Goal: Task Accomplishment & Management: Manage account settings

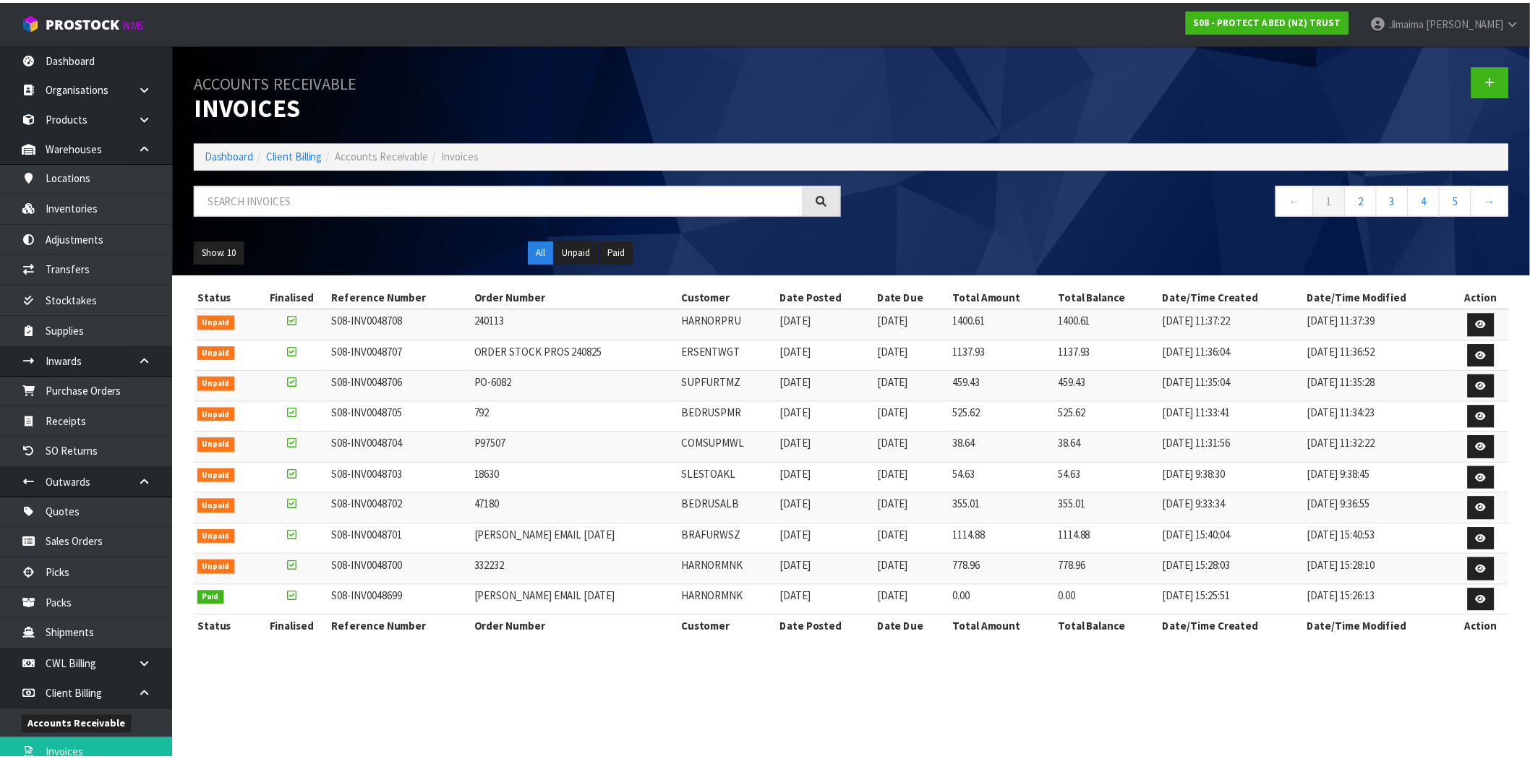
scroll to position [267, 0]
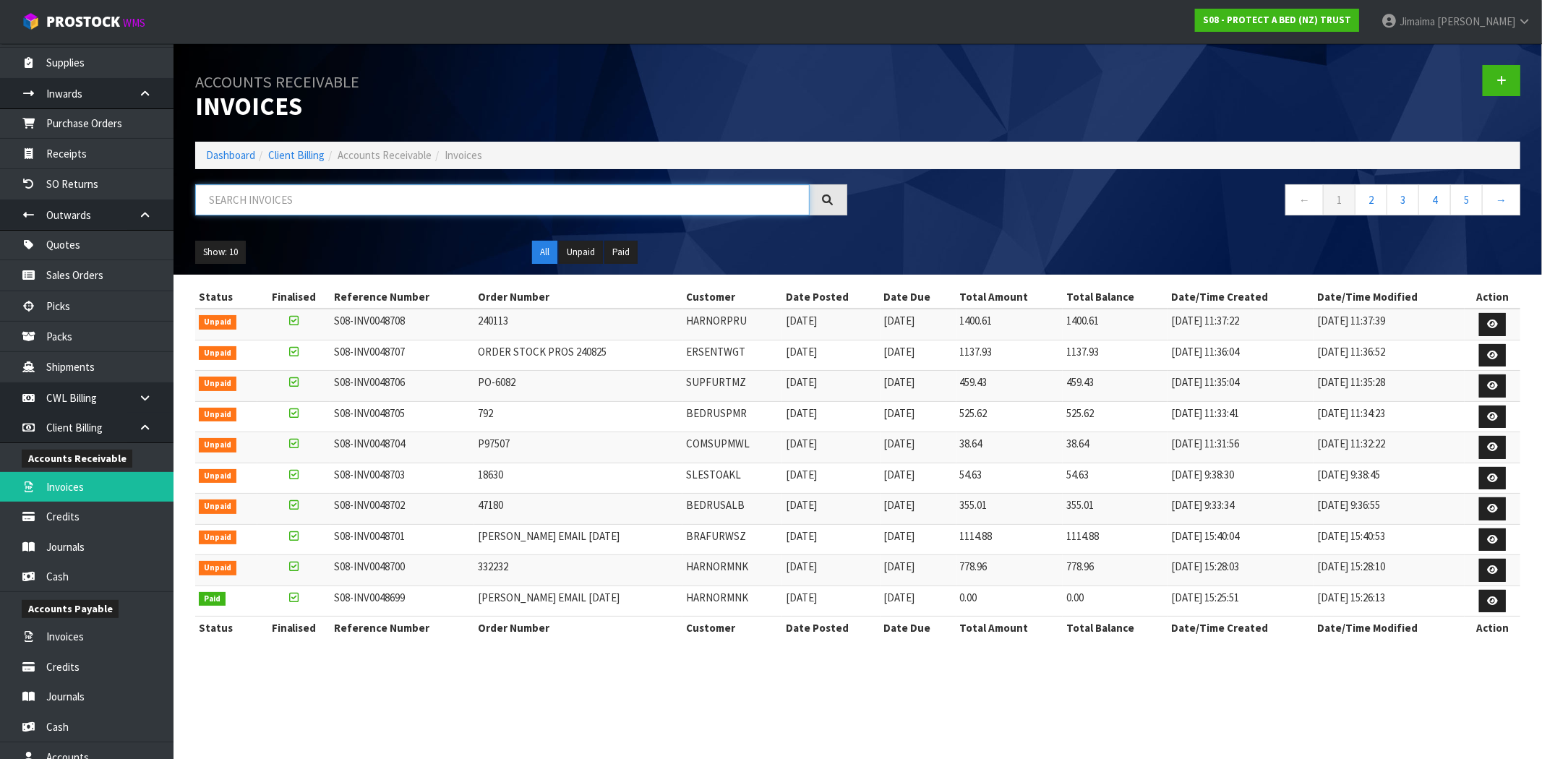
click at [348, 205] on input "text" at bounding box center [502, 199] width 615 height 31
paste input "A16"
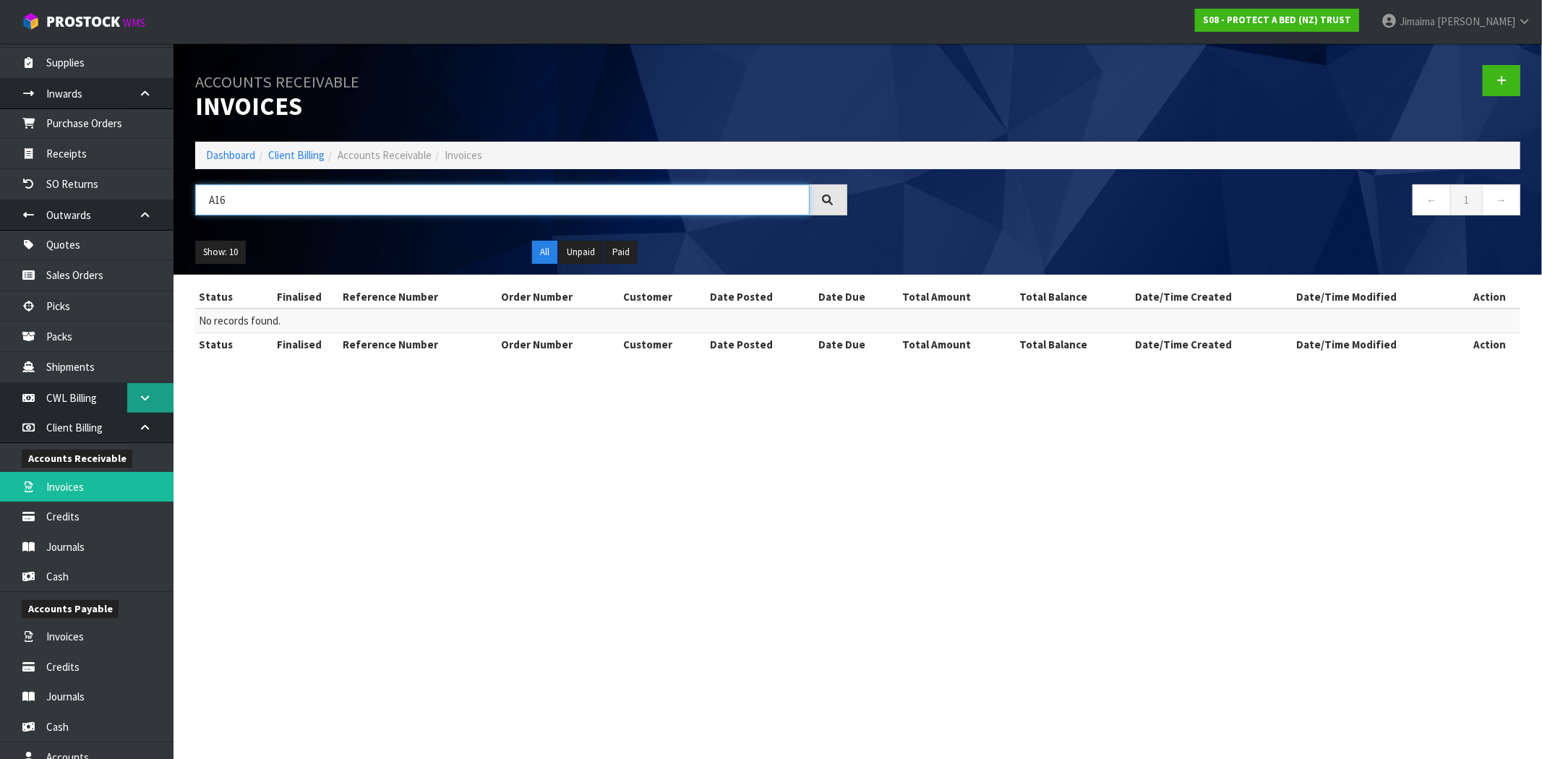
type input "A16"
click at [146, 394] on icon at bounding box center [145, 398] width 14 height 11
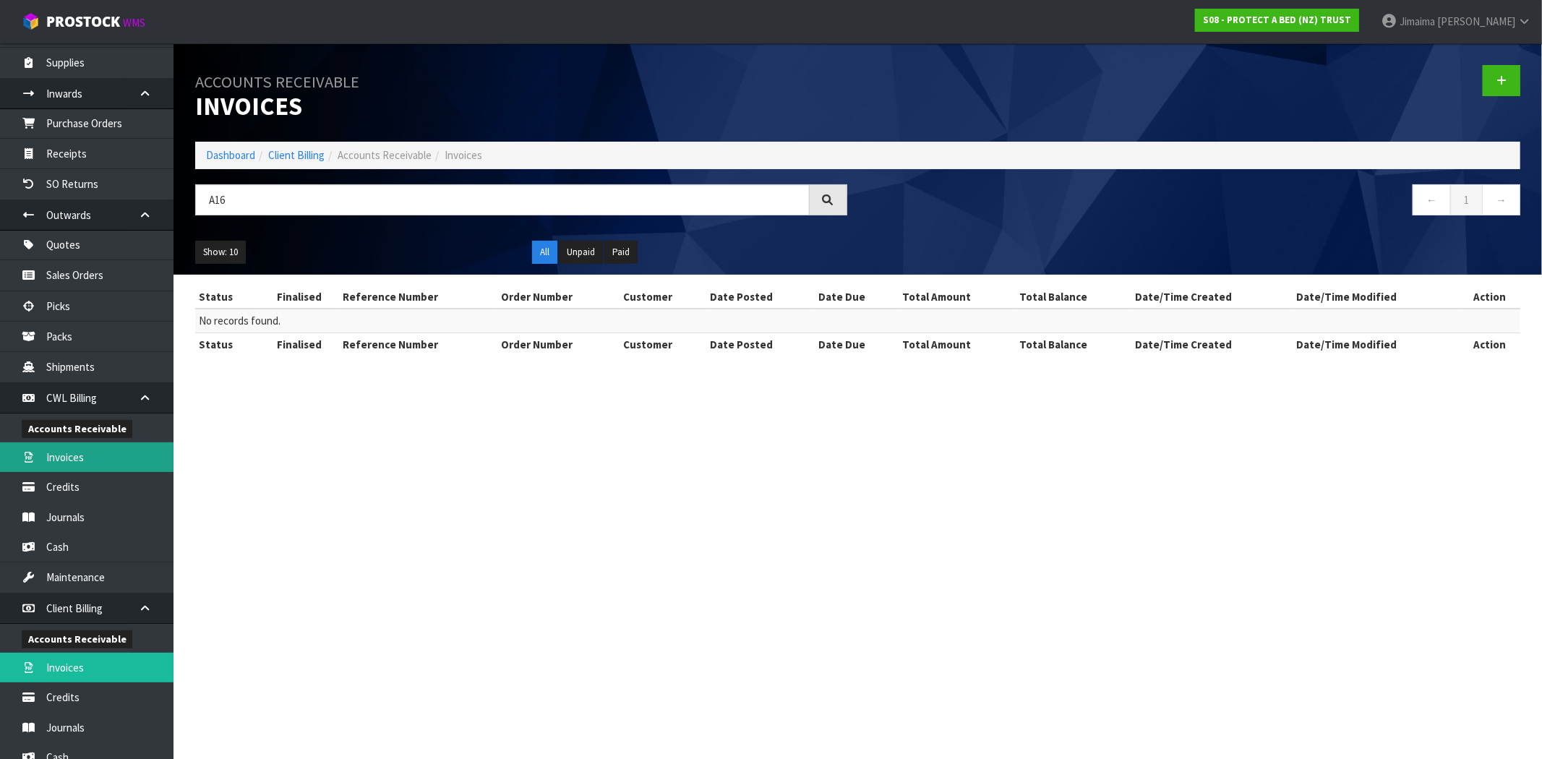
click at [71, 450] on link "Invoices" at bounding box center [87, 457] width 174 height 30
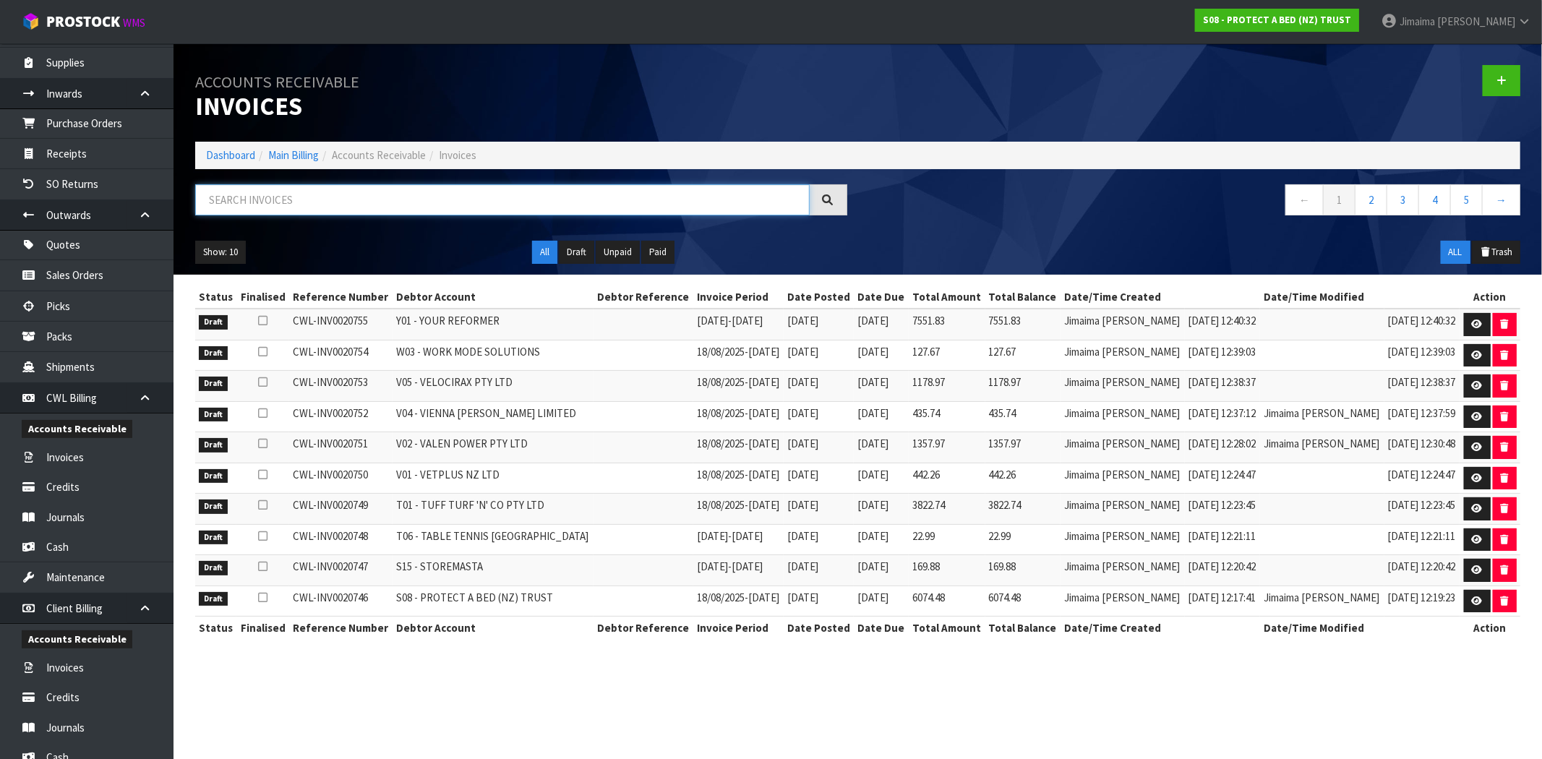
click at [273, 200] on input "text" at bounding box center [502, 199] width 615 height 31
paste input "A16"
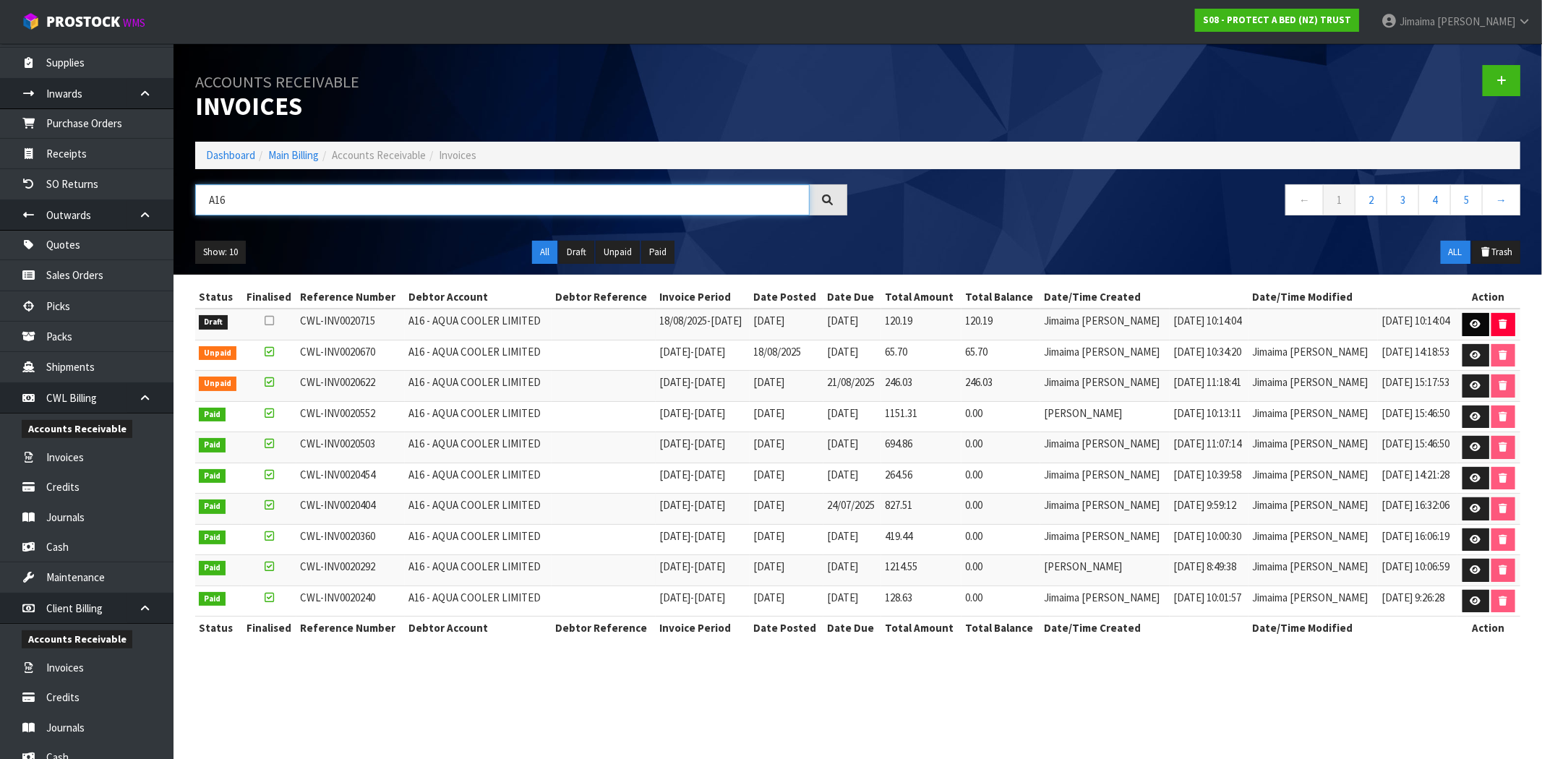
type input "A16"
click at [1471, 326] on icon at bounding box center [1476, 324] width 11 height 9
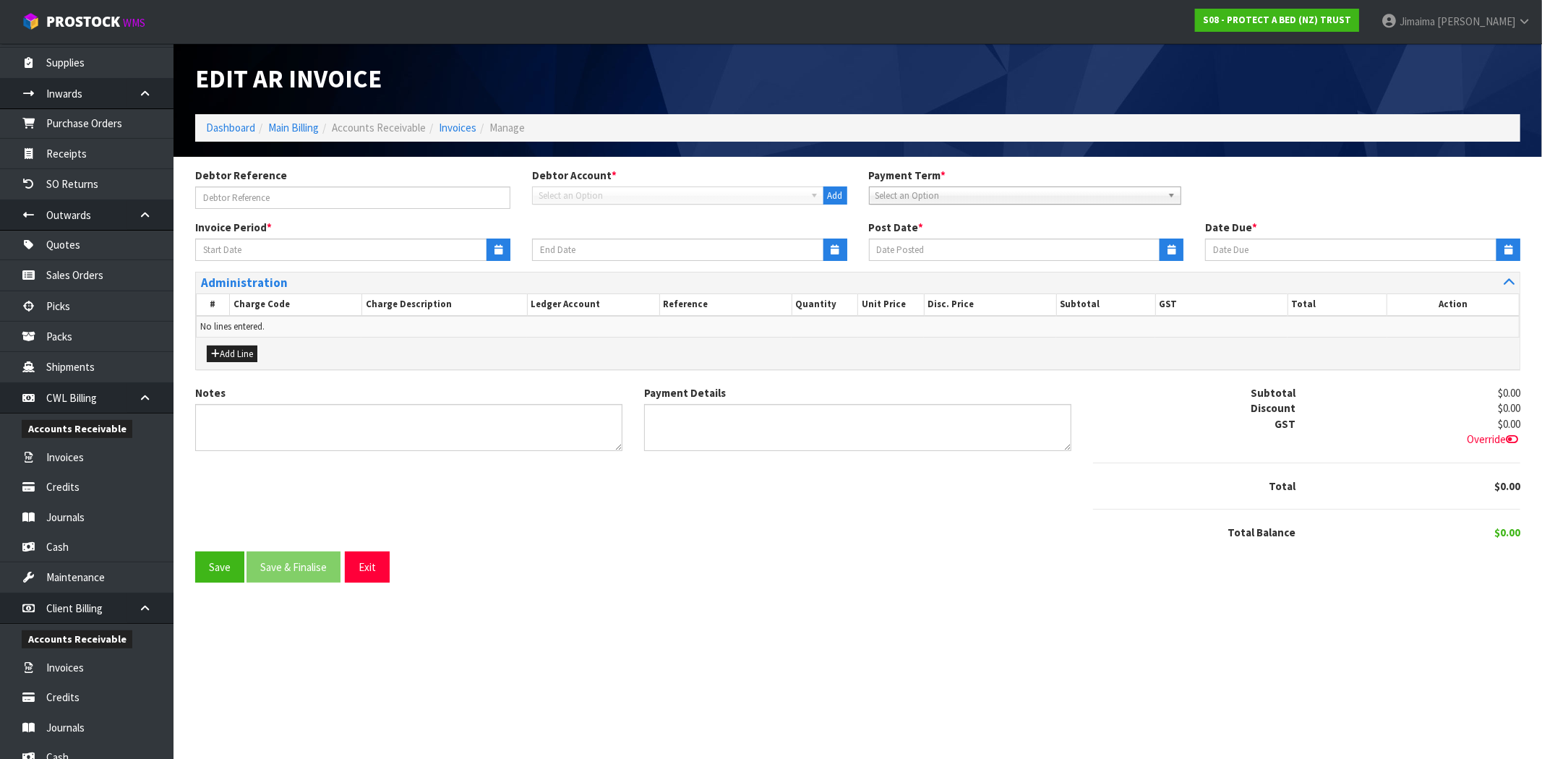
type input "18/08/2025"
type input "[DATE]"
type textarea "Please contact us [DATE] should there be any discrepancies."
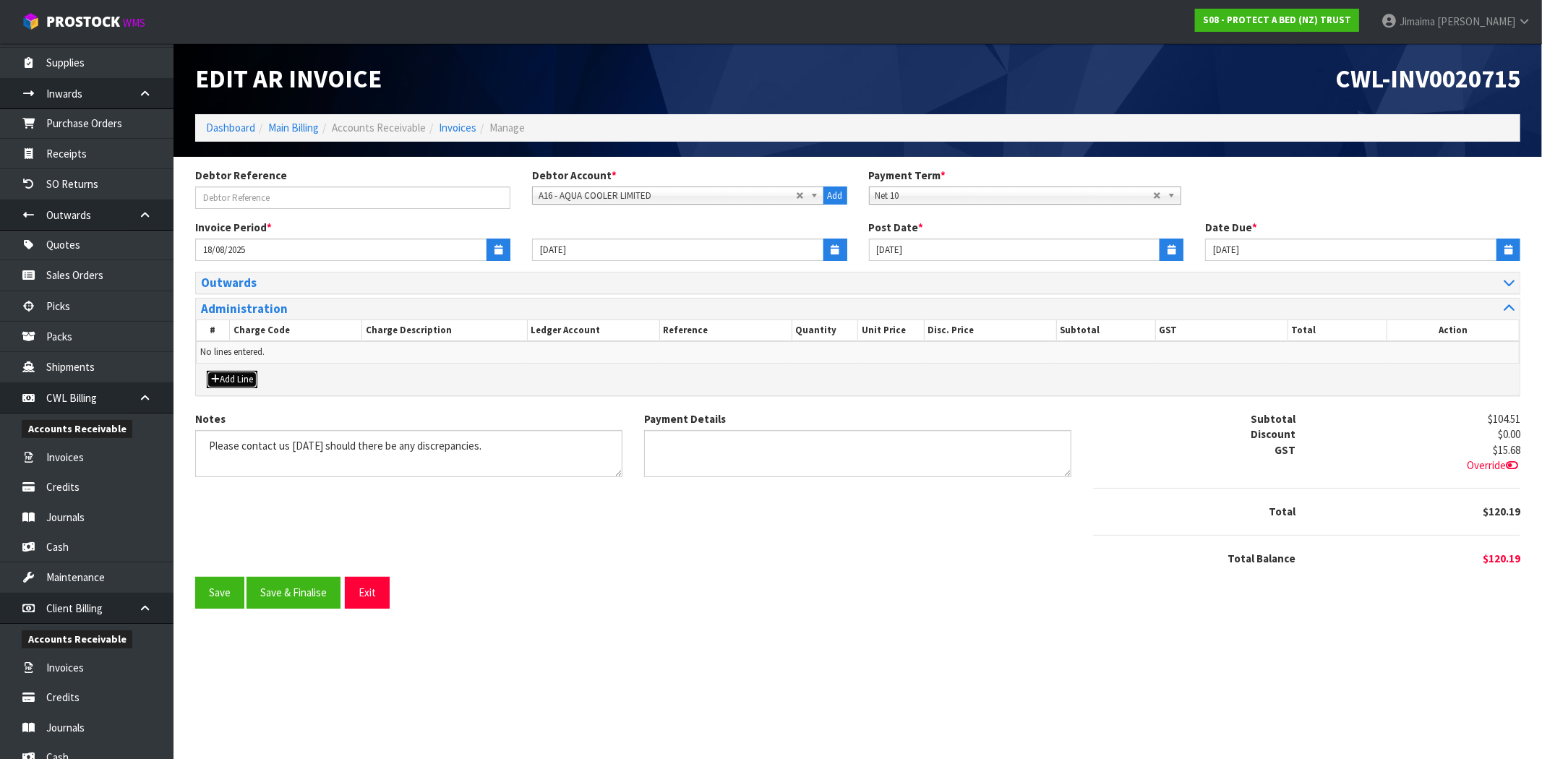
click at [234, 387] on button "Add Line" at bounding box center [232, 379] width 51 height 17
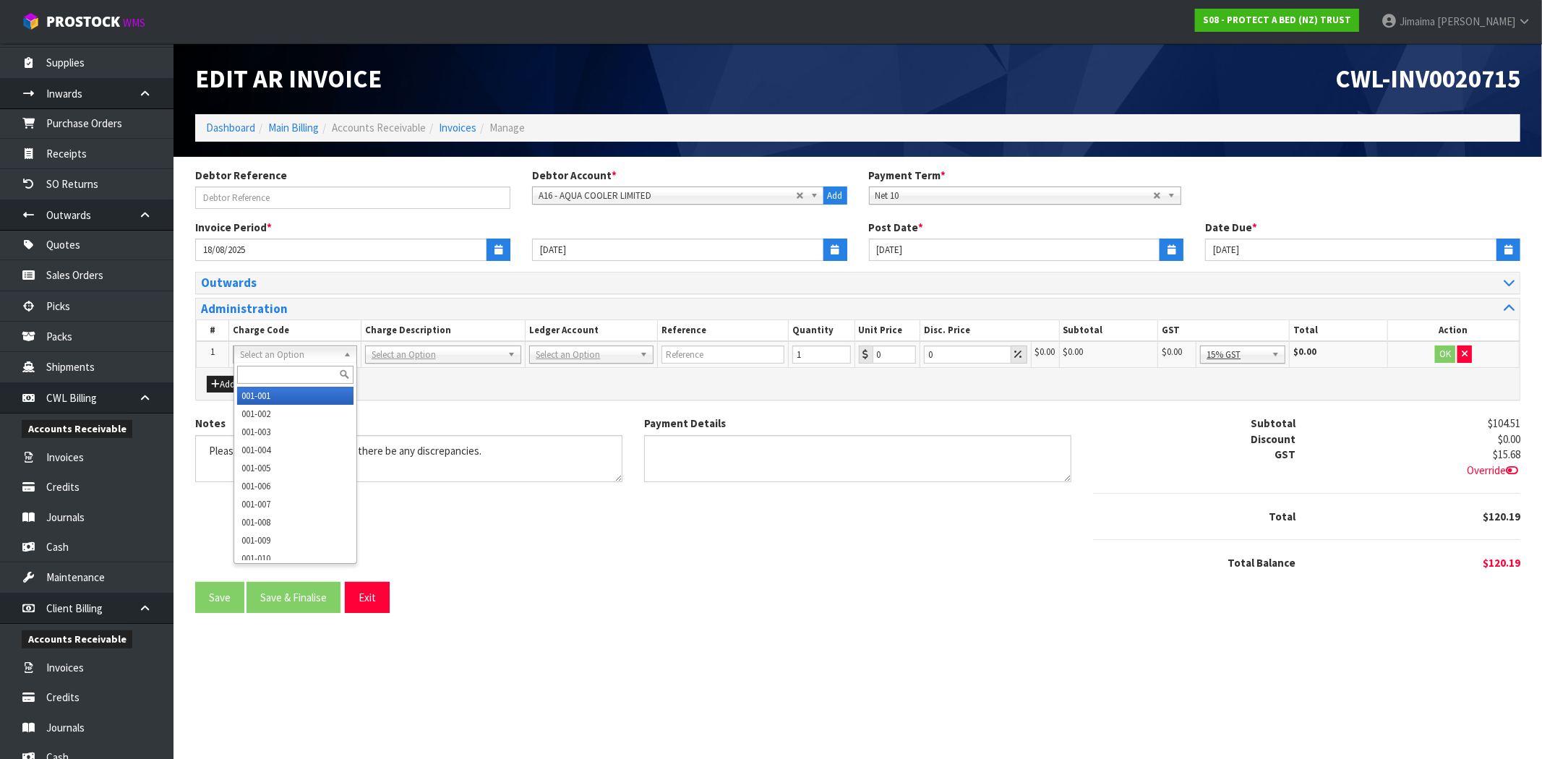
click at [255, 370] on input "text" at bounding box center [295, 375] width 116 height 18
click at [260, 372] on input "009-42" at bounding box center [295, 375] width 116 height 18
type input "009-042"
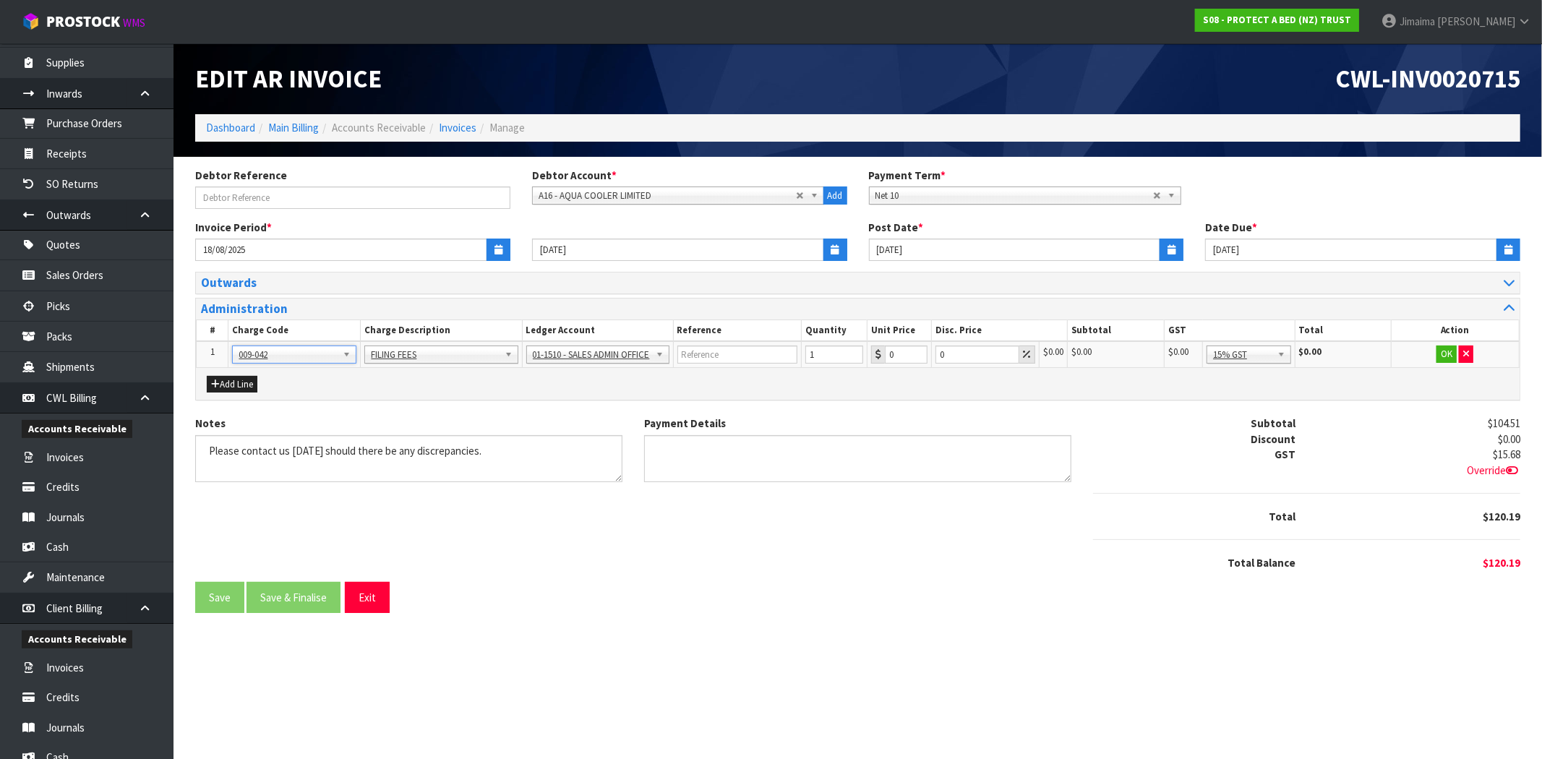
drag, startPoint x: 273, startPoint y: 356, endPoint x: 270, endPoint y: 364, distance: 8.7
click at [270, 364] on div at bounding box center [295, 375] width 122 height 24
click at [259, 376] on input "text" at bounding box center [294, 375] width 116 height 18
paste input "009-005"
type input "009-005"
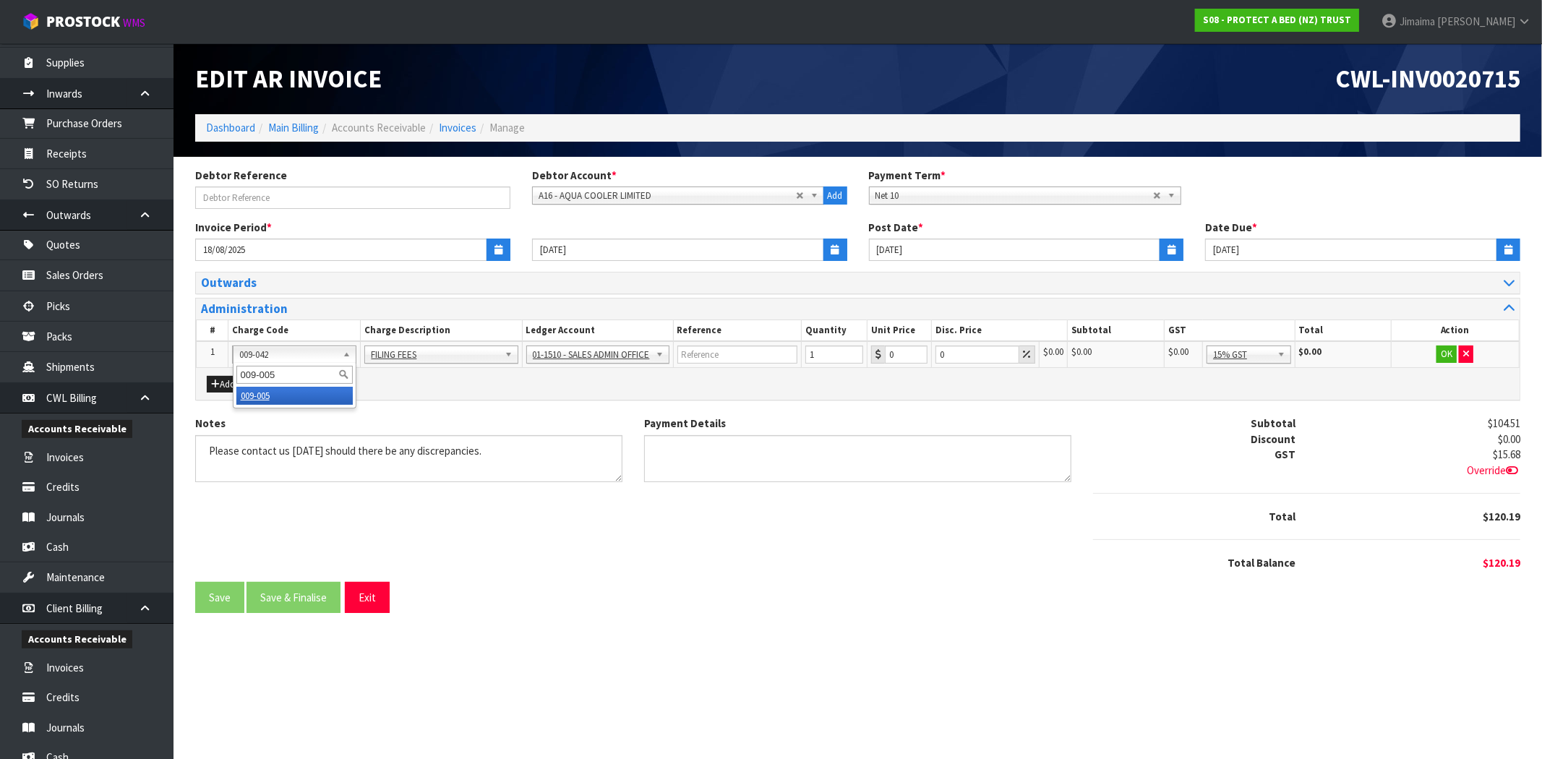
type input "0.82"
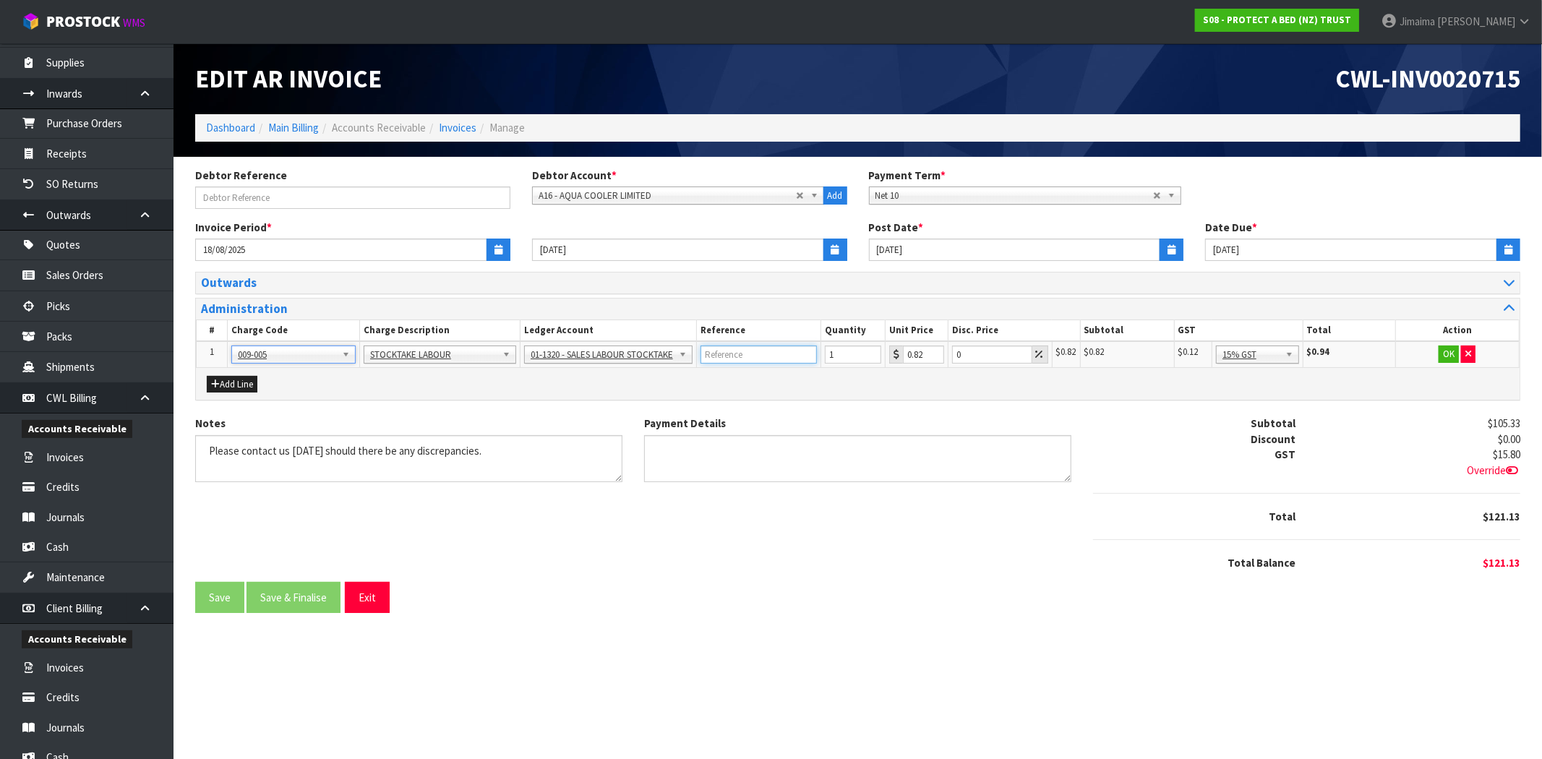
click at [764, 356] on input "text" at bounding box center [759, 355] width 116 height 18
click at [745, 345] on td at bounding box center [758, 354] width 124 height 27
click at [742, 354] on input "text" at bounding box center [759, 355] width 116 height 18
paste input "6311"
type input "6311"
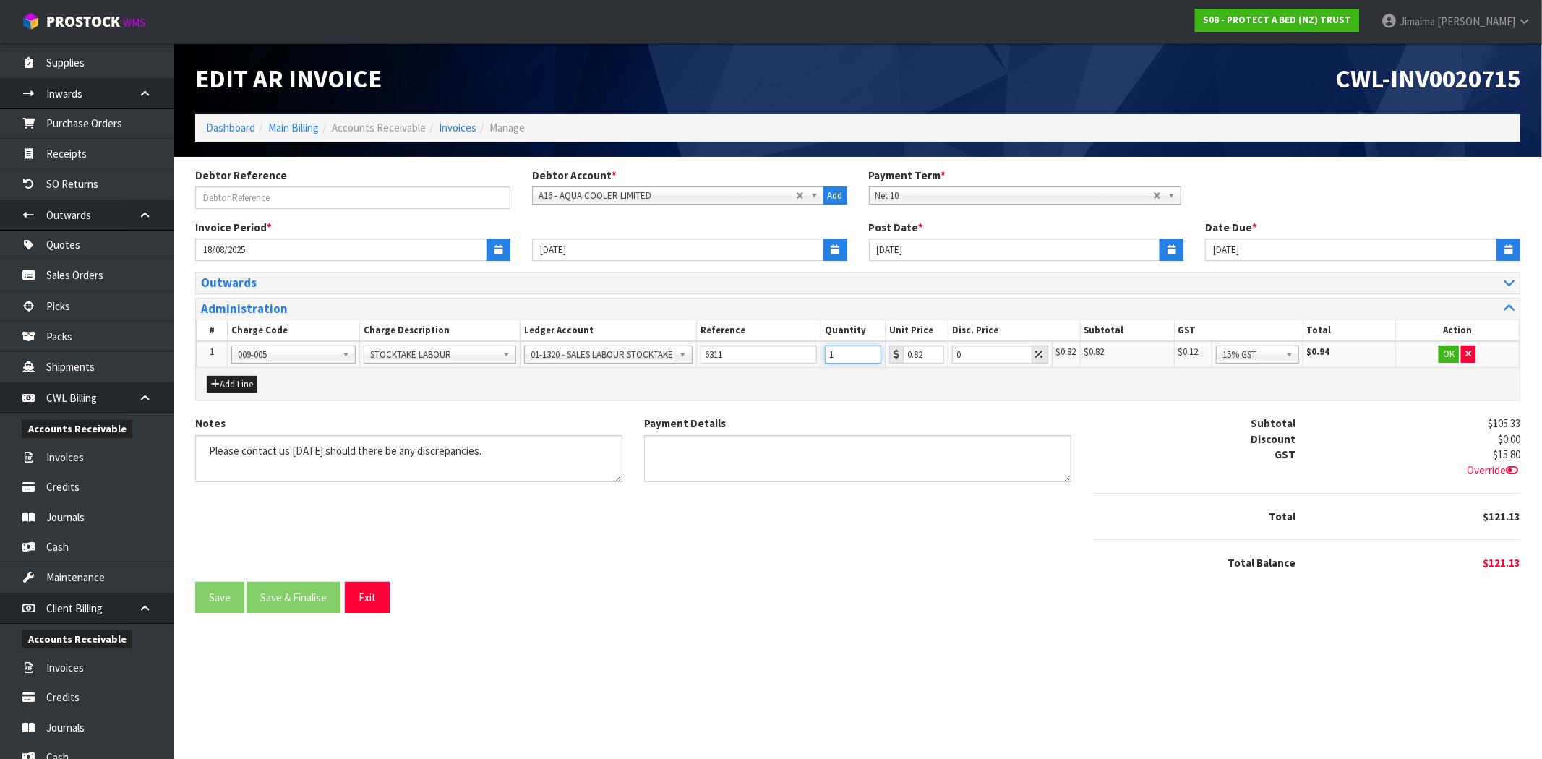
click at [805, 356] on tr "1 001-001 001-002 001-003 001-004 001-005 001-006 001-007 001-008 001-009 001-0…" at bounding box center [858, 354] width 1323 height 27
type input "120"
click at [1450, 349] on button "OK" at bounding box center [1449, 354] width 20 height 17
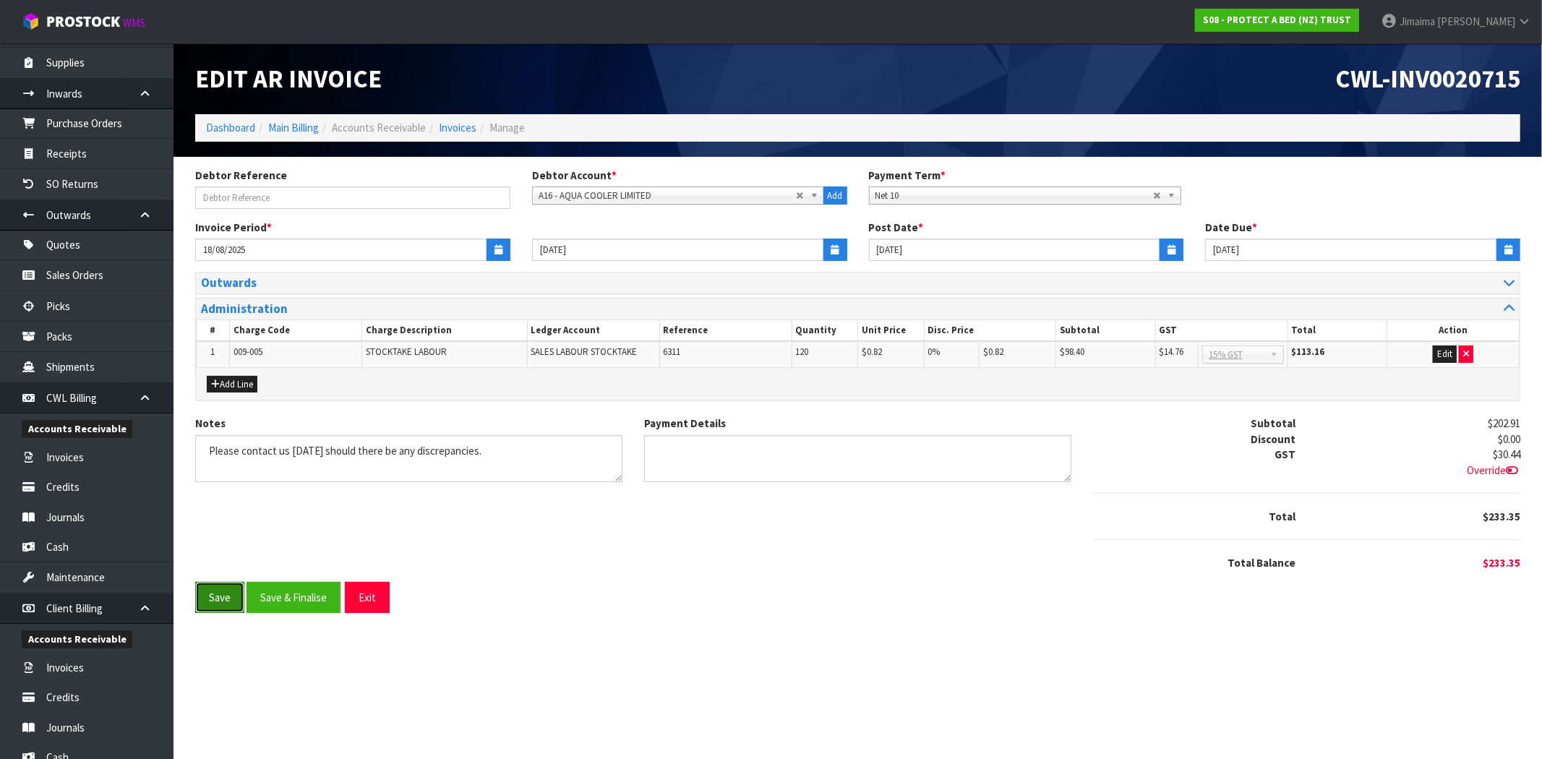
click at [202, 602] on button "Save" at bounding box center [219, 597] width 49 height 31
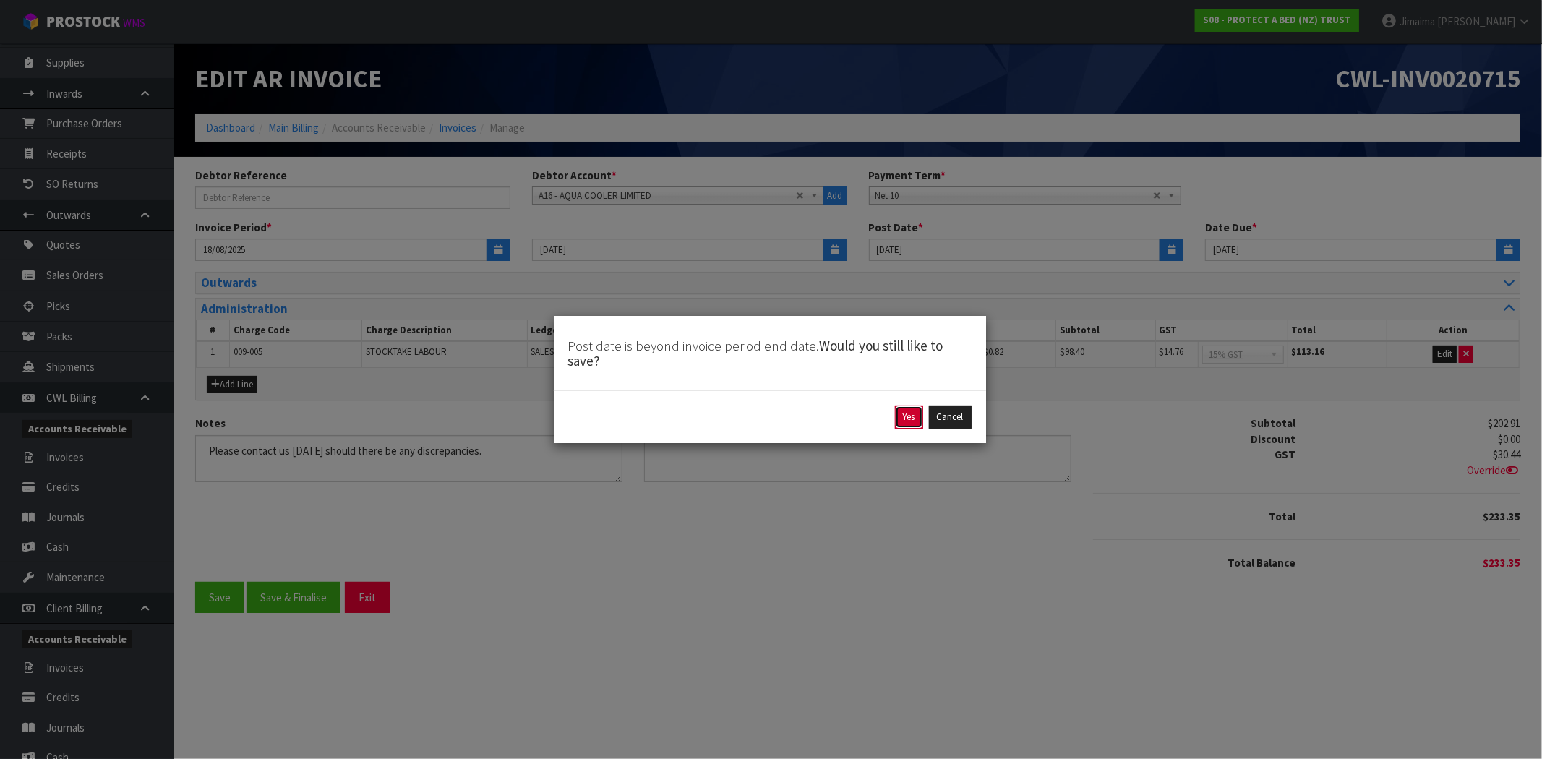
click at [907, 408] on button "Yes" at bounding box center [909, 417] width 28 height 23
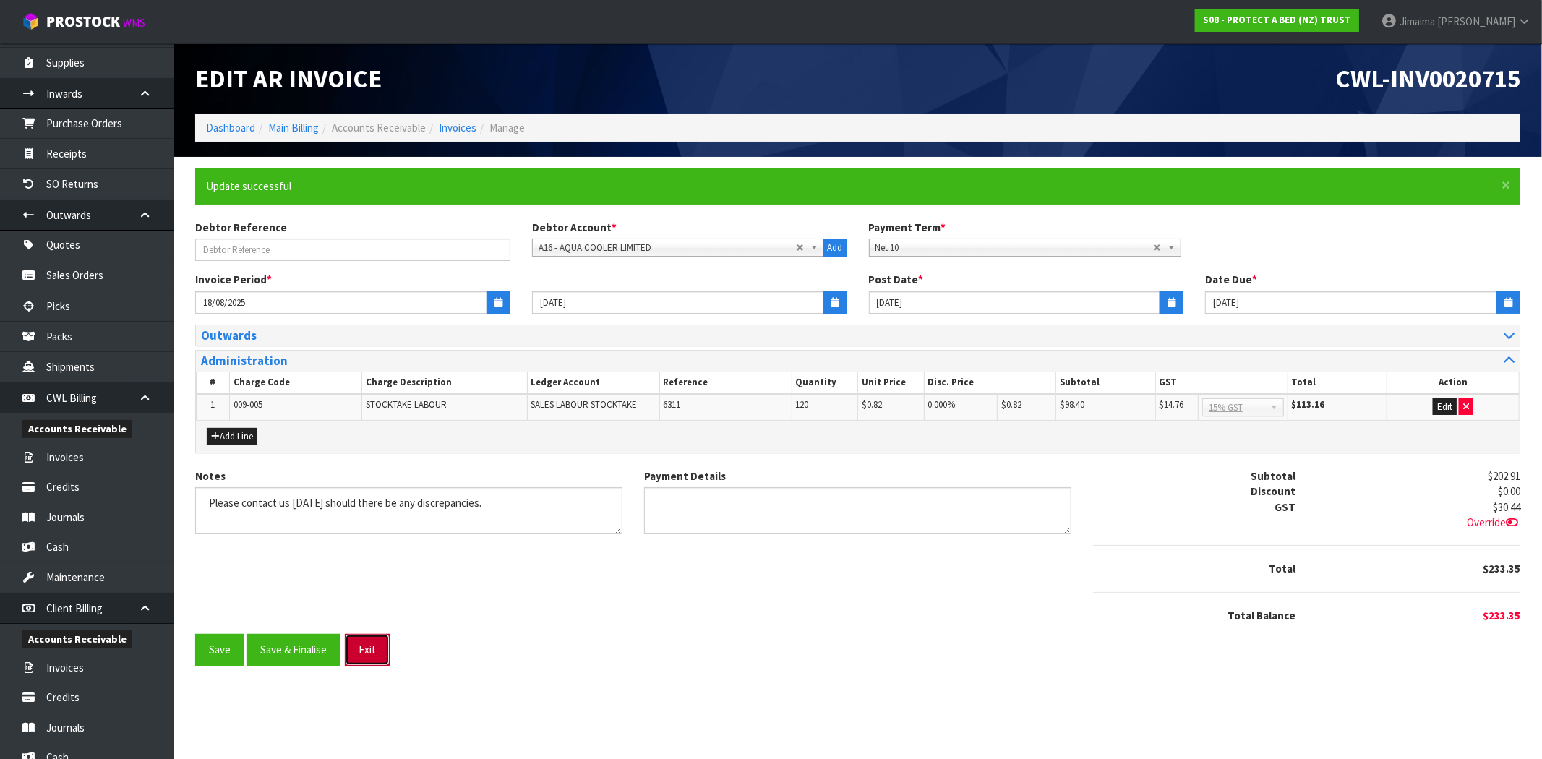
click at [364, 648] on button "Exit" at bounding box center [367, 649] width 45 height 31
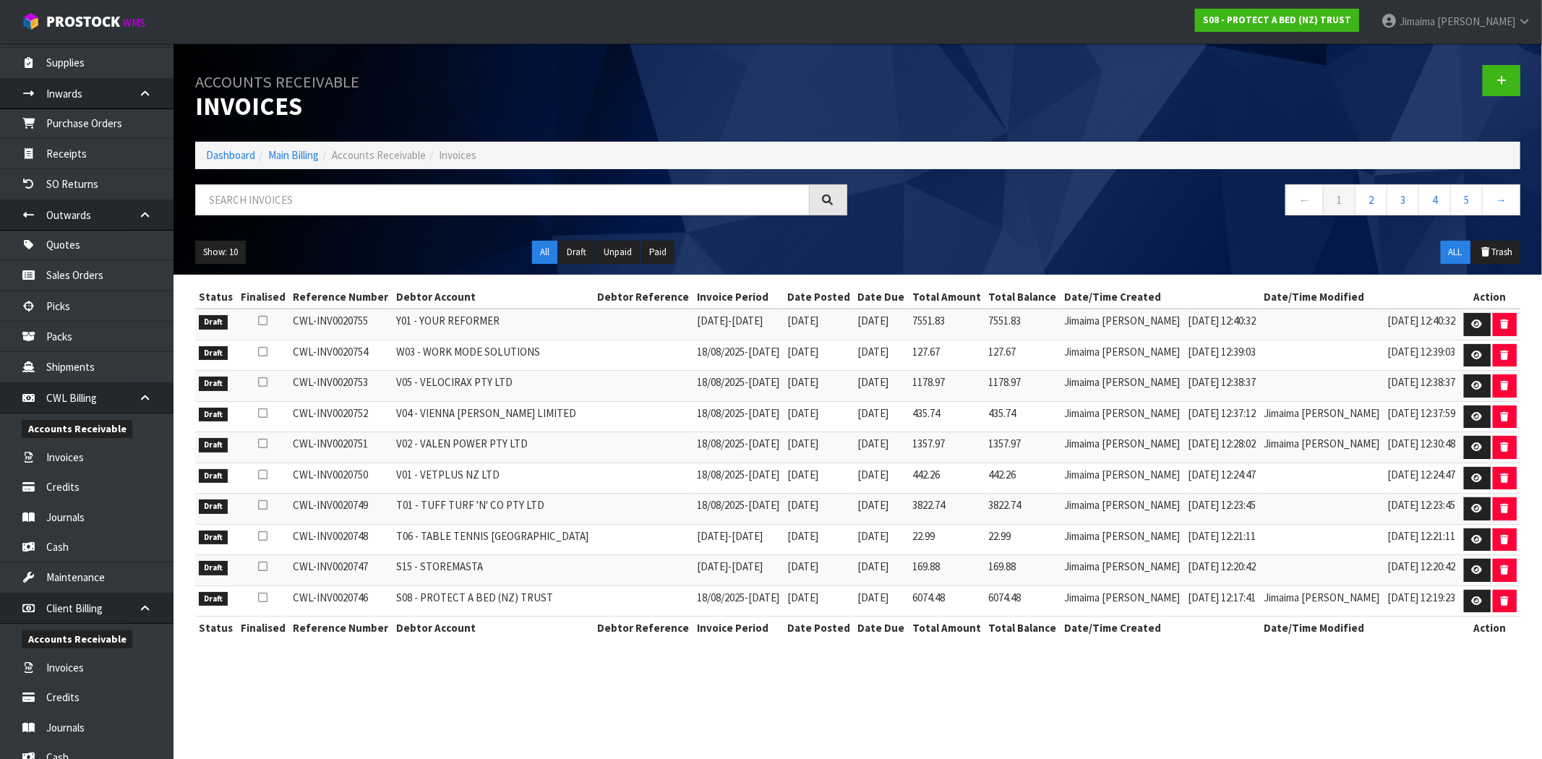
drag, startPoint x: 242, startPoint y: 146, endPoint x: 249, endPoint y: 157, distance: 13.0
click at [241, 146] on ol "Dashboard Main Billing Accounts Receivable Invoices" at bounding box center [857, 155] width 1325 height 27
click at [243, 154] on link "Dashboard" at bounding box center [230, 155] width 49 height 14
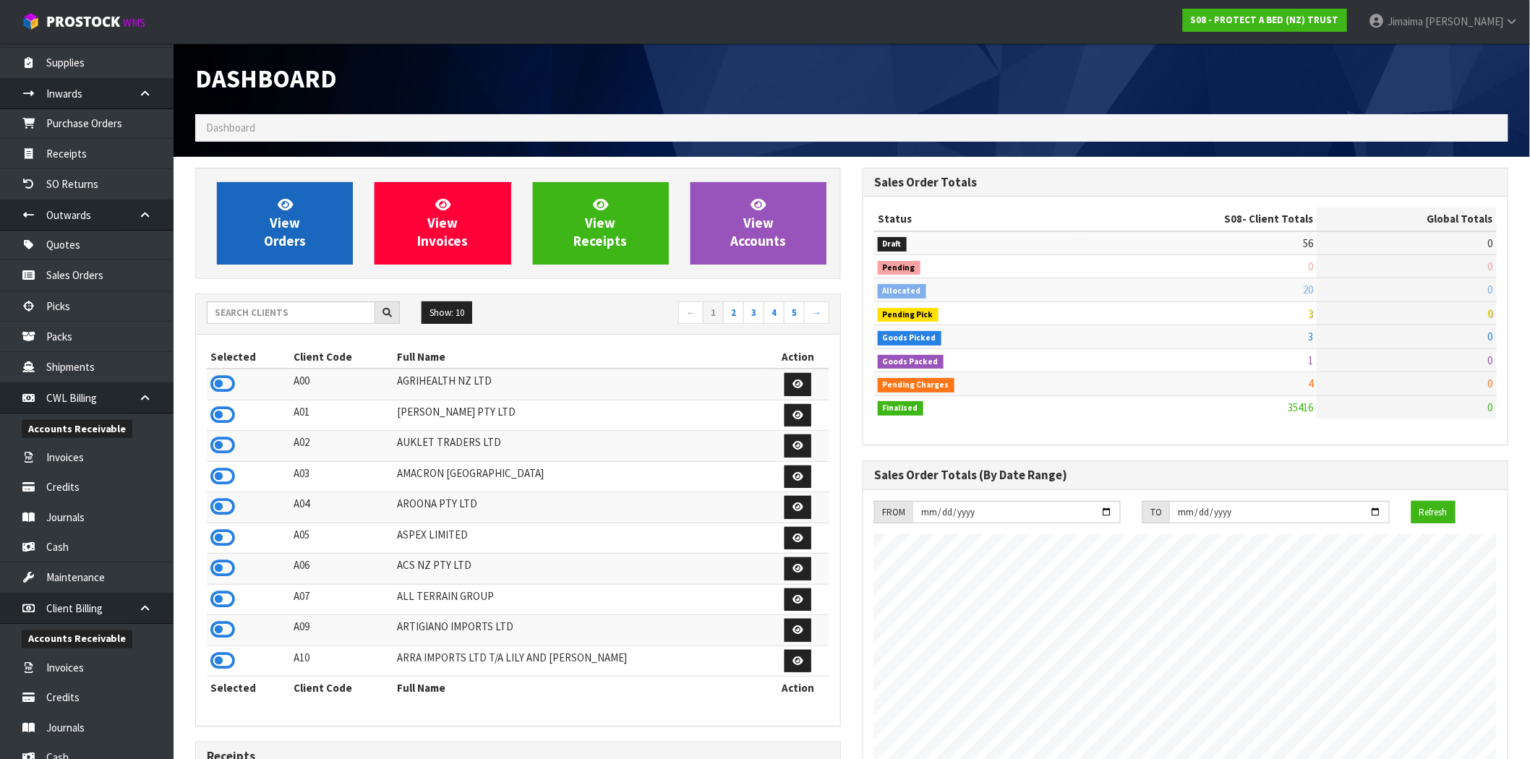
scroll to position [1095, 667]
click at [282, 249] on link "View Orders" at bounding box center [285, 223] width 136 height 82
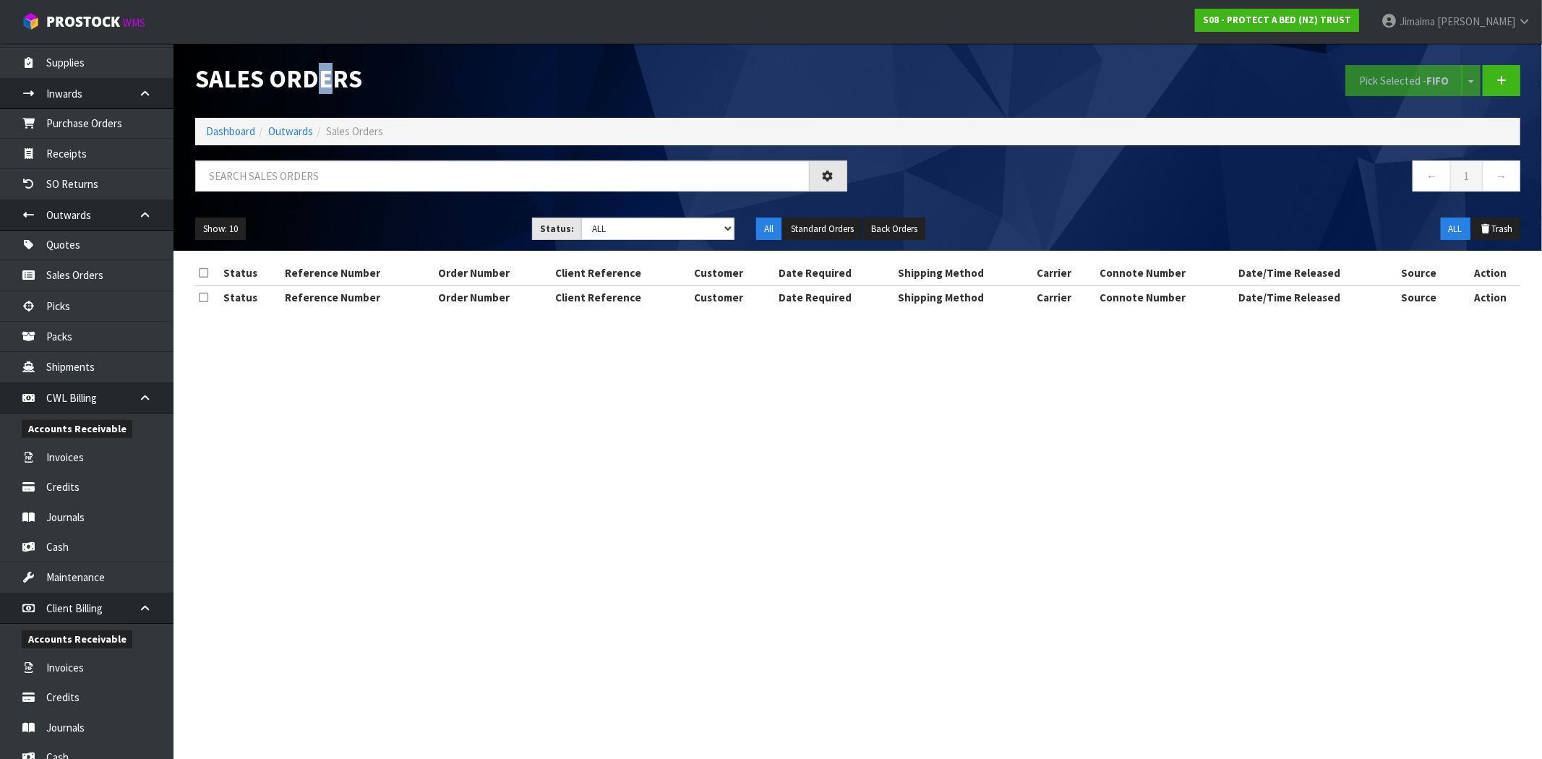
drag, startPoint x: 230, startPoint y: 114, endPoint x: 231, endPoint y: 121, distance: 7.4
click at [230, 114] on div "Sales Orders Pick Selected - FIFO Split button! FIFO - First In First Out FEFO …" at bounding box center [857, 80] width 1347 height 74
click at [231, 123] on ol "Dashboard Outwards Sales Orders" at bounding box center [857, 131] width 1325 height 27
drag, startPoint x: 231, startPoint y: 130, endPoint x: 241, endPoint y: 153, distance: 24.6
click at [231, 131] on link "Dashboard" at bounding box center [230, 131] width 49 height 14
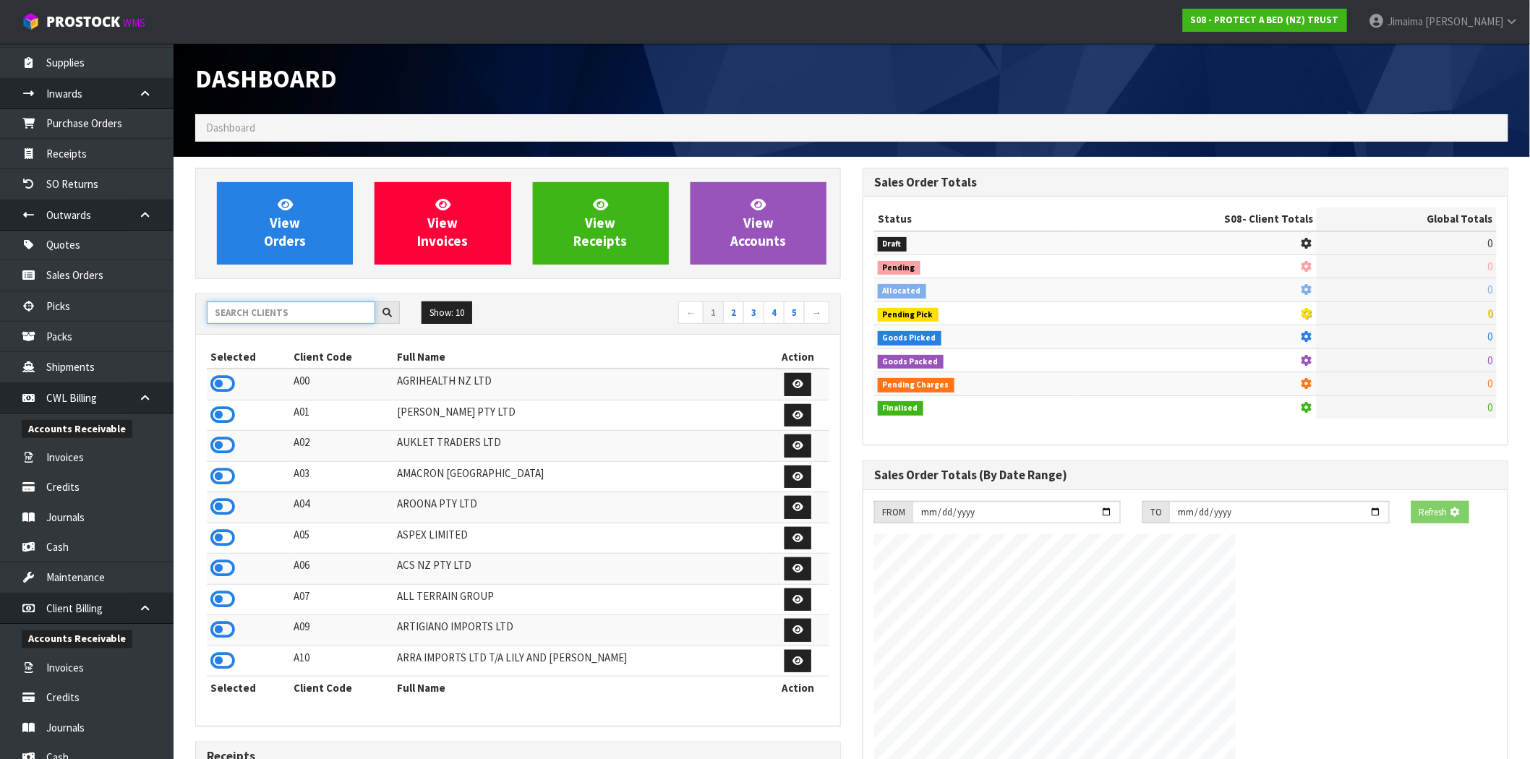
click at [256, 307] on input "text" at bounding box center [291, 312] width 168 height 22
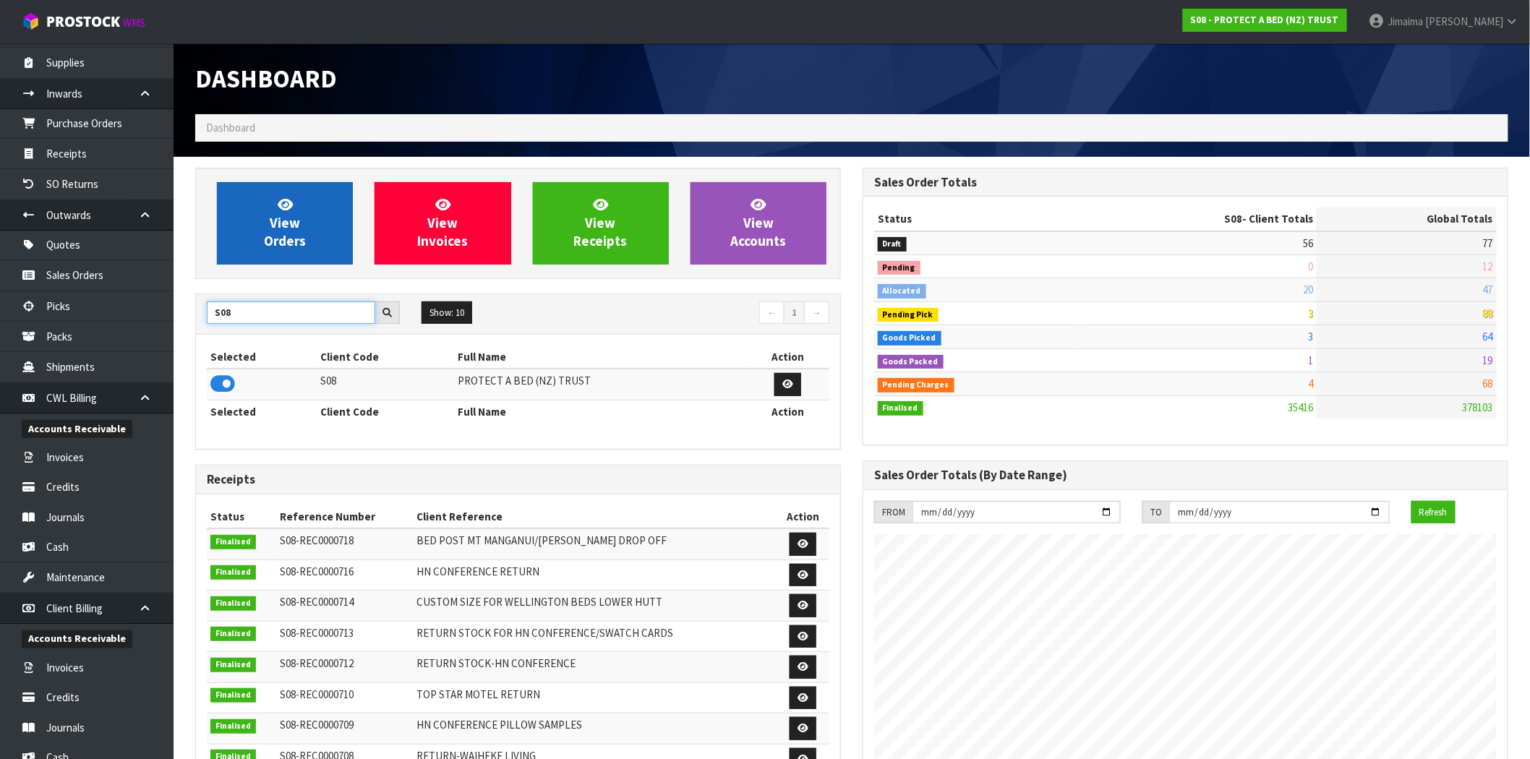
type input "S08"
click at [228, 231] on link "View Orders" at bounding box center [285, 223] width 136 height 82
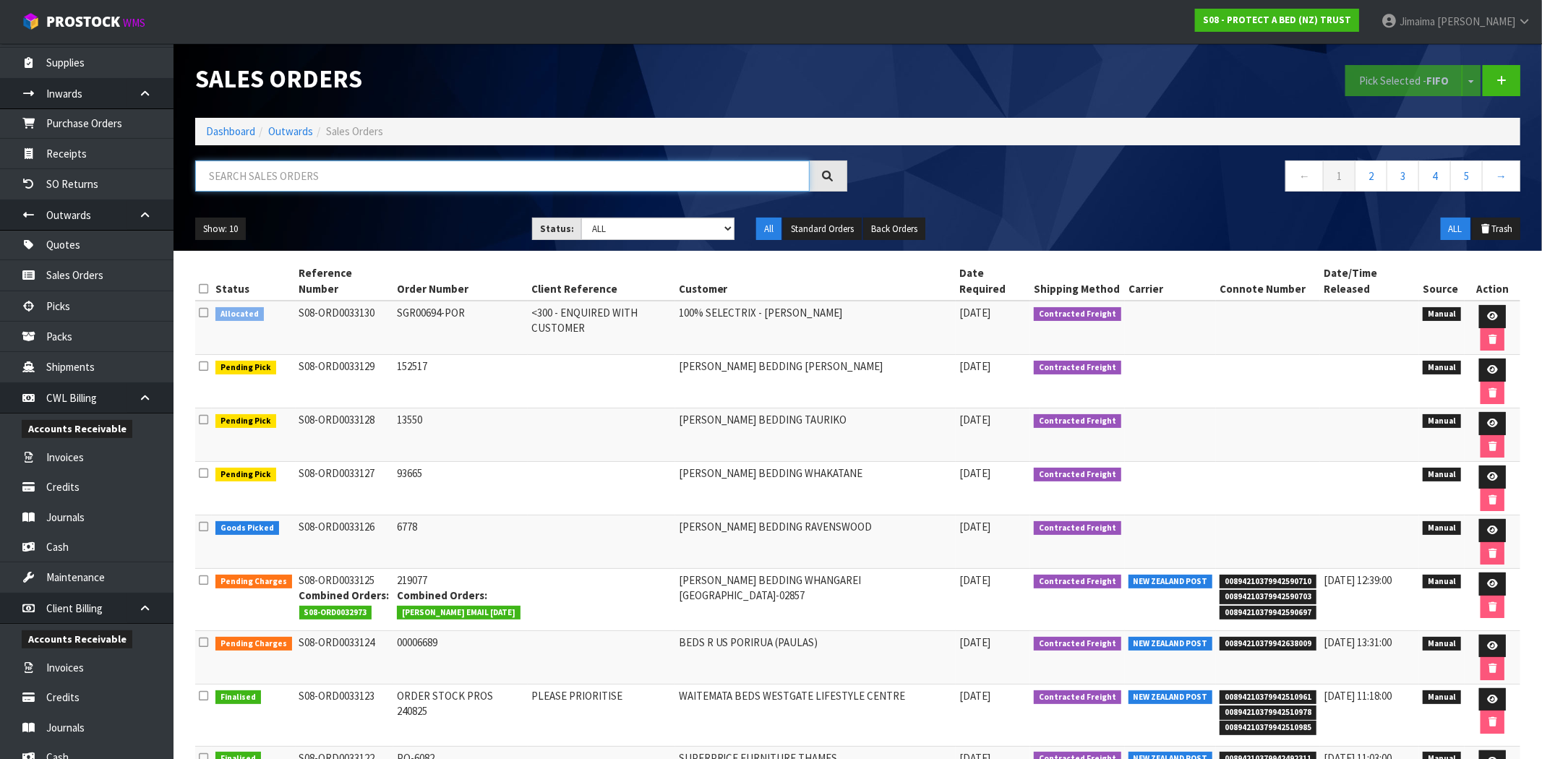
drag, startPoint x: 289, startPoint y: 176, endPoint x: 281, endPoint y: 169, distance: 11.3
click at [285, 176] on input "text" at bounding box center [502, 175] width 615 height 31
type input "033124"
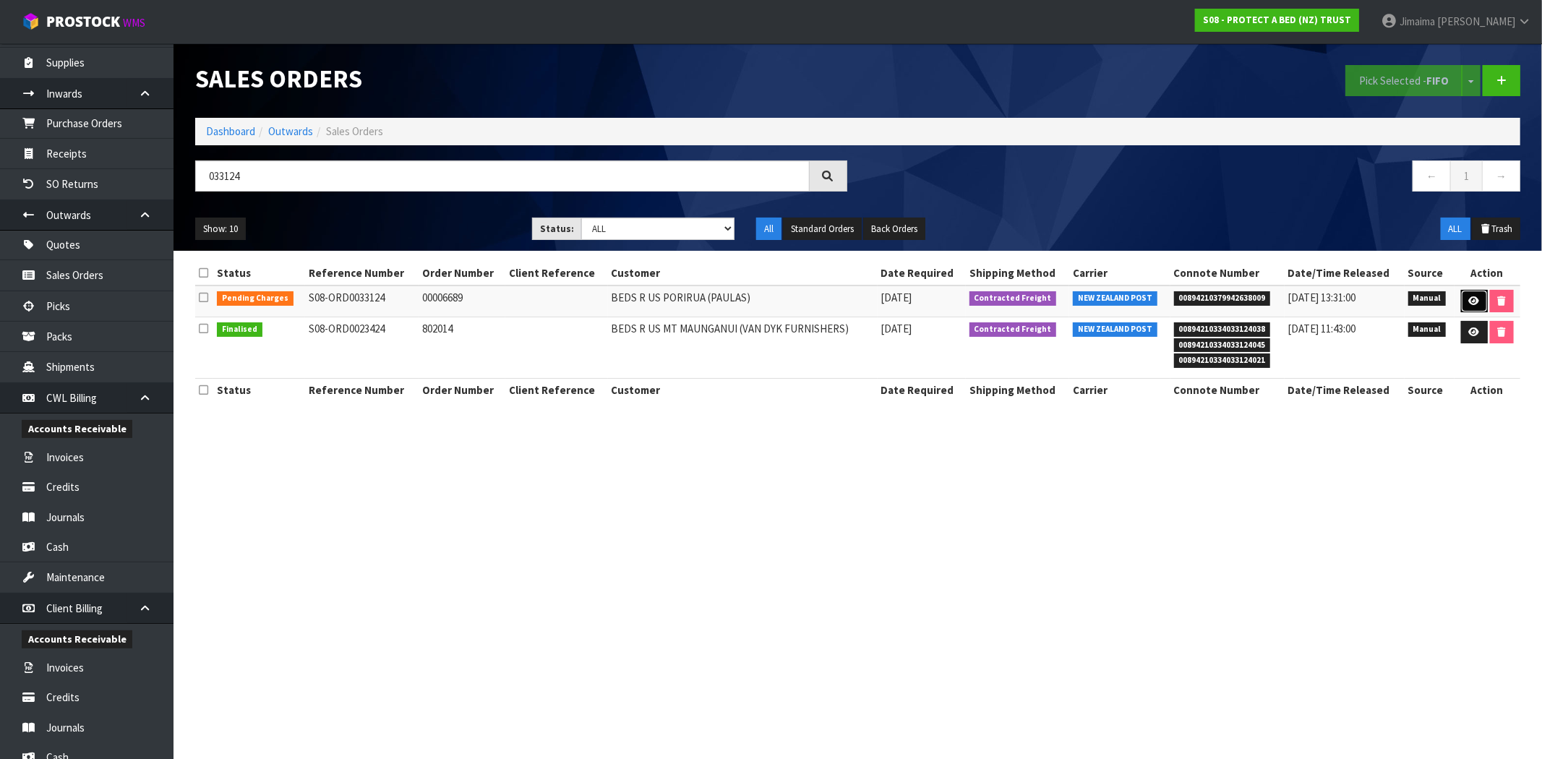
click at [1465, 299] on link at bounding box center [1474, 301] width 27 height 23
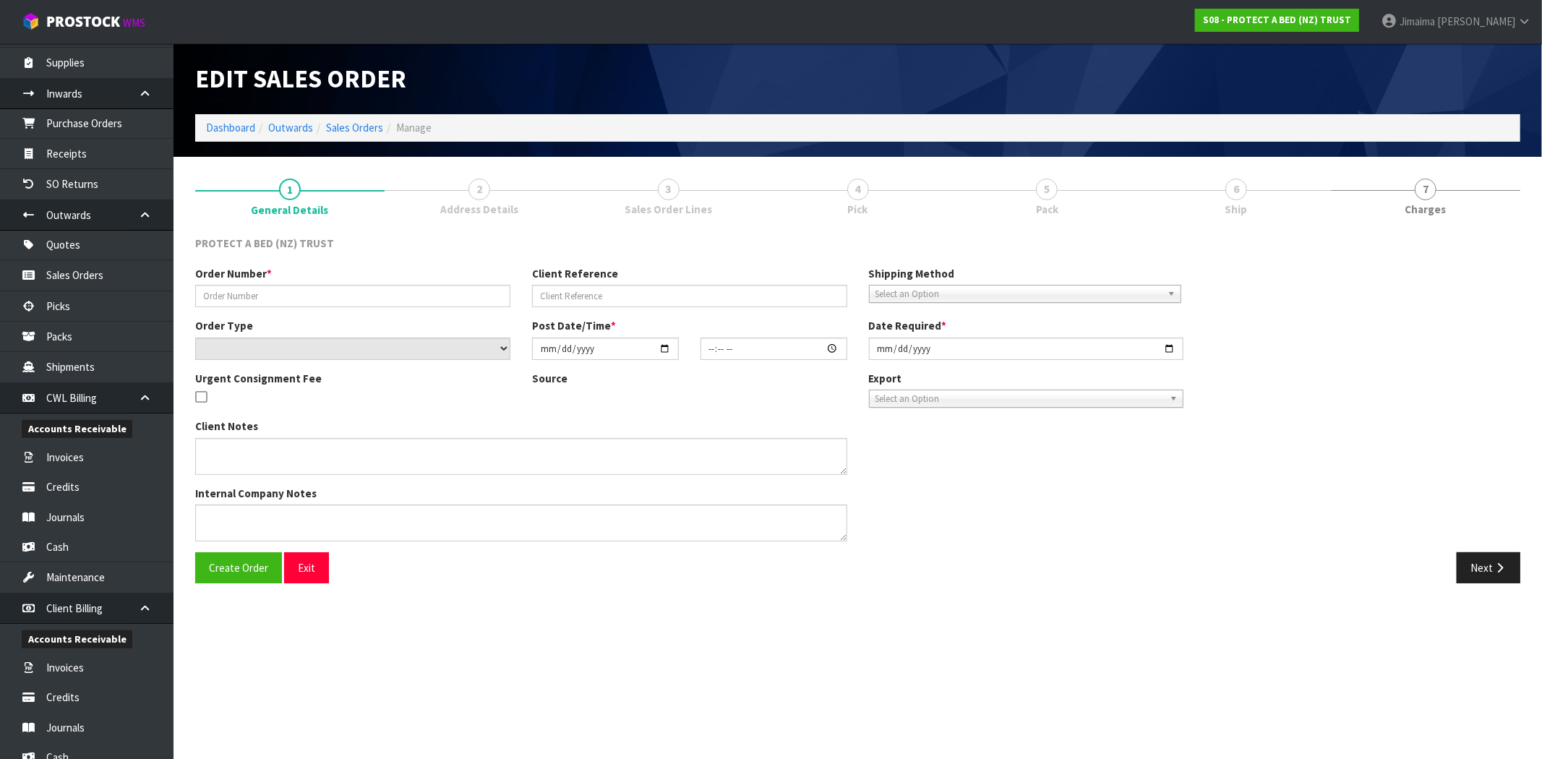
type input "00006689"
select select "number:0"
type input "[DATE]"
type input "08:49:00.000"
type input "[DATE]"
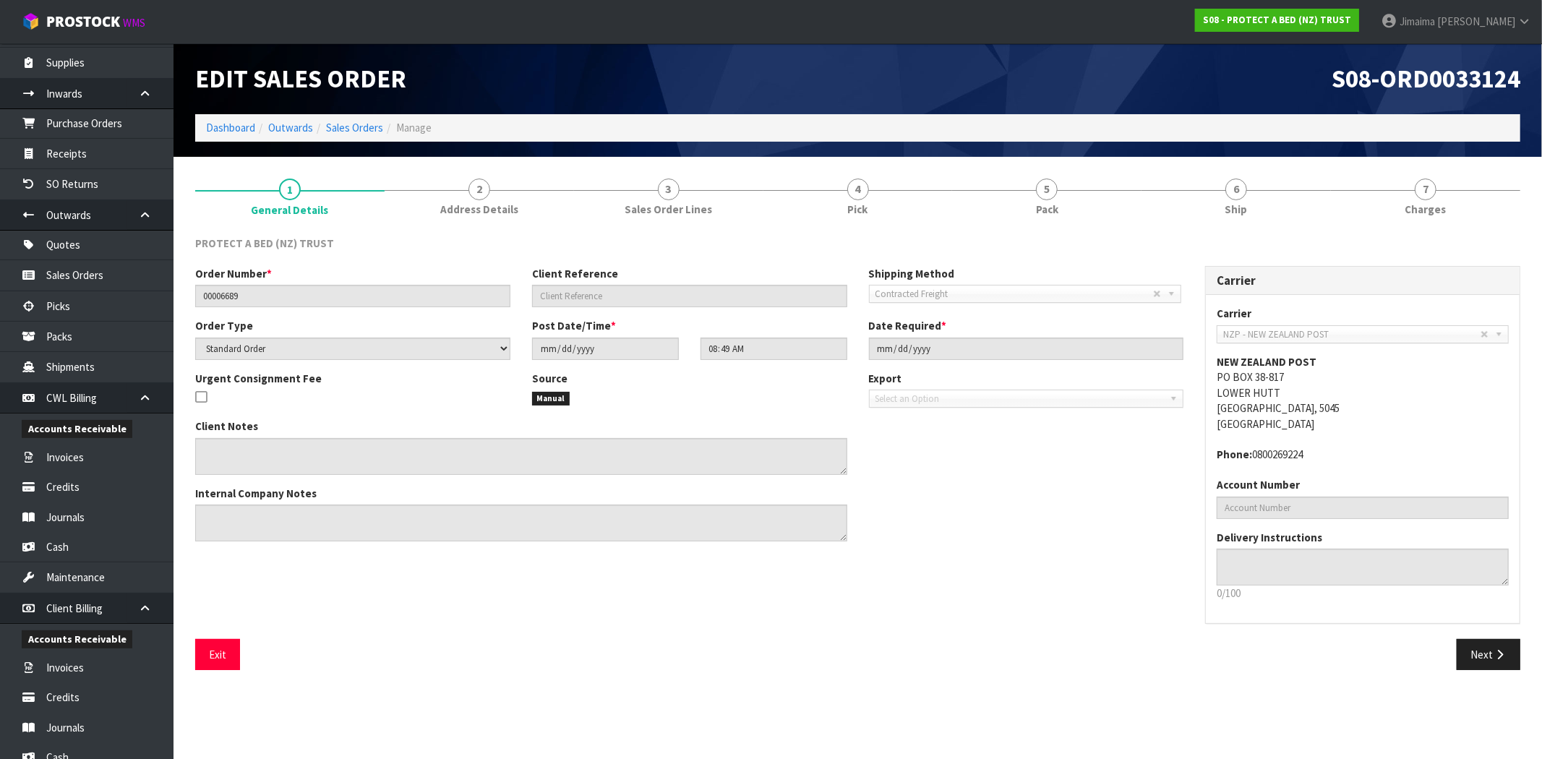
click at [1224, 229] on div "PROTECT A BED (NZ) TRUST Order Number * 00006689 Client Reference Shipping Meth…" at bounding box center [857, 453] width 1325 height 456
click at [1234, 221] on link "6 Ship" at bounding box center [1236, 196] width 189 height 57
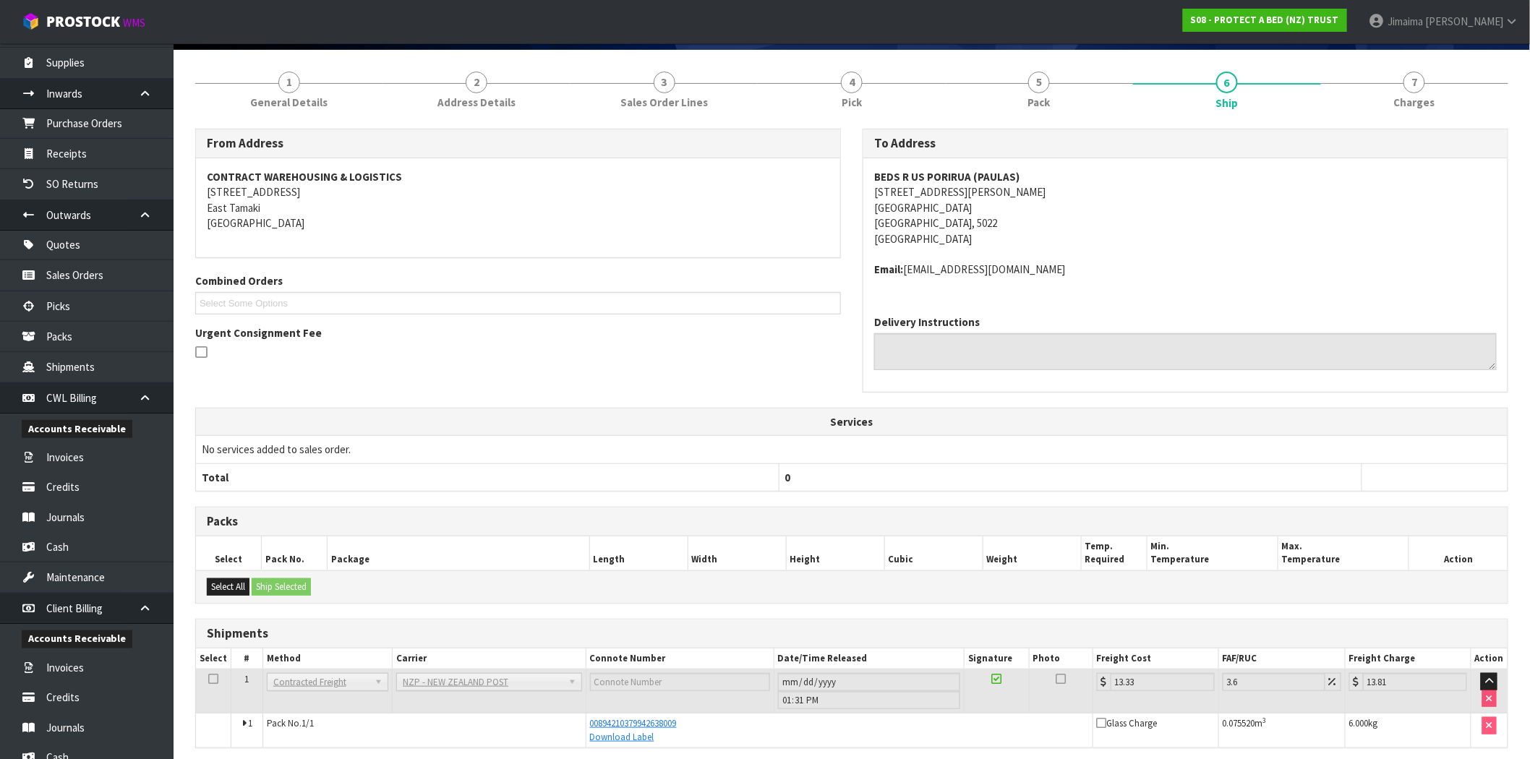
scroll to position [164, 0]
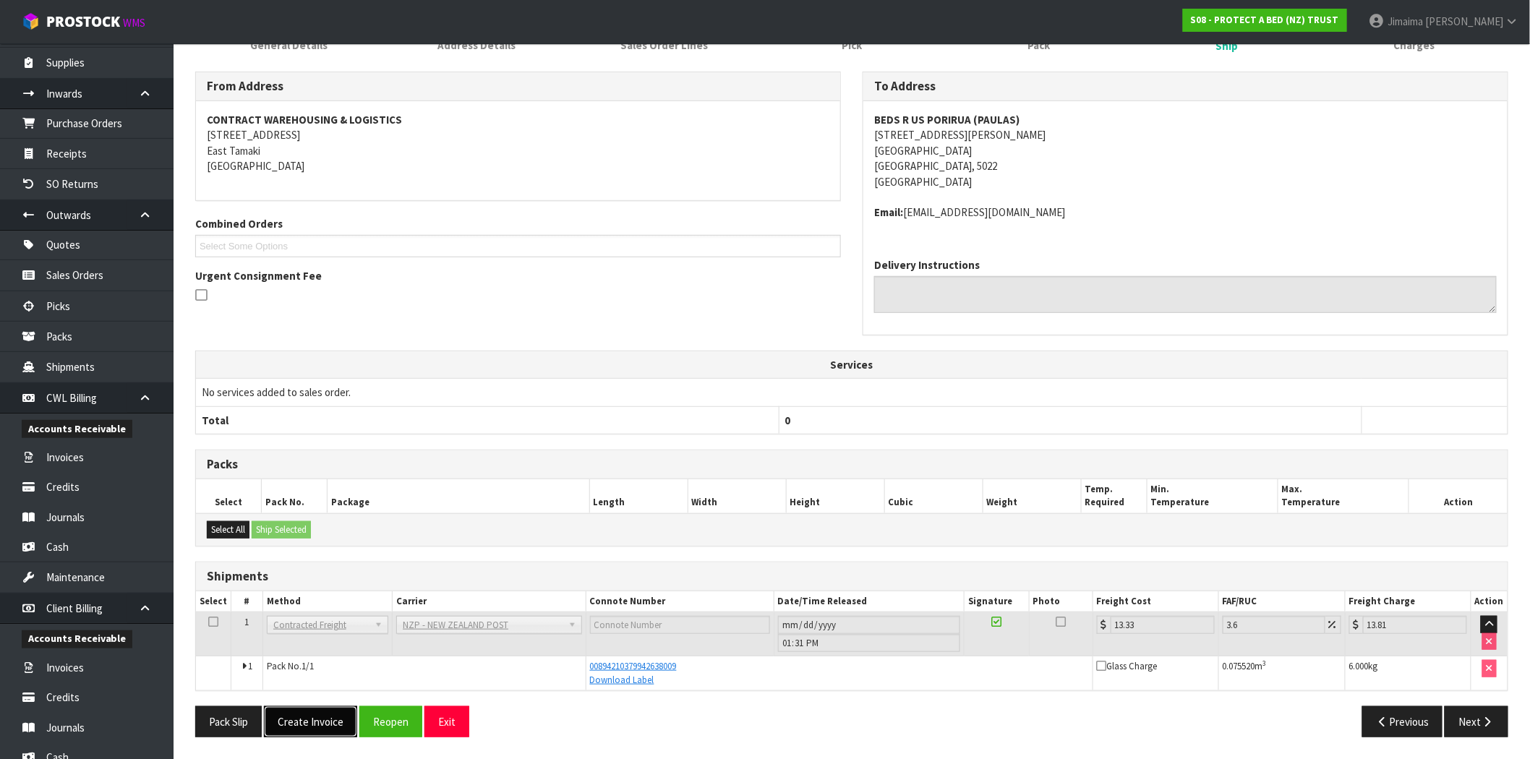
click at [327, 723] on button "Create Invoice" at bounding box center [310, 721] width 93 height 31
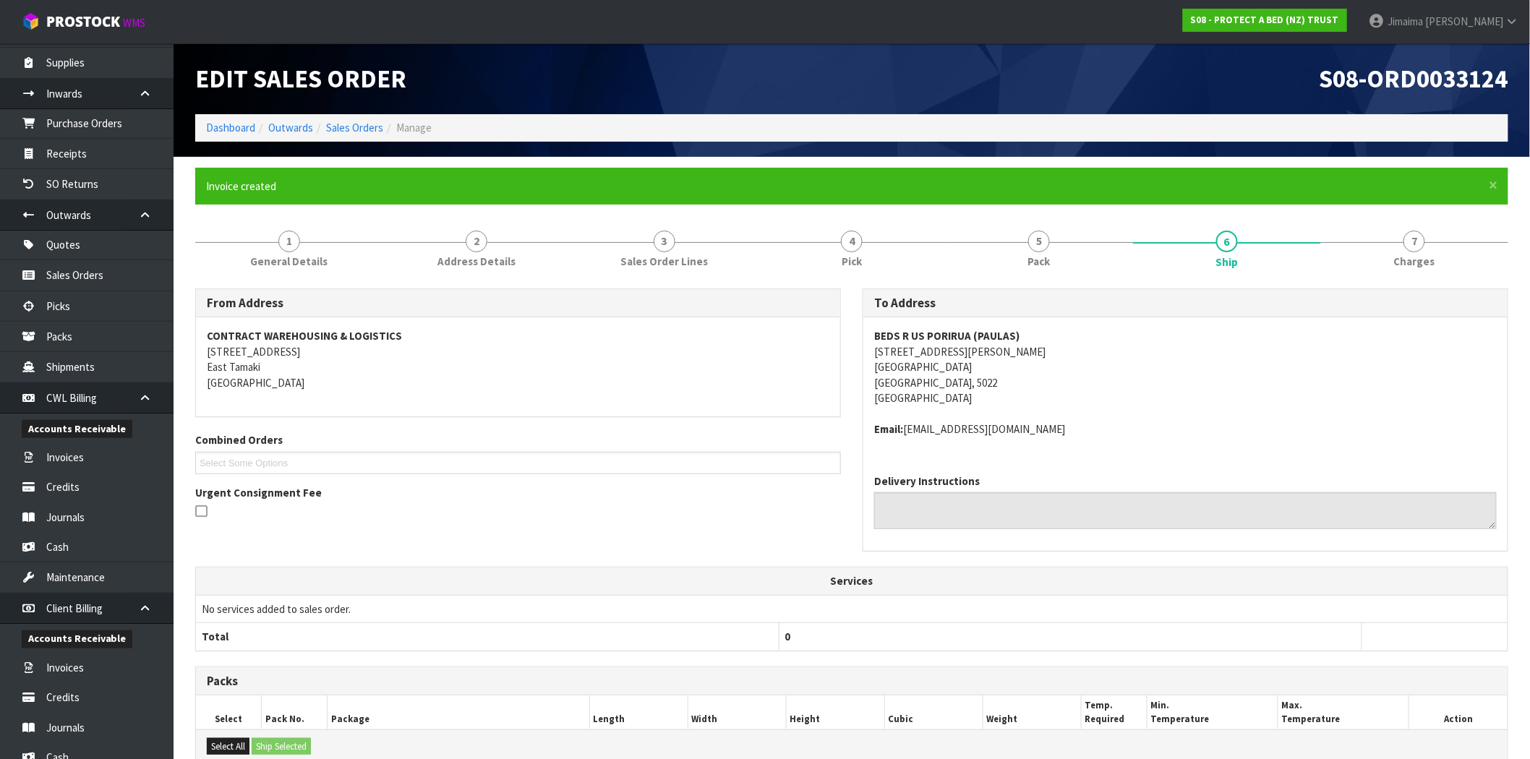
scroll to position [217, 0]
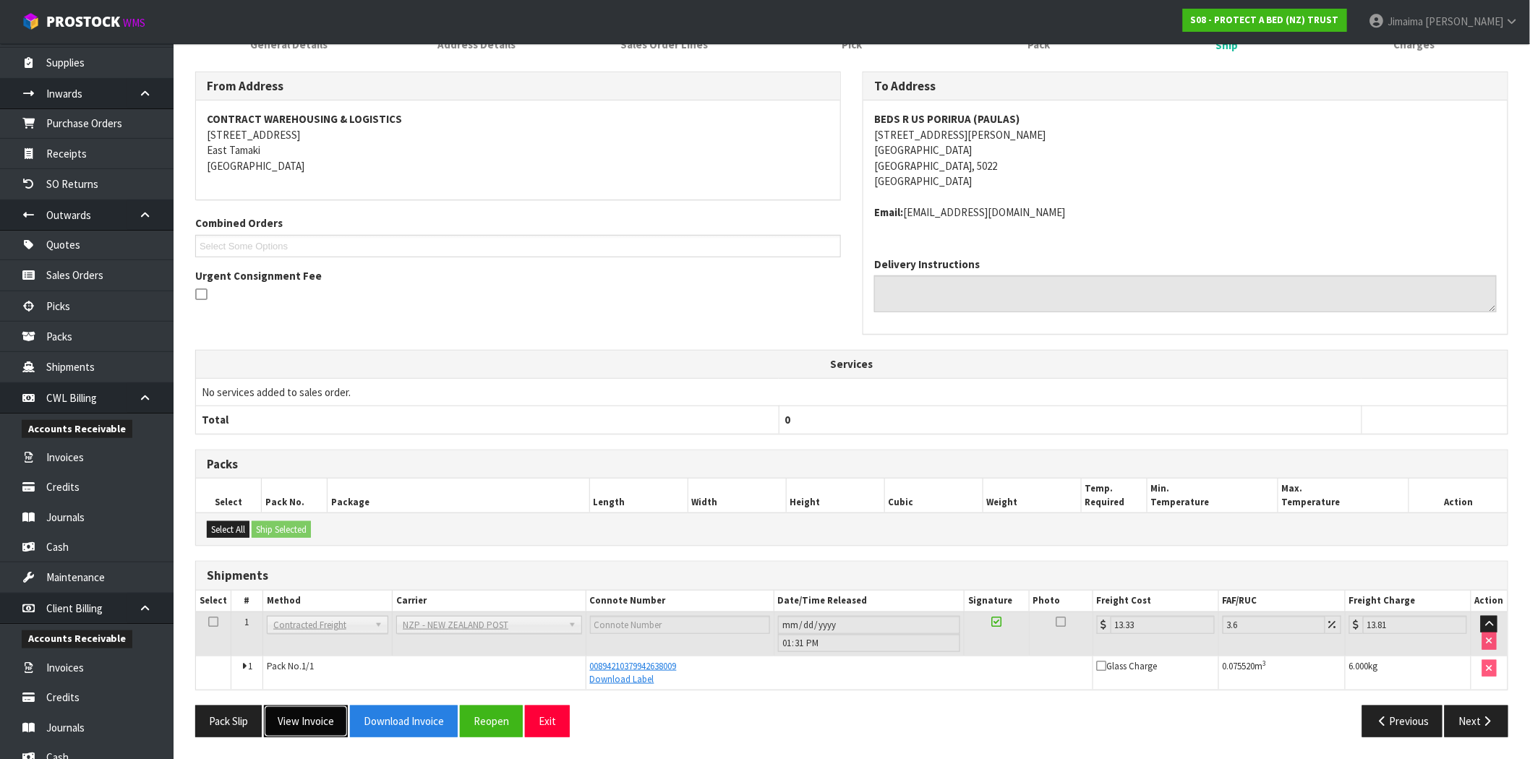
click at [324, 712] on button "View Invoice" at bounding box center [306, 721] width 84 height 31
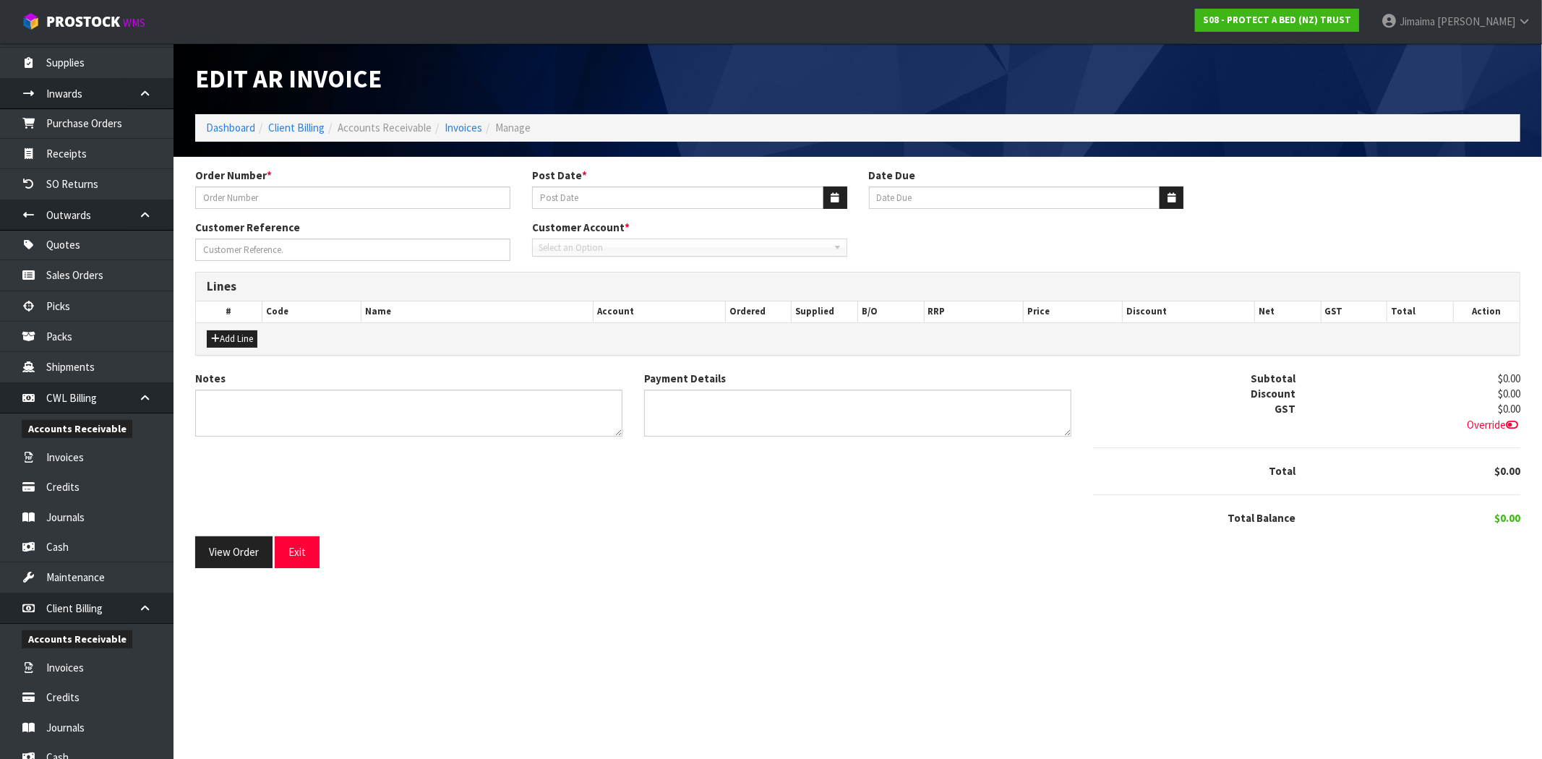
type input "00006689"
type input "[DATE]"
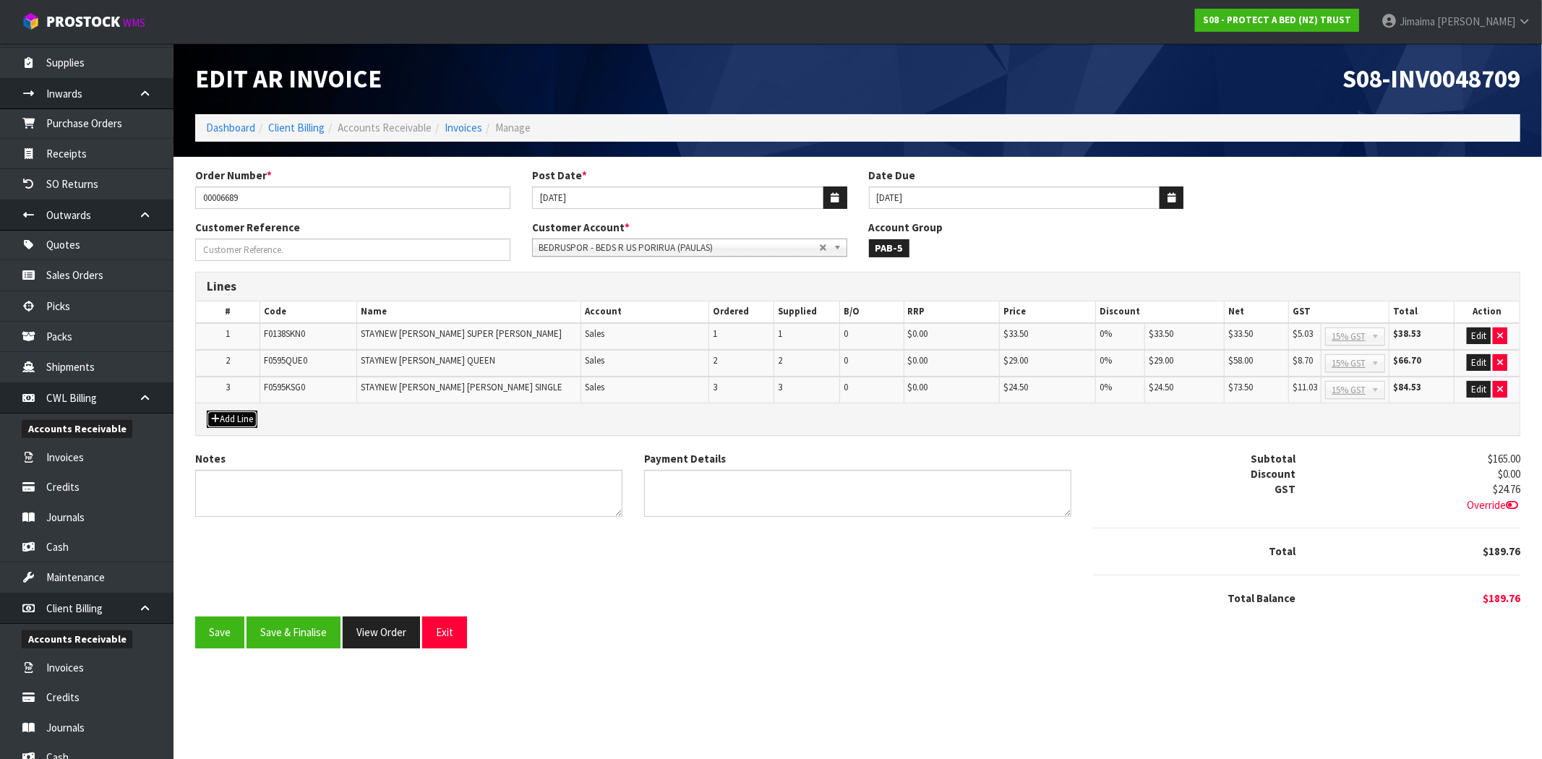
click at [236, 422] on button "Add Line" at bounding box center [232, 419] width 51 height 17
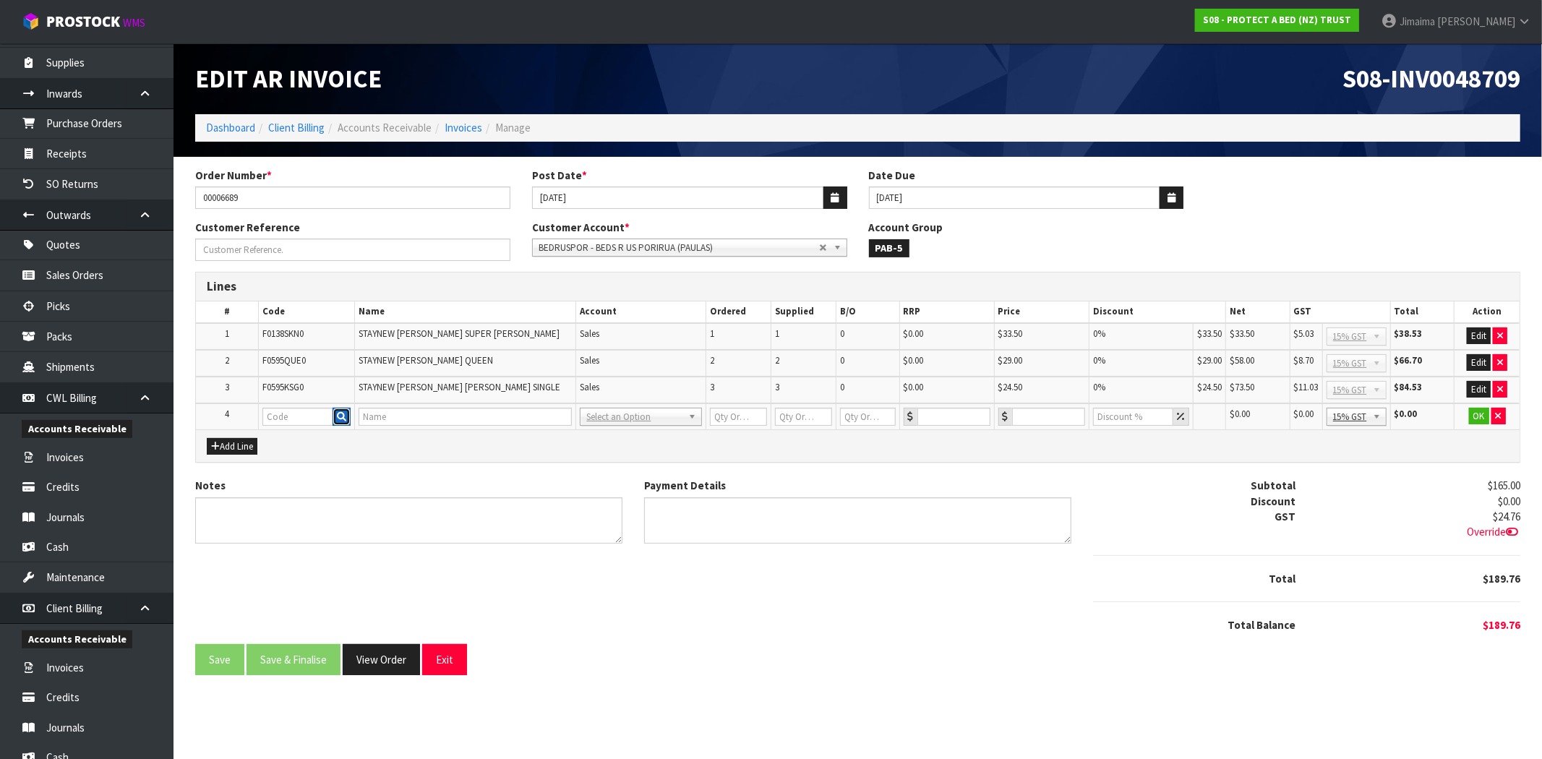
click at [341, 421] on button "button" at bounding box center [342, 417] width 18 height 19
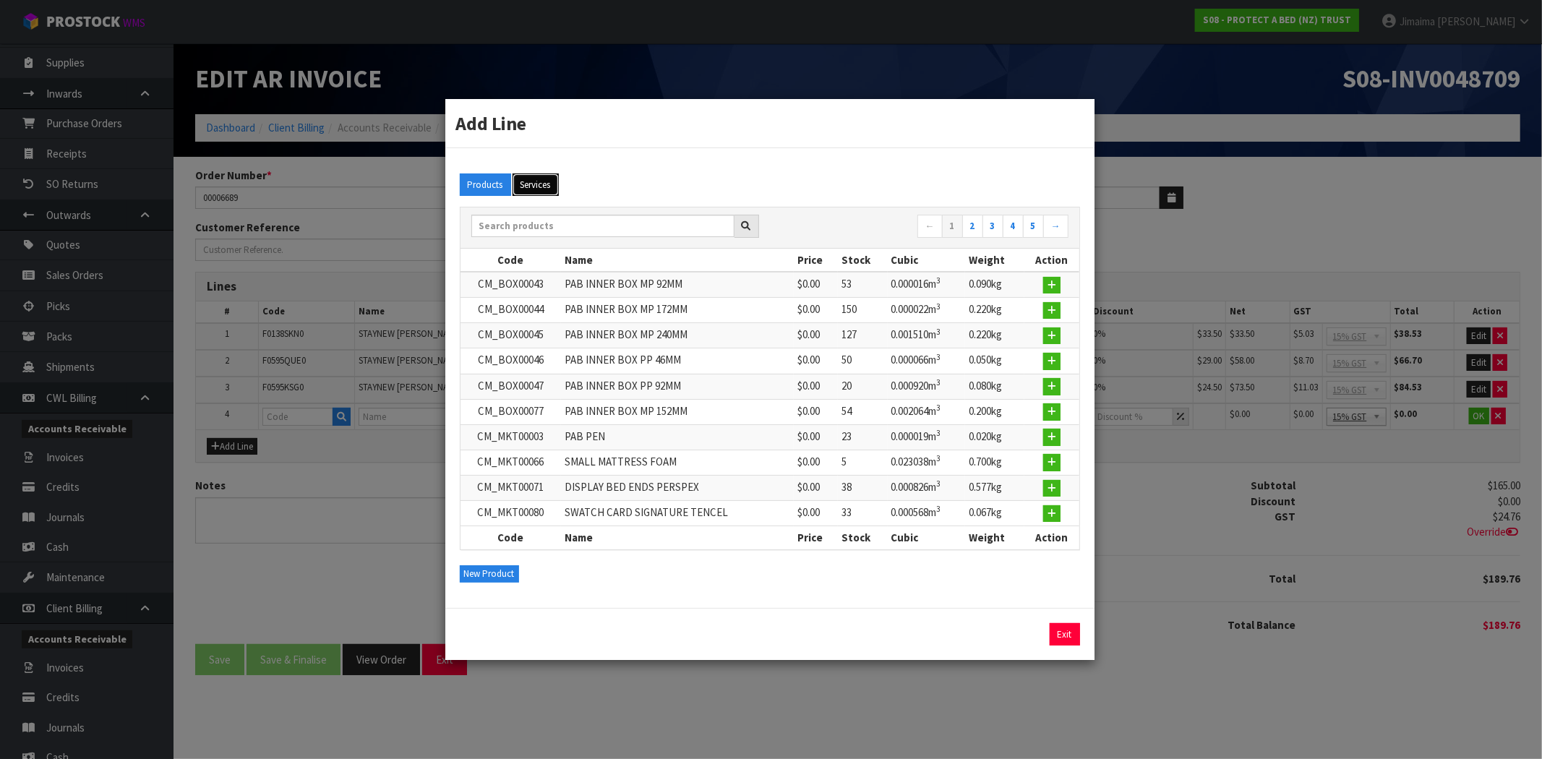
click at [544, 195] on button "Services" at bounding box center [536, 185] width 46 height 23
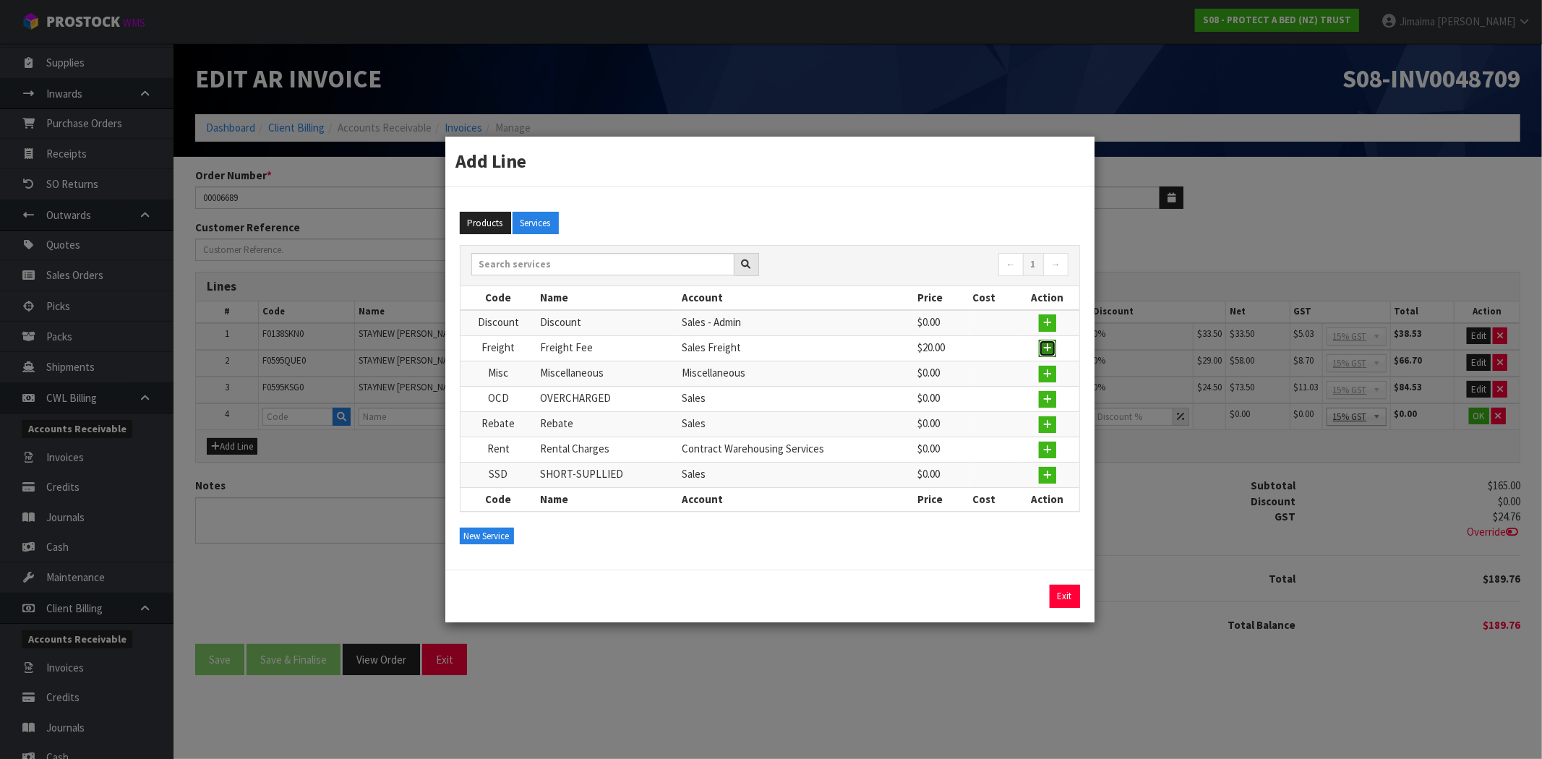
click at [1047, 345] on icon "button" at bounding box center [1047, 347] width 9 height 9
type input "Freight"
type input "Freight Fee"
type input "1"
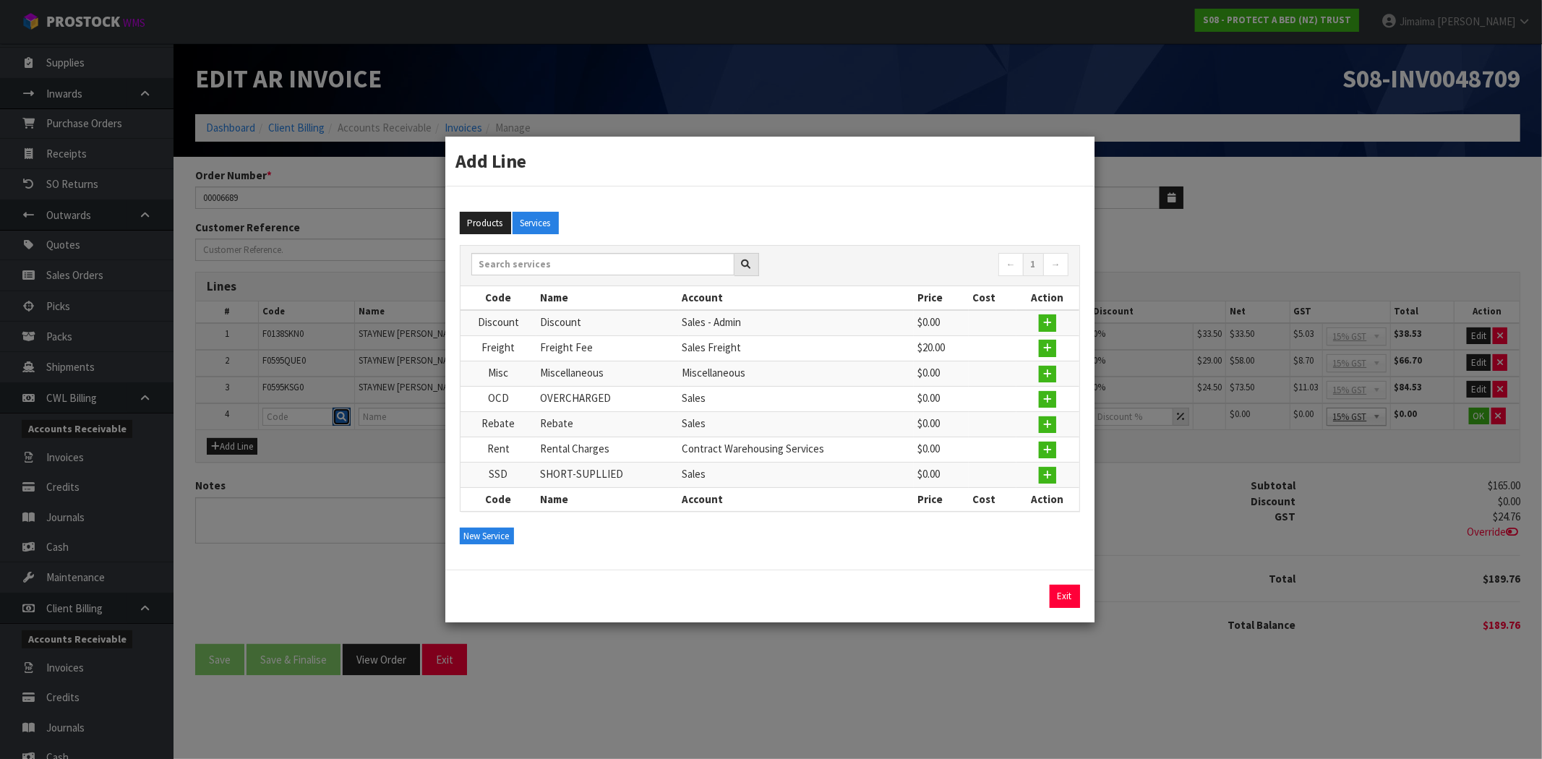
type input "0"
type input "20"
type input "0"
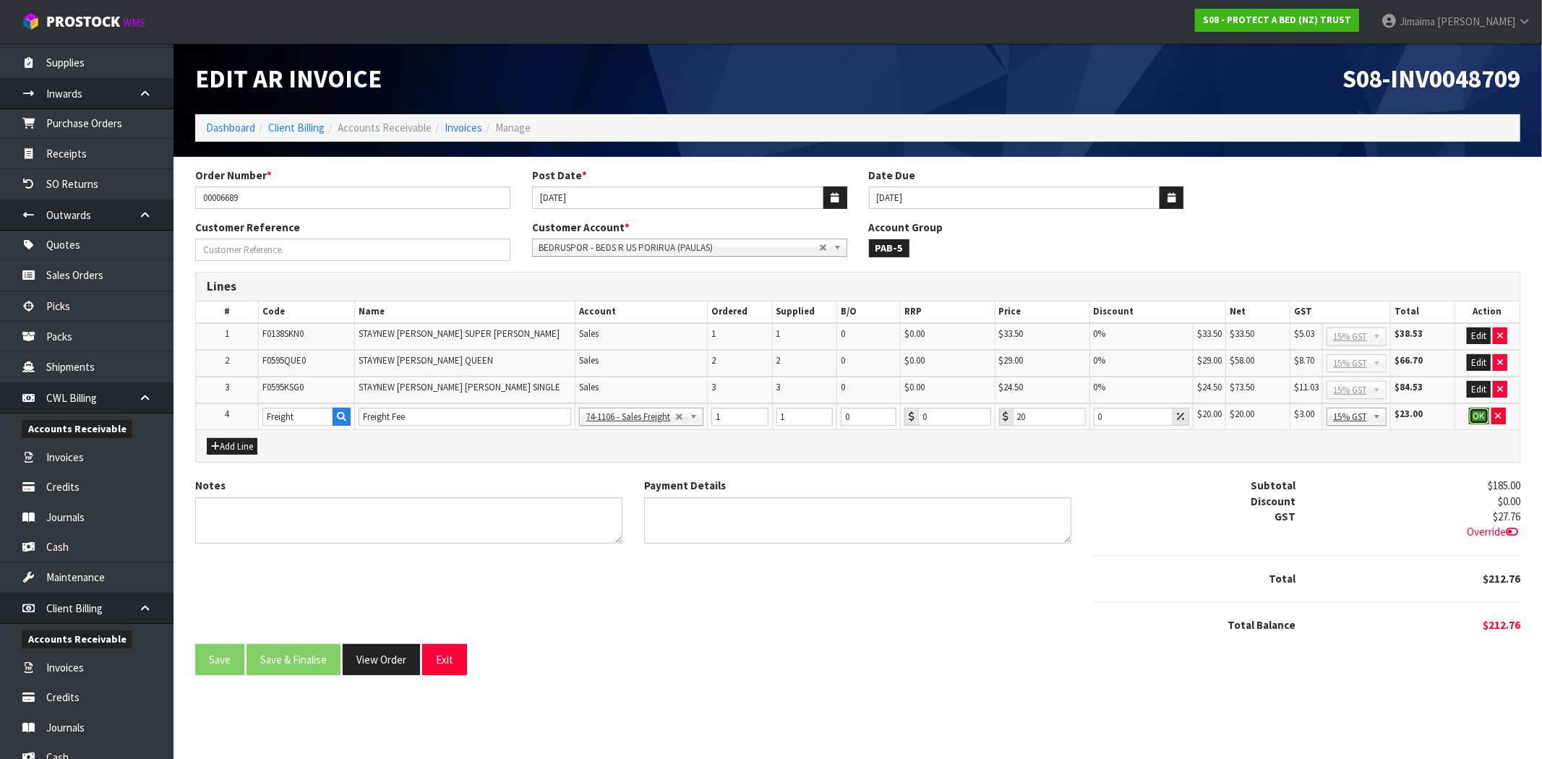
click at [1477, 410] on button "OK" at bounding box center [1479, 416] width 20 height 17
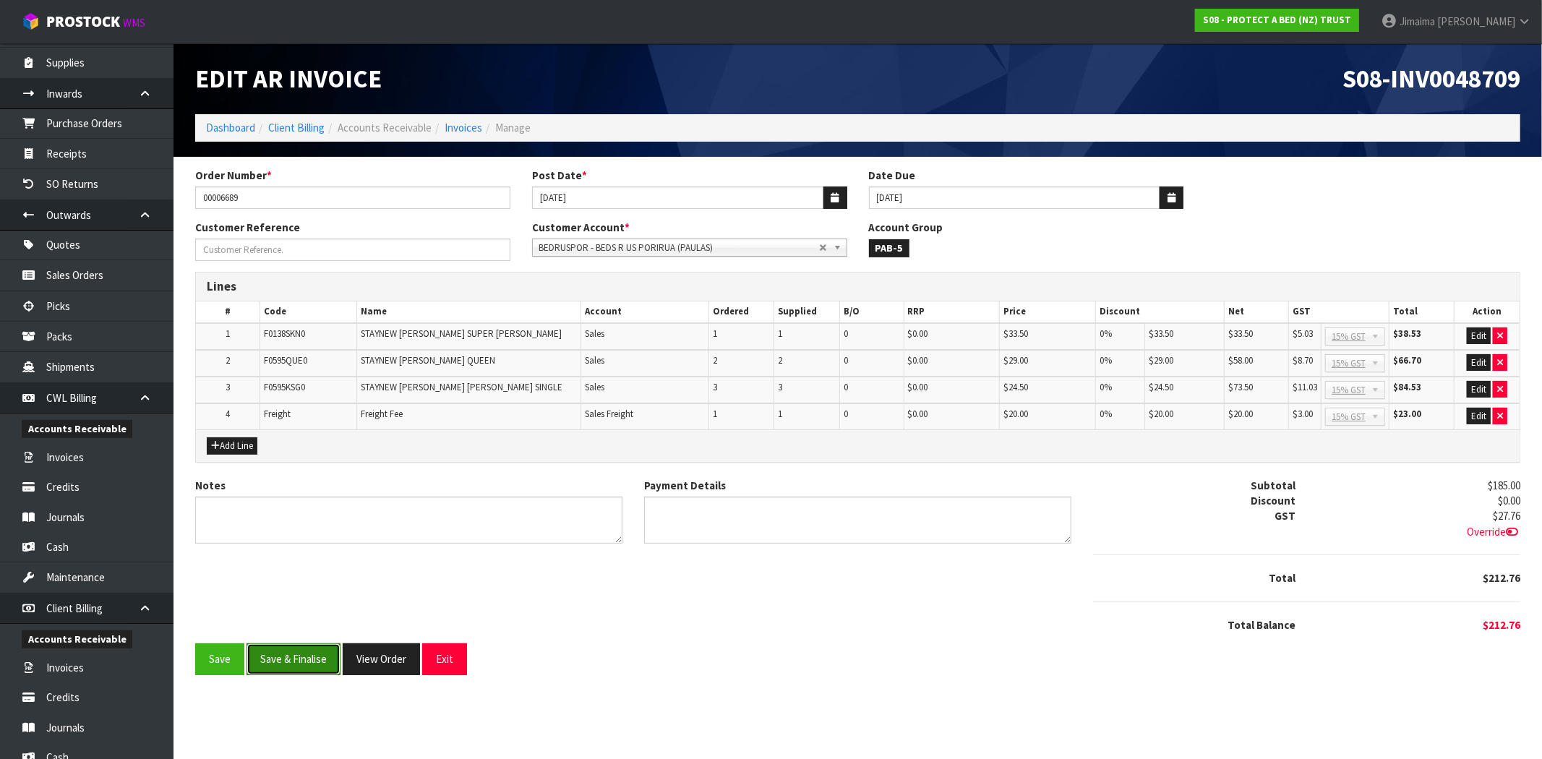
click at [314, 662] on button "Save & Finalise" at bounding box center [294, 658] width 94 height 31
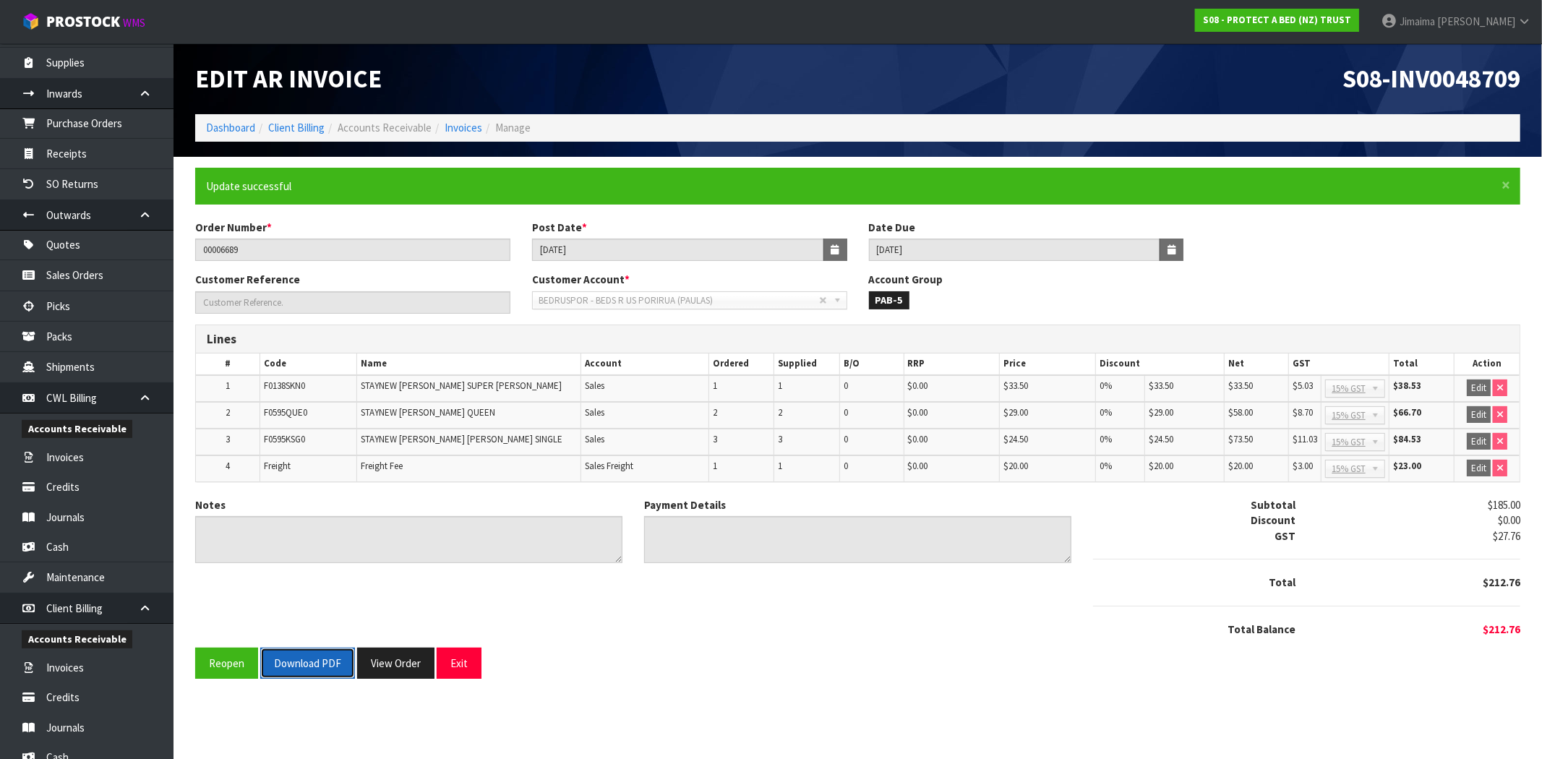
click at [323, 659] on button "Download PDF" at bounding box center [307, 663] width 95 height 31
click at [395, 664] on button "View Order" at bounding box center [395, 663] width 77 height 31
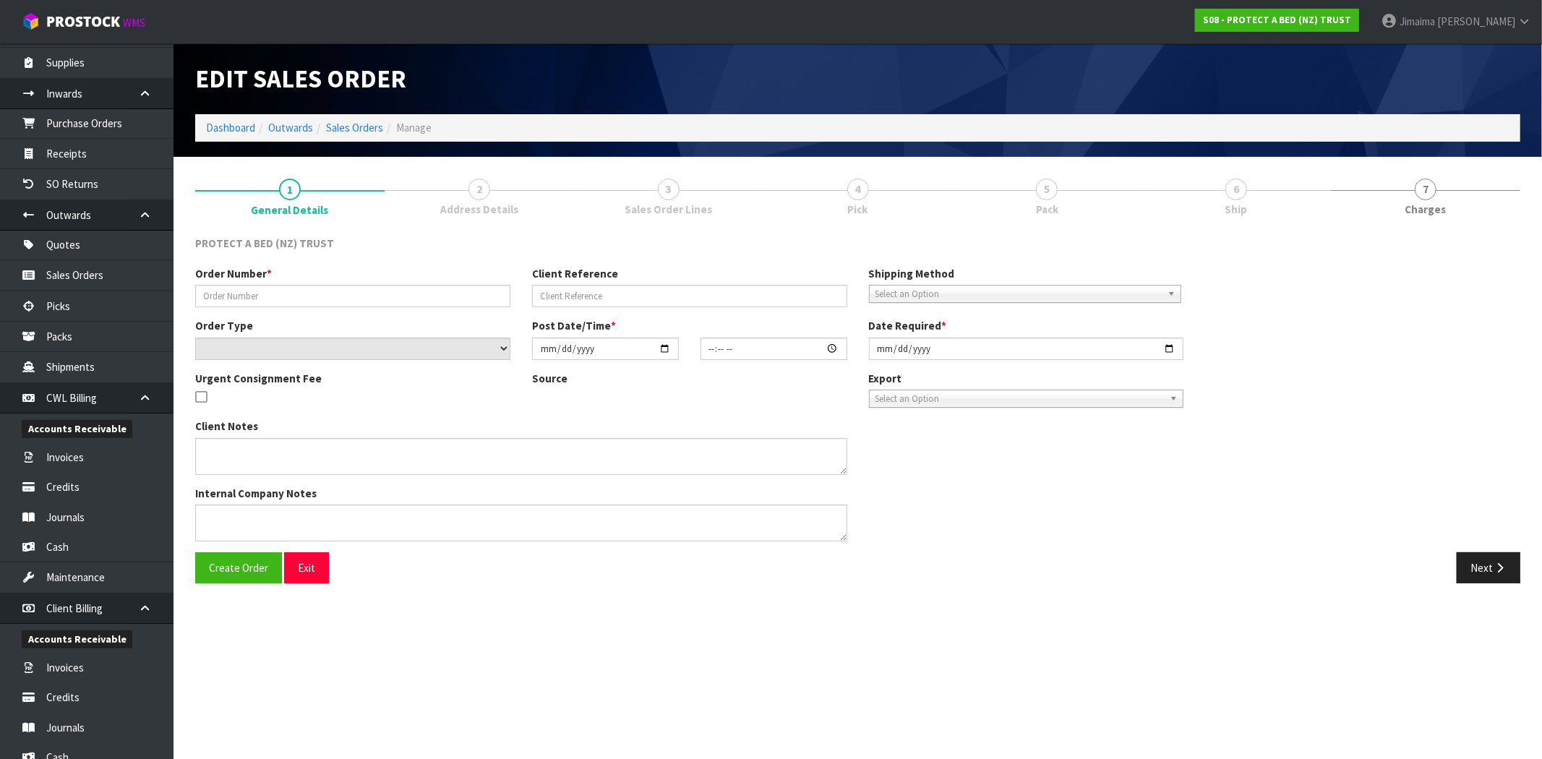
type input "00006689"
select select "number:0"
type input "[DATE]"
type input "08:49:00.000"
type input "[DATE]"
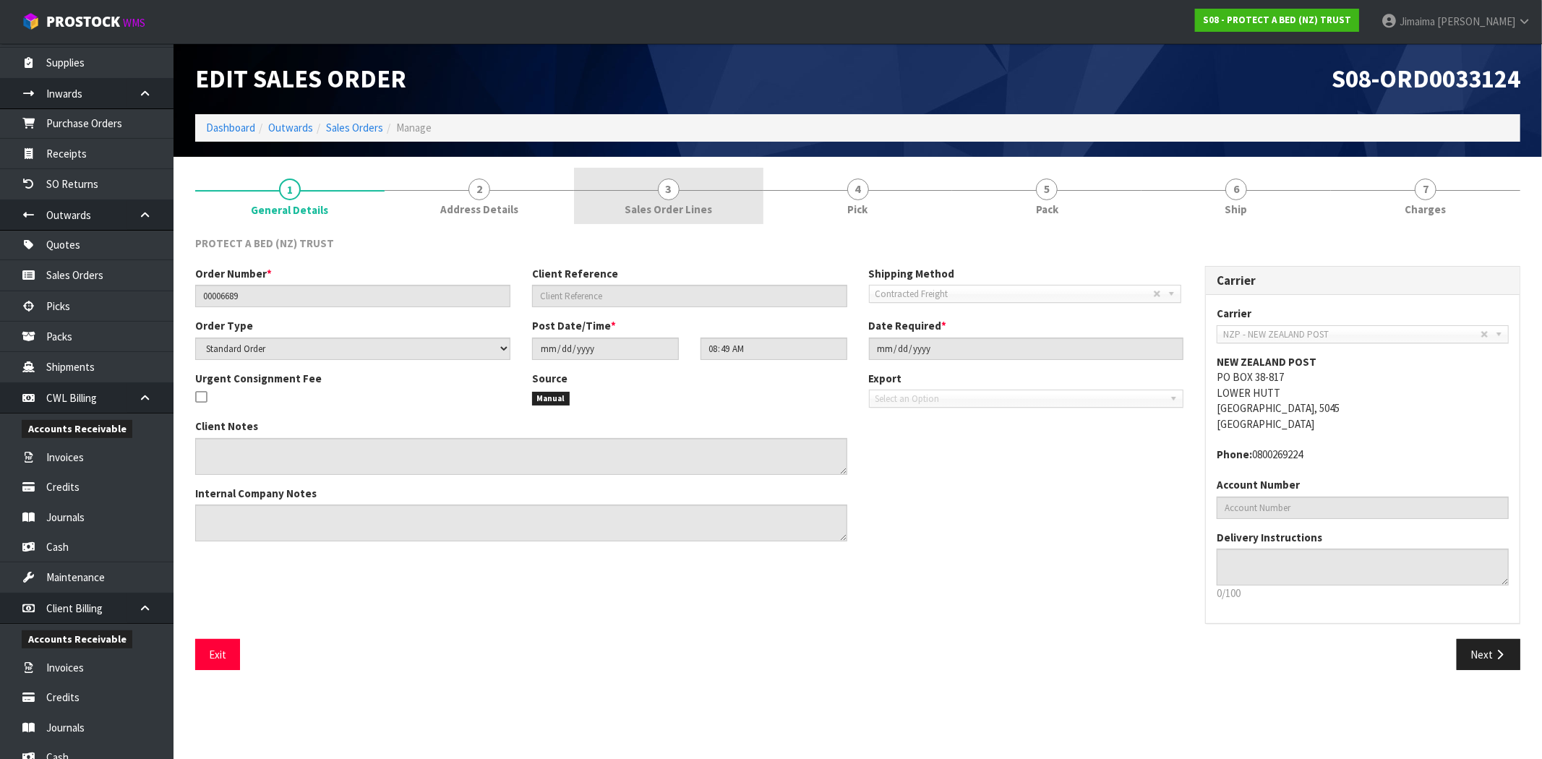
click at [685, 205] on span "Sales Order Lines" at bounding box center [668, 209] width 87 height 15
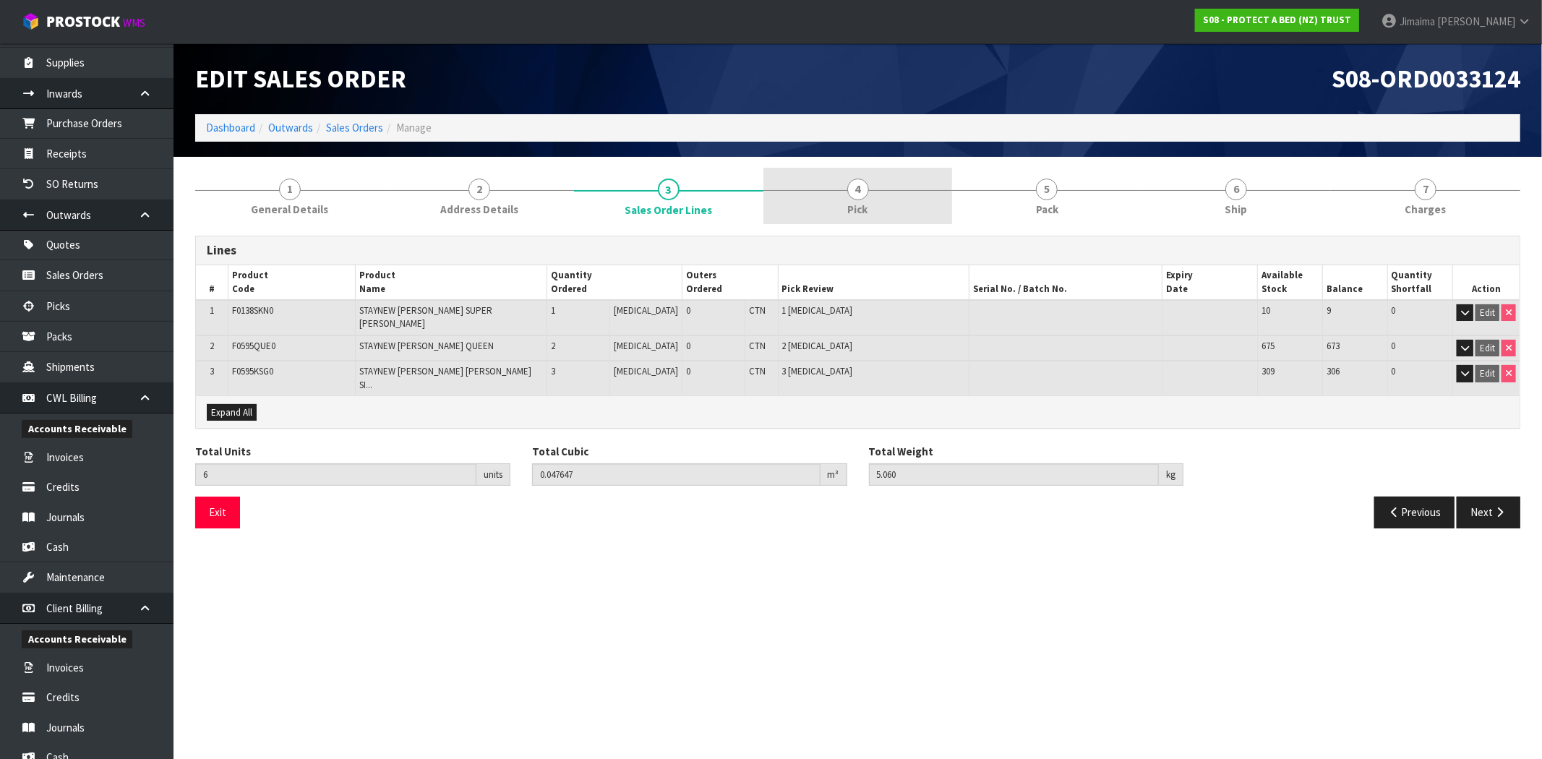
click at [810, 206] on link "4 Pick" at bounding box center [857, 196] width 189 height 57
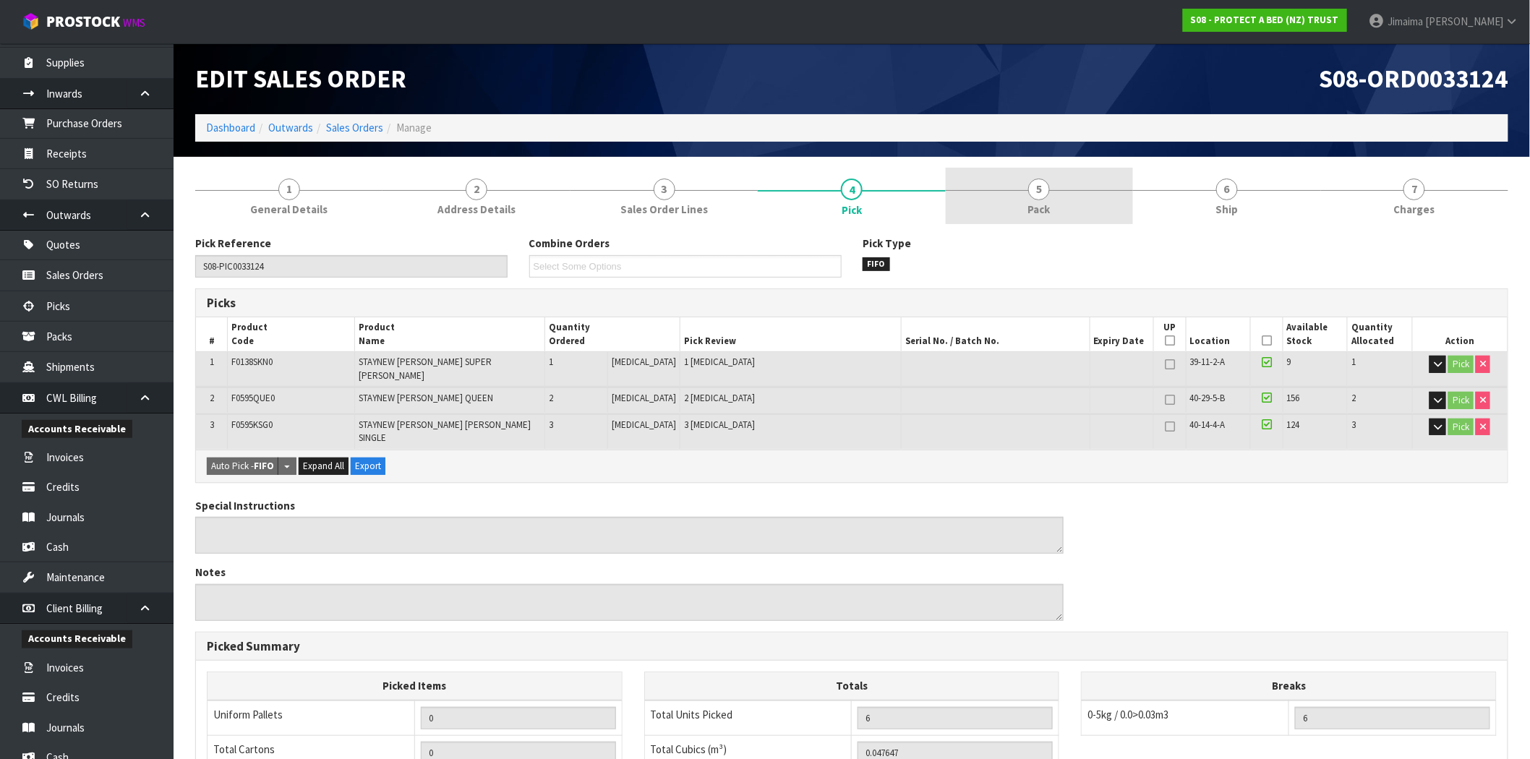
click at [949, 197] on link "5 Pack" at bounding box center [1039, 196] width 187 height 57
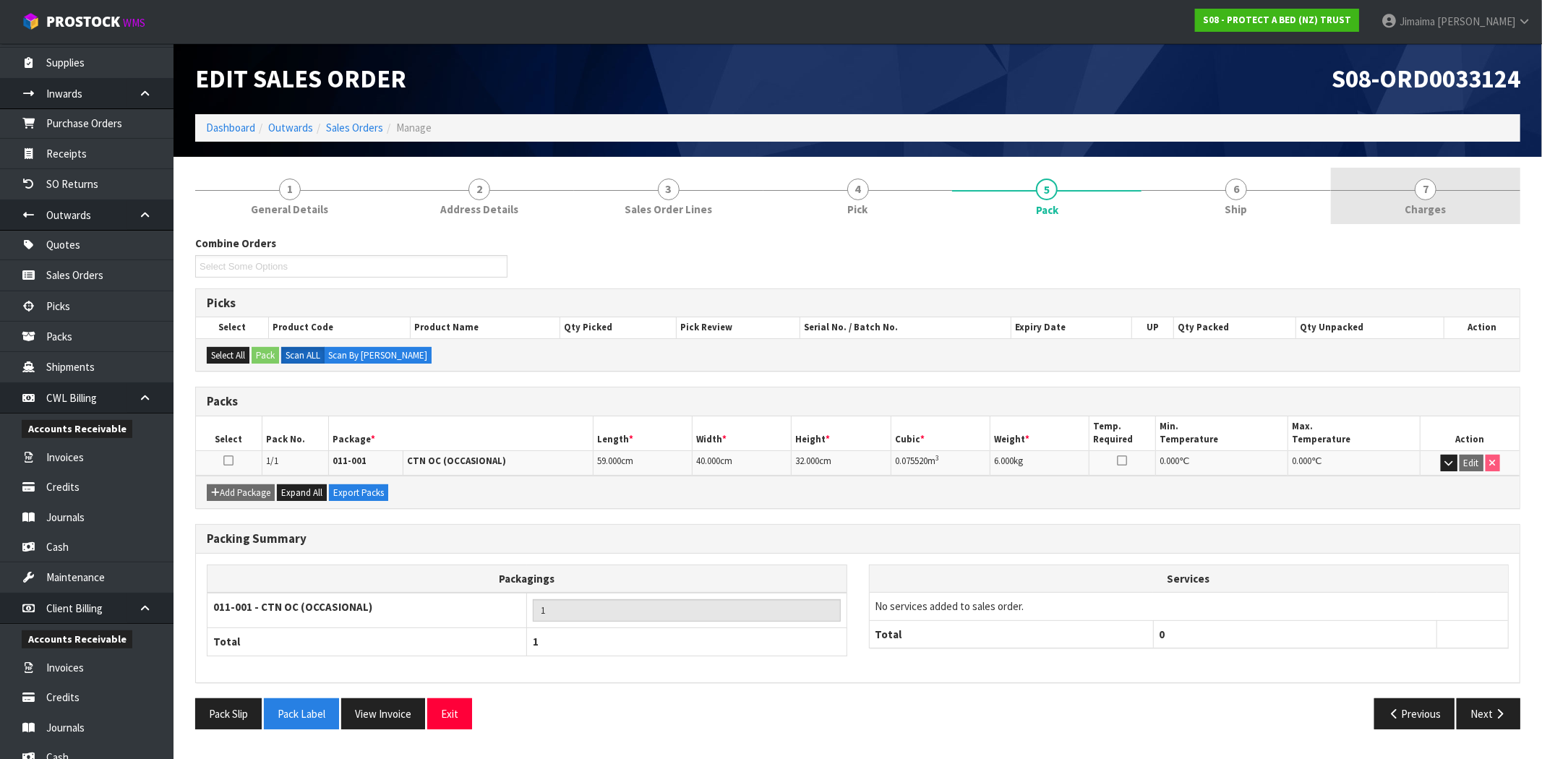
click at [1374, 211] on link "7 [GEOGRAPHIC_DATA]" at bounding box center [1425, 196] width 189 height 57
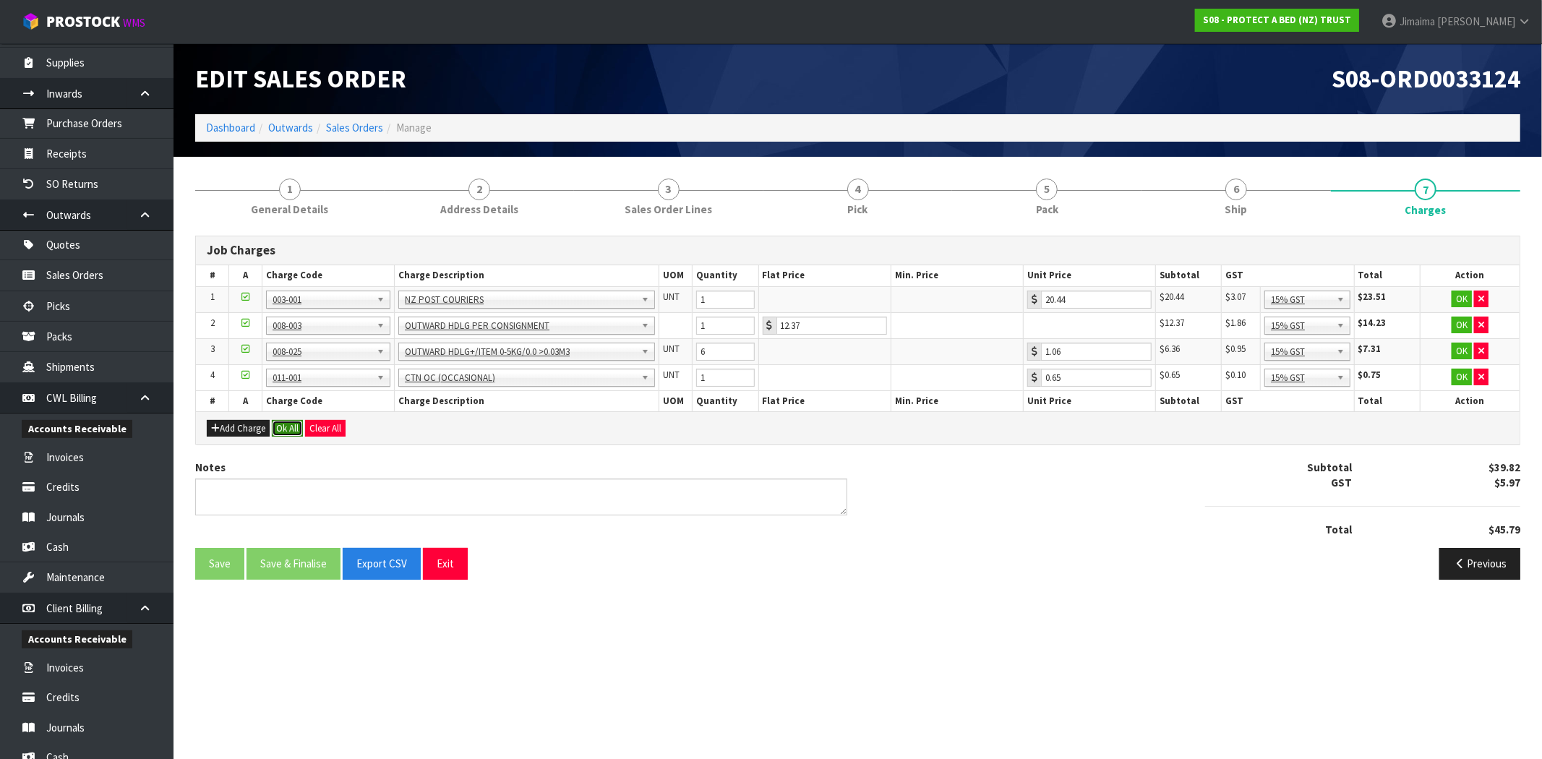
click at [287, 424] on button "Ok All" at bounding box center [287, 428] width 31 height 17
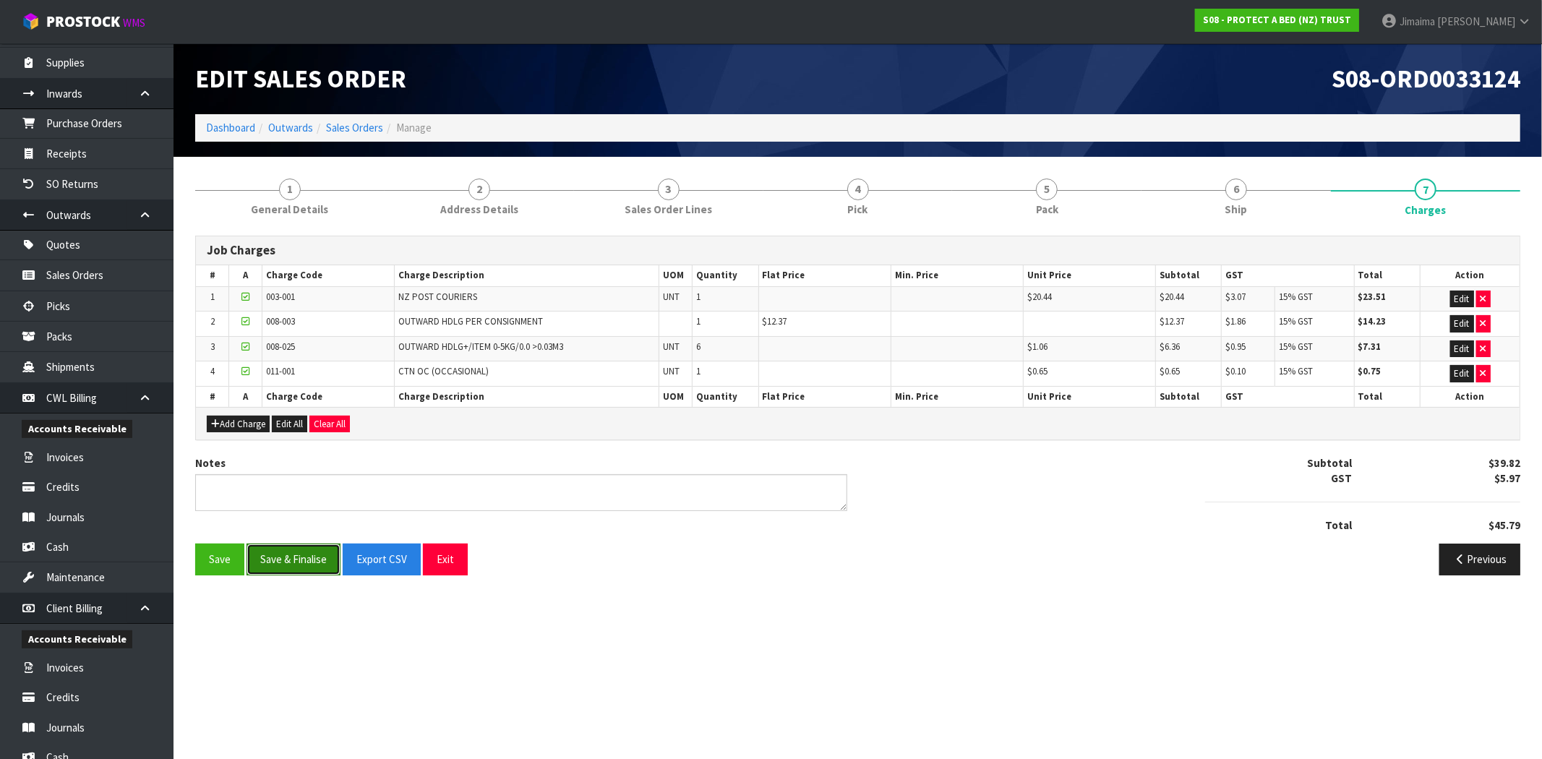
click at [299, 550] on button "Save & Finalise" at bounding box center [294, 559] width 94 height 31
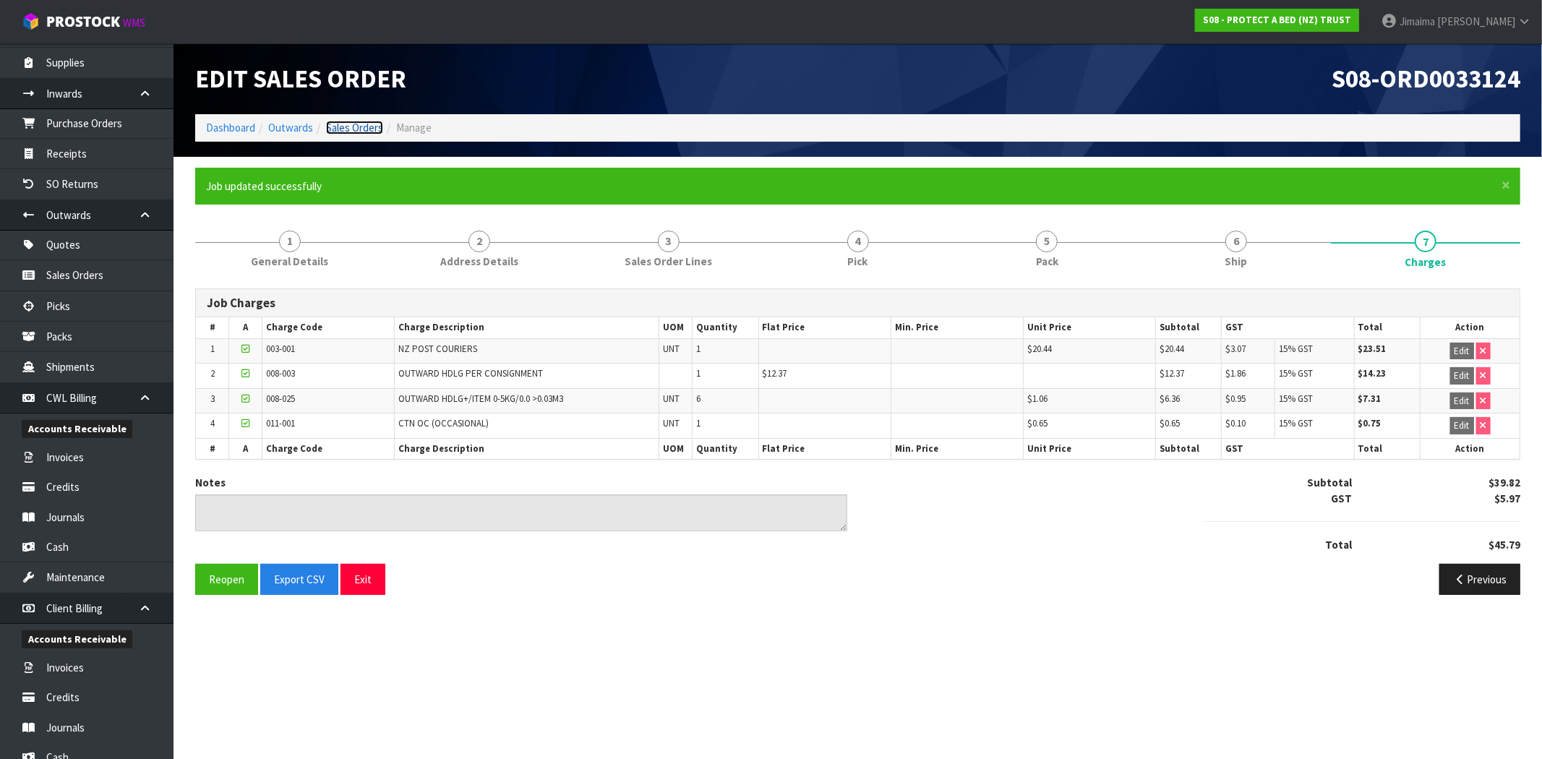
click at [356, 128] on link "Sales Orders" at bounding box center [354, 128] width 57 height 14
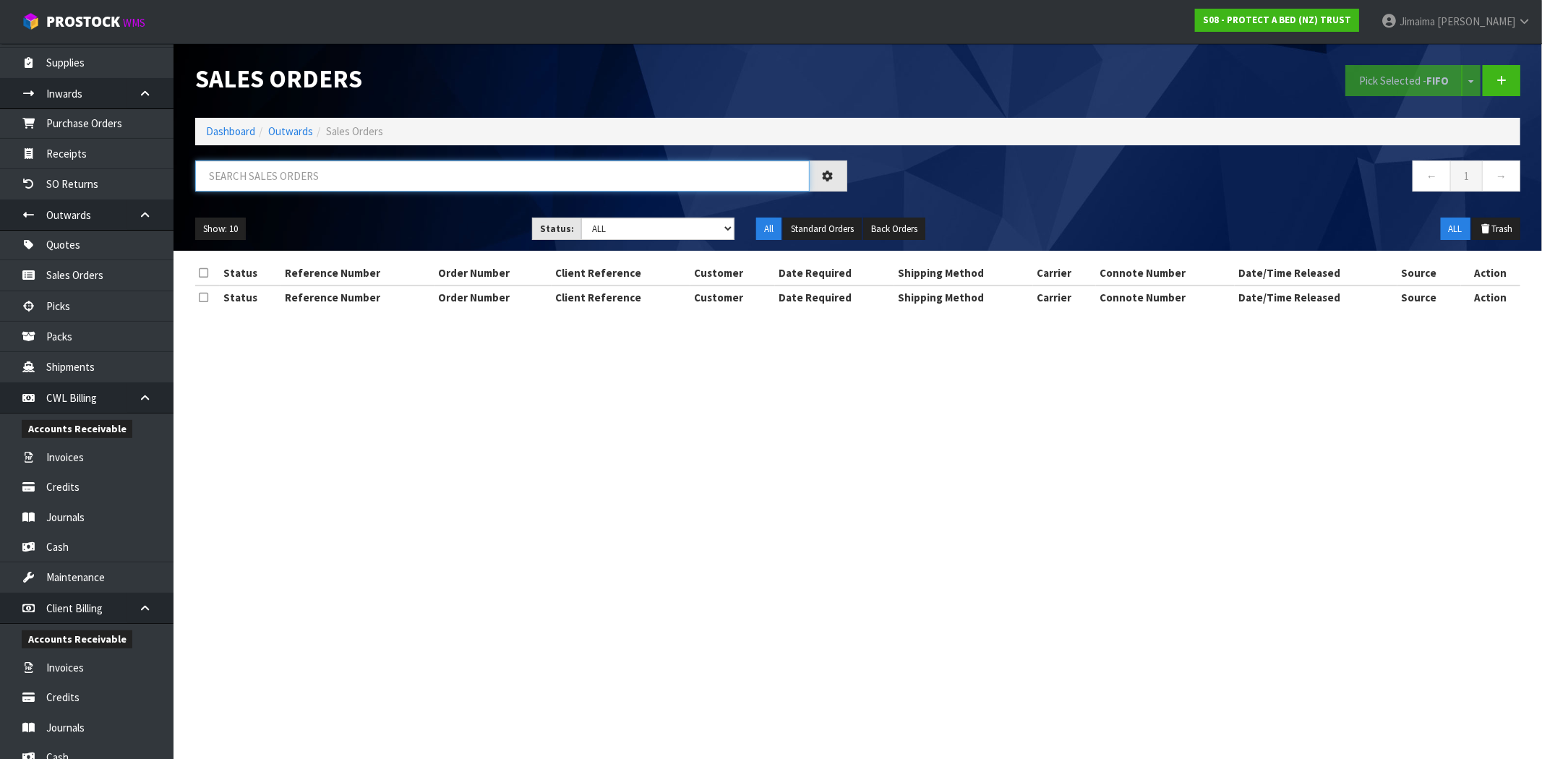
click at [336, 163] on input "text" at bounding box center [502, 175] width 615 height 31
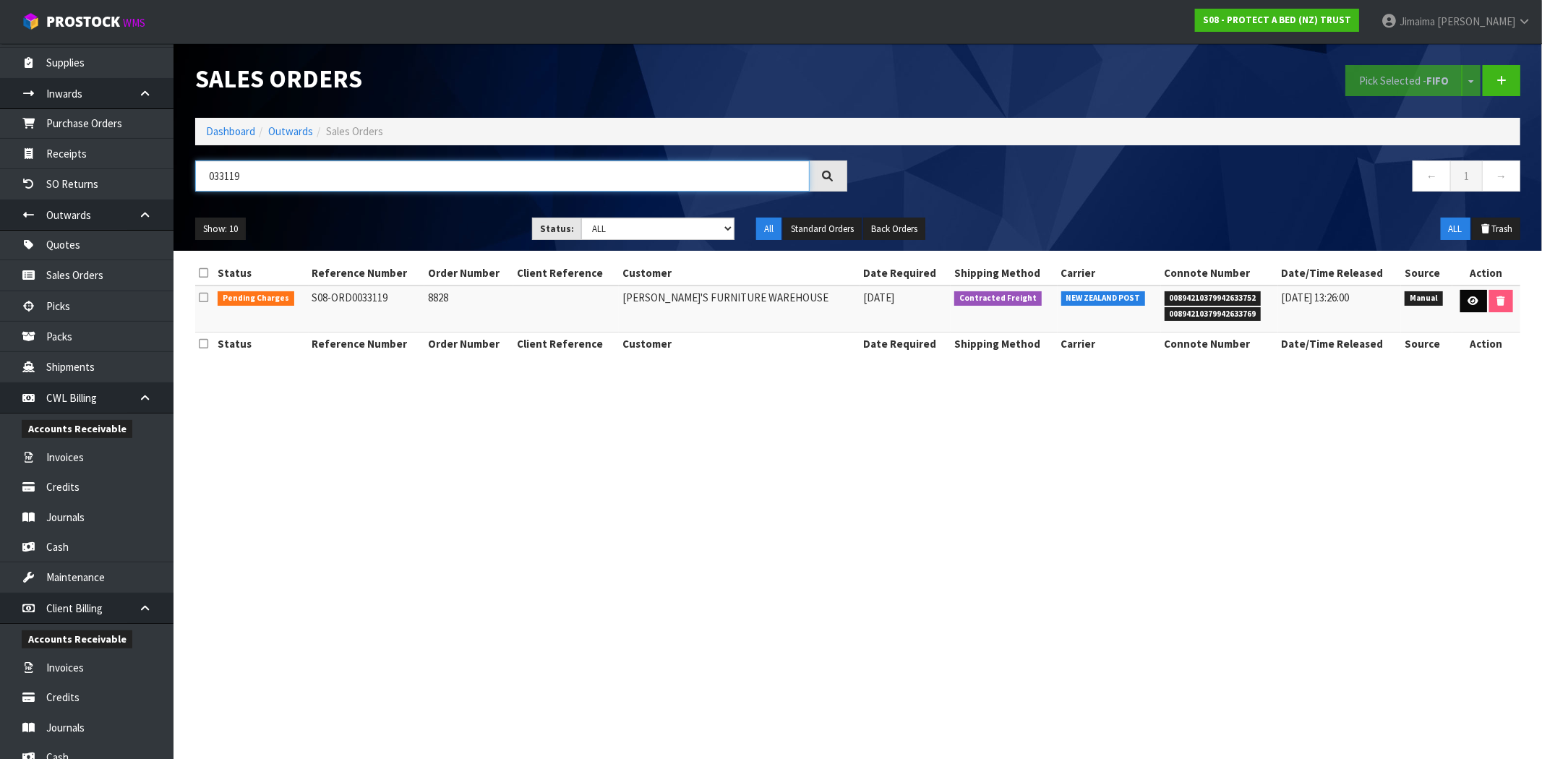
type input "033119"
click at [1463, 299] on link at bounding box center [1473, 301] width 27 height 23
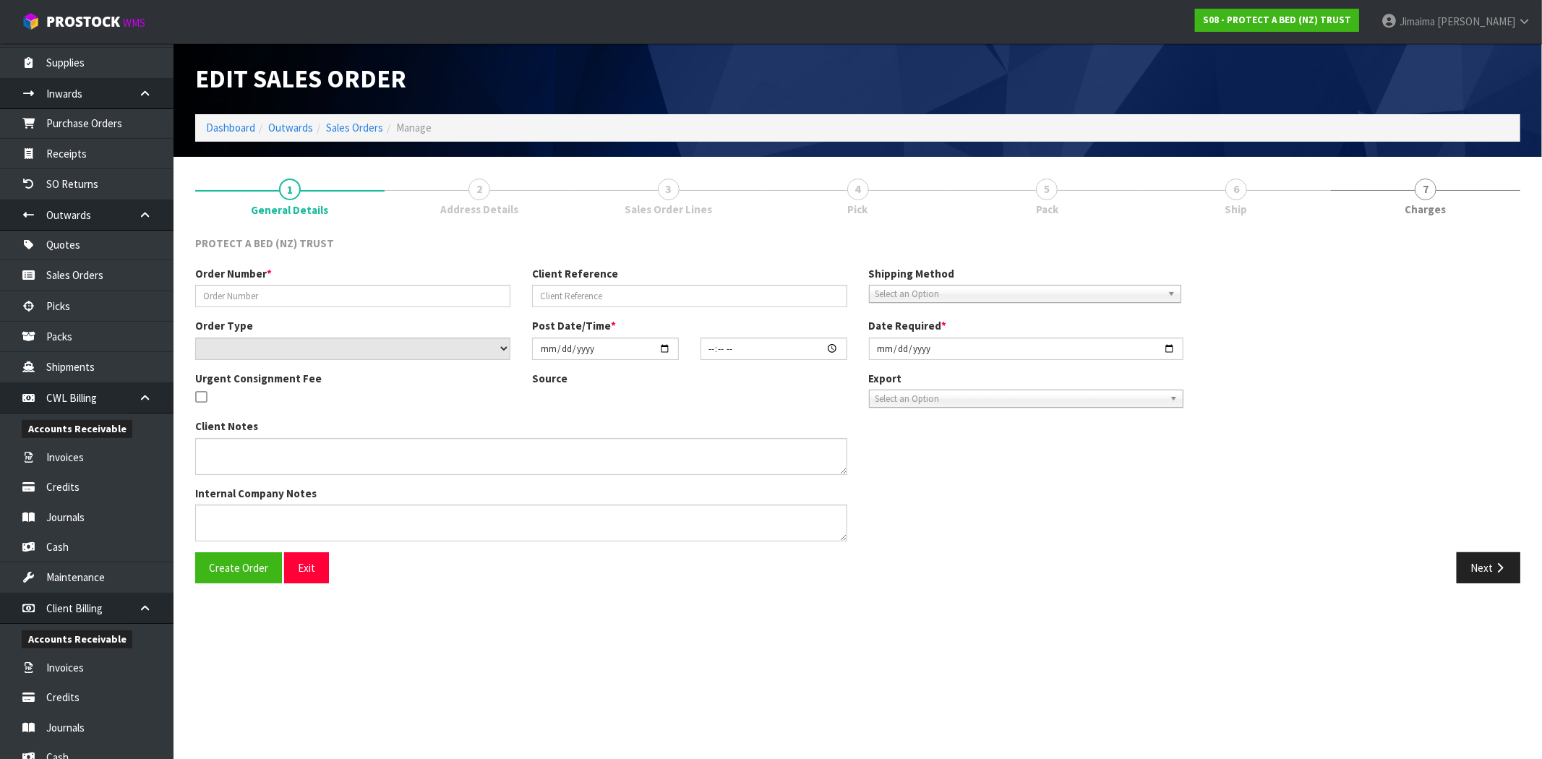
type input "8828"
select select "number:0"
type input "[DATE]"
type input "08:20:00.000"
type input "[DATE]"
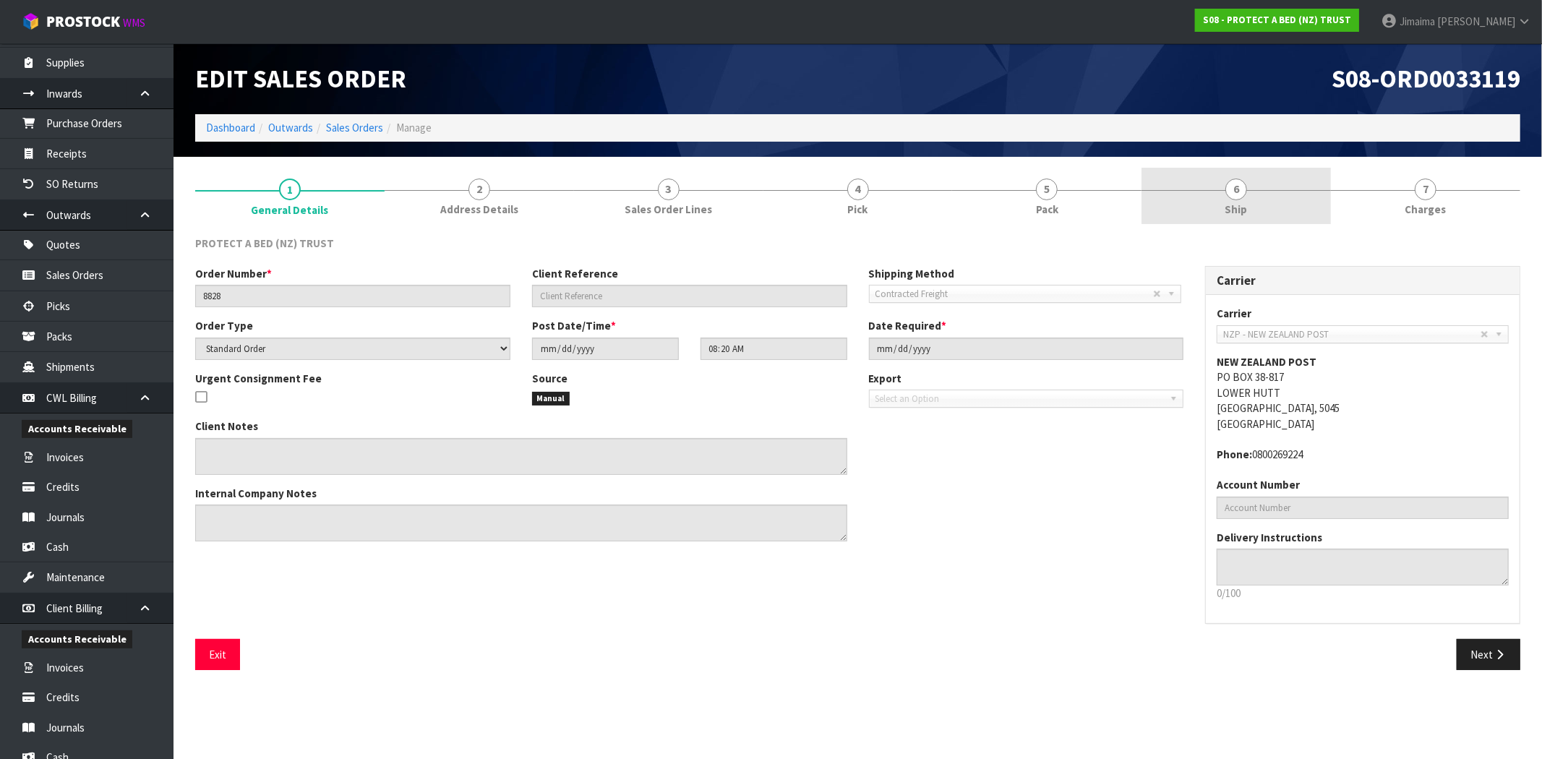
click at [1235, 203] on span "Ship" at bounding box center [1236, 209] width 22 height 15
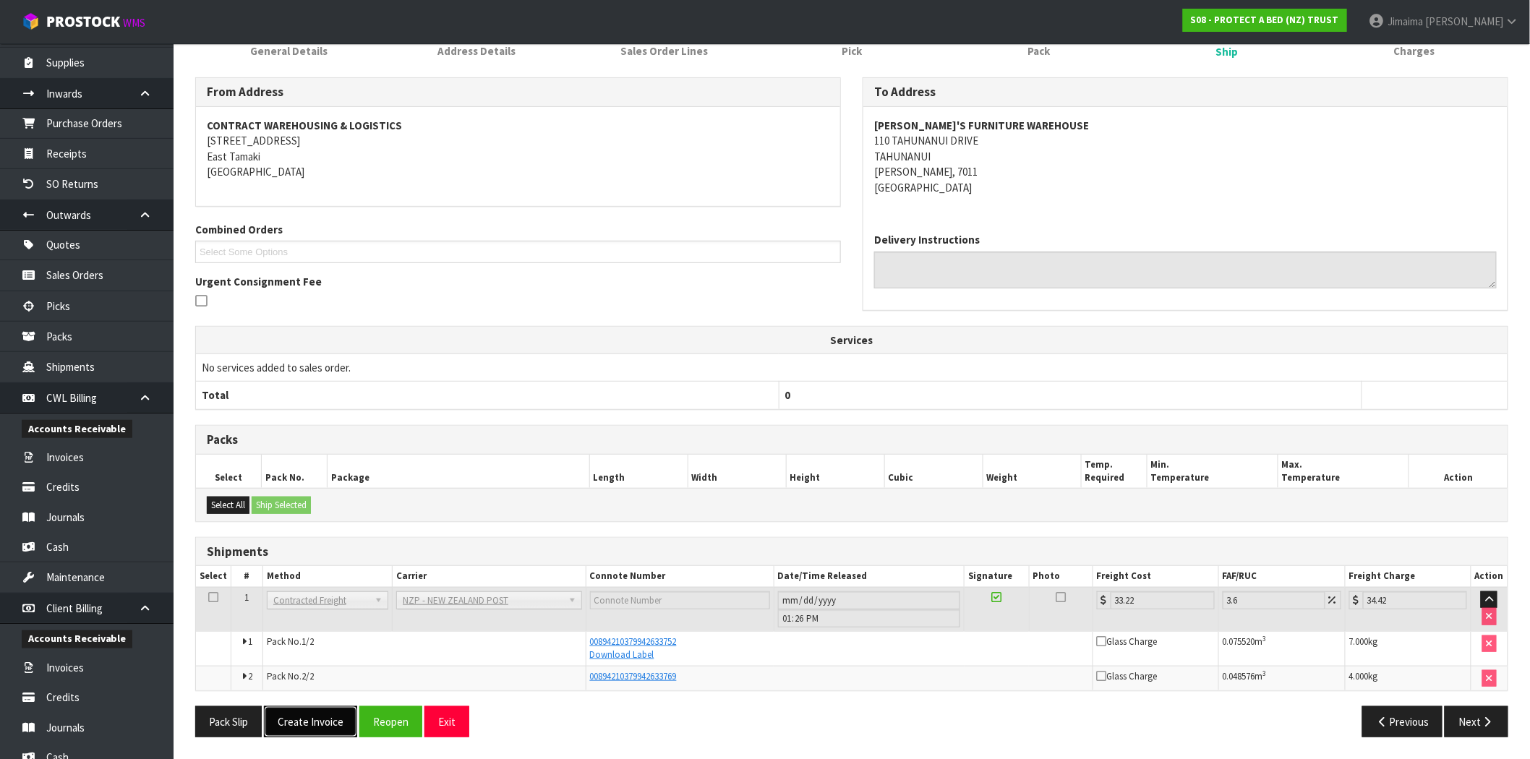
click at [299, 716] on button "Create Invoice" at bounding box center [310, 721] width 93 height 31
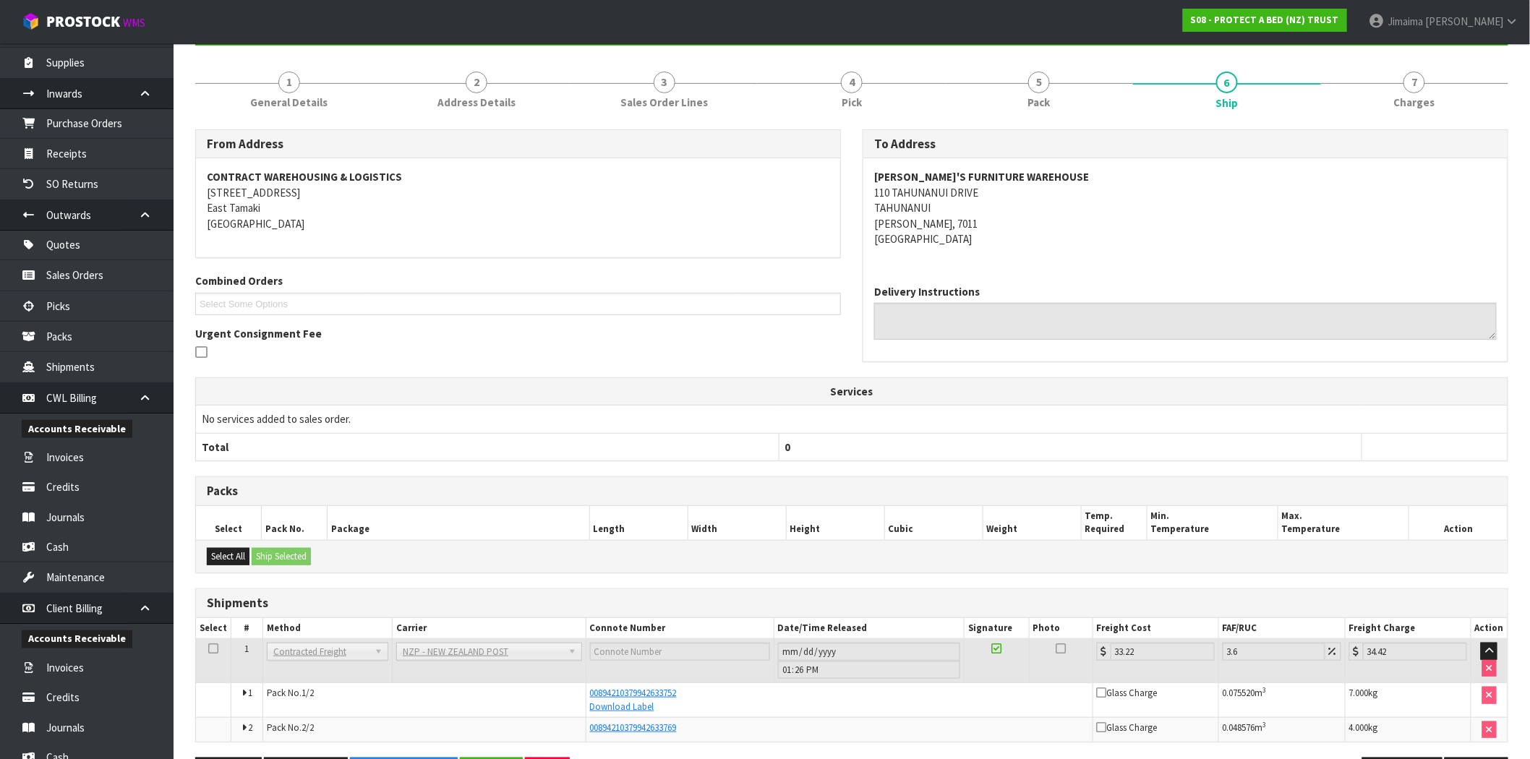
scroll to position [212, 0]
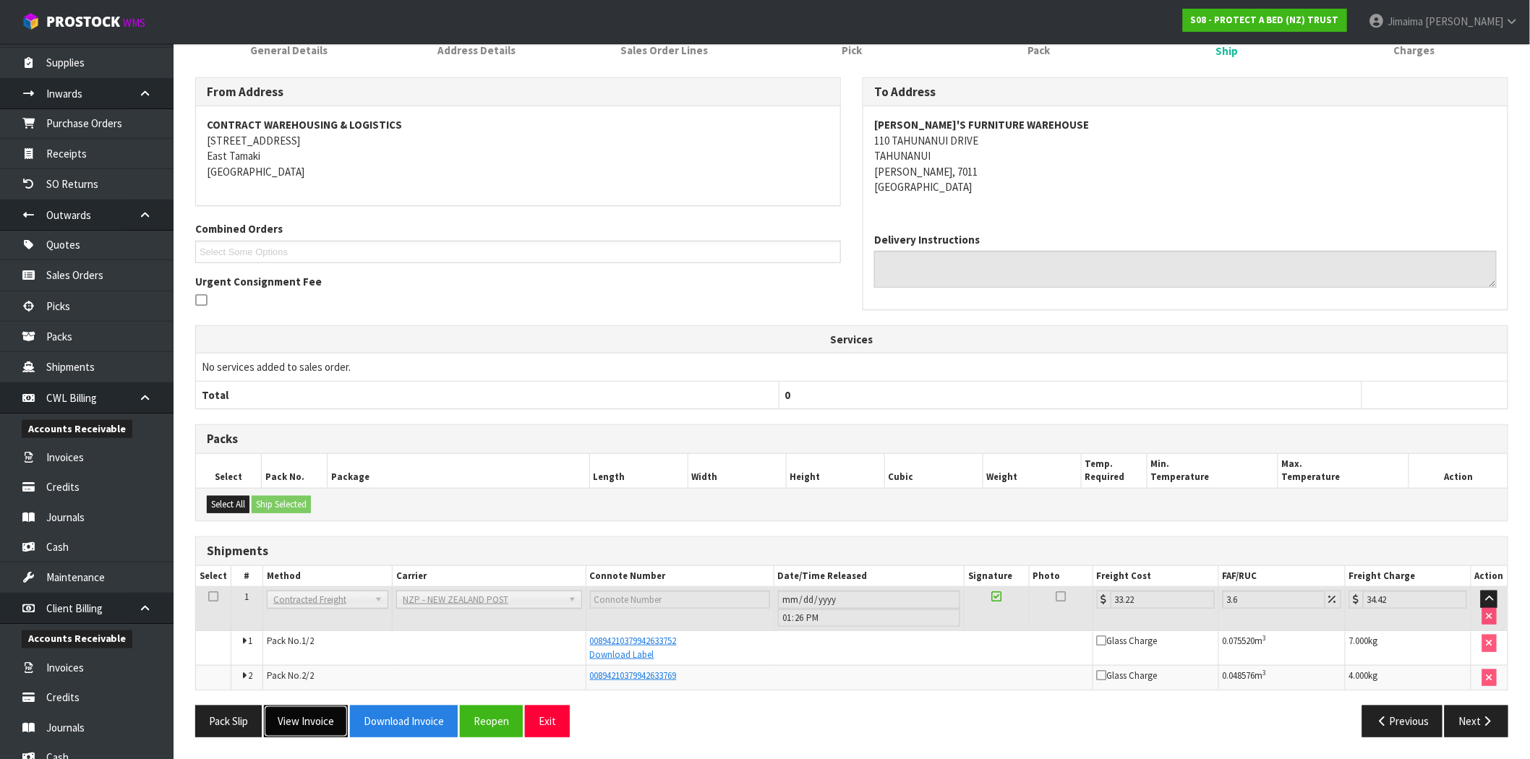
drag, startPoint x: 324, startPoint y: 714, endPoint x: 329, endPoint y: 709, distance: 7.7
click at [324, 713] on button "View Invoice" at bounding box center [306, 721] width 84 height 31
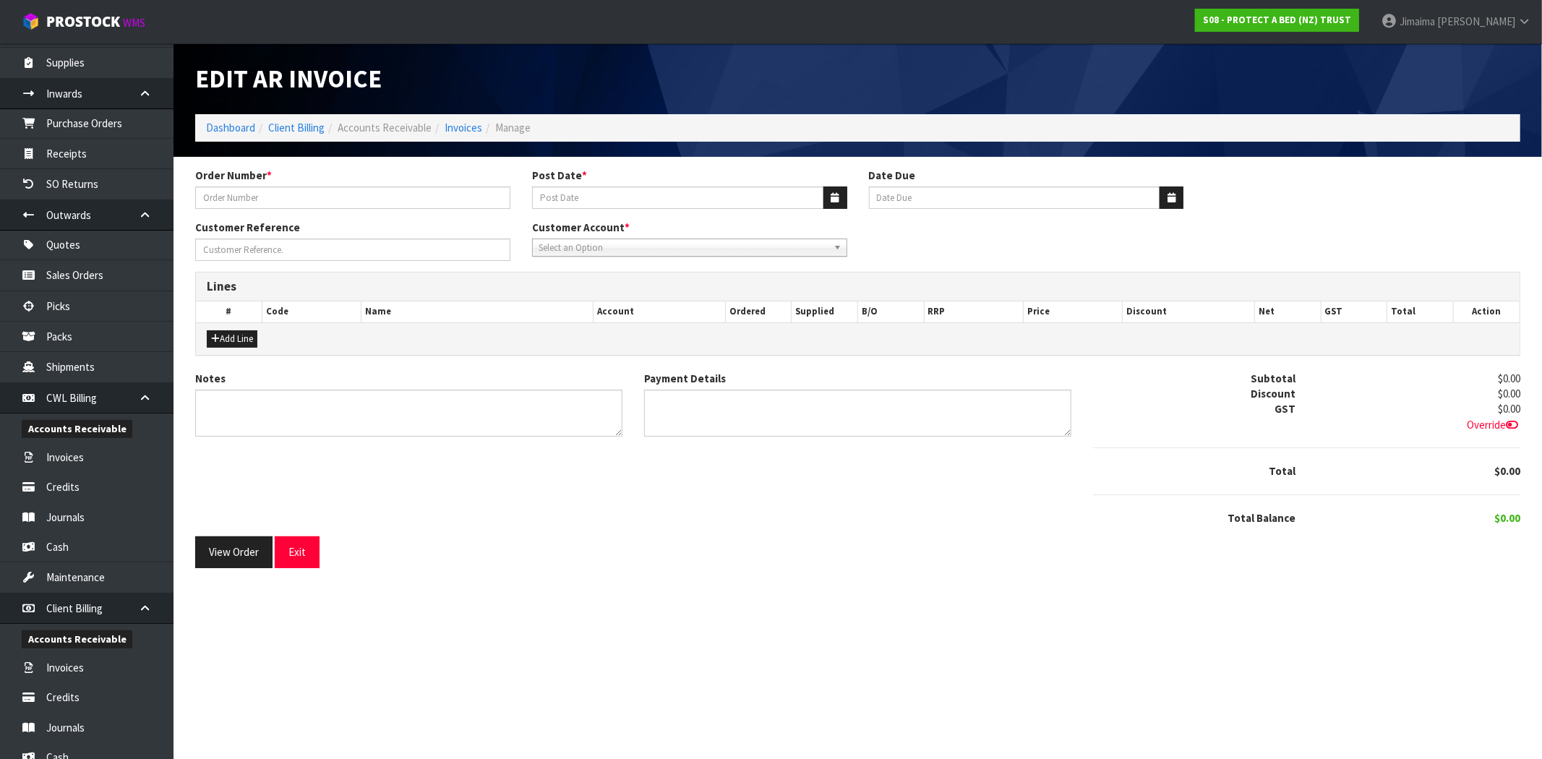
type input "8828"
type input "25/08/2025"
type input "20/09/2025"
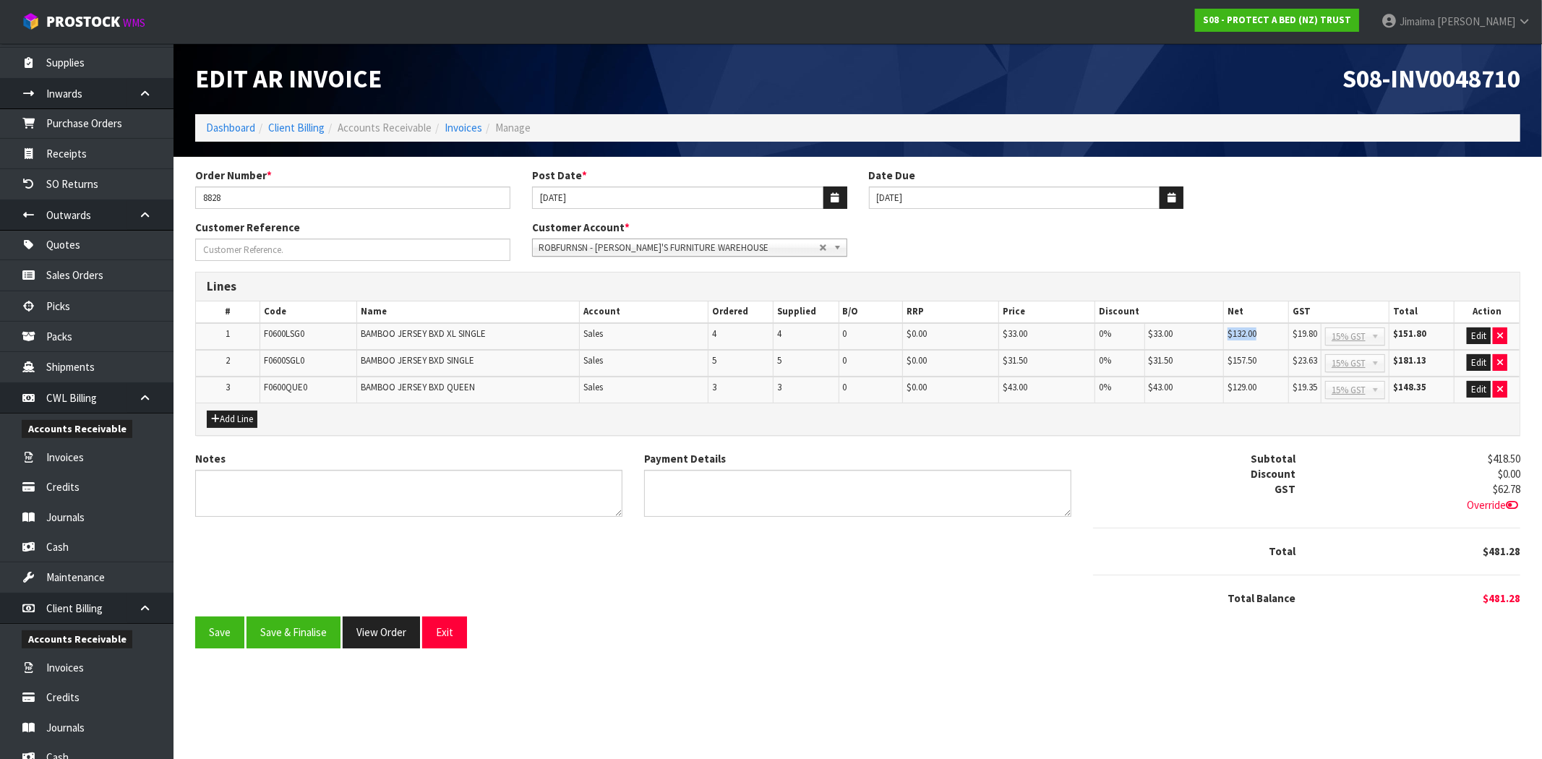
drag, startPoint x: 1262, startPoint y: 341, endPoint x: 1189, endPoint y: 338, distance: 72.3
click at [1189, 338] on tr "1 F0600LSG0 BAMBOO JERSEY BXD XL SINGLE Sales 4 4 0 $0.00 $33.00 0% $33.00 $132…" at bounding box center [858, 336] width 1324 height 27
drag, startPoint x: 1264, startPoint y: 356, endPoint x: 1222, endPoint y: 359, distance: 42.0
click at [1224, 359] on td "$157.50" at bounding box center [1256, 363] width 65 height 27
drag, startPoint x: 1275, startPoint y: 379, endPoint x: 1230, endPoint y: 382, distance: 44.9
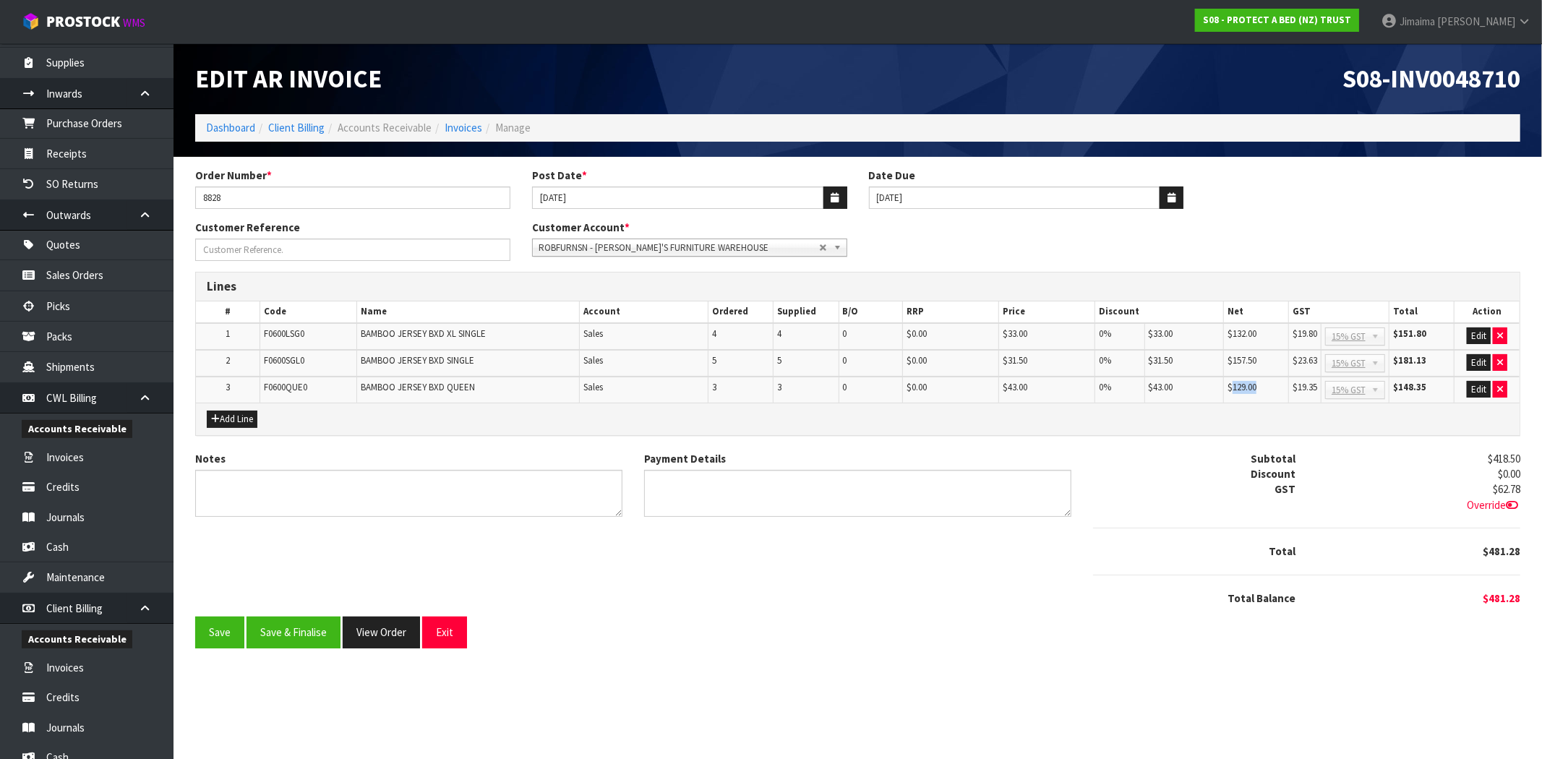
click at [1230, 382] on td "$129.00" at bounding box center [1256, 390] width 65 height 26
click at [1277, 403] on div "Add Line" at bounding box center [858, 419] width 1324 height 33
click at [299, 633] on button "Save & Finalise" at bounding box center [294, 632] width 94 height 31
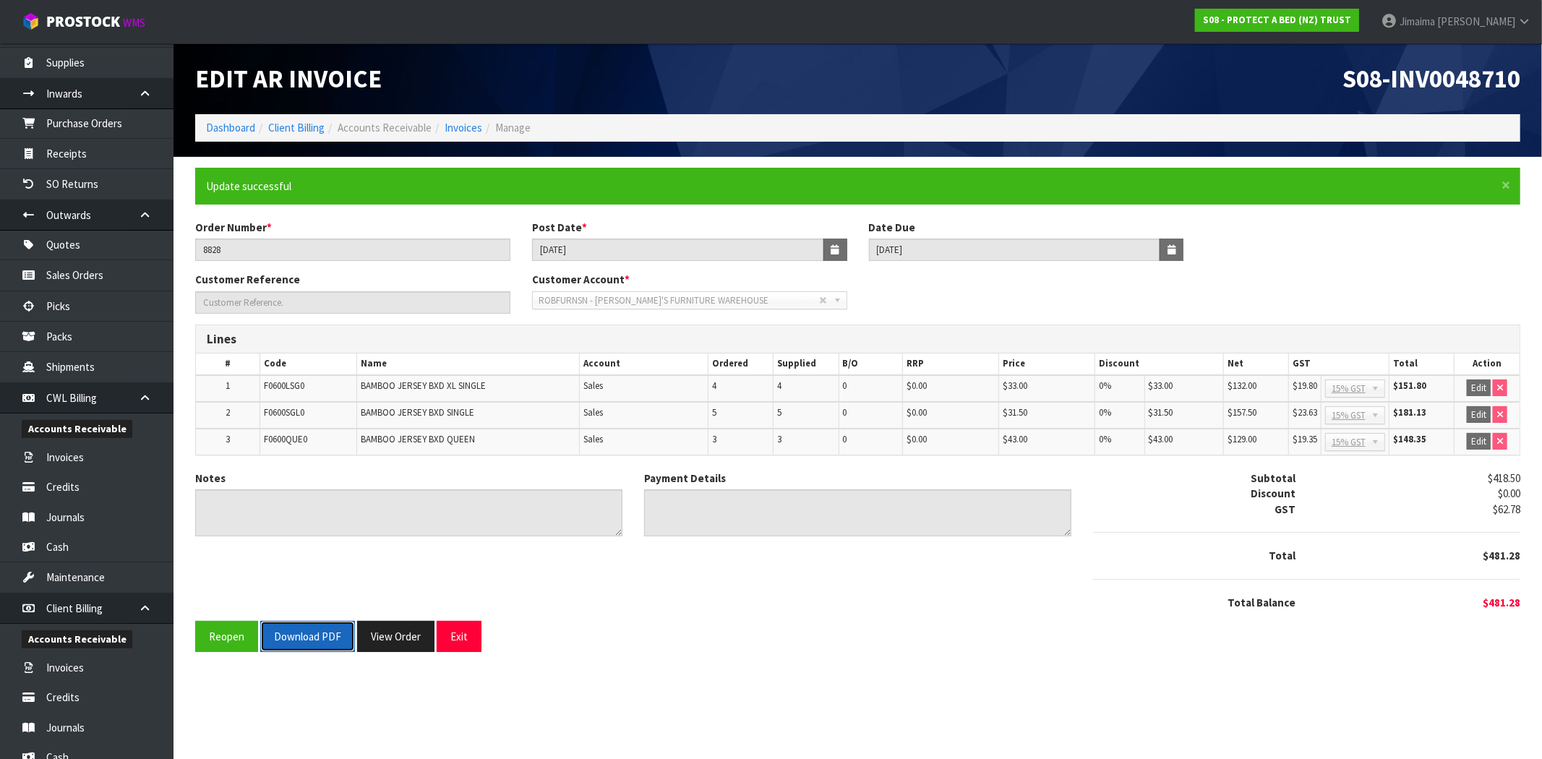
click at [299, 633] on button "Download PDF" at bounding box center [307, 636] width 95 height 31
drag, startPoint x: 399, startPoint y: 641, endPoint x: 413, endPoint y: 625, distance: 20.5
click at [400, 641] on button "View Order" at bounding box center [395, 636] width 77 height 31
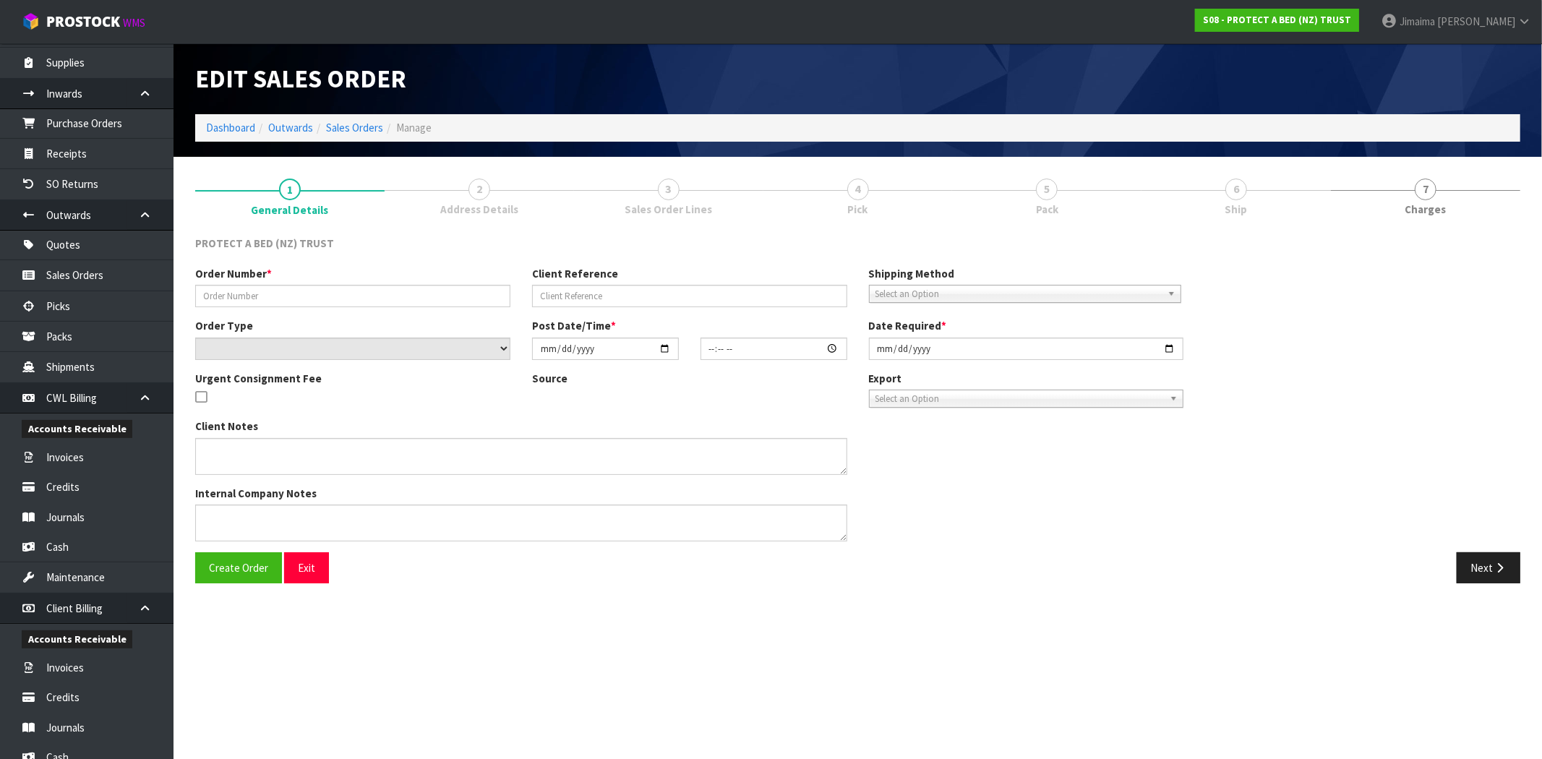
type input "8828"
select select "number:0"
type input "[DATE]"
type input "08:20:00.000"
type input "[DATE]"
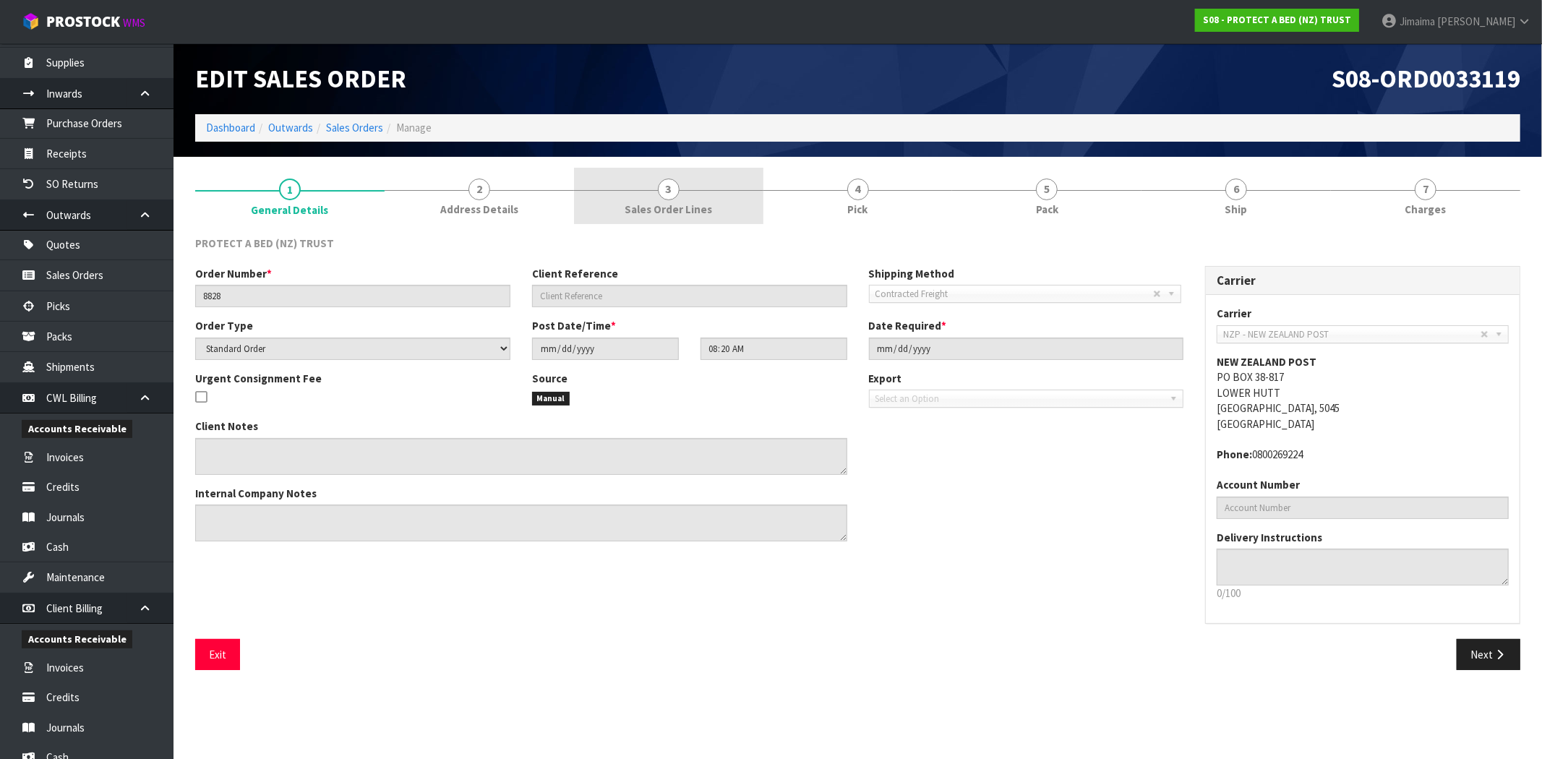
click at [644, 190] on div at bounding box center [668, 190] width 189 height 1
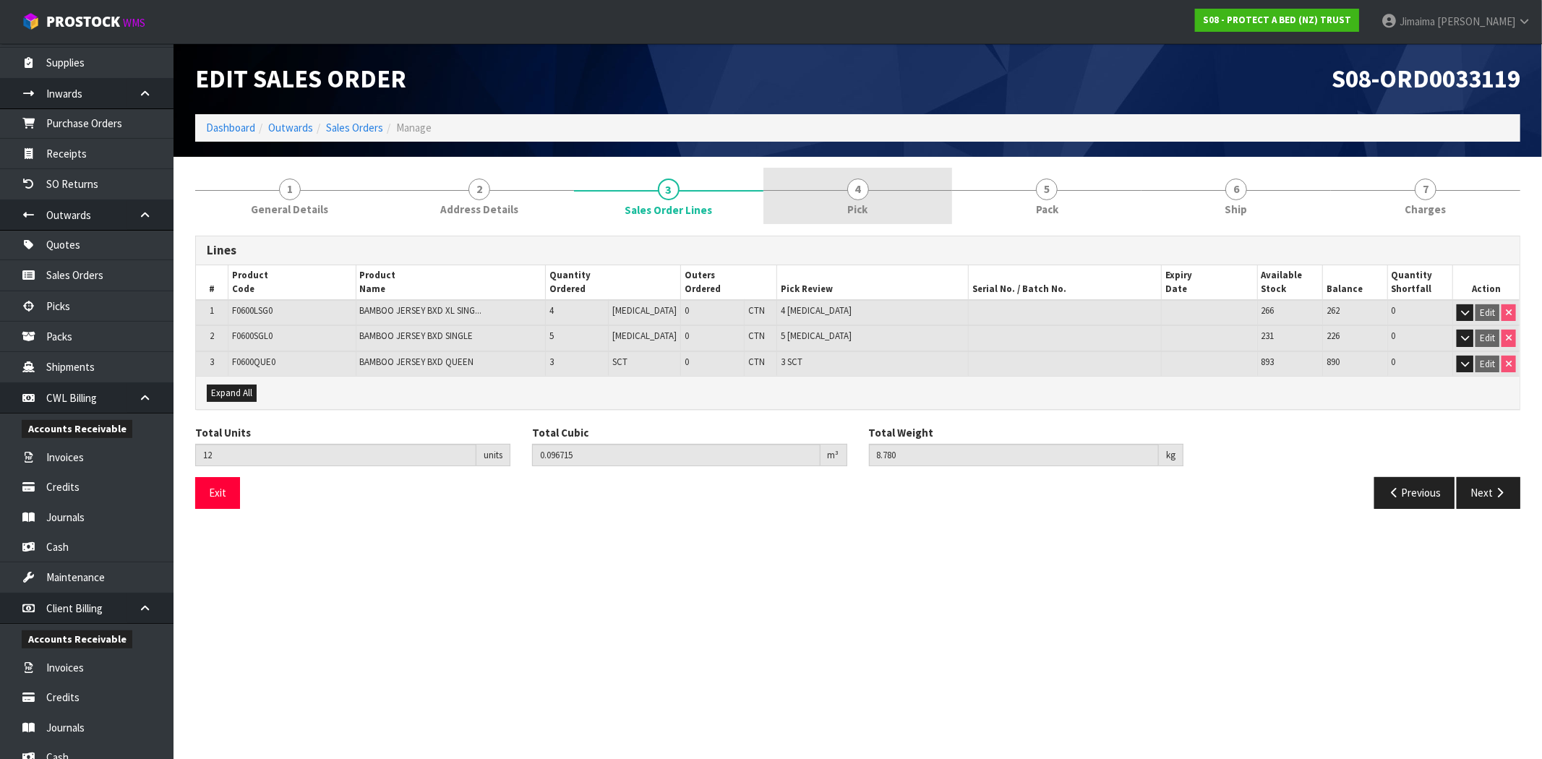
click at [881, 211] on link "4 Pick" at bounding box center [857, 196] width 189 height 57
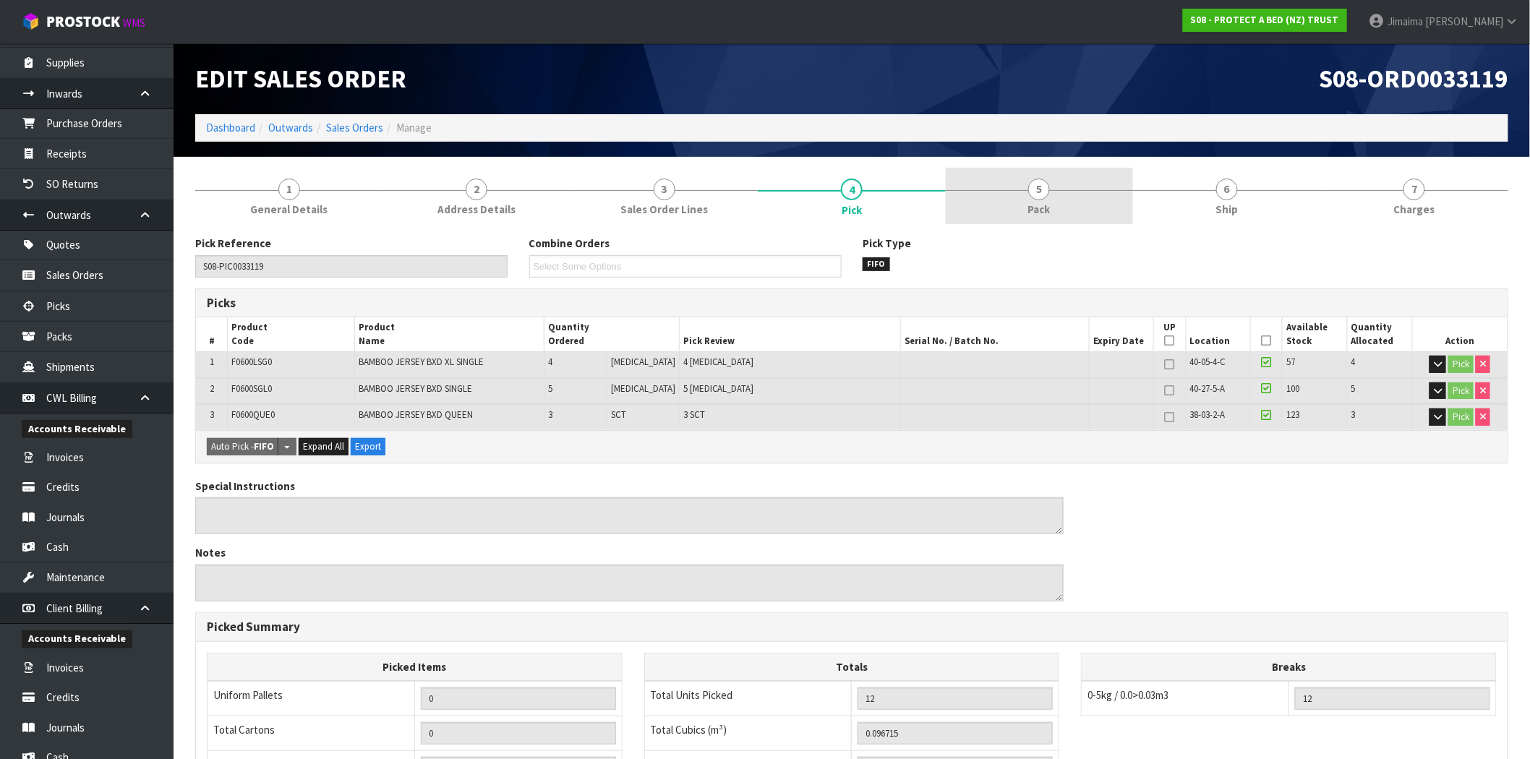
click at [1058, 218] on link "5 Pack" at bounding box center [1039, 196] width 187 height 57
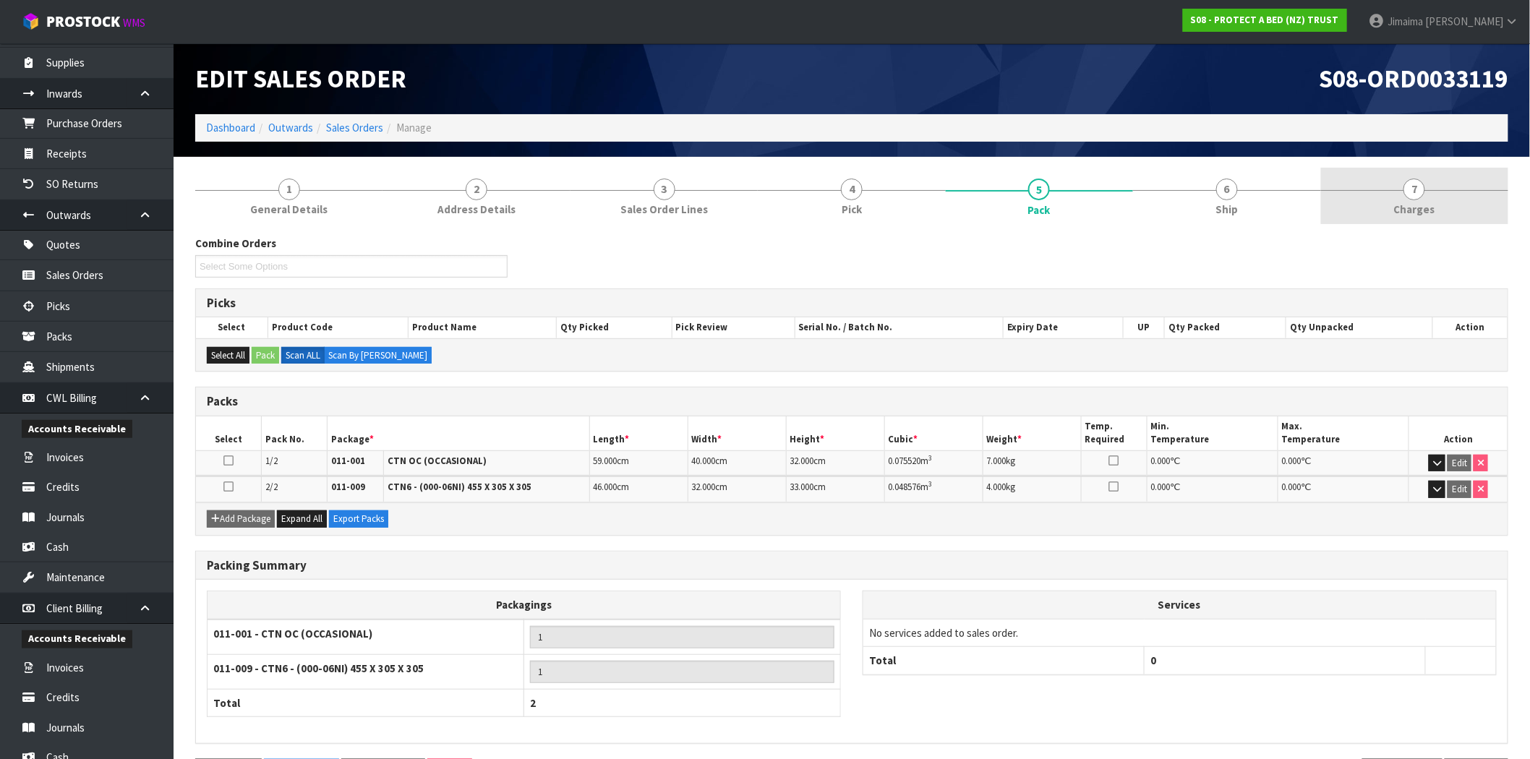
click at [1399, 210] on span "Charges" at bounding box center [1414, 209] width 41 height 15
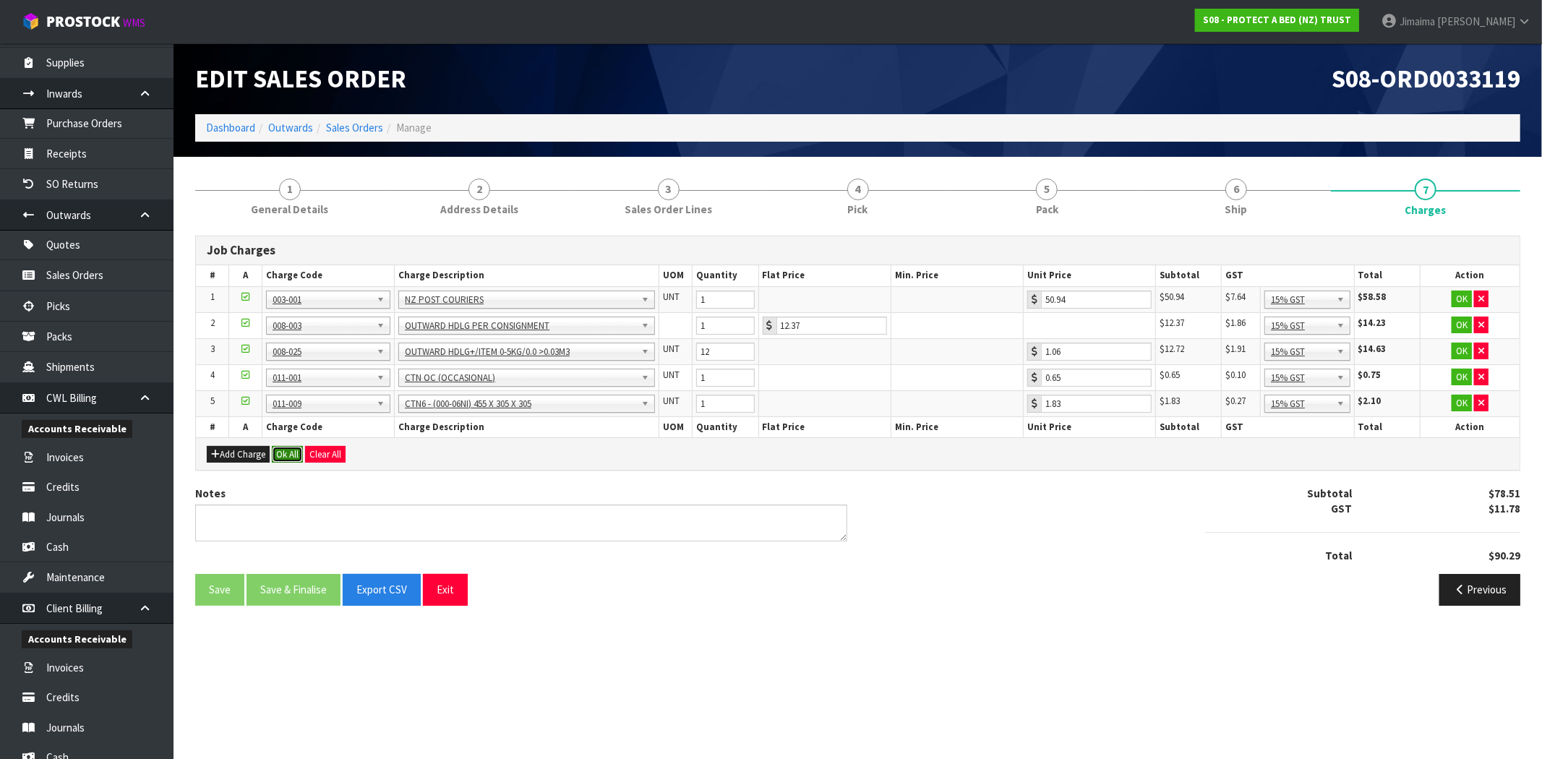
click at [292, 456] on button "Ok All" at bounding box center [287, 454] width 31 height 17
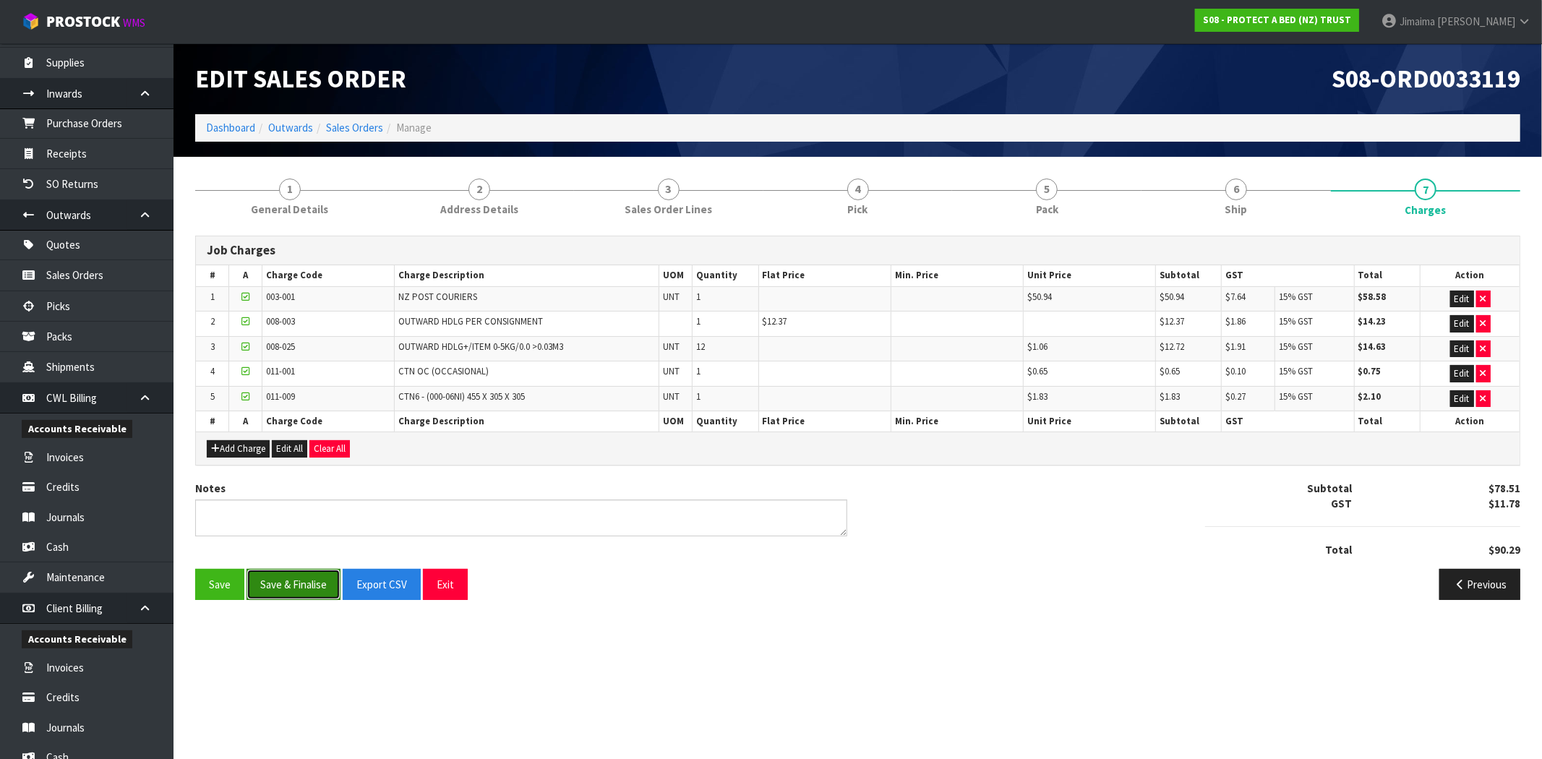
click at [289, 569] on button "Save & Finalise" at bounding box center [294, 584] width 94 height 31
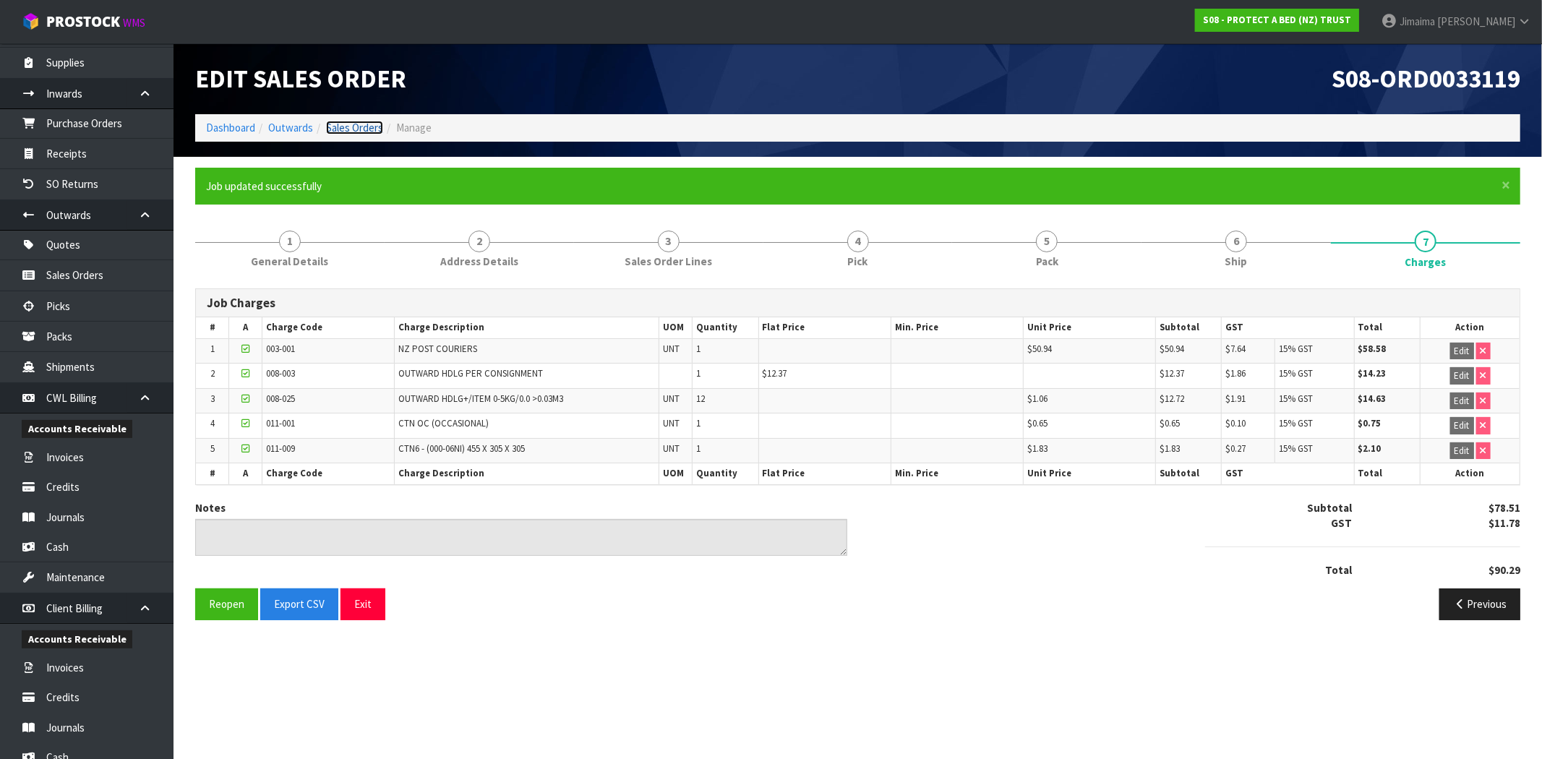
click at [371, 127] on link "Sales Orders" at bounding box center [354, 128] width 57 height 14
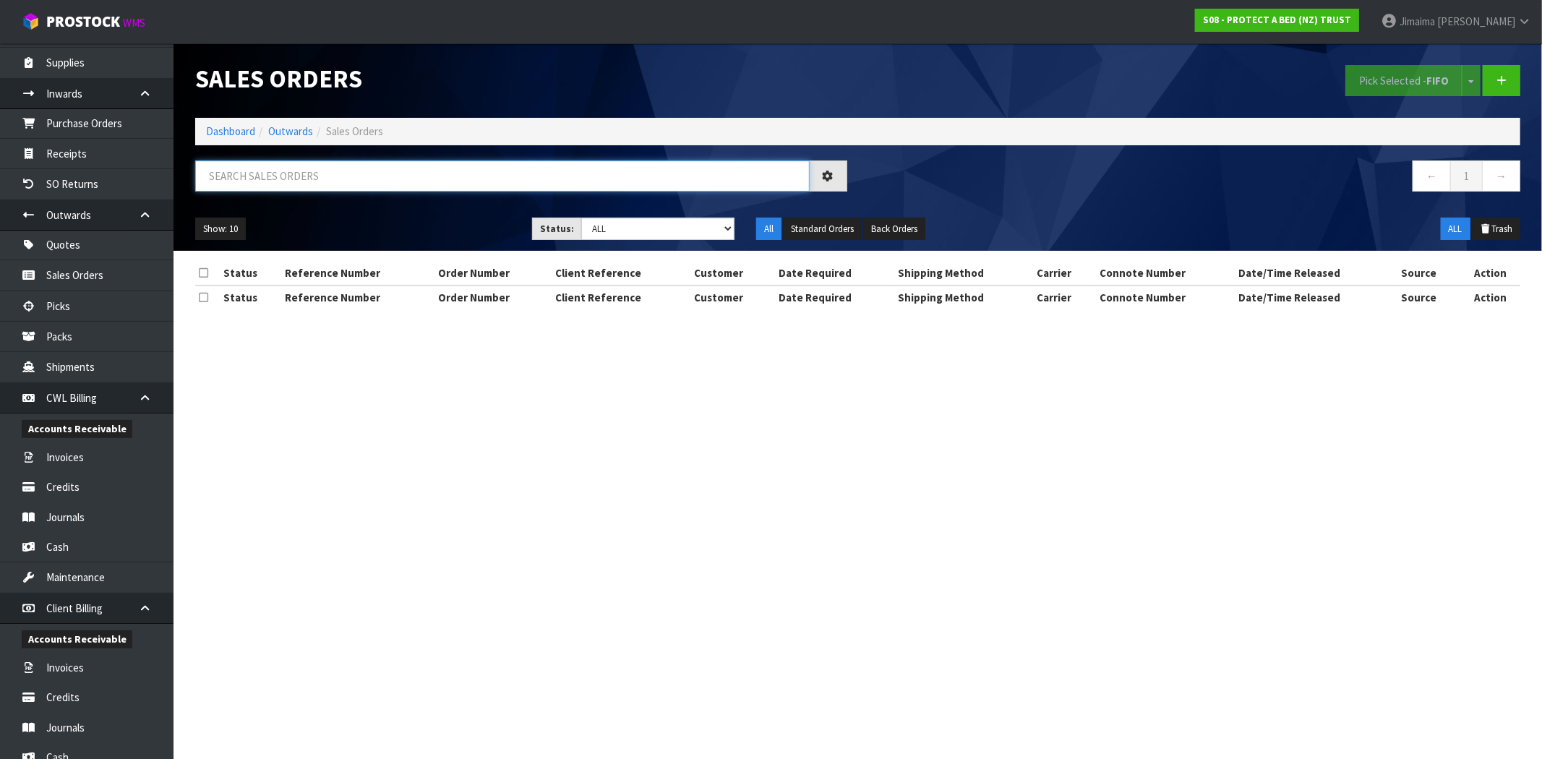
click at [425, 184] on input "text" at bounding box center [502, 175] width 615 height 31
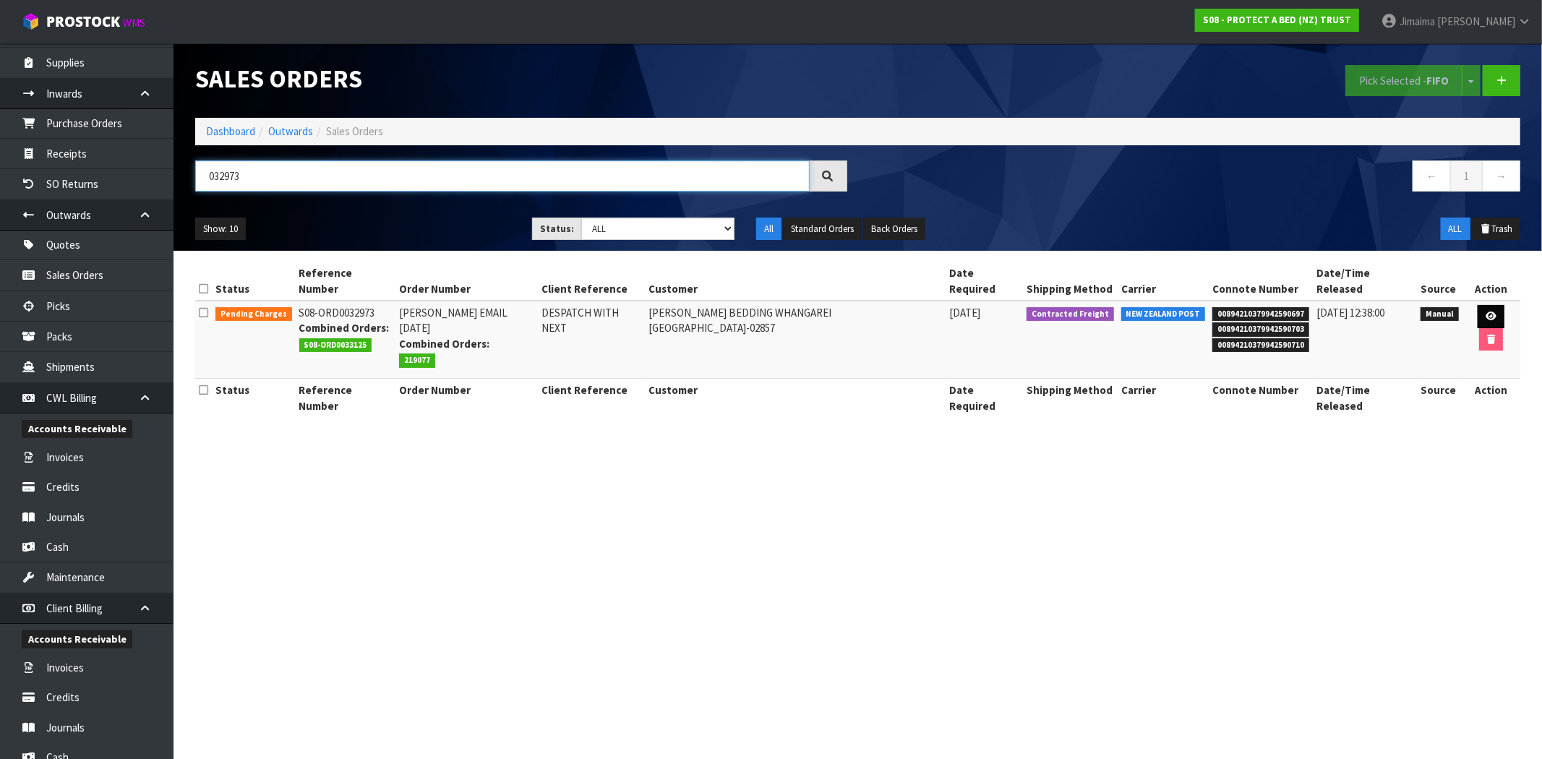
type input "032973"
click at [1486, 312] on icon at bounding box center [1491, 316] width 11 height 9
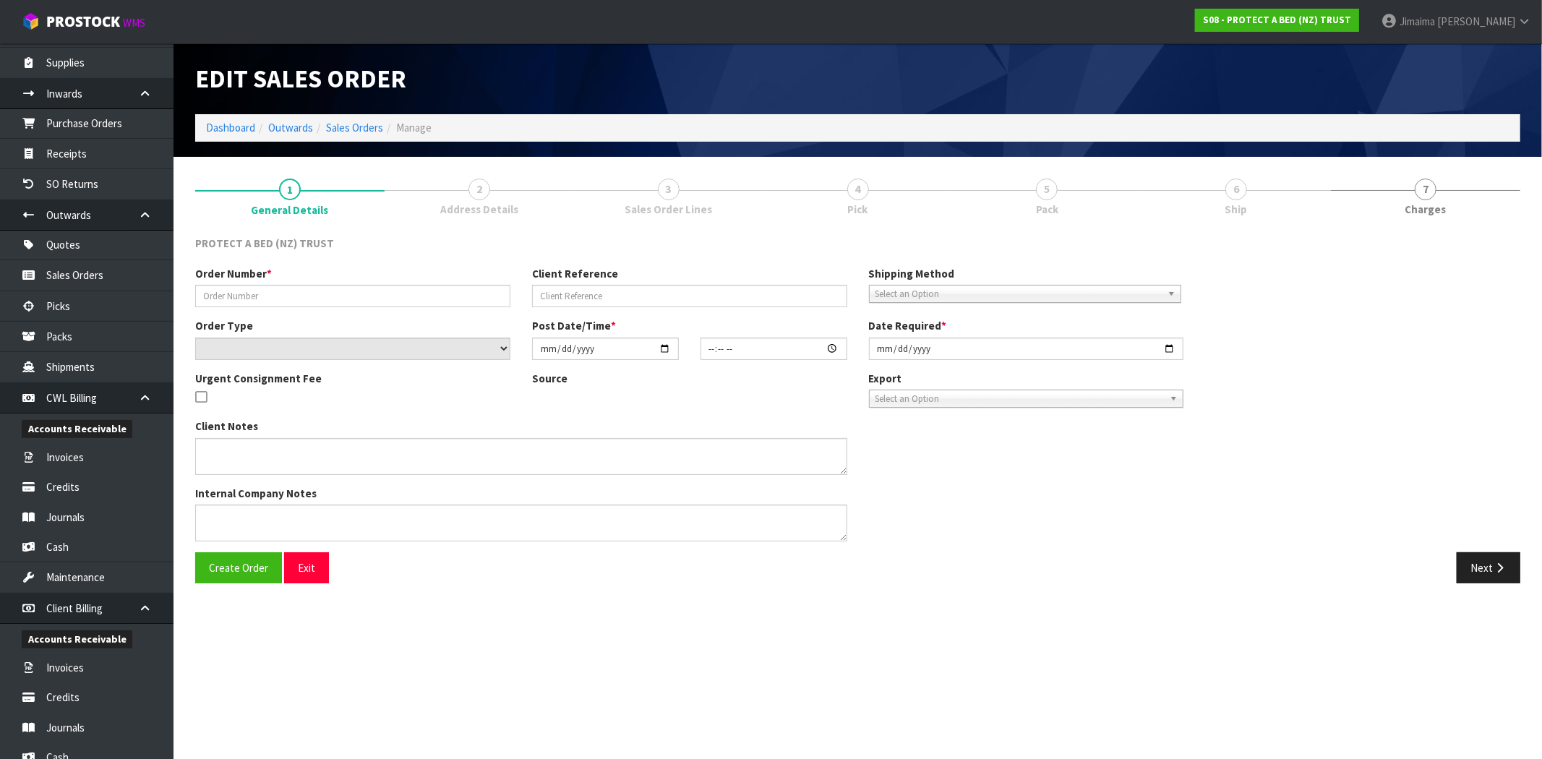
type input "CLINT EMAIL 11.08.25"
type input "DESPATCH WITH NEXT"
select select "number:0"
type input "2025-08-11"
type input "09:03:00.000"
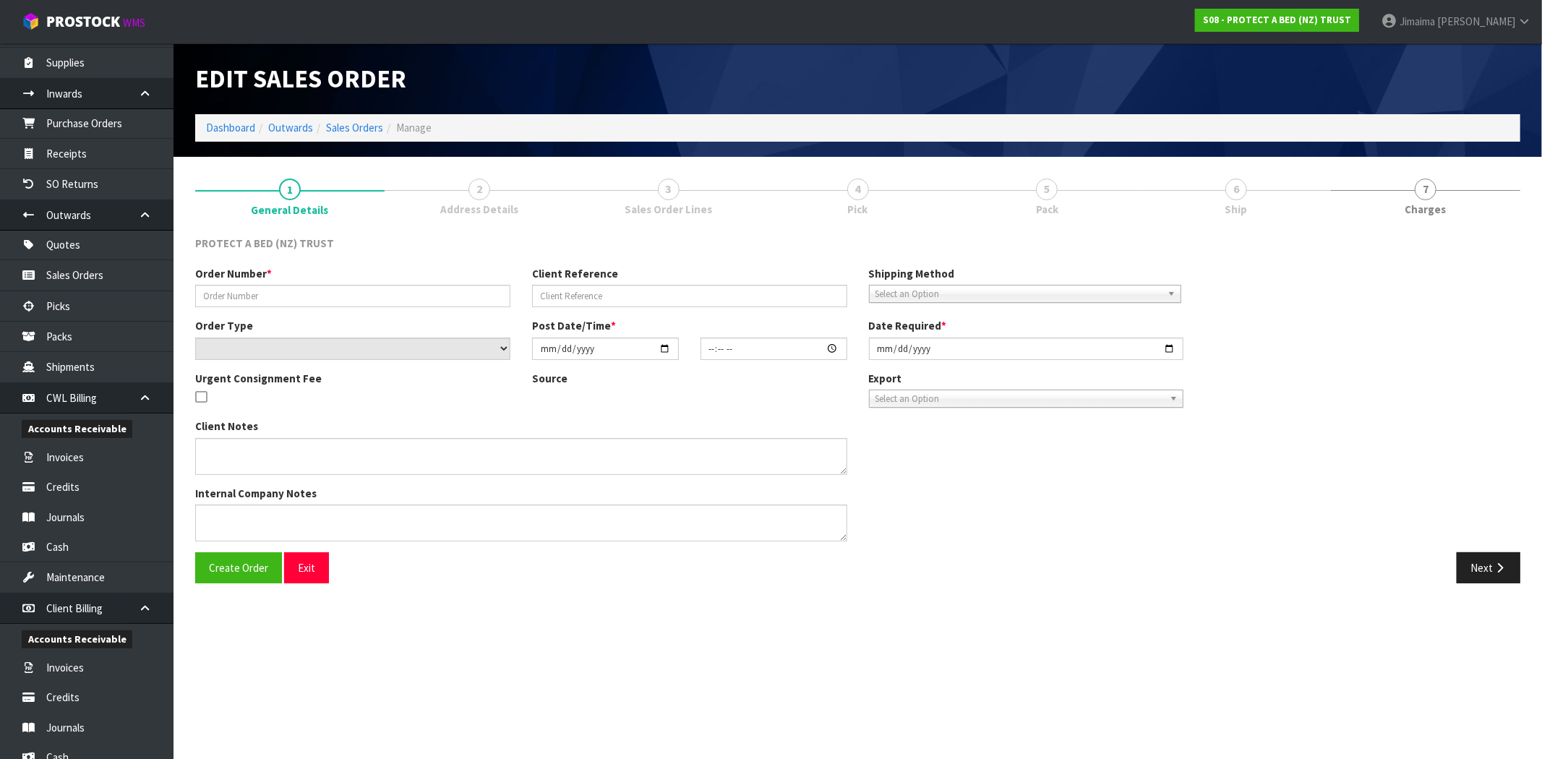
type input "[DATE]"
type textarea "AT NO CHARGE:"
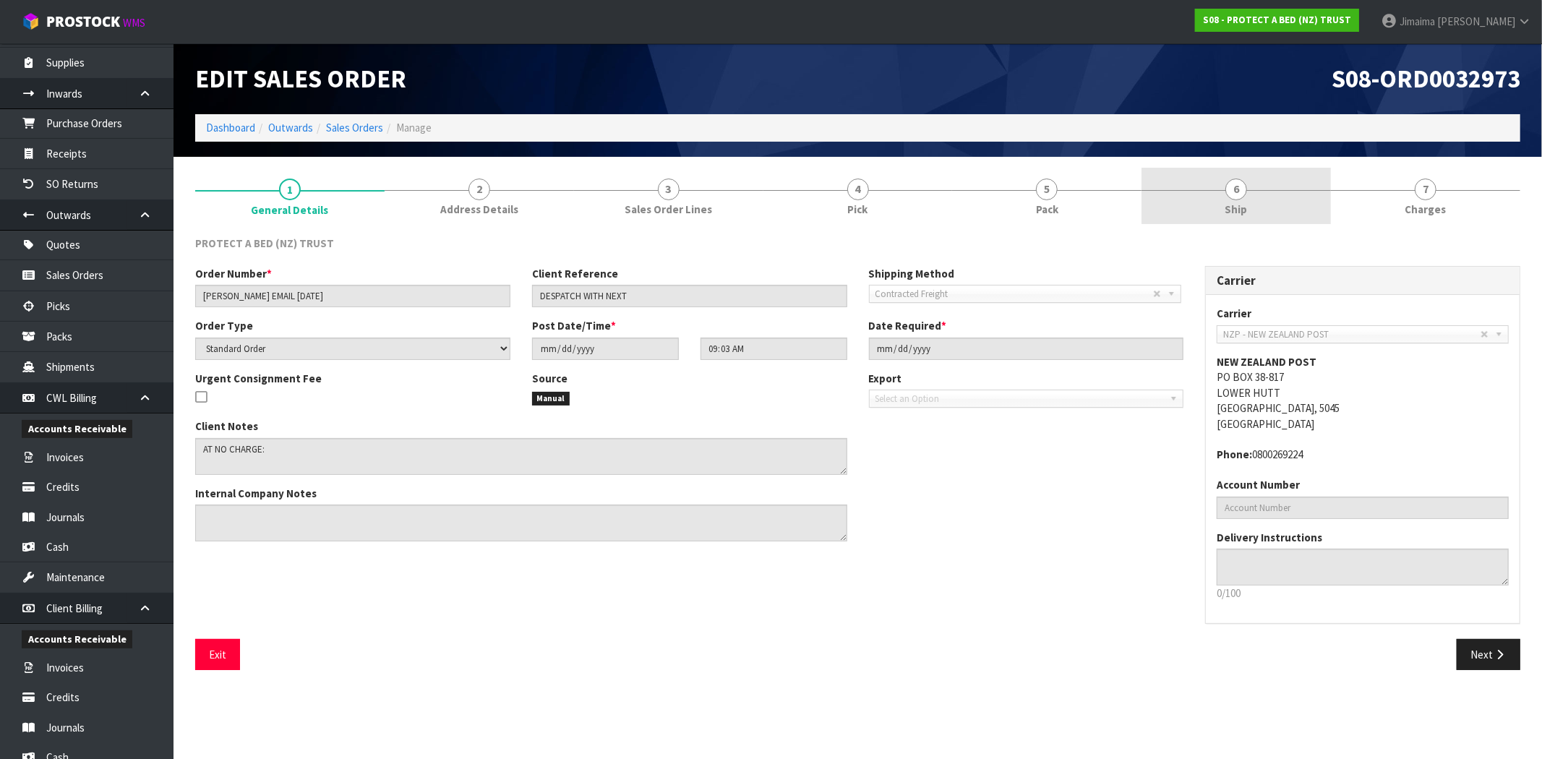
click at [1230, 199] on link "6 Ship" at bounding box center [1236, 196] width 189 height 57
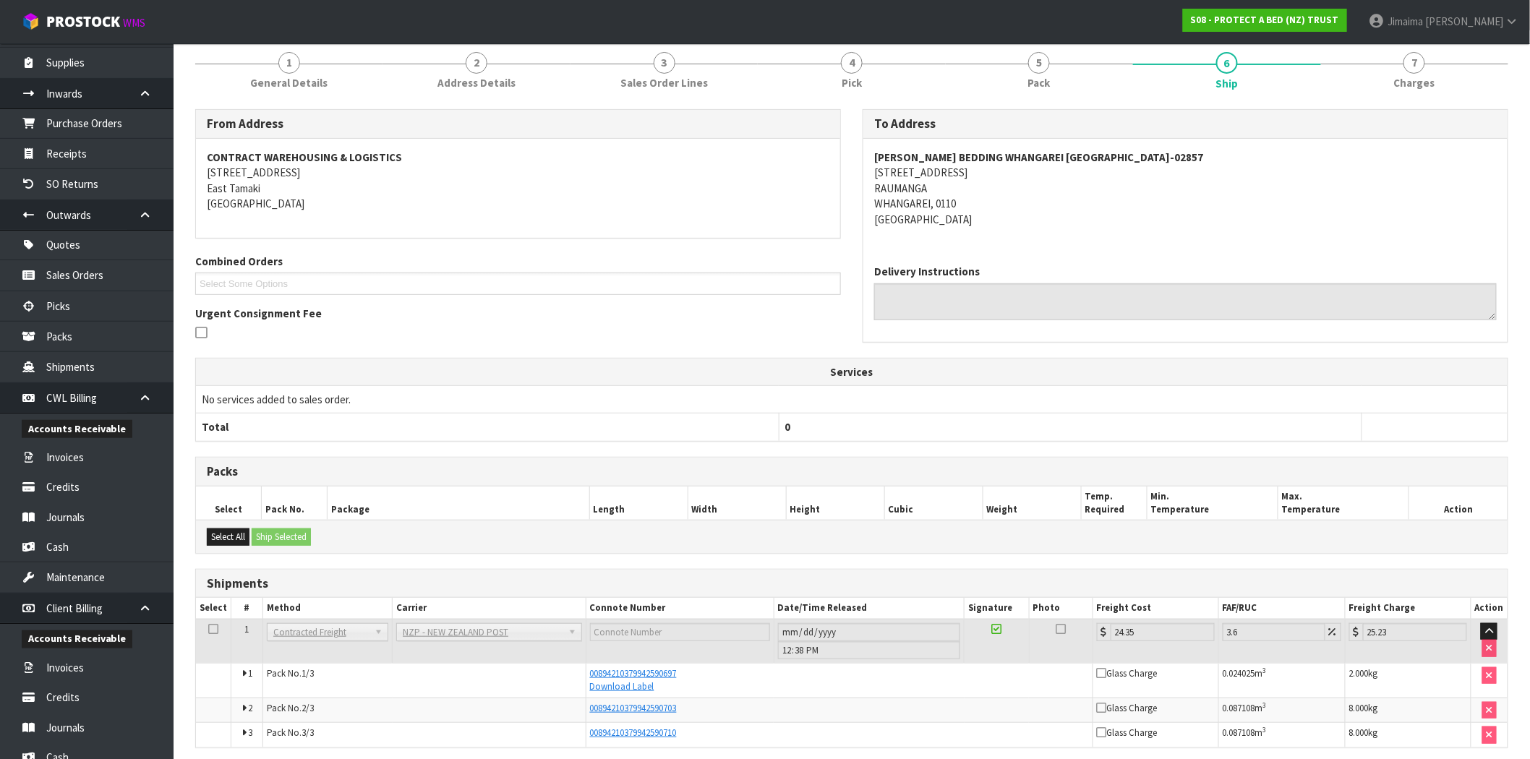
scroll to position [184, 0]
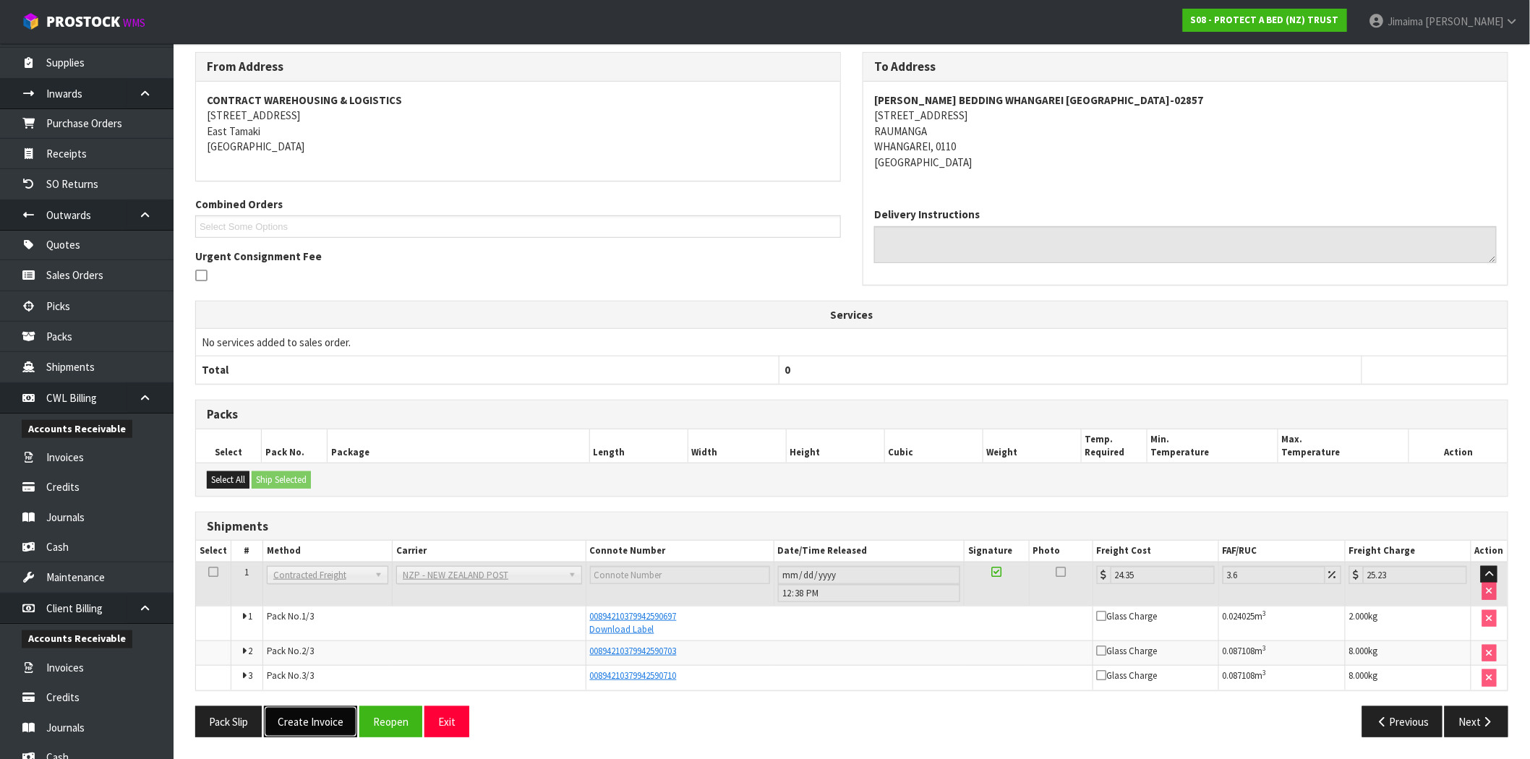
click at [314, 724] on button "Create Invoice" at bounding box center [310, 721] width 93 height 31
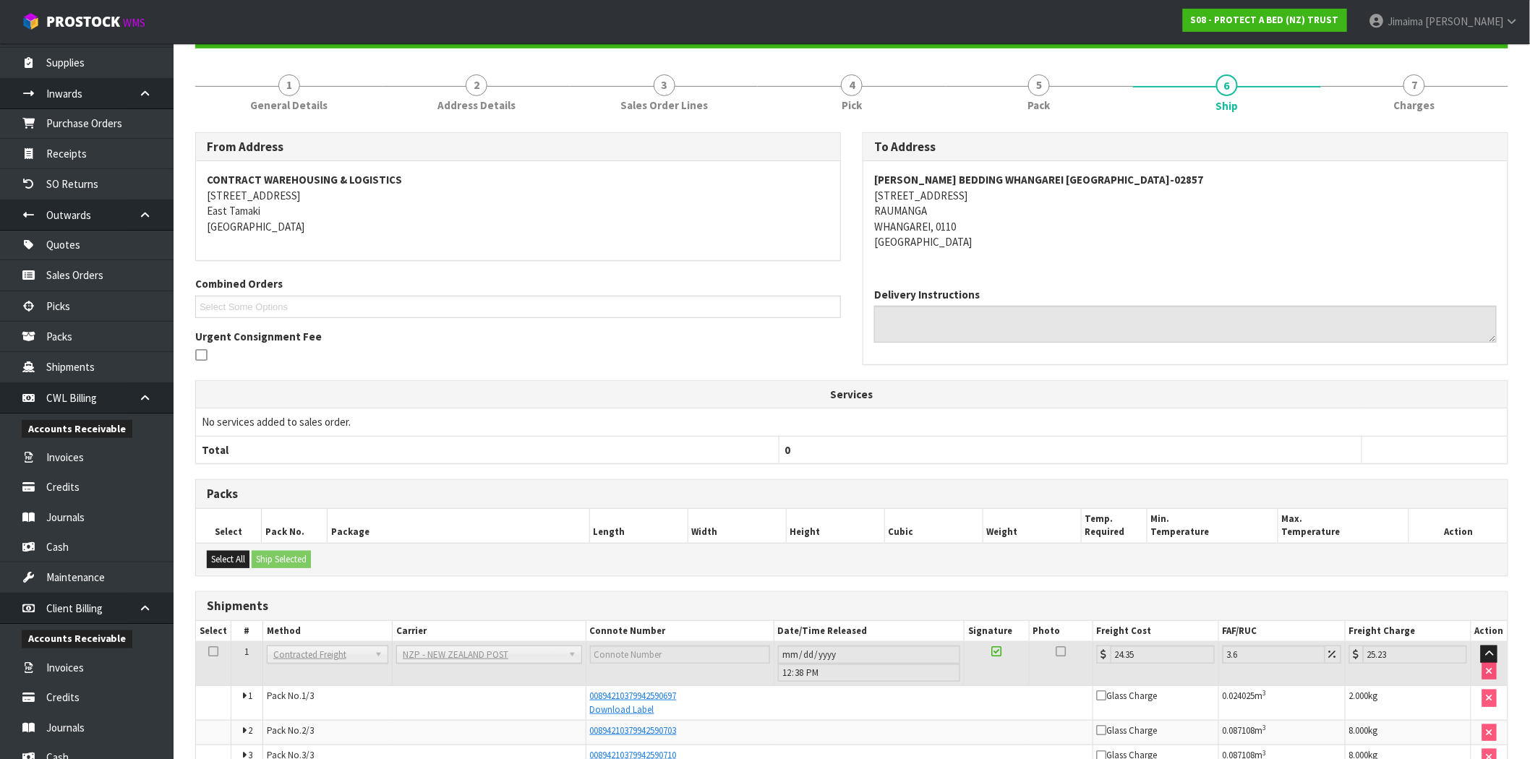
scroll to position [236, 0]
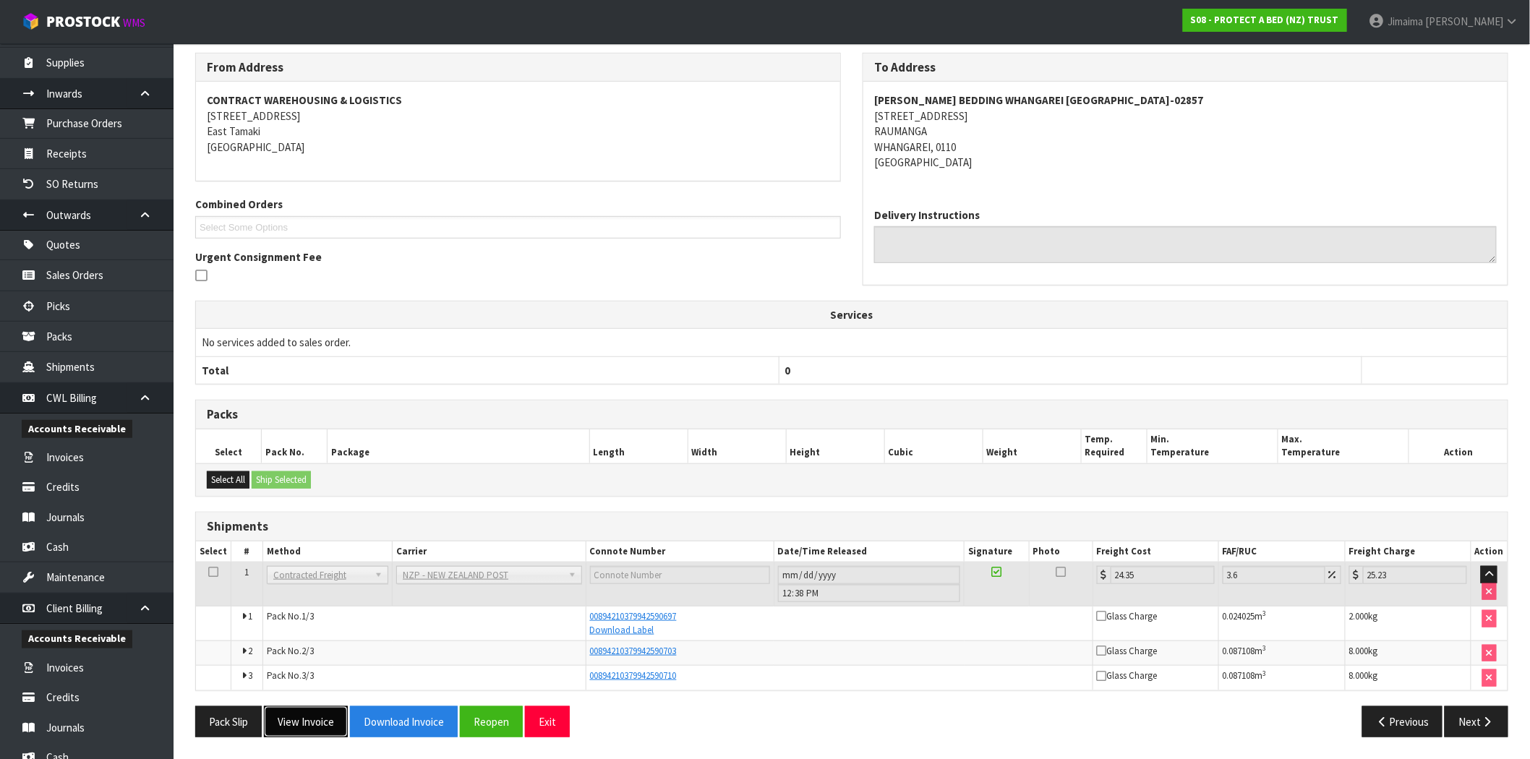
click at [322, 717] on button "View Invoice" at bounding box center [306, 721] width 84 height 31
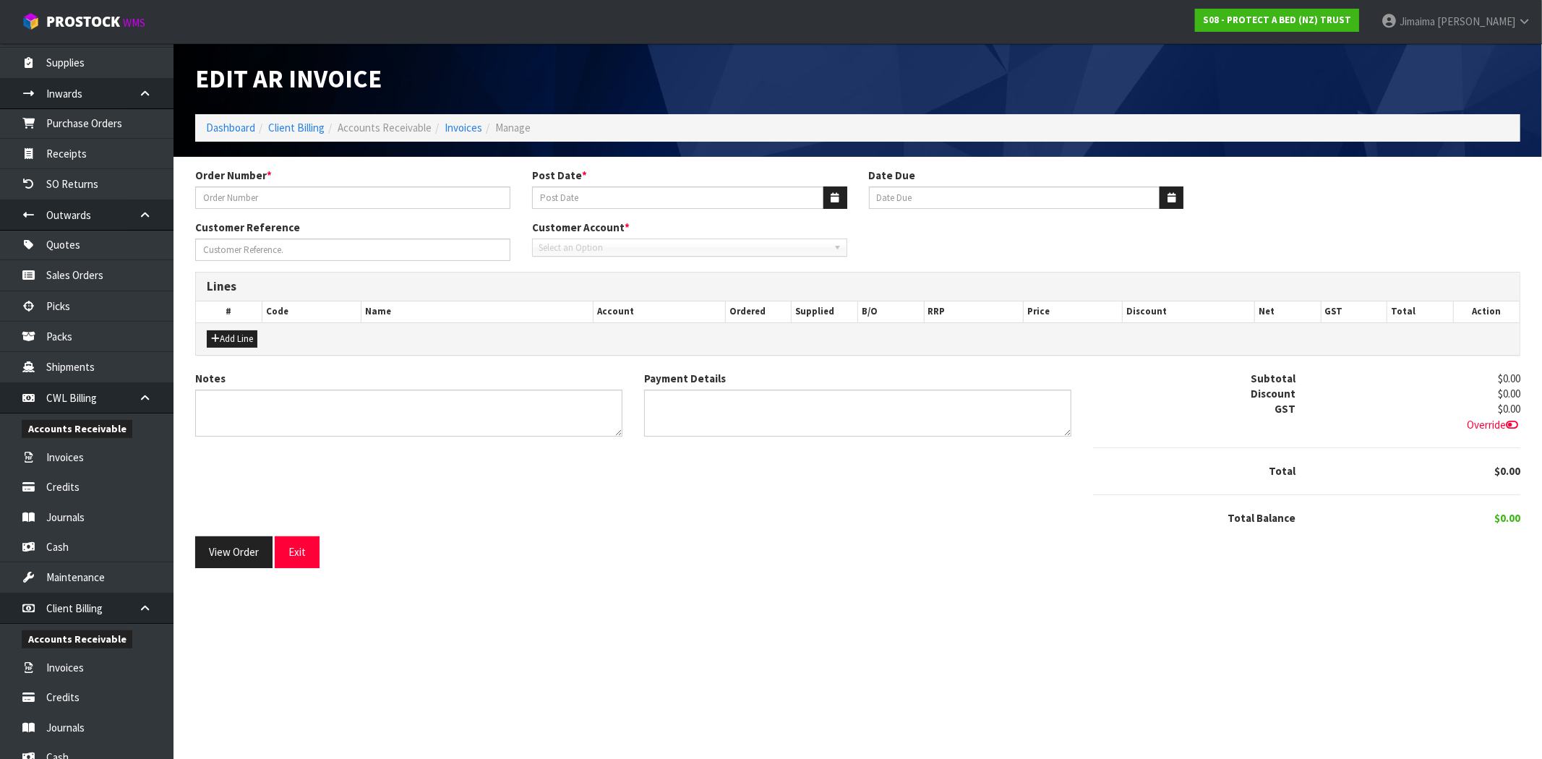
type input "CLINT EMAIL 11.08.25"
type input "25/08/2025"
type input "20/09/2025"
type input "DESPATCH WITH NEXT"
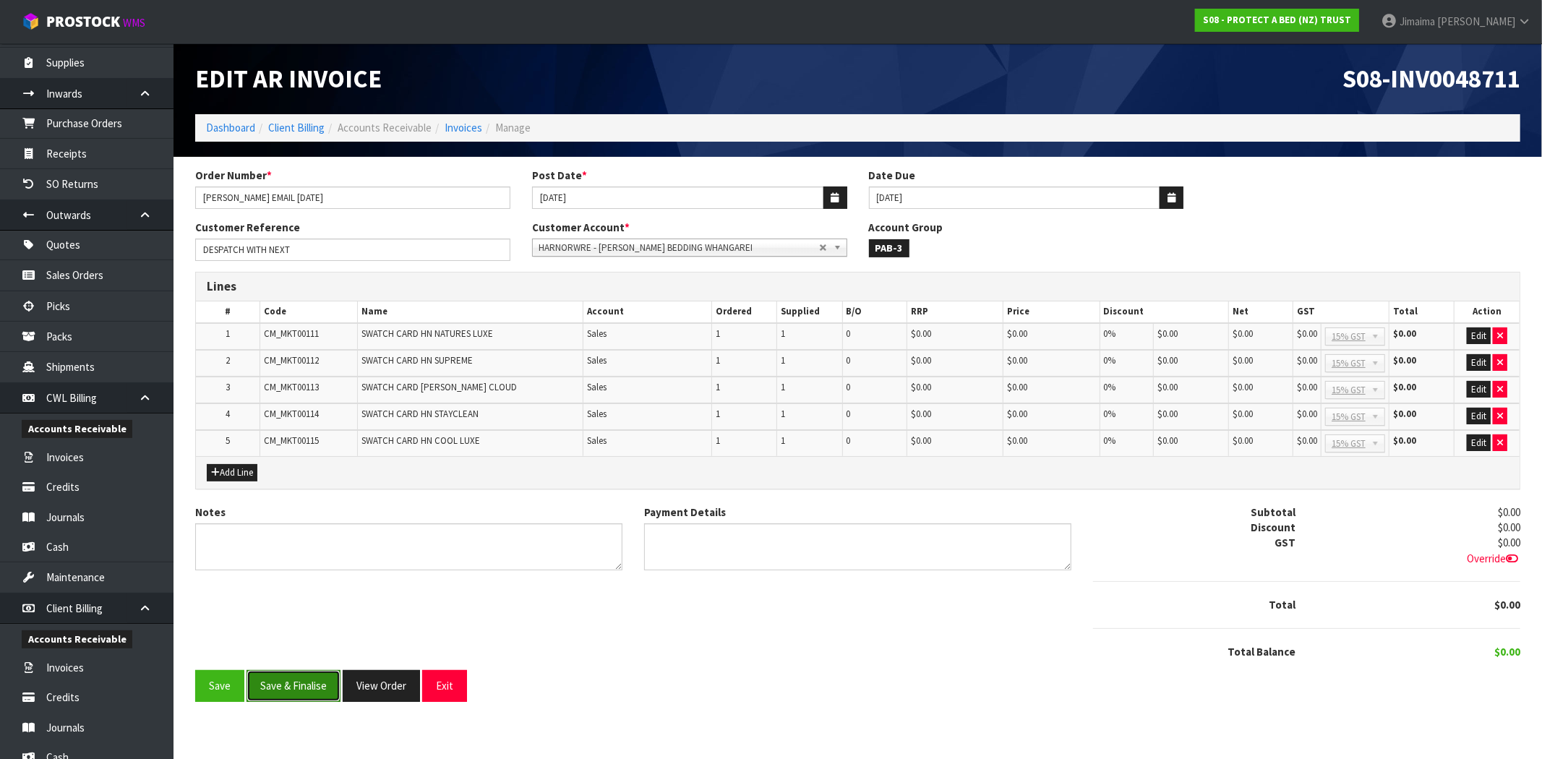
click at [304, 683] on button "Save & Finalise" at bounding box center [294, 685] width 94 height 31
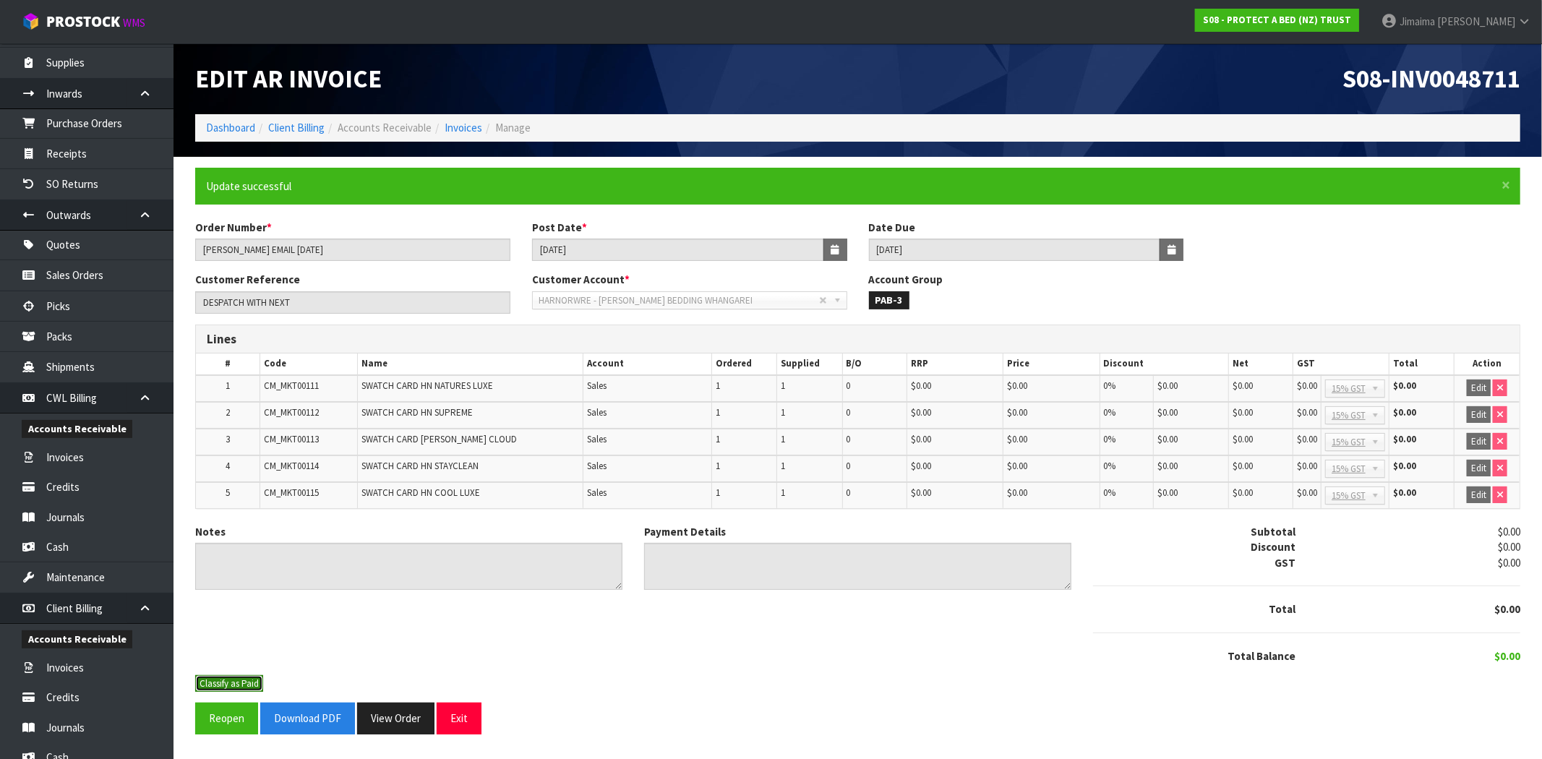
click at [221, 678] on button "Classify as Paid" at bounding box center [229, 683] width 68 height 17
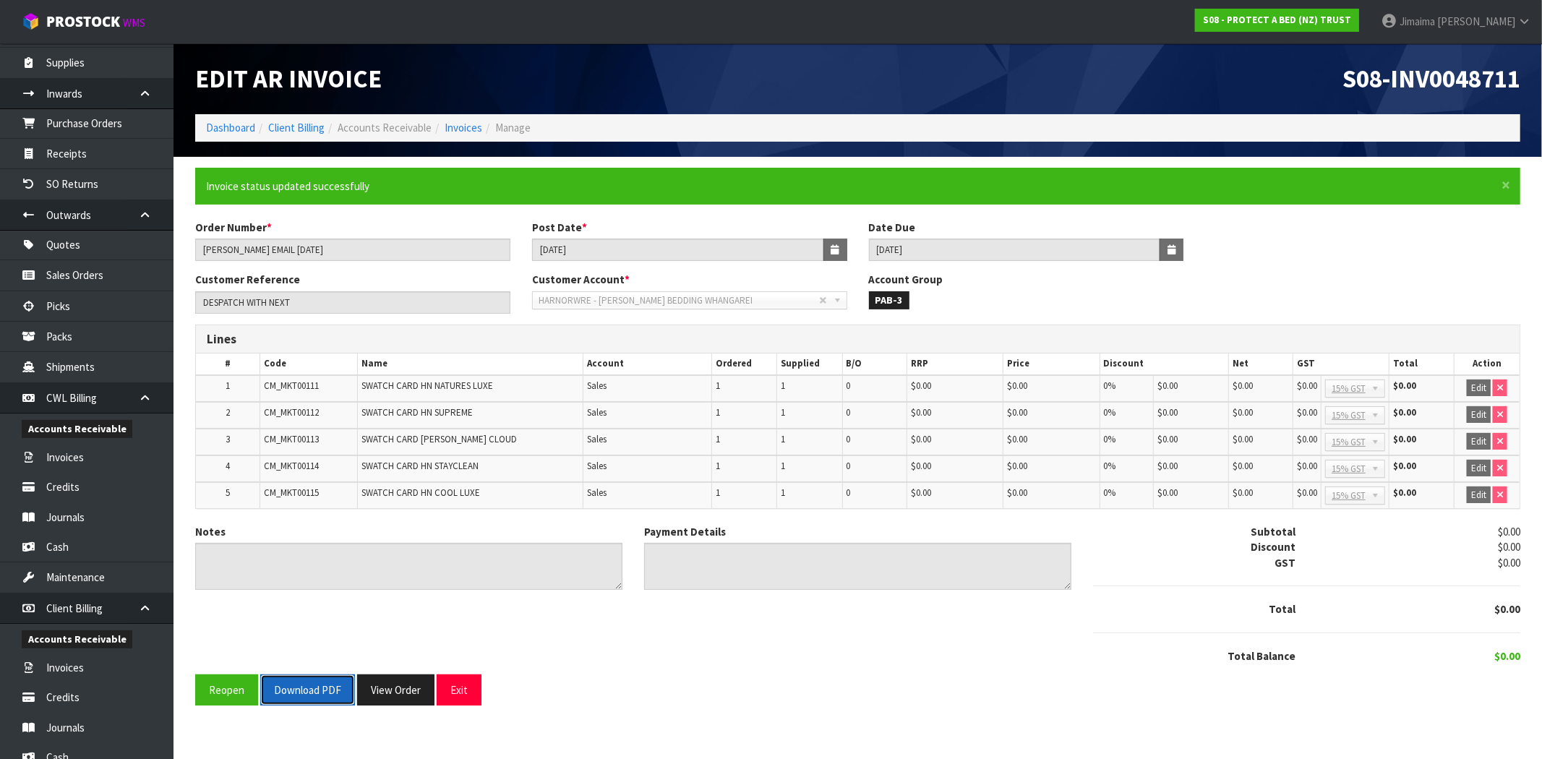
click at [308, 694] on button "Download PDF" at bounding box center [307, 690] width 95 height 31
drag, startPoint x: 382, startPoint y: 685, endPoint x: 539, endPoint y: 539, distance: 214.8
click at [385, 685] on button "View Order" at bounding box center [395, 690] width 77 height 31
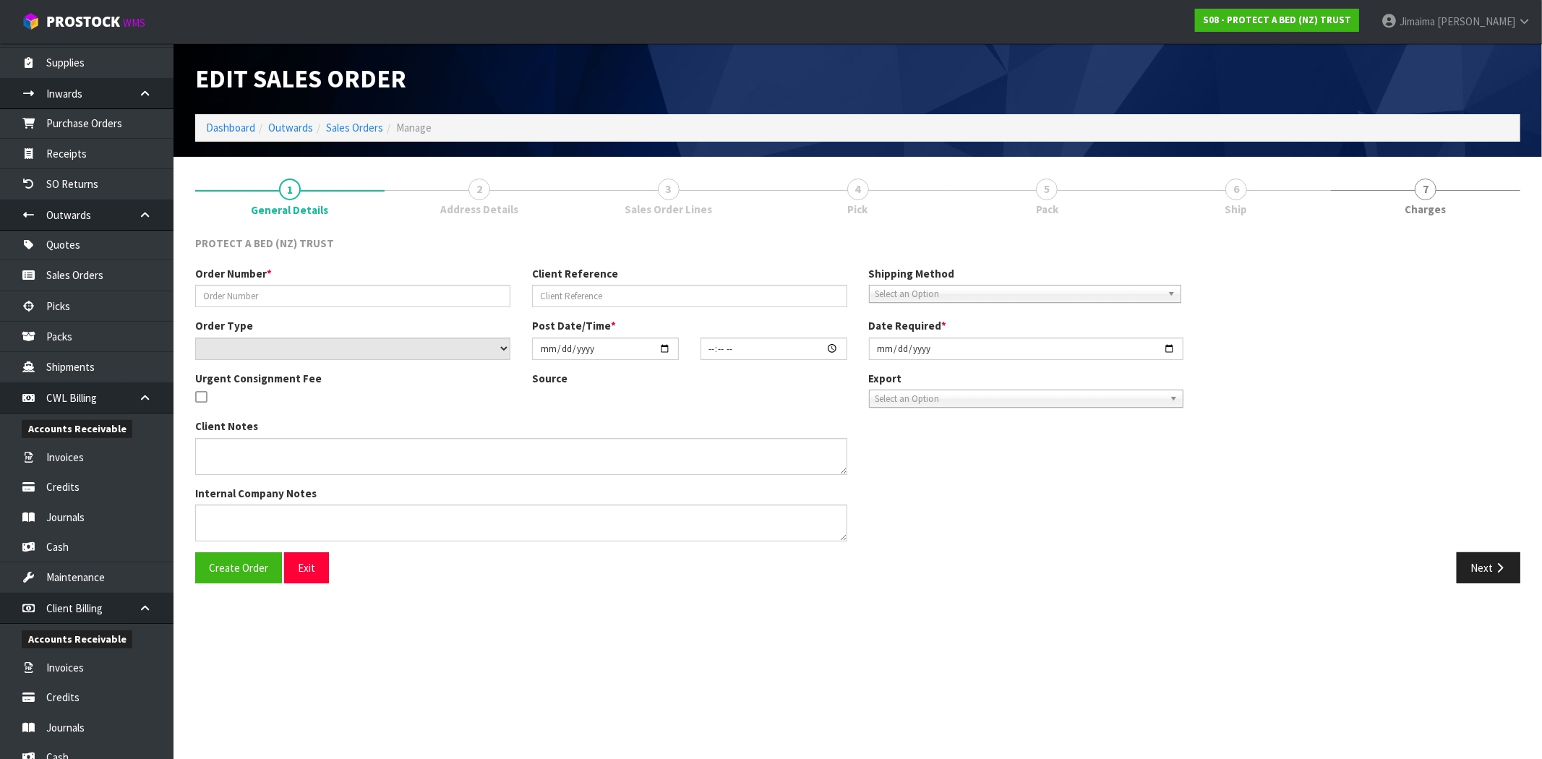
type input "CLINT EMAIL 11.08.25"
type input "DESPATCH WITH NEXT"
select select "number:0"
type input "2025-08-11"
type input "09:03:00.000"
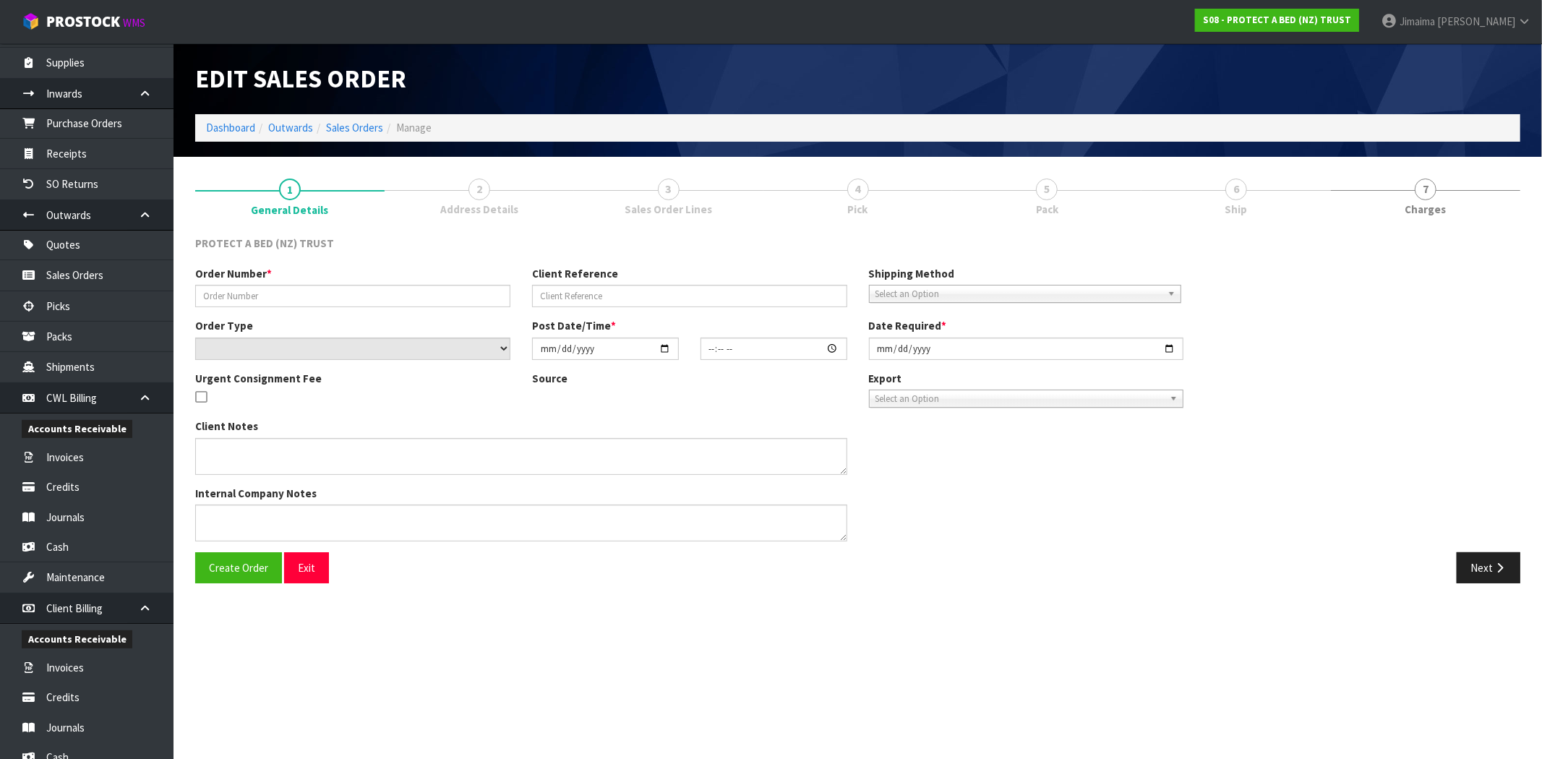
type input "[DATE]"
type textarea "AT NO CHARGE:"
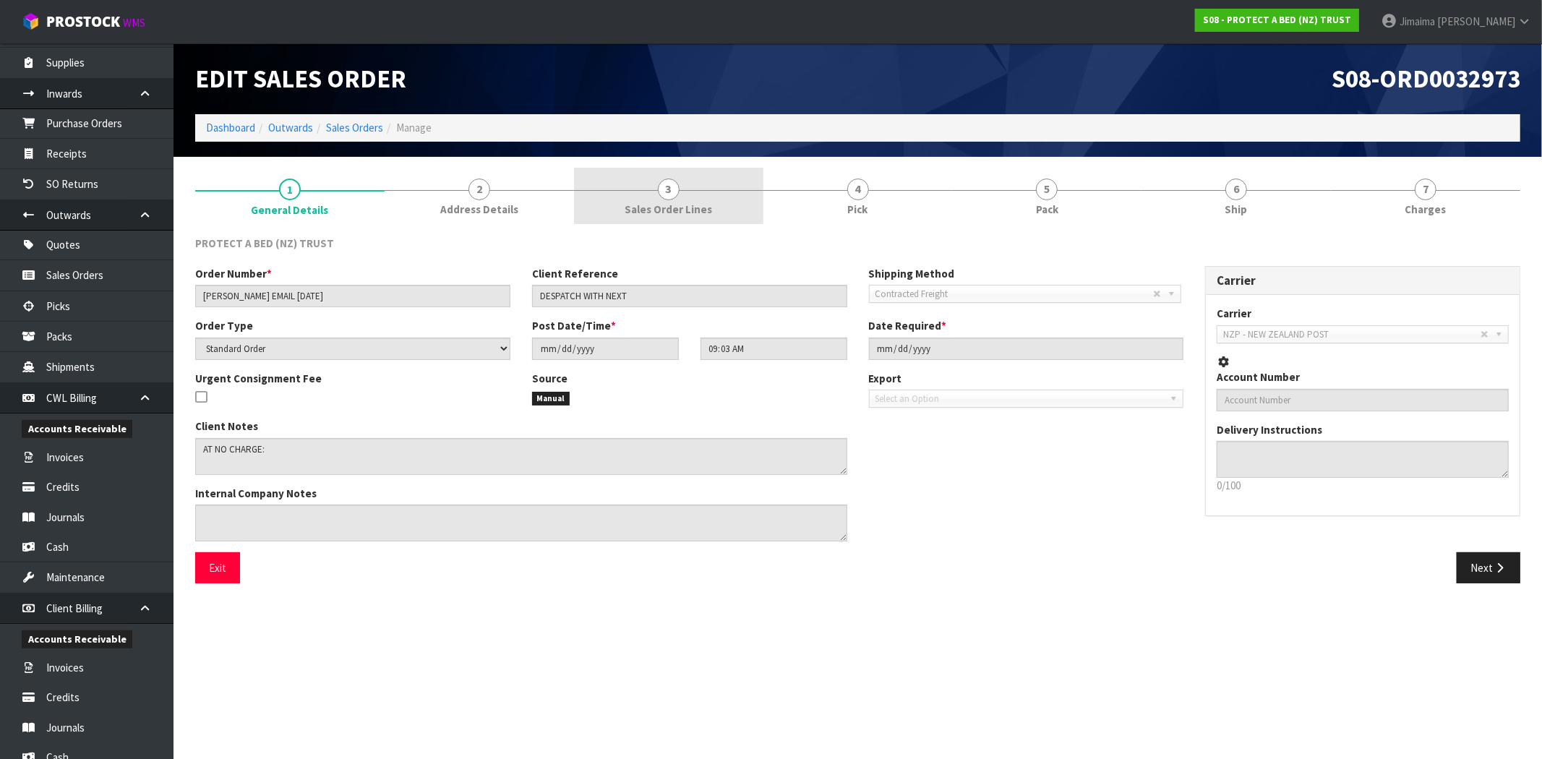
click at [667, 176] on link "3 Sales Order Lines" at bounding box center [668, 196] width 189 height 57
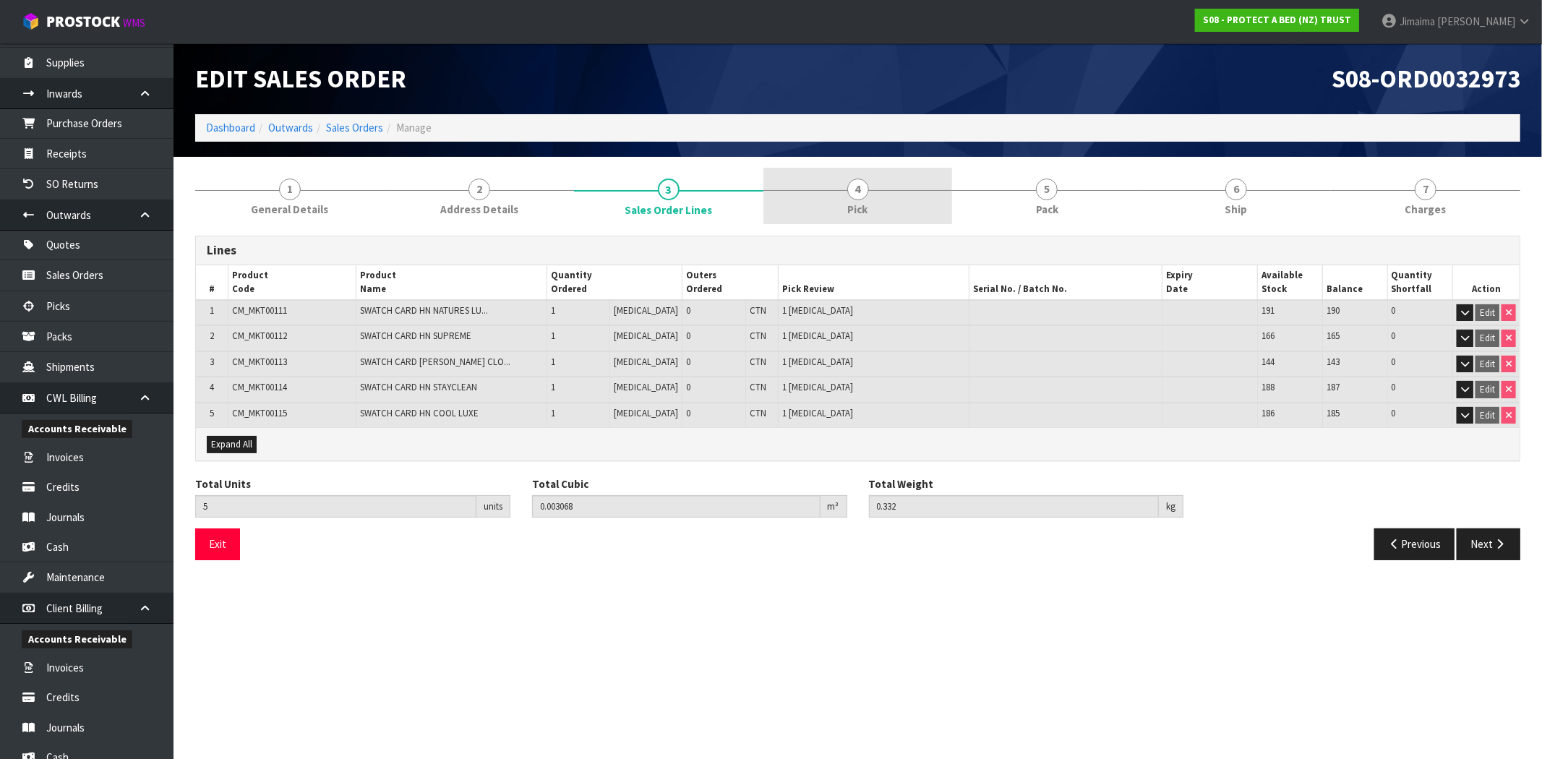
drag, startPoint x: 860, startPoint y: 179, endPoint x: 876, endPoint y: 185, distance: 17.2
click at [861, 179] on span "4" at bounding box center [858, 190] width 22 height 22
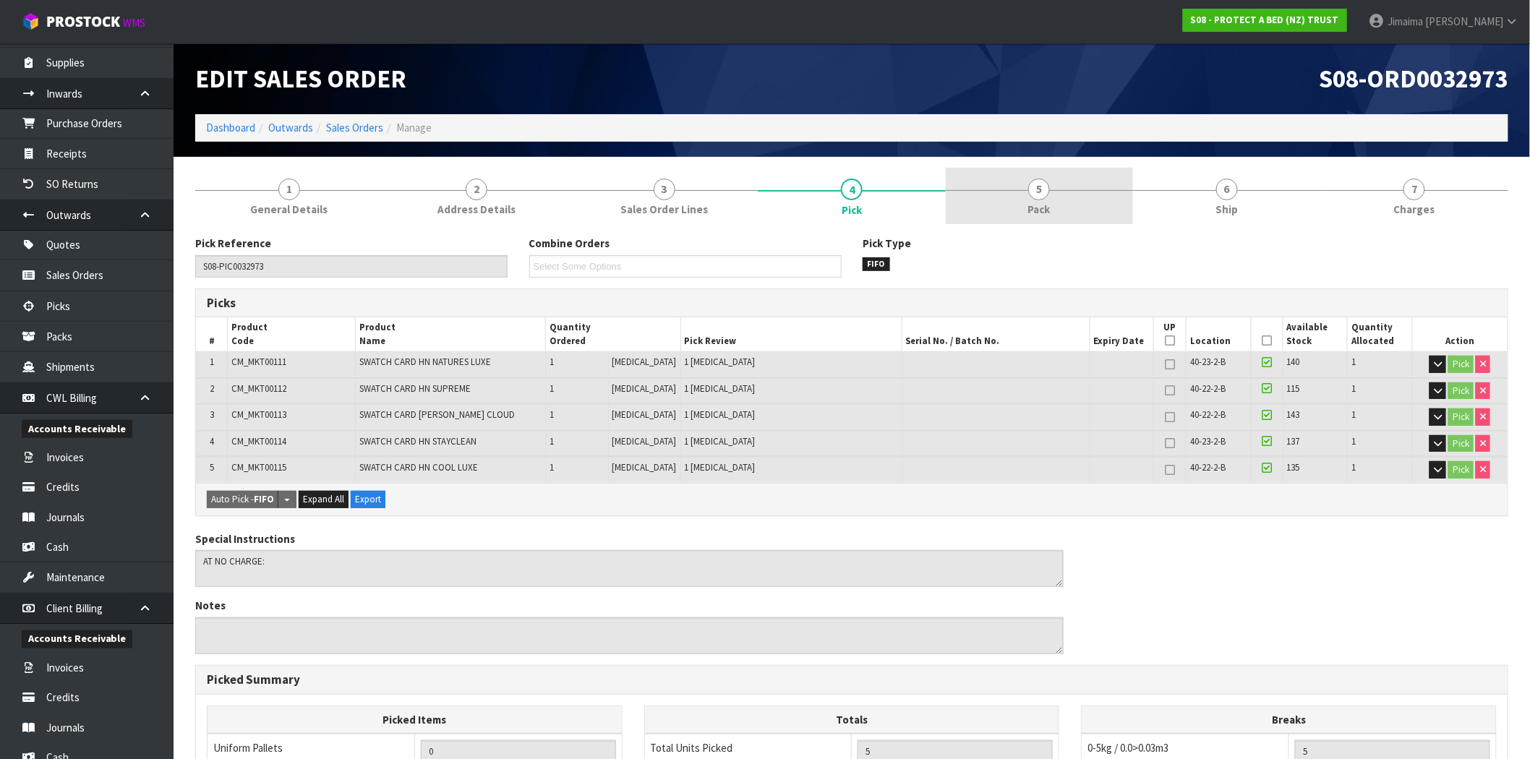
click at [1063, 223] on link "5 Pack" at bounding box center [1039, 196] width 187 height 57
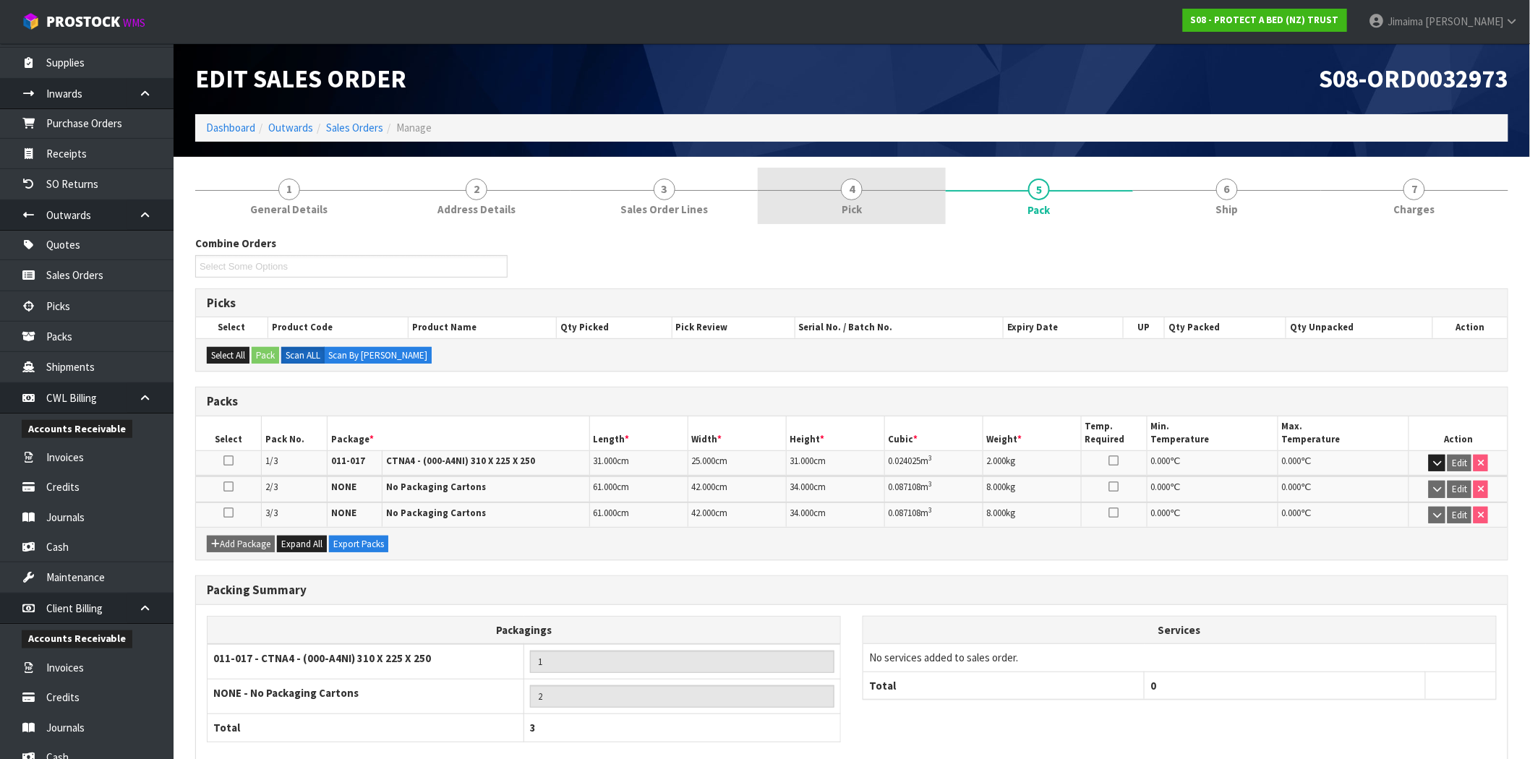
click at [892, 190] on div at bounding box center [851, 190] width 187 height 1
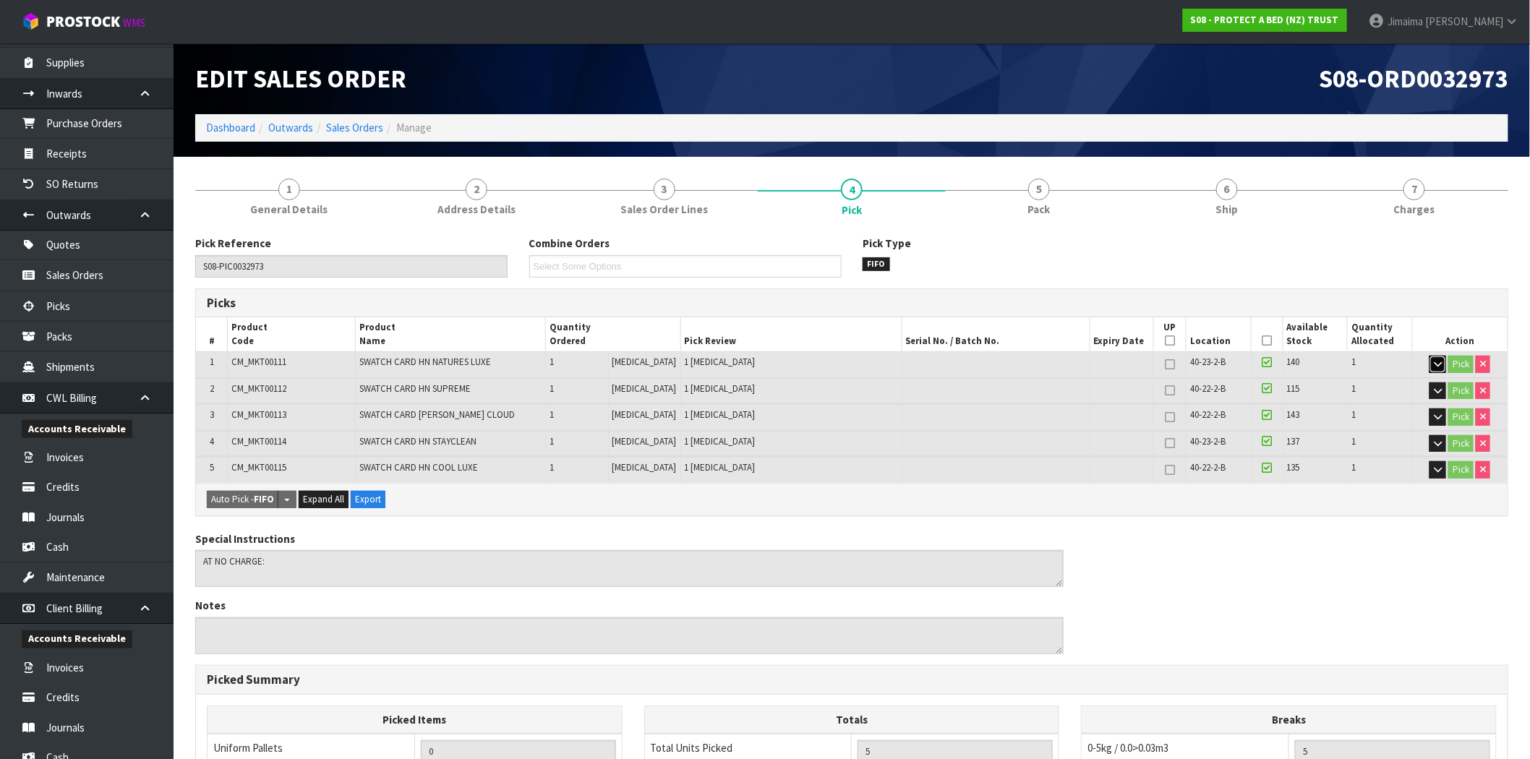
click at [1440, 365] on icon "button" at bounding box center [1438, 363] width 8 height 9
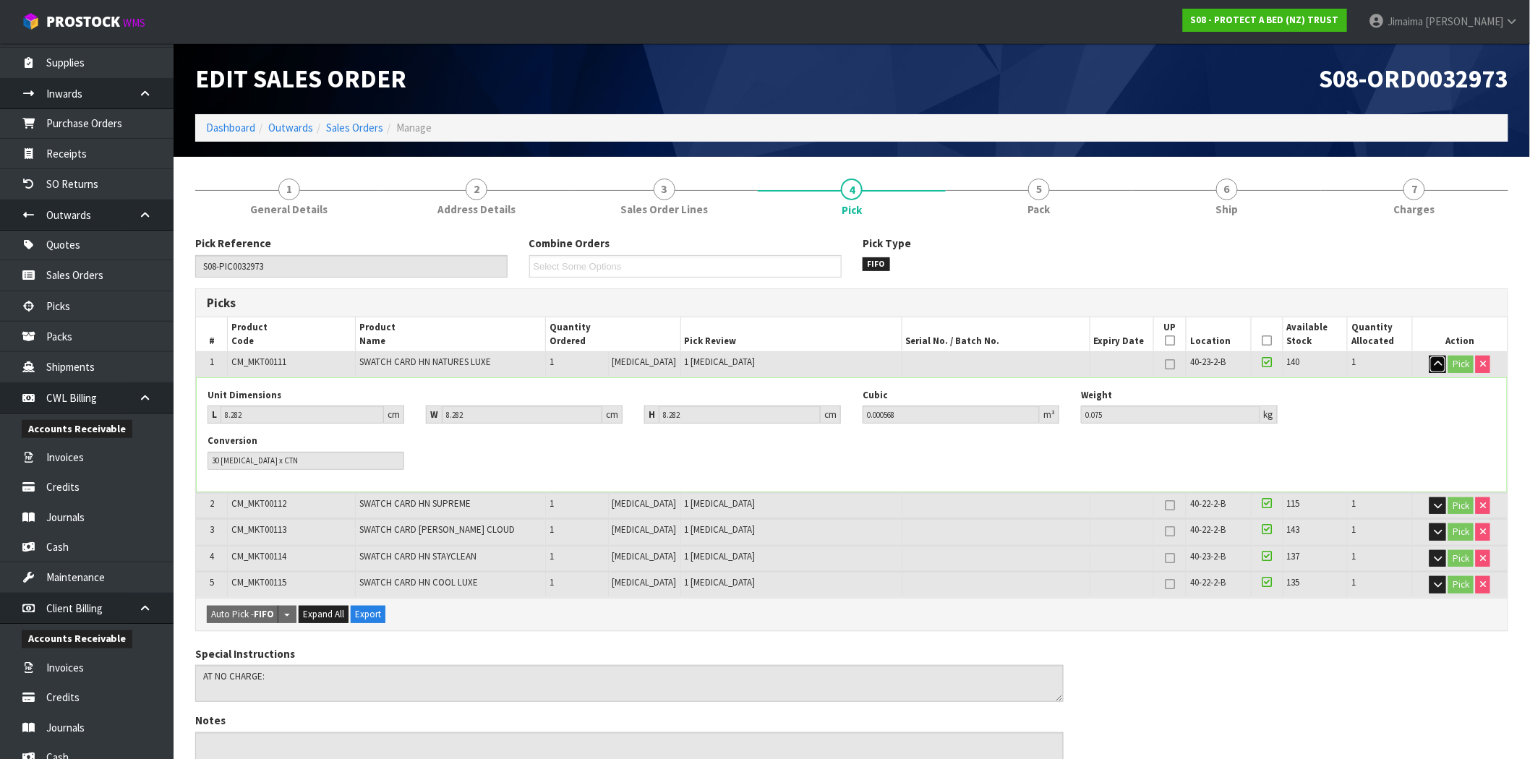
click at [1440, 365] on icon "button" at bounding box center [1438, 363] width 8 height 9
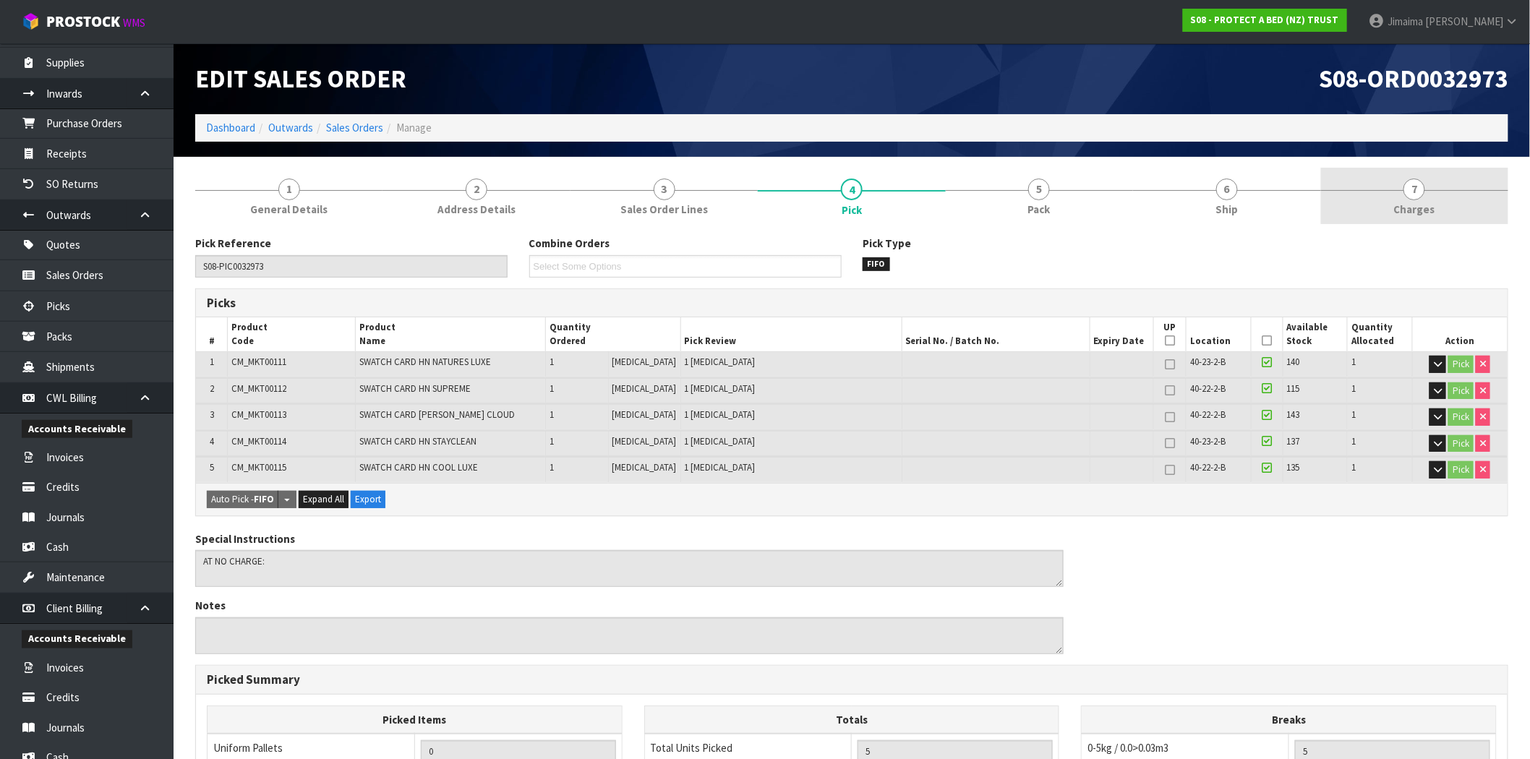
click at [1426, 208] on span "Charges" at bounding box center [1414, 209] width 41 height 15
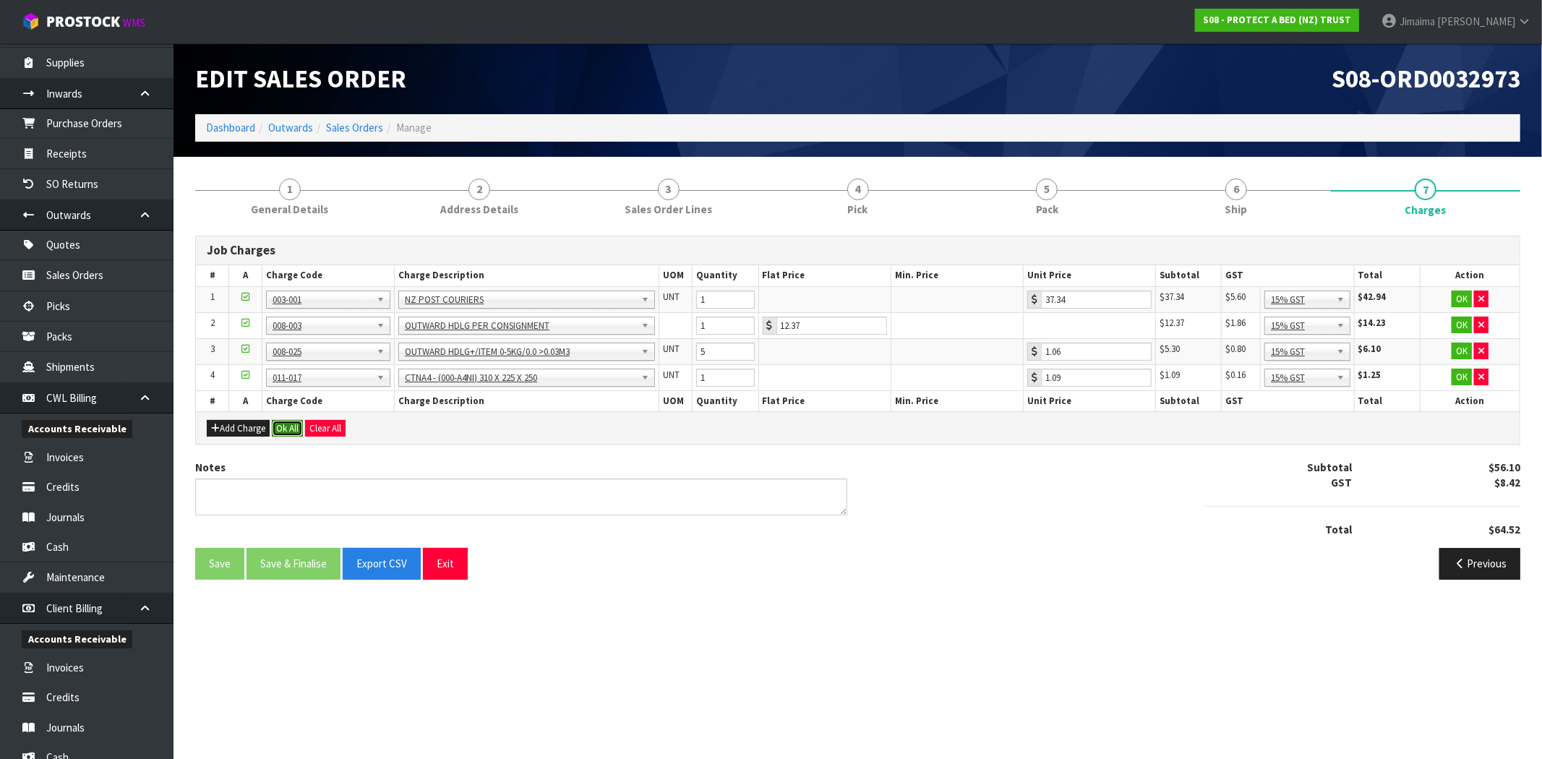
click at [298, 432] on button "Ok All" at bounding box center [287, 428] width 31 height 17
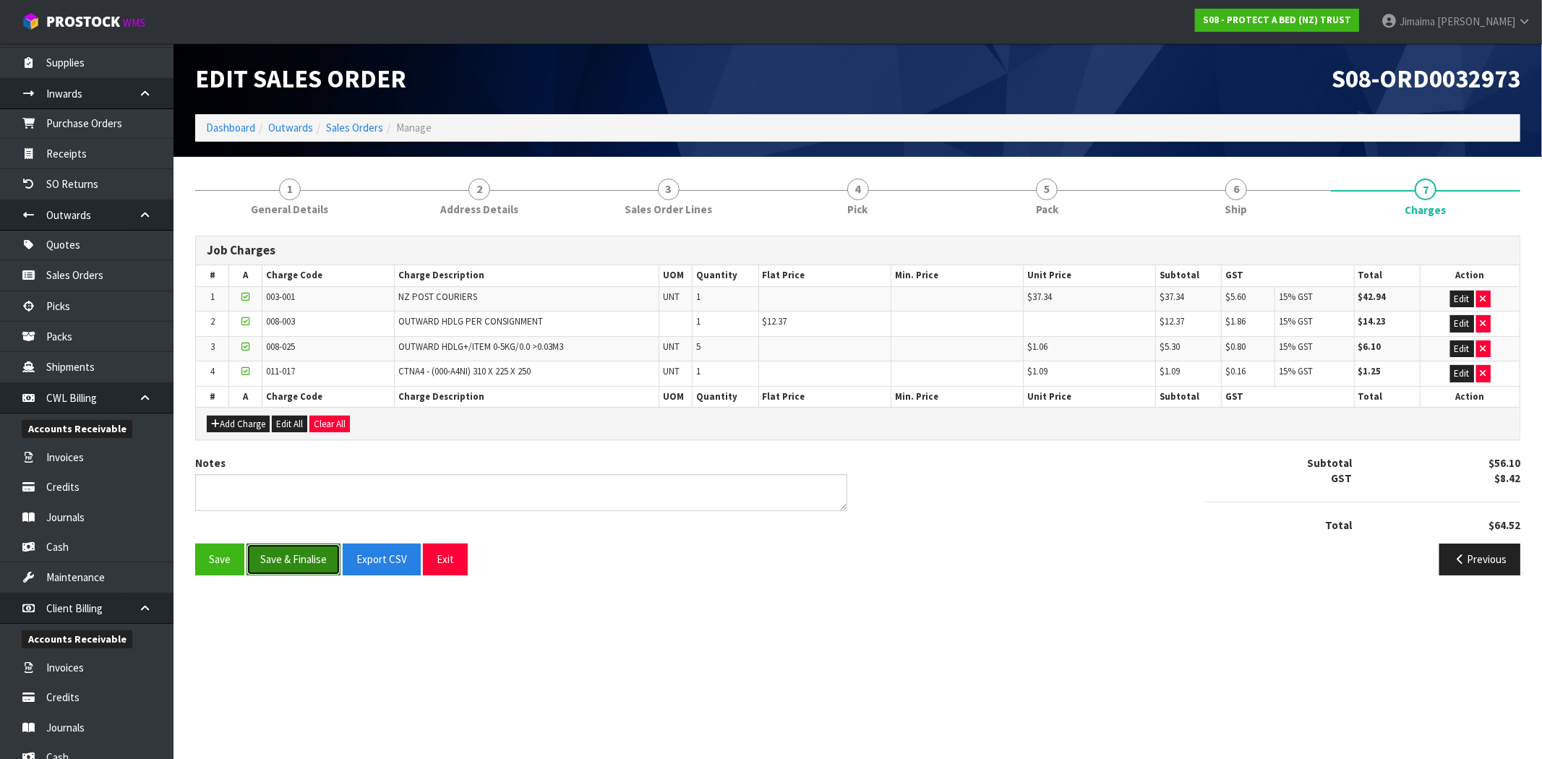
click at [304, 566] on button "Save & Finalise" at bounding box center [294, 559] width 94 height 31
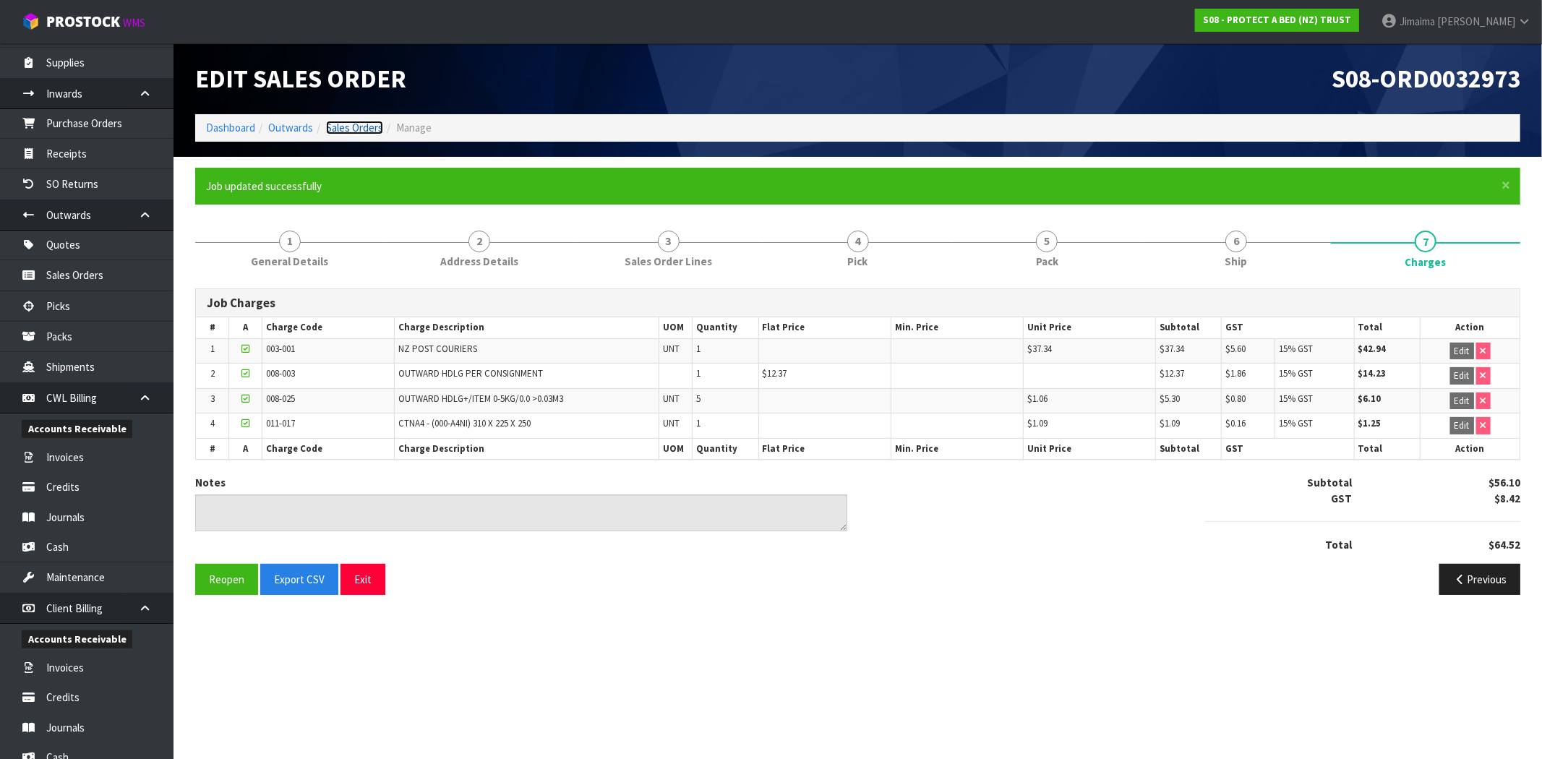
click at [347, 128] on link "Sales Orders" at bounding box center [354, 128] width 57 height 14
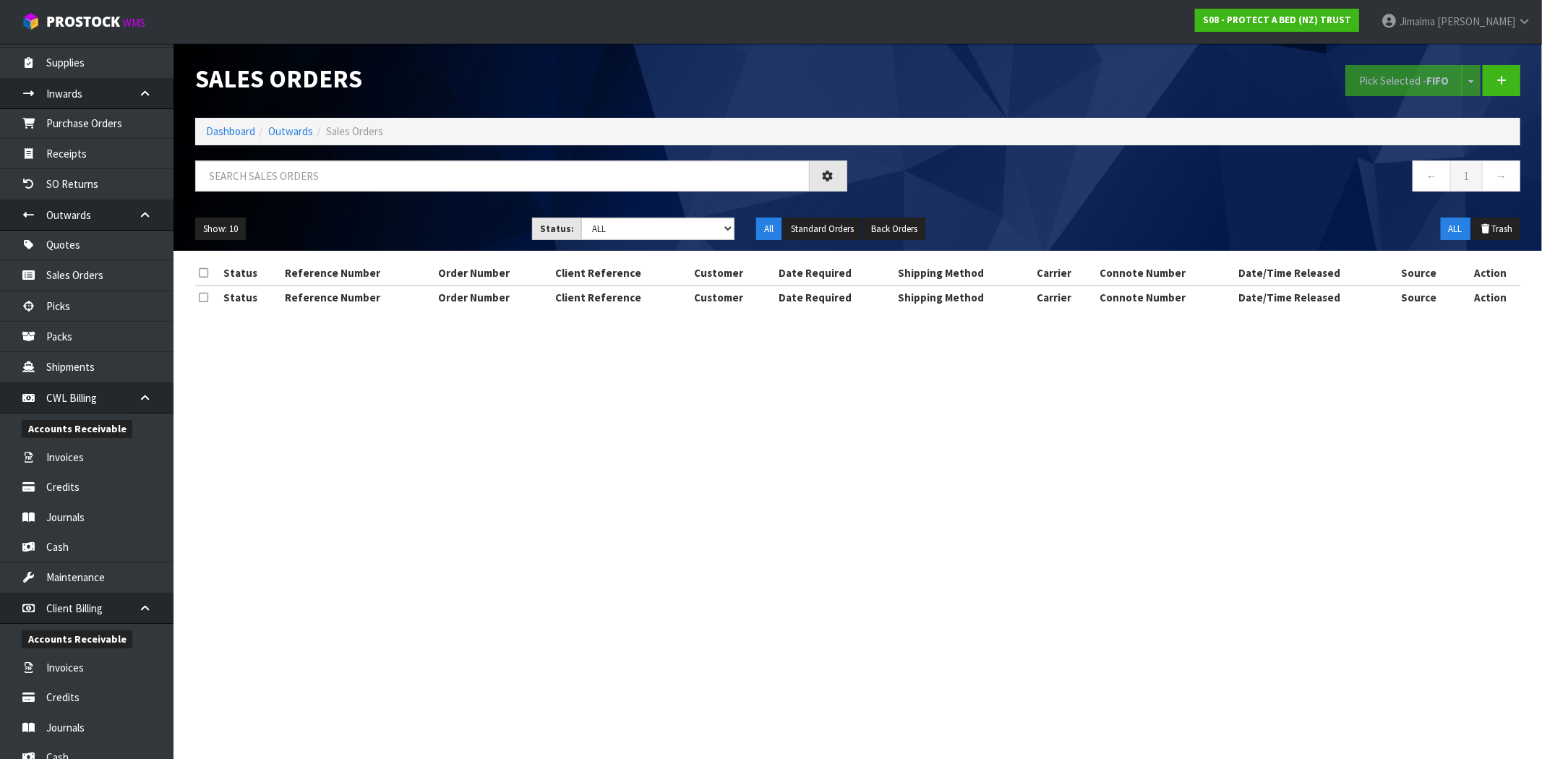
click at [326, 155] on div "Sales Orders Pick Selected - FIFO Split button! FIFO - First In First Out FEFO …" at bounding box center [857, 146] width 1347 height 207
drag, startPoint x: 320, startPoint y: 166, endPoint x: 312, endPoint y: 163, distance: 8.7
click at [315, 165] on input "text" at bounding box center [502, 175] width 615 height 31
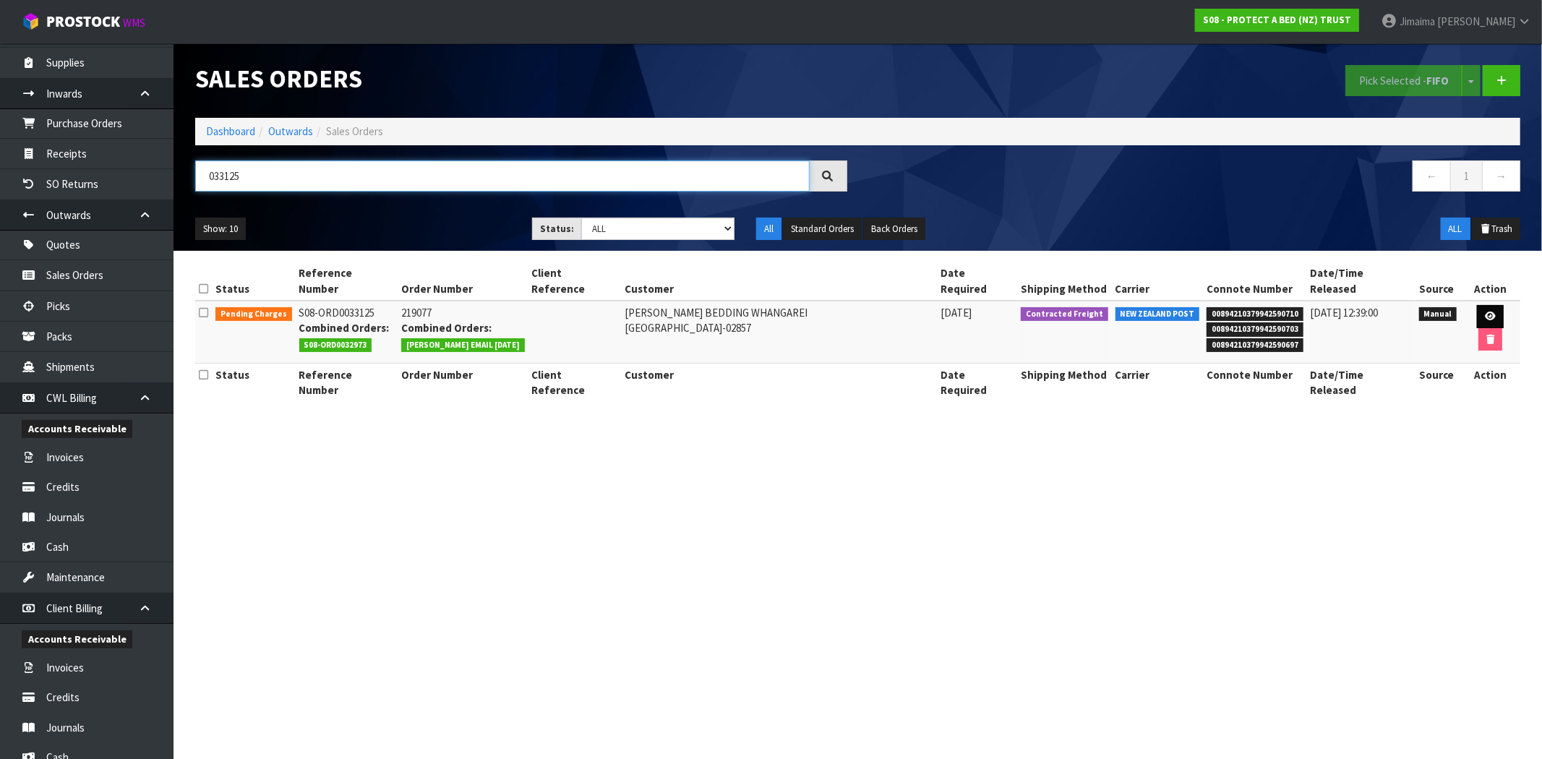
type input "033125"
click at [1477, 305] on link at bounding box center [1490, 316] width 27 height 23
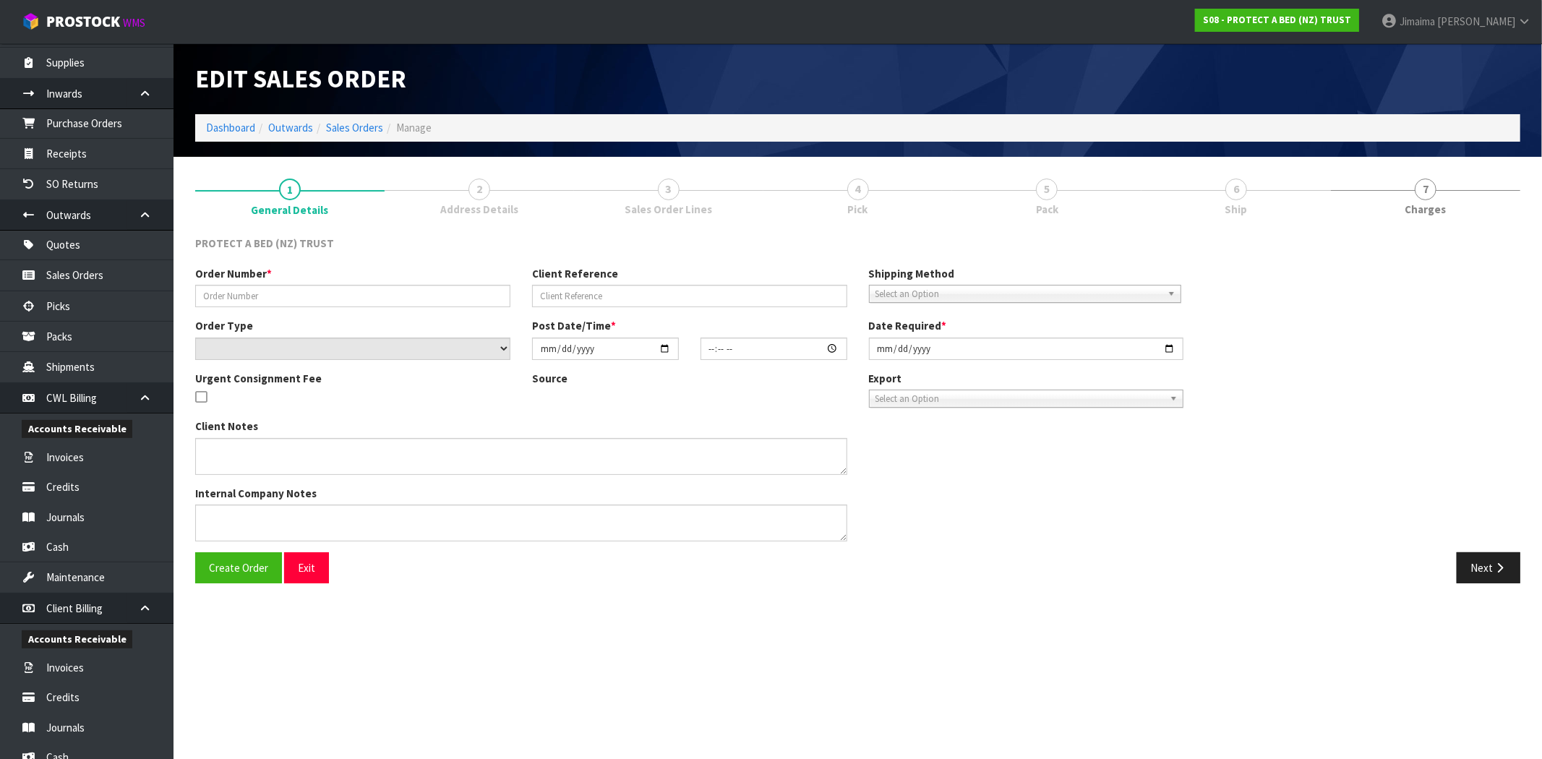
type input "219077"
select select "number:0"
type input "[DATE]"
type input "08:55:00.000"
type input "[DATE]"
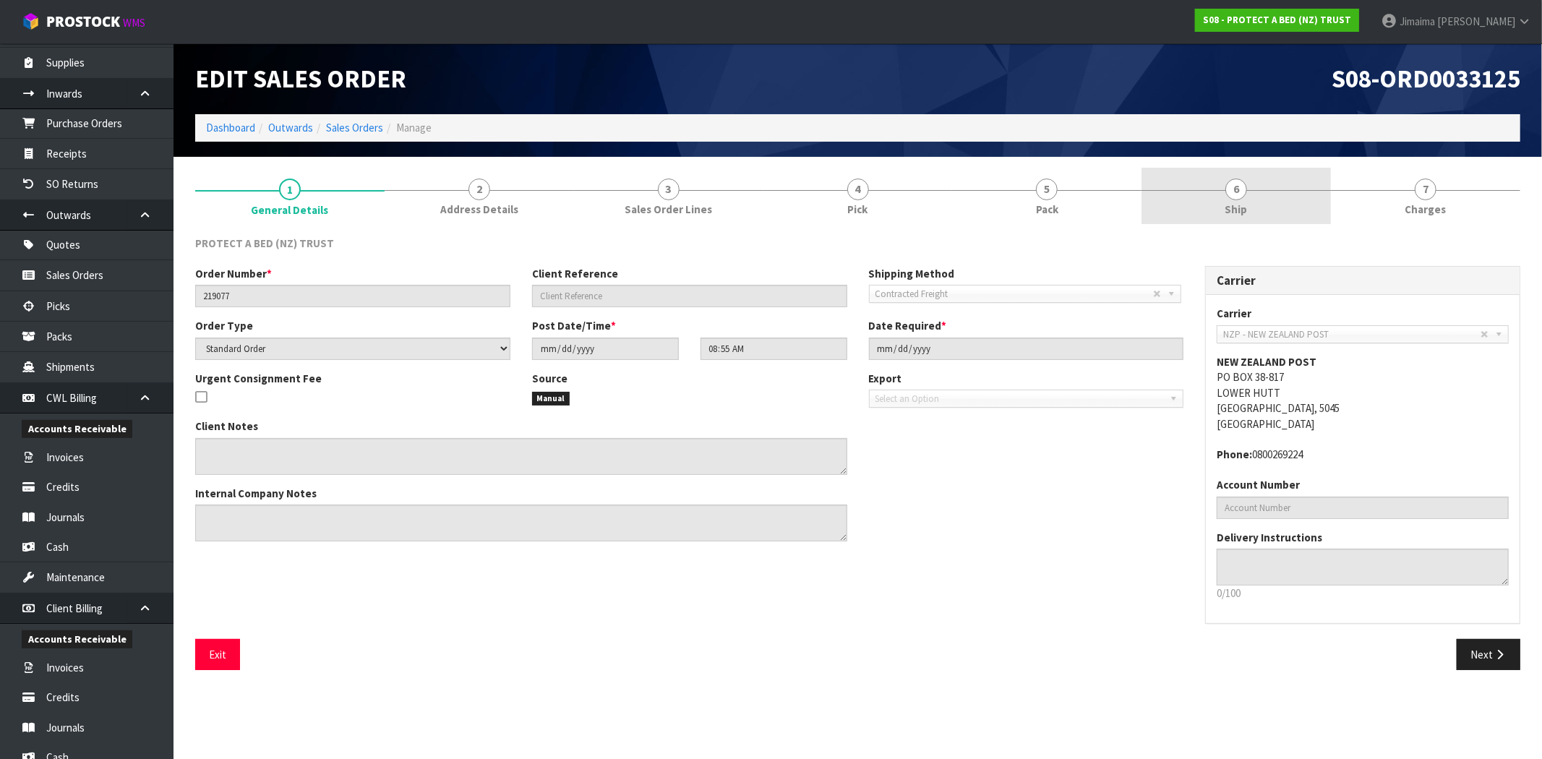
click at [1220, 182] on link "6 Ship" at bounding box center [1236, 196] width 189 height 57
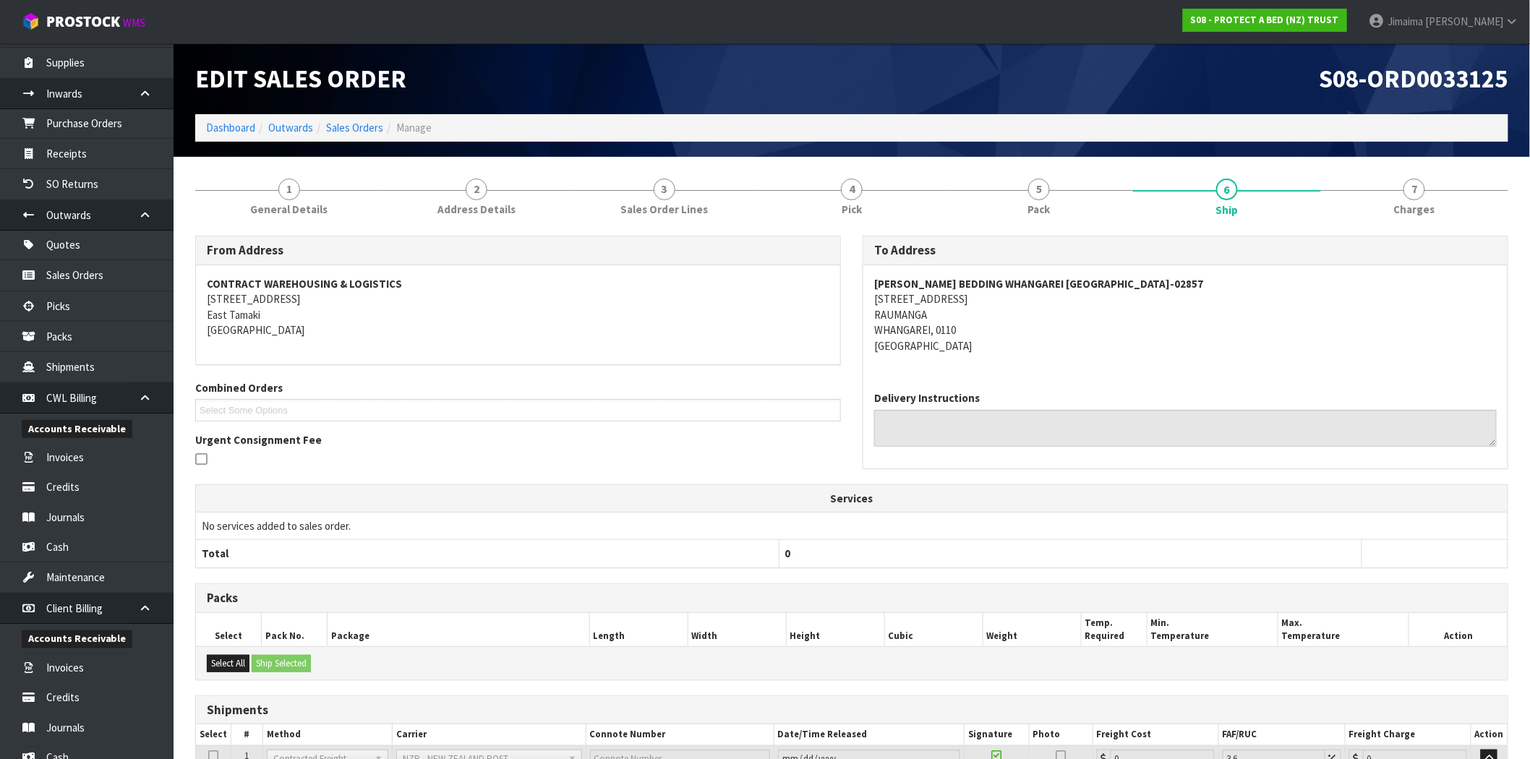
scroll to position [175, 0]
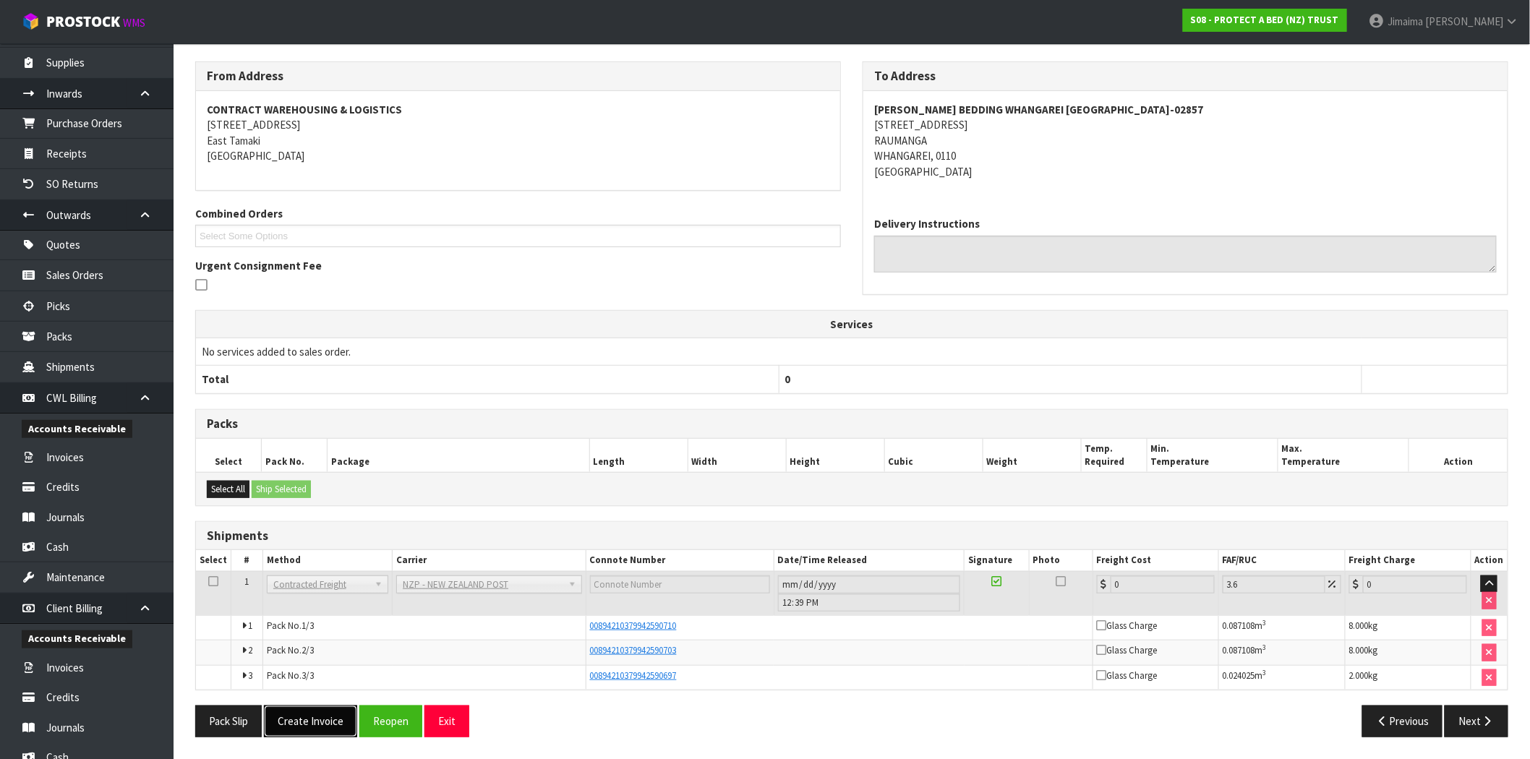
click at [307, 722] on button "Create Invoice" at bounding box center [310, 721] width 93 height 31
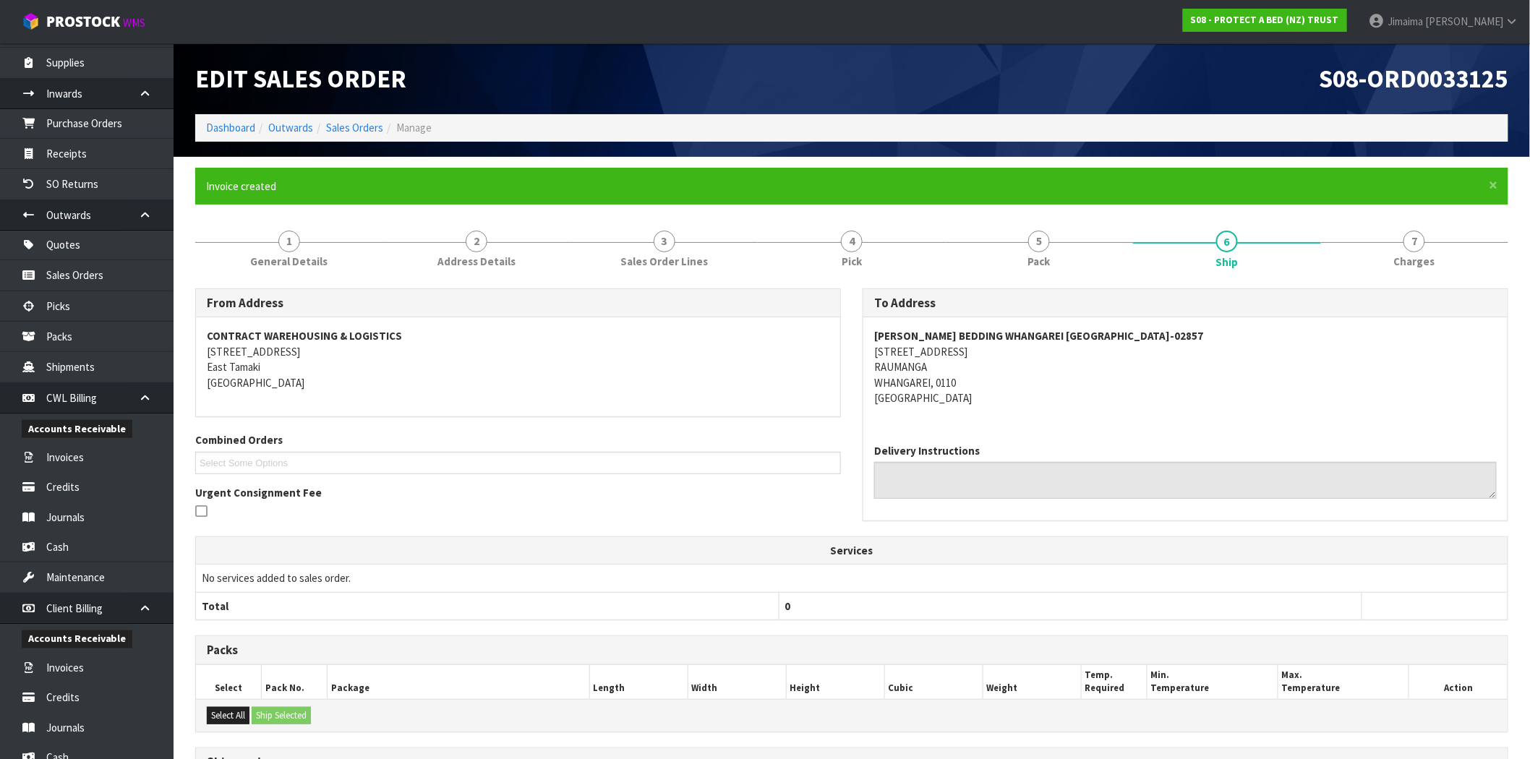
scroll to position [227, 0]
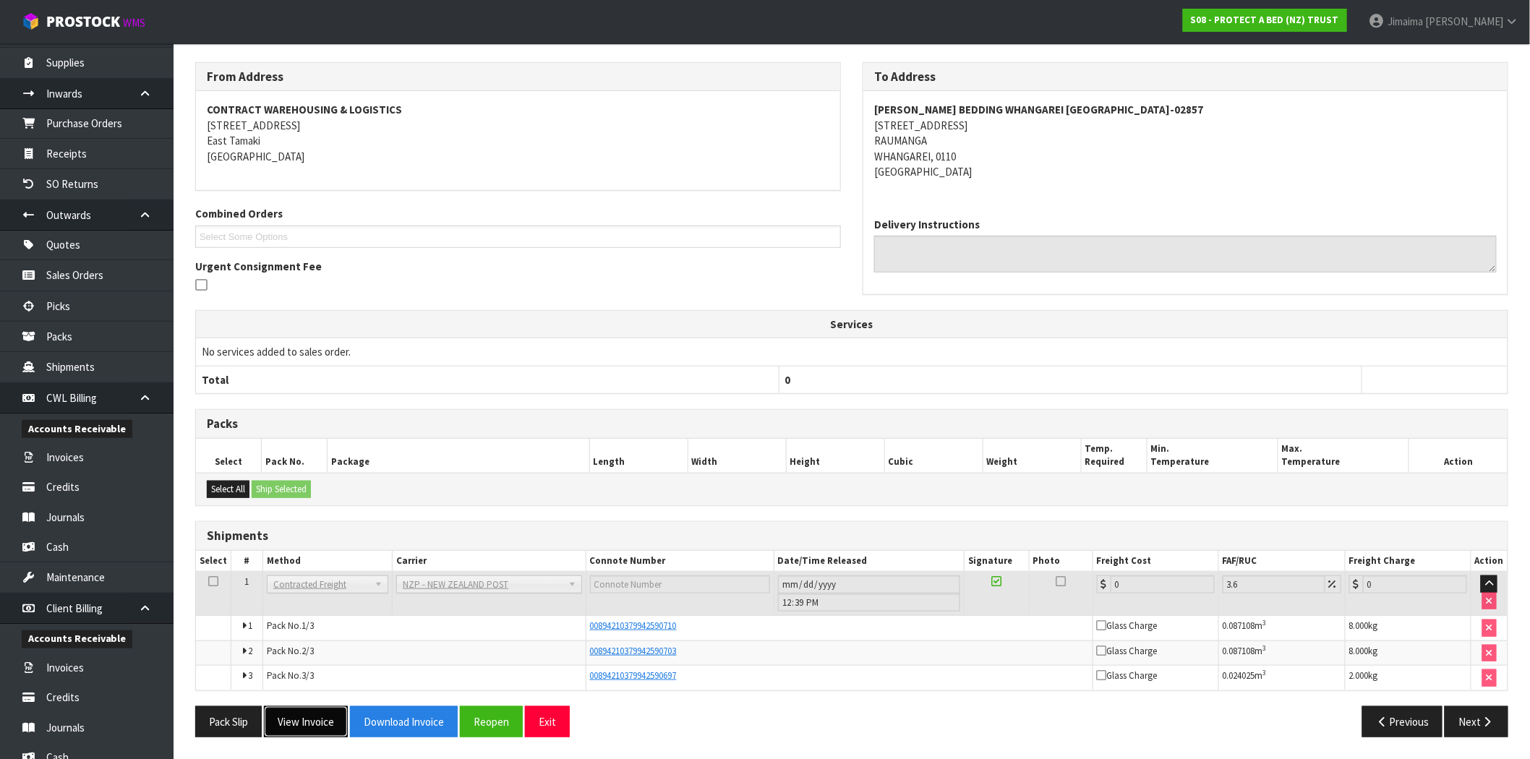
click at [297, 727] on button "View Invoice" at bounding box center [306, 721] width 84 height 31
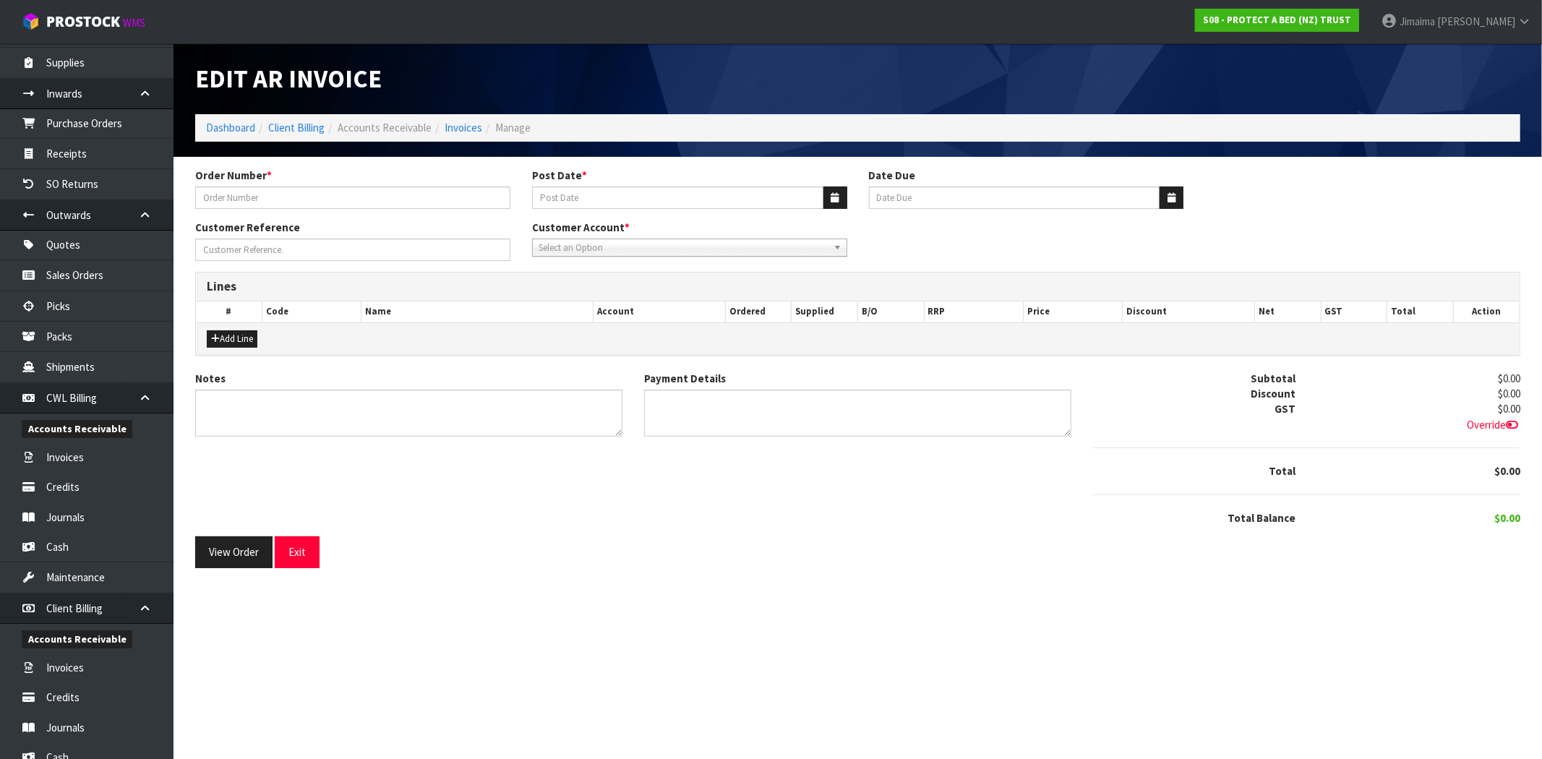
type input "219077"
type input "25/08/2025"
type input "20/09/2025"
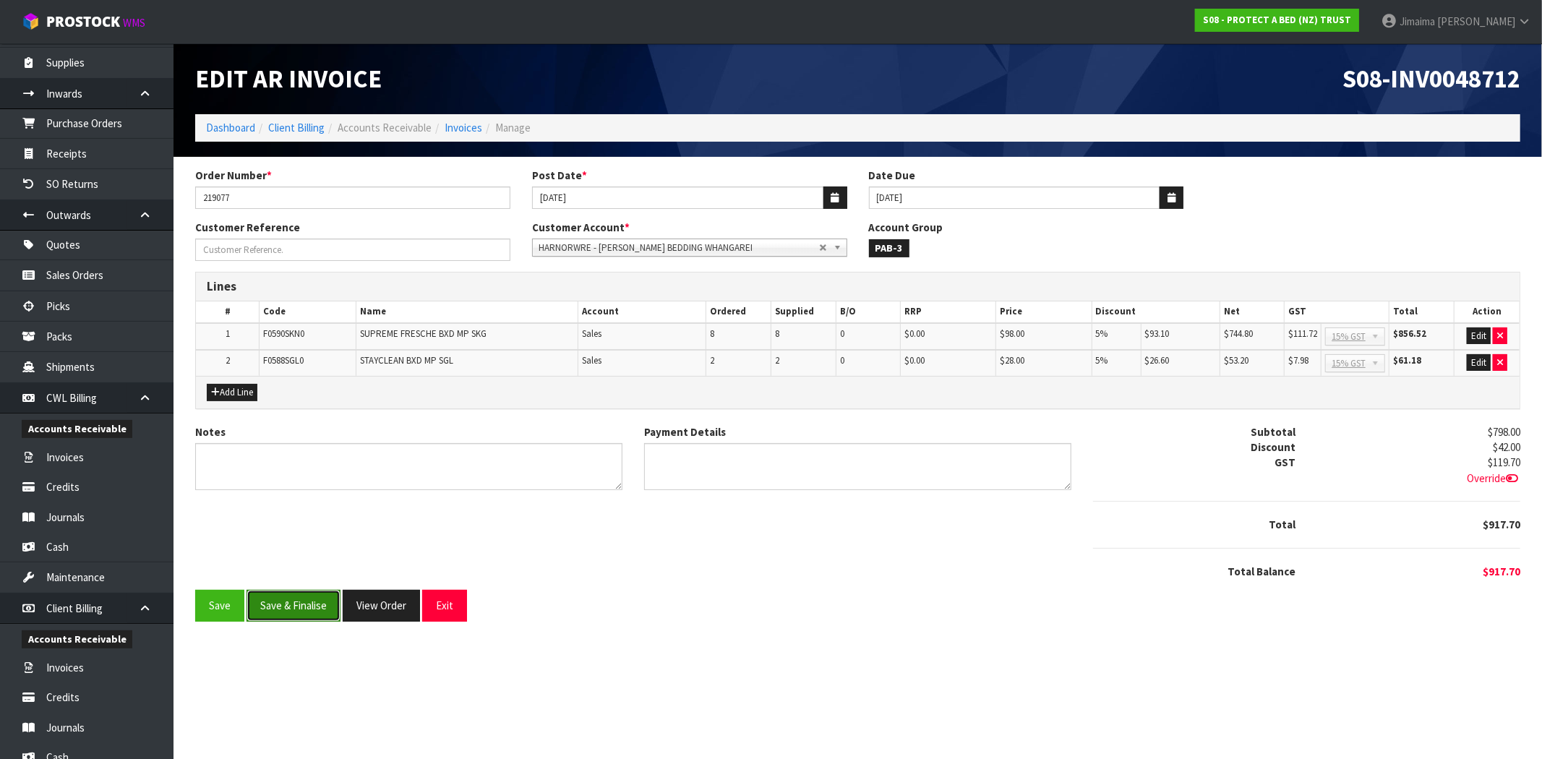
click at [307, 613] on button "Save & Finalise" at bounding box center [294, 605] width 94 height 31
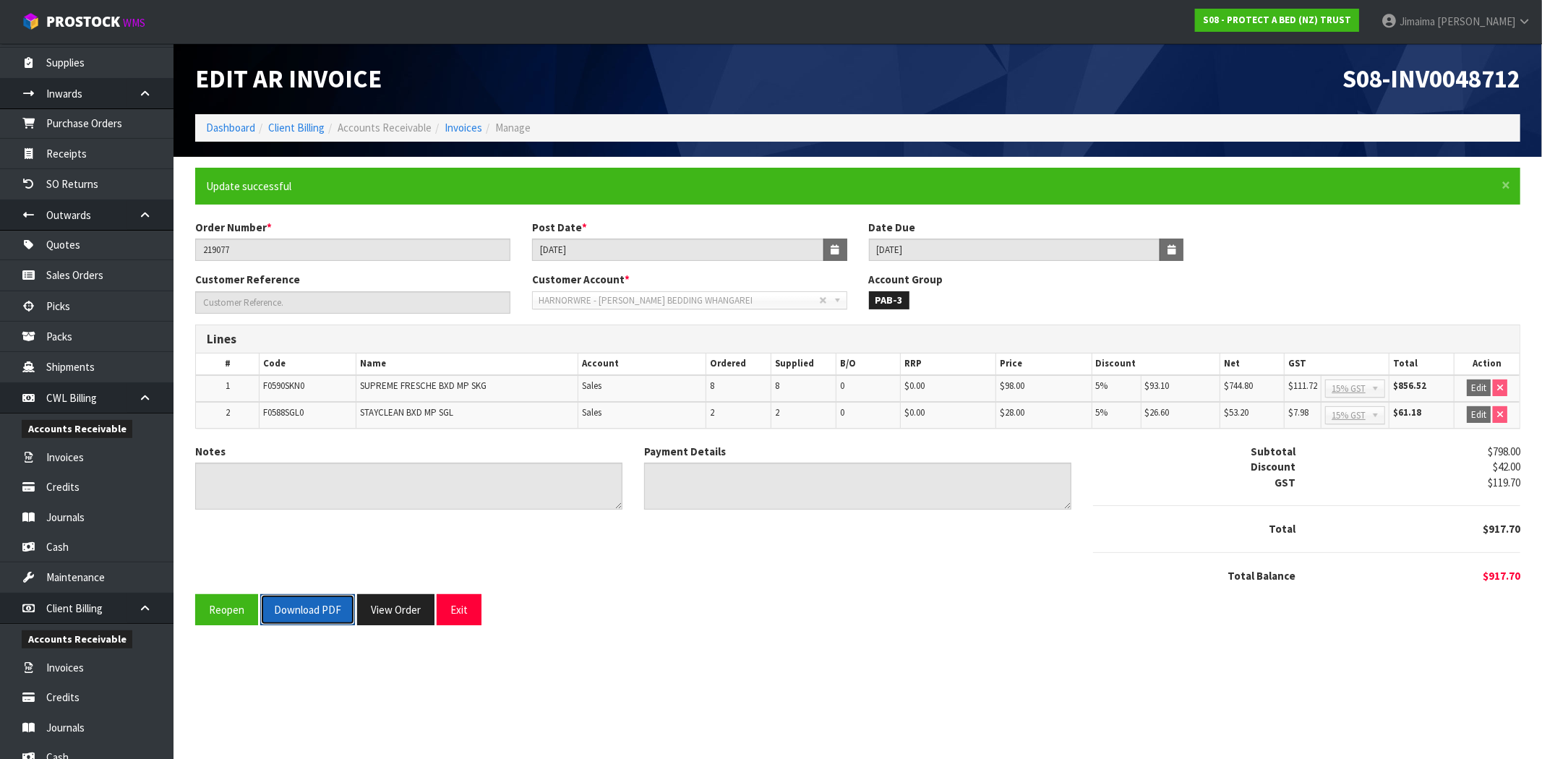
click at [307, 613] on button "Download PDF" at bounding box center [307, 609] width 95 height 31
click at [391, 615] on button "View Order" at bounding box center [395, 609] width 77 height 31
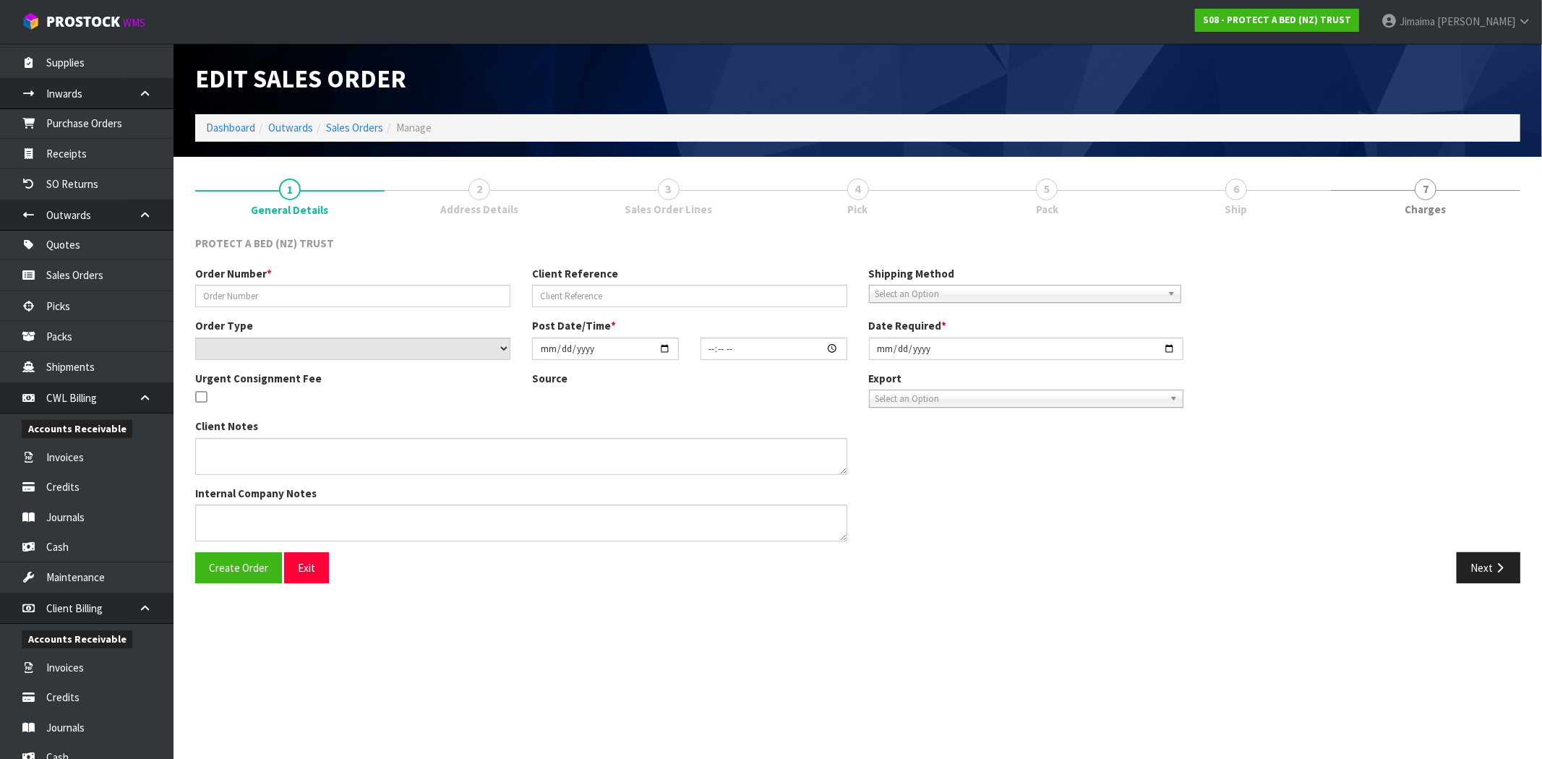
type input "219077"
select select "number:0"
type input "[DATE]"
type input "08:55:00.000"
type input "[DATE]"
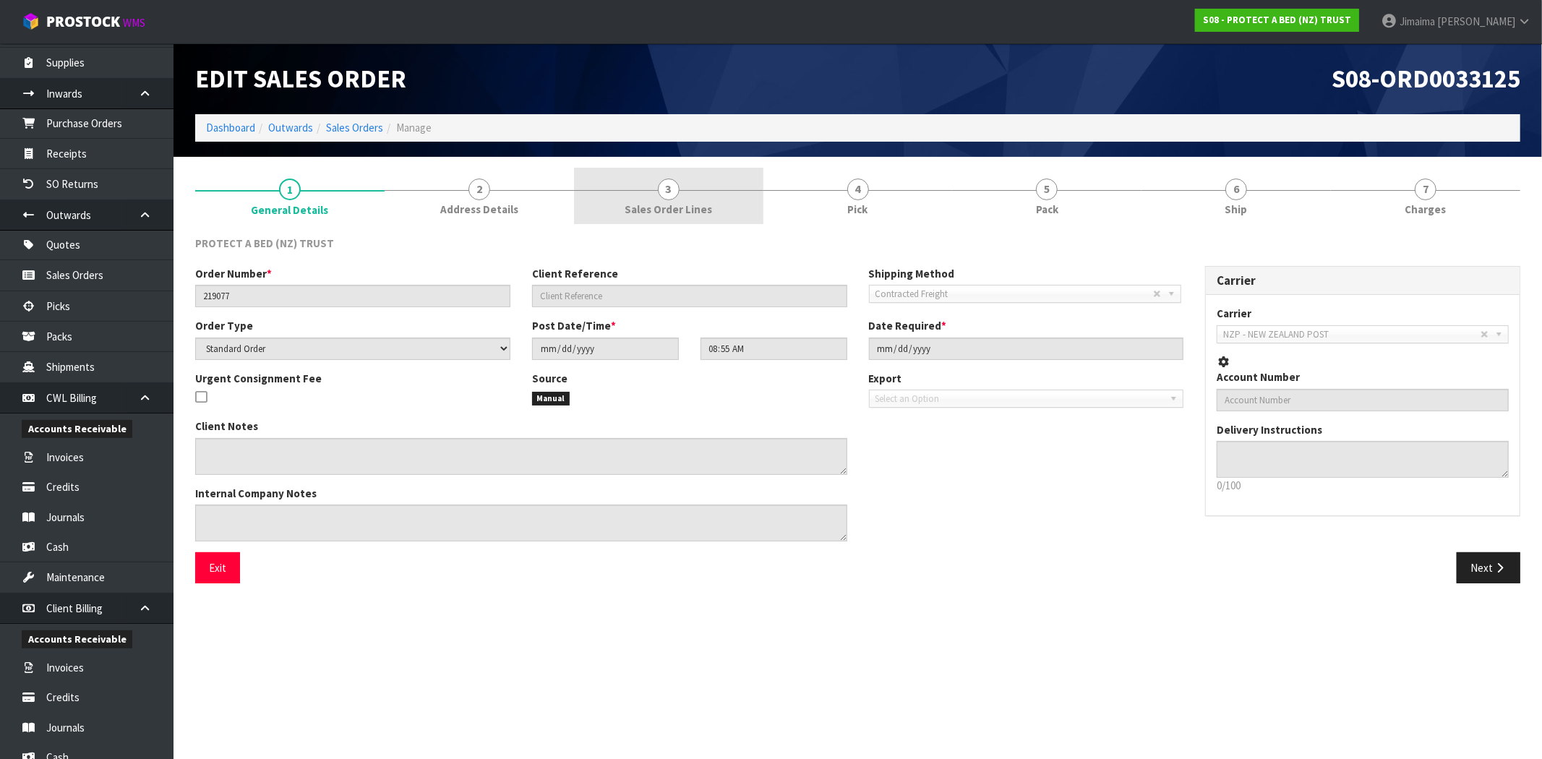
click at [681, 195] on link "3 Sales Order Lines" at bounding box center [668, 196] width 189 height 57
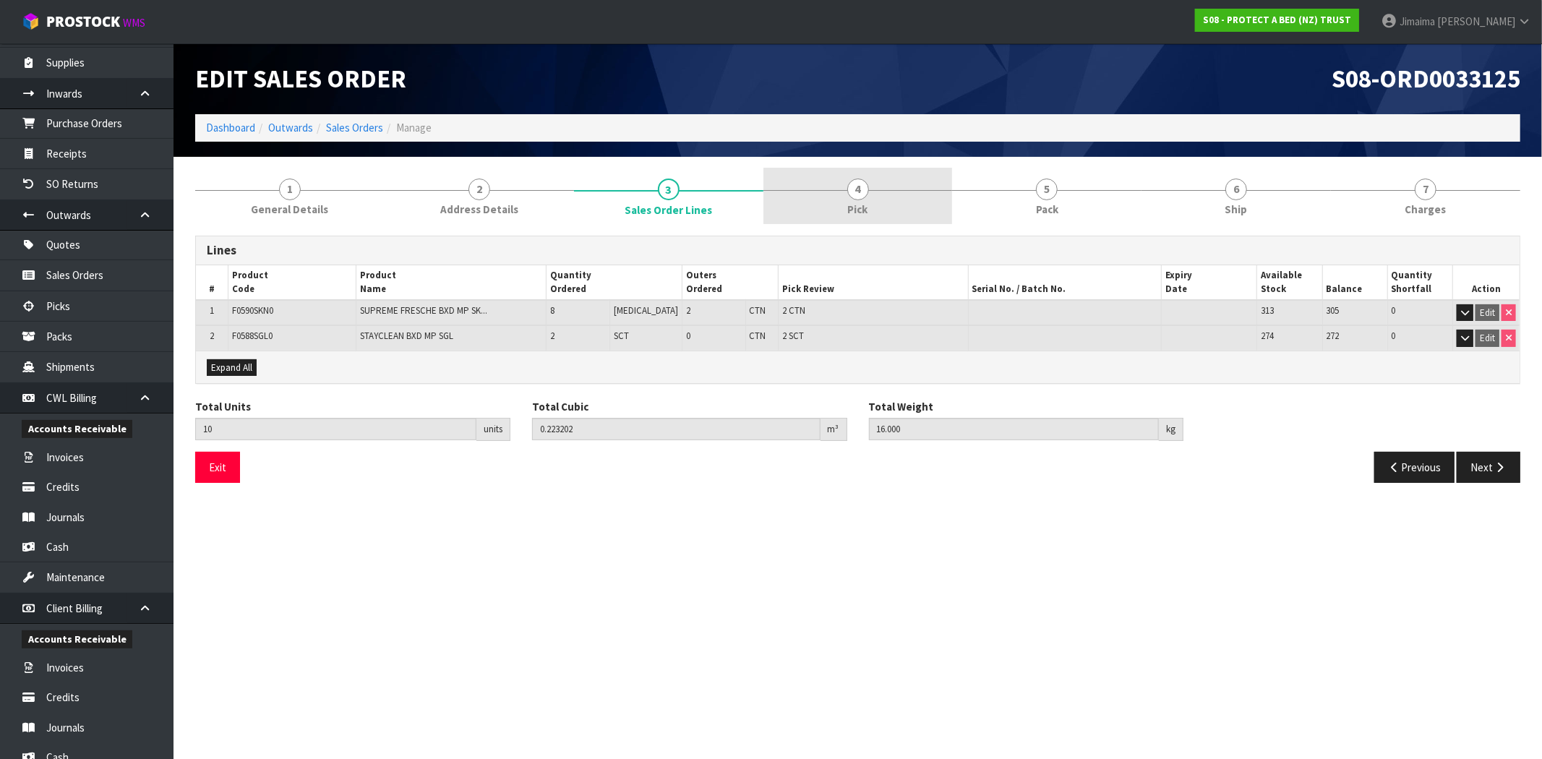
click at [868, 200] on link "4 Pick" at bounding box center [857, 196] width 189 height 57
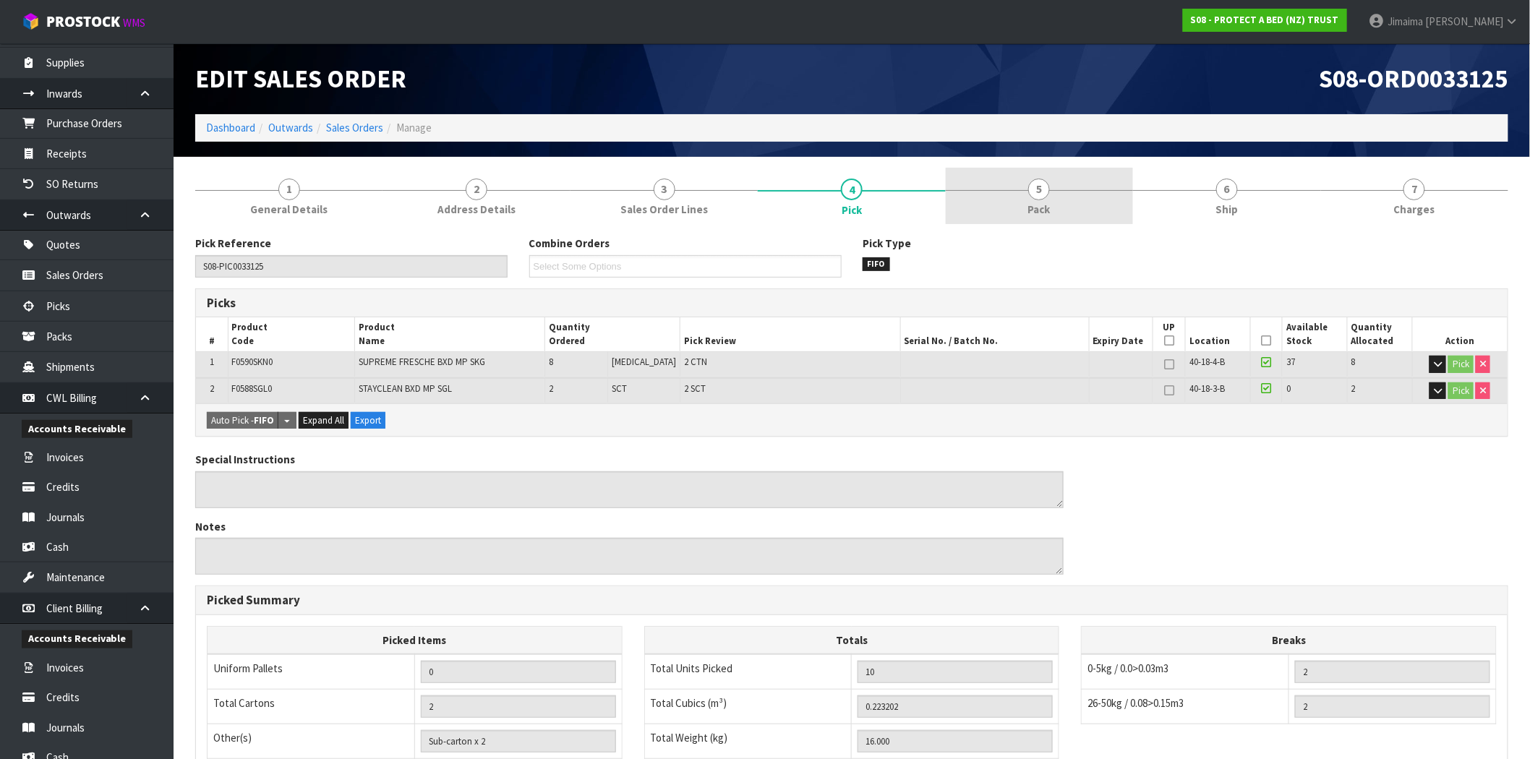
click at [1014, 206] on link "5 Pack" at bounding box center [1039, 196] width 187 height 57
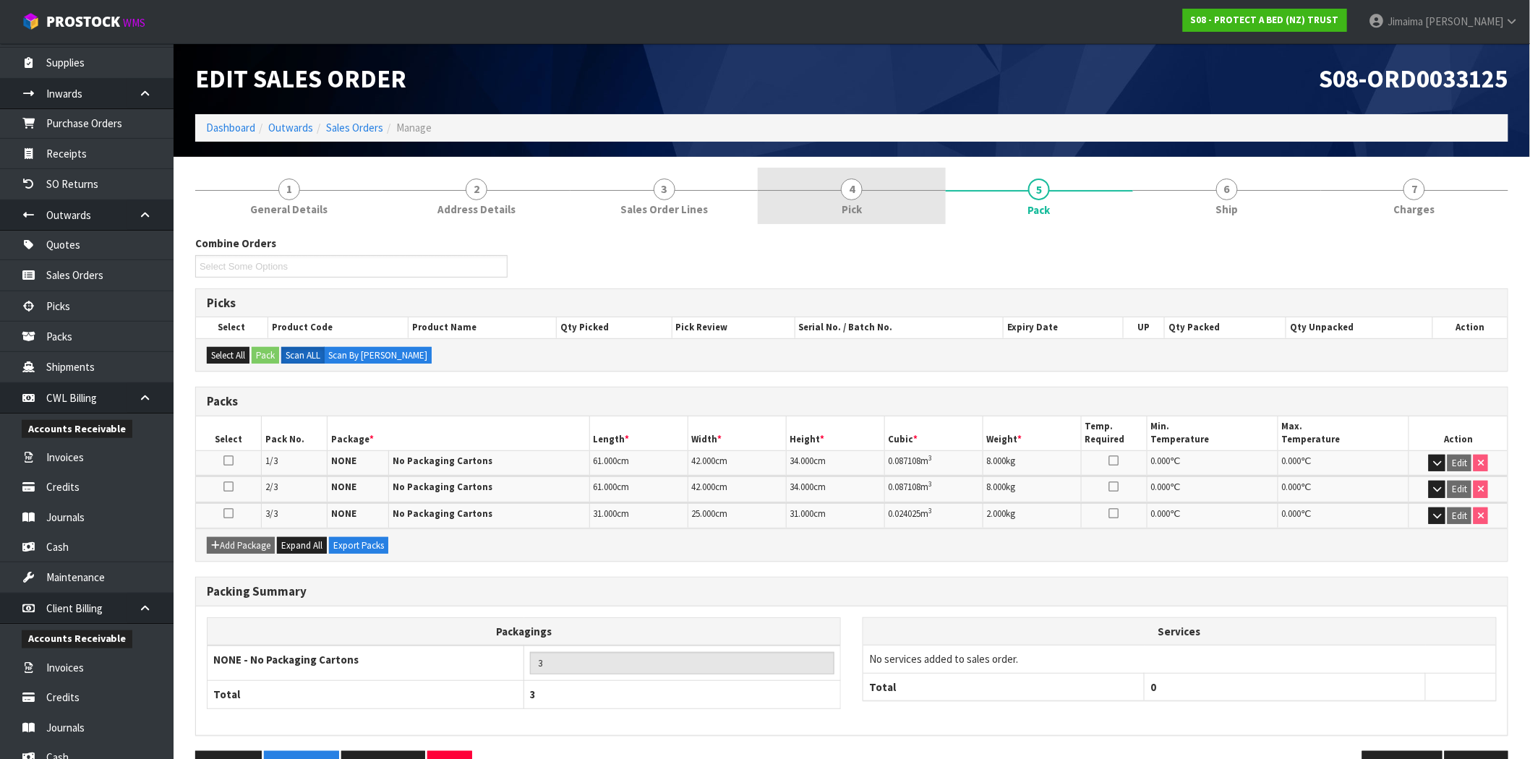
click at [868, 204] on link "4 Pick" at bounding box center [851, 196] width 187 height 57
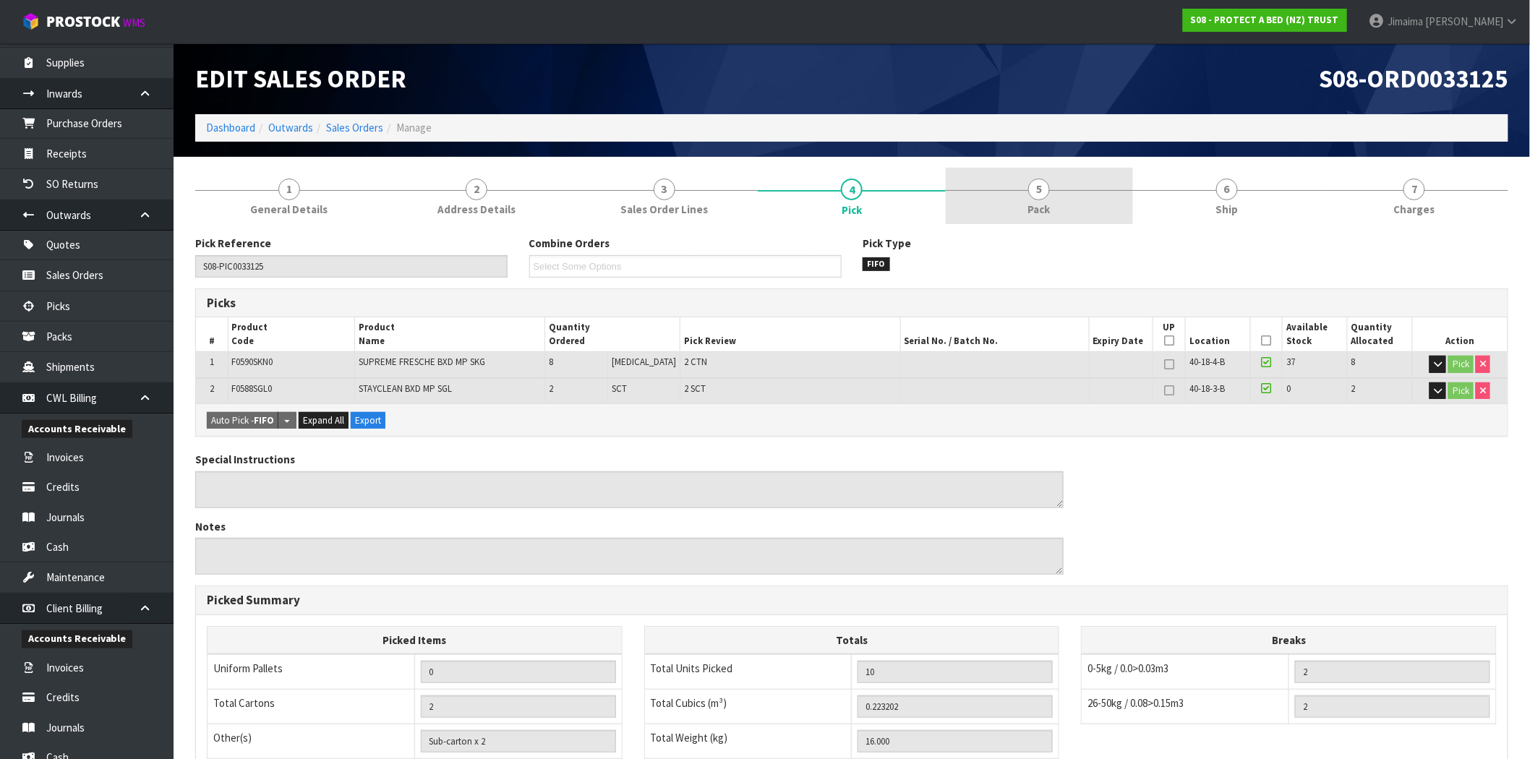
click at [1061, 207] on link "5 Pack" at bounding box center [1039, 196] width 187 height 57
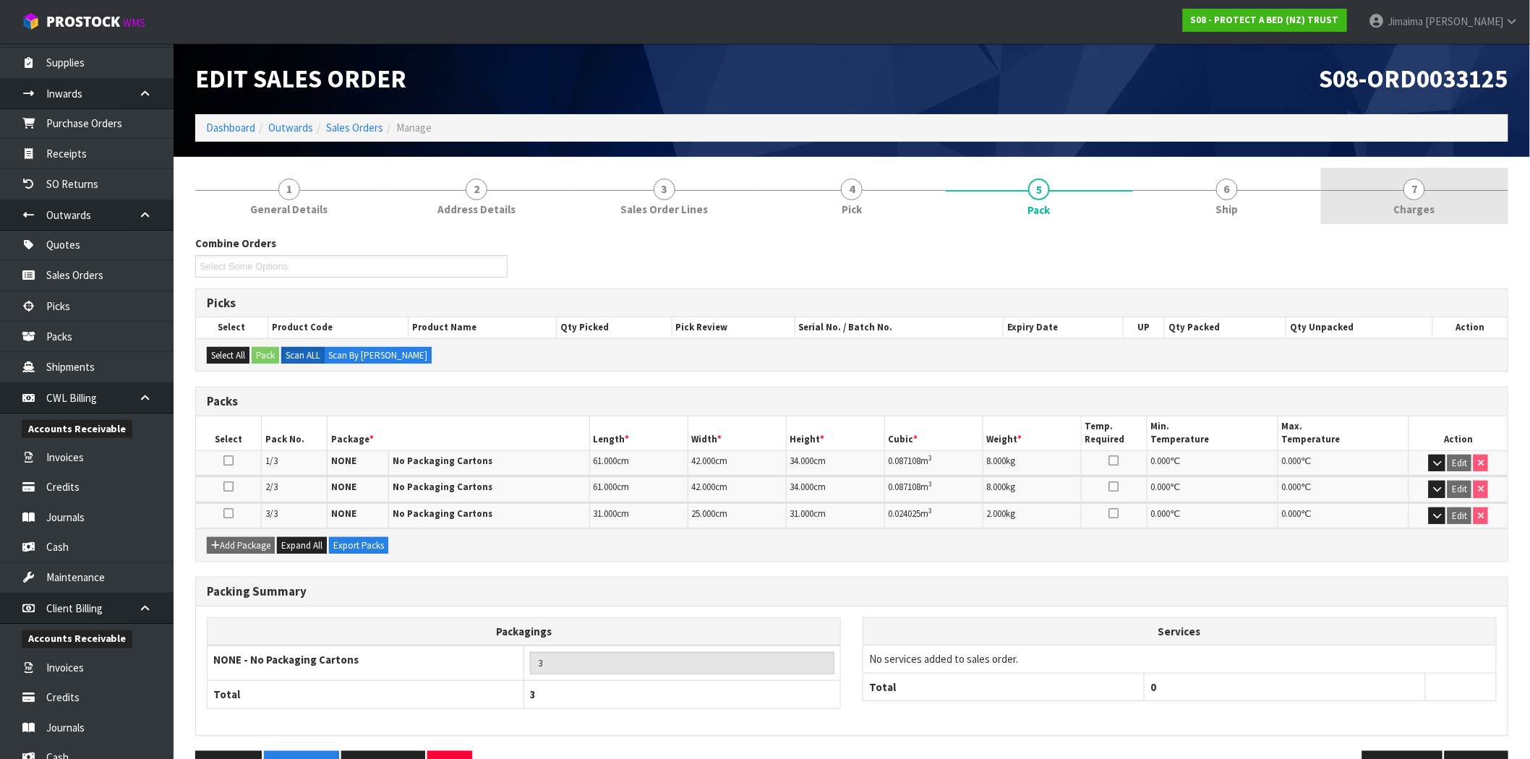
click at [1450, 194] on link "7 Charges" at bounding box center [1414, 196] width 187 height 57
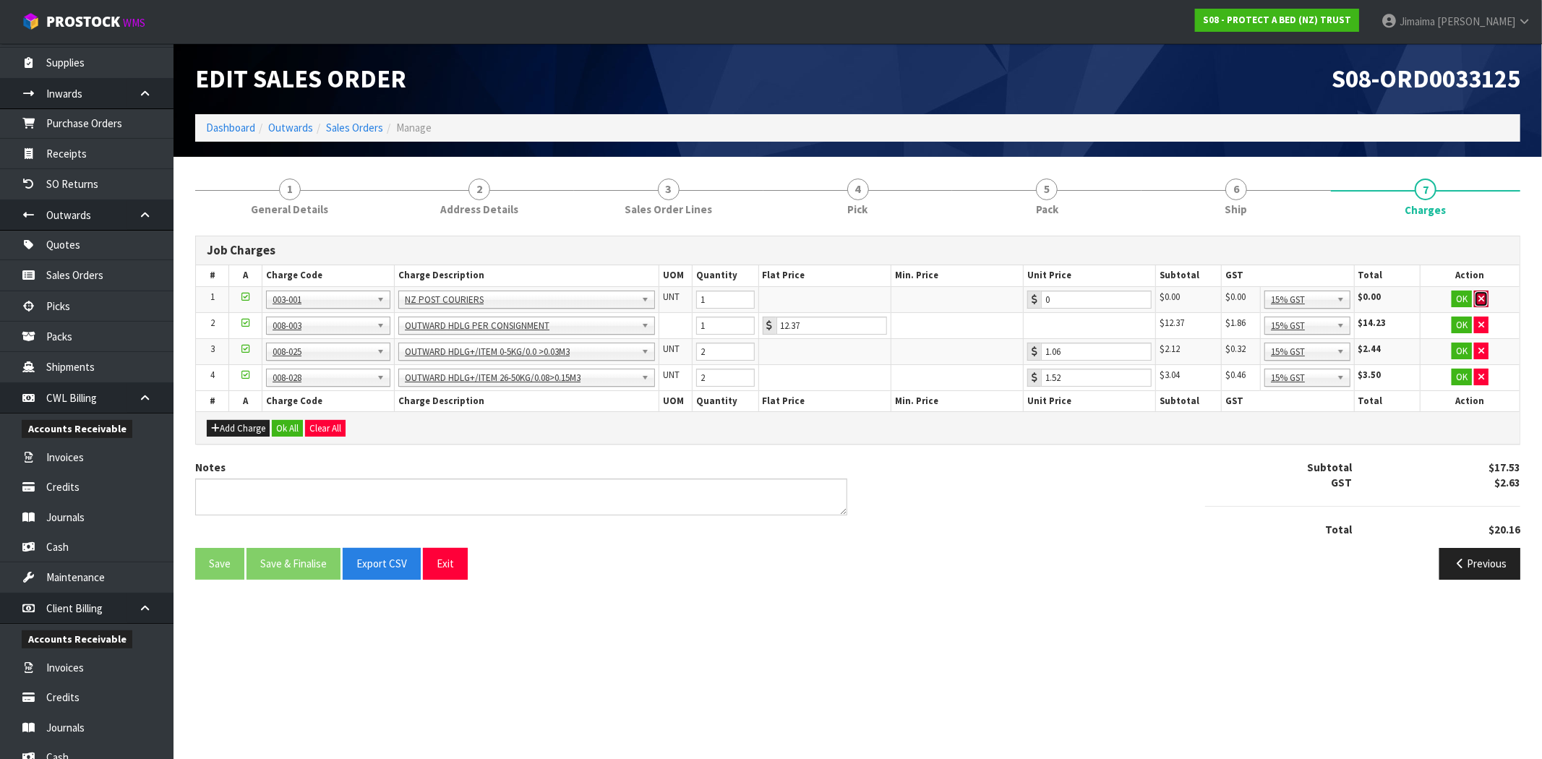
click at [1484, 298] on icon "button" at bounding box center [1481, 298] width 6 height 9
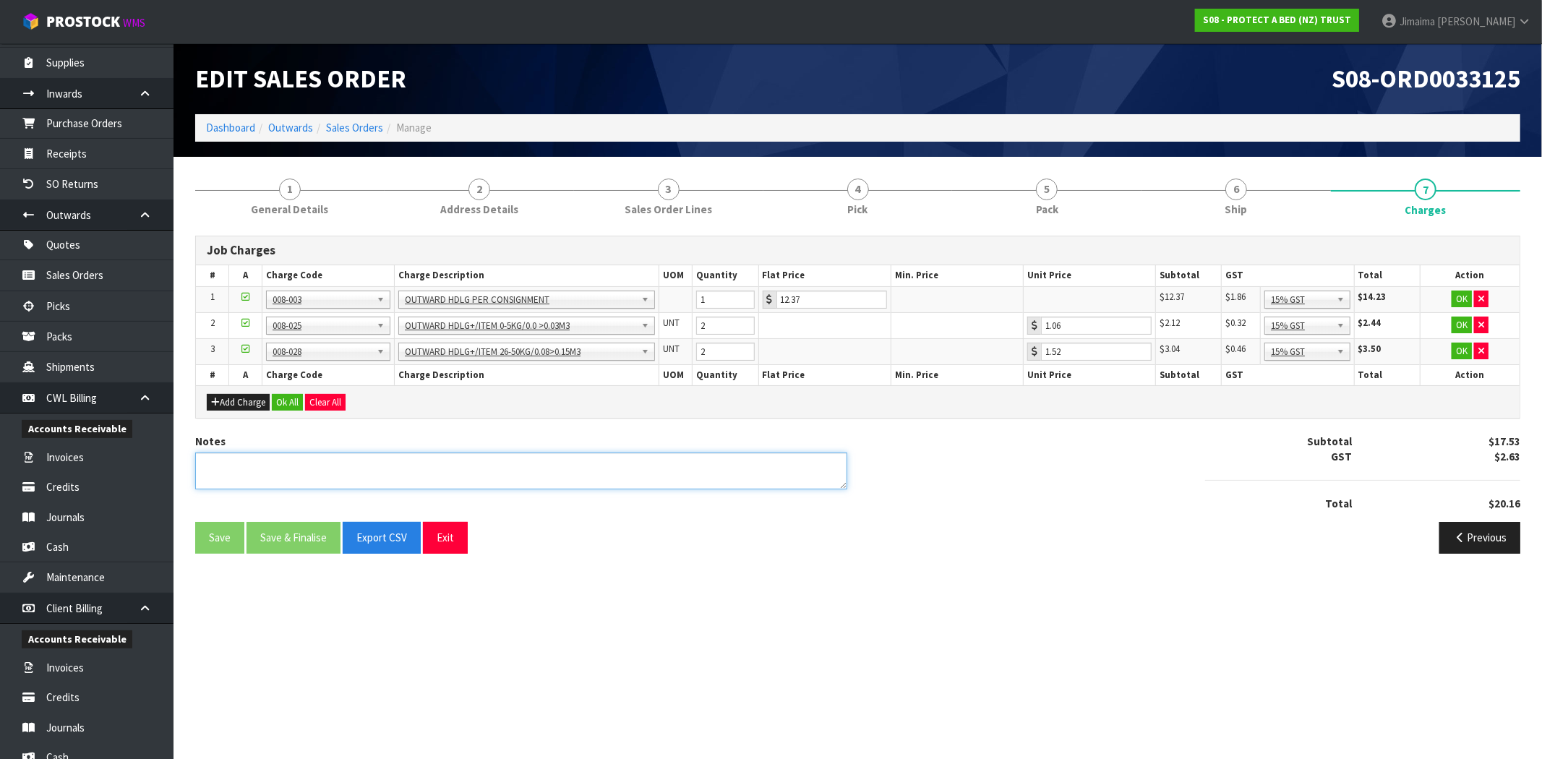
click at [568, 467] on textarea at bounding box center [521, 471] width 652 height 37
type textarea "COMBINED"
click at [273, 407] on button "Ok All" at bounding box center [287, 402] width 31 height 17
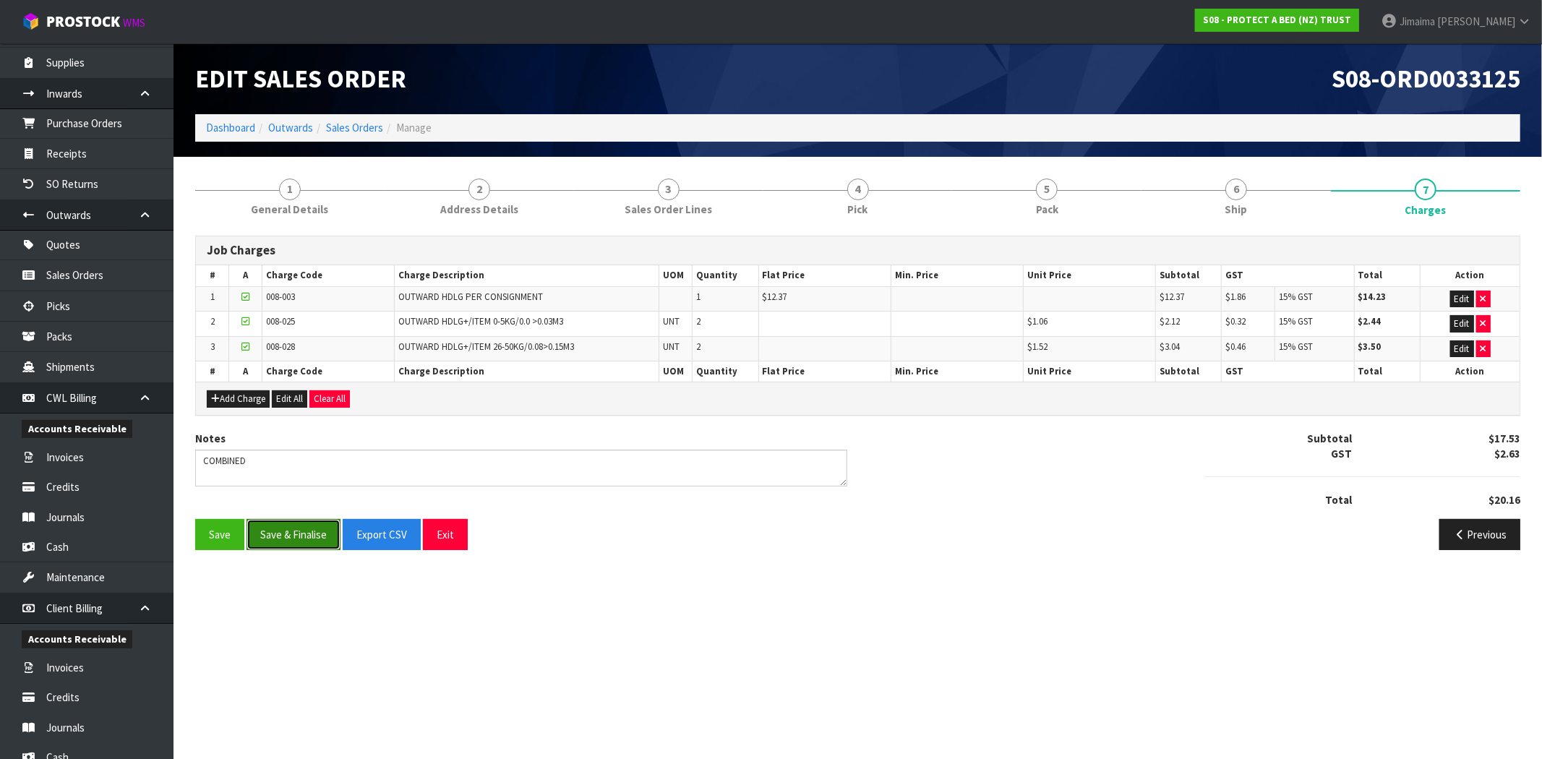
click at [308, 543] on button "Save & Finalise" at bounding box center [294, 534] width 94 height 31
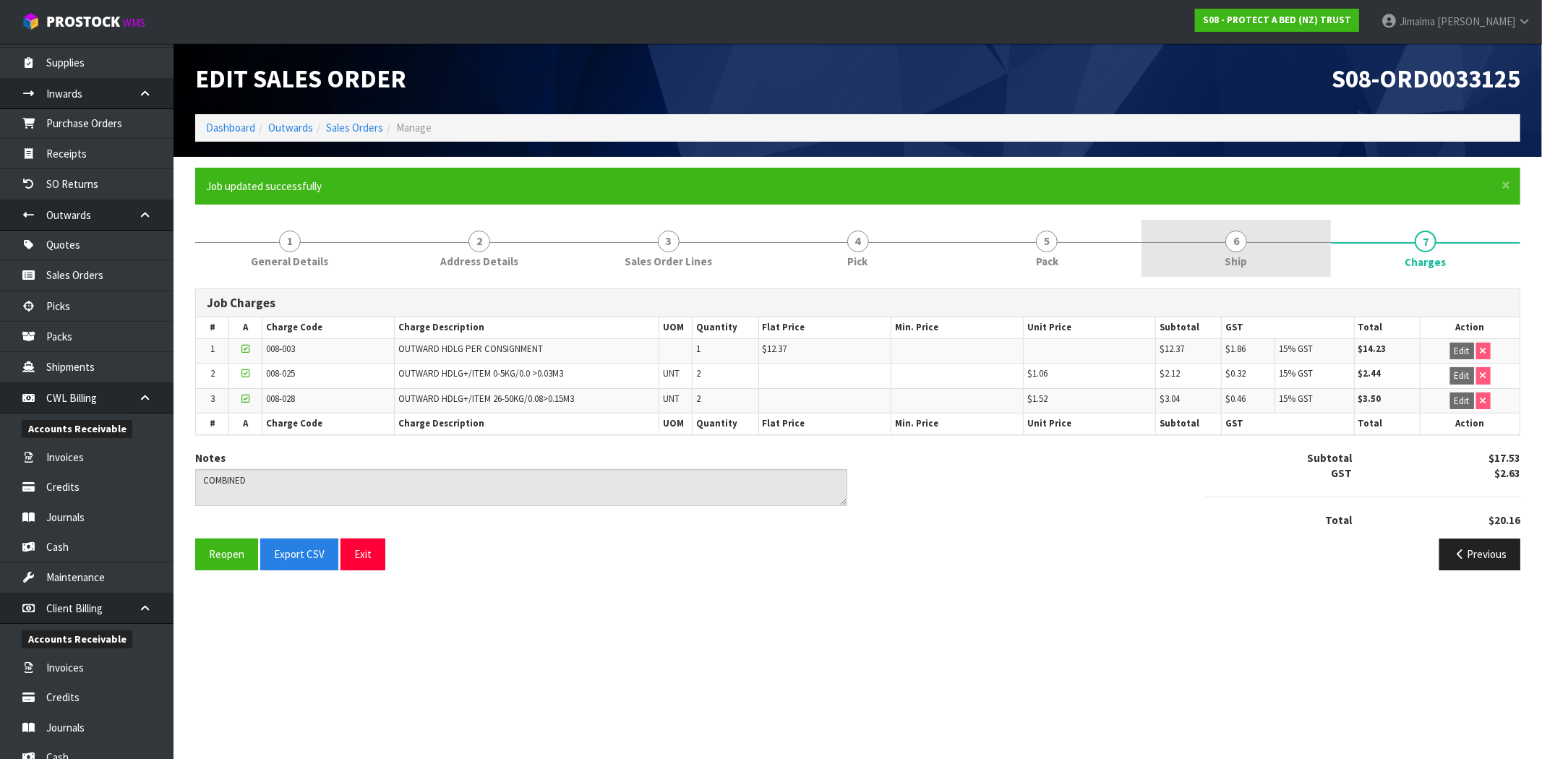
click at [1236, 253] on link "6 Ship" at bounding box center [1236, 248] width 189 height 57
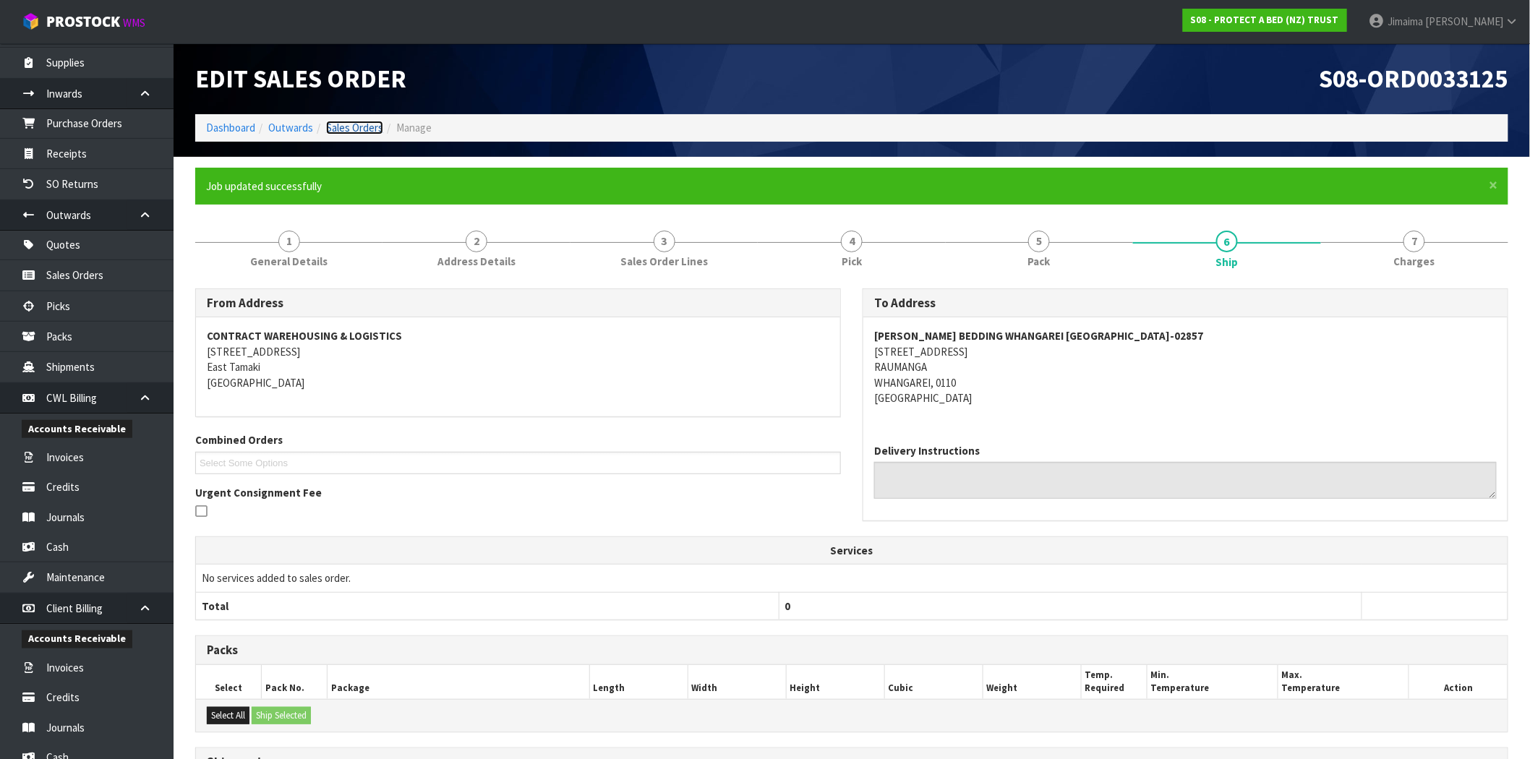
click at [357, 129] on link "Sales Orders" at bounding box center [354, 128] width 57 height 14
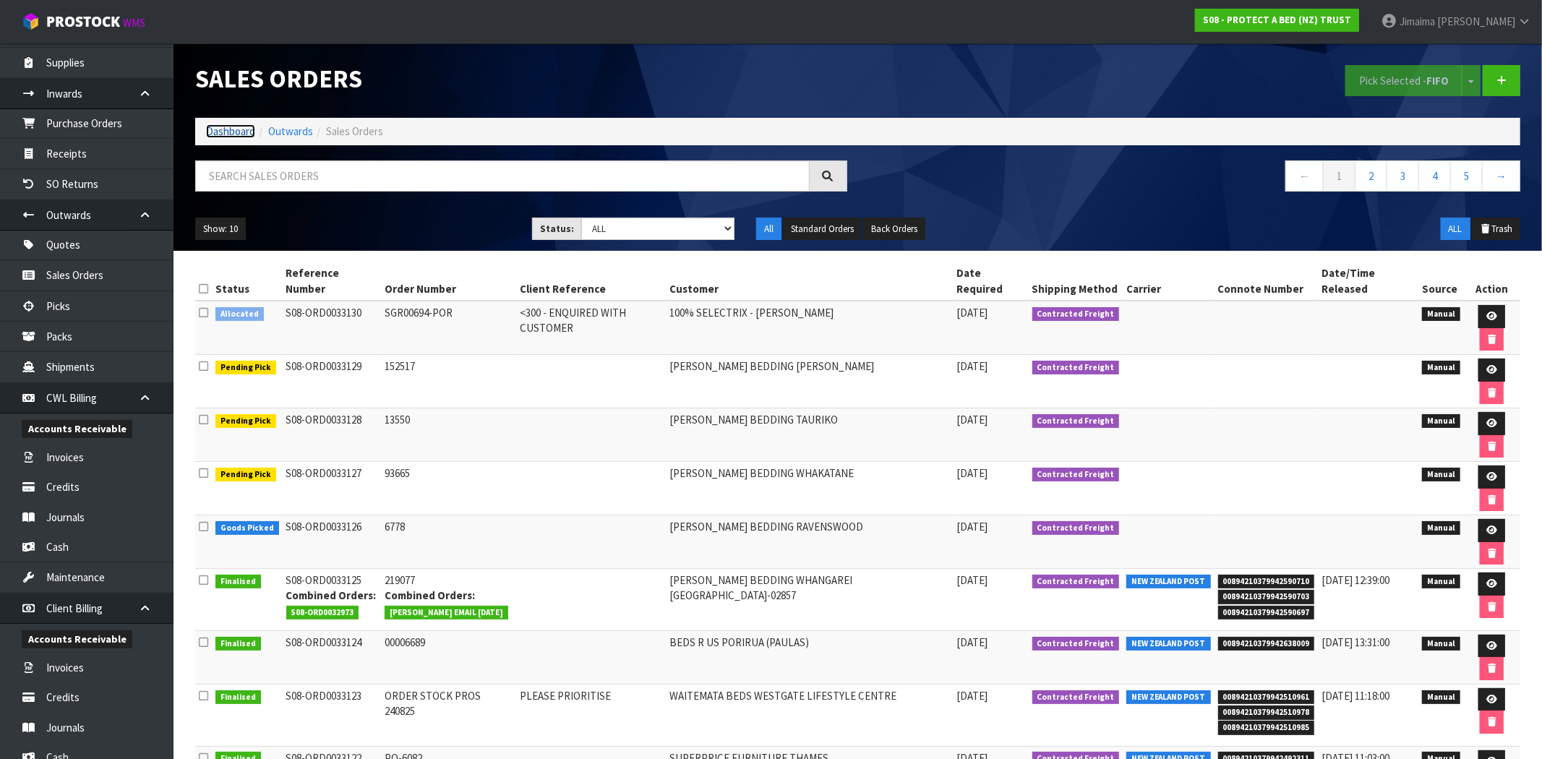
click at [235, 132] on link "Dashboard" at bounding box center [230, 131] width 49 height 14
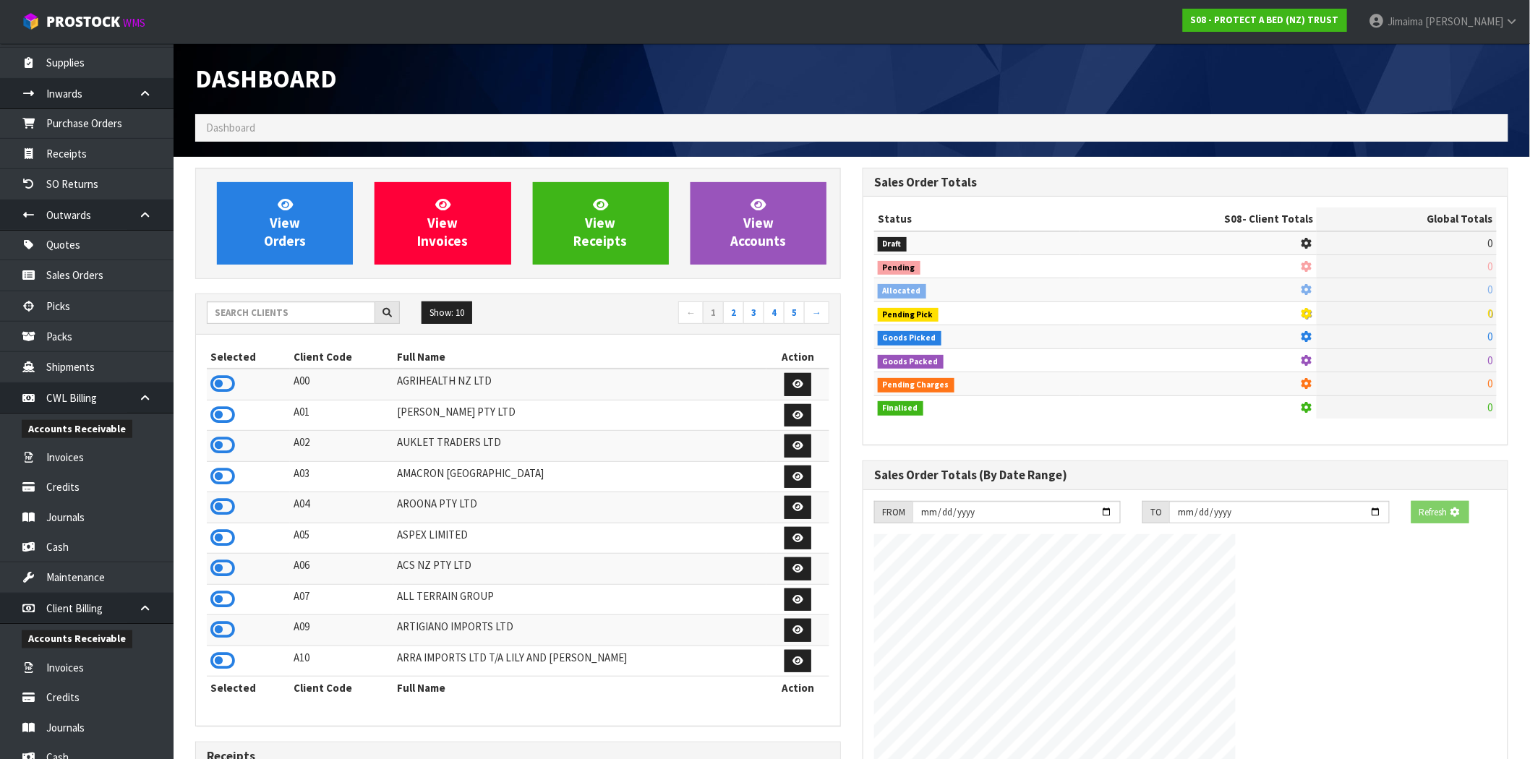
click at [279, 295] on div "Show: 10 5 10 25 50 ← 1 2 3 4 5 →" at bounding box center [518, 314] width 644 height 40
click at [279, 313] on input "text" at bounding box center [291, 312] width 168 height 22
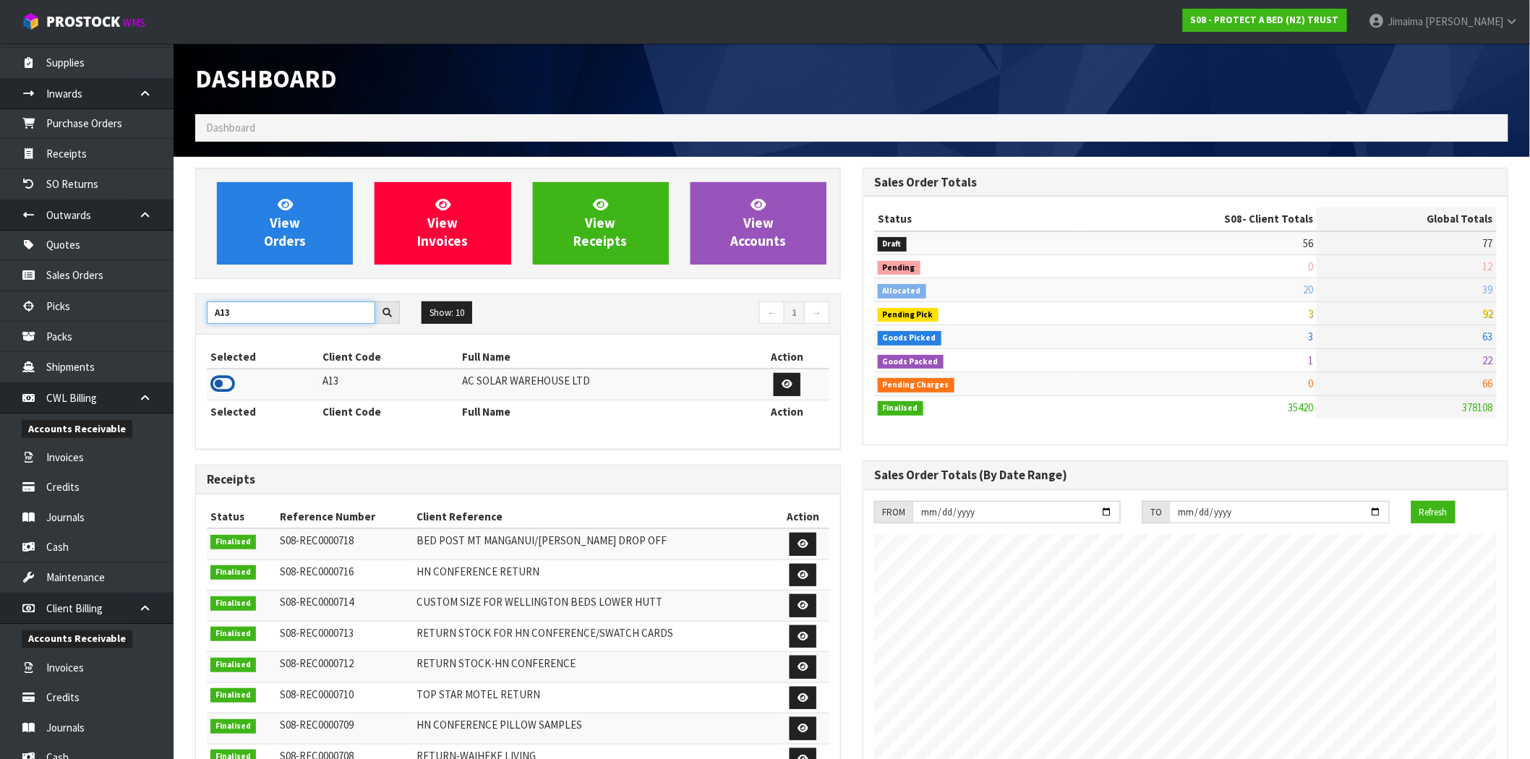
type input "A13"
click at [230, 380] on icon at bounding box center [222, 384] width 25 height 22
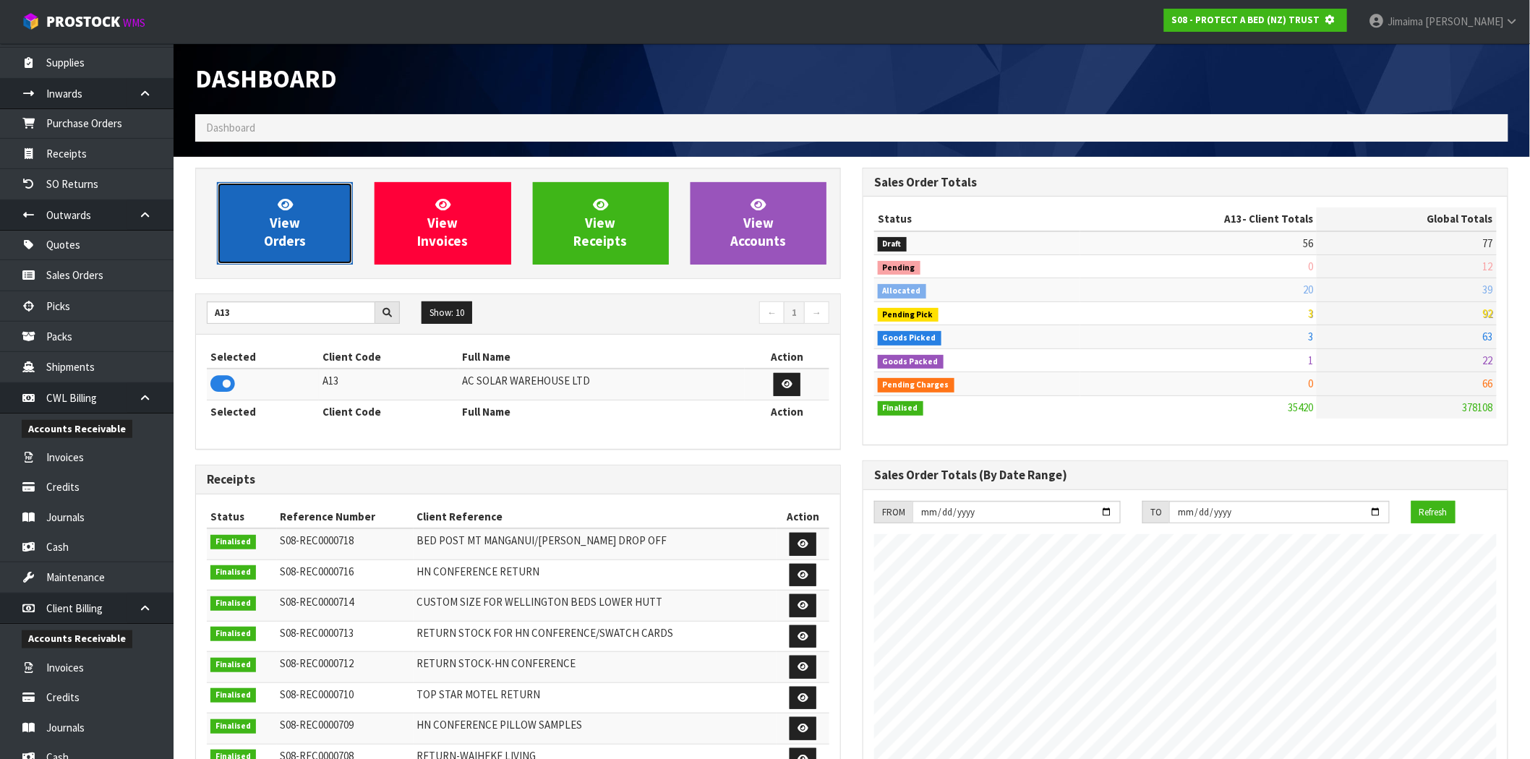
click at [287, 239] on span "View Orders" at bounding box center [285, 223] width 42 height 54
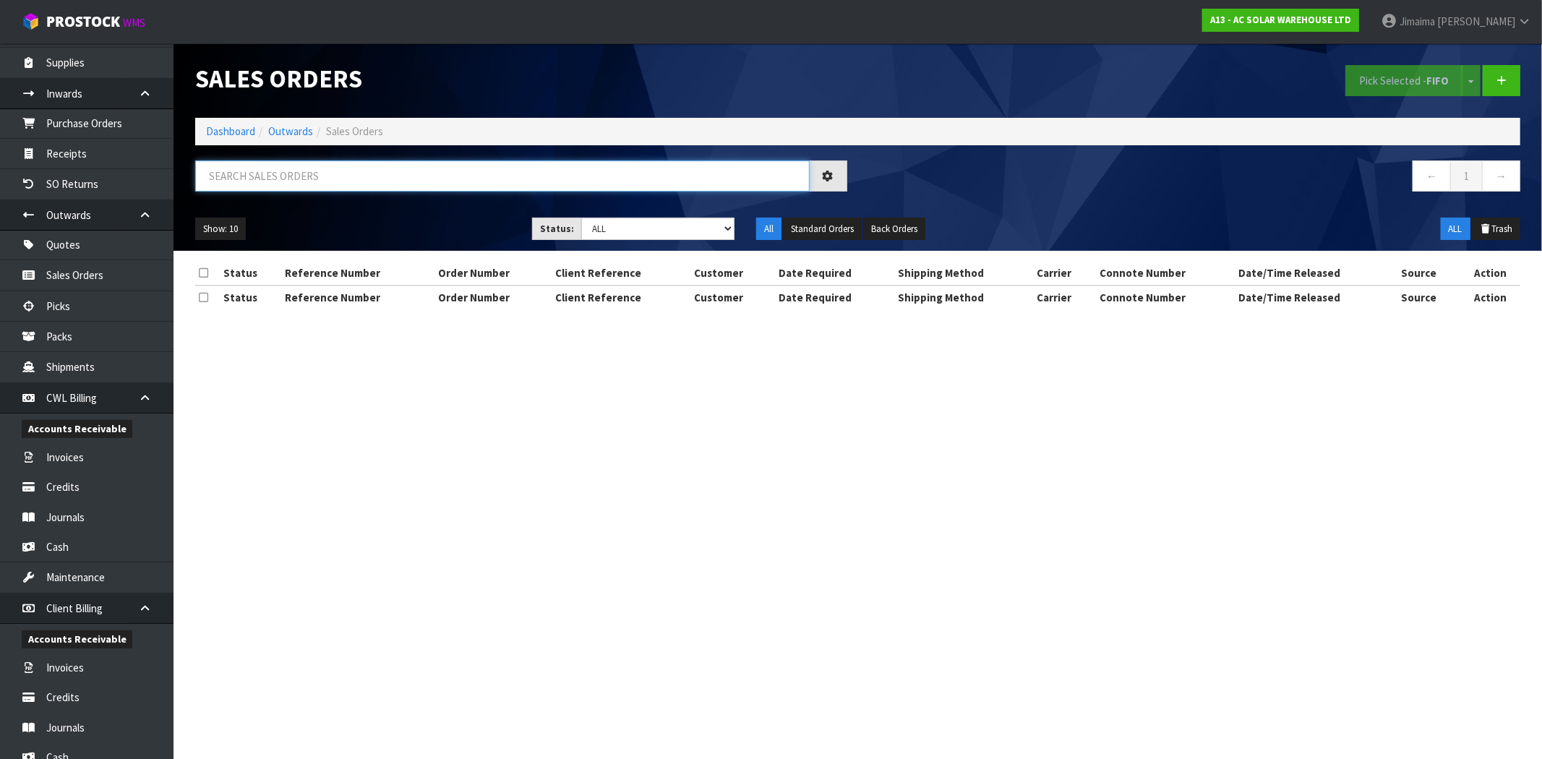
click at [297, 174] on input "text" at bounding box center [502, 175] width 615 height 31
paste input "ORD0001972"
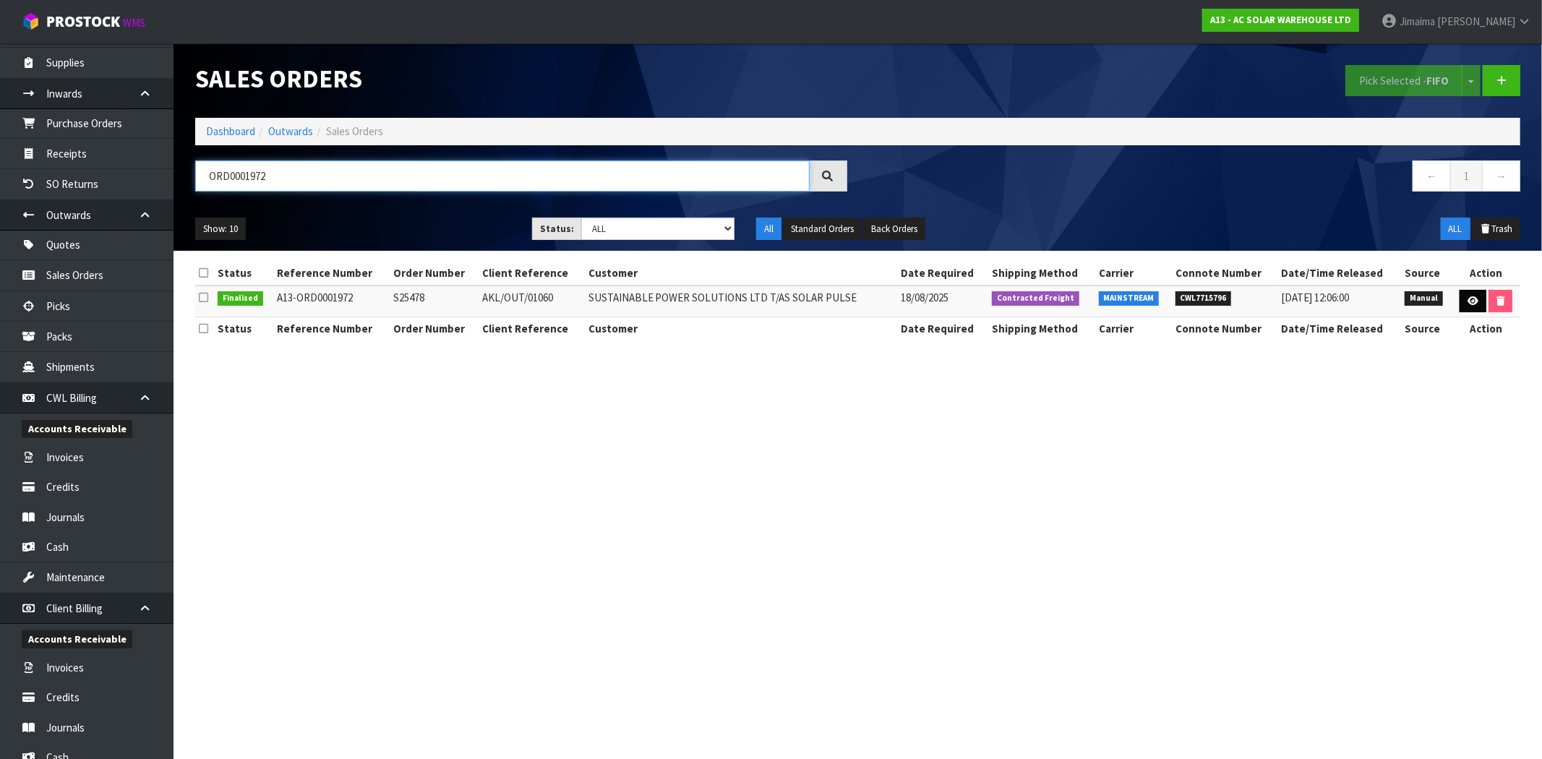
type input "ORD0001972"
click at [1477, 301] on link at bounding box center [1473, 301] width 27 height 23
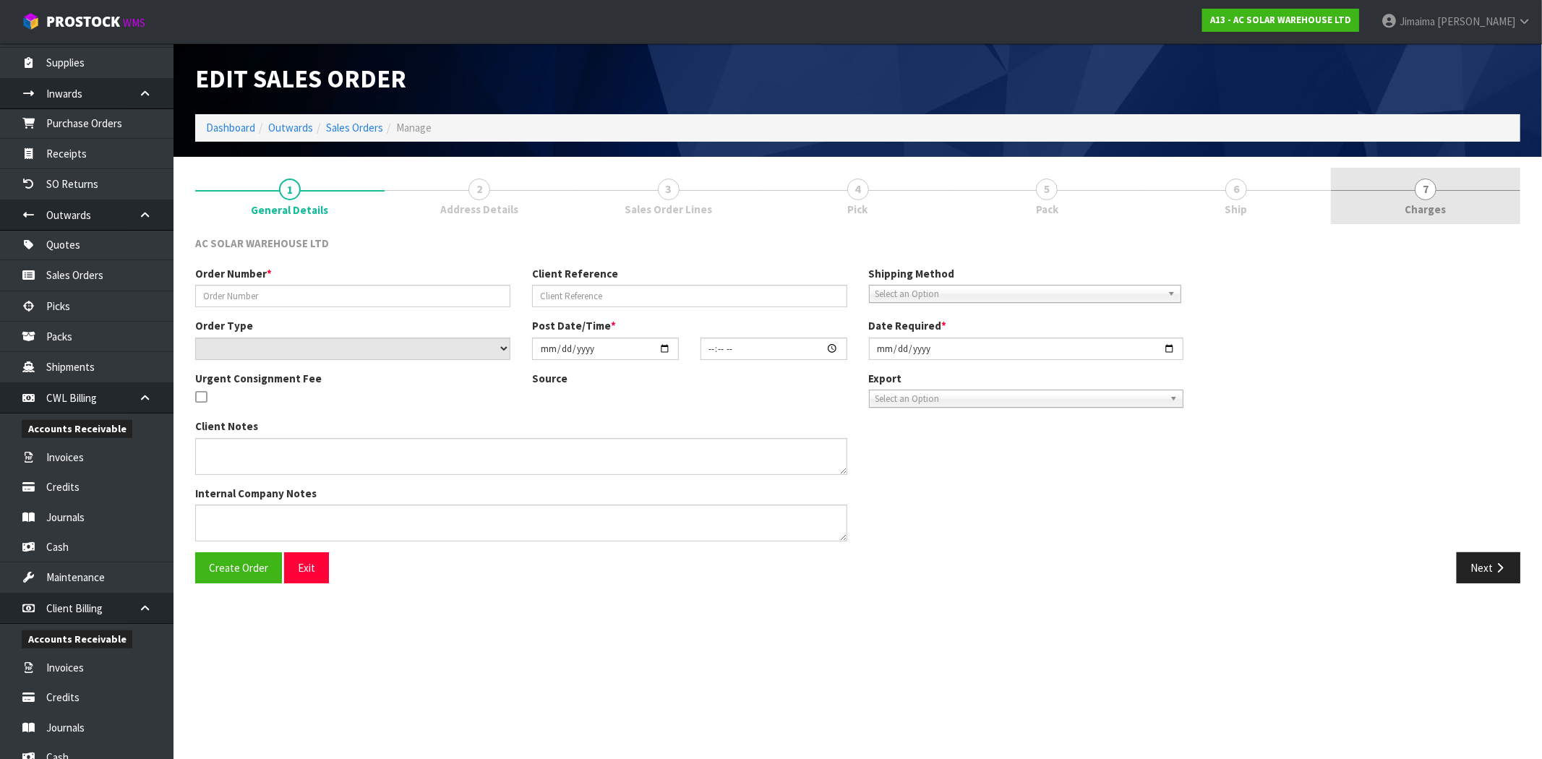
type input "S25478"
type input "AKL/OUT/01060"
select select "number:0"
type input "2025-08-18"
type input "08:31:00.000"
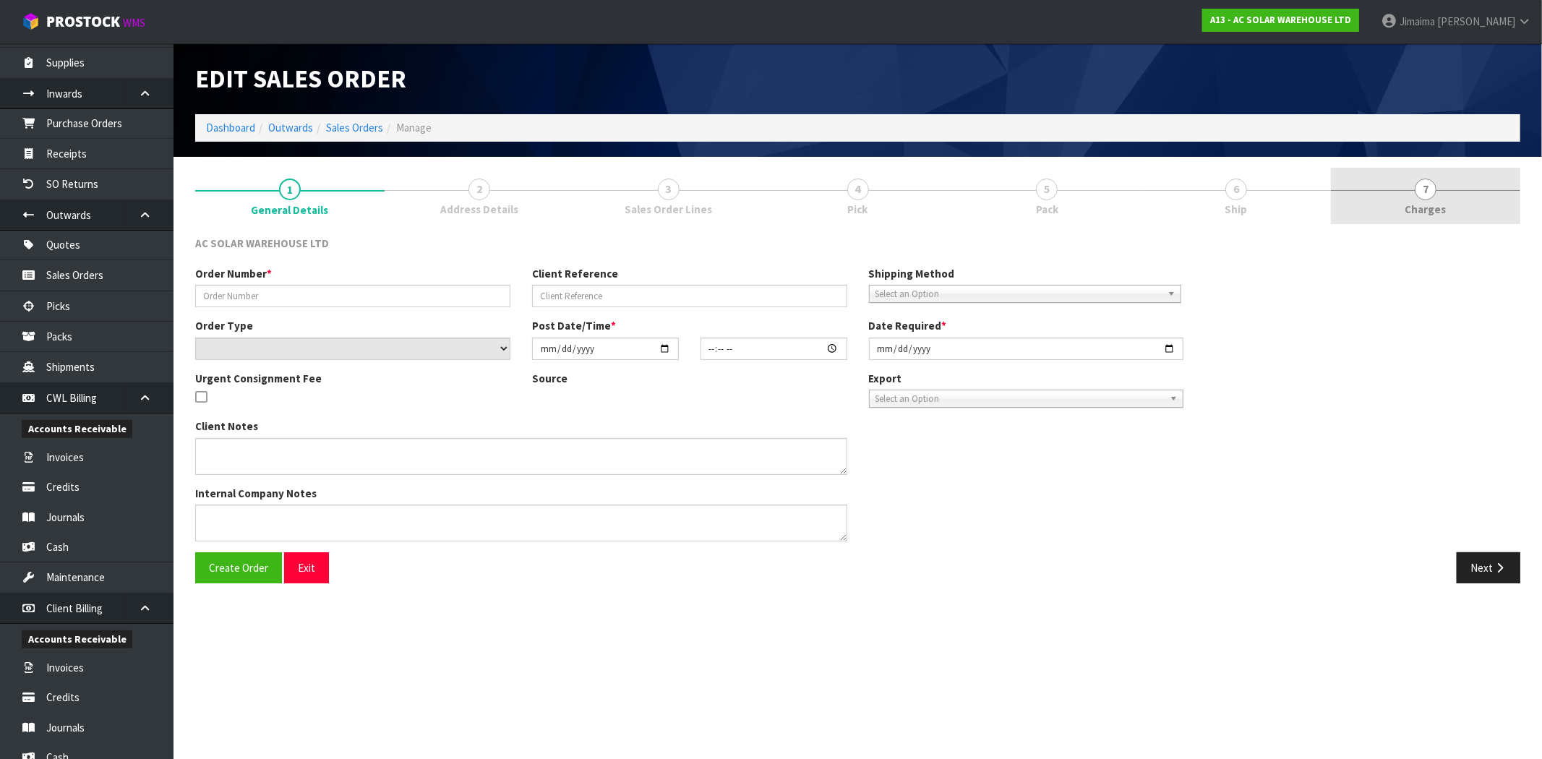
type input "2025-08-18"
type textarea "SEND WITH MAINSTREAM"
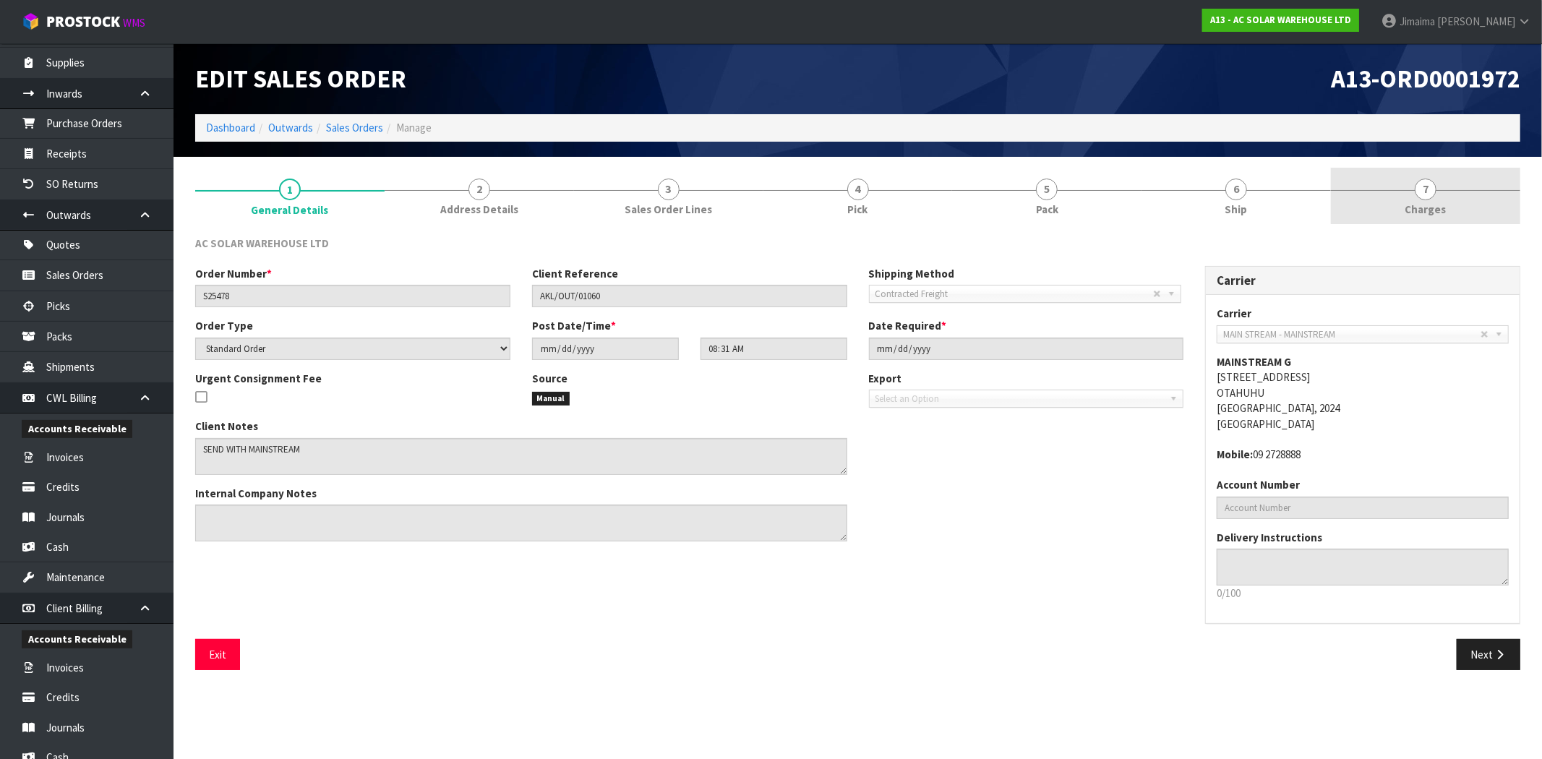
drag, startPoint x: 1425, startPoint y: 217, endPoint x: 1408, endPoint y: 220, distance: 16.9
click at [1424, 217] on span "Charges" at bounding box center [1425, 209] width 41 height 15
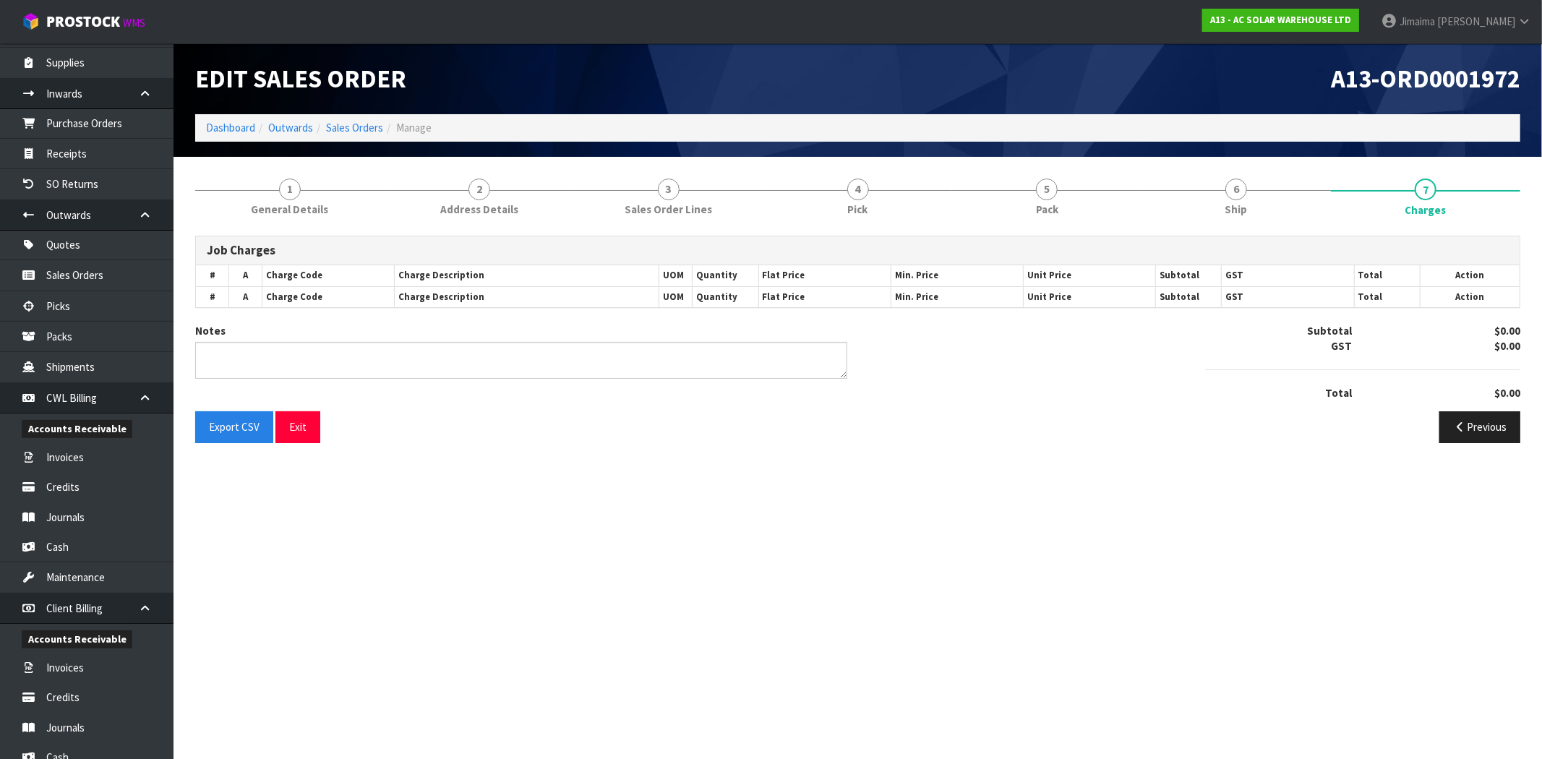
type textarea "DUNNAGE REMOVAL ADDED BY MAINSTREAM"
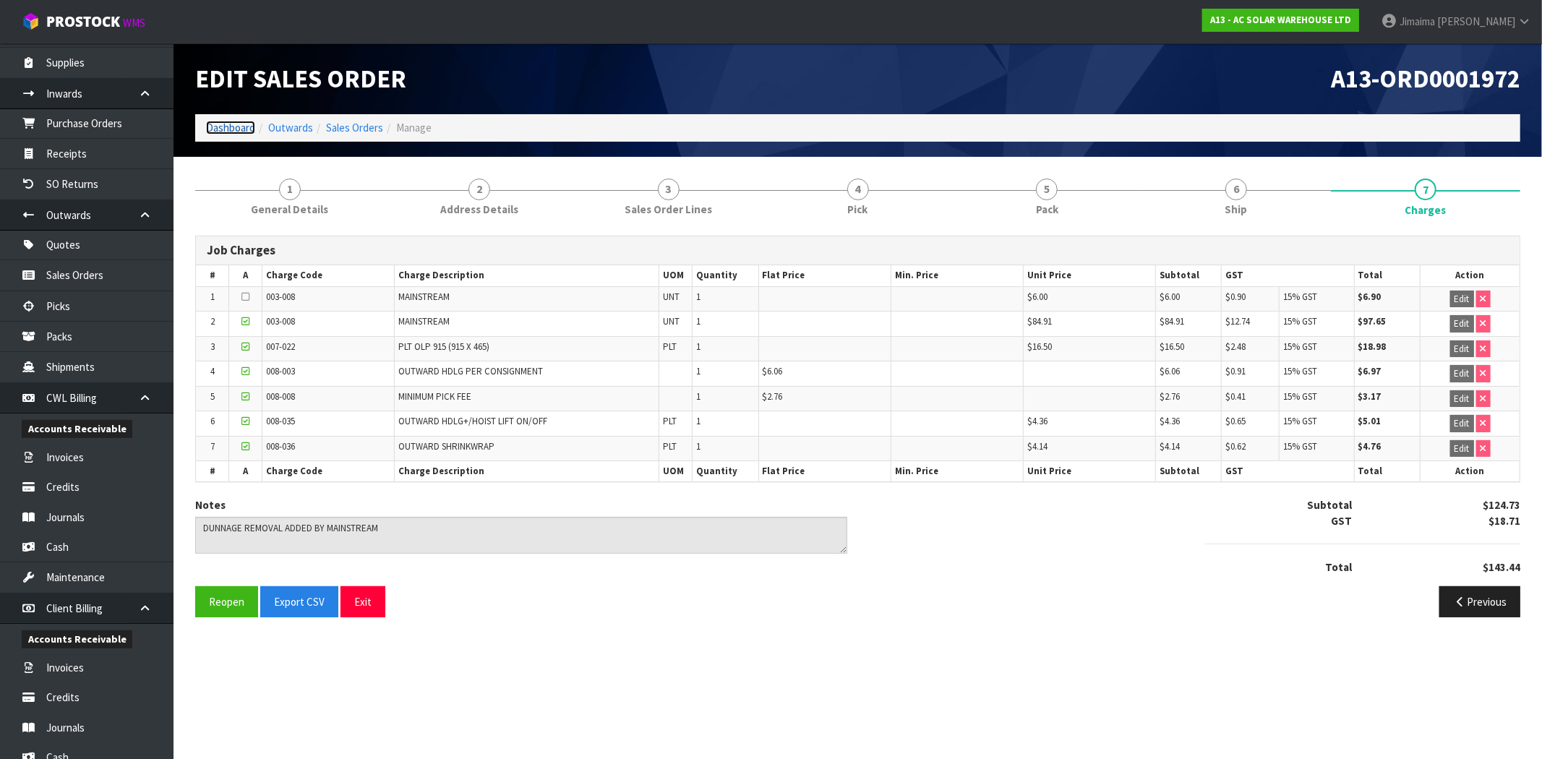
click at [223, 128] on link "Dashboard" at bounding box center [230, 128] width 49 height 14
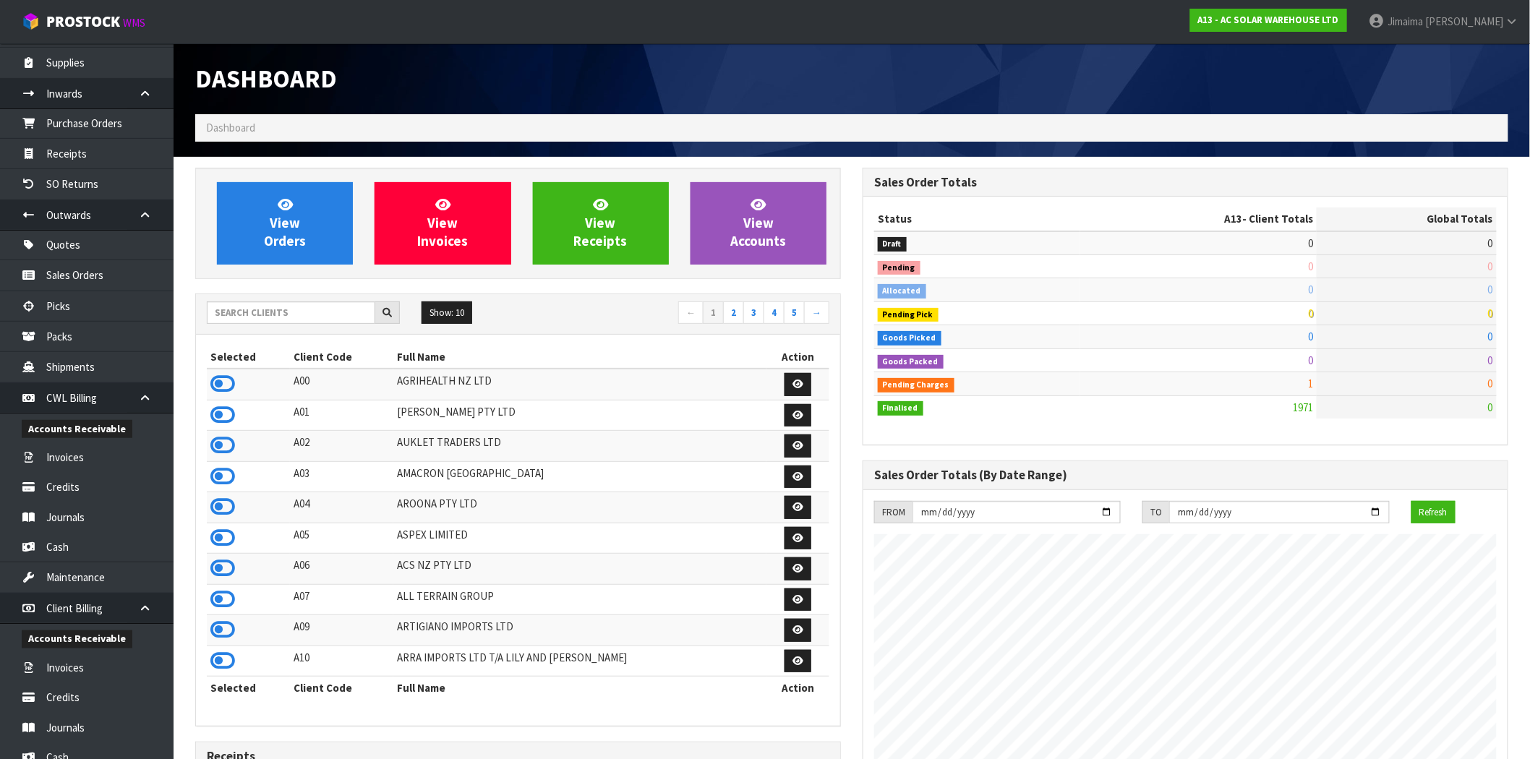
scroll to position [1126, 667]
click at [262, 320] on input "text" at bounding box center [291, 312] width 168 height 22
click at [296, 320] on input "text" at bounding box center [291, 312] width 168 height 22
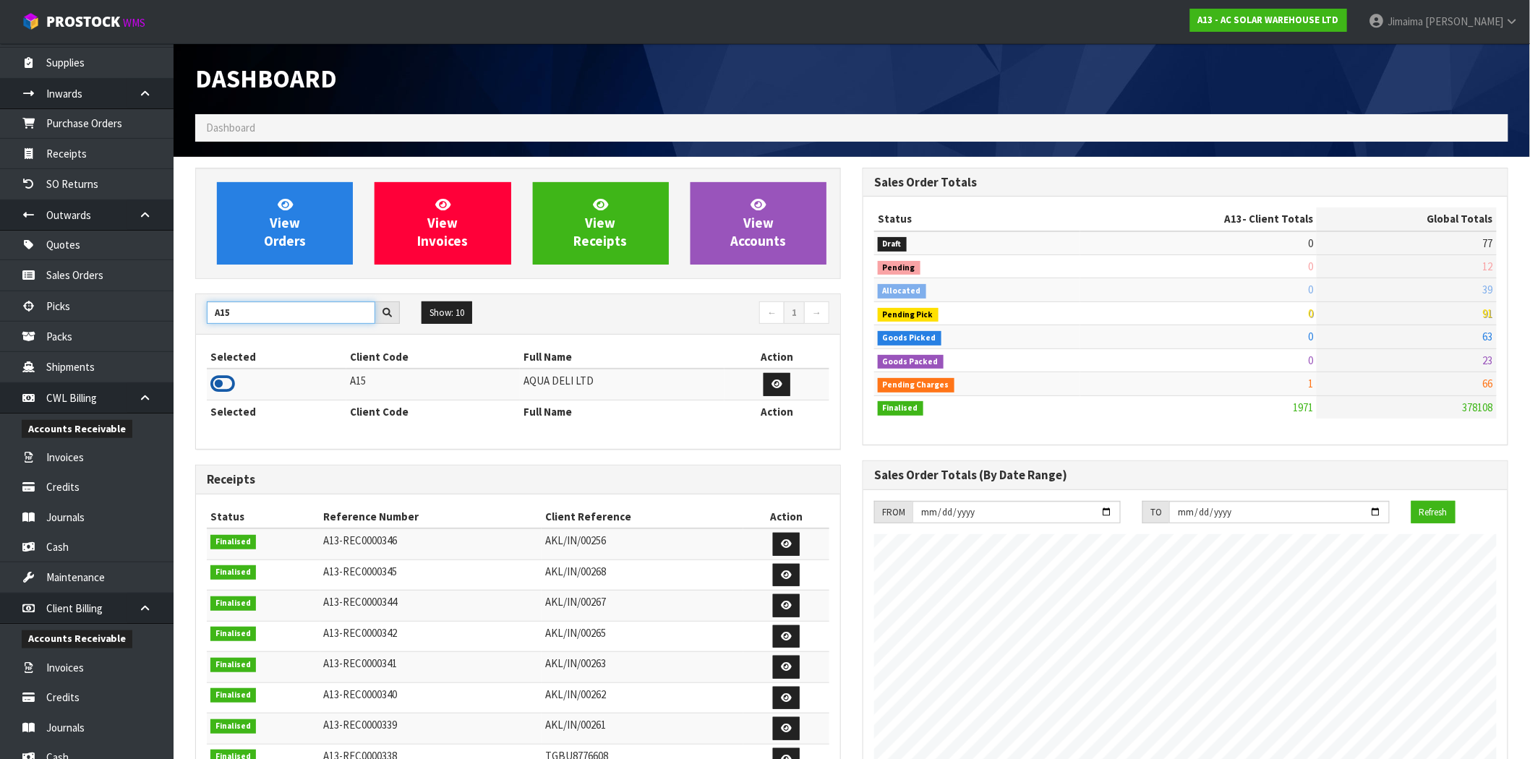
type input "A15"
click at [221, 379] on icon at bounding box center [222, 384] width 25 height 22
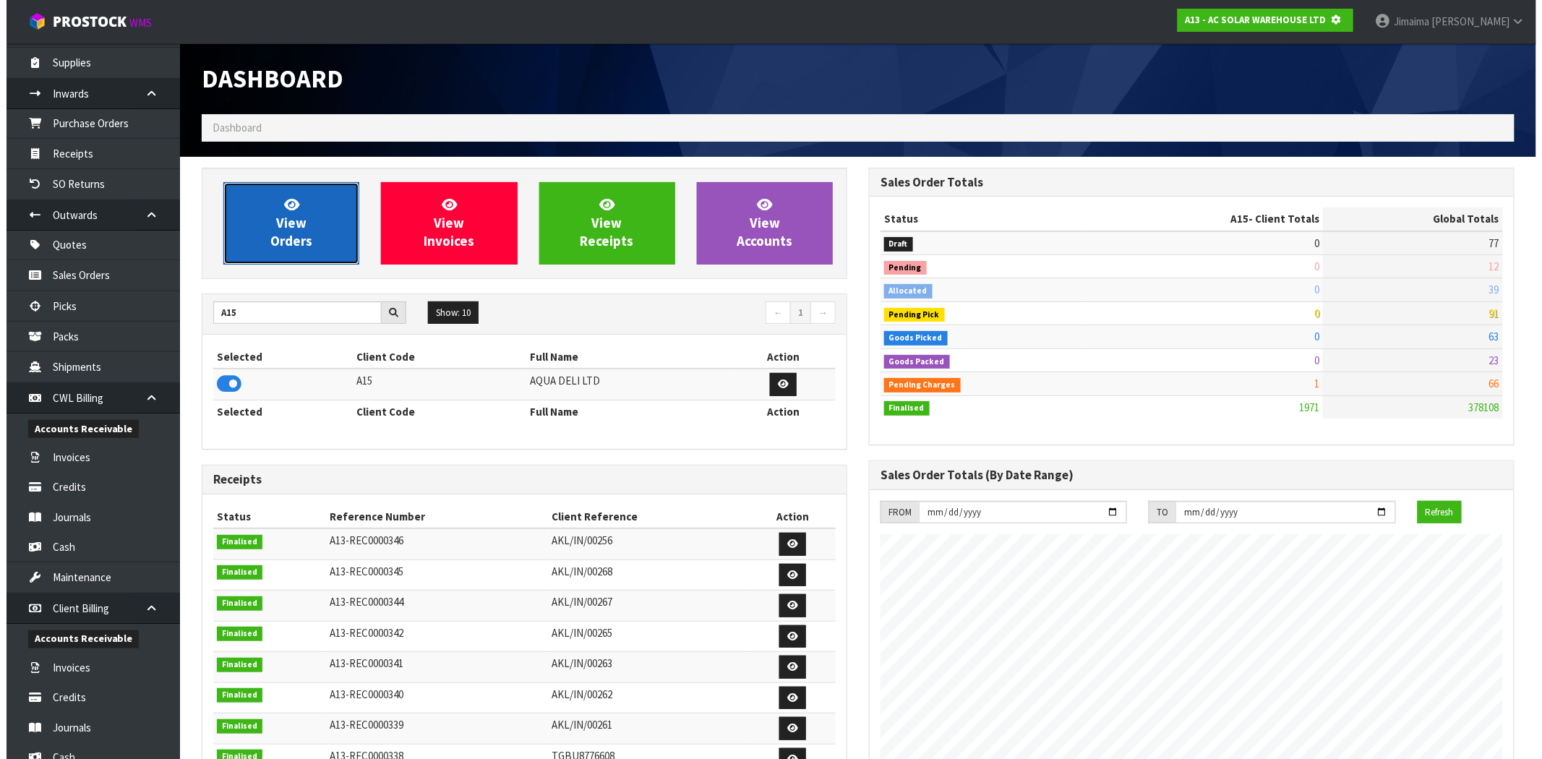
scroll to position [722071, 722304]
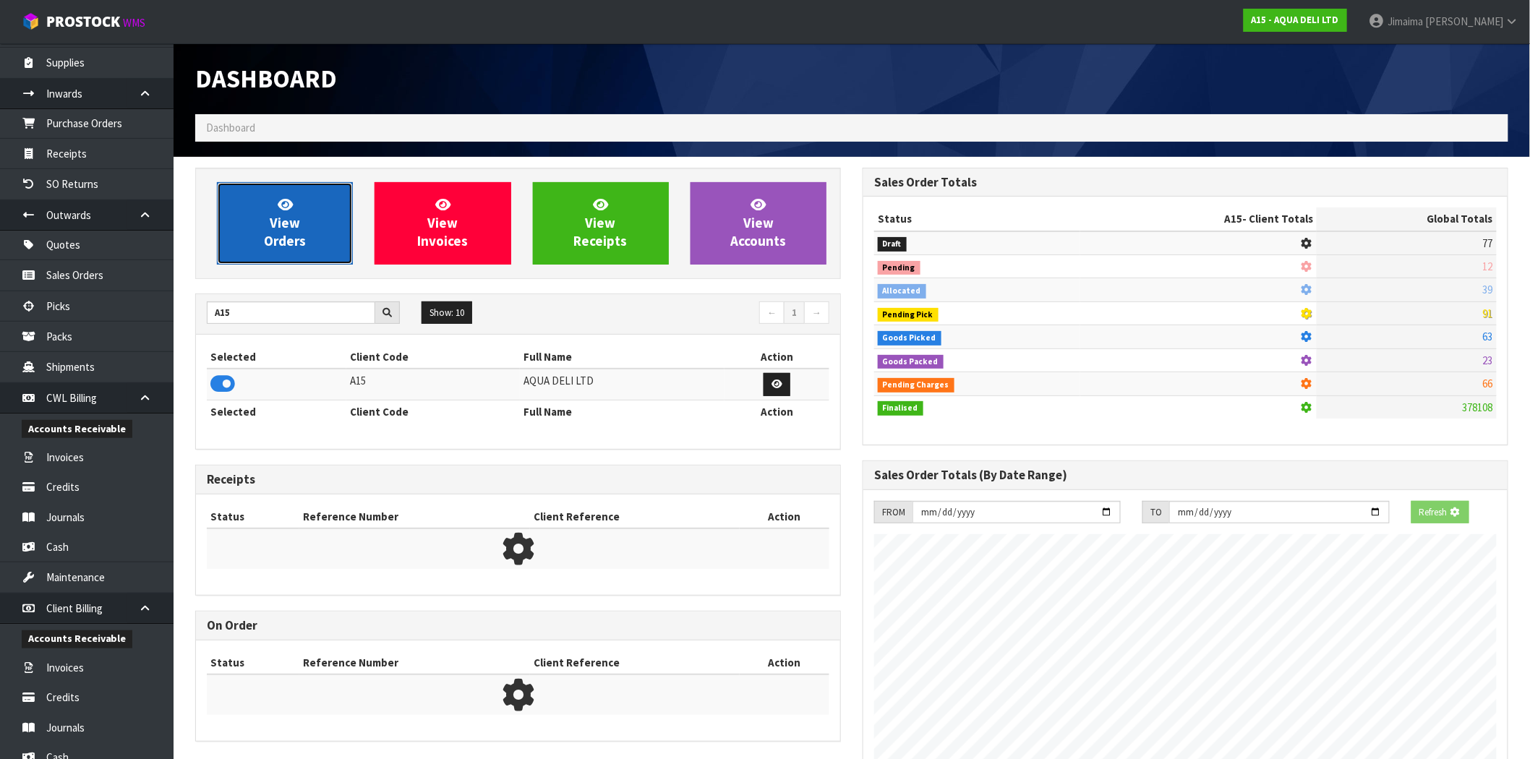
click at [285, 261] on link "View Orders" at bounding box center [285, 223] width 136 height 82
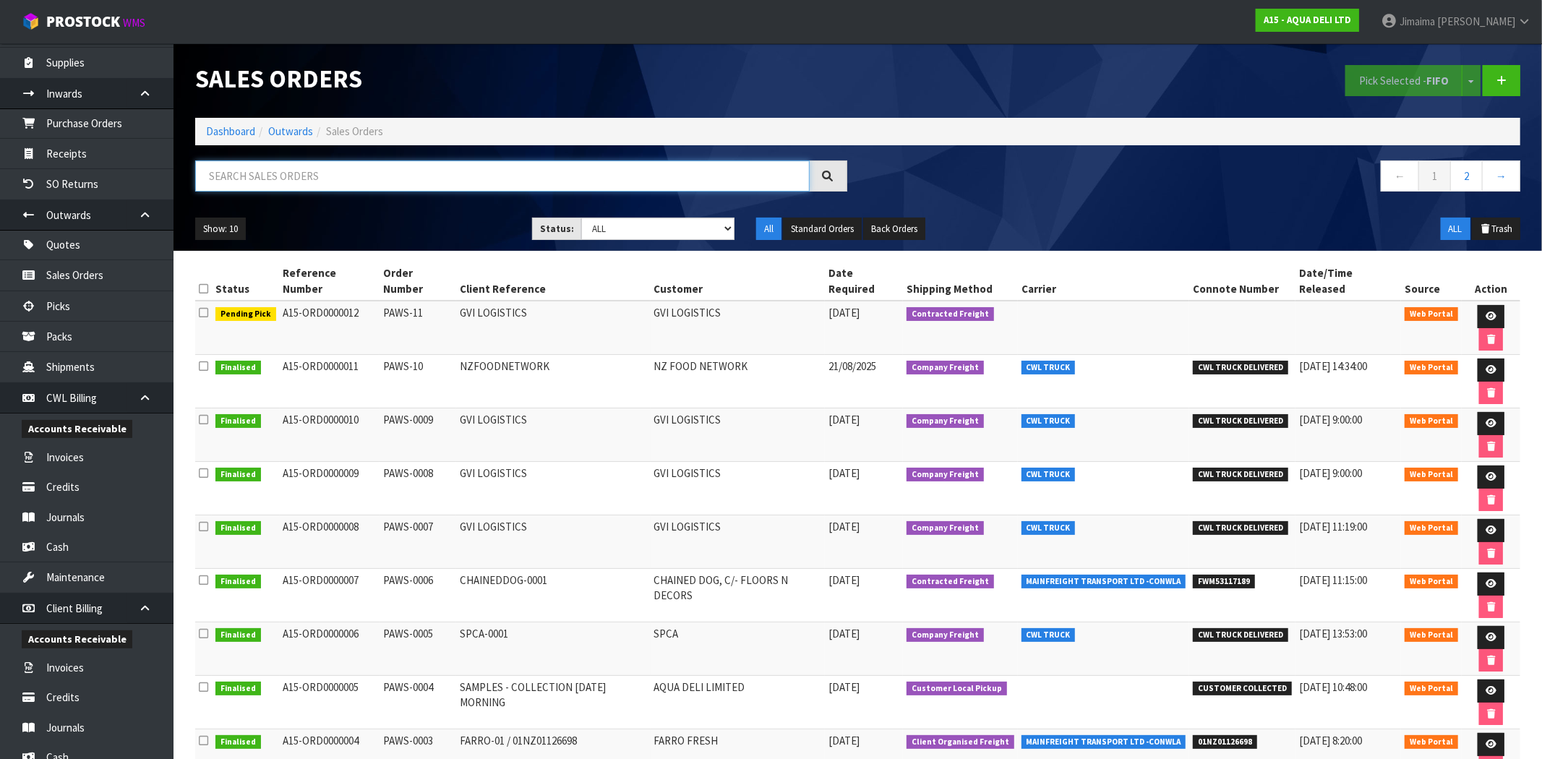
click at [282, 160] on input "text" at bounding box center [502, 175] width 615 height 31
paste input "ORD0000011"
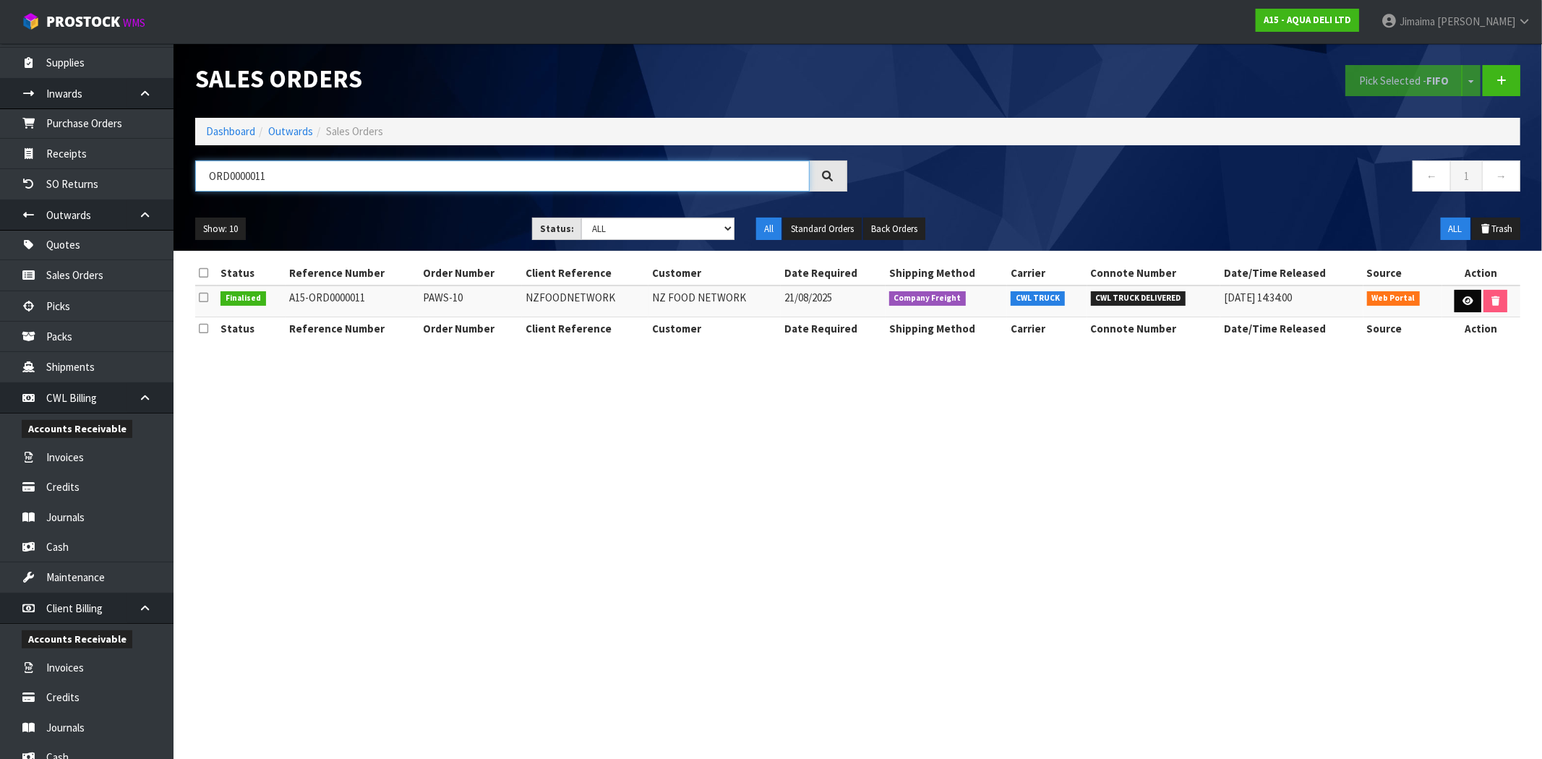
type input "ORD0000011"
click at [1459, 299] on link at bounding box center [1468, 301] width 27 height 23
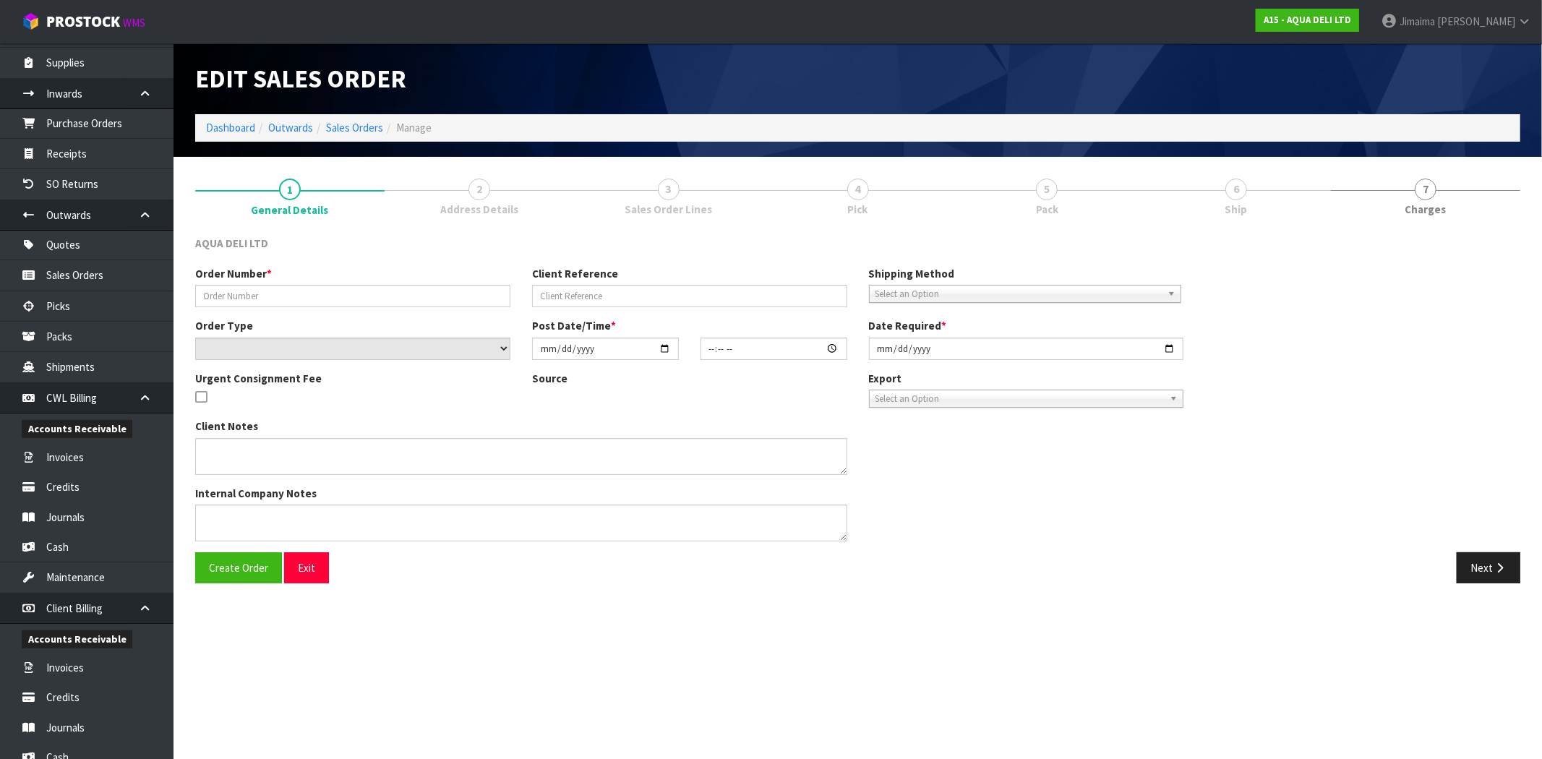
type input "PAWS-10"
type input "NZFOODNETWORK"
select select "number:0"
type input "2025-08-18"
type input "12:13:00.000"
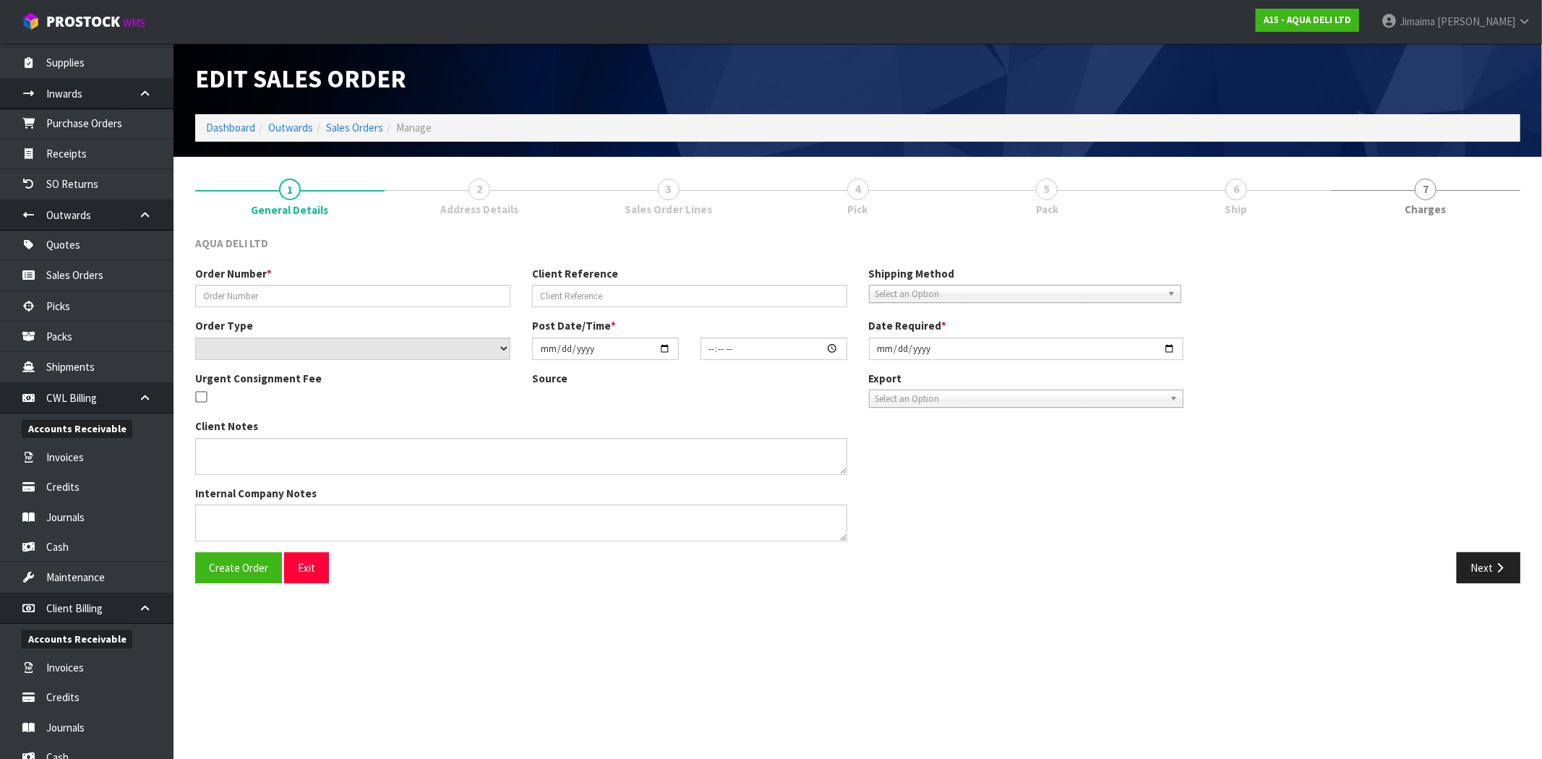
type input "2025-08-21"
type textarea "THE FREIGHT COST TO DELIVER THE 15 PALLETS BY CWL TRUCK WILL BE APPROXIMATELY $…"
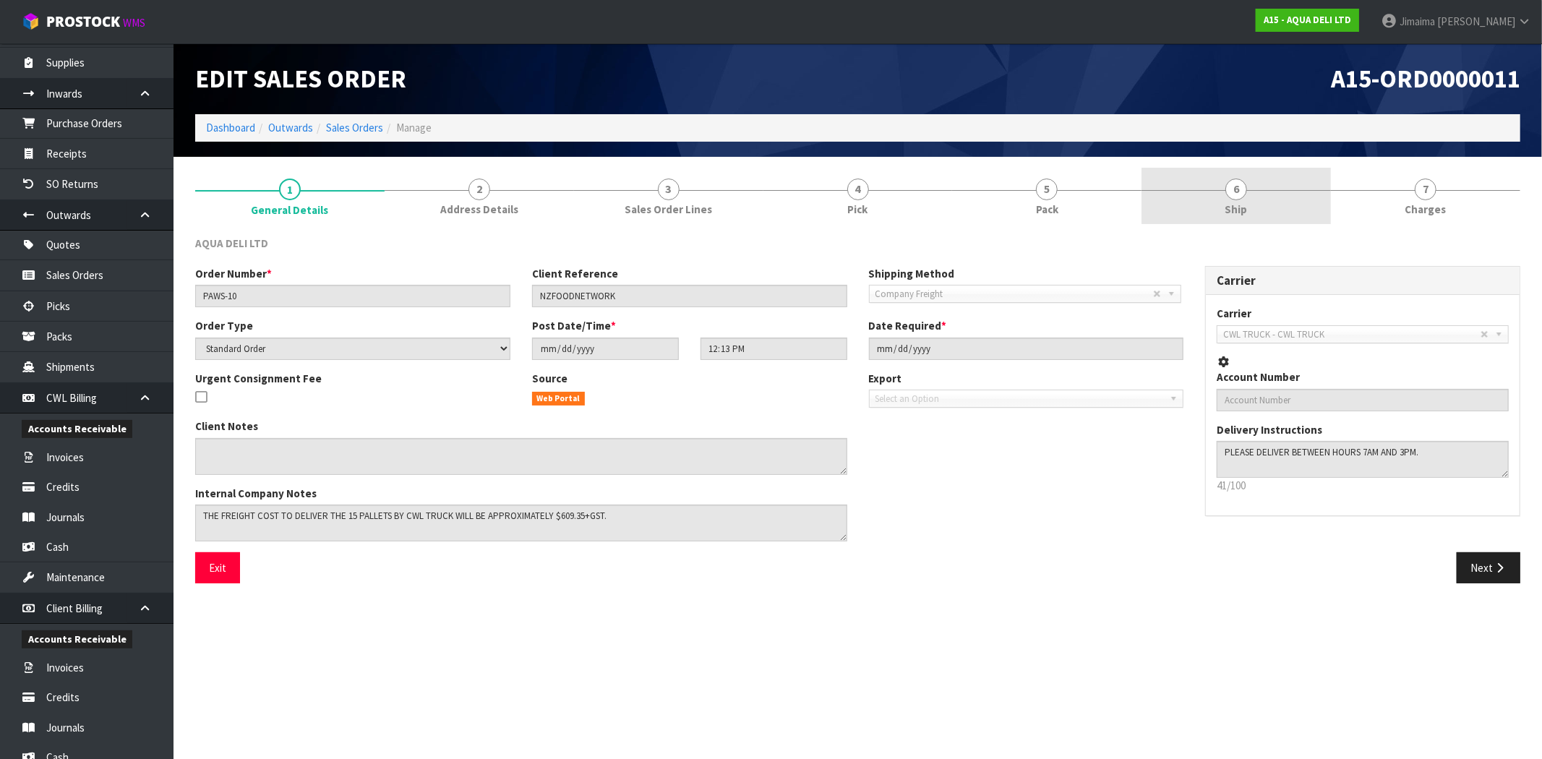
click at [1269, 205] on link "6 Ship" at bounding box center [1236, 196] width 189 height 57
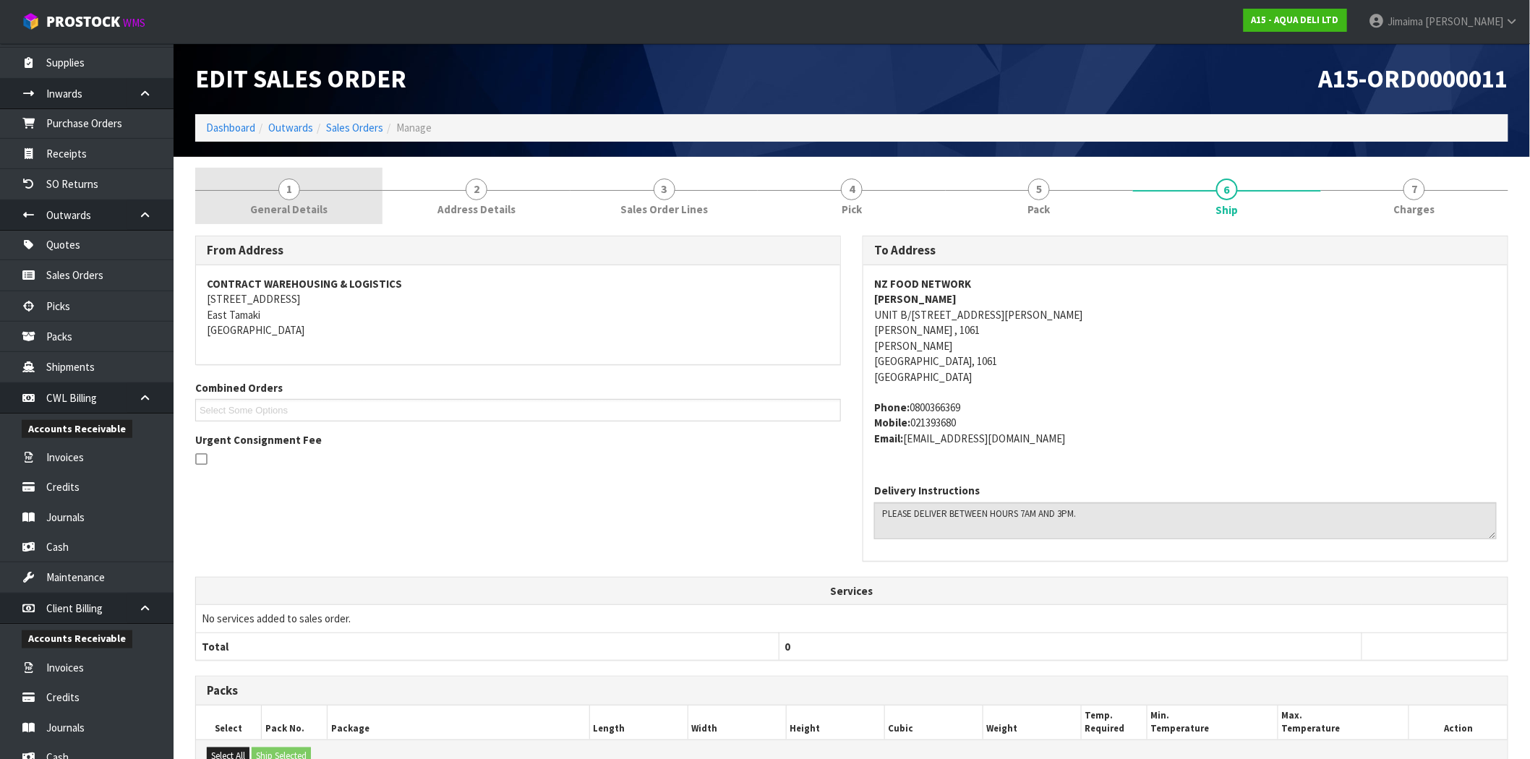
drag, startPoint x: 243, startPoint y: 161, endPoint x: 271, endPoint y: 174, distance: 31.1
click at [250, 167] on section "1 General Details 2 Address Details 3 Sales Order Lines 4 Pick 5 Pack 6 Ship 7 …" at bounding box center [852, 741] width 1356 height 1168
click at [312, 185] on link "1 General Details" at bounding box center [288, 196] width 187 height 57
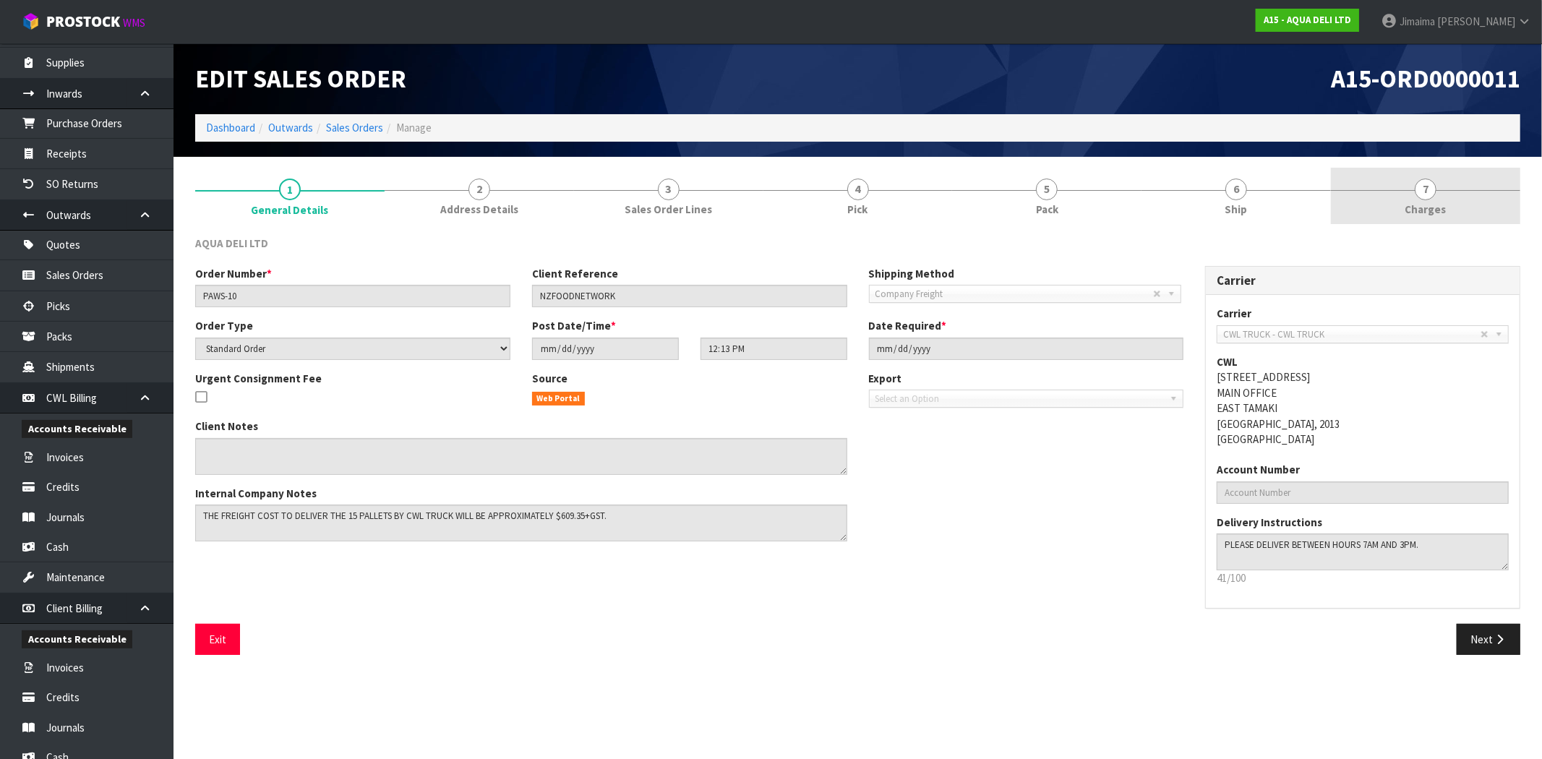
click at [1424, 219] on link "7 Charges" at bounding box center [1425, 196] width 189 height 57
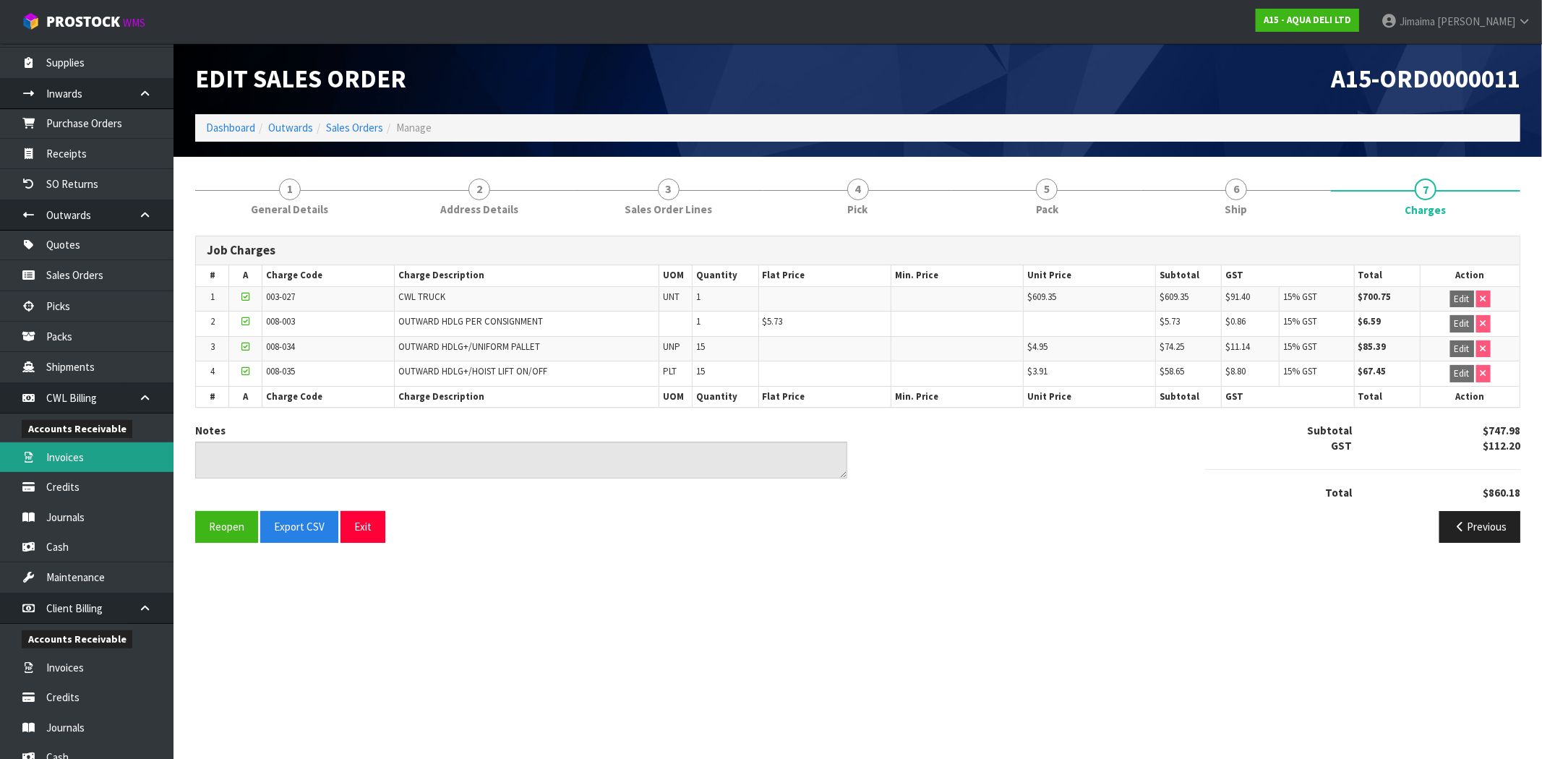
click at [104, 449] on link "Invoices" at bounding box center [87, 457] width 174 height 30
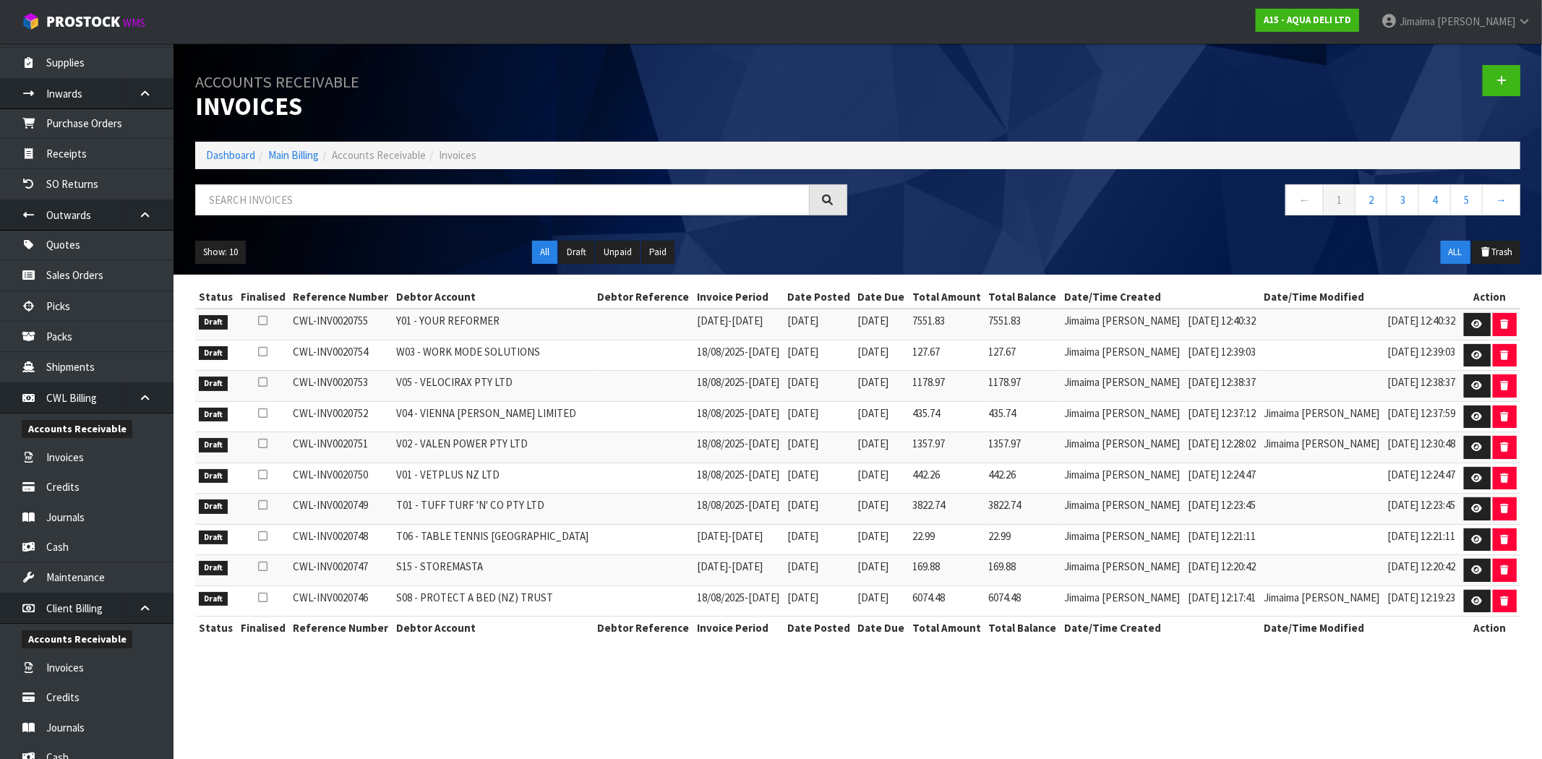
click at [369, 175] on div "Accounts Receivable Invoices Dashboard Main Billing Accounts Receivable Invoice…" at bounding box center [857, 158] width 1347 height 231
click at [299, 200] on input "text" at bounding box center [502, 199] width 615 height 31
type input "1"
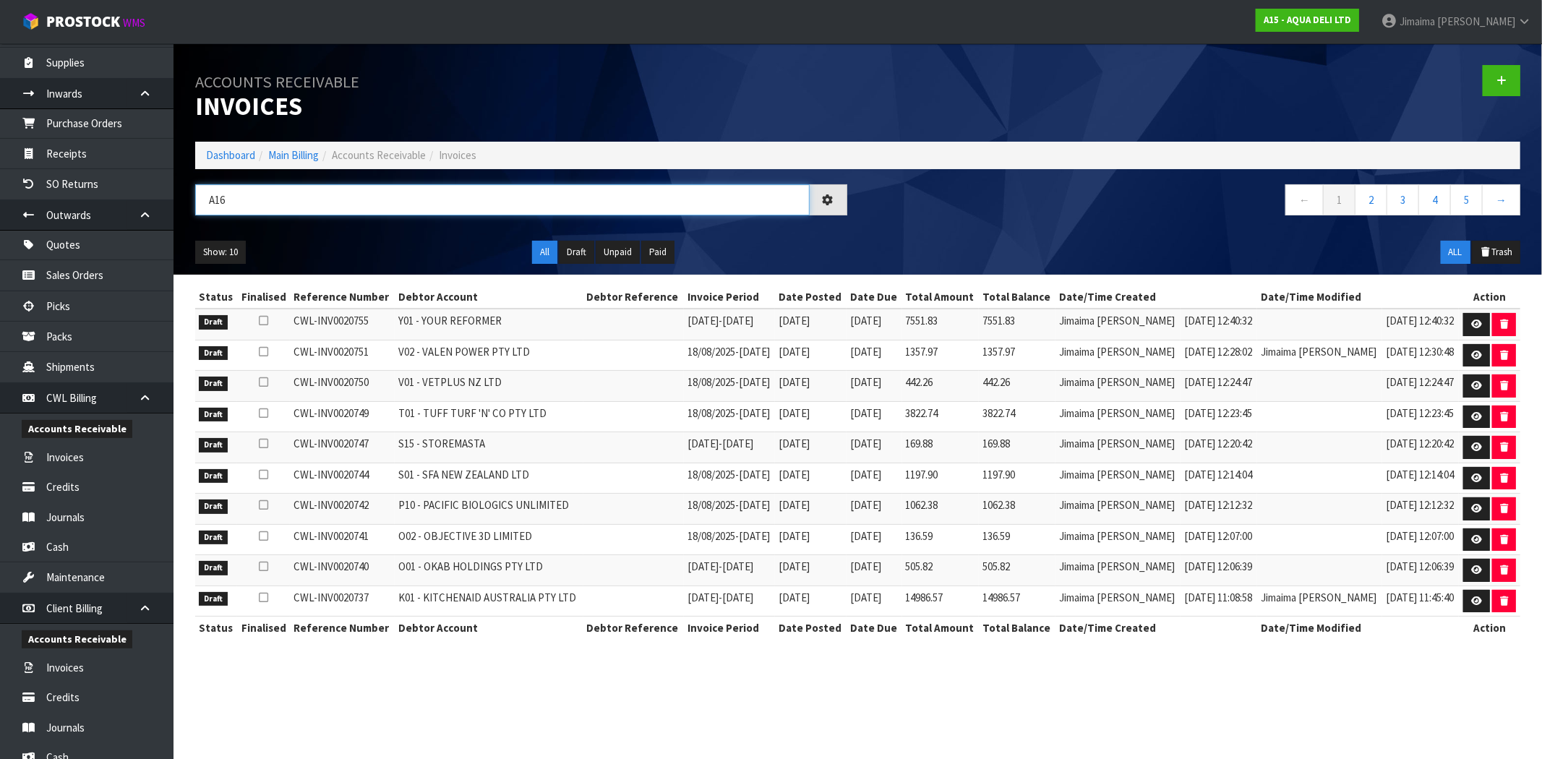
type input "A16"
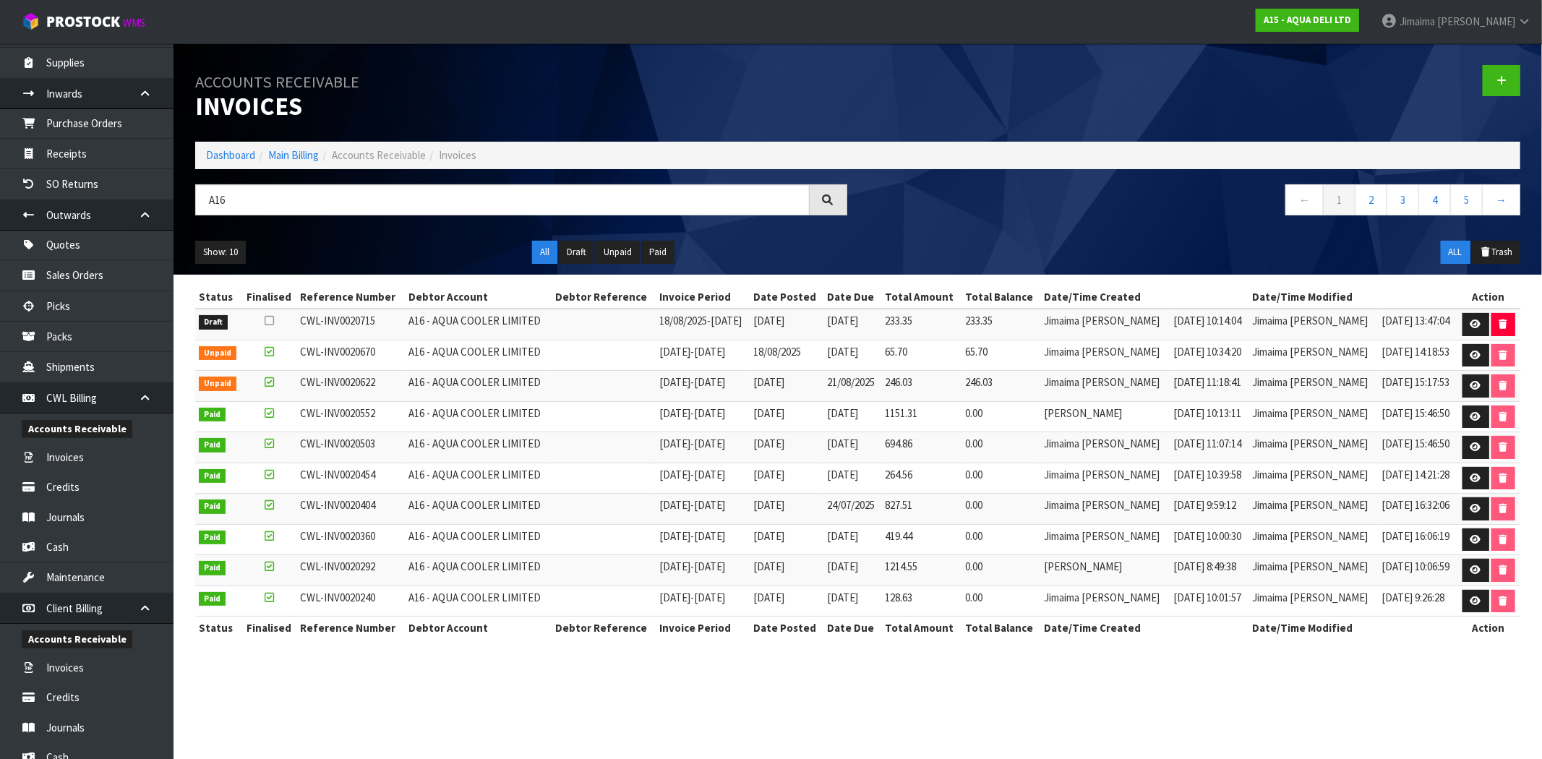
click at [363, 322] on span "CWL-INV0020715" at bounding box center [337, 321] width 75 height 14
copy tr "CWL-INV0020715"
drag, startPoint x: 1468, startPoint y: 328, endPoint x: 1348, endPoint y: 361, distance: 124.5
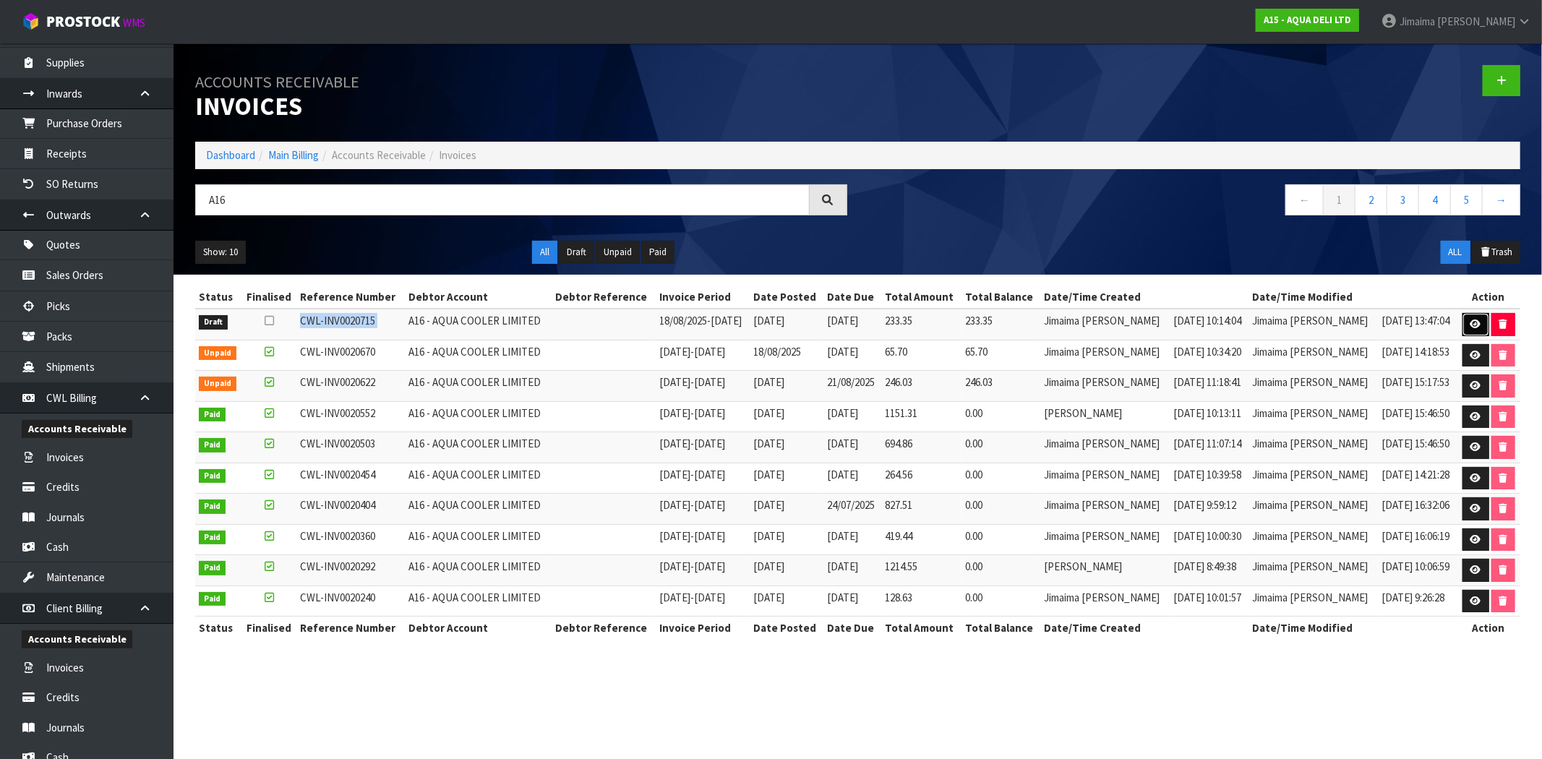
click at [1471, 328] on icon at bounding box center [1476, 324] width 11 height 9
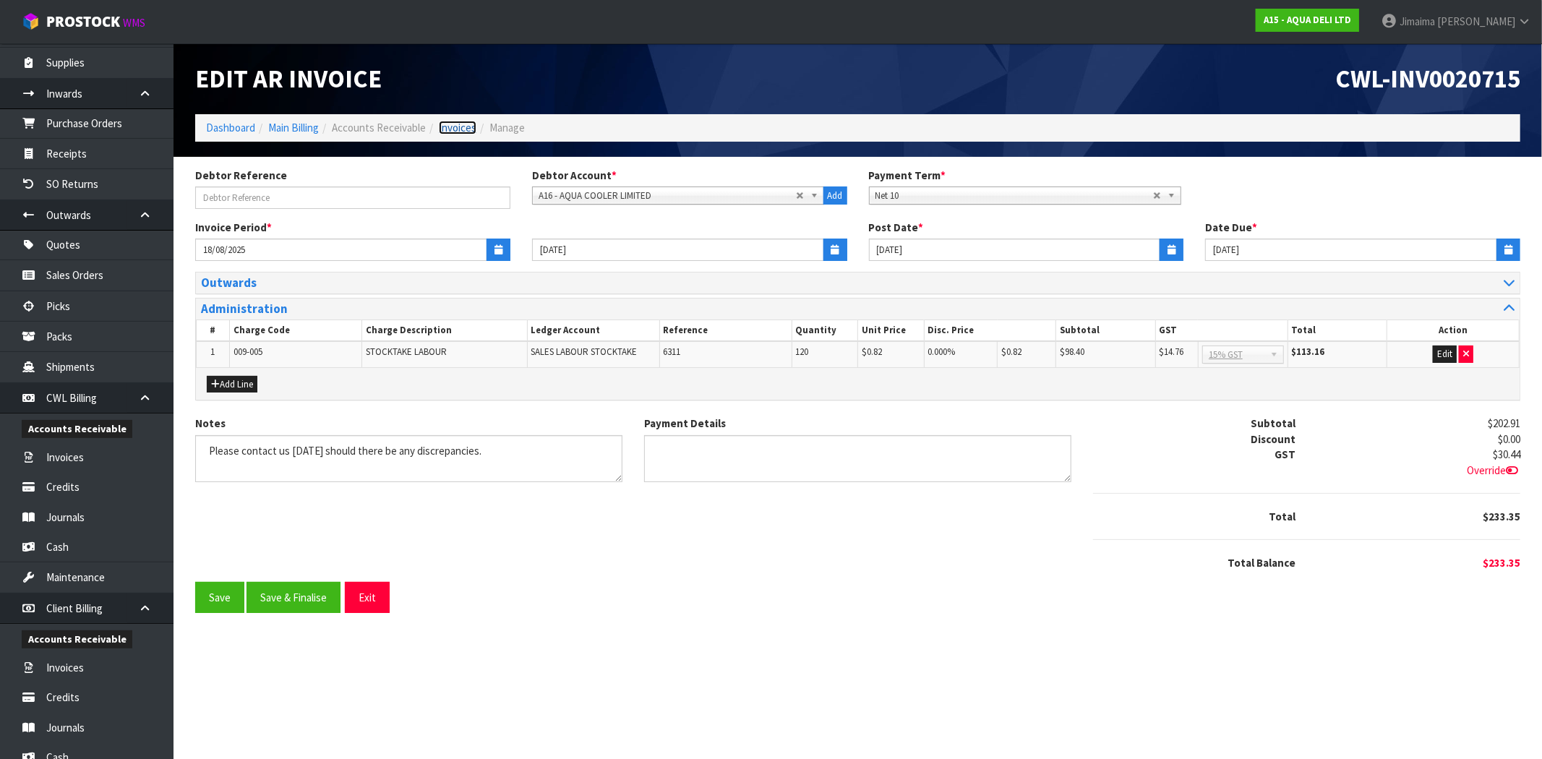
click at [445, 125] on link "Invoices" at bounding box center [458, 128] width 38 height 14
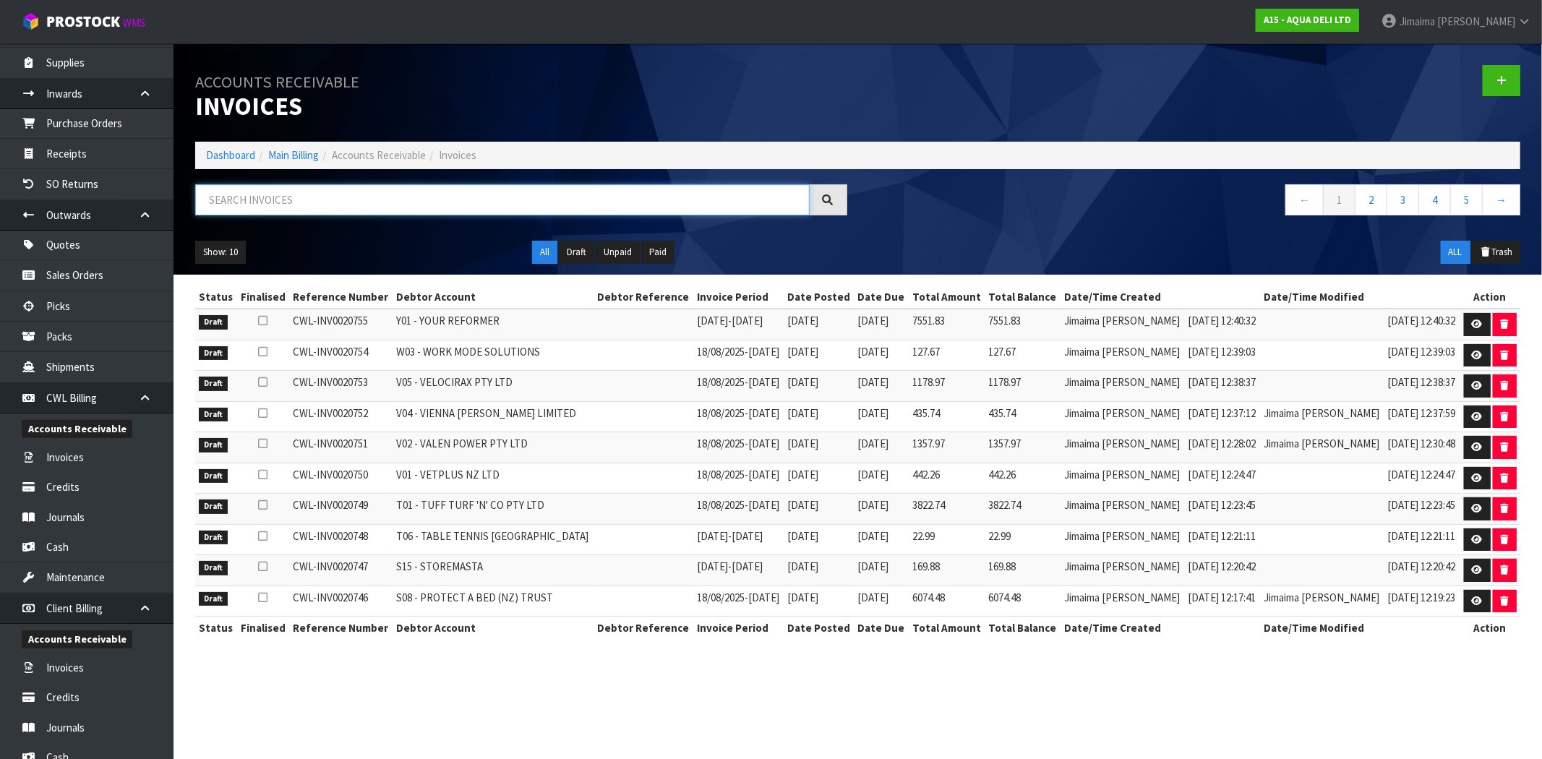
click at [372, 200] on input "text" at bounding box center [502, 199] width 615 height 31
paste input "V04"
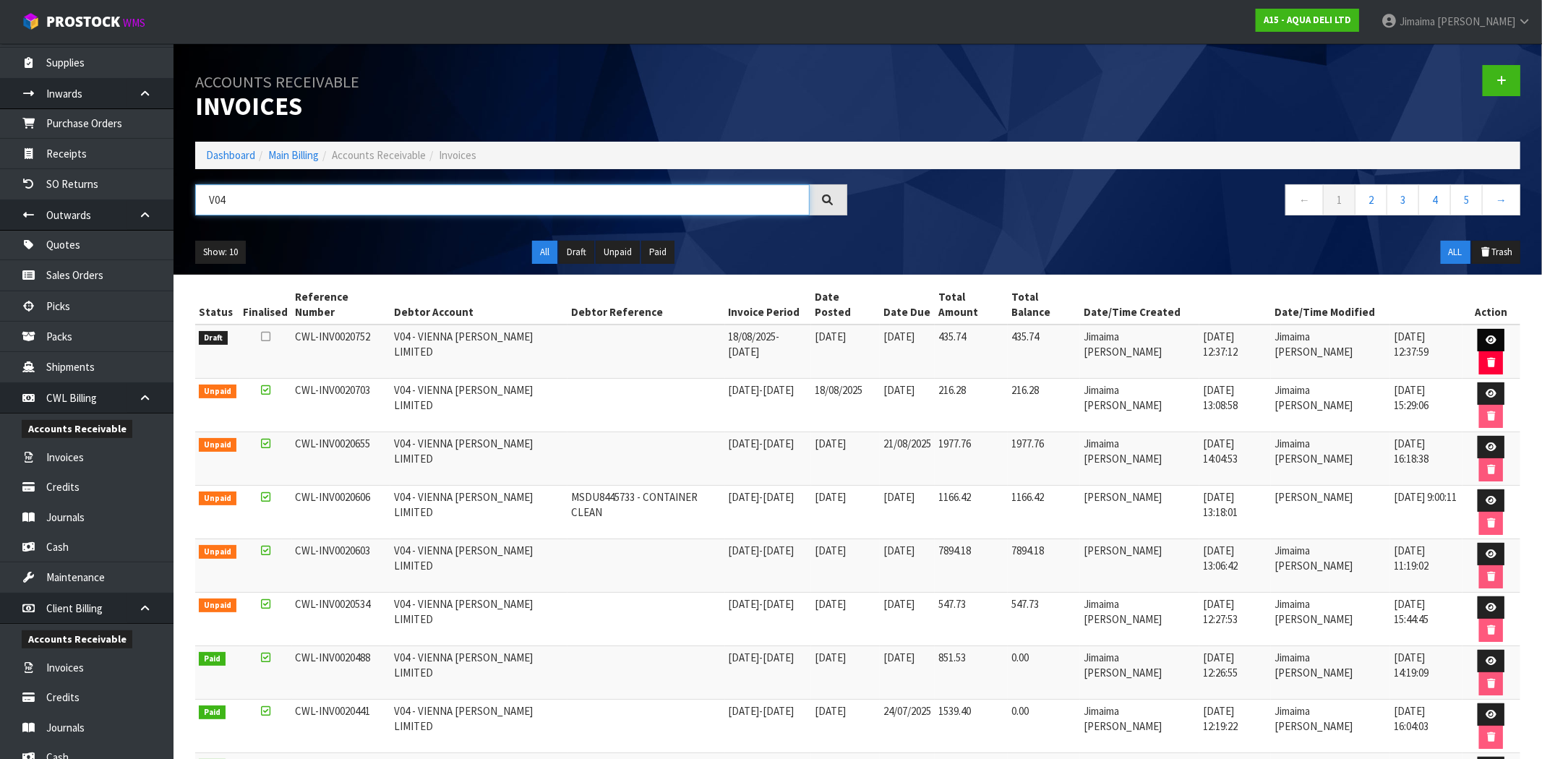
type input "V04"
click at [1481, 329] on link at bounding box center [1491, 340] width 27 height 23
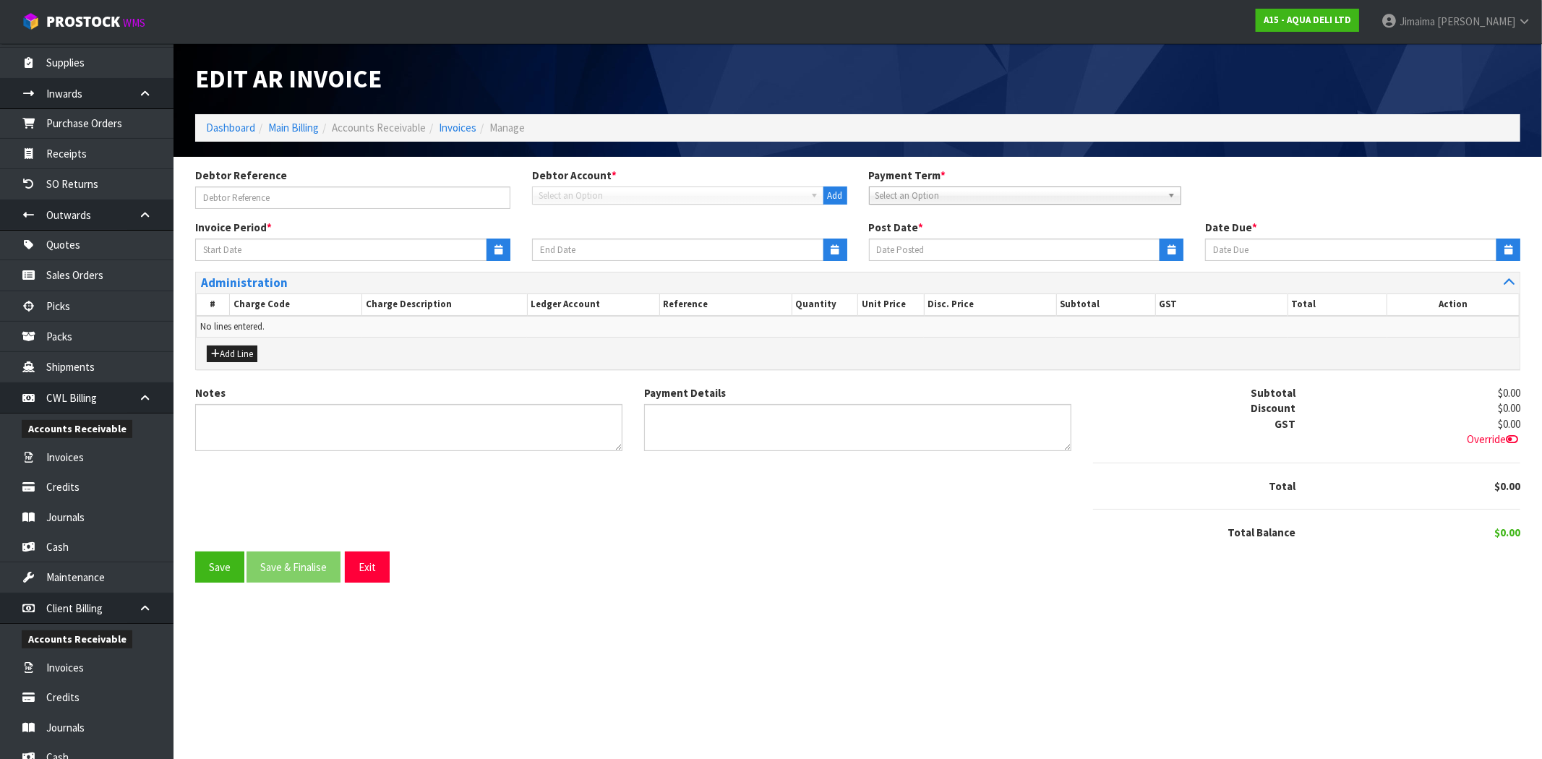
type input "18/08/2025"
type input "24/08/2025"
type input "25/08/2025"
type input "04/09/2025"
type textarea "Please contact us within 7 days should there be any discrepancies."
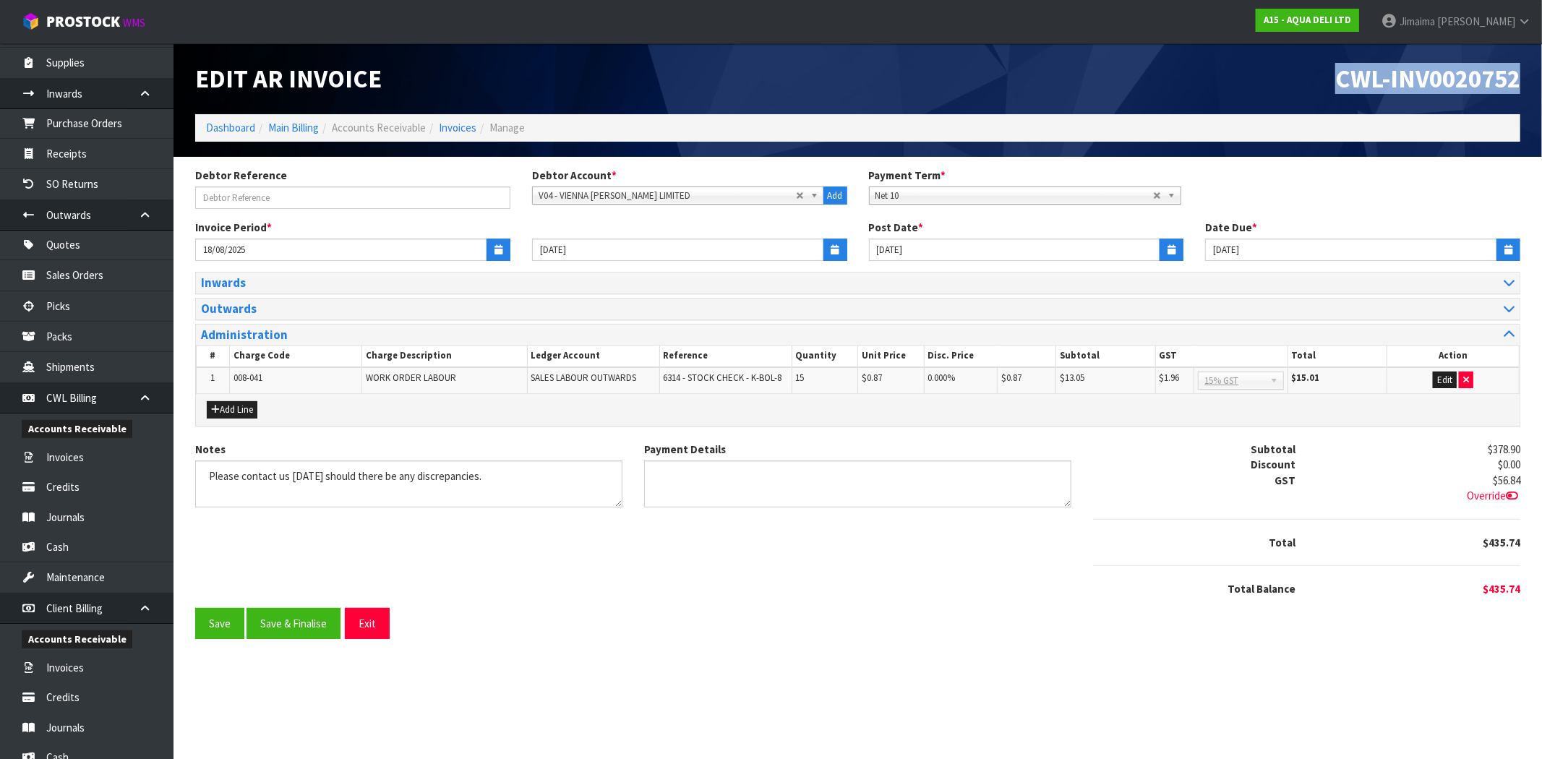
drag, startPoint x: 1307, startPoint y: 89, endPoint x: 1541, endPoint y: 82, distance: 234.4
click at [1541, 82] on header "Edit AR Invoice CWL-INV0020752 Dashboard Main Billing Accounts Receivable Invoi…" at bounding box center [858, 100] width 1369 height 114
copy span "CWL-INV0020752"
click at [377, 618] on button "Exit" at bounding box center [367, 623] width 45 height 31
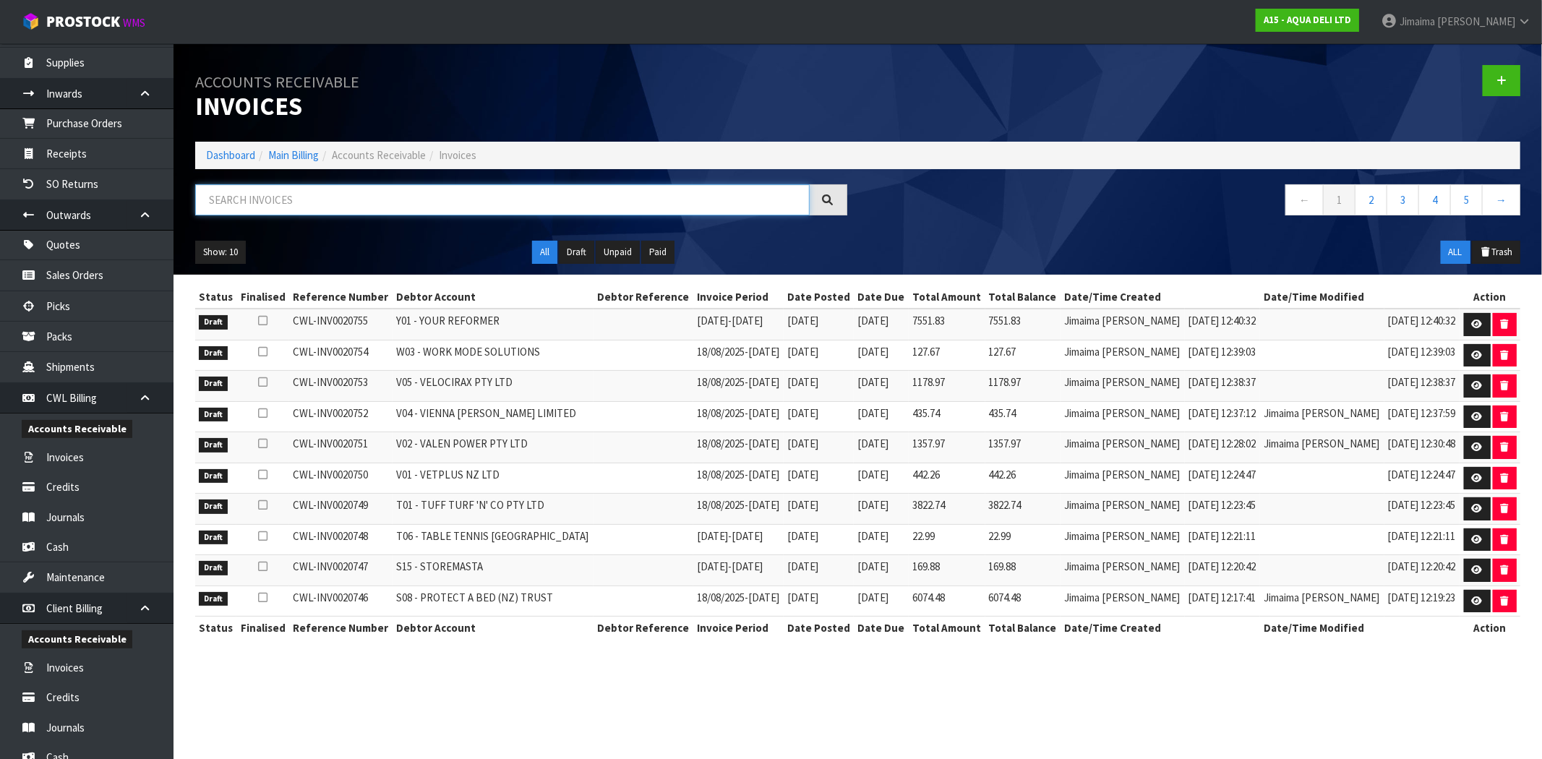
click at [494, 213] on input "text" at bounding box center [502, 199] width 615 height 31
paste input "D05"
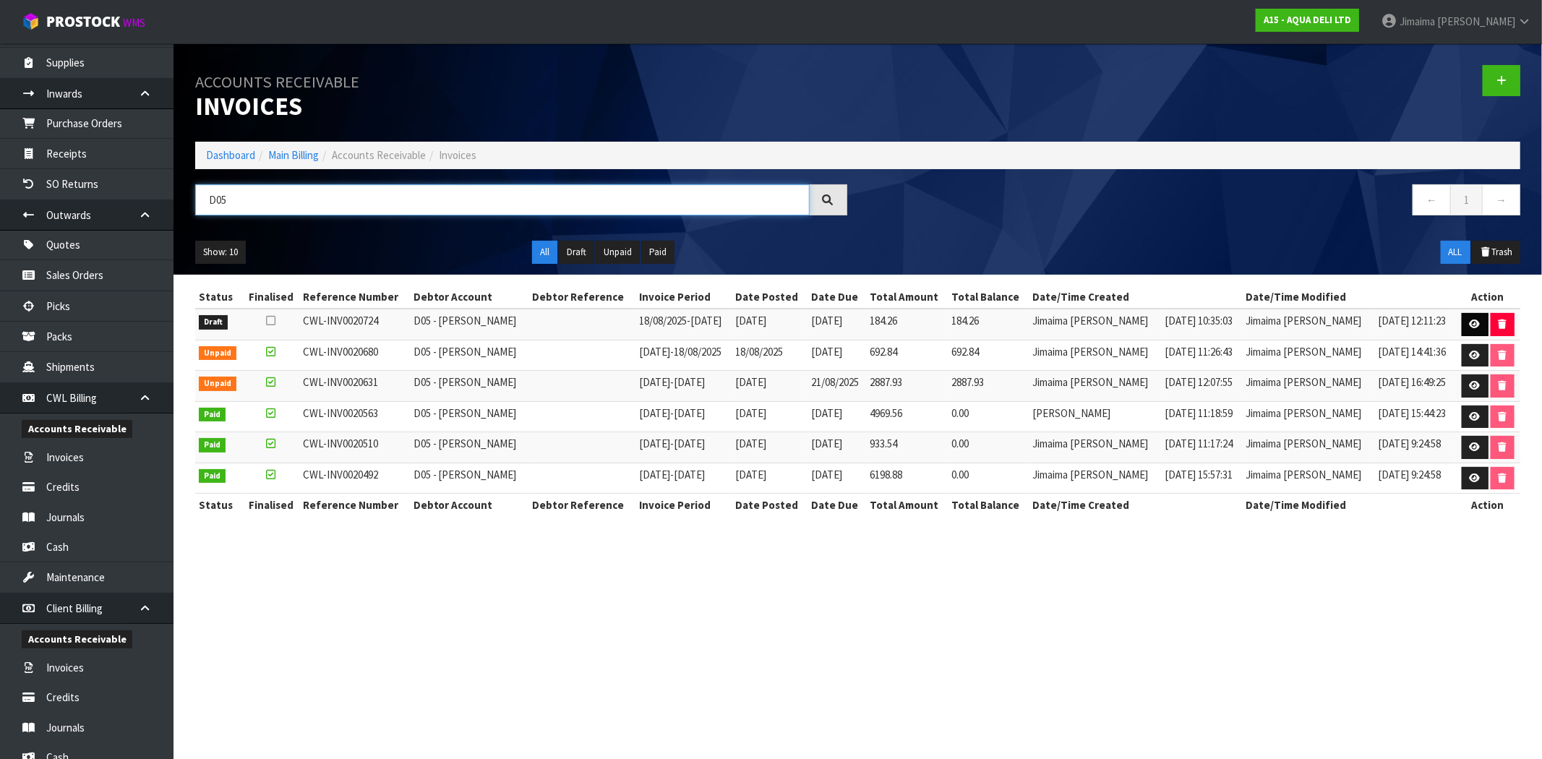
type input "D05"
click at [1471, 319] on link at bounding box center [1475, 324] width 27 height 23
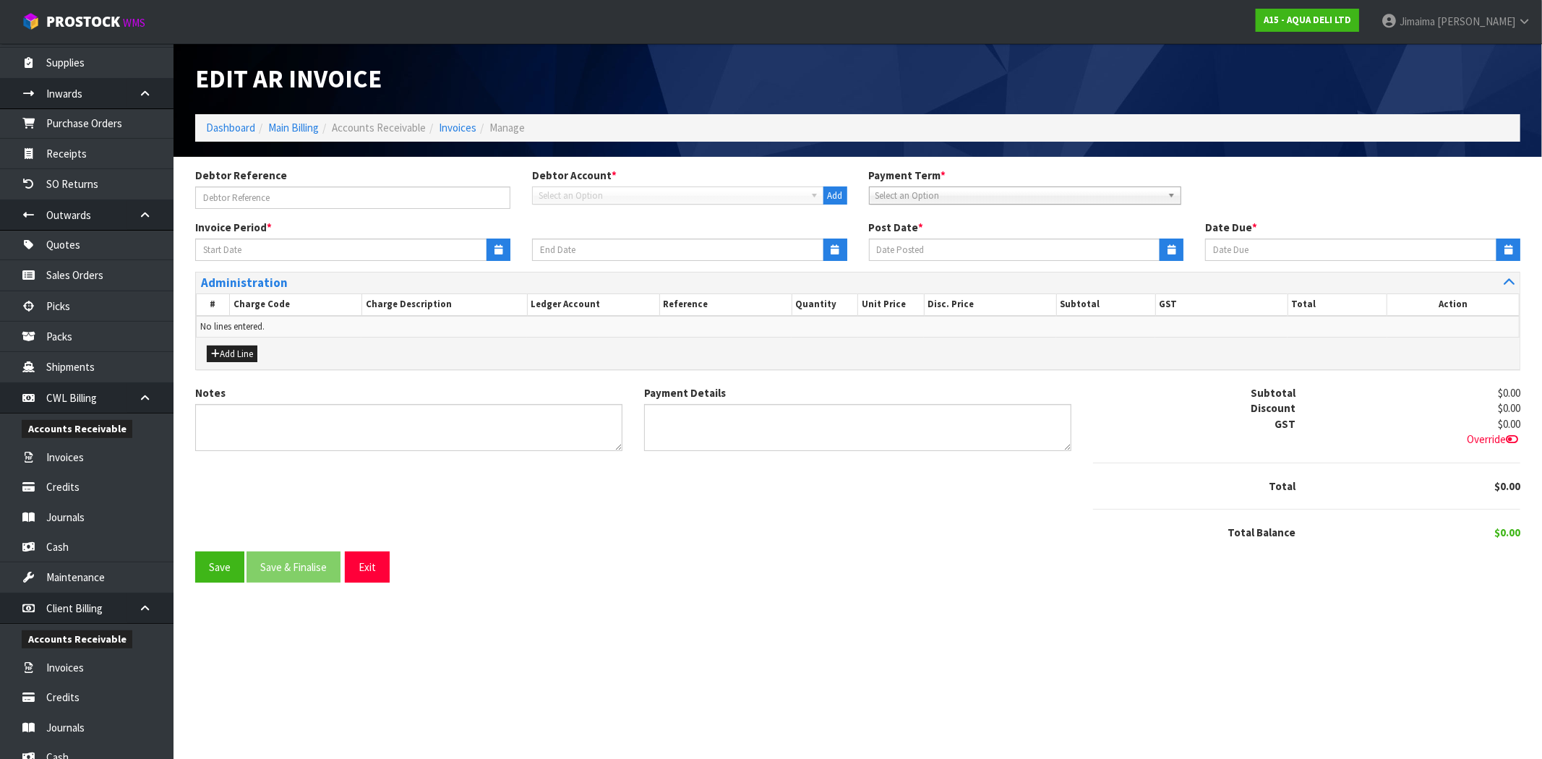
type input "18/08/2025"
type input "24/08/2025"
type input "25/08/2025"
type input "04/09/2025"
type textarea "Please contact us within 7 days should there be any discrepancies."
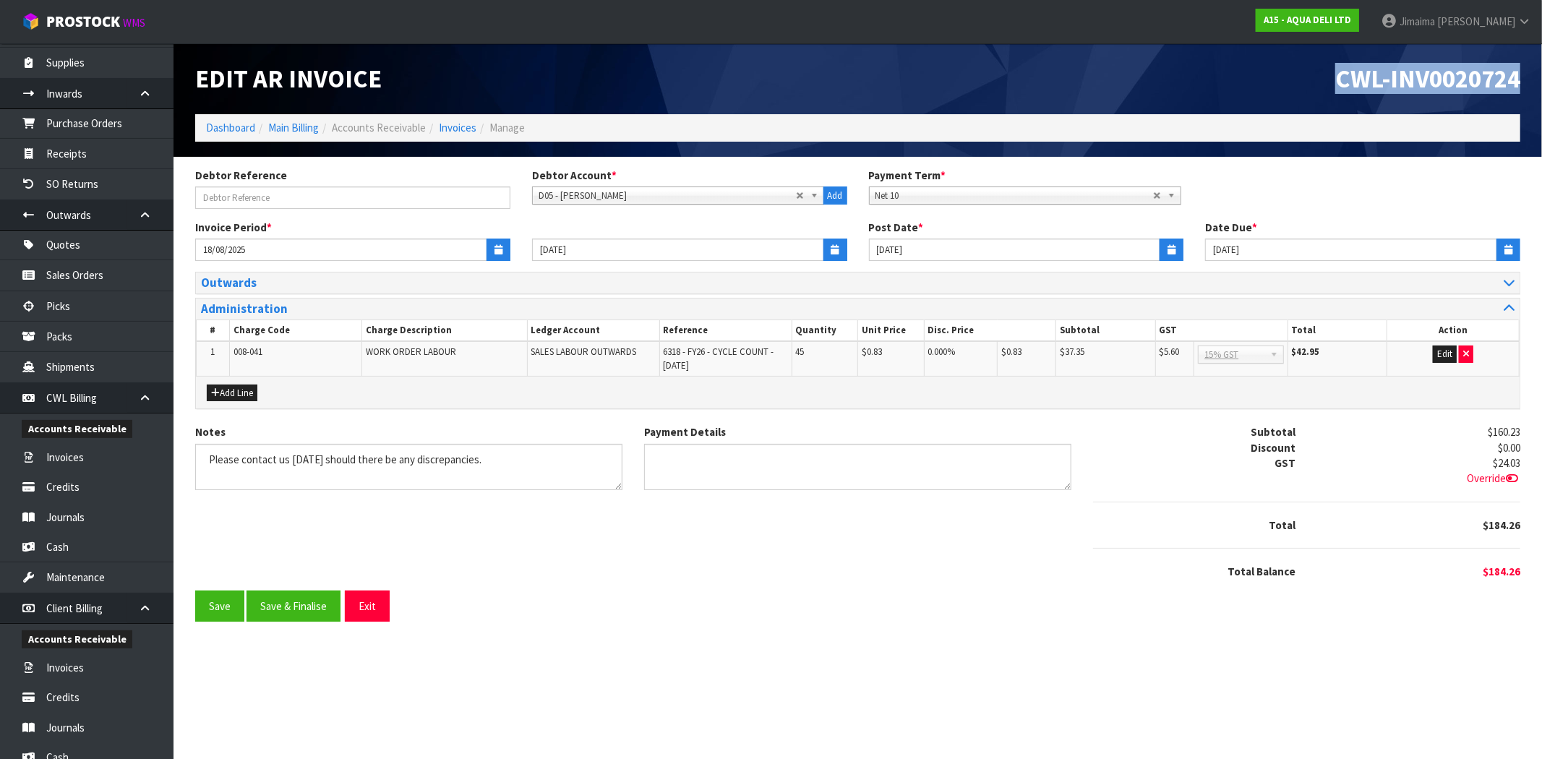
drag, startPoint x: 1294, startPoint y: 89, endPoint x: 1414, endPoint y: 96, distance: 120.2
click at [1541, 62] on header "Edit AR Invoice CWL-INV0020724 Dashboard Main Billing Accounts Receivable Invoi…" at bounding box center [858, 100] width 1369 height 114
copy span "CWL-INV0020724"
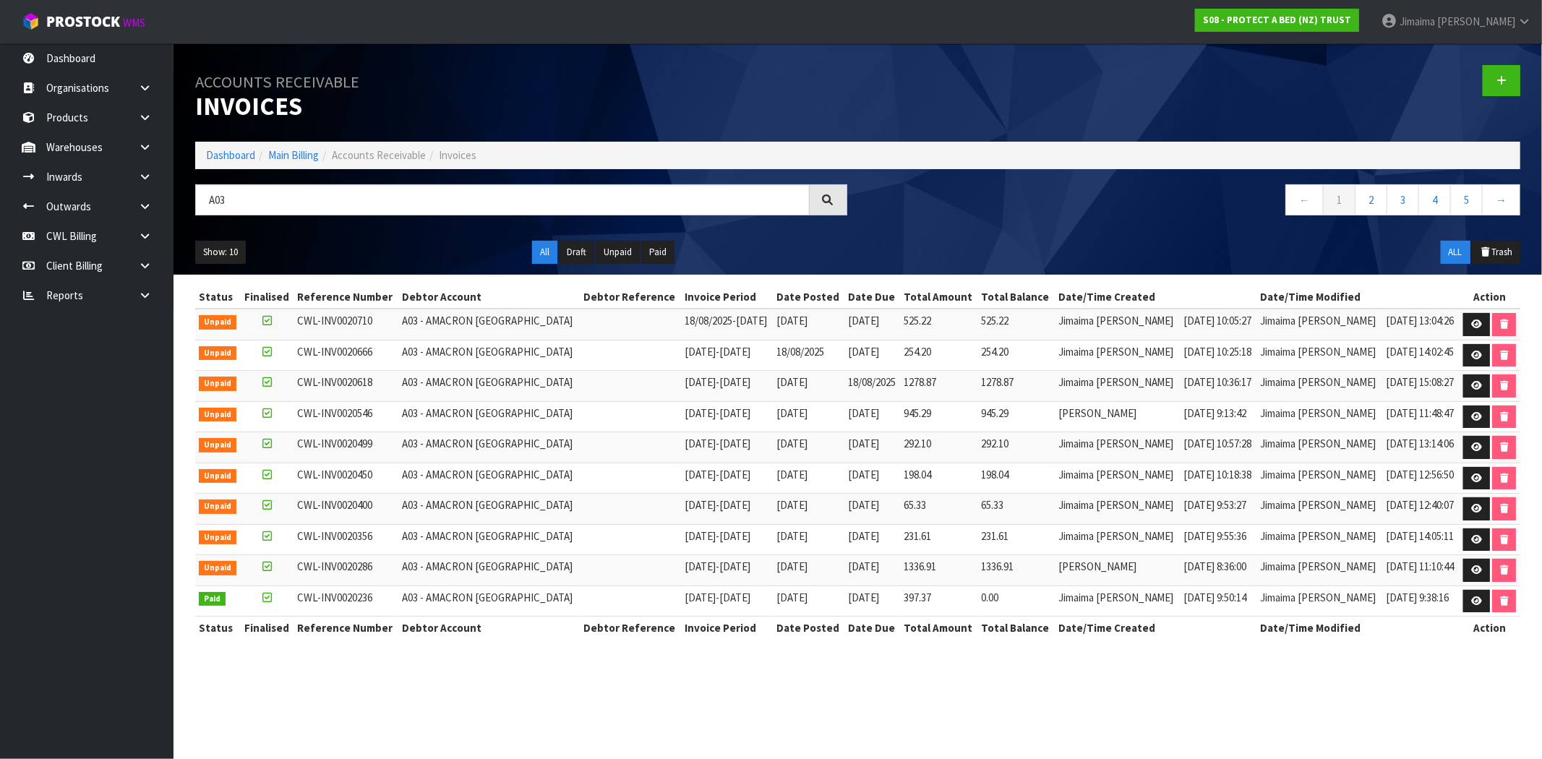
click at [350, 225] on div "A03" at bounding box center [521, 205] width 674 height 42
drag, startPoint x: 257, startPoint y: 200, endPoint x: 181, endPoint y: 200, distance: 75.2
click at [184, 199] on div "A03" at bounding box center [521, 205] width 674 height 42
paste input "4"
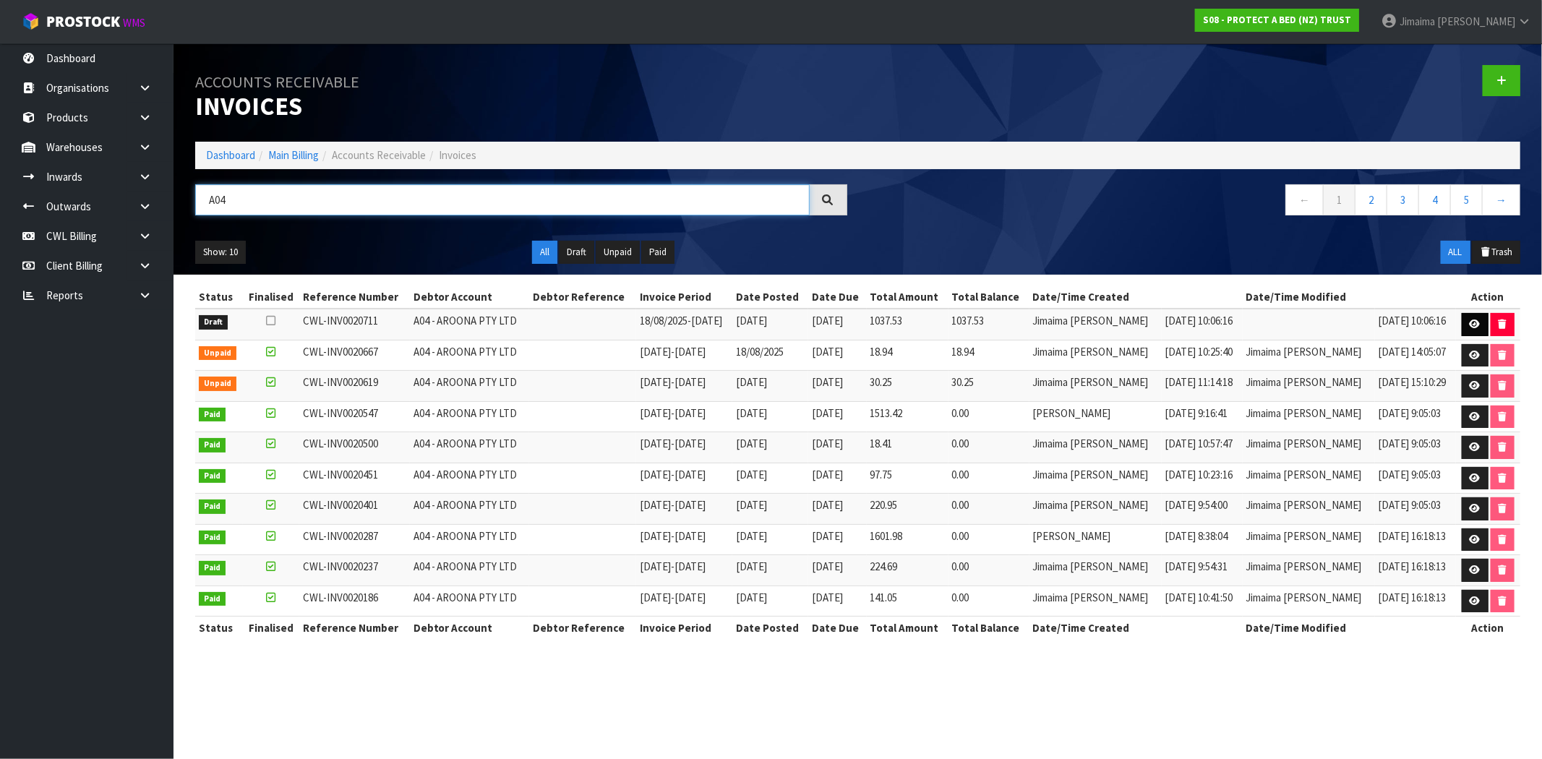
type input "A04"
click at [1464, 328] on link at bounding box center [1475, 324] width 27 height 23
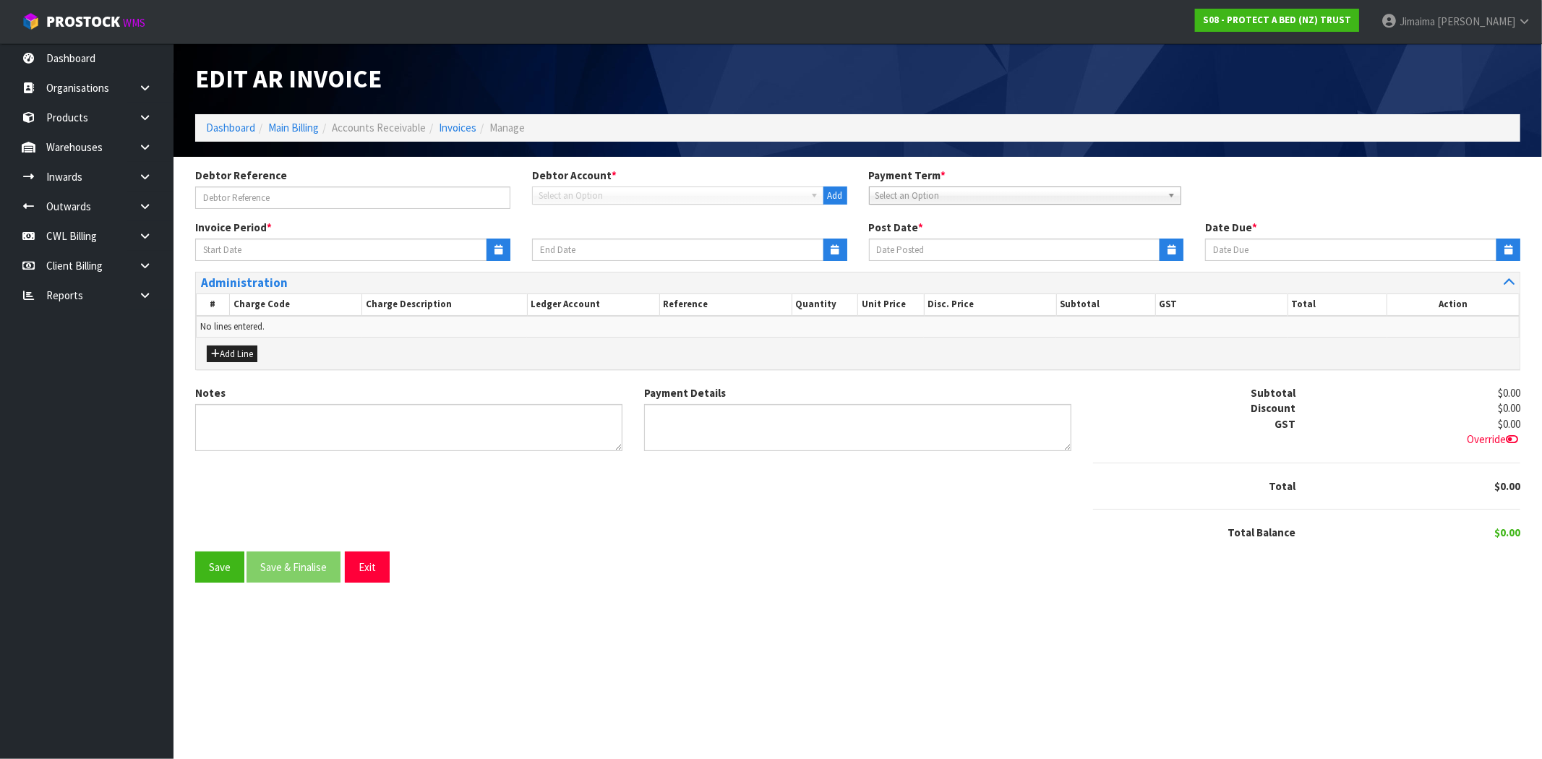
type input "18/08/2025"
type input "[DATE]"
type textarea "Please contact us [DATE] should there be any discrepancies."
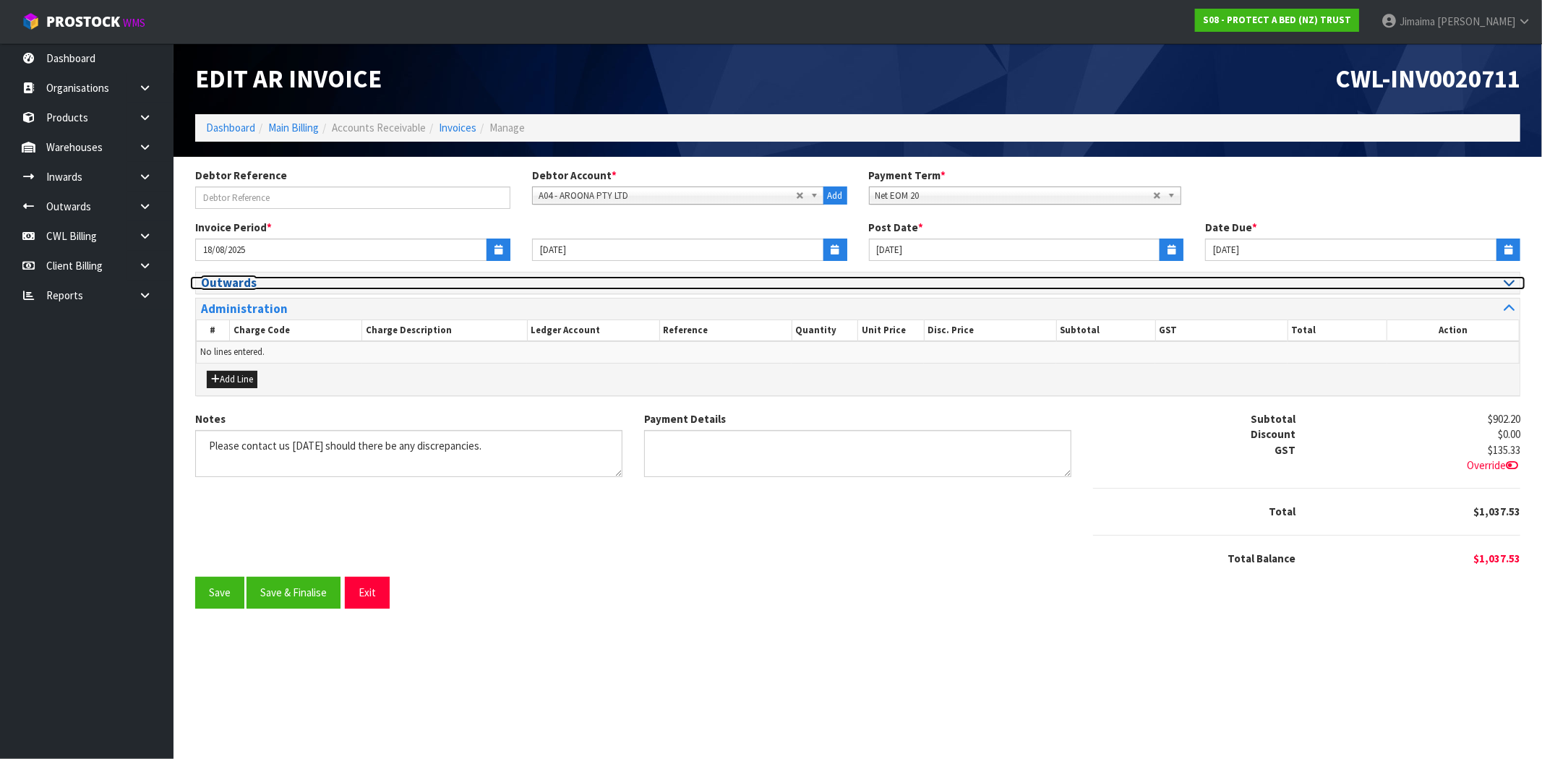
click at [277, 287] on h3 "Outwards" at bounding box center [524, 283] width 646 height 14
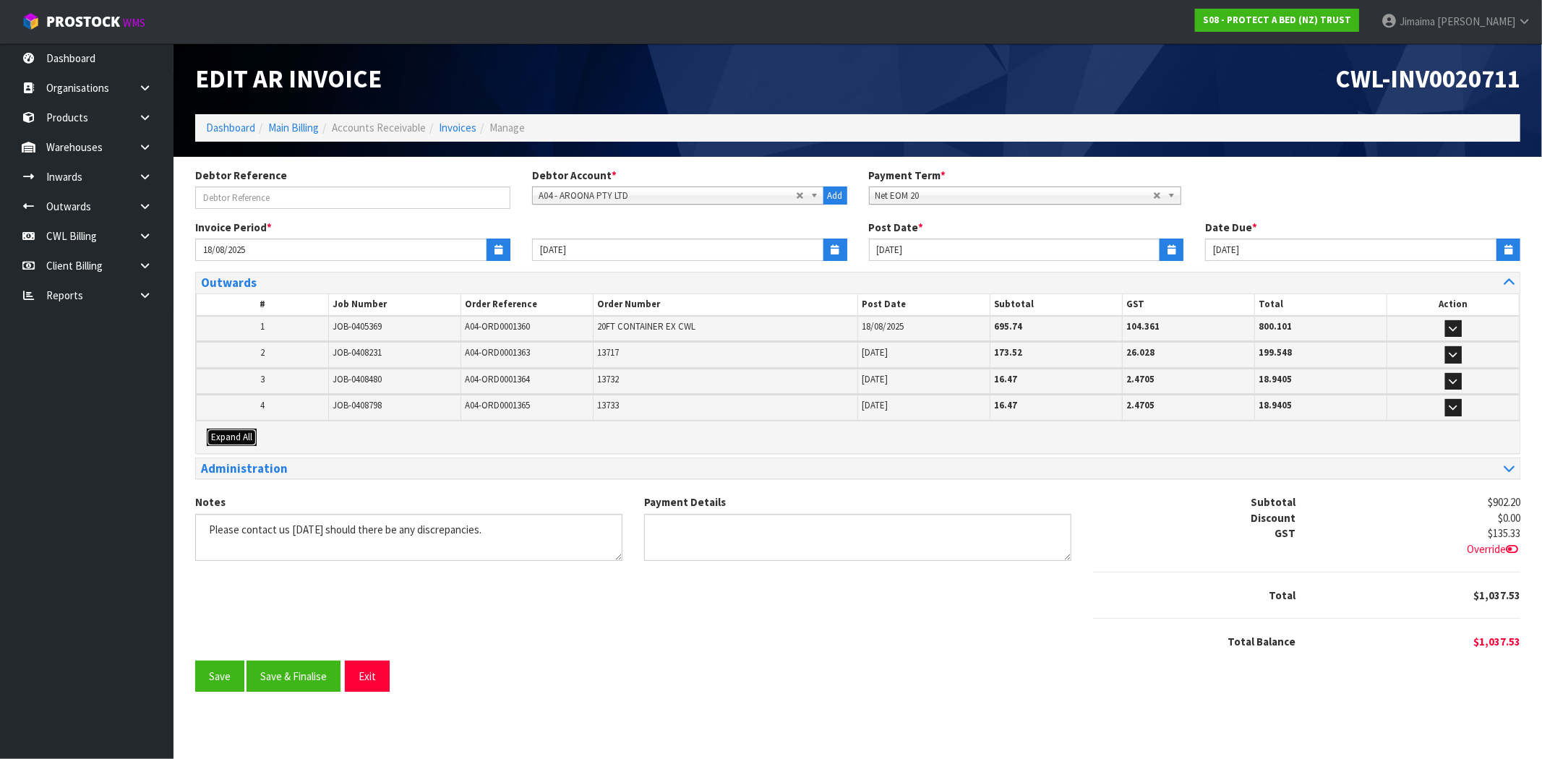
click at [236, 434] on span "Expand All" at bounding box center [231, 437] width 41 height 12
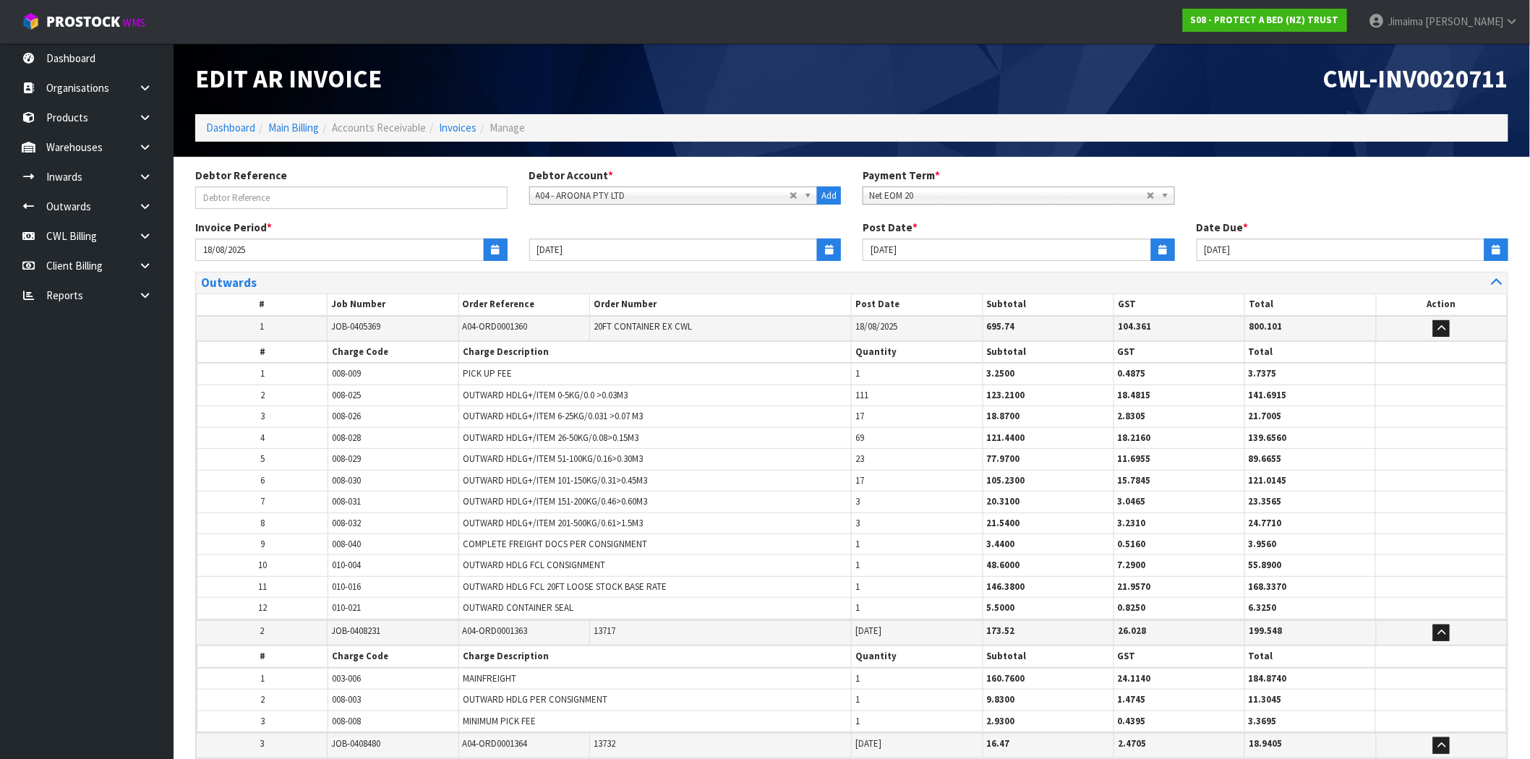
click at [325, 415] on td "3" at bounding box center [262, 416] width 131 height 21
click at [464, 374] on span "PICK UP FEE" at bounding box center [487, 373] width 49 height 12
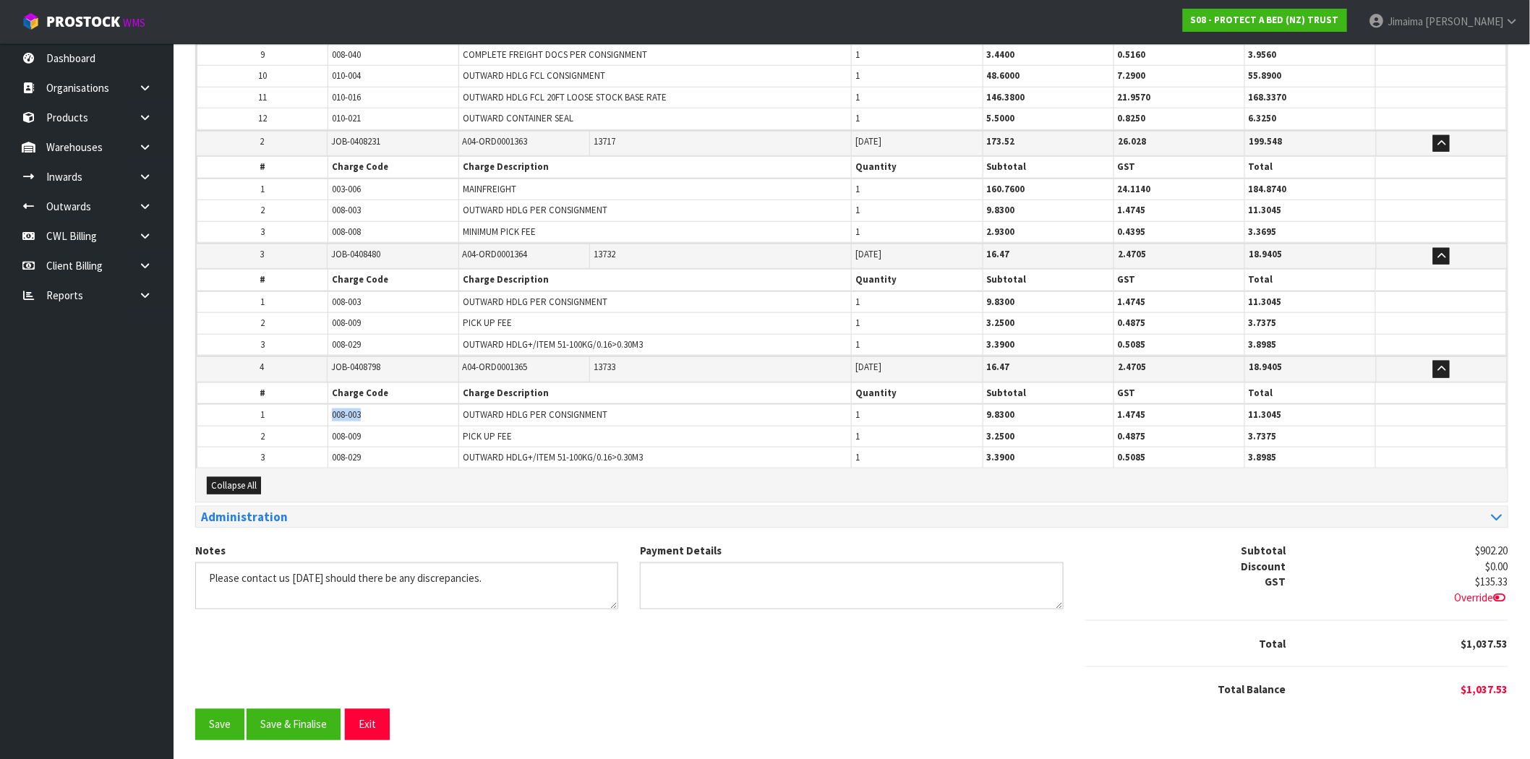
drag, startPoint x: 385, startPoint y: 408, endPoint x: 314, endPoint y: 407, distance: 71.6
click at [314, 407] on tr "1 008-003 OUTWARD HDLG PER CONSIGNMENT 1 9.8300 1.4745 11.3045" at bounding box center [851, 415] width 1309 height 22
copy tr "008-003"
click at [301, 726] on button "Save & Finalise" at bounding box center [294, 724] width 94 height 31
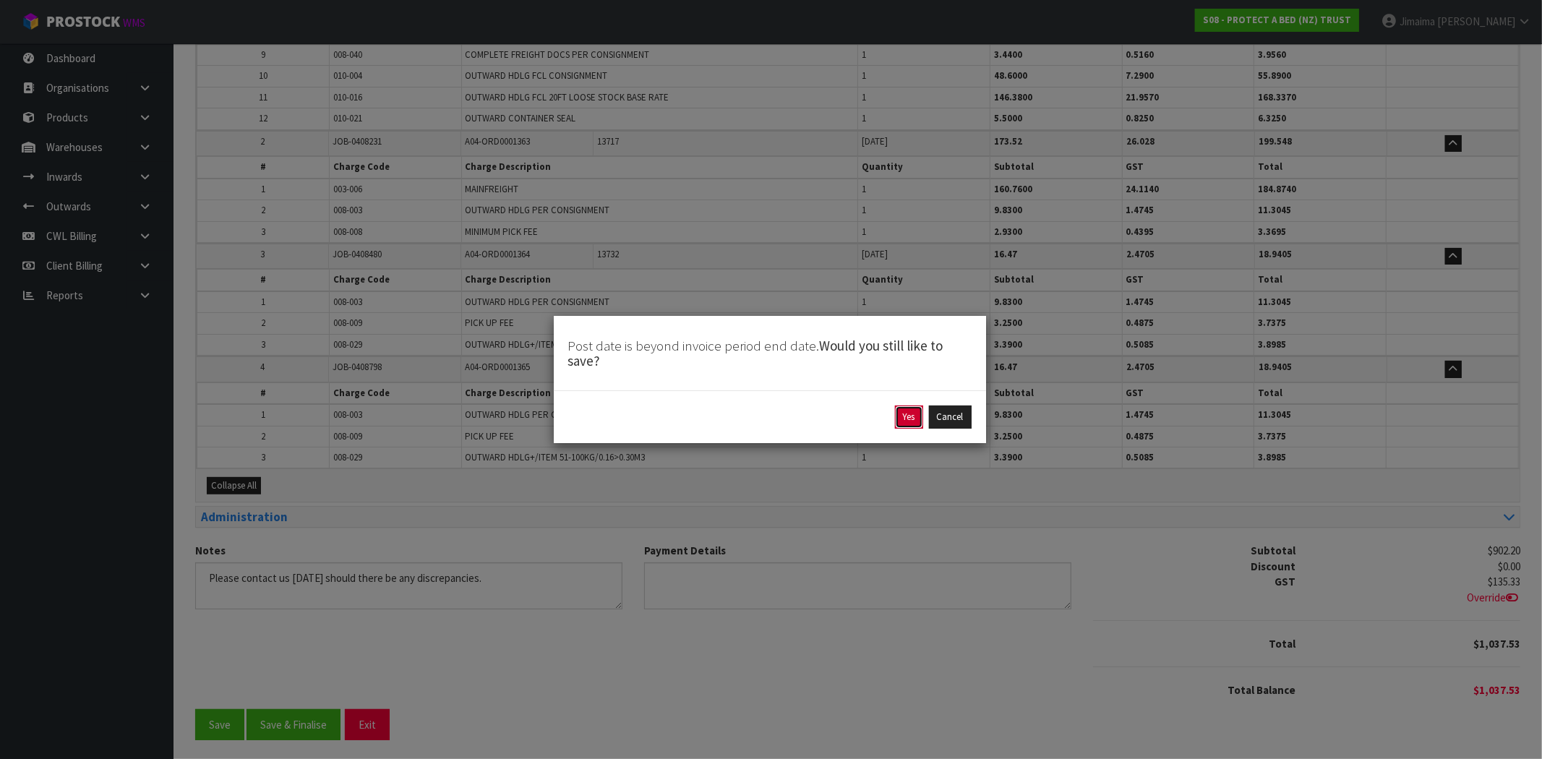
click at [912, 421] on button "Yes" at bounding box center [909, 417] width 28 height 23
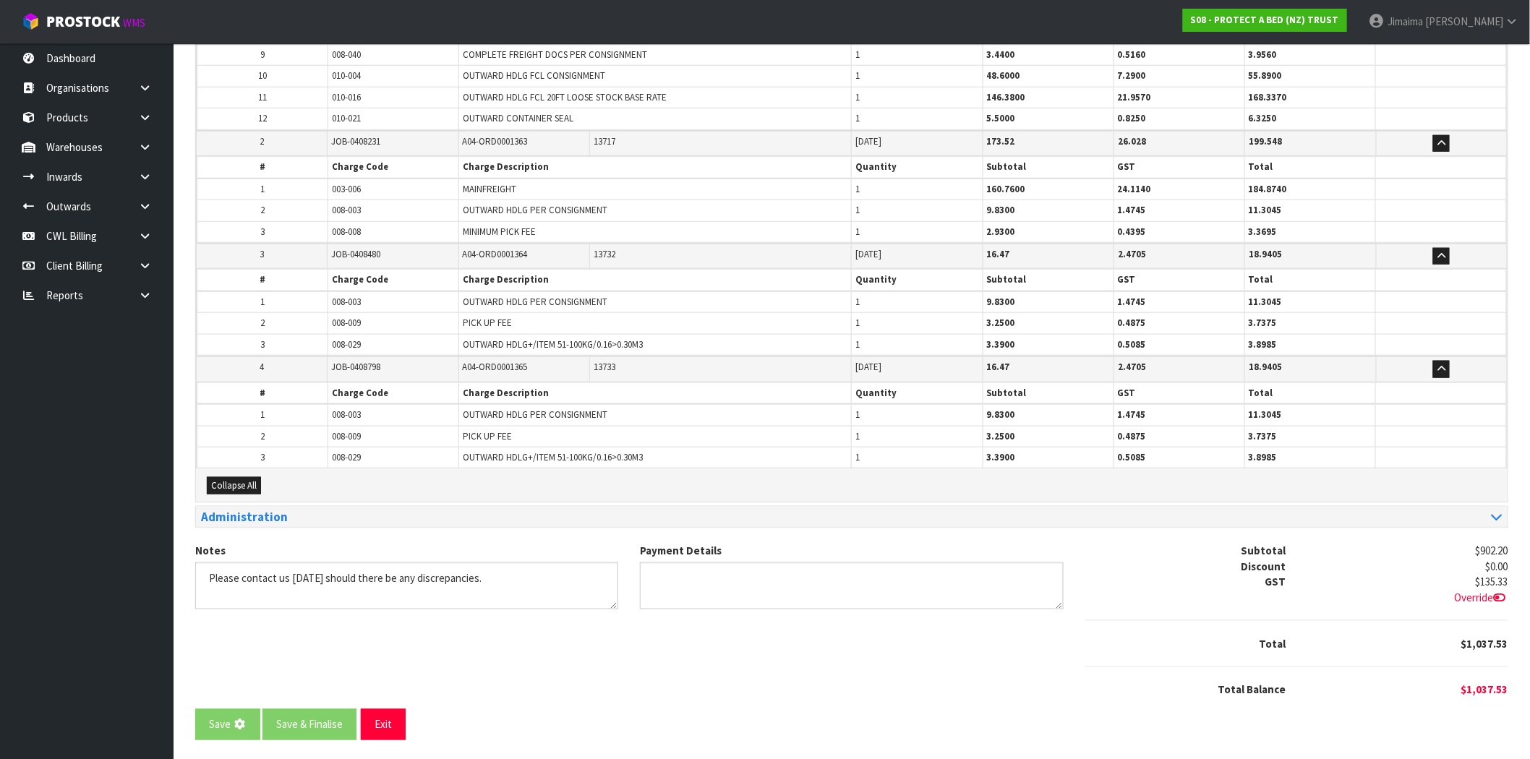
scroll to position [0, 0]
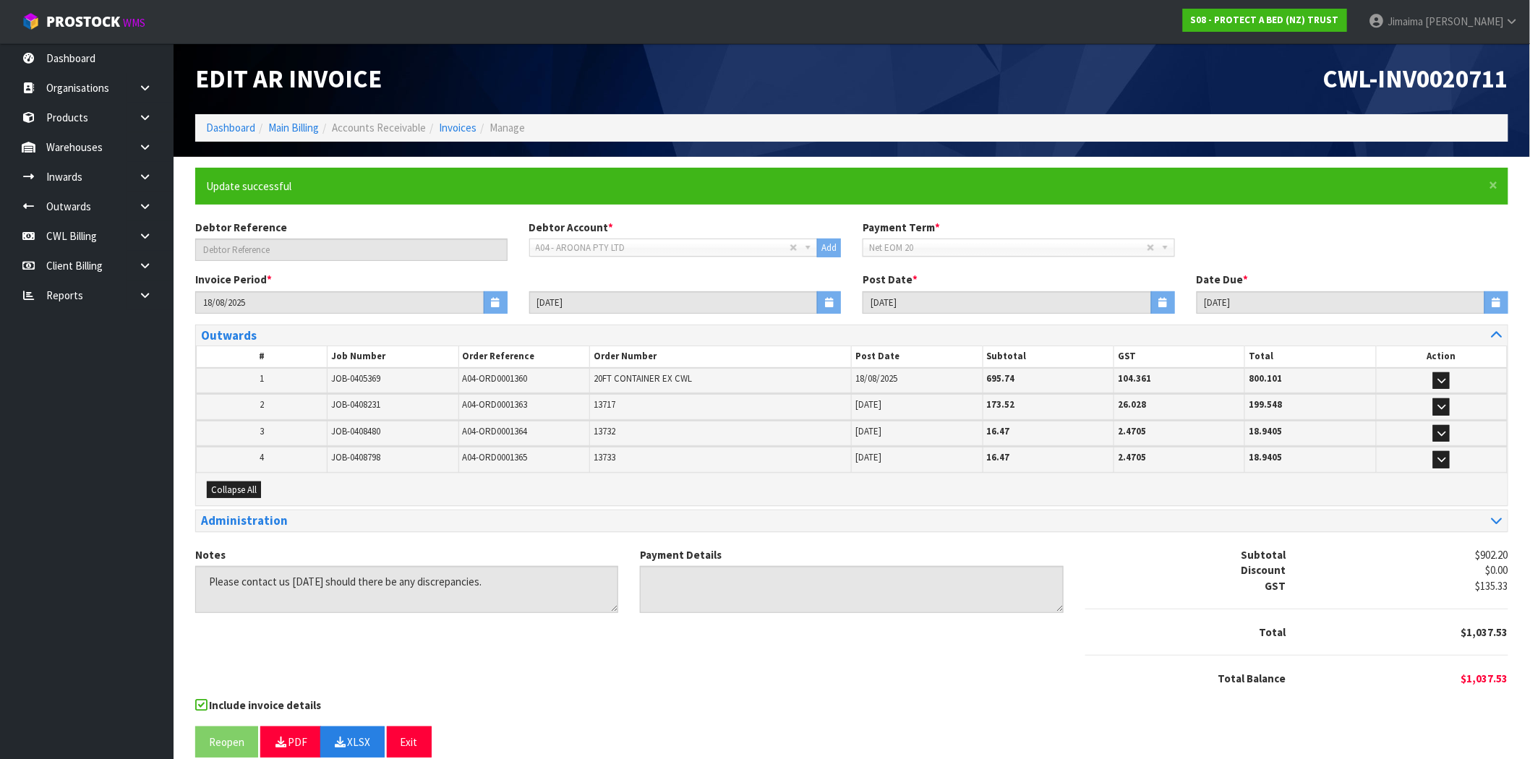
click at [1001, 676] on div "Notes Payment Details Subtotal $902.20 Discount $0.00 GST $135.33 Total $1,037.…" at bounding box center [851, 622] width 1335 height 150
click at [979, 641] on div "Notes Payment Details Subtotal $902.20 Discount $0.00 GST $135.33 Total $1,037.…" at bounding box center [851, 622] width 1335 height 150
click at [920, 56] on div "CWL-INV0020711" at bounding box center [1185, 78] width 667 height 71
click at [1329, 85] on span "CWL-INV0020711" at bounding box center [1415, 78] width 185 height 31
click at [1328, 85] on span "CWL-INV0020711" at bounding box center [1415, 78] width 185 height 31
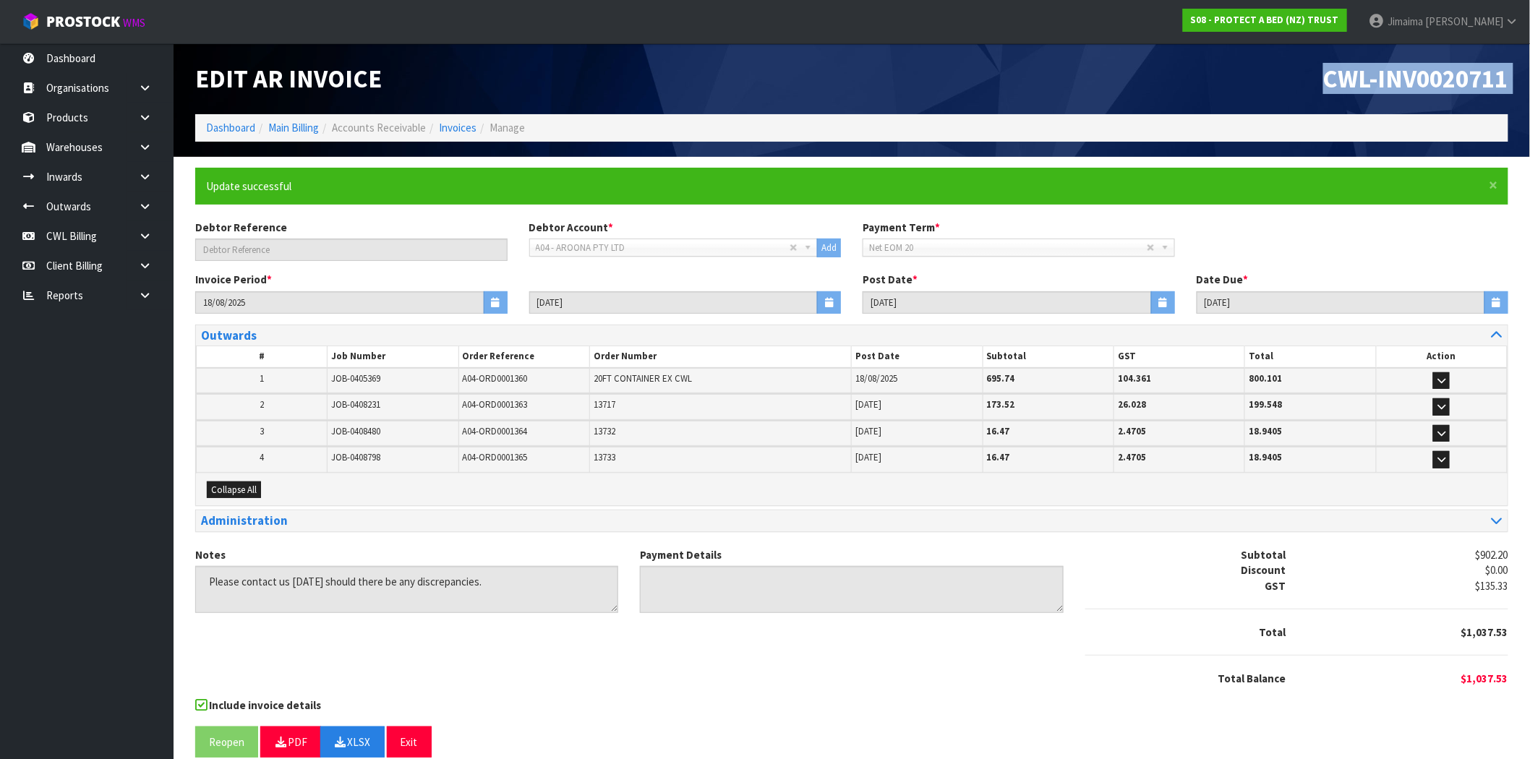
click at [1328, 85] on span "CWL-INV0020711" at bounding box center [1415, 78] width 185 height 31
copy div "CWL-INV0020711"
click at [354, 753] on button "XLSX" at bounding box center [352, 742] width 64 height 31
click at [1392, 220] on div "Debtor Reference Debtor Account * A&P - A & P PAINTERS AKL LIMITED A00 - AGRIHE…" at bounding box center [851, 246] width 1335 height 52
click at [458, 120] on li "Invoices" at bounding box center [451, 127] width 51 height 15
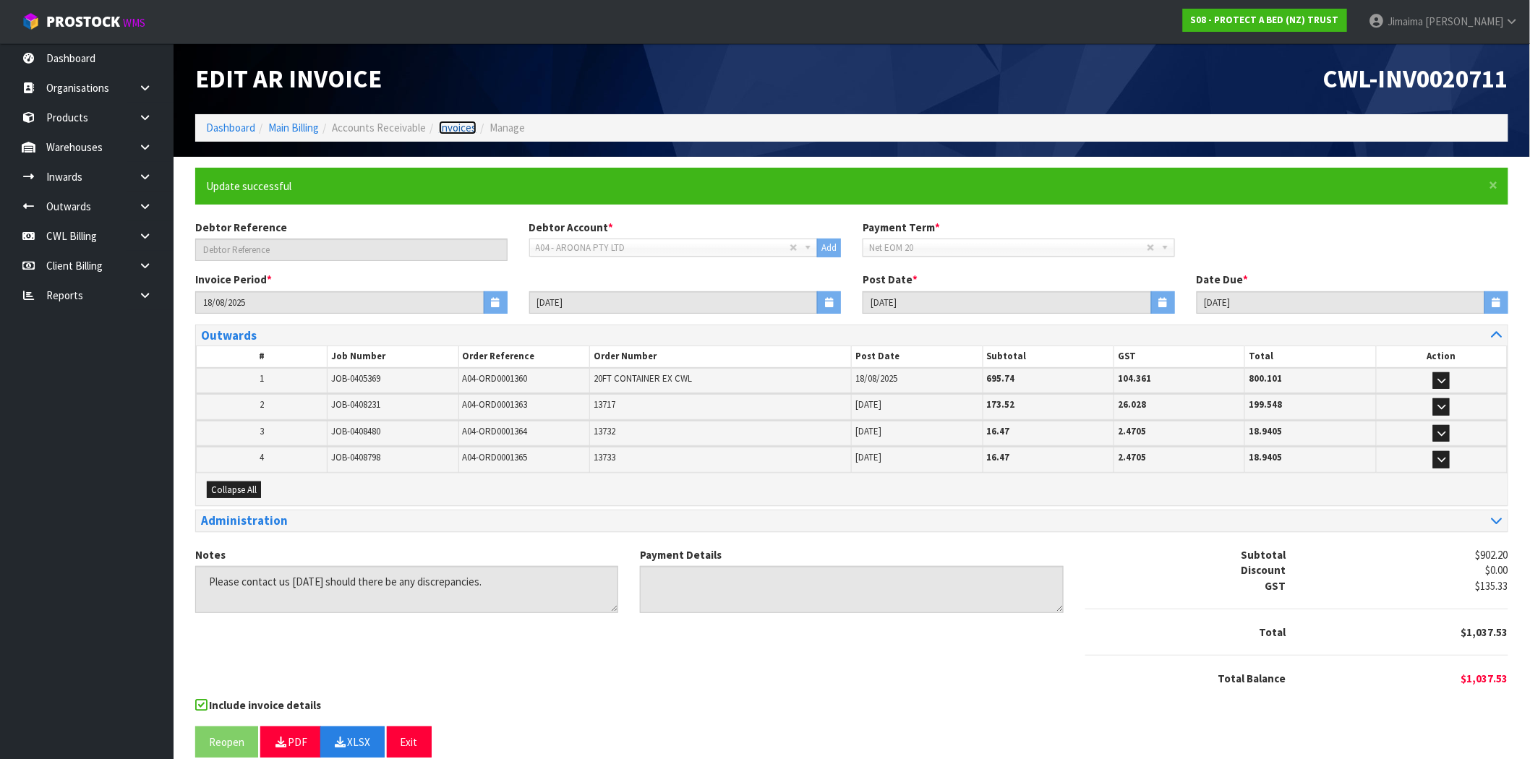
click at [455, 127] on link "Invoices" at bounding box center [458, 128] width 38 height 14
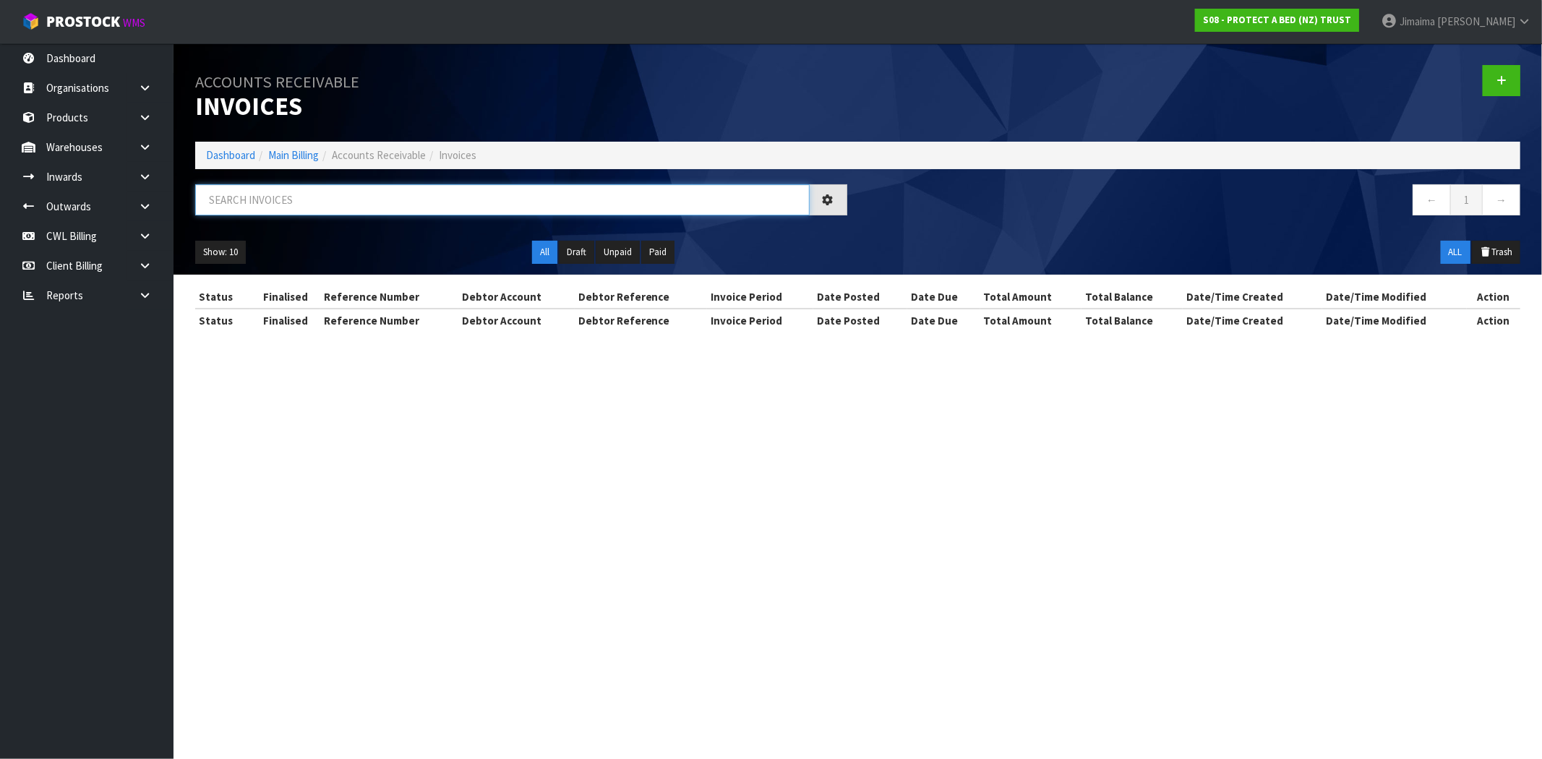
click at [262, 195] on input "text" at bounding box center [502, 199] width 615 height 31
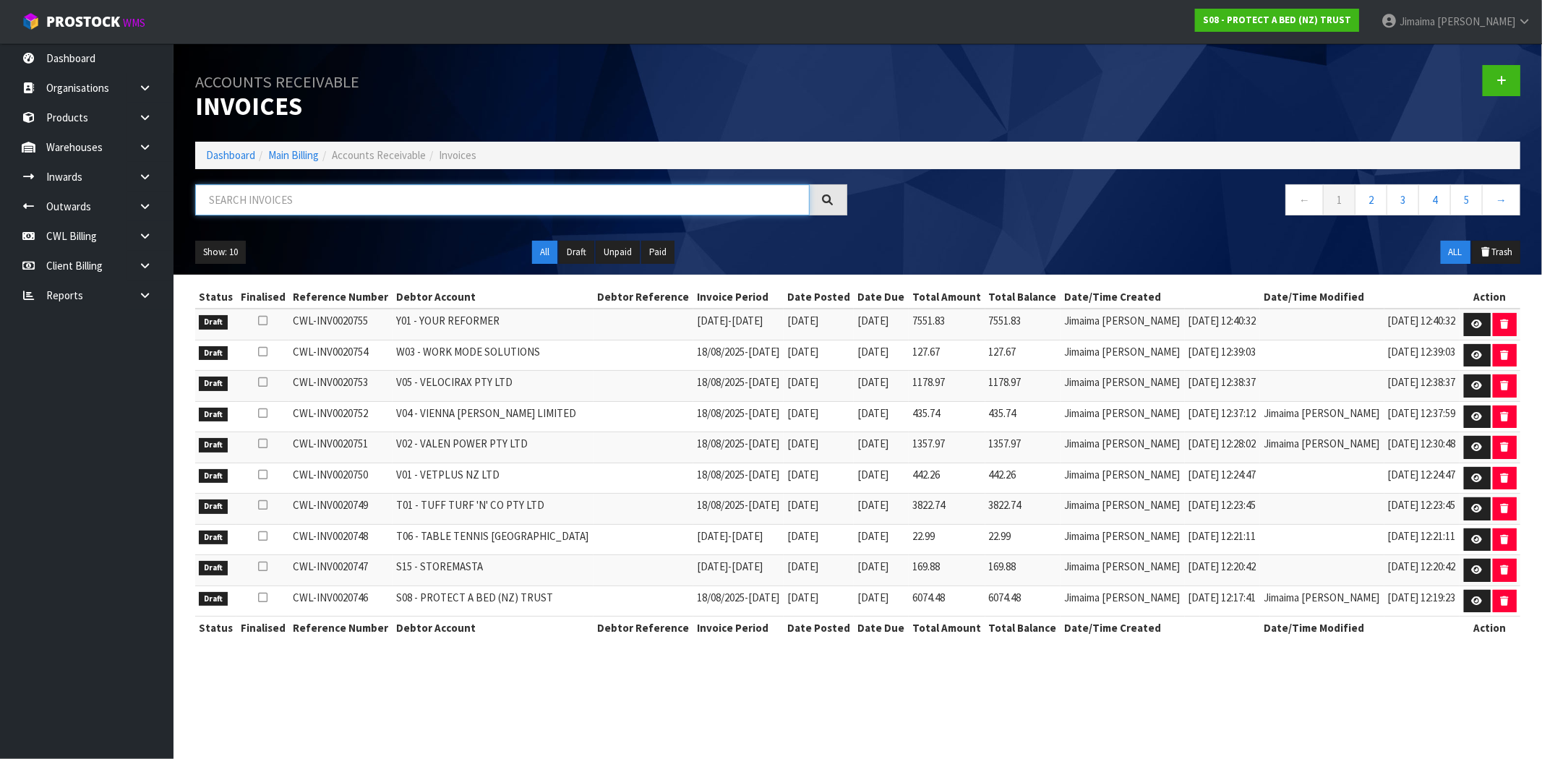
paste input "A06"
type input "A06"
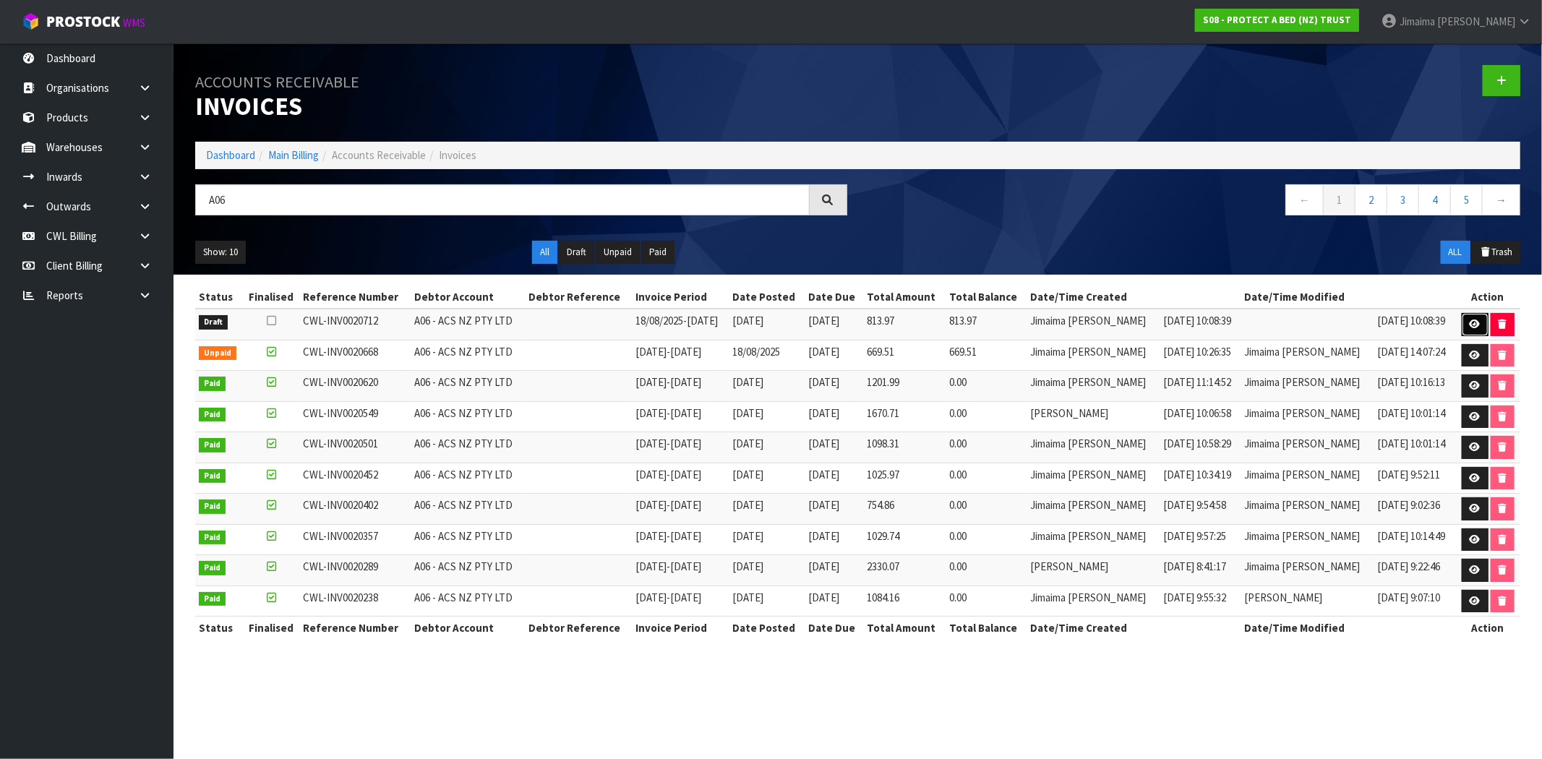
click at [1476, 322] on icon at bounding box center [1475, 324] width 11 height 9
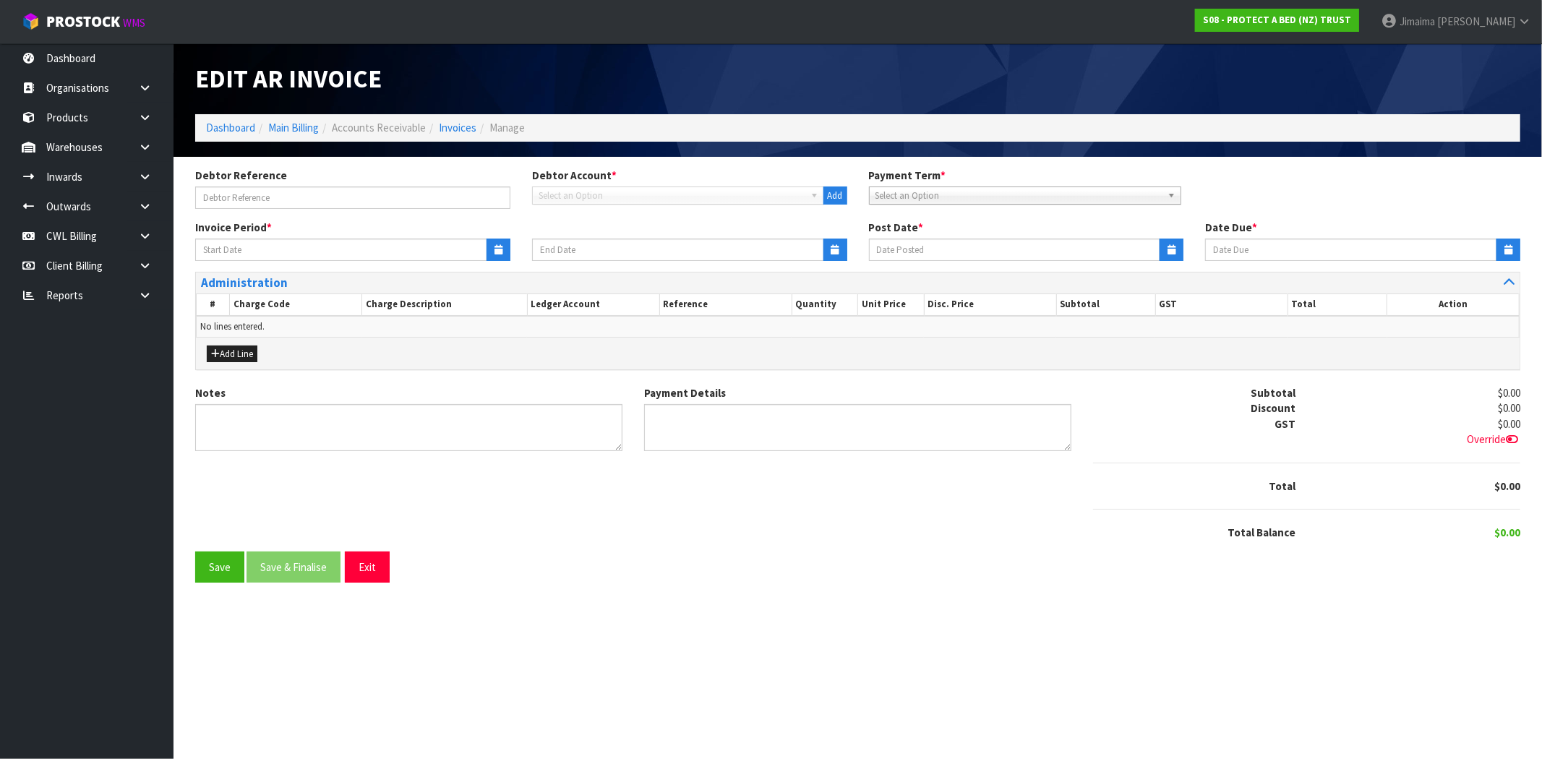
type input "18/08/2025"
type input "[DATE]"
type textarea "Please contact us [DATE] should there be any discrepancies."
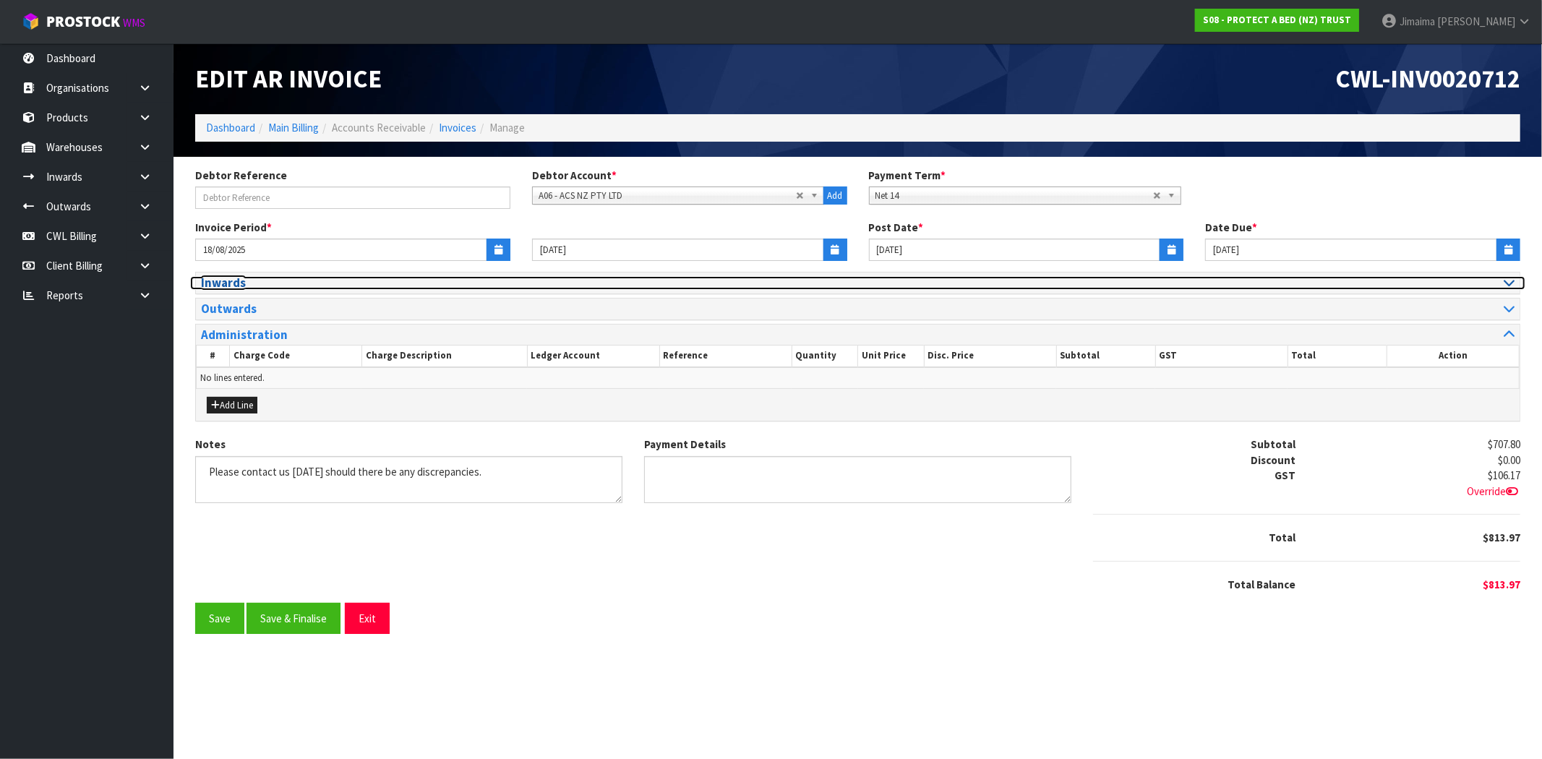
click at [251, 284] on h3 "Inwards" at bounding box center [524, 283] width 646 height 14
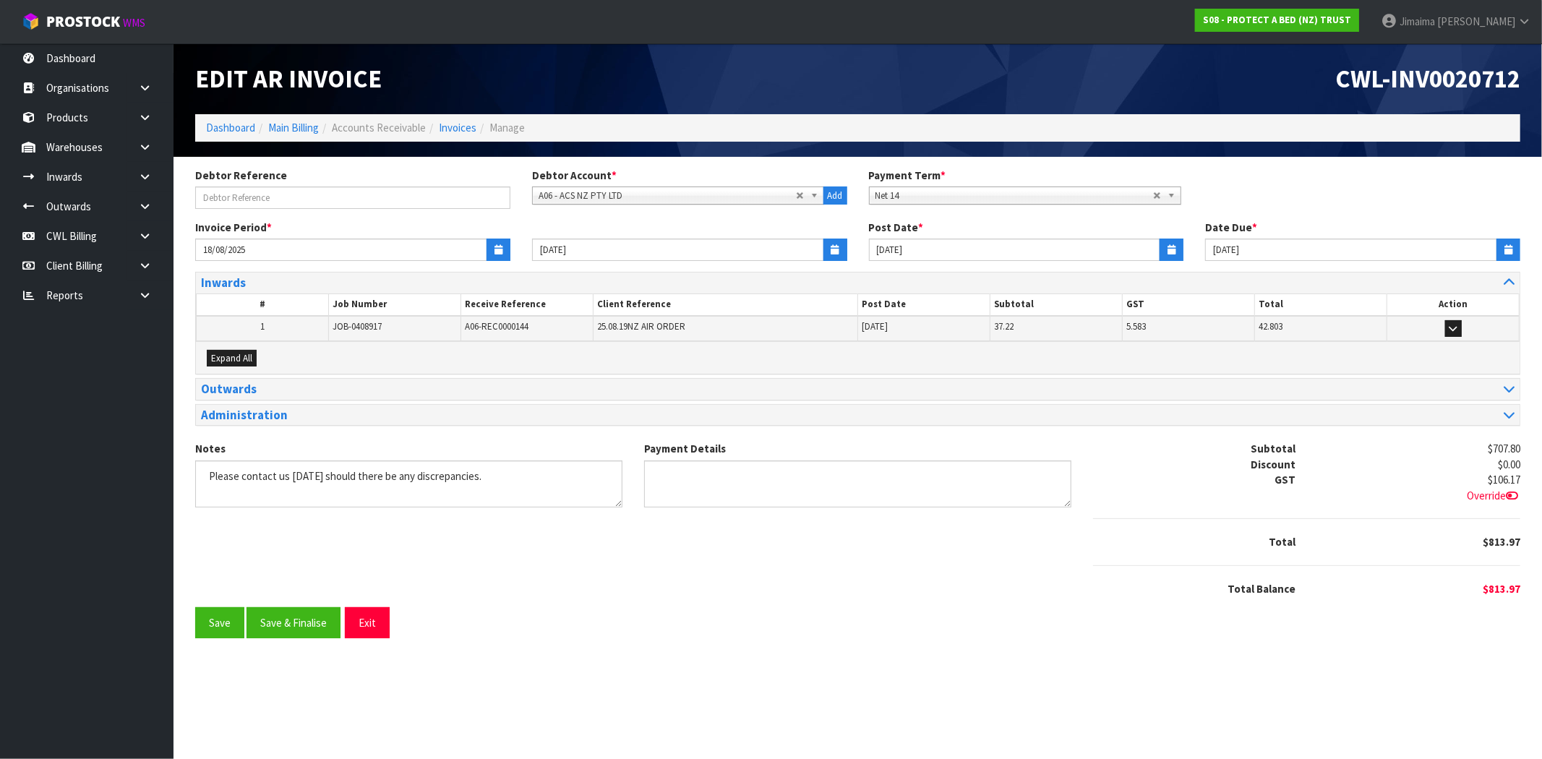
click at [239, 347] on div "Expand All" at bounding box center [858, 358] width 1324 height 32
click at [252, 359] on button "Expand All" at bounding box center [232, 358] width 50 height 17
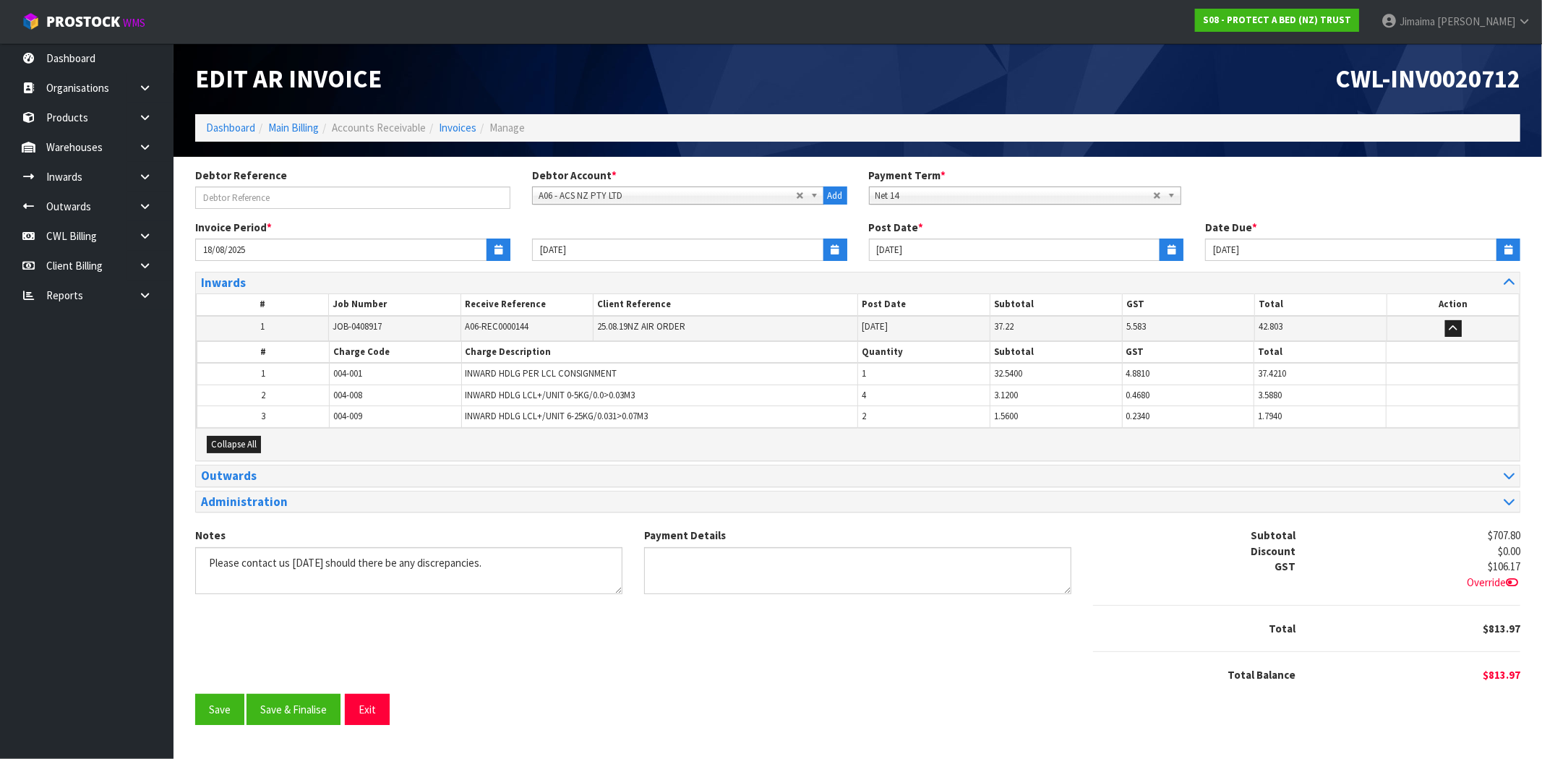
drag, startPoint x: 329, startPoint y: 385, endPoint x: 341, endPoint y: 379, distance: 13.3
click at [330, 385] on td "004-008" at bounding box center [395, 395] width 132 height 21
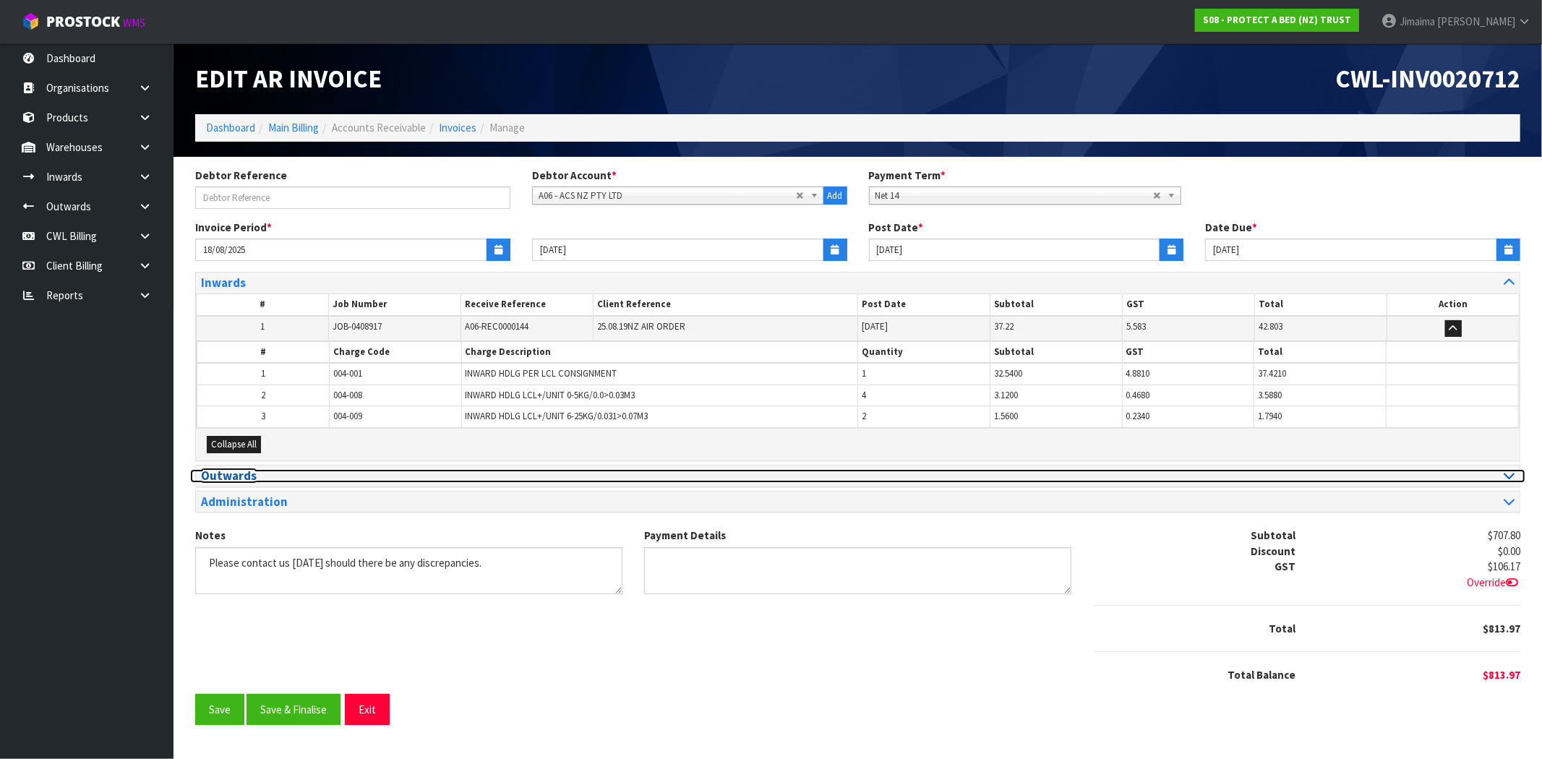
click at [283, 474] on h3 "Outwards" at bounding box center [524, 476] width 646 height 14
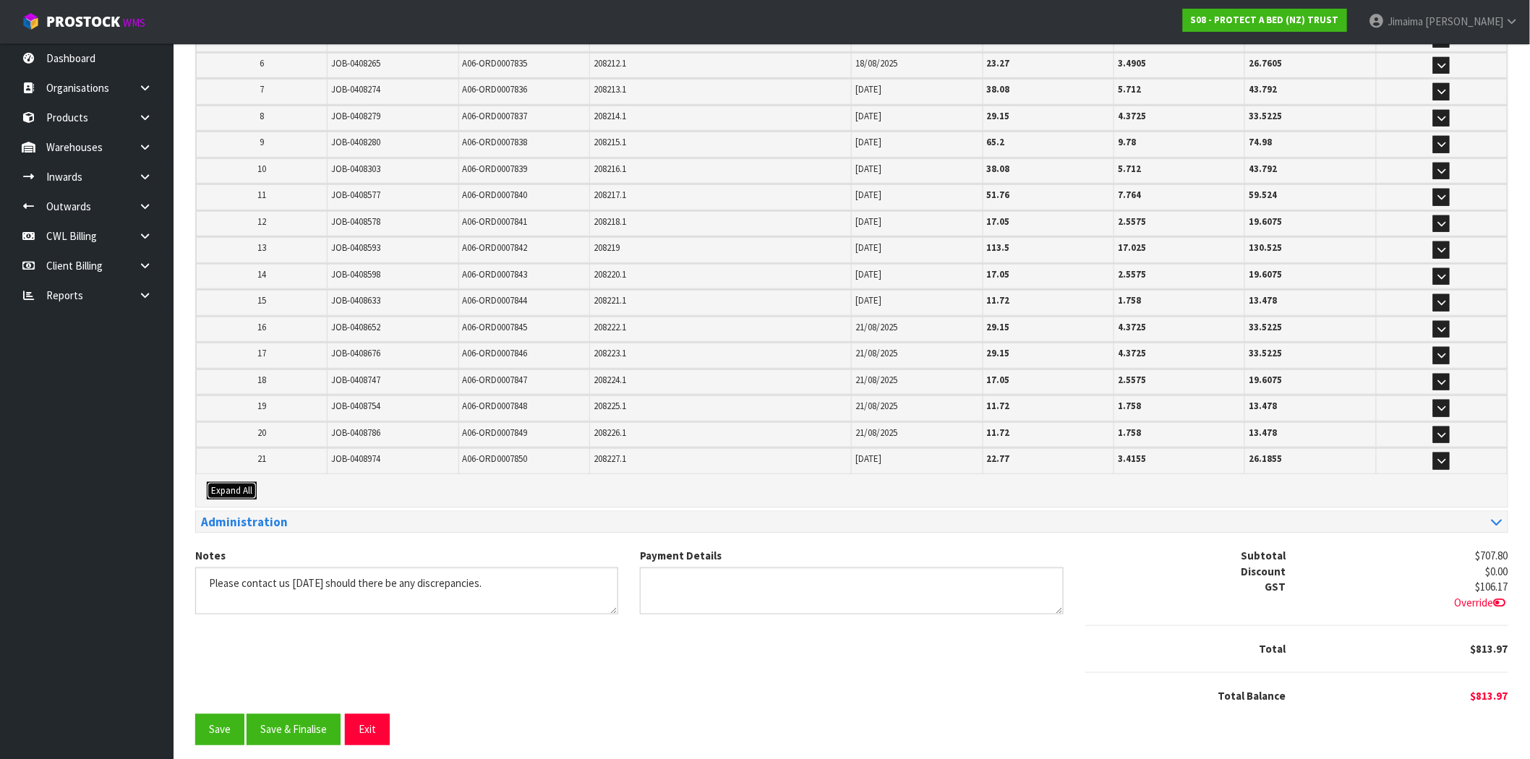
click at [244, 487] on span "Expand All" at bounding box center [231, 490] width 41 height 12
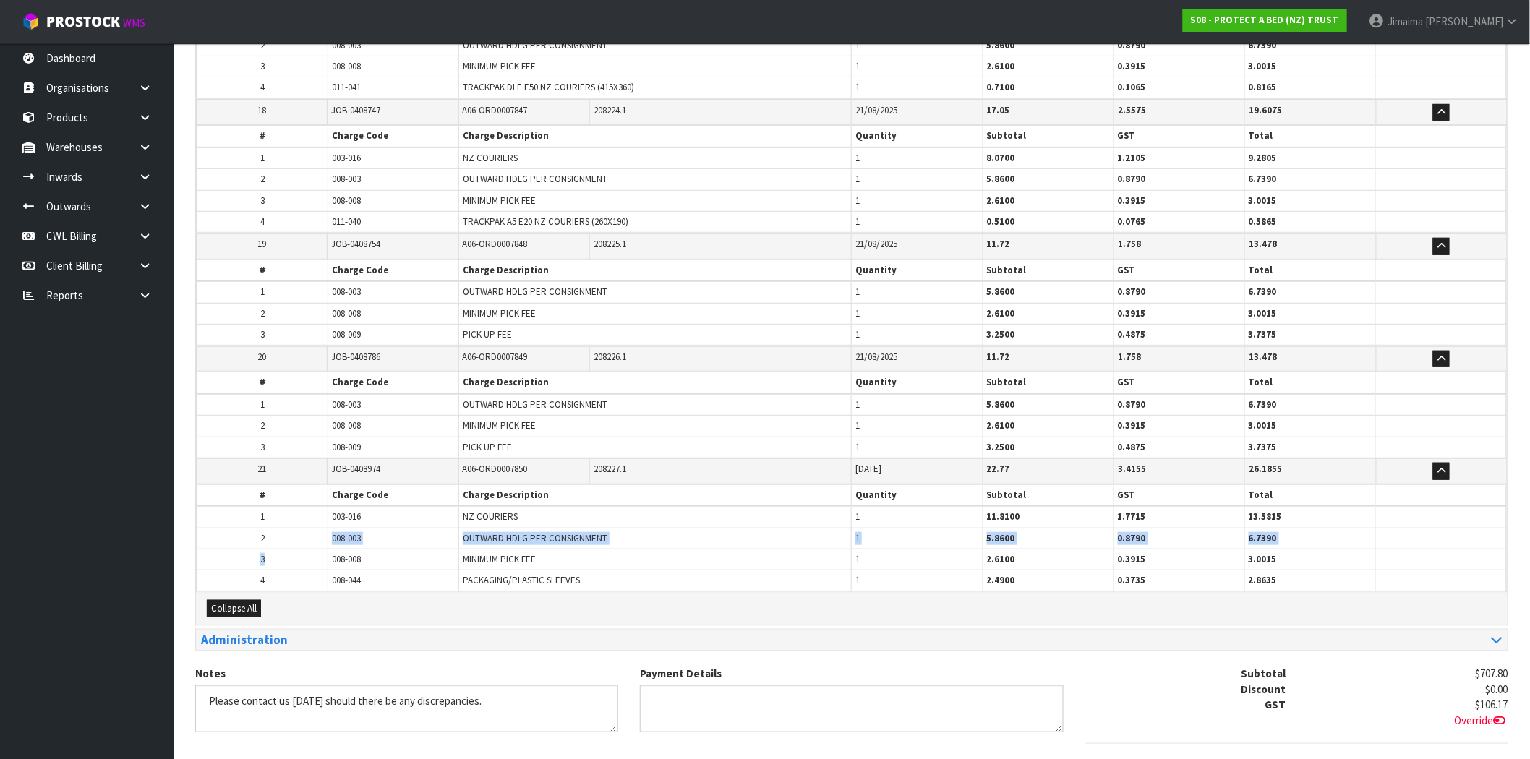
scroll to position [2636, 0]
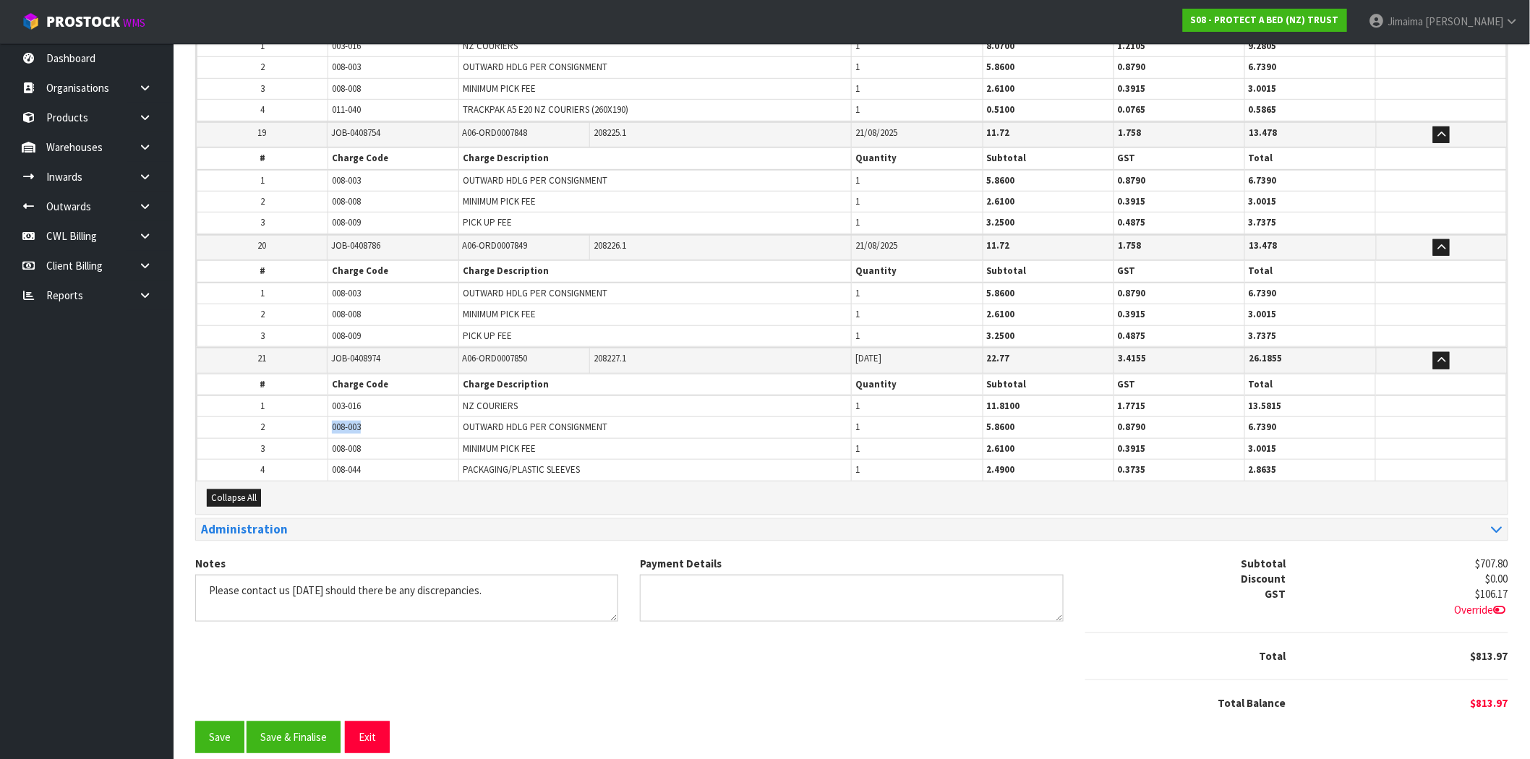
drag, startPoint x: 372, startPoint y: 416, endPoint x: 299, endPoint y: 420, distance: 73.1
click at [301, 420] on tr "2 008-003 OUTWARD HDLG PER CONSIGNMENT 1 5.8600 0.8790 6.7390" at bounding box center [851, 427] width 1309 height 21
copy tr "008-003"
click at [286, 722] on button "Save & Finalise" at bounding box center [294, 737] width 94 height 31
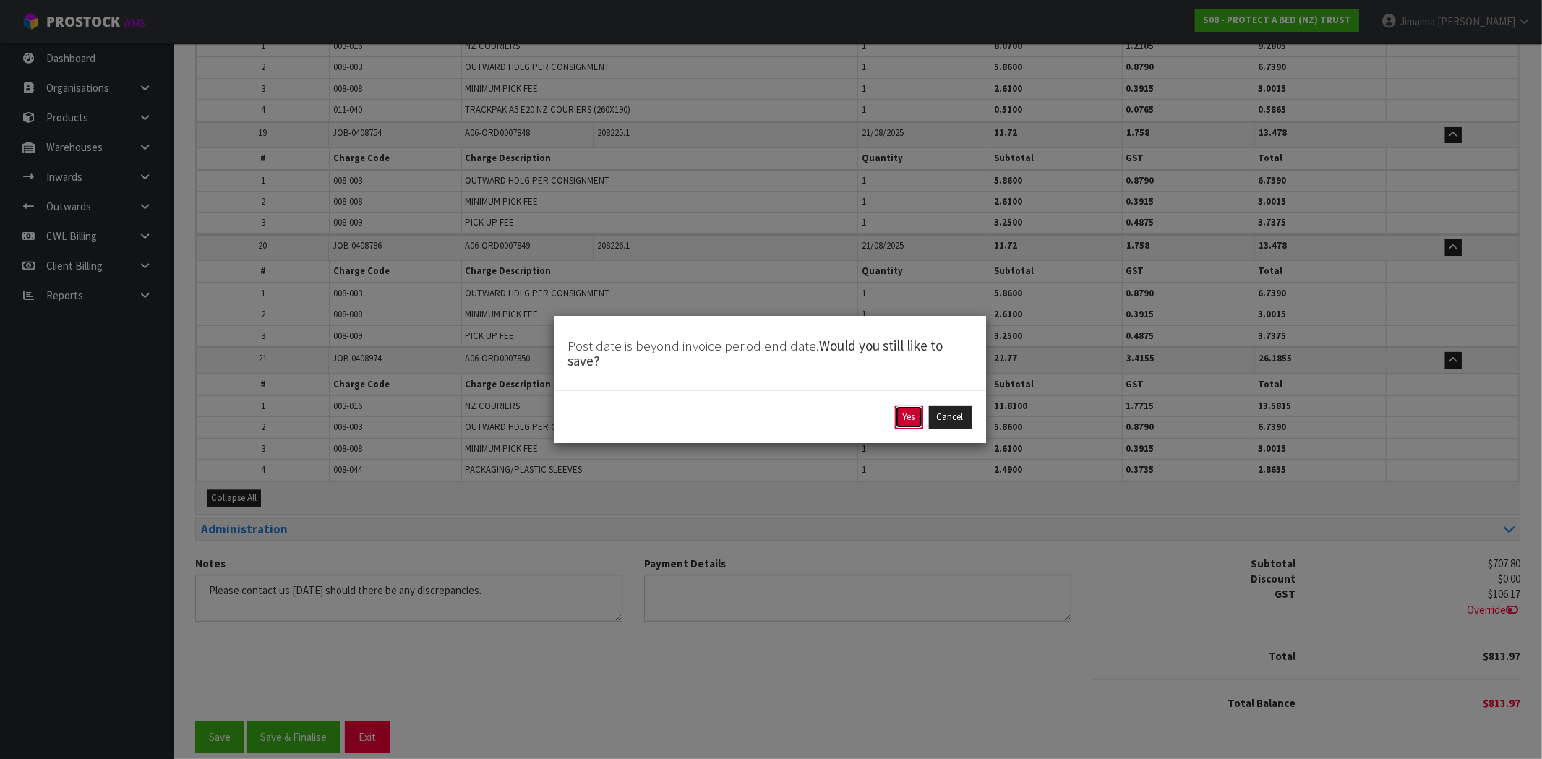
click at [900, 421] on button "Yes" at bounding box center [909, 417] width 28 height 23
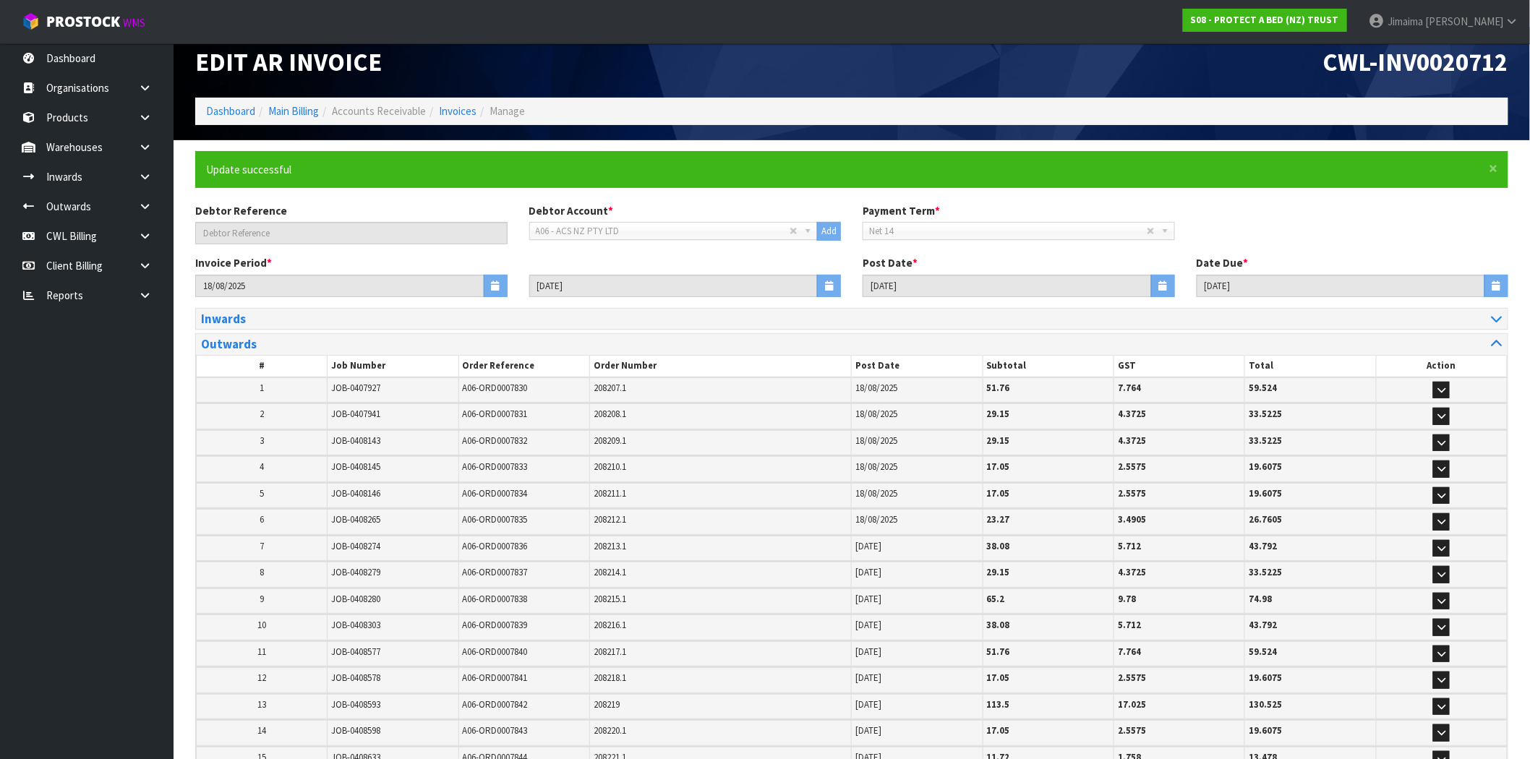
scroll to position [0, 0]
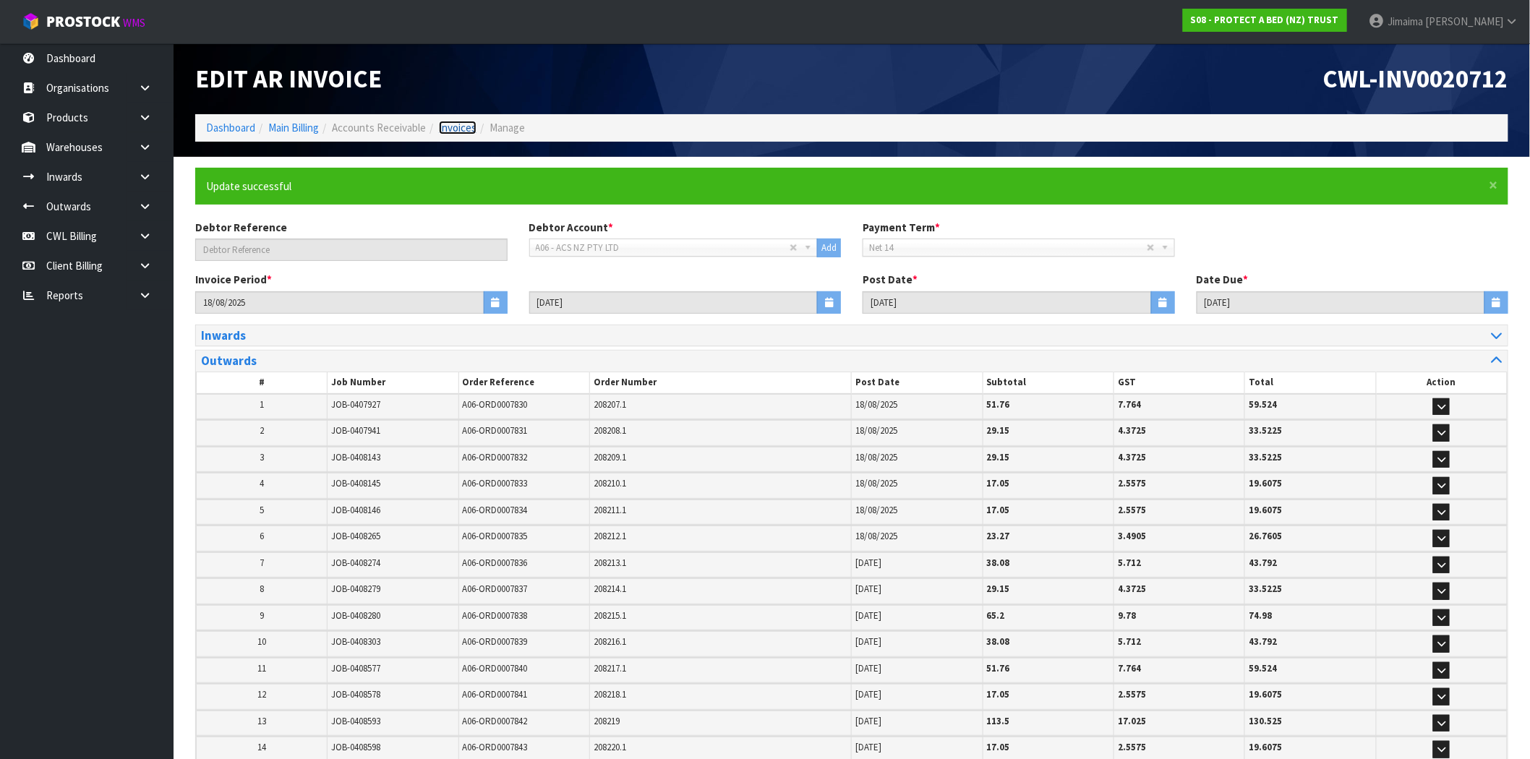
click at [456, 127] on link "Invoices" at bounding box center [458, 128] width 38 height 14
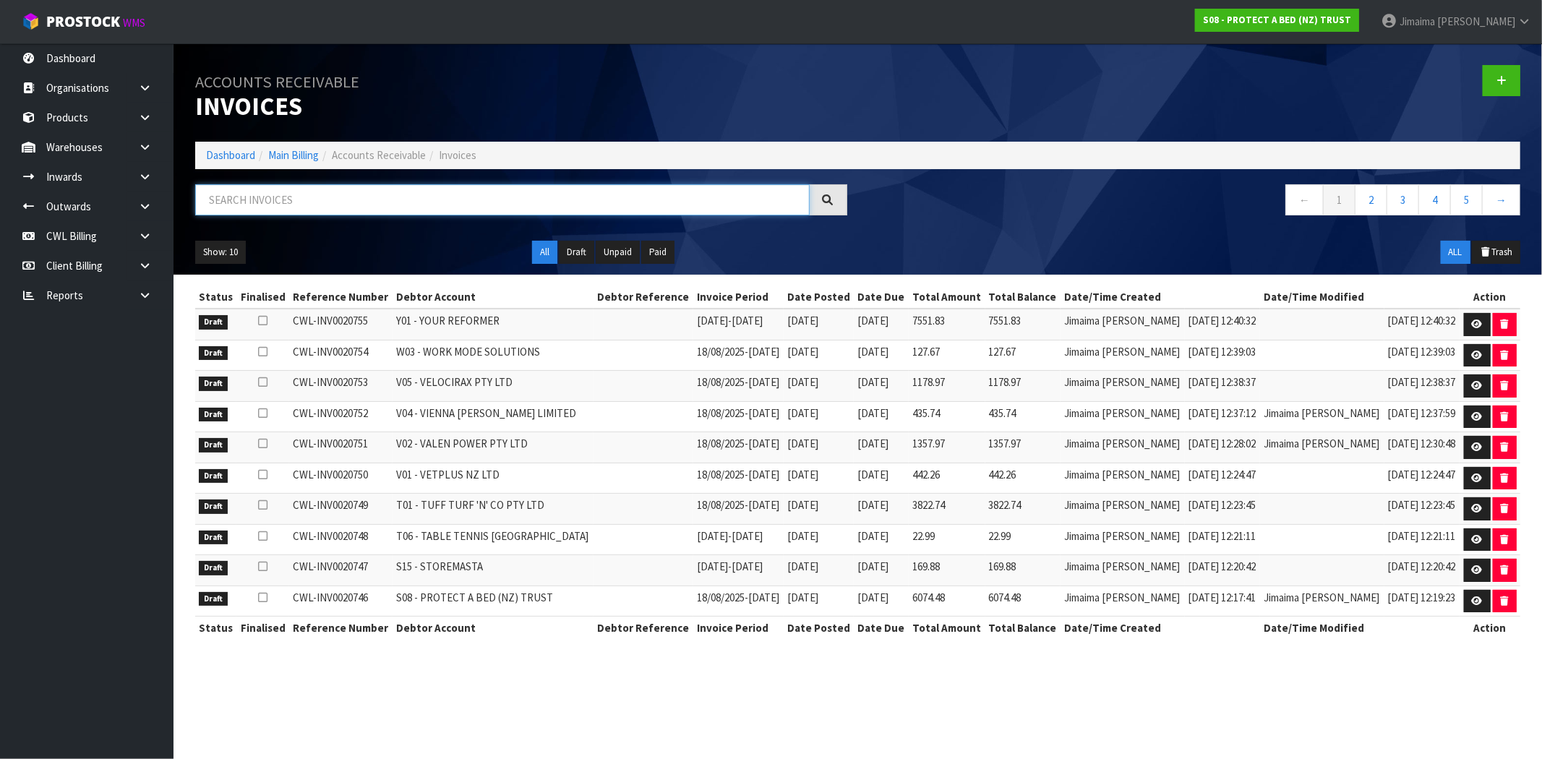
click at [294, 202] on input "text" at bounding box center [502, 199] width 615 height 31
paste input "A13"
type input "A13"
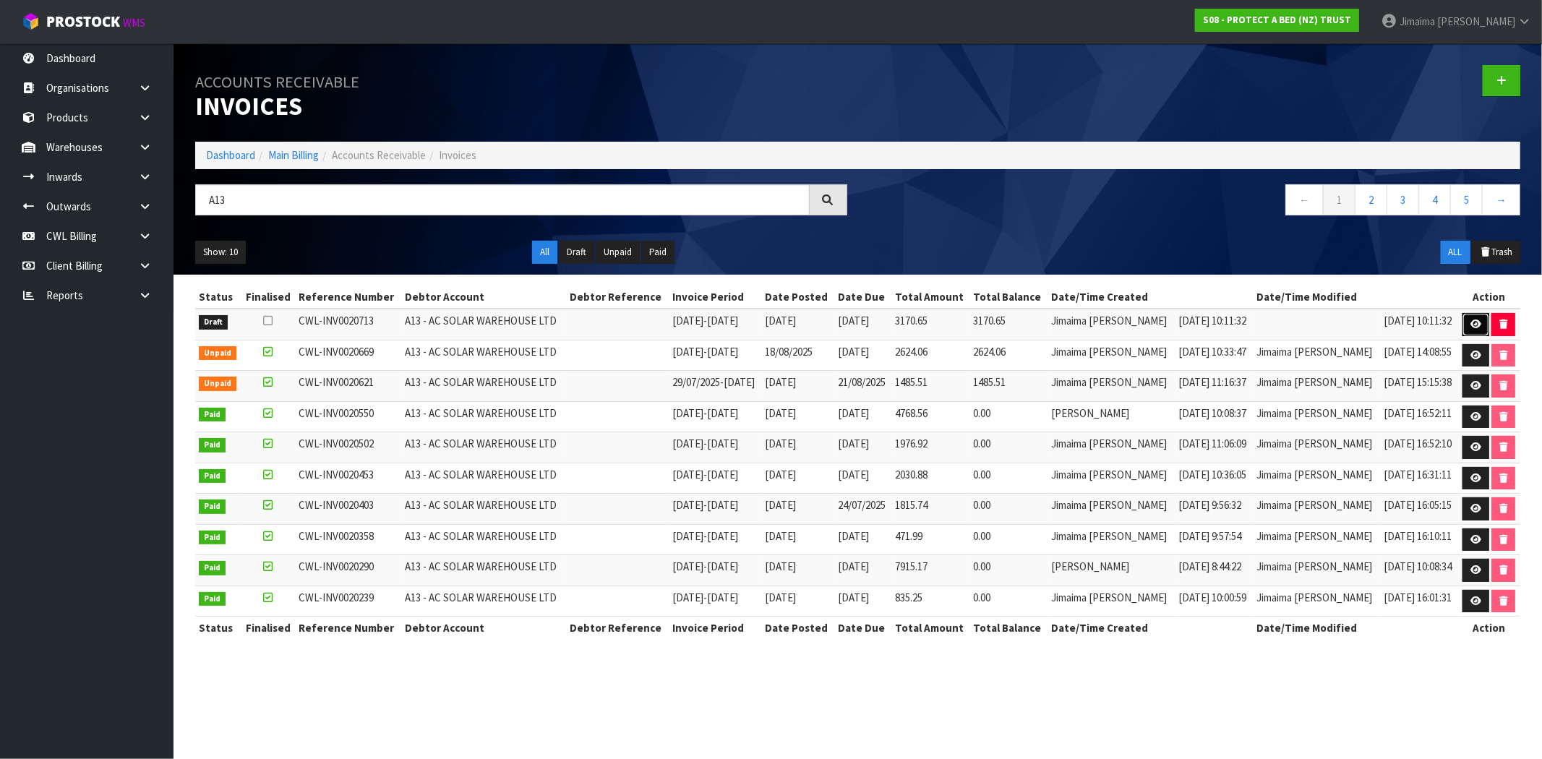
click at [1473, 316] on link at bounding box center [1476, 324] width 27 height 23
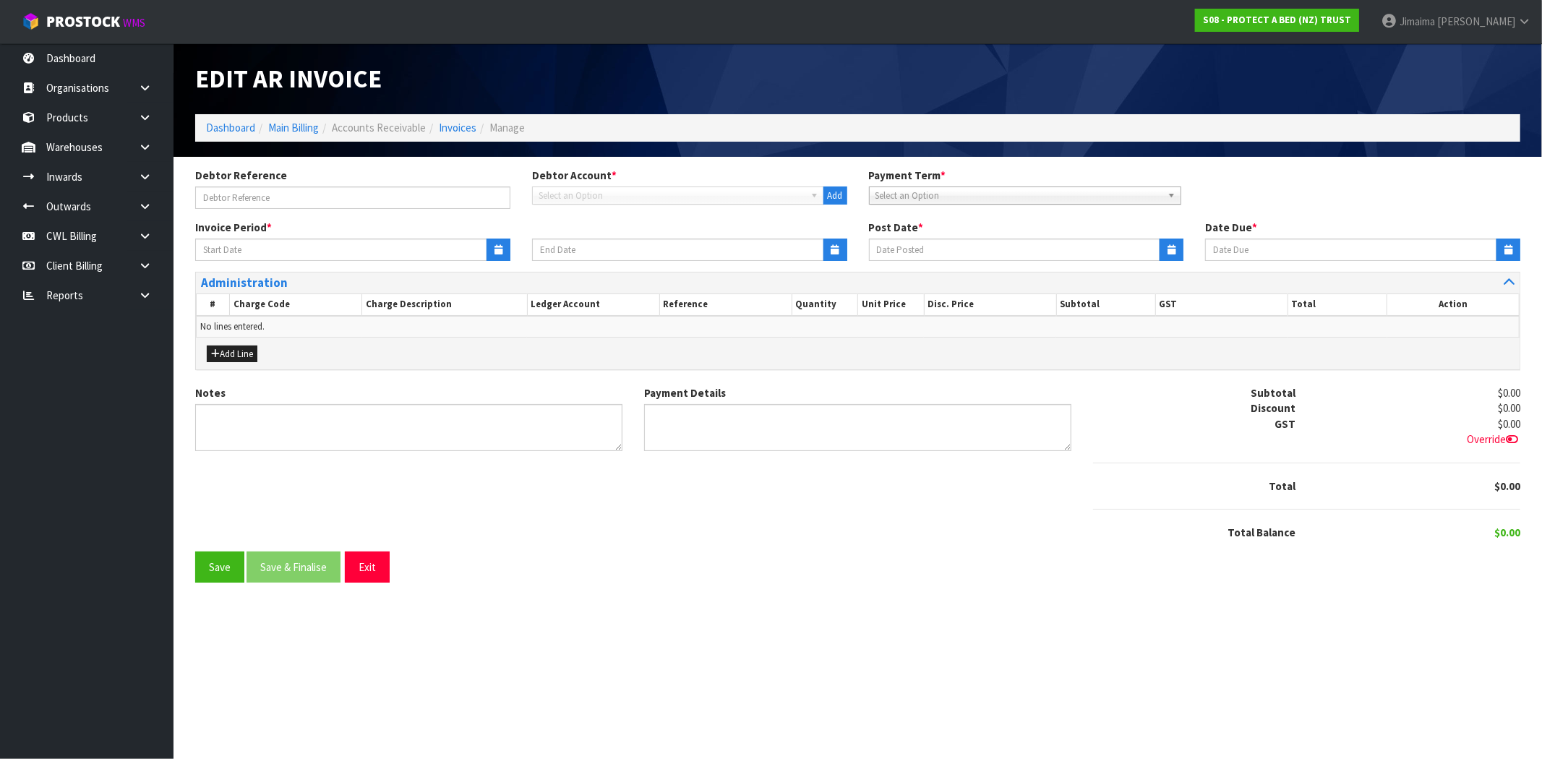
type input "[DATE]"
type textarea "Please contact us [DATE] should there be any discrepancies."
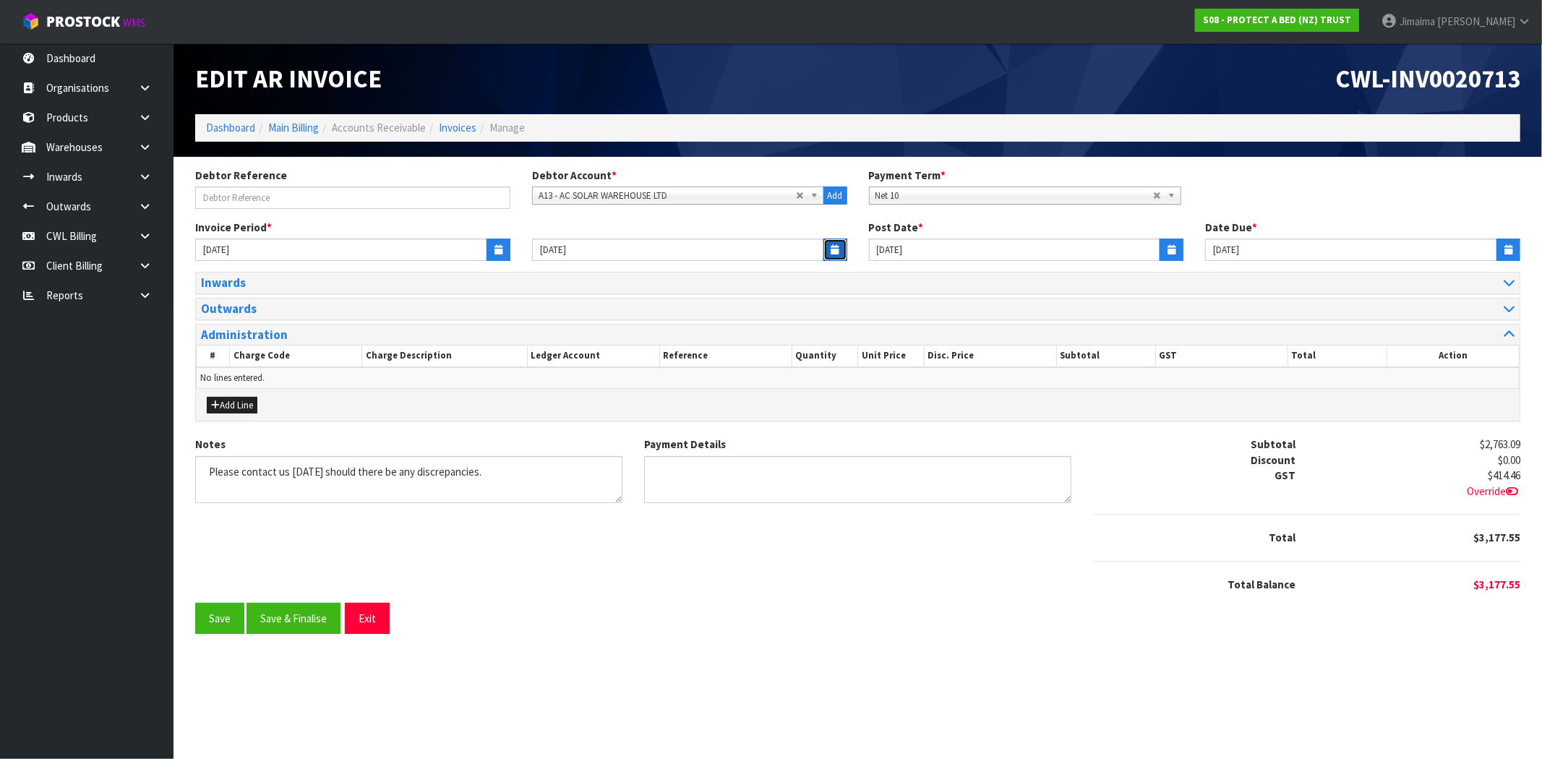
click at [831, 242] on button "button" at bounding box center [835, 250] width 24 height 22
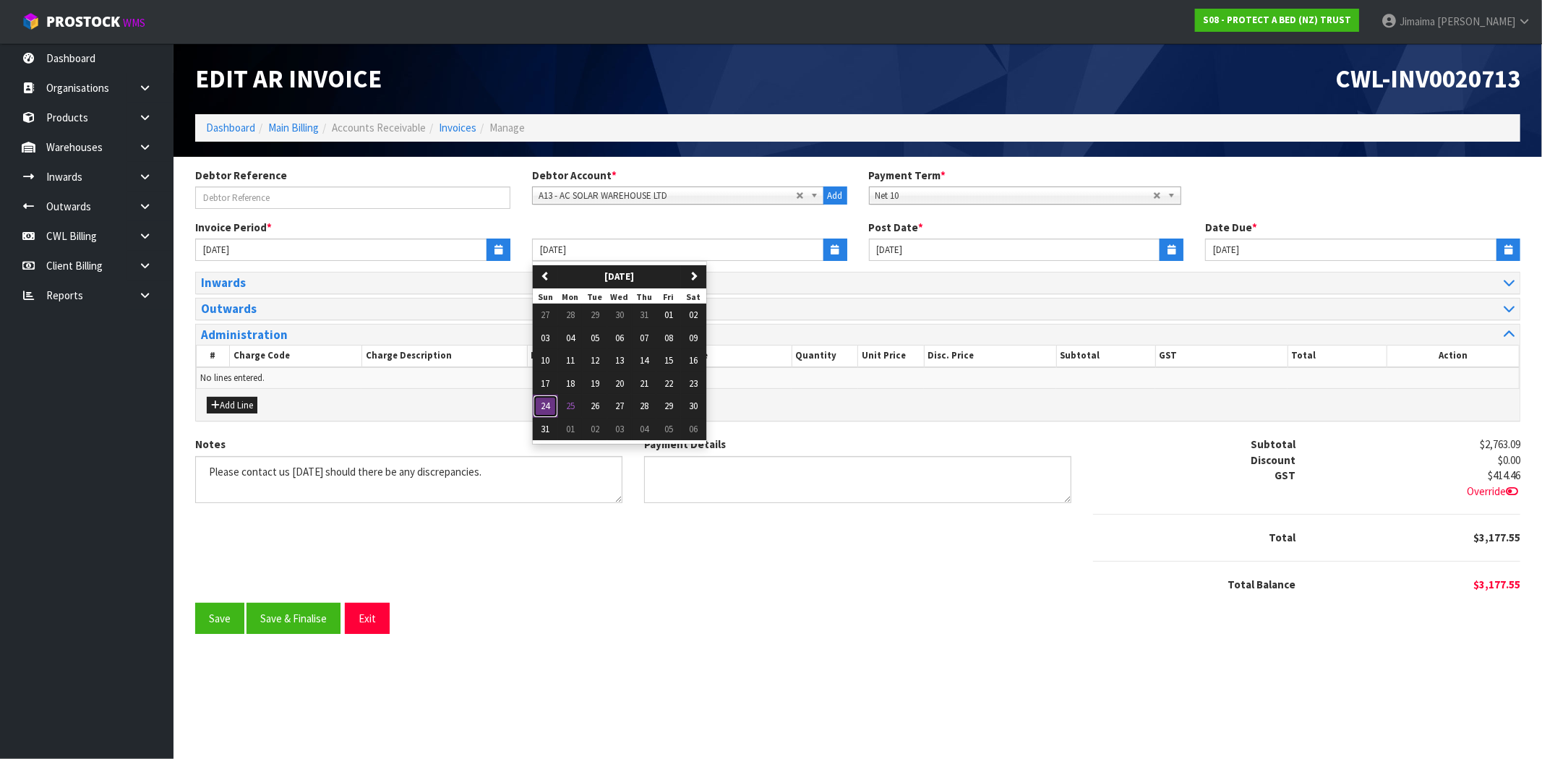
click at [544, 403] on span "24" at bounding box center [545, 406] width 9 height 12
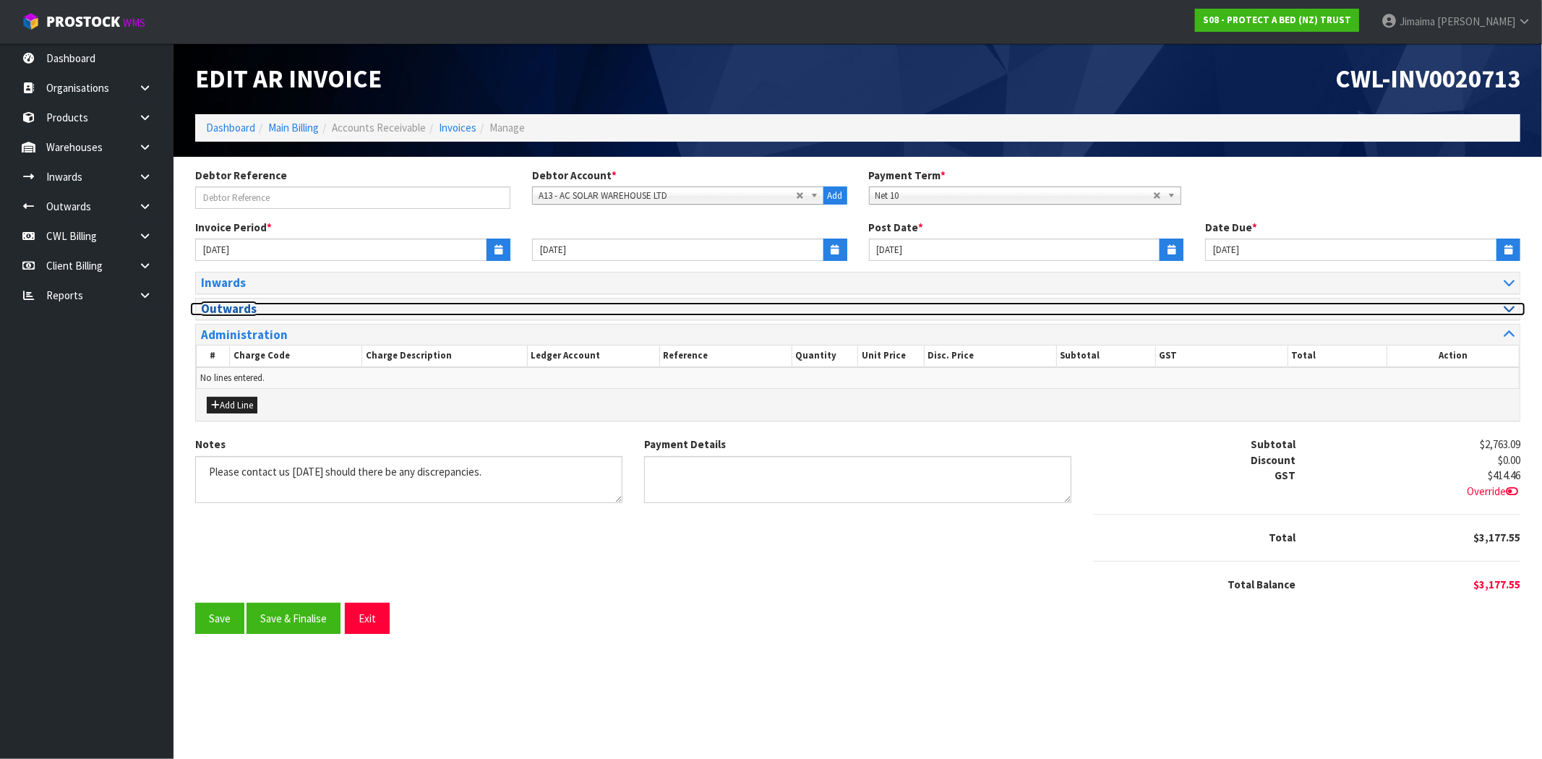
click at [277, 302] on h3 "Outwards" at bounding box center [524, 309] width 646 height 14
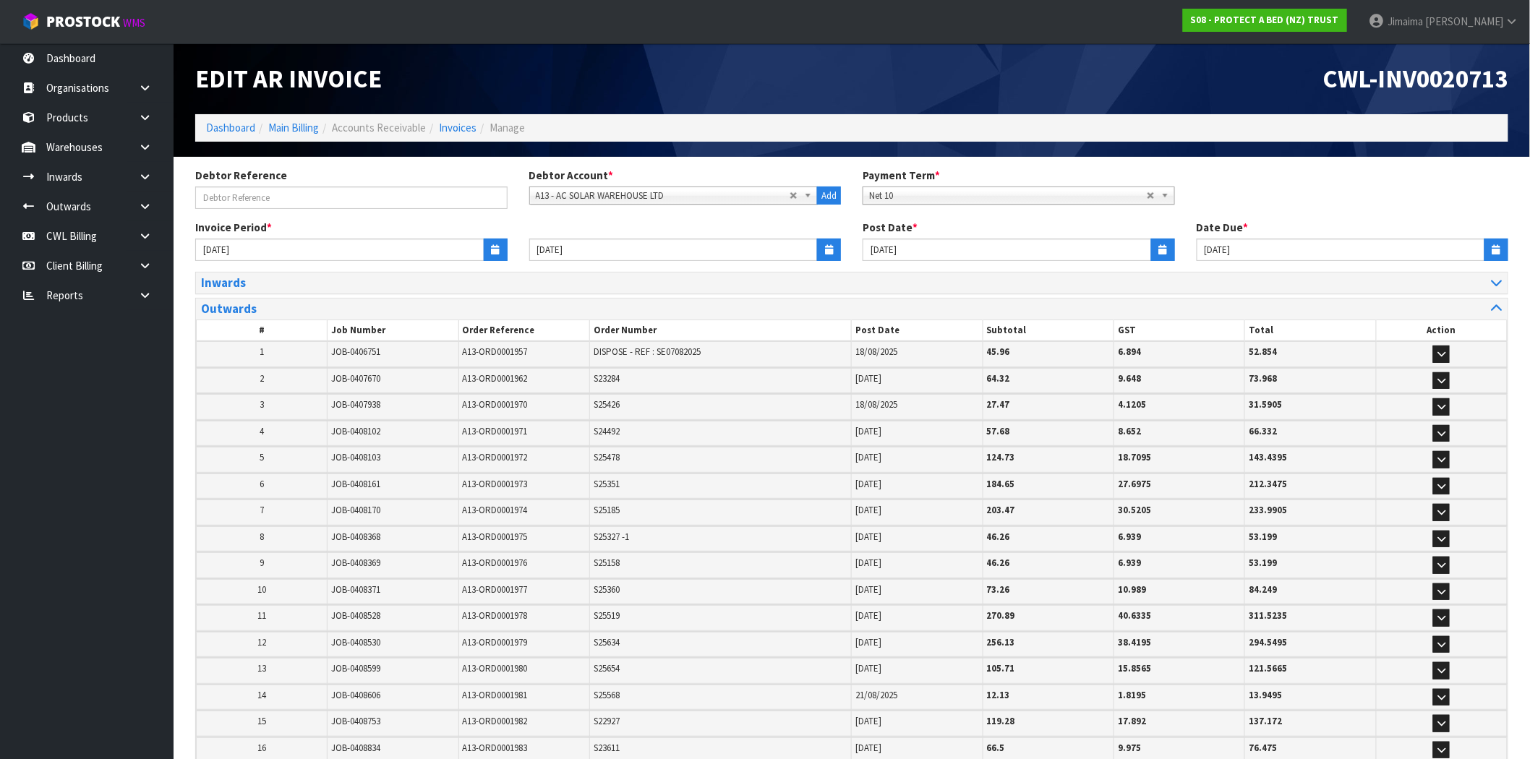
click at [190, 359] on div "Inwards # Job Number Receive Reference Client Reference Post Date Subtotal GST …" at bounding box center [851, 581] width 1335 height 618
click at [1442, 456] on icon "button" at bounding box center [1441, 459] width 8 height 9
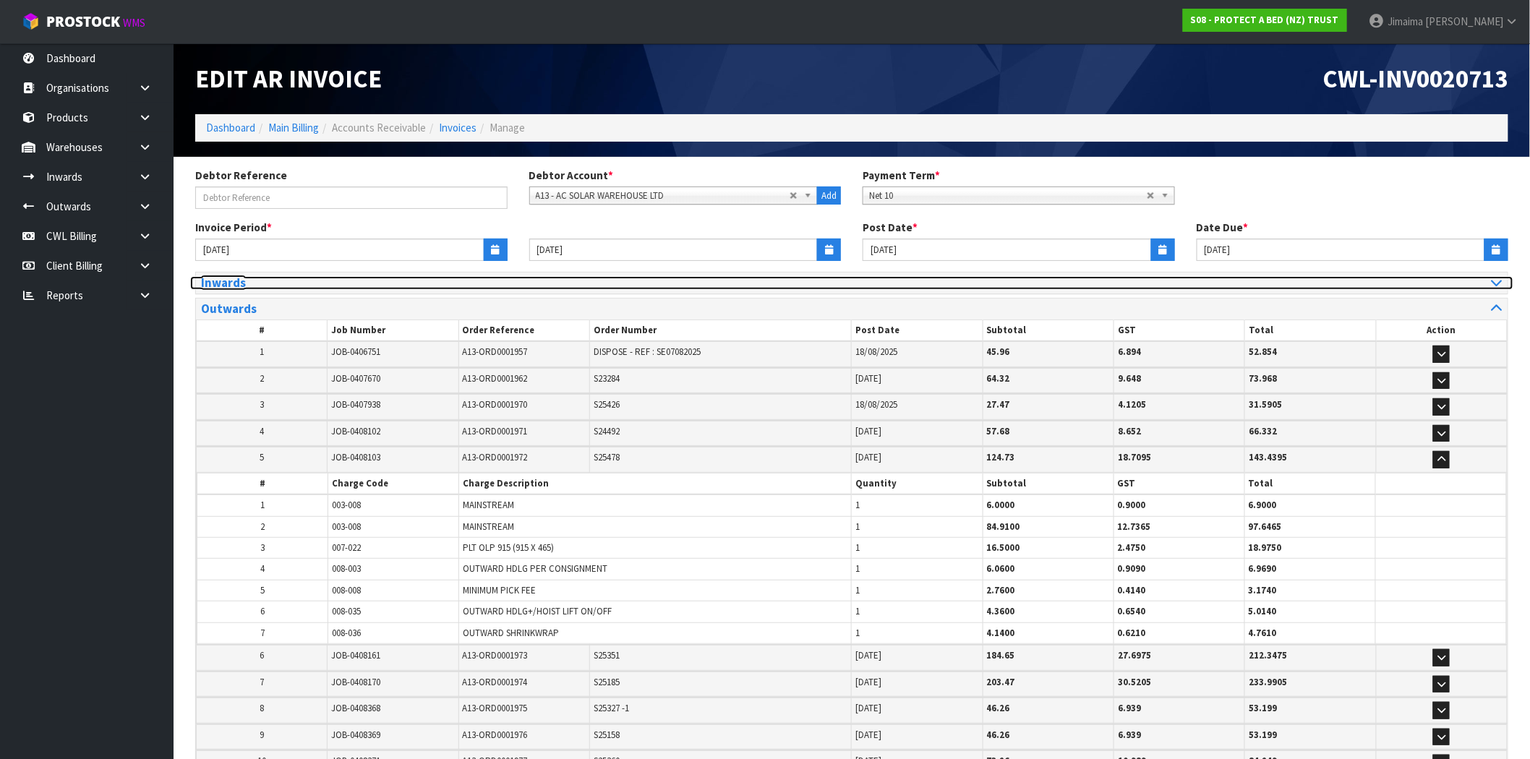
click at [278, 287] on h3 "Inwards" at bounding box center [521, 283] width 640 height 14
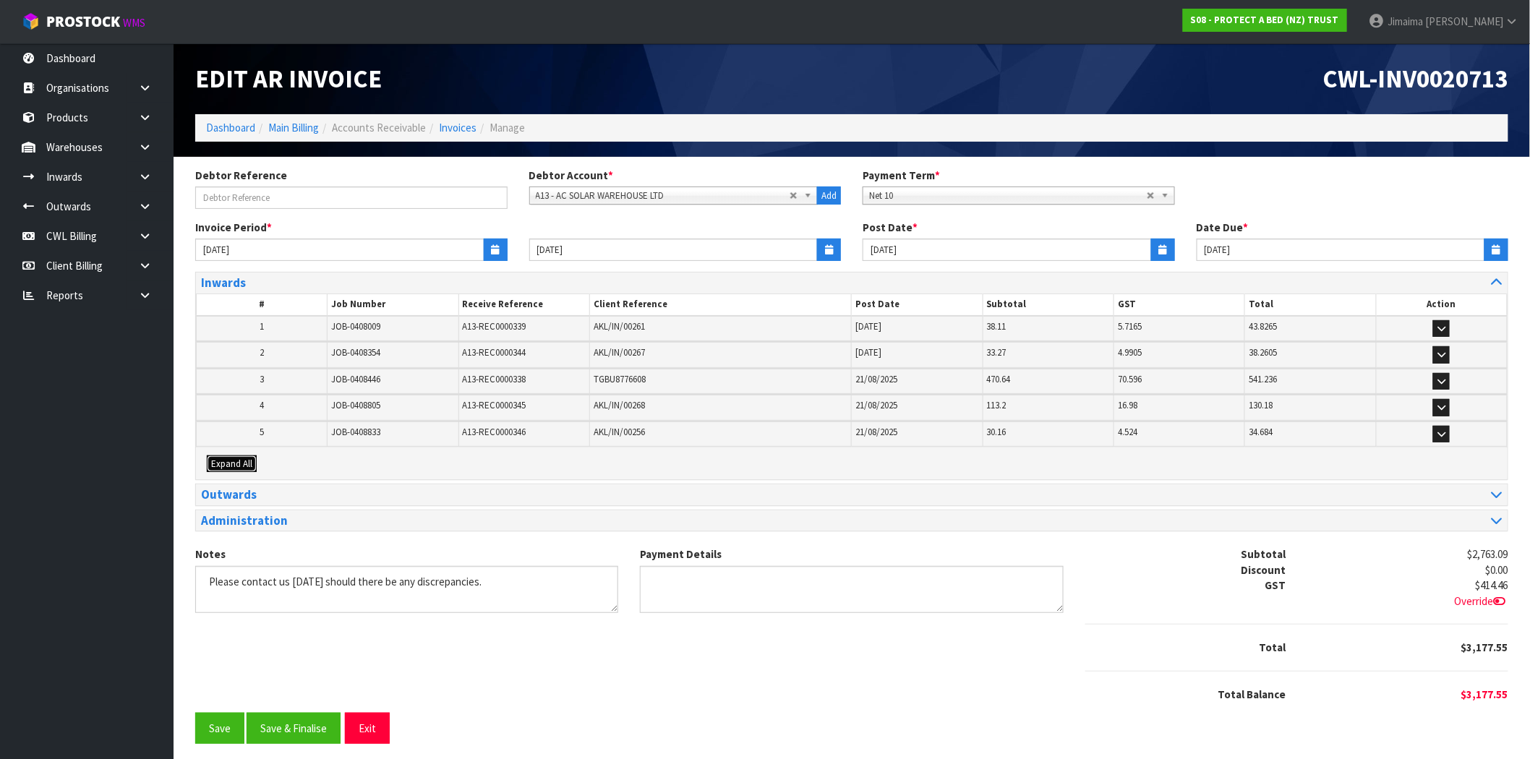
click at [227, 460] on span "Expand All" at bounding box center [231, 464] width 41 height 12
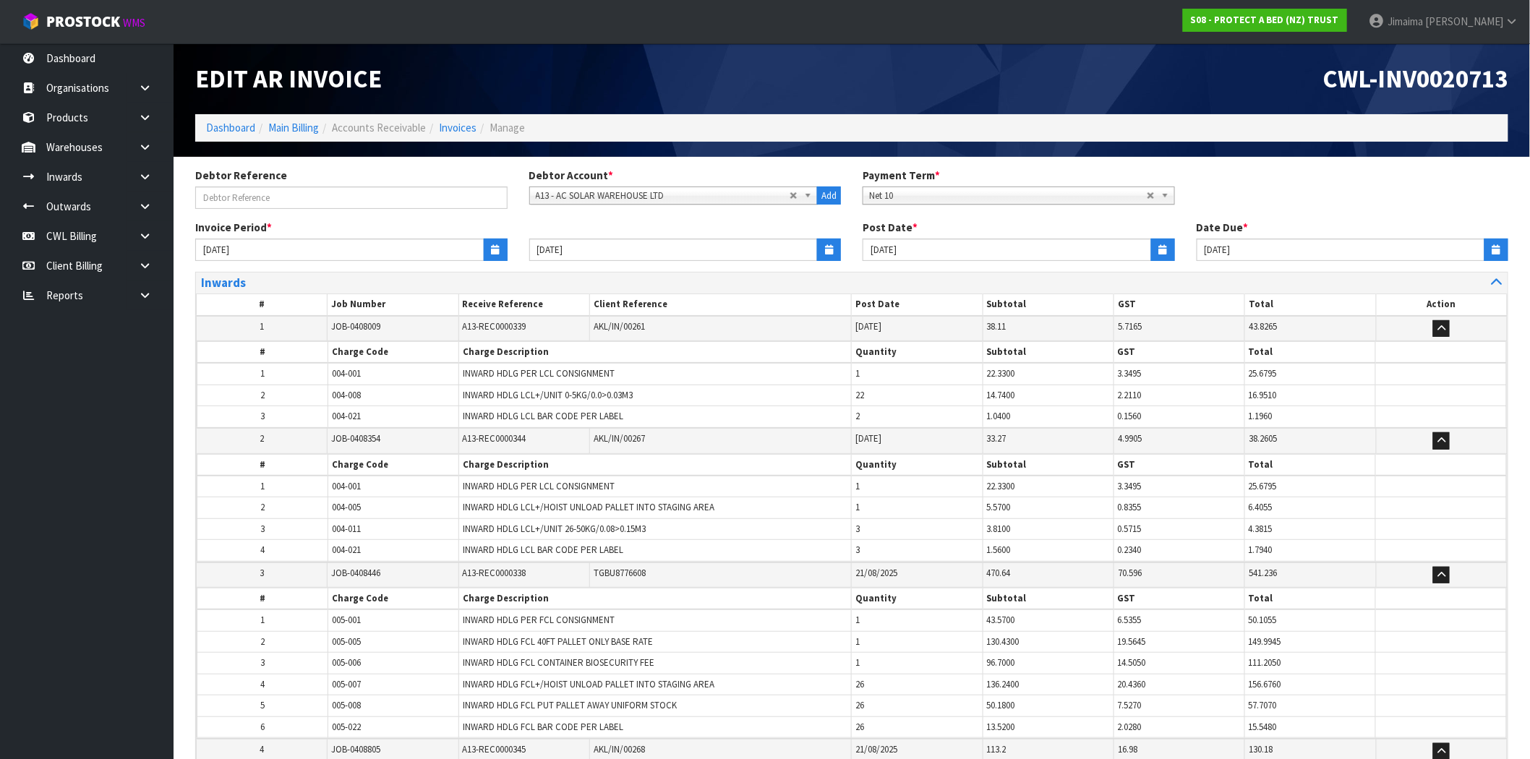
click at [330, 428] on td "JOB-0408354" at bounding box center [393, 440] width 131 height 25
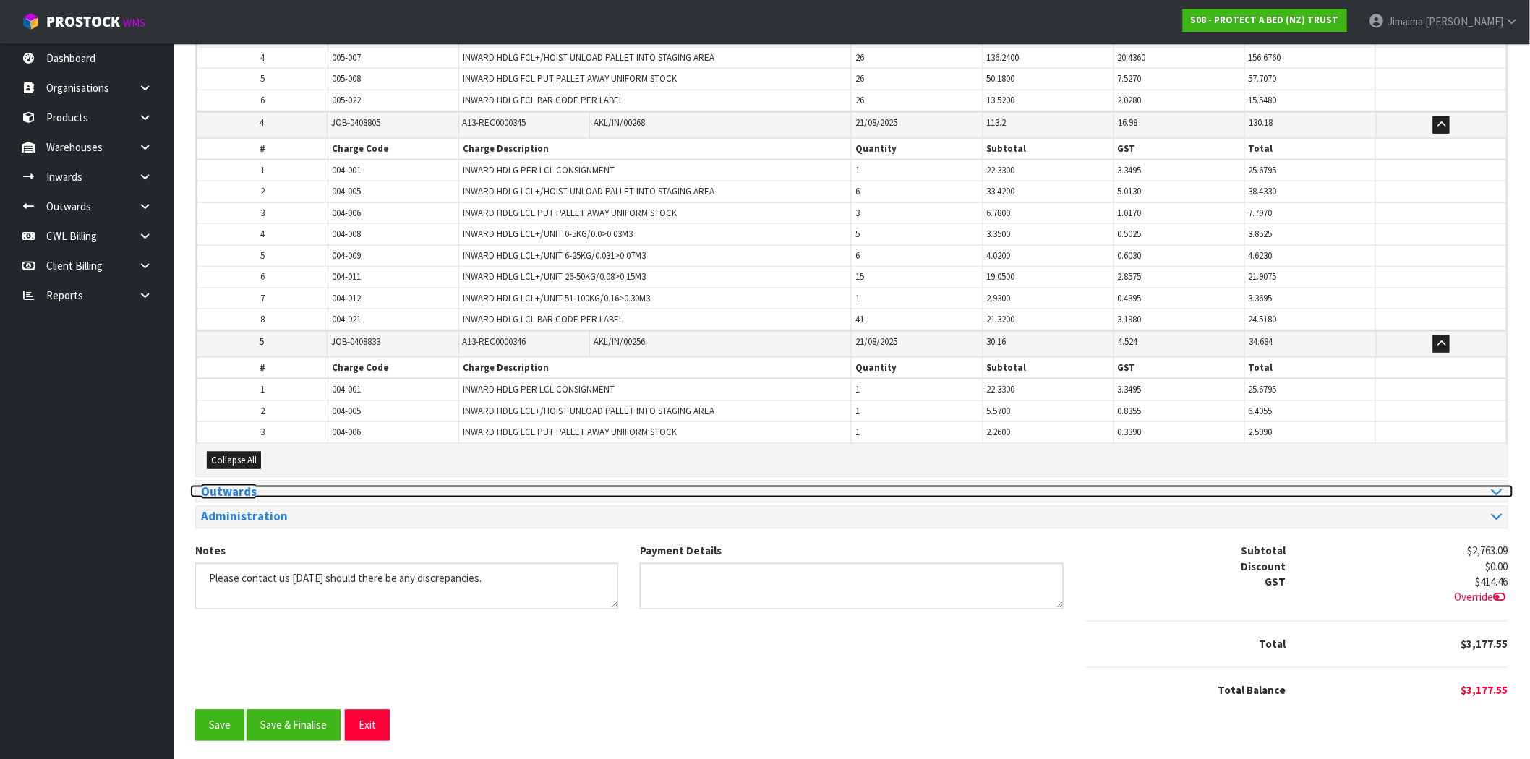
click at [275, 486] on h3 "Outwards" at bounding box center [521, 492] width 640 height 14
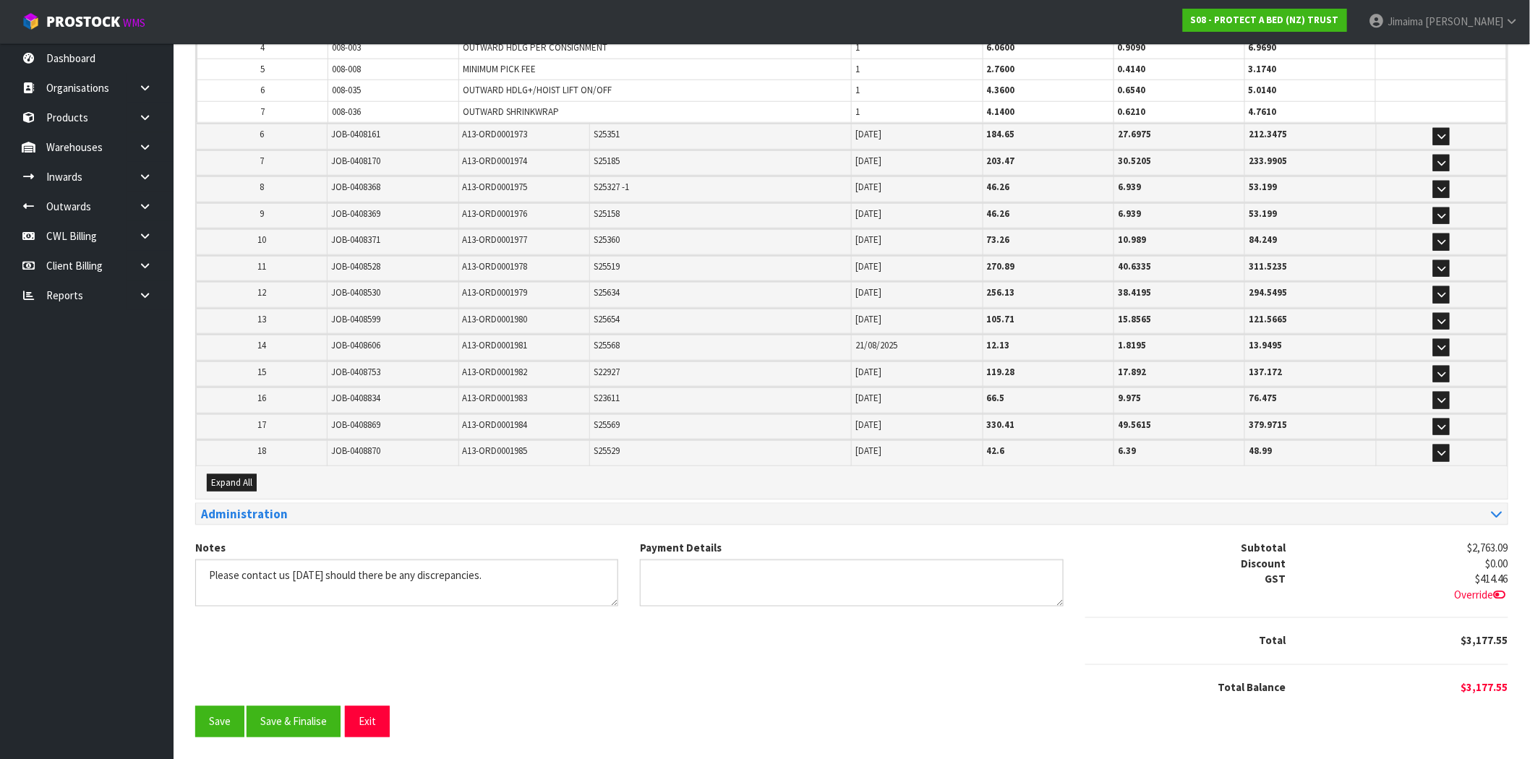
scroll to position [514, 0]
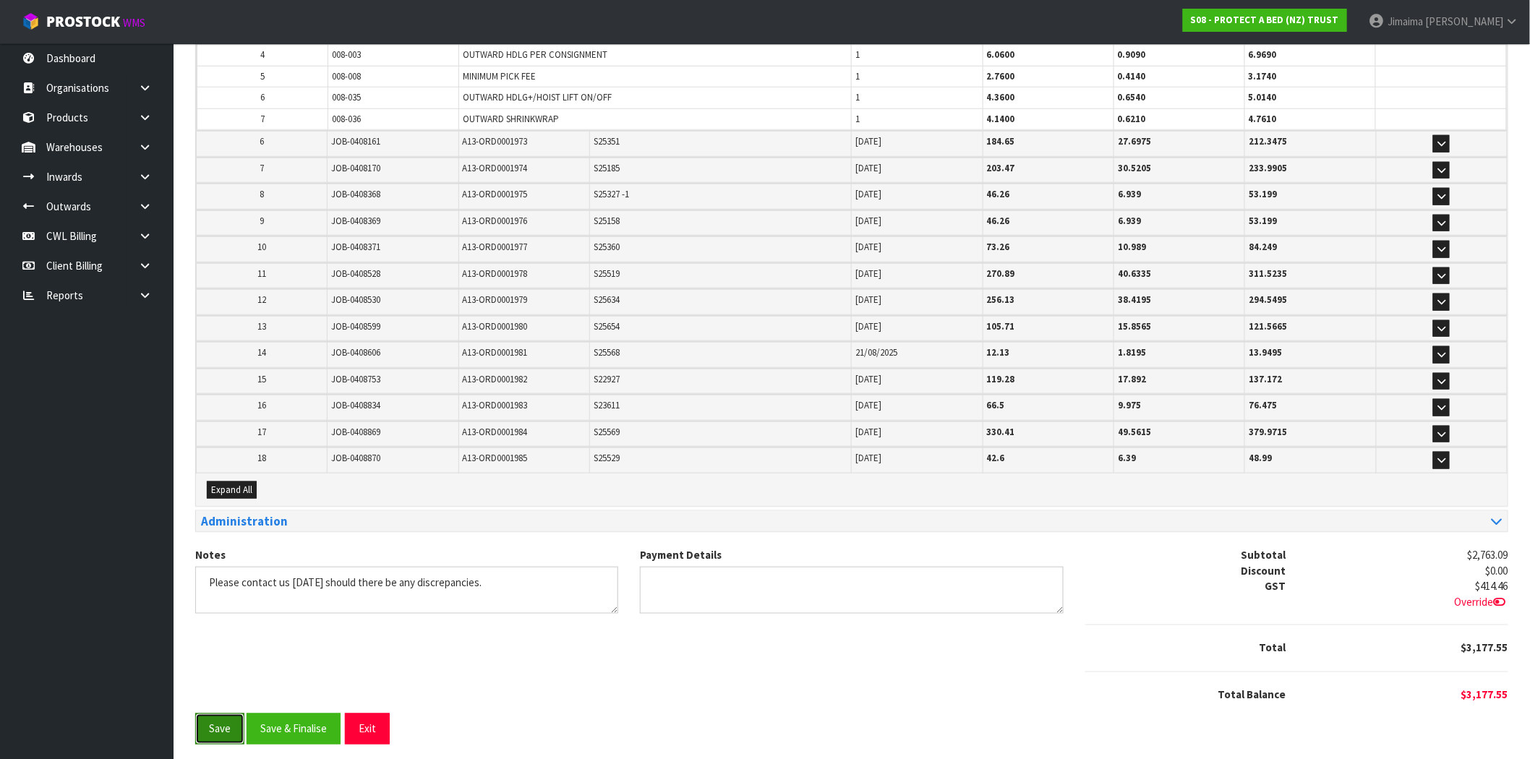
click at [218, 717] on button "Save" at bounding box center [219, 729] width 49 height 31
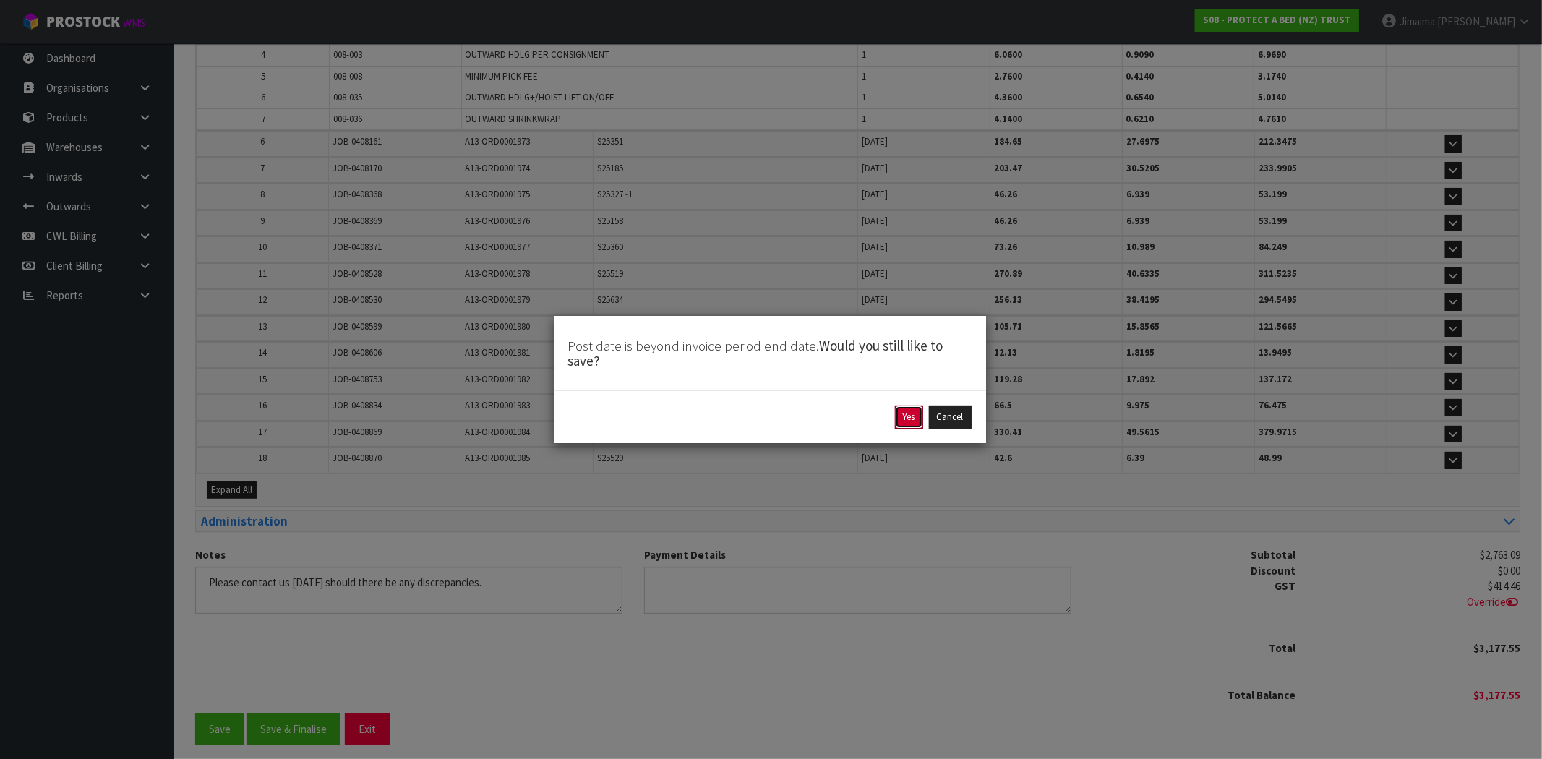
drag, startPoint x: 902, startPoint y: 414, endPoint x: 385, endPoint y: 95, distance: 607.3
click at [901, 414] on button "Yes" at bounding box center [909, 417] width 28 height 23
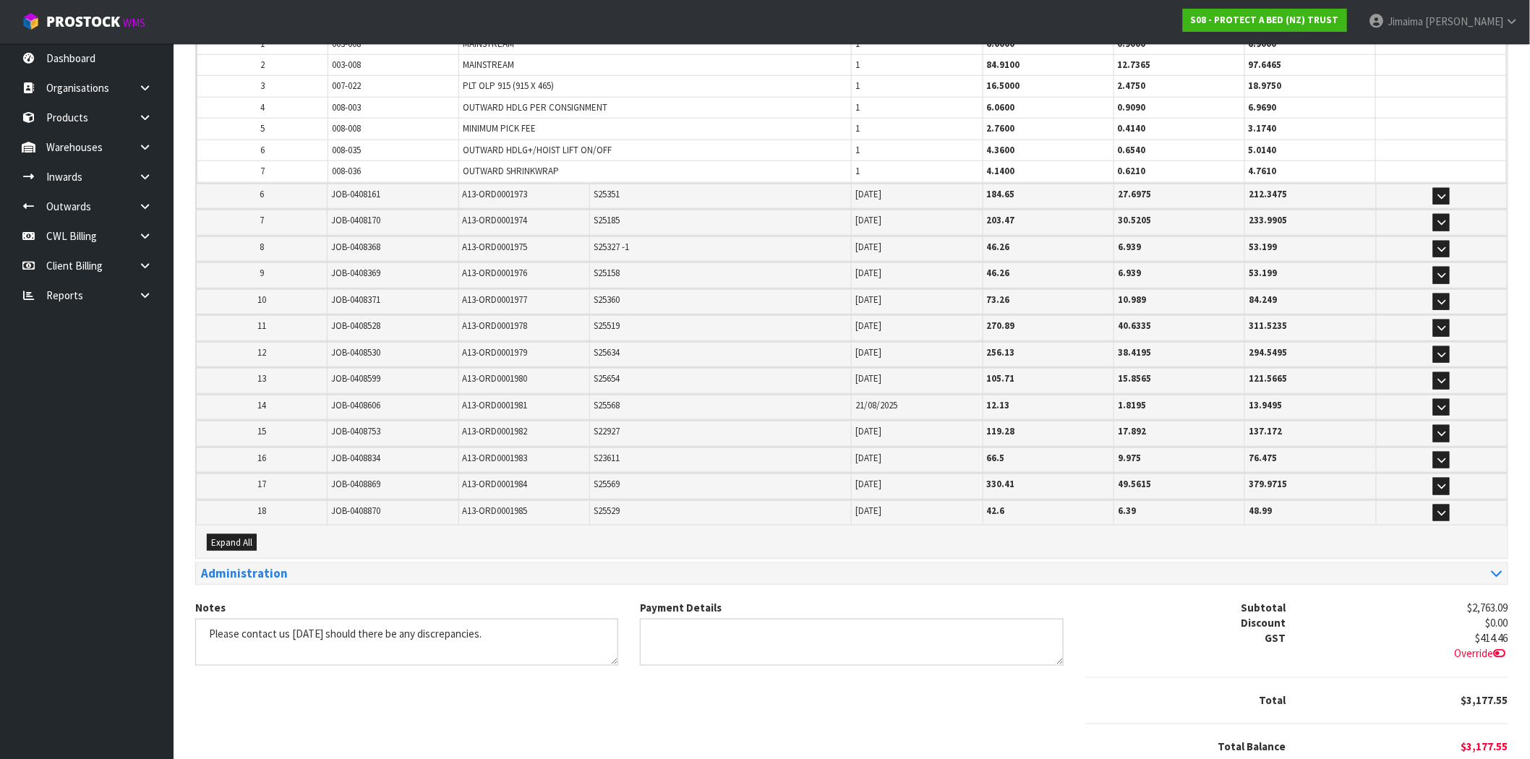
scroll to position [0, 0]
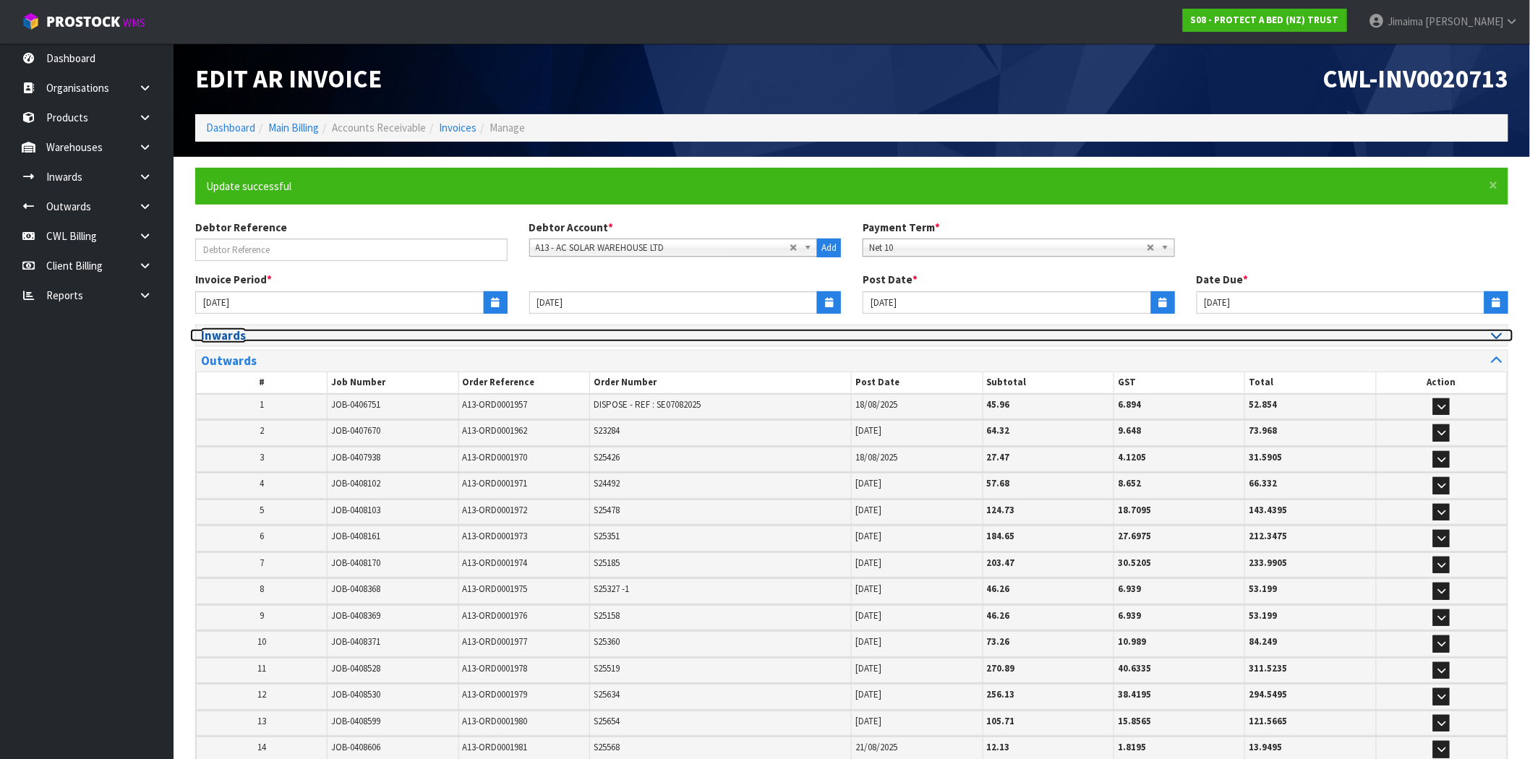
click at [247, 335] on h3 "Inwards" at bounding box center [521, 336] width 640 height 14
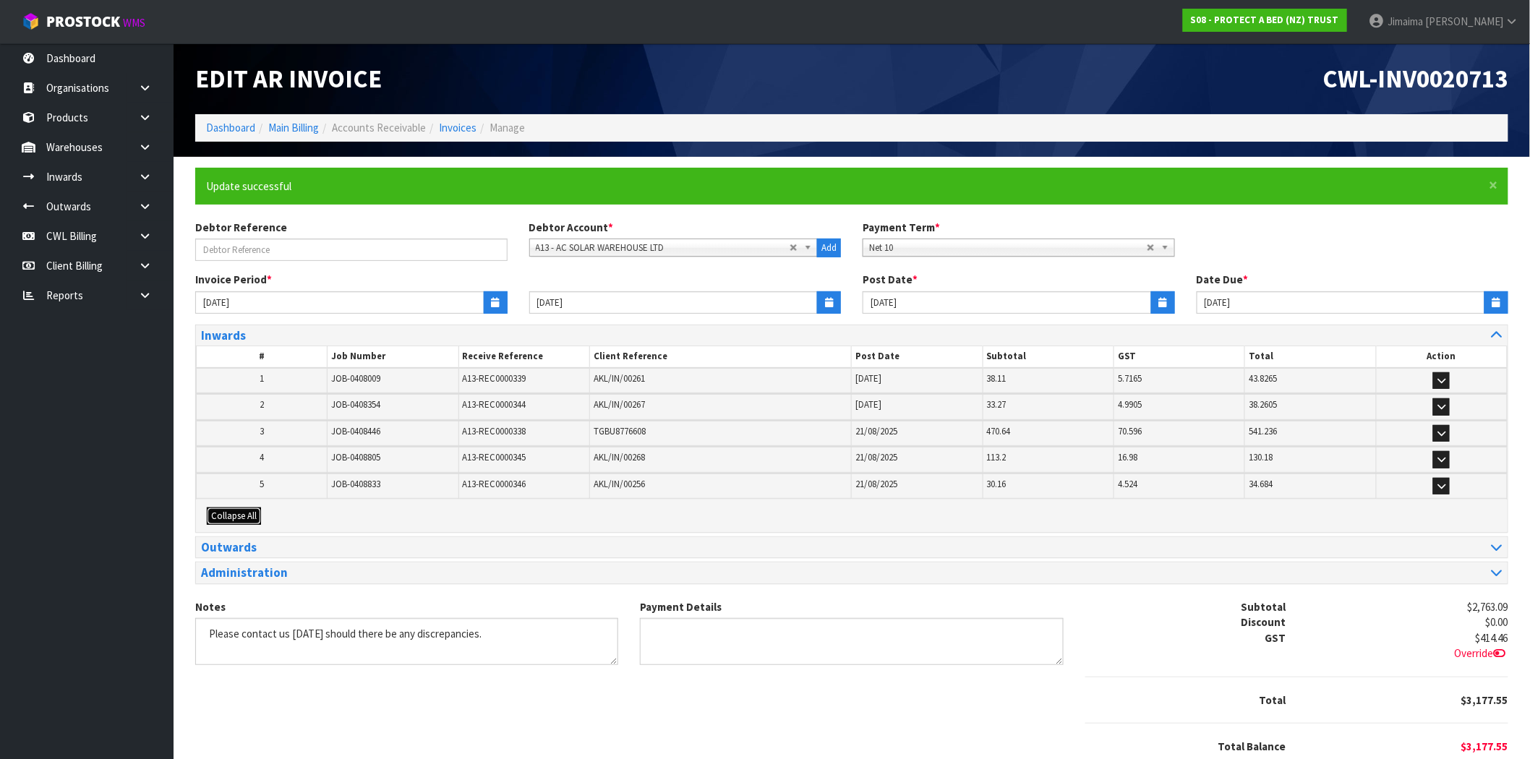
click at [222, 510] on span "Collapse All" at bounding box center [234, 516] width 46 height 12
click at [257, 507] on div "Expand All" at bounding box center [851, 516] width 1311 height 32
click at [248, 514] on span "Expand All" at bounding box center [231, 516] width 41 height 12
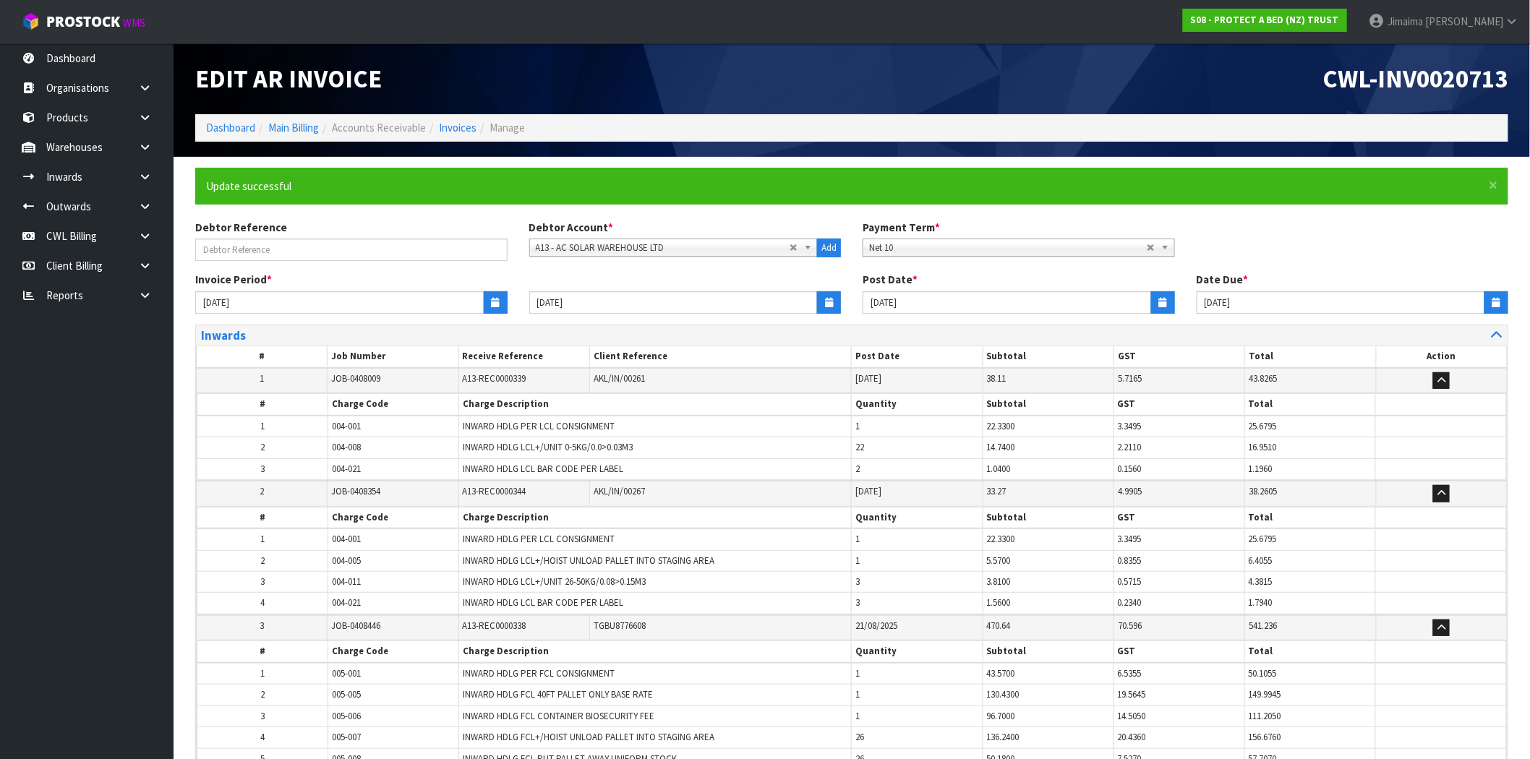
scroll to position [681, 0]
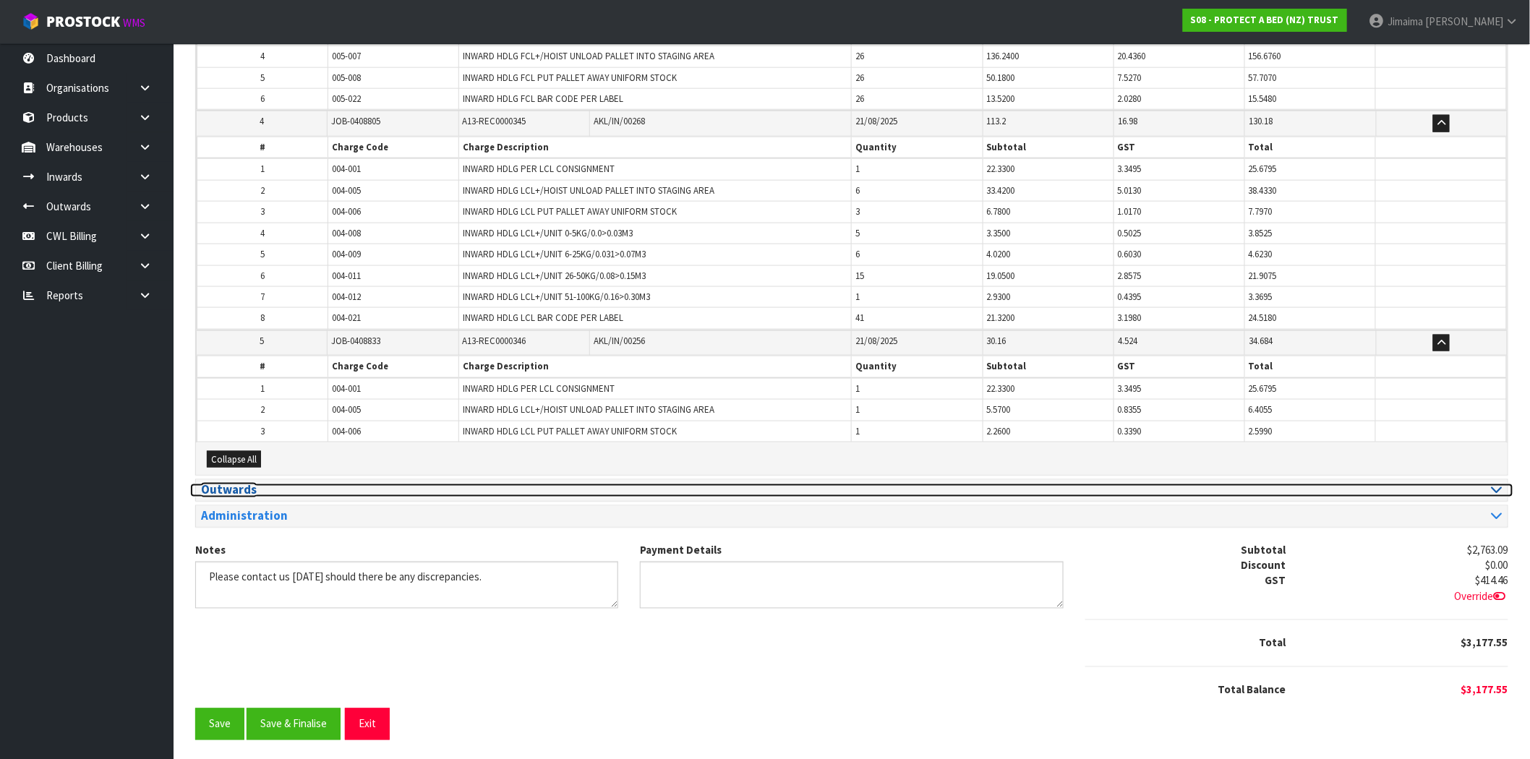
click at [305, 484] on h3 "Outwards" at bounding box center [521, 491] width 640 height 14
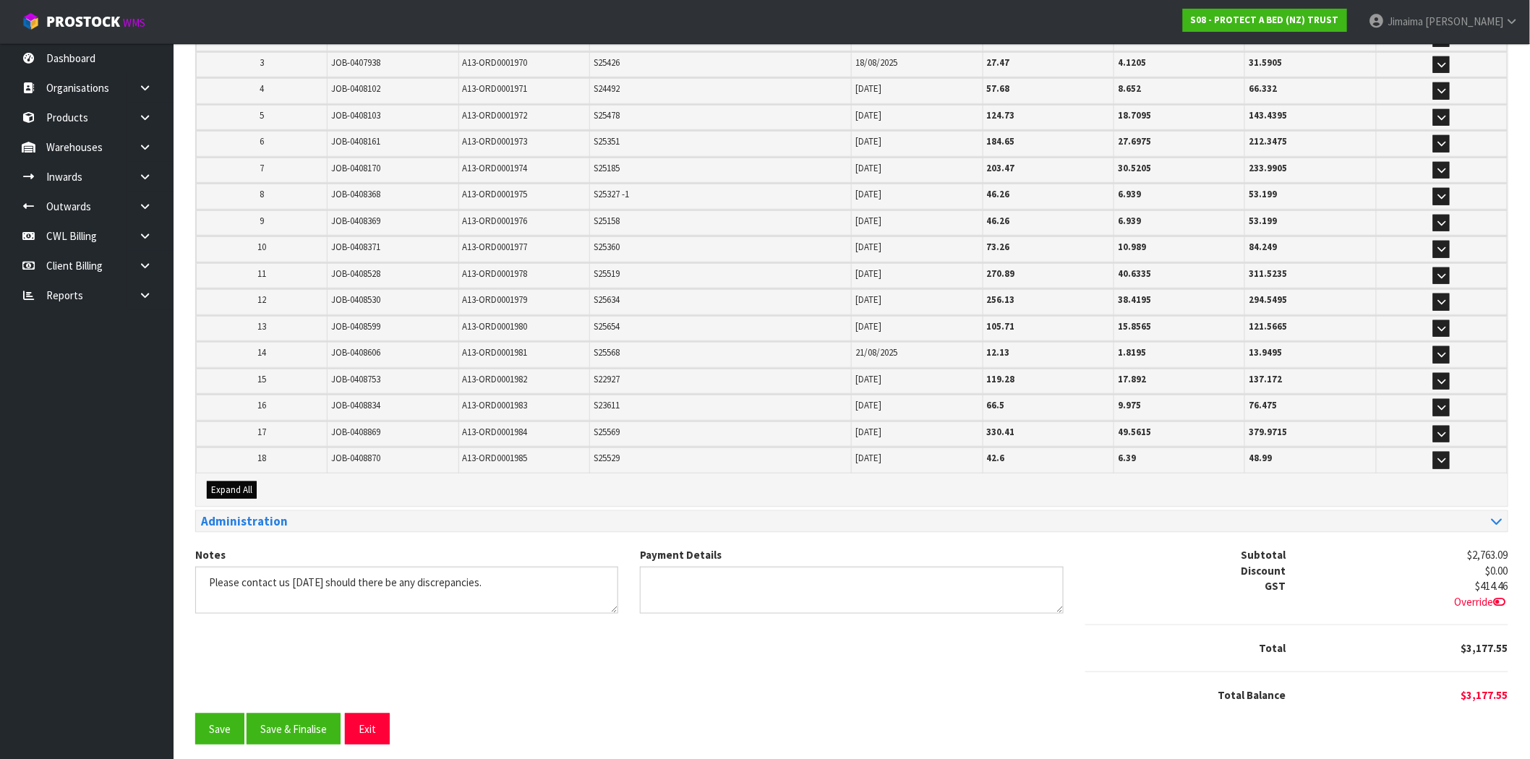
click at [241, 474] on div "Expand All" at bounding box center [851, 490] width 1311 height 32
click at [234, 484] on span "Expand All" at bounding box center [231, 490] width 41 height 12
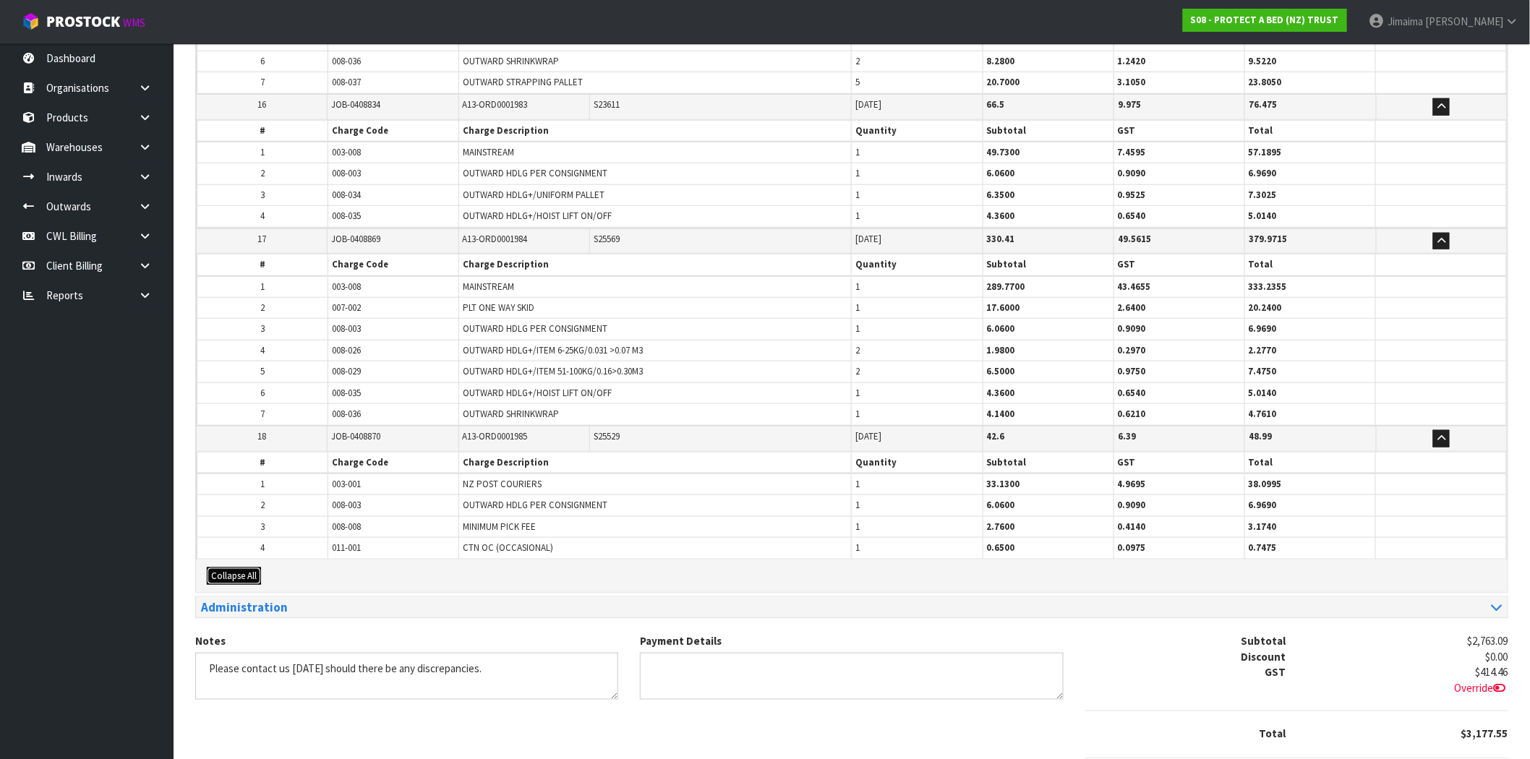
scroll to position [2822, 0]
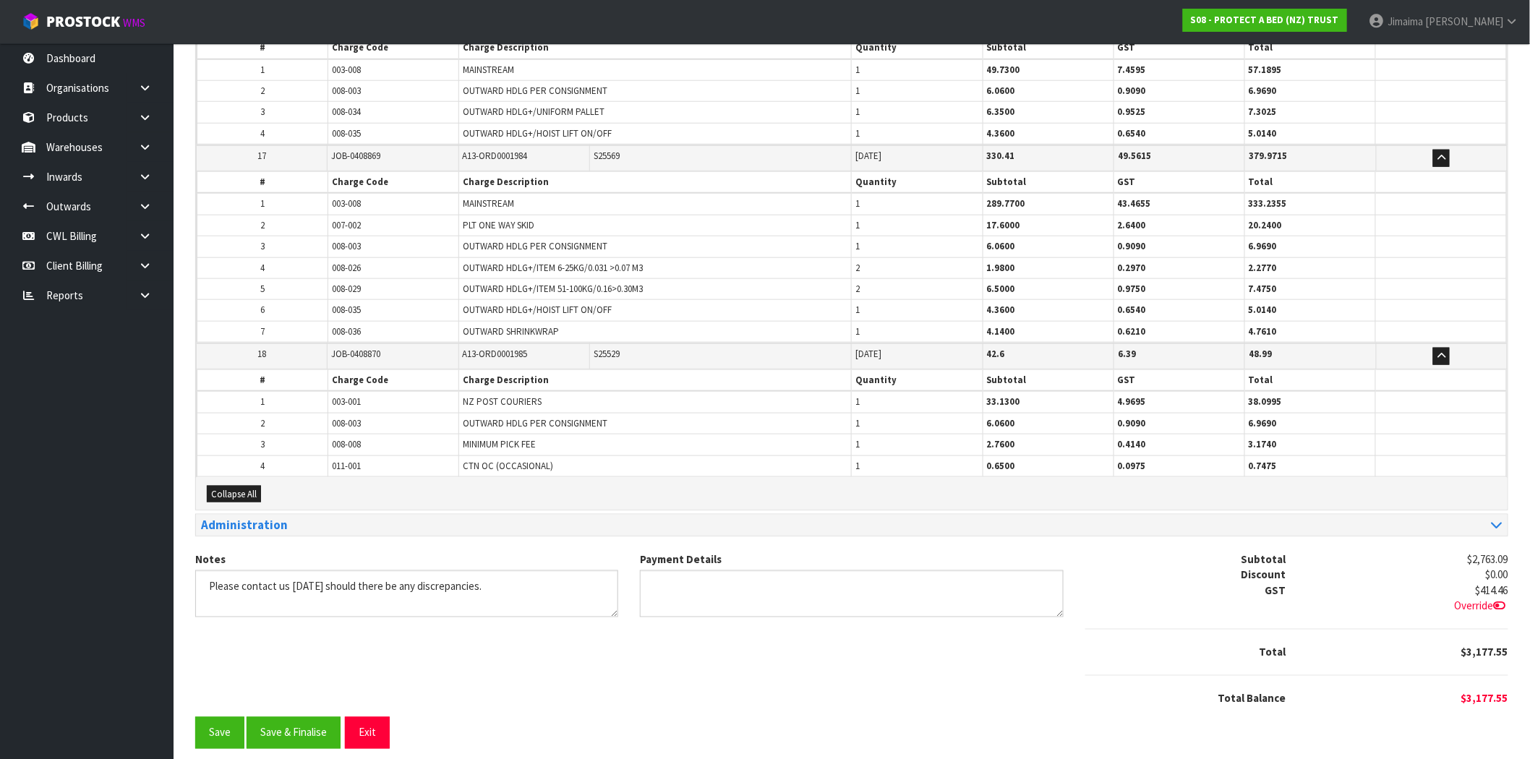
click at [211, 391] on td "1" at bounding box center [262, 402] width 131 height 22
click at [307, 421] on tr "2 008-003 OUTWARD HDLG PER CONSIGNMENT 1 6.0600 0.9090 6.9690" at bounding box center [851, 423] width 1309 height 21
copy tr "008-003"
click at [313, 522] on div "Administration" at bounding box center [851, 525] width 1311 height 21
click at [311, 521] on div "Administration" at bounding box center [851, 525] width 1311 height 21
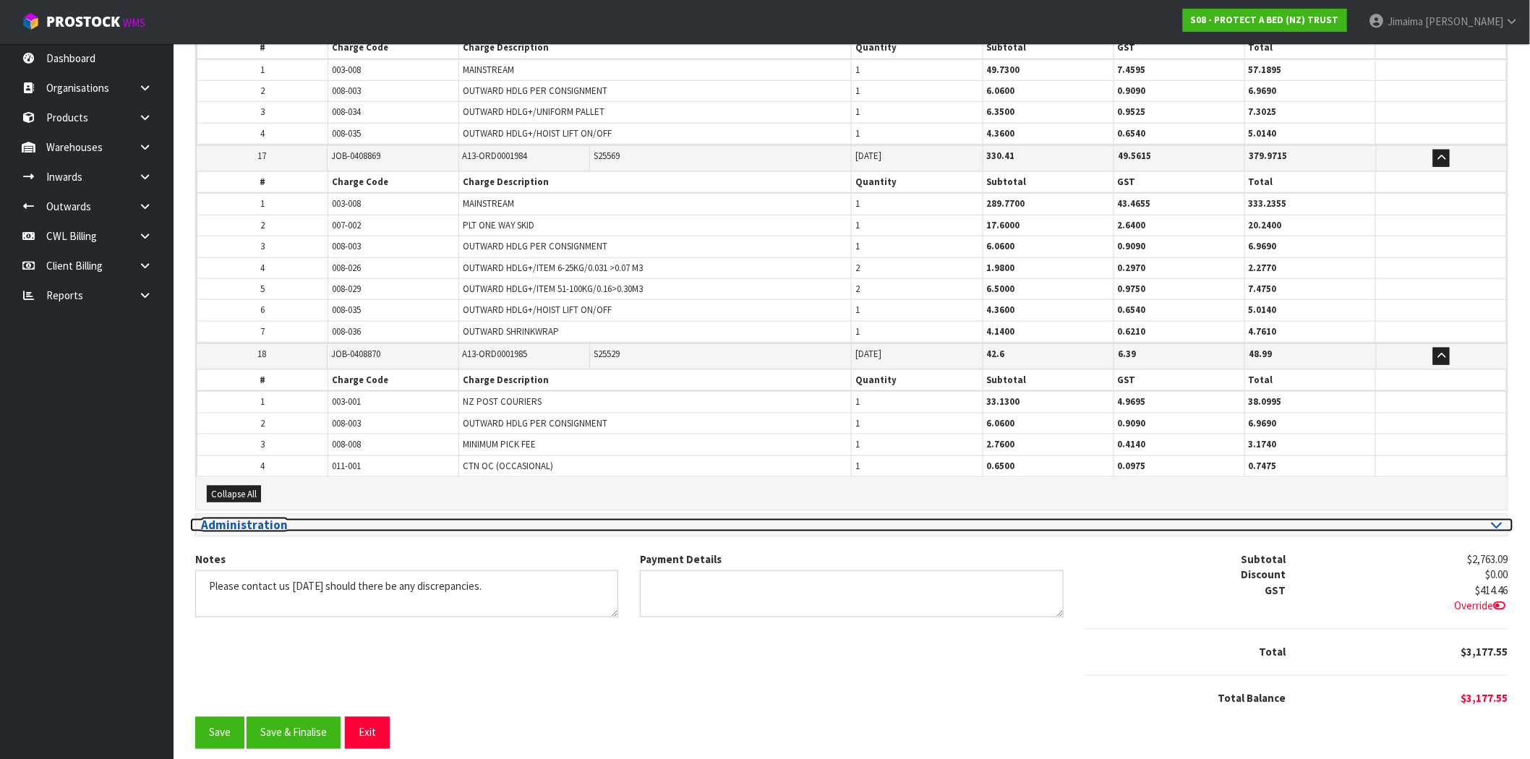
click at [304, 518] on h3 "Administration" at bounding box center [521, 525] width 640 height 14
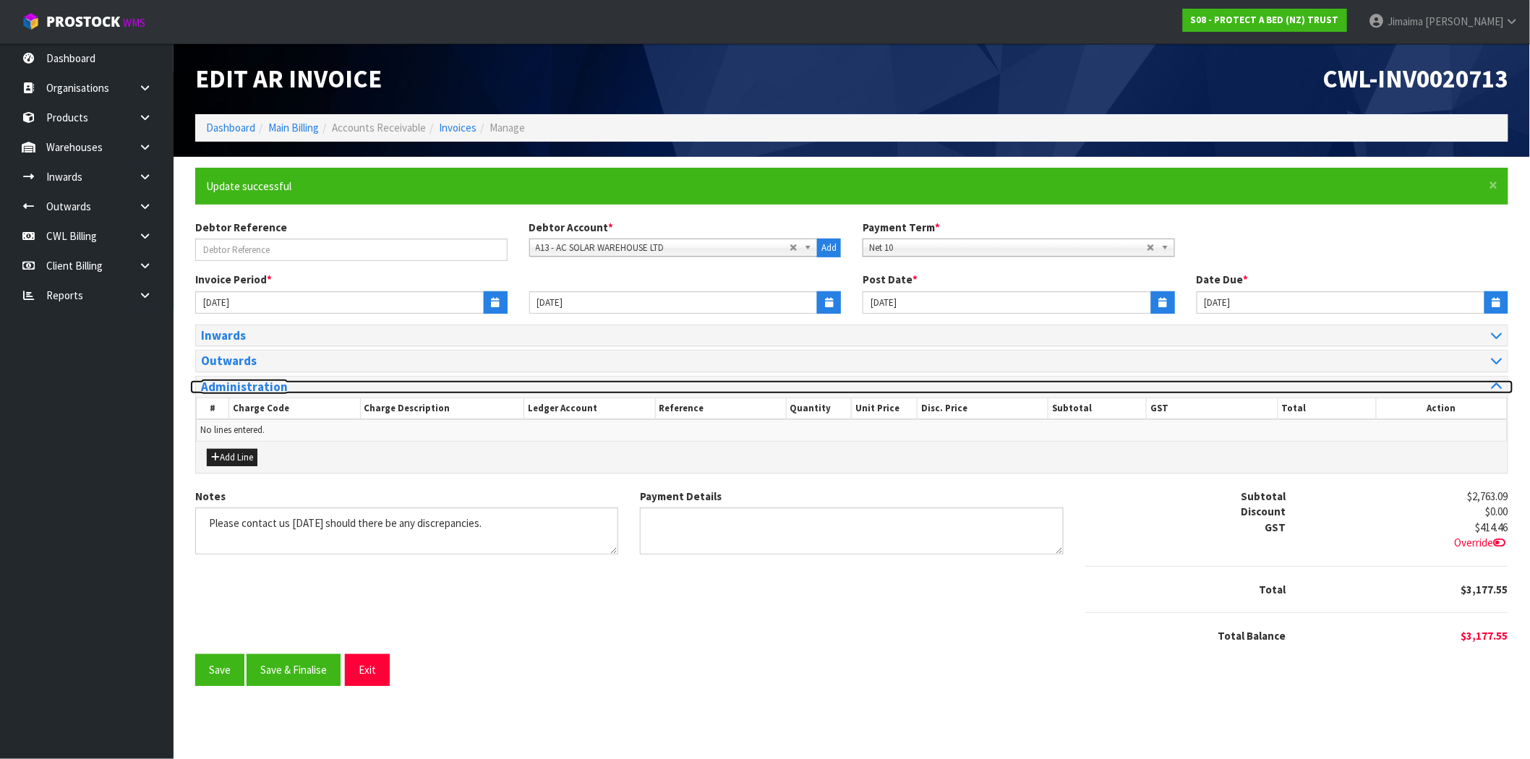
scroll to position [0, 0]
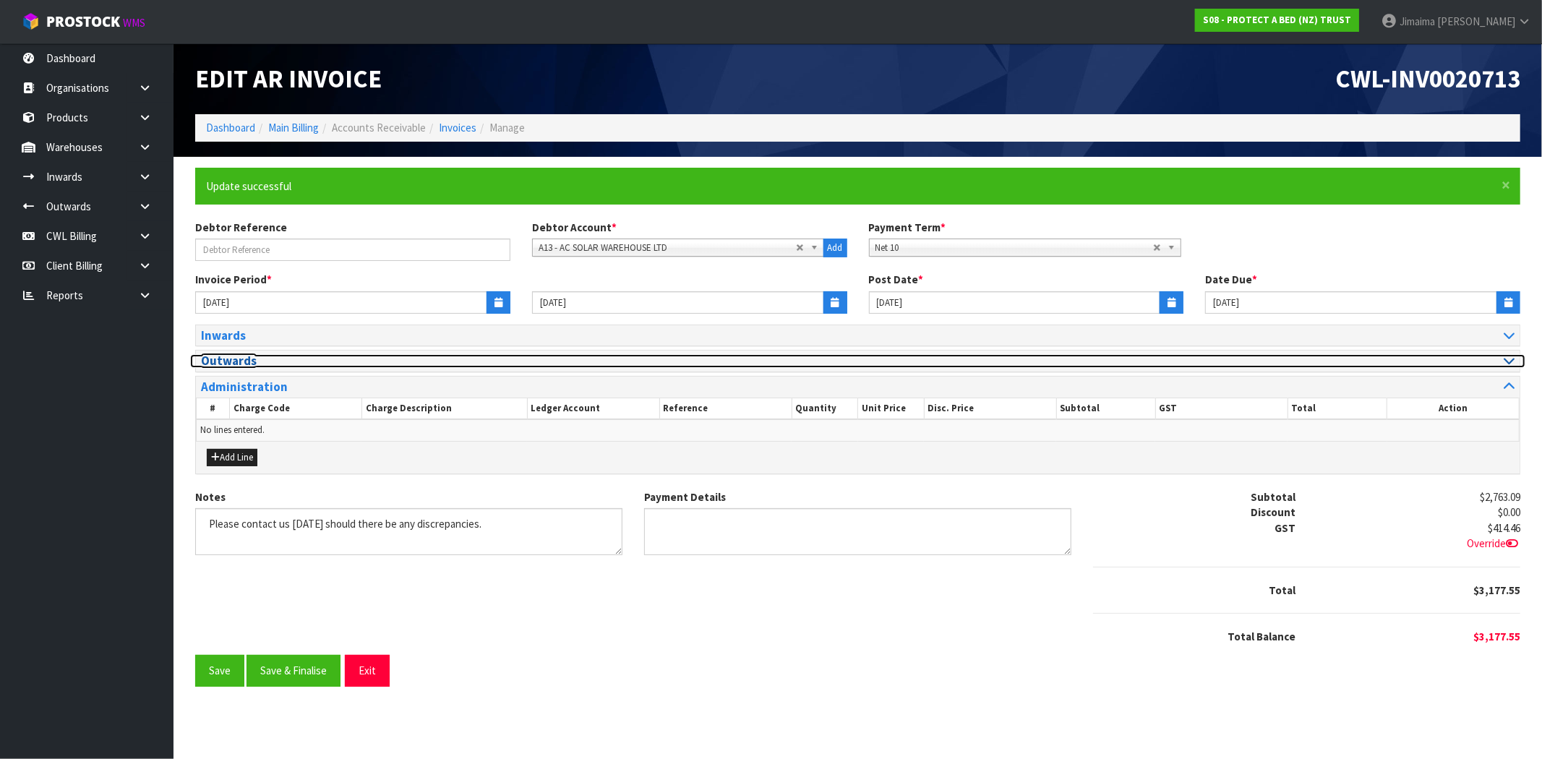
click at [263, 356] on h3 "Outwards" at bounding box center [524, 361] width 646 height 14
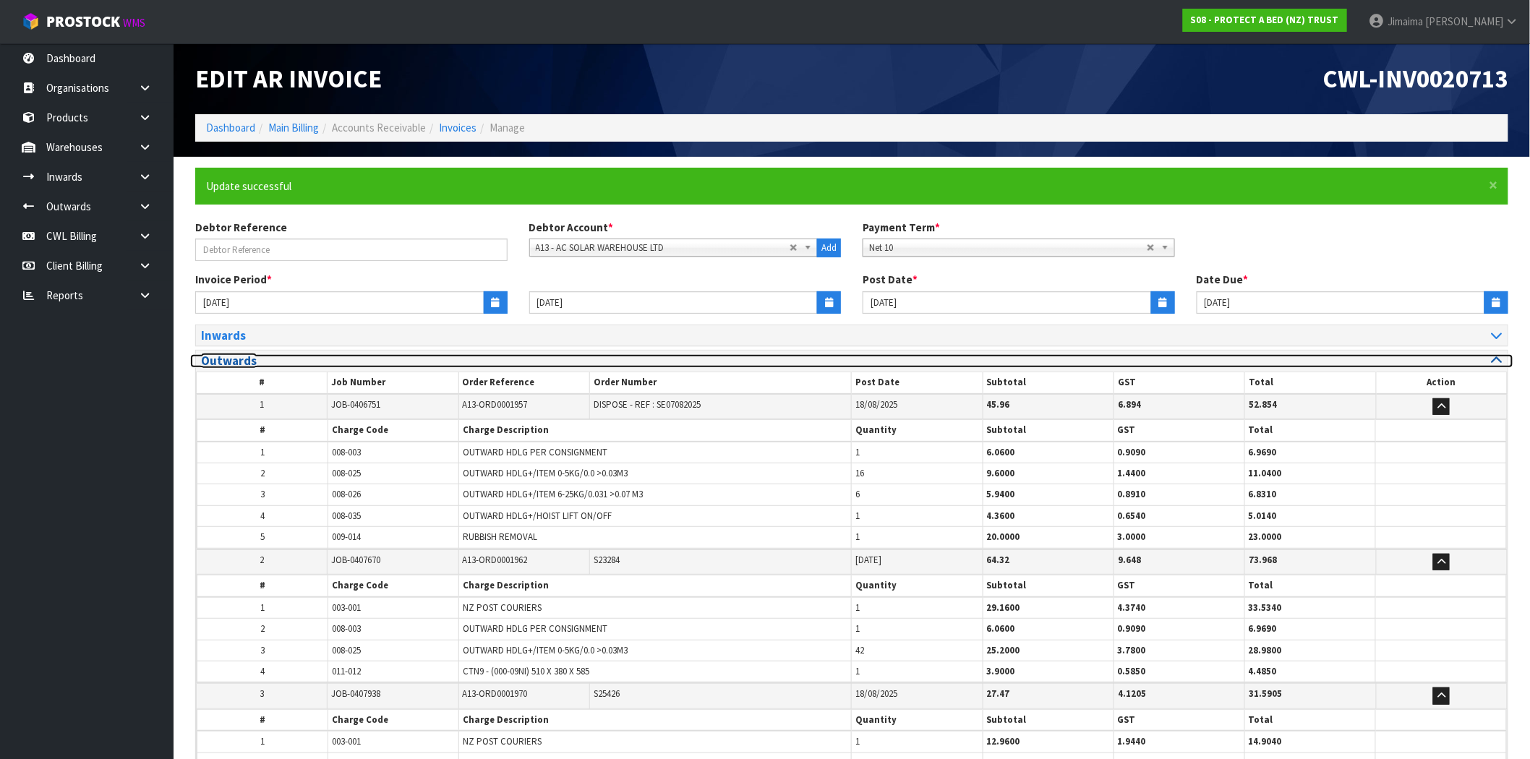
click at [265, 355] on h3 "Outwards" at bounding box center [521, 361] width 640 height 14
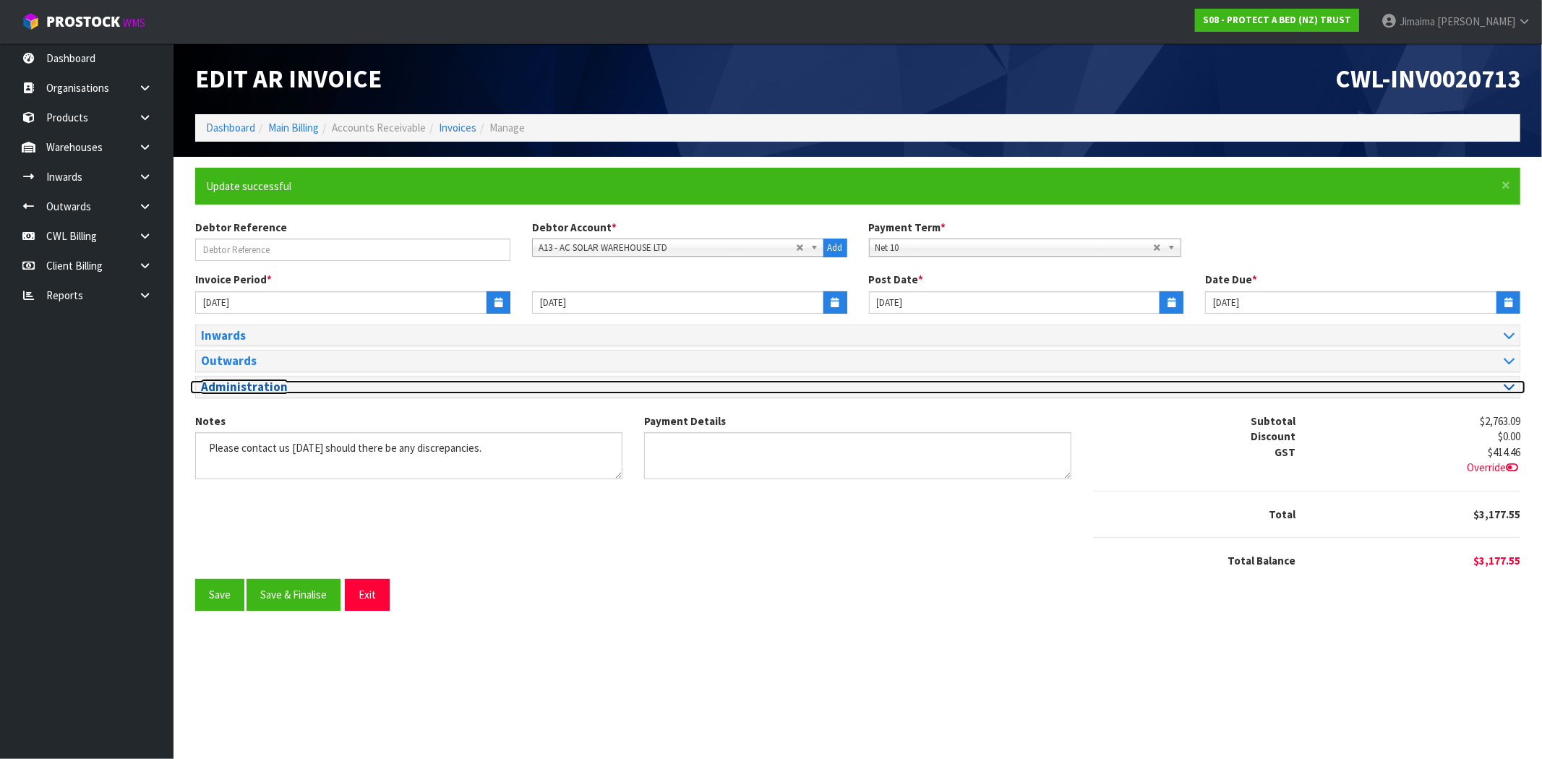
click at [276, 380] on h3 "Administration" at bounding box center [524, 387] width 646 height 14
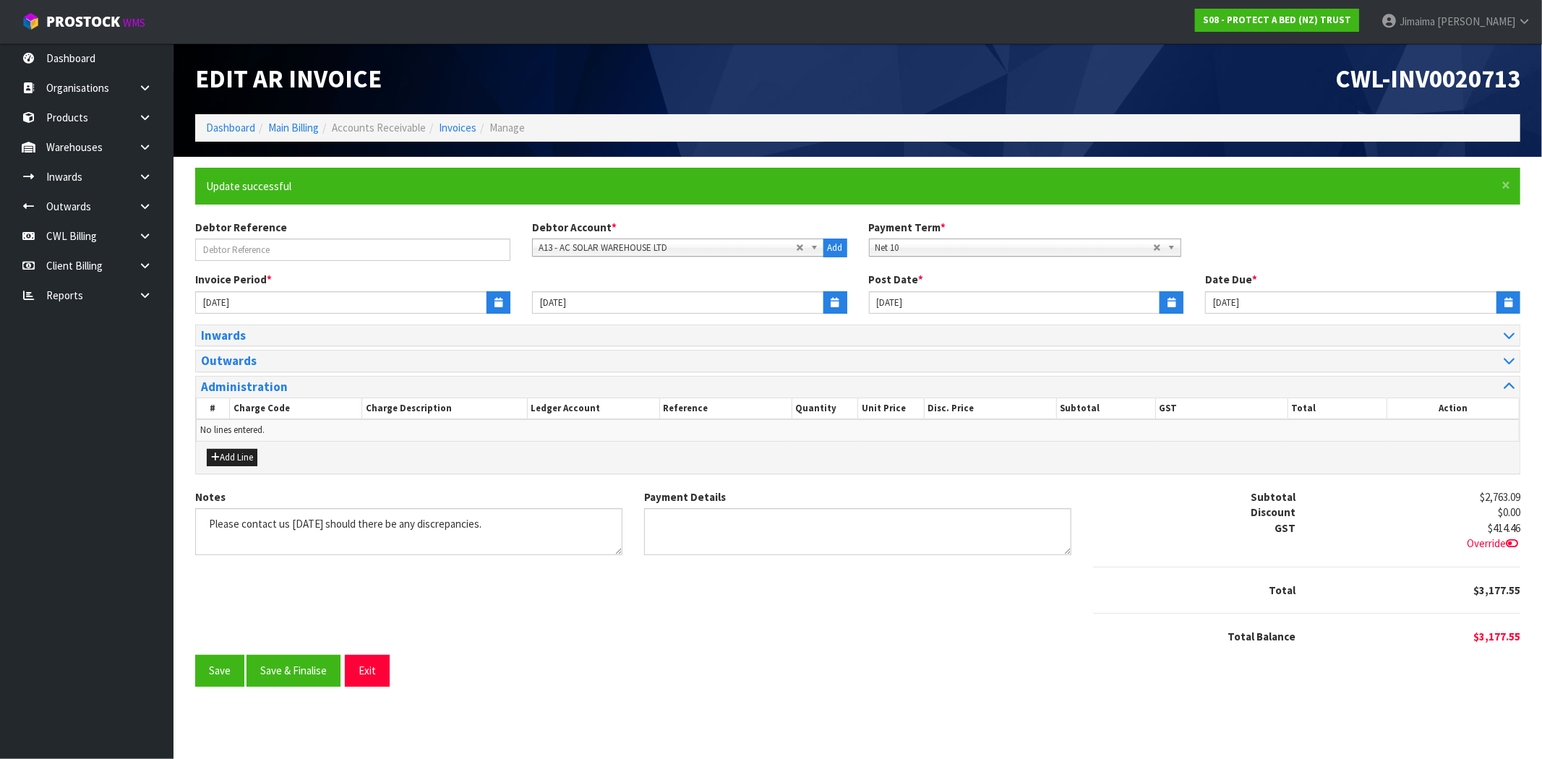
click at [262, 374] on div "Inwards # Job Number Receive Reference Client Reference Post Date Subtotal GST …" at bounding box center [857, 400] width 1325 height 150
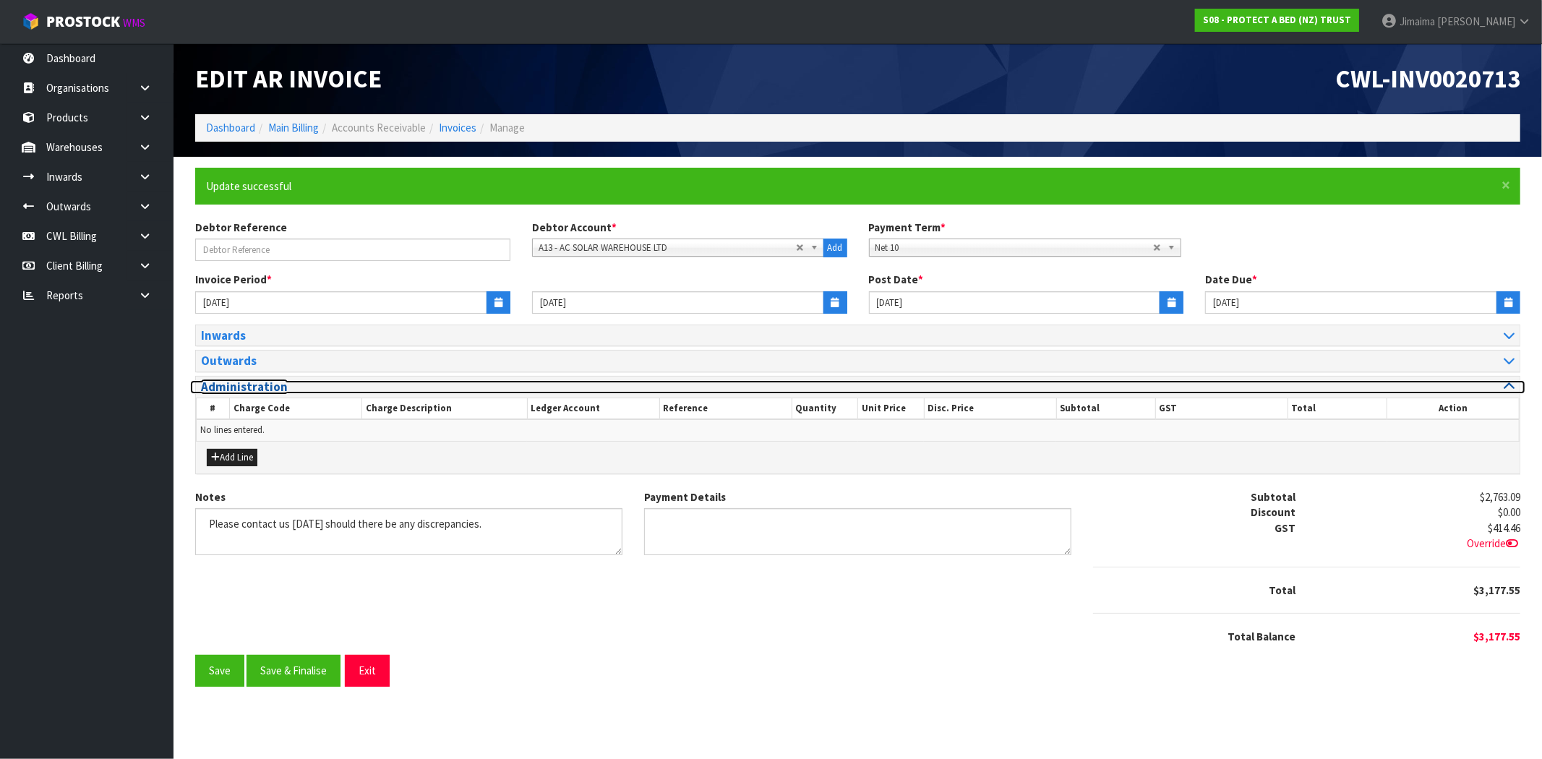
click at [260, 381] on h3 "Administration" at bounding box center [524, 387] width 646 height 14
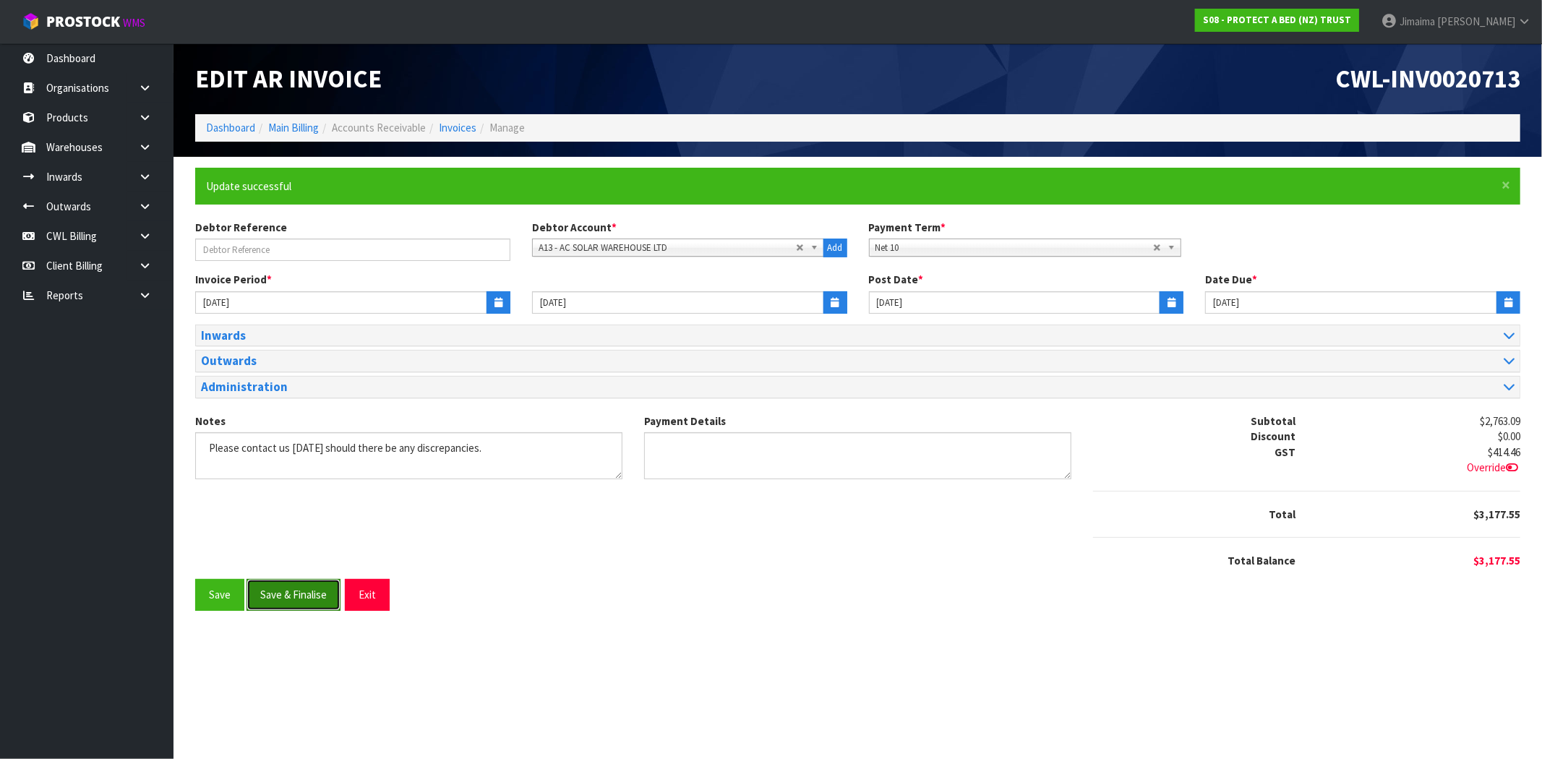
click at [294, 599] on button "Save & Finalise" at bounding box center [294, 594] width 94 height 31
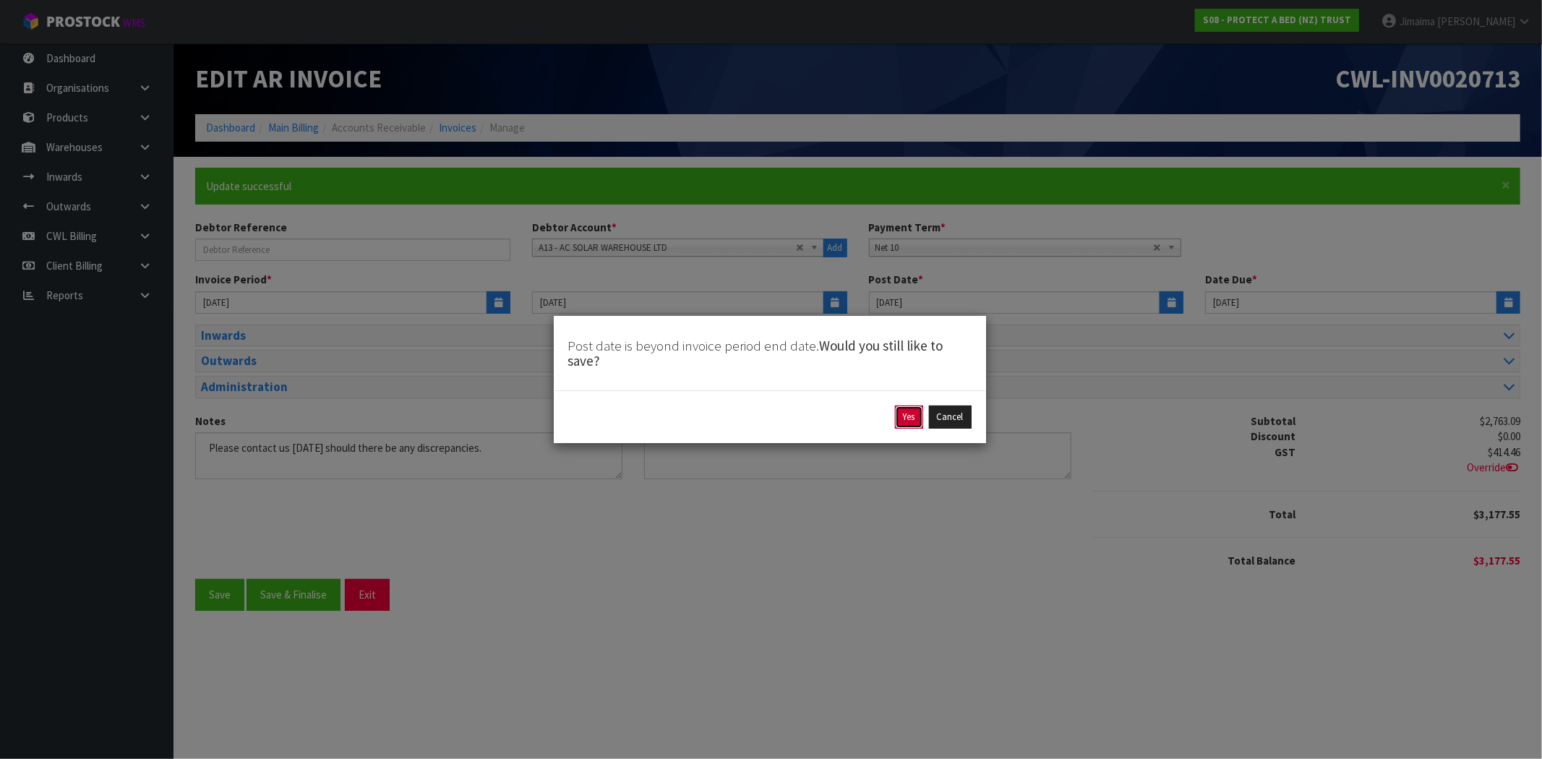
click at [904, 421] on button "Yes" at bounding box center [909, 417] width 28 height 23
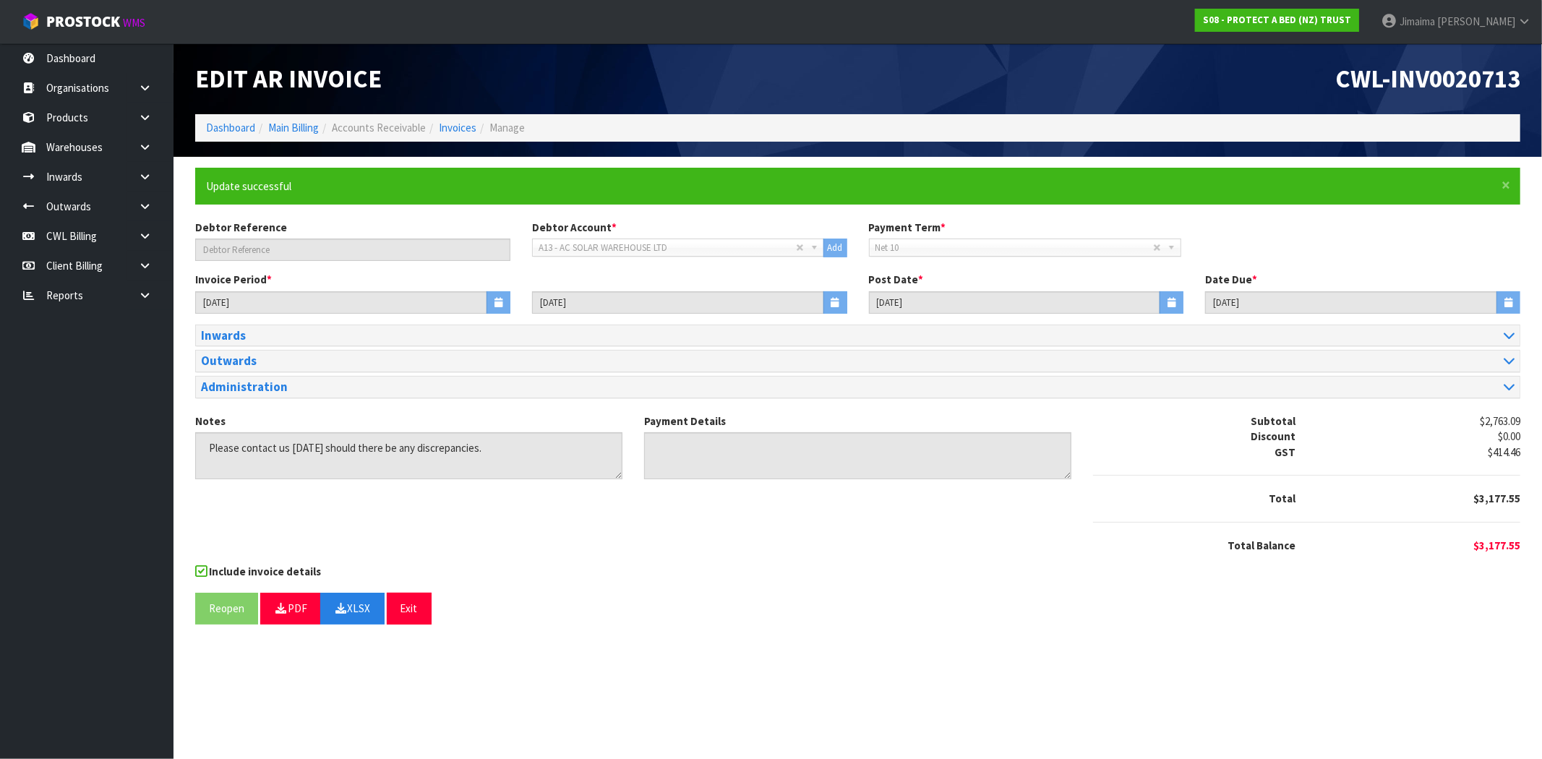
drag, startPoint x: 1005, startPoint y: 648, endPoint x: 994, endPoint y: 644, distance: 11.4
click at [1005, 648] on section "Edit AR Invoice CWL-INV0020713 Dashboard Main Billing Accounts Receivable Invoi…" at bounding box center [771, 379] width 1542 height 759
click at [748, 594] on div "Reopen PDF XLSX Exit" at bounding box center [857, 608] width 1325 height 31
click at [359, 615] on button "XLSX" at bounding box center [352, 608] width 64 height 31
click at [1442, 96] on div "CWL-INV0020713" at bounding box center [1195, 78] width 674 height 71
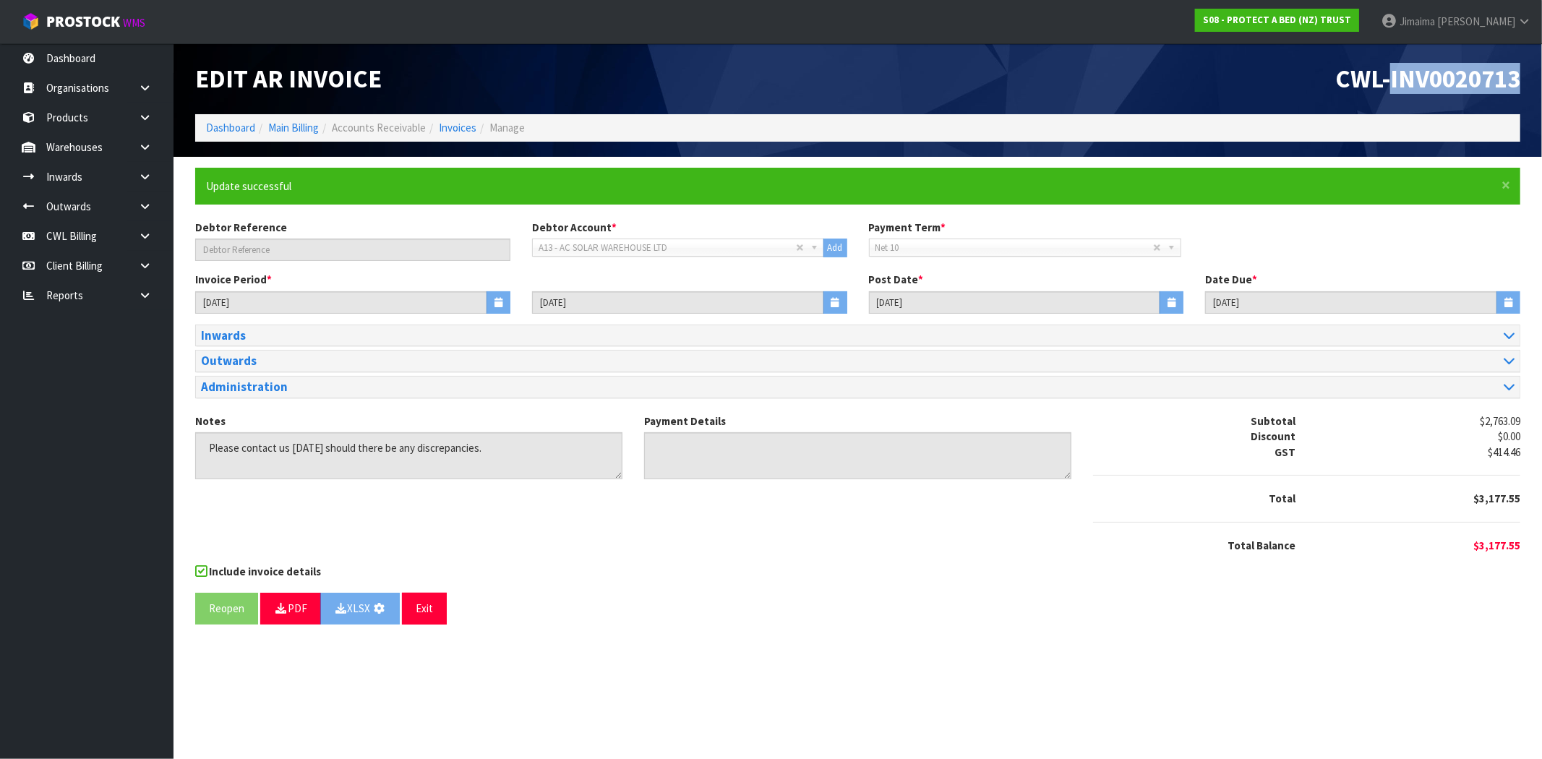
click at [1442, 96] on div "CWL-INV0020713" at bounding box center [1195, 78] width 674 height 71
copy div "CWL-INV0020713"
drag, startPoint x: 1111, startPoint y: 60, endPoint x: 952, endPoint y: 88, distance: 161.5
click at [1109, 59] on div "CWL-INV0020713" at bounding box center [1195, 78] width 674 height 71
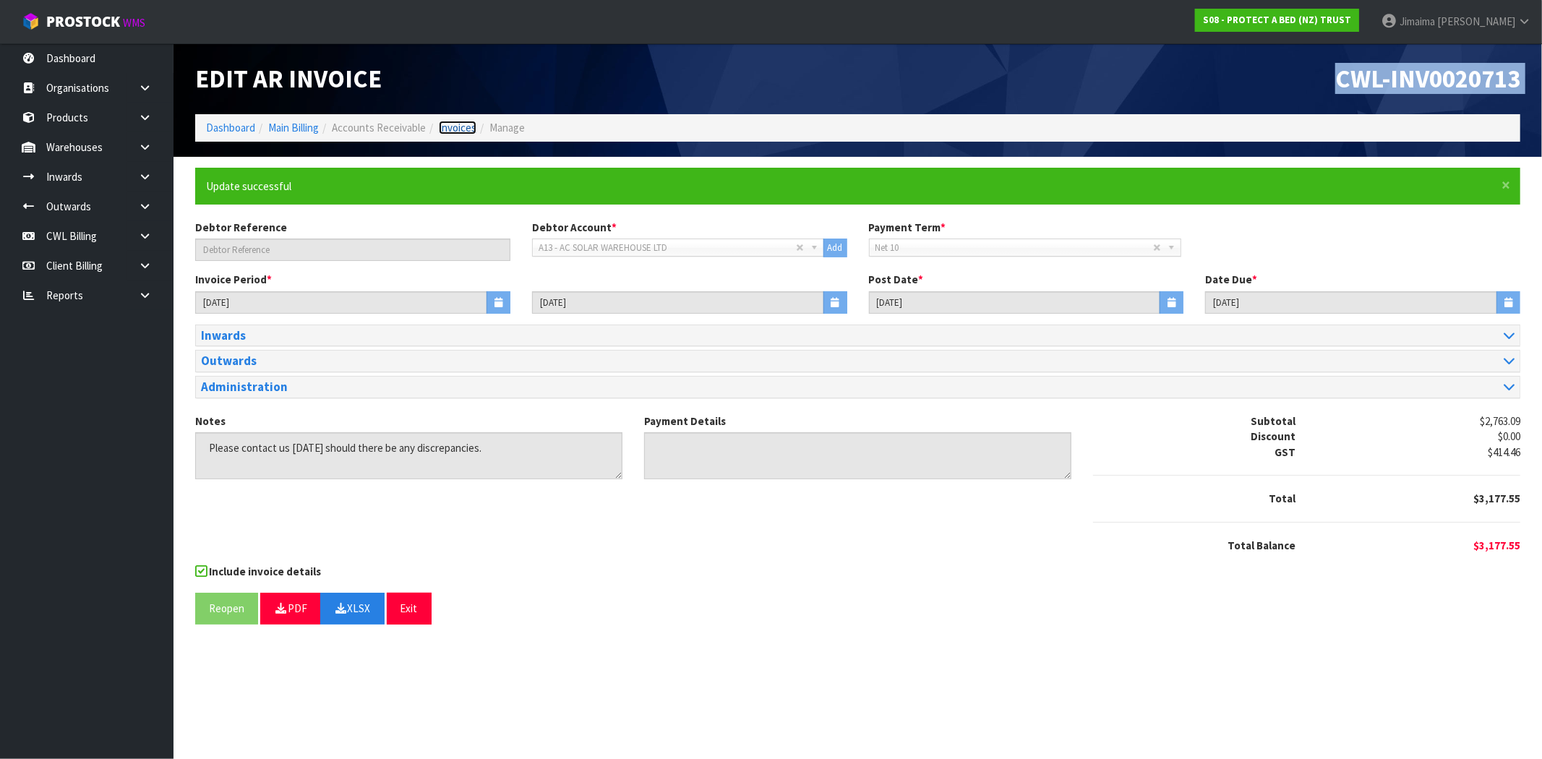
click at [449, 132] on link "Invoices" at bounding box center [458, 128] width 38 height 14
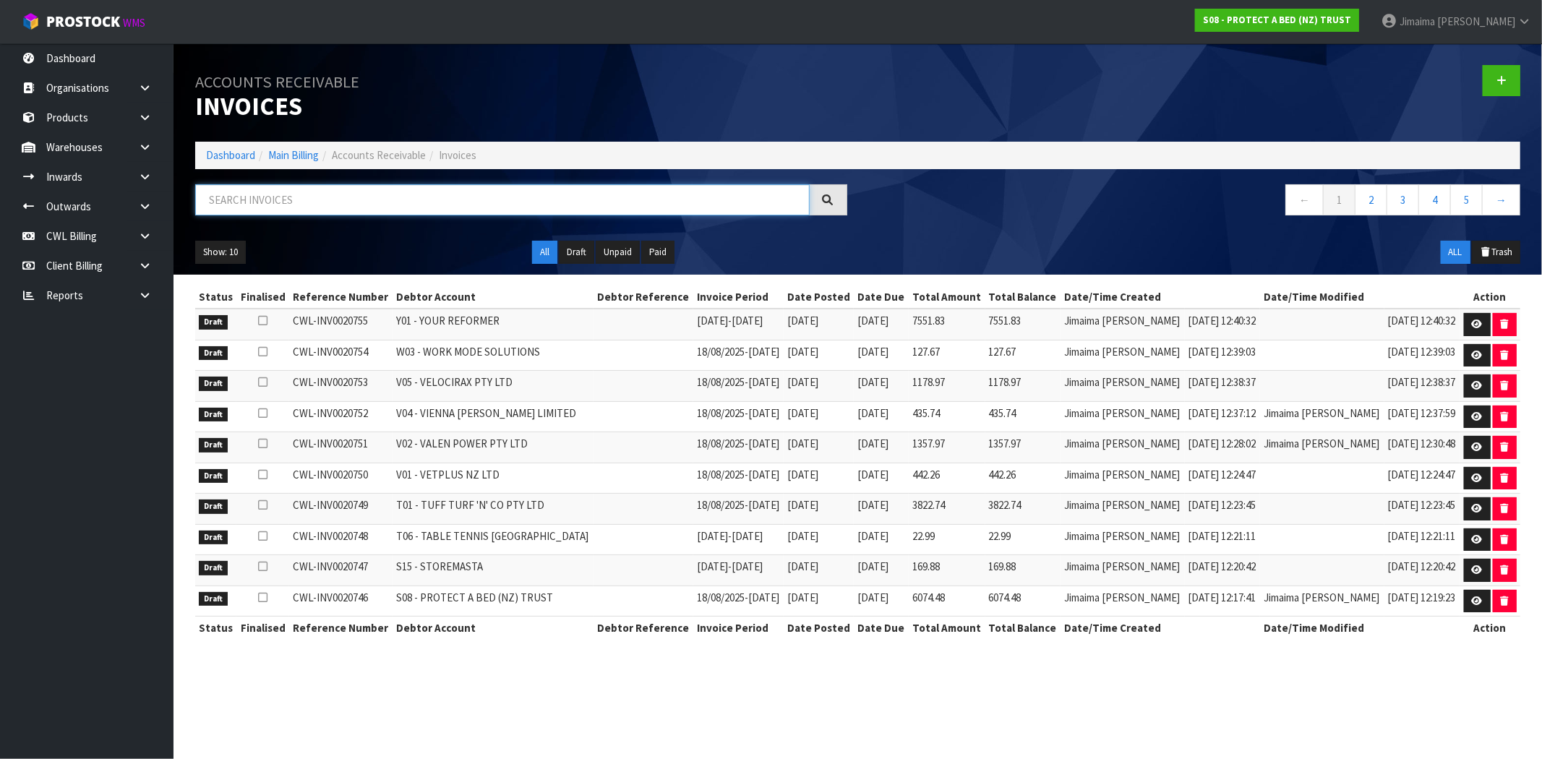
click at [312, 192] on input "text" at bounding box center [502, 199] width 615 height 31
paste input "A15"
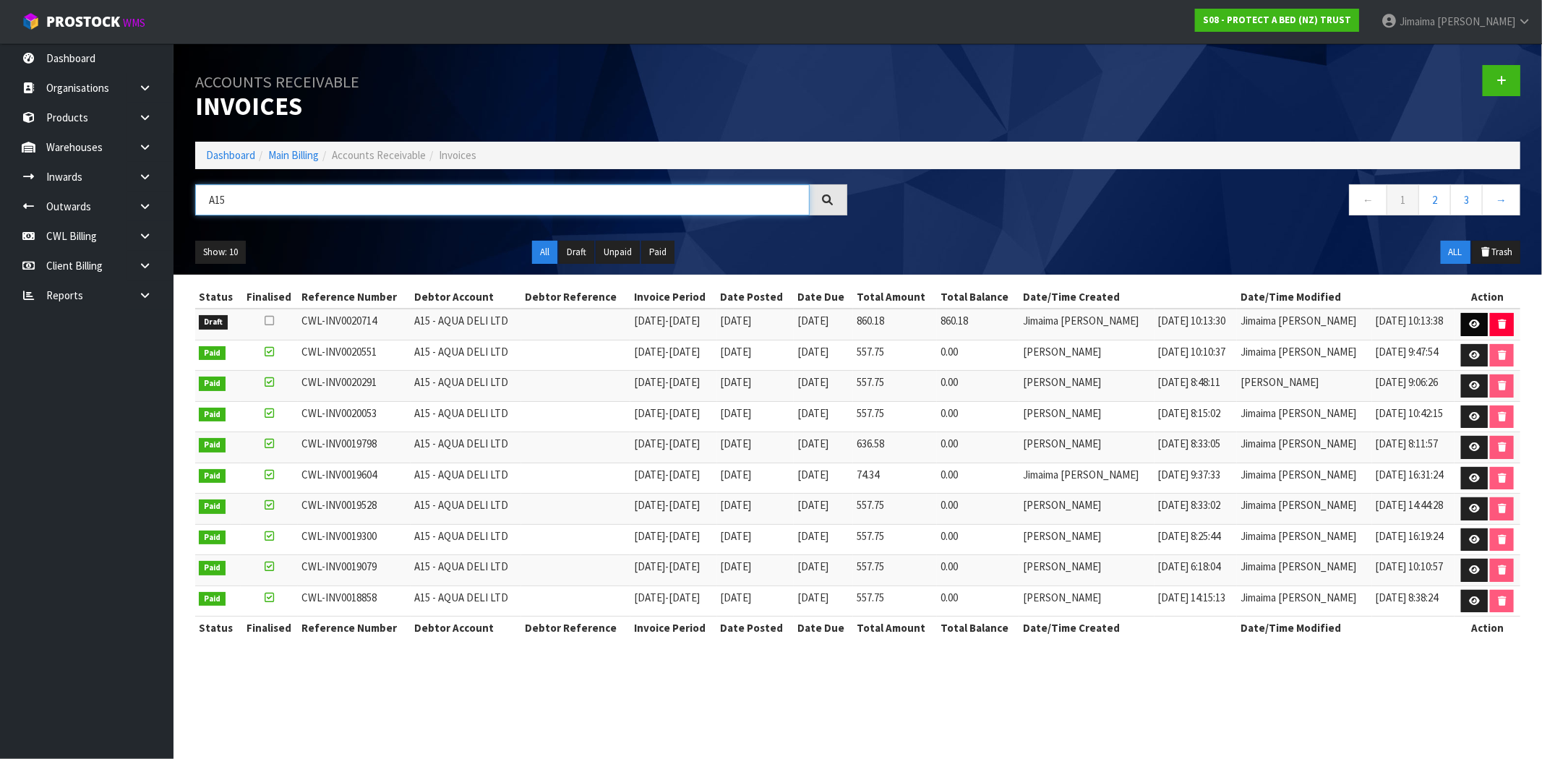
type input "A15"
click at [1466, 325] on link at bounding box center [1474, 324] width 27 height 23
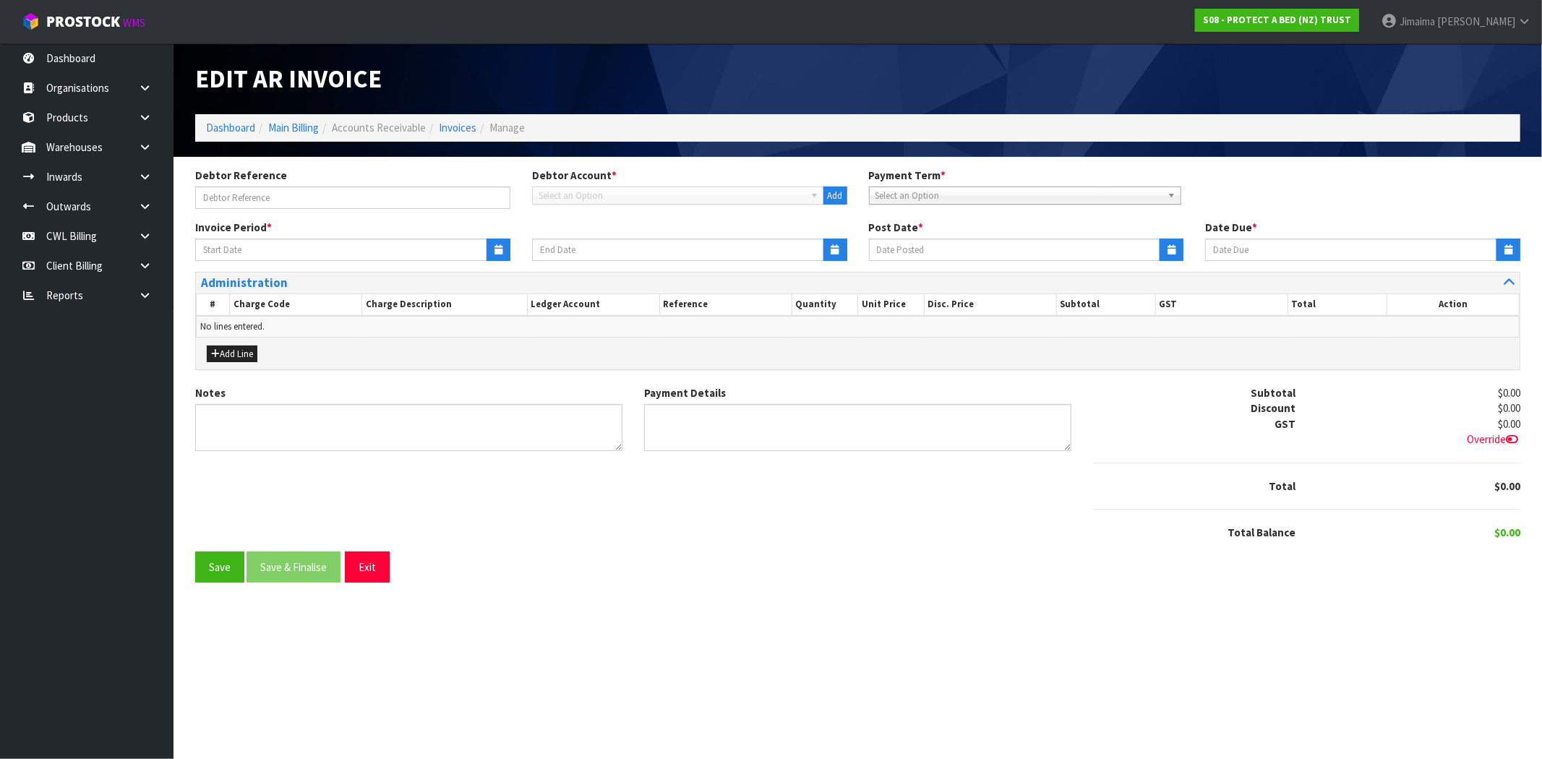
type input "[DATE]"
type textarea "Please contact us [DATE] should there be any discrepancies."
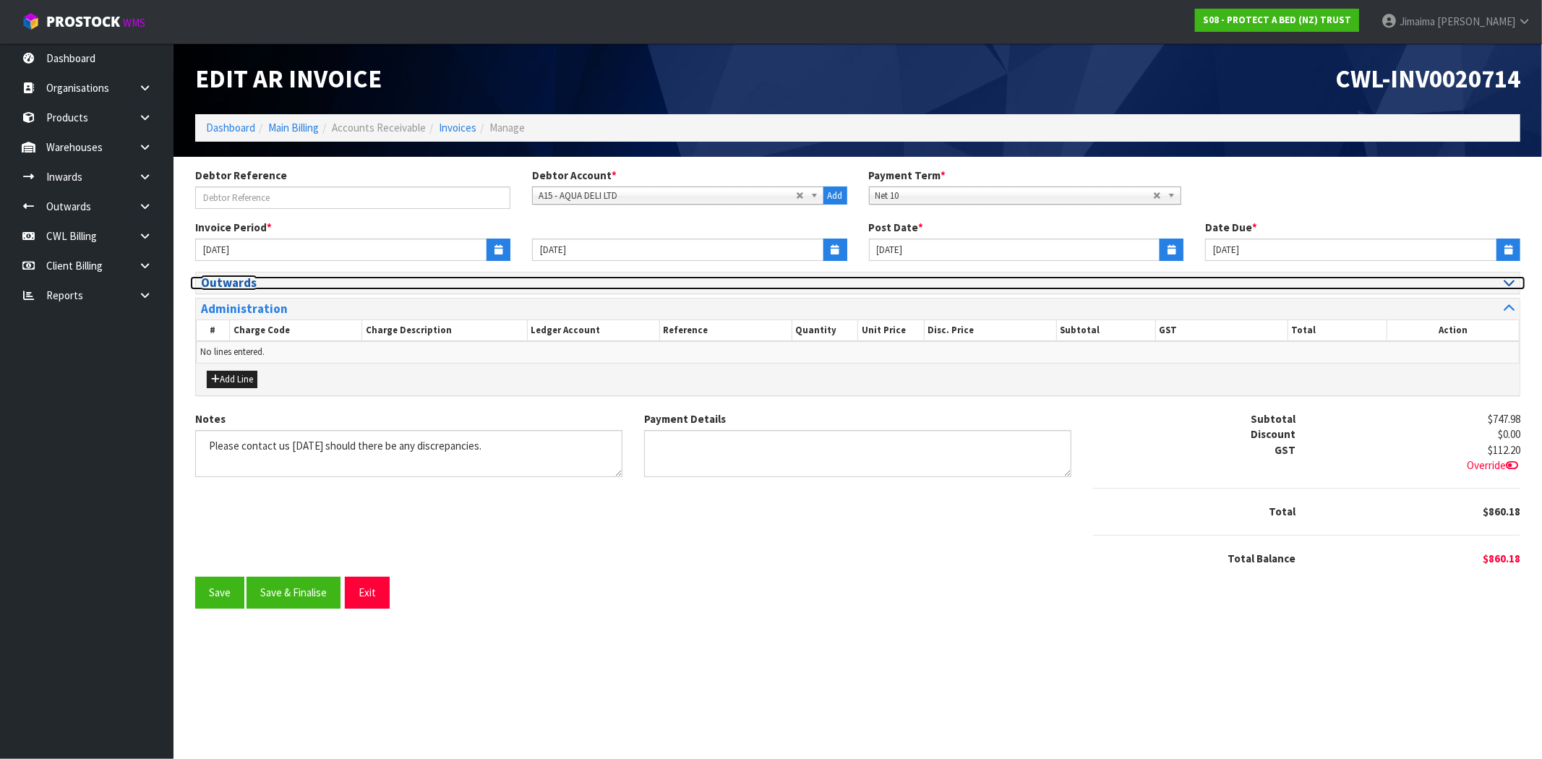
click at [252, 284] on h3 "Outwards" at bounding box center [524, 283] width 646 height 14
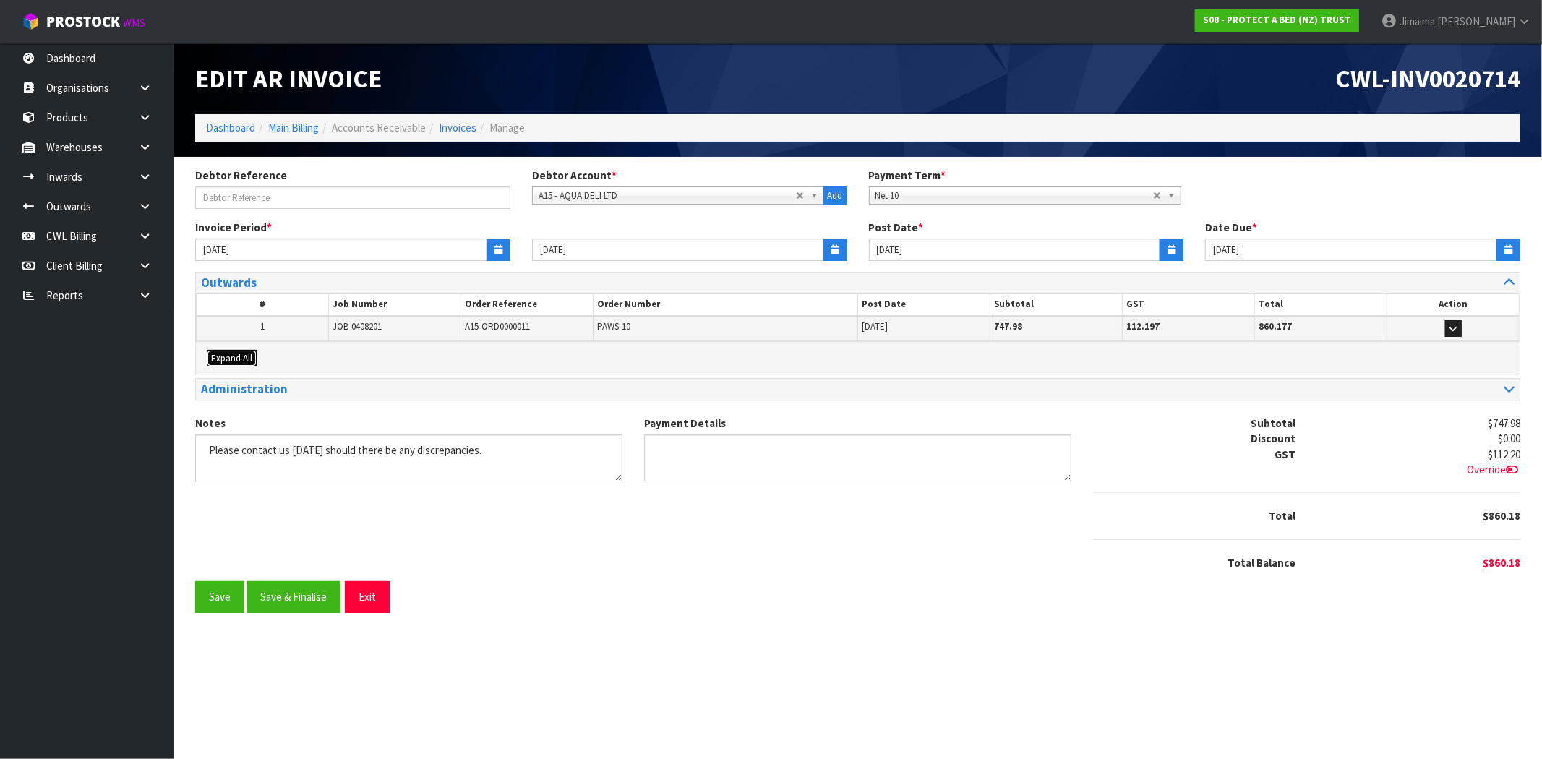
click at [236, 356] on span "Expand All" at bounding box center [231, 358] width 41 height 12
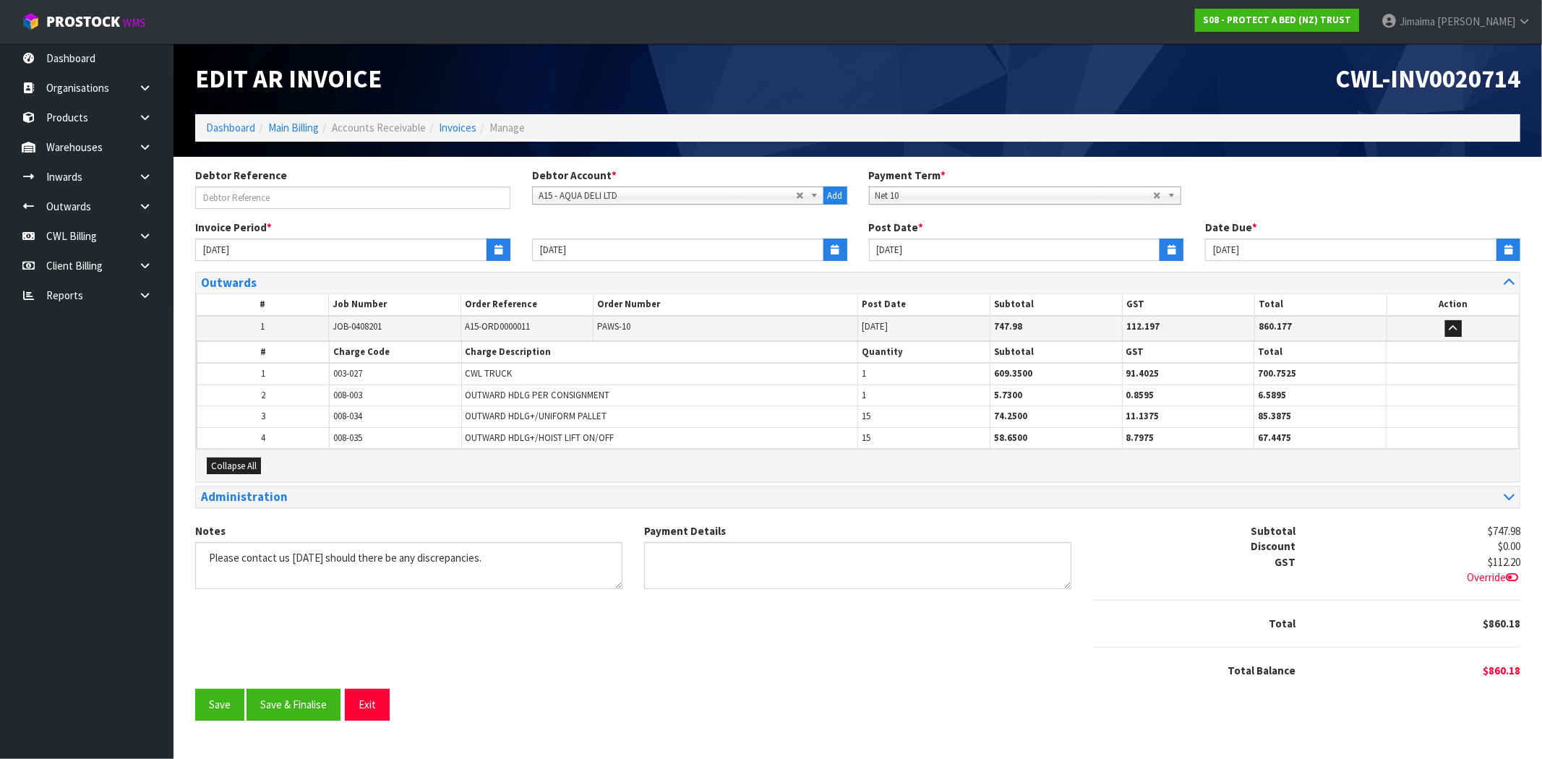
click at [295, 356] on th "#" at bounding box center [263, 353] width 132 height 22
click at [523, 327] on span "A15-ORD0000011" at bounding box center [497, 326] width 65 height 12
copy span "ORD0000011"
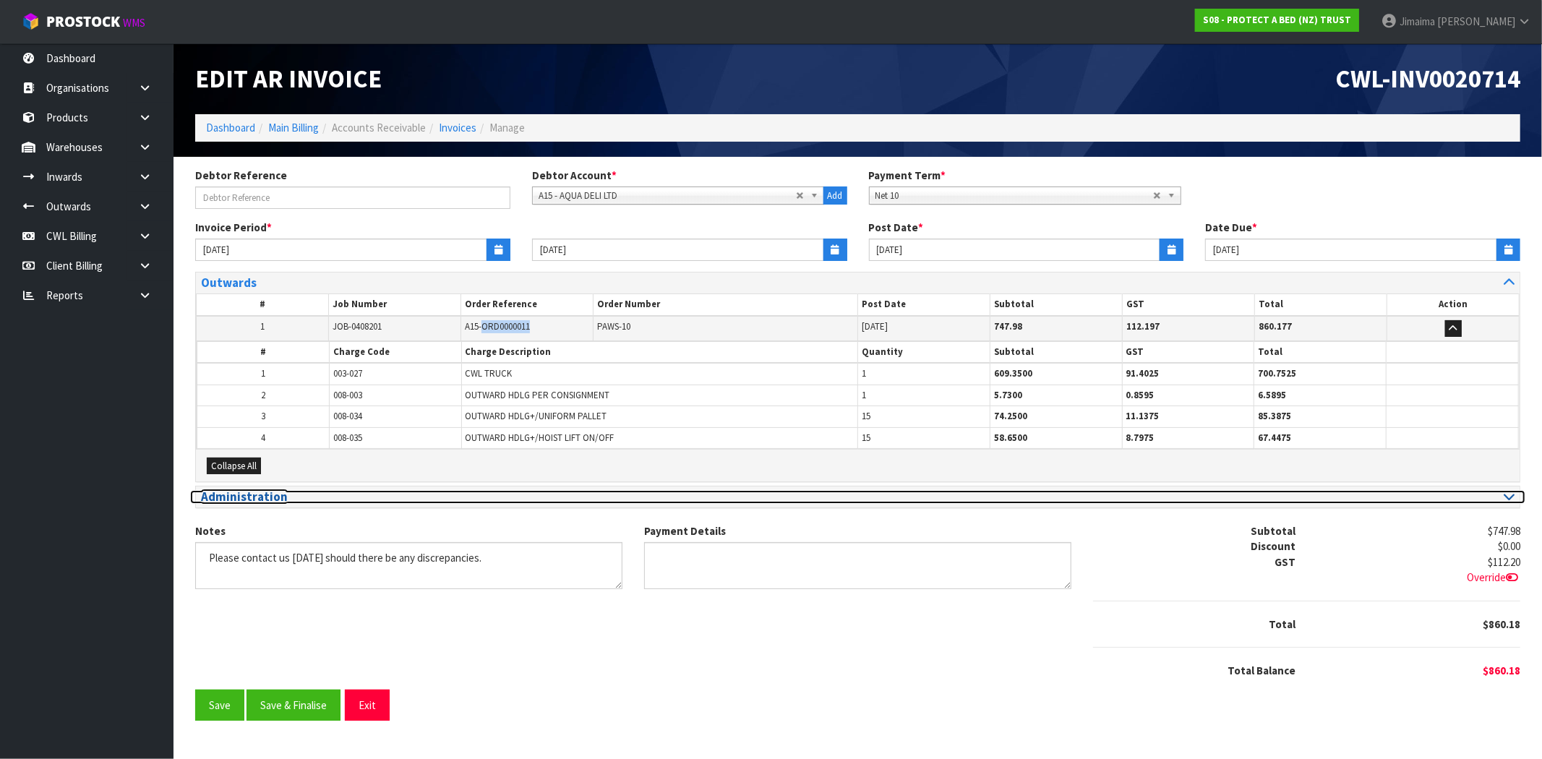
click at [234, 492] on h3 "Administration" at bounding box center [524, 497] width 646 height 14
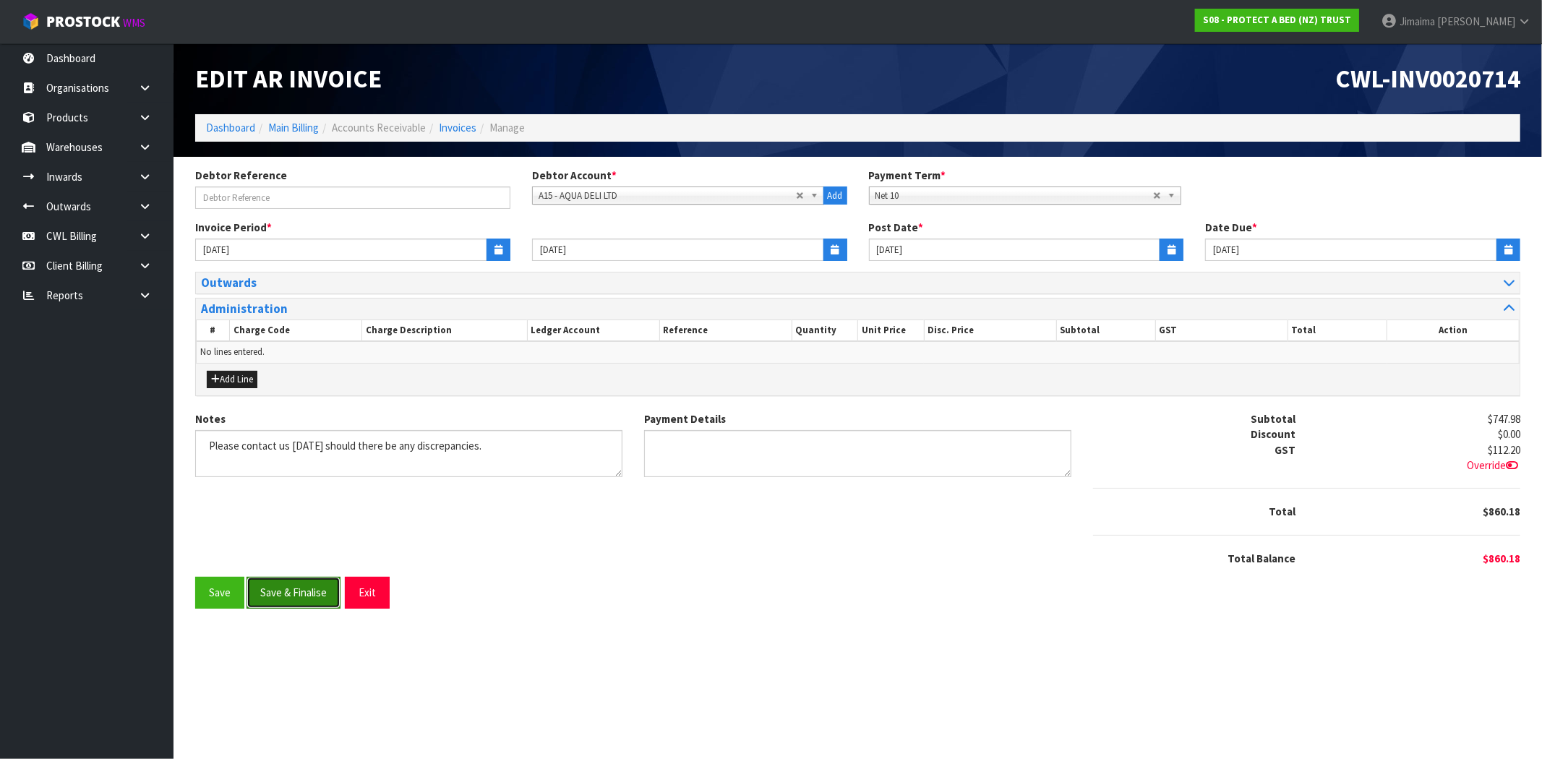
click at [302, 583] on button "Save & Finalise" at bounding box center [294, 592] width 94 height 31
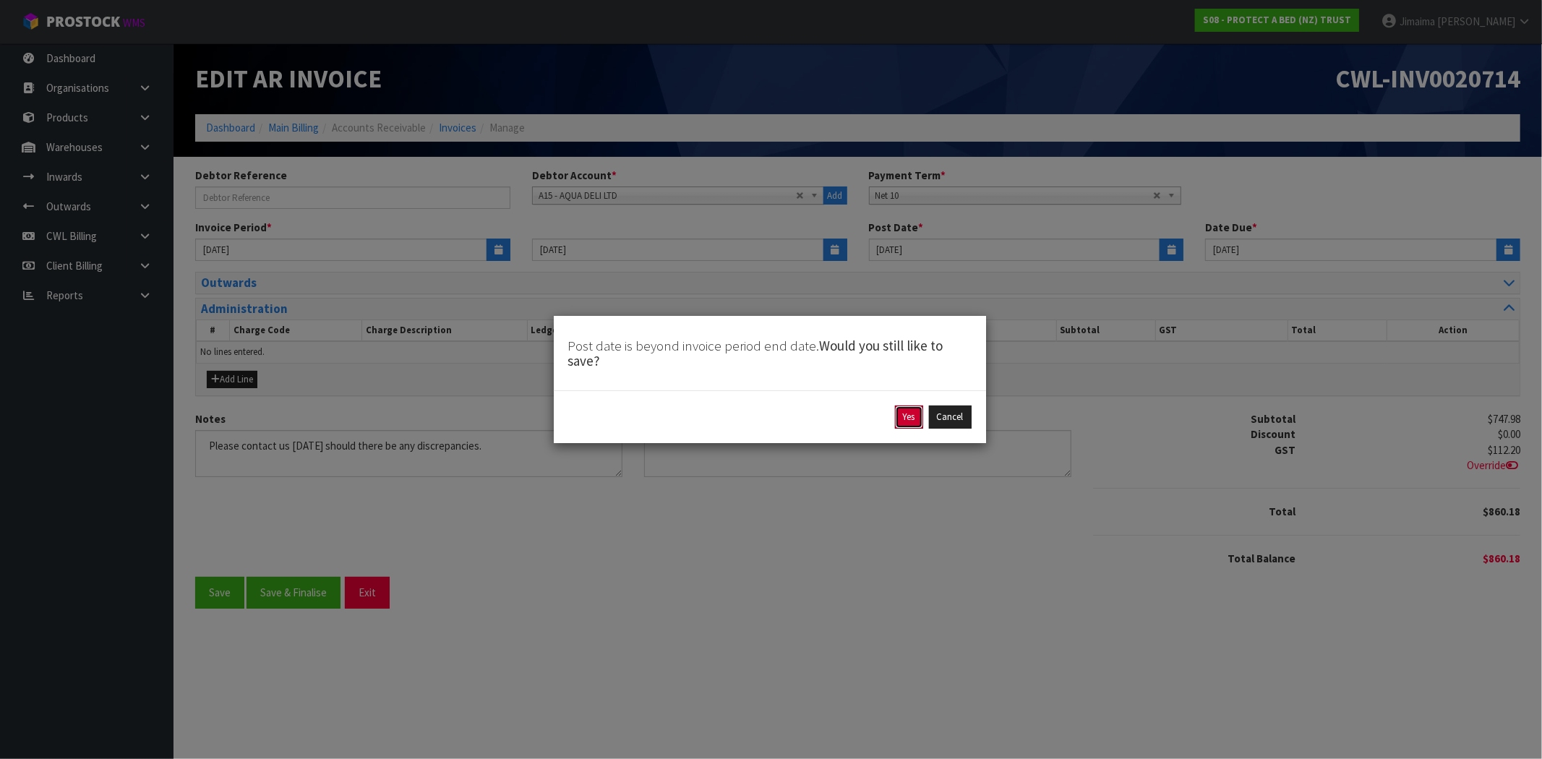
click at [911, 412] on button "Yes" at bounding box center [909, 417] width 28 height 23
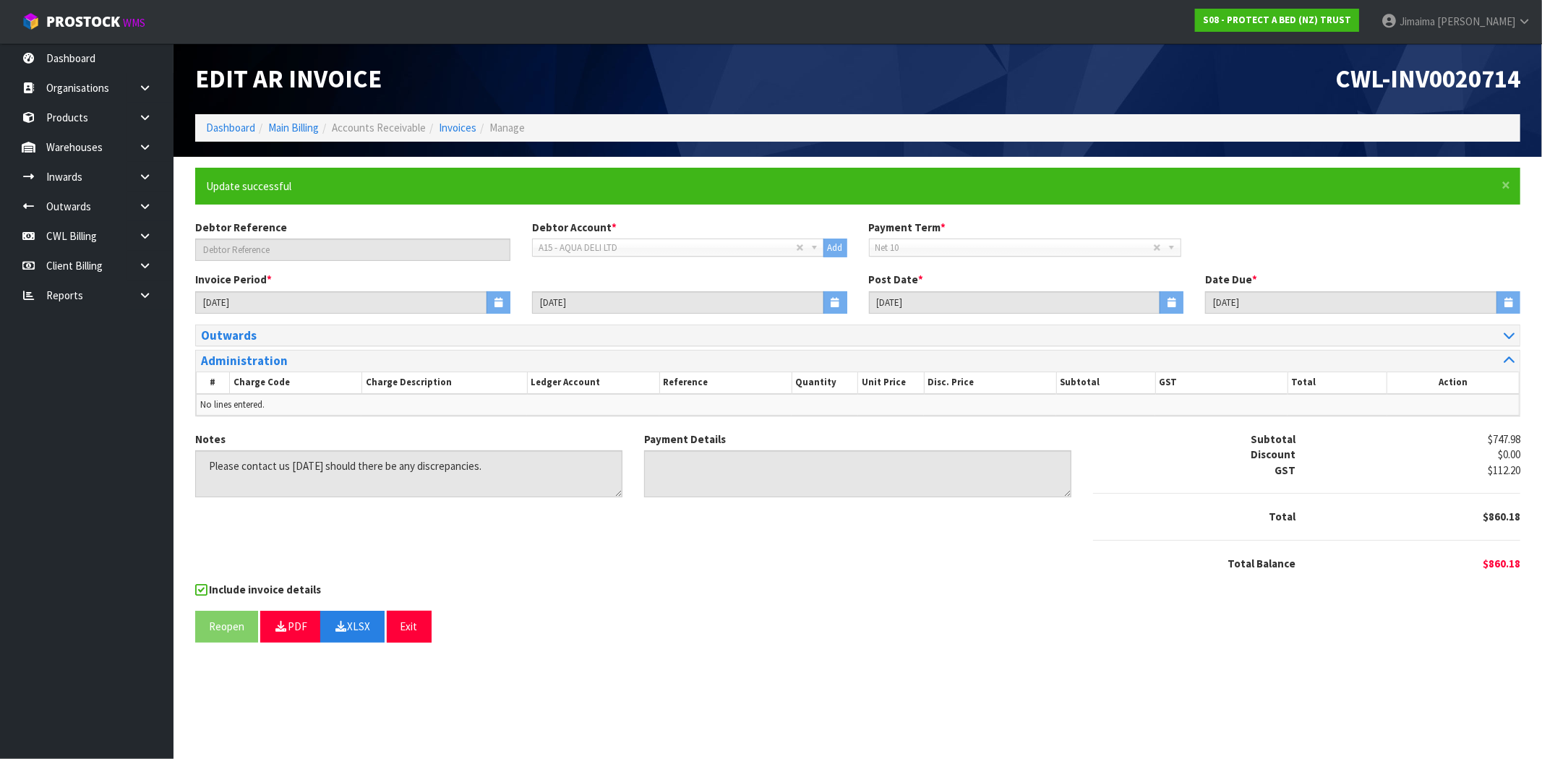
click at [936, 611] on div "Reopen PDF XLSX Exit" at bounding box center [857, 626] width 1325 height 31
click at [466, 126] on link "Invoices" at bounding box center [458, 128] width 38 height 14
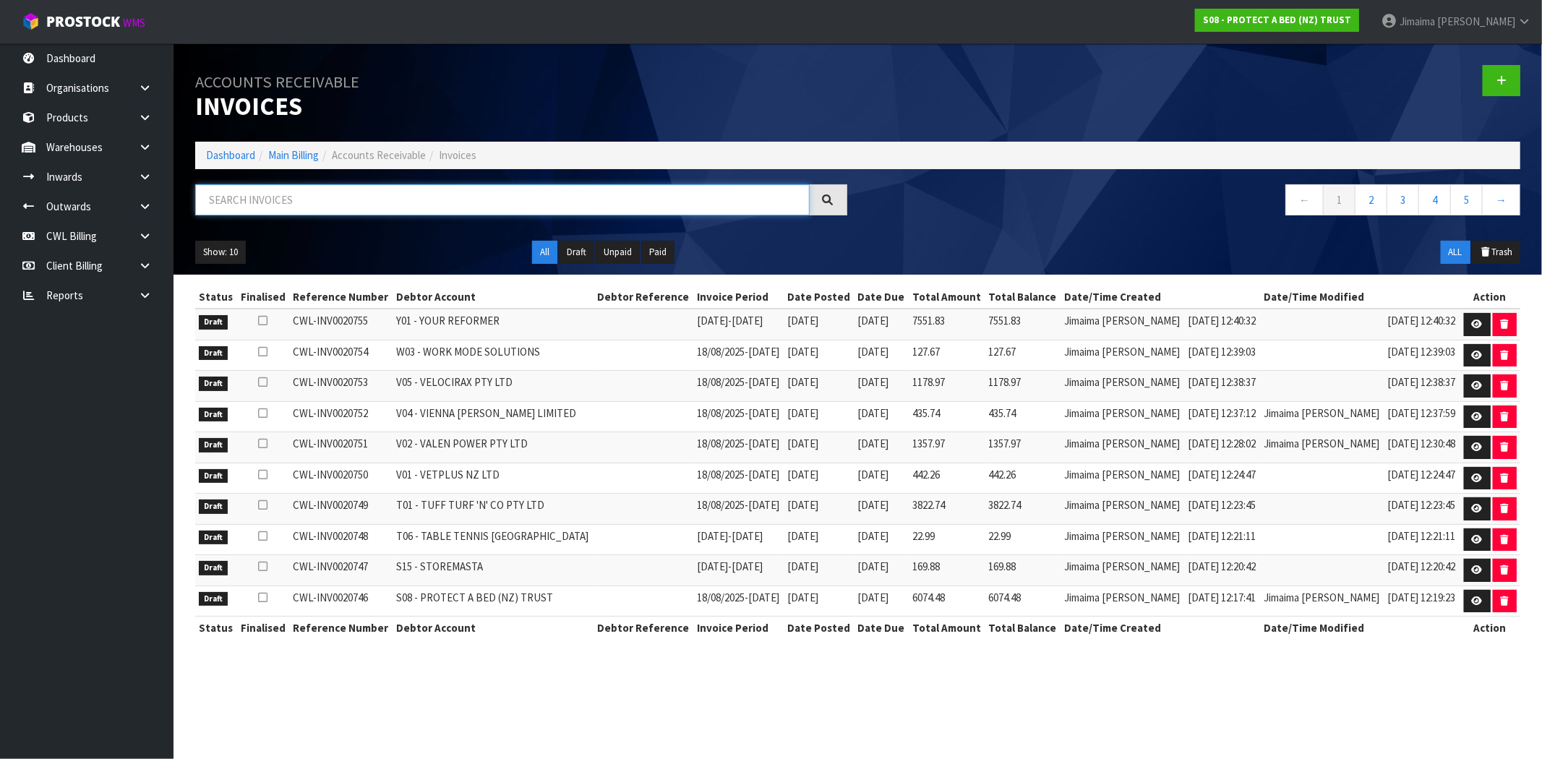
click at [283, 206] on input "text" at bounding box center [502, 199] width 615 height 31
paste input "B06"
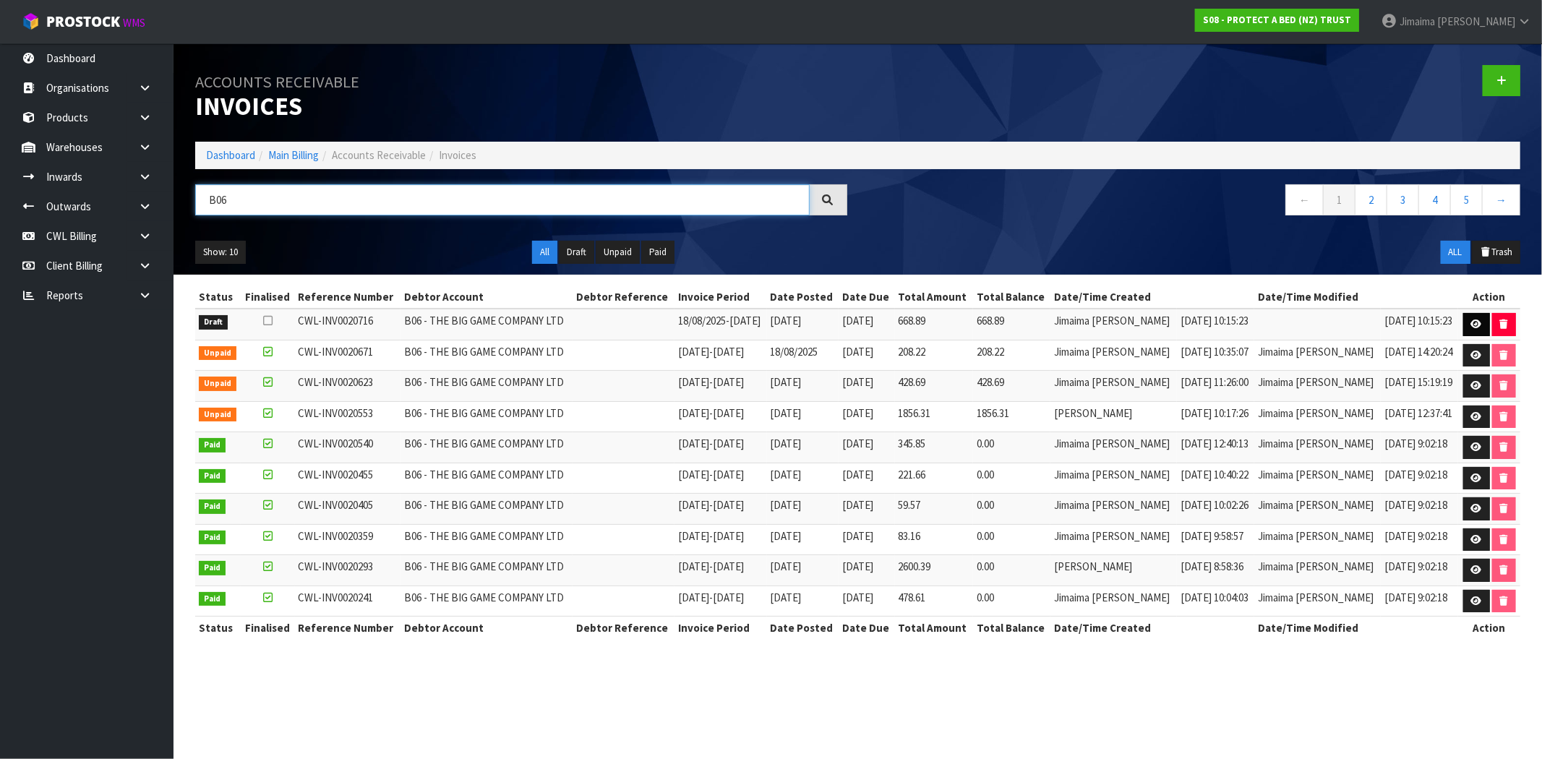
type input "B06"
drag, startPoint x: 1465, startPoint y: 319, endPoint x: 1413, endPoint y: 328, distance: 52.1
click at [1465, 319] on link at bounding box center [1476, 324] width 27 height 23
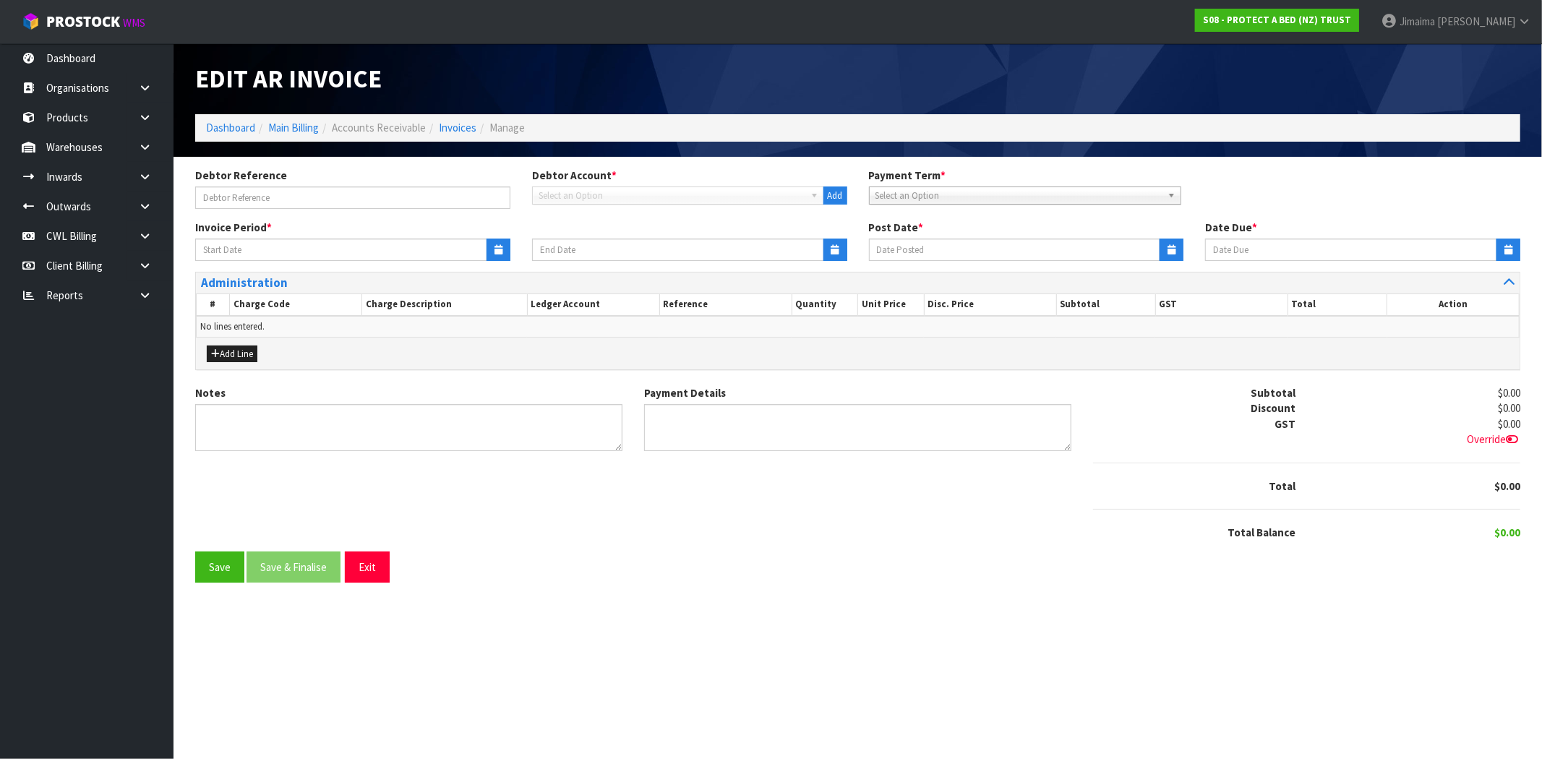
type input "18/08/2025"
type input "24/08/2025"
type input "25/08/2025"
type input "08/09/2025"
type textarea "Please contact us within 7 days should there be any discrepancies."
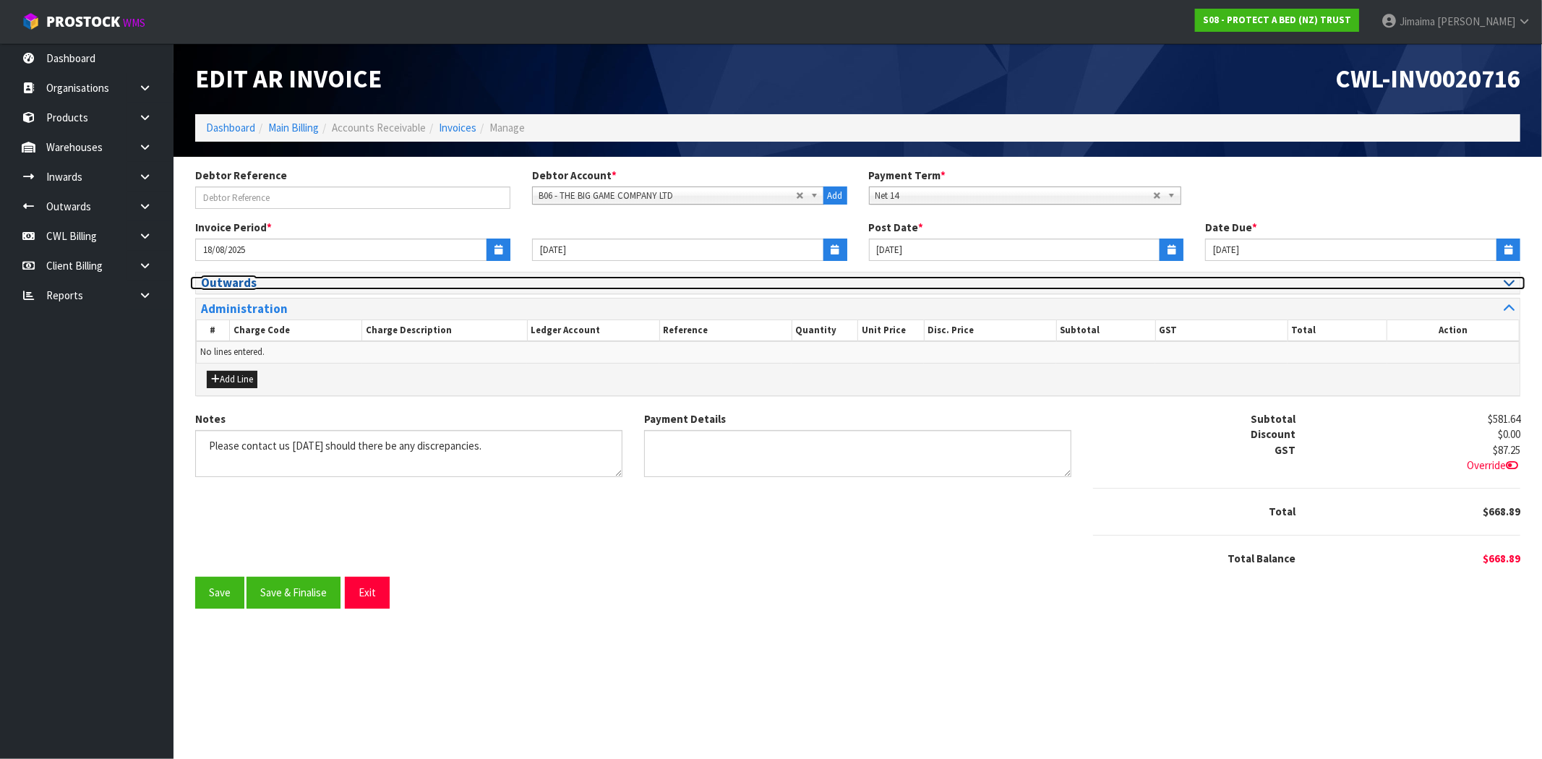
click at [283, 286] on h3 "Outwards" at bounding box center [524, 283] width 646 height 14
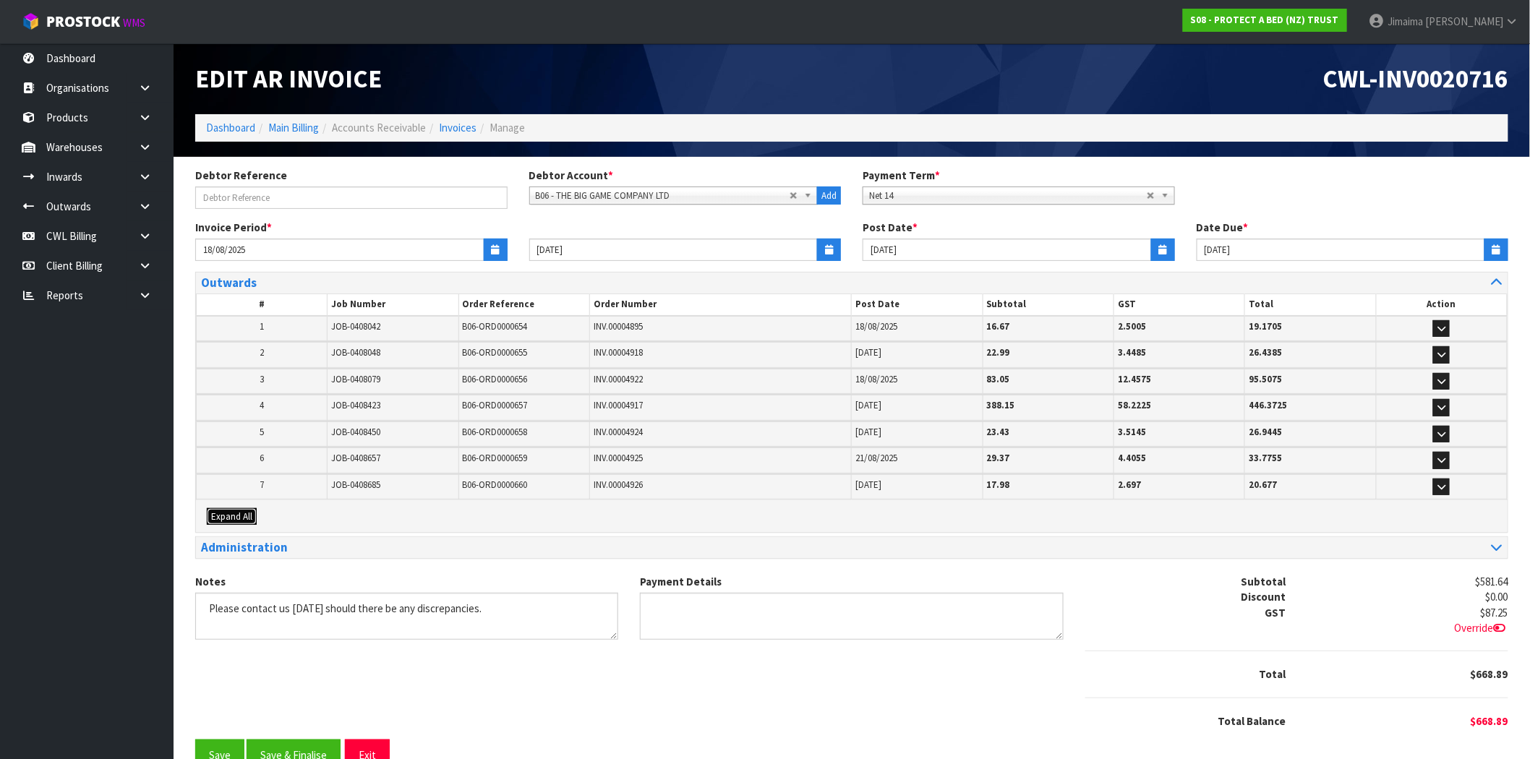
click at [224, 514] on span "Expand All" at bounding box center [231, 516] width 41 height 12
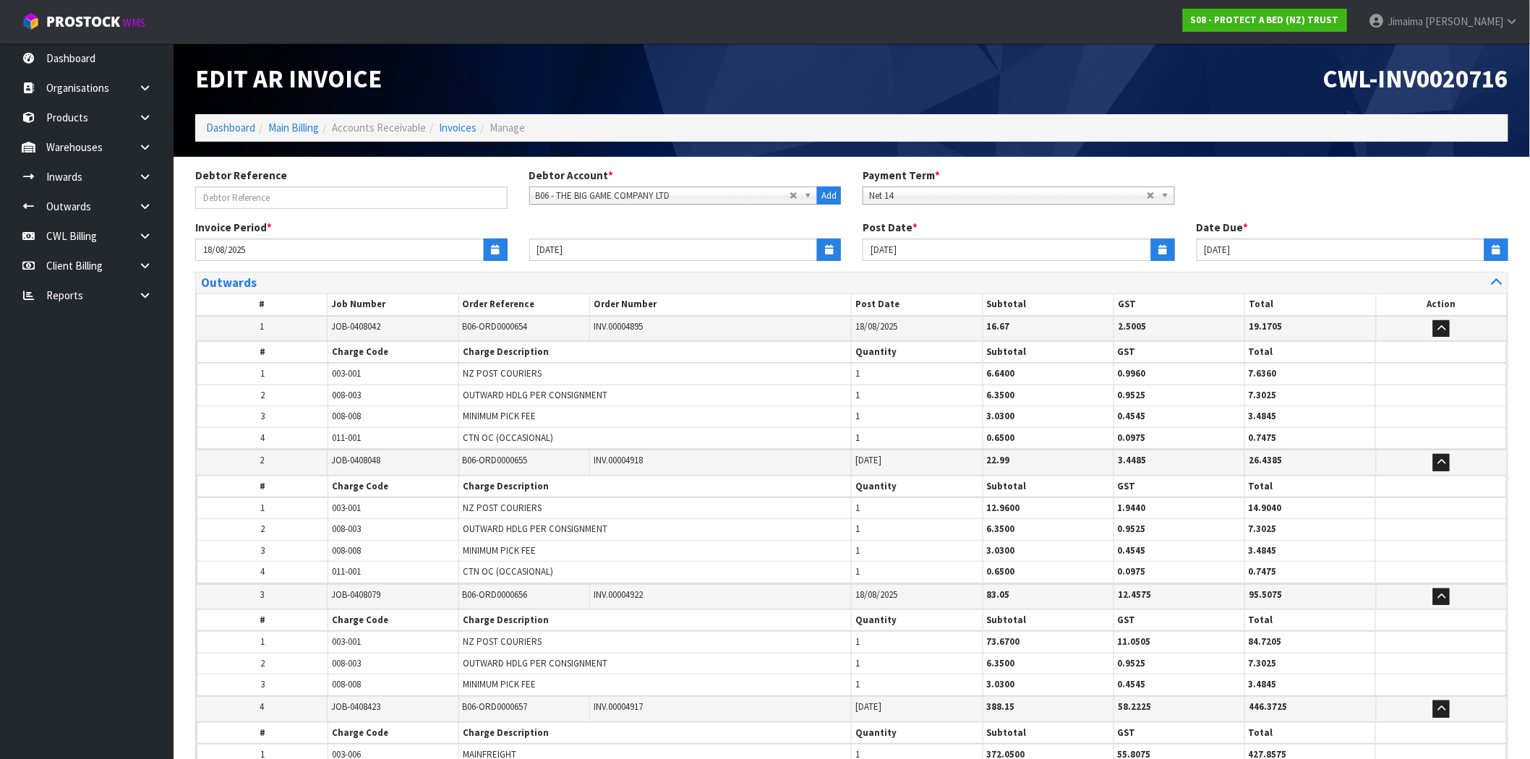
click at [259, 476] on table "# Charge Code Charge Description Quantity Subtotal GST Total 1 003-001 NZ POST …" at bounding box center [852, 530] width 1310 height 108
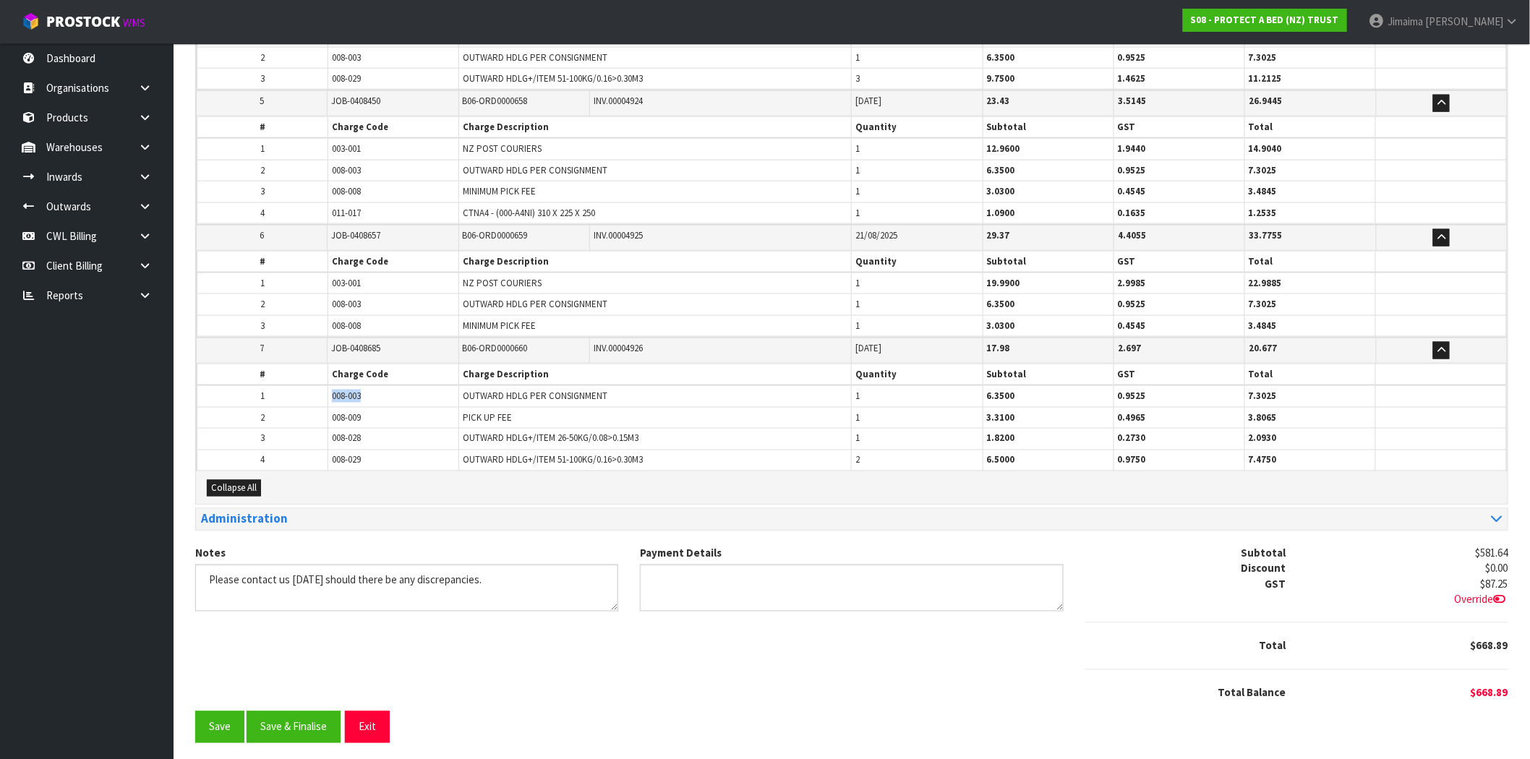
drag, startPoint x: 380, startPoint y: 390, endPoint x: 299, endPoint y: 394, distance: 81.8
click at [299, 394] on tr "1 008-003 OUTWARD HDLG PER CONSIGNMENT 1 6.3500 0.9525 7.3025" at bounding box center [851, 396] width 1309 height 22
copy tr "008-003"
click at [284, 729] on button "Save & Finalise" at bounding box center [294, 726] width 94 height 31
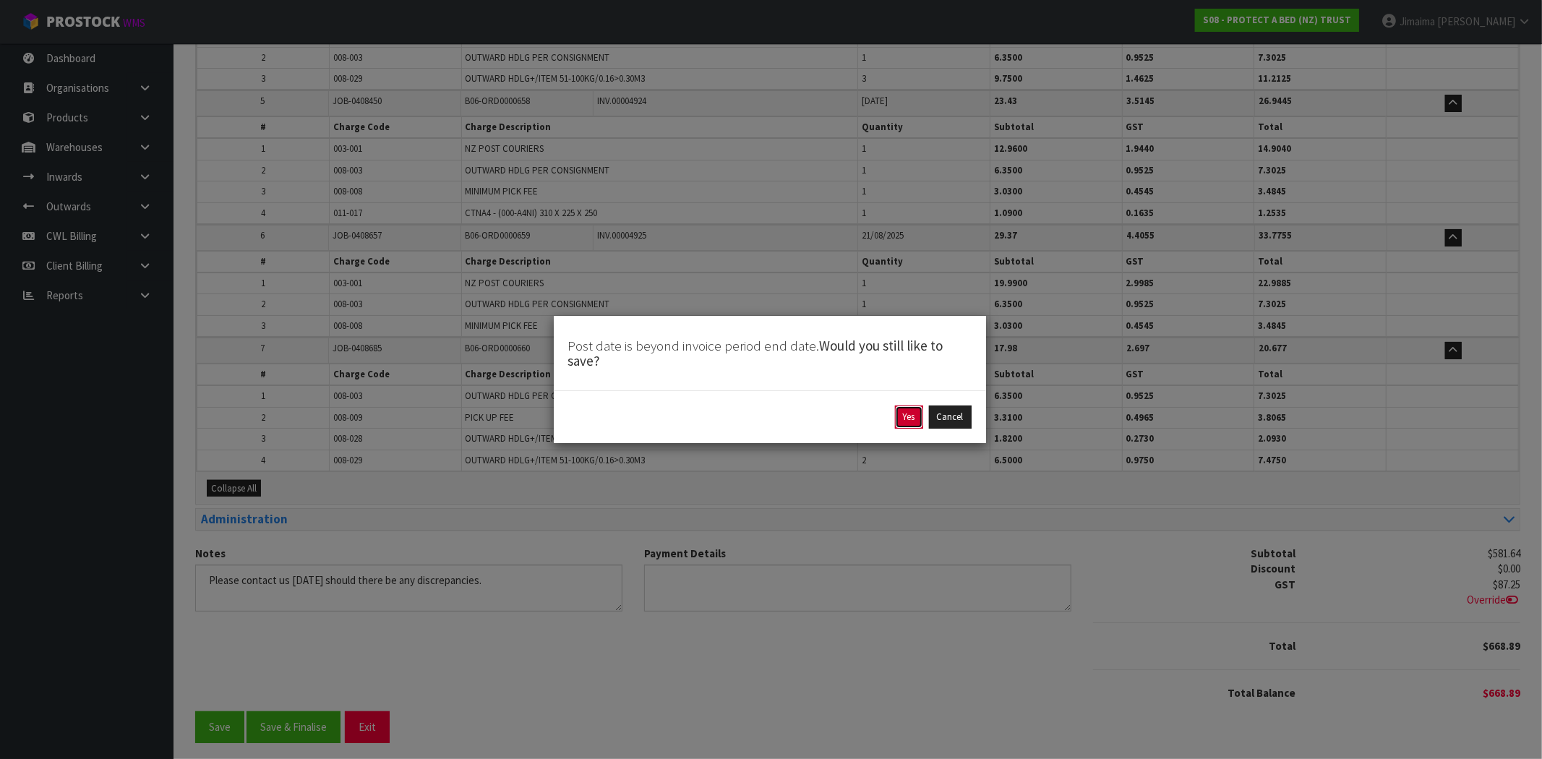
click at [900, 423] on button "Yes" at bounding box center [909, 417] width 28 height 23
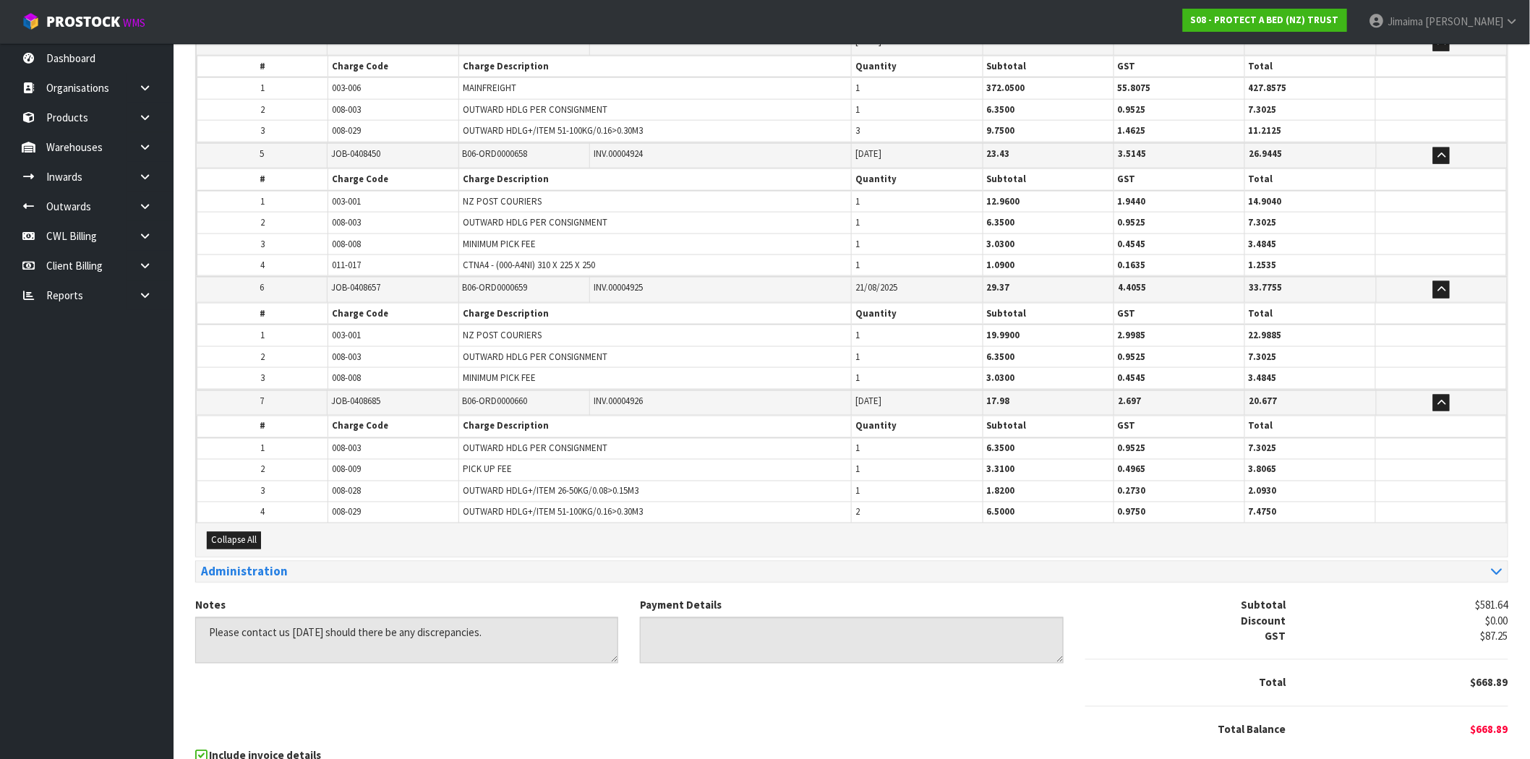
scroll to position [0, 0]
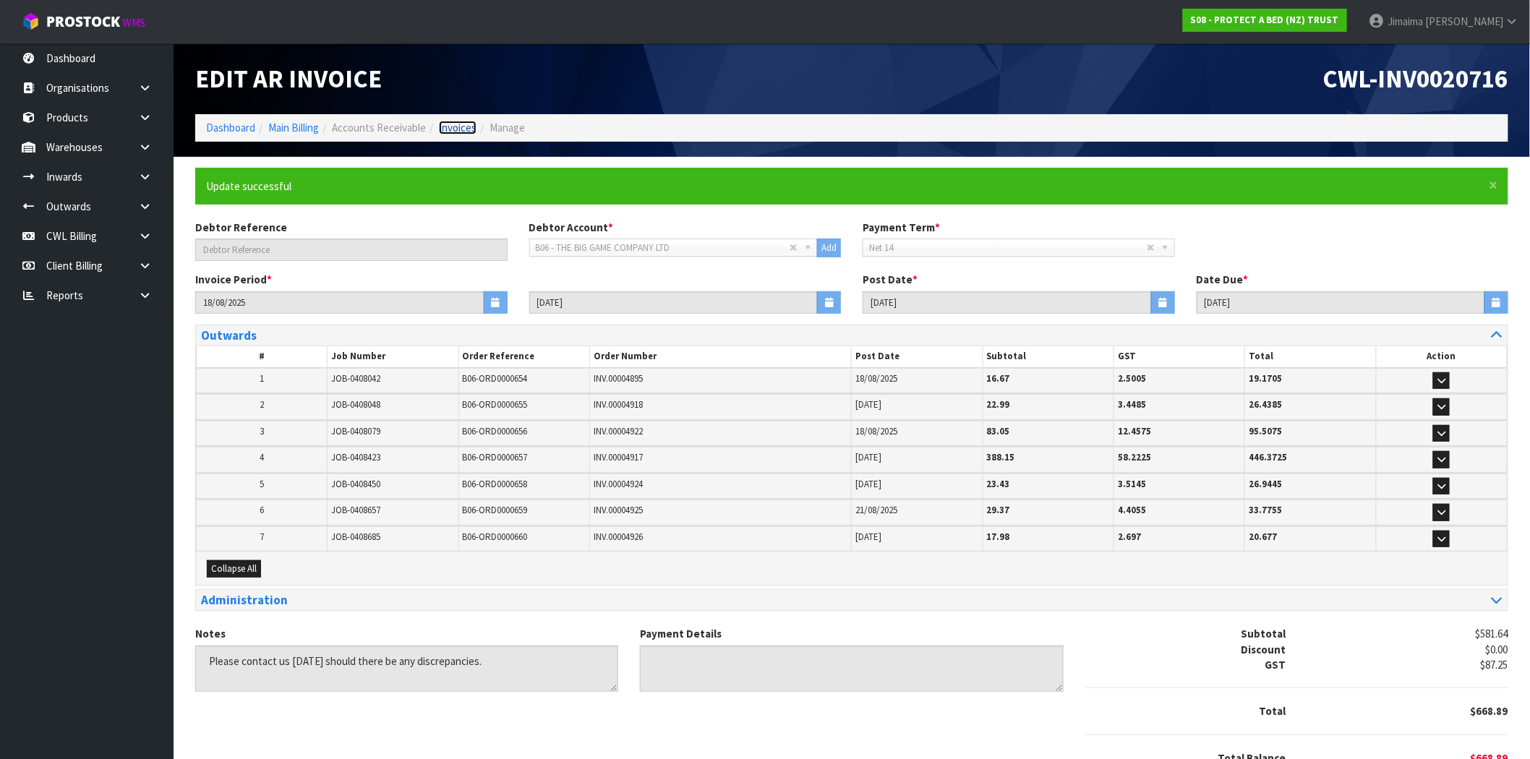
click at [470, 126] on link "Invoices" at bounding box center [458, 128] width 38 height 14
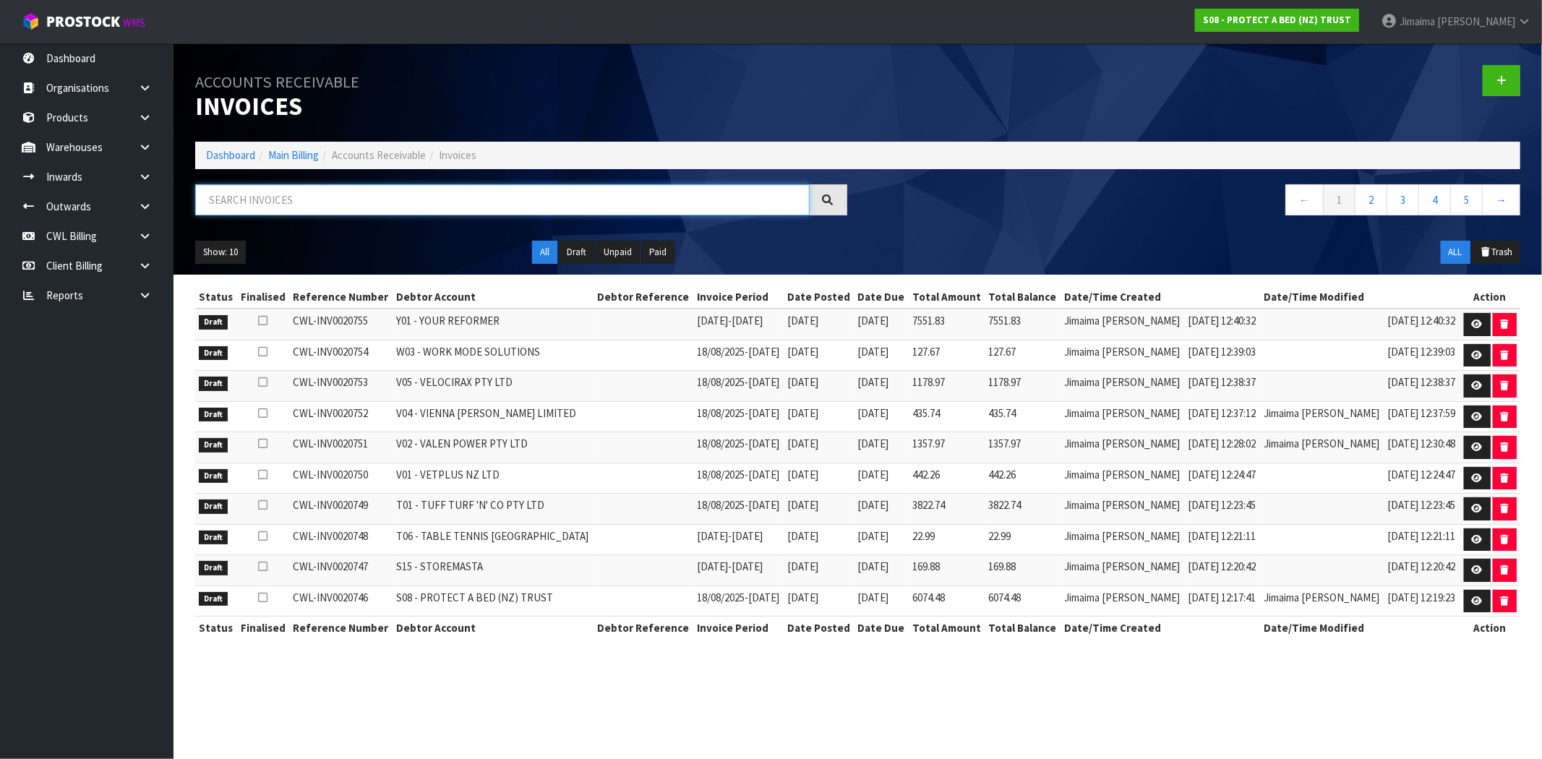
click at [335, 192] on input "text" at bounding box center [502, 199] width 615 height 31
paste input "B07"
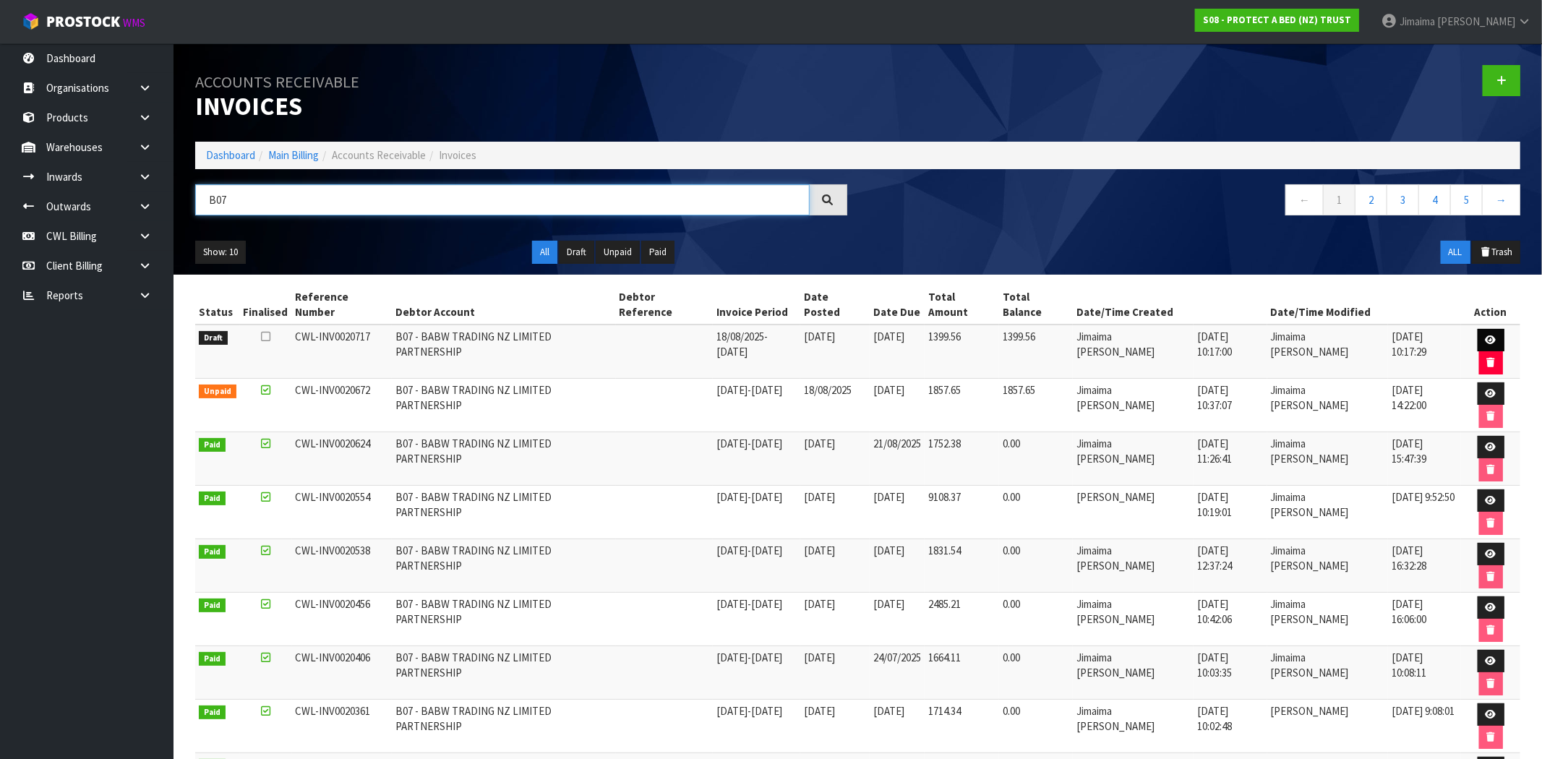
type input "B07"
click at [1486, 335] on icon at bounding box center [1491, 339] width 11 height 9
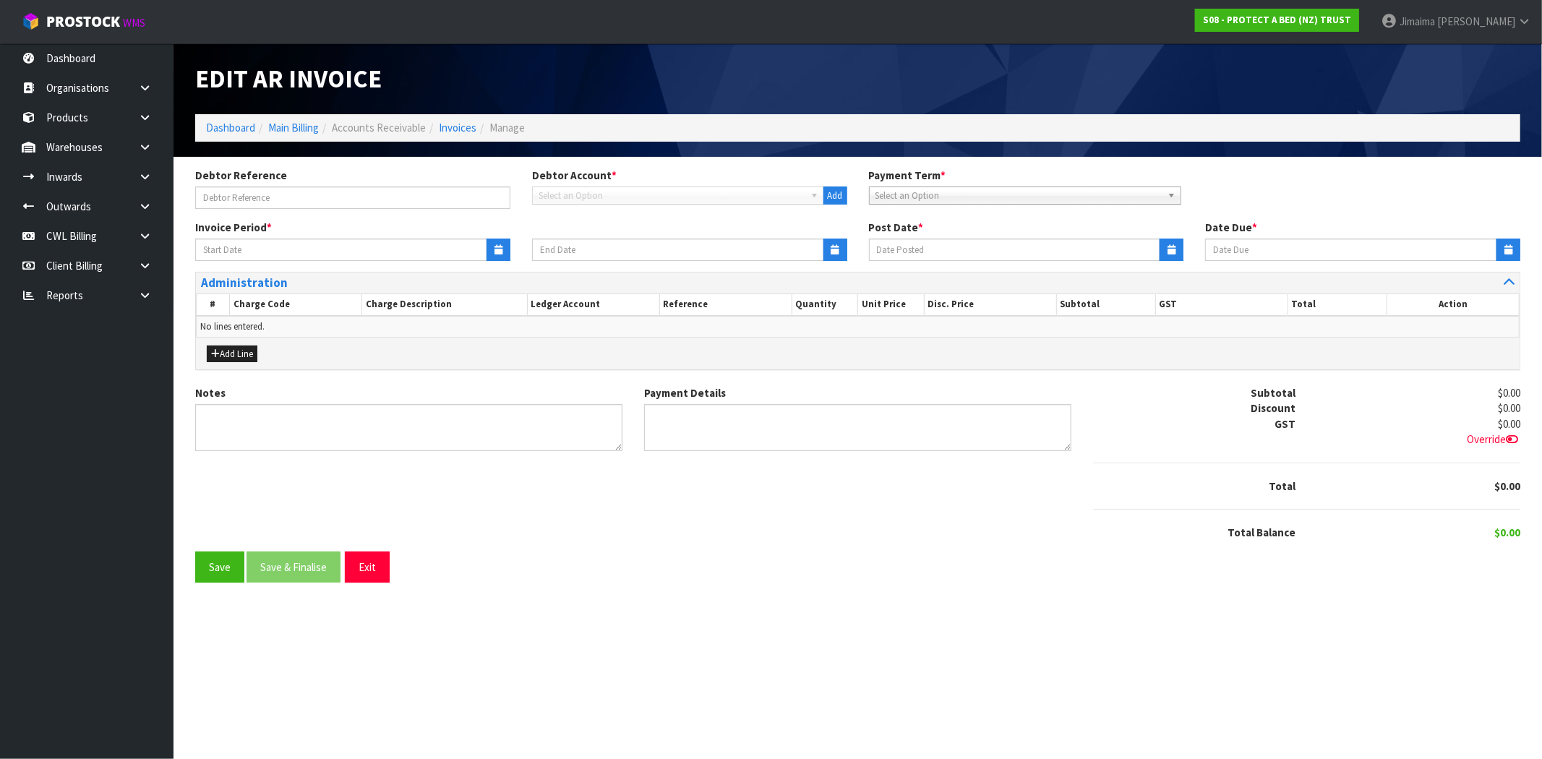
type input "18/08/2025"
type input "24/08/2025"
type input "25/08/2025"
type input "04/09/2025"
type textarea "Please contact us within 7 days should there be any discrepancies."
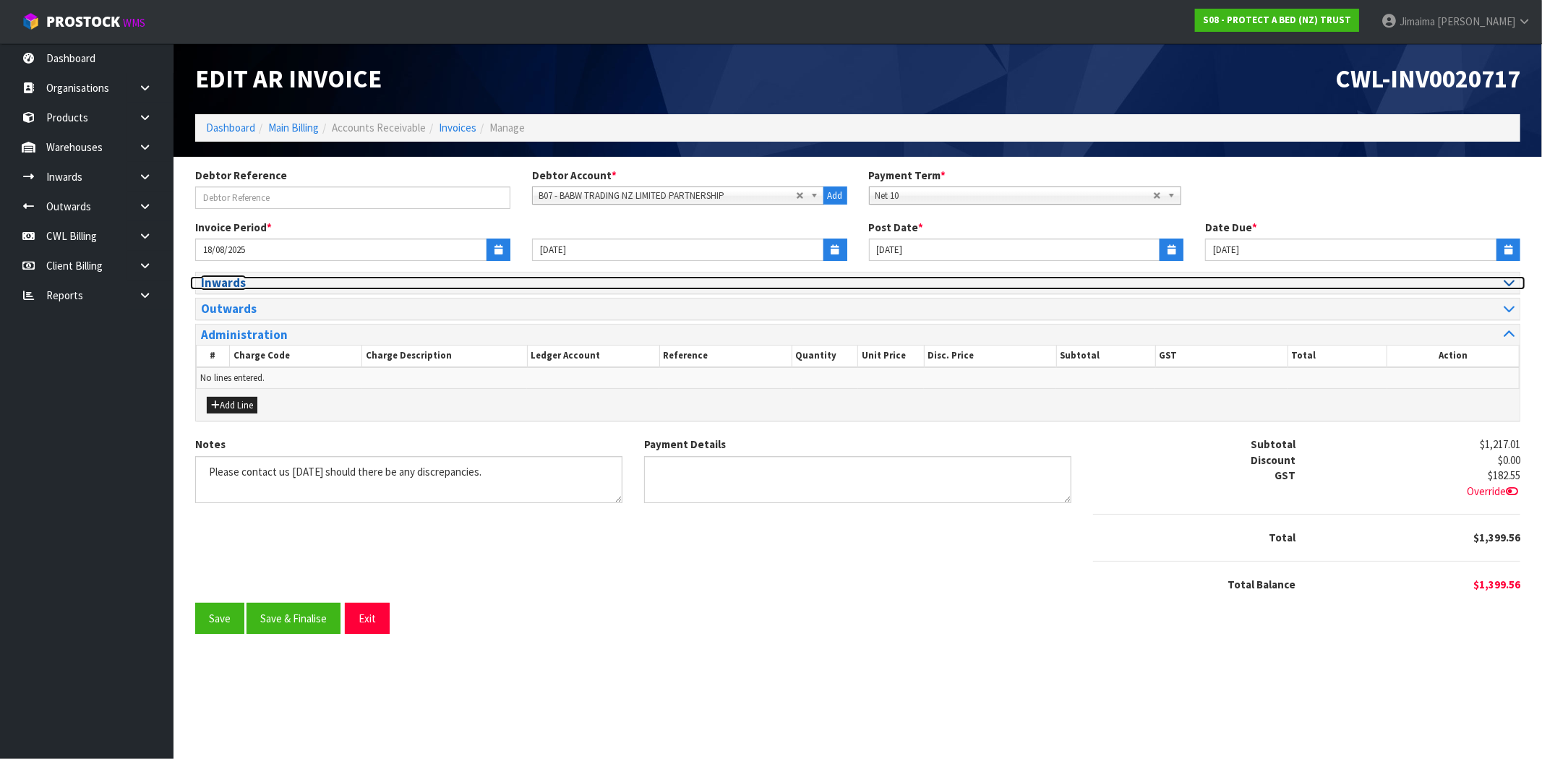
click at [247, 282] on h3 "Inwards" at bounding box center [524, 283] width 646 height 14
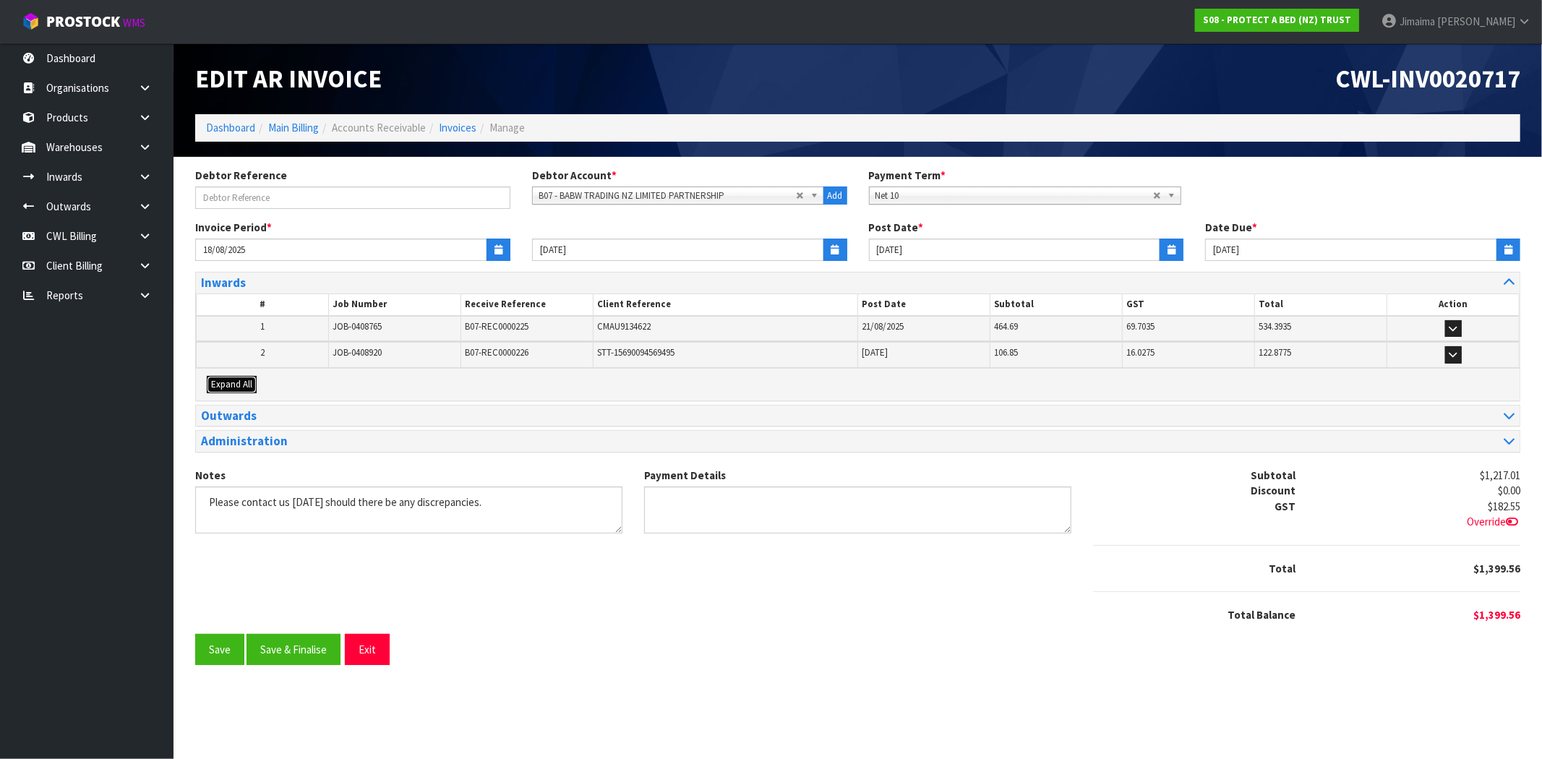
click at [232, 378] on span "Expand All" at bounding box center [231, 384] width 41 height 12
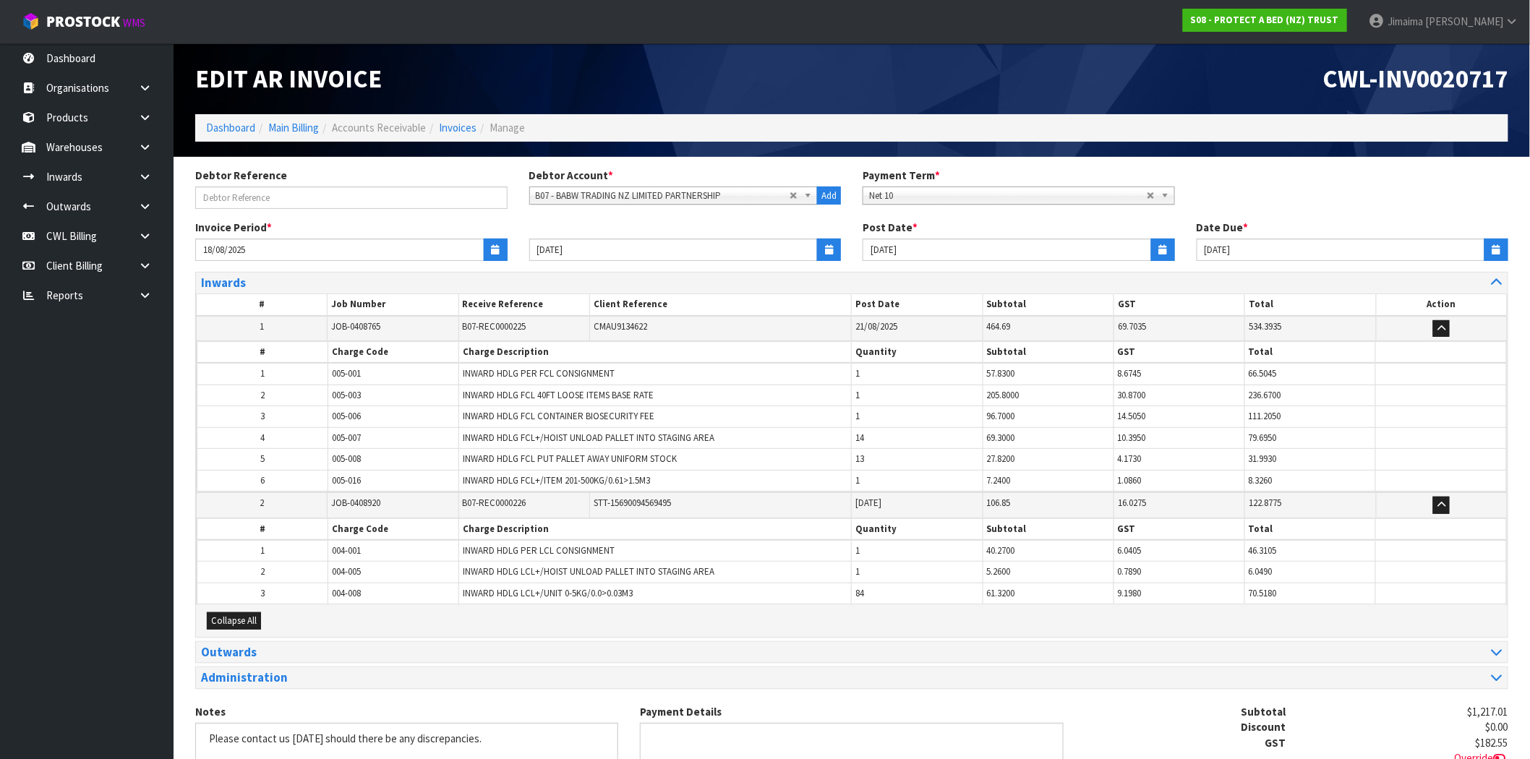
click at [281, 374] on td "1" at bounding box center [262, 374] width 131 height 22
click at [229, 659] on div "Outwards" at bounding box center [851, 652] width 1311 height 21
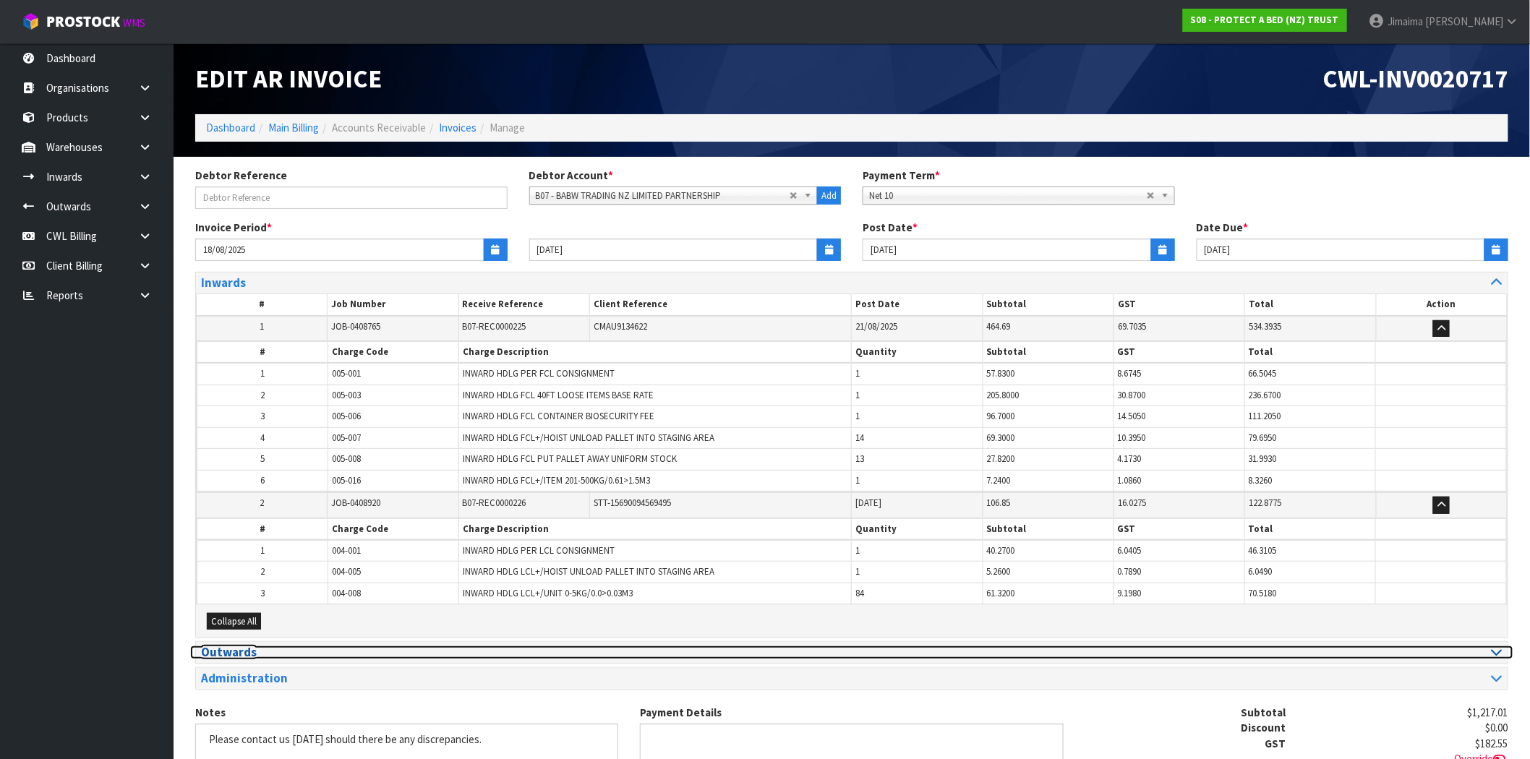
click at [225, 654] on h3 "Outwards" at bounding box center [521, 653] width 640 height 14
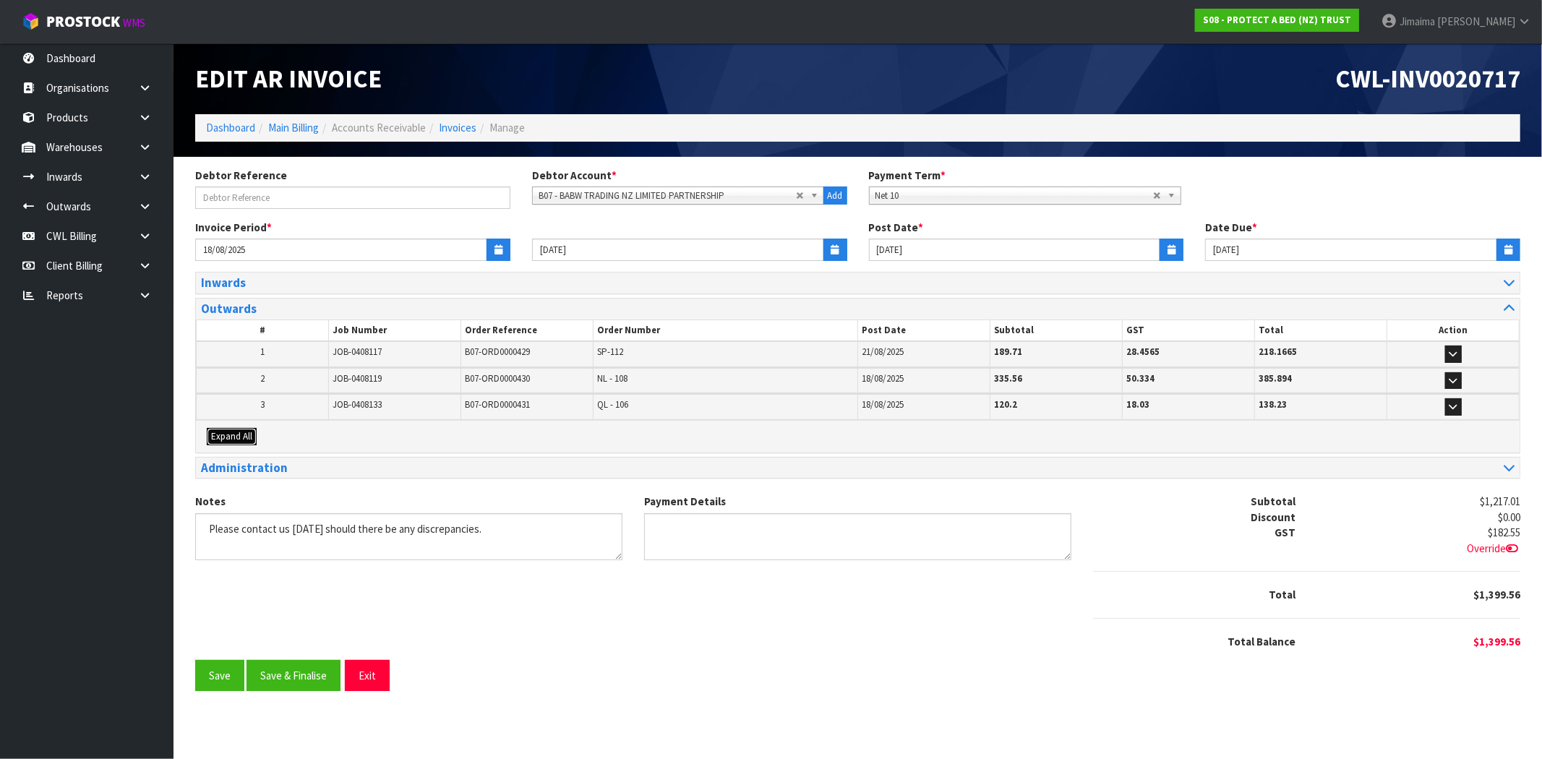
click at [228, 436] on span "Expand All" at bounding box center [231, 436] width 41 height 12
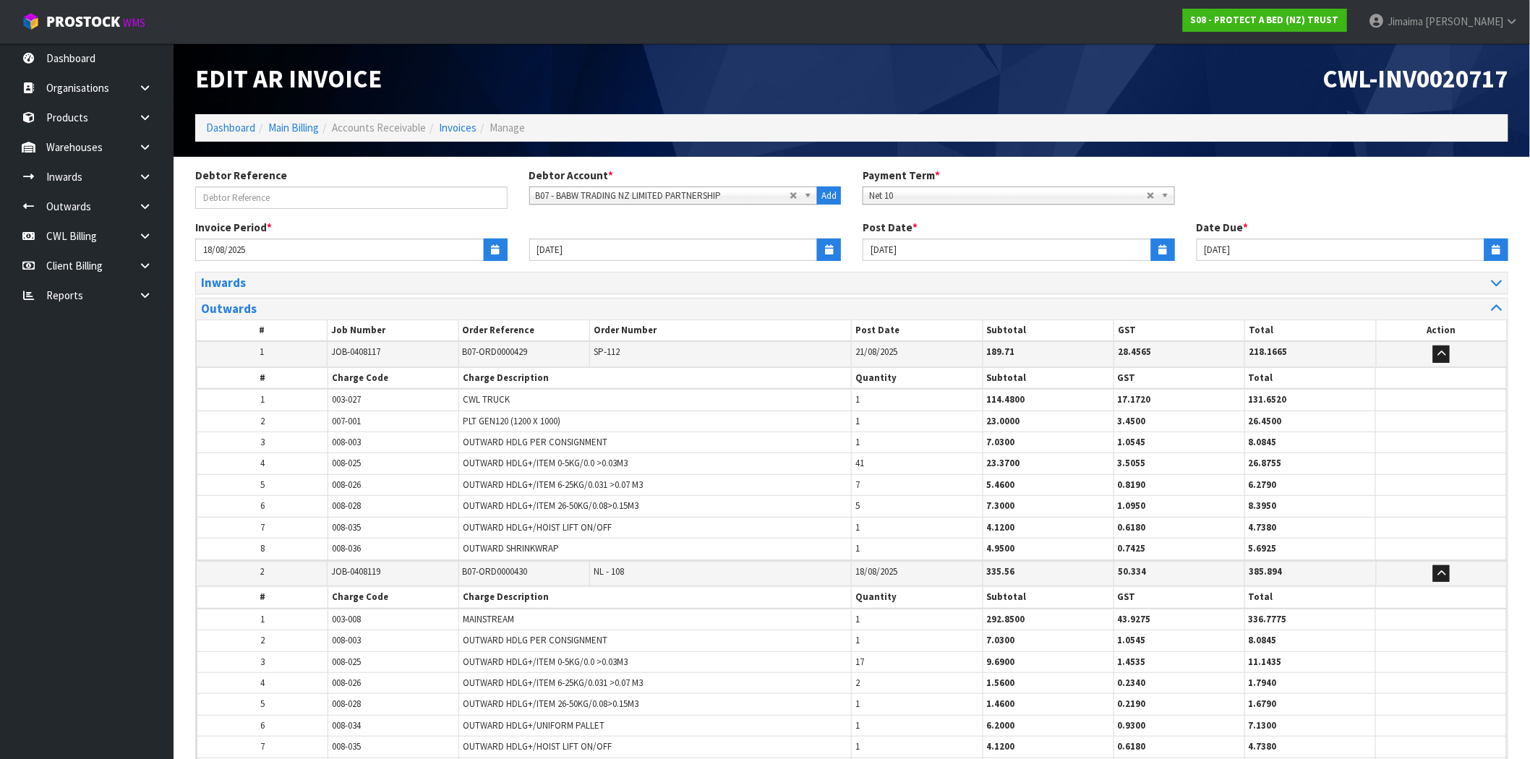
click at [455, 429] on td "007-001" at bounding box center [393, 421] width 131 height 21
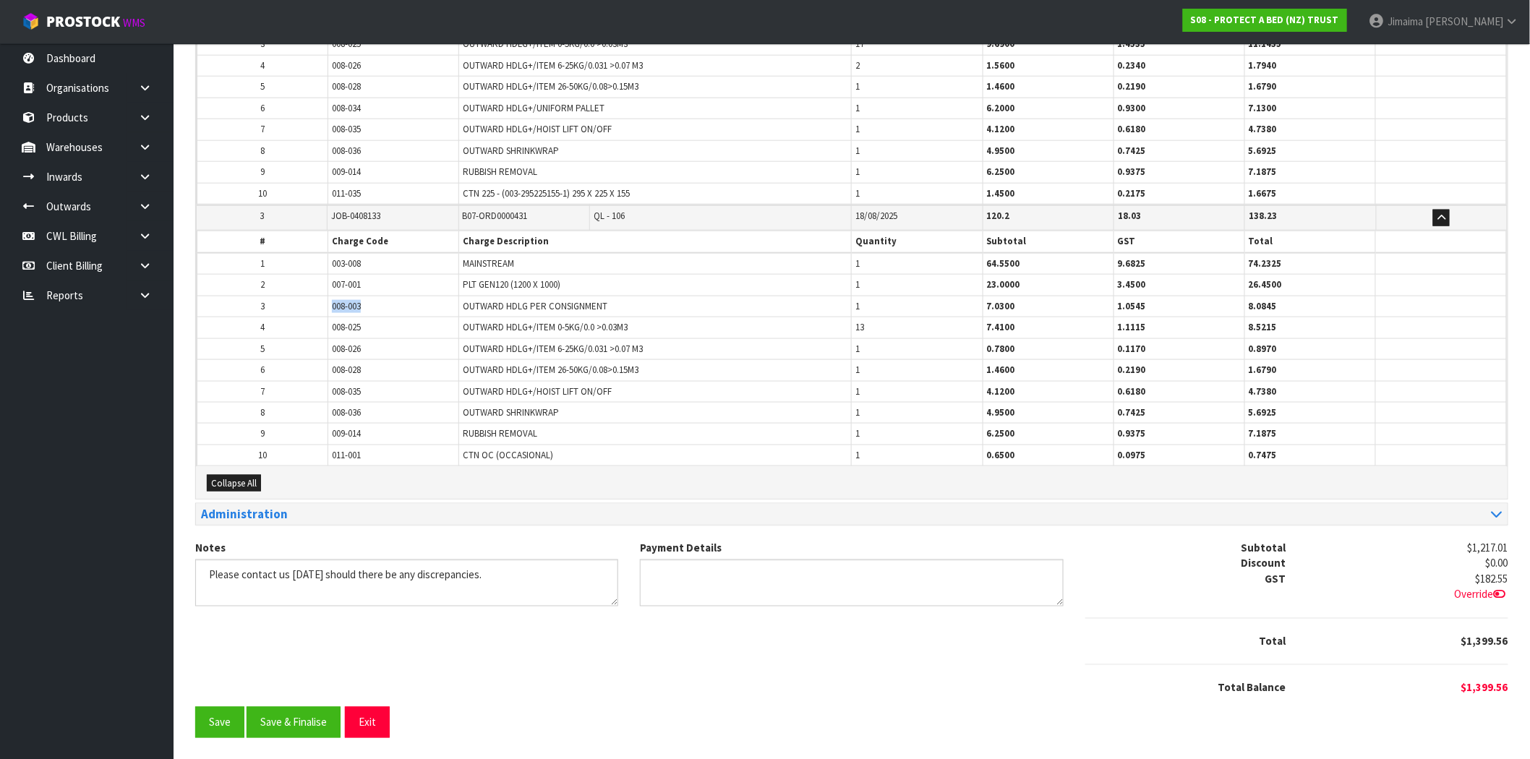
drag, startPoint x: 353, startPoint y: 305, endPoint x: 333, endPoint y: 308, distance: 19.7
click at [280, 307] on tr "3 008-003 OUTWARD HDLG PER CONSIGNMENT 1 7.0300 1.0545 8.0845" at bounding box center [851, 306] width 1309 height 21
copy tr "008-003"
click at [846, 284] on tr "2 007-001 PLT GEN120 (1200 X 1000) 1 23.0000 3.4500 26.4500" at bounding box center [851, 285] width 1309 height 21
drag, startPoint x: 847, startPoint y: 393, endPoint x: 847, endPoint y: 403, distance: 10.8
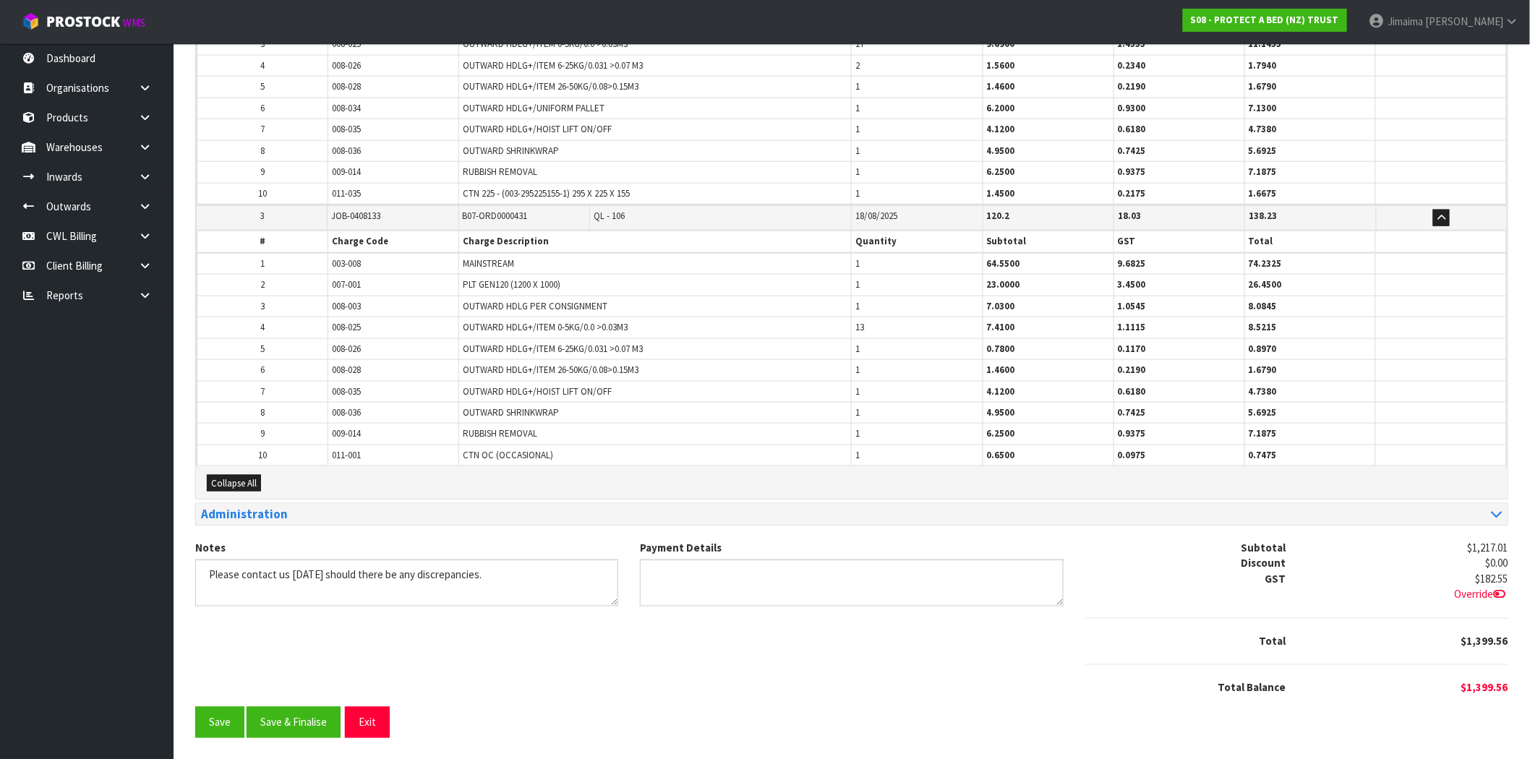
click at [844, 394] on td "OUTWARD HDLG+/HOIST LIFT ON/OFF" at bounding box center [655, 391] width 393 height 21
click at [844, 425] on tbody "1 003-008 MAINSTREAM 1 64.5500 9.6825 74.2325 2 007-001 PLT GEN120 (1200 X 1000…" at bounding box center [851, 359] width 1309 height 213
drag, startPoint x: 849, startPoint y: 438, endPoint x: 842, endPoint y: 442, distance: 8.7
click at [844, 441] on tr "9 009-014 RUBBISH REMOVAL 1 6.2500 0.9375 7.1875" at bounding box center [851, 434] width 1309 height 21
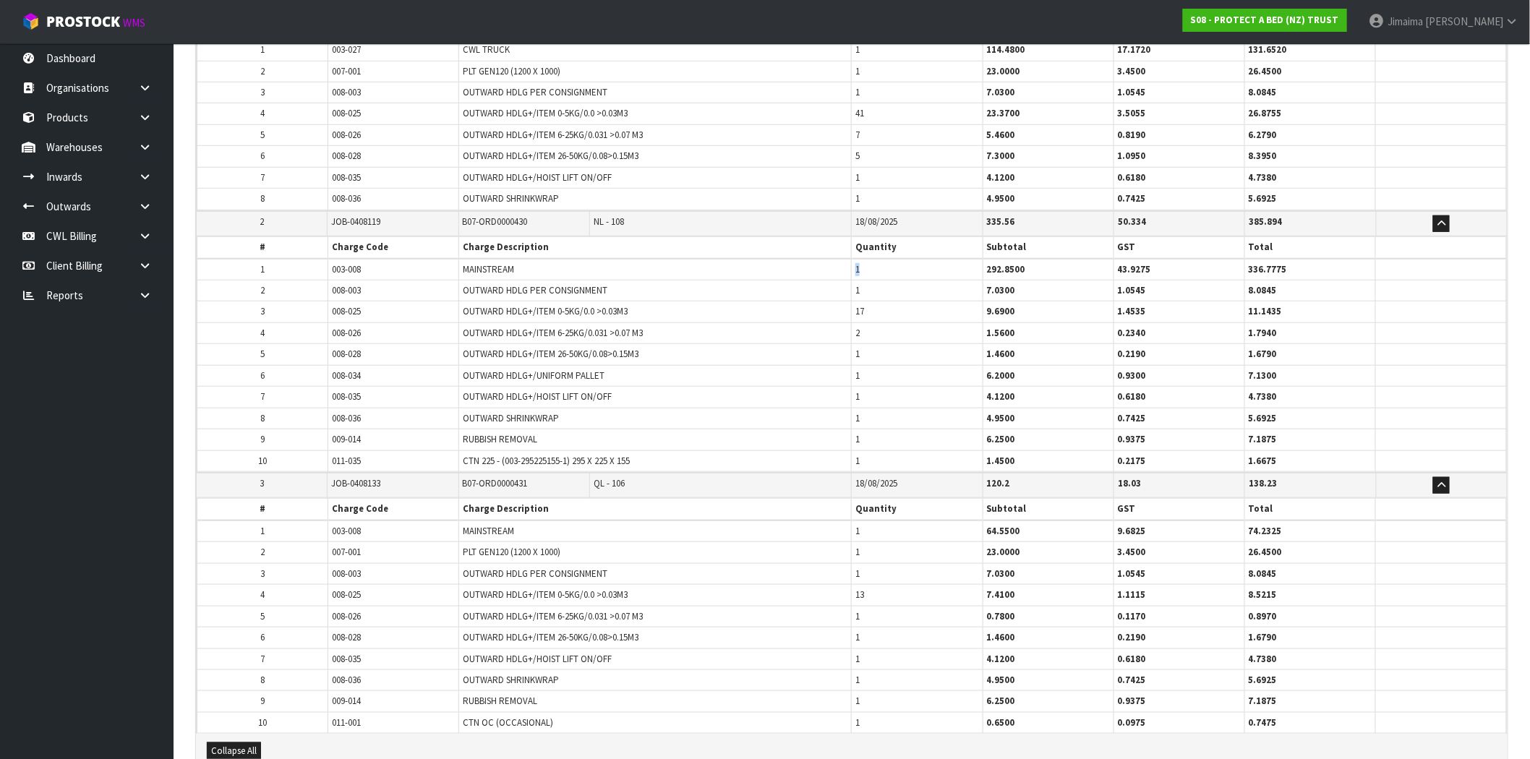
click at [843, 273] on tr "1 003-008 MAINSTREAM 1 292.8500 43.9275 336.7775" at bounding box center [851, 270] width 1309 height 22
click at [855, 369] on span "1" at bounding box center [857, 375] width 4 height 12
drag, startPoint x: 865, startPoint y: 385, endPoint x: 850, endPoint y: 385, distance: 14.5
click at [850, 387] on tr "7 008-035 OUTWARD HDLG+/HOIST LIFT ON/OFF 1 4.1200 0.6180 4.7380" at bounding box center [851, 397] width 1309 height 21
drag, startPoint x: 863, startPoint y: 421, endPoint x: 849, endPoint y: 428, distance: 15.5
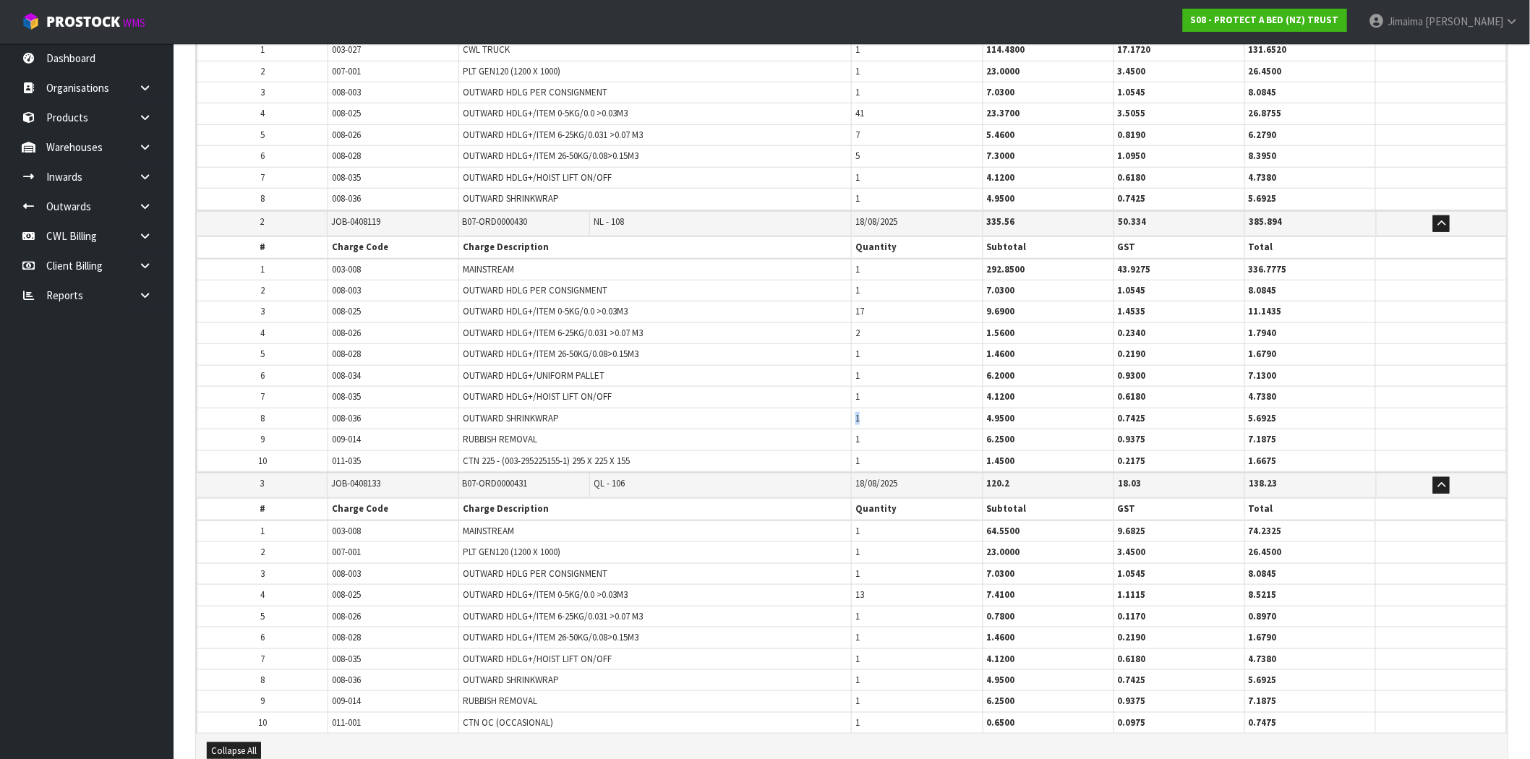
click at [849, 428] on tbody "1 003-008 MAINSTREAM 1 292.8500 43.9275 336.7775 2 008-003 OUTWARD HDLG PER CON…" at bounding box center [851, 365] width 1309 height 213
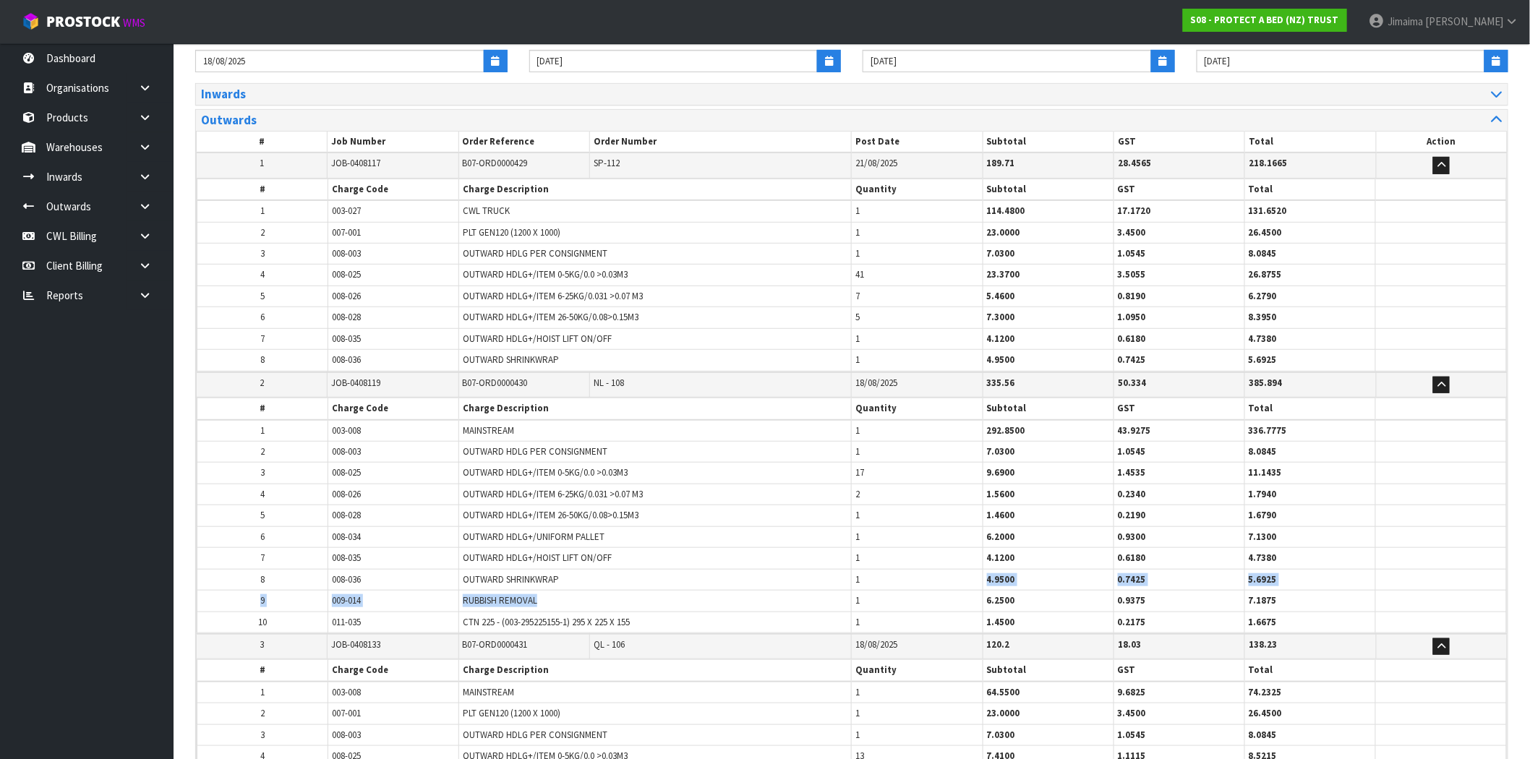
scroll to position [82, 0]
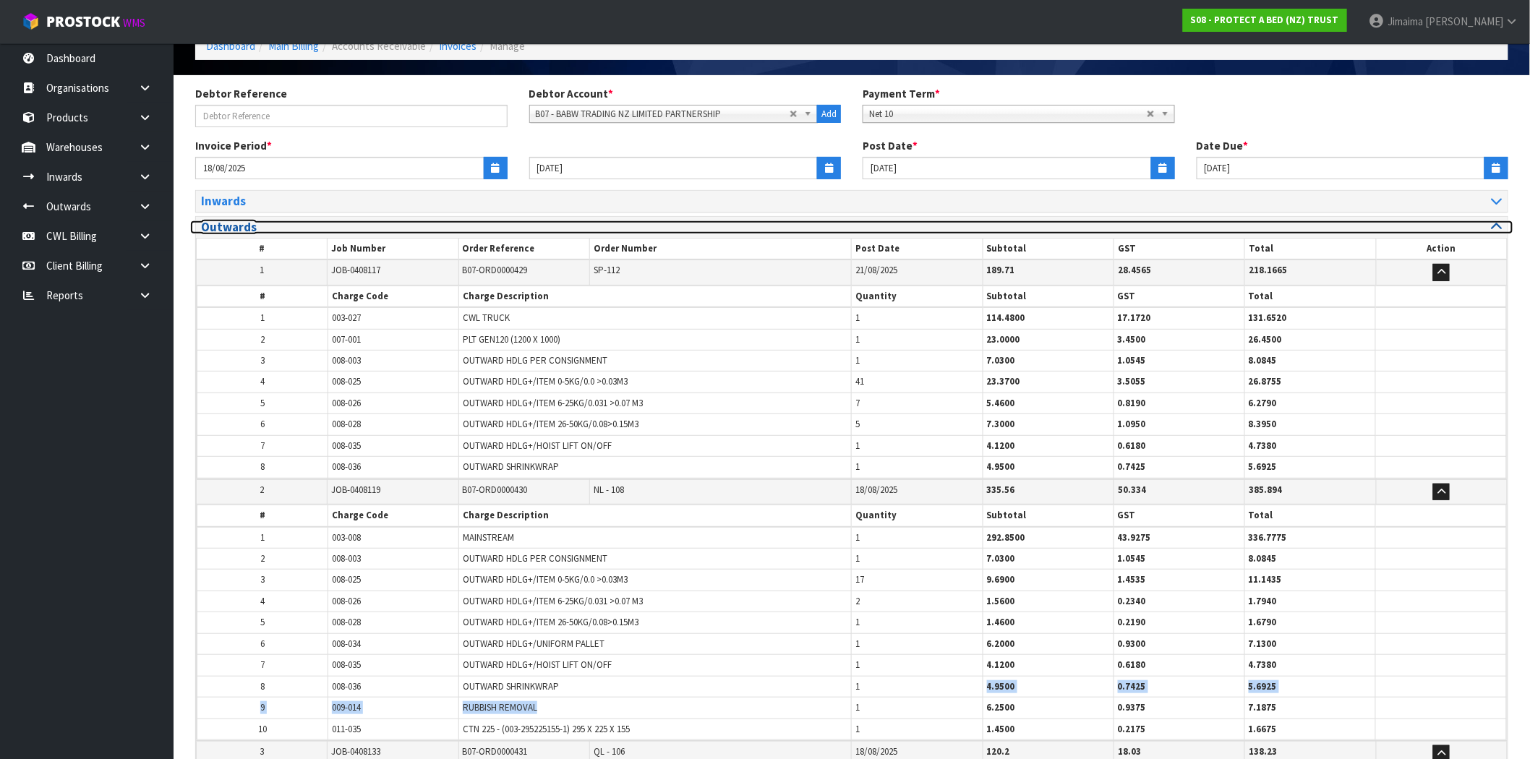
click at [271, 222] on h3 "Outwards" at bounding box center [521, 228] width 640 height 14
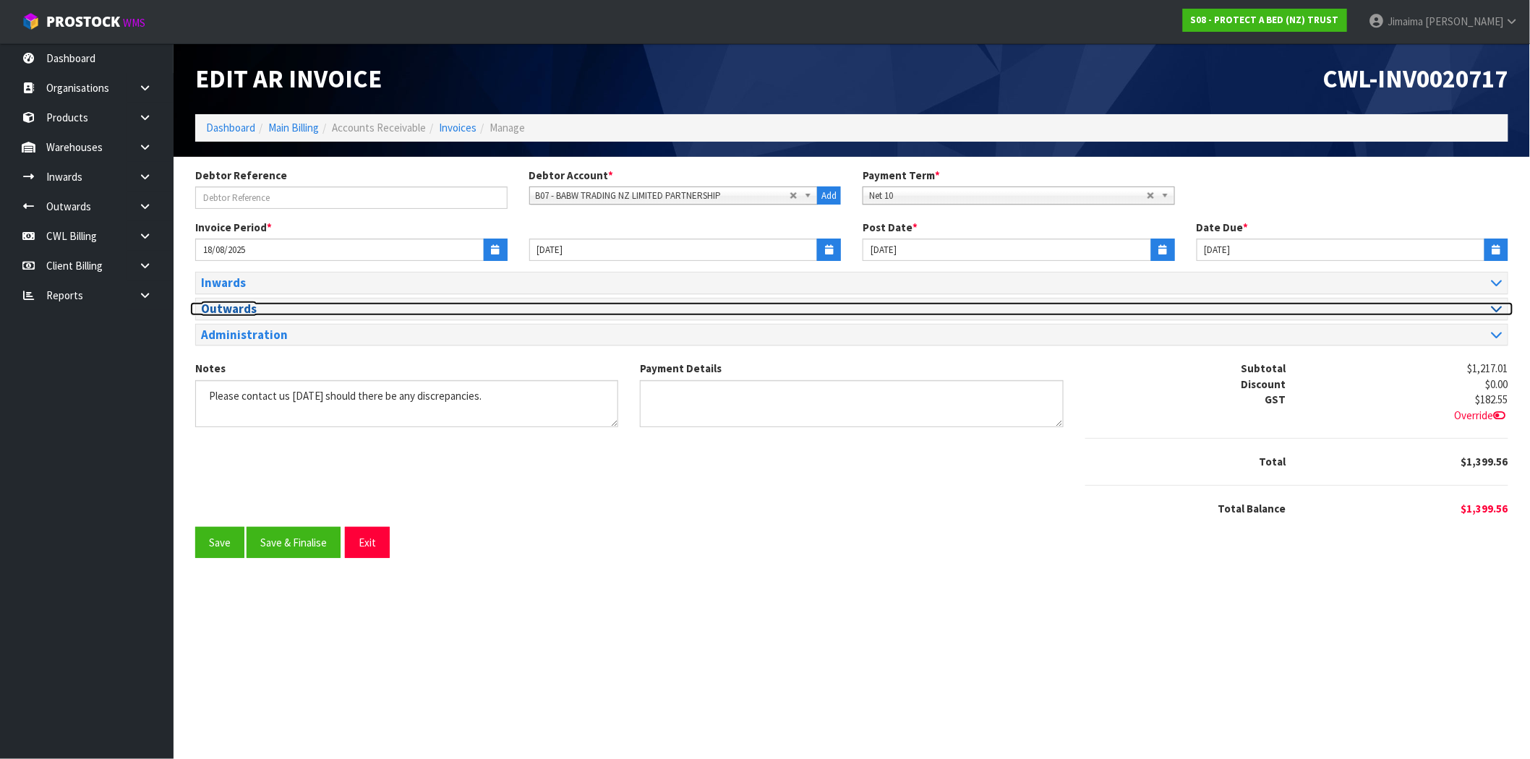
scroll to position [0, 0]
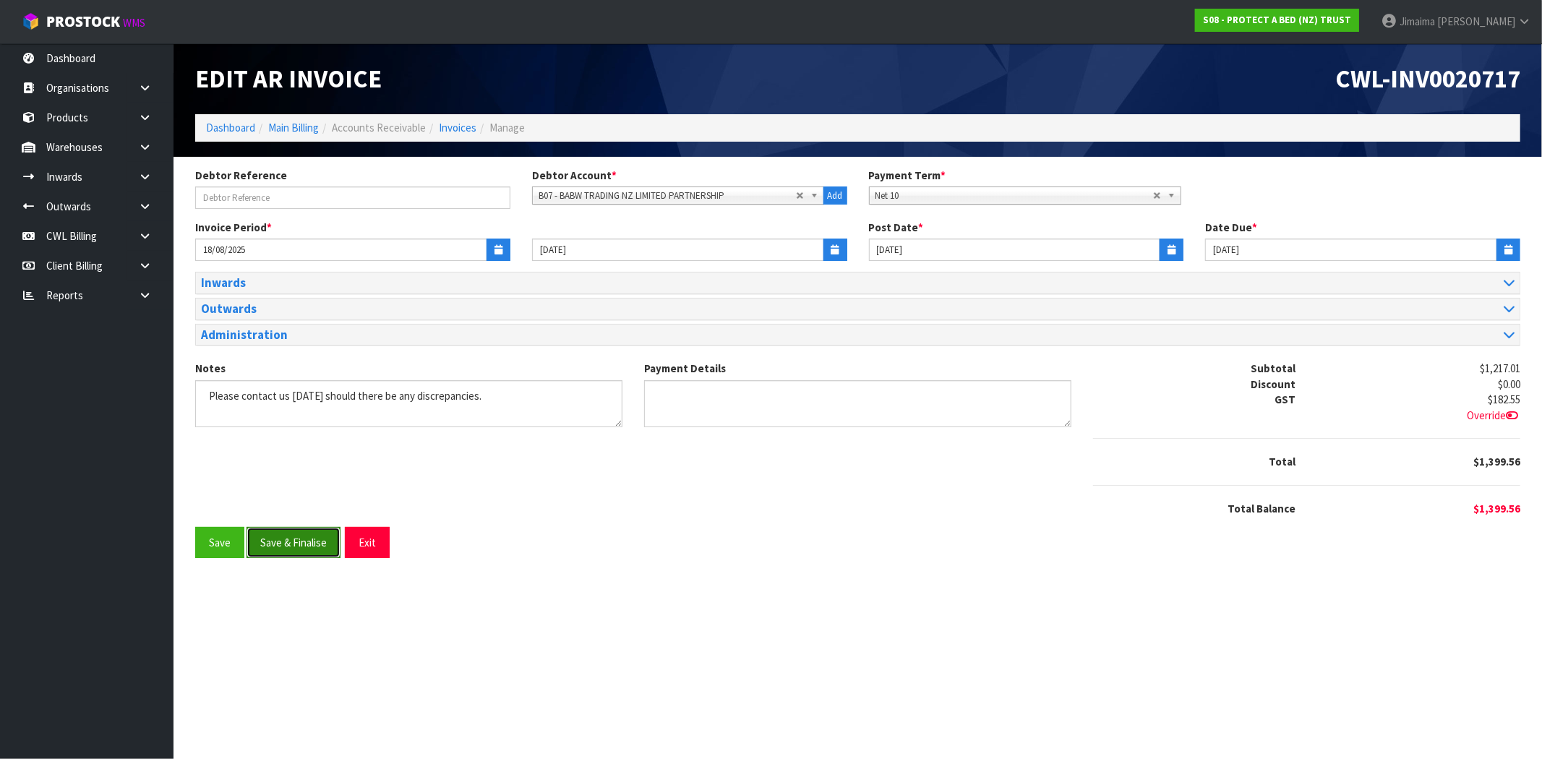
click at [284, 542] on button "Save & Finalise" at bounding box center [294, 542] width 94 height 31
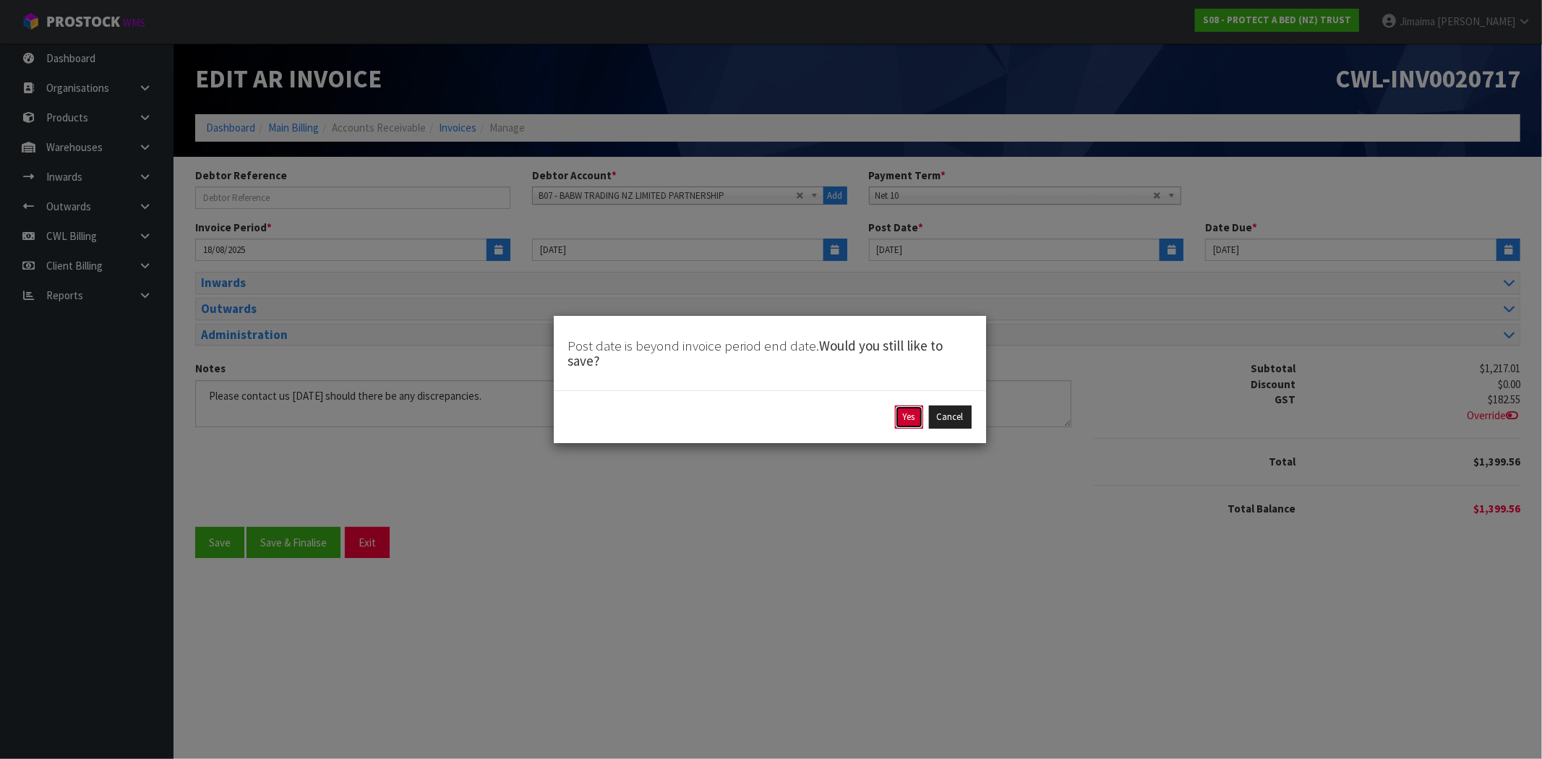
click at [905, 419] on button "Yes" at bounding box center [909, 417] width 28 height 23
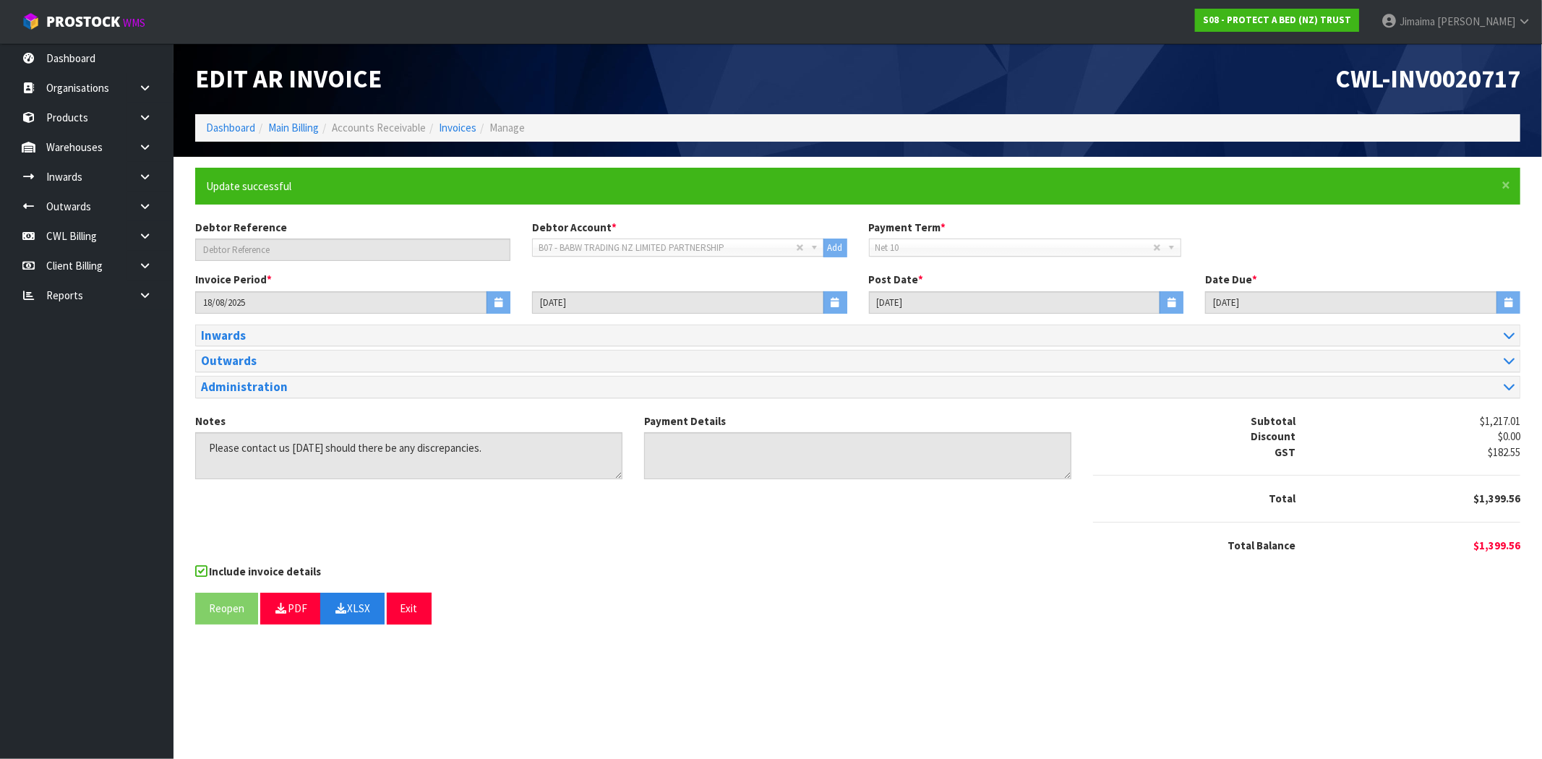
drag, startPoint x: 682, startPoint y: 652, endPoint x: 796, endPoint y: 757, distance: 154.5
click at [683, 652] on section "Edit AR Invoice CWL-INV0020717 Dashboard Main Billing Accounts Receivable Invoi…" at bounding box center [771, 379] width 1542 height 759
click at [442, 124] on link "Invoices" at bounding box center [458, 128] width 38 height 14
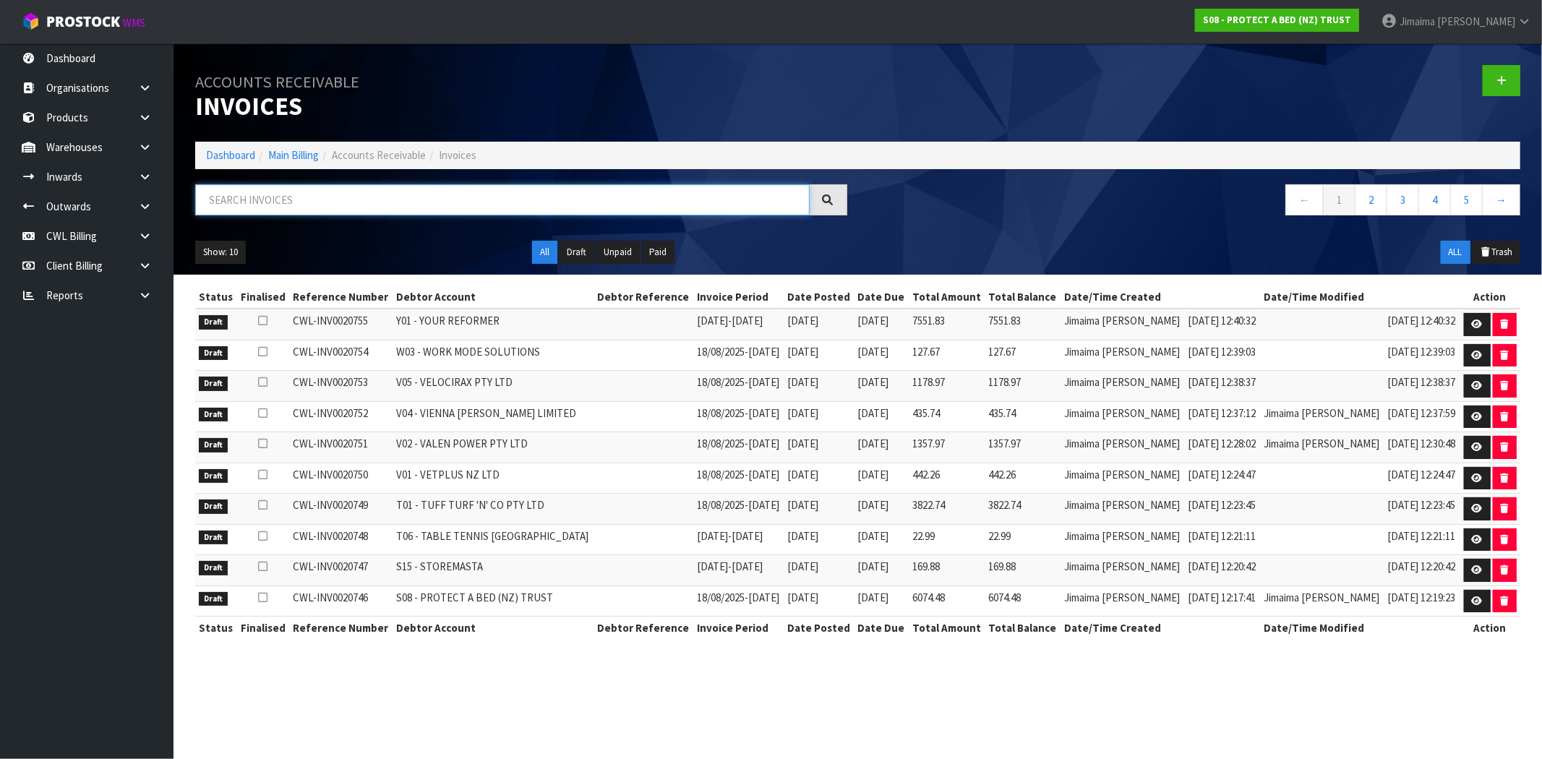
click at [300, 210] on input "text" at bounding box center [502, 199] width 615 height 31
paste input "C10"
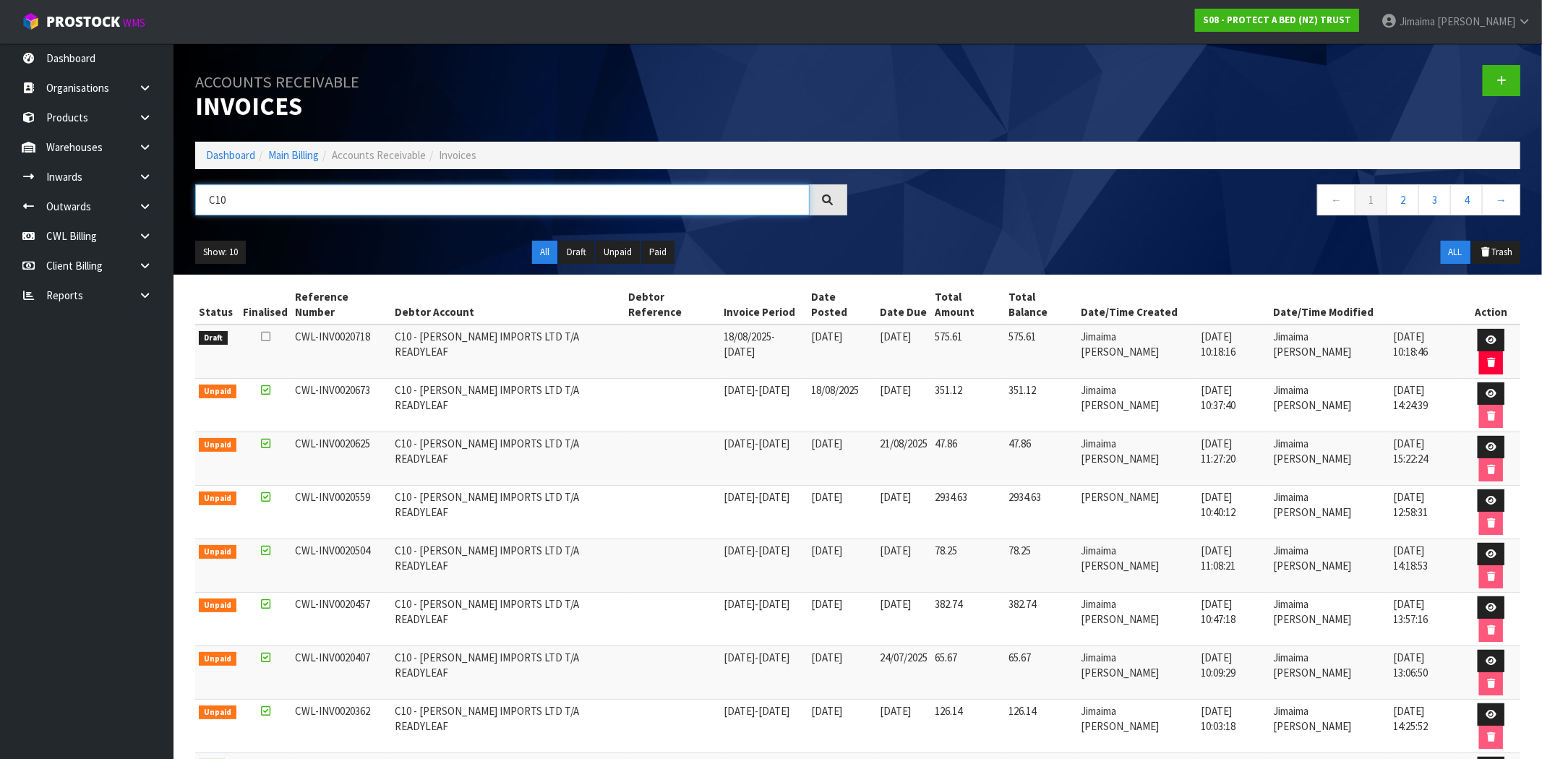
type input "C10"
click at [1057, 378] on td "351.12" at bounding box center [1041, 404] width 73 height 53
click at [1478, 329] on link at bounding box center [1491, 340] width 27 height 23
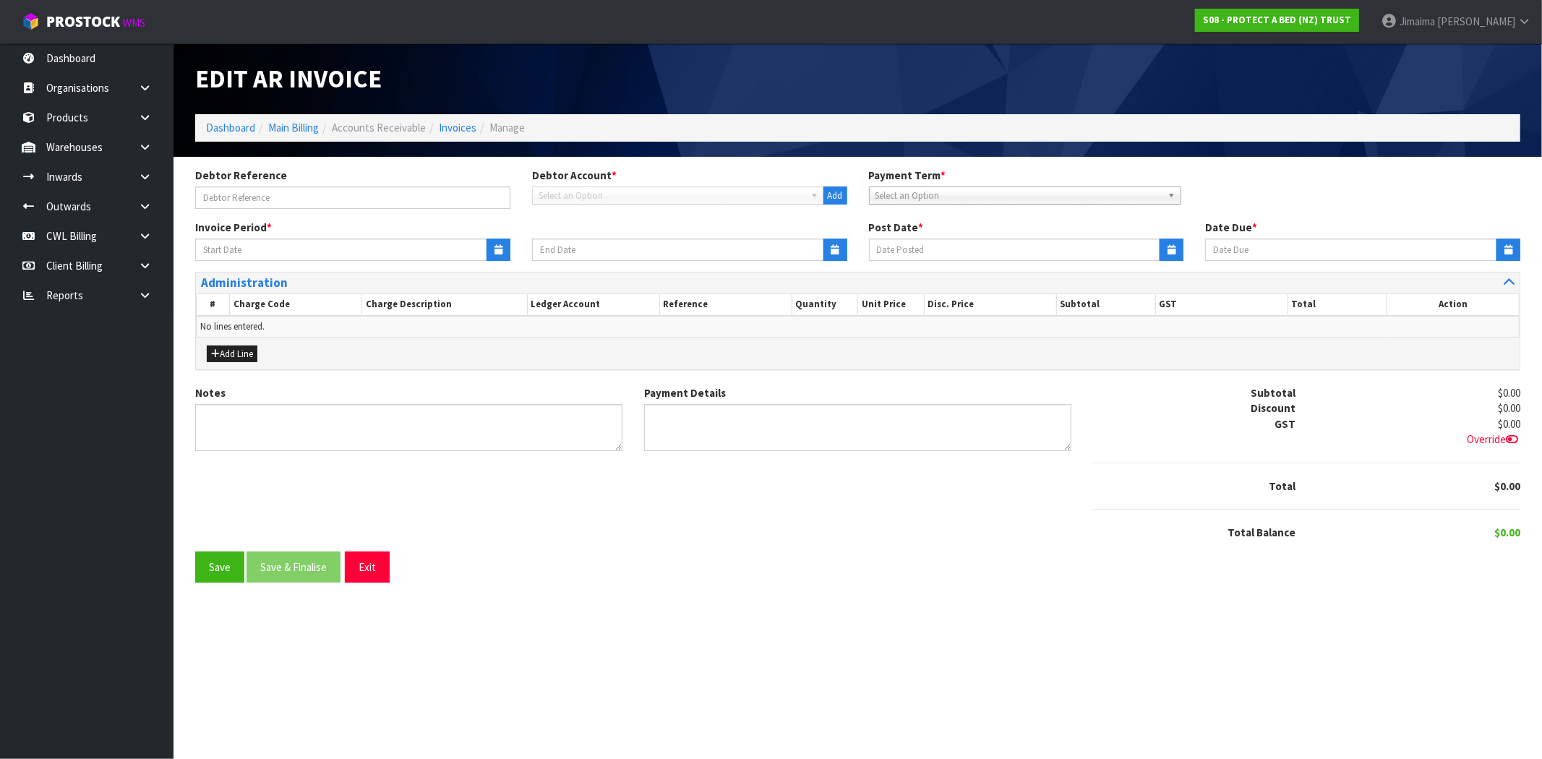
type input "18/08/2025"
type input "24/08/2025"
type input "25/08/2025"
type input "04/09/2025"
type textarea "Please contact us within 7 days should there be any discrepancies."
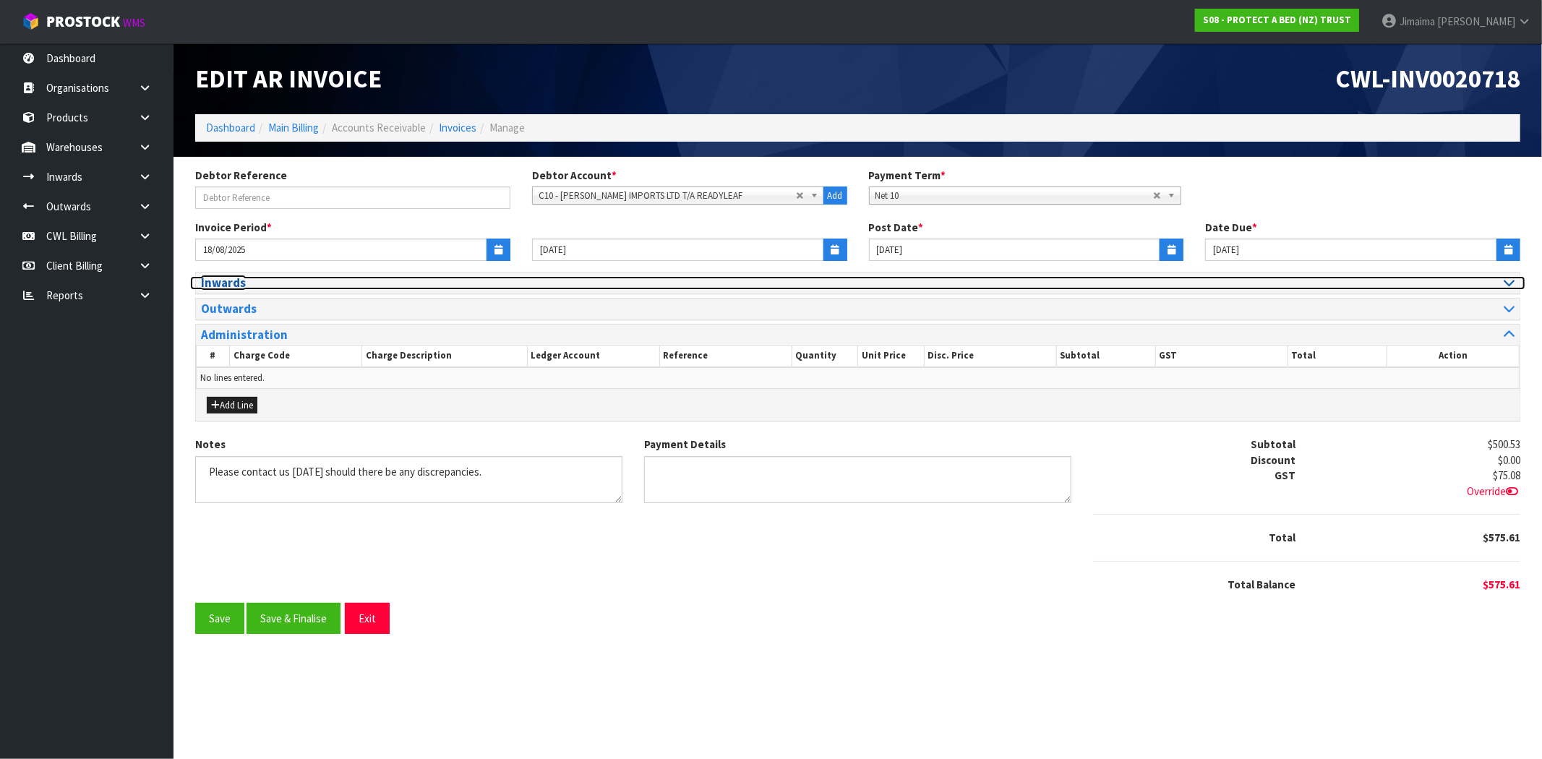
click at [237, 286] on h3 "Inwards" at bounding box center [524, 283] width 646 height 14
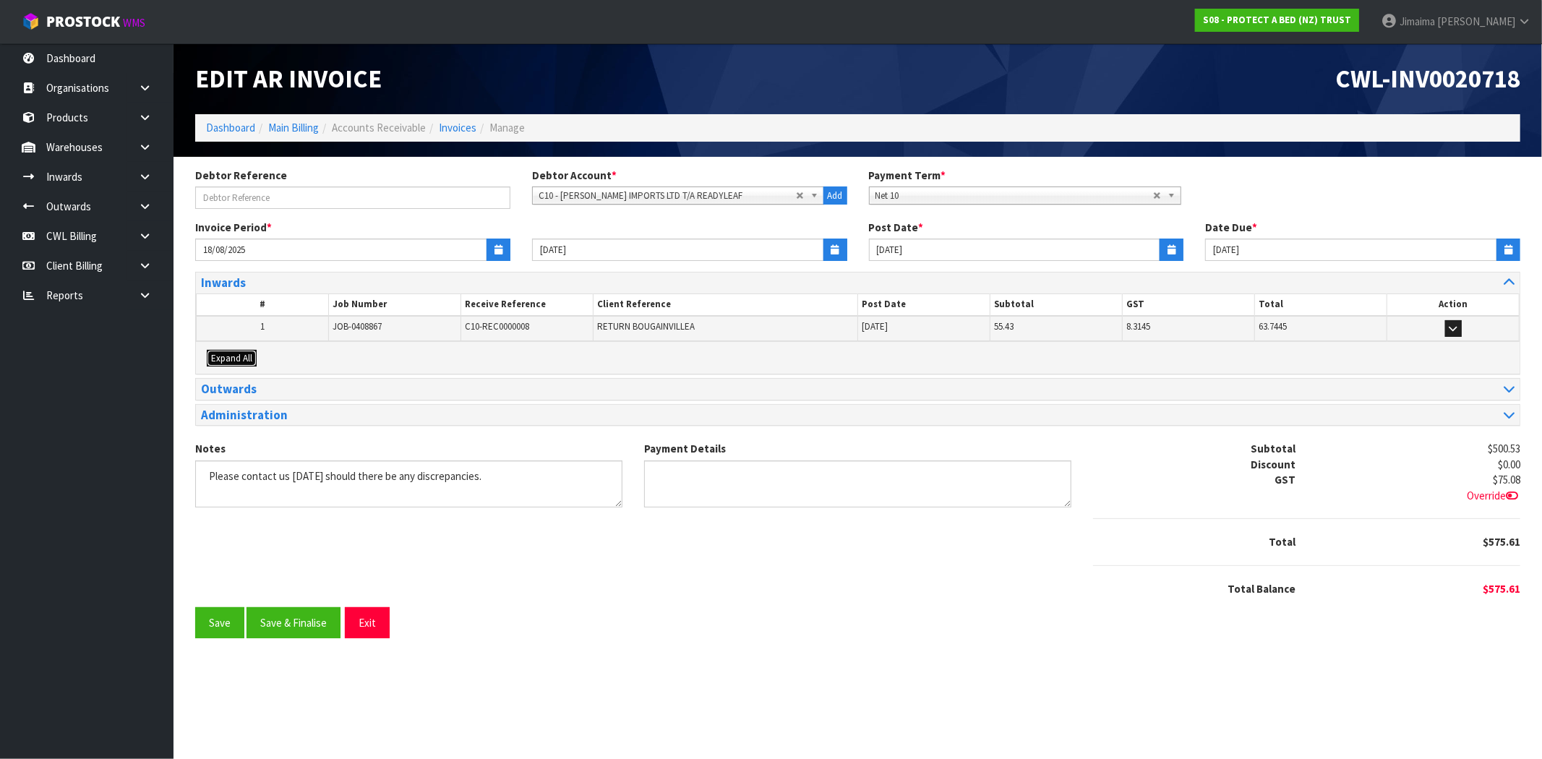
click at [236, 365] on button "Expand All" at bounding box center [232, 358] width 50 height 17
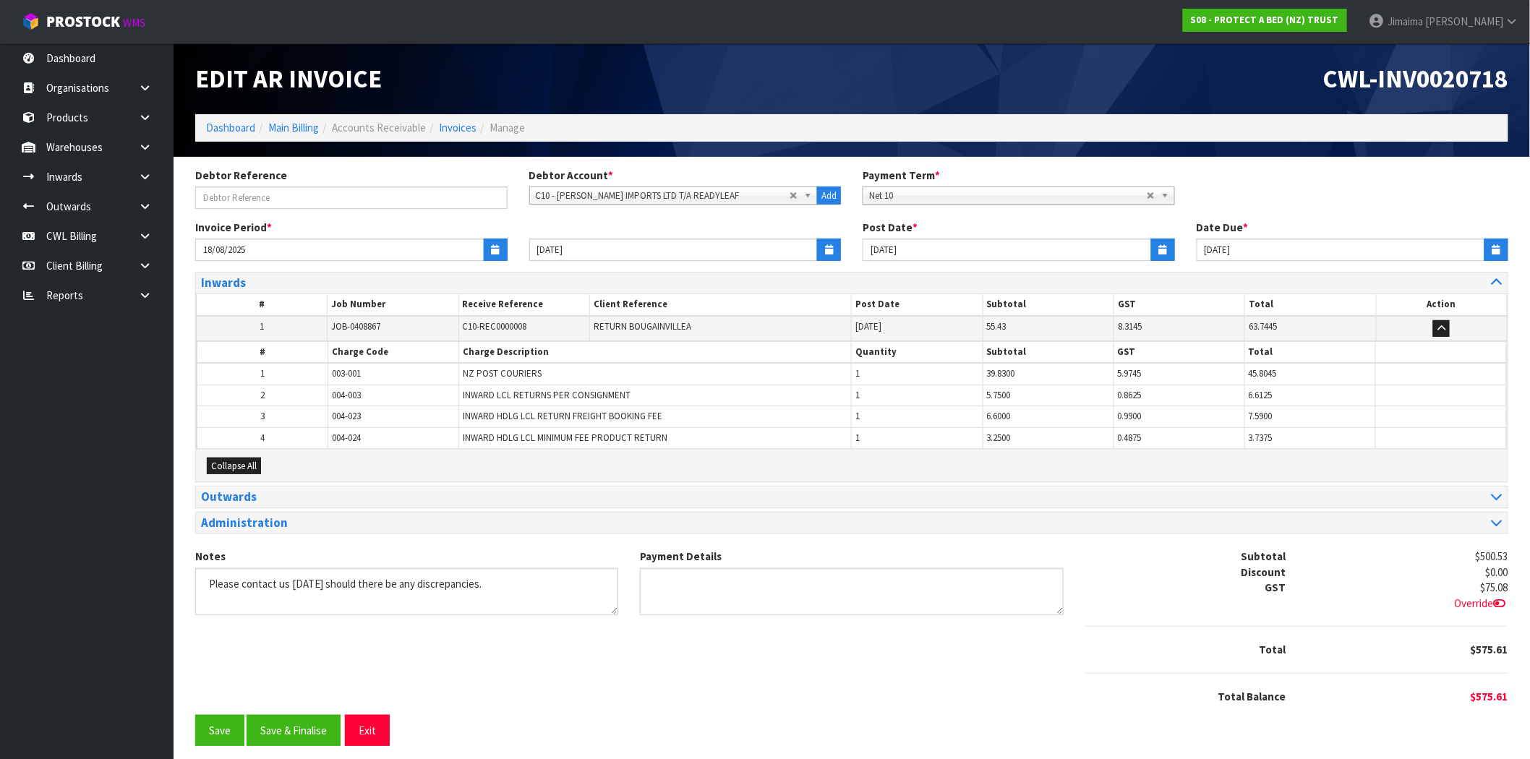
click at [270, 350] on th "#" at bounding box center [262, 353] width 131 height 22
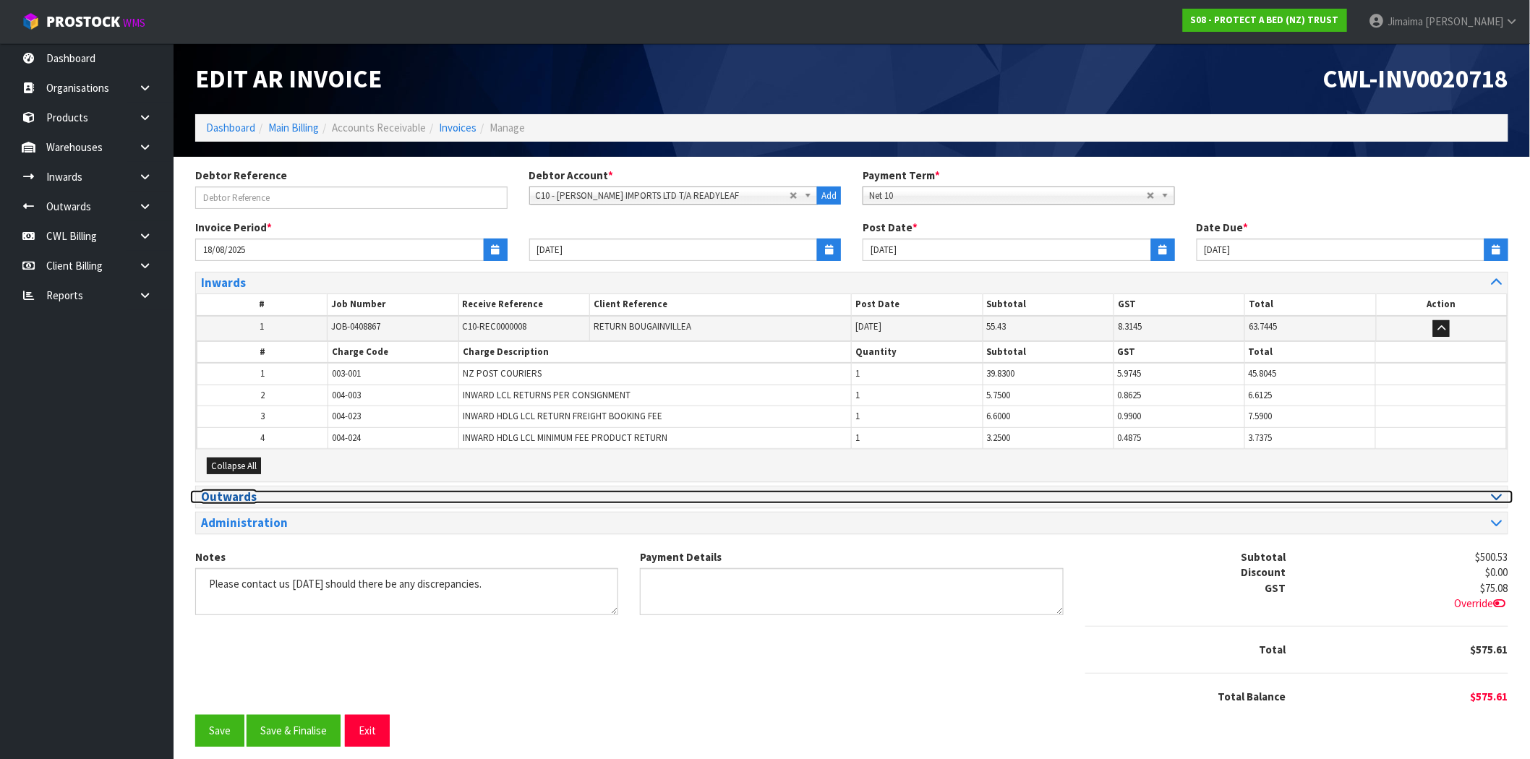
click at [248, 495] on h3 "Outwards" at bounding box center [521, 497] width 640 height 14
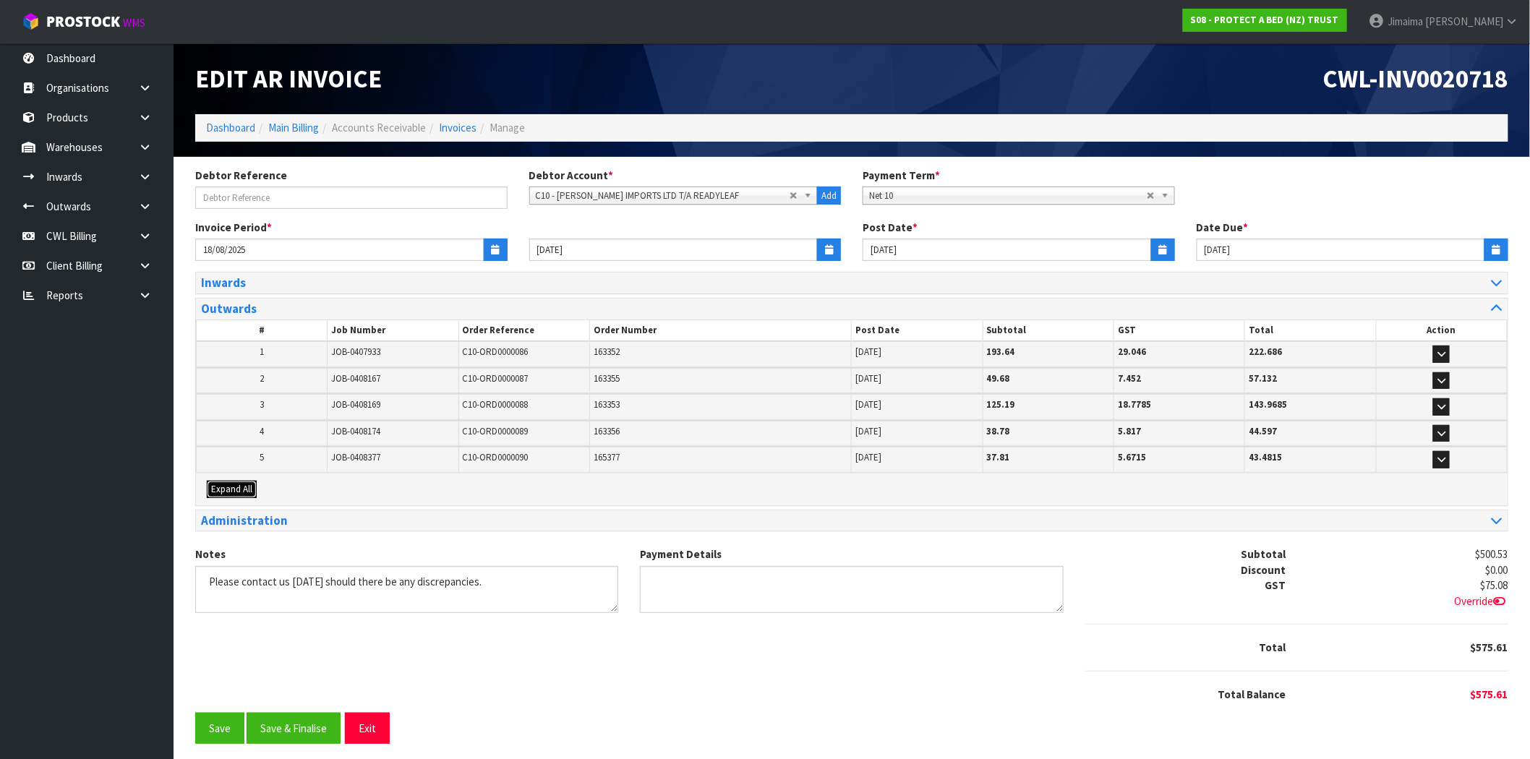
click at [247, 487] on span "Expand All" at bounding box center [231, 489] width 41 height 12
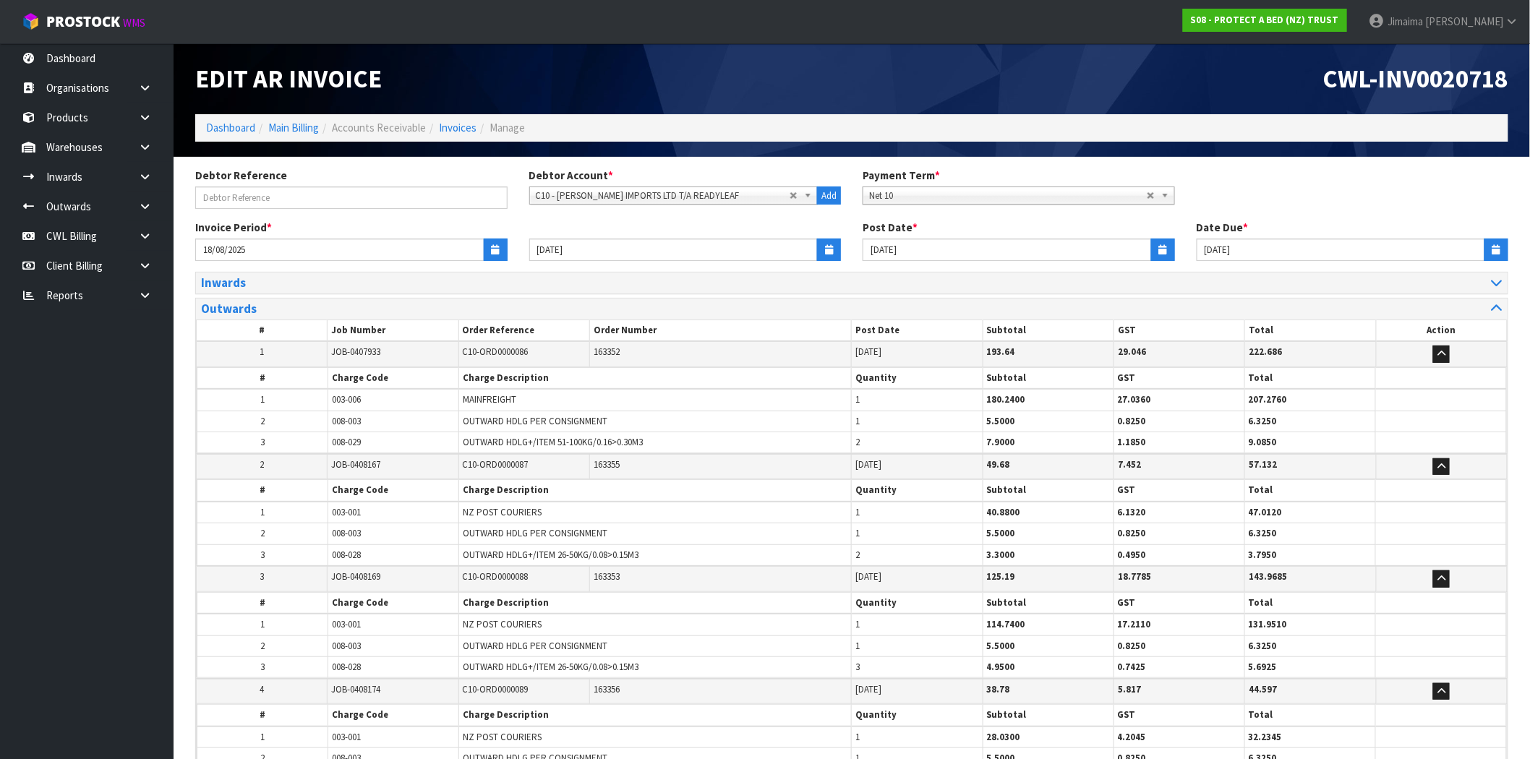
click at [301, 464] on td "2" at bounding box center [262, 466] width 131 height 25
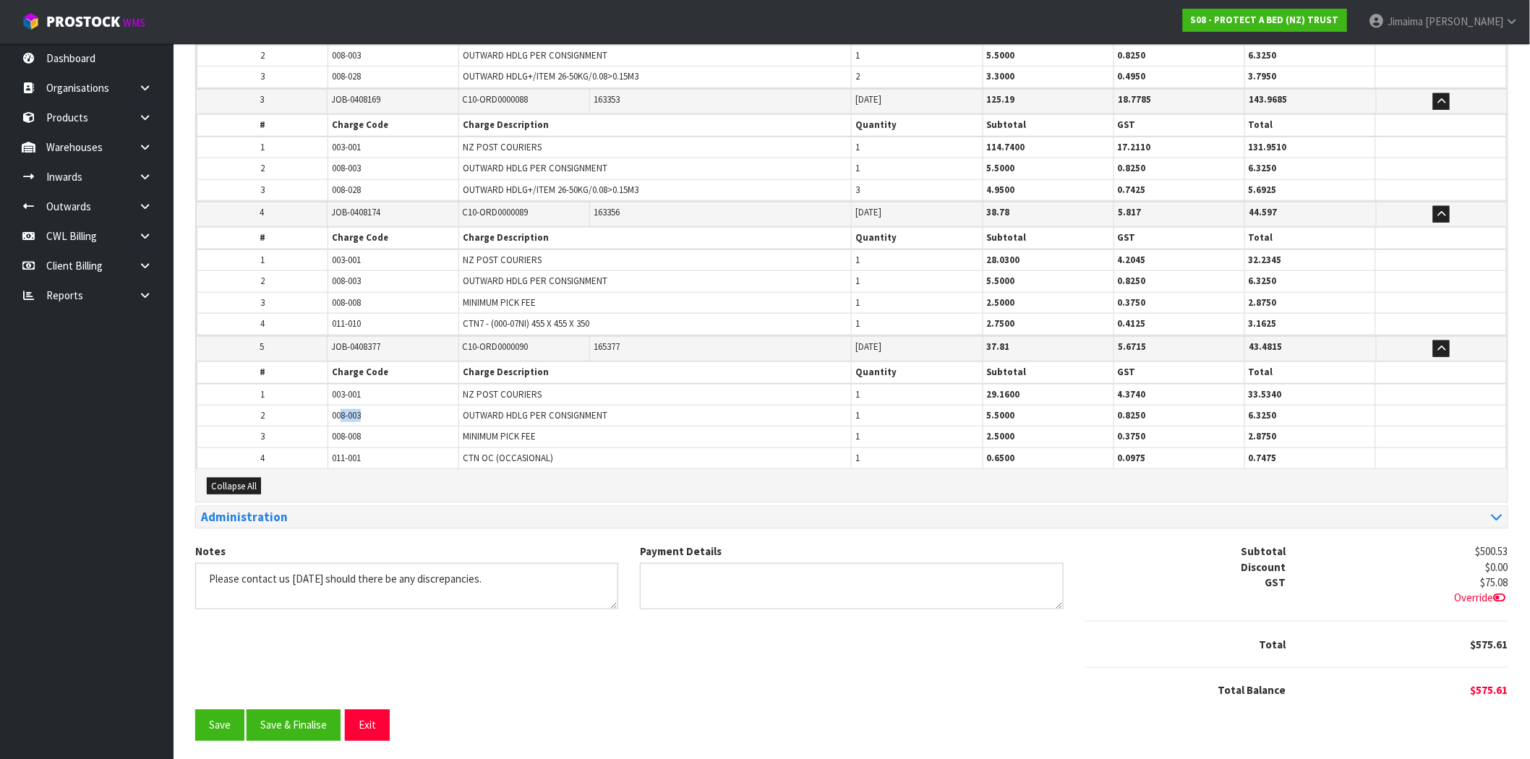
drag, startPoint x: 343, startPoint y: 408, endPoint x: 305, endPoint y: 409, distance: 37.6
click at [291, 411] on tr "2 008-003 OUTWARD HDLG PER CONSIGNMENT 1 5.5000 0.8250 6.3250" at bounding box center [851, 416] width 1309 height 21
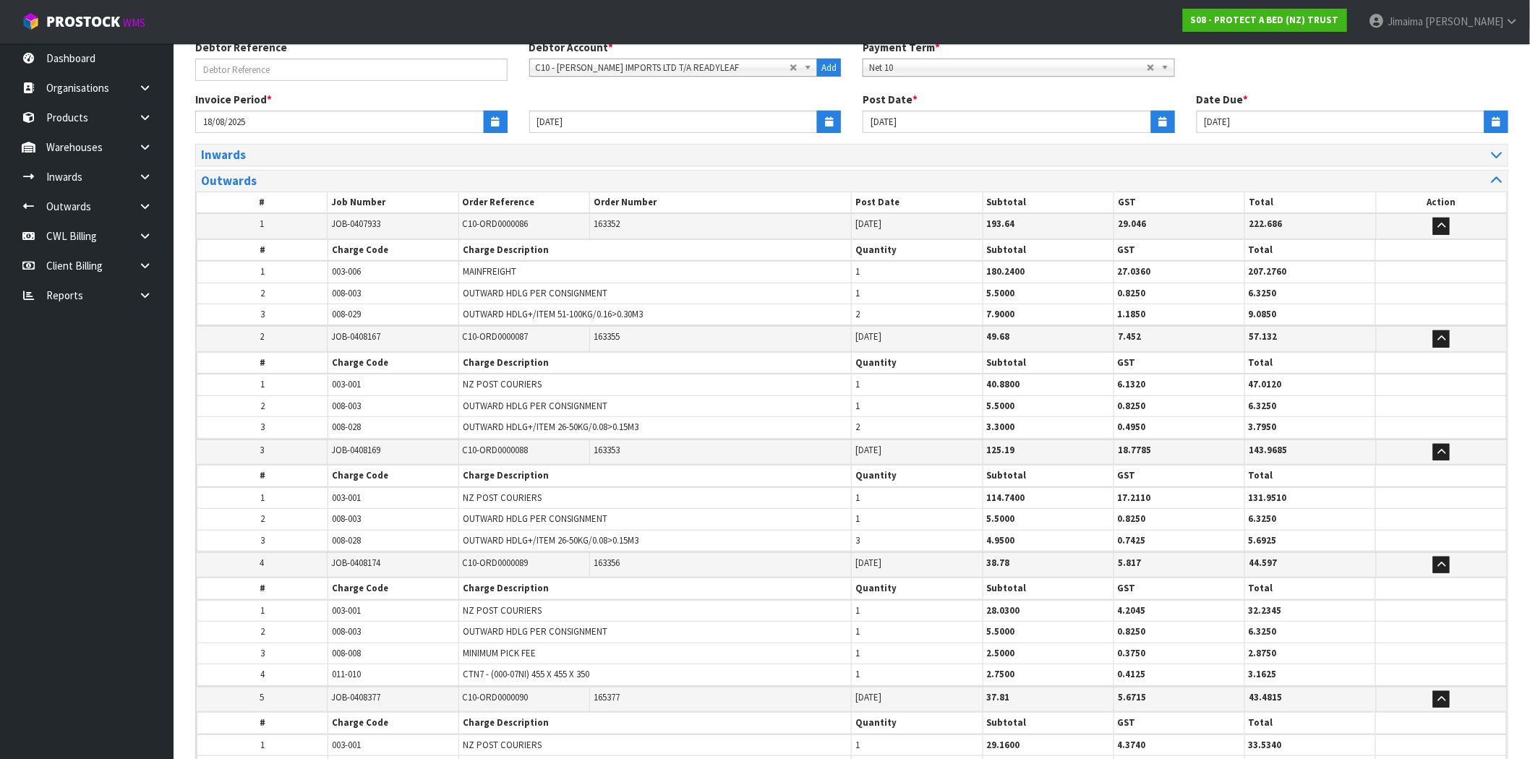
scroll to position [77, 0]
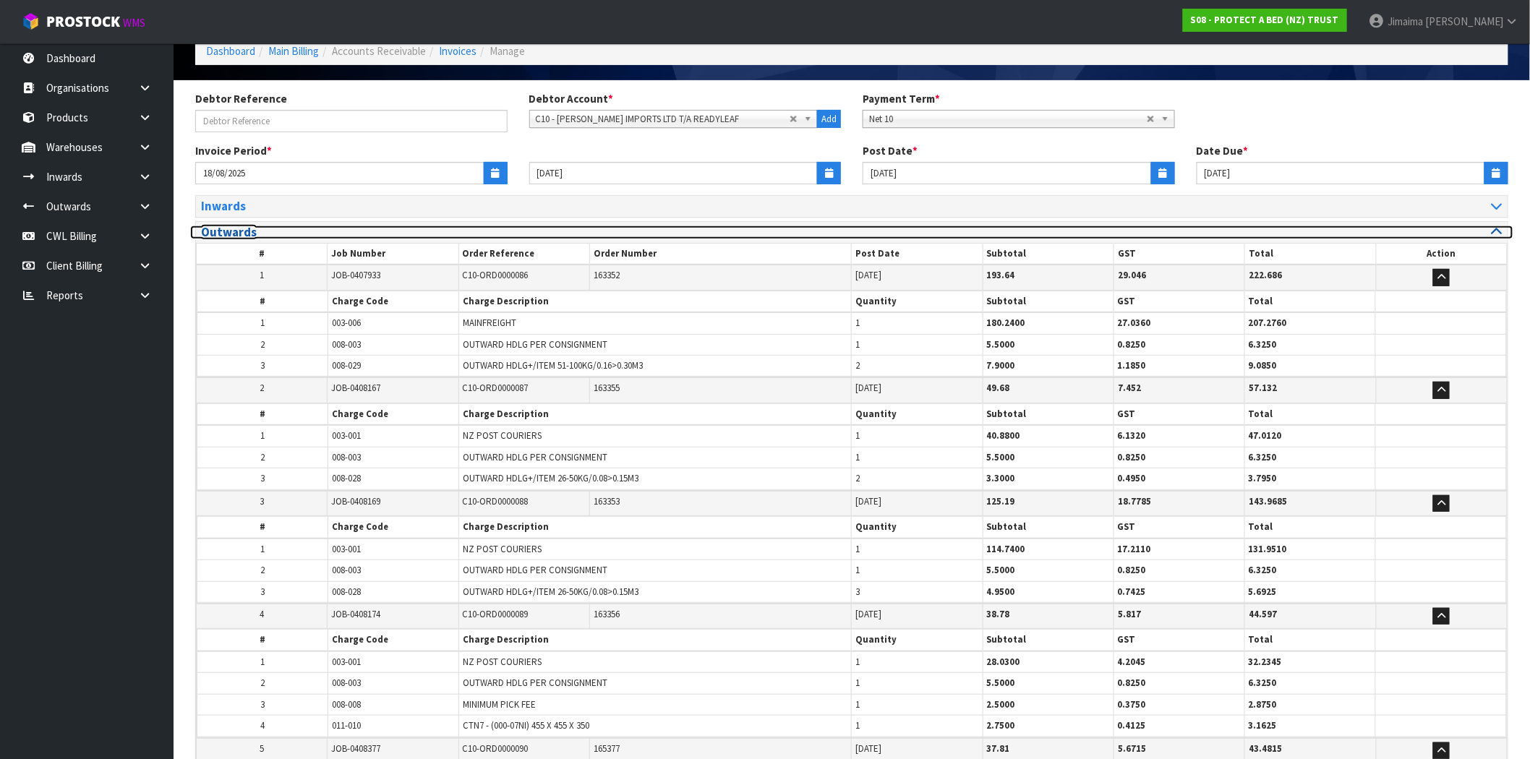
click at [222, 226] on h3 "Outwards" at bounding box center [521, 233] width 640 height 14
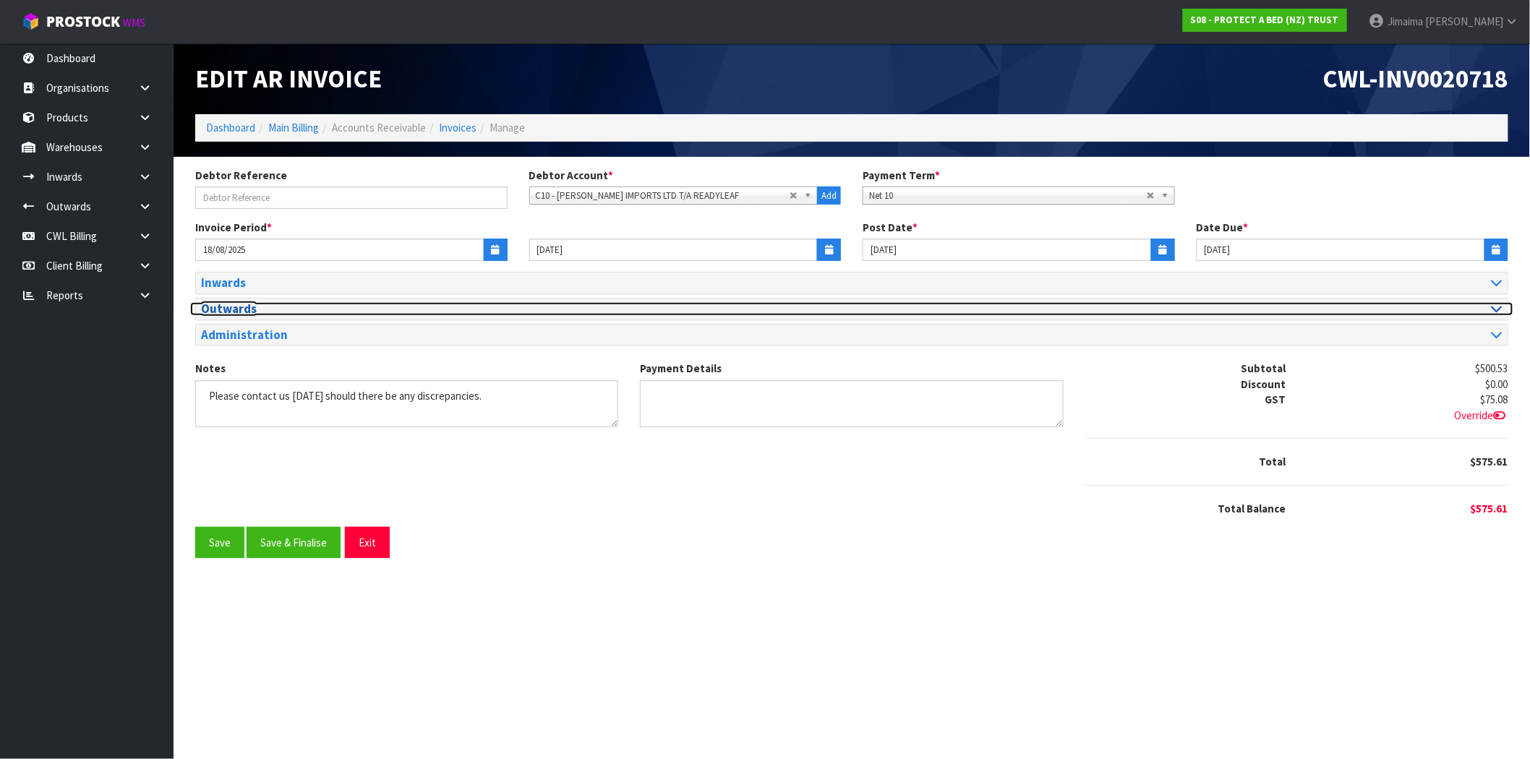
scroll to position [0, 0]
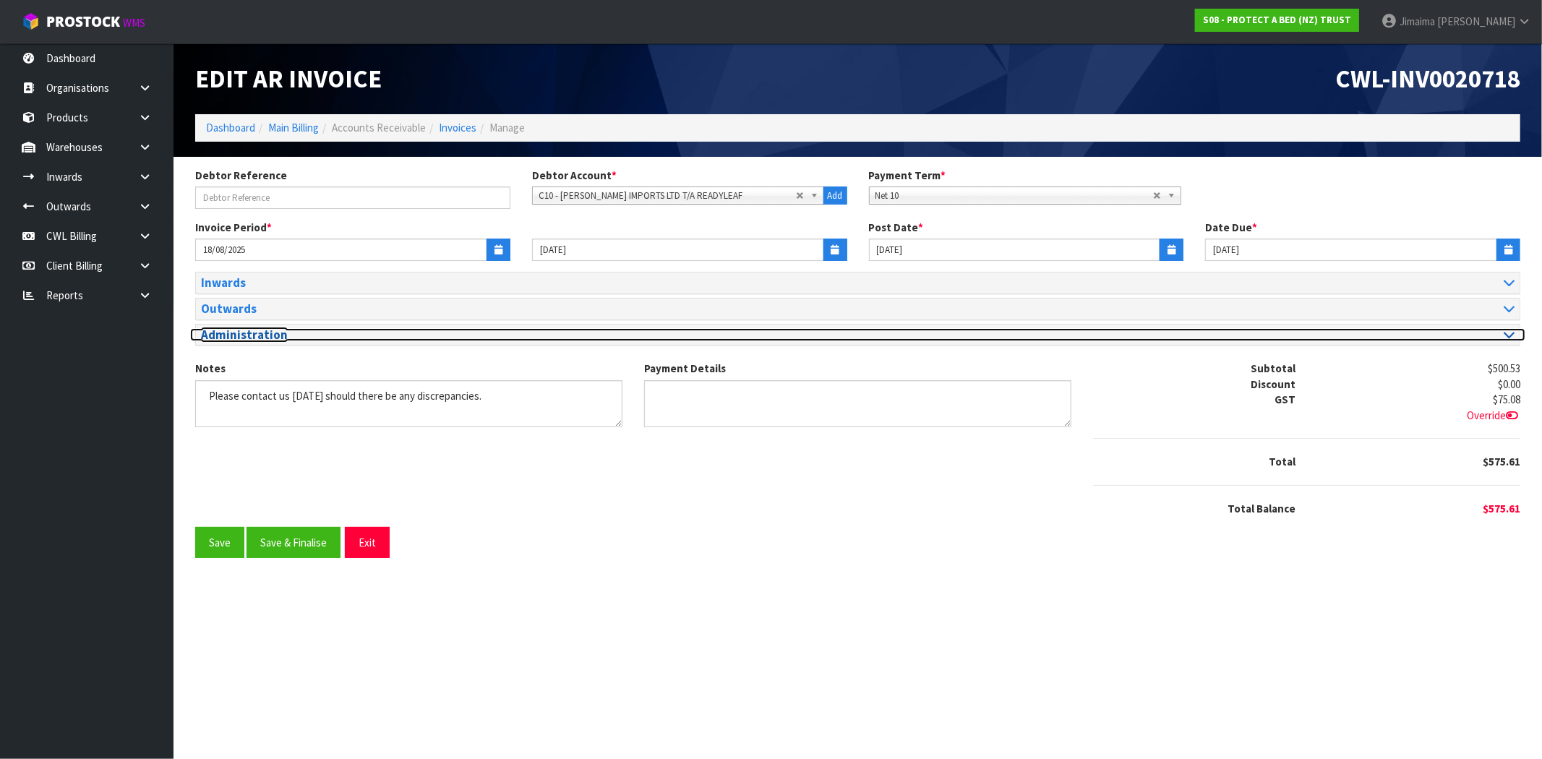
click at [241, 341] on h3 "Administration" at bounding box center [524, 335] width 646 height 14
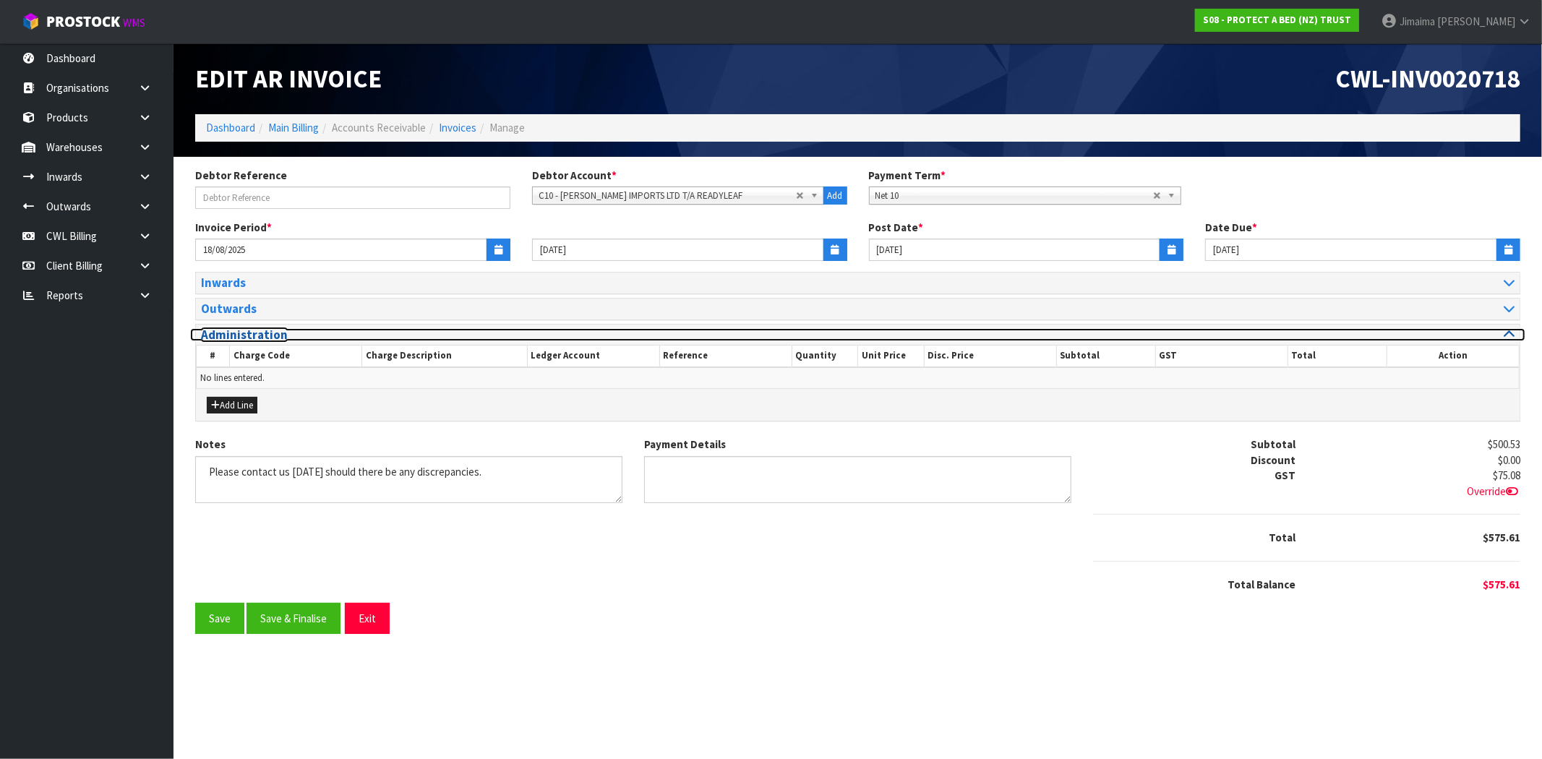
click at [241, 341] on h3 "Administration" at bounding box center [524, 335] width 646 height 14
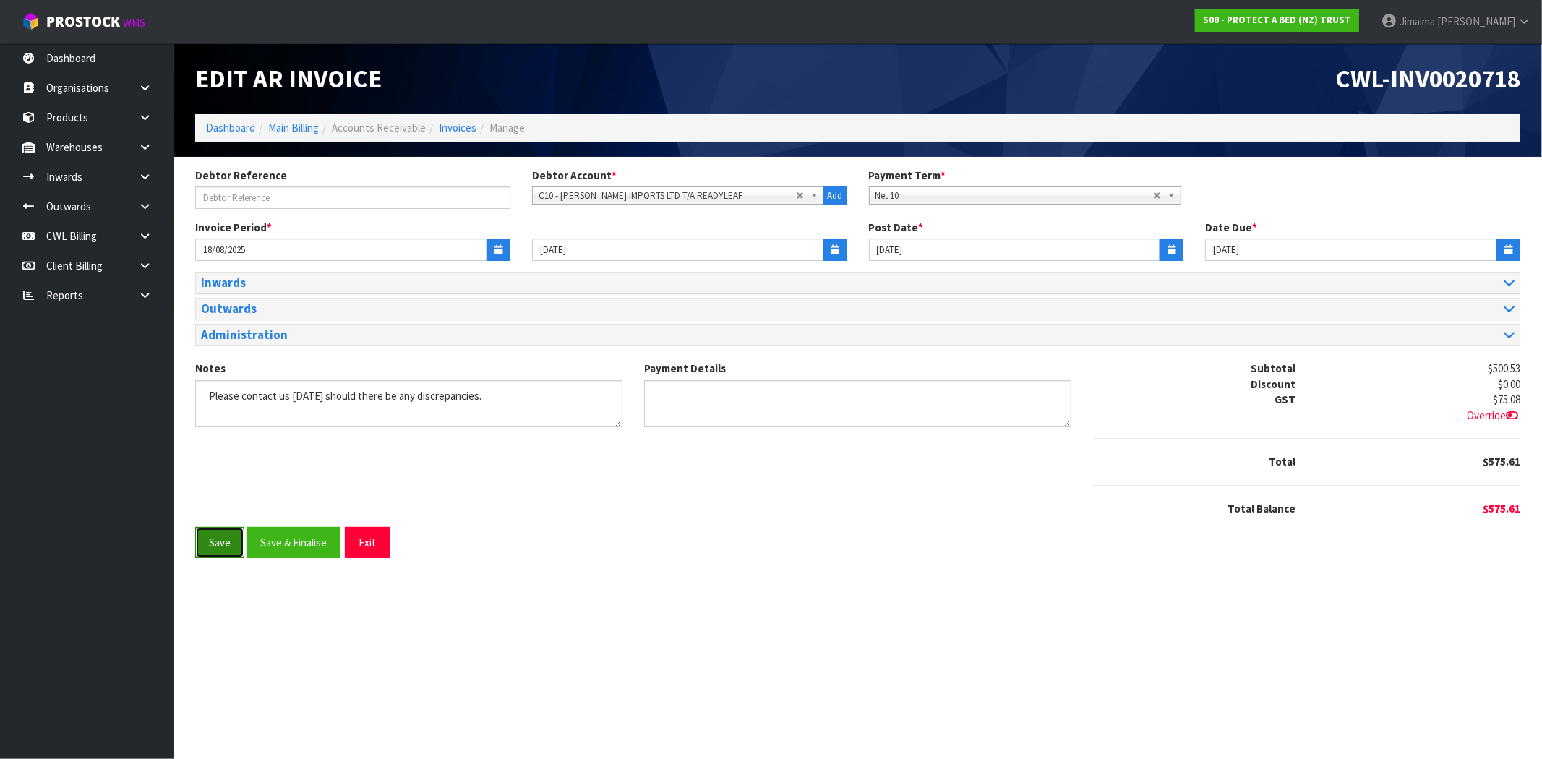
click at [226, 541] on button "Save" at bounding box center [219, 542] width 49 height 31
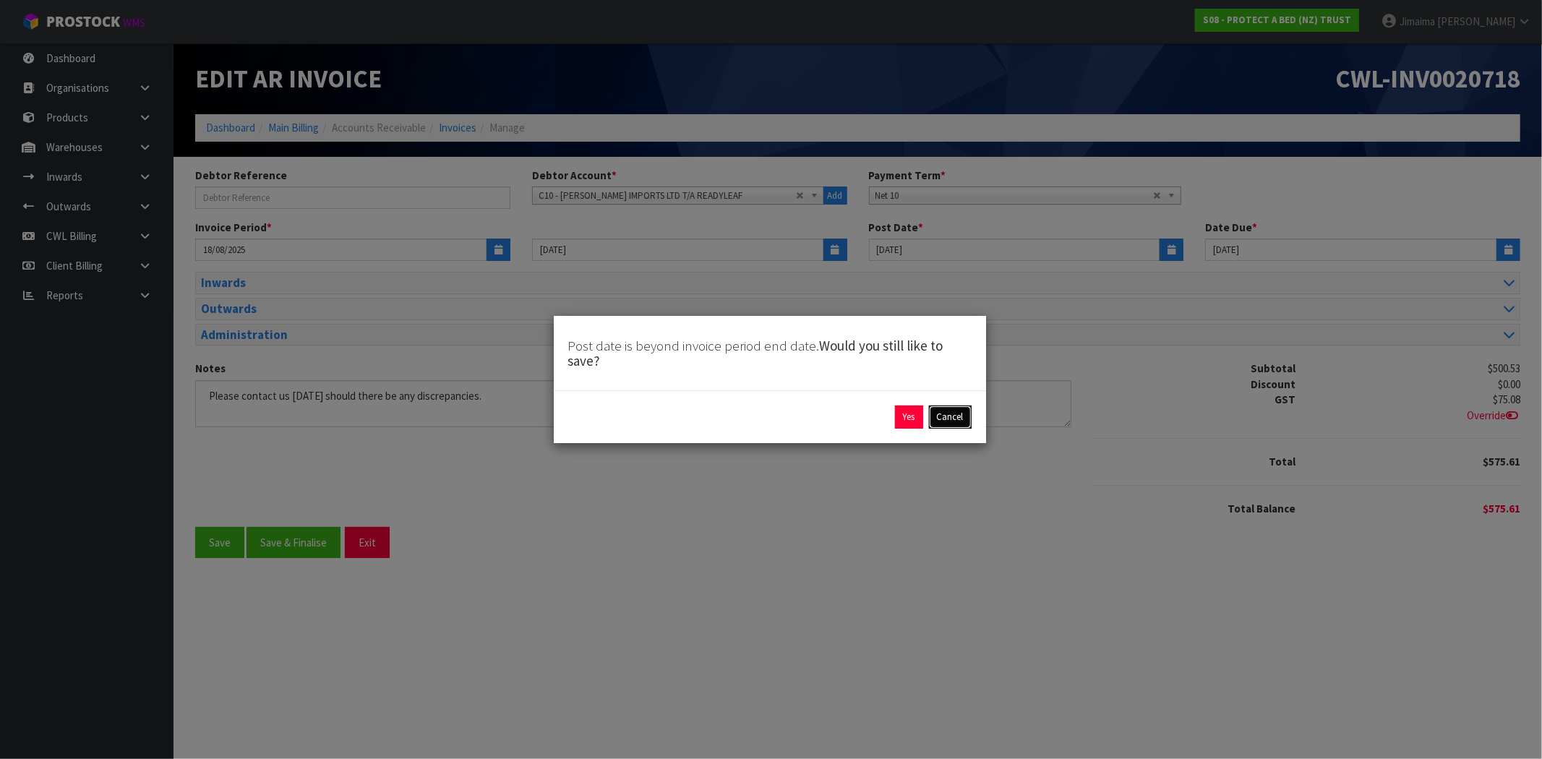
click at [957, 421] on button "Cancel" at bounding box center [950, 417] width 43 height 23
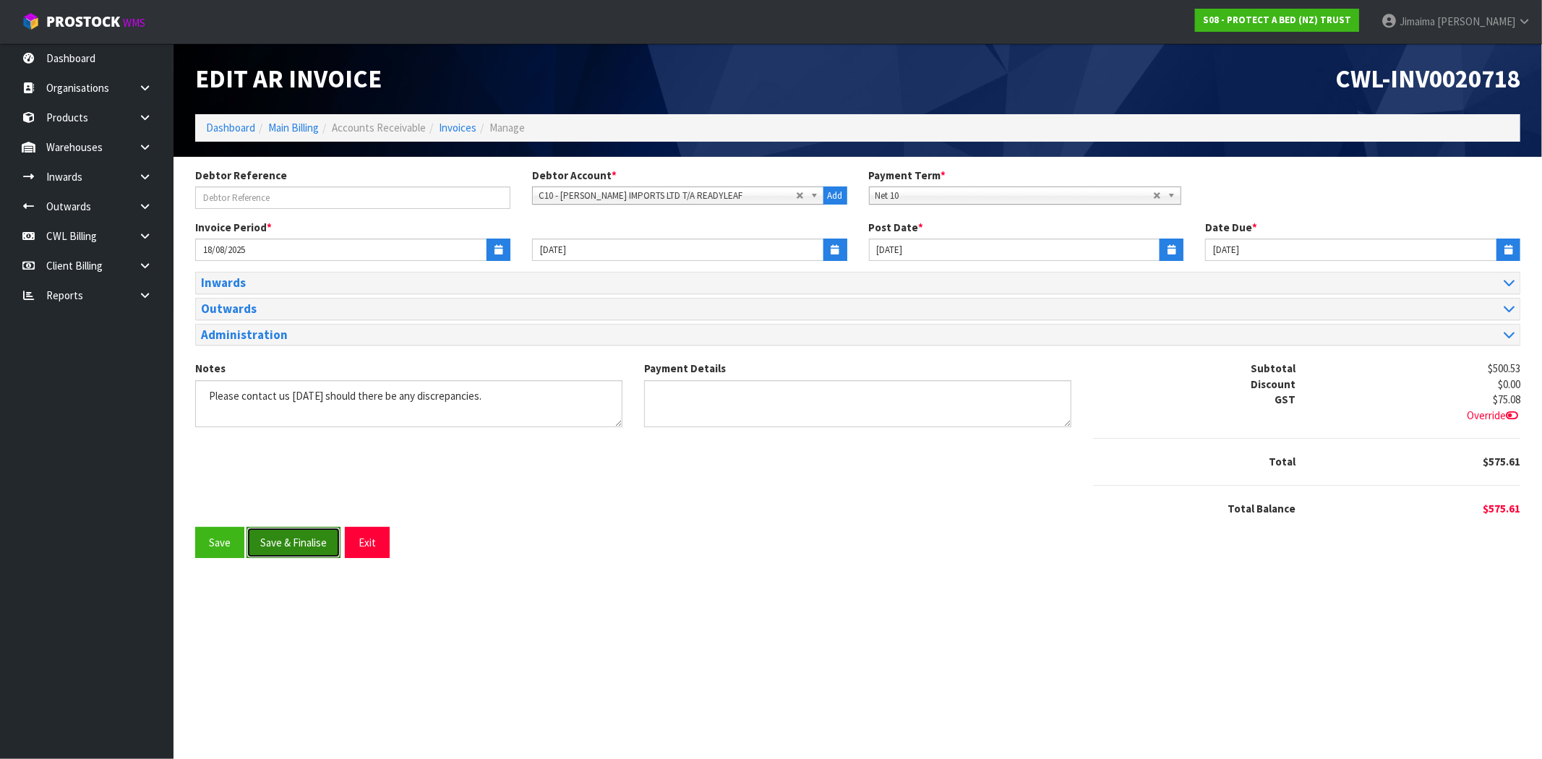
click at [280, 538] on button "Save & Finalise" at bounding box center [294, 542] width 94 height 31
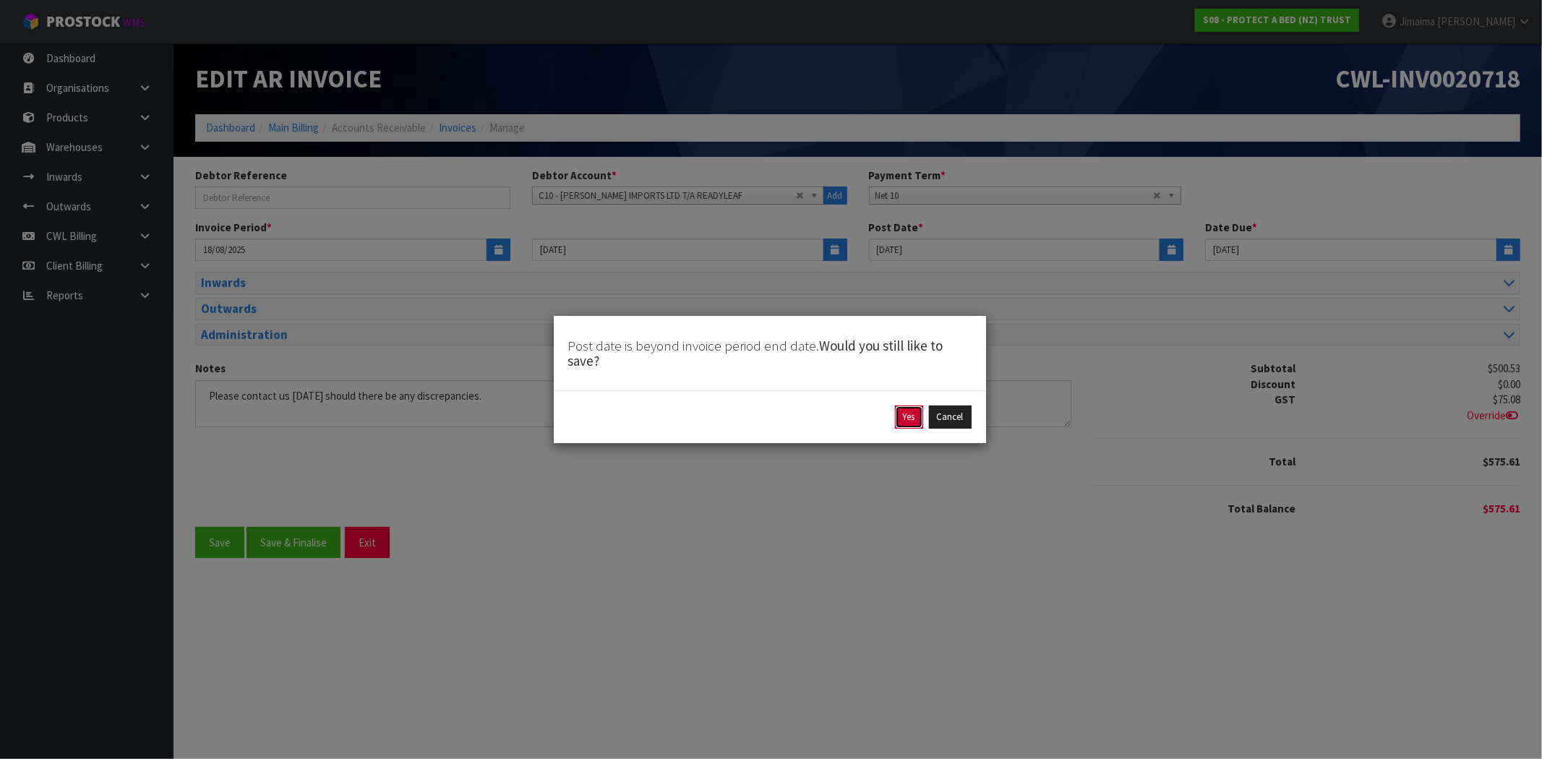
click at [911, 415] on button "Yes" at bounding box center [909, 417] width 28 height 23
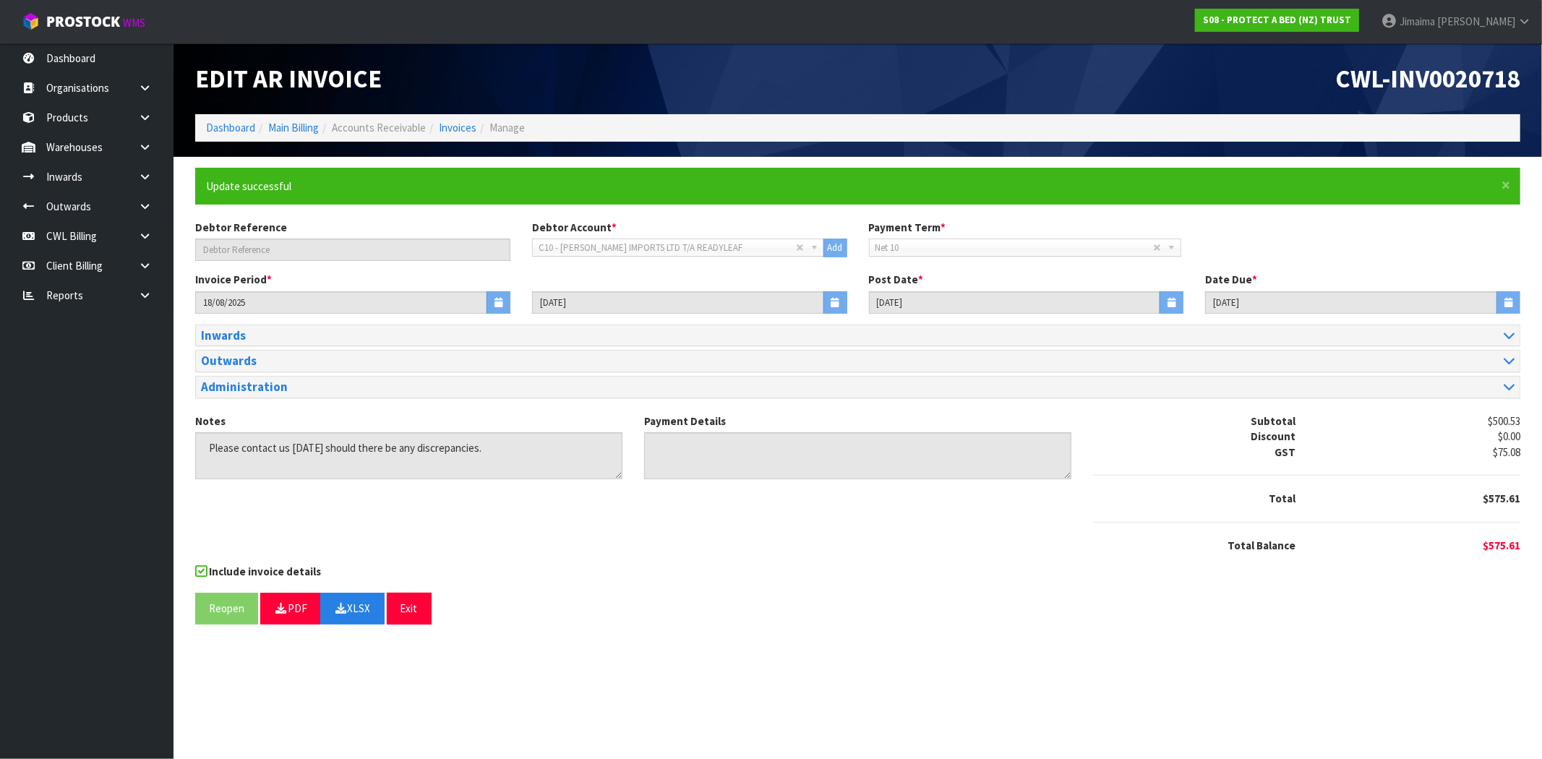
click at [677, 548] on div "Notes Payment Details Subtotal $500.53 Discount $0.00 GST $75.08 Total $575.61" at bounding box center [857, 489] width 1347 height 150
click at [1290, 234] on div "Debtor Reference Debtor Account * A&P - A & P PAINTERS AKL LIMITED A00 - AGRIHE…" at bounding box center [857, 246] width 1347 height 52
click at [460, 134] on link "Invoices" at bounding box center [458, 128] width 38 height 14
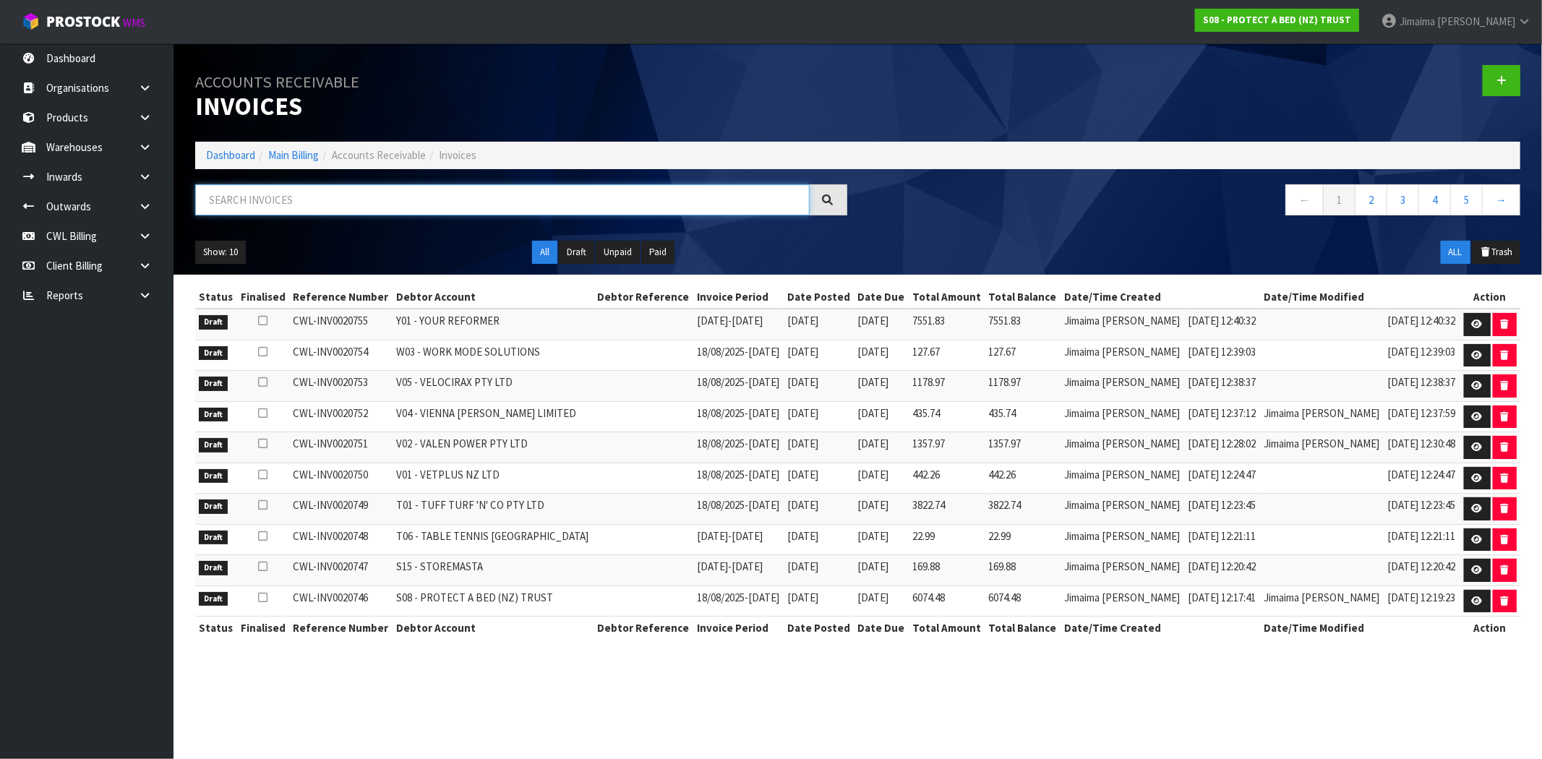
click at [309, 203] on input "text" at bounding box center [502, 199] width 615 height 31
paste input "C11"
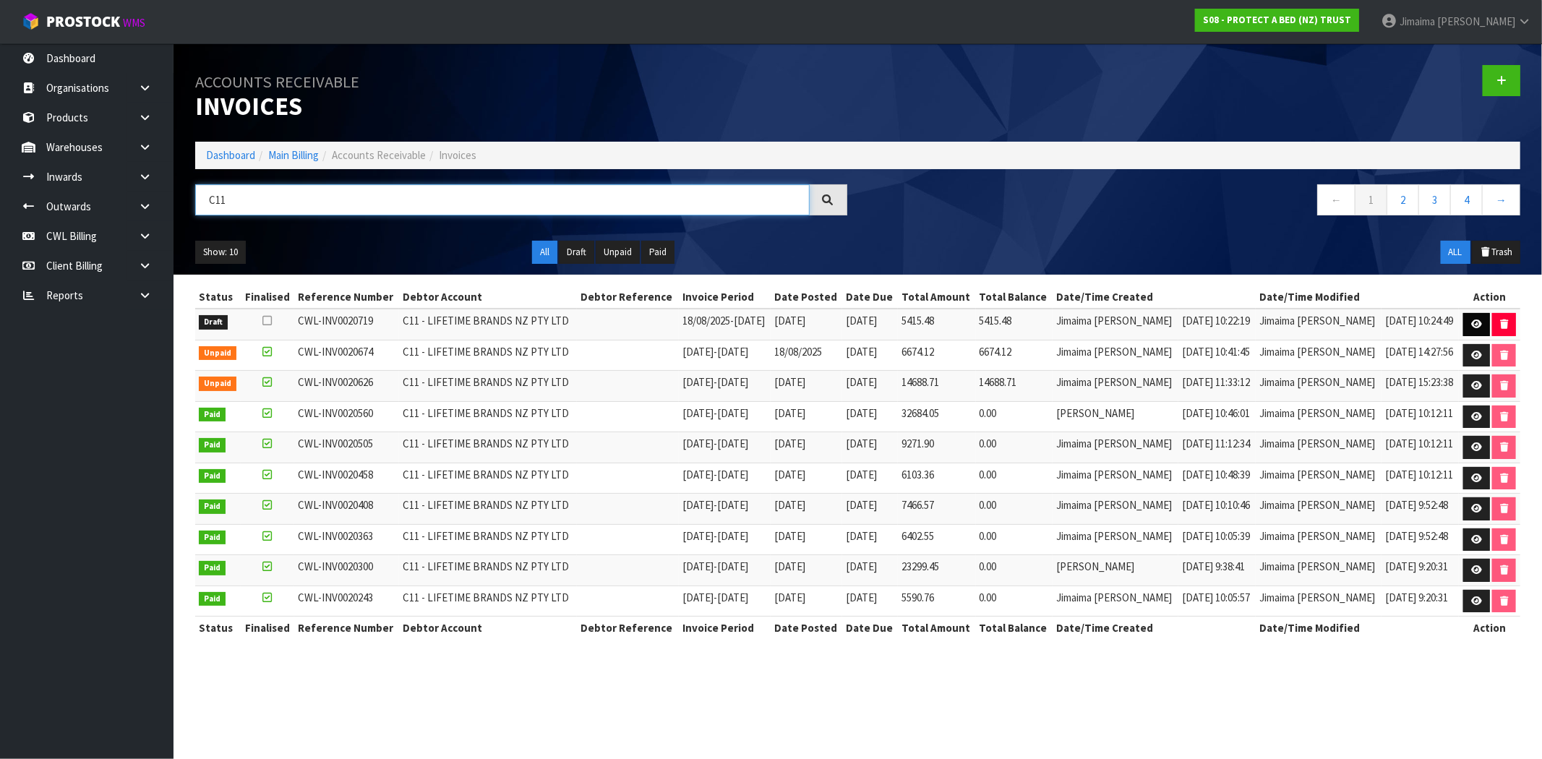
type input "C11"
click at [1473, 324] on icon at bounding box center [1476, 324] width 11 height 9
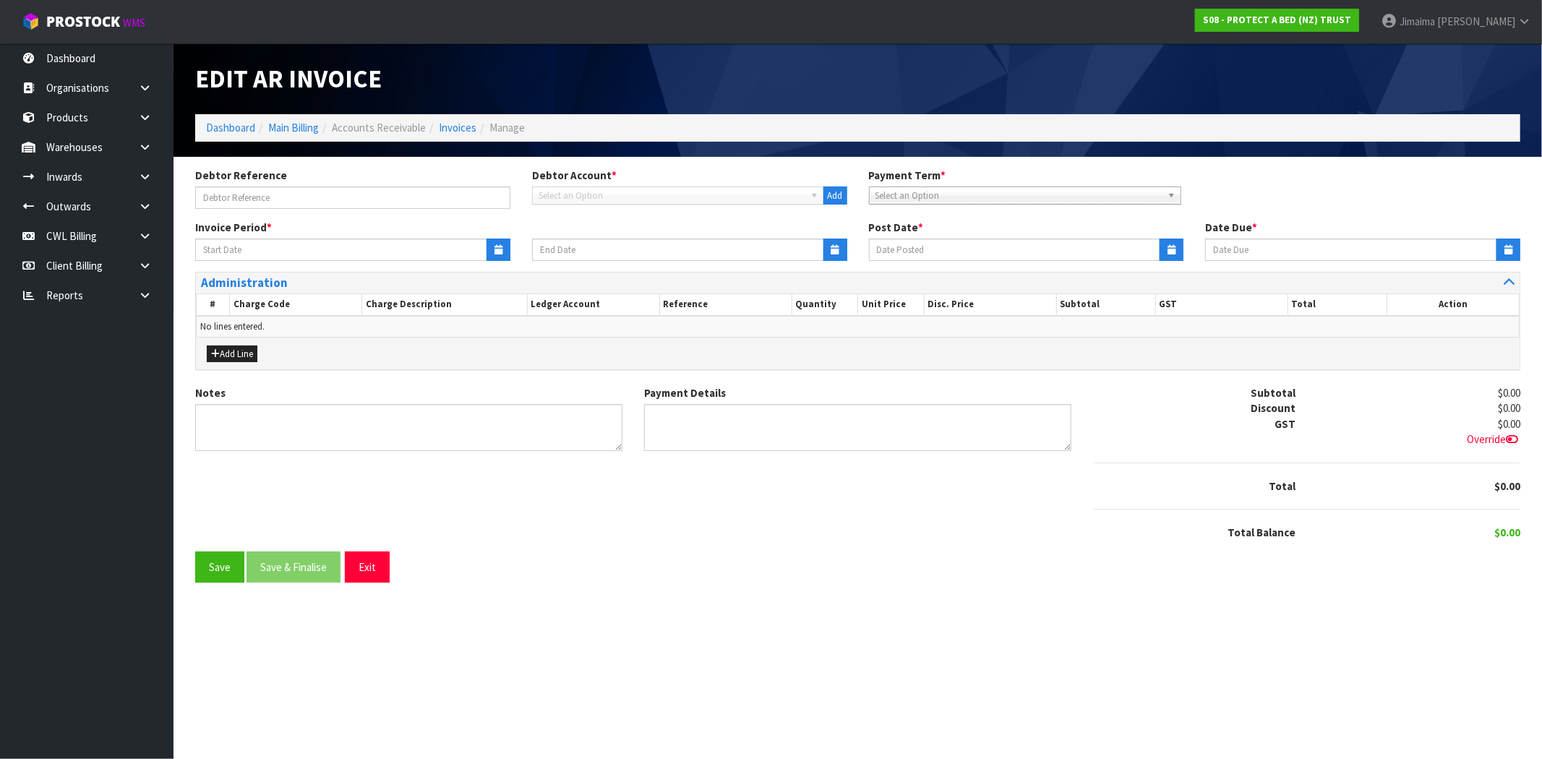
type input "18/08/2025"
type input "24/08/2025"
type input "25/08/2025"
type input "08/09/2025"
type textarea "Please contact us within 7 days should there be any discrepancies."
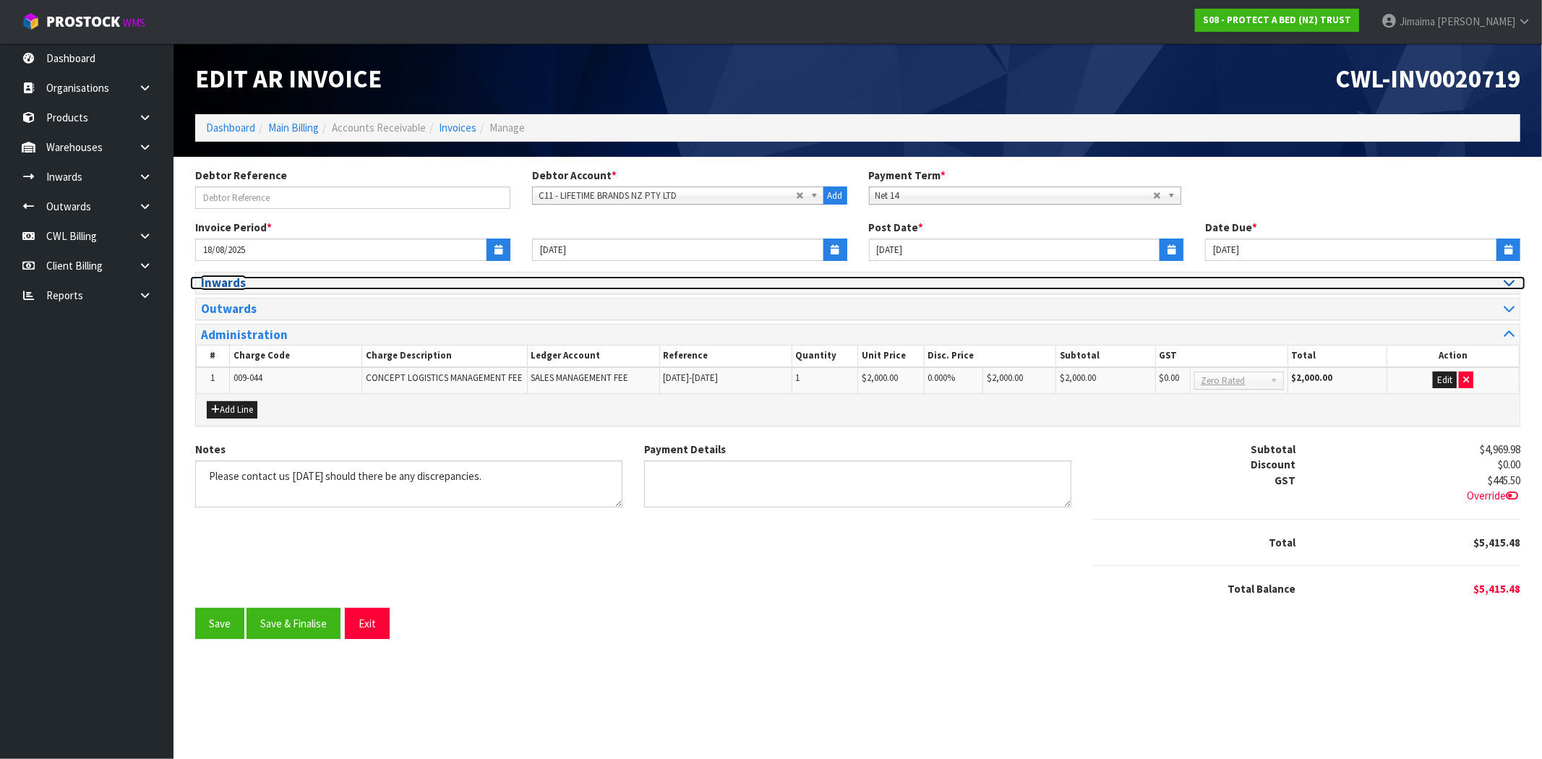
click at [213, 287] on h3 "Inwards" at bounding box center [524, 283] width 646 height 14
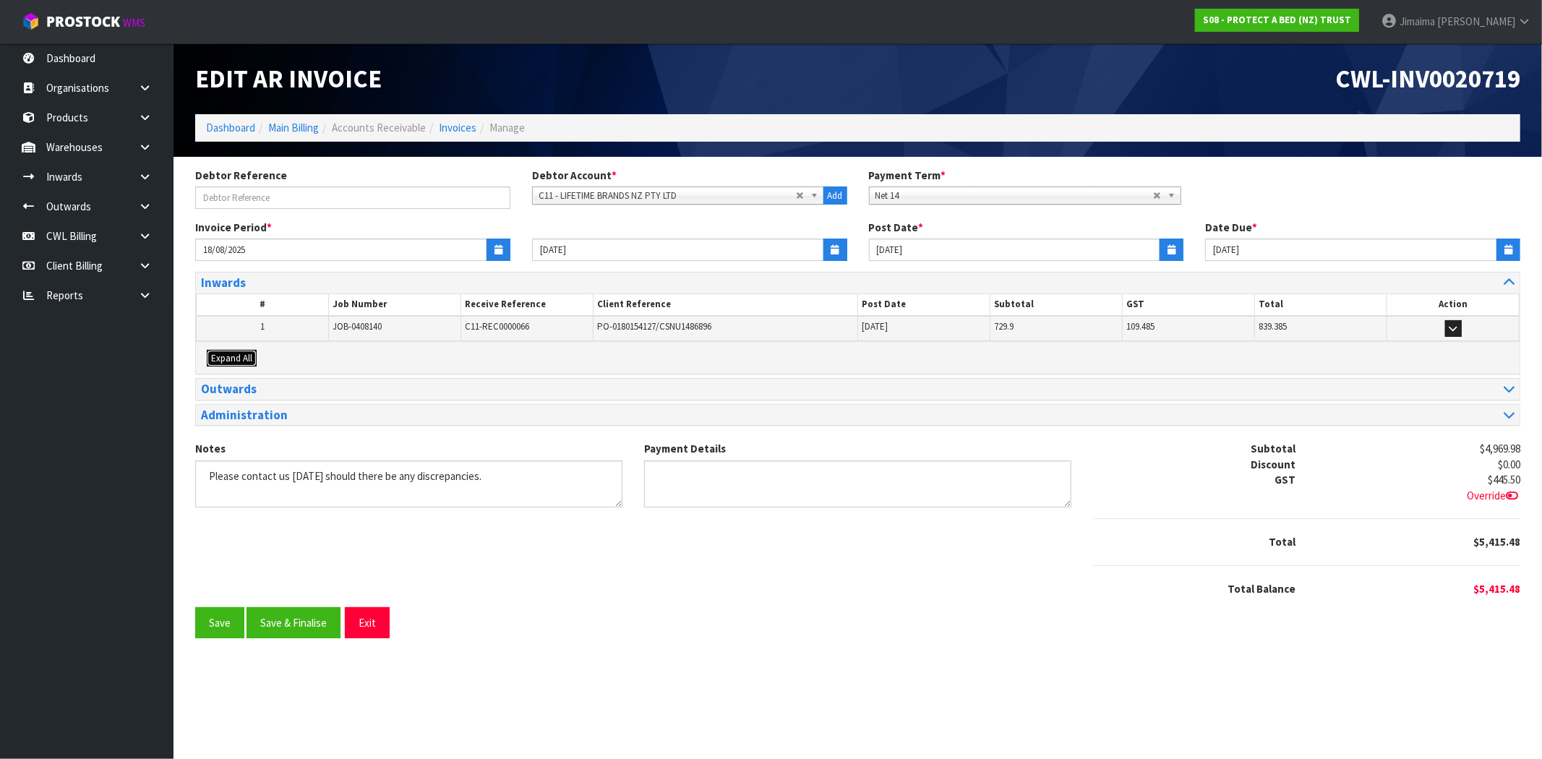
drag, startPoint x: 236, startPoint y: 359, endPoint x: 283, endPoint y: 354, distance: 47.2
click at [241, 358] on span "Expand All" at bounding box center [231, 358] width 41 height 12
drag, startPoint x: 283, startPoint y: 354, endPoint x: 287, endPoint y: 347, distance: 8.1
click at [0, 0] on th "#" at bounding box center [0, 0] width 0 height 0
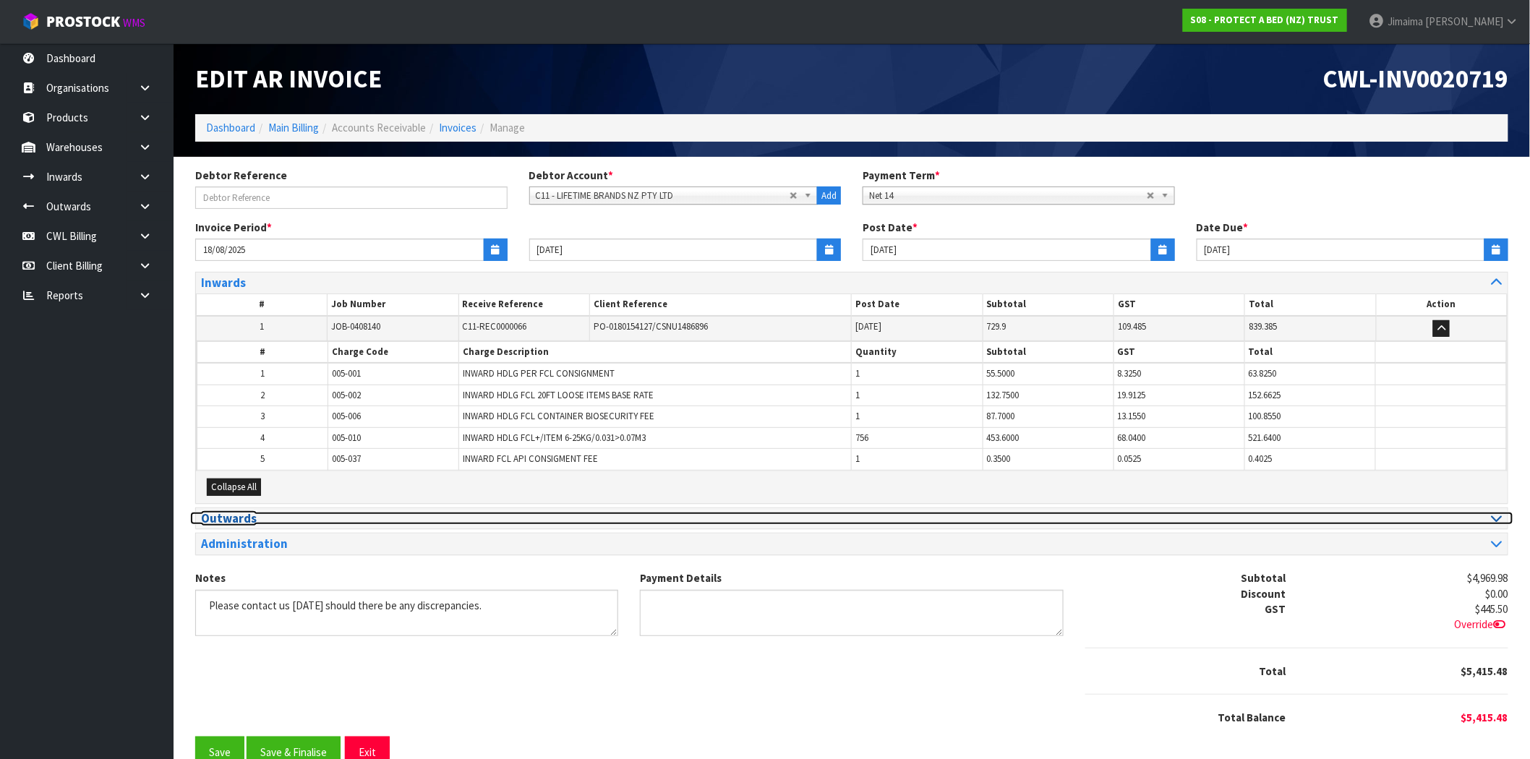
click at [247, 521] on h3 "Outwards" at bounding box center [521, 519] width 640 height 14
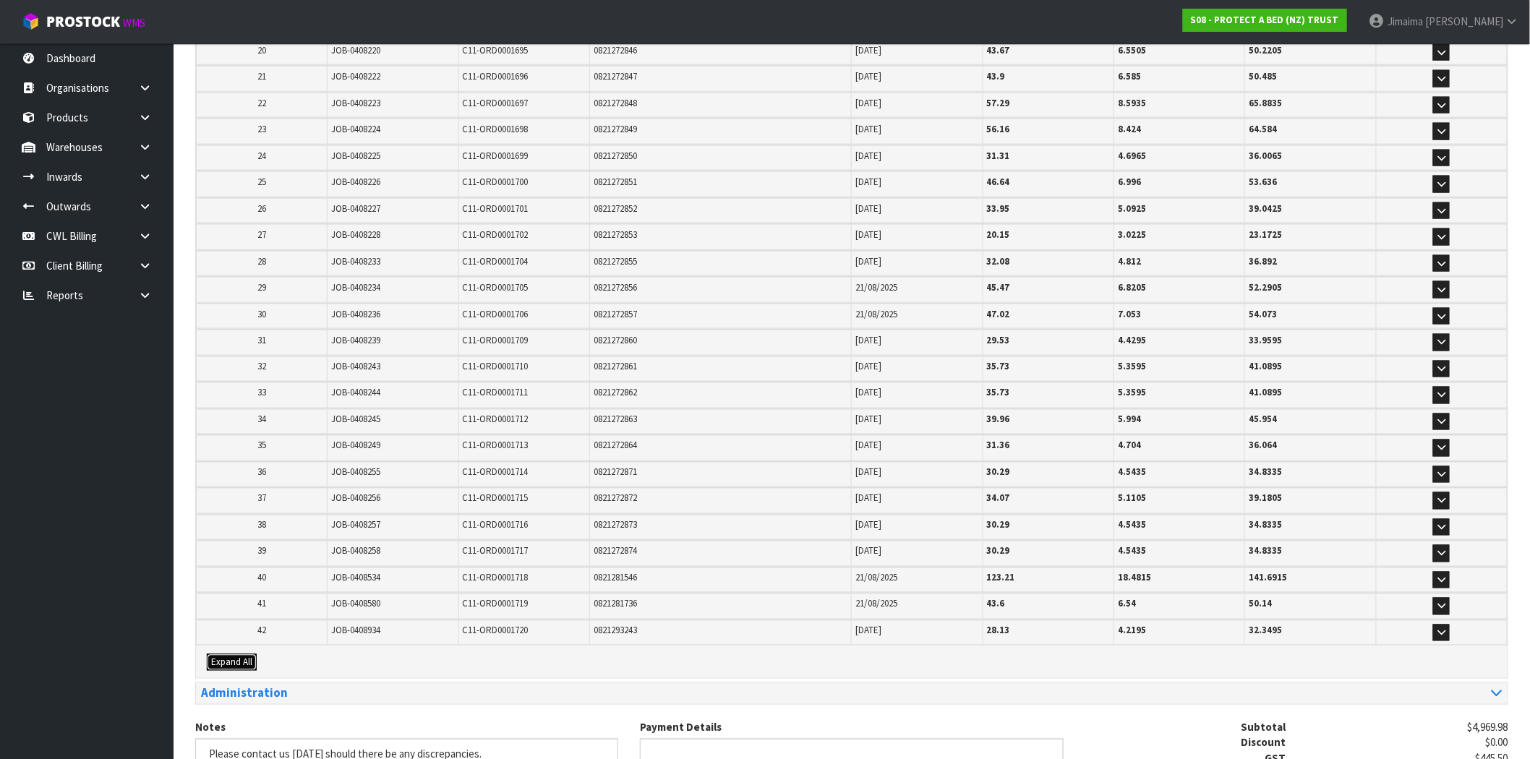
click at [241, 656] on span "Expand All" at bounding box center [231, 662] width 41 height 12
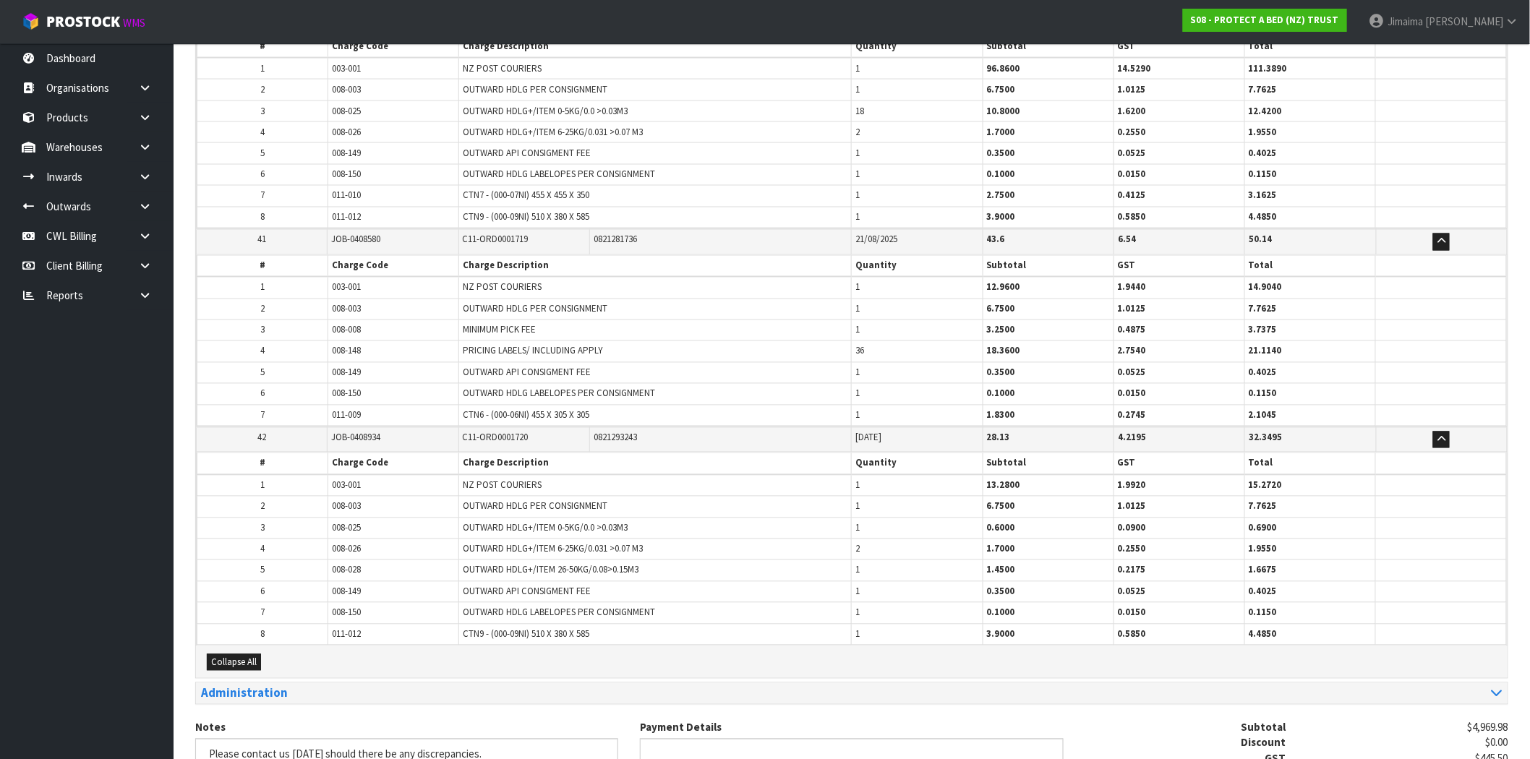
click at [280, 603] on td "7" at bounding box center [262, 613] width 131 height 21
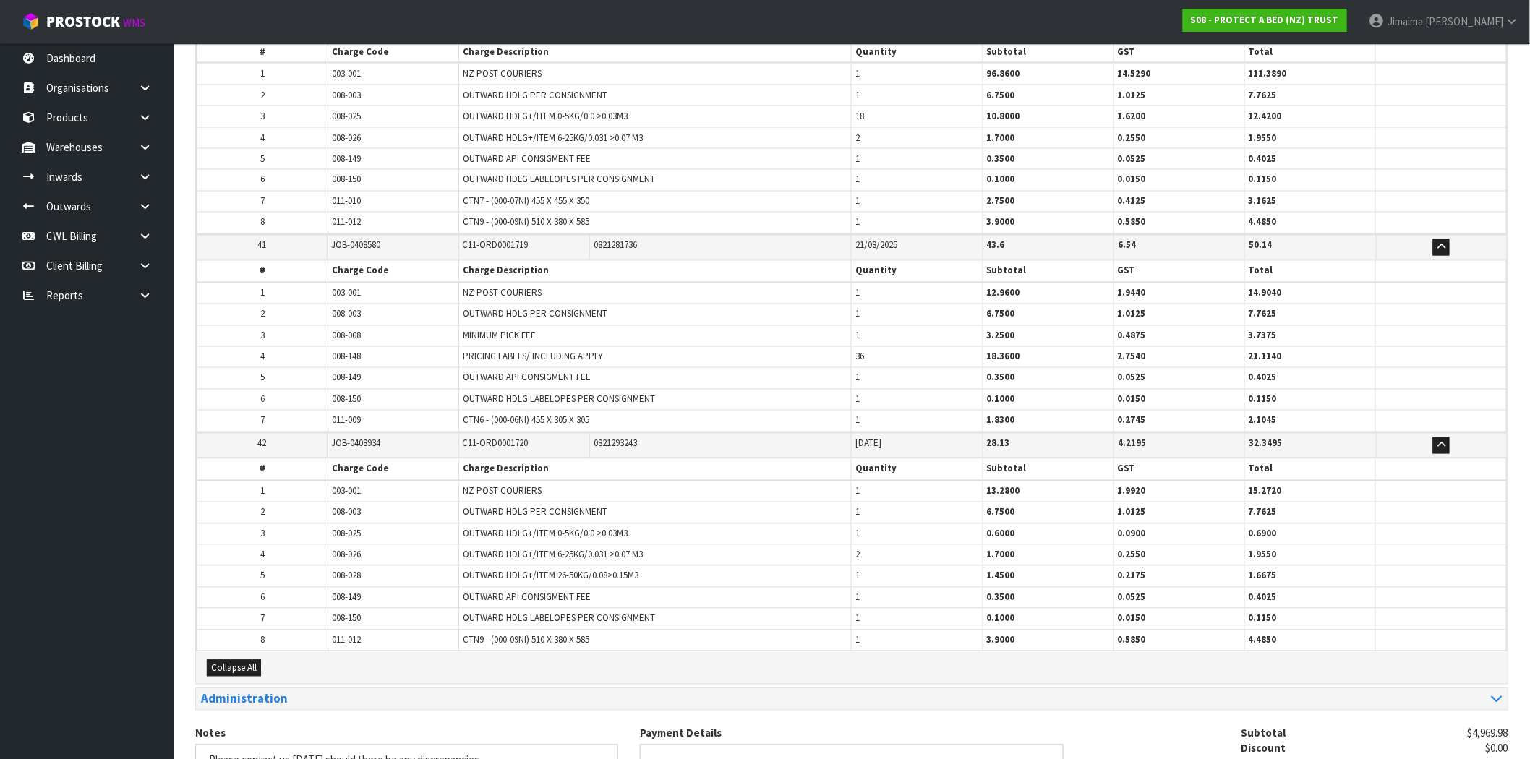
scroll to position [7861, 0]
drag, startPoint x: 369, startPoint y: 492, endPoint x: 308, endPoint y: 497, distance: 61.0
click at [308, 502] on tr "2 008-003 OUTWARD HDLG PER CONSIGNMENT 1 6.7500 1.0125 7.7625" at bounding box center [851, 512] width 1309 height 21
drag, startPoint x: 367, startPoint y: 599, endPoint x: 294, endPoint y: 594, distance: 73.1
click at [290, 608] on tr "7 008-150 OUTWARD HDLG LABELOPES PER CONSIGNMENT 1 0.1000 0.0150 0.1150" at bounding box center [851, 618] width 1309 height 21
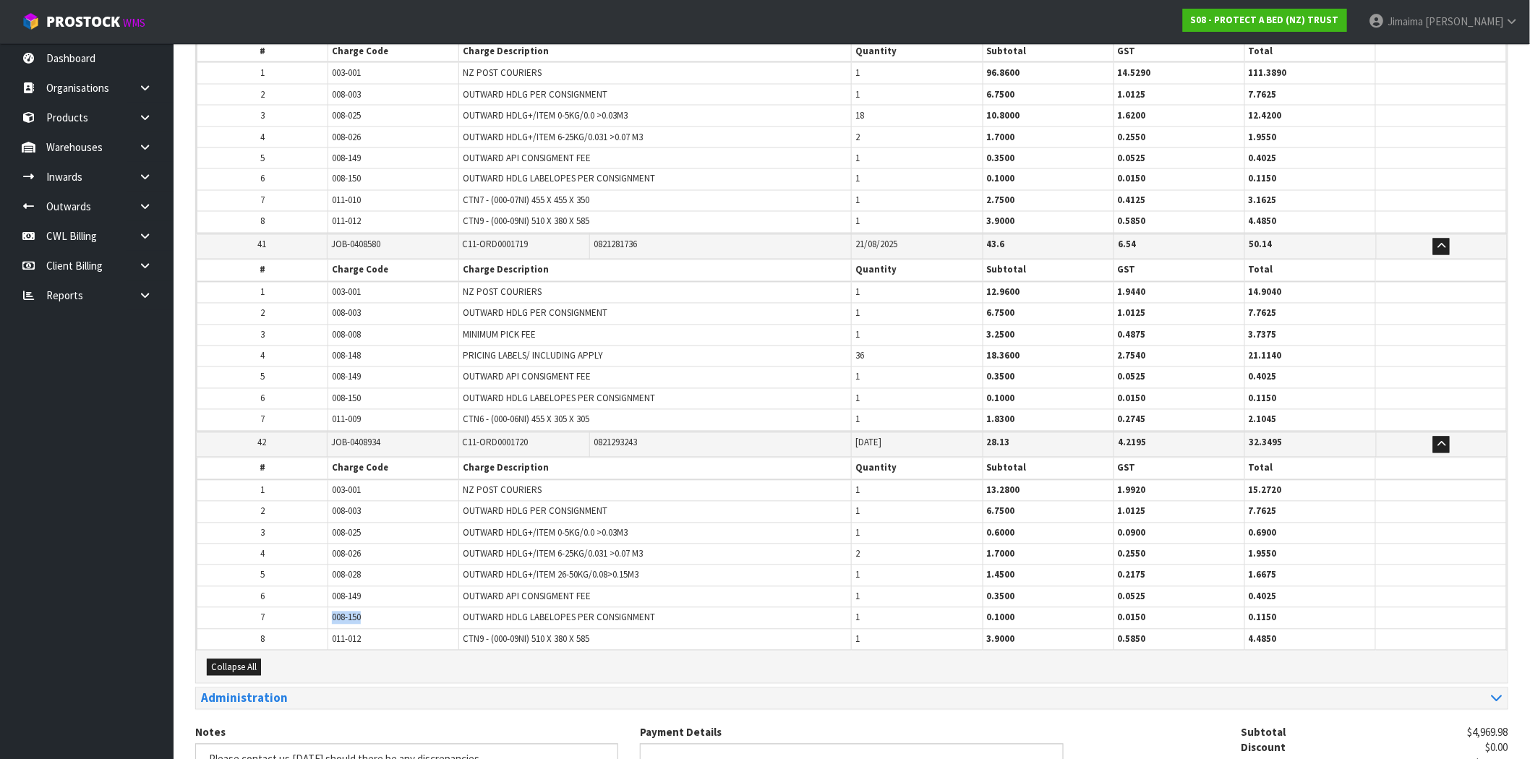
copy tr "008-150"
drag, startPoint x: 367, startPoint y: 575, endPoint x: 308, endPoint y: 575, distance: 59.3
click at [308, 586] on tr "6 008-149 OUTWARD API CONSIGMENT FEE 1 0.3500 0.0525 0.4025" at bounding box center [851, 596] width 1309 height 21
copy tr "008-149"
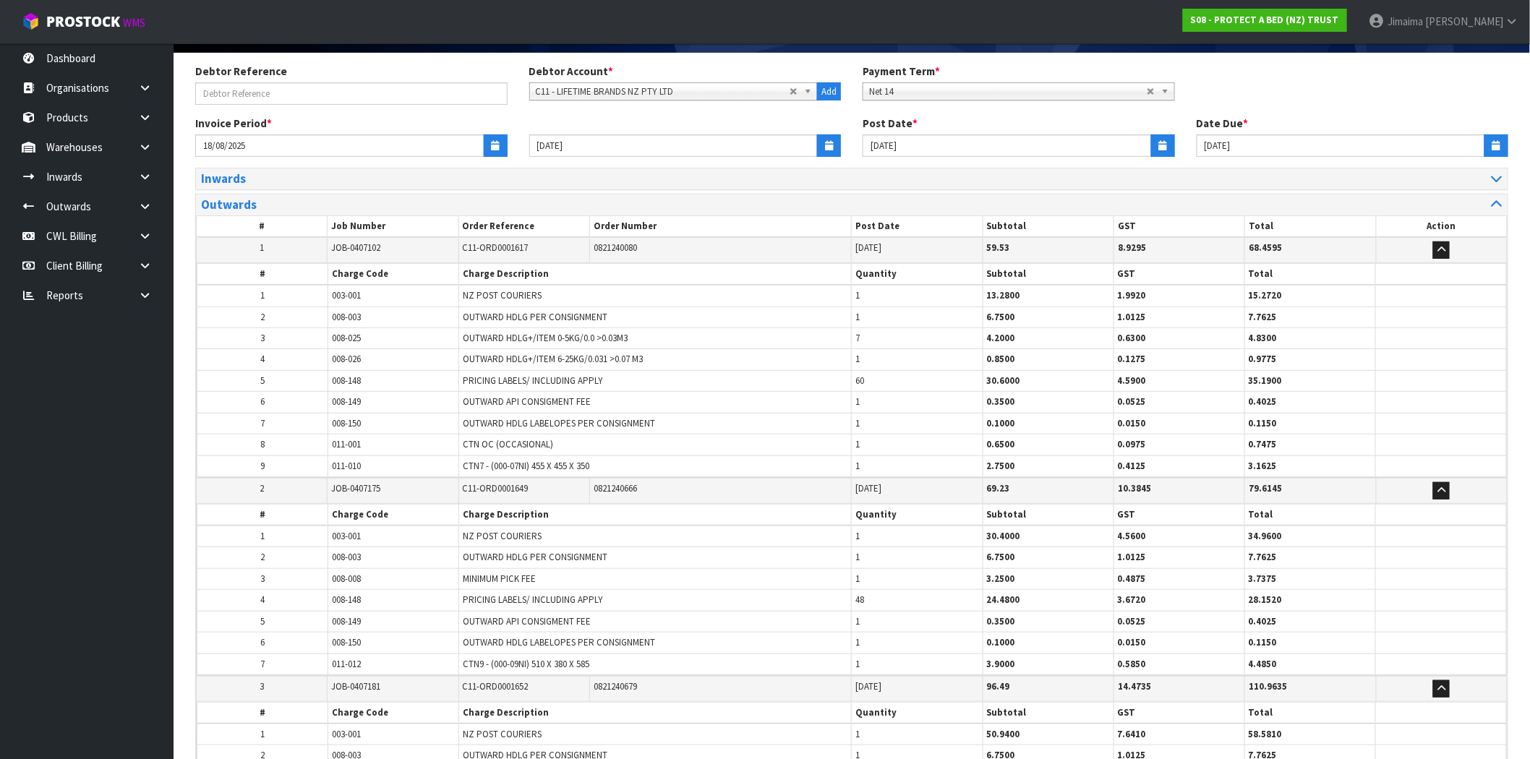
scroll to position [0, 0]
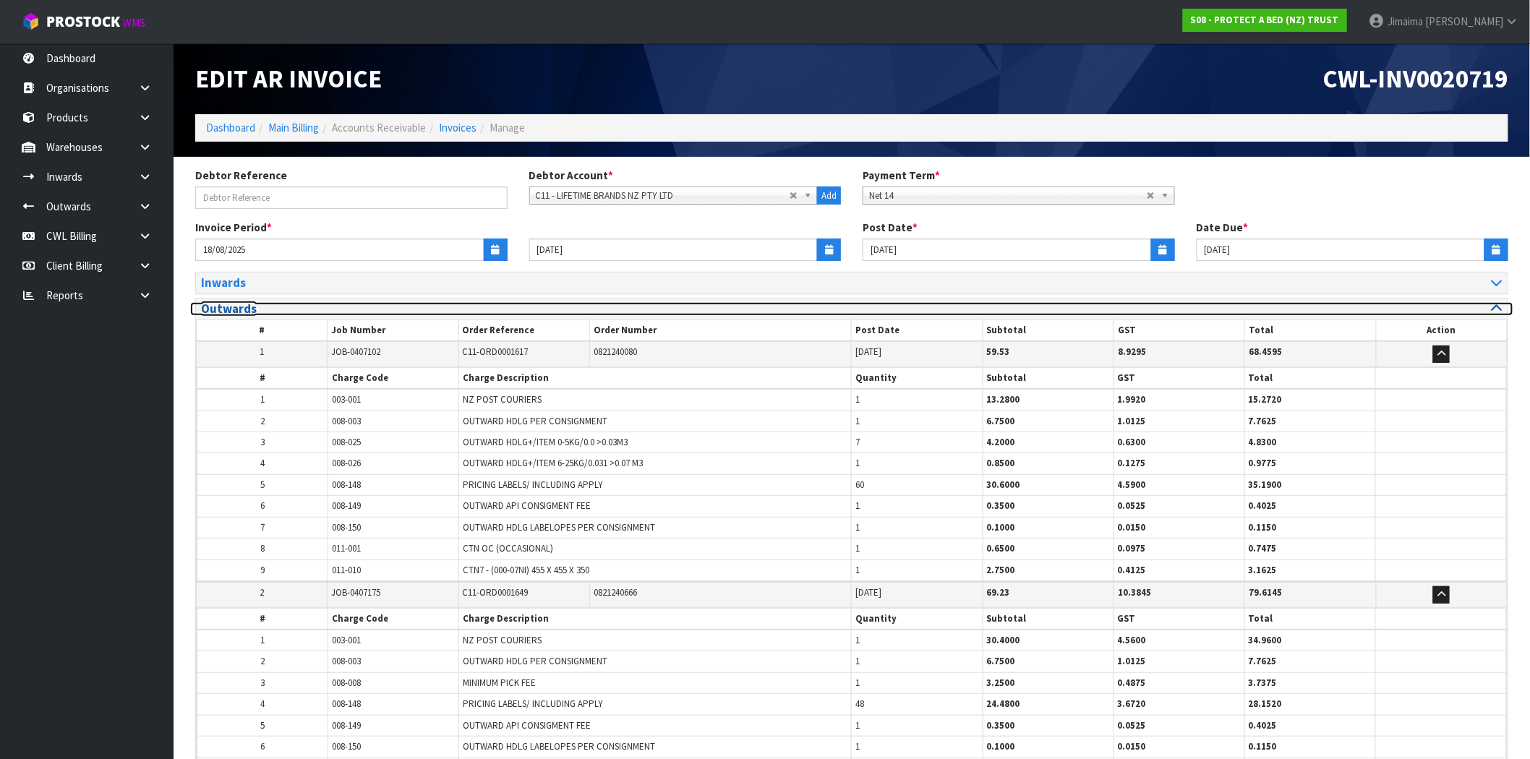
click at [256, 307] on h3 "Outwards" at bounding box center [521, 309] width 640 height 14
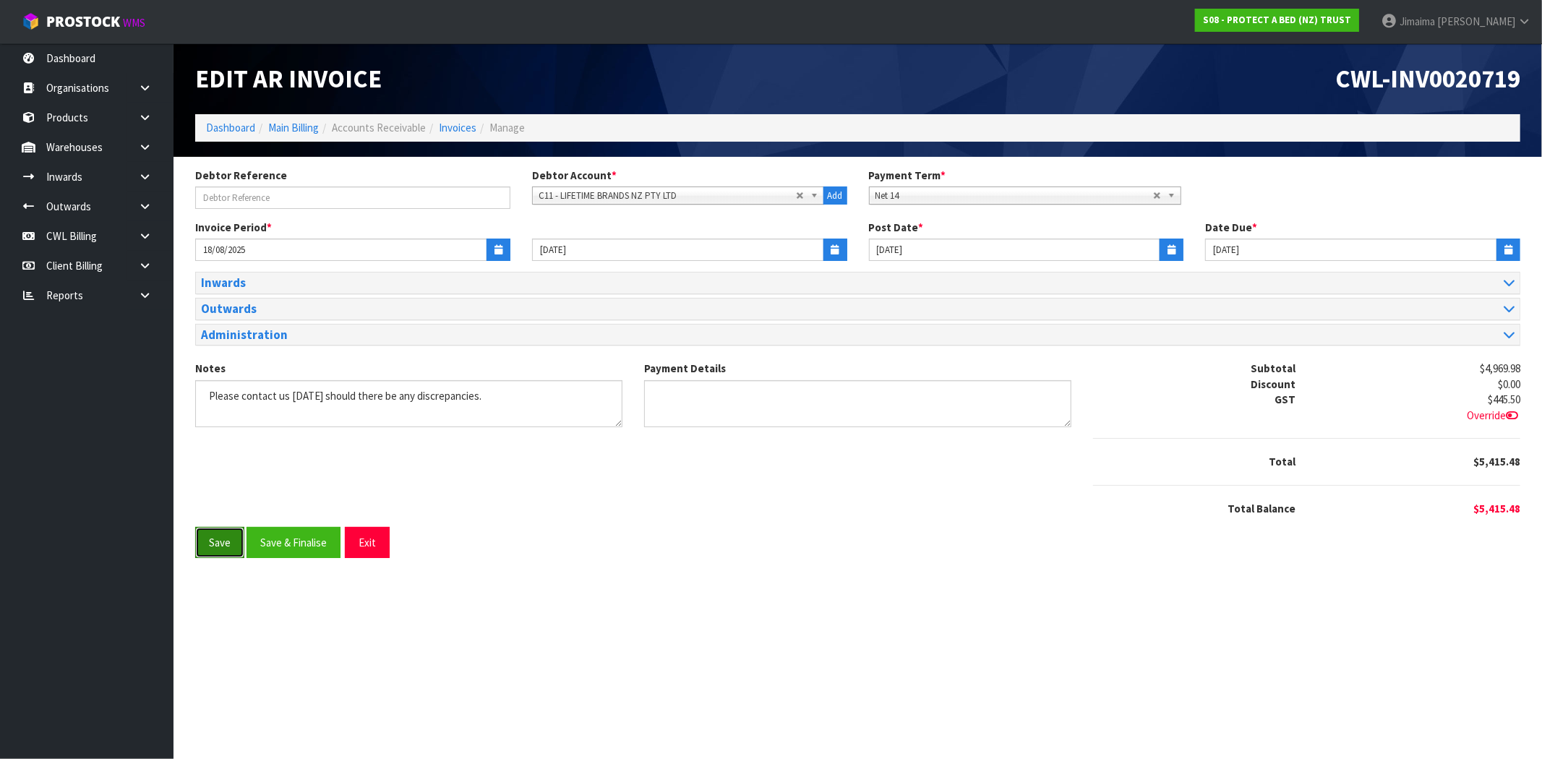
click at [229, 546] on button "Save" at bounding box center [219, 542] width 49 height 31
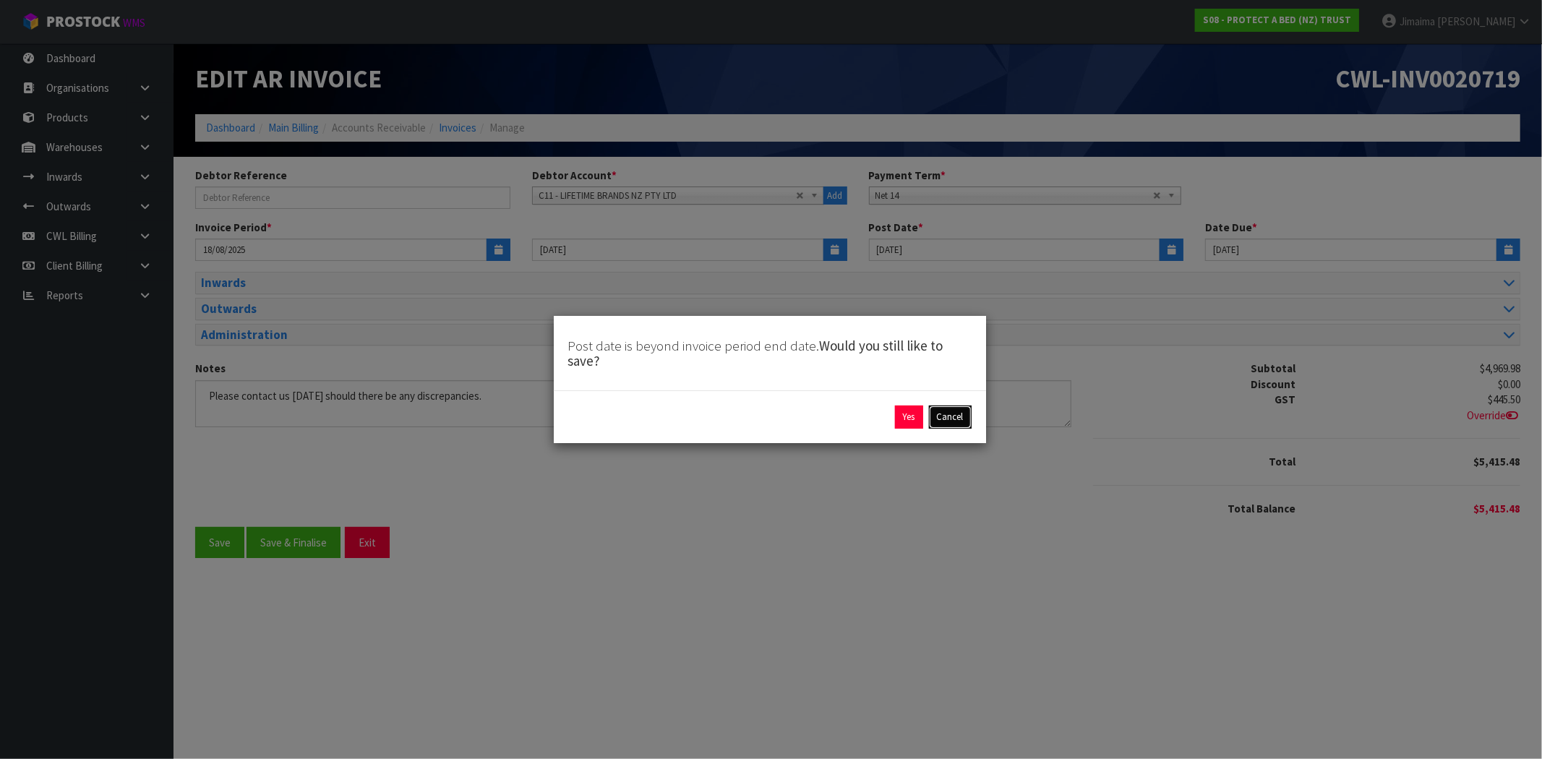
click at [948, 417] on button "Cancel" at bounding box center [950, 417] width 43 height 23
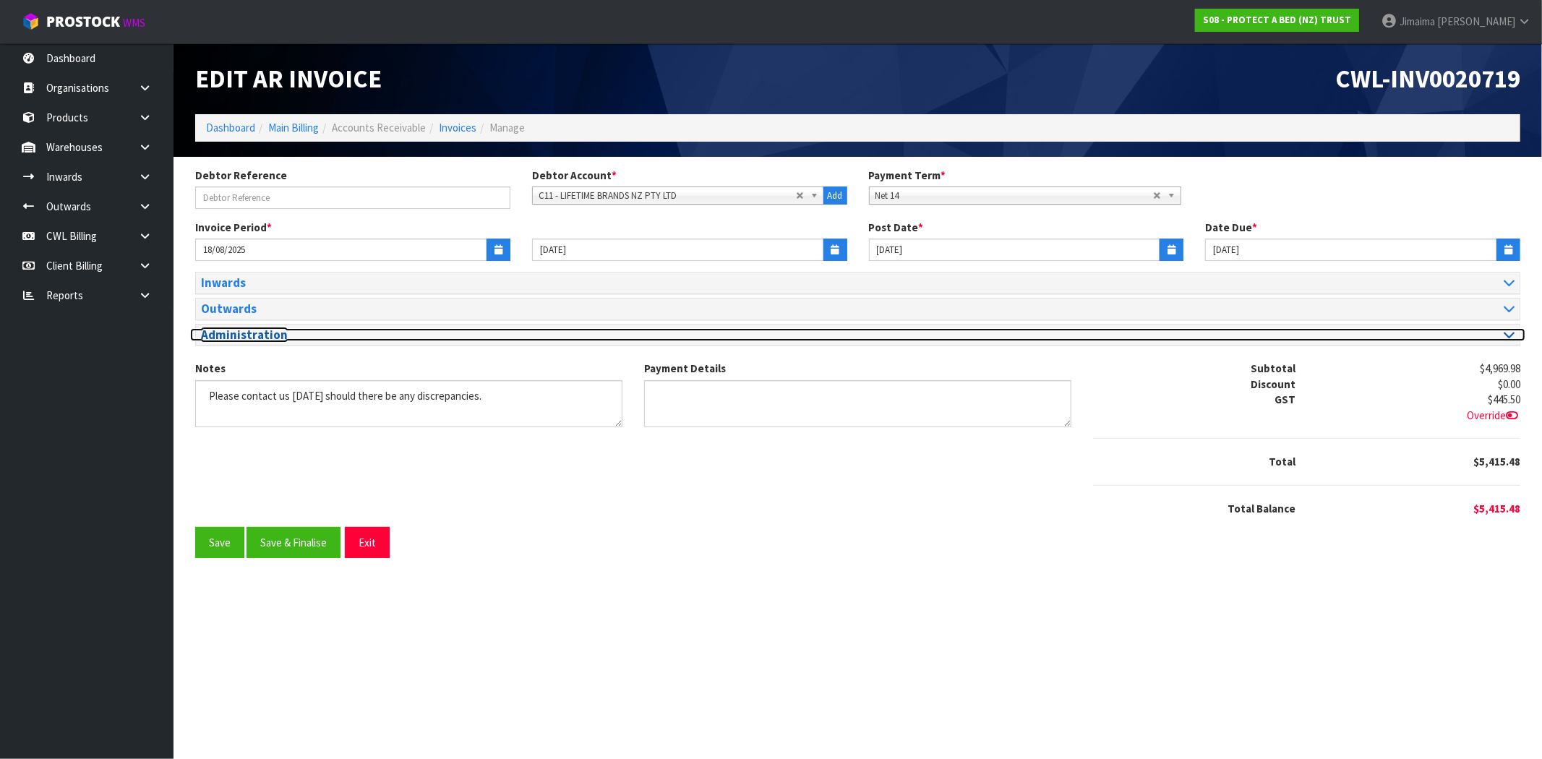
click at [327, 335] on h3 "Administration" at bounding box center [524, 335] width 646 height 14
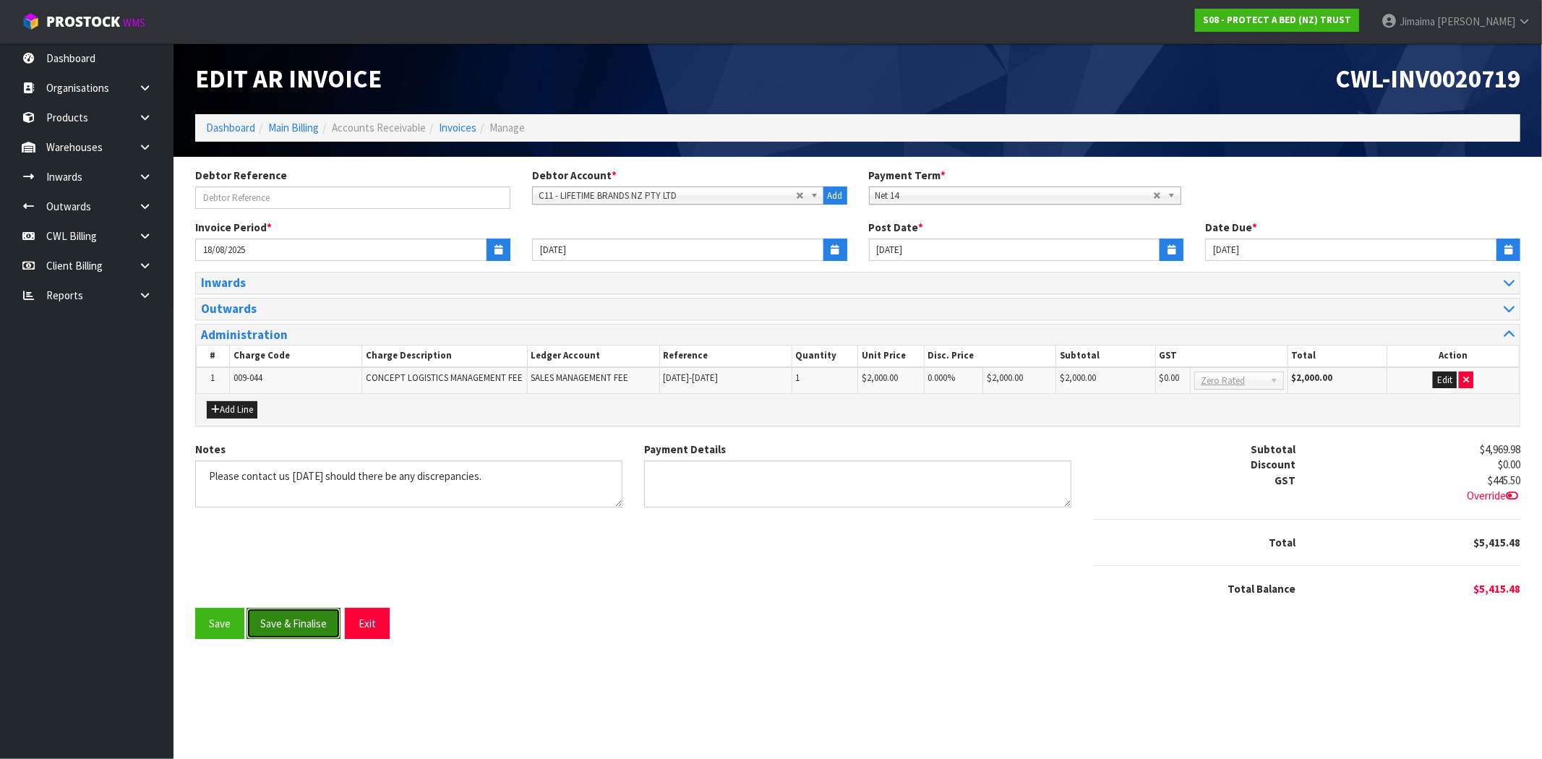
click at [301, 630] on button "Save & Finalise" at bounding box center [294, 623] width 94 height 31
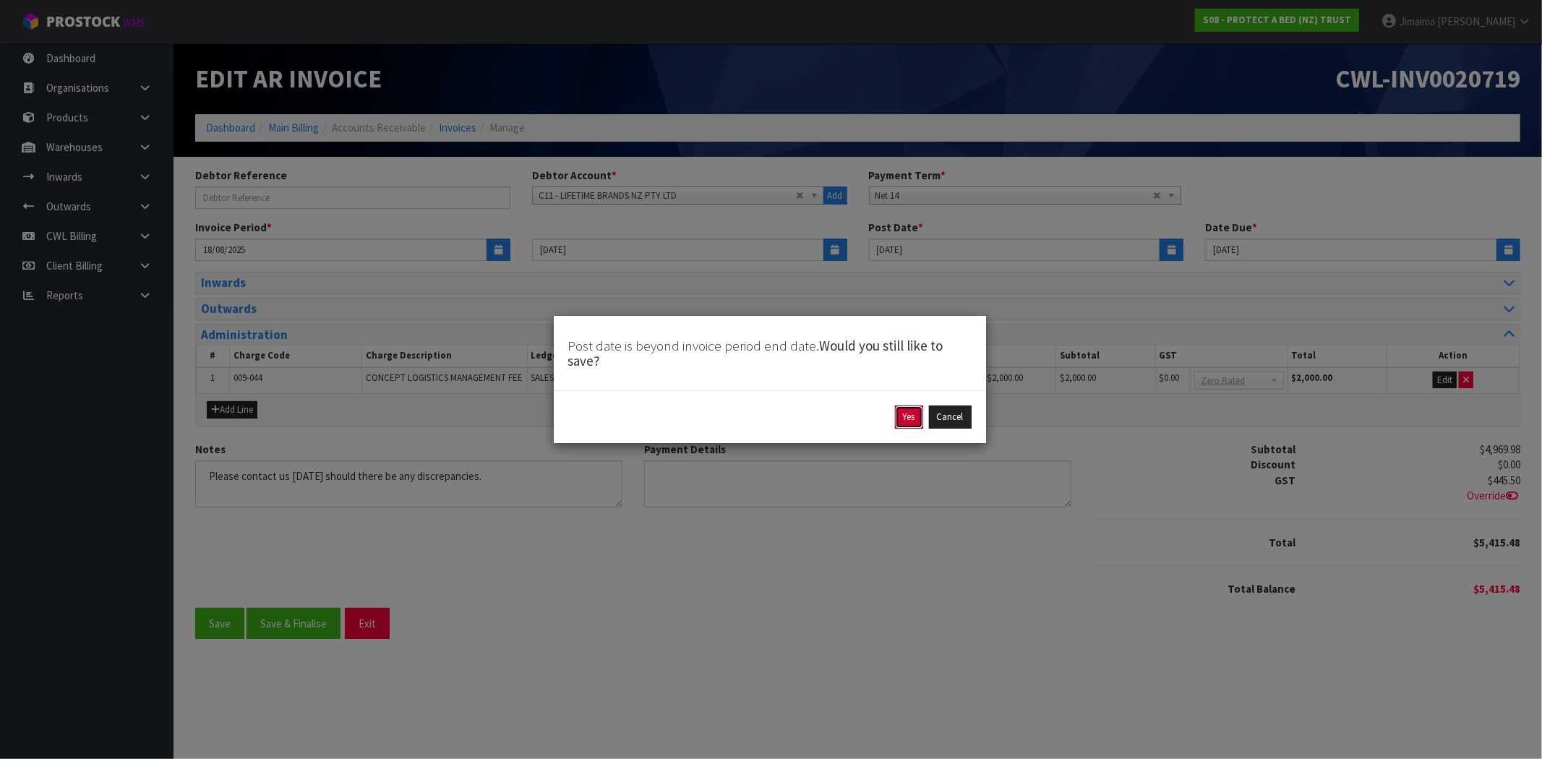
click at [906, 418] on button "Yes" at bounding box center [909, 417] width 28 height 23
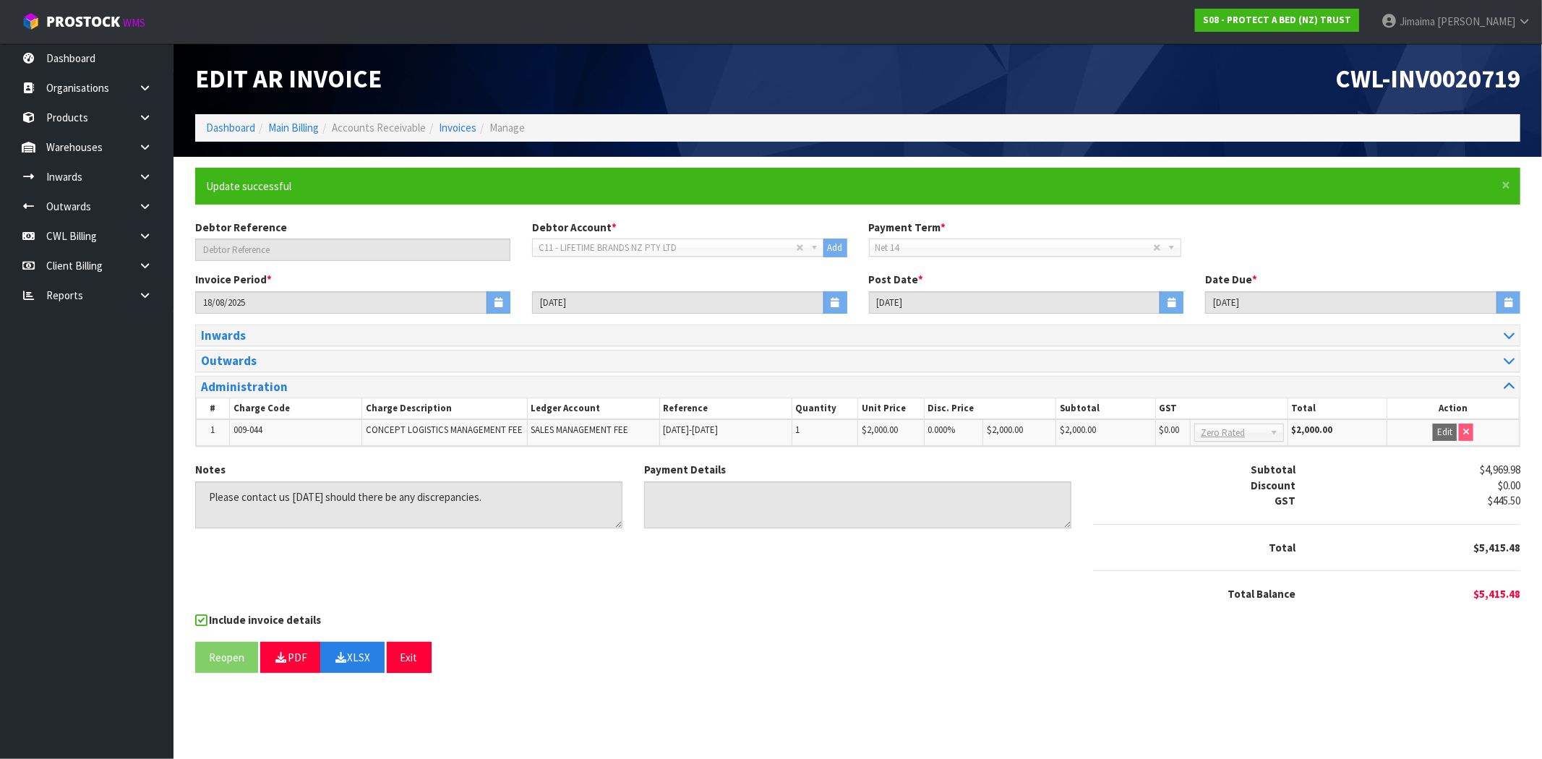
click at [1477, 76] on span "CWL-INV0020719" at bounding box center [1427, 78] width 185 height 31
click at [356, 656] on button "XLSX" at bounding box center [352, 657] width 64 height 31
click at [944, 740] on section "Edit AR Invoice CWL-INV0020719 Dashboard Main Billing Accounts Receivable Invoi…" at bounding box center [771, 379] width 1542 height 759
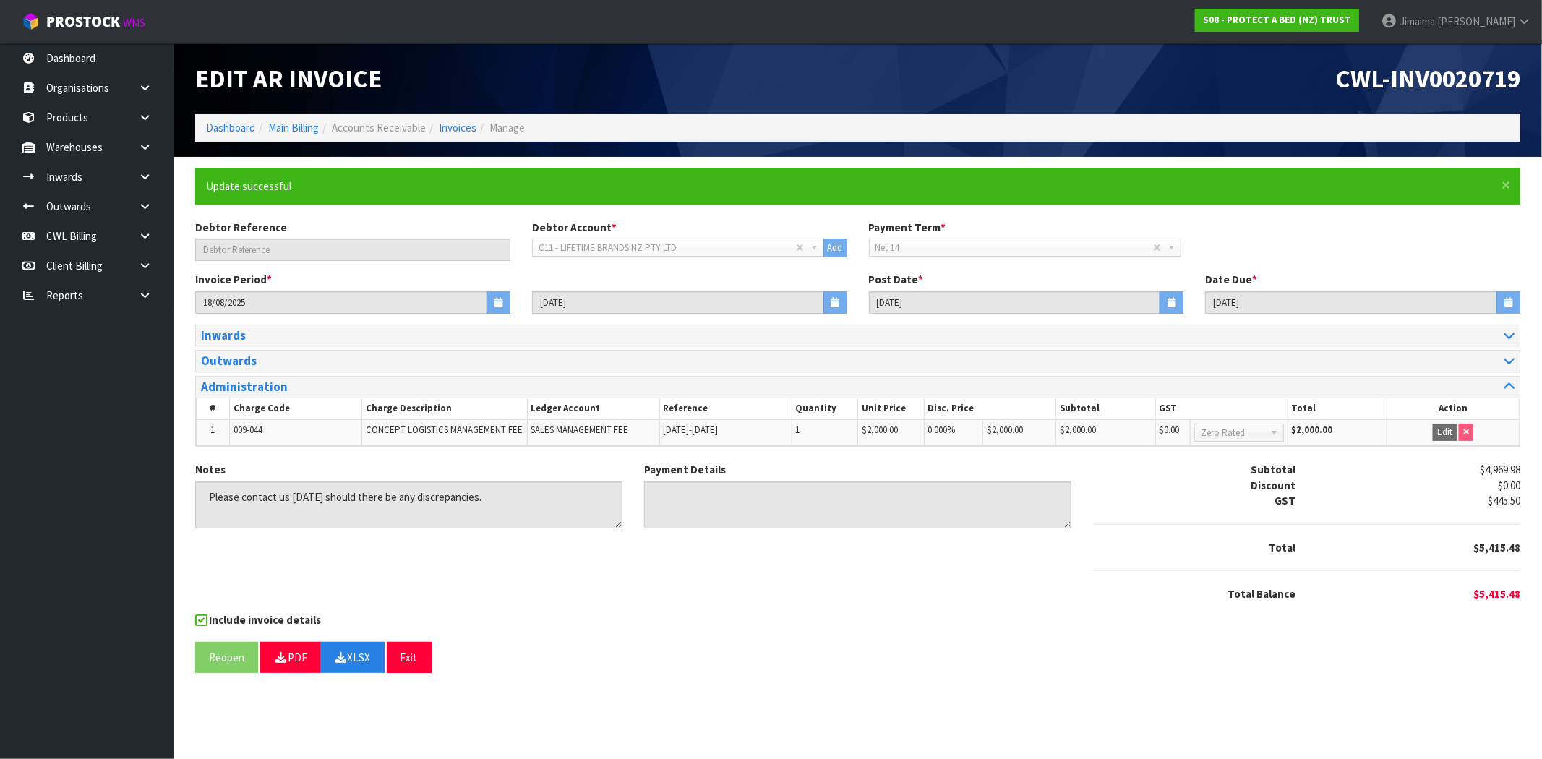
click at [938, 694] on section "× Close Update successful Debtor Reference Debtor Account * A&P - A & P PAINTER…" at bounding box center [858, 426] width 1369 height 538
click at [470, 118] on ol "Dashboard Main Billing Accounts Receivable Invoices Manage" at bounding box center [857, 127] width 1325 height 27
click at [464, 127] on link "Invoices" at bounding box center [458, 128] width 38 height 14
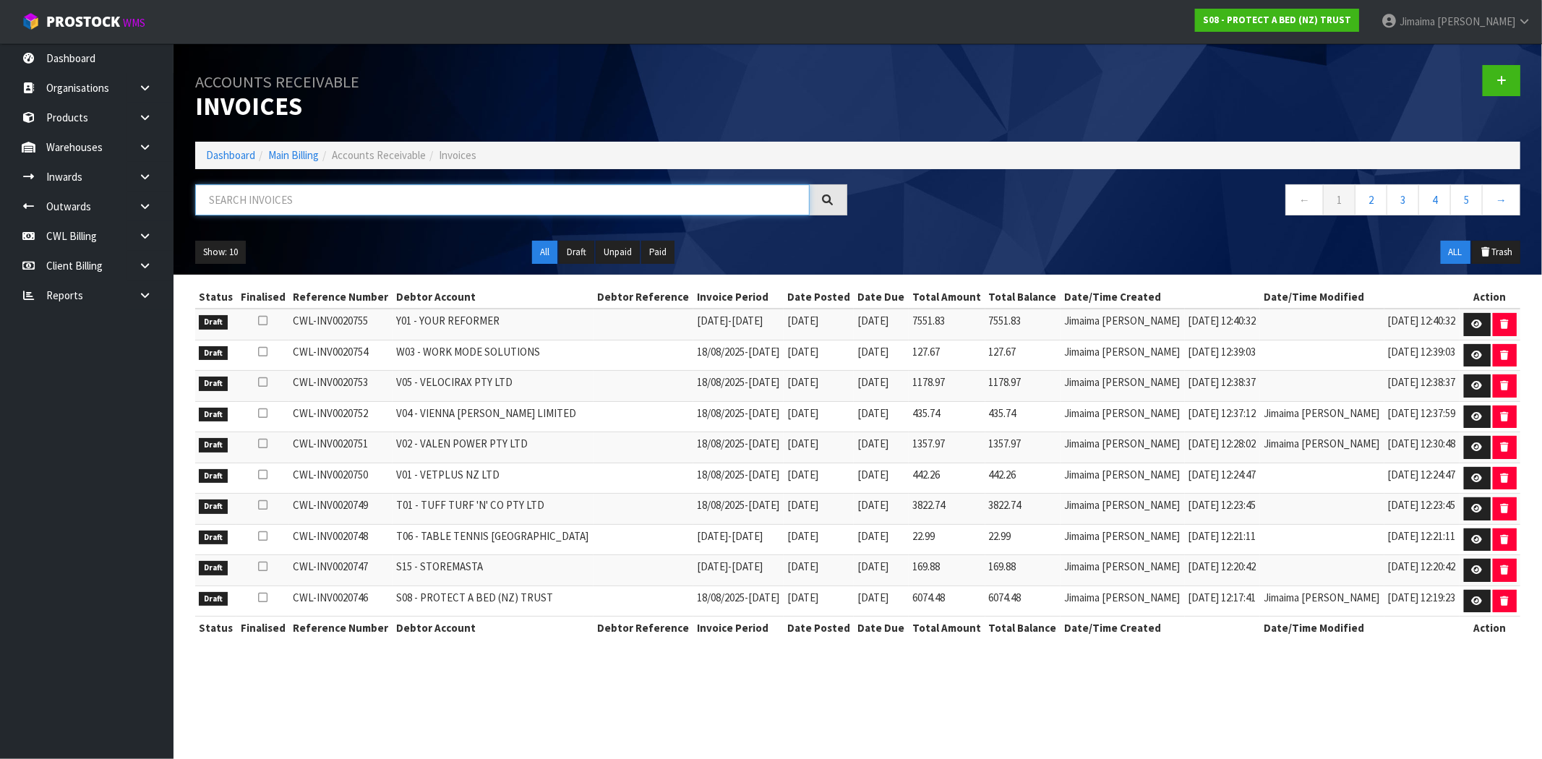
click at [471, 192] on input "text" at bounding box center [502, 199] width 615 height 31
paste input "C09"
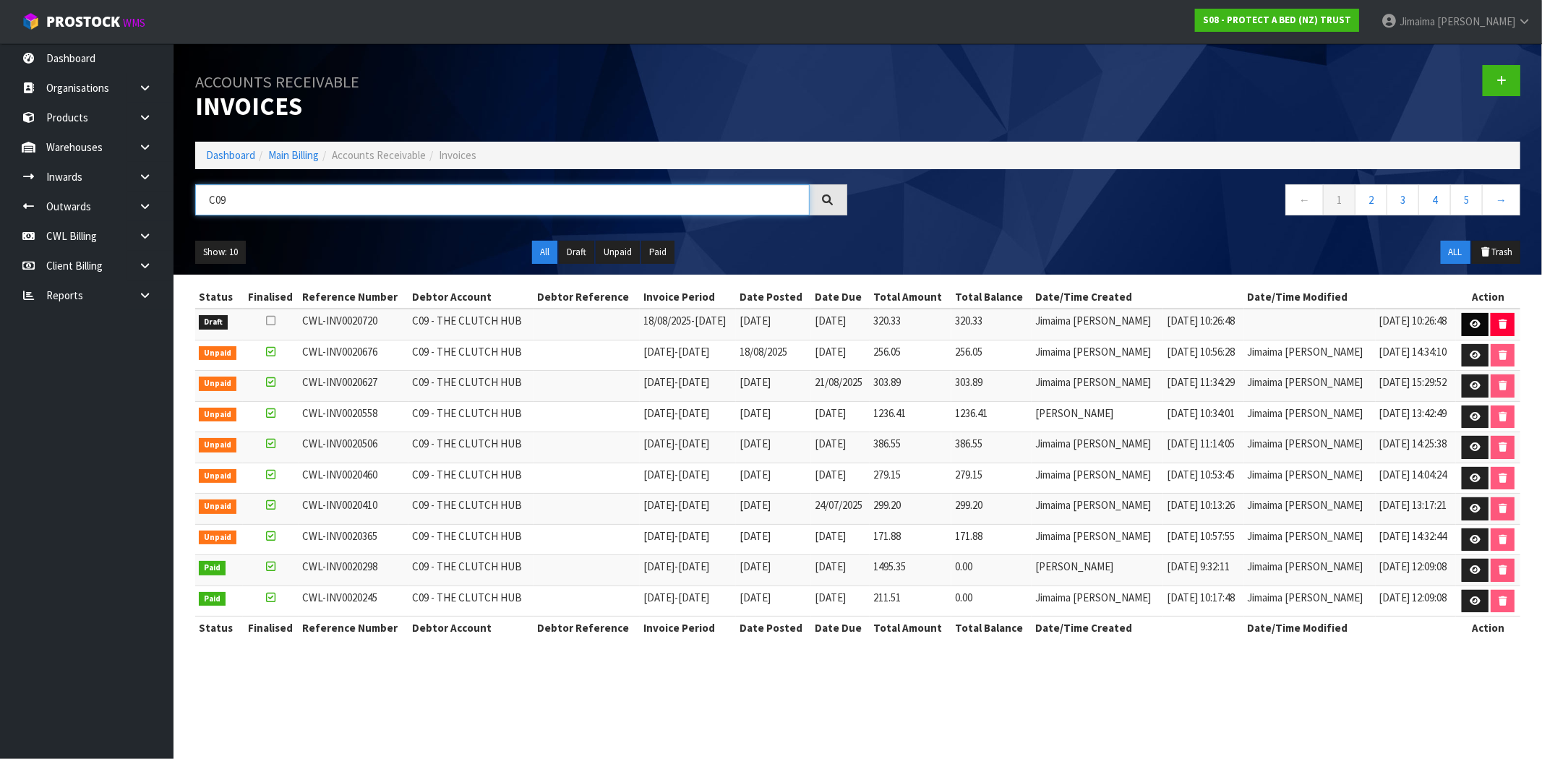
type input "C09"
click at [1470, 324] on icon at bounding box center [1475, 324] width 11 height 9
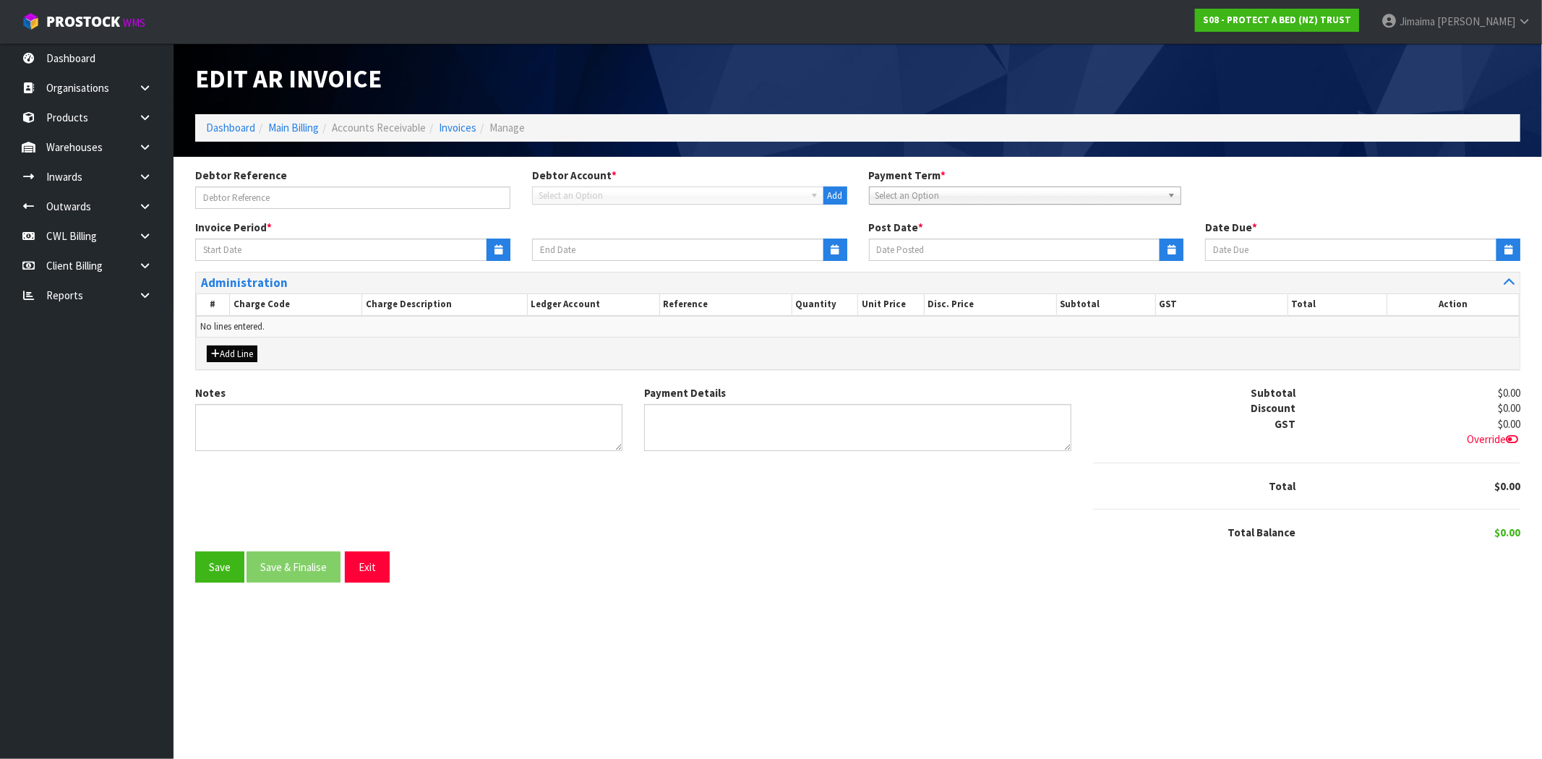
type input "18/08/2025"
type input "24/08/2025"
type input "25/08/2025"
type input "04/09/2025"
type textarea "Please contact us within 7 days should there be any discrepancies."
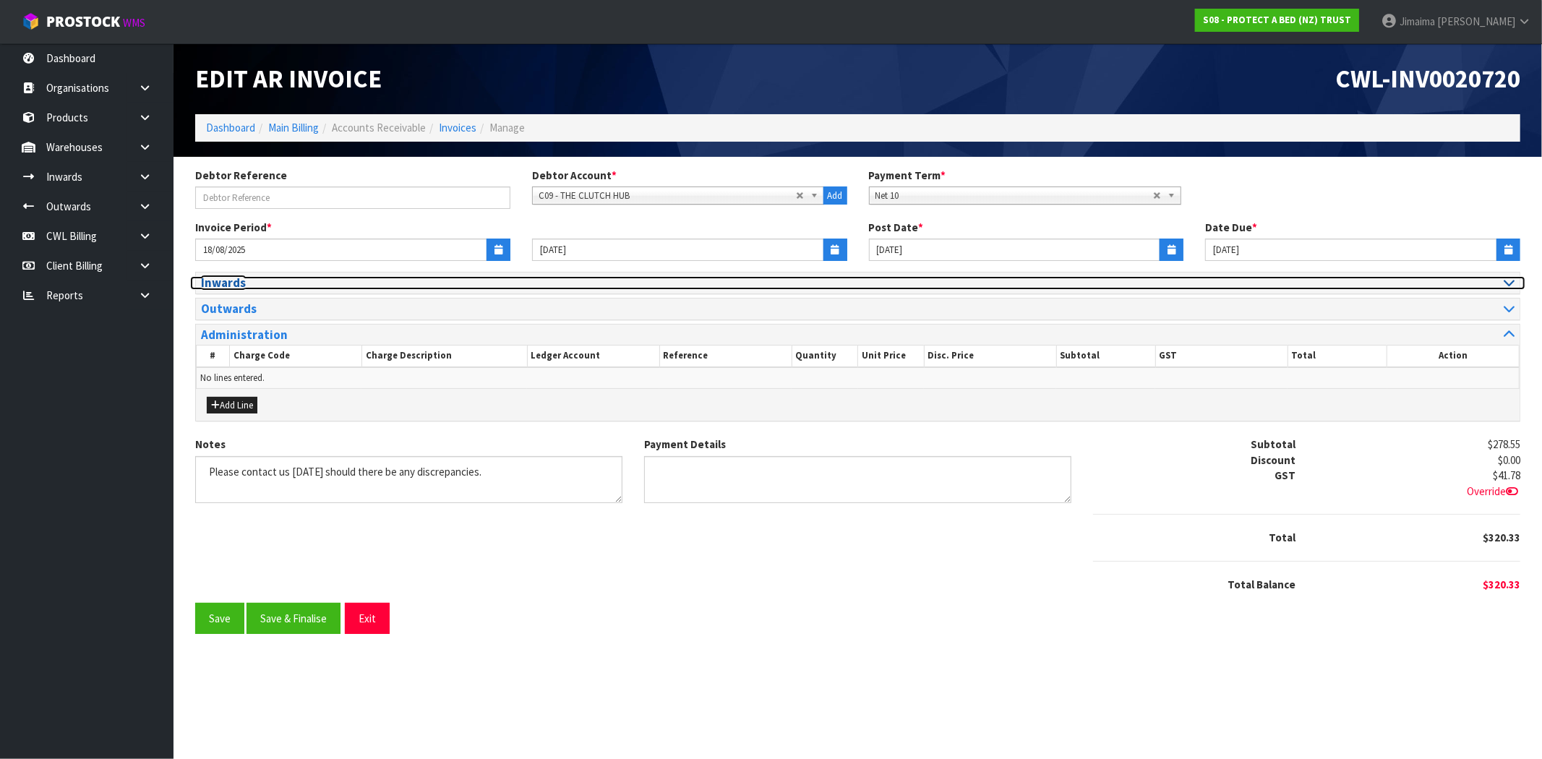
click at [241, 278] on h3 "Inwards" at bounding box center [524, 283] width 646 height 14
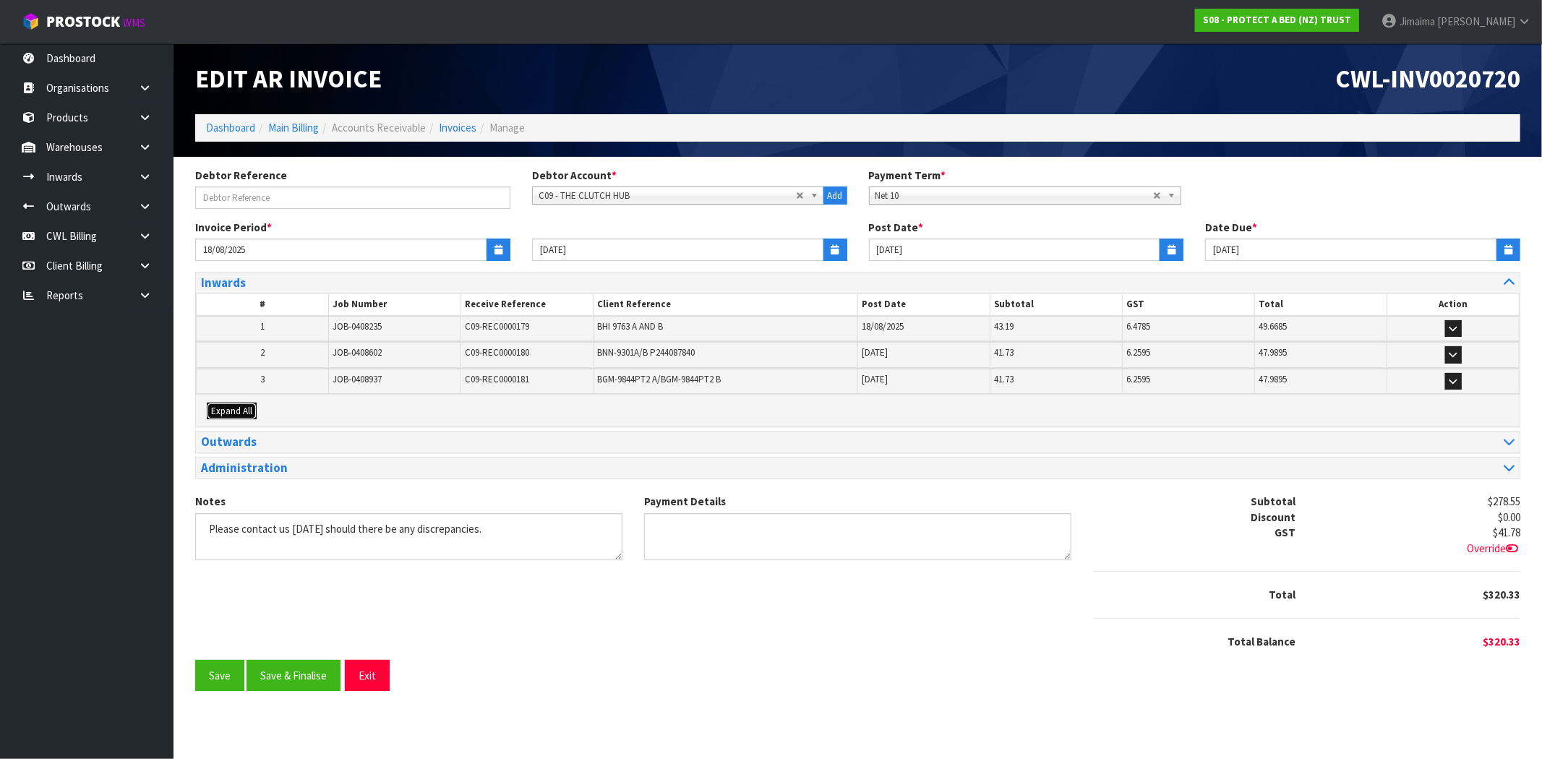
click at [234, 405] on span "Expand All" at bounding box center [231, 411] width 41 height 12
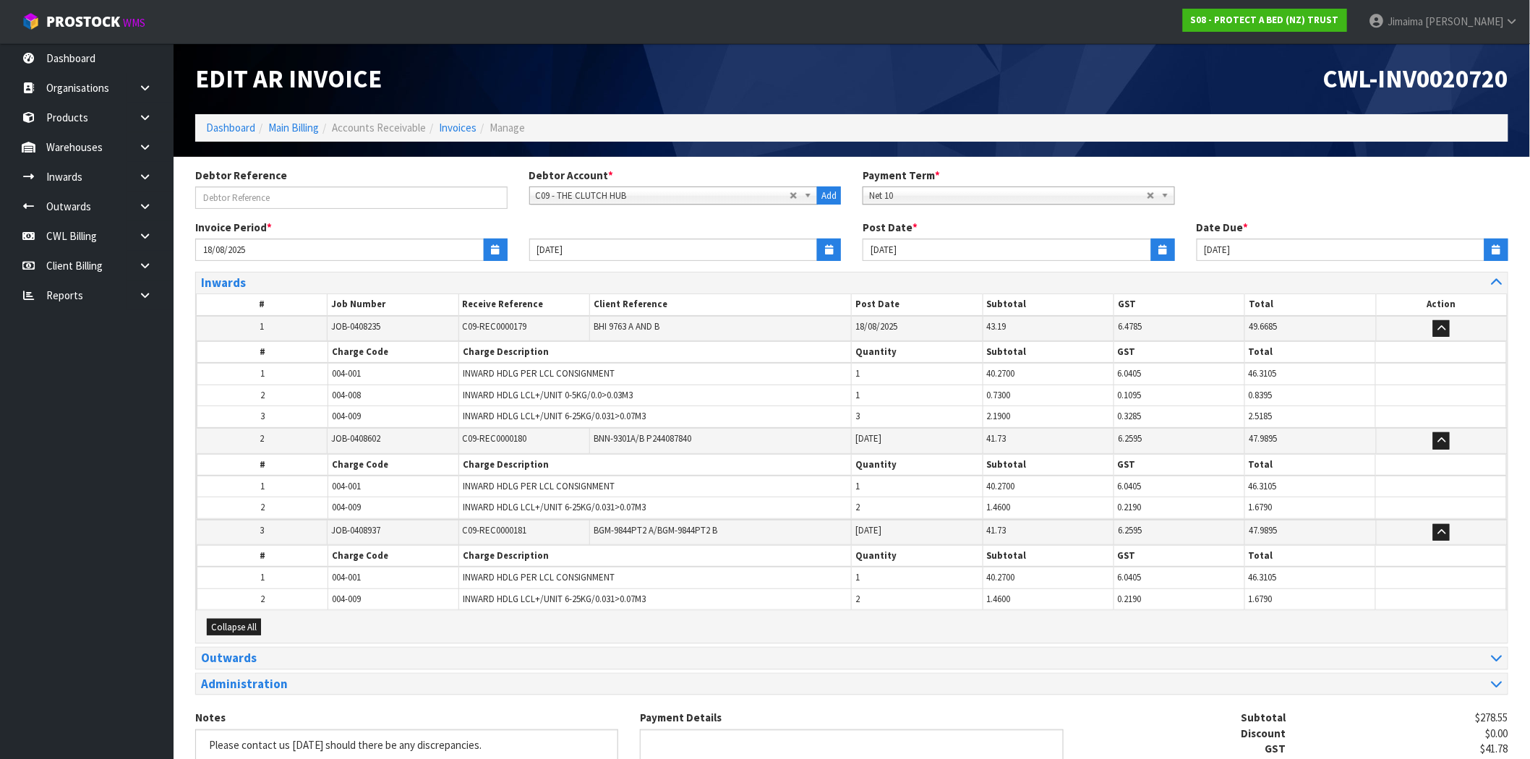
drag, startPoint x: 296, startPoint y: 384, endPoint x: 312, endPoint y: 380, distance: 16.3
click at [301, 382] on tbody "1 004-001 INWARD HDLG PER LCL CONSIGNMENT 1 40.2700 6.0405 46.3105 2 004-008 IN…" at bounding box center [851, 395] width 1309 height 64
click at [307, 382] on td "1" at bounding box center [262, 374] width 131 height 22
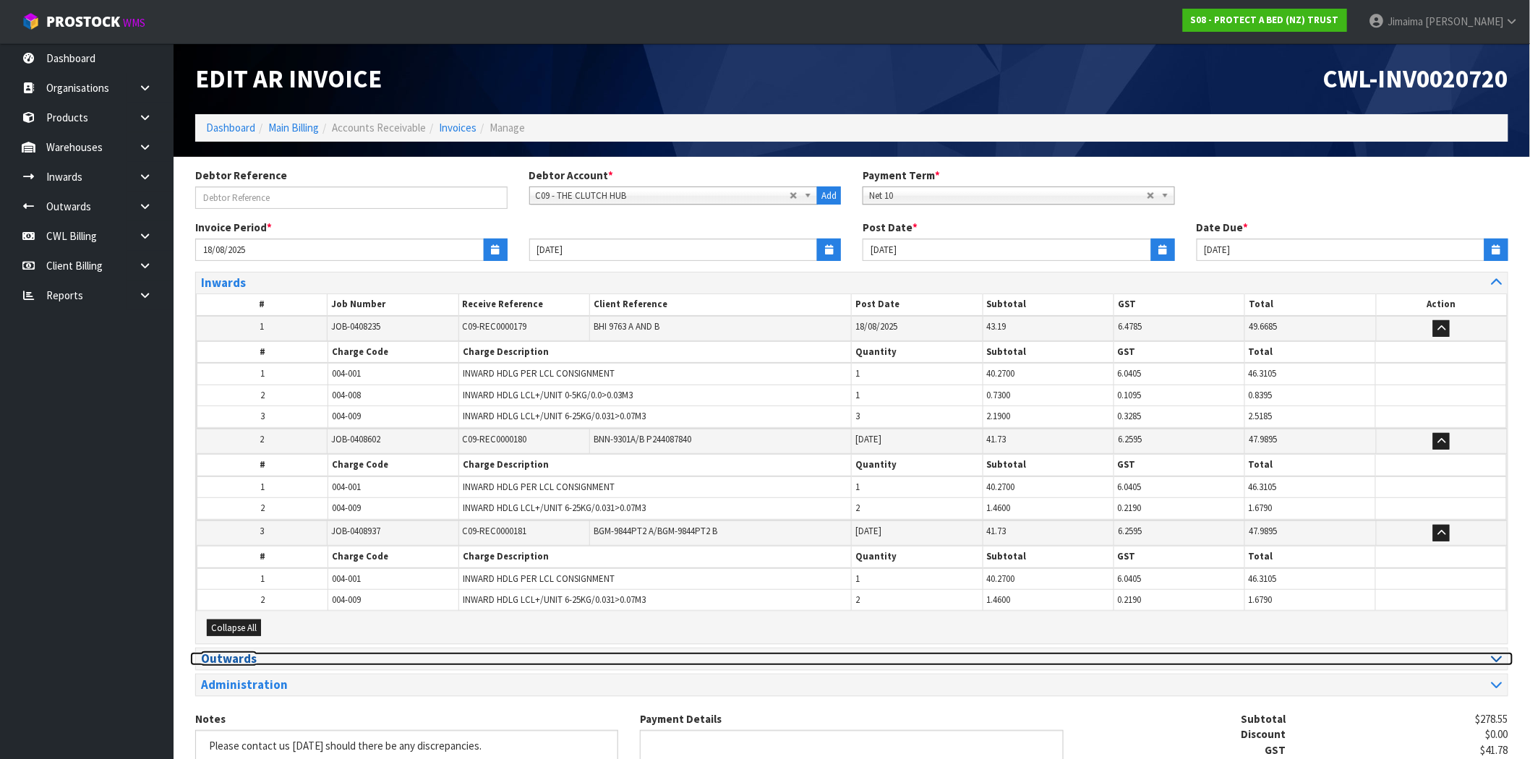
click at [260, 654] on h3 "Outwards" at bounding box center [521, 659] width 640 height 14
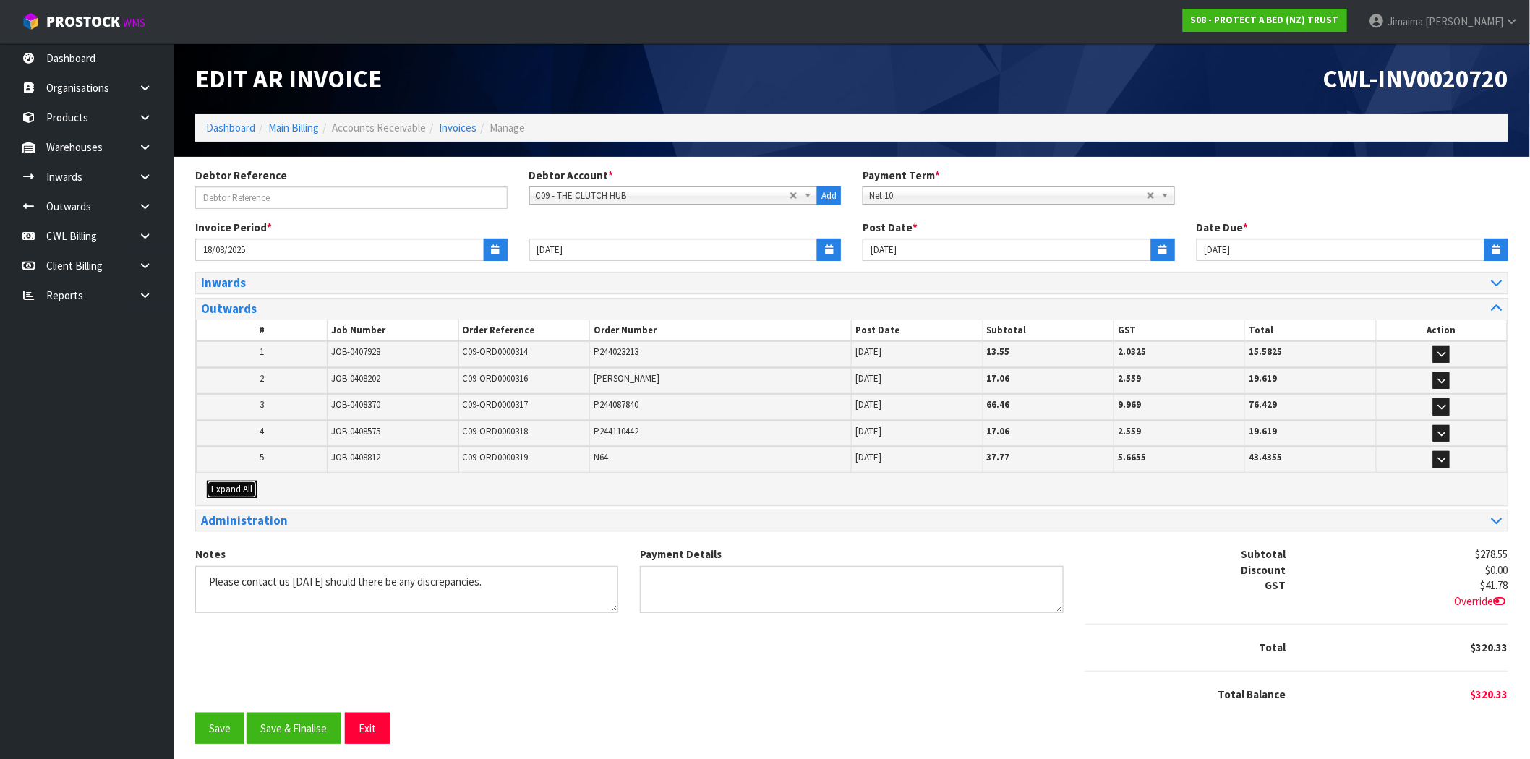
click at [241, 484] on span "Expand All" at bounding box center [231, 489] width 41 height 12
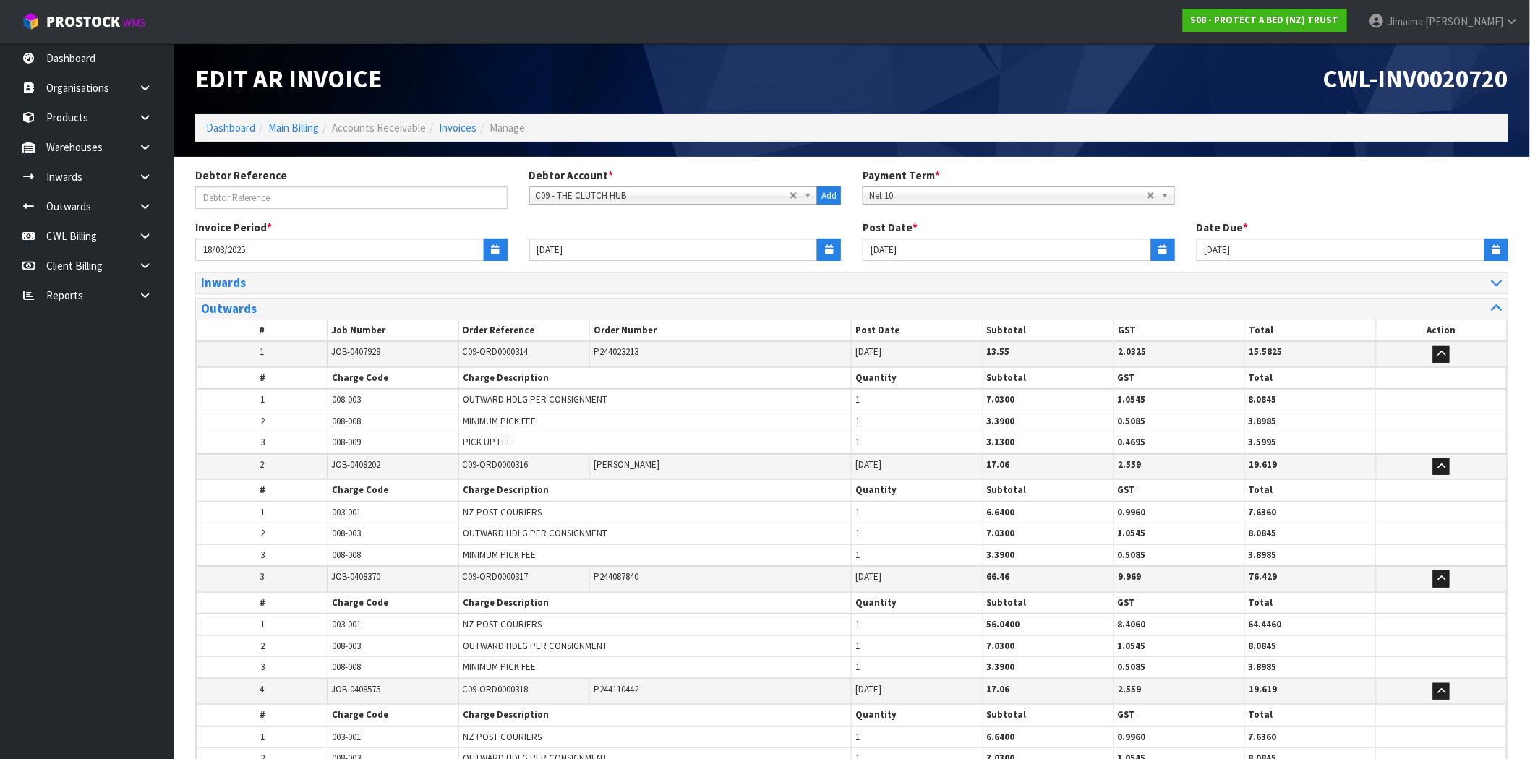
click at [373, 458] on span "JOB-0408202" at bounding box center [355, 464] width 49 height 12
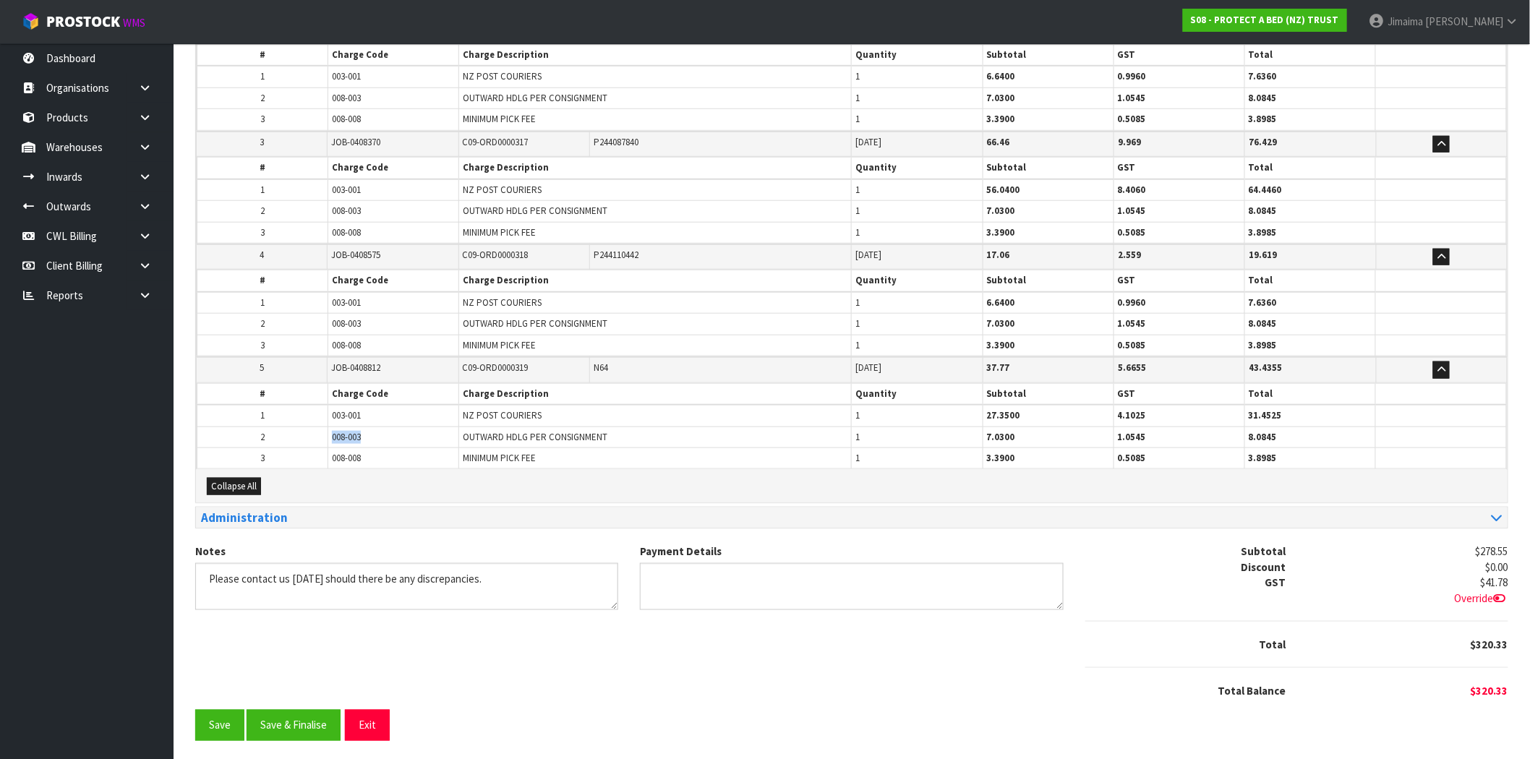
click at [301, 435] on tr "2 008-003 OUTWARD HDLG PER CONSIGNMENT 1 7.0300 1.0545 8.0845" at bounding box center [851, 437] width 1309 height 21
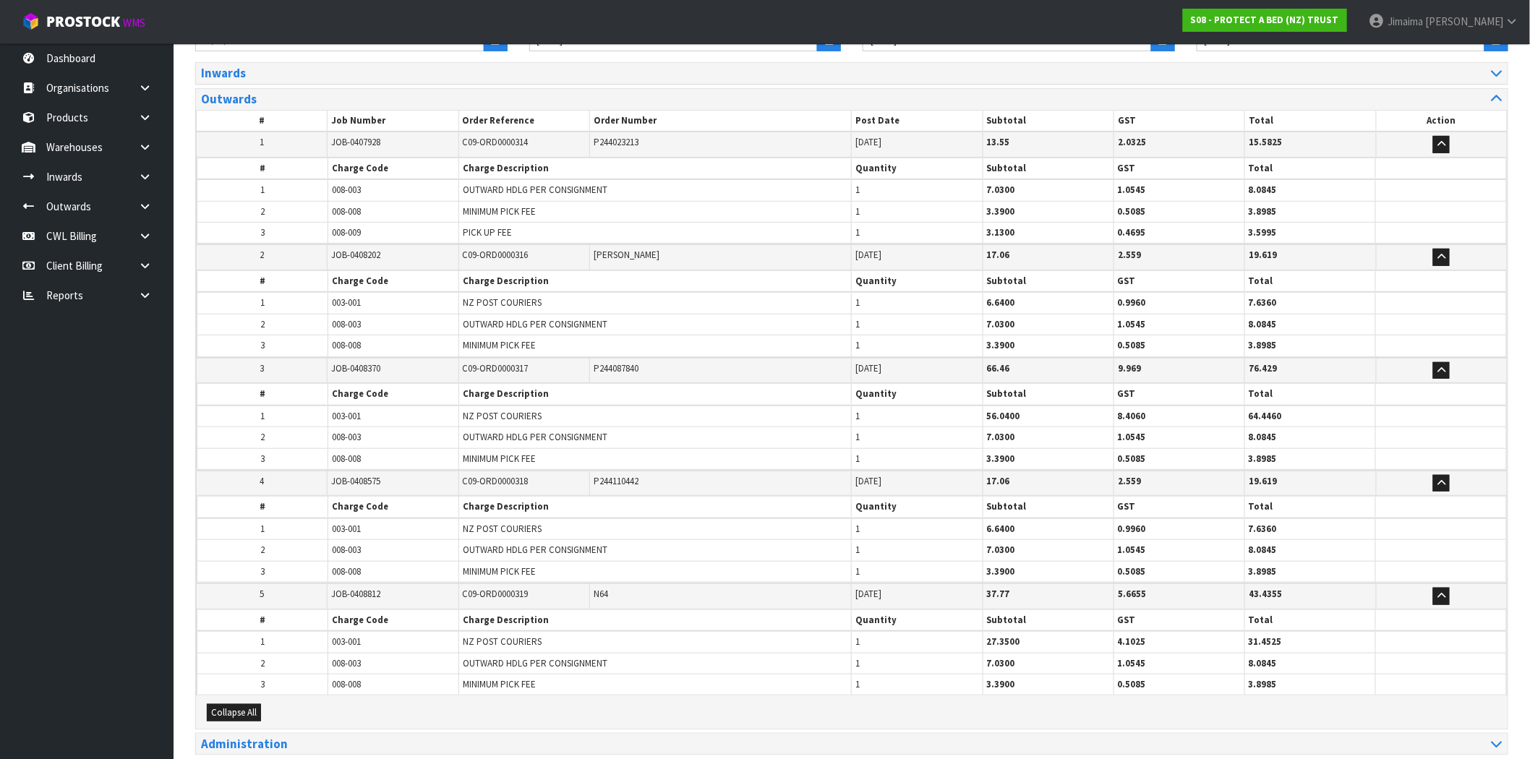
scroll to position [34, 0]
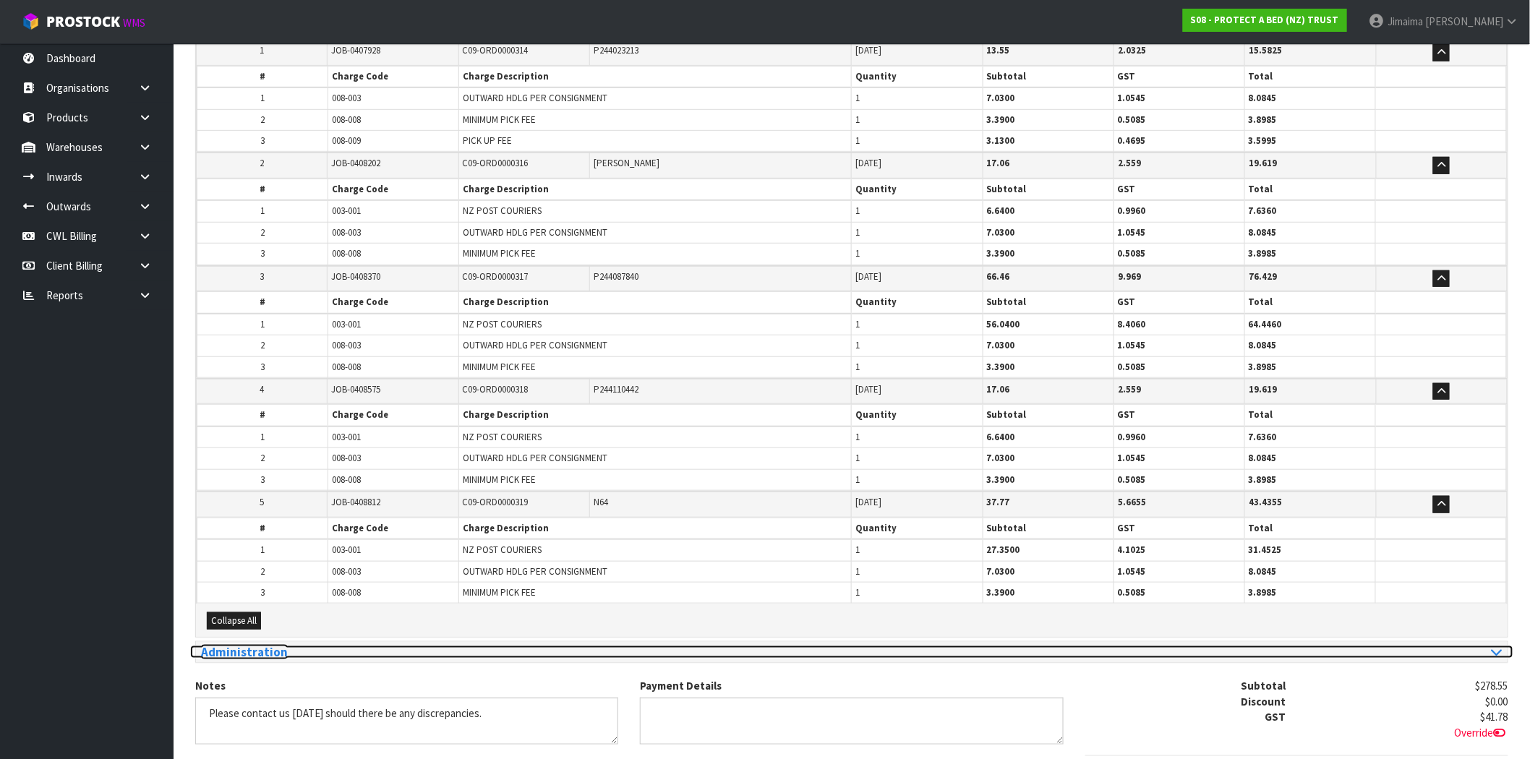
click at [299, 646] on h3 "Administration" at bounding box center [521, 653] width 640 height 14
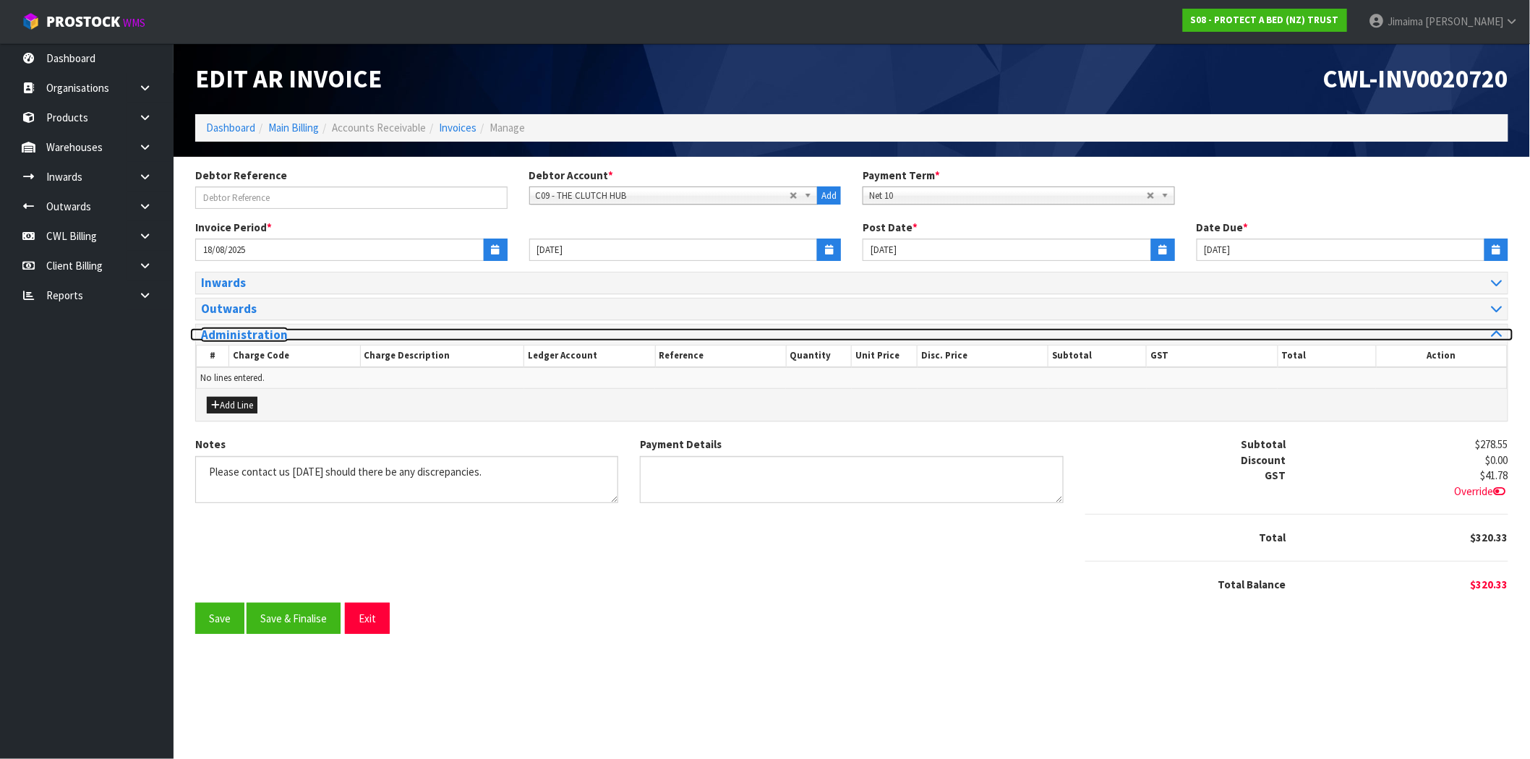
scroll to position [0, 0]
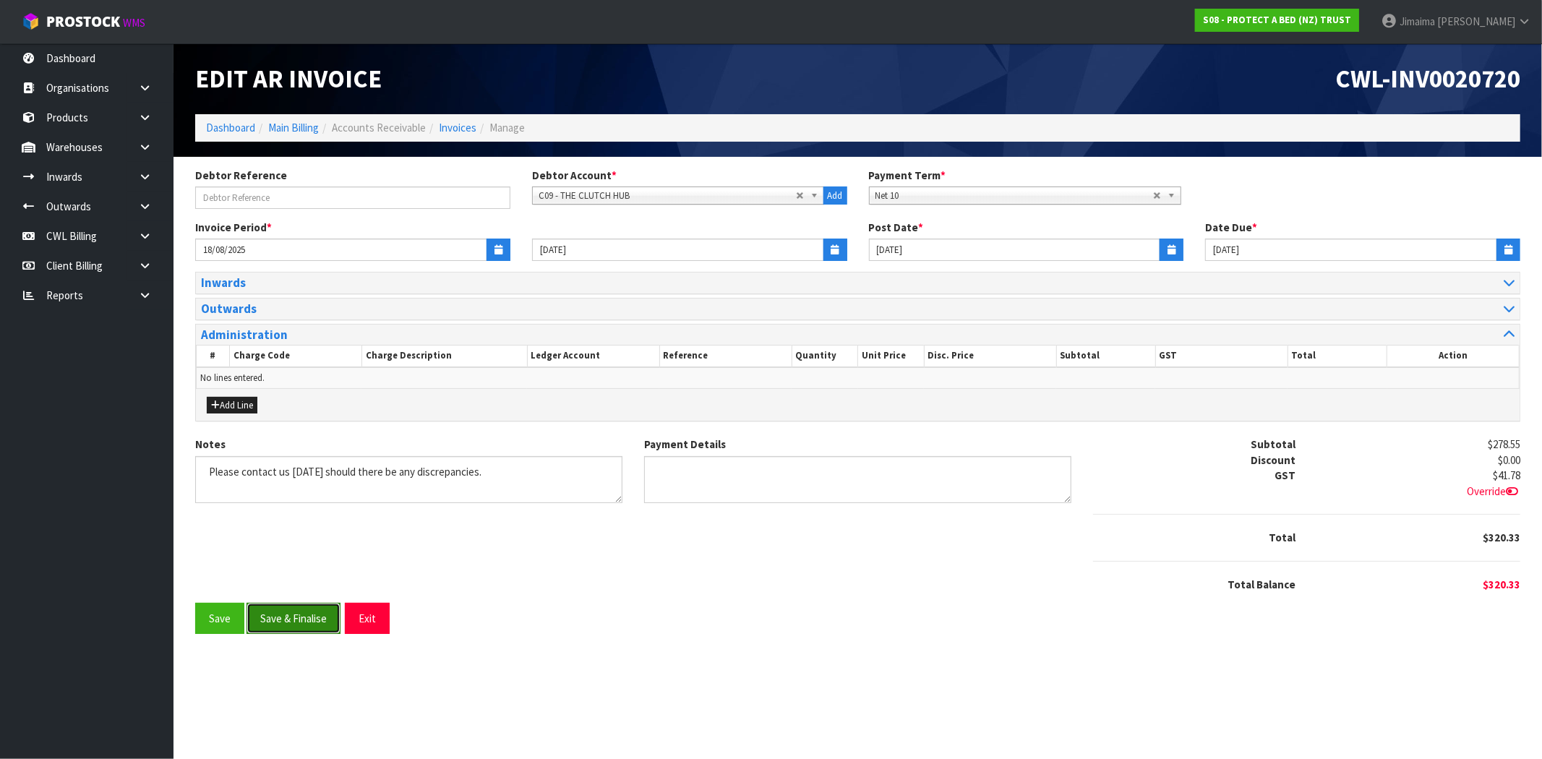
click at [309, 611] on button "Save & Finalise" at bounding box center [294, 618] width 94 height 31
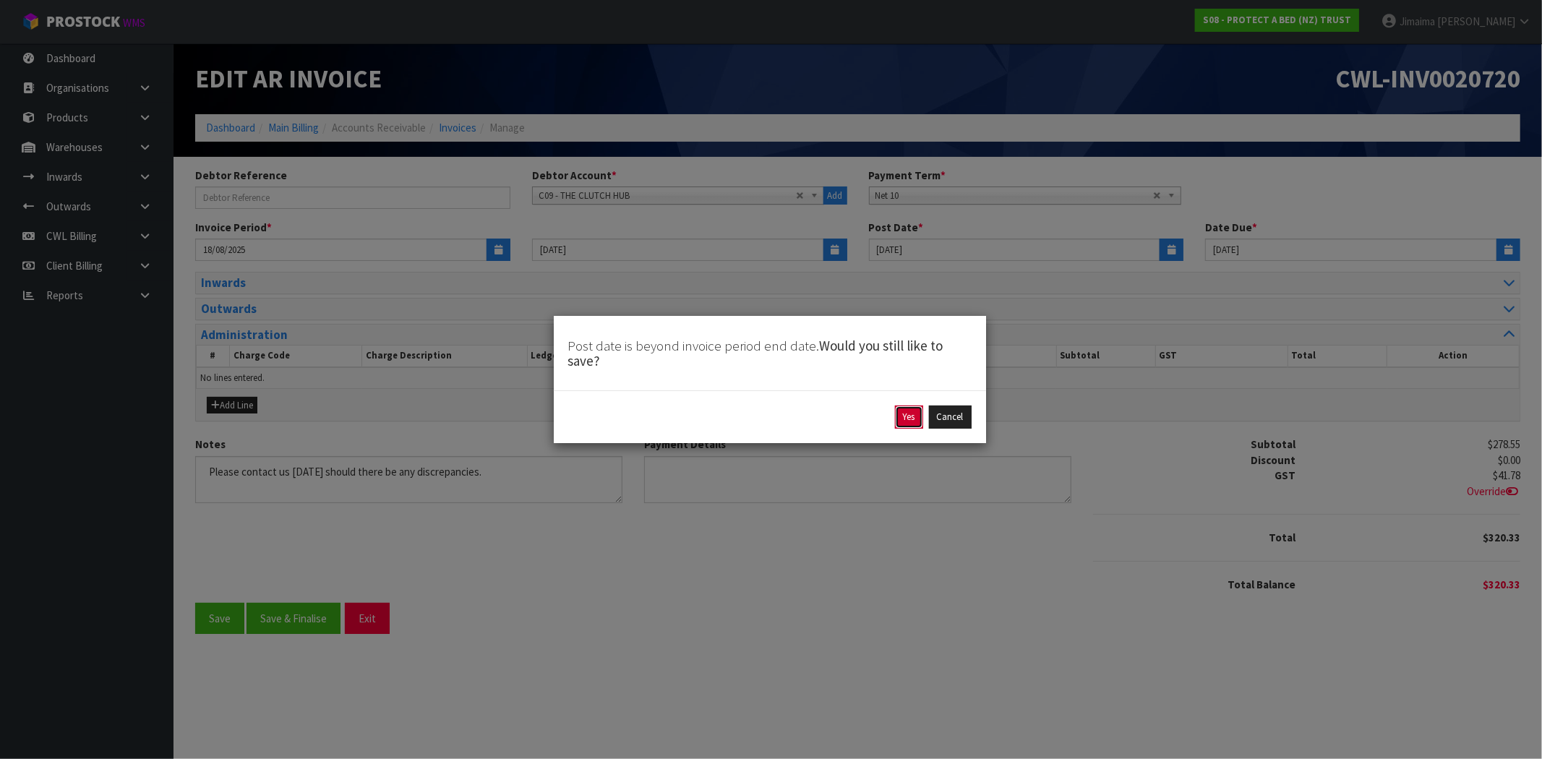
click at [912, 421] on button "Yes" at bounding box center [909, 417] width 28 height 23
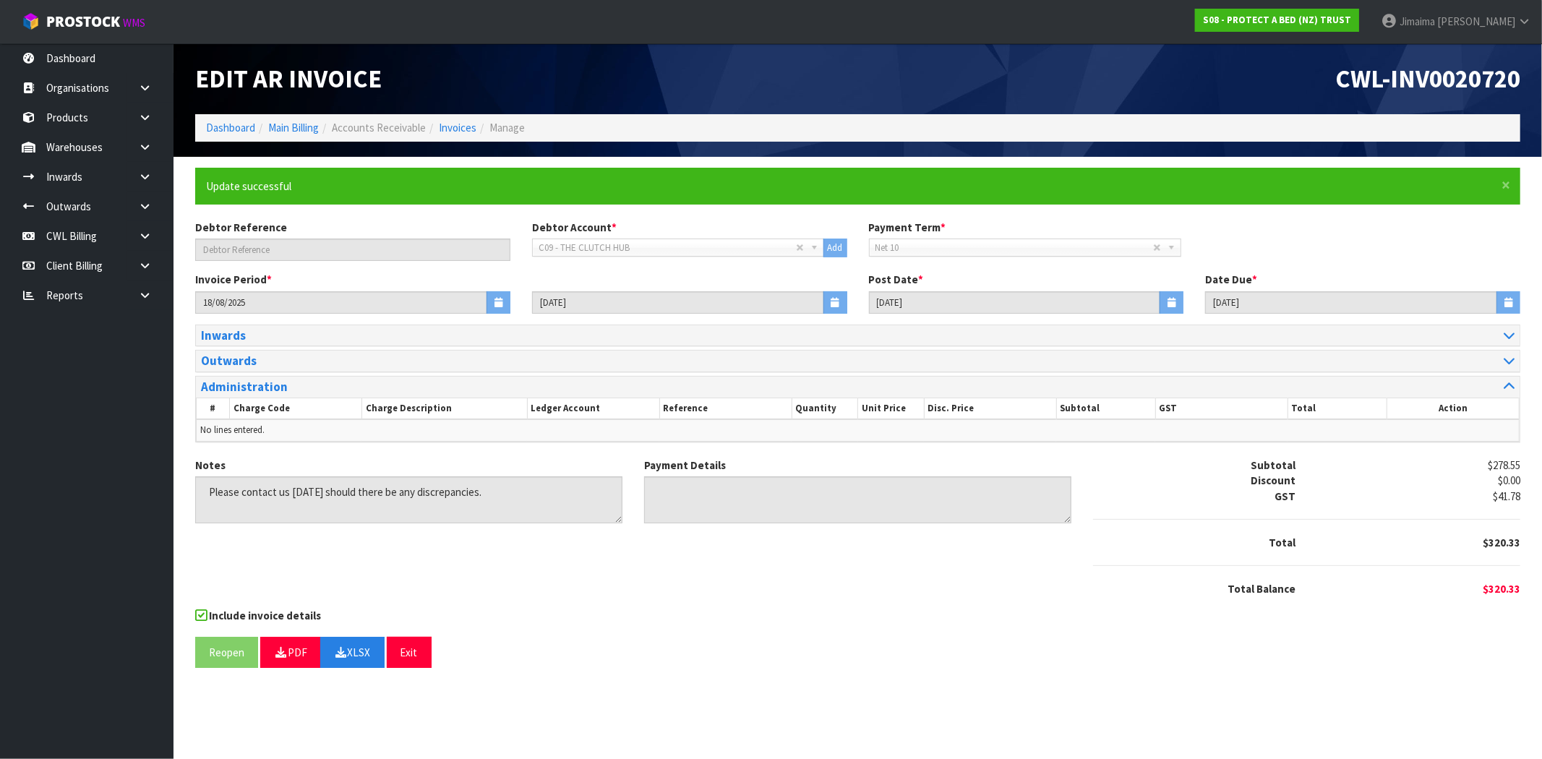
click at [753, 53] on div "Edit AR Invoice" at bounding box center [521, 78] width 674 height 71
click at [460, 120] on li "Invoices" at bounding box center [451, 127] width 51 height 15
click at [461, 124] on link "Invoices" at bounding box center [458, 128] width 38 height 14
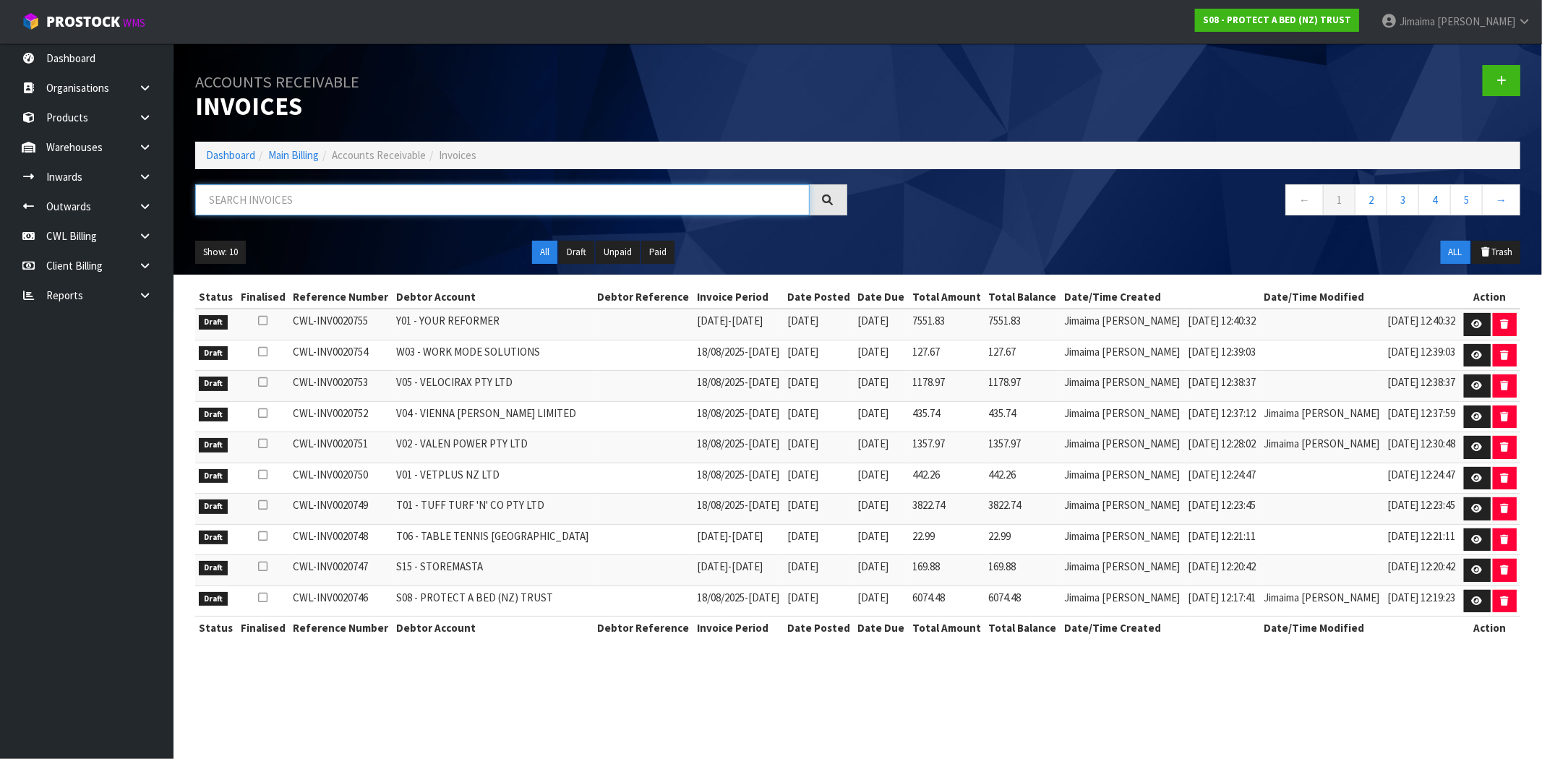
click at [240, 206] on input "text" at bounding box center [502, 199] width 615 height 31
paste input "D00"
type input "D00"
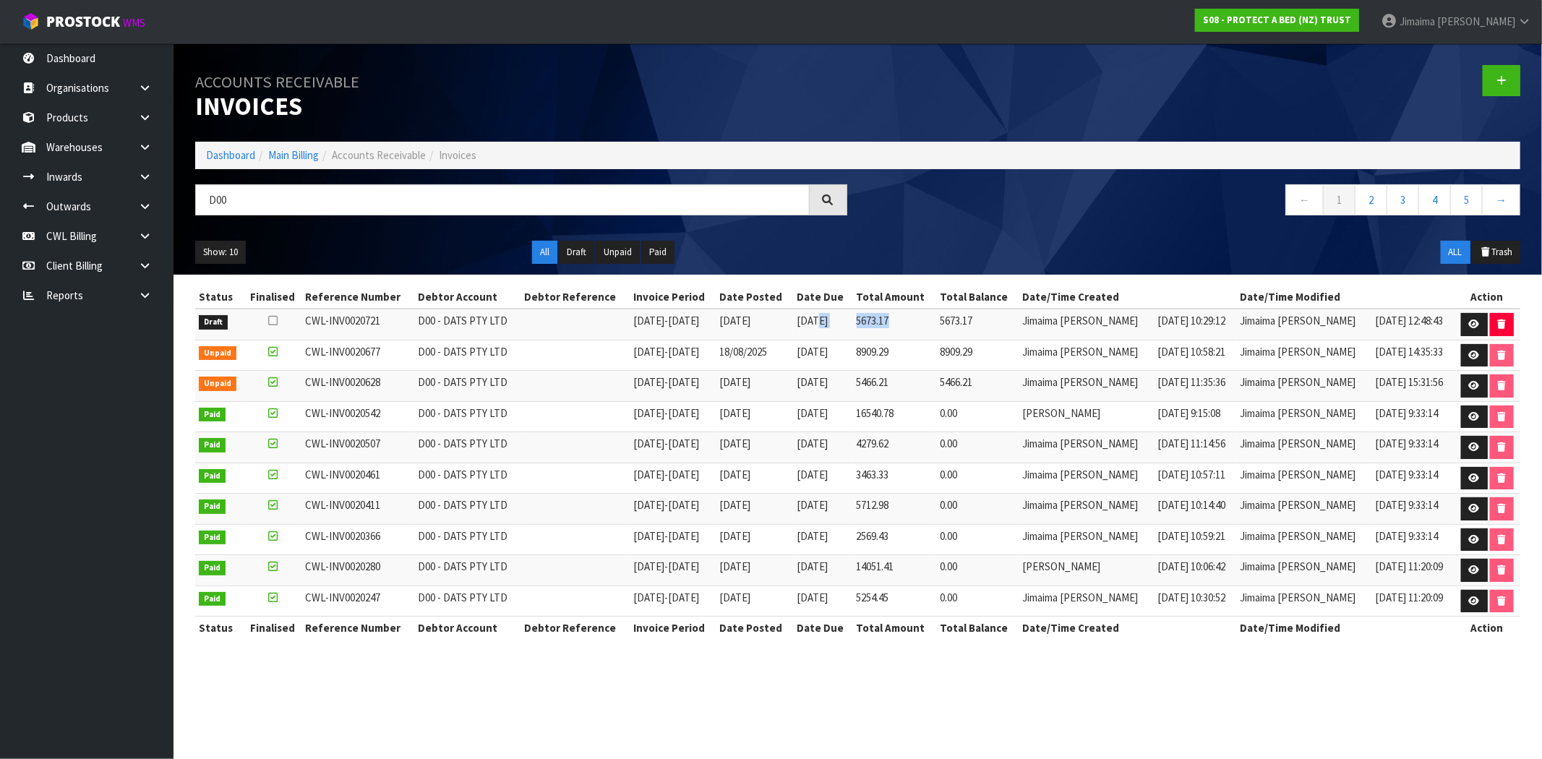
drag, startPoint x: 902, startPoint y: 327, endPoint x: 899, endPoint y: 334, distance: 7.8
click at [842, 329] on tr "Draft CWL-INV0020721 D00 - DATS PTY LTD 15/08/2025 - 24/08/2025 25/08/2025 20/0…" at bounding box center [857, 324] width 1325 height 31
drag, startPoint x: 1000, startPoint y: 389, endPoint x: 1165, endPoint y: 373, distance: 166.3
click at [972, 389] on span "5466.21" at bounding box center [956, 382] width 33 height 14
click at [1481, 320] on link at bounding box center [1474, 324] width 27 height 23
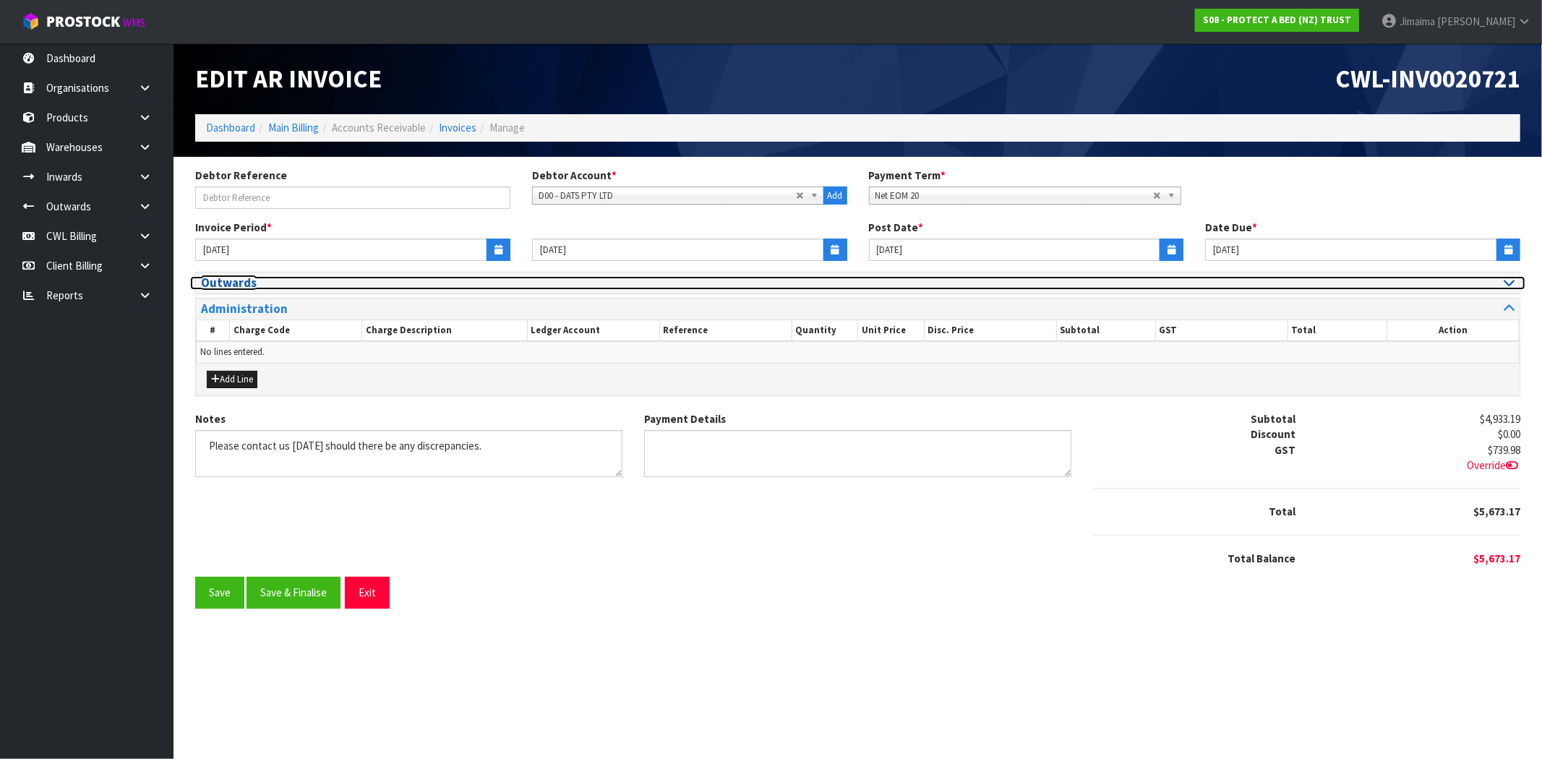
click at [254, 277] on h3 "Outwards" at bounding box center [524, 283] width 646 height 14
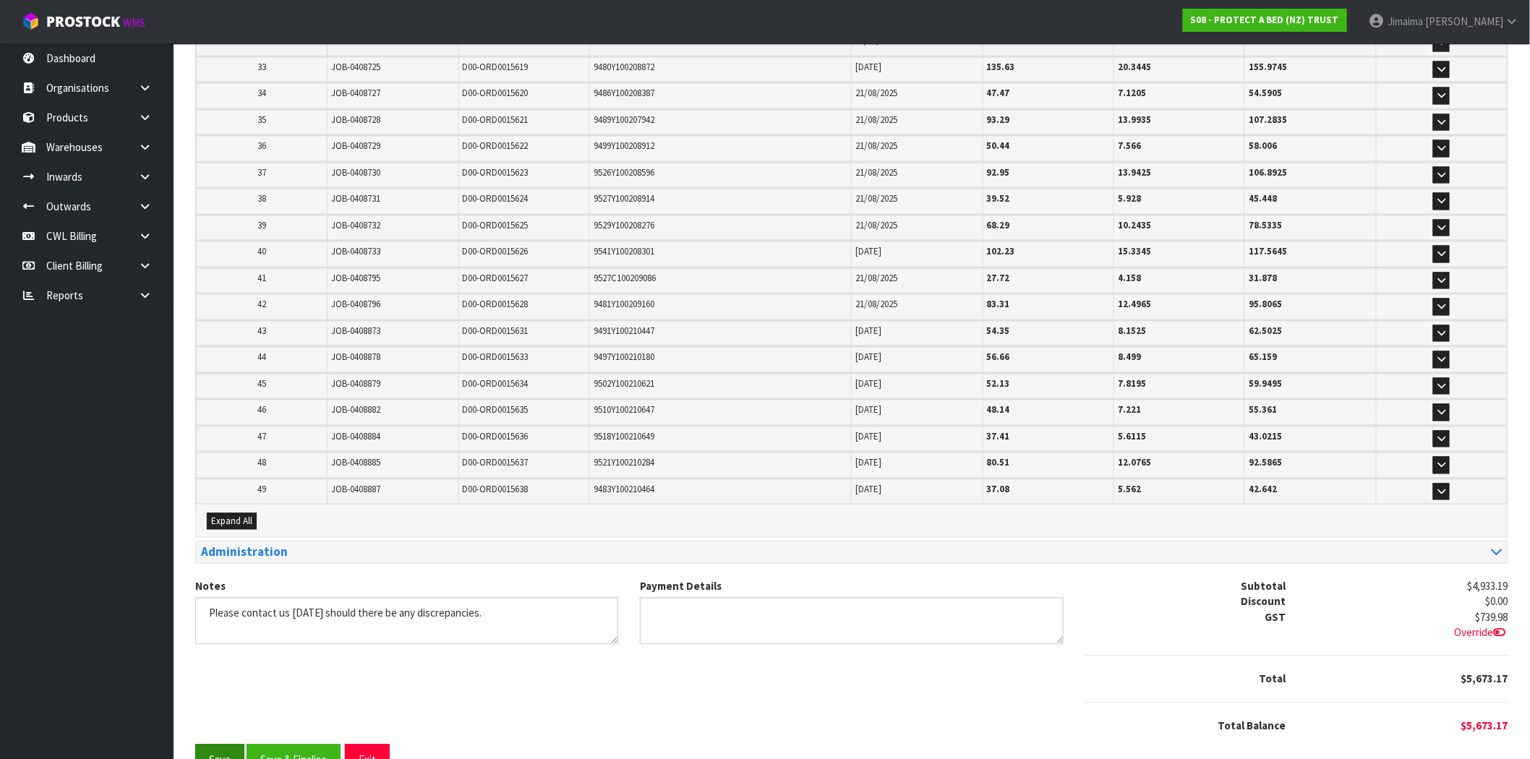
scroll to position [1122, 0]
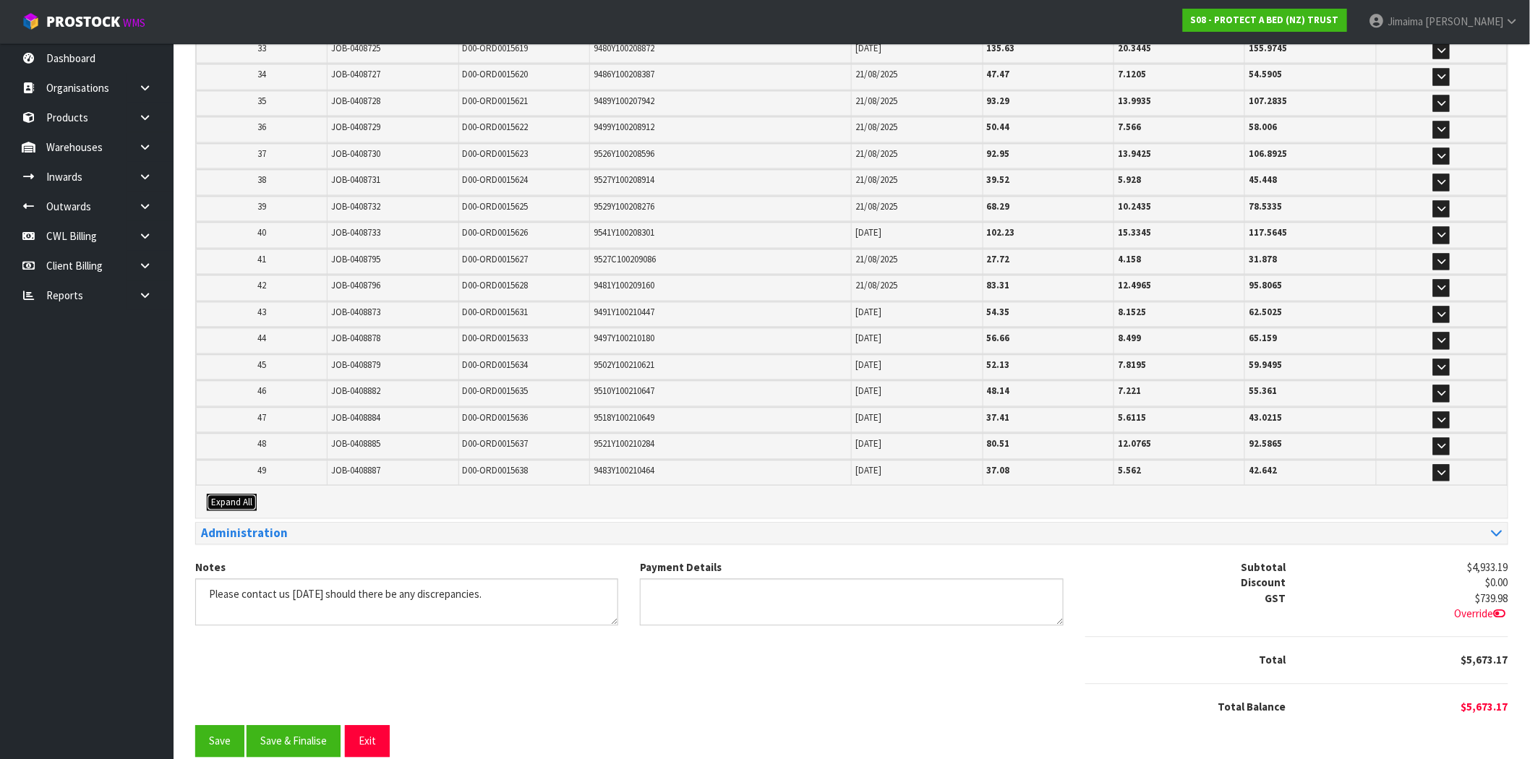
click at [234, 497] on span "Expand All" at bounding box center [231, 503] width 41 height 12
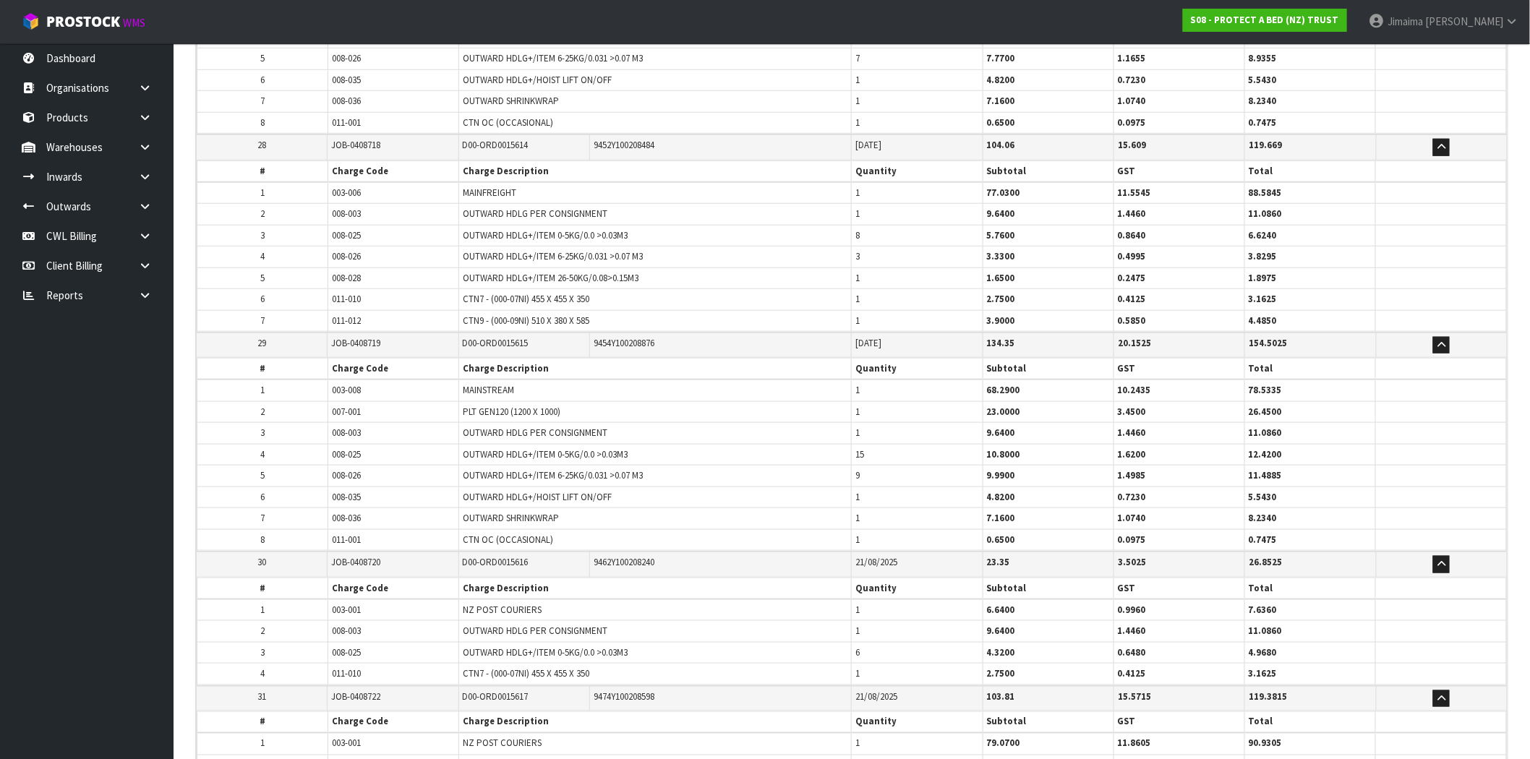
scroll to position [5865, 0]
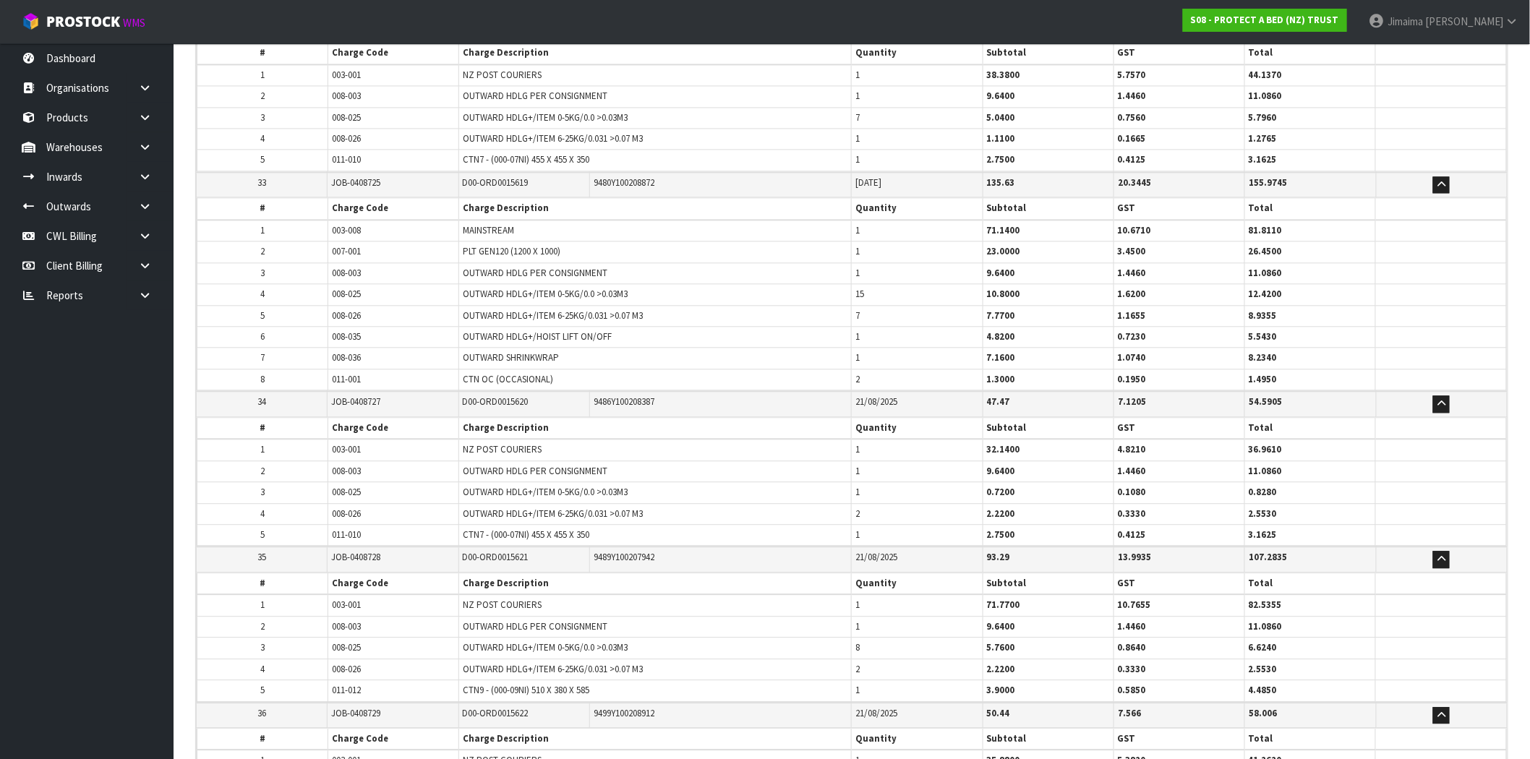
click at [536, 417] on th "Charge Description" at bounding box center [655, 428] width 393 height 22
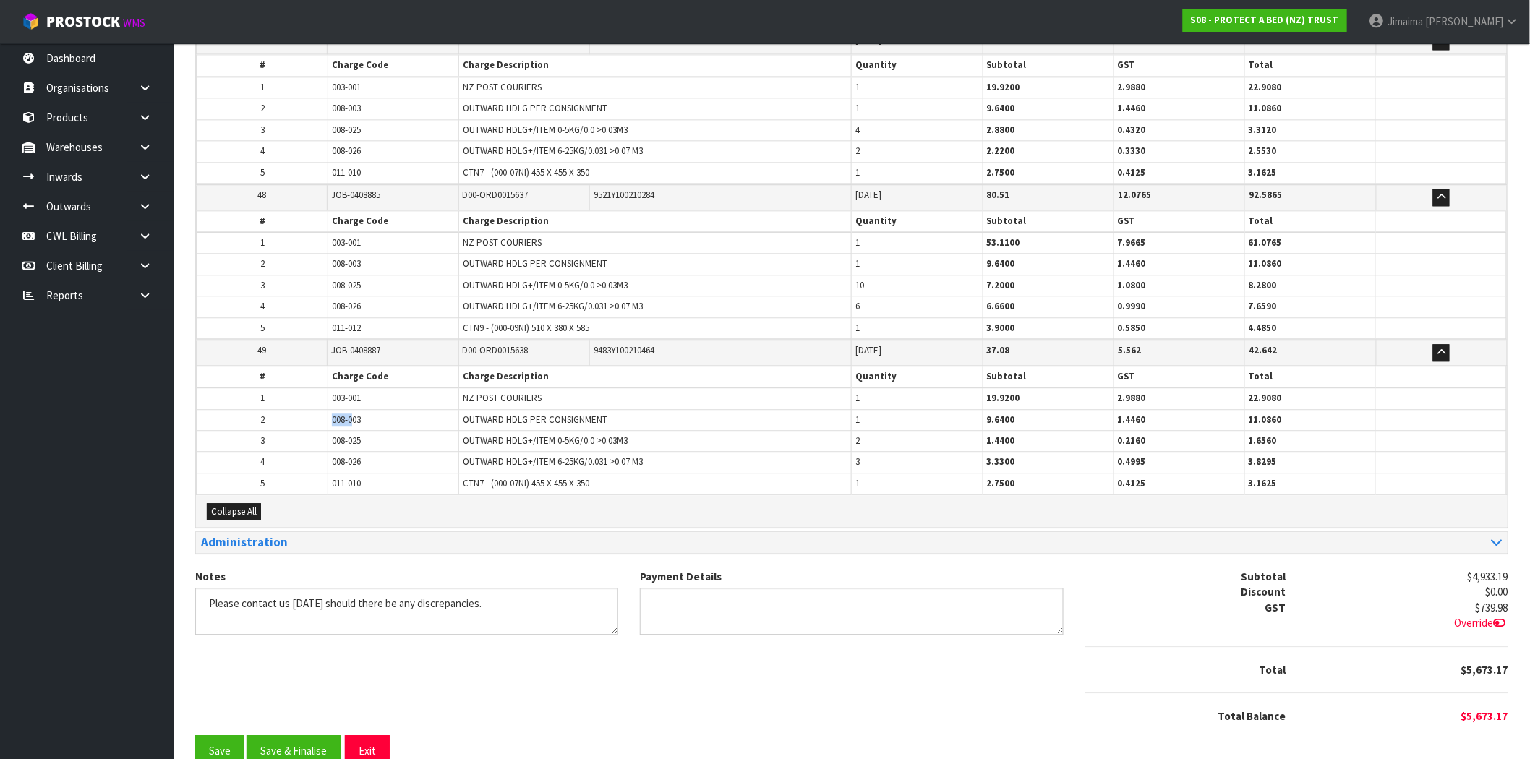
click at [314, 409] on tr "2 008-003 OUTWARD HDLG PER CONSIGNMENT 1 9.6400 1.4460 11.0860" at bounding box center [851, 419] width 1309 height 21
click at [343, 414] on span "008-003" at bounding box center [346, 420] width 29 height 12
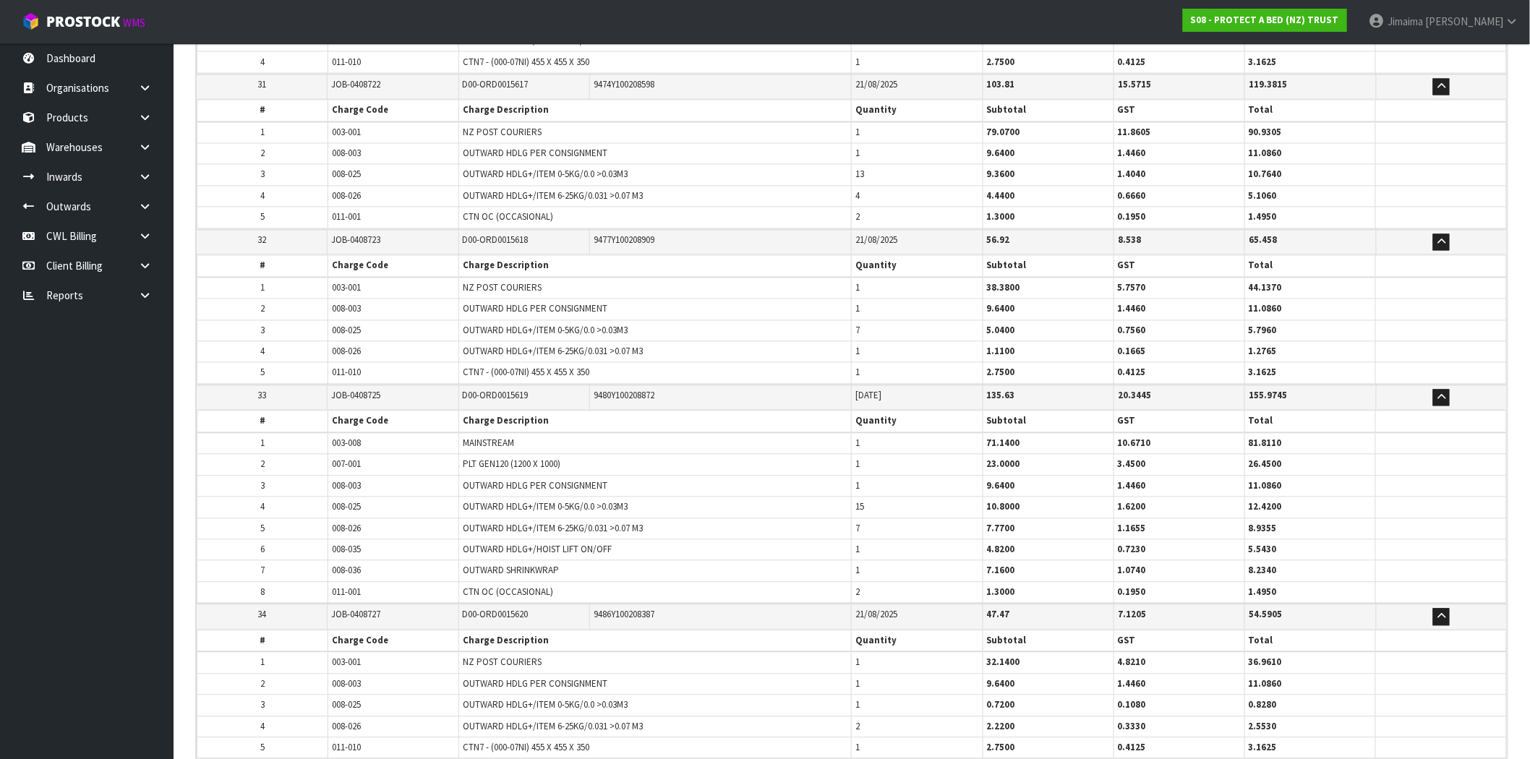
scroll to position [5572, 0]
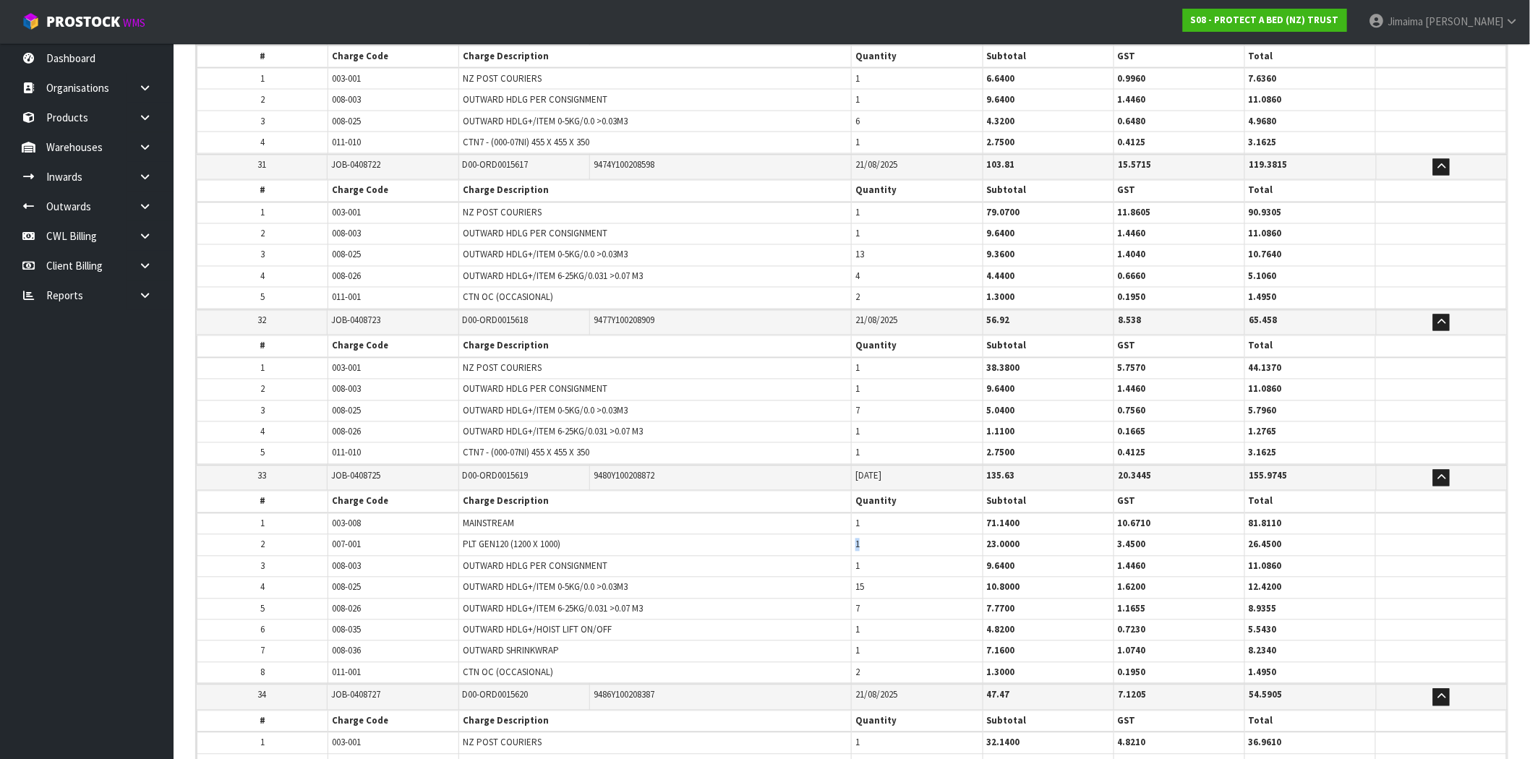
drag, startPoint x: 861, startPoint y: 526, endPoint x: 848, endPoint y: 540, distance: 18.9
click at [817, 535] on tr "2 007-001 PLT GEN120 (1200 X 1000) 1 23.0000 3.4500 26.4500" at bounding box center [851, 545] width 1309 height 21
click at [837, 622] on tbody "1 003-008 MAINSTREAM 1 71.1400 10.6710 81.8110 2 007-001 PLT GEN120 (1200 X 100…" at bounding box center [851, 598] width 1309 height 171
drag, startPoint x: 884, startPoint y: 633, endPoint x: 834, endPoint y: 639, distance: 50.3
click at [832, 641] on tr "7 008-036 OUTWARD SHRINKWRAP 1 7.1600 1.0740 8.2340" at bounding box center [851, 651] width 1309 height 21
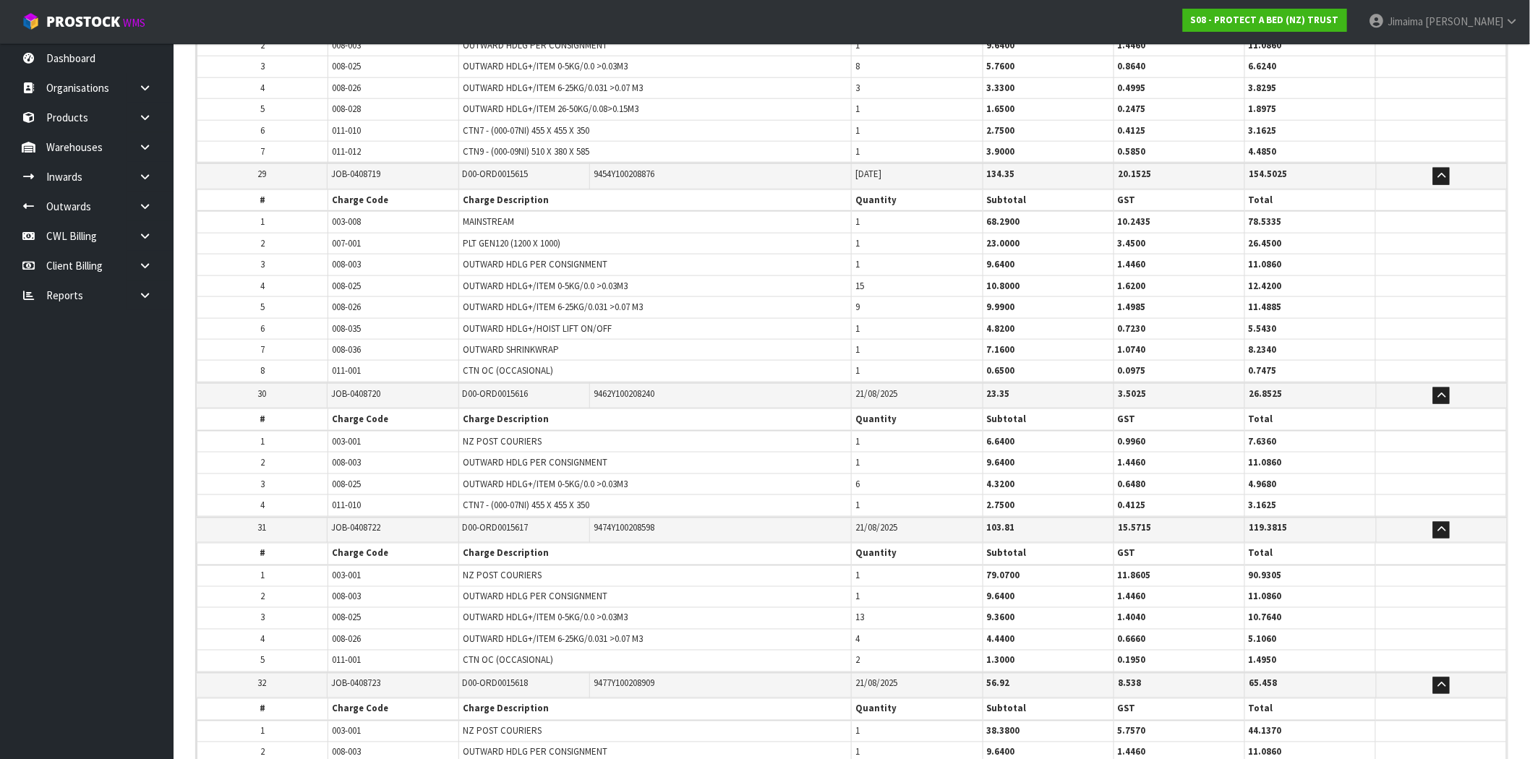
scroll to position [5171, 0]
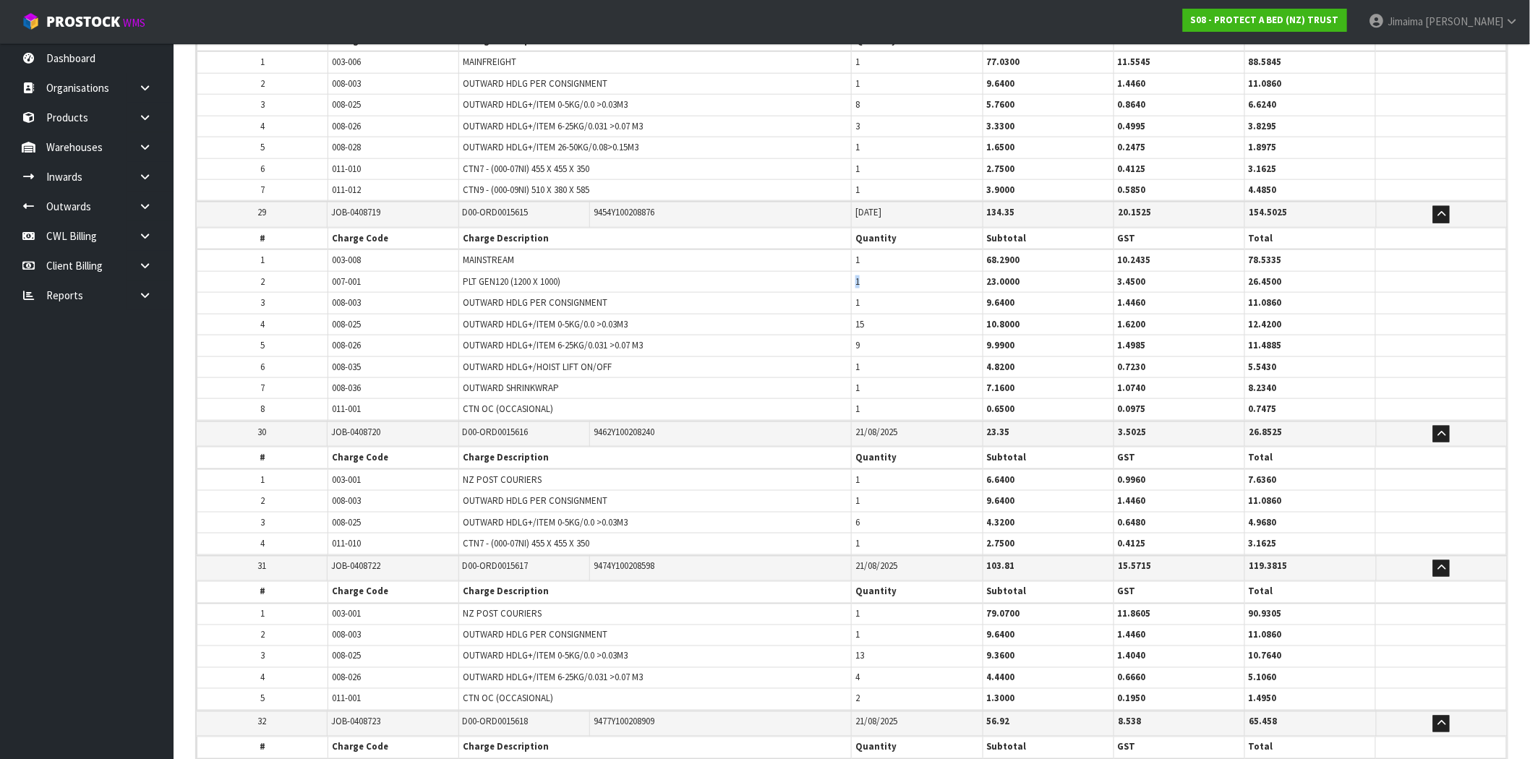
click at [828, 271] on tr "2 007-001 PLT GEN120 (1200 X 1000) 1 23.0000 3.4500 26.4500" at bounding box center [851, 281] width 1309 height 21
drag, startPoint x: 853, startPoint y: 347, endPoint x: 860, endPoint y: 361, distance: 16.2
click at [836, 356] on tr "6 008-035 OUTWARD HDLG+/HOIST LIFT ON/OFF 1 4.8200 0.7230 5.5430" at bounding box center [851, 366] width 1309 height 21
drag, startPoint x: 860, startPoint y: 361, endPoint x: 829, endPoint y: 367, distance: 32.3
click at [829, 378] on tr "7 008-036 OUTWARD SHRINKWRAP 1 7.1600 1.0740 8.2340" at bounding box center [851, 388] width 1309 height 21
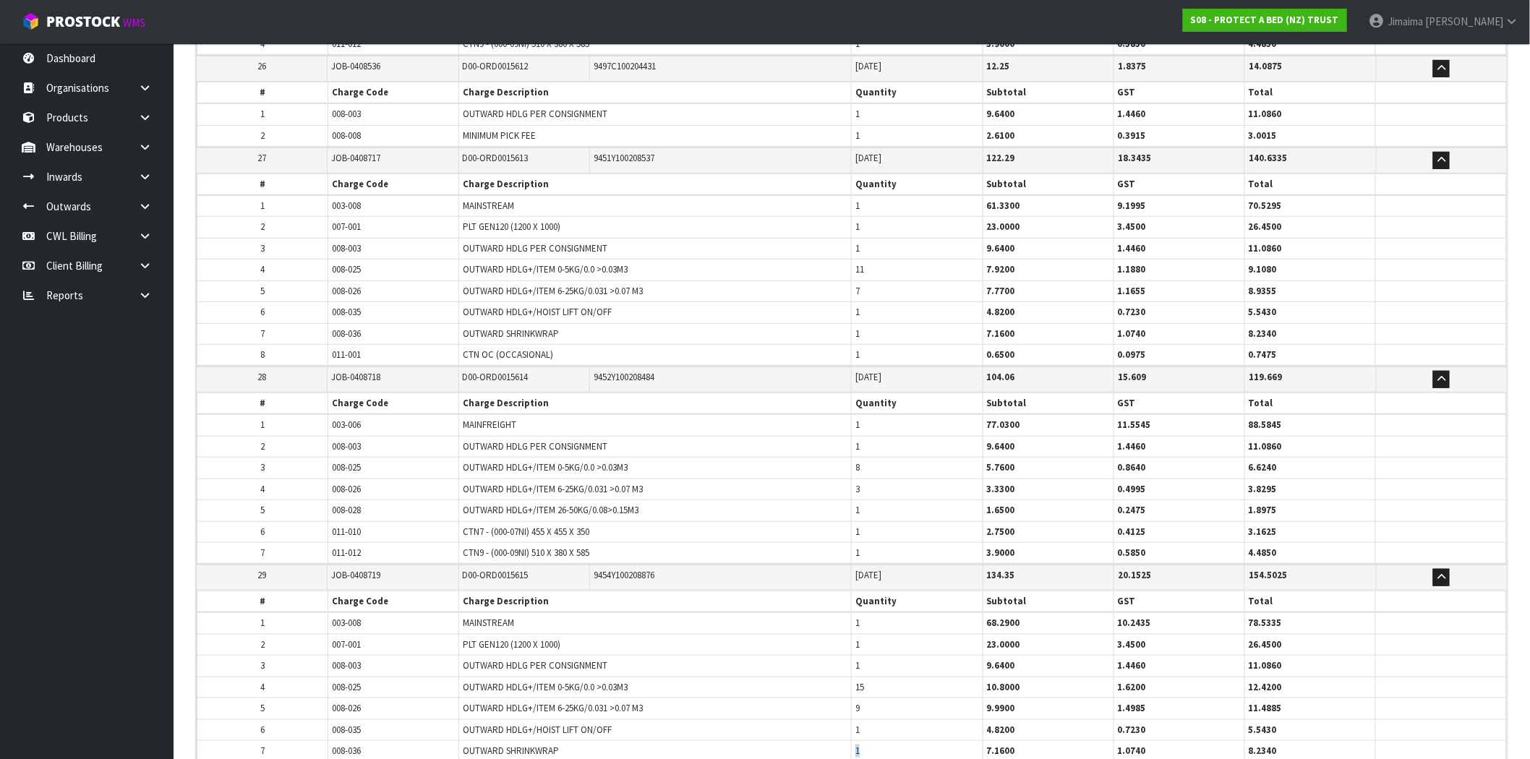
scroll to position [4769, 0]
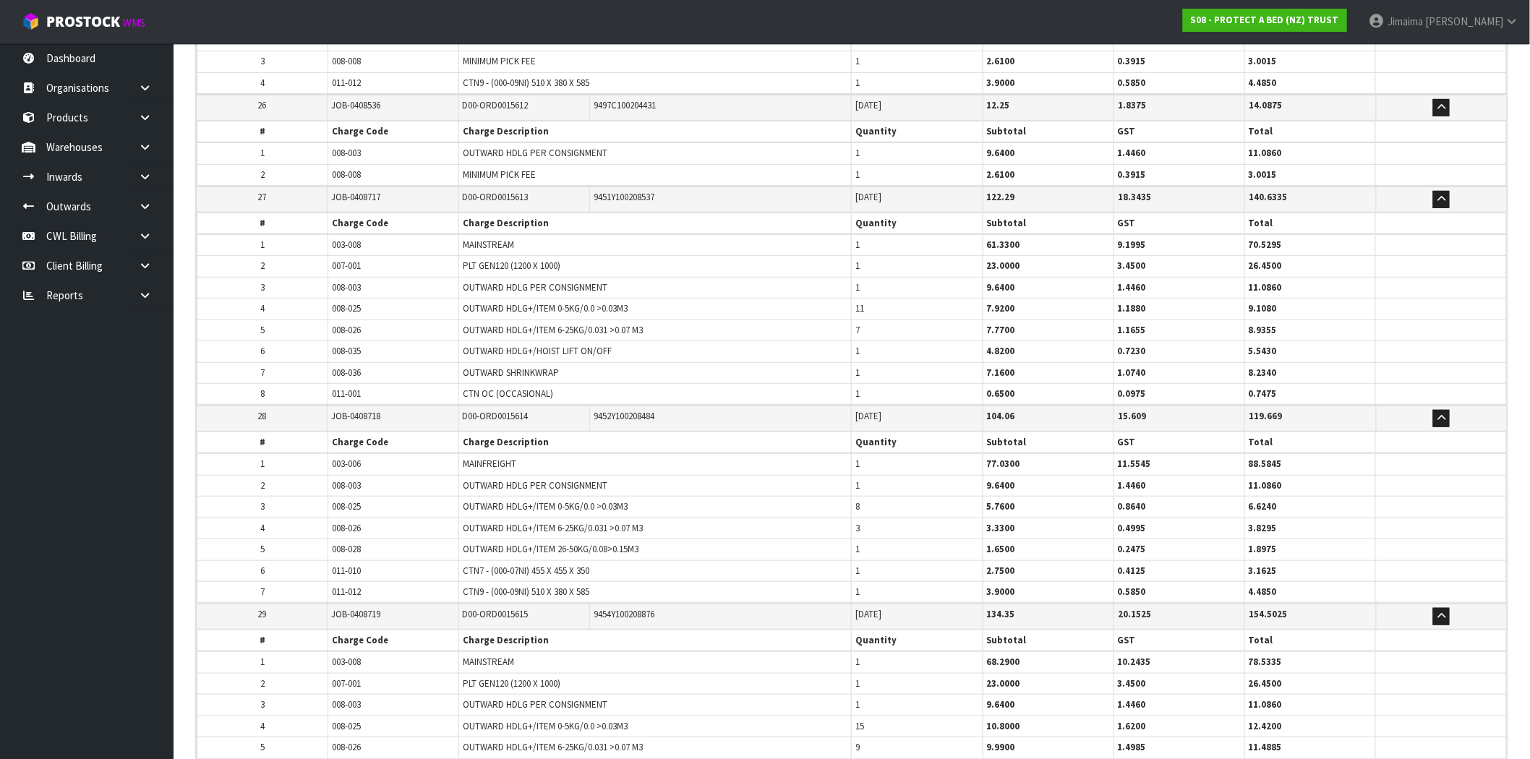
click at [865, 256] on td "1" at bounding box center [917, 266] width 131 height 21
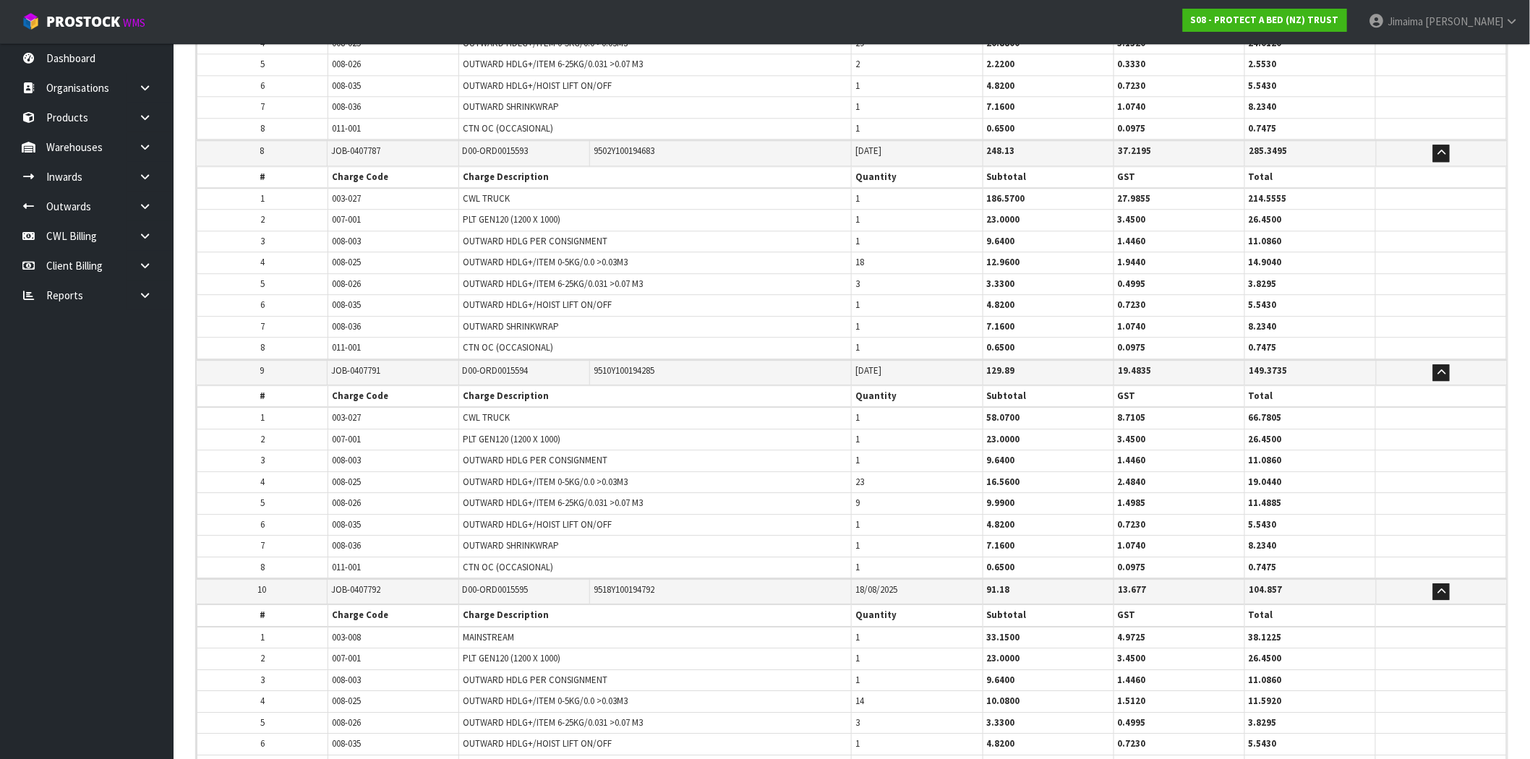
scroll to position [1421, 0]
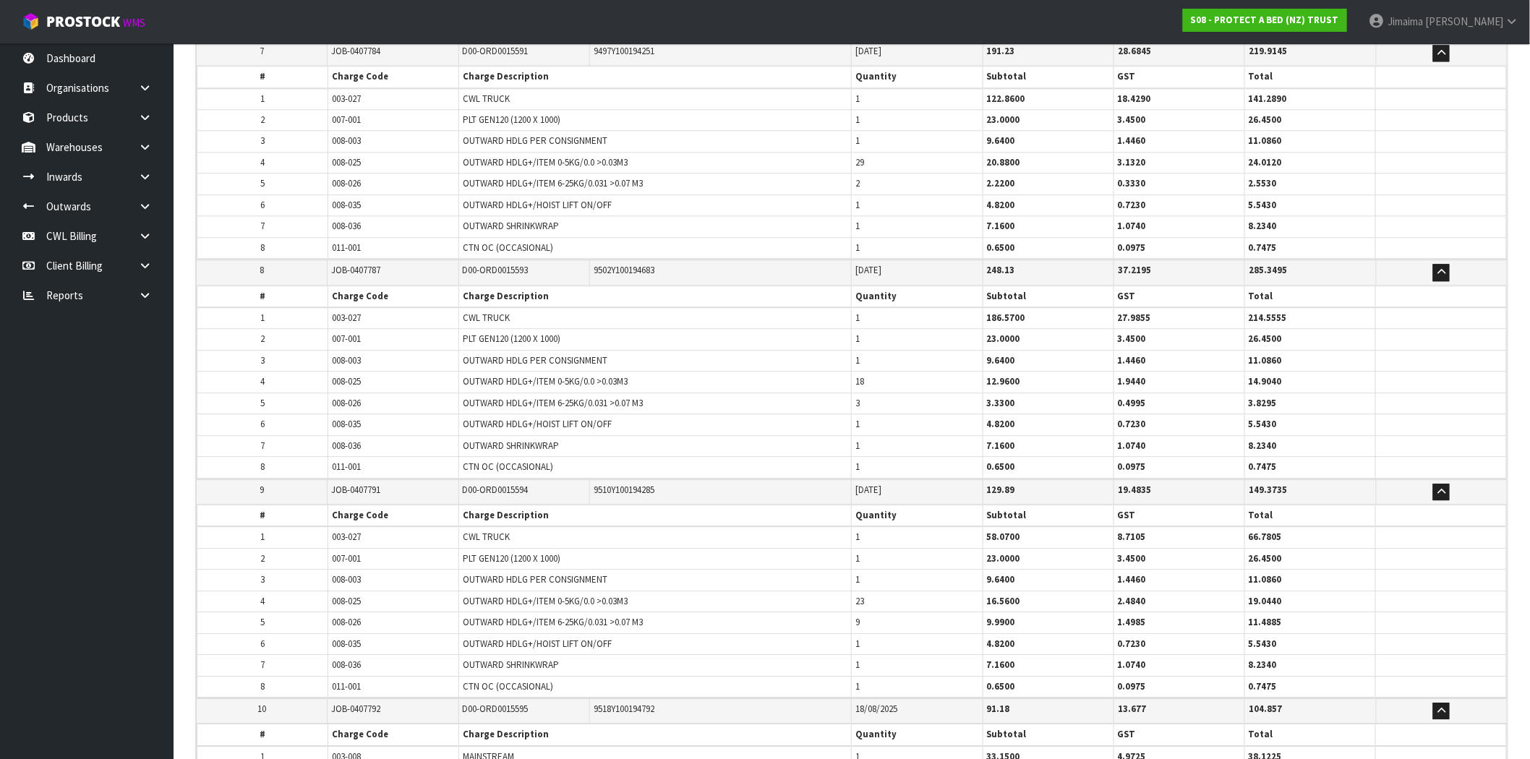
drag, startPoint x: 871, startPoint y: 371, endPoint x: 802, endPoint y: 367, distance: 68.8
click at [801, 372] on td "OUTWARD HDLG+/ITEM 0-5KG/0.0 >0.03M3" at bounding box center [655, 382] width 393 height 21
drag, startPoint x: 863, startPoint y: 333, endPoint x: 833, endPoint y: 341, distance: 31.2
click at [833, 341] on tr "2 007-001 PLT GEN120 (1200 X 1000) 1 23.0000 3.4500 26.4500" at bounding box center [851, 339] width 1309 height 21
click at [853, 424] on td "1" at bounding box center [917, 424] width 131 height 21
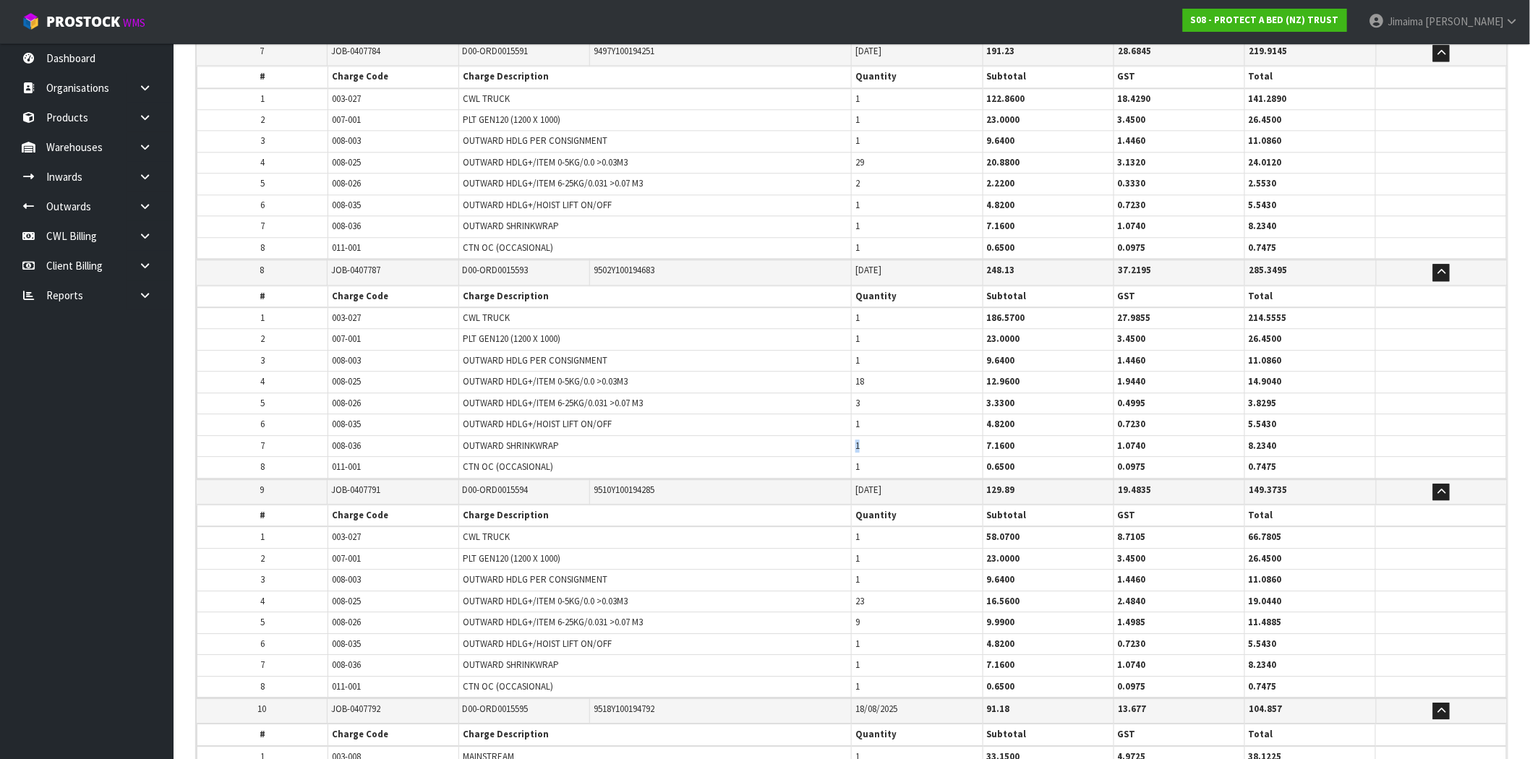
click at [849, 437] on tr "7 008-036 OUTWARD SHRINKWRAP 1 7.1600 1.0740 8.2340" at bounding box center [851, 445] width 1309 height 21
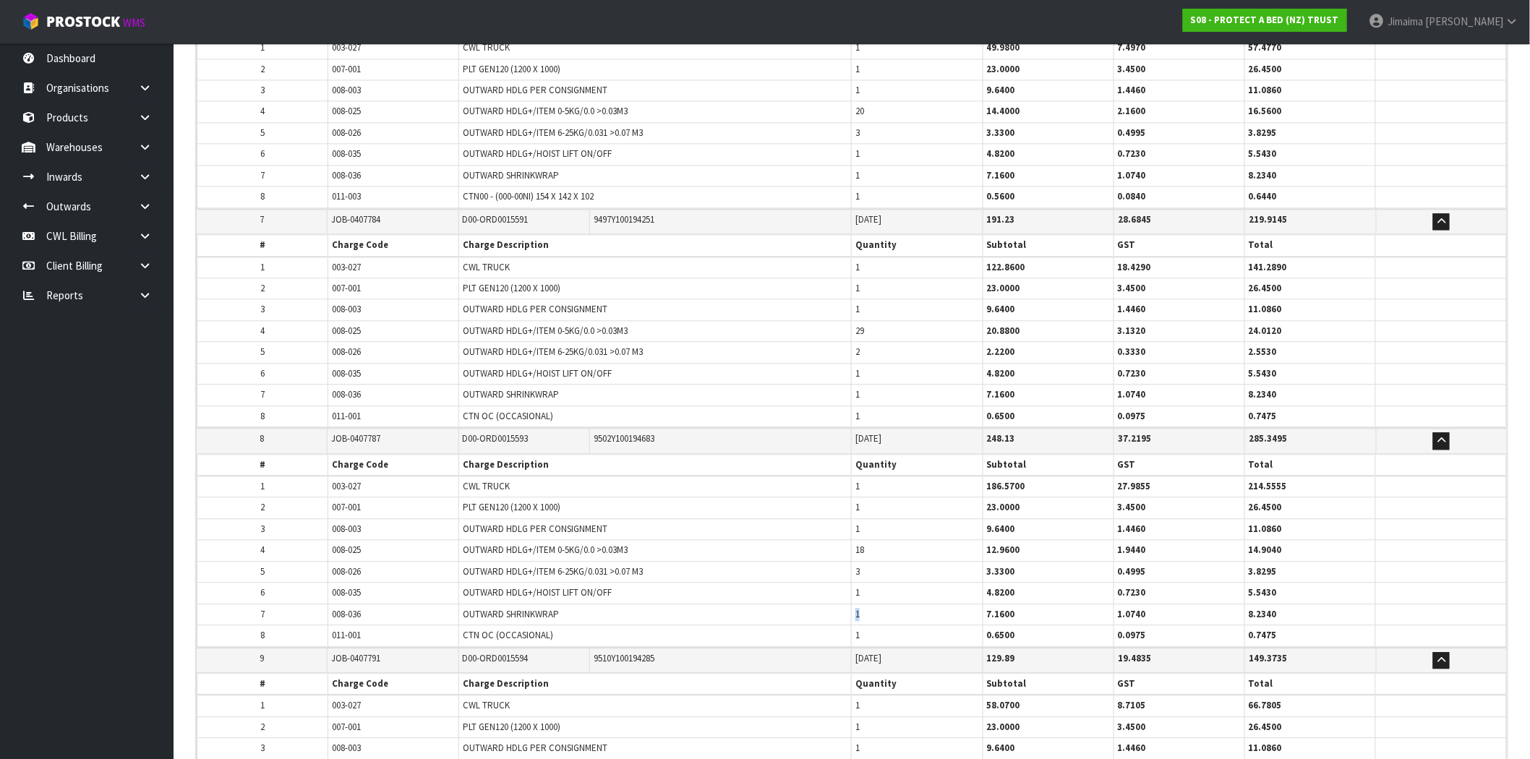
scroll to position [1154, 0]
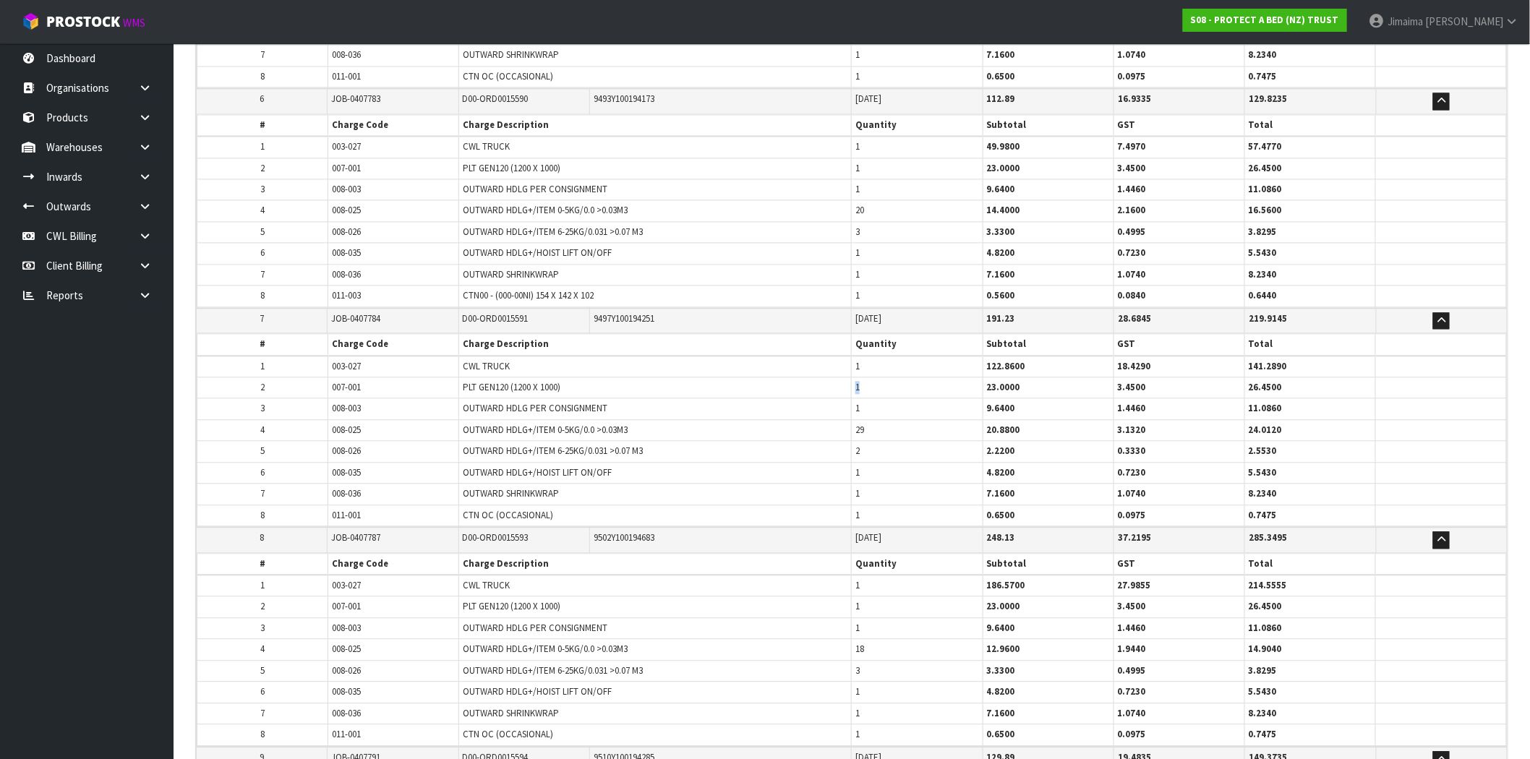
click at [837, 393] on tr "2 007-001 PLT GEN120 (1200 X 1000) 1 23.0000 3.4500 26.4500" at bounding box center [851, 387] width 1309 height 21
drag, startPoint x: 868, startPoint y: 475, endPoint x: 850, endPoint y: 479, distance: 17.9
click at [848, 475] on tr "6 008-035 OUTWARD HDLG+/HOIST LIFT ON/OFF 1 4.8200 0.7230 5.5430" at bounding box center [851, 472] width 1309 height 21
click at [843, 492] on tr "7 008-036 OUTWARD SHRINKWRAP 1 7.1600 1.0740 8.2340" at bounding box center [851, 494] width 1309 height 21
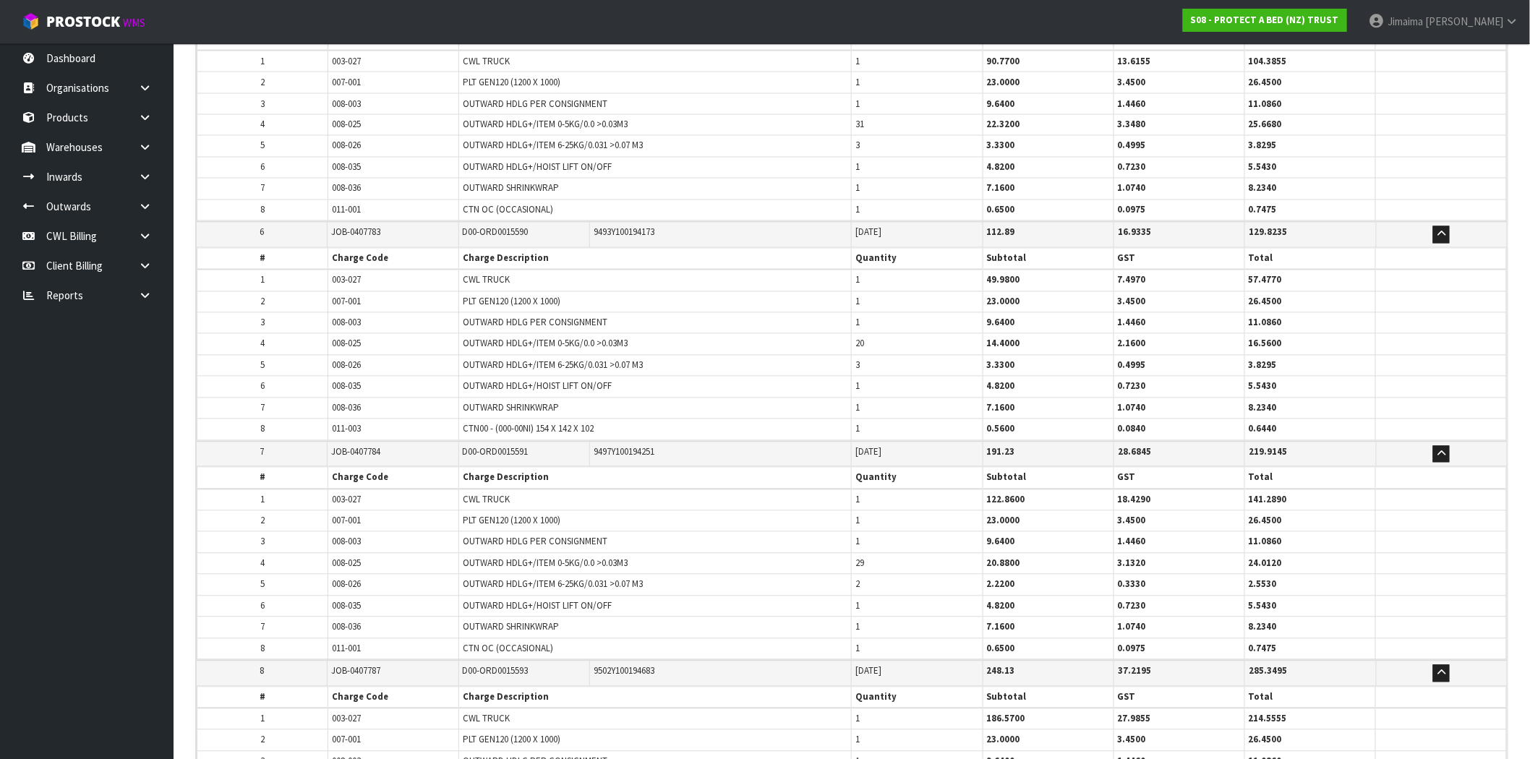
click at [848, 296] on tr "2 007-001 PLT GEN120 (1200 X 1000) 1 23.0000 3.4500 26.4500" at bounding box center [851, 301] width 1309 height 21
click at [848, 409] on tr "7 008-036 OUTWARD SHRINKWRAP 1 7.1600 1.0740 8.2340" at bounding box center [851, 408] width 1309 height 21
drag, startPoint x: 868, startPoint y: 393, endPoint x: 835, endPoint y: 393, distance: 32.5
click at [836, 393] on tbody "1 003-027 CWL TRUCK 1 49.9800 7.4970 57.4770 2 007-001 PLT GEN120 (1200 X 1000)…" at bounding box center [851, 355] width 1309 height 171
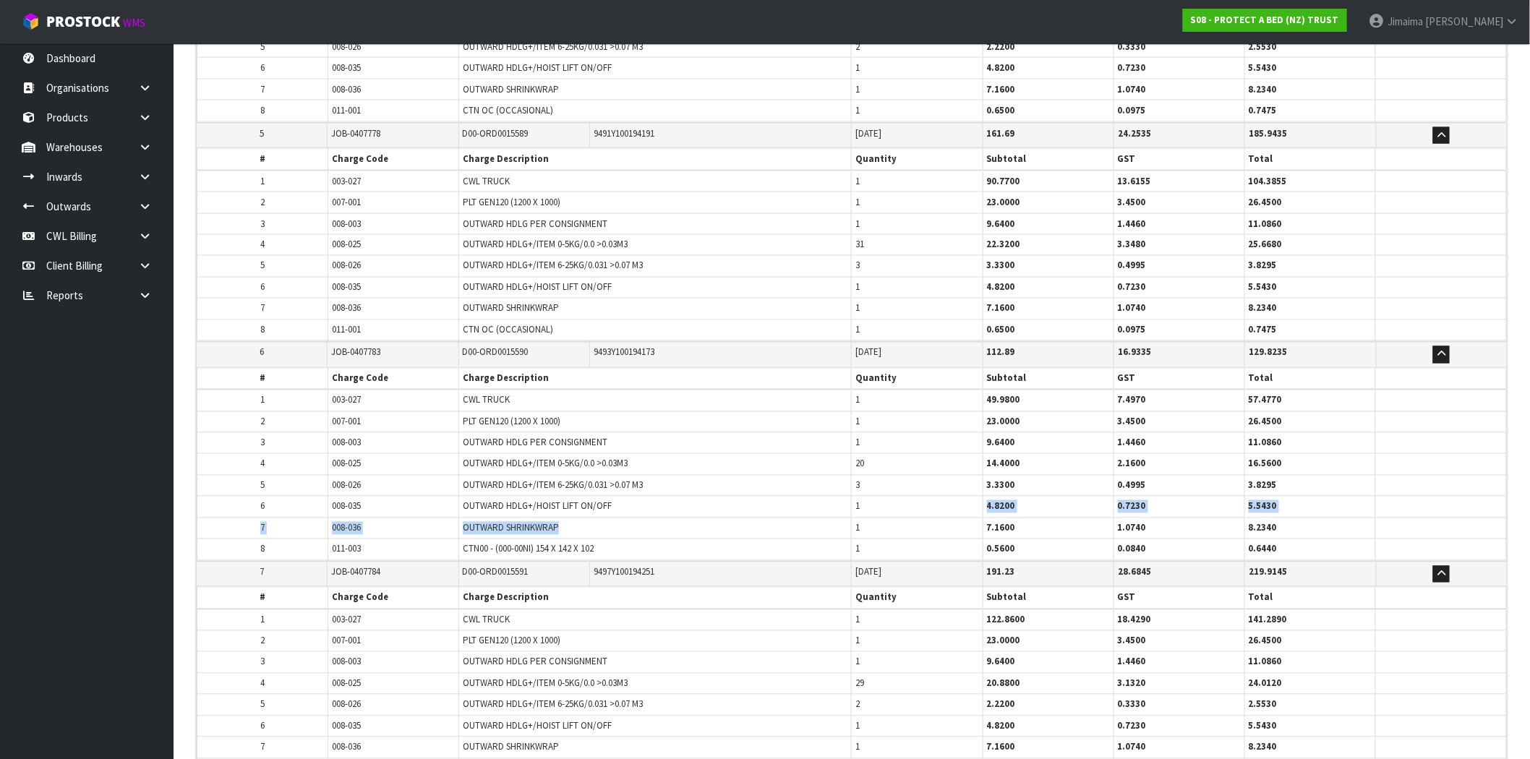
scroll to position [753, 0]
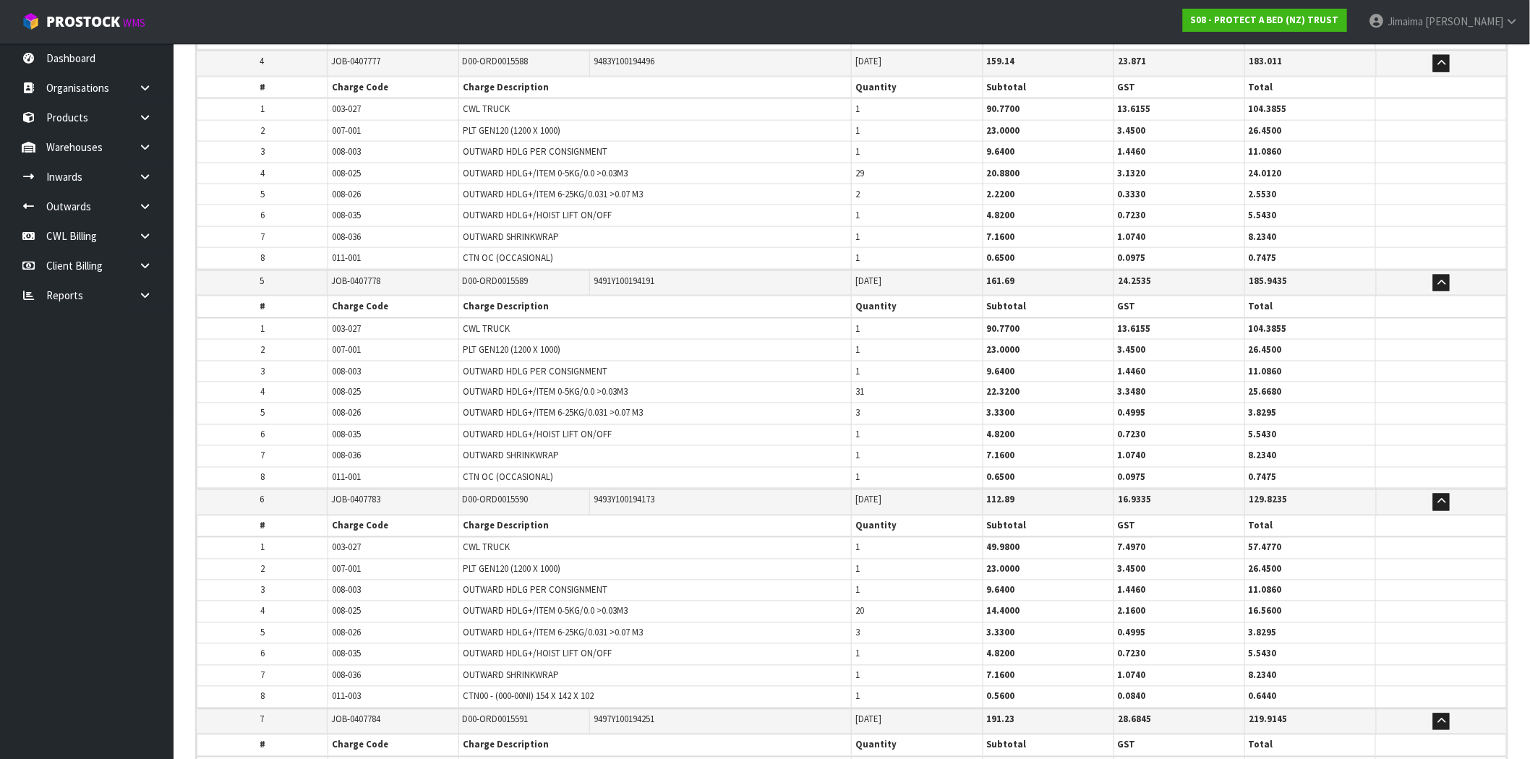
click at [841, 349] on td "PLT GEN120 (1200 X 1000)" at bounding box center [655, 350] width 393 height 21
drag, startPoint x: 863, startPoint y: 343, endPoint x: 843, endPoint y: 343, distance: 20.2
click at [844, 345] on tr "2 007-001 PLT GEN120 (1200 X 1000) 1 23.0000 3.4500 26.4500" at bounding box center [851, 350] width 1309 height 21
drag, startPoint x: 873, startPoint y: 423, endPoint x: 859, endPoint y: 429, distance: 14.9
click at [863, 424] on td "1" at bounding box center [917, 434] width 131 height 21
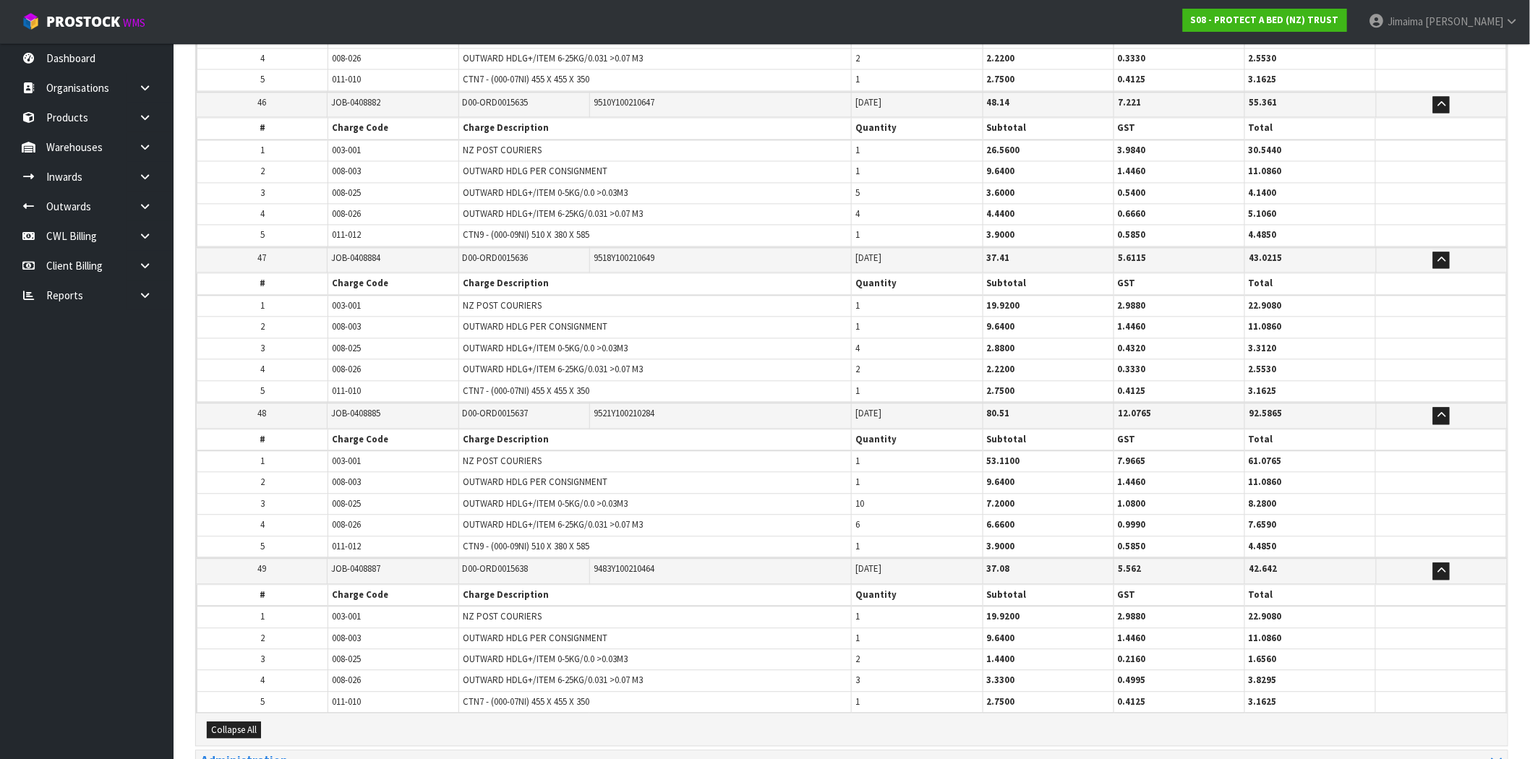
scroll to position [8250, 0]
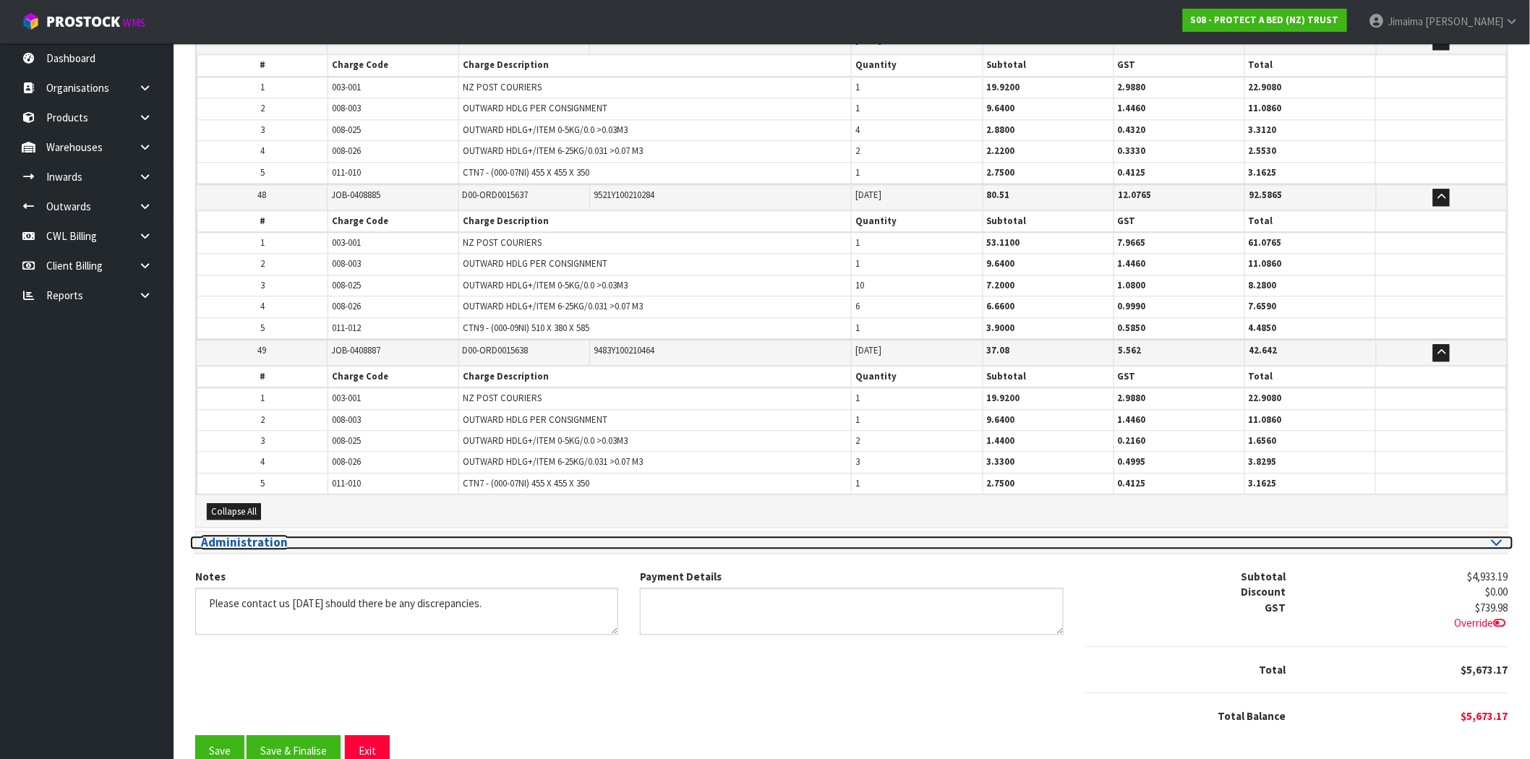
click at [261, 536] on h3 "Administration" at bounding box center [521, 543] width 640 height 14
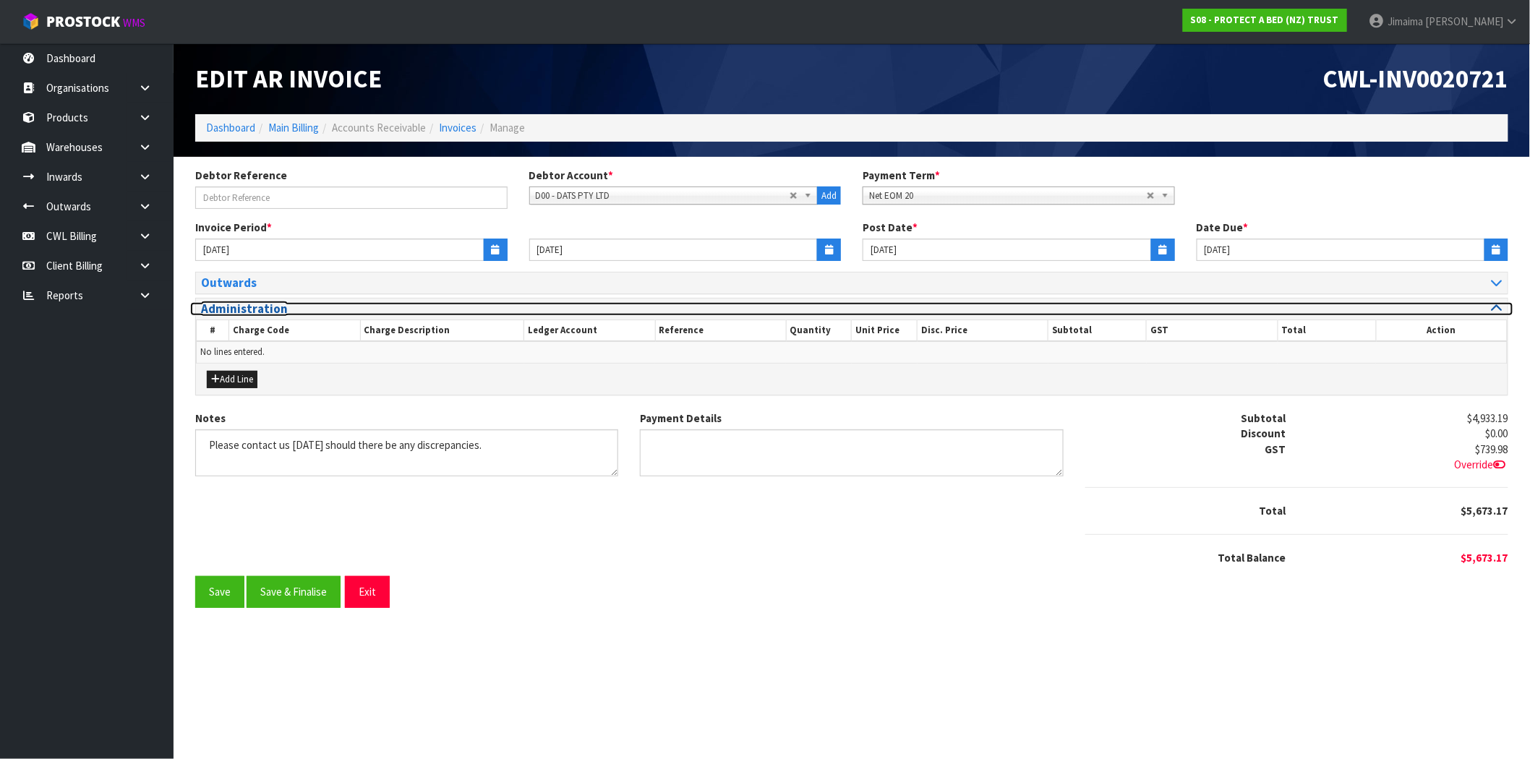
scroll to position [0, 0]
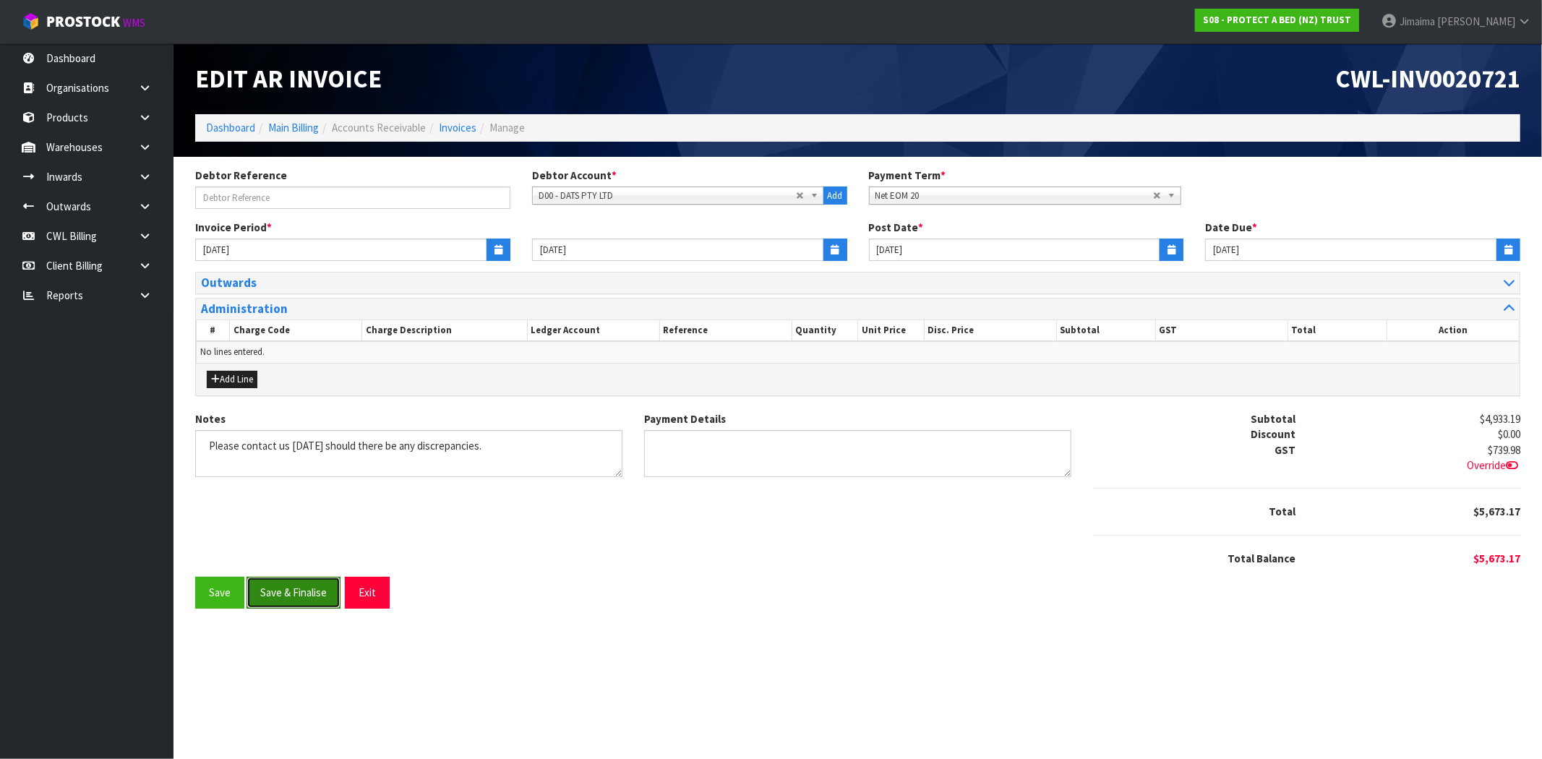
click at [299, 586] on button "Save & Finalise" at bounding box center [294, 592] width 94 height 31
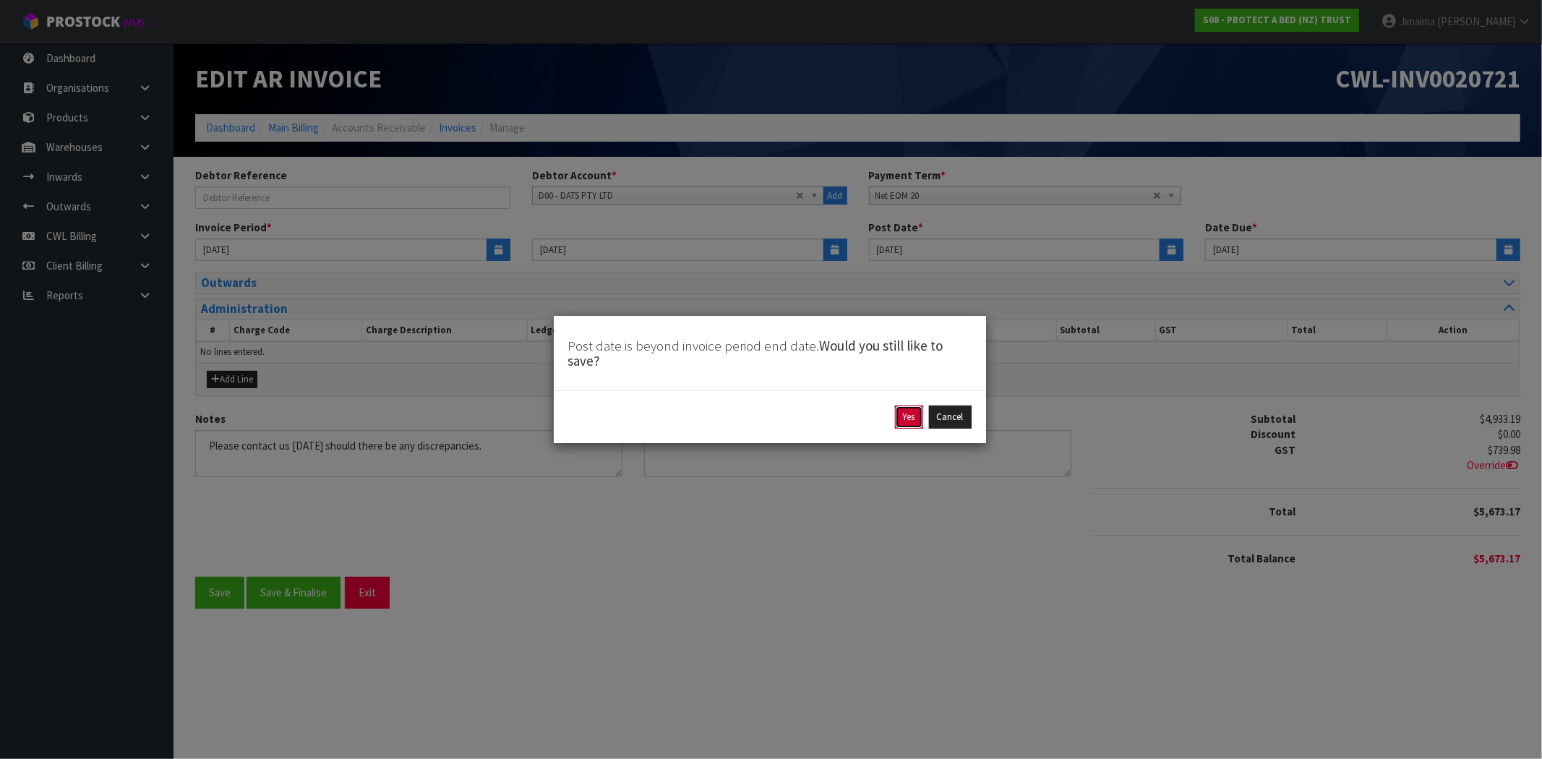
click at [904, 421] on button "Yes" at bounding box center [909, 417] width 28 height 23
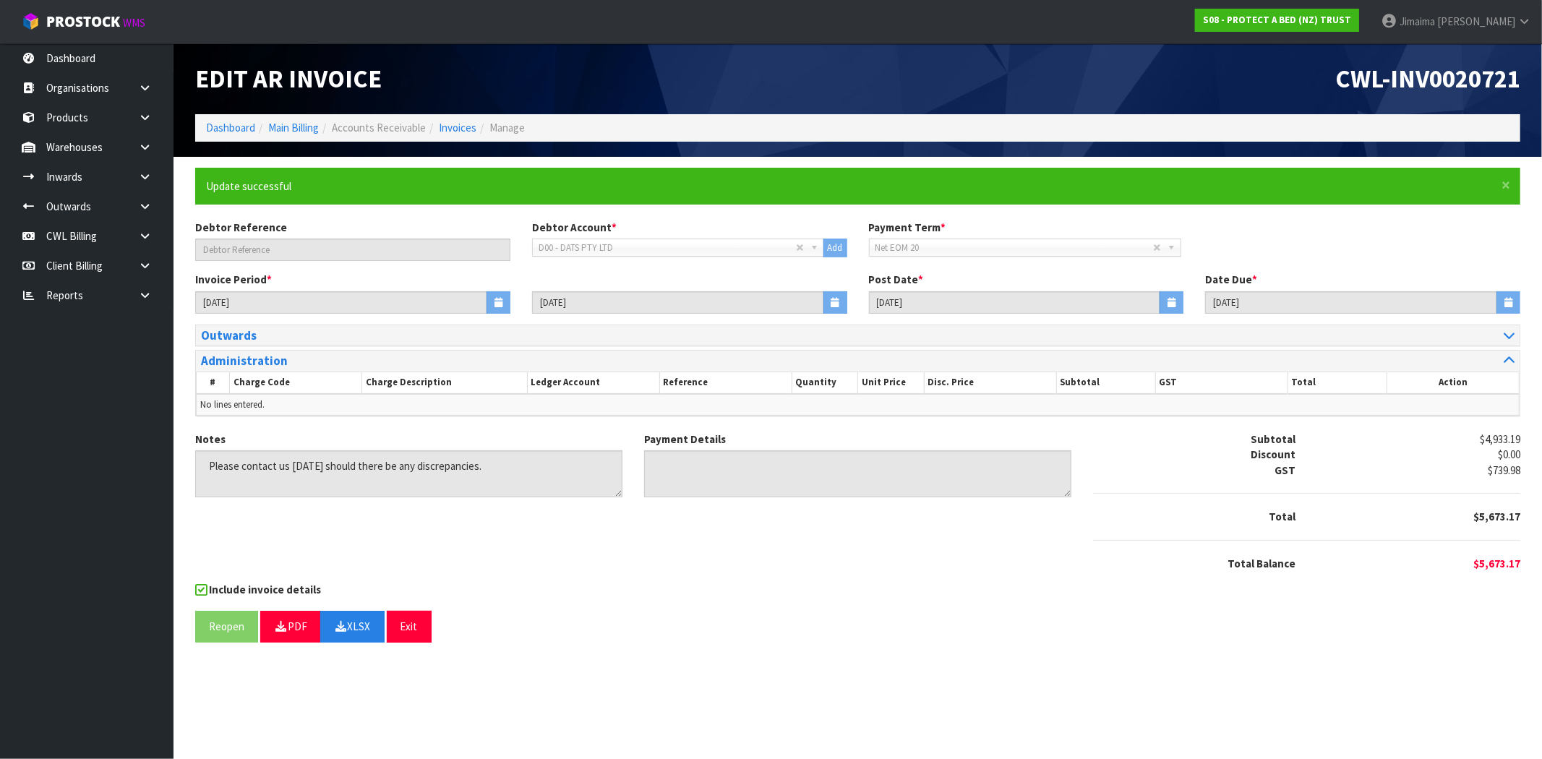
click at [632, 661] on section "× Close Update successful Debtor Reference Debtor Account * A&P - A & P PAINTER…" at bounding box center [858, 411] width 1369 height 508
click at [635, 565] on div "Notes Payment Details Subtotal $4,933.19 Discount $0.00 GST $739.98 Total $5,67…" at bounding box center [857, 507] width 1347 height 150
click at [931, 688] on section "Edit AR Invoice CWL-INV0020721 Dashboard Main Billing Accounts Receivable Invoi…" at bounding box center [771, 379] width 1542 height 759
click at [470, 124] on link "Invoices" at bounding box center [458, 128] width 38 height 14
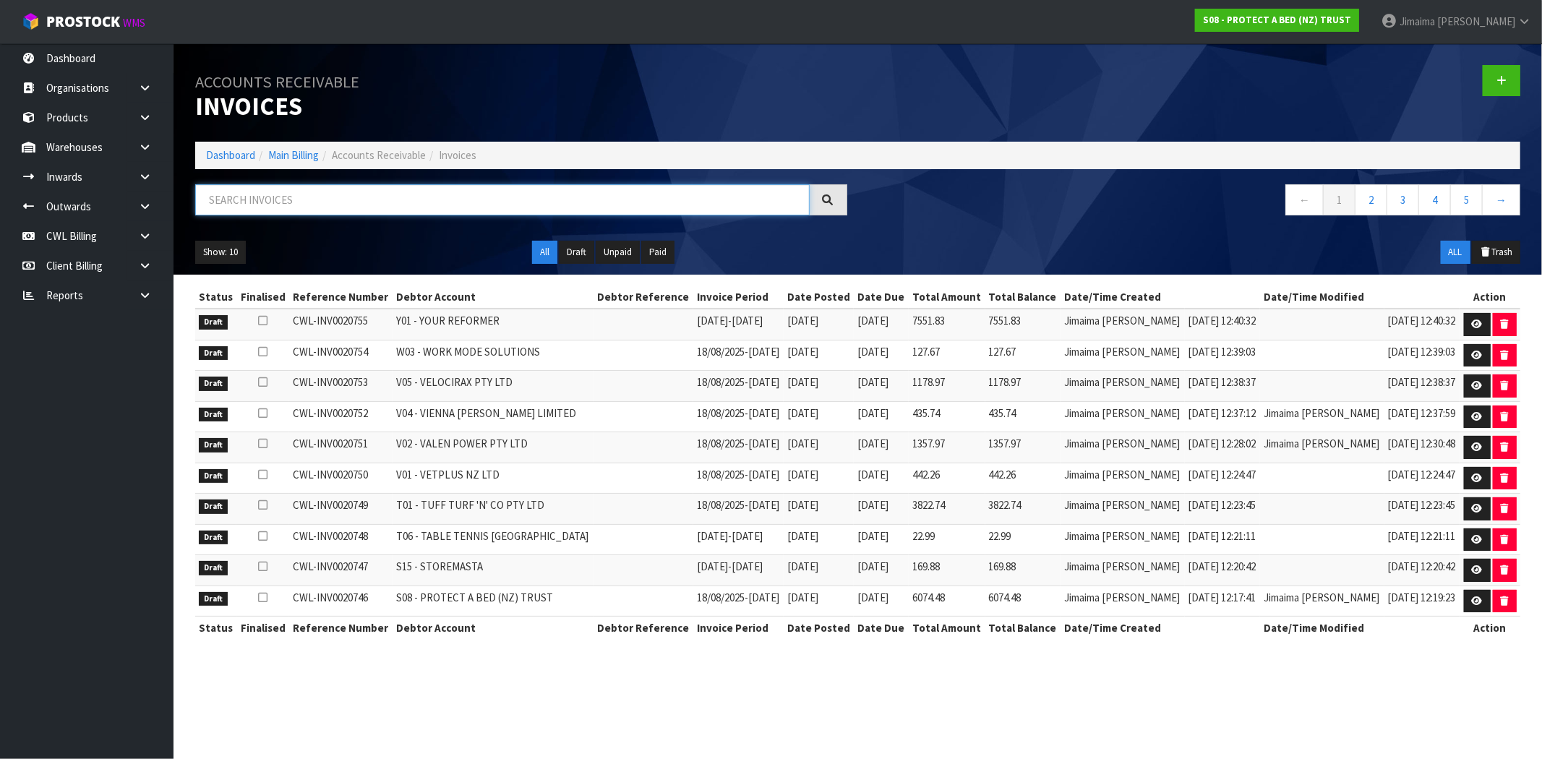
click at [297, 188] on input "text" at bounding box center [502, 199] width 615 height 31
paste input "D01"
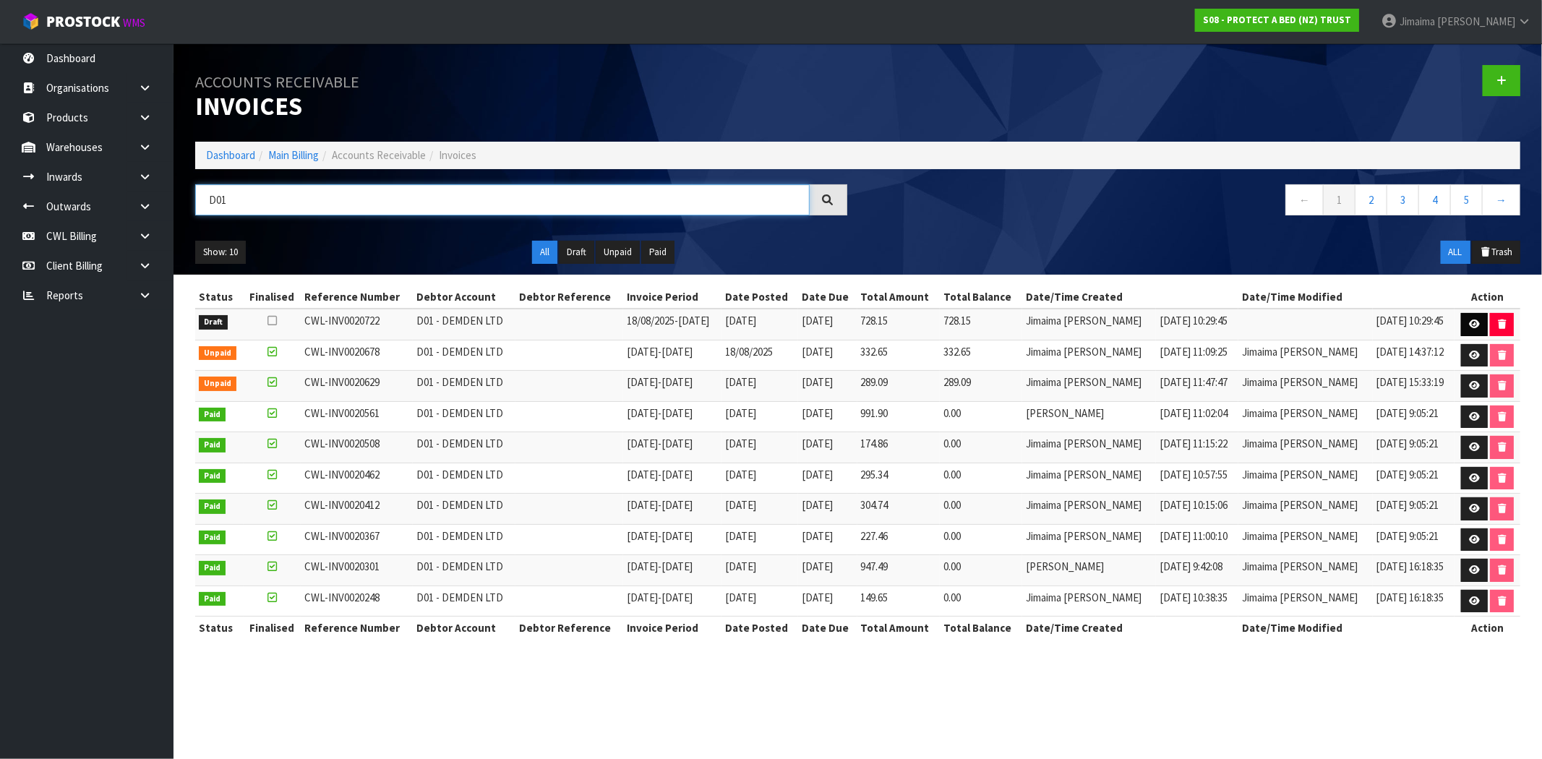
type input "D01"
click at [1466, 321] on link at bounding box center [1474, 324] width 27 height 23
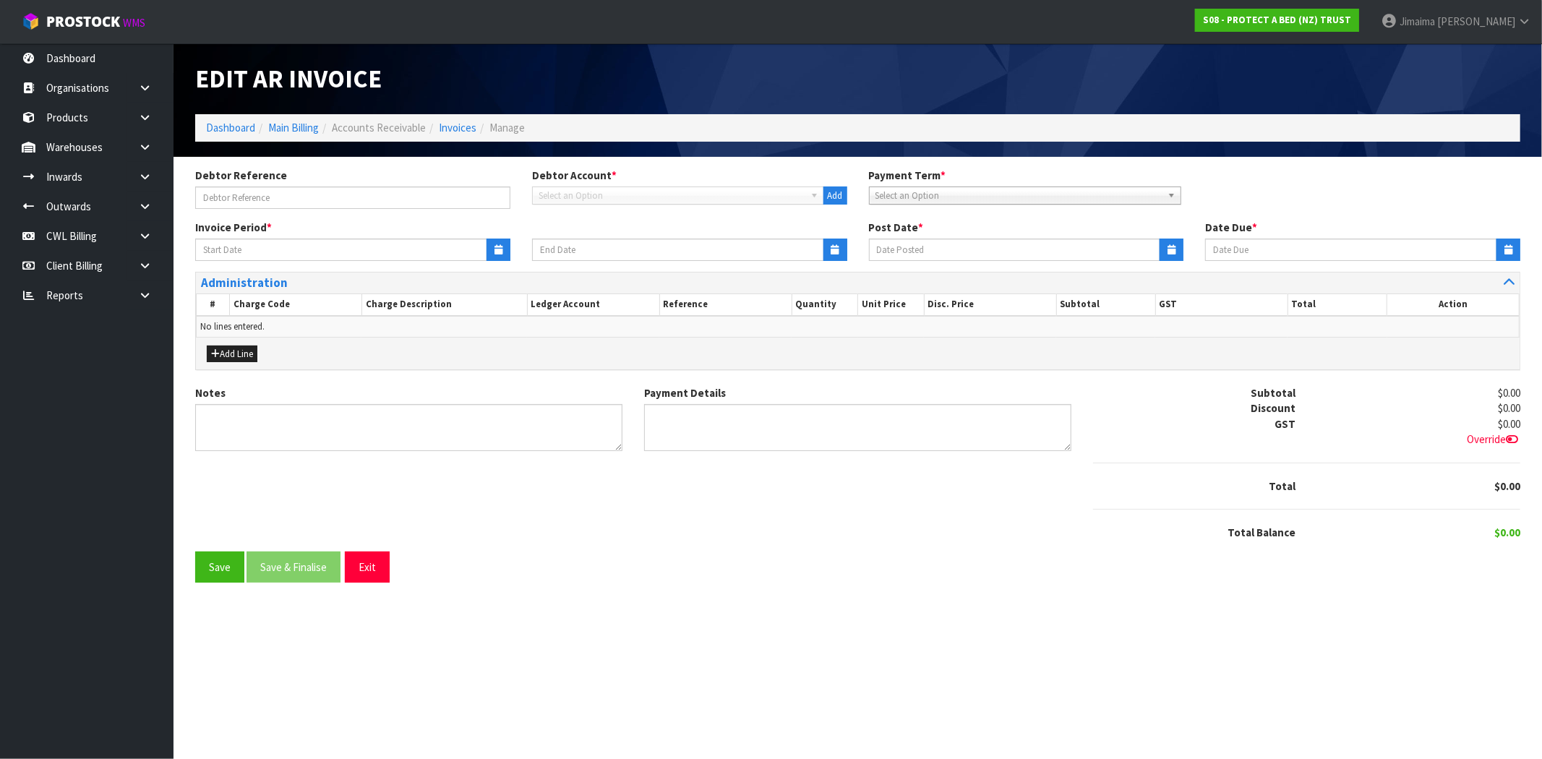
type input "18/08/2025"
type input "[DATE]"
type textarea "Please contact us within 7 days should there be any discrepancies."
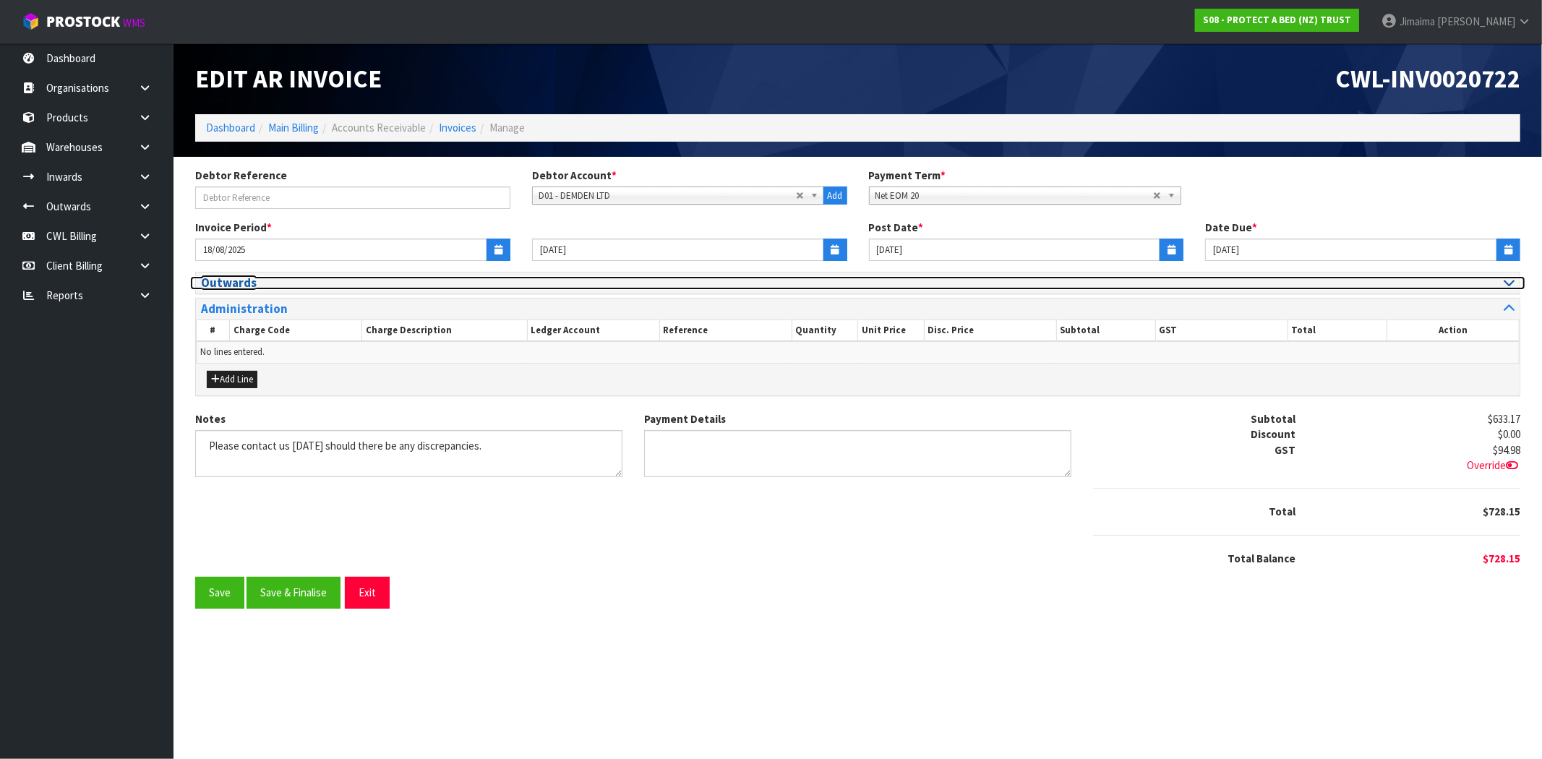
click at [213, 285] on h3 "Outwards" at bounding box center [524, 283] width 646 height 14
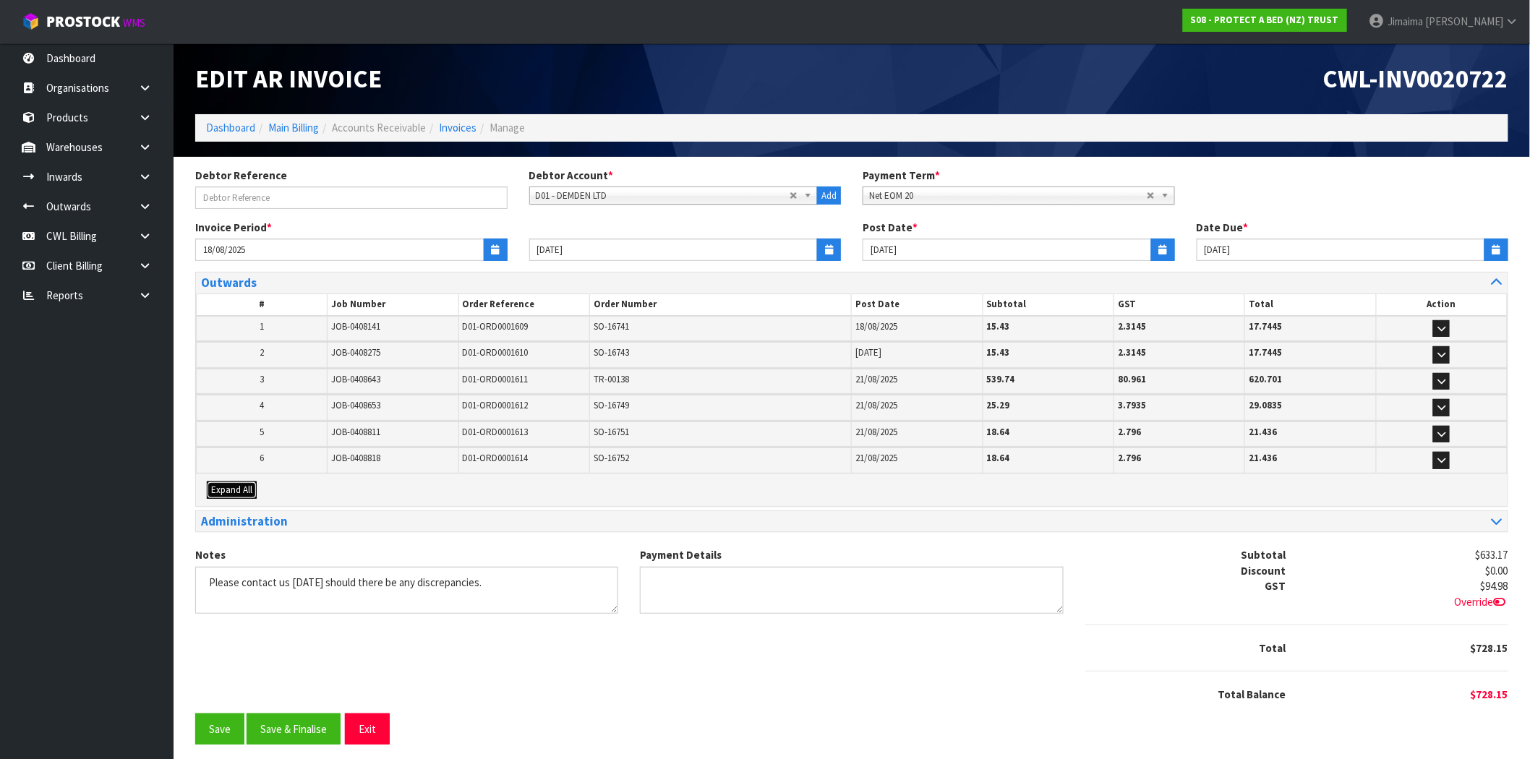
drag, startPoint x: 227, startPoint y: 489, endPoint x: 236, endPoint y: 484, distance: 10.4
click at [228, 489] on span "Expand All" at bounding box center [231, 490] width 41 height 12
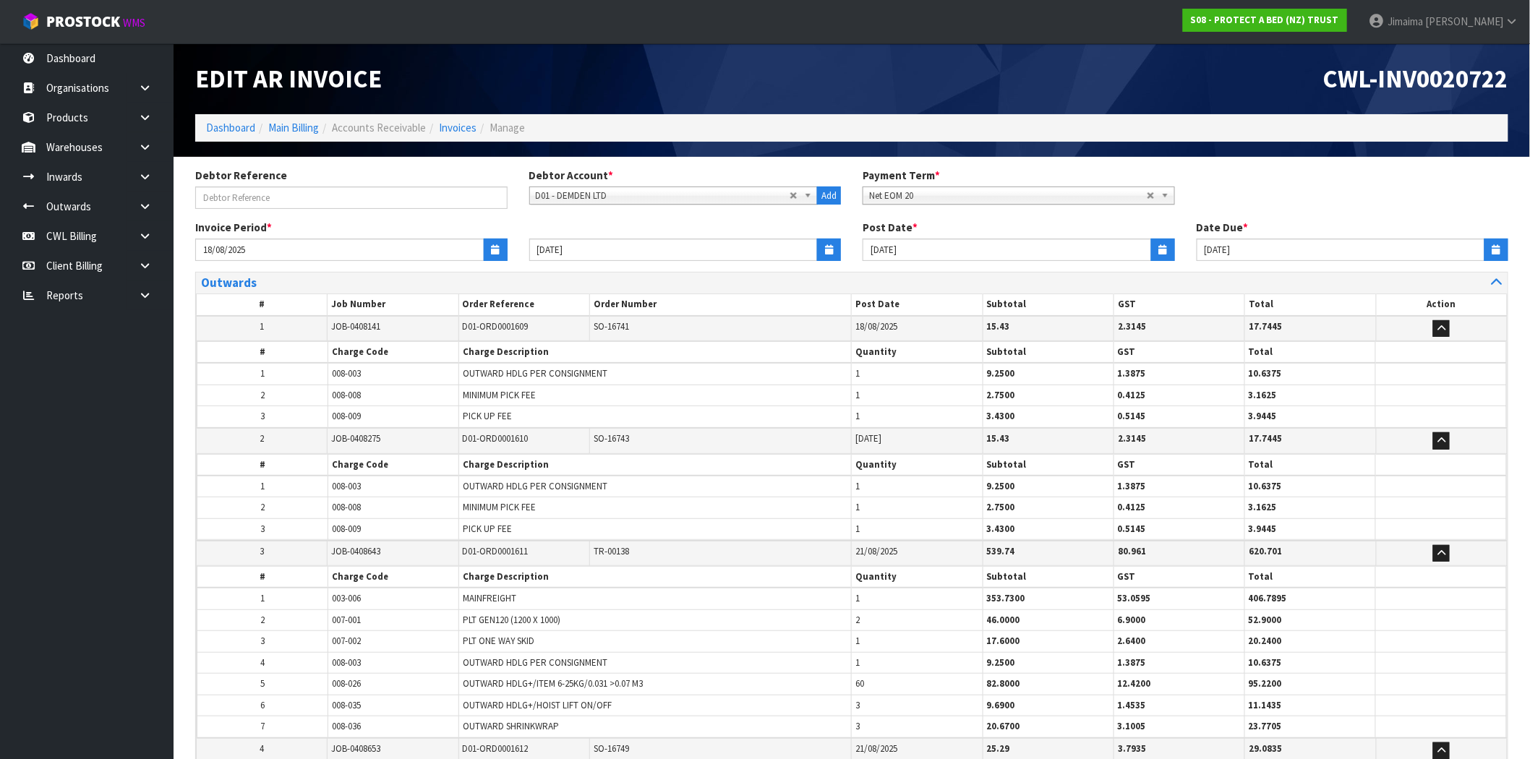
click at [328, 442] on tbody "2 JOB-0408275 D01-ORD0001610 SO-16743 20/08/2025 15.43 2.3145 17.7445 # Charge …" at bounding box center [852, 484] width 1311 height 113
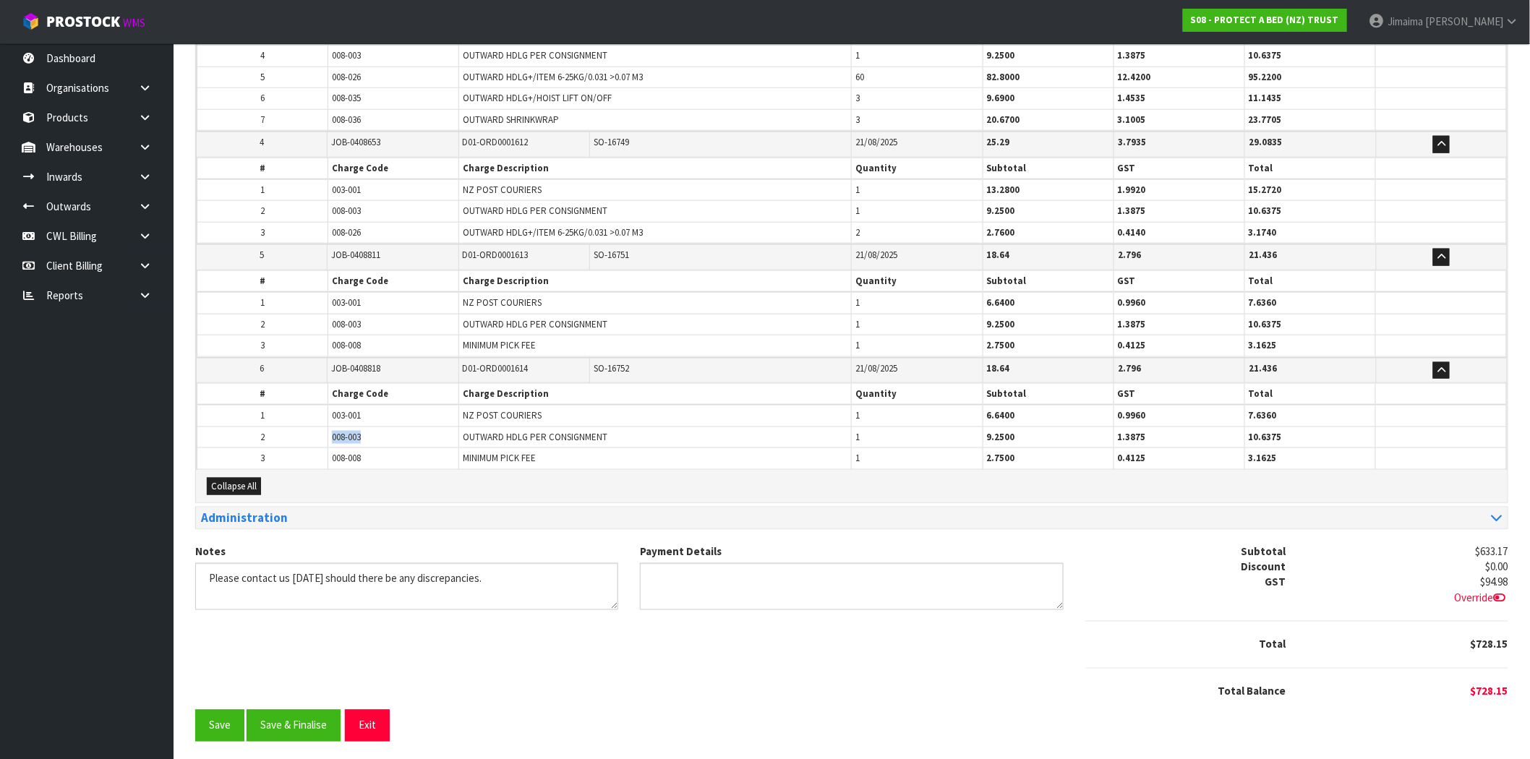
drag, startPoint x: 313, startPoint y: 430, endPoint x: 301, endPoint y: 430, distance: 11.6
click at [301, 430] on tr "2 008-003 OUTWARD HDLG PER CONSIGNMENT 1 9.2500 1.3875 10.6375" at bounding box center [851, 437] width 1309 height 21
click at [294, 732] on button "Save & Finalise" at bounding box center [294, 725] width 94 height 31
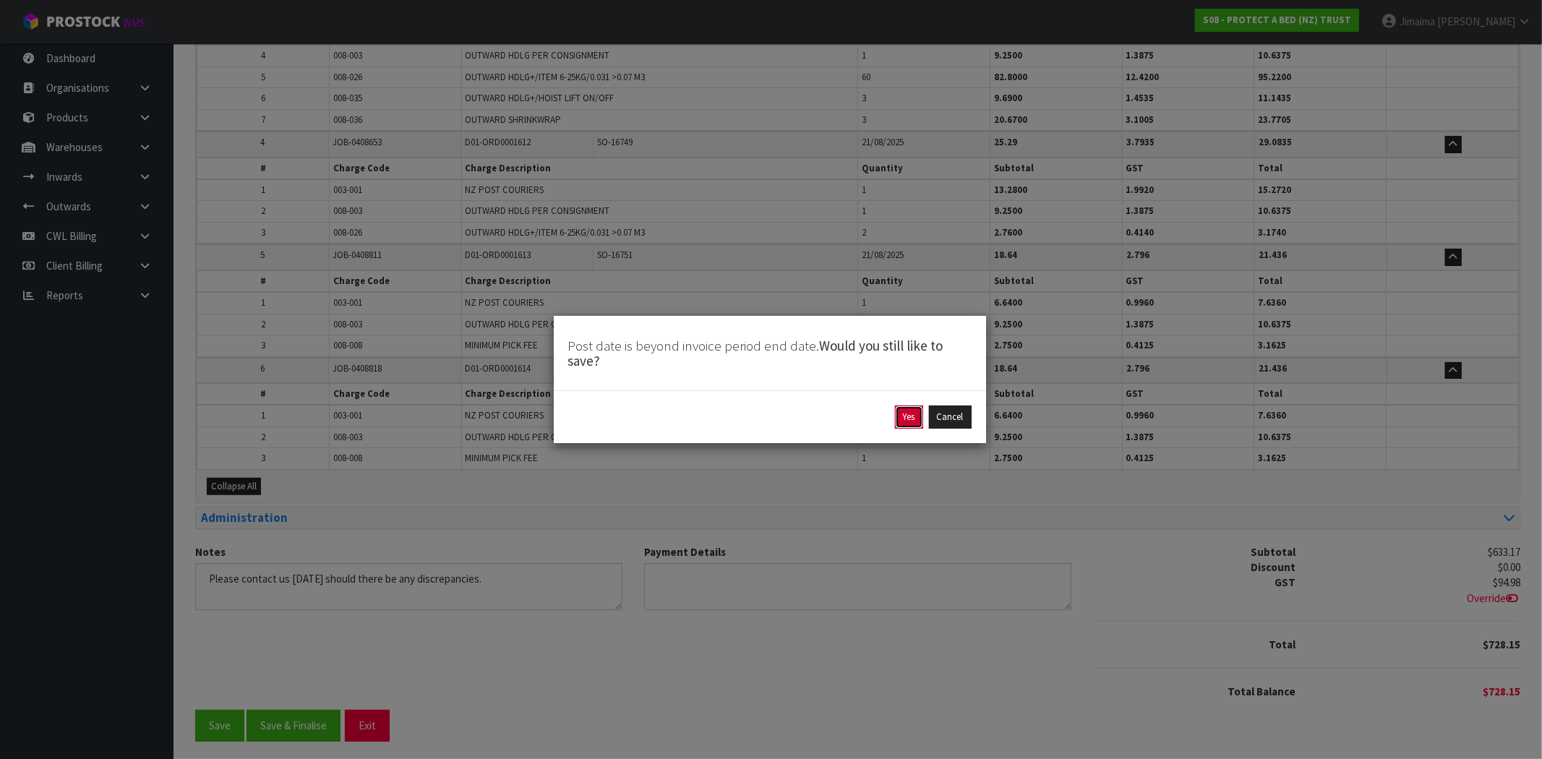
click at [899, 411] on button "Yes" at bounding box center [909, 417] width 28 height 23
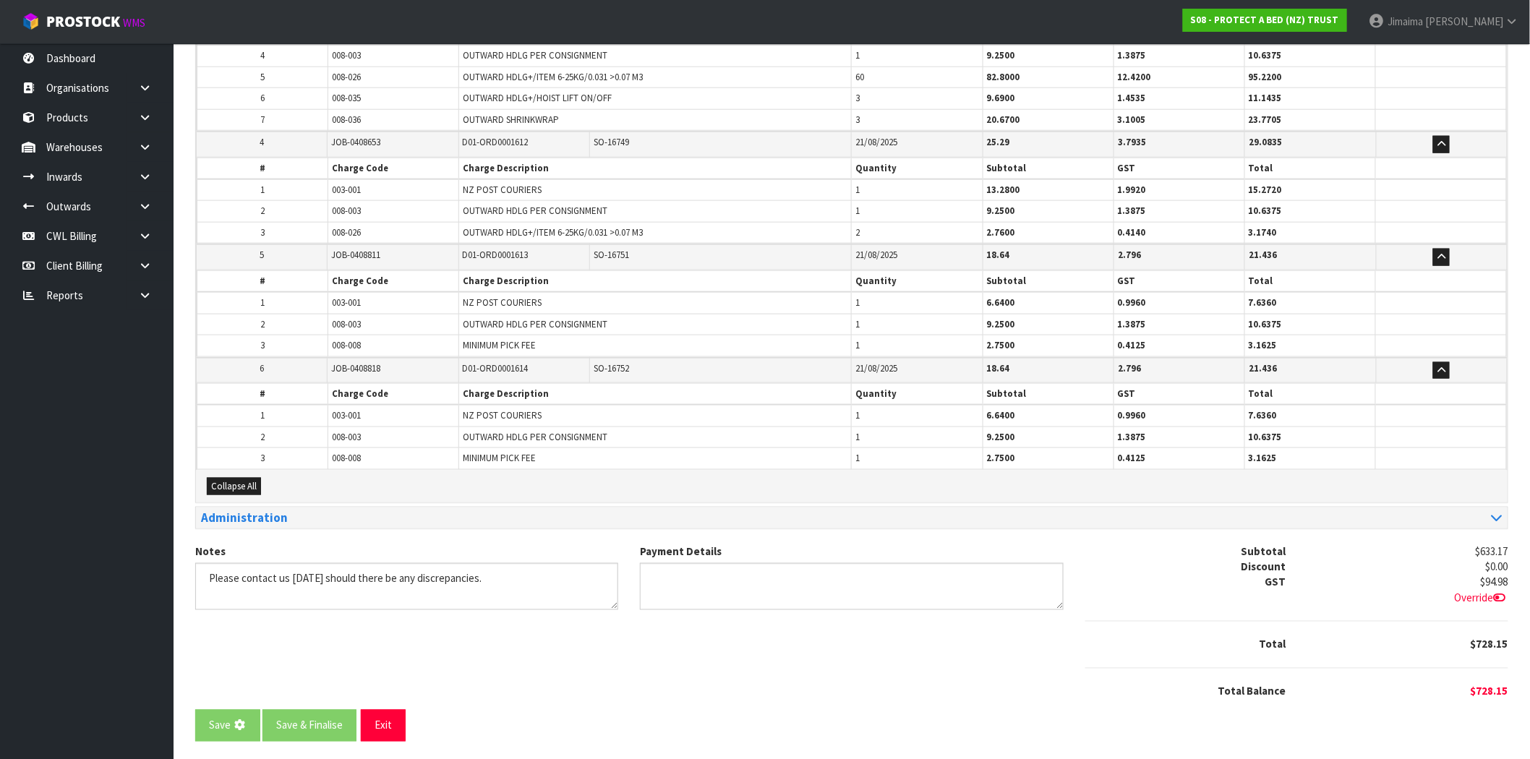
scroll to position [0, 0]
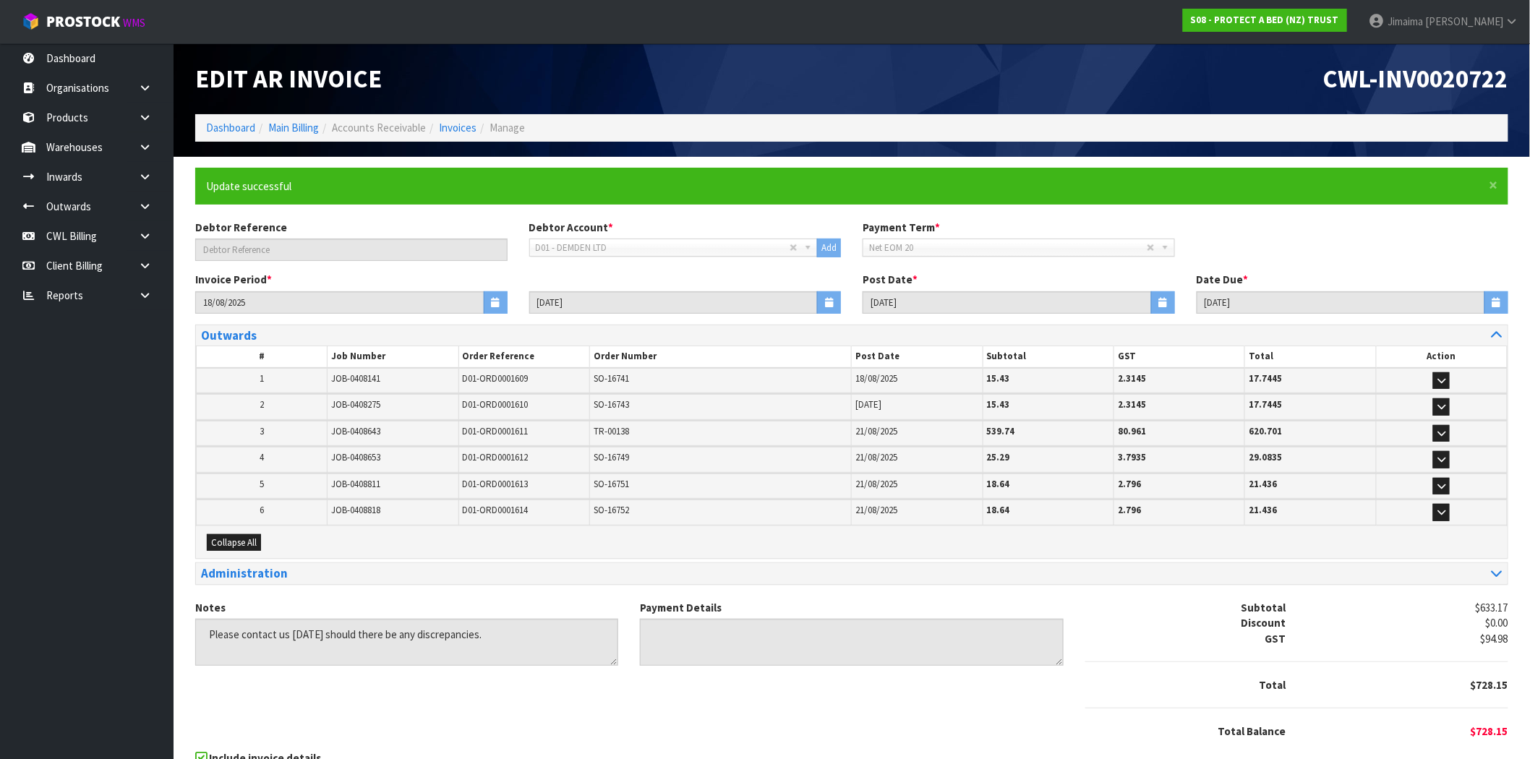
drag, startPoint x: 988, startPoint y: 59, endPoint x: 979, endPoint y: 61, distance: 9.5
click at [985, 59] on div "CWL-INV0020722" at bounding box center [1185, 78] width 667 height 71
click at [452, 129] on link "Invoices" at bounding box center [458, 128] width 38 height 14
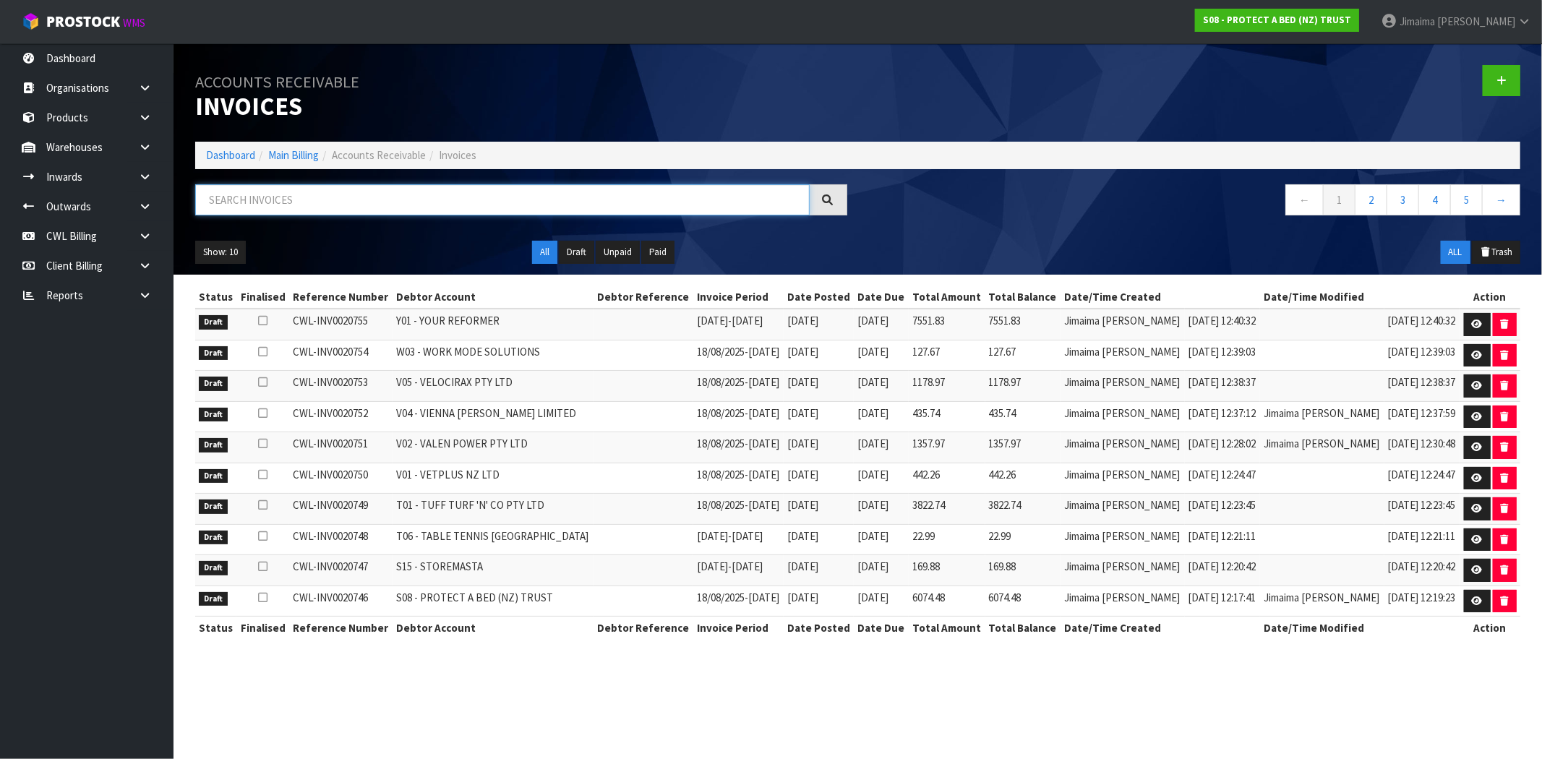
click at [401, 186] on input "text" at bounding box center [502, 199] width 615 height 31
paste input "A16"
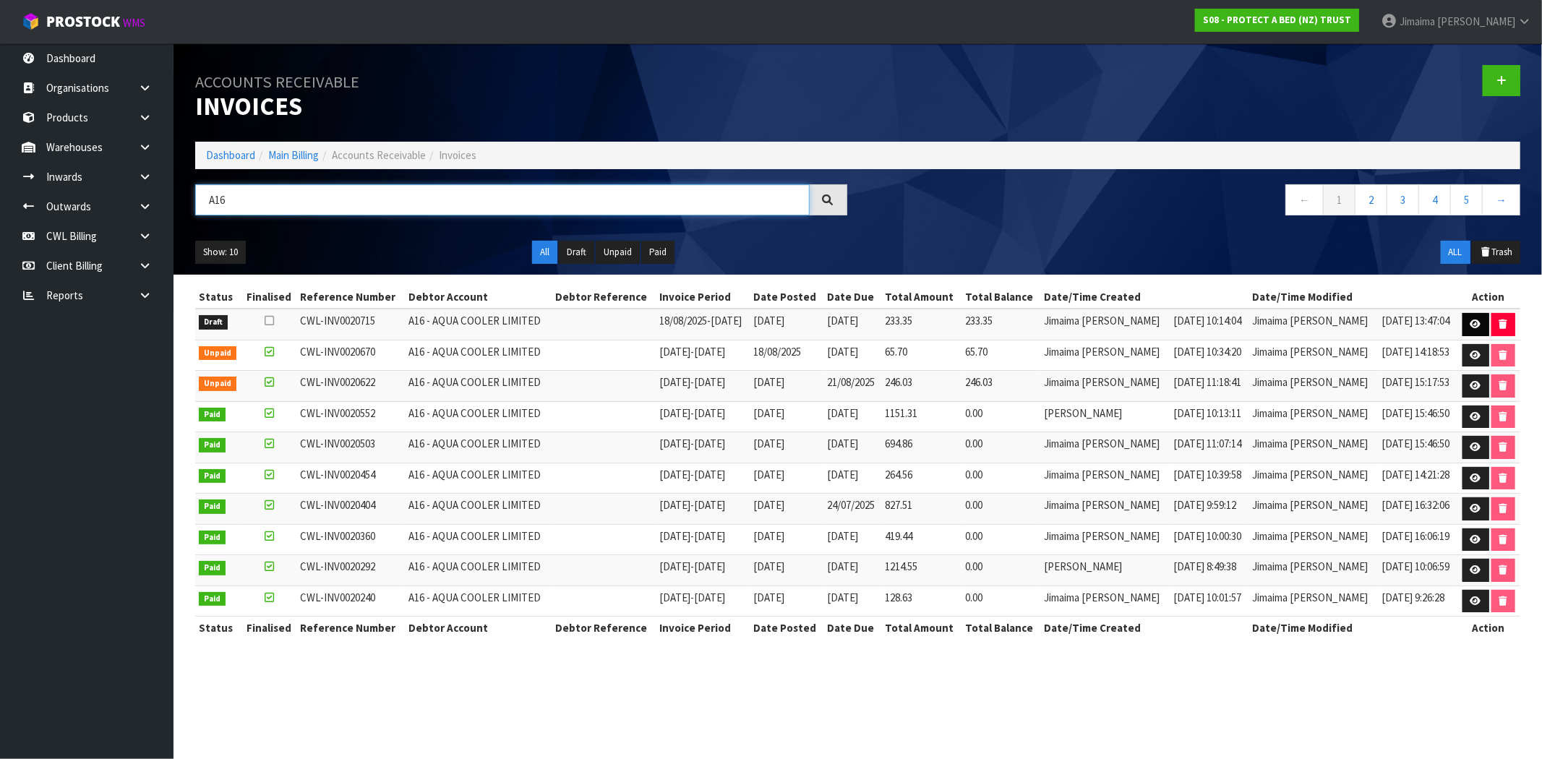
type input "A16"
click at [1465, 327] on link at bounding box center [1476, 324] width 27 height 23
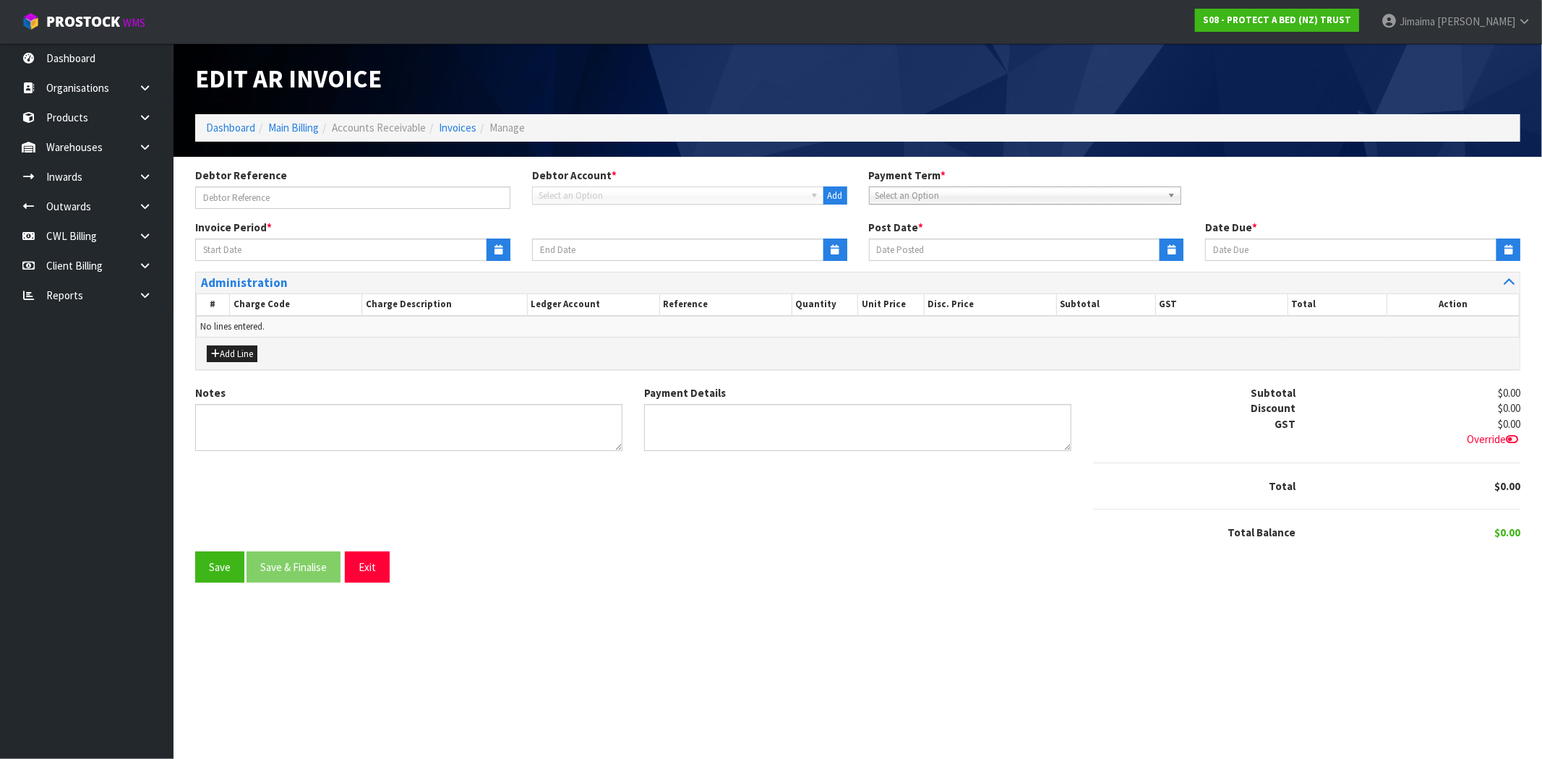
type input "18/08/2025"
type input "[DATE]"
type textarea "Please contact us within 7 days should there be any discrepancies."
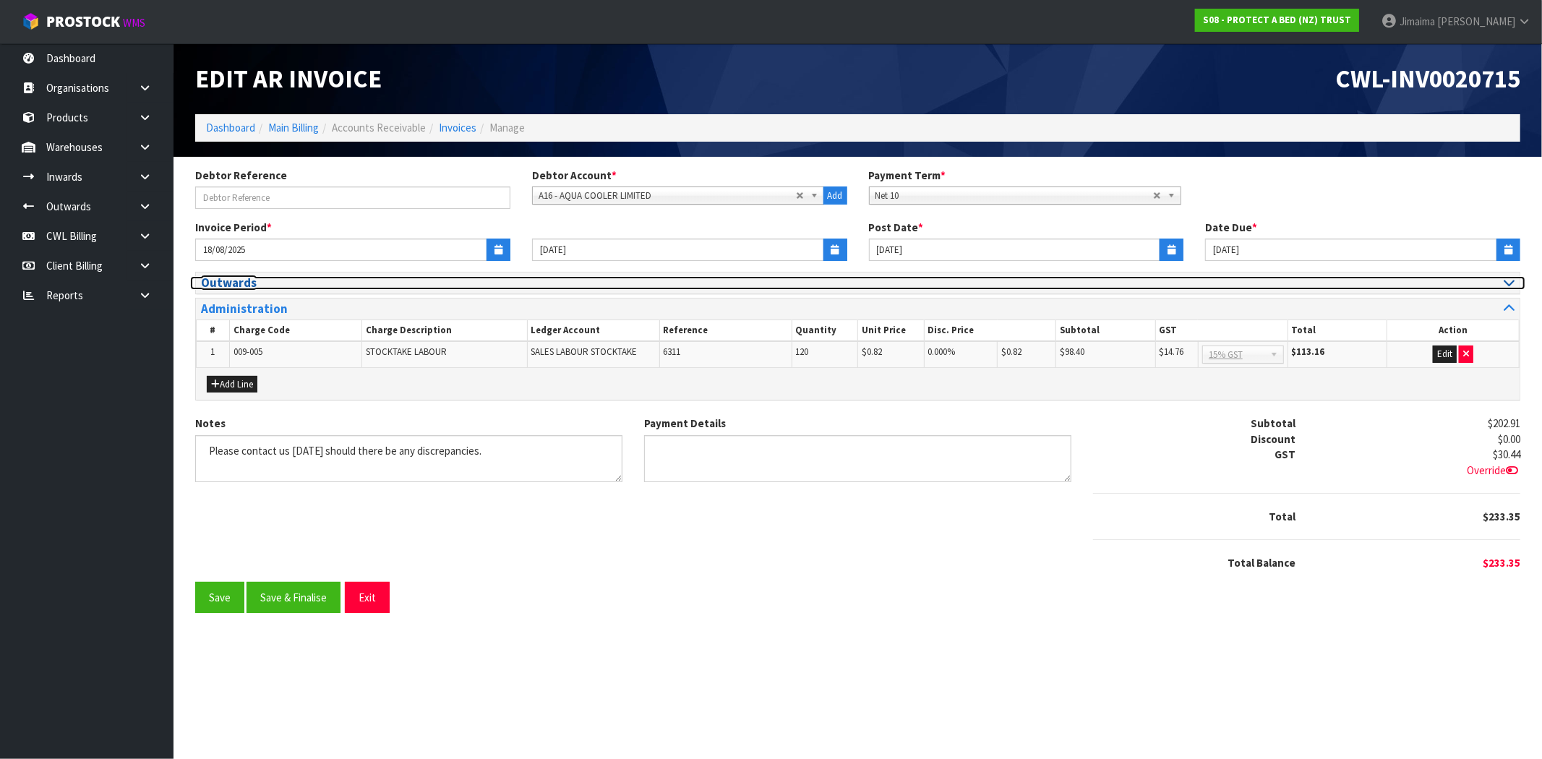
click at [273, 282] on h3 "Outwards" at bounding box center [524, 283] width 646 height 14
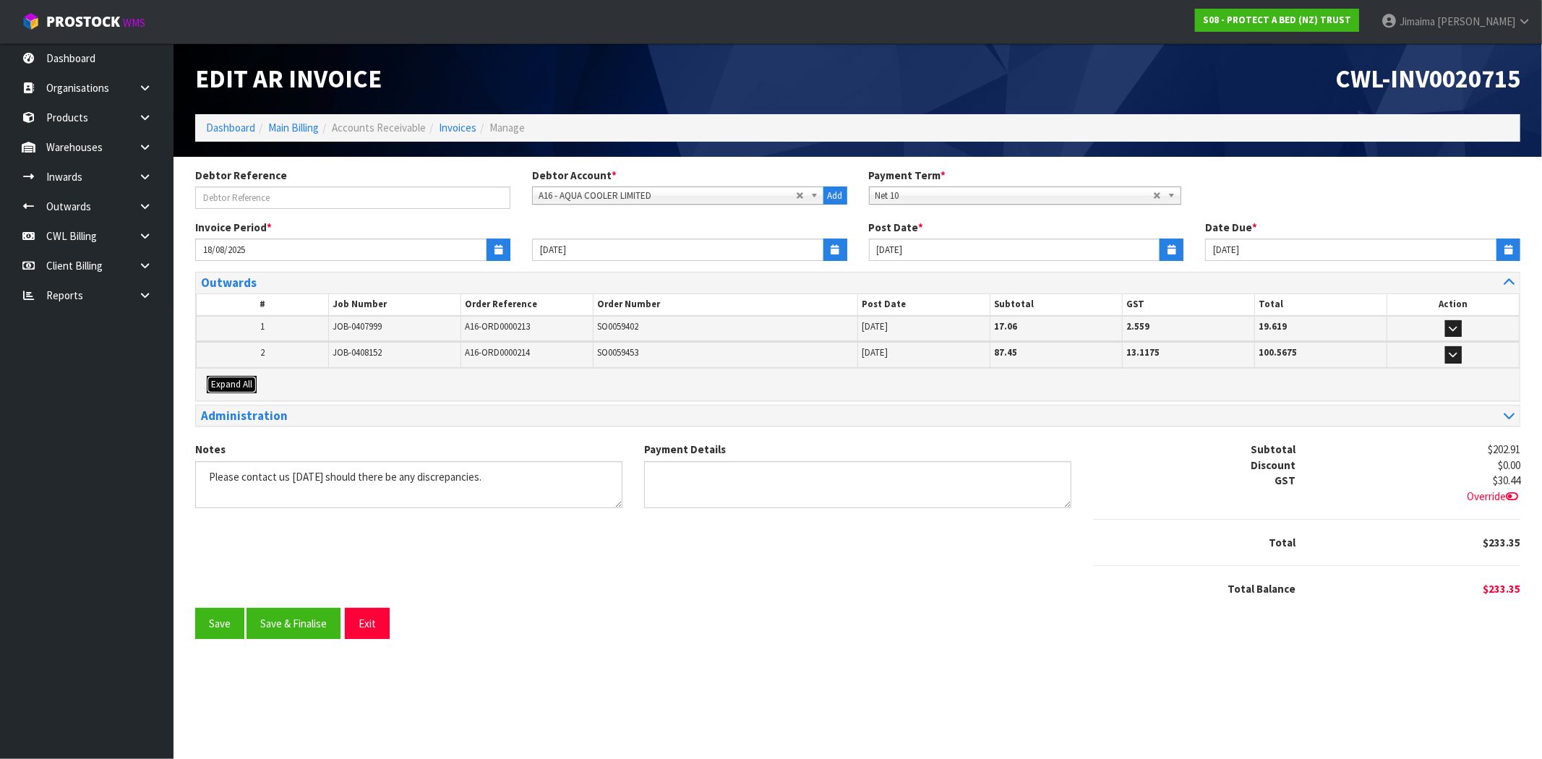
drag, startPoint x: 234, startPoint y: 384, endPoint x: 267, endPoint y: 383, distance: 34.0
click at [236, 384] on span "Expand All" at bounding box center [231, 384] width 41 height 12
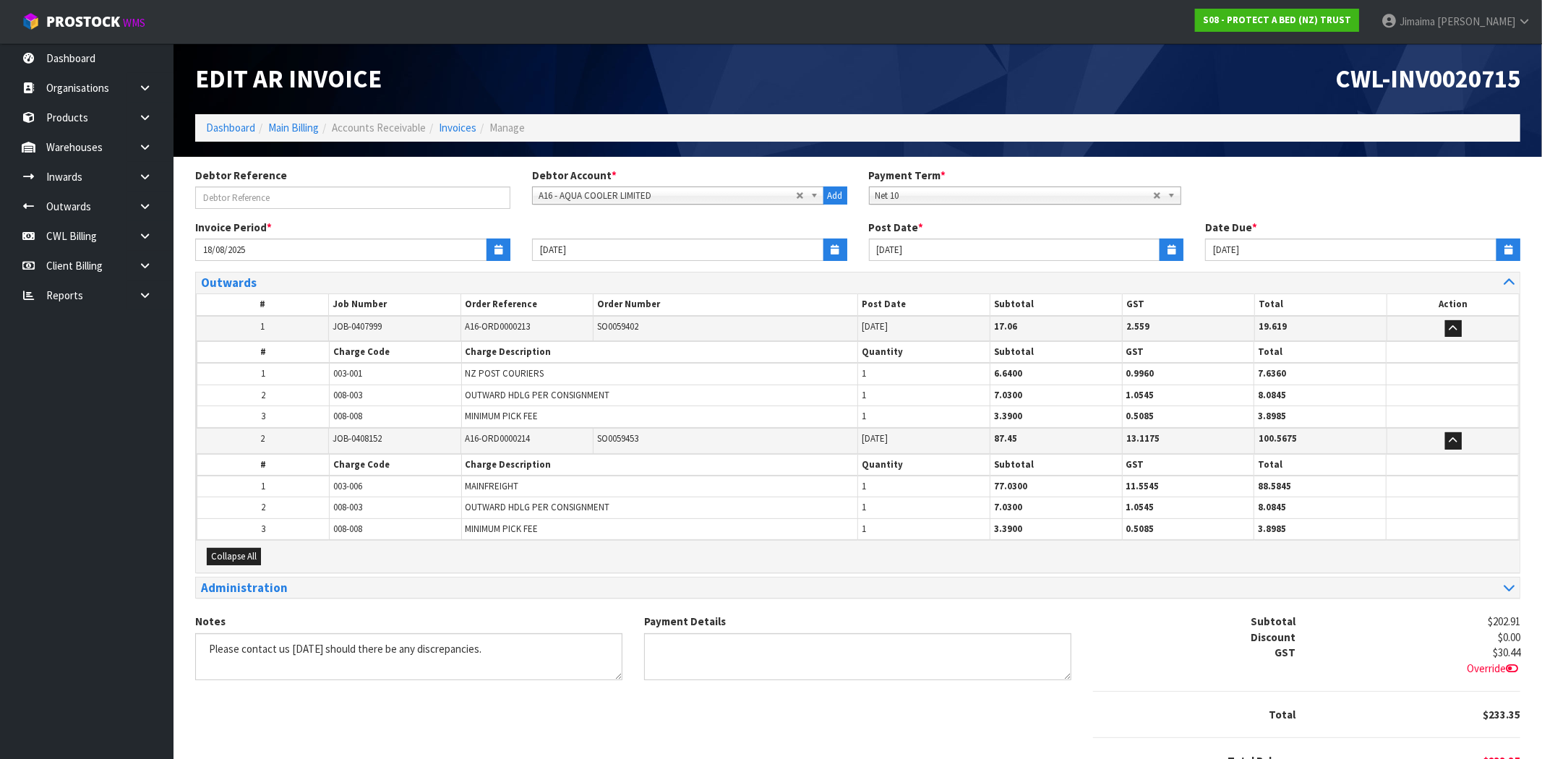
click at [305, 382] on td "1" at bounding box center [263, 374] width 132 height 22
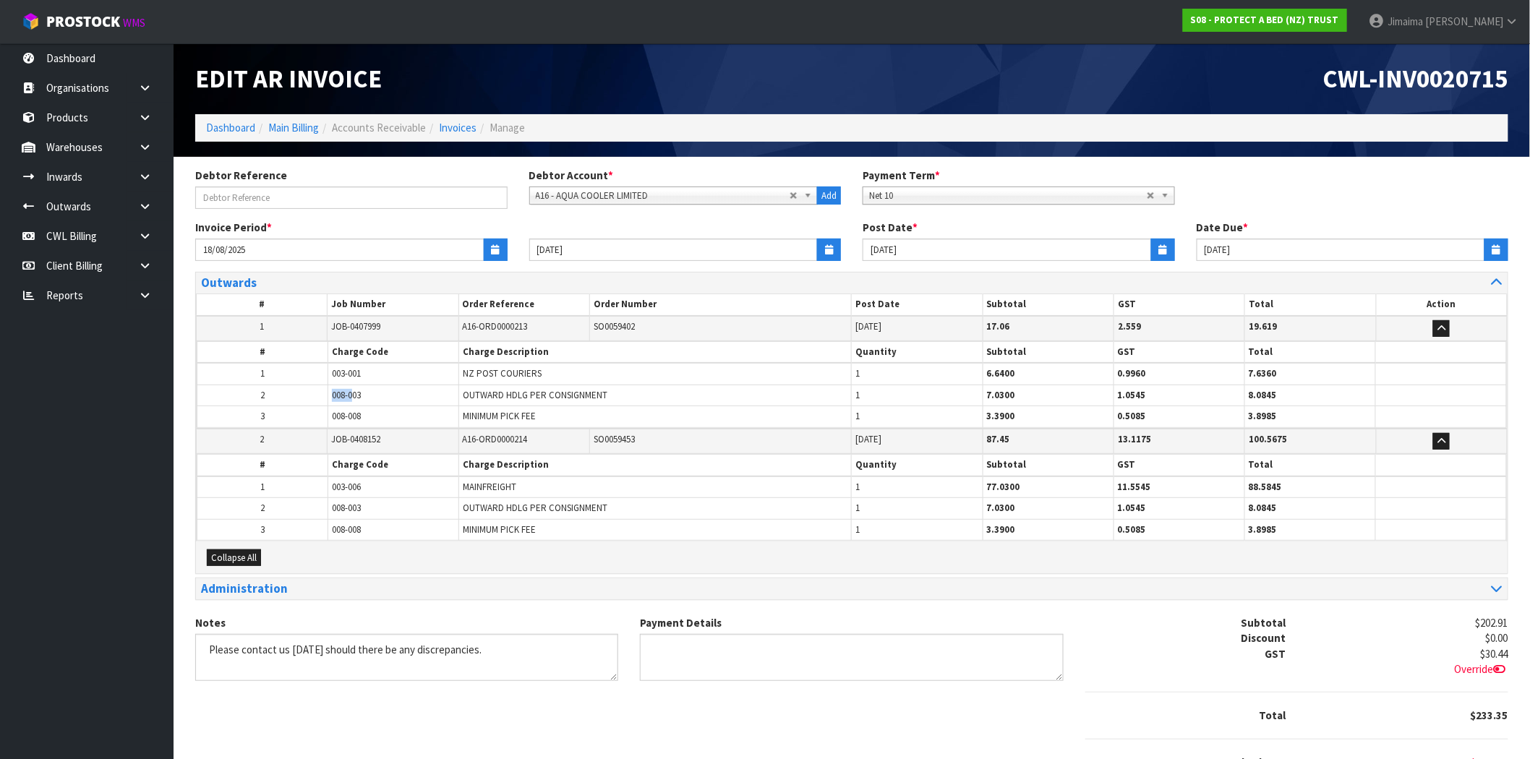
click at [286, 395] on tr "2 008-003 OUTWARD HDLG PER CONSIGNMENT 1 7.0300 1.0545 8.0845" at bounding box center [851, 395] width 1309 height 21
click at [348, 395] on span "008-003" at bounding box center [346, 395] width 29 height 12
click at [349, 403] on td "008-003" at bounding box center [393, 395] width 131 height 21
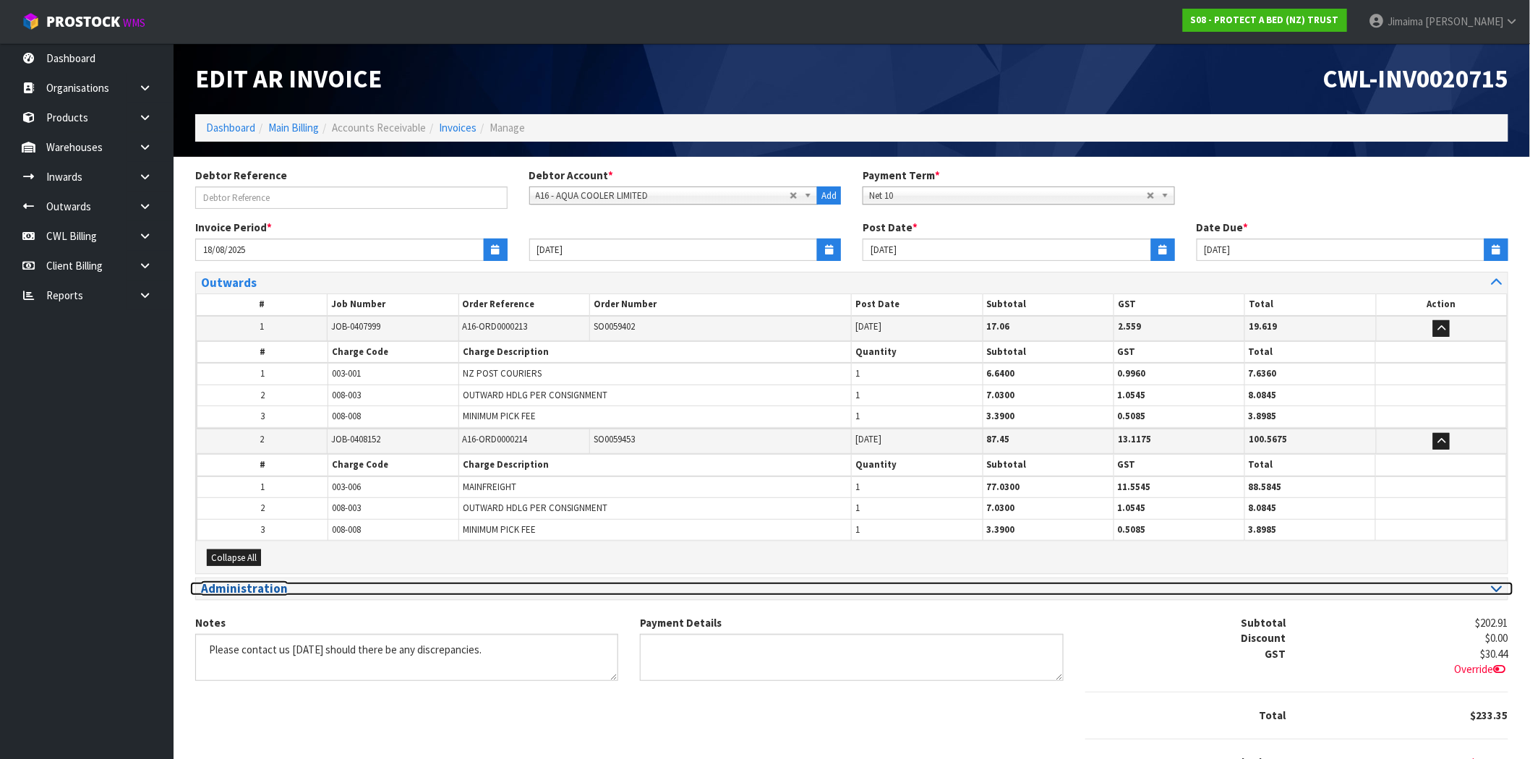
click at [275, 582] on h3 "Administration" at bounding box center [521, 589] width 640 height 14
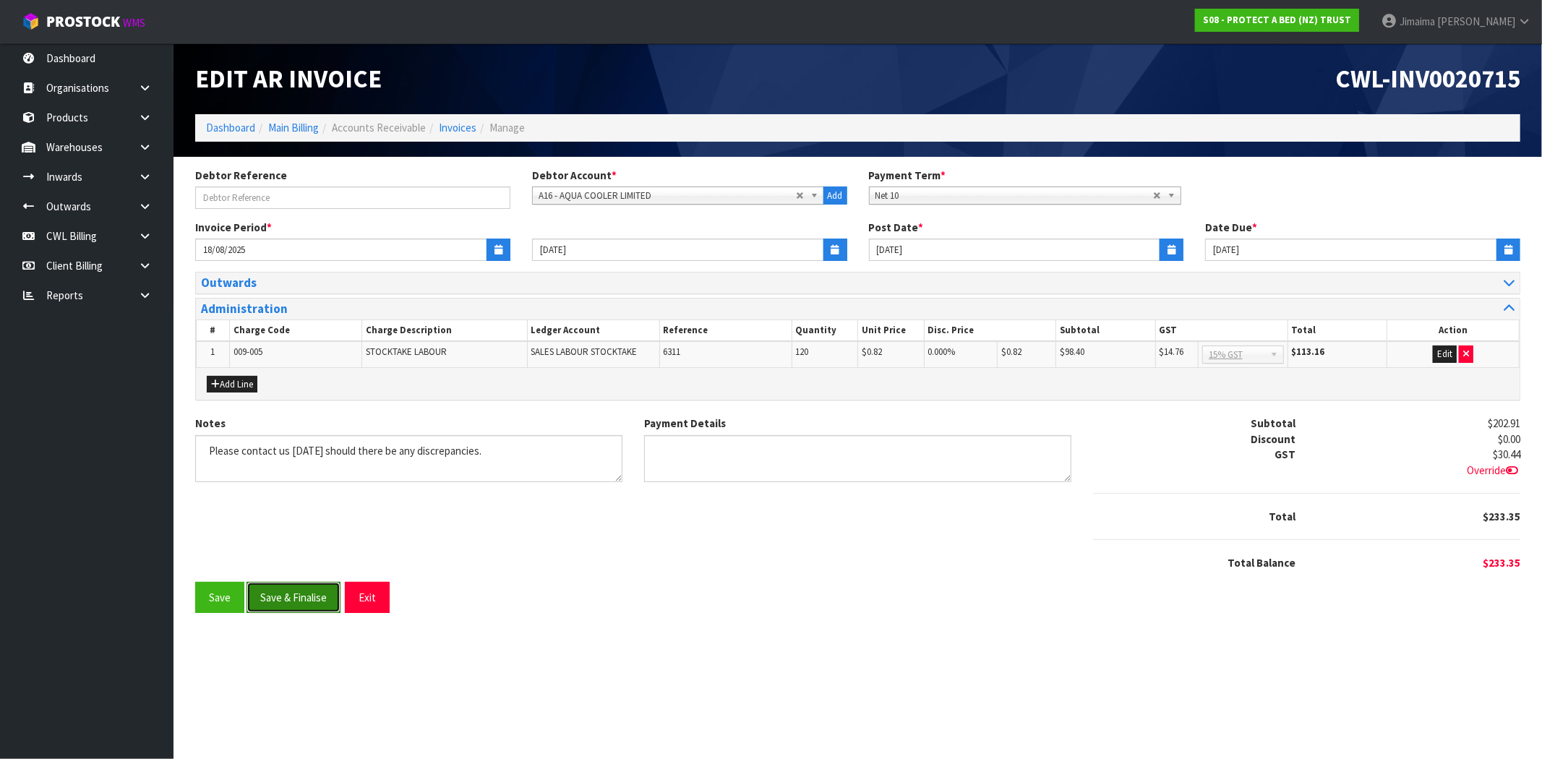
click at [293, 594] on button "Save & Finalise" at bounding box center [294, 597] width 94 height 31
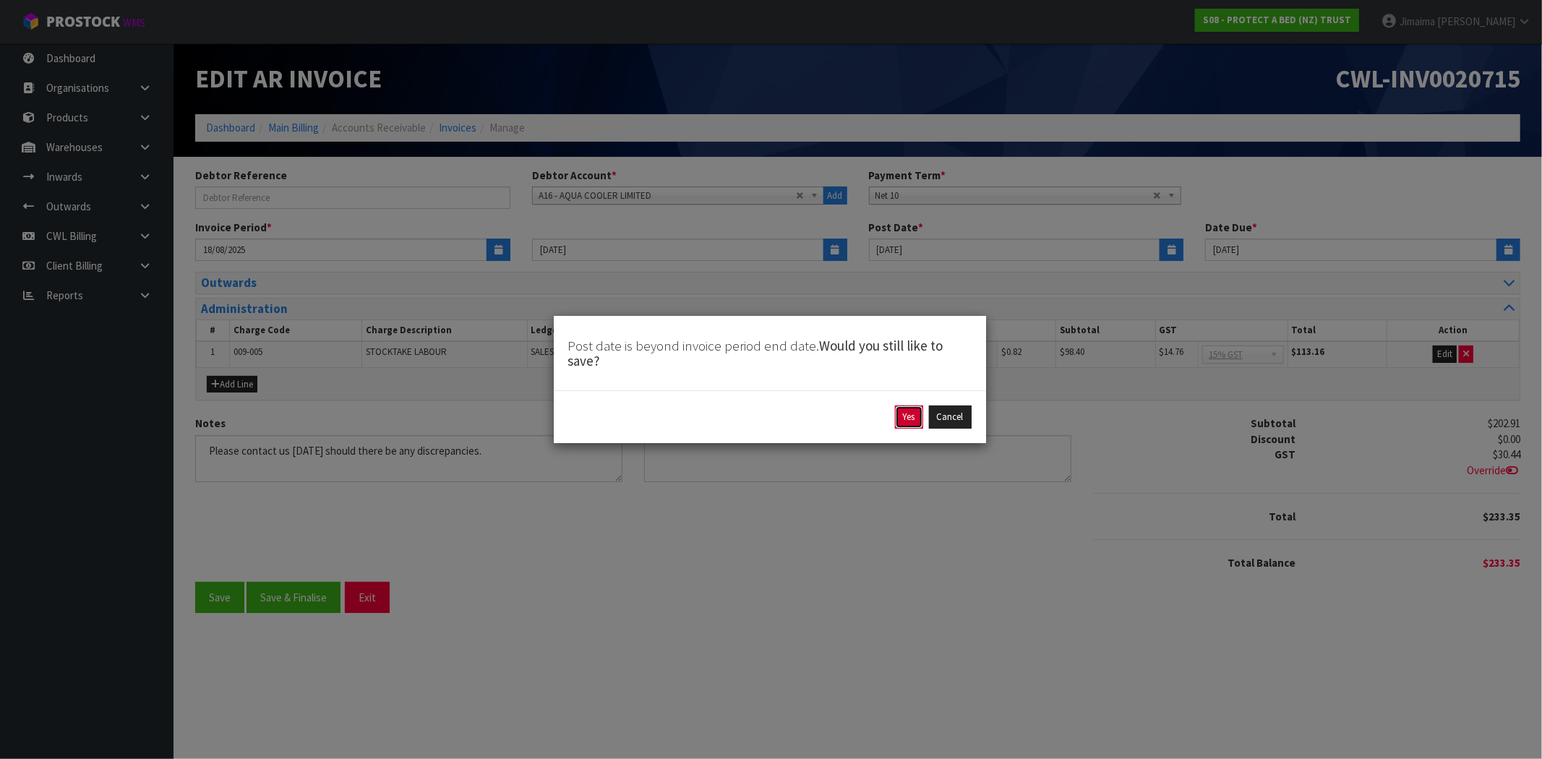
click at [896, 421] on button "Yes" at bounding box center [909, 417] width 28 height 23
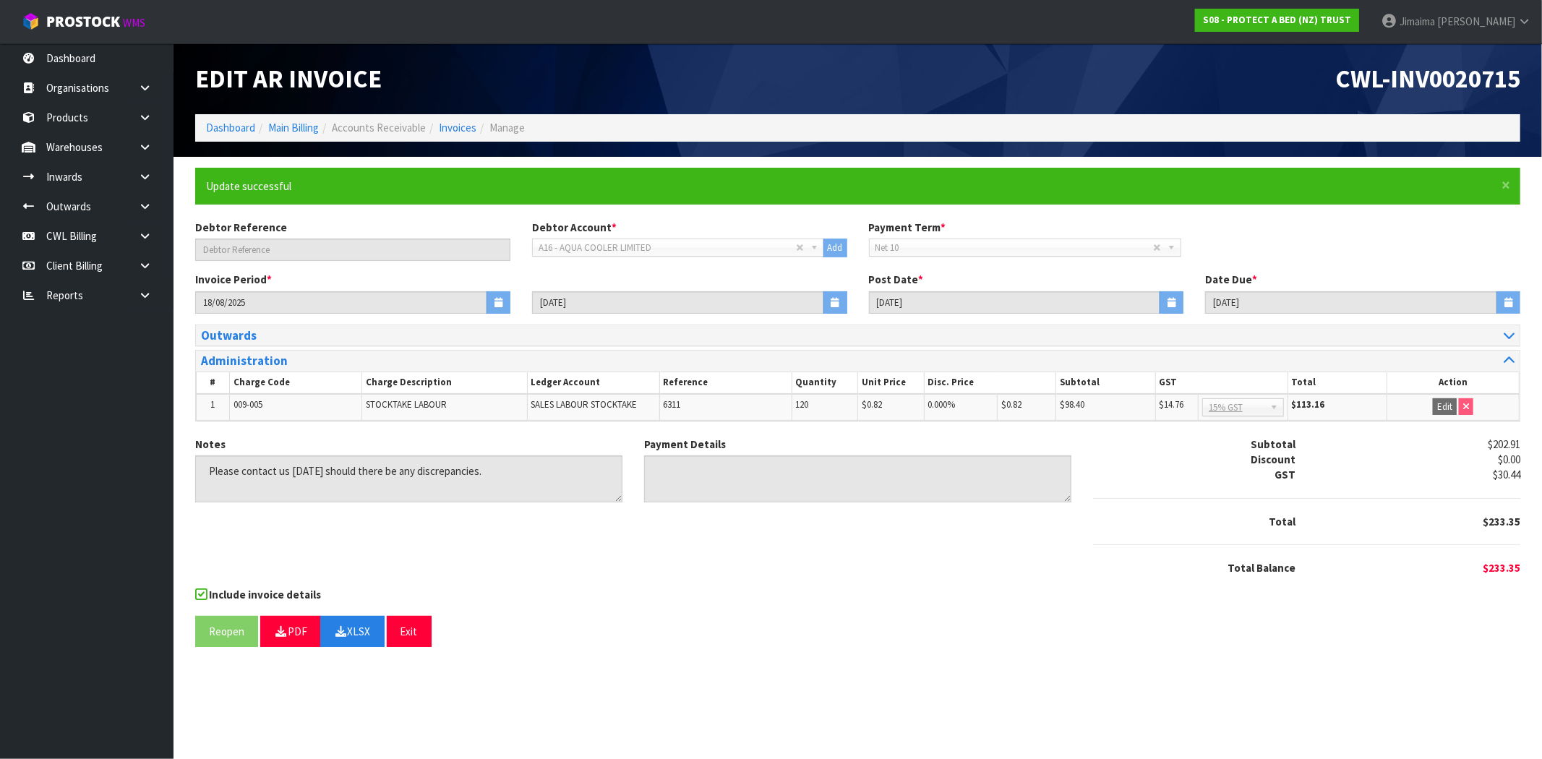
click at [772, 586] on div "Notes Payment Details Subtotal $202.91 Discount $0.00 GST $30.44 Total $233.35" at bounding box center [857, 512] width 1347 height 150
drag, startPoint x: 1306, startPoint y: 236, endPoint x: 785, endPoint y: 231, distance: 521.3
click at [1306, 236] on div "Debtor Reference Debtor Account * A&P - A & P PAINTERS AKL LIMITED A00 - AGRIHE…" at bounding box center [857, 246] width 1347 height 52
click at [455, 125] on link "Invoices" at bounding box center [458, 128] width 38 height 14
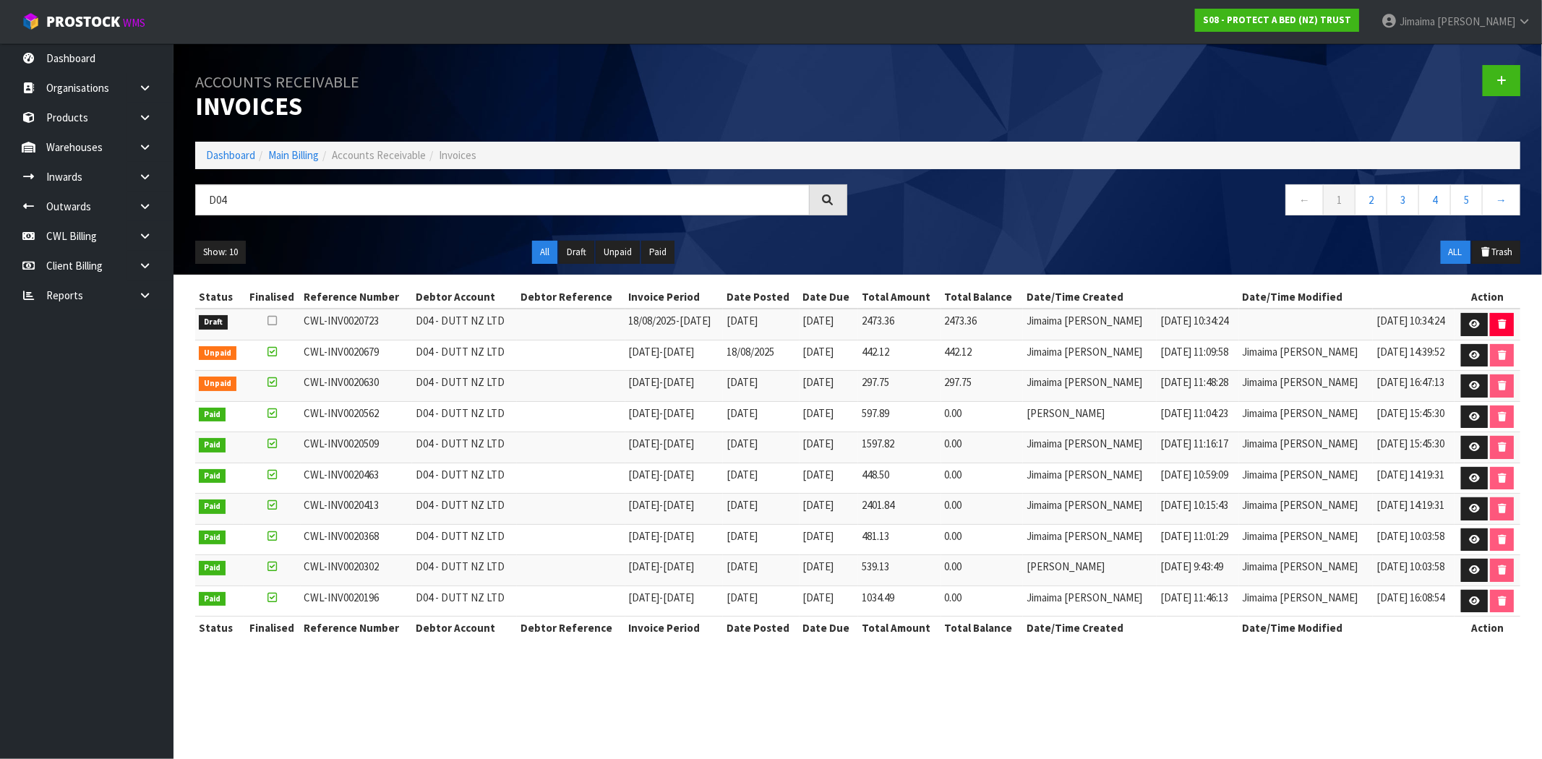
type input "D04"
click at [965, 327] on tr "Draft CWL-INV0020723 D04 - DUTT NZ LTD 18/08/2025 - 24/08/2025 25/08/2025 08/09…" at bounding box center [857, 324] width 1325 height 31
click at [1463, 320] on link at bounding box center [1474, 324] width 27 height 23
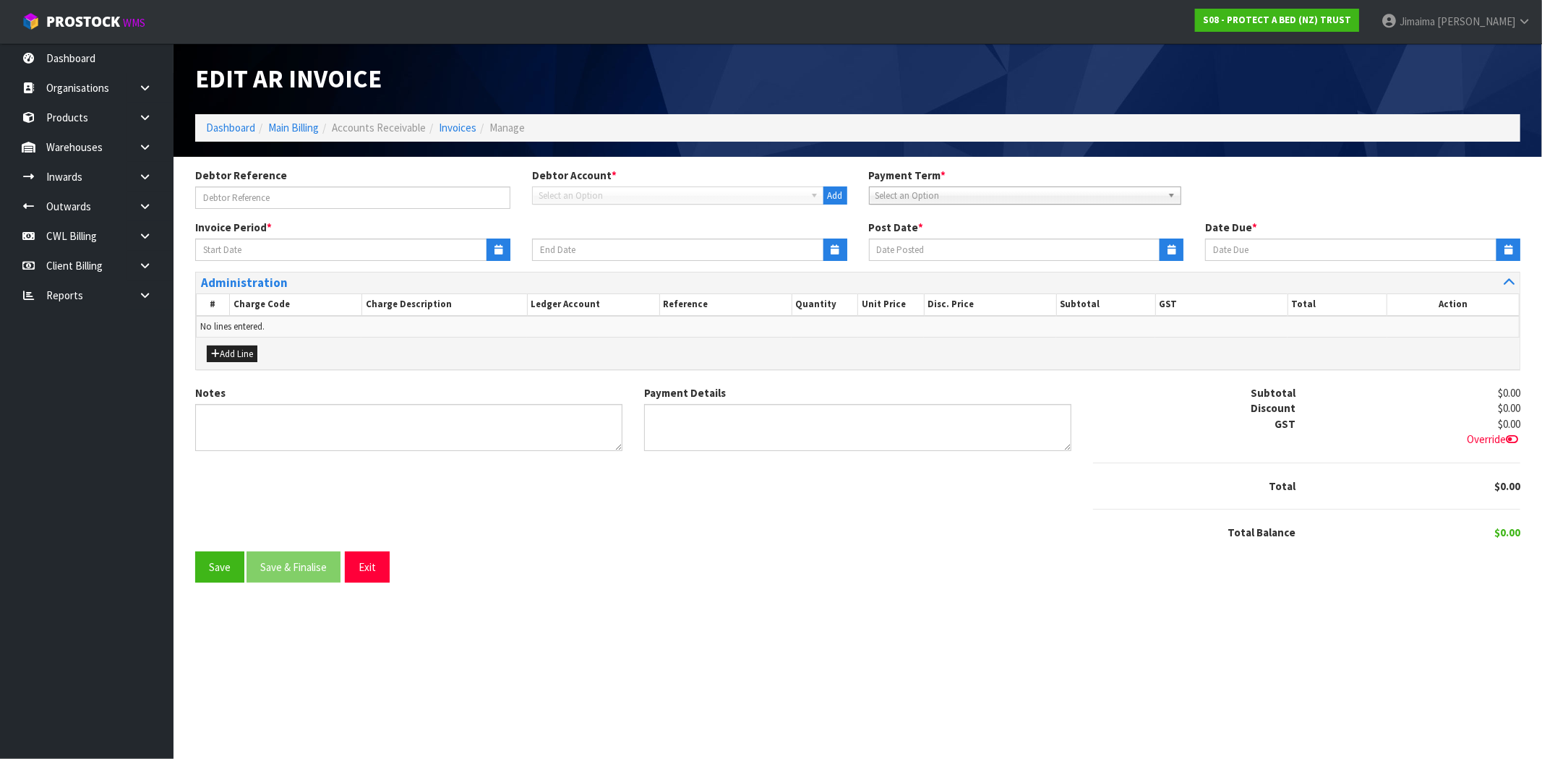
type input "18/08/2025"
type input "[DATE]"
type textarea "Please contact us within 7 days should there be any discrepancies."
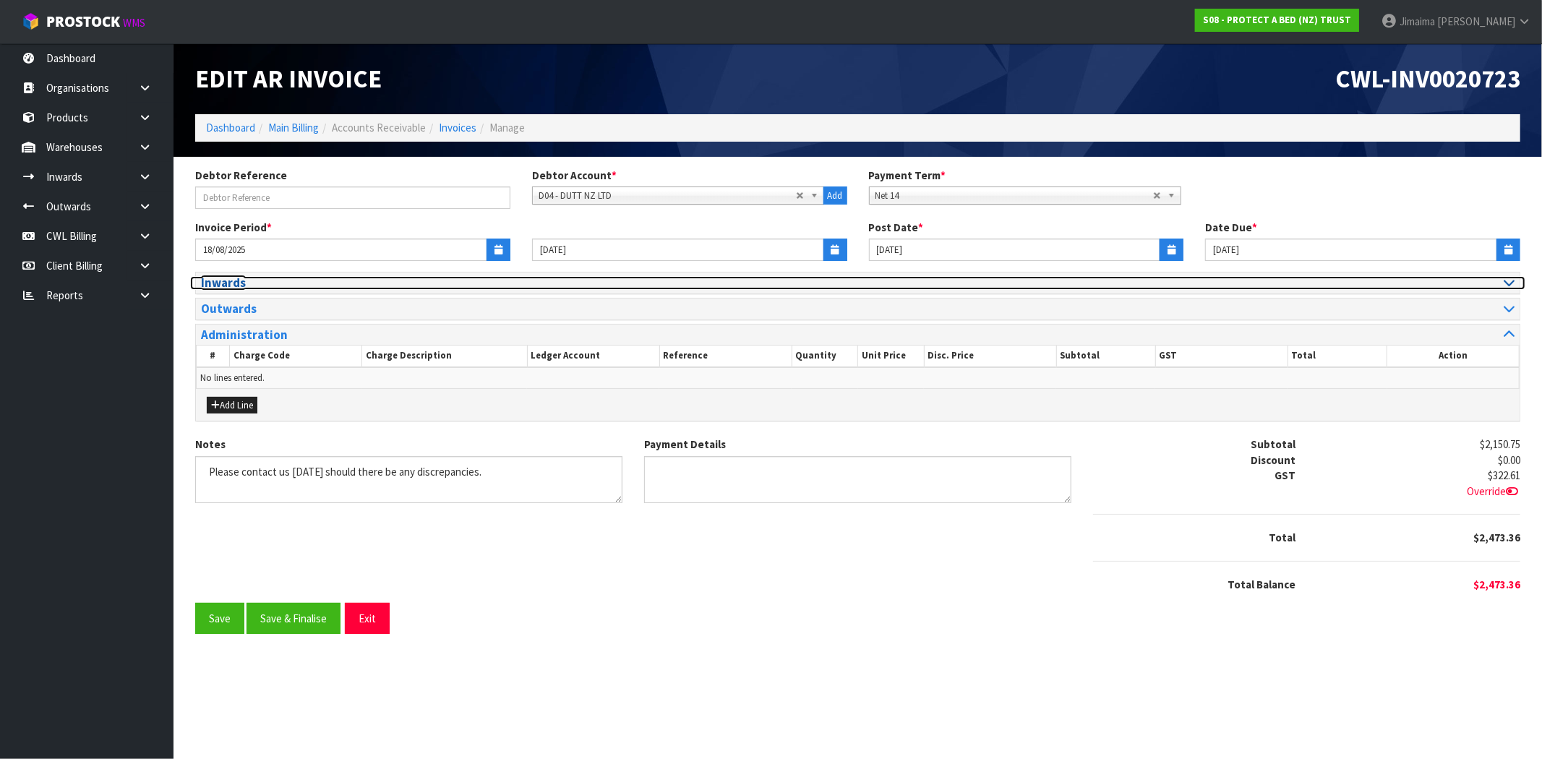
click at [228, 276] on h3 "Inwards" at bounding box center [524, 283] width 646 height 14
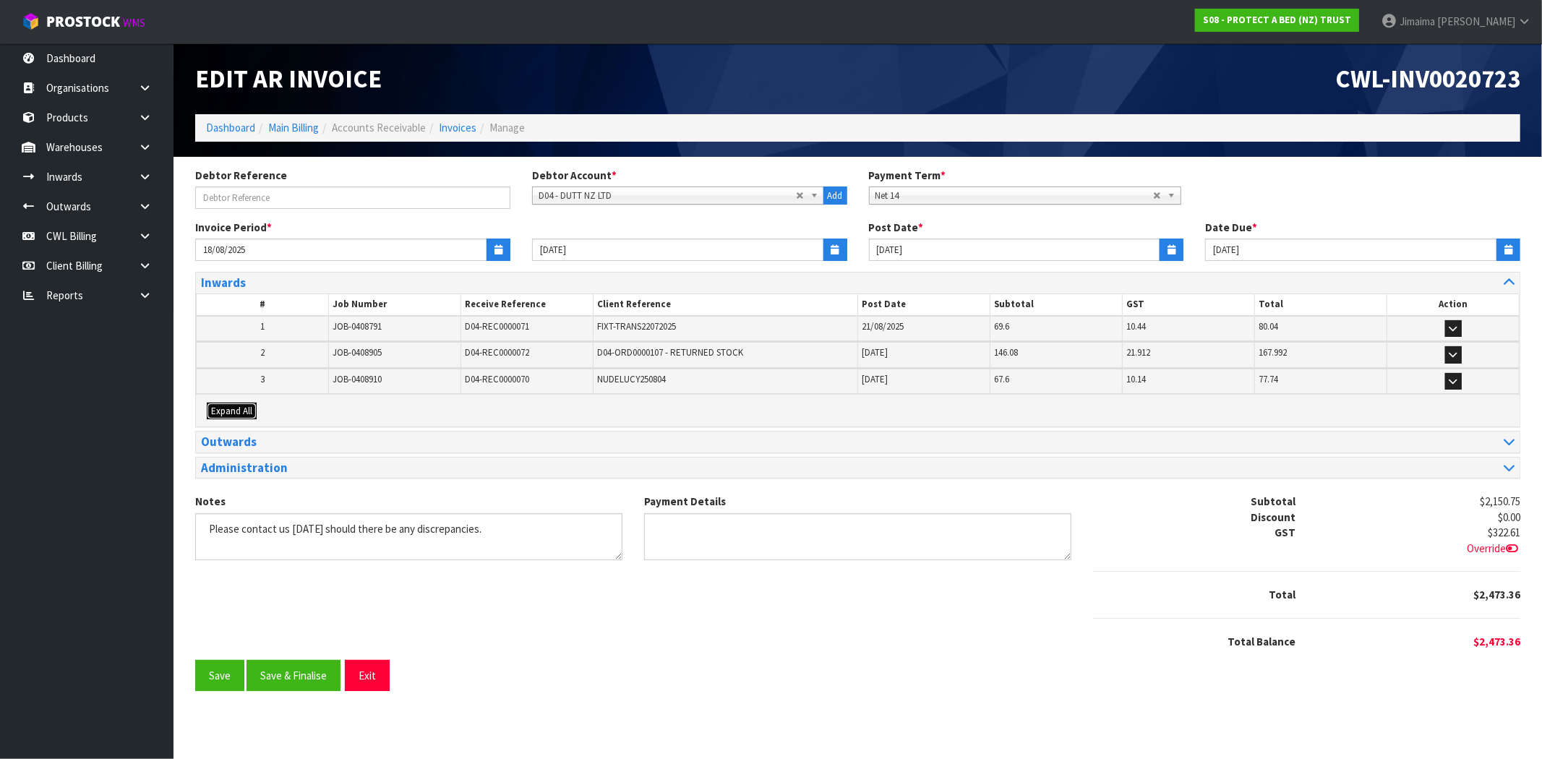
click at [213, 411] on span "Expand All" at bounding box center [231, 411] width 41 height 12
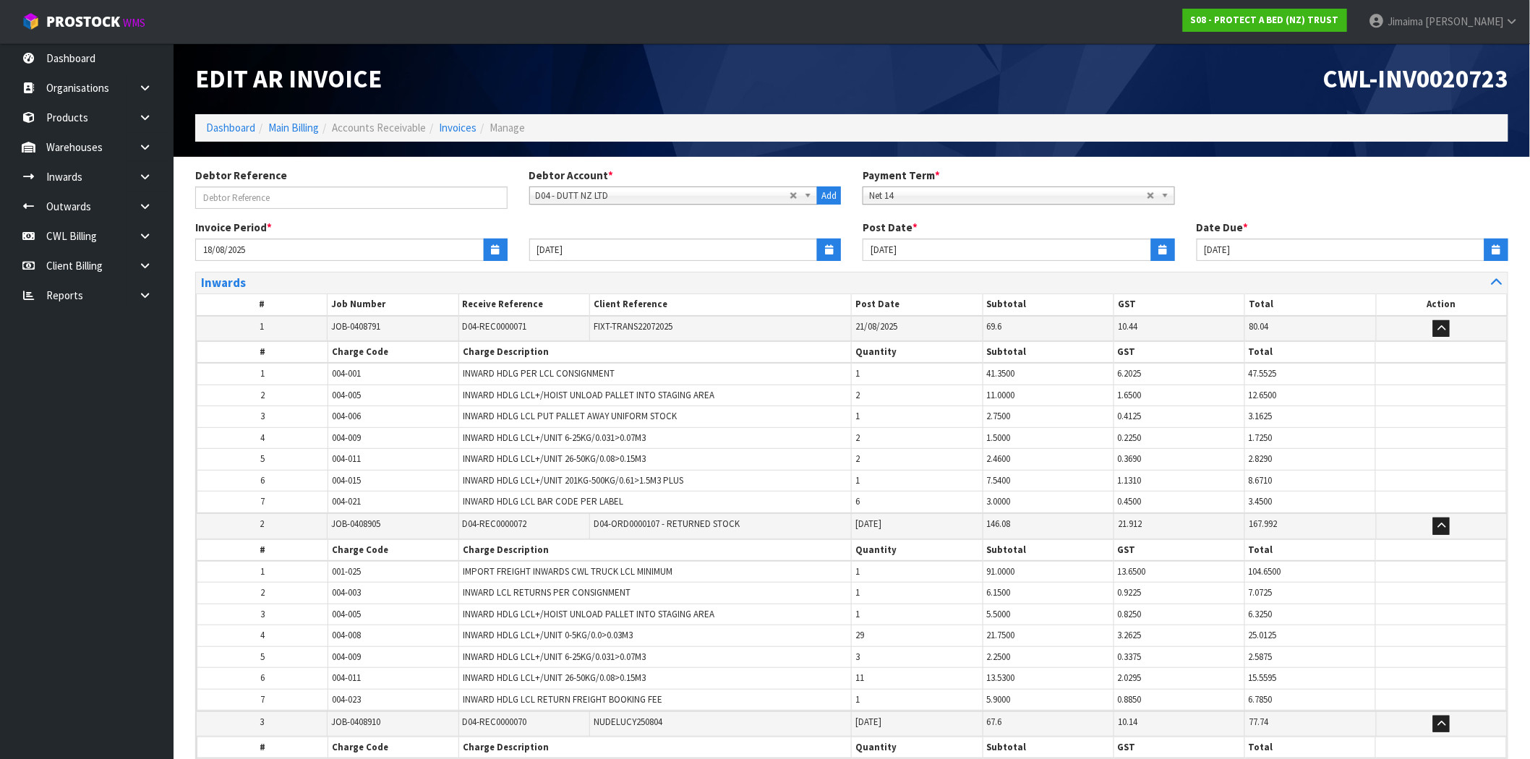
click at [252, 413] on td "3" at bounding box center [262, 416] width 131 height 21
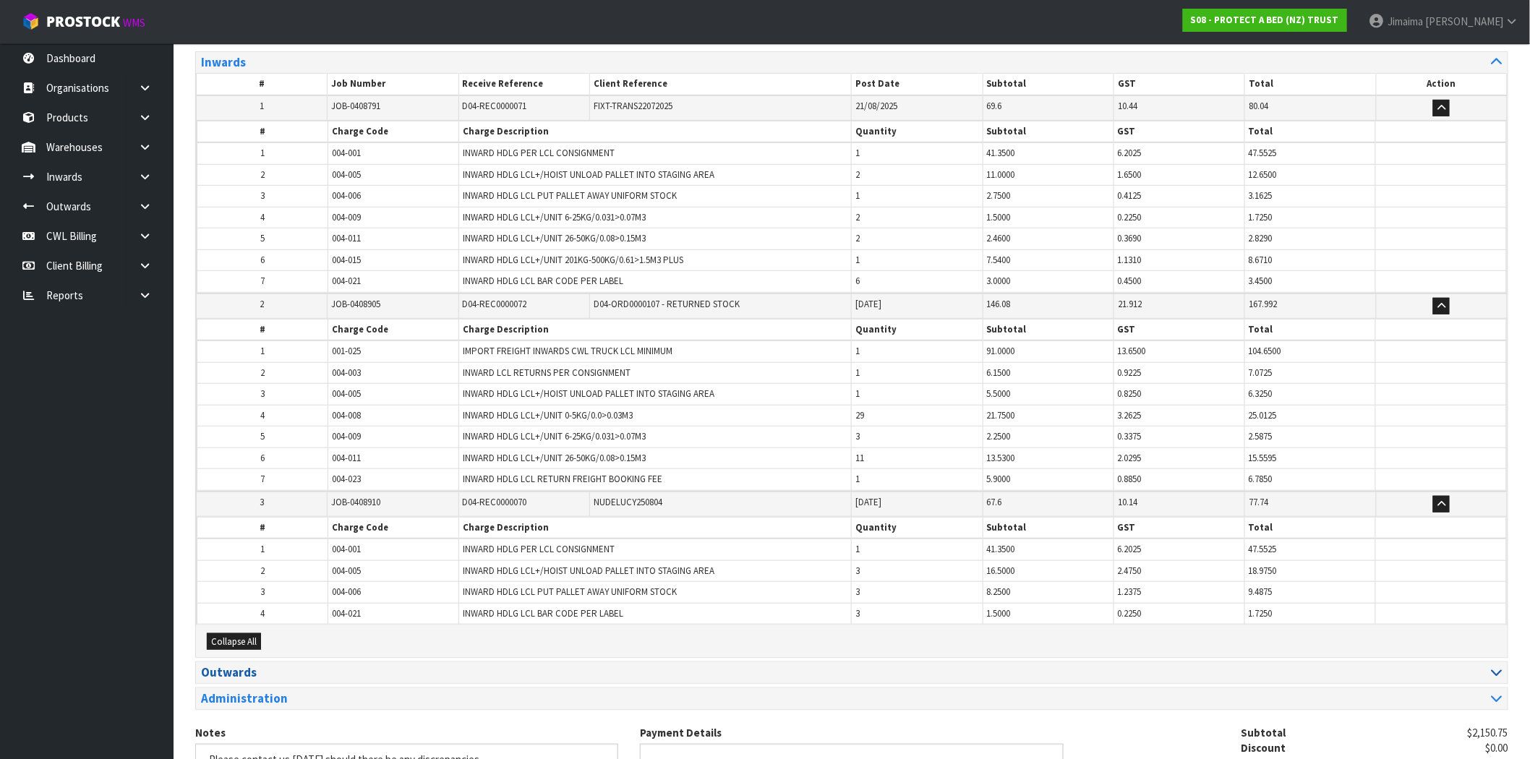
scroll to position [403, 0]
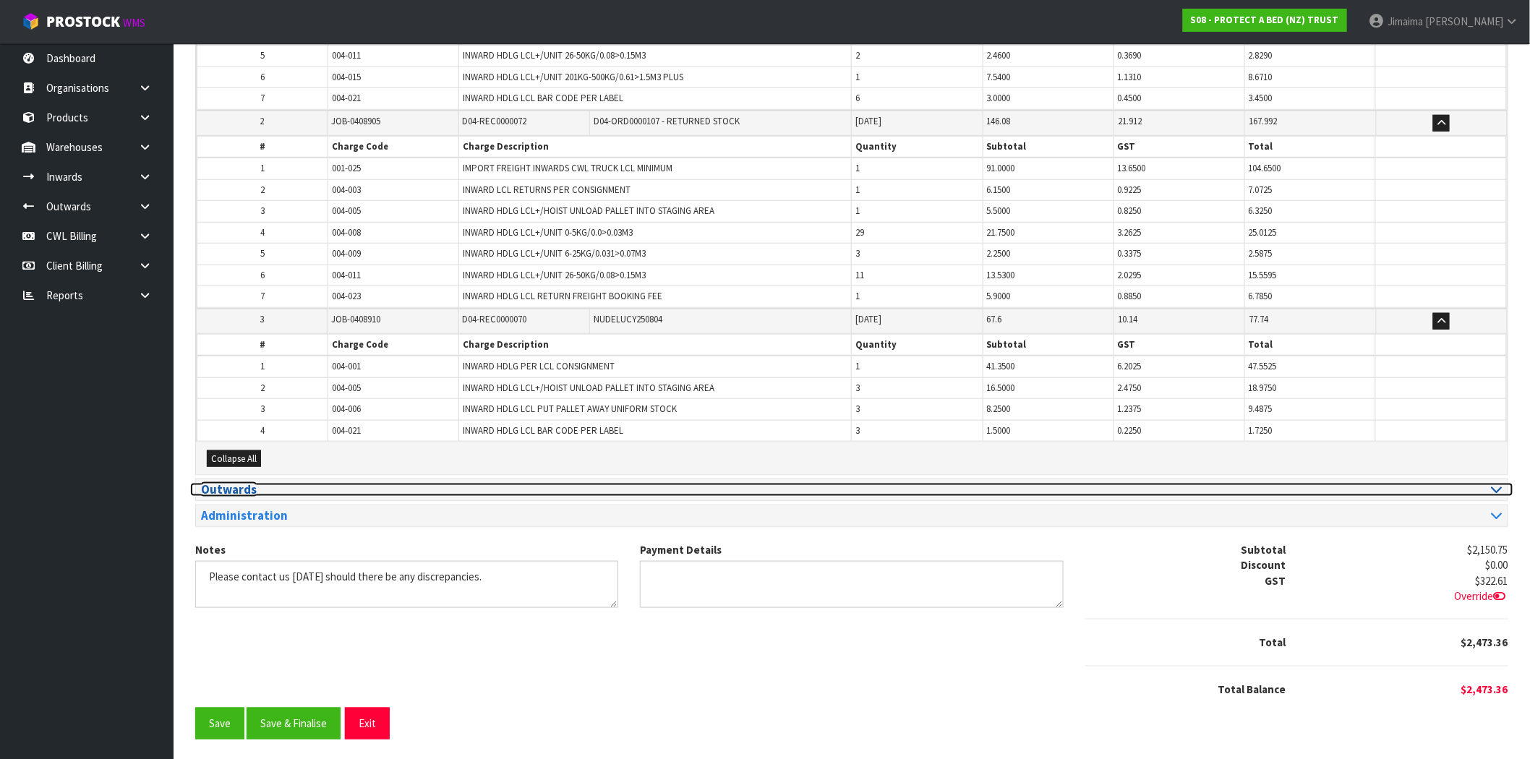
click at [318, 489] on h3 "Outwards" at bounding box center [521, 490] width 640 height 14
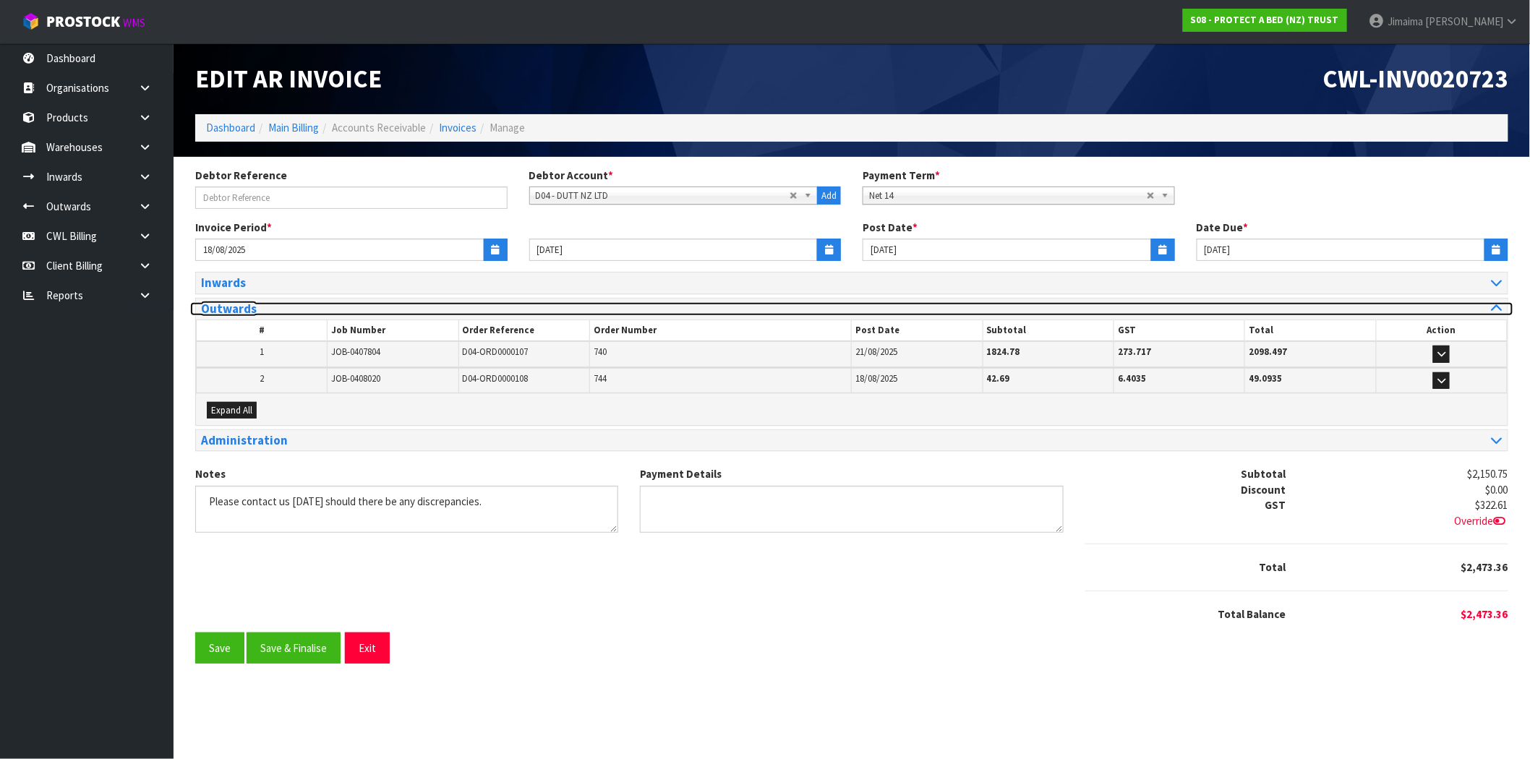
scroll to position [0, 0]
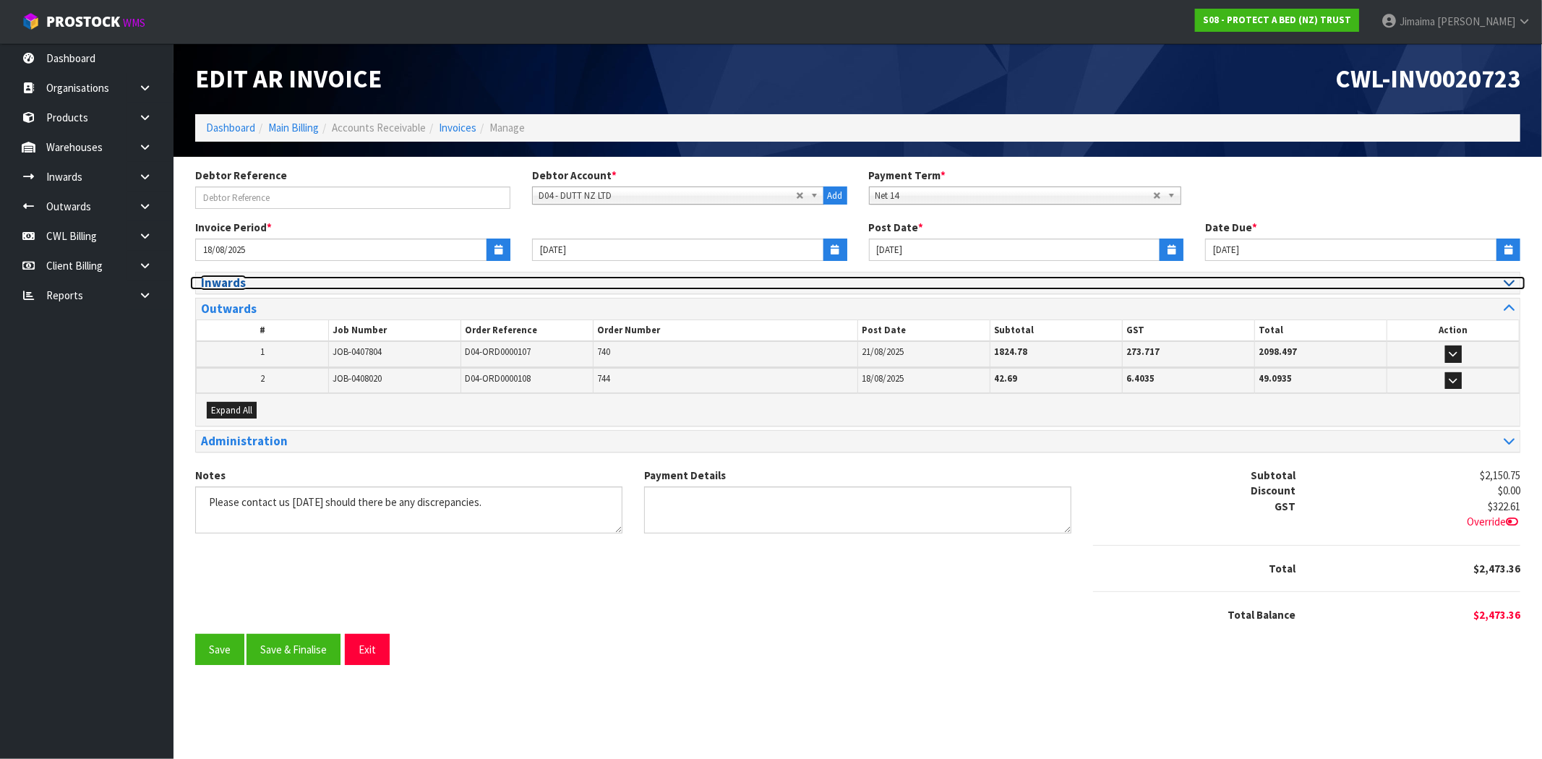
click at [291, 286] on h3 "Inwards" at bounding box center [524, 283] width 646 height 14
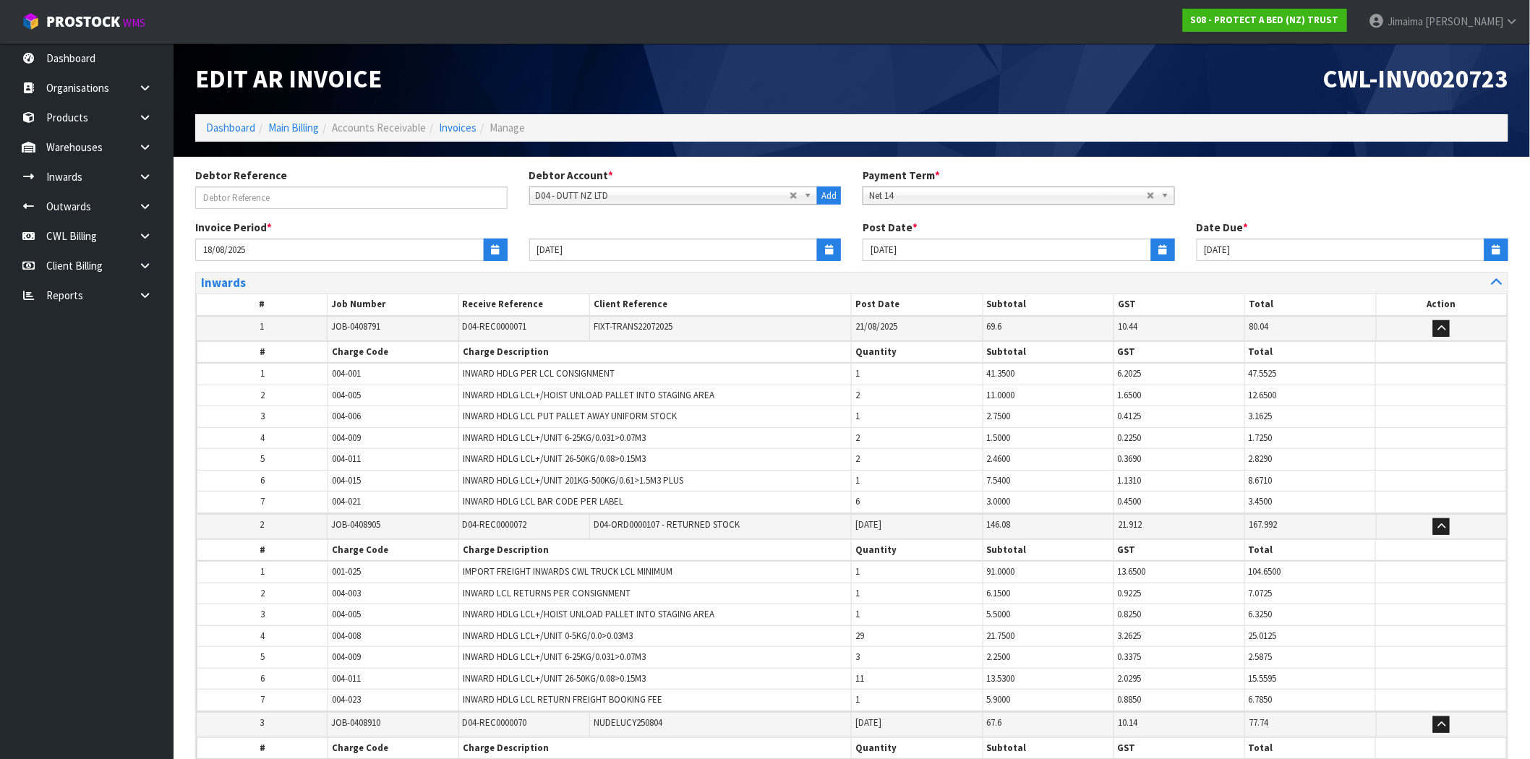
click at [502, 526] on span "D04-REC0000072" at bounding box center [495, 524] width 64 height 12
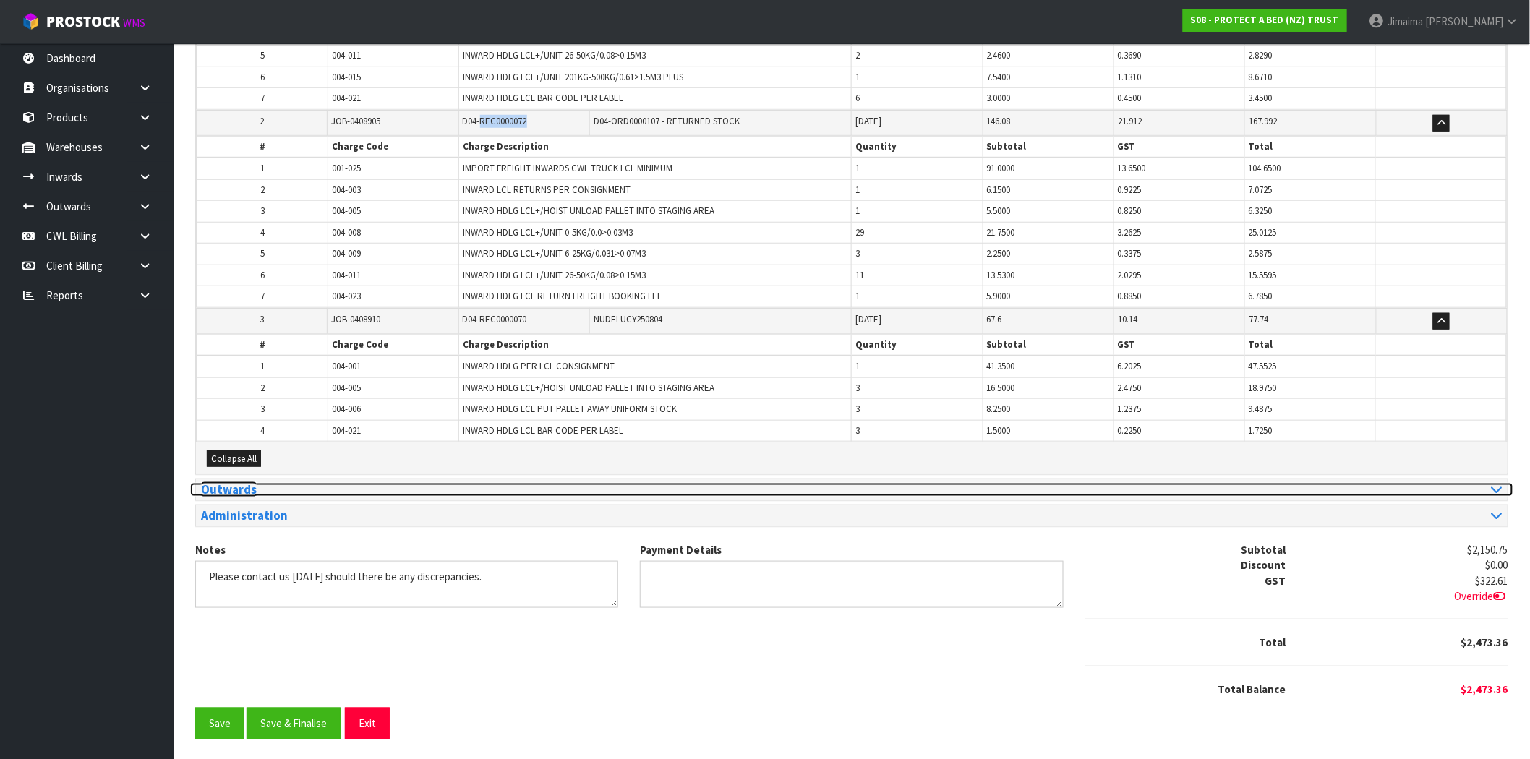
click at [247, 492] on h3 "Outwards" at bounding box center [521, 490] width 640 height 14
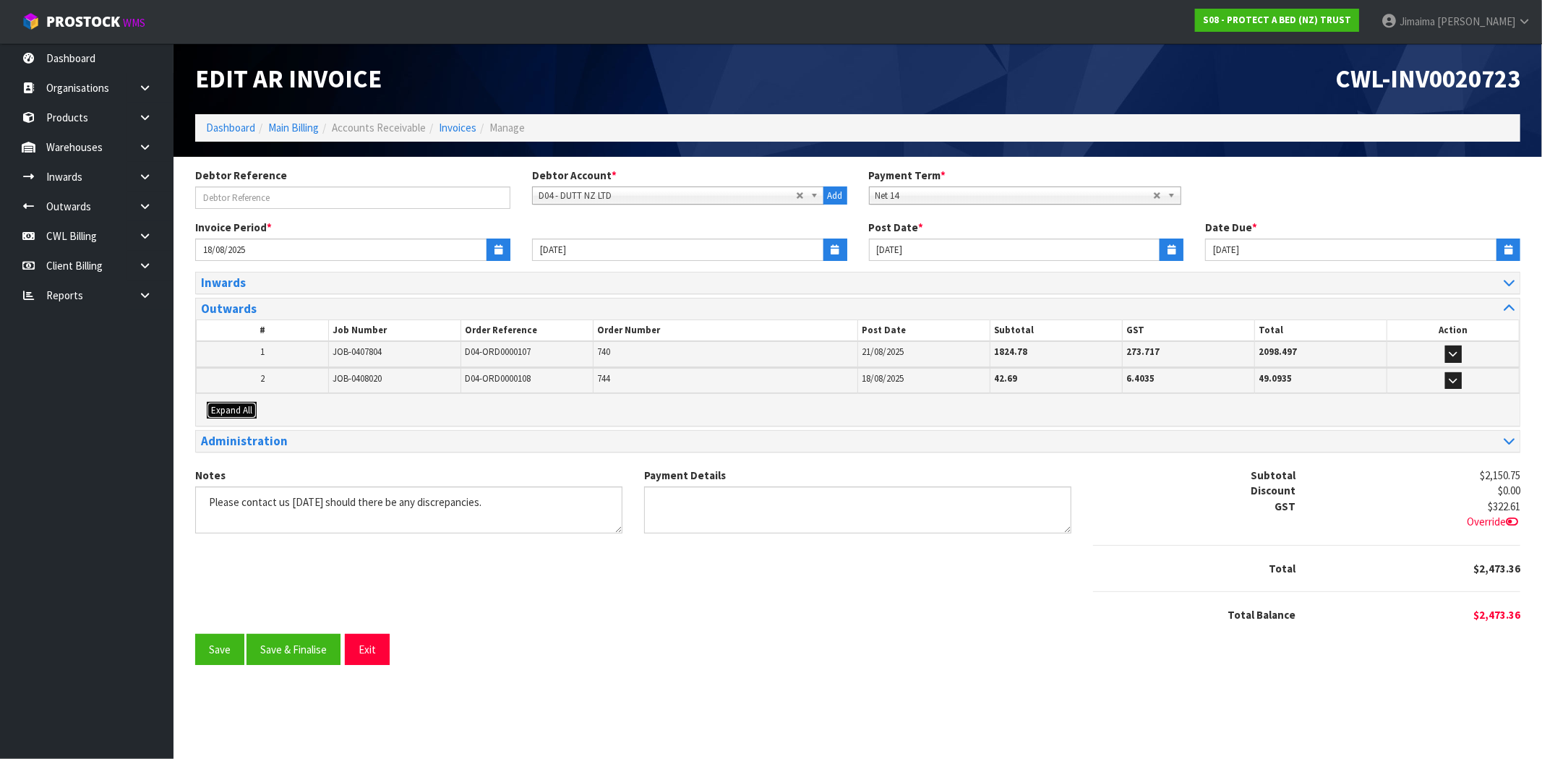
drag, startPoint x: 241, startPoint y: 413, endPoint x: 286, endPoint y: 393, distance: 48.9
click at [241, 413] on span "Expand All" at bounding box center [231, 410] width 41 height 12
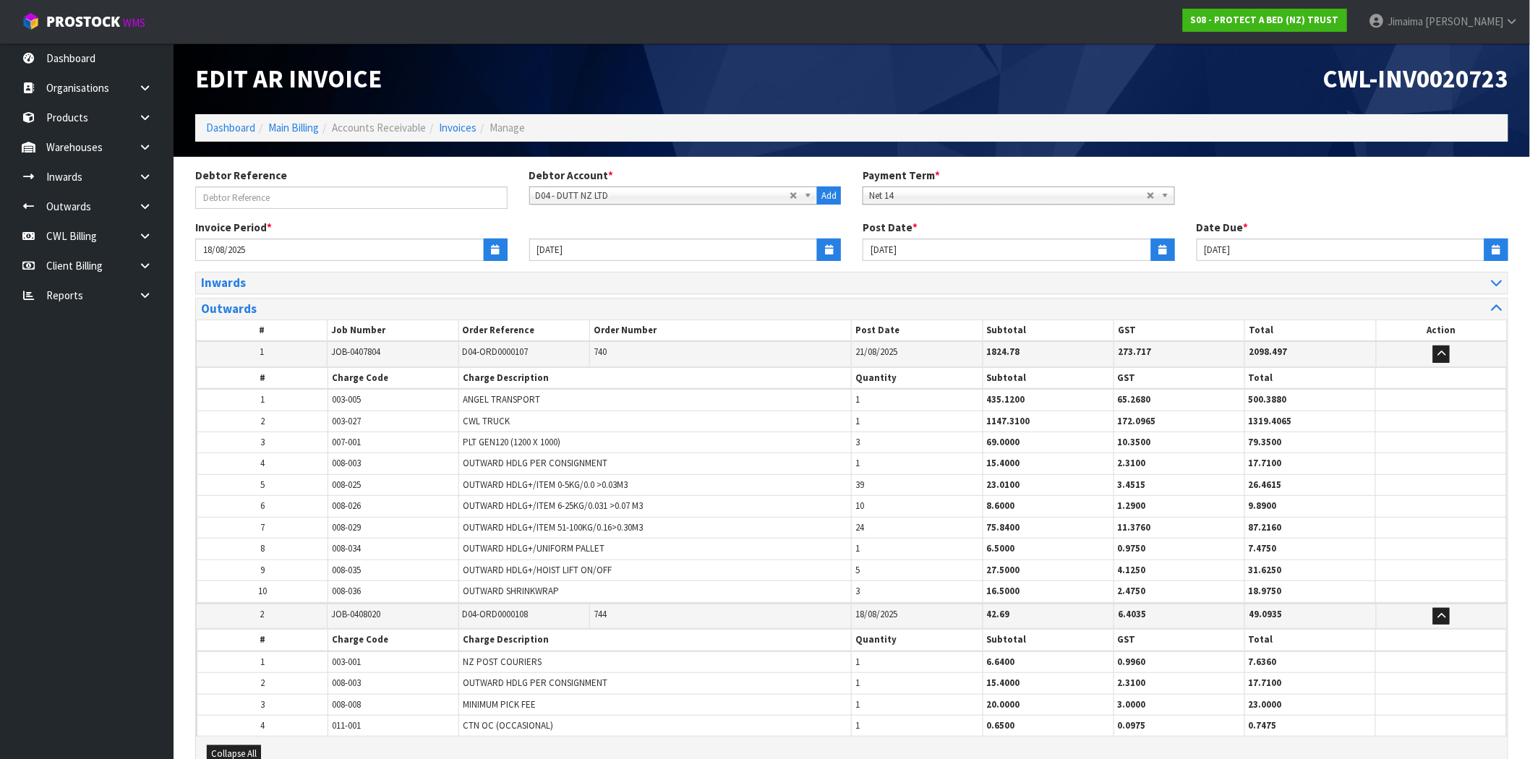
drag, startPoint x: 286, startPoint y: 393, endPoint x: 294, endPoint y: 386, distance: 11.3
click at [293, 390] on td "1" at bounding box center [262, 400] width 131 height 22
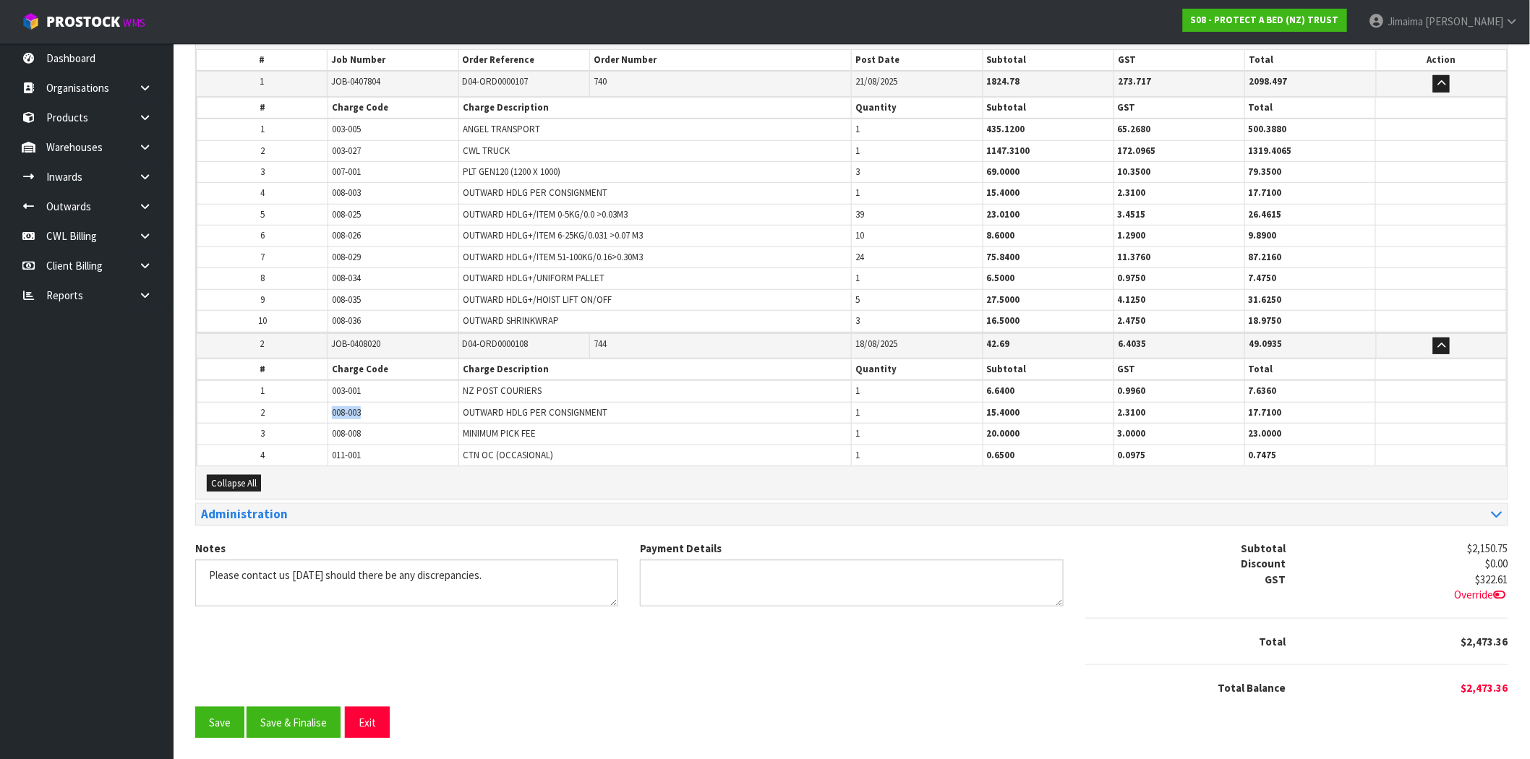
drag, startPoint x: 316, startPoint y: 416, endPoint x: 340, endPoint y: 403, distance: 27.2
click at [306, 415] on tr "2 008-003 OUTWARD HDLG PER CONSIGNMENT 1 15.4000 2.3100 17.7100" at bounding box center [851, 412] width 1309 height 21
drag, startPoint x: 861, startPoint y: 174, endPoint x: 847, endPoint y: 172, distance: 14.5
click at [847, 172] on tr "3 007-001 PLT GEN120 (1200 X 1000) 3 69.0000 10.3500 79.3500" at bounding box center [851, 172] width 1309 height 21
drag, startPoint x: 866, startPoint y: 286, endPoint x: 846, endPoint y: 288, distance: 20.4
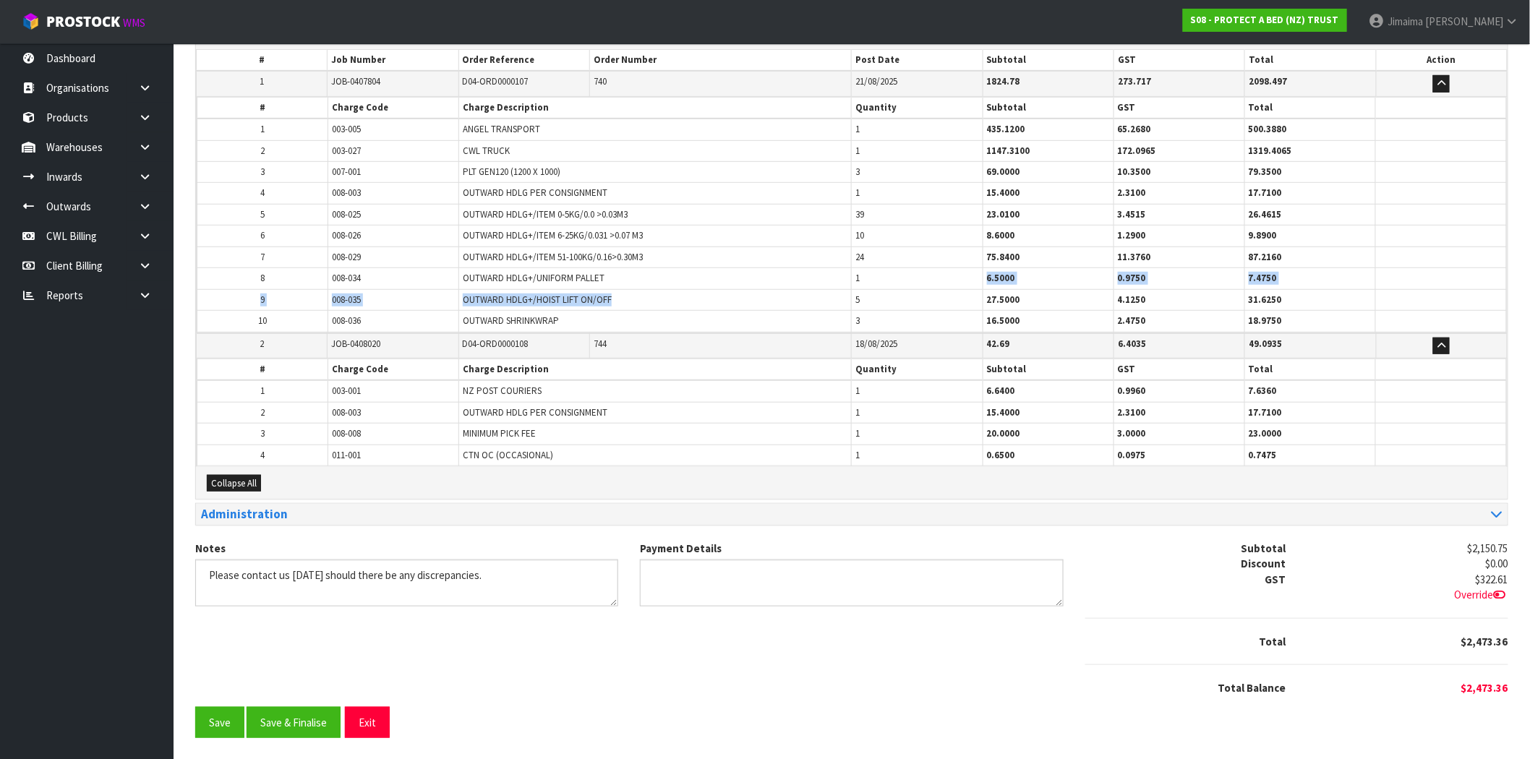
click at [846, 288] on tbody "1 003-005 ANGEL TRANSPORT 1 435.1200 65.2680 500.3880 2 003-027 CWL TRUCK 1 114…" at bounding box center [851, 225] width 1309 height 213
click at [871, 297] on td "5" at bounding box center [917, 299] width 131 height 21
click at [291, 707] on button "Save & Finalise" at bounding box center [294, 722] width 94 height 31
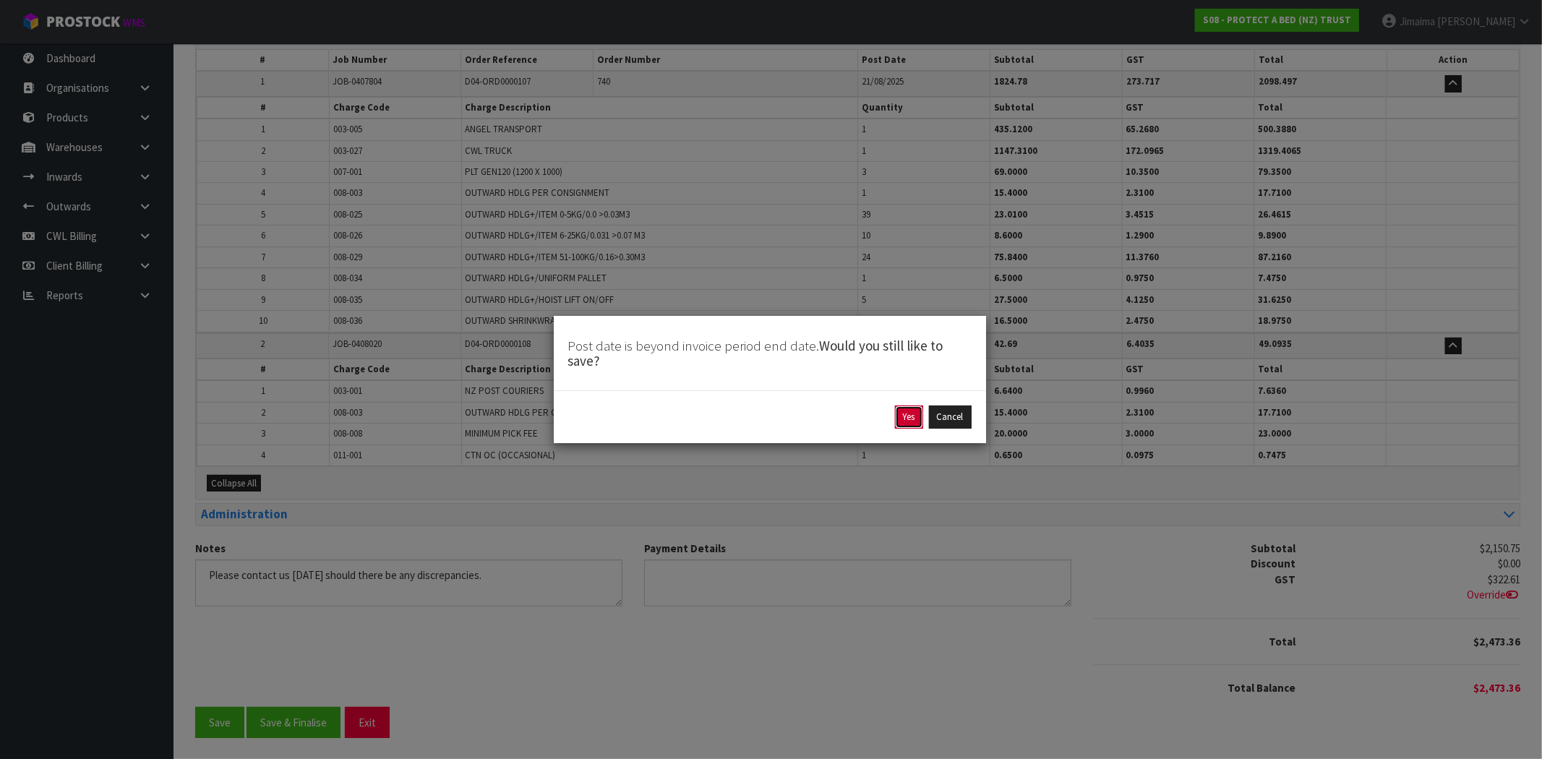
click at [906, 417] on button "Yes" at bounding box center [909, 417] width 28 height 23
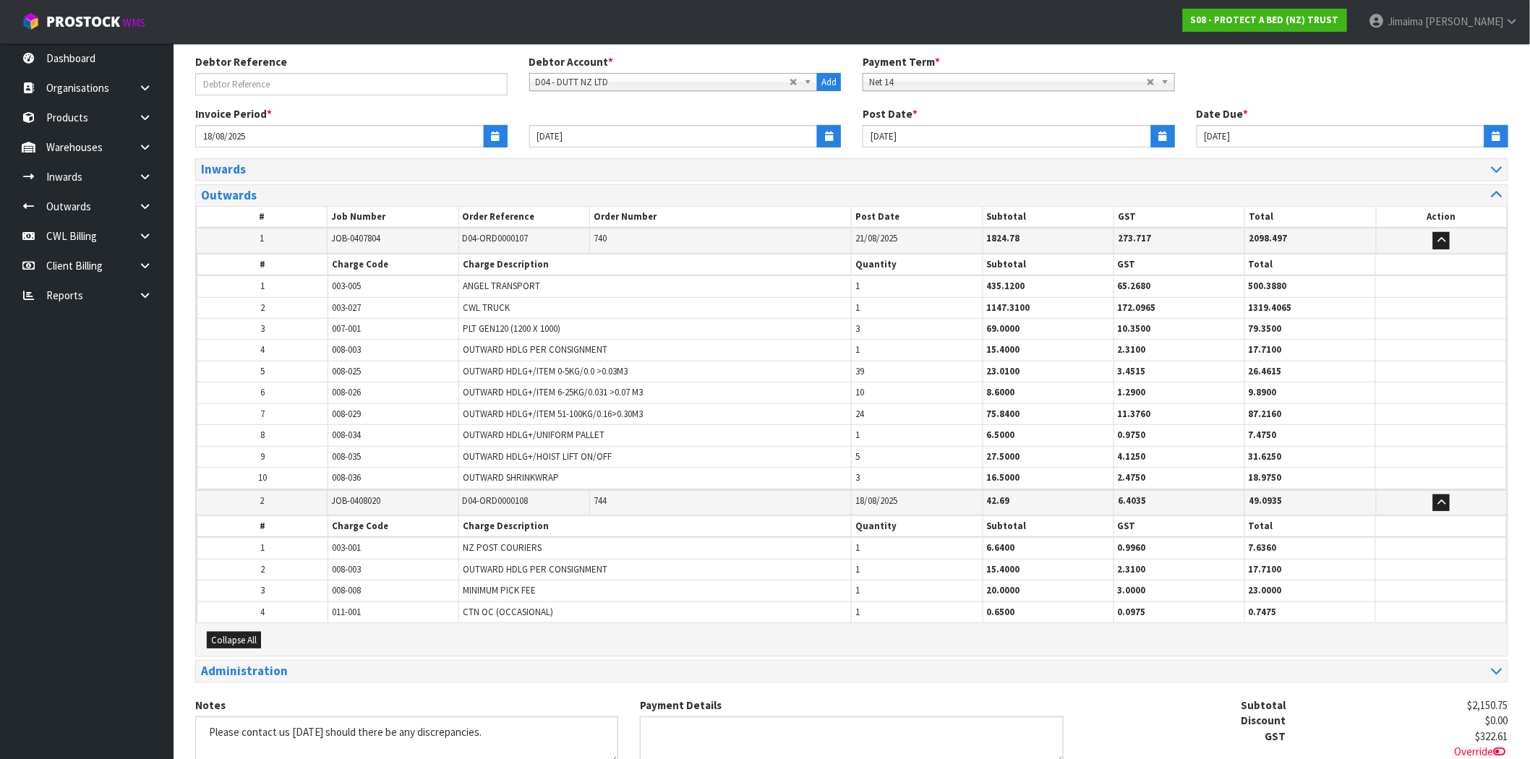
scroll to position [0, 0]
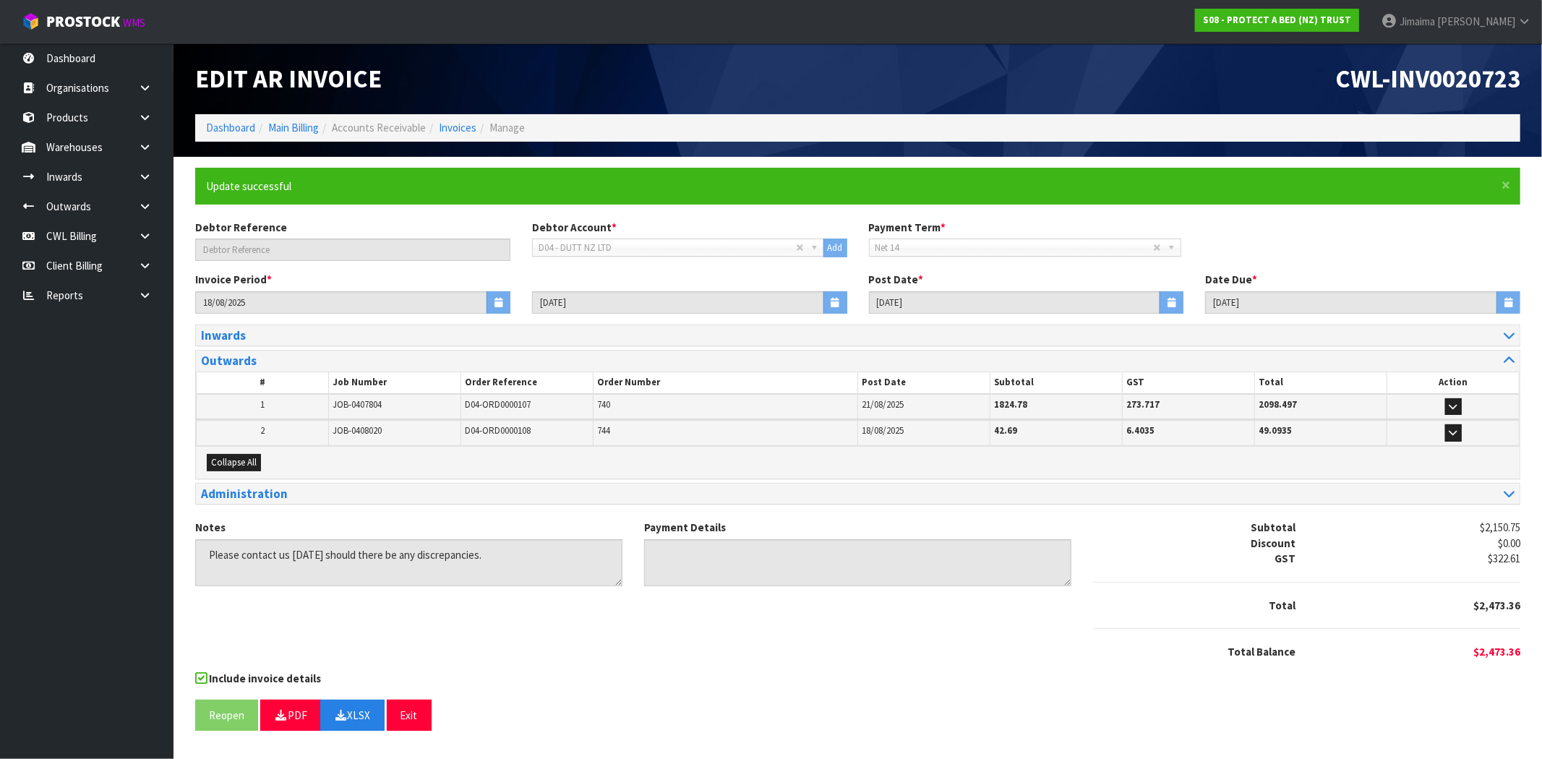
drag, startPoint x: 1160, startPoint y: 736, endPoint x: 1125, endPoint y: 656, distance: 87.1
click at [1160, 735] on div "× Close Update successful Debtor Reference Debtor Account * A&P - A & P PAINTER…" at bounding box center [857, 455] width 1347 height 575
click at [438, 123] on li "Invoices" at bounding box center [451, 127] width 51 height 15
click at [451, 125] on link "Invoices" at bounding box center [458, 128] width 38 height 14
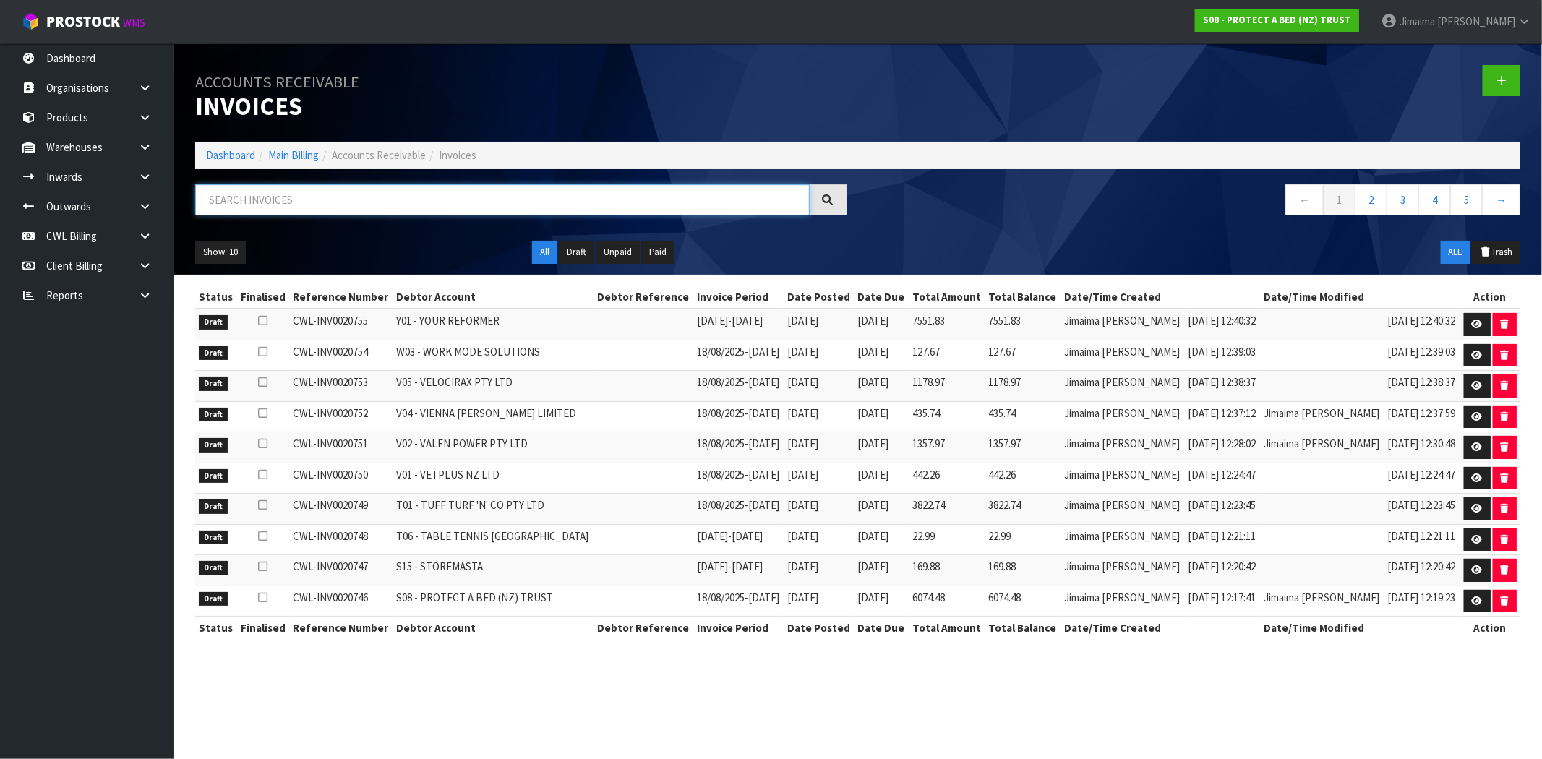
click at [320, 194] on input "text" at bounding box center [502, 199] width 615 height 31
paste input "D05"
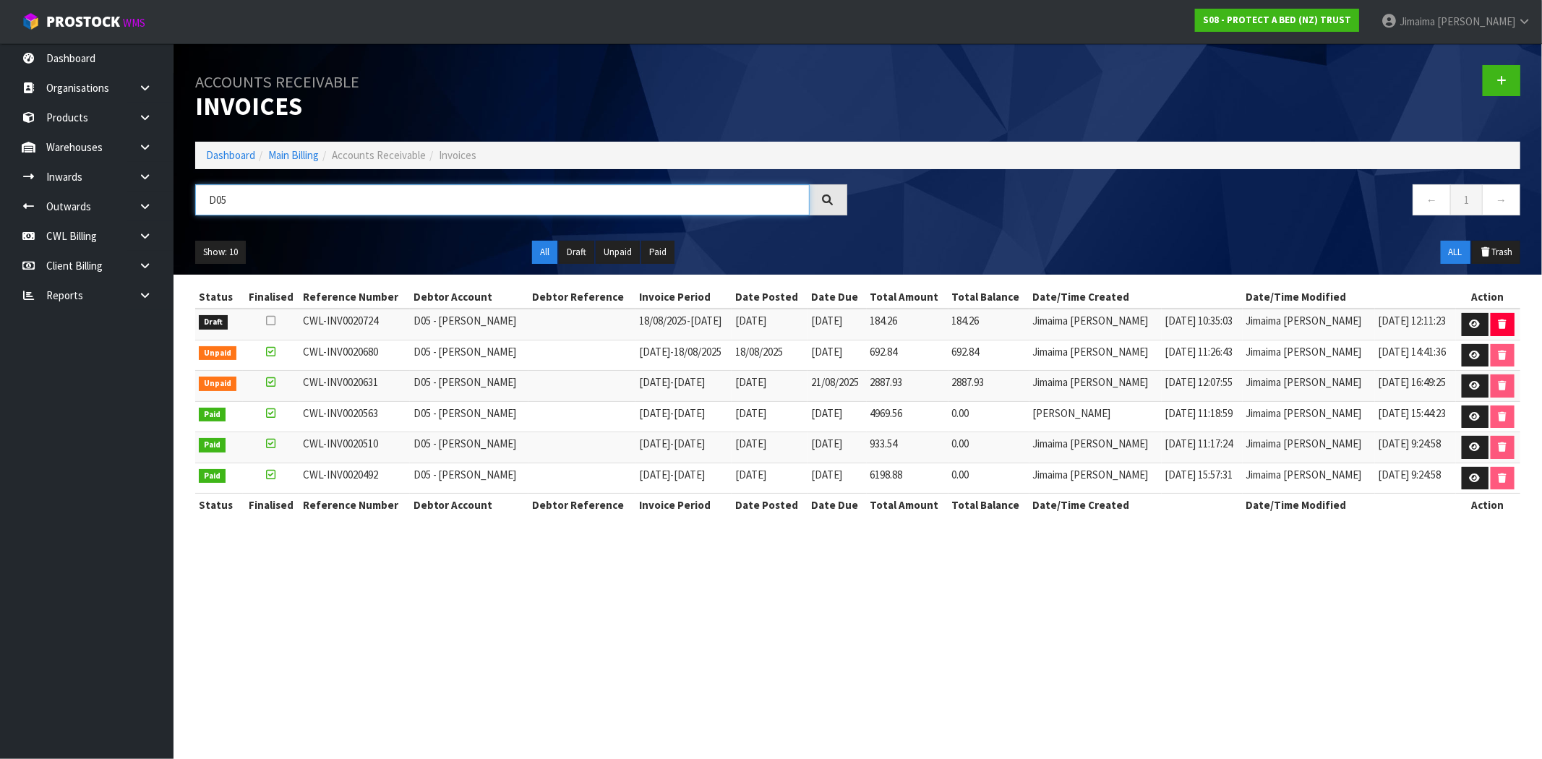
type input "D05"
click at [1465, 320] on link at bounding box center [1475, 324] width 27 height 23
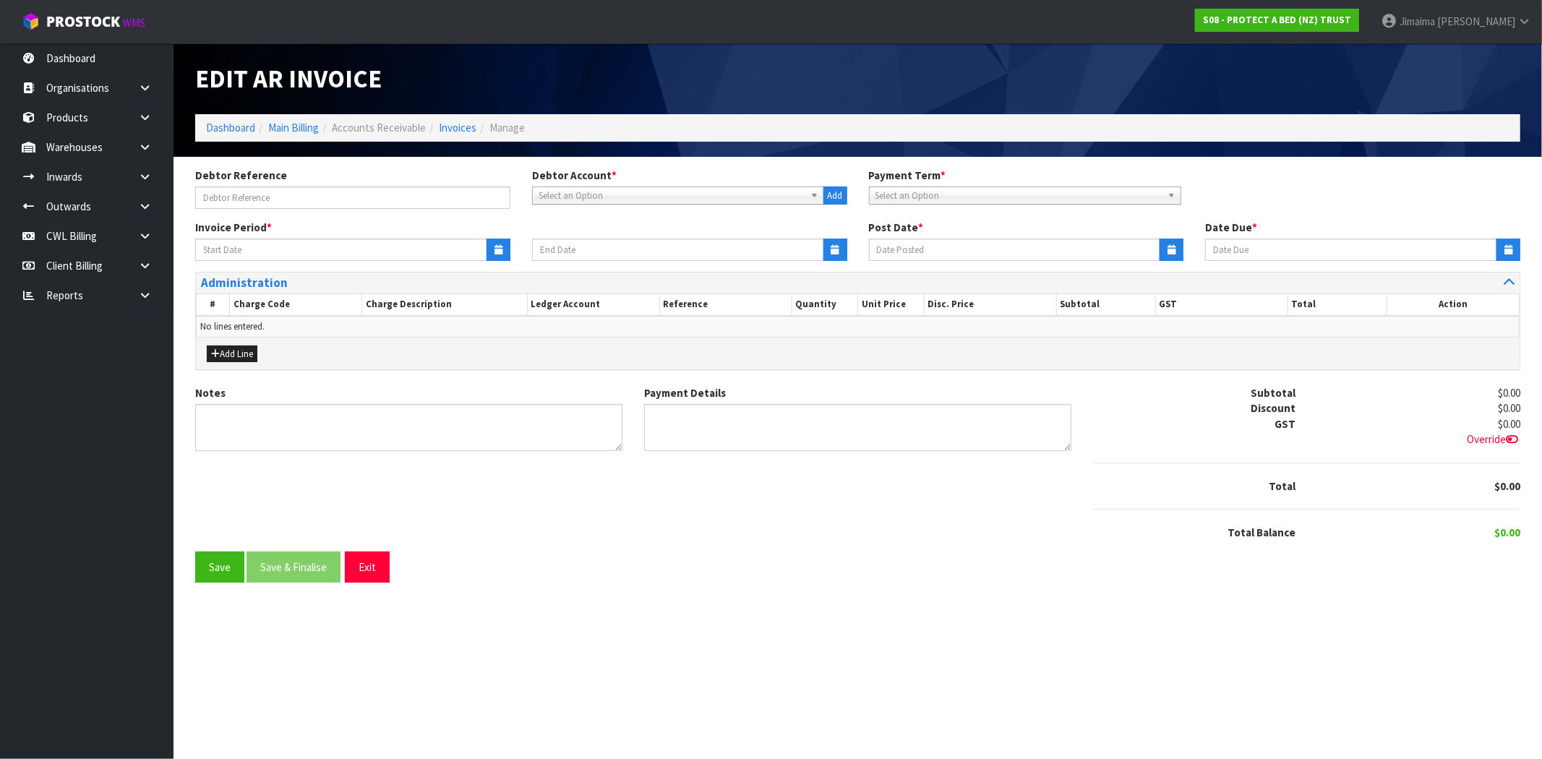
type input "18/08/2025"
type input "[DATE]"
type textarea "Please contact us within 7 days should there be any discrepancies."
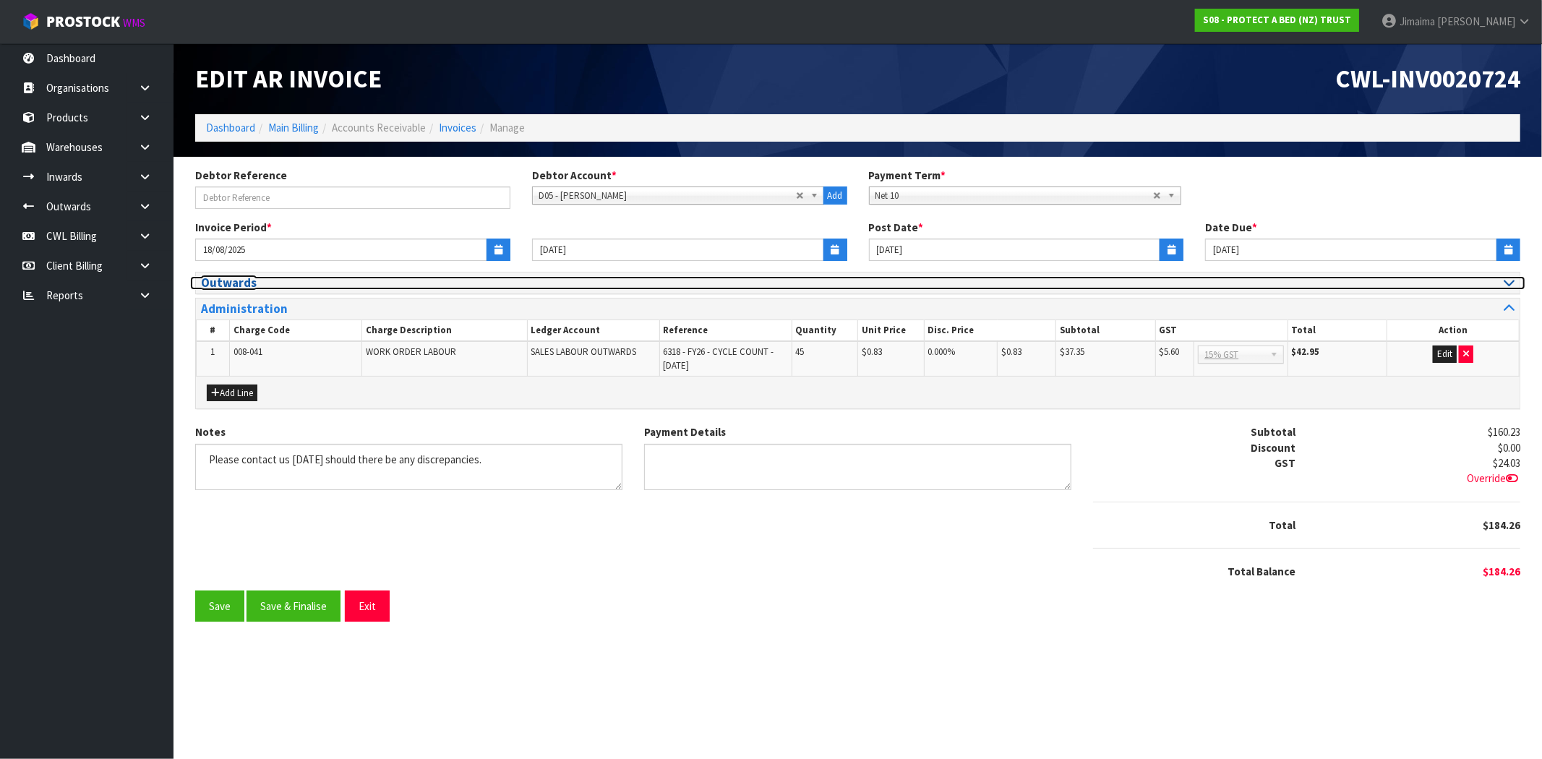
click at [272, 283] on h3 "Outwards" at bounding box center [524, 283] width 646 height 14
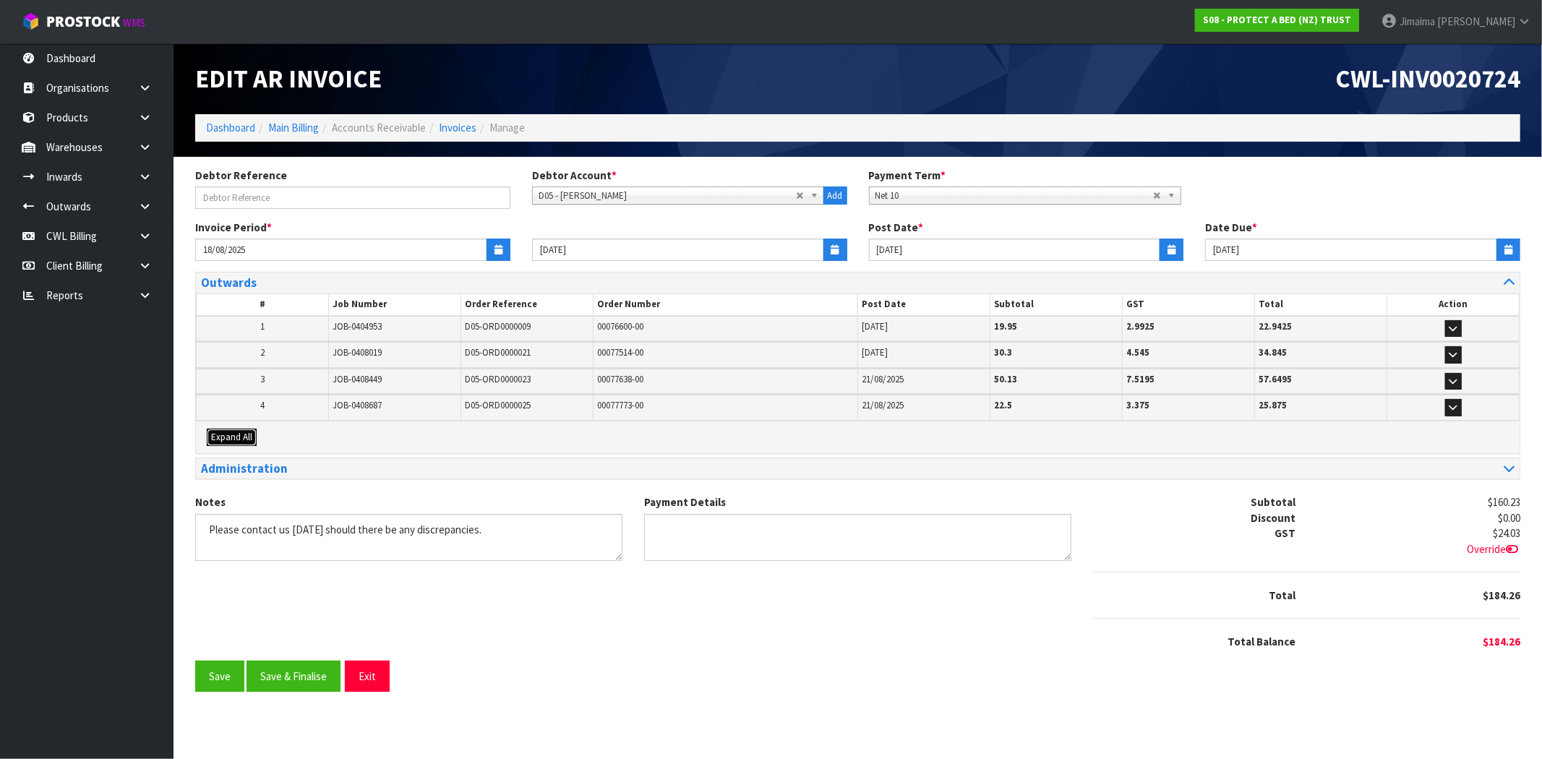
click at [244, 439] on span "Expand All" at bounding box center [231, 437] width 41 height 12
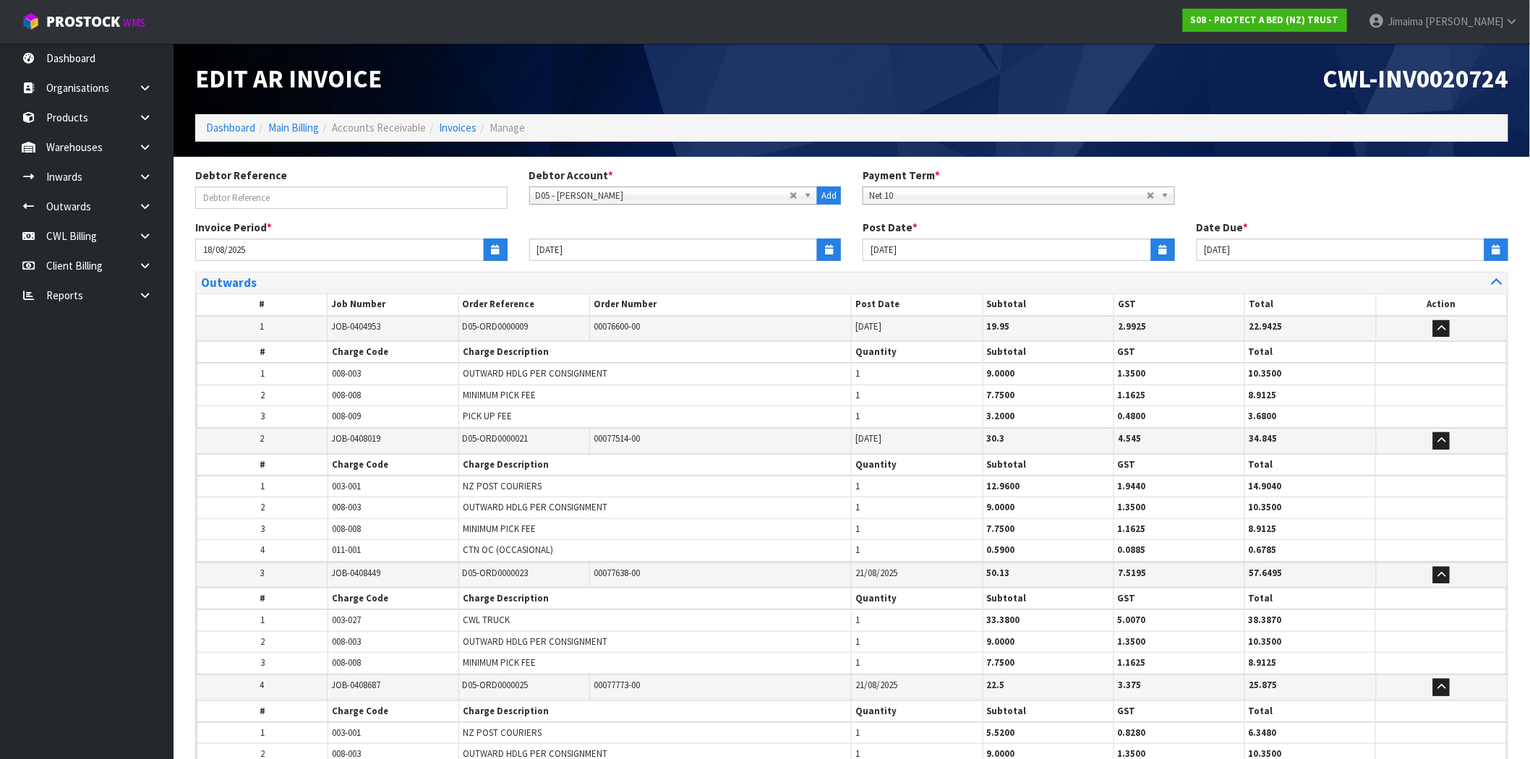
drag, startPoint x: 309, startPoint y: 392, endPoint x: 320, endPoint y: 383, distance: 13.9
click at [312, 391] on td "2" at bounding box center [262, 395] width 131 height 21
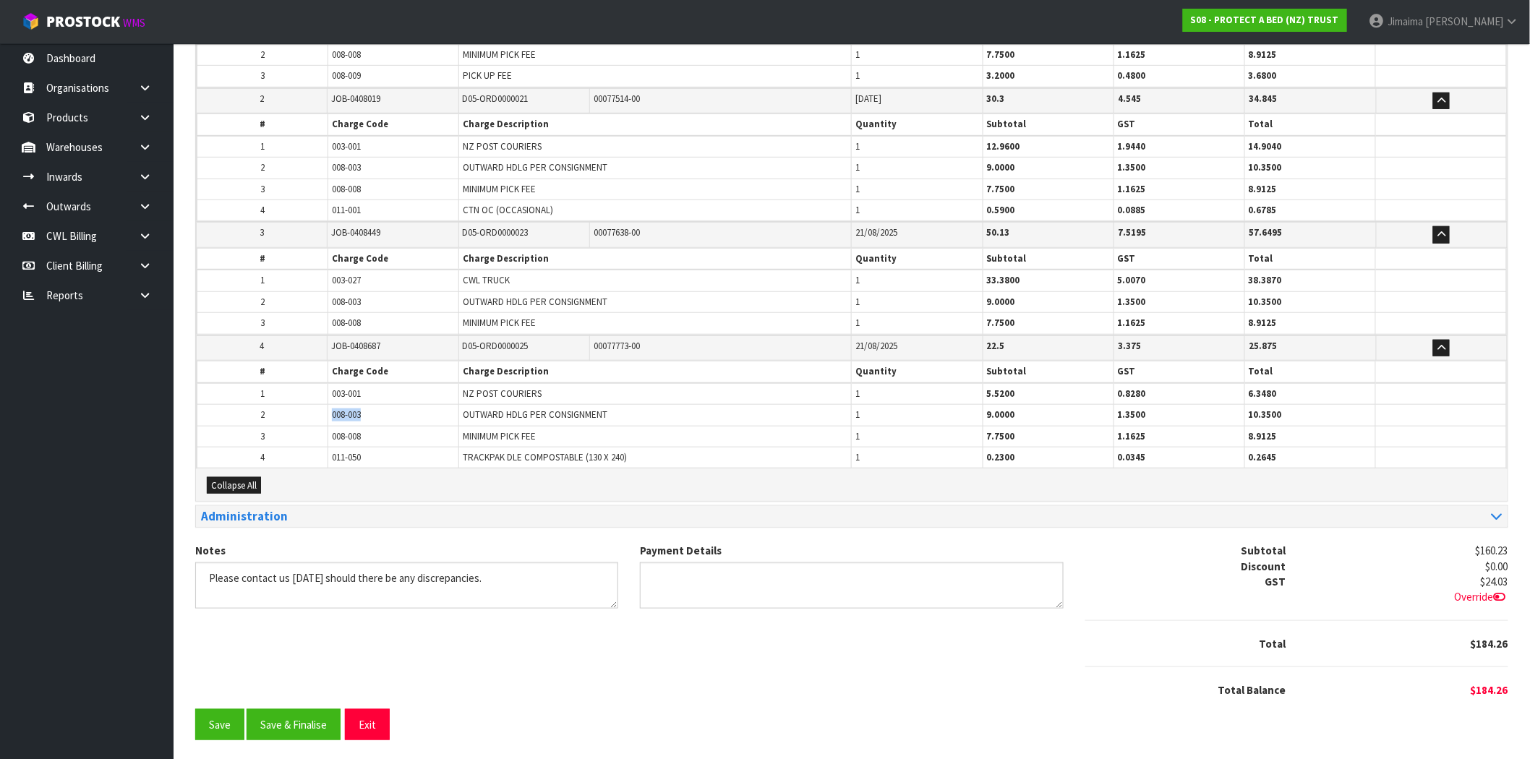
drag, startPoint x: 389, startPoint y: 418, endPoint x: 374, endPoint y: 412, distance: 15.6
click at [312, 417] on tr "2 008-003 OUTWARD HDLG PER CONSIGNMENT 1 9.0000 1.3500 10.3500" at bounding box center [851, 415] width 1309 height 21
click at [386, 407] on td "008-003" at bounding box center [393, 415] width 131 height 21
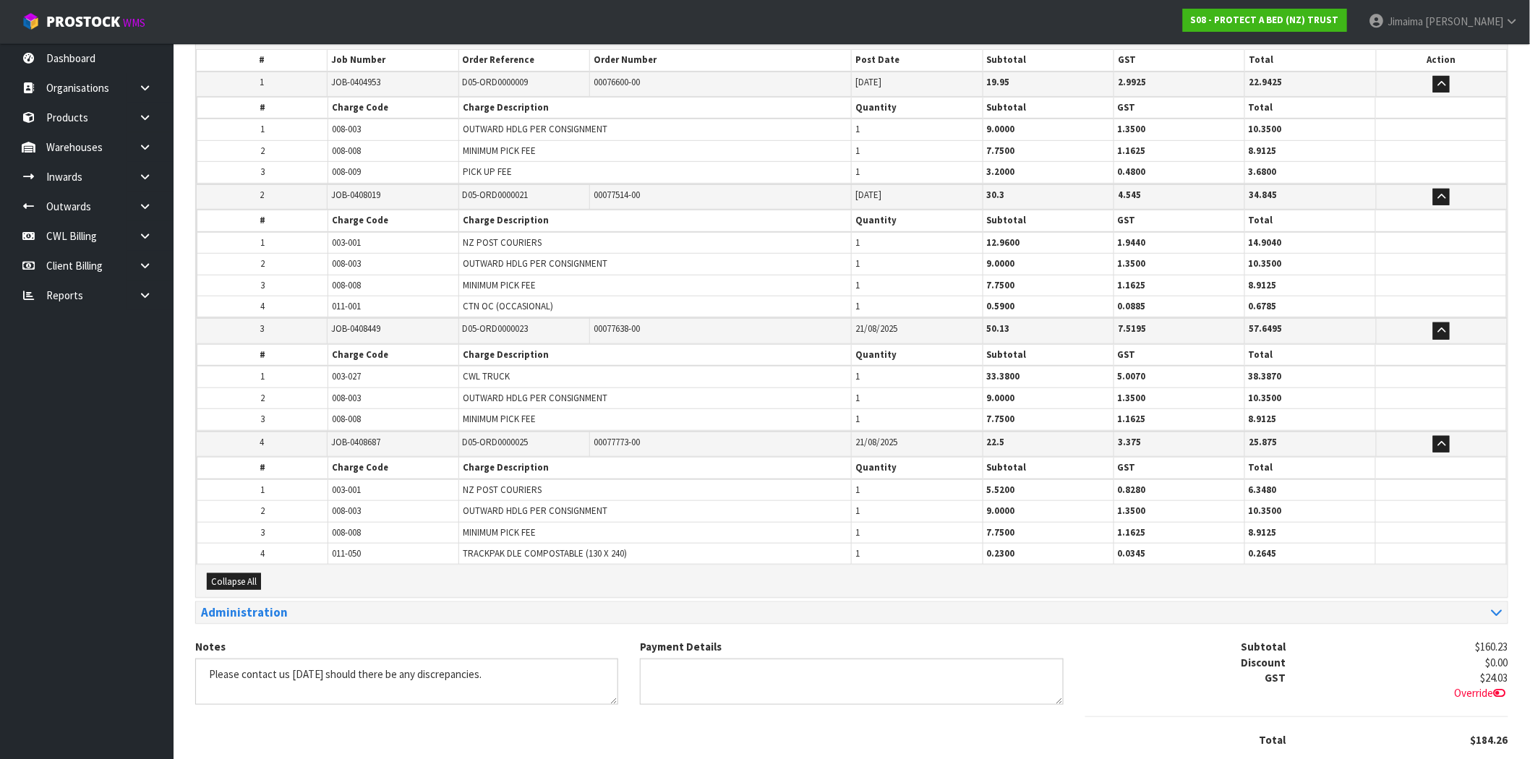
scroll to position [206, 0]
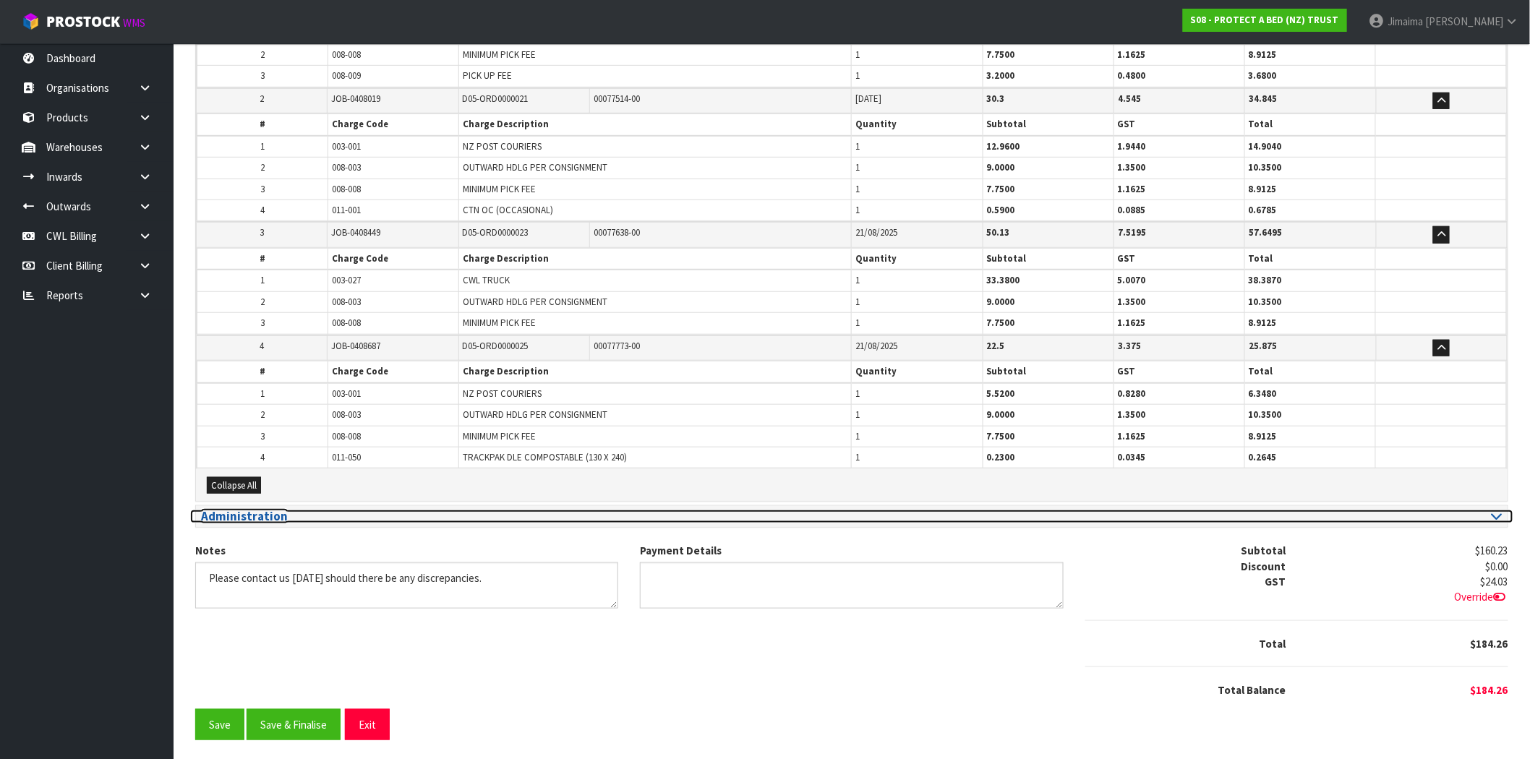
click at [312, 514] on h3 "Administration" at bounding box center [521, 517] width 640 height 14
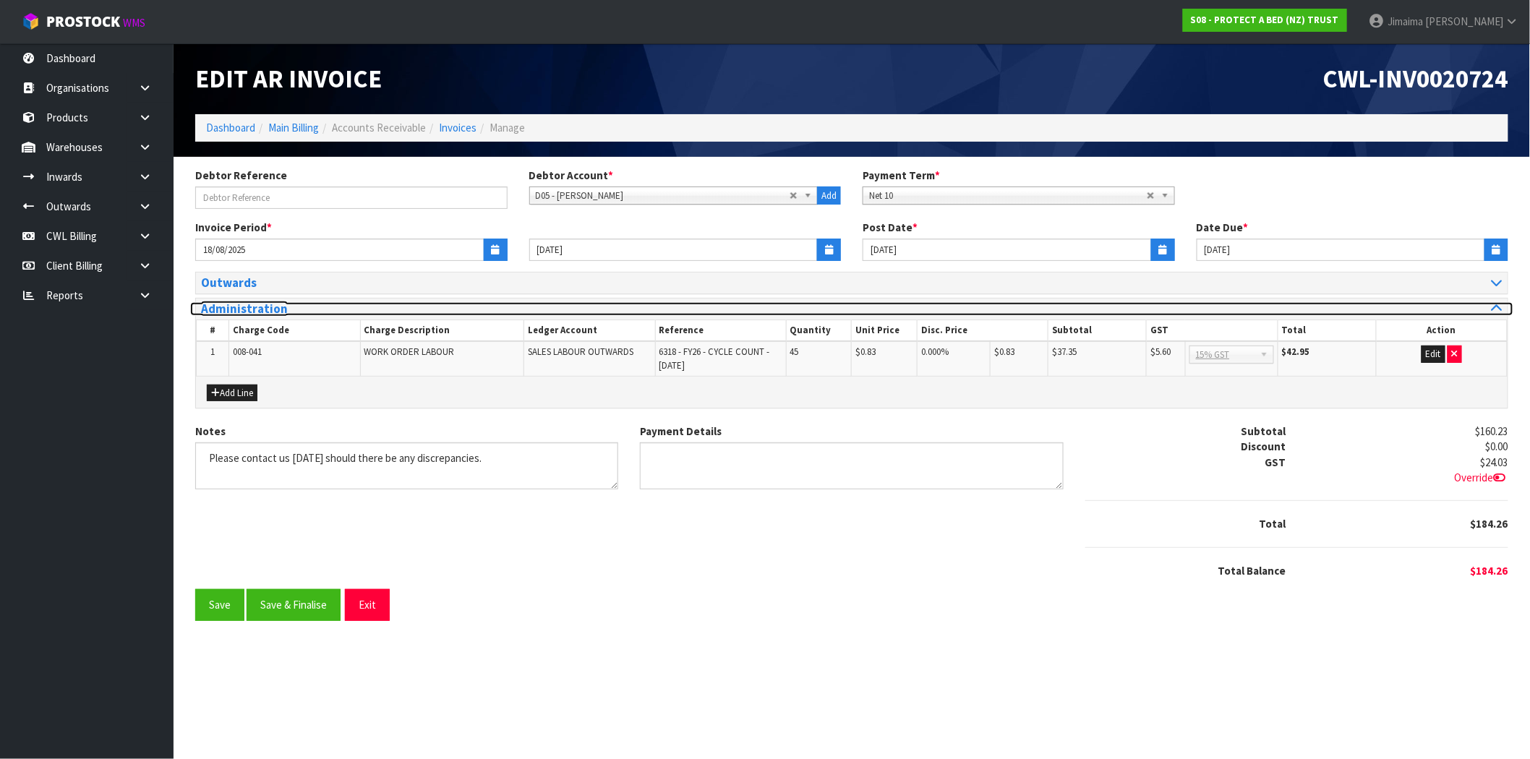
scroll to position [0, 0]
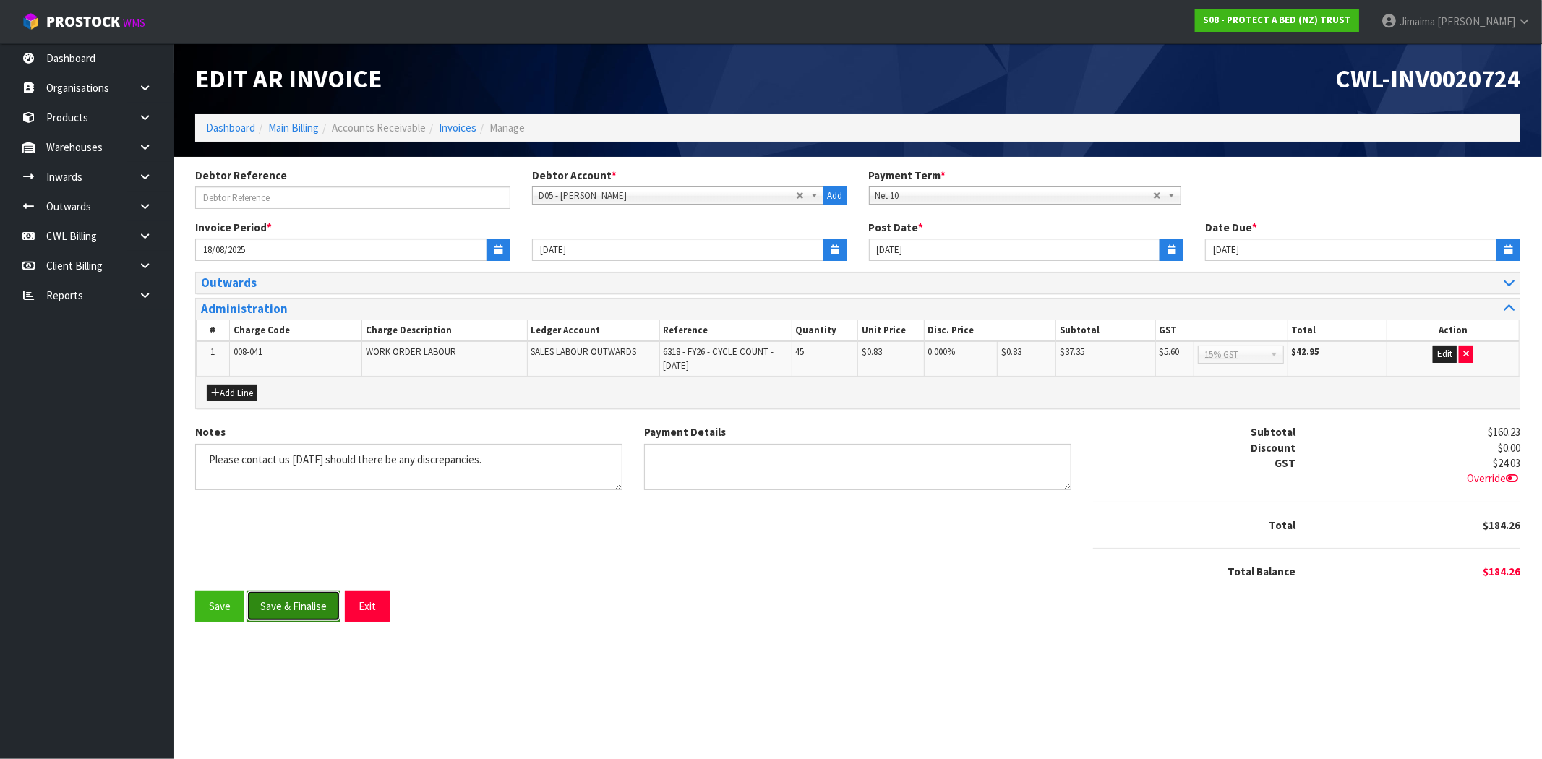
click at [307, 604] on button "Save & Finalise" at bounding box center [294, 606] width 94 height 31
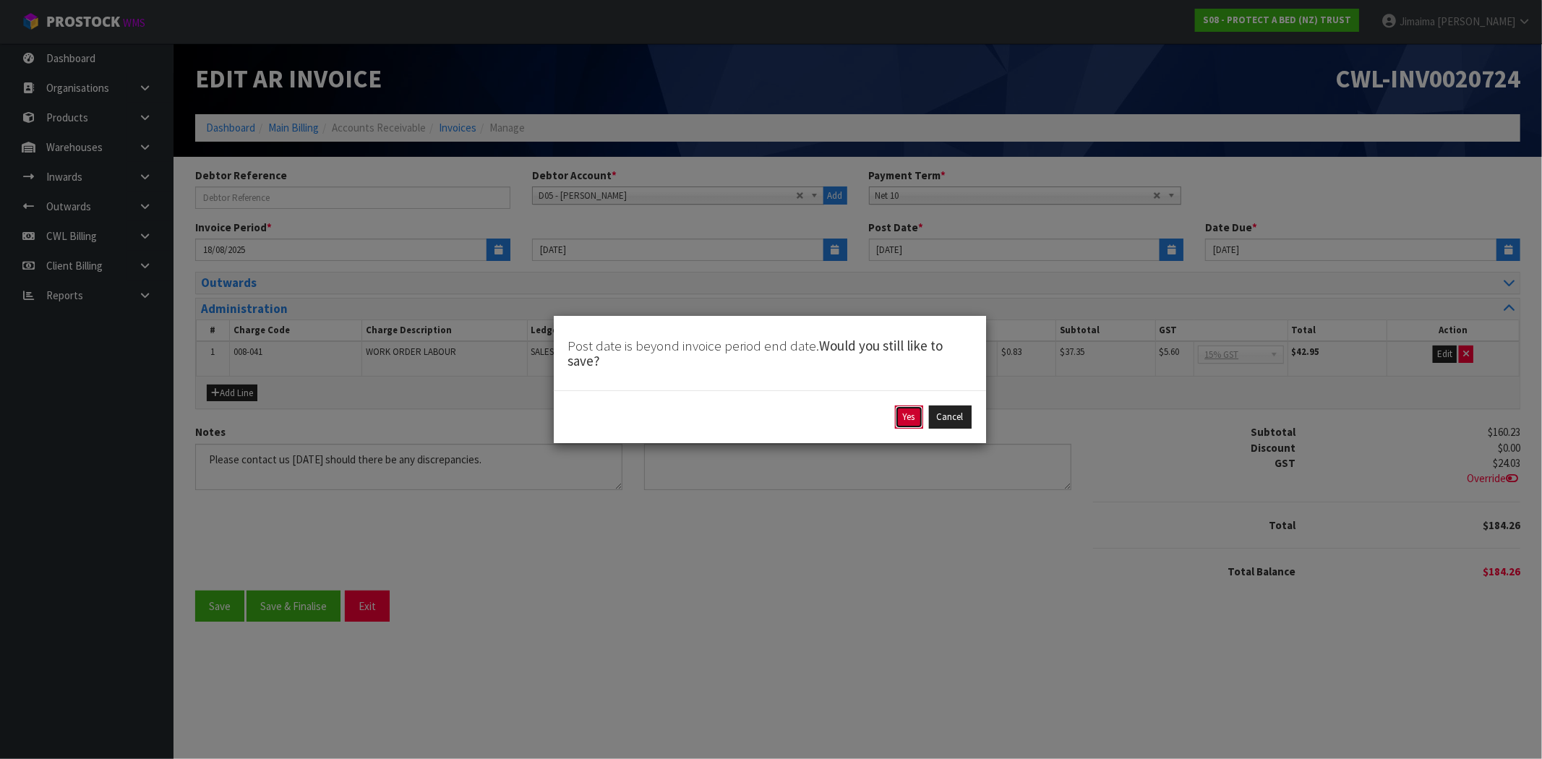
click at [916, 419] on button "Yes" at bounding box center [909, 417] width 28 height 23
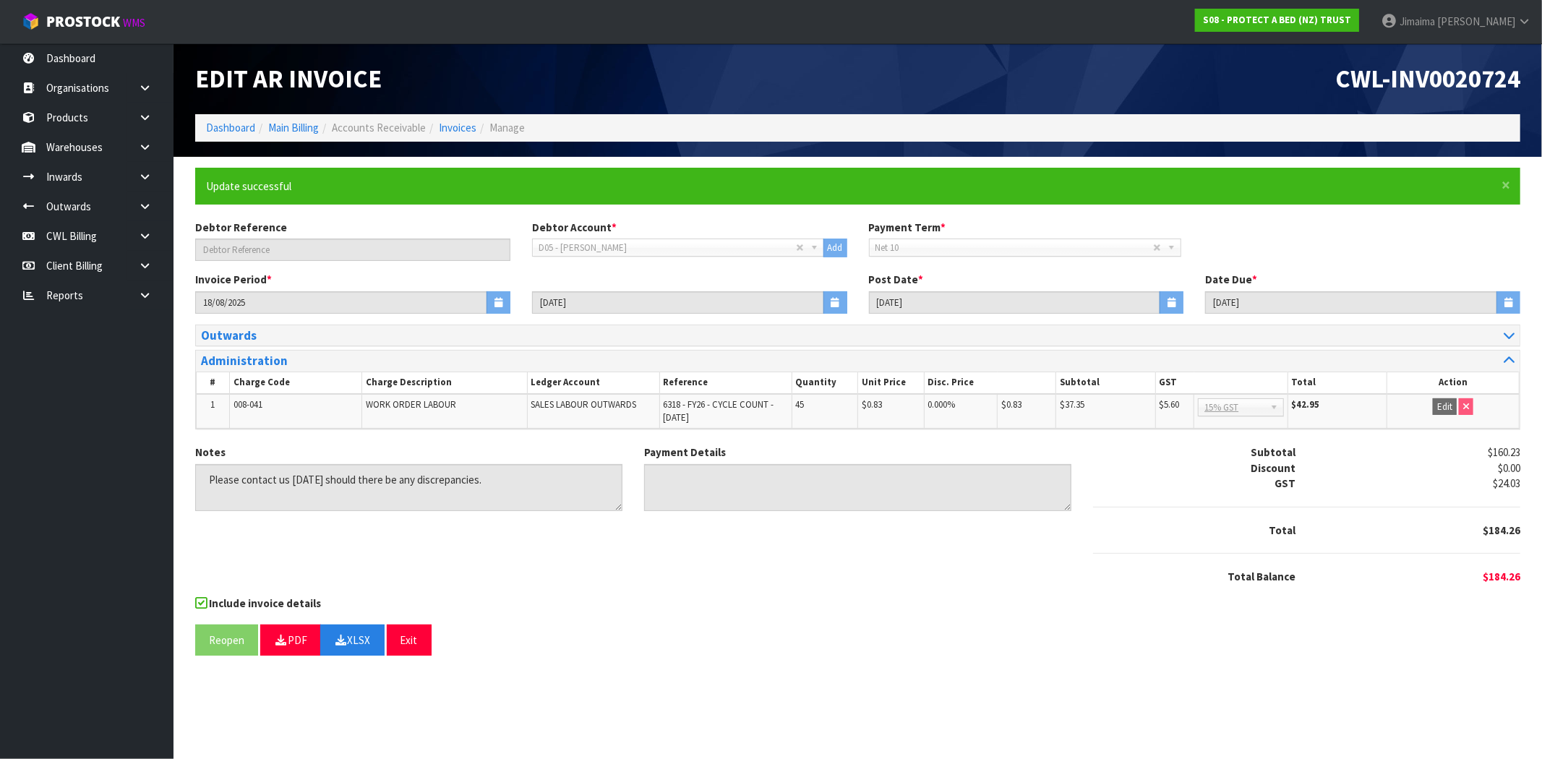
drag, startPoint x: 542, startPoint y: 597, endPoint x: 573, endPoint y: 607, distance: 32.7
click at [542, 597] on div "Include invoice details" at bounding box center [857, 605] width 1325 height 18
drag, startPoint x: 1454, startPoint y: 244, endPoint x: 1087, endPoint y: 228, distance: 367.6
click at [1451, 244] on div "Debtor Reference Debtor Account * A&P - A & P PAINTERS AKL LIMITED A00 - AGRIHE…" at bounding box center [857, 246] width 1347 height 52
click at [458, 132] on link "Invoices" at bounding box center [458, 128] width 38 height 14
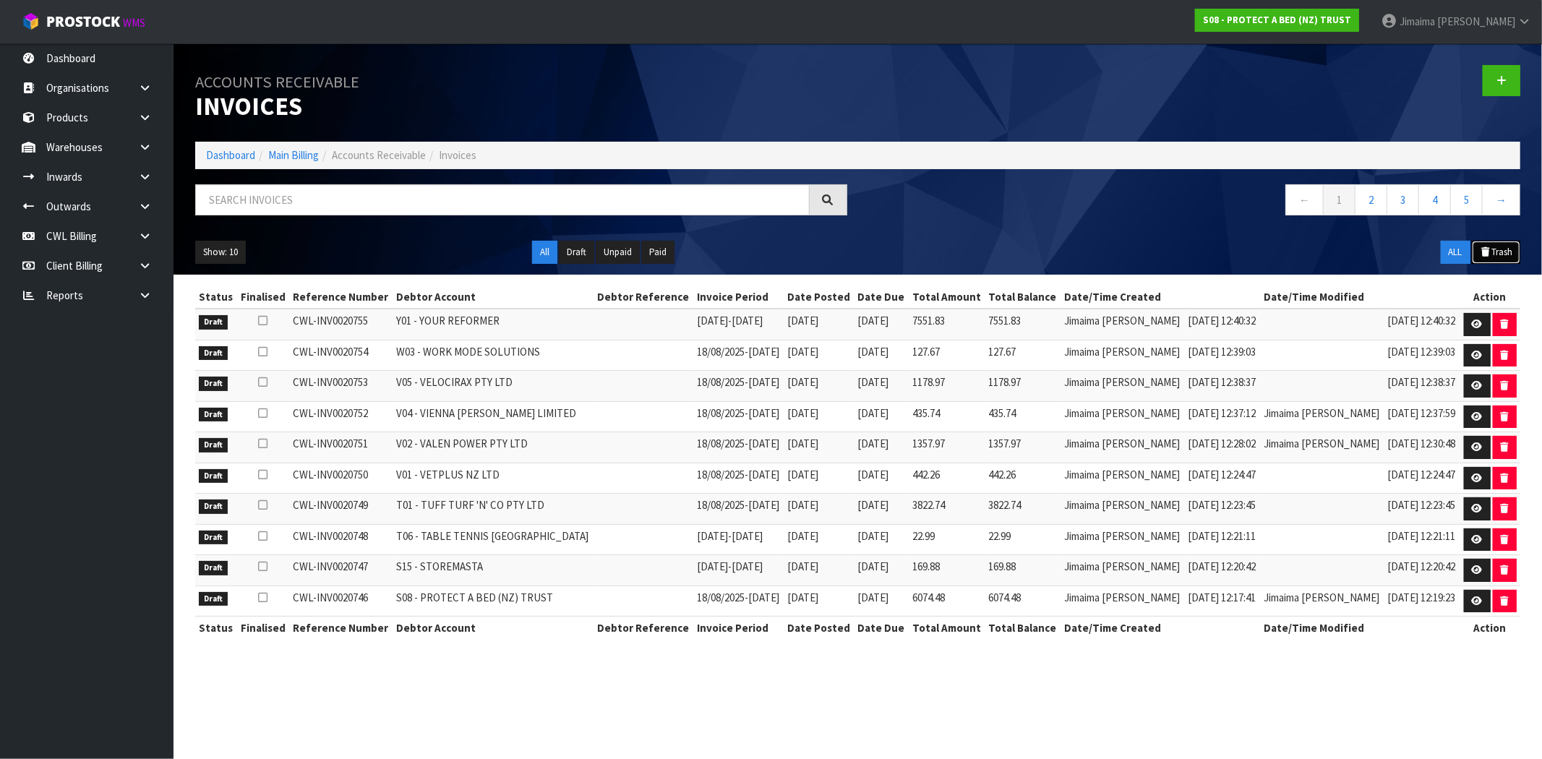
click at [1494, 251] on button "Trash" at bounding box center [1496, 252] width 48 height 23
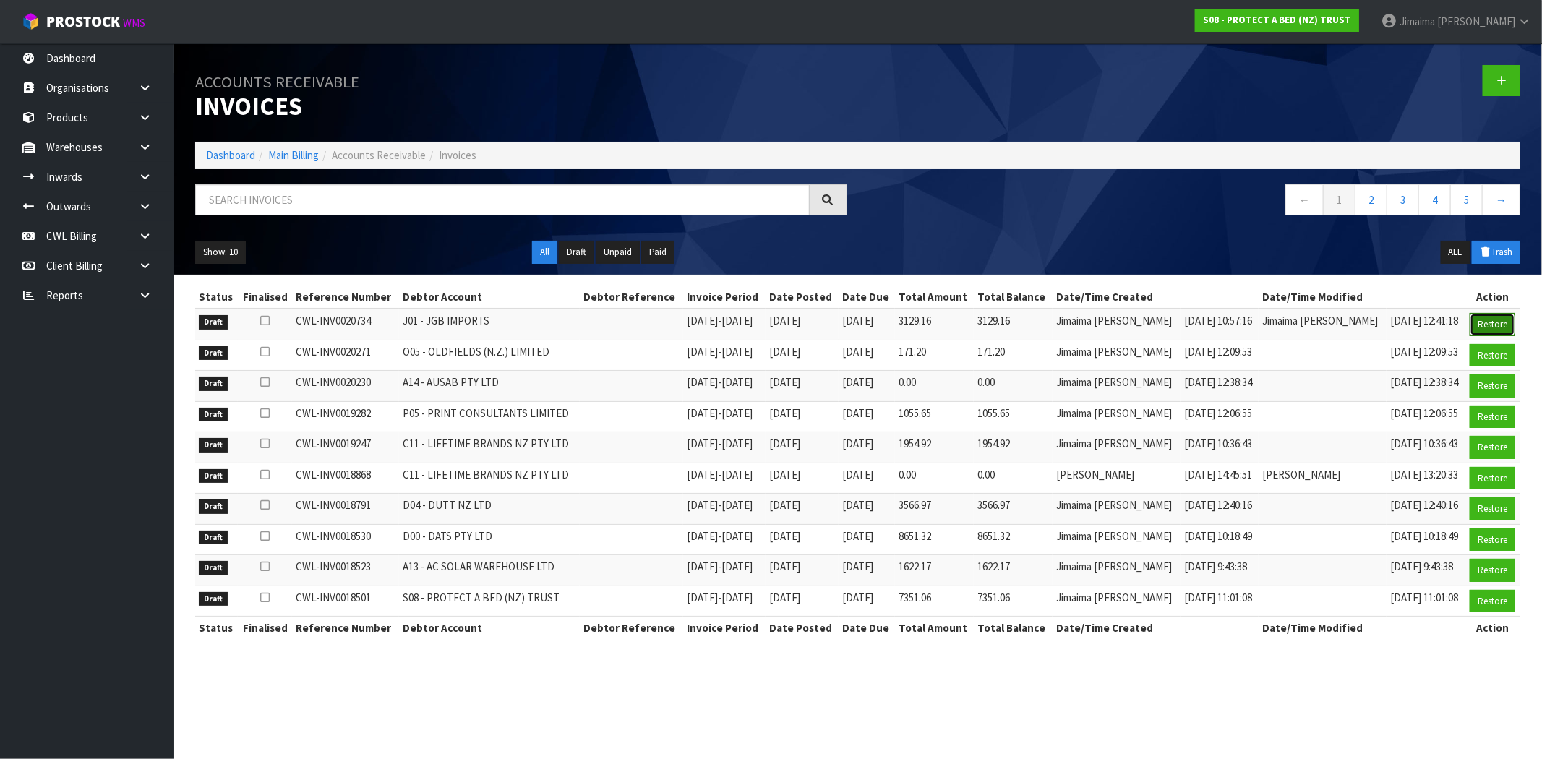
click at [1491, 323] on button "Restore" at bounding box center [1493, 324] width 46 height 23
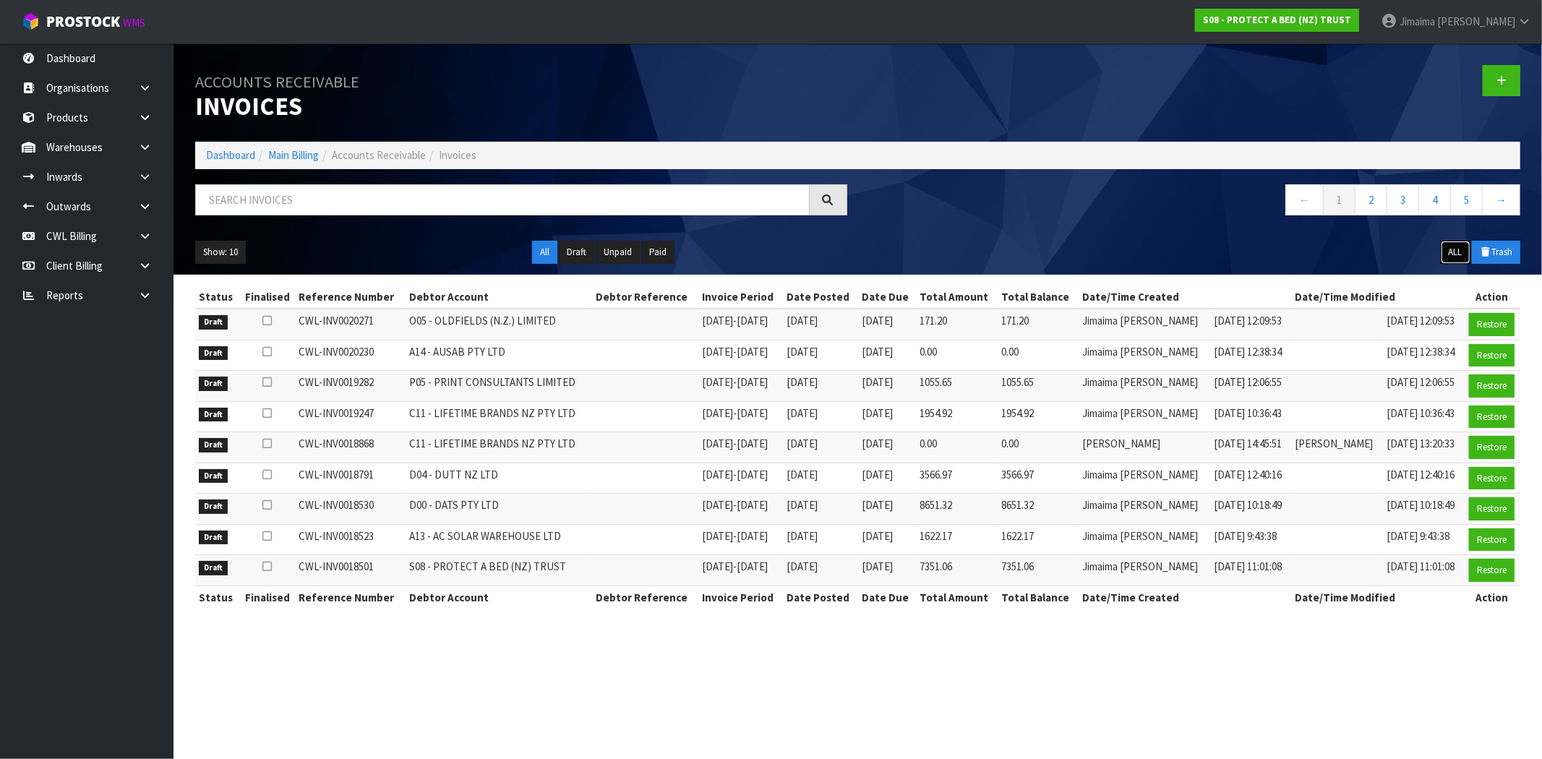
click at [1448, 249] on button "ALL" at bounding box center [1456, 252] width 30 height 23
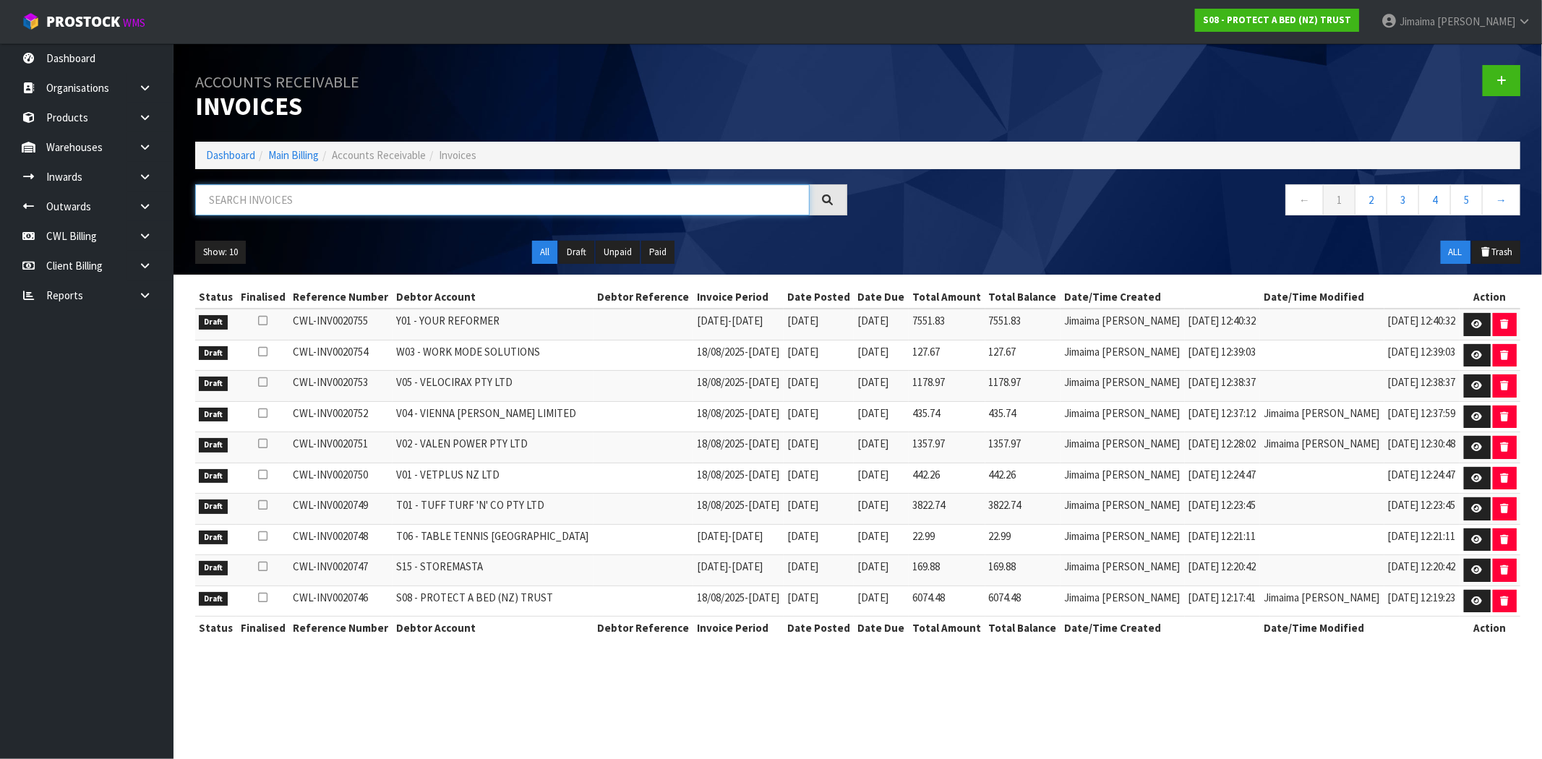
click at [526, 197] on input "text" at bounding box center [502, 199] width 615 height 31
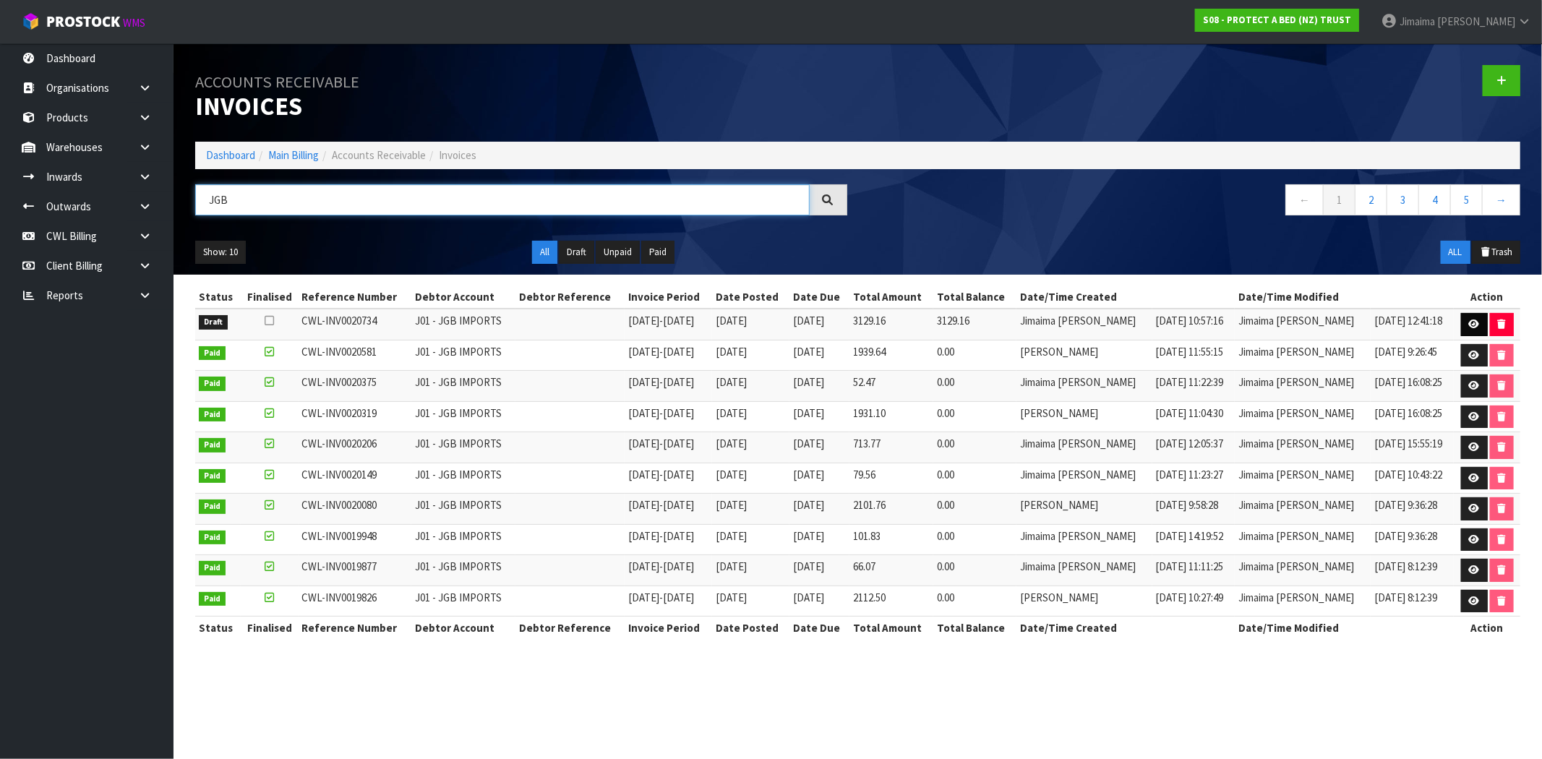
type input "JGB"
click at [1468, 330] on link at bounding box center [1474, 324] width 27 height 23
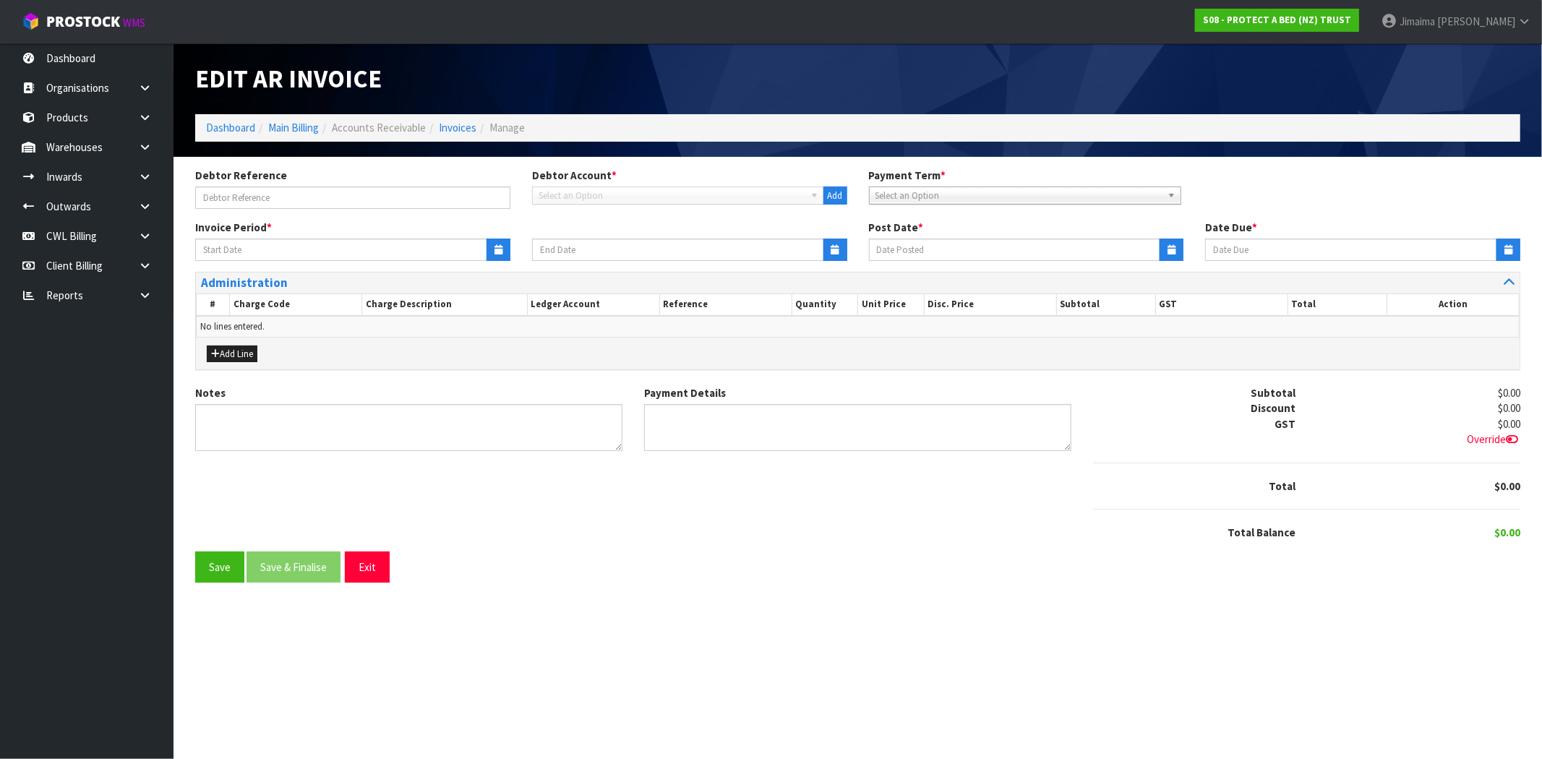
type input "01/08/2025"
type input "[DATE]"
type textarea "Please contact us within 7 days should there be any discrepancies."
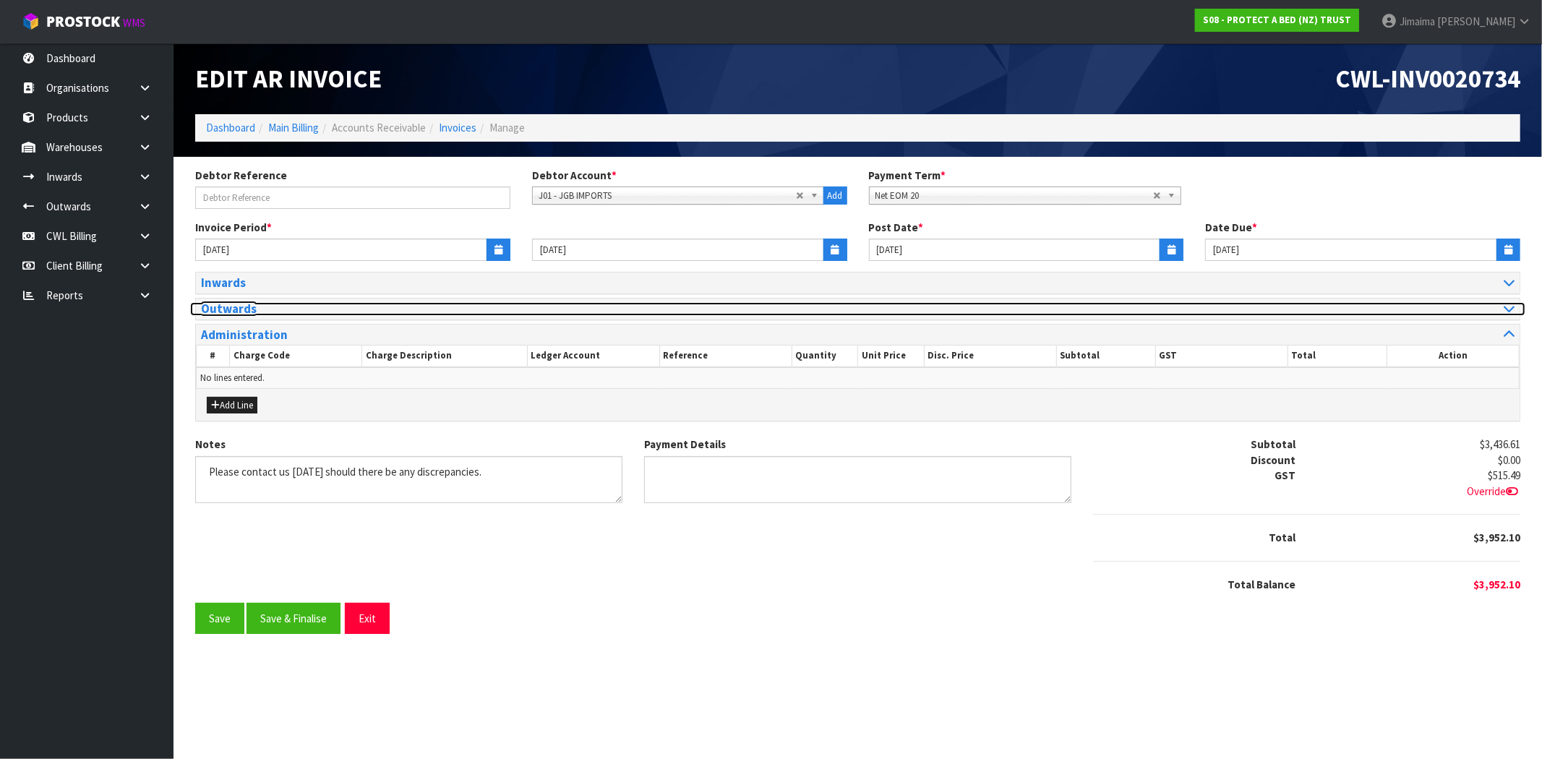
drag, startPoint x: 237, startPoint y: 309, endPoint x: 6, endPoint y: 321, distance: 231.6
click at [237, 309] on h3 "Outwards" at bounding box center [524, 309] width 646 height 14
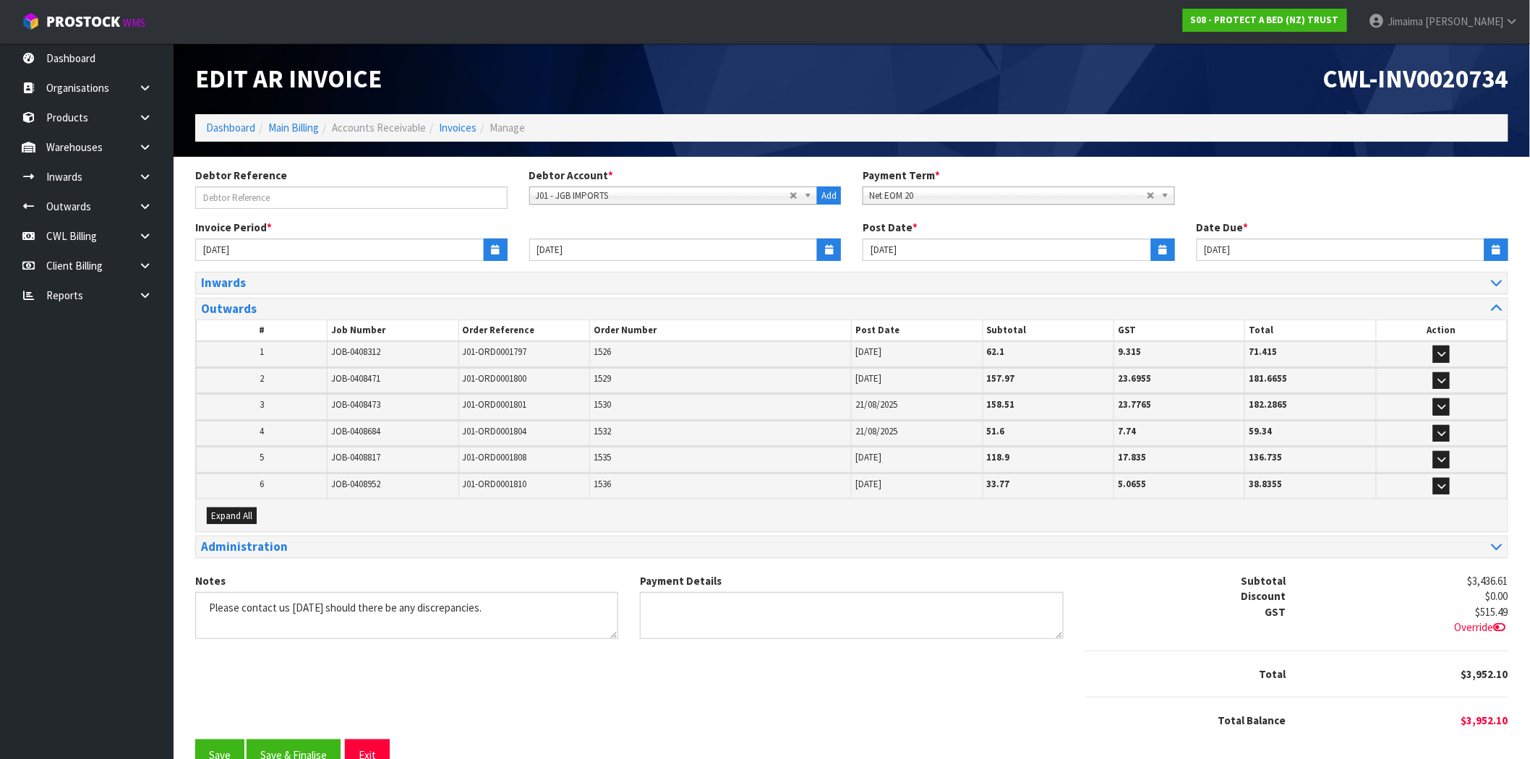
click at [183, 358] on section "Debtor Reference Debtor Account * A&P - A & P PAINTERS AKL LIMITED A00 - AGRIHE…" at bounding box center [852, 474] width 1356 height 635
click at [835, 254] on button "button" at bounding box center [829, 250] width 24 height 22
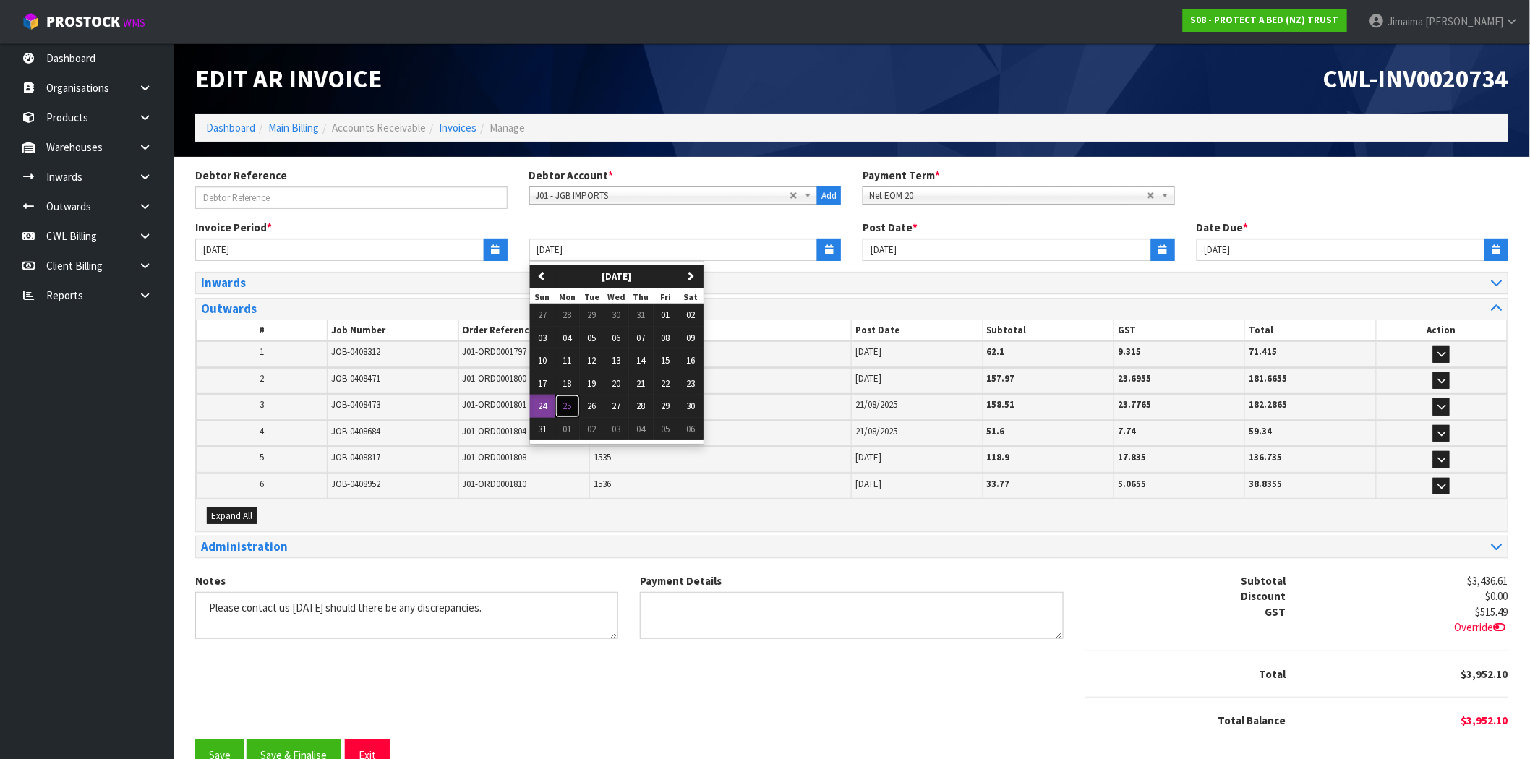
click at [573, 405] on button "25" at bounding box center [567, 406] width 25 height 23
type input "[DATE]"
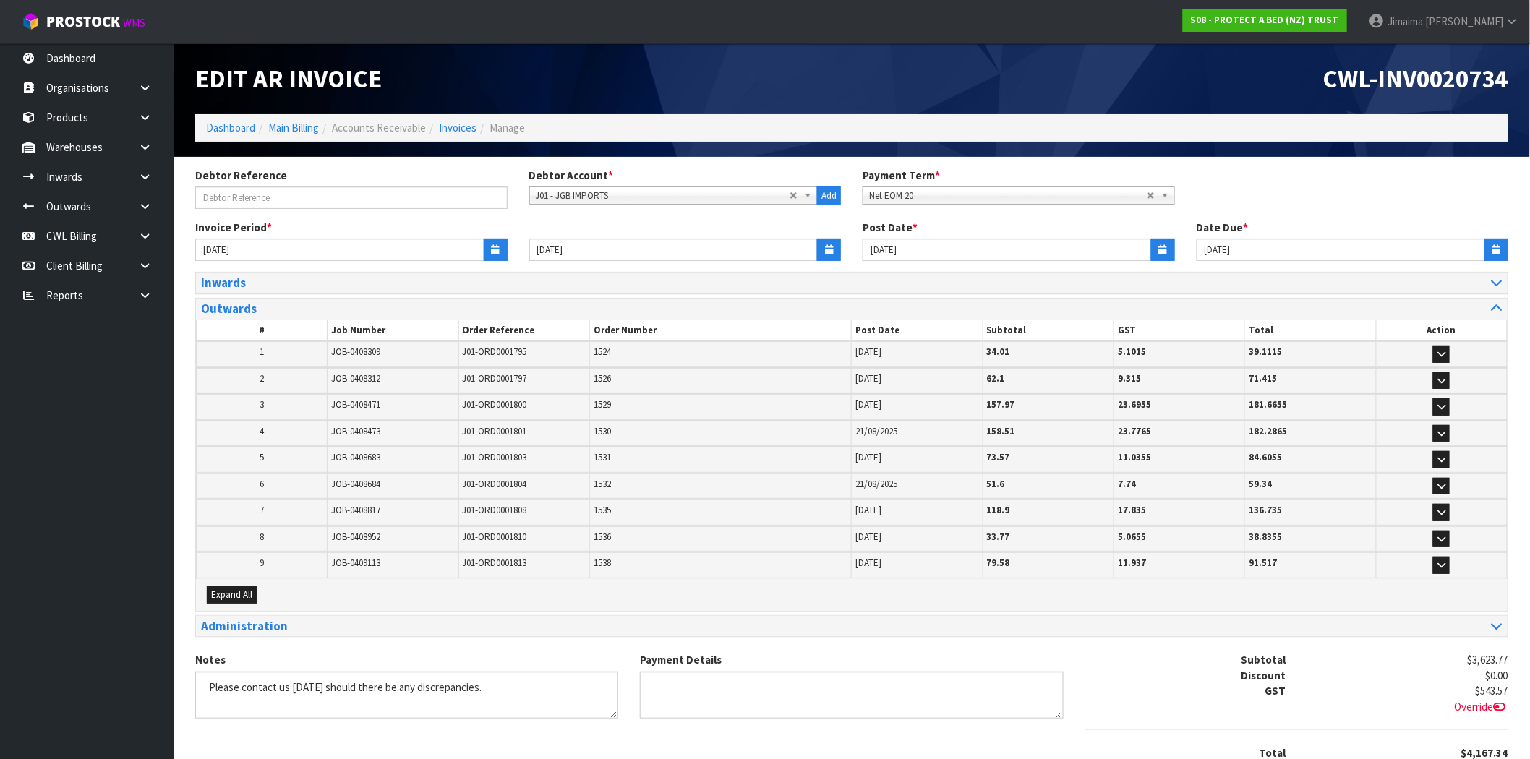
click at [186, 383] on div "Inwards # Job Number Receive Reference Client Reference Post Date Subtotal GST …" at bounding box center [851, 462] width 1335 height 380
click at [1433, 346] on button "button" at bounding box center [1441, 354] width 17 height 17
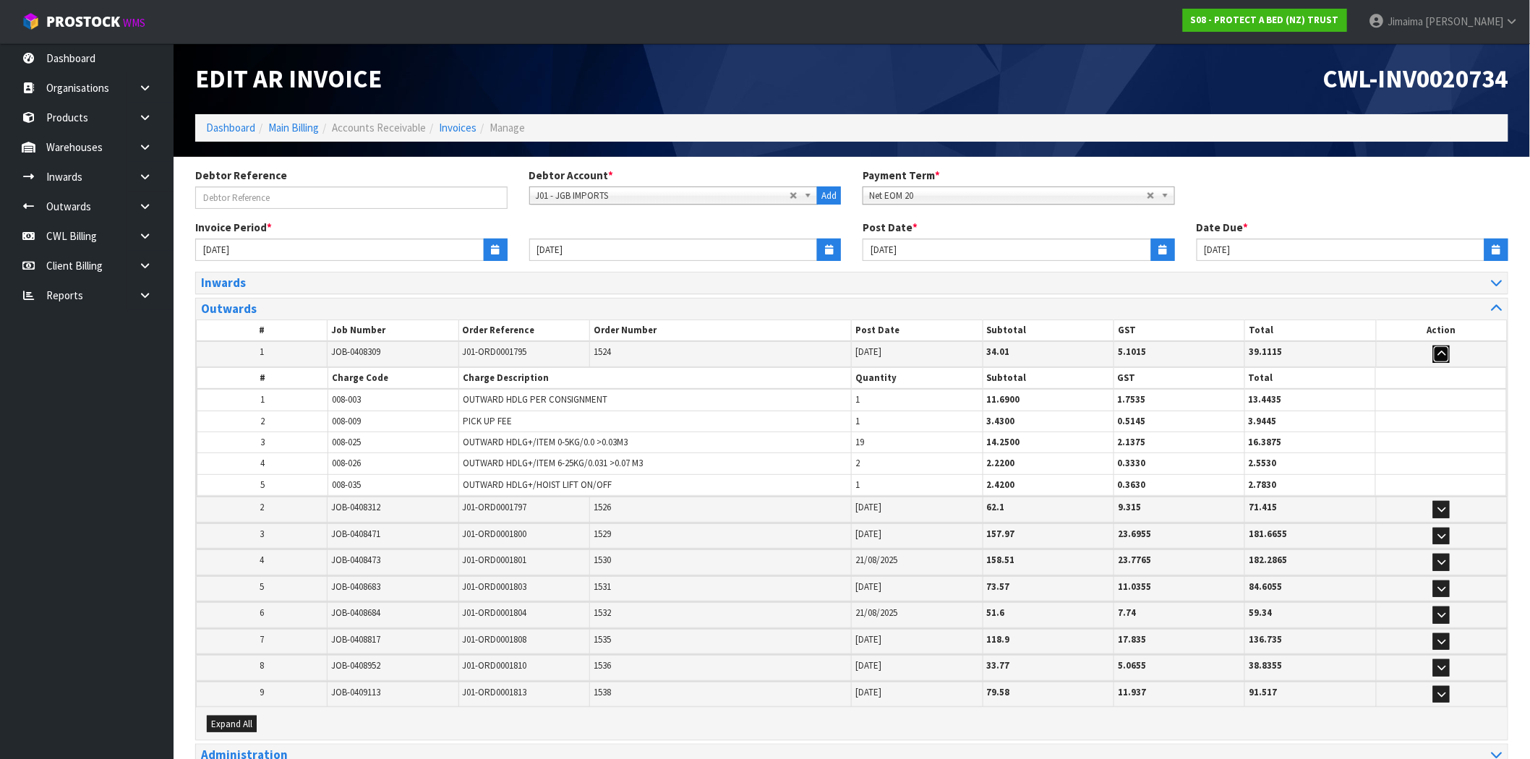
click at [1433, 346] on button "button" at bounding box center [1441, 354] width 17 height 17
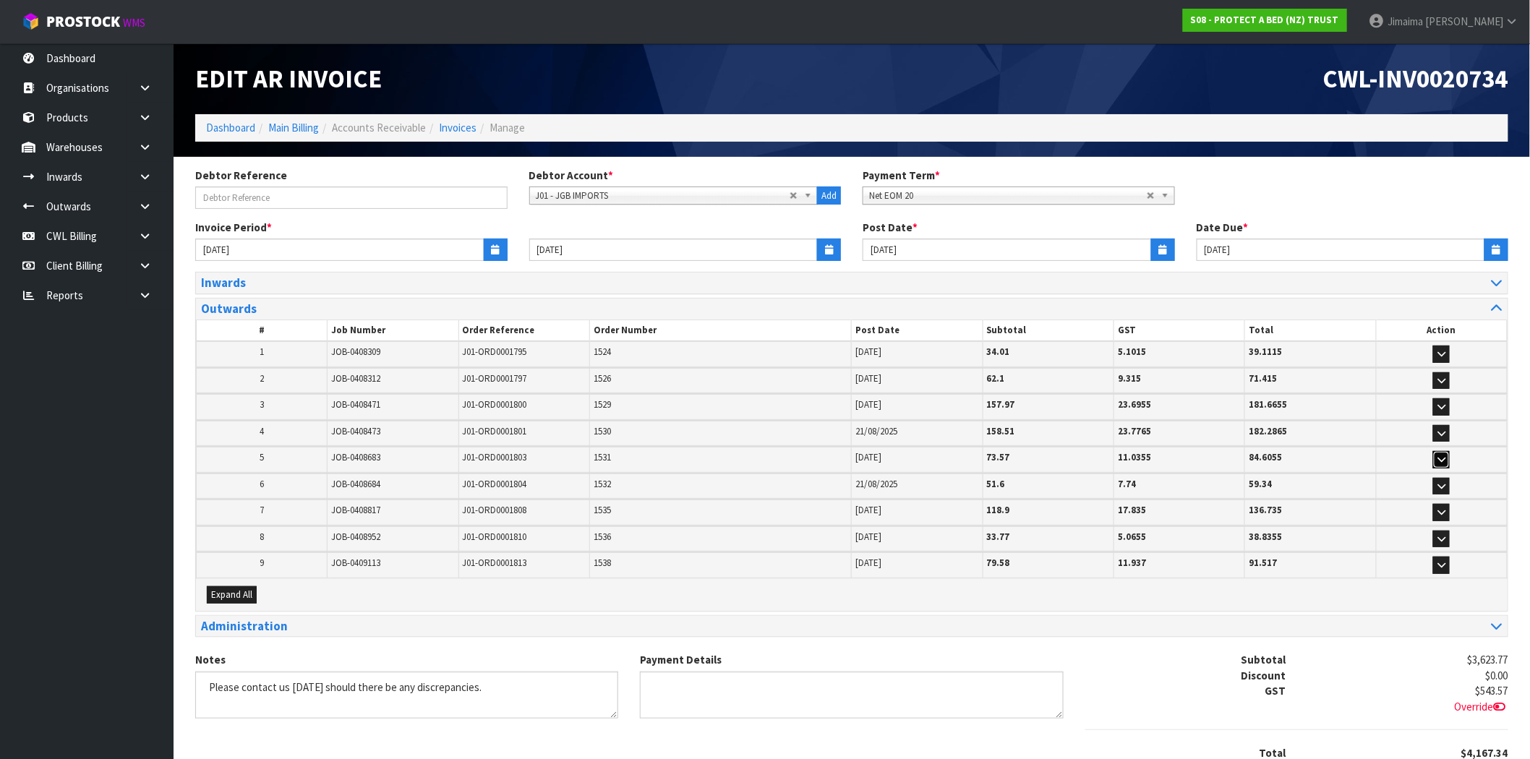
click at [1442, 460] on icon "button" at bounding box center [1441, 459] width 8 height 9
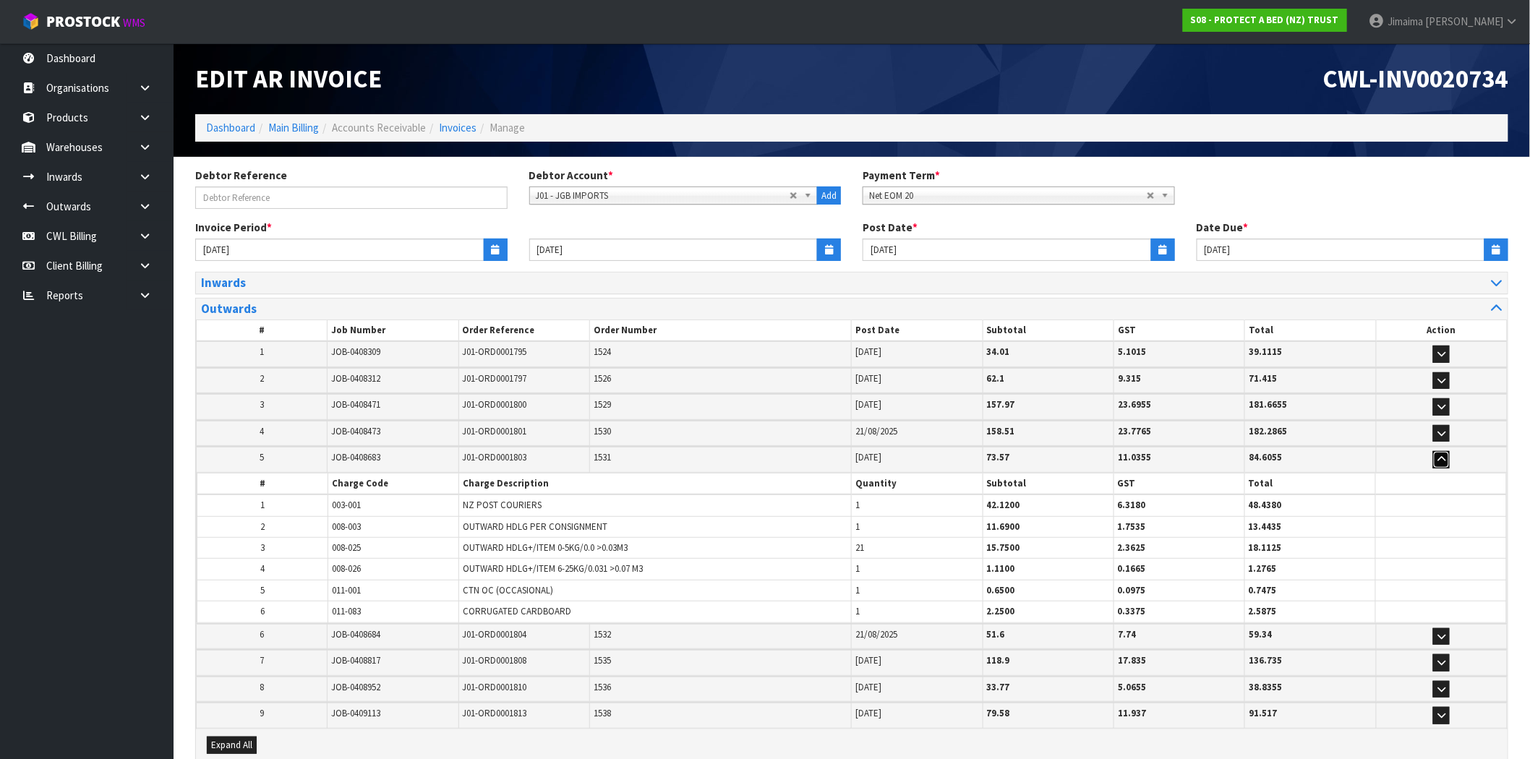
click at [1442, 459] on icon "button" at bounding box center [1441, 459] width 8 height 9
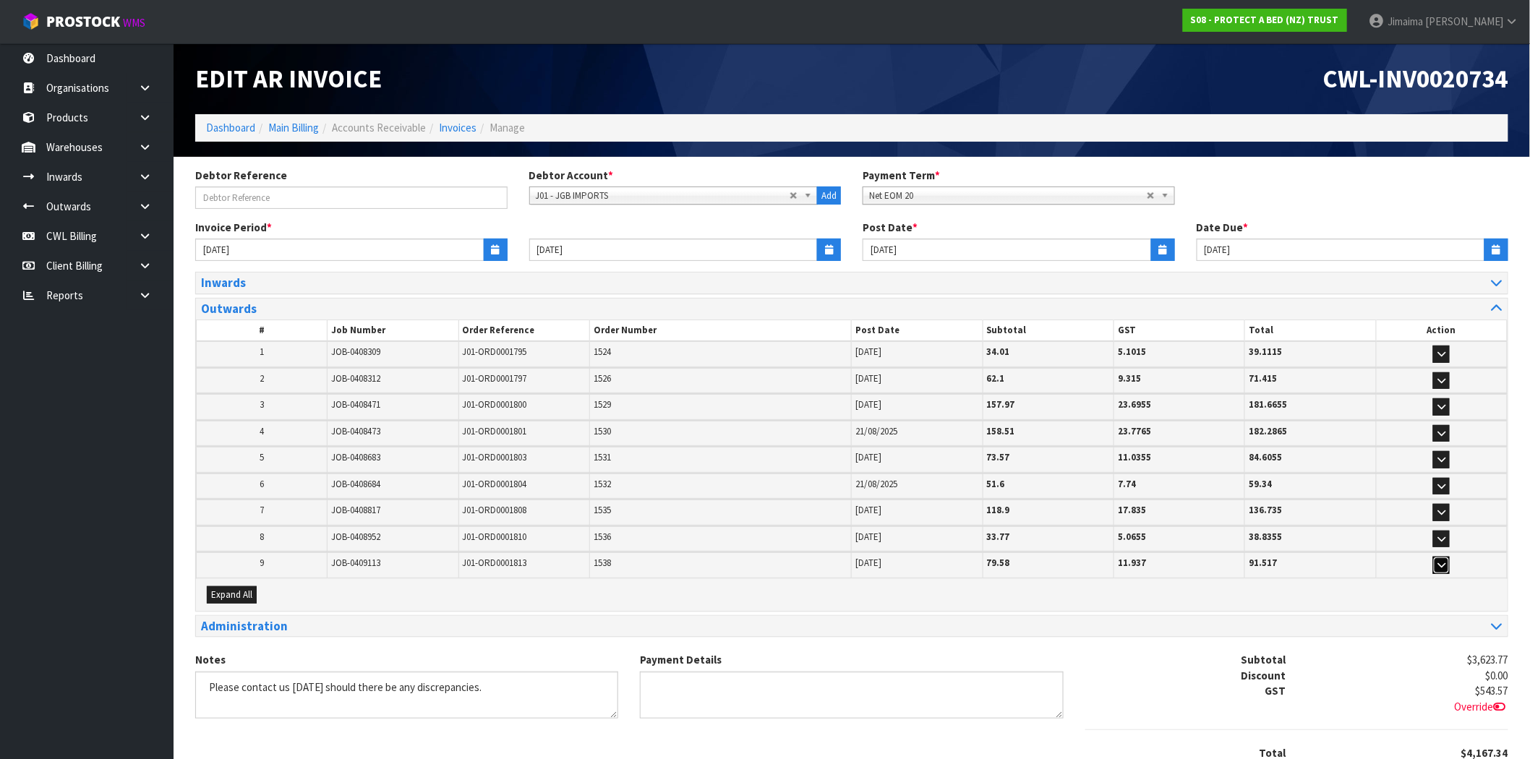
click at [1436, 562] on button "button" at bounding box center [1441, 565] width 17 height 17
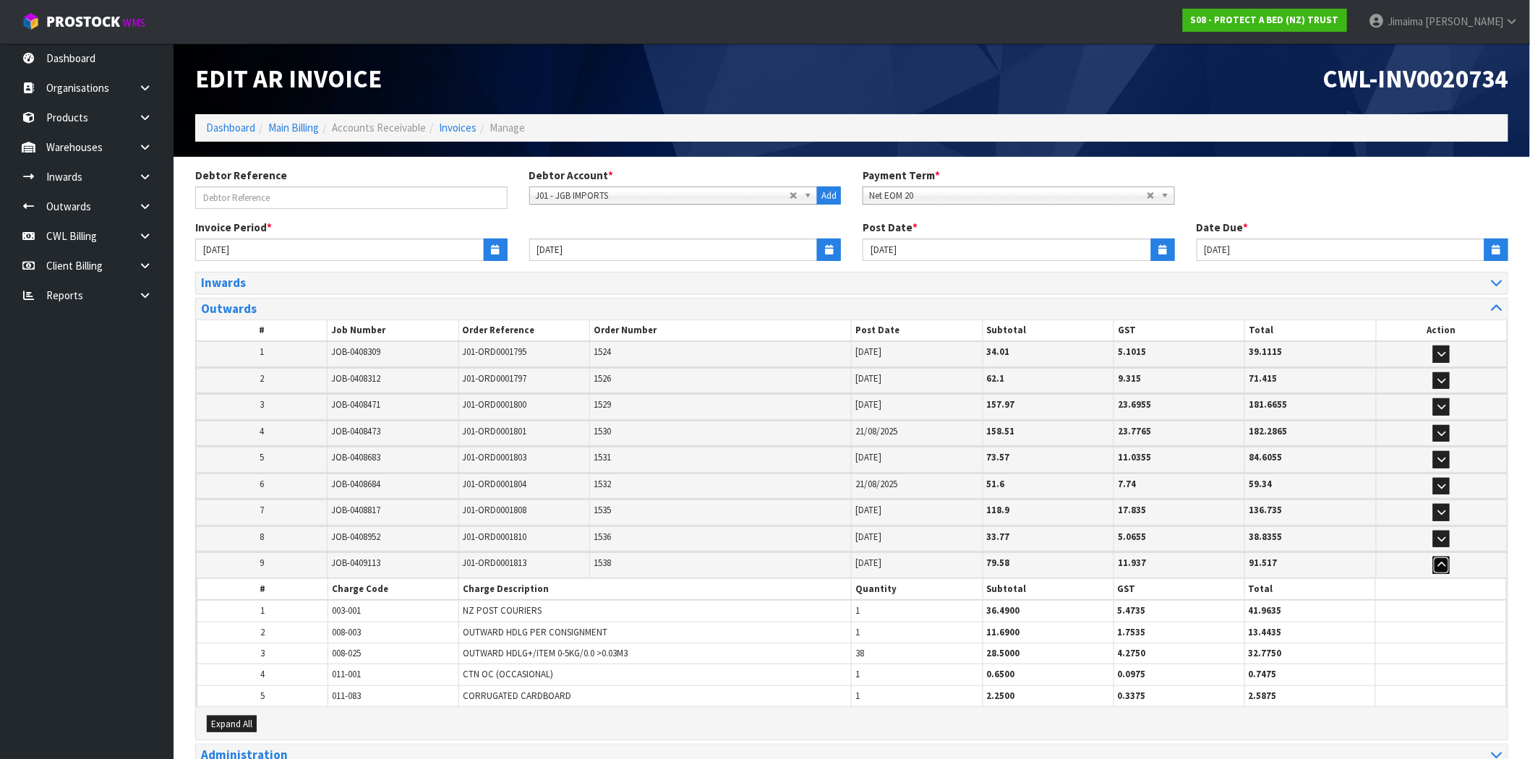
click at [1436, 562] on button "button" at bounding box center [1441, 565] width 17 height 17
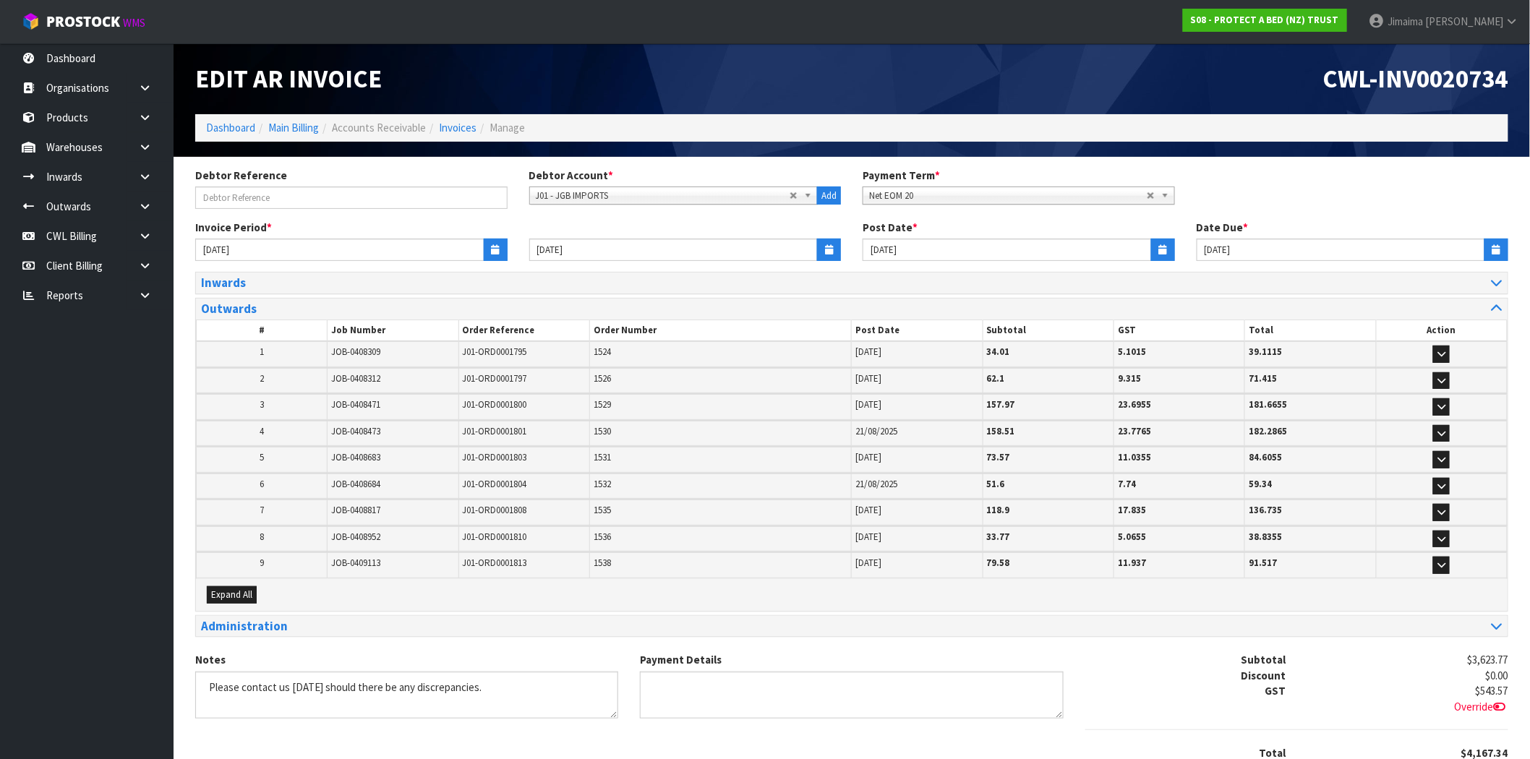
click at [510, 565] on span "J01-ORD0001813" at bounding box center [495, 563] width 64 height 12
click at [523, 353] on span "J01-ORD0001795" at bounding box center [495, 352] width 64 height 12
click at [528, 441] on td "J01-ORD0001801" at bounding box center [523, 433] width 131 height 25
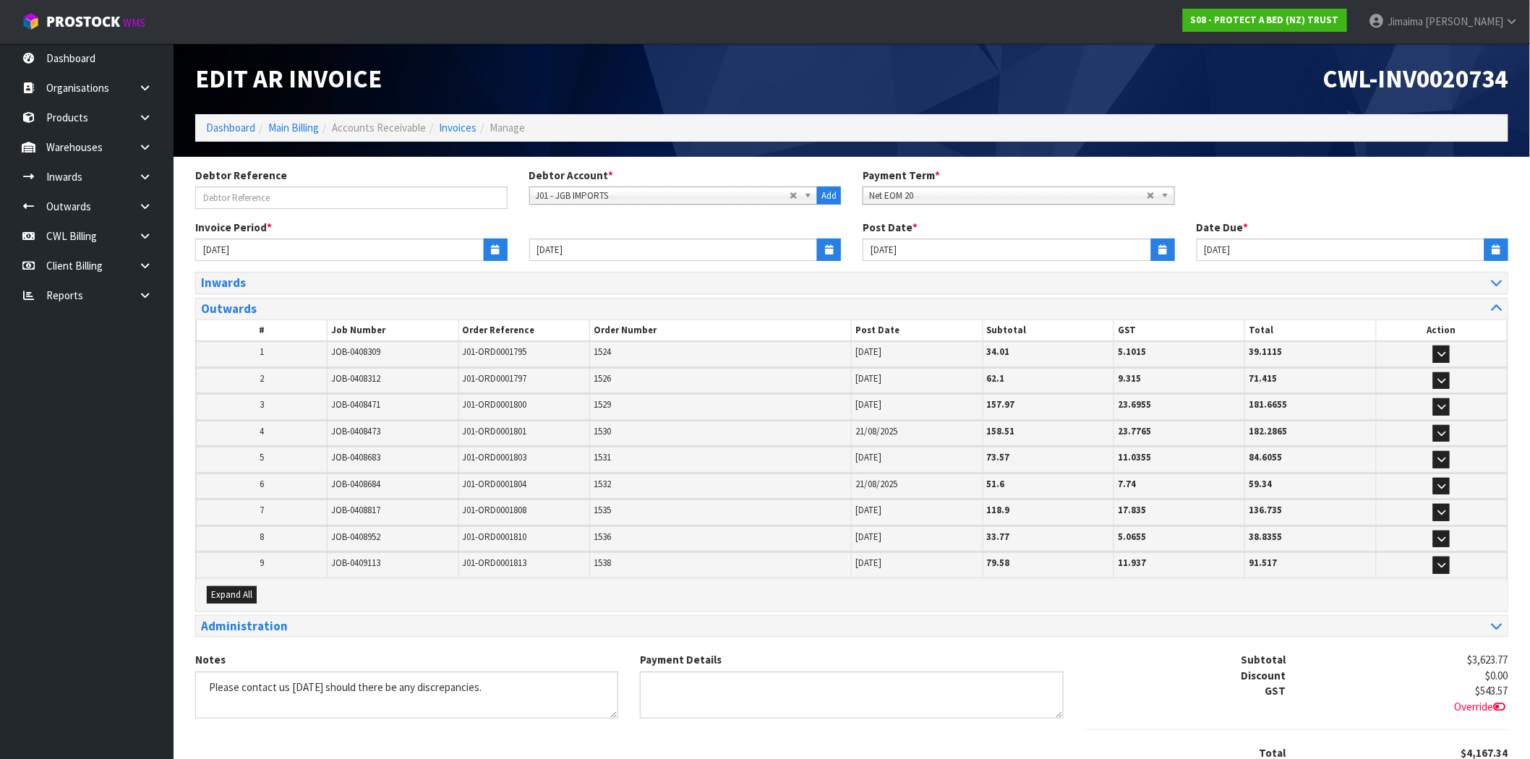
click at [521, 453] on span "J01-ORD0001803" at bounding box center [495, 457] width 64 height 12
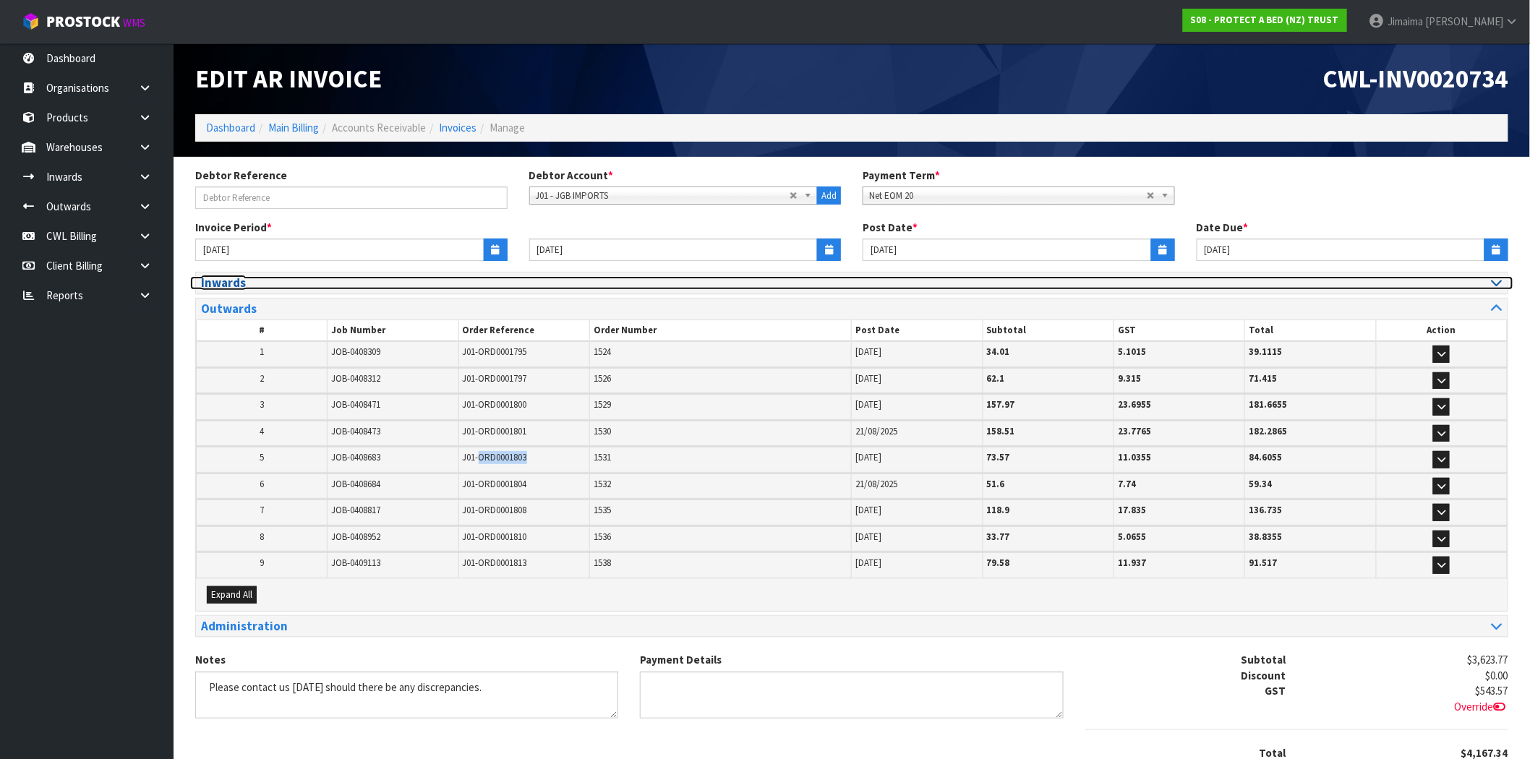
click at [228, 278] on h3 "Inwards" at bounding box center [521, 283] width 640 height 14
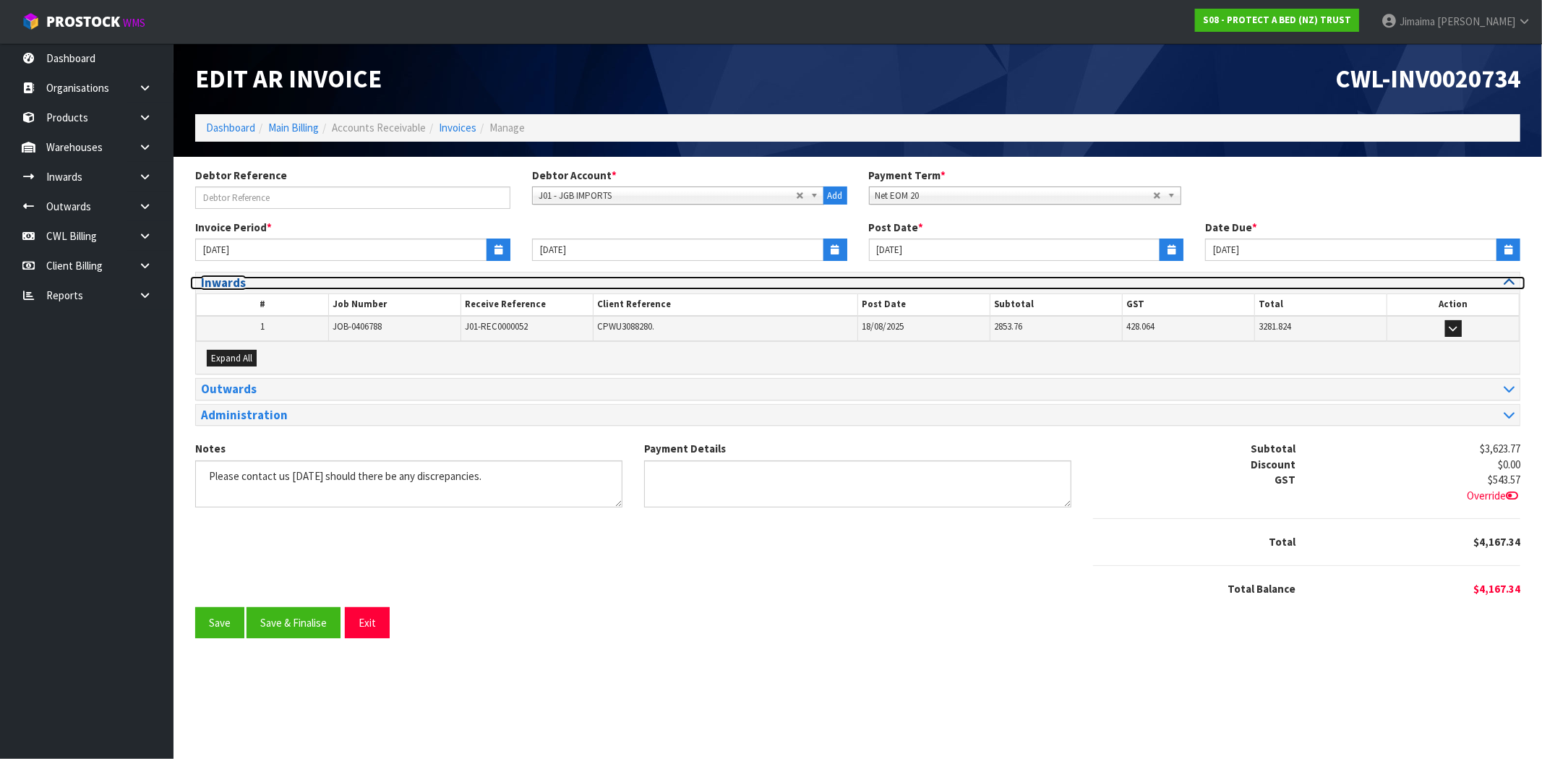
click at [228, 278] on h3 "Inwards" at bounding box center [524, 283] width 646 height 14
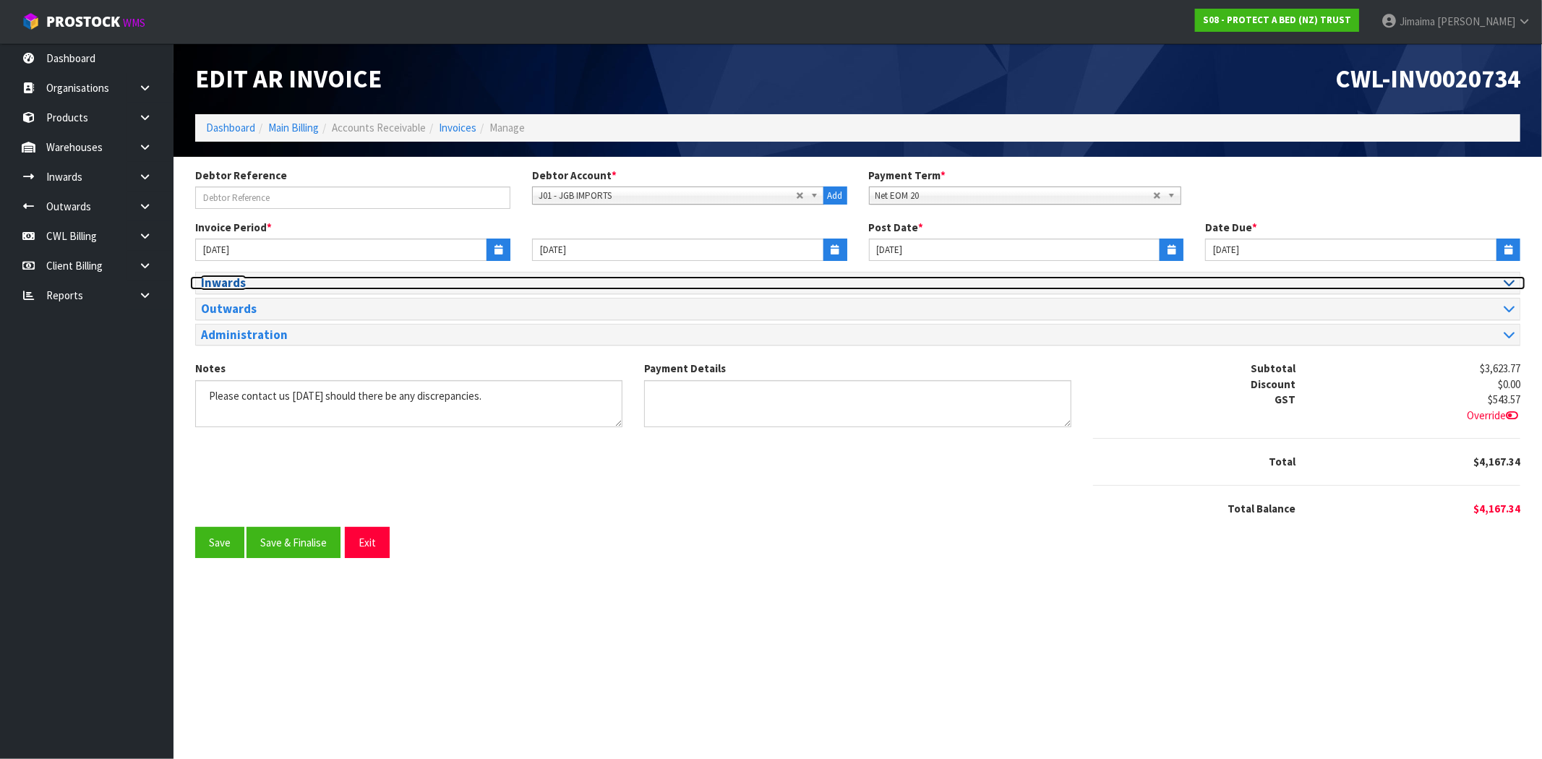
click at [228, 278] on h3 "Inwards" at bounding box center [524, 283] width 646 height 14
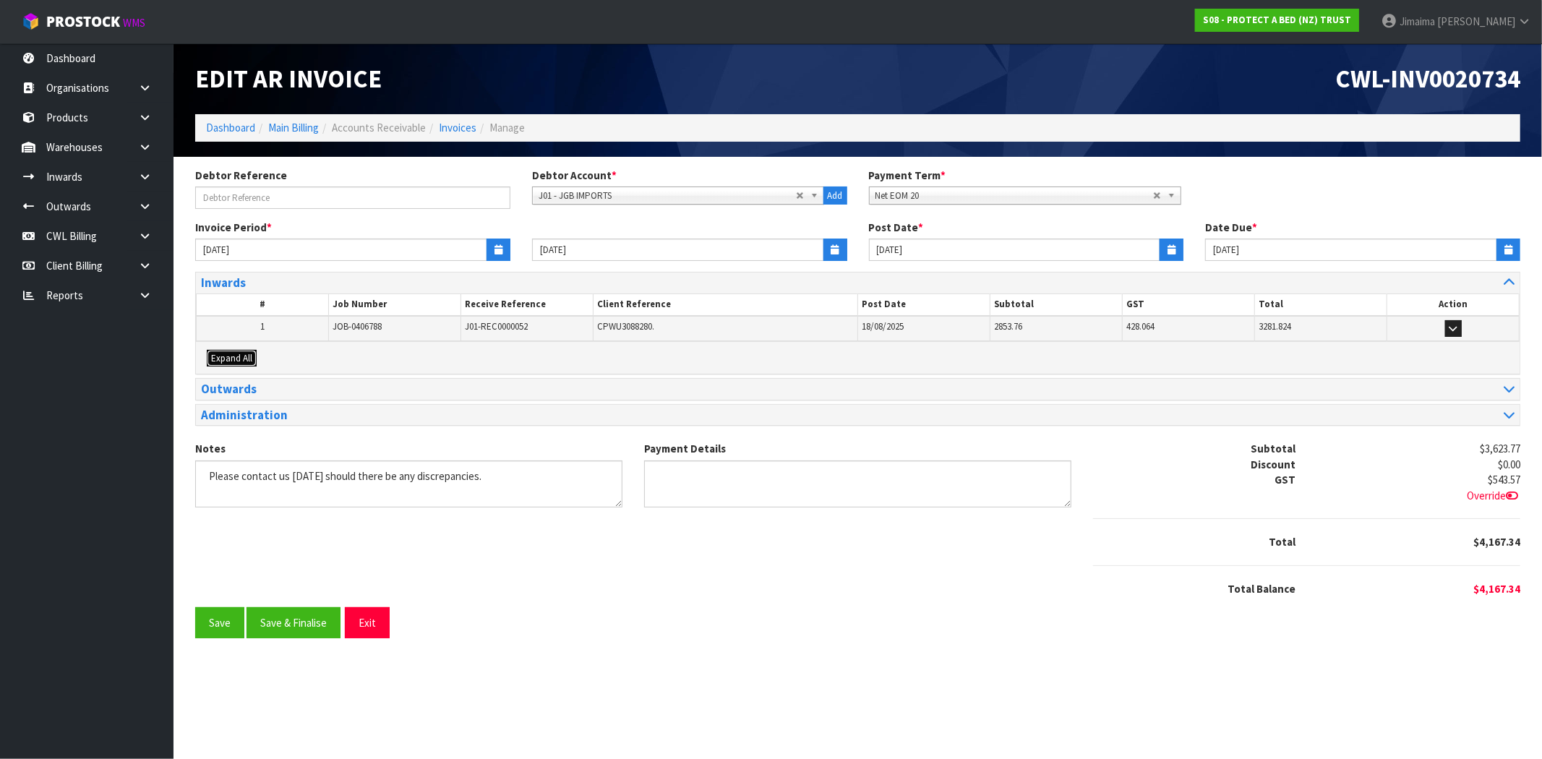
click at [232, 356] on span "Expand All" at bounding box center [231, 358] width 41 height 12
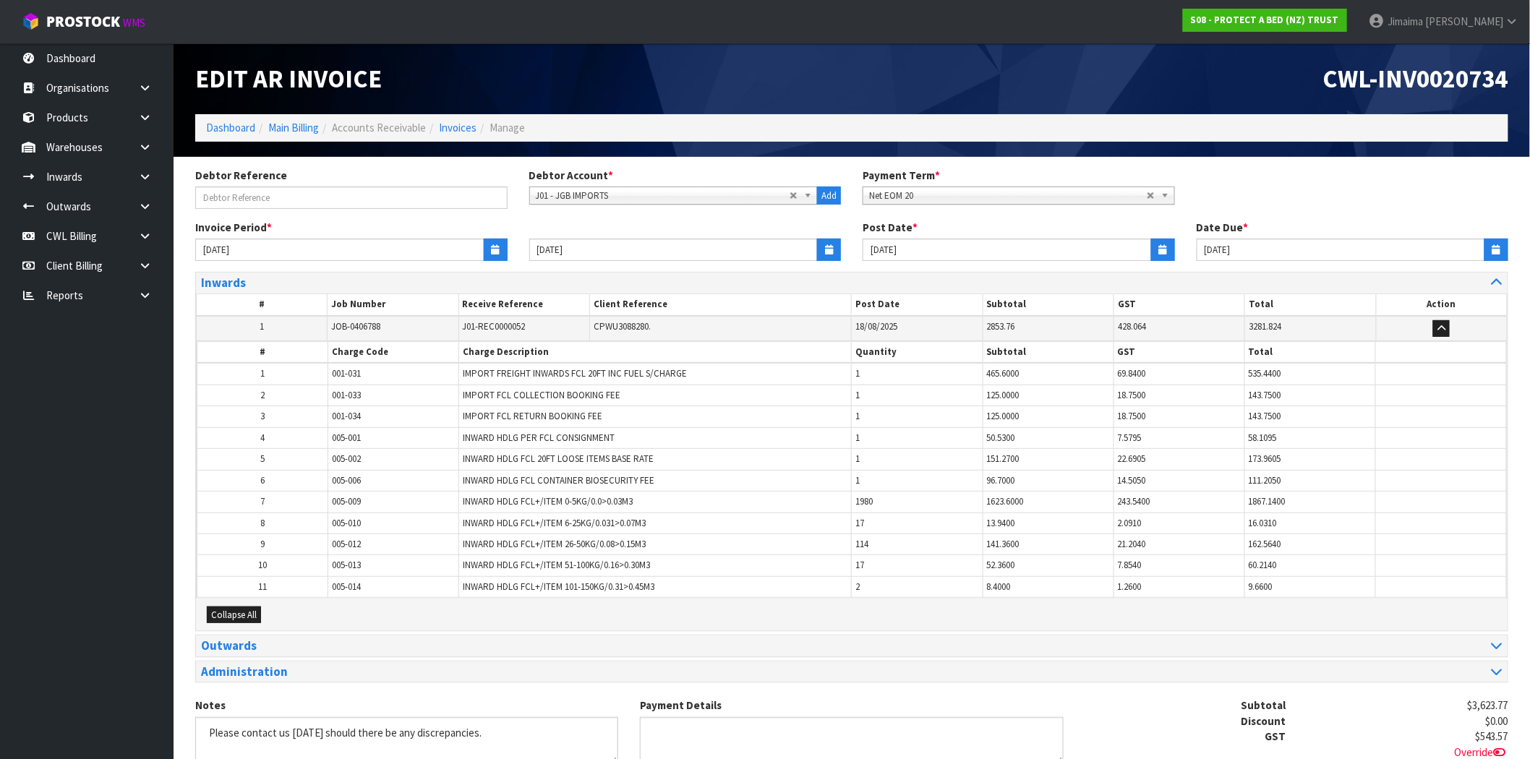
click at [270, 367] on td "1" at bounding box center [262, 374] width 131 height 22
click at [259, 275] on div "Inwards" at bounding box center [851, 283] width 1311 height 21
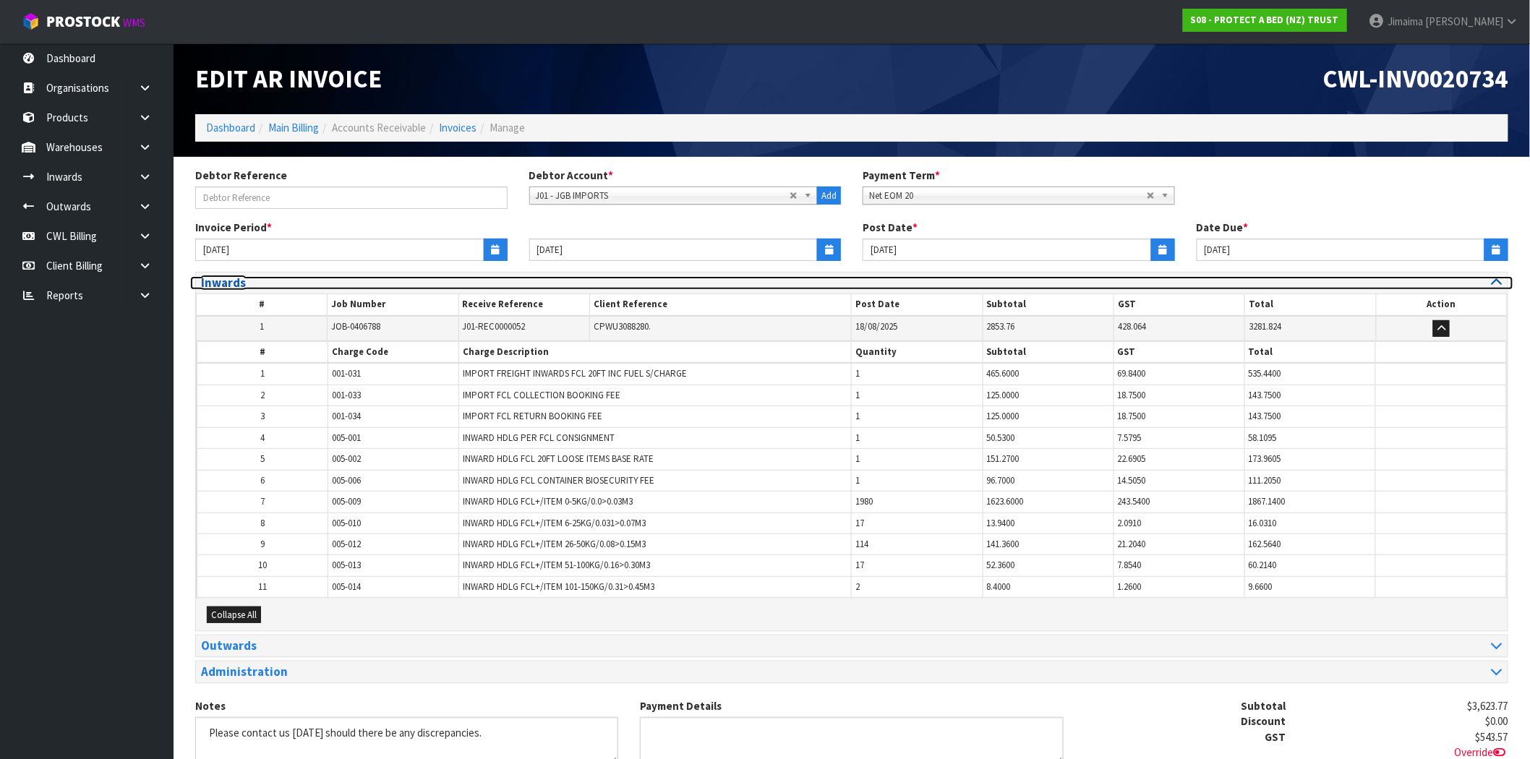
click at [254, 278] on h3 "Inwards" at bounding box center [521, 283] width 640 height 14
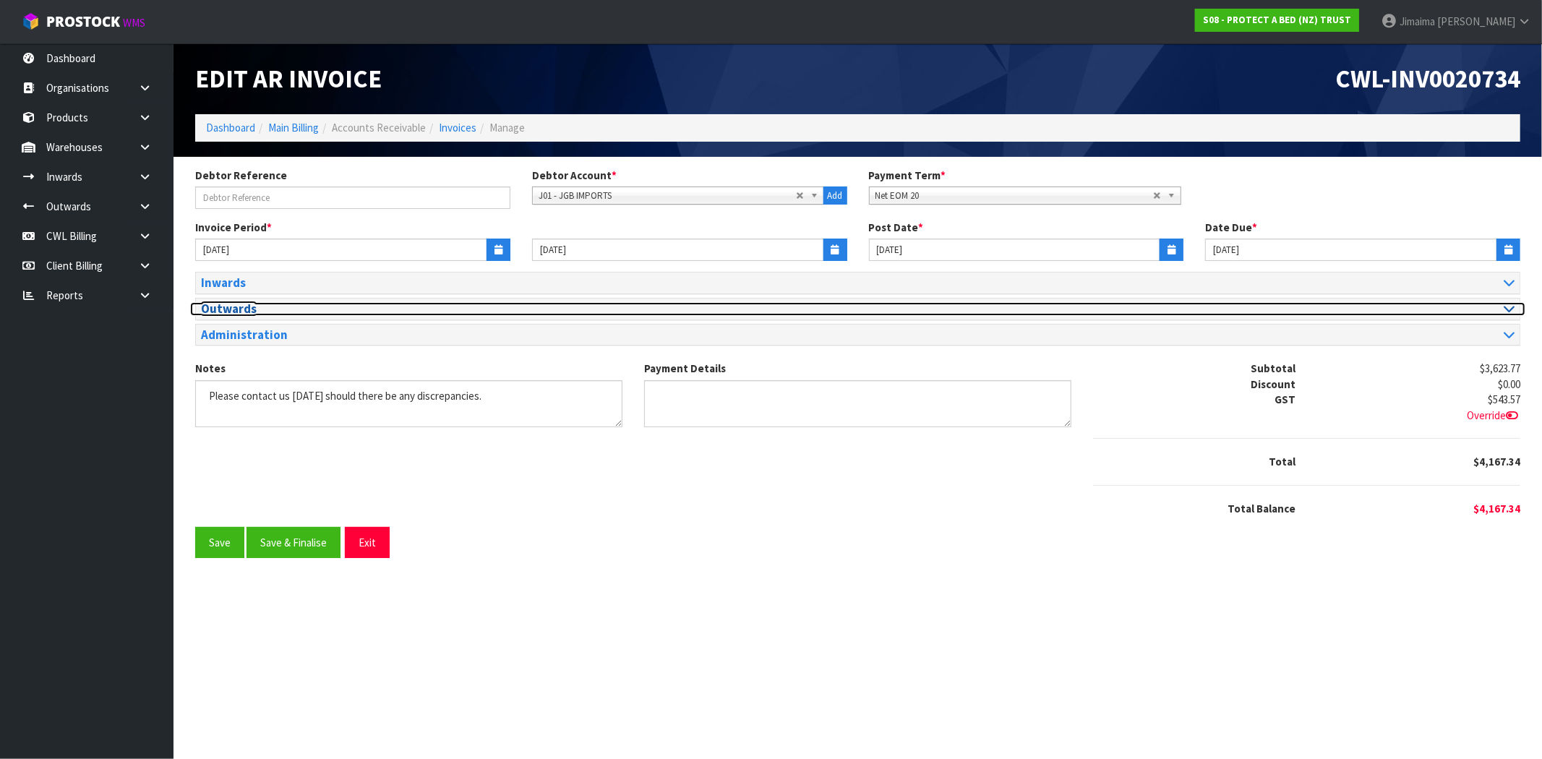
click at [249, 304] on h3 "Outwards" at bounding box center [524, 309] width 646 height 14
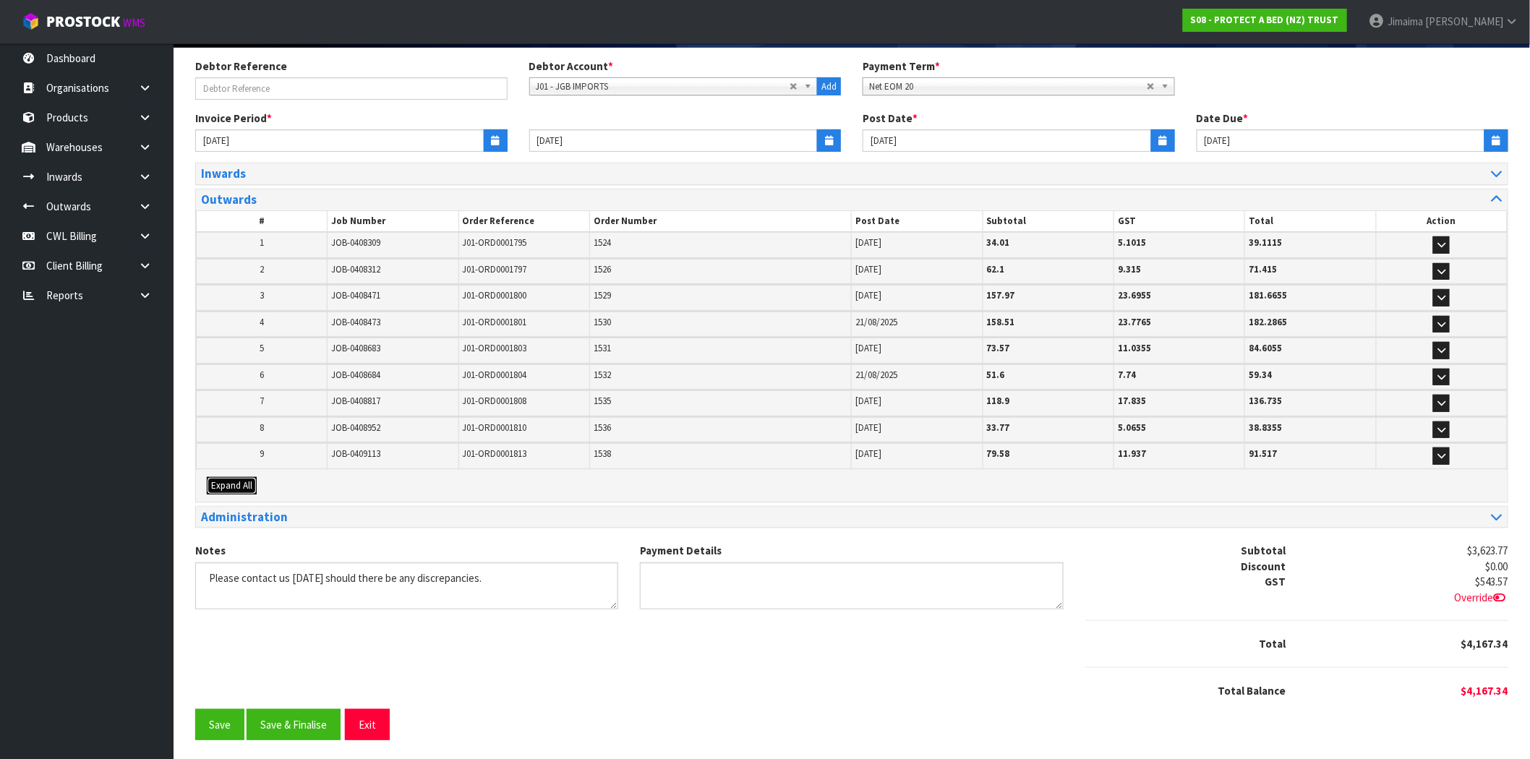
click at [242, 477] on button "Expand All" at bounding box center [232, 485] width 50 height 17
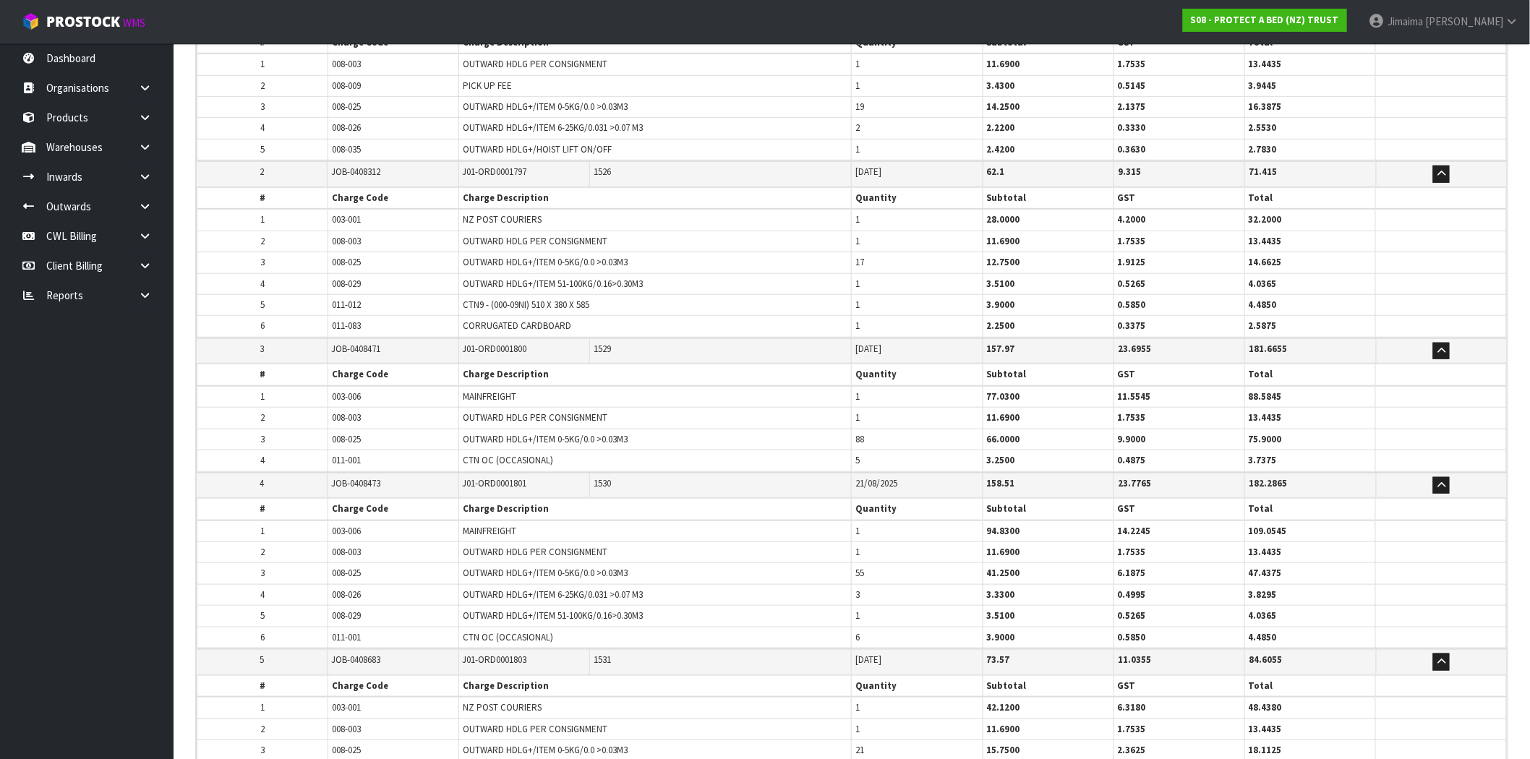
scroll to position [220, 0]
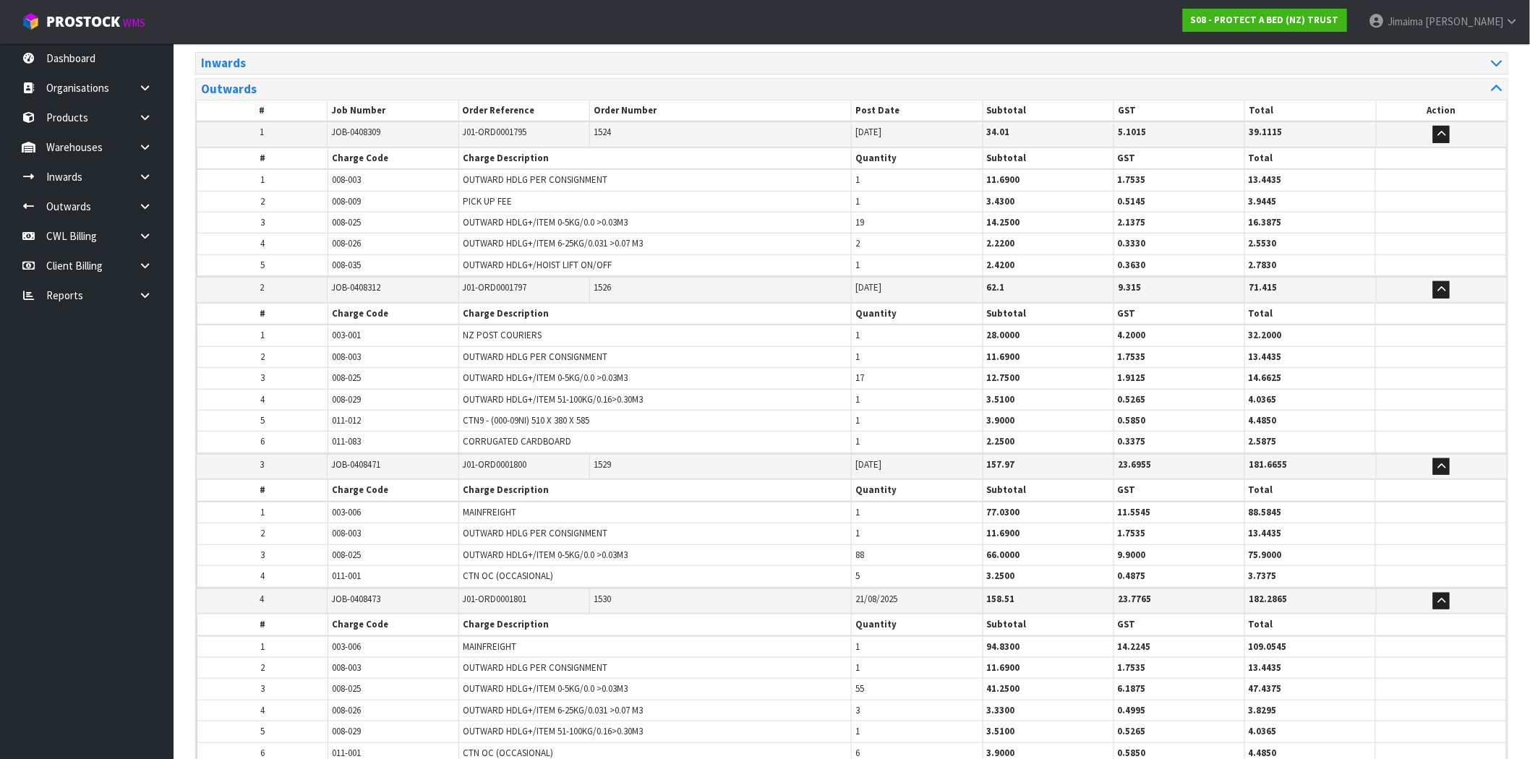
drag, startPoint x: 1036, startPoint y: 265, endPoint x: 1046, endPoint y: 251, distance: 17.6
click at [1043, 257] on td "2.4200" at bounding box center [1048, 264] width 131 height 21
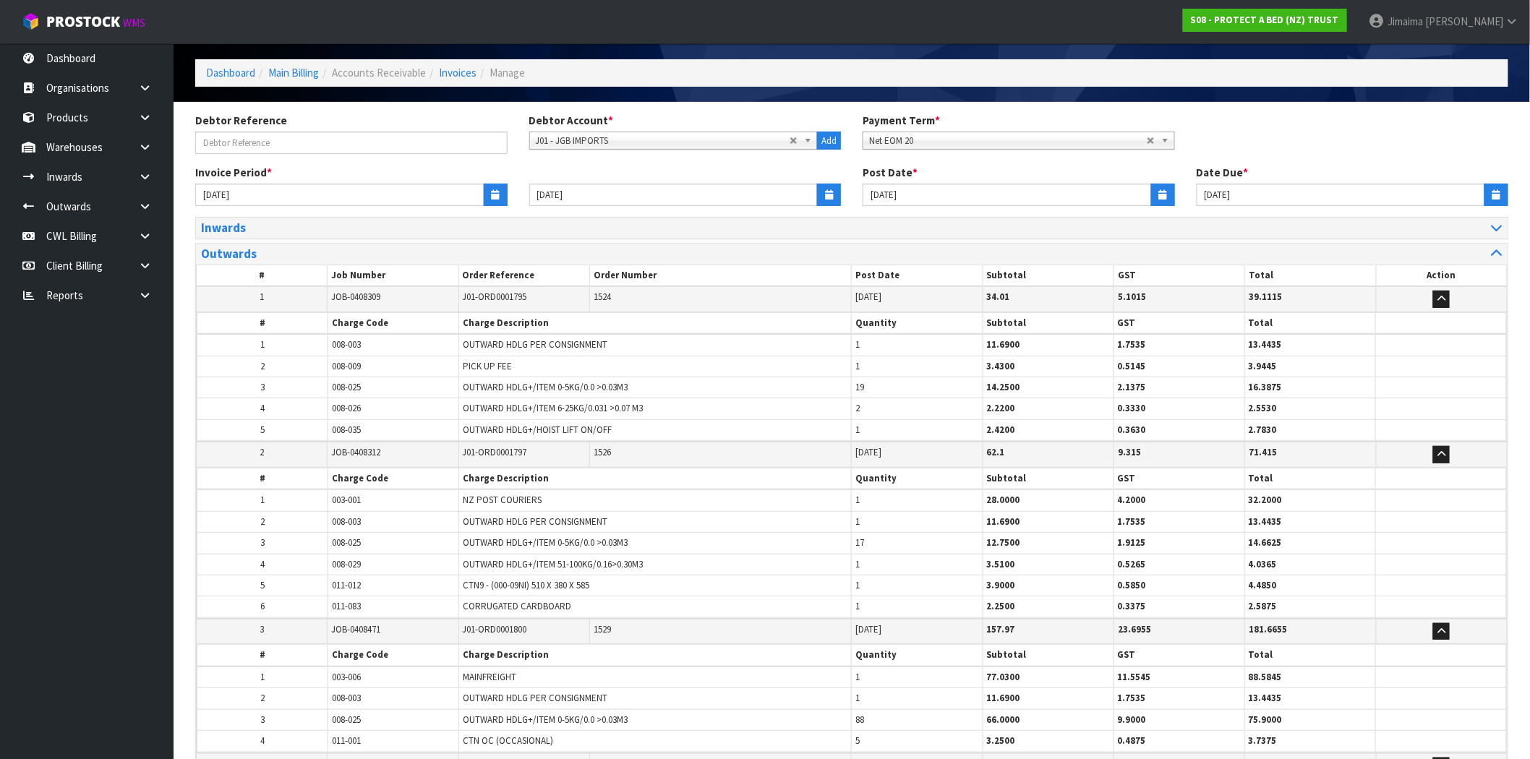
scroll to position [0, 0]
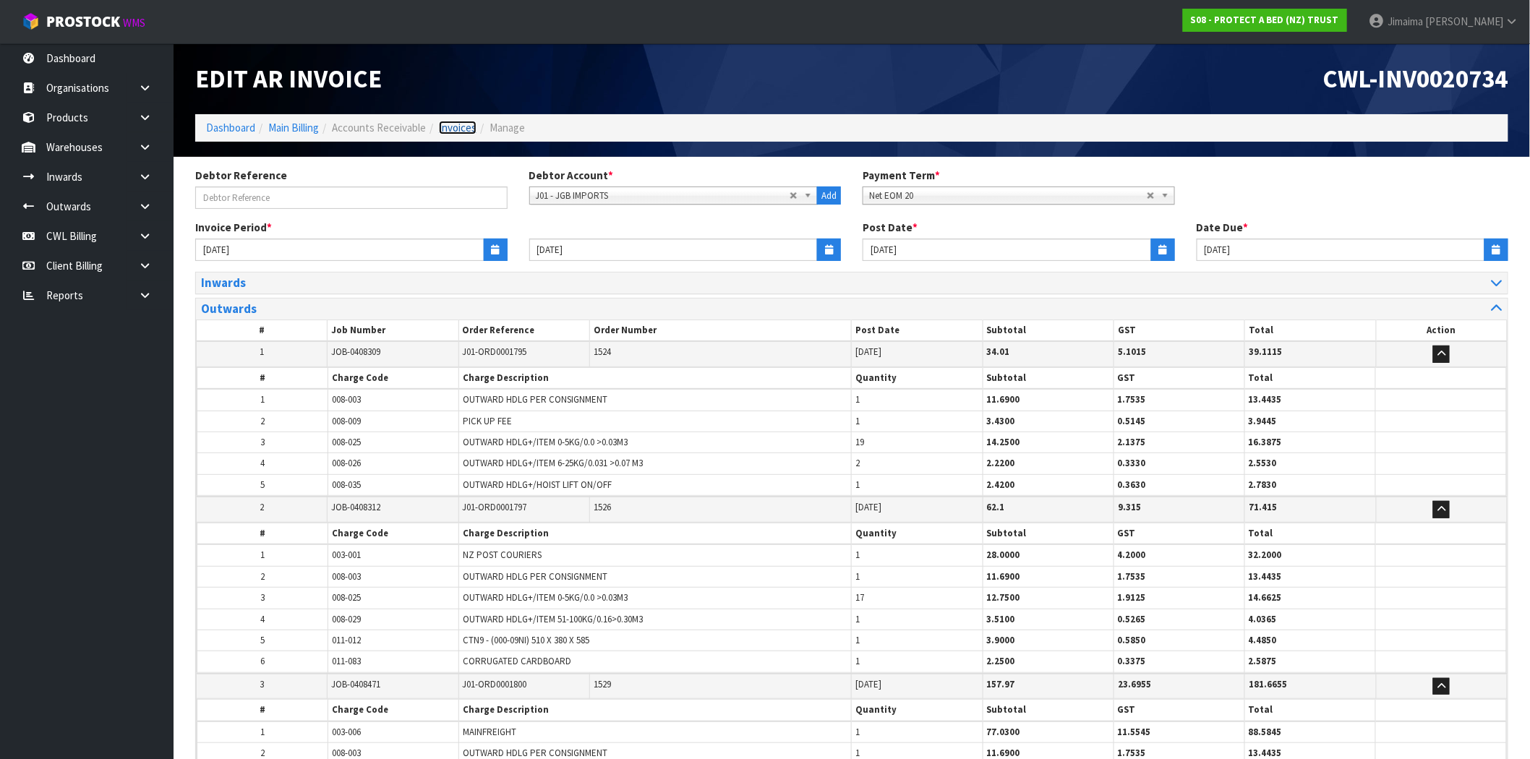
click at [464, 128] on link "Invoices" at bounding box center [458, 128] width 38 height 14
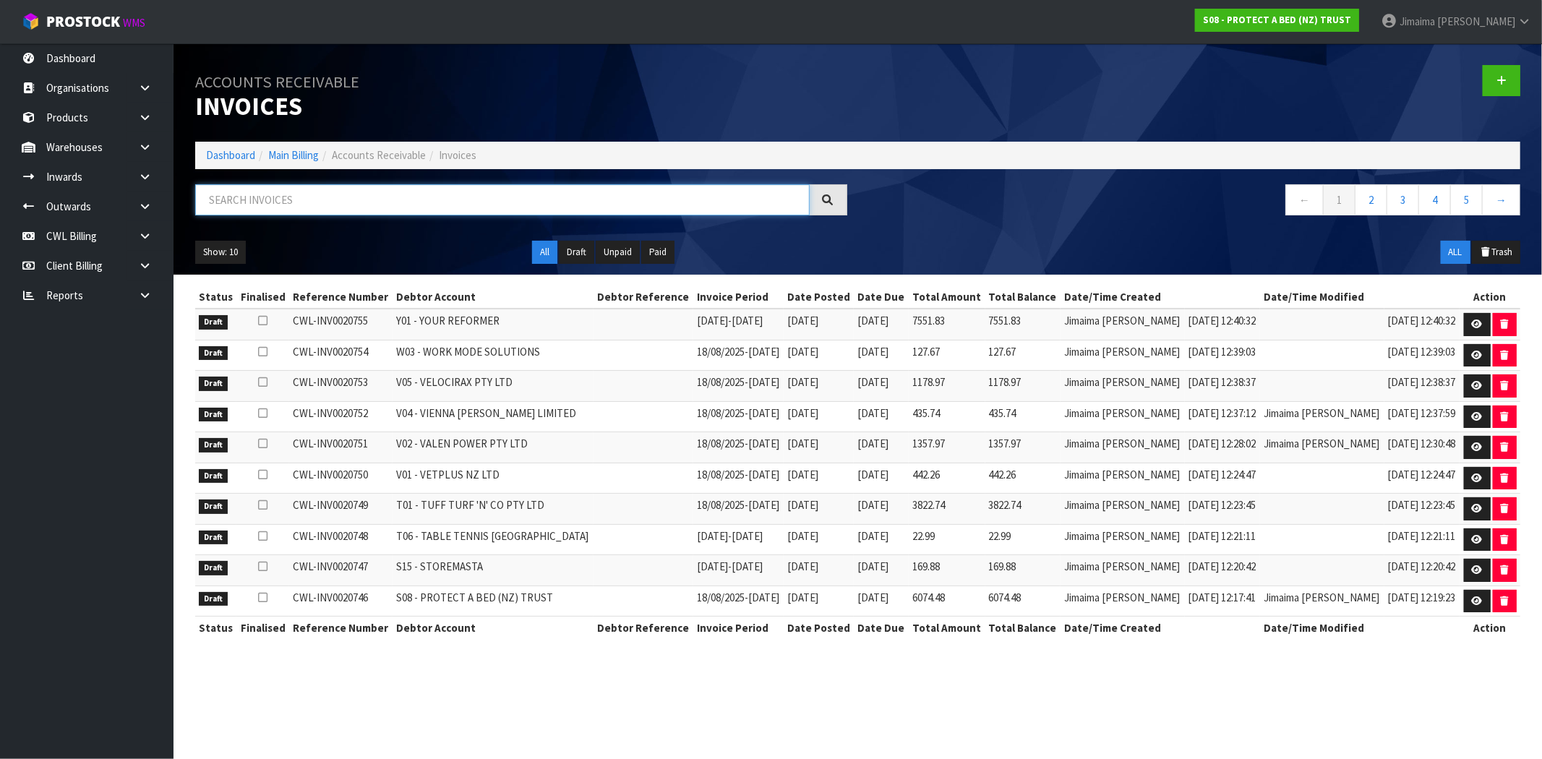
click at [479, 192] on input "text" at bounding box center [502, 199] width 615 height 31
type input "F"
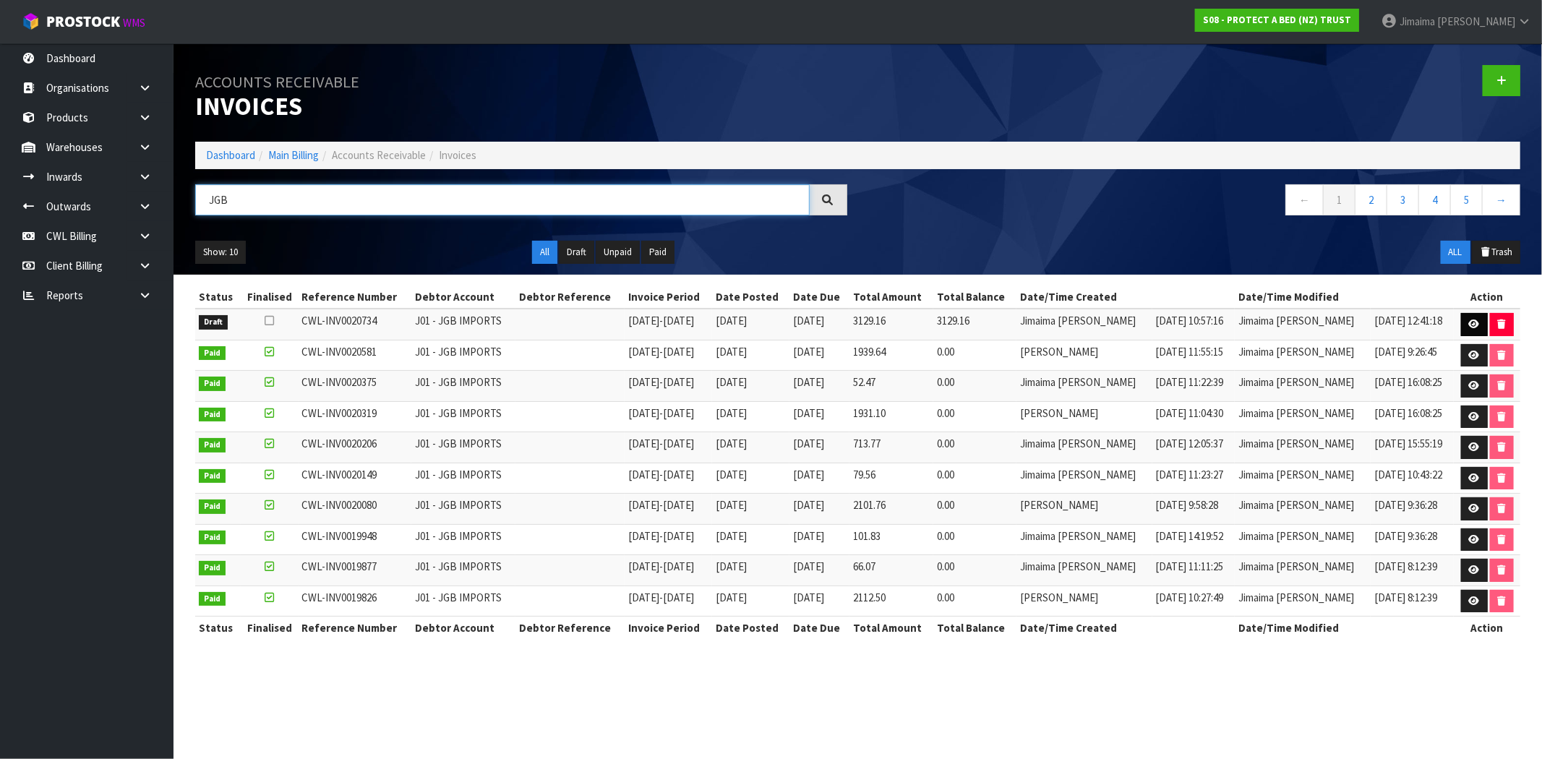
type input "JGB"
click at [1471, 321] on icon at bounding box center [1474, 324] width 11 height 9
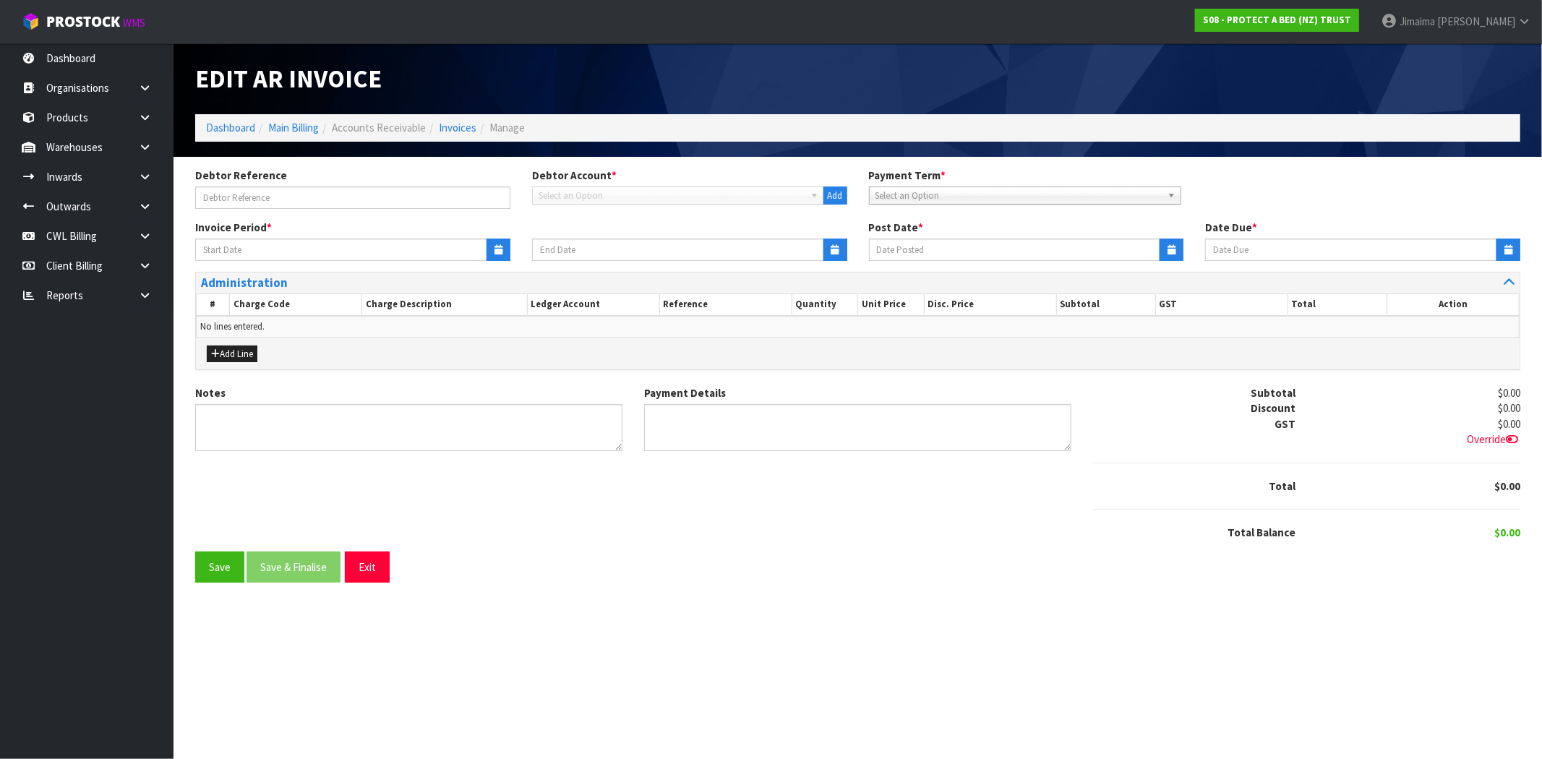
type input "01/08/2025"
type input "[DATE]"
type textarea "Please contact us within 7 days should there be any discrepancies."
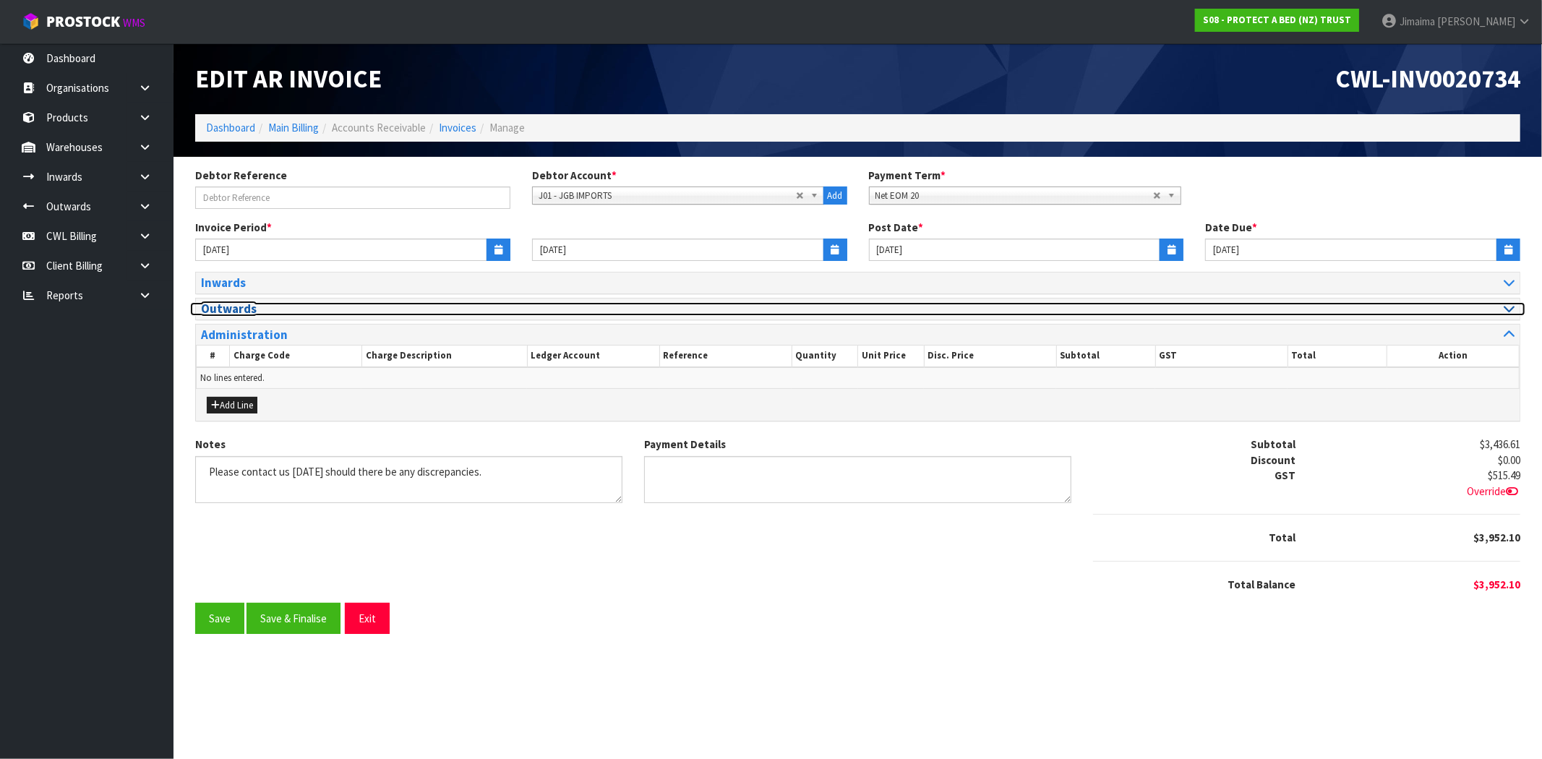
click at [246, 312] on h3 "Outwards" at bounding box center [524, 309] width 646 height 14
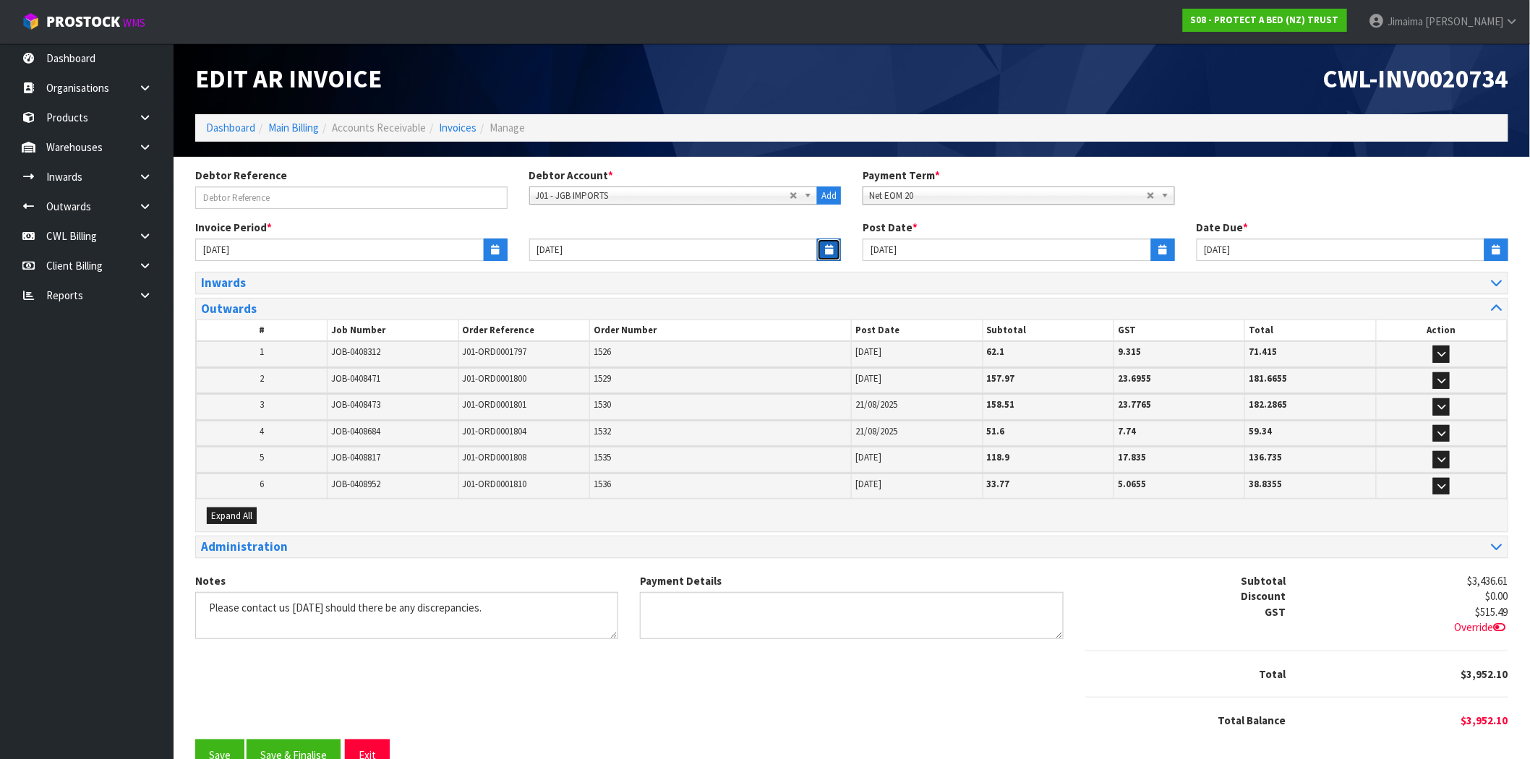
click at [829, 249] on icon "button" at bounding box center [829, 249] width 8 height 9
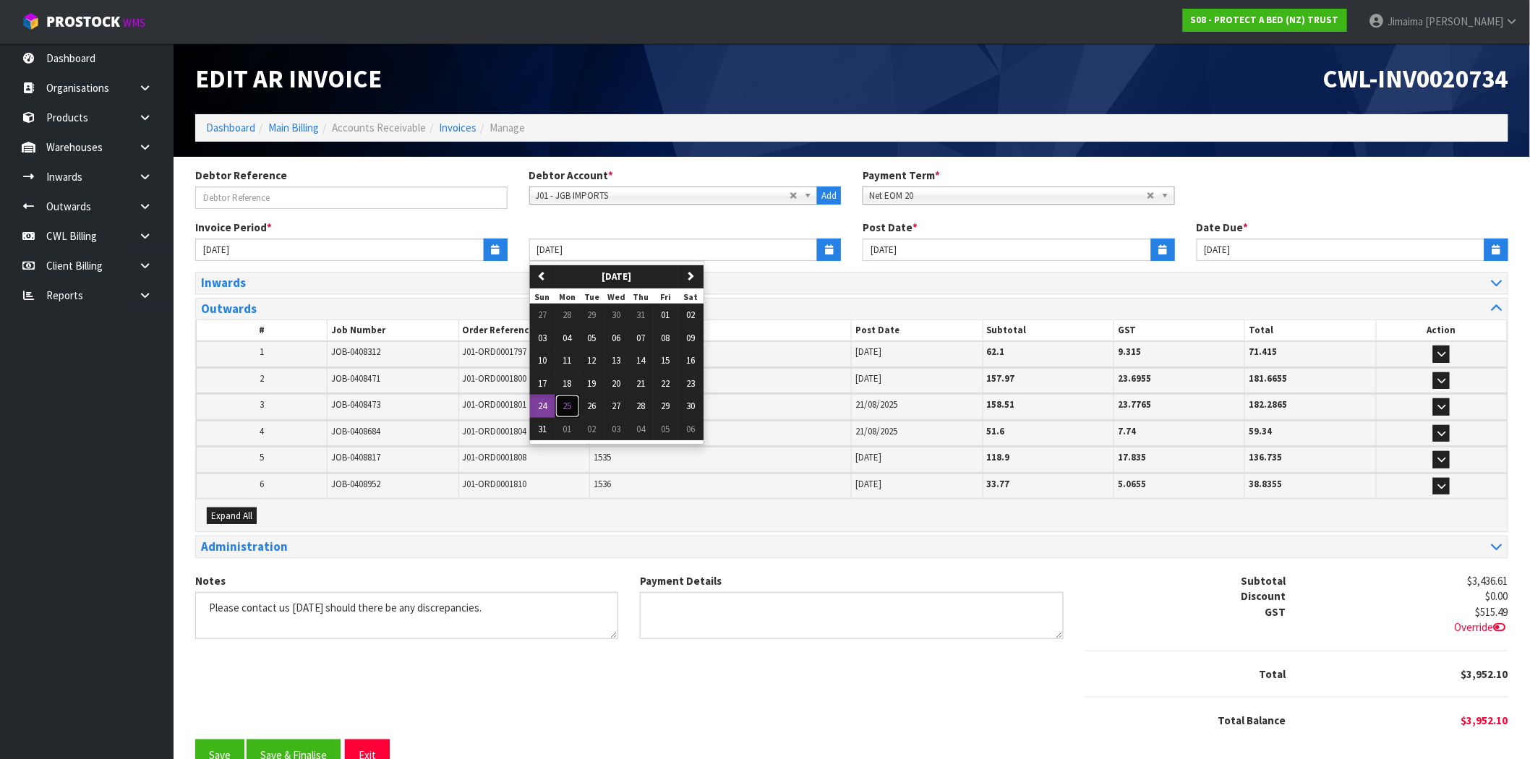
click at [568, 403] on span "25" at bounding box center [567, 406] width 9 height 12
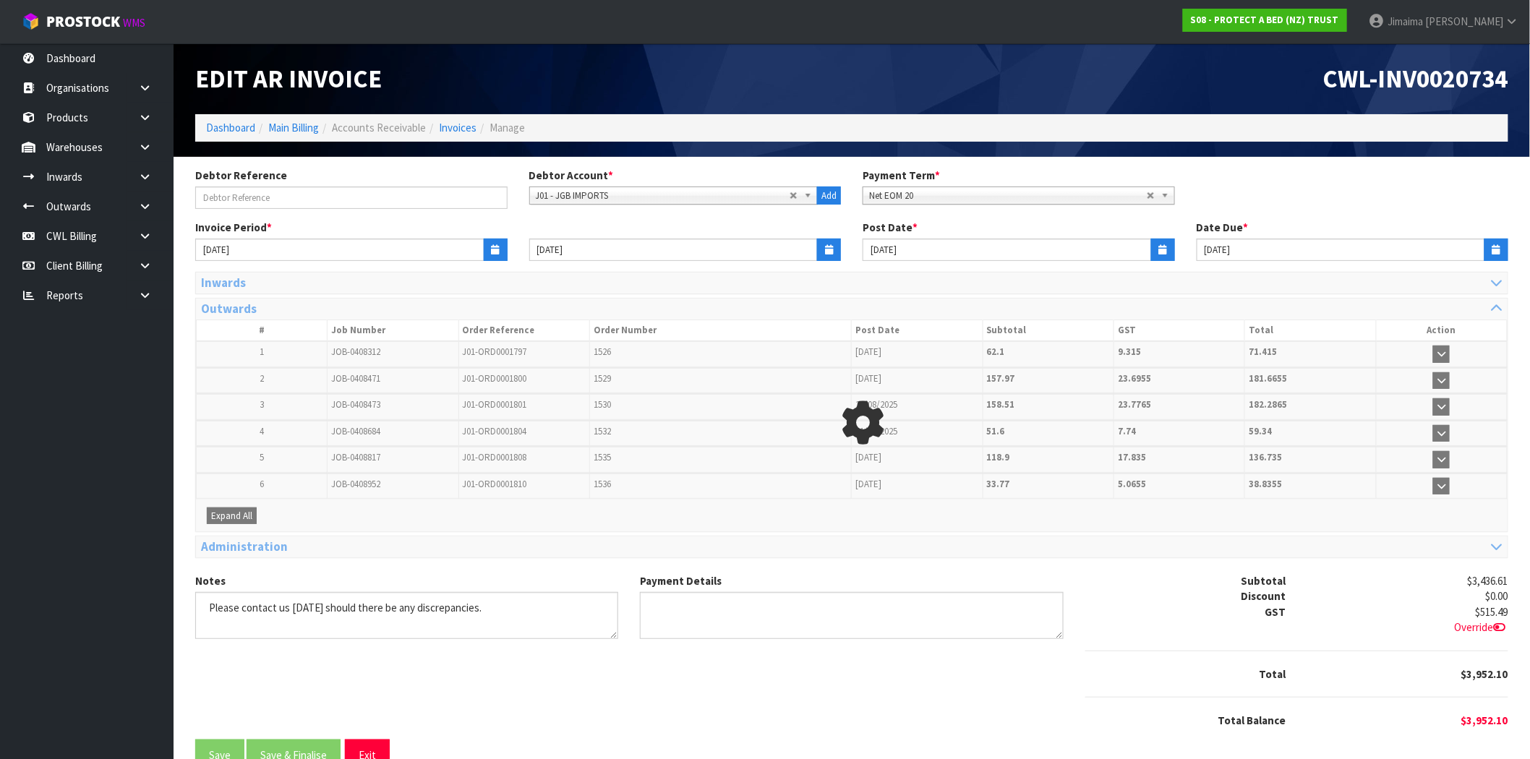
type input "[DATE]"
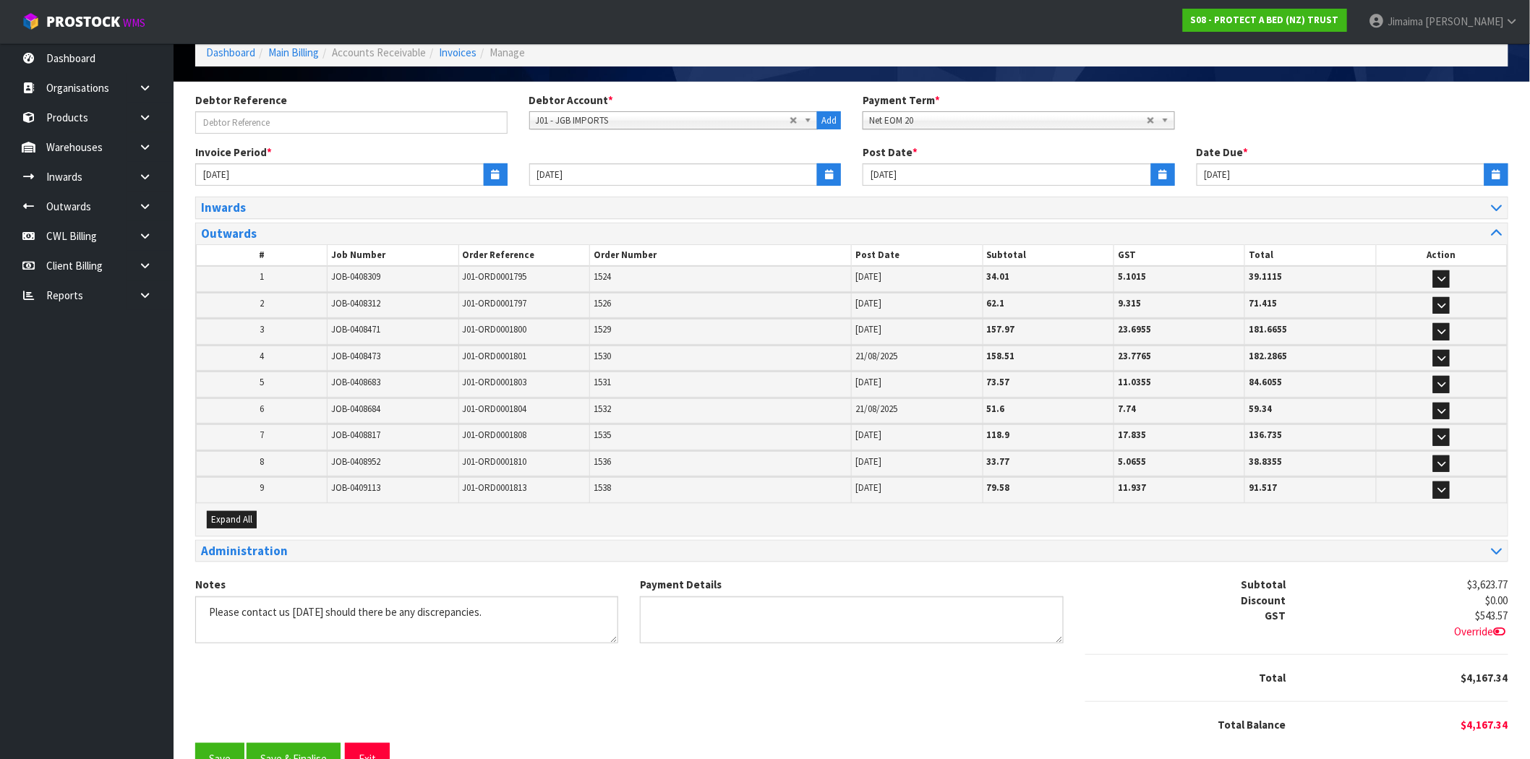
scroll to position [109, 0]
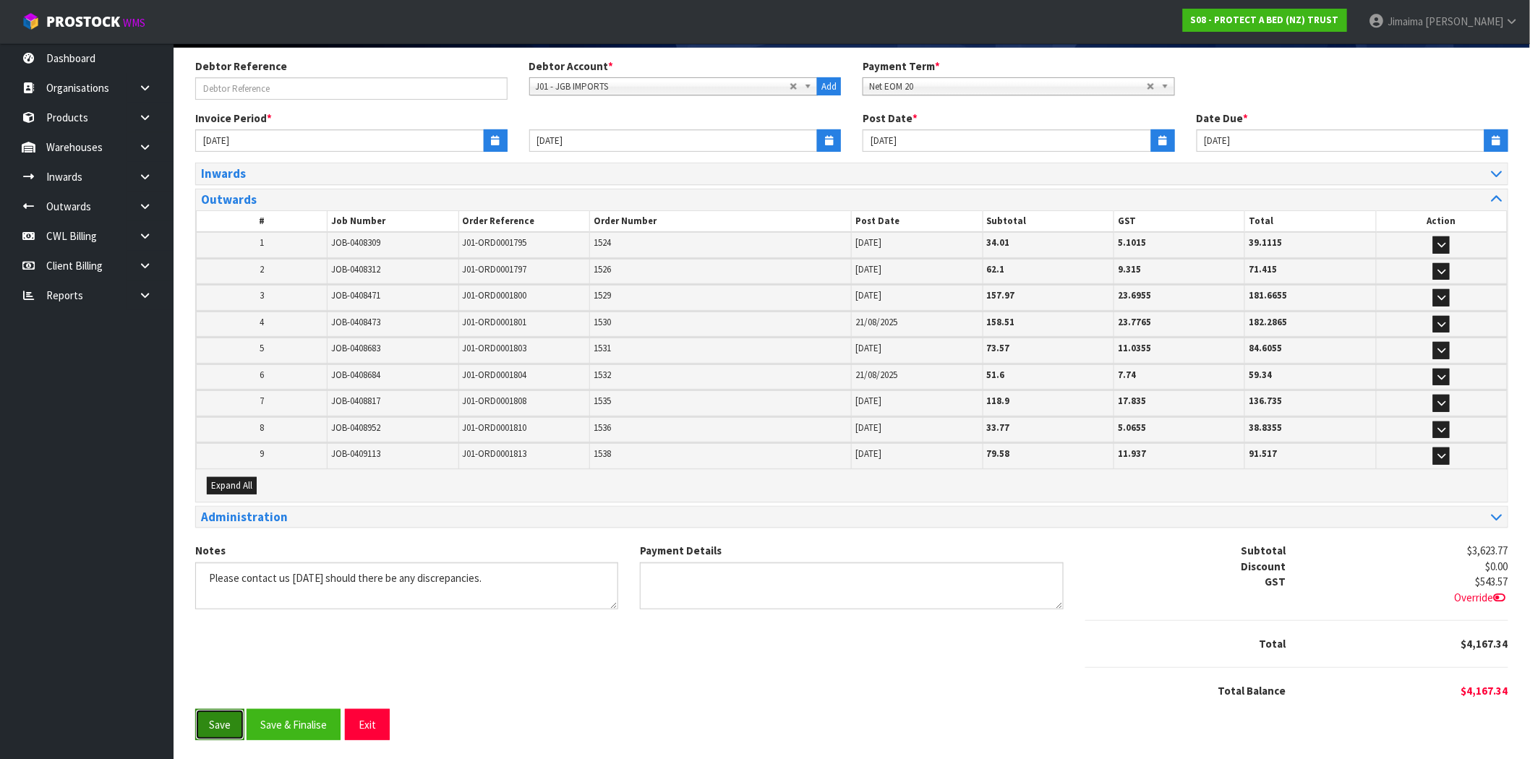
click at [230, 717] on button "Save" at bounding box center [219, 724] width 49 height 31
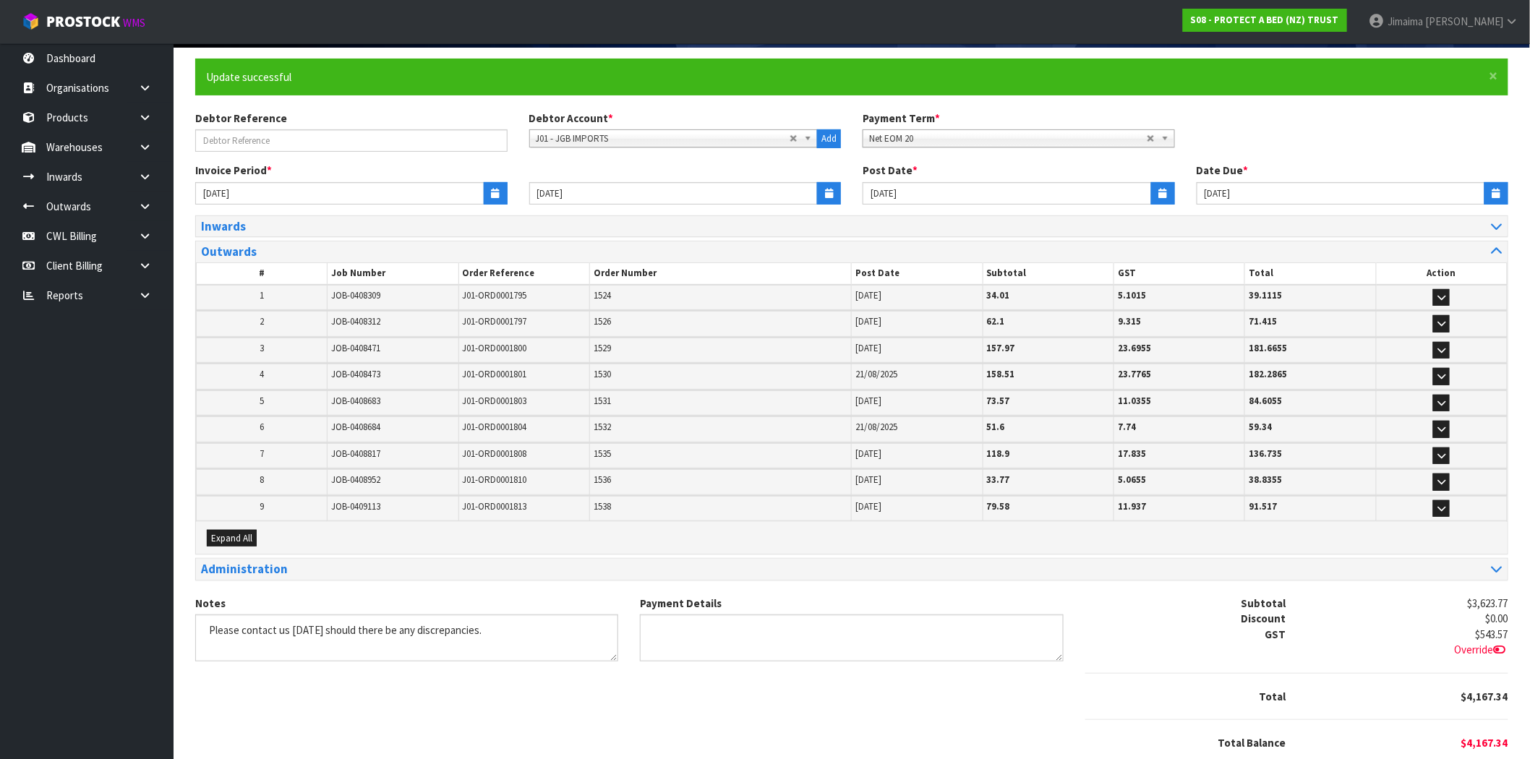
scroll to position [0, 0]
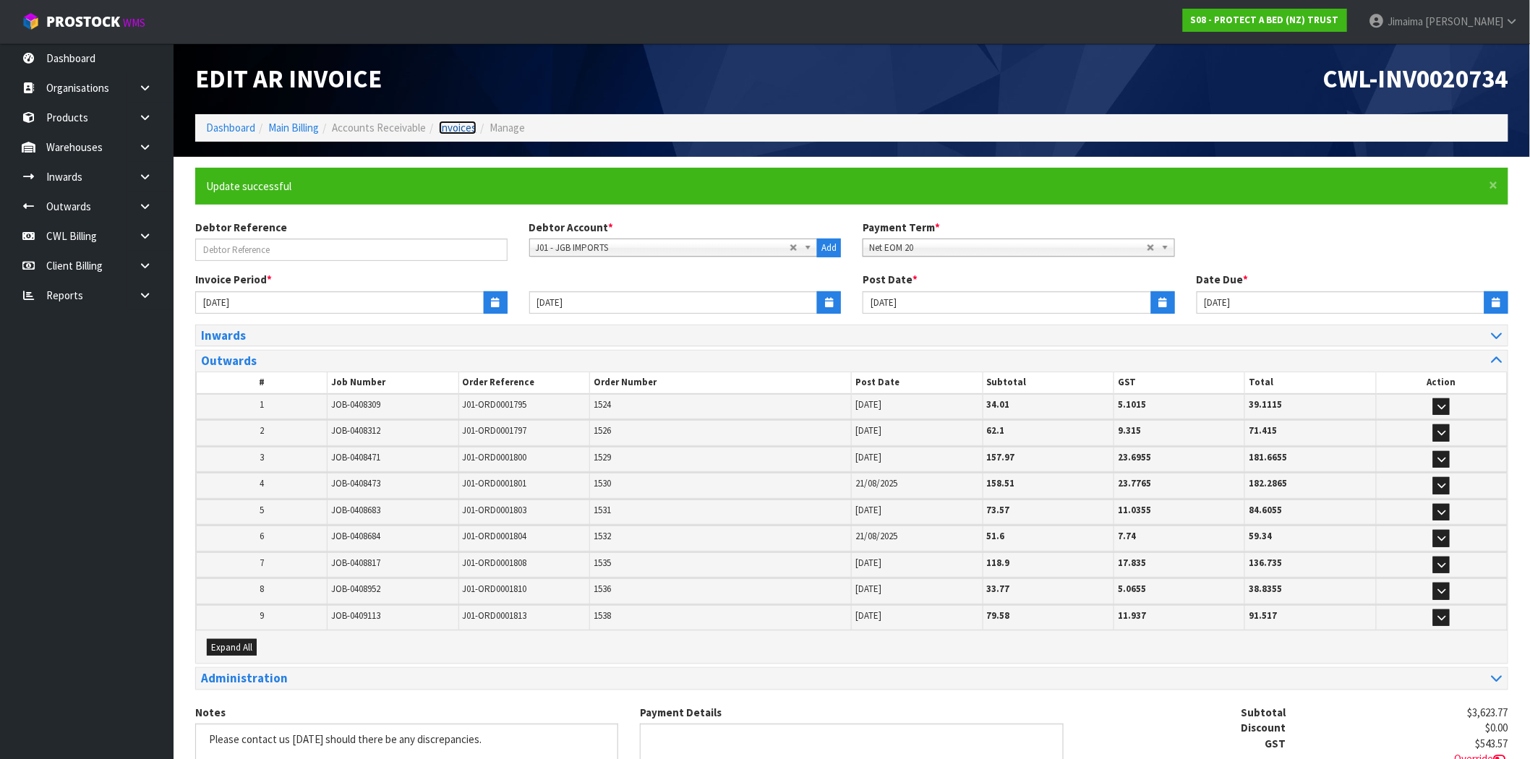
click at [459, 129] on link "Invoices" at bounding box center [458, 128] width 38 height 14
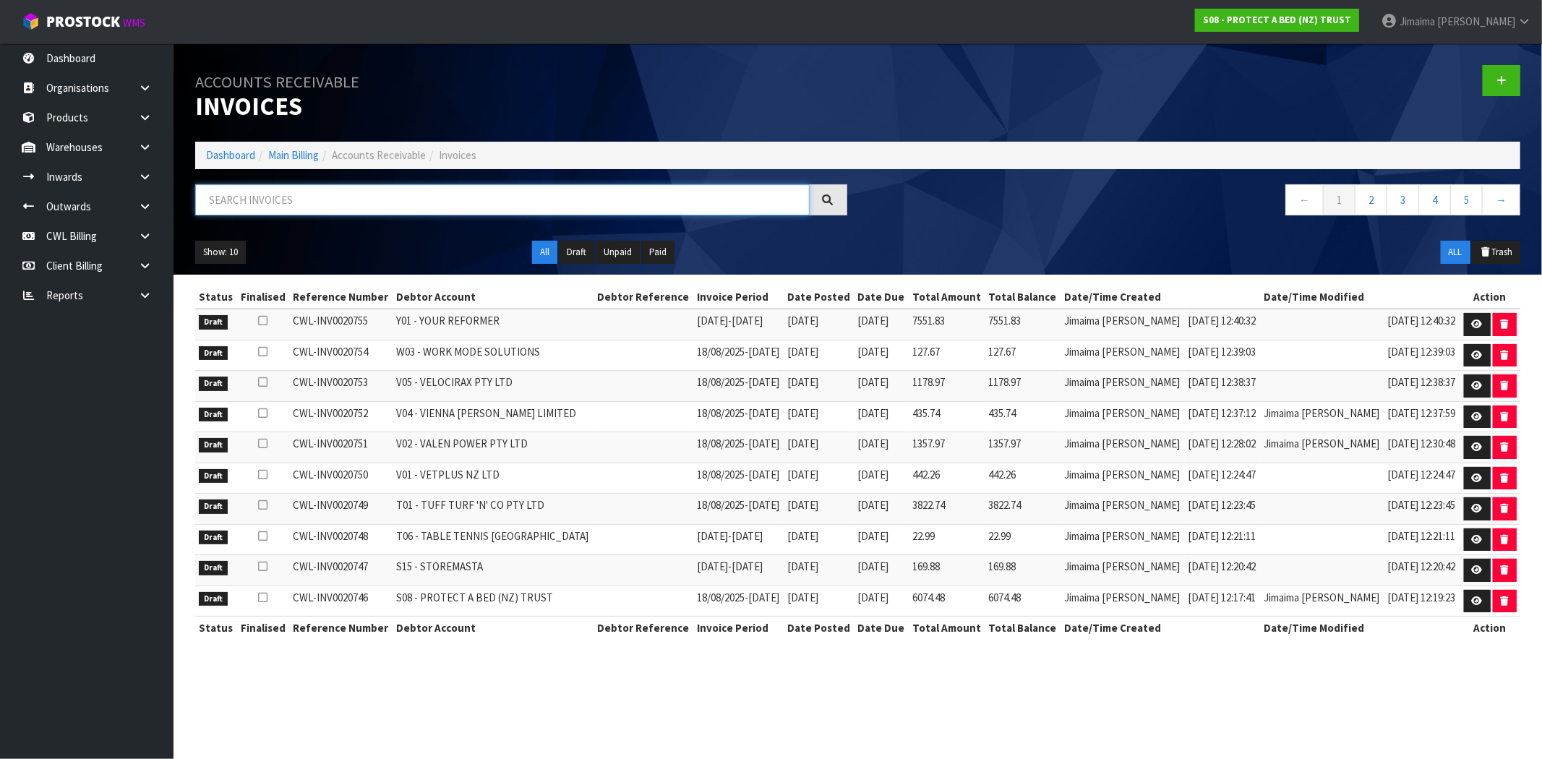
click at [391, 197] on input "text" at bounding box center [502, 199] width 615 height 31
paste input "E00"
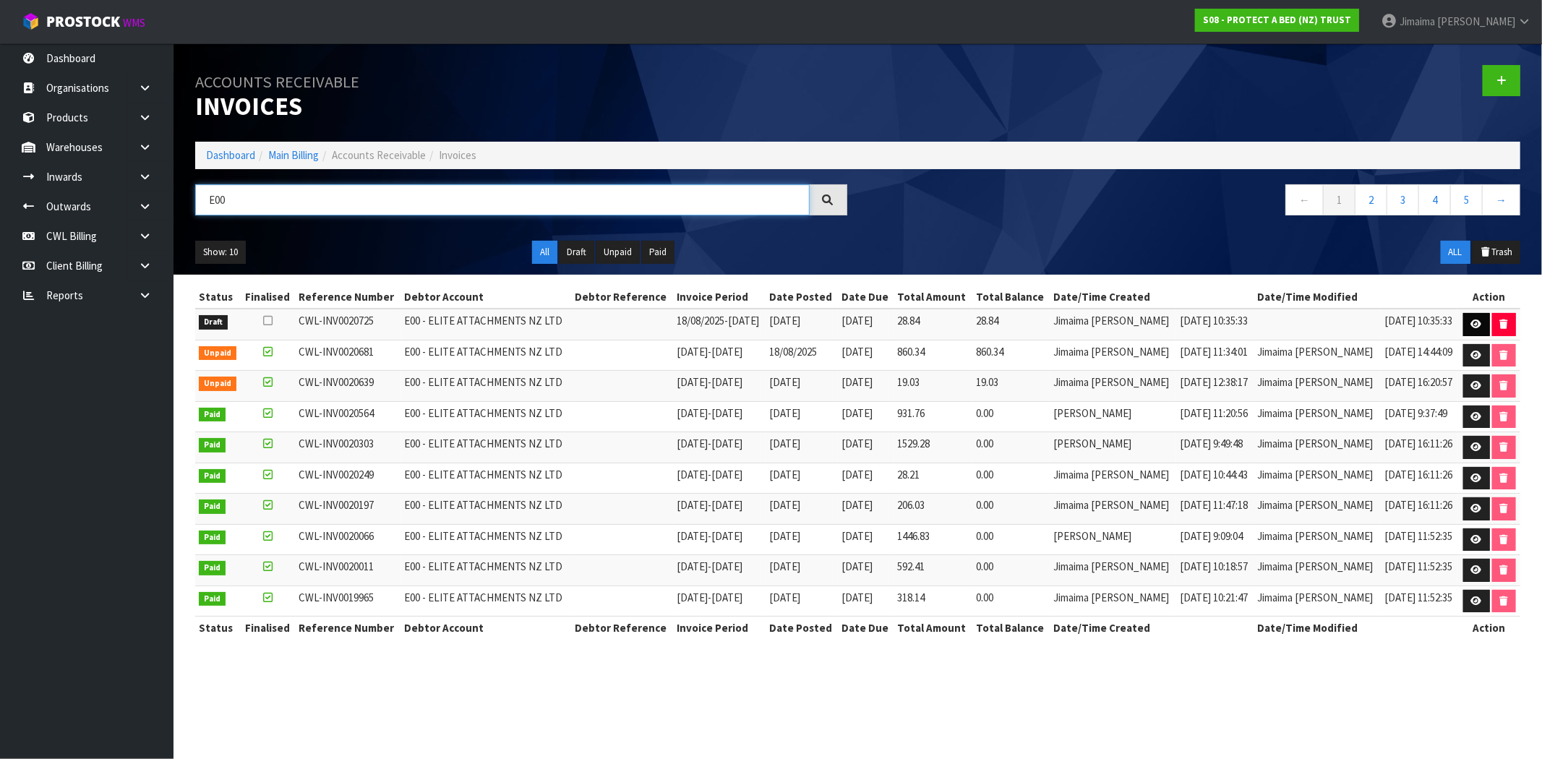
type input "E00"
click at [1463, 333] on link at bounding box center [1476, 324] width 27 height 23
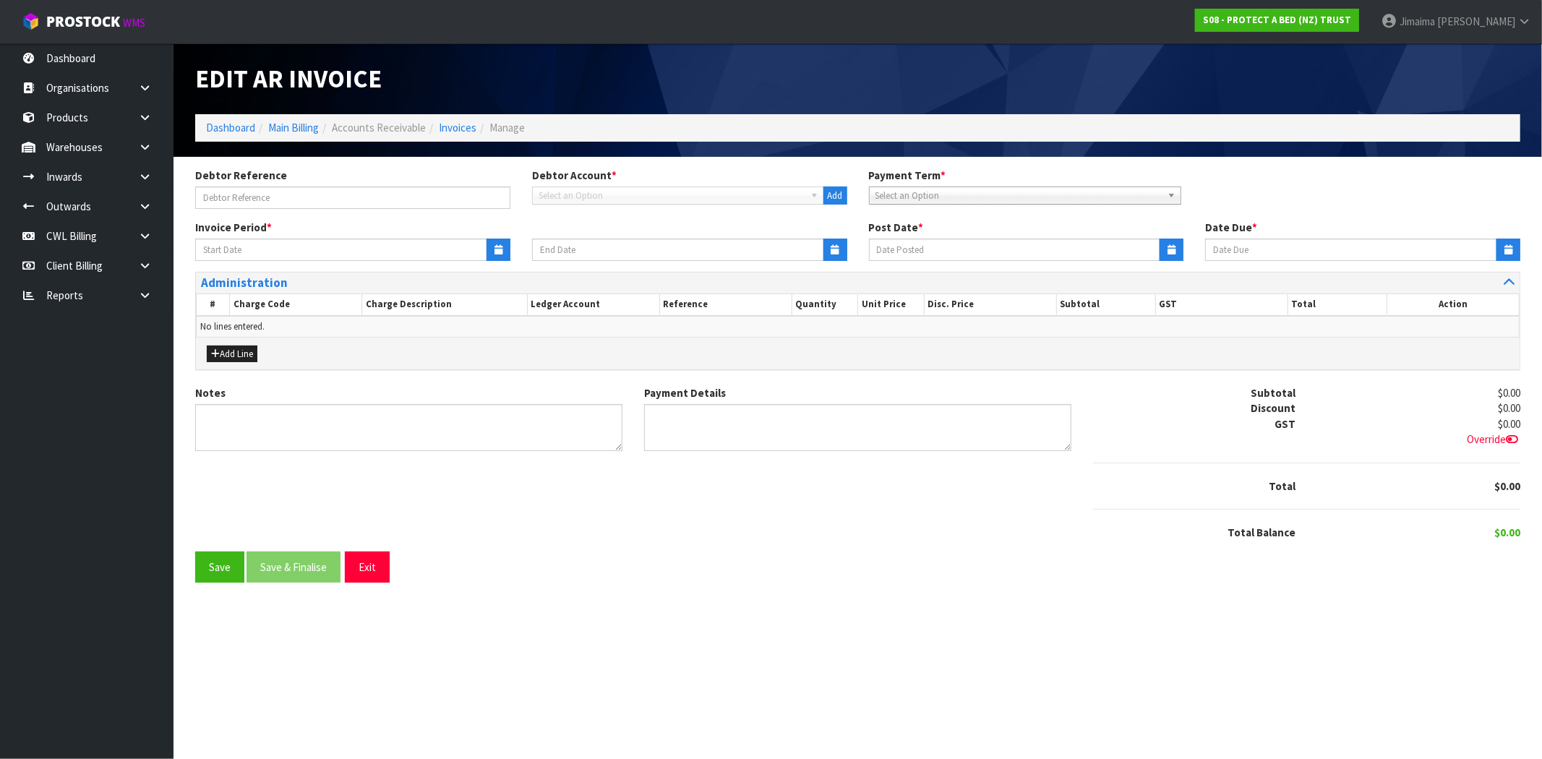
type input "18/08/2025"
type input "[DATE]"
type textarea "Please contact us within 7 days should there be any discrepancies."
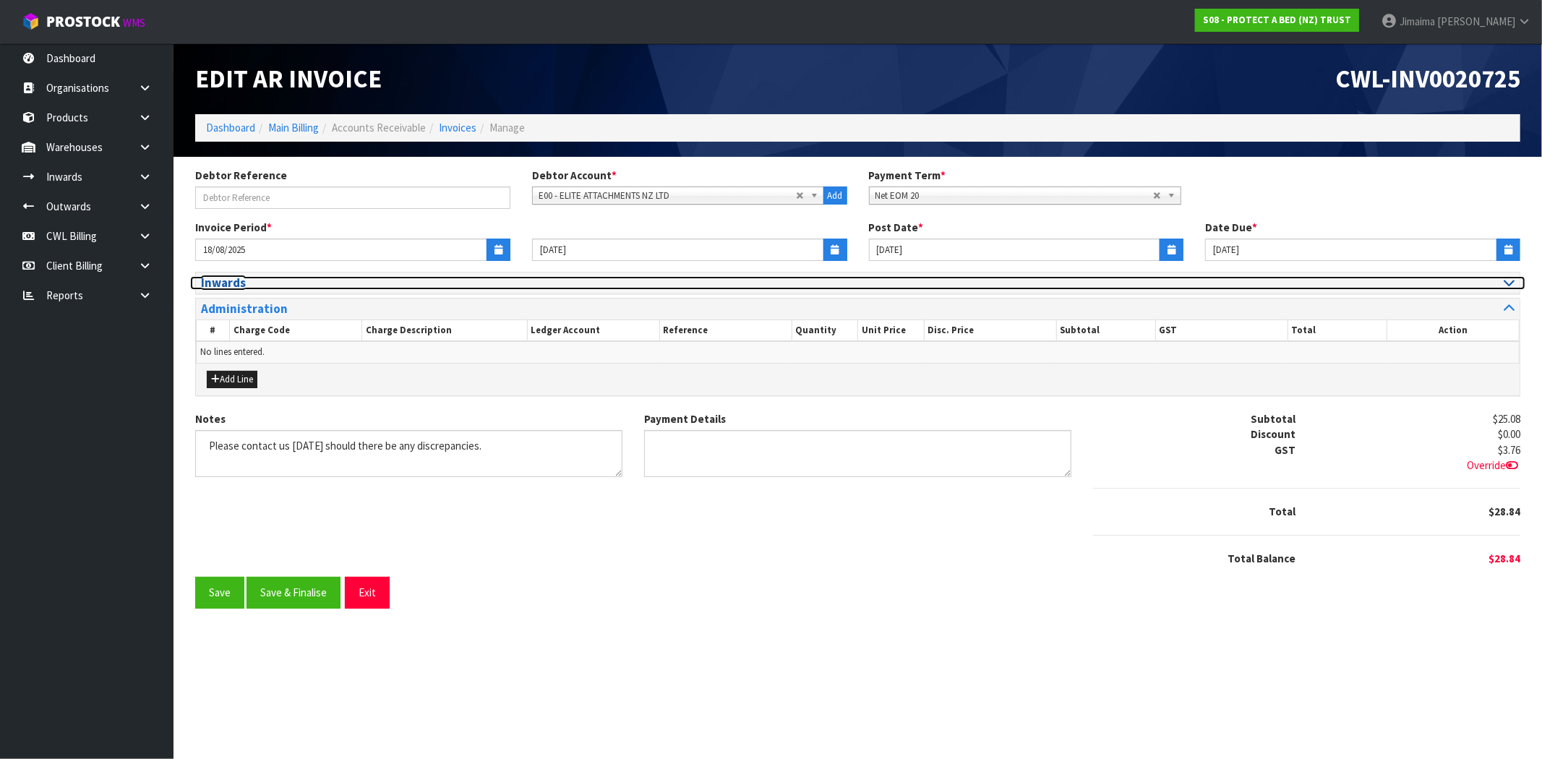
click at [226, 284] on h3 "Inwards" at bounding box center [524, 283] width 646 height 14
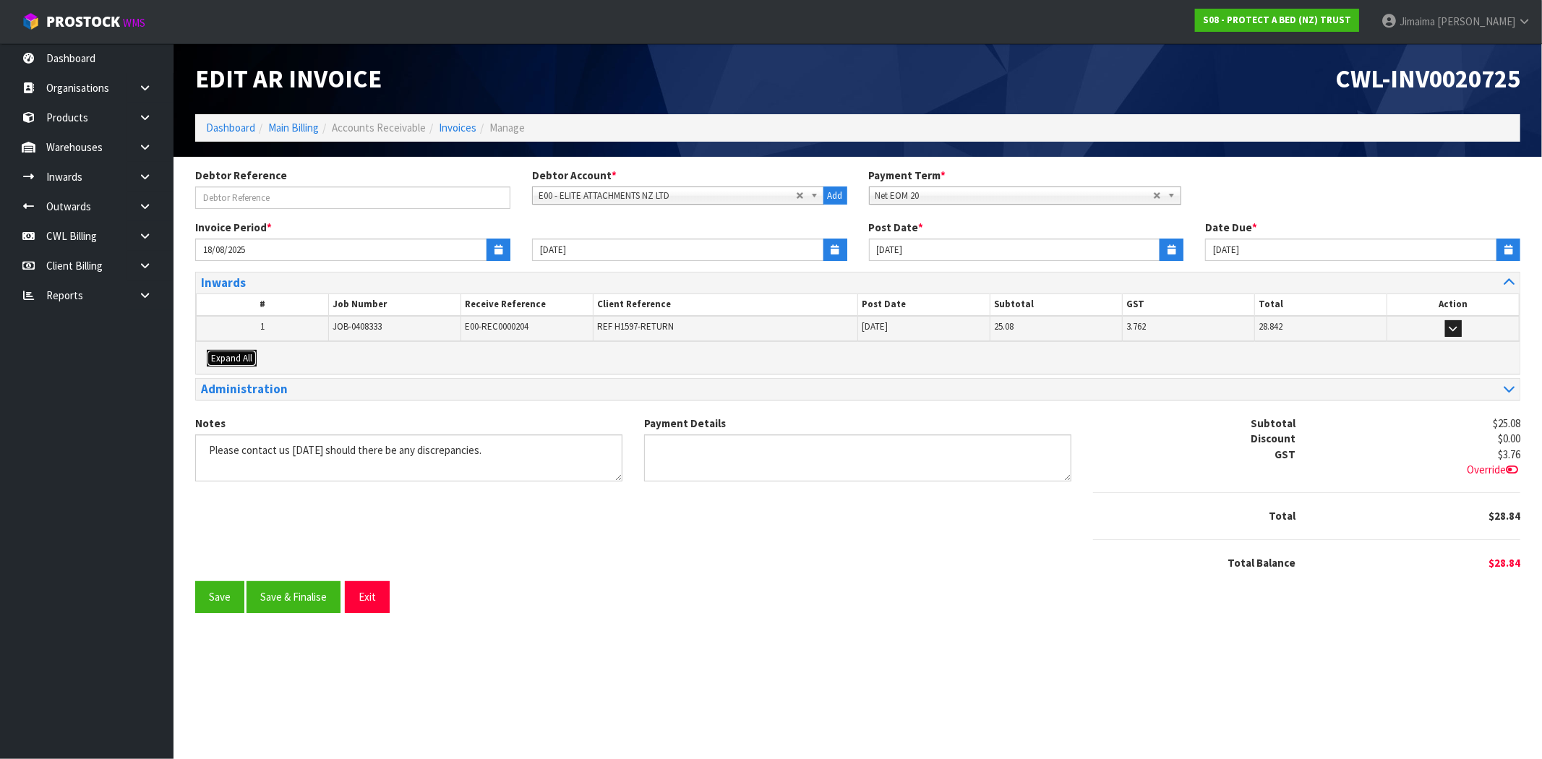
click at [234, 364] on button "Expand All" at bounding box center [232, 358] width 50 height 17
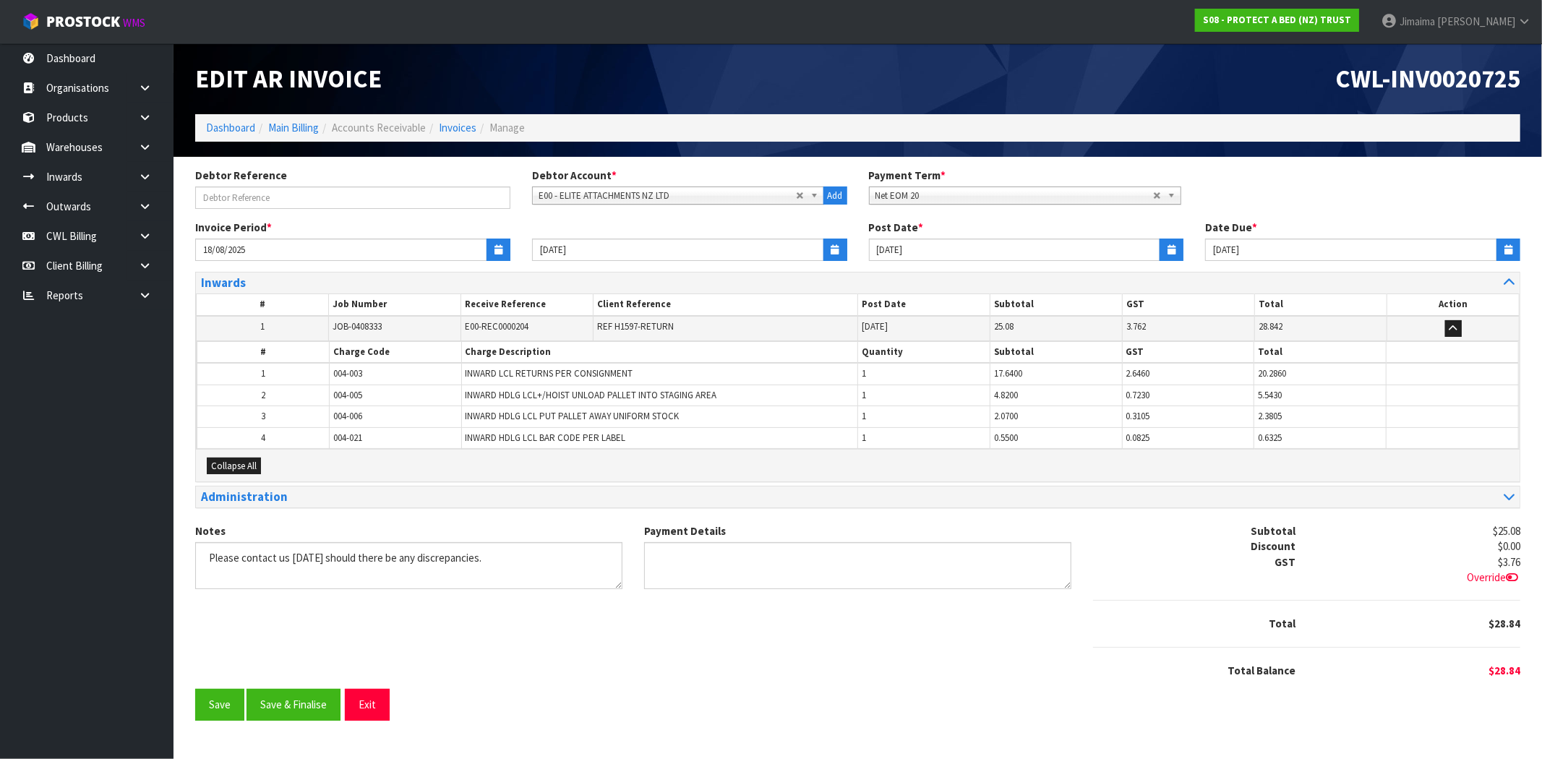
click at [341, 351] on th "Charge Code" at bounding box center [395, 353] width 132 height 22
click at [280, 705] on button "Save & Finalise" at bounding box center [294, 705] width 94 height 31
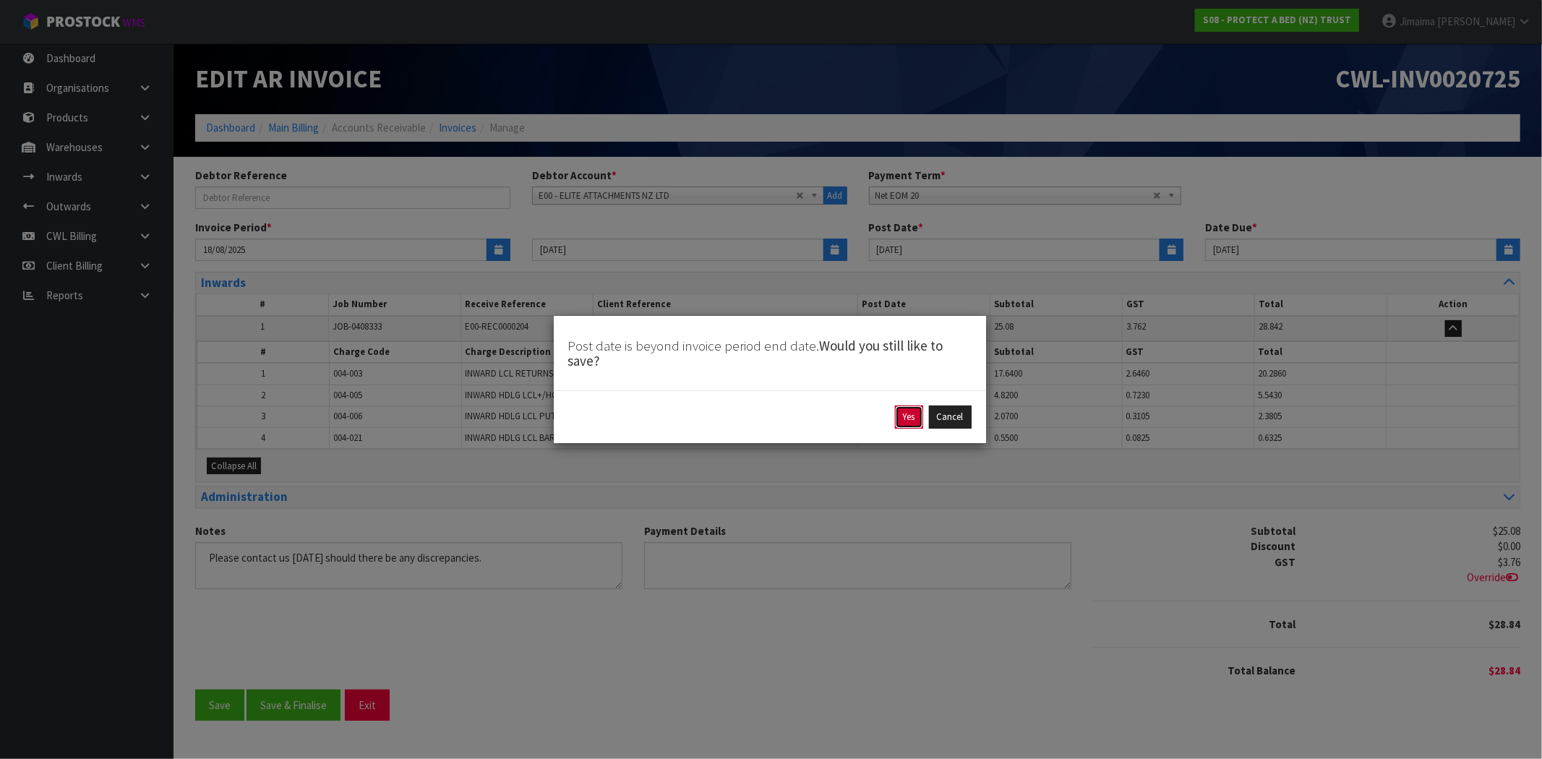
click at [902, 421] on button "Yes" at bounding box center [909, 417] width 28 height 23
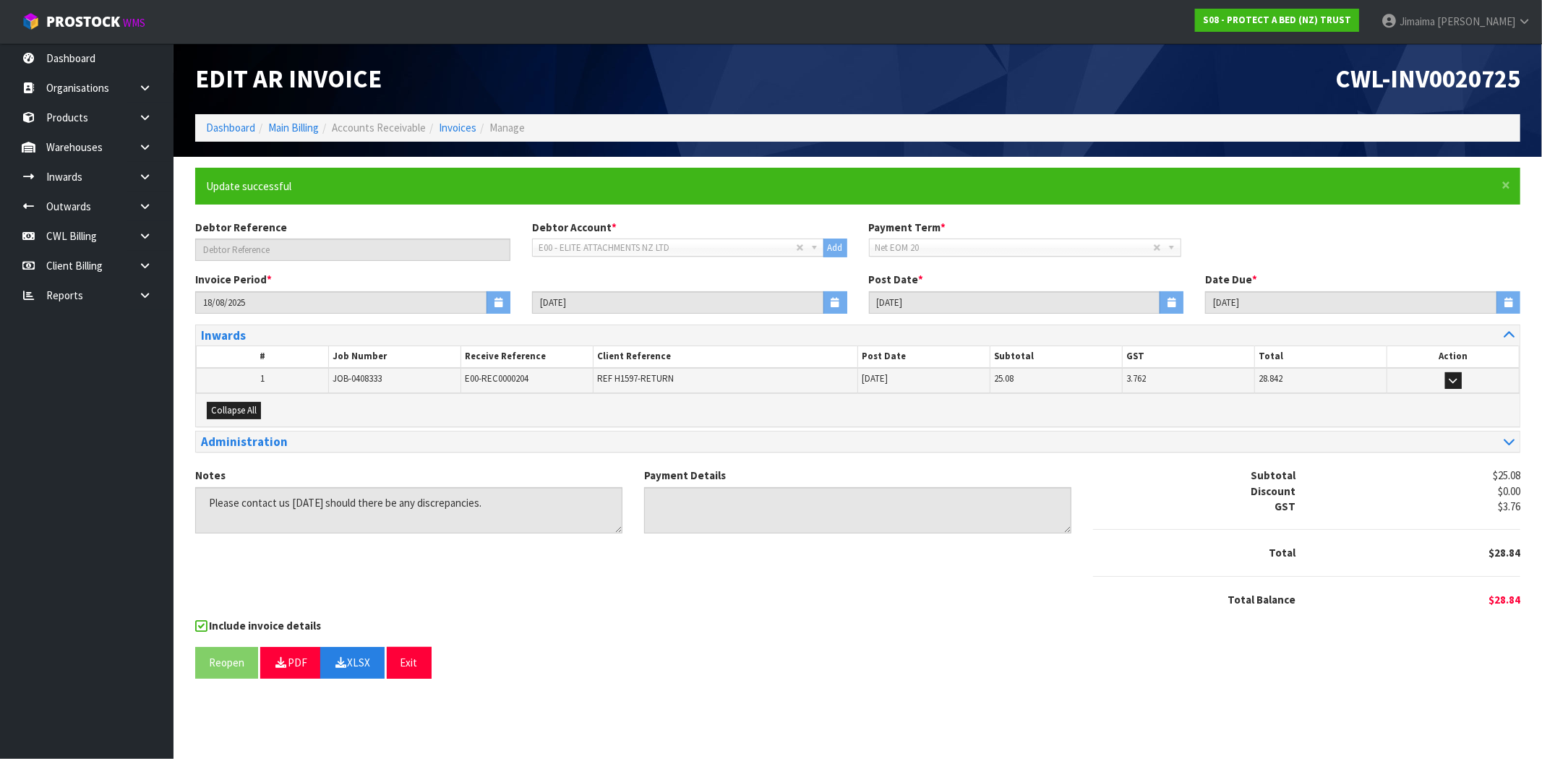
drag, startPoint x: 782, startPoint y: 630, endPoint x: 826, endPoint y: 748, distance: 126.8
click at [782, 630] on div "Include invoice details" at bounding box center [857, 627] width 1325 height 18
click at [459, 124] on link "Invoices" at bounding box center [458, 128] width 38 height 14
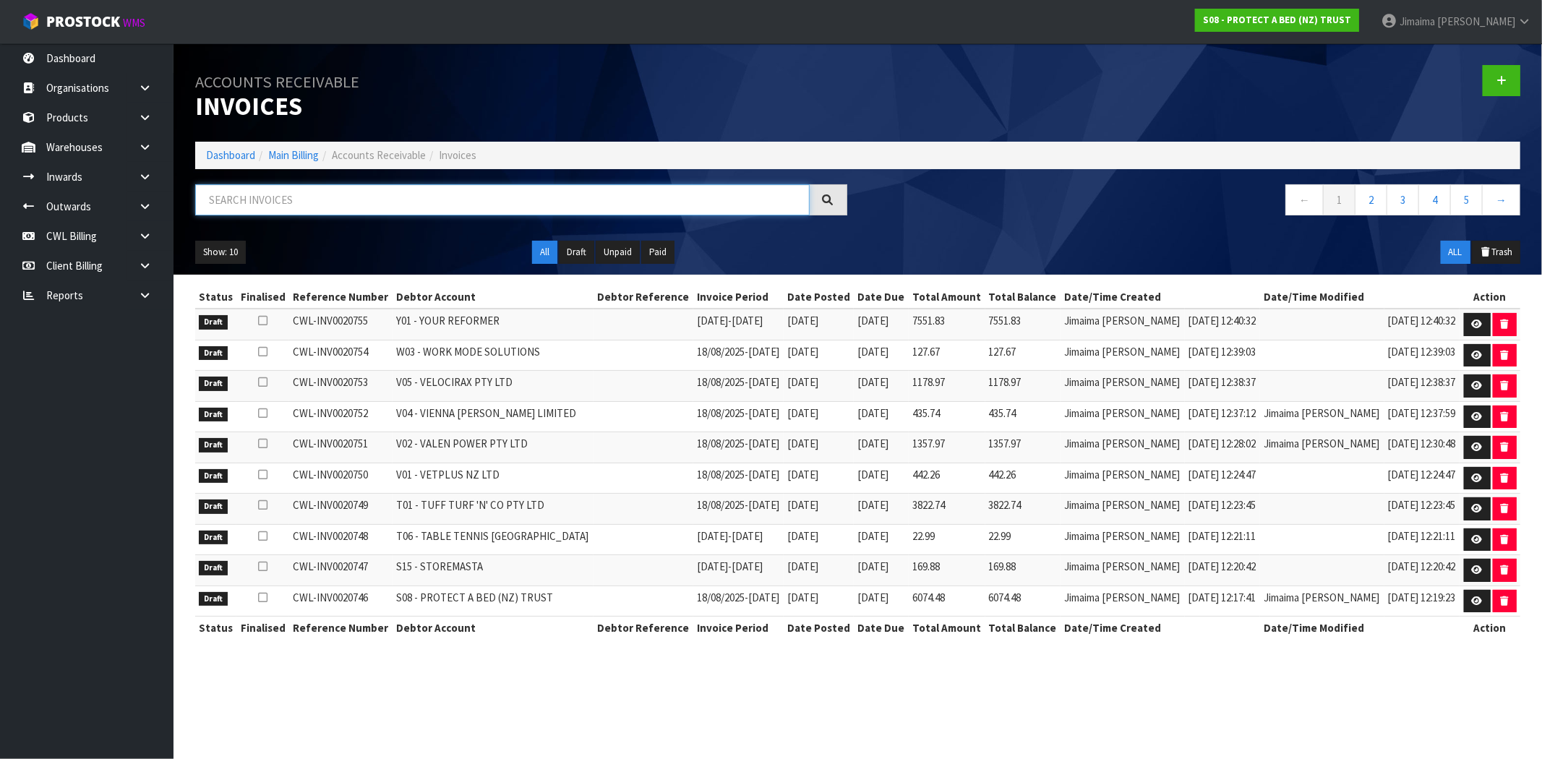
drag, startPoint x: 305, startPoint y: 200, endPoint x: 312, endPoint y: 192, distance: 10.3
click at [304, 199] on input "text" at bounding box center [502, 199] width 615 height 31
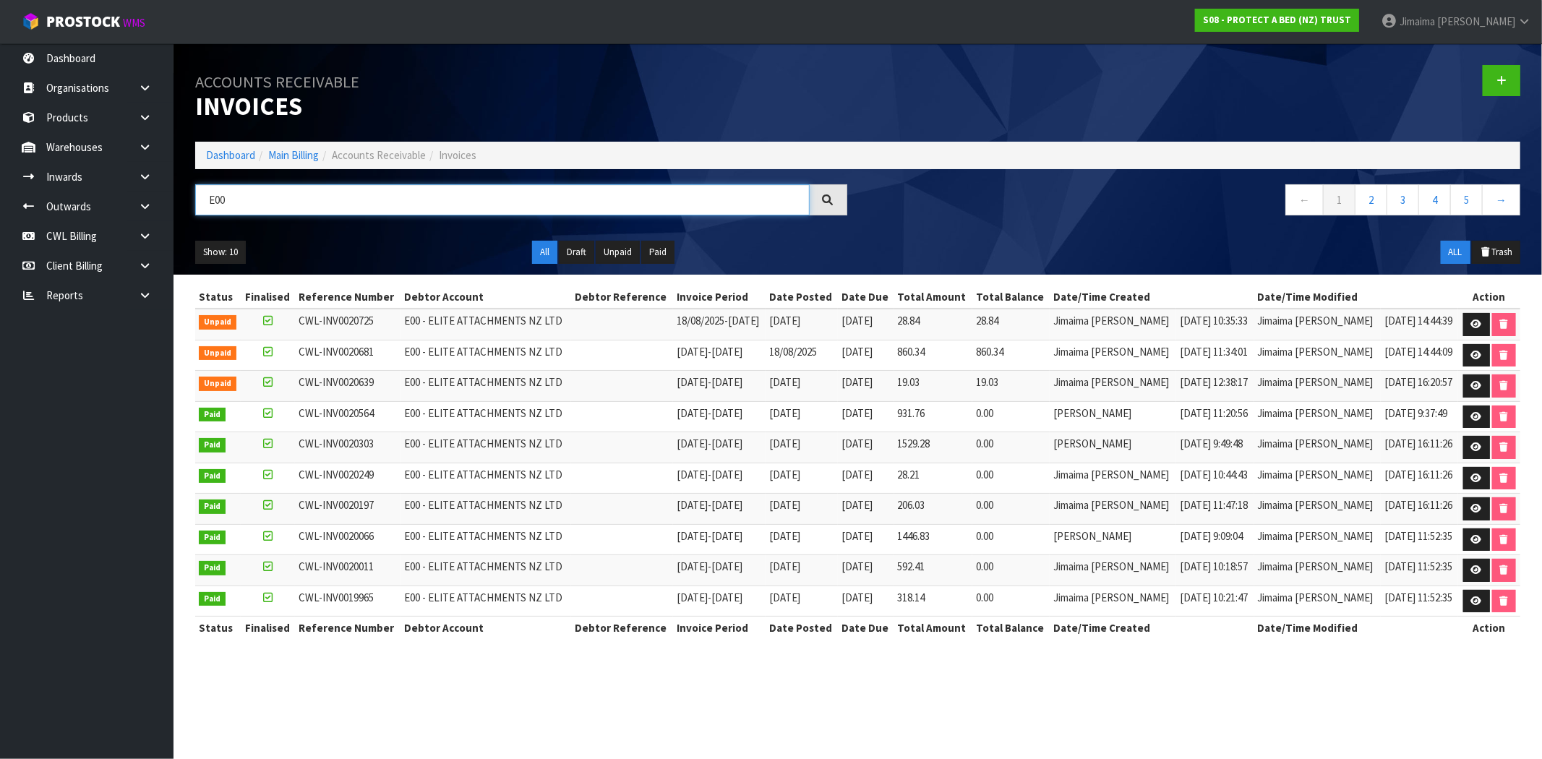
click at [287, 208] on input "E00" at bounding box center [502, 199] width 615 height 31
type input "E03"
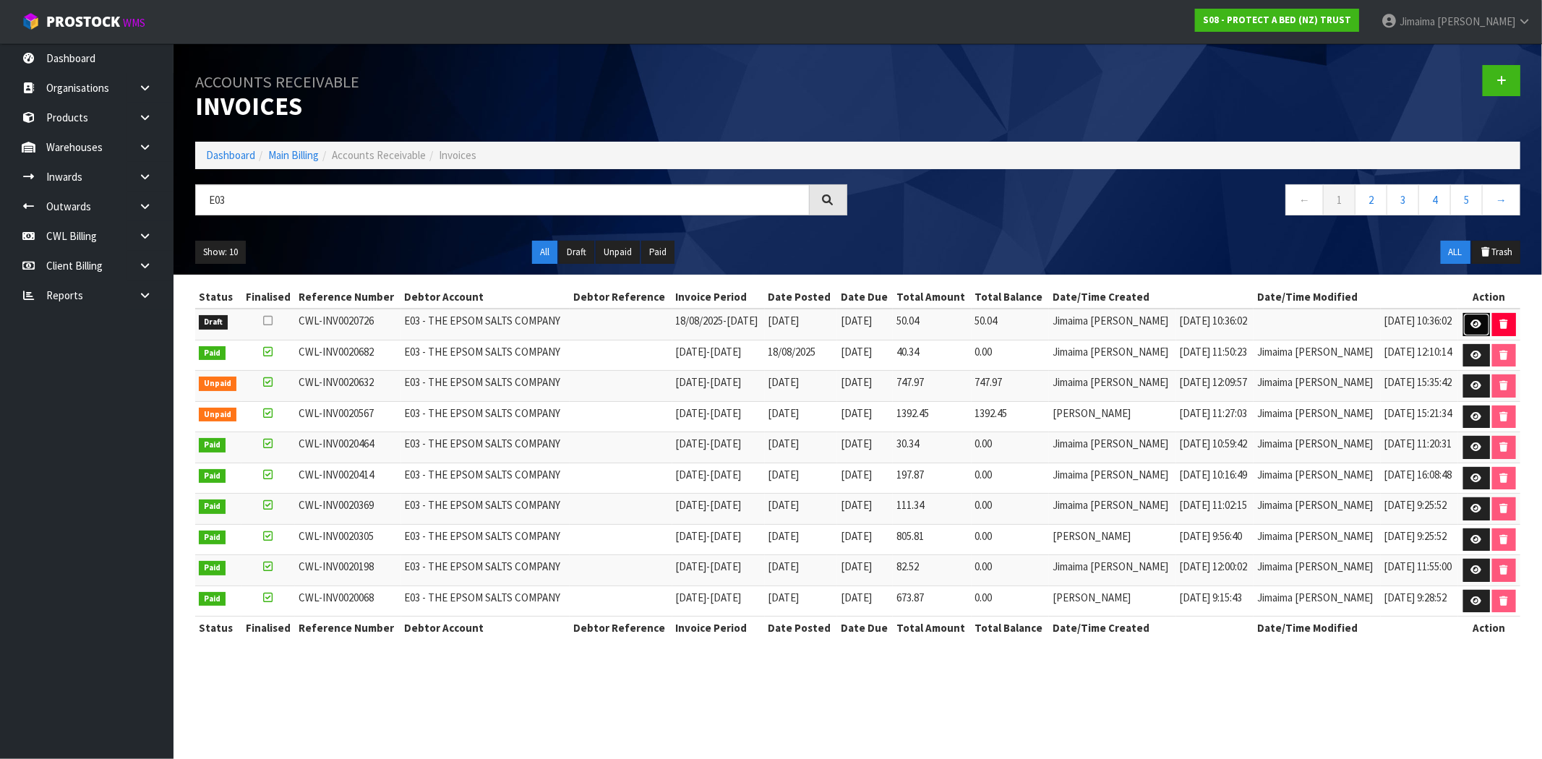
click at [1463, 327] on link at bounding box center [1476, 324] width 27 height 23
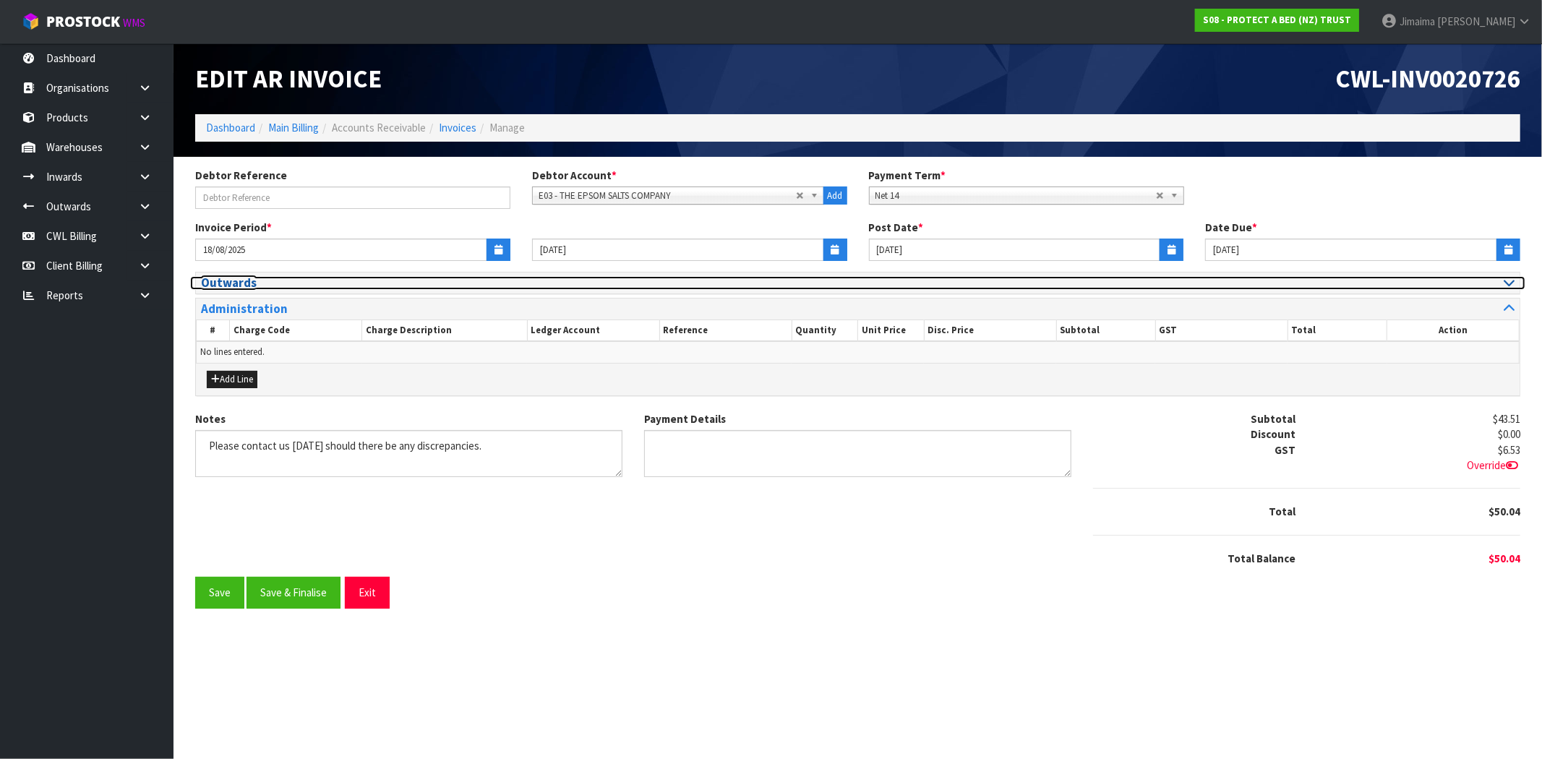
click at [265, 286] on h3 "Outwards" at bounding box center [524, 283] width 646 height 14
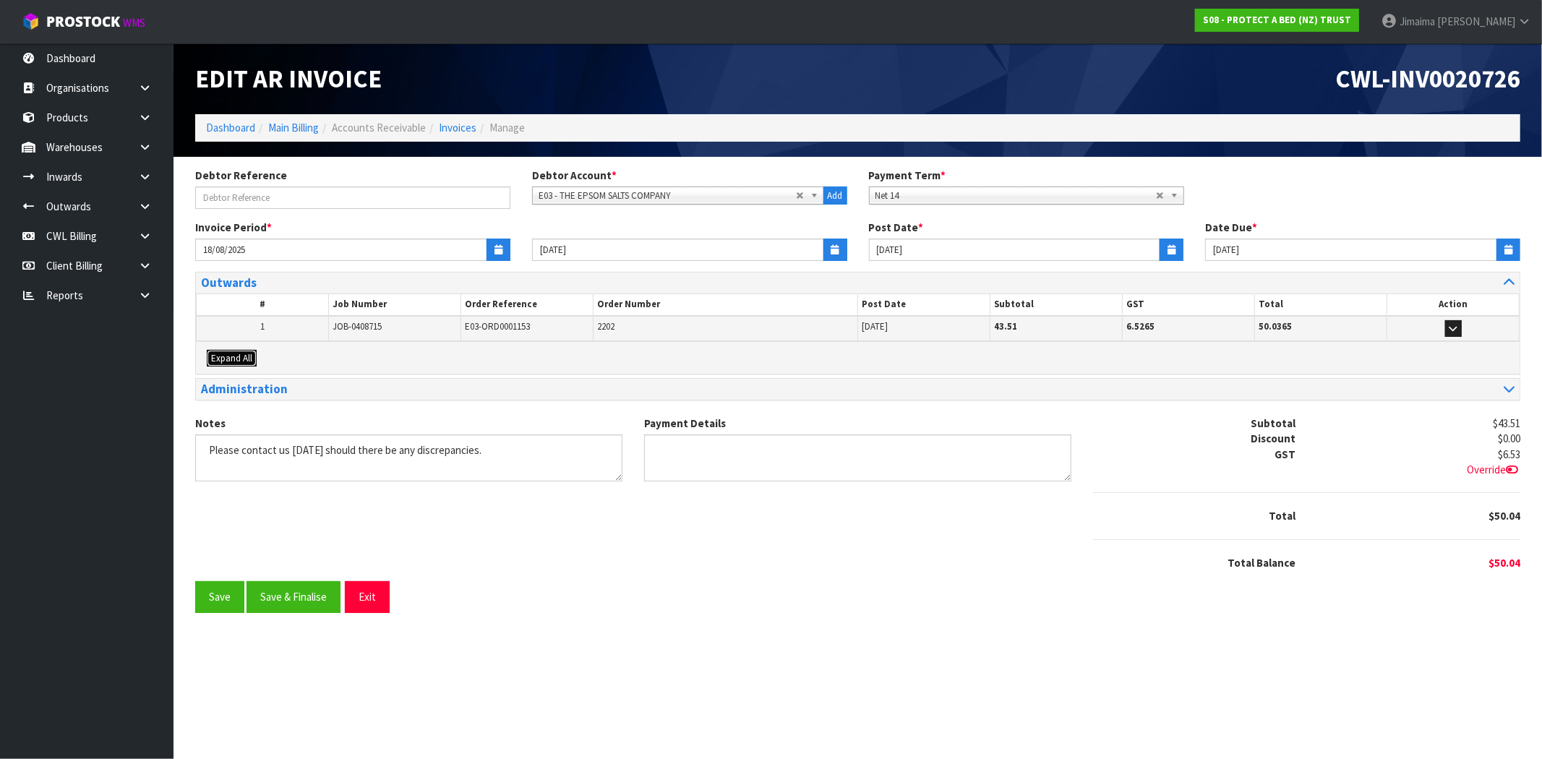
click at [234, 356] on span "Expand All" at bounding box center [231, 358] width 41 height 12
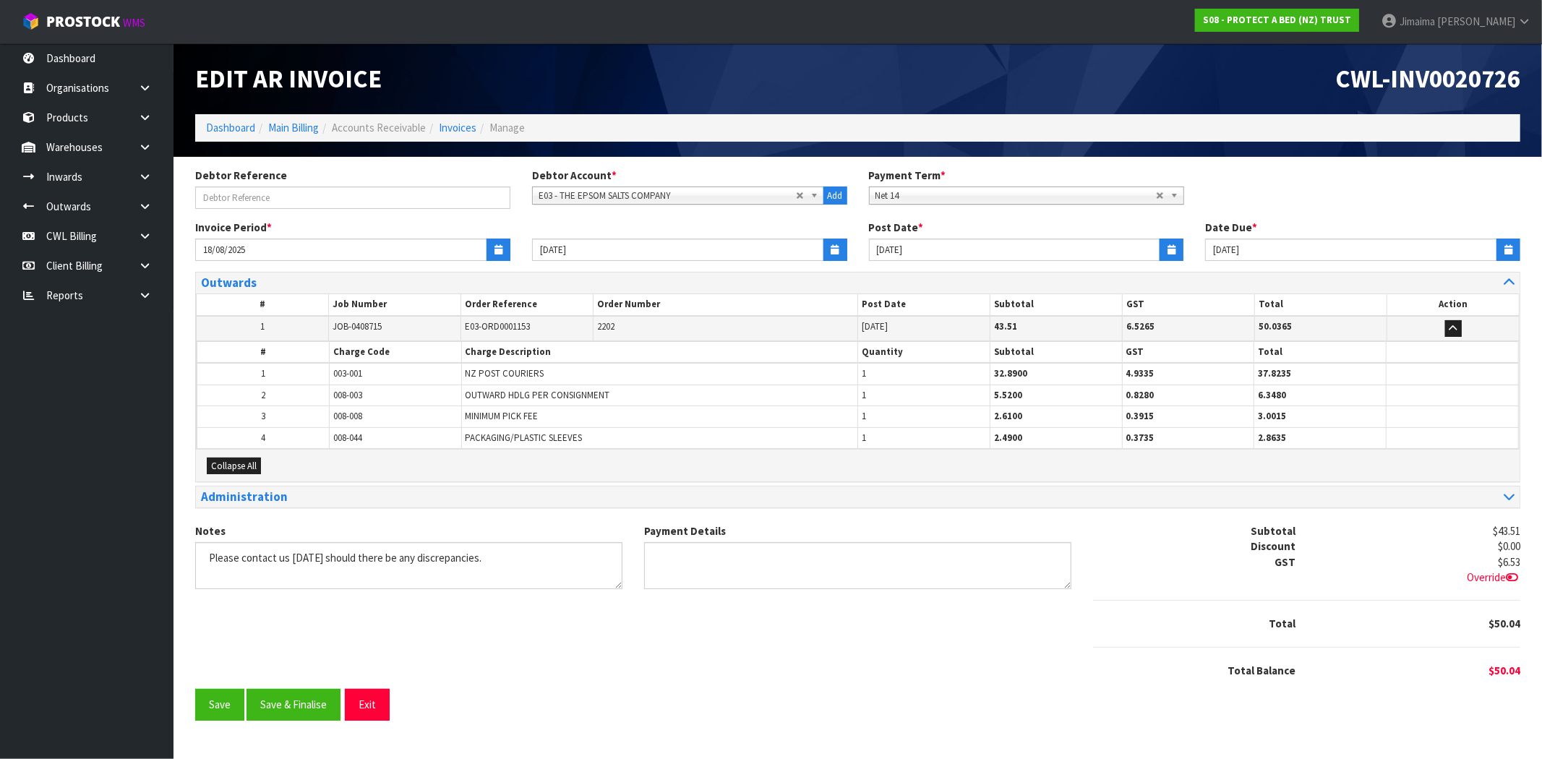
click at [355, 369] on span "003-001" at bounding box center [347, 373] width 29 height 12
click at [312, 701] on button "Save & Finalise" at bounding box center [294, 705] width 94 height 31
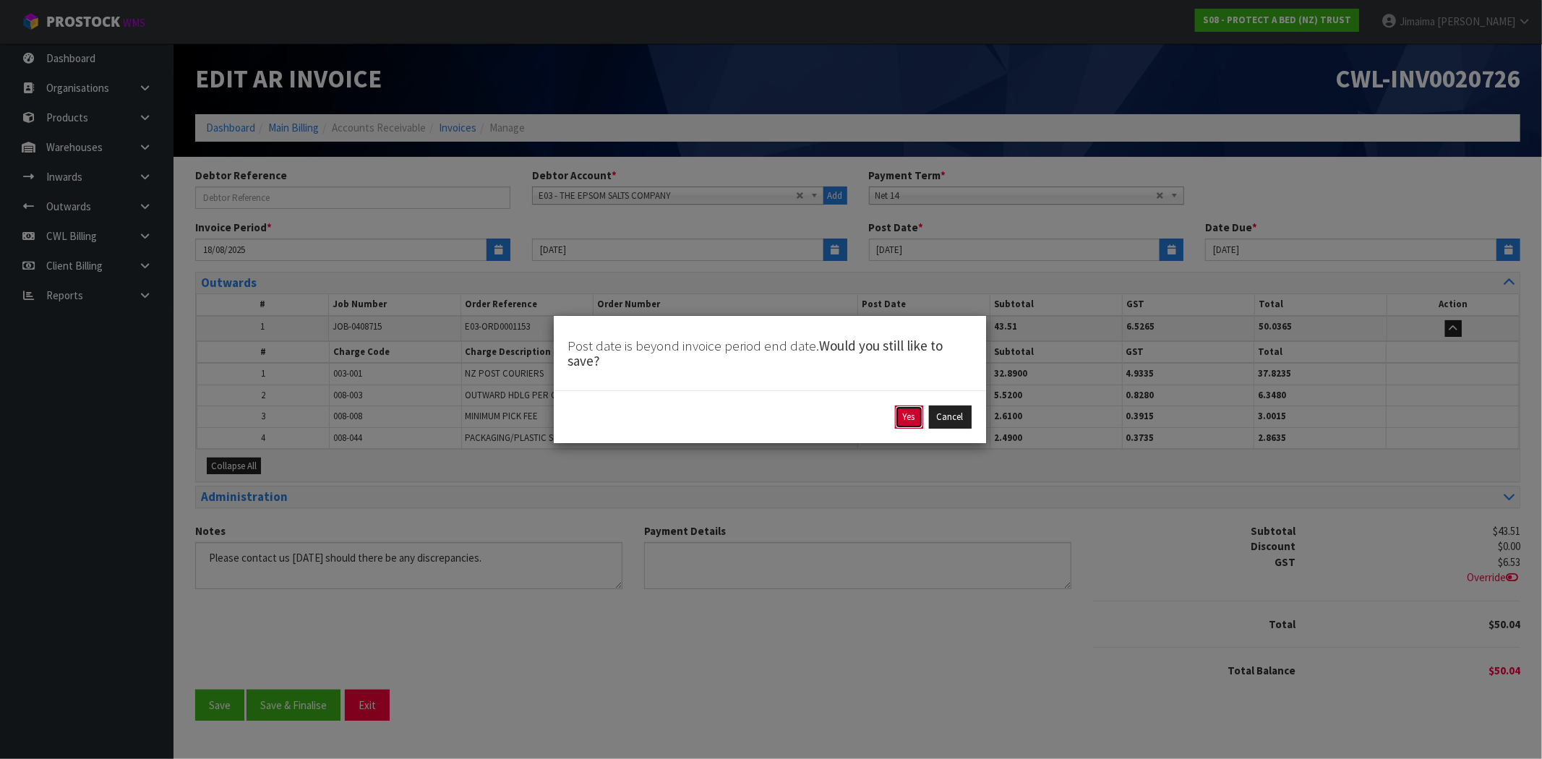
click at [899, 415] on button "Yes" at bounding box center [909, 417] width 28 height 23
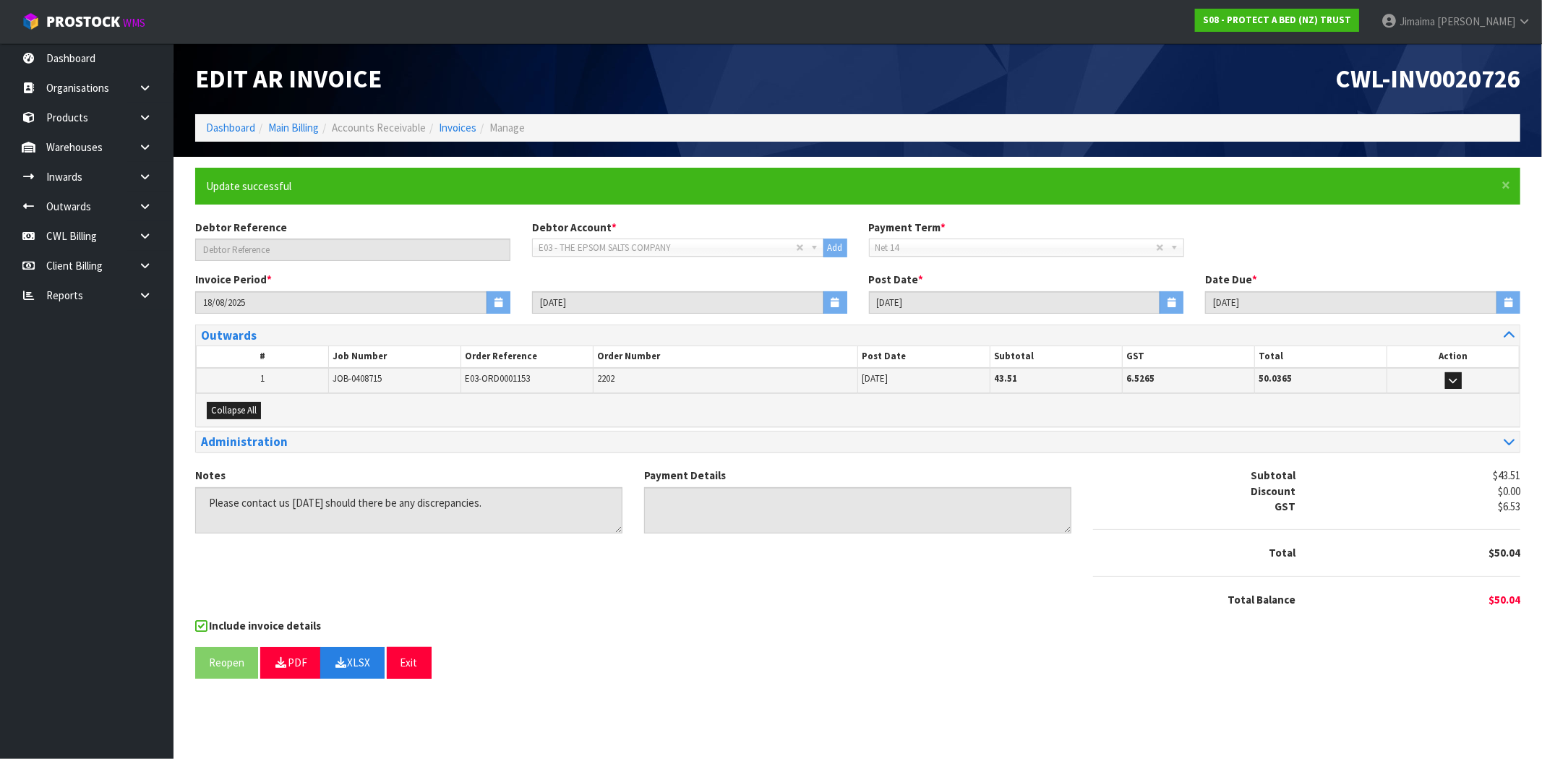
drag, startPoint x: 791, startPoint y: 625, endPoint x: 868, endPoint y: 758, distance: 153.3
click at [791, 625] on div "Include invoice details" at bounding box center [857, 627] width 1325 height 18
click at [458, 128] on link "Invoices" at bounding box center [458, 128] width 38 height 14
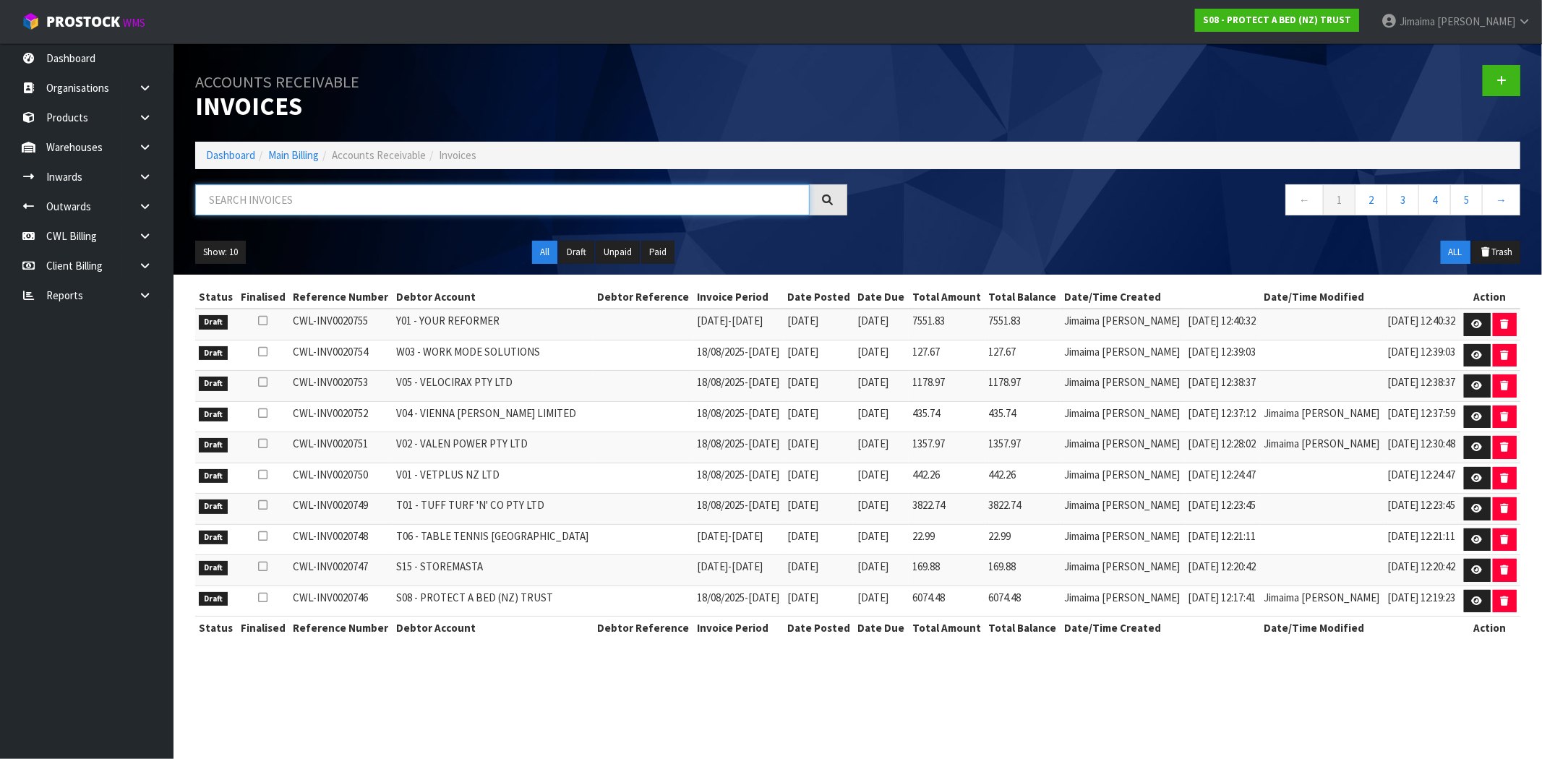
click at [264, 198] on input "text" at bounding box center [502, 199] width 615 height 31
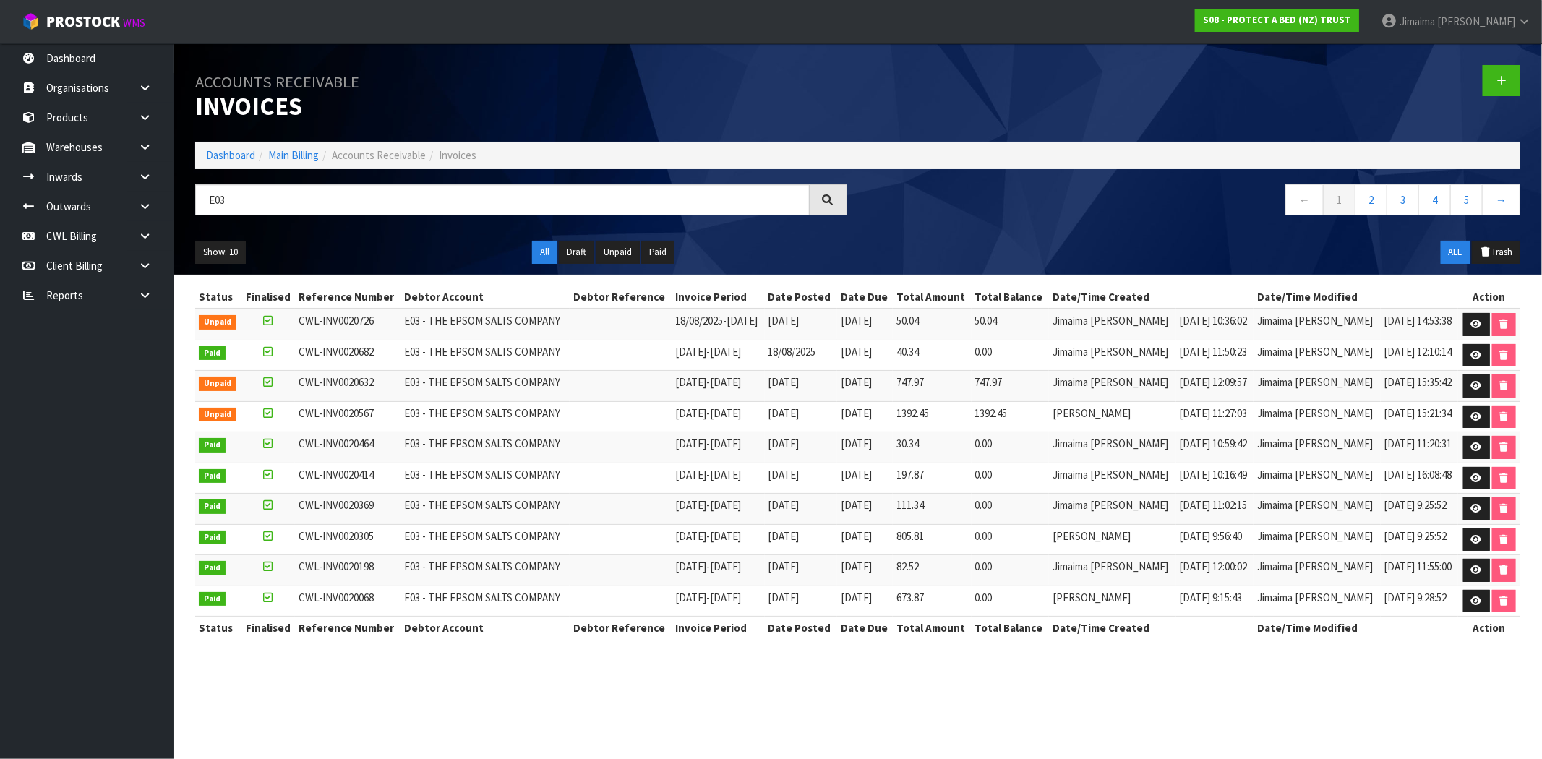
drag, startPoint x: 705, startPoint y: 682, endPoint x: 847, endPoint y: 757, distance: 160.7
click at [705, 682] on section "Accounts Receivable Invoices Dashboard Main Billing Accounts Receivable Invoice…" at bounding box center [771, 379] width 1542 height 759
click at [1345, 365] on td "Jimaima [PERSON_NAME]" at bounding box center [1317, 355] width 127 height 31
click at [204, 203] on input "E03" at bounding box center [502, 199] width 615 height 31
paste input "4"
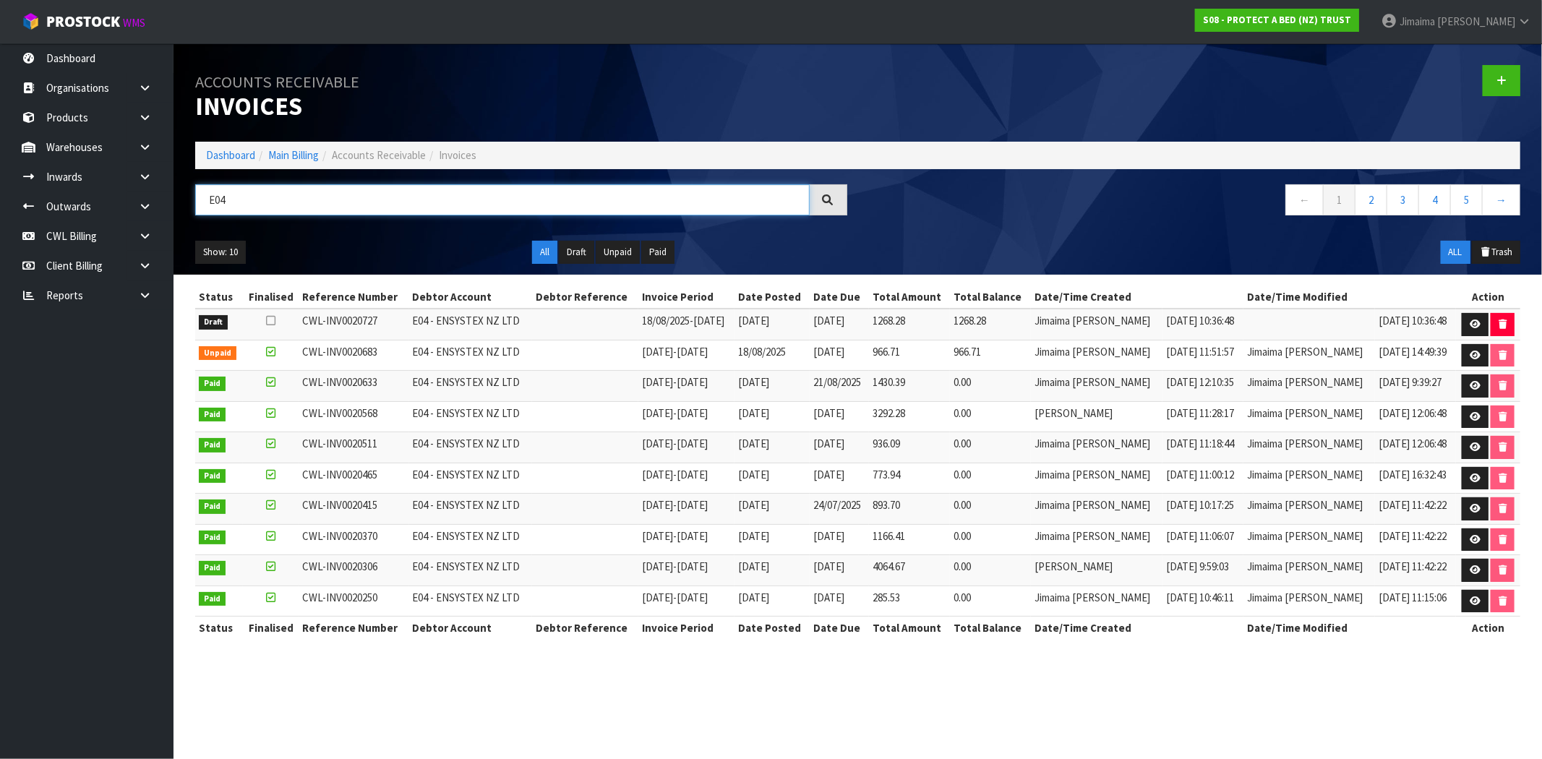
type input "E04"
click at [391, 322] on td "CWL-INV0020727" at bounding box center [354, 324] width 110 height 31
click at [805, 363] on td "18/08/2025" at bounding box center [772, 355] width 75 height 31
click at [622, 391] on td at bounding box center [585, 386] width 106 height 31
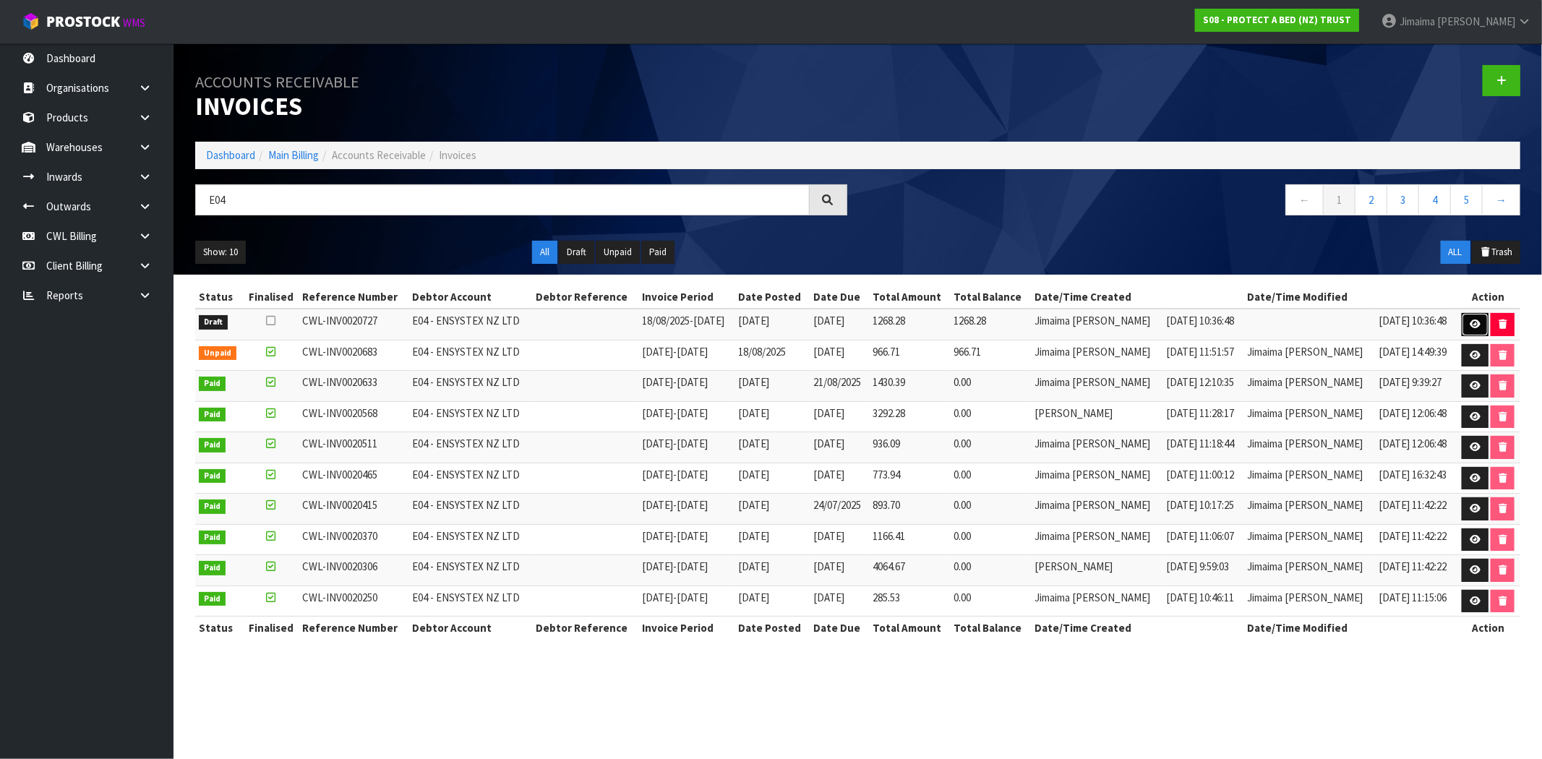
drag, startPoint x: 1468, startPoint y: 322, endPoint x: 1446, endPoint y: 319, distance: 22.0
click at [1470, 322] on icon at bounding box center [1475, 324] width 11 height 9
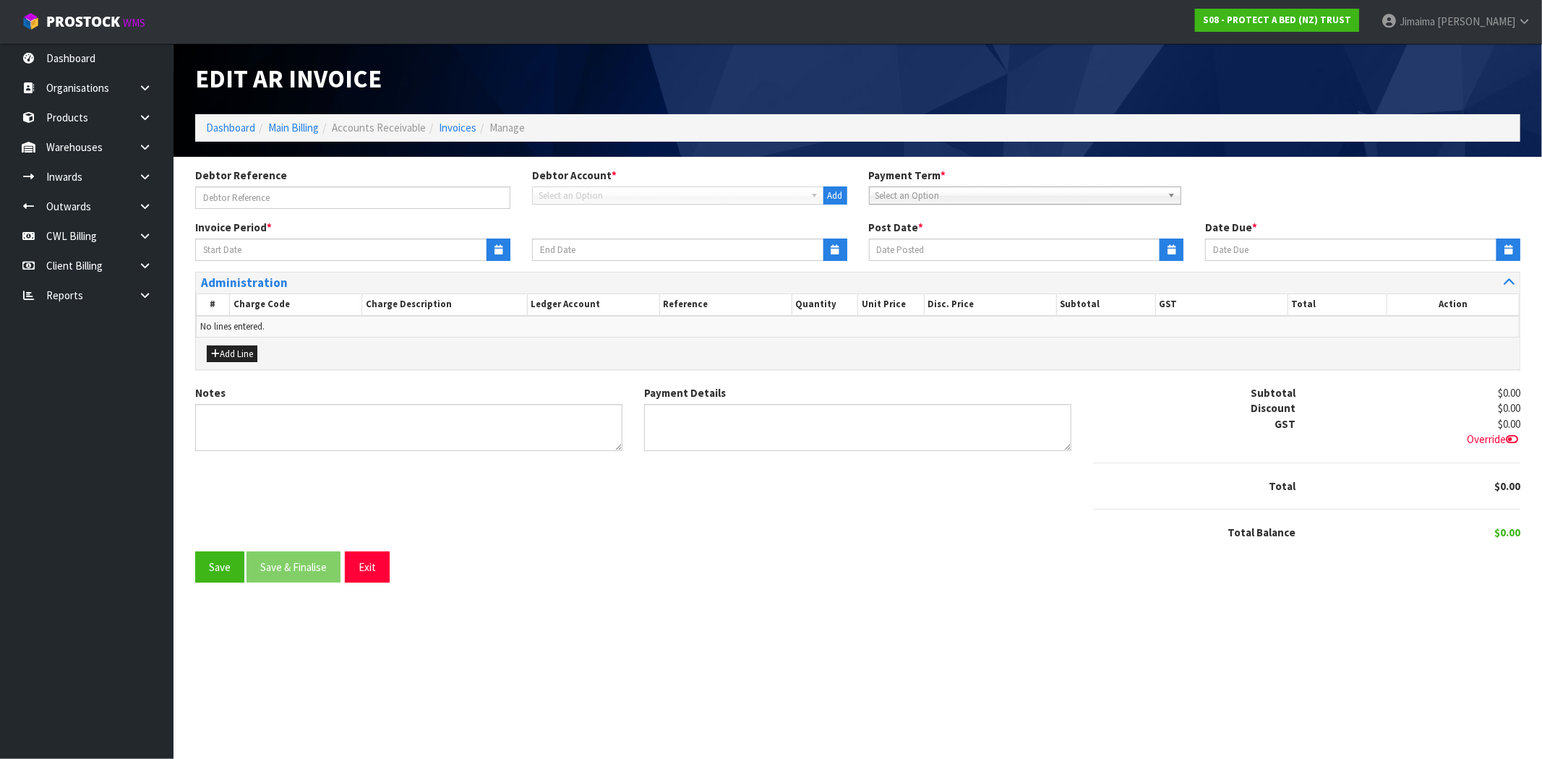
type input "18/08/2025"
type input "[DATE]"
type textarea "Please contact us within 7 days should there be any discrepancies."
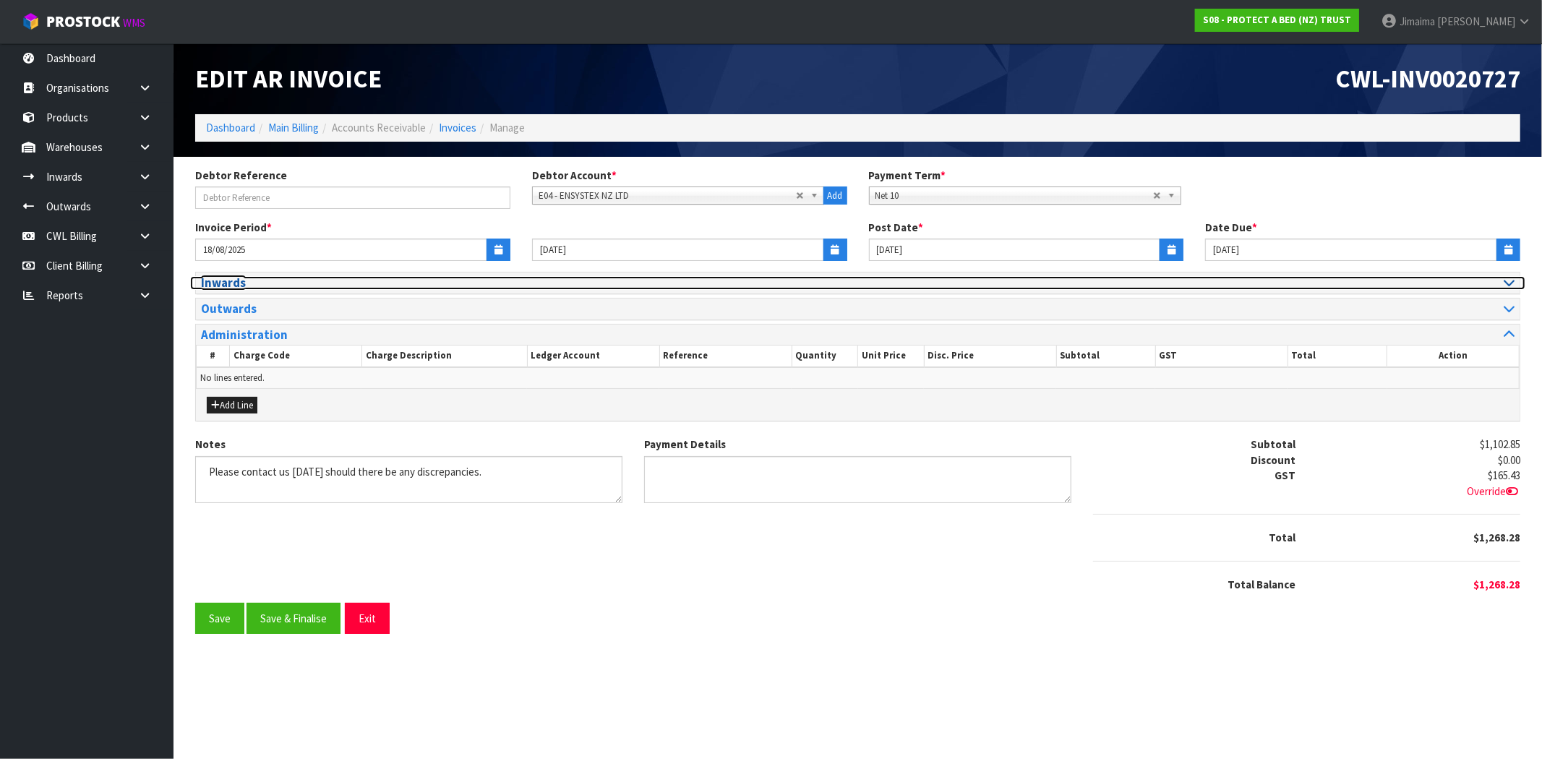
click at [258, 288] on h3 "Inwards" at bounding box center [524, 283] width 646 height 14
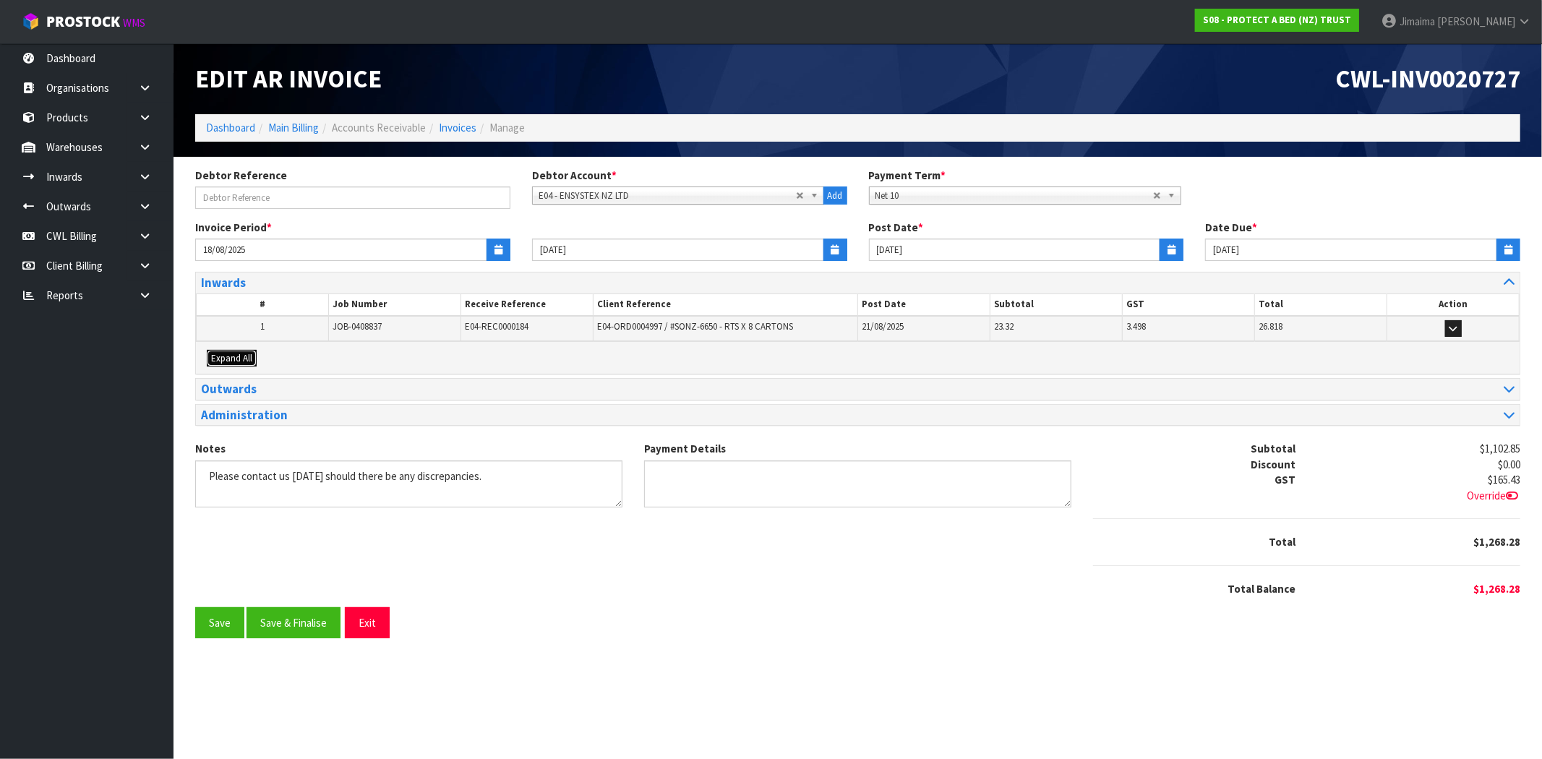
drag, startPoint x: 243, startPoint y: 357, endPoint x: 298, endPoint y: 348, distance: 55.7
click at [242, 357] on span "Expand All" at bounding box center [231, 358] width 41 height 12
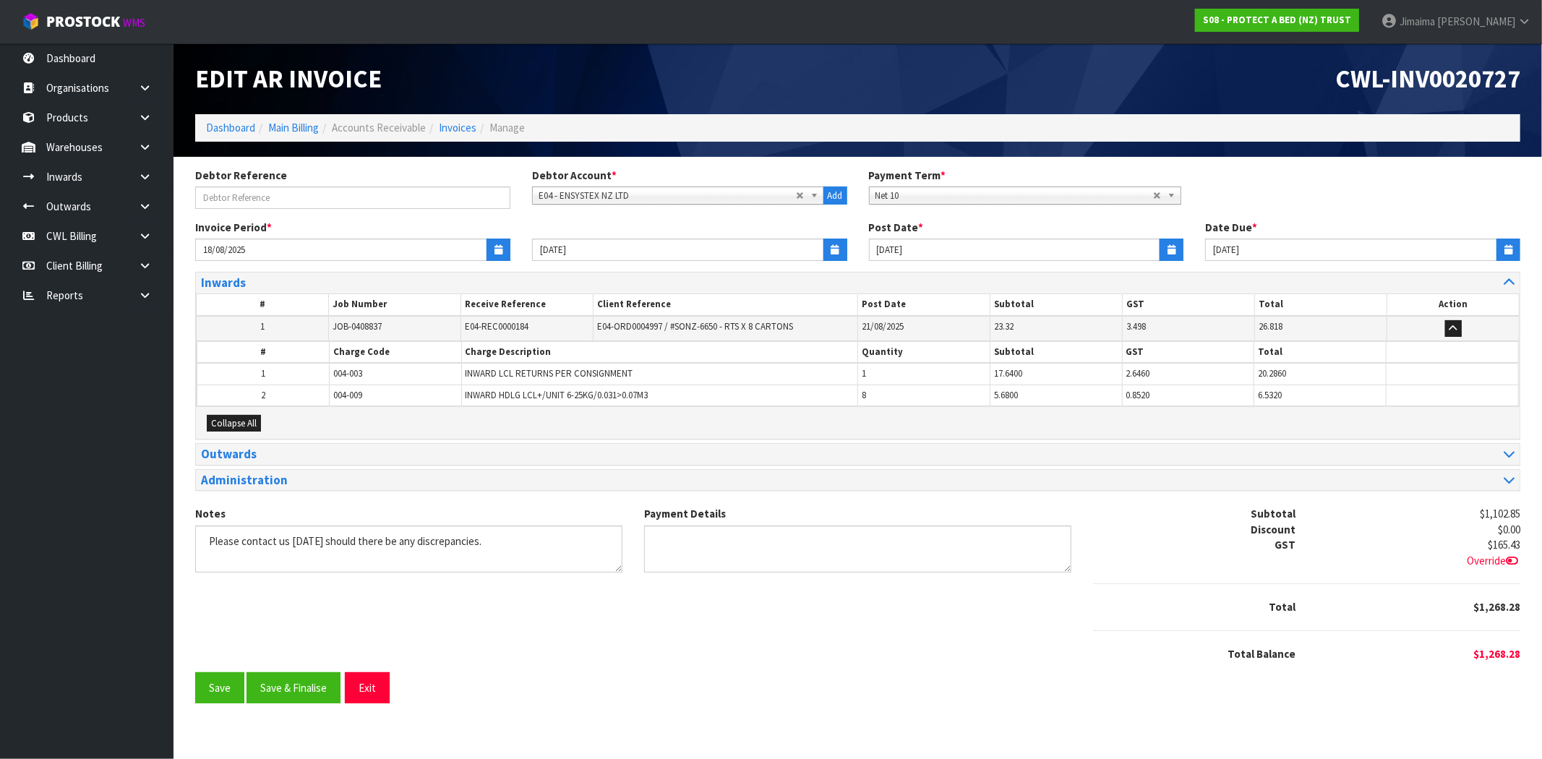
click at [304, 347] on th "#" at bounding box center [263, 353] width 132 height 22
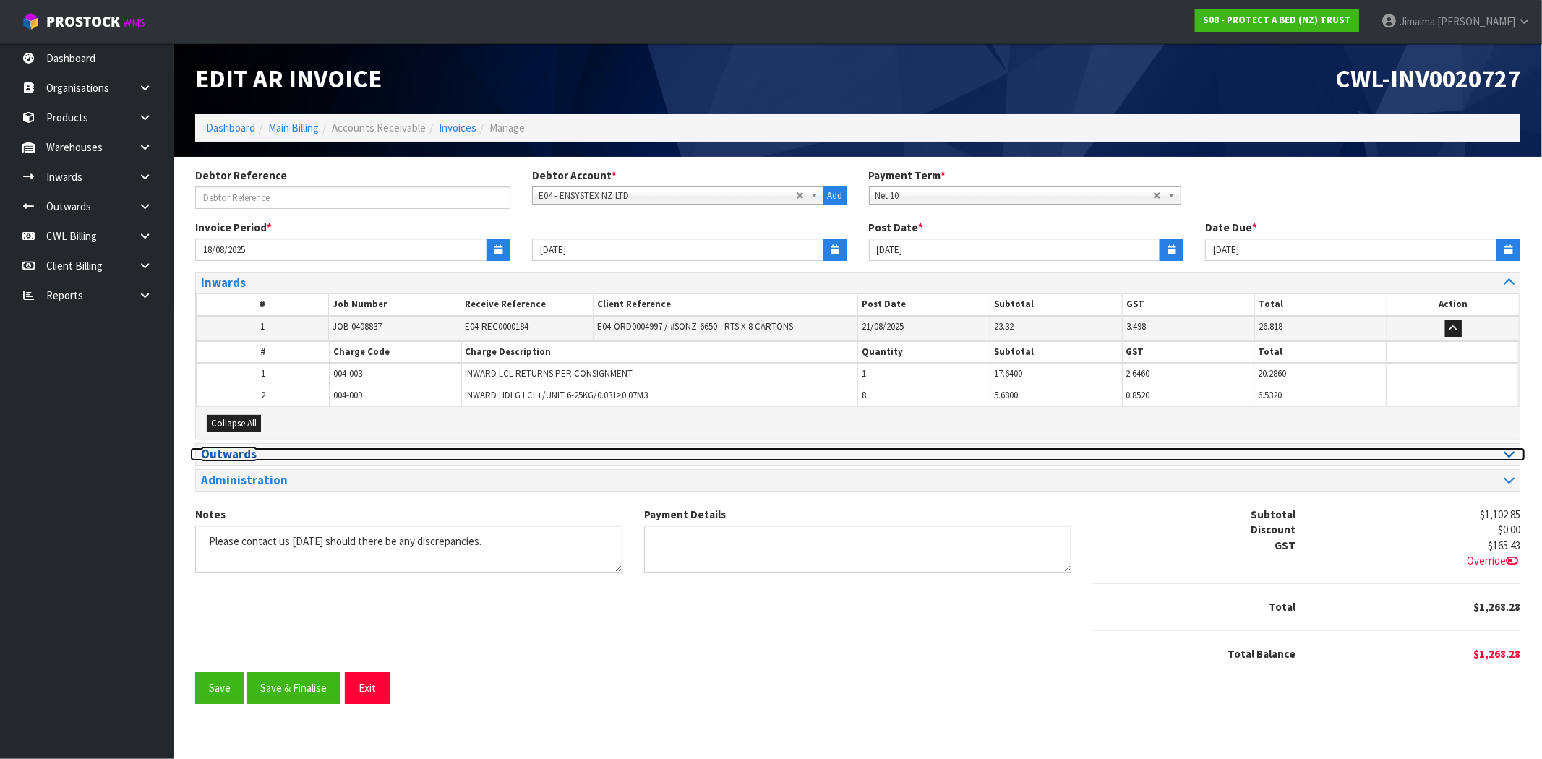
click at [246, 451] on h3 "Outwards" at bounding box center [524, 455] width 646 height 14
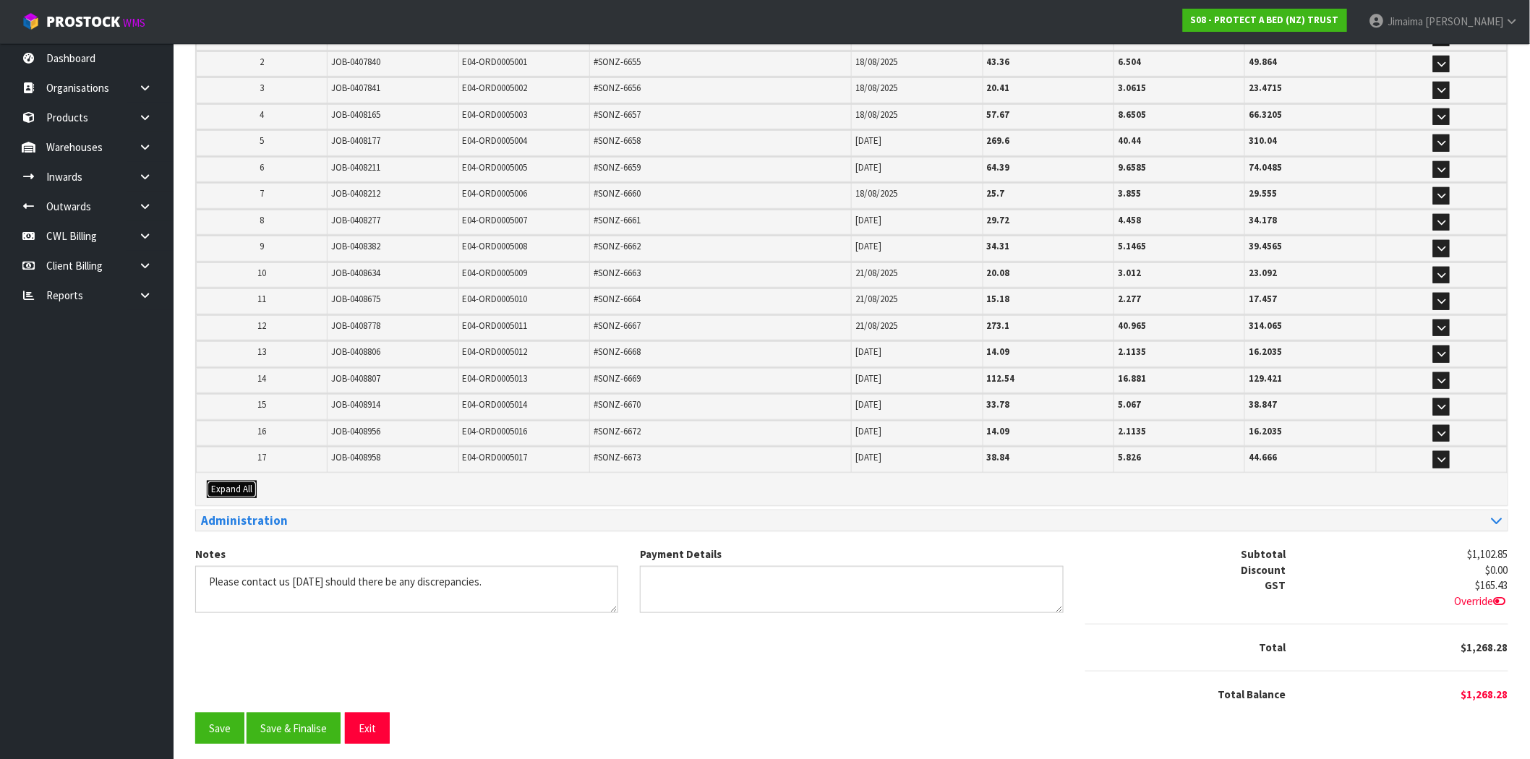
click at [231, 483] on span "Expand All" at bounding box center [231, 489] width 41 height 12
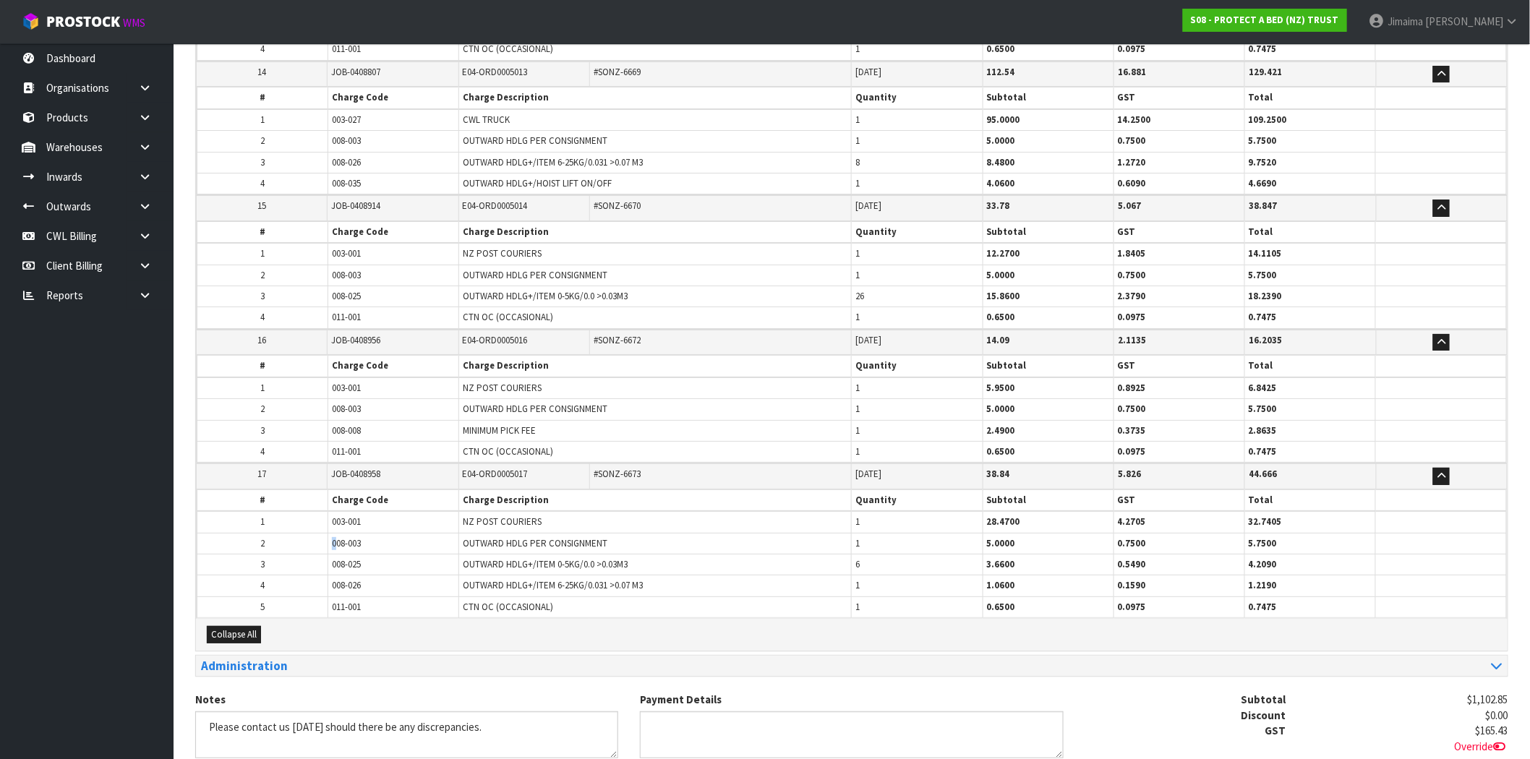
click at [336, 533] on td "008-003" at bounding box center [393, 543] width 131 height 21
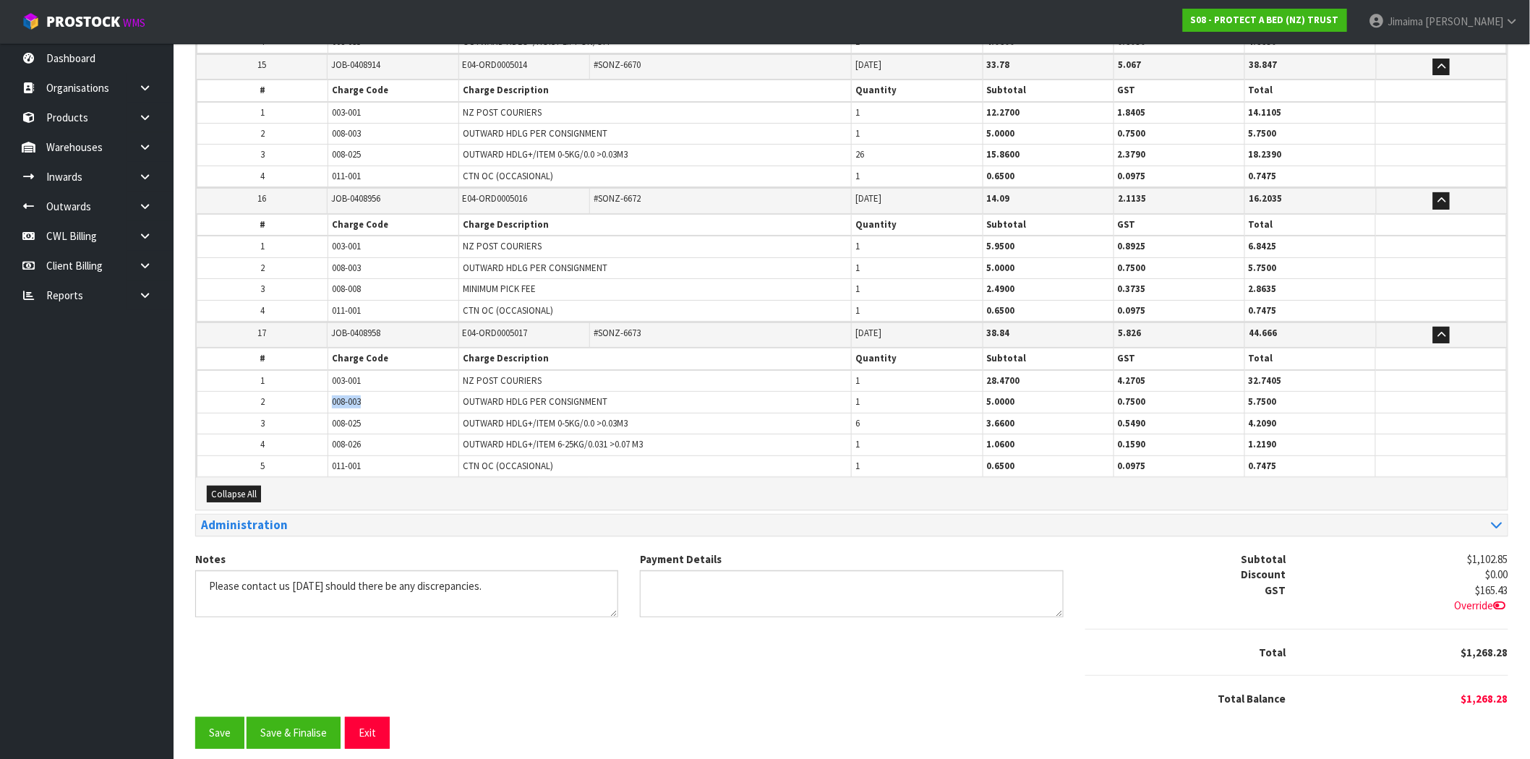
drag, startPoint x: 276, startPoint y: 392, endPoint x: 386, endPoint y: 392, distance: 109.9
click at [273, 392] on tr "2 008-003 OUTWARD HDLG PER CONSIGNMENT 1 5.0000 0.7500 5.7500" at bounding box center [851, 402] width 1309 height 21
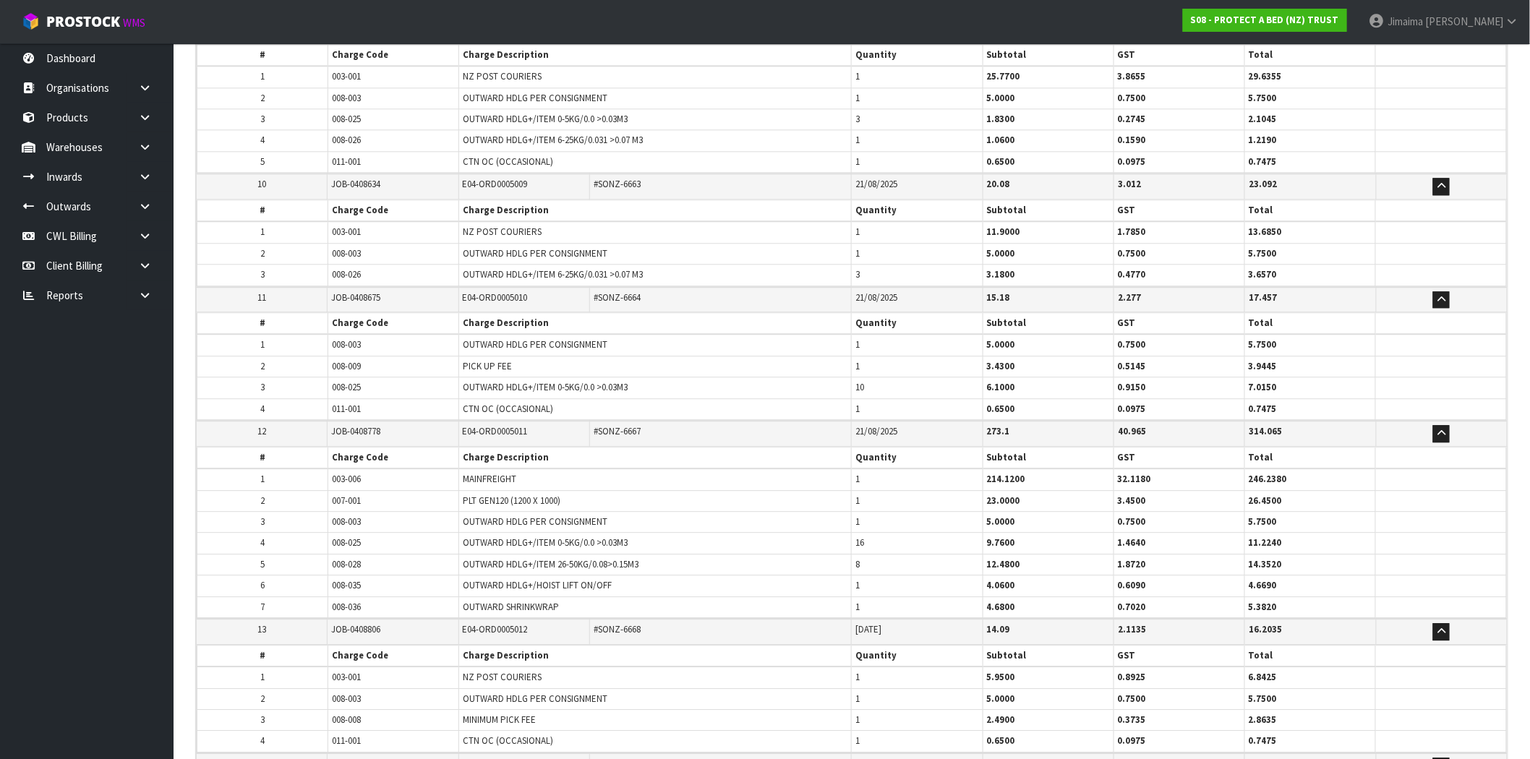
scroll to position [1449, 0]
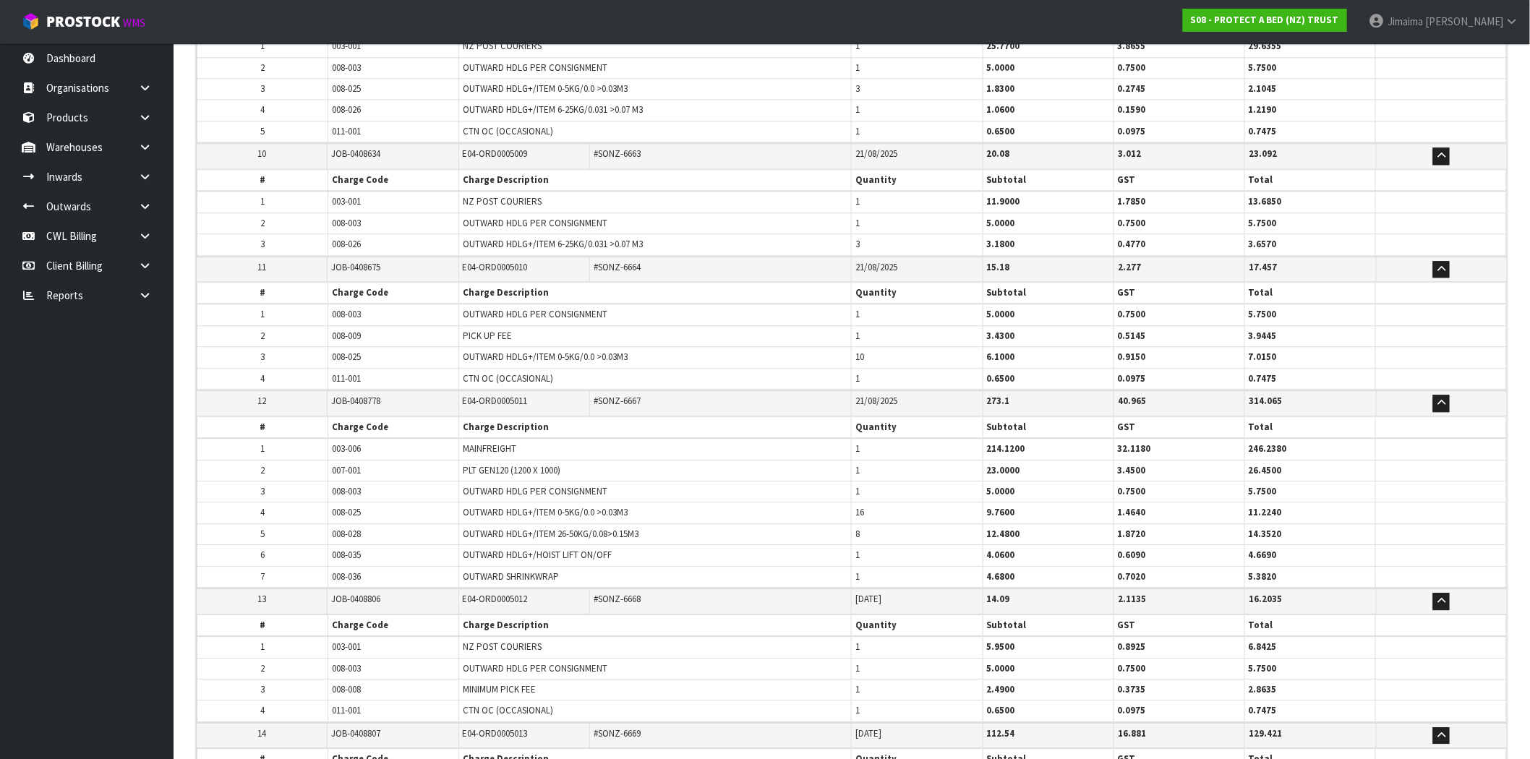
drag, startPoint x: 888, startPoint y: 458, endPoint x: 818, endPoint y: 468, distance: 70.9
click at [829, 465] on tr "2 007-001 PLT GEN120 (1200 X 1000) 1 23.0000 3.4500 26.4500" at bounding box center [851, 470] width 1309 height 21
drag, startPoint x: 870, startPoint y: 555, endPoint x: 826, endPoint y: 561, distance: 44.5
click at [830, 561] on tbody "1 003-006 MAINFREIGHT 1 214.1200 32.1180 246.2380 2 007-001 PLT GEN120 (1200 X …" at bounding box center [851, 513] width 1309 height 150
click at [847, 532] on td "OUTWARD HDLG+/ITEM 26-50KG/0.08>0.15M3" at bounding box center [655, 533] width 393 height 21
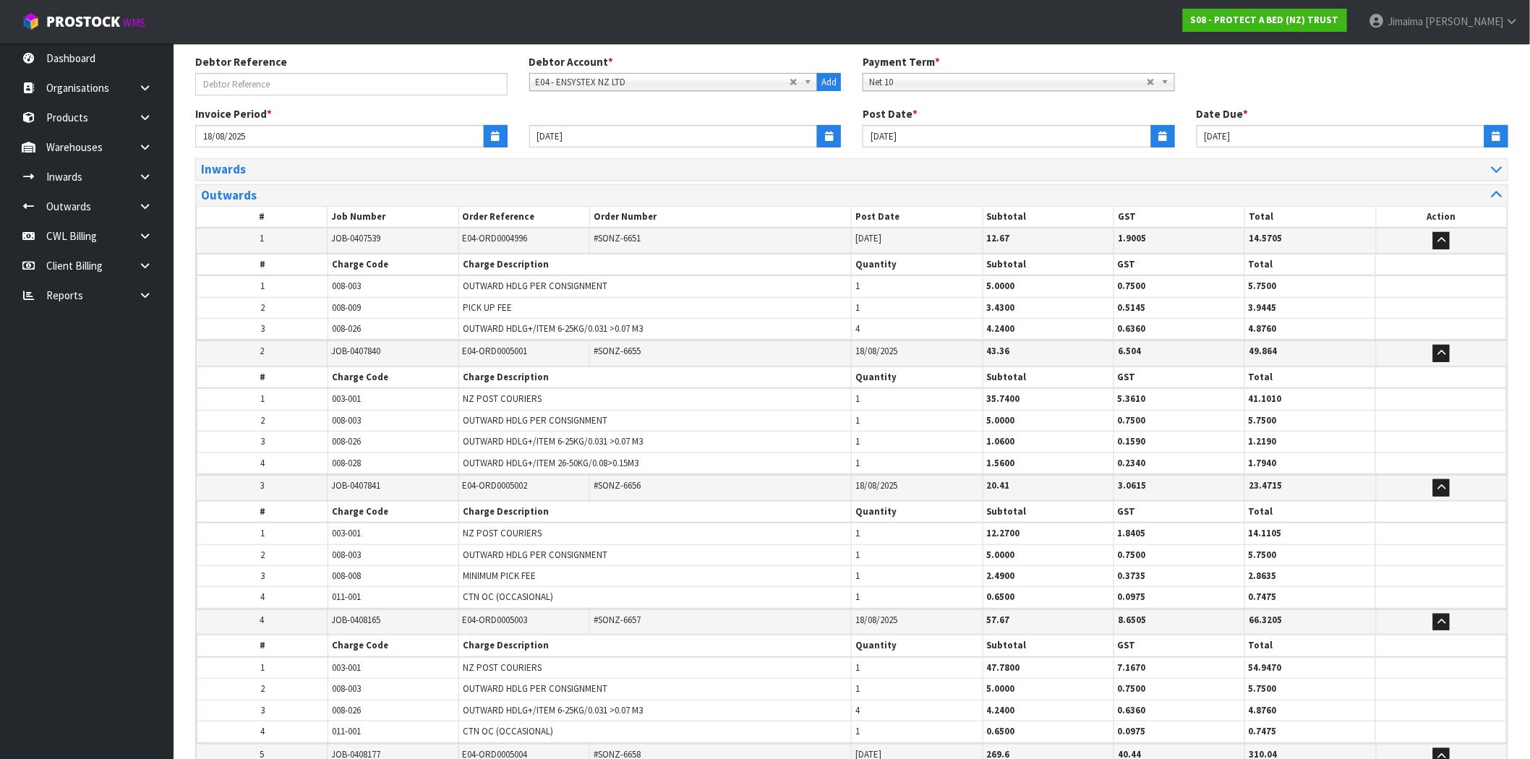
scroll to position [110, 0]
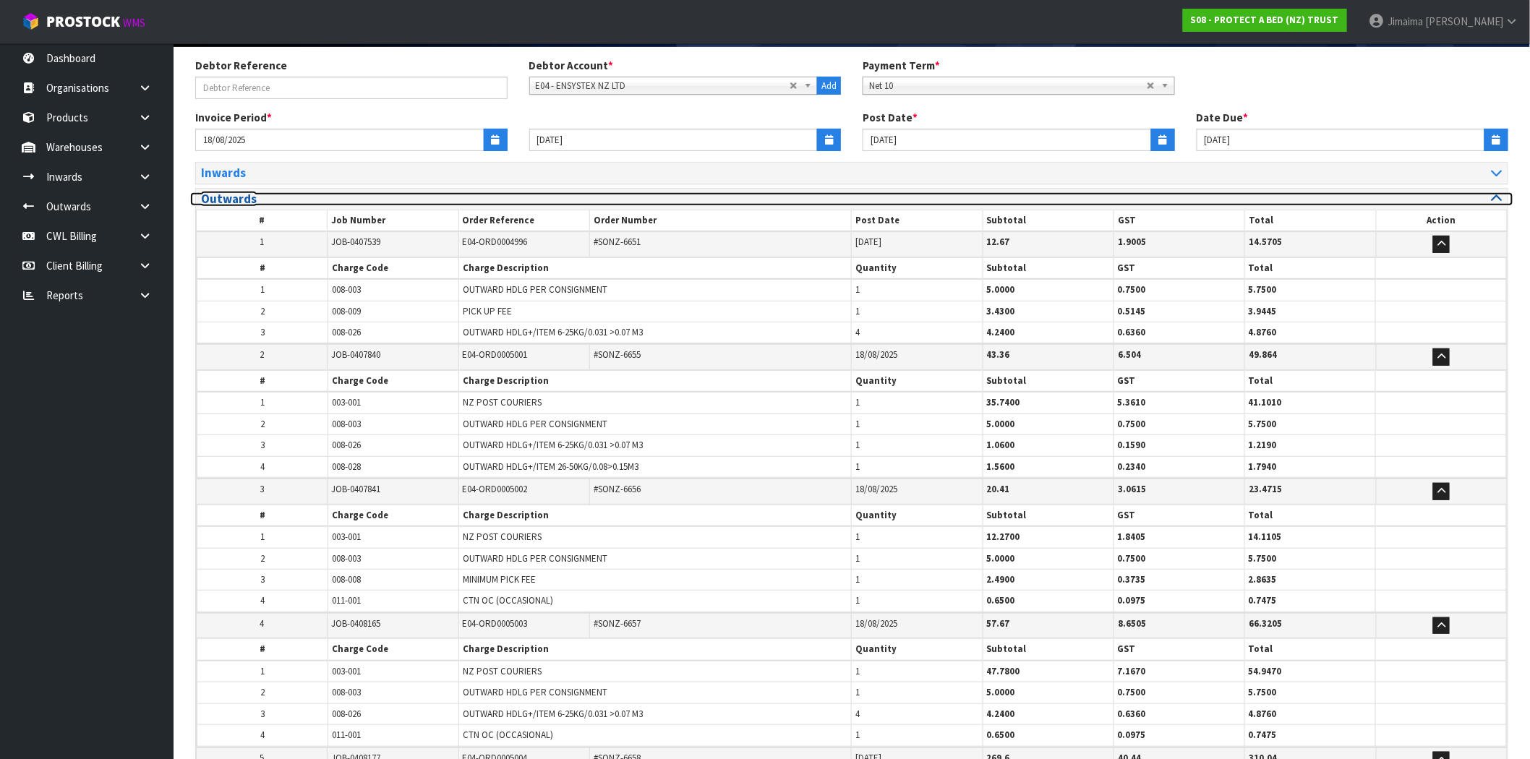
click at [320, 198] on h3 "Outwards" at bounding box center [521, 199] width 640 height 14
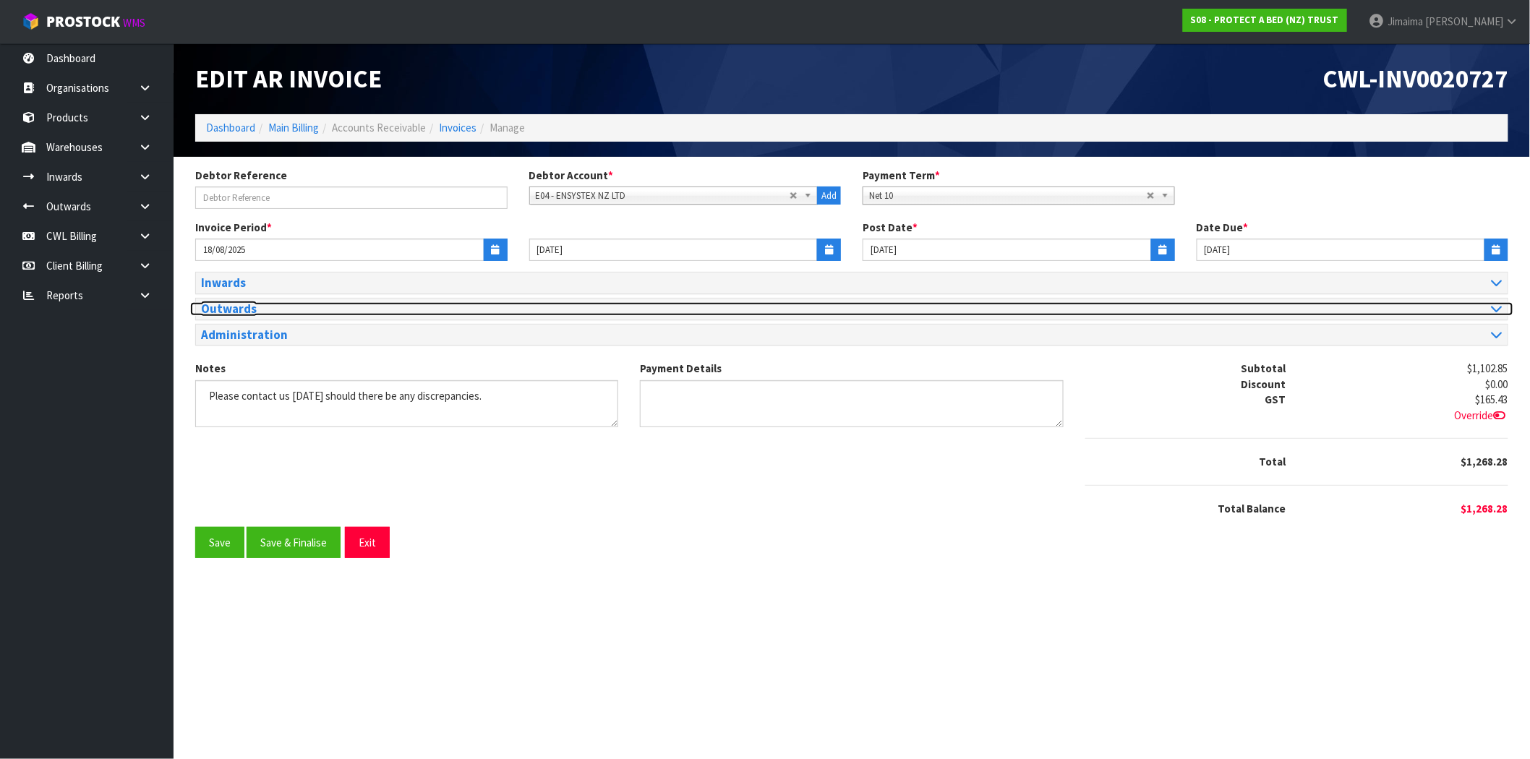
scroll to position [0, 0]
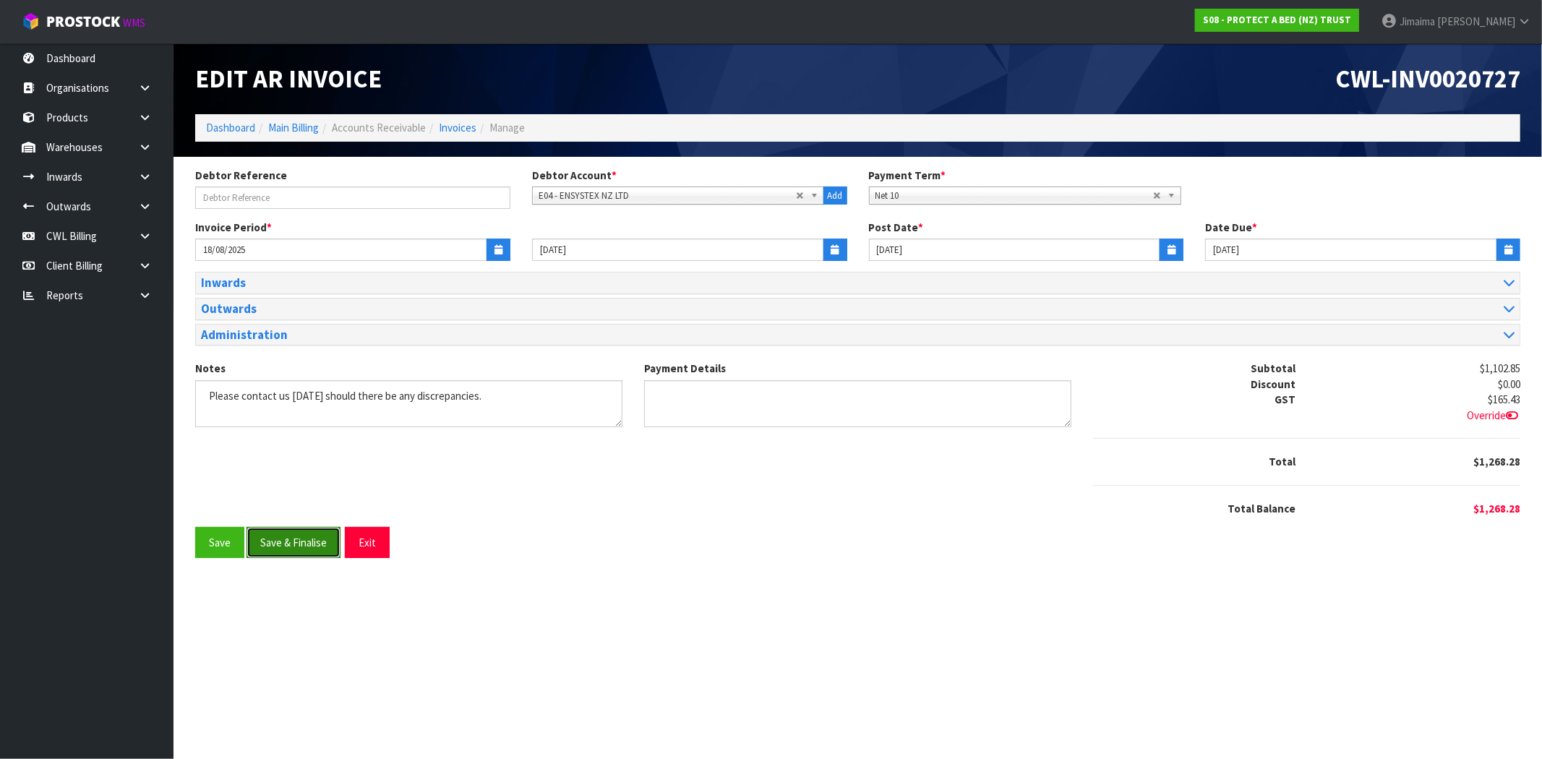
click at [285, 542] on button "Save & Finalise" at bounding box center [294, 542] width 94 height 31
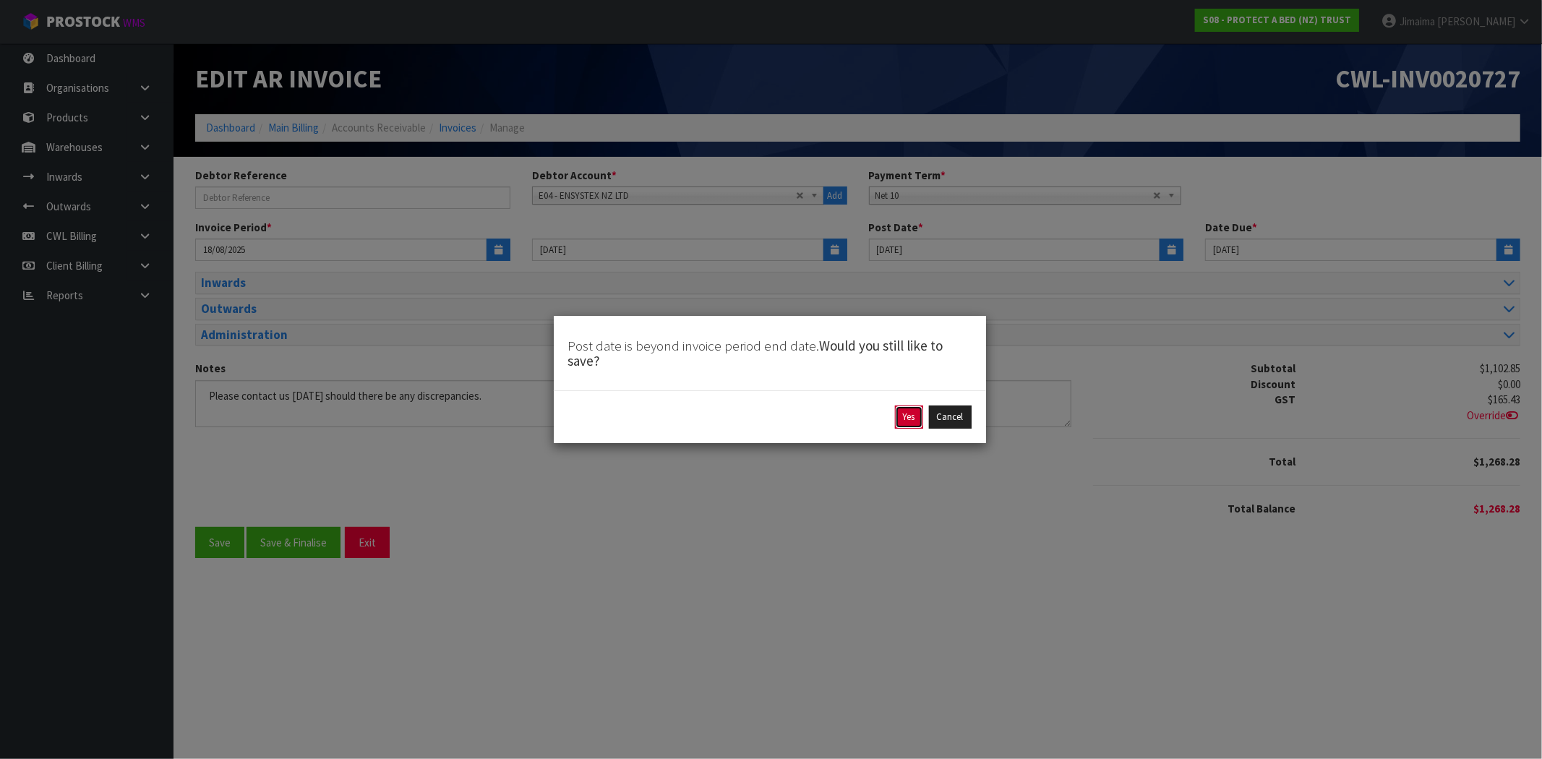
click at [914, 416] on button "Yes" at bounding box center [909, 417] width 28 height 23
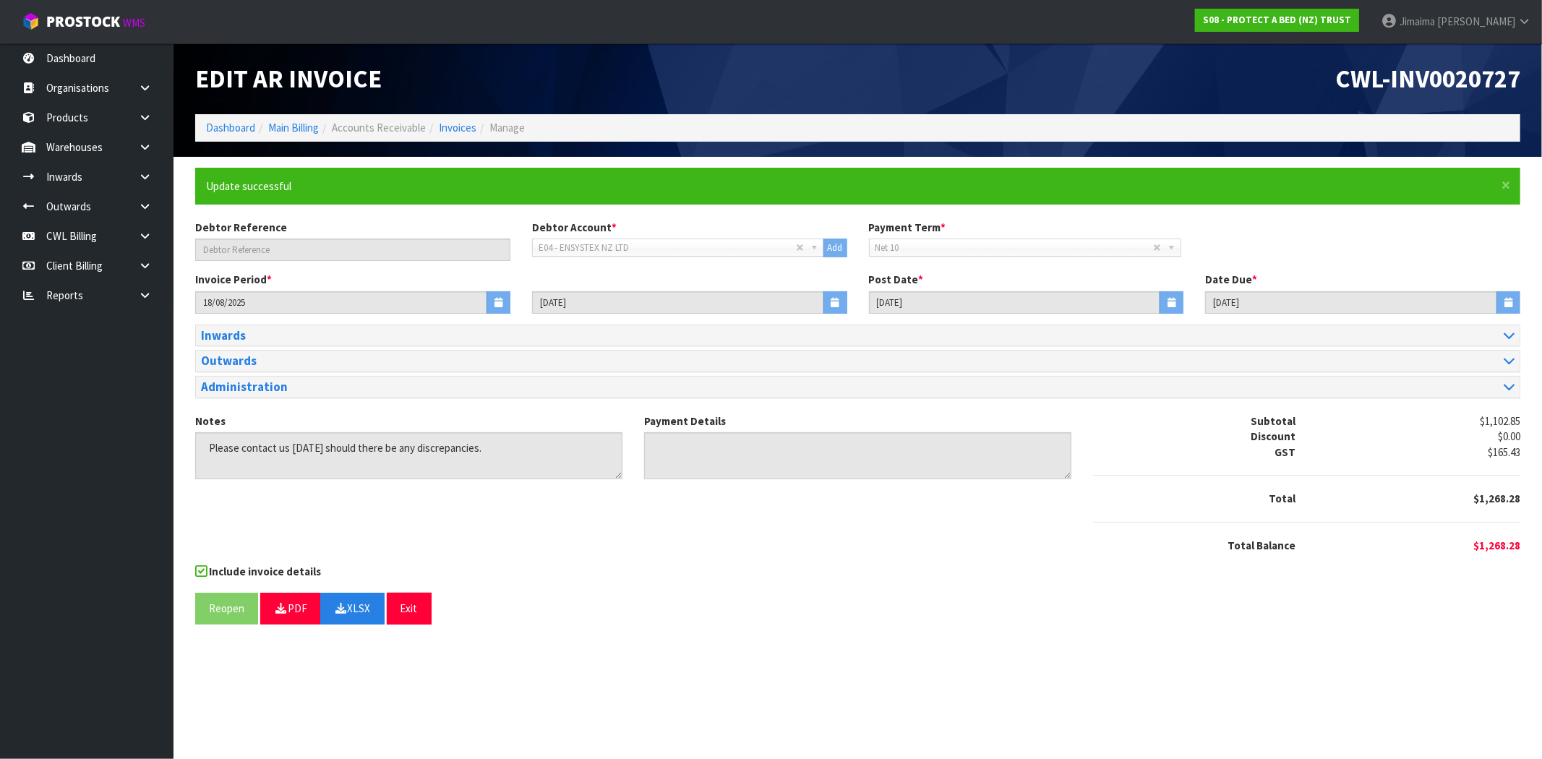
drag, startPoint x: 753, startPoint y: 687, endPoint x: 803, endPoint y: 733, distance: 68.0
click at [753, 687] on section "Edit AR Invoice CWL-INV0020727 Dashboard Main Billing Accounts Receivable Invoi…" at bounding box center [771, 379] width 1542 height 759
click at [1433, 574] on div "Include invoice details" at bounding box center [857, 573] width 1325 height 18
click at [450, 129] on link "Invoices" at bounding box center [458, 128] width 38 height 14
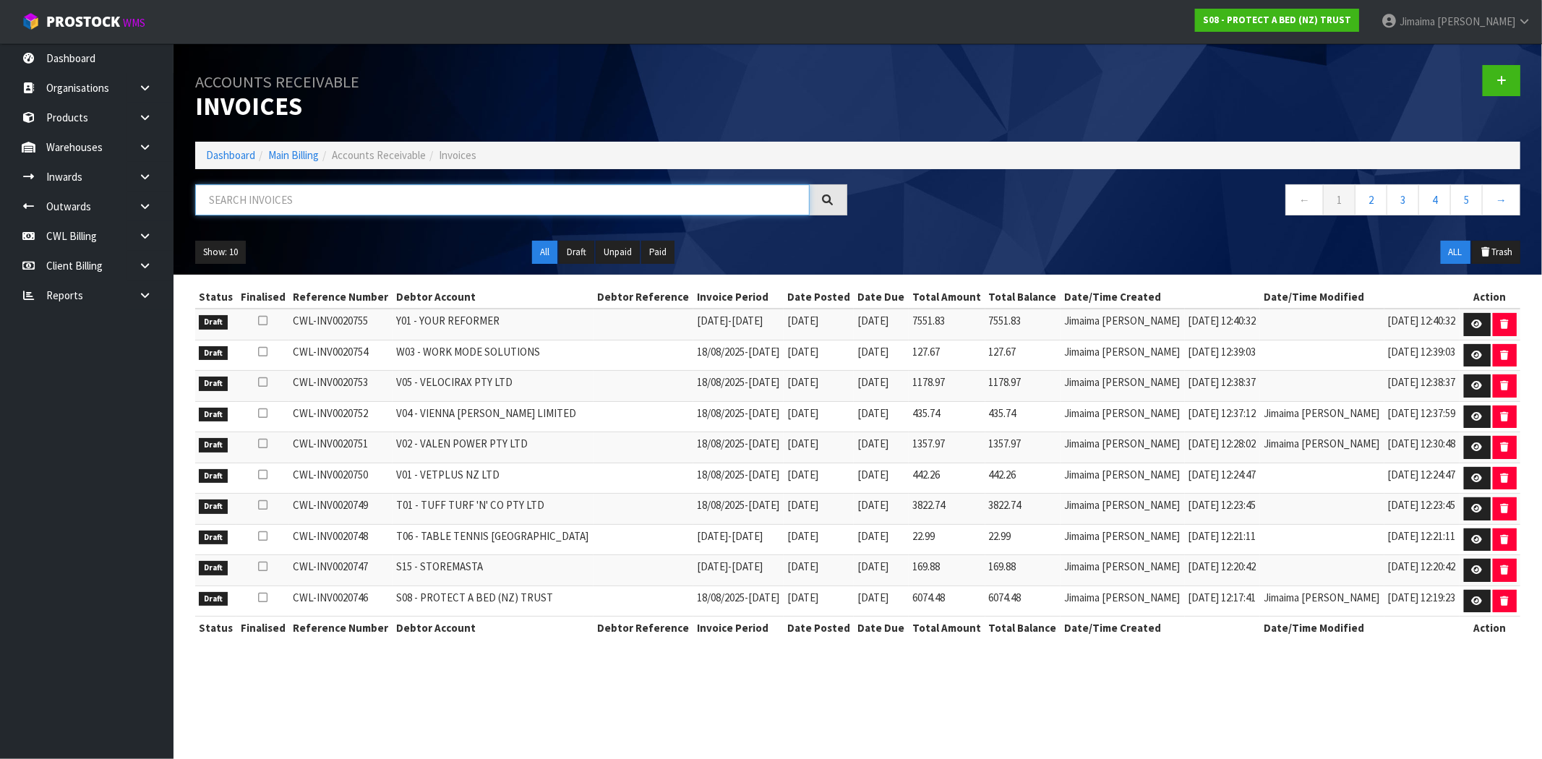
click at [356, 196] on input "text" at bounding box center [502, 199] width 615 height 31
paste input "E07"
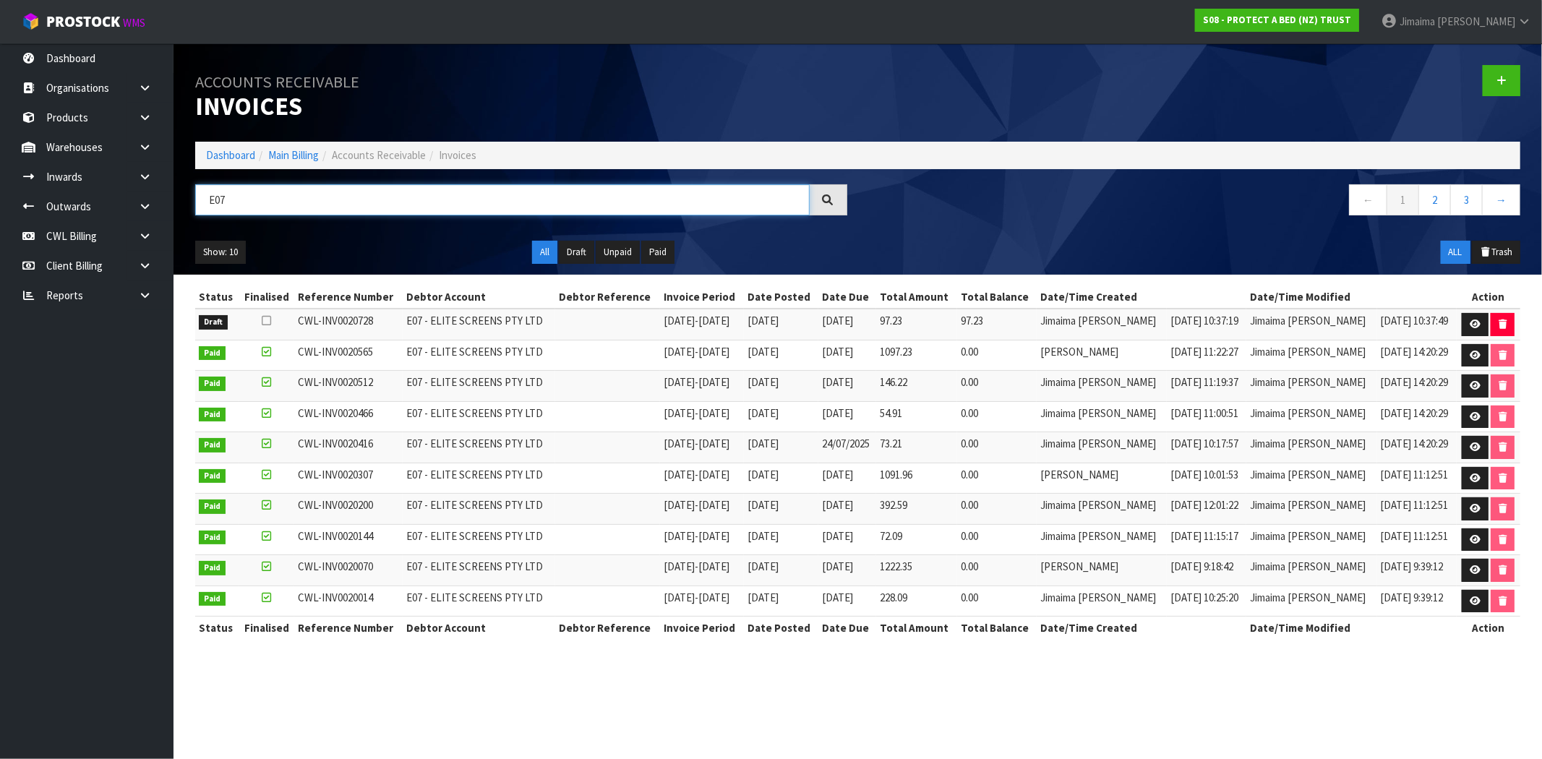
type input "E07"
click at [1465, 319] on link at bounding box center [1475, 324] width 27 height 23
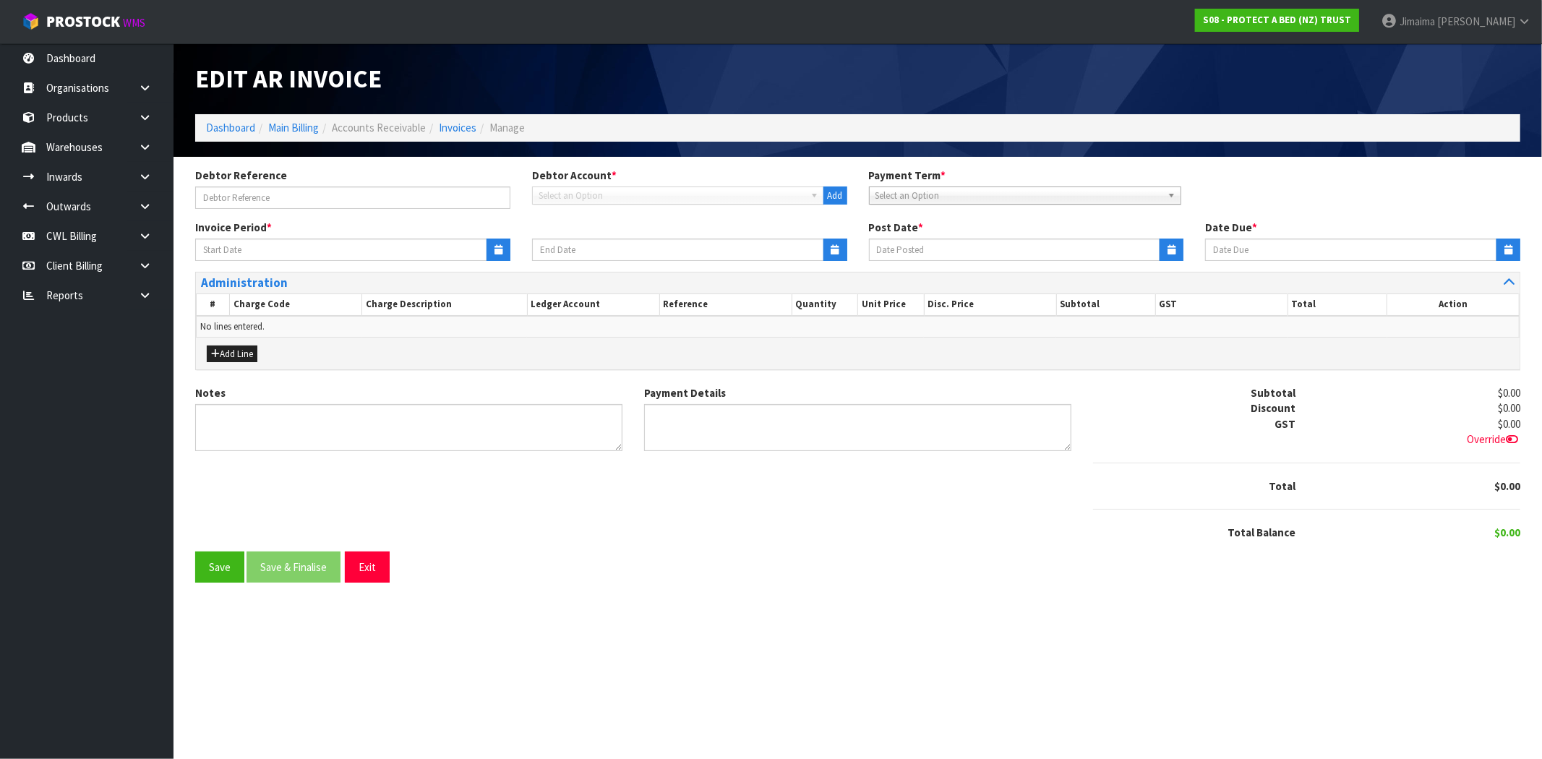
type input "01/08/2025"
type input "[DATE]"
type textarea "Please contact us within 7 days should there be any discrepancies."
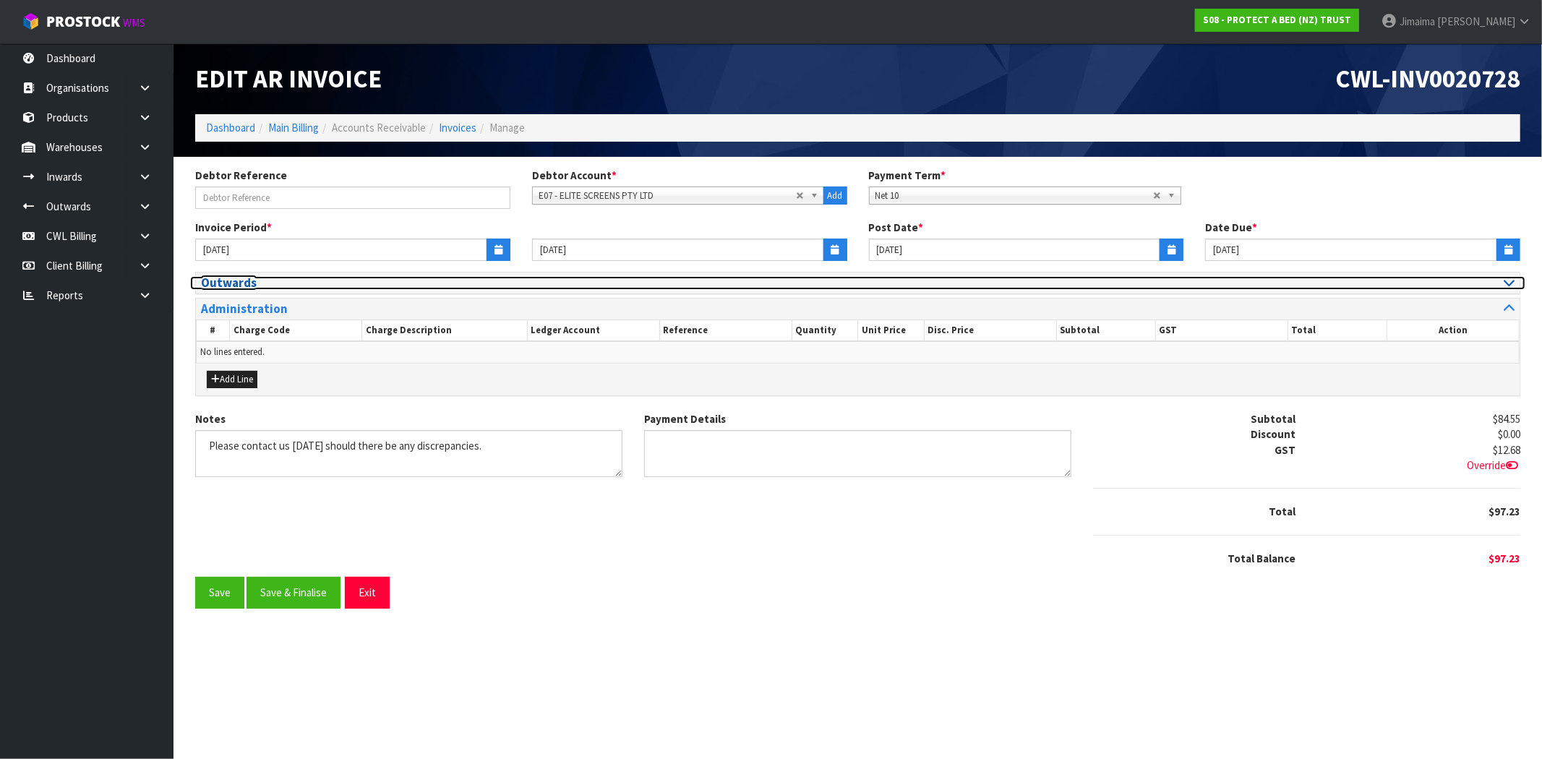
click at [246, 281] on h3 "Outwards" at bounding box center [524, 283] width 646 height 14
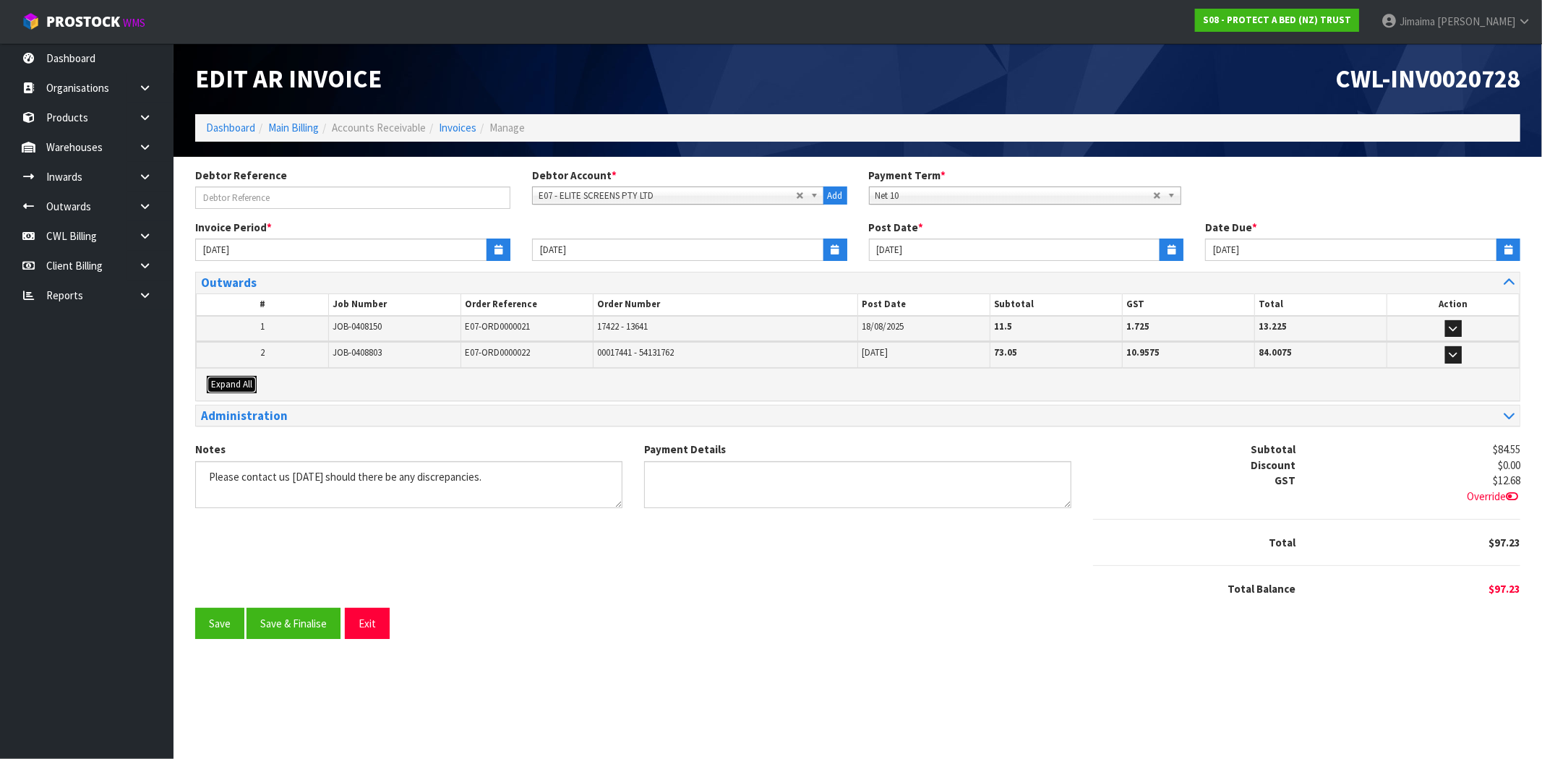
drag, startPoint x: 243, startPoint y: 385, endPoint x: 262, endPoint y: 380, distance: 19.5
click at [244, 384] on span "Expand All" at bounding box center [231, 384] width 41 height 12
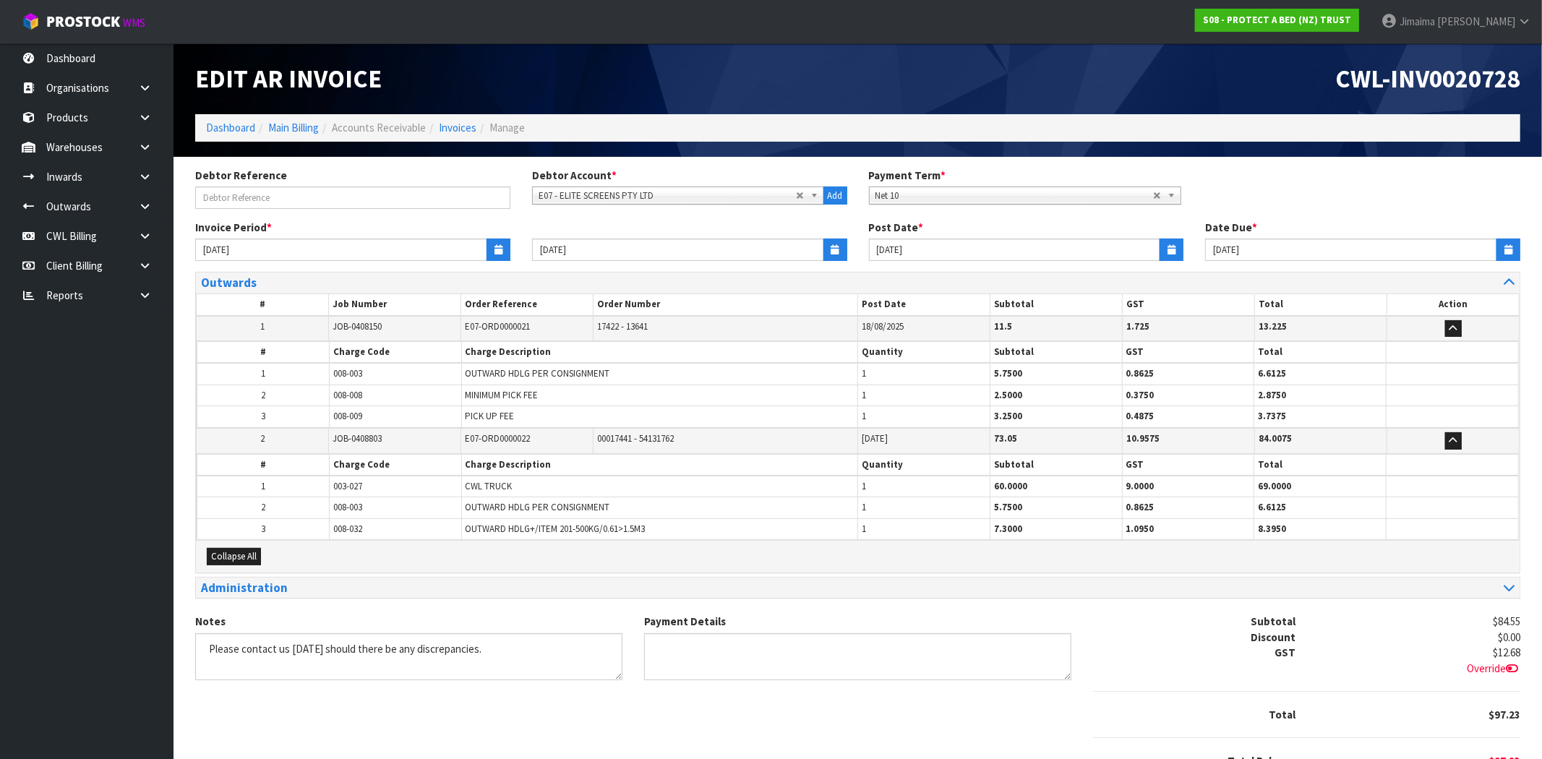
click at [293, 376] on table "# Job Number Order Reference Order Number Post Date Subtotal GST Total Action 1…" at bounding box center [858, 417] width 1324 height 247
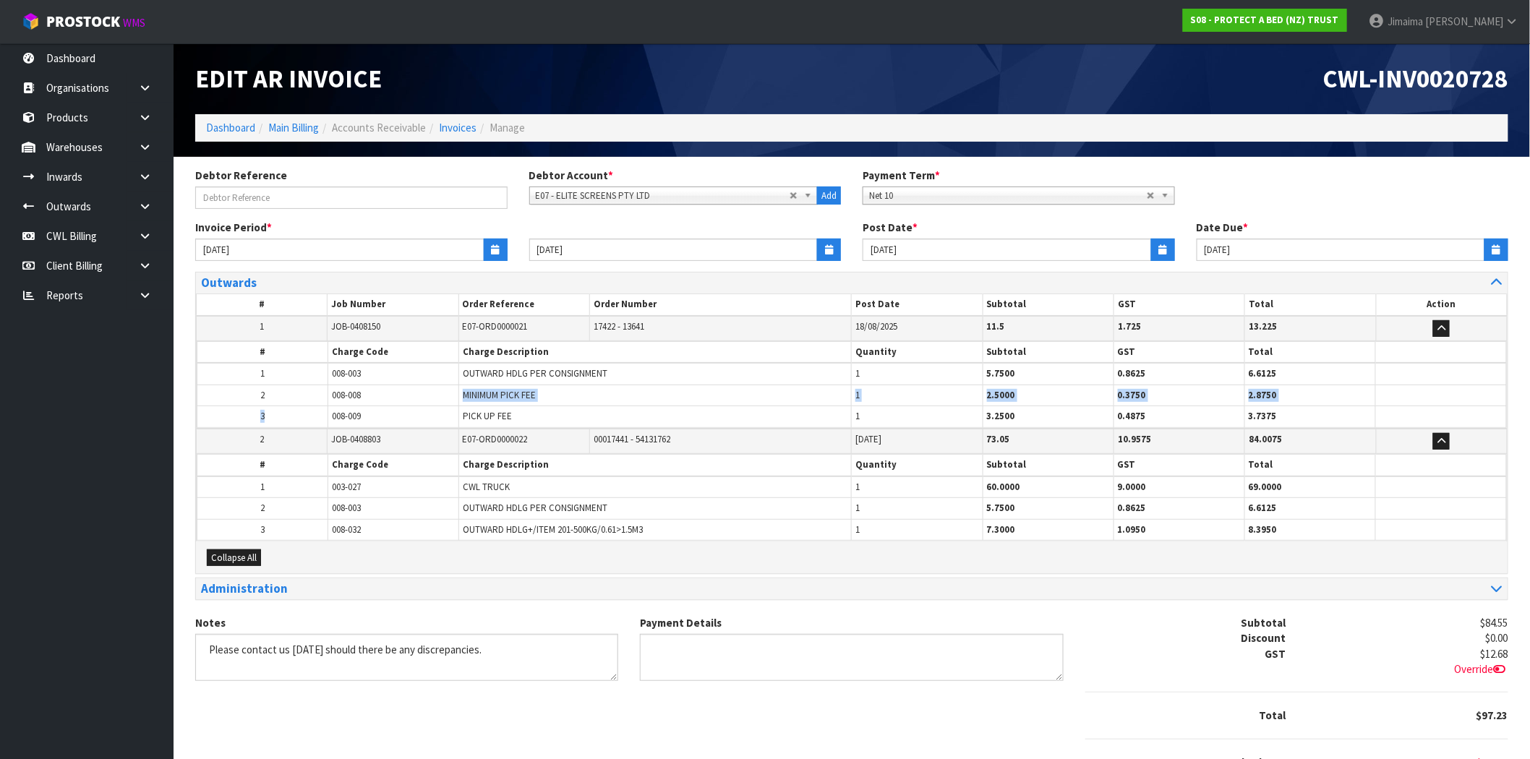
click at [292, 403] on tr "2 008-008 MINIMUM PICK FEE 1 2.5000 0.3750 2.8750" at bounding box center [851, 395] width 1309 height 21
click at [367, 396] on td "008-008" at bounding box center [393, 395] width 131 height 21
drag, startPoint x: 388, startPoint y: 372, endPoint x: 329, endPoint y: 374, distance: 59.3
click at [329, 374] on td "008-003" at bounding box center [393, 374] width 131 height 22
click at [384, 388] on td "008-008" at bounding box center [393, 395] width 131 height 21
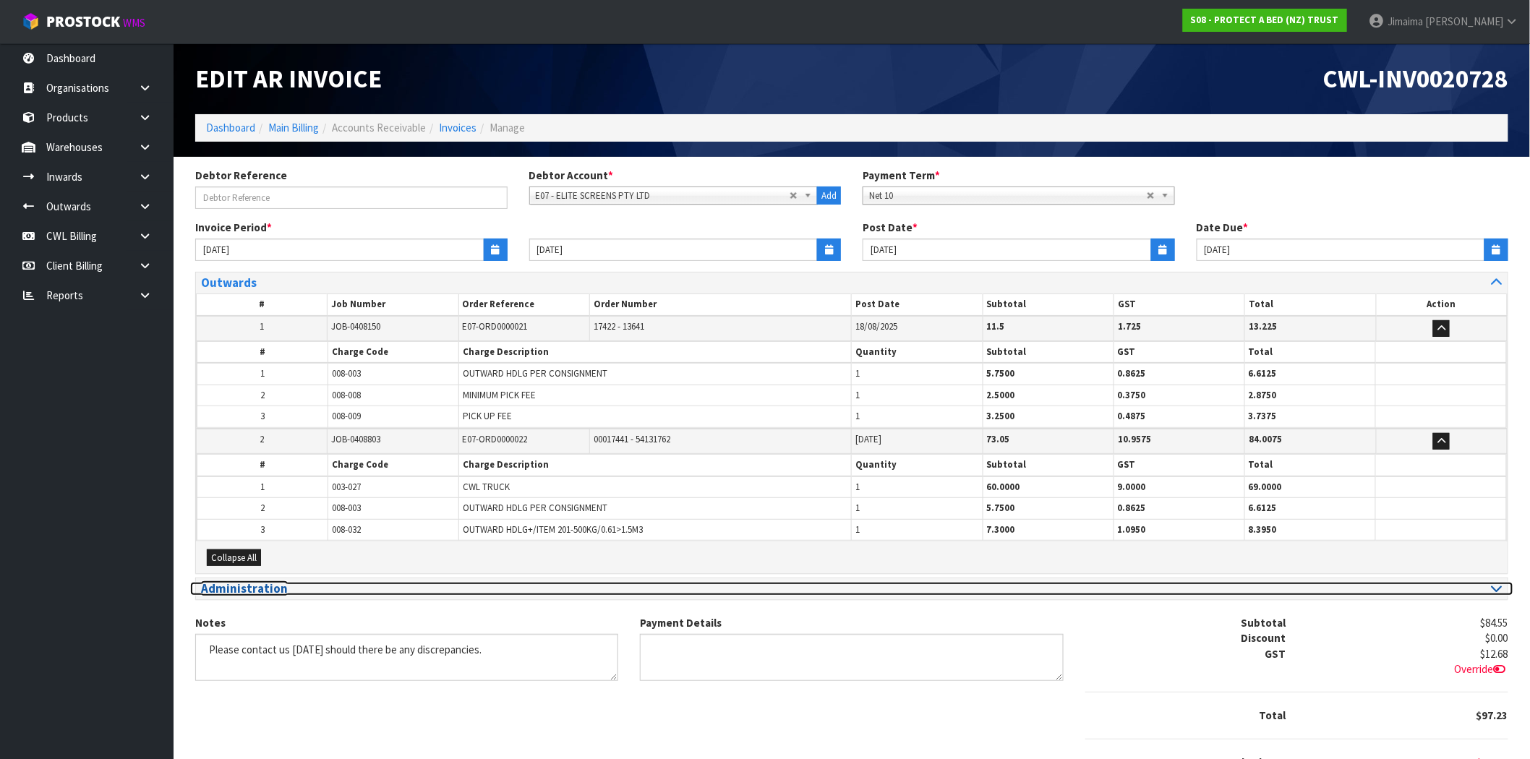
click at [298, 588] on h3 "Administration" at bounding box center [521, 589] width 640 height 14
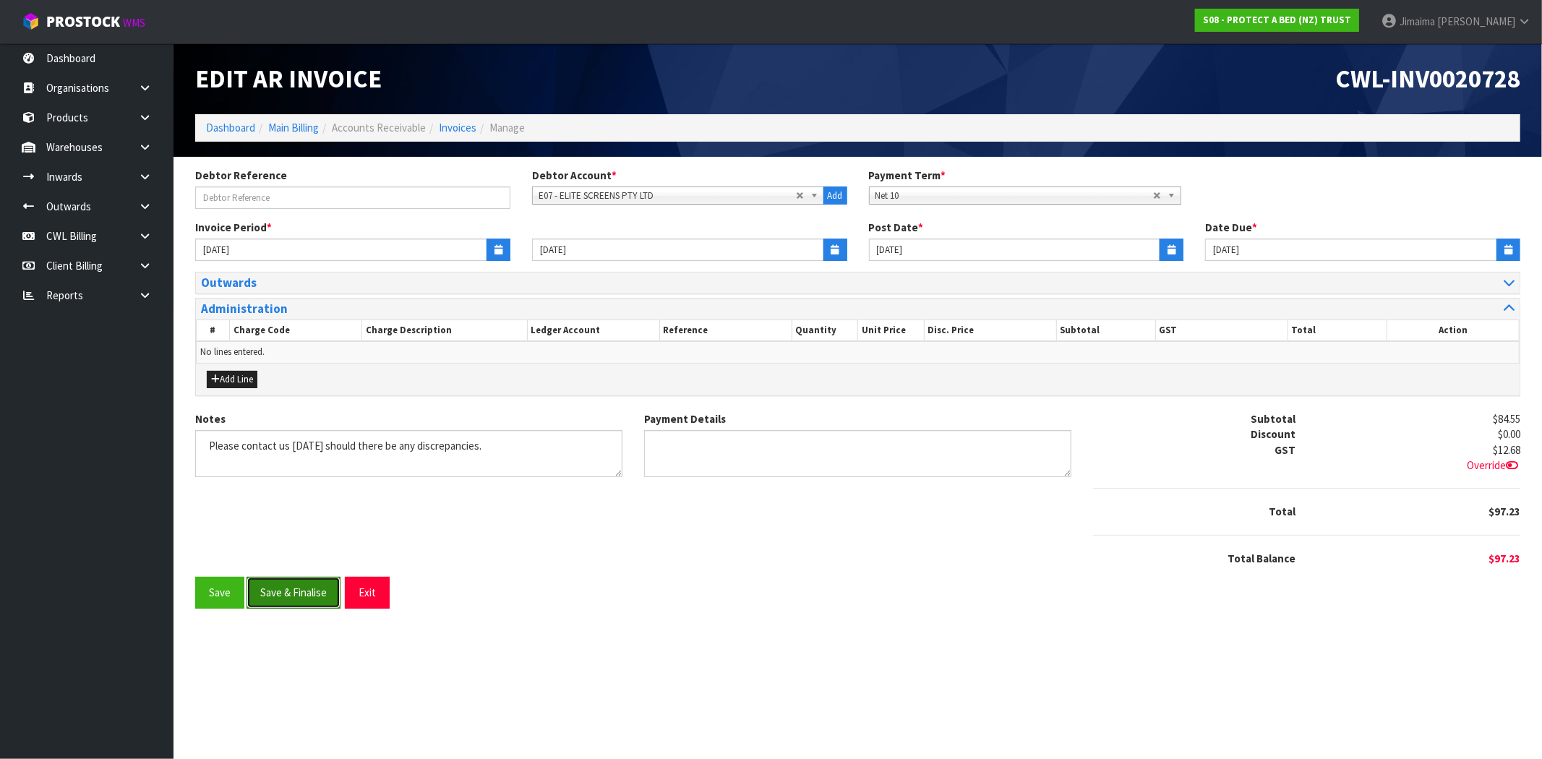
click at [299, 588] on button "Save & Finalise" at bounding box center [294, 592] width 94 height 31
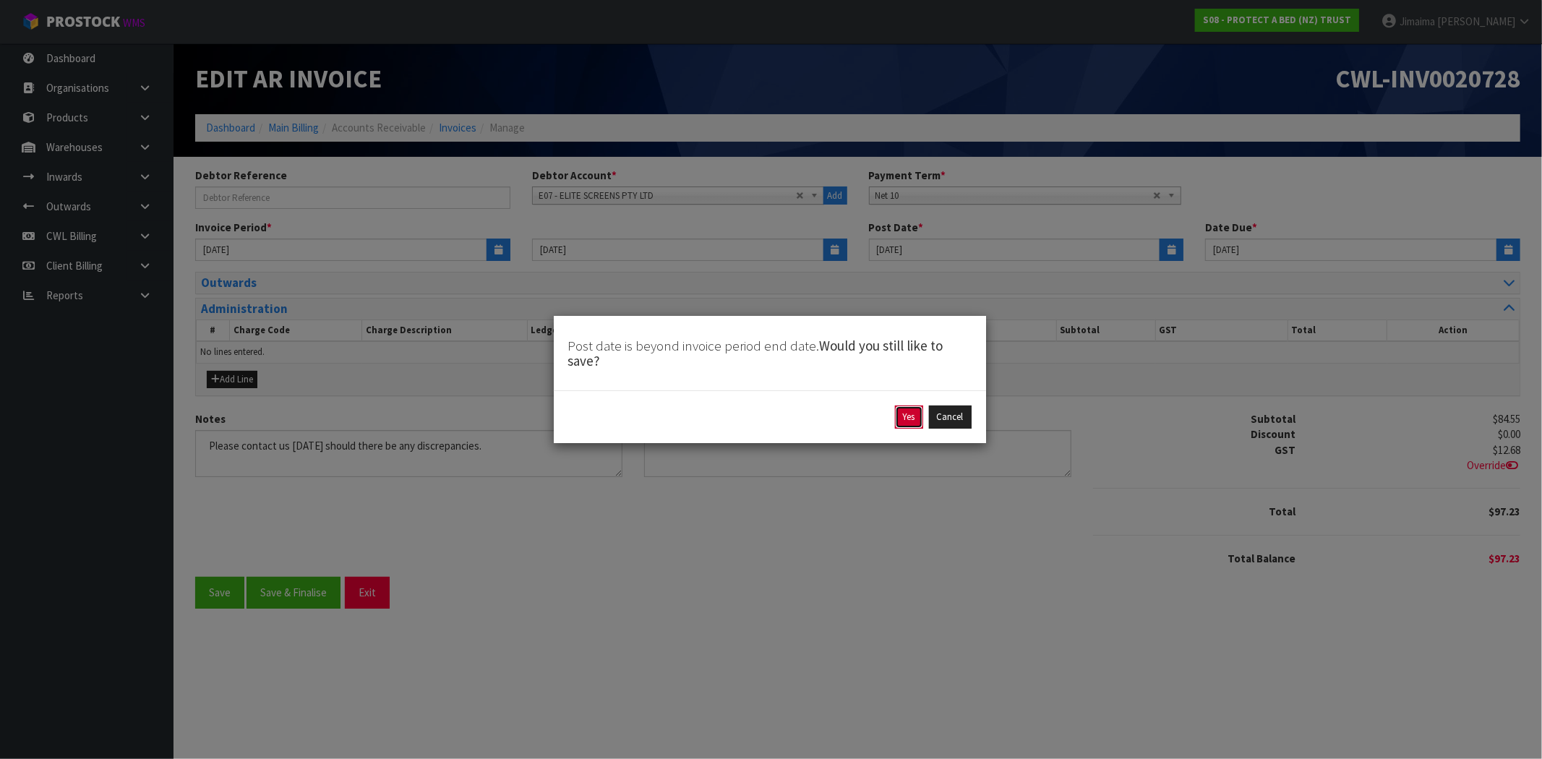
click at [915, 415] on button "Yes" at bounding box center [909, 417] width 28 height 23
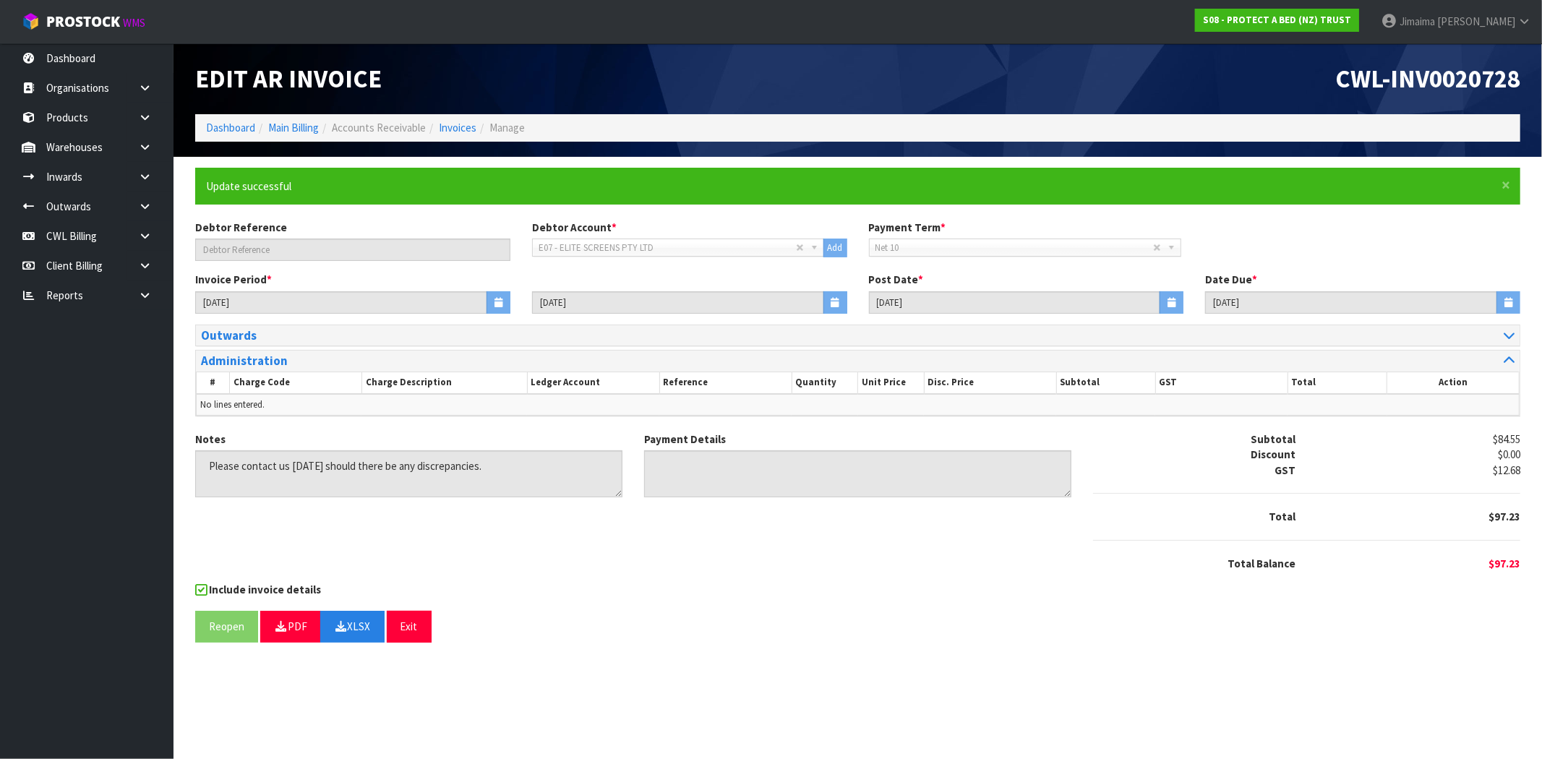
drag, startPoint x: 806, startPoint y: 639, endPoint x: 860, endPoint y: 753, distance: 125.8
click at [806, 639] on div "Reopen PDF XLSX Exit" at bounding box center [857, 626] width 1325 height 31
click at [1352, 379] on th "Total" at bounding box center [1337, 383] width 99 height 22
click at [463, 127] on link "Invoices" at bounding box center [458, 128] width 38 height 14
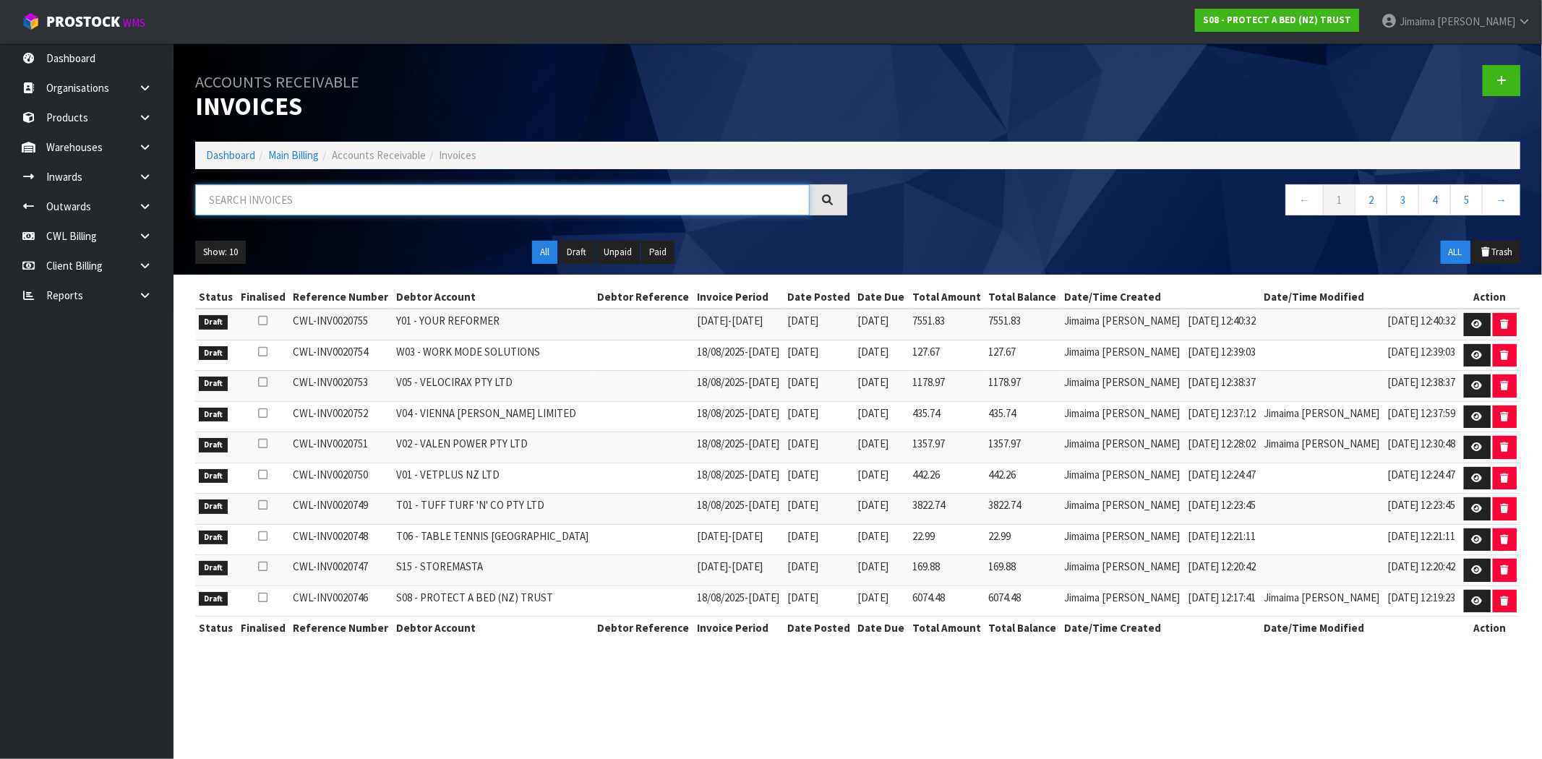
click at [312, 204] on input "text" at bounding box center [502, 199] width 615 height 31
paste input "F06"
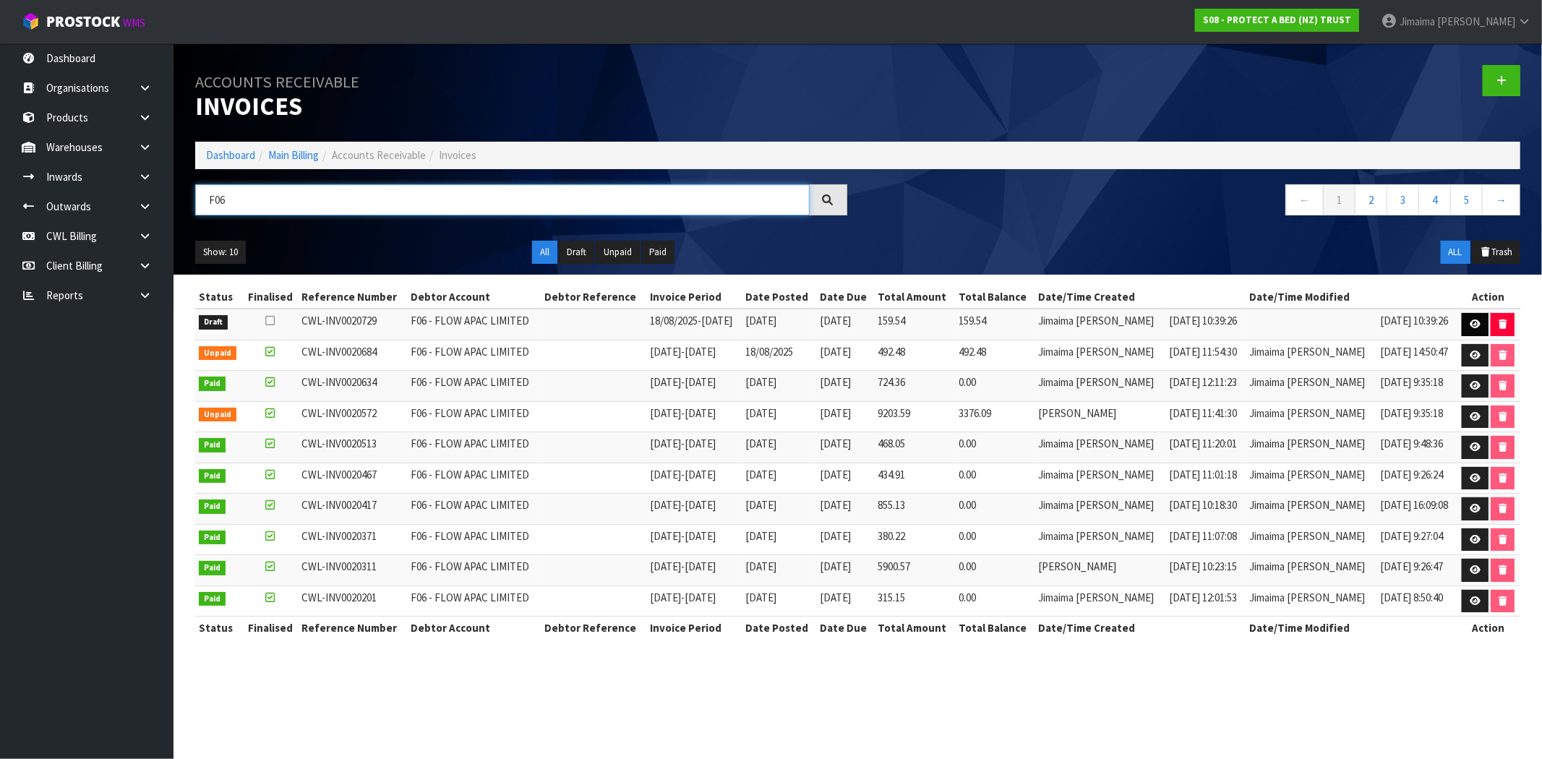
type input "F06"
click at [1470, 321] on icon at bounding box center [1475, 324] width 11 height 9
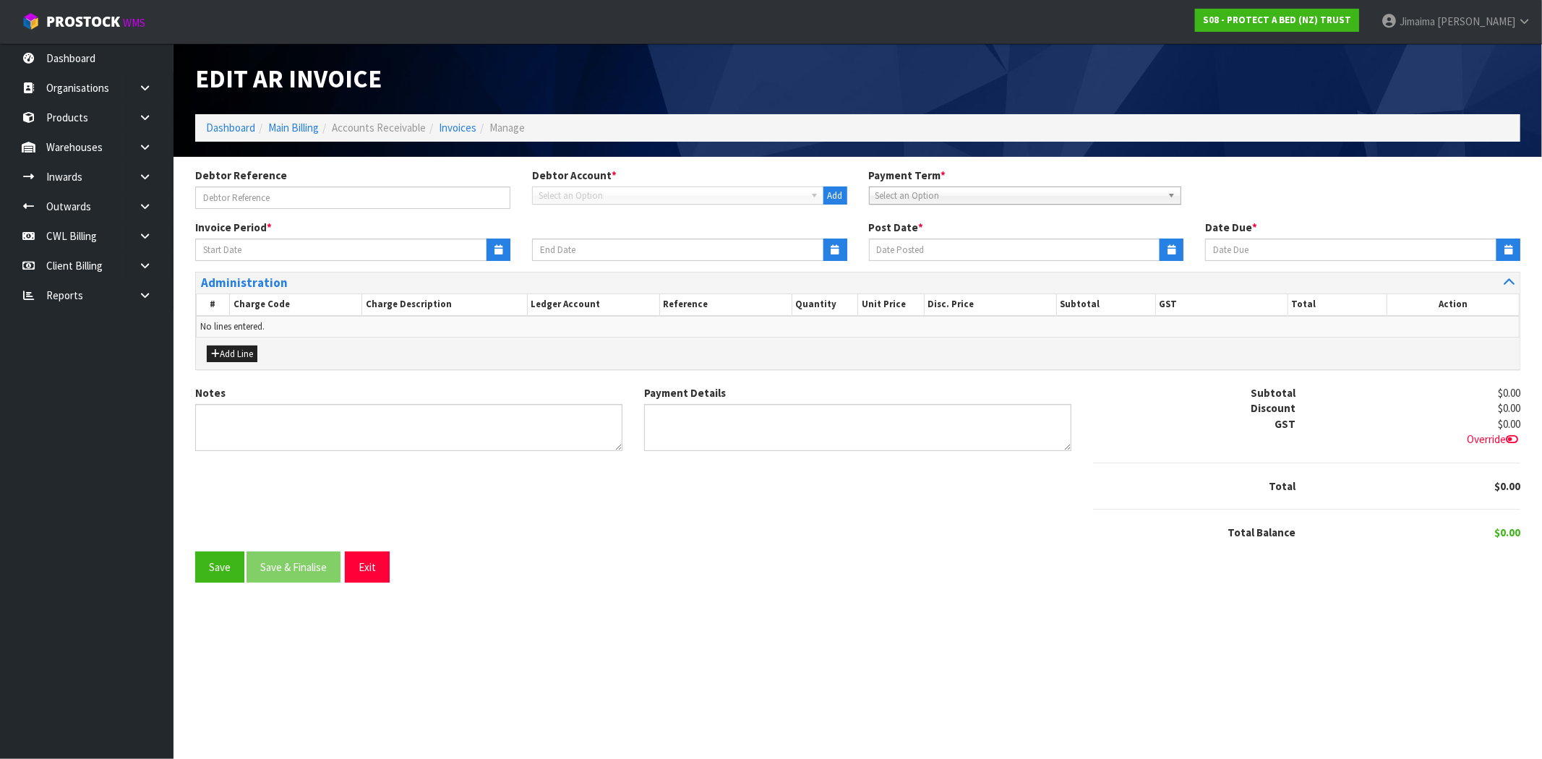
type input "18/08/2025"
type input "[DATE]"
type textarea "Please contact us within 7 days should there be any discrepancies."
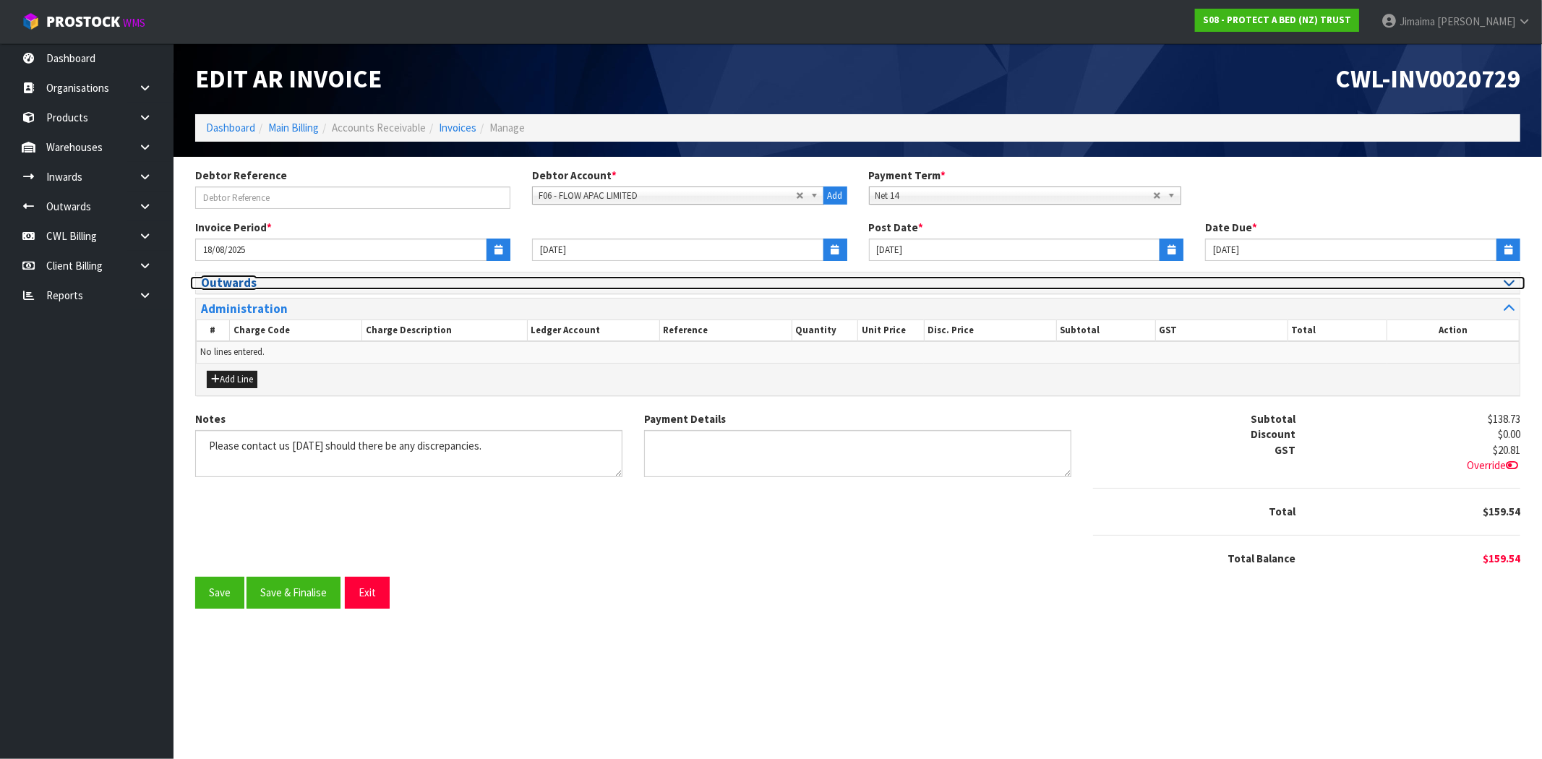
click at [268, 285] on h3 "Outwards" at bounding box center [524, 283] width 646 height 14
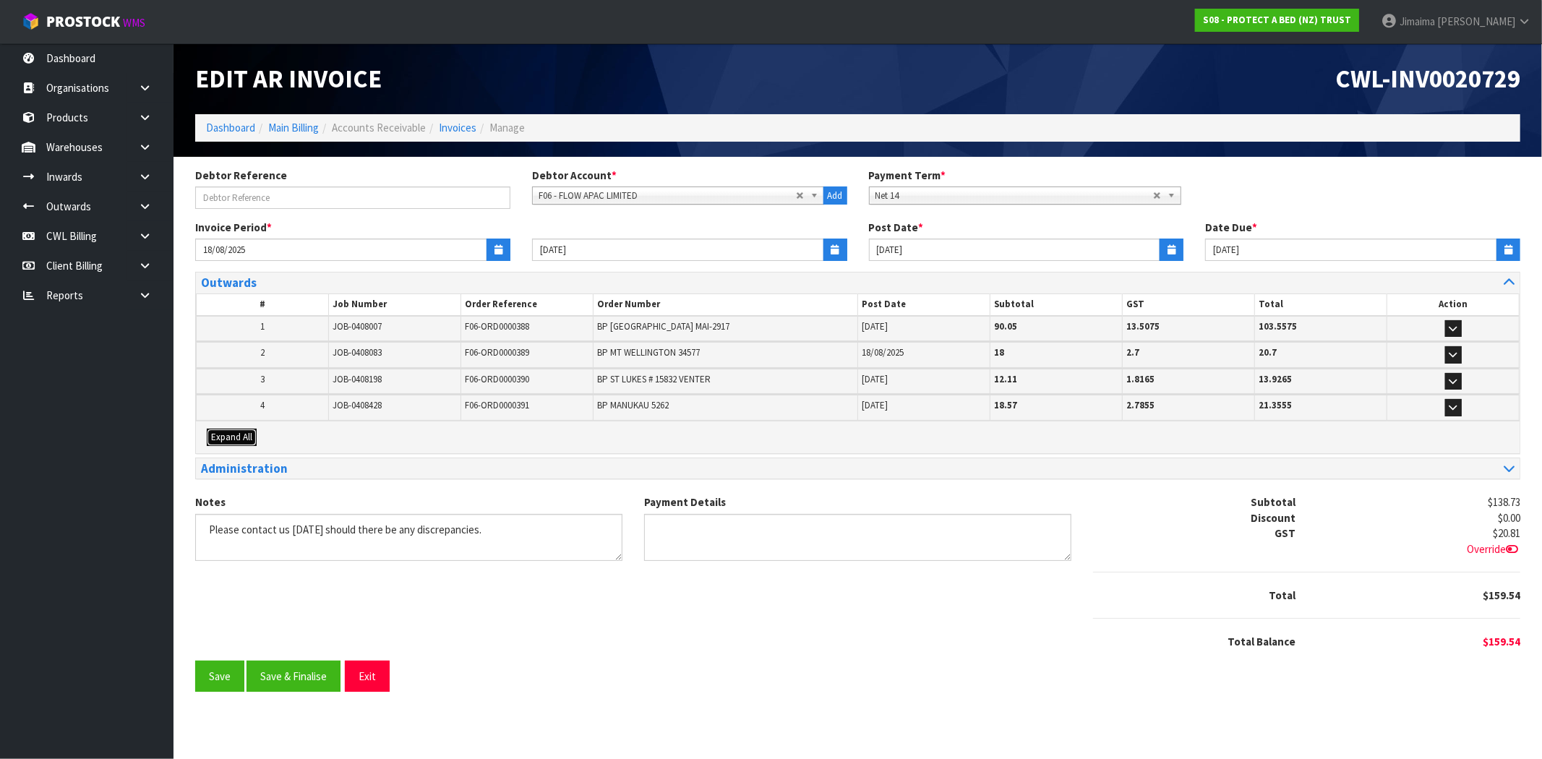
drag, startPoint x: 237, startPoint y: 431, endPoint x: 281, endPoint y: 406, distance: 49.9
click at [239, 431] on span "Expand All" at bounding box center [231, 437] width 41 height 12
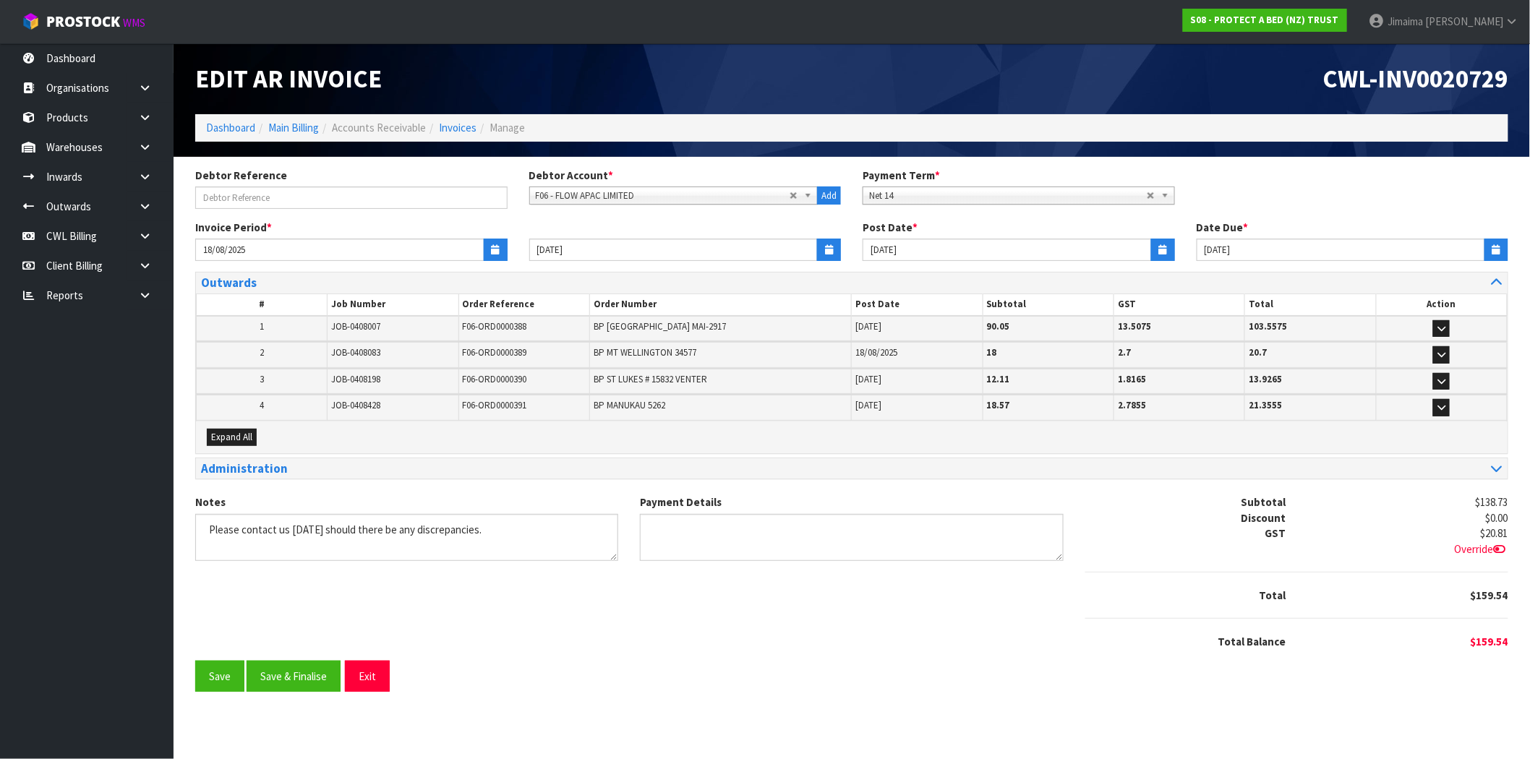
click at [281, 406] on table "# Job Number Order Reference Order Number Post Date Subtotal GST Total Action 1…" at bounding box center [851, 357] width 1311 height 127
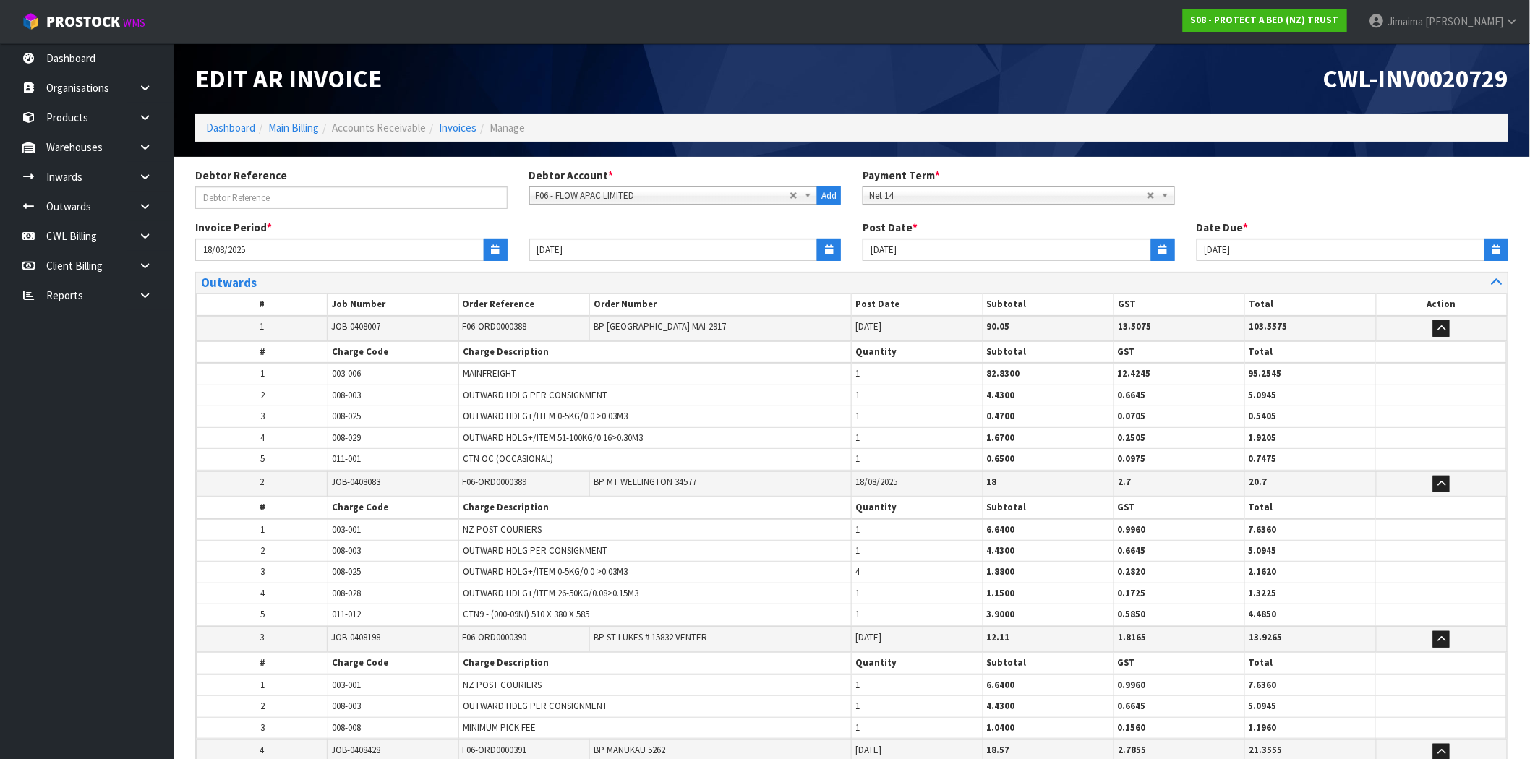
scroll to position [427, 0]
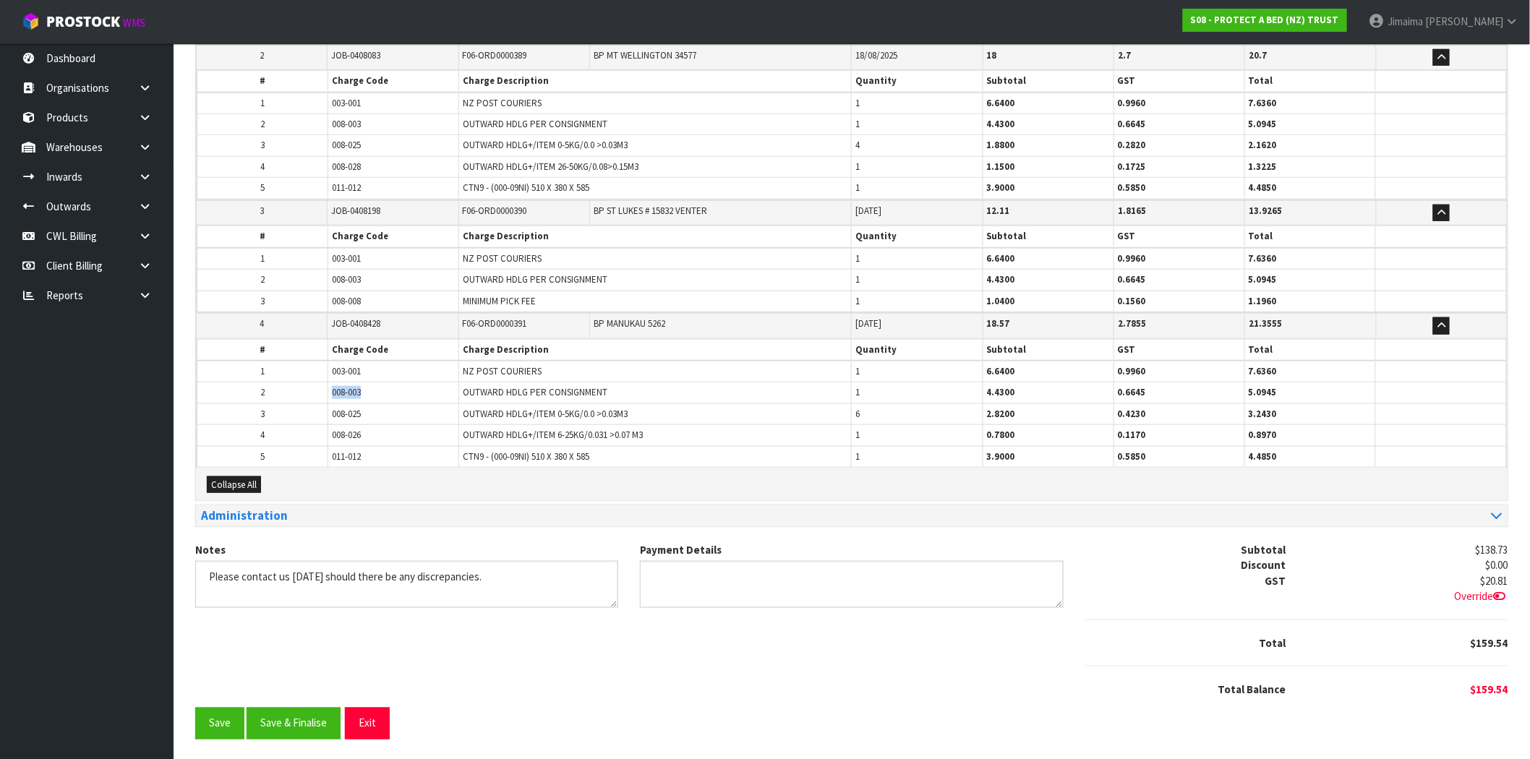
drag, startPoint x: 377, startPoint y: 385, endPoint x: 391, endPoint y: 383, distance: 13.8
click at [291, 393] on tr "2 008-003 OUTWARD HDLG PER CONSIGNMENT 1 4.4300 0.6645 5.0945" at bounding box center [851, 392] width 1309 height 21
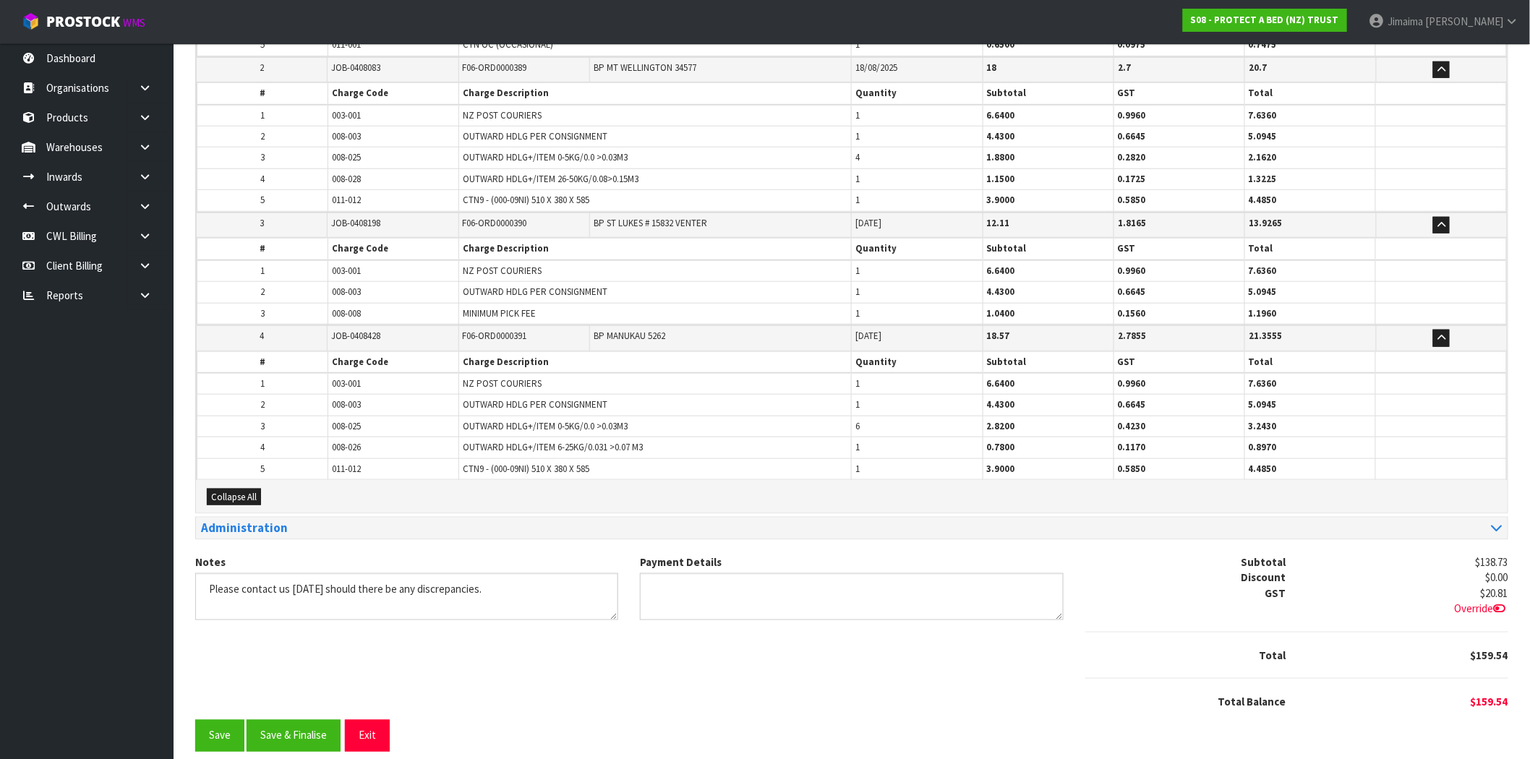
scroll to position [416, 0]
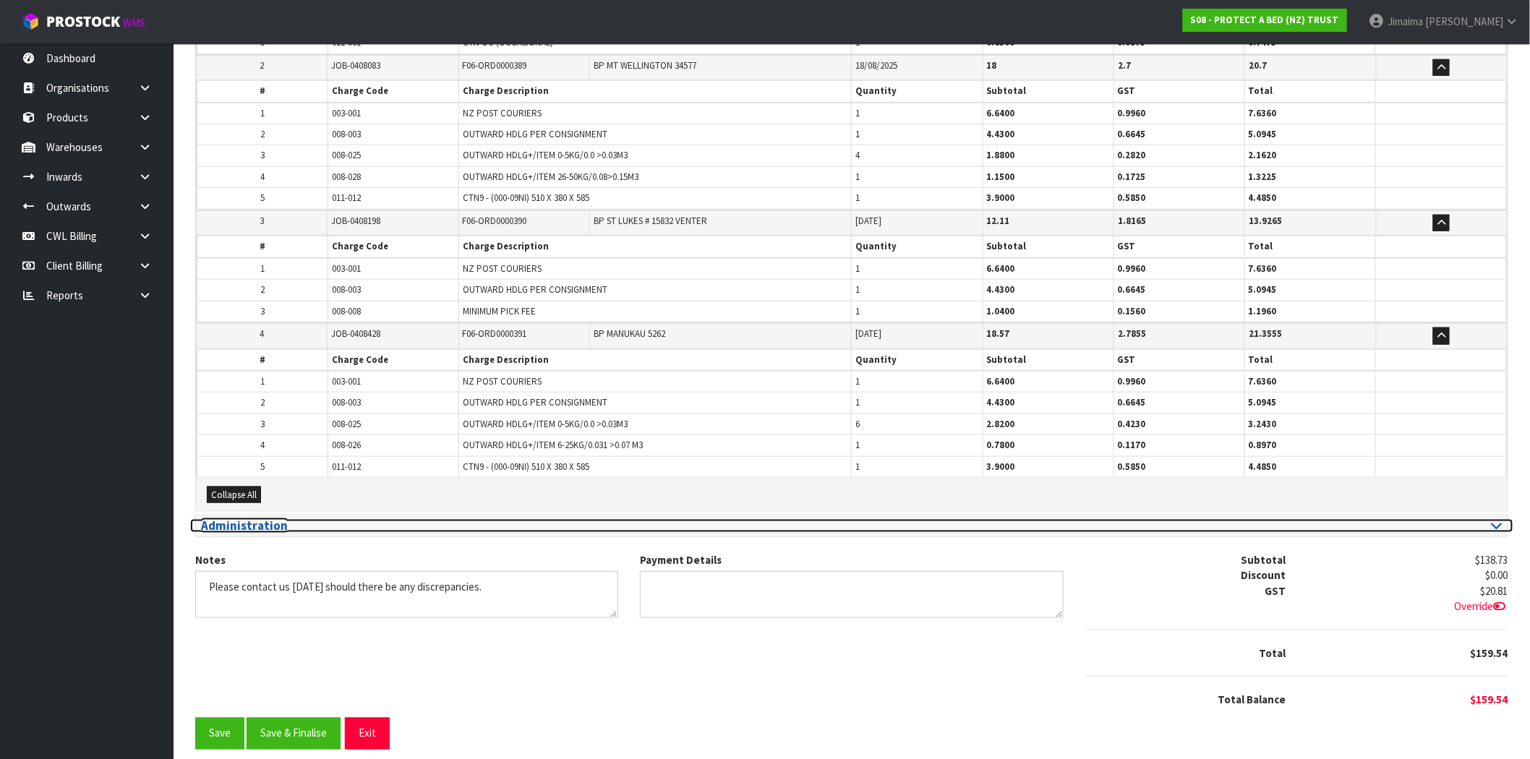
click at [283, 522] on h3 "Administration" at bounding box center [521, 526] width 640 height 14
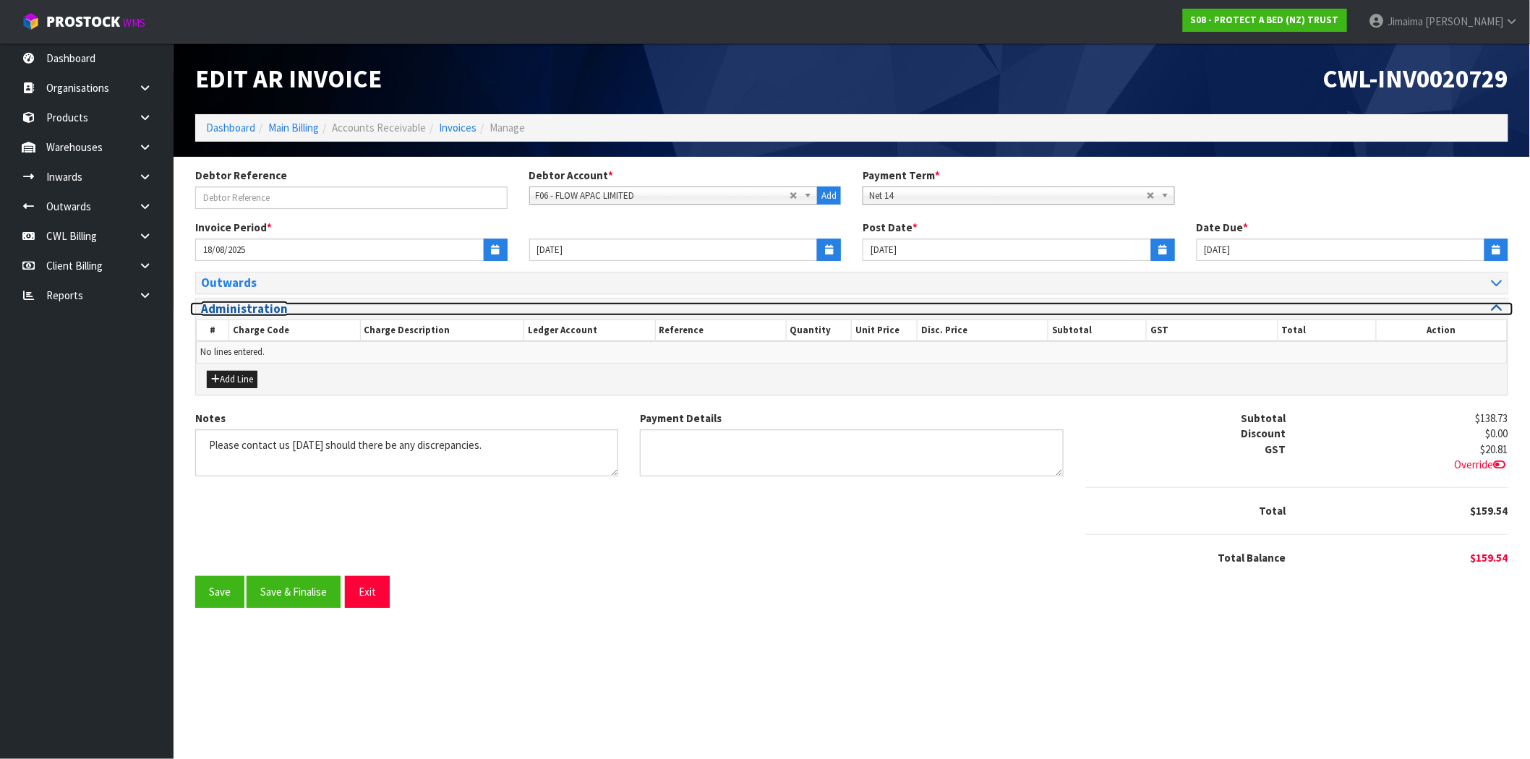
scroll to position [0, 0]
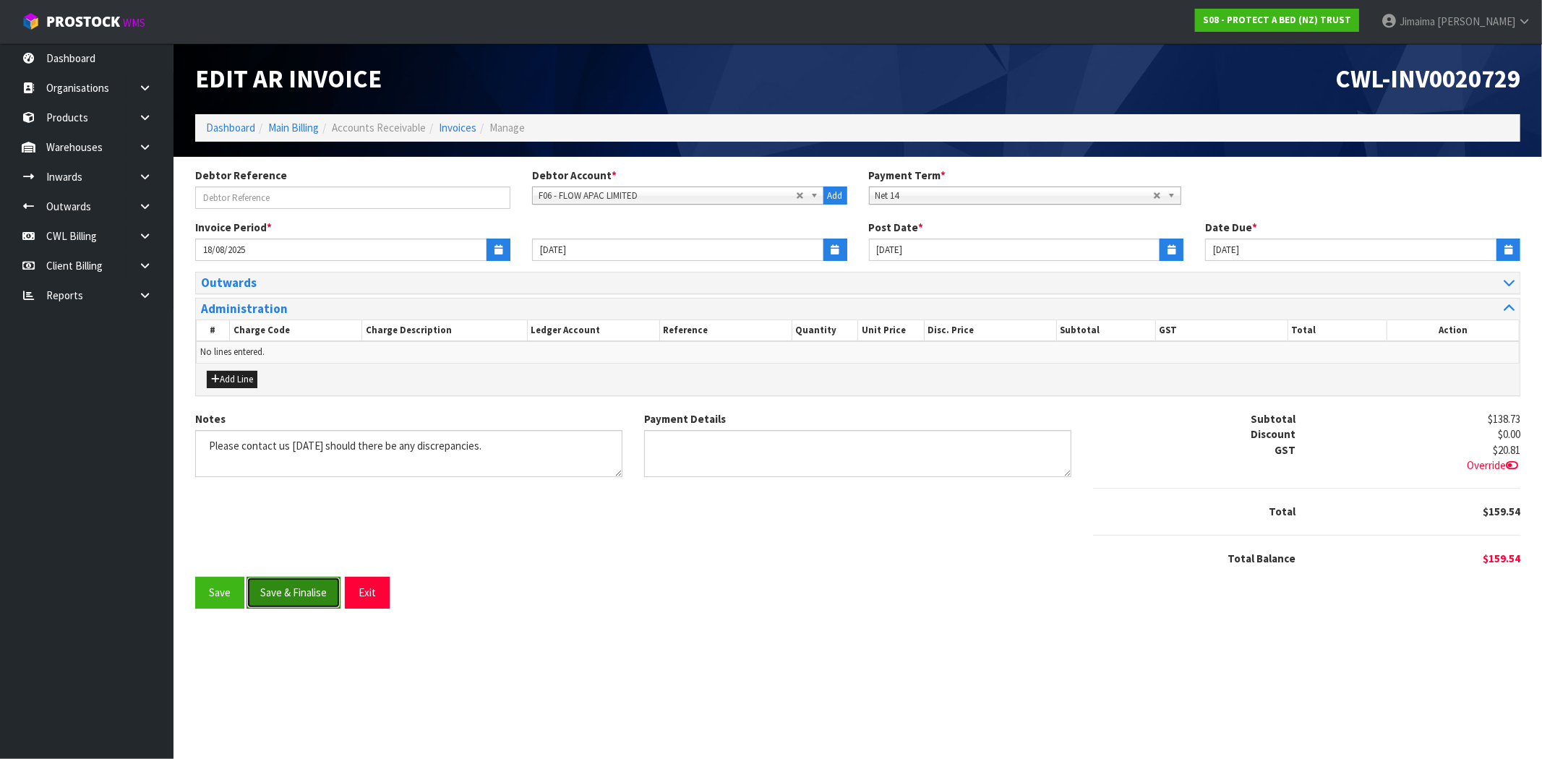
click at [306, 590] on button "Save & Finalise" at bounding box center [294, 592] width 94 height 31
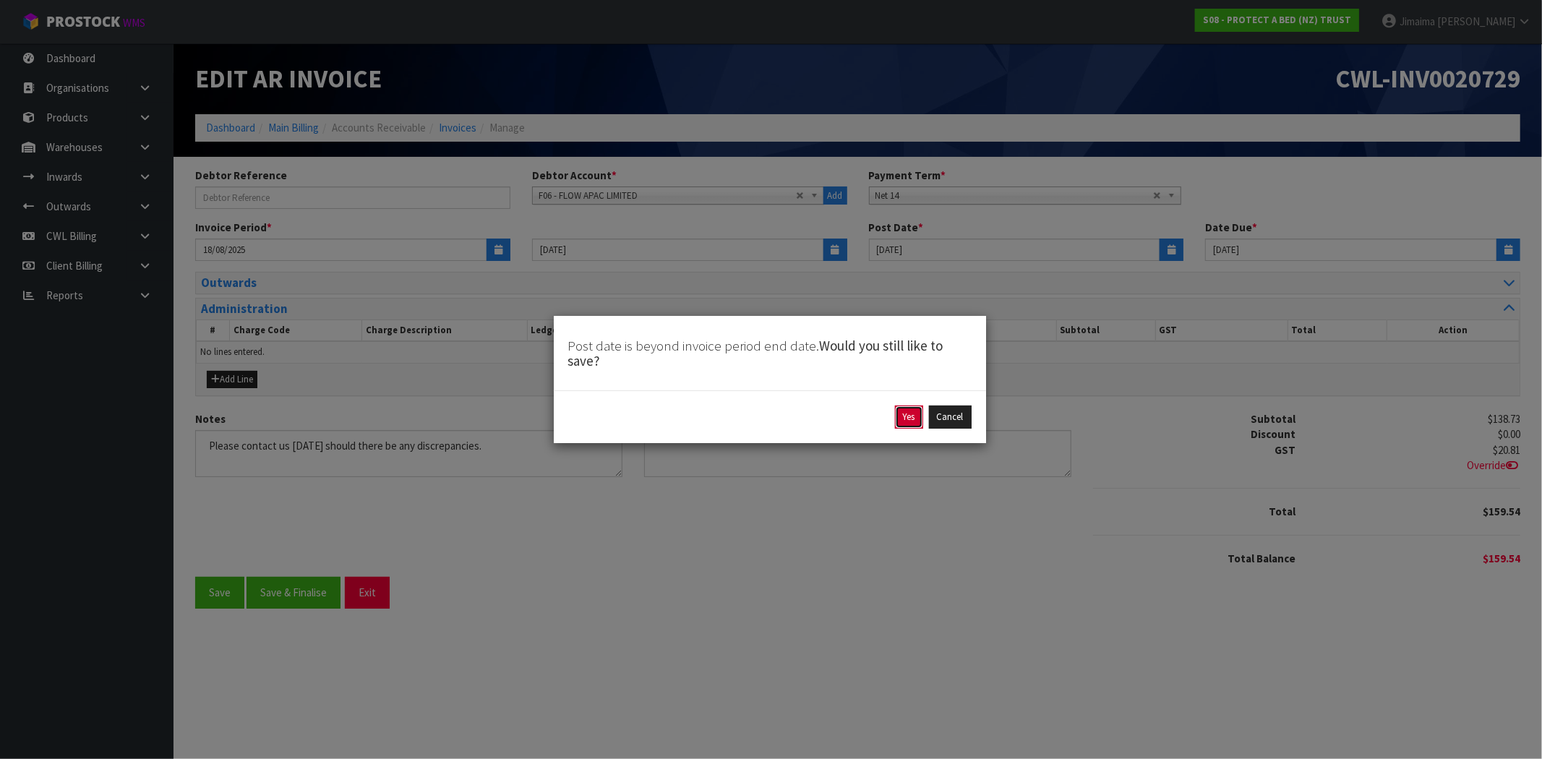
click at [911, 421] on button "Yes" at bounding box center [909, 417] width 28 height 23
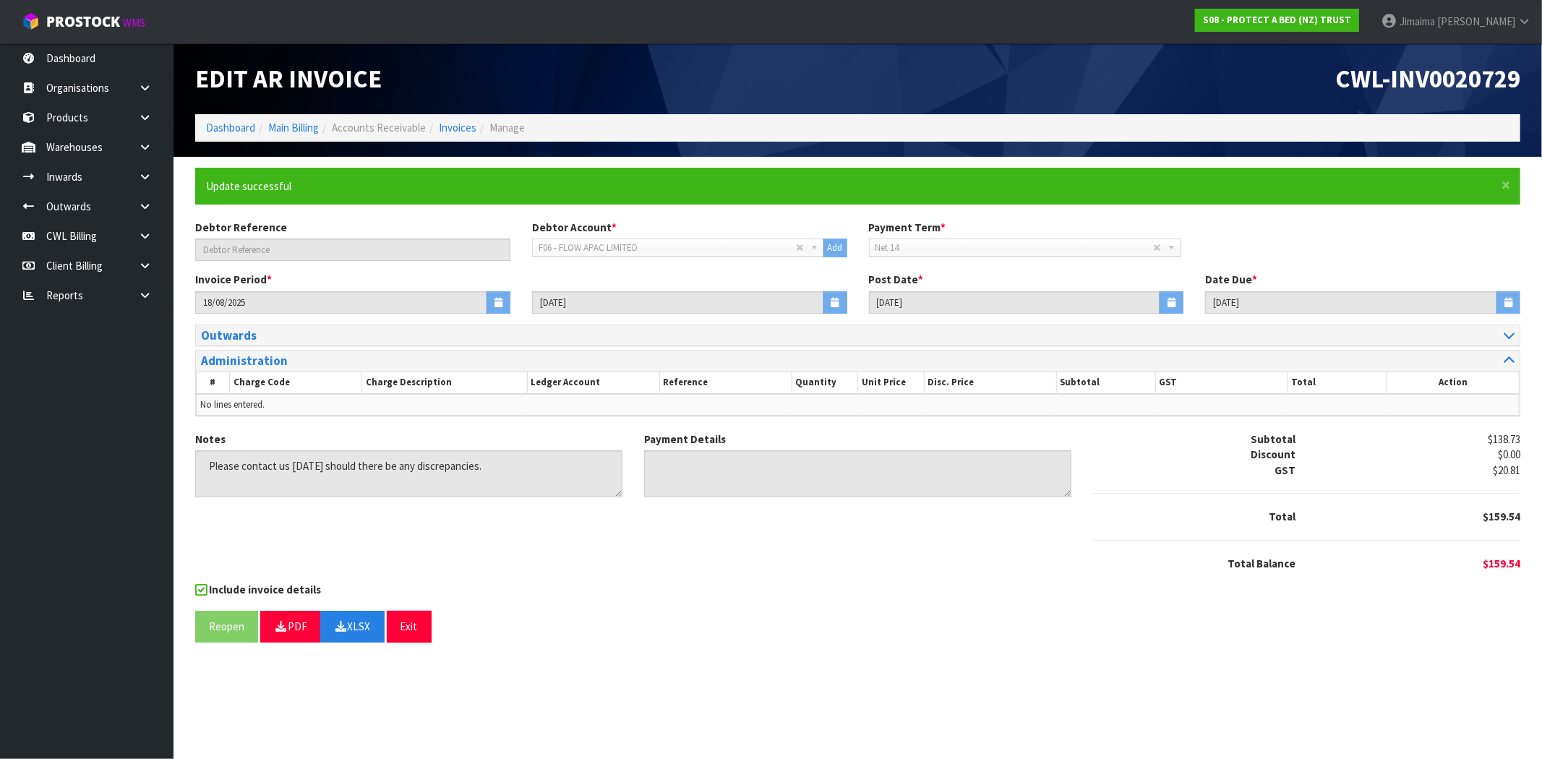
drag, startPoint x: 602, startPoint y: 581, endPoint x: 813, endPoint y: 701, distance: 243.5
click at [602, 582] on div "Include invoice details" at bounding box center [857, 591] width 1325 height 18
drag, startPoint x: 617, startPoint y: 665, endPoint x: 570, endPoint y: 522, distance: 150.9
click at [617, 665] on section "Edit AR Invoice CWL-INV0020729 Dashboard Main Billing Accounts Receivable Invoi…" at bounding box center [771, 379] width 1542 height 759
click at [461, 131] on link "Invoices" at bounding box center [458, 128] width 38 height 14
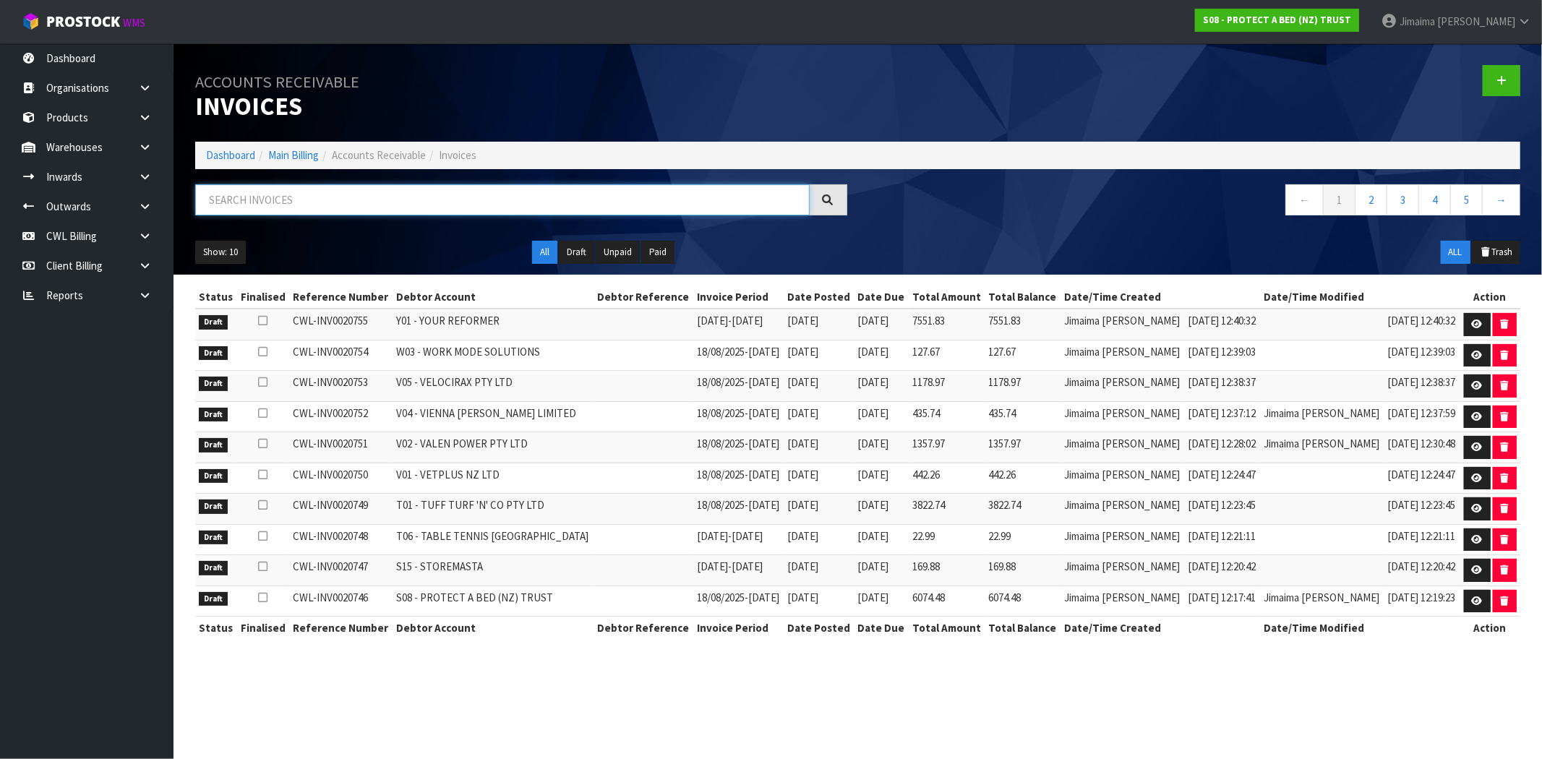
click at [322, 200] on input "text" at bounding box center [502, 199] width 615 height 31
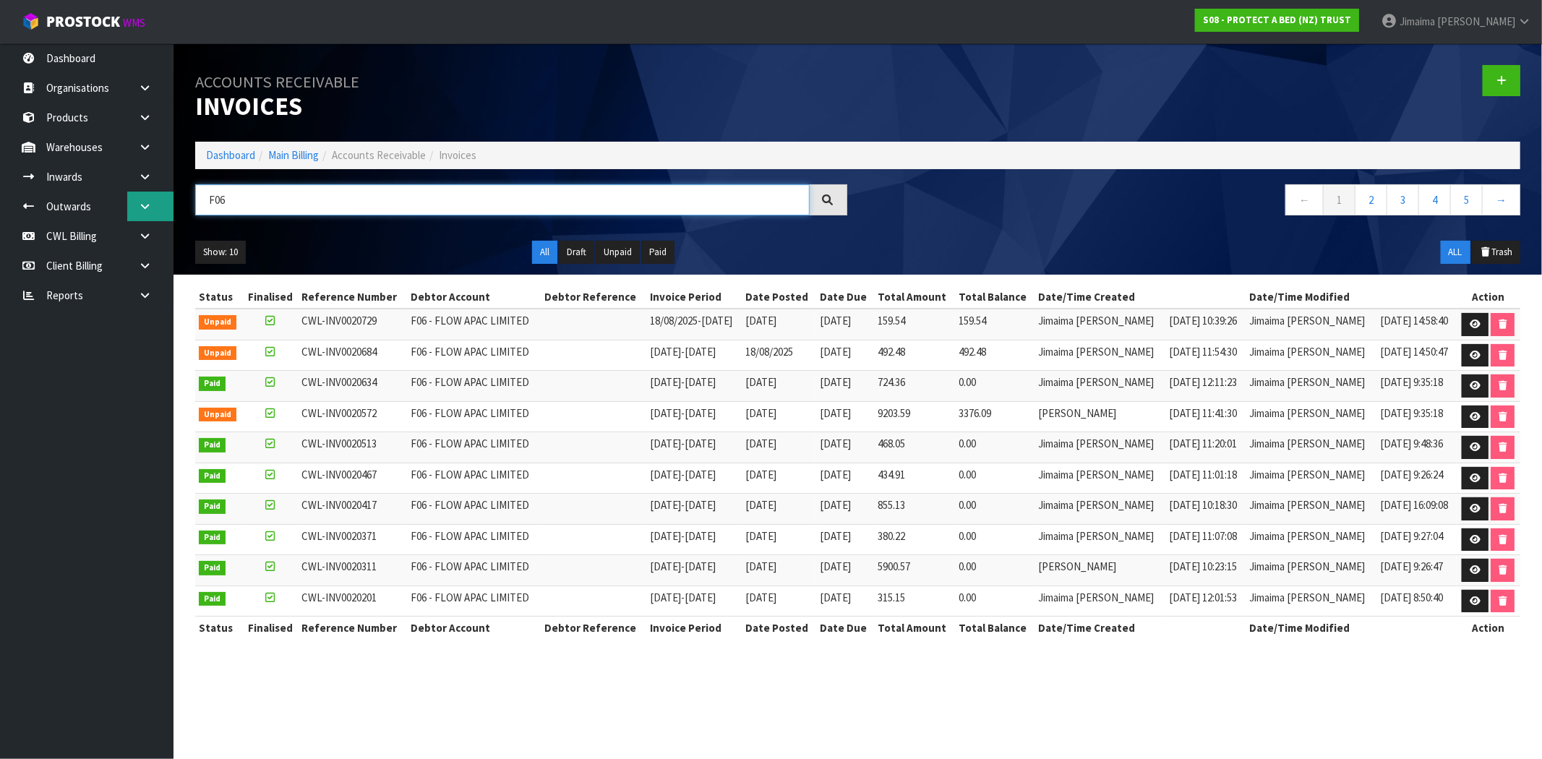
drag, startPoint x: 268, startPoint y: 198, endPoint x: 155, endPoint y: 200, distance: 112.8
click at [155, 200] on body "Toggle navigation ProStock WMS S08 - PROTECT A BED (NZ) TRUST Jimaima Reiher Lo…" at bounding box center [771, 379] width 1542 height 759
paste input "1"
type input "F01"
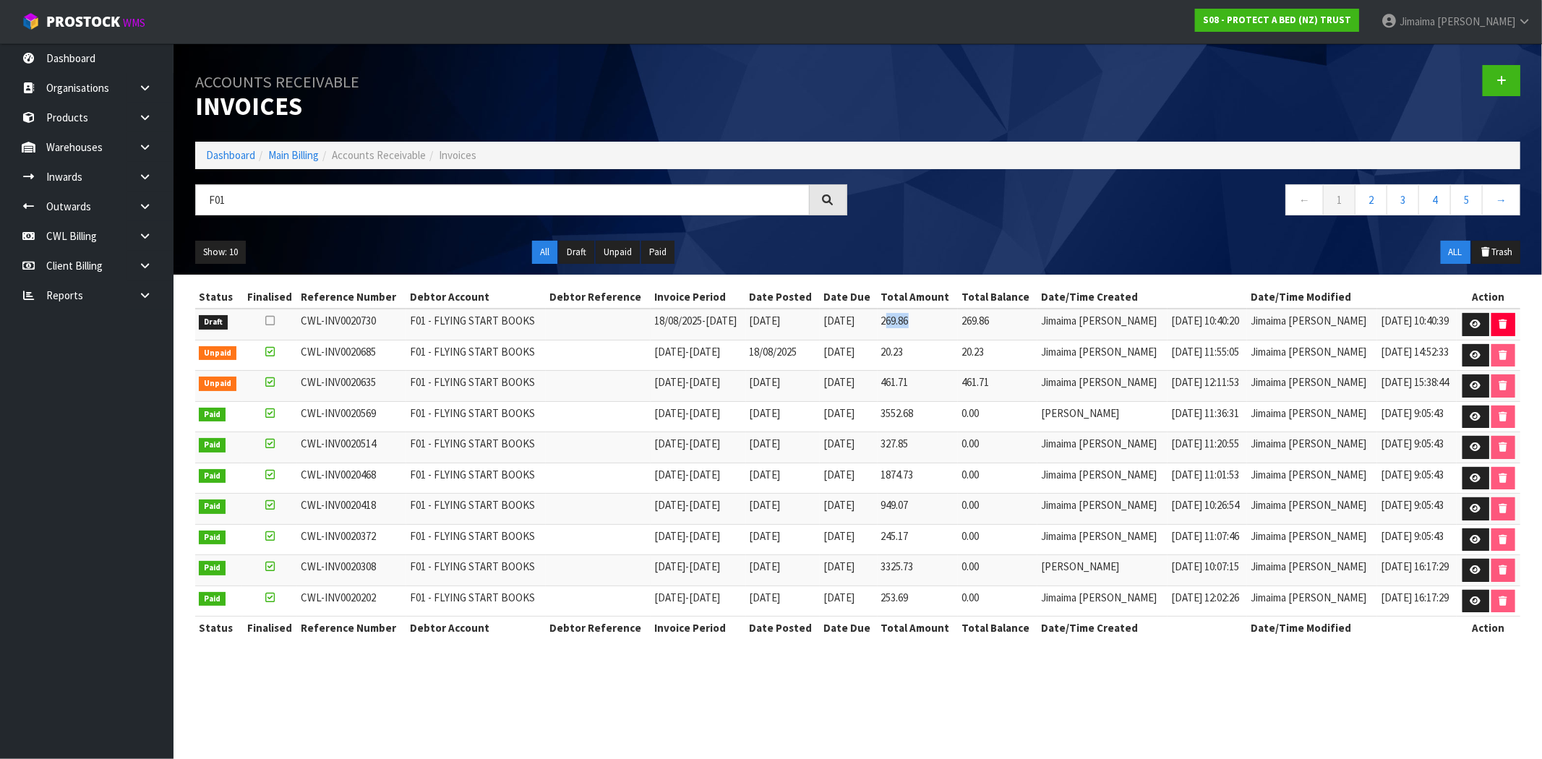
drag, startPoint x: 959, startPoint y: 325, endPoint x: 909, endPoint y: 328, distance: 50.0
click at [909, 328] on td "269.86" at bounding box center [918, 324] width 80 height 31
click at [1477, 320] on icon at bounding box center [1476, 324] width 11 height 9
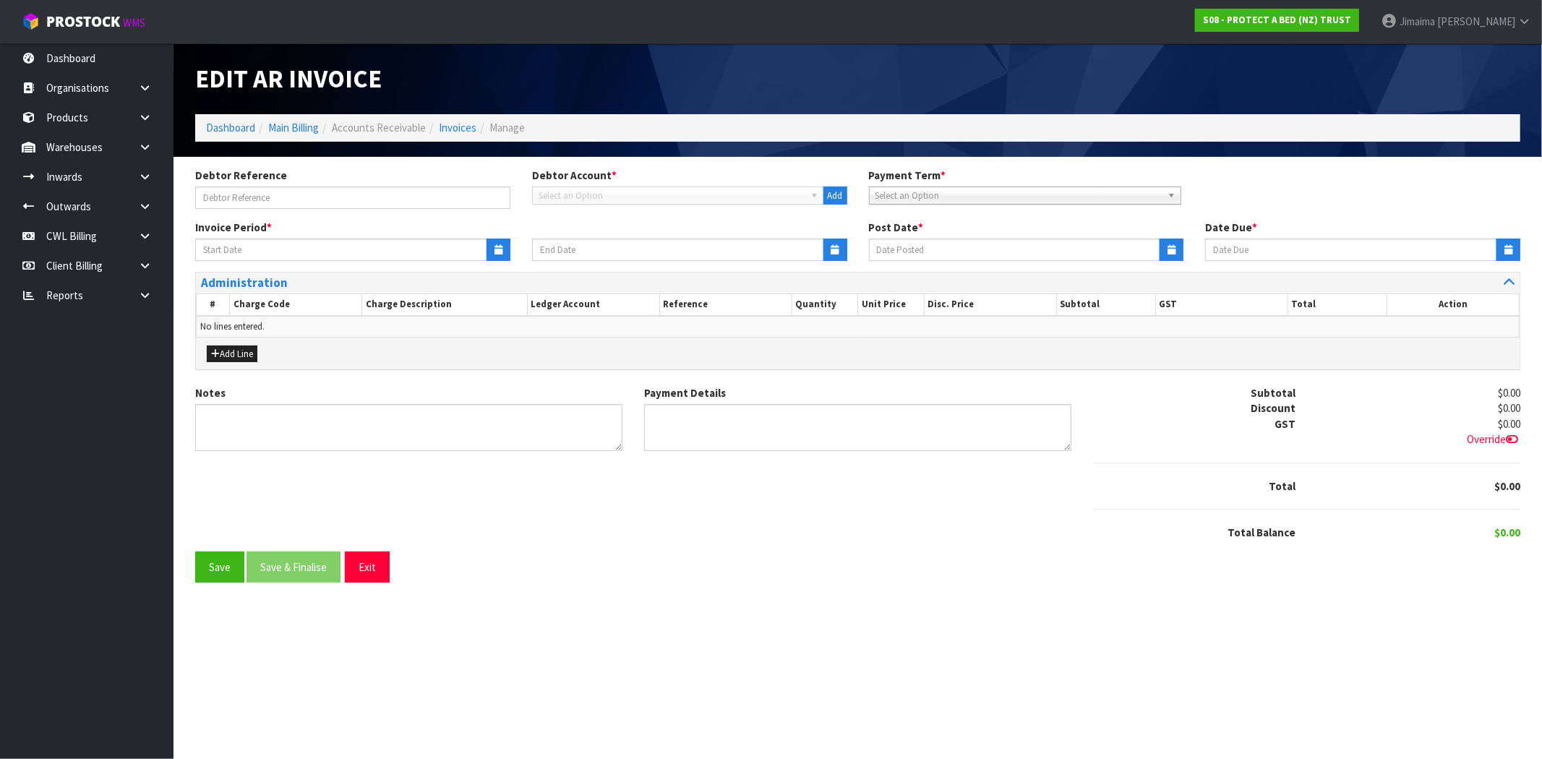
type input "18/08/2025"
type input "[DATE]"
type textarea "Please contact us within 7 days should there be any discrepancies."
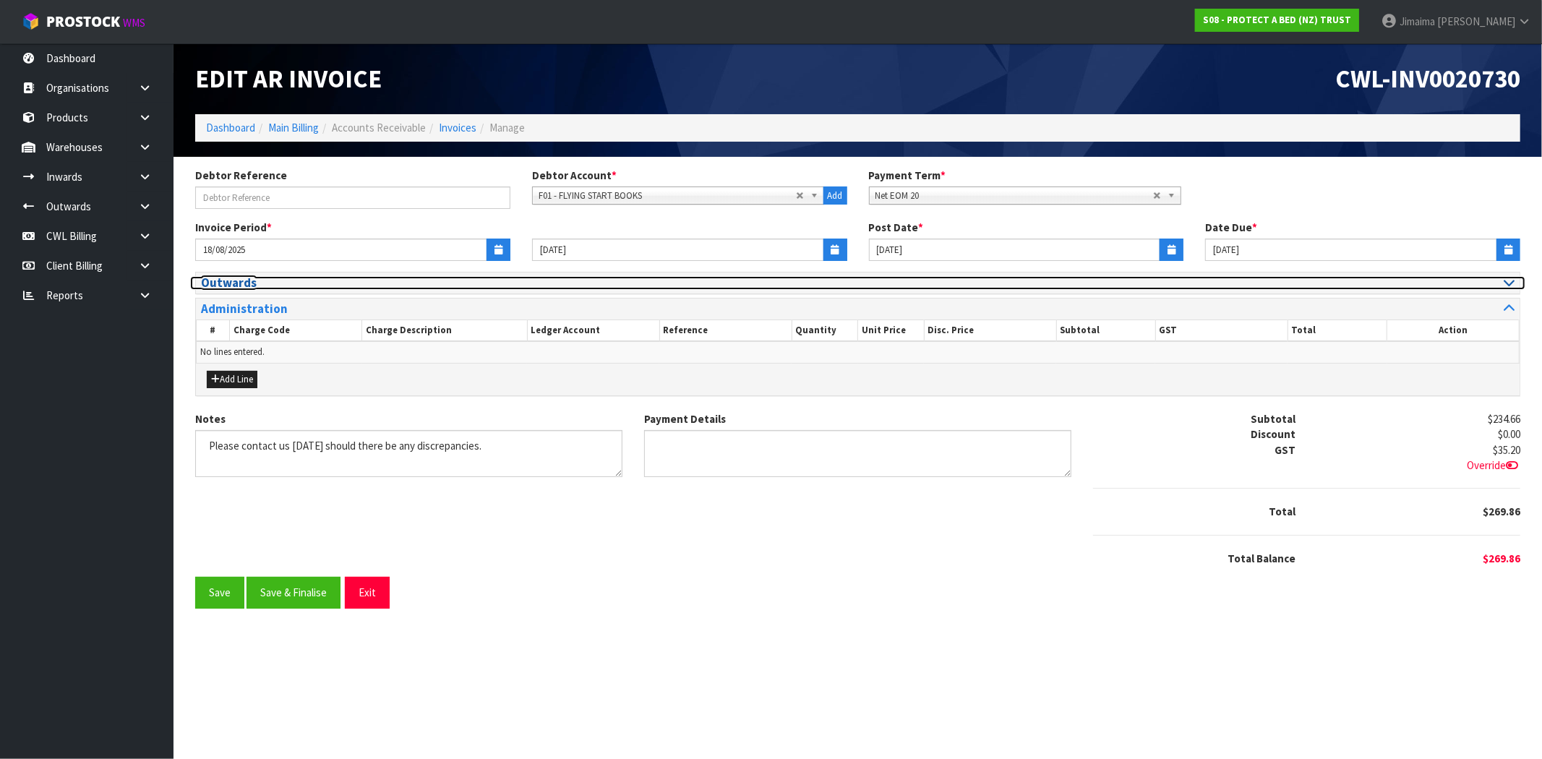
click at [286, 285] on h3 "Outwards" at bounding box center [524, 283] width 646 height 14
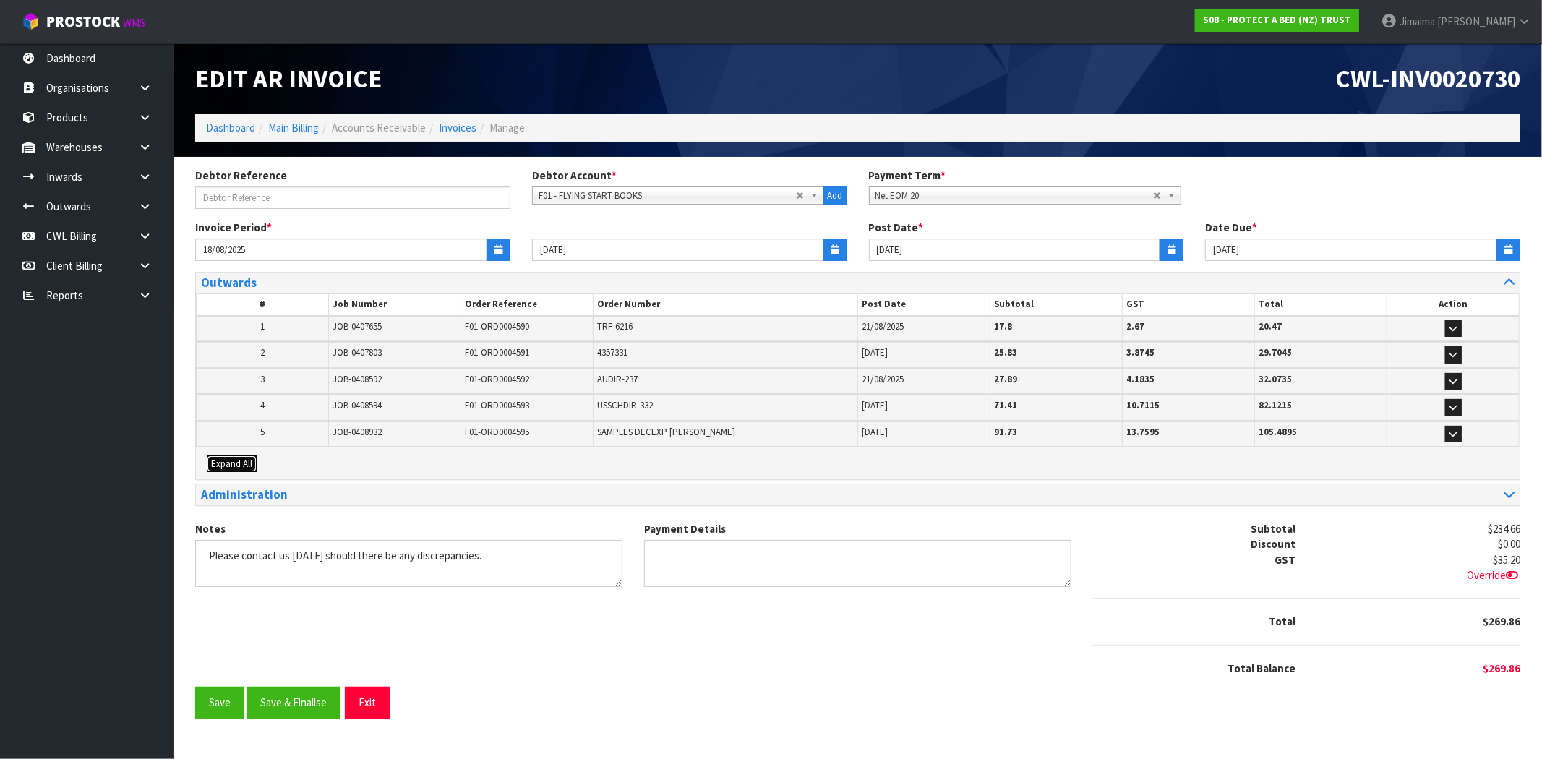
click at [241, 460] on span "Expand All" at bounding box center [231, 464] width 41 height 12
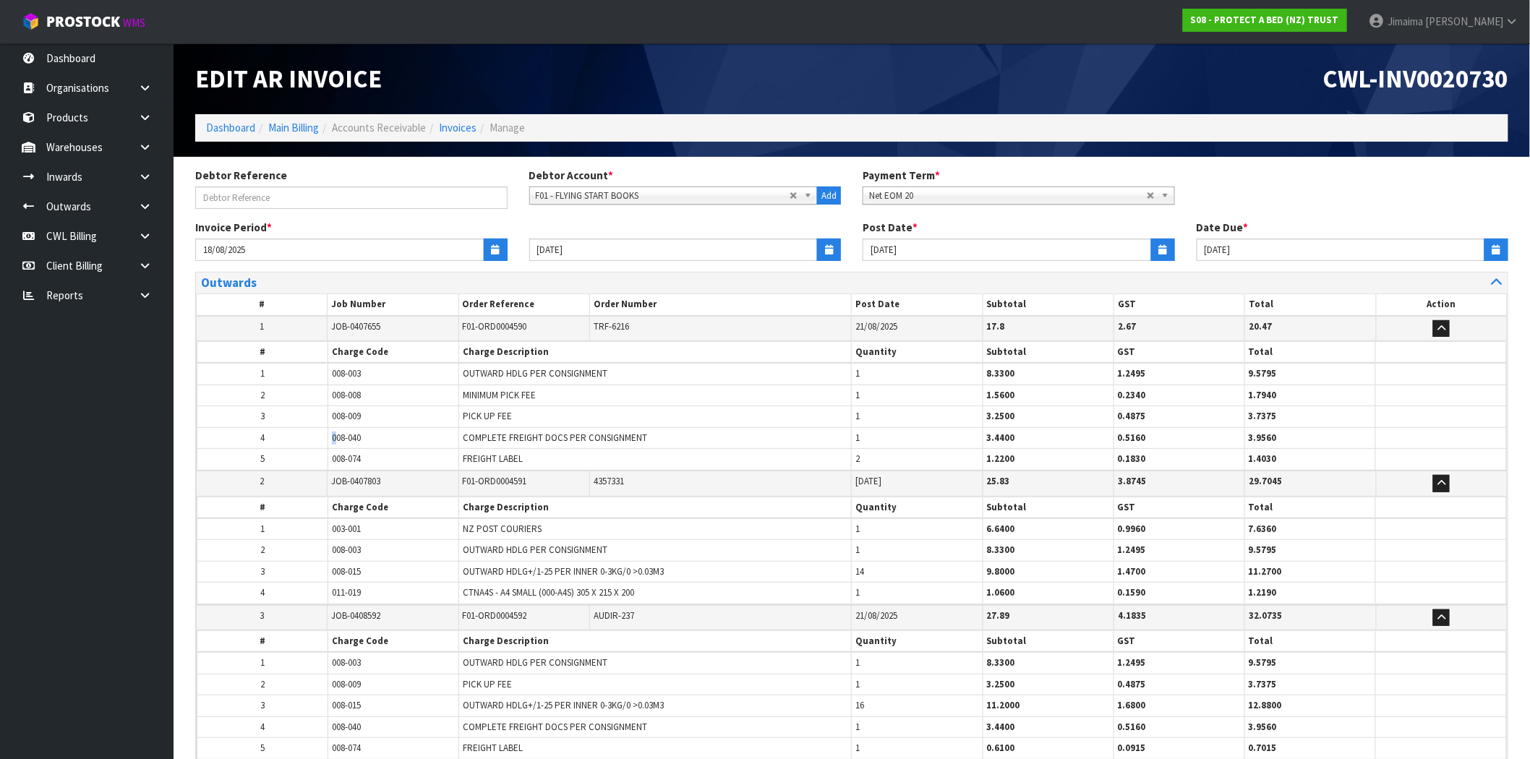
click at [336, 432] on span "008-040" at bounding box center [346, 438] width 29 height 12
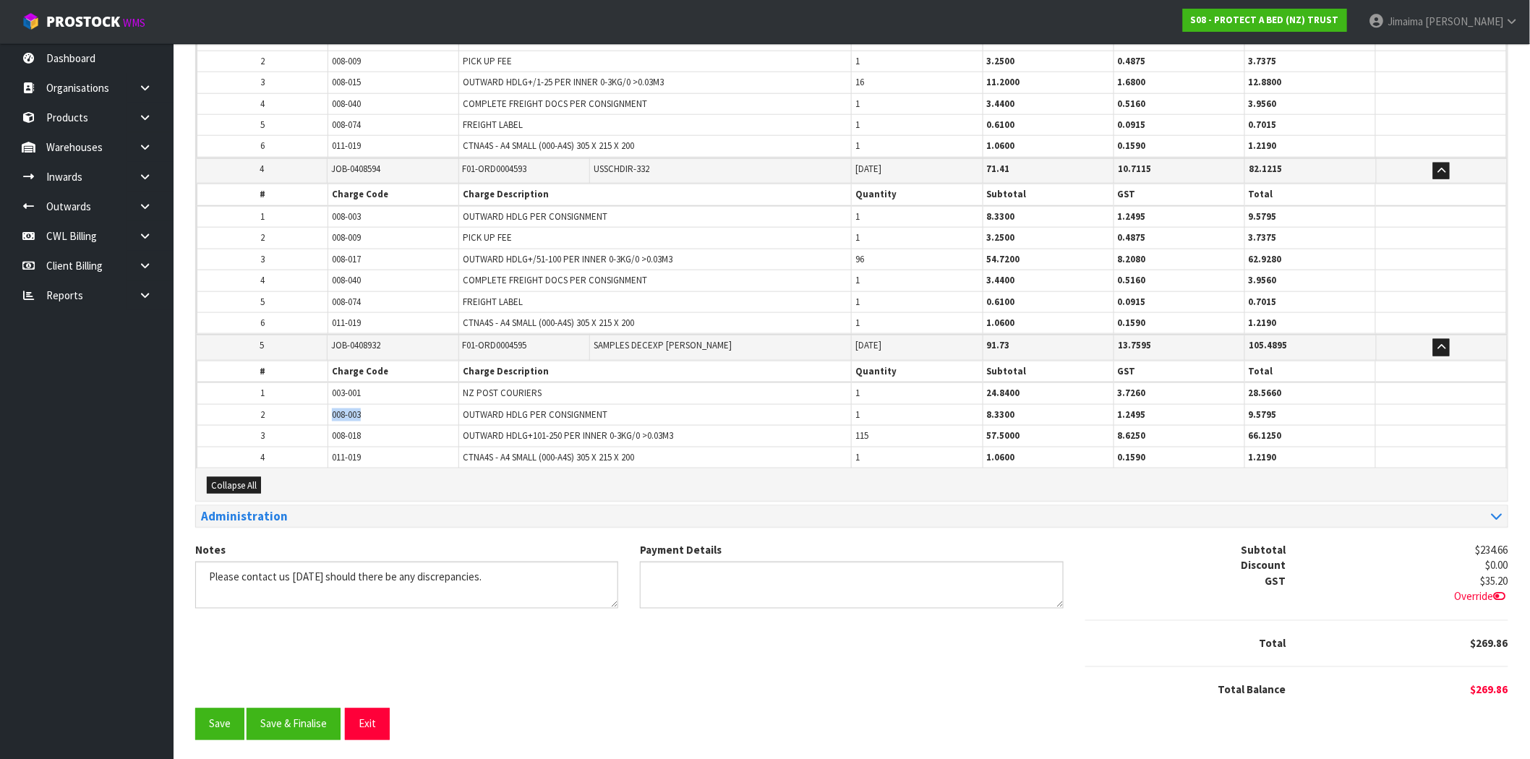
drag, startPoint x: 382, startPoint y: 408, endPoint x: 328, endPoint y: 407, distance: 53.5
click at [328, 407] on td "008-003" at bounding box center [393, 414] width 131 height 21
click at [307, 725] on button "Save & Finalise" at bounding box center [294, 724] width 94 height 31
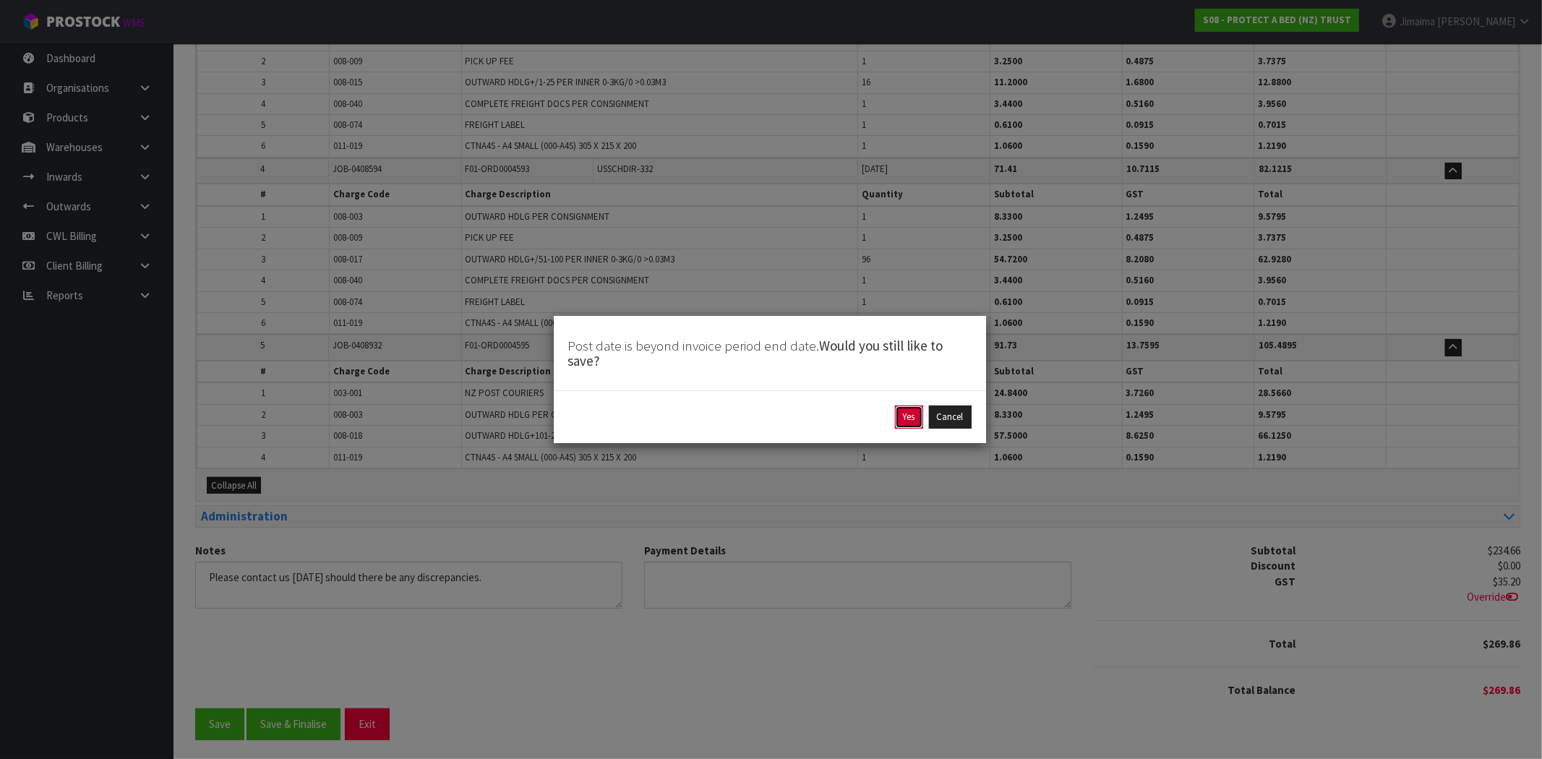
click at [912, 421] on button "Yes" at bounding box center [909, 417] width 28 height 23
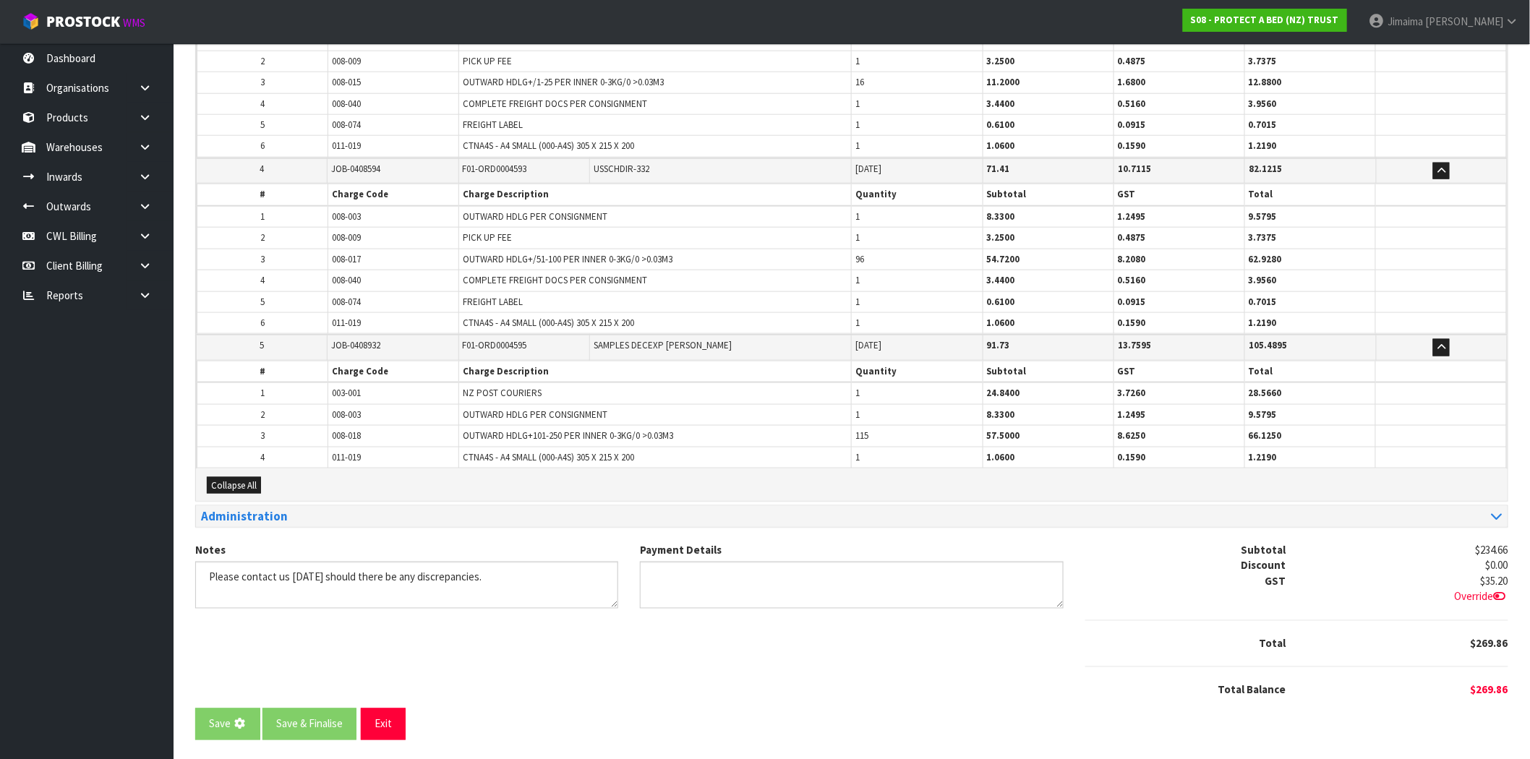
scroll to position [0, 0]
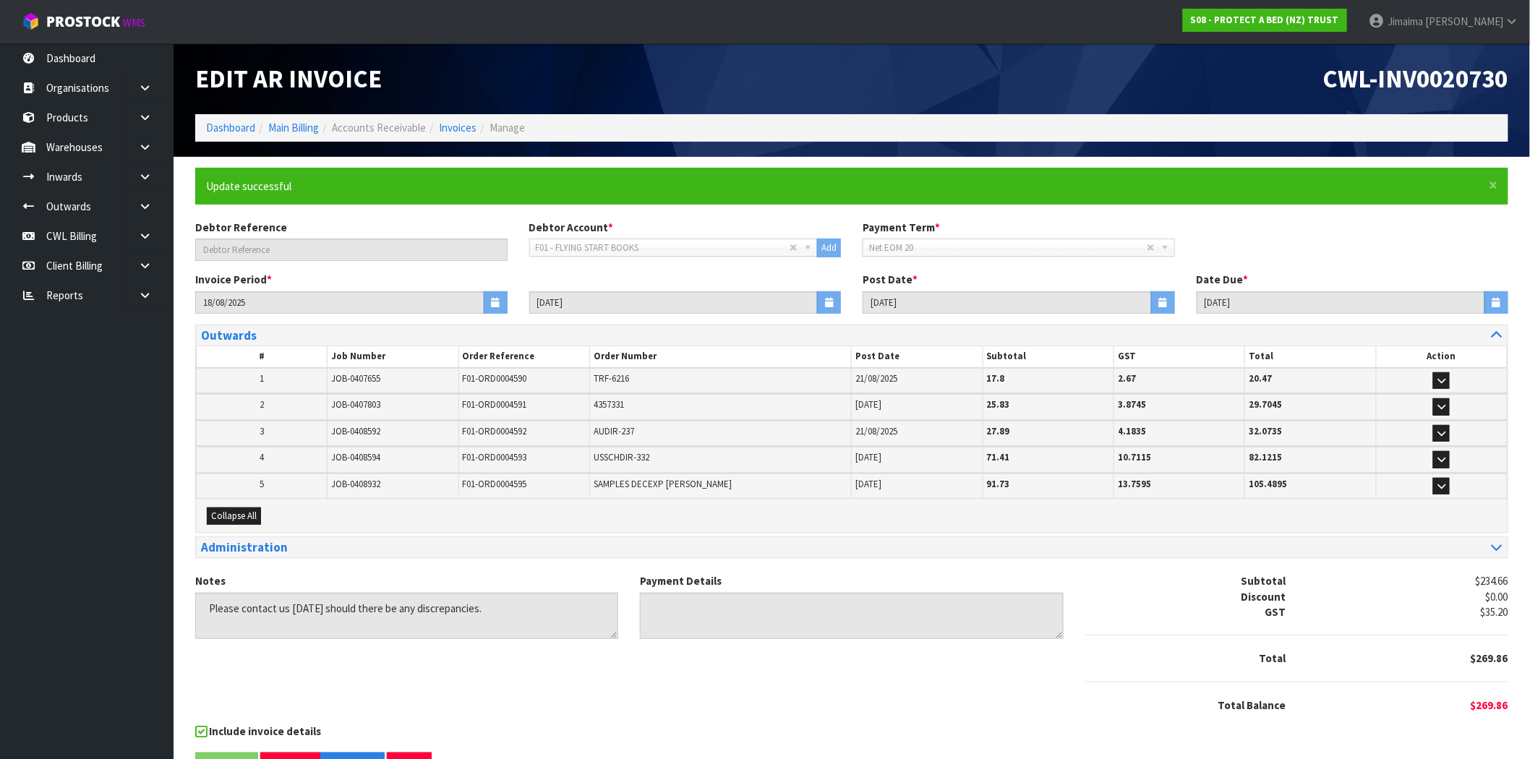
drag, startPoint x: 1254, startPoint y: 85, endPoint x: 1245, endPoint y: 89, distance: 9.4
click at [1254, 85] on h1 "CWL-INV0020730" at bounding box center [1186, 78] width 646 height 27
click at [791, 690] on div "Notes Payment Details Subtotal $234.66 Discount $0.00 GST $35.20 Total $269.86" at bounding box center [851, 648] width 1335 height 150
drag, startPoint x: 740, startPoint y: 60, endPoint x: 590, endPoint y: 106, distance: 156.4
click at [737, 60] on div "Edit AR Invoice" at bounding box center [517, 78] width 667 height 71
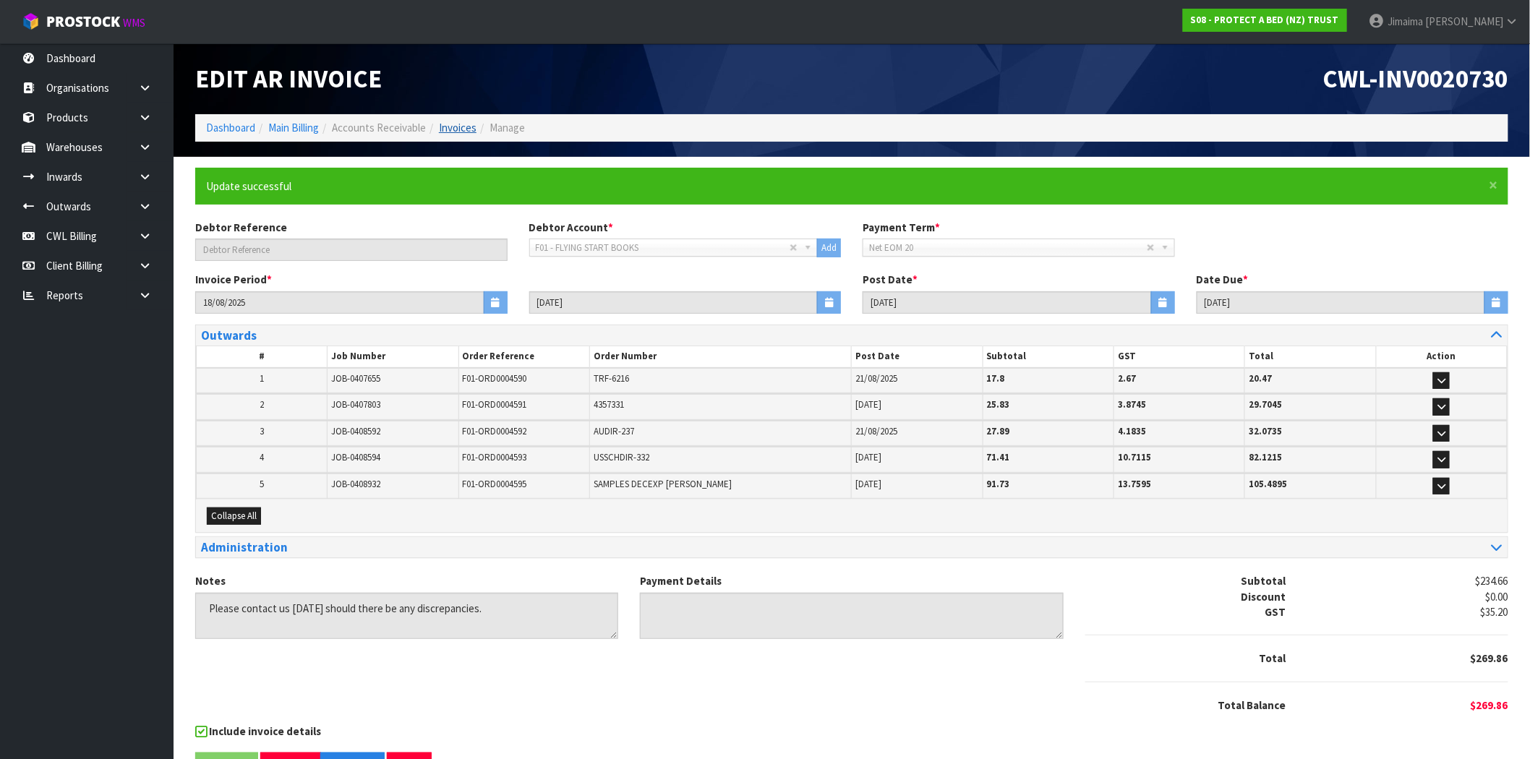
click at [475, 127] on ol "Dashboard Main Billing Accounts Receivable Invoices Manage" at bounding box center [851, 127] width 1313 height 27
click at [442, 127] on link "Invoices" at bounding box center [458, 128] width 38 height 14
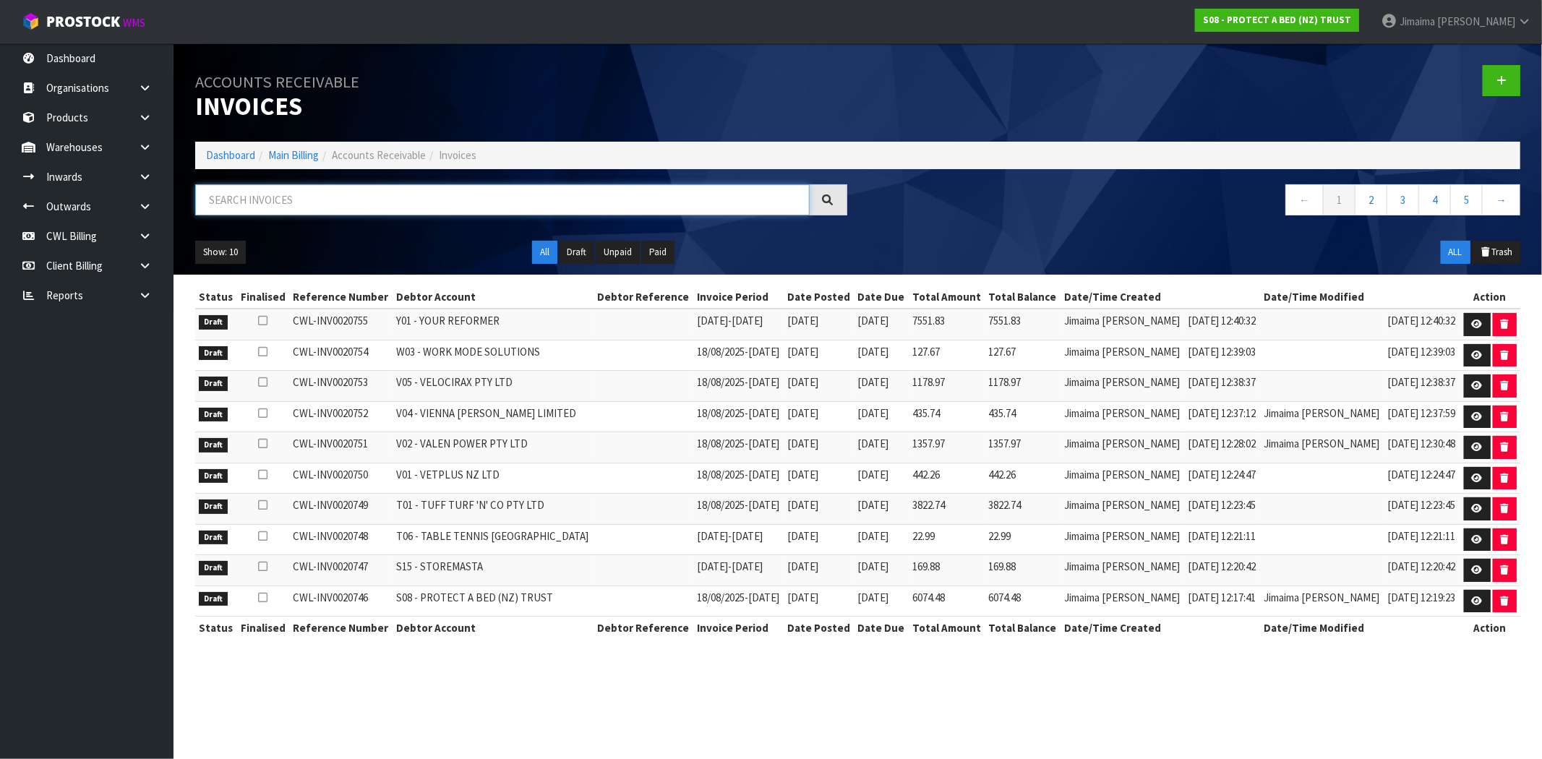
click at [395, 210] on input "text" at bounding box center [502, 199] width 615 height 31
paste input "G07"
type input "G07"
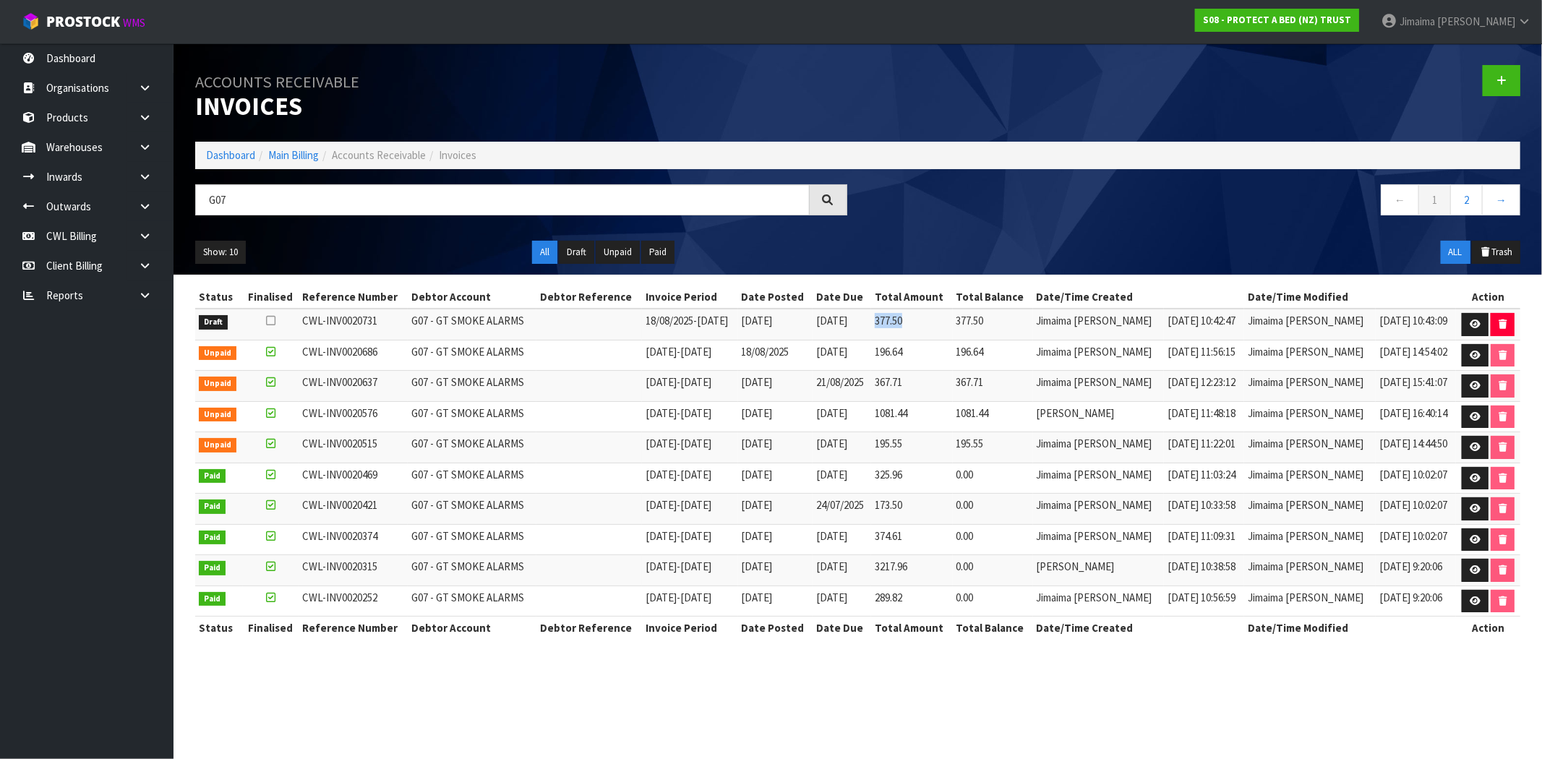
drag, startPoint x: 942, startPoint y: 325, endPoint x: 920, endPoint y: 334, distance: 23.4
click at [899, 328] on tr "Draft CWL-INV0020731 G07 - GT SMOKE ALARMS 18/08/2025 - 24/08/2025 25/08/2025 0…" at bounding box center [857, 324] width 1325 height 31
click at [900, 356] on tr "Unpaid CWL-INV0020686 G07 - GT SMOKE ALARMS 11/08/2025 - 17/08/2025 18/08/2025 …" at bounding box center [857, 355] width 1325 height 31
click at [1476, 319] on link at bounding box center [1475, 324] width 27 height 23
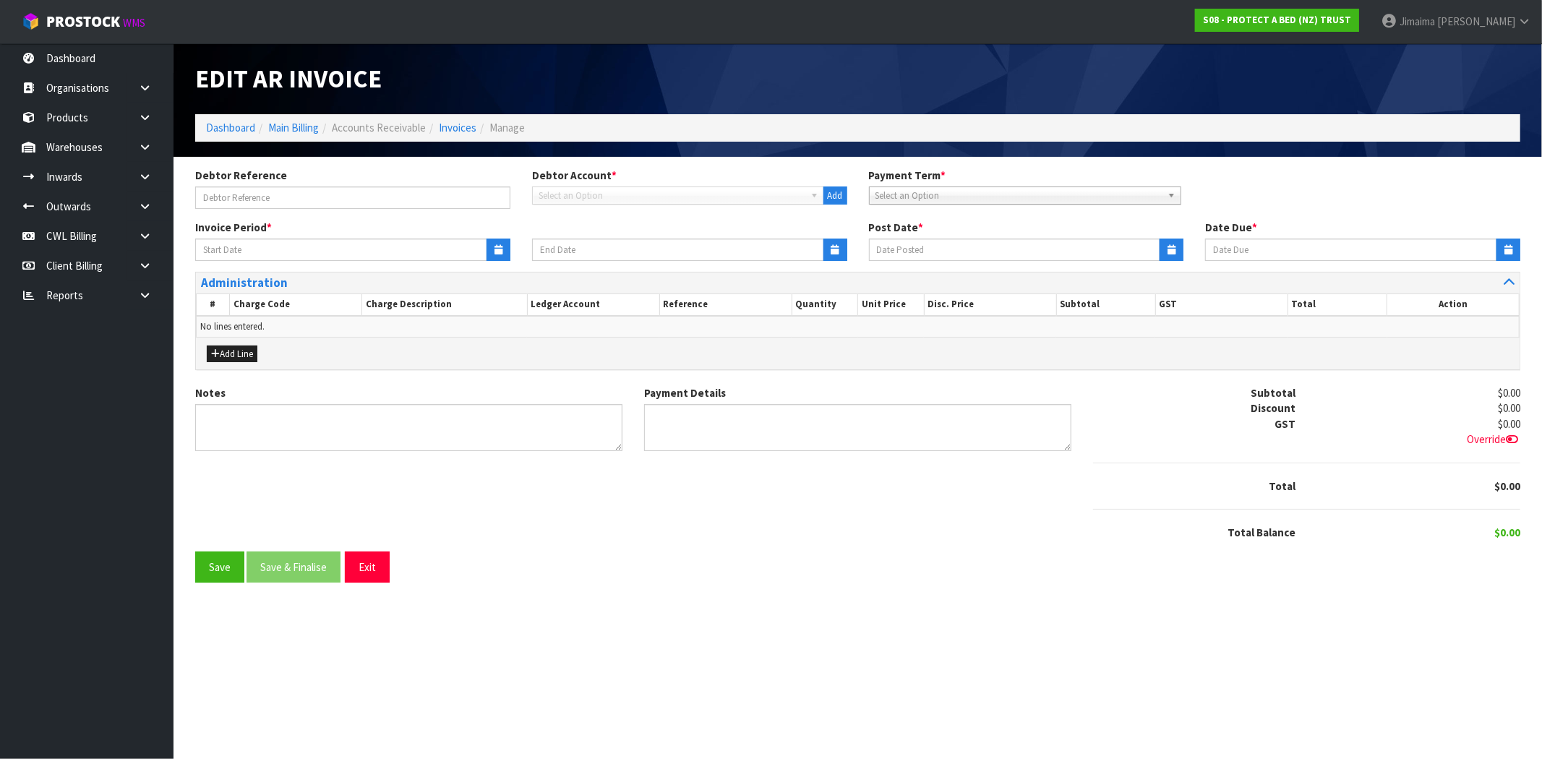
type input "18/08/2025"
type input "[DATE]"
type textarea "Please contact us within 7 days should there be any discrepancies."
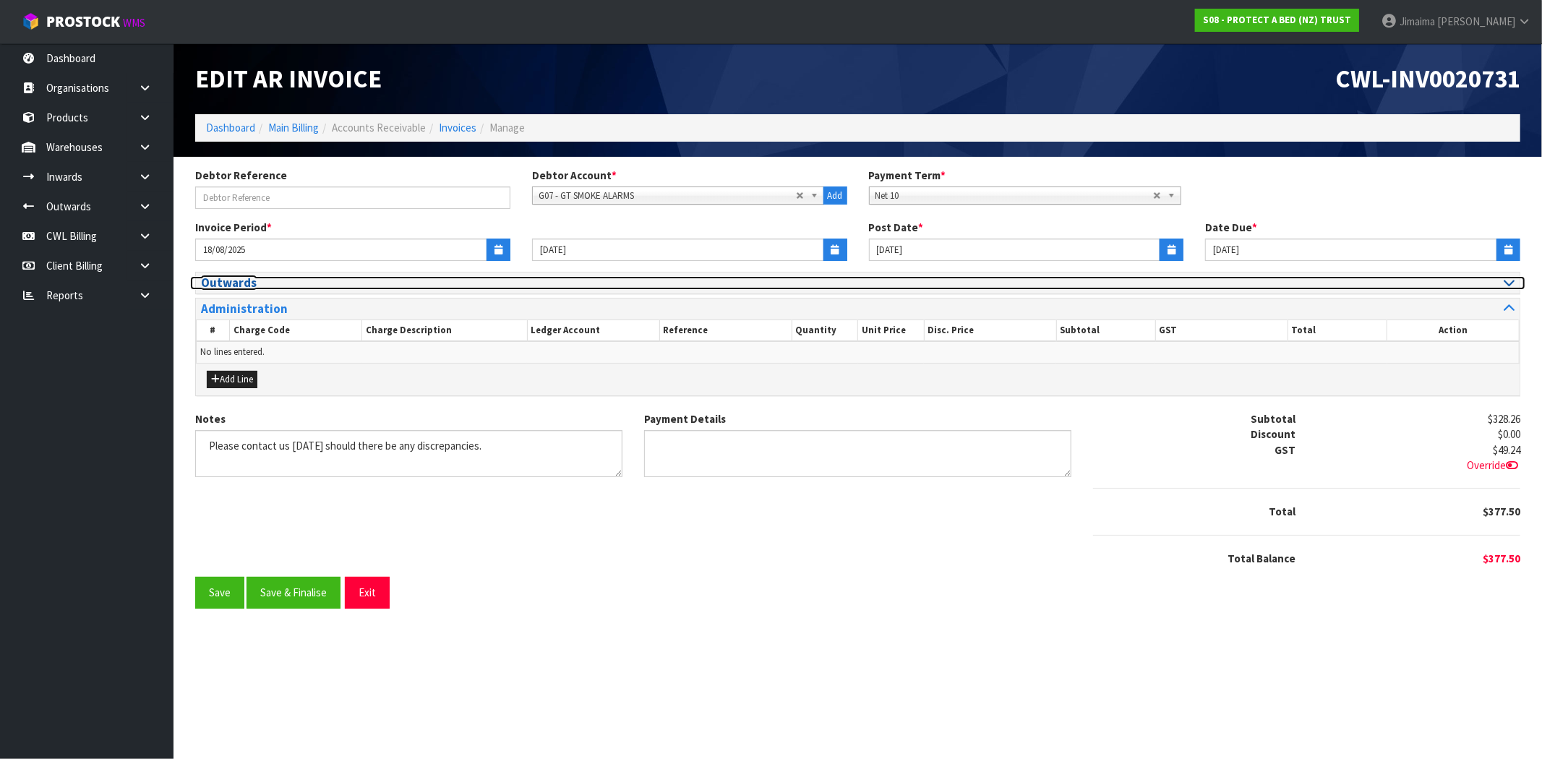
click at [291, 282] on h3 "Outwards" at bounding box center [524, 283] width 646 height 14
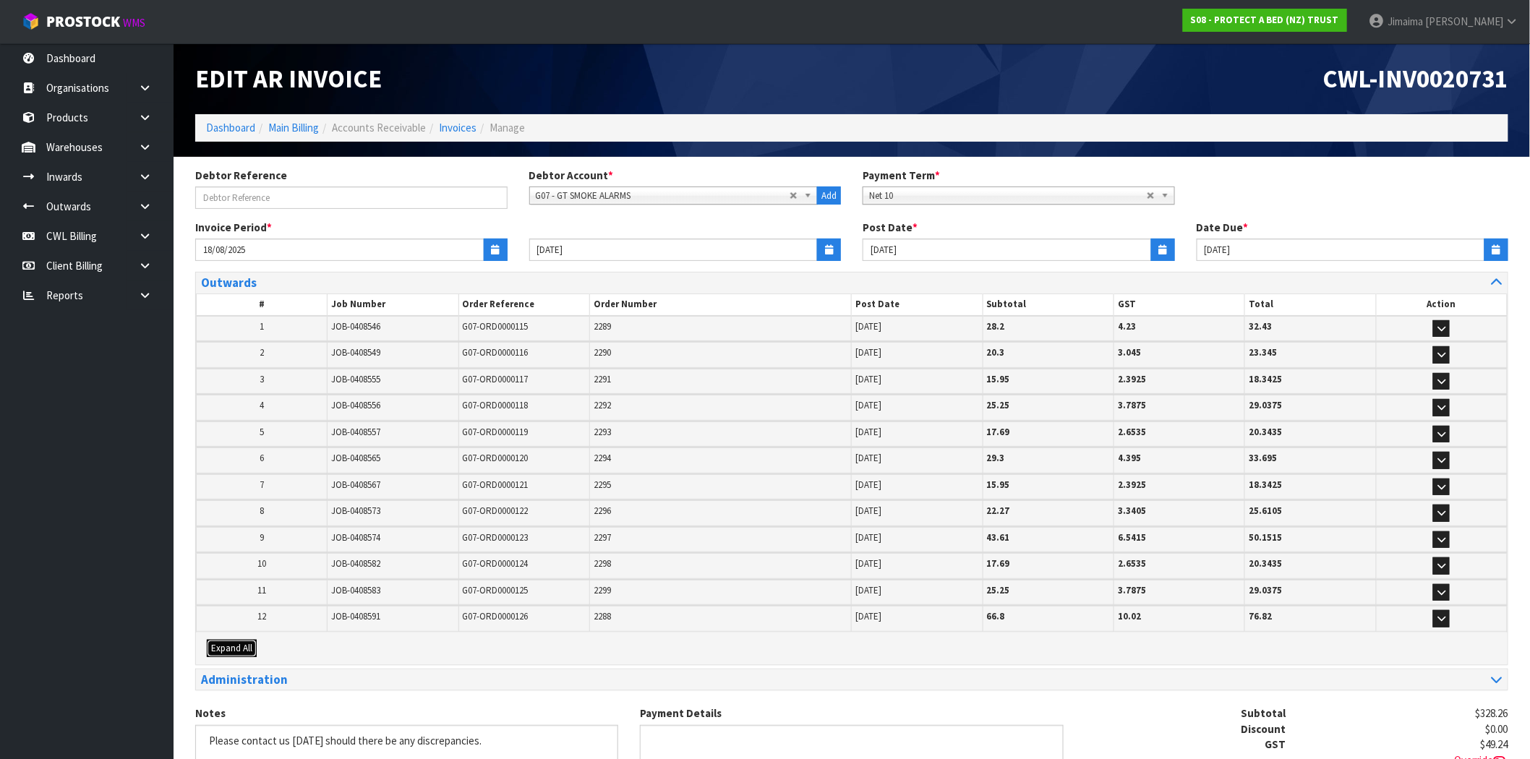
drag, startPoint x: 243, startPoint y: 641, endPoint x: 304, endPoint y: 601, distance: 72.6
click at [244, 642] on span "Expand All" at bounding box center [231, 648] width 41 height 12
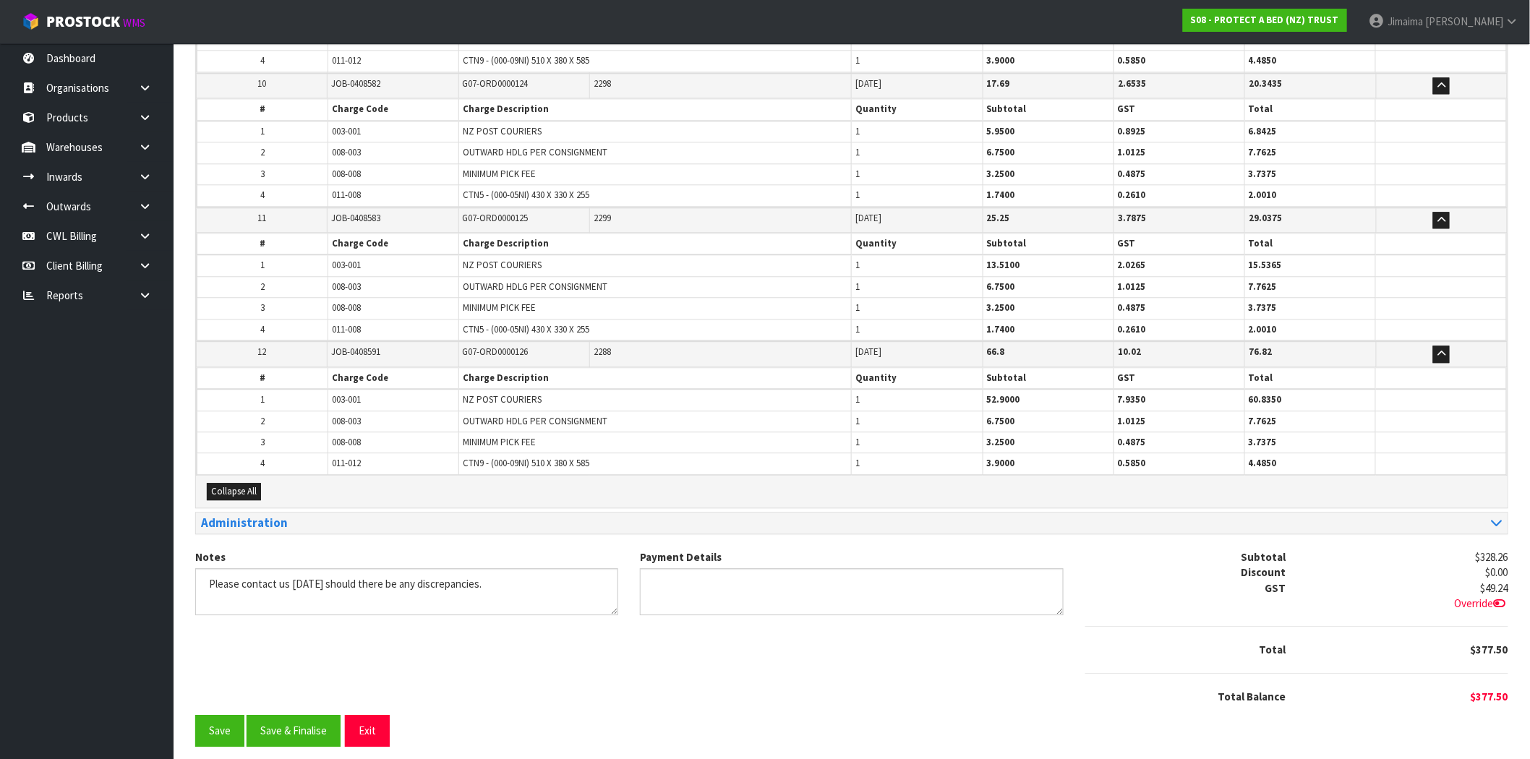
drag, startPoint x: 334, startPoint y: 414, endPoint x: 367, endPoint y: 421, distance: 34.0
click at [297, 416] on tr "2 008-003 OUTWARD HDLG PER CONSIGNMENT 1 6.7500 1.0125 7.7625" at bounding box center [851, 421] width 1309 height 21
click at [313, 724] on button "Save & Finalise" at bounding box center [294, 730] width 94 height 31
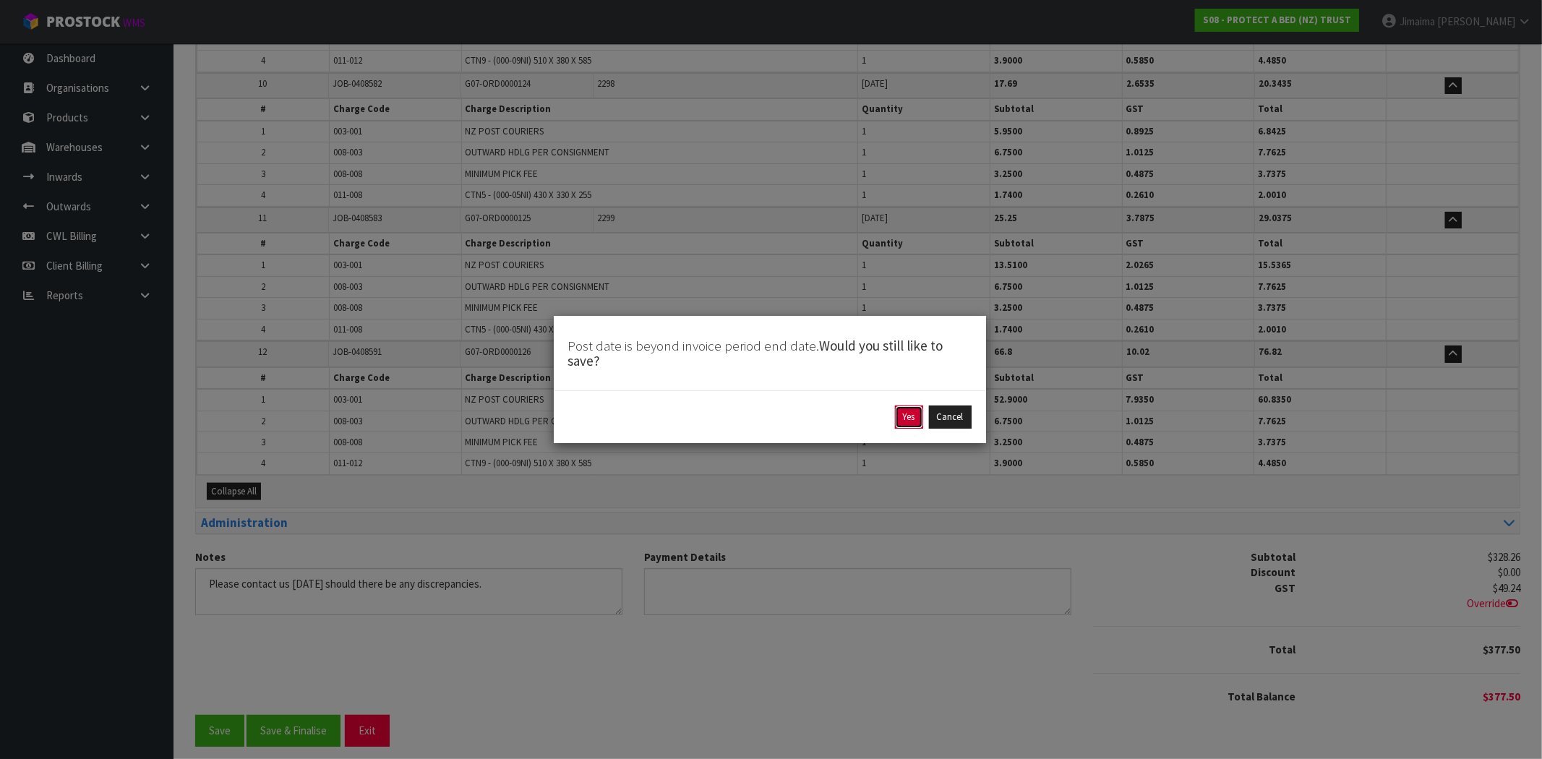
click at [909, 416] on button "Yes" at bounding box center [909, 417] width 28 height 23
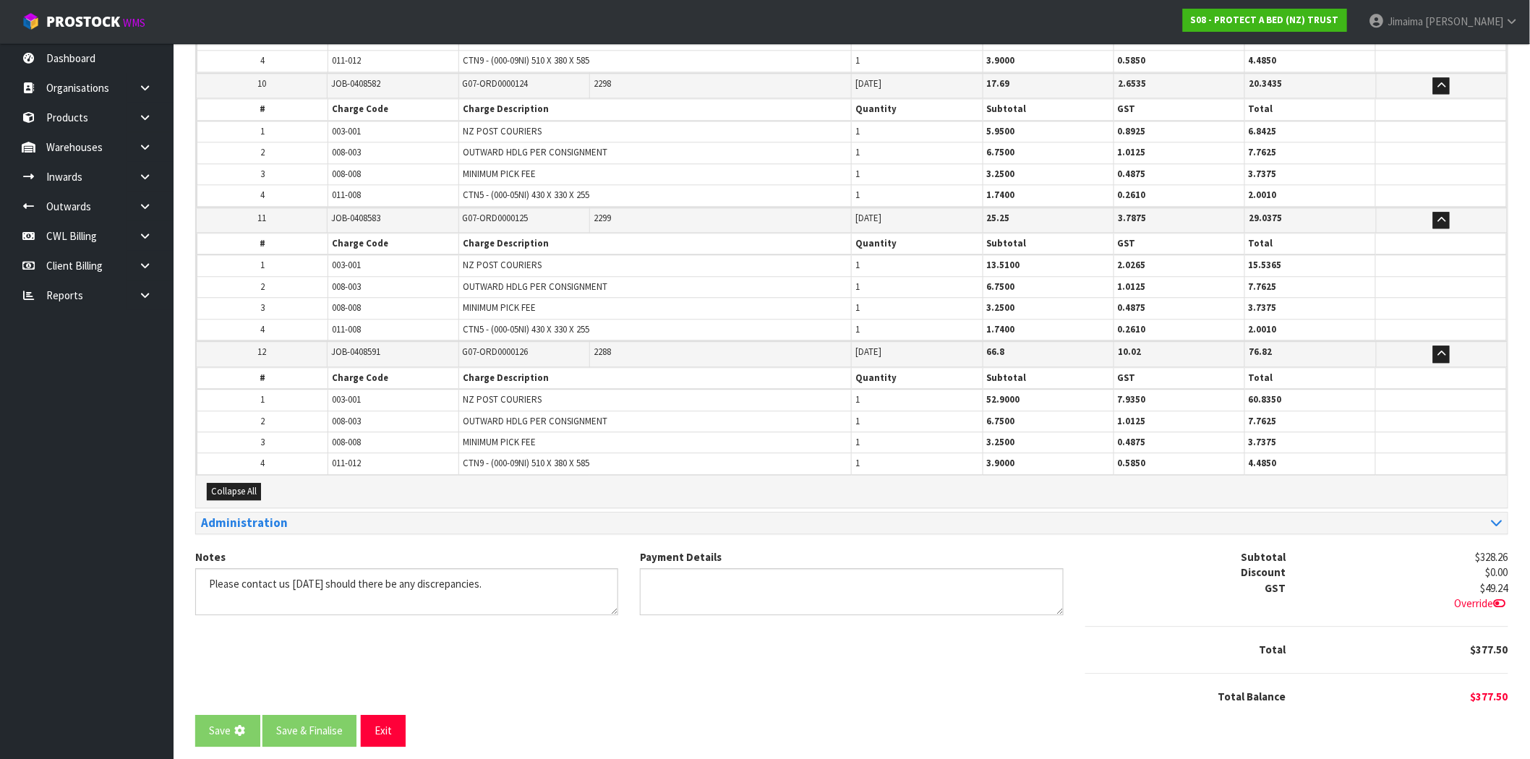
scroll to position [0, 0]
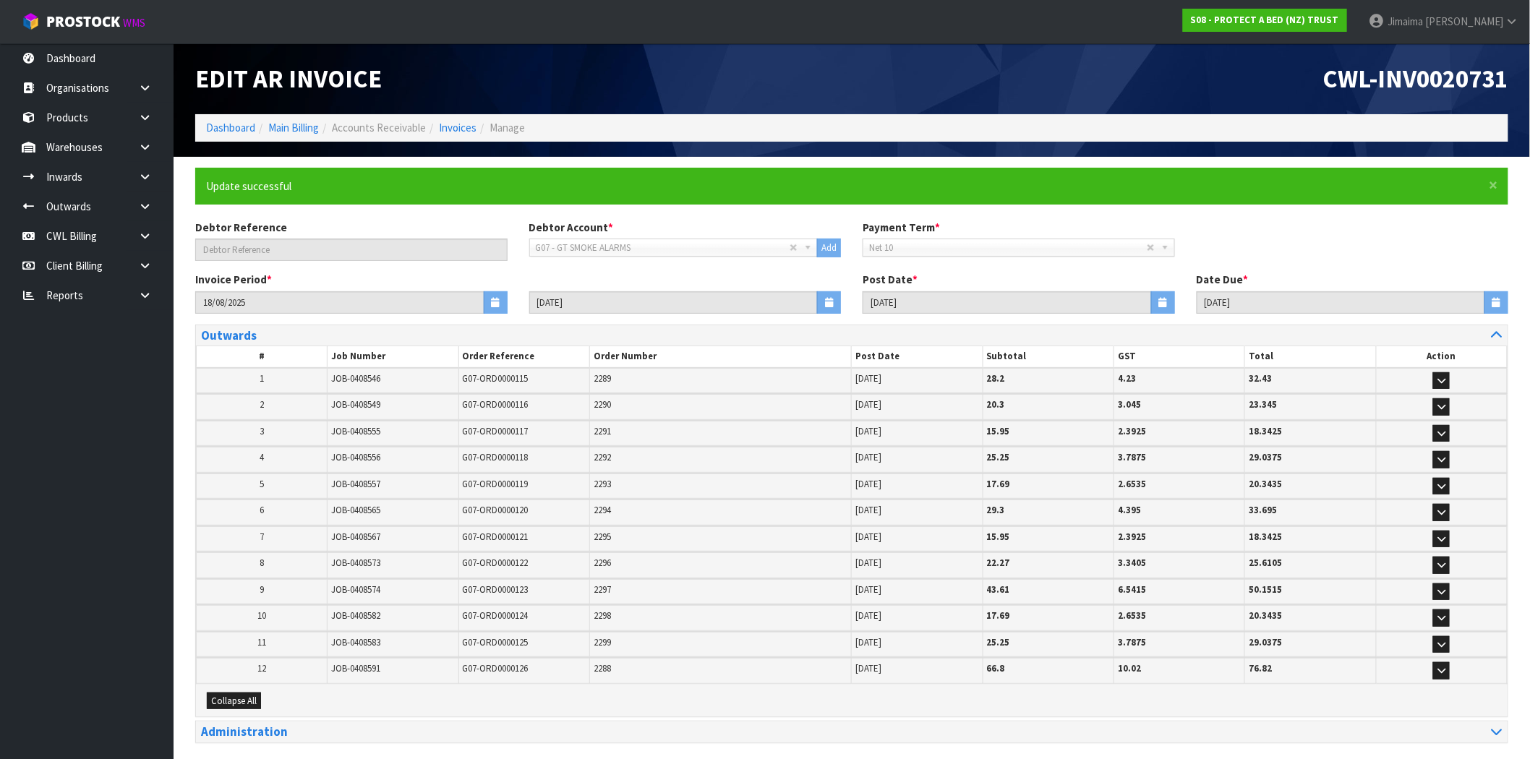
drag, startPoint x: 500, startPoint y: 684, endPoint x: 505, endPoint y: 677, distance: 7.8
click at [500, 685] on div "Collapse All" at bounding box center [851, 701] width 1311 height 32
click at [453, 127] on link "Invoices" at bounding box center [458, 128] width 38 height 14
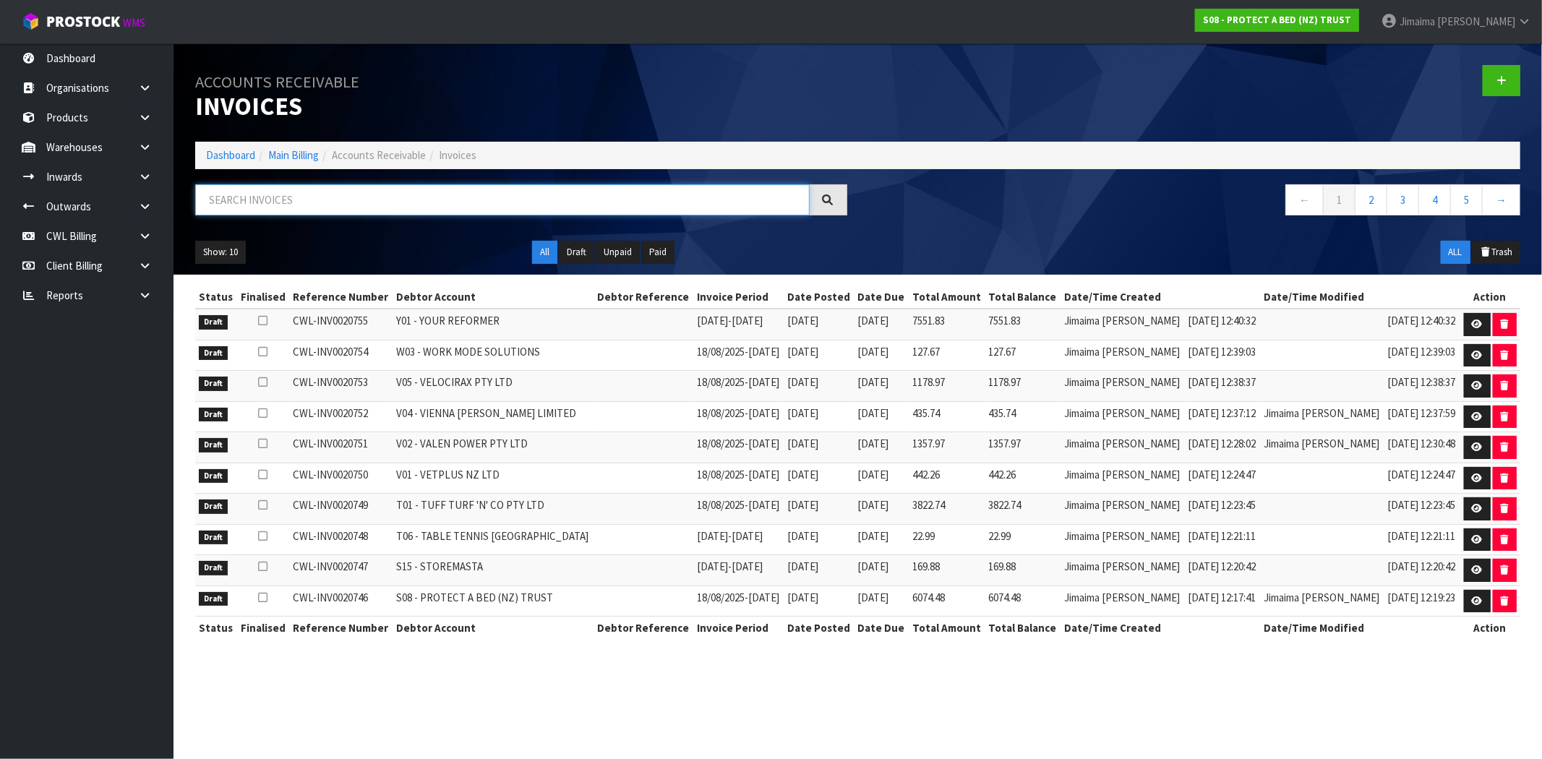
click at [443, 200] on input "text" at bounding box center [502, 199] width 615 height 31
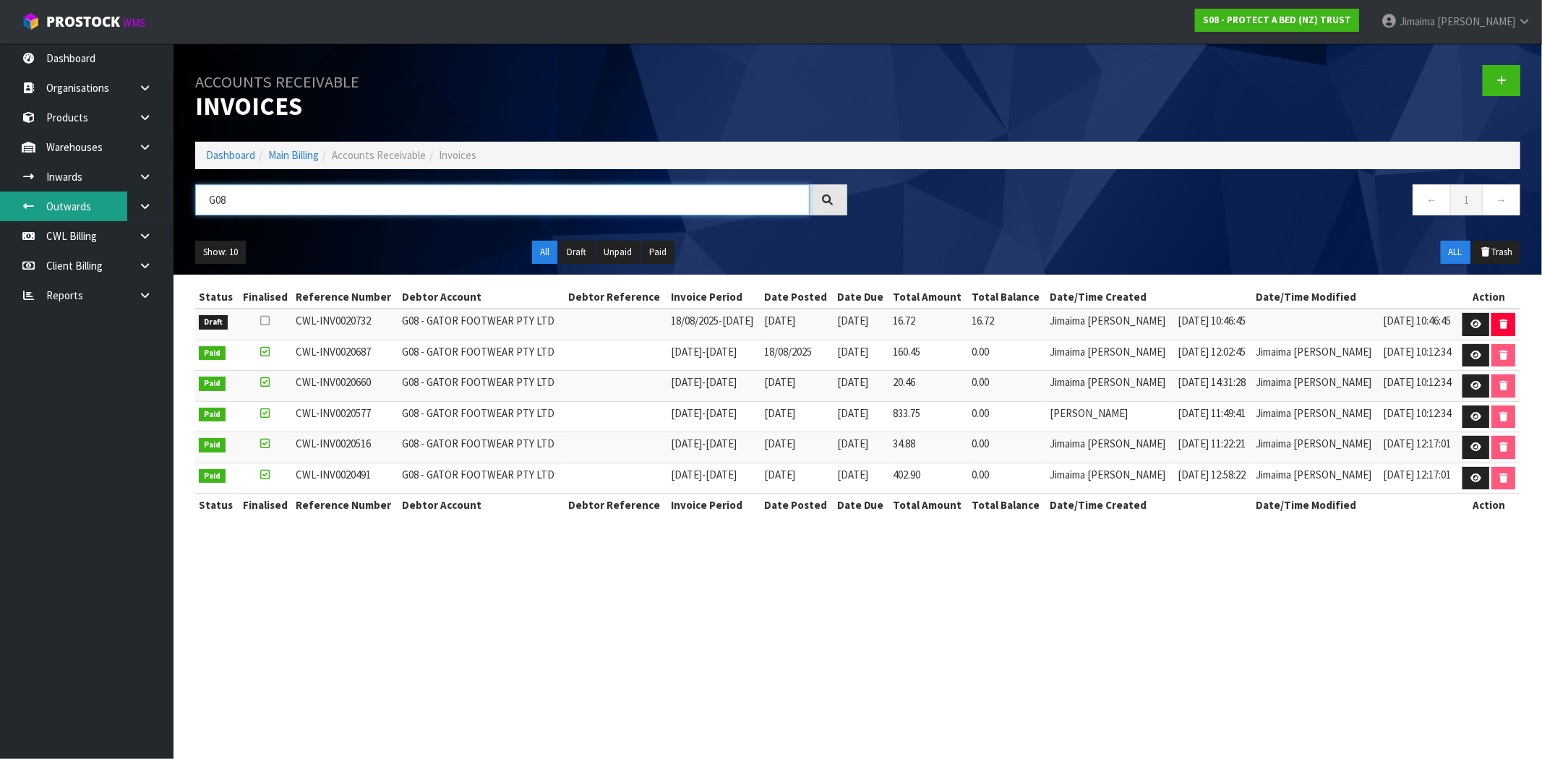
type input "G08"
drag, startPoint x: 1025, startPoint y: 320, endPoint x: 952, endPoint y: 320, distance: 73.0
click at [979, 320] on tr "Draft CWL-INV0020732 G08 - GATOR FOOTWEAR PTY LTD 18/08/2025 - 24/08/2025 25/08…" at bounding box center [857, 324] width 1325 height 31
drag, startPoint x: 1473, startPoint y: 317, endPoint x: 1263, endPoint y: 320, distance: 209.7
click at [1473, 317] on link at bounding box center [1476, 324] width 27 height 23
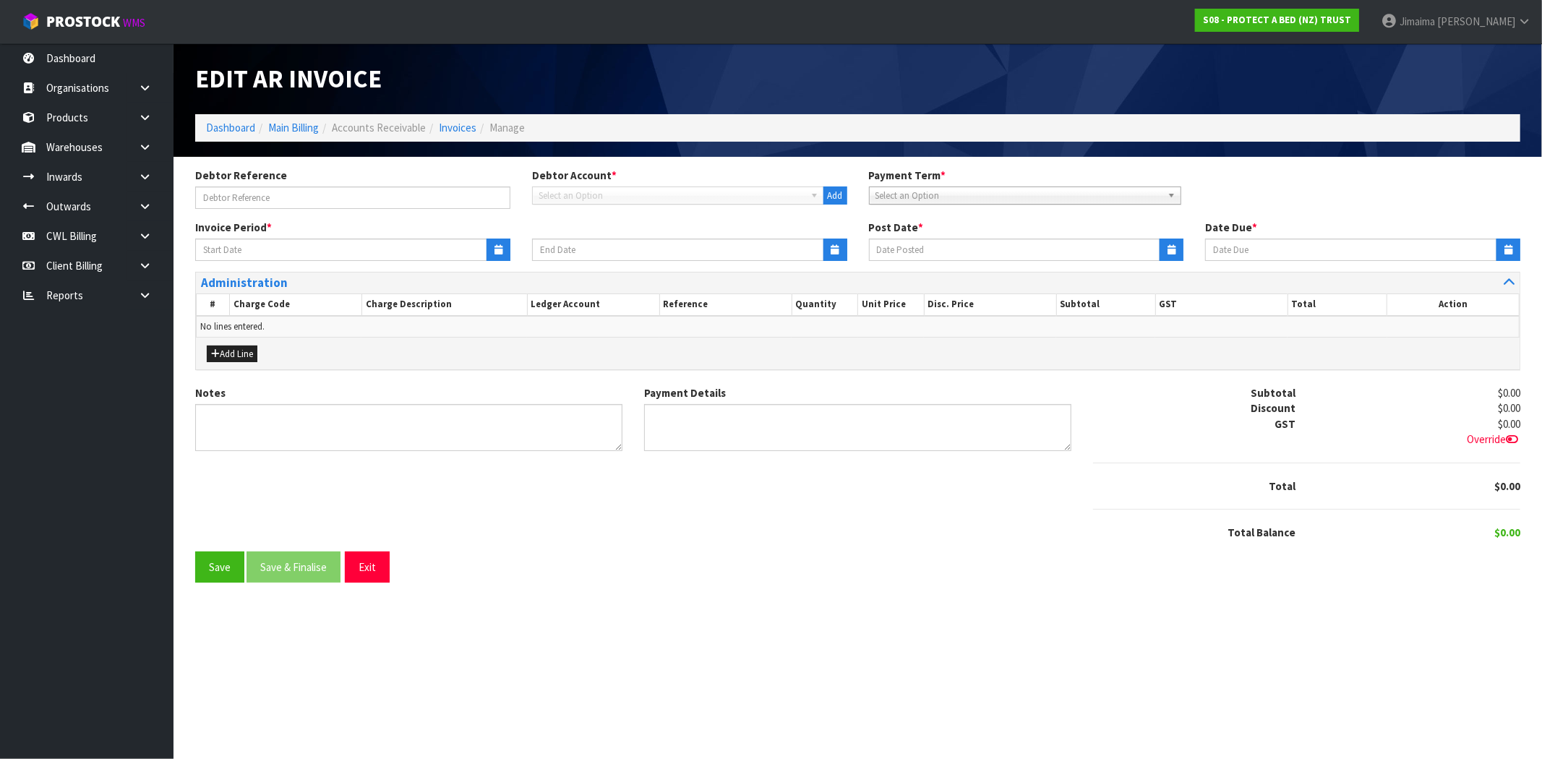
type input "18/08/2025"
type input "[DATE]"
type textarea "Please contact us within 7 days should there be any discrepancies."
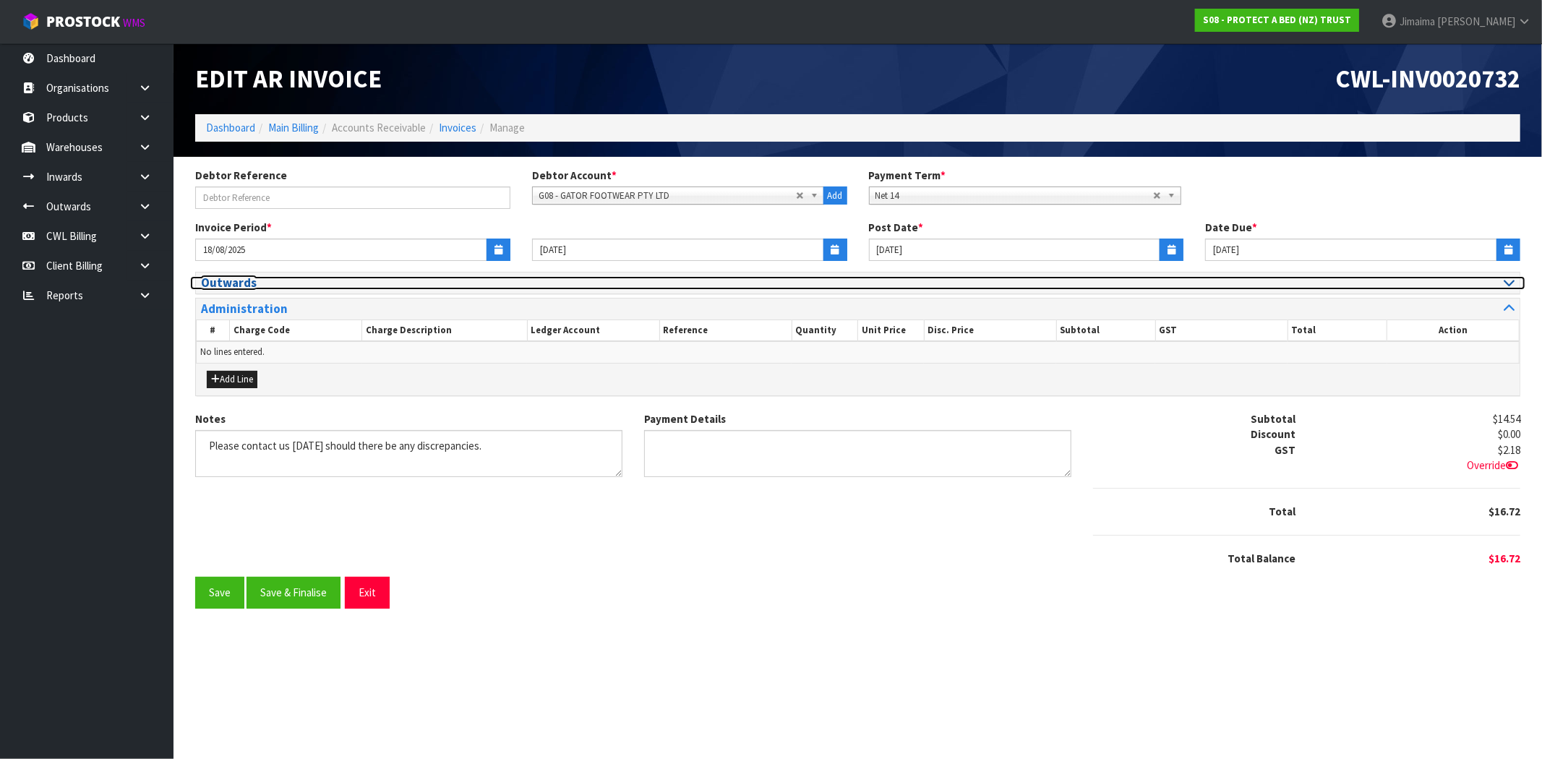
click at [236, 287] on h3 "Outwards" at bounding box center [524, 283] width 646 height 14
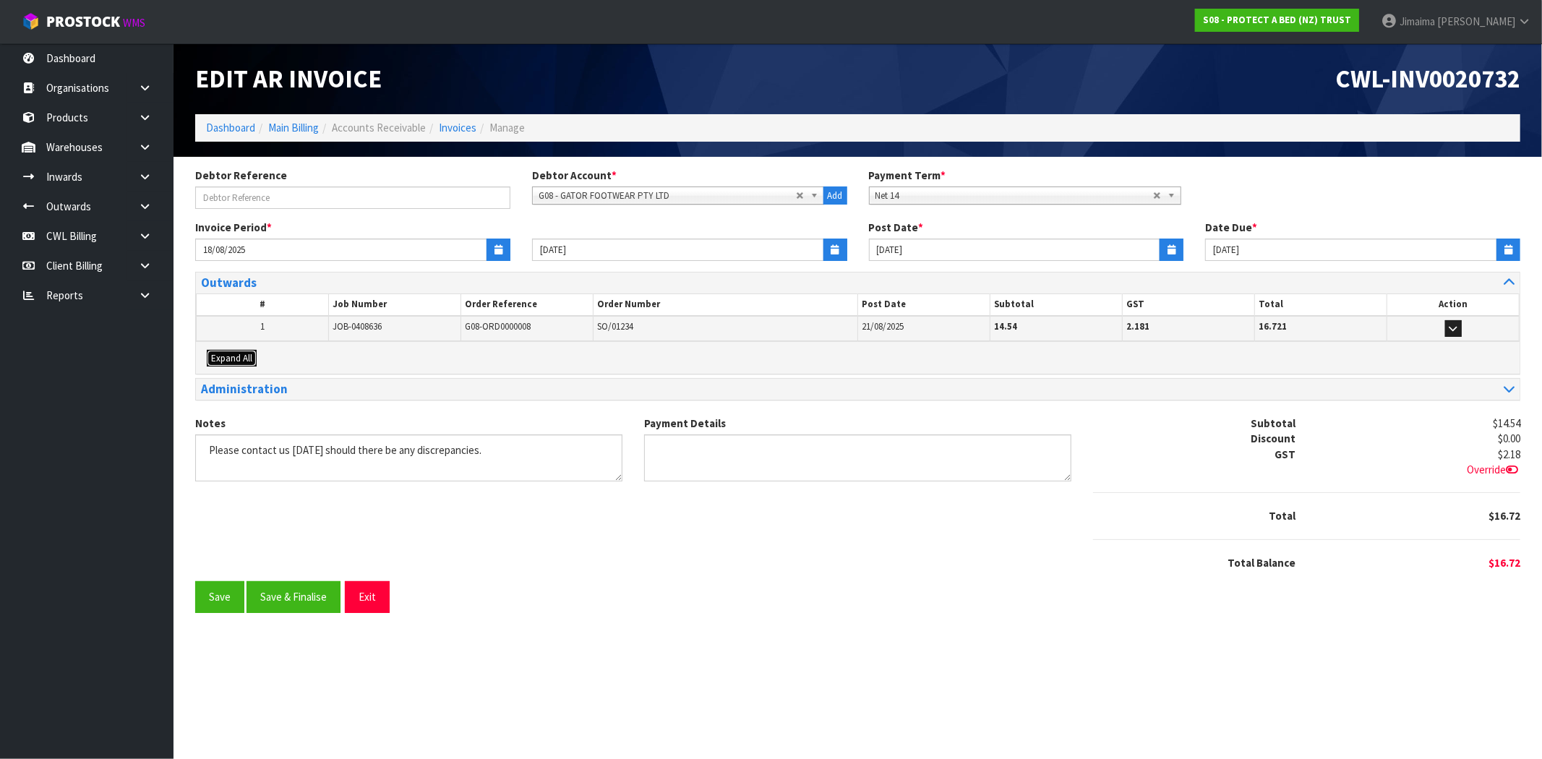
drag, startPoint x: 234, startPoint y: 359, endPoint x: 380, endPoint y: 361, distance: 146.1
click at [239, 359] on span "Expand All" at bounding box center [231, 358] width 41 height 12
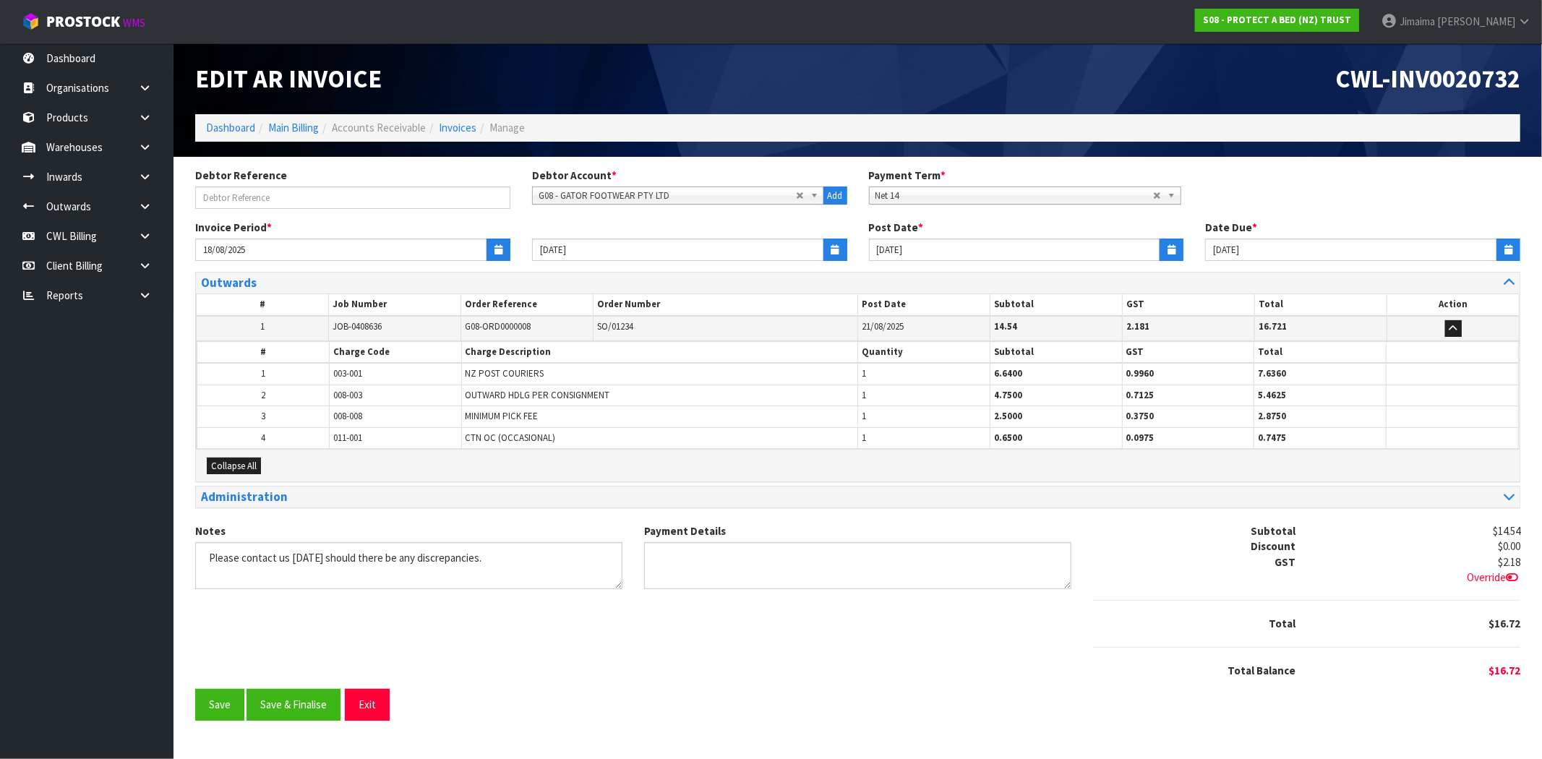
click at [396, 365] on td "003-001" at bounding box center [395, 374] width 132 height 22
click at [312, 706] on button "Save & Finalise" at bounding box center [294, 705] width 94 height 31
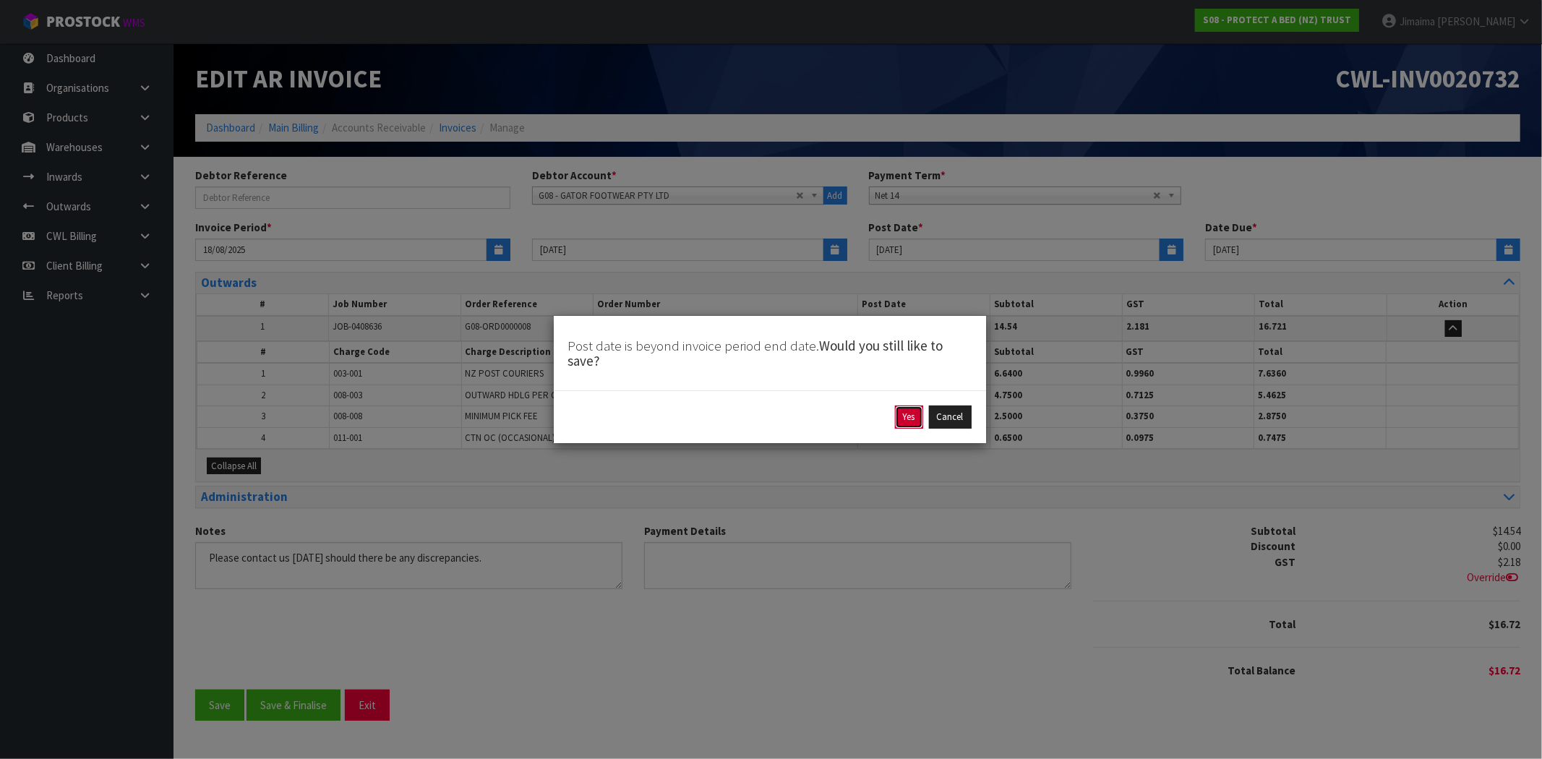
click at [913, 416] on button "Yes" at bounding box center [909, 417] width 28 height 23
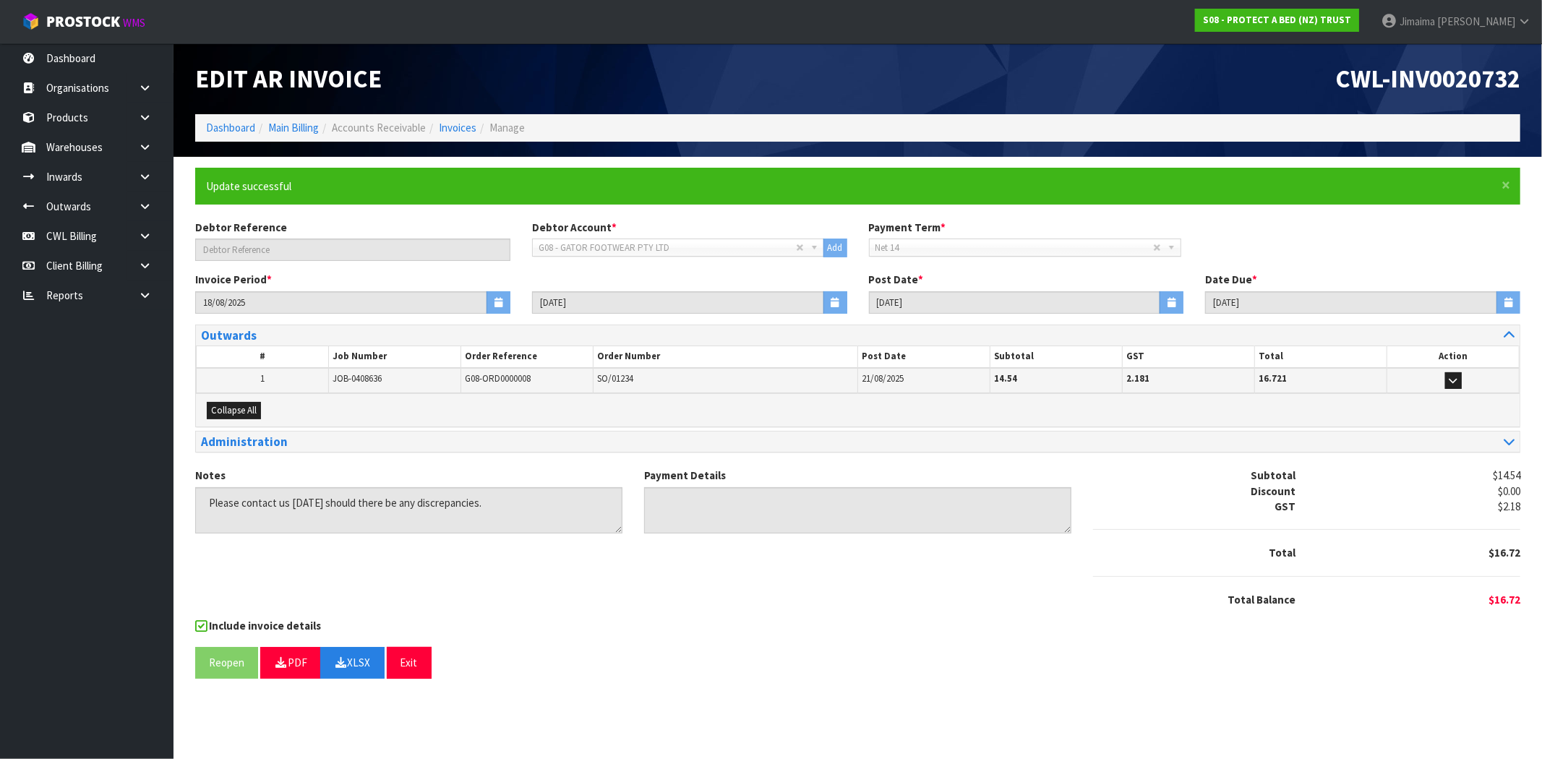
drag, startPoint x: 695, startPoint y: 571, endPoint x: 726, endPoint y: 613, distance: 52.2
click at [695, 572] on div "Notes Payment Details Subtotal $14.54 Discount $0.00 GST $2.18 Total $16.72" at bounding box center [857, 543] width 1347 height 150
click at [1319, 204] on div "× Close Update successful" at bounding box center [857, 186] width 1325 height 37
click at [239, 408] on span "Collapse All" at bounding box center [234, 410] width 46 height 12
click at [230, 410] on span "Expand All" at bounding box center [231, 410] width 41 height 12
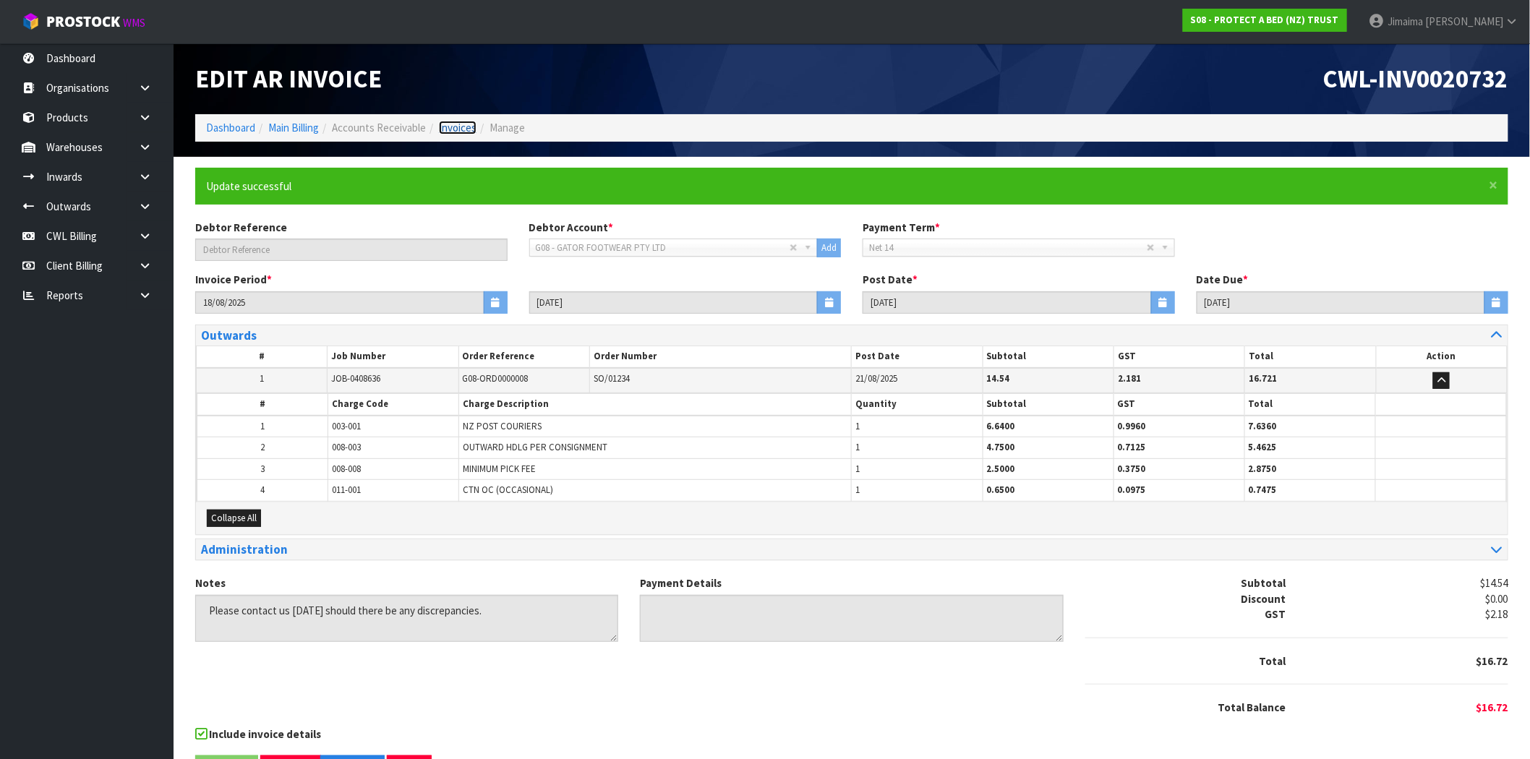
click at [471, 127] on link "Invoices" at bounding box center [458, 128] width 38 height 14
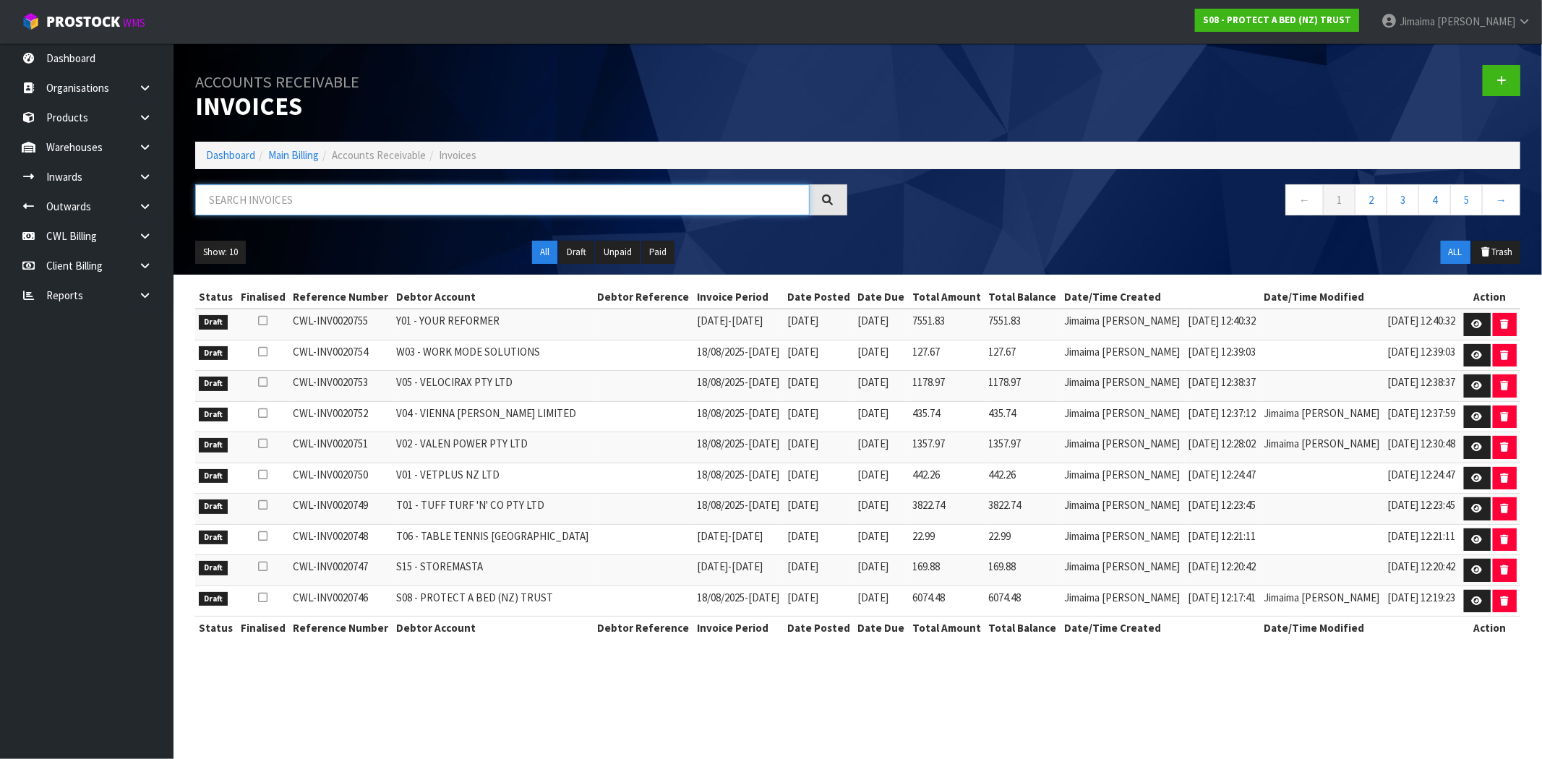
click at [267, 196] on input "text" at bounding box center [502, 199] width 615 height 31
paste input "I02"
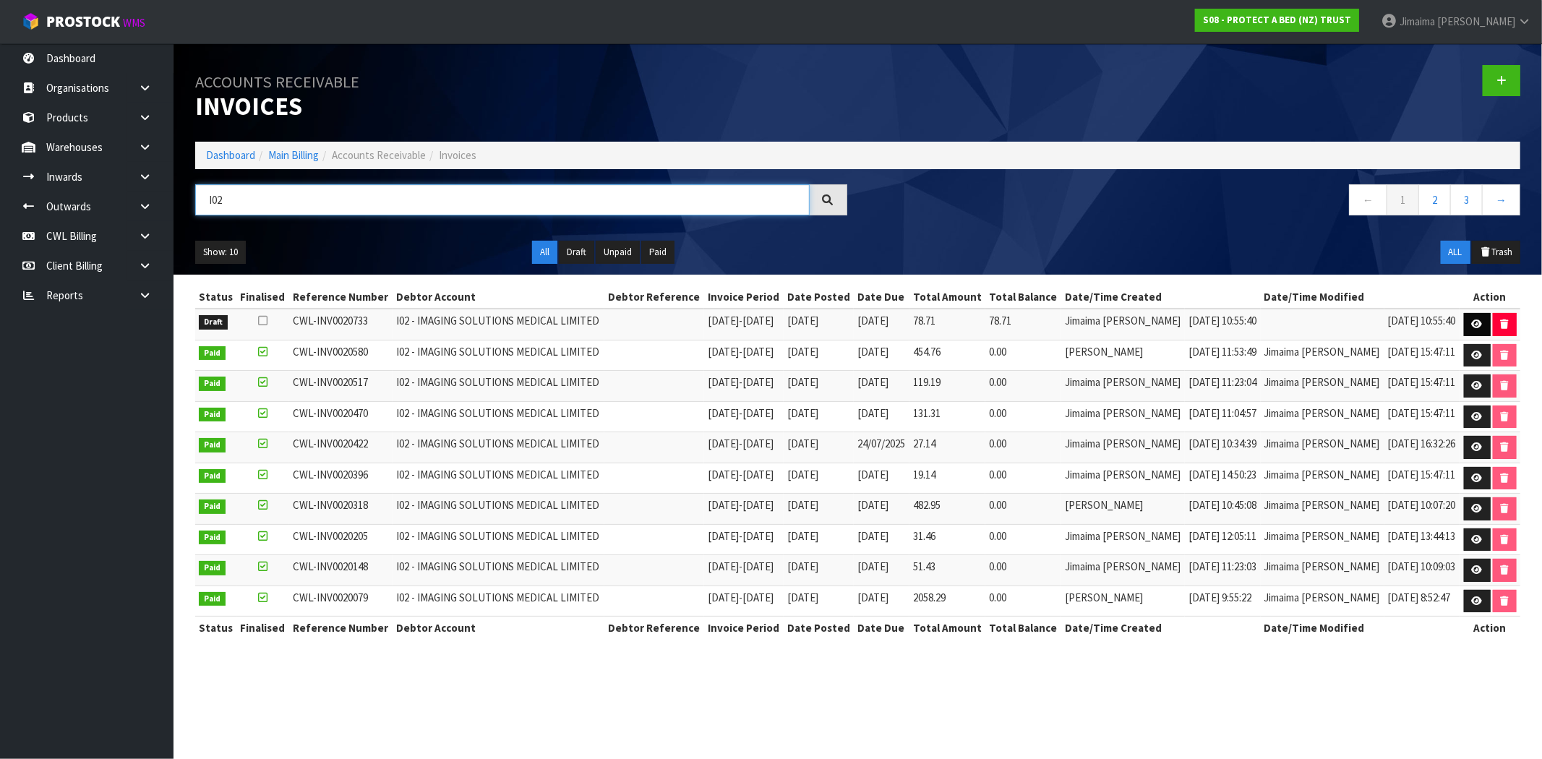
type input "I02"
click at [1476, 314] on link at bounding box center [1477, 324] width 27 height 23
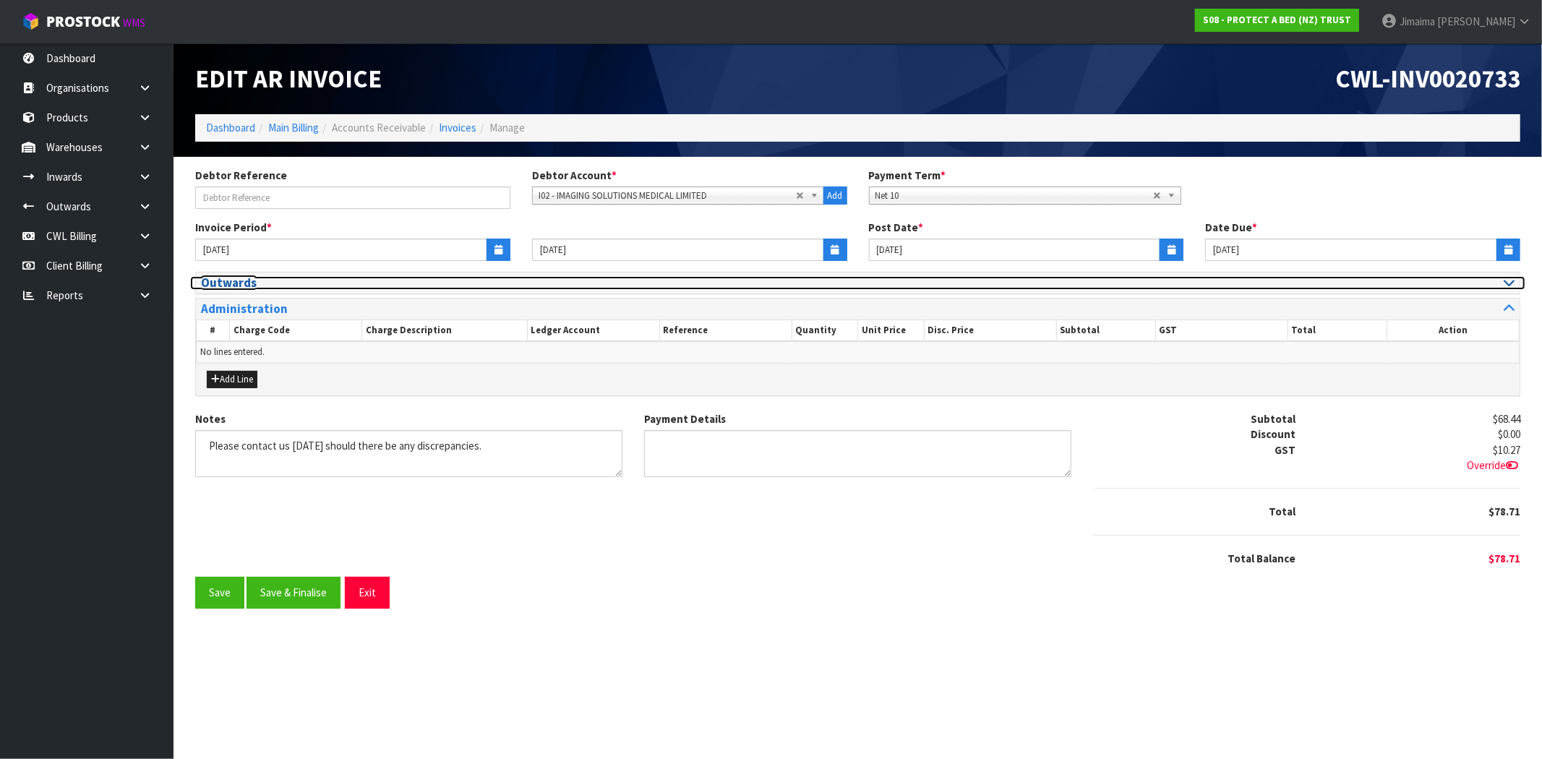
click at [244, 279] on h3 "Outwards" at bounding box center [524, 283] width 646 height 14
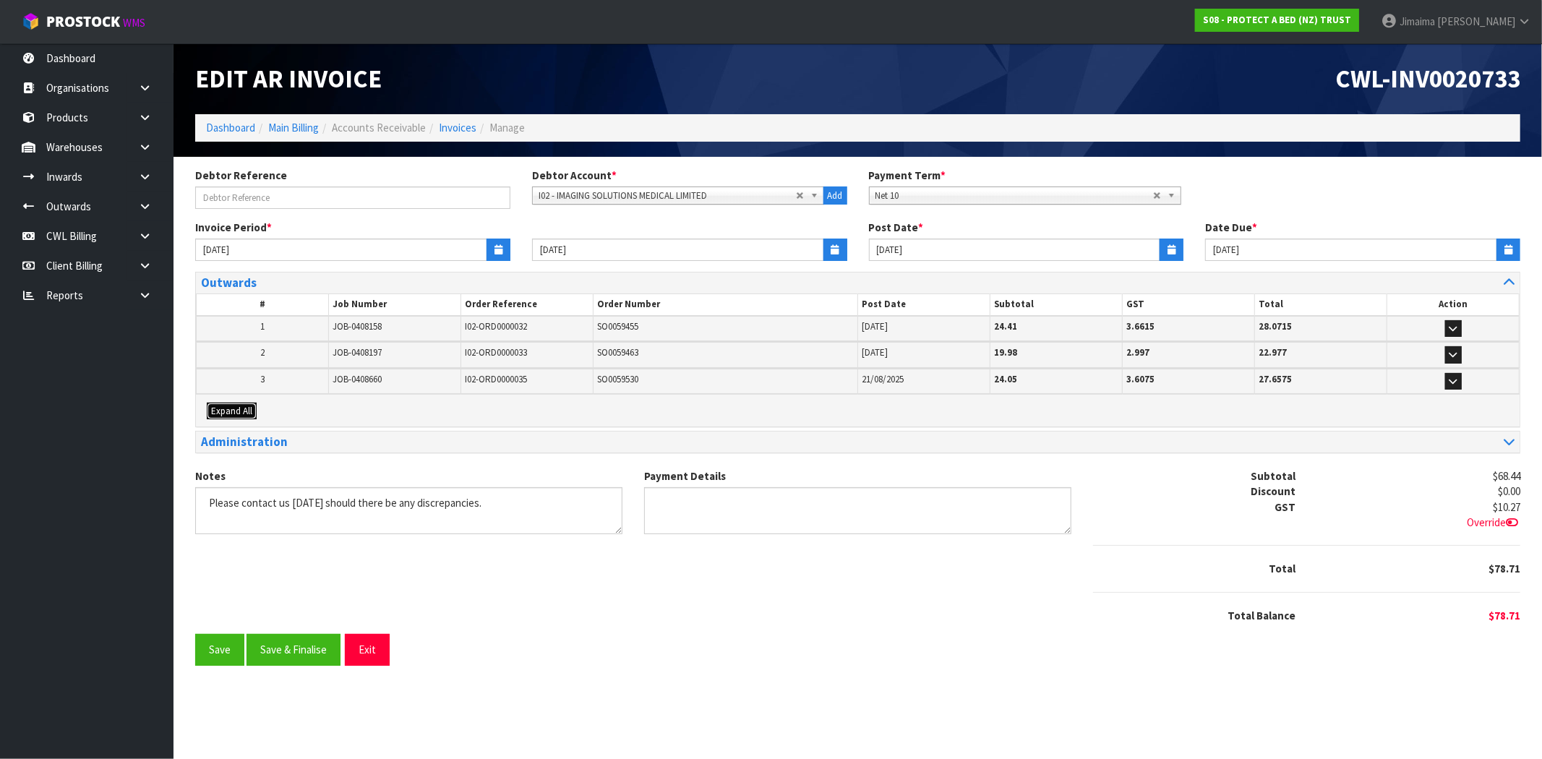
click at [248, 408] on span "Expand All" at bounding box center [231, 411] width 41 height 12
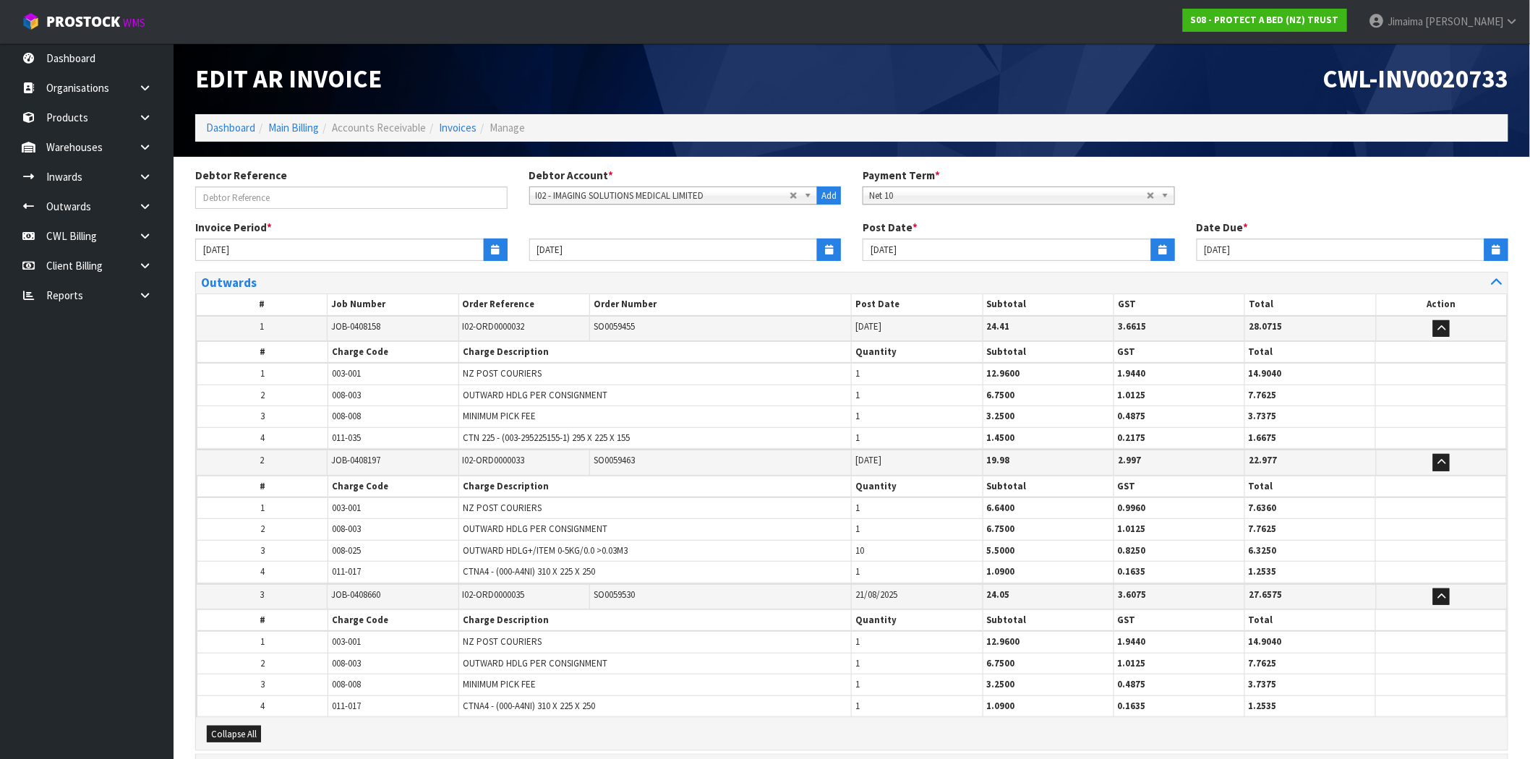
click at [309, 370] on td "1" at bounding box center [262, 374] width 131 height 22
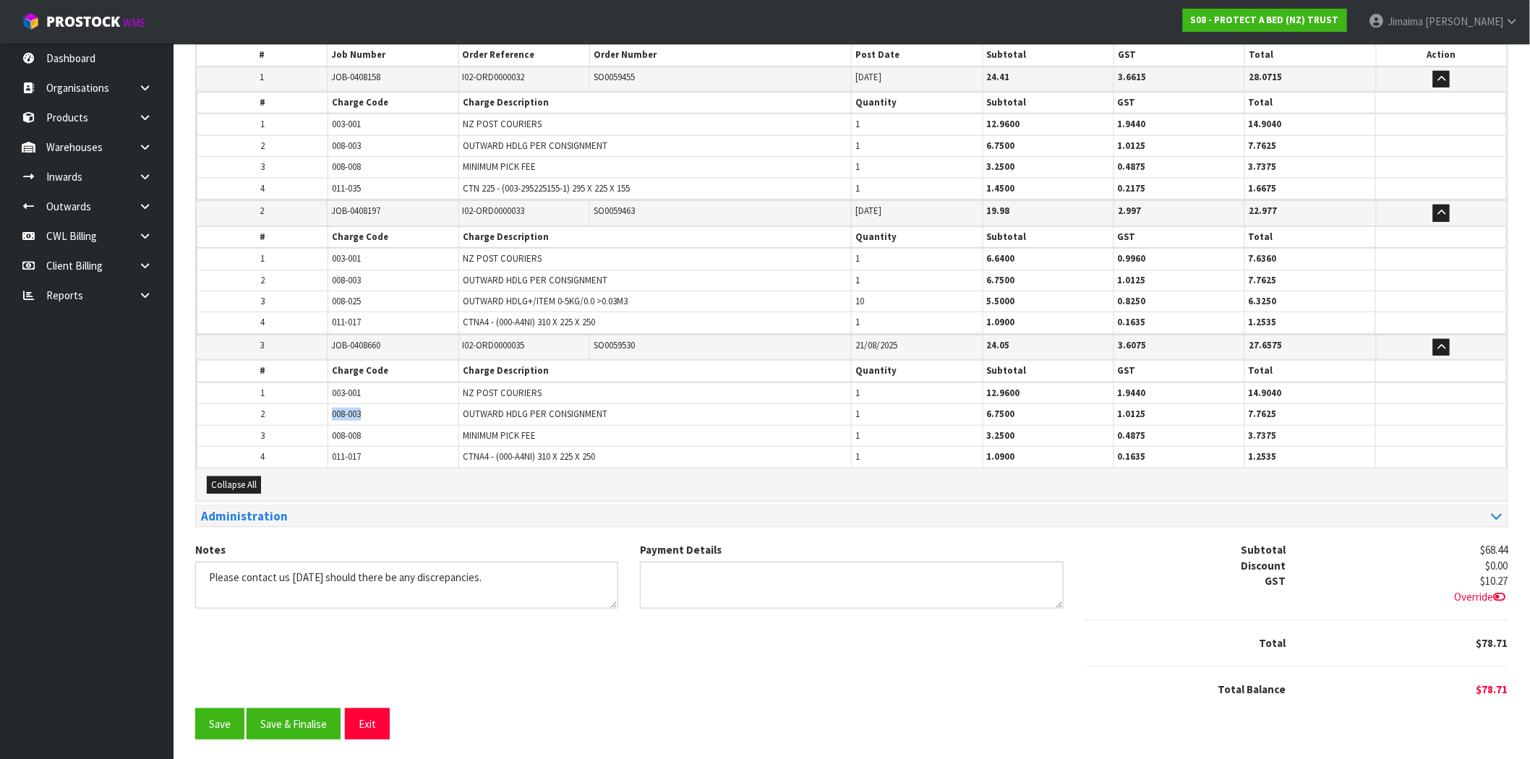
click at [294, 409] on tr "2 008-003 OUTWARD HDLG PER CONSIGNMENT 1 6.7500 1.0125 7.7625" at bounding box center [851, 414] width 1309 height 21
click at [343, 419] on td "008-003" at bounding box center [393, 414] width 131 height 21
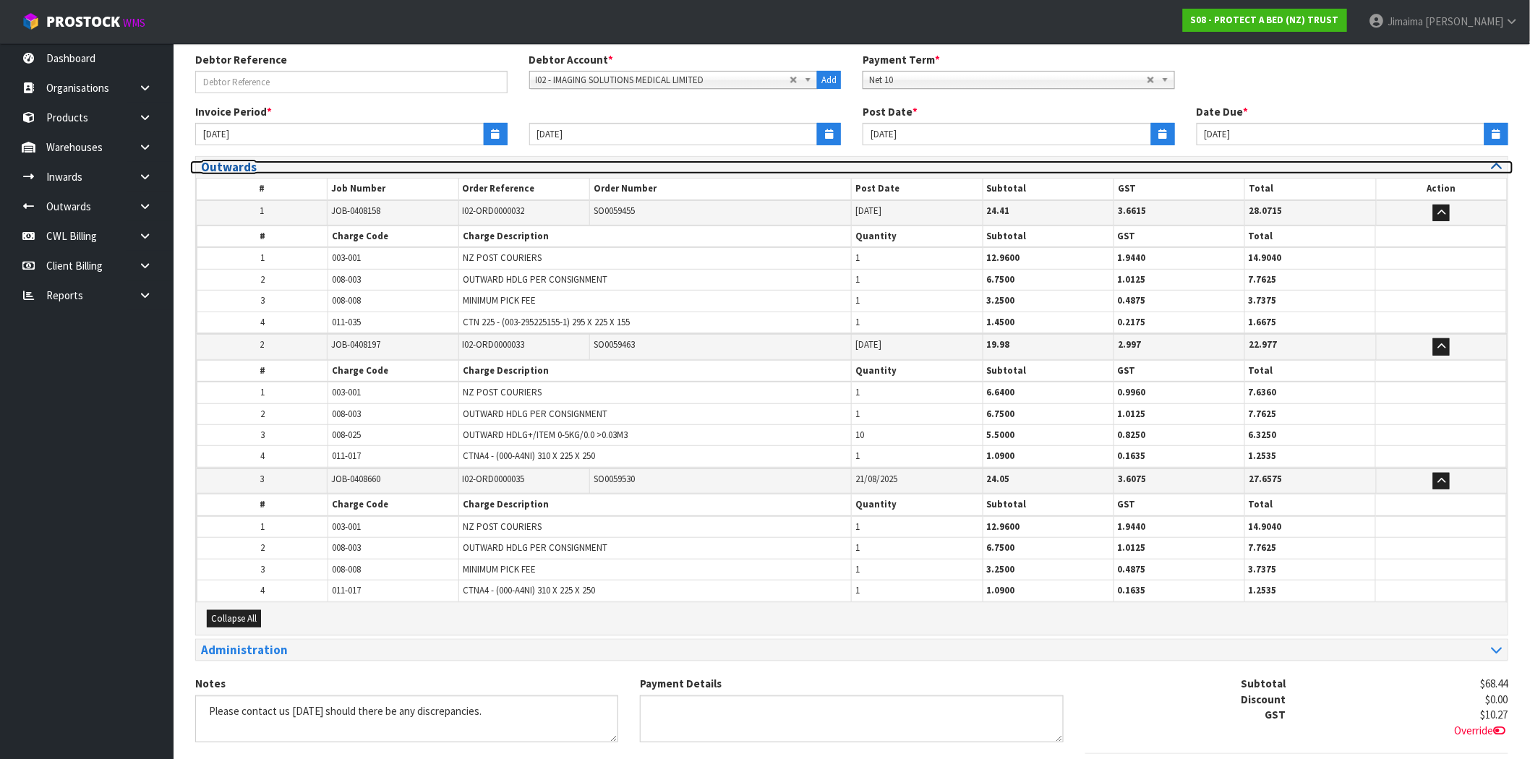
click at [233, 166] on h3 "Outwards" at bounding box center [521, 167] width 640 height 14
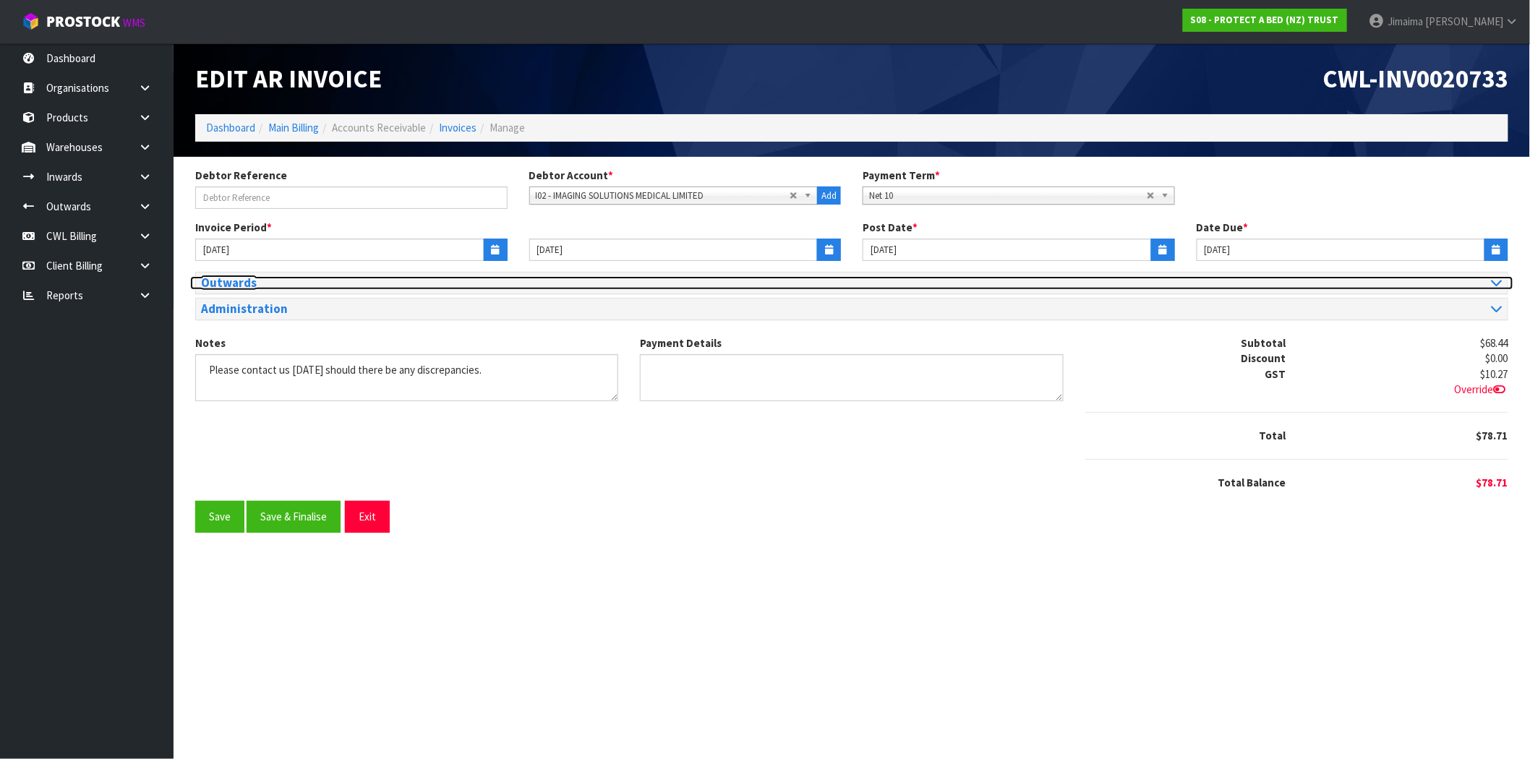
scroll to position [0, 0]
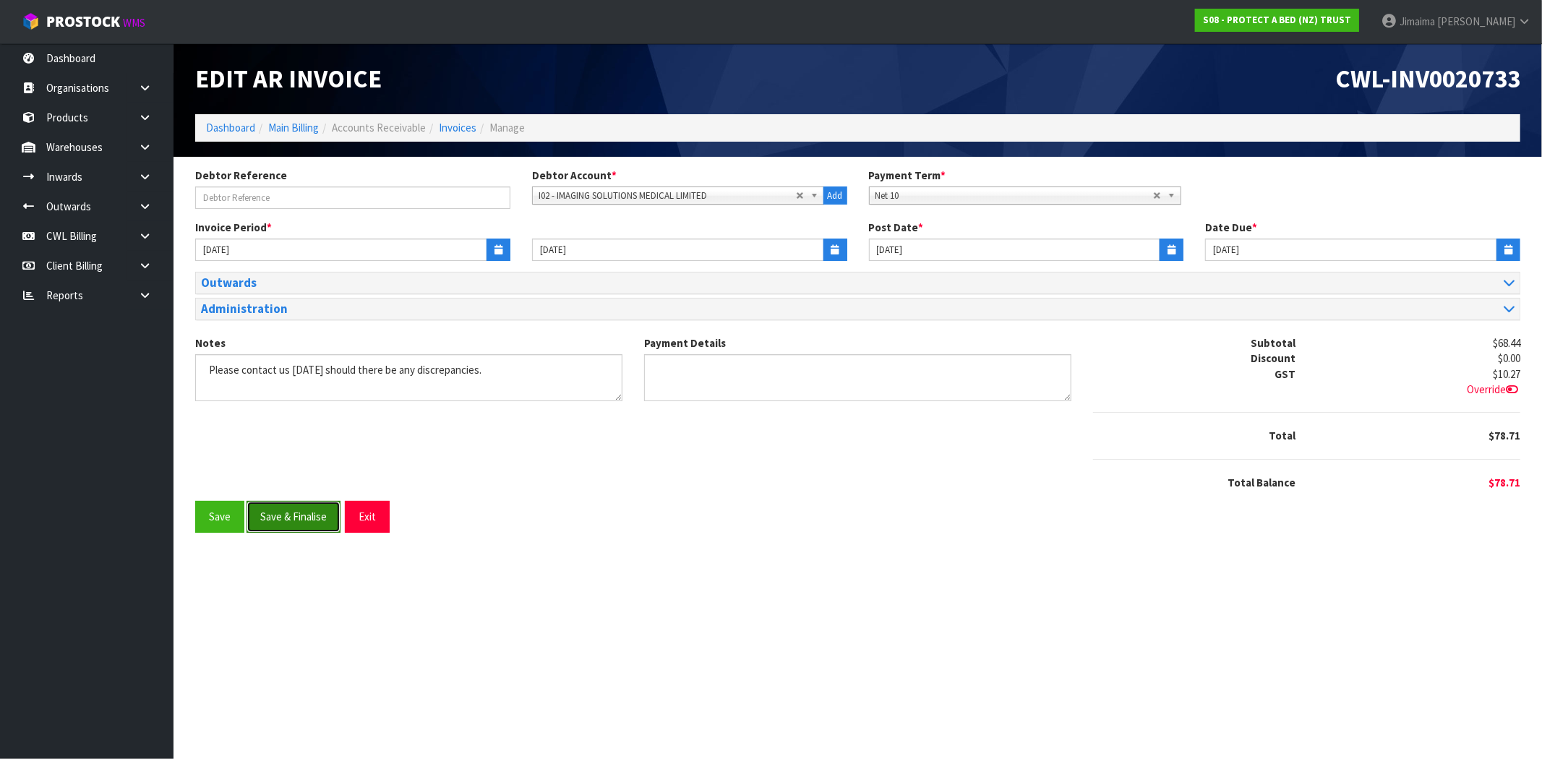
click at [298, 529] on button "Save & Finalise" at bounding box center [294, 516] width 94 height 31
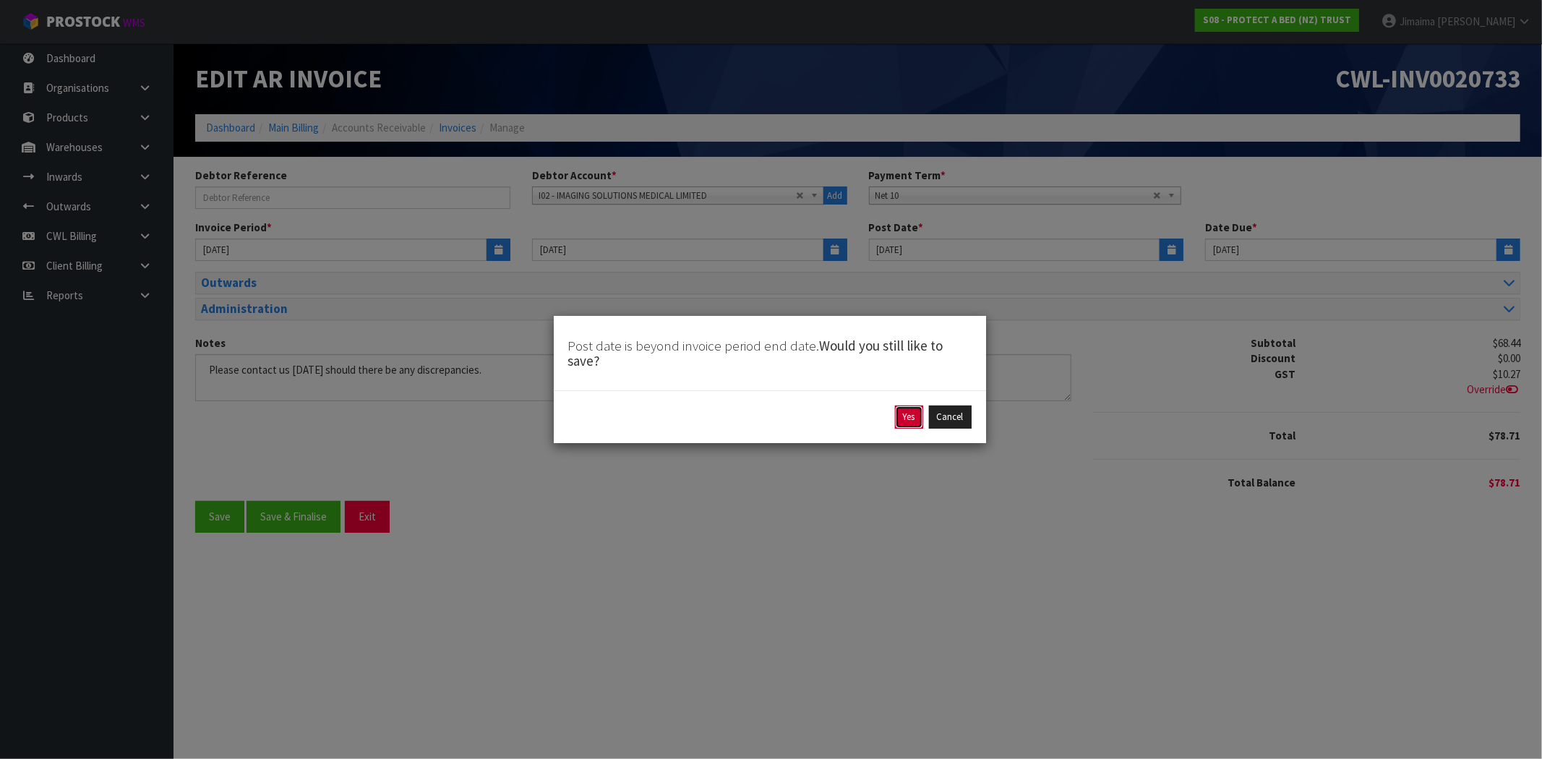
click at [907, 417] on button "Yes" at bounding box center [909, 417] width 28 height 23
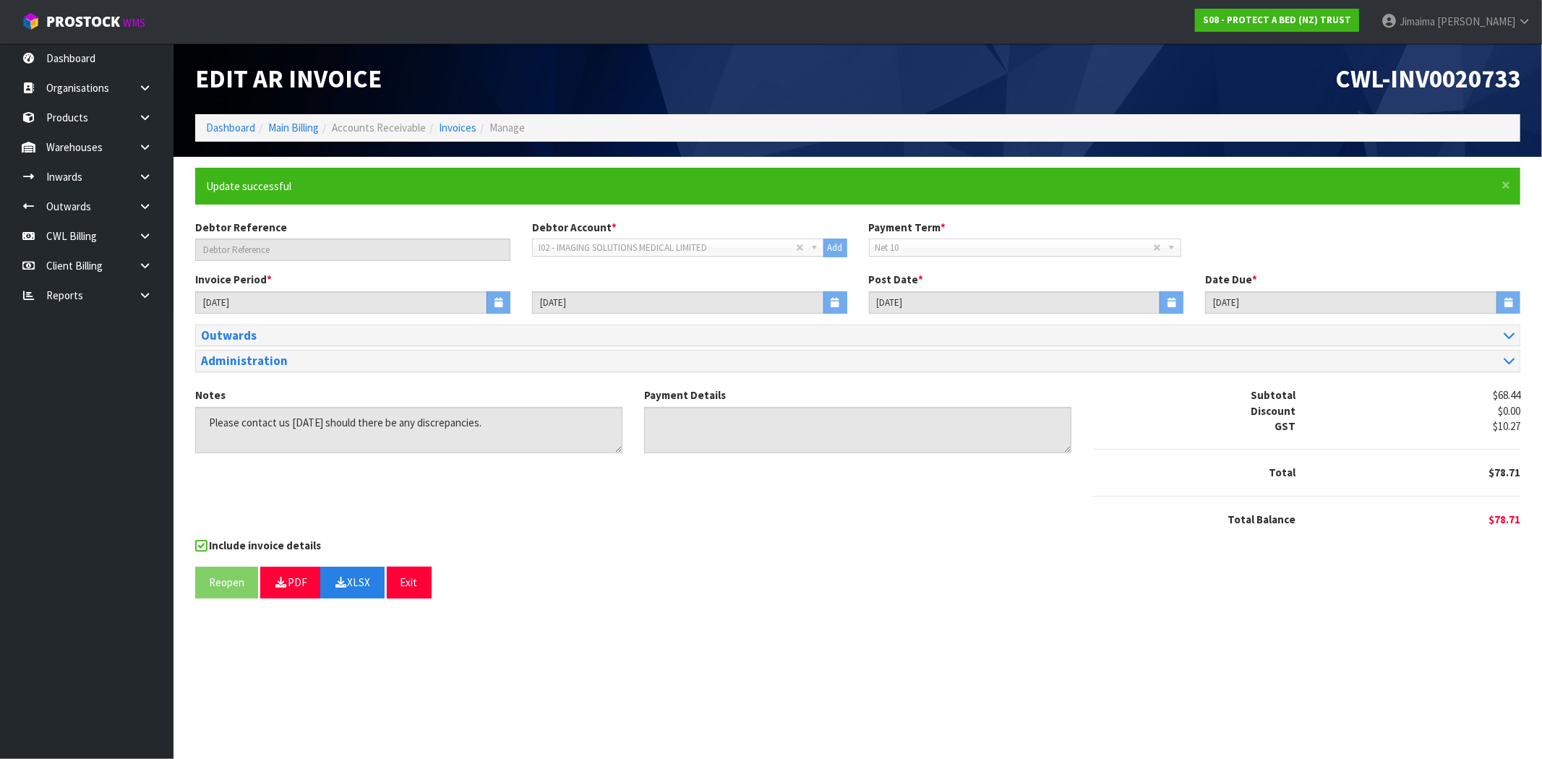
click at [707, 656] on section "Edit AR Invoice CWL-INV0020733 Dashboard Main Billing Accounts Receivable Invoi…" at bounding box center [771, 379] width 1542 height 759
click at [461, 129] on link "Invoices" at bounding box center [458, 128] width 38 height 14
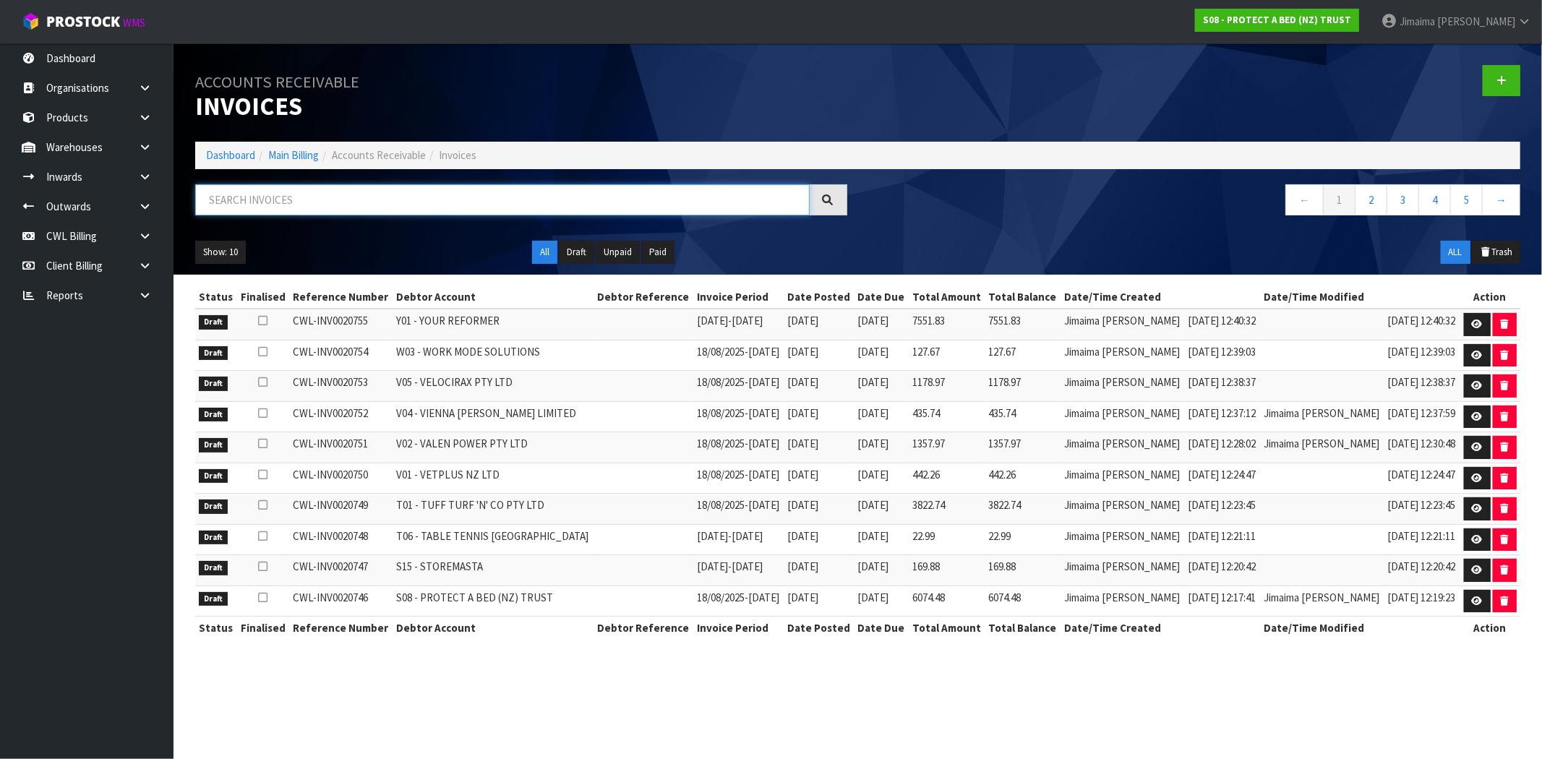
click at [518, 200] on input "text" at bounding box center [502, 199] width 615 height 31
paste input "J01"
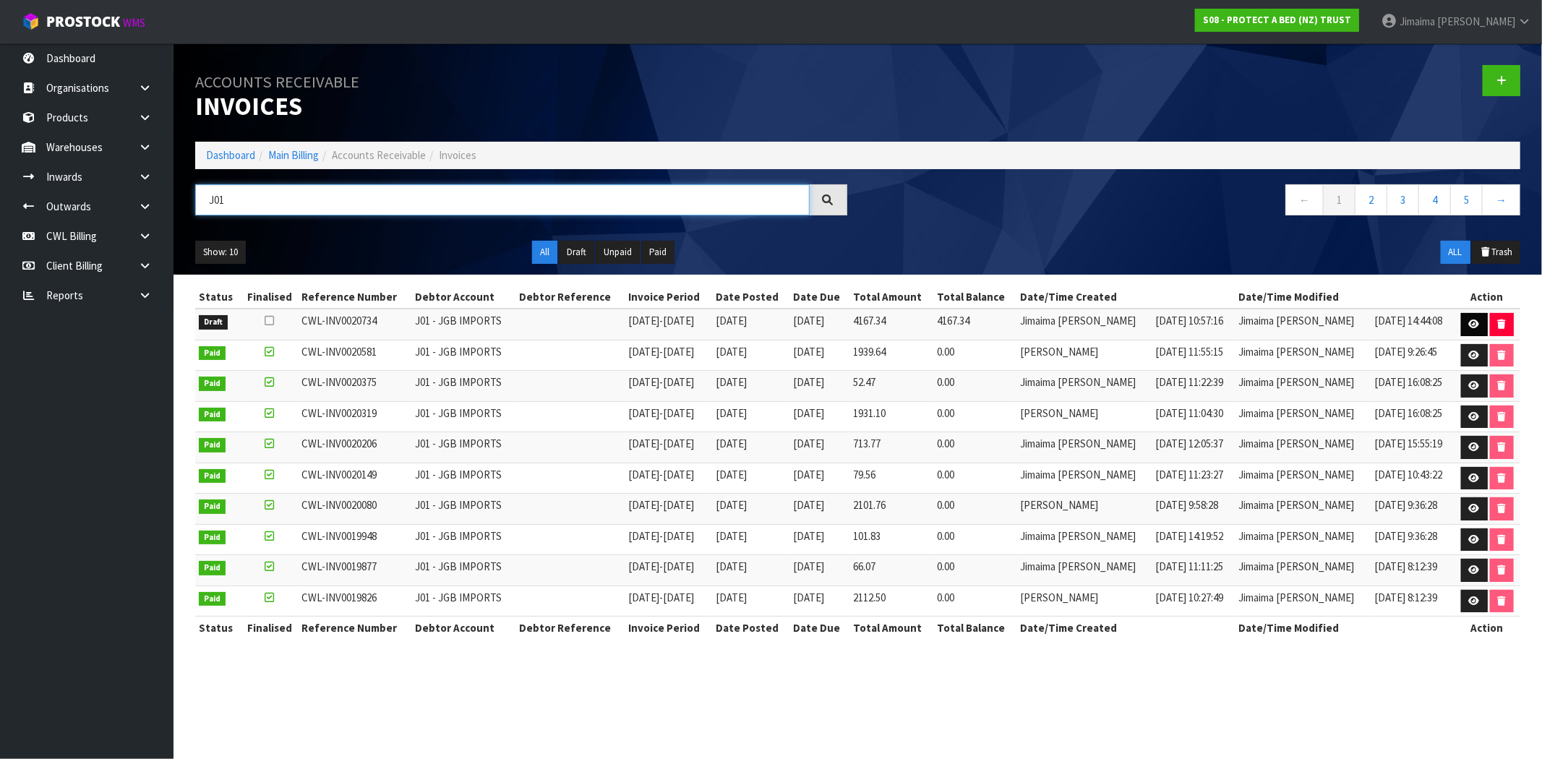
type input "J01"
click at [1473, 322] on icon at bounding box center [1474, 324] width 11 height 9
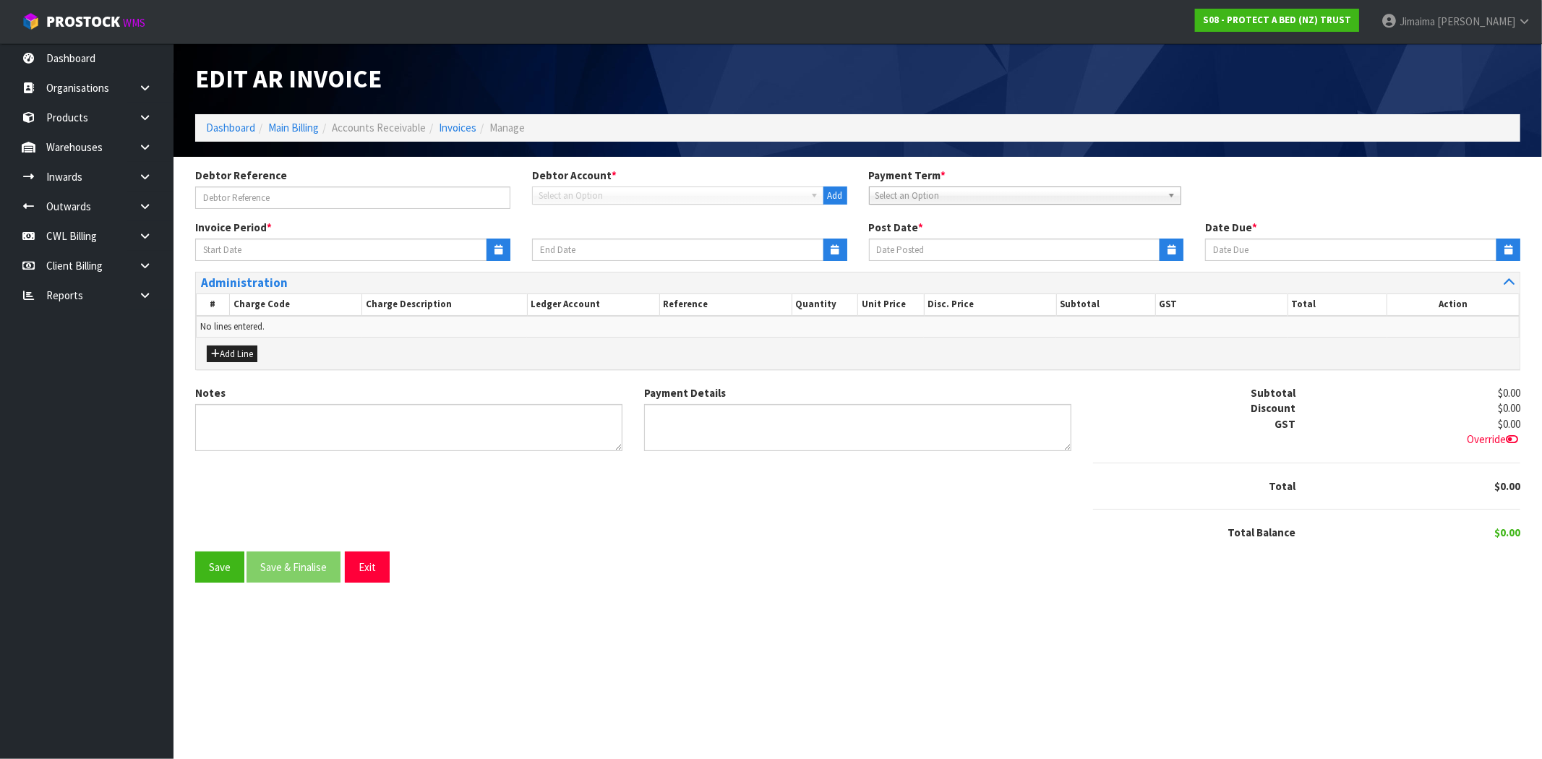
type input "01/08/2025"
type input "[DATE]"
type textarea "Please contact us within 7 days should there be any discrepancies."
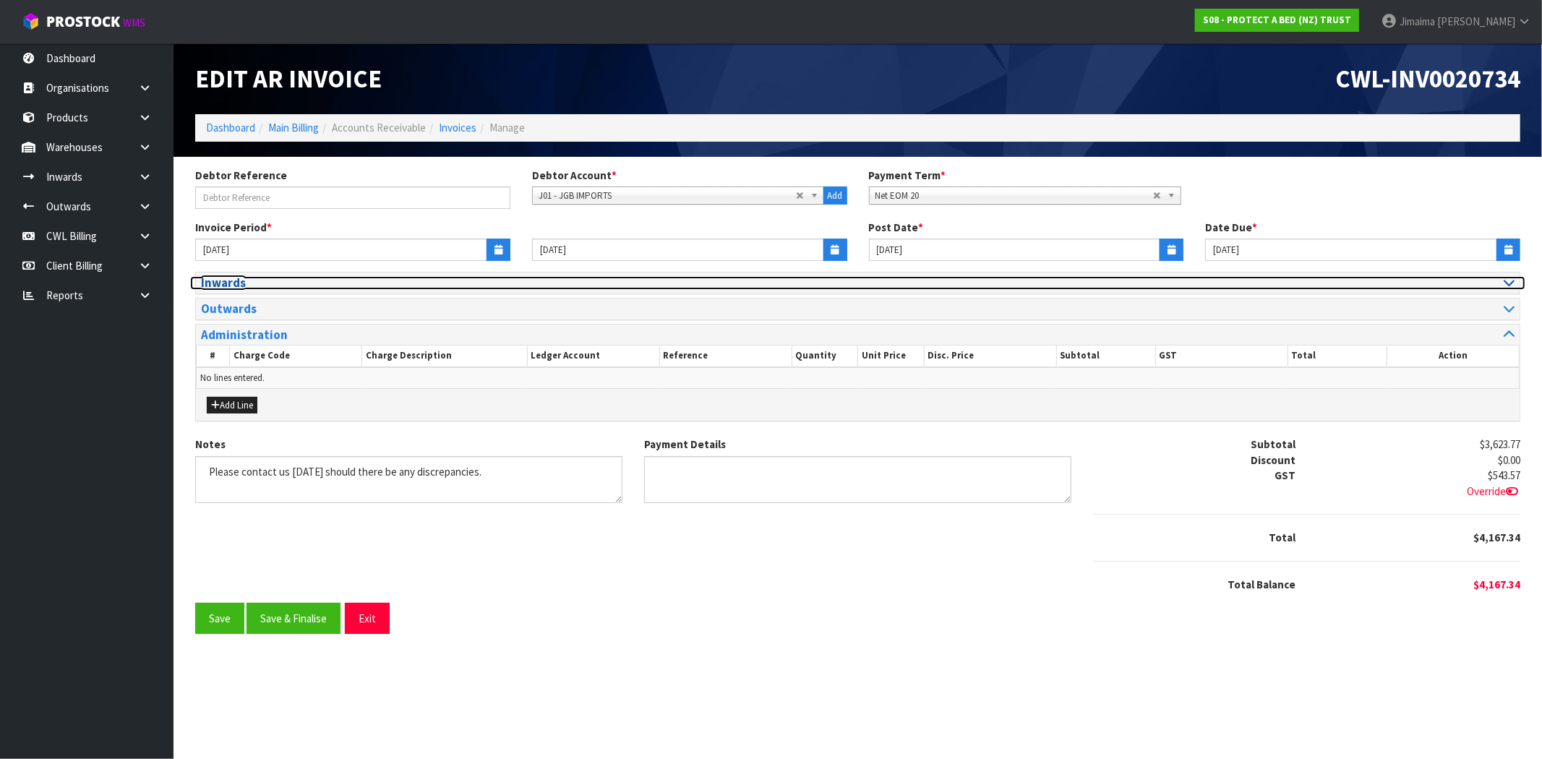
click at [283, 284] on h3 "Inwards" at bounding box center [524, 283] width 646 height 14
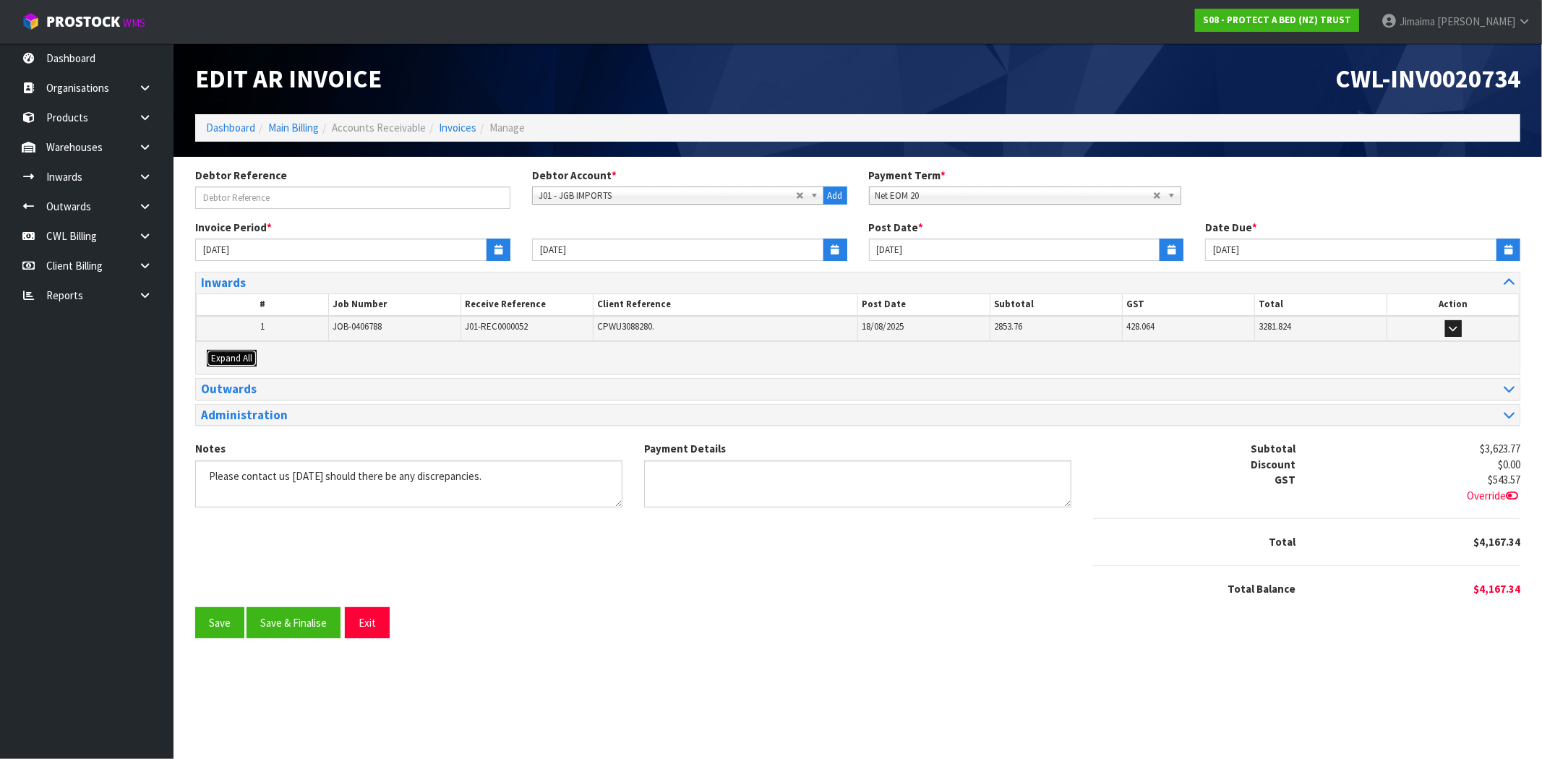
drag, startPoint x: 246, startPoint y: 359, endPoint x: 285, endPoint y: 351, distance: 39.8
click at [248, 358] on span "Expand All" at bounding box center [231, 358] width 41 height 12
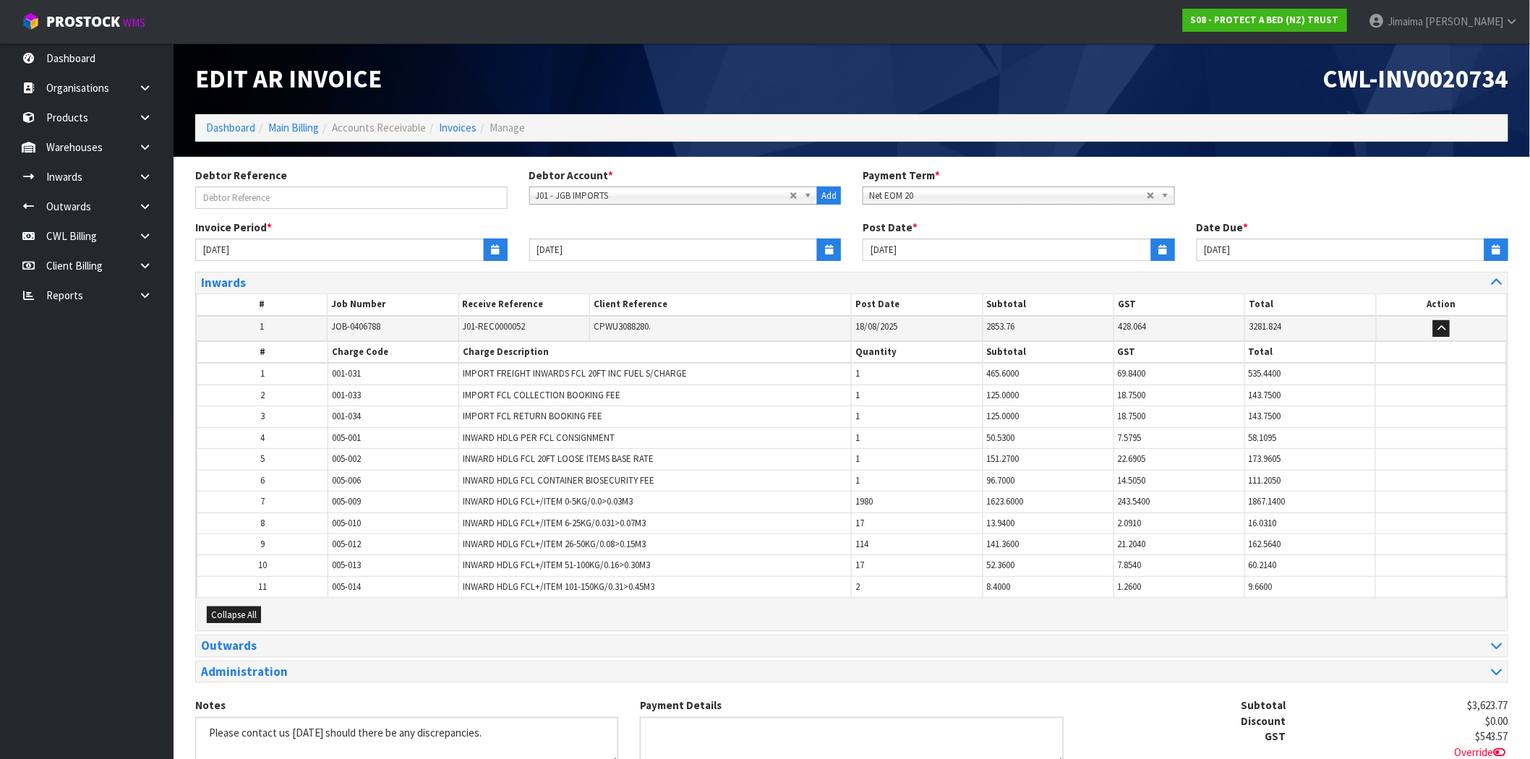
drag, startPoint x: 291, startPoint y: 351, endPoint x: 305, endPoint y: 344, distance: 16.2
click at [294, 348] on th "#" at bounding box center [262, 353] width 131 height 22
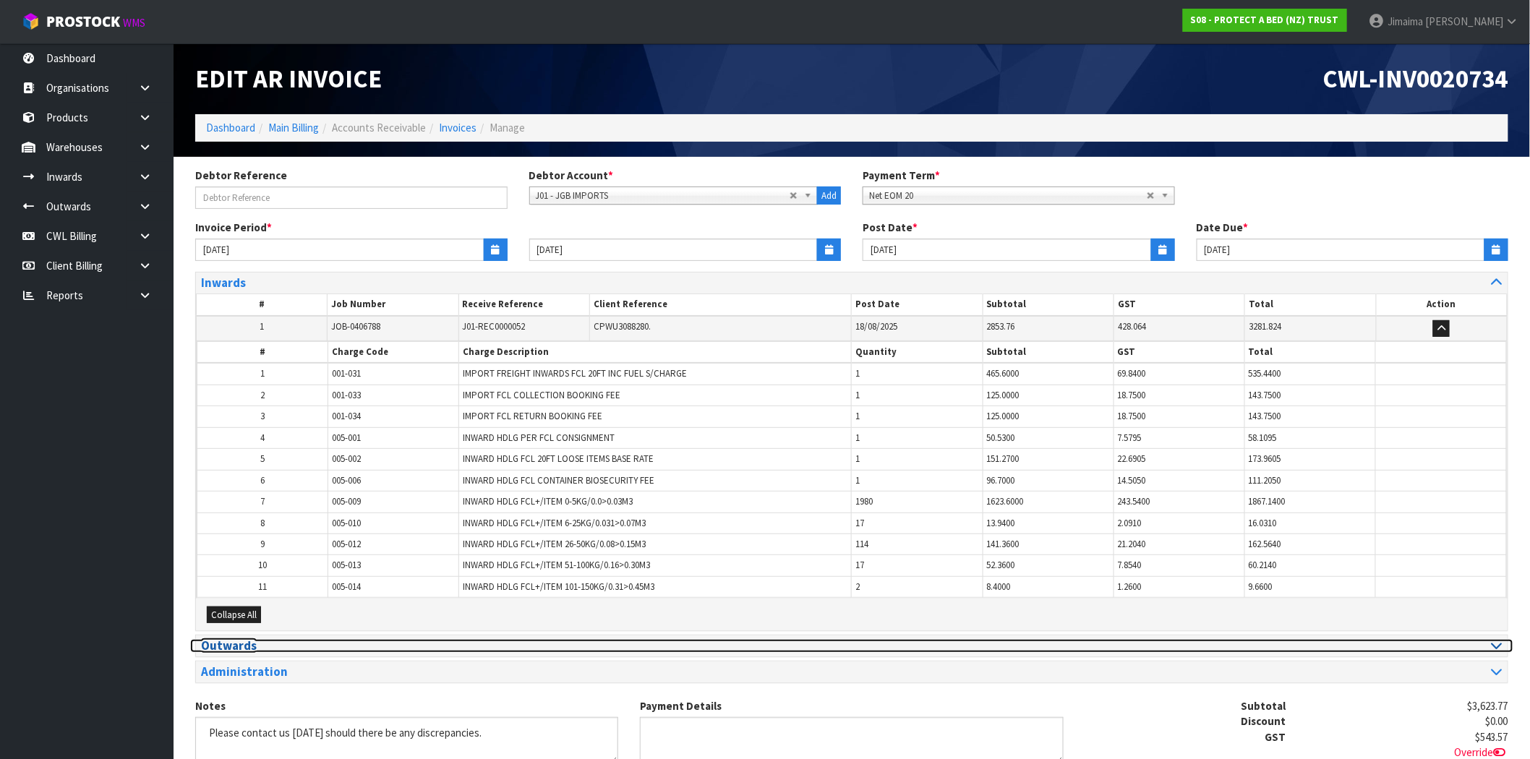
click at [261, 645] on h3 "Outwards" at bounding box center [521, 646] width 640 height 14
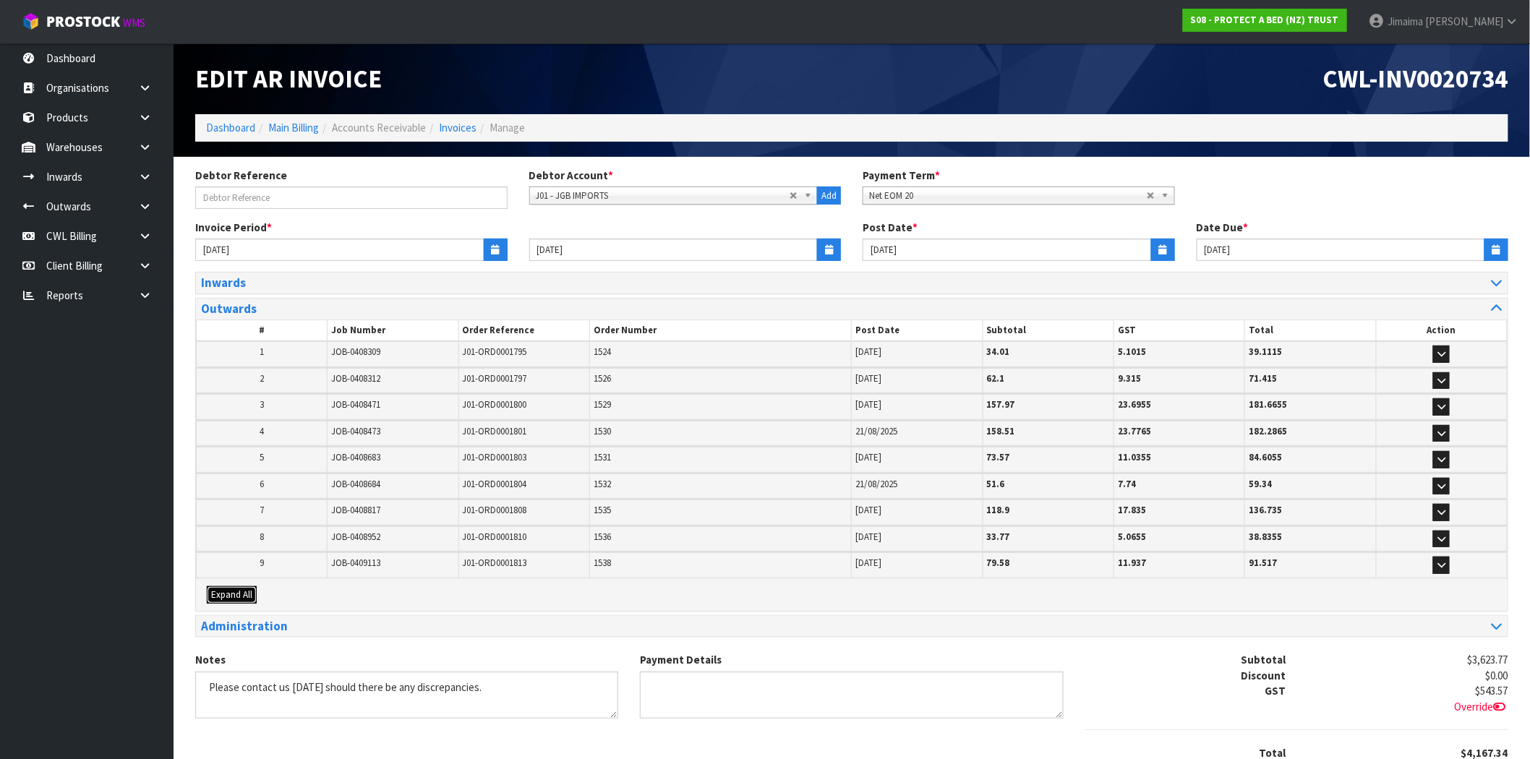
click at [243, 597] on button "Expand All" at bounding box center [232, 594] width 50 height 17
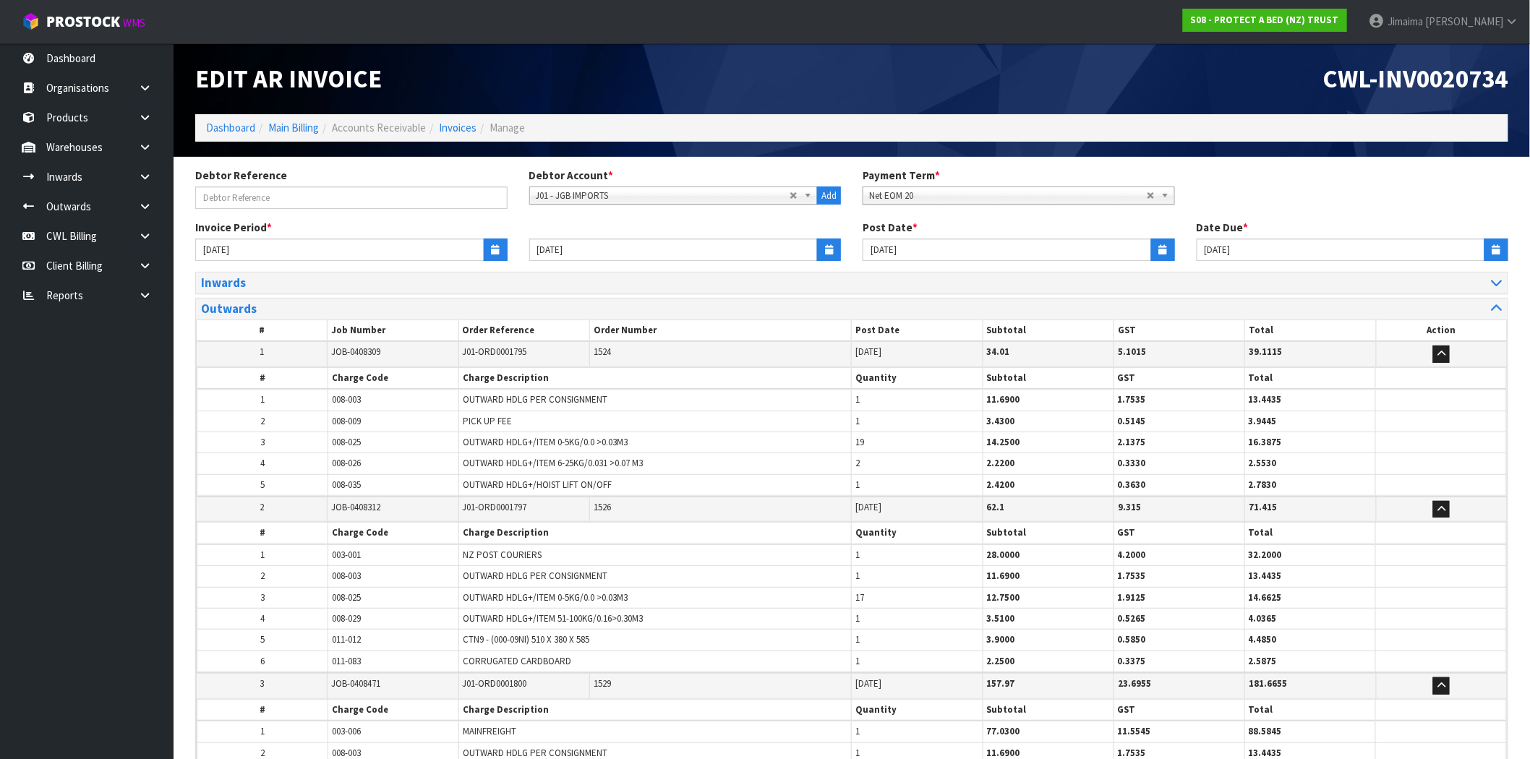
click at [409, 566] on td "008-003" at bounding box center [393, 576] width 131 height 21
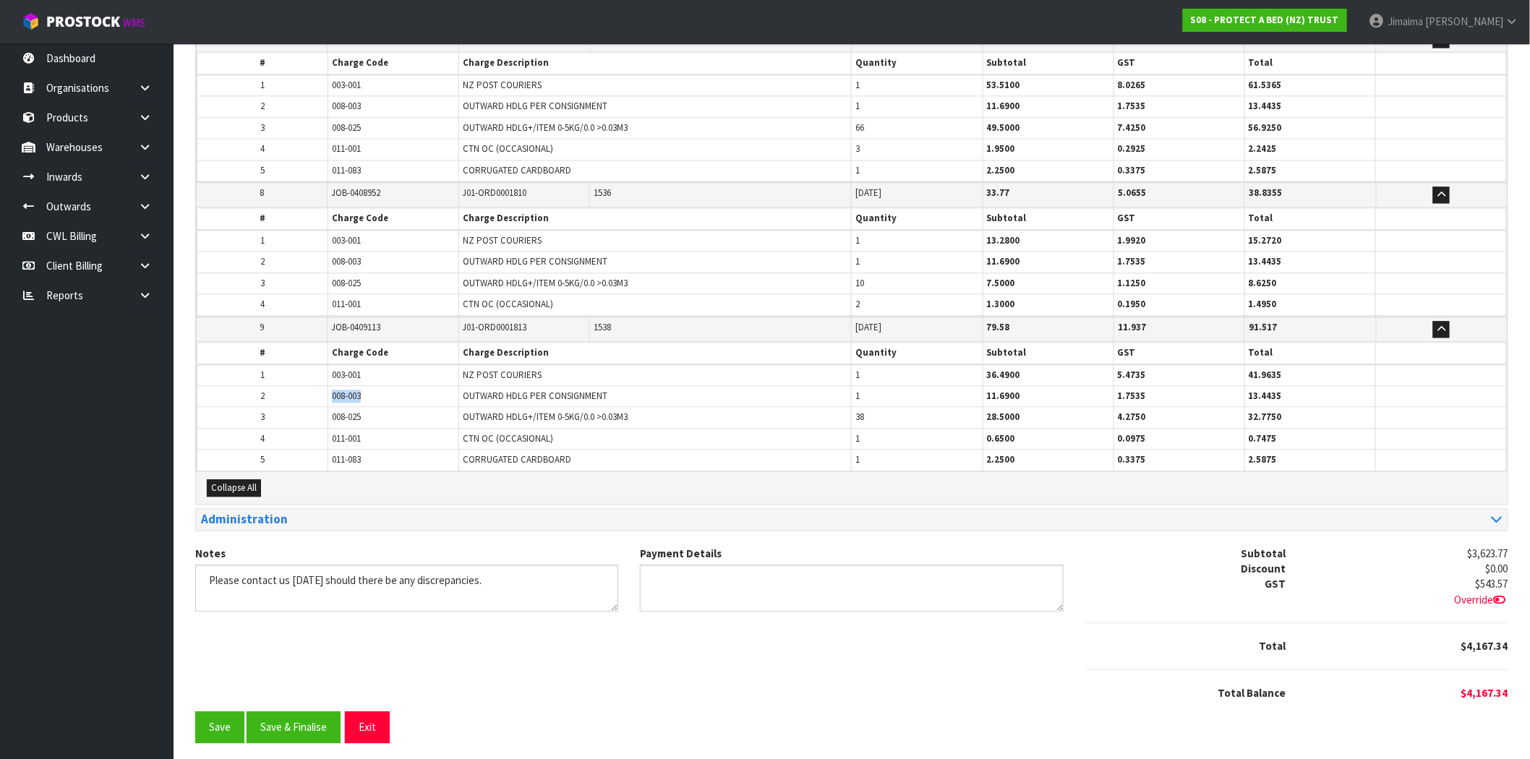
click at [267, 395] on tr "2 008-003 OUTWARD HDLG PER CONSIGNMENT 1 11.6900 1.7535 13.4435" at bounding box center [851, 396] width 1309 height 21
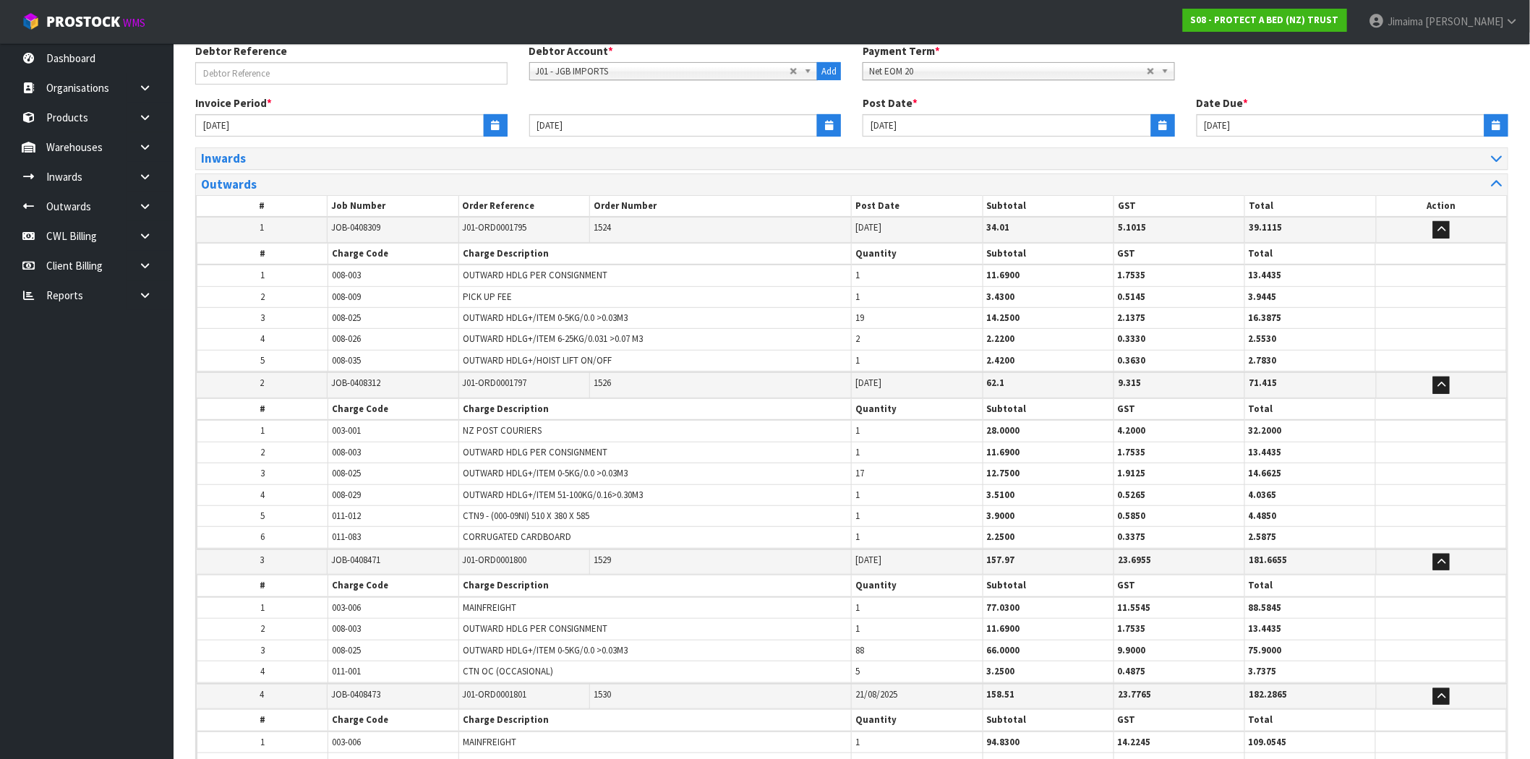
scroll to position [85, 0]
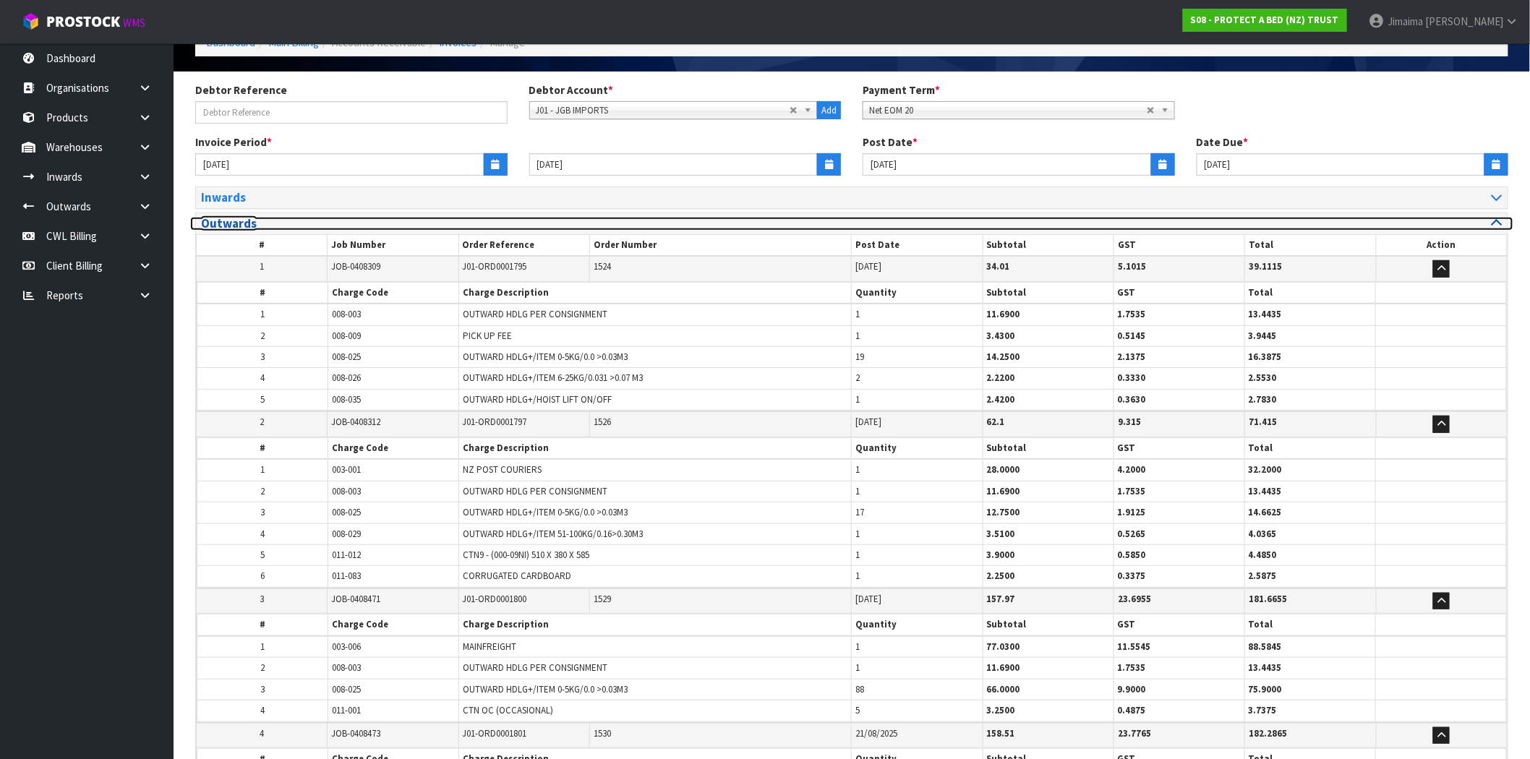
click at [286, 226] on h3 "Outwards" at bounding box center [521, 224] width 640 height 14
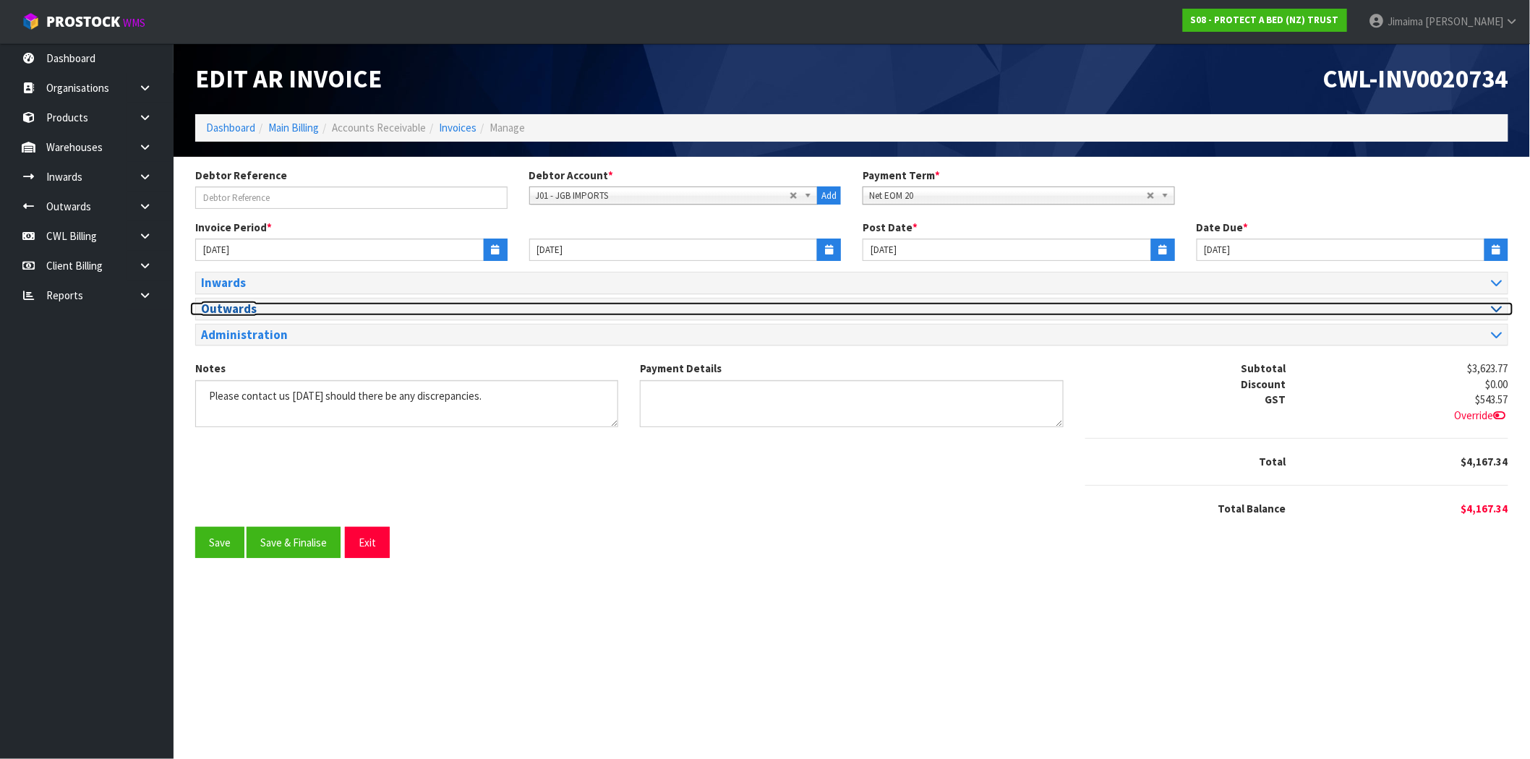
scroll to position [0, 0]
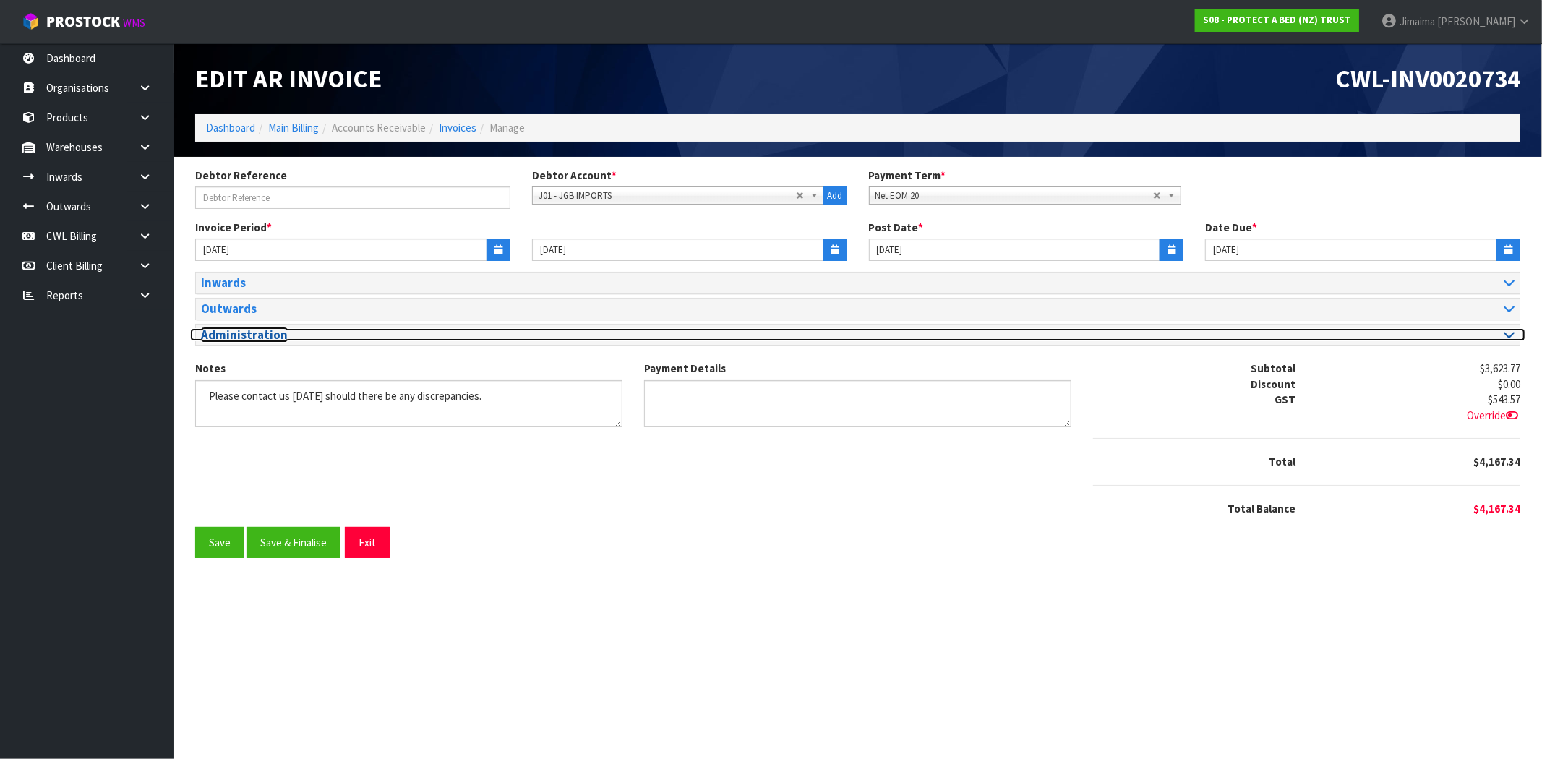
click at [263, 337] on h3 "Administration" at bounding box center [524, 335] width 646 height 14
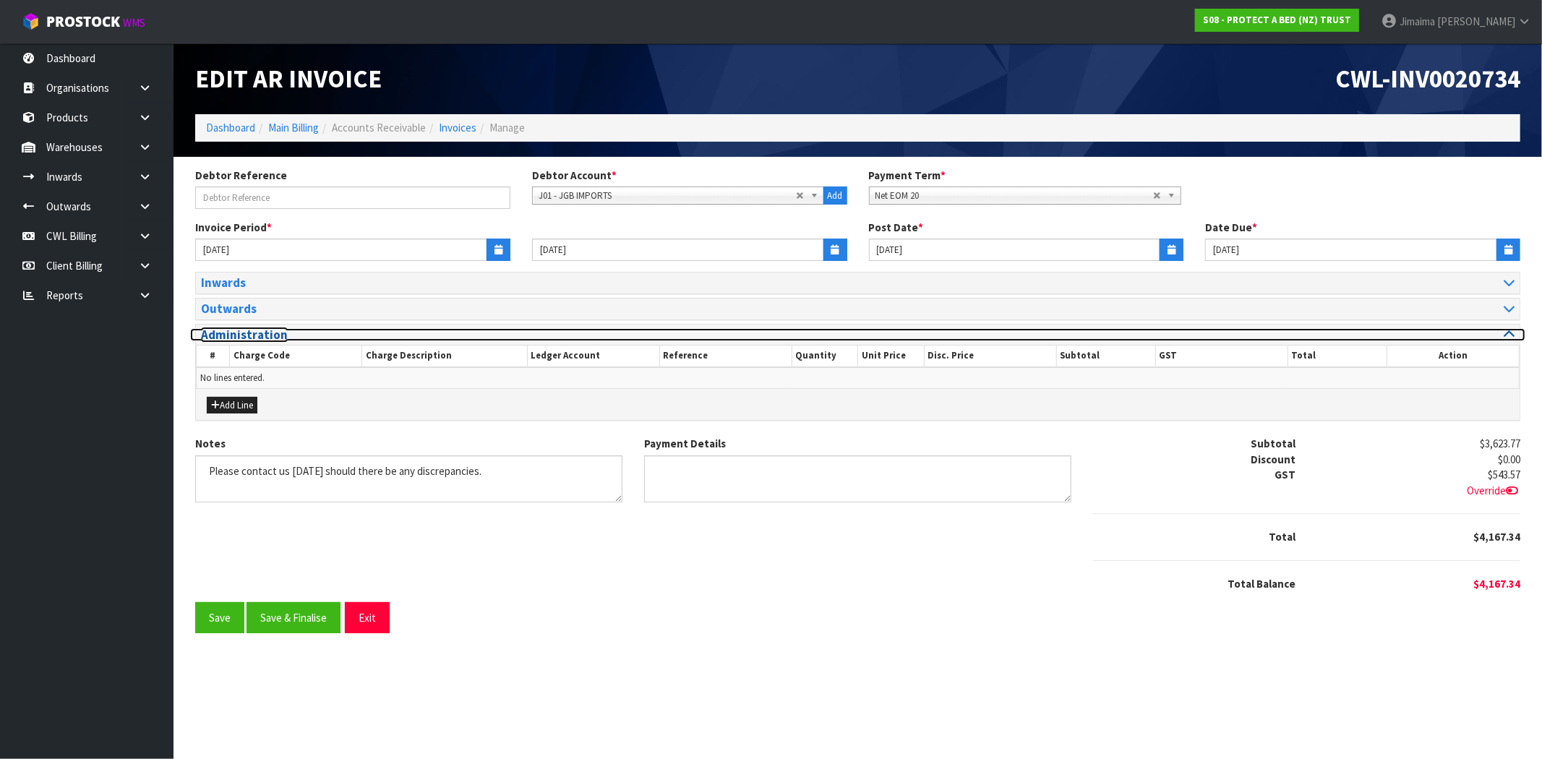
click at [263, 337] on h3 "Administration" at bounding box center [524, 335] width 646 height 14
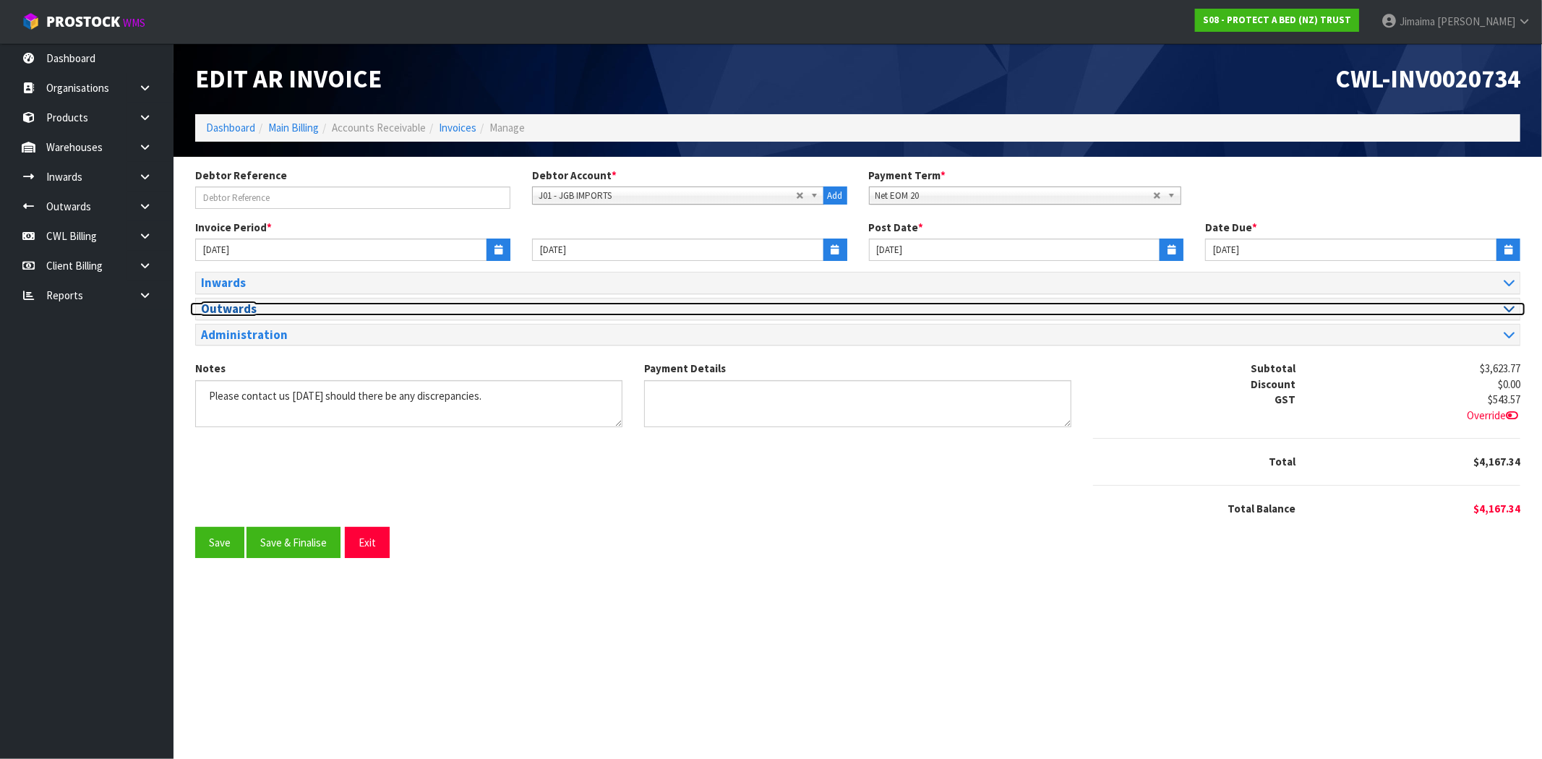
click at [337, 308] on h3 "Outwards" at bounding box center [524, 309] width 646 height 14
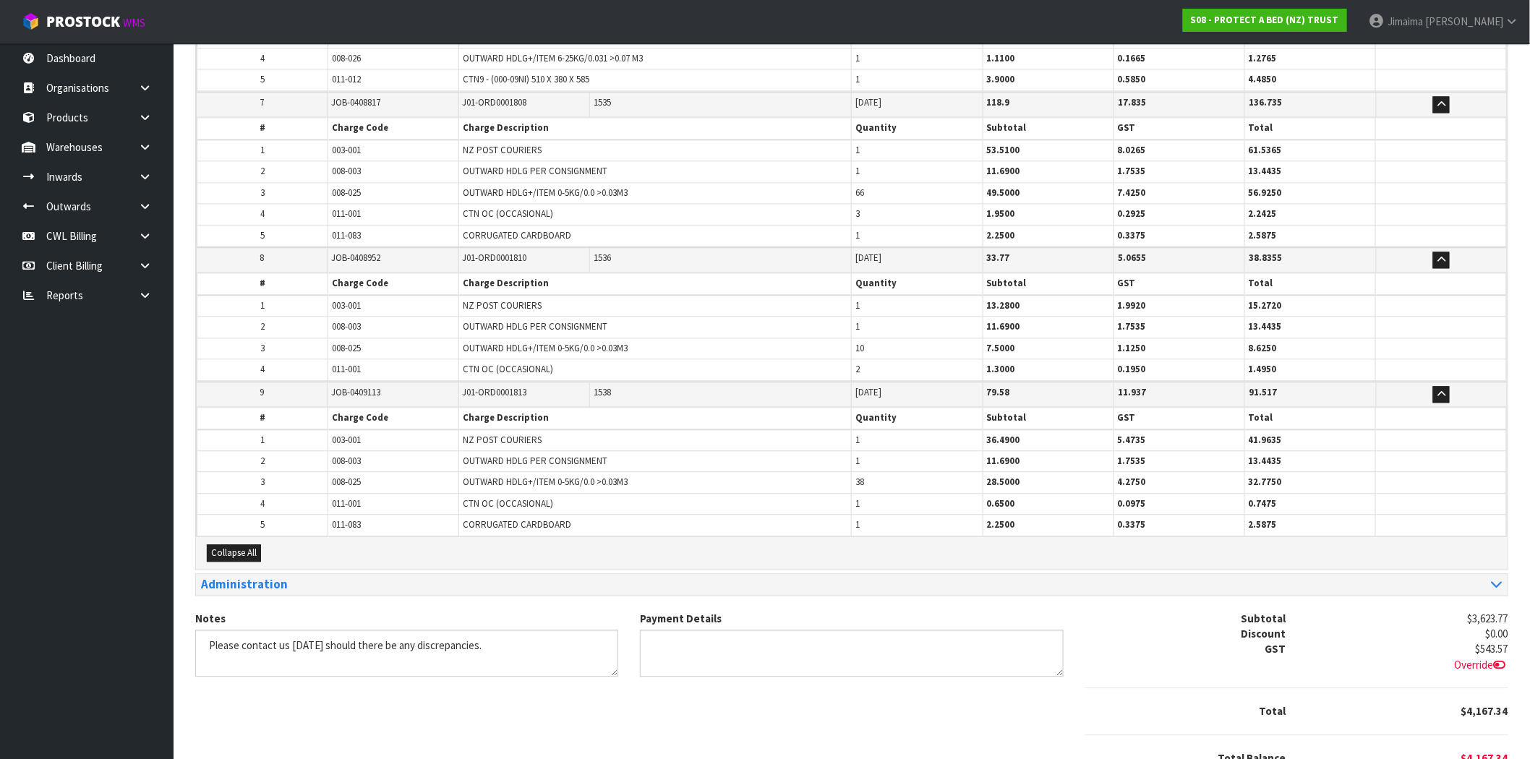
scroll to position [1291, 0]
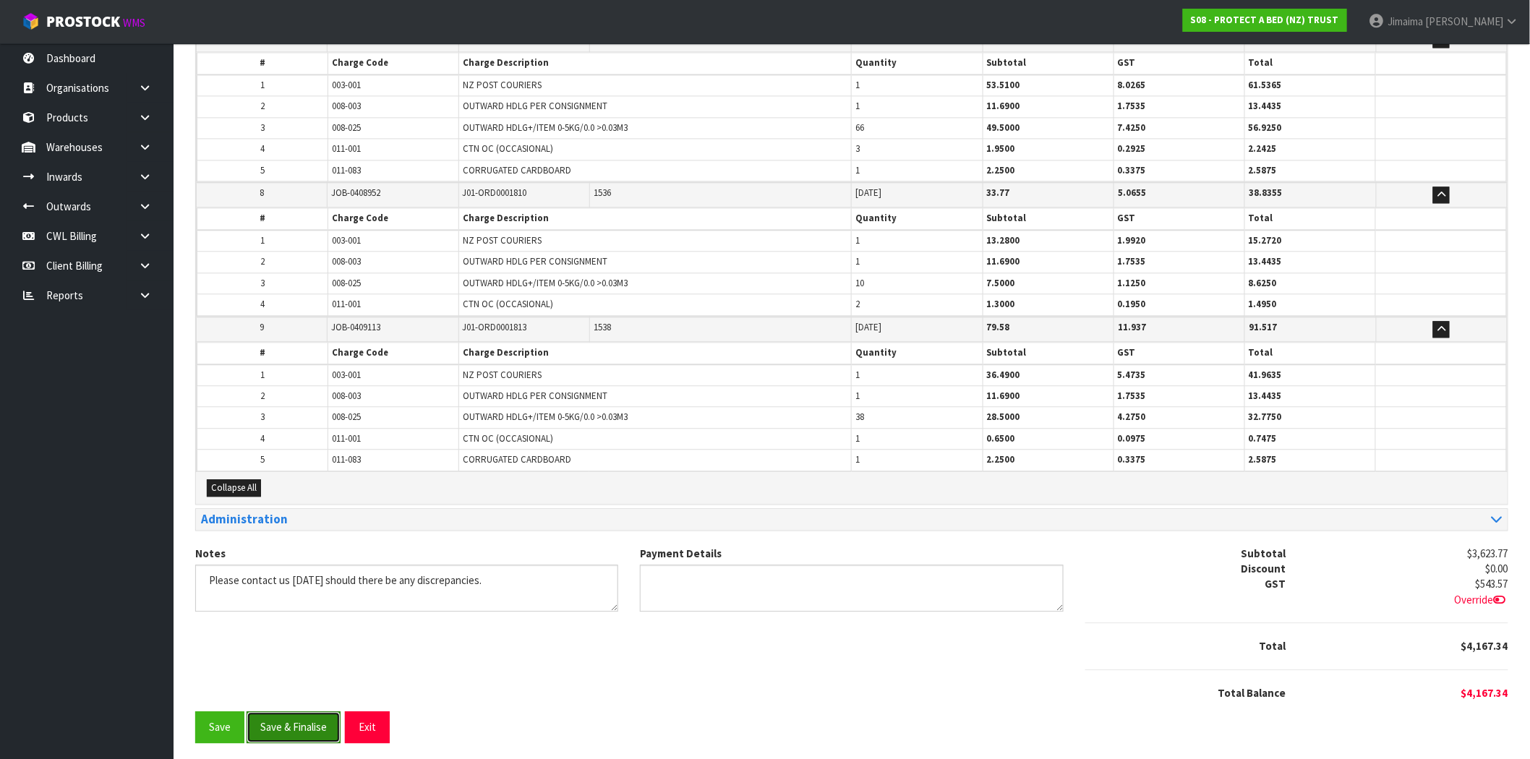
click at [286, 735] on button "Save & Finalise" at bounding box center [294, 726] width 94 height 31
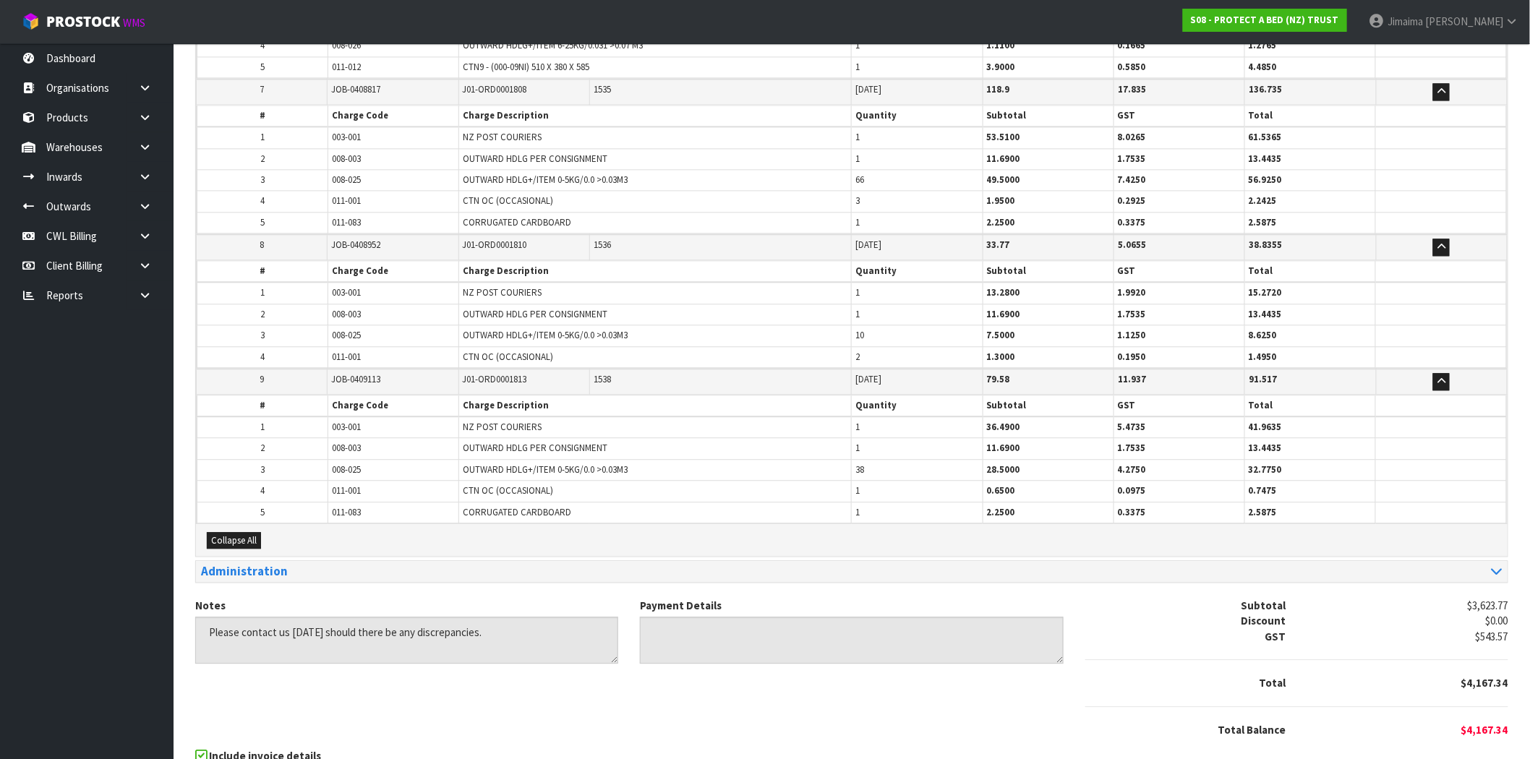
scroll to position [0, 0]
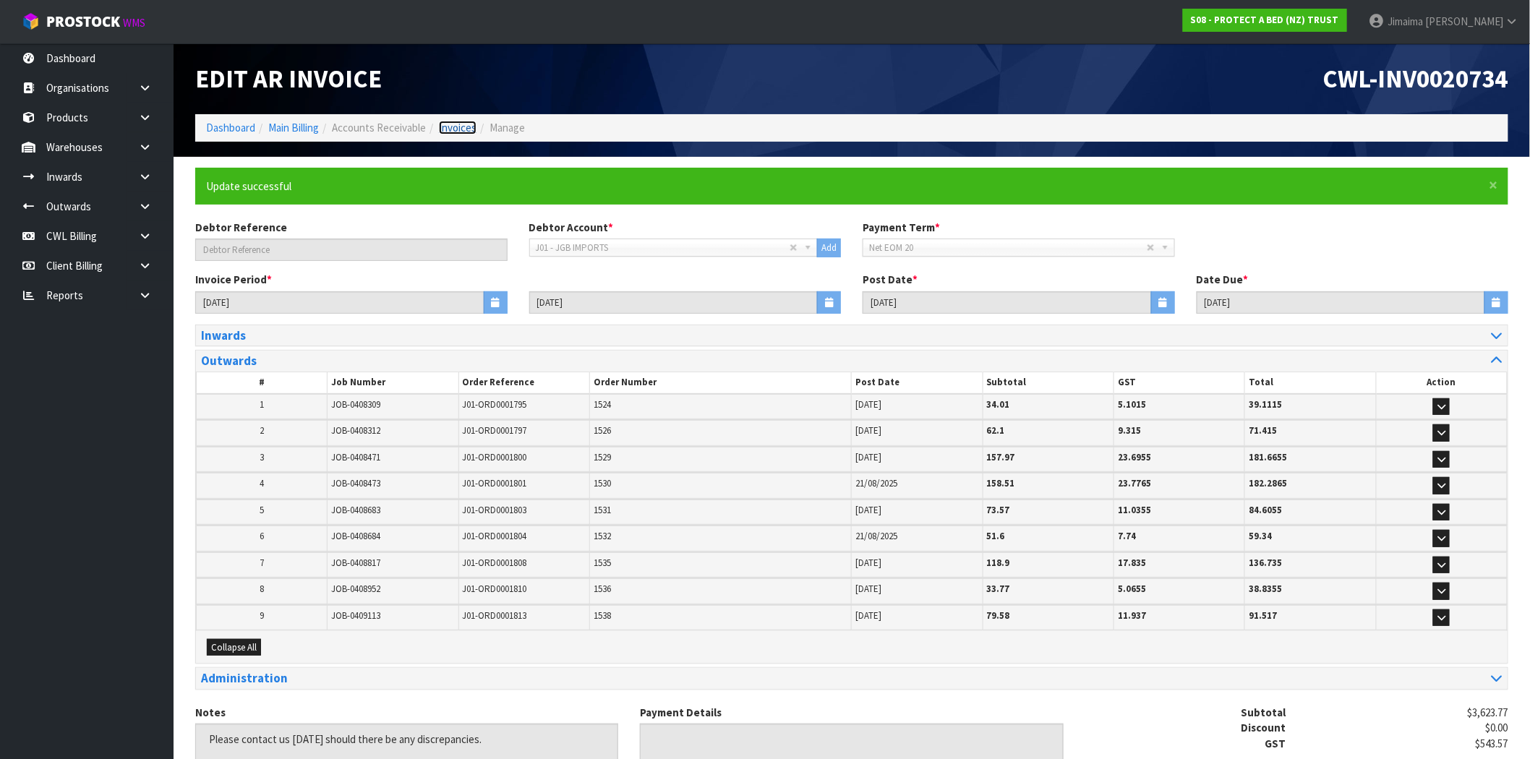
click at [463, 125] on link "Invoices" at bounding box center [458, 128] width 38 height 14
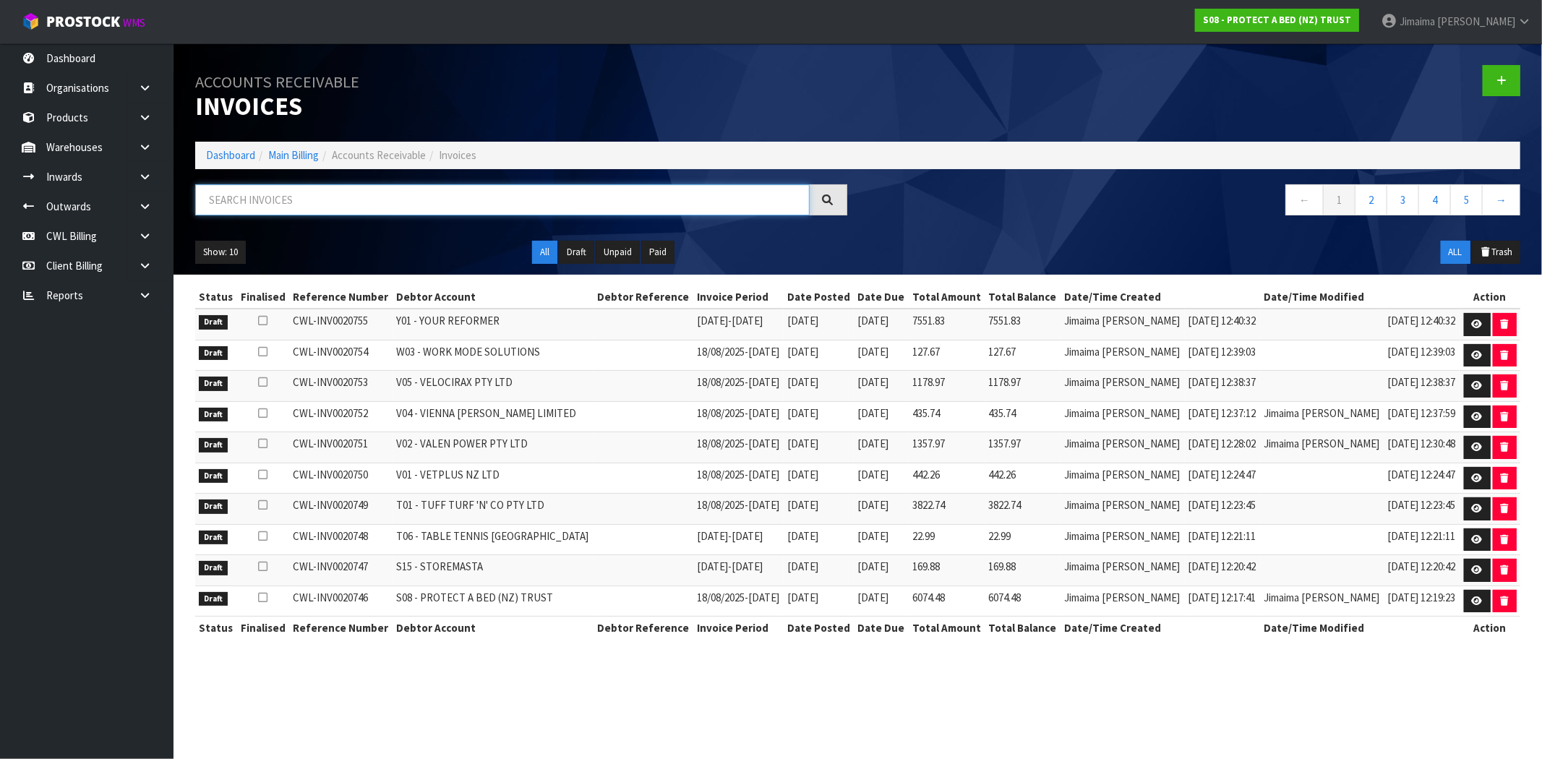
click at [382, 204] on input "text" at bounding box center [502, 199] width 615 height 31
paste input "J02"
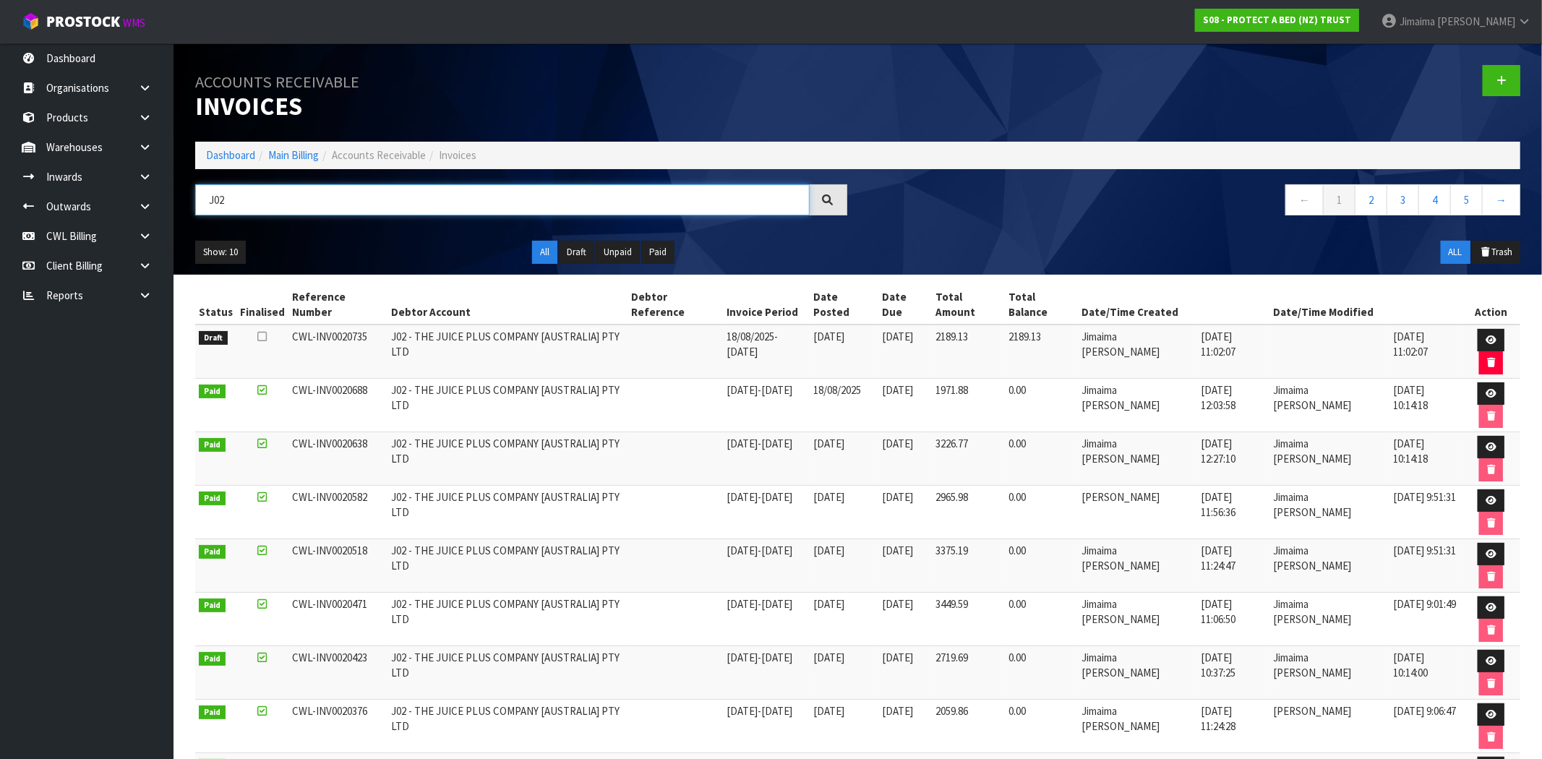
type input "J02"
click at [1478, 329] on link at bounding box center [1491, 340] width 27 height 23
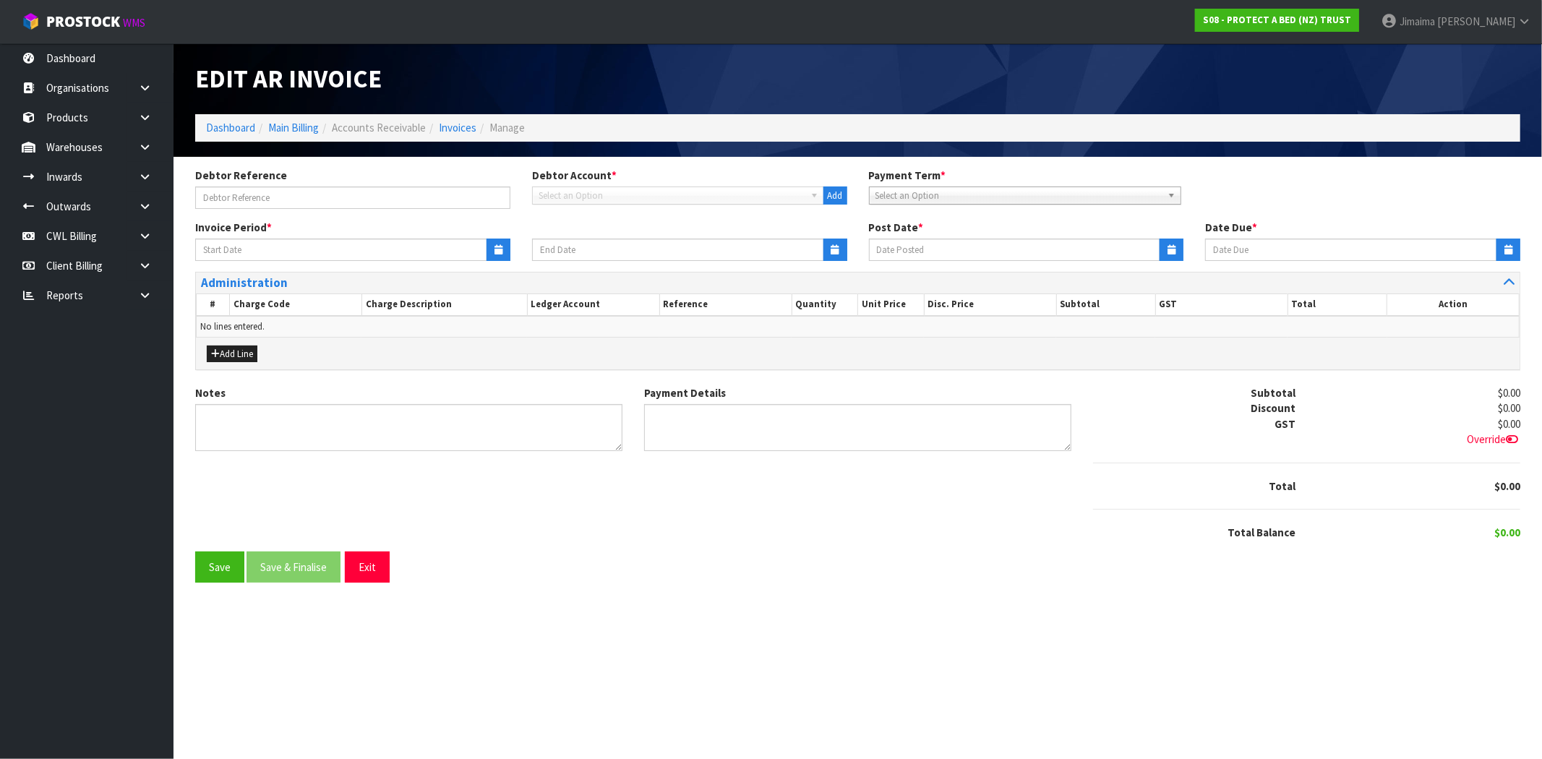
type input "18/08/2025"
type input "[DATE]"
type textarea "Please contact us within 7 days should there be any discrepancies."
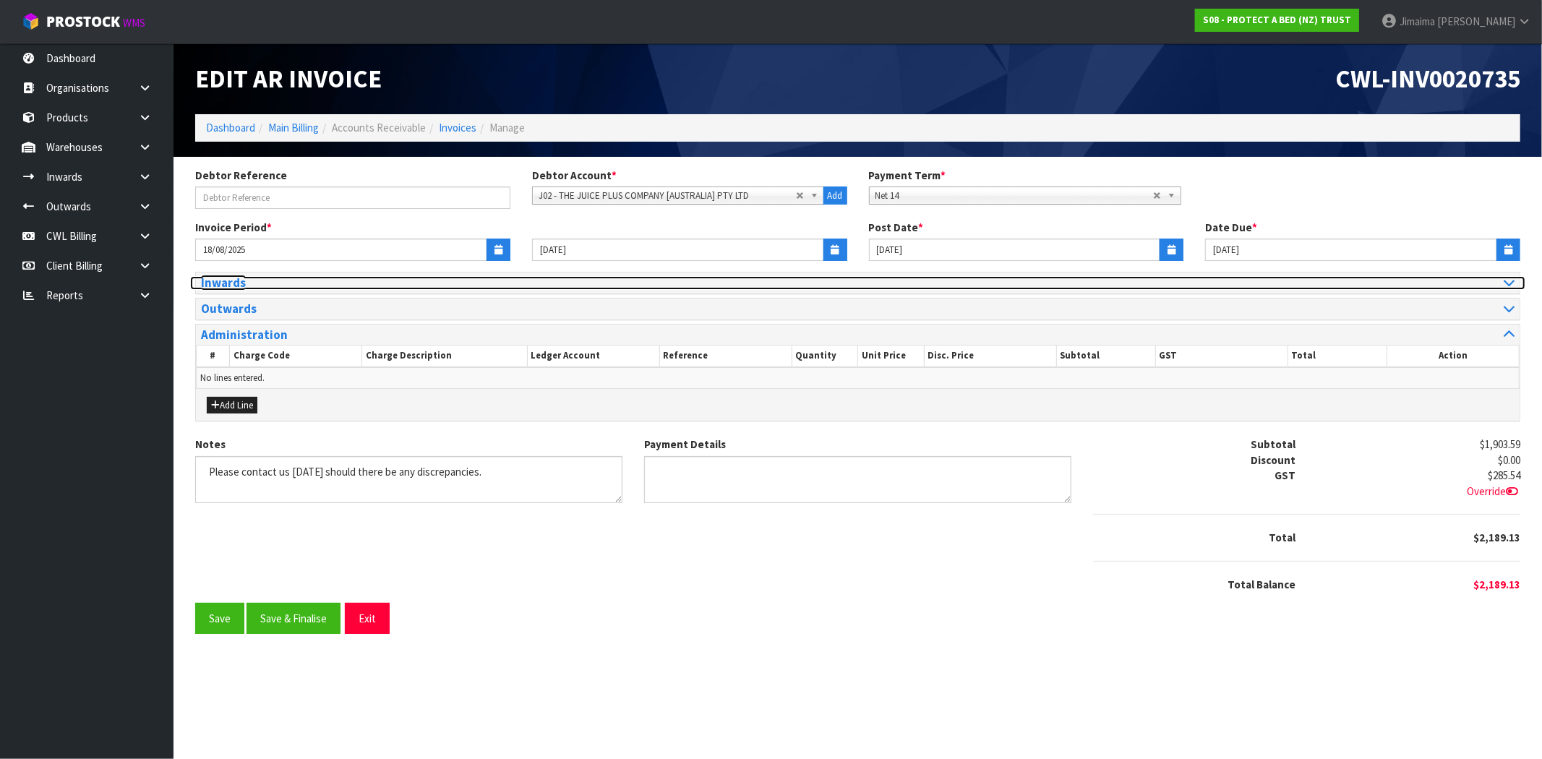
drag, startPoint x: 249, startPoint y: 284, endPoint x: 299, endPoint y: 300, distance: 51.7
click at [249, 284] on h3 "Inwards" at bounding box center [524, 283] width 646 height 14
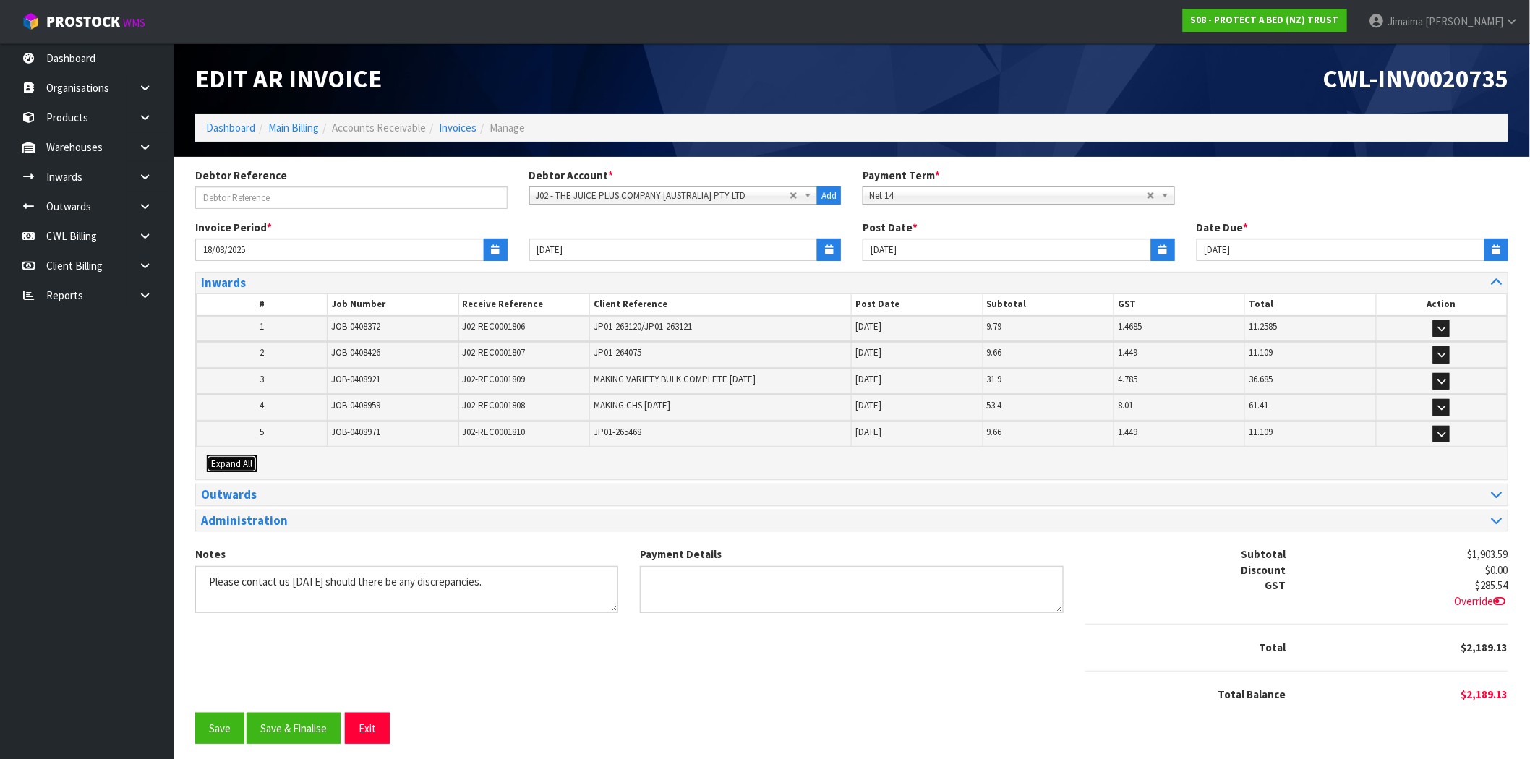
click at [241, 463] on span "Expand All" at bounding box center [231, 464] width 41 height 12
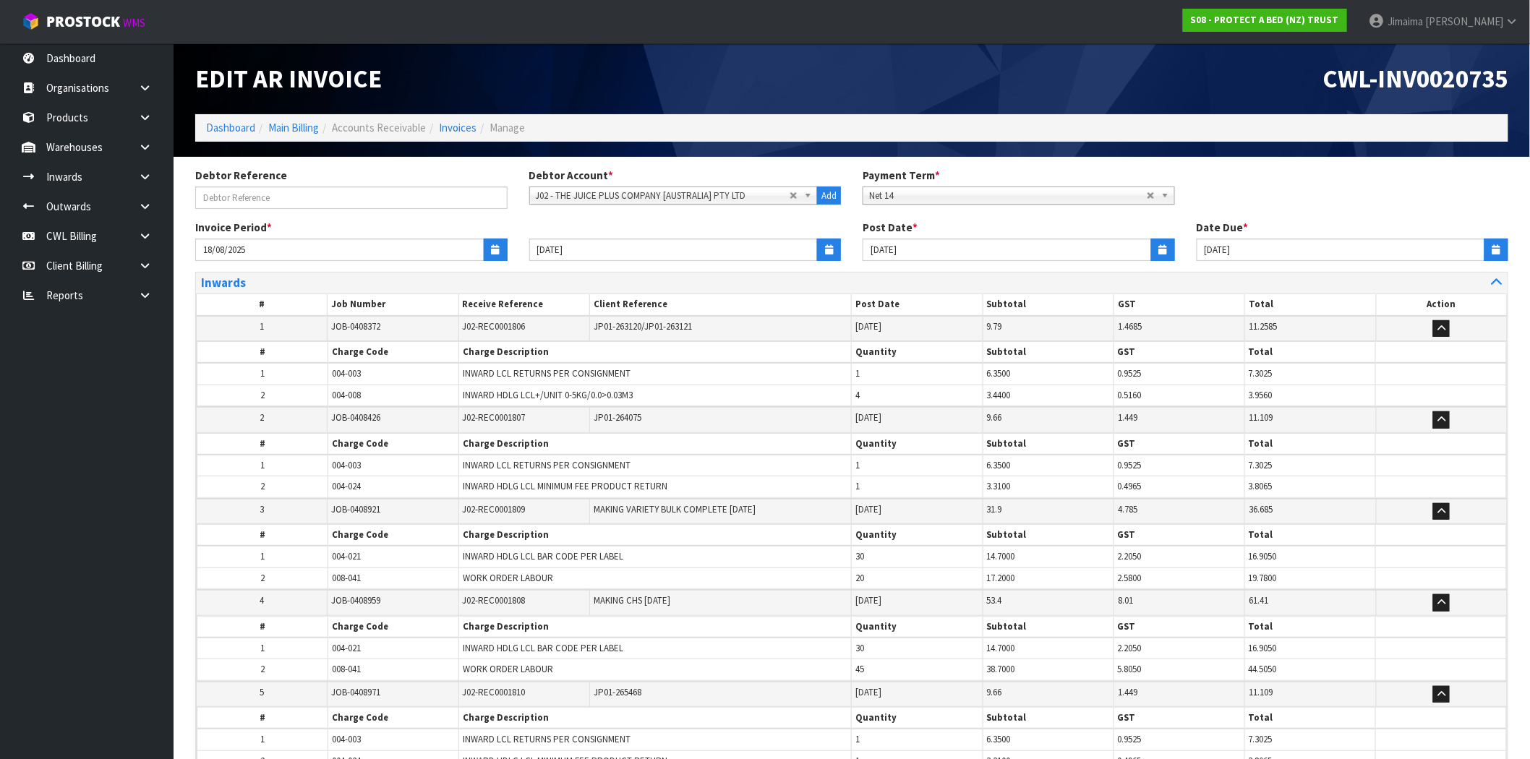
click at [299, 407] on tbody "2 JOB-0408426 J02-REC0001807 JP01-264075 19/08/2025 9.66 1.449 11.109 # Charge …" at bounding box center [852, 453] width 1311 height 92
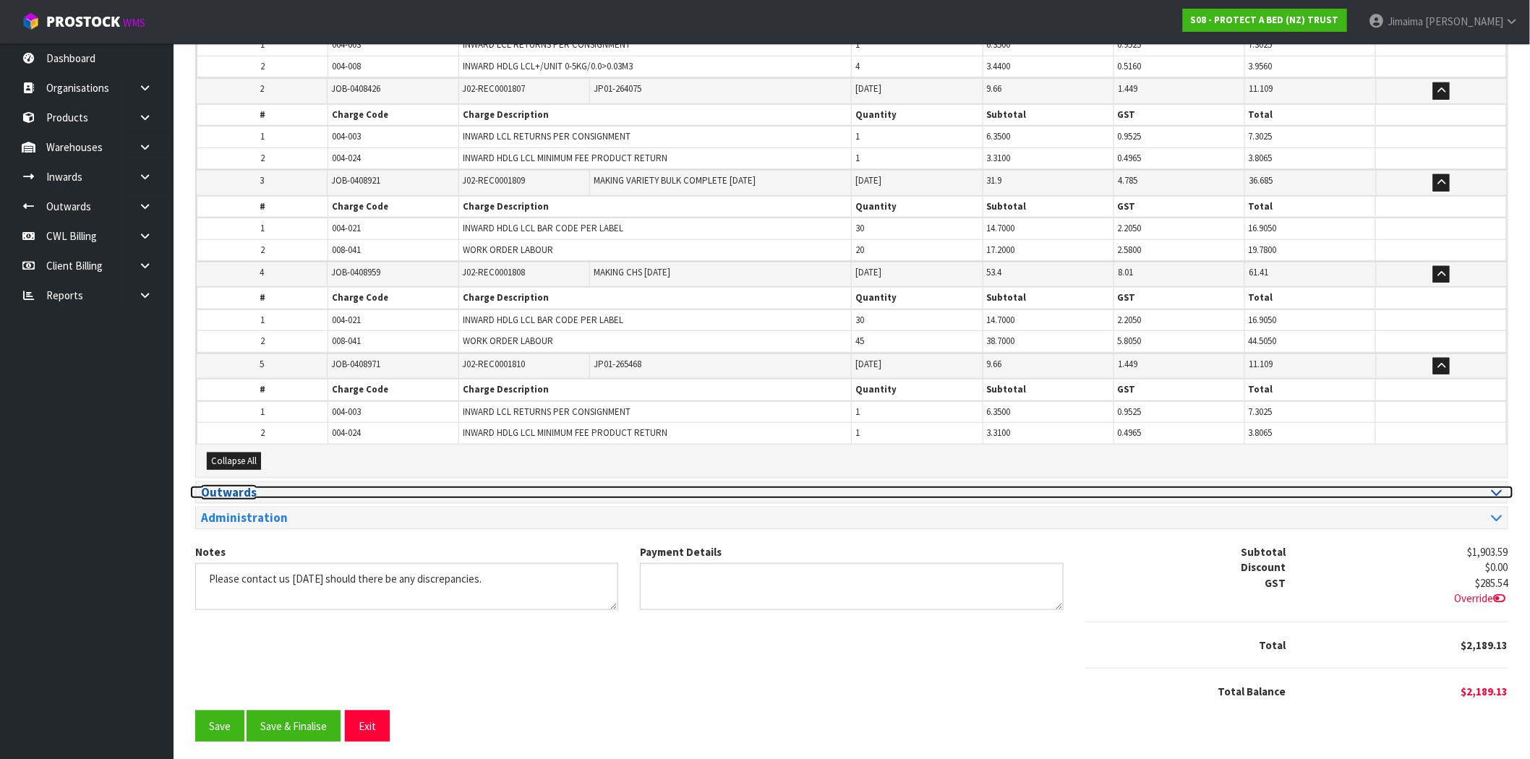
click at [279, 486] on h3 "Outwards" at bounding box center [521, 493] width 640 height 14
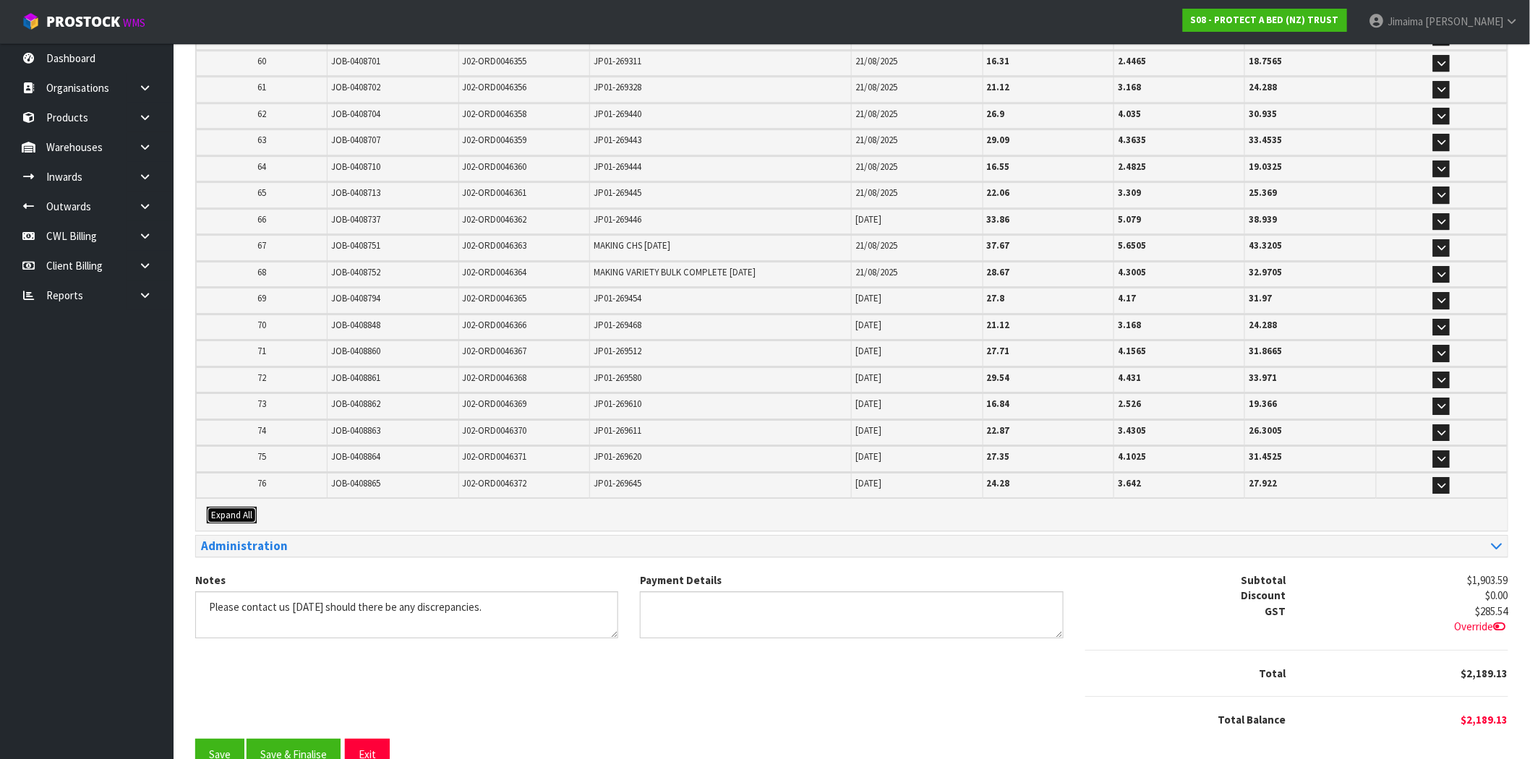
click at [249, 509] on span "Expand All" at bounding box center [231, 515] width 41 height 12
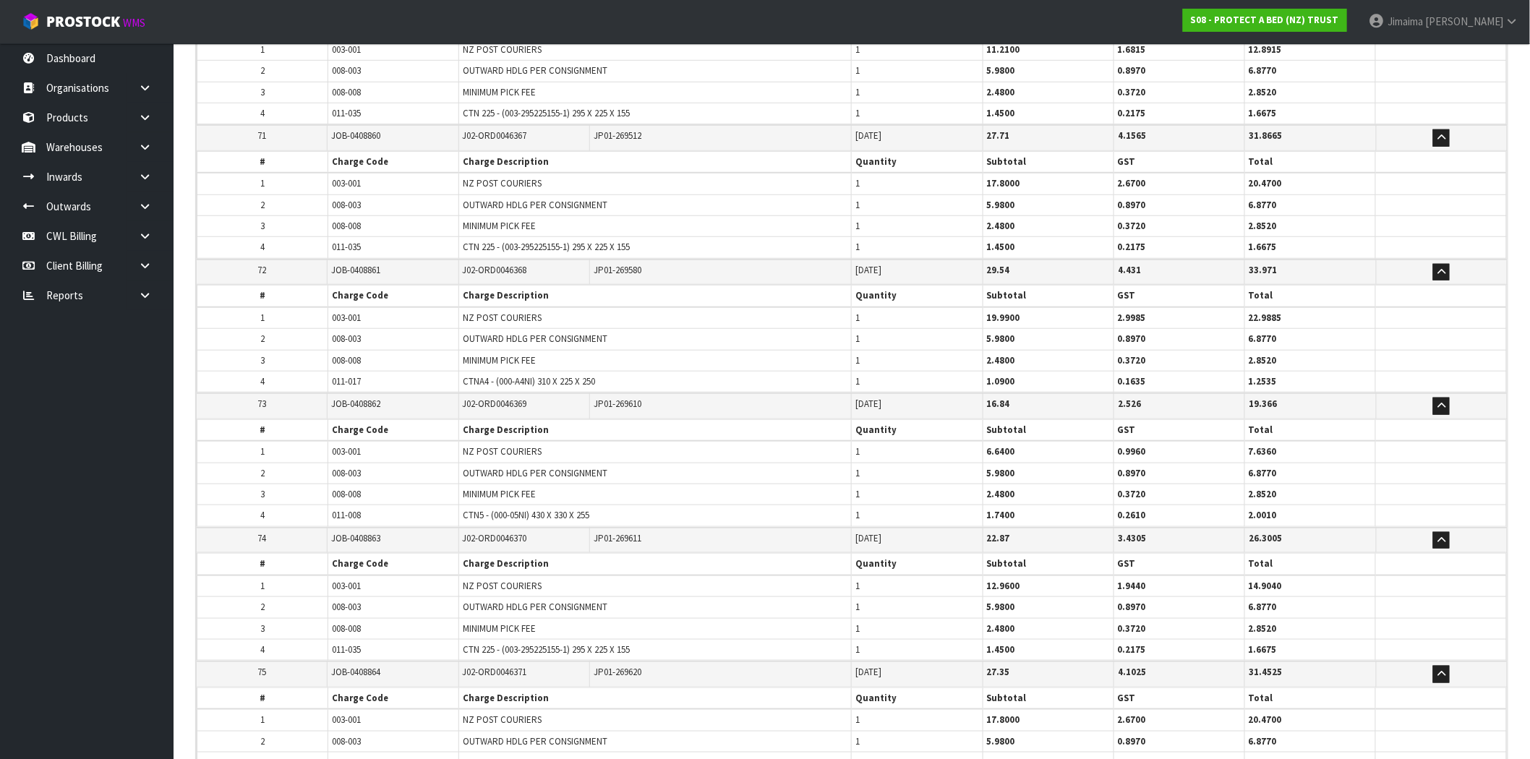
scroll to position [9980, 0]
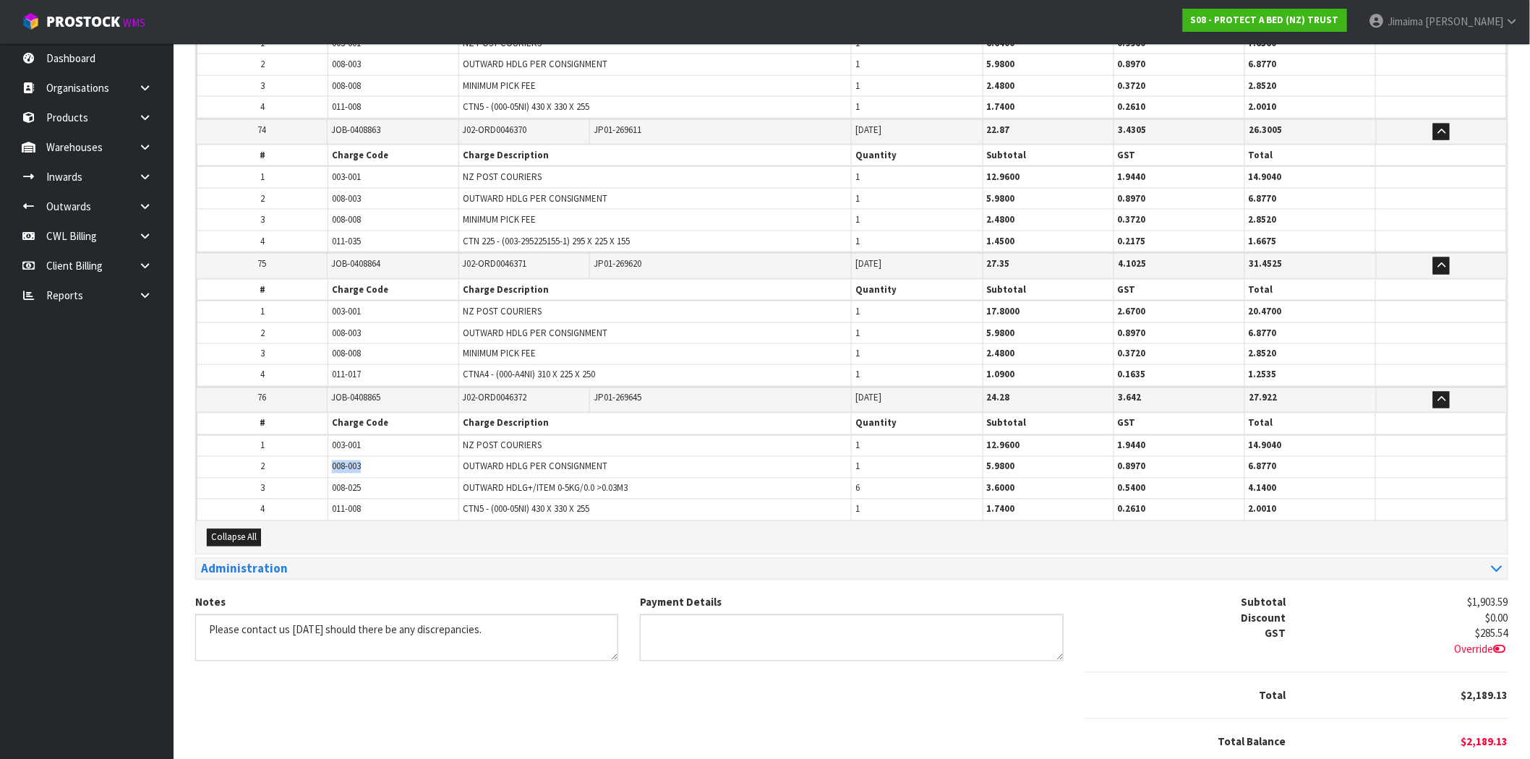
drag, startPoint x: 362, startPoint y: 415, endPoint x: 328, endPoint y: 420, distance: 35.1
click at [328, 457] on td "008-003" at bounding box center [393, 467] width 131 height 21
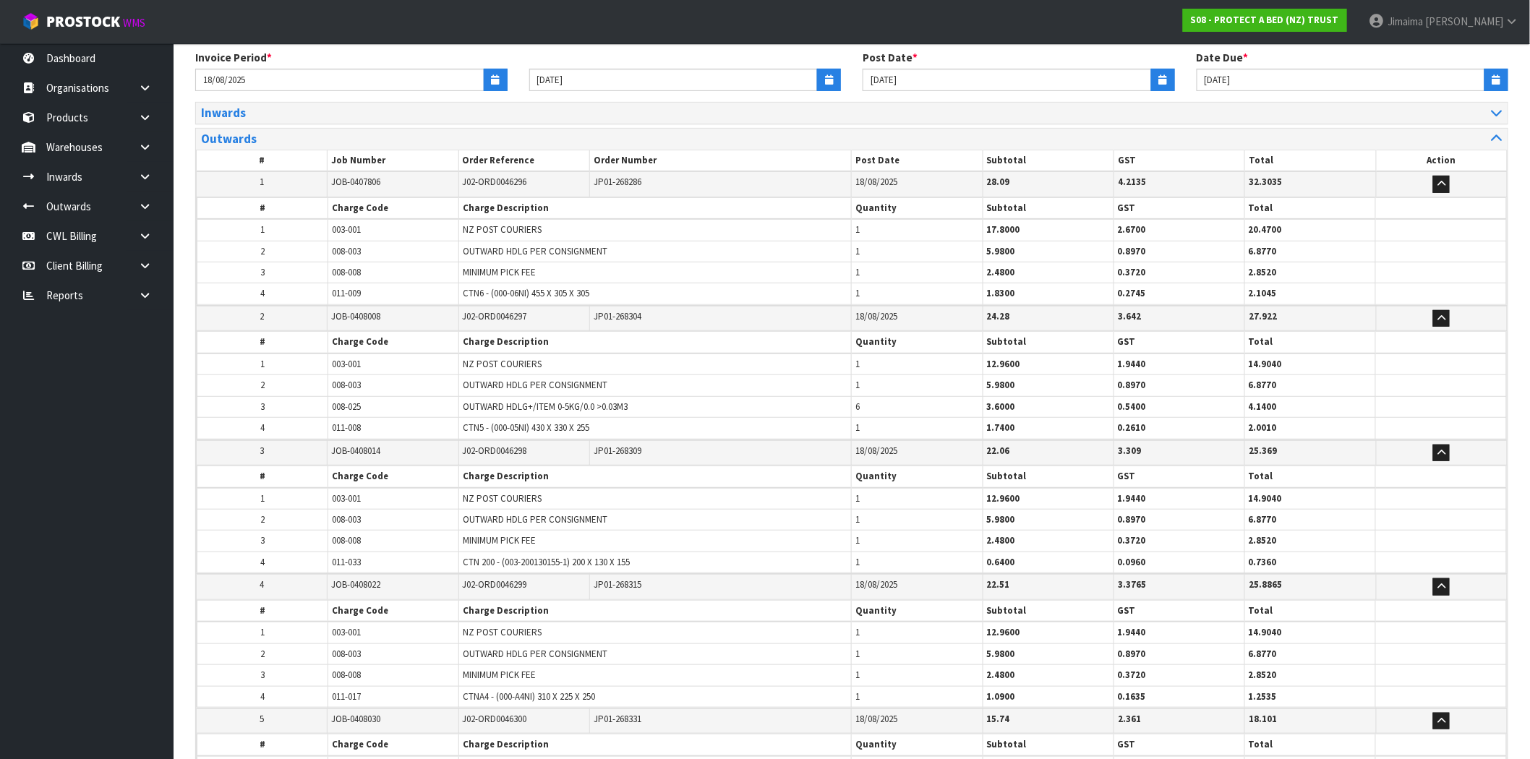
scroll to position [73, 0]
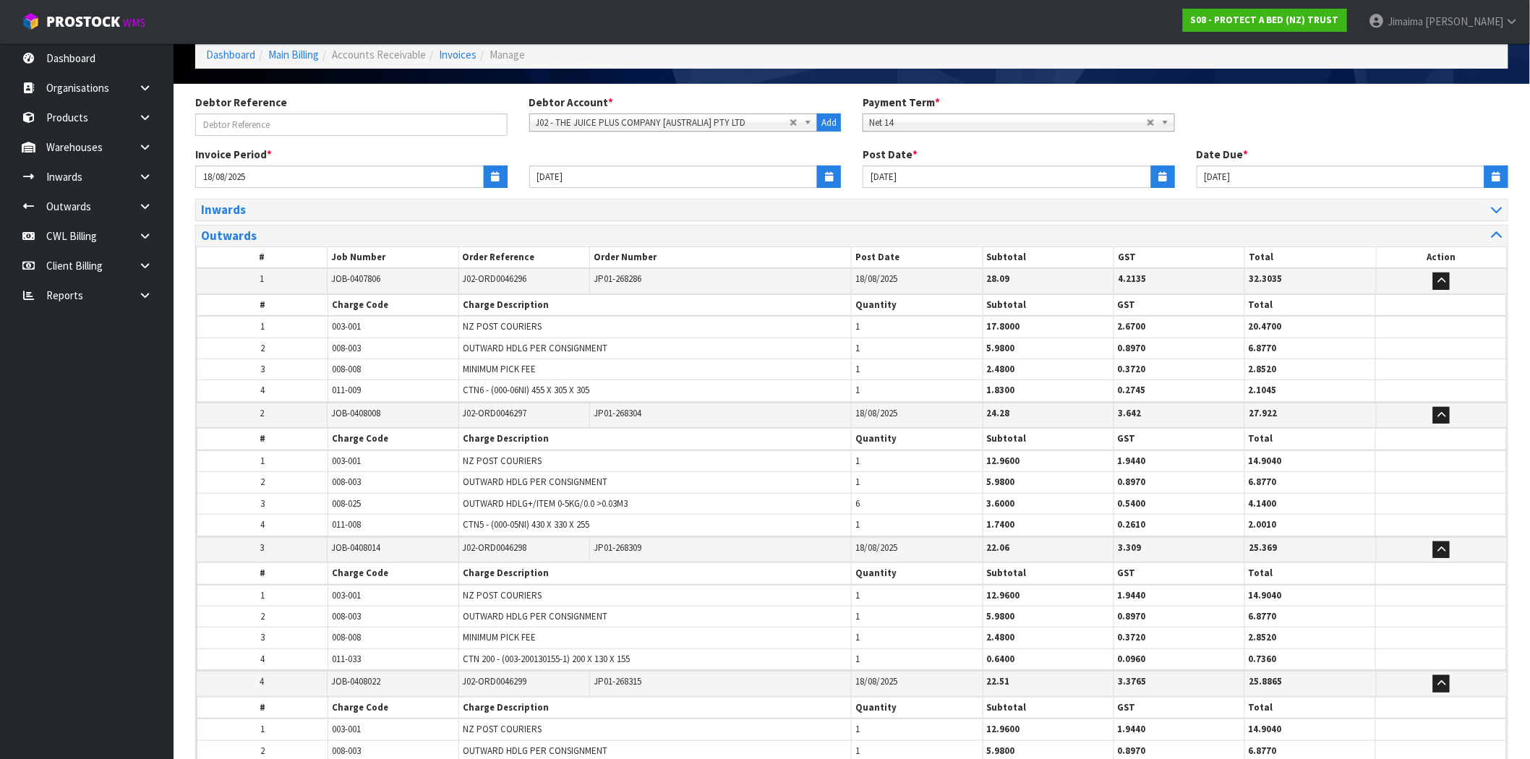
click at [268, 201] on div "Inwards" at bounding box center [851, 210] width 1311 height 21
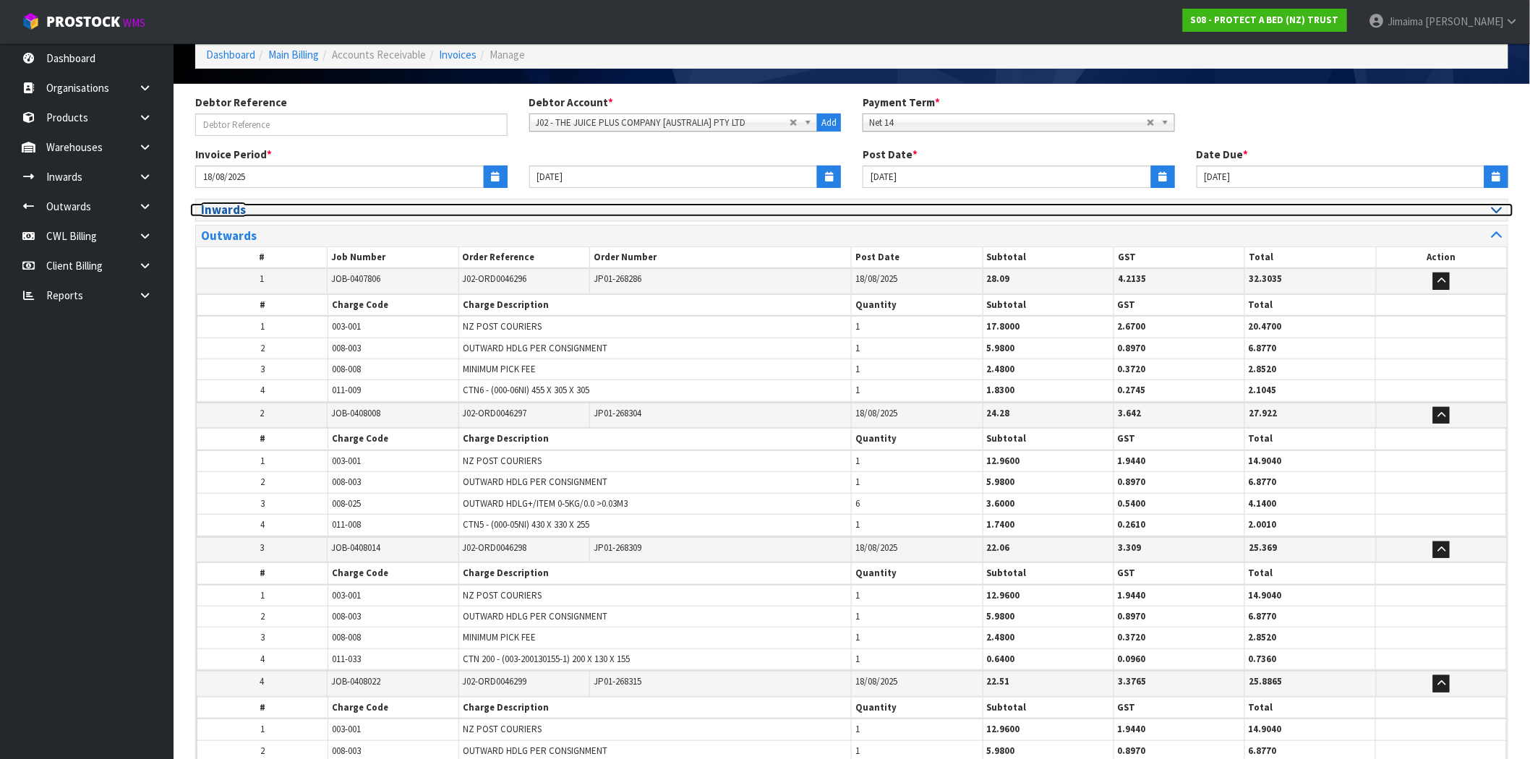
click at [269, 208] on h3 "Inwards" at bounding box center [521, 210] width 640 height 14
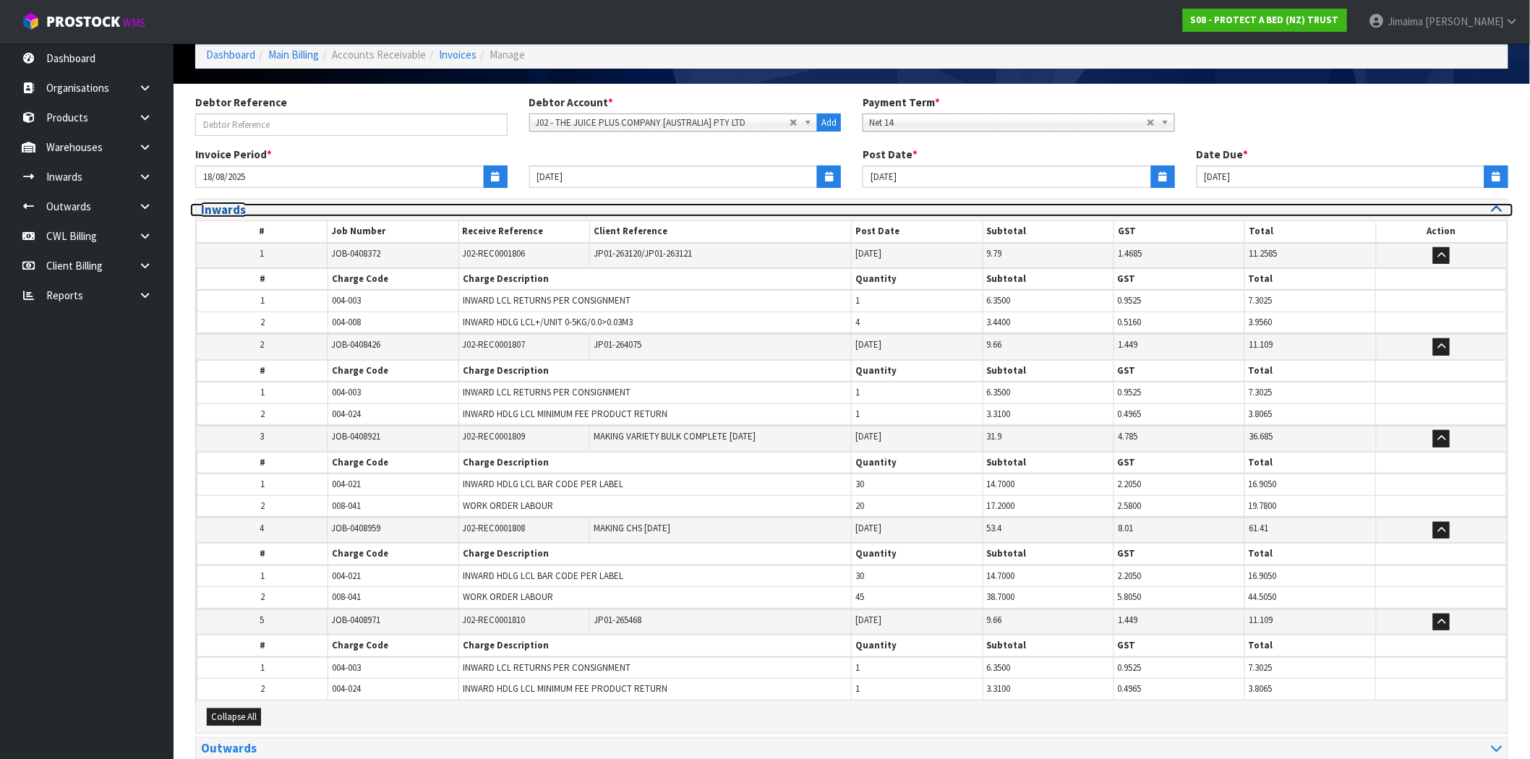
click at [269, 208] on h3 "Inwards" at bounding box center [521, 210] width 640 height 14
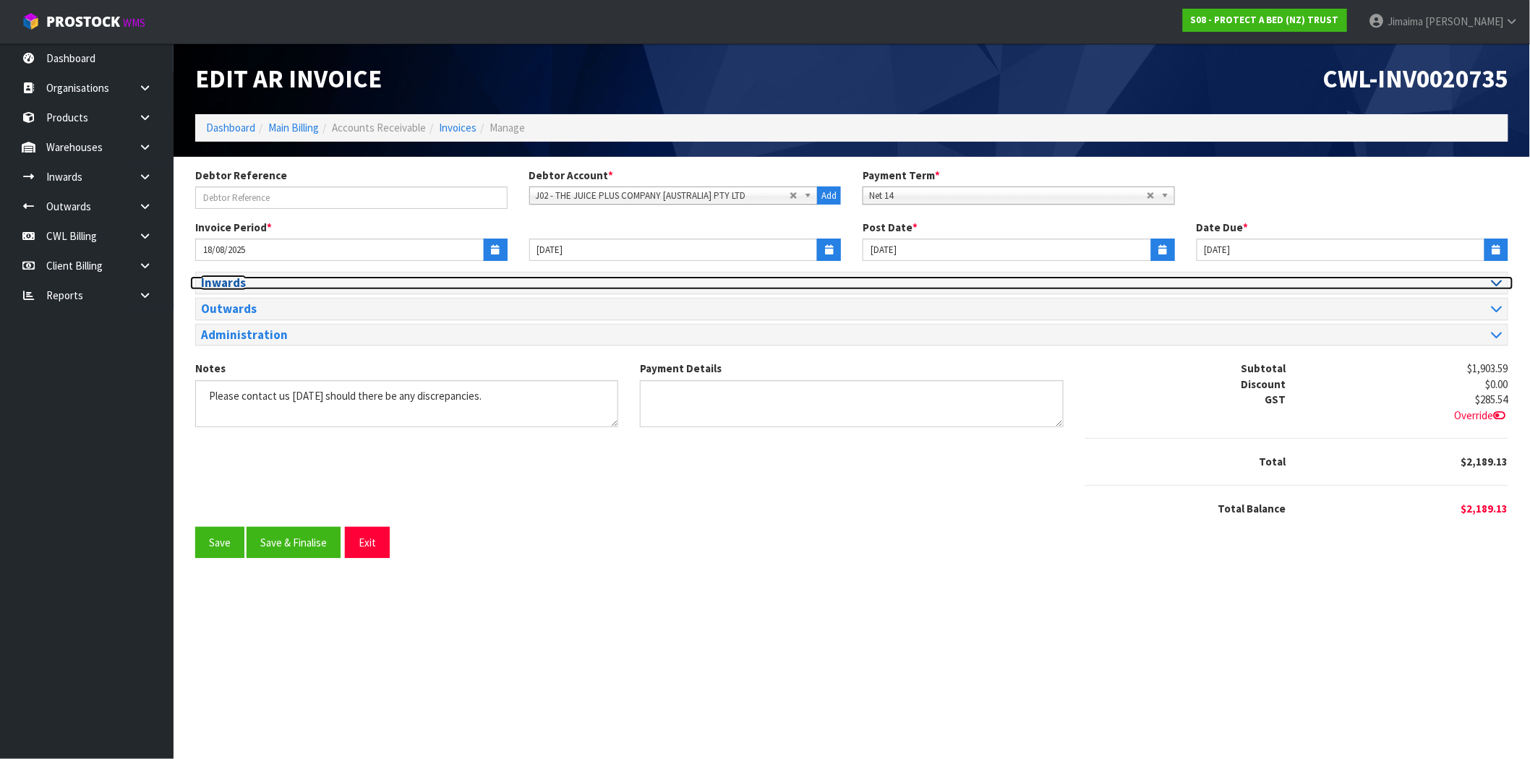
scroll to position [0, 0]
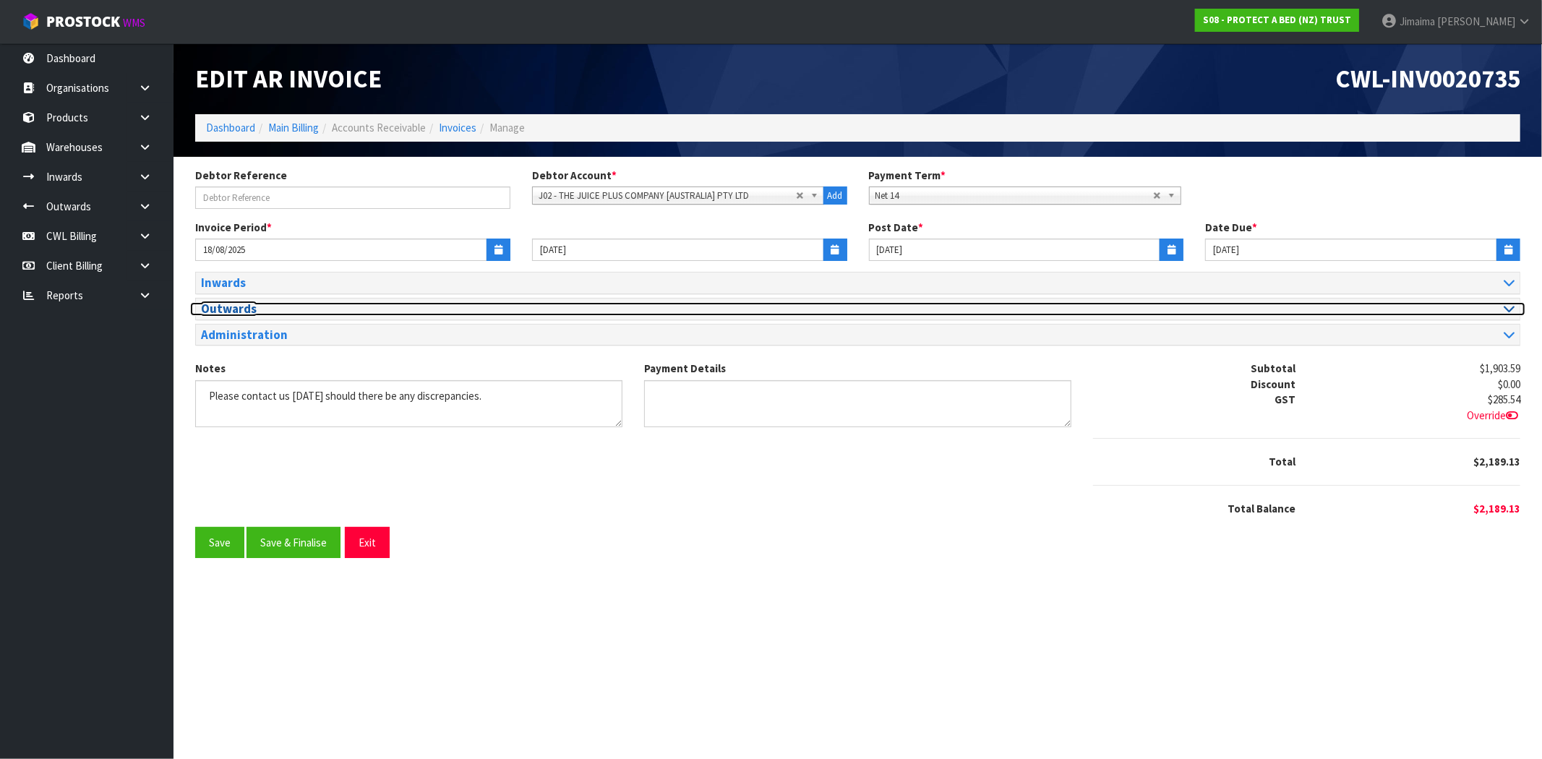
click at [268, 312] on h3 "Outwards" at bounding box center [524, 309] width 646 height 14
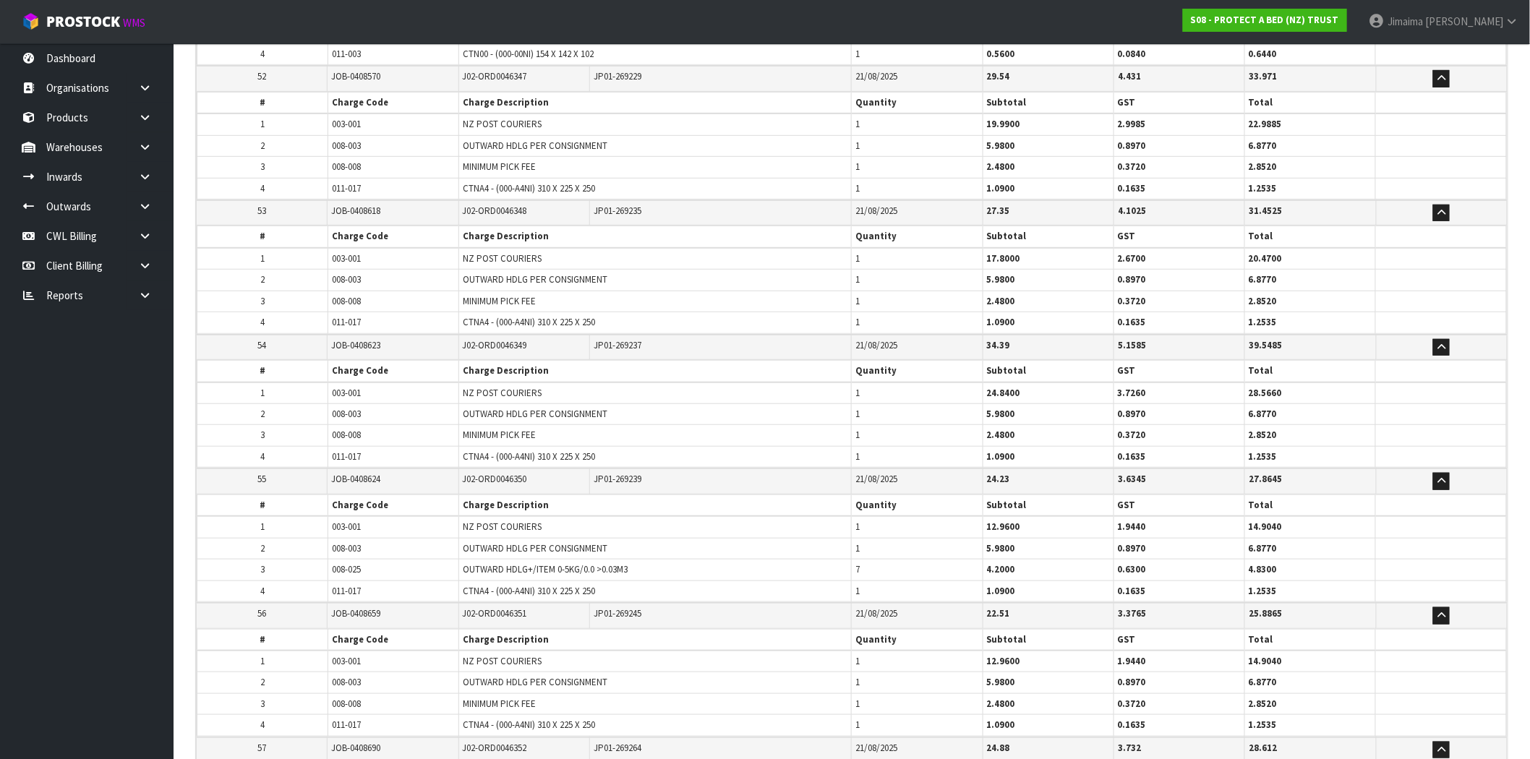
scroll to position [9980, 0]
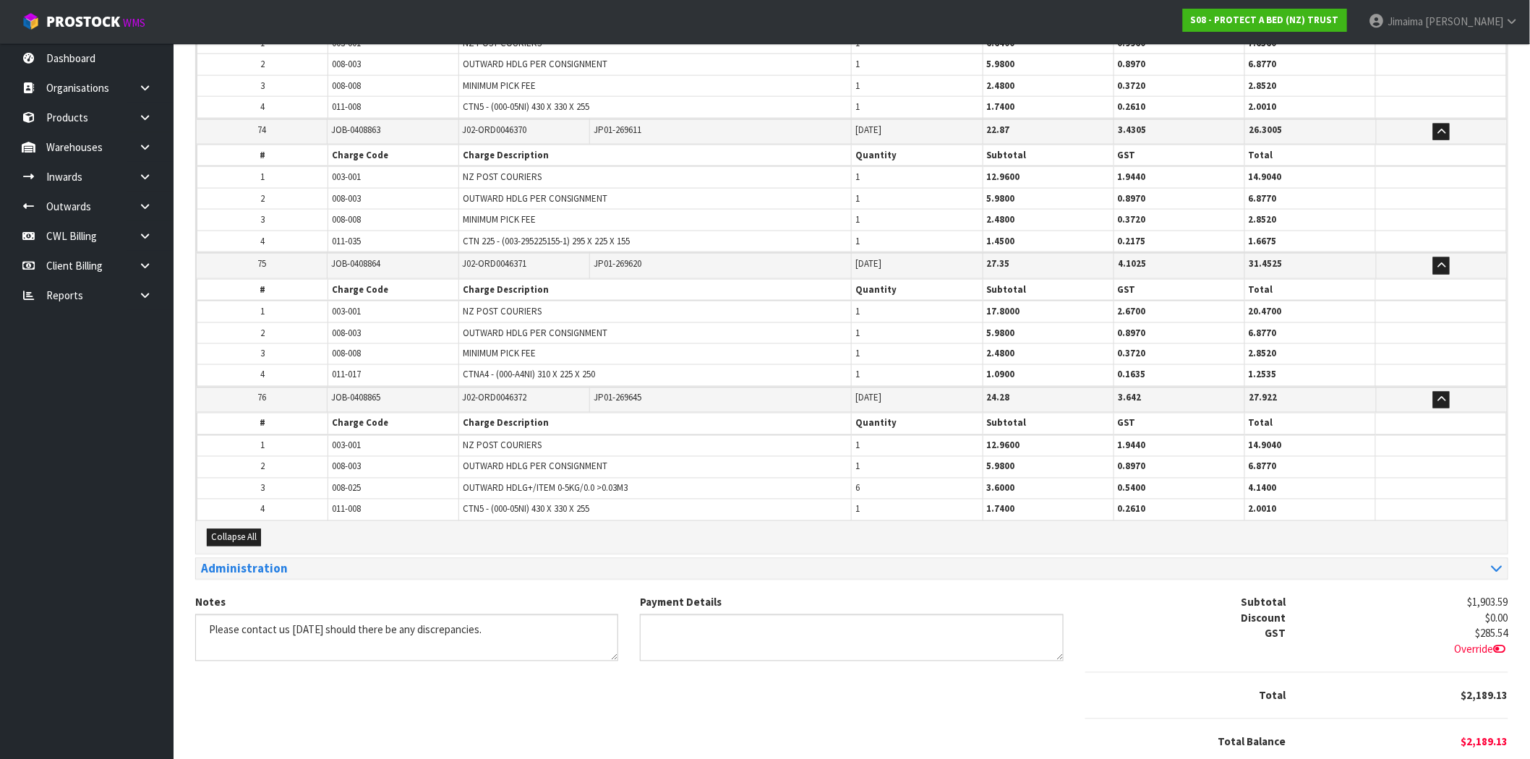
click at [243, 559] on div "Administration" at bounding box center [851, 569] width 1311 height 21
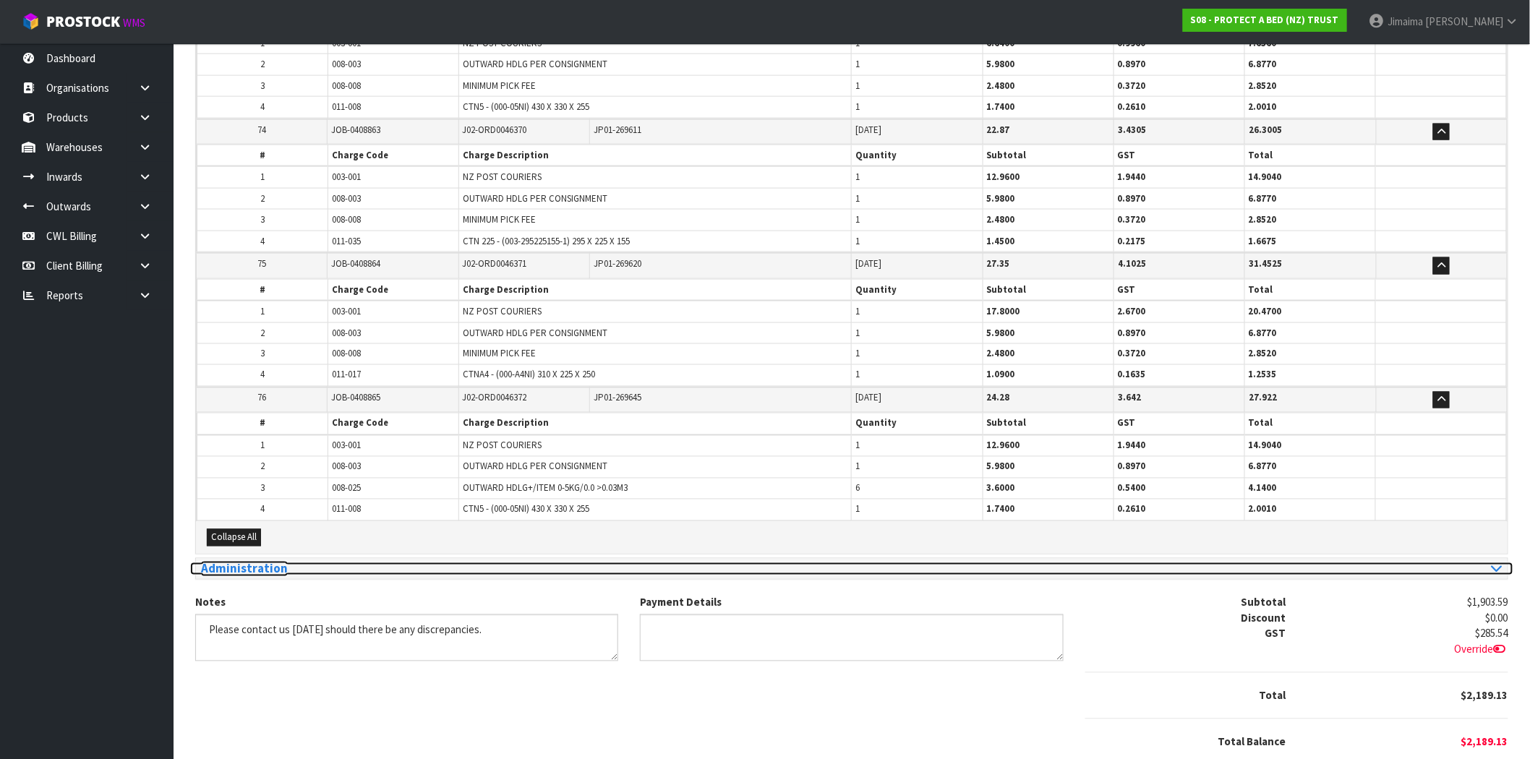
click at [241, 562] on h3 "Administration" at bounding box center [521, 569] width 640 height 14
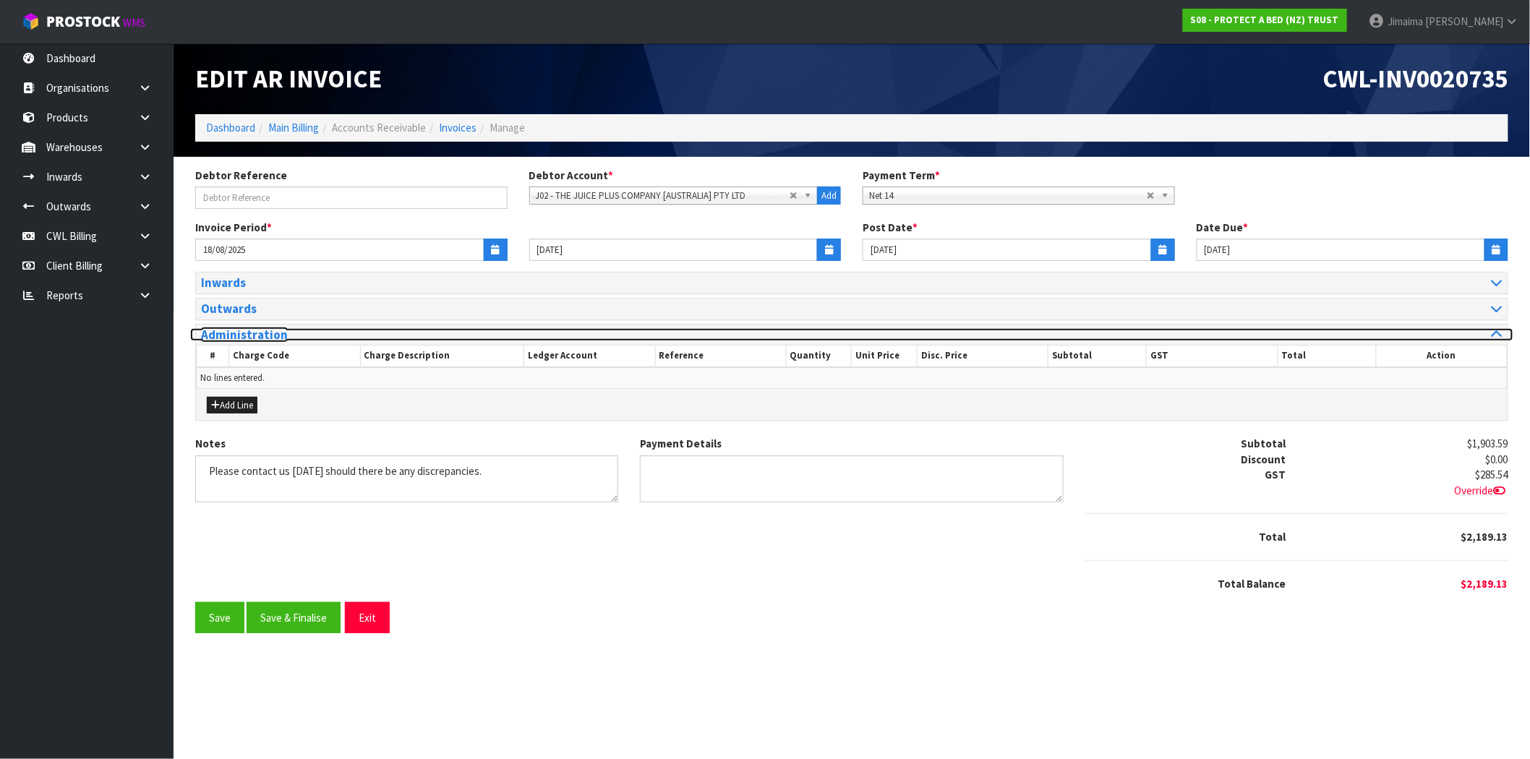
scroll to position [0, 0]
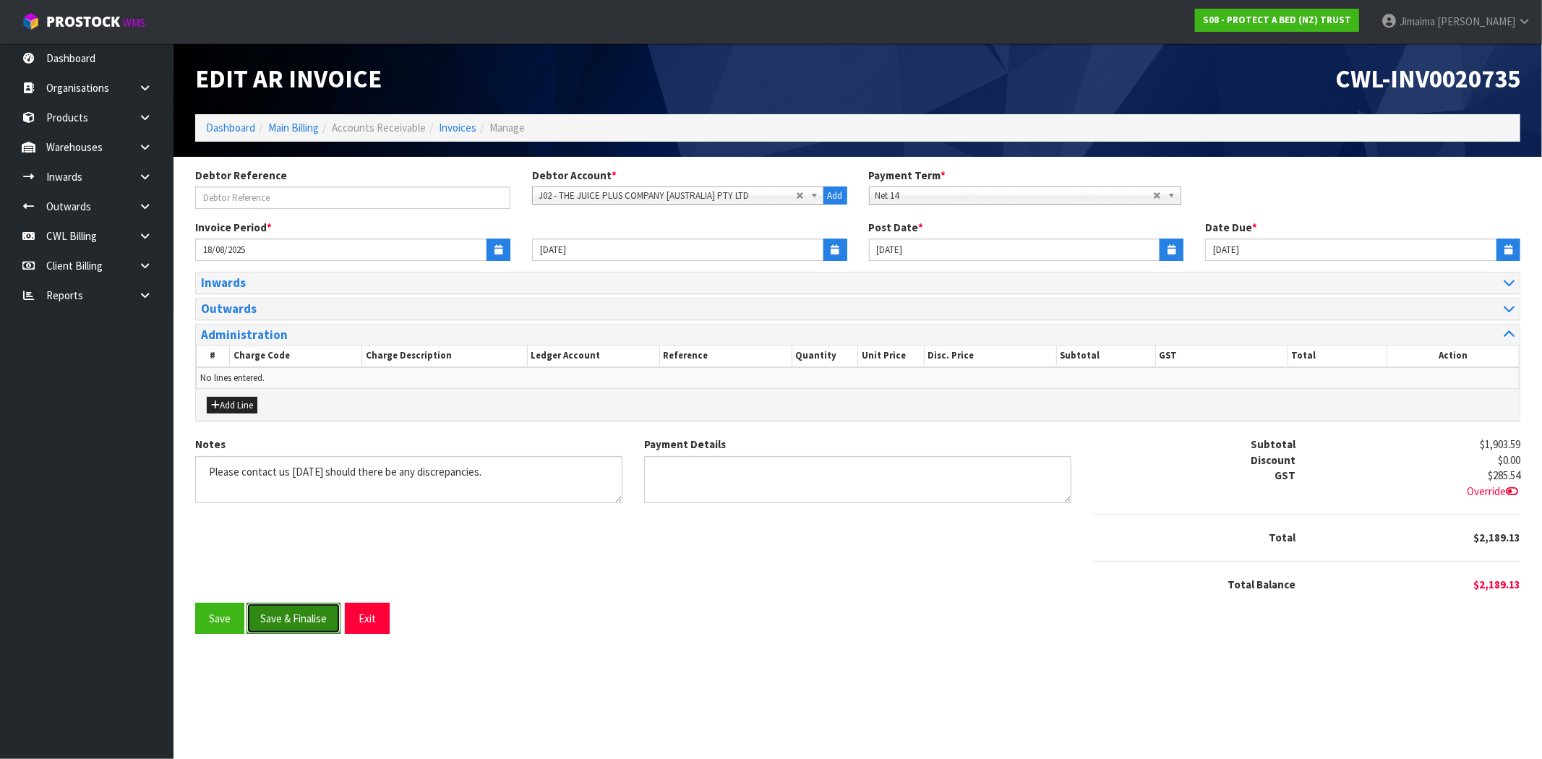
click at [295, 619] on button "Save & Finalise" at bounding box center [294, 618] width 94 height 31
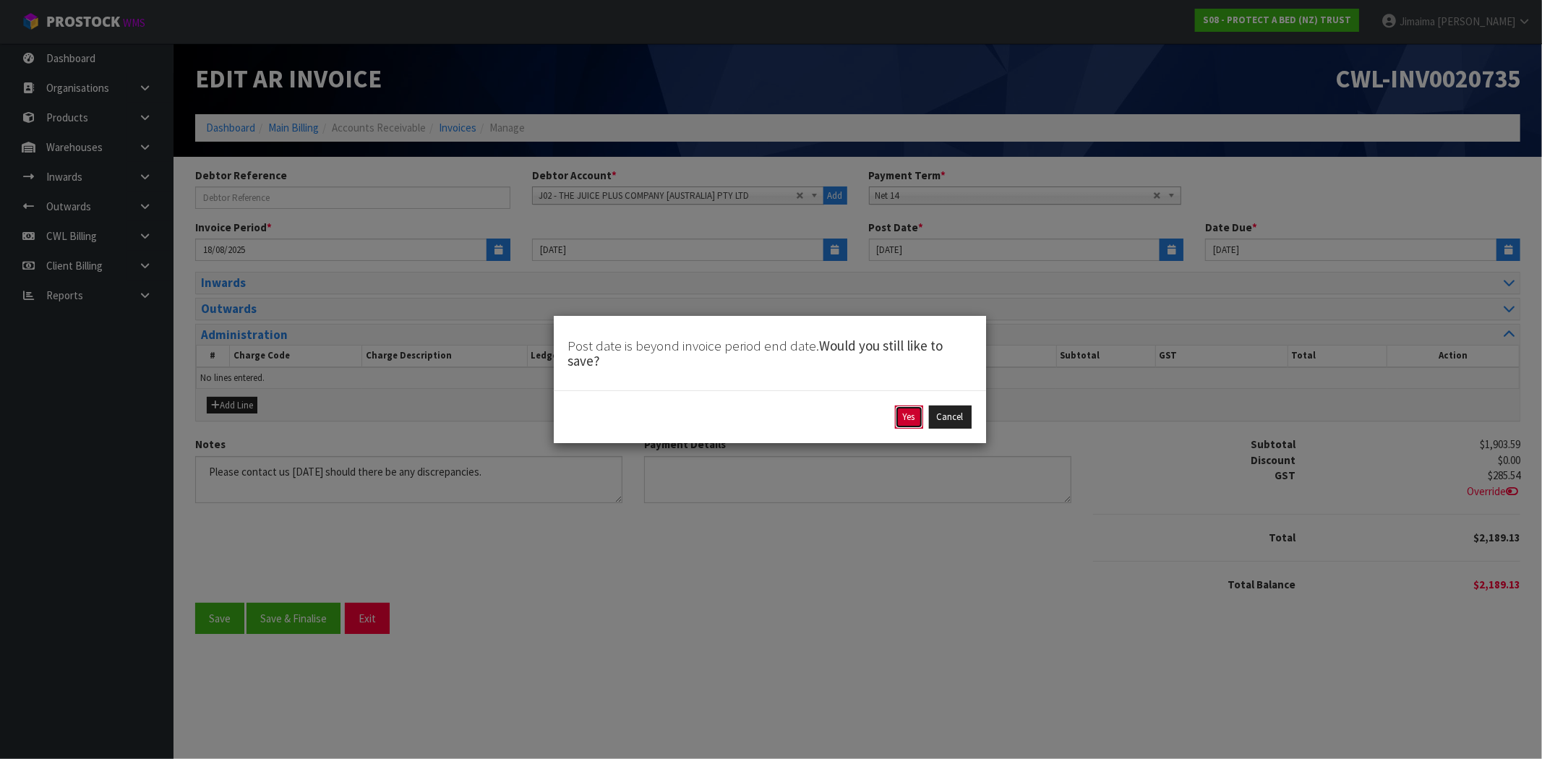
click at [905, 416] on button "Yes" at bounding box center [909, 417] width 28 height 23
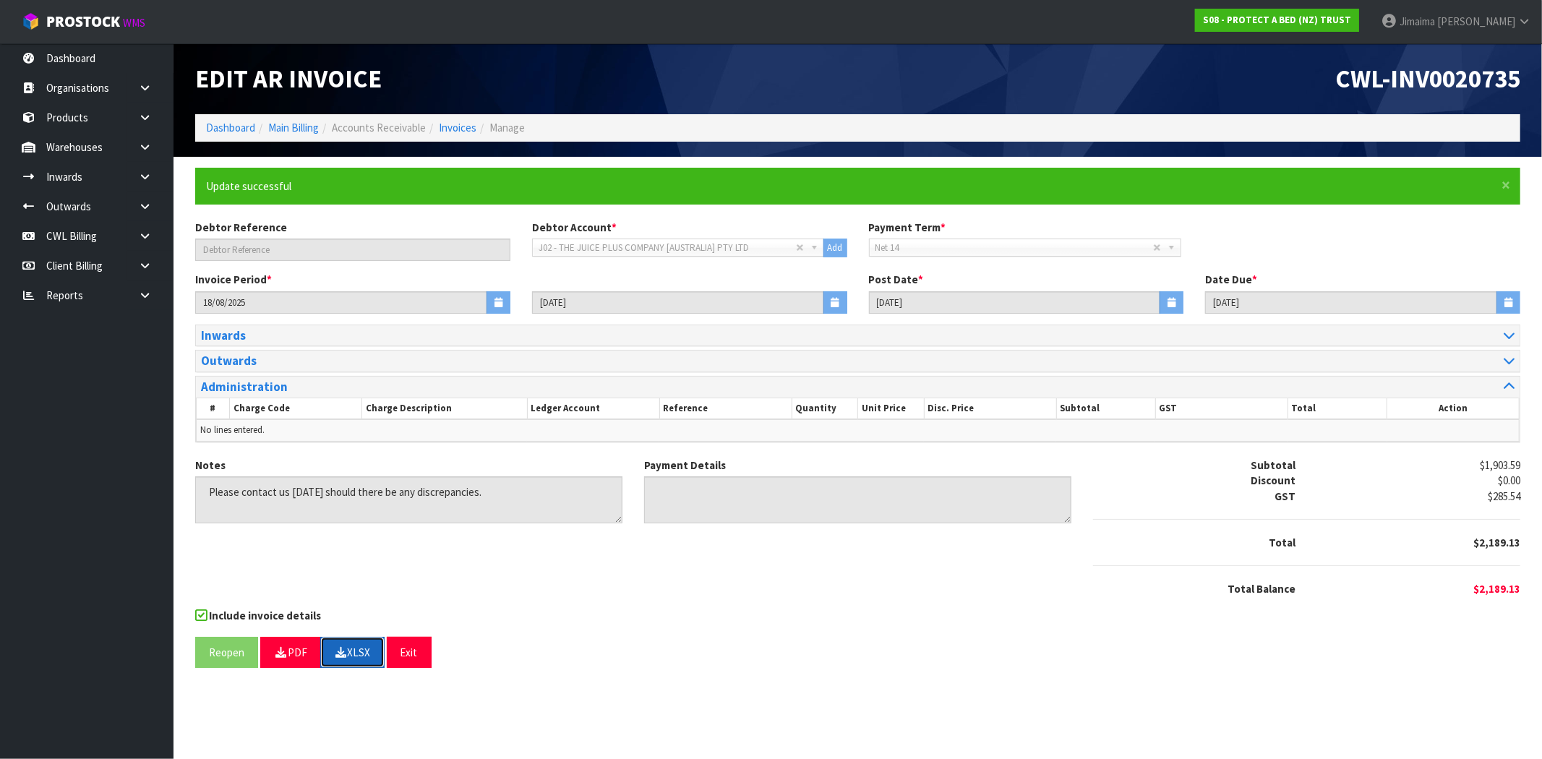
drag, startPoint x: 371, startPoint y: 653, endPoint x: 795, endPoint y: 478, distance: 459.0
click at [372, 652] on button "XLSX" at bounding box center [352, 652] width 64 height 31
click at [1465, 88] on span "CWL-INV0020735" at bounding box center [1427, 78] width 185 height 31
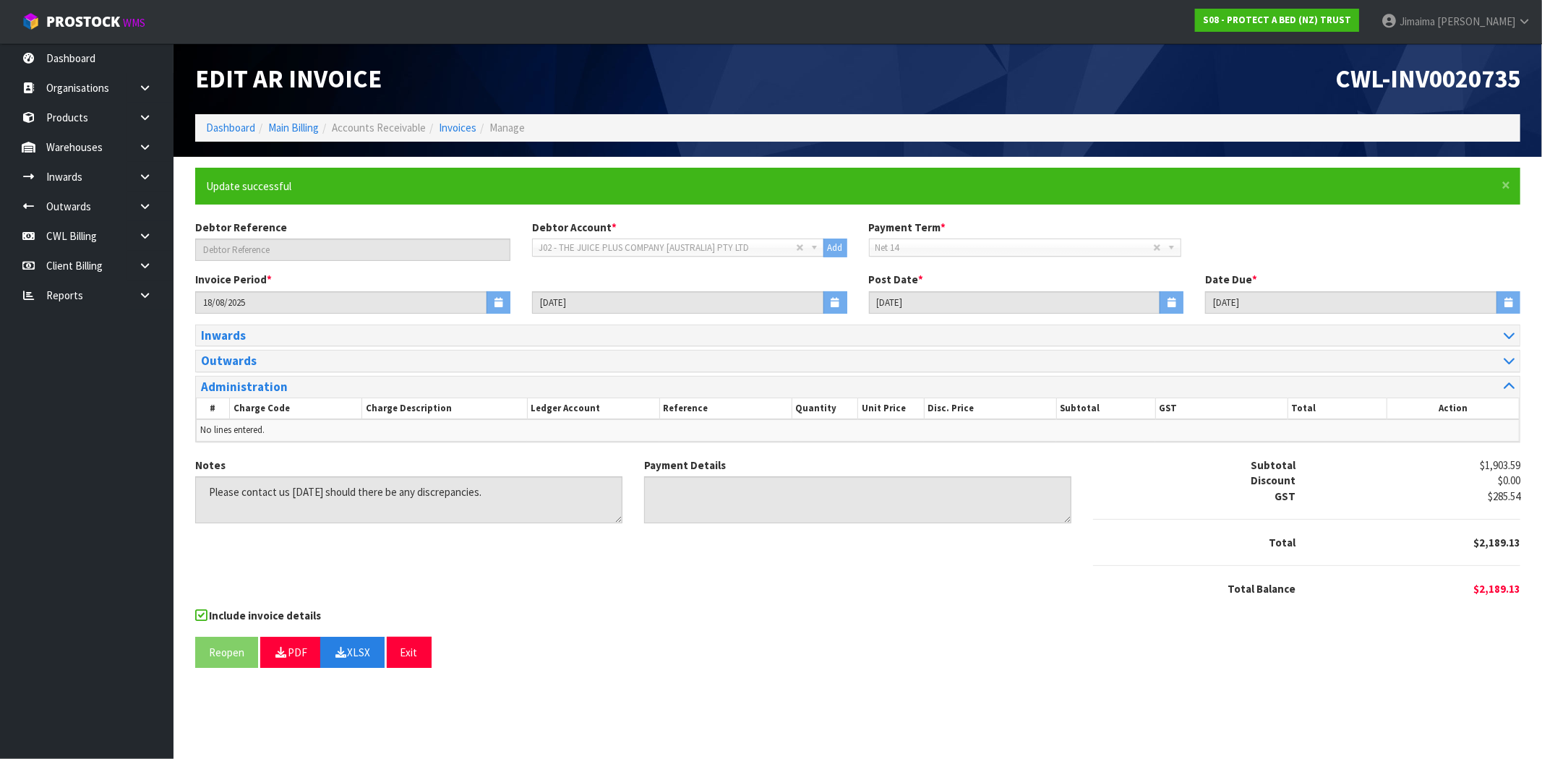
drag, startPoint x: 1240, startPoint y: 649, endPoint x: 1198, endPoint y: 602, distance: 63.5
click at [1240, 651] on div "Reopen PDF XLSX Exit" at bounding box center [857, 652] width 1325 height 31
click at [445, 123] on link "Invoices" at bounding box center [458, 128] width 38 height 14
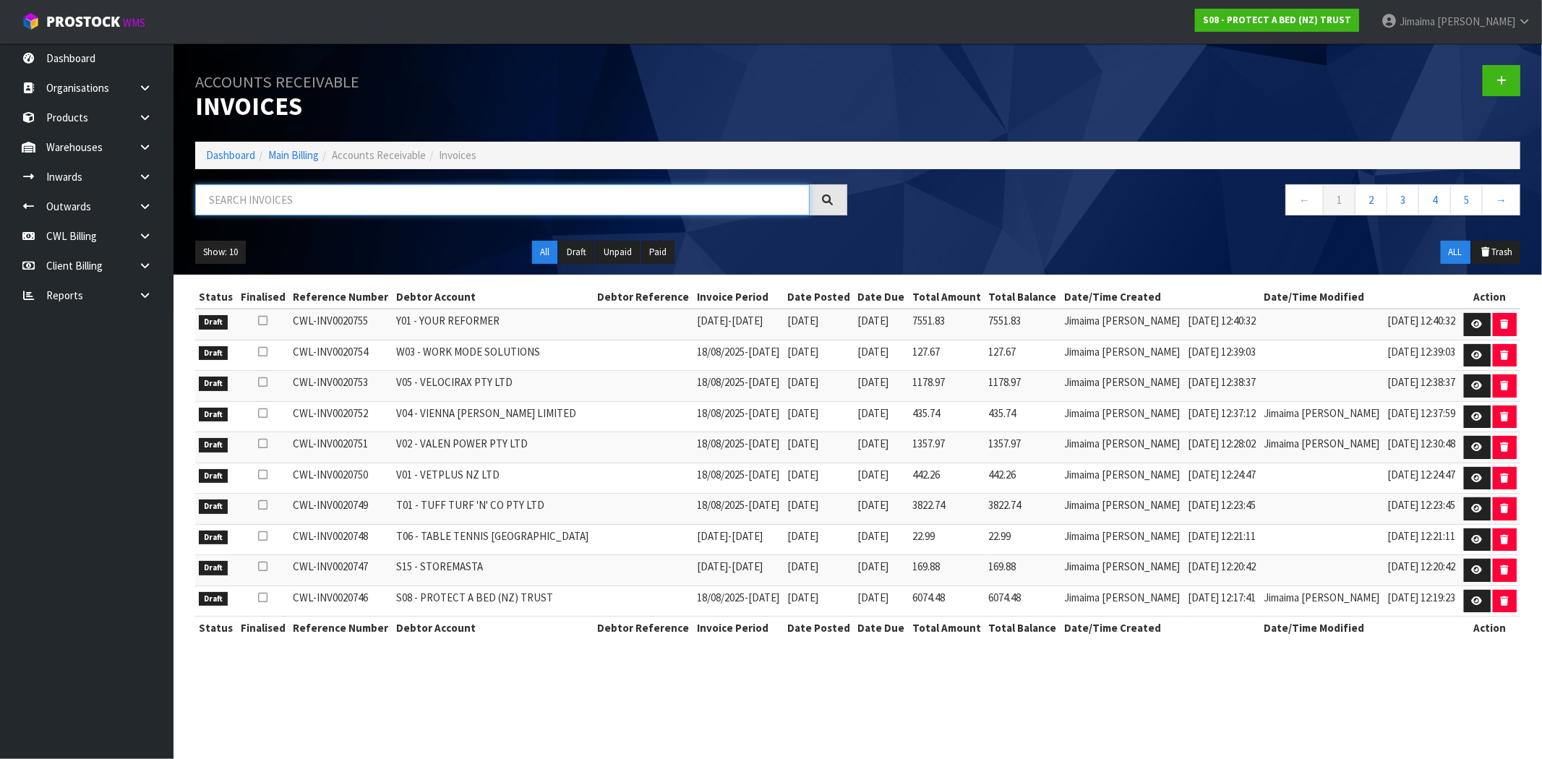
click at [309, 202] on input "text" at bounding box center [502, 199] width 615 height 31
paste input "K02"
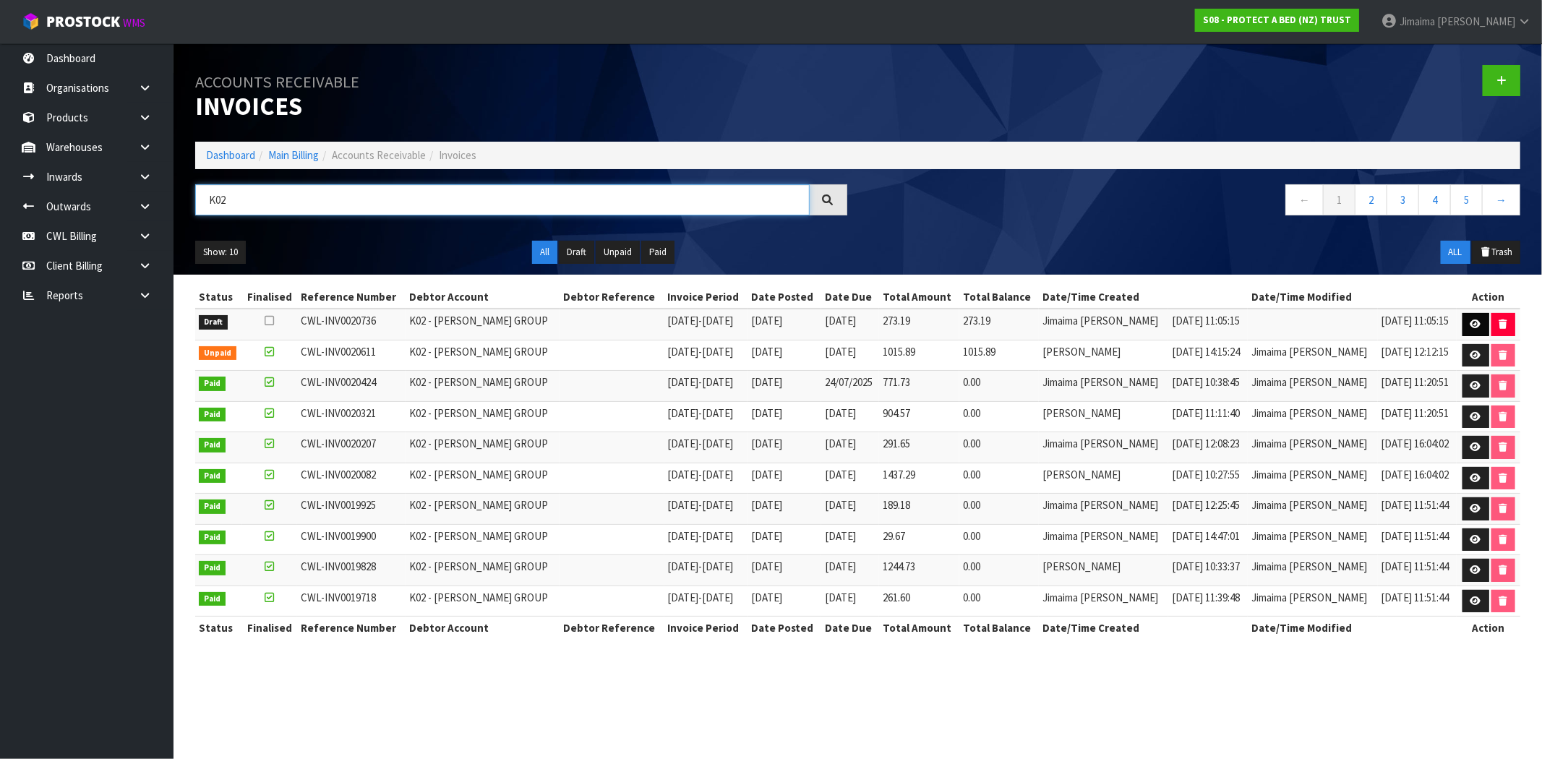
type input "K02"
click at [1464, 323] on link at bounding box center [1476, 324] width 27 height 23
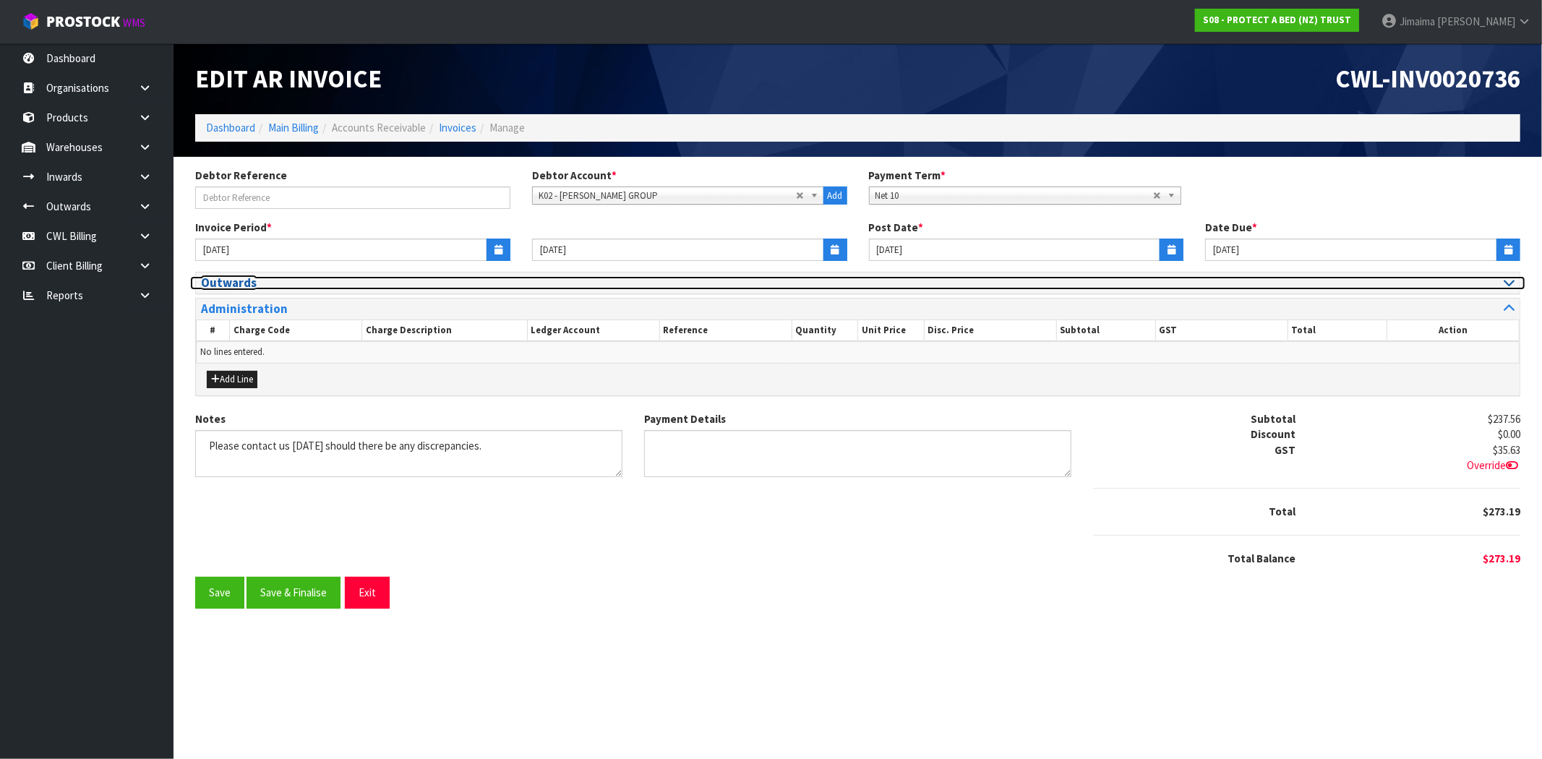
click at [240, 285] on h3 "Outwards" at bounding box center [524, 283] width 646 height 14
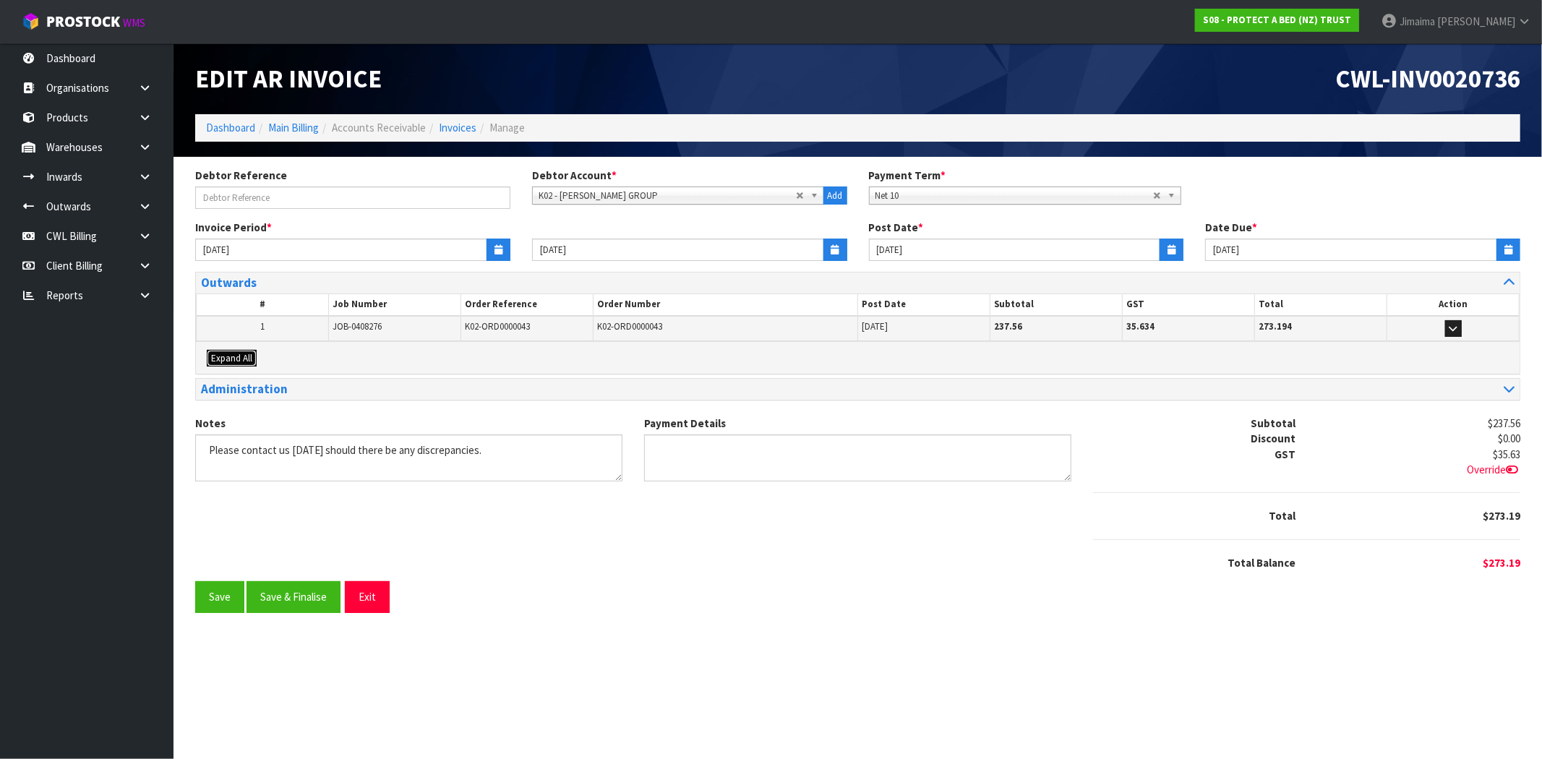
click at [234, 355] on span "Expand All" at bounding box center [231, 358] width 41 height 12
click at [0, 0] on th "#" at bounding box center [0, 0] width 0 height 0
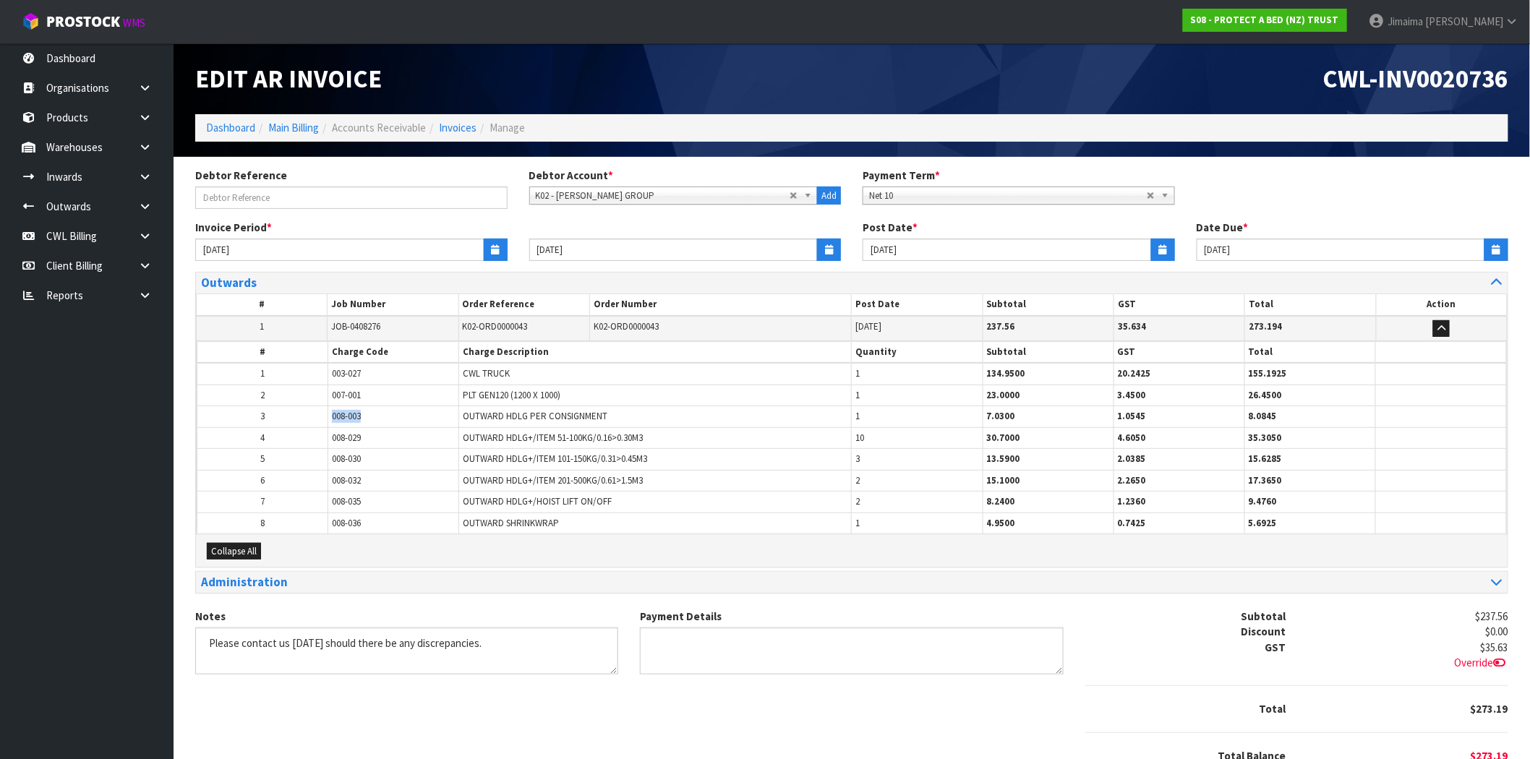
drag, startPoint x: 373, startPoint y: 422, endPoint x: 337, endPoint y: 417, distance: 36.5
click at [309, 420] on tr "3 008-003 OUTWARD HDLG PER CONSIGNMENT 1 7.0300 1.0545 8.0845" at bounding box center [851, 416] width 1309 height 21
drag, startPoint x: 852, startPoint y: 396, endPoint x: 832, endPoint y: 403, distance: 20.8
click at [840, 398] on tr "2 007-001 PLT GEN120 (1200 X 1000) 1 23.0000 3.4500 26.4500" at bounding box center [851, 395] width 1309 height 21
click at [856, 492] on td "2" at bounding box center [917, 502] width 131 height 21
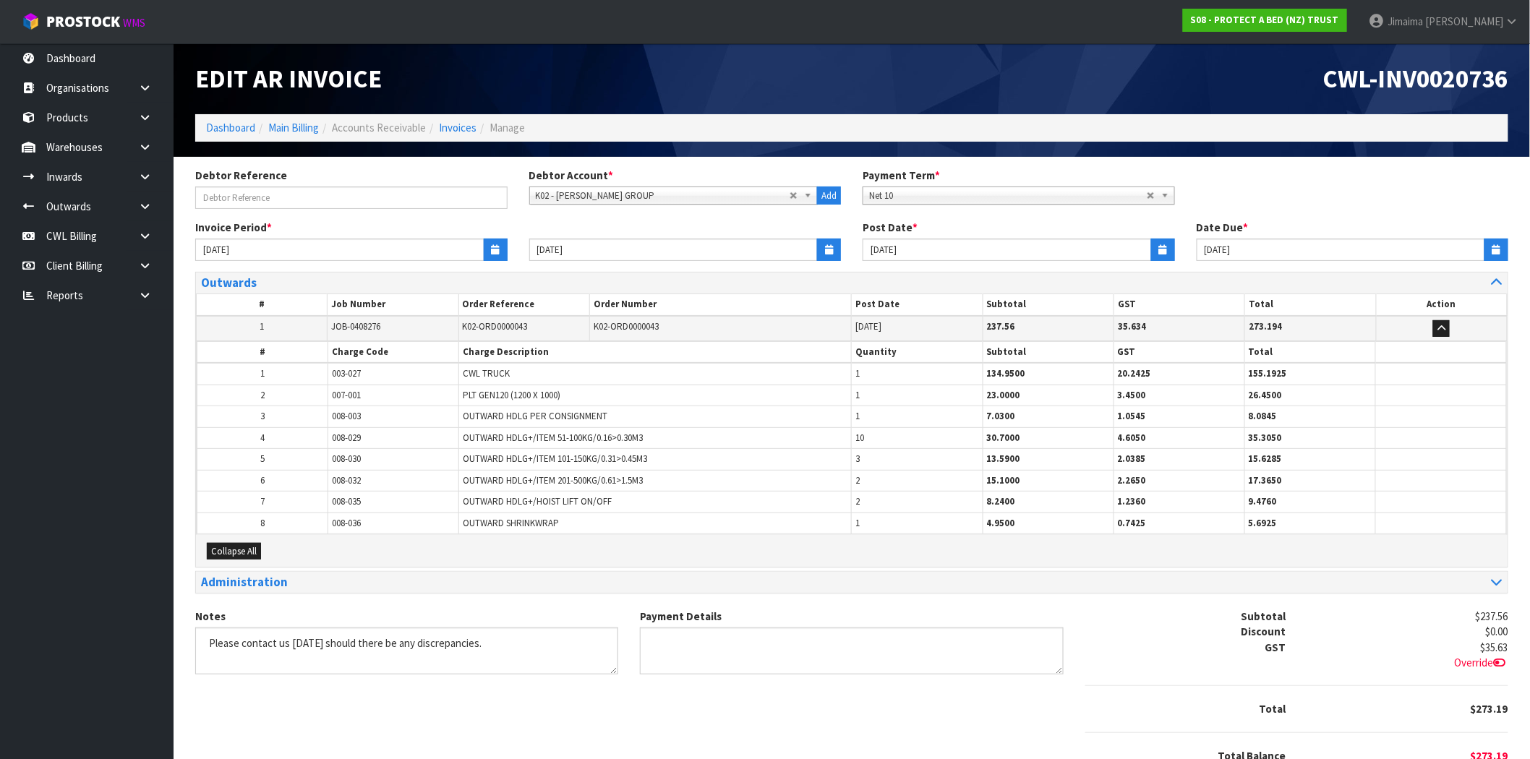
click at [869, 514] on td "1" at bounding box center [917, 523] width 131 height 21
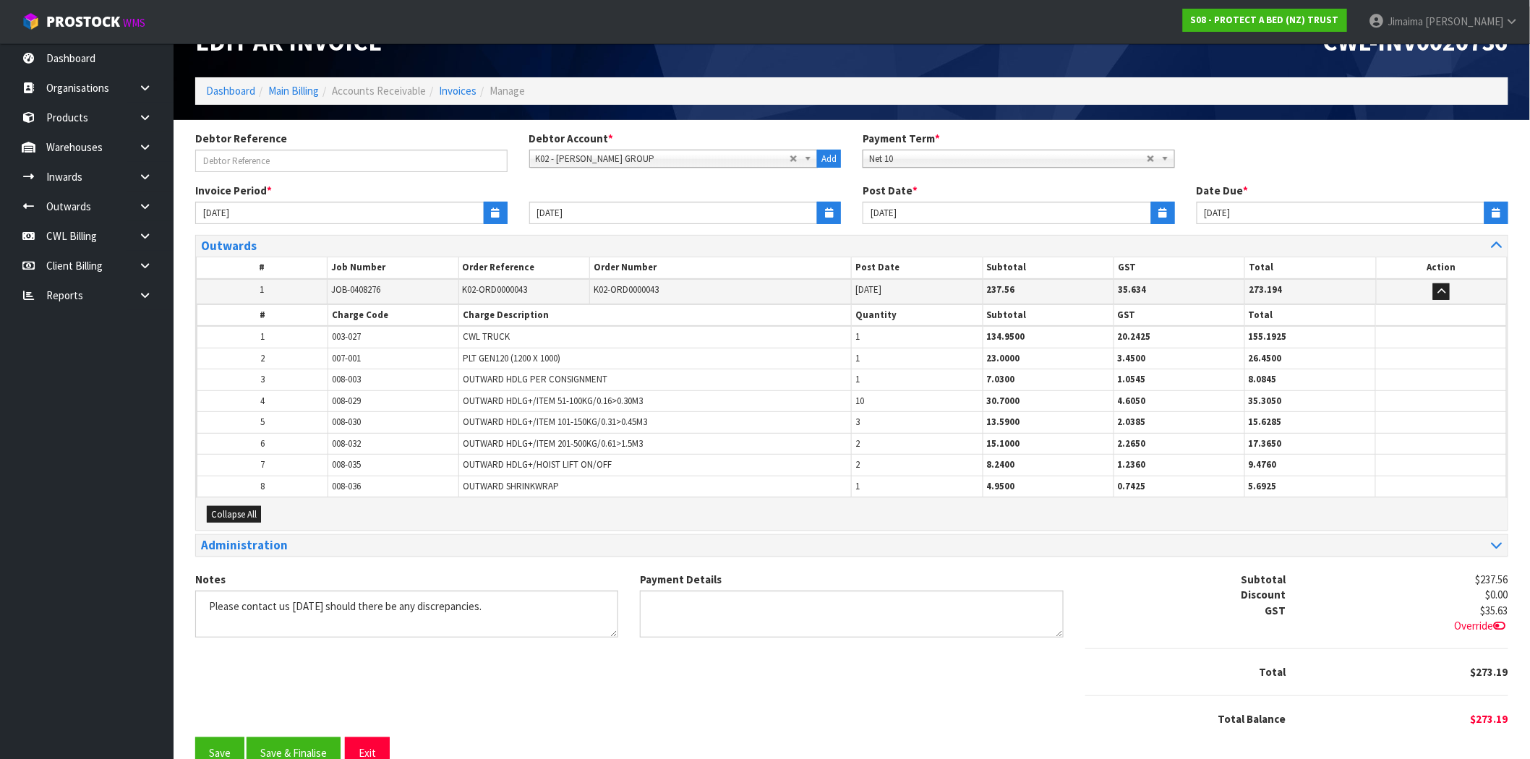
scroll to position [68, 0]
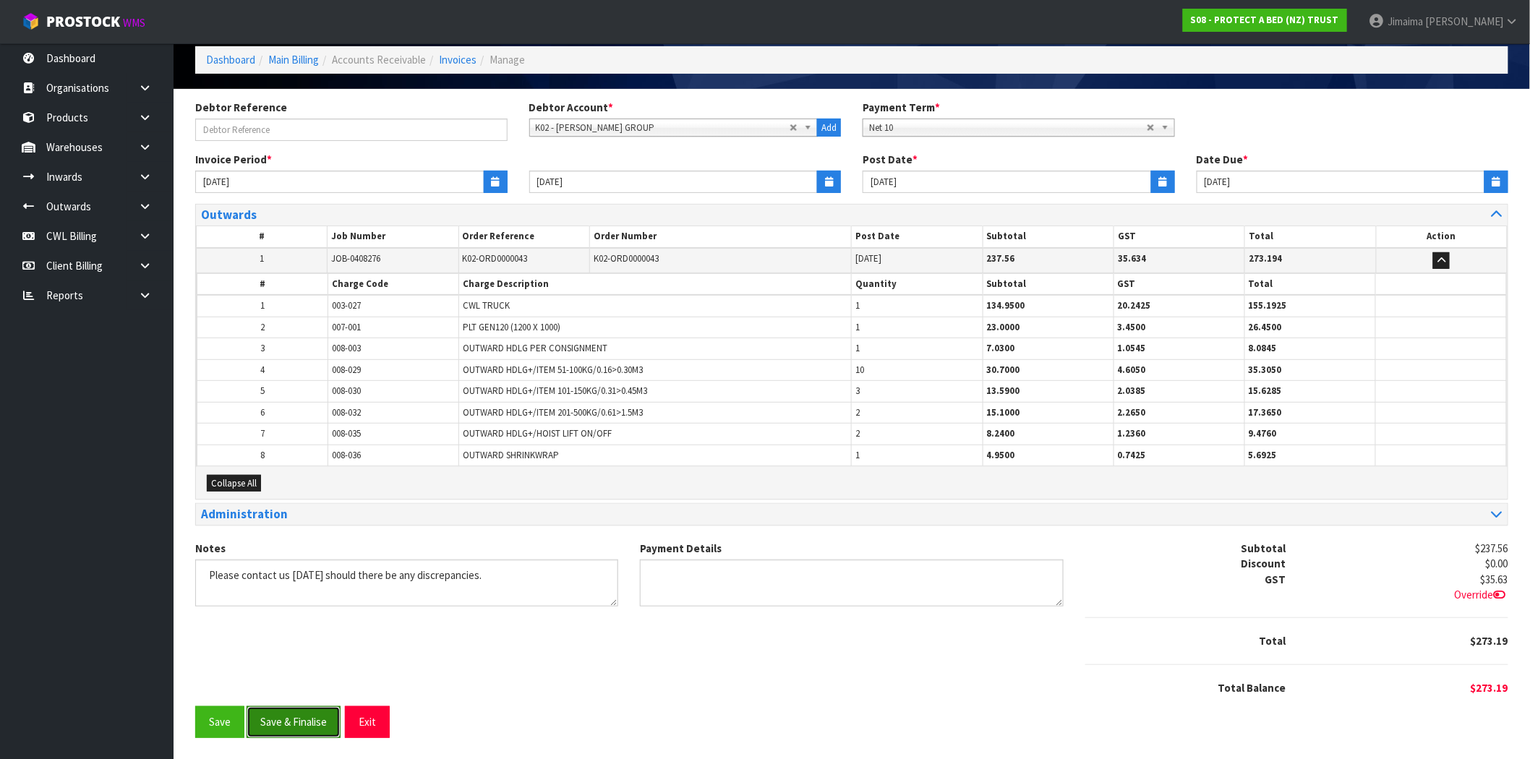
click at [319, 730] on button "Save & Finalise" at bounding box center [294, 721] width 94 height 31
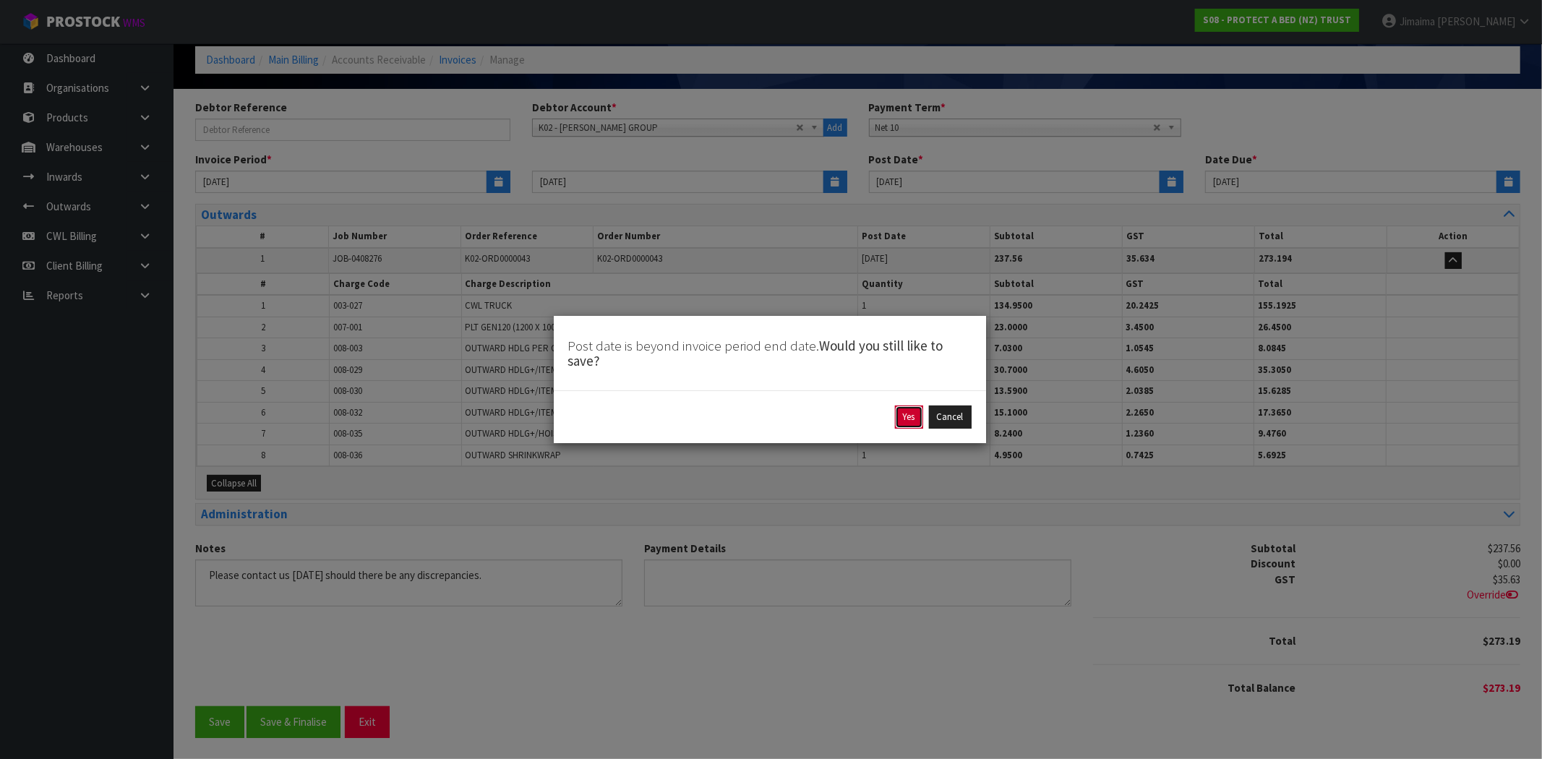
click at [902, 417] on button "Yes" at bounding box center [909, 417] width 28 height 23
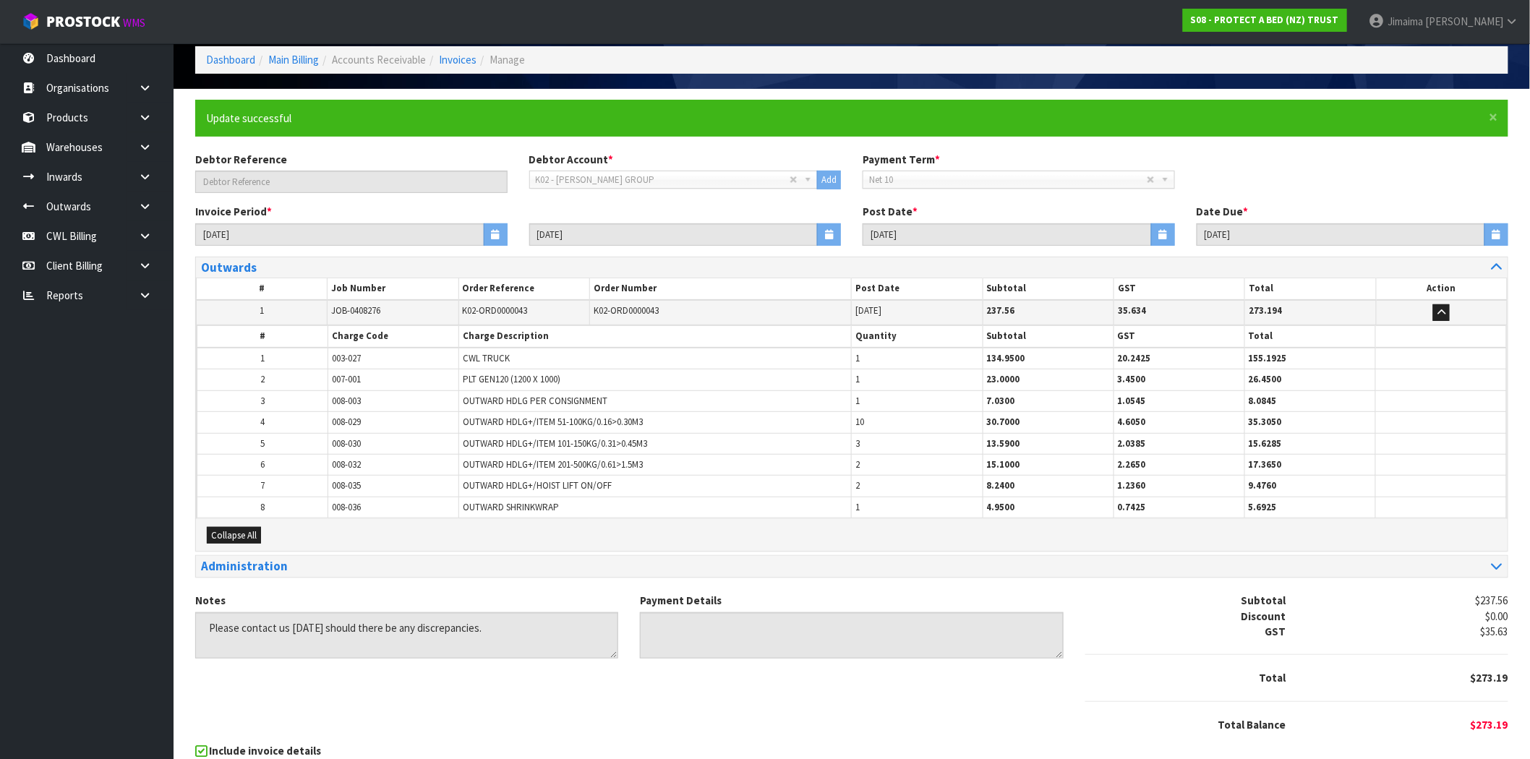
scroll to position [0, 0]
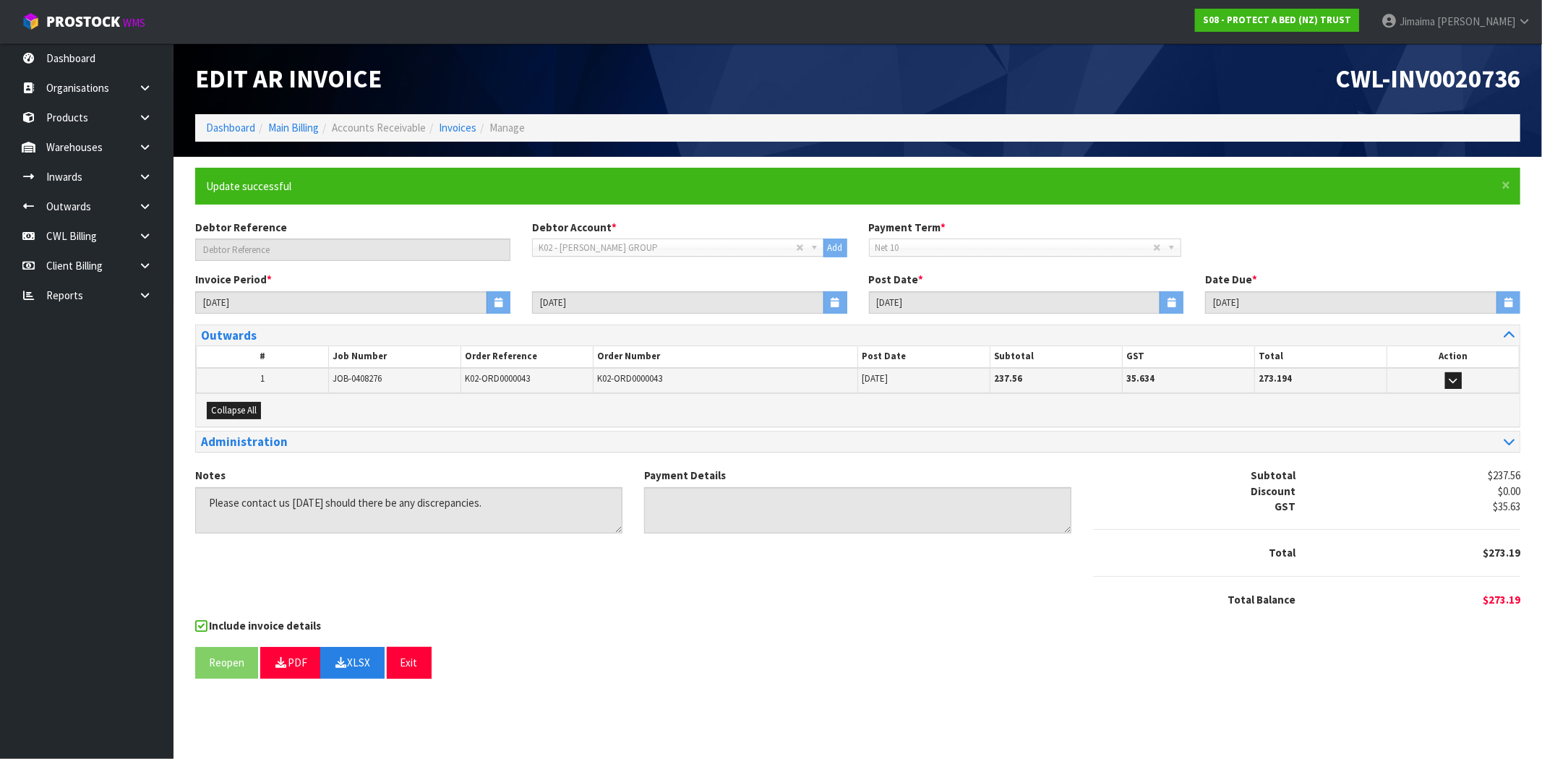
click at [693, 579] on div "Notes Payment Details Subtotal $237.56 Discount $0.00 GST $35.63 Total $273.19" at bounding box center [857, 543] width 1347 height 150
click at [1249, 241] on div "Debtor Reference Debtor Account * A&P - A & P PAINTERS AKL LIMITED A00 - AGRIHE…" at bounding box center [857, 246] width 1347 height 52
click at [456, 135] on ol "Dashboard Main Billing Accounts Receivable Invoices Manage" at bounding box center [857, 127] width 1325 height 27
click at [458, 132] on link "Invoices" at bounding box center [458, 128] width 38 height 14
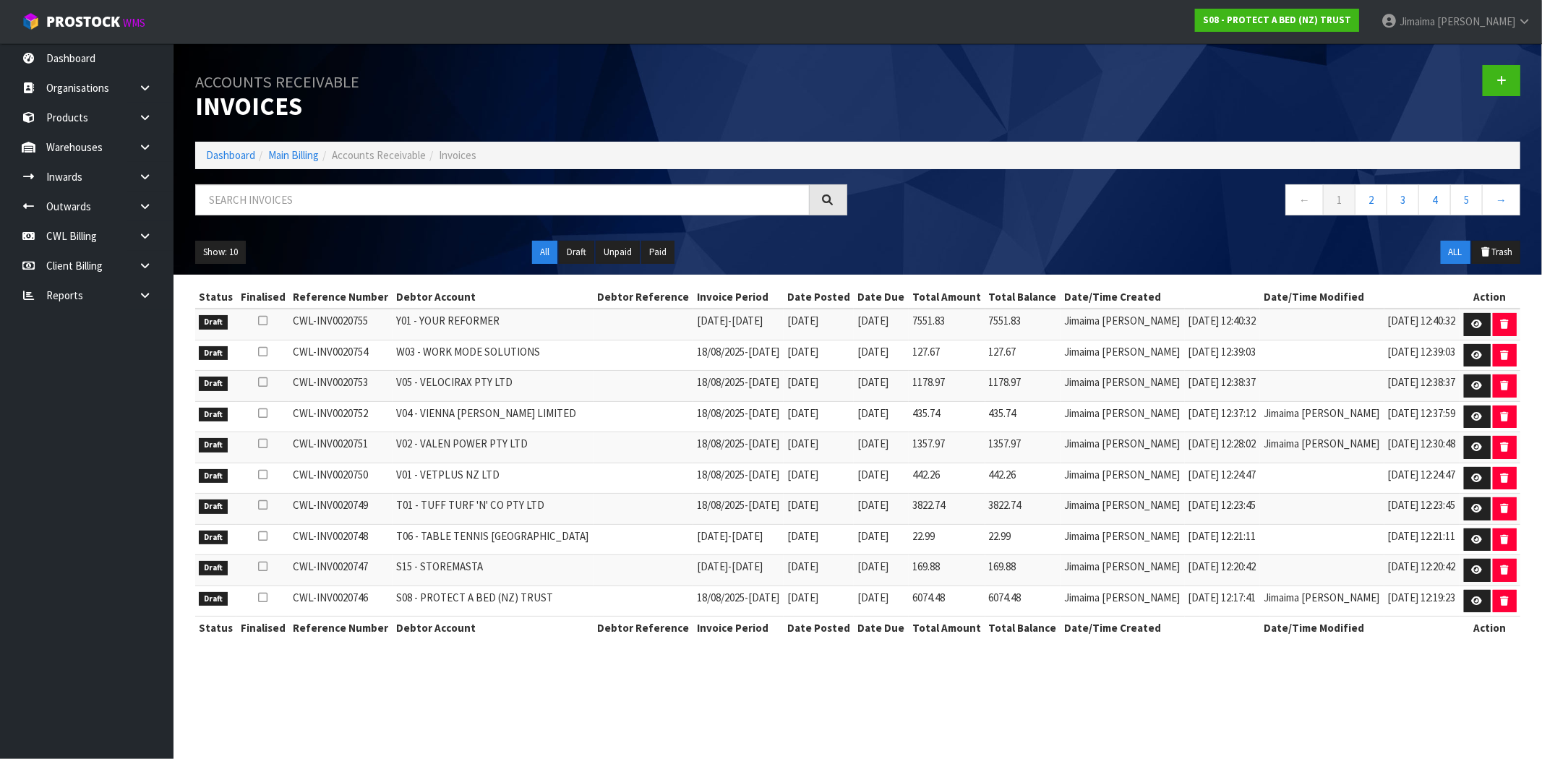
click at [370, 179] on div "Accounts Receivable Invoices Dashboard Main Billing Accounts Receivable Invoice…" at bounding box center [857, 158] width 1347 height 231
click at [345, 215] on div at bounding box center [521, 205] width 674 height 42
click at [351, 202] on input "text" at bounding box center [502, 199] width 615 height 31
paste input "K01"
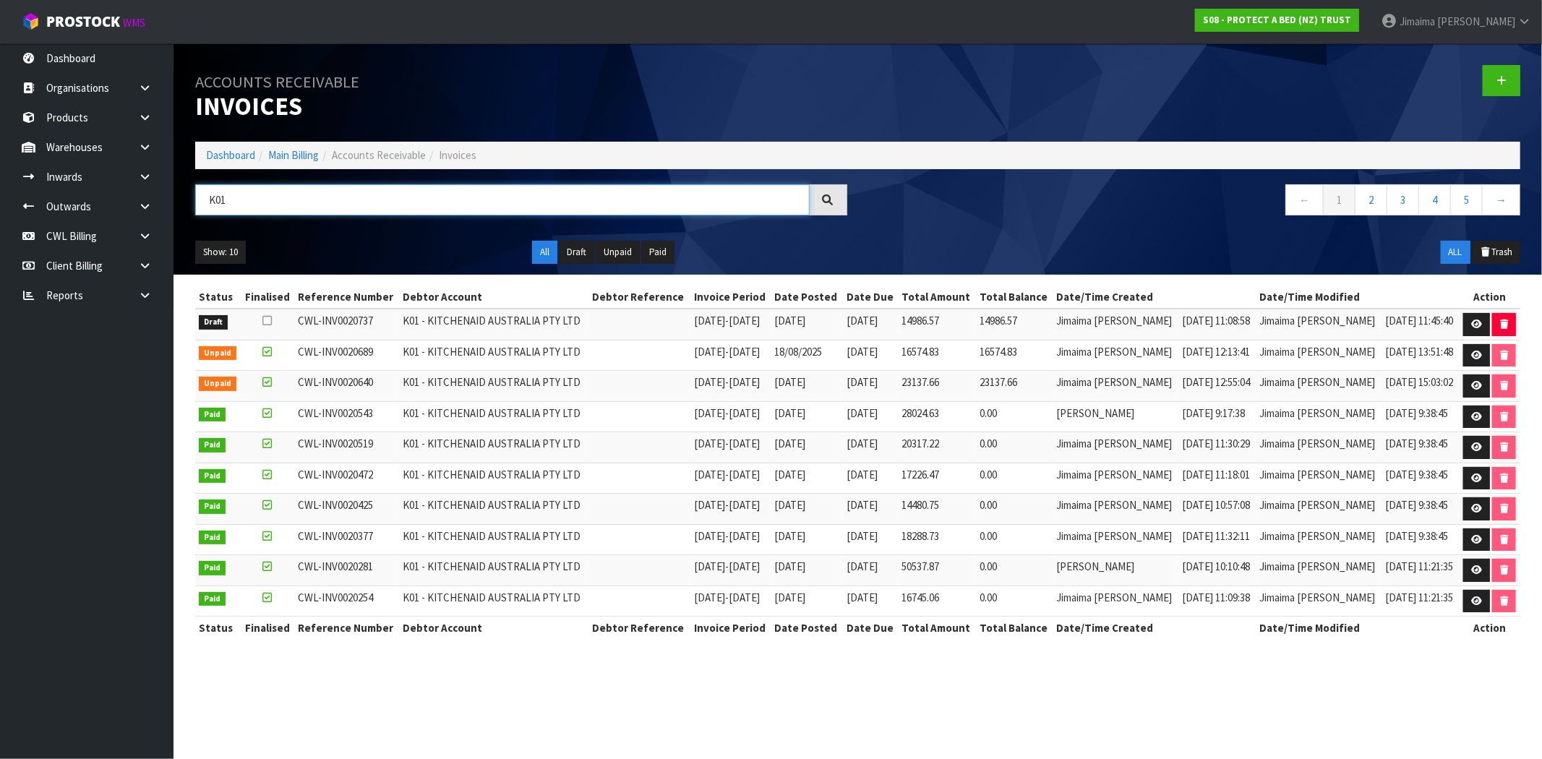
type input "K01"
click at [1145, 341] on td "Jimaima [PERSON_NAME]" at bounding box center [1116, 355] width 126 height 31
click at [1476, 327] on icon at bounding box center [1476, 324] width 11 height 9
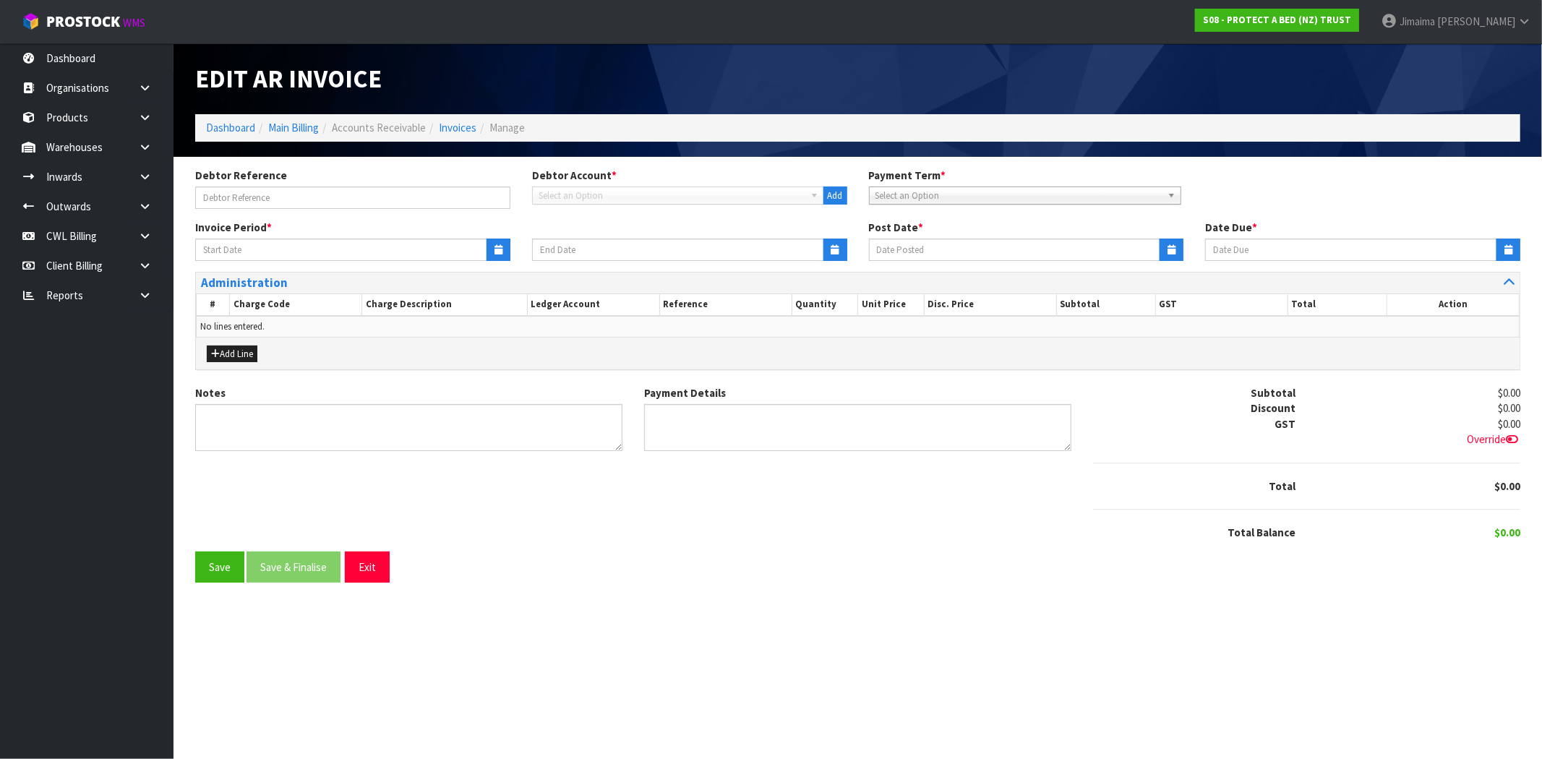
type input "15/08/2025"
type input "[DATE]"
type textarea "Please contact us within 7 days should there be any discrepancies."
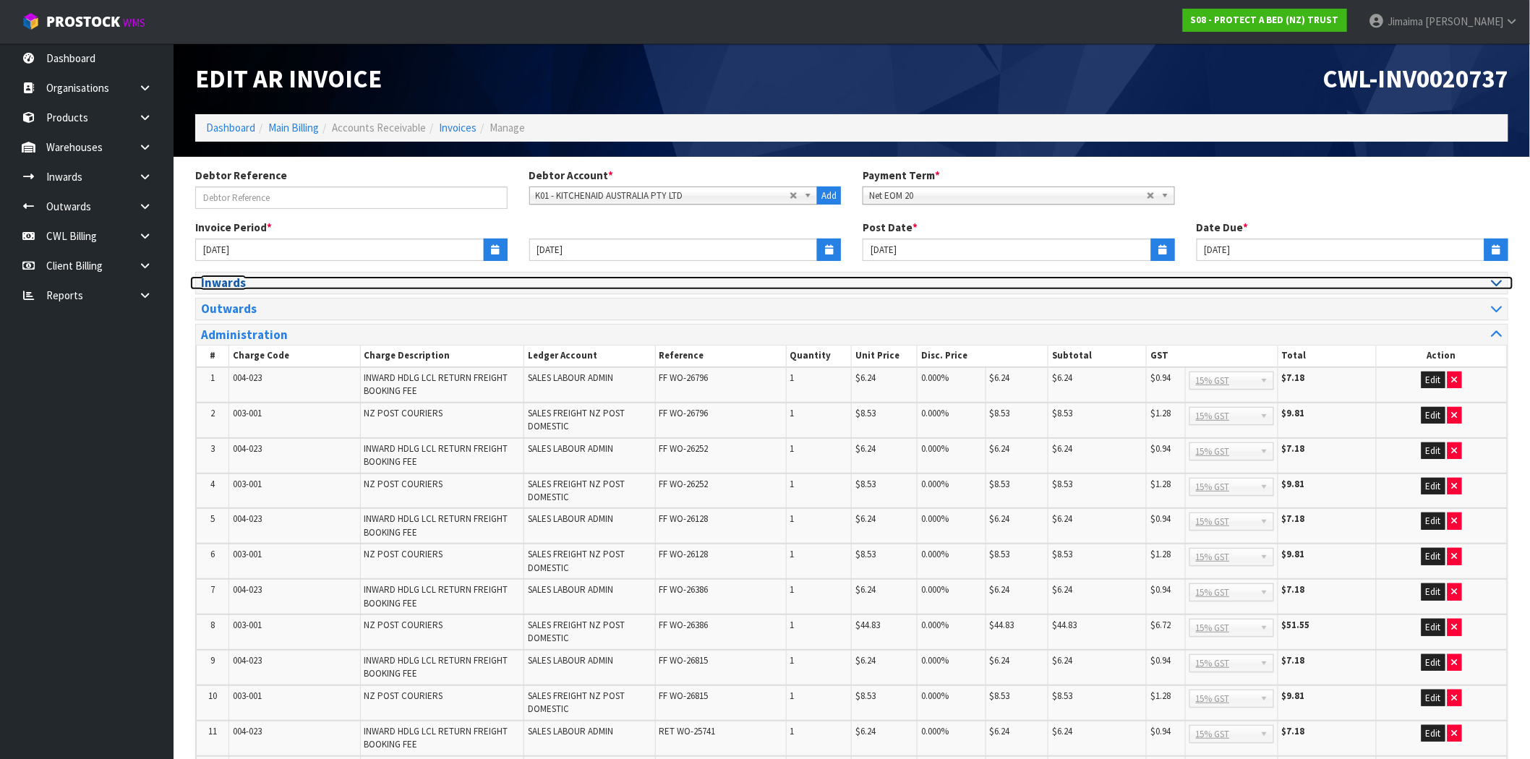
click at [229, 278] on h3 "Inwards" at bounding box center [521, 283] width 640 height 14
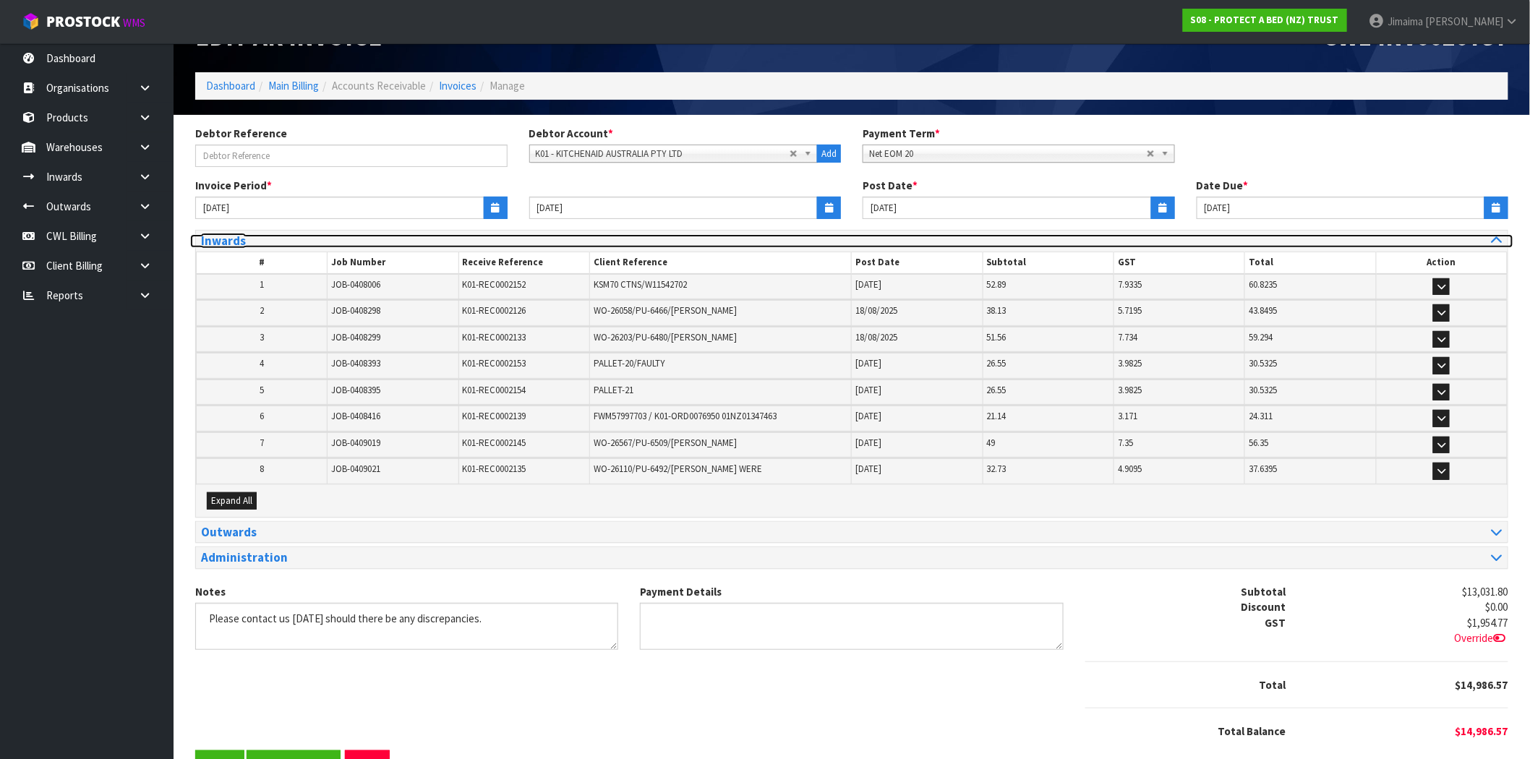
scroll to position [83, 0]
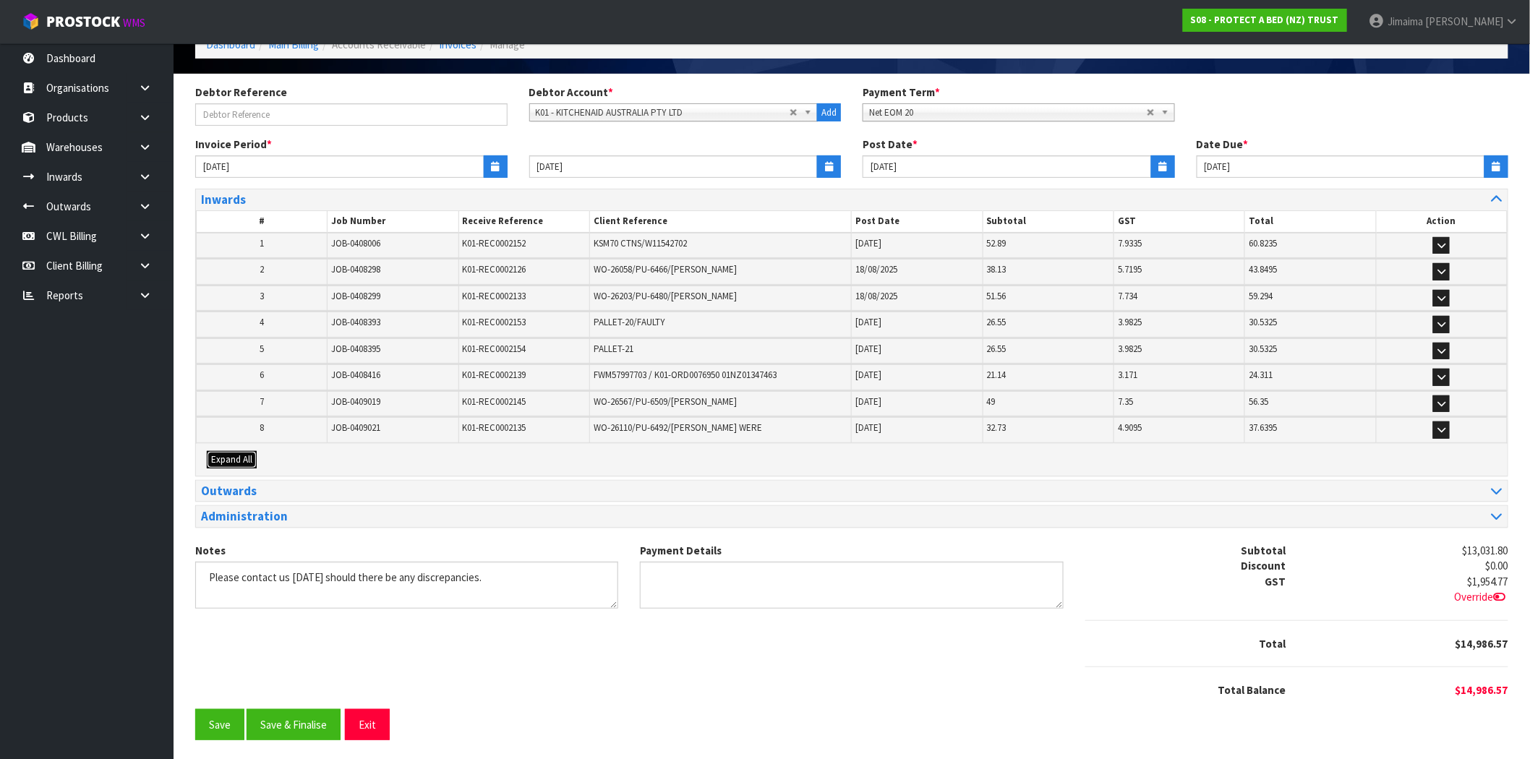
click at [228, 453] on span "Expand All" at bounding box center [231, 459] width 41 height 12
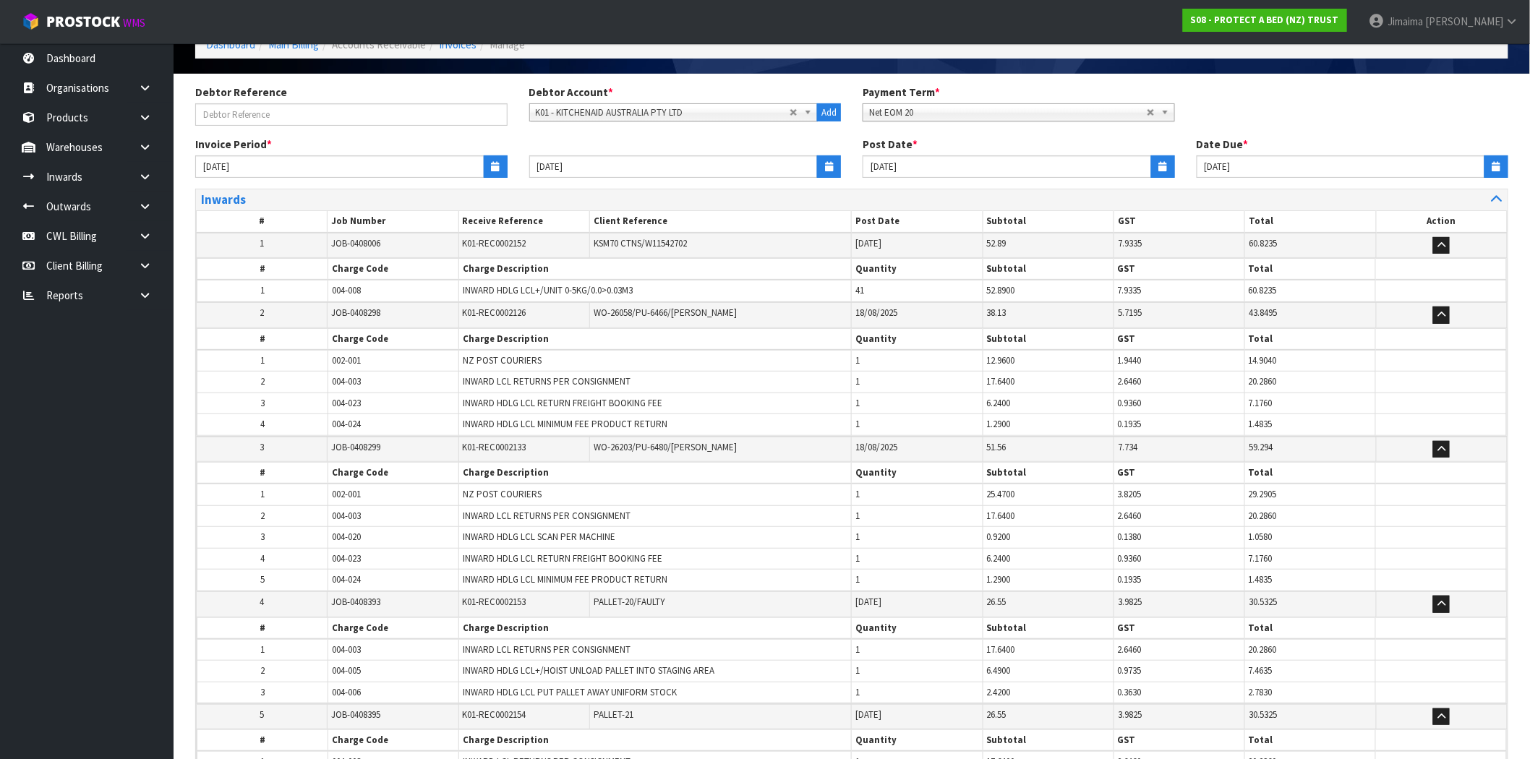
click at [338, 397] on span "004-023" at bounding box center [346, 403] width 29 height 12
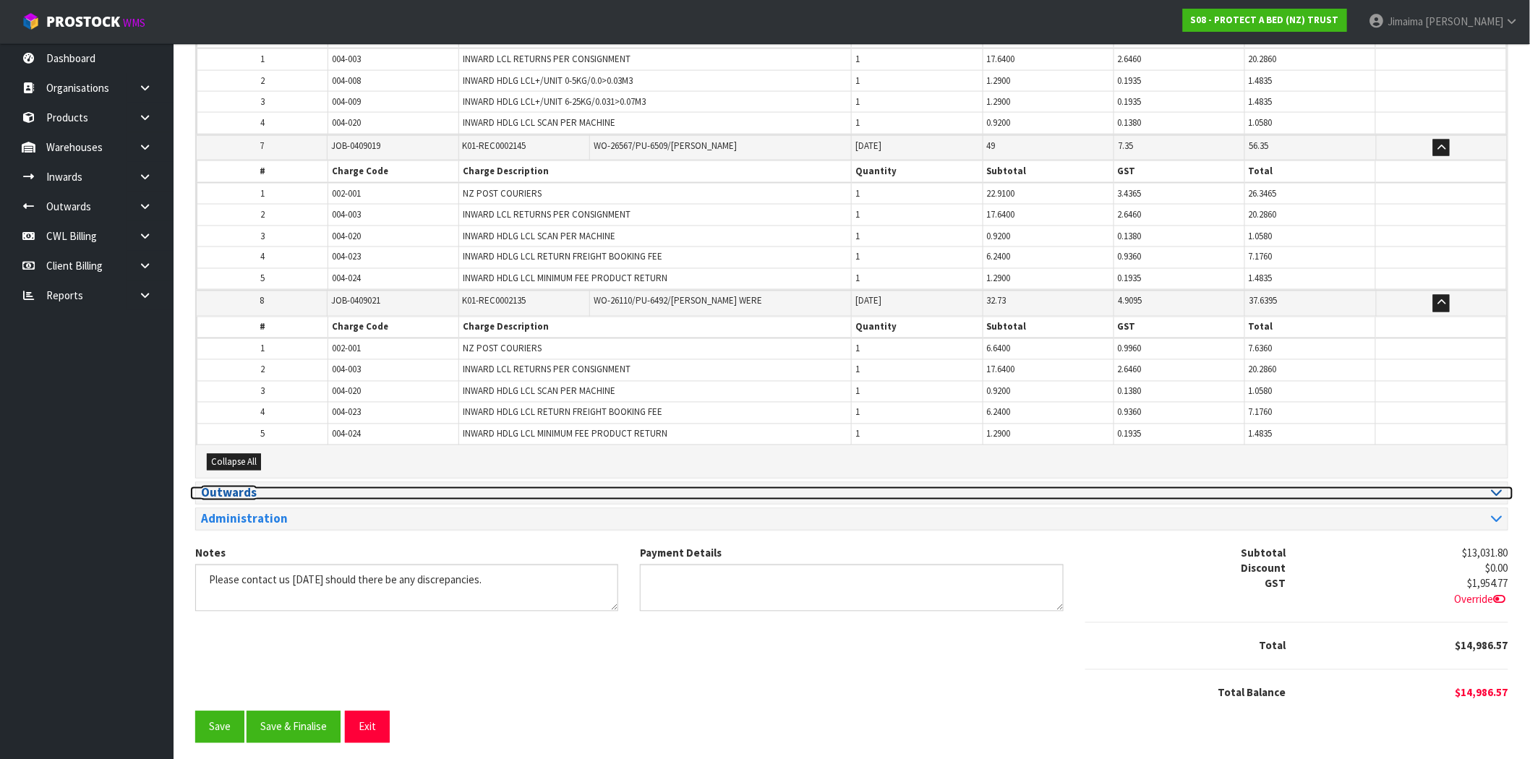
click at [320, 487] on h3 "Outwards" at bounding box center [521, 494] width 640 height 14
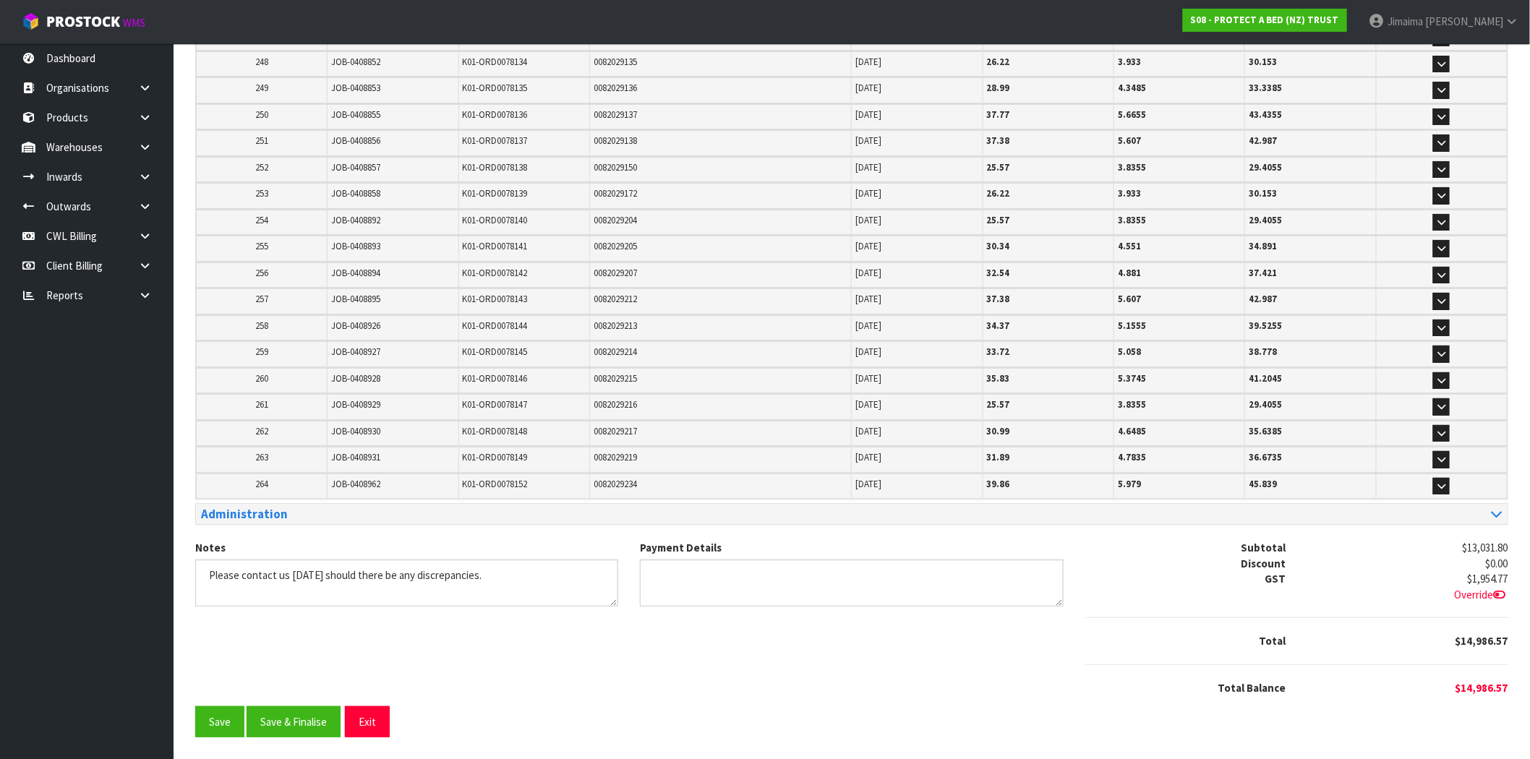
scroll to position [6809, 0]
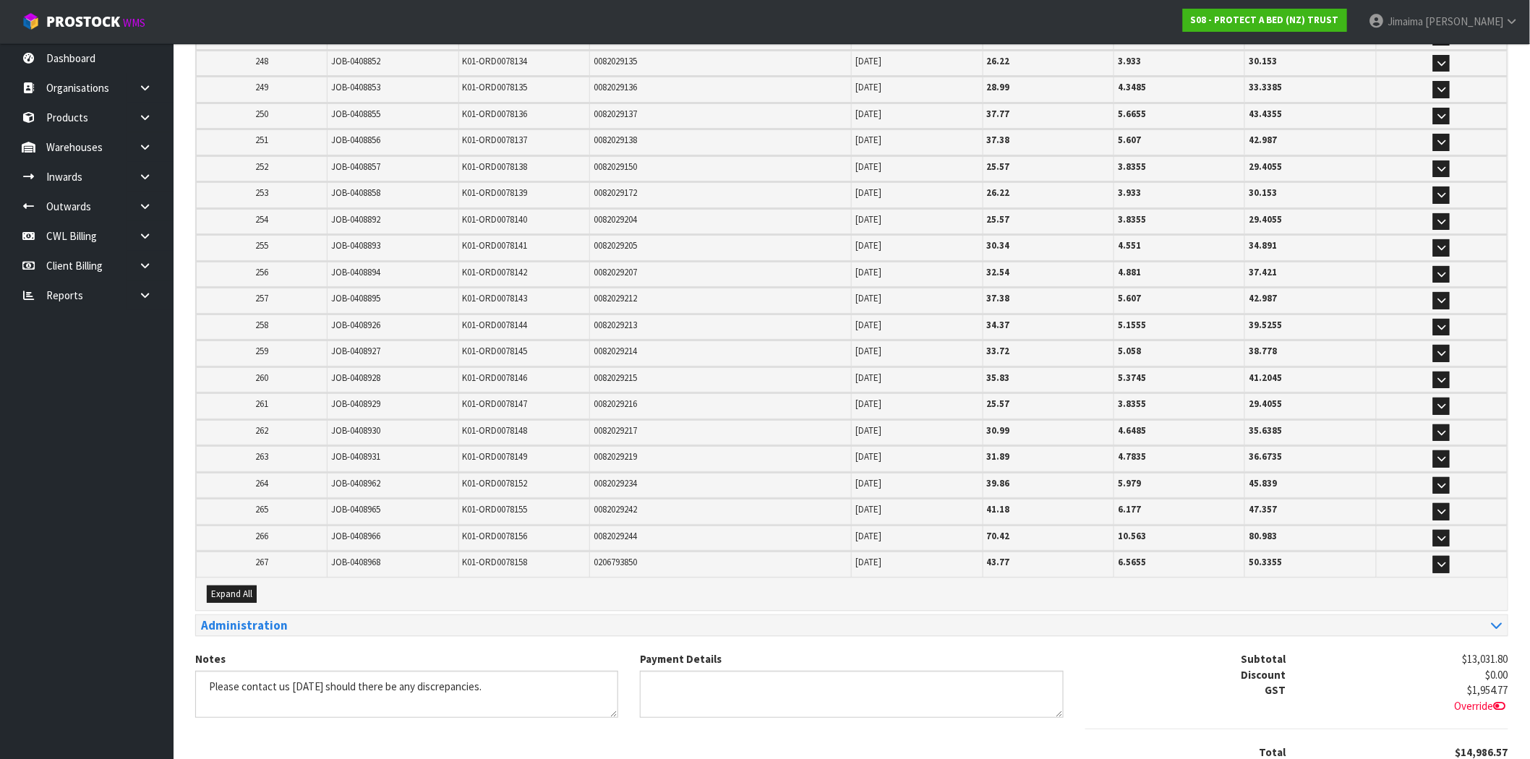
click at [237, 578] on div "Expand All" at bounding box center [851, 594] width 1311 height 32
click at [249, 588] on span "Expand All" at bounding box center [231, 594] width 41 height 12
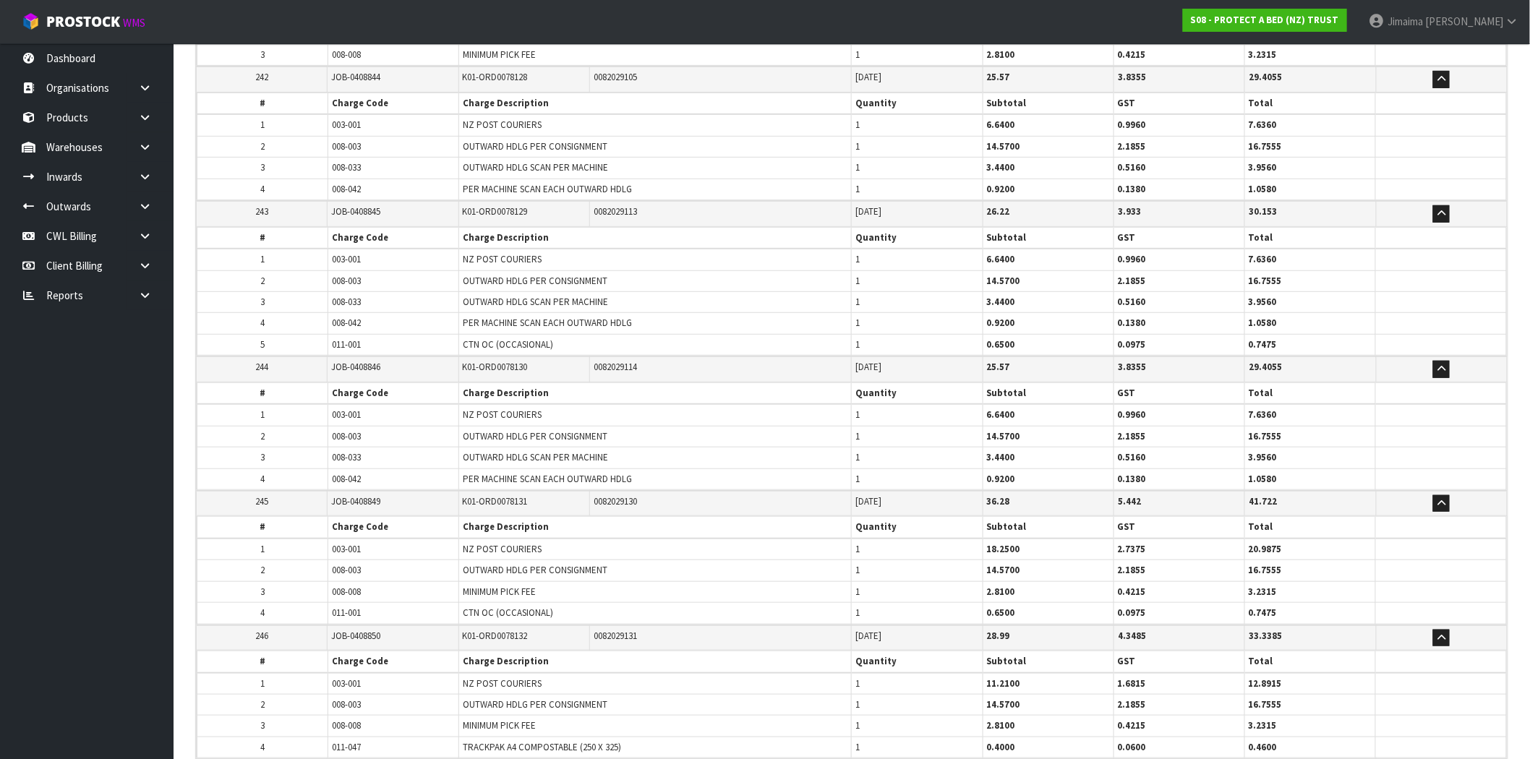
scroll to position [37747, 0]
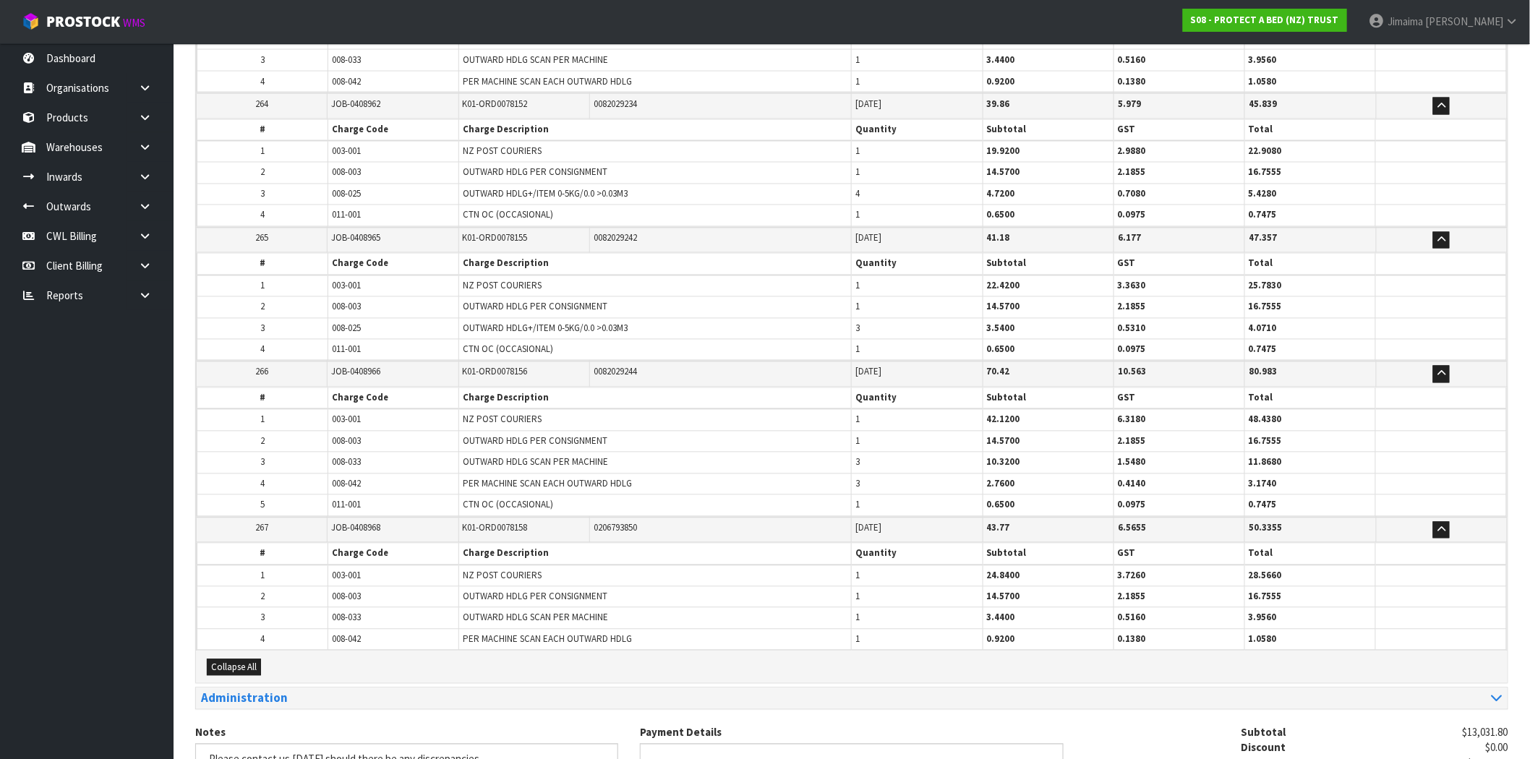
click at [387, 586] on td "008-003" at bounding box center [393, 596] width 131 height 21
drag, startPoint x: 380, startPoint y: 408, endPoint x: 356, endPoint y: 411, distance: 24.8
click at [304, 586] on tr "2 008-003 OUTWARD HDLG PER CONSIGNMENT 1 14.5700 2.1855 16.7555" at bounding box center [851, 596] width 1309 height 21
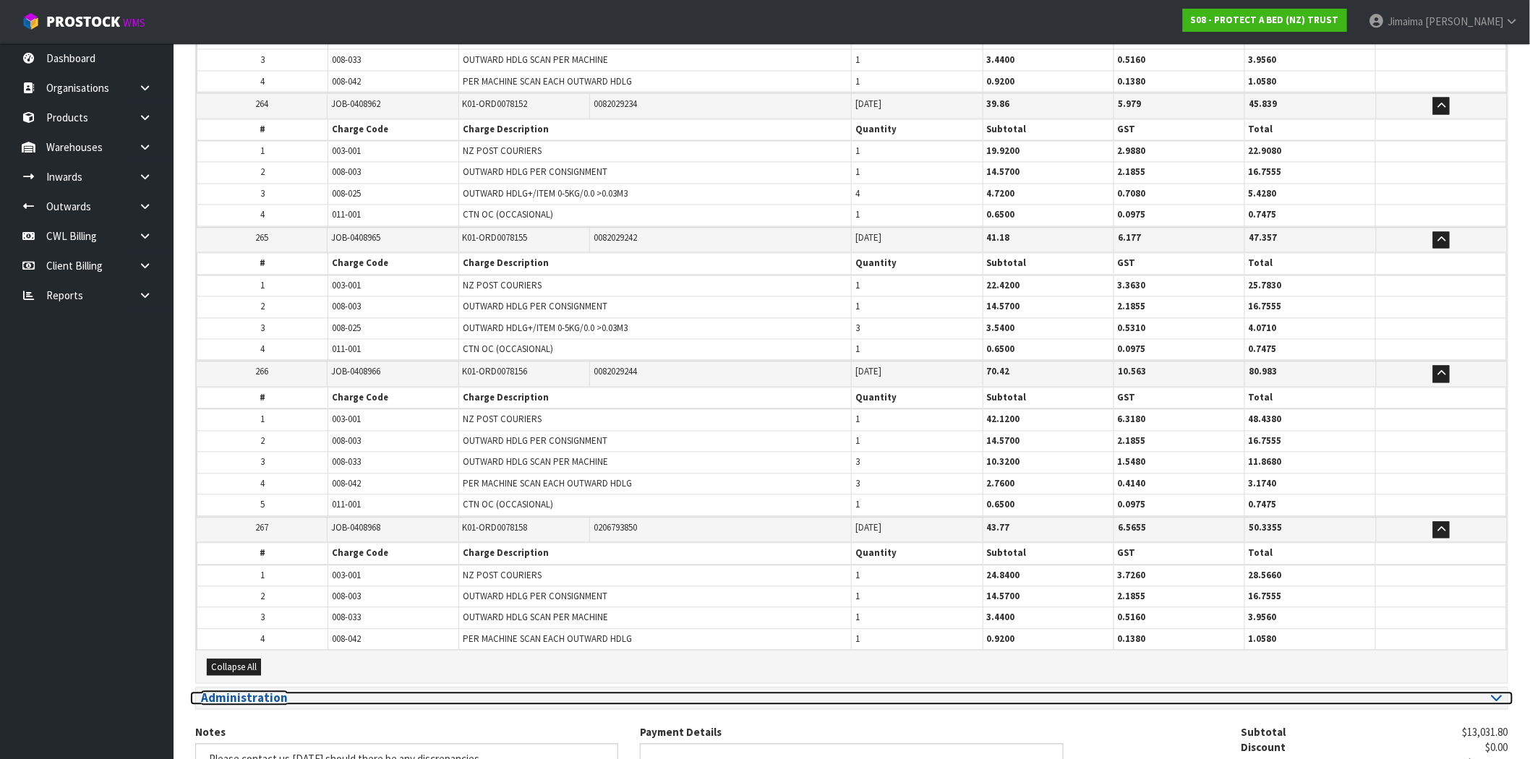
click at [271, 692] on h3 "Administration" at bounding box center [521, 699] width 640 height 14
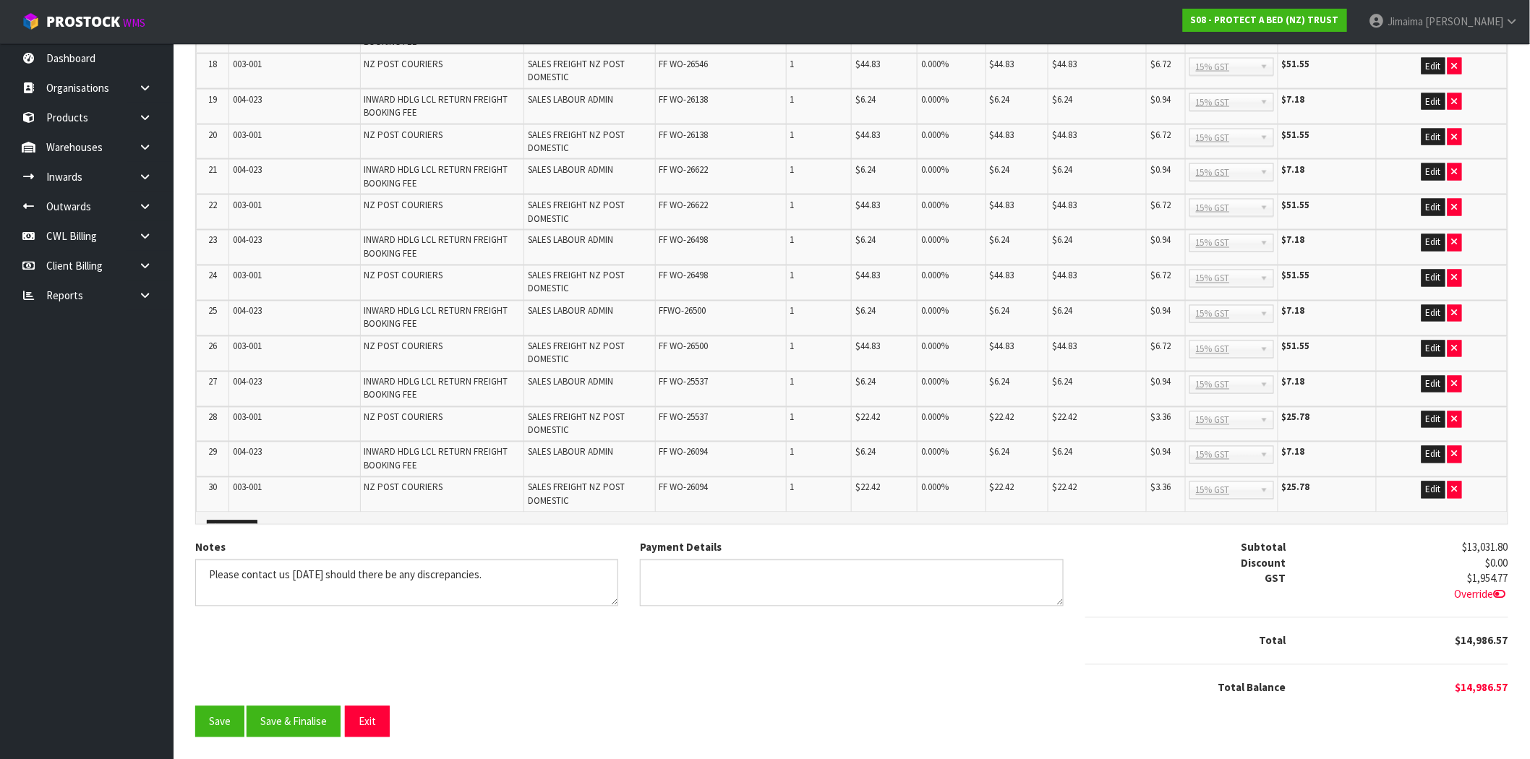
scroll to position [915, 0]
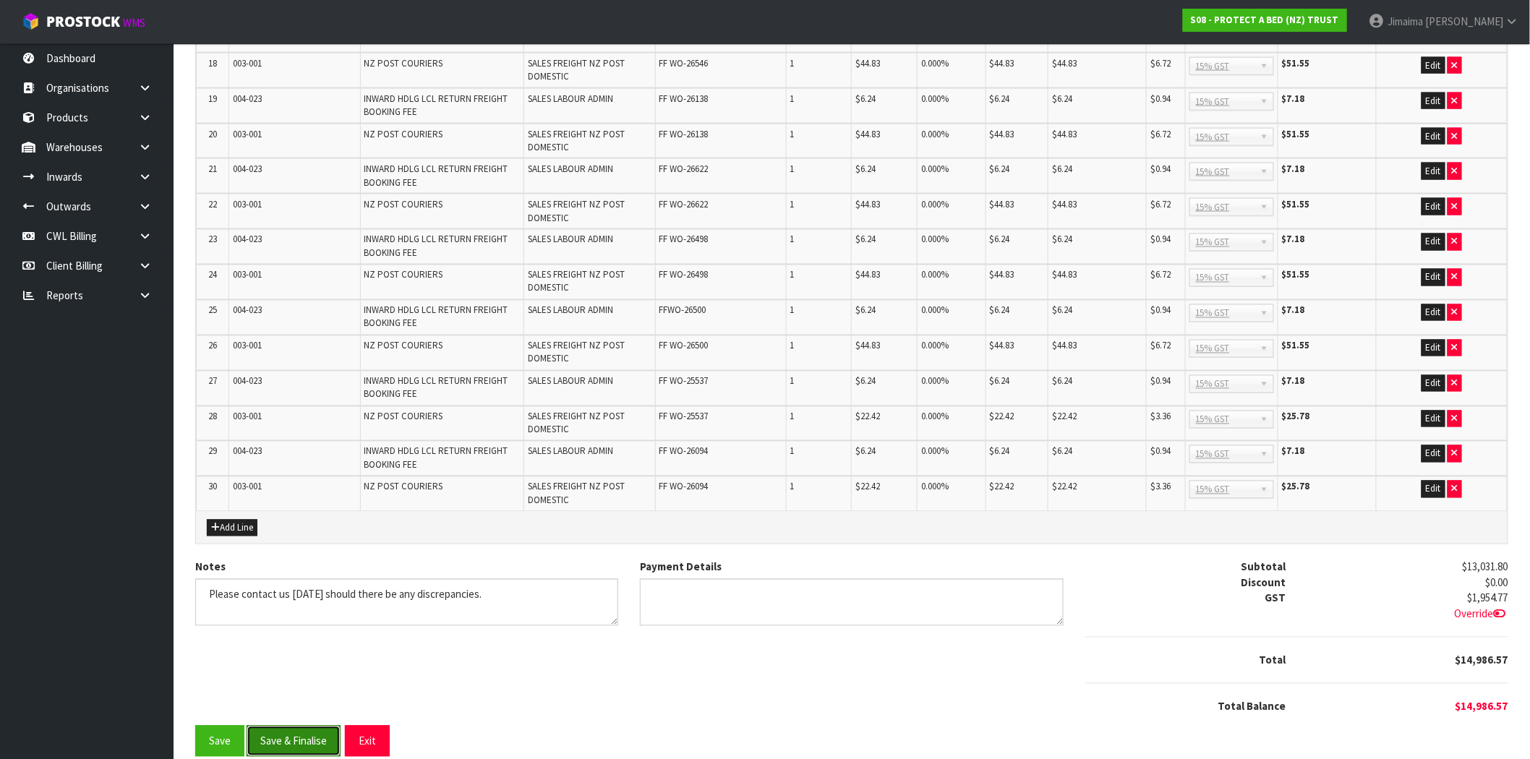
click at [302, 729] on button "Save & Finalise" at bounding box center [294, 741] width 94 height 31
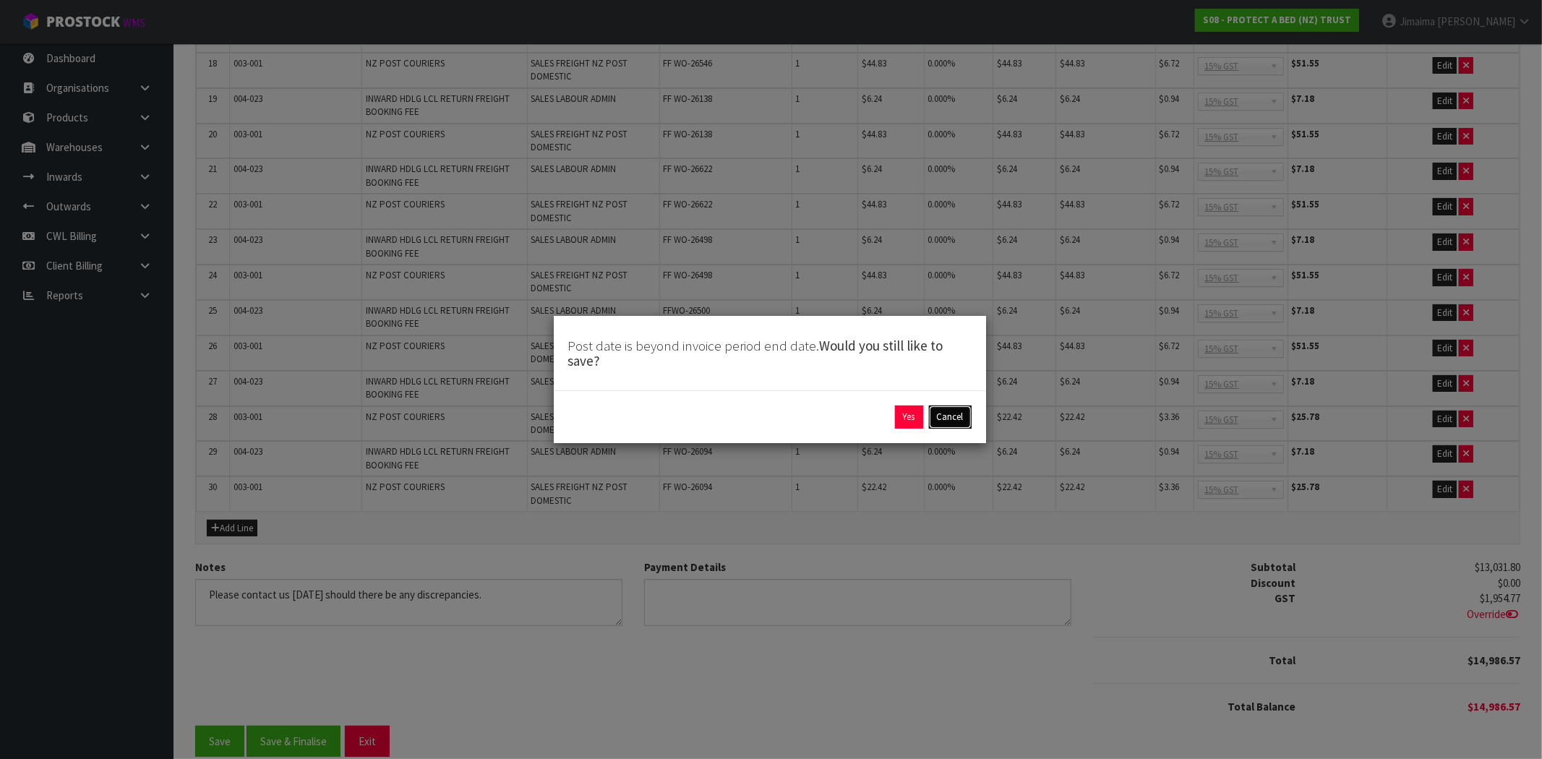
click at [949, 413] on button "Cancel" at bounding box center [950, 417] width 43 height 23
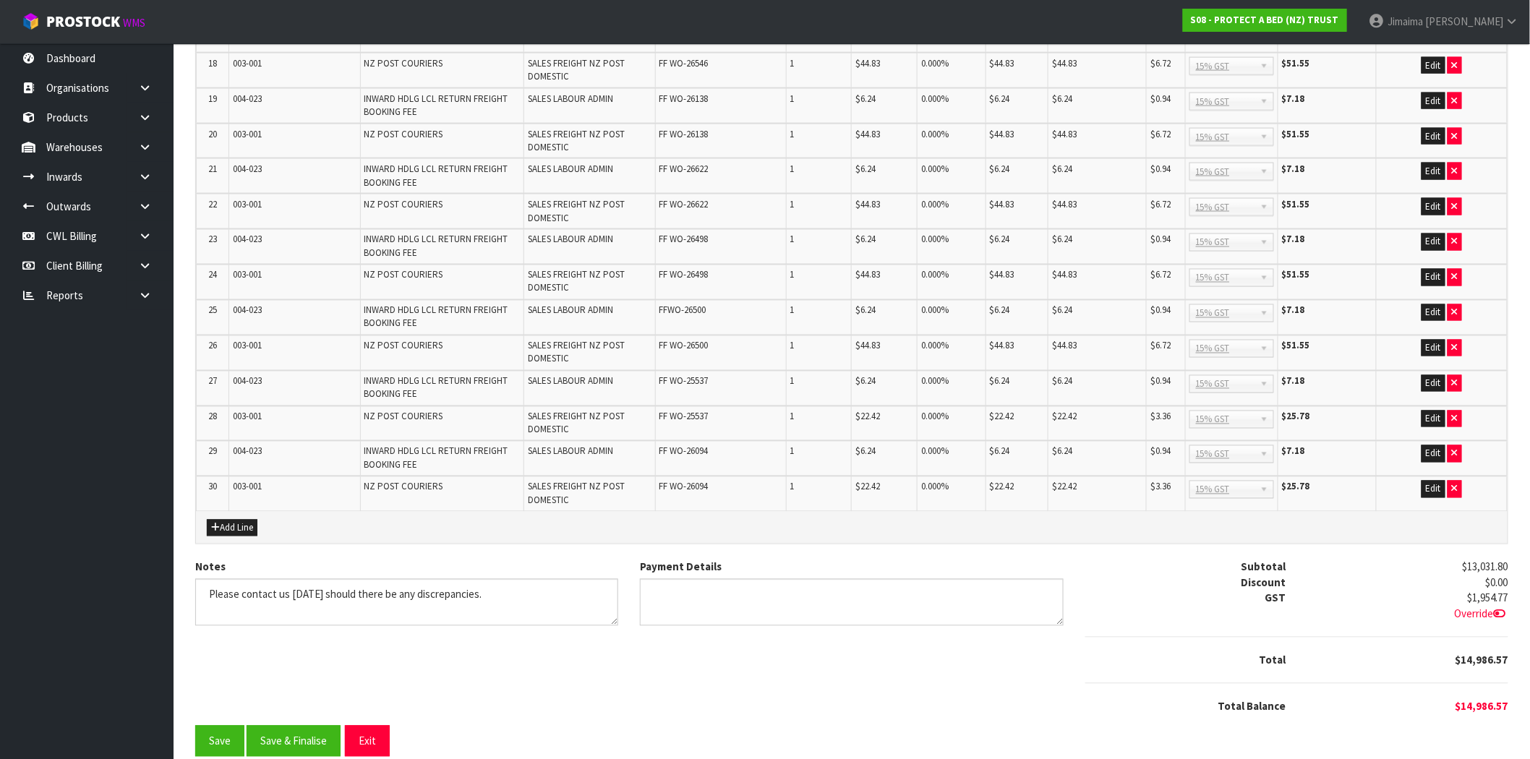
click at [936, 413] on td "0.000 %" at bounding box center [951, 423] width 69 height 35
click at [314, 726] on button "Save & Finalise" at bounding box center [294, 741] width 94 height 31
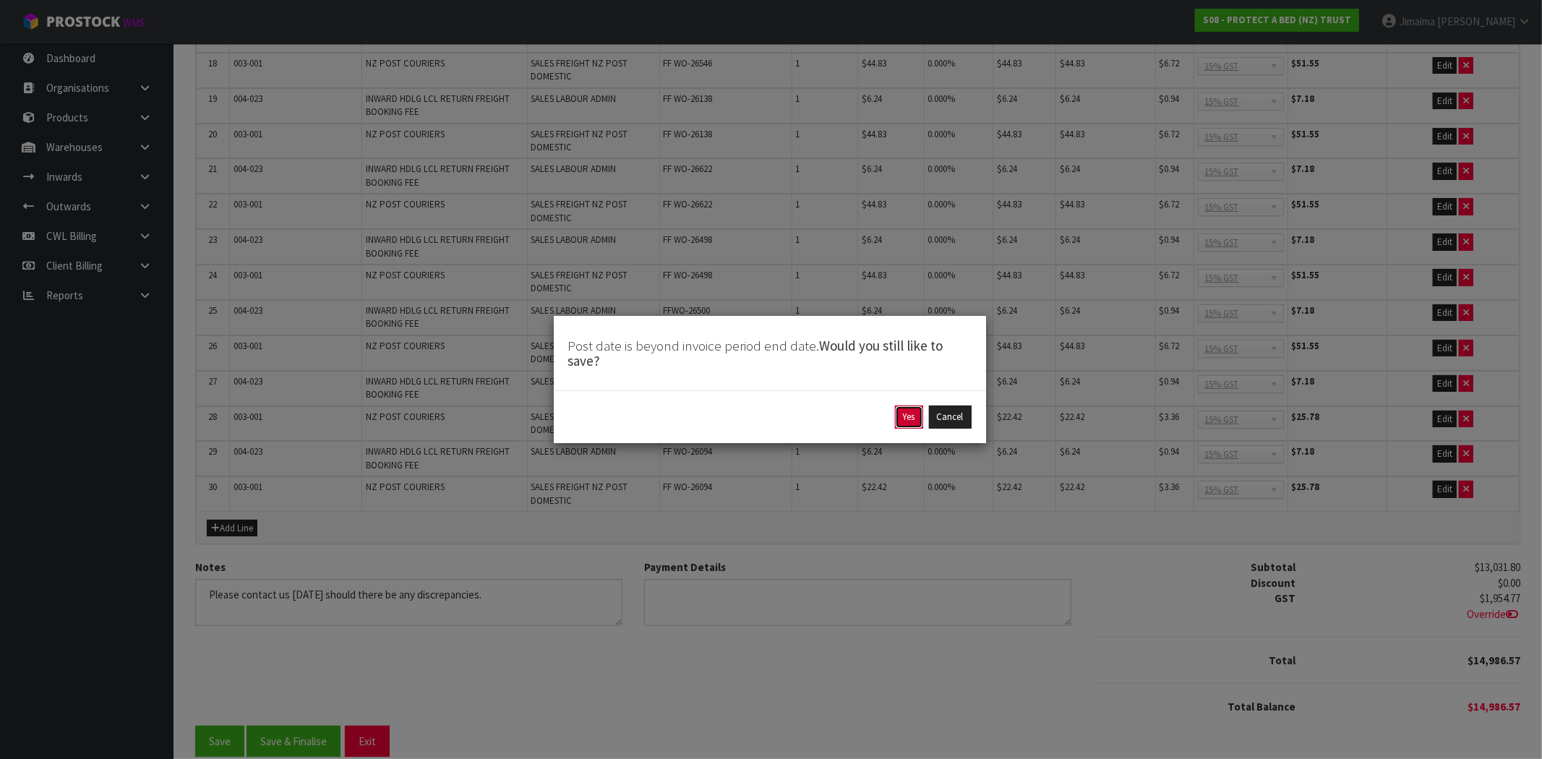
click at [909, 412] on button "Yes" at bounding box center [909, 417] width 28 height 23
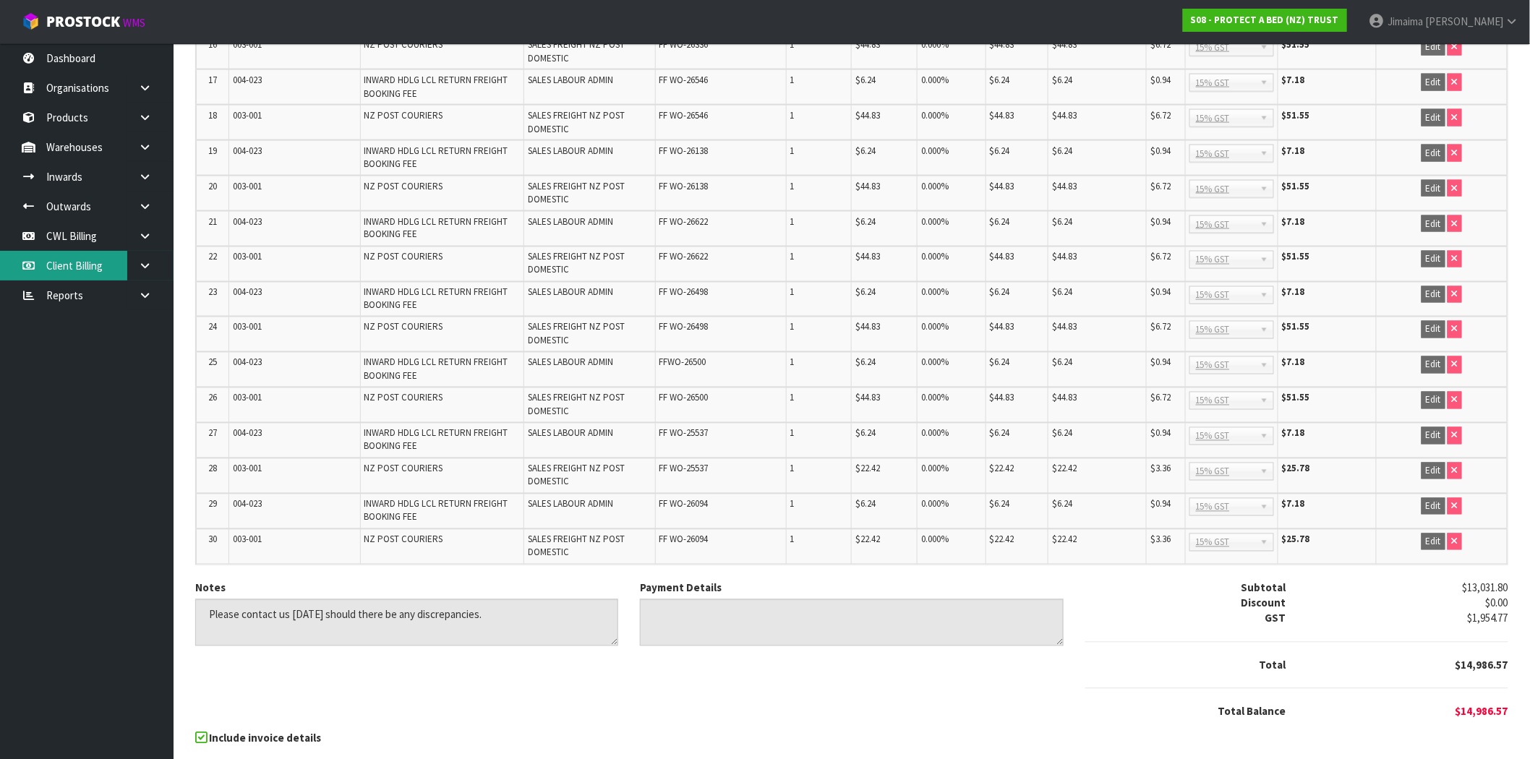
scroll to position [0, 0]
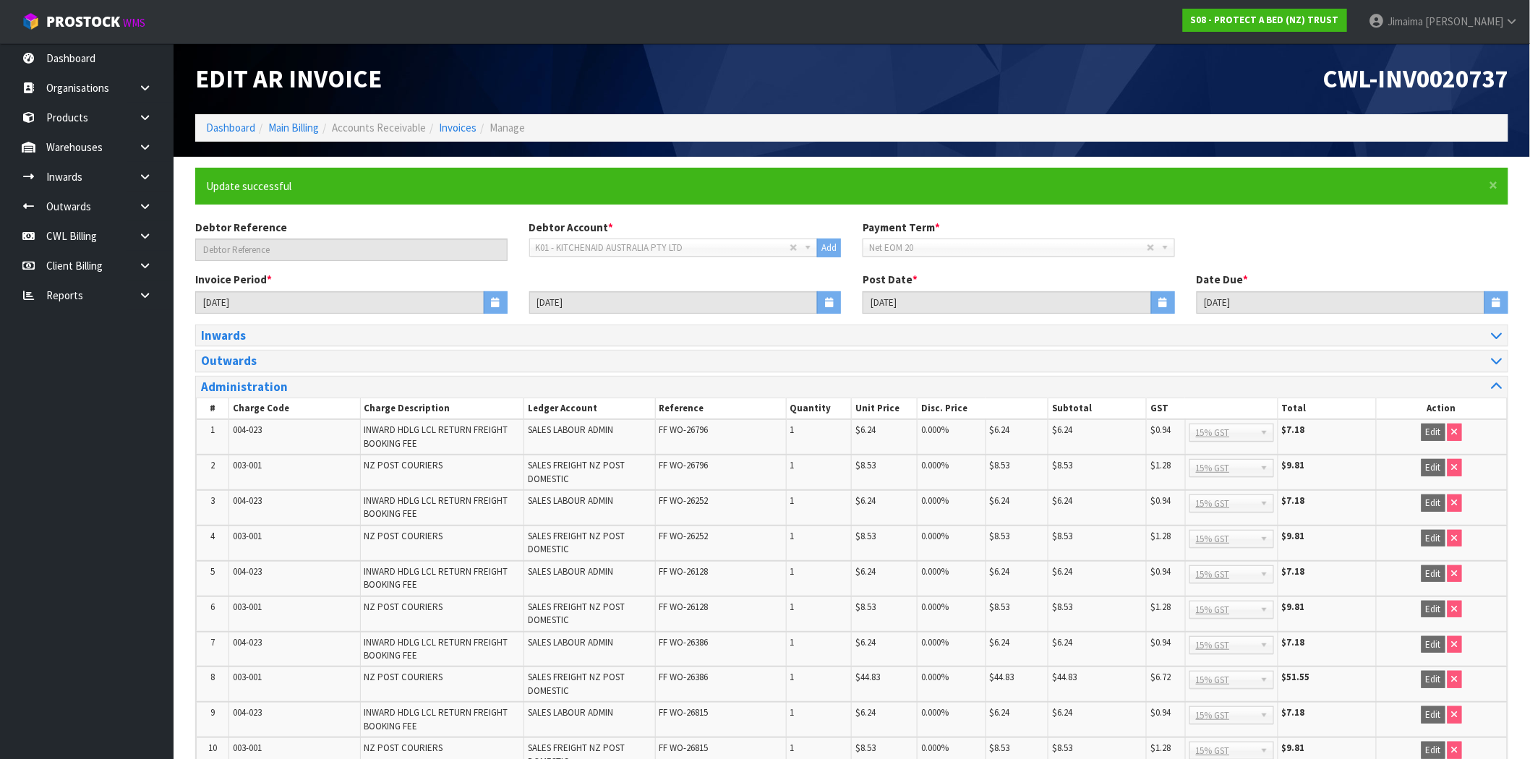
click at [967, 51] on div "CWL-INV0020737" at bounding box center [1185, 78] width 667 height 71
click at [1431, 95] on div "CWL-INV0020737" at bounding box center [1185, 78] width 667 height 71
click at [1430, 95] on div "CWL-INV0020737" at bounding box center [1185, 78] width 667 height 71
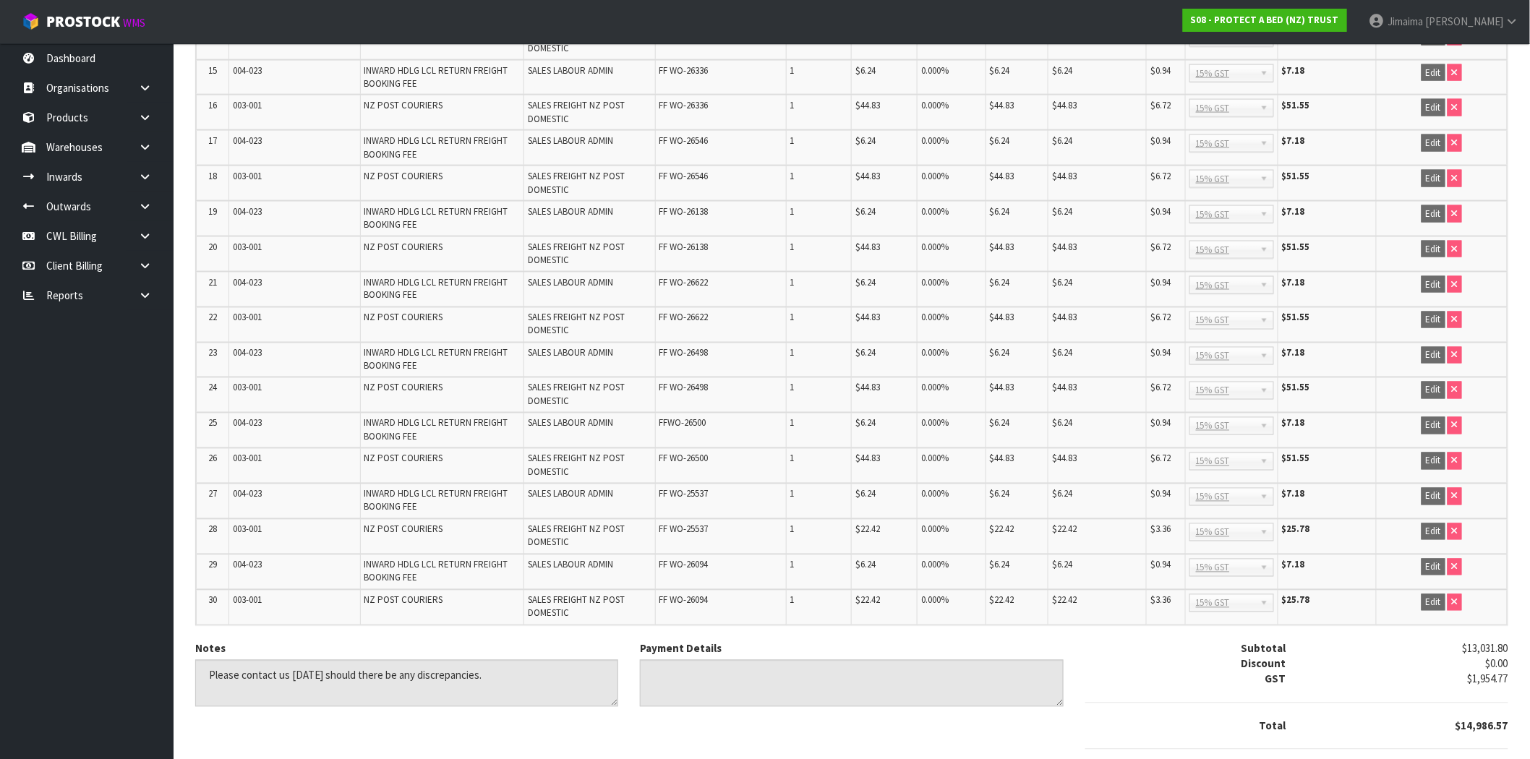
scroll to position [949, 0]
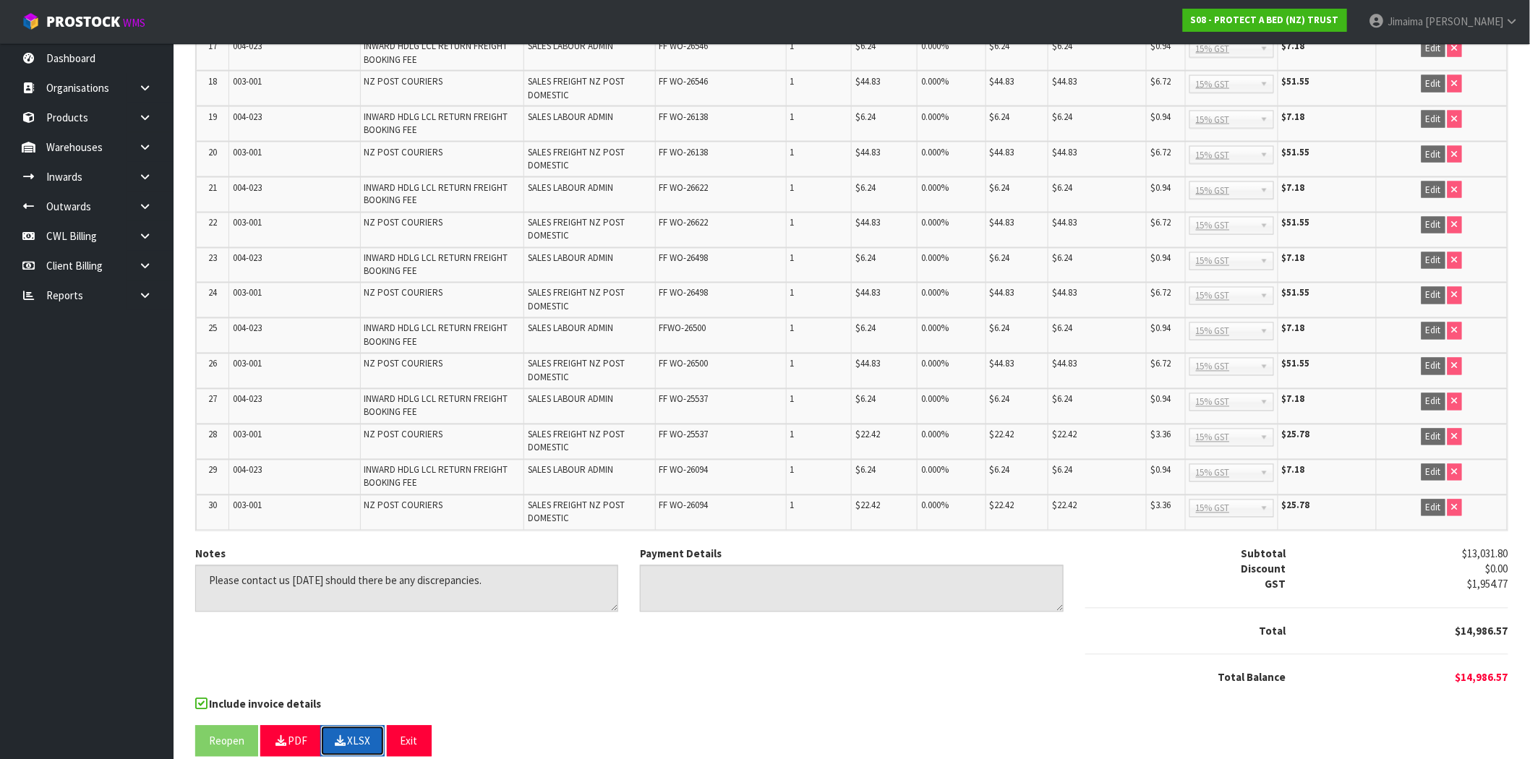
click at [372, 726] on button "XLSX" at bounding box center [352, 741] width 64 height 31
click at [820, 697] on div "Include invoice details" at bounding box center [851, 706] width 1313 height 18
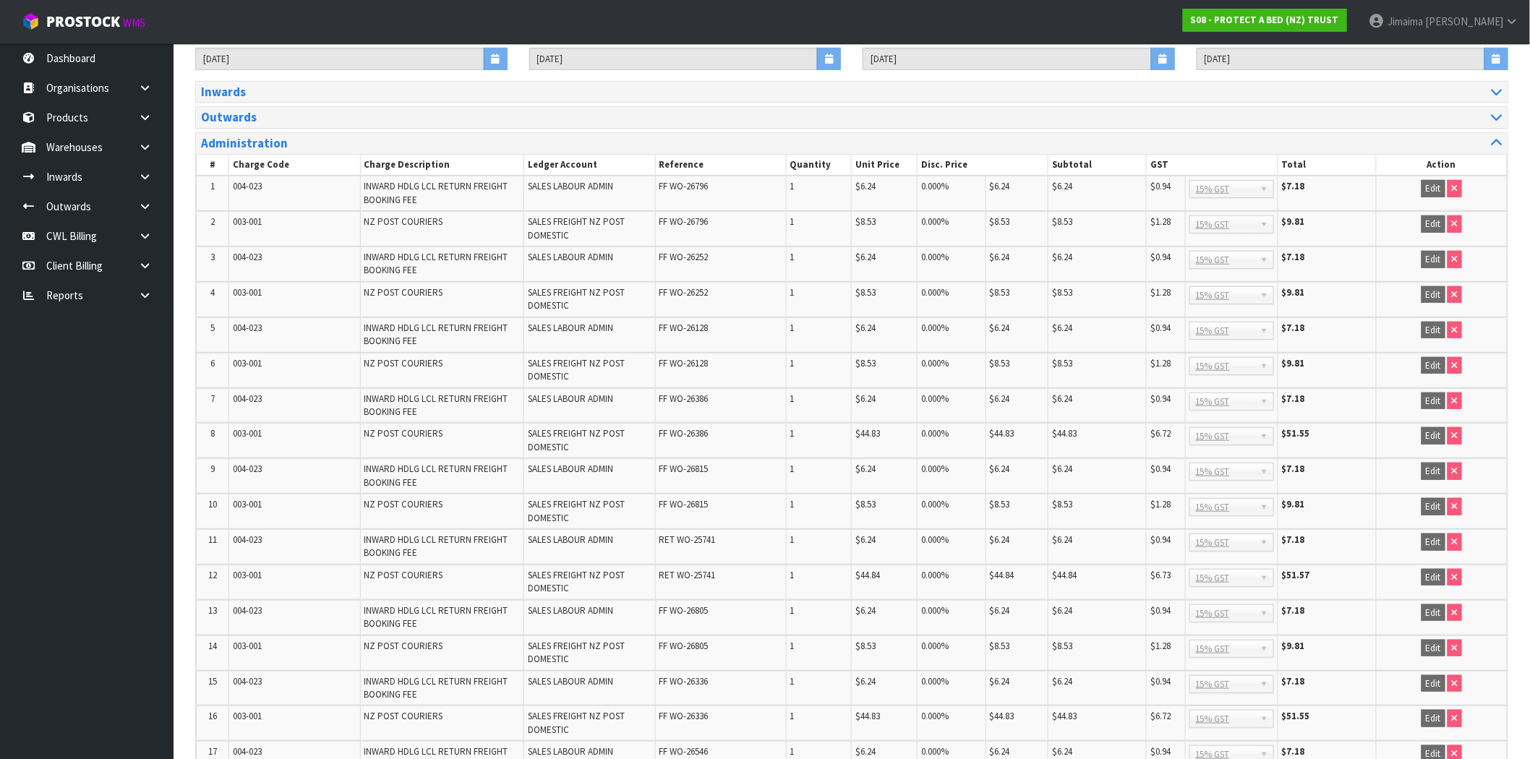
scroll to position [0, 0]
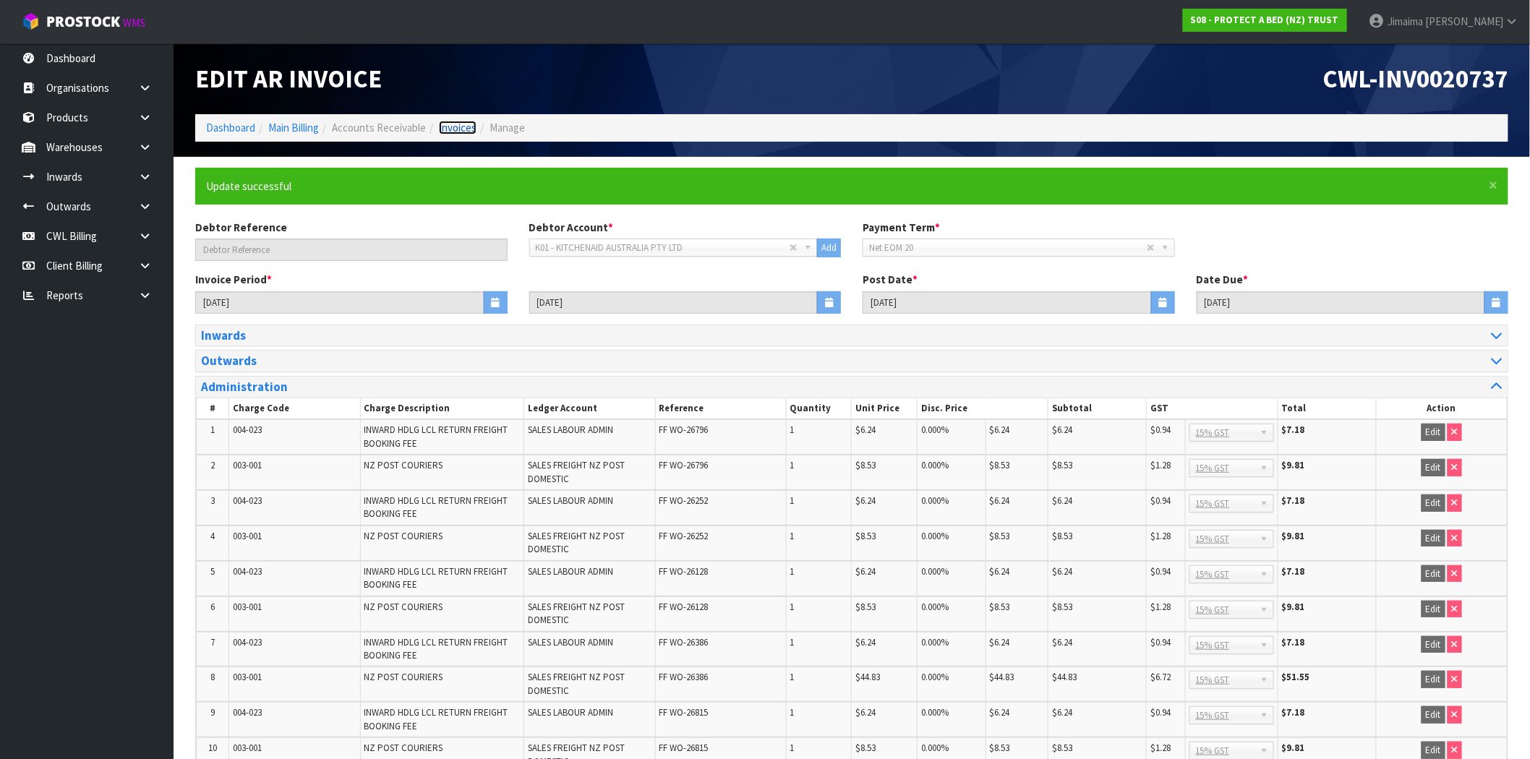
click at [443, 124] on link "Invoices" at bounding box center [458, 128] width 38 height 14
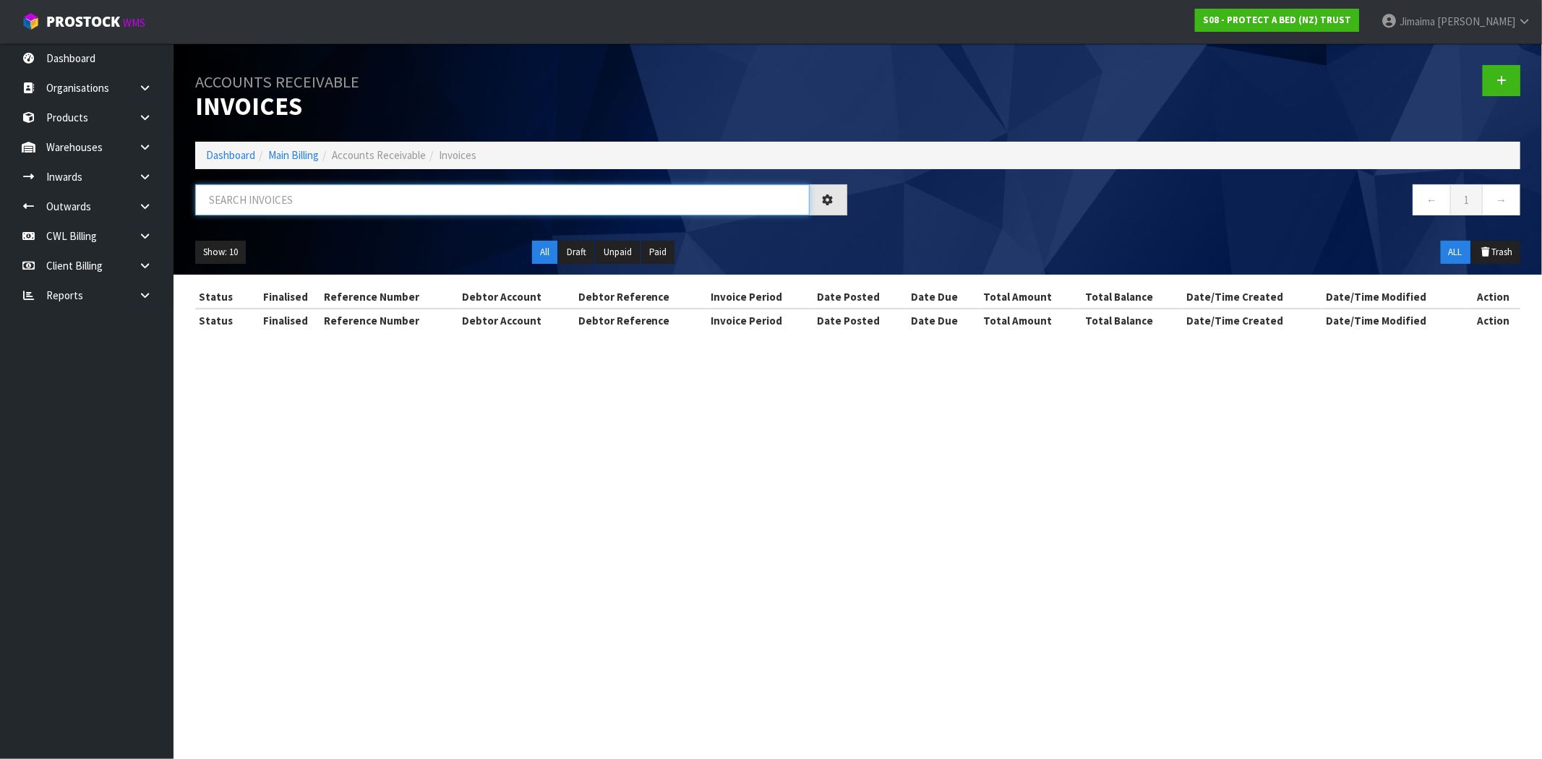
click at [269, 207] on input "text" at bounding box center [502, 199] width 615 height 31
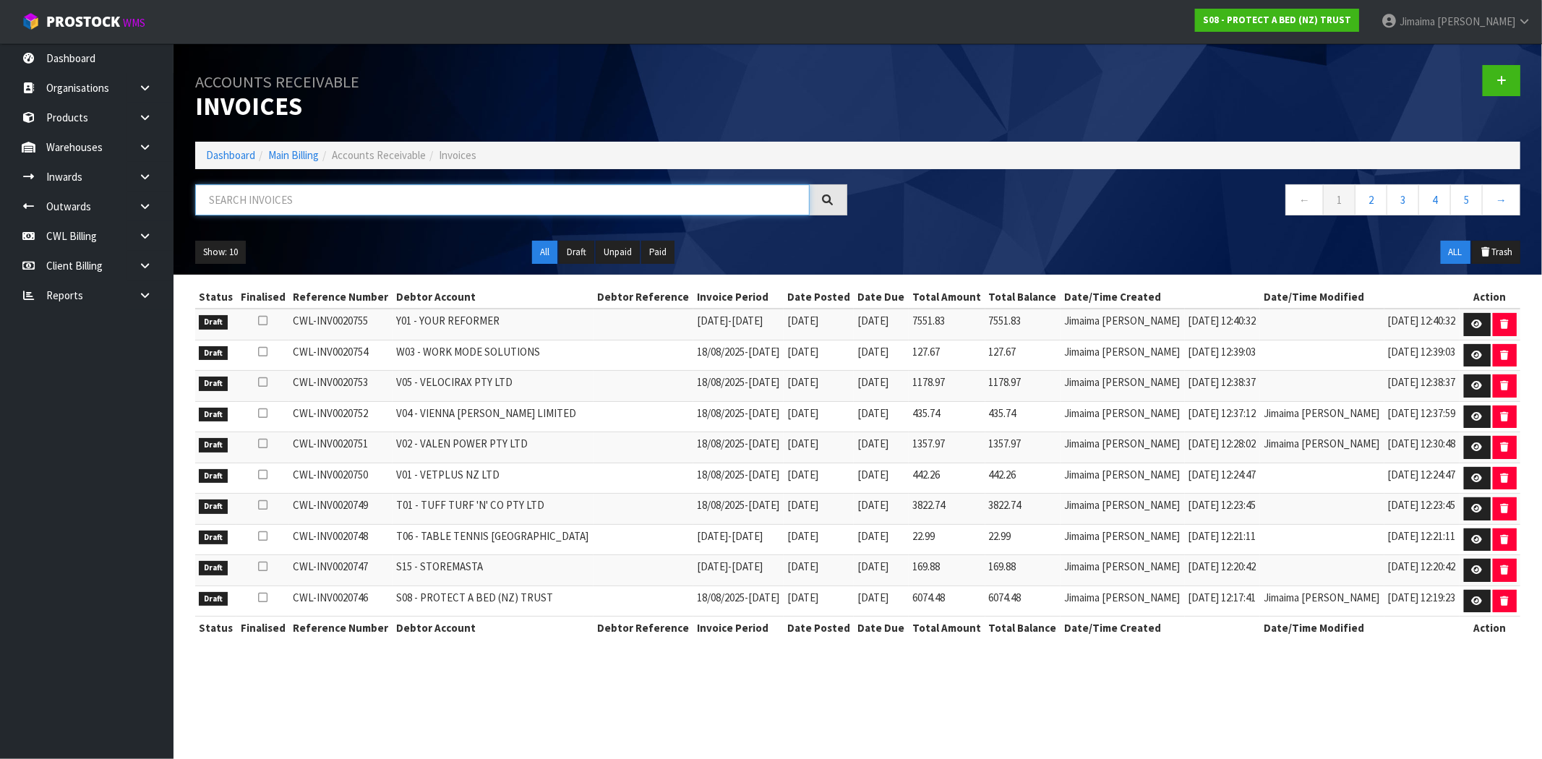
paste input "N03"
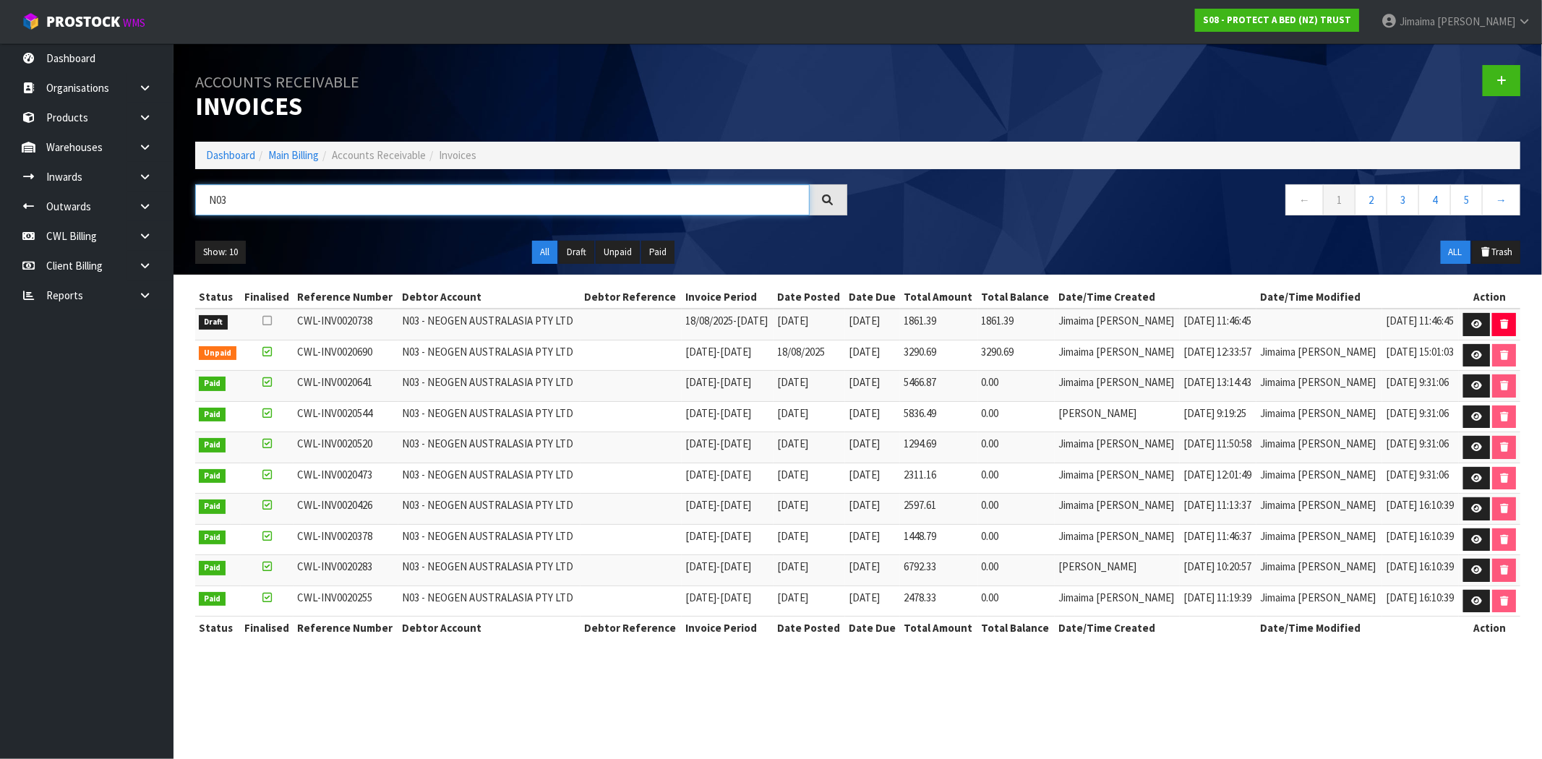
type input "N03"
click at [977, 322] on td "1861.39" at bounding box center [938, 324] width 77 height 31
click at [1473, 323] on icon at bounding box center [1476, 324] width 11 height 9
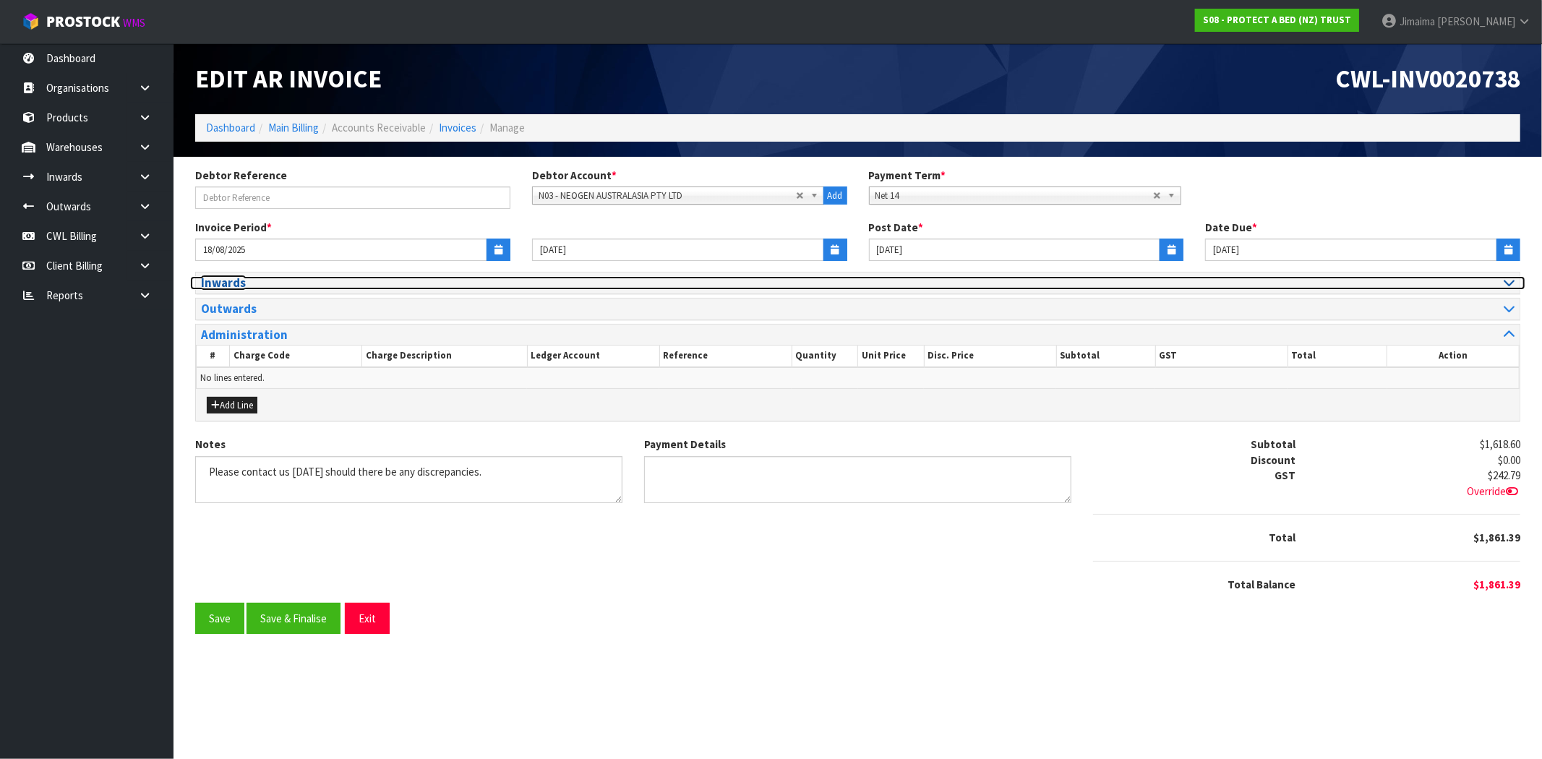
click at [293, 278] on h3 "Inwards" at bounding box center [524, 283] width 646 height 14
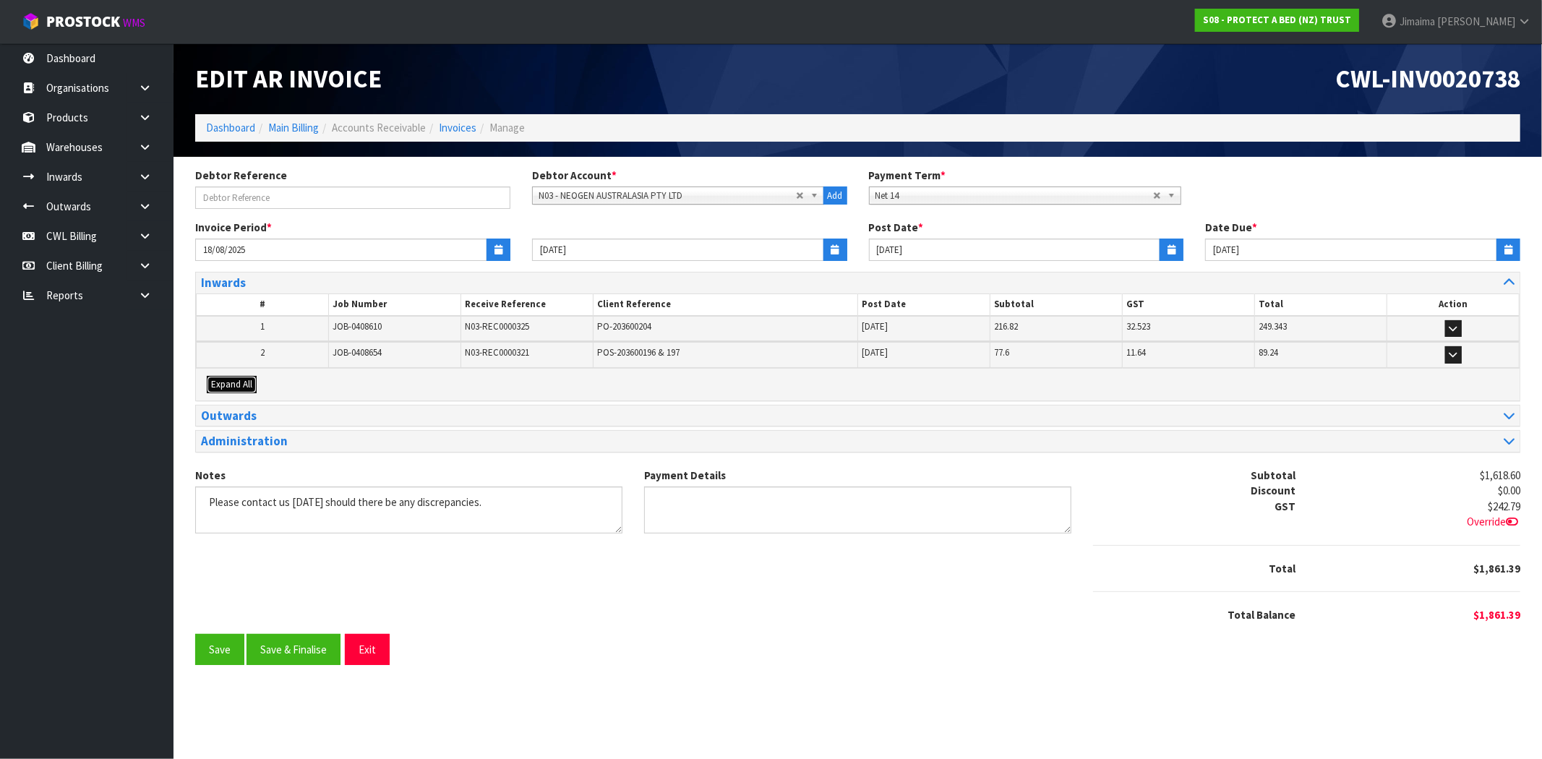
drag, startPoint x: 243, startPoint y: 384, endPoint x: 351, endPoint y: 367, distance: 109.7
click at [247, 384] on span "Expand All" at bounding box center [231, 384] width 41 height 12
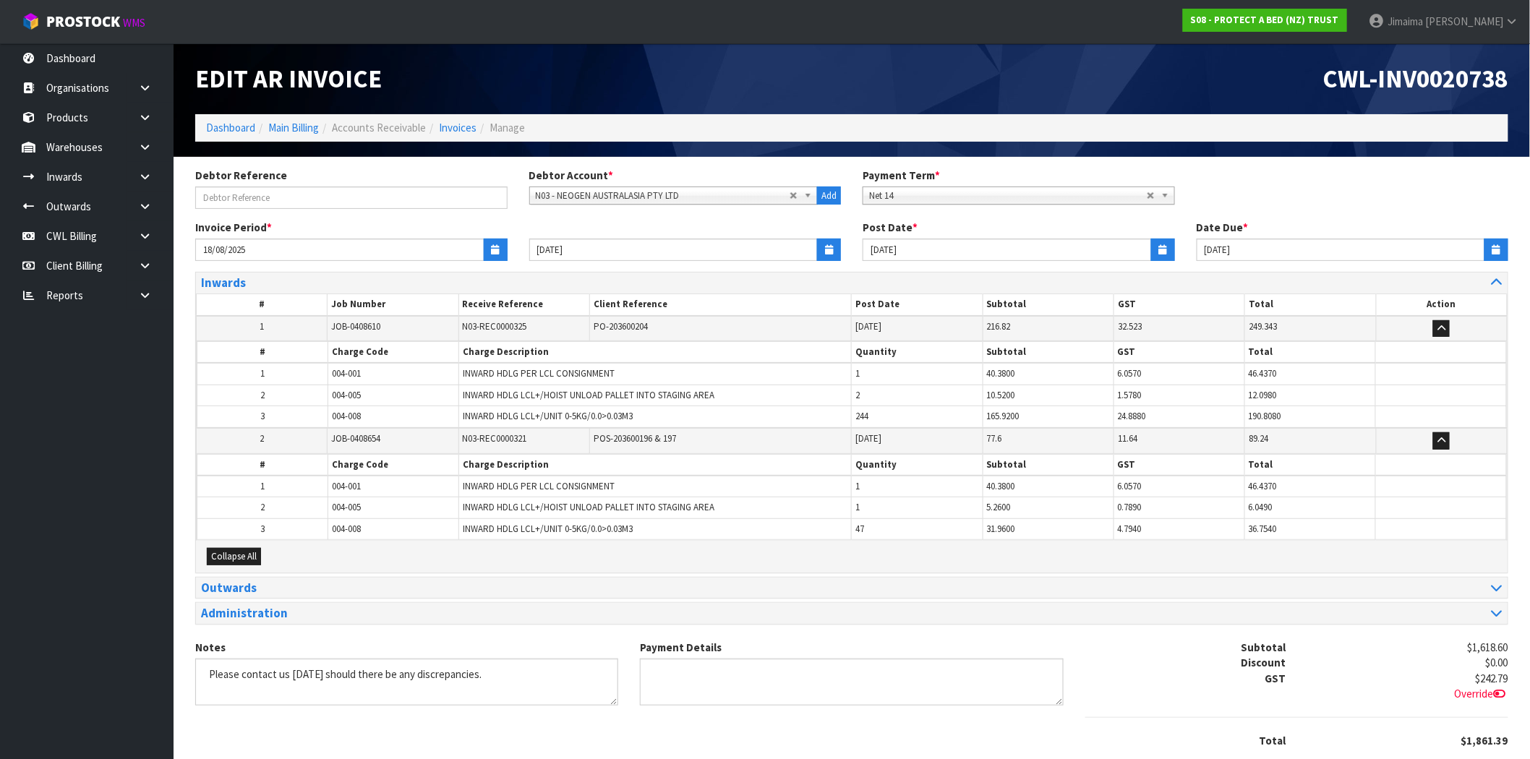
click at [351, 367] on span "004-001" at bounding box center [346, 373] width 29 height 12
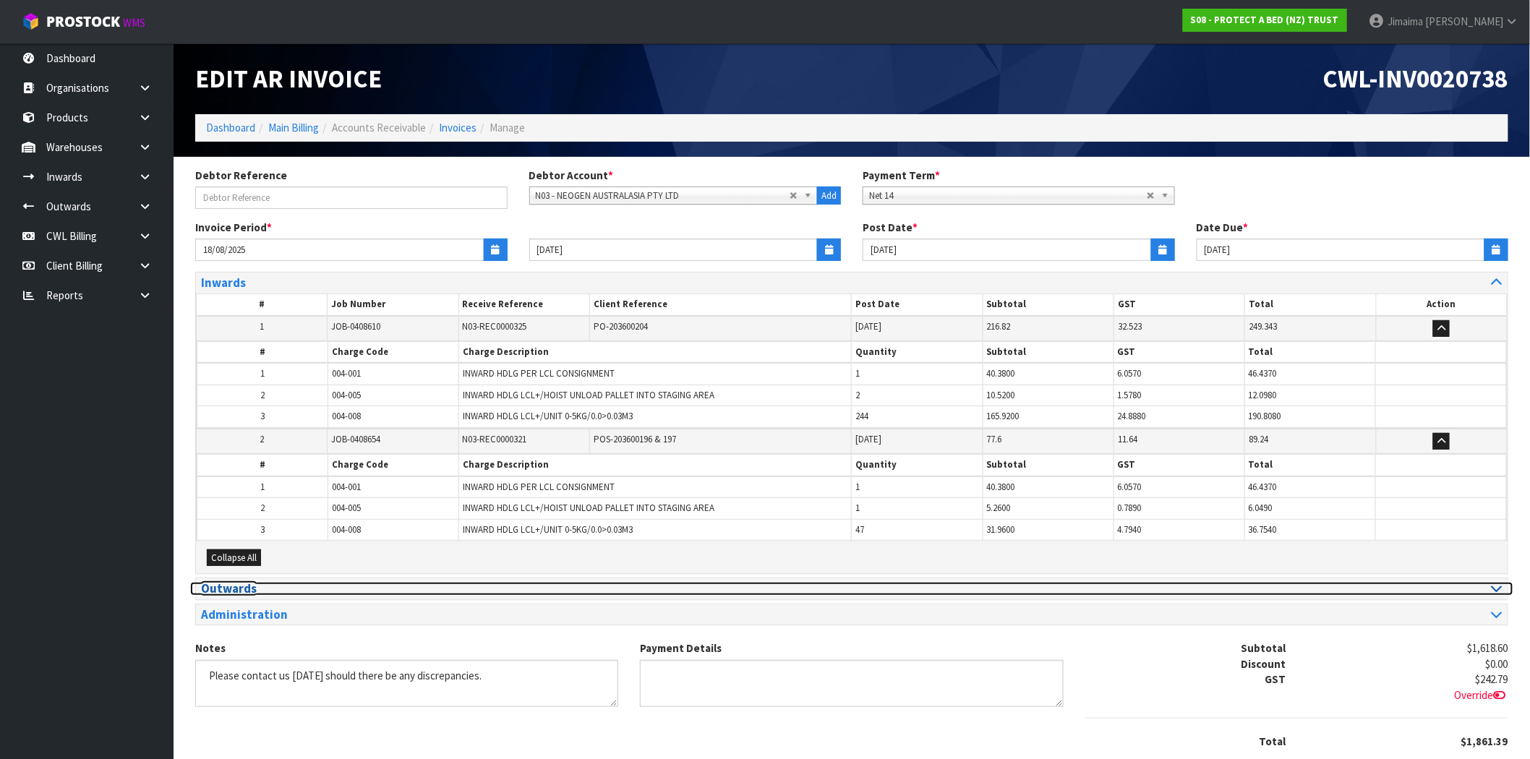
click at [298, 583] on h3 "Outwards" at bounding box center [521, 589] width 640 height 14
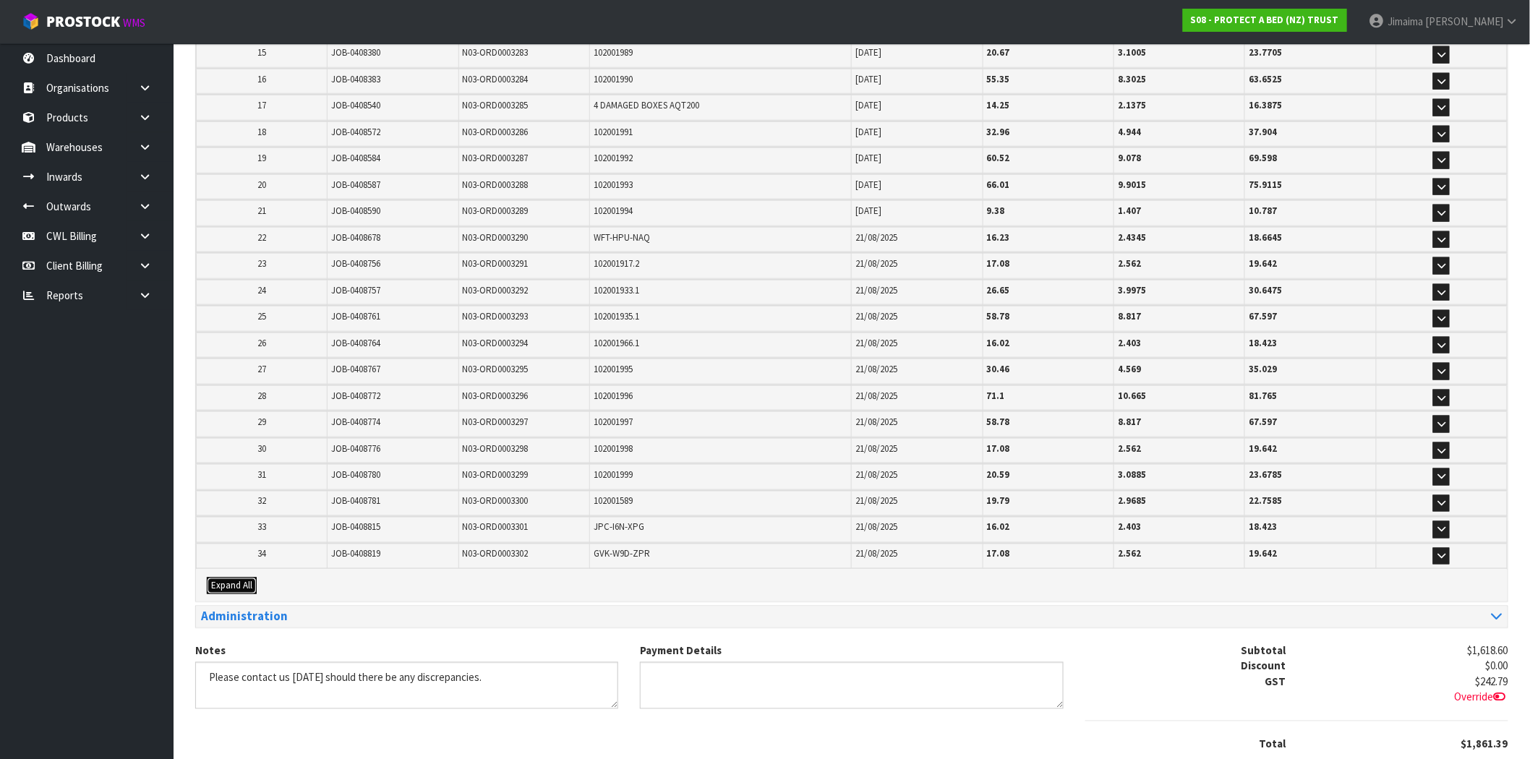
click at [237, 580] on span "Expand All" at bounding box center [231, 586] width 41 height 12
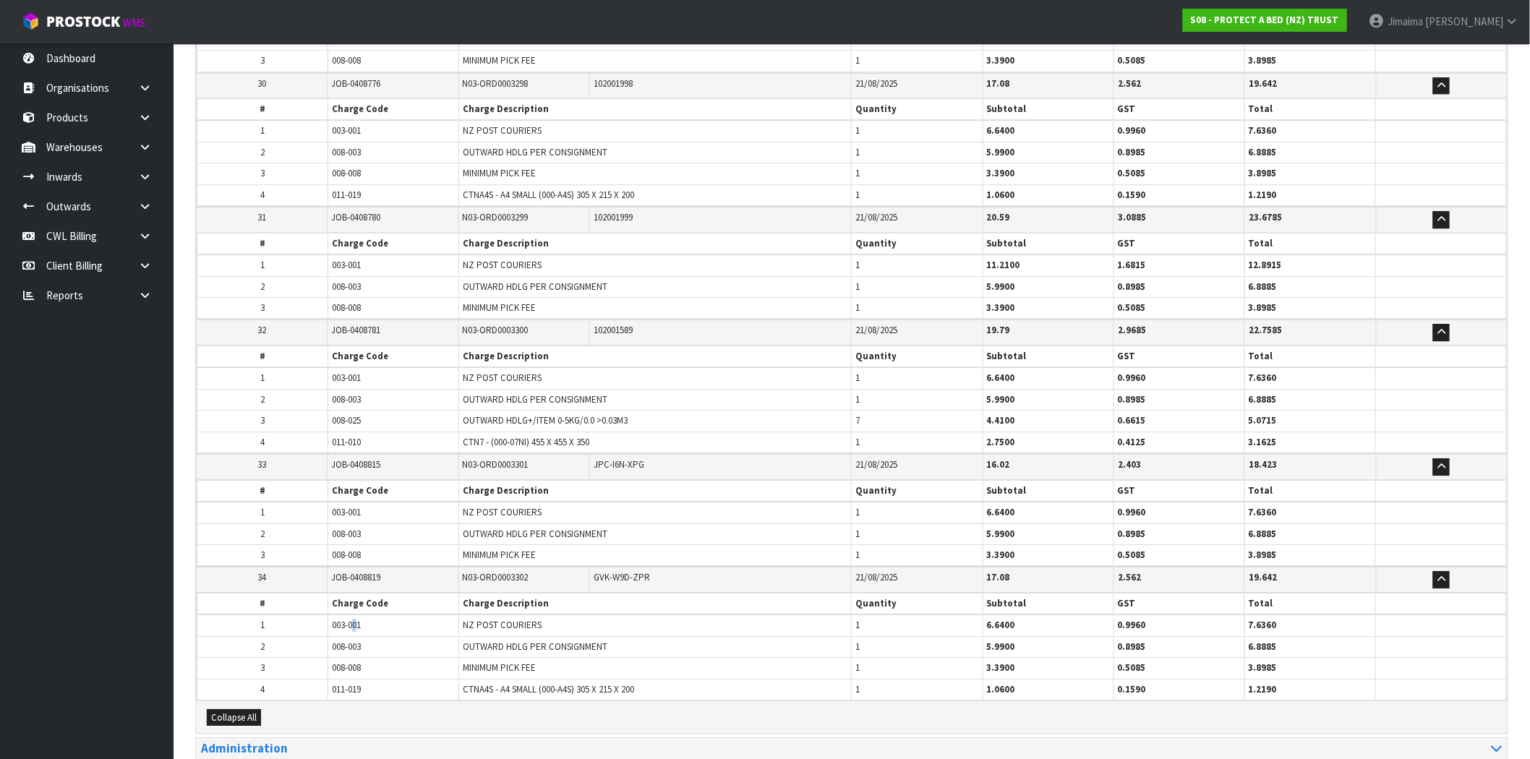
scroll to position [4155, 0]
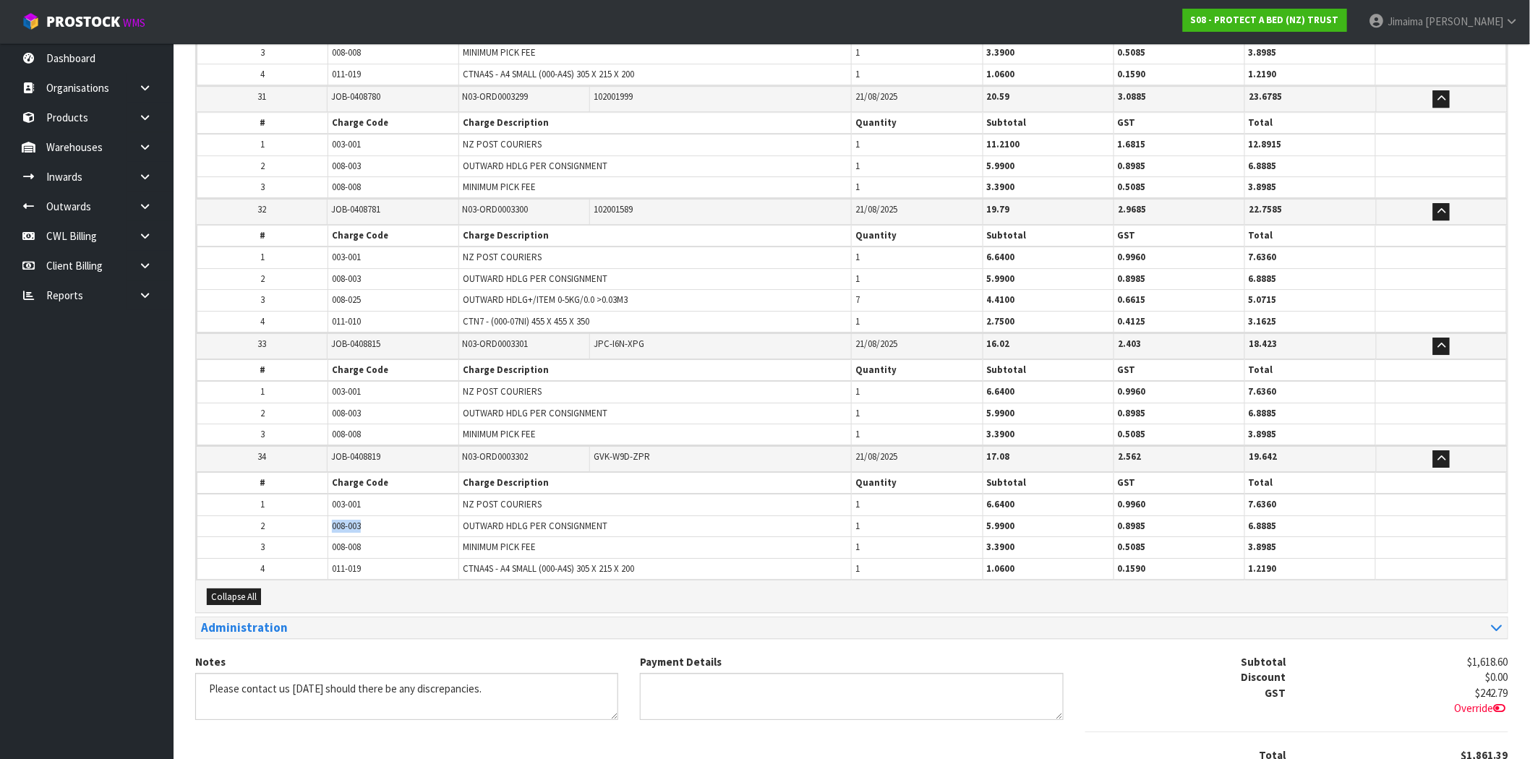
drag, startPoint x: 314, startPoint y: 503, endPoint x: 341, endPoint y: 500, distance: 27.7
click at [307, 515] on tr "2 008-003 OUTWARD HDLG PER CONSIGNMENT 1 5.9900 0.8985 6.8885" at bounding box center [851, 525] width 1309 height 21
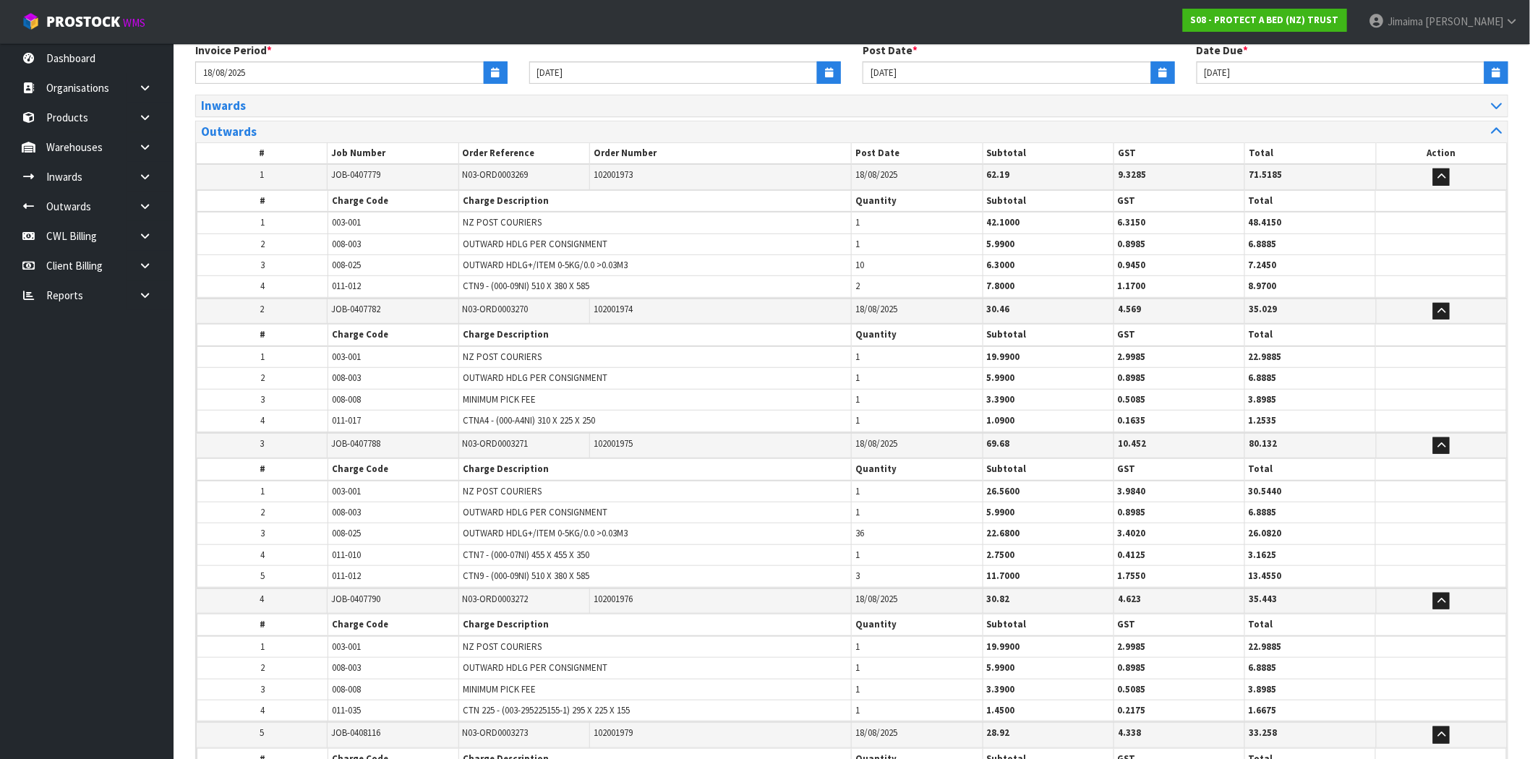
scroll to position [139, 0]
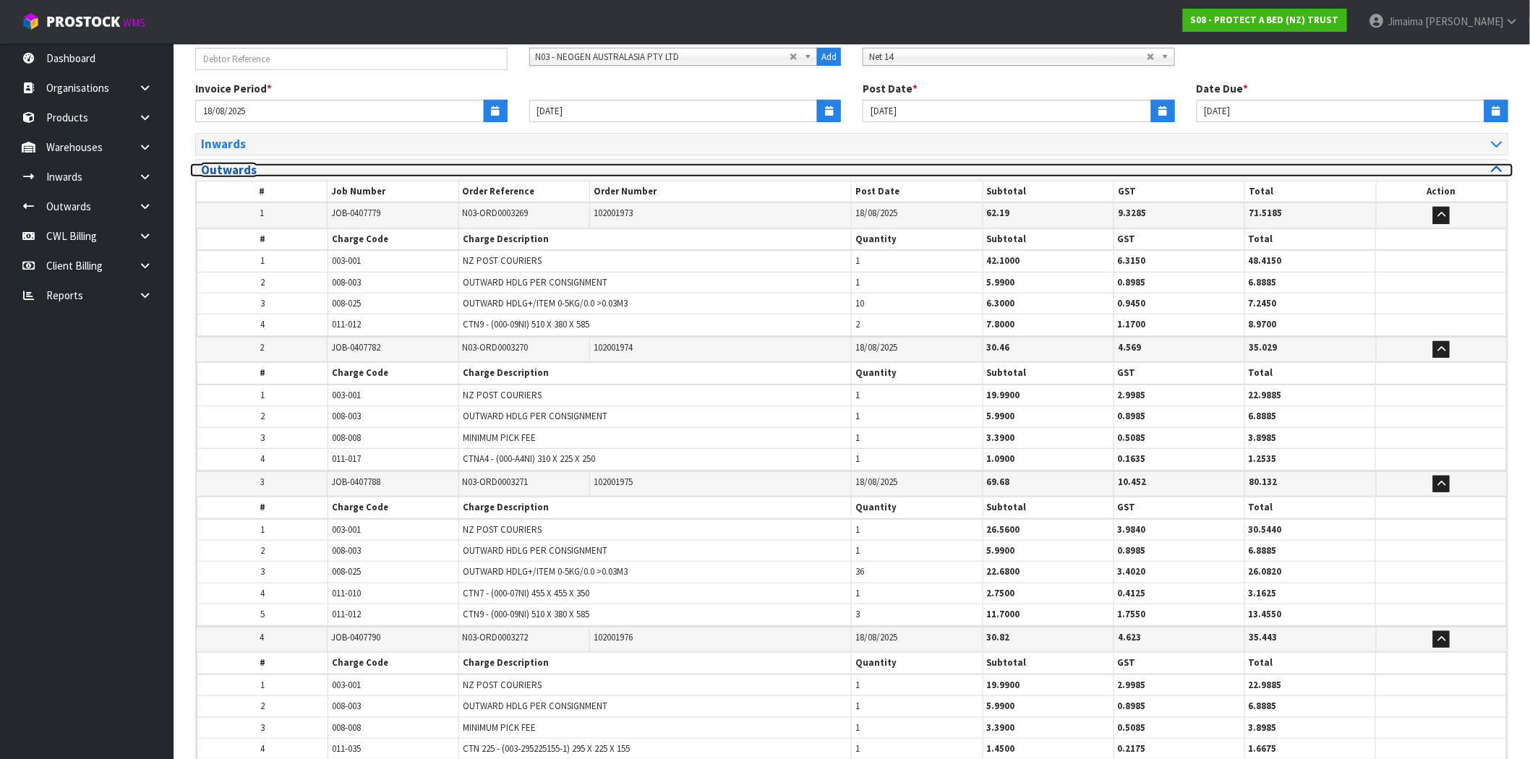
click at [293, 174] on h3 "Outwards" at bounding box center [521, 170] width 640 height 14
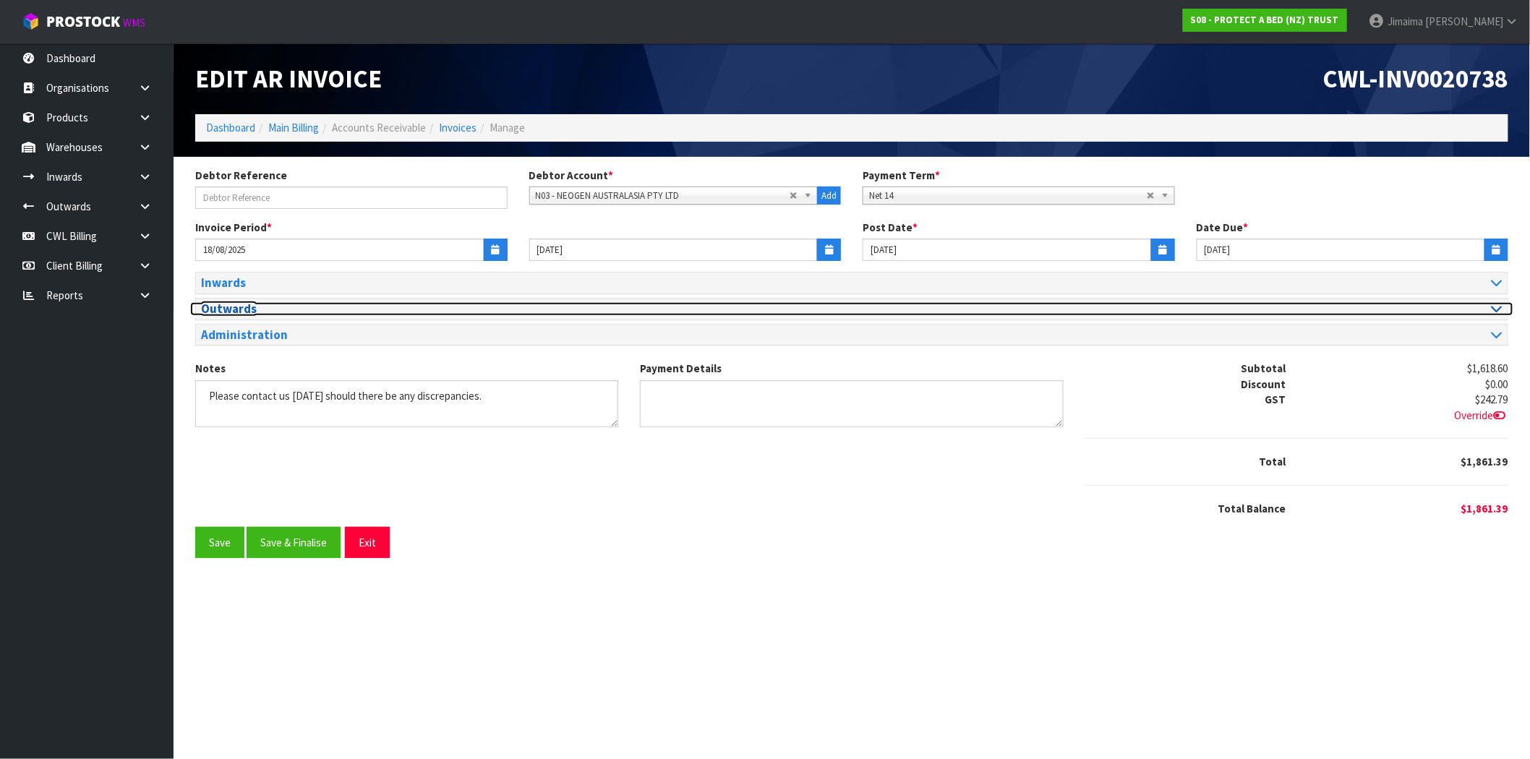
scroll to position [0, 0]
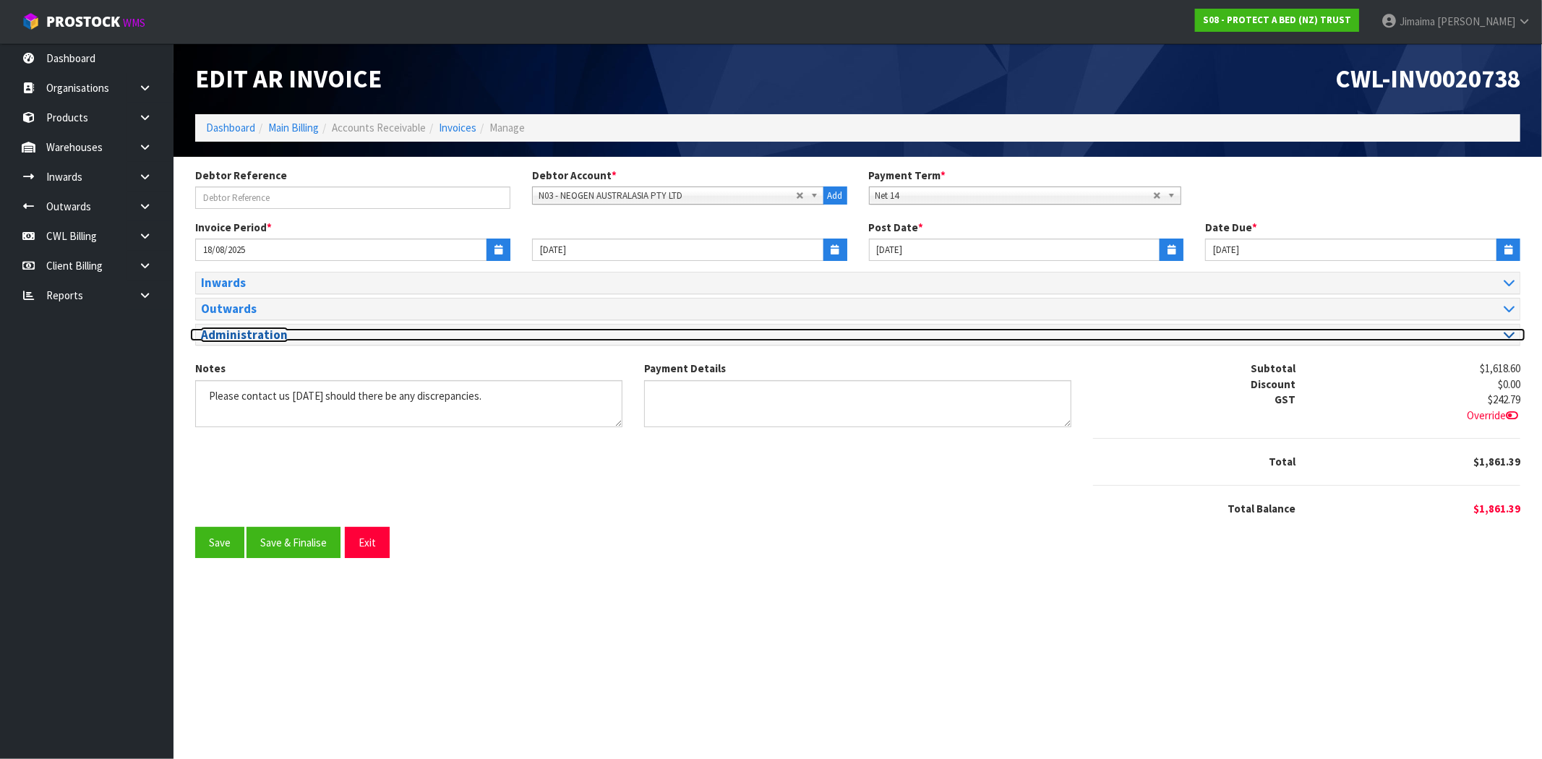
click at [250, 333] on h3 "Administration" at bounding box center [524, 335] width 646 height 14
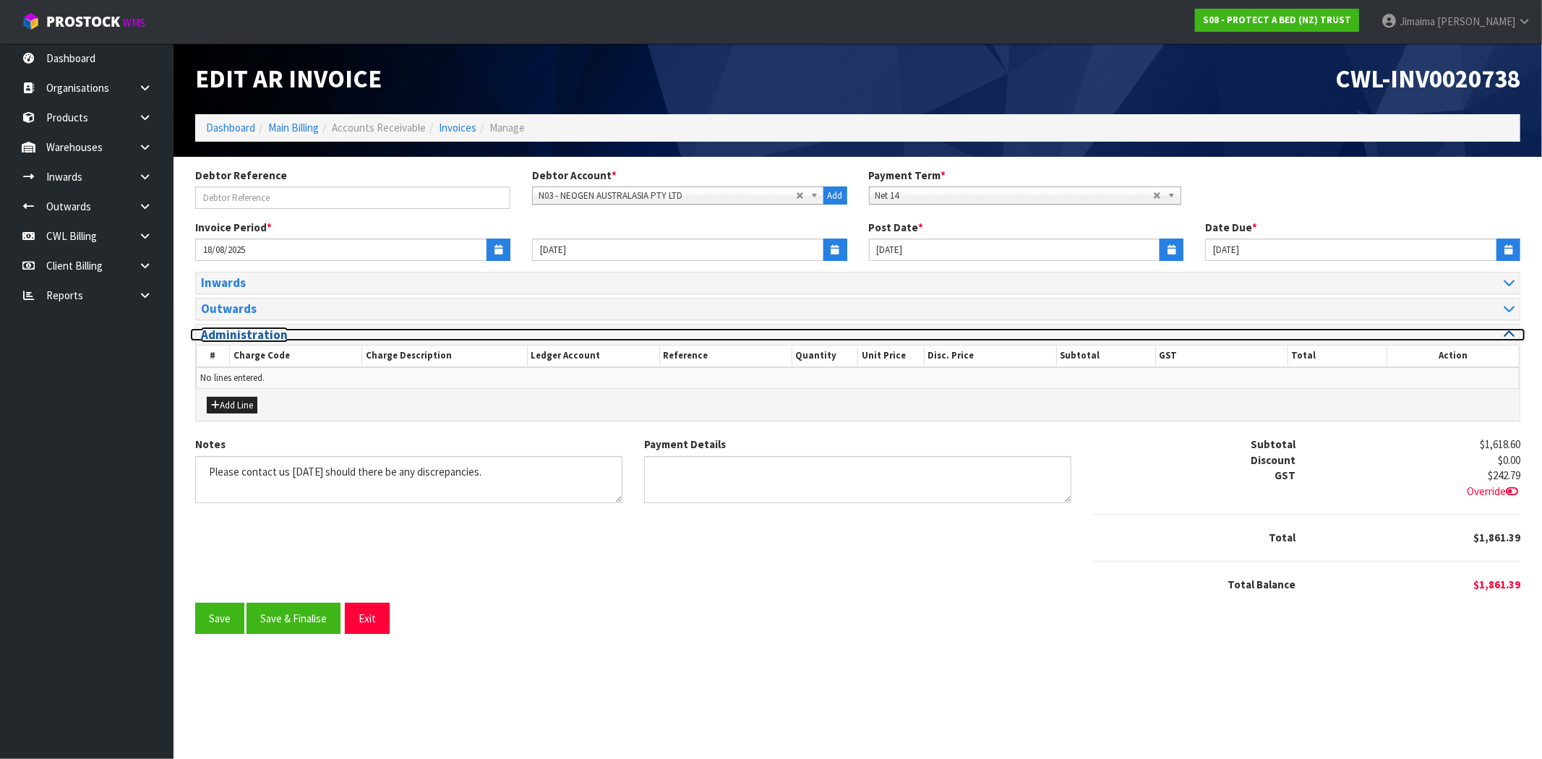
click at [249, 333] on h3 "Administration" at bounding box center [524, 335] width 646 height 14
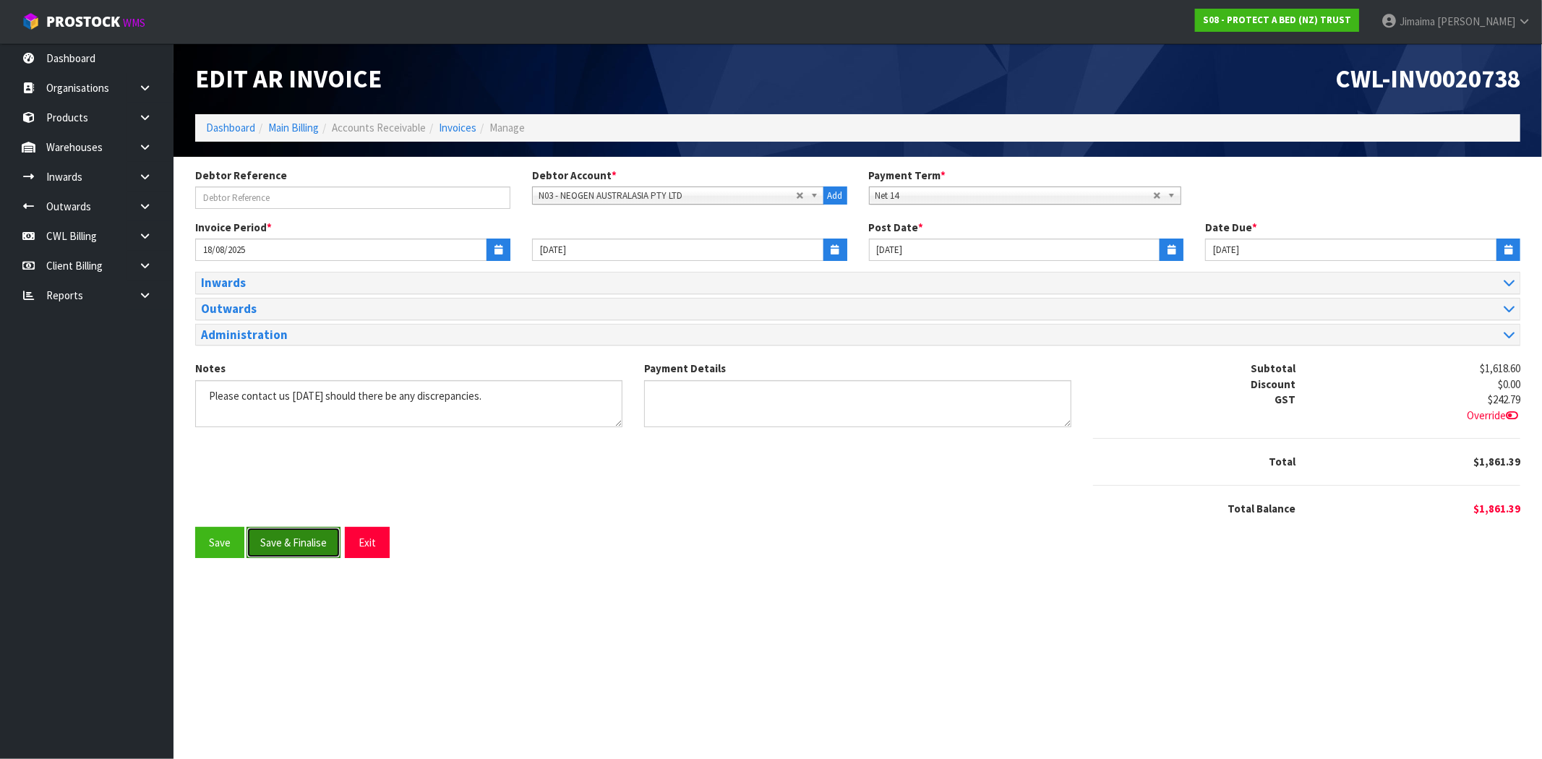
click at [300, 537] on button "Save & Finalise" at bounding box center [294, 542] width 94 height 31
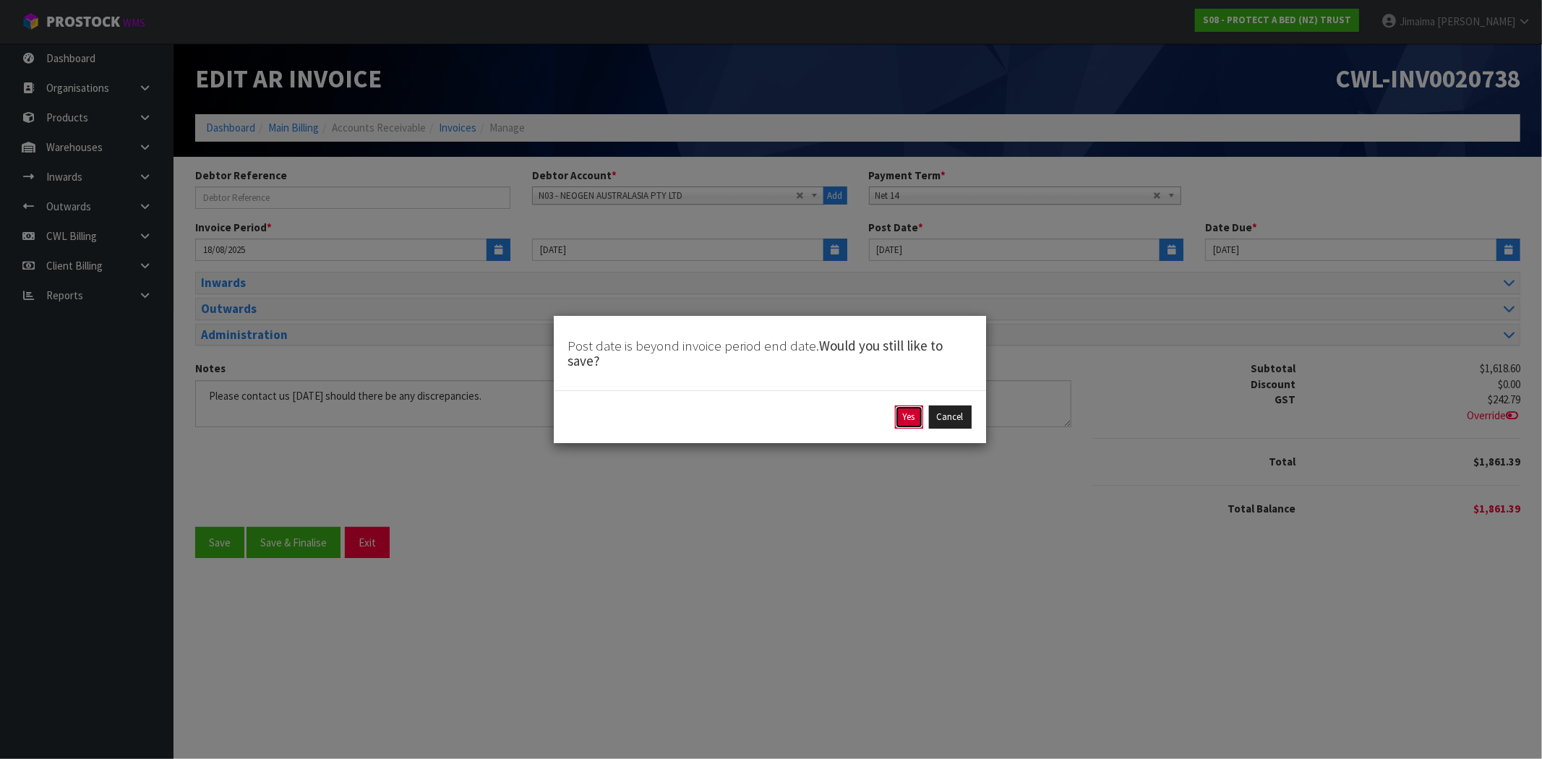
click at [899, 424] on button "Yes" at bounding box center [909, 417] width 28 height 23
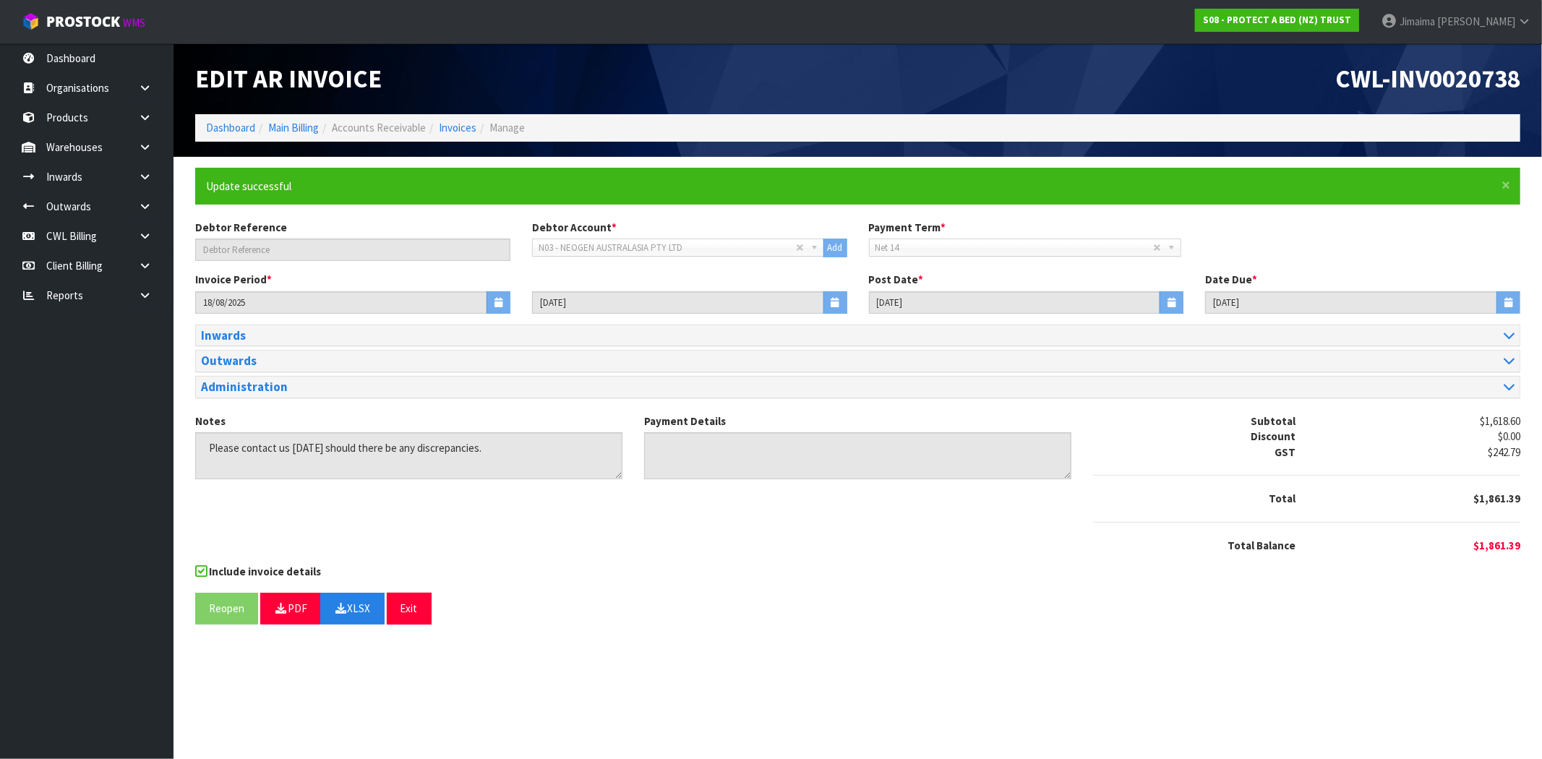
drag, startPoint x: 735, startPoint y: 693, endPoint x: 798, endPoint y: 738, distance: 78.2
click at [734, 692] on section "Edit AR Invoice CWL-INV0020738 Dashboard Main Billing Accounts Receivable Invoi…" at bounding box center [771, 379] width 1542 height 759
drag, startPoint x: 543, startPoint y: 688, endPoint x: 552, endPoint y: 569, distance: 119.7
click at [542, 688] on section "Edit AR Invoice CWL-INV0020738 Dashboard Main Billing Accounts Receivable Invoi…" at bounding box center [771, 379] width 1542 height 759
click at [458, 132] on link "Invoices" at bounding box center [458, 128] width 38 height 14
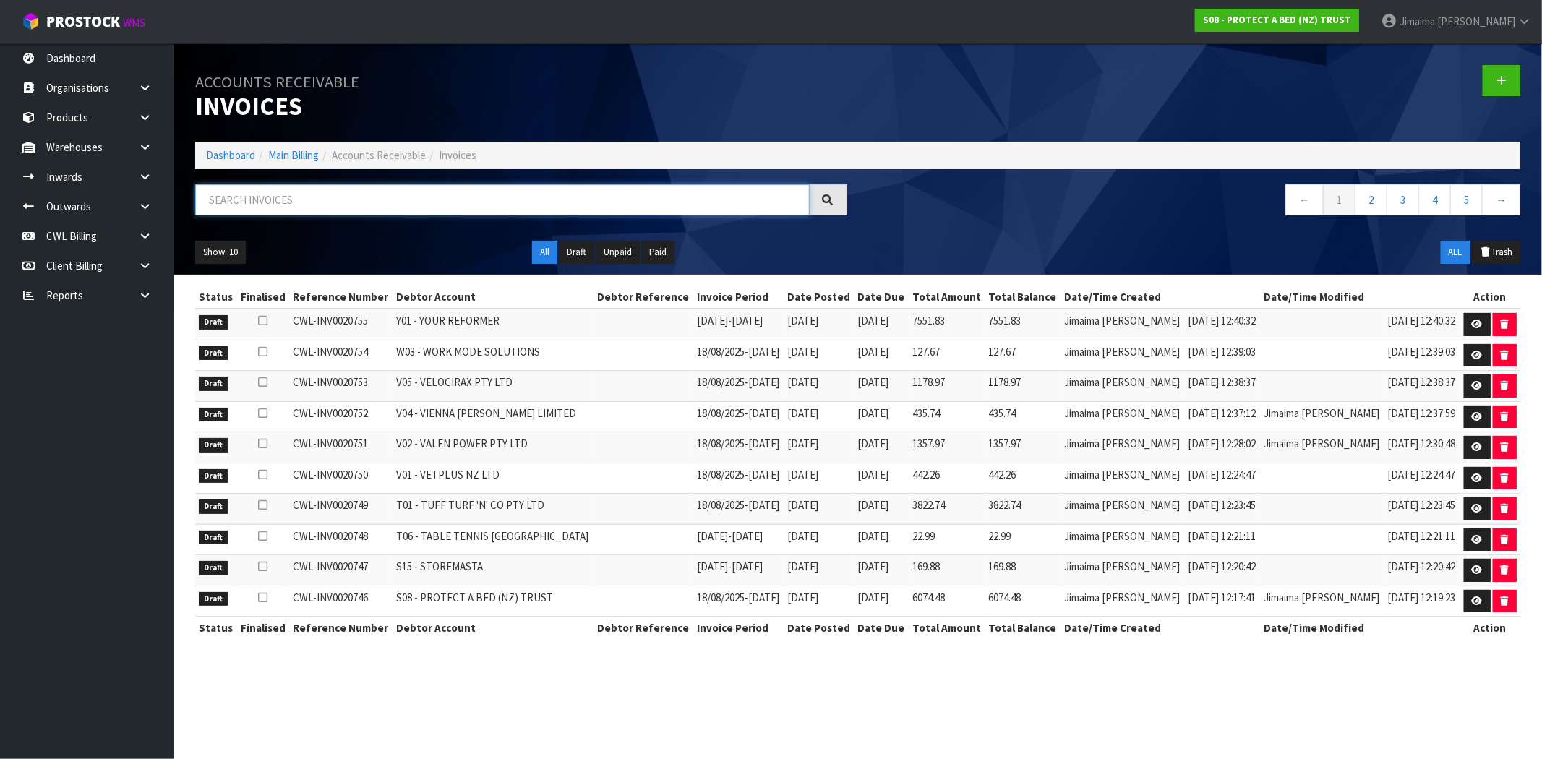
click at [210, 195] on input "text" at bounding box center [502, 199] width 615 height 31
paste input "N04"
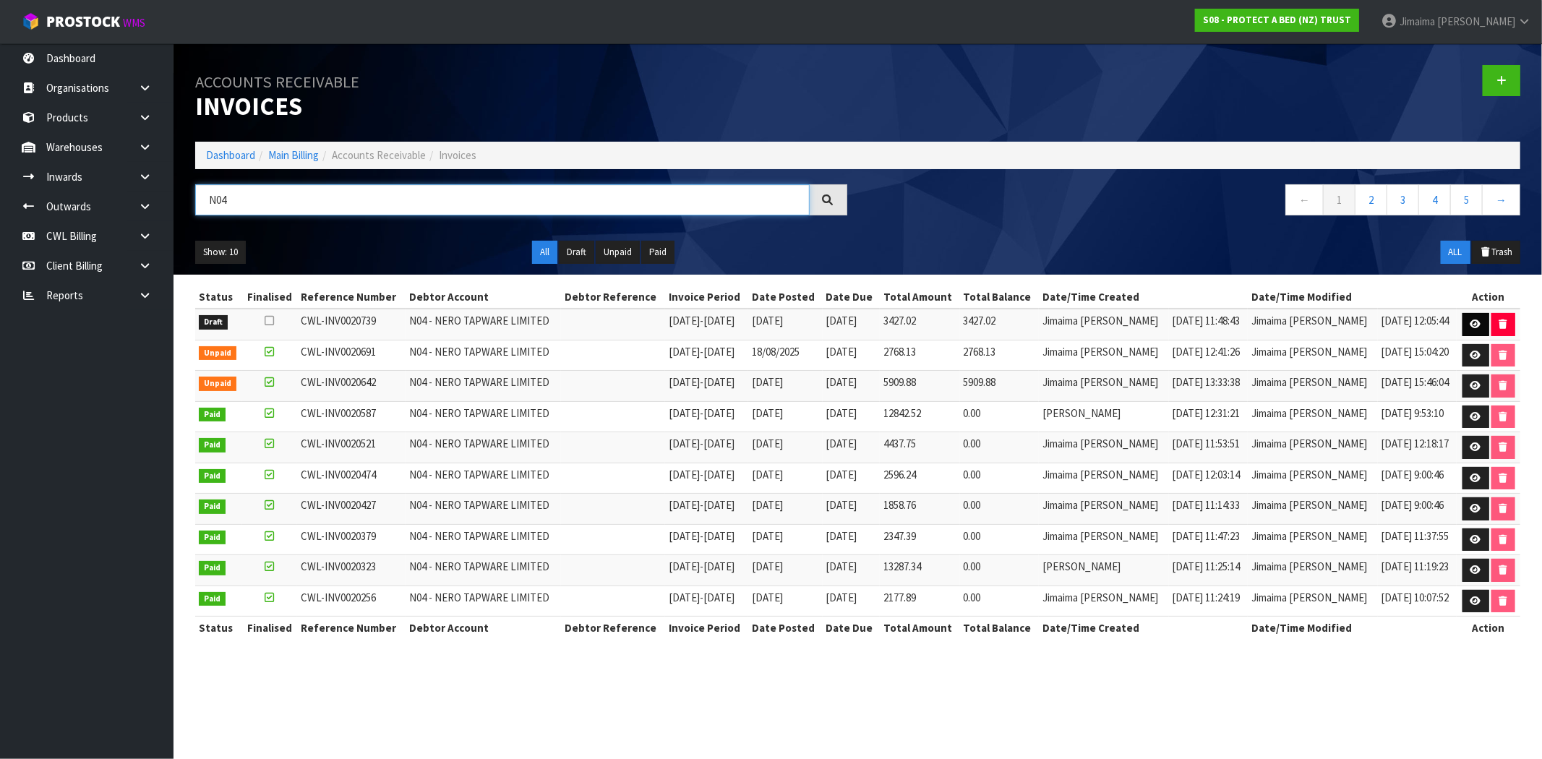
type input "N04"
drag, startPoint x: 1475, startPoint y: 323, endPoint x: 1367, endPoint y: 309, distance: 108.6
click at [1473, 323] on icon at bounding box center [1476, 324] width 11 height 9
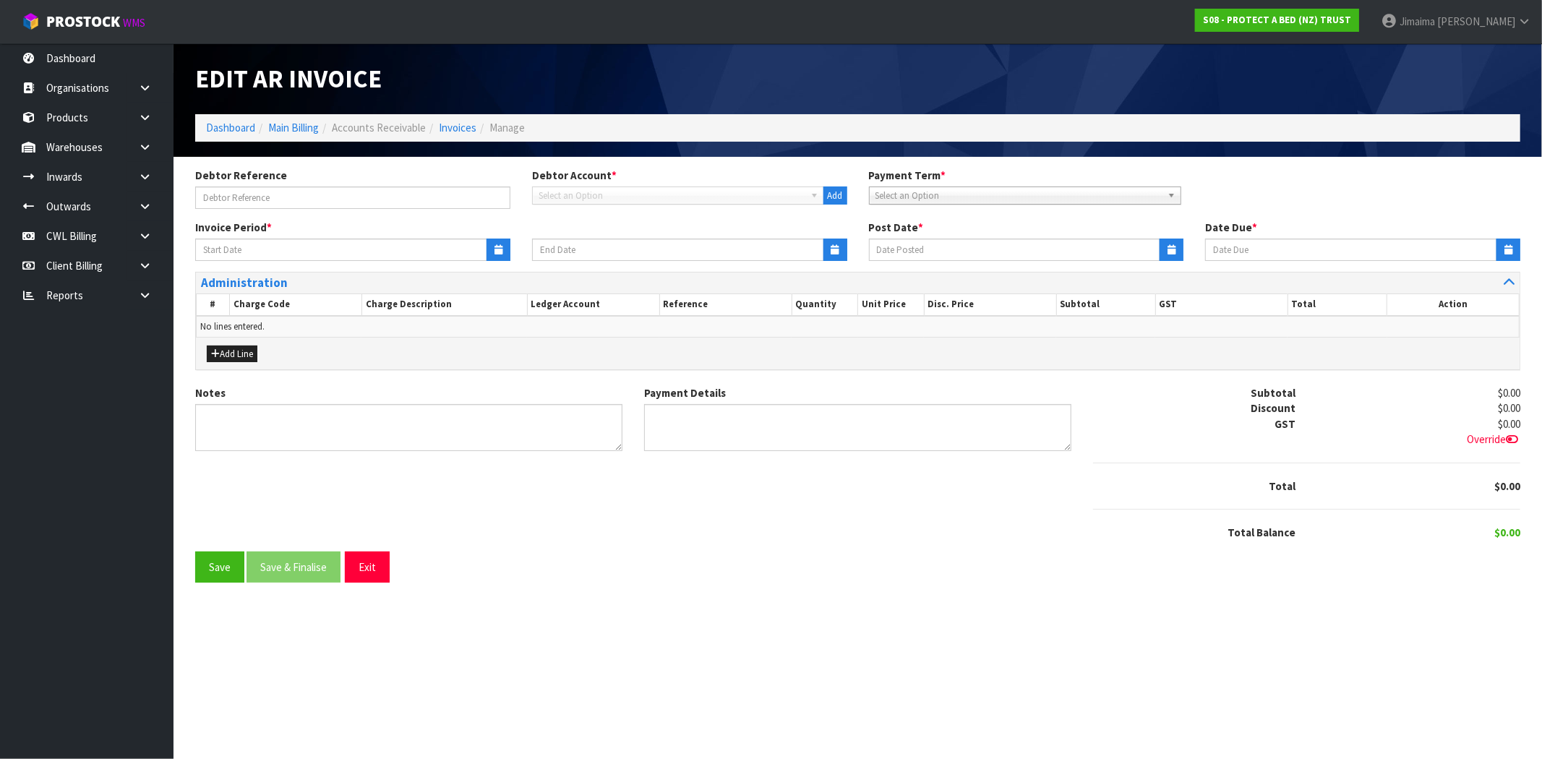
type input "12/08/2025"
type input "[DATE]"
type textarea "Please contact us within 7 days should there be any discrepancies."
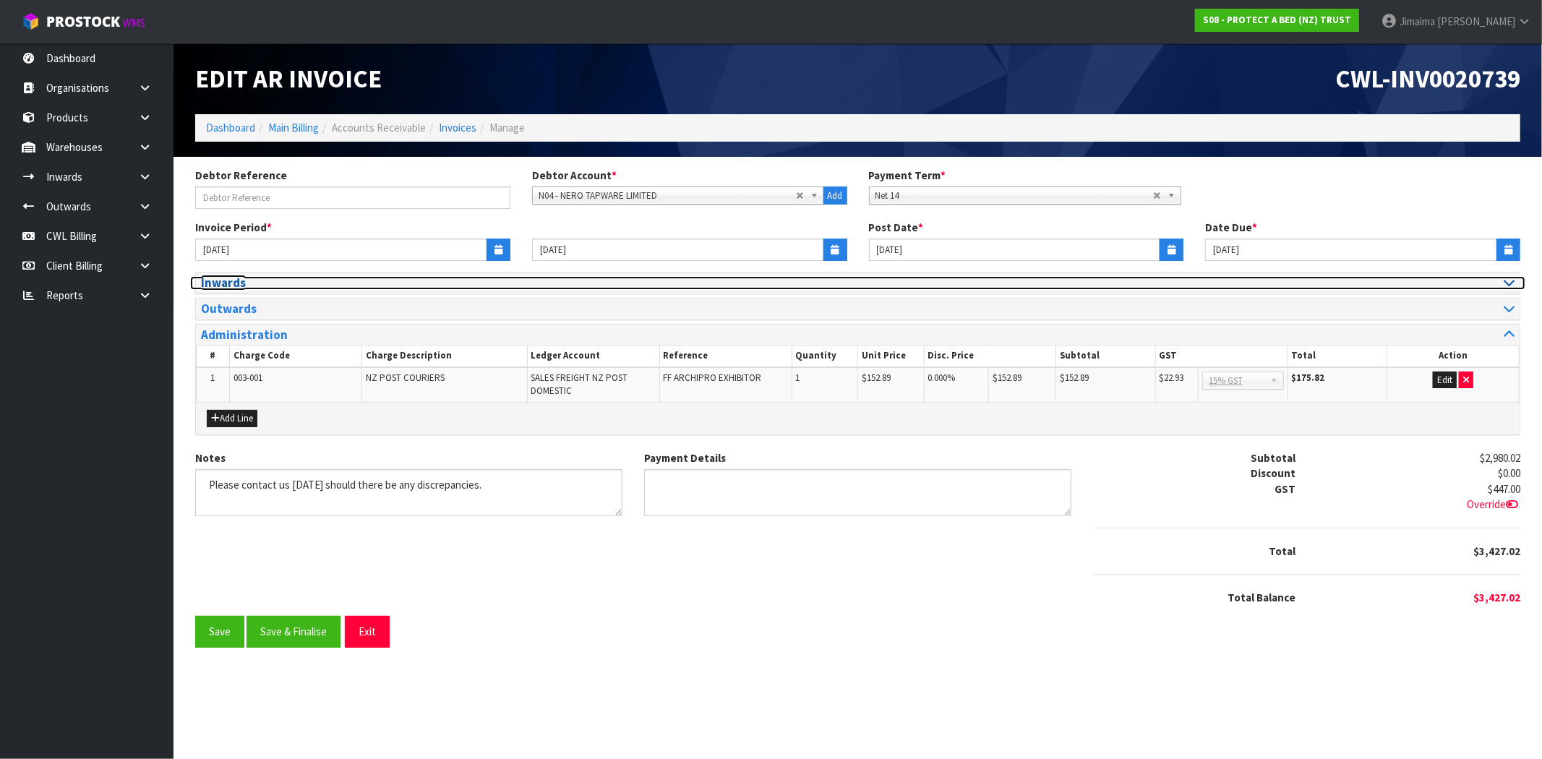
click at [262, 284] on h3 "Inwards" at bounding box center [524, 283] width 646 height 14
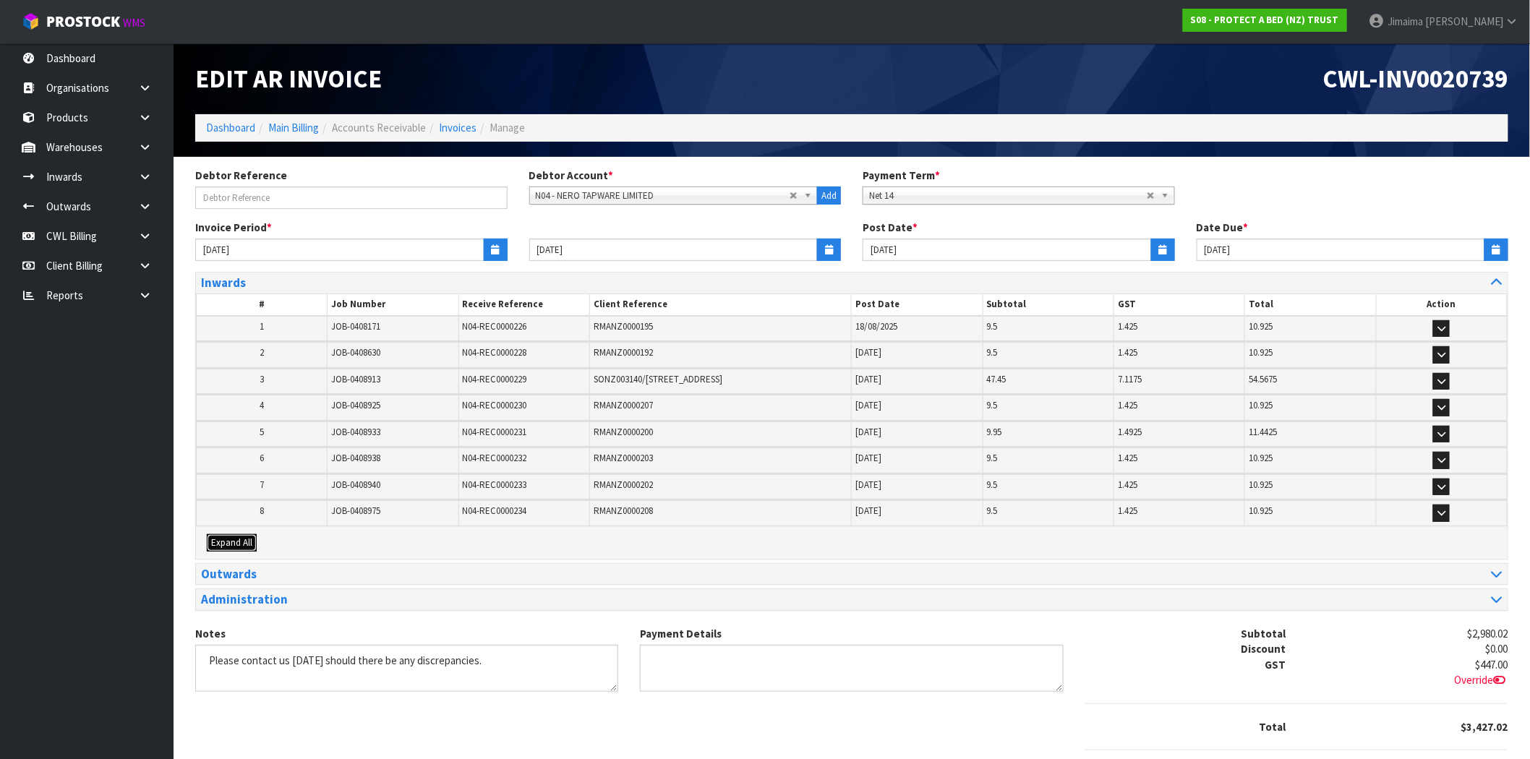
click at [236, 546] on button "Expand All" at bounding box center [232, 542] width 50 height 17
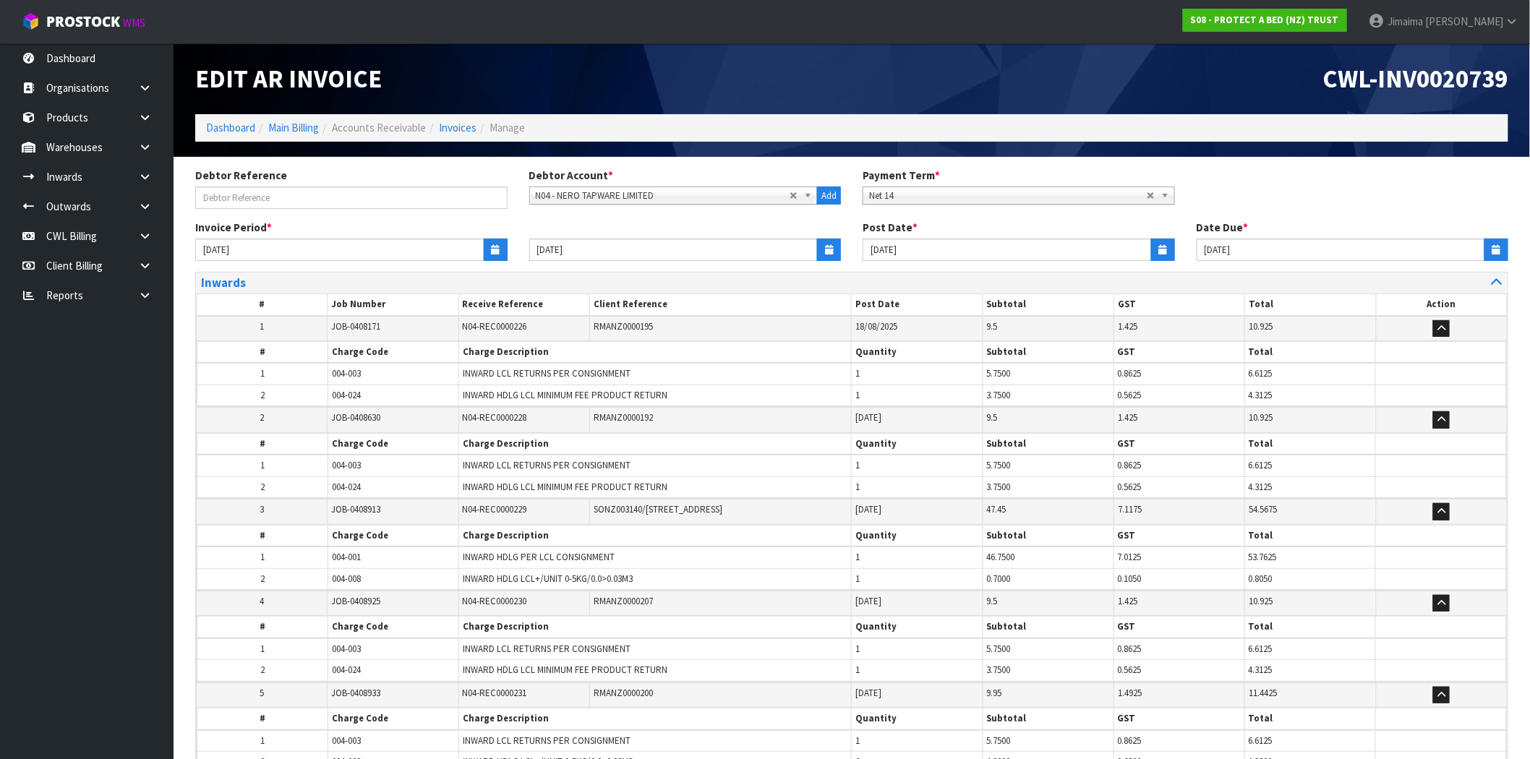
click at [312, 518] on td "3" at bounding box center [262, 511] width 131 height 25
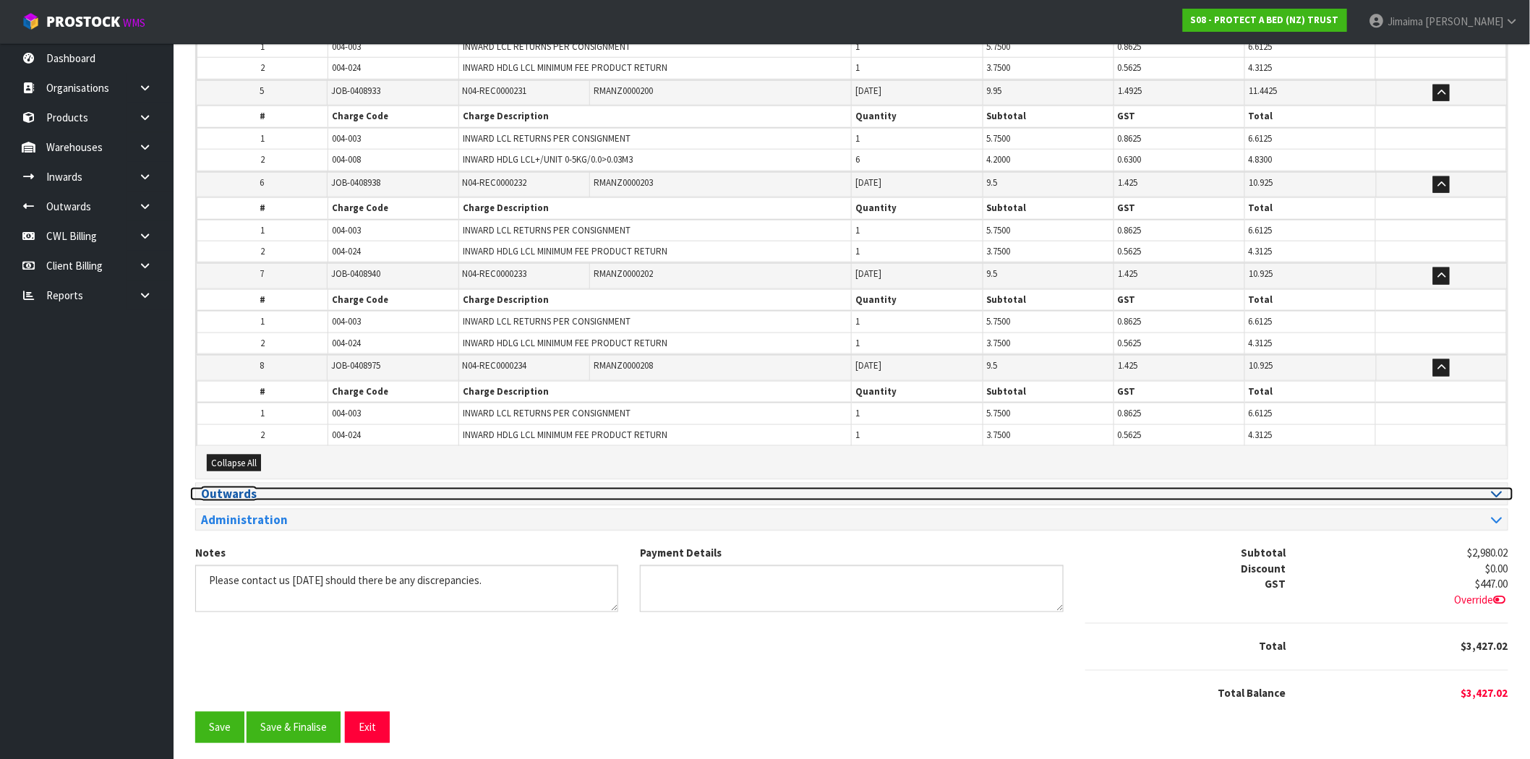
click at [273, 492] on h3 "Outwards" at bounding box center [521, 494] width 640 height 14
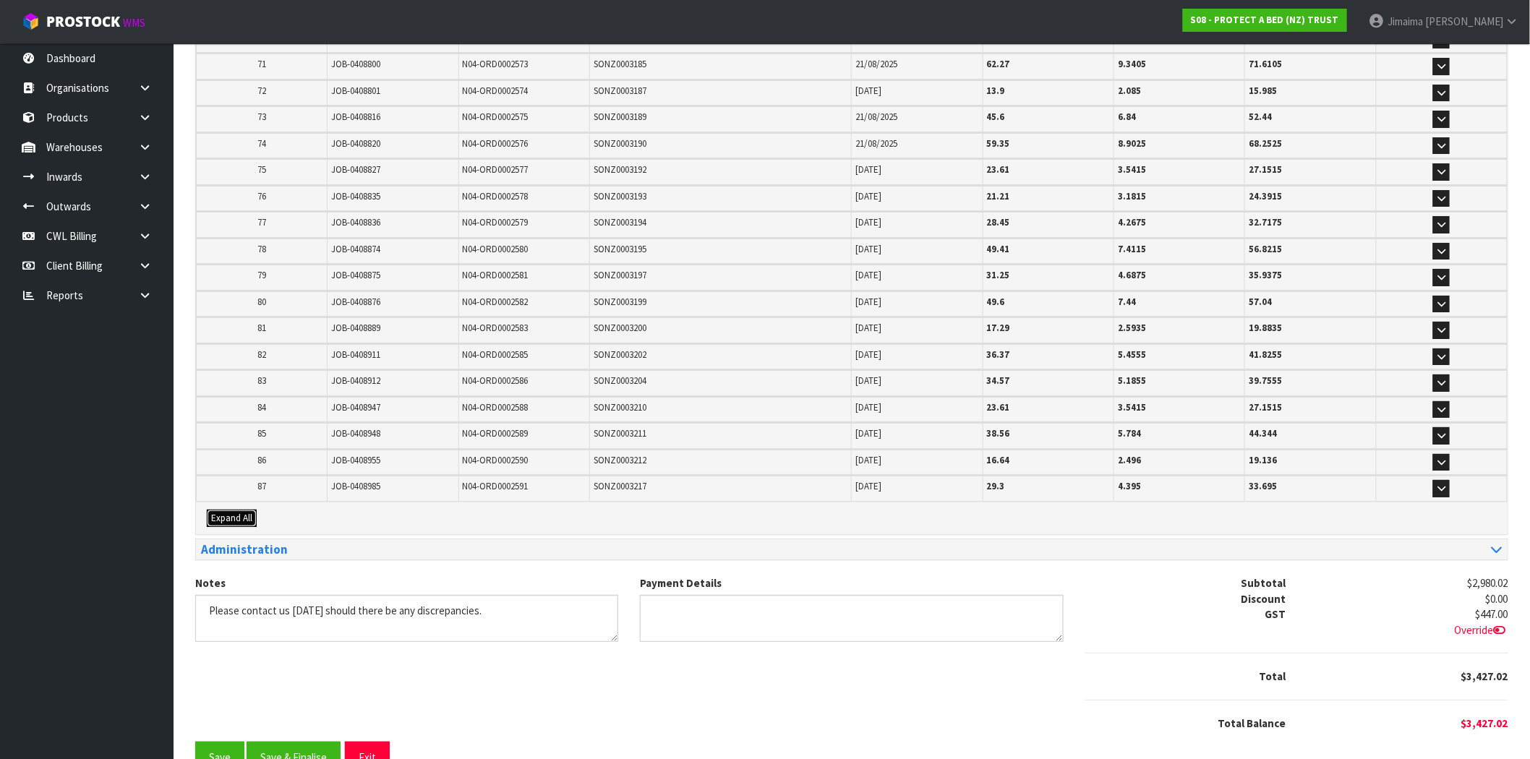
click at [247, 512] on span "Expand All" at bounding box center [231, 518] width 41 height 12
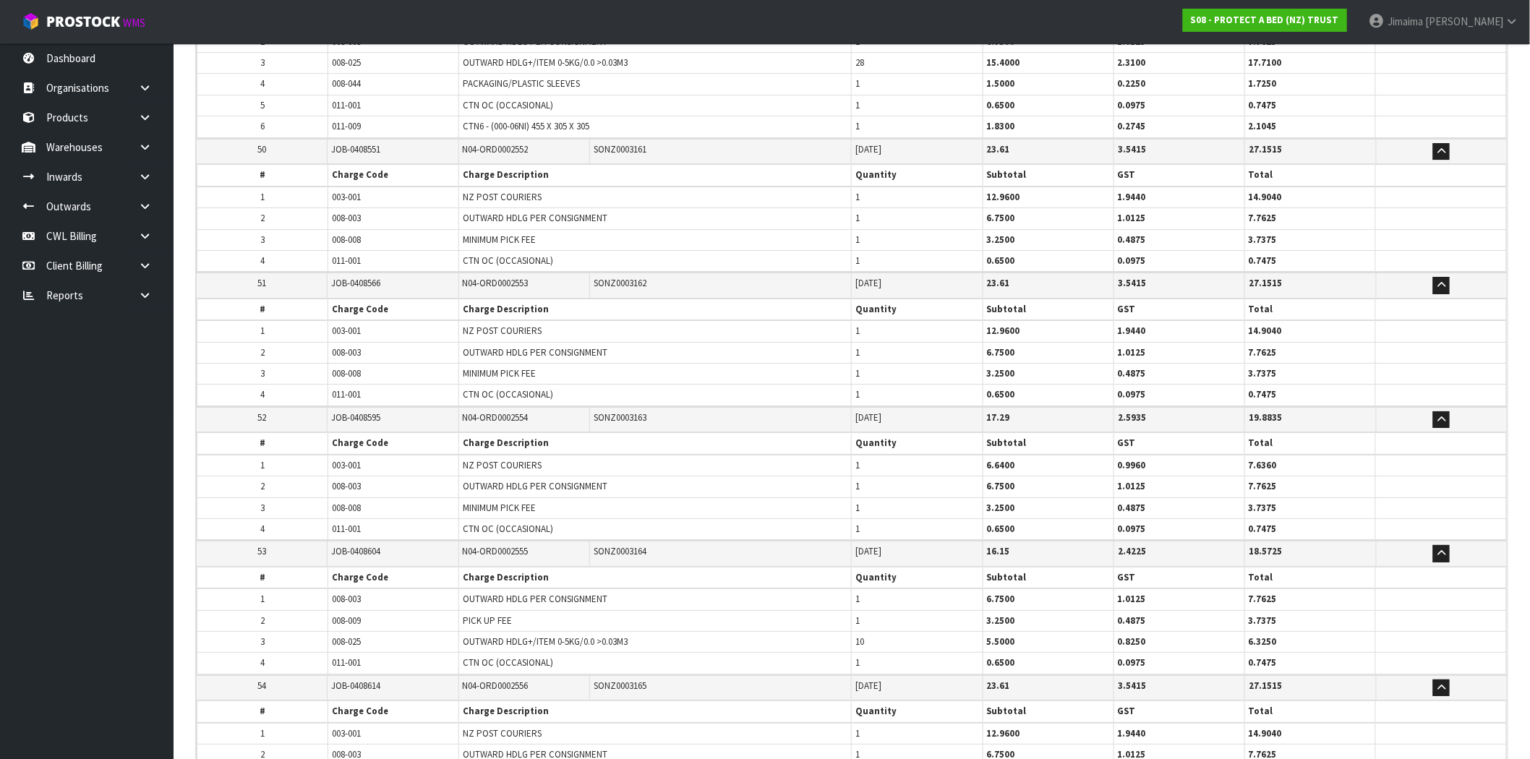
scroll to position [11257, 0]
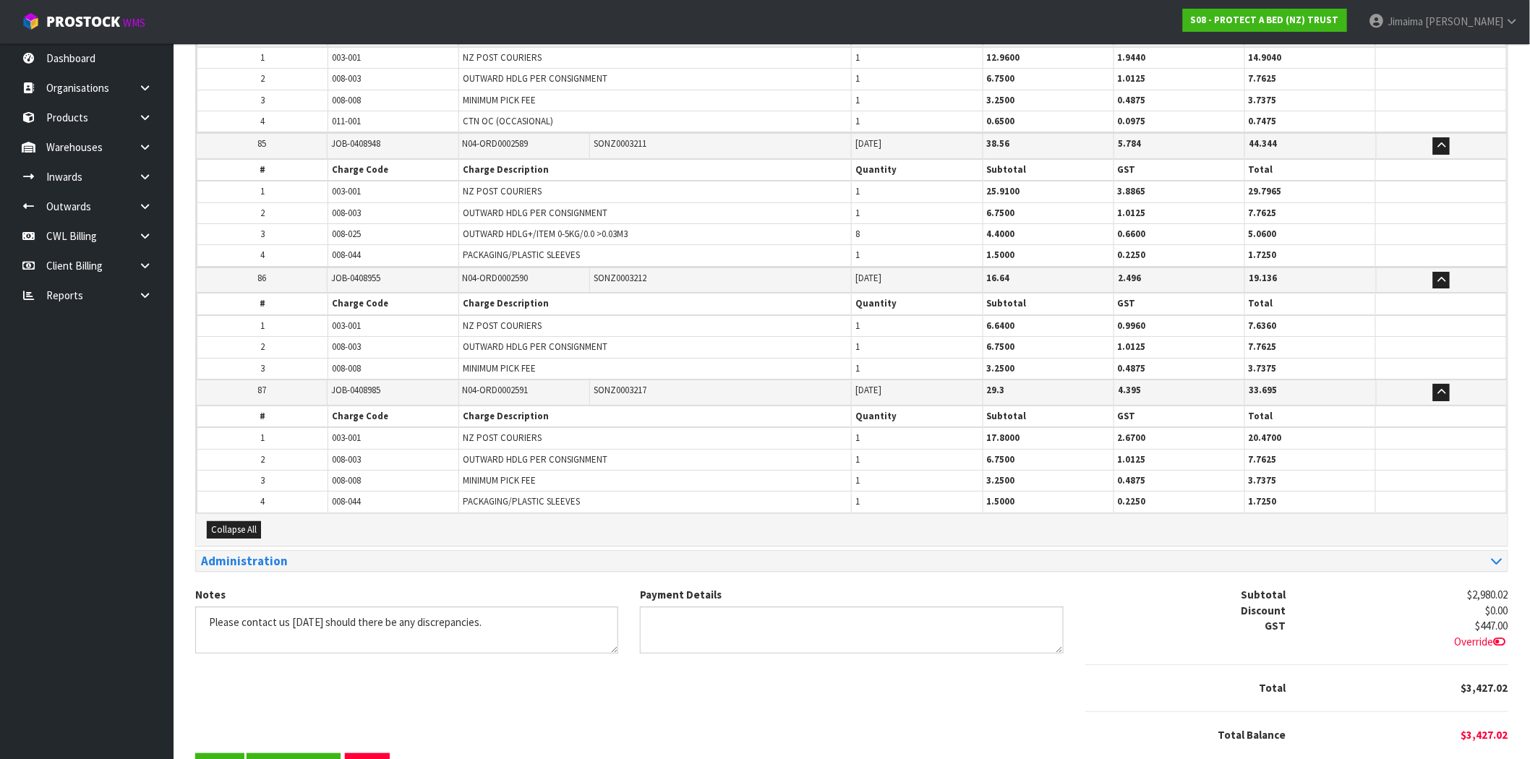
click at [419, 406] on th "Charge Code" at bounding box center [393, 417] width 131 height 22
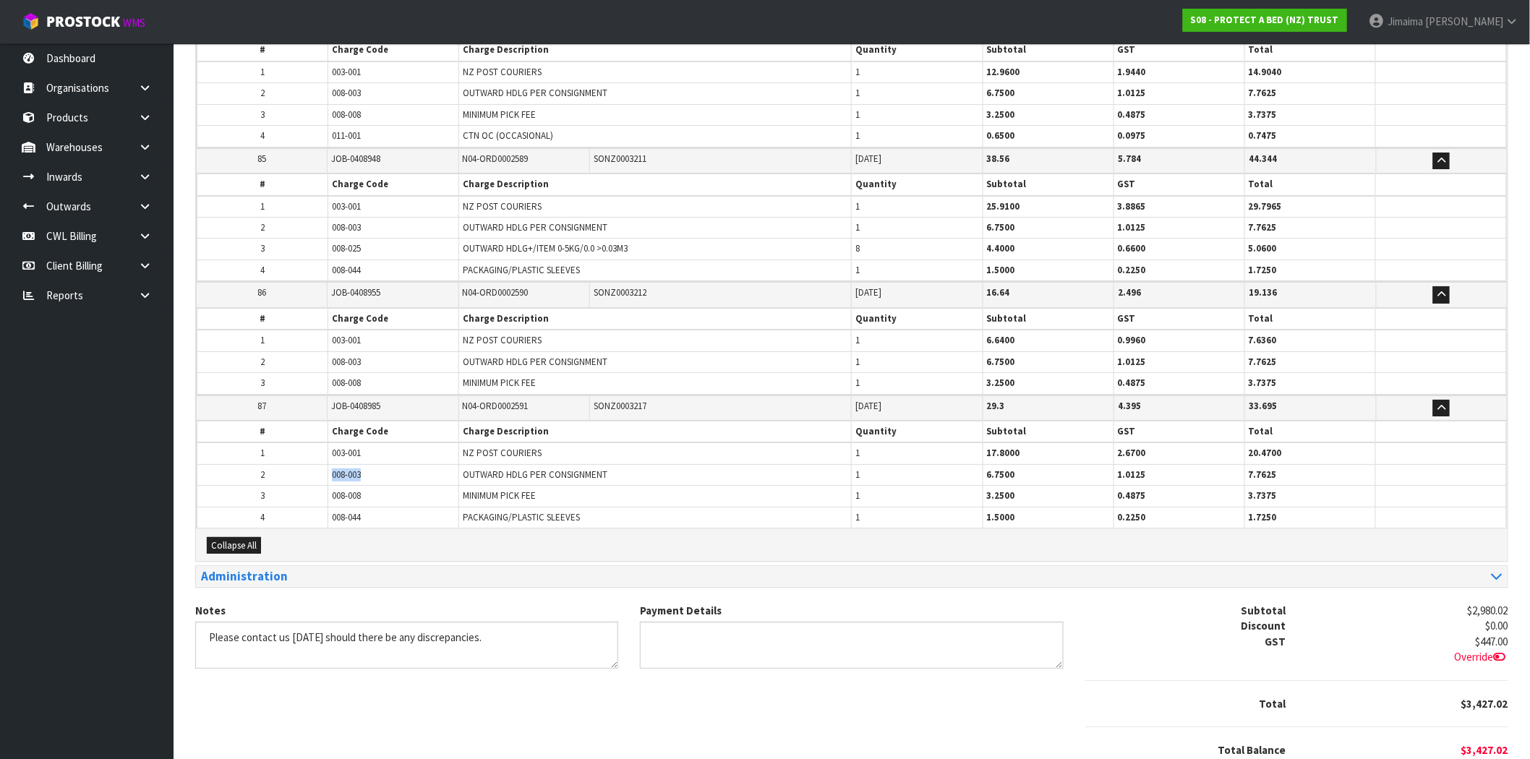
drag, startPoint x: 331, startPoint y: 409, endPoint x: 281, endPoint y: 416, distance: 51.1
click at [282, 464] on tr "2 008-003 OUTWARD HDLG PER CONSIGNMENT 1 6.7500 1.0125 7.7625" at bounding box center [851, 474] width 1309 height 21
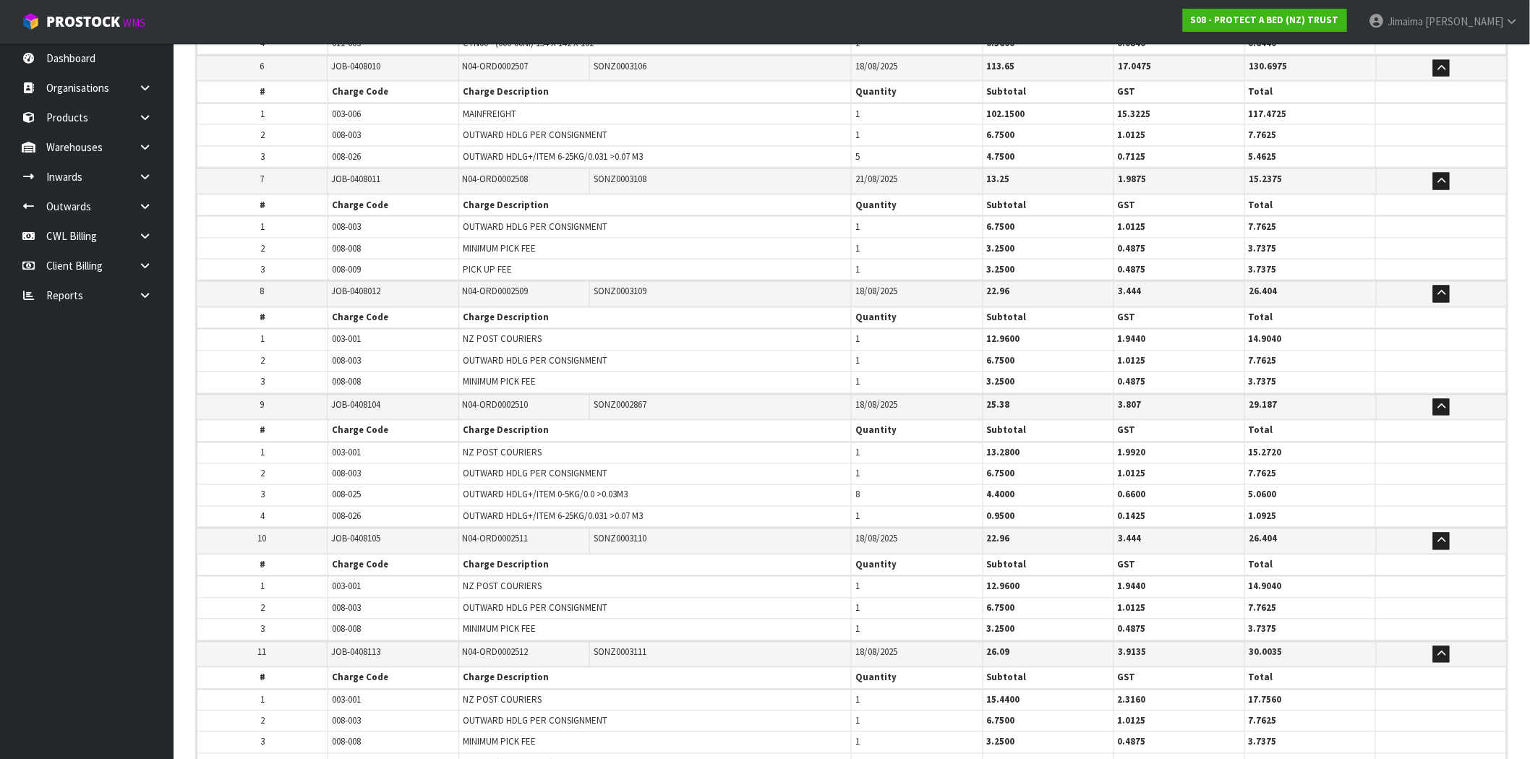
scroll to position [0, 0]
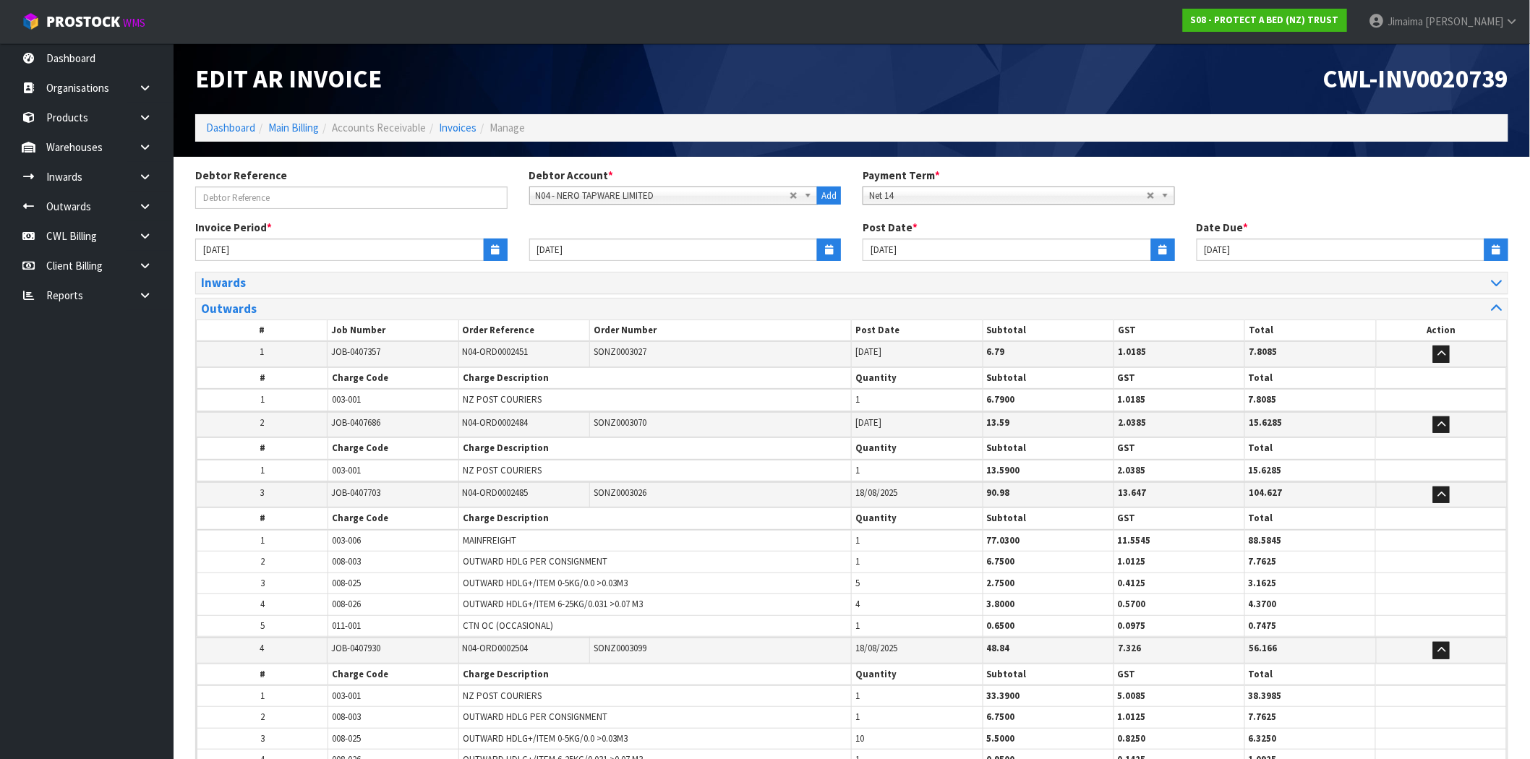
click at [505, 356] on span "N04-ORD0002451" at bounding box center [496, 352] width 66 height 12
click at [511, 423] on span "N04-ORD0002484" at bounding box center [496, 422] width 66 height 12
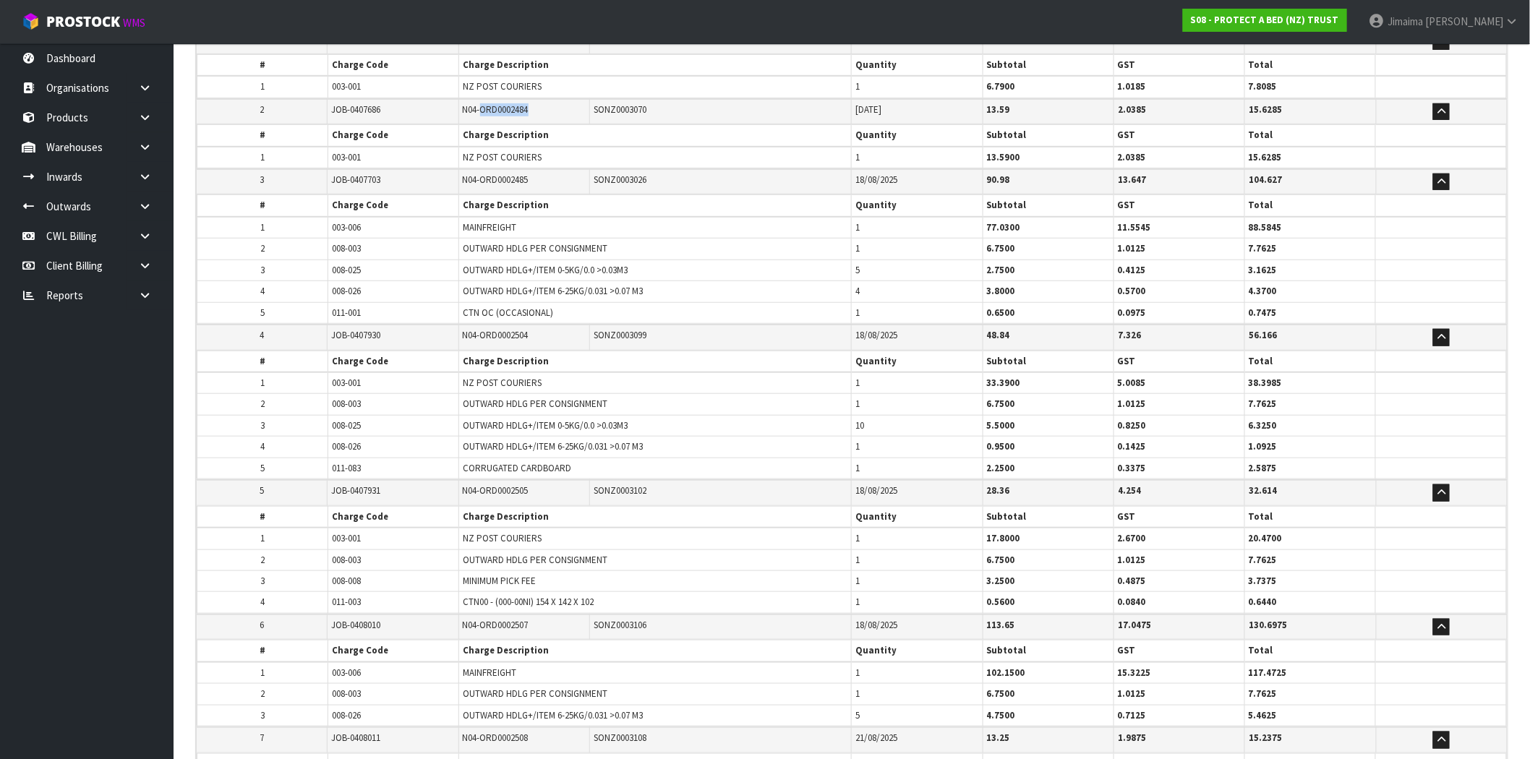
scroll to position [401, 0]
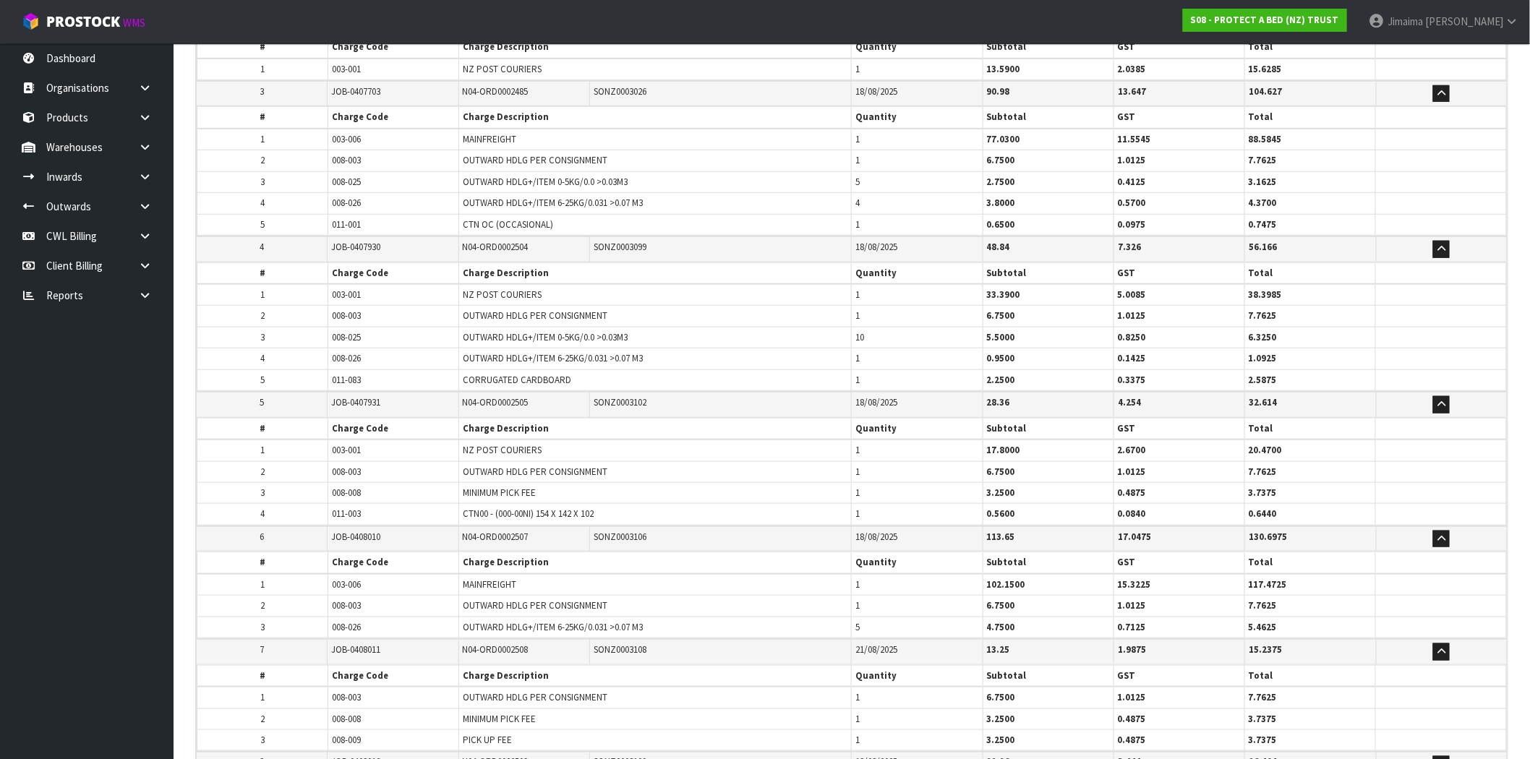
click at [565, 423] on th "Charge Description" at bounding box center [655, 429] width 393 height 22
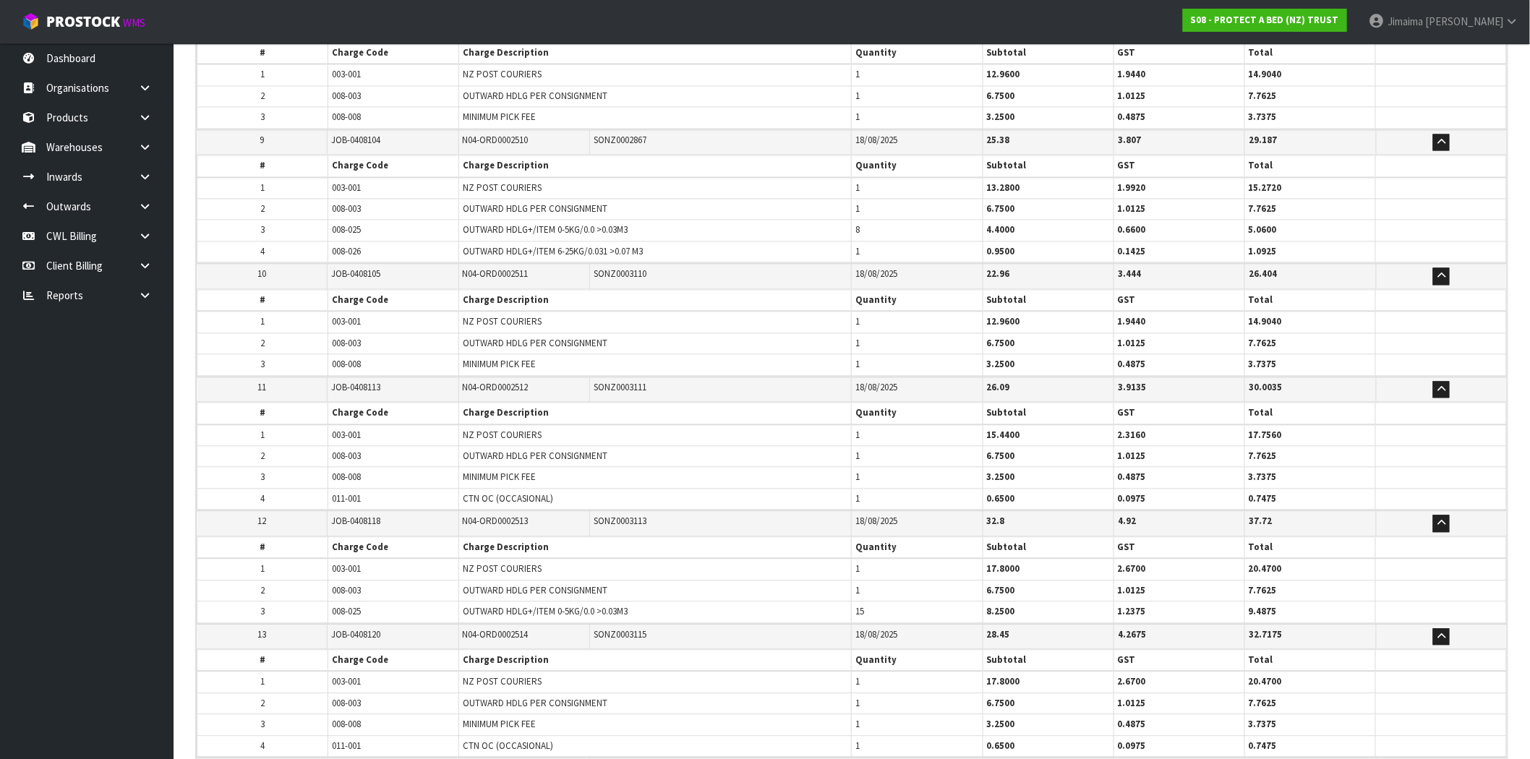
scroll to position [11257, 0]
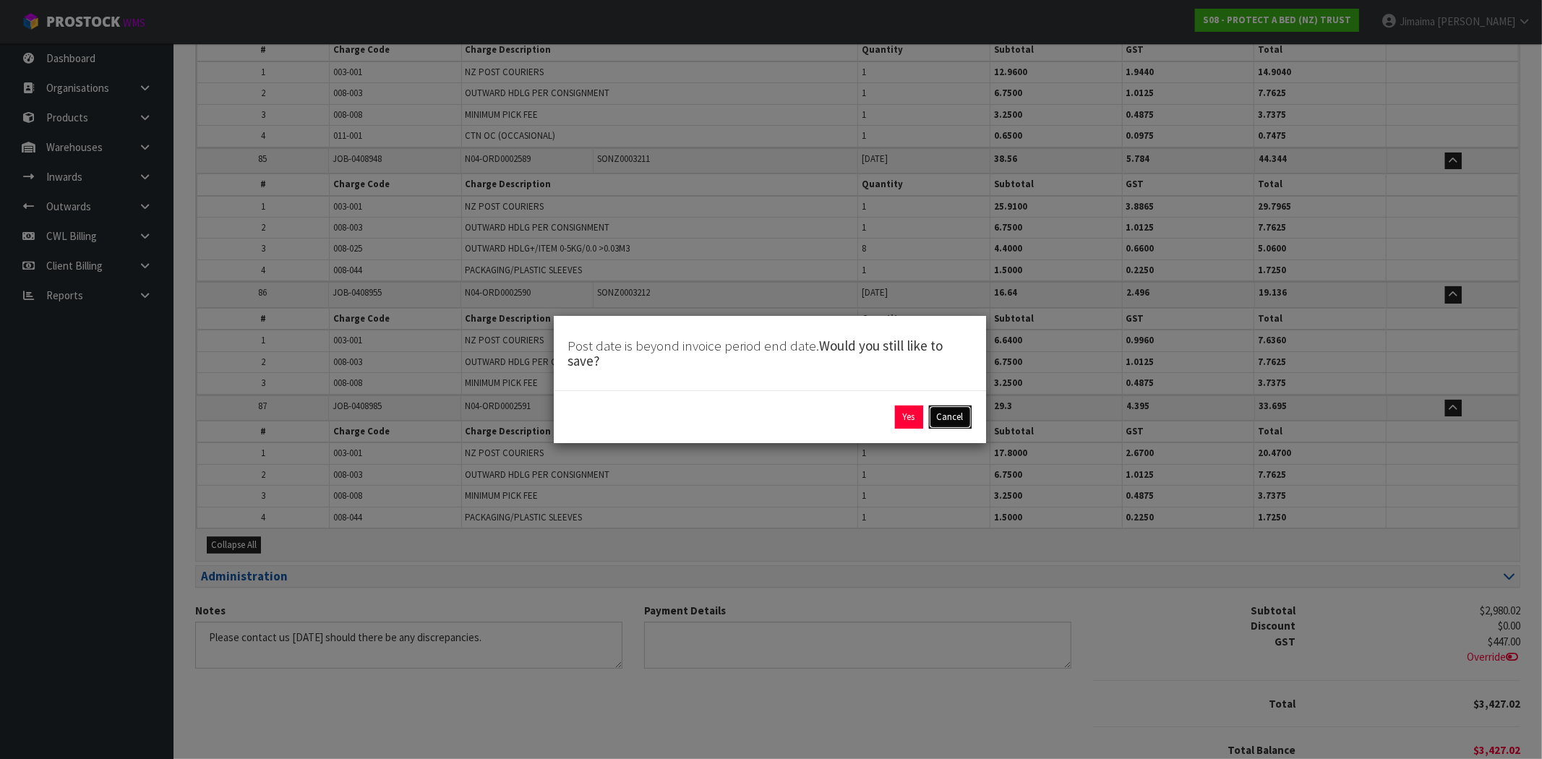
drag, startPoint x: 945, startPoint y: 423, endPoint x: 661, endPoint y: 516, distance: 299.0
click at [938, 427] on button "Cancel" at bounding box center [950, 417] width 43 height 23
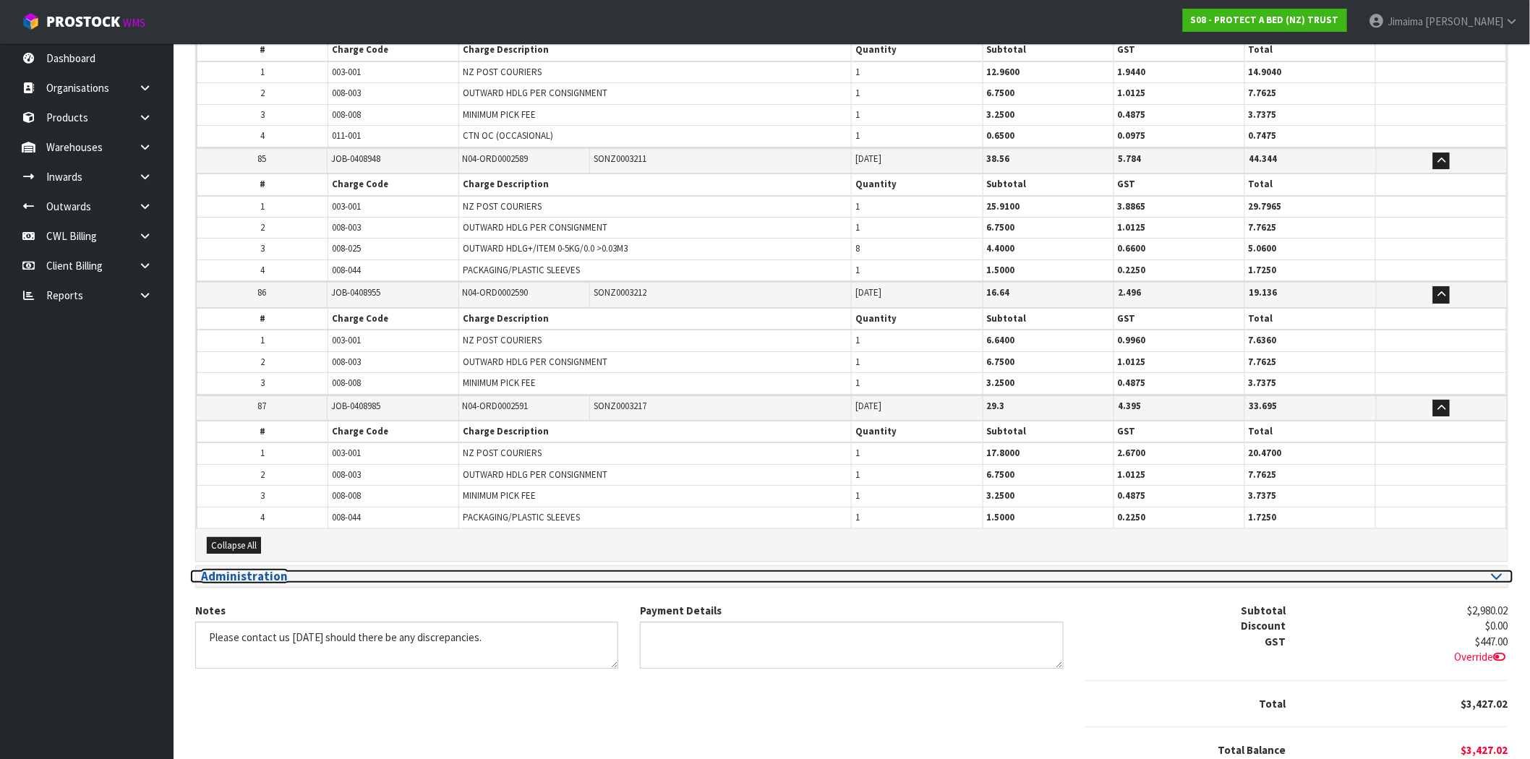
click at [479, 570] on h3 "Administration" at bounding box center [521, 577] width 640 height 14
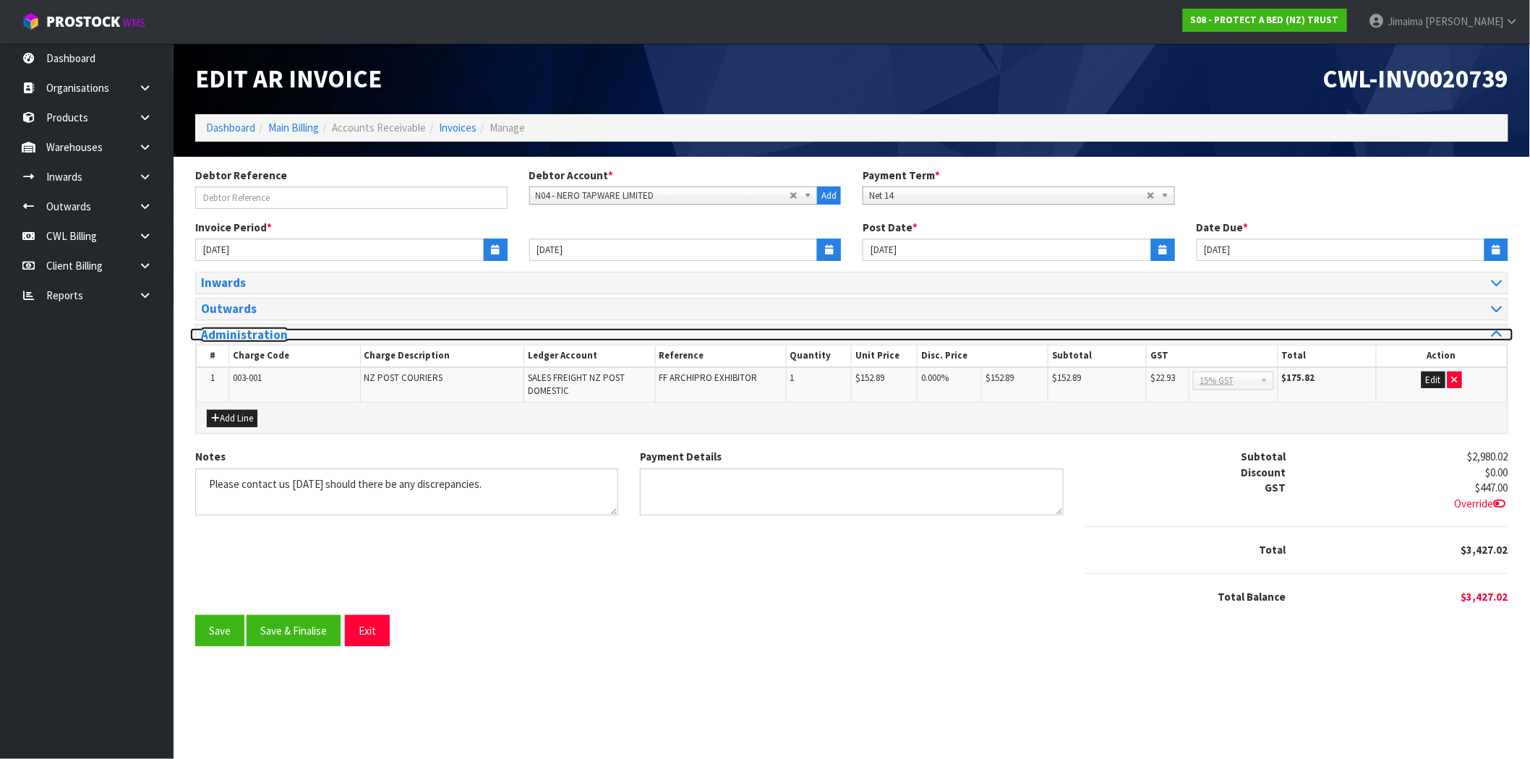
scroll to position [0, 0]
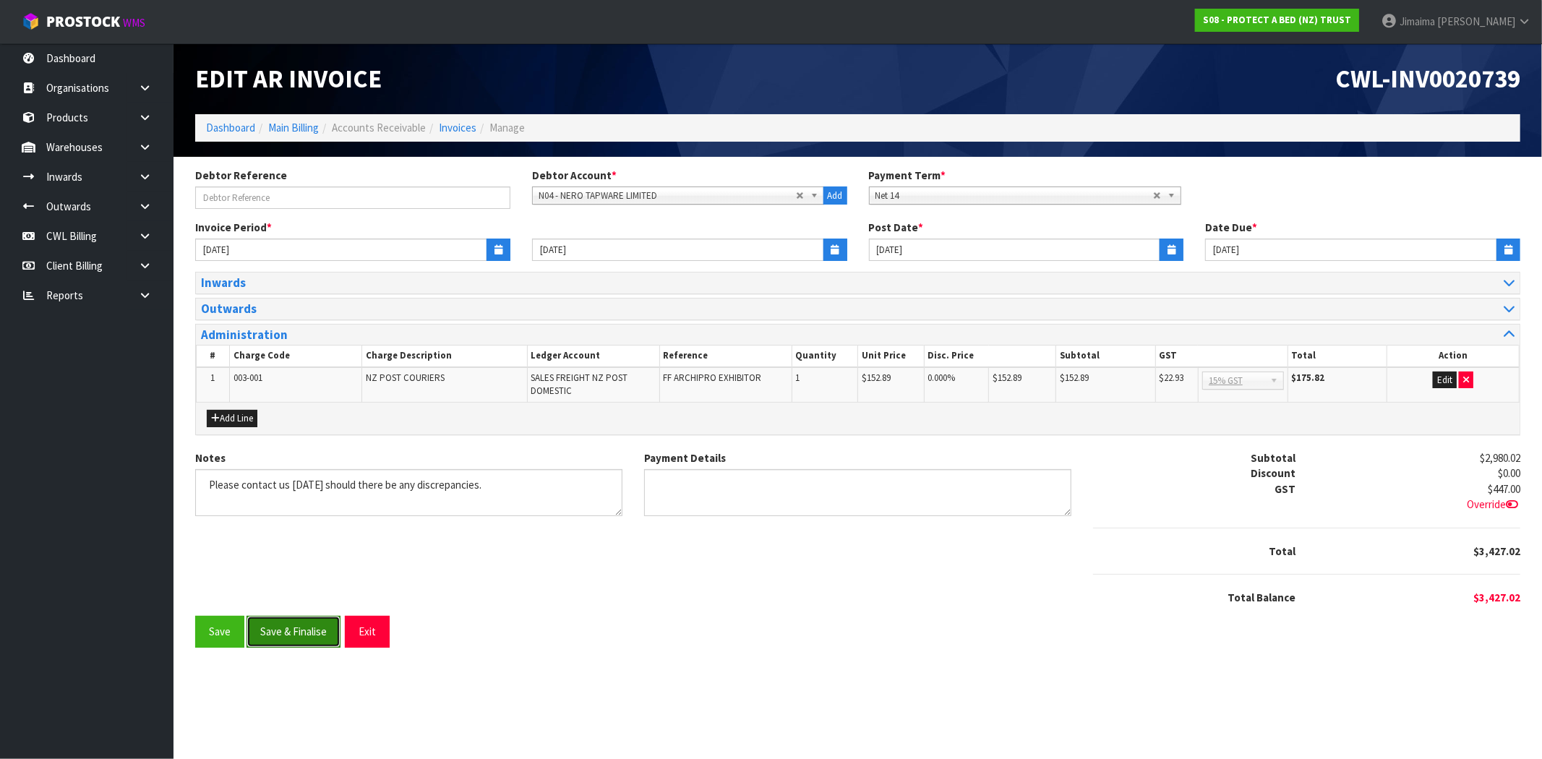
click at [300, 635] on button "Save & Finalise" at bounding box center [294, 631] width 94 height 31
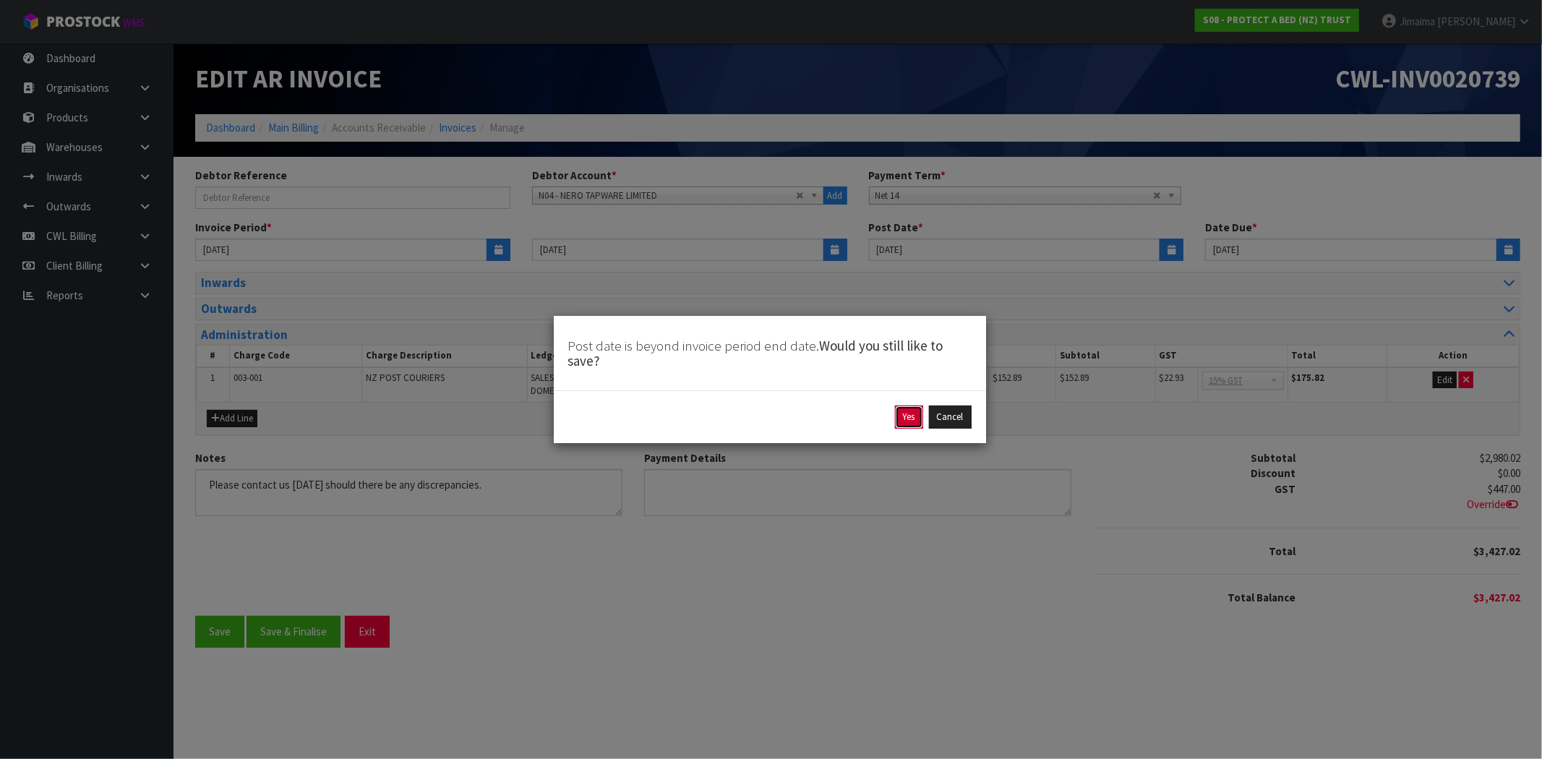
click at [896, 416] on button "Yes" at bounding box center [909, 417] width 28 height 23
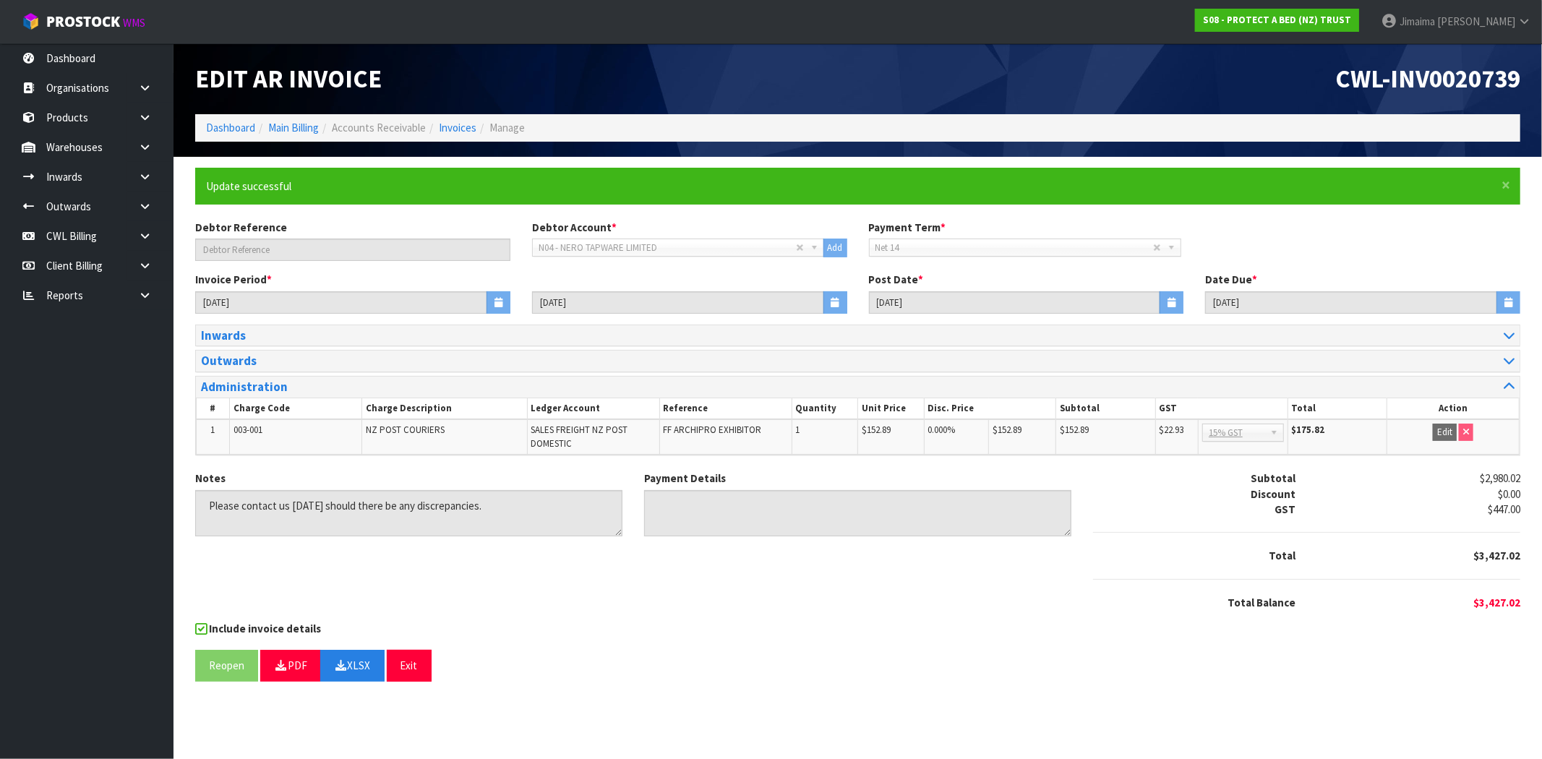
click at [865, 650] on div "Reopen PDF XLSX Exit" at bounding box center [857, 665] width 1325 height 31
drag, startPoint x: 795, startPoint y: 61, endPoint x: 518, endPoint y: 123, distance: 284.3
click at [794, 62] on div "Edit AR Invoice" at bounding box center [521, 78] width 674 height 71
click at [465, 128] on link "Invoices" at bounding box center [458, 128] width 38 height 14
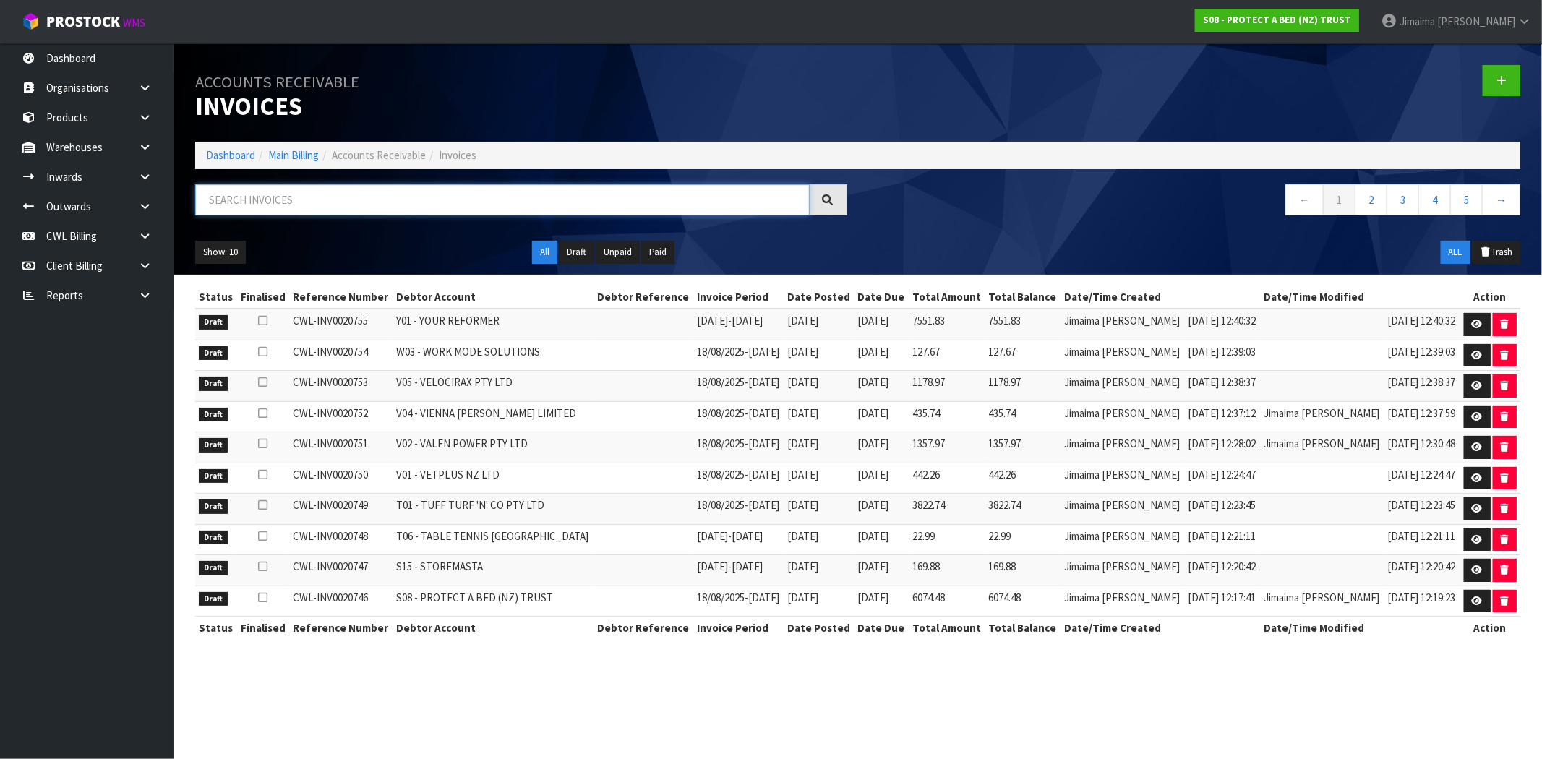
click at [239, 204] on input "text" at bounding box center [502, 199] width 615 height 31
paste input "O01"
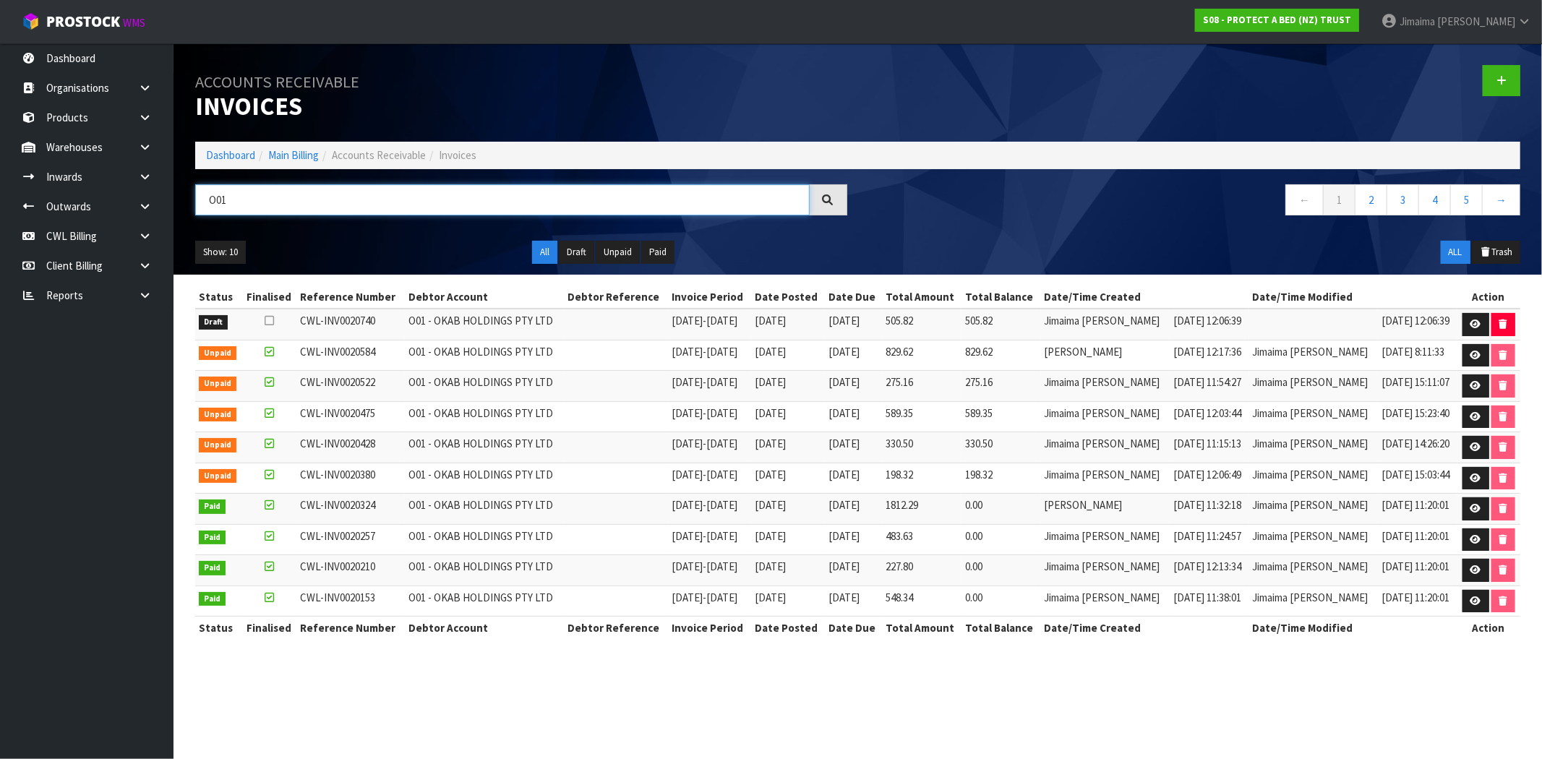
type input "O01"
click at [860, 318] on span "[DATE]" at bounding box center [844, 321] width 31 height 14
drag, startPoint x: 981, startPoint y: 320, endPoint x: 912, endPoint y: 328, distance: 69.9
click at [913, 328] on tr "Draft CWL-INV0020740 O01 - OKAB HOLDINGS PTY LTD 01/08/2025 - 24/08/2025 25/08/…" at bounding box center [857, 324] width 1325 height 31
click at [962, 351] on td "829.62" at bounding box center [922, 355] width 80 height 31
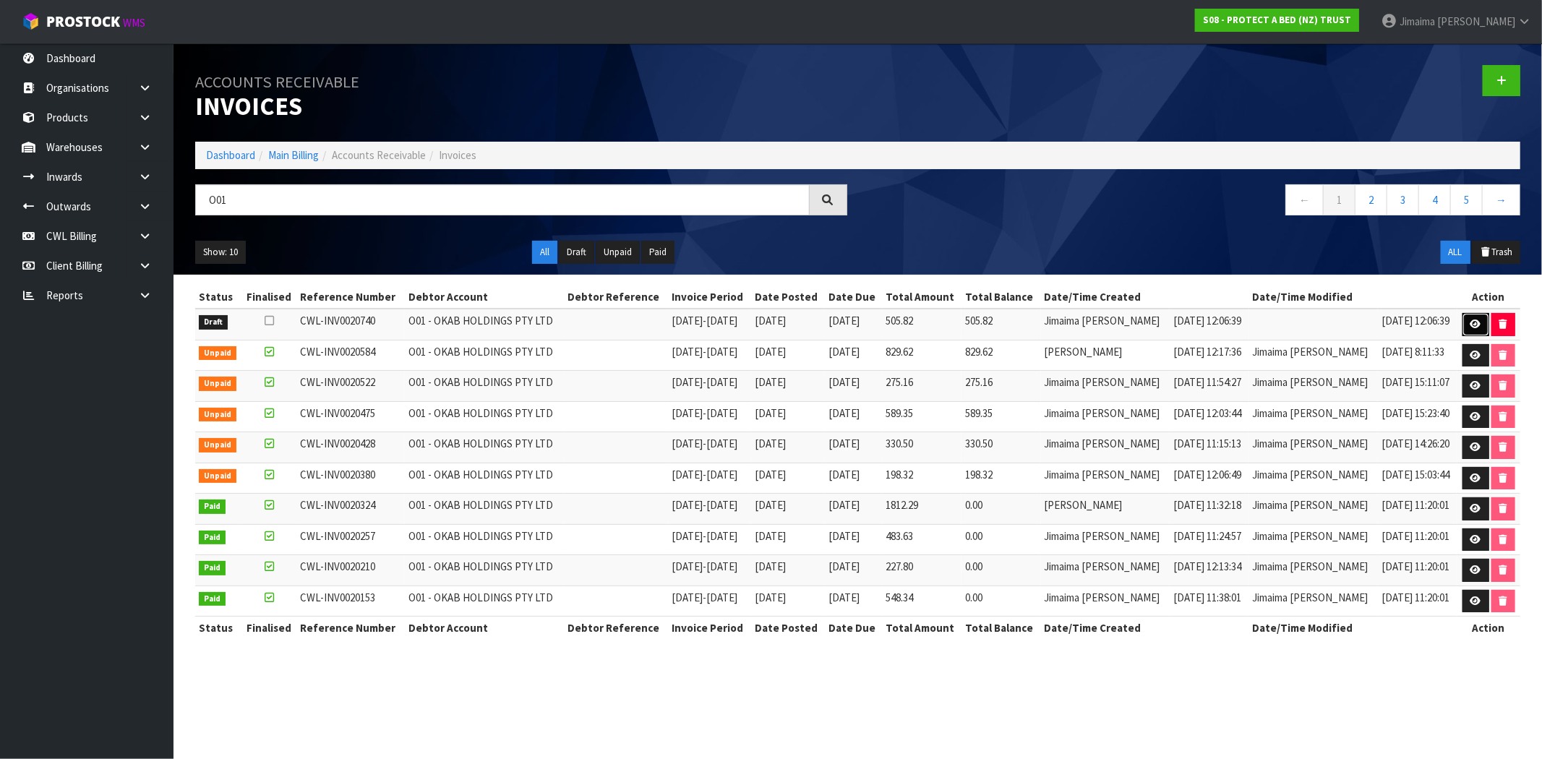
click at [1468, 319] on link at bounding box center [1476, 324] width 27 height 23
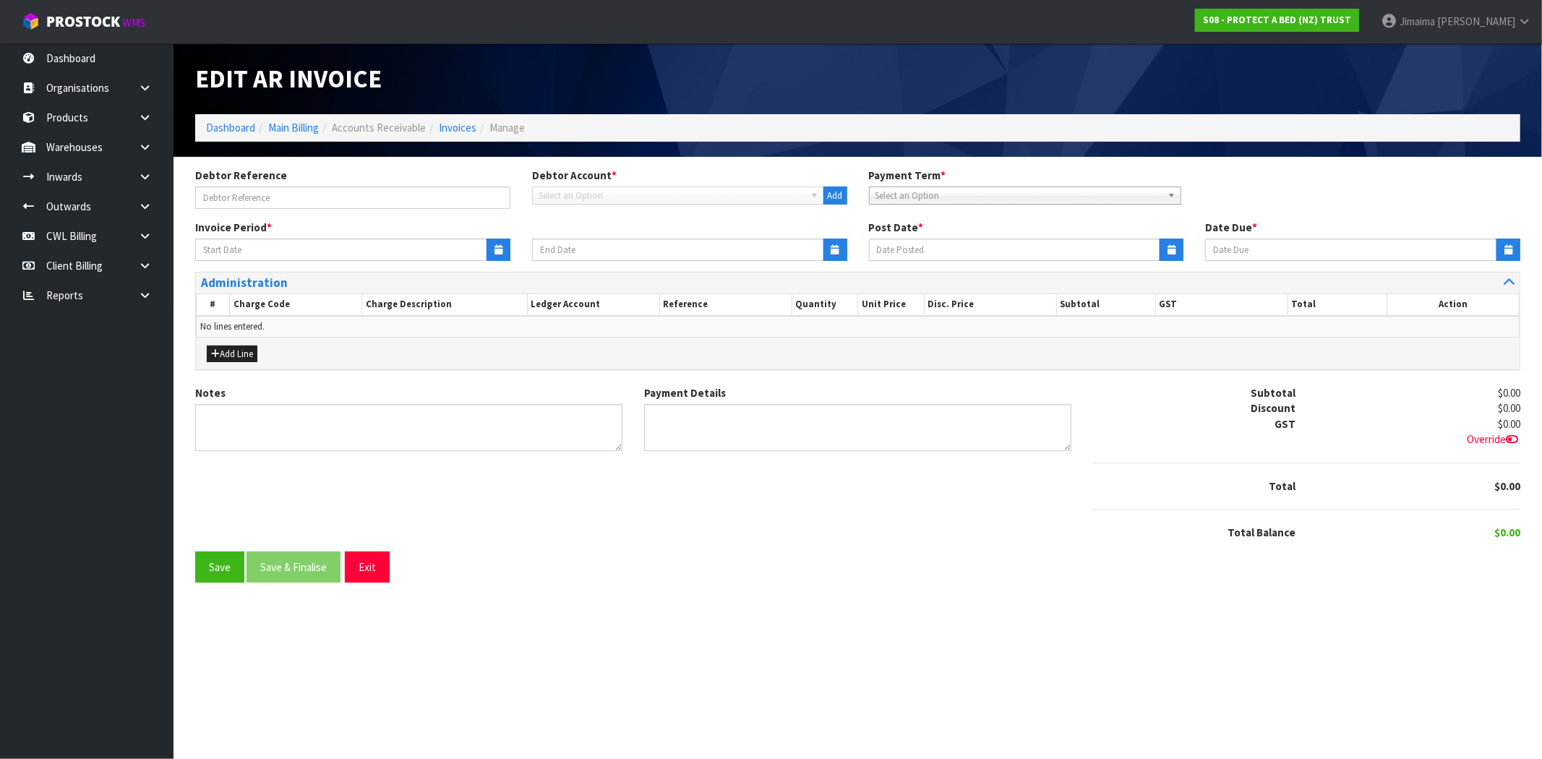
type input "01/08/2025"
type input "[DATE]"
type textarea "Please contact us within 7 days should there be any discrepancies."
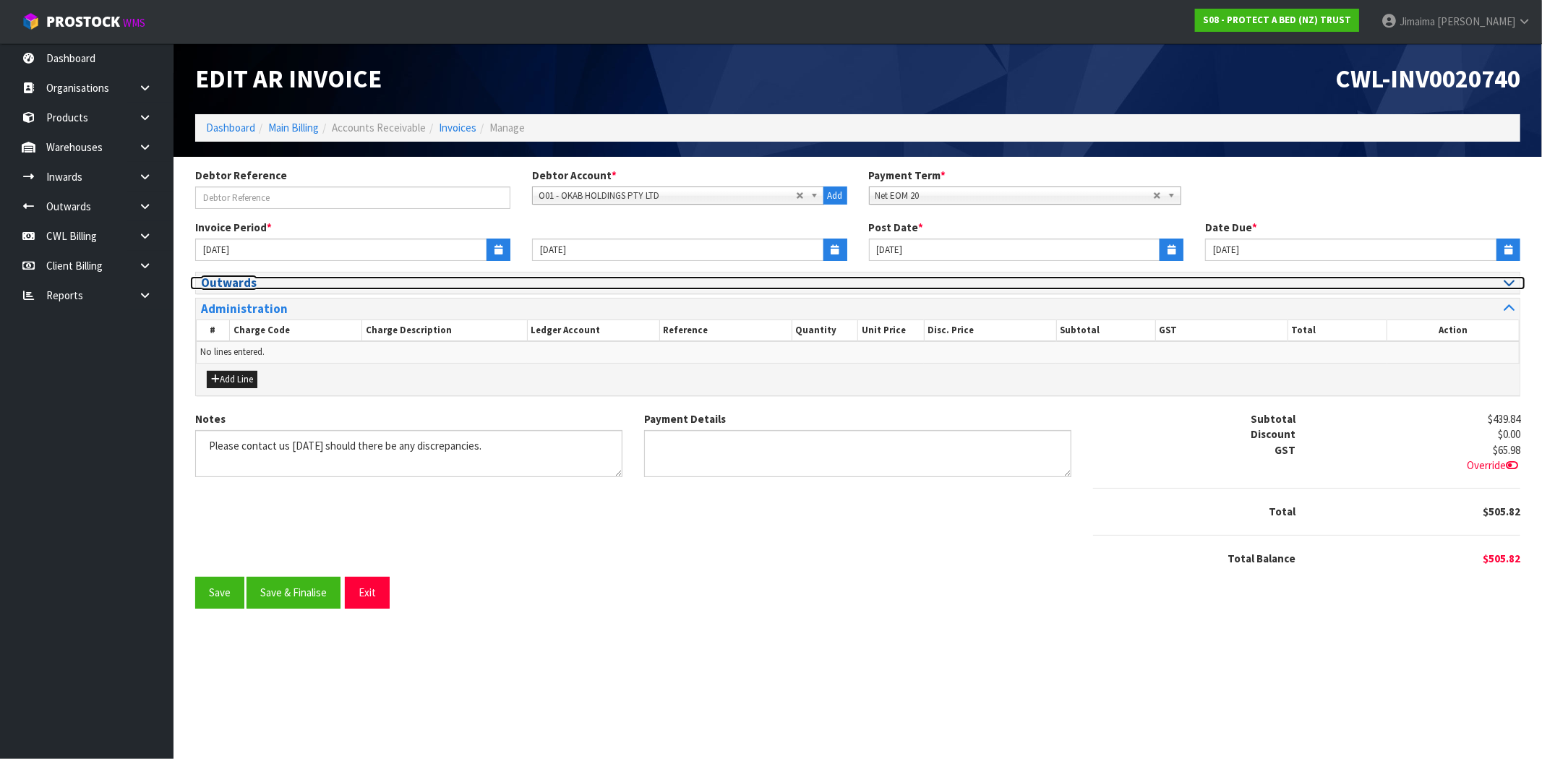
click at [247, 283] on h3 "Outwards" at bounding box center [524, 283] width 646 height 14
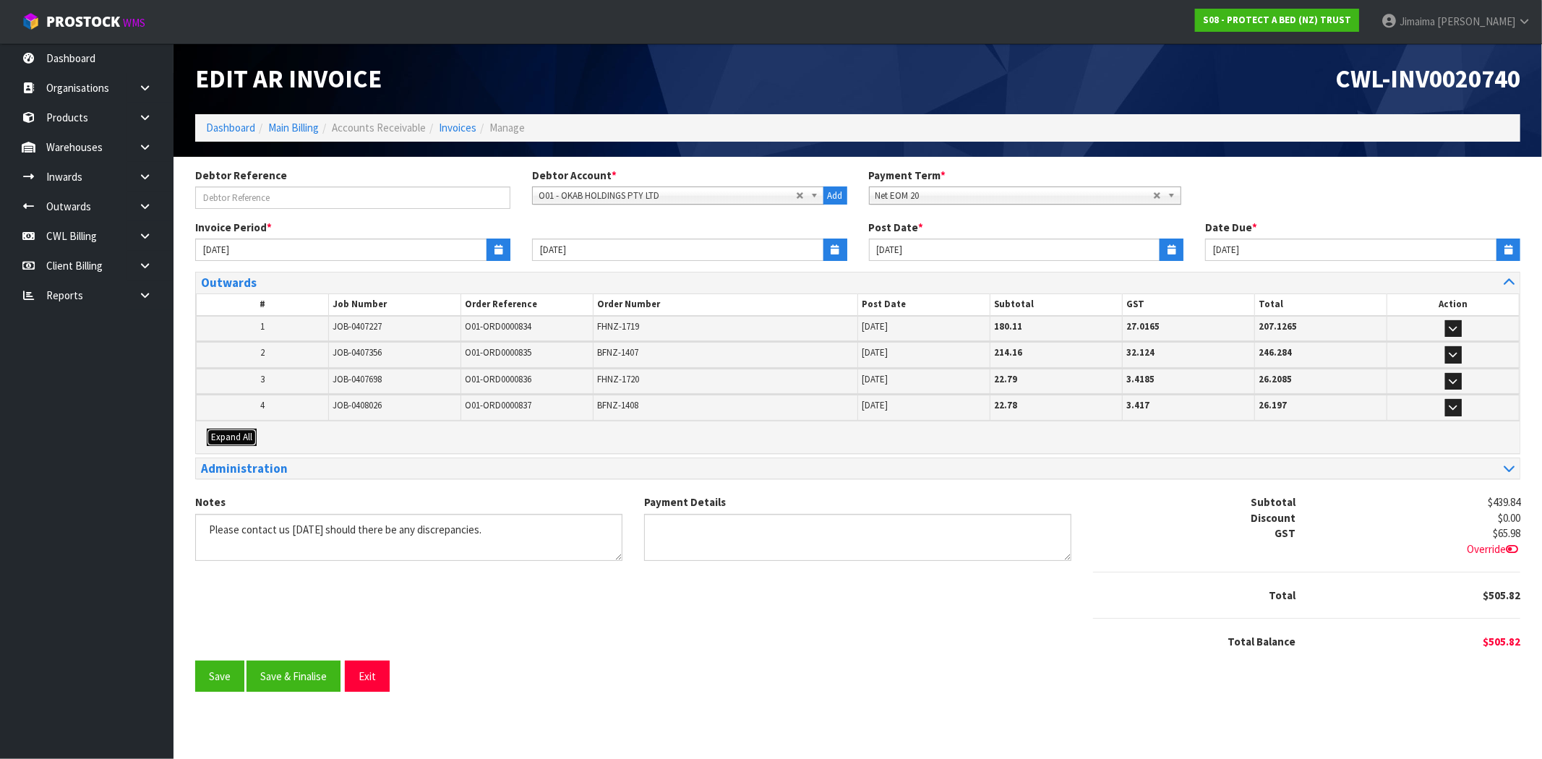
drag, startPoint x: 241, startPoint y: 430, endPoint x: 307, endPoint y: 410, distance: 68.8
click at [241, 431] on span "Expand All" at bounding box center [231, 437] width 41 height 12
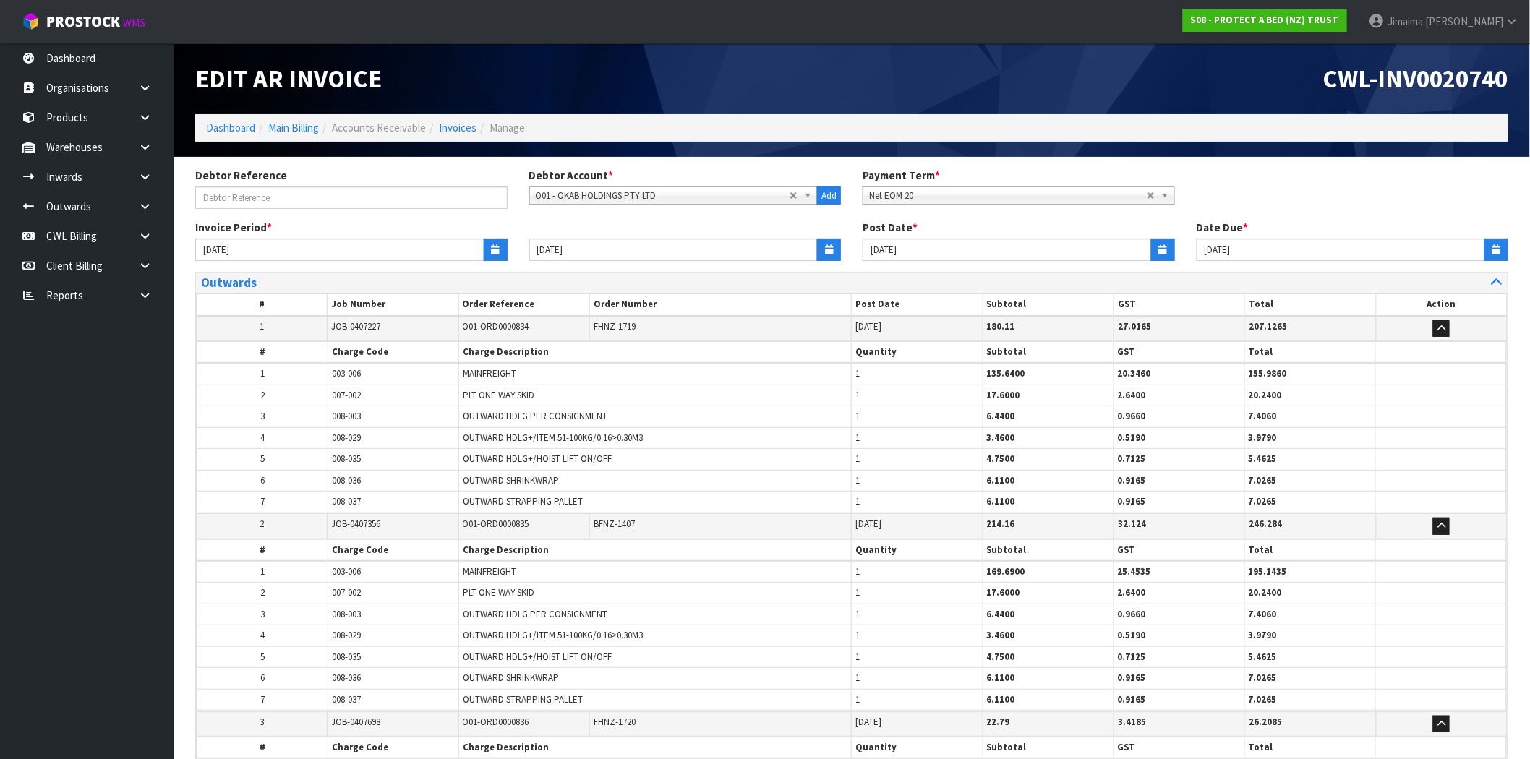
click at [307, 411] on td "3" at bounding box center [262, 416] width 131 height 21
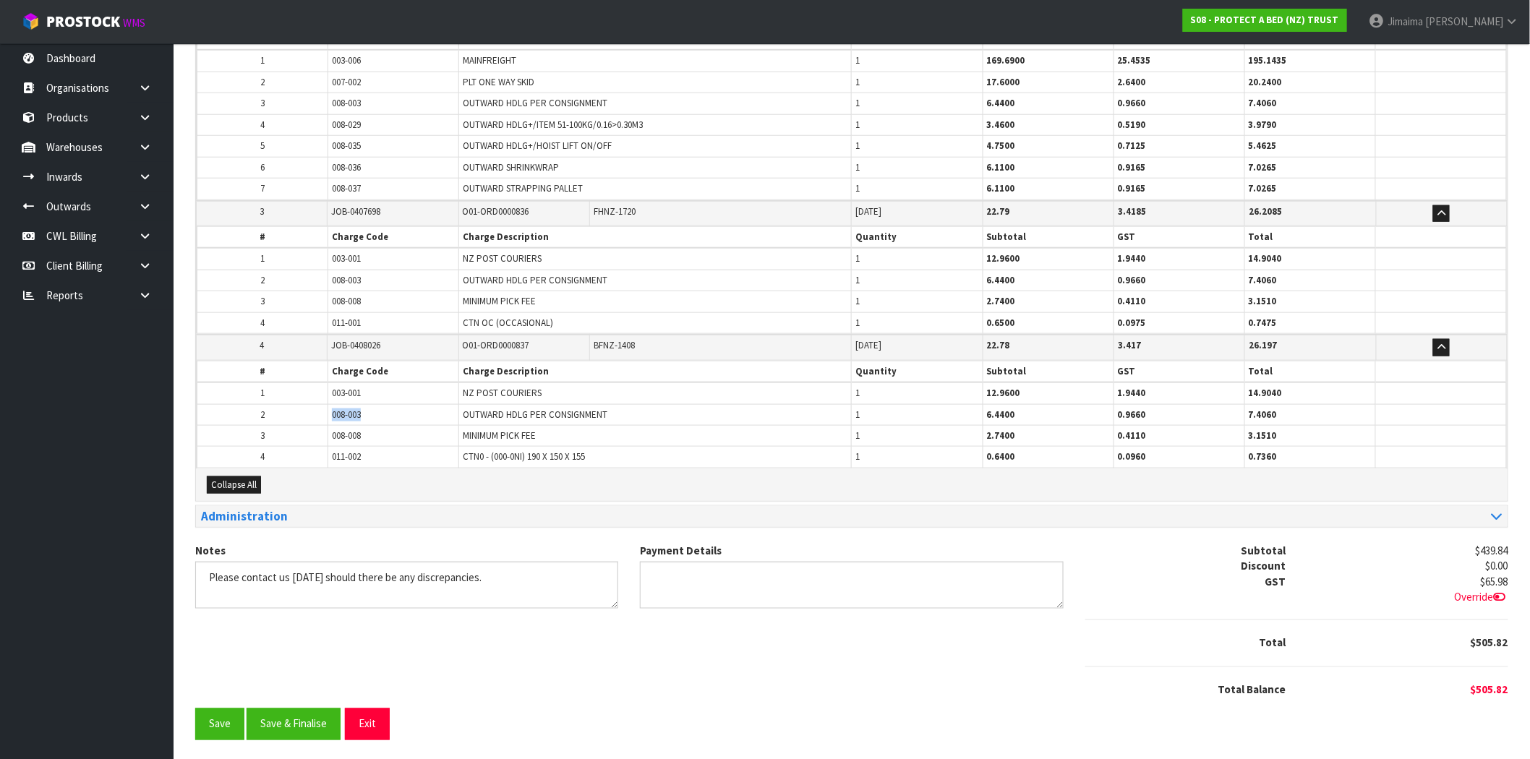
drag, startPoint x: 312, startPoint y: 409, endPoint x: 343, endPoint y: 408, distance: 31.1
click at [309, 408] on tr "2 008-003 OUTWARD HDLG PER CONSIGNMENT 1 6.4400 0.9660 7.4060" at bounding box center [851, 414] width 1309 height 21
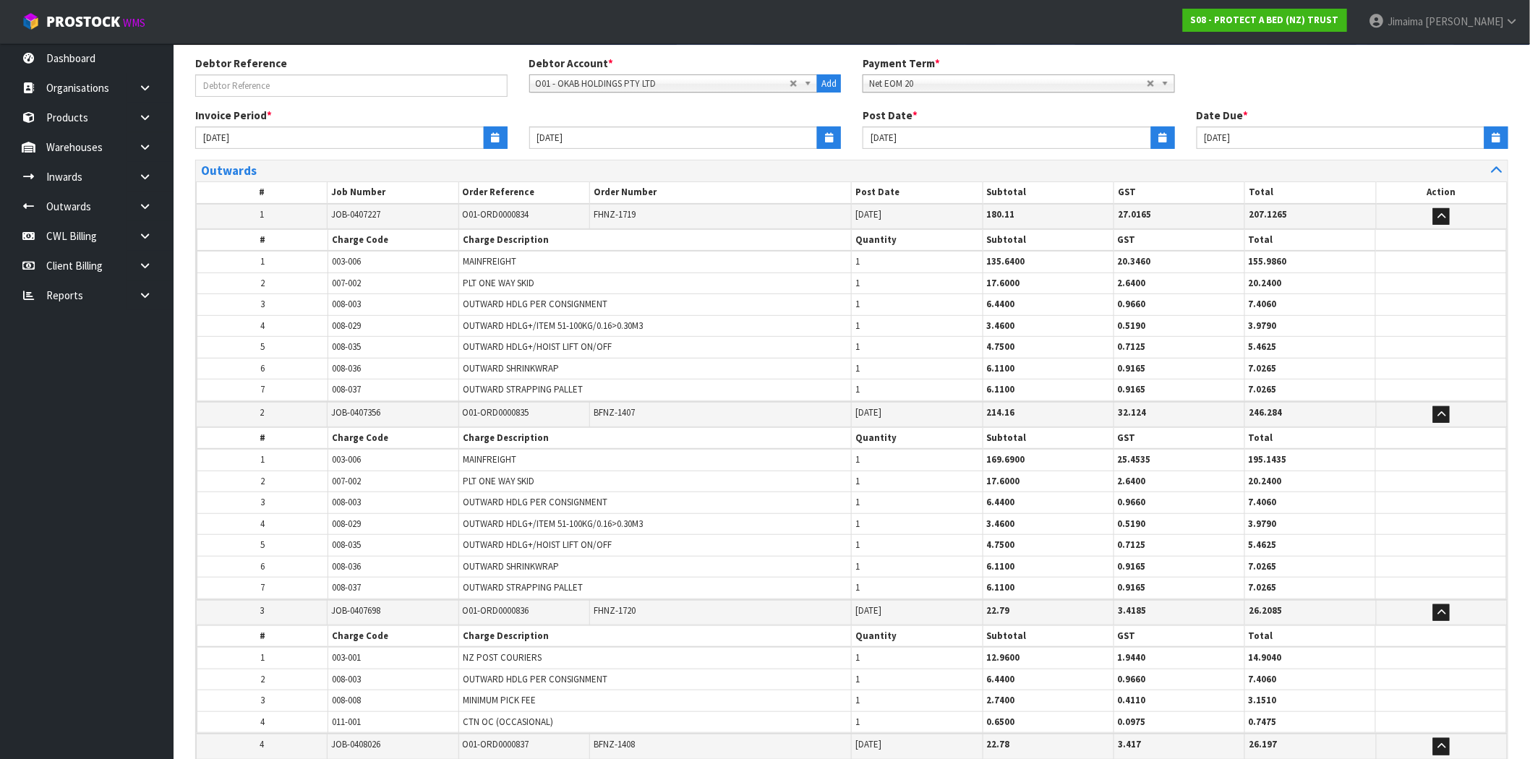
scroll to position [110, 0]
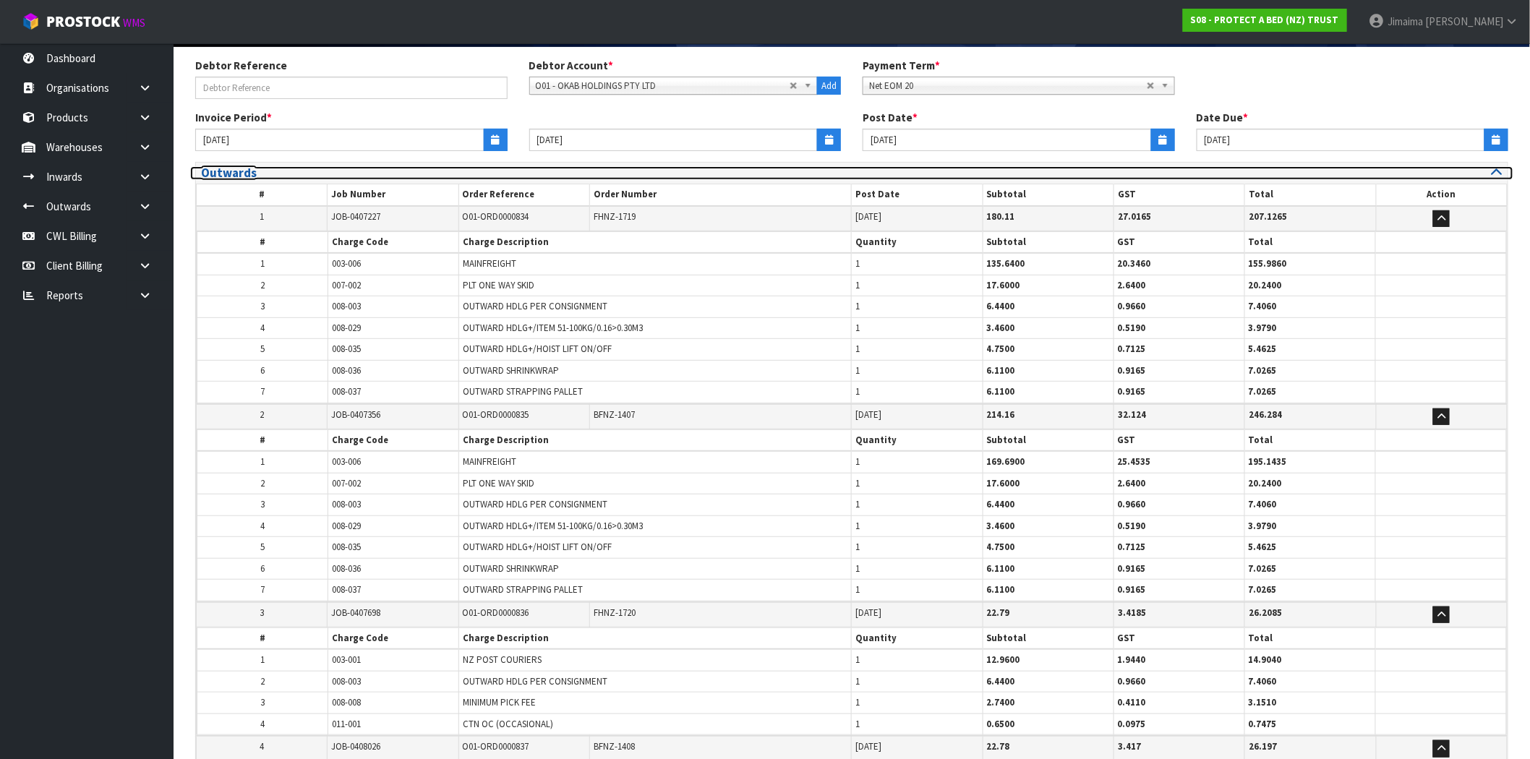
click at [318, 172] on h3 "Outwards" at bounding box center [521, 173] width 640 height 14
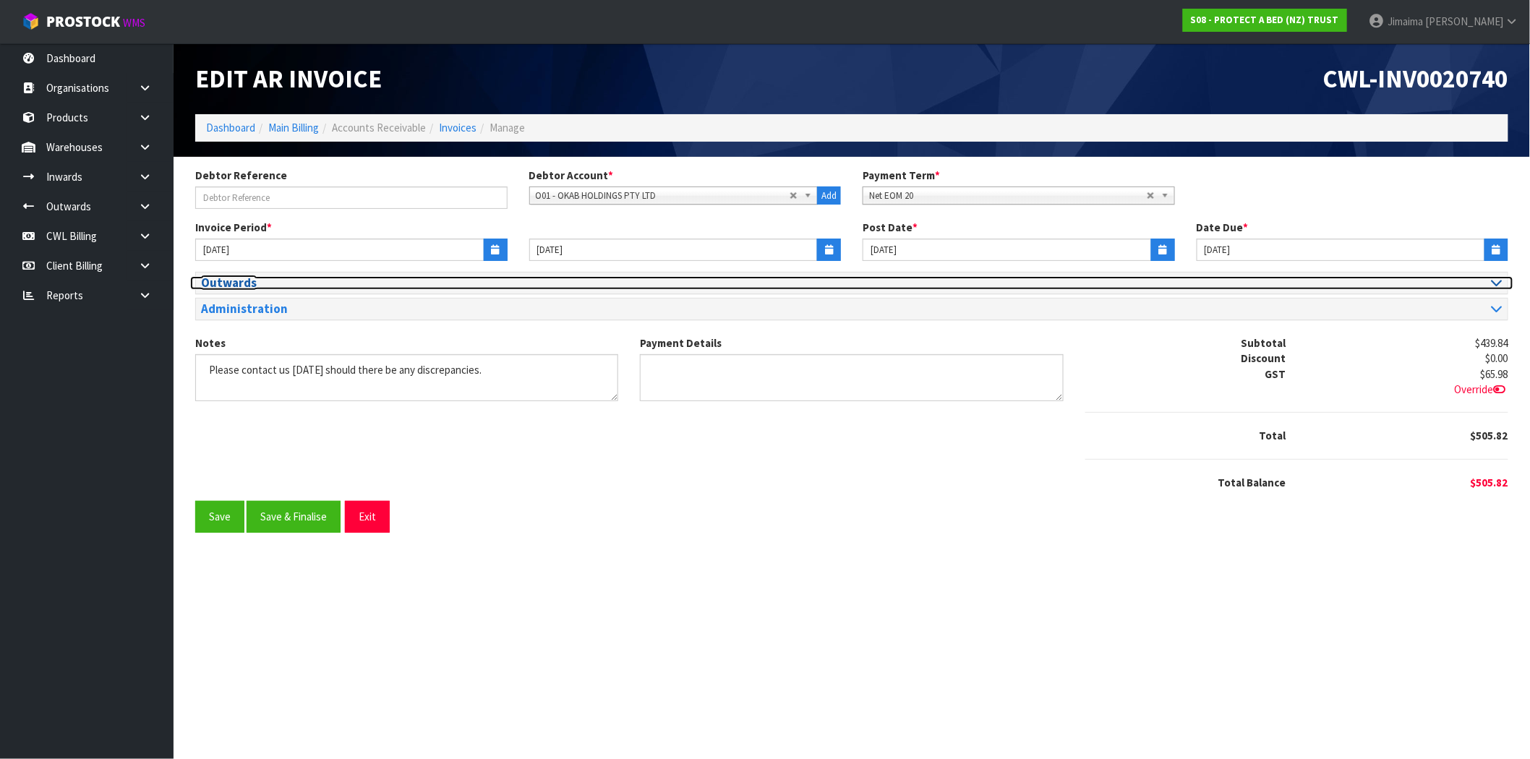
scroll to position [0, 0]
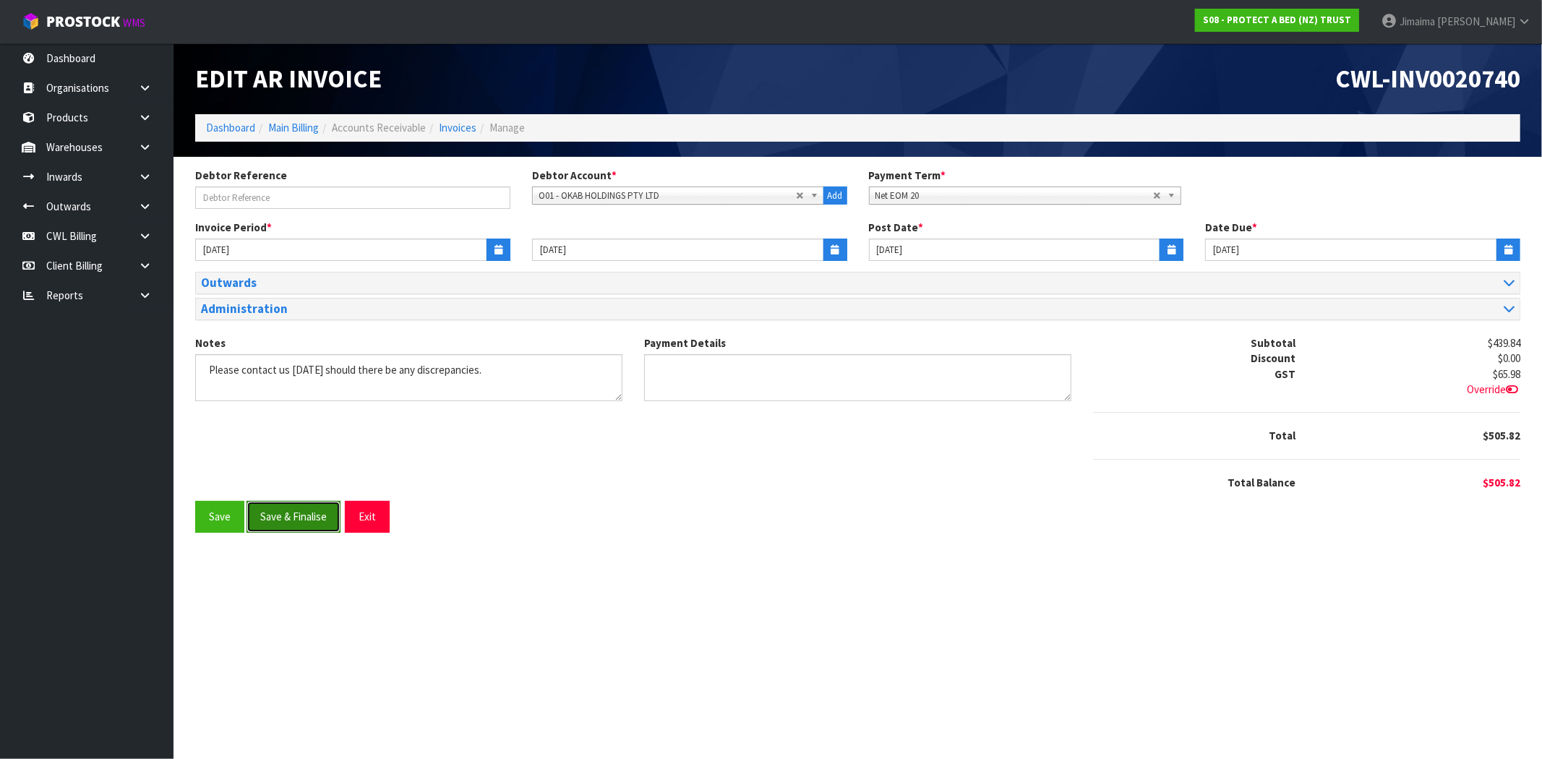
click at [266, 510] on button "Save & Finalise" at bounding box center [294, 516] width 94 height 31
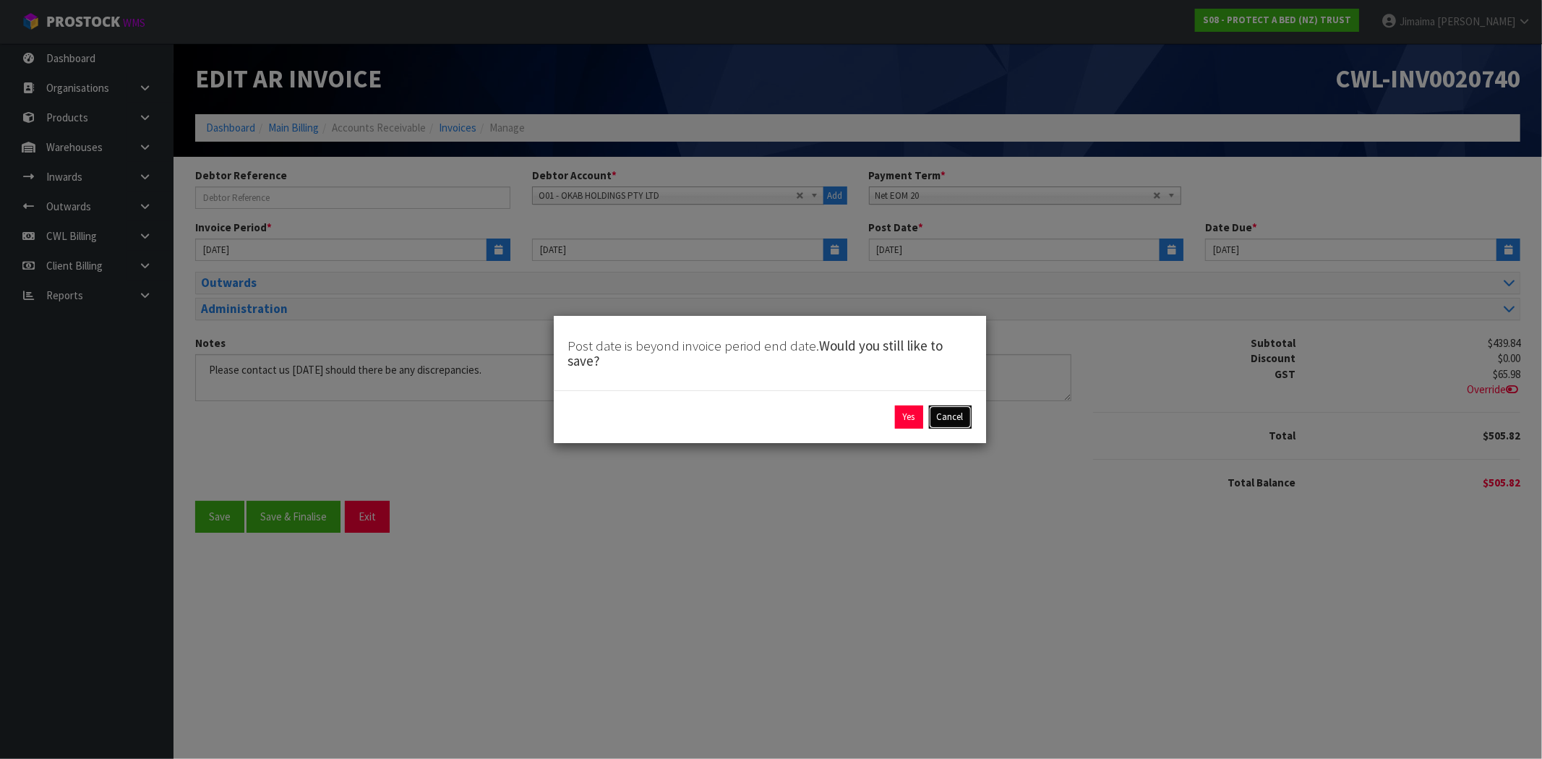
click at [960, 423] on button "Cancel" at bounding box center [950, 417] width 43 height 23
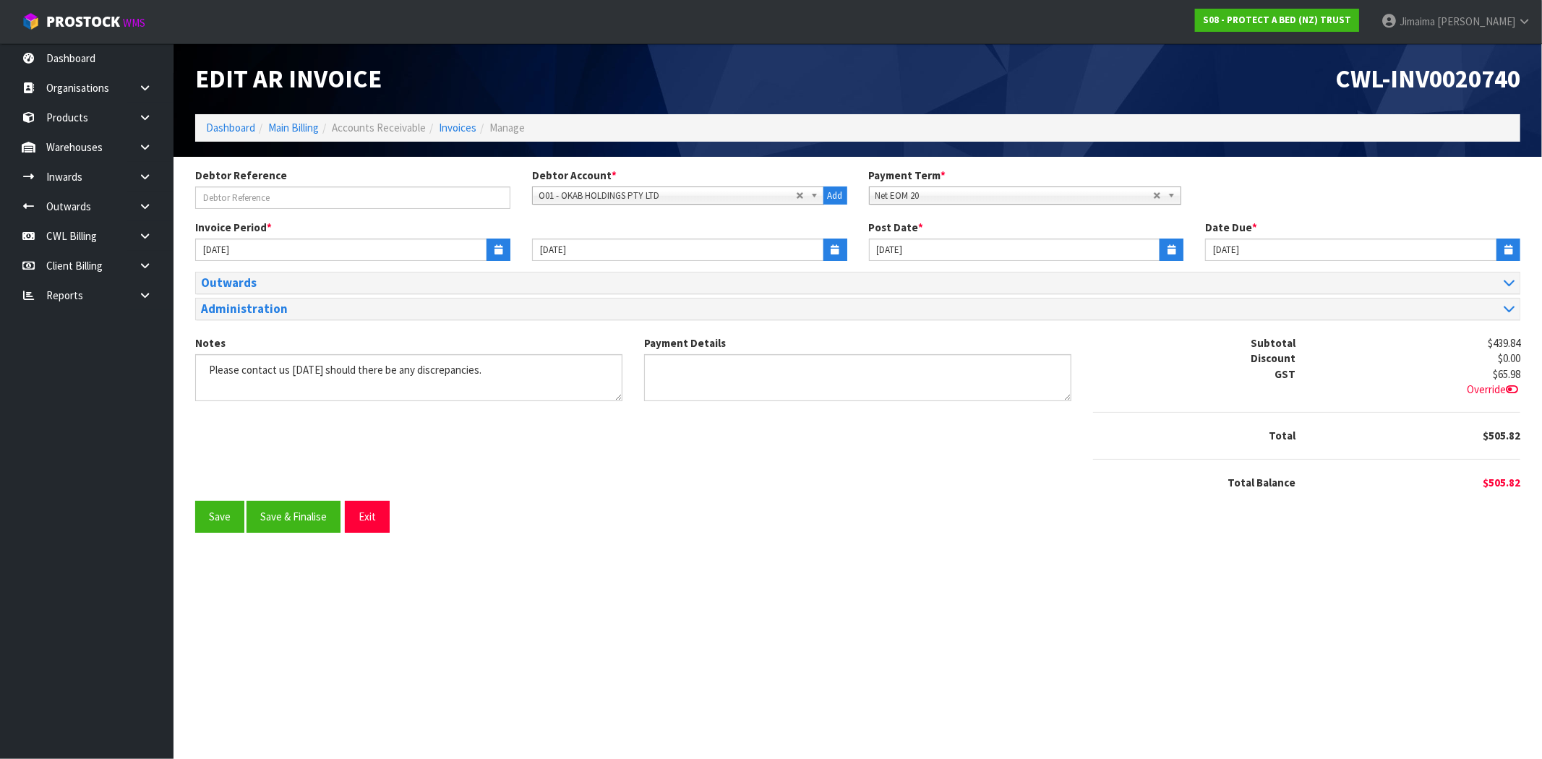
click at [523, 301] on div "Administration" at bounding box center [858, 309] width 1324 height 21
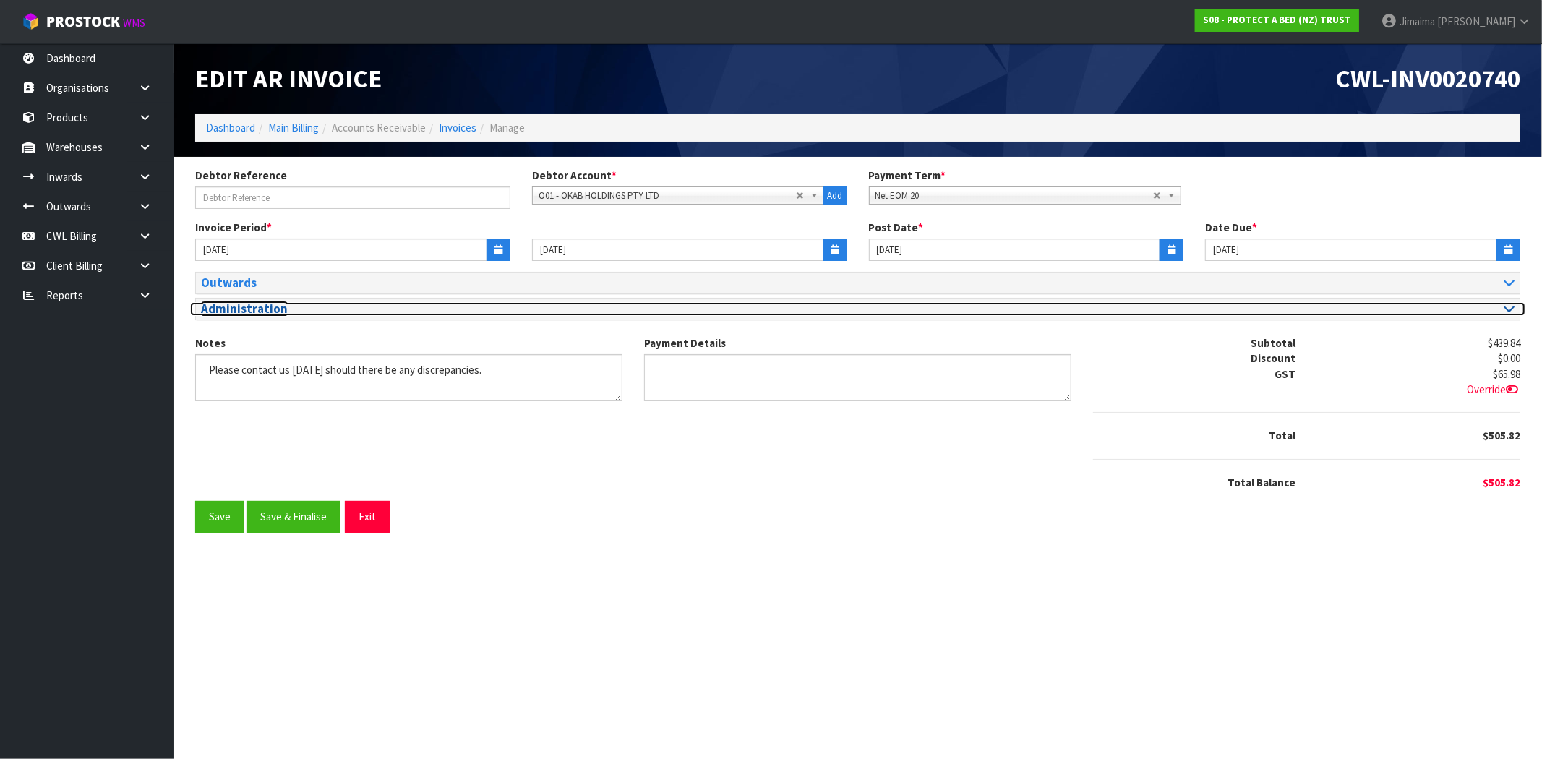
click at [333, 308] on h3 "Administration" at bounding box center [524, 309] width 646 height 14
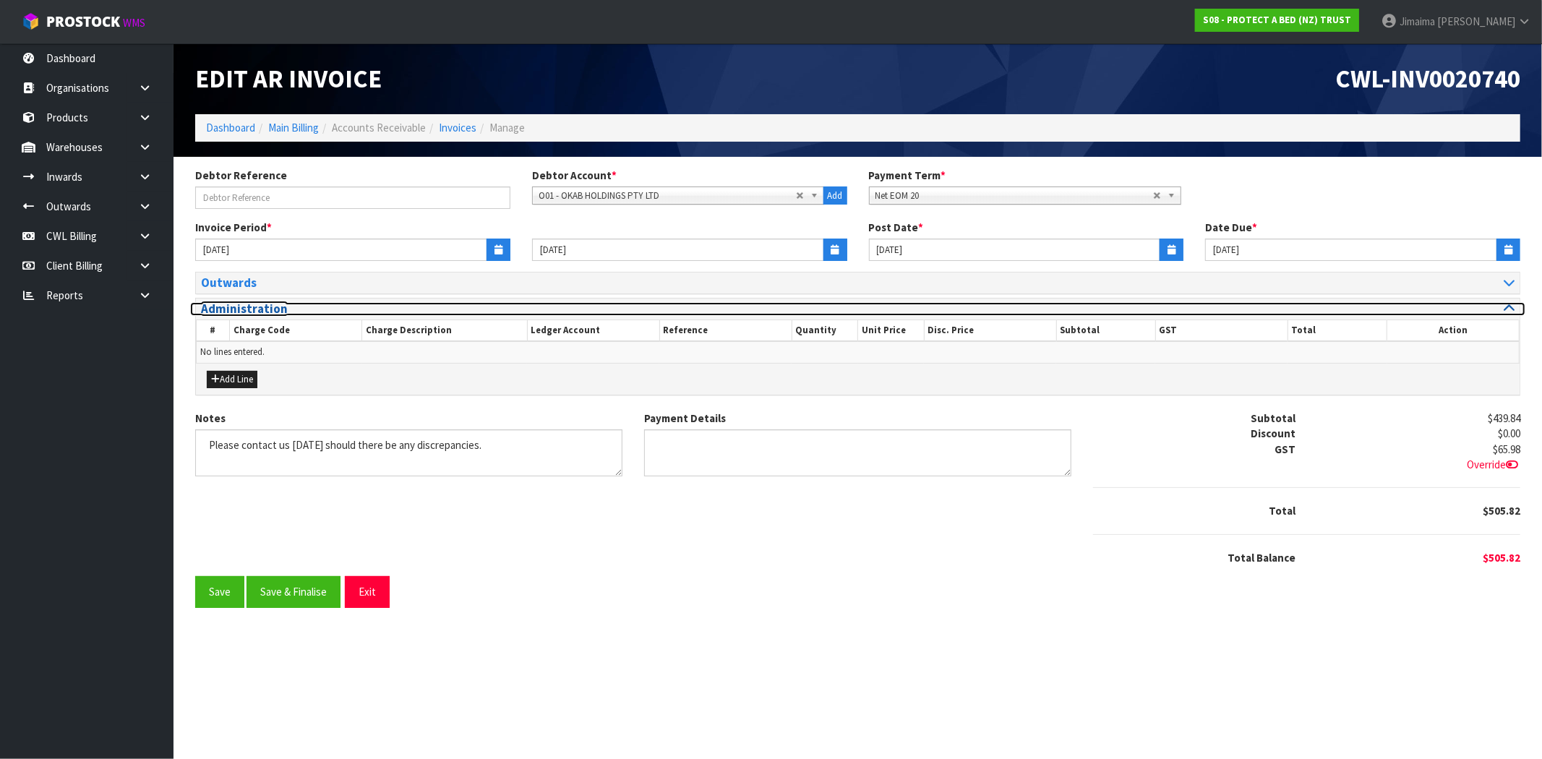
click at [322, 308] on h3 "Administration" at bounding box center [524, 309] width 646 height 14
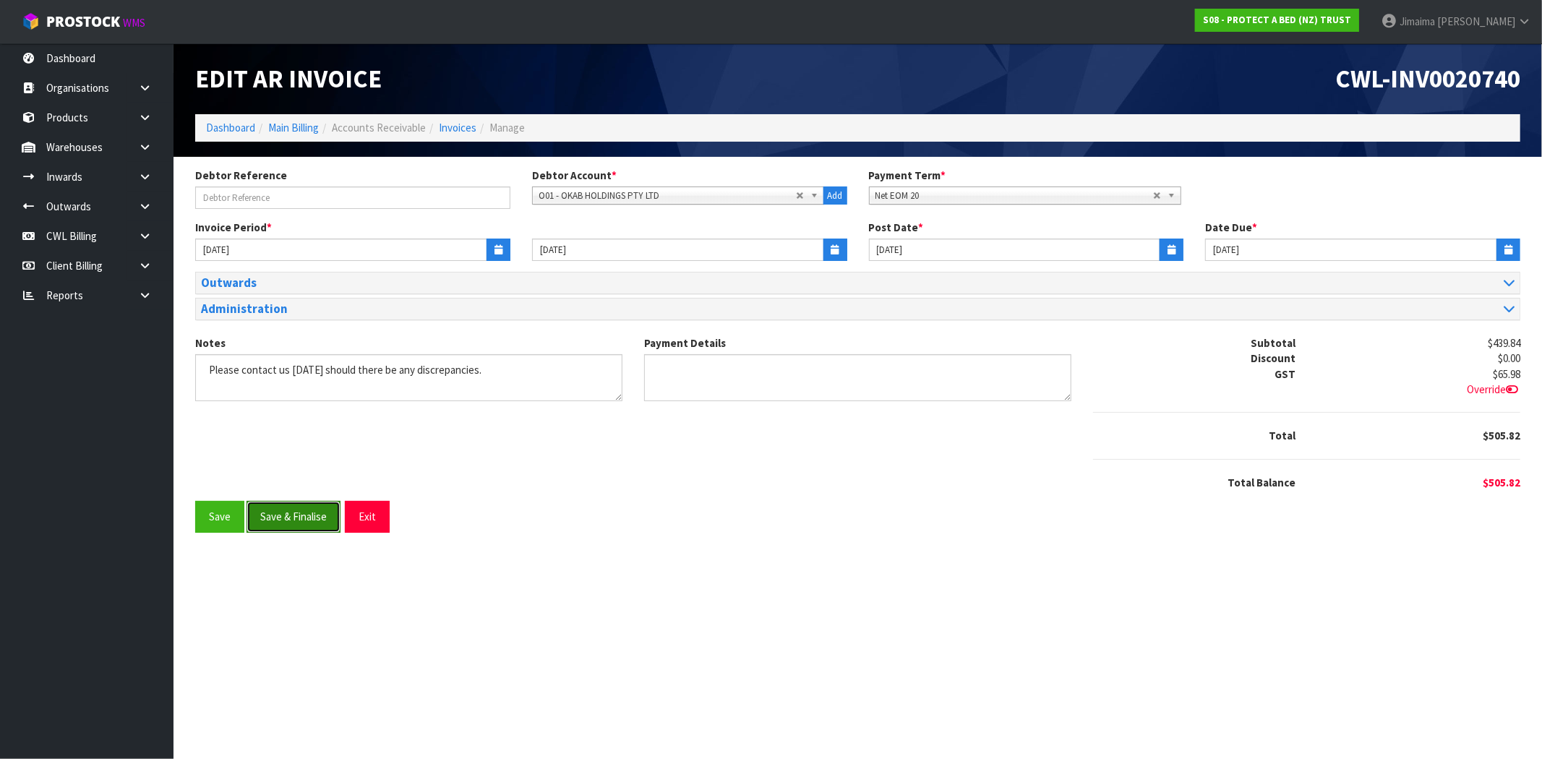
click at [298, 517] on button "Save & Finalise" at bounding box center [294, 516] width 94 height 31
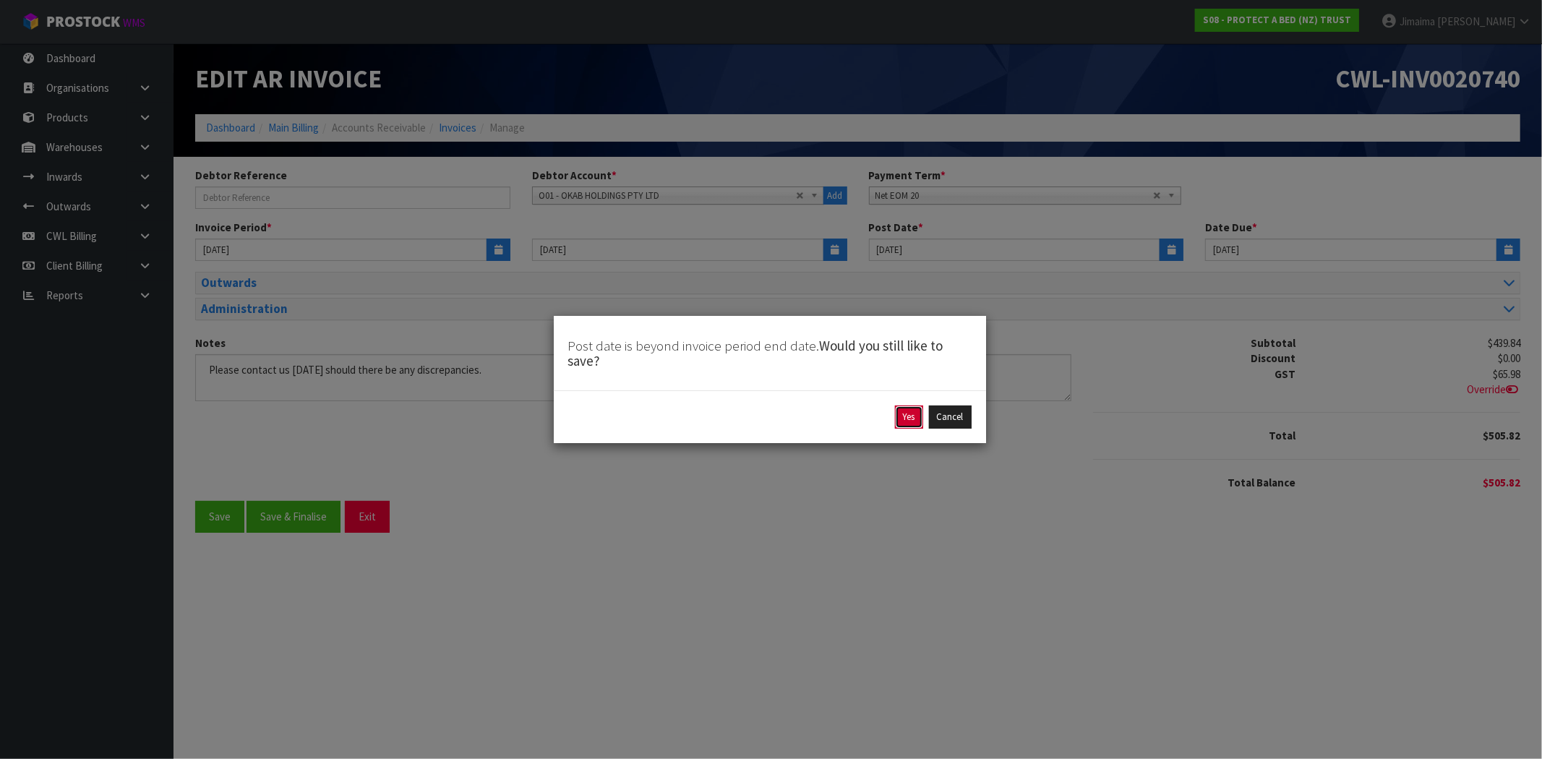
click at [896, 416] on button "Yes" at bounding box center [909, 417] width 28 height 23
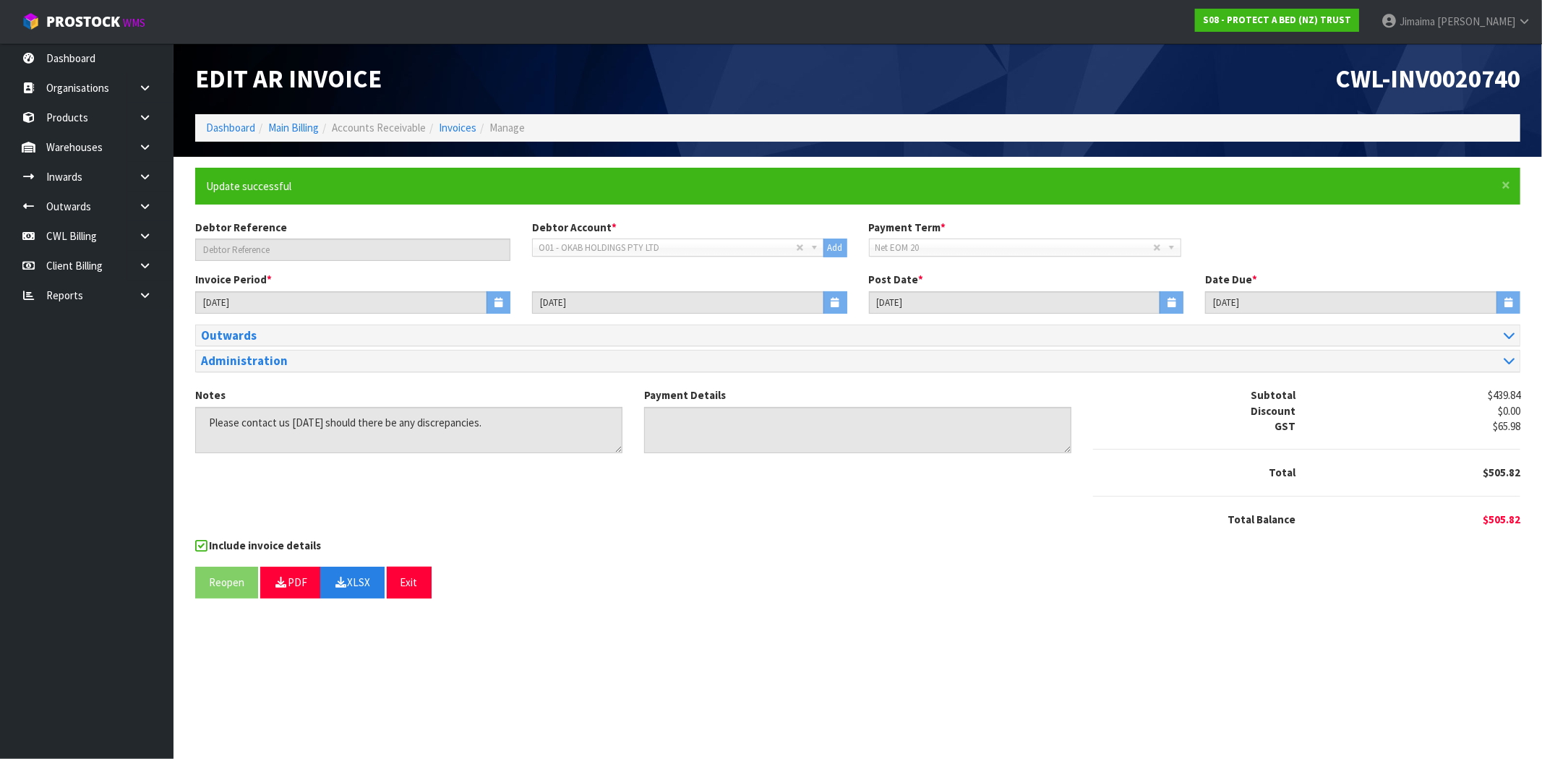
click at [669, 566] on form "× Close Update successful Debtor Reference Debtor Account * A&P - A & P PAINTER…" at bounding box center [857, 383] width 1325 height 431
click at [1394, 560] on form "× Close Update successful Debtor Reference Debtor Account * A&P - A & P PAINTER…" at bounding box center [857, 383] width 1325 height 431
click at [460, 133] on link "Invoices" at bounding box center [458, 128] width 38 height 14
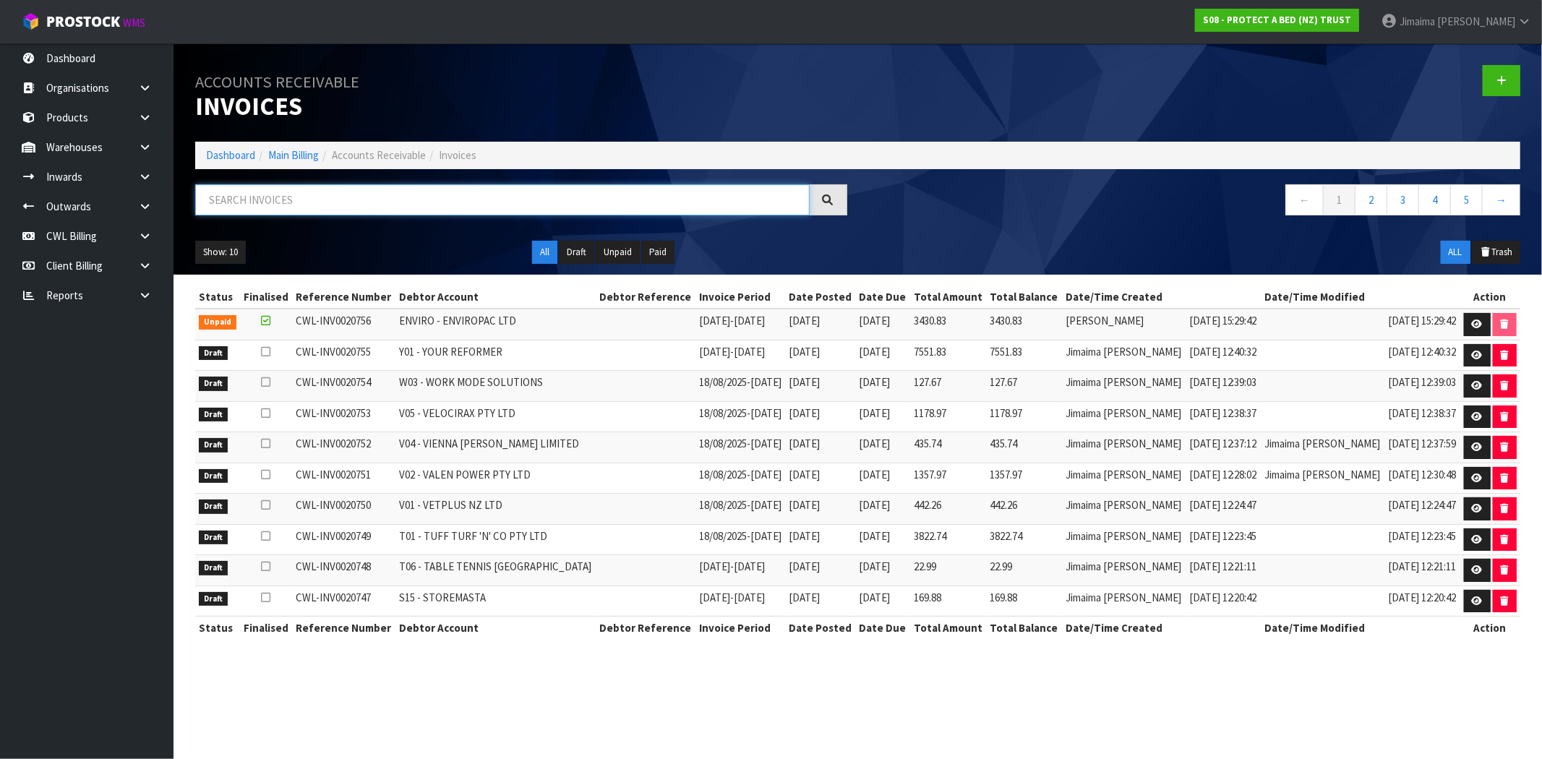
click at [466, 199] on input "text" at bounding box center [502, 199] width 615 height 31
paste input "O02"
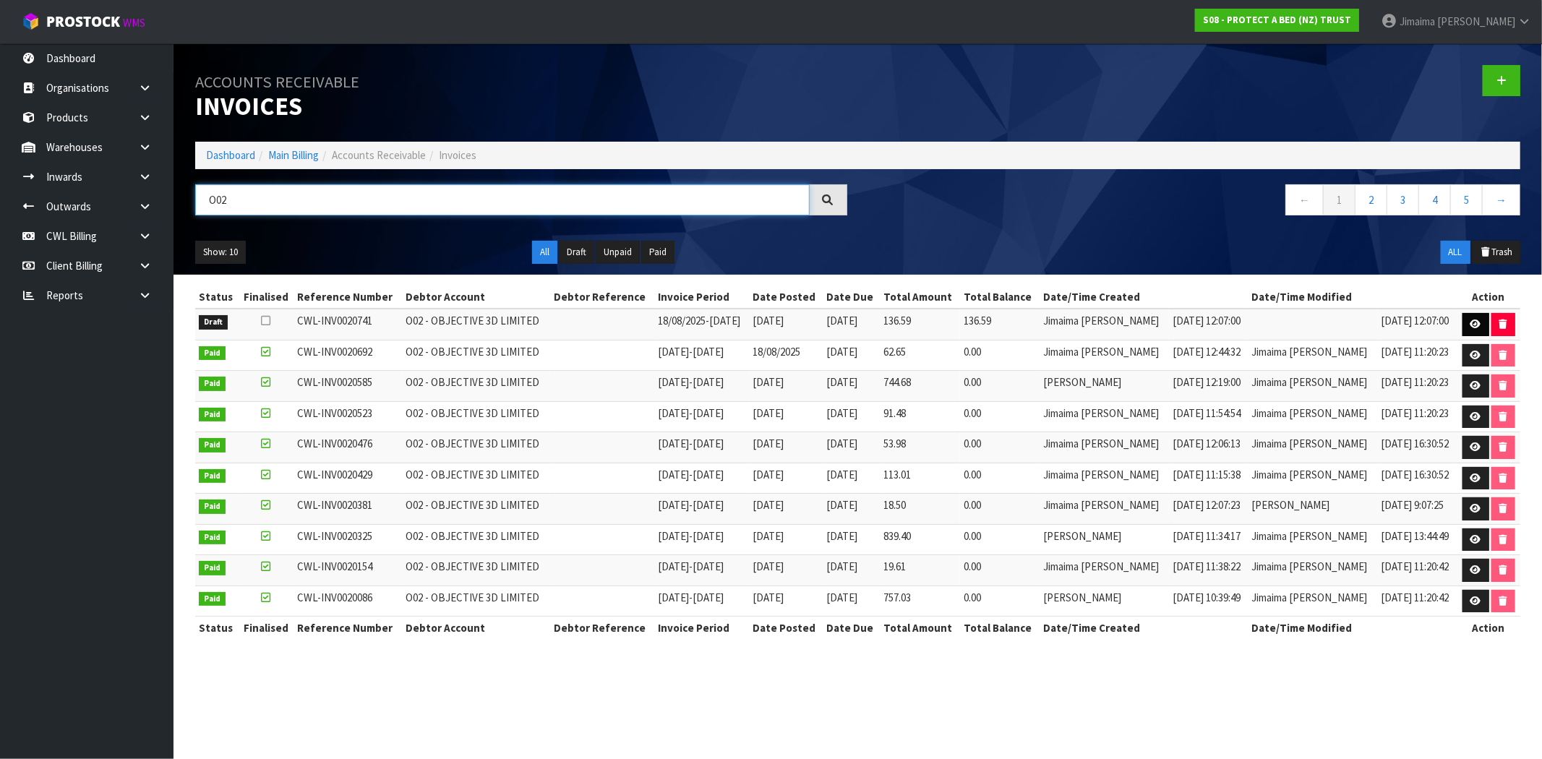
type input "O02"
click at [1473, 322] on icon at bounding box center [1476, 324] width 11 height 9
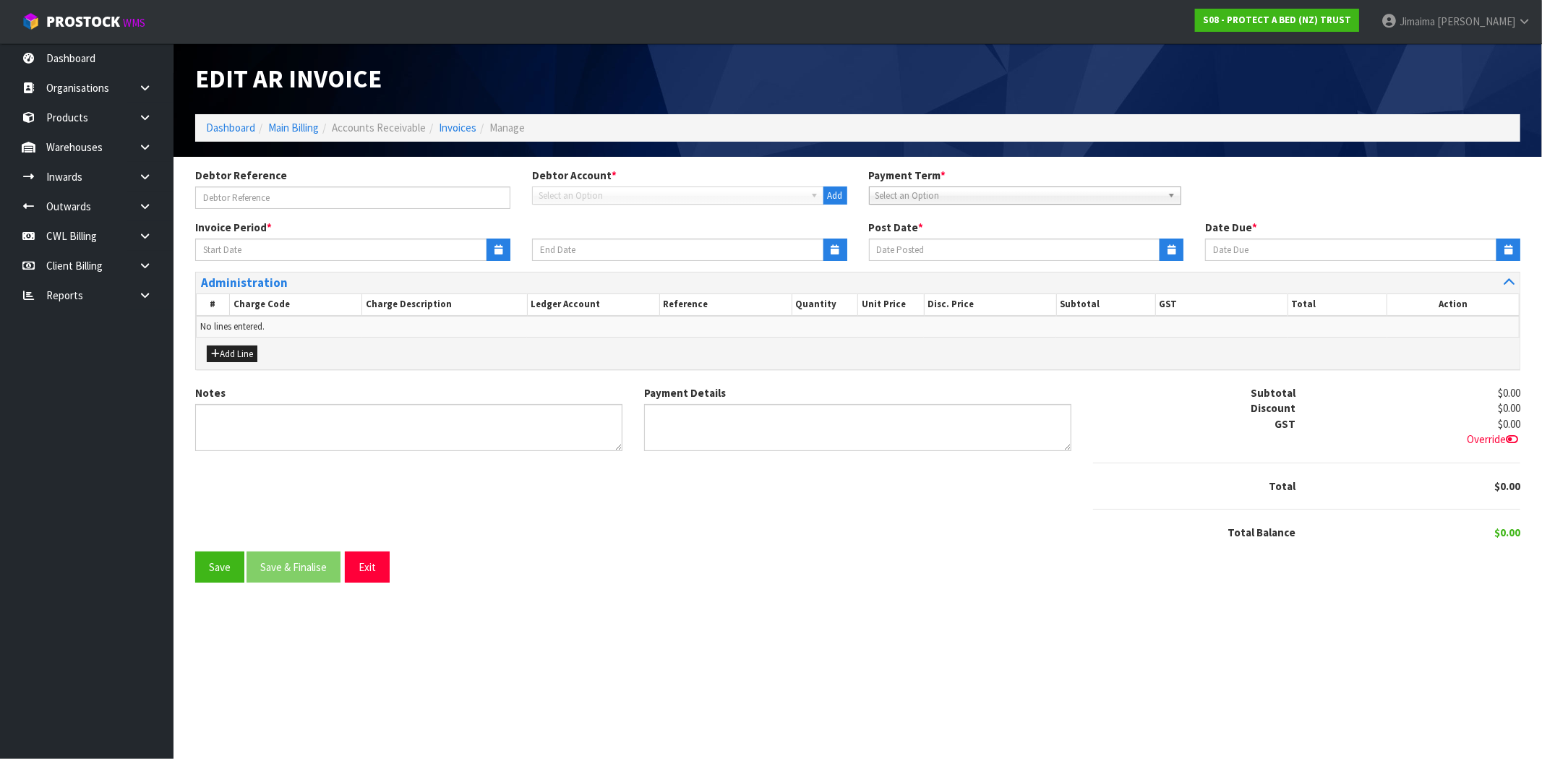
type input "18/08/2025"
type input "[DATE]"
type textarea "Please contact us within 7 days should there be any discrepancies."
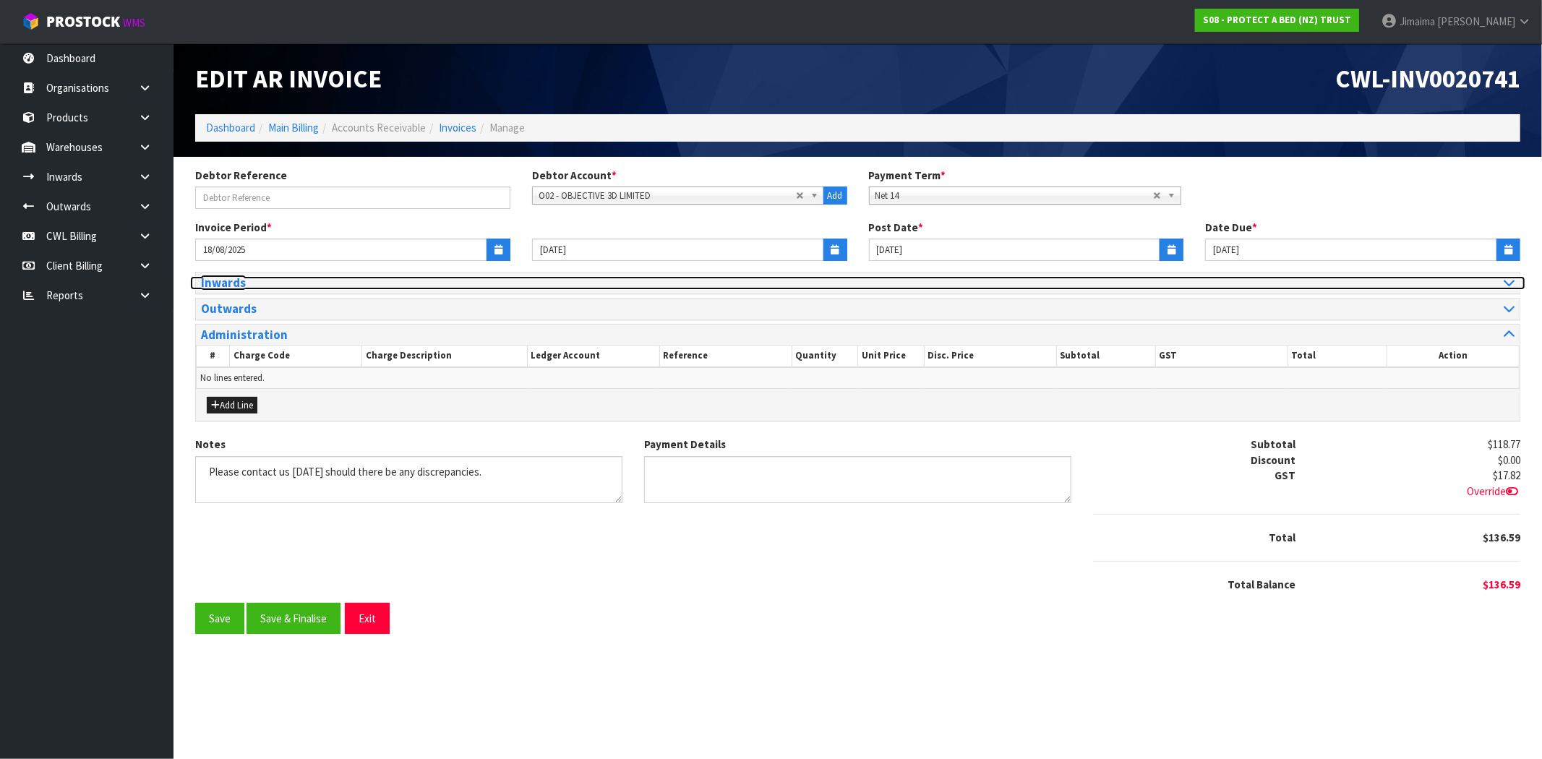
click at [311, 284] on h3 "Inwards" at bounding box center [524, 283] width 646 height 14
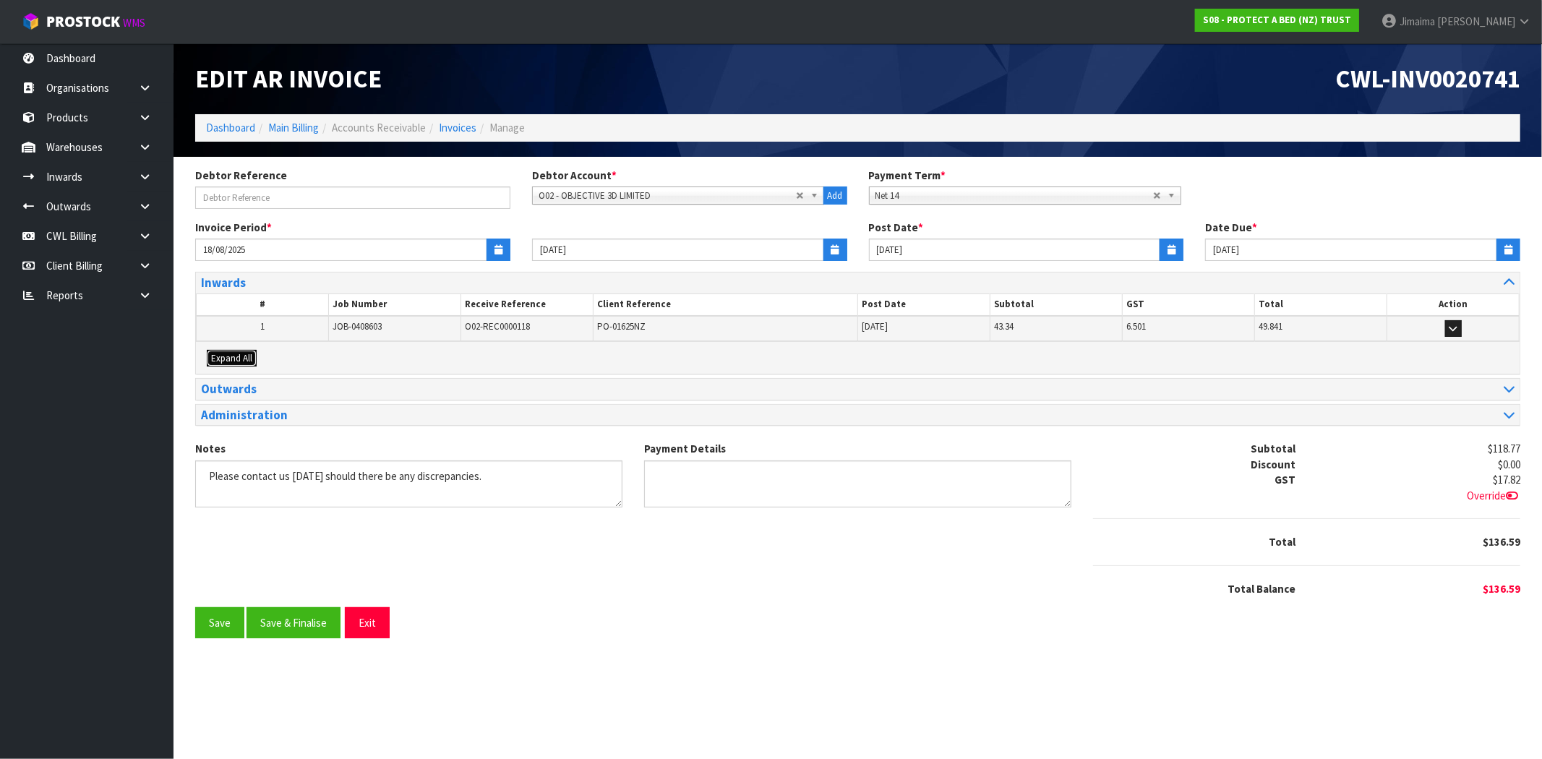
click at [244, 359] on span "Expand All" at bounding box center [231, 358] width 41 height 12
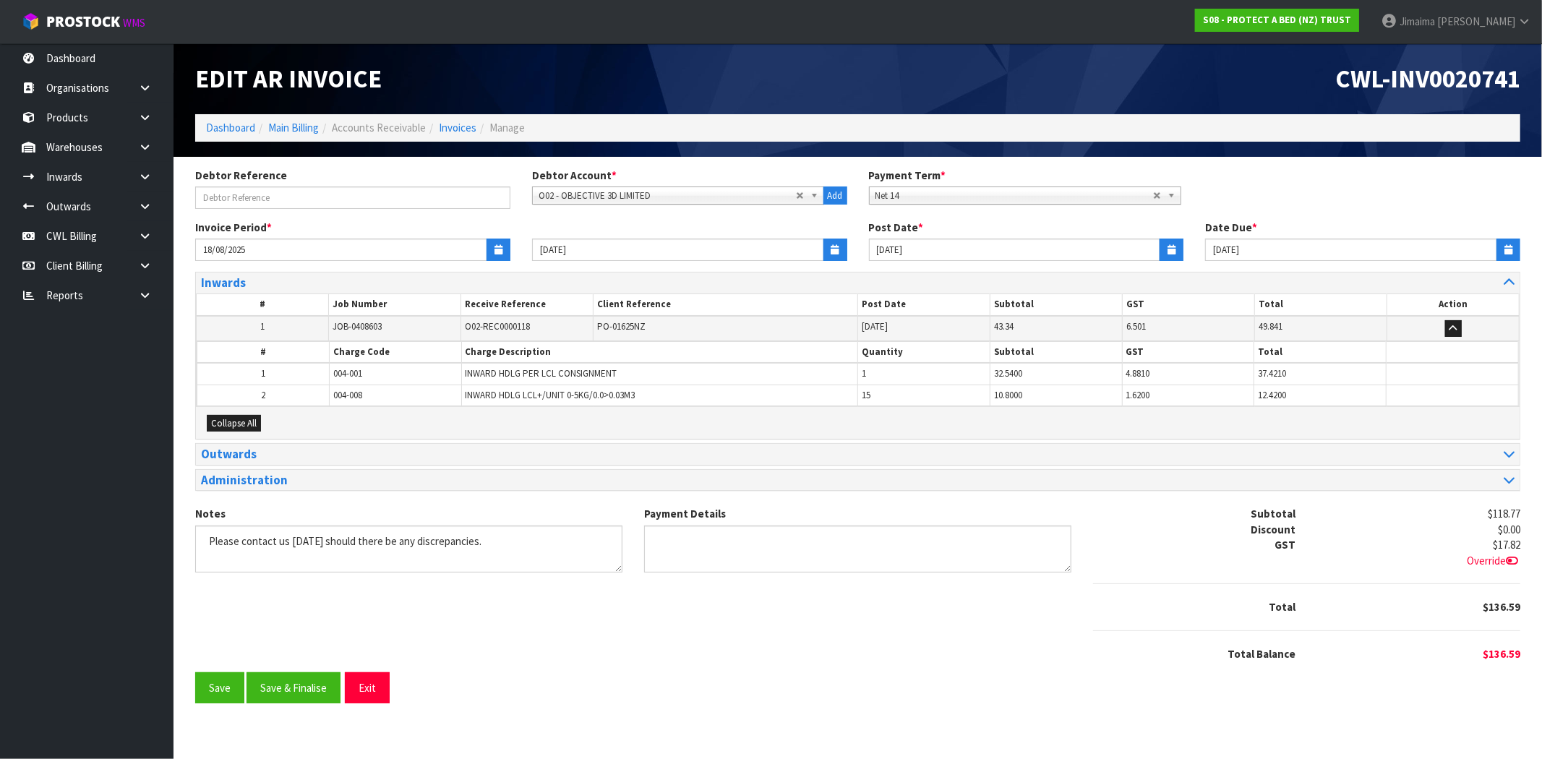
click at [294, 356] on th "#" at bounding box center [263, 353] width 132 height 22
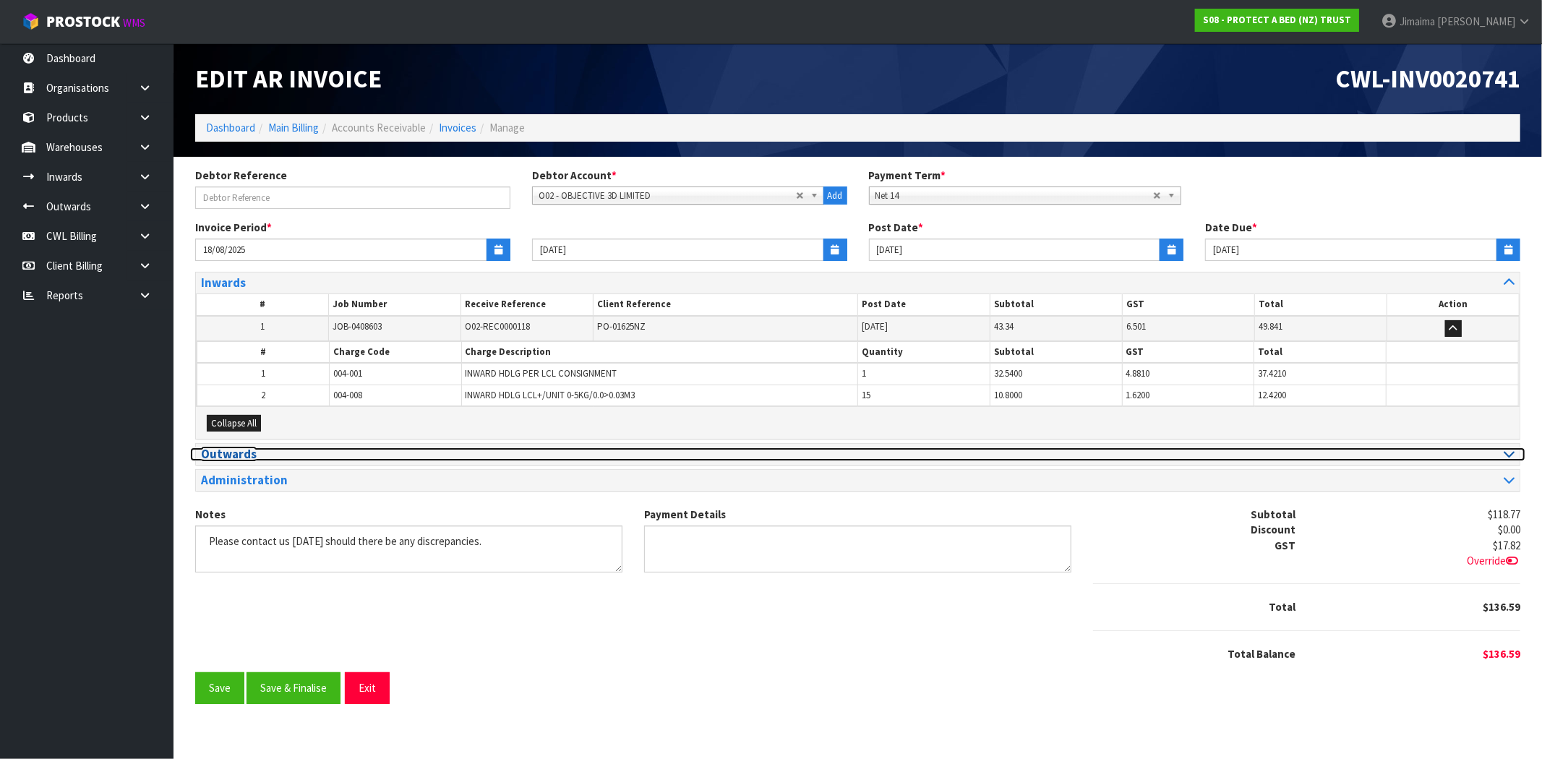
click at [267, 457] on h3 "Outwards" at bounding box center [524, 455] width 646 height 14
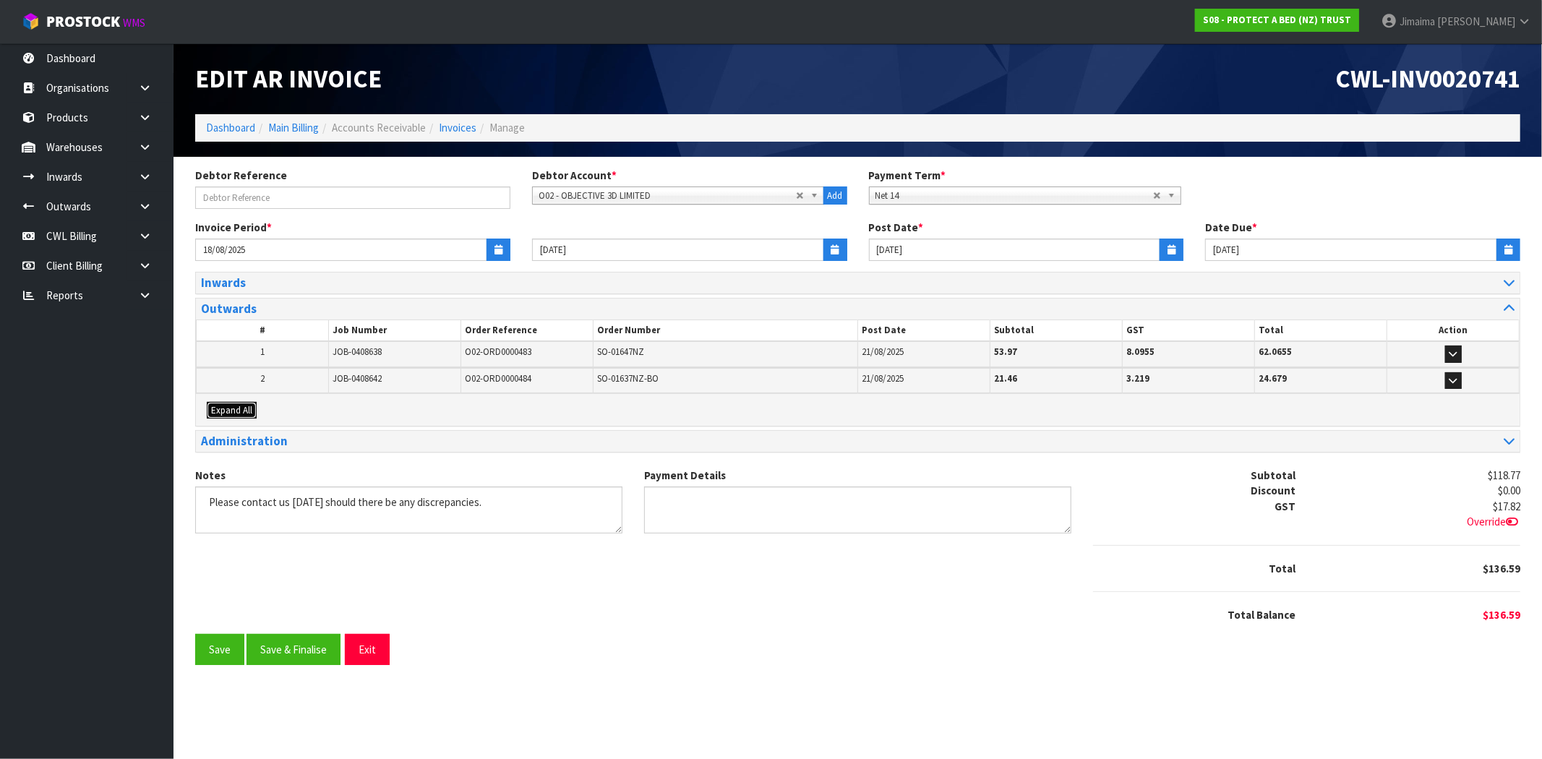
click at [236, 412] on span "Expand All" at bounding box center [231, 410] width 41 height 12
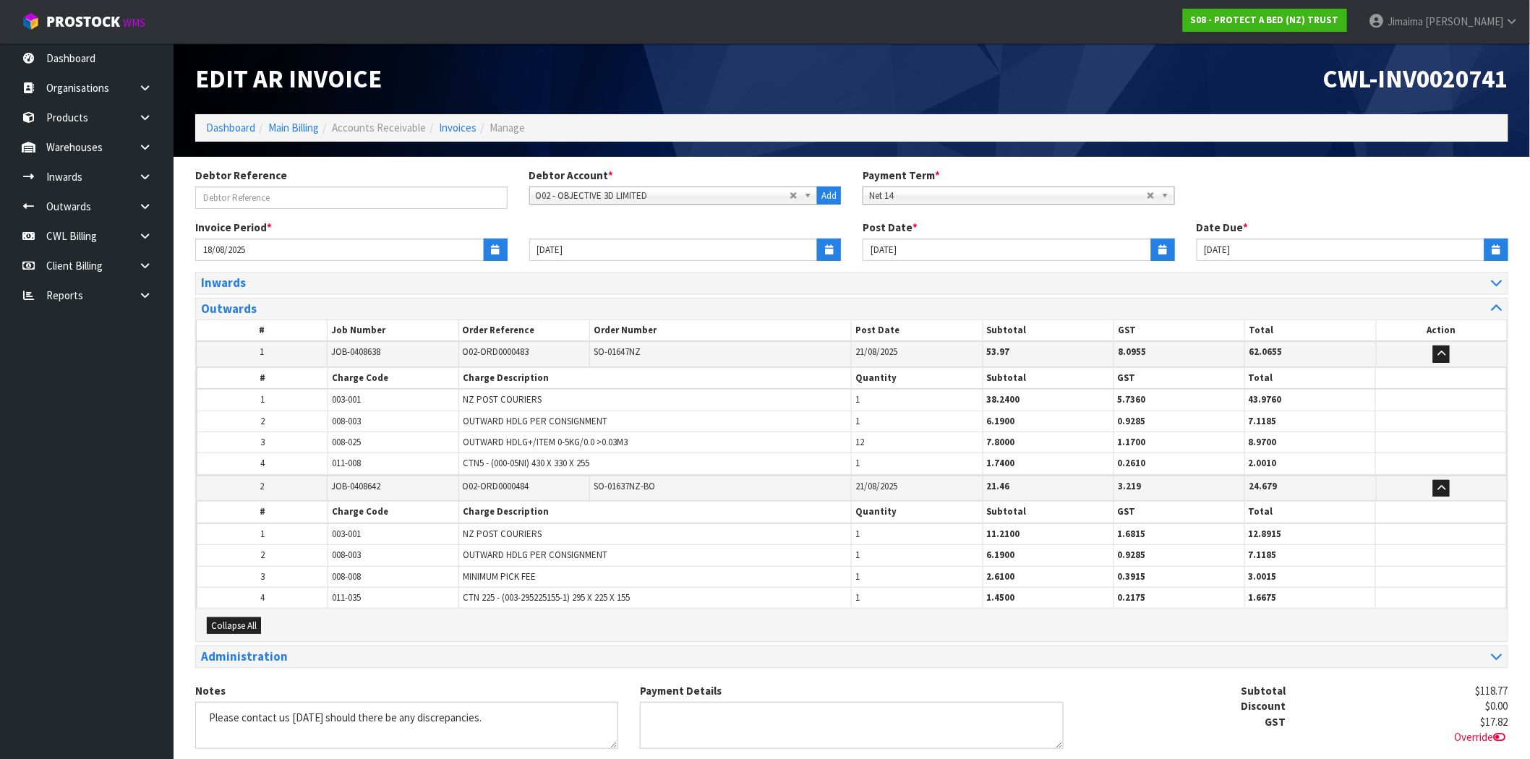
click at [330, 401] on td "003-001" at bounding box center [393, 400] width 131 height 22
drag, startPoint x: 369, startPoint y: 421, endPoint x: 291, endPoint y: 419, distance: 77.4
click at [291, 420] on tr "2 008-003 OUTWARD HDLG PER CONSIGNMENT 1 6.1900 0.9285 7.1185" at bounding box center [851, 421] width 1309 height 21
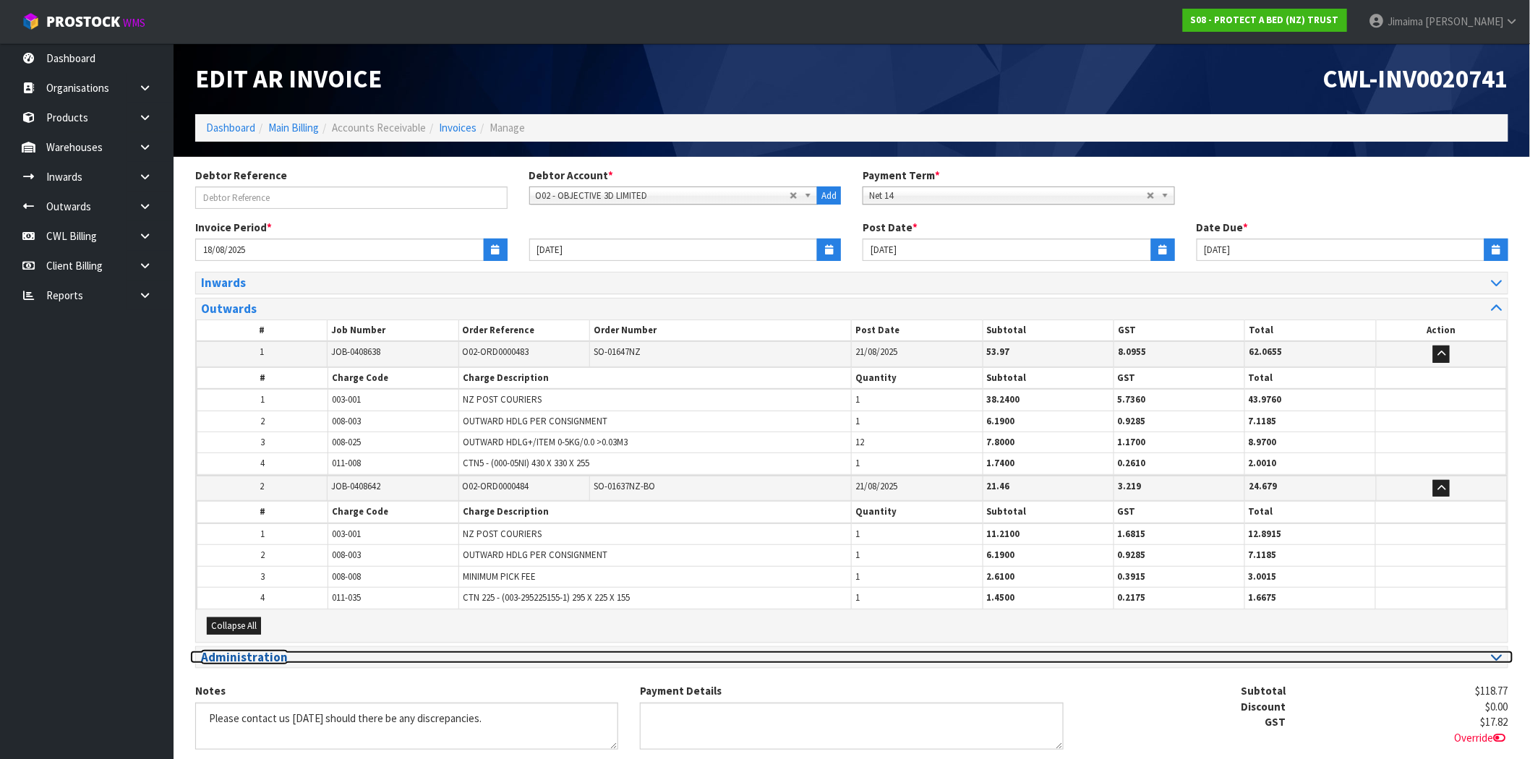
click at [301, 653] on h3 "Administration" at bounding box center [521, 658] width 640 height 14
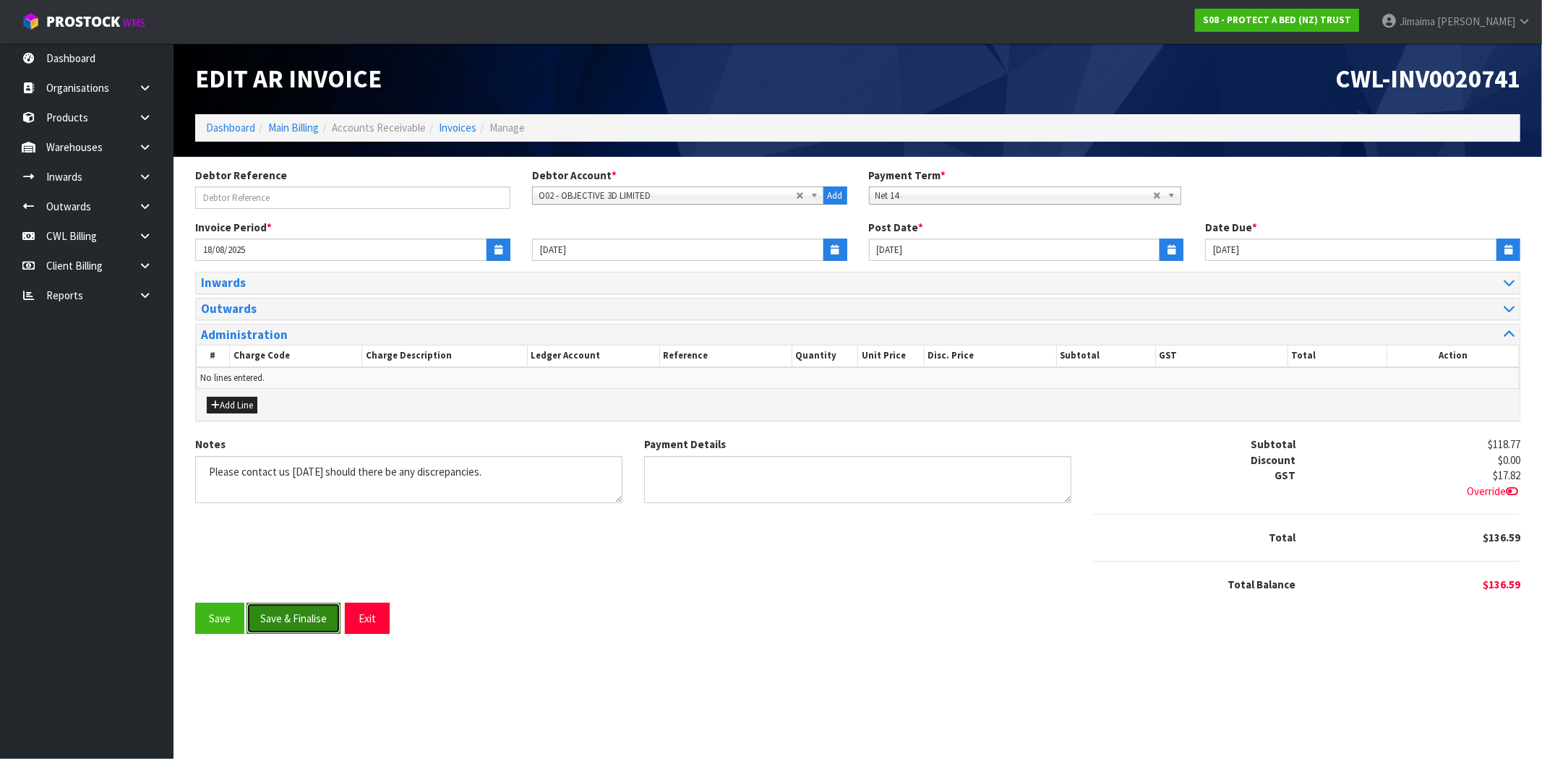
click at [305, 617] on button "Save & Finalise" at bounding box center [294, 618] width 94 height 31
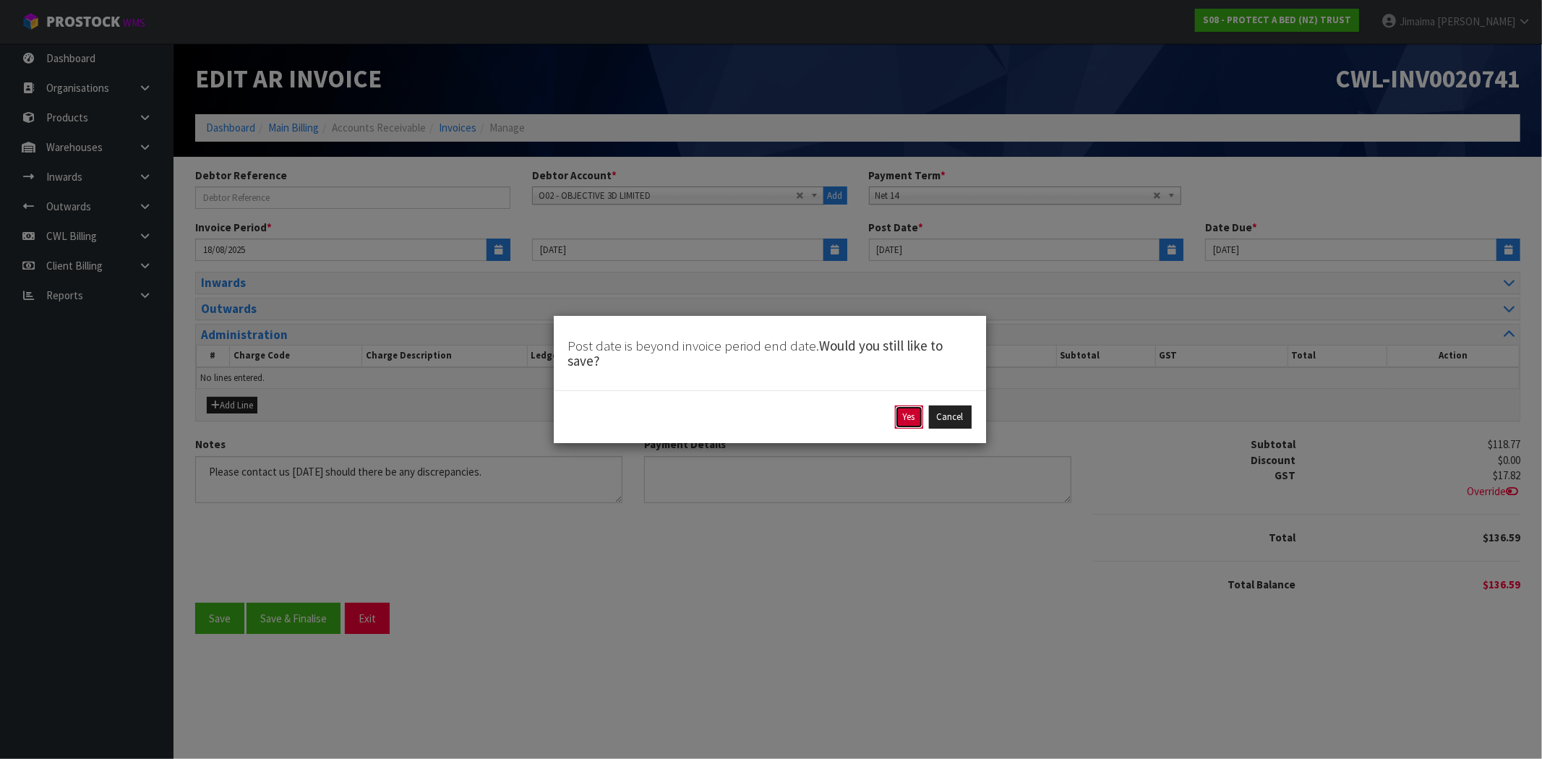
click at [908, 419] on button "Yes" at bounding box center [909, 417] width 28 height 23
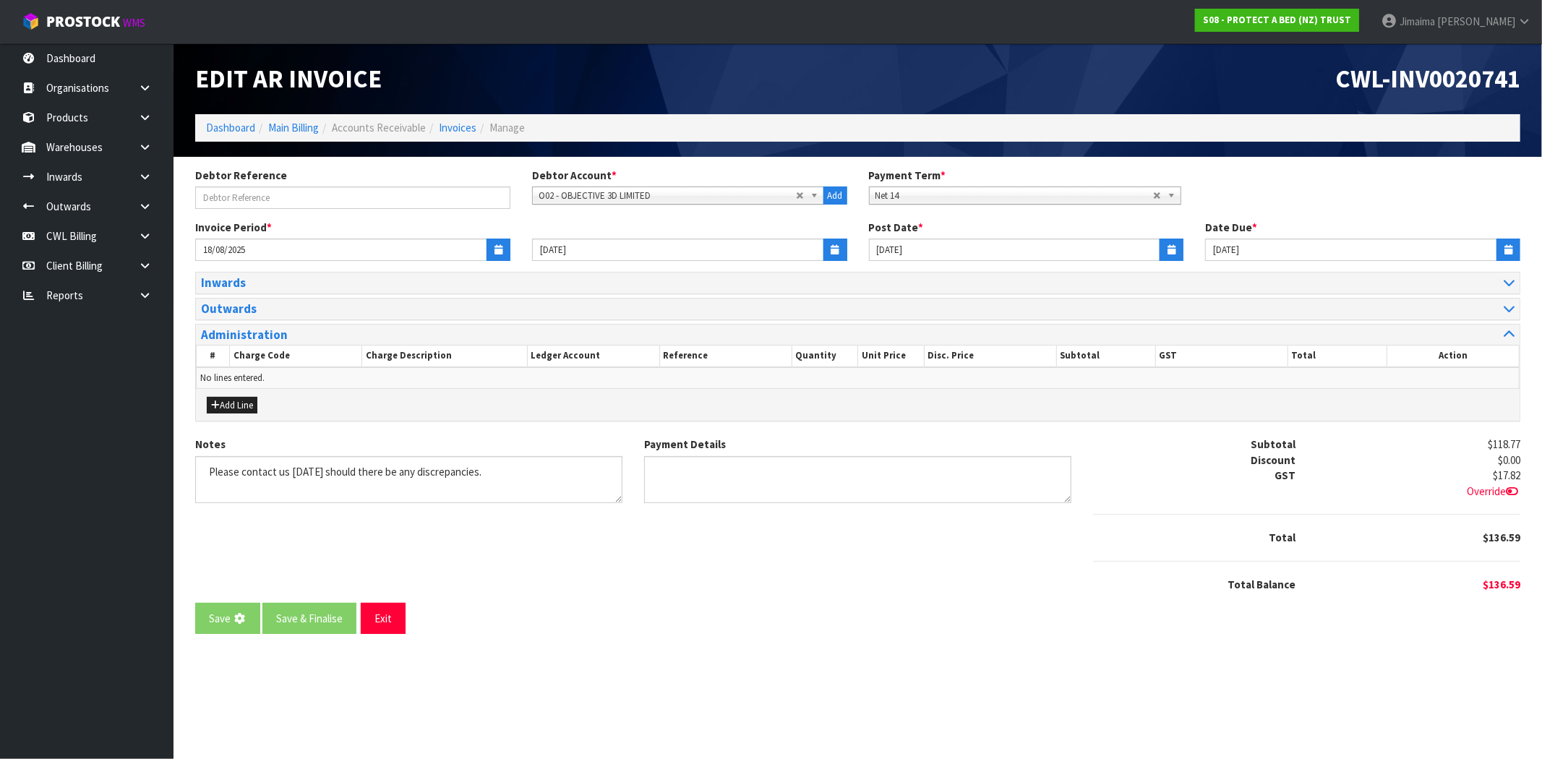
click at [1429, 87] on span "CWL-INV0020741" at bounding box center [1427, 78] width 185 height 31
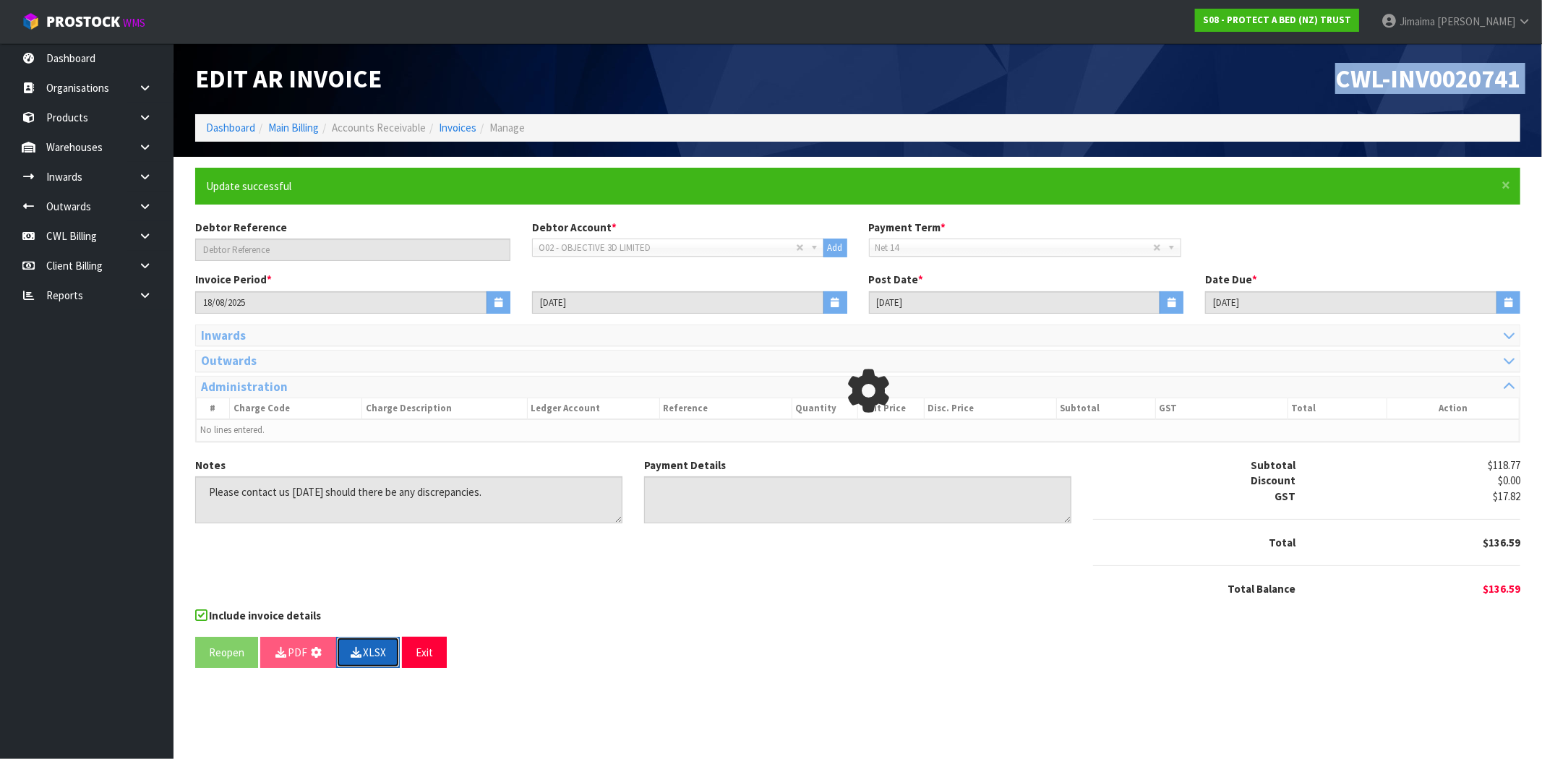
click at [347, 652] on button "XLSX" at bounding box center [368, 652] width 64 height 31
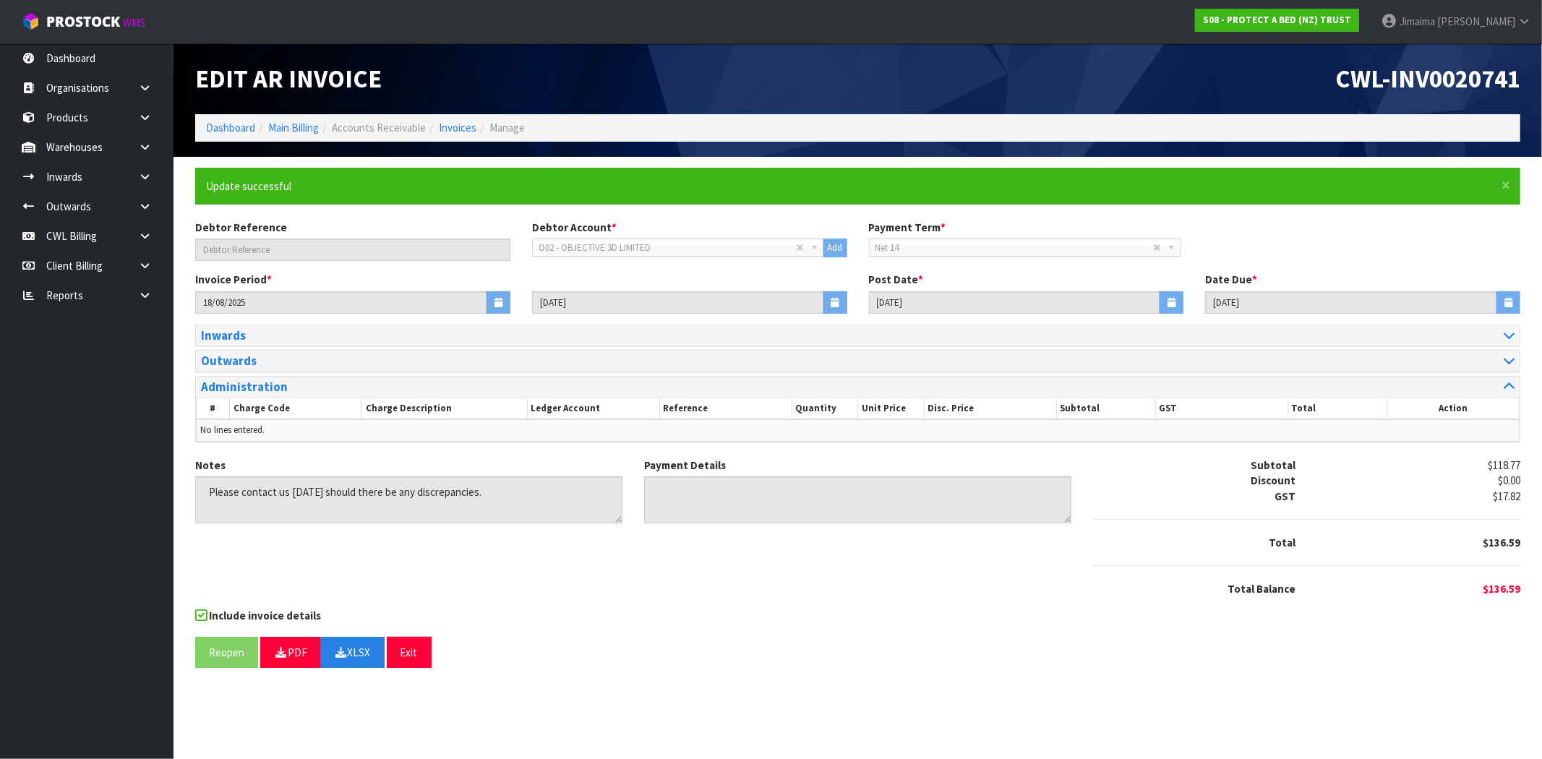
click at [1304, 628] on form "× Close Update successful Debtor Reference Debtor Account * A&P - A & P PAINTER…" at bounding box center [857, 418] width 1325 height 501
click at [461, 127] on link "Invoices" at bounding box center [458, 128] width 38 height 14
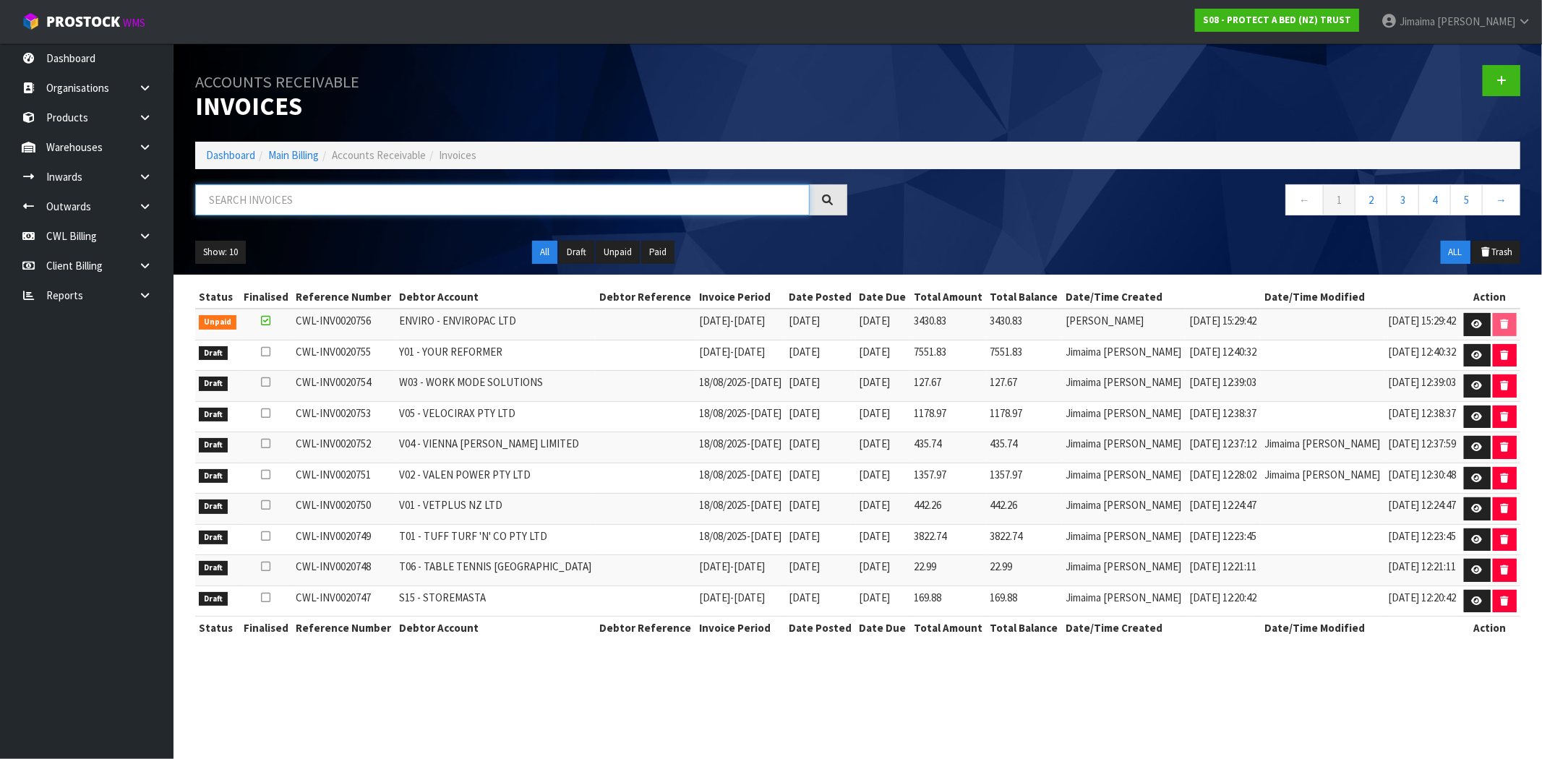
click at [268, 211] on input "text" at bounding box center [502, 199] width 615 height 31
paste input "P10"
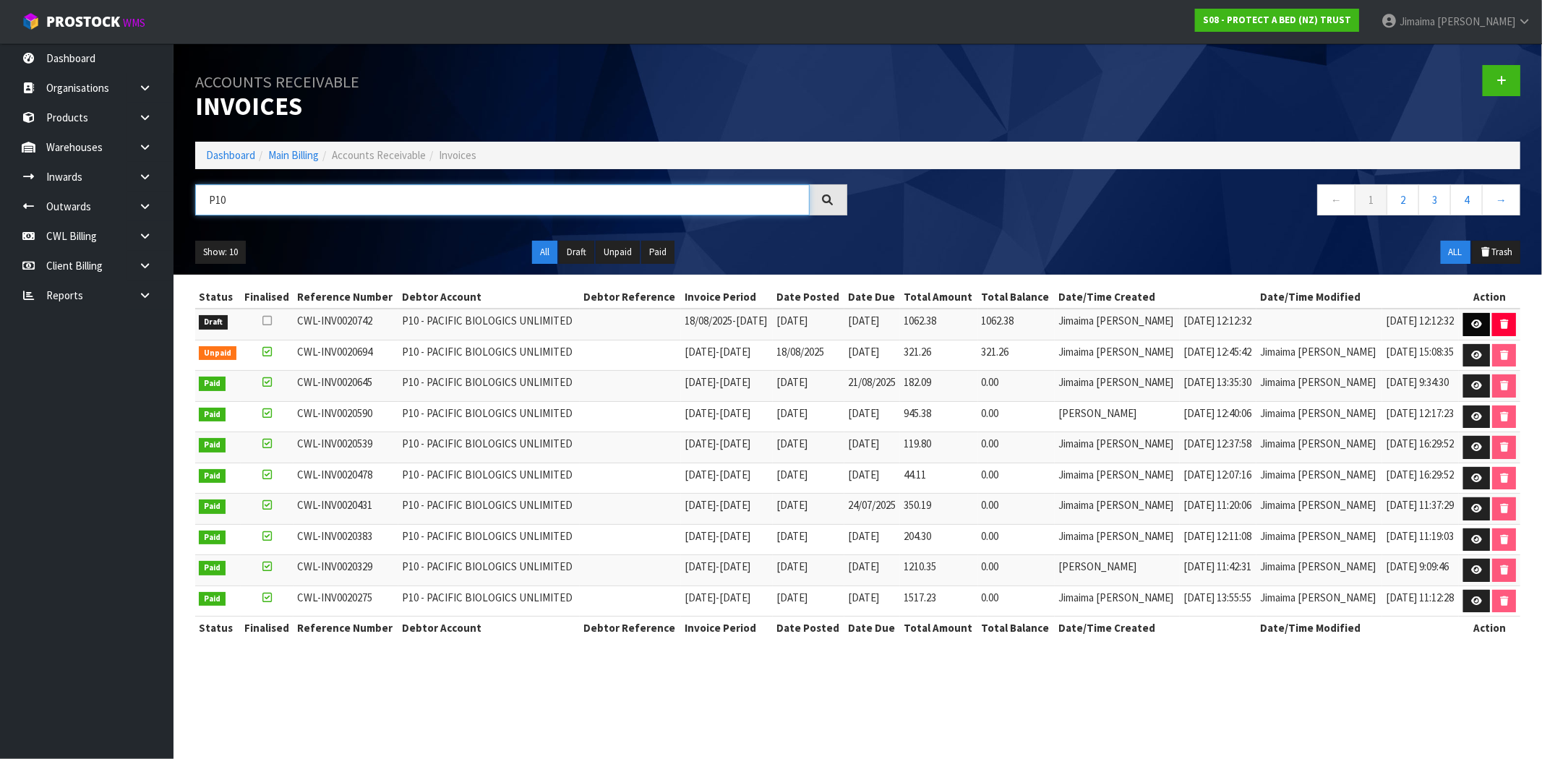
type input "P10"
click at [1471, 316] on link at bounding box center [1476, 324] width 27 height 23
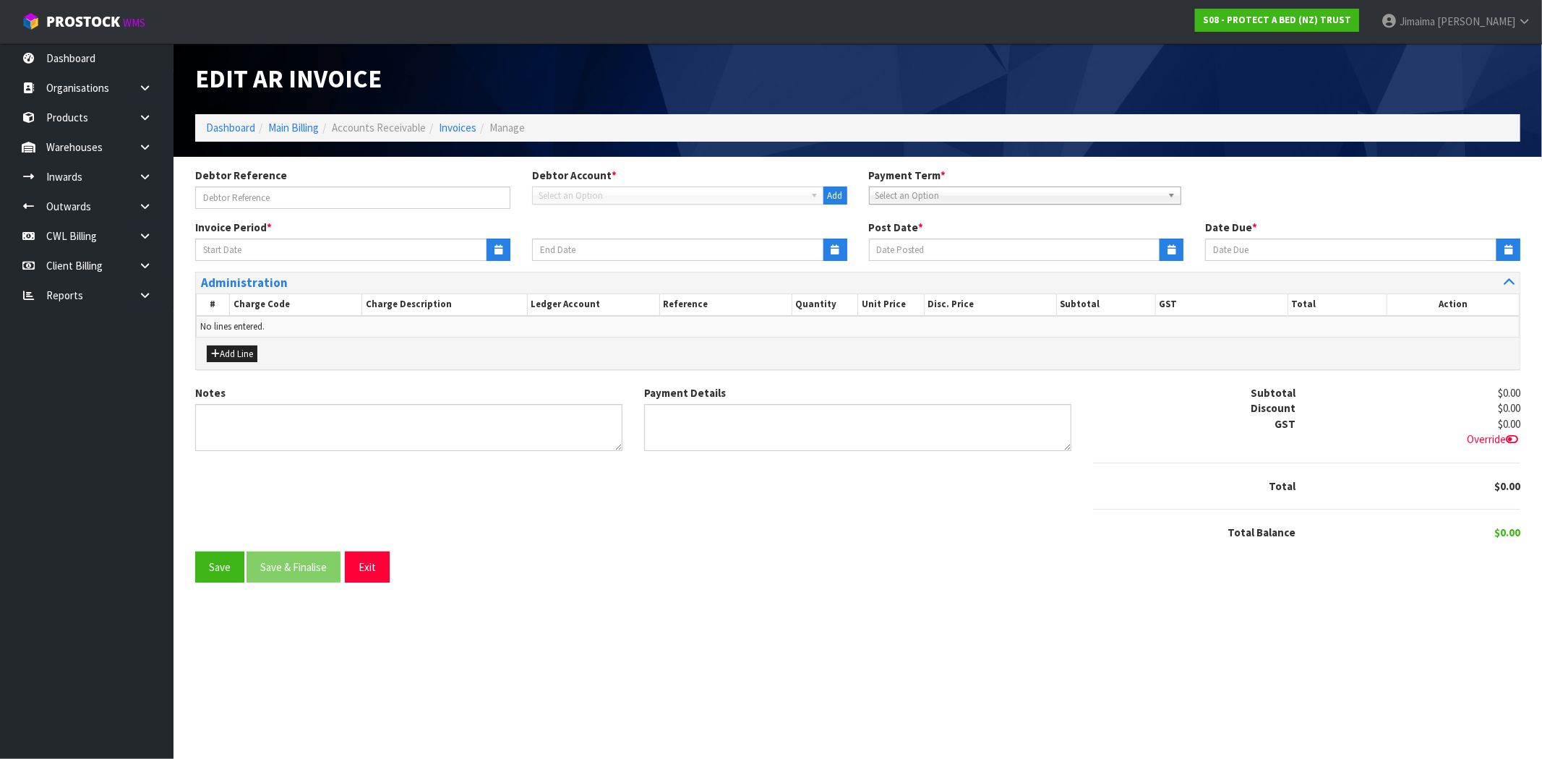
type input "18/08/2025"
type input "[DATE]"
type textarea "Please contact us within 7 days should there be any discrepancies."
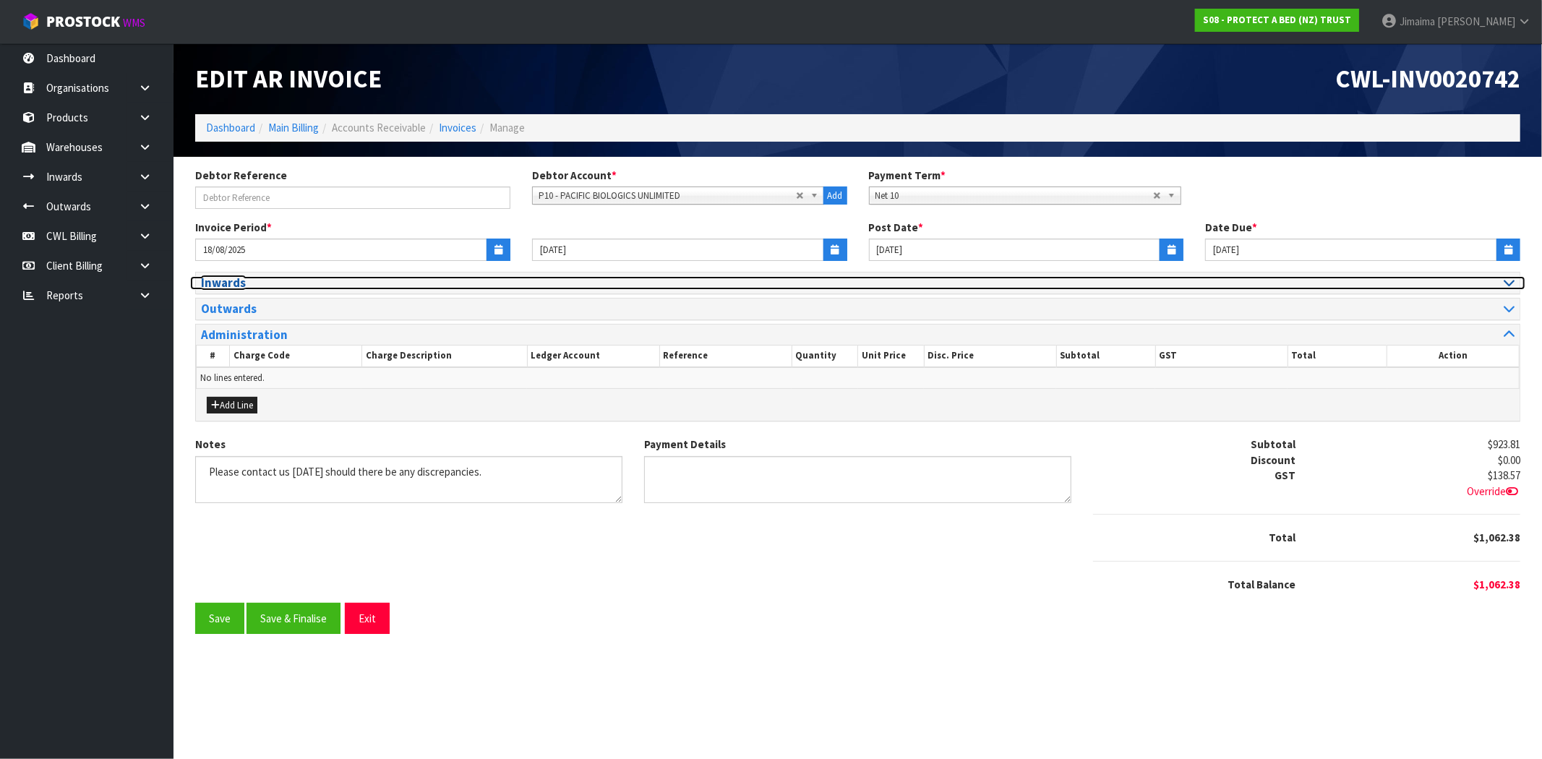
drag, startPoint x: 235, startPoint y: 281, endPoint x: 243, endPoint y: 287, distance: 10.3
click at [234, 279] on h3 "Inwards" at bounding box center [524, 283] width 646 height 14
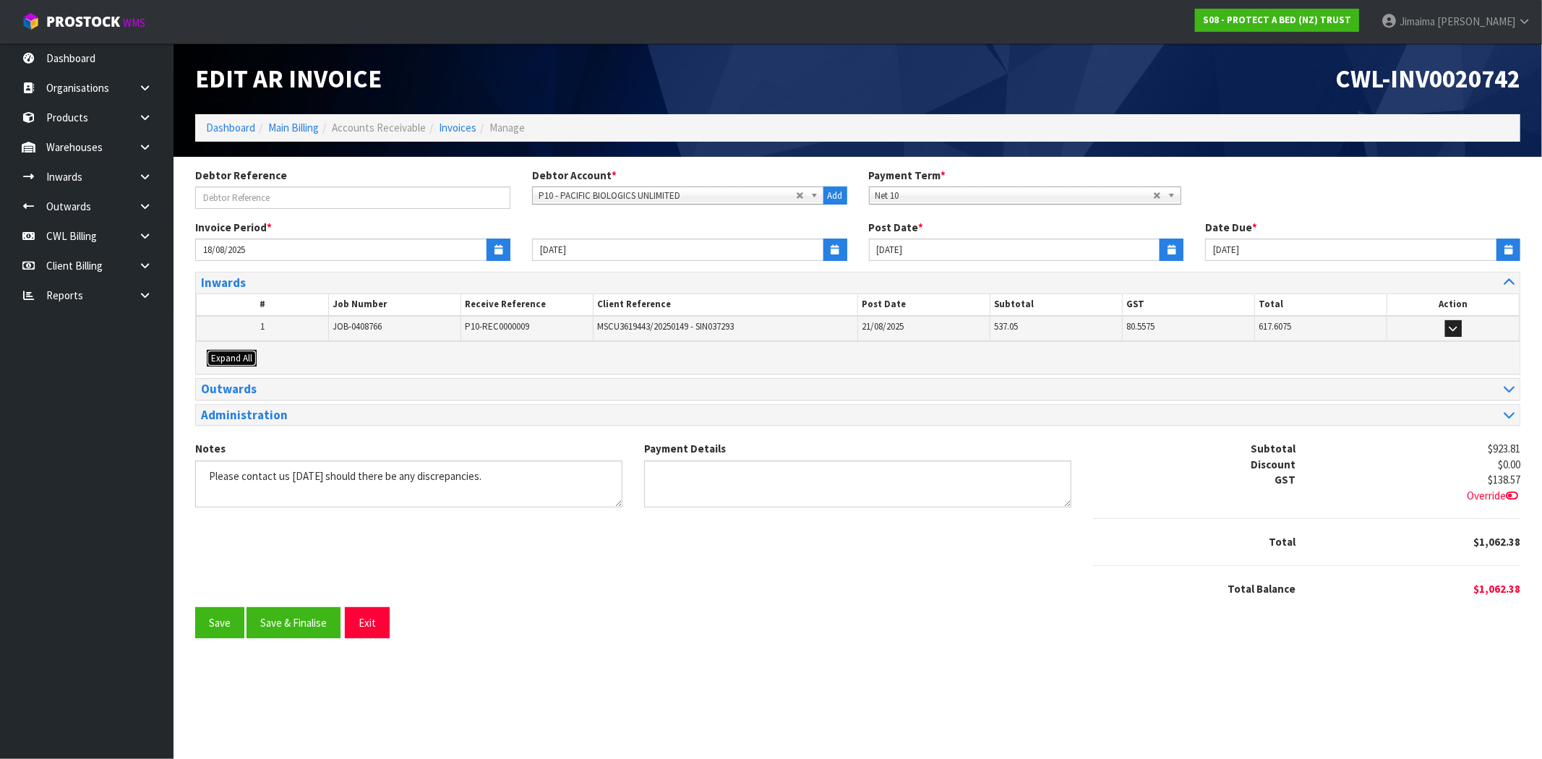
drag, startPoint x: 236, startPoint y: 359, endPoint x: 271, endPoint y: 350, distance: 35.8
click at [237, 359] on span "Expand All" at bounding box center [231, 358] width 41 height 12
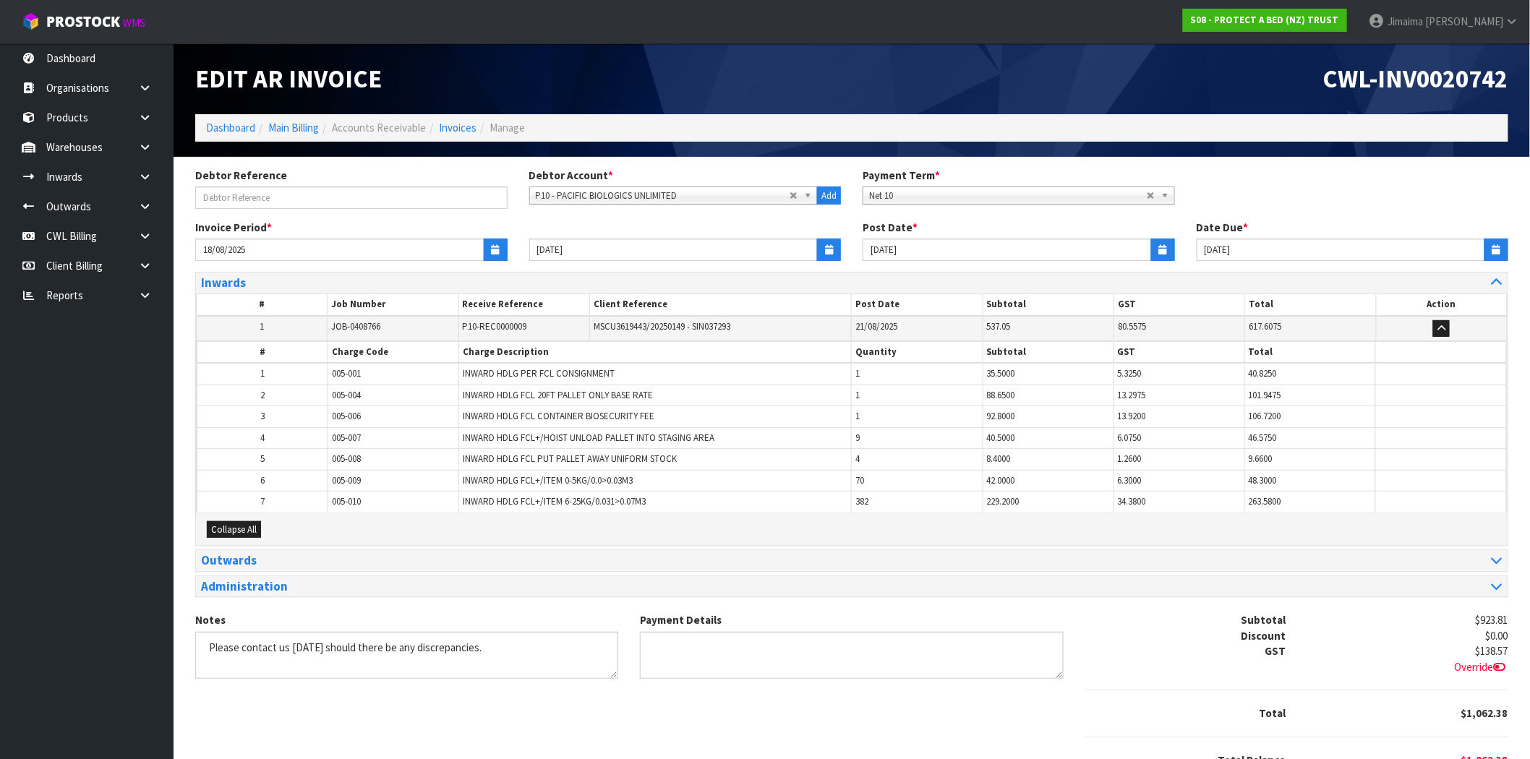
click at [273, 349] on th "#" at bounding box center [262, 353] width 131 height 22
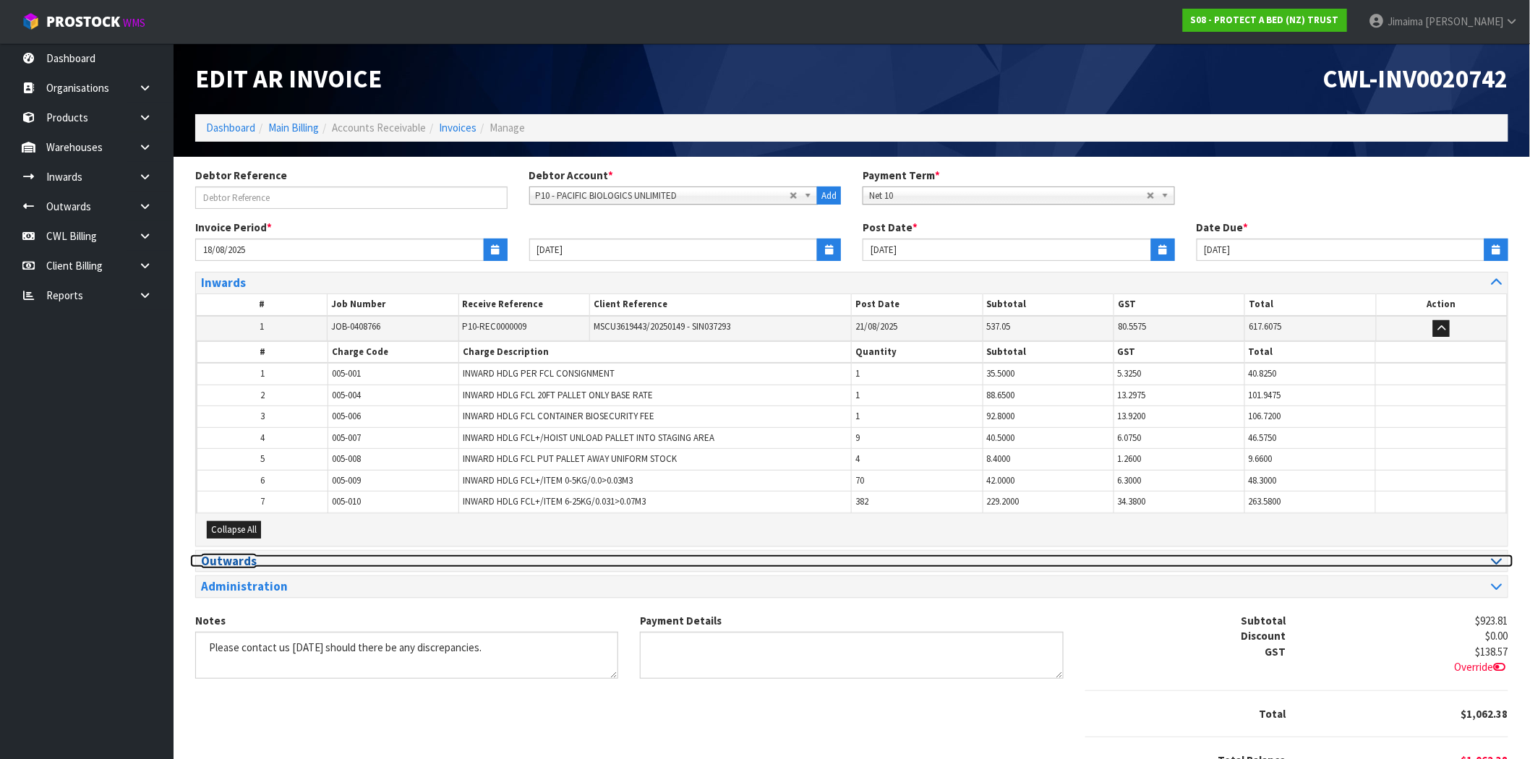
click at [236, 565] on h3 "Outwards" at bounding box center [521, 562] width 640 height 14
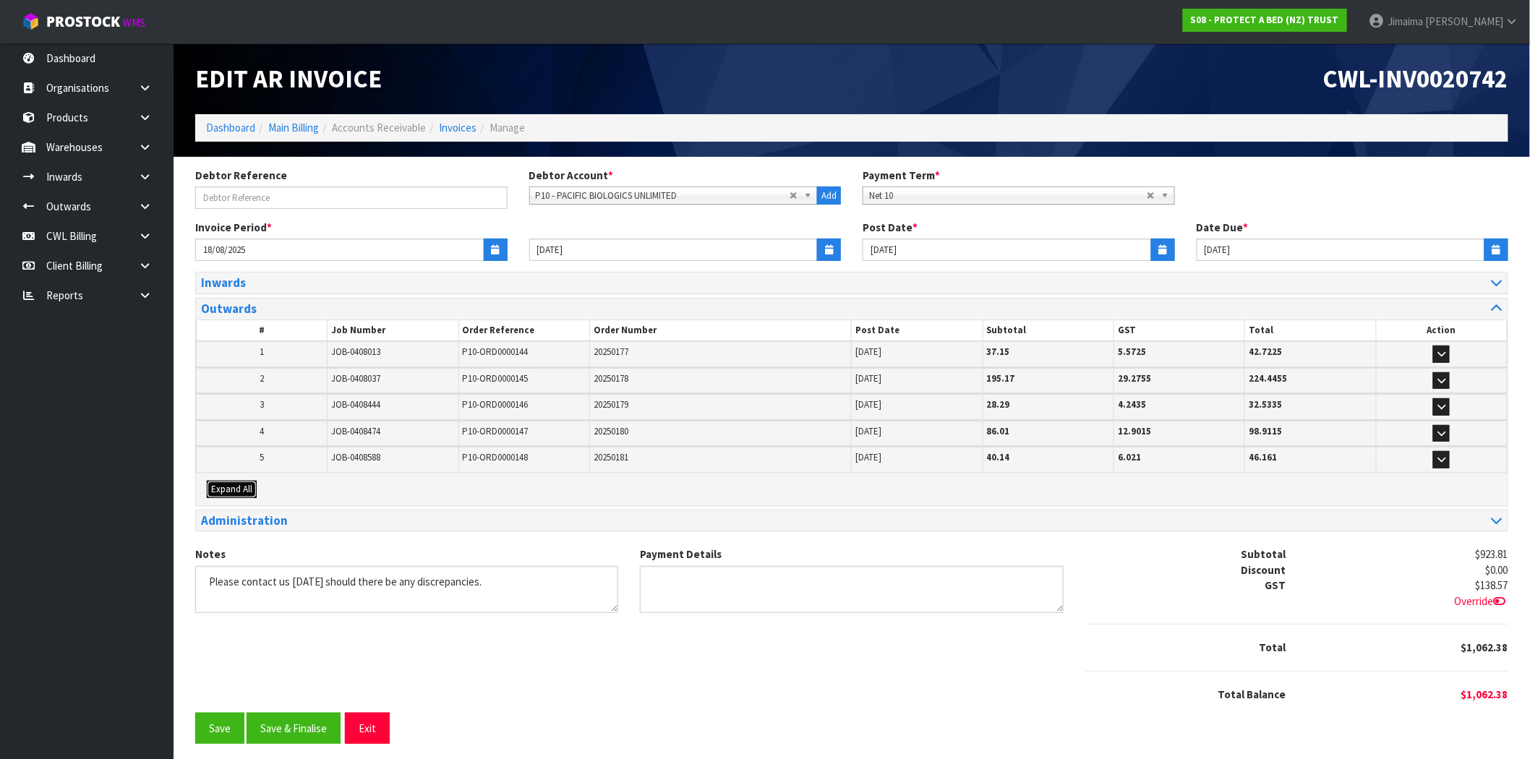
click at [249, 486] on span "Expand All" at bounding box center [231, 489] width 41 height 12
drag, startPoint x: 351, startPoint y: 455, endPoint x: 341, endPoint y: 444, distance: 15.4
click at [347, 395] on tbody "2 JOB-0408037 P10-ORD0000145 20250178 19/08/2025 195.17 29.2755 224.4455 # Char…" at bounding box center [852, 381] width 1311 height 27
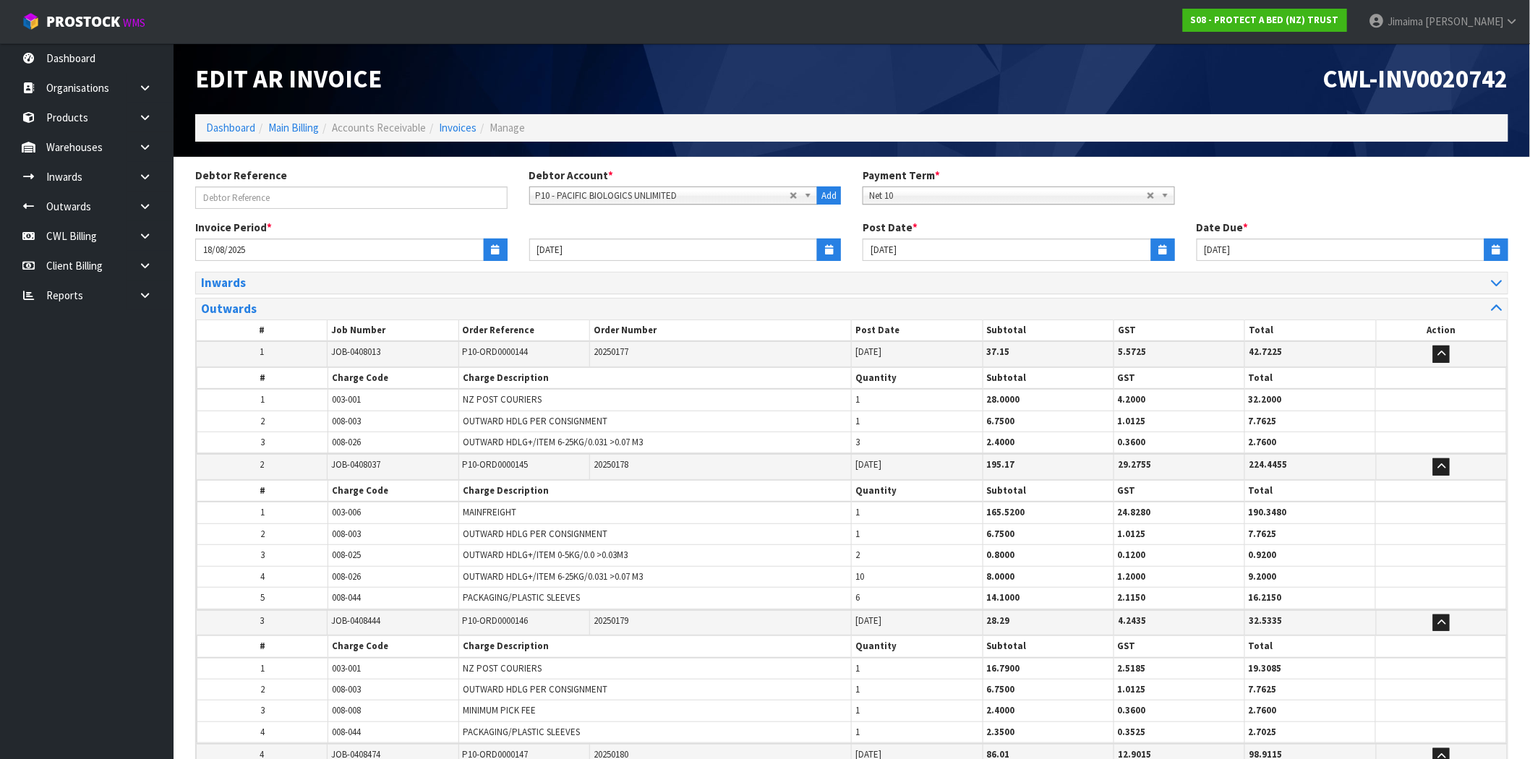
scroll to position [586, 0]
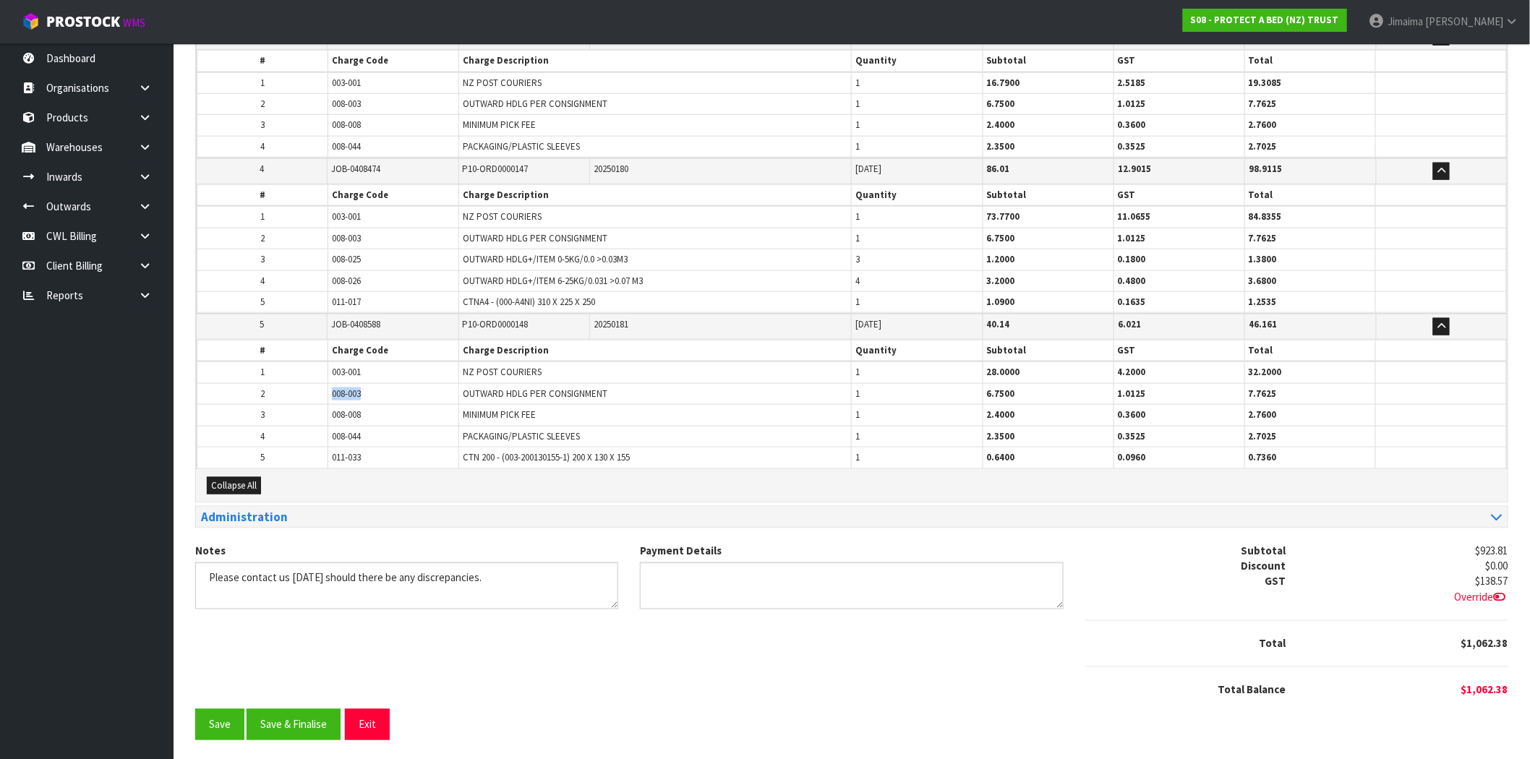
drag, startPoint x: 380, startPoint y: 385, endPoint x: 419, endPoint y: 392, distance: 40.3
click at [283, 391] on tr "2 008-003 OUTWARD HDLG PER CONSIGNMENT 1 6.7500 1.0125 7.7625" at bounding box center [851, 393] width 1309 height 21
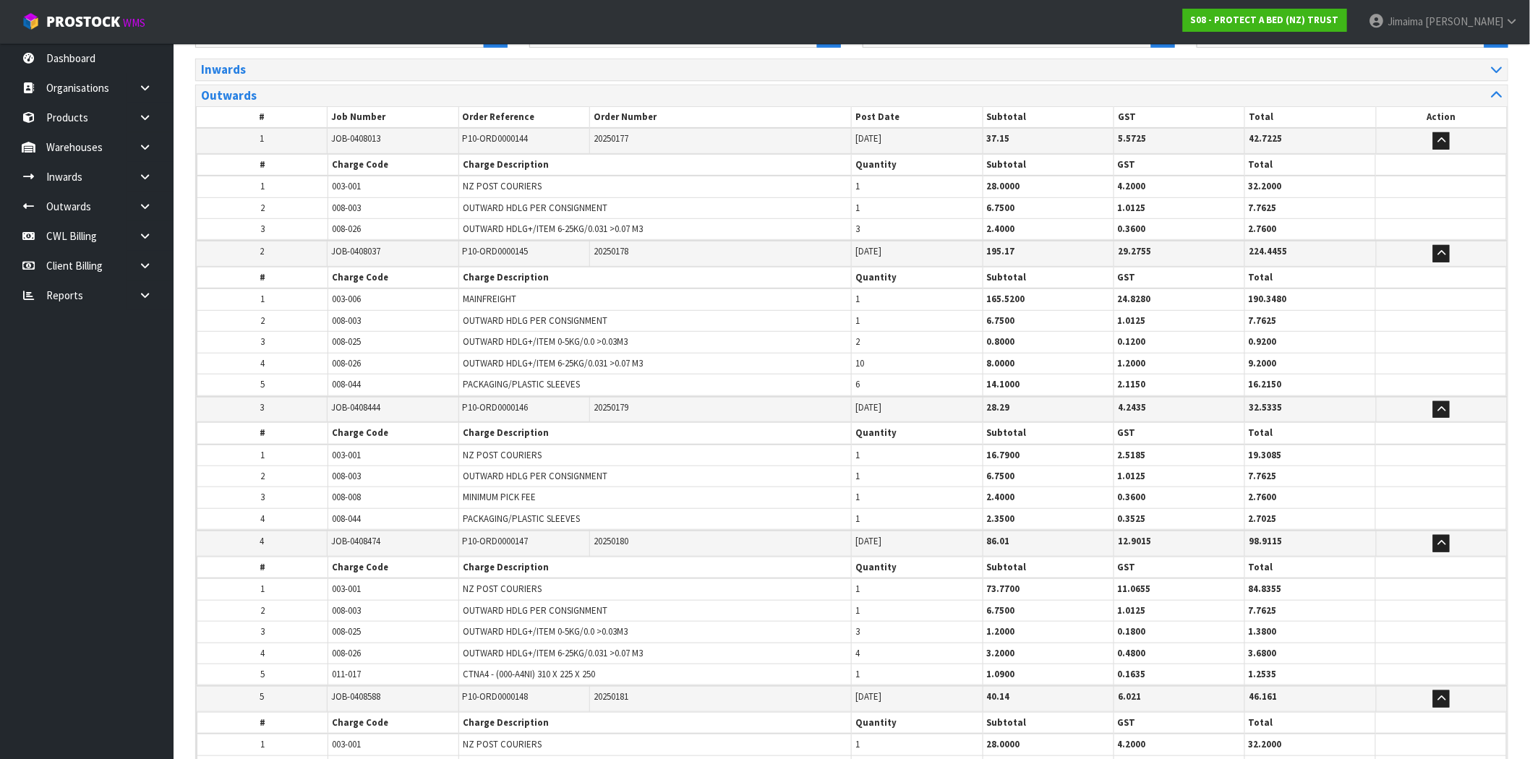
scroll to position [49, 0]
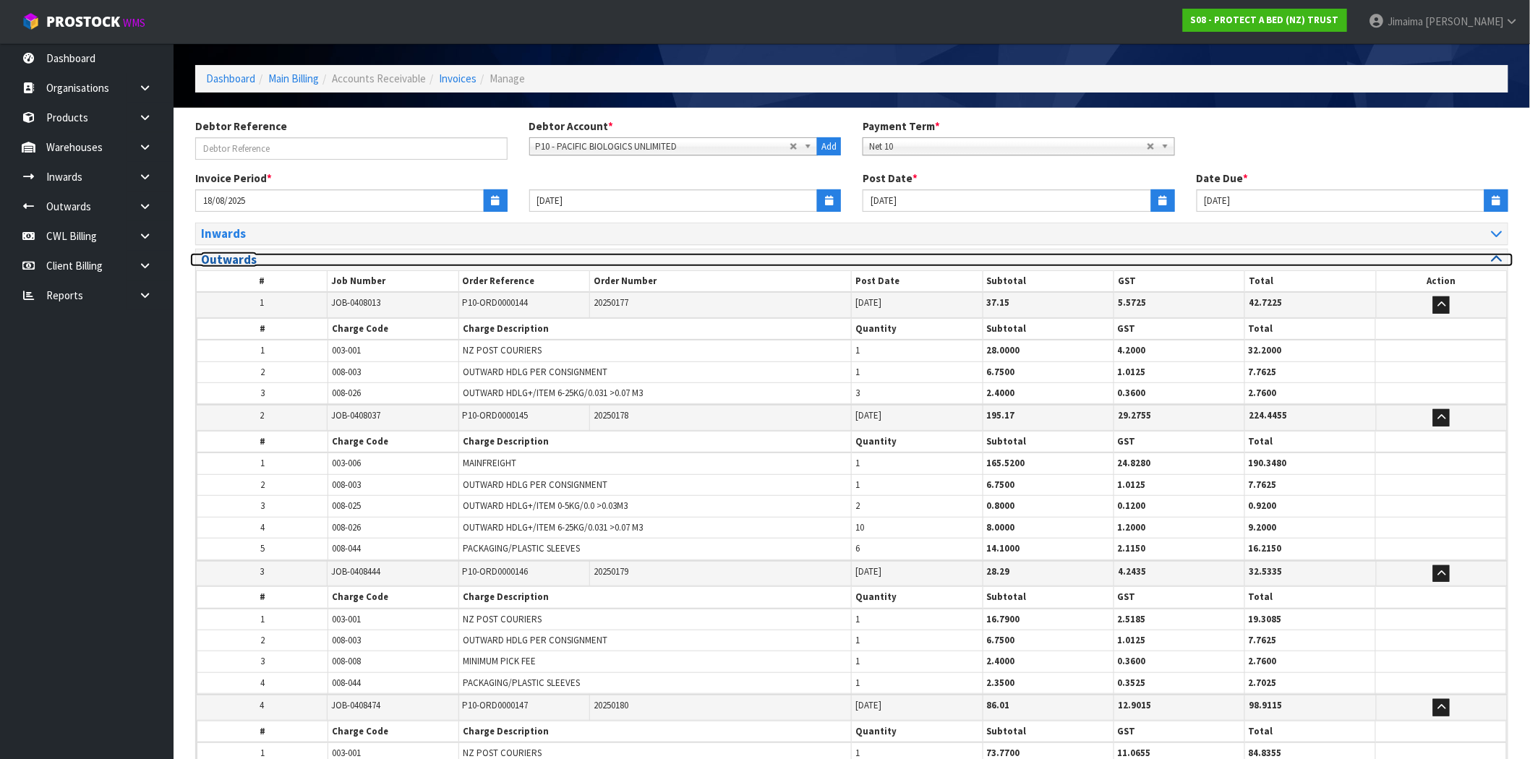
click at [235, 257] on h3 "Outwards" at bounding box center [521, 260] width 640 height 14
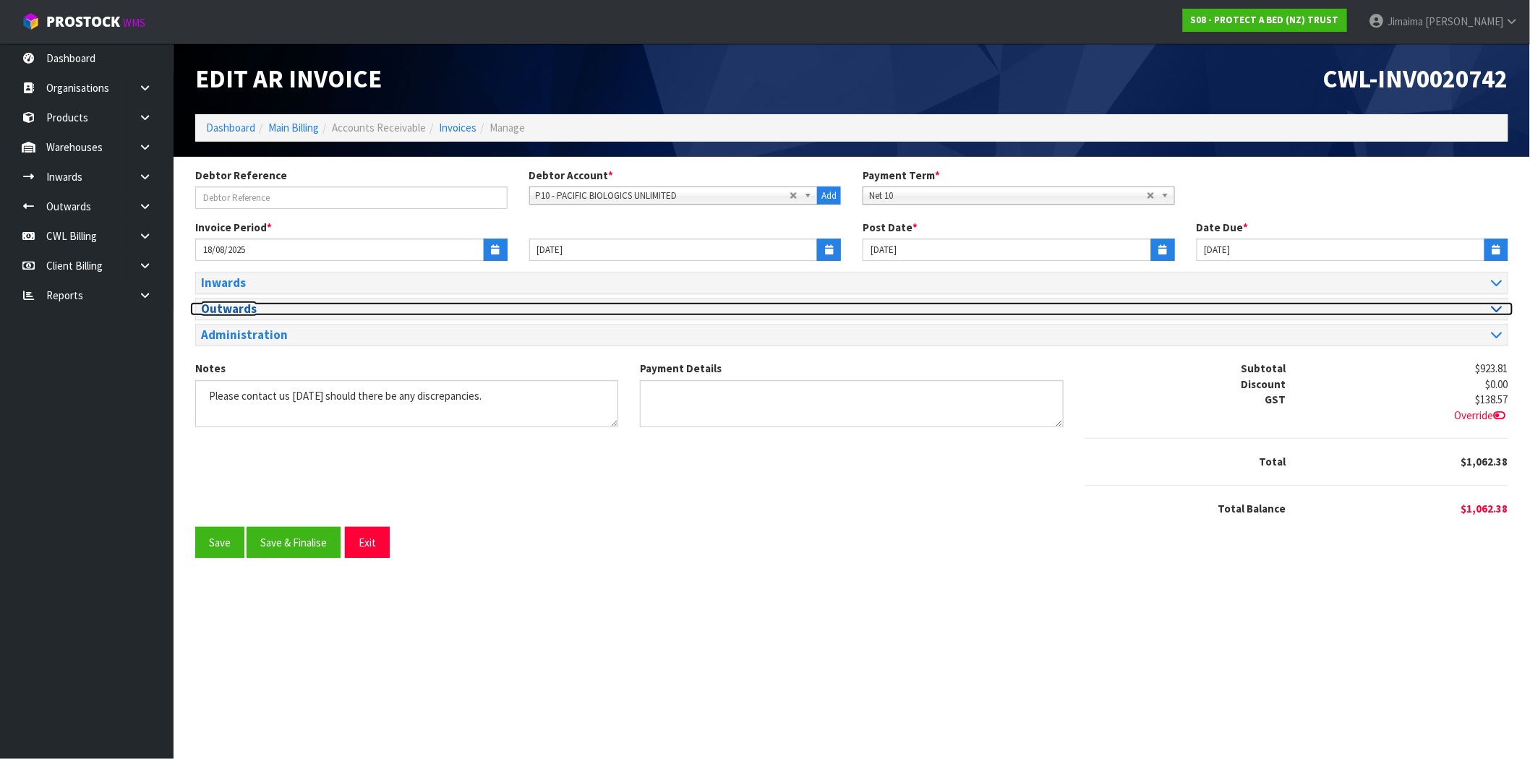
scroll to position [0, 0]
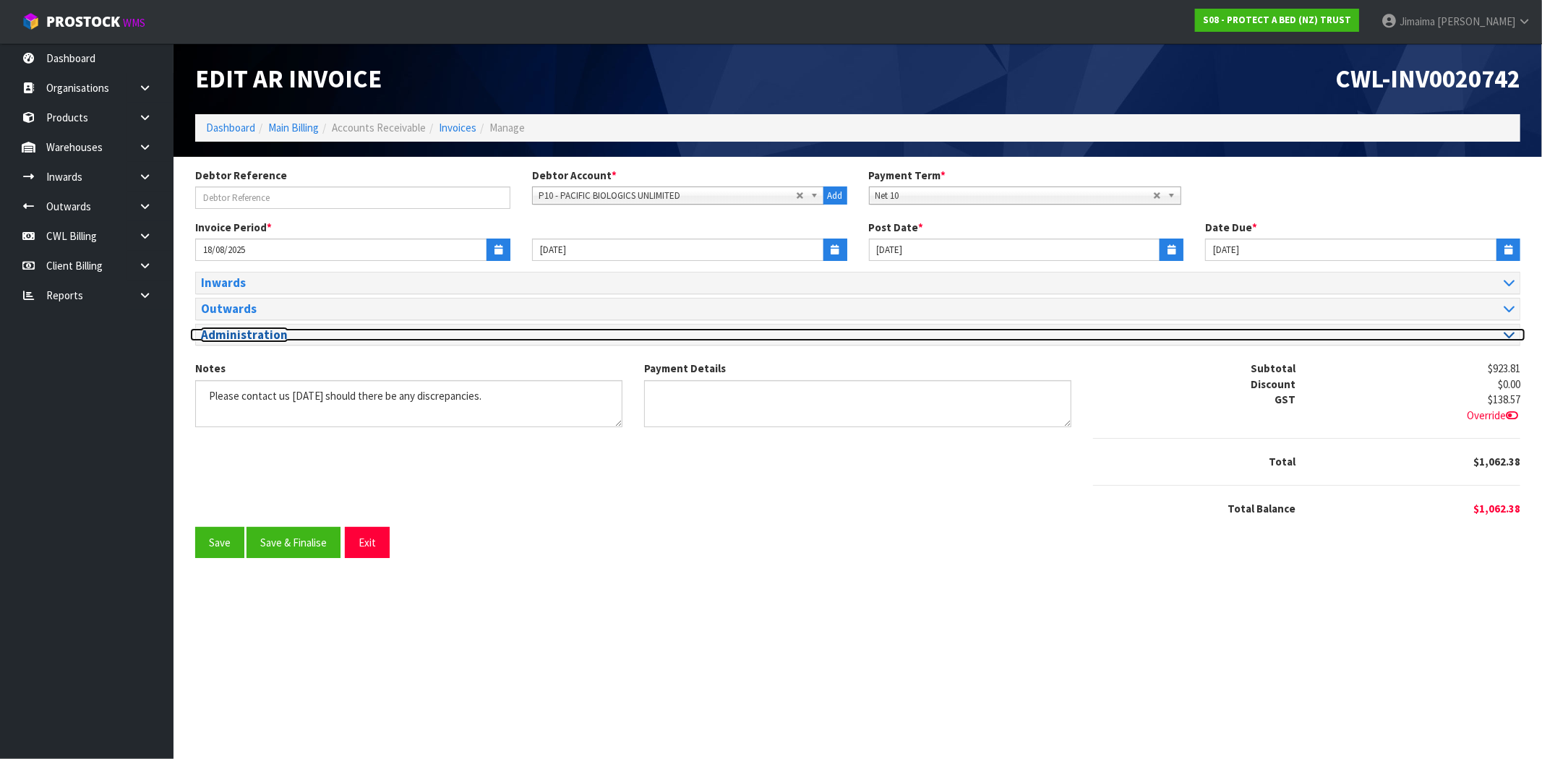
click at [242, 336] on h3 "Administration" at bounding box center [524, 335] width 646 height 14
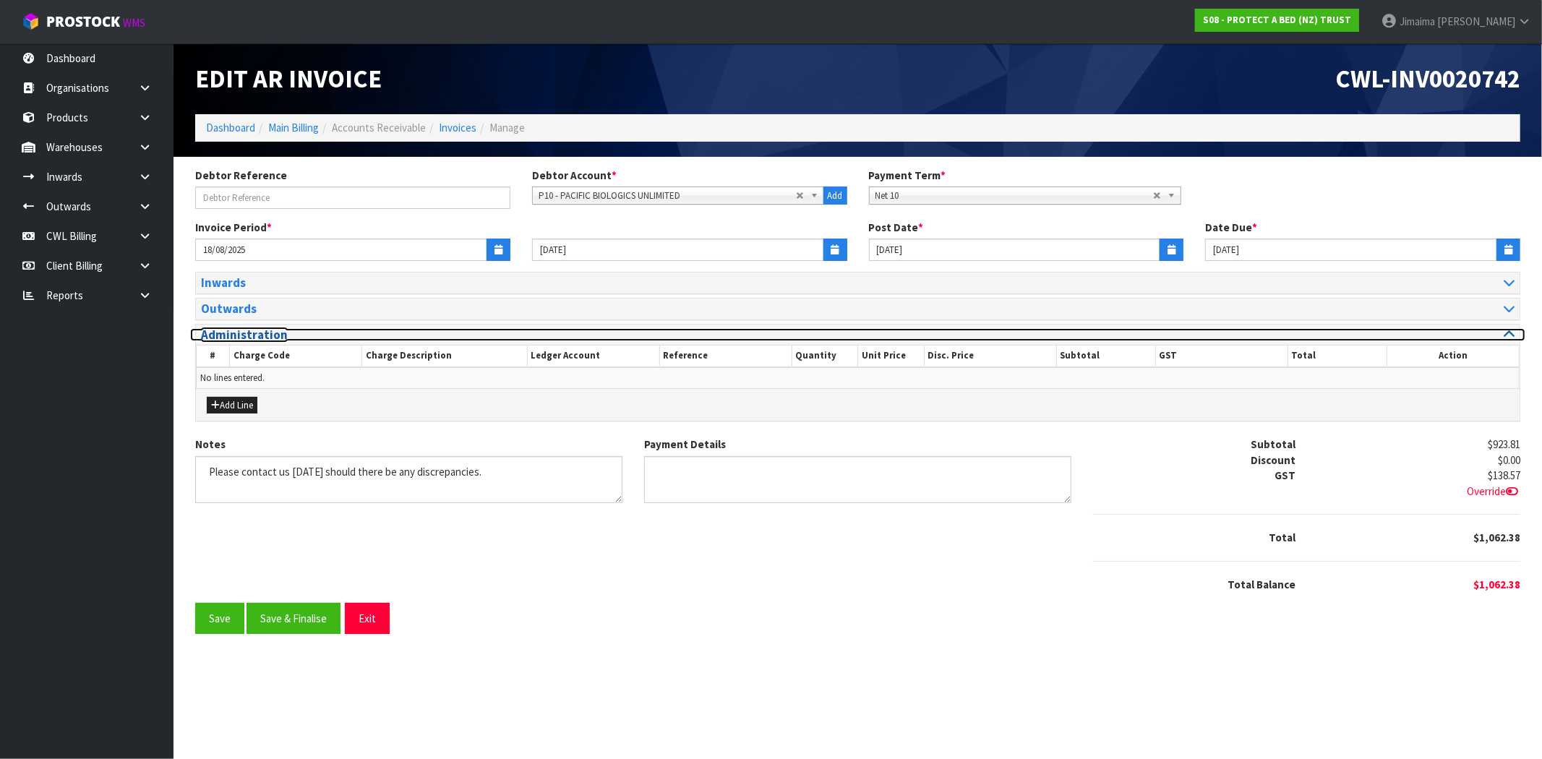
click at [242, 336] on h3 "Administration" at bounding box center [524, 335] width 646 height 14
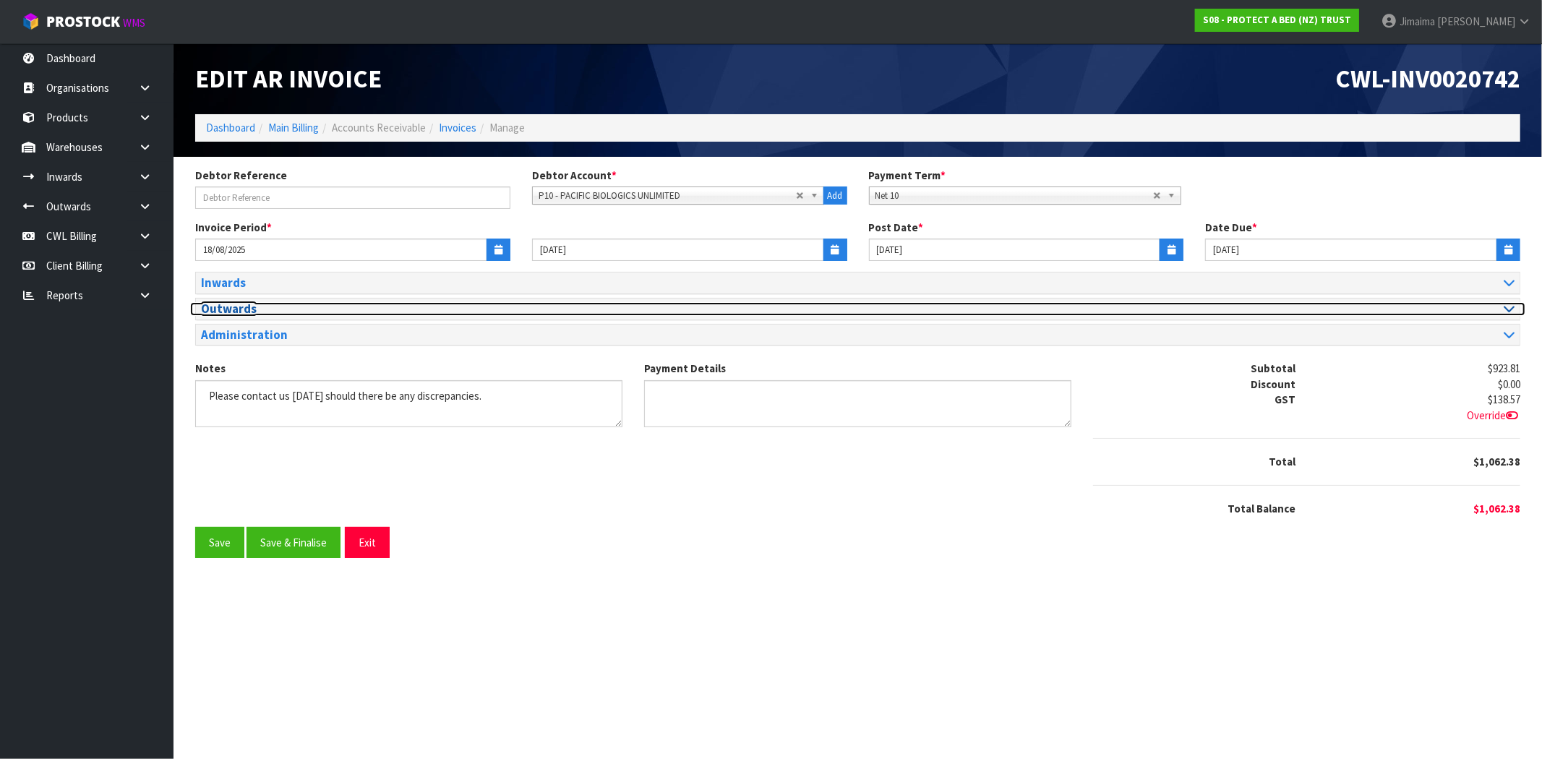
click at [263, 304] on h3 "Outwards" at bounding box center [524, 309] width 646 height 14
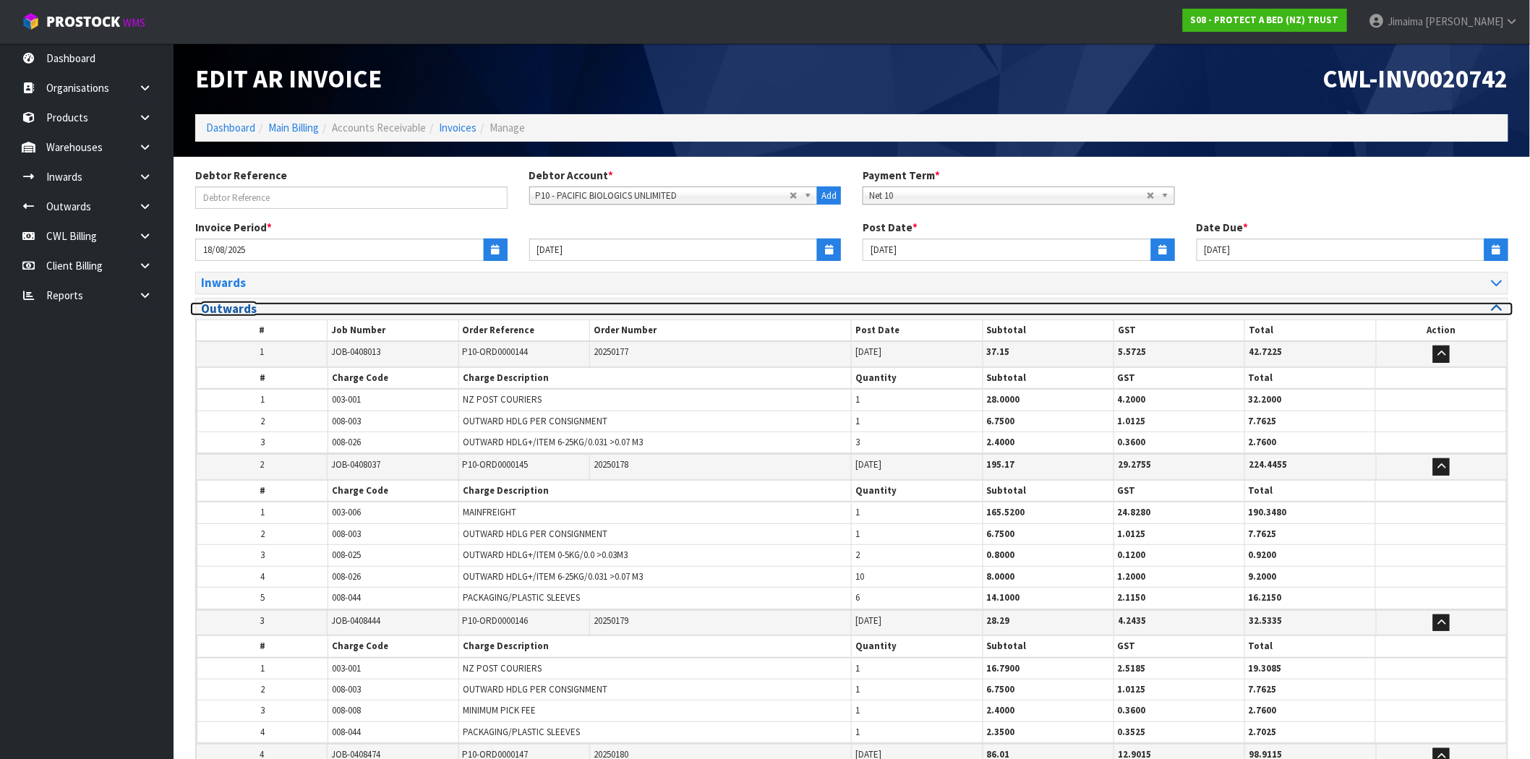
click at [263, 304] on h3 "Outwards" at bounding box center [521, 309] width 640 height 14
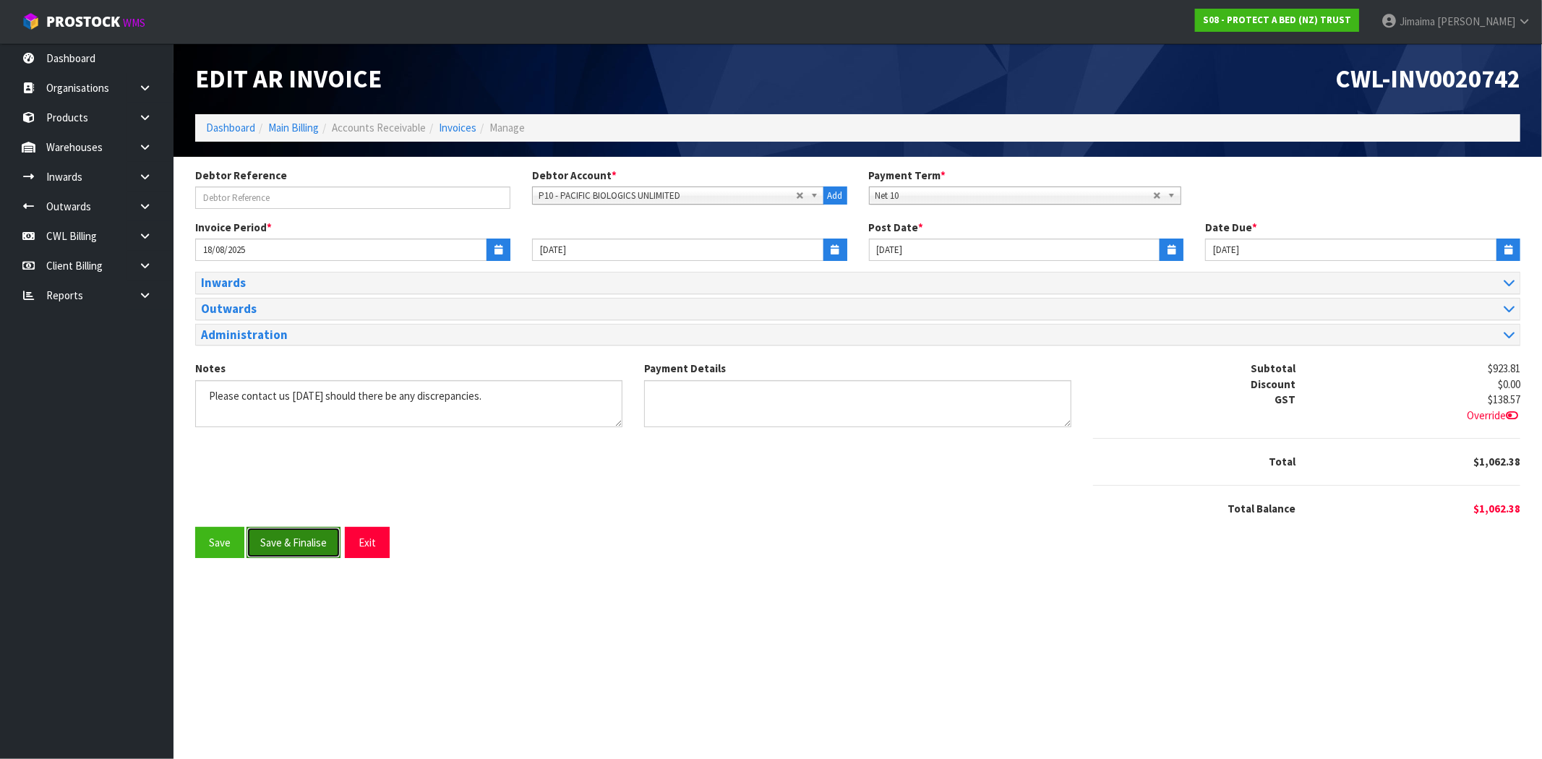
click at [293, 544] on button "Save & Finalise" at bounding box center [294, 542] width 94 height 31
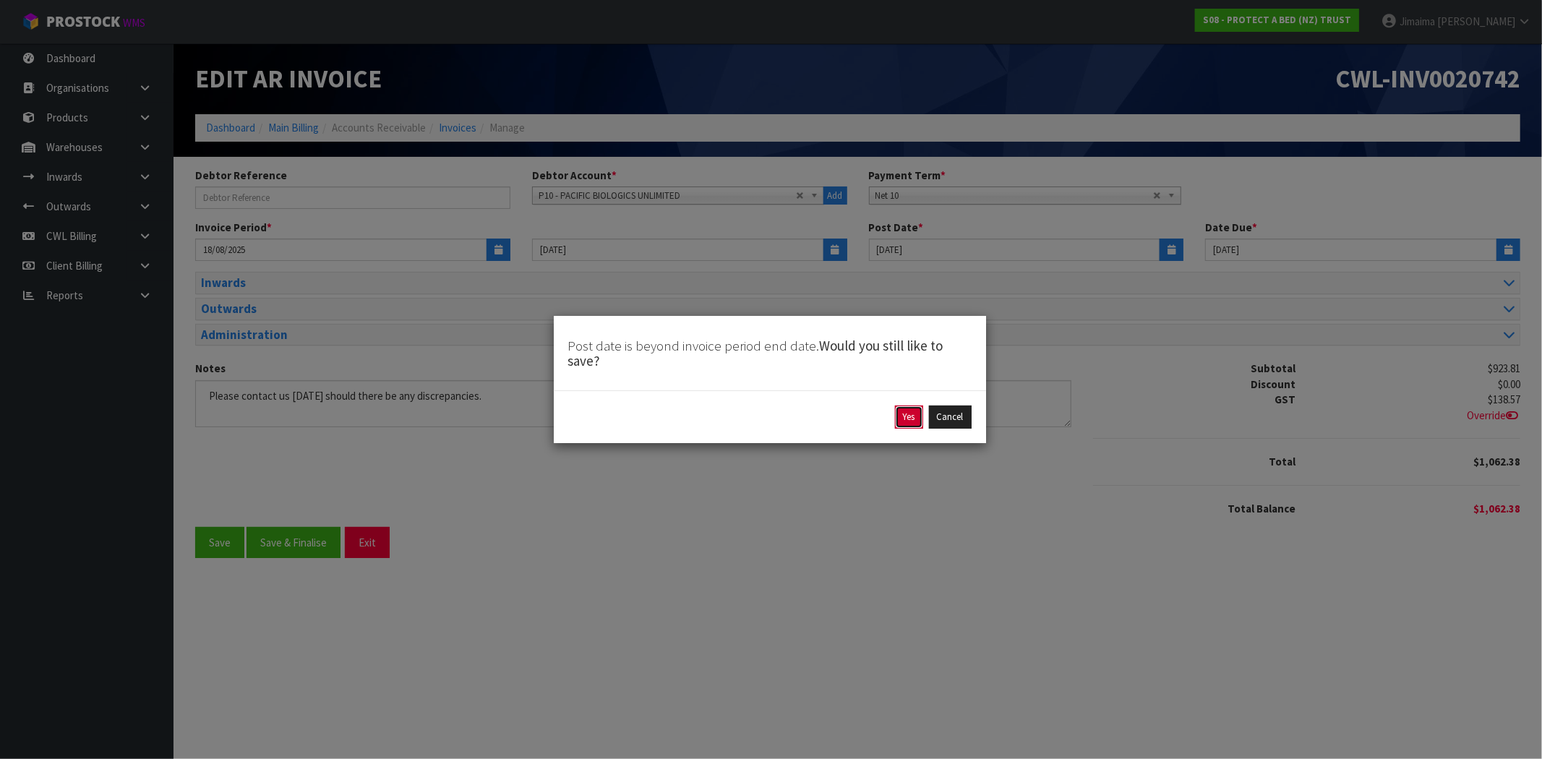
click at [909, 416] on button "Yes" at bounding box center [909, 417] width 28 height 23
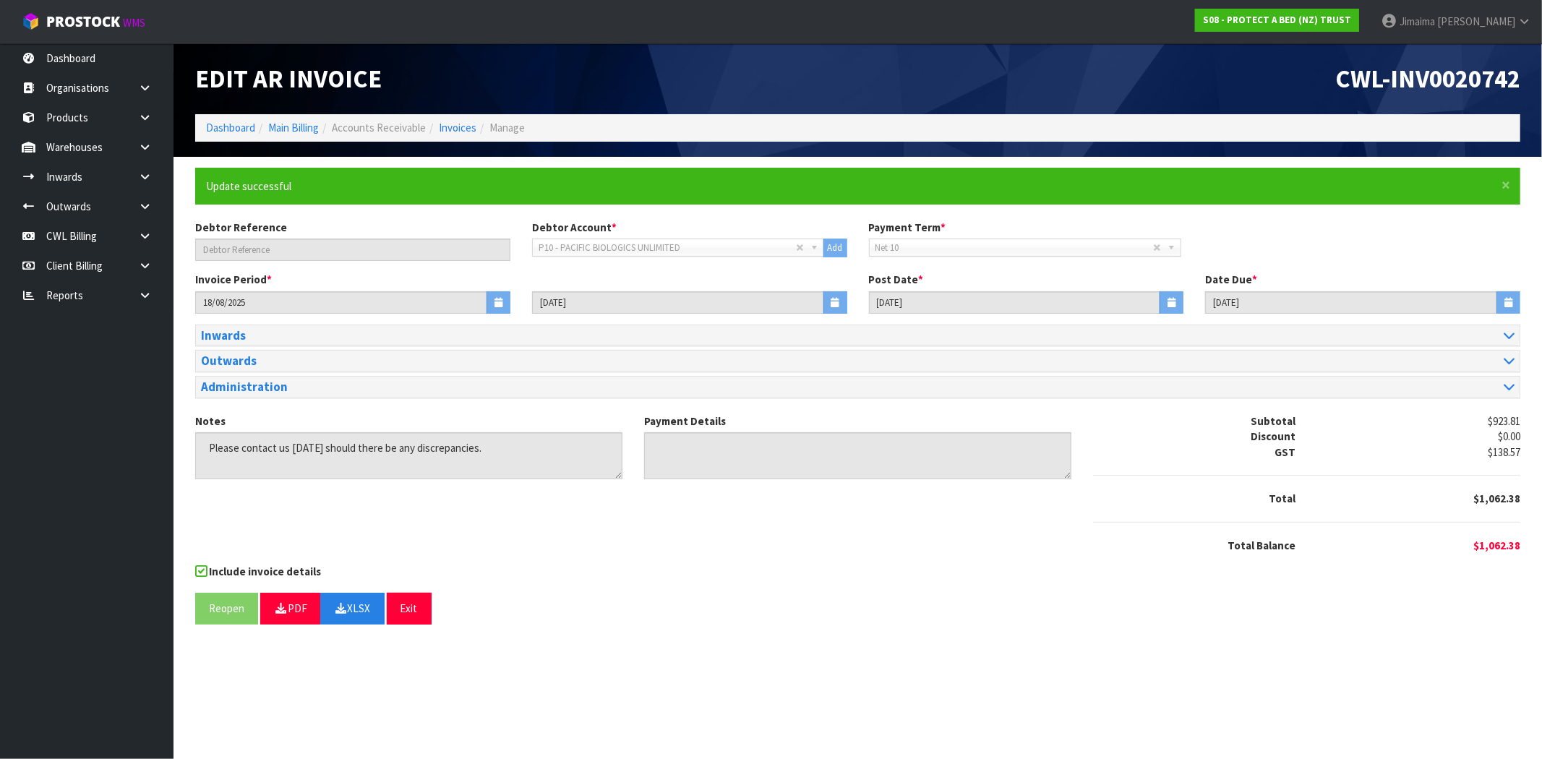
click at [656, 604] on div "Reopen PDF XLSX Exit" at bounding box center [857, 608] width 1325 height 31
click at [1335, 226] on div "Debtor Reference Debtor Account * A&P - A & P PAINTERS AKL LIMITED A00 - AGRIHE…" at bounding box center [857, 246] width 1347 height 52
click at [476, 123] on li "Manage" at bounding box center [500, 127] width 48 height 15
click at [467, 127] on link "Invoices" at bounding box center [458, 128] width 38 height 14
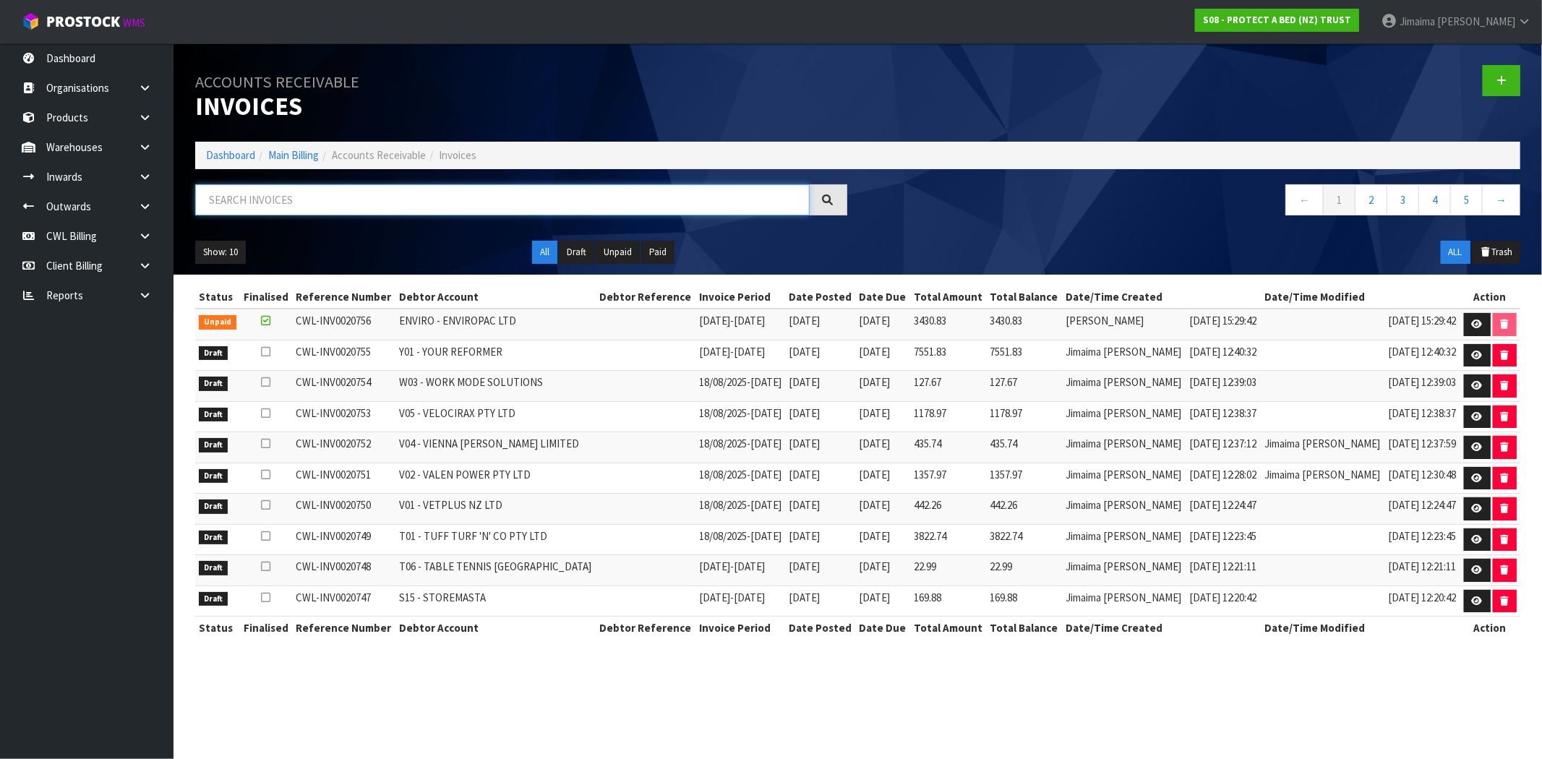
click at [318, 205] on input "text" at bounding box center [502, 199] width 615 height 31
paste input "S00"
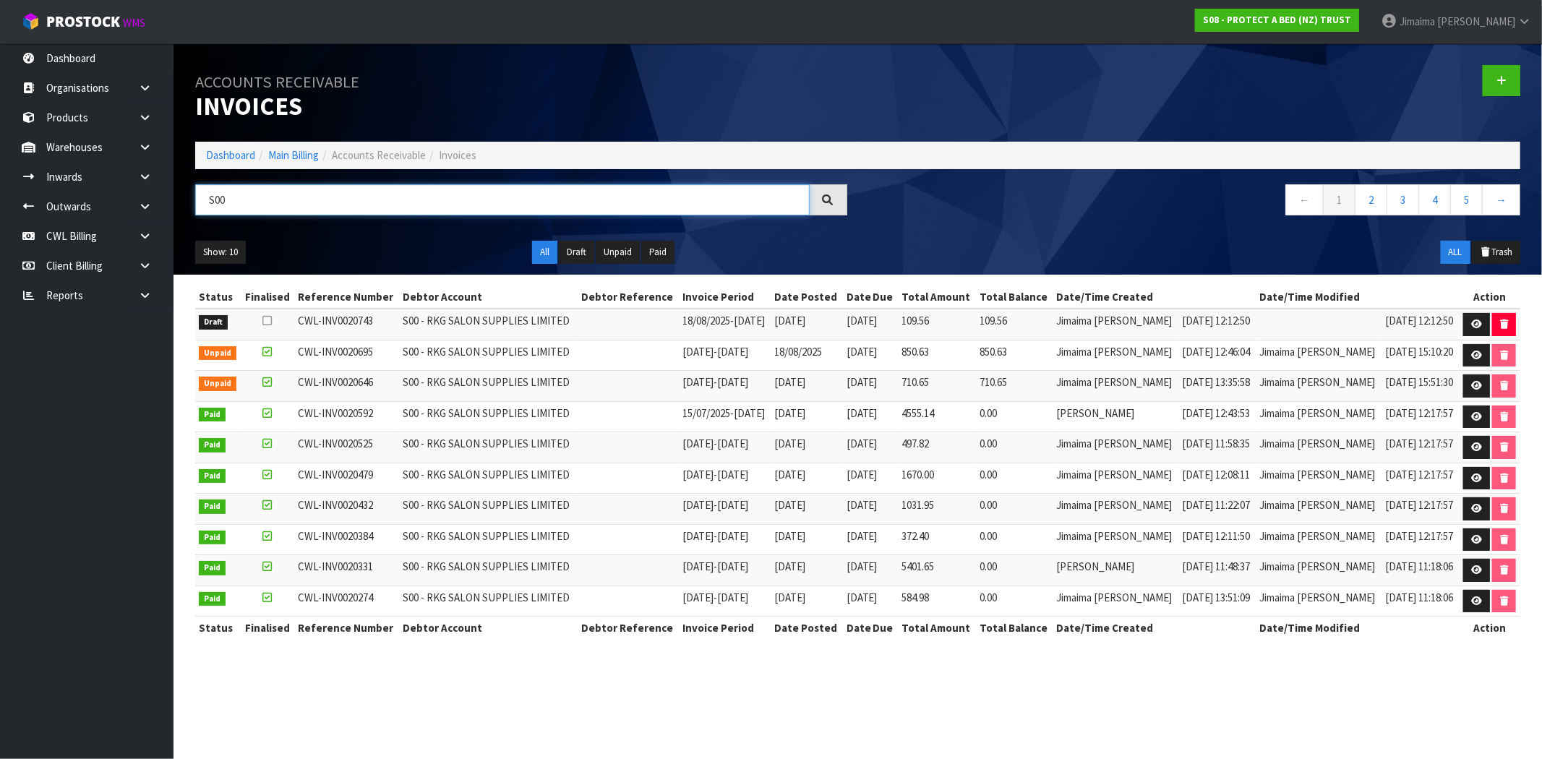
type input "S00"
drag, startPoint x: 1040, startPoint y: 322, endPoint x: 985, endPoint y: 330, distance: 54.9
click at [999, 321] on tr "Draft CWL-INV0020743 S00 - RKG SALON SUPPLIES LIMITED 18/08/2025 - 24/08/2025 2…" at bounding box center [857, 324] width 1325 height 31
click at [1374, 197] on link "2" at bounding box center [1371, 199] width 33 height 31
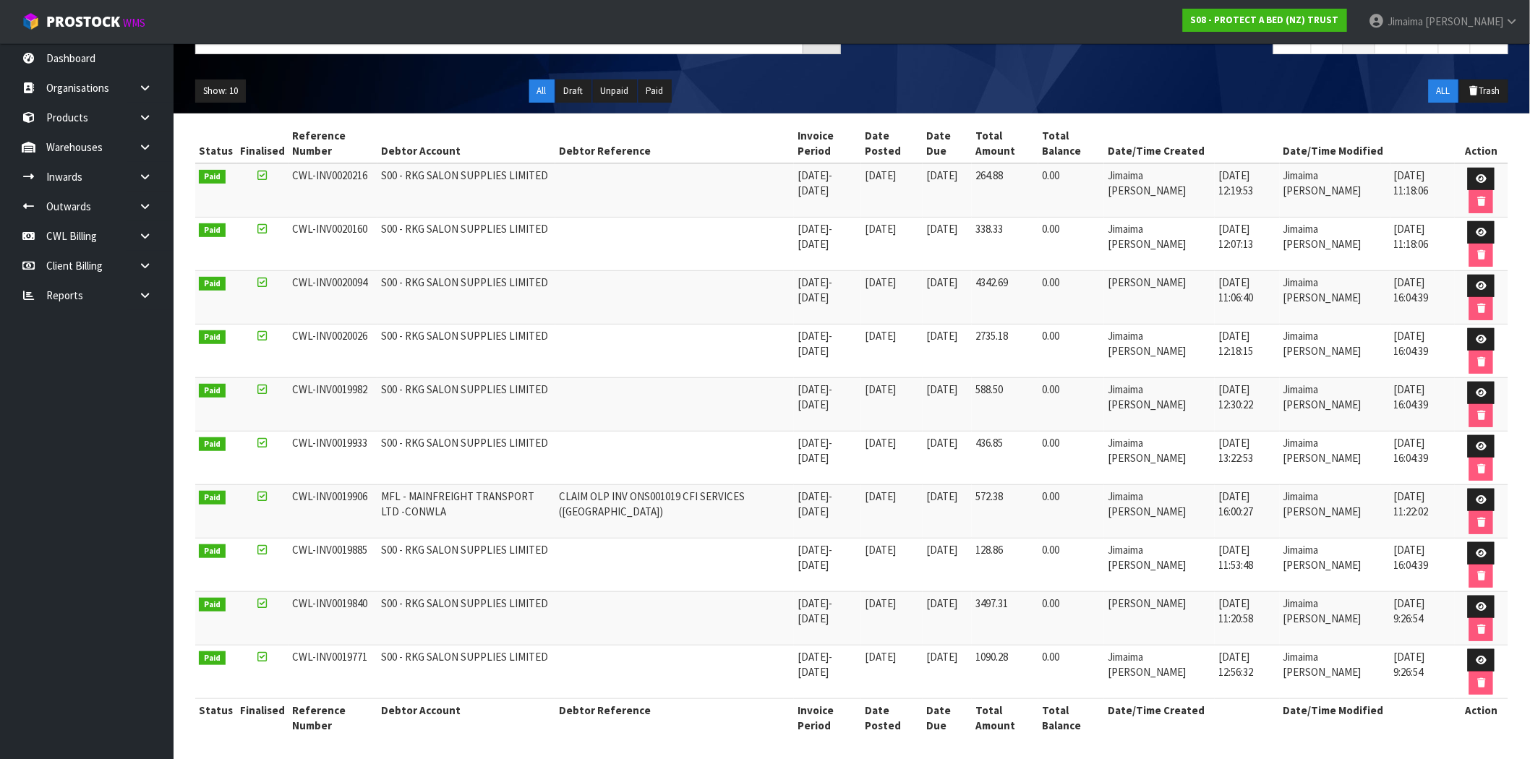
scroll to position [169, 0]
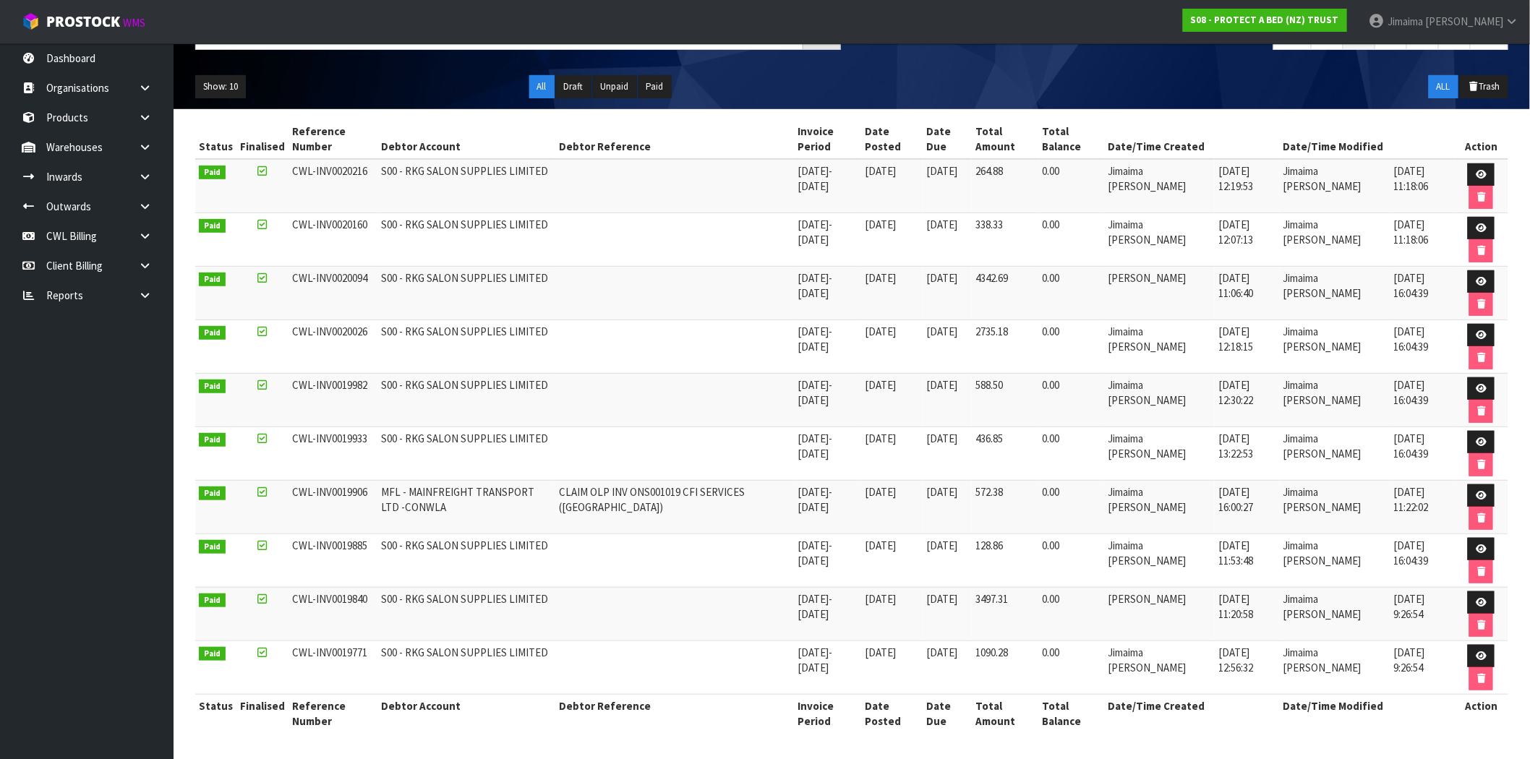
drag, startPoint x: 1330, startPoint y: 229, endPoint x: 1320, endPoint y: 146, distance: 83.8
click at [1215, 200] on td "16/06/2025 12:19:53" at bounding box center [1247, 186] width 64 height 54
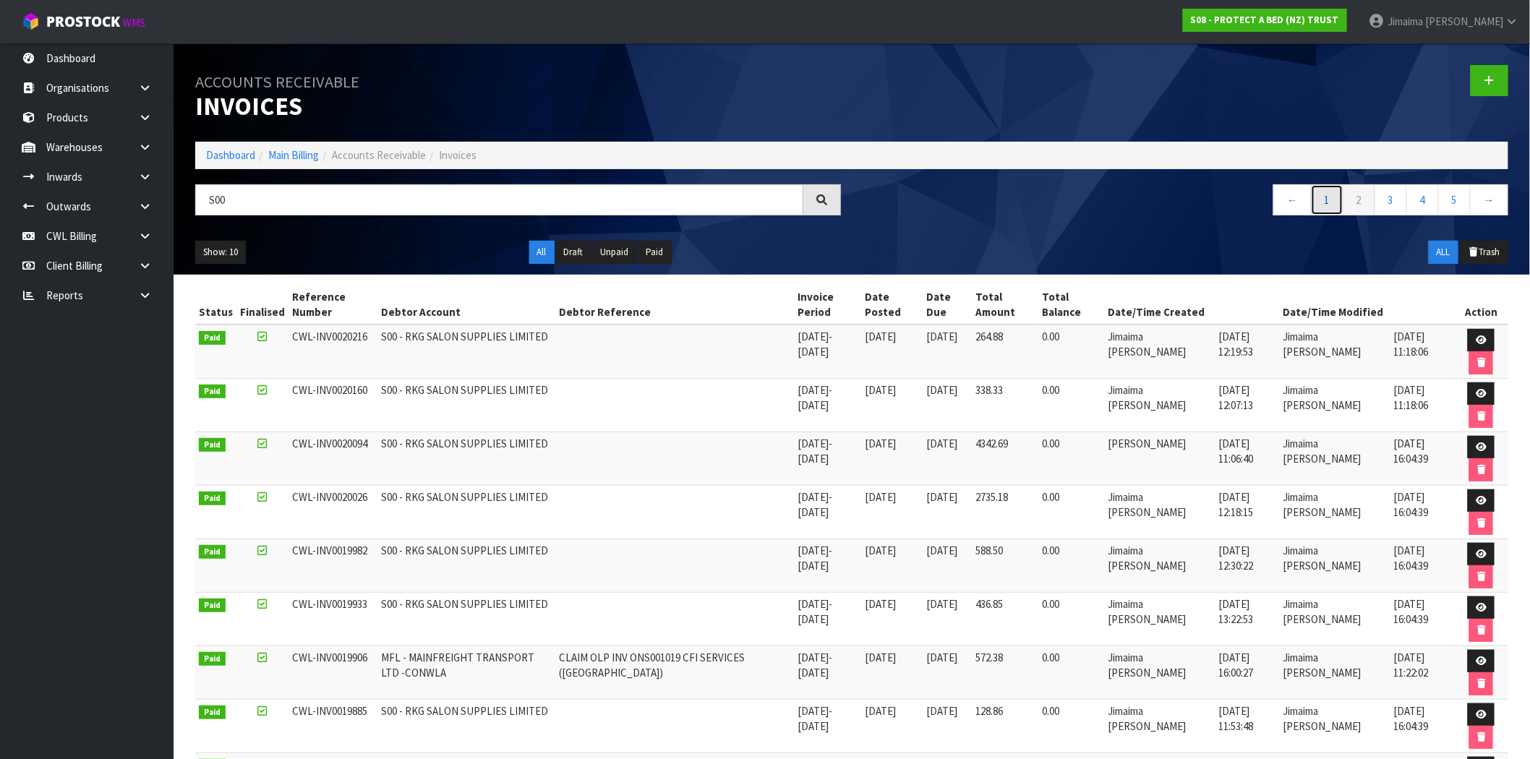
click at [1336, 194] on link "1" at bounding box center [1327, 199] width 33 height 31
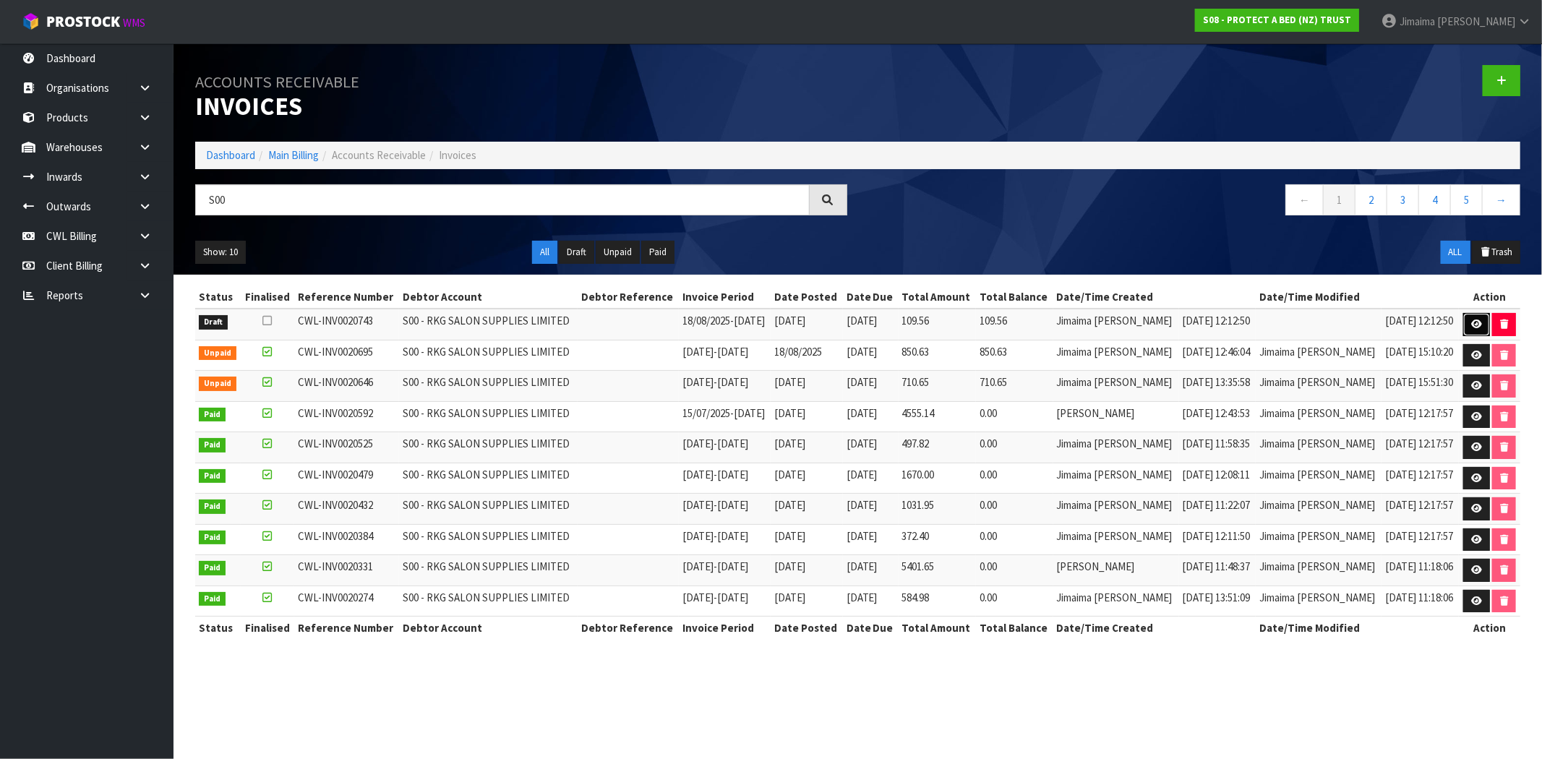
click at [1473, 322] on icon at bounding box center [1476, 324] width 11 height 9
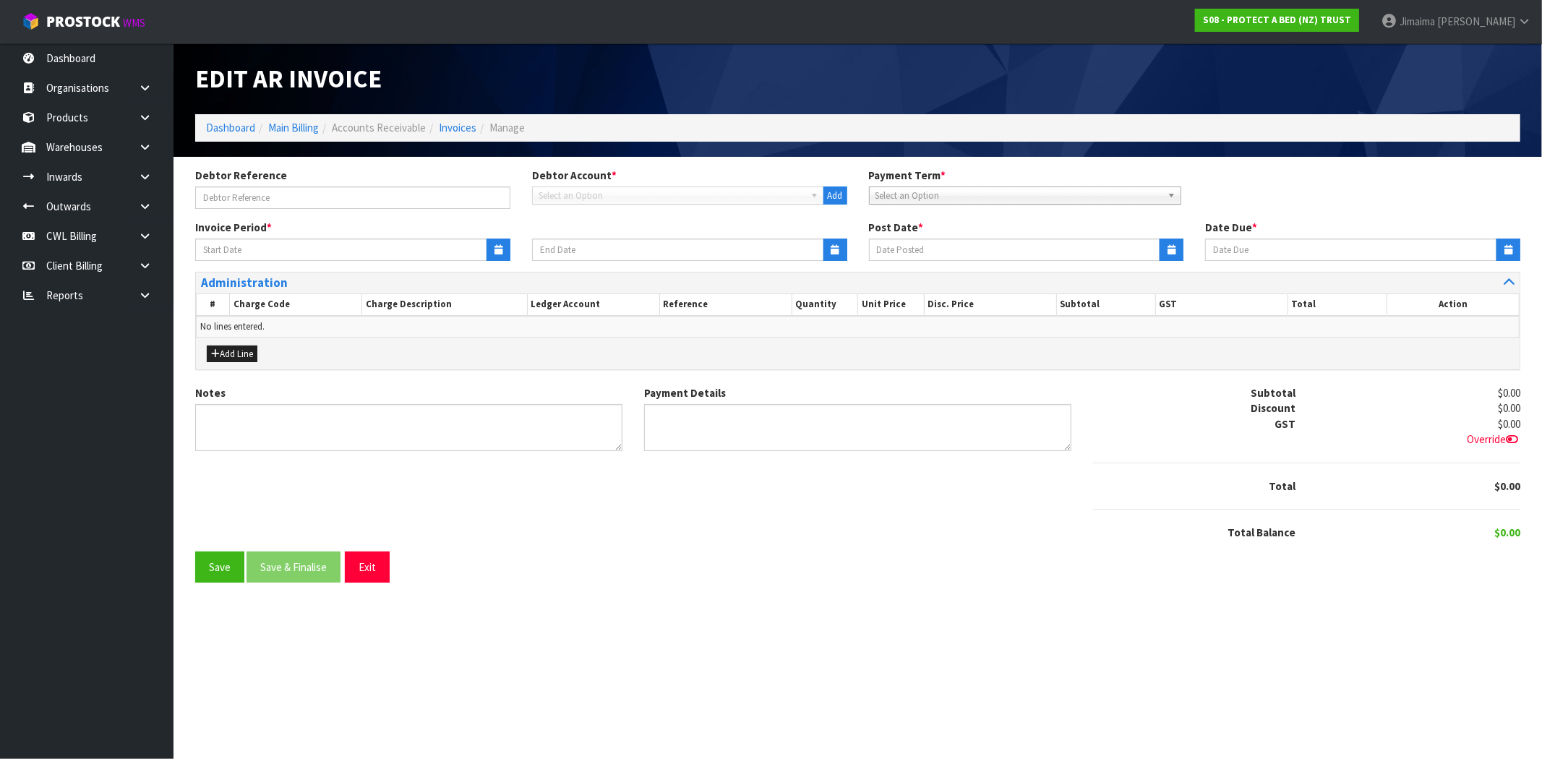
type input "18/08/2025"
type input "[DATE]"
type textarea "Please contact us within 7 days should there be any discrepancies."
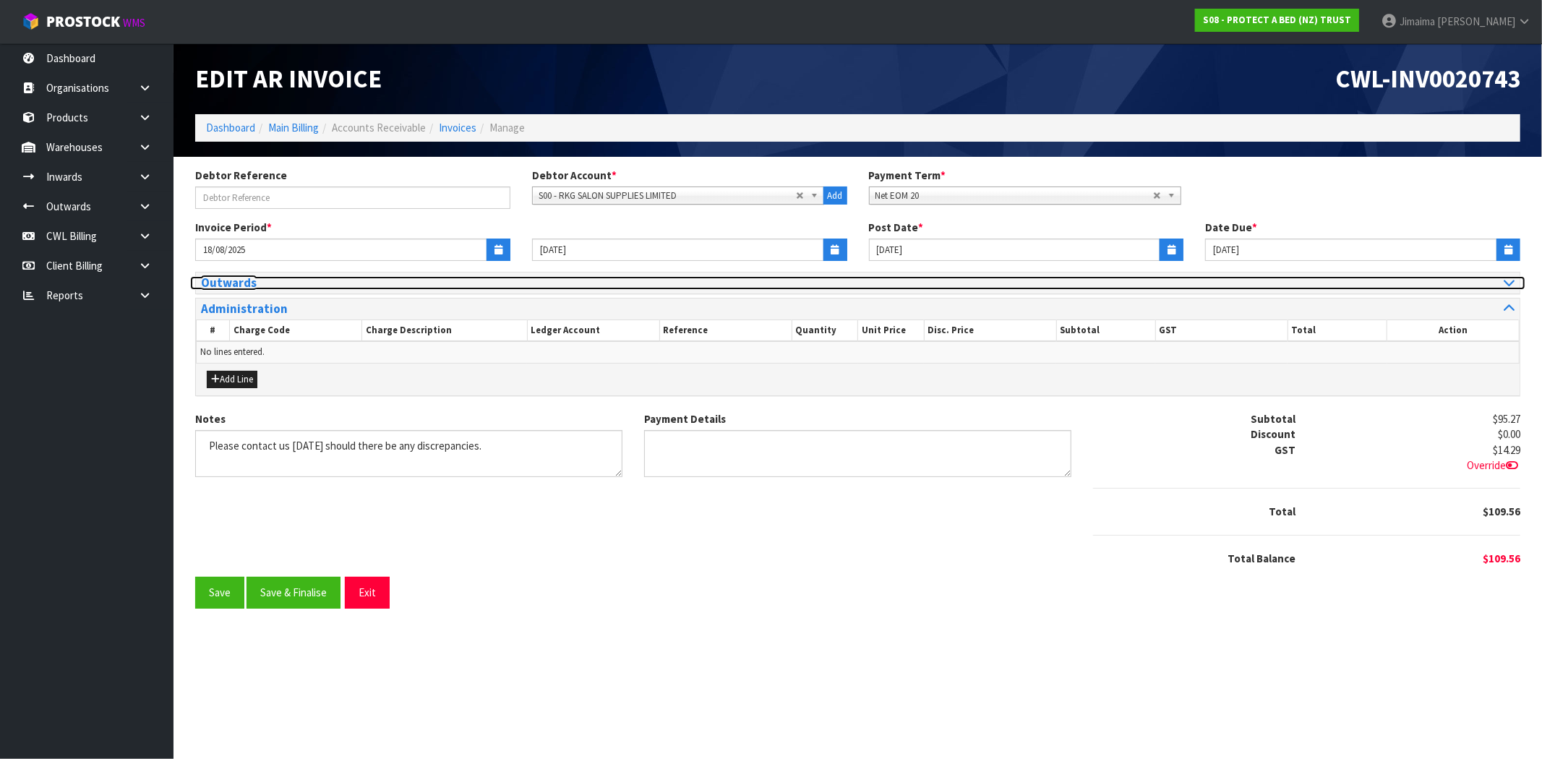
drag, startPoint x: 263, startPoint y: 279, endPoint x: 273, endPoint y: 320, distance: 42.3
click at [262, 279] on h3 "Outwards" at bounding box center [524, 283] width 646 height 14
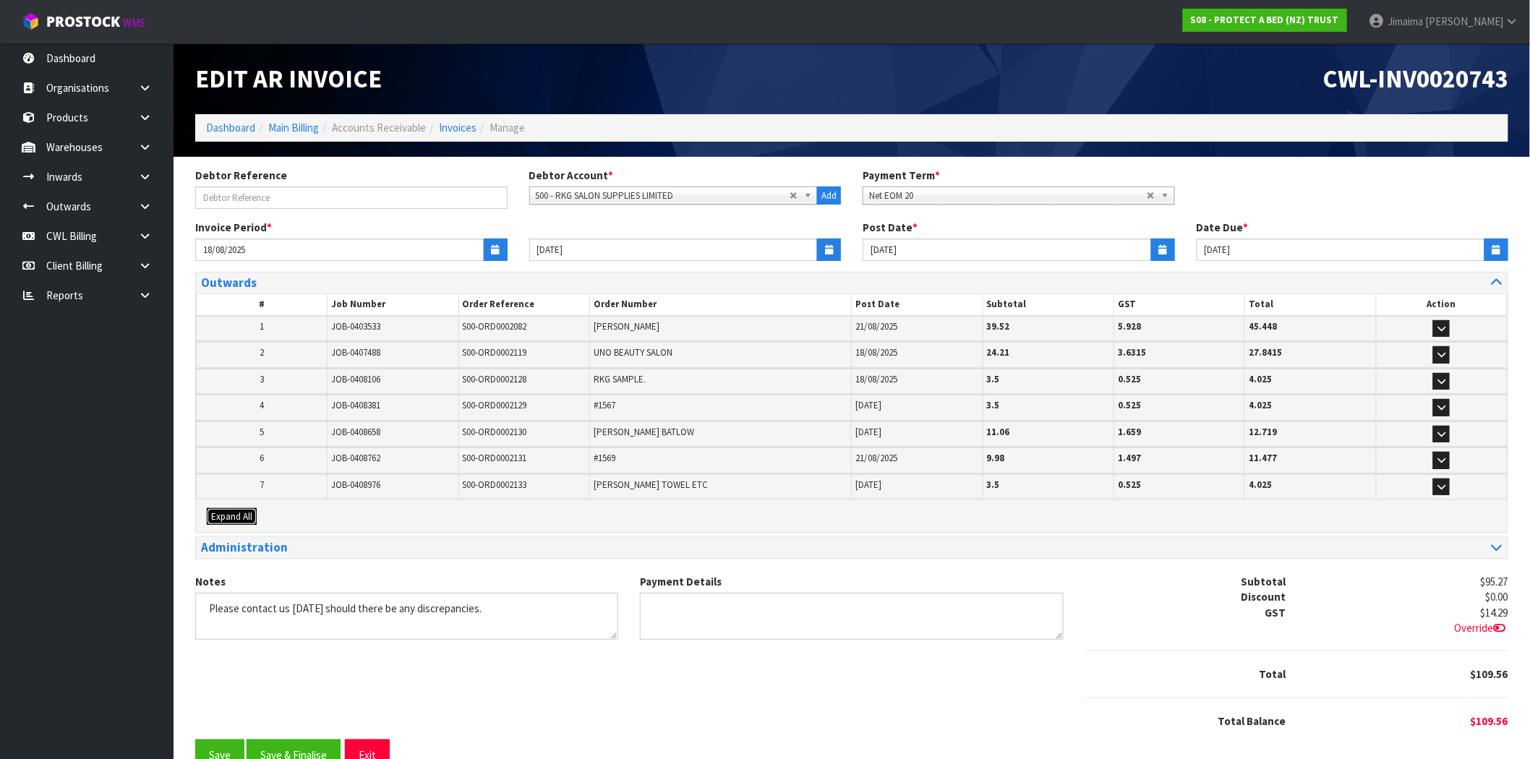
click at [246, 508] on button "Expand All" at bounding box center [232, 516] width 50 height 17
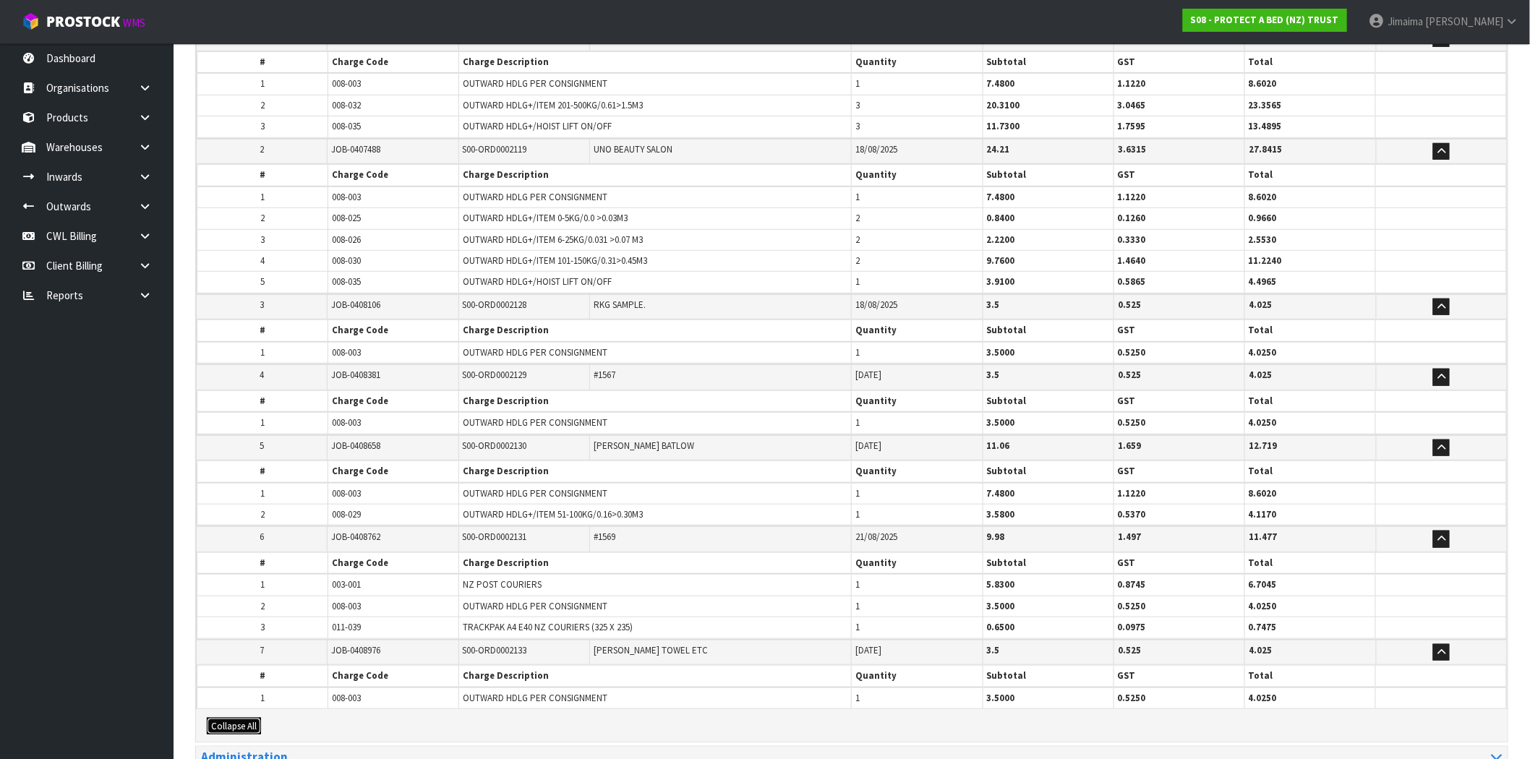
scroll to position [267, 0]
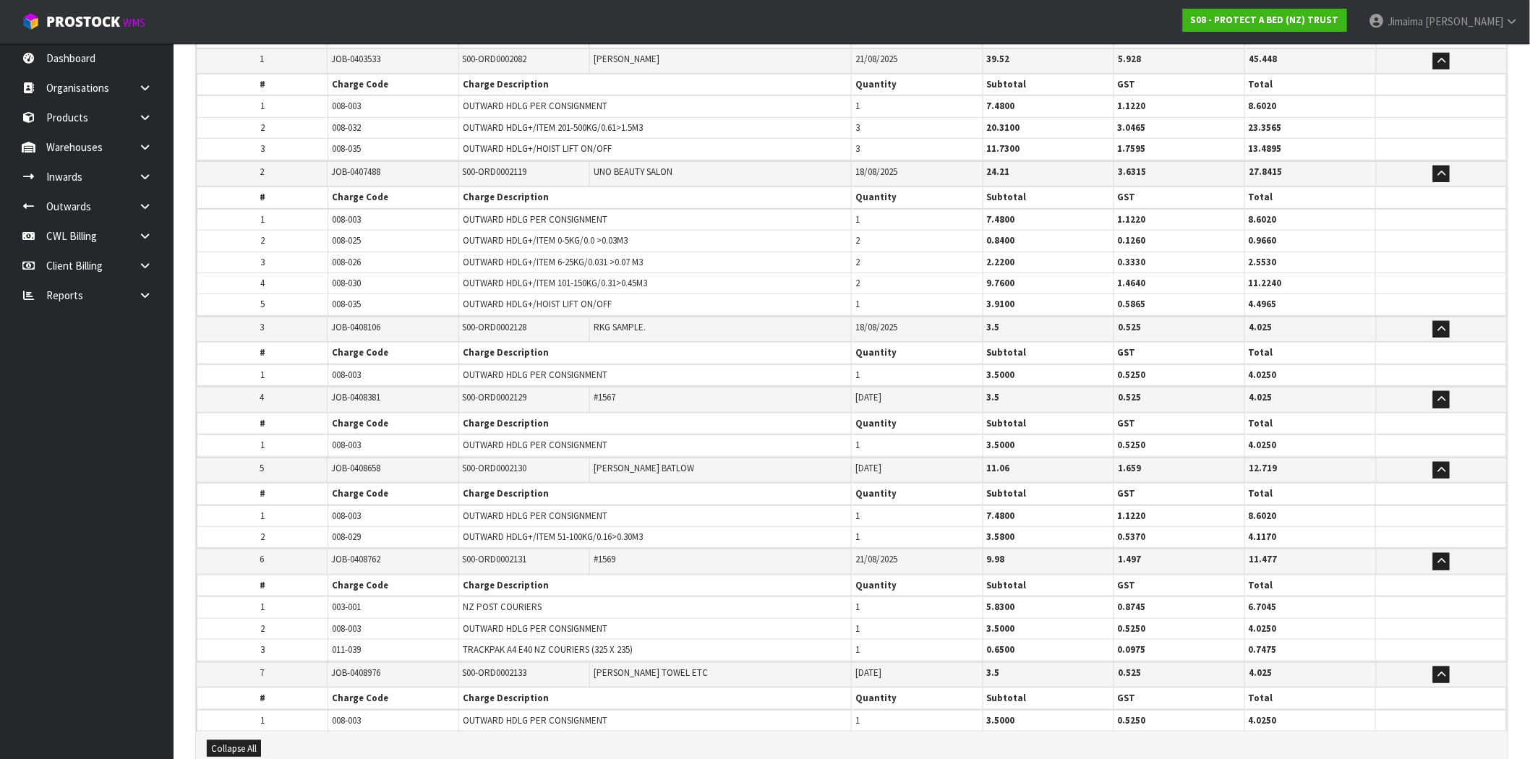
click at [476, 415] on th "Charge Description" at bounding box center [655, 424] width 393 height 22
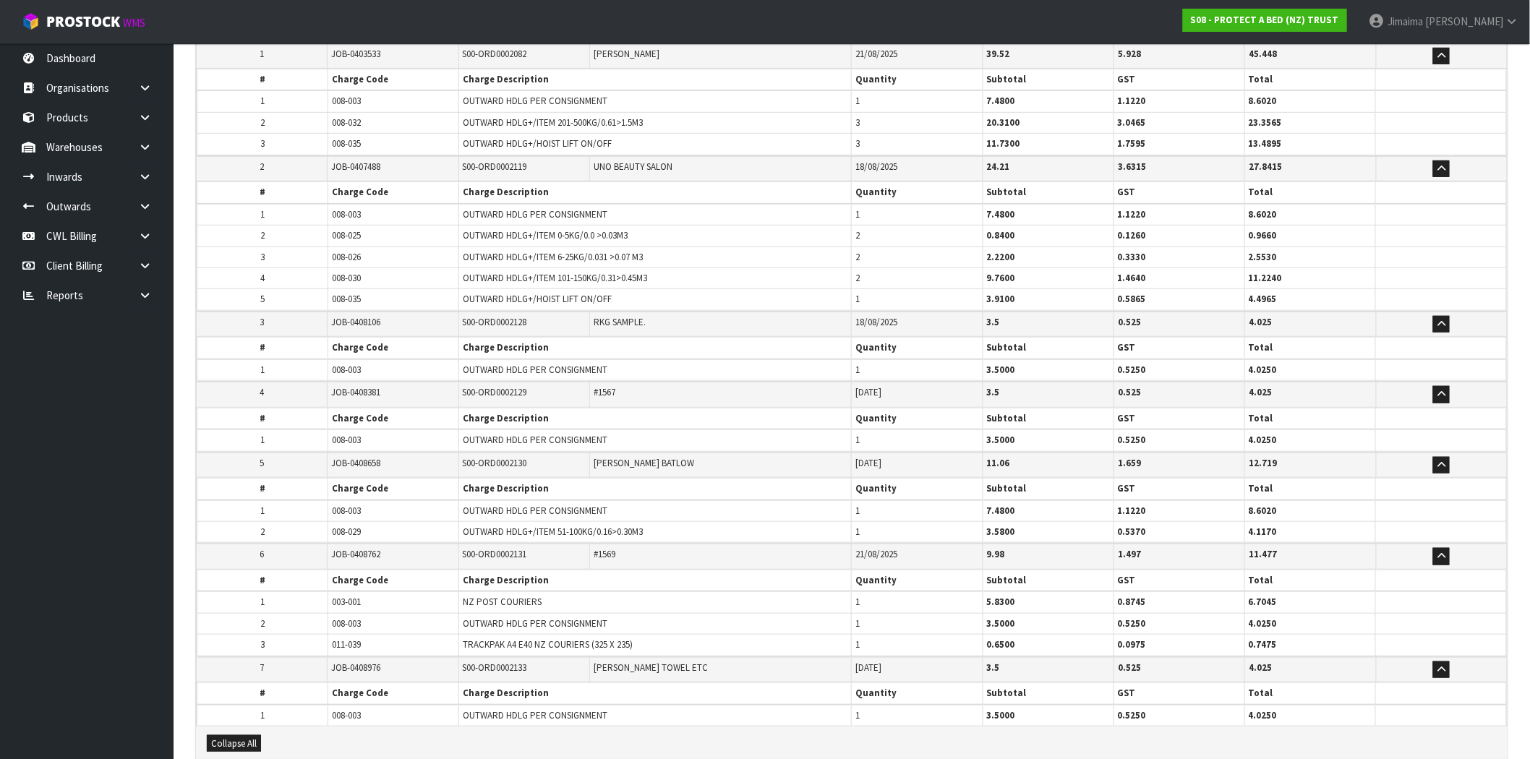
scroll to position [126, 0]
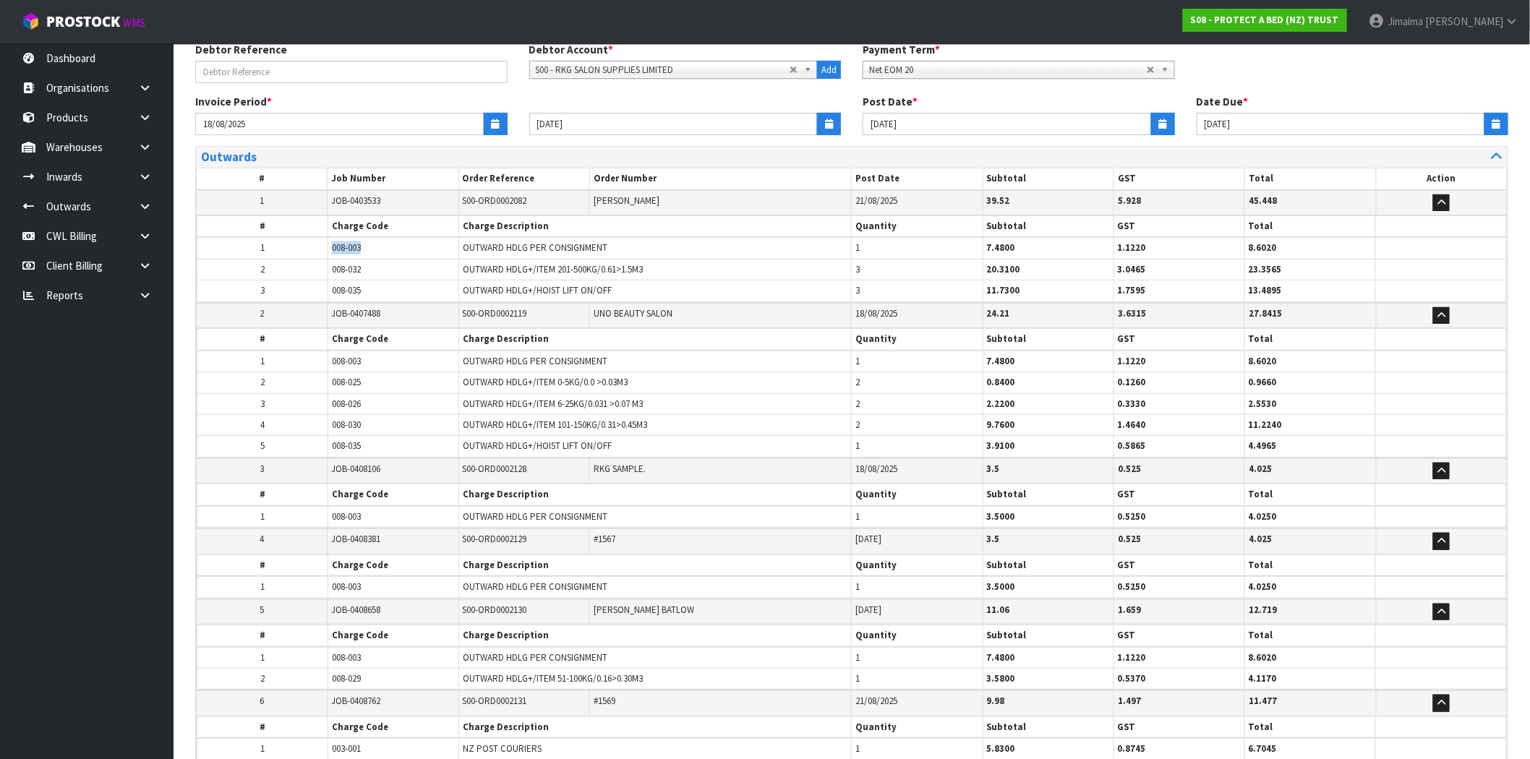
click at [292, 244] on tr "1 008-003 OUTWARD HDLG PER CONSIGNMENT 1 7.4800 1.1220 8.6020" at bounding box center [851, 248] width 1309 height 22
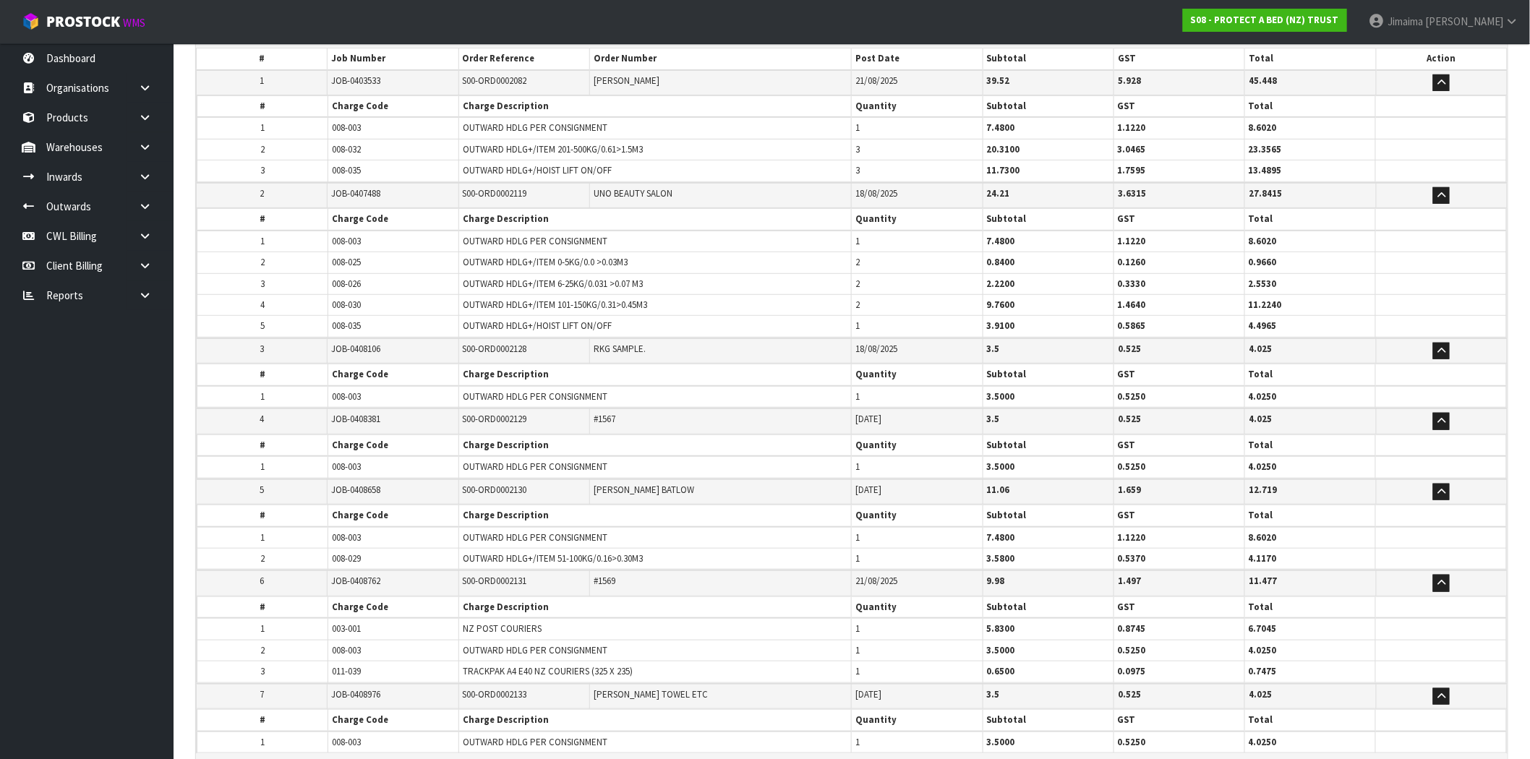
scroll to position [528, 0]
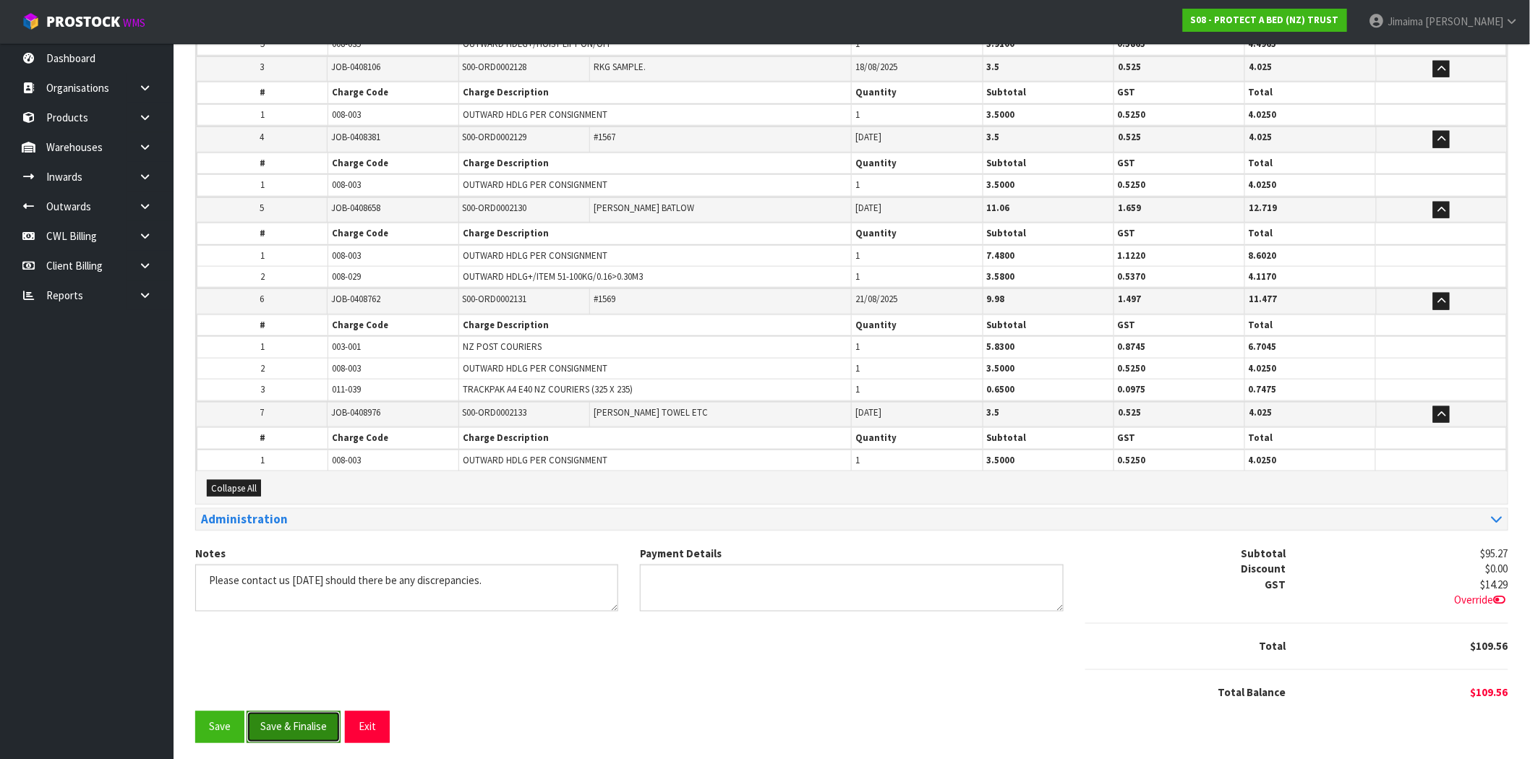
click at [284, 730] on button "Save & Finalise" at bounding box center [294, 726] width 94 height 31
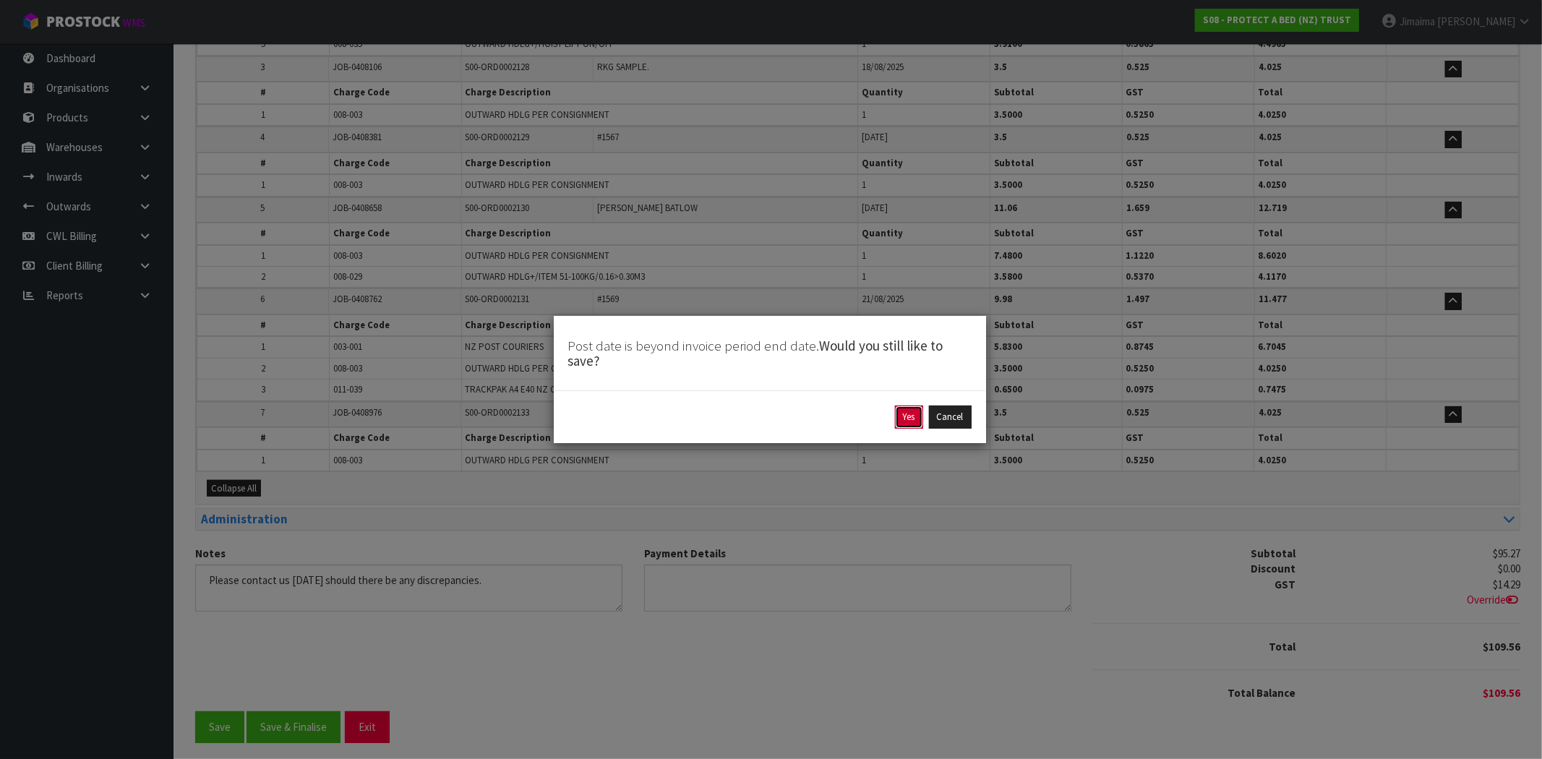
click at [912, 428] on button "Yes" at bounding box center [909, 417] width 28 height 23
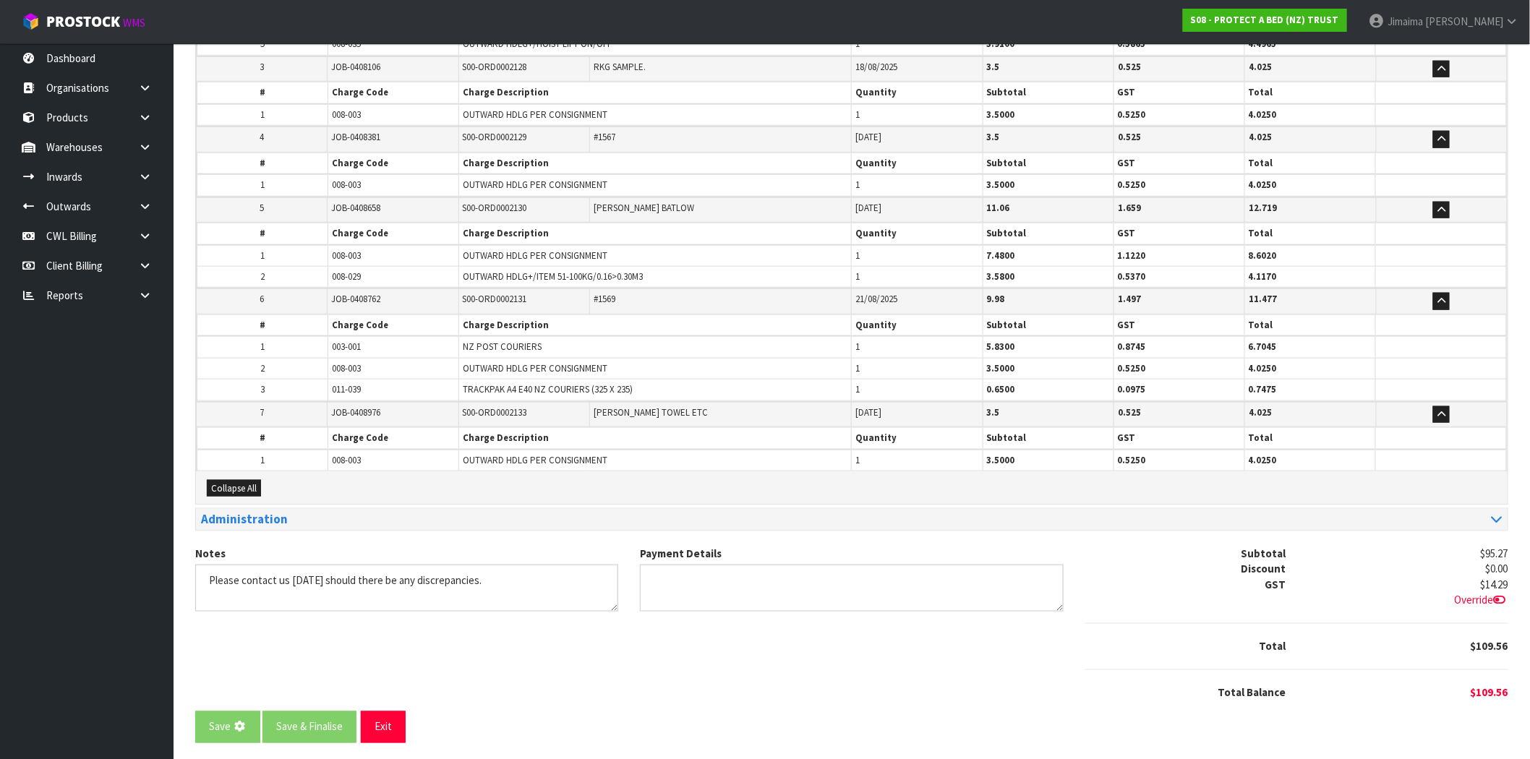
scroll to position [0, 0]
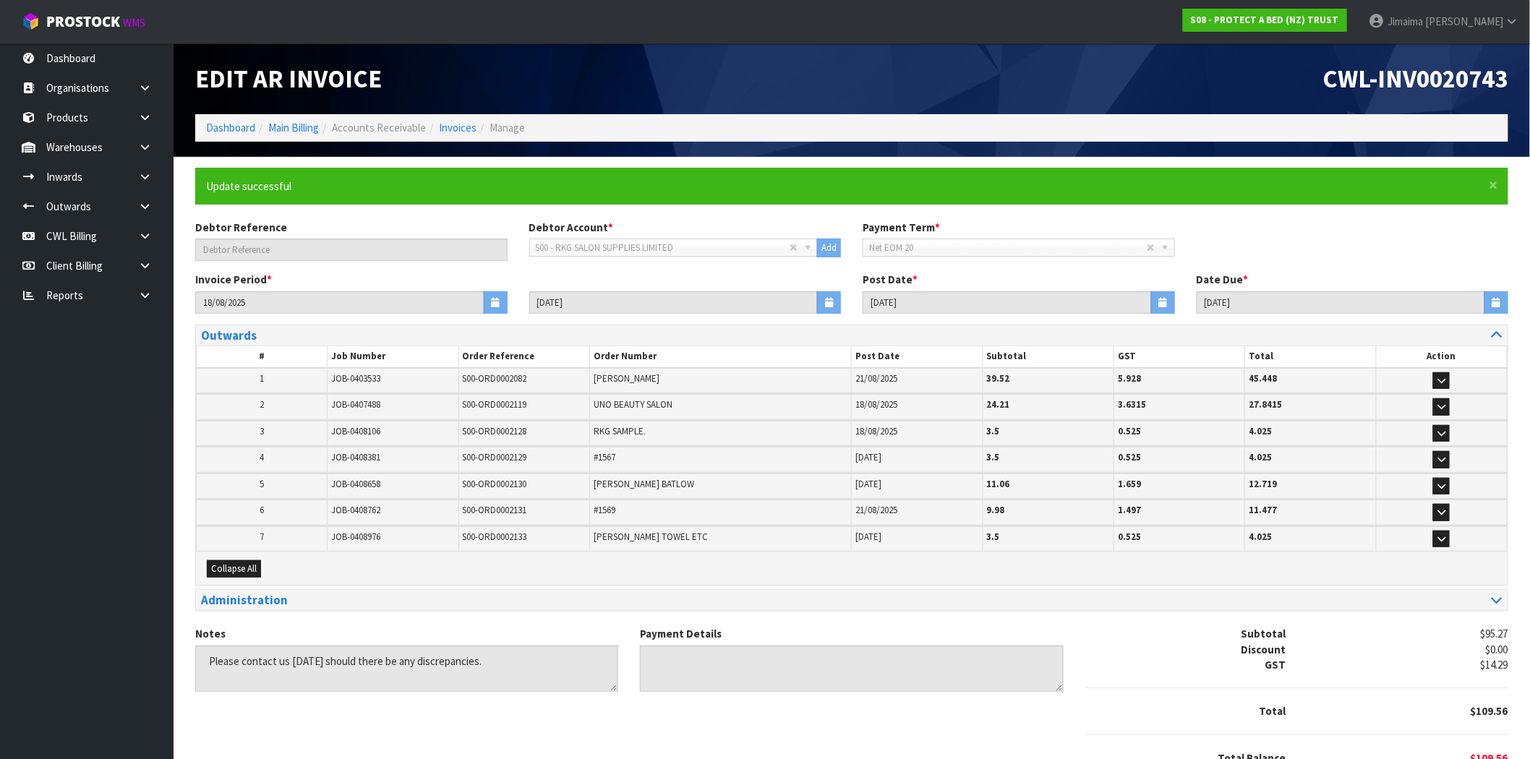
click at [538, 75] on h1 "Edit AR Invoice" at bounding box center [518, 78] width 646 height 27
click at [448, 134] on link "Invoices" at bounding box center [458, 128] width 38 height 14
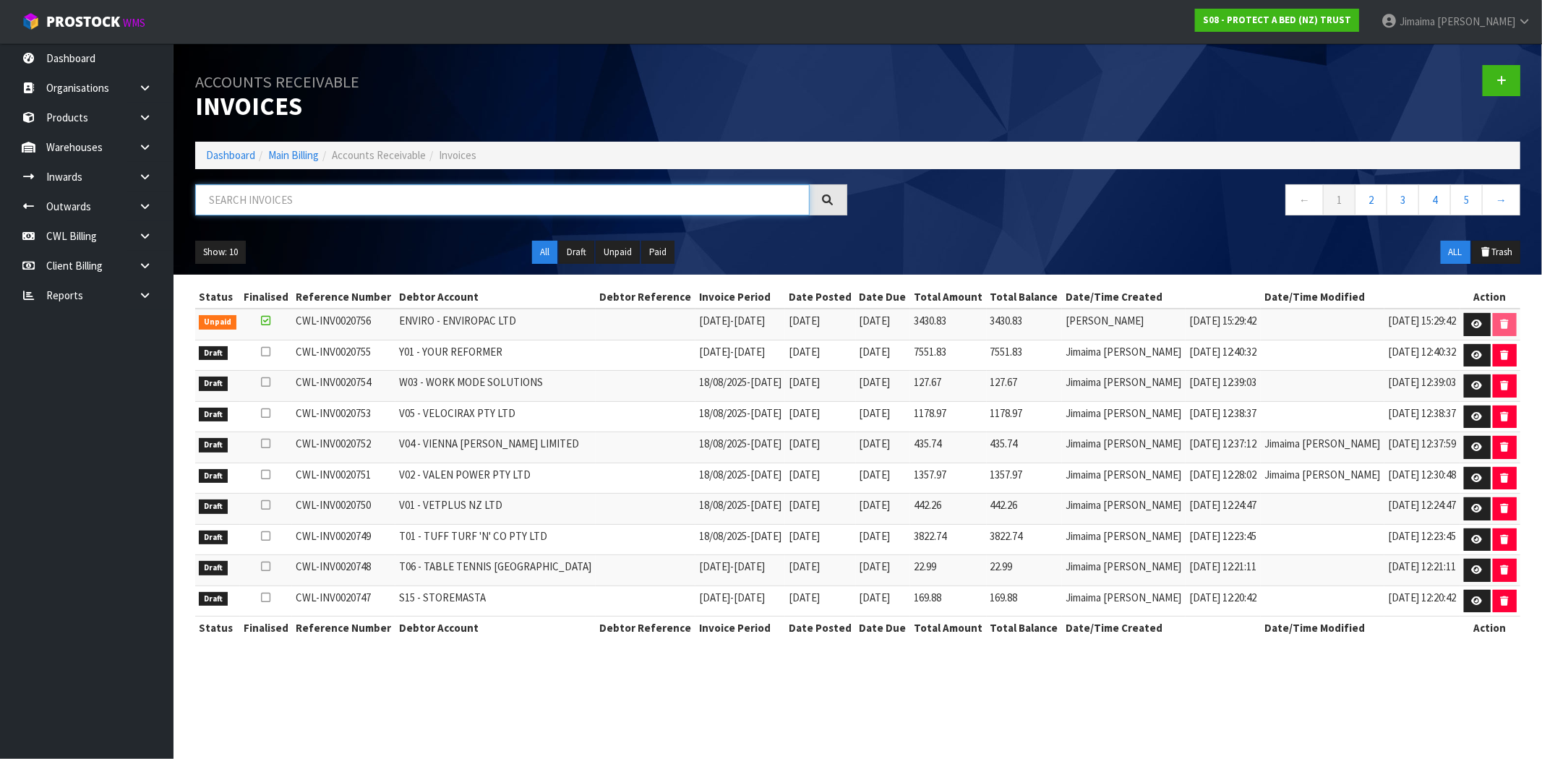
drag, startPoint x: 251, startPoint y: 206, endPoint x: 421, endPoint y: 182, distance: 171.6
click at [251, 205] on input "text" at bounding box center [502, 199] width 615 height 31
paste input "S01"
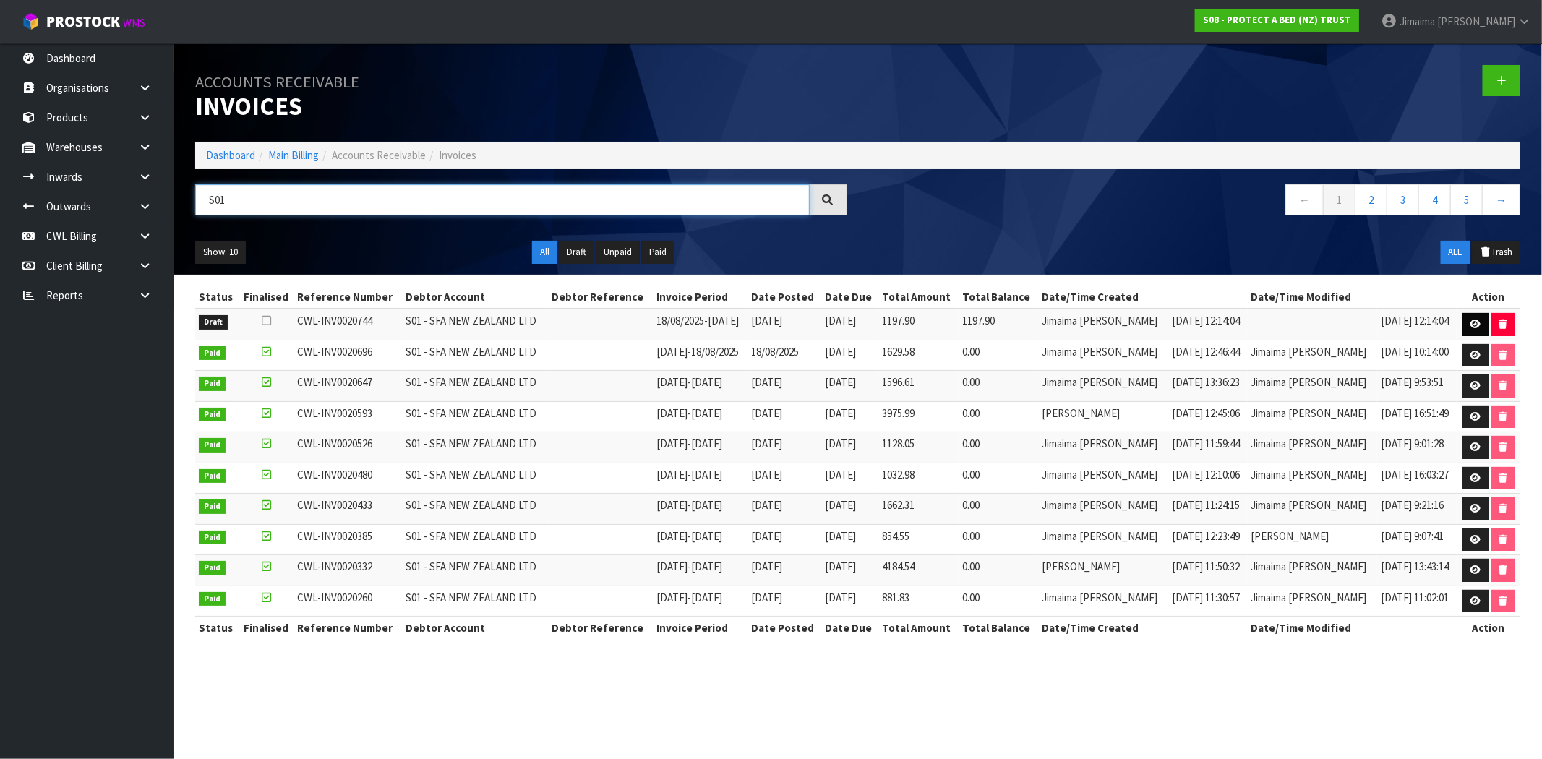
type input "S01"
click at [1478, 322] on icon at bounding box center [1476, 324] width 11 height 9
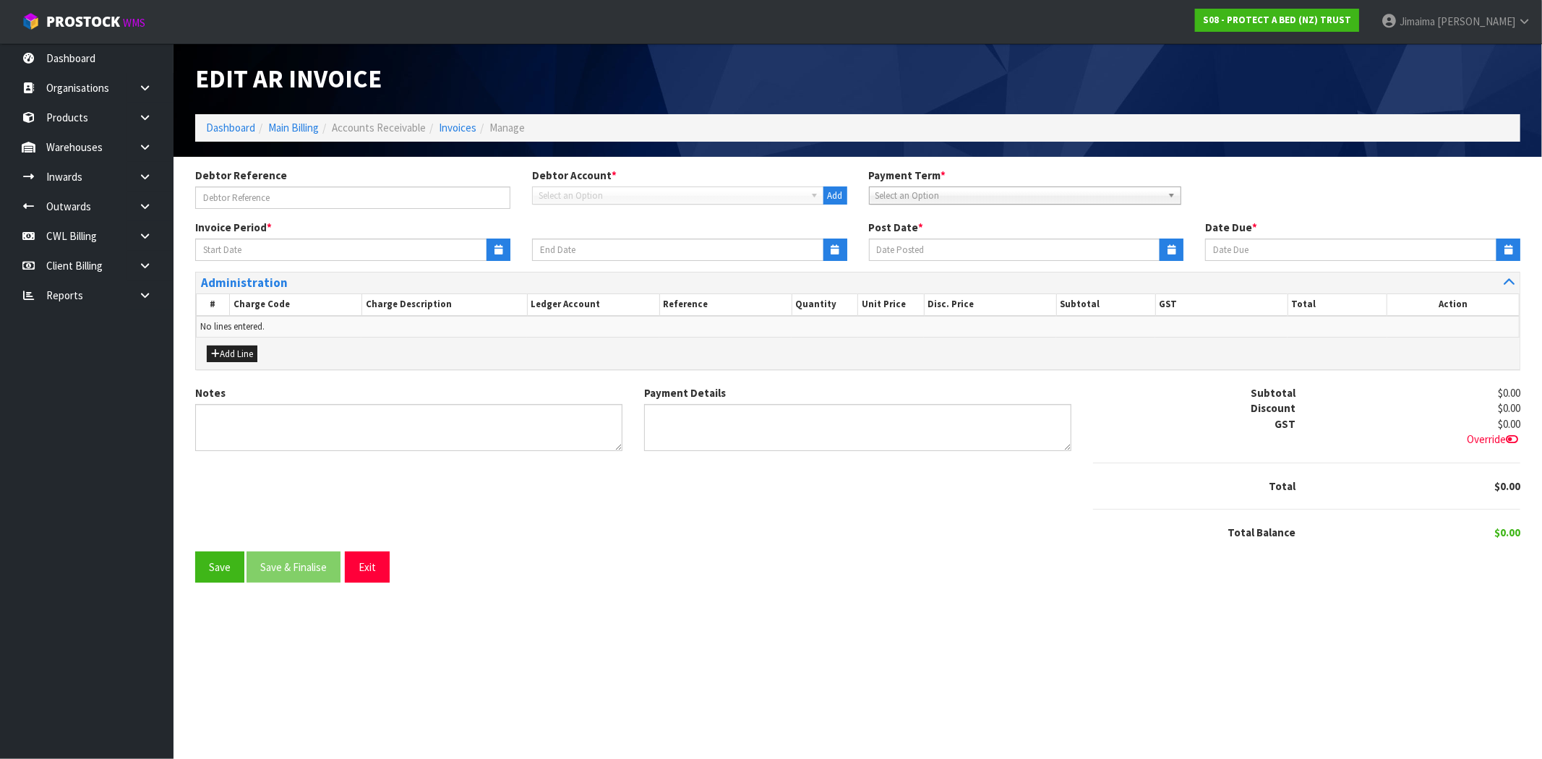
type input "18/08/2025"
type input "[DATE]"
type input "10/09/2025"
type textarea "Please contact us within 7 days should there be any discrepancies."
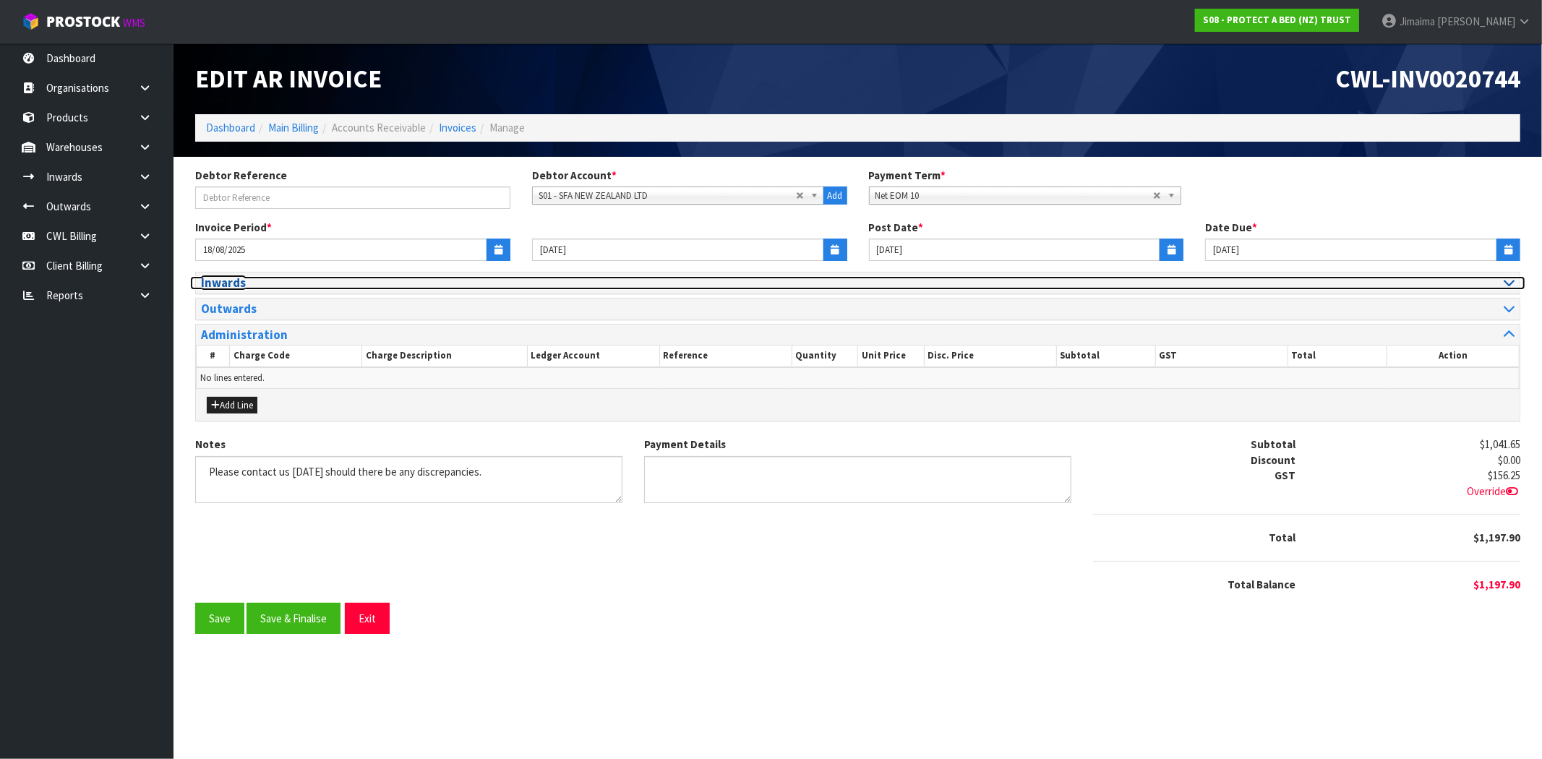
click at [228, 283] on h3 "Inwards" at bounding box center [524, 283] width 646 height 14
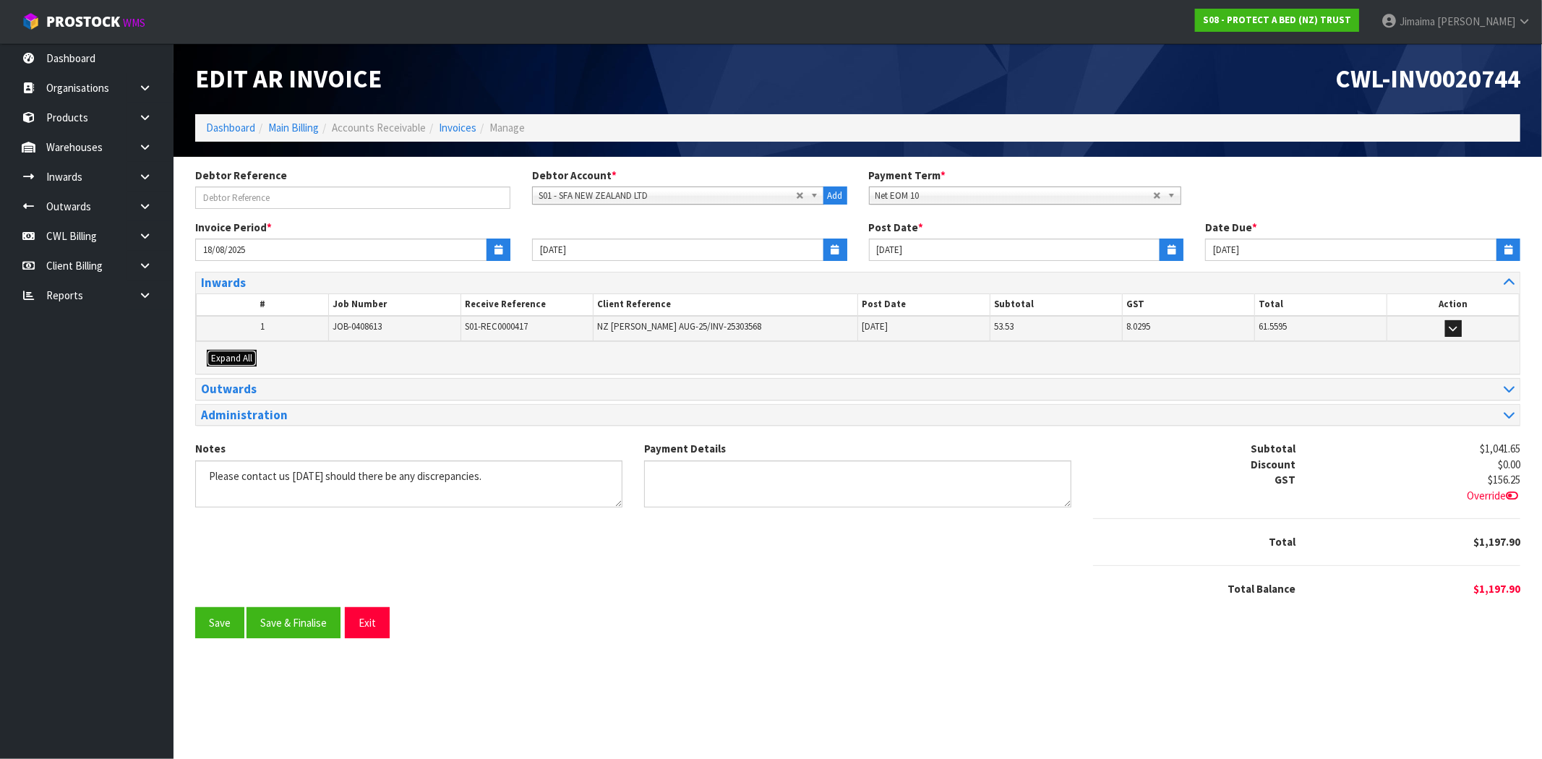
drag, startPoint x: 233, startPoint y: 356, endPoint x: 259, endPoint y: 346, distance: 27.9
click at [236, 354] on span "Expand All" at bounding box center [231, 358] width 41 height 12
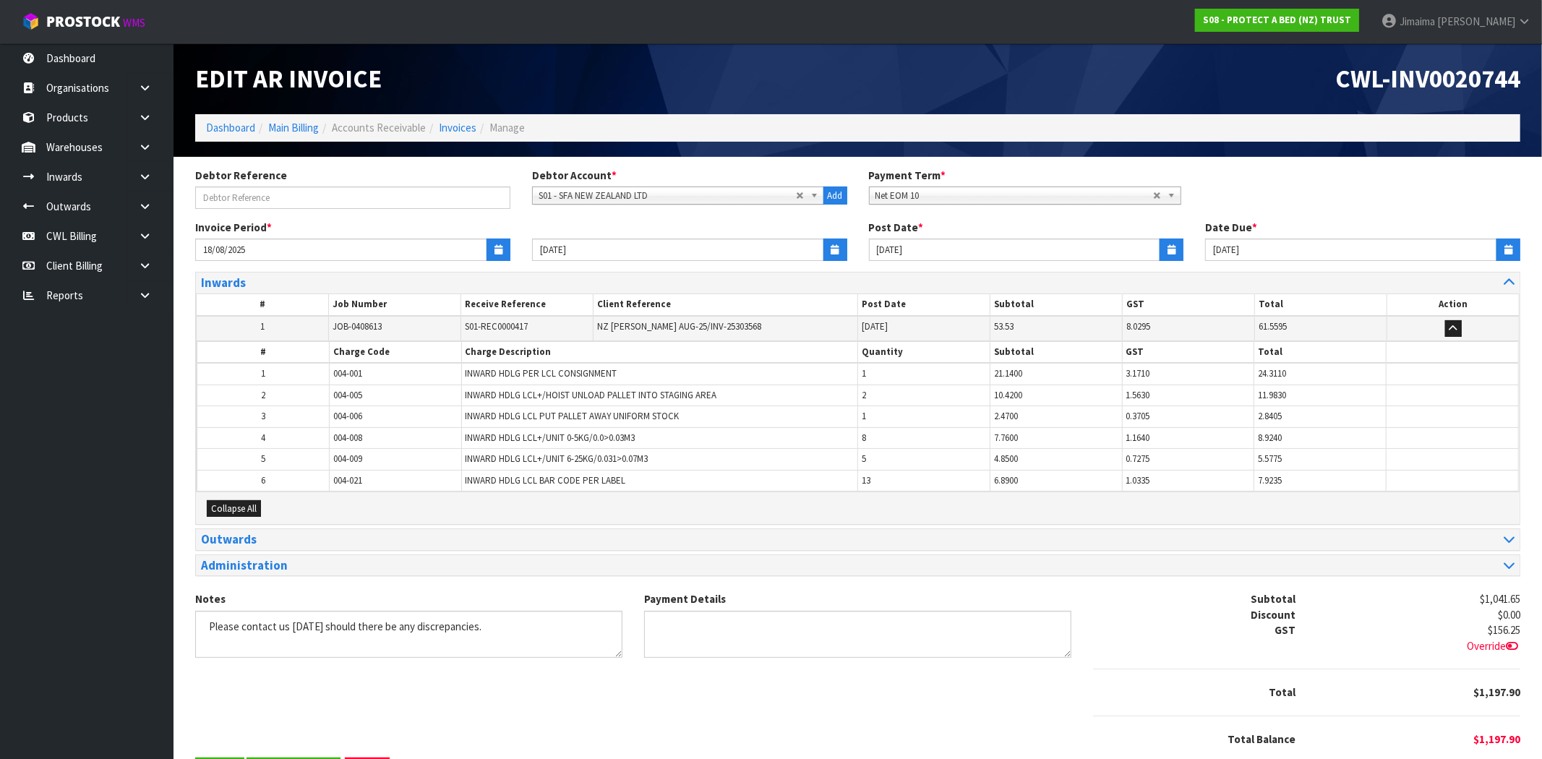
drag, startPoint x: 259, startPoint y: 346, endPoint x: 259, endPoint y: 338, distance: 8.0
click at [260, 346] on th "#" at bounding box center [263, 353] width 132 height 22
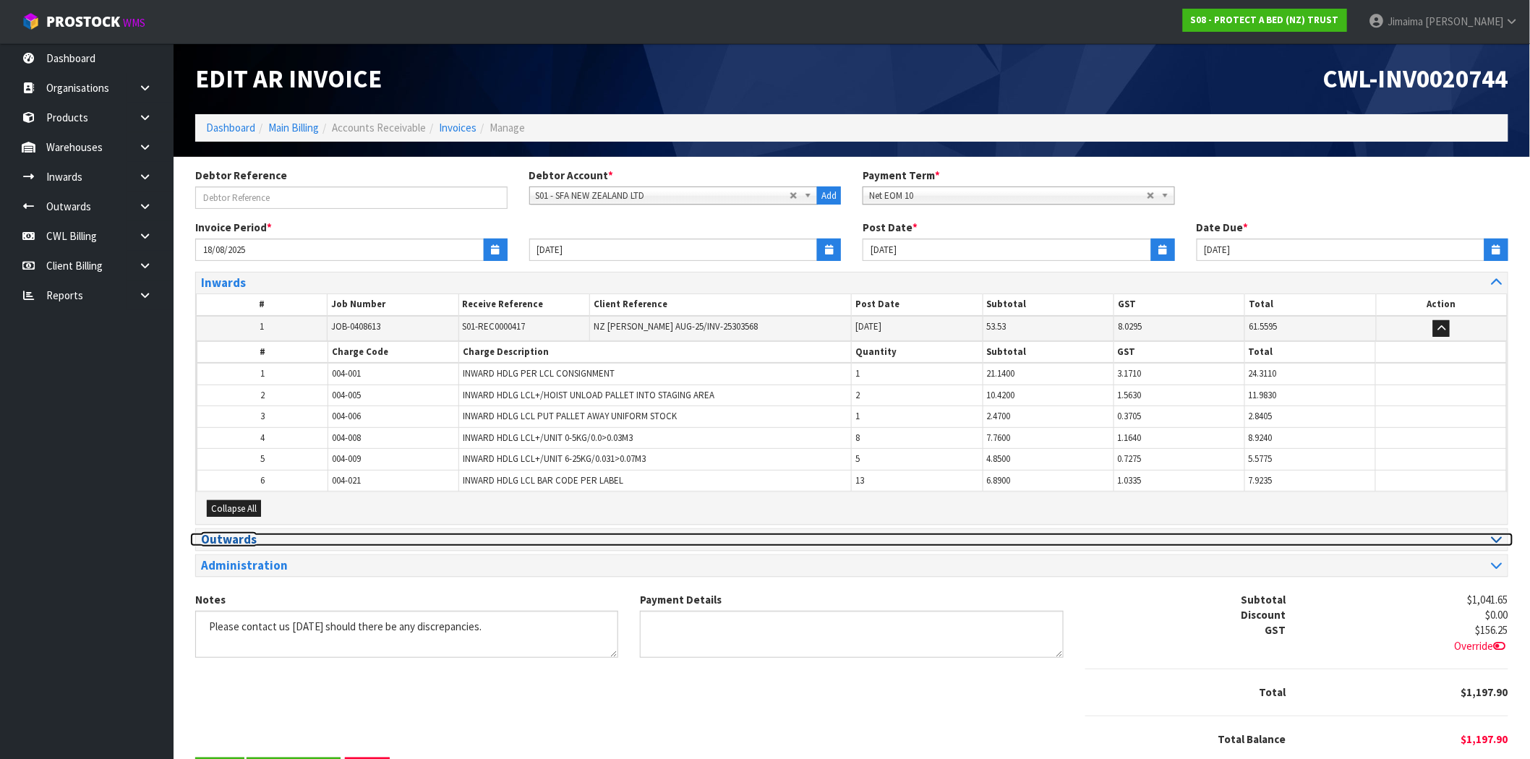
click at [299, 541] on h3 "Outwards" at bounding box center [521, 540] width 640 height 14
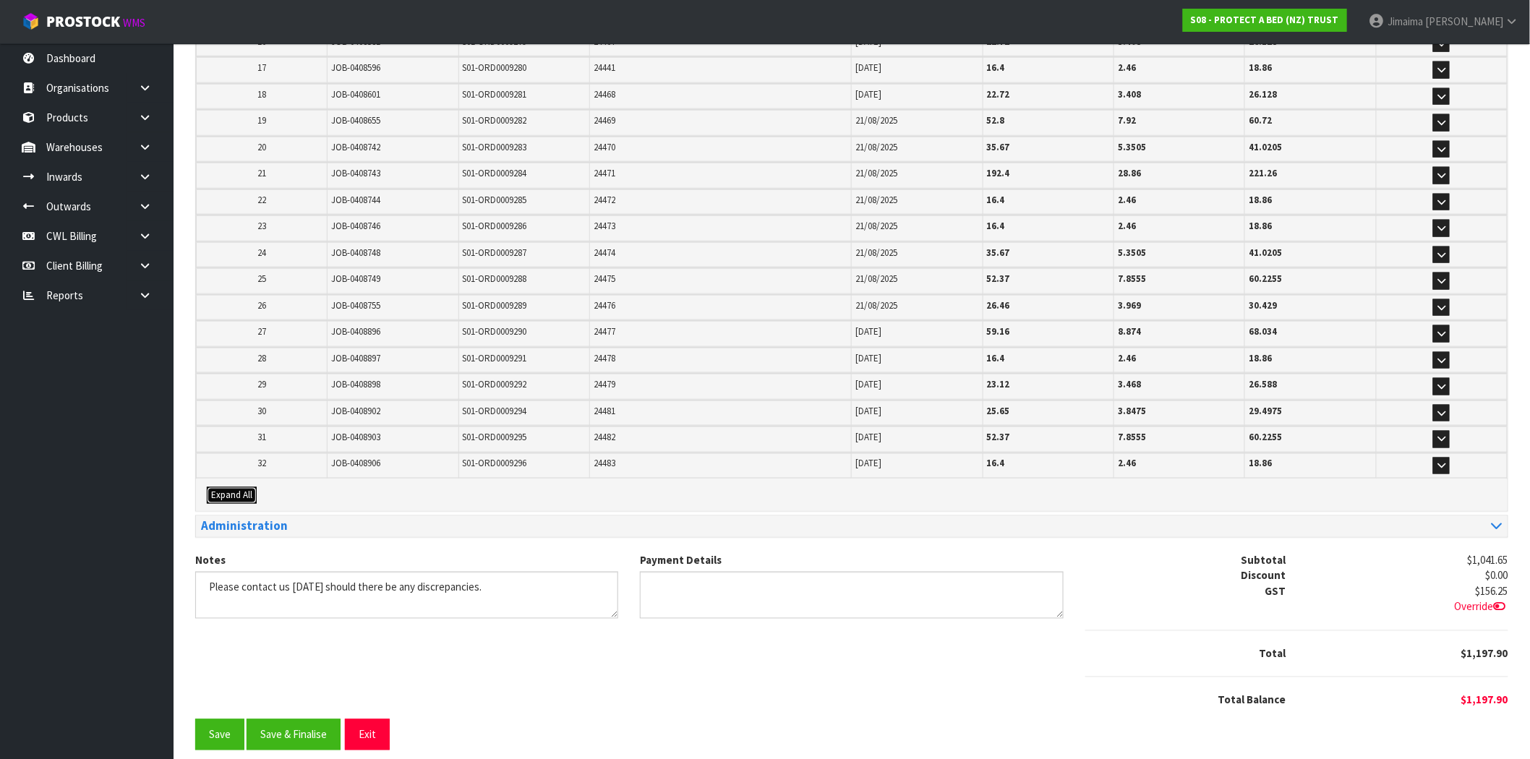
drag, startPoint x: 244, startPoint y: 481, endPoint x: 335, endPoint y: 448, distance: 97.0
click at [244, 489] on span "Expand All" at bounding box center [231, 495] width 41 height 12
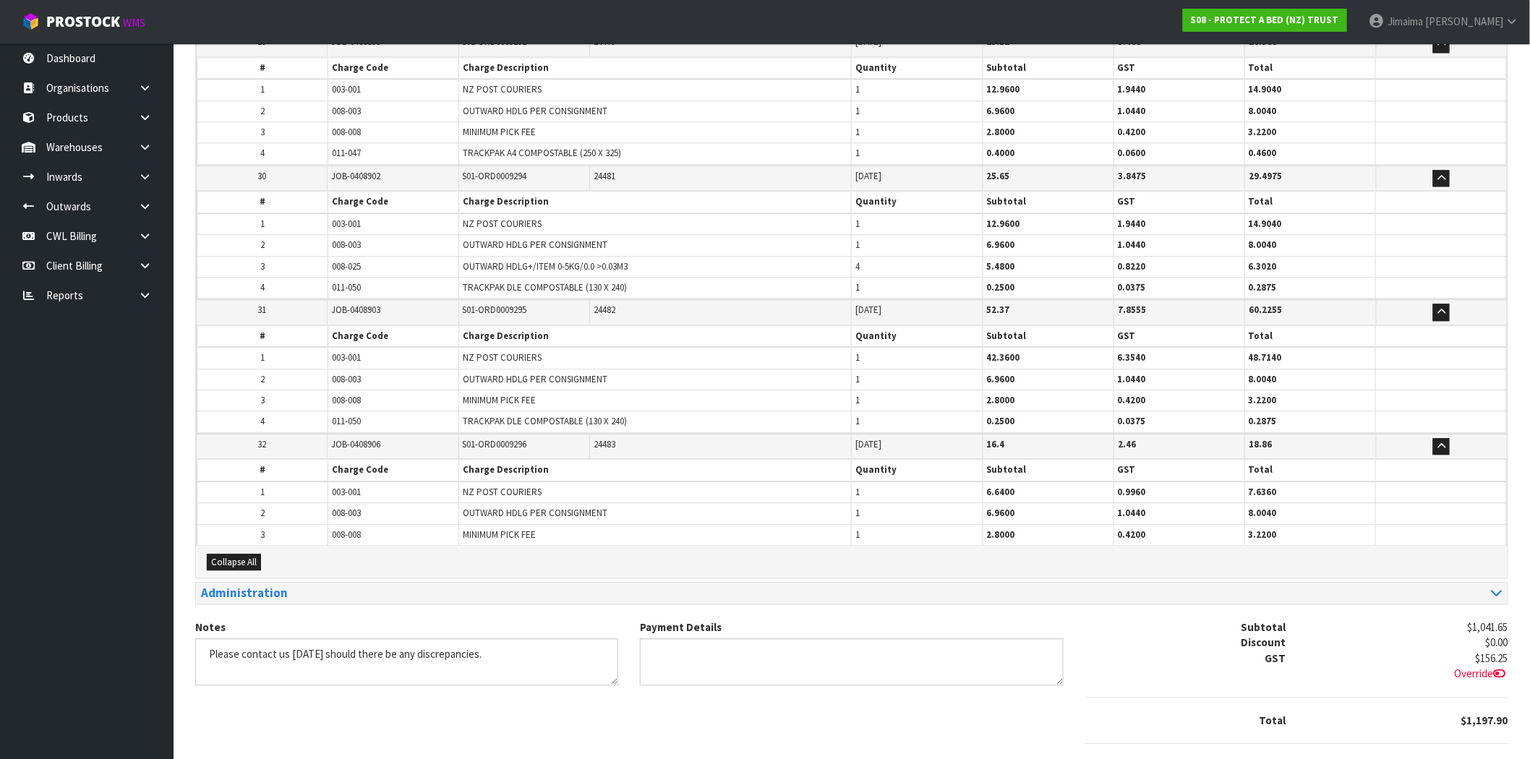
scroll to position [3741, 0]
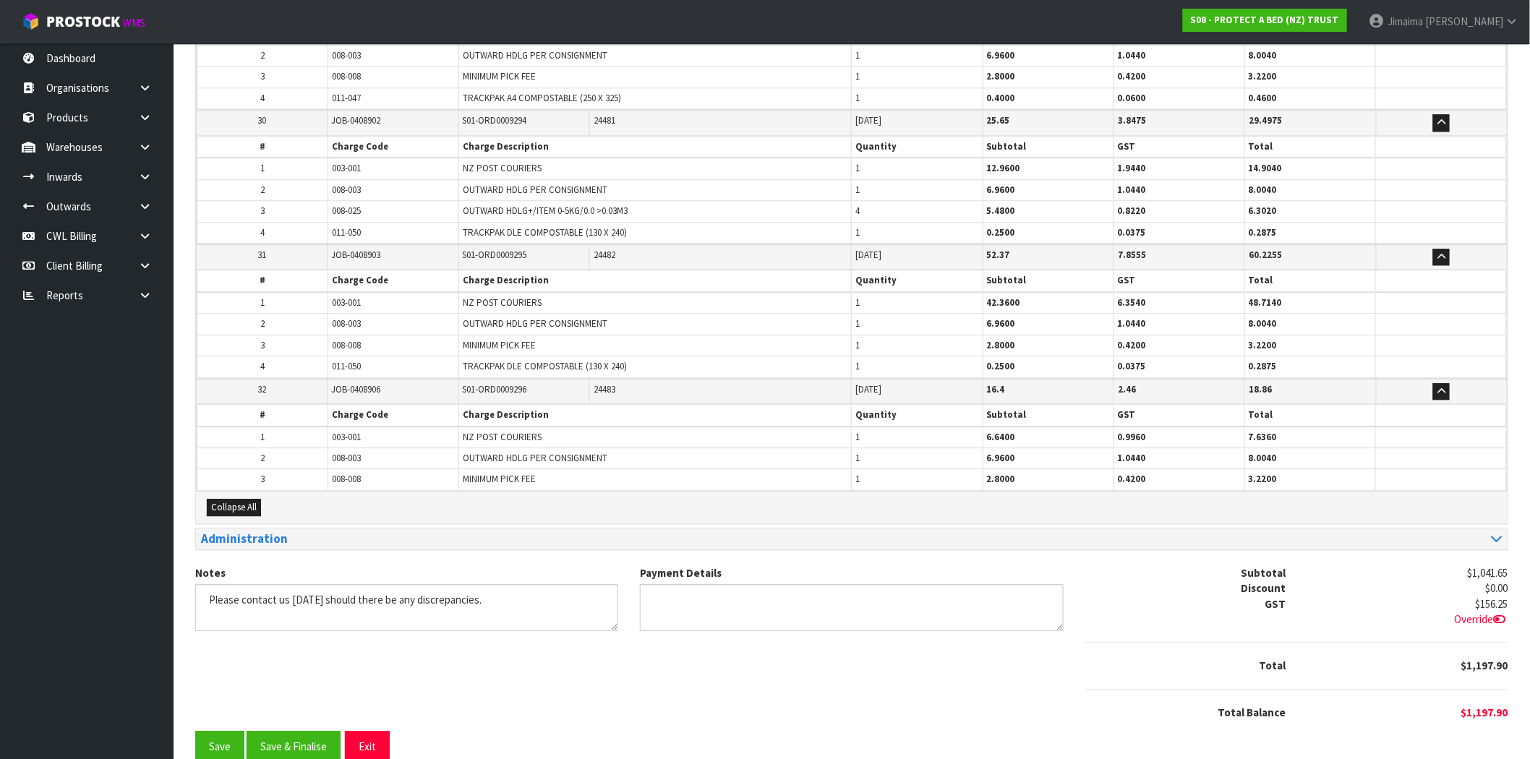
click at [381, 427] on td "003-001" at bounding box center [393, 438] width 131 height 22
drag, startPoint x: 376, startPoint y: 429, endPoint x: 317, endPoint y: 435, distance: 59.5
click at [317, 448] on tr "2 008-003 OUTWARD HDLG PER CONSIGNMENT 1 6.9600 1.0440 8.0040" at bounding box center [851, 458] width 1309 height 21
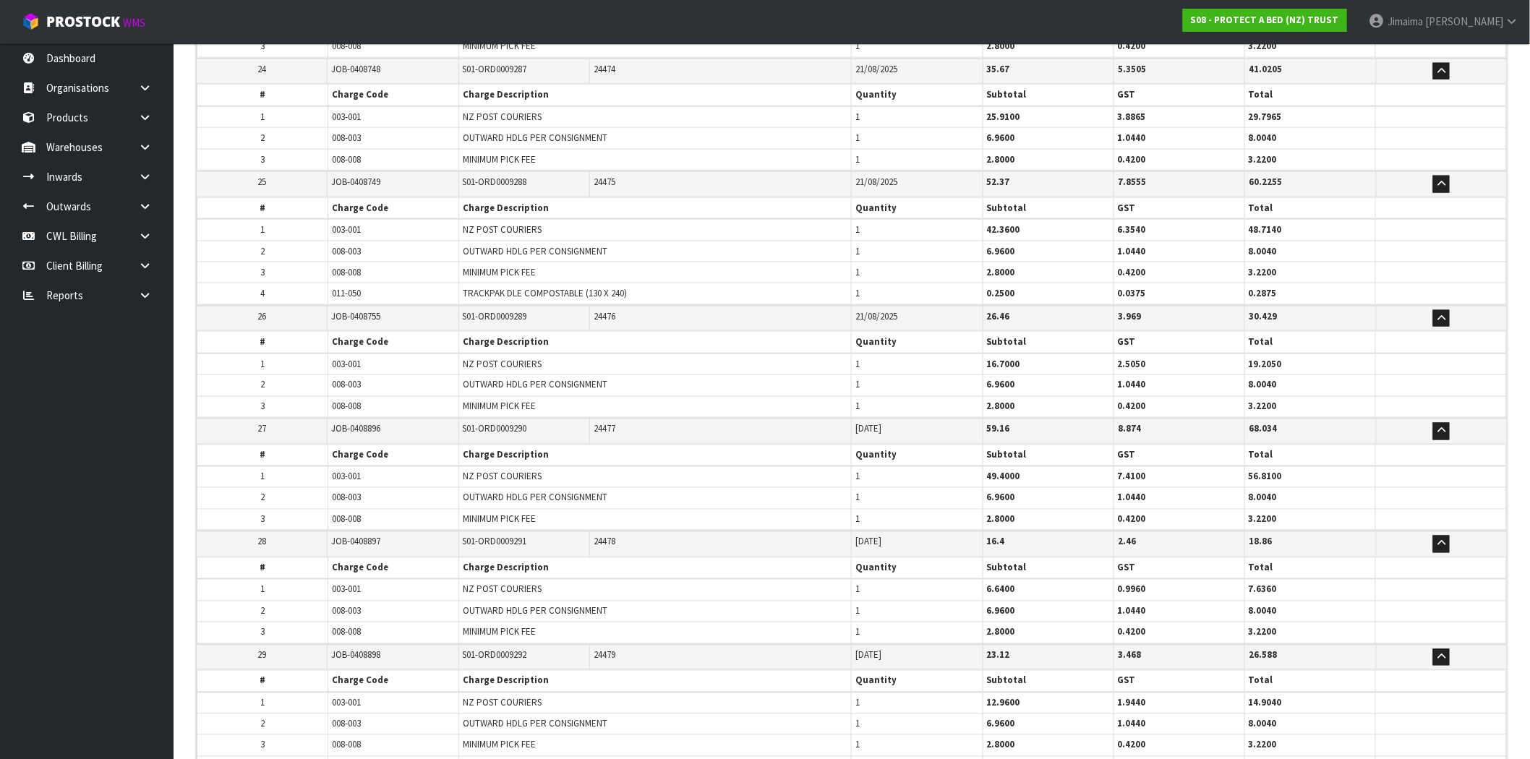
drag, startPoint x: 421, startPoint y: 420, endPoint x: 395, endPoint y: 417, distance: 26.2
click at [395, 419] on td "JOB-0408896" at bounding box center [393, 431] width 131 height 25
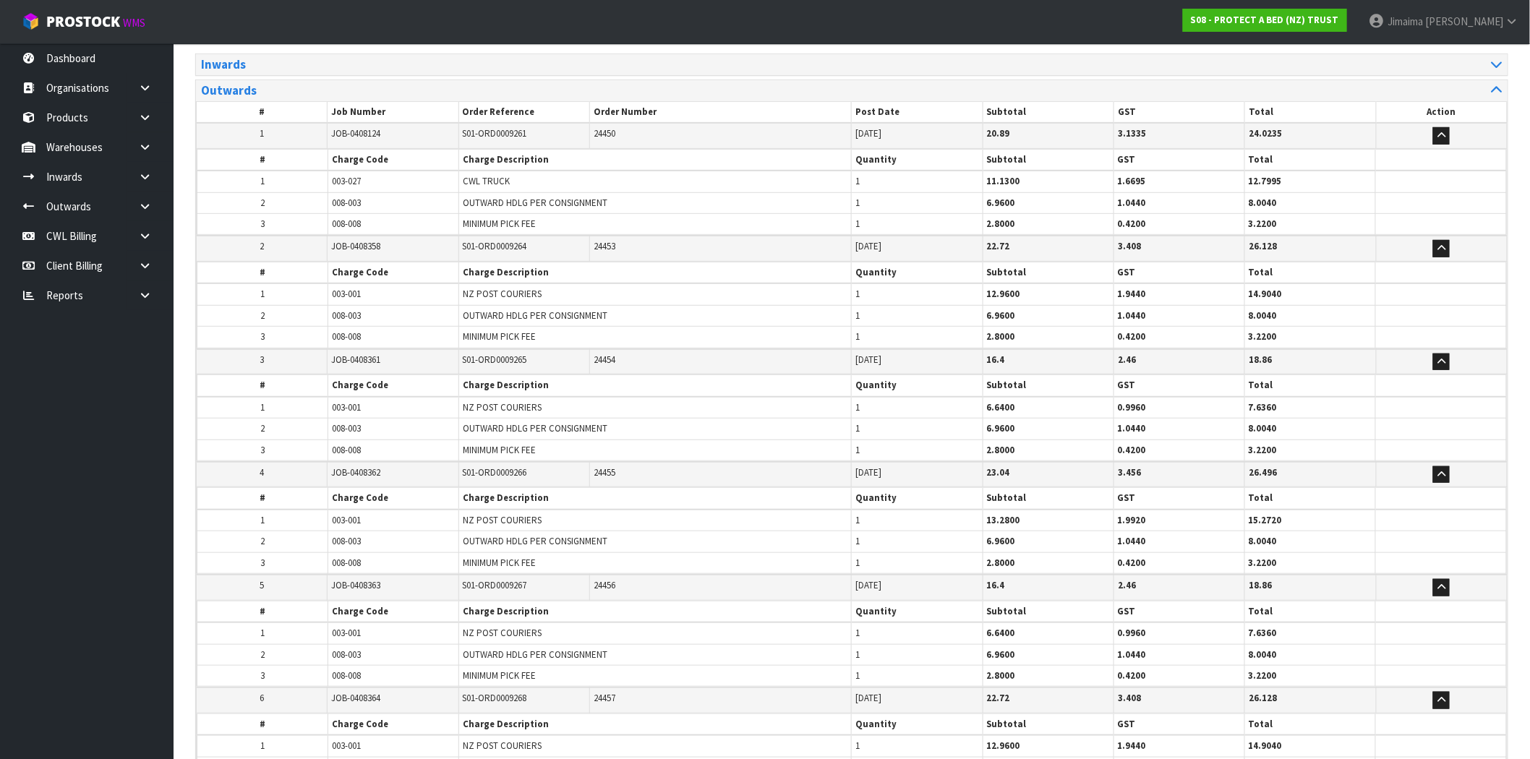
scroll to position [127, 0]
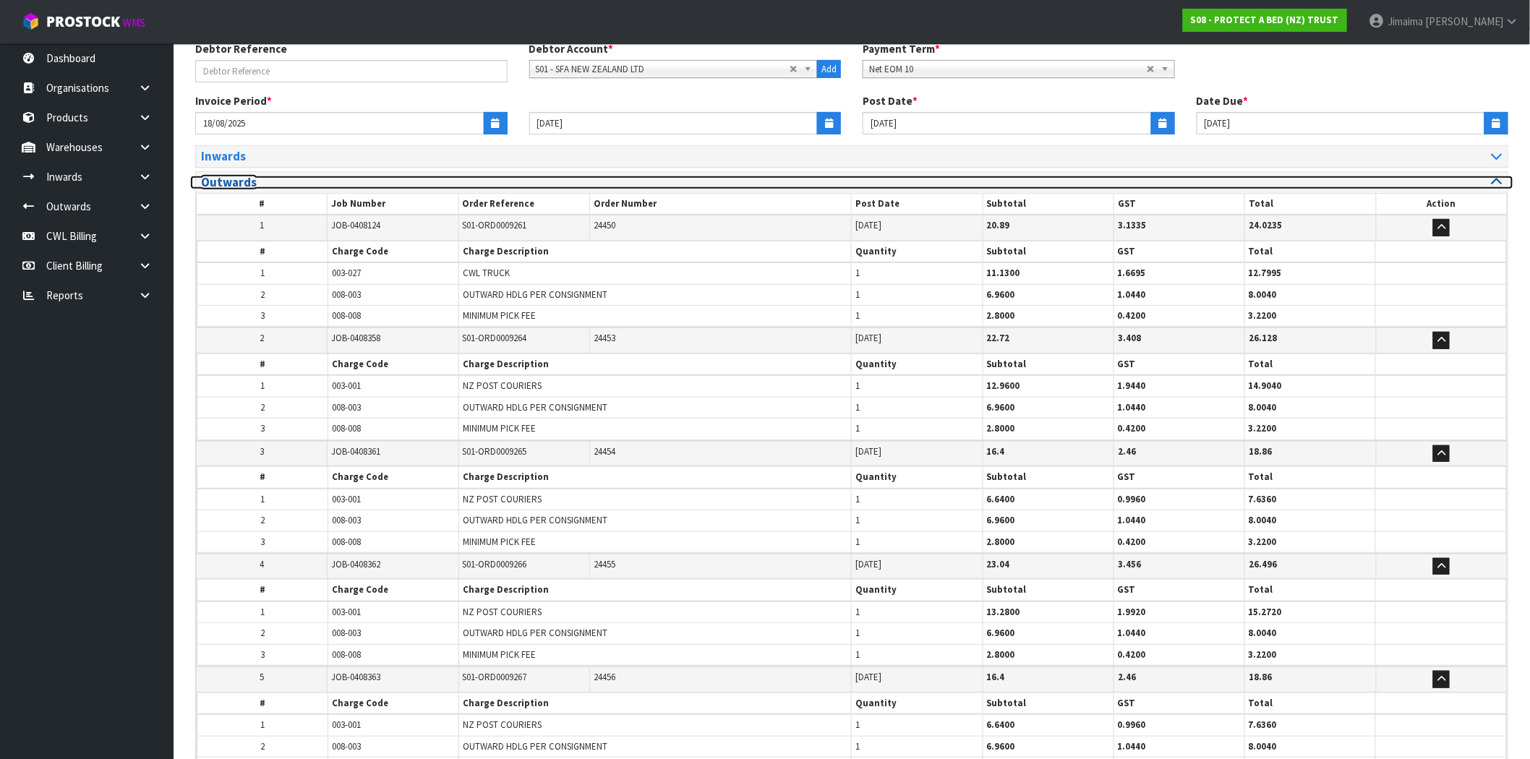
click at [266, 176] on h3 "Outwards" at bounding box center [521, 183] width 640 height 14
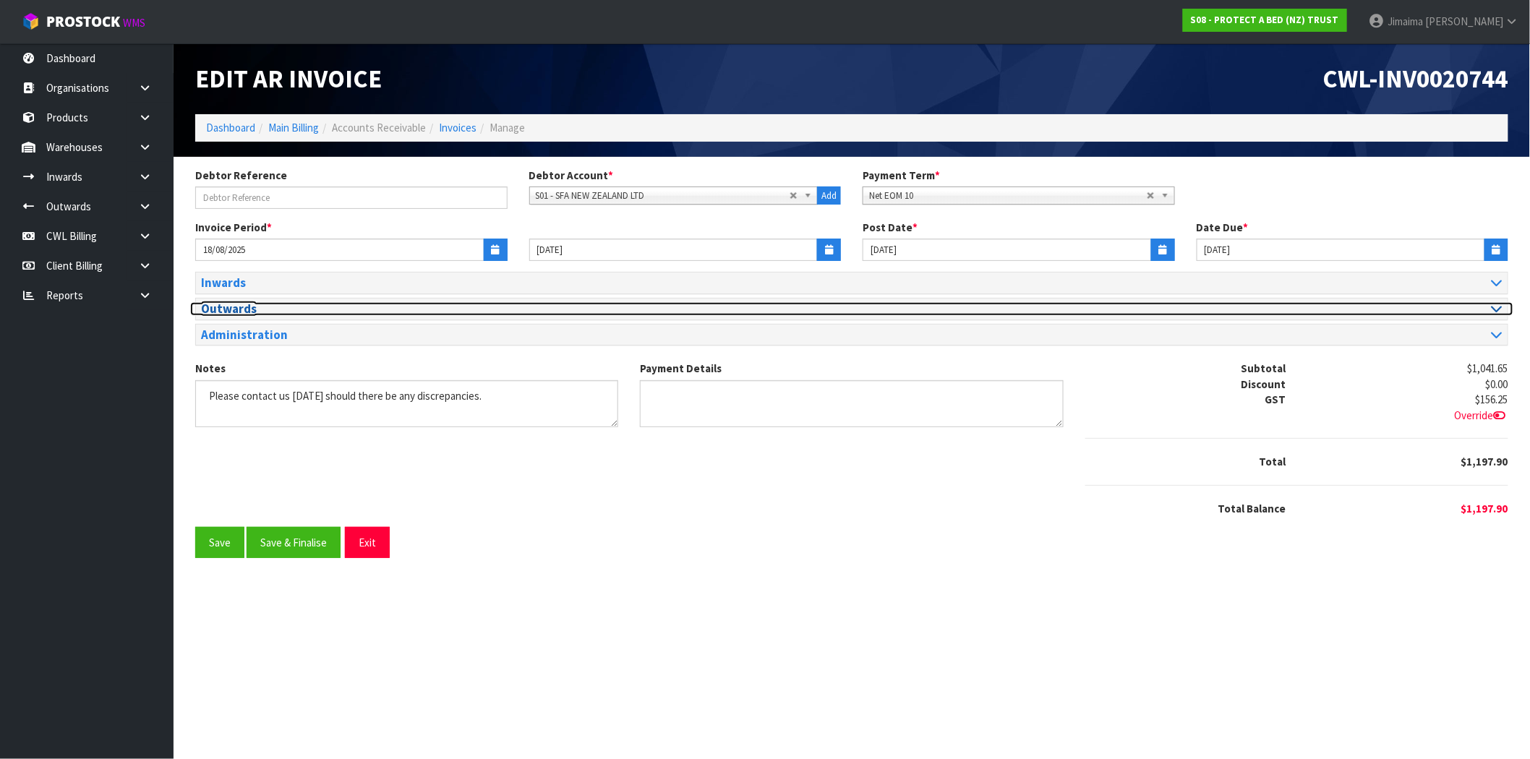
scroll to position [0, 0]
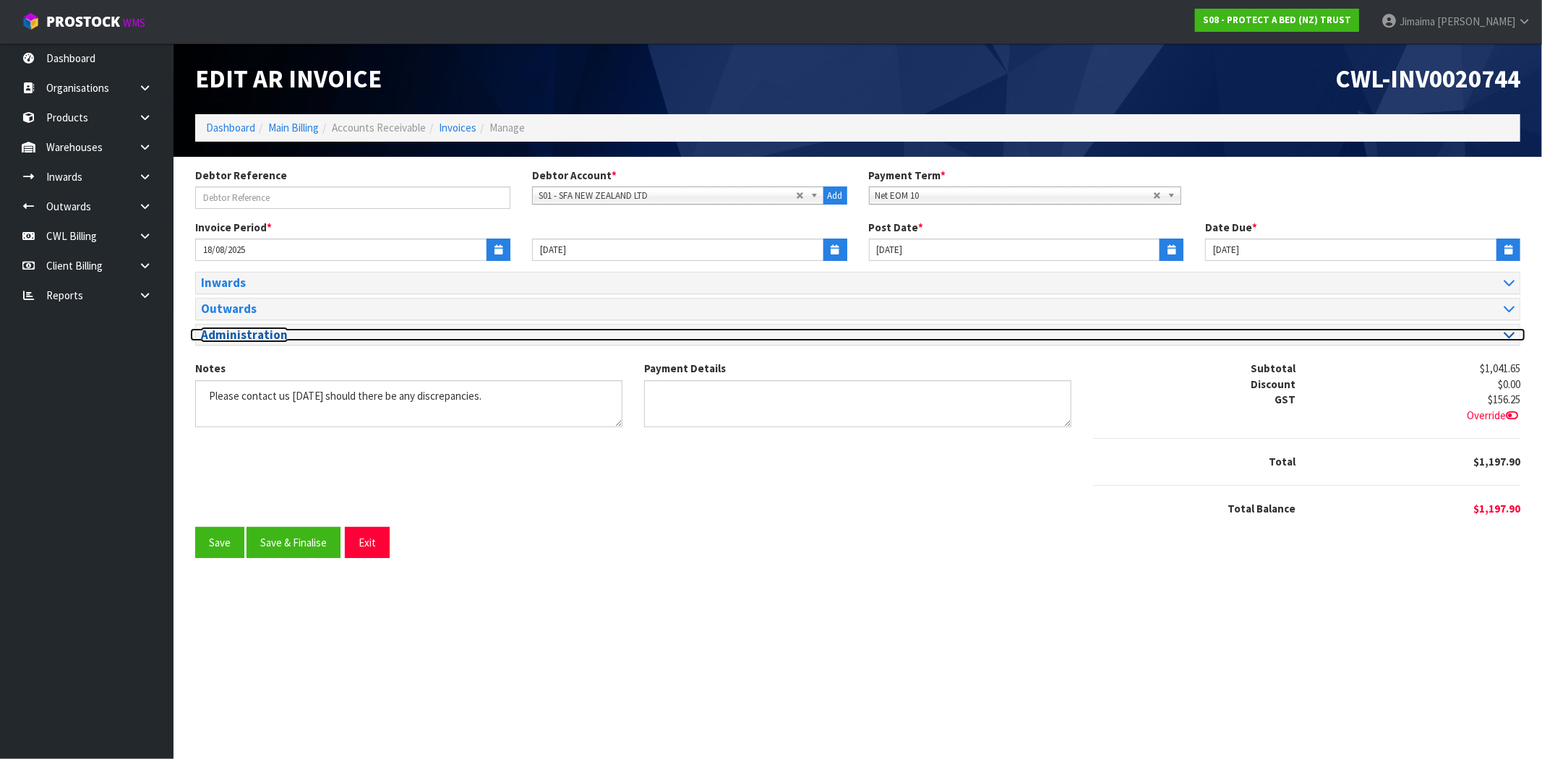
click at [251, 333] on h3 "Administration" at bounding box center [524, 335] width 646 height 14
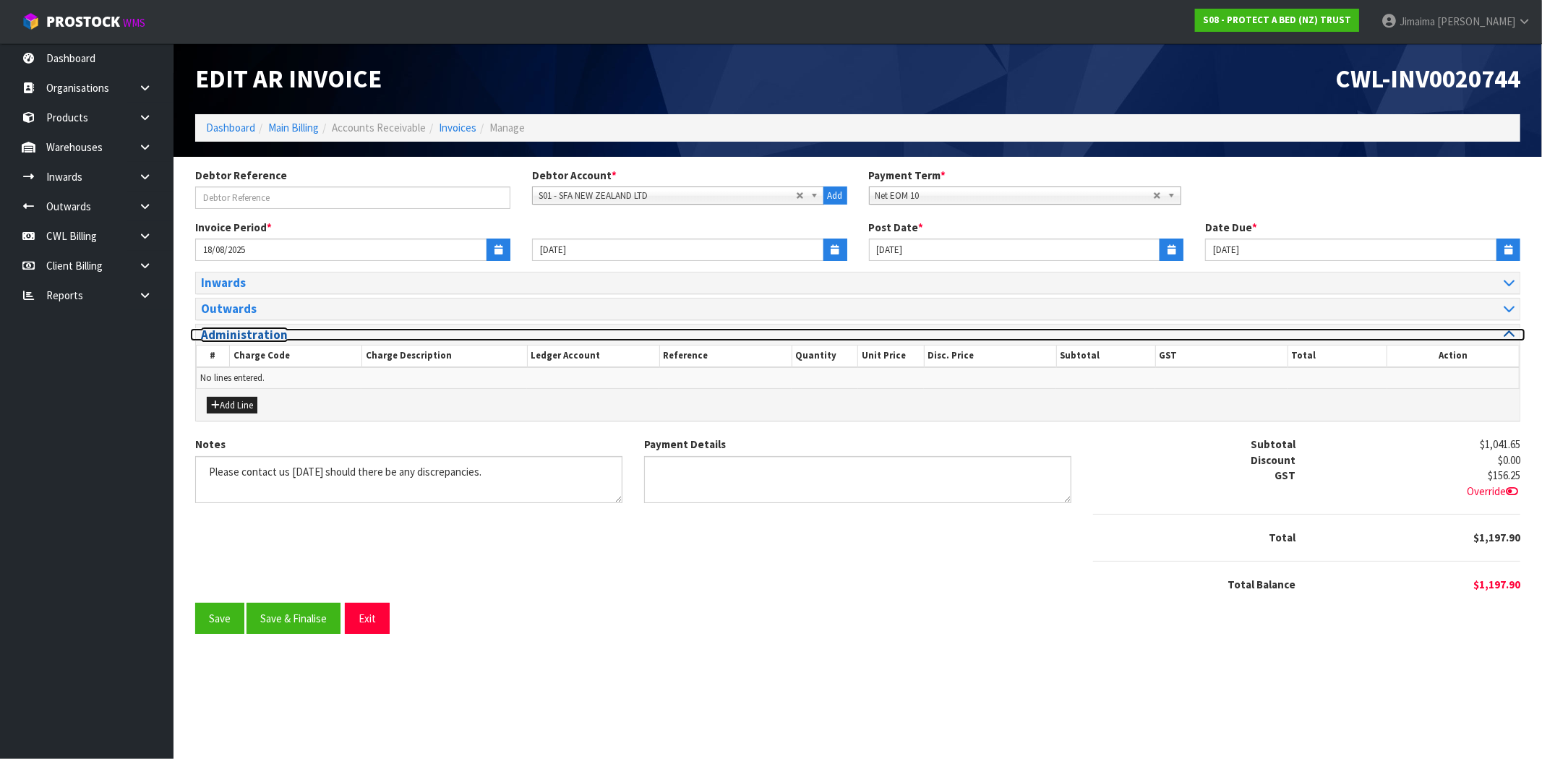
click at [251, 333] on h3 "Administration" at bounding box center [524, 335] width 646 height 14
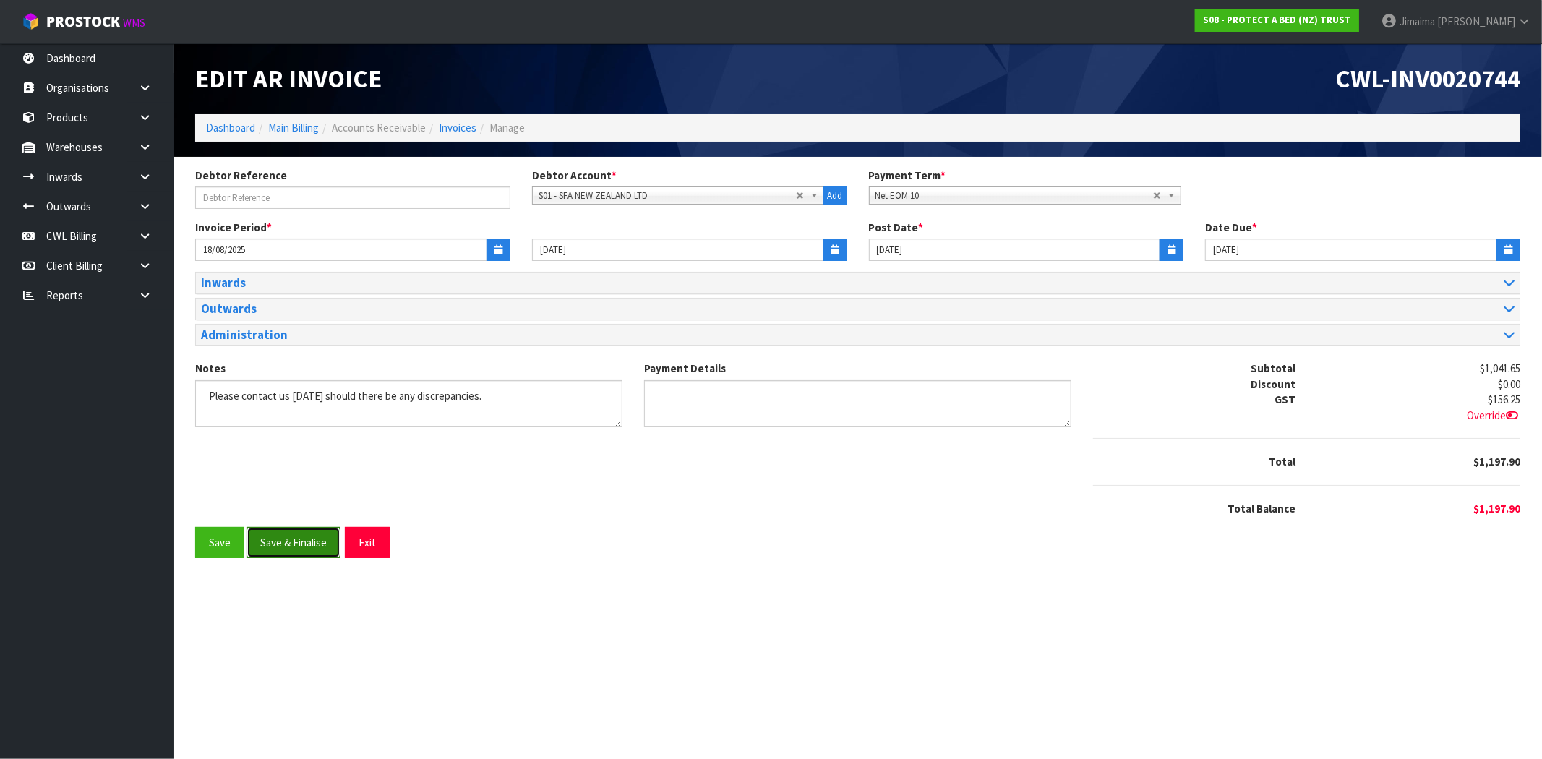
click at [281, 536] on button "Save & Finalise" at bounding box center [294, 542] width 94 height 31
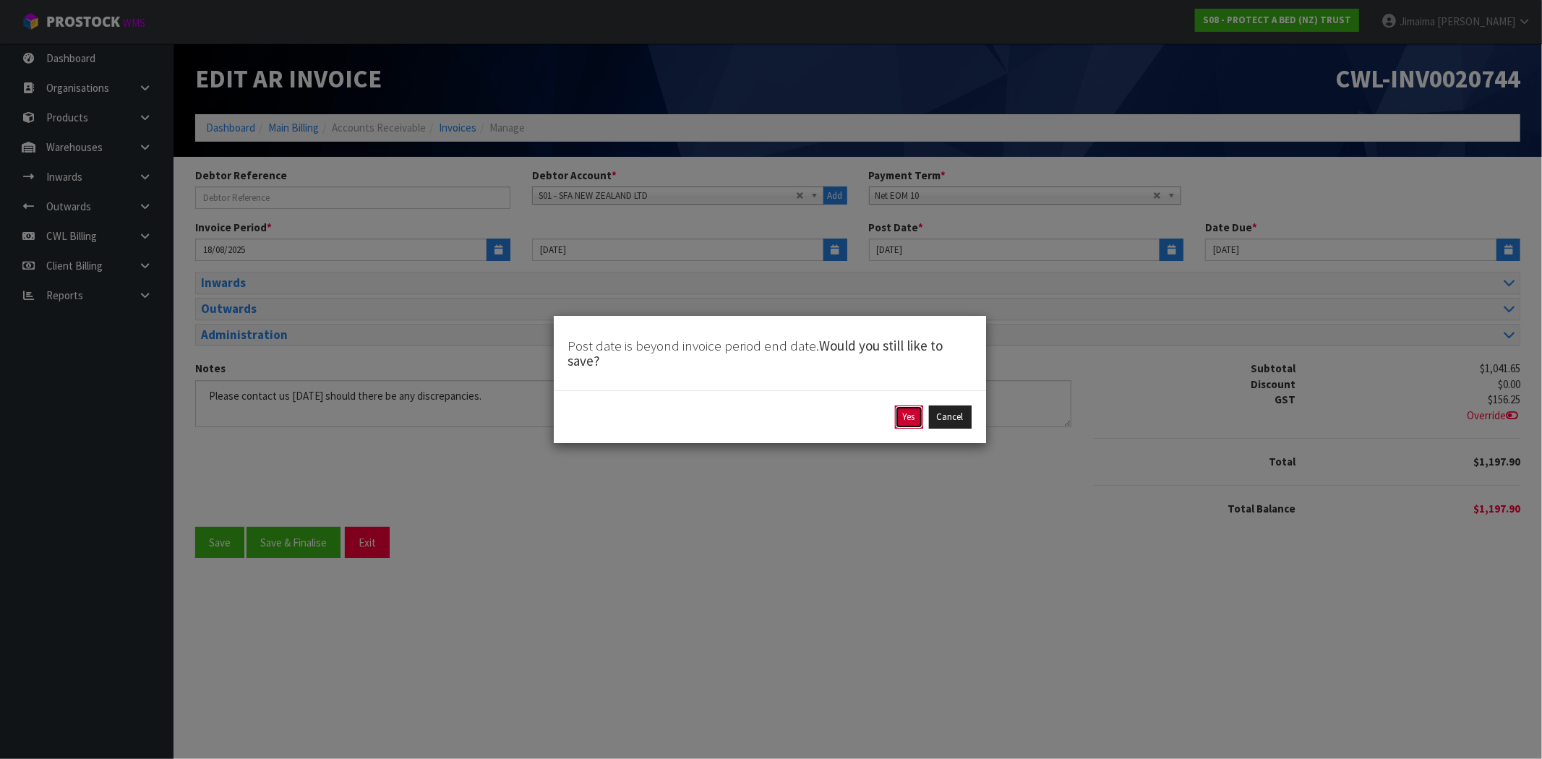
click at [912, 415] on button "Yes" at bounding box center [909, 417] width 28 height 23
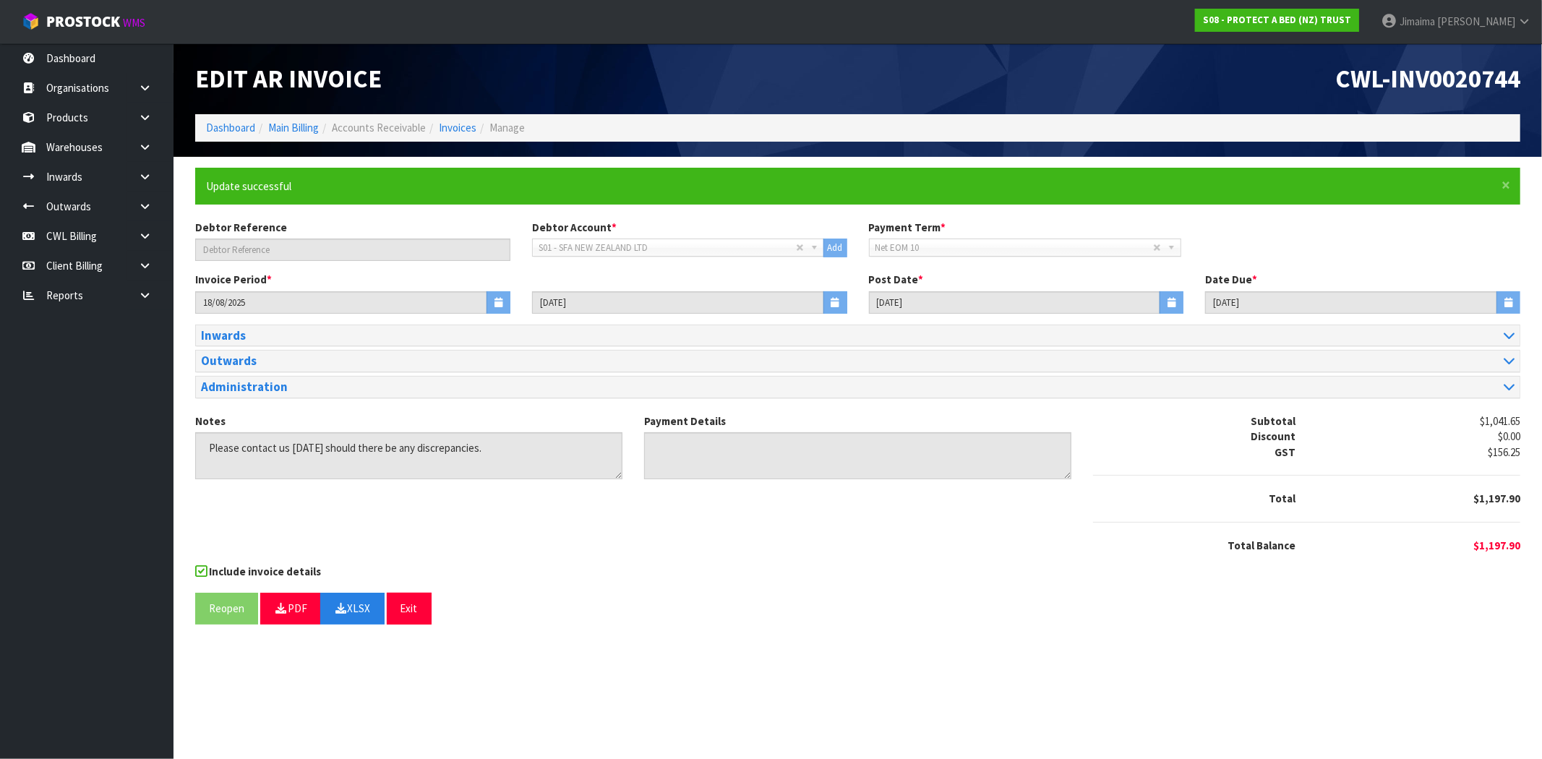
click at [756, 573] on div "Include invoice details" at bounding box center [857, 573] width 1325 height 18
drag, startPoint x: 1297, startPoint y: 407, endPoint x: 1060, endPoint y: 336, distance: 247.5
click at [1298, 407] on div "Inwards # Job Number Receive Reference Client Reference Post Date Subtotal GST …" at bounding box center [857, 369] width 1347 height 89
click at [468, 127] on link "Invoices" at bounding box center [458, 128] width 38 height 14
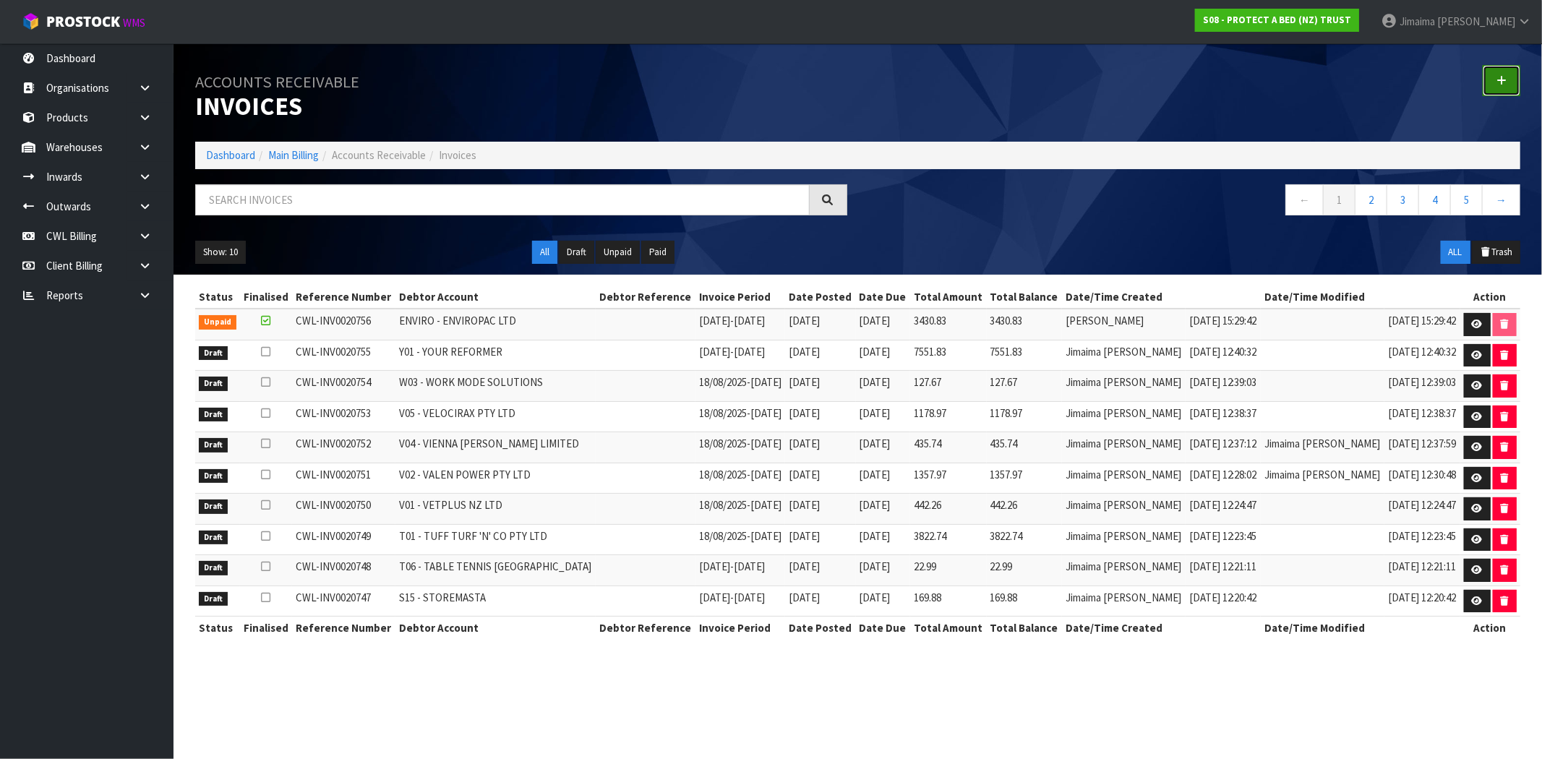
click at [1499, 87] on link at bounding box center [1502, 80] width 38 height 31
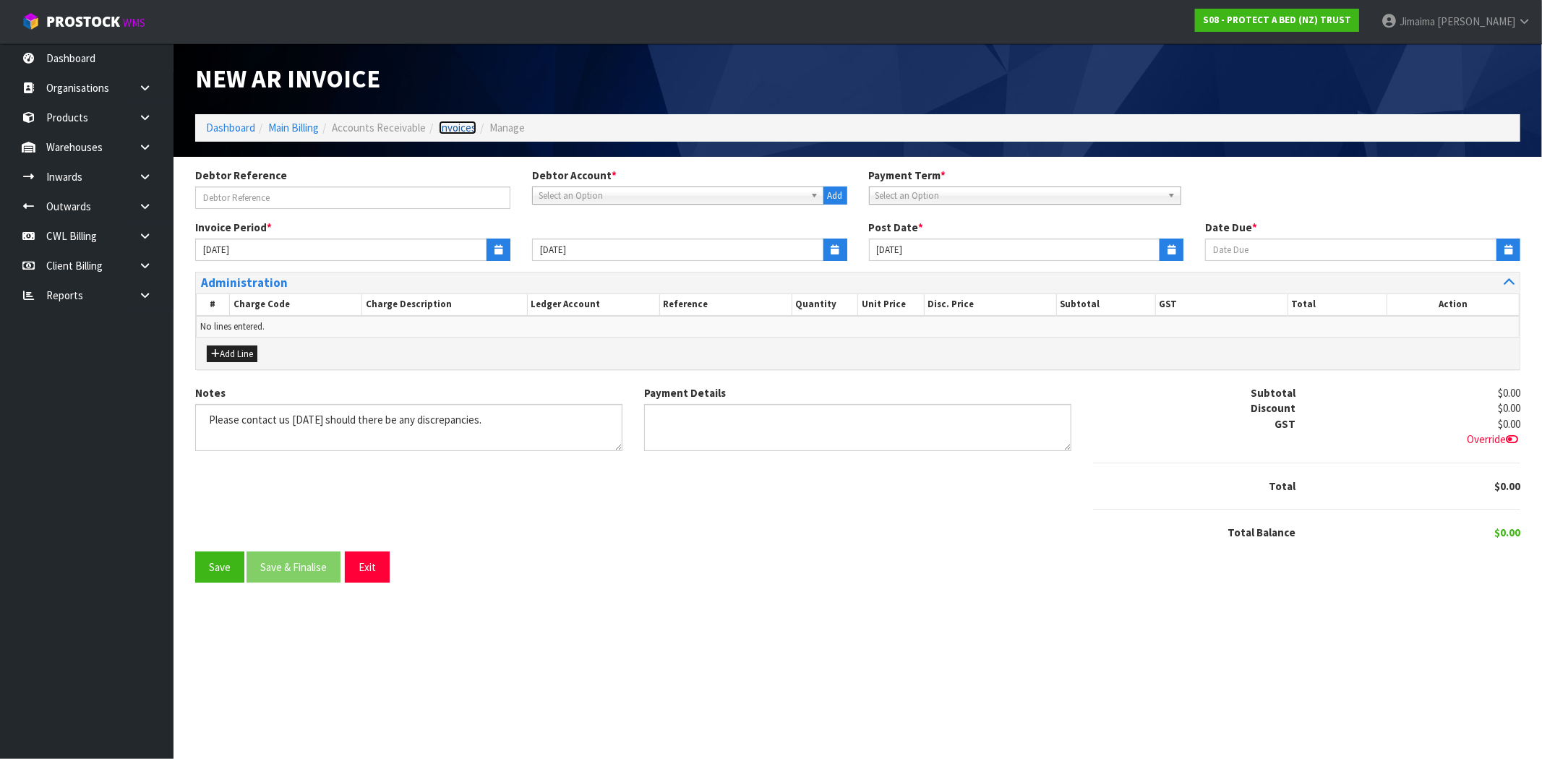
click at [468, 131] on link "Invoices" at bounding box center [458, 128] width 38 height 14
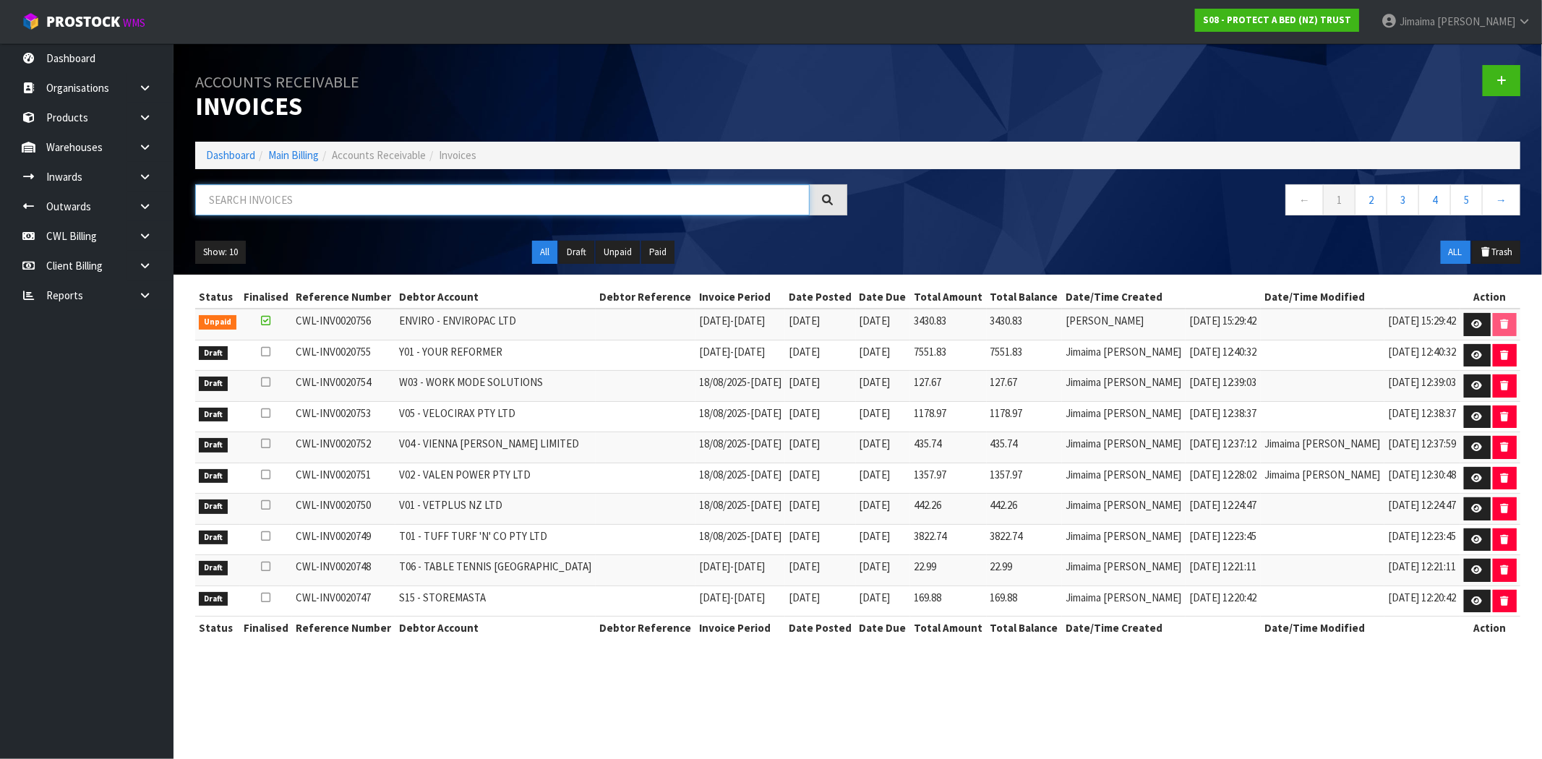
click at [307, 210] on input "text" at bounding box center [502, 199] width 615 height 31
paste input "S02"
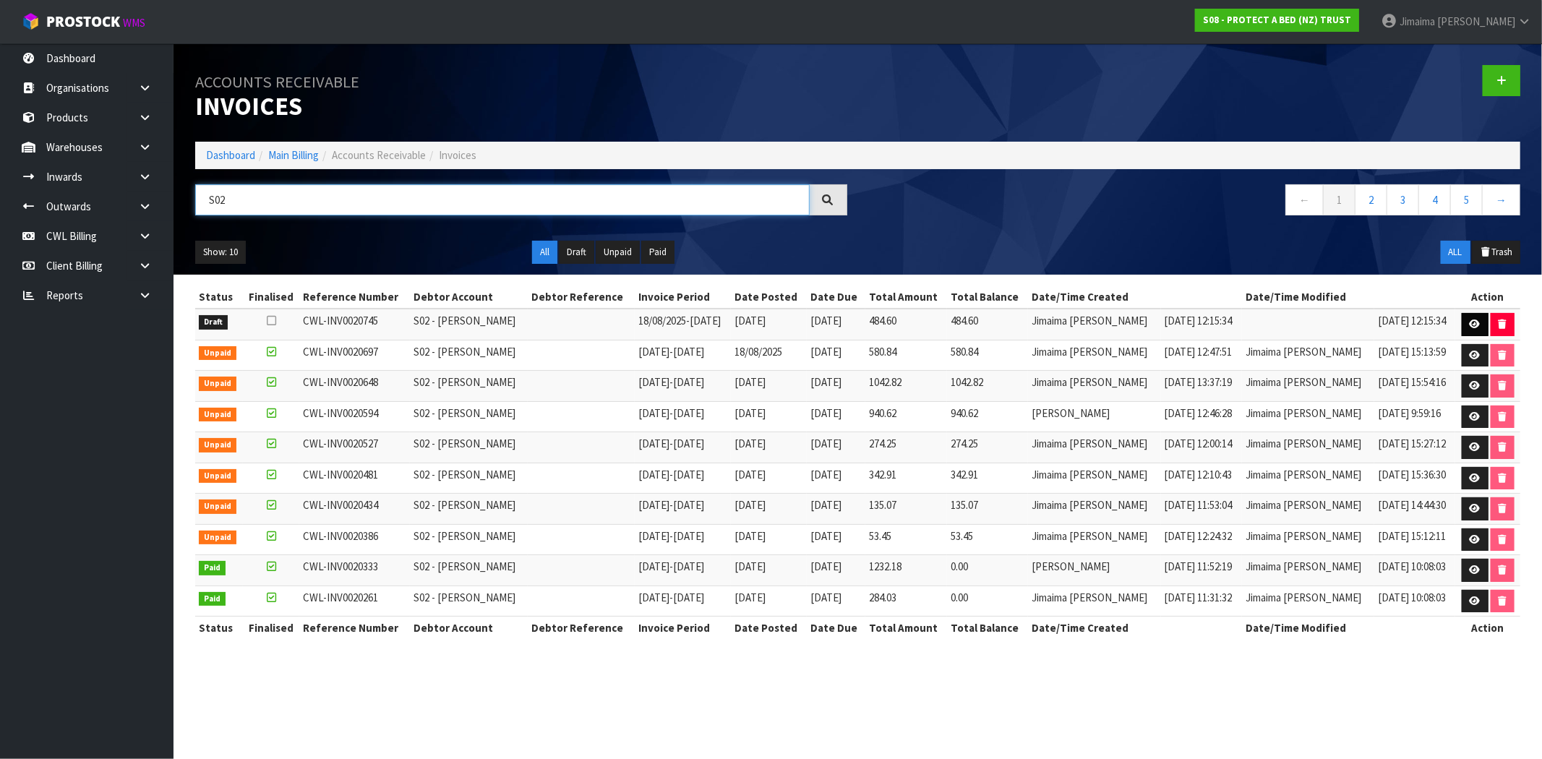
type input "S02"
click at [1478, 319] on link at bounding box center [1475, 324] width 27 height 23
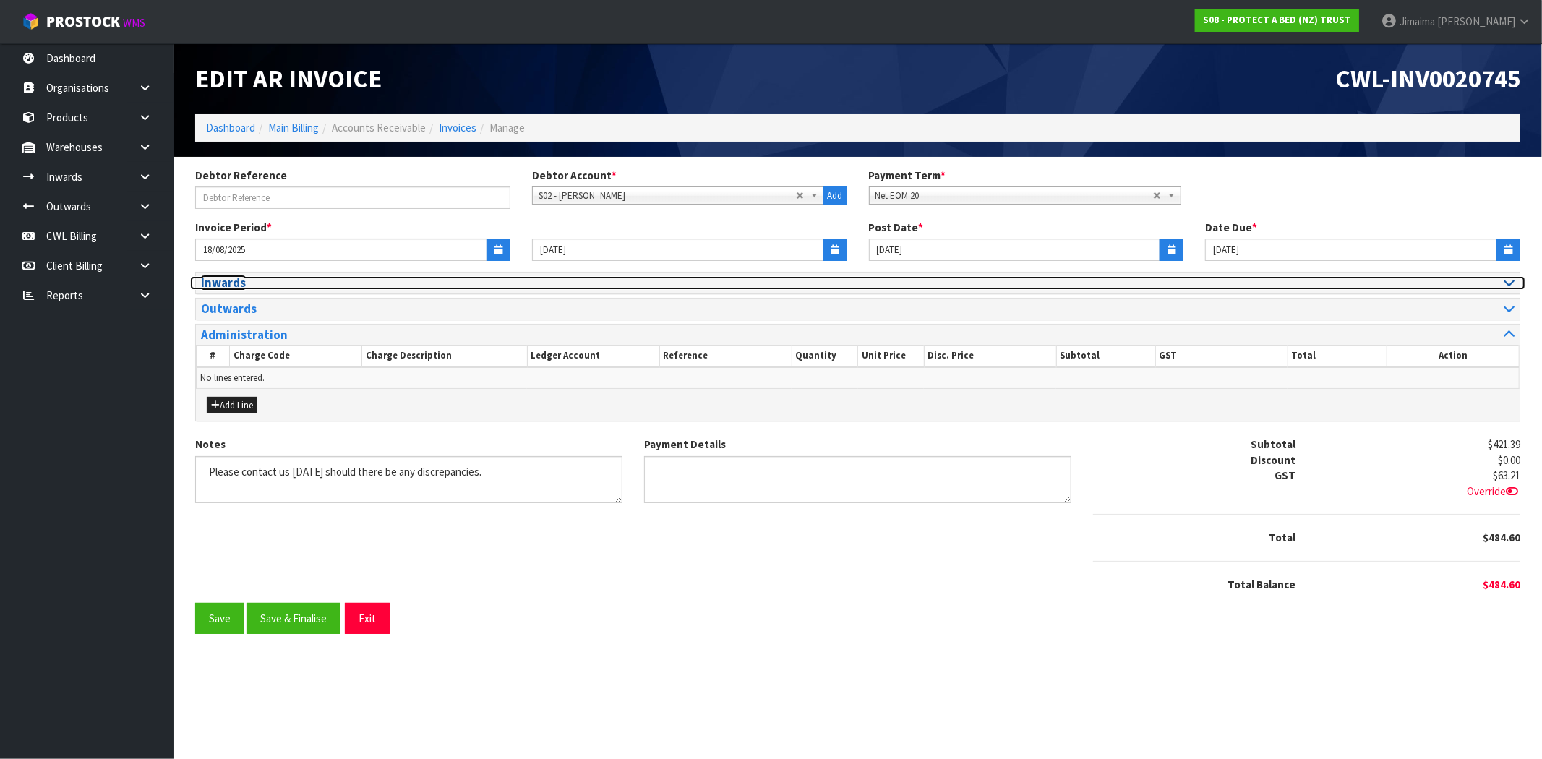
click at [263, 277] on h3 "Inwards" at bounding box center [524, 283] width 646 height 14
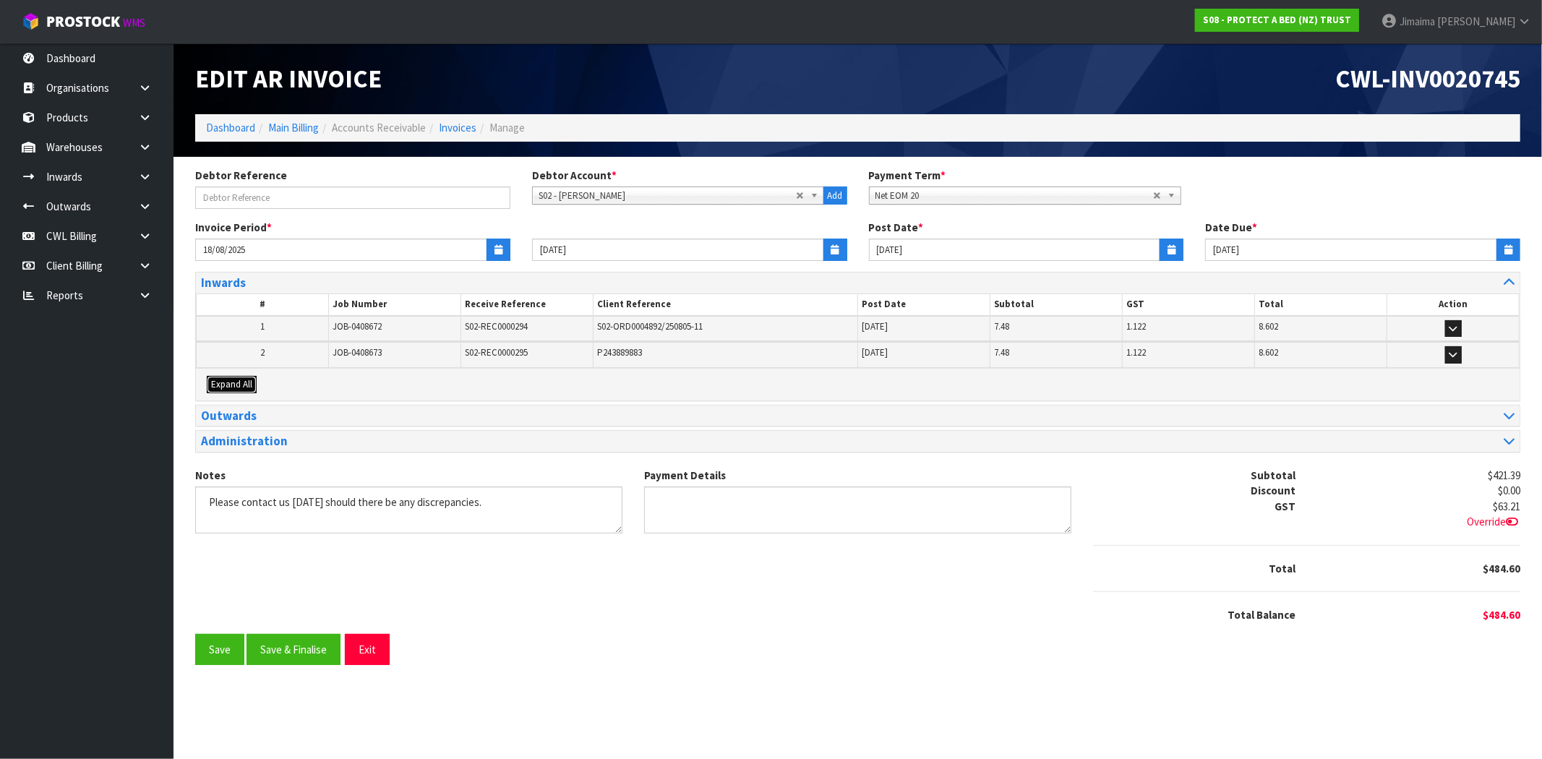
drag, startPoint x: 229, startPoint y: 385, endPoint x: 267, endPoint y: 367, distance: 42.7
click at [228, 384] on span "Expand All" at bounding box center [231, 384] width 41 height 12
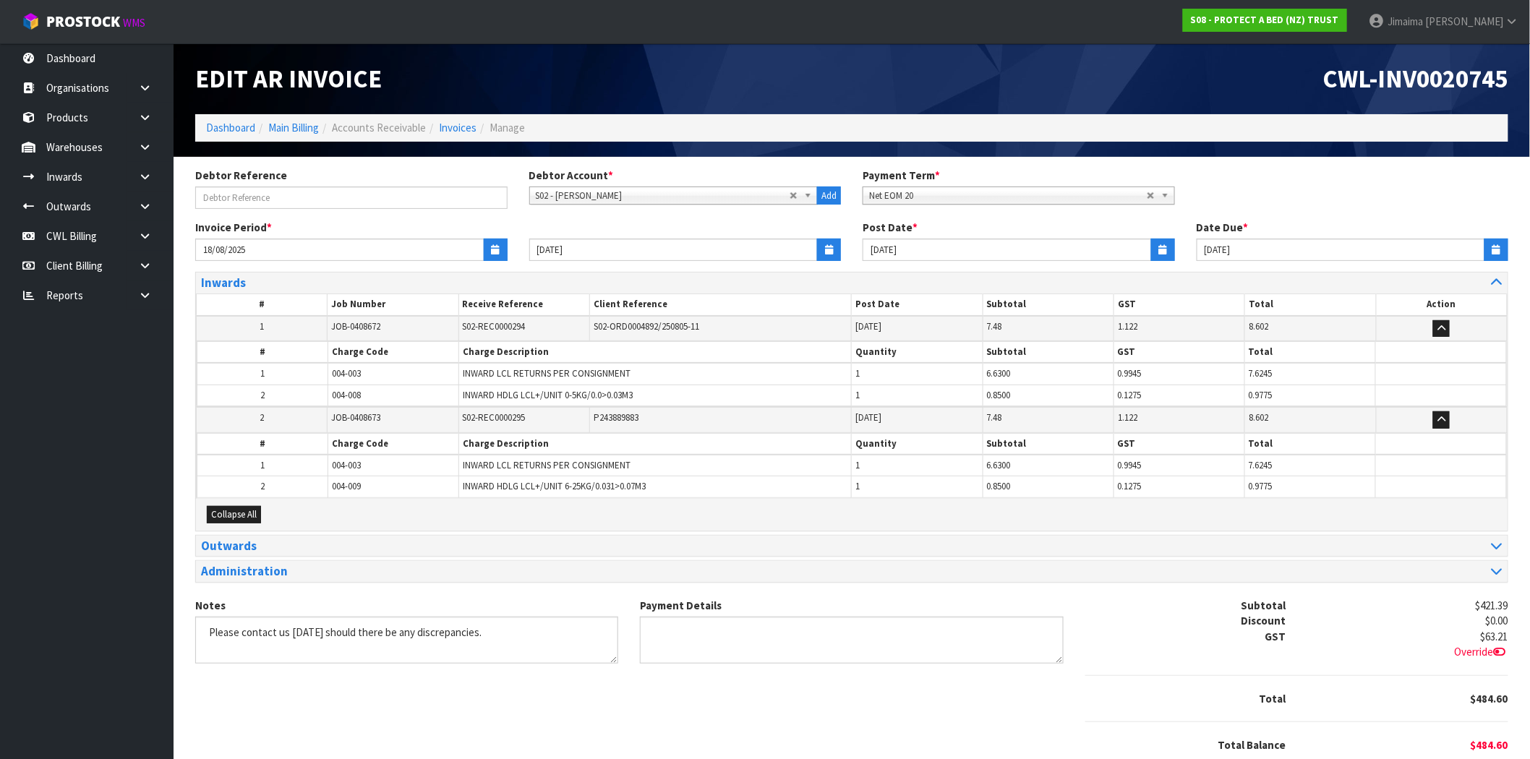
click at [267, 367] on td "1" at bounding box center [262, 374] width 131 height 22
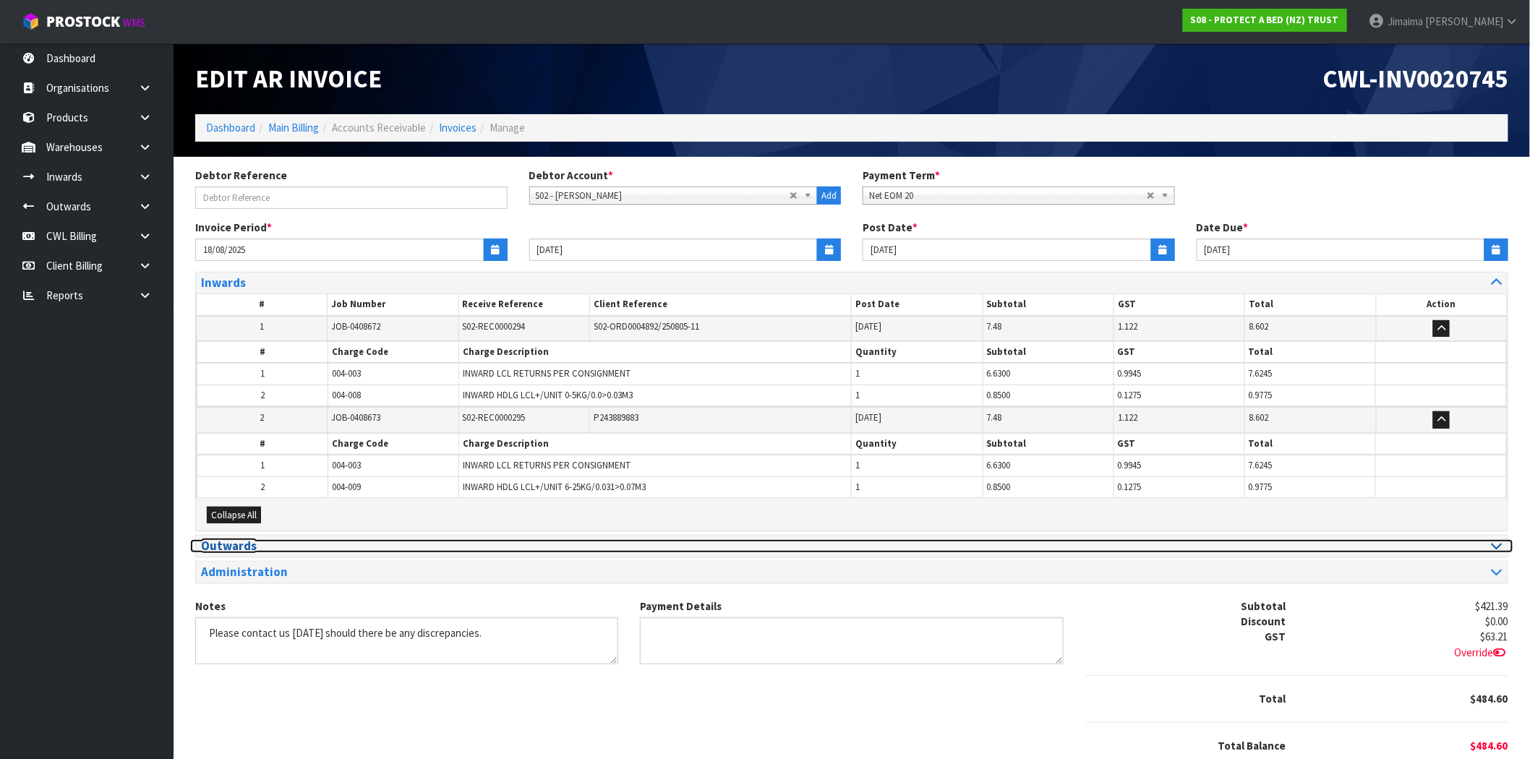
click at [249, 543] on h3 "Outwards" at bounding box center [521, 546] width 640 height 14
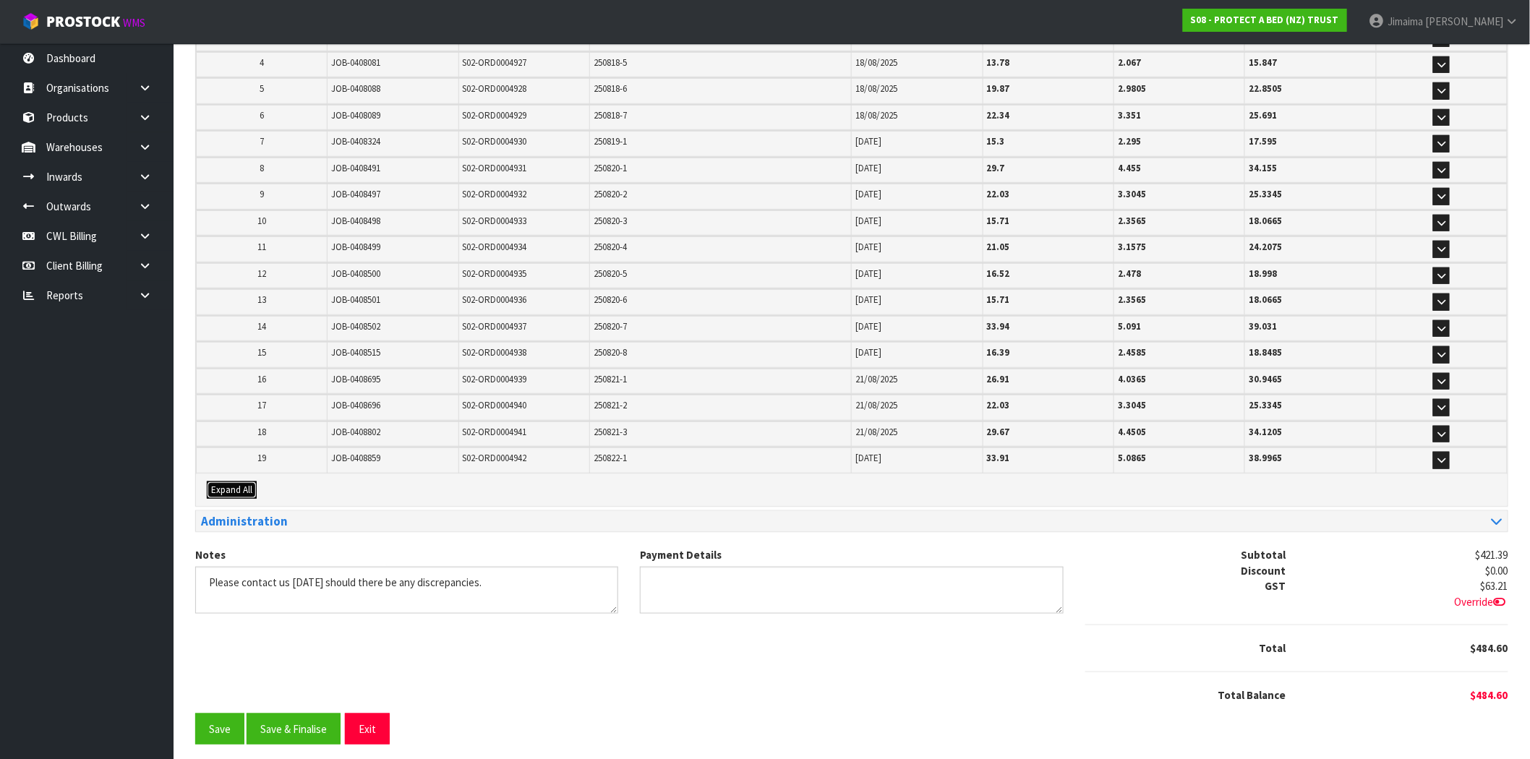
click at [241, 484] on span "Expand All" at bounding box center [231, 490] width 41 height 12
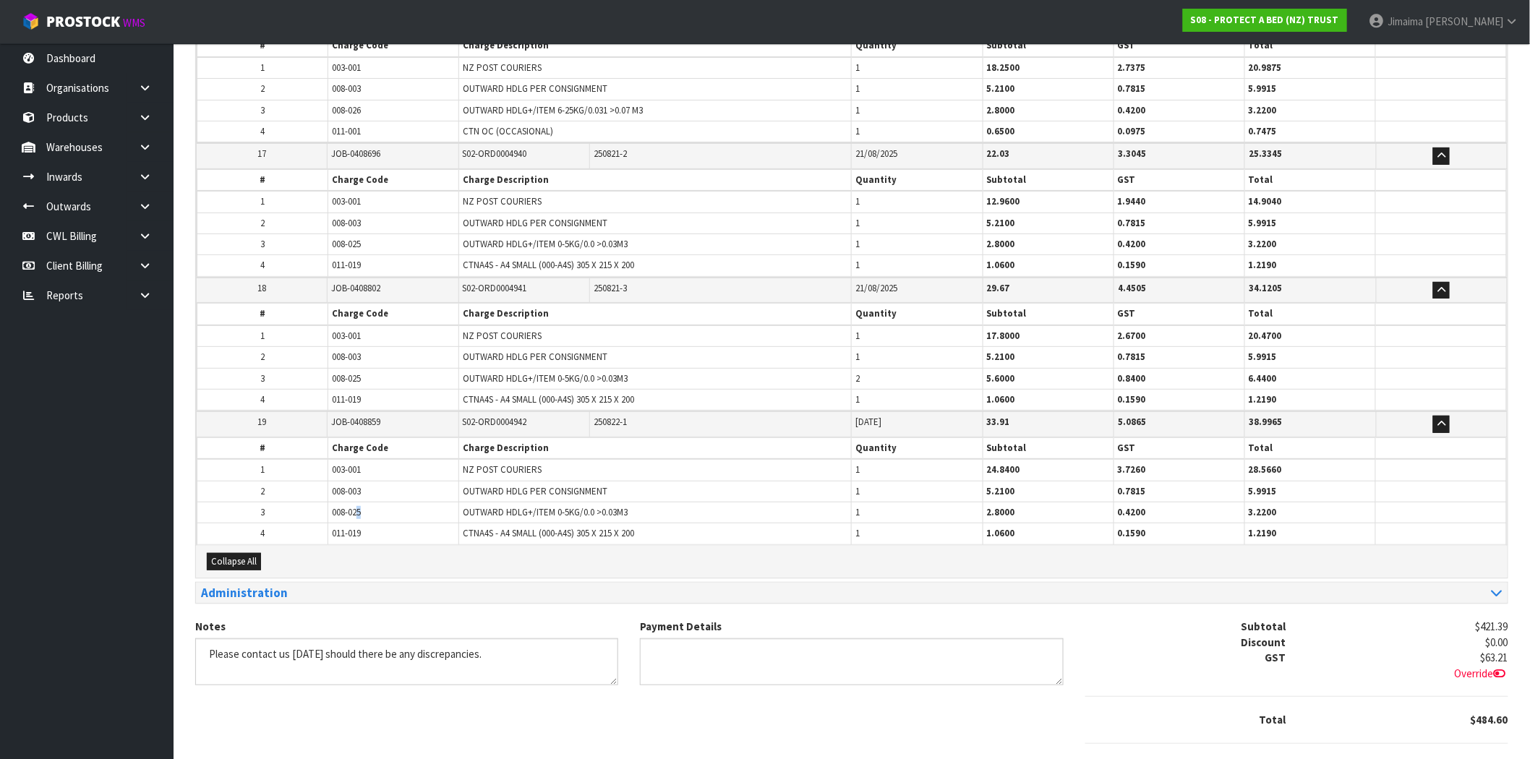
scroll to position [2391, 0]
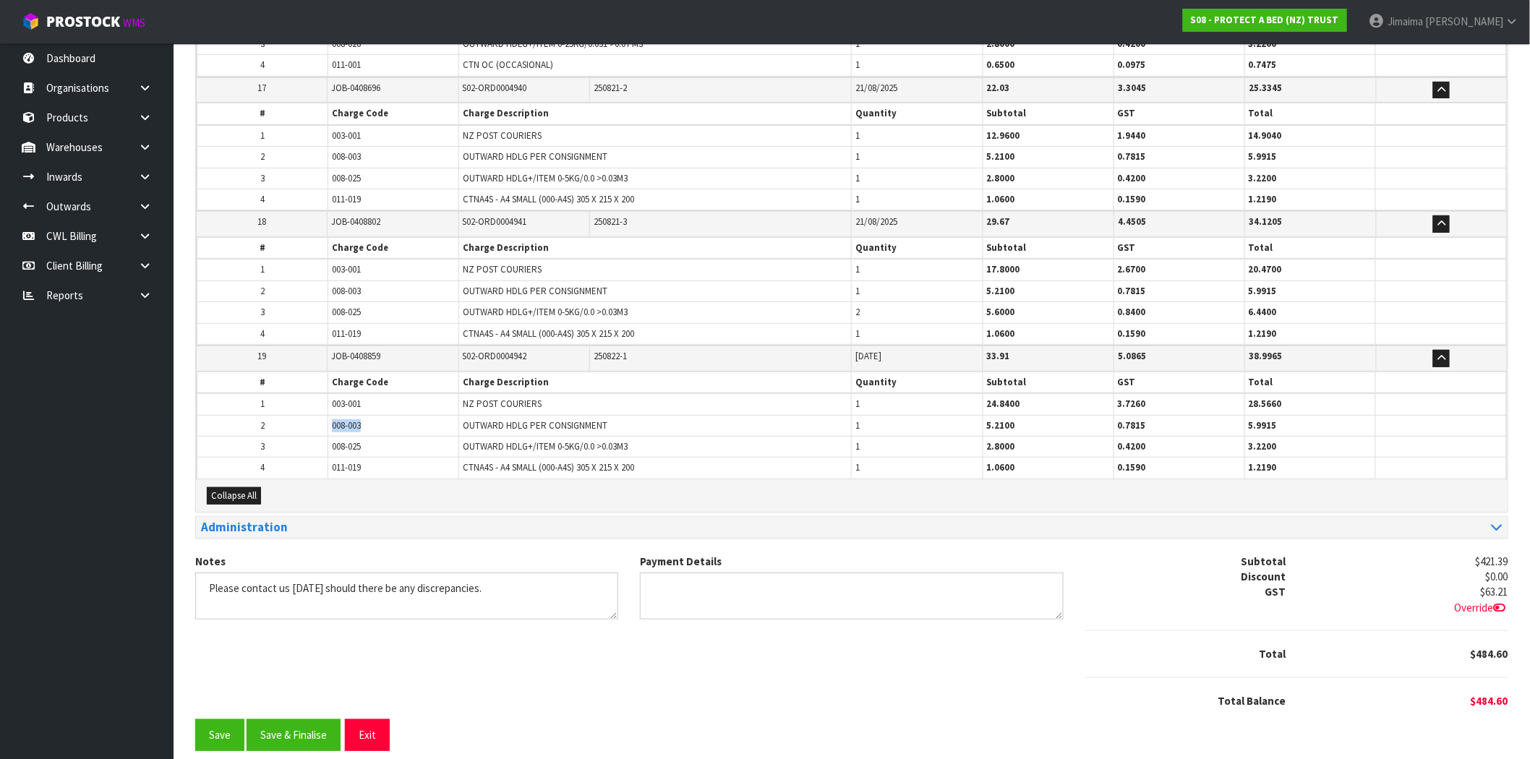
drag, startPoint x: 383, startPoint y: 415, endPoint x: 307, endPoint y: 413, distance: 75.9
click at [307, 415] on tr "2 008-003 OUTWARD HDLG PER CONSIGNMENT 1 5.2100 0.7815 5.9915" at bounding box center [851, 425] width 1309 height 21
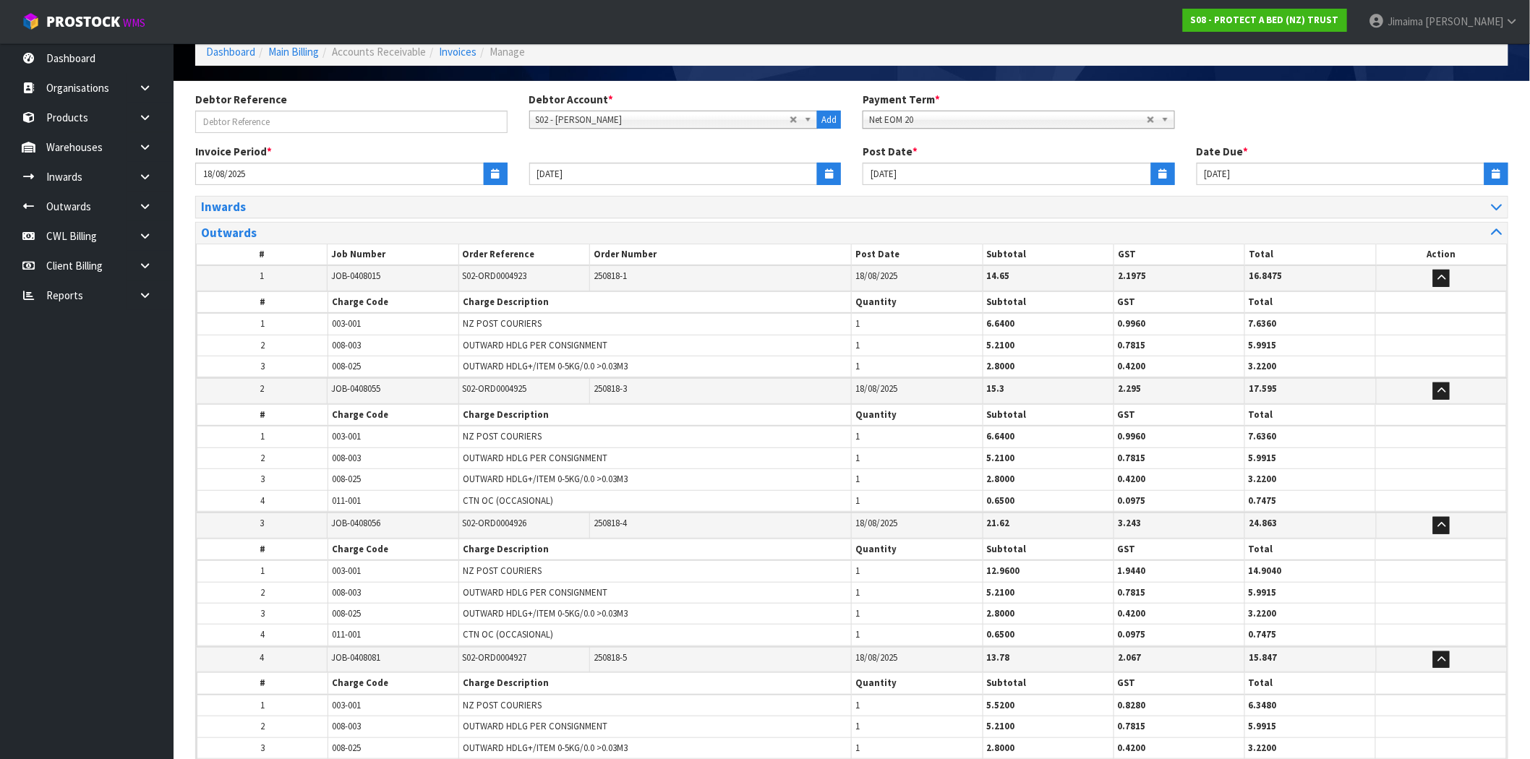
scroll to position [0, 0]
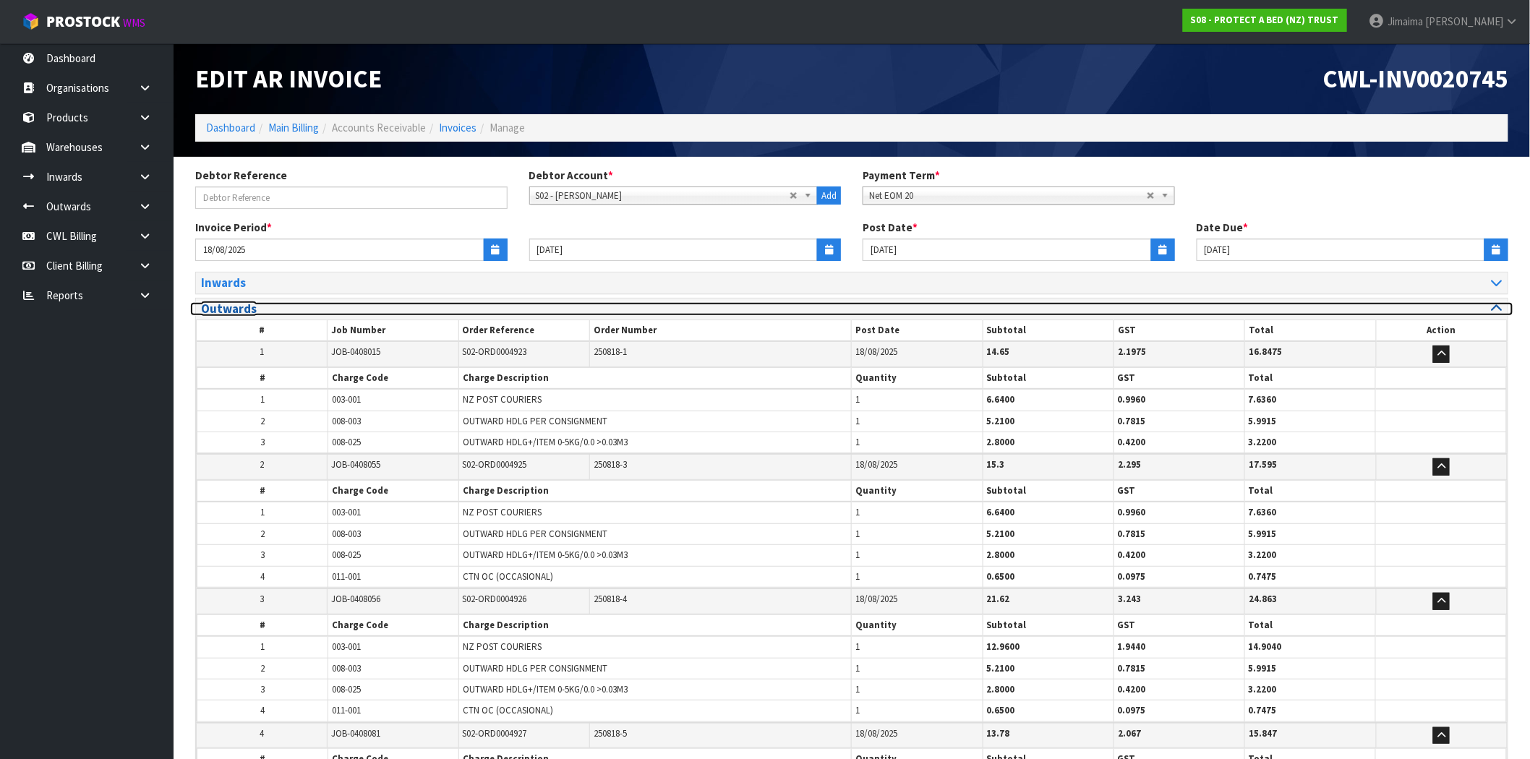
click at [287, 309] on h3 "Outwards" at bounding box center [521, 309] width 640 height 14
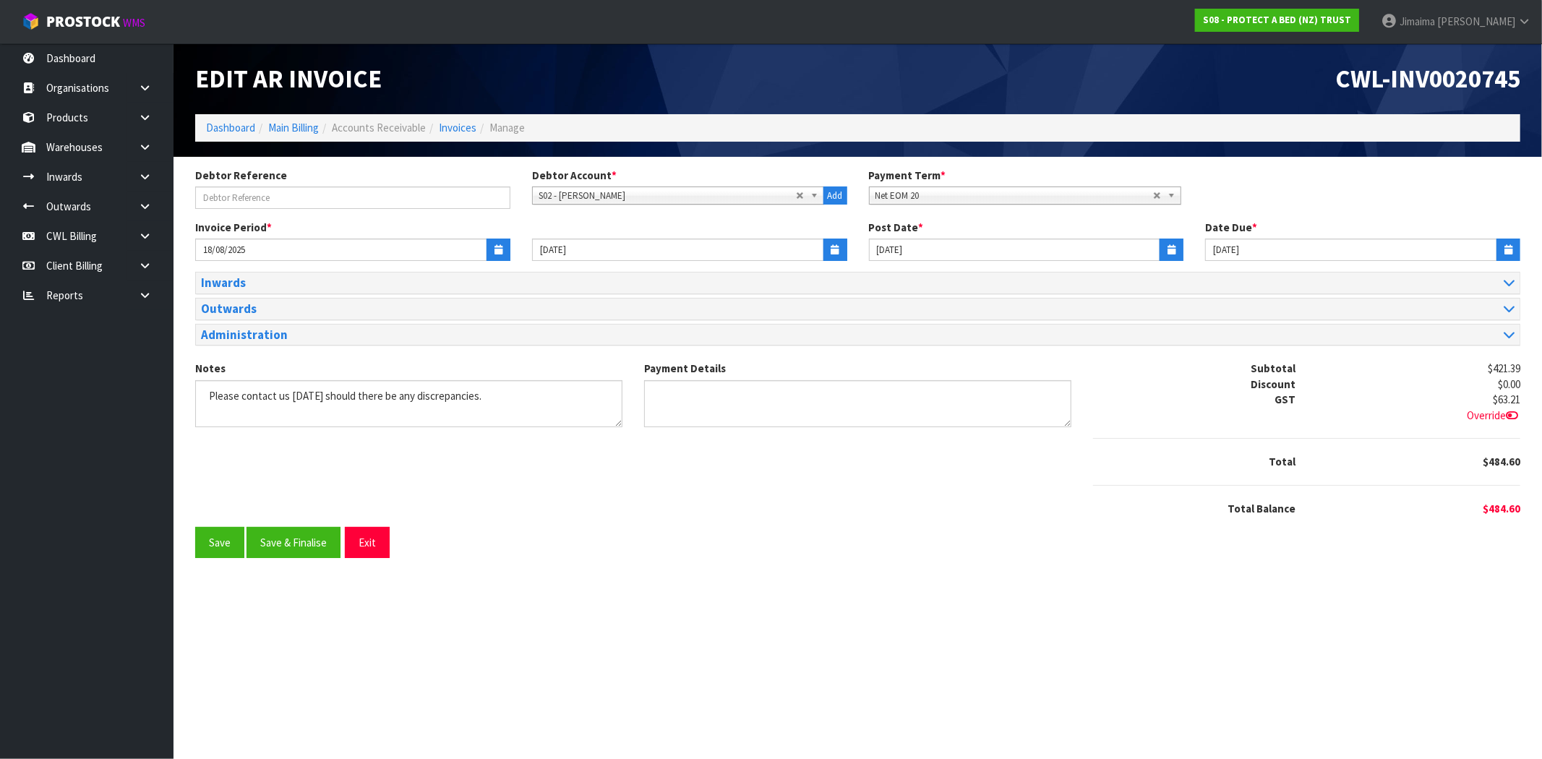
click at [934, 643] on section "Edit AR Invoice CWL-INV0020745 Dashboard Main Billing Accounts Receivable Invoi…" at bounding box center [771, 379] width 1542 height 759
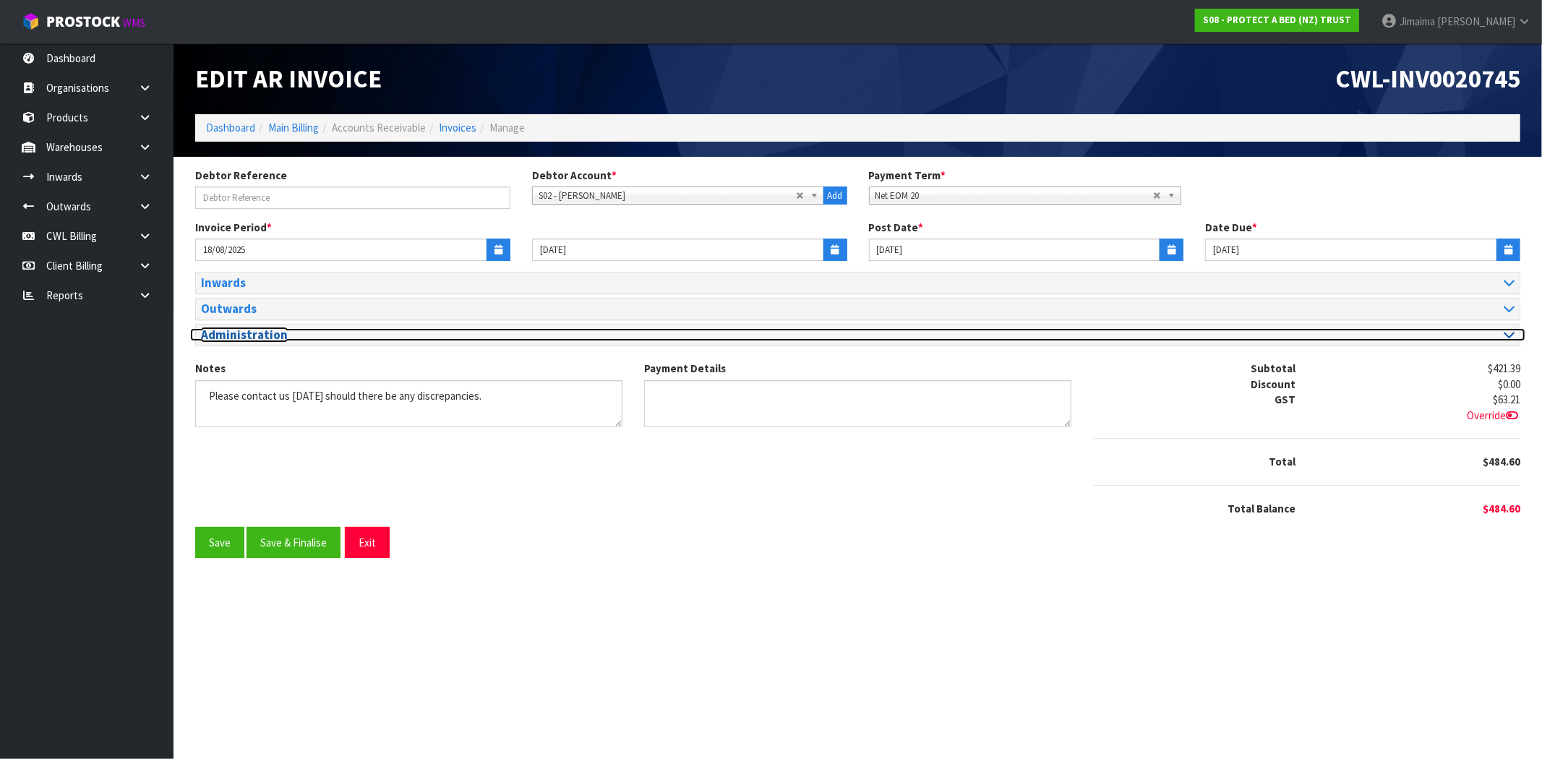
click at [291, 338] on h3 "Administration" at bounding box center [524, 335] width 646 height 14
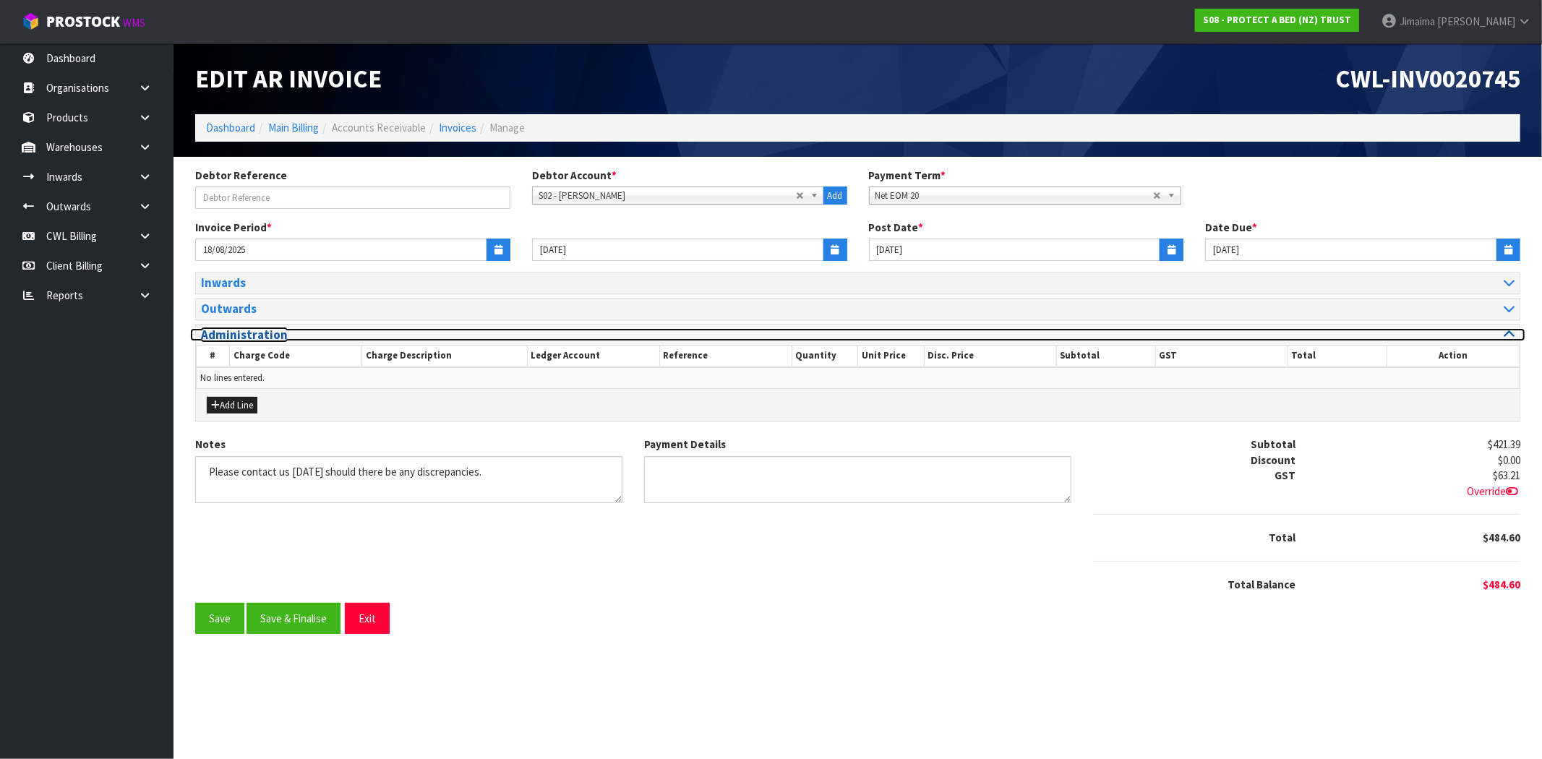
click at [291, 338] on h3 "Administration" at bounding box center [524, 335] width 646 height 14
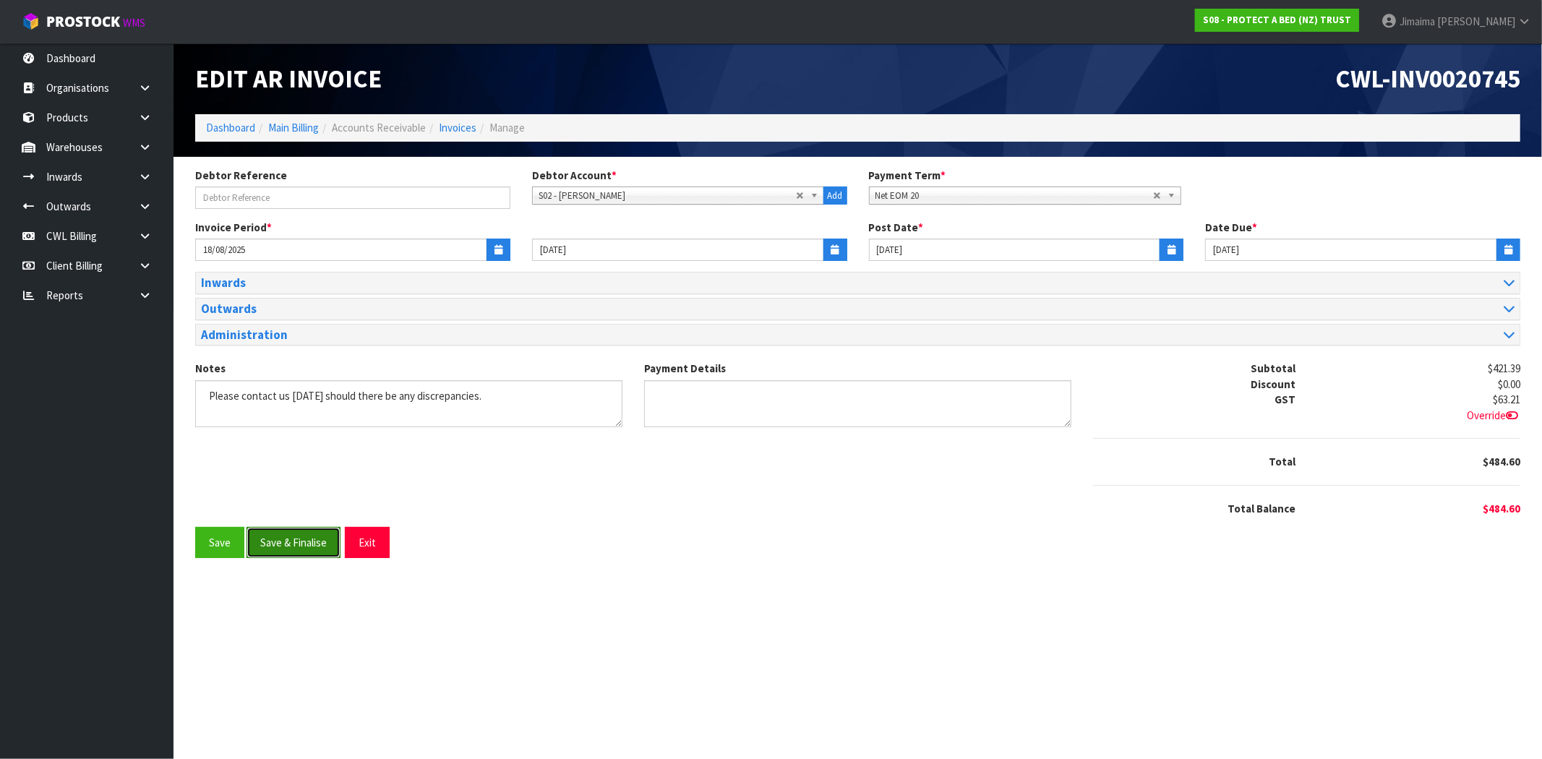
click at [304, 543] on button "Save & Finalise" at bounding box center [294, 542] width 94 height 31
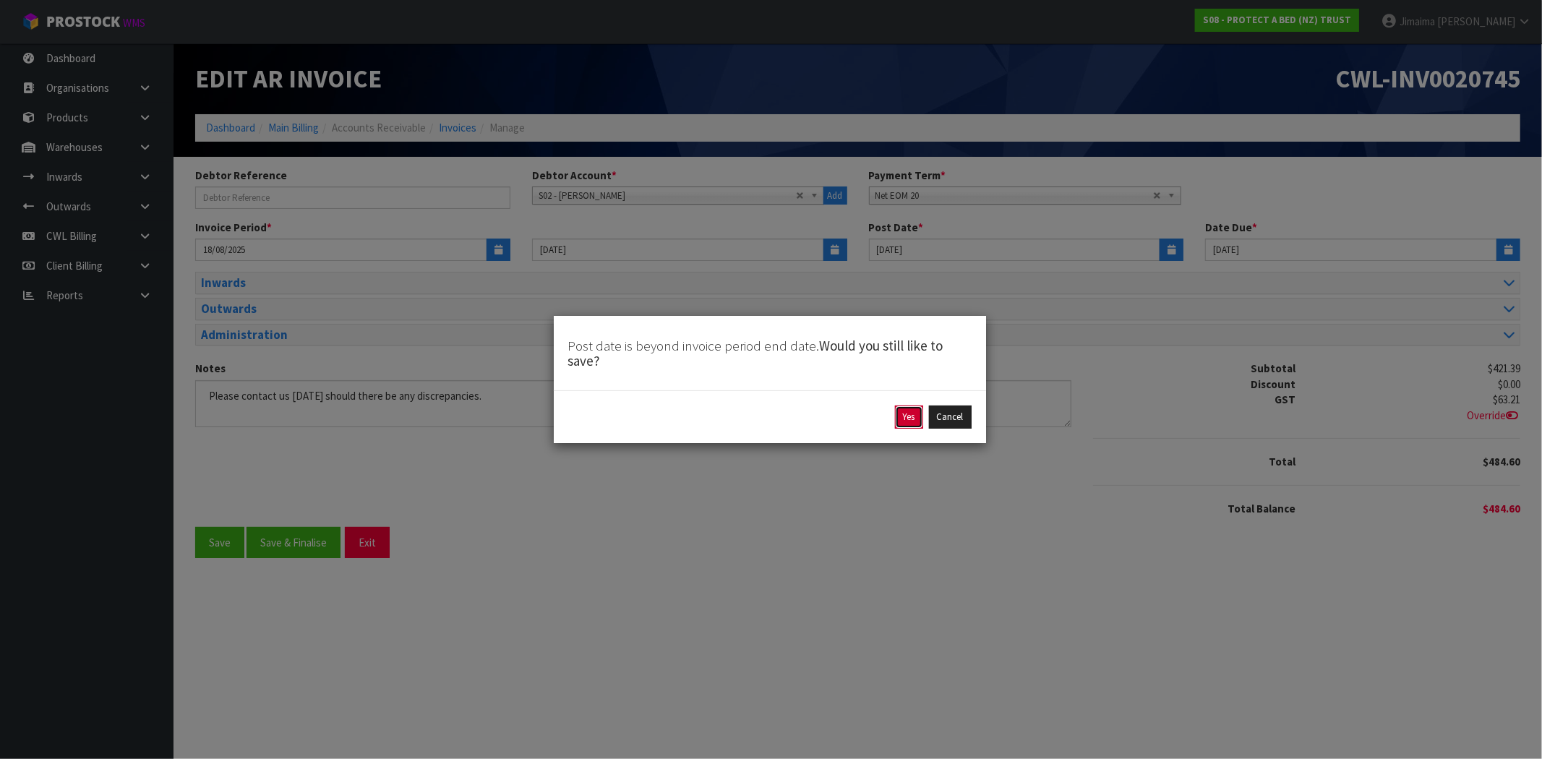
click at [904, 422] on button "Yes" at bounding box center [909, 417] width 28 height 23
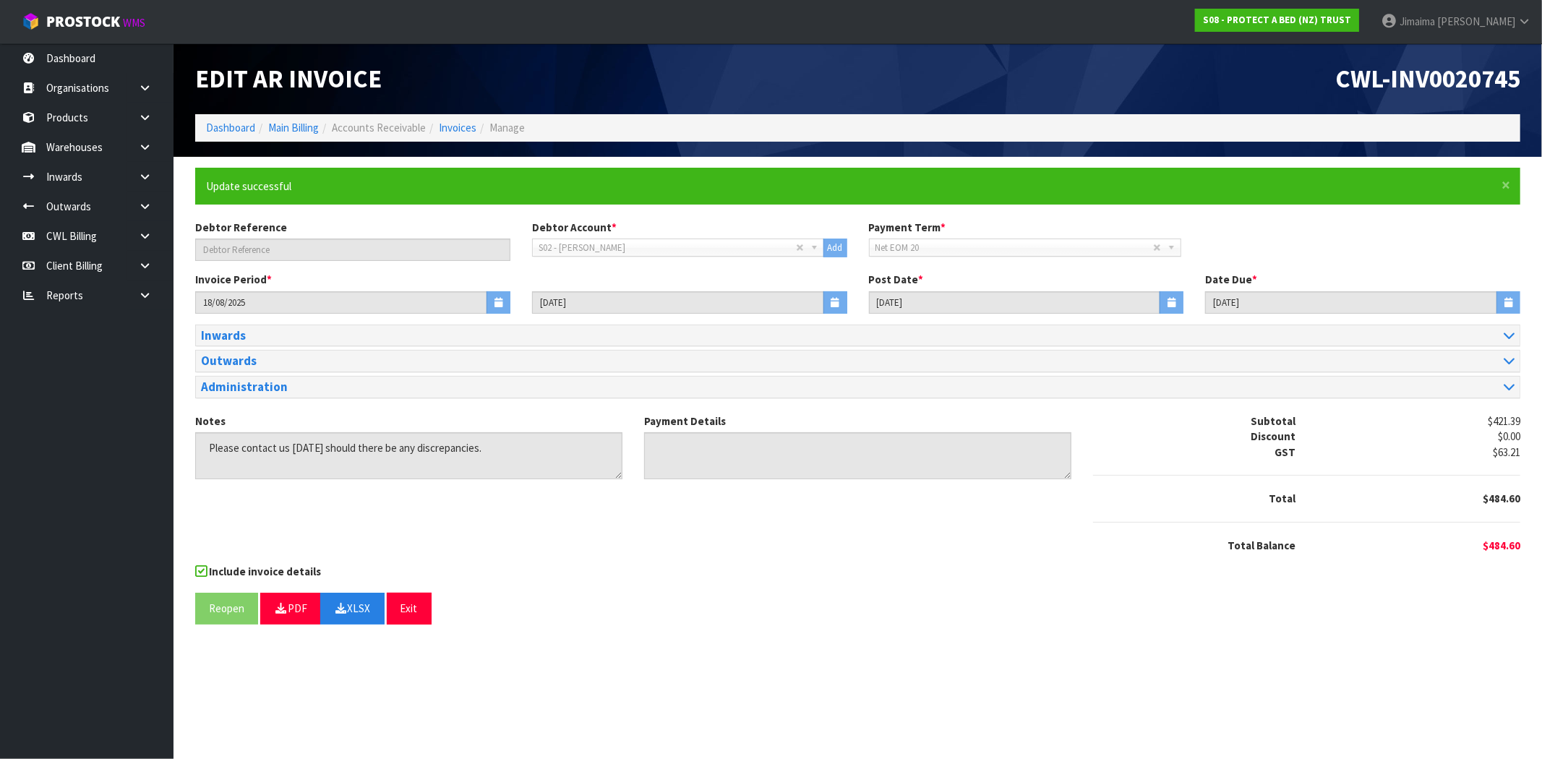
drag, startPoint x: 694, startPoint y: 530, endPoint x: 677, endPoint y: 566, distance: 39.8
click at [695, 529] on div "Notes Payment Details Subtotal $421.39 Discount $0.00 GST $63.21 Total $484.60" at bounding box center [857, 489] width 1347 height 150
drag, startPoint x: 1327, startPoint y: 327, endPoint x: 1063, endPoint y: 220, distance: 284.8
click at [1327, 327] on div "Inwards" at bounding box center [858, 335] width 1324 height 21
click at [452, 127] on link "Invoices" at bounding box center [458, 128] width 38 height 14
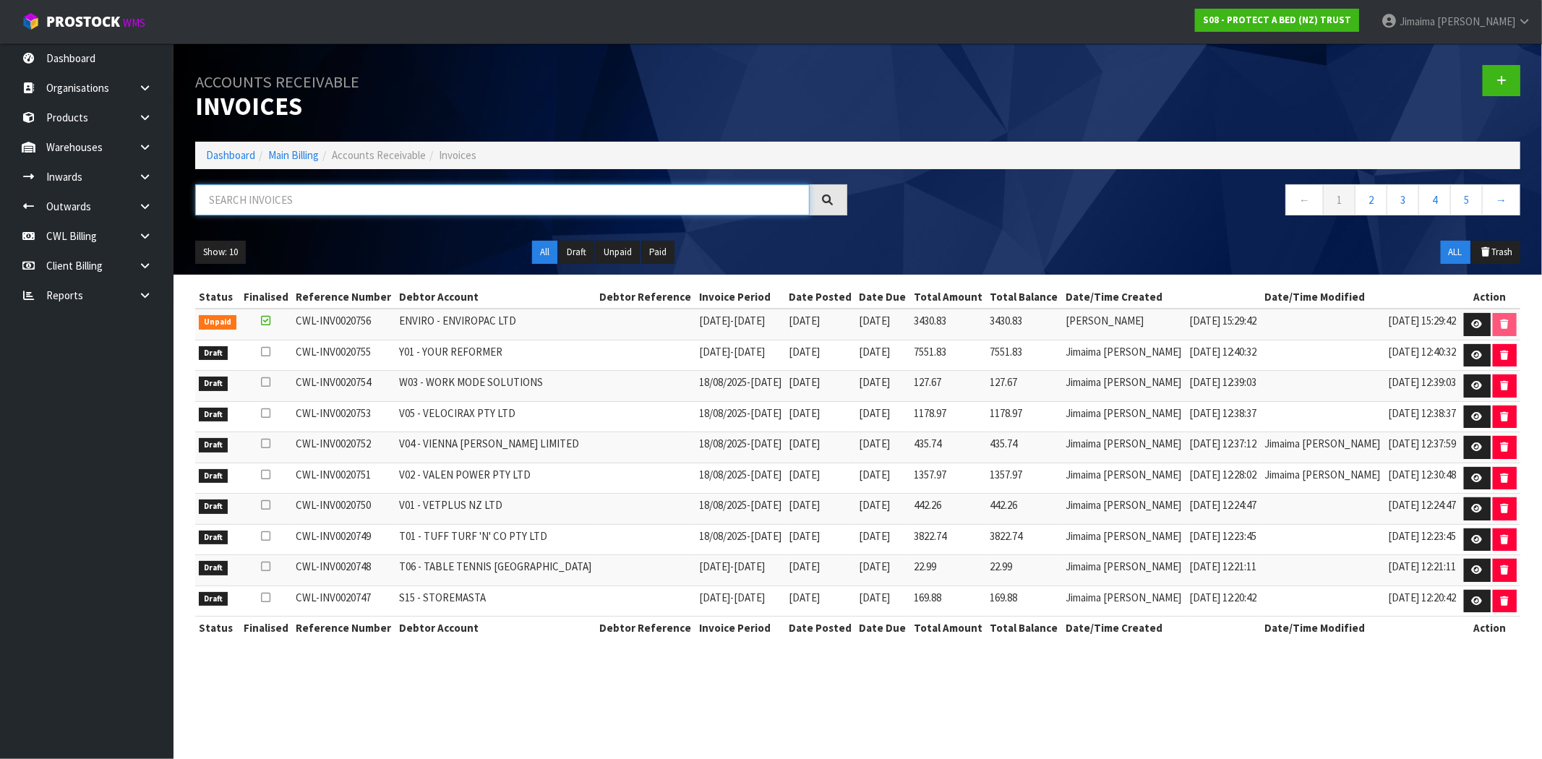
click at [239, 191] on input "text" at bounding box center [502, 199] width 615 height 31
paste input "S08"
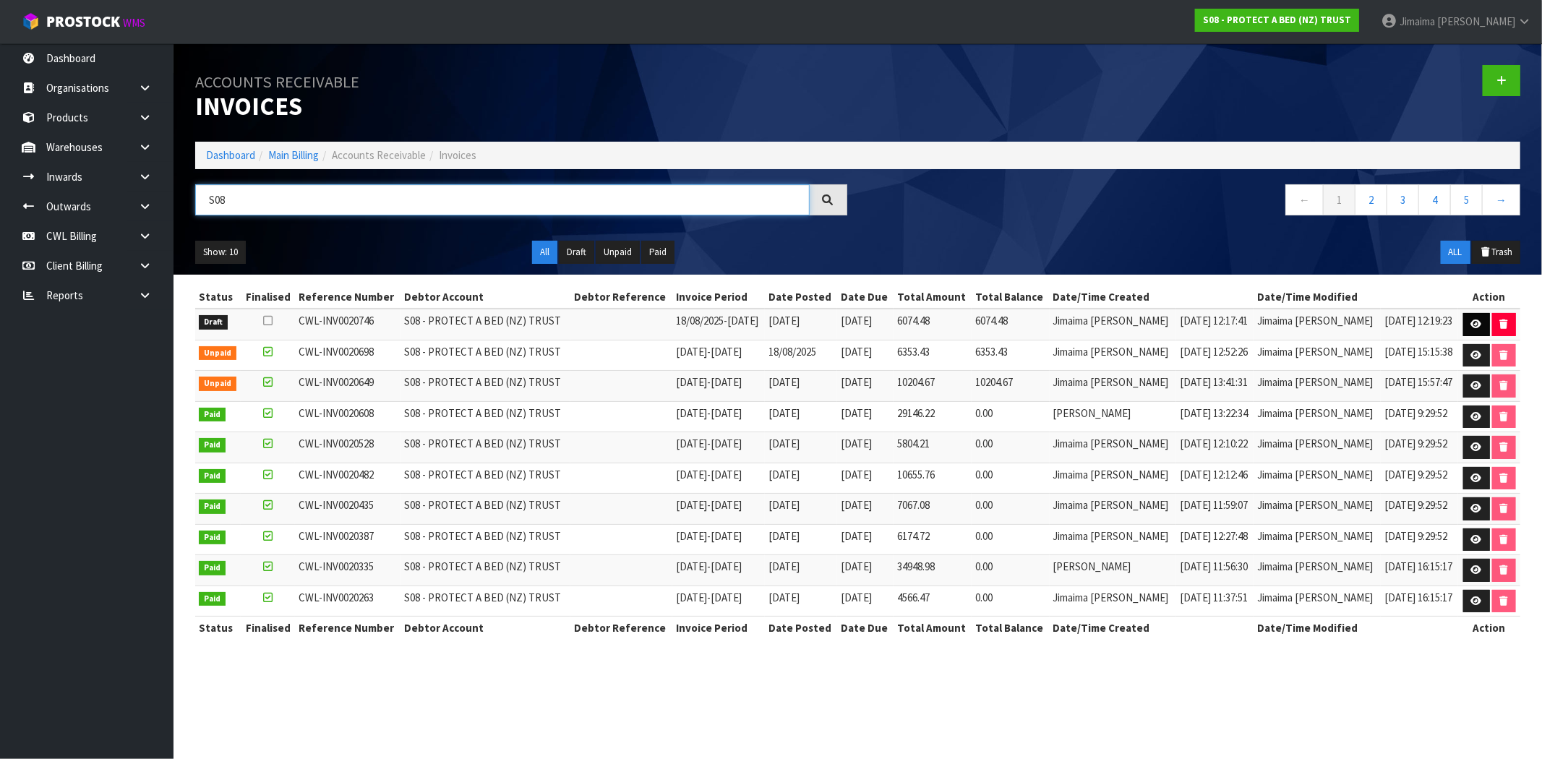
type input "S08"
click at [1471, 327] on icon at bounding box center [1476, 324] width 11 height 9
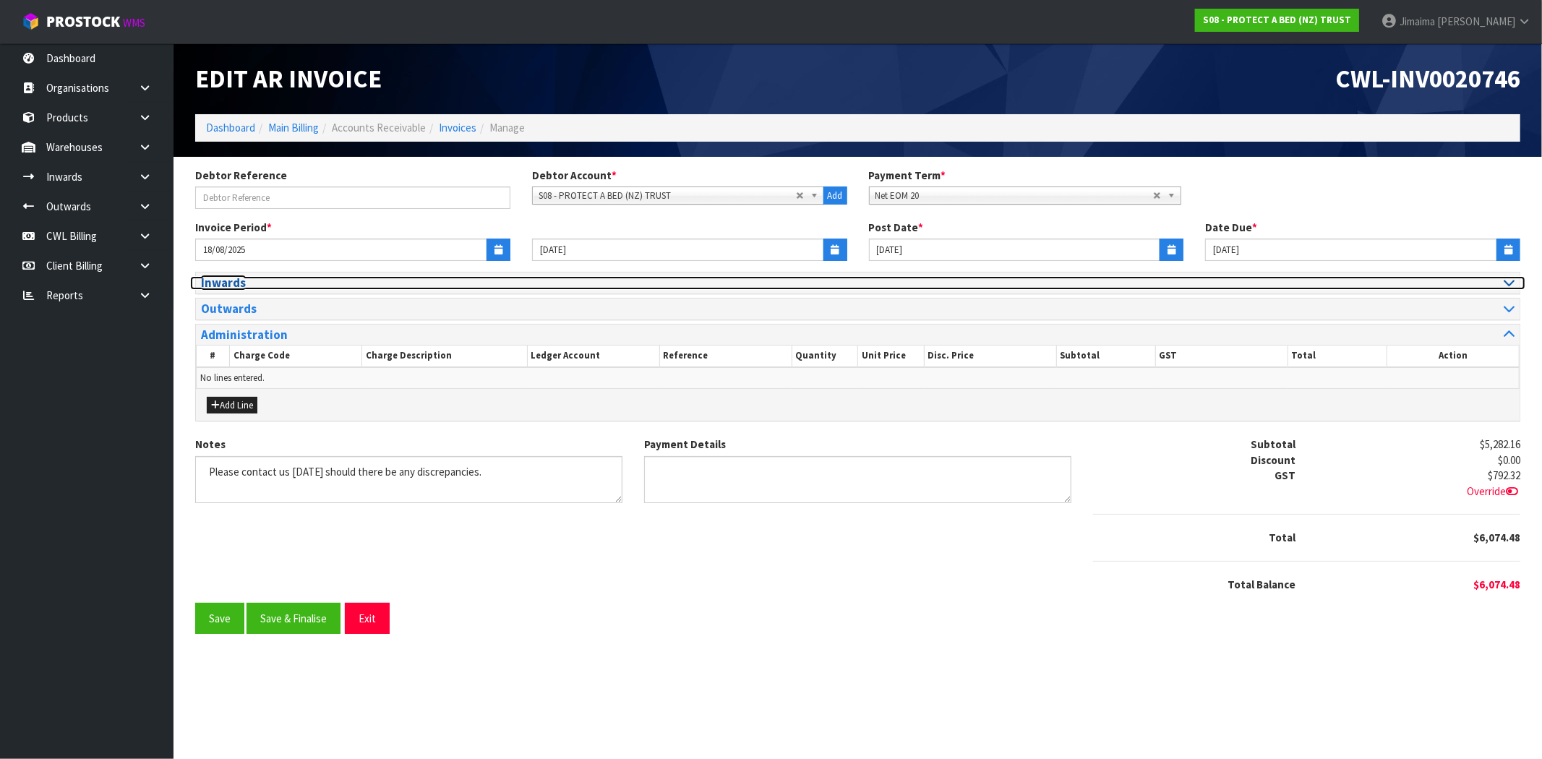
click at [236, 287] on h3 "Inwards" at bounding box center [524, 283] width 646 height 14
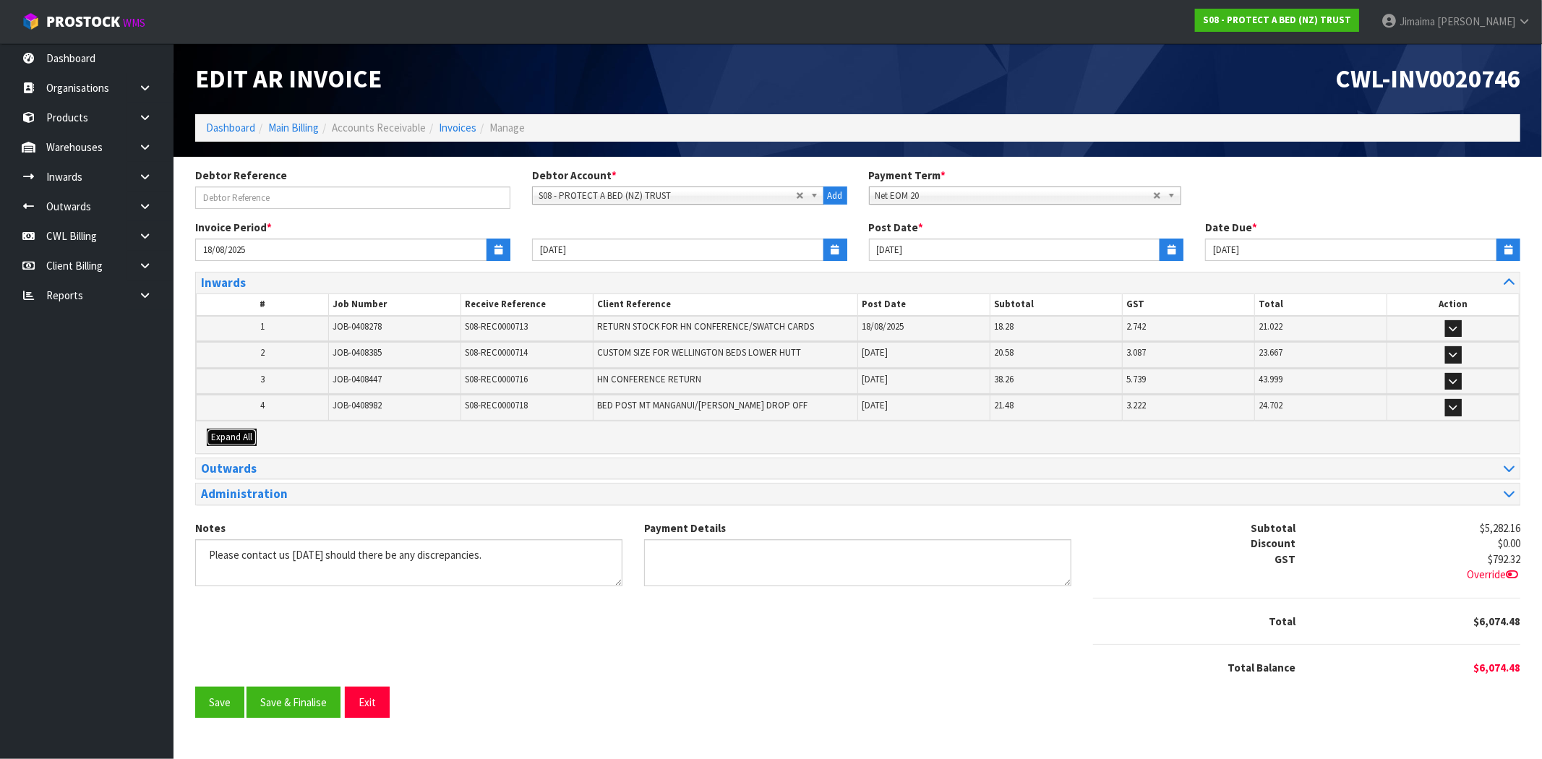
drag, startPoint x: 231, startPoint y: 432, endPoint x: 263, endPoint y: 422, distance: 33.4
click at [234, 434] on span "Expand All" at bounding box center [231, 437] width 41 height 12
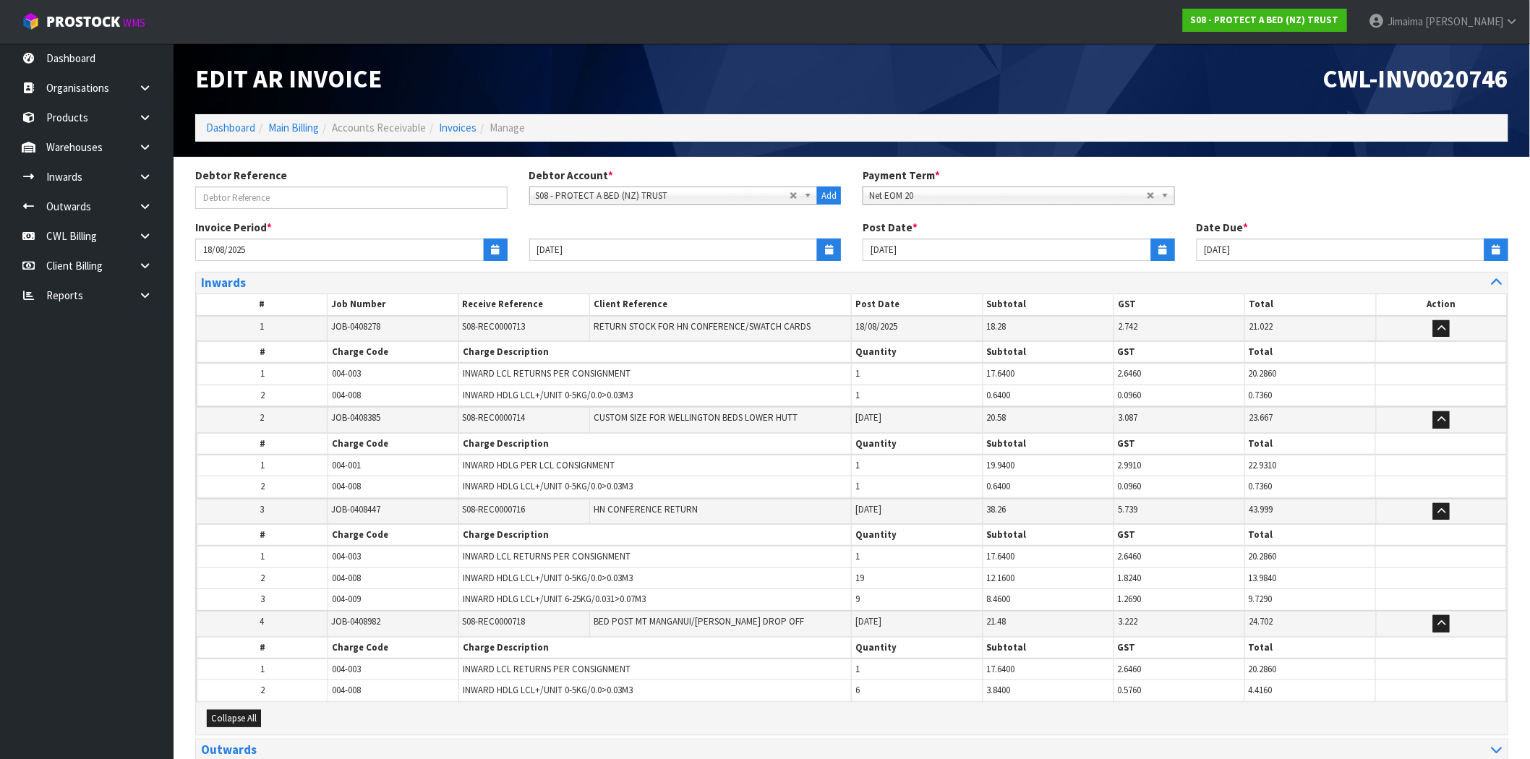
click at [295, 408] on tbody "2 JOB-0408385 S08-REC0000714 CUSTOM SIZE FOR WELLINGTON BEDS LOWER HUTT 19/08/2…" at bounding box center [852, 453] width 1311 height 92
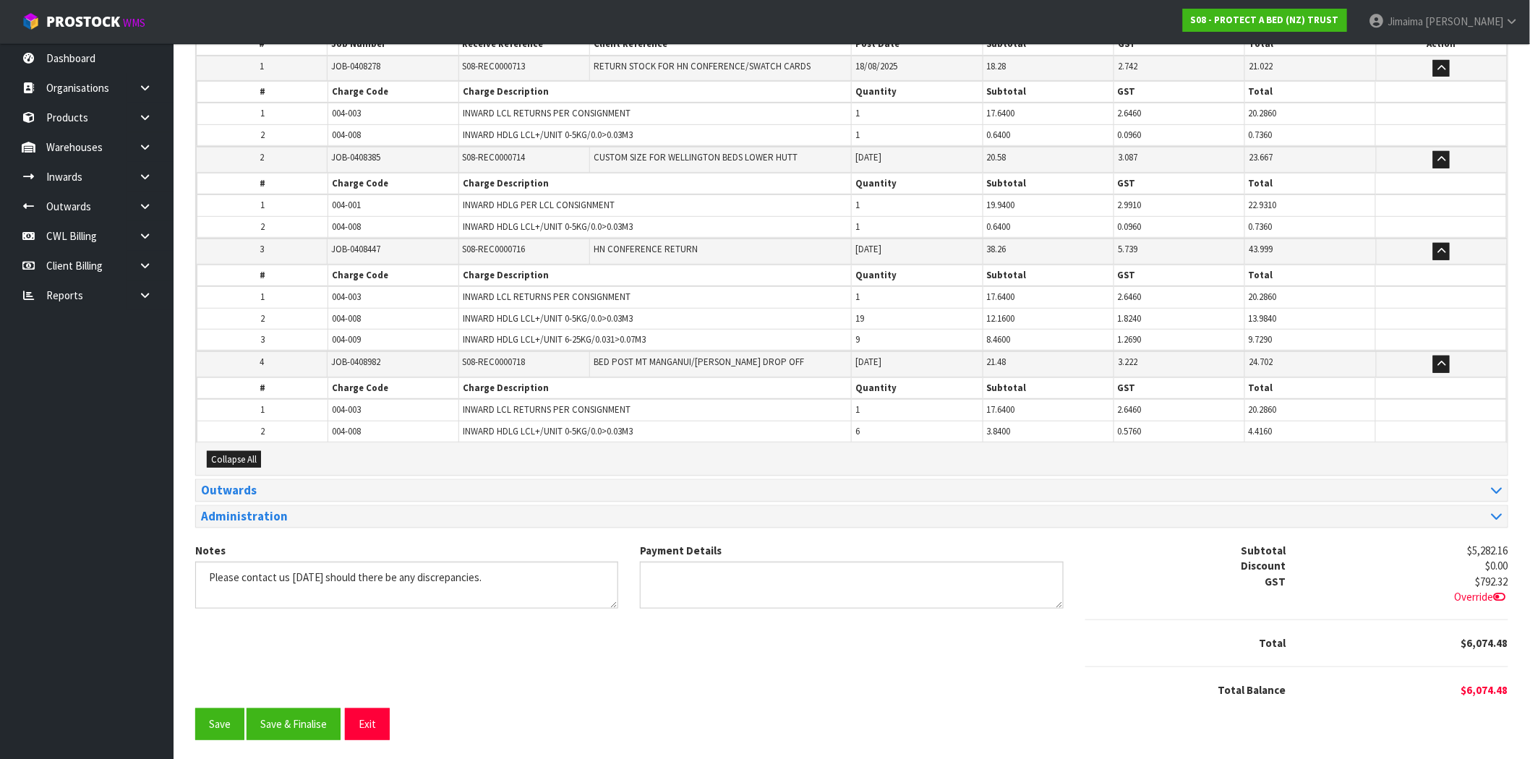
click at [319, 480] on div "Outwards" at bounding box center [851, 490] width 1311 height 21
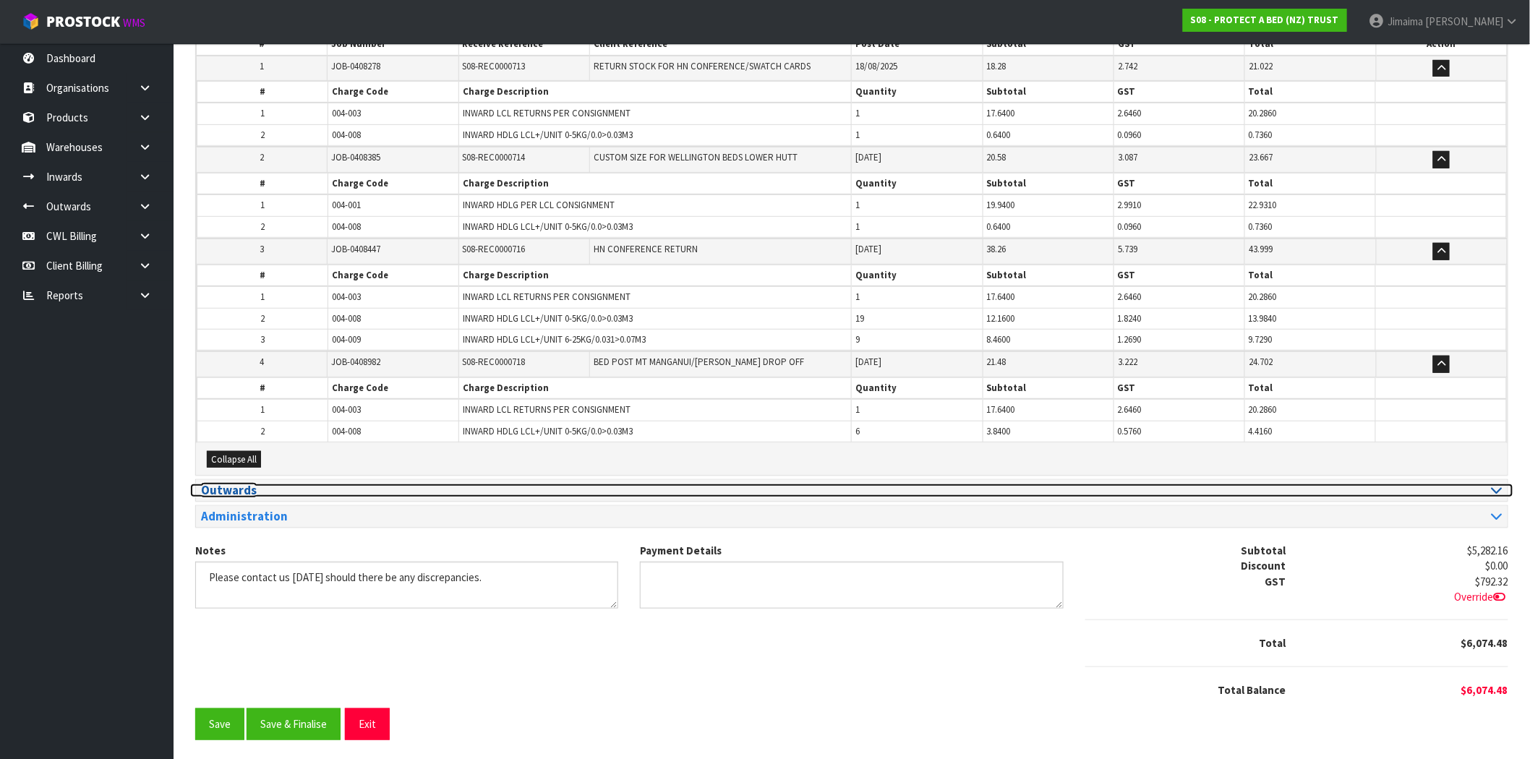
click at [308, 486] on h3 "Outwards" at bounding box center [521, 491] width 640 height 14
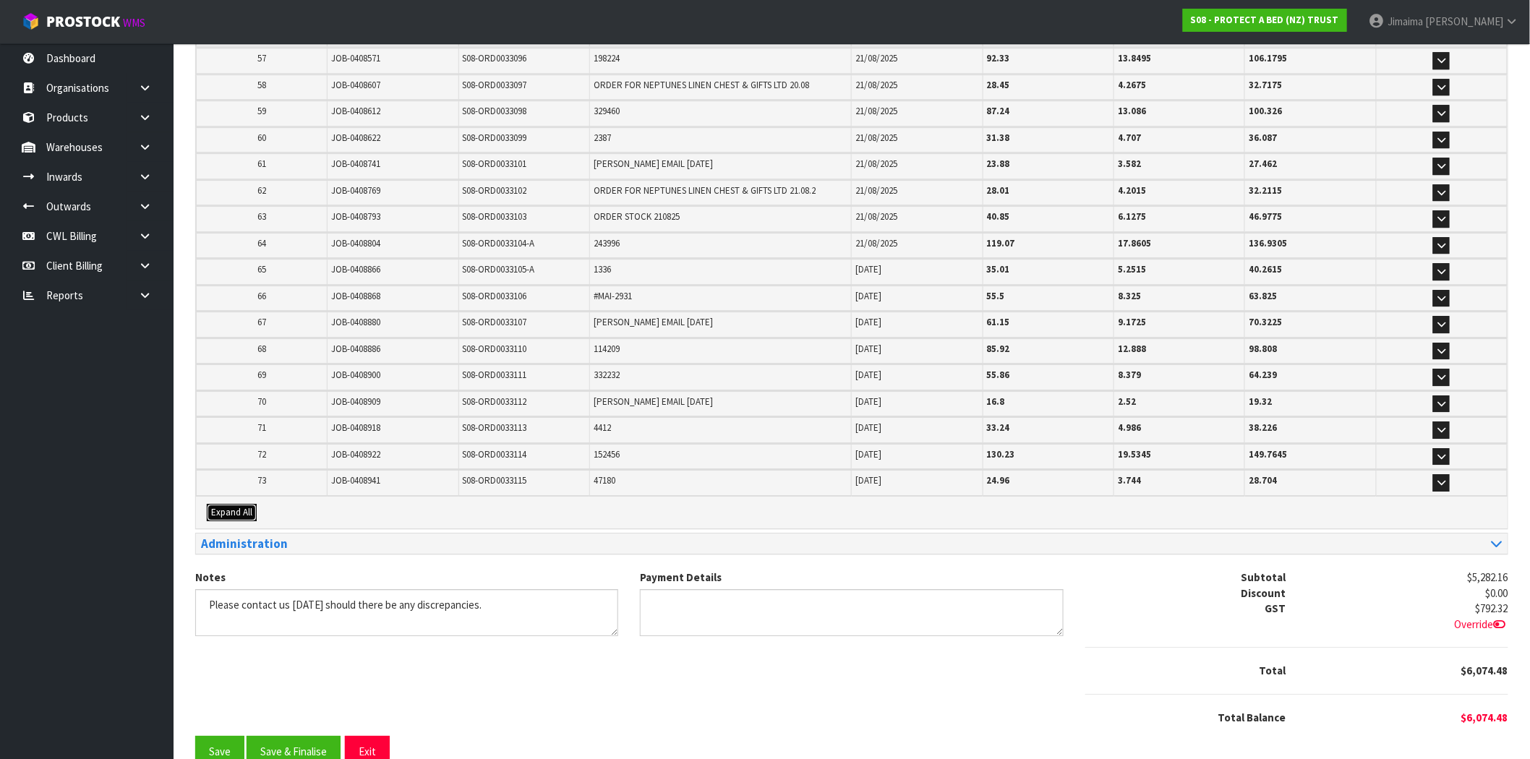
click at [237, 506] on span "Expand All" at bounding box center [231, 512] width 41 height 12
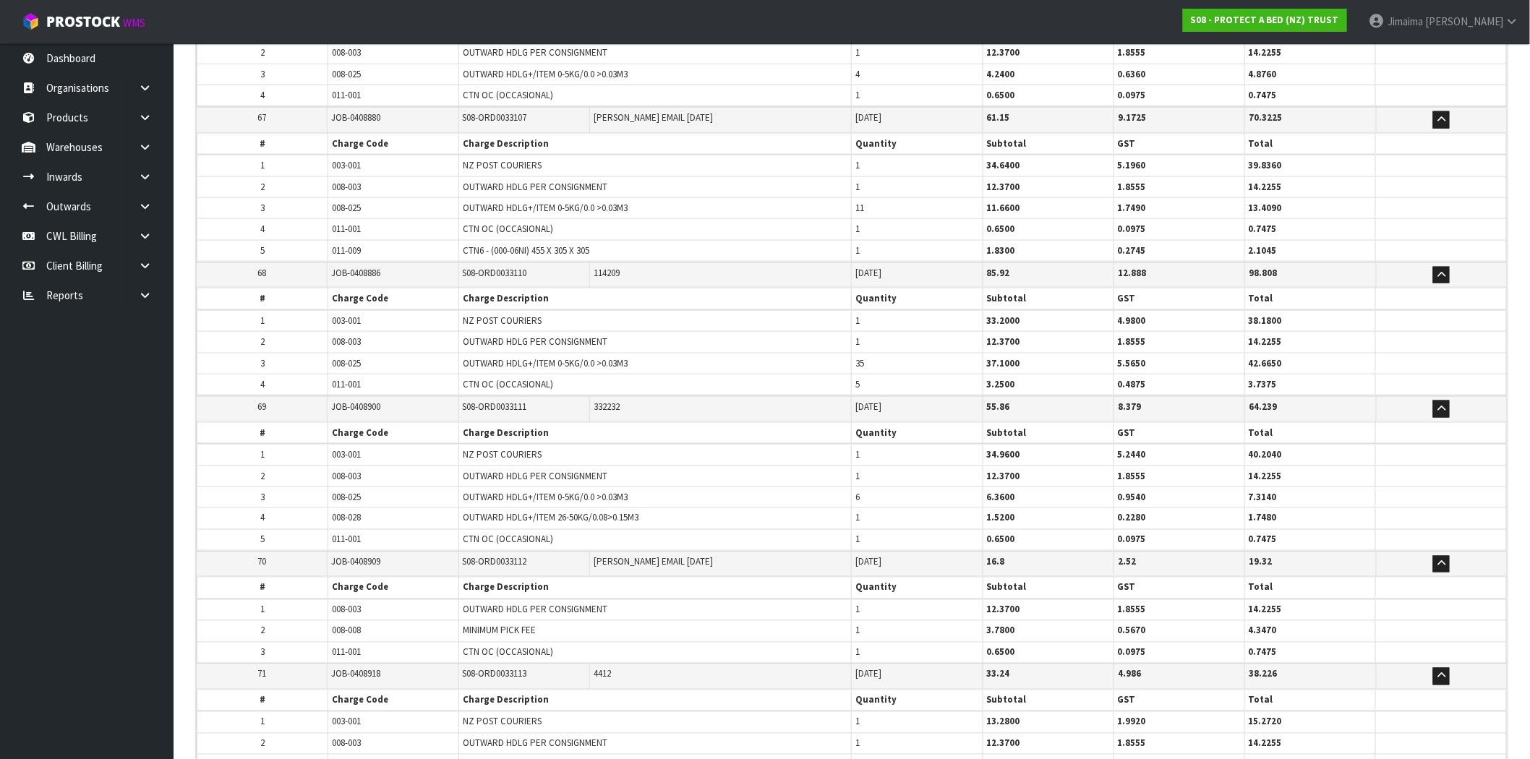
scroll to position [10477, 0]
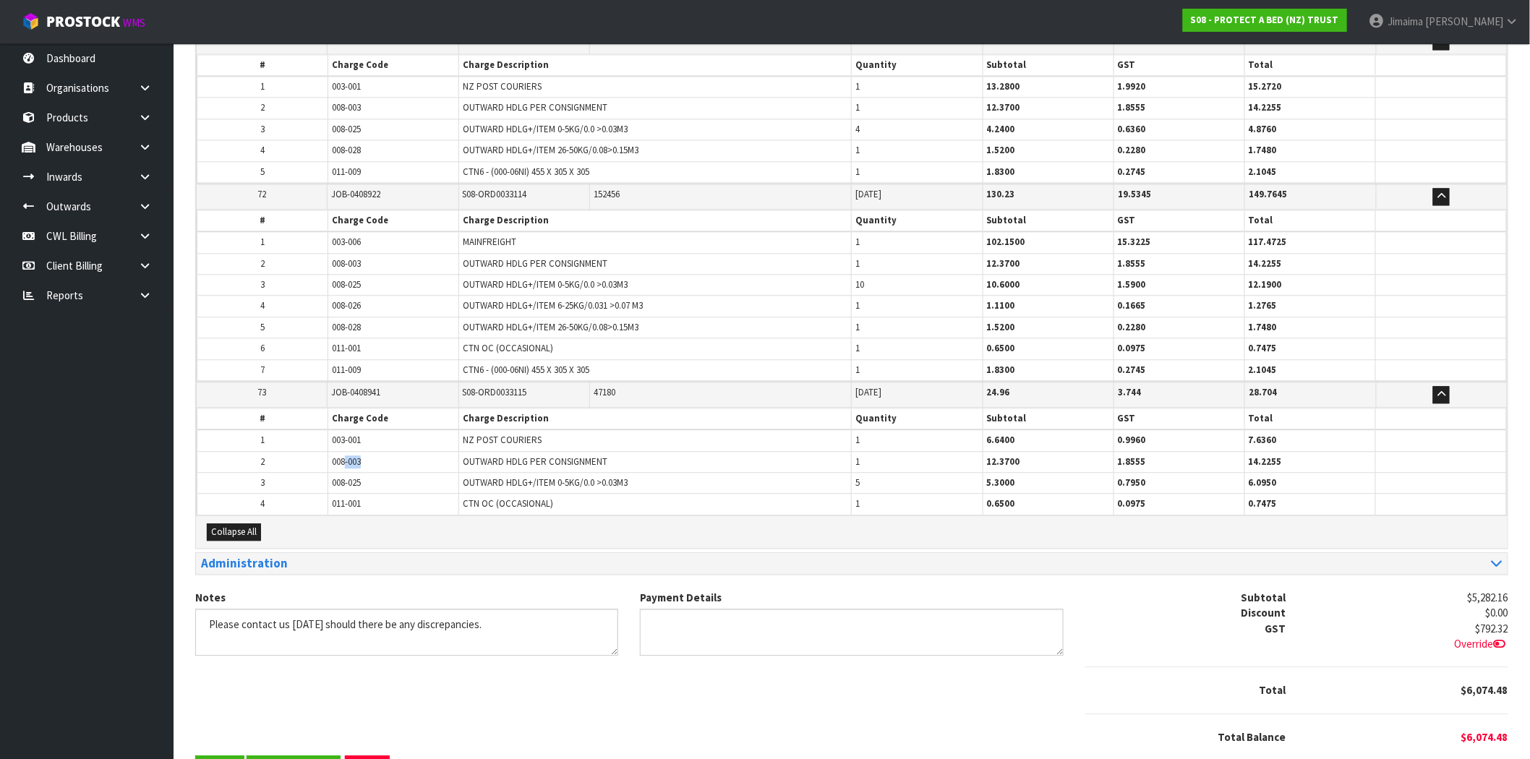
click at [285, 451] on tr "2 008-003 OUTWARD HDLG PER CONSIGNMENT 1 12.3700 1.8555 14.2255" at bounding box center [851, 461] width 1309 height 21
click at [493, 429] on td "NZ POST COURIERS" at bounding box center [655, 440] width 393 height 22
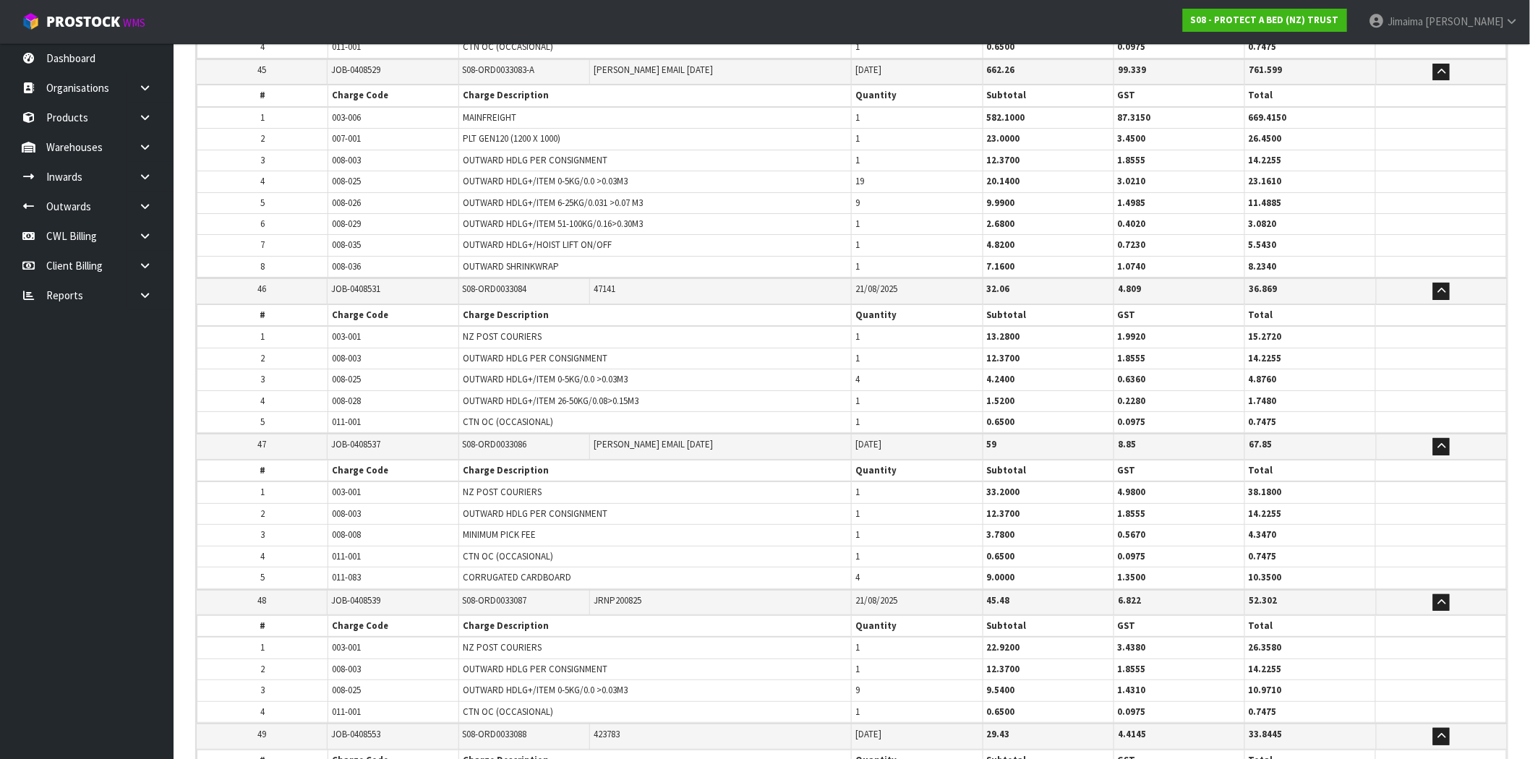
scroll to position [6594, 0]
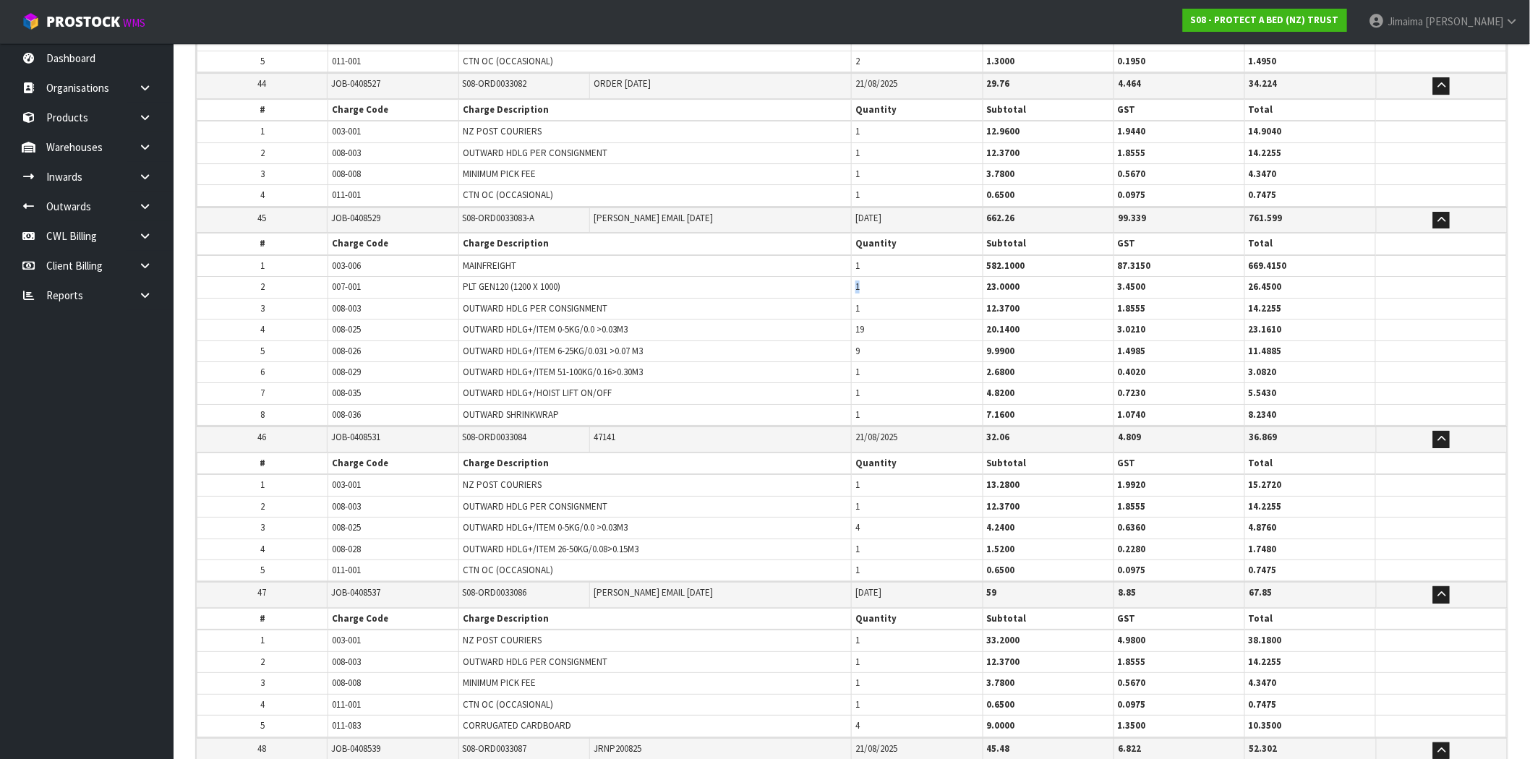
click at [839, 277] on tr "2 007-001 PLT GEN120 (1200 X 1000) 1 23.0000 3.4500 26.4500" at bounding box center [851, 287] width 1309 height 21
drag, startPoint x: 852, startPoint y: 362, endPoint x: 849, endPoint y: 379, distance: 16.8
click at [842, 383] on tr "7 008-035 OUTWARD HDLG+/HOIST LIFT ON/OFF 1 4.8200 0.7230 5.5430" at bounding box center [851, 393] width 1309 height 21
click at [857, 408] on span "1" at bounding box center [857, 414] width 4 height 12
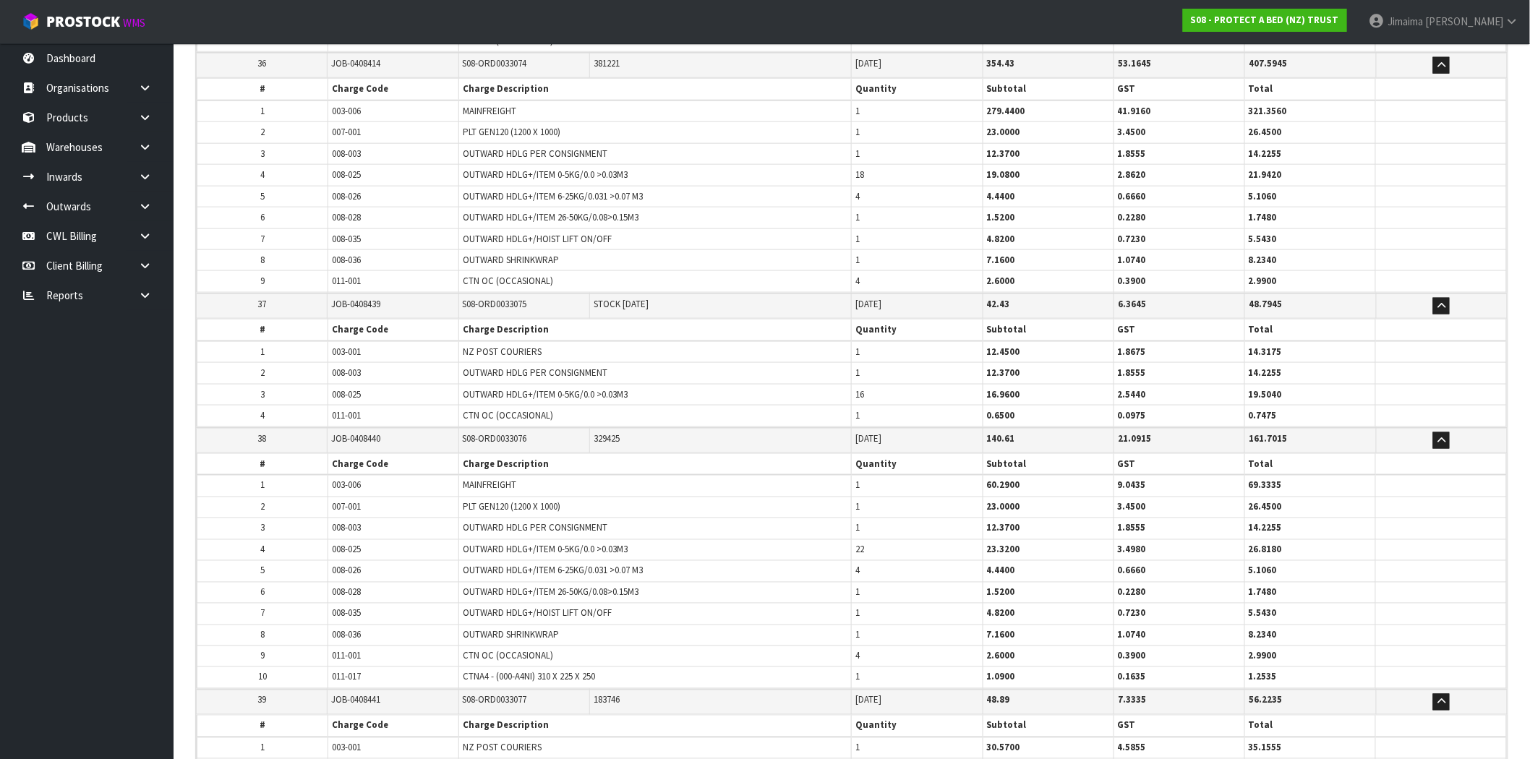
scroll to position [5255, 0]
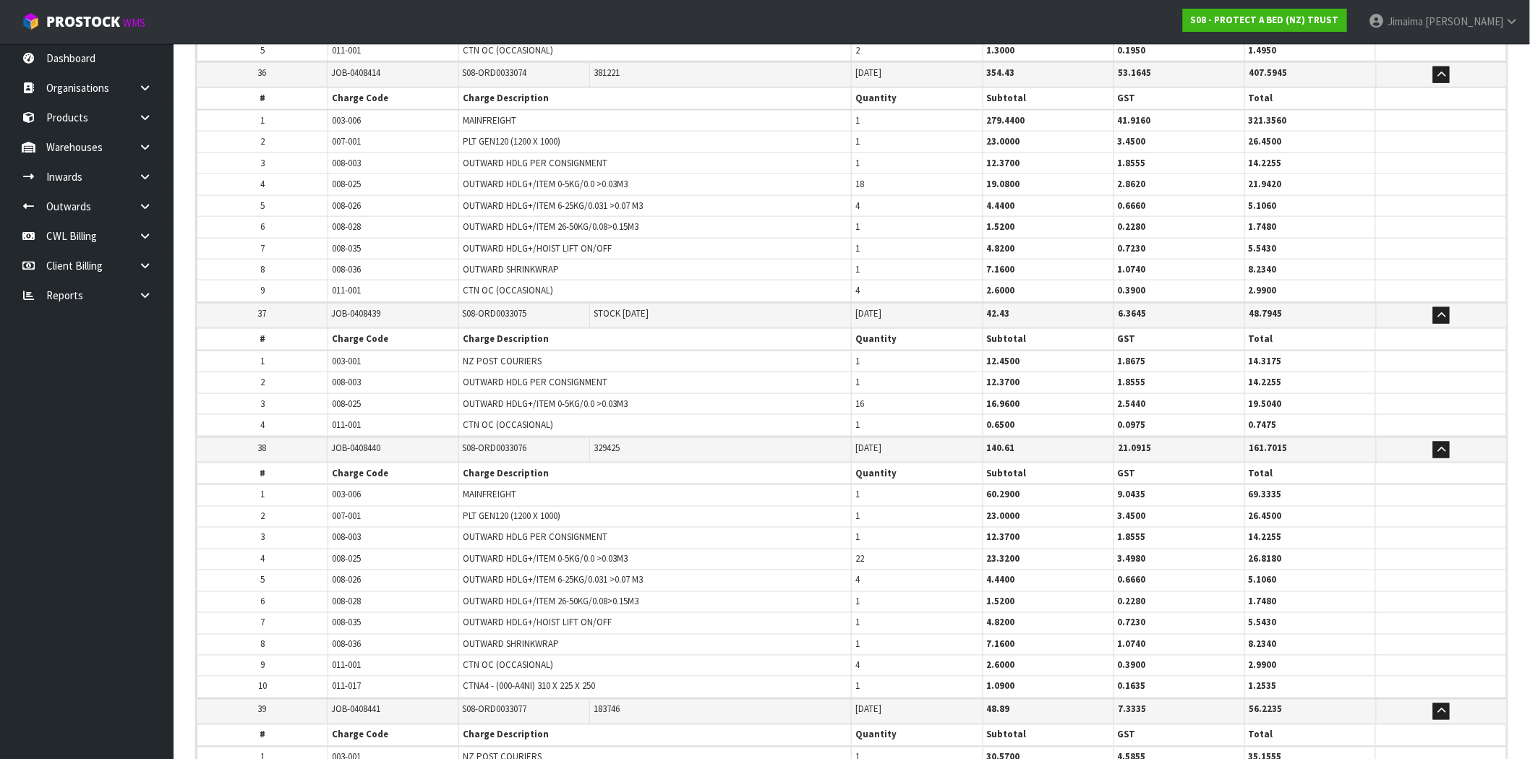
drag, startPoint x: 868, startPoint y: 482, endPoint x: 853, endPoint y: 486, distance: 14.9
click at [853, 506] on td "1" at bounding box center [917, 516] width 131 height 21
click at [855, 613] on td "1" at bounding box center [917, 623] width 131 height 21
drag, startPoint x: 863, startPoint y: 609, endPoint x: 826, endPoint y: 612, distance: 37.0
click at [829, 634] on tr "8 008-036 OUTWARD SHRINKWRAP 1 7.1600 1.0740 8.2340" at bounding box center [851, 644] width 1309 height 21
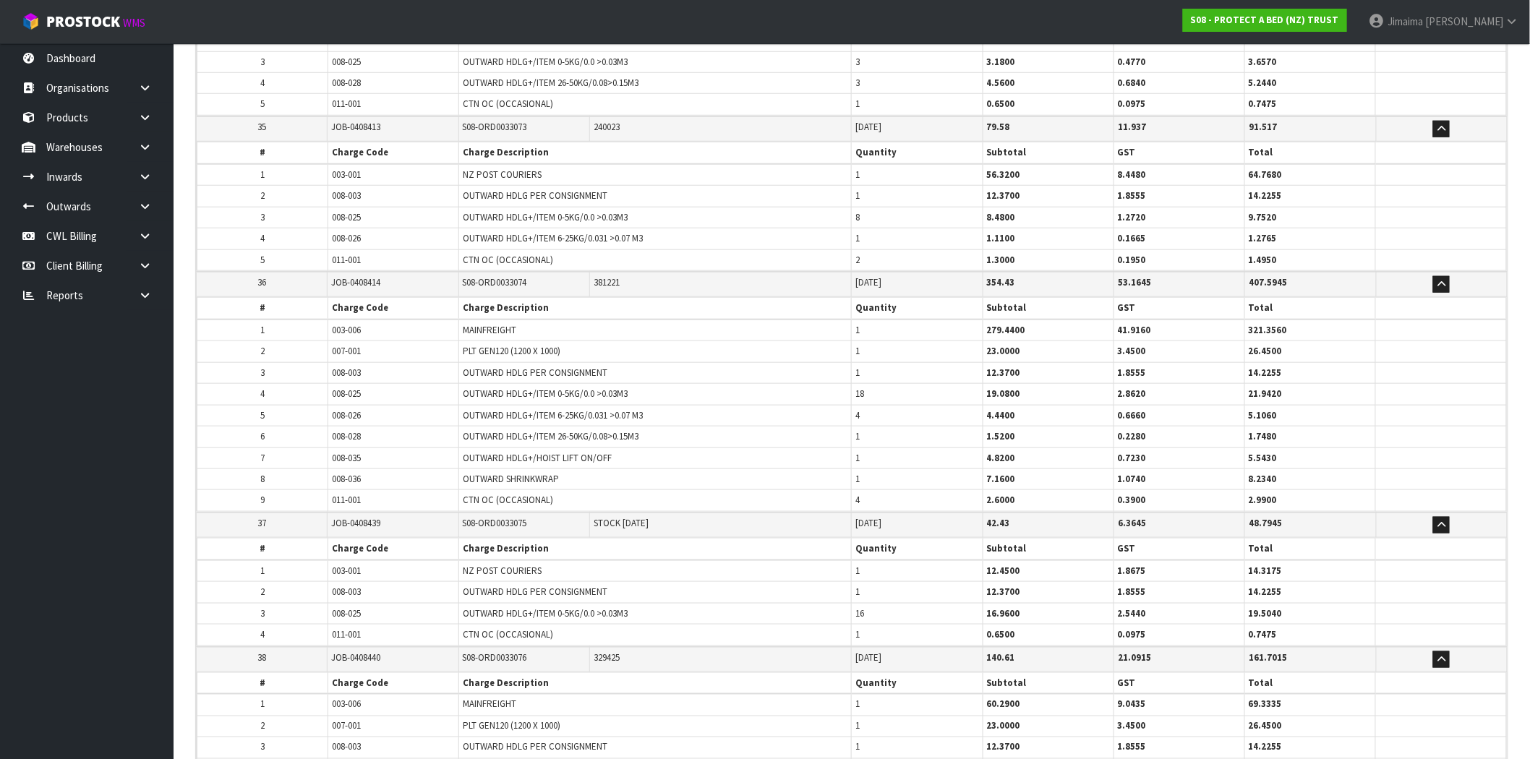
scroll to position [4987, 0]
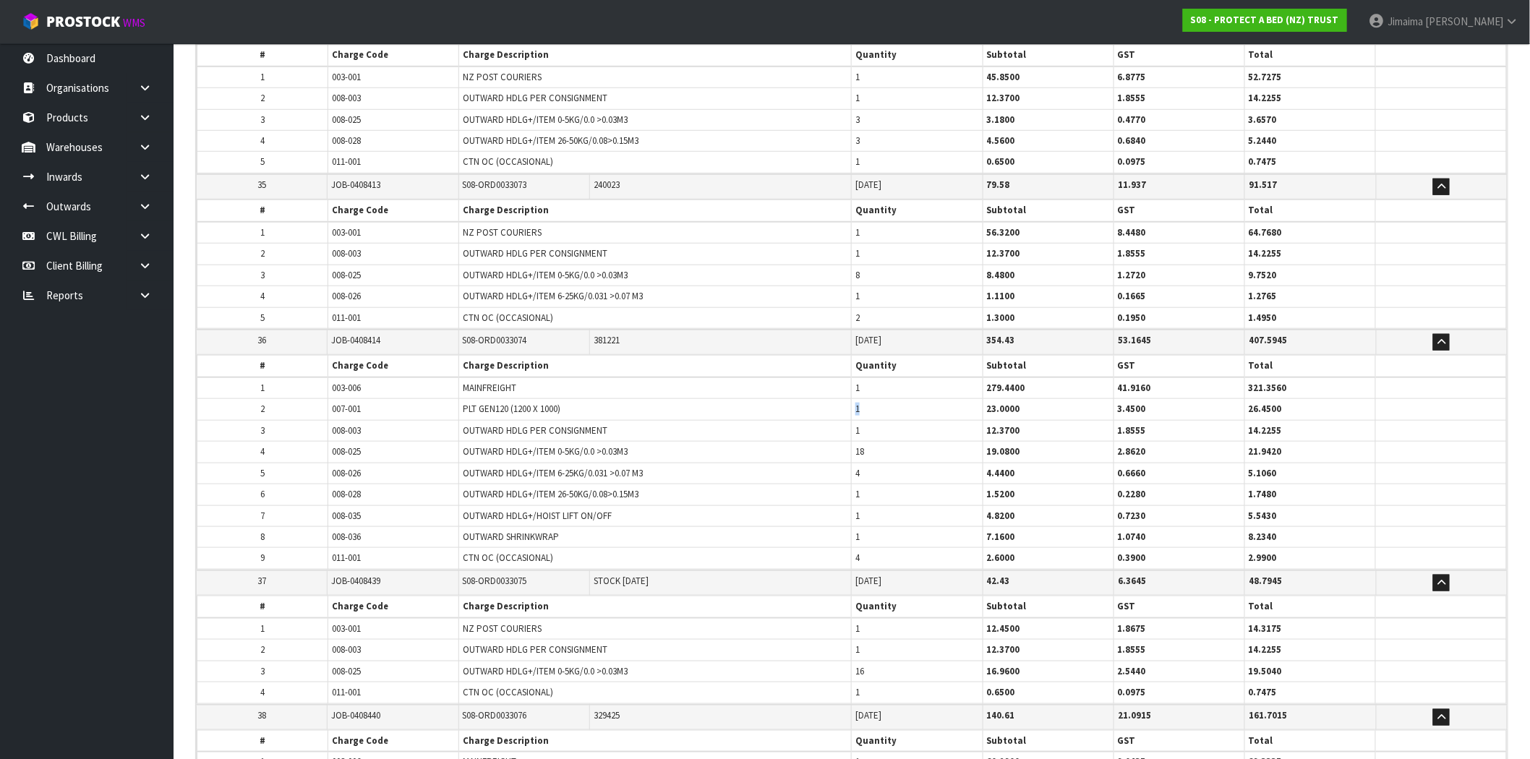
drag, startPoint x: 865, startPoint y: 388, endPoint x: 846, endPoint y: 394, distance: 19.9
click at [847, 399] on tr "2 007-001 PLT GEN120 (1200 X 1000) 1 23.0000 3.4500 26.4500" at bounding box center [851, 409] width 1309 height 21
click at [856, 505] on td "1" at bounding box center [917, 515] width 131 height 21
drag, startPoint x: 841, startPoint y: 515, endPoint x: 790, endPoint y: 514, distance: 50.6
click at [818, 526] on tr "8 008-036 OUTWARD SHRINKWRAP 1 7.1600 1.0740 8.2340" at bounding box center [851, 536] width 1309 height 21
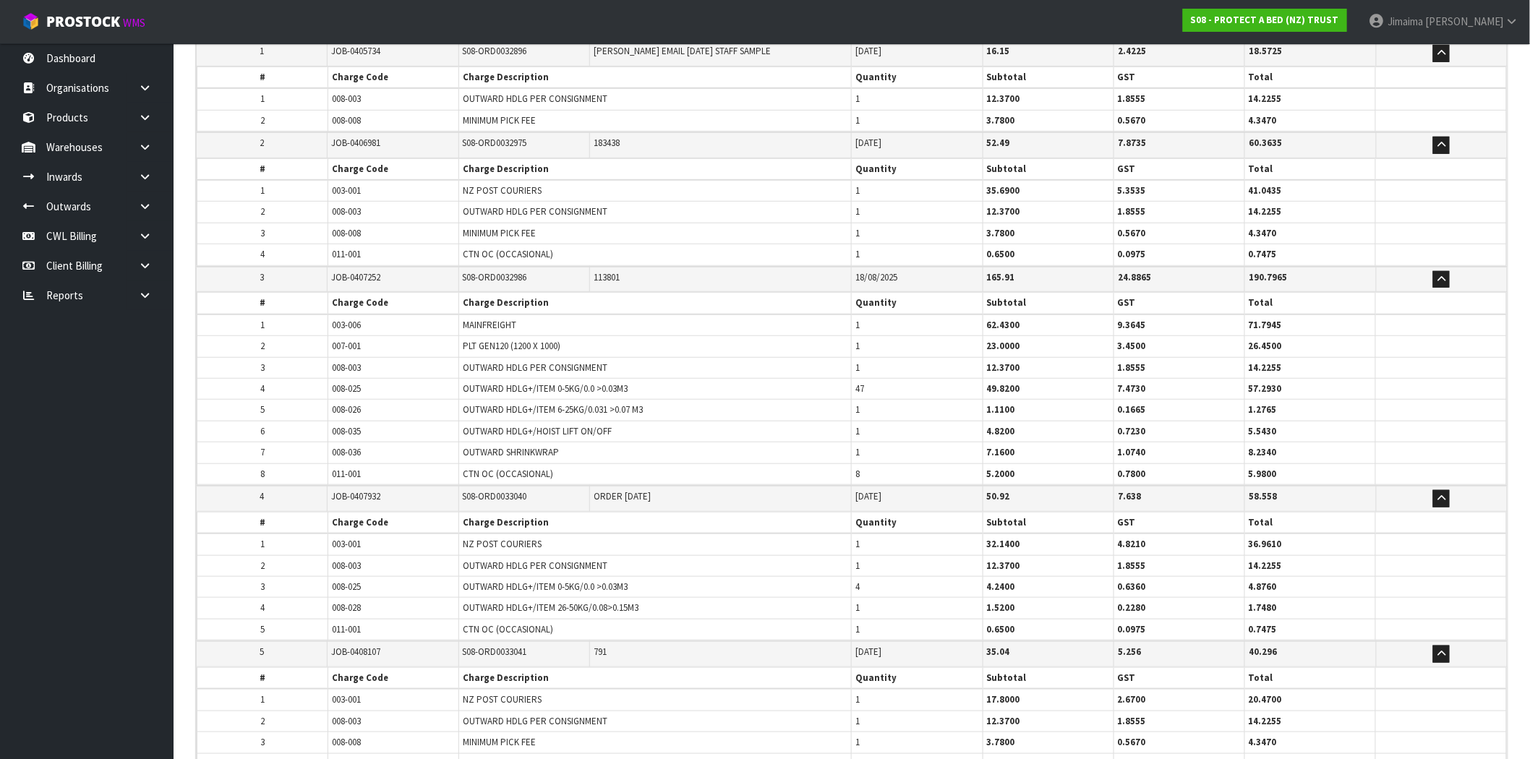
scroll to position [33, 0]
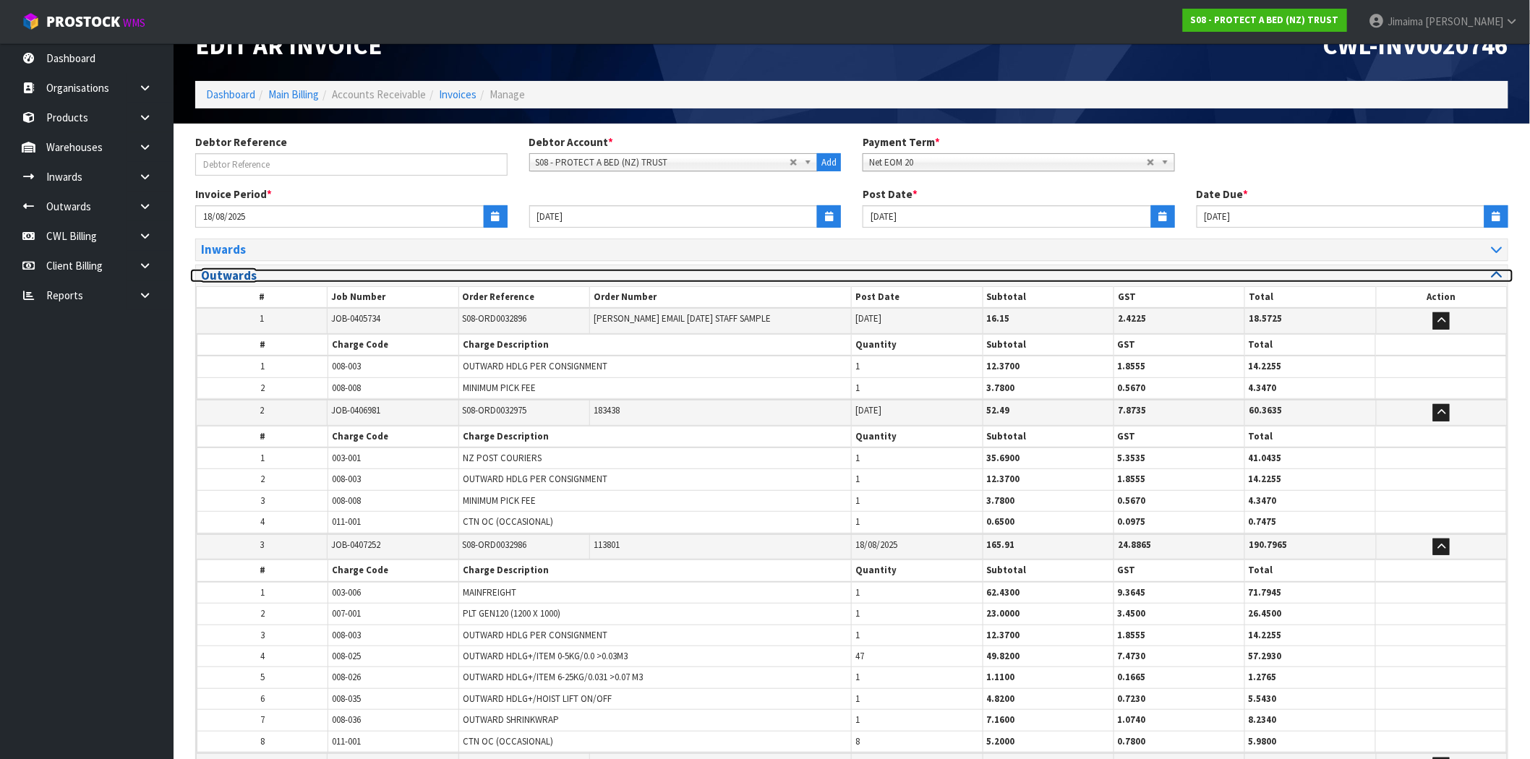
click at [270, 276] on h3 "Outwards" at bounding box center [521, 276] width 640 height 14
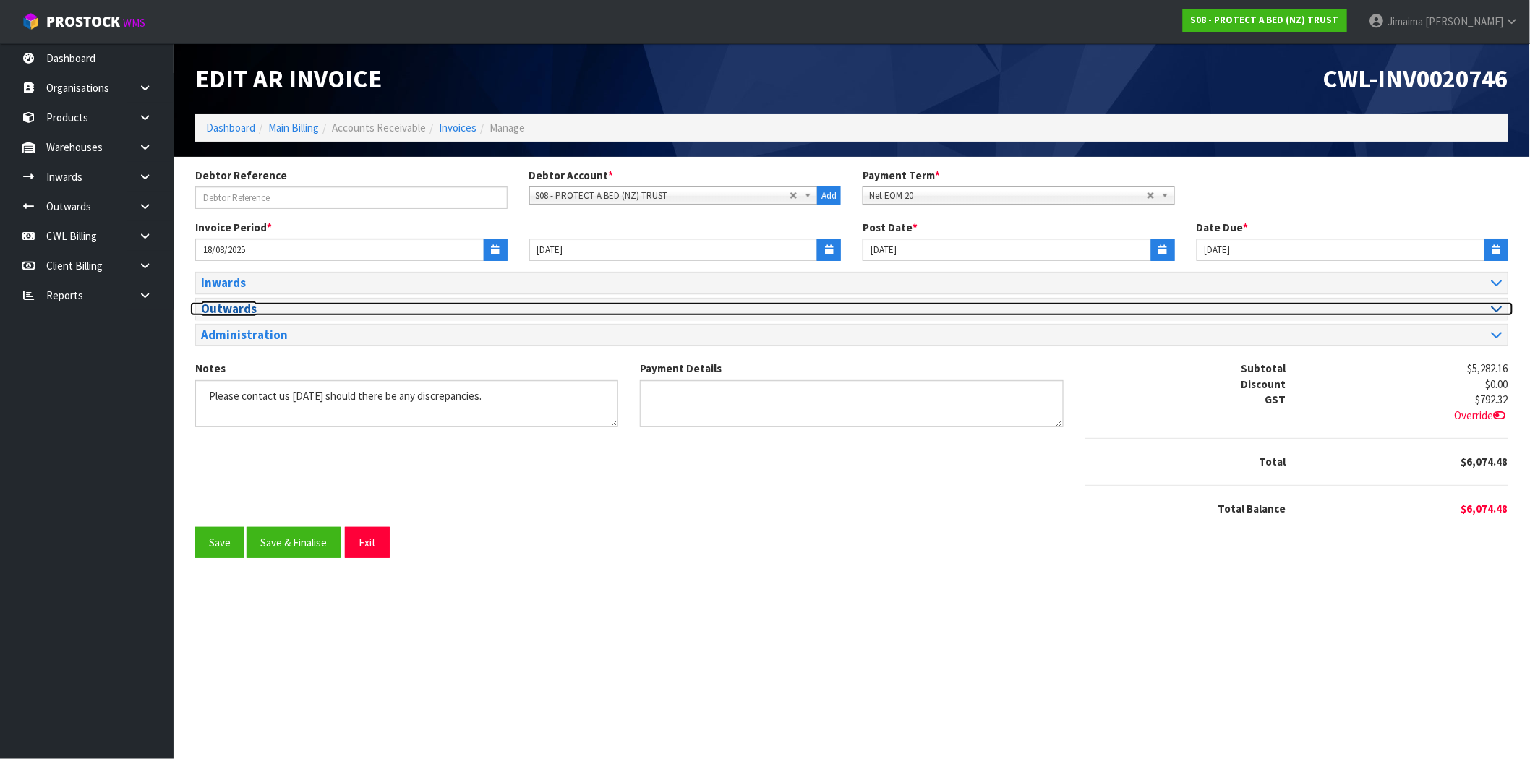
scroll to position [0, 0]
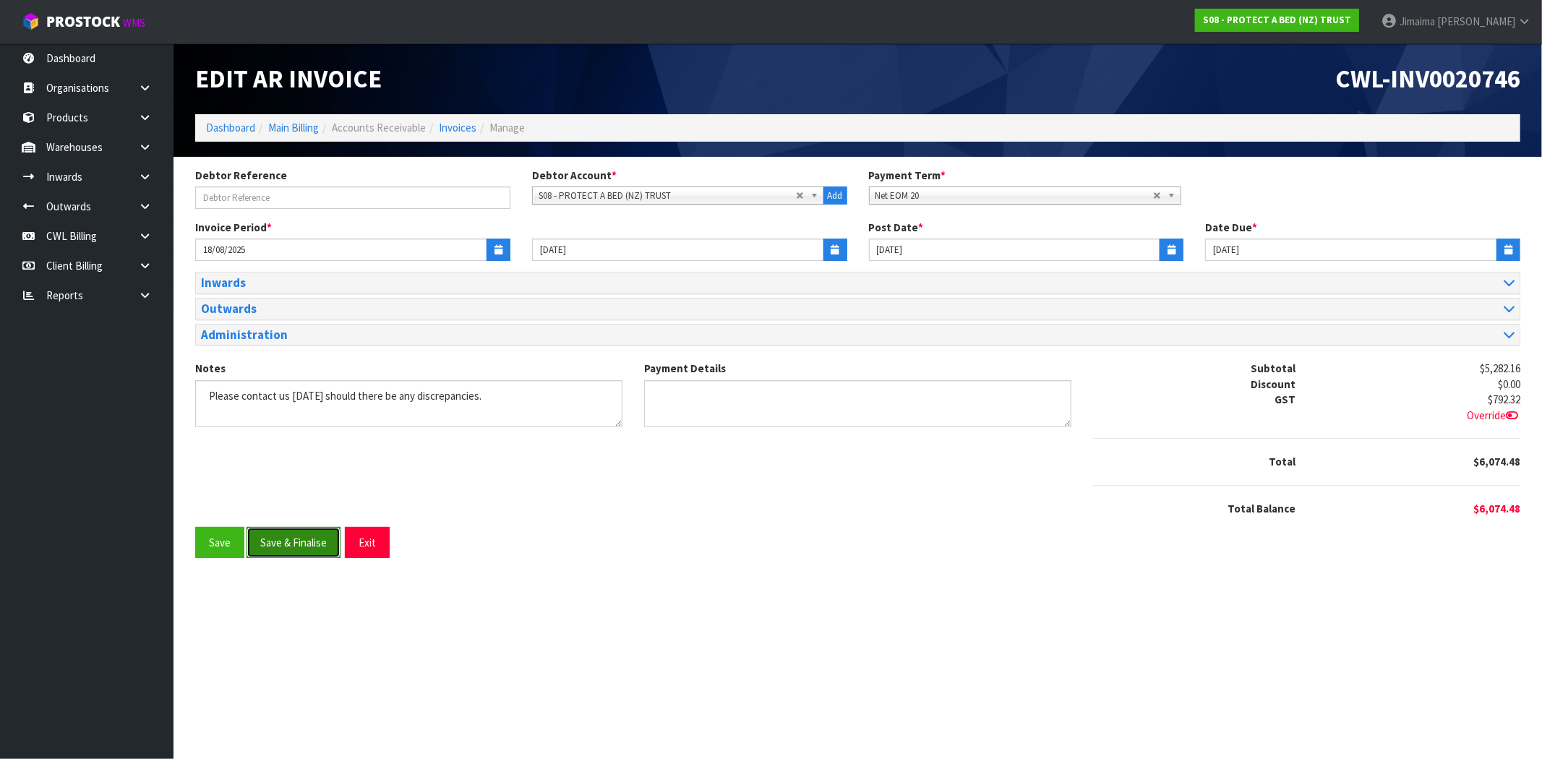
click at [299, 532] on button "Save & Finalise" at bounding box center [294, 542] width 94 height 31
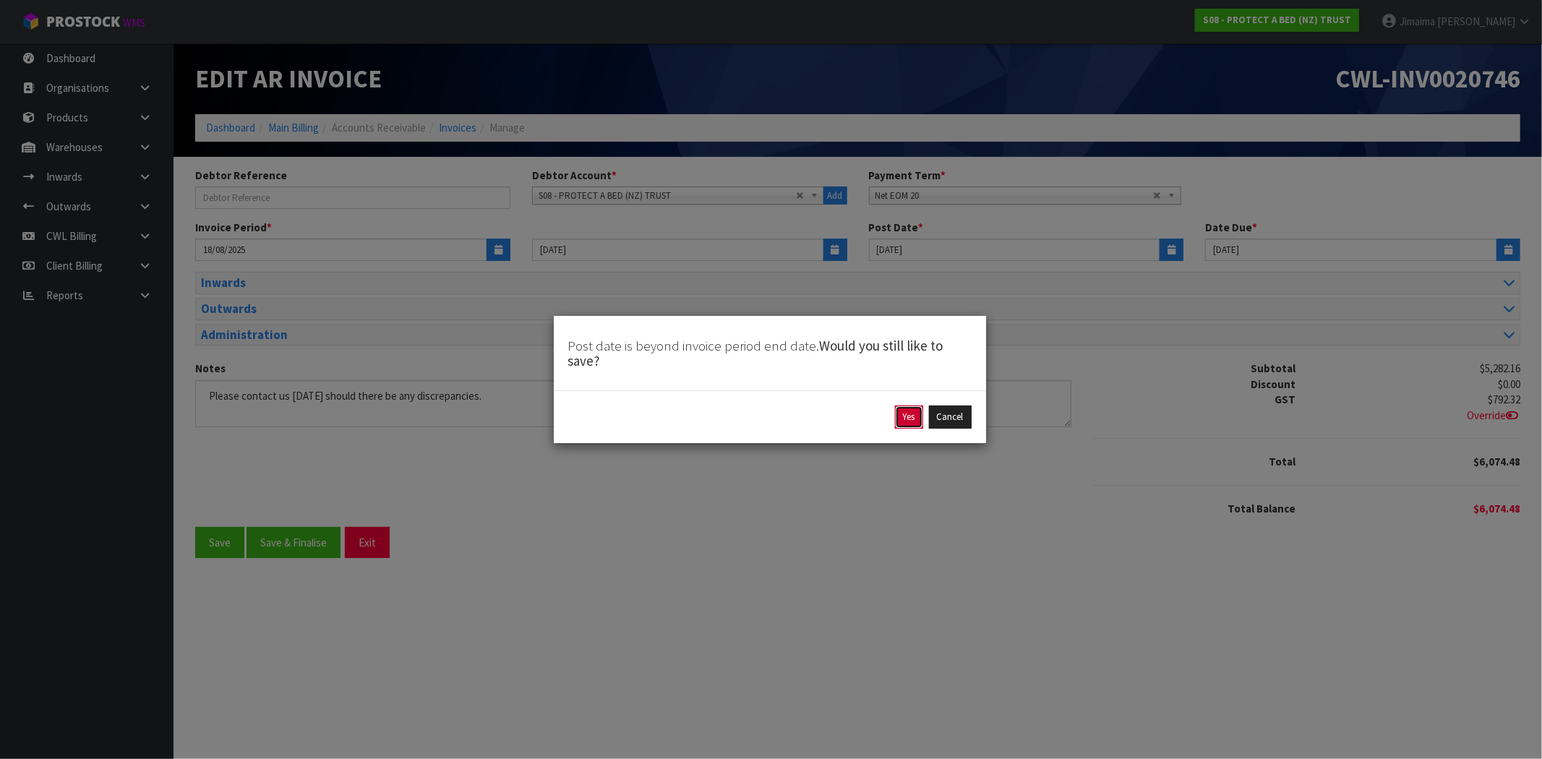
click at [900, 424] on button "Yes" at bounding box center [909, 417] width 28 height 23
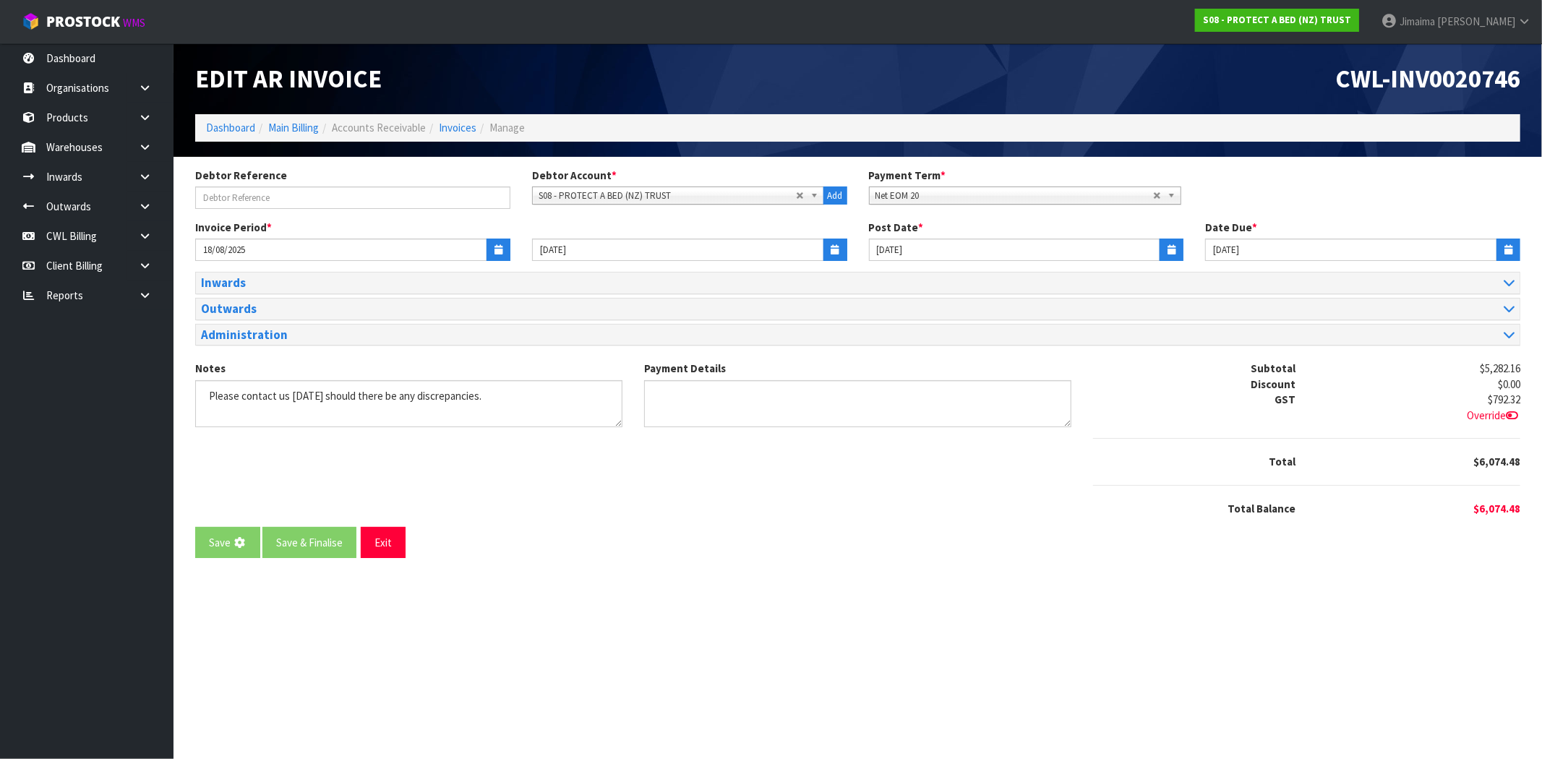
click at [748, 579] on section "Debtor Reference Debtor Account * A&P - A & P PAINTERS AKL LIMITED A00 - AGRIHE…" at bounding box center [858, 369] width 1369 height 424
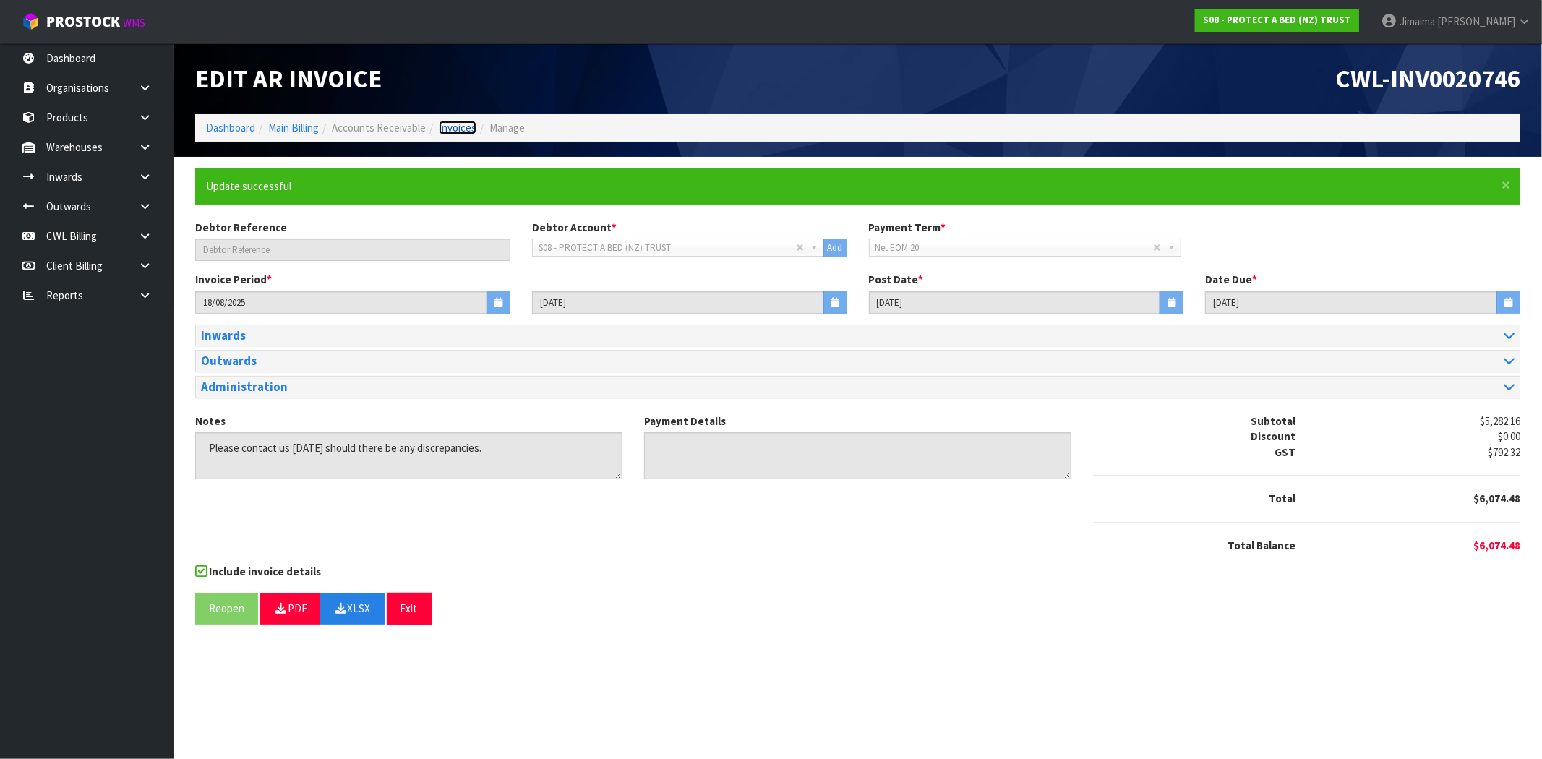
click at [475, 124] on link "Invoices" at bounding box center [458, 128] width 38 height 14
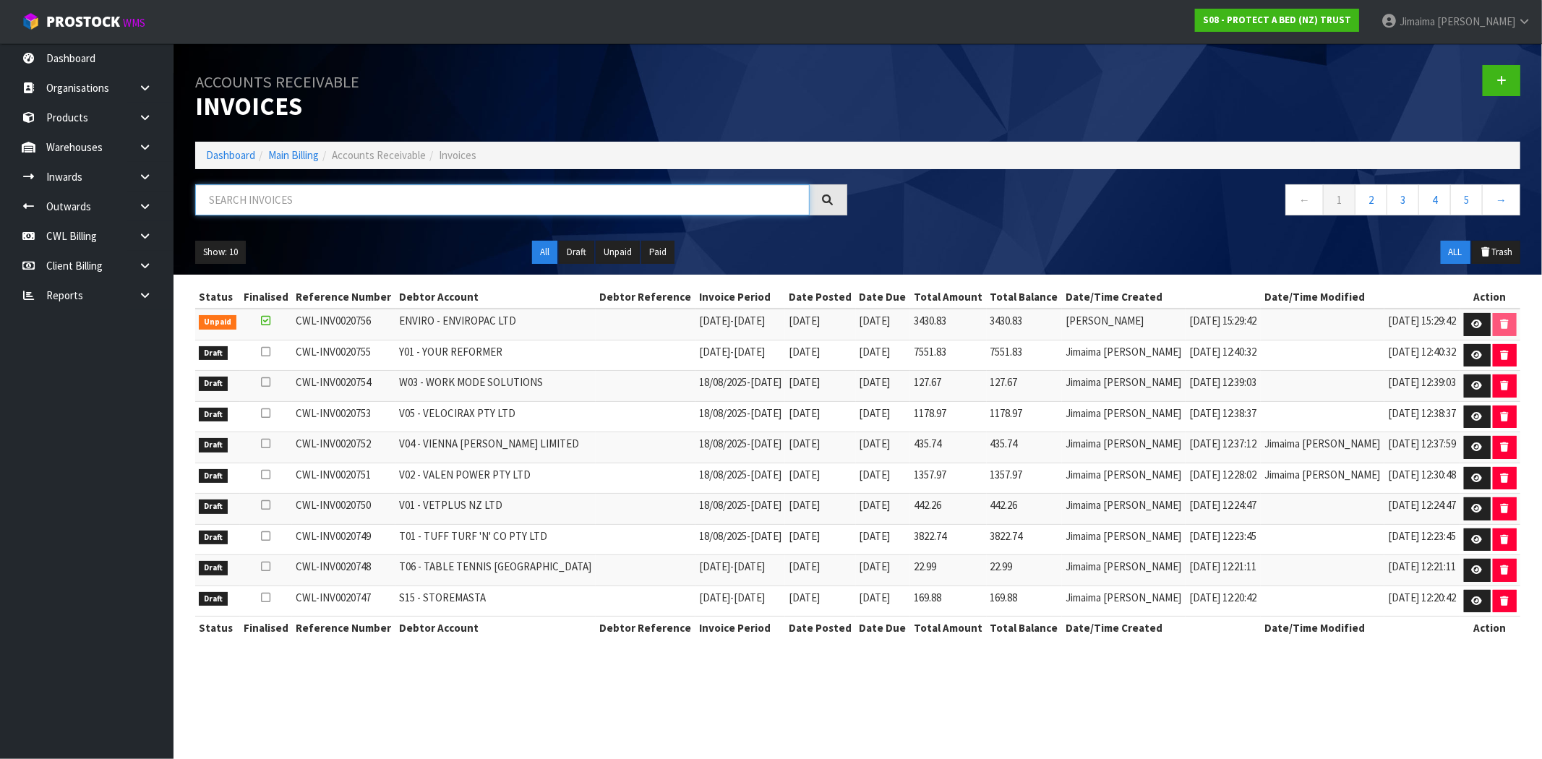
click at [401, 213] on input "text" at bounding box center [502, 199] width 615 height 31
paste input "S15"
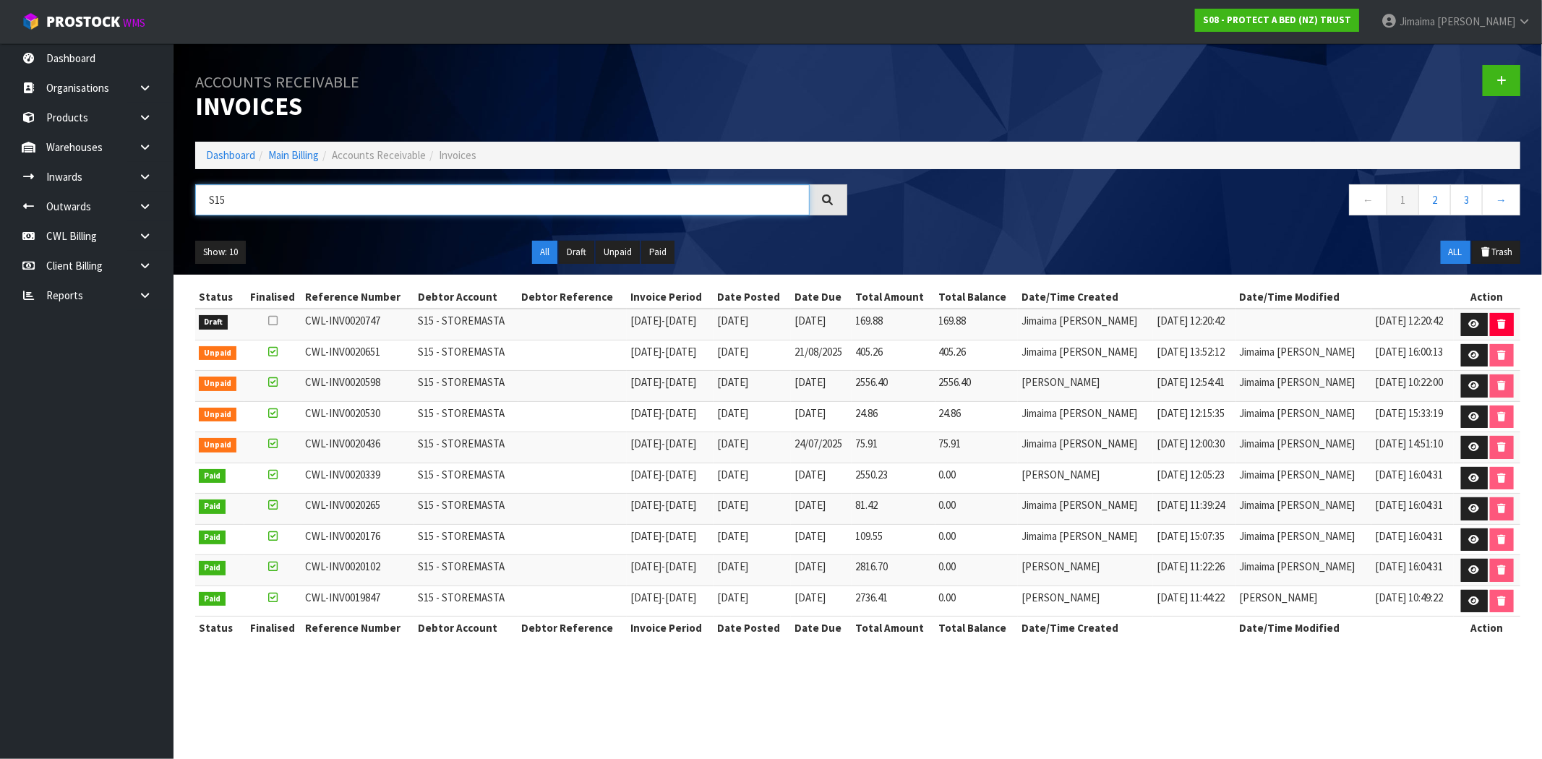
type input "S15"
drag, startPoint x: 1007, startPoint y: 321, endPoint x: 933, endPoint y: 324, distance: 73.8
click at [938, 320] on tr "Draft CWL-INV0020747 S15 - STOREMASTA 11/08/2025 - 24/08/2025 25/08/2025 04/09/…" at bounding box center [857, 324] width 1325 height 31
click at [1015, 356] on td "405.26" at bounding box center [977, 355] width 83 height 31
click at [1465, 317] on link at bounding box center [1474, 324] width 27 height 23
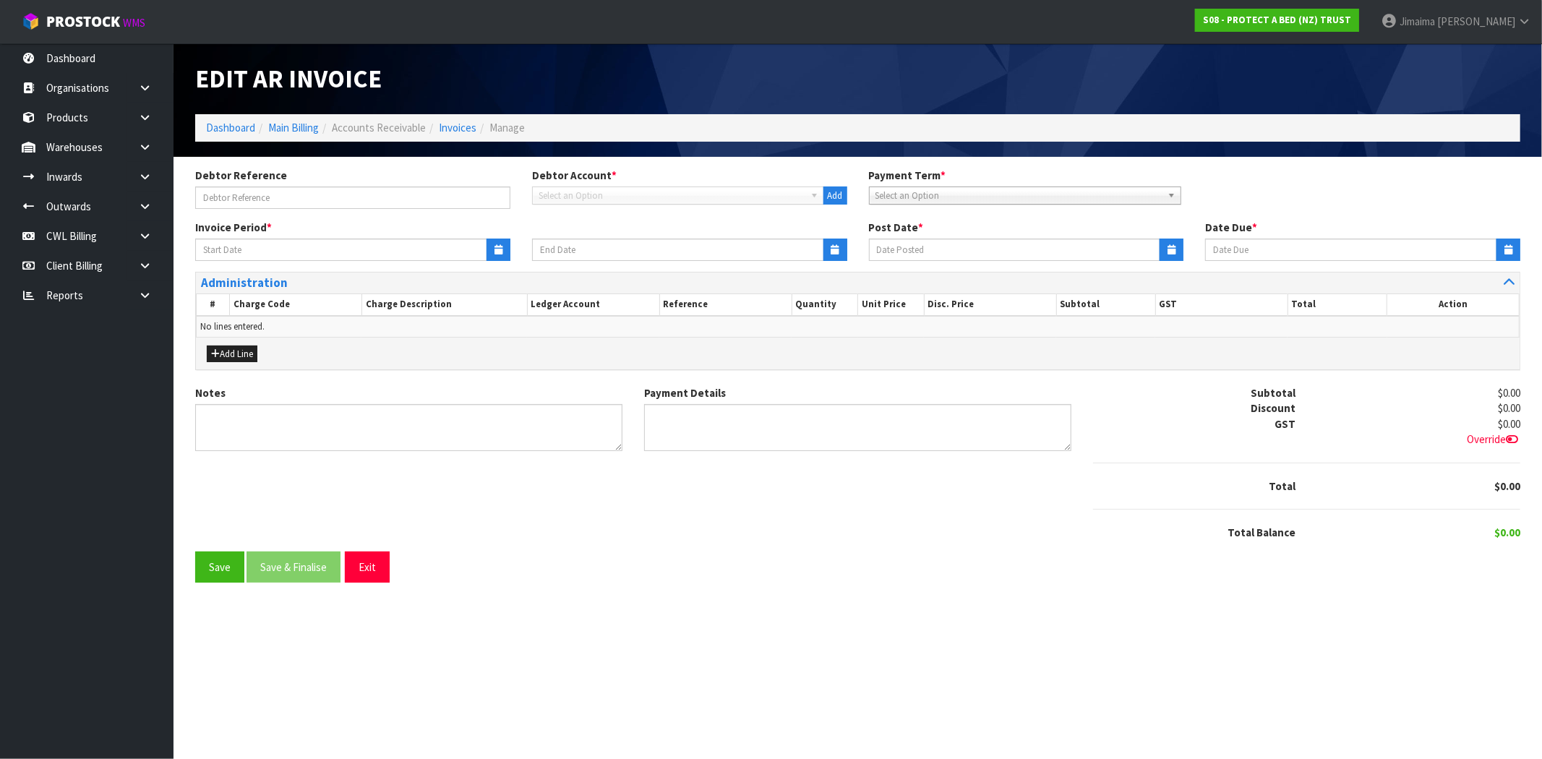
type input "[DATE]"
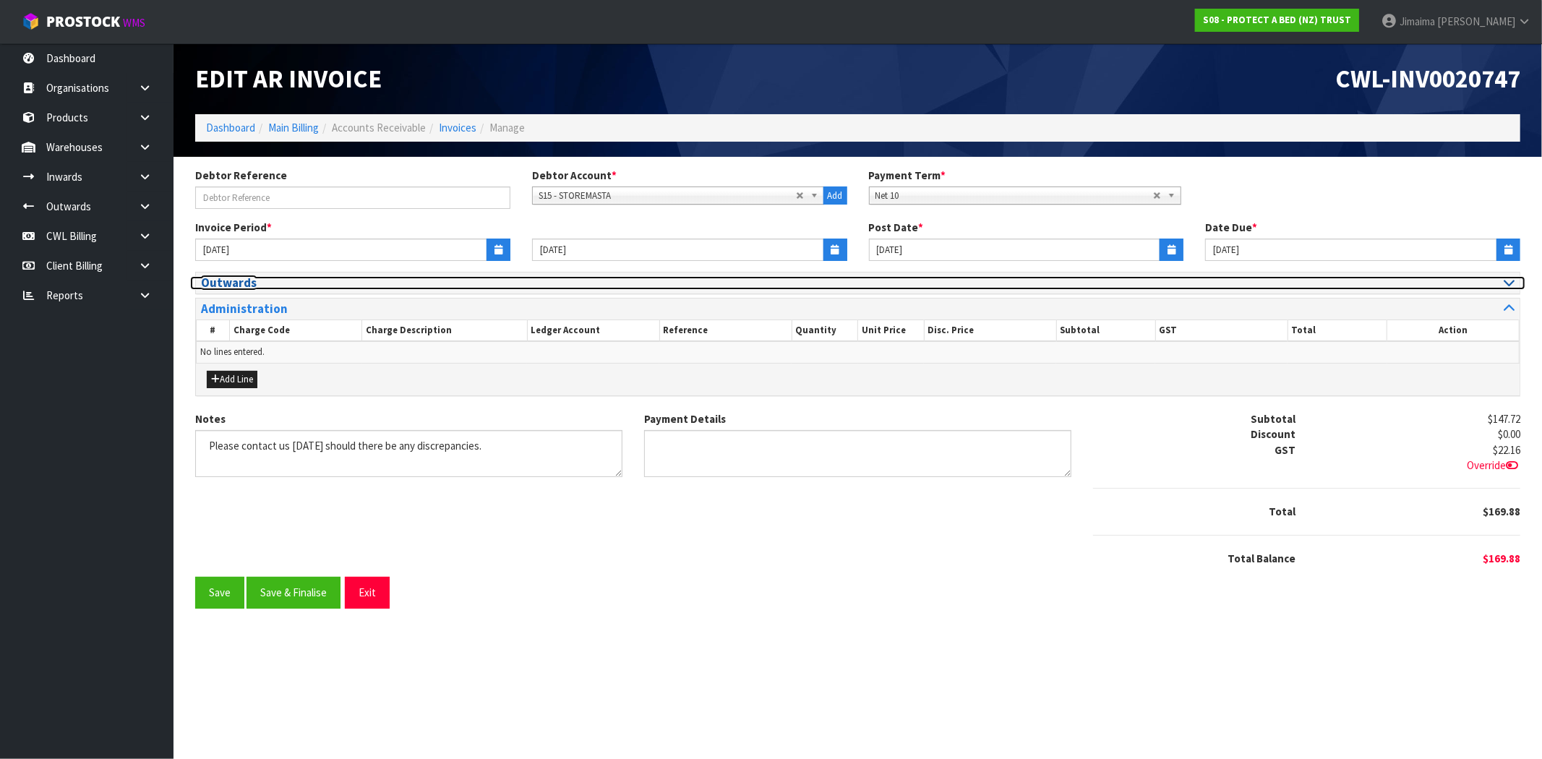
click at [260, 284] on h3 "Outwards" at bounding box center [524, 283] width 646 height 14
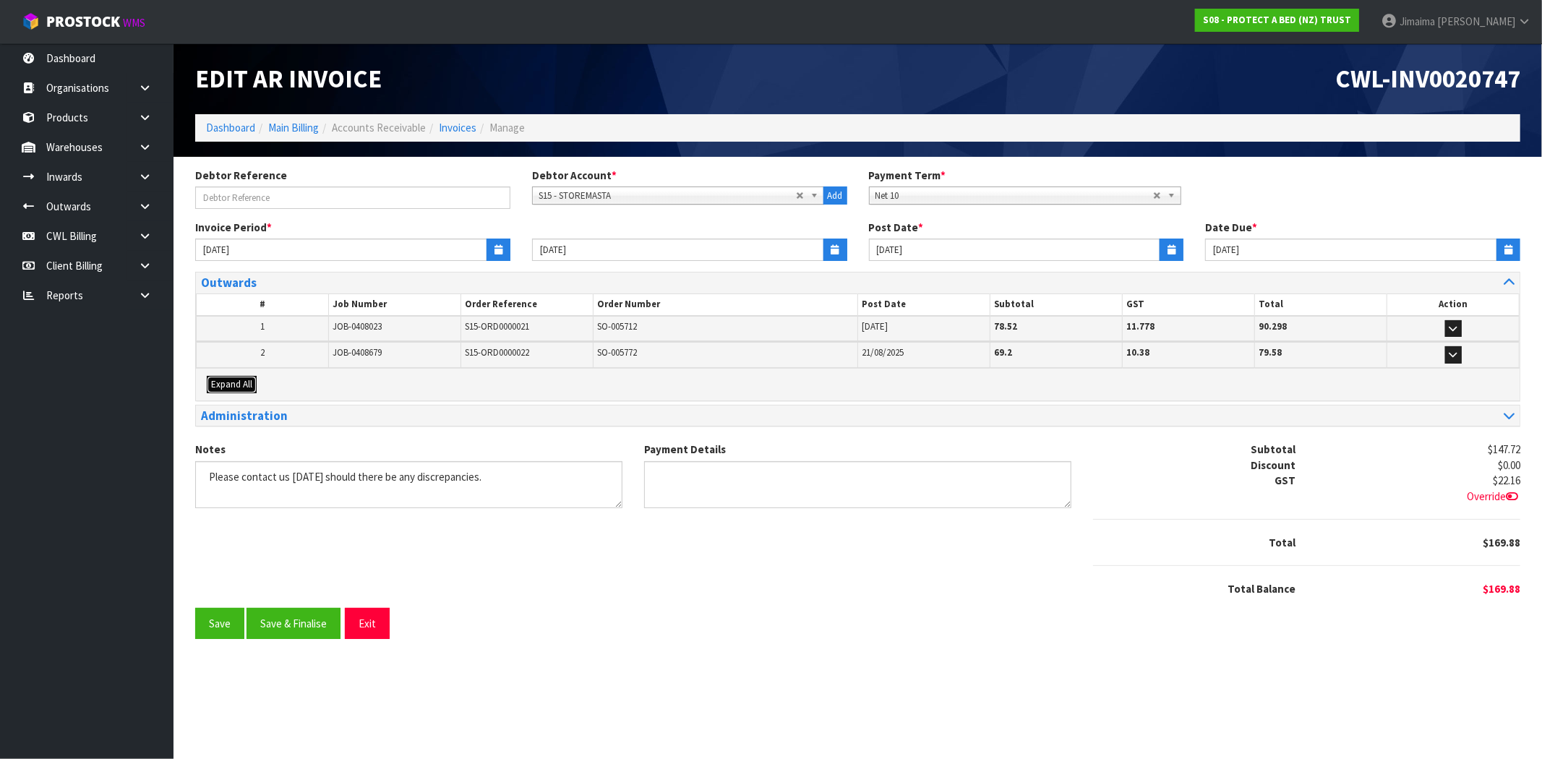
click at [232, 383] on span "Expand All" at bounding box center [231, 384] width 41 height 12
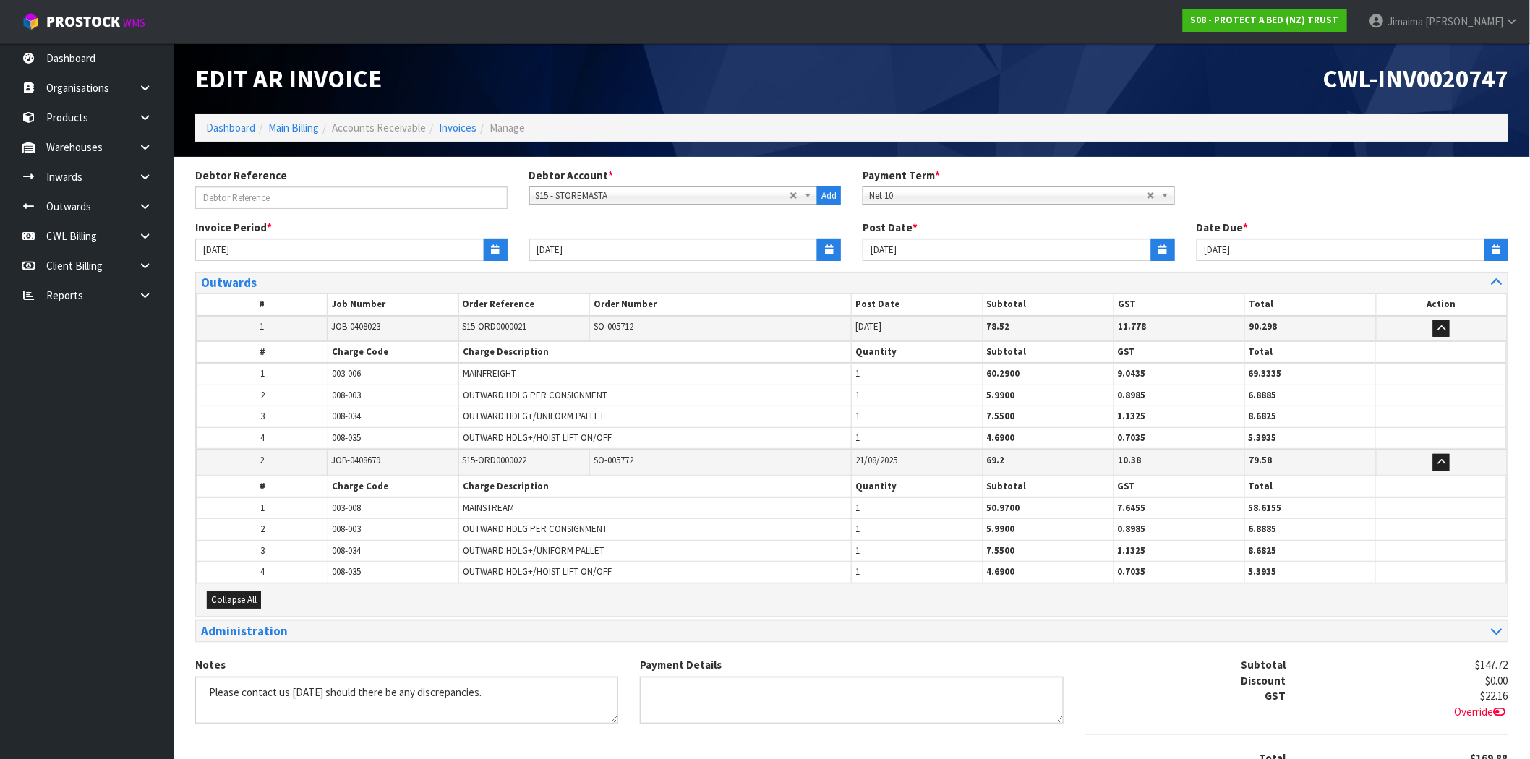
drag, startPoint x: 287, startPoint y: 356, endPoint x: 291, endPoint y: 348, distance: 8.1
click at [286, 355] on th "#" at bounding box center [262, 353] width 131 height 22
drag, startPoint x: 312, startPoint y: 396, endPoint x: 273, endPoint y: 401, distance: 39.3
click at [273, 401] on tr "2 008-003 OUTWARD HDLG PER CONSIGNMENT 1 5.9900 0.8985 6.8885" at bounding box center [851, 395] width 1309 height 21
click at [344, 399] on span "008-003" at bounding box center [346, 395] width 29 height 12
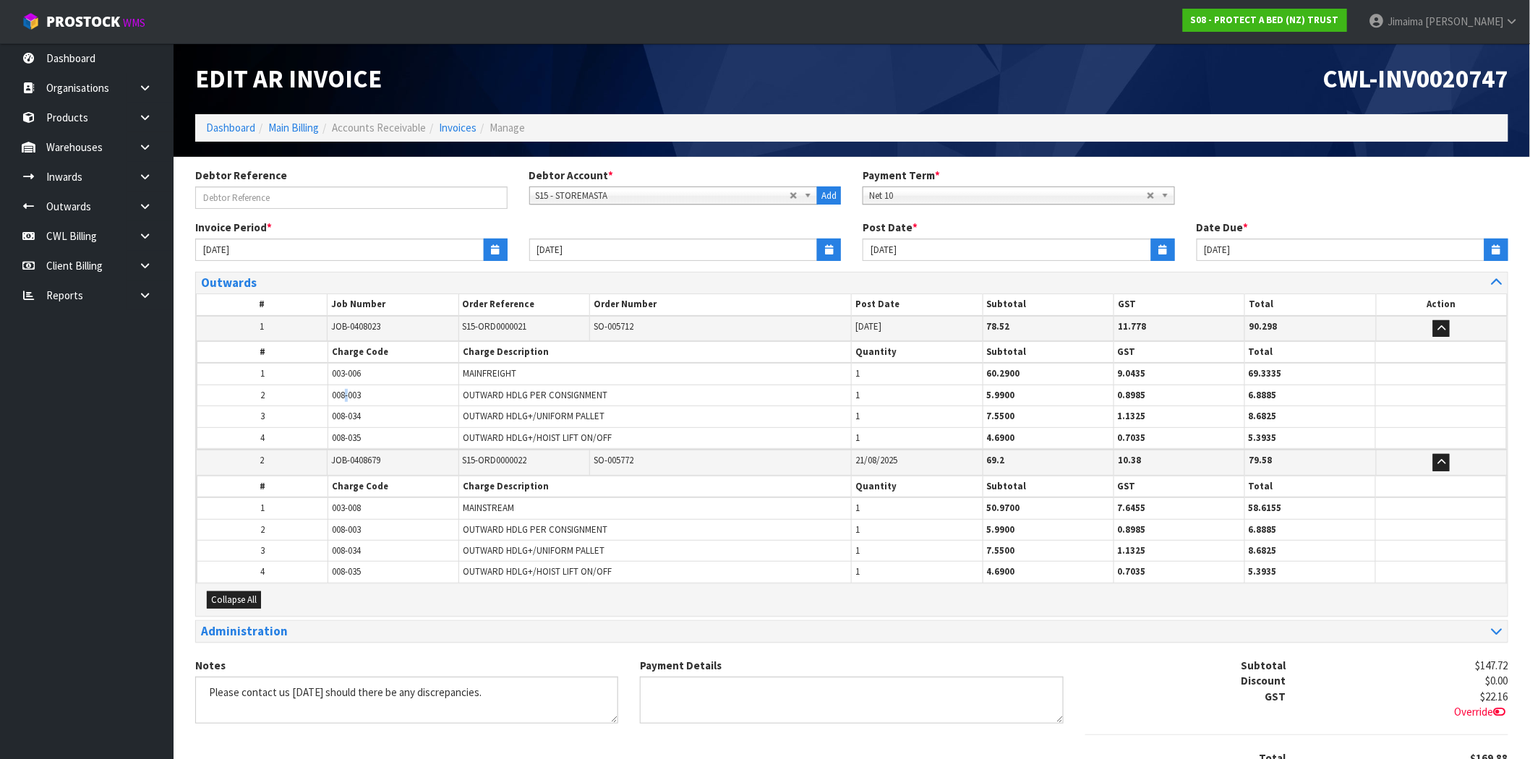
click at [343, 399] on span "008-003" at bounding box center [346, 395] width 29 height 12
click at [416, 500] on td "003-008" at bounding box center [393, 508] width 131 height 22
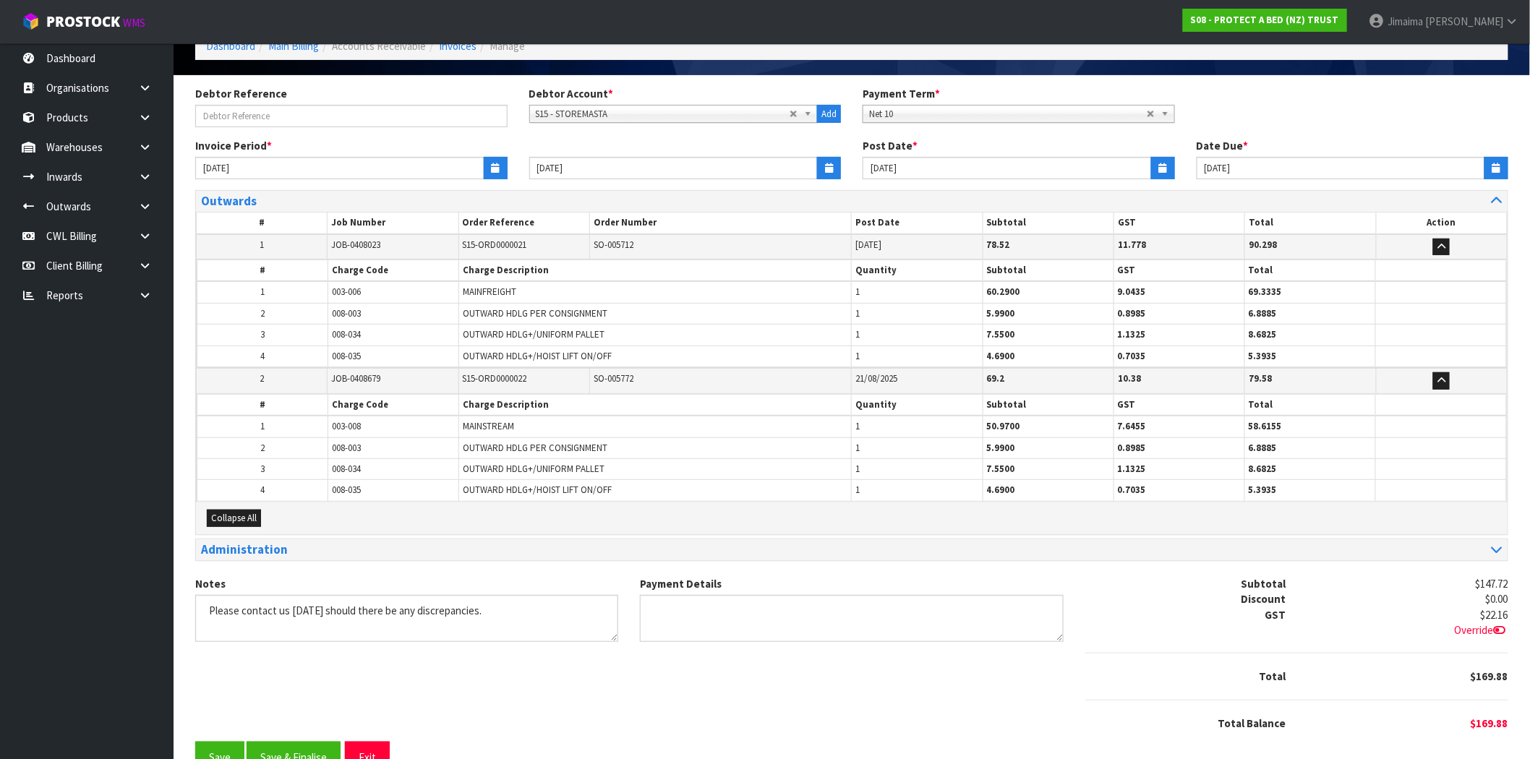
scroll to position [116, 0]
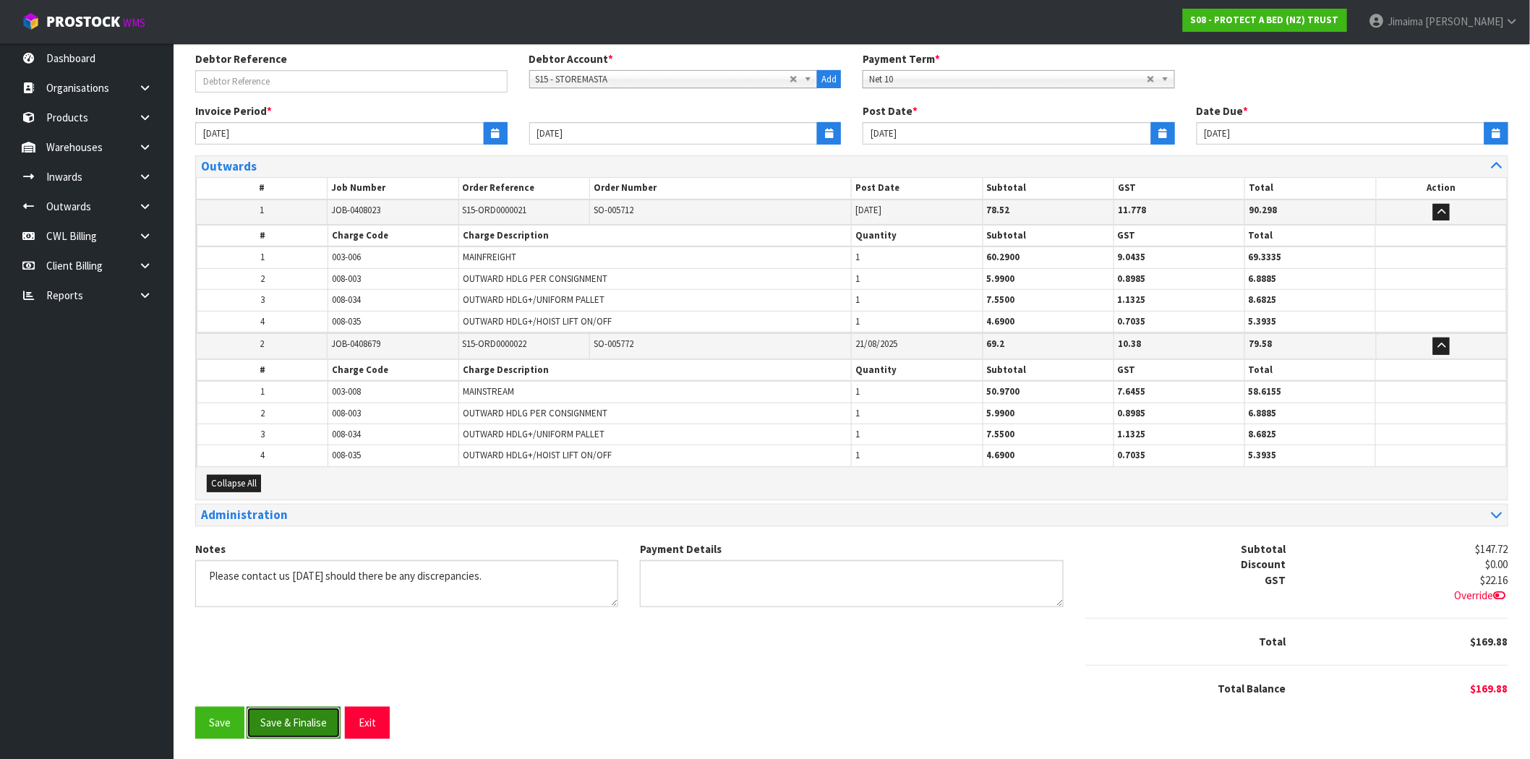
click at [307, 716] on button "Save & Finalise" at bounding box center [294, 722] width 94 height 31
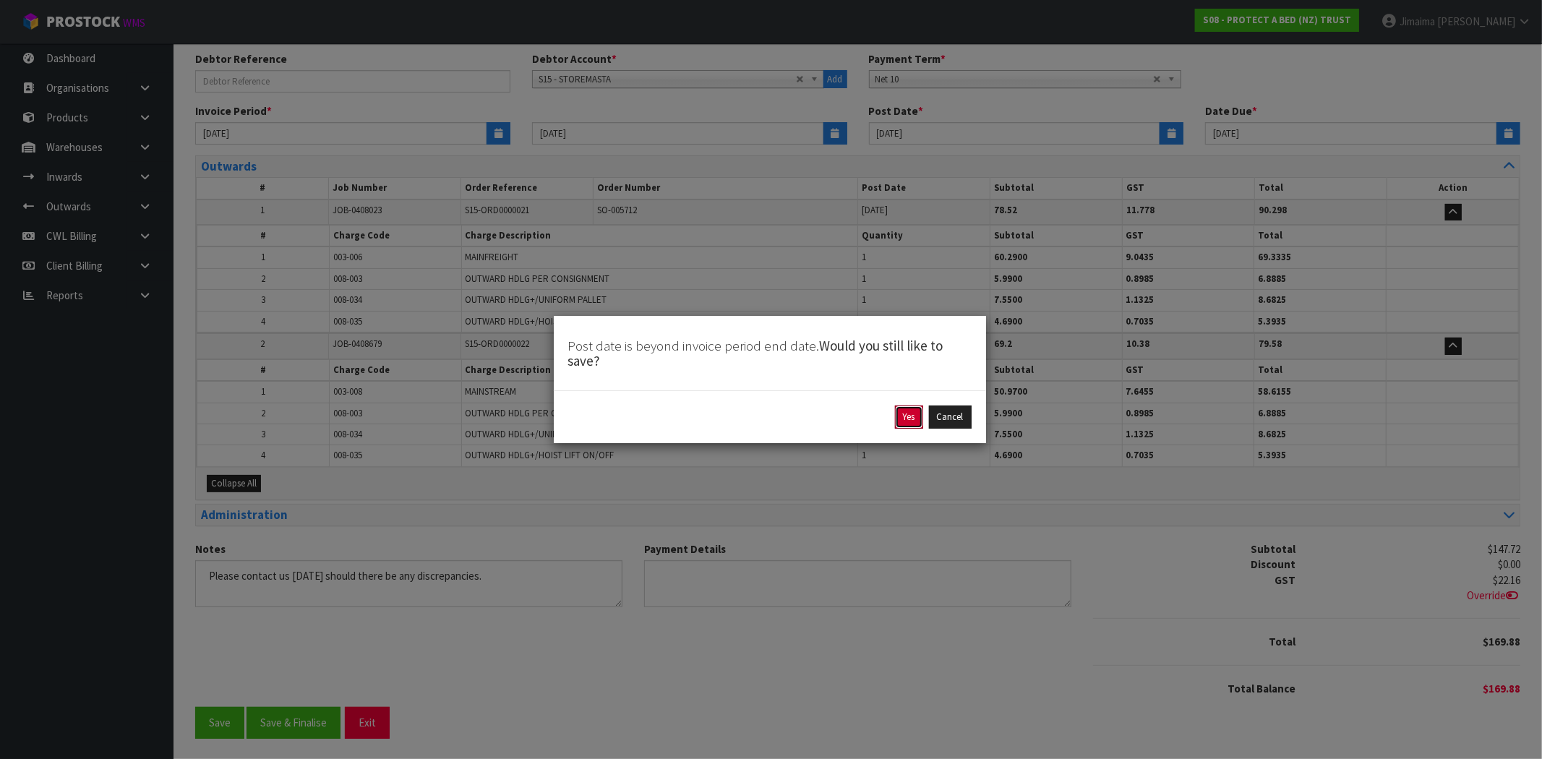
drag, startPoint x: 905, startPoint y: 413, endPoint x: 794, endPoint y: 344, distance: 130.8
click at [904, 411] on button "Yes" at bounding box center [909, 417] width 28 height 23
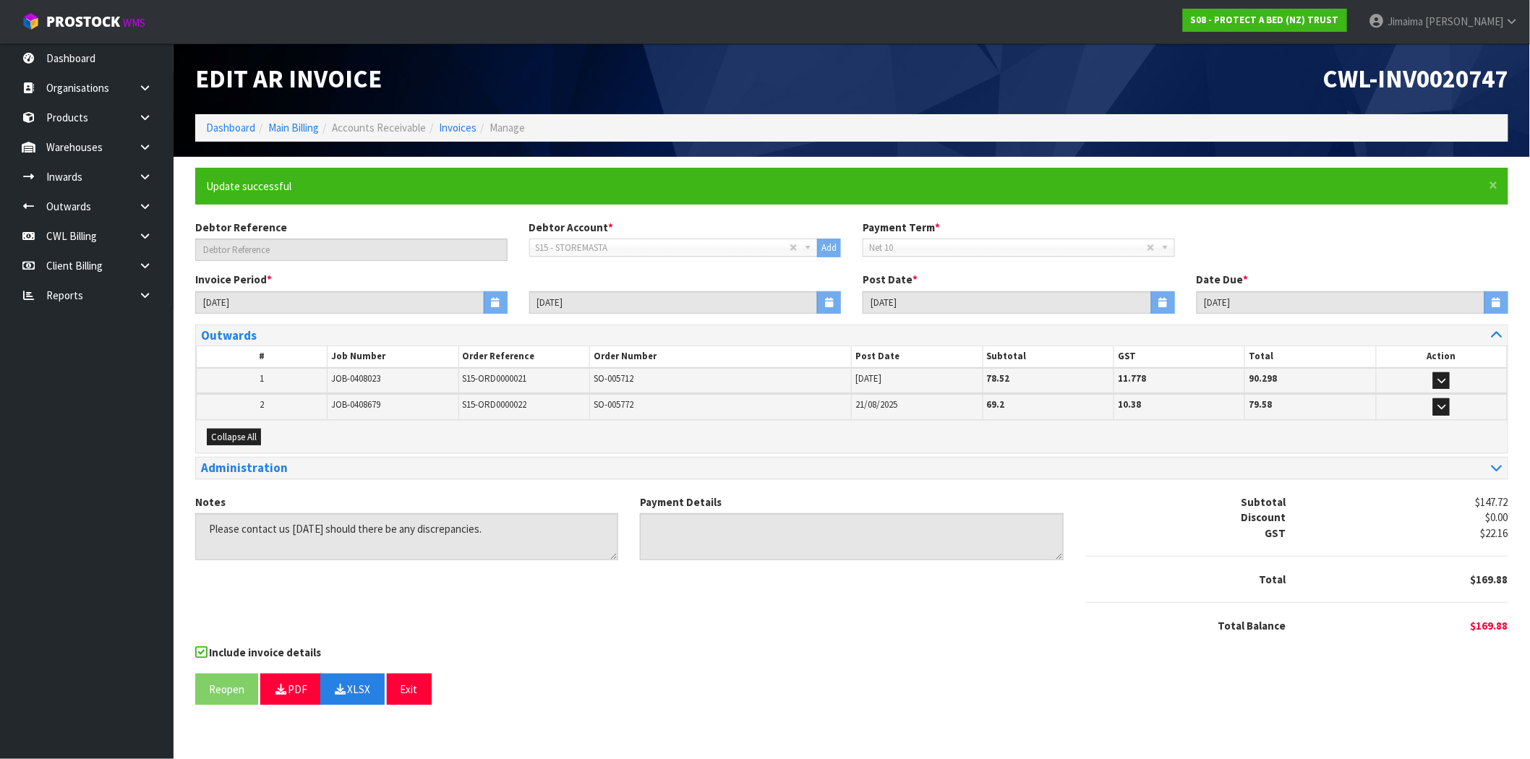
scroll to position [0, 0]
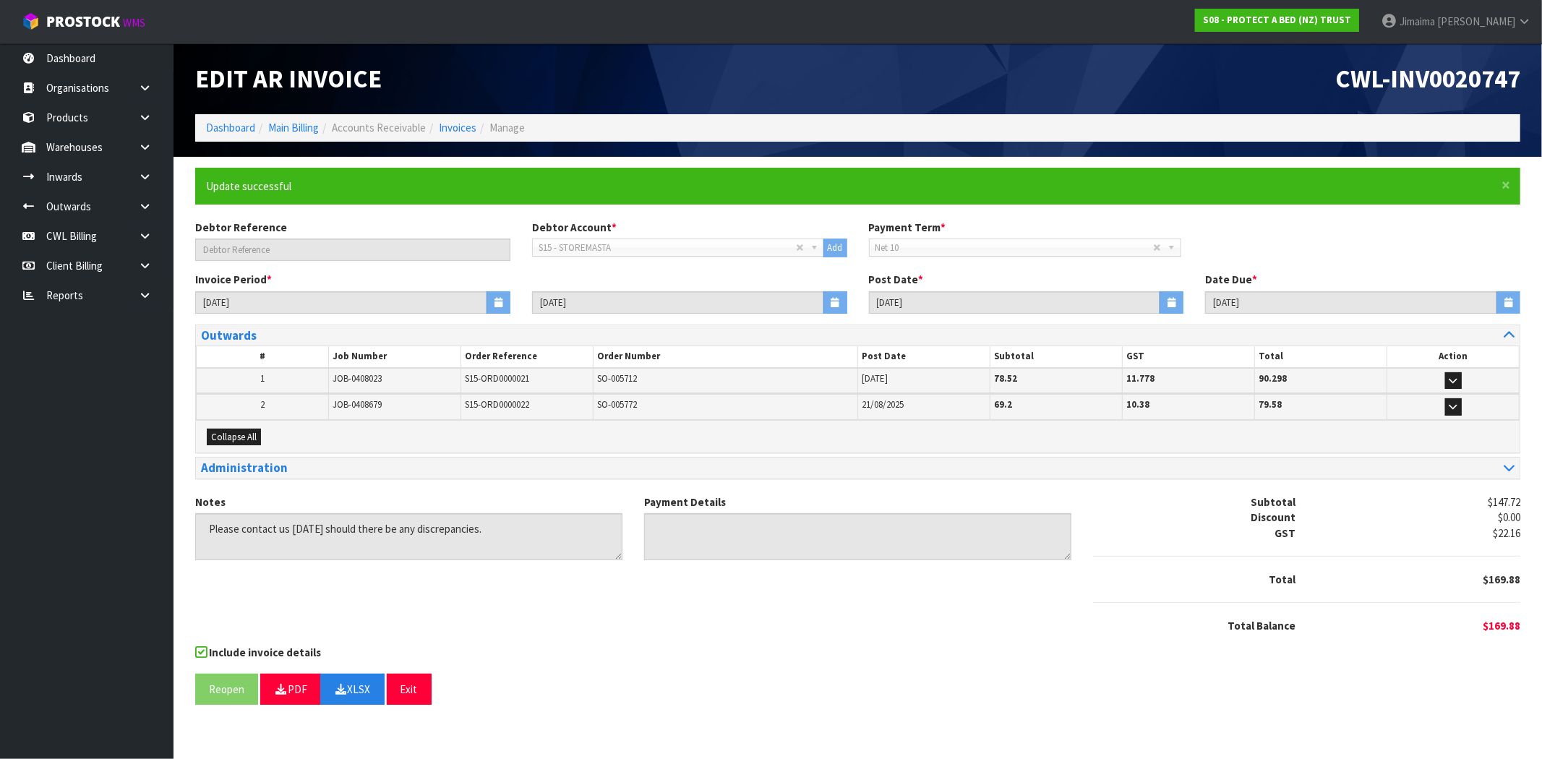
drag, startPoint x: 689, startPoint y: 675, endPoint x: 865, endPoint y: 758, distance: 195.0
click at [690, 674] on div "Reopen PDF XLSX Exit" at bounding box center [857, 689] width 1325 height 31
drag, startPoint x: 1305, startPoint y: 224, endPoint x: 988, endPoint y: 223, distance: 316.7
click at [1305, 224] on div "Debtor Reference Debtor Account * A&P - A & P PAINTERS AKL LIMITED A00 - AGRIHE…" at bounding box center [857, 246] width 1347 height 52
click at [445, 121] on link "Invoices" at bounding box center [458, 128] width 38 height 14
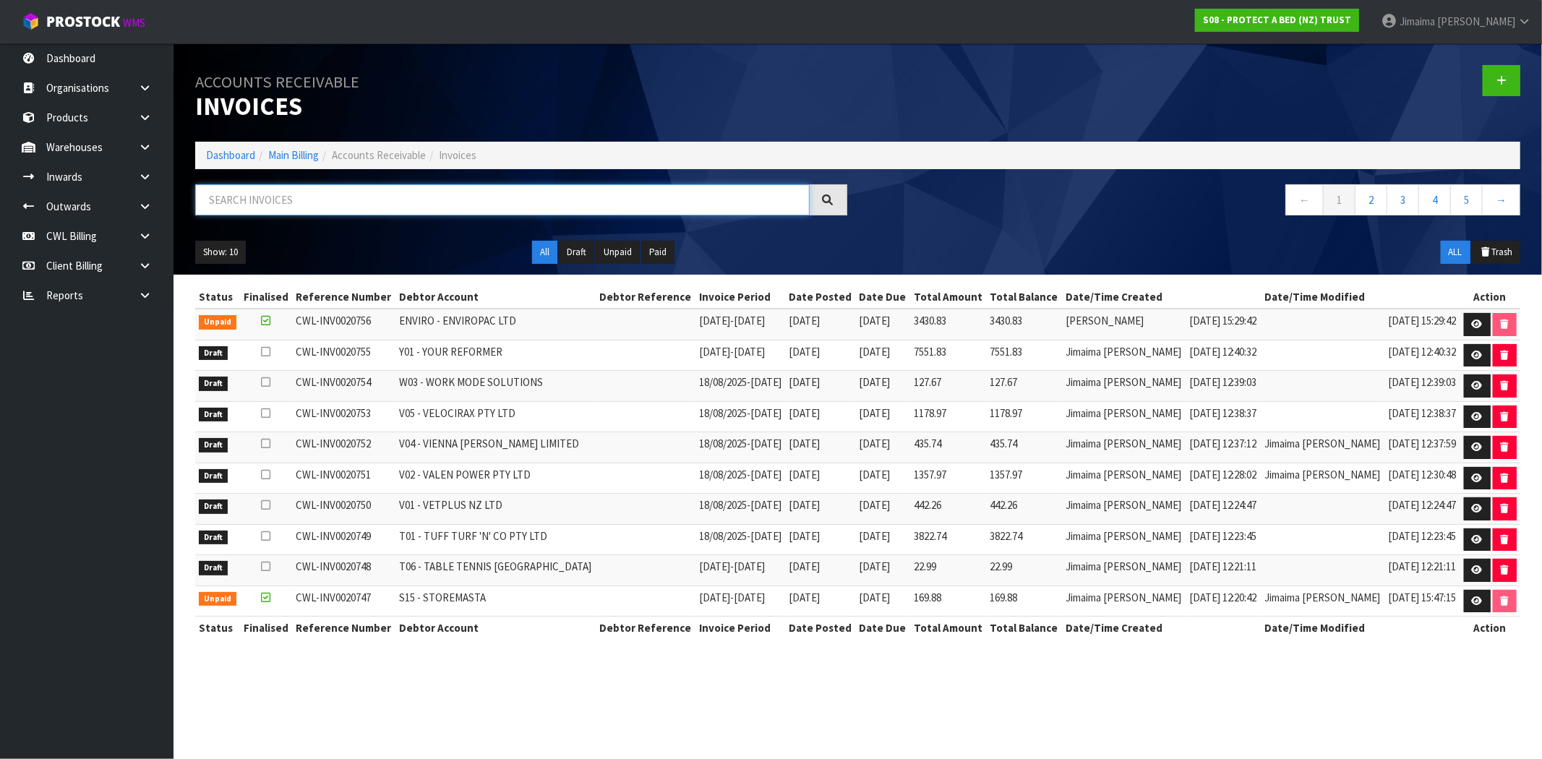
click at [289, 185] on input "text" at bounding box center [502, 199] width 615 height 31
paste input "T06"
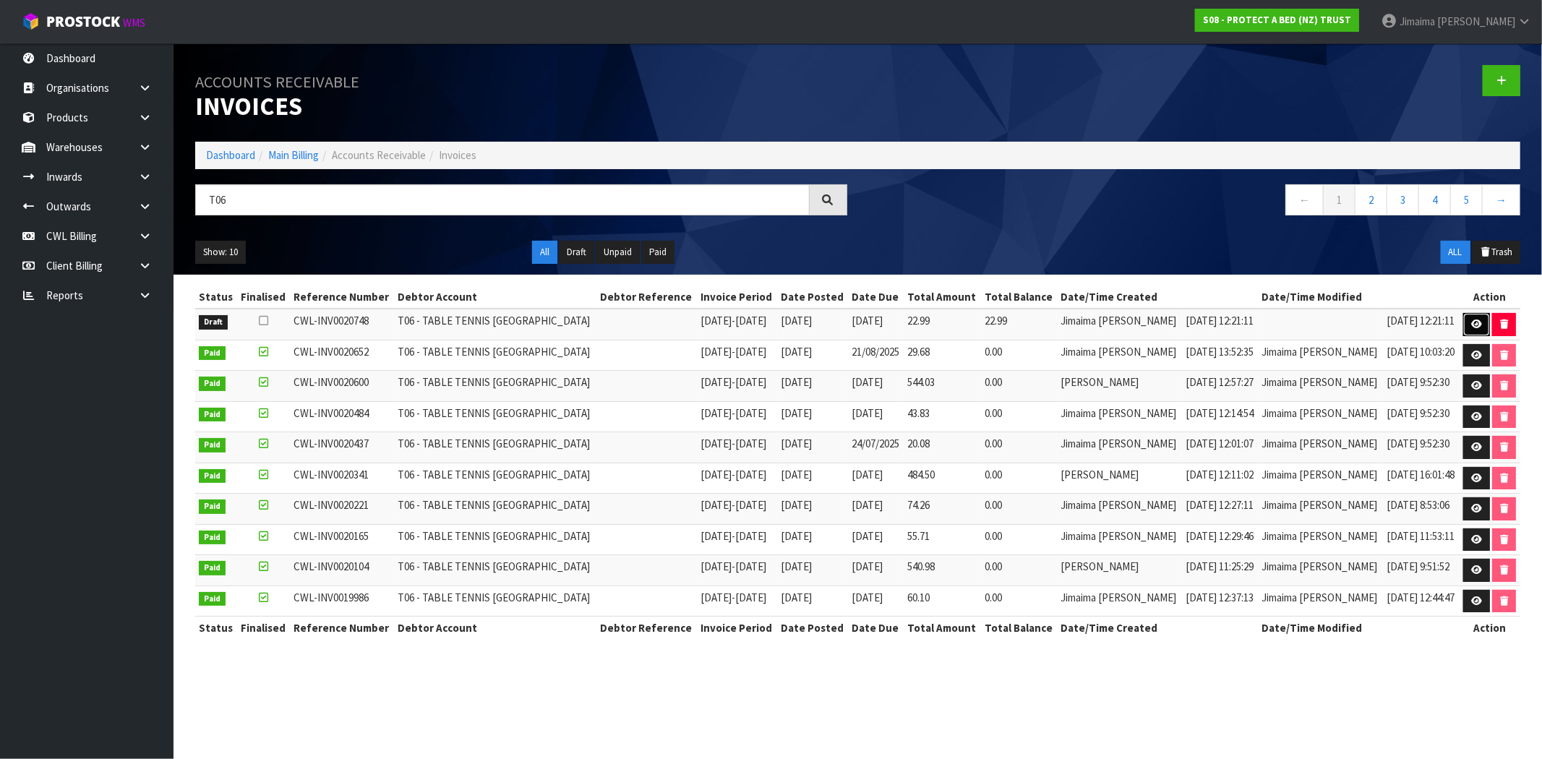
click at [1472, 323] on icon at bounding box center [1476, 324] width 11 height 9
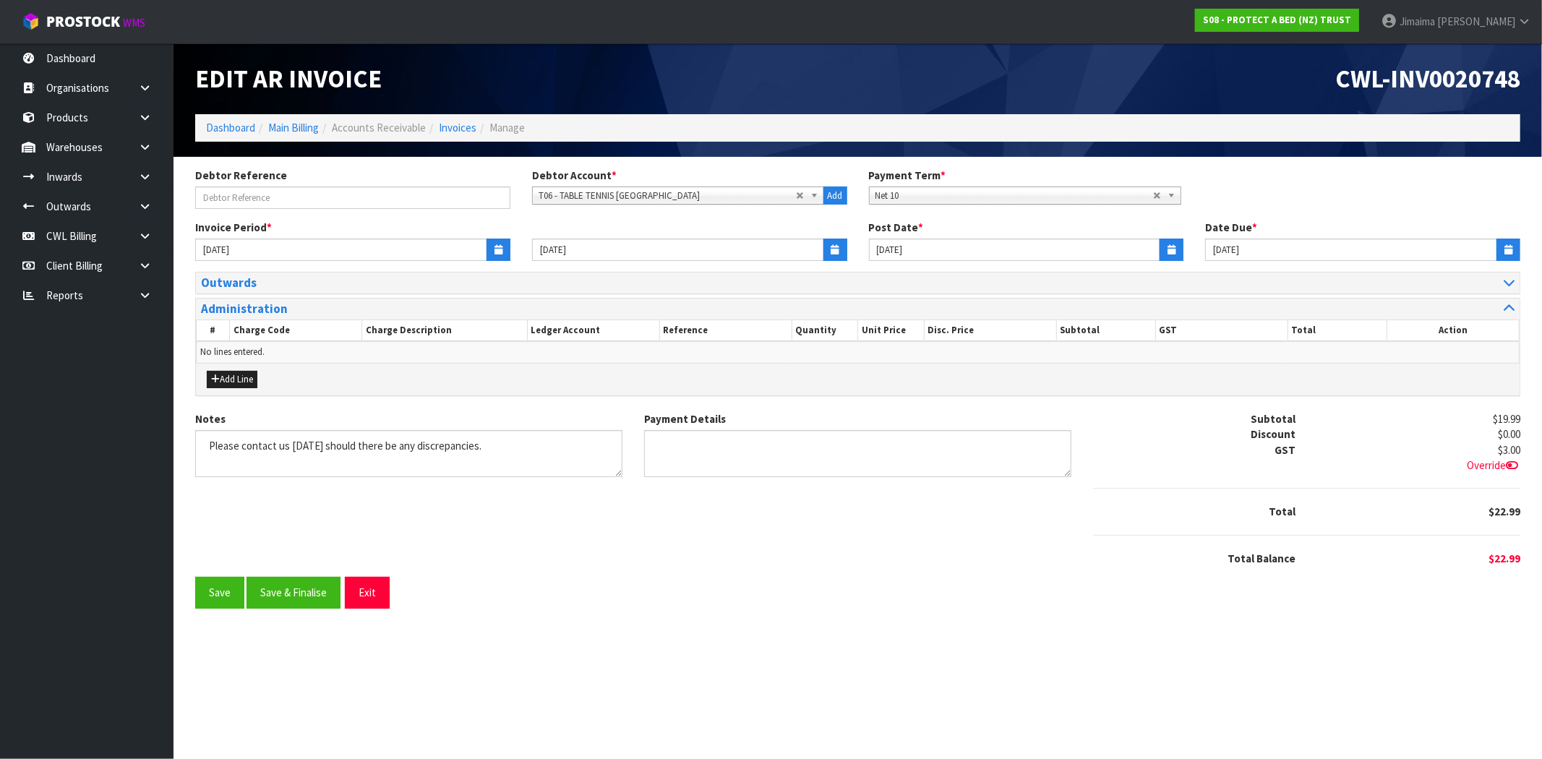
click at [1400, 403] on div "Outwards # Job Number Order Reference Order Number Post Date Subtotal GST Total…" at bounding box center [857, 341] width 1347 height 139
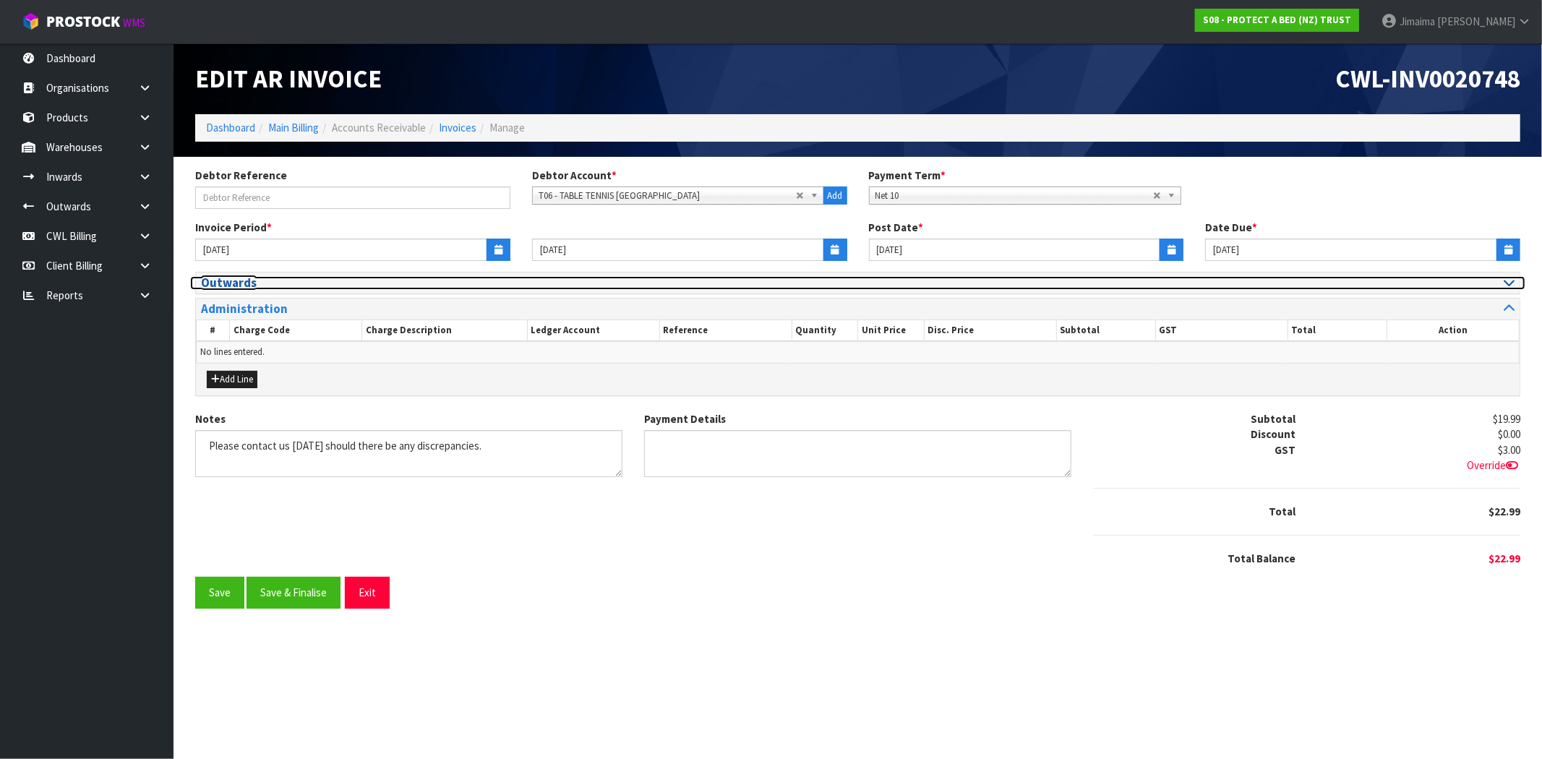
click at [262, 276] on h3 "Outwards" at bounding box center [524, 283] width 646 height 14
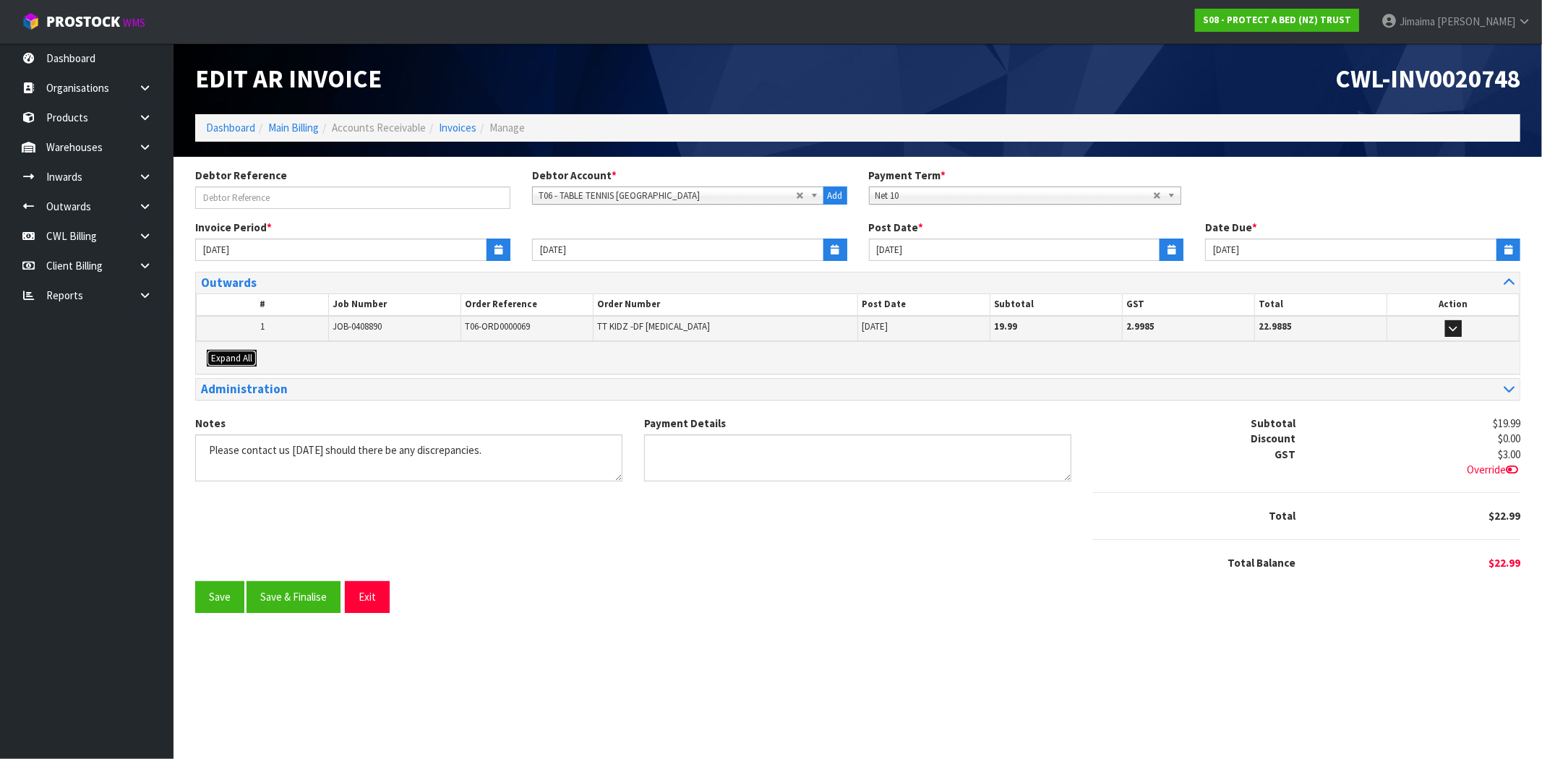
drag, startPoint x: 231, startPoint y: 365, endPoint x: 257, endPoint y: 361, distance: 25.6
click at [234, 364] on button "Expand All" at bounding box center [232, 358] width 50 height 17
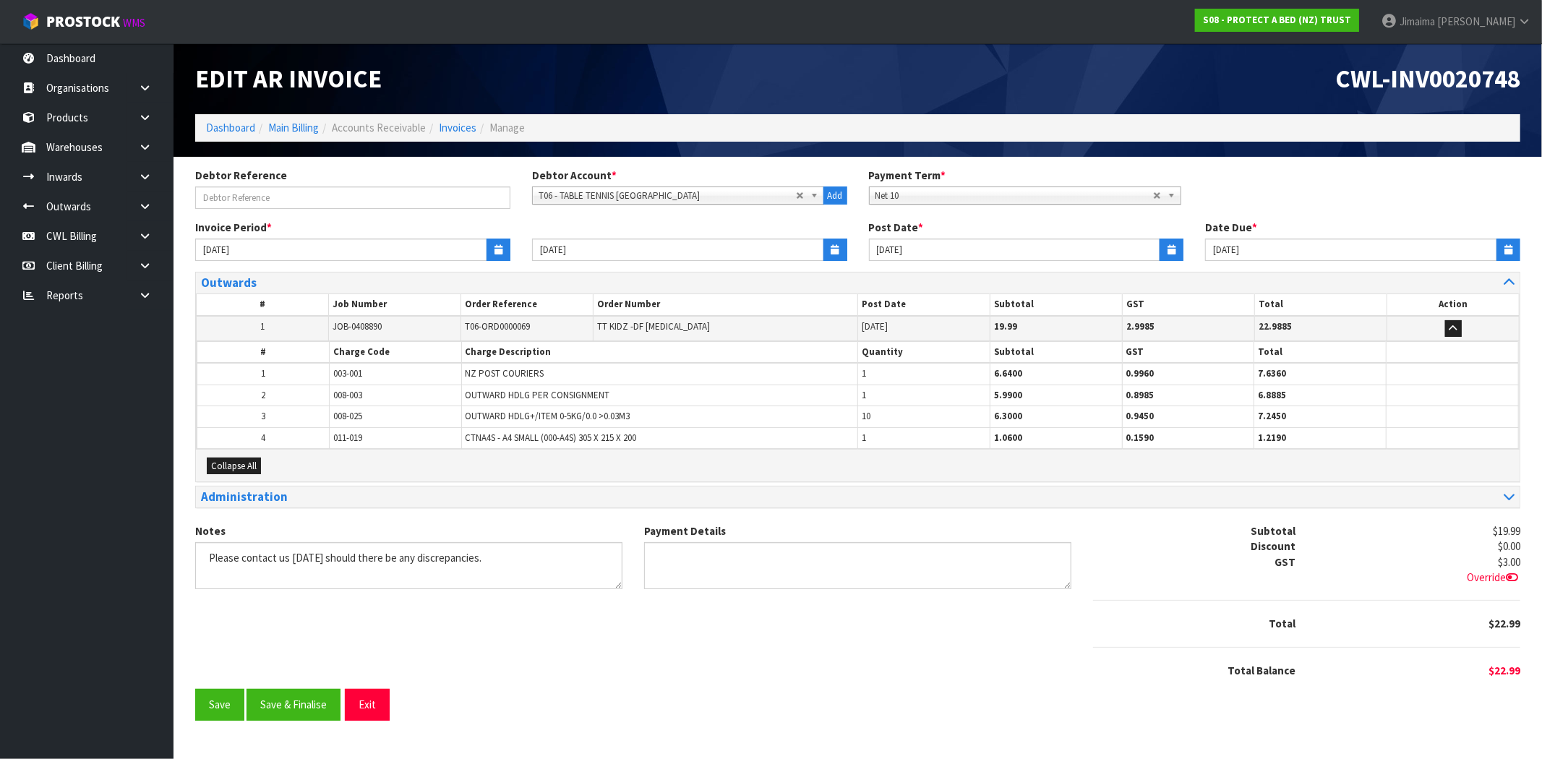
drag, startPoint x: 258, startPoint y: 364, endPoint x: 266, endPoint y: 356, distance: 11.2
click at [262, 363] on td "1" at bounding box center [263, 374] width 132 height 22
click at [278, 698] on button "Save & Finalise" at bounding box center [294, 705] width 94 height 31
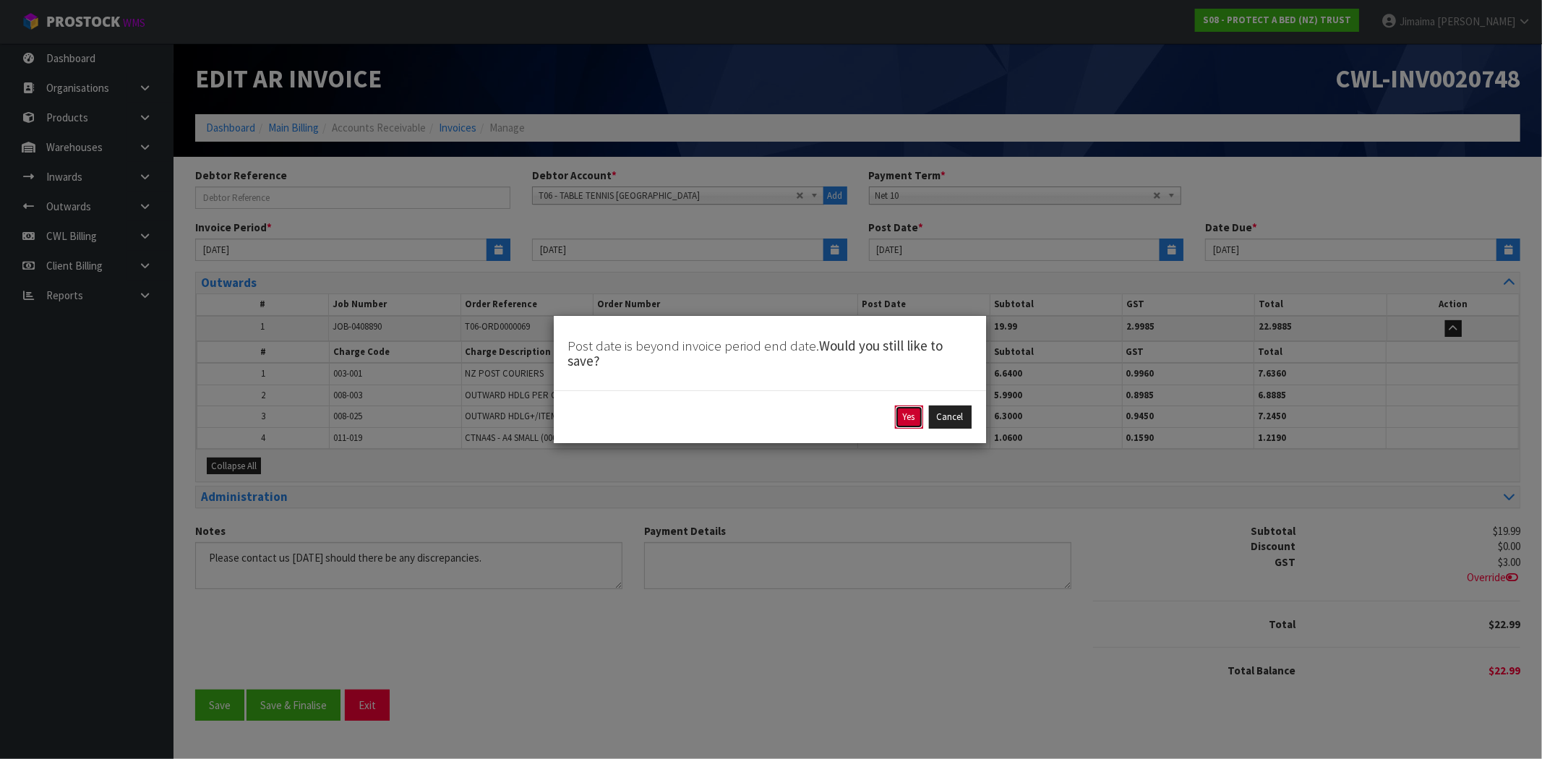
click at [901, 417] on button "Yes" at bounding box center [909, 417] width 28 height 23
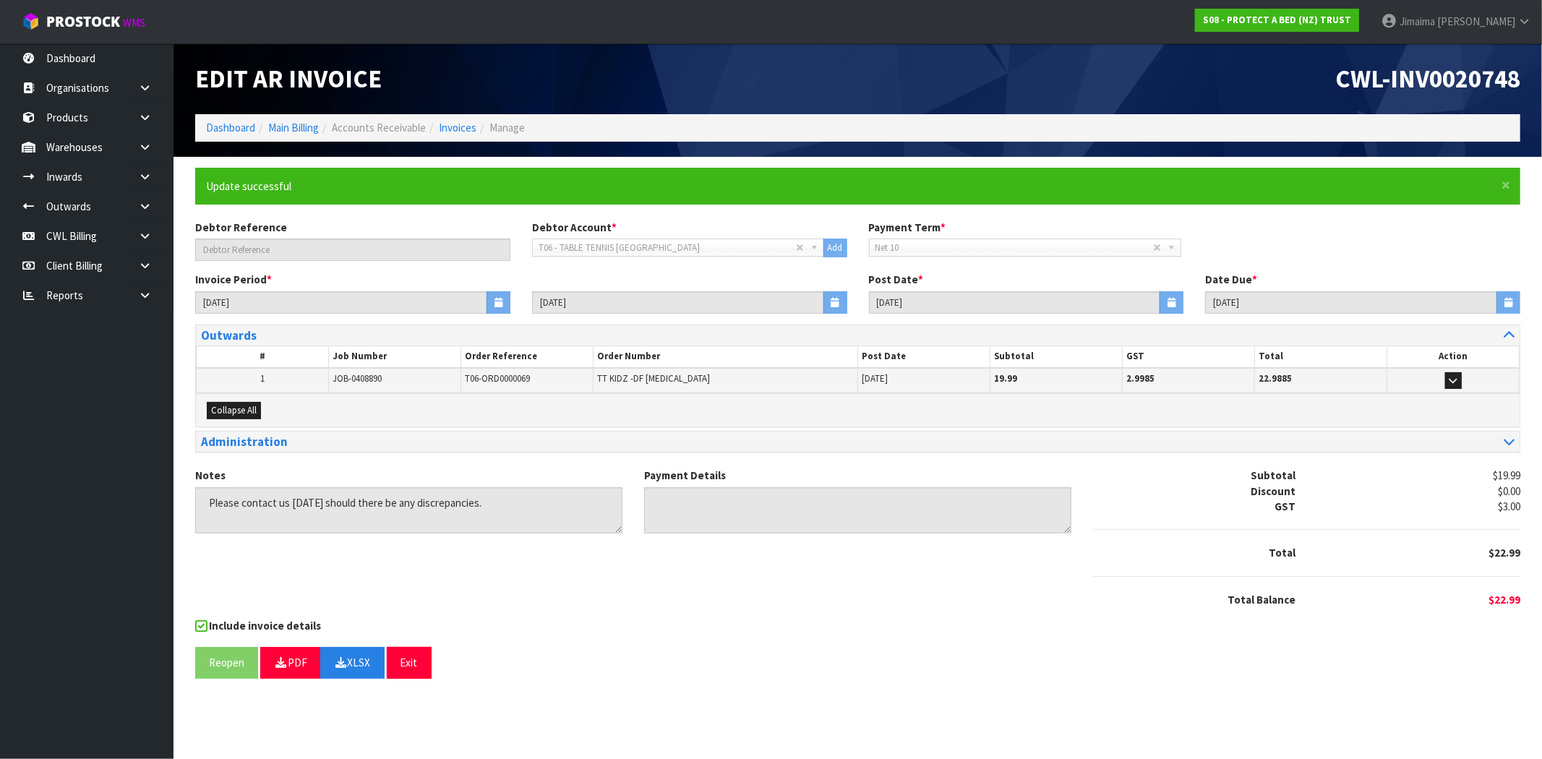
click at [1001, 609] on div "Notes Payment Details Subtotal $19.99 Discount $0.00 GST $3.00 Total $22.99" at bounding box center [857, 543] width 1347 height 150
click at [1419, 682] on section "× Close Update successful Debtor Reference Debtor Account * A&P - A & P PAINTER…" at bounding box center [858, 429] width 1369 height 544
click at [458, 125] on link "Invoices" at bounding box center [458, 128] width 38 height 14
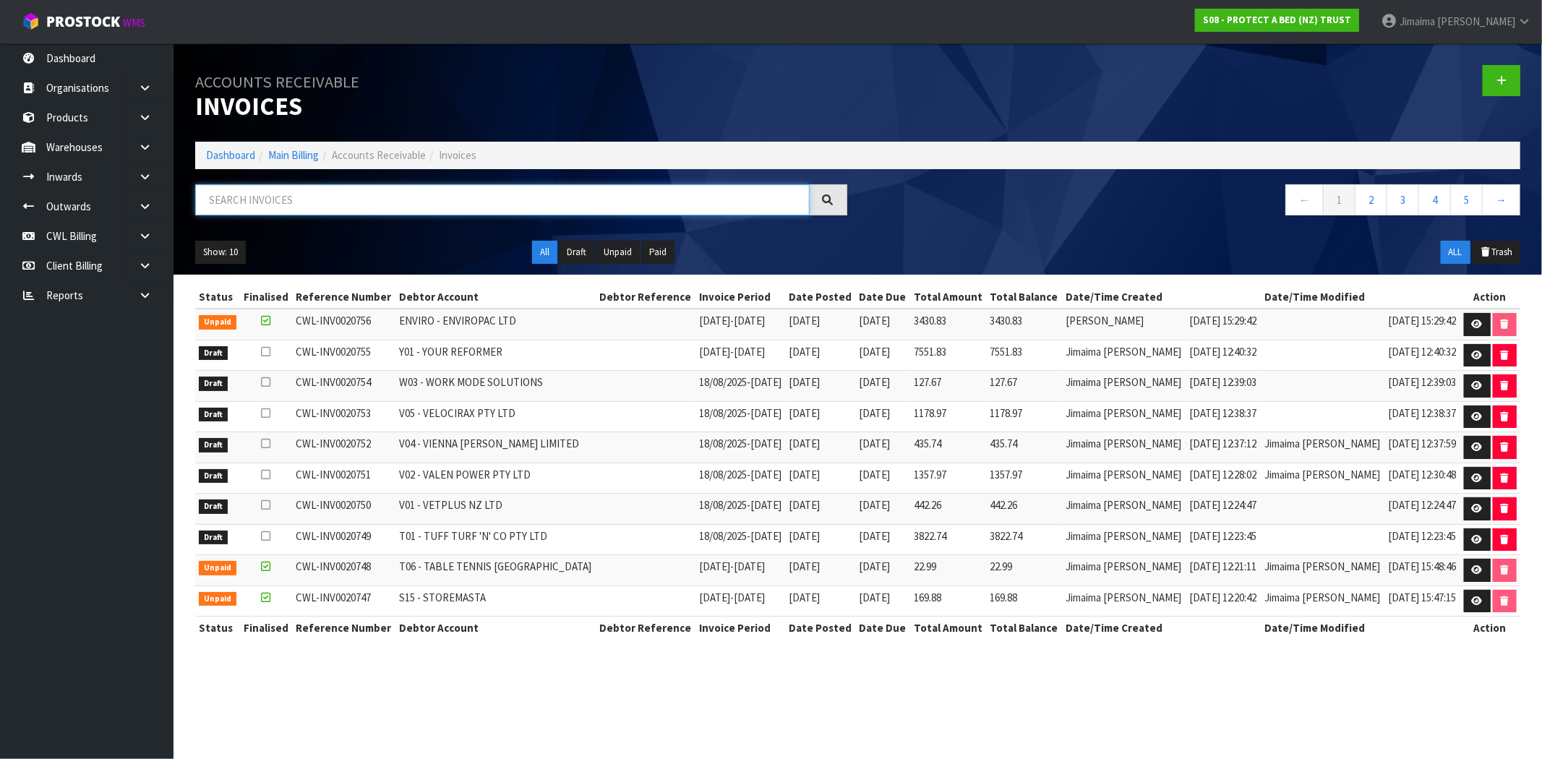
click at [241, 192] on input "text" at bounding box center [502, 199] width 615 height 31
paste input "T01"
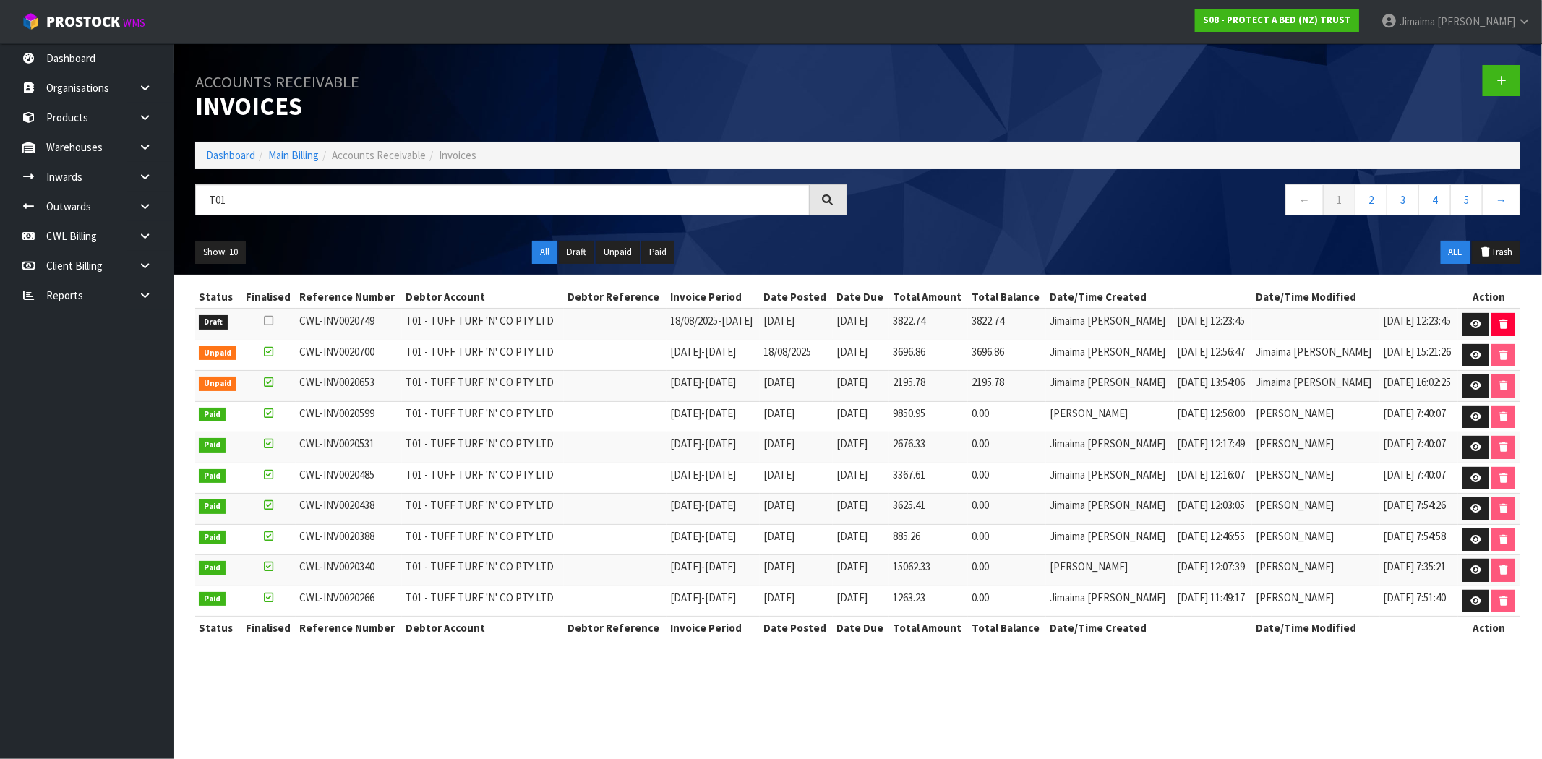
click at [1009, 374] on td "2195.78" at bounding box center [1007, 386] width 78 height 31
click at [918, 321] on tr "Draft CWL-INV0020749 T01 - TUFF TURF 'N' CO PTY LTD 18/08/2025 - 24/08/2025 25/…" at bounding box center [857, 324] width 1325 height 31
click at [1004, 351] on span "3696.86" at bounding box center [988, 352] width 33 height 14
click at [1476, 320] on icon at bounding box center [1476, 324] width 11 height 9
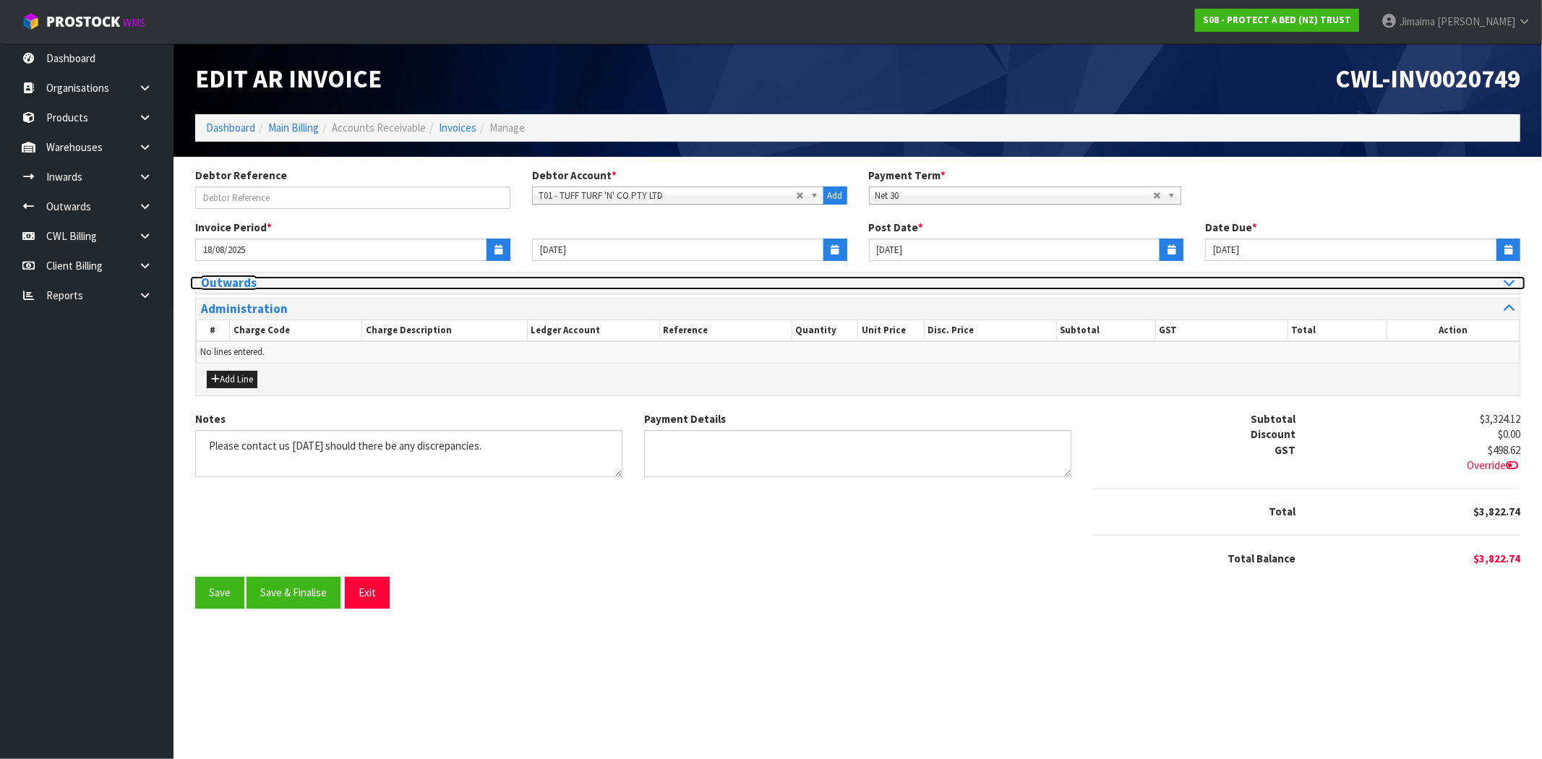
drag, startPoint x: 233, startPoint y: 283, endPoint x: 251, endPoint y: 294, distance: 20.7
click at [233, 283] on h3 "Outwards" at bounding box center [524, 283] width 646 height 14
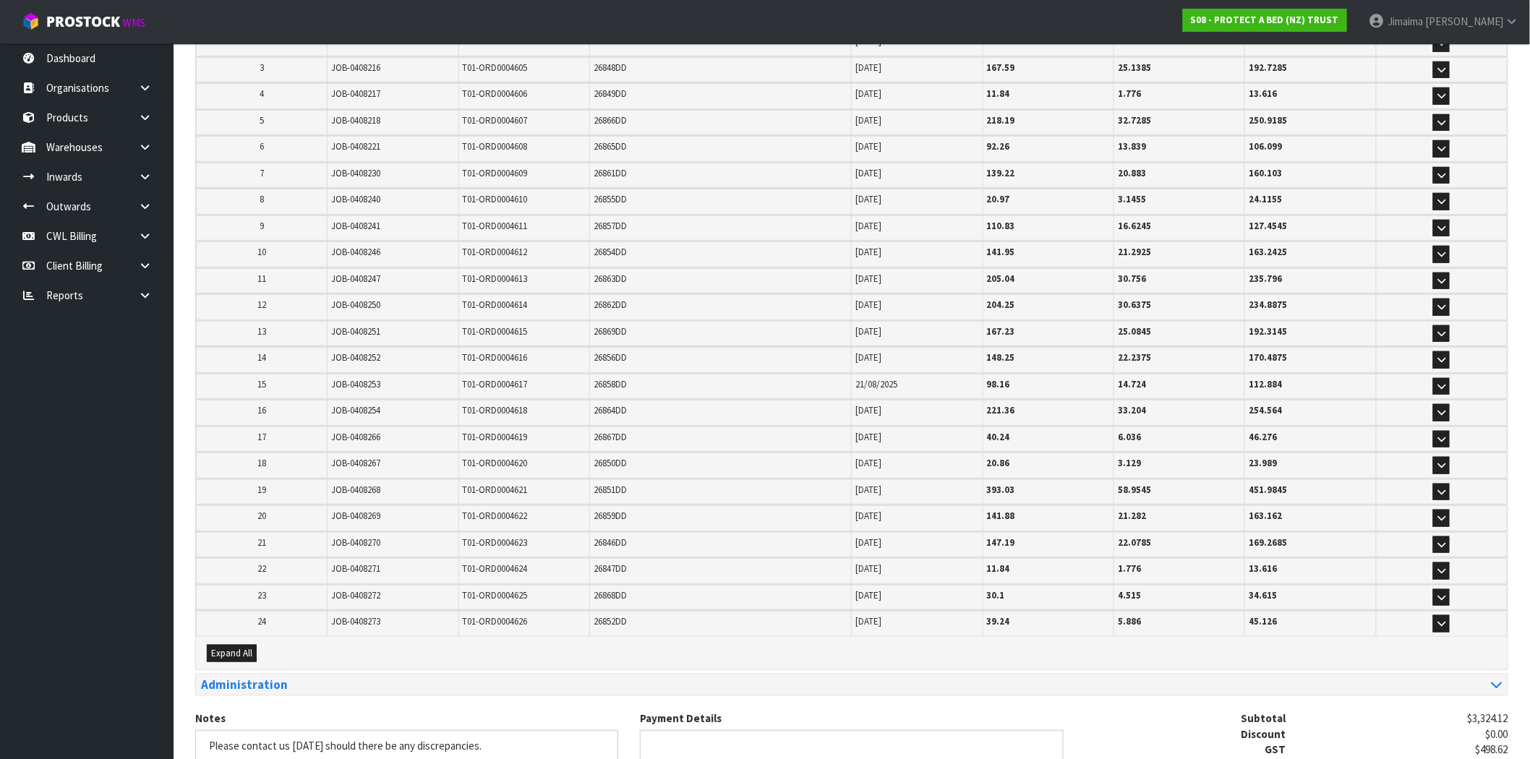
scroll to position [473, 0]
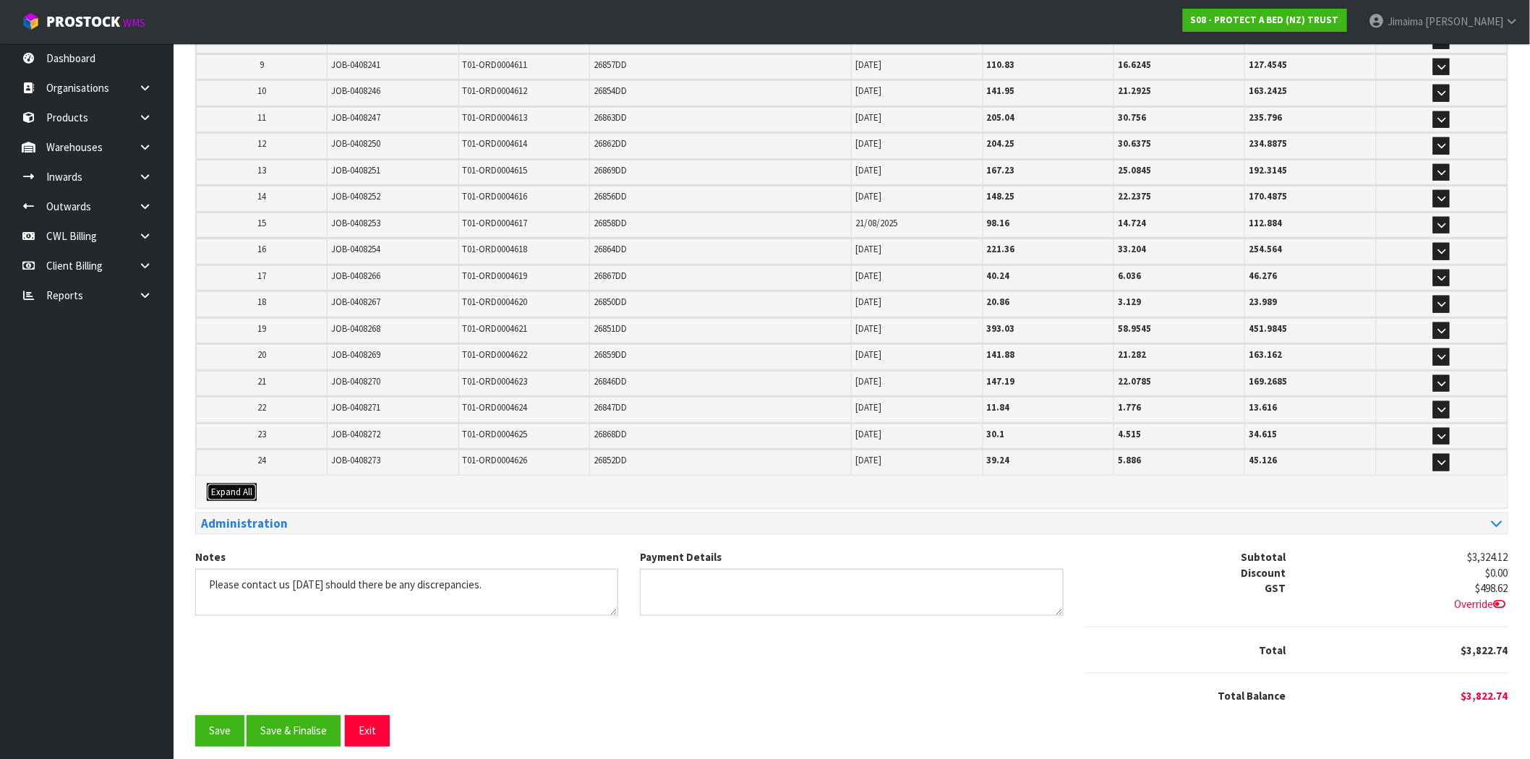
drag, startPoint x: 241, startPoint y: 482, endPoint x: 330, endPoint y: 450, distance: 94.0
click at [244, 486] on span "Expand All" at bounding box center [231, 492] width 41 height 12
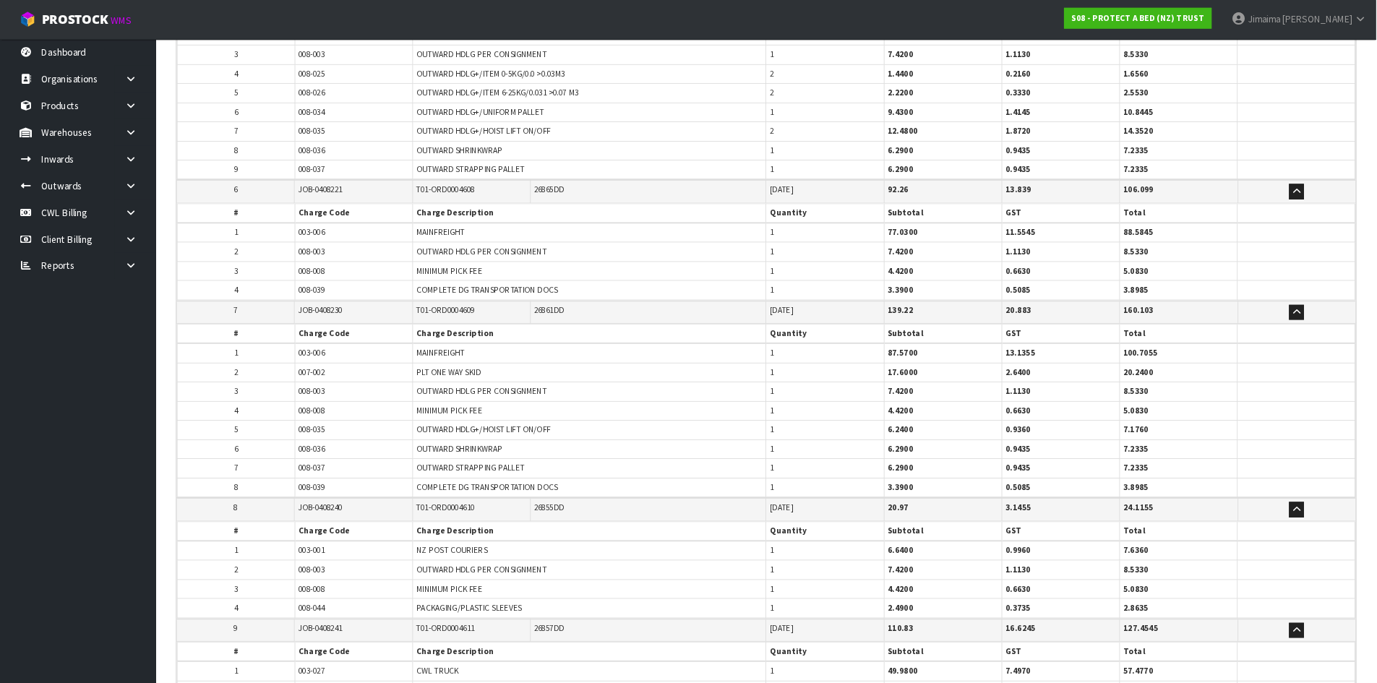
scroll to position [1439, 0]
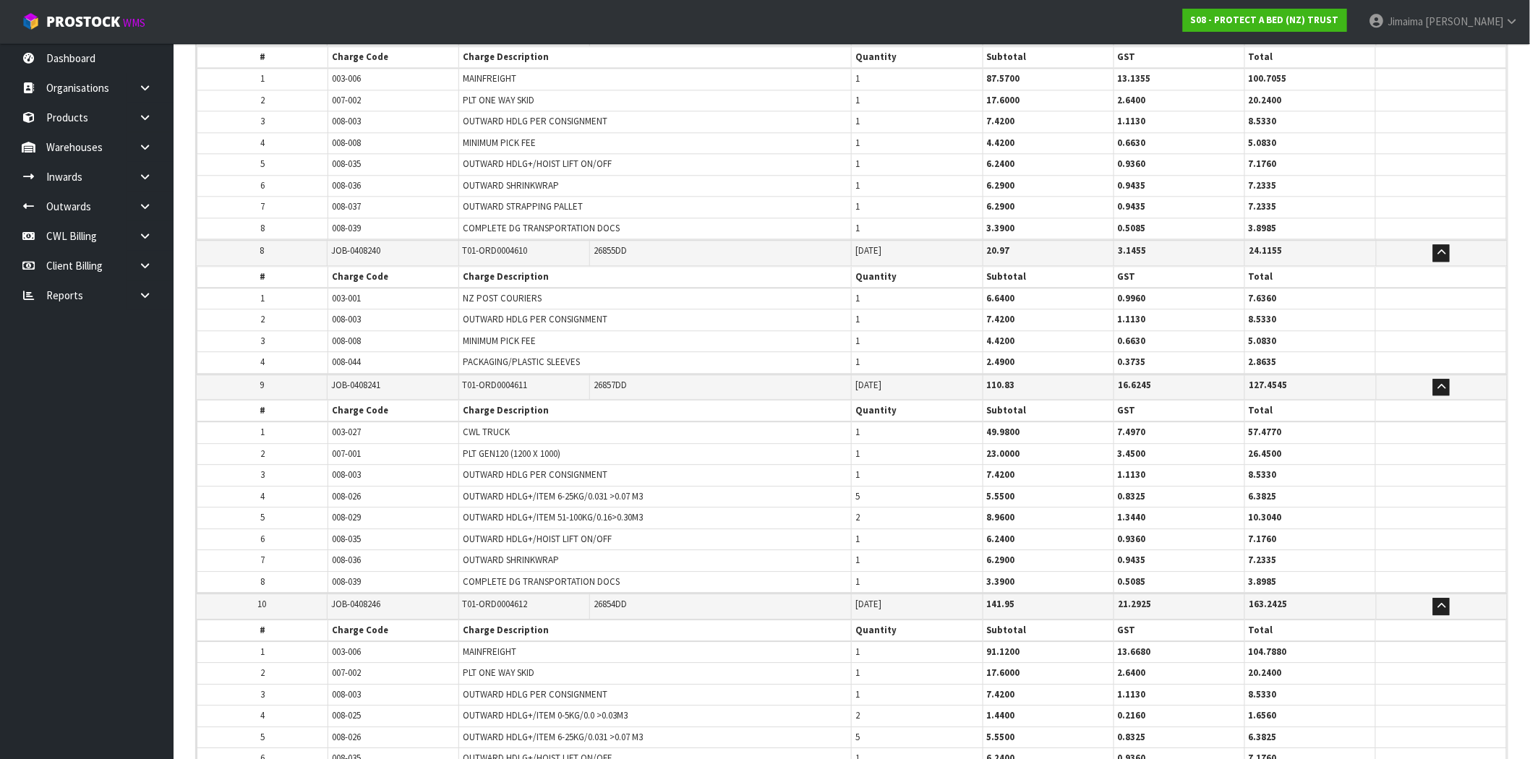
click at [465, 401] on th "Charge Description" at bounding box center [655, 412] width 393 height 22
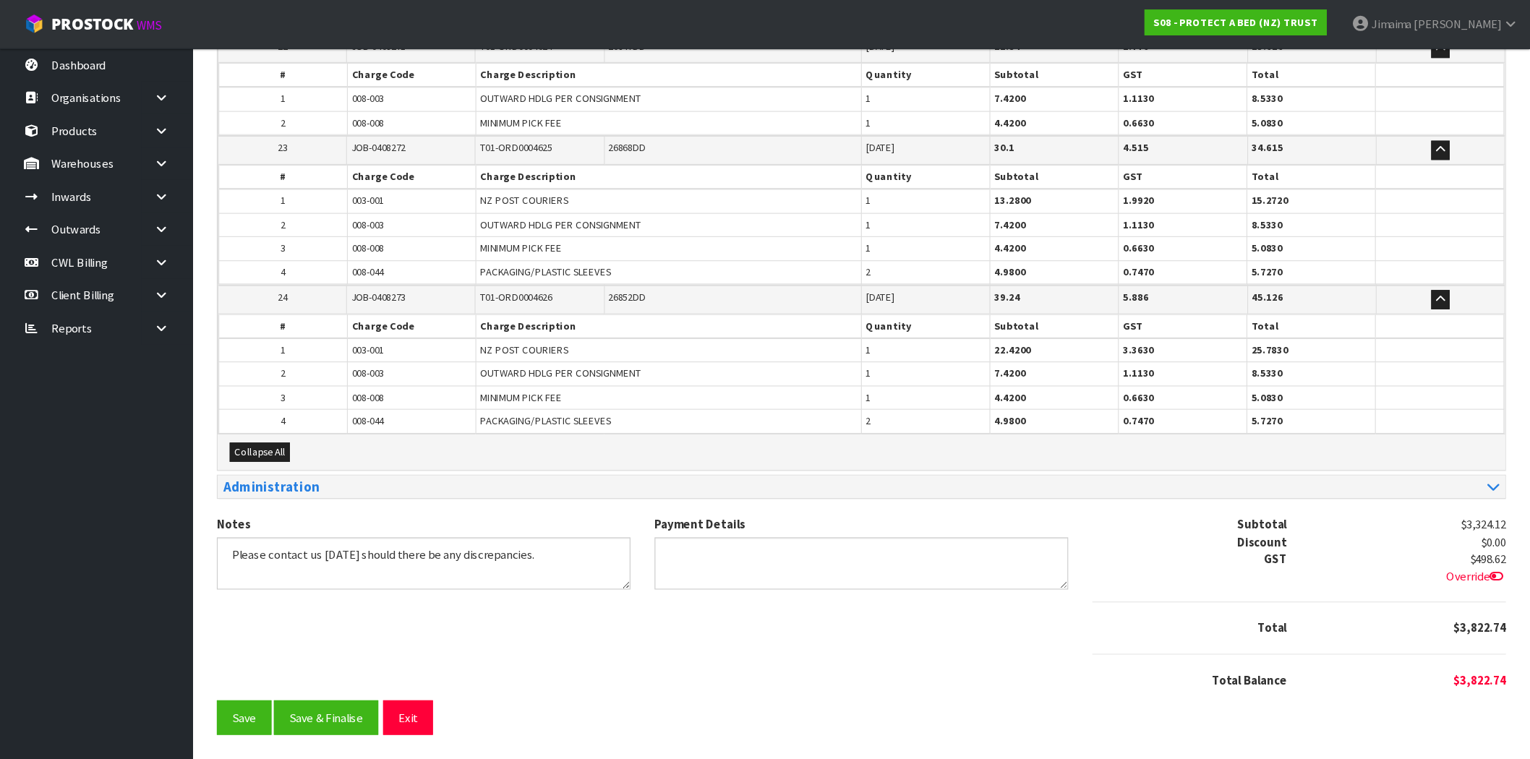
scroll to position [4249, 0]
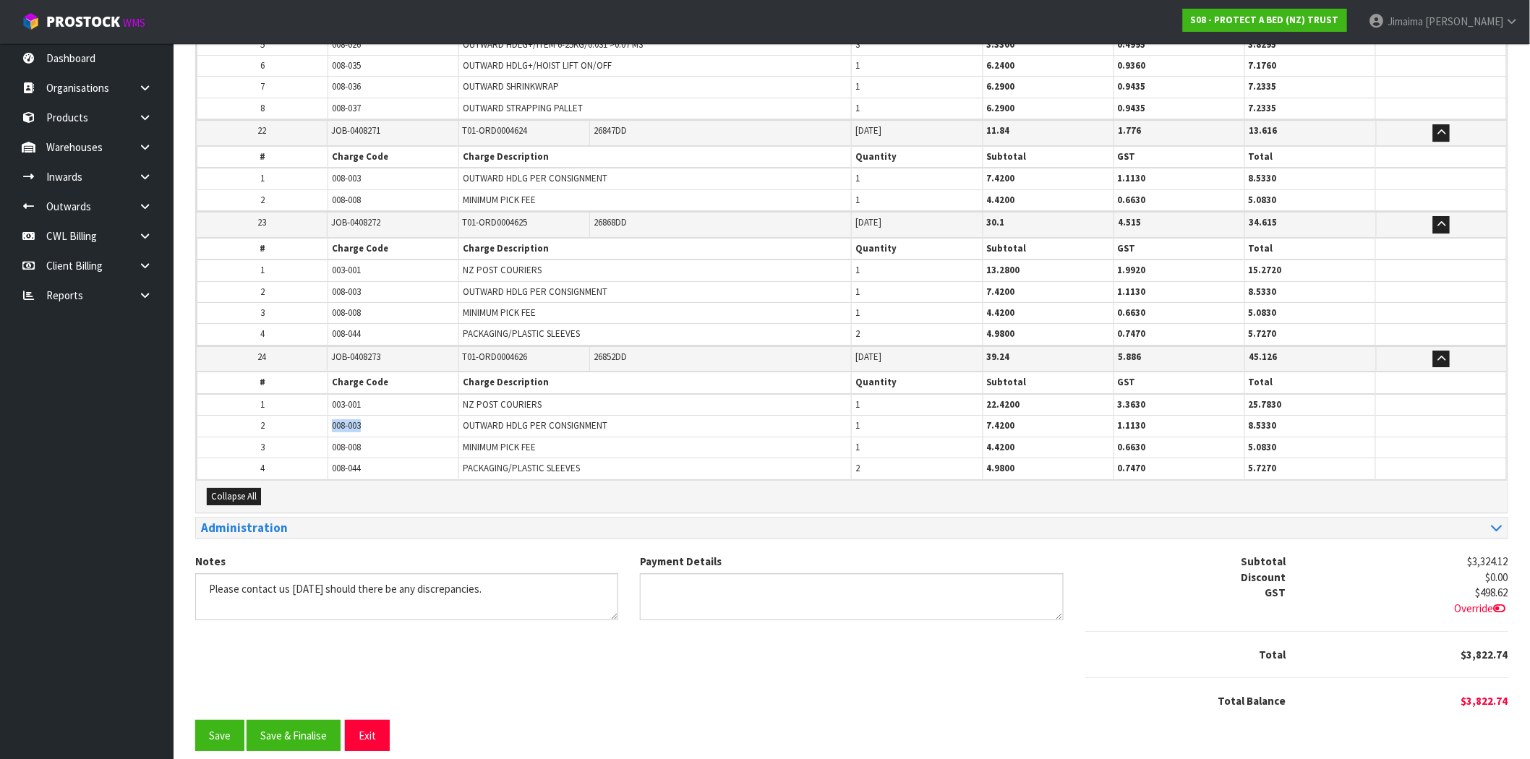
drag, startPoint x: 369, startPoint y: 411, endPoint x: 351, endPoint y: 415, distance: 18.6
click at [322, 416] on tr "2 008-003 OUTWARD HDLG PER CONSIGNMENT 1 7.4200 1.1130 8.5330" at bounding box center [851, 426] width 1309 height 21
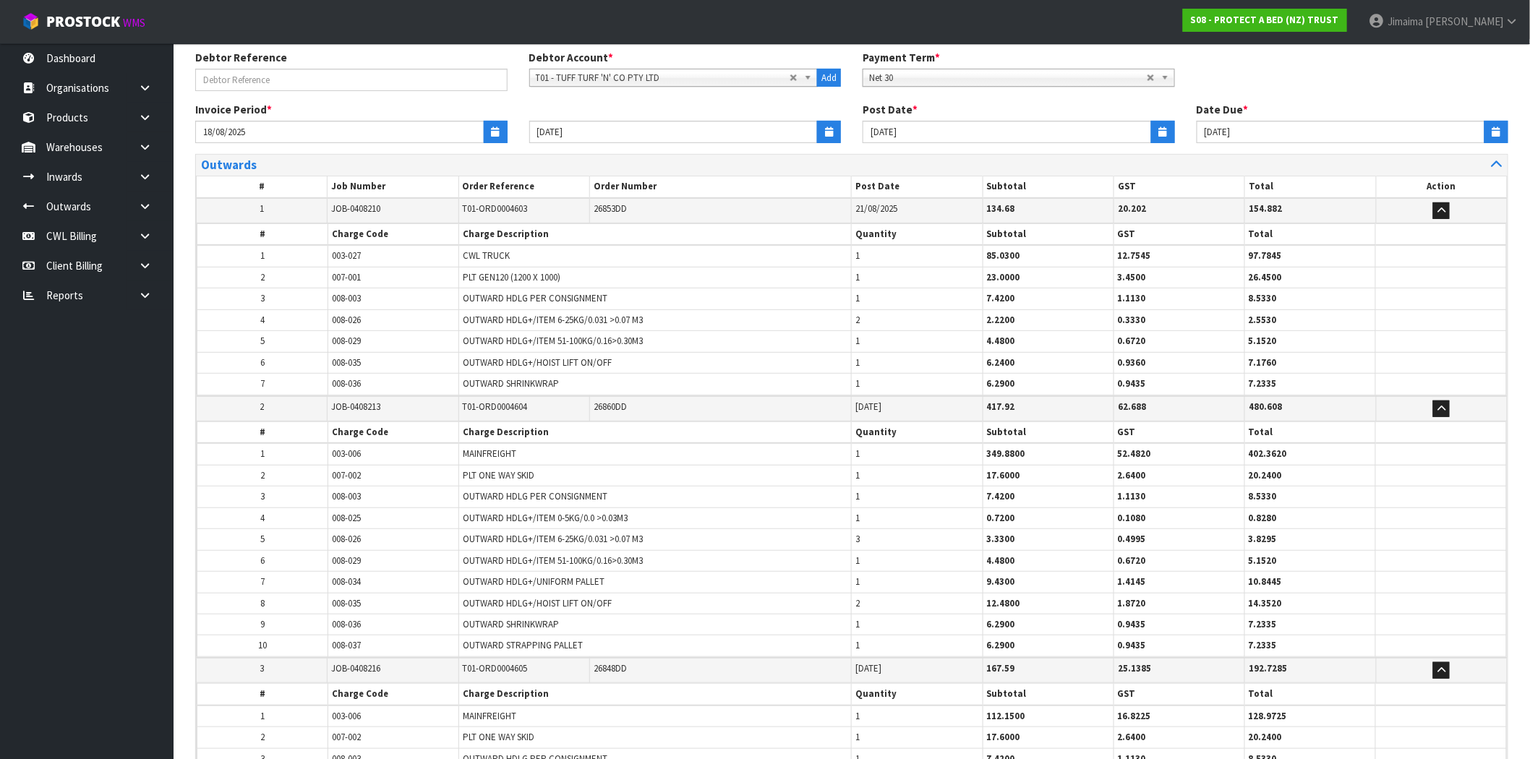
scroll to position [98, 0]
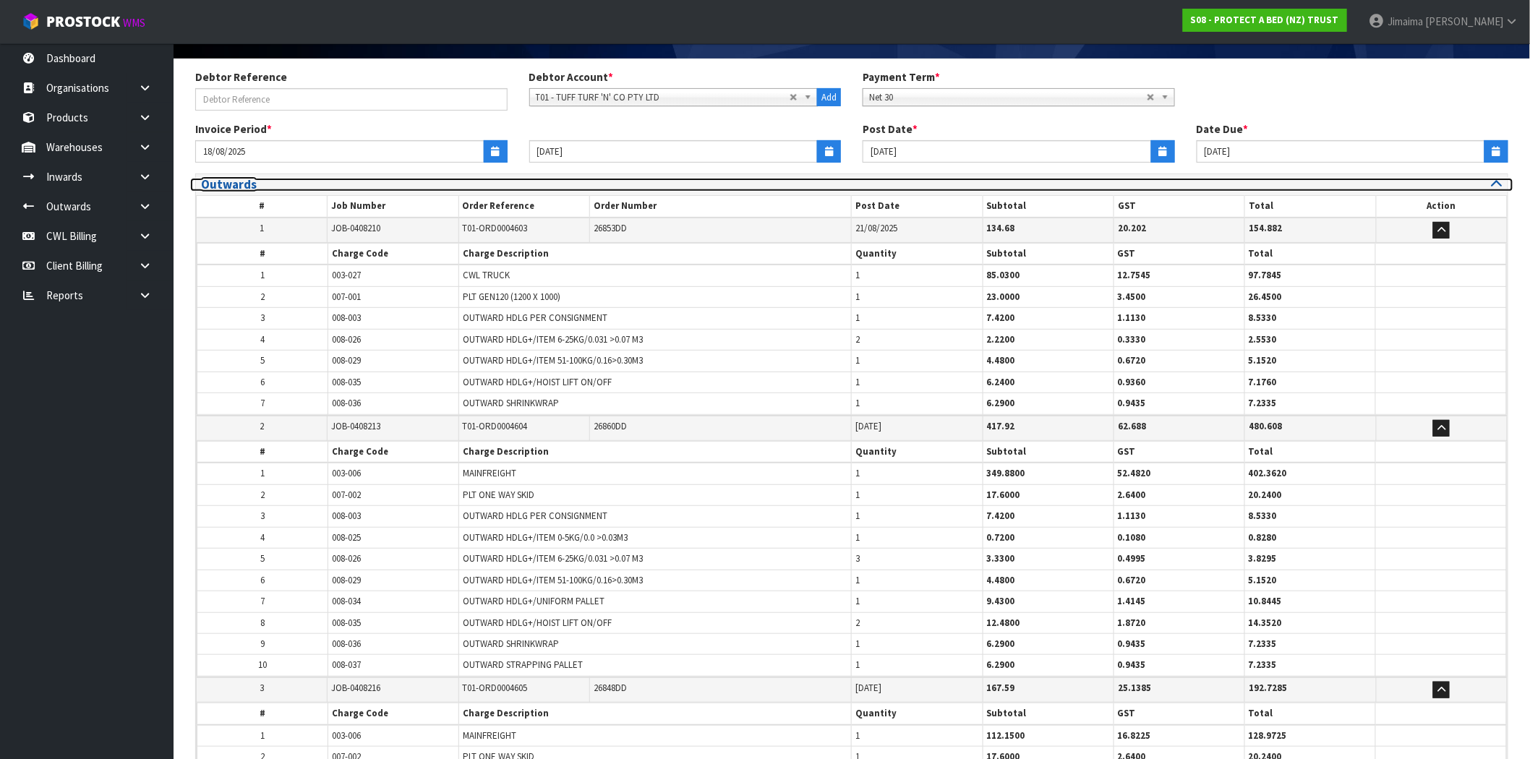
click at [228, 181] on h3 "Outwards" at bounding box center [521, 185] width 640 height 14
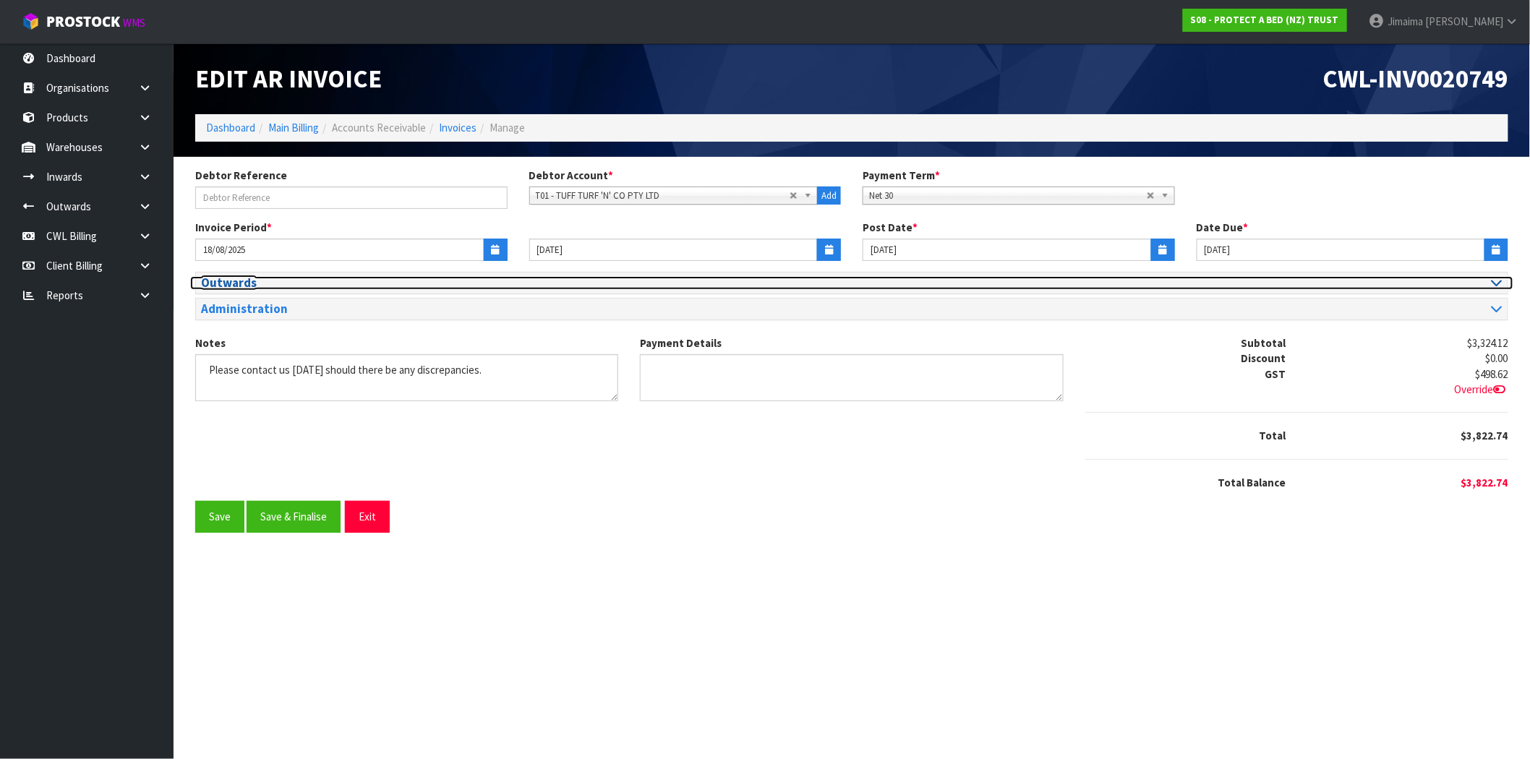
scroll to position [0, 0]
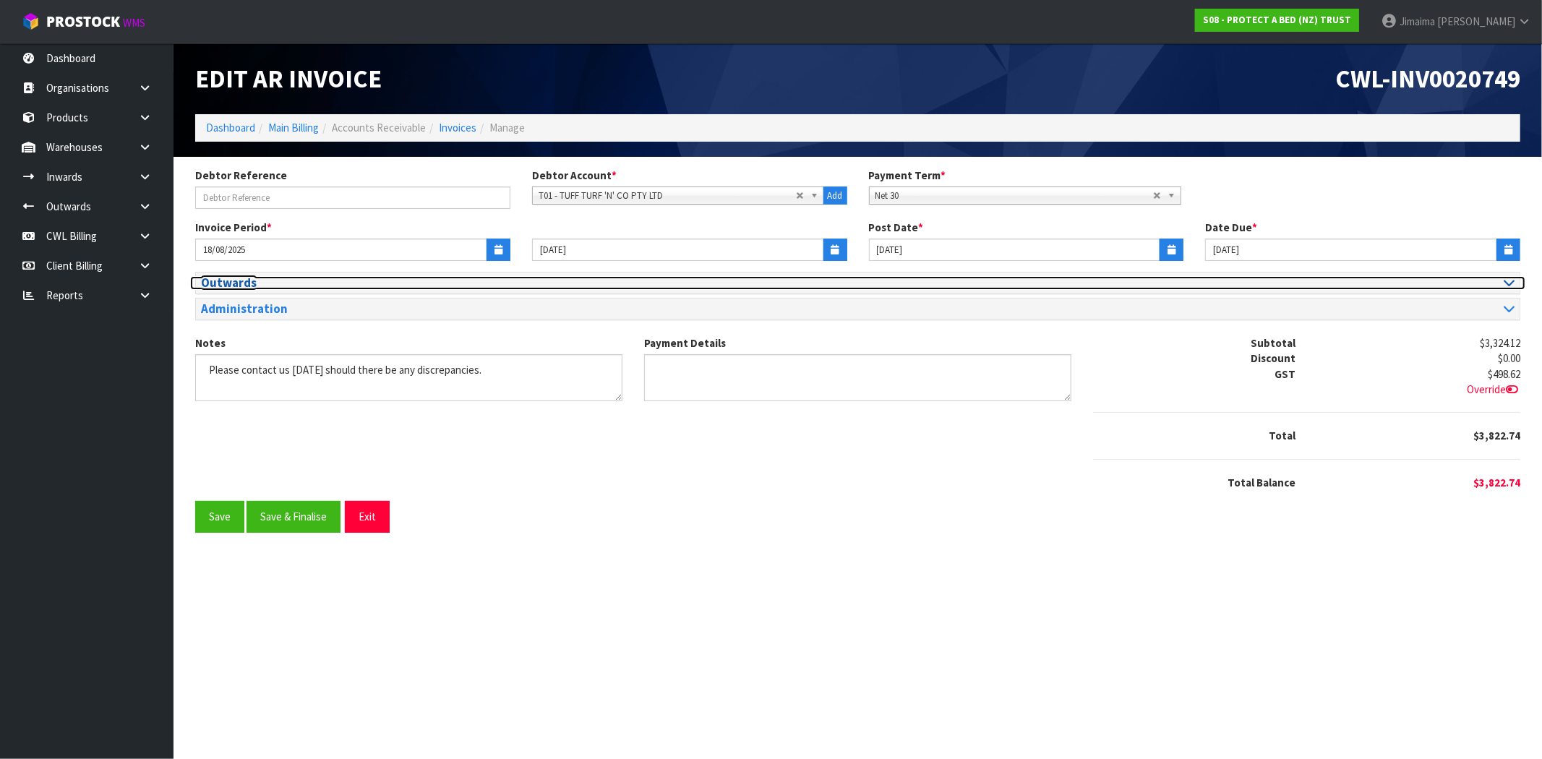
click at [286, 283] on h3 "Outwards" at bounding box center [524, 283] width 646 height 14
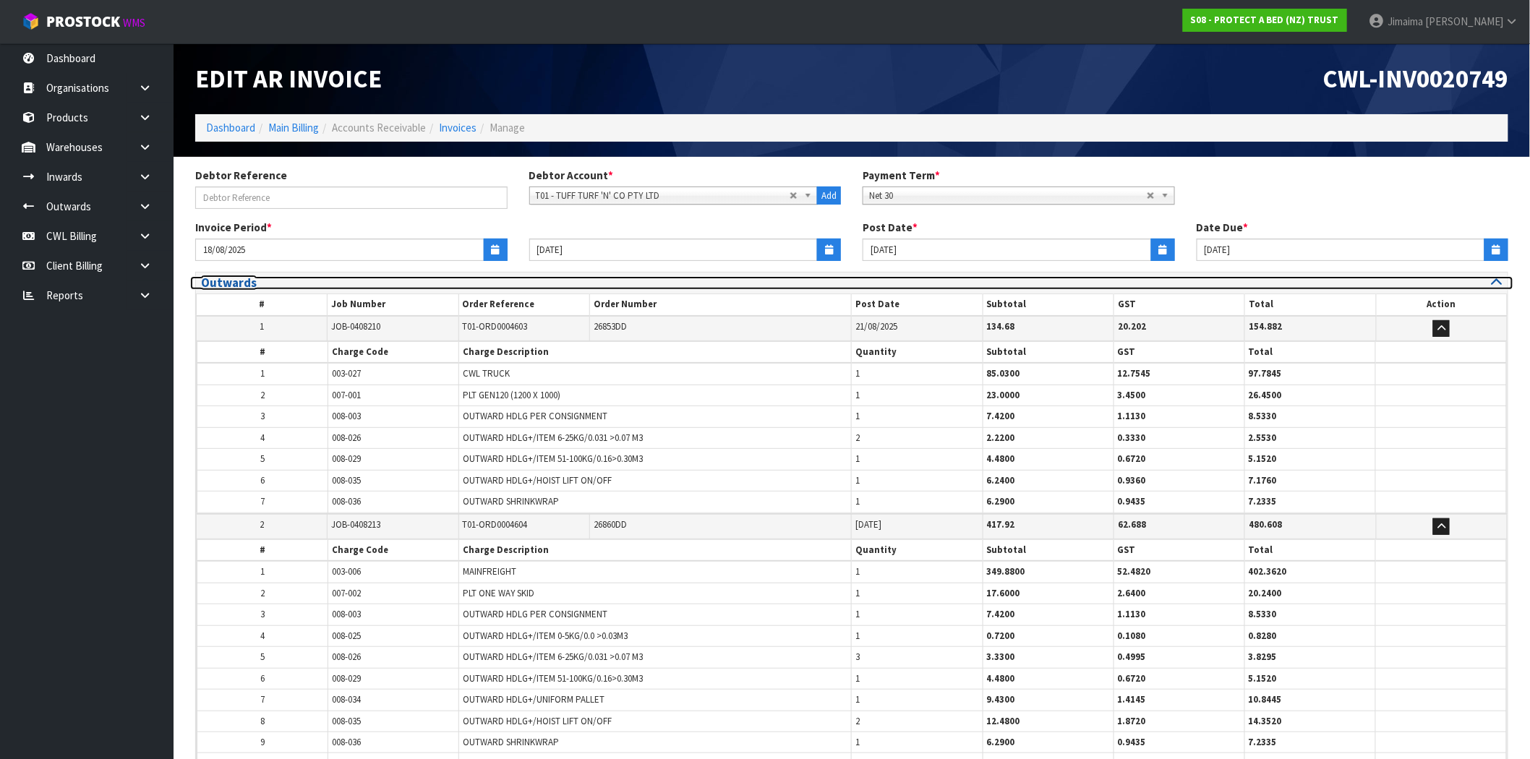
click at [286, 283] on h3 "Outwards" at bounding box center [521, 283] width 640 height 14
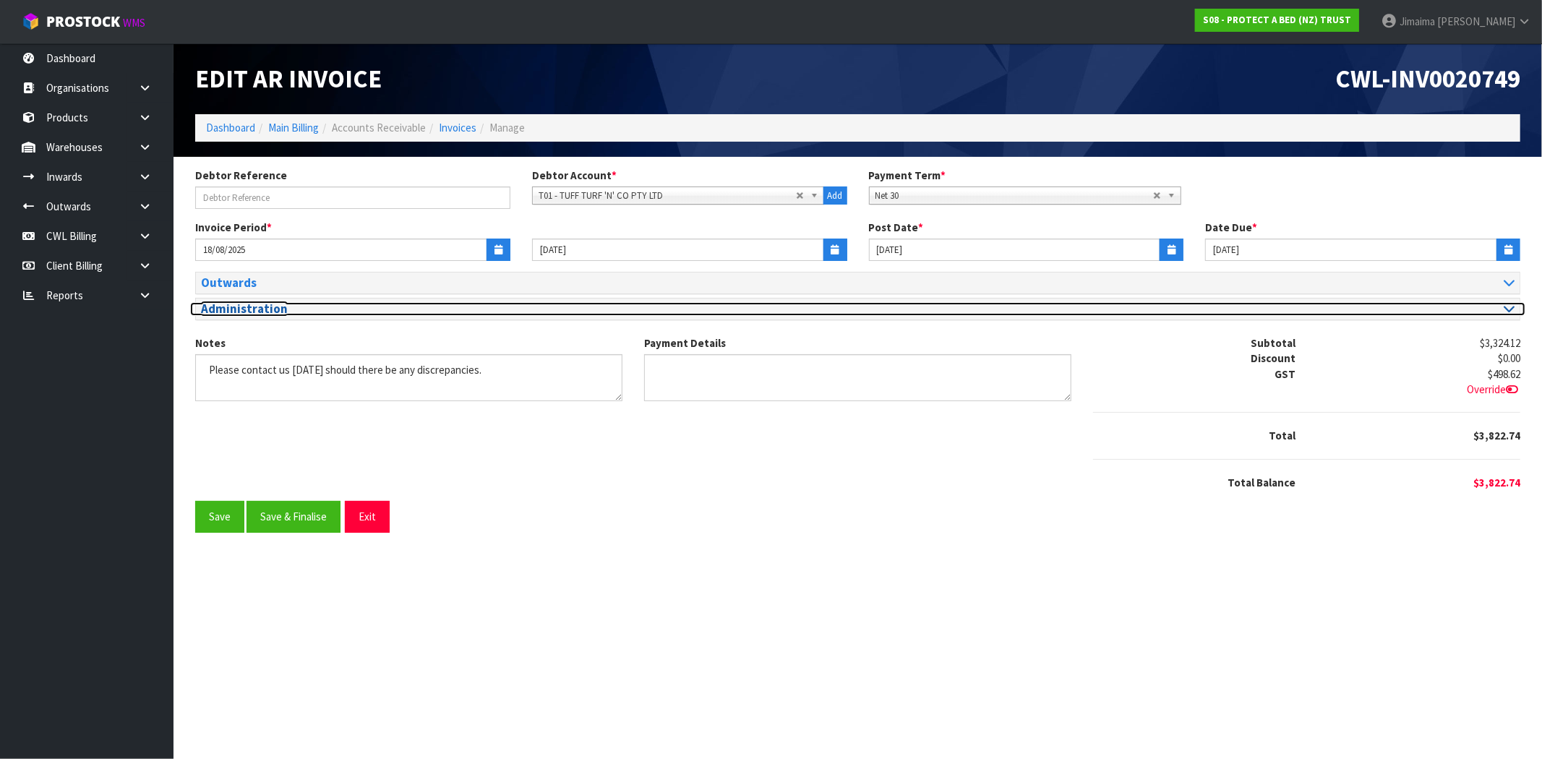
click at [263, 313] on h3 "Administration" at bounding box center [524, 309] width 646 height 14
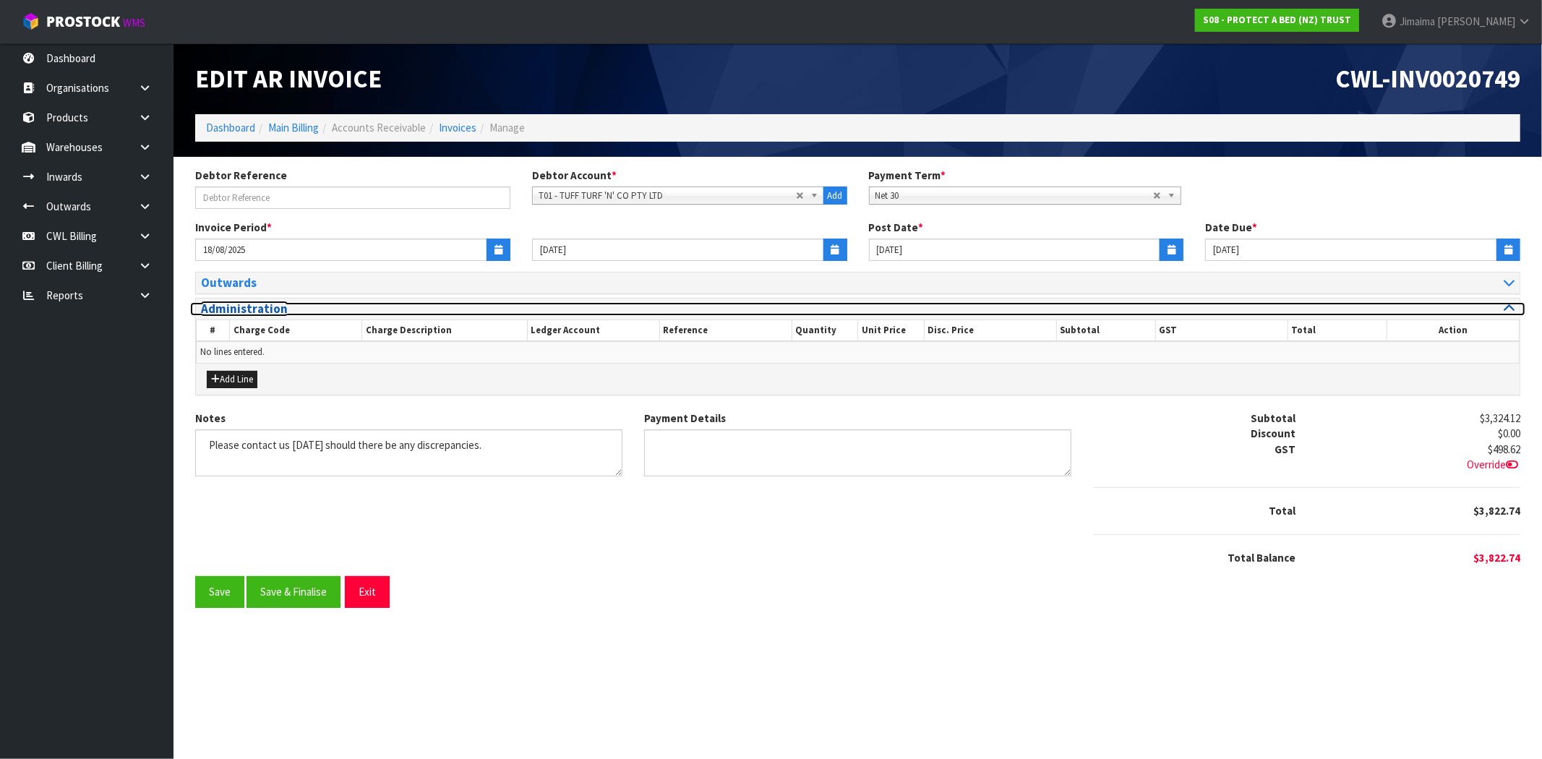
click at [263, 313] on h3 "Administration" at bounding box center [524, 309] width 646 height 14
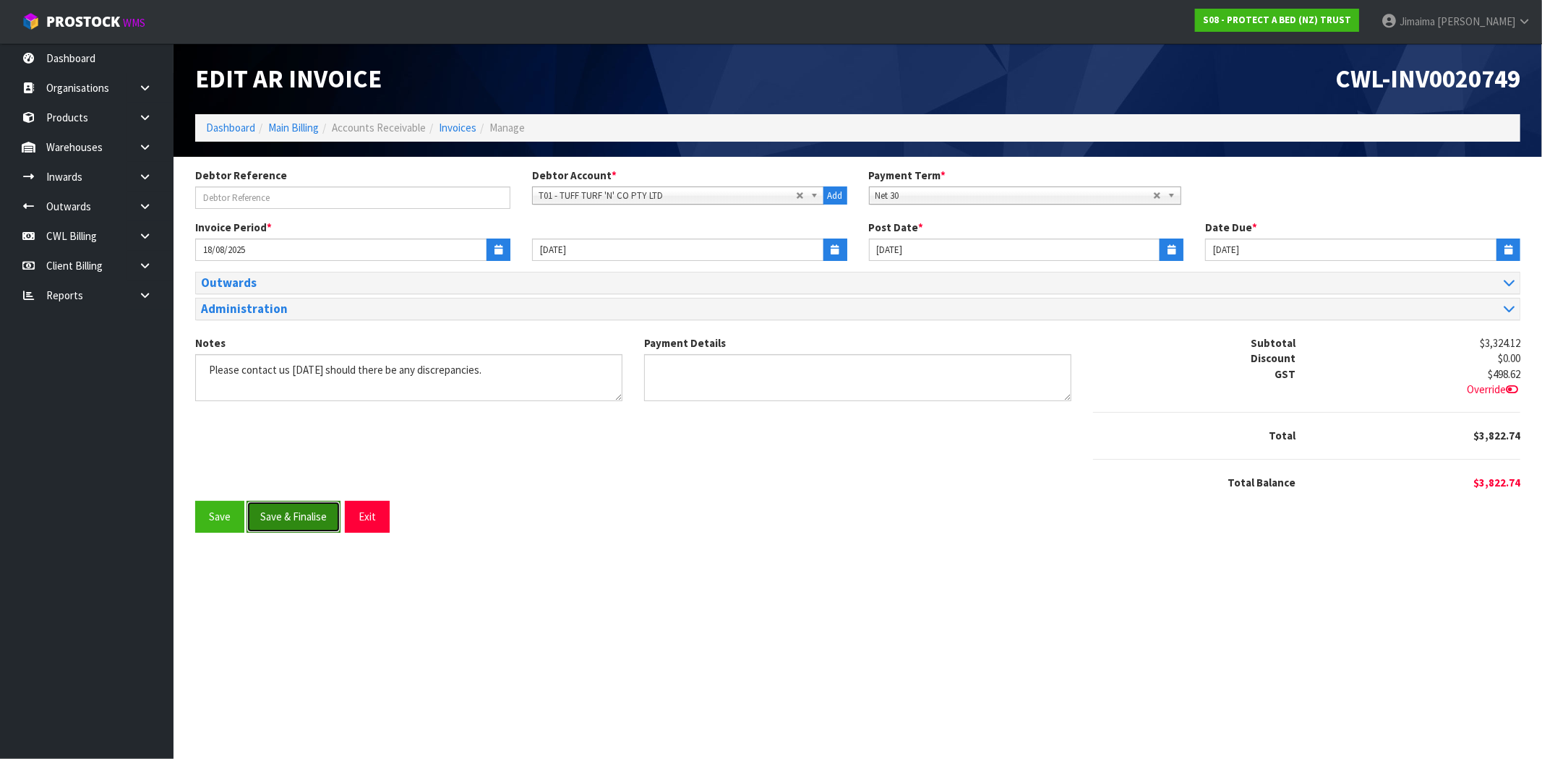
click at [299, 528] on button "Save & Finalise" at bounding box center [294, 516] width 94 height 31
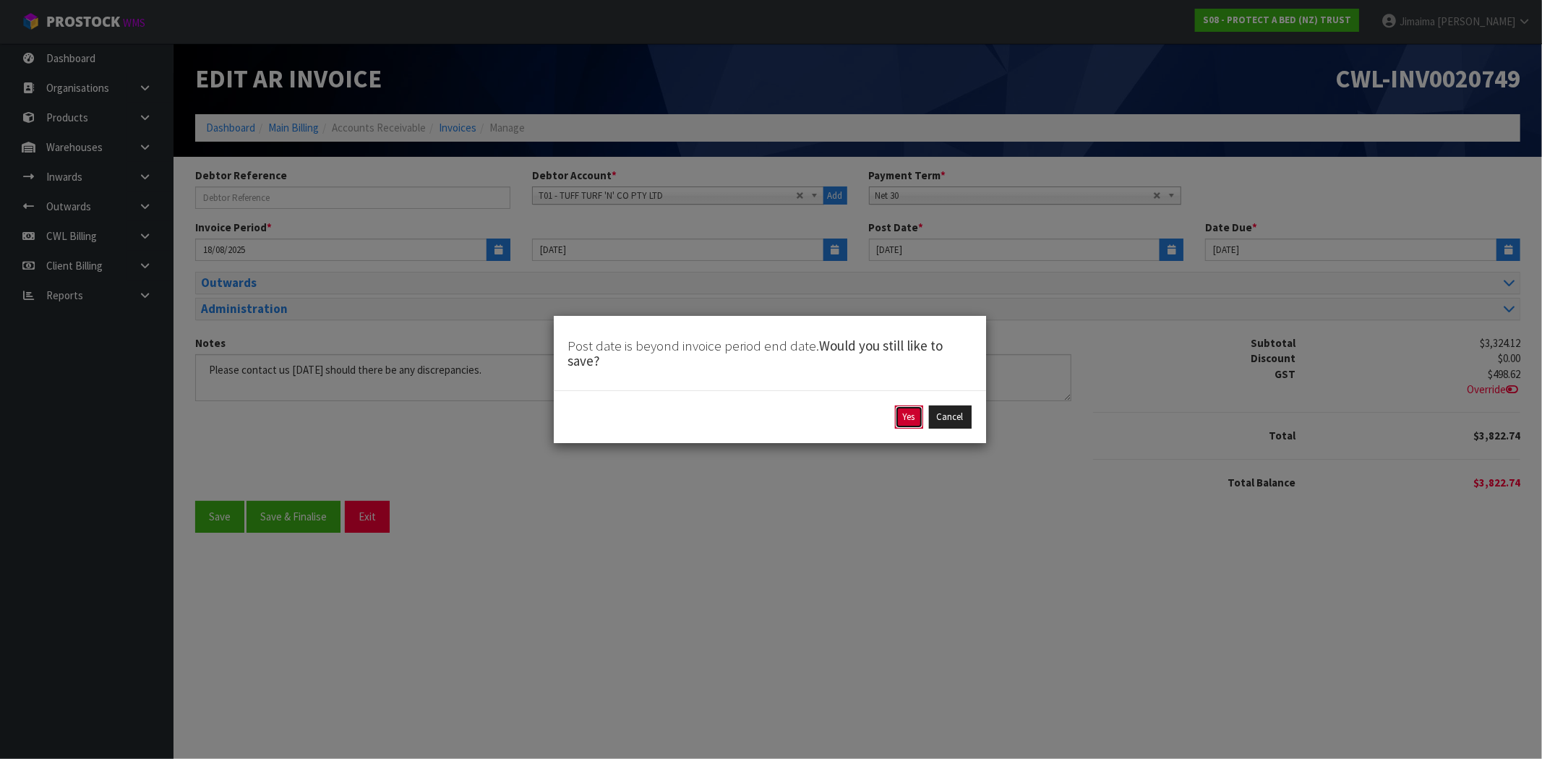
click at [907, 416] on button "Yes" at bounding box center [909, 417] width 28 height 23
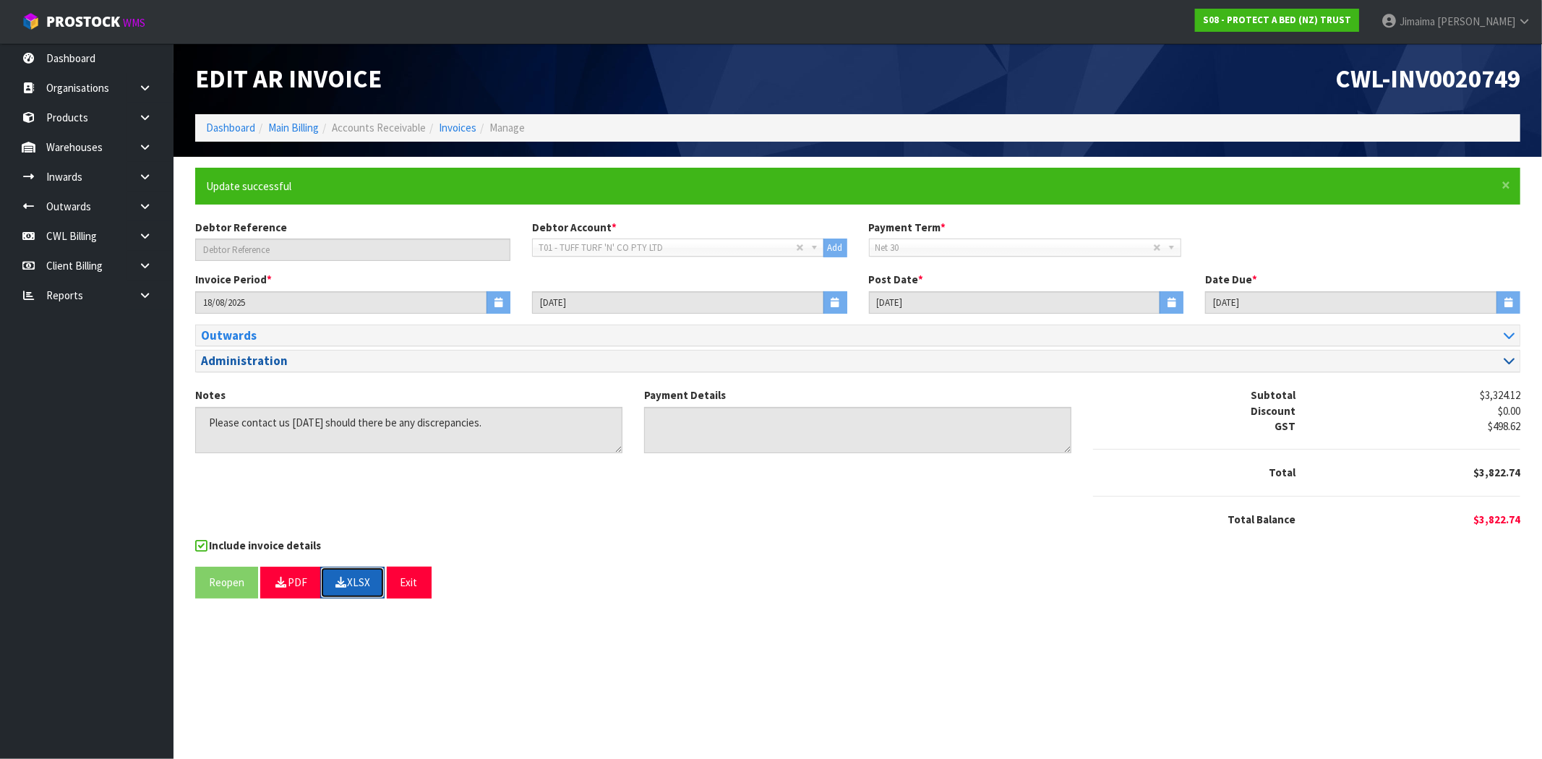
drag, startPoint x: 343, startPoint y: 590, endPoint x: 1108, endPoint y: 354, distance: 799.7
click at [345, 589] on button "XLSX" at bounding box center [352, 582] width 64 height 31
click at [1454, 90] on span "CWL-INV0020749" at bounding box center [1427, 78] width 185 height 31
click at [1453, 90] on span "CWL-INV0020749" at bounding box center [1427, 78] width 185 height 31
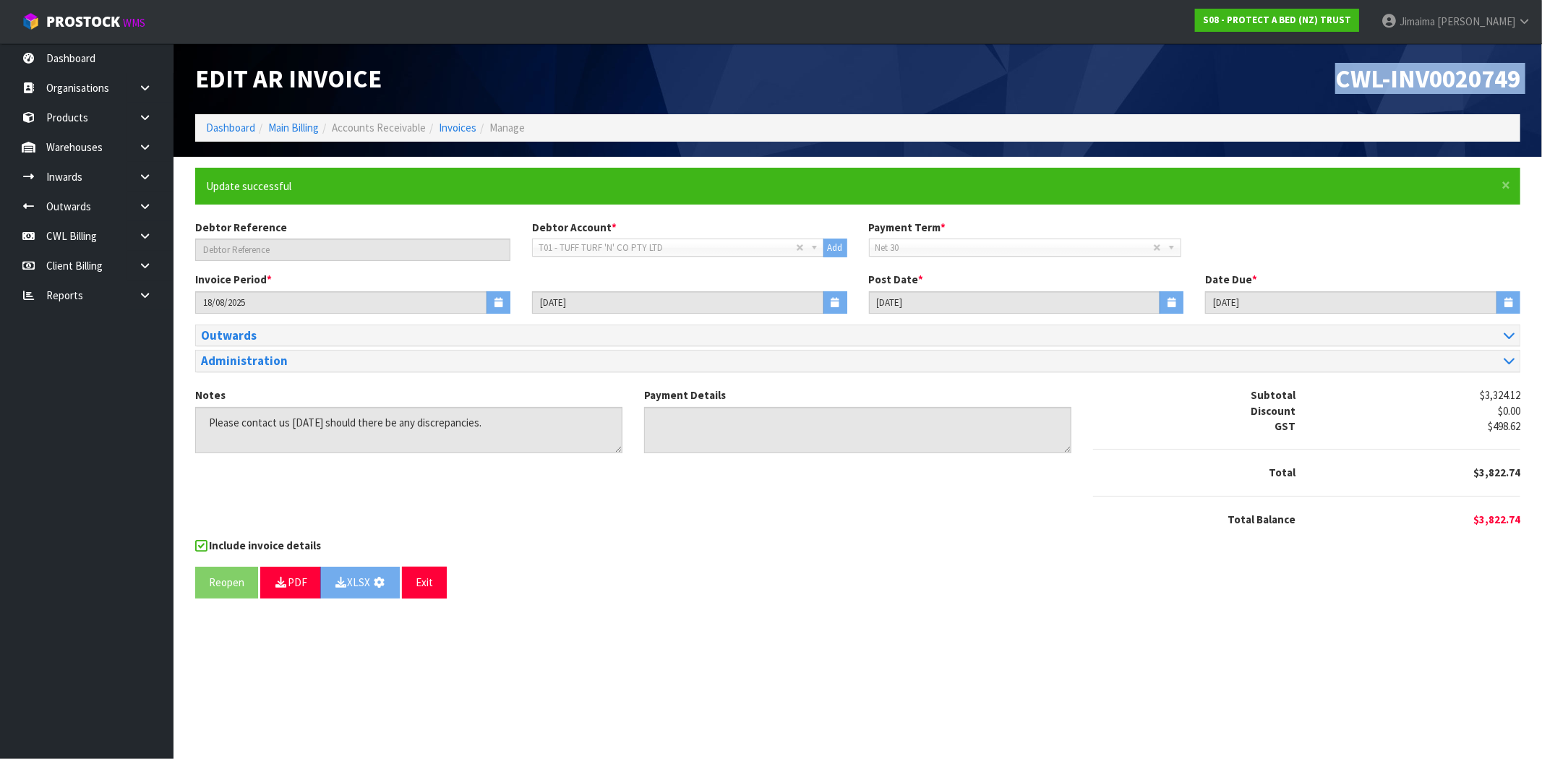
click at [1453, 90] on span "CWL-INV0020749" at bounding box center [1427, 78] width 185 height 31
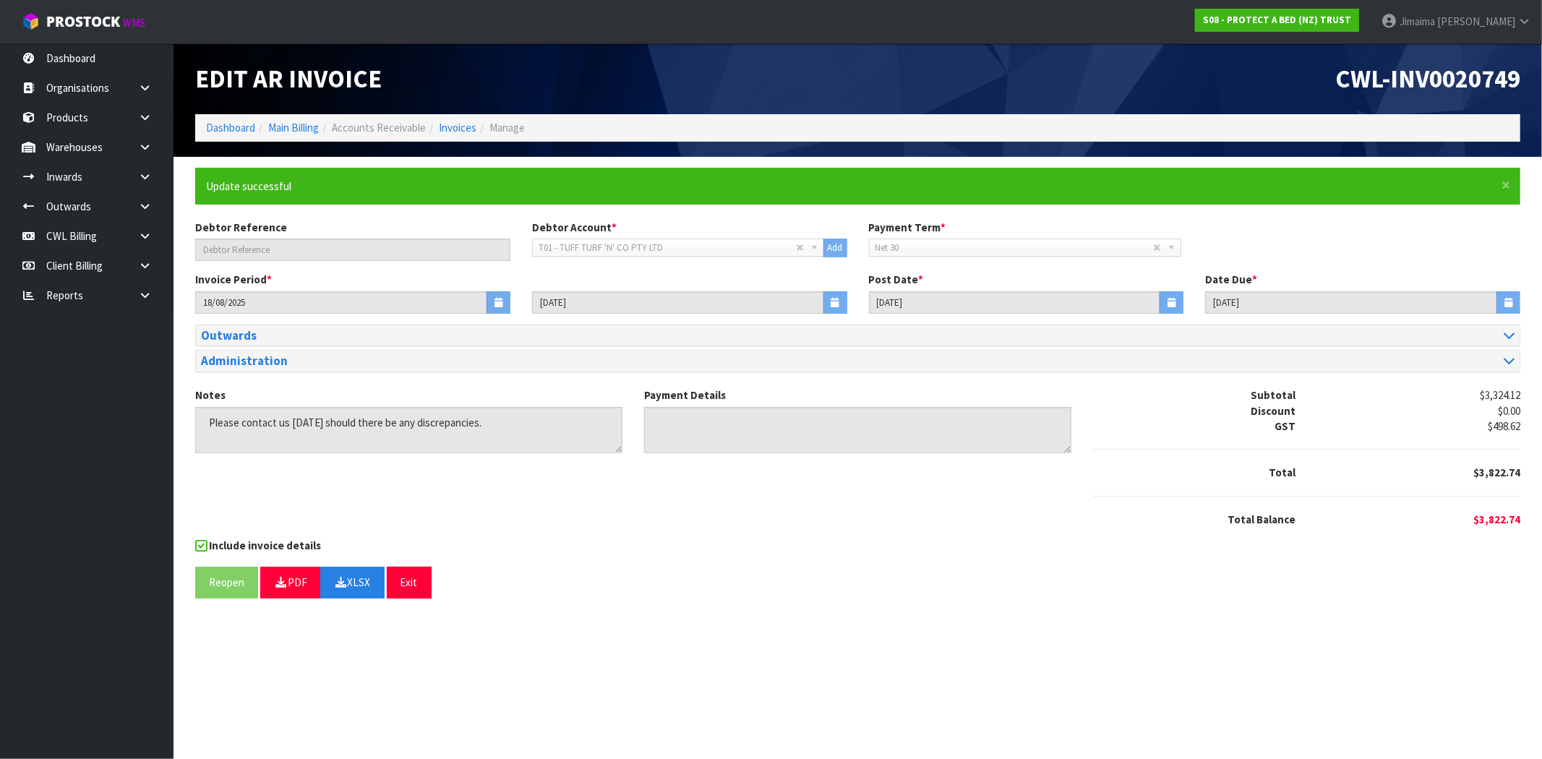
click at [857, 706] on section "Edit AR Invoice CWL-INV0020749 Dashboard Main Billing Accounts Receivable Invoi…" at bounding box center [771, 379] width 1542 height 759
click at [1302, 568] on div "Reopen PDF XLSX Exit" at bounding box center [857, 582] width 1325 height 31
click at [466, 128] on link "Invoices" at bounding box center [458, 128] width 38 height 14
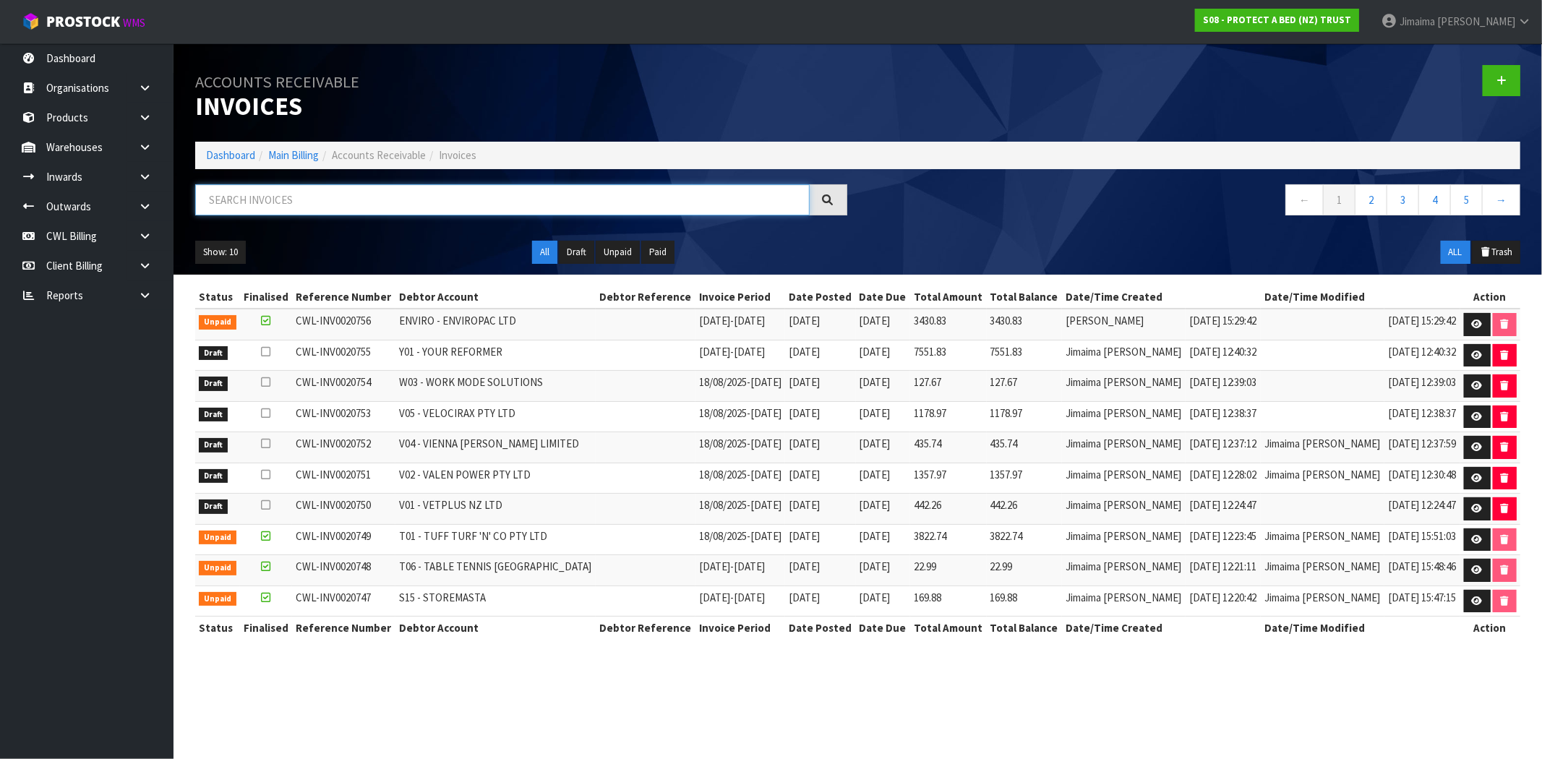
click at [295, 207] on input "text" at bounding box center [502, 199] width 615 height 31
paste input "V01"
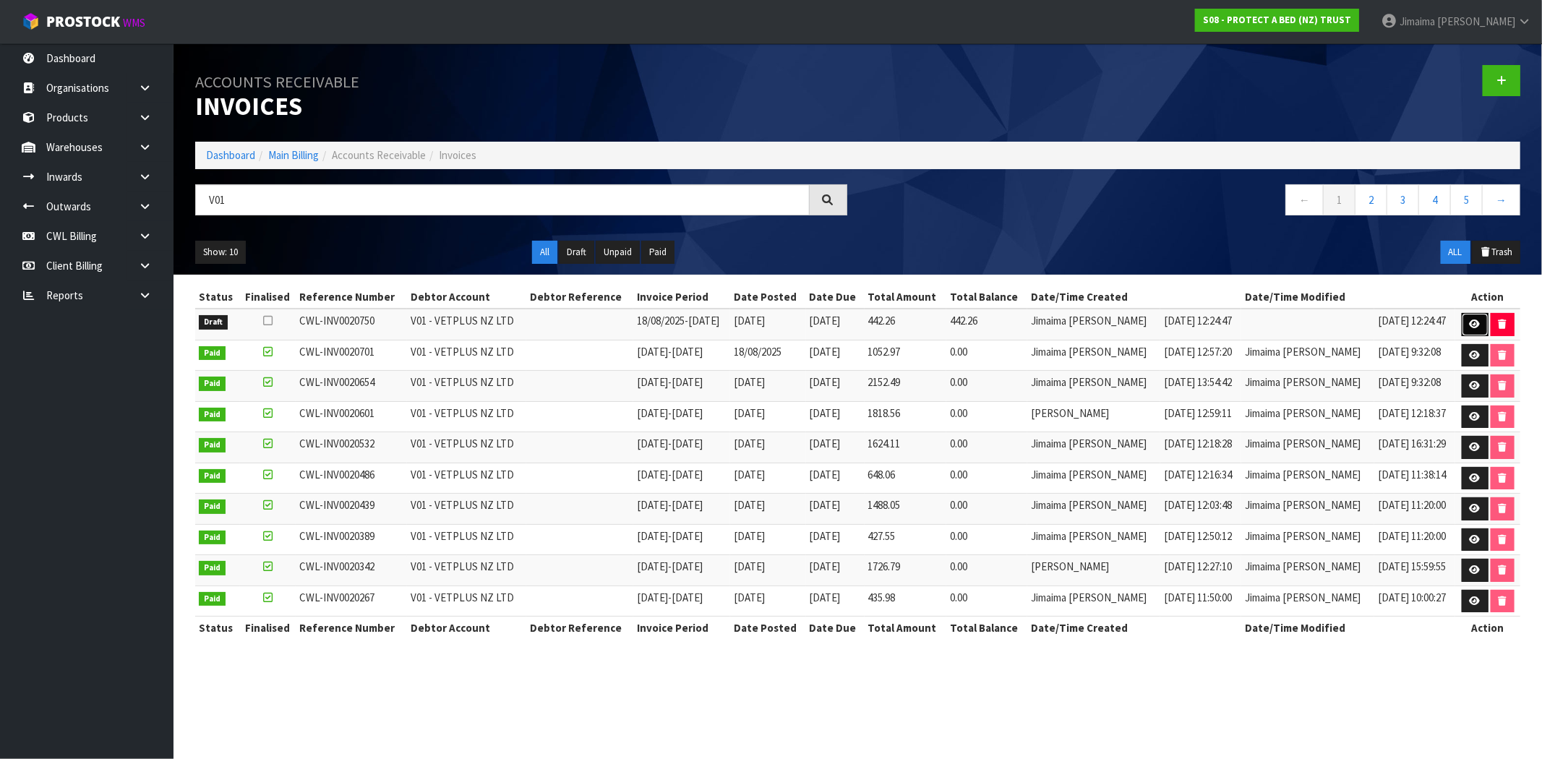
click at [1477, 328] on icon at bounding box center [1475, 324] width 11 height 9
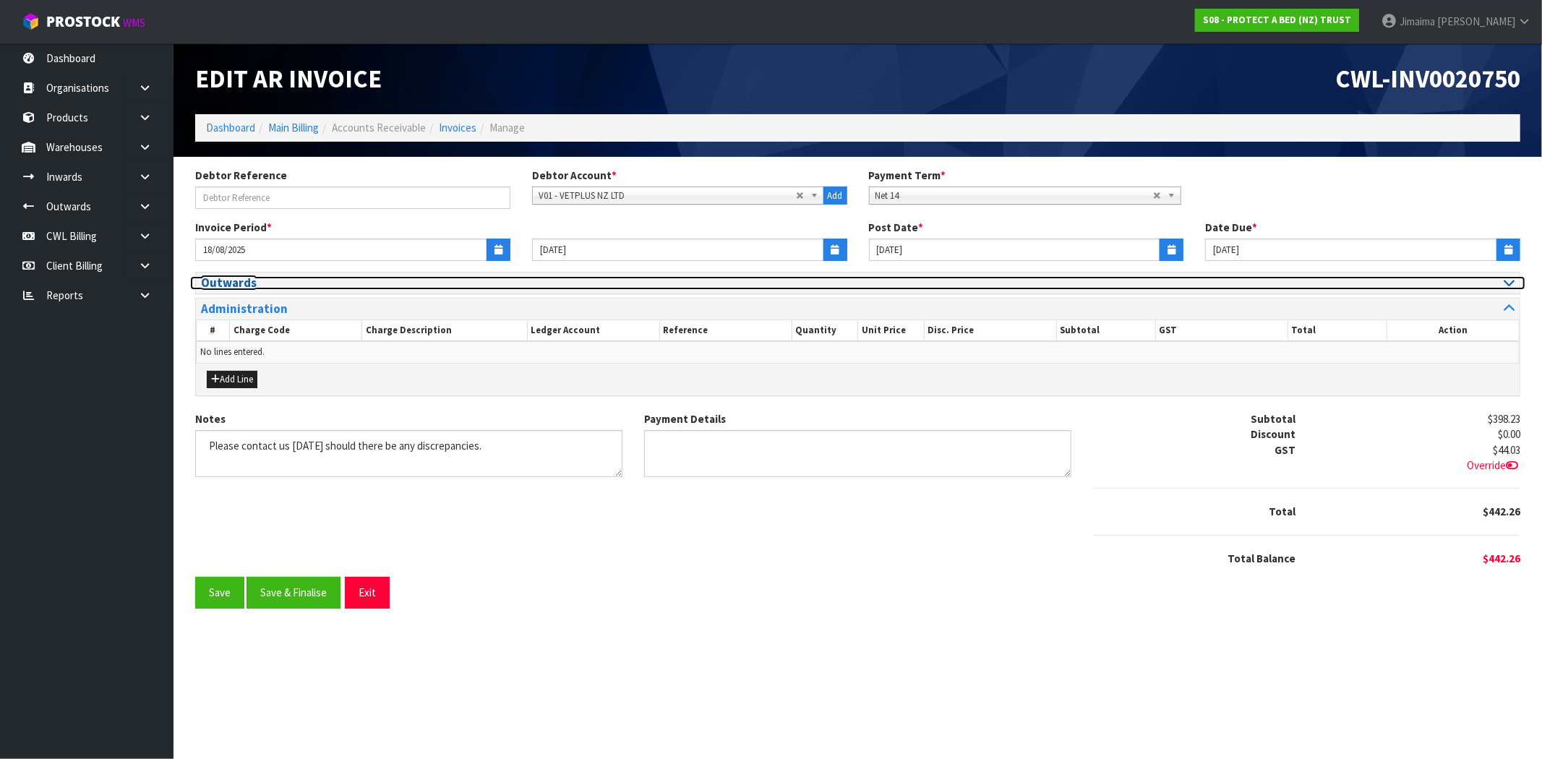
click at [266, 283] on h3 "Outwards" at bounding box center [524, 283] width 646 height 14
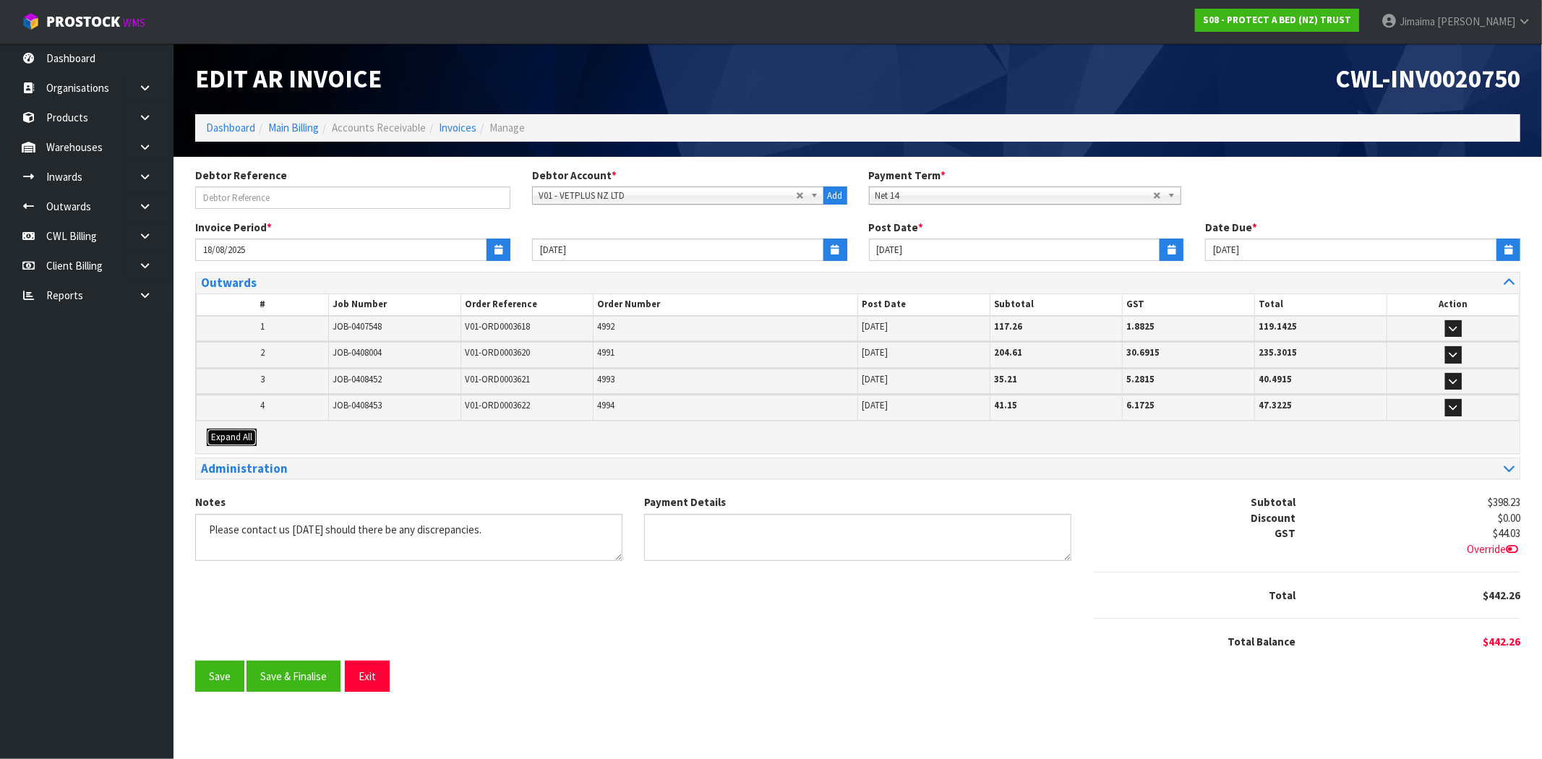
drag, startPoint x: 233, startPoint y: 437, endPoint x: 239, endPoint y: 428, distance: 11.0
click at [233, 436] on span "Expand All" at bounding box center [231, 437] width 41 height 12
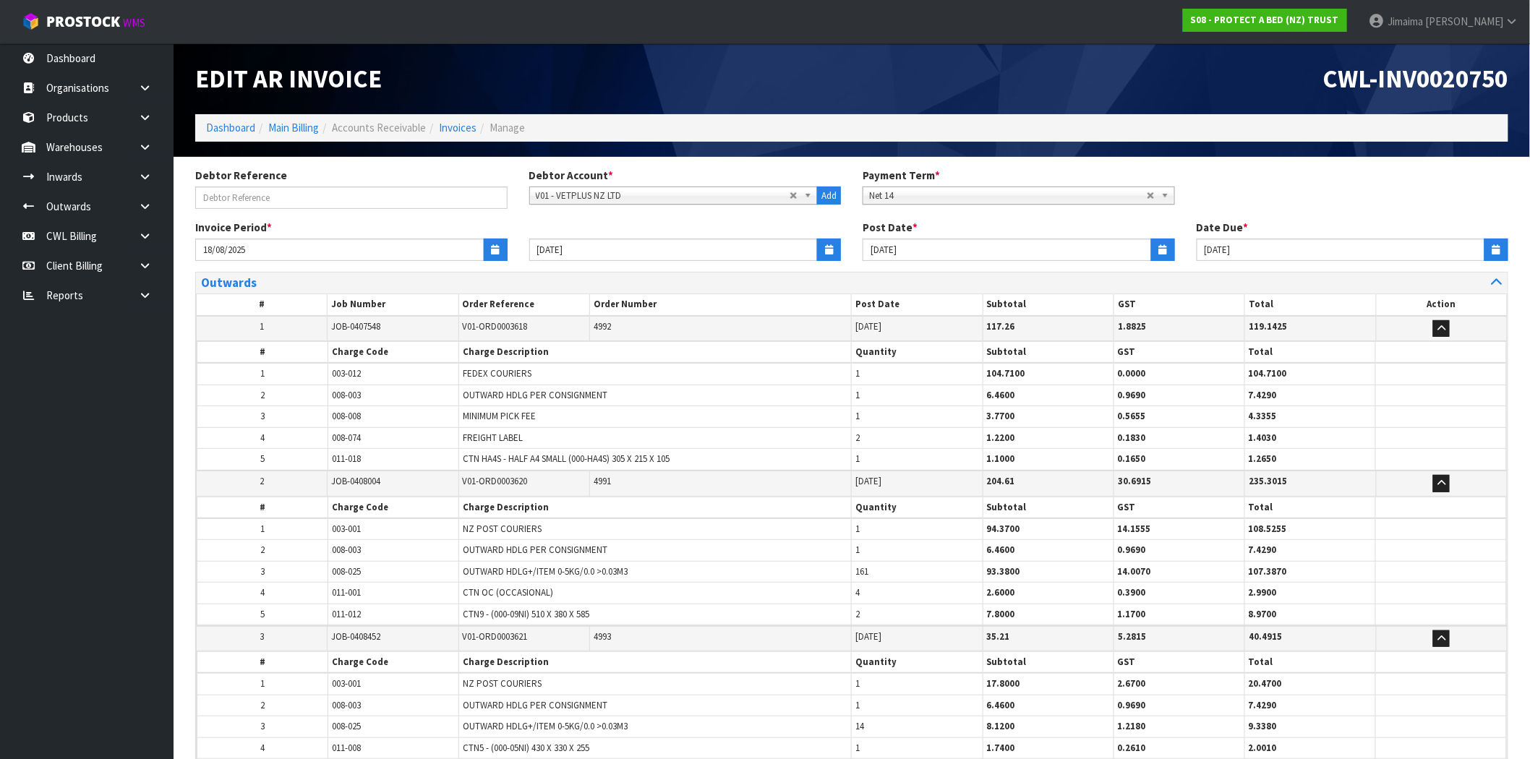
click at [275, 395] on td "2" at bounding box center [262, 395] width 131 height 21
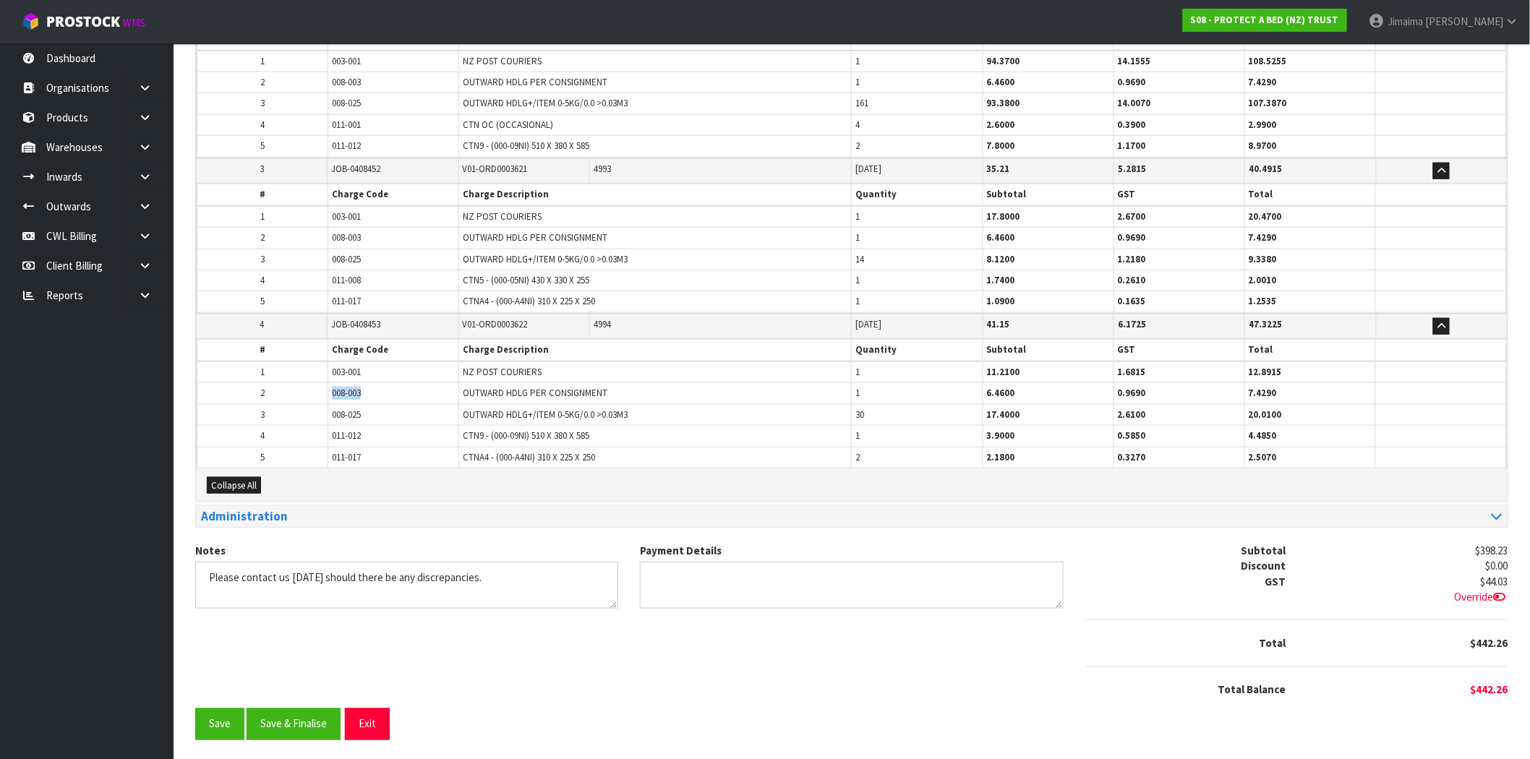
click at [298, 393] on tr "2 008-003 OUTWARD HDLG PER CONSIGNMENT 1 6.4600 0.9690 7.4290" at bounding box center [851, 393] width 1309 height 21
click at [299, 725] on button "Save & Finalise" at bounding box center [294, 724] width 94 height 31
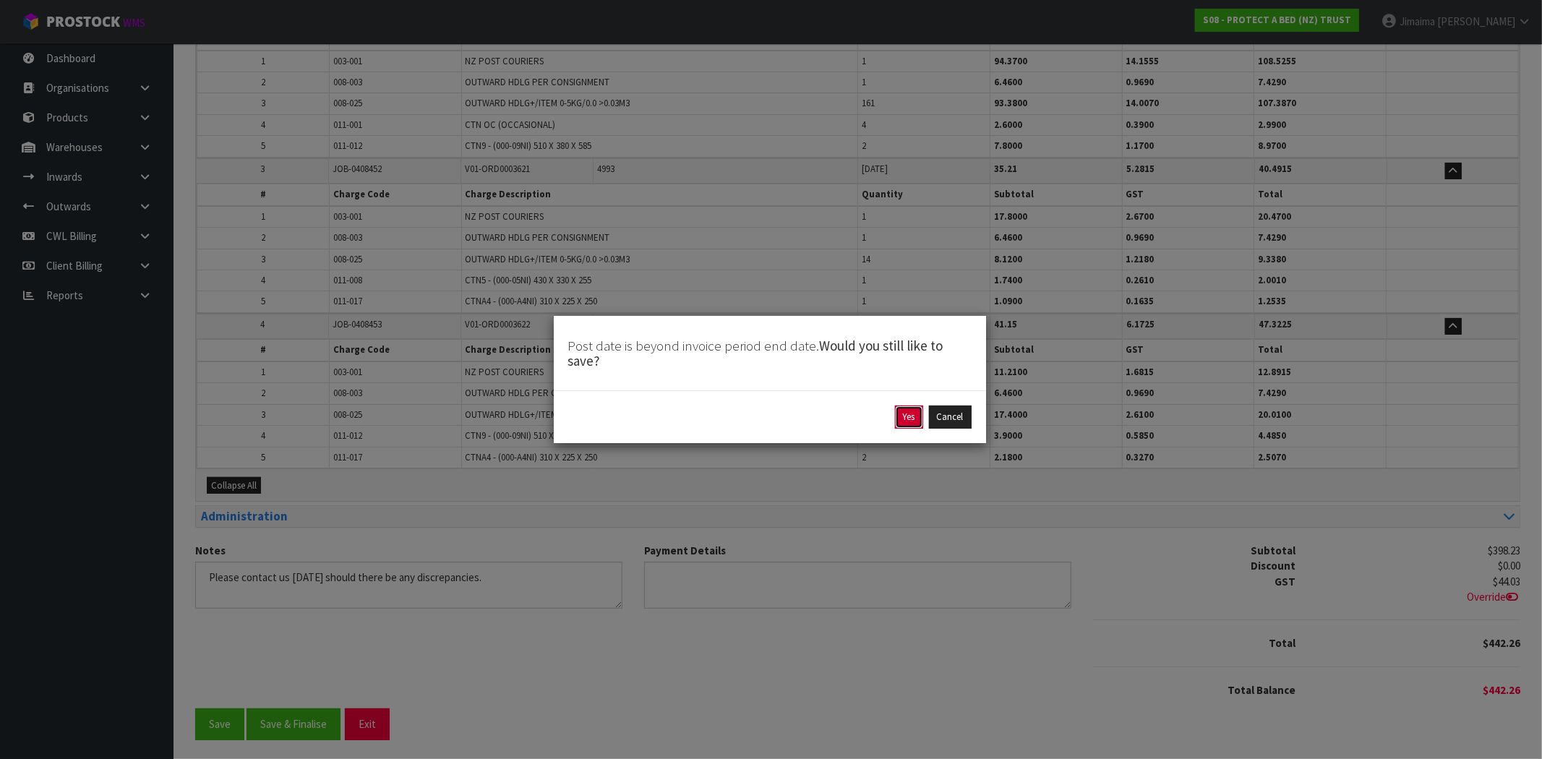
click at [912, 421] on button "Yes" at bounding box center [909, 417] width 28 height 23
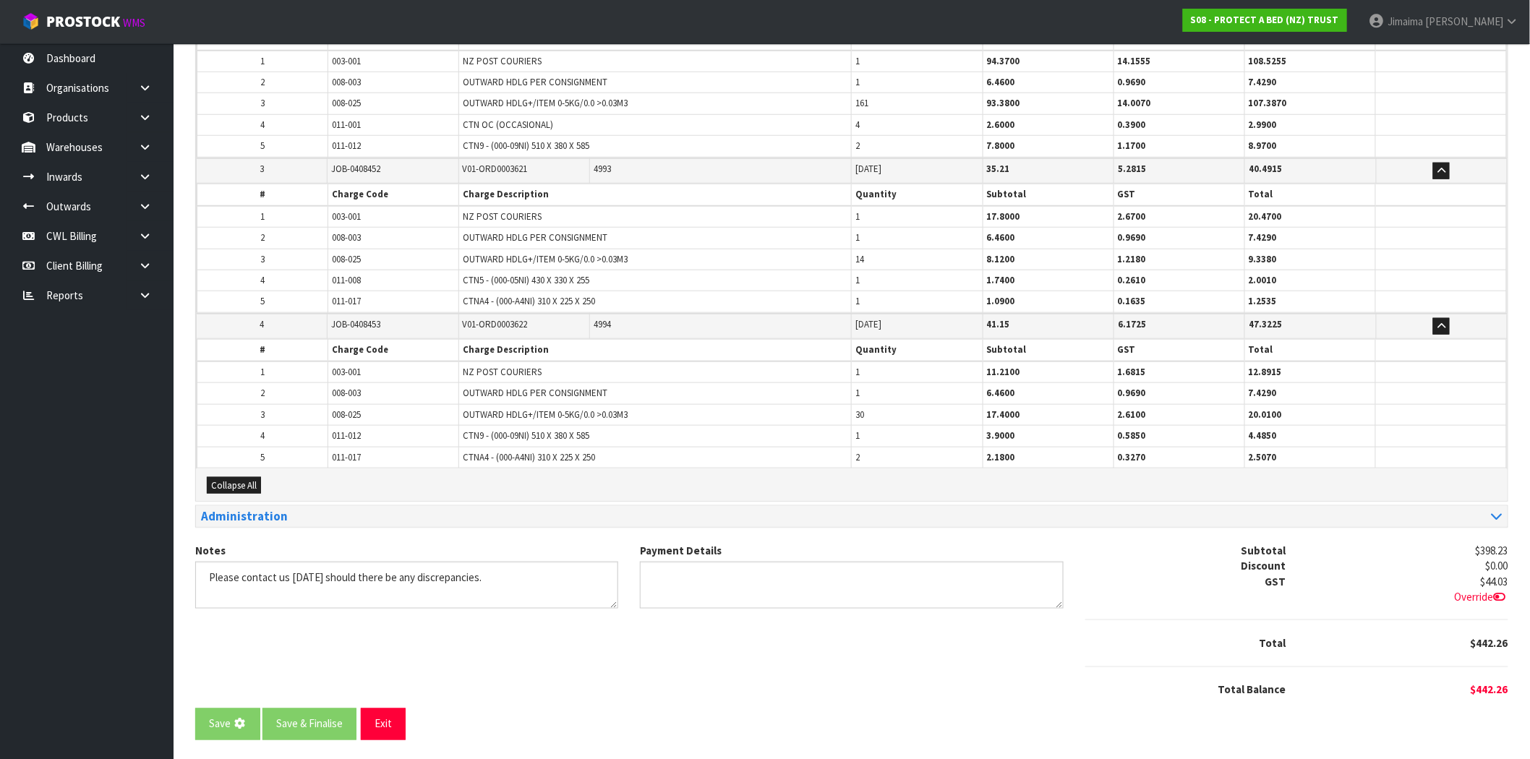
scroll to position [0, 0]
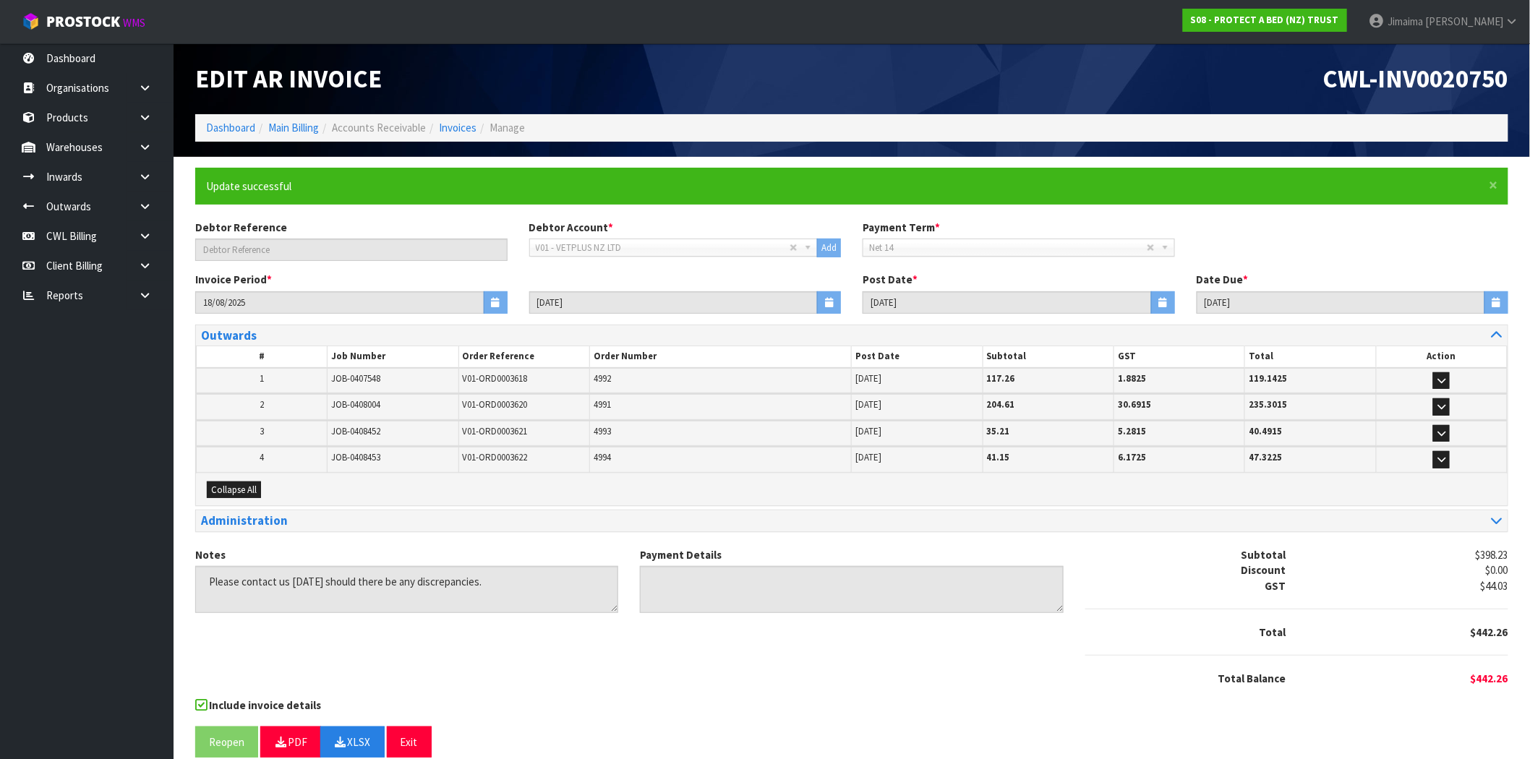
click at [865, 707] on div "Include invoice details" at bounding box center [851, 707] width 1313 height 18
click at [472, 121] on link "Invoices" at bounding box center [458, 128] width 38 height 14
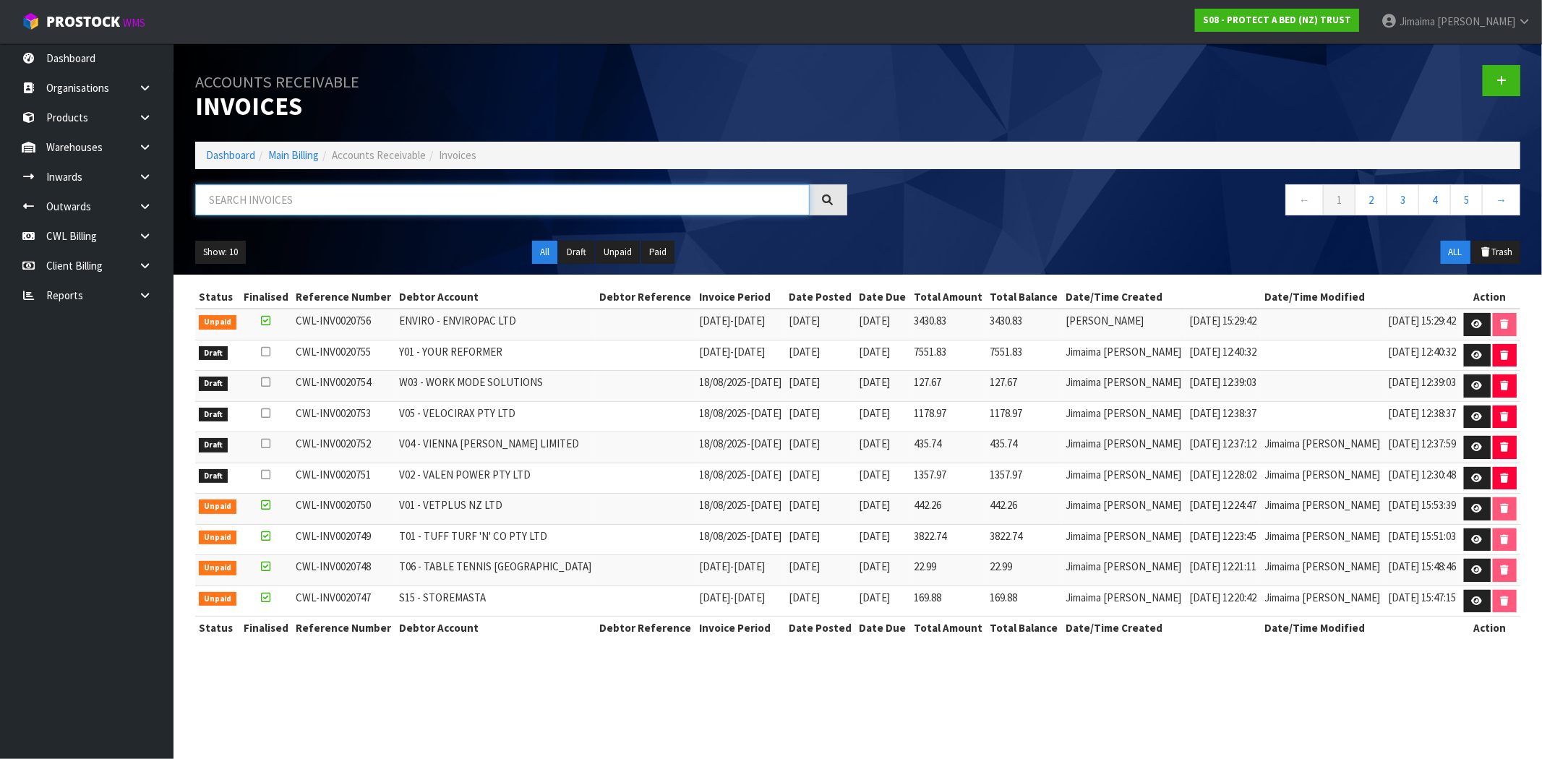
click at [247, 198] on input "text" at bounding box center [502, 199] width 615 height 31
paste input "V02"
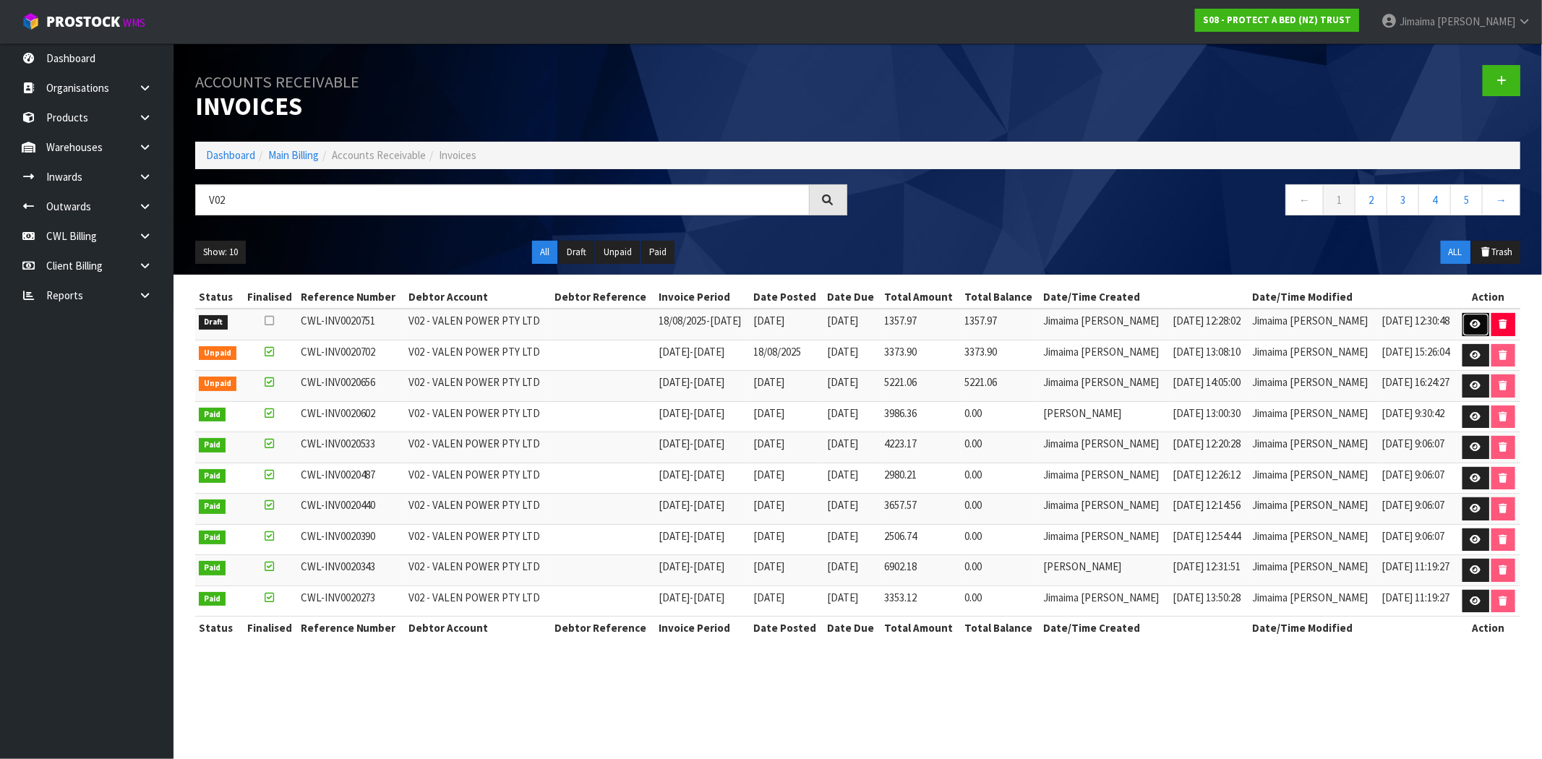
click at [1469, 319] on link at bounding box center [1476, 324] width 27 height 23
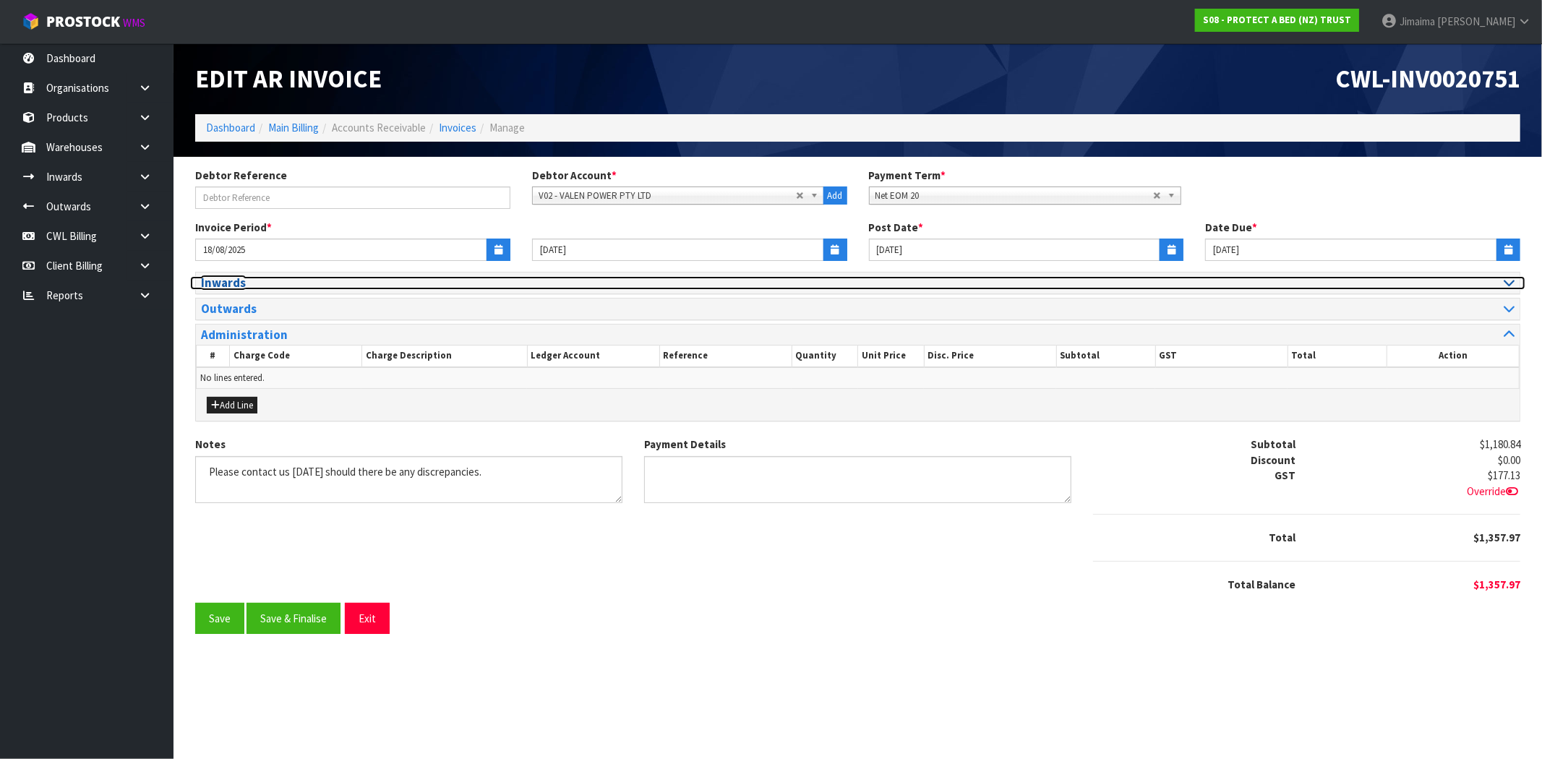
click at [325, 281] on h3 "Inwards" at bounding box center [524, 283] width 646 height 14
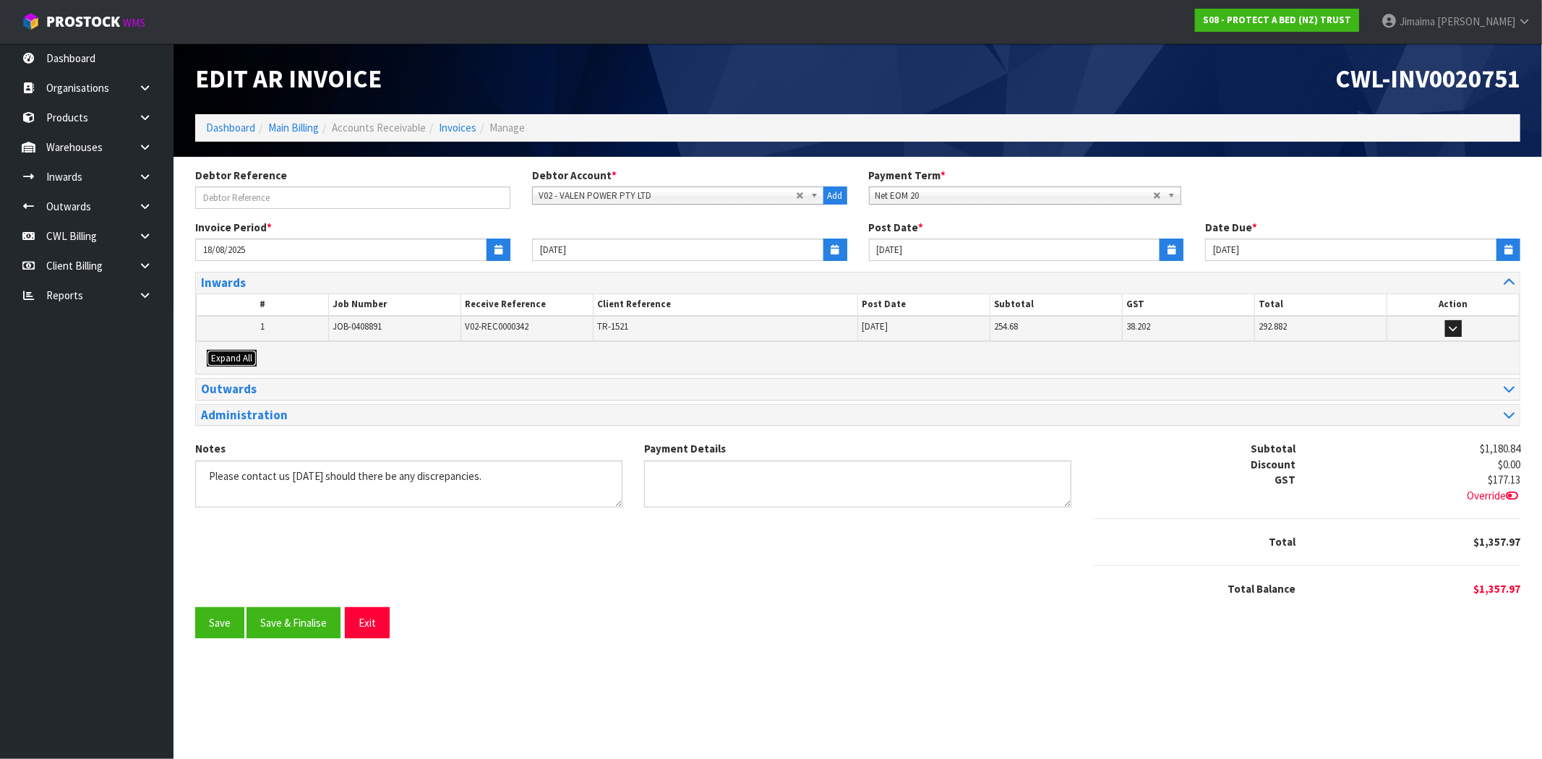
click at [241, 359] on span "Expand All" at bounding box center [231, 358] width 41 height 12
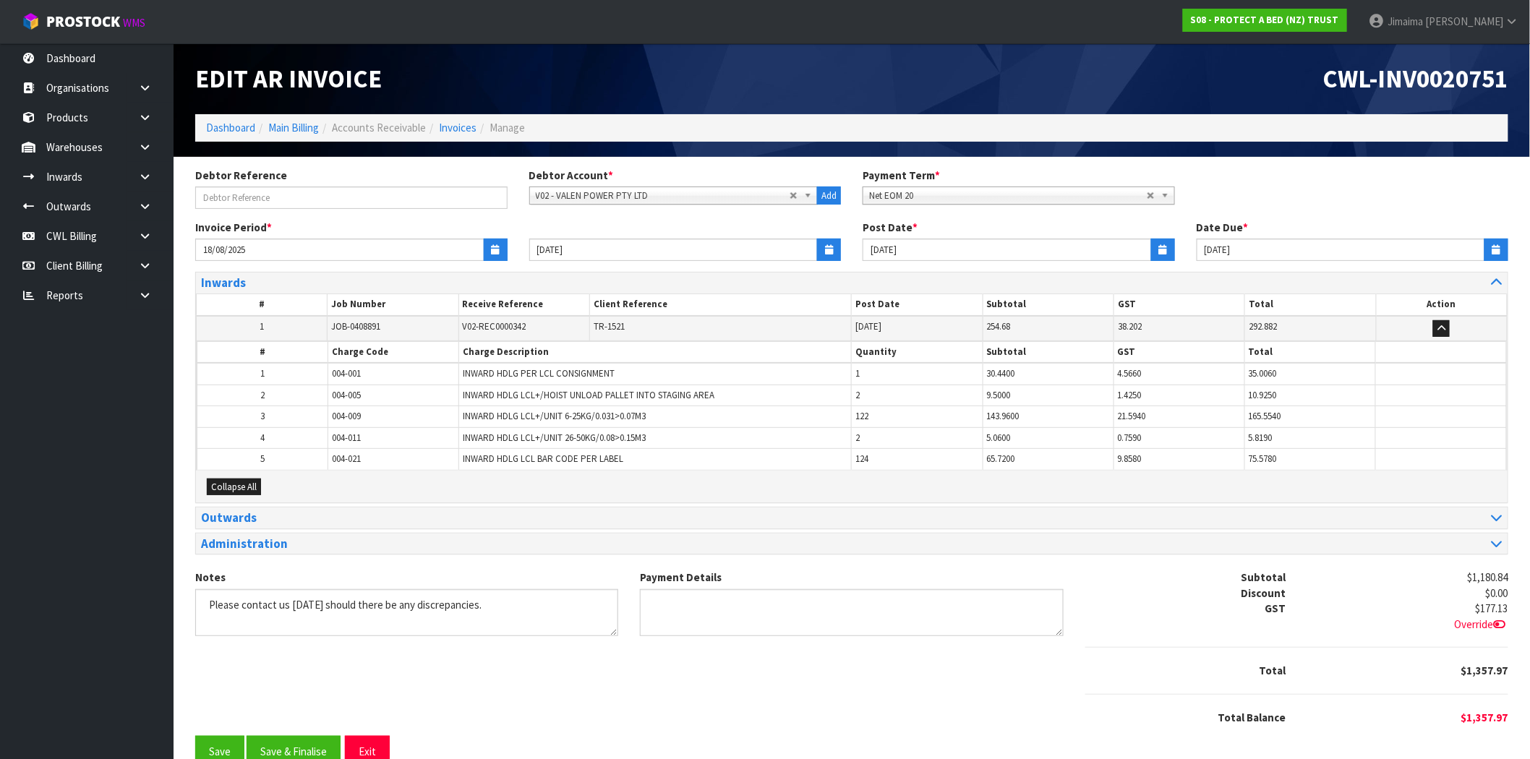
click at [354, 374] on span "004-001" at bounding box center [346, 373] width 29 height 12
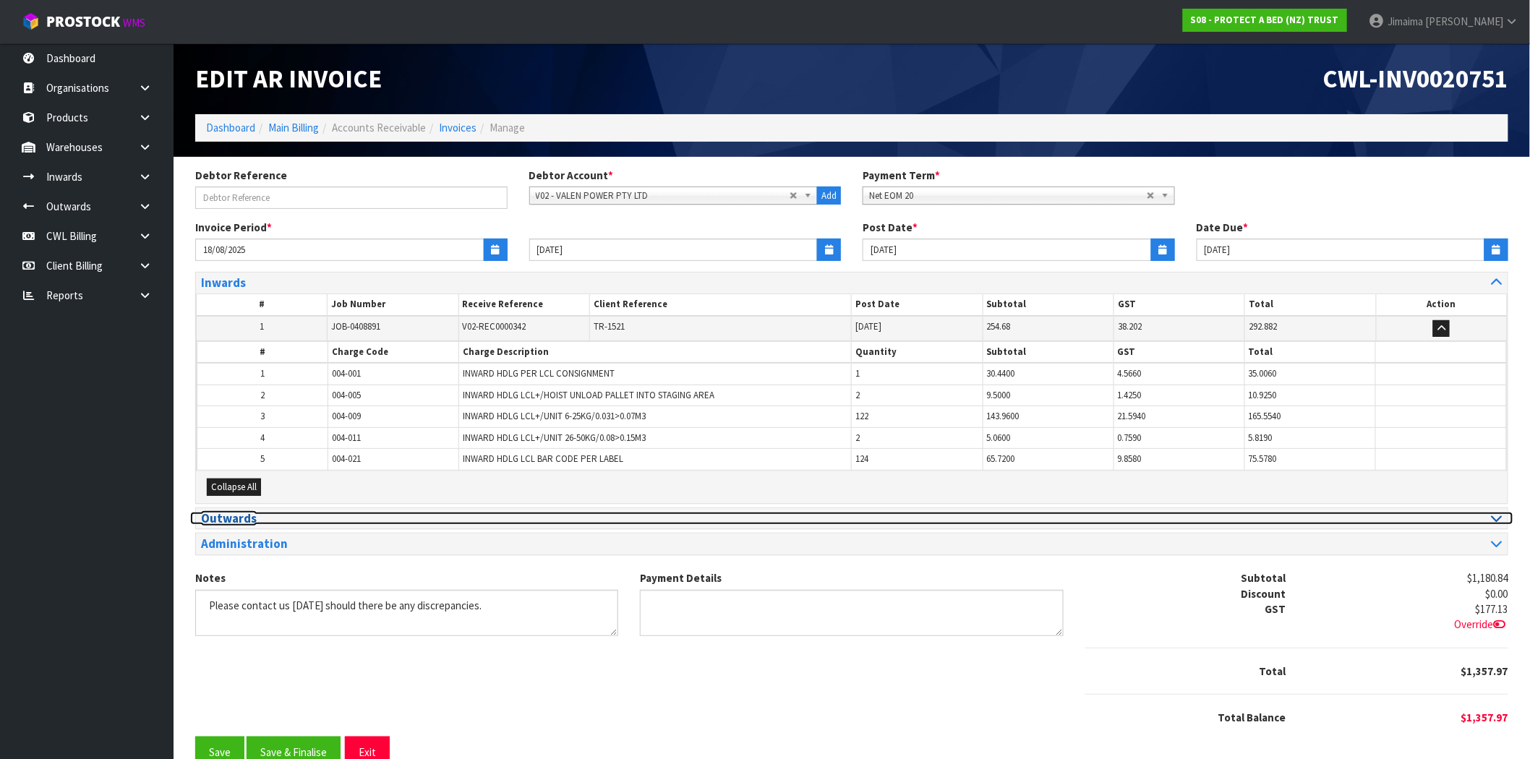
click at [226, 523] on h3 "Outwards" at bounding box center [521, 519] width 640 height 14
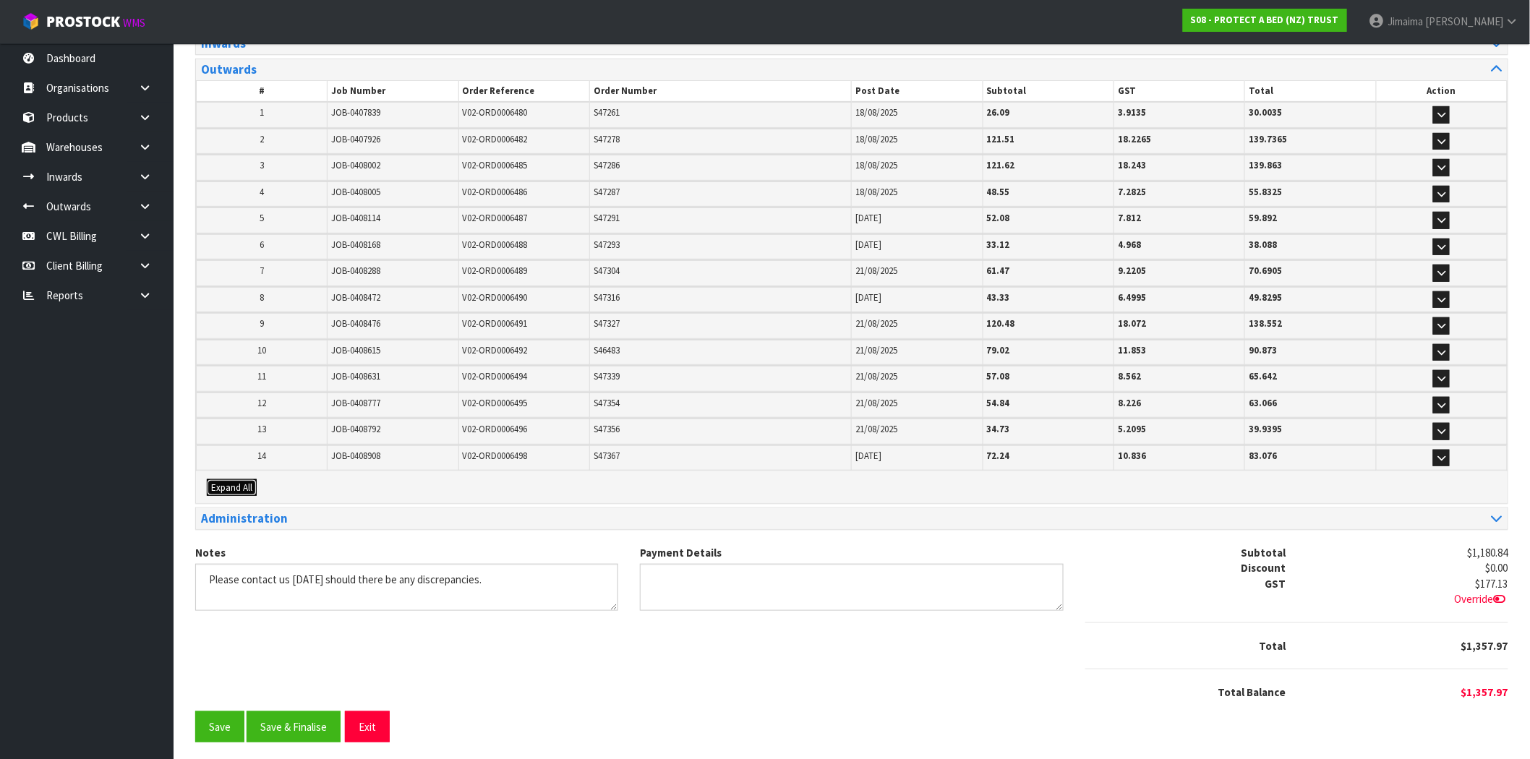
drag, startPoint x: 226, startPoint y: 481, endPoint x: 244, endPoint y: 472, distance: 20.4
click at [227, 481] on span "Expand All" at bounding box center [231, 487] width 41 height 12
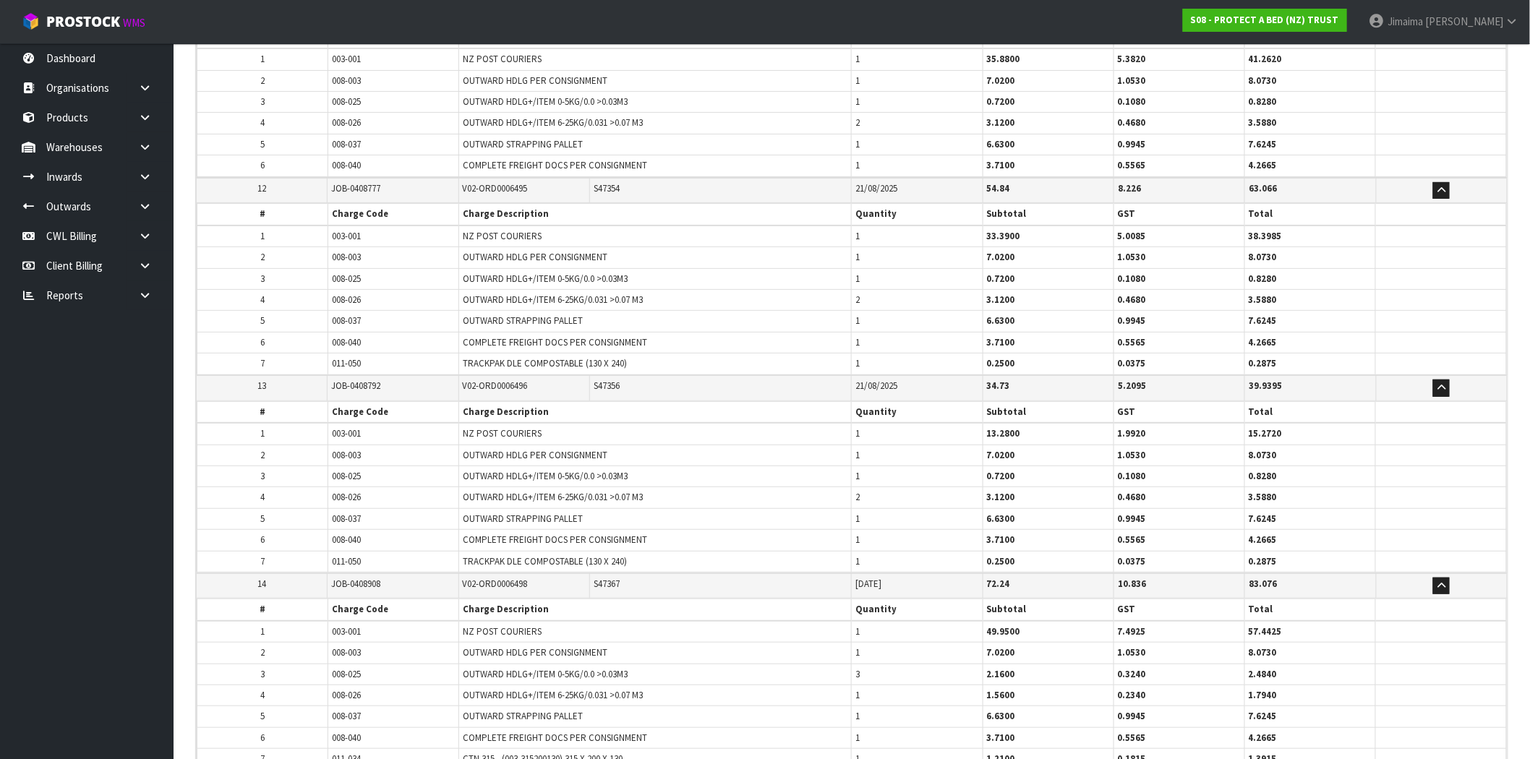
click at [419, 621] on tbody "1 003-001 NZ POST COURIERS 1 49.9500 7.4925 57.4425 2 008-003 OUTWARD HDLG PER …" at bounding box center [851, 696] width 1309 height 150
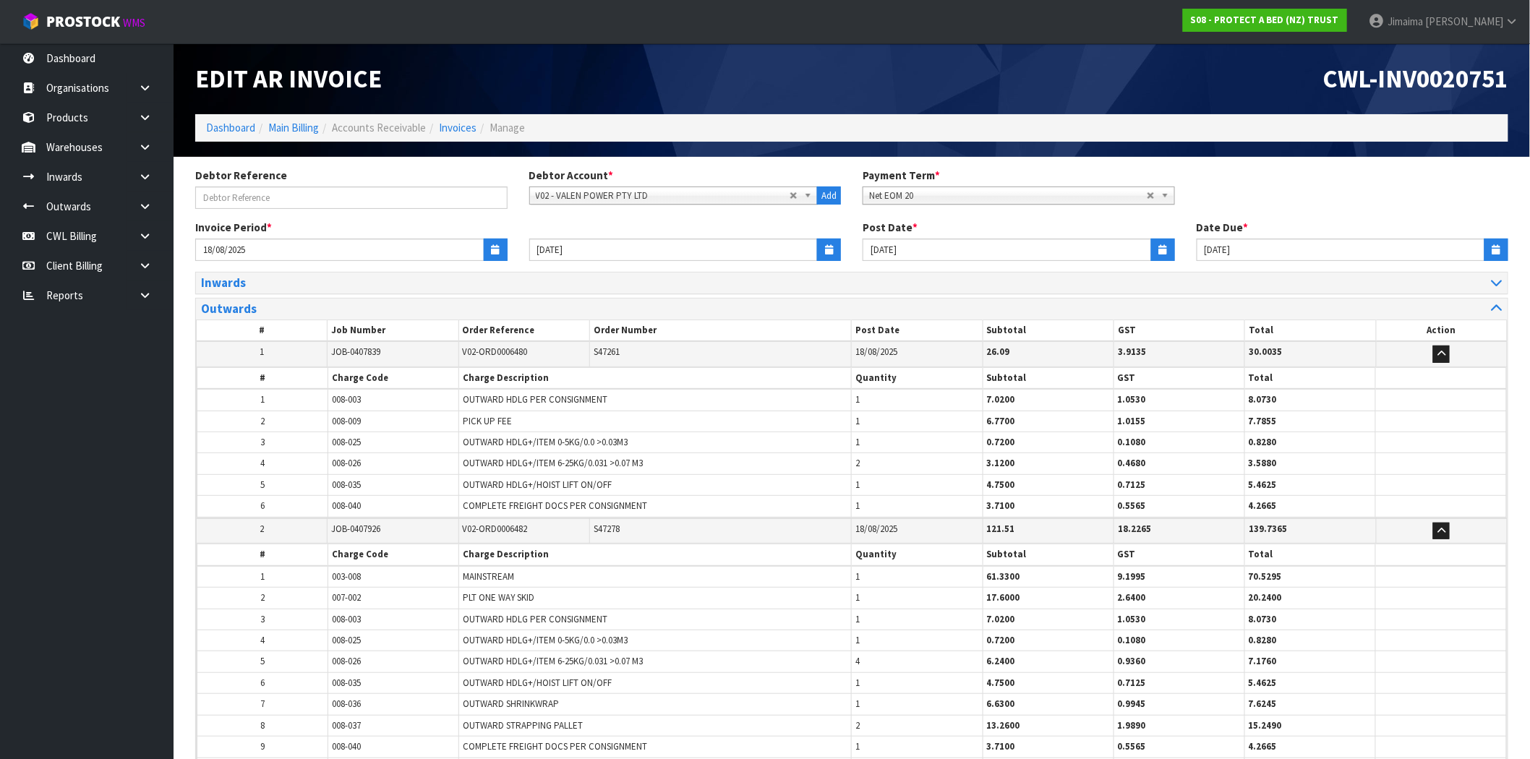
scroll to position [2684, 0]
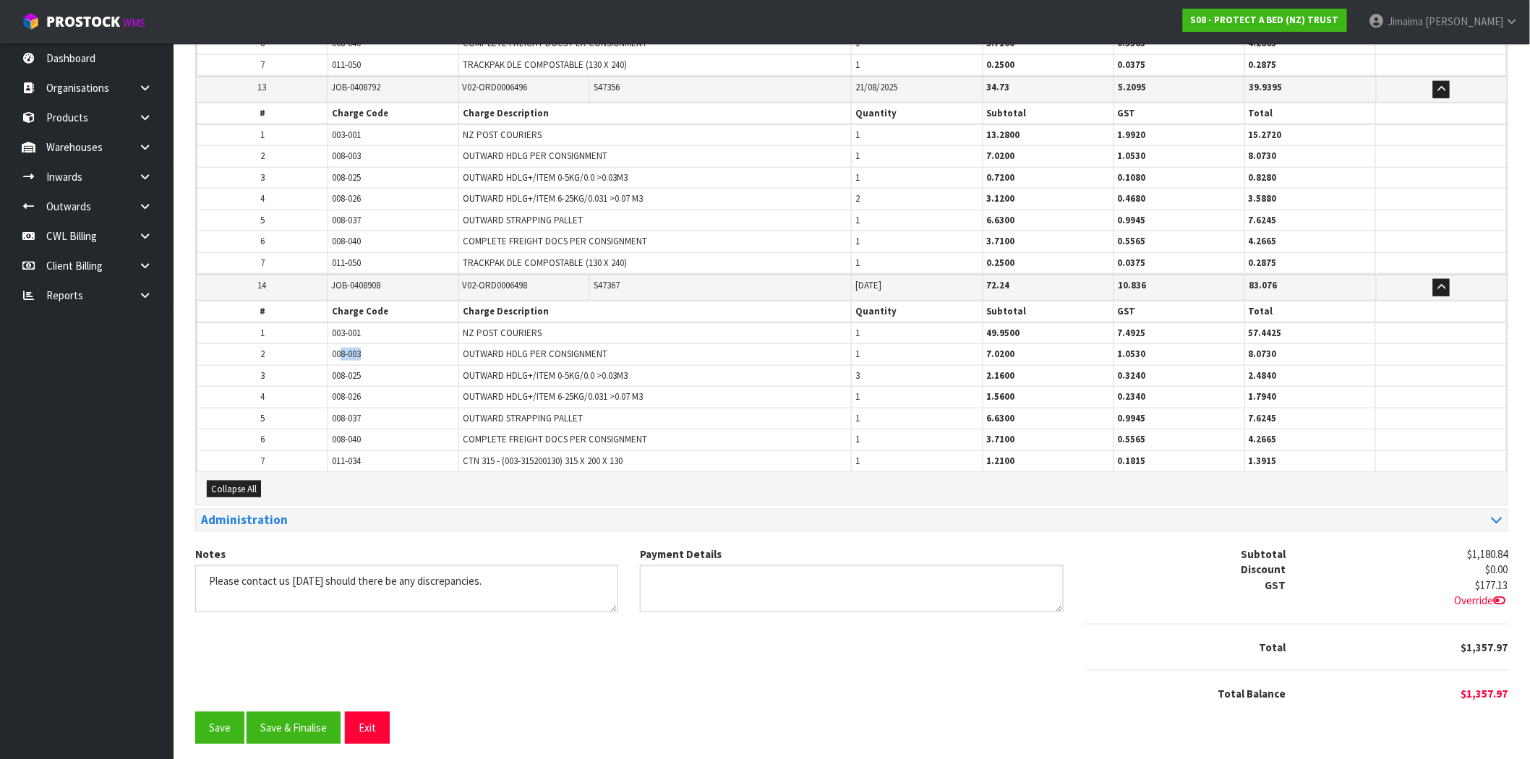
drag, startPoint x: 379, startPoint y: 343, endPoint x: 317, endPoint y: 352, distance: 62.8
click at [315, 349] on tr "2 008-003 OUTWARD HDLG PER CONSIGNMENT 1 7.0200 1.0530 8.0730" at bounding box center [851, 354] width 1309 height 21
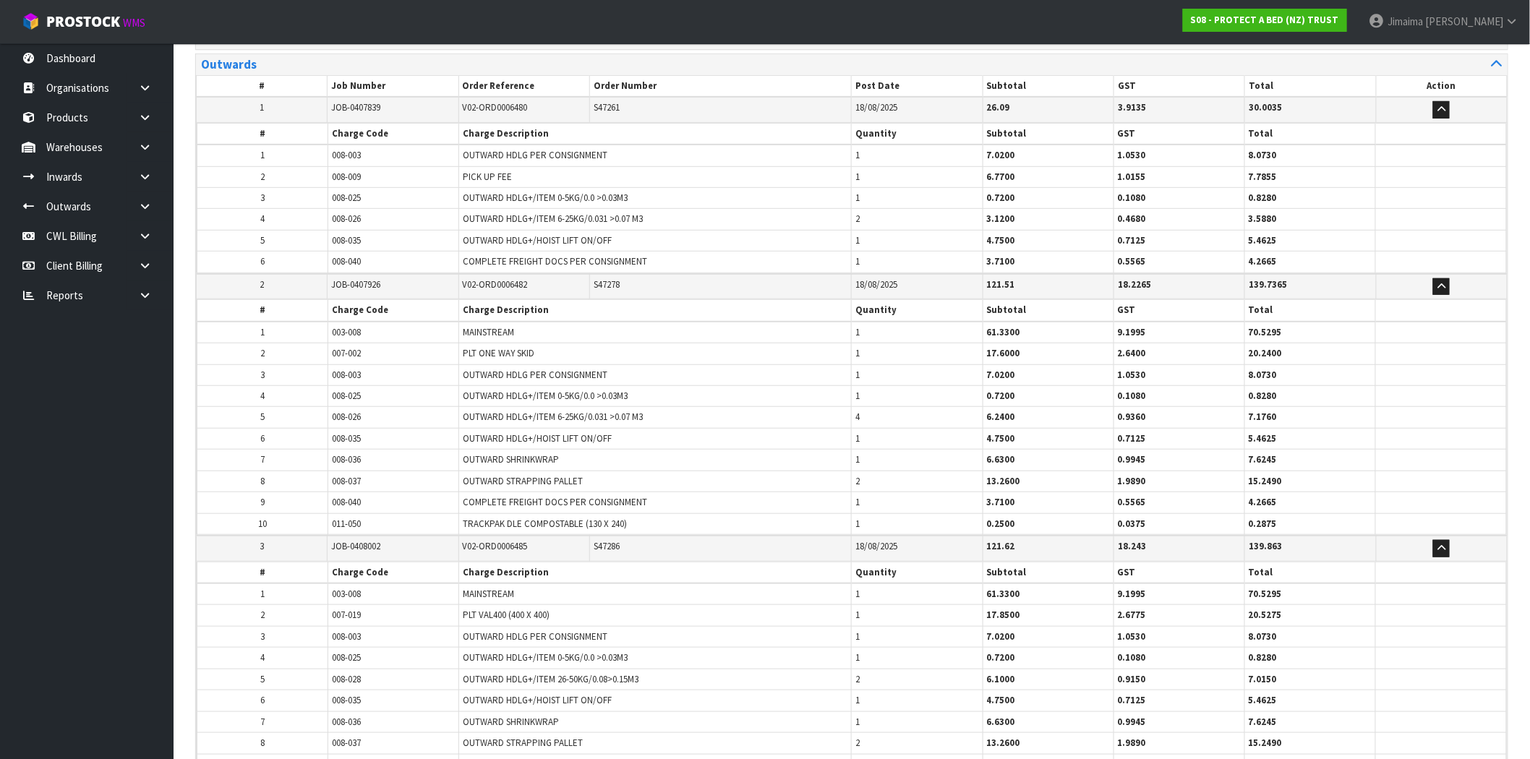
scroll to position [267, 0]
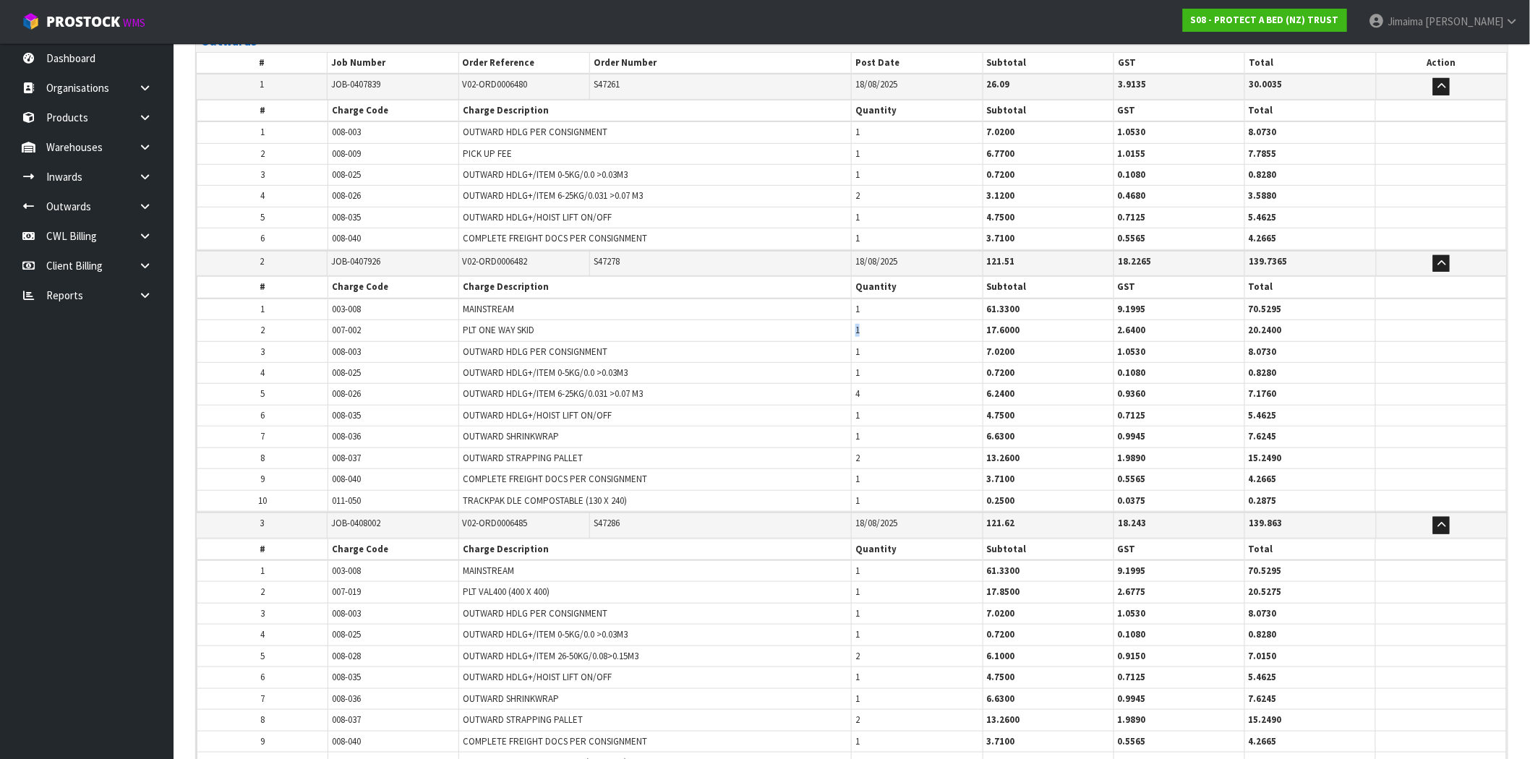
drag, startPoint x: 860, startPoint y: 325, endPoint x: 829, endPoint y: 326, distance: 31.8
click at [829, 326] on tr "2 007-002 PLT ONE WAY SKID 1 17.6000 2.6400 20.2400" at bounding box center [851, 330] width 1309 height 21
drag, startPoint x: 862, startPoint y: 414, endPoint x: 843, endPoint y: 418, distance: 19.1
click at [843, 418] on tr "6 008-035 OUTWARD HDLG+/HOIST LIFT ON/OFF 1 4.7500 0.7125 5.4625" at bounding box center [851, 415] width 1309 height 21
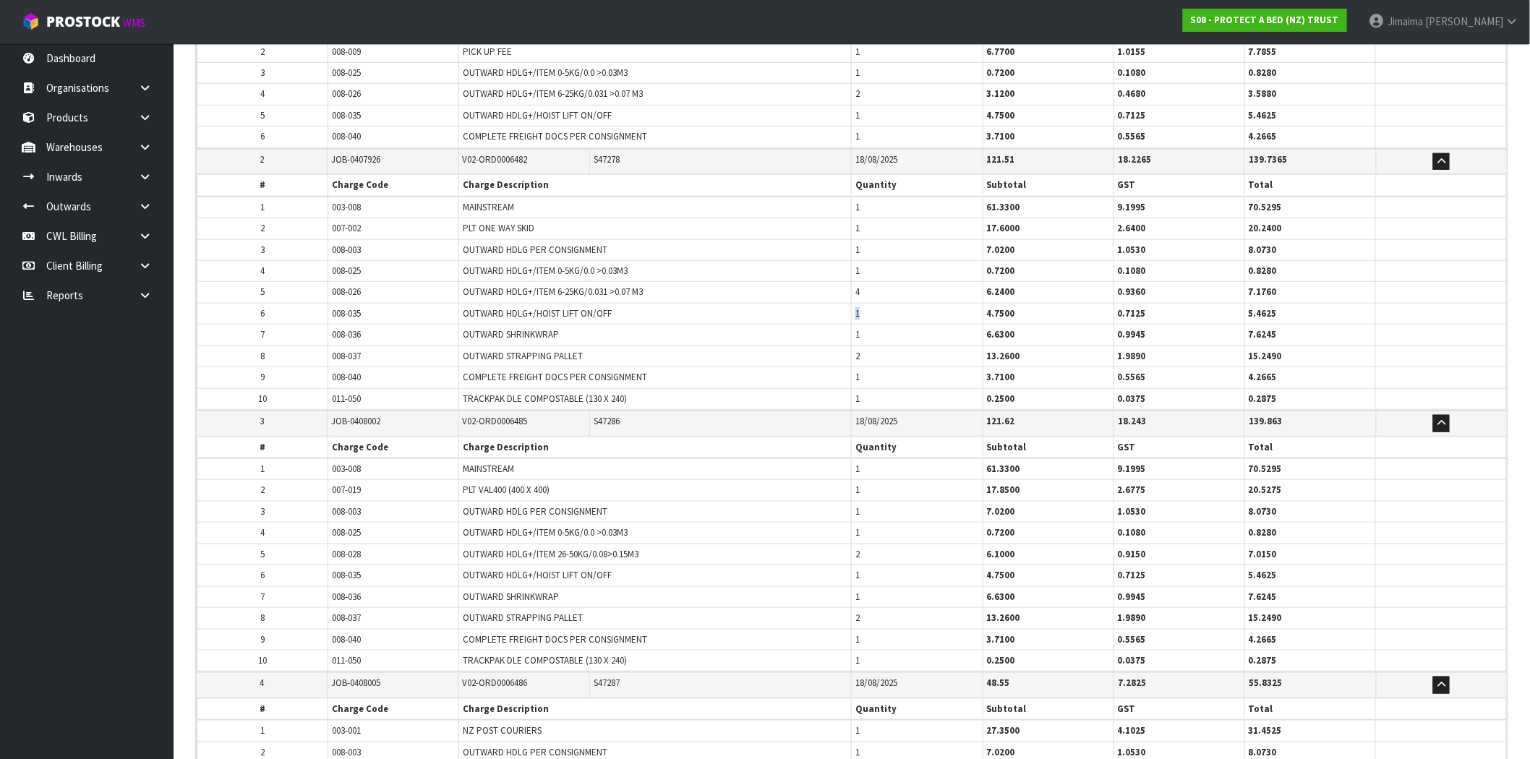
scroll to position [401, 0]
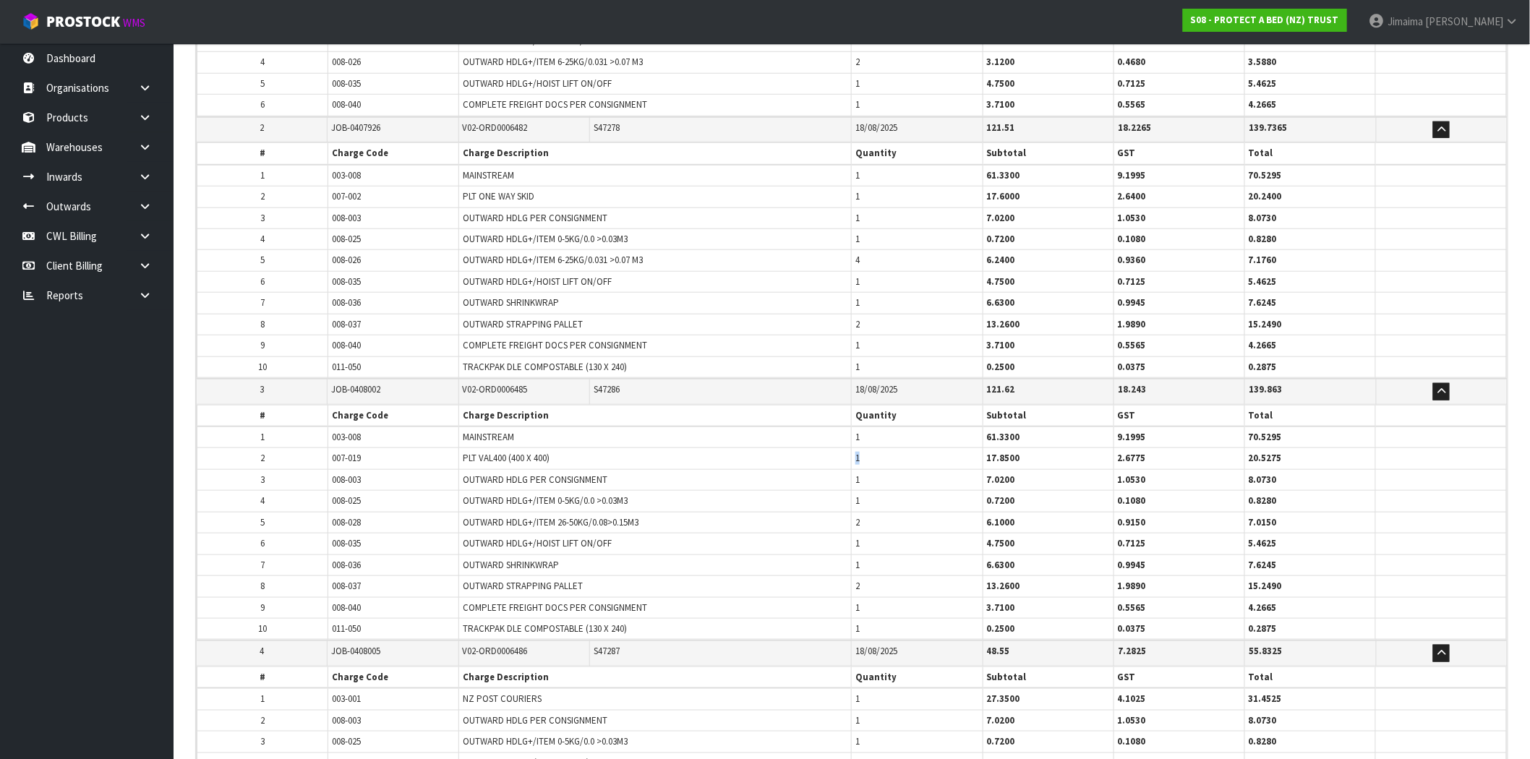
click at [848, 461] on tr "2 007-019 PLT VAL400 (400 X 400) 1 17.8500 2.6775 20.5275" at bounding box center [851, 458] width 1309 height 21
drag, startPoint x: 865, startPoint y: 546, endPoint x: 854, endPoint y: 545, distance: 11.6
click at [854, 545] on td "1" at bounding box center [917, 544] width 131 height 21
drag, startPoint x: 894, startPoint y: 589, endPoint x: 847, endPoint y: 588, distance: 47.0
click at [847, 588] on tr "8 008-037 OUTWARD STRAPPING PALLET 2 13.2600 1.9890 15.2490" at bounding box center [851, 586] width 1309 height 21
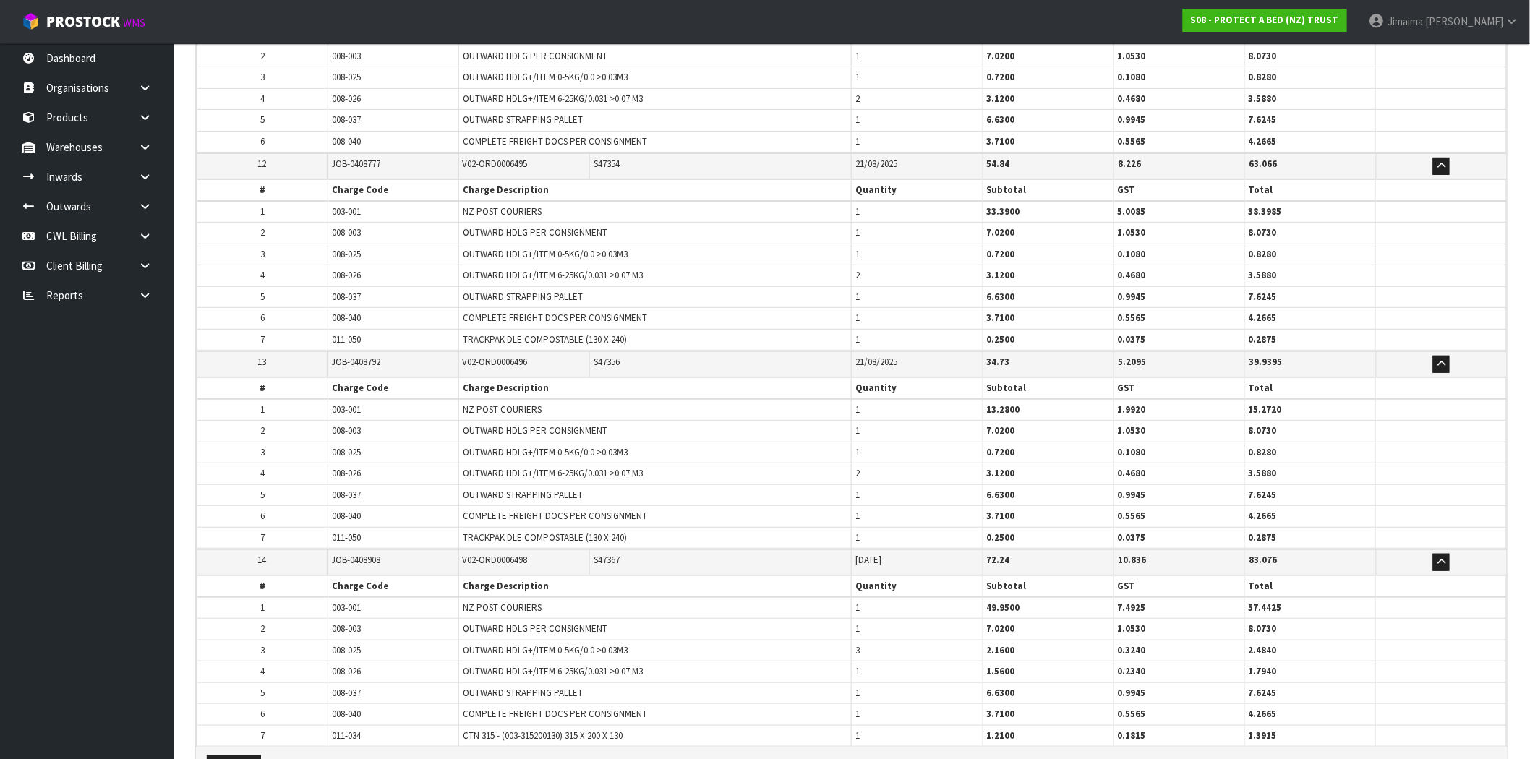
scroll to position [2677, 0]
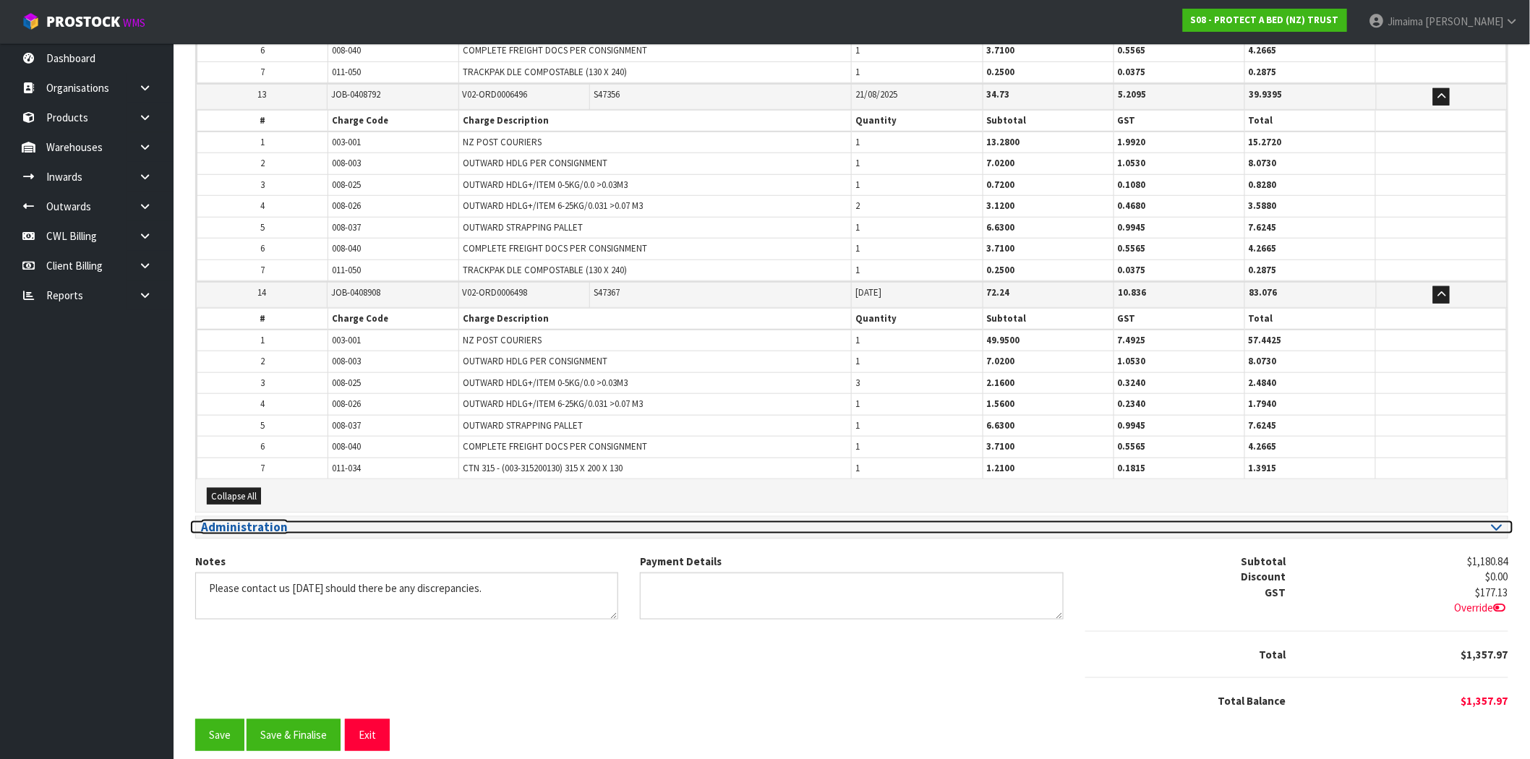
click at [345, 522] on h3 "Administration" at bounding box center [521, 528] width 640 height 14
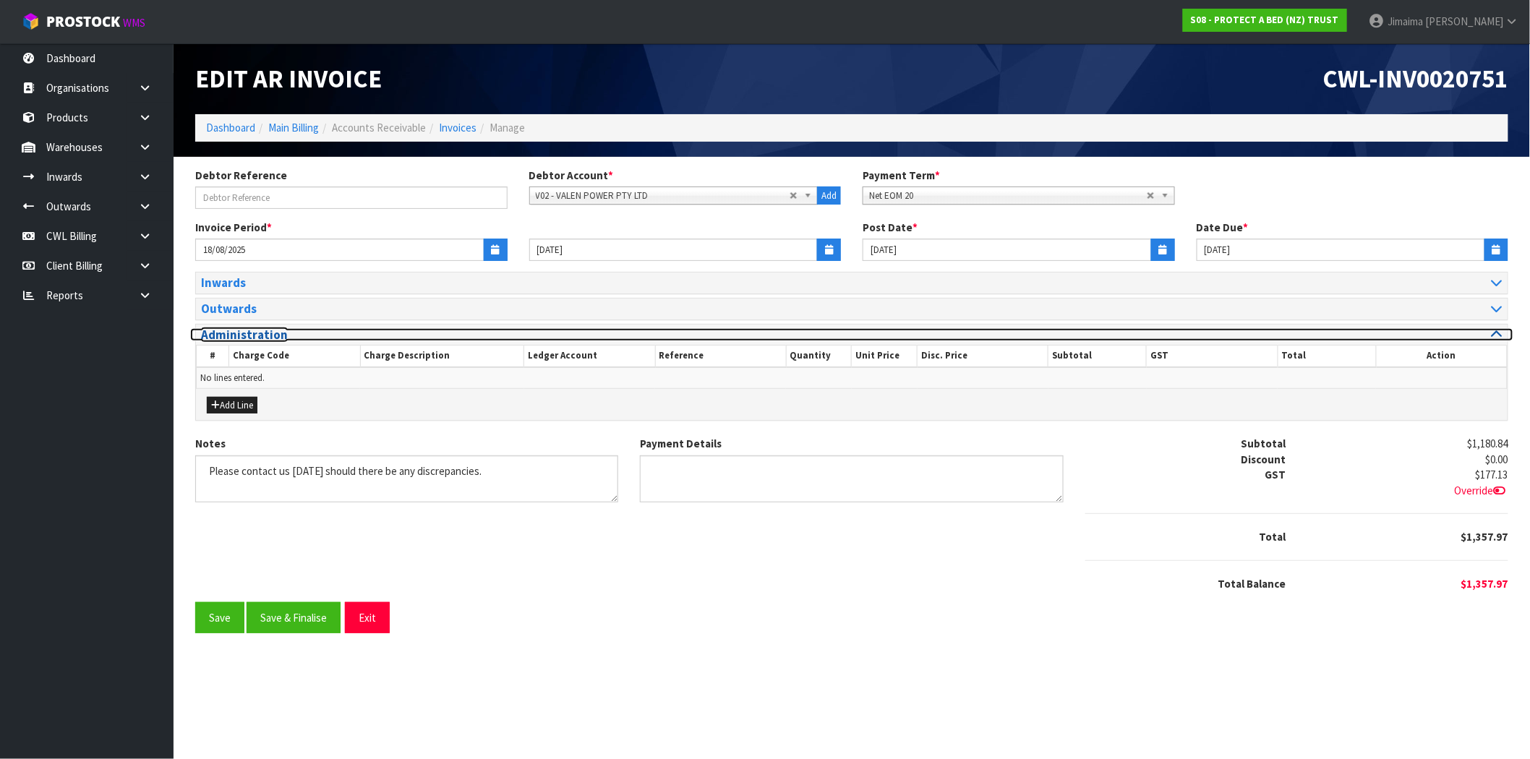
scroll to position [0, 0]
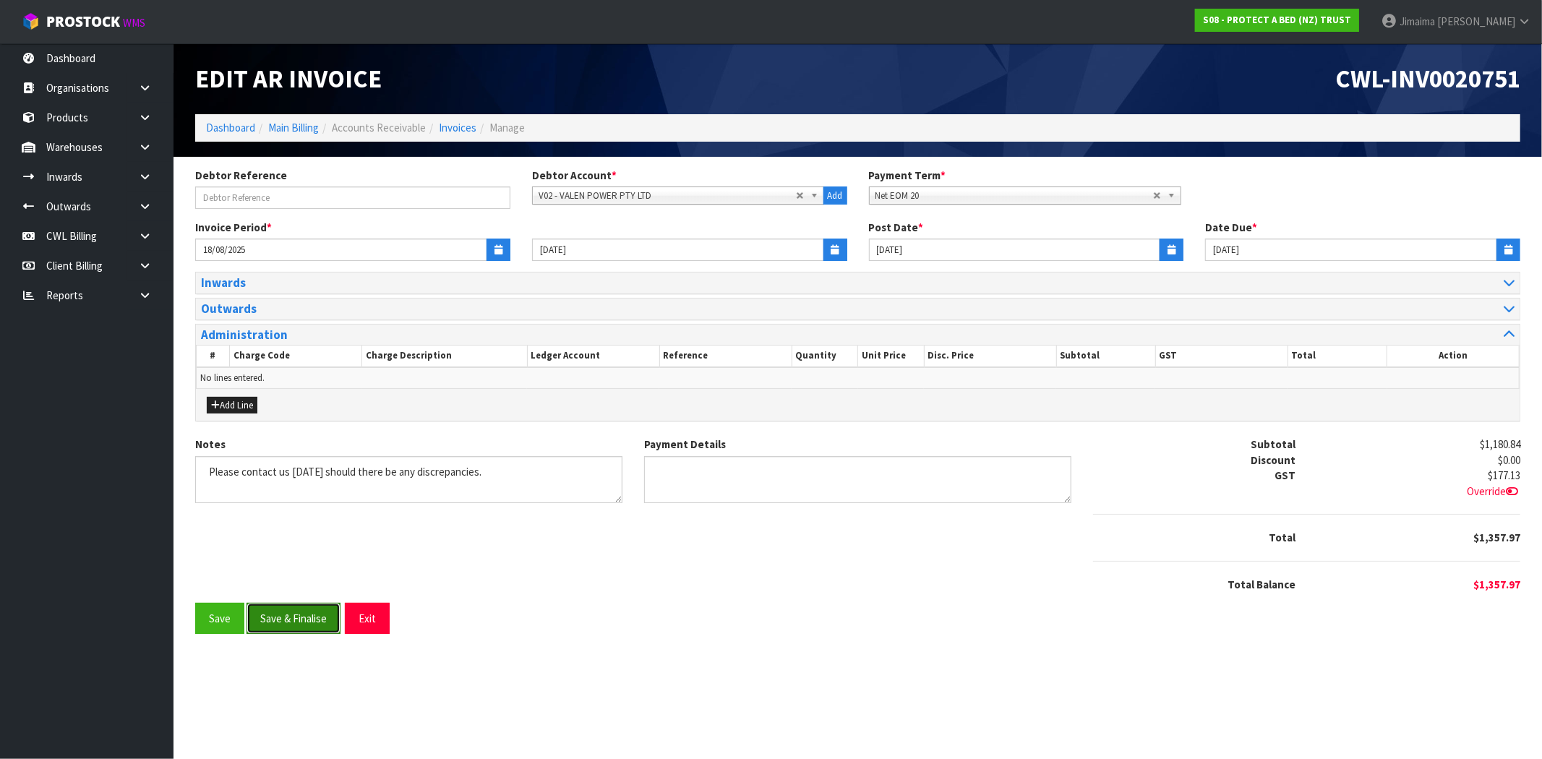
click at [309, 627] on button "Save & Finalise" at bounding box center [294, 618] width 94 height 31
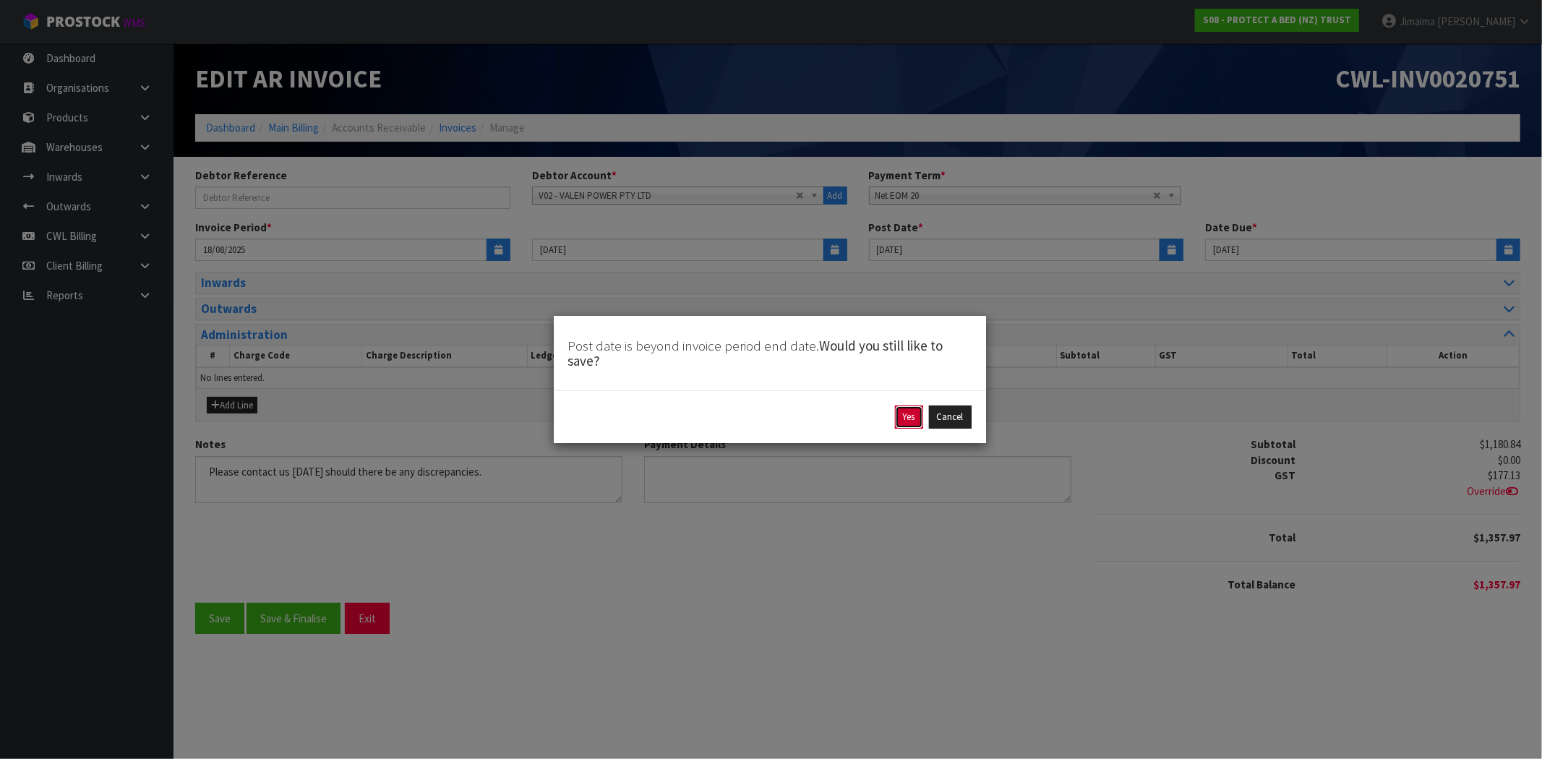
click at [911, 416] on button "Yes" at bounding box center [909, 417] width 28 height 23
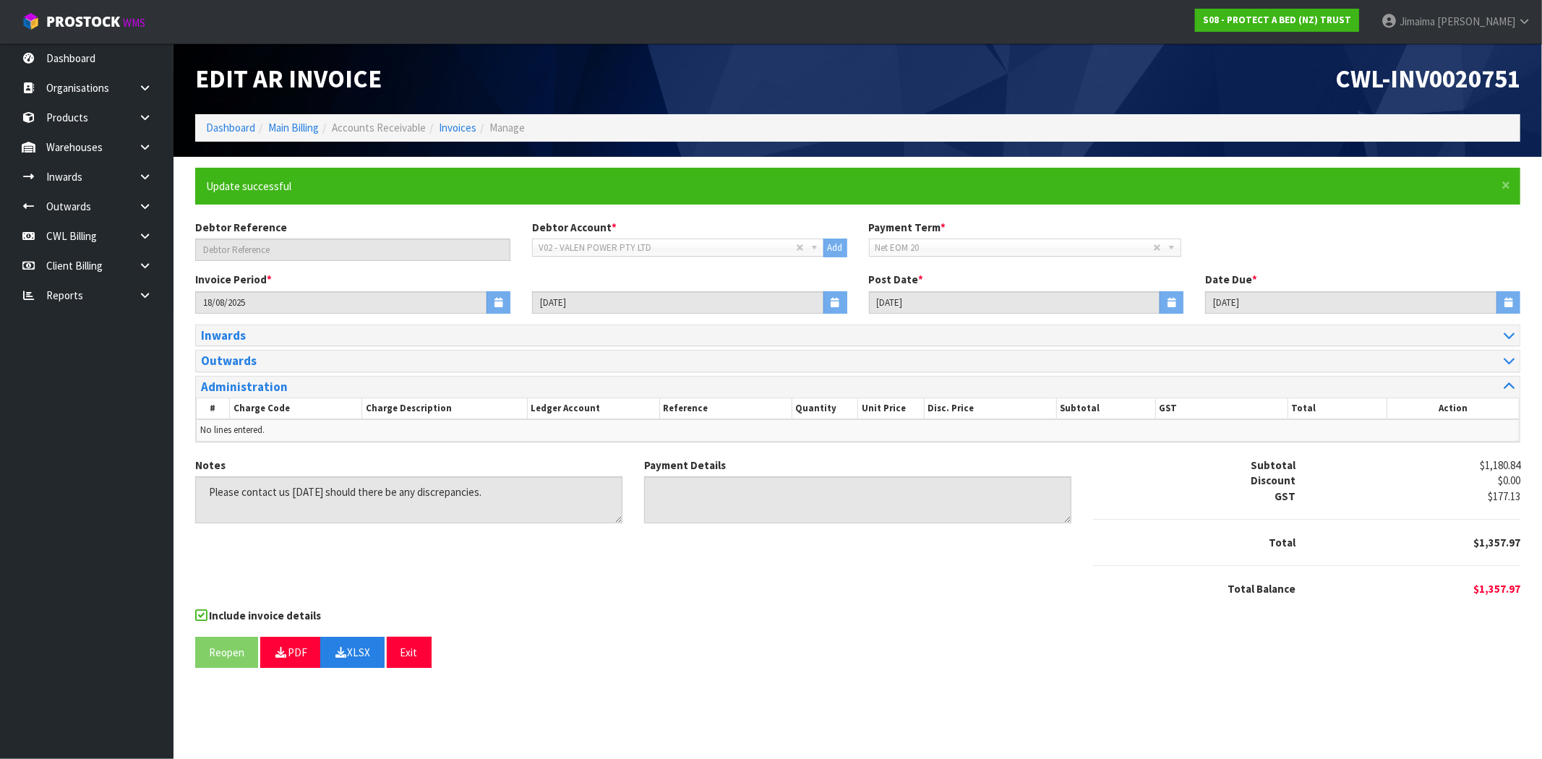
drag, startPoint x: 605, startPoint y: 689, endPoint x: 467, endPoint y: 703, distance: 138.8
click at [603, 689] on section "× Close Update successful Debtor Reference Debtor Account * A&P - A & P PAINTER…" at bounding box center [858, 424] width 1369 height 534
click at [352, 649] on button "XLSX" at bounding box center [352, 652] width 64 height 31
drag, startPoint x: 1306, startPoint y: 77, endPoint x: 1541, endPoint y: 80, distance: 235.7
click at [1541, 69] on header "Edit AR Invoice CWL-INV0020751 Dashboard Main Billing Accounts Receivable Invoi…" at bounding box center [858, 100] width 1369 height 114
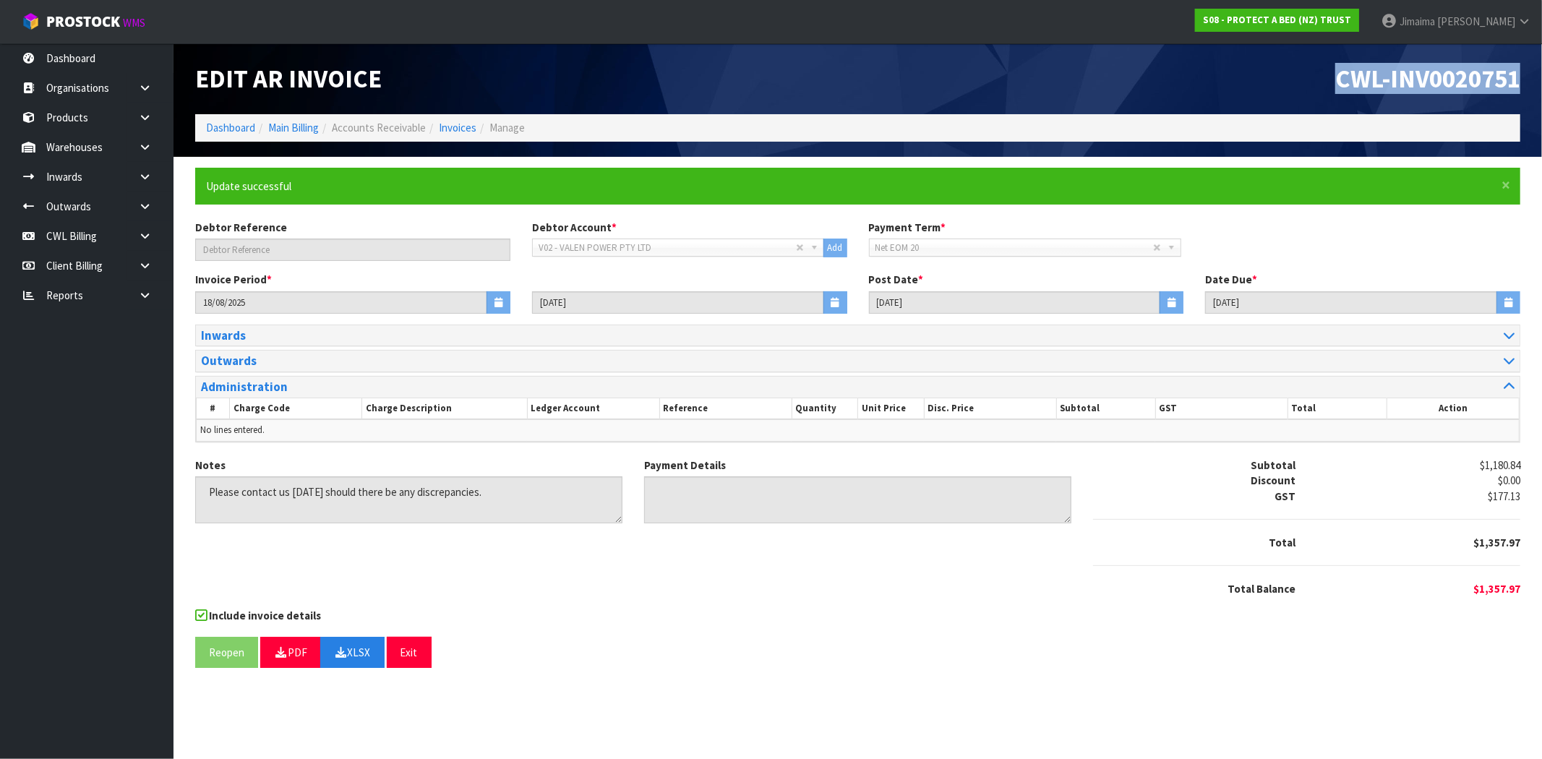
click at [1369, 575] on div at bounding box center [1306, 565] width 449 height 31
click at [471, 121] on link "Invoices" at bounding box center [458, 128] width 38 height 14
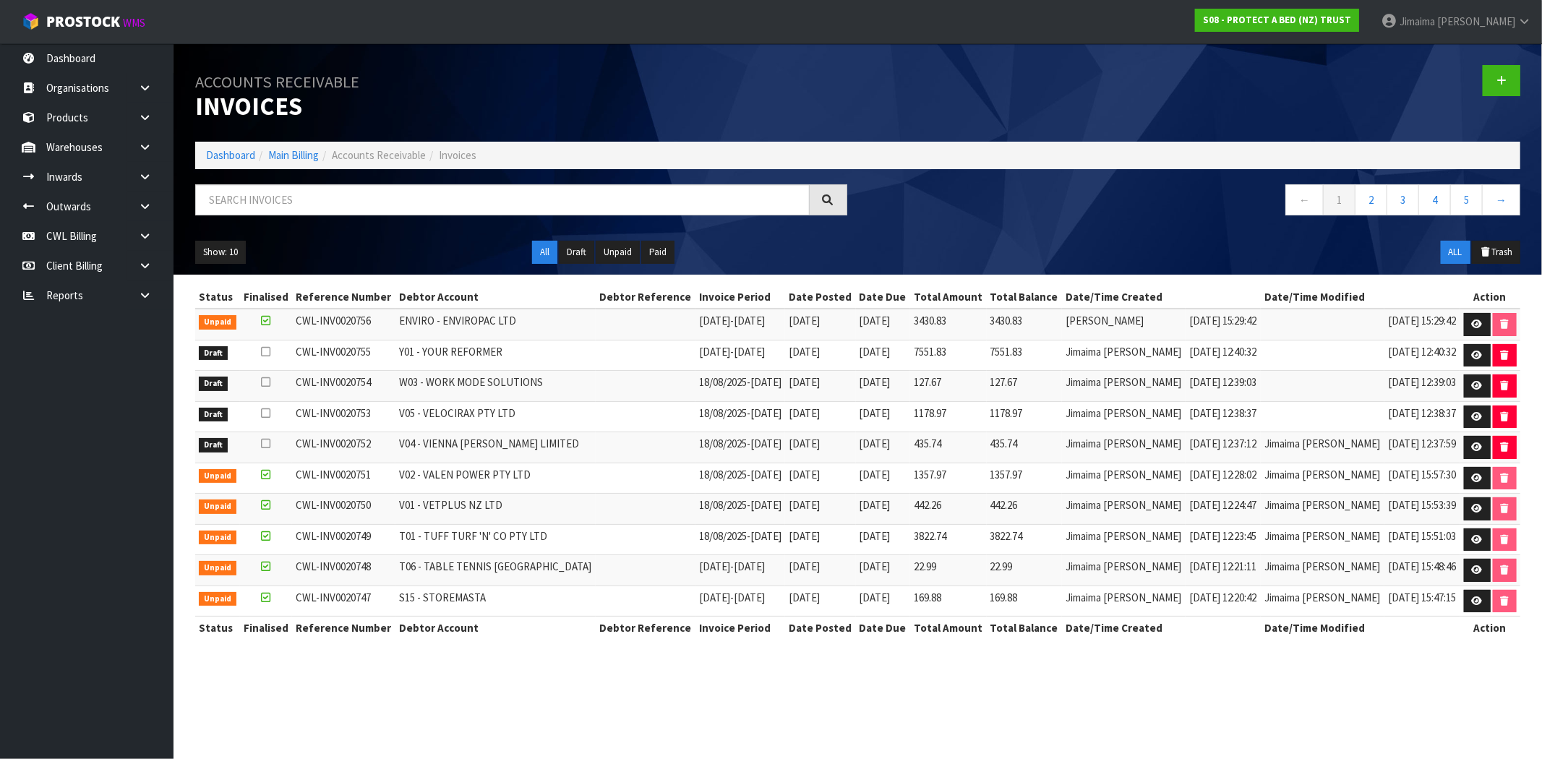
click at [232, 222] on div at bounding box center [521, 205] width 674 height 42
click at [249, 197] on input "text" at bounding box center [502, 199] width 615 height 31
paste input "V04"
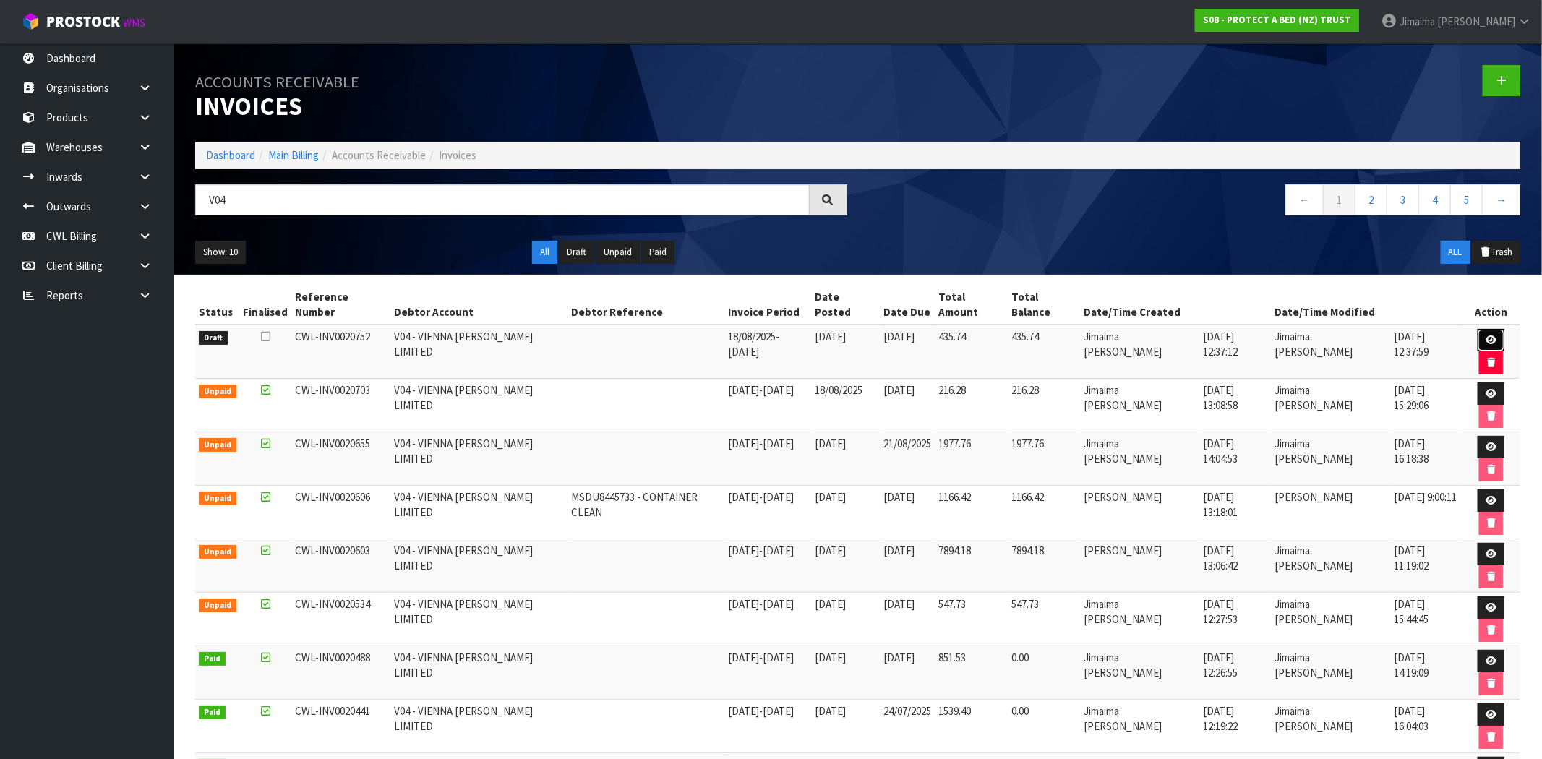
click at [1478, 329] on link at bounding box center [1491, 340] width 27 height 23
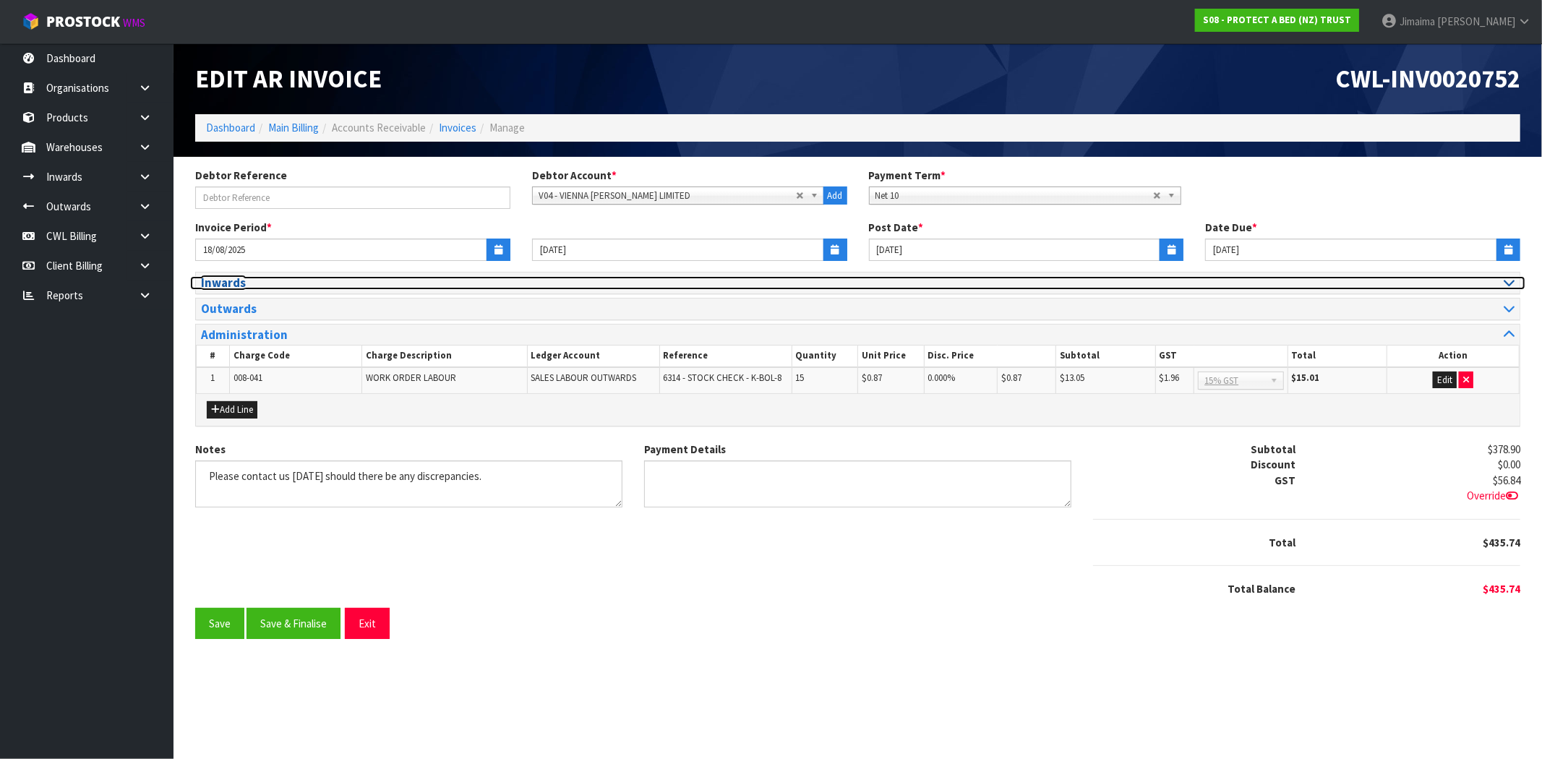
click at [250, 278] on h3 "Inwards" at bounding box center [524, 283] width 646 height 14
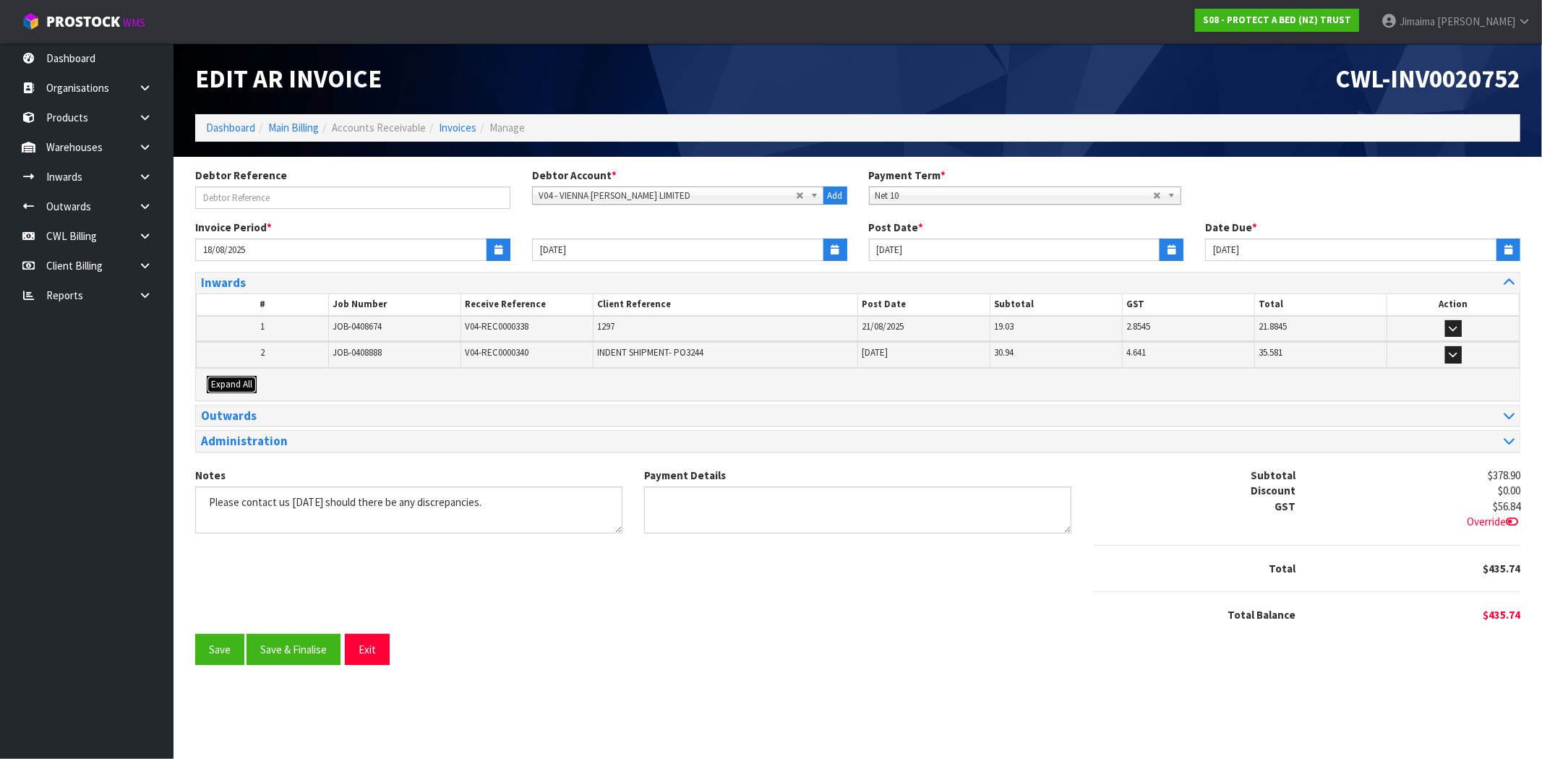
click at [231, 385] on span "Expand All" at bounding box center [231, 384] width 41 height 12
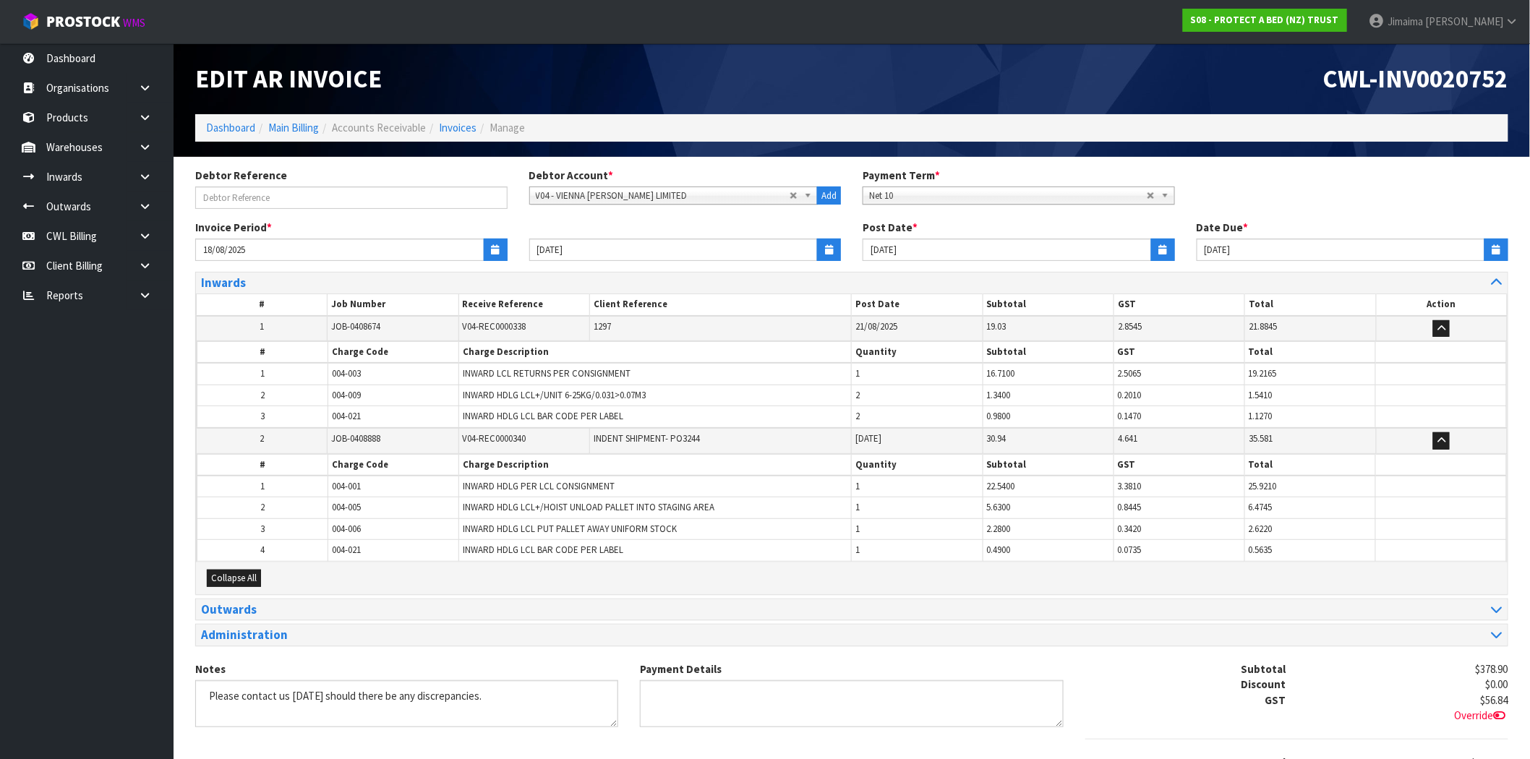
click at [284, 388] on table "# Job Number Receive Reference Client Reference Post Date Subtotal GST Total Ac…" at bounding box center [851, 428] width 1311 height 268
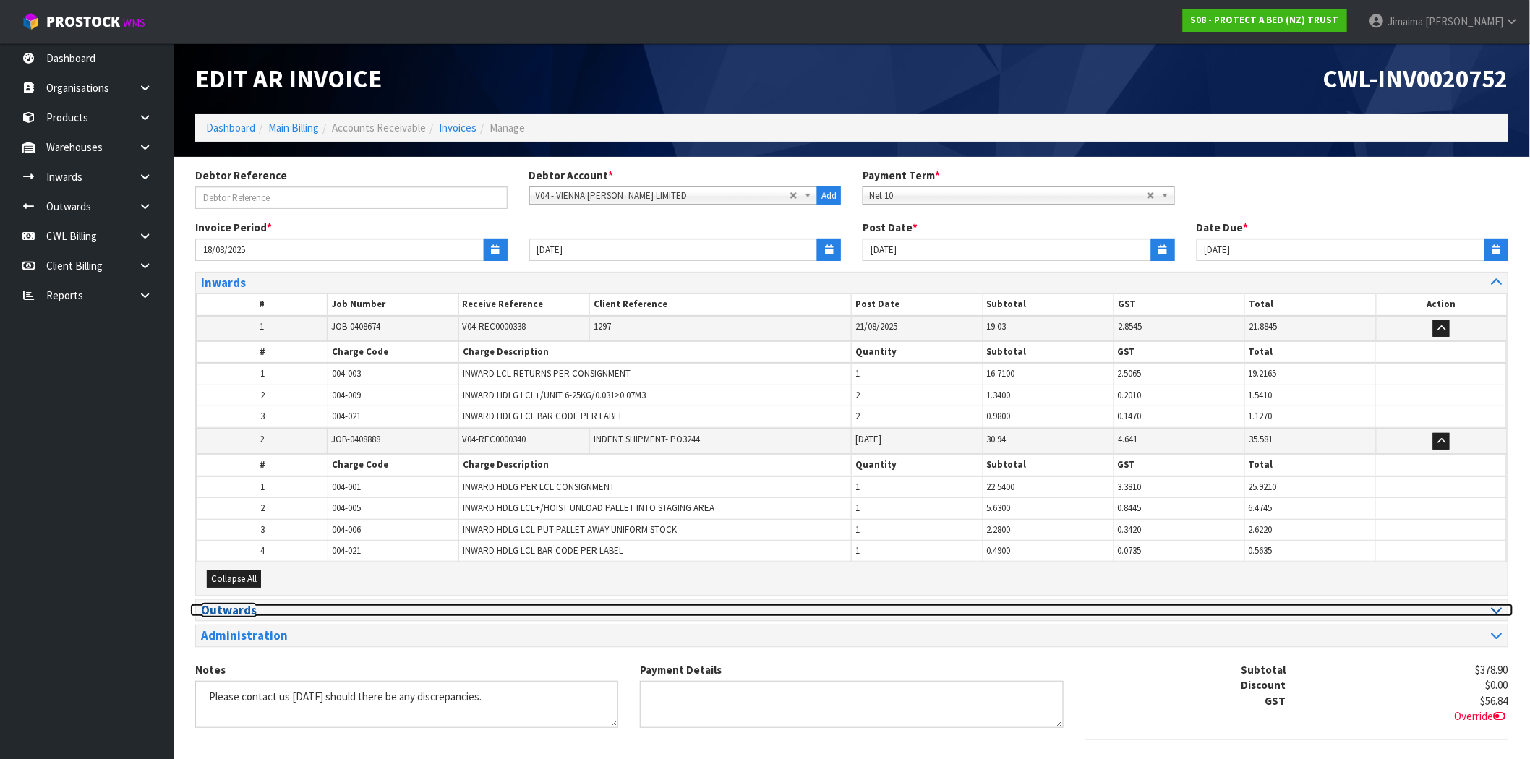
click at [271, 612] on h3 "Outwards" at bounding box center [521, 611] width 640 height 14
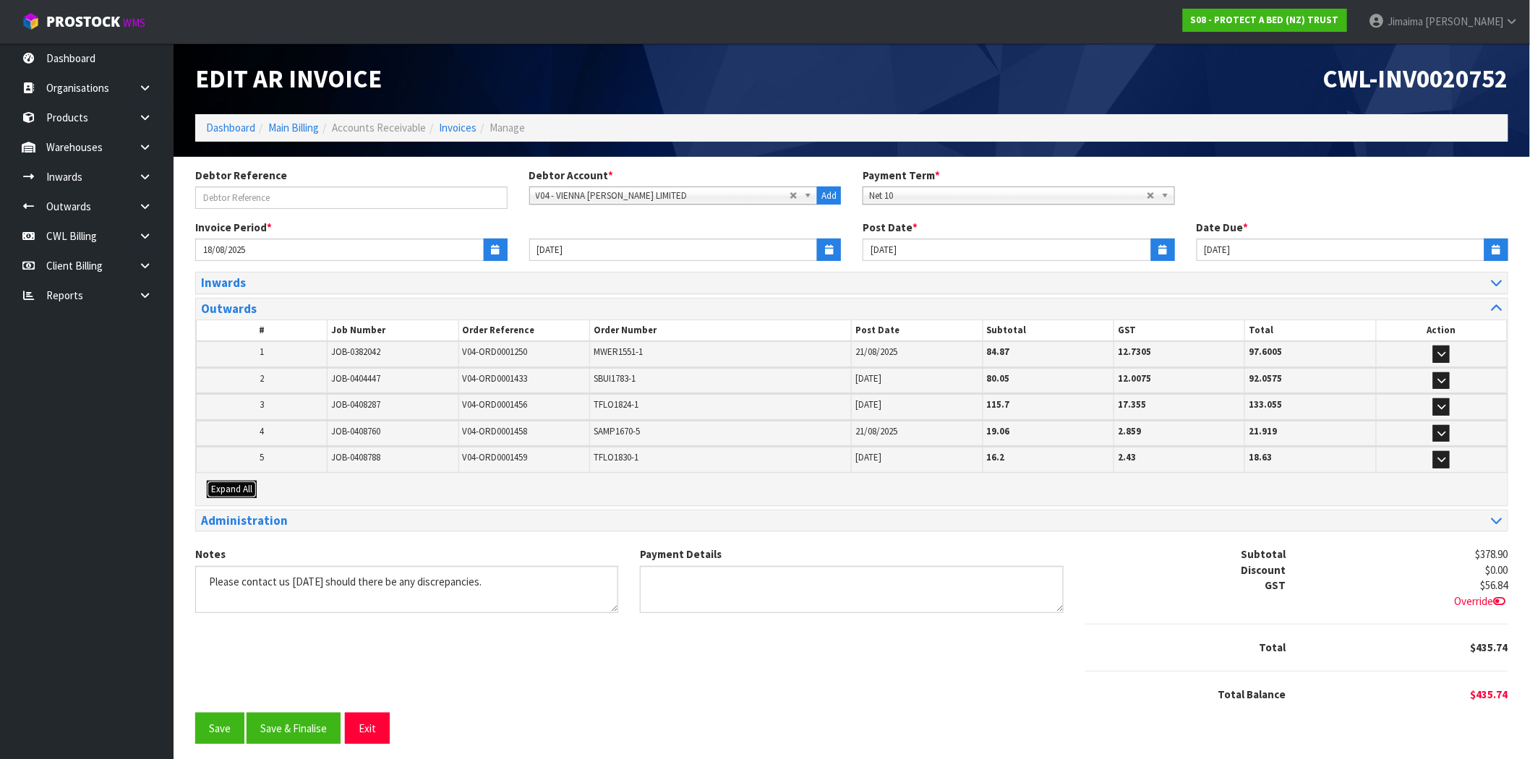
click at [229, 489] on span "Expand All" at bounding box center [231, 489] width 41 height 12
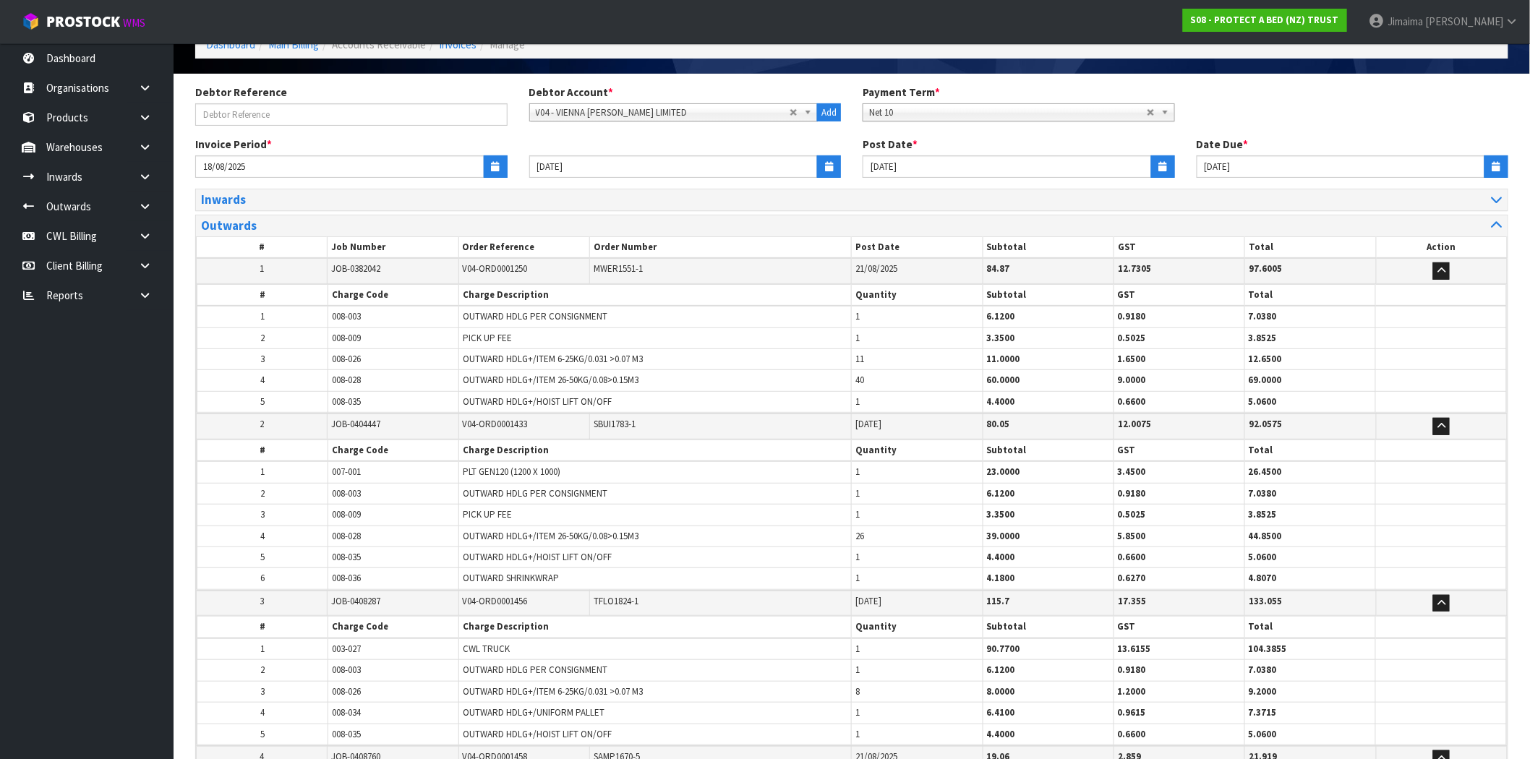
scroll to position [628, 0]
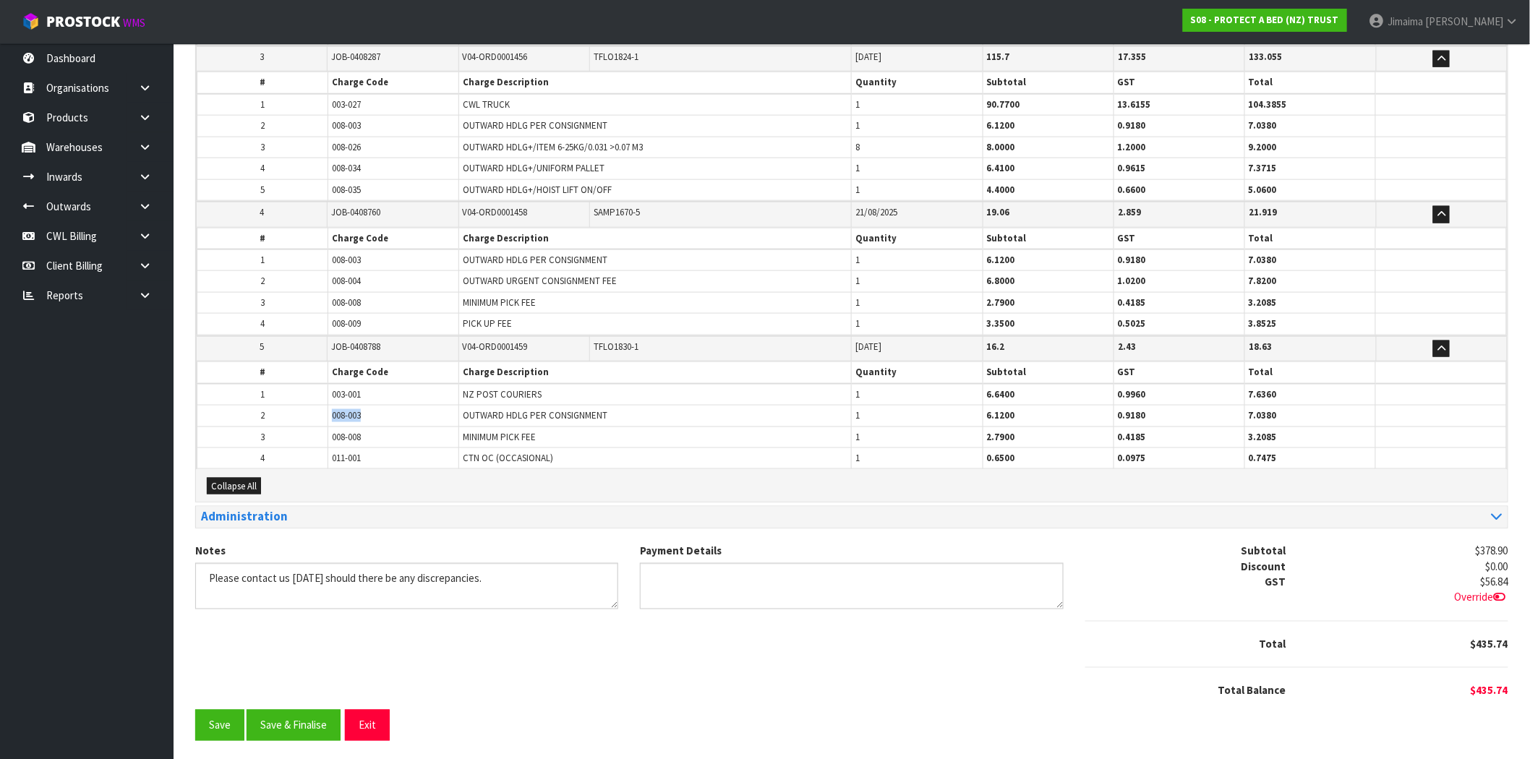
click at [322, 409] on tr "2 008-003 OUTWARD HDLG PER CONSIGNMENT 1 6.1200 0.9180 7.0380" at bounding box center [851, 416] width 1309 height 21
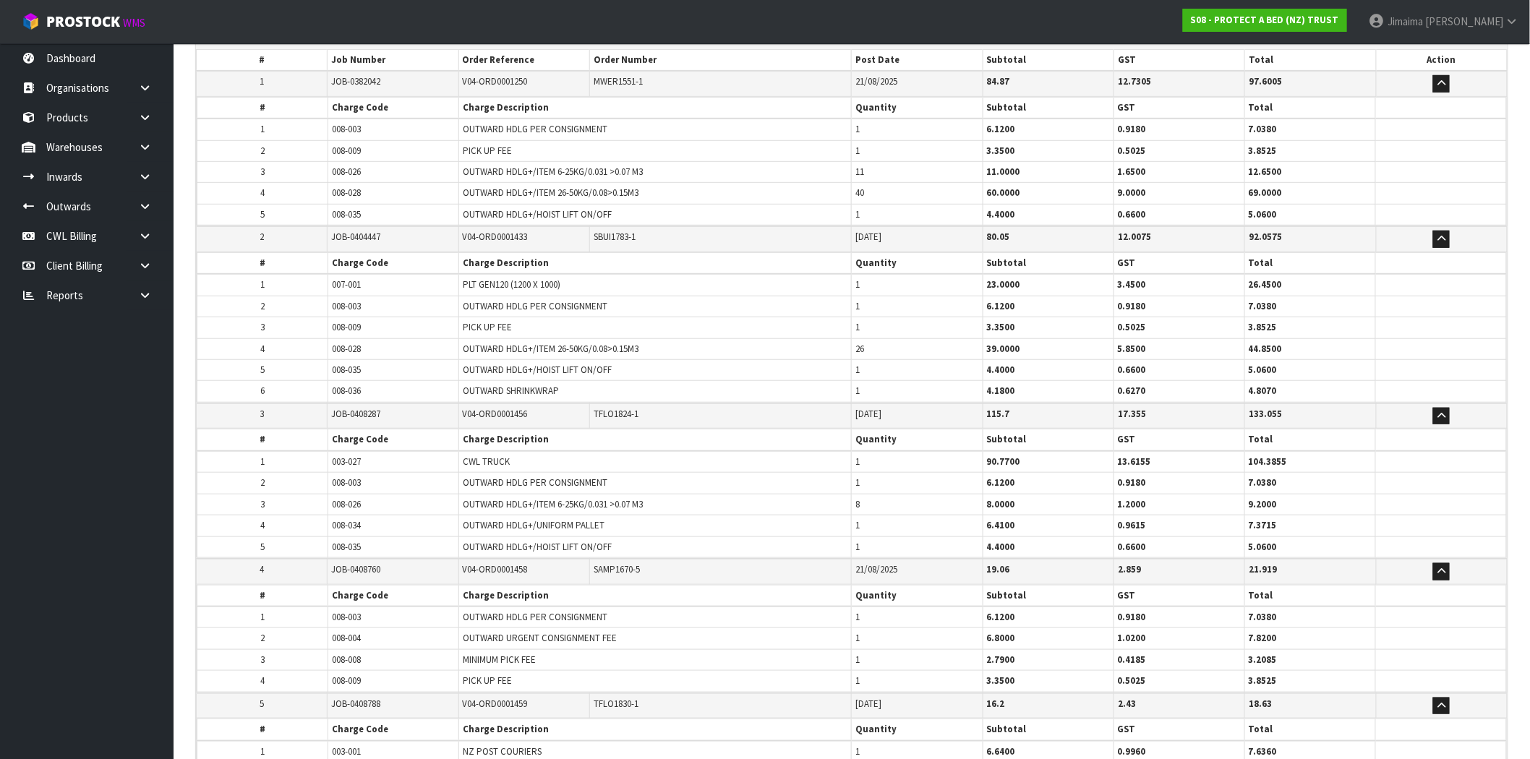
scroll to position [0, 0]
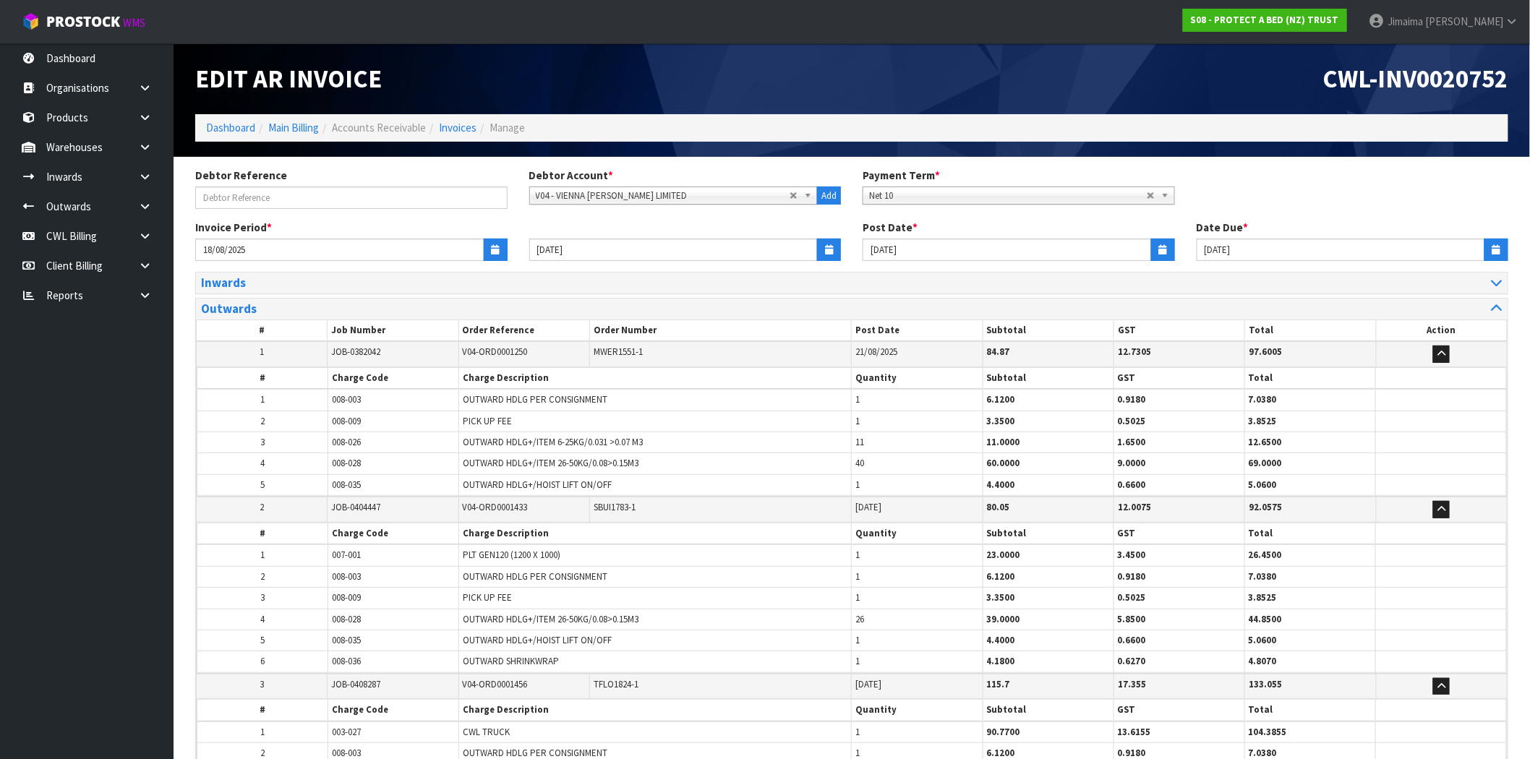
click at [323, 300] on div "Outwards" at bounding box center [851, 309] width 1311 height 21
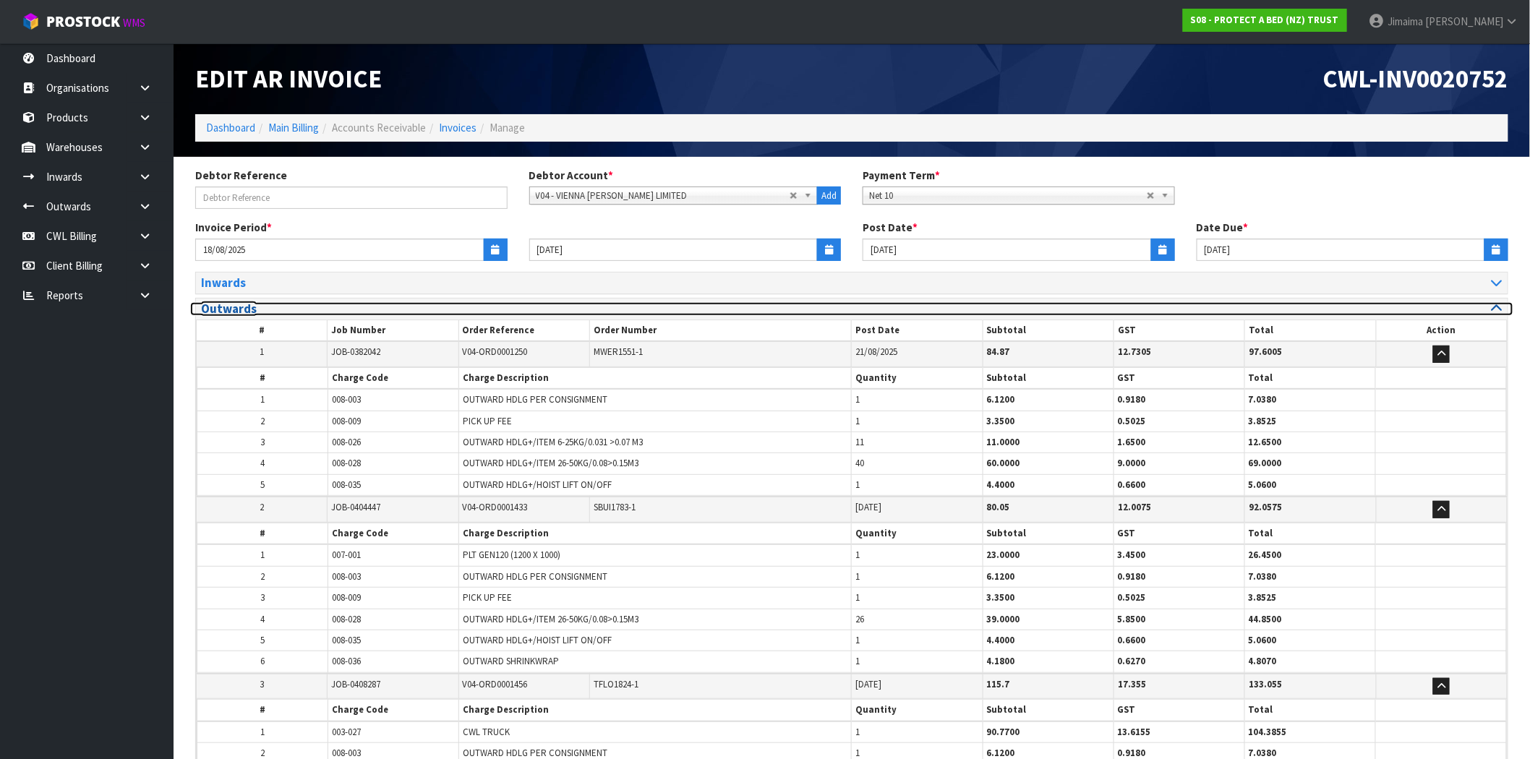
click at [313, 308] on h3 "Outwards" at bounding box center [521, 309] width 640 height 14
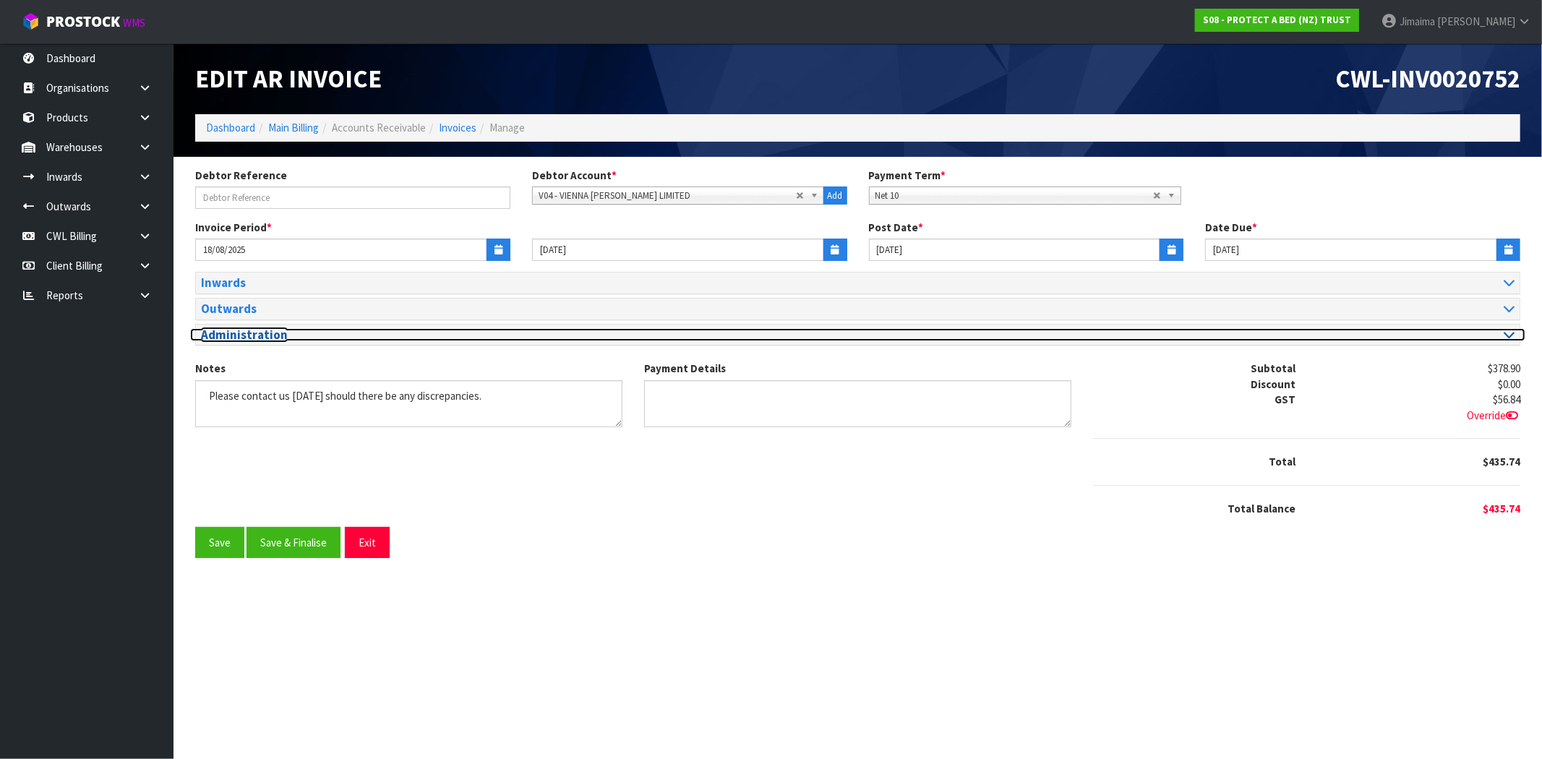
click at [233, 337] on h3 "Administration" at bounding box center [524, 335] width 646 height 14
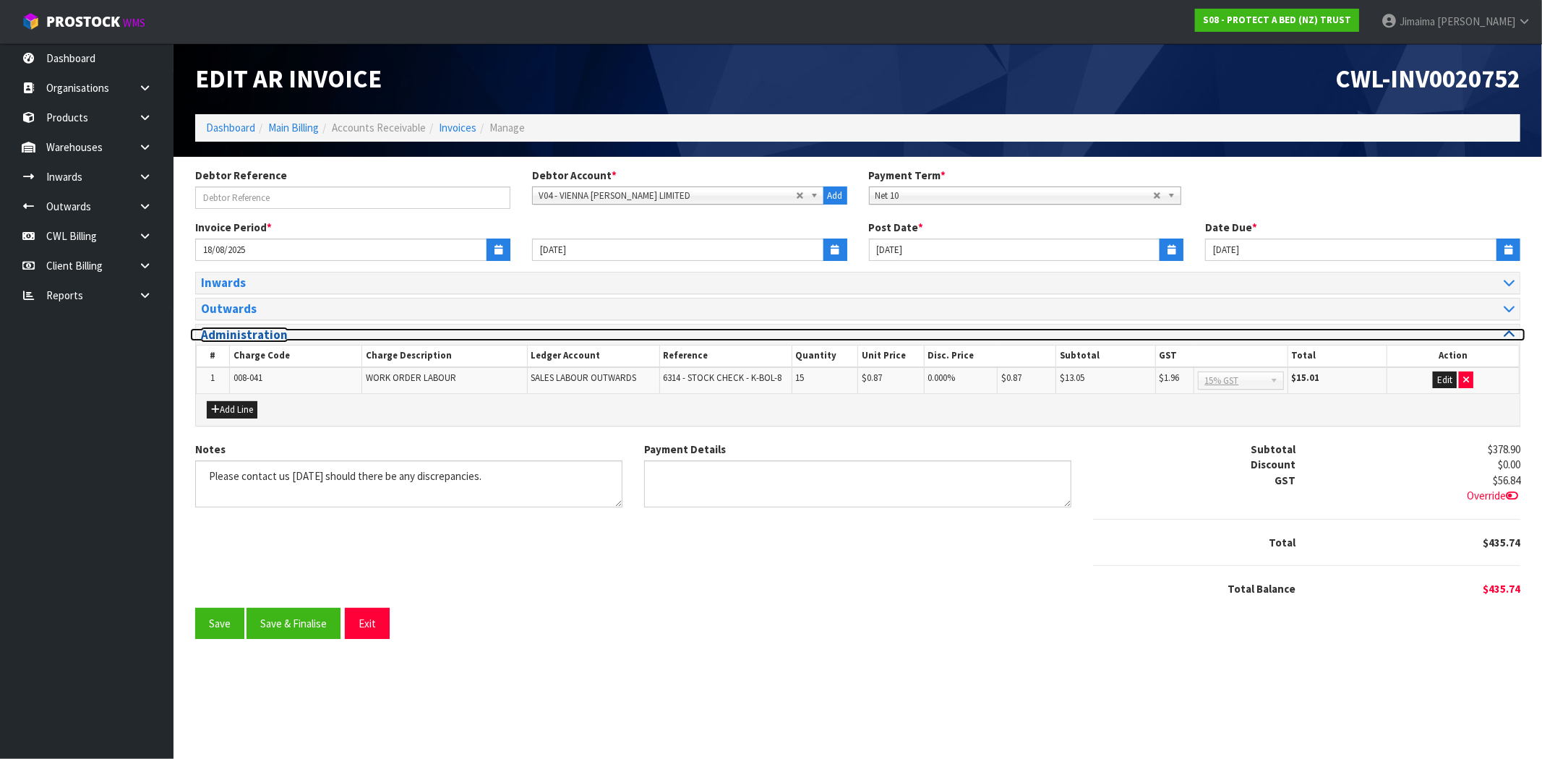
click at [234, 337] on h3 "Administration" at bounding box center [524, 335] width 646 height 14
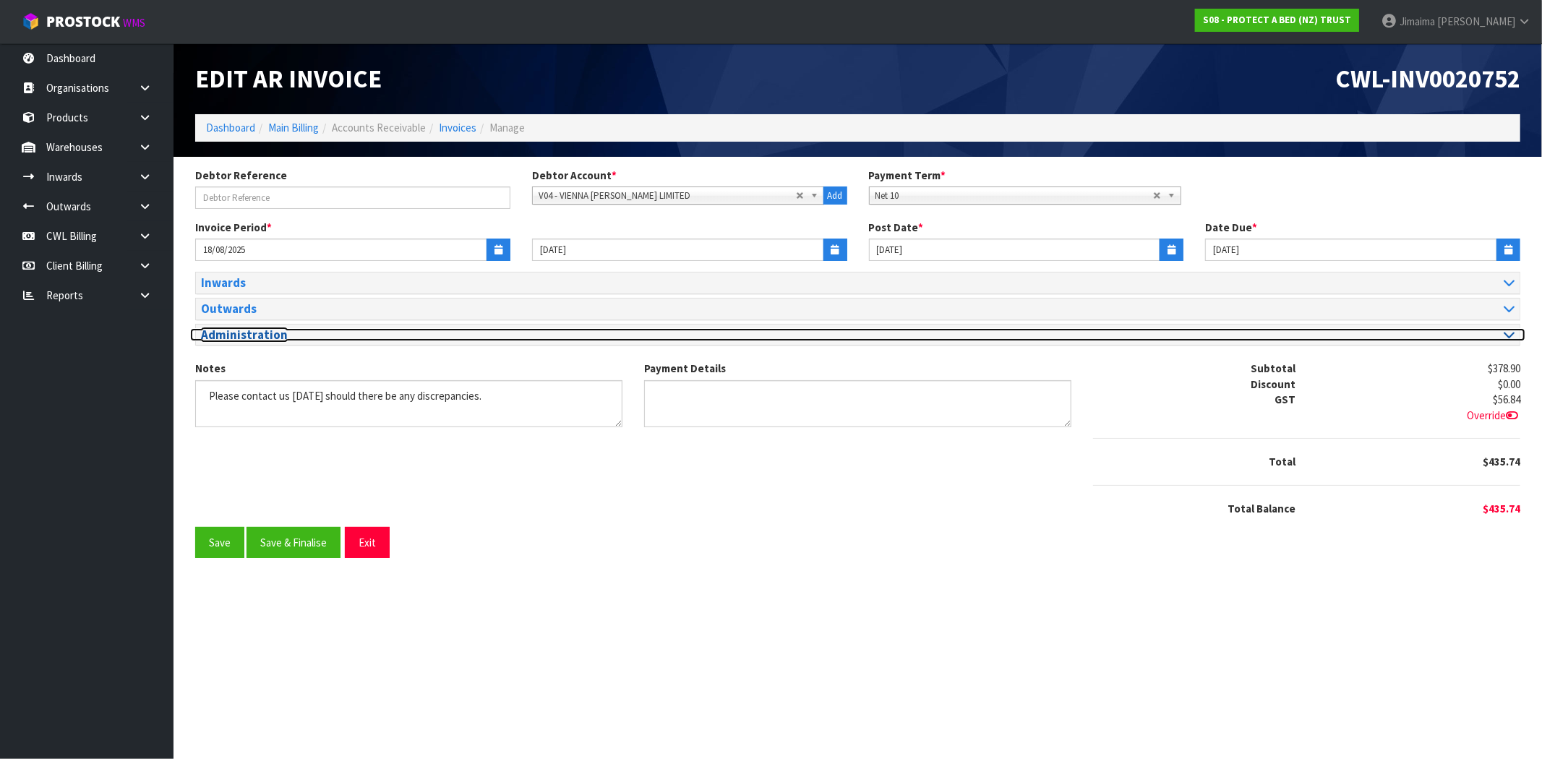
click at [292, 335] on h3 "Administration" at bounding box center [524, 335] width 646 height 14
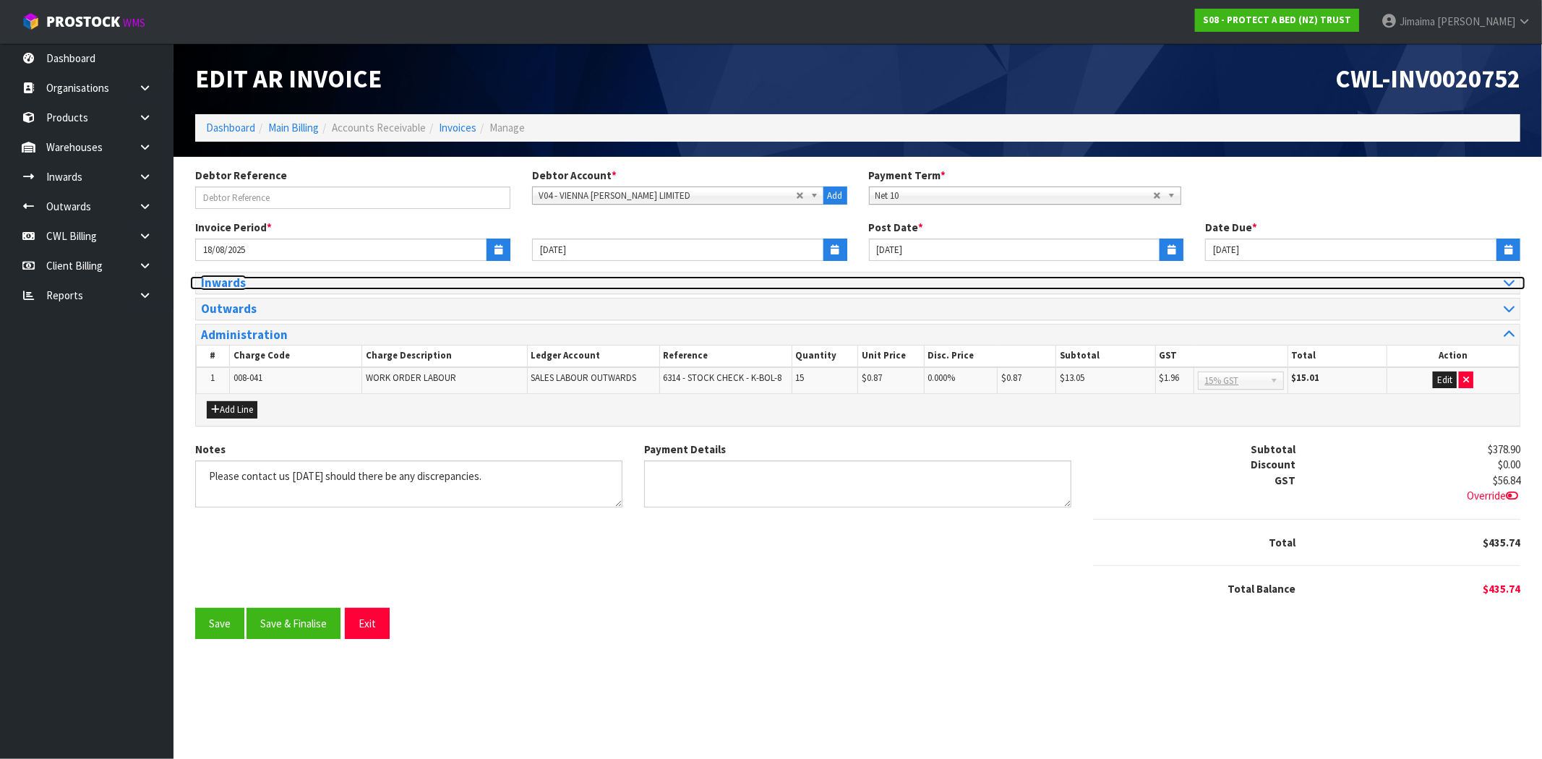
drag, startPoint x: 256, startPoint y: 278, endPoint x: 262, endPoint y: 270, distance: 10.8
click at [257, 278] on h3 "Inwards" at bounding box center [524, 283] width 646 height 14
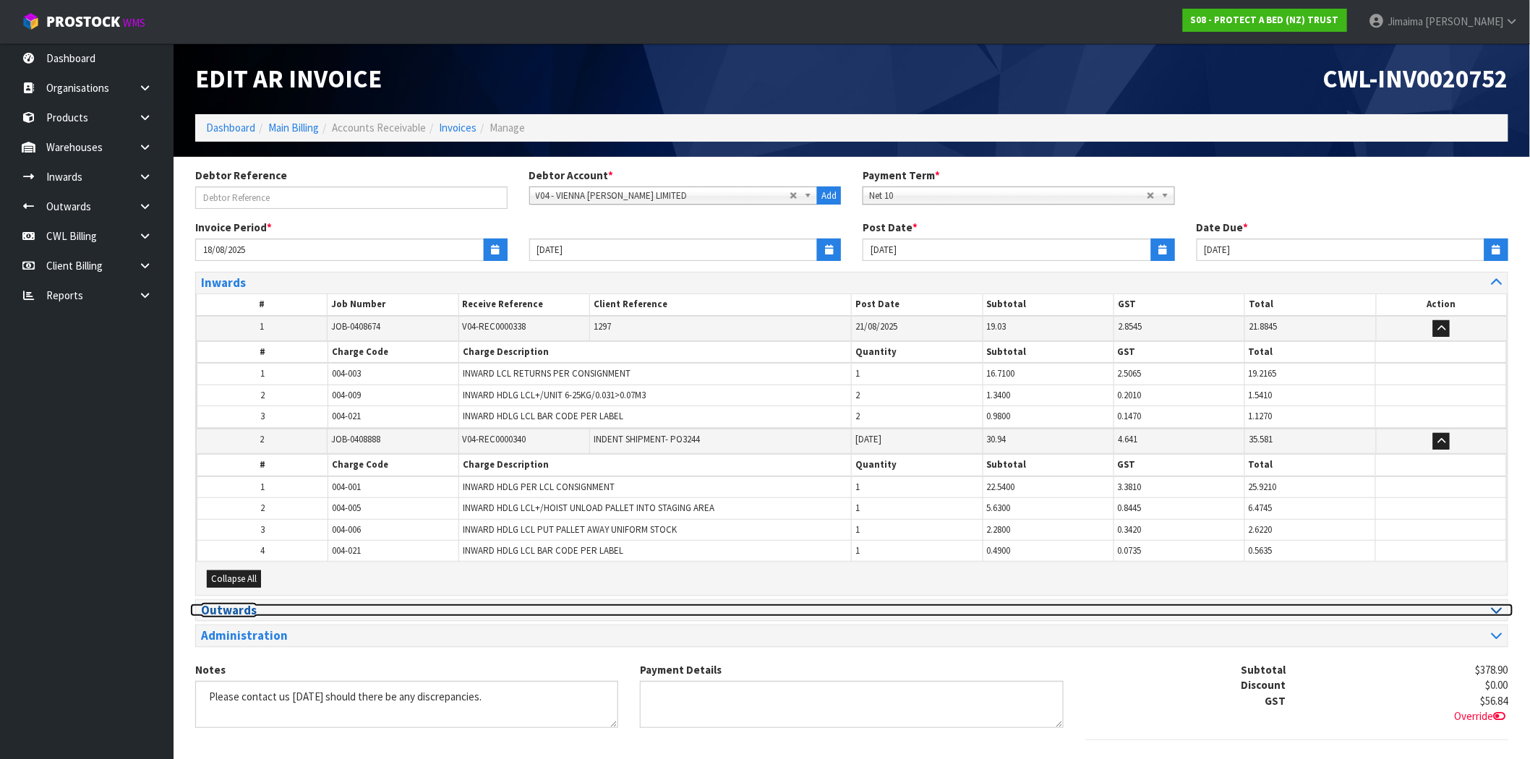
click at [269, 610] on h3 "Outwards" at bounding box center [521, 611] width 640 height 14
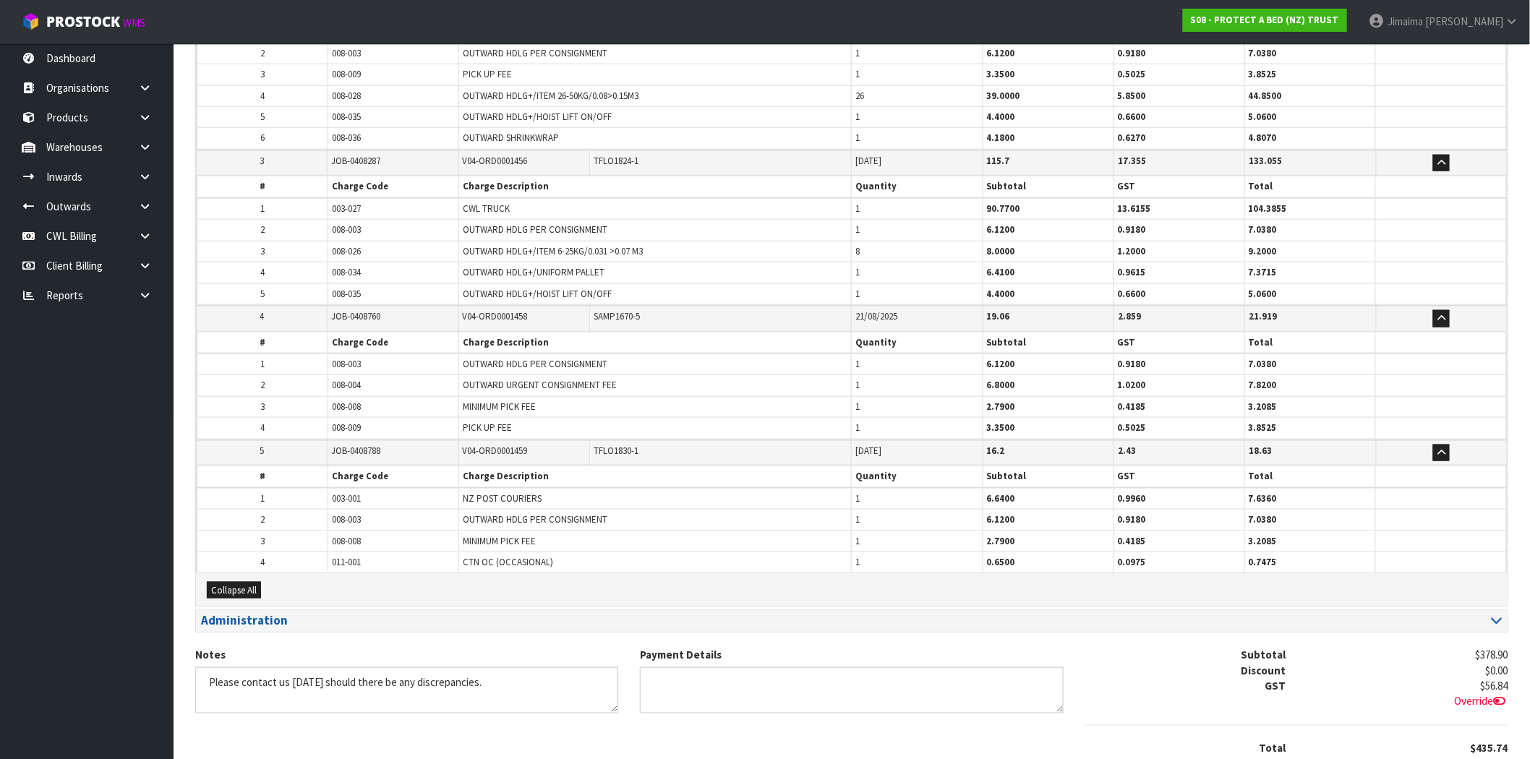
scroll to position [628, 0]
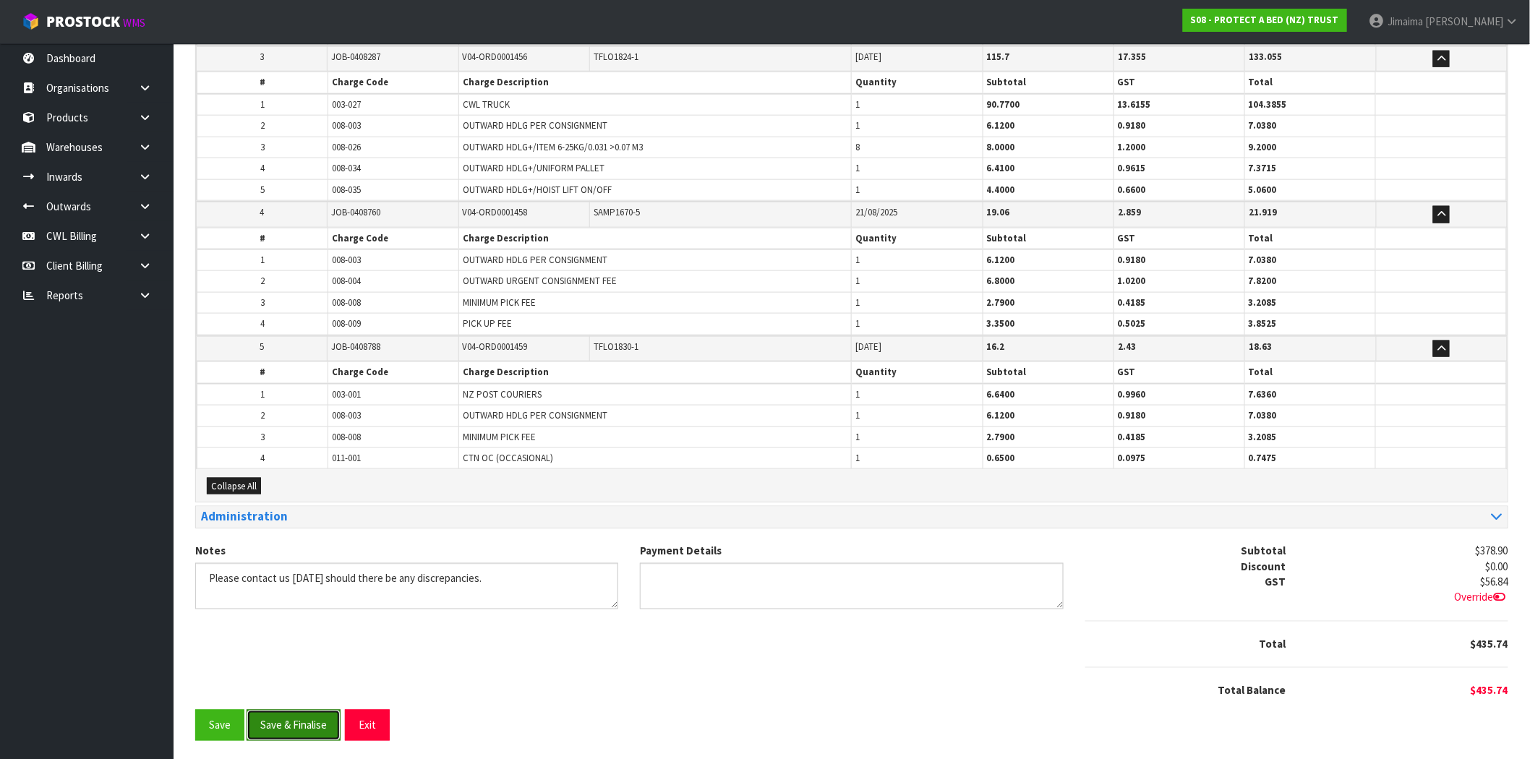
click at [305, 735] on button "Save & Finalise" at bounding box center [294, 725] width 94 height 31
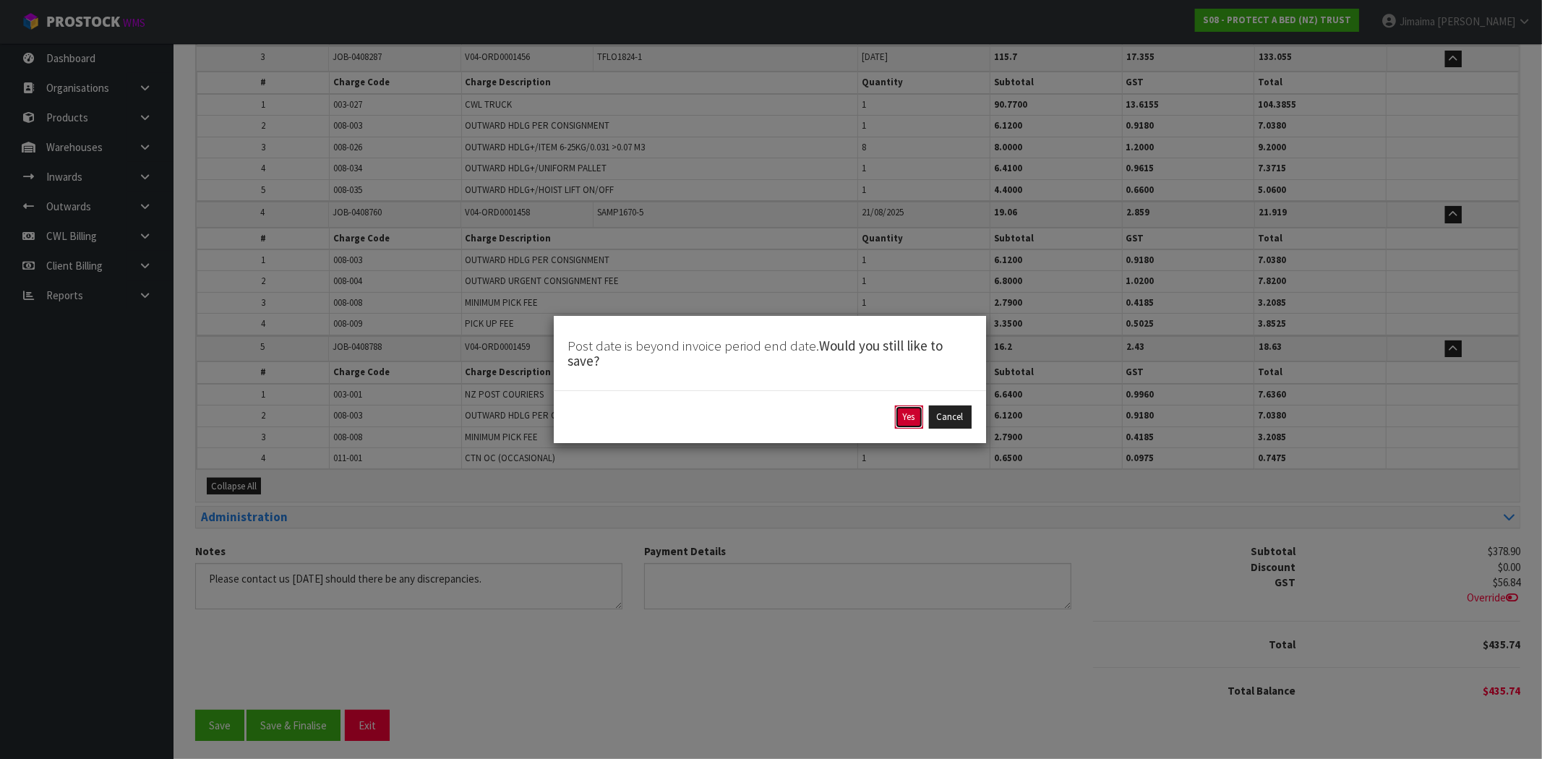
click at [902, 422] on button "Yes" at bounding box center [909, 417] width 28 height 23
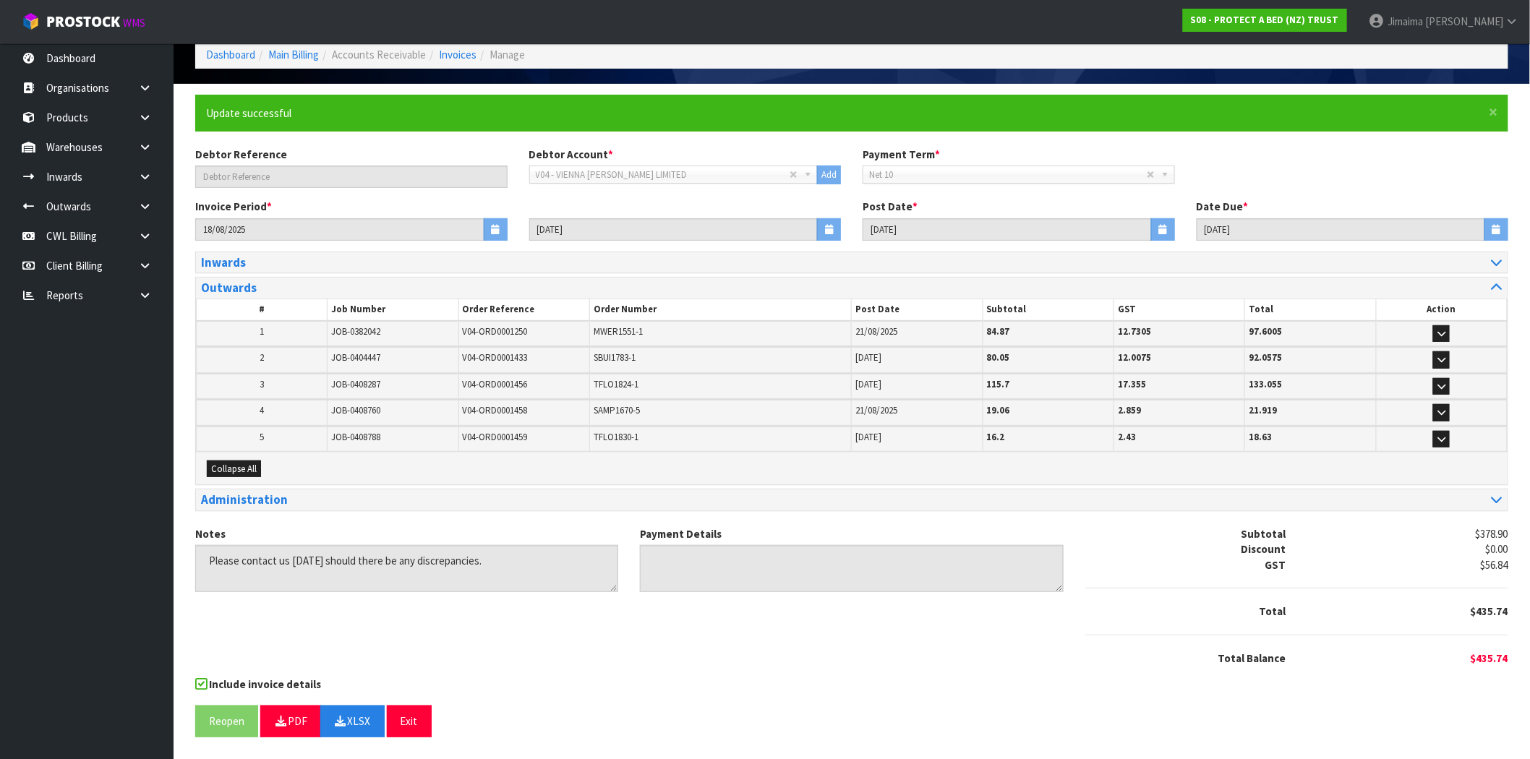
scroll to position [0, 0]
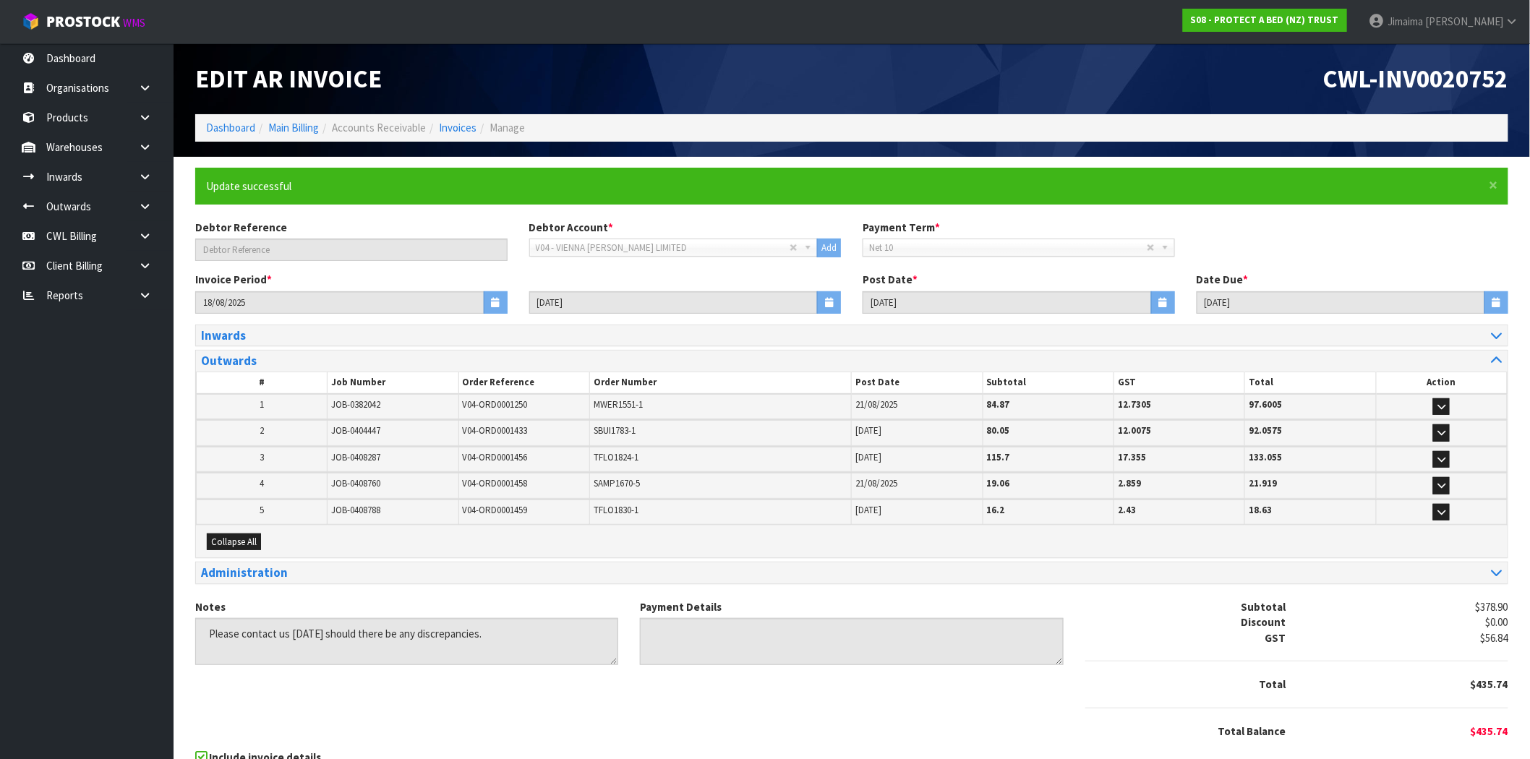
click at [487, 587] on div "Inwards # Job Number Receive Reference Client Reference Post Date Subtotal GST …" at bounding box center [851, 462] width 1335 height 275
click at [424, 711] on div "Notes Payment Details Subtotal $378.90 Discount $0.00 GST $56.84 Total $435.74" at bounding box center [851, 674] width 1335 height 150
click at [444, 129] on link "Invoices" at bounding box center [458, 128] width 38 height 14
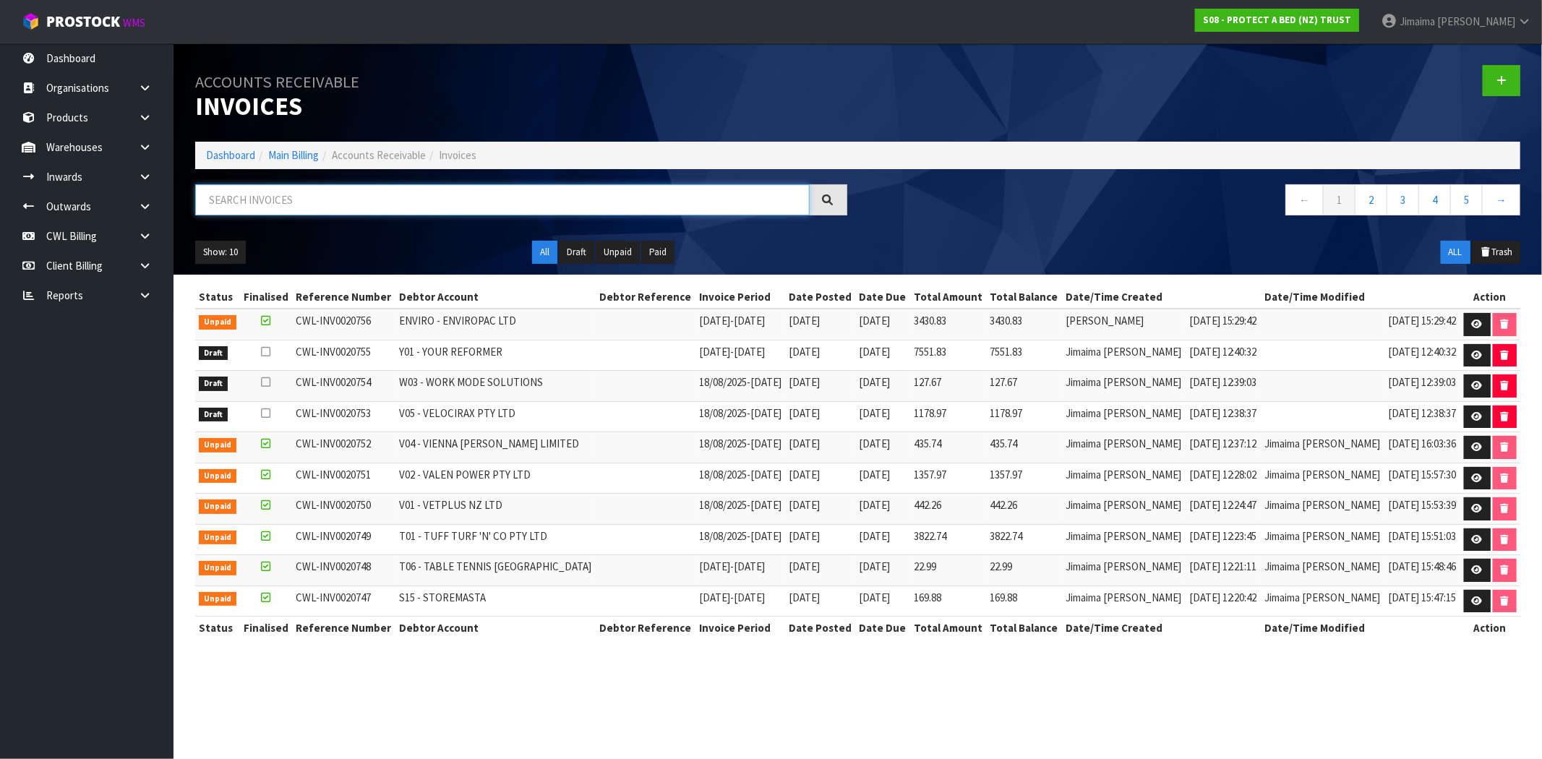
click at [341, 211] on input "text" at bounding box center [502, 199] width 615 height 31
paste input "V05"
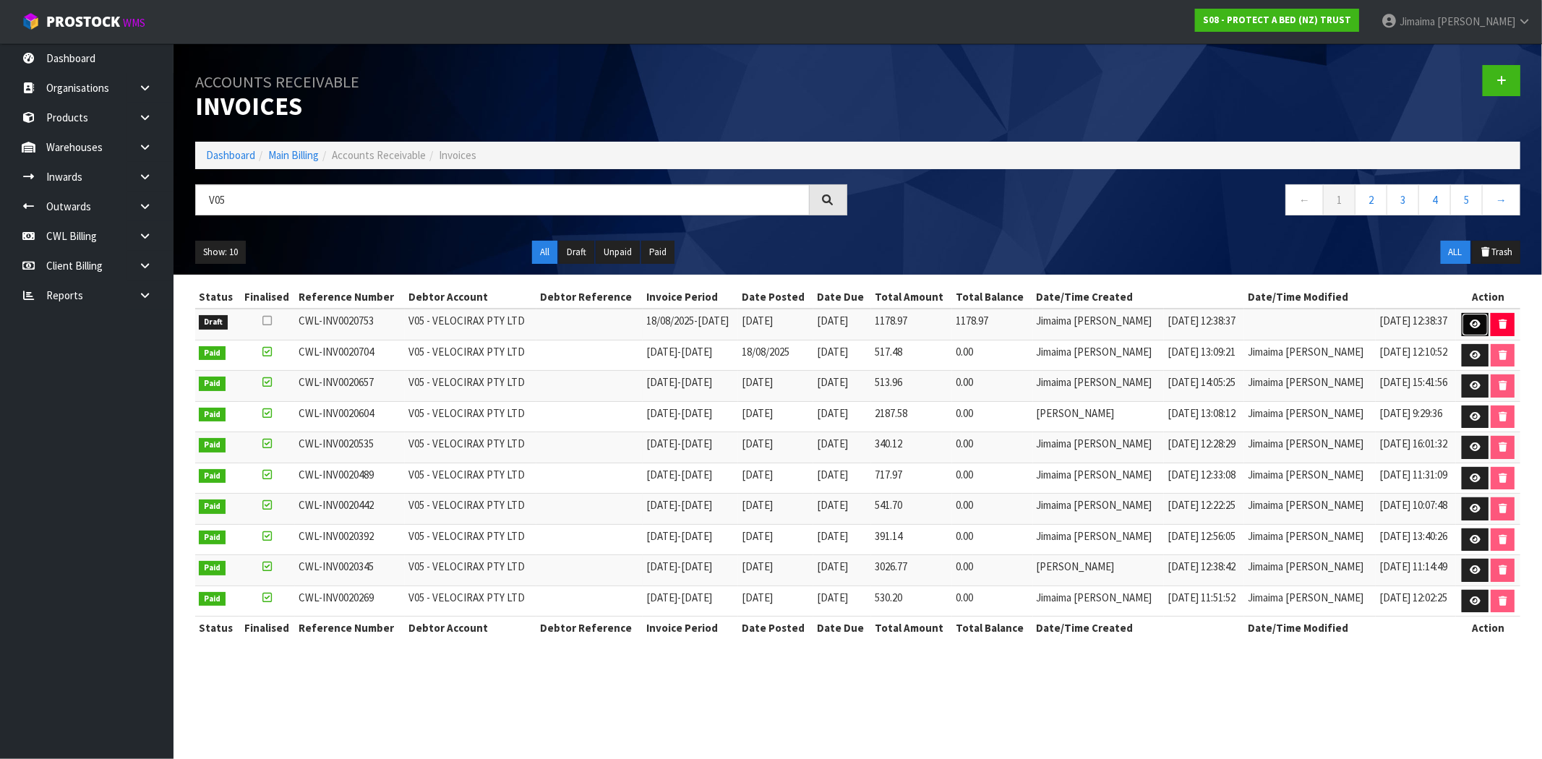
click at [1470, 320] on icon at bounding box center [1475, 324] width 11 height 9
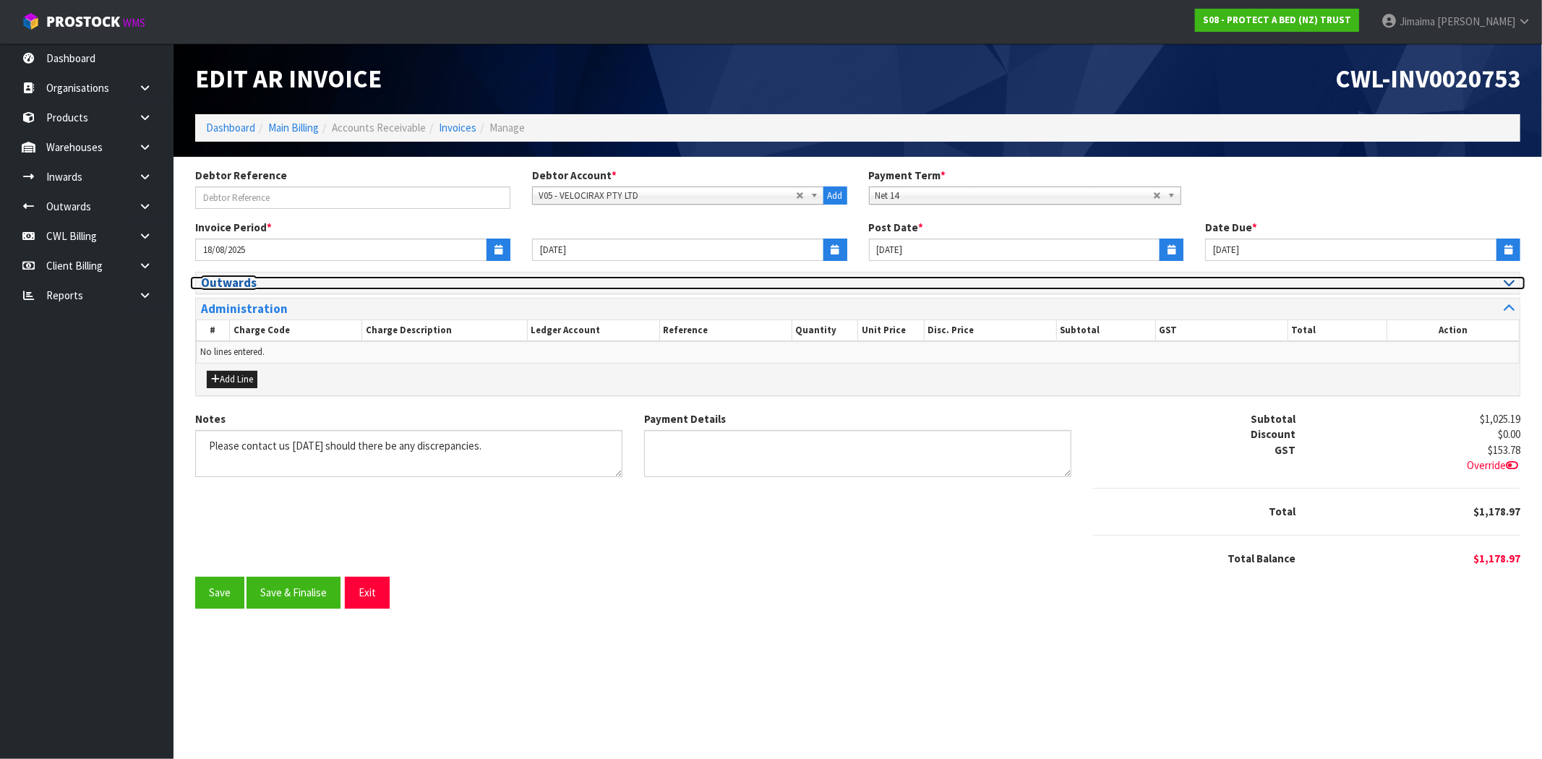
click at [273, 287] on h3 "Outwards" at bounding box center [524, 283] width 646 height 14
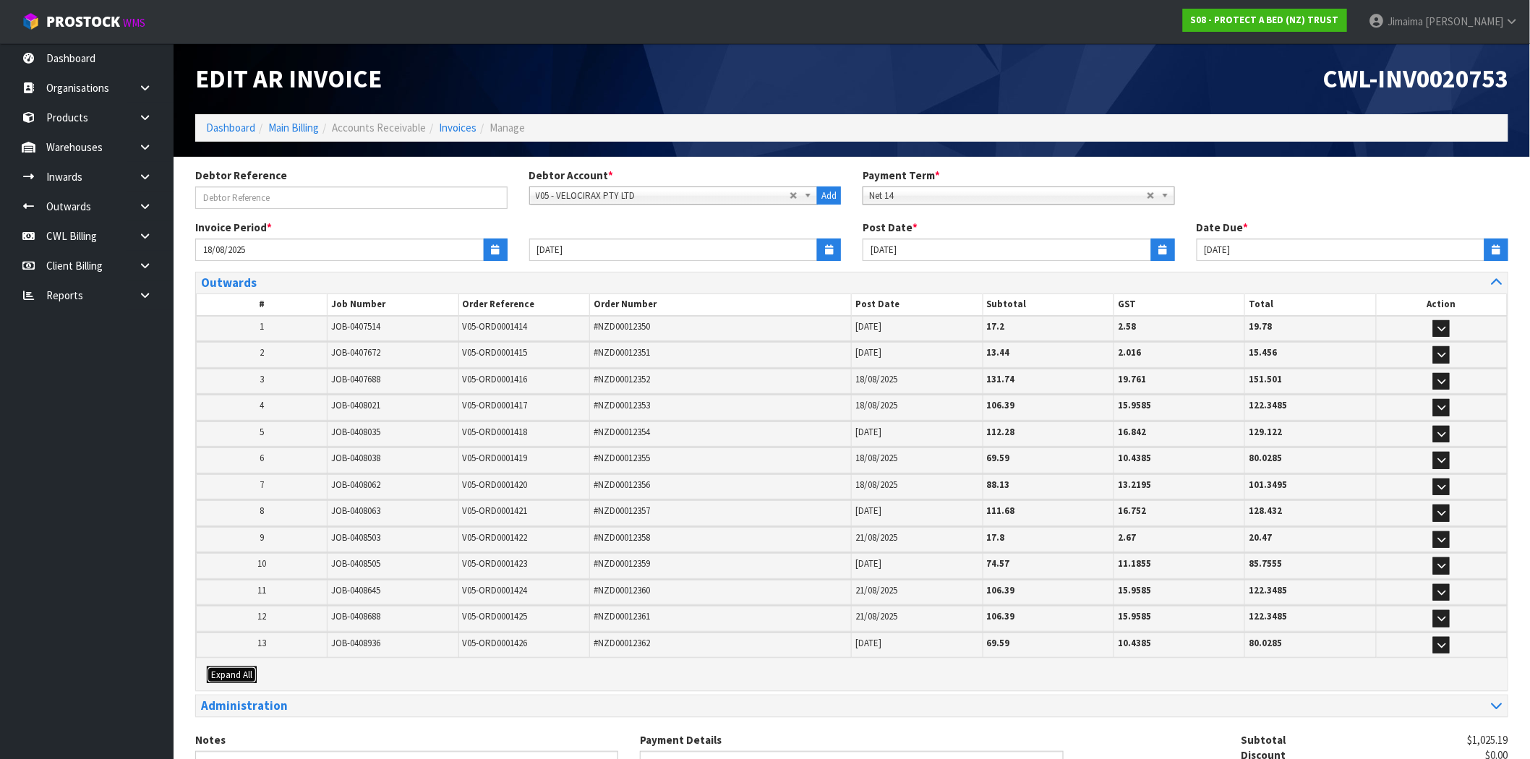
drag, startPoint x: 239, startPoint y: 670, endPoint x: 301, endPoint y: 617, distance: 82.1
click at [240, 670] on span "Expand All" at bounding box center [231, 675] width 41 height 12
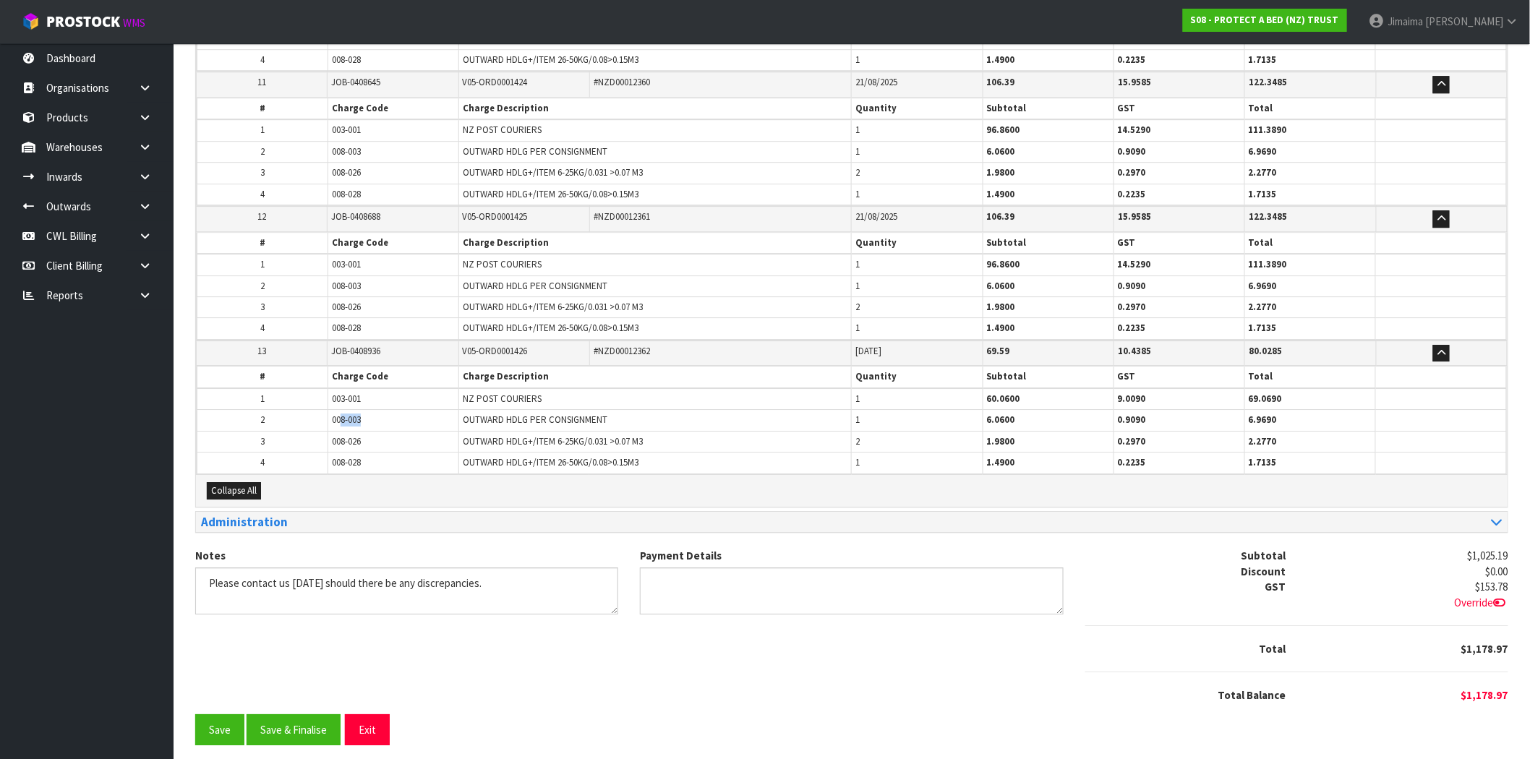
drag, startPoint x: 328, startPoint y: 416, endPoint x: 320, endPoint y: 416, distance: 8.7
click at [320, 416] on tr "2 008-003 OUTWARD HDLG PER CONSIGNMENT 1 6.0600 0.9090 6.9690" at bounding box center [851, 420] width 1309 height 21
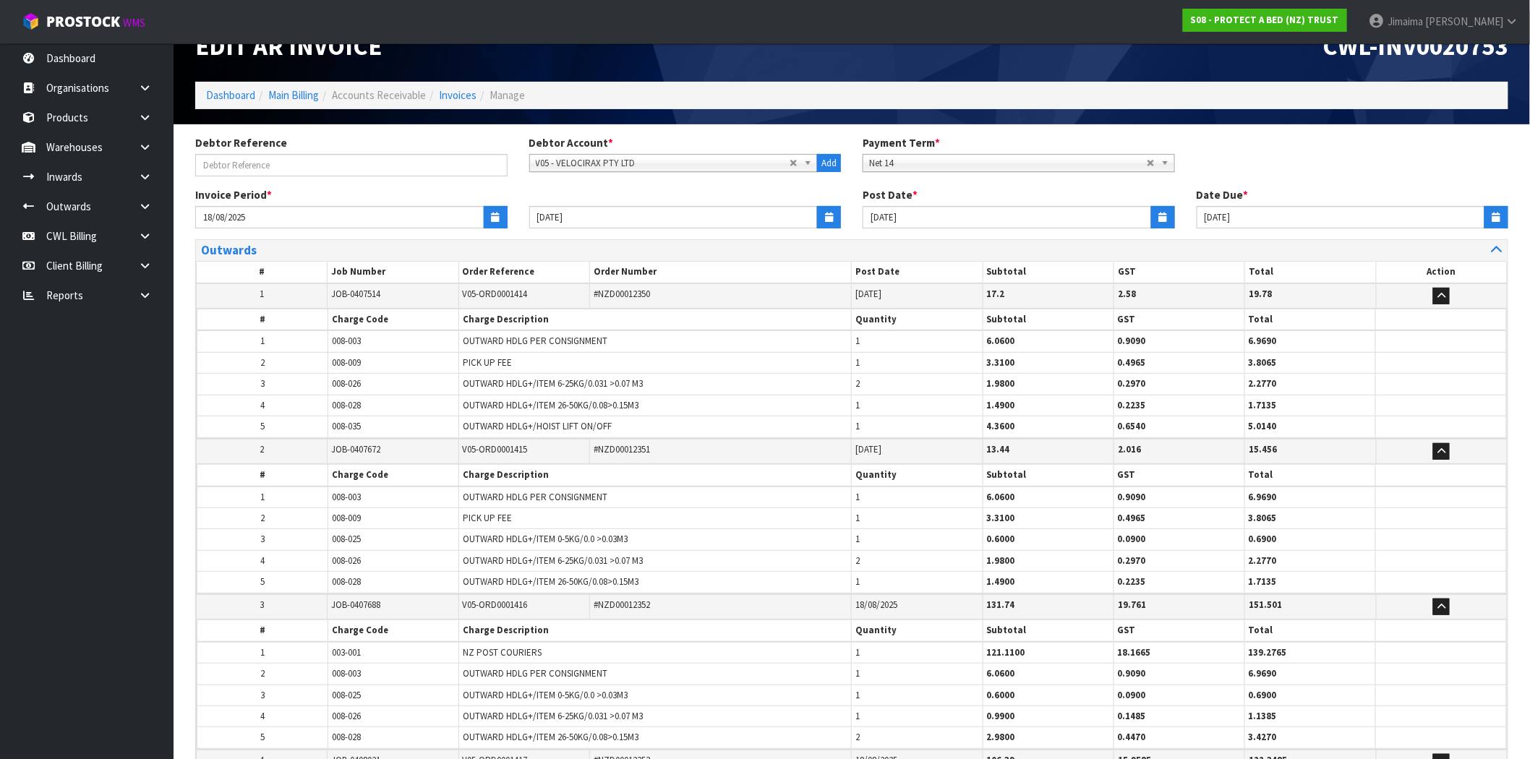
scroll to position [0, 0]
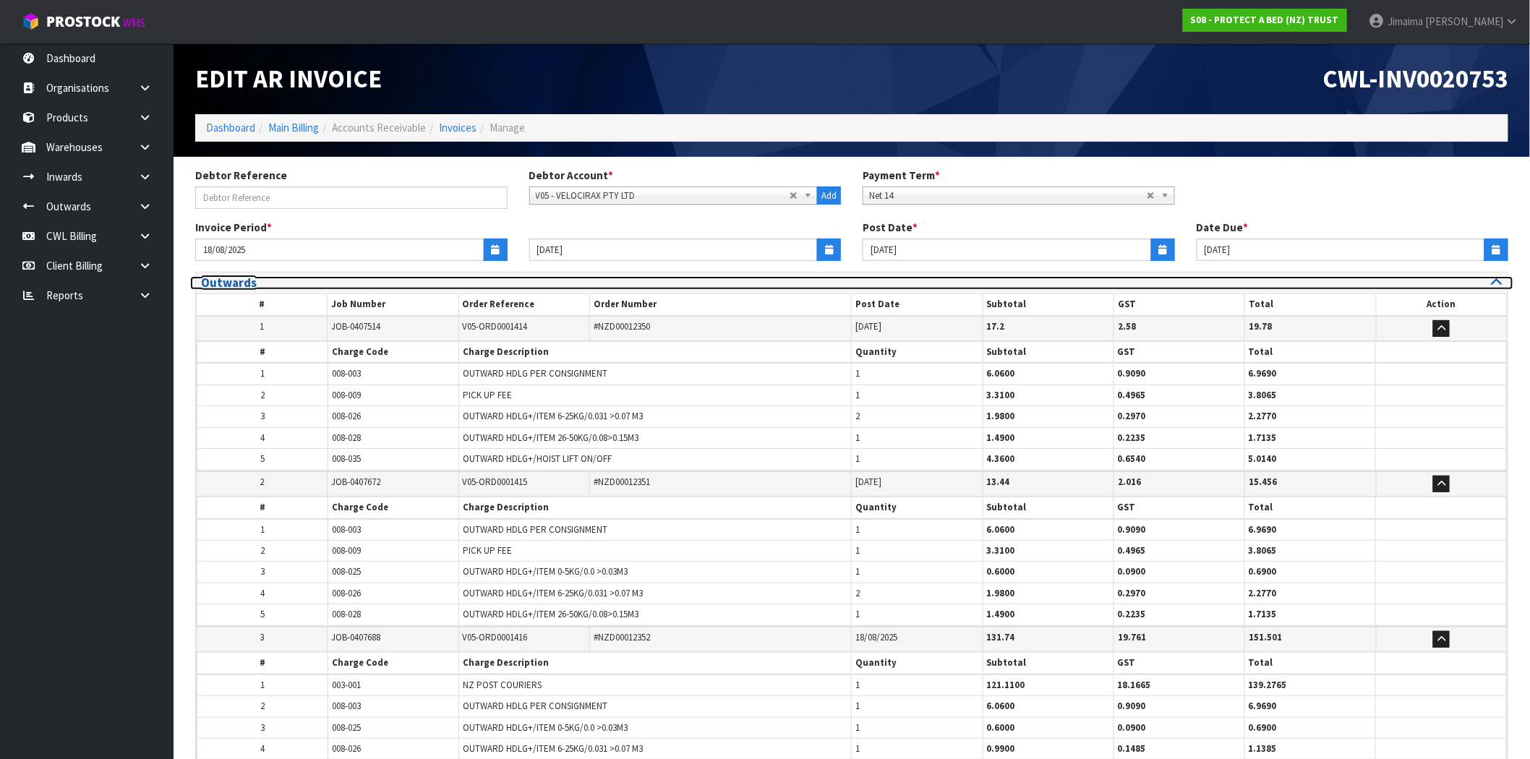
click at [267, 282] on h3 "Outwards" at bounding box center [521, 283] width 640 height 14
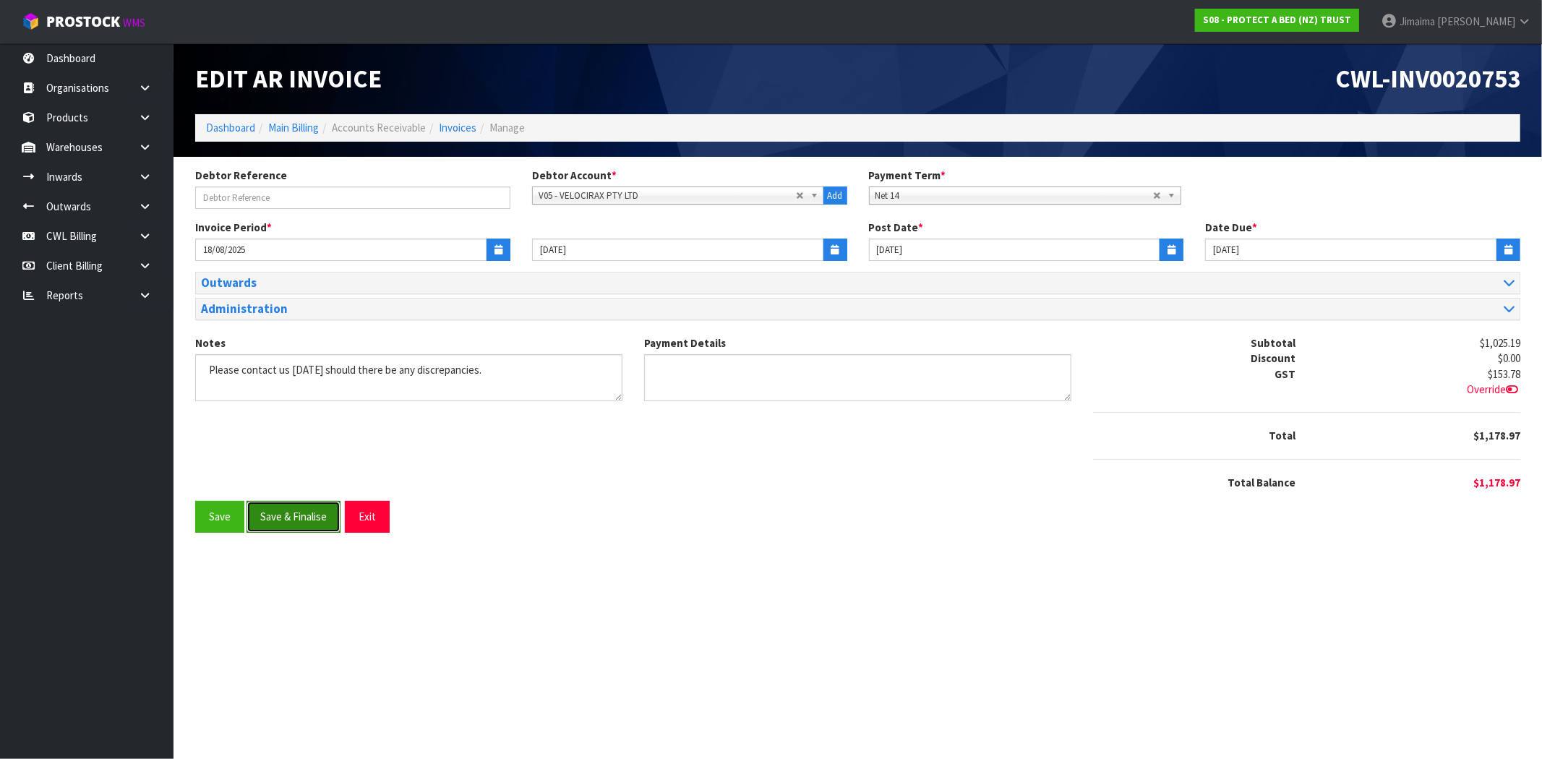
click at [324, 505] on button "Save & Finalise" at bounding box center [294, 516] width 94 height 31
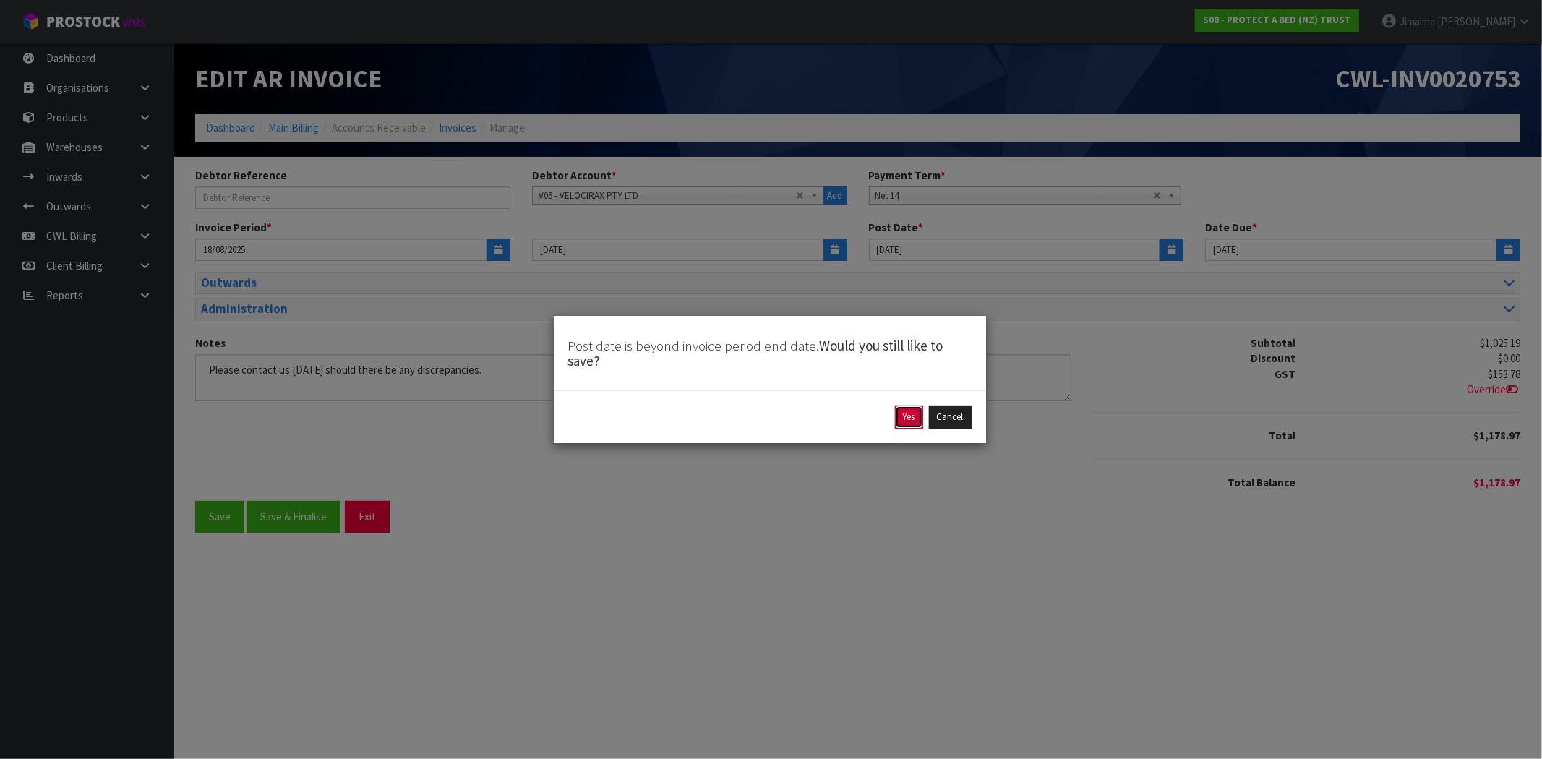
click at [909, 422] on button "Yes" at bounding box center [909, 417] width 28 height 23
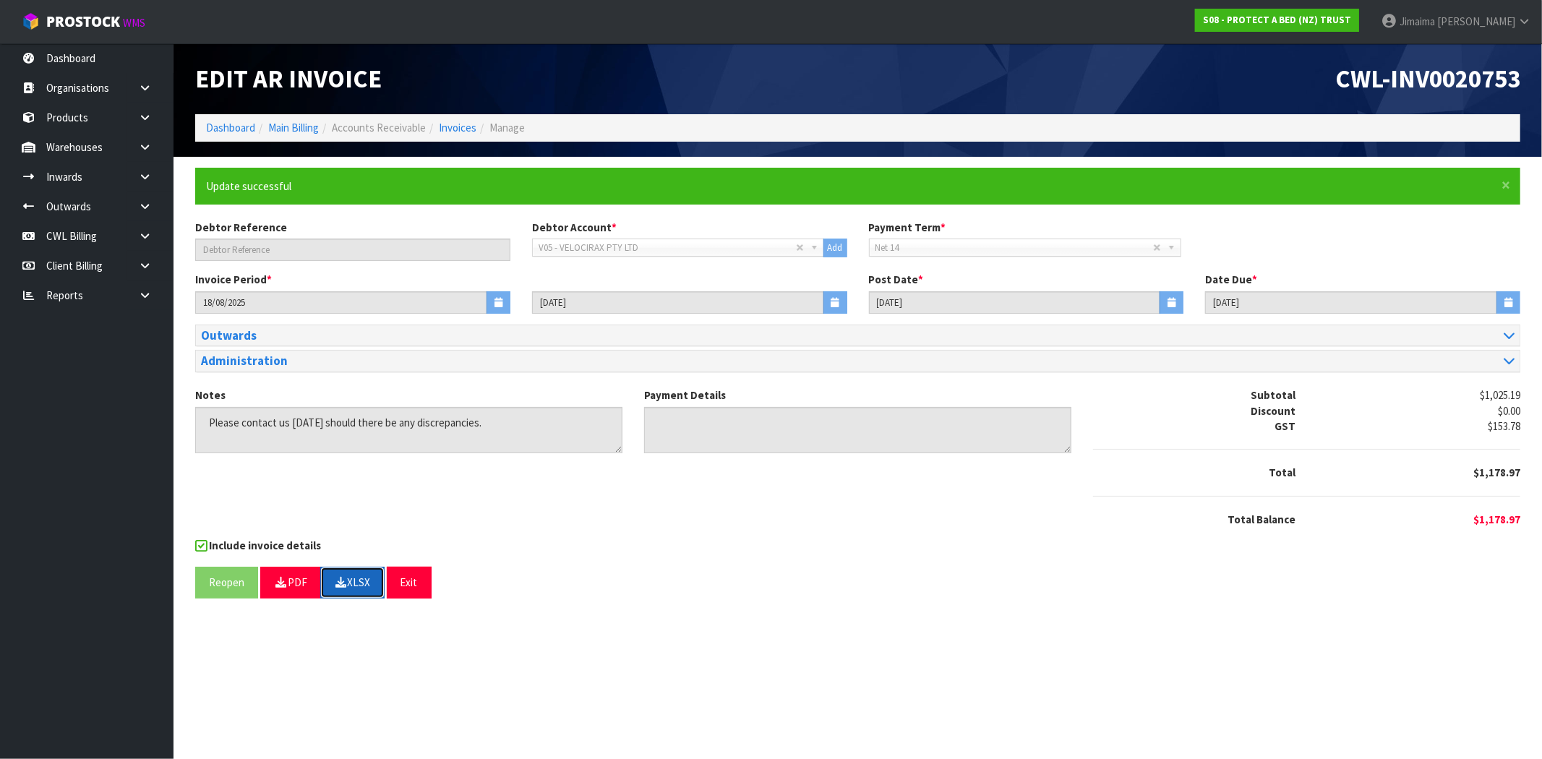
click at [370, 580] on button "XLSX" at bounding box center [352, 582] width 64 height 31
click at [1437, 90] on span "CWL-INV0020753" at bounding box center [1427, 78] width 185 height 31
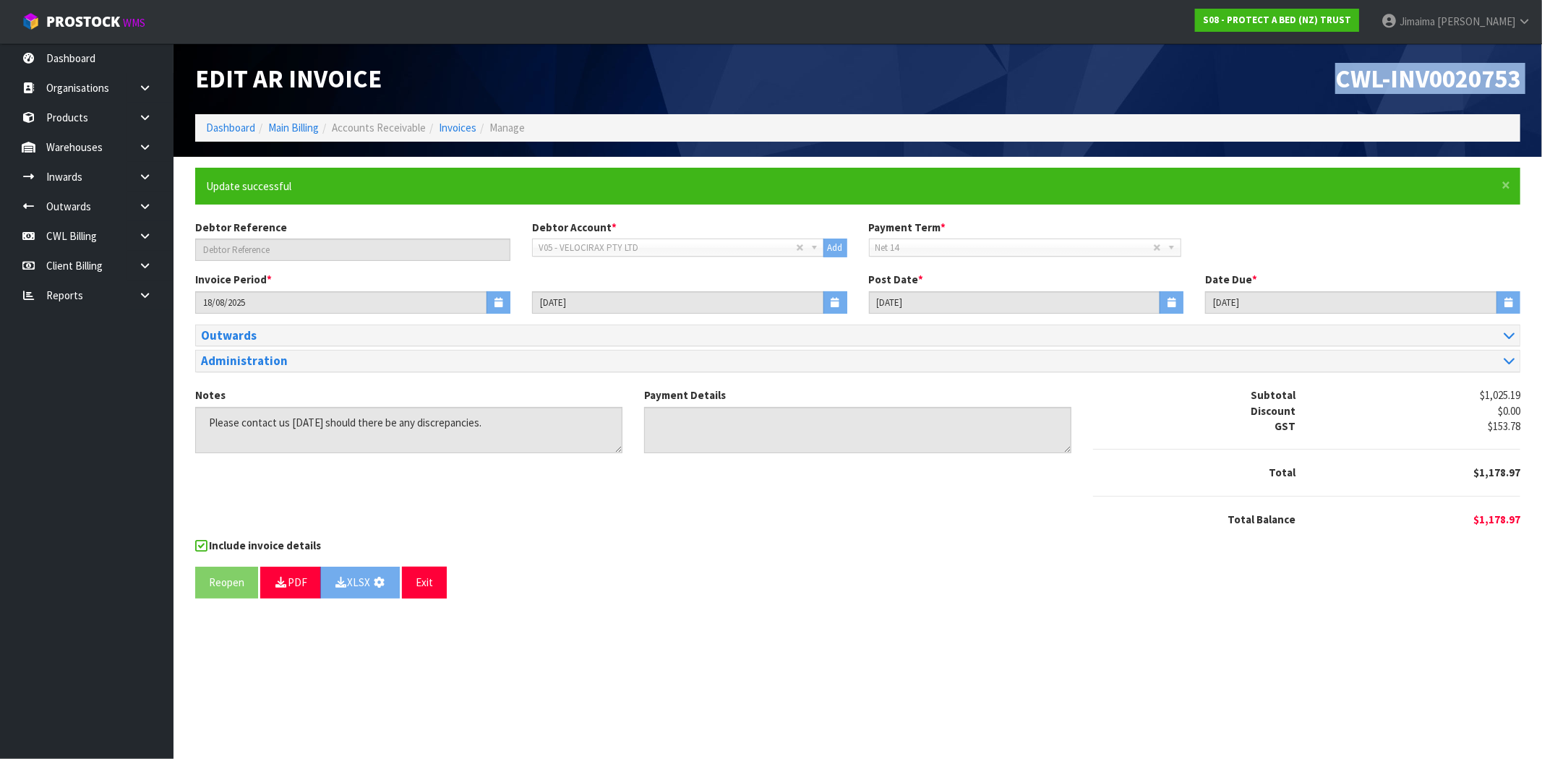
click at [1437, 90] on span "CWL-INV0020753" at bounding box center [1427, 78] width 185 height 31
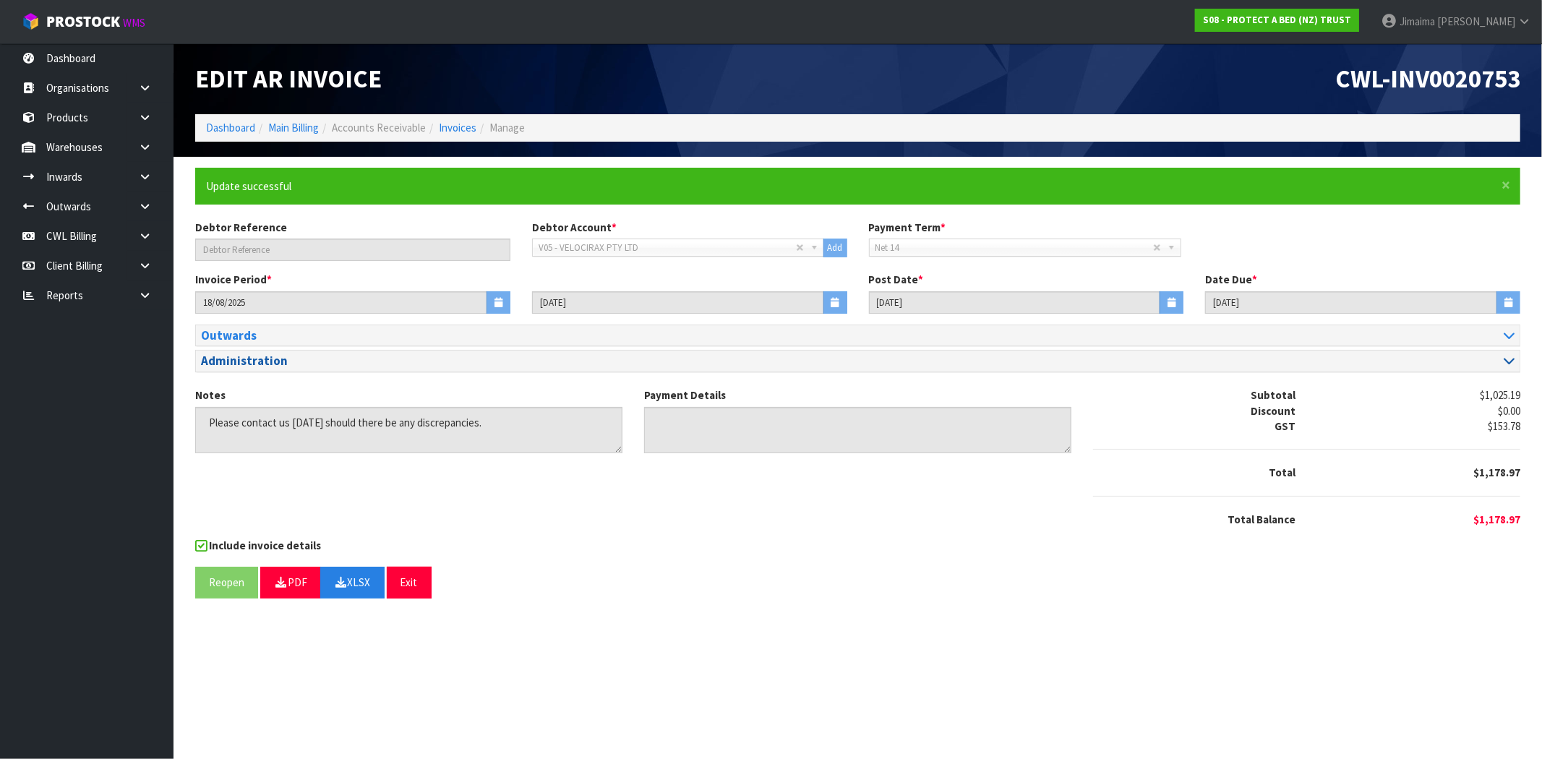
drag, startPoint x: 247, startPoint y: 675, endPoint x: 315, endPoint y: 366, distance: 317.0
click at [247, 673] on section "Edit AR Invoice CWL-INV0020753 Dashboard Main Billing Accounts Receivable Invoi…" at bounding box center [771, 379] width 1542 height 759
click at [445, 127] on link "Invoices" at bounding box center [458, 128] width 38 height 14
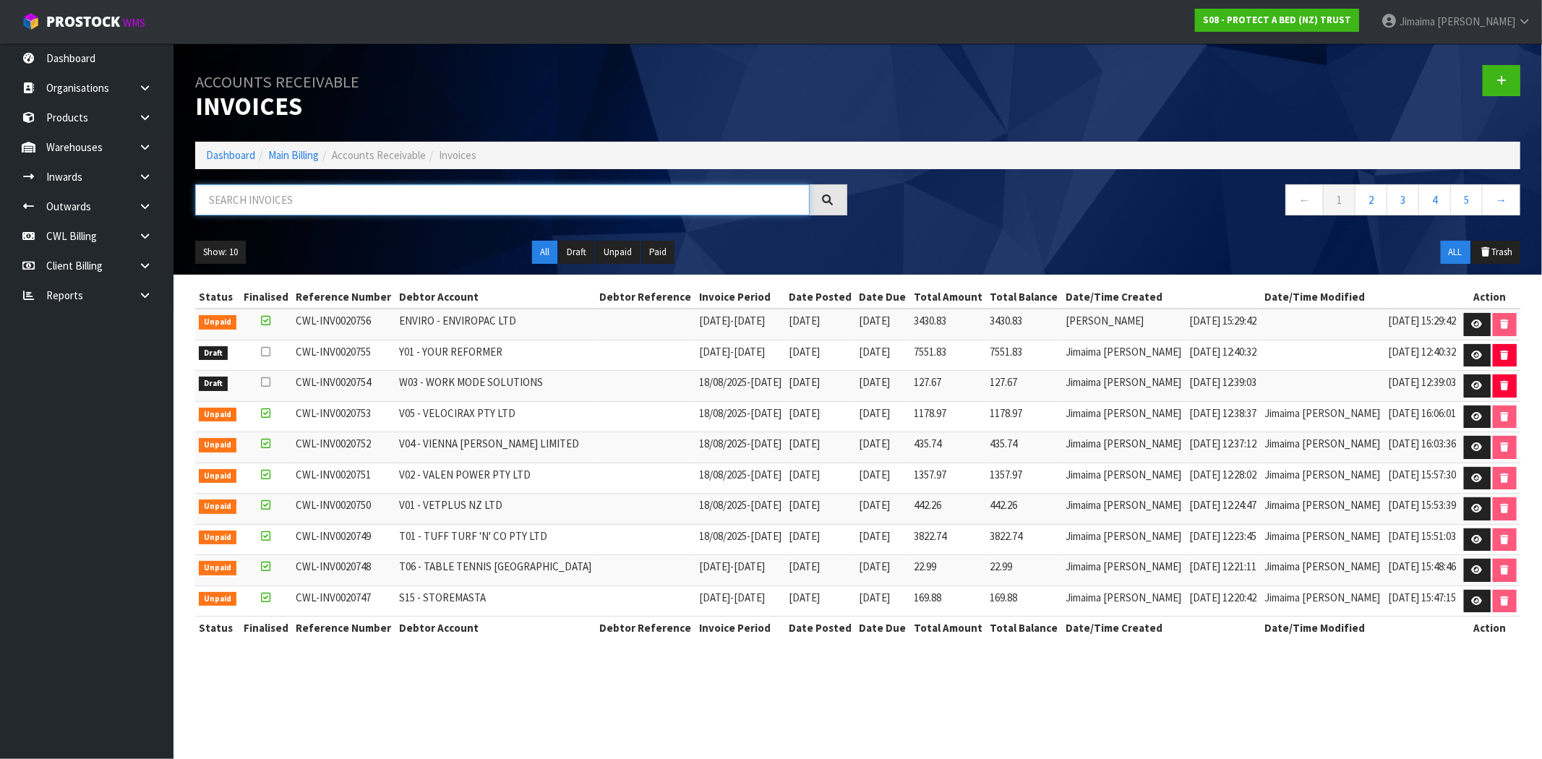
click at [506, 205] on input "text" at bounding box center [502, 199] width 615 height 31
paste input "W03"
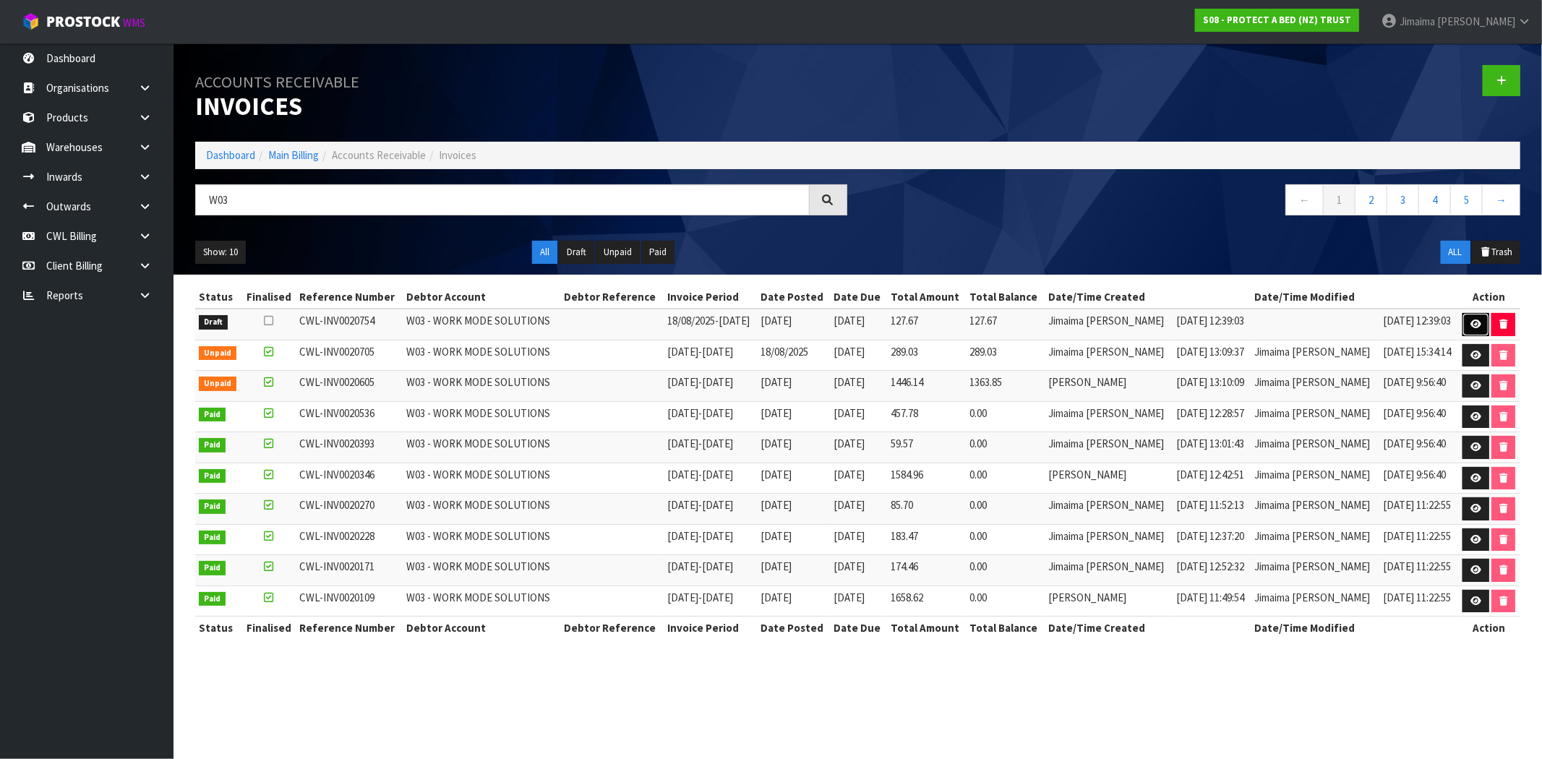
click at [1465, 322] on link at bounding box center [1476, 324] width 27 height 23
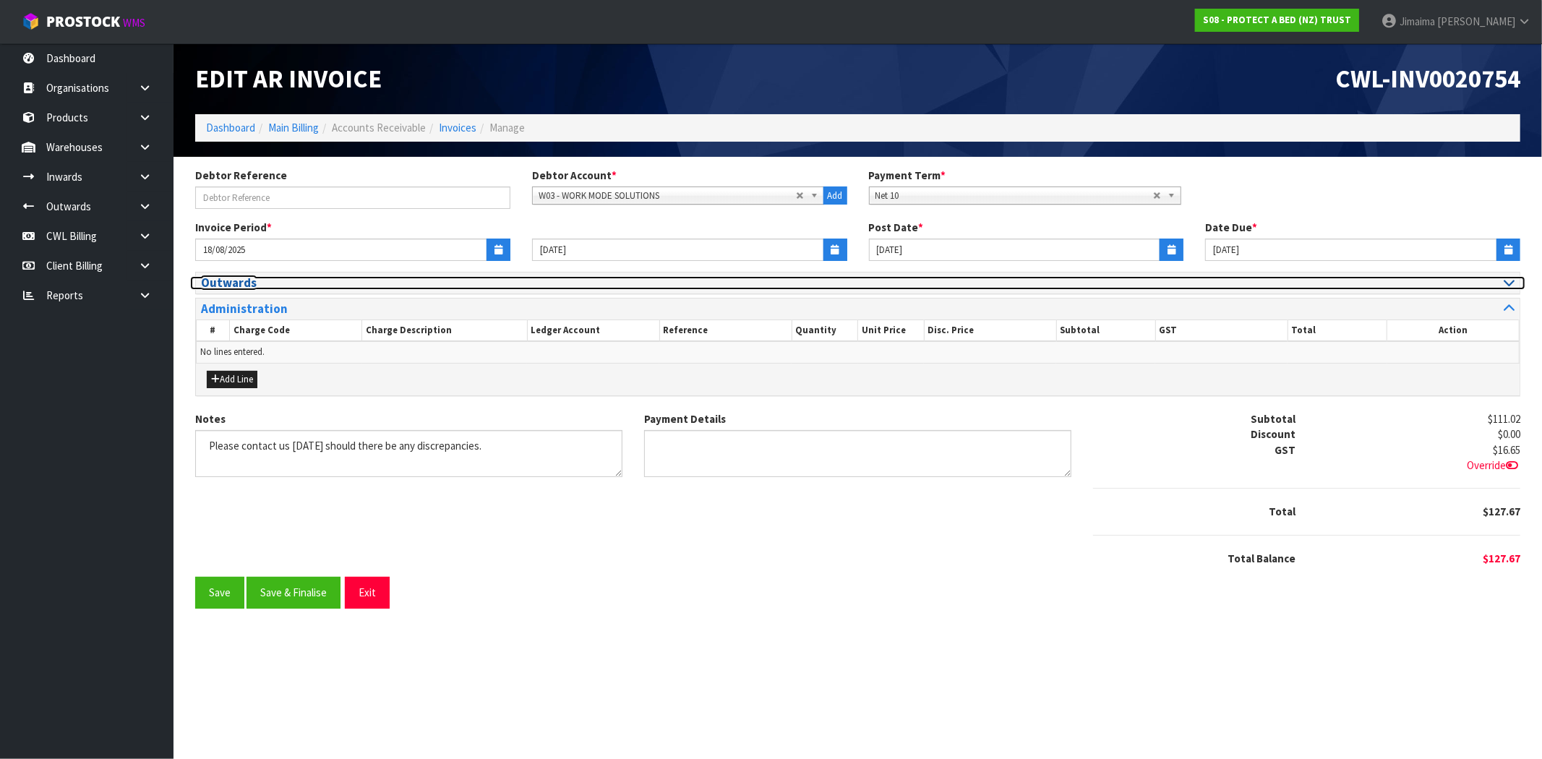
click at [234, 284] on h3 "Outwards" at bounding box center [524, 283] width 646 height 14
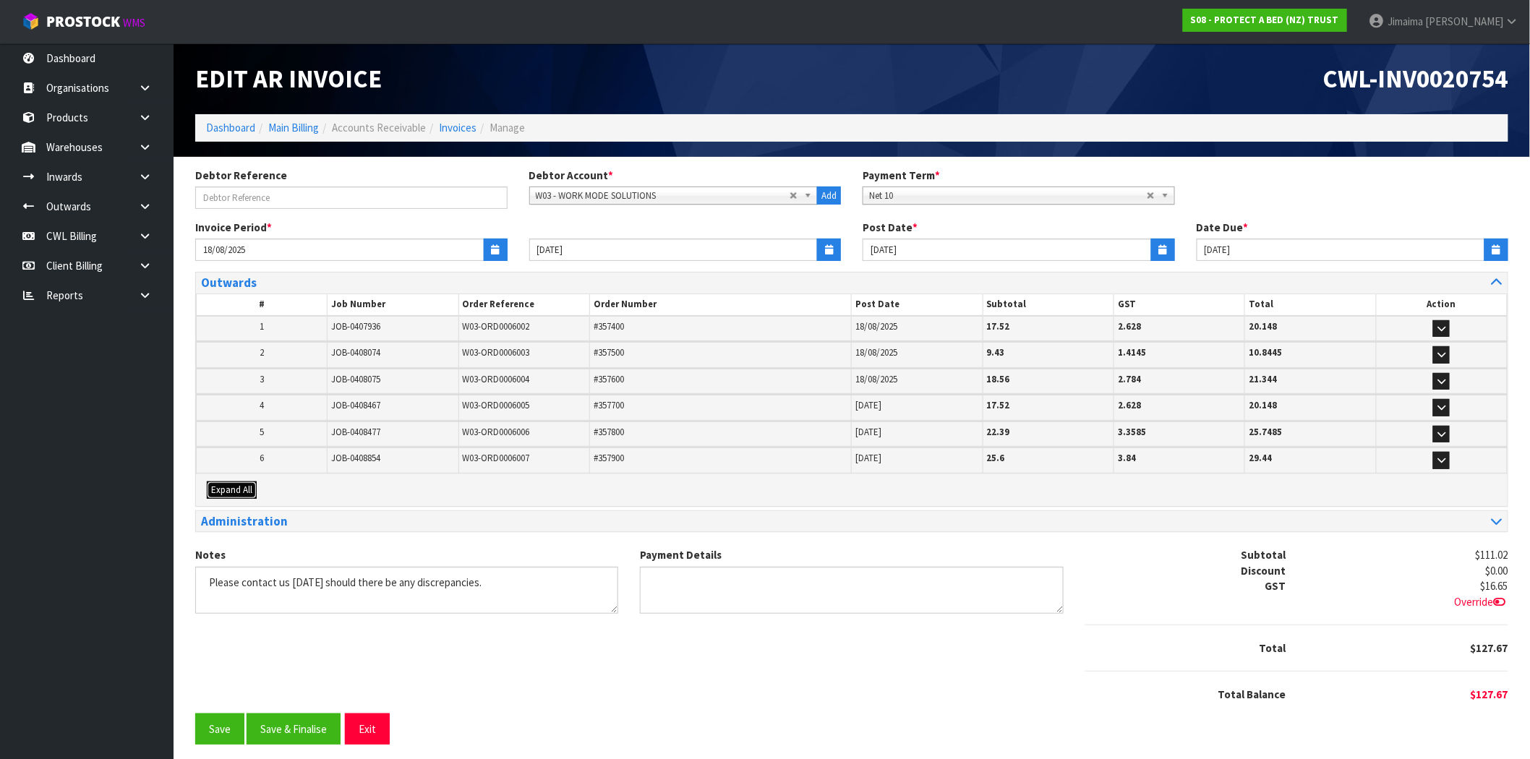
click at [240, 486] on span "Expand All" at bounding box center [231, 490] width 41 height 12
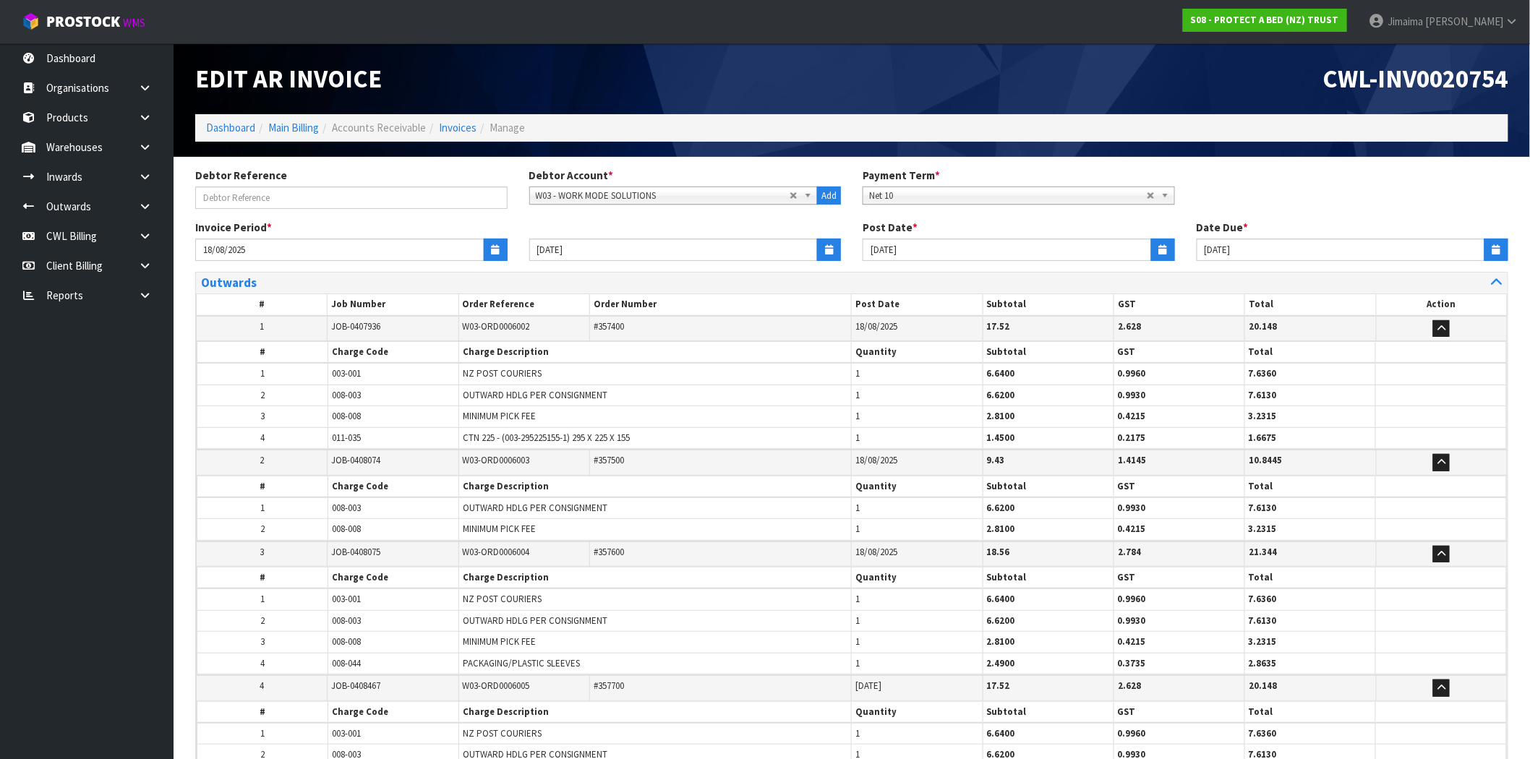
drag, startPoint x: 292, startPoint y: 428, endPoint x: 295, endPoint y: 414, distance: 14.0
click at [292, 450] on tbody "2 JOB-0408074 W03-ORD0006003 #357500 18/08/2025 9.43 1.4145 10.8445 # Charge Co…" at bounding box center [852, 496] width 1311 height 92
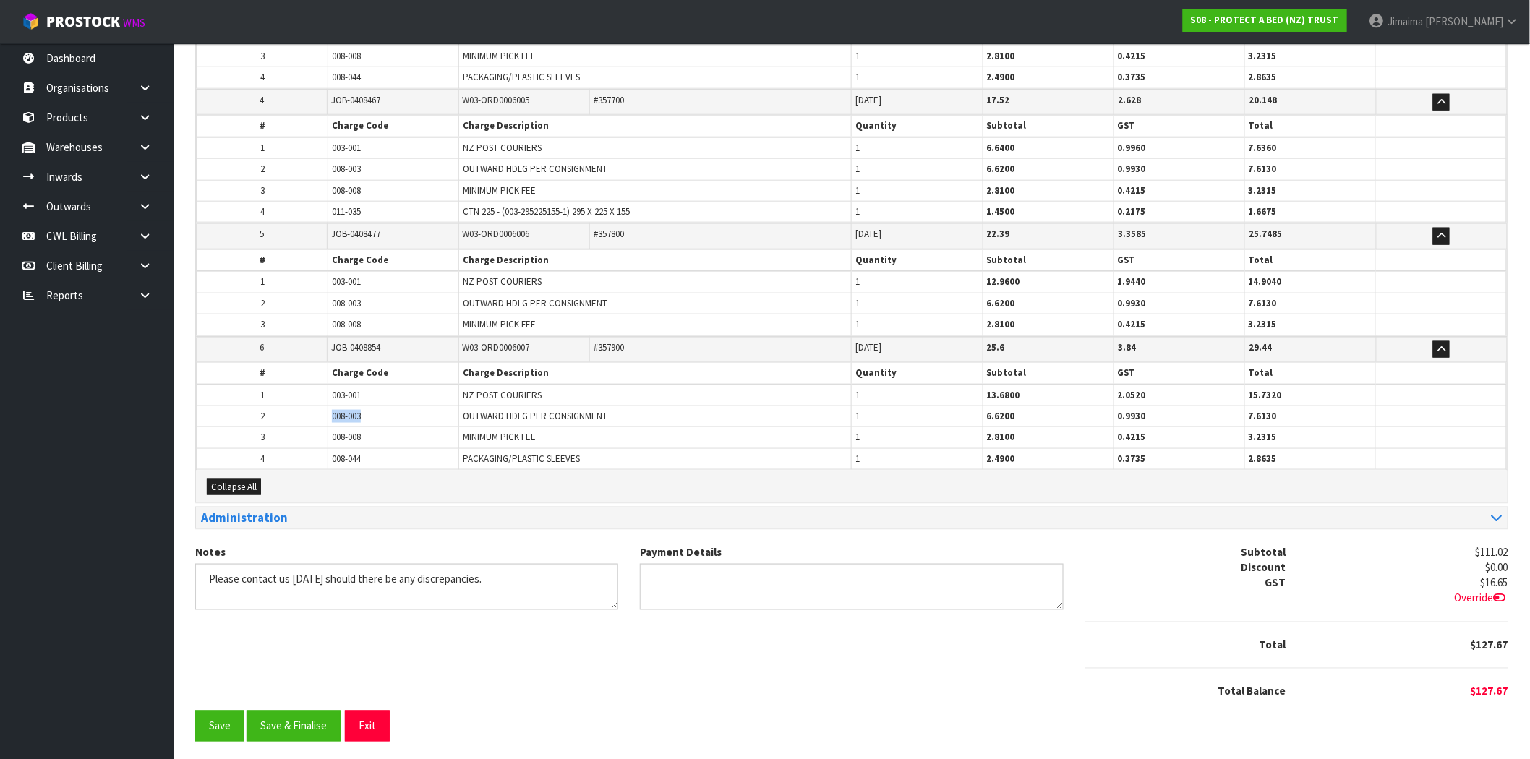
click at [302, 411] on tr "2 008-003 OUTWARD HDLG PER CONSIGNMENT 1 6.6200 0.9930 7.6130" at bounding box center [851, 416] width 1309 height 21
click at [347, 406] on td "008-003" at bounding box center [393, 416] width 131 height 21
click at [345, 406] on td "008-003" at bounding box center [393, 416] width 131 height 21
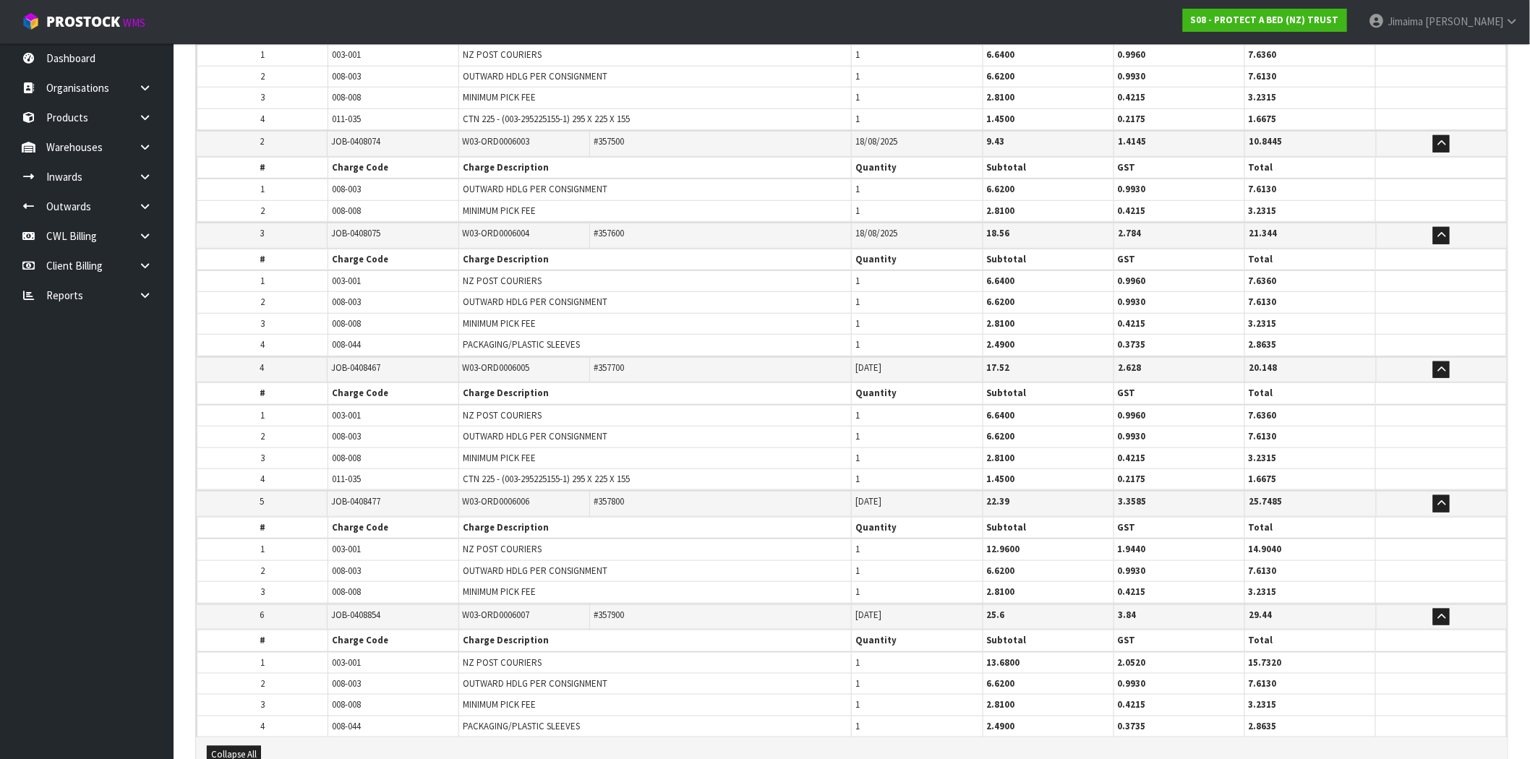
scroll to position [51, 0]
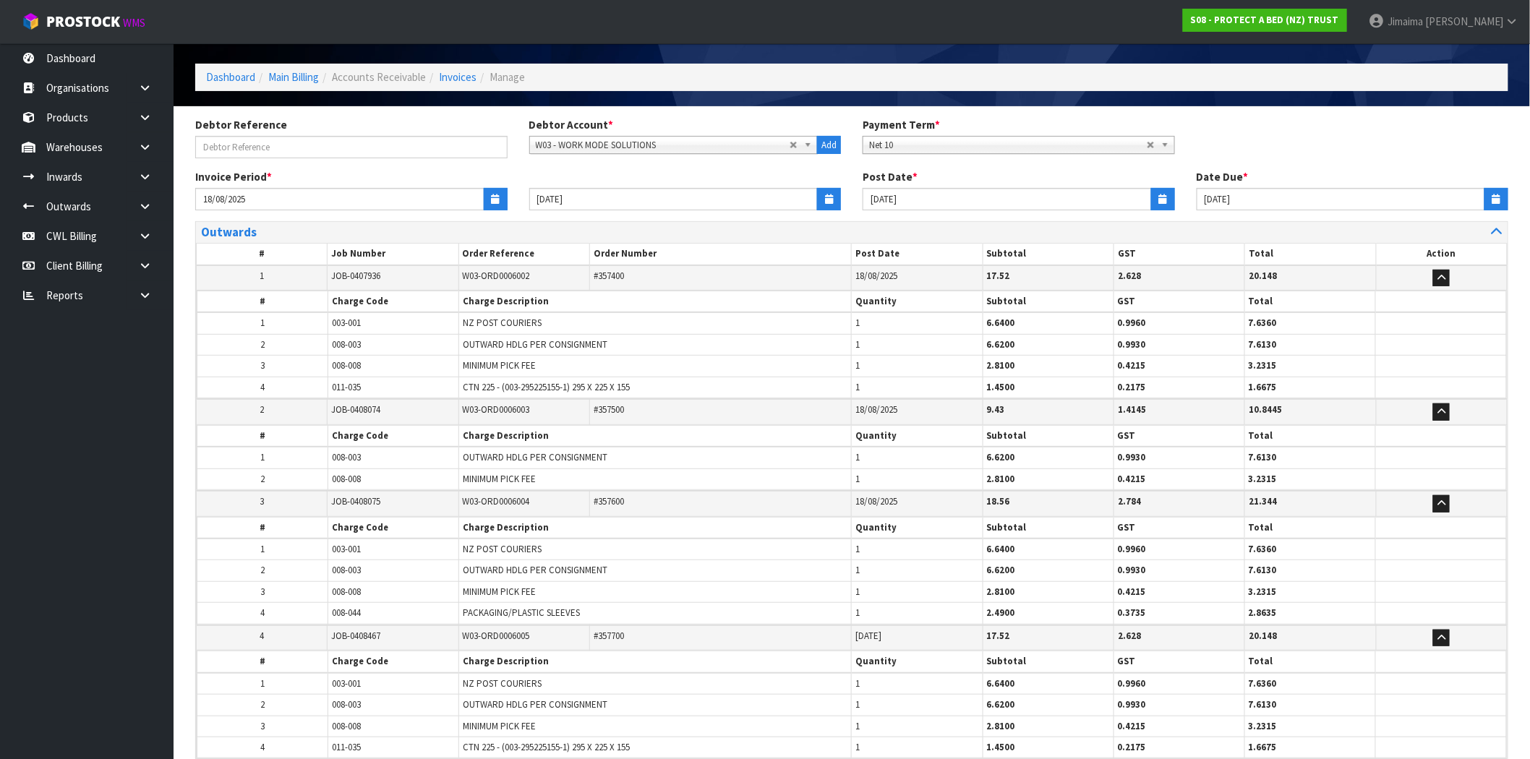
click at [242, 222] on div "Outwards" at bounding box center [851, 232] width 1311 height 21
click at [244, 239] on div "Outwards" at bounding box center [851, 232] width 1311 height 21
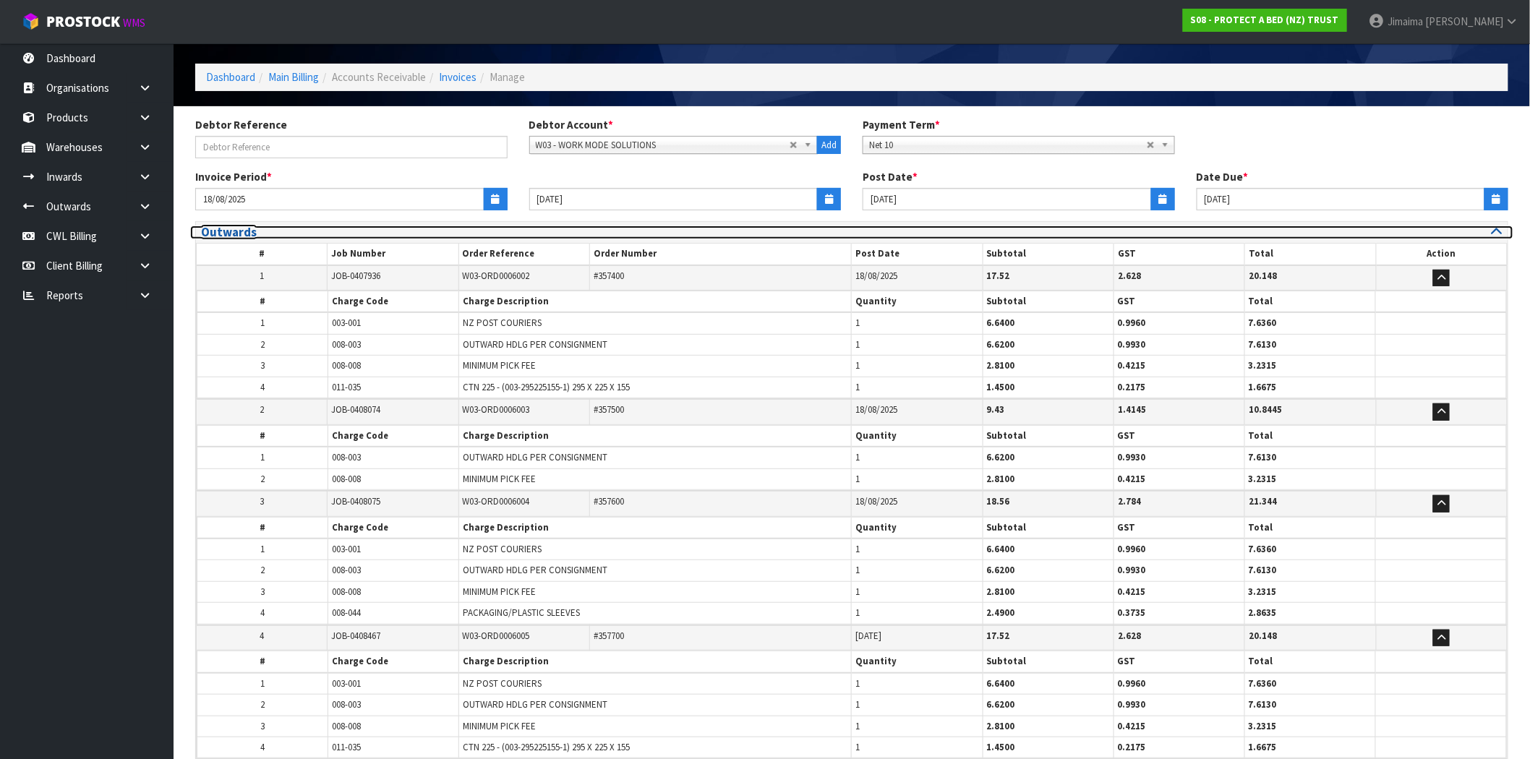
click at [255, 239] on h3 "Outwards" at bounding box center [521, 233] width 640 height 14
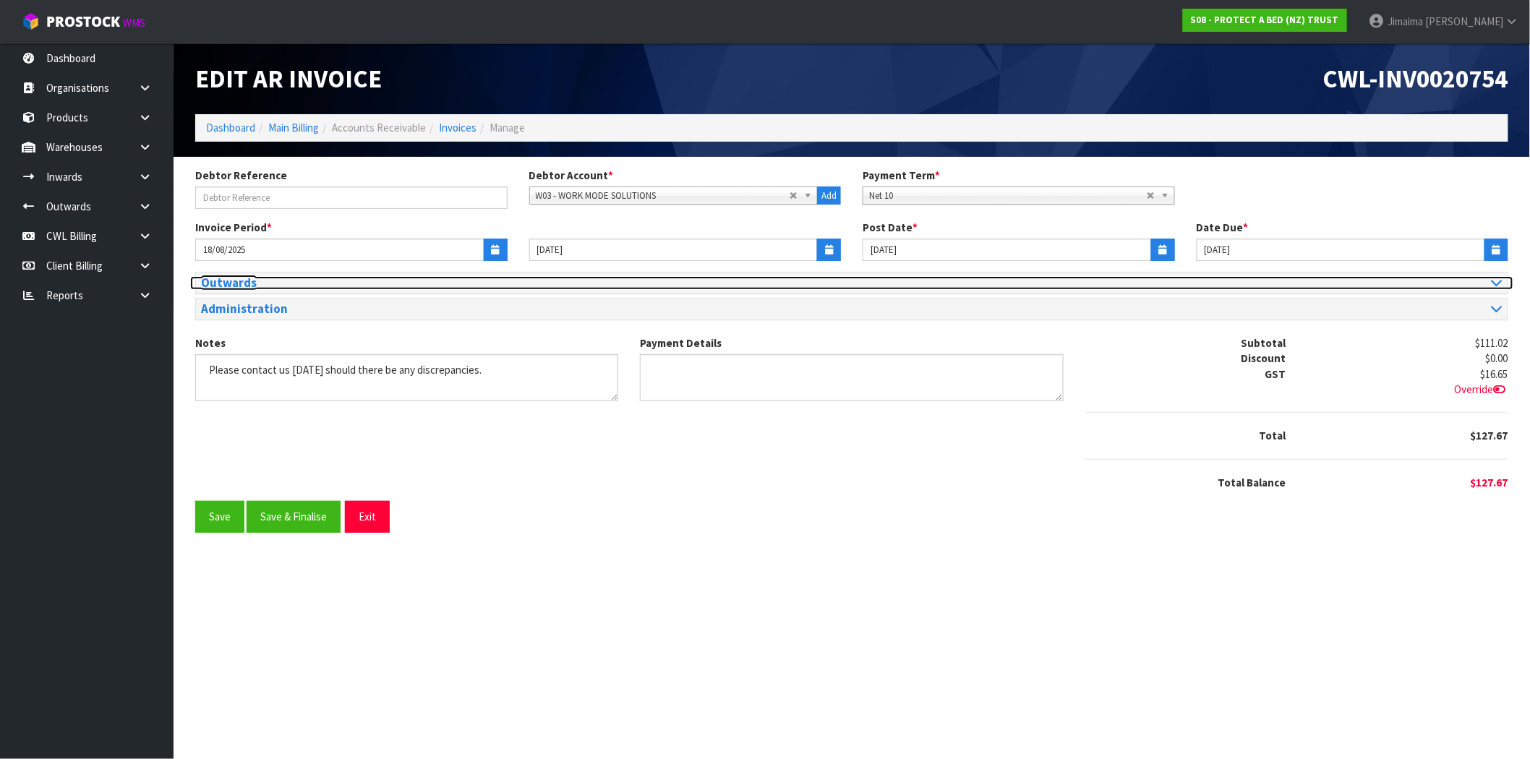
scroll to position [0, 0]
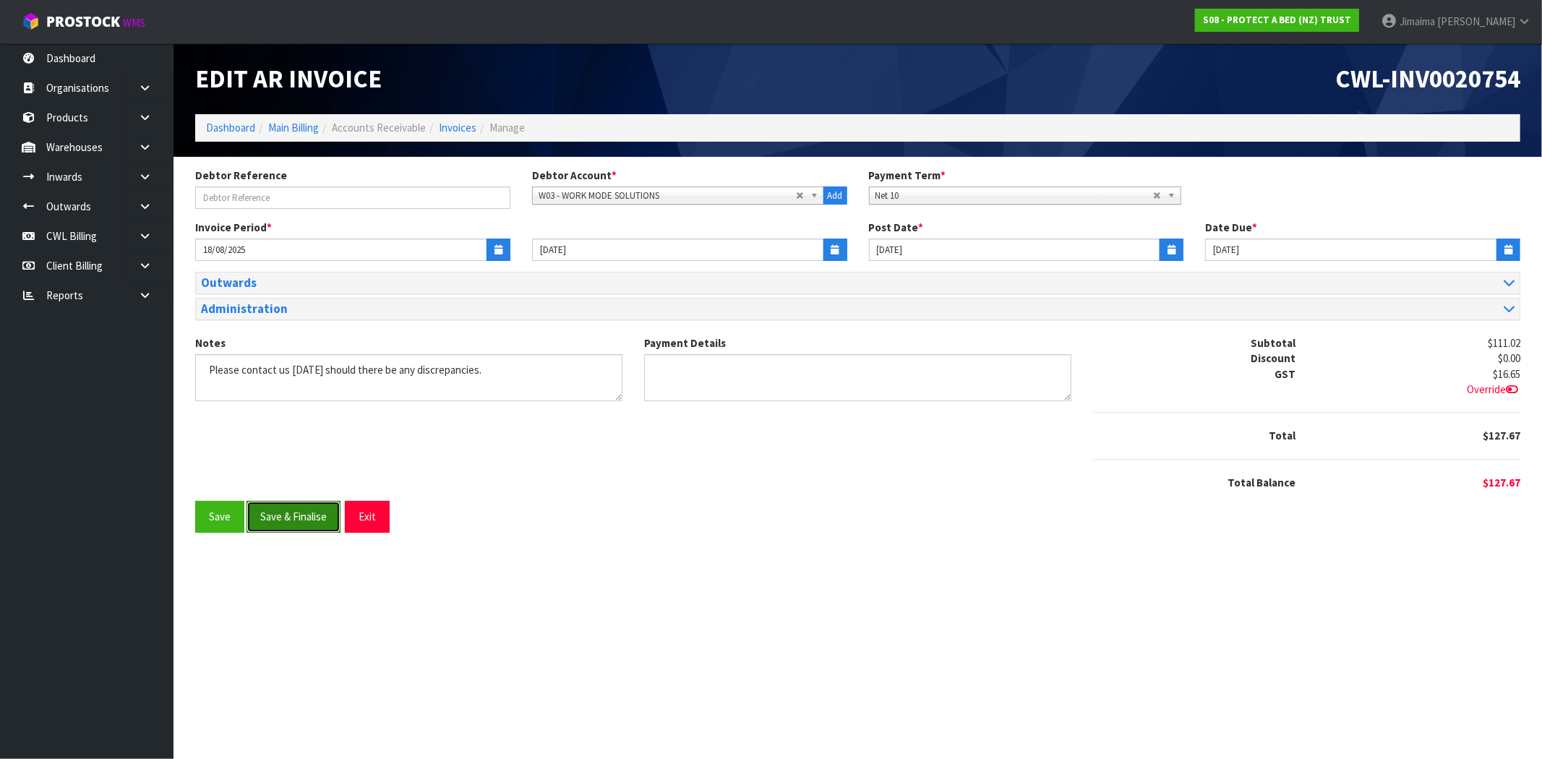
click at [302, 510] on button "Save & Finalise" at bounding box center [294, 516] width 94 height 31
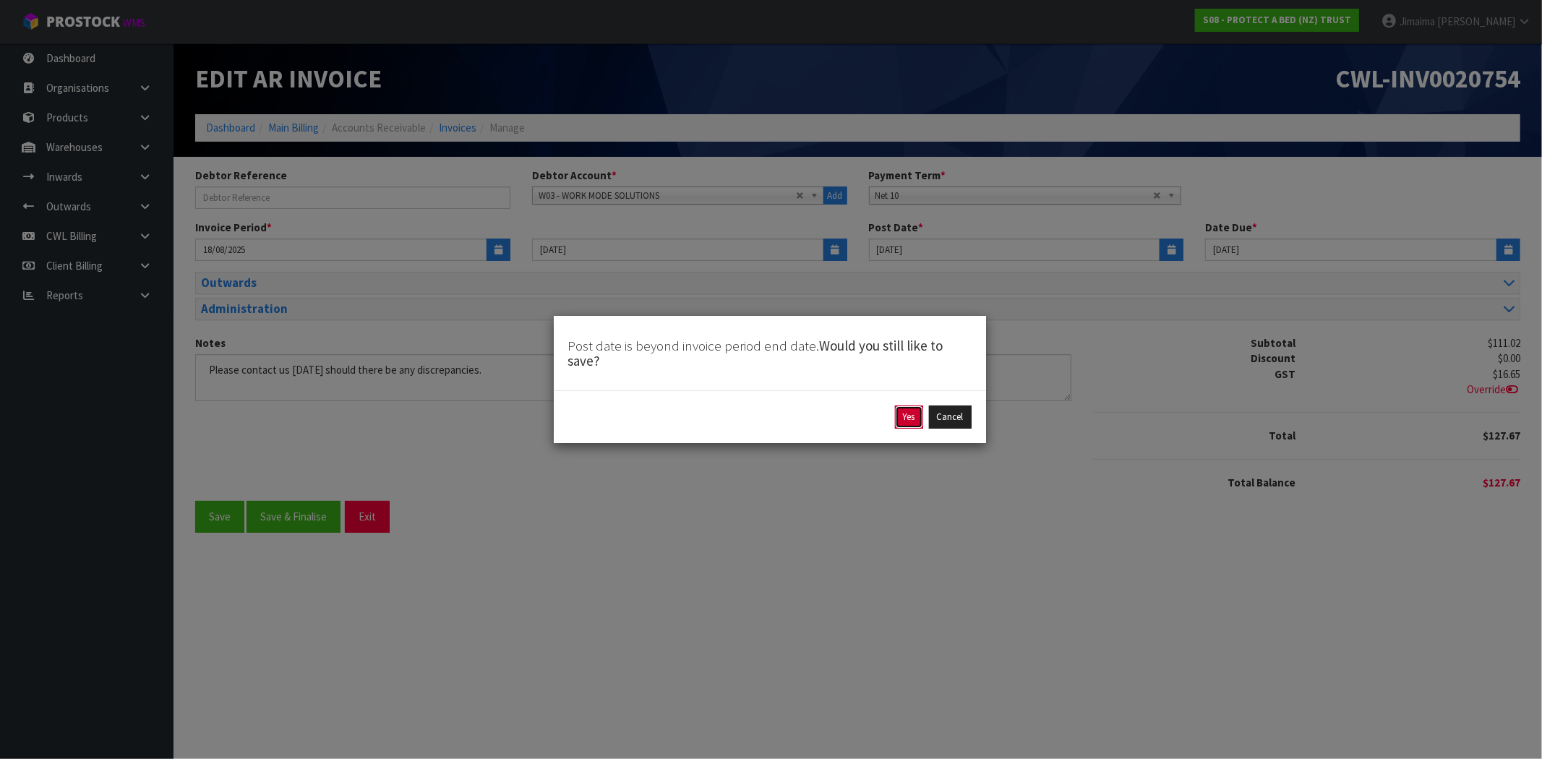
click at [918, 422] on button "Yes" at bounding box center [909, 417] width 28 height 23
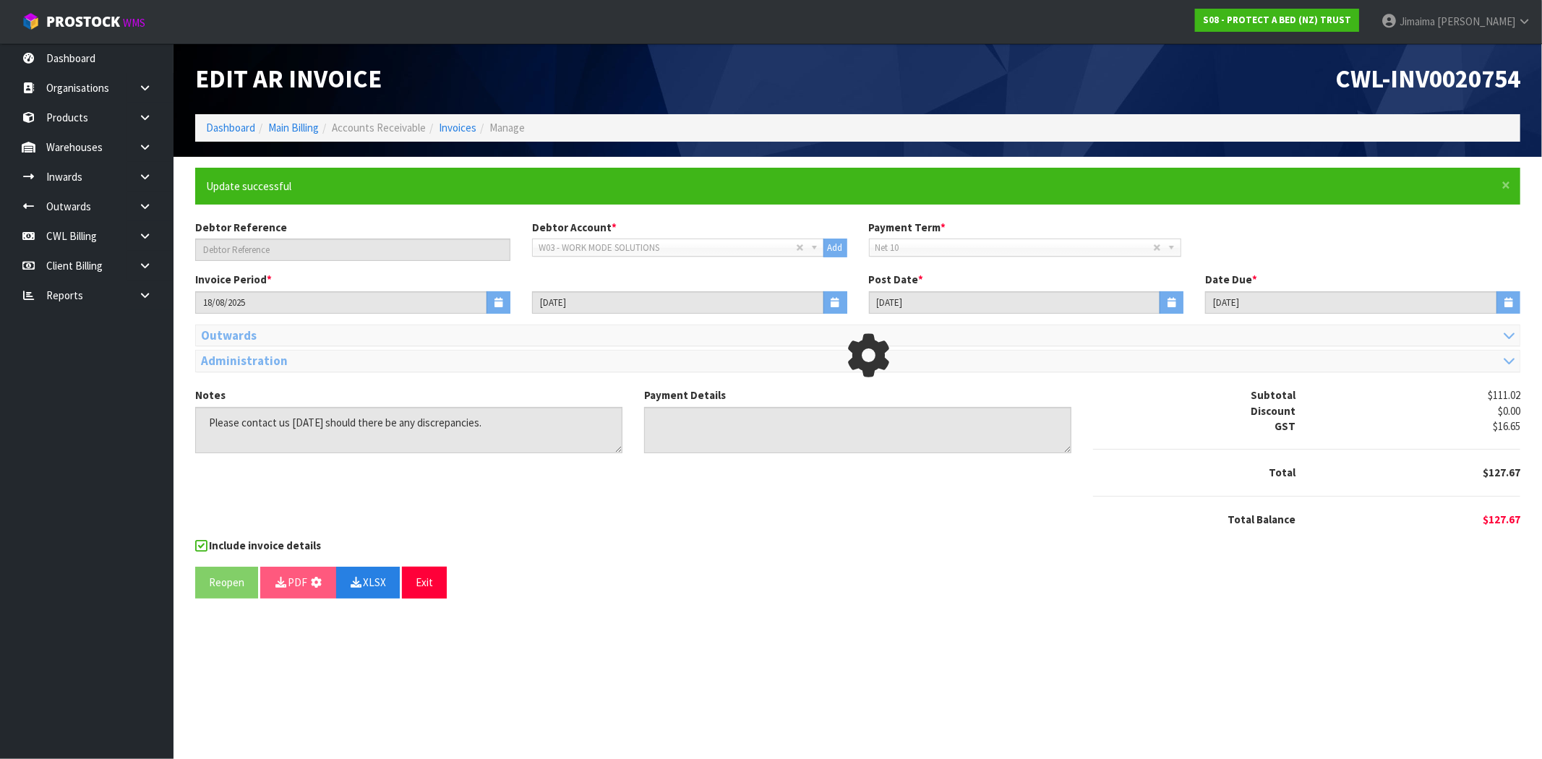
click at [914, 535] on div "Notes Payment Details Subtotal $111.02 Discount $0.00 GST $16.65 Total $127.67" at bounding box center [857, 463] width 1347 height 150
click at [587, 537] on div "Notes Payment Details Subtotal $111.02 Discount $0.00 GST $16.65 Total $127.67" at bounding box center [857, 463] width 1347 height 150
click at [1356, 119] on ol "Dashboard Main Billing Accounts Receivable Invoices Manage" at bounding box center [857, 127] width 1325 height 27
click at [1370, 95] on div "CWL-INV0020754" at bounding box center [1195, 78] width 674 height 71
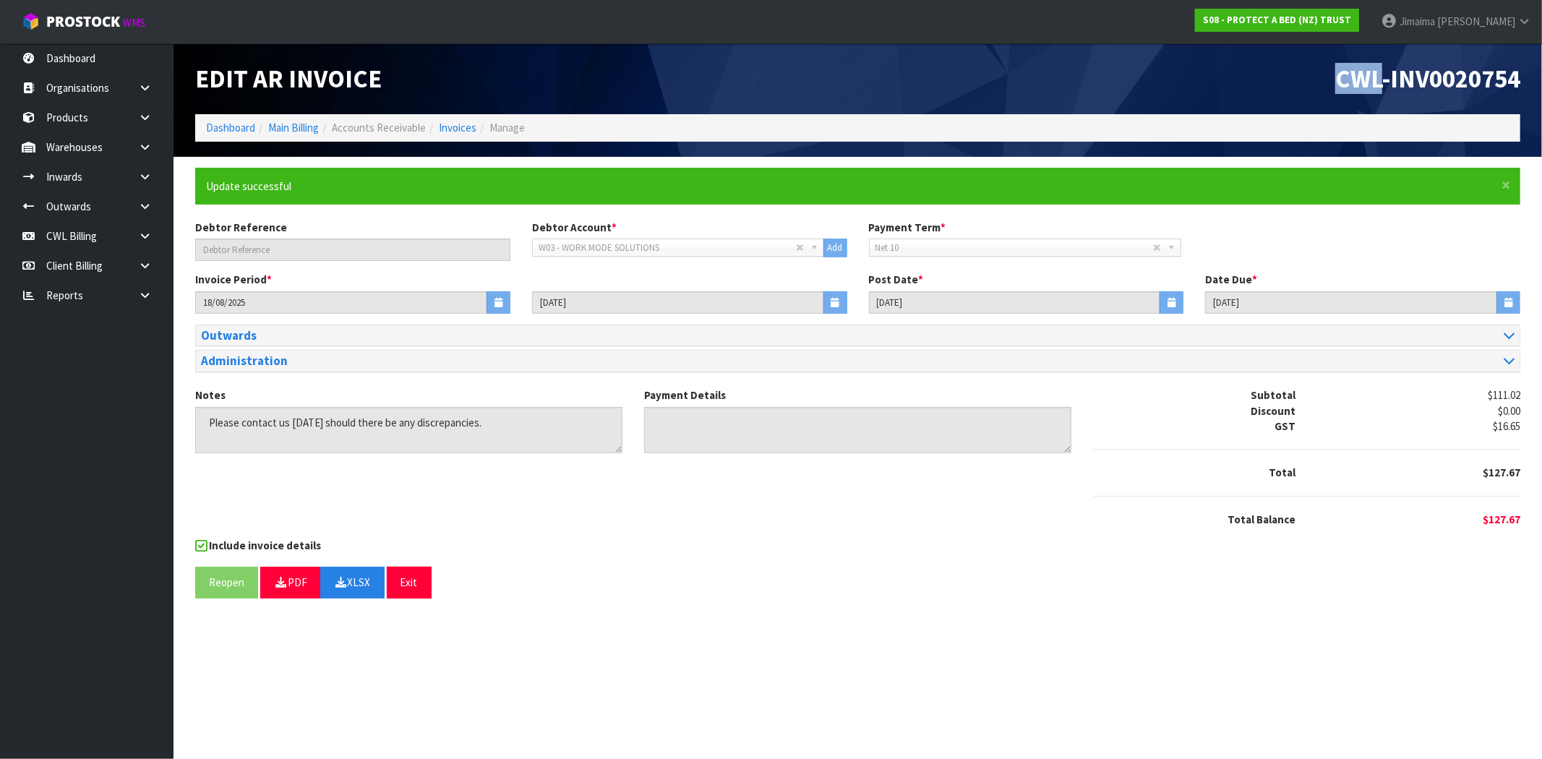
click at [1370, 95] on div "CWL-INV0020754" at bounding box center [1195, 78] width 674 height 71
click at [364, 581] on button "XLSX" at bounding box center [352, 582] width 64 height 31
click at [1384, 595] on div "Reopen PDF XLSX Exit" at bounding box center [857, 582] width 1325 height 31
click at [458, 129] on link "Invoices" at bounding box center [458, 128] width 38 height 14
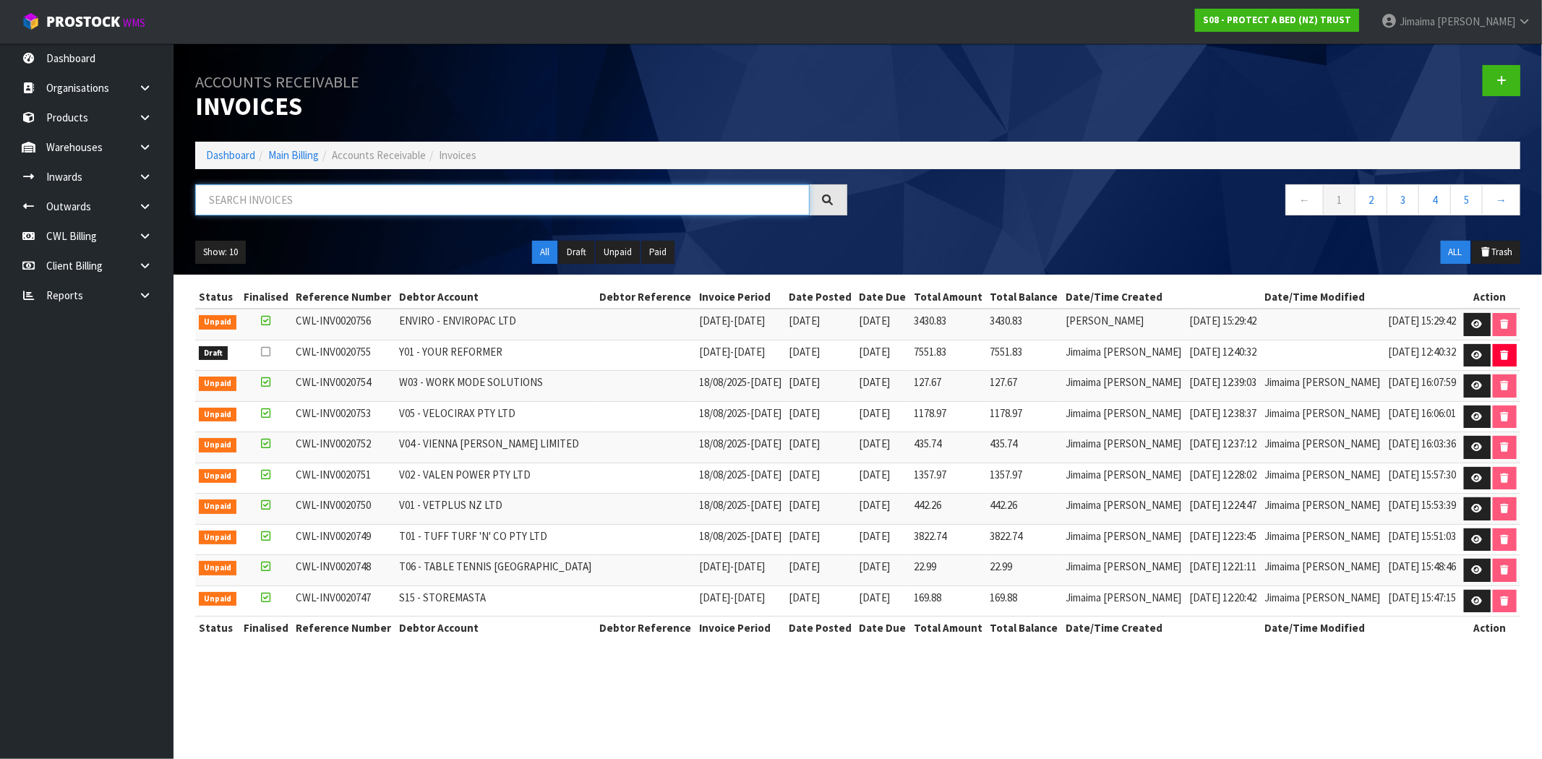
click at [374, 200] on input "text" at bounding box center [502, 199] width 615 height 31
paste input "Y01"
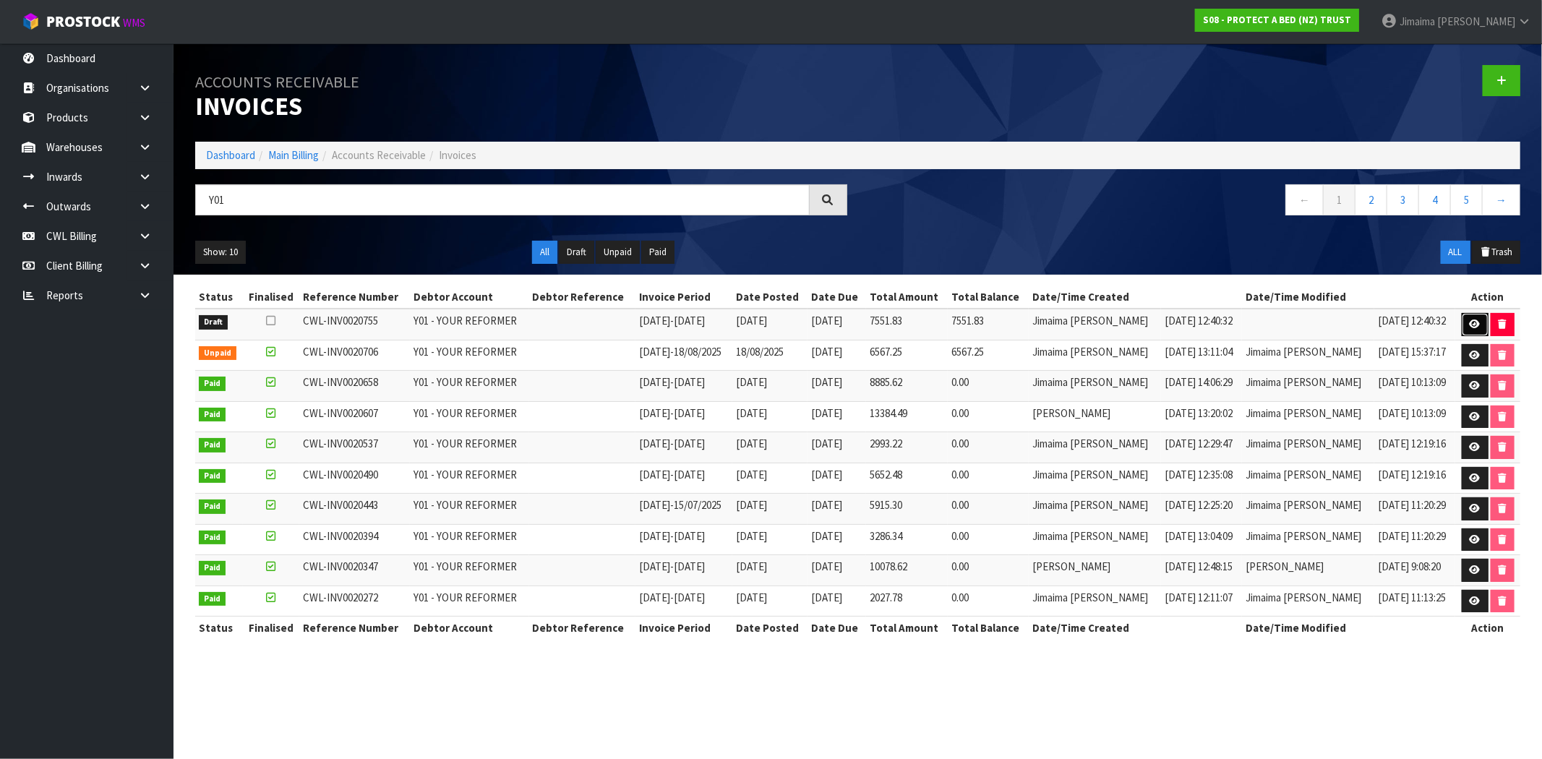
click at [1476, 329] on icon at bounding box center [1475, 324] width 11 height 9
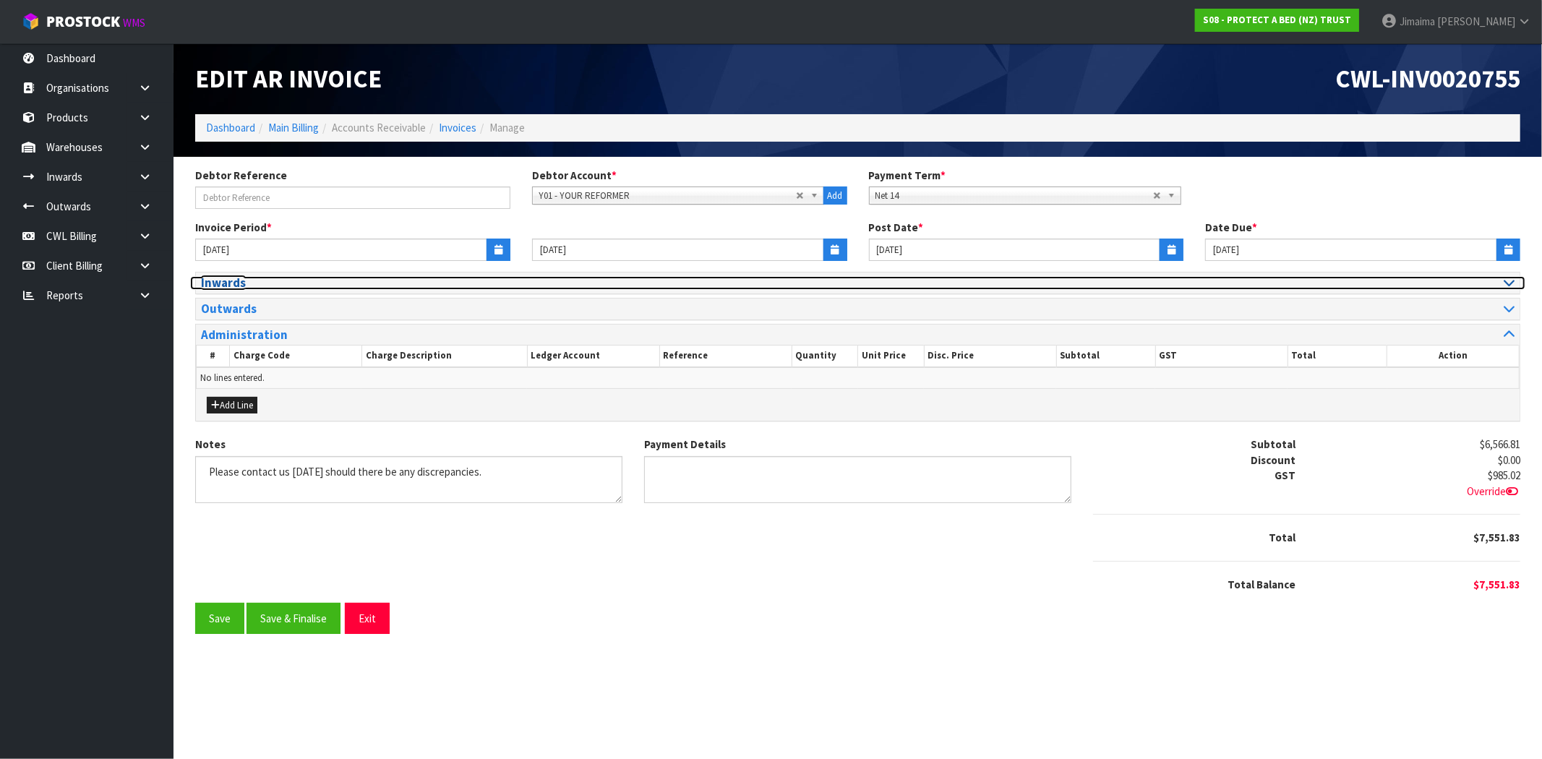
click at [207, 276] on h3 "Inwards" at bounding box center [524, 283] width 646 height 14
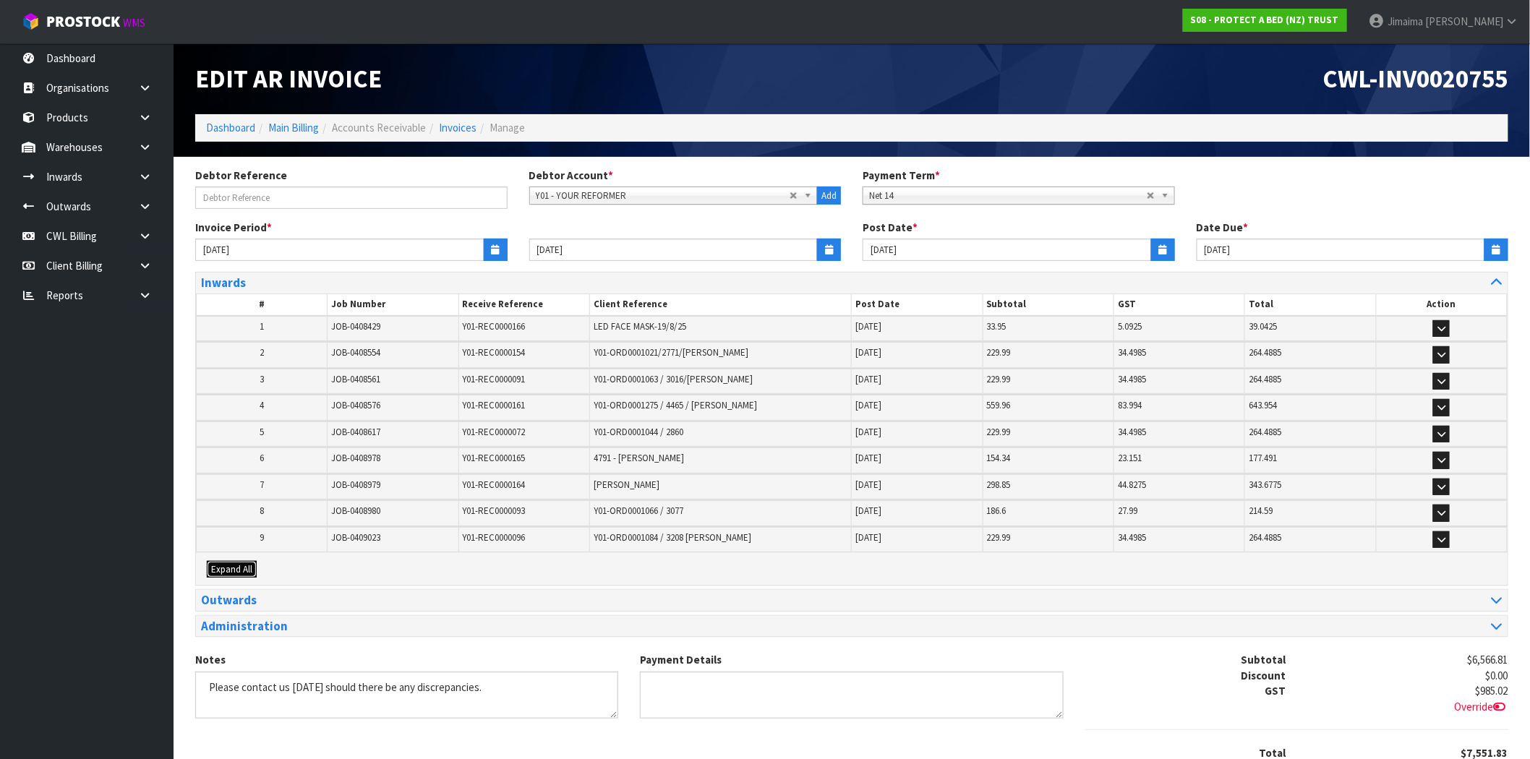
click at [244, 568] on span "Expand All" at bounding box center [231, 569] width 41 height 12
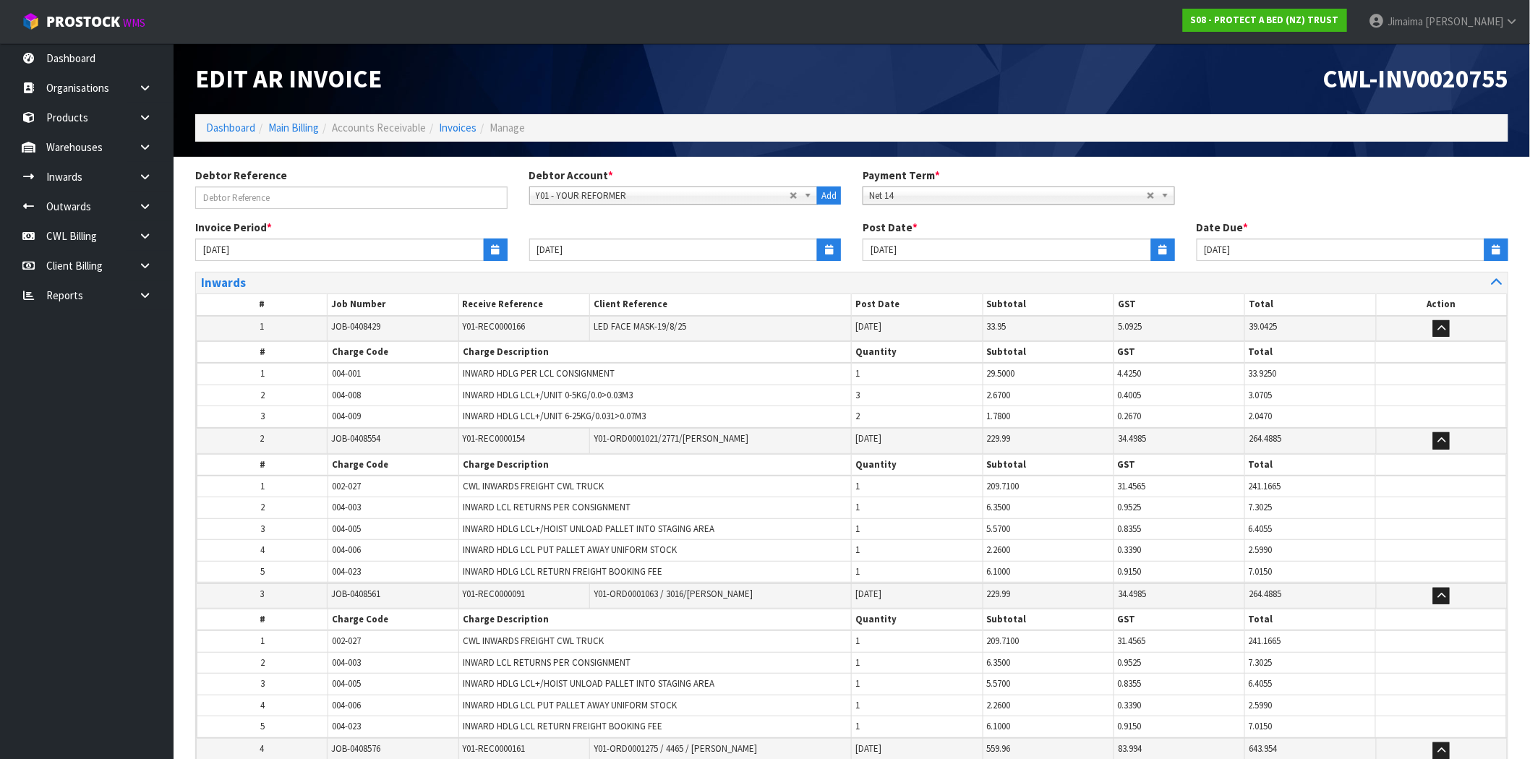
click at [354, 495] on tbody "1 002-027 CWL INWARDS FREIGHT CWL TRUCK 1 209.7100 31.4565 241.1665 2 004-003 I…" at bounding box center [851, 529] width 1309 height 107
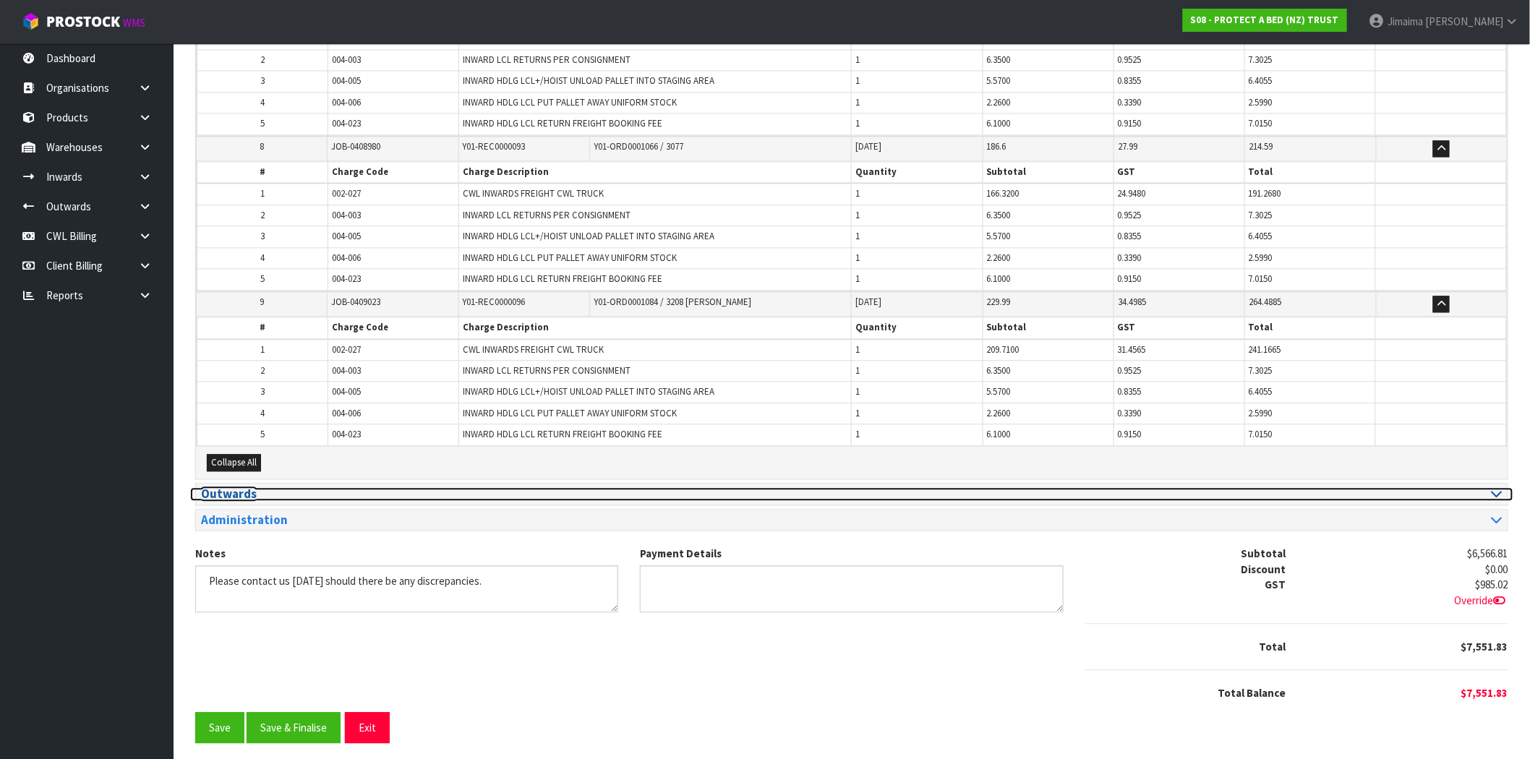
click at [281, 489] on h3 "Outwards" at bounding box center [521, 494] width 640 height 14
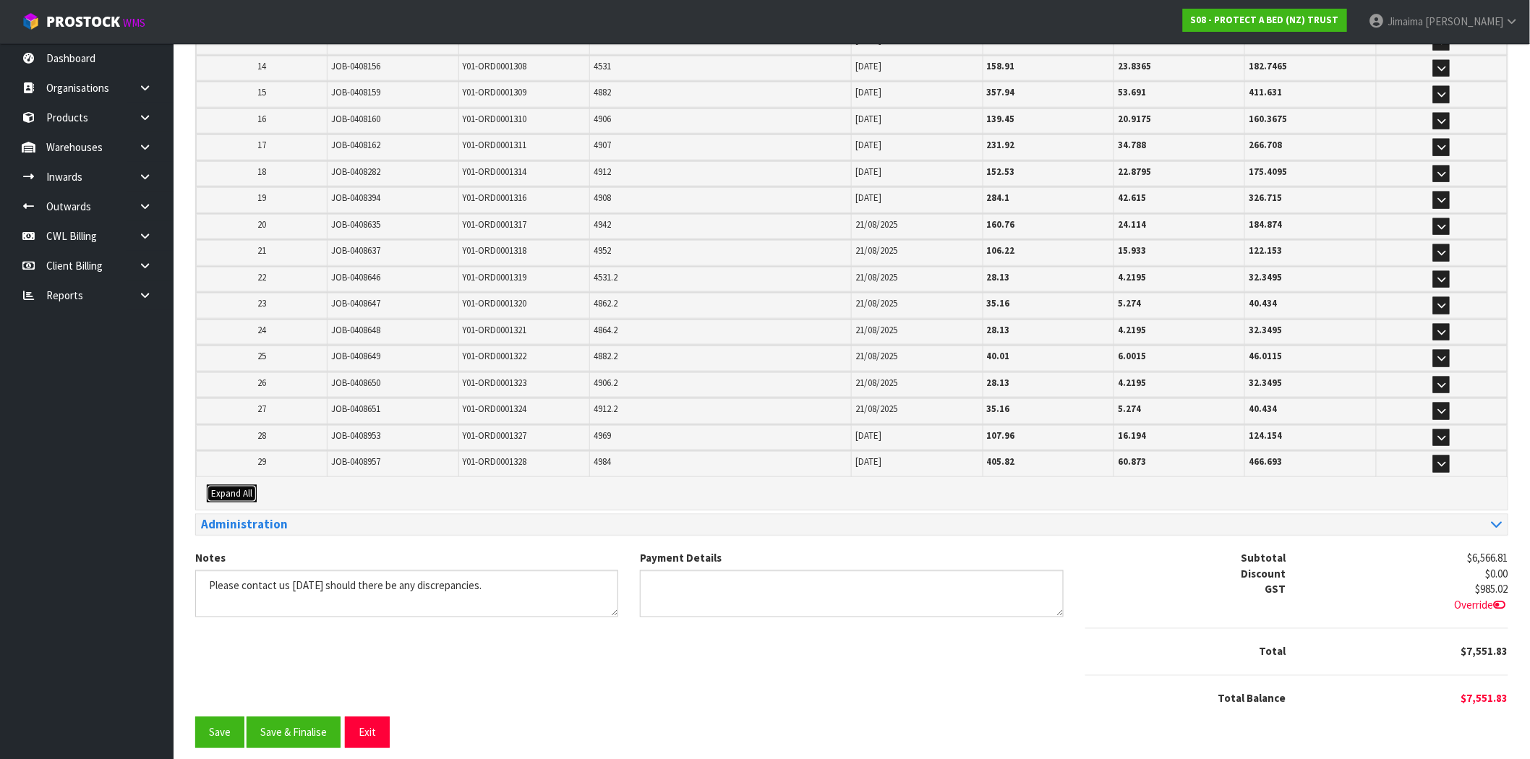
drag, startPoint x: 244, startPoint y: 488, endPoint x: 356, endPoint y: 453, distance: 116.6
click at [246, 487] on button "Expand All" at bounding box center [232, 493] width 50 height 17
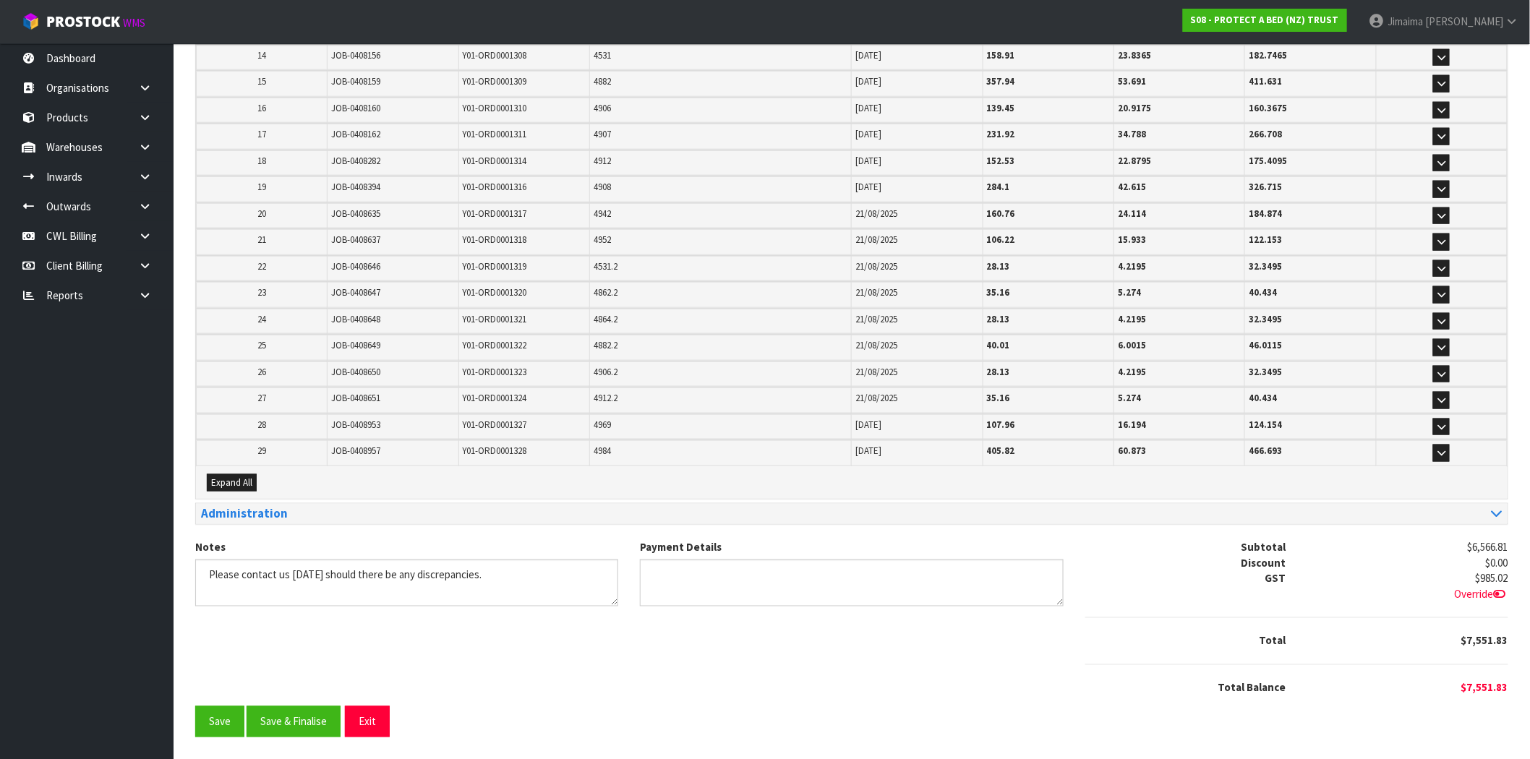
click at [0, 0] on tbody "1 003-006 MAINFREIGHT 1 382.9400 57.4410 440.3810 2 008-003 OUTWARD HDLG PER CO…" at bounding box center [0, 0] width 0 height 0
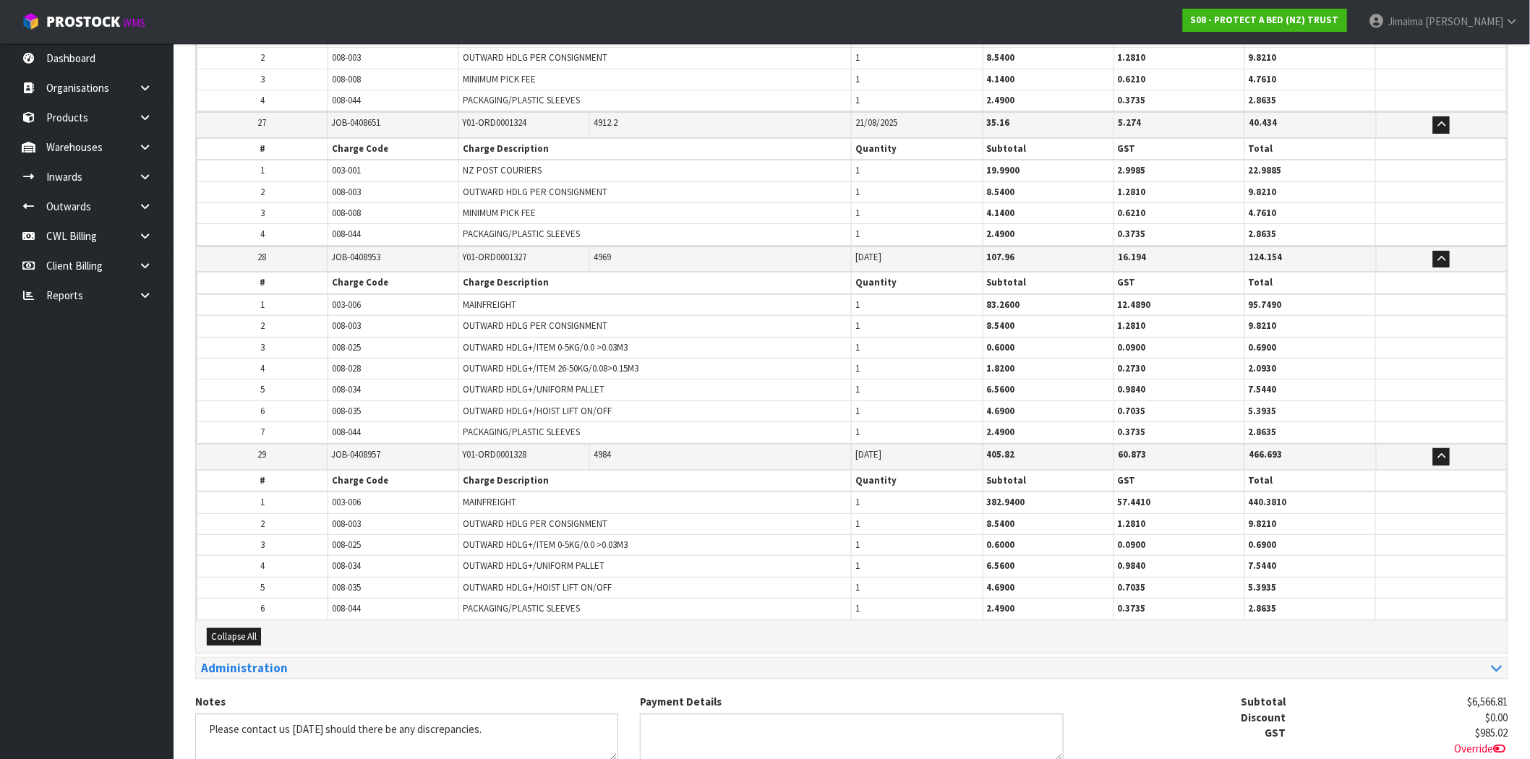
scroll to position [4665, 0]
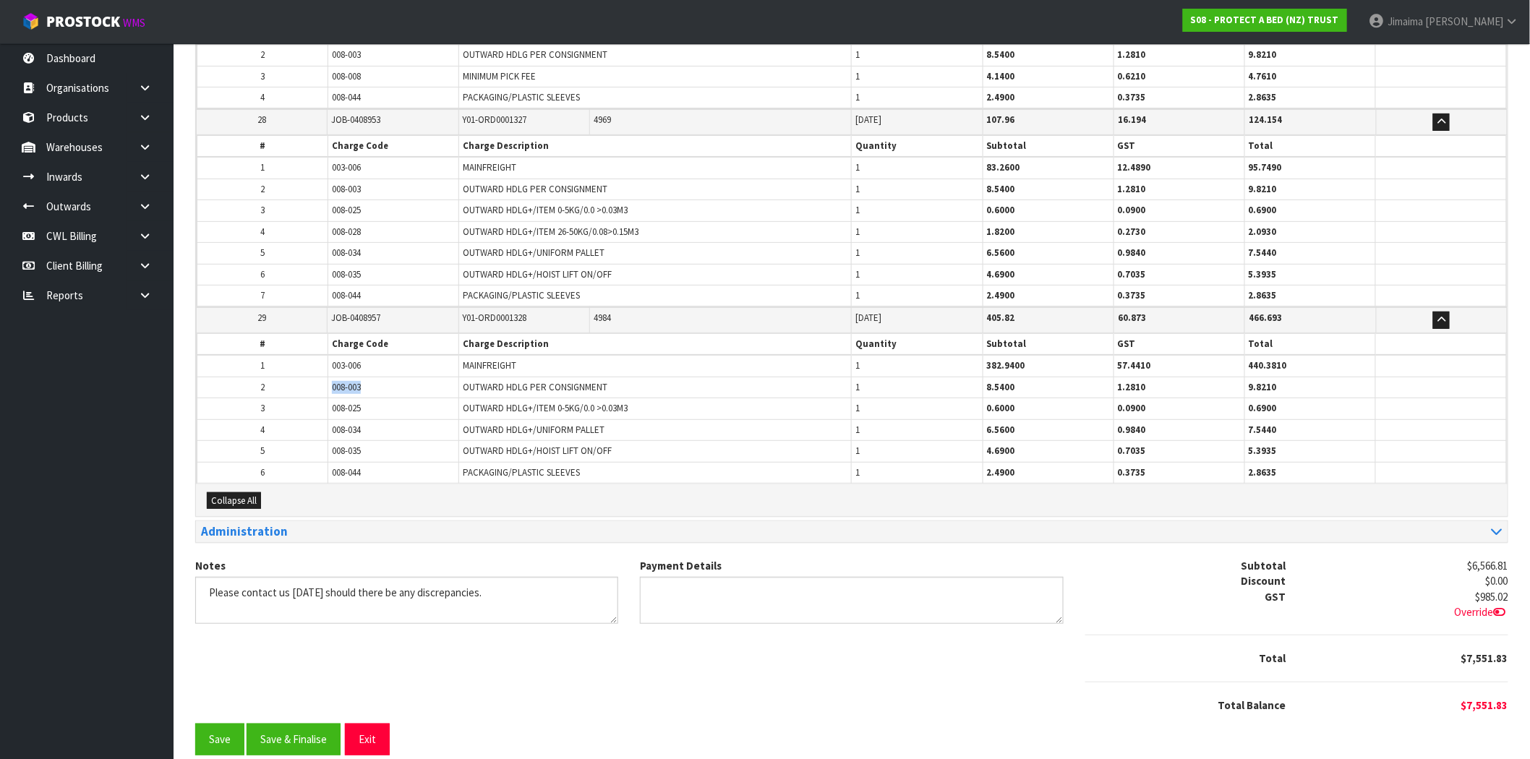
click at [313, 377] on tr "2 008-003 OUTWARD HDLG PER CONSIGNMENT 1 8.5400 1.2810 9.8210" at bounding box center [851, 387] width 1309 height 21
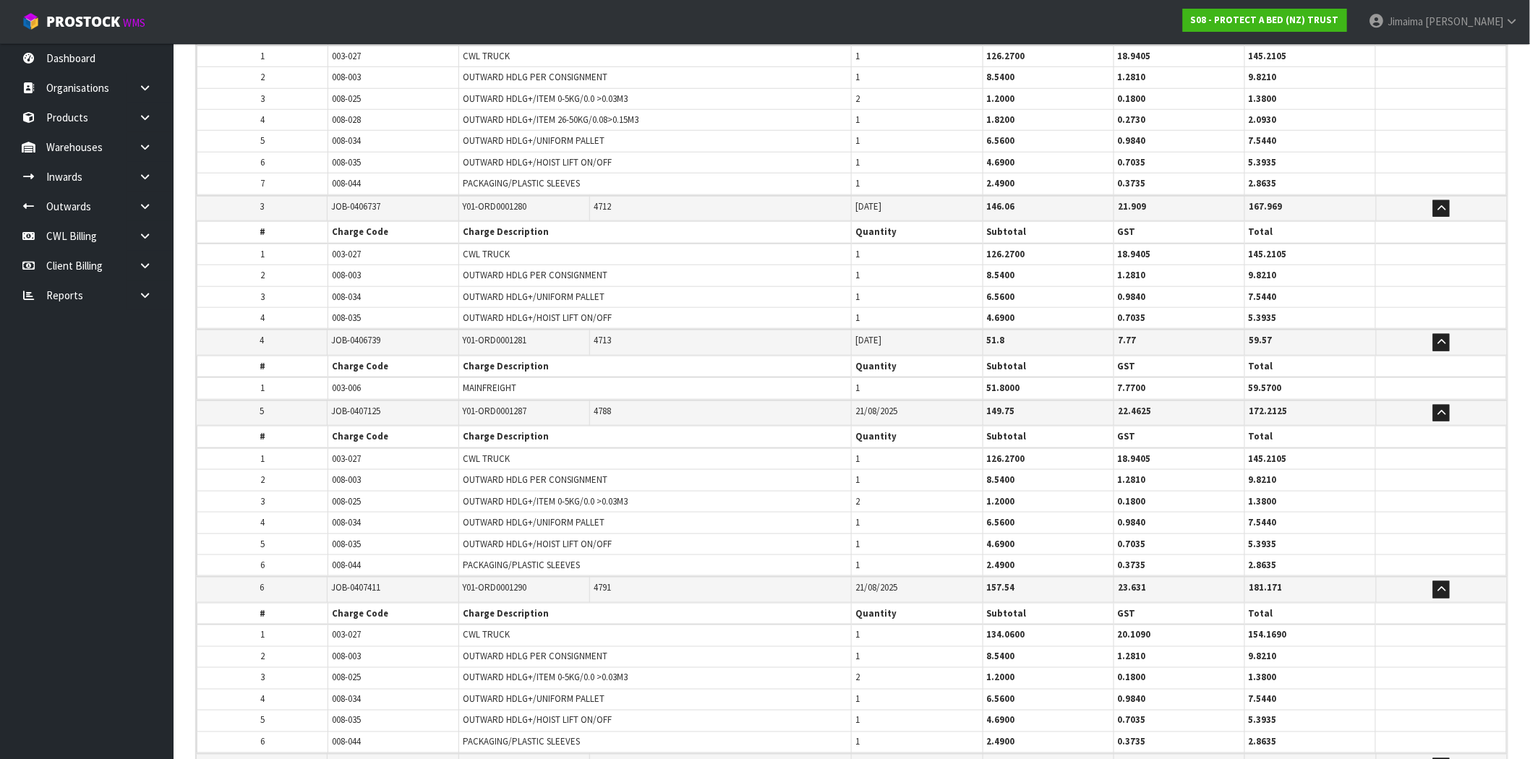
scroll to position [515, 0]
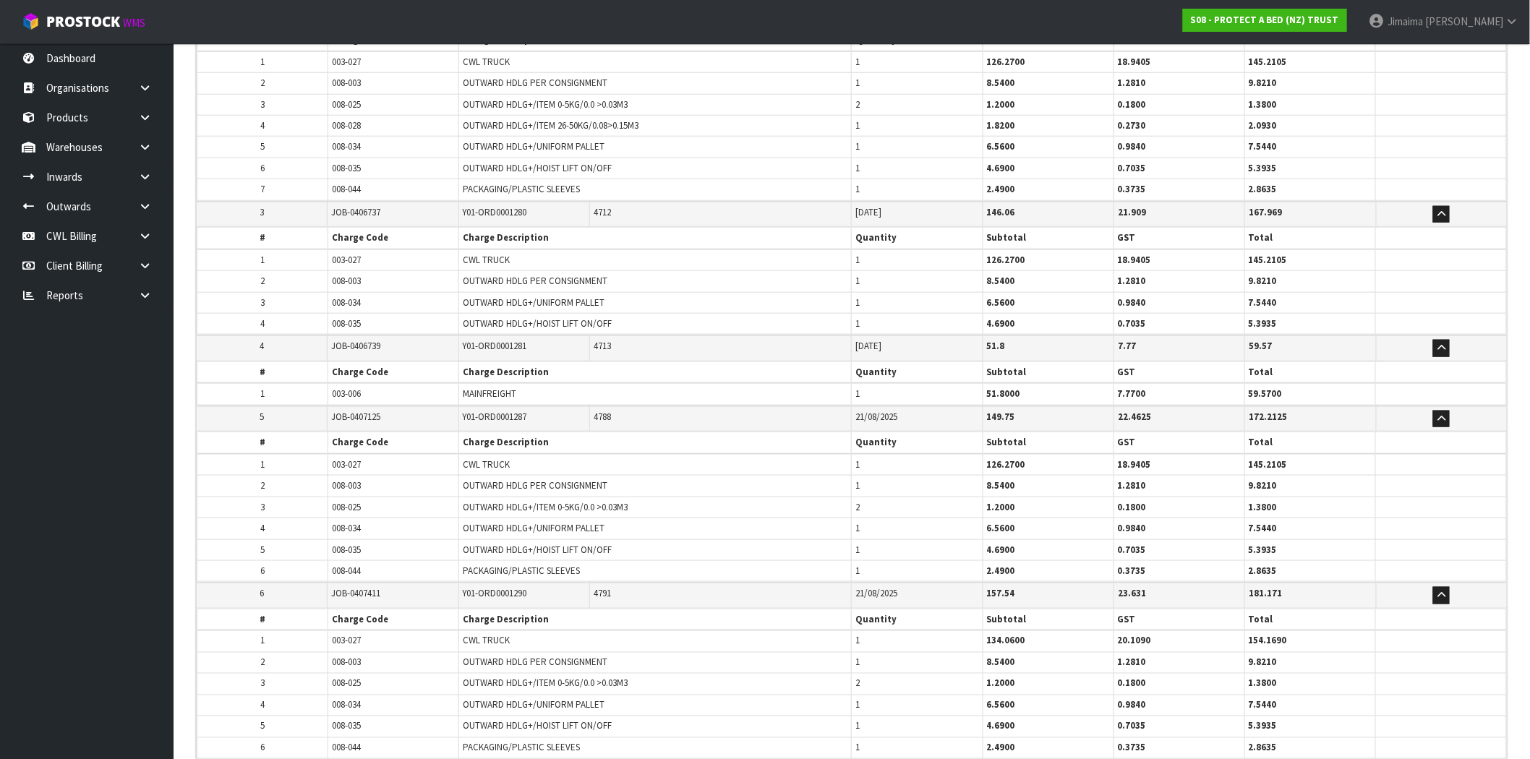
click at [495, 347] on span "Y01-ORD0001281" at bounding box center [495, 346] width 64 height 12
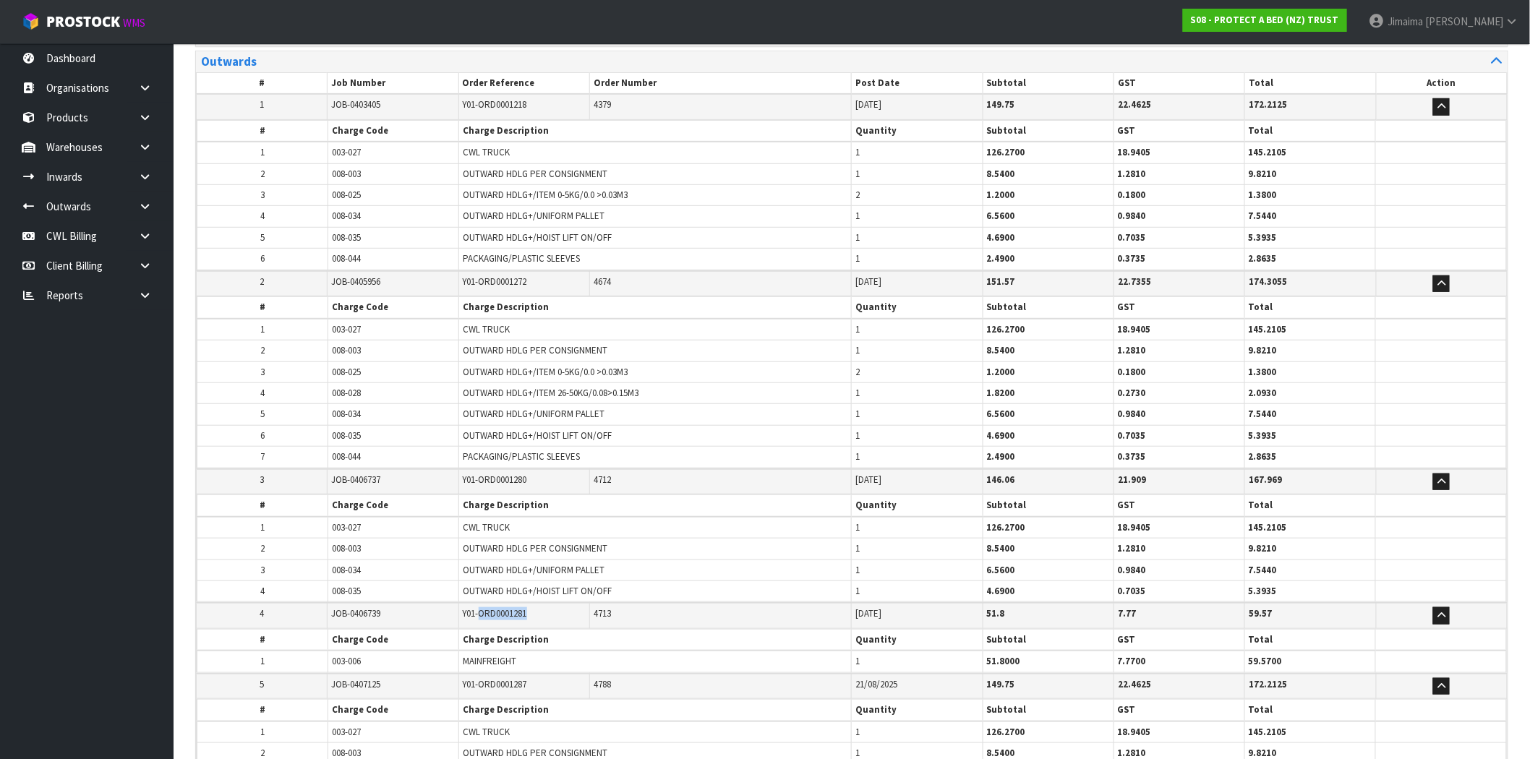
scroll to position [113, 0]
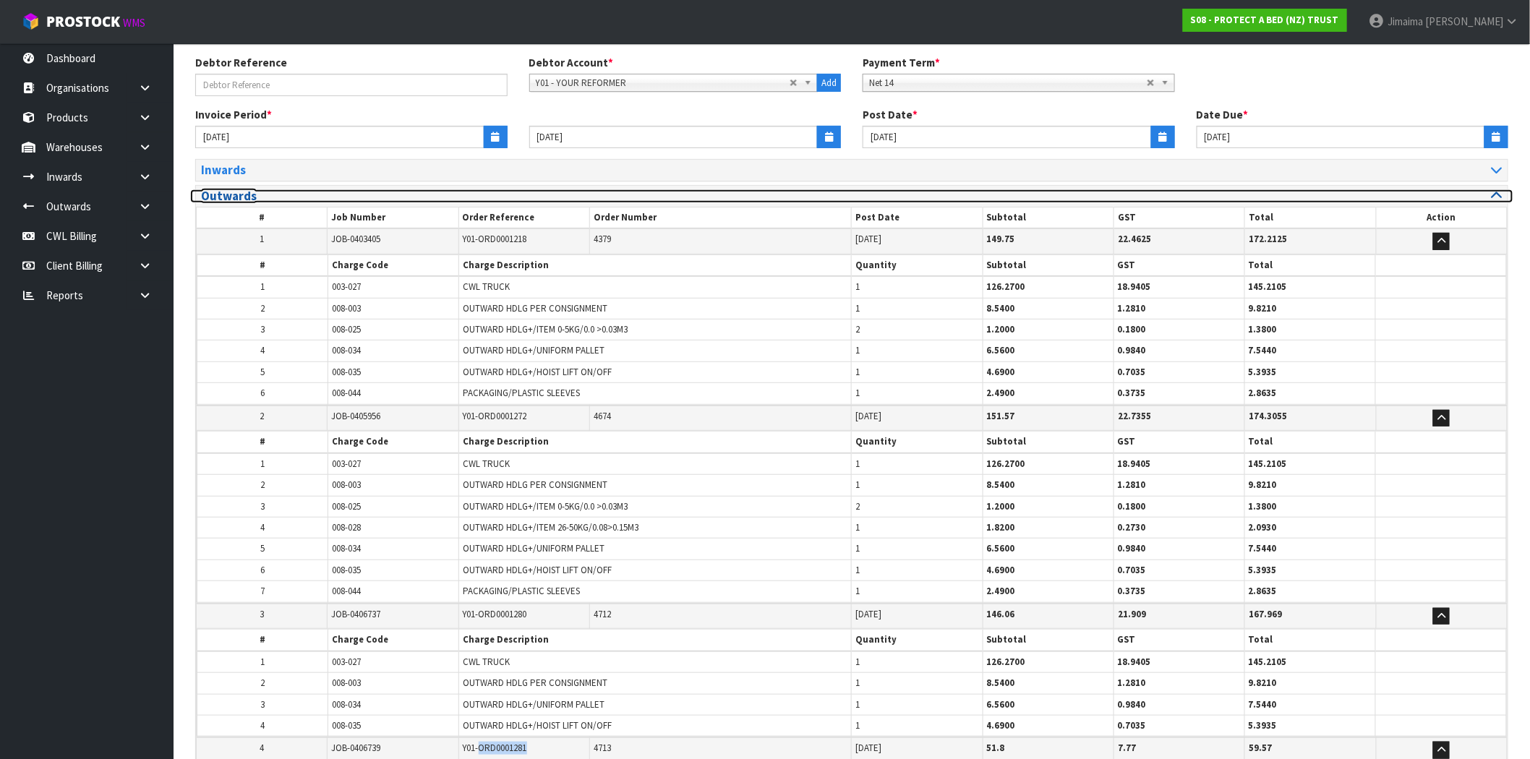
click at [259, 191] on h3 "Outwards" at bounding box center [521, 196] width 640 height 14
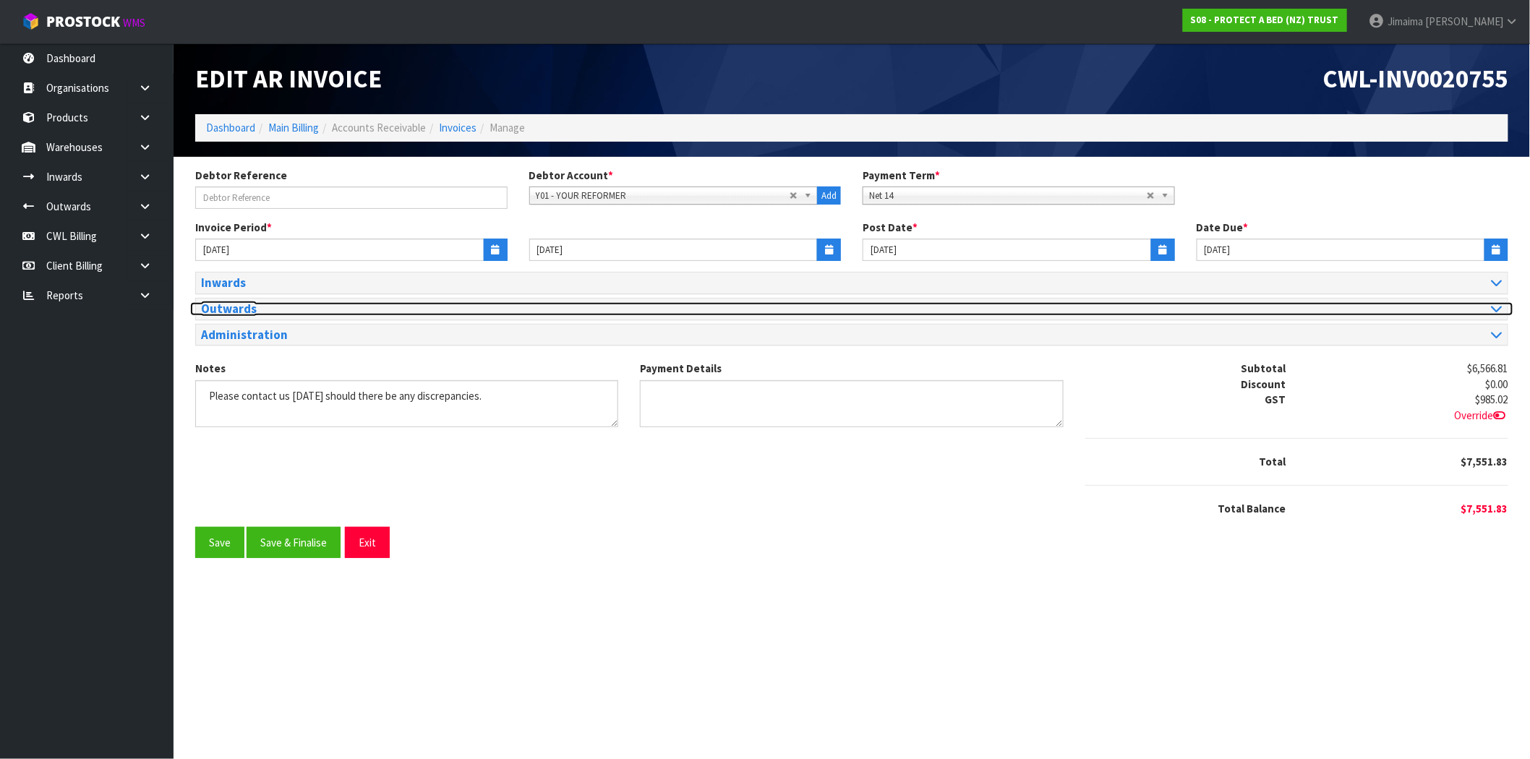
scroll to position [0, 0]
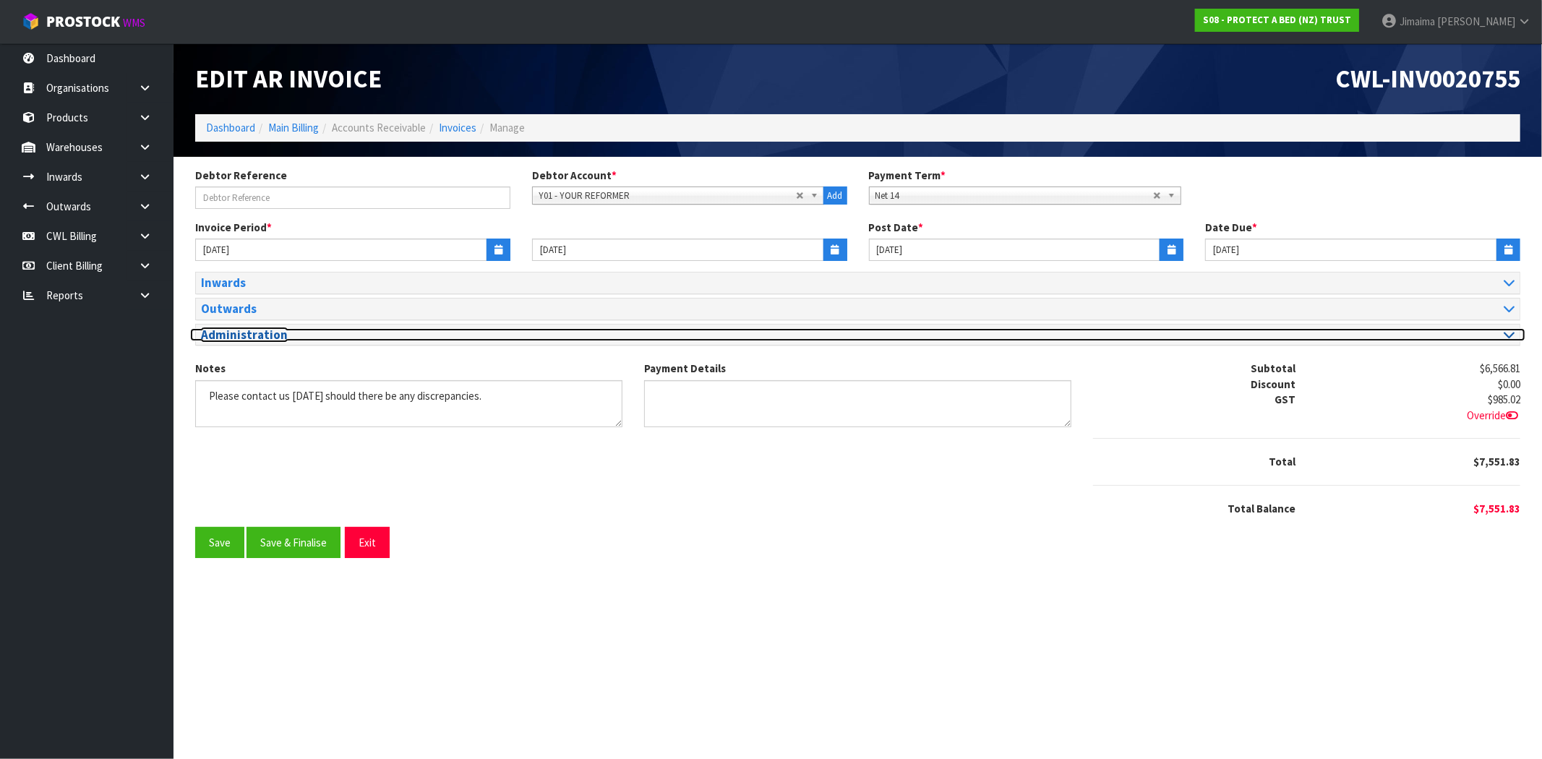
click at [249, 335] on h3 "Administration" at bounding box center [524, 335] width 646 height 14
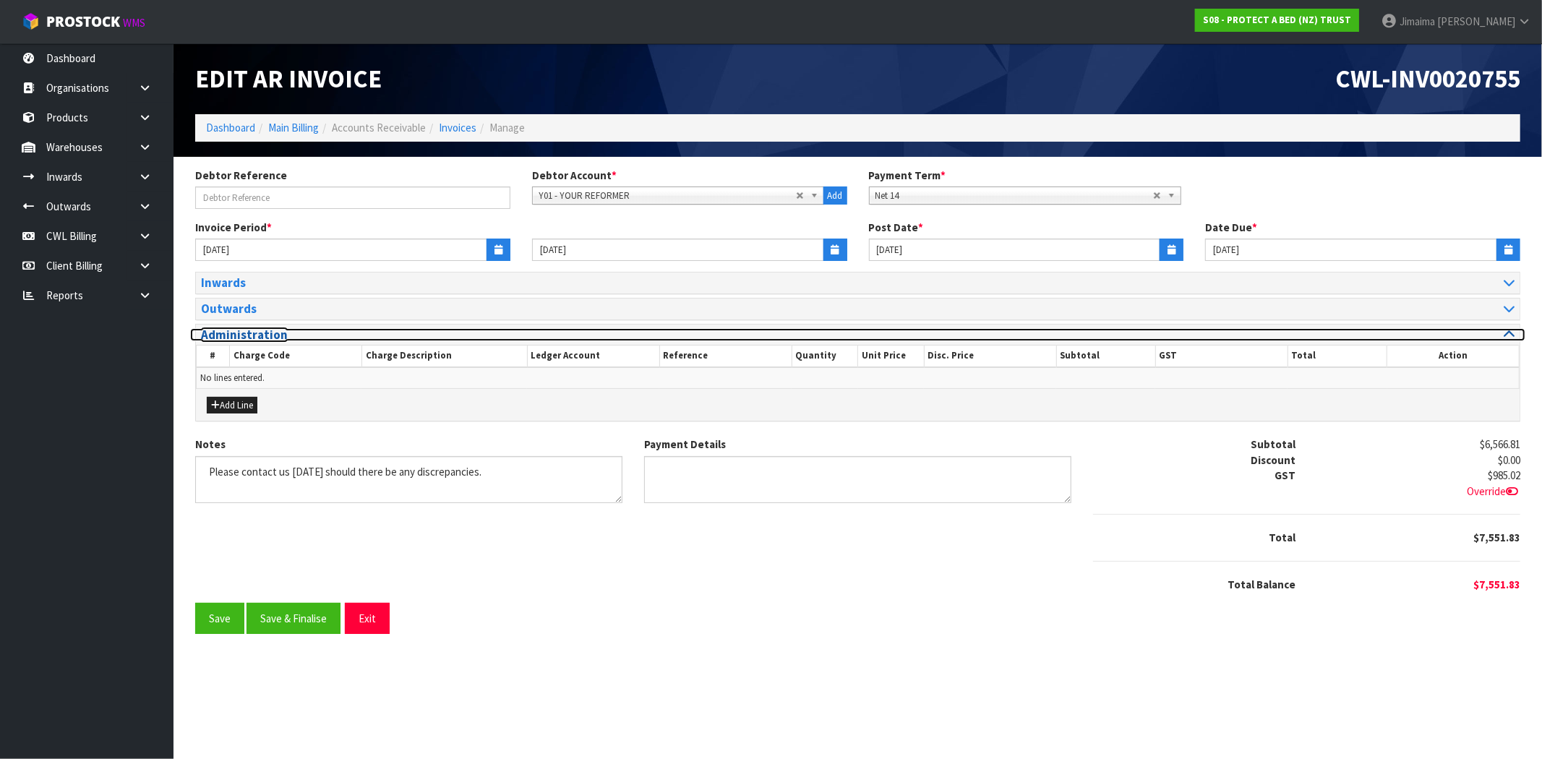
click at [249, 335] on h3 "Administration" at bounding box center [524, 335] width 646 height 14
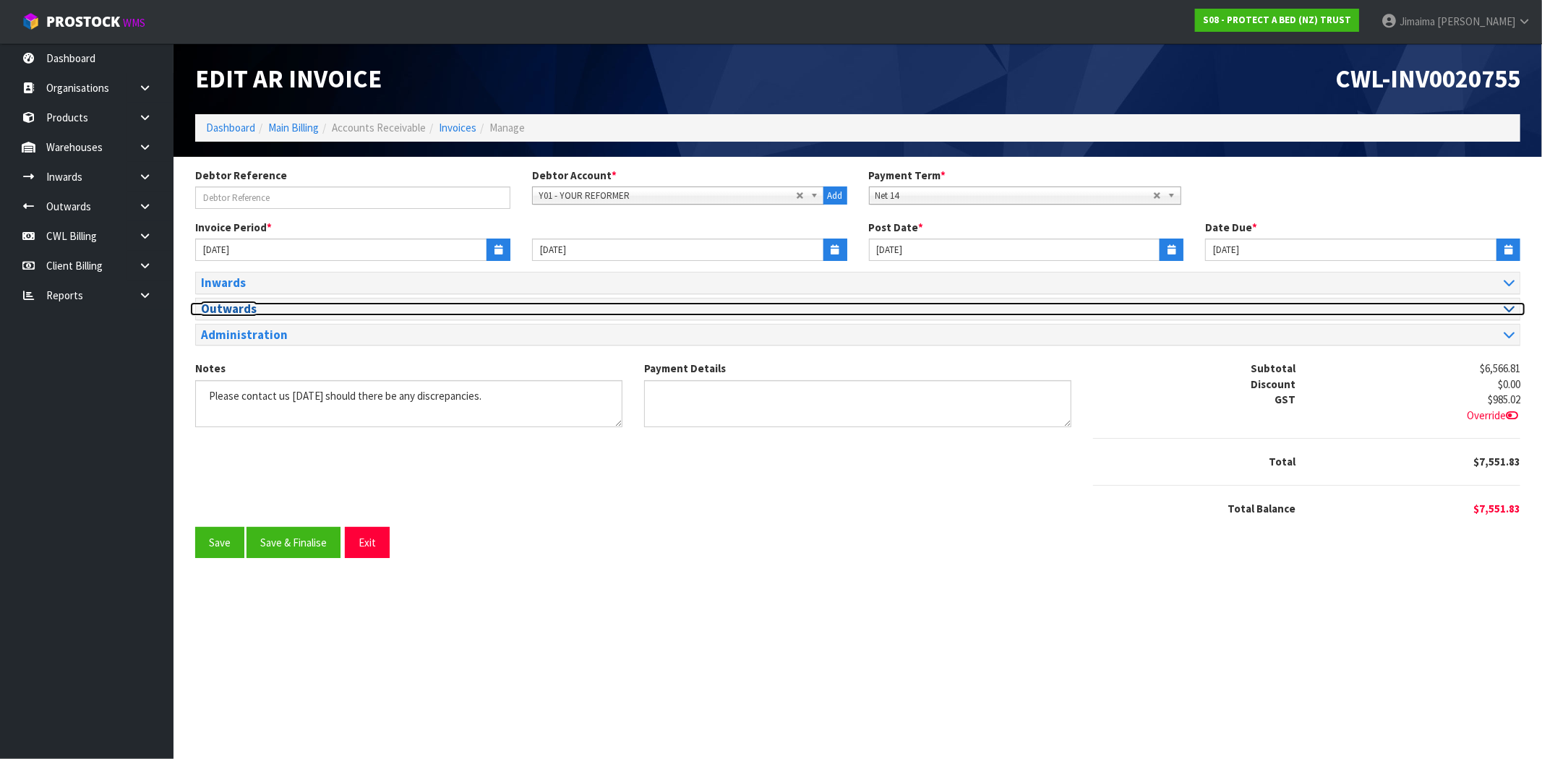
click at [328, 309] on h3 "Outwards" at bounding box center [524, 309] width 646 height 14
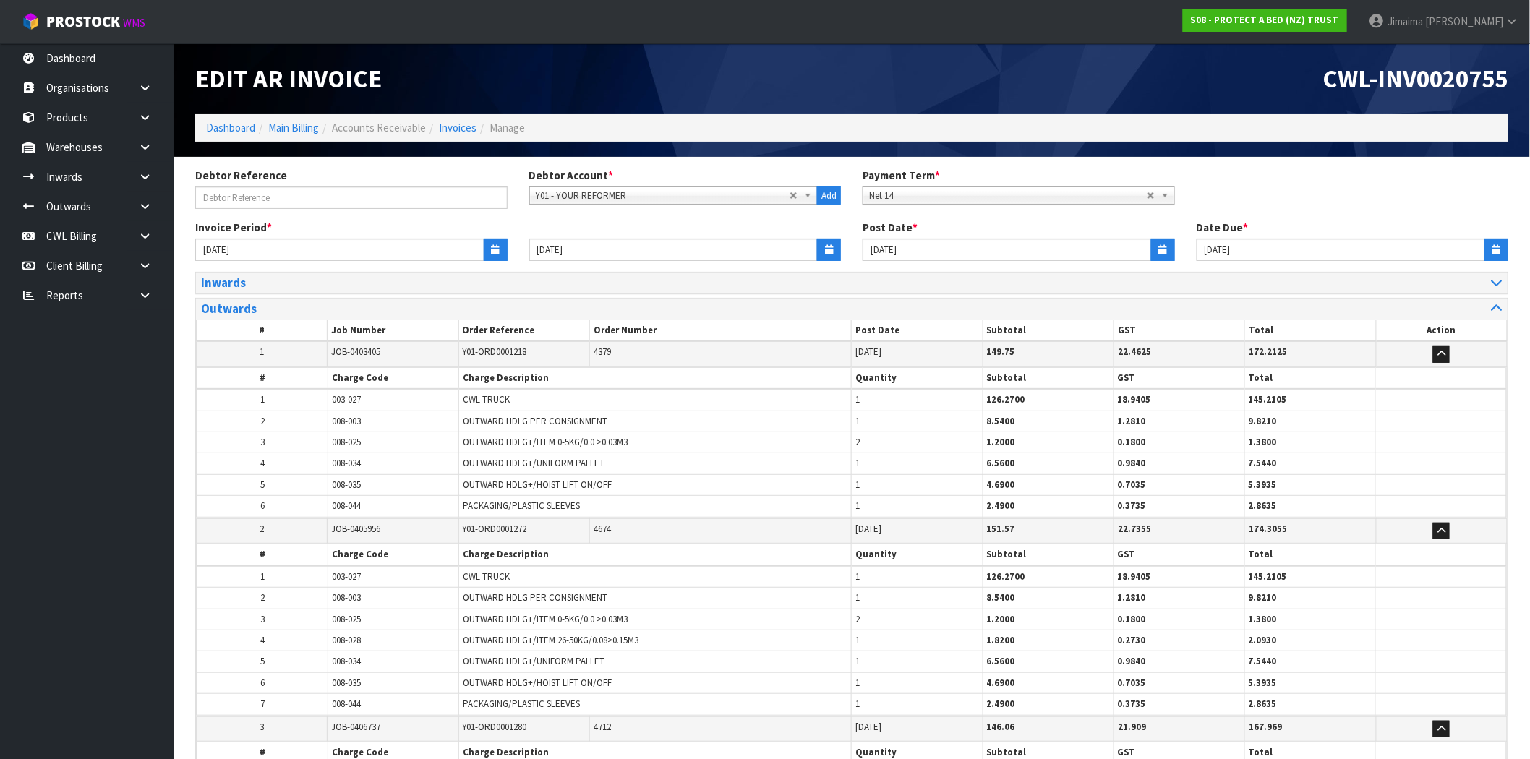
click at [311, 301] on div "Outwards" at bounding box center [851, 309] width 1311 height 21
click at [311, 275] on div "Inwards" at bounding box center [851, 283] width 1311 height 21
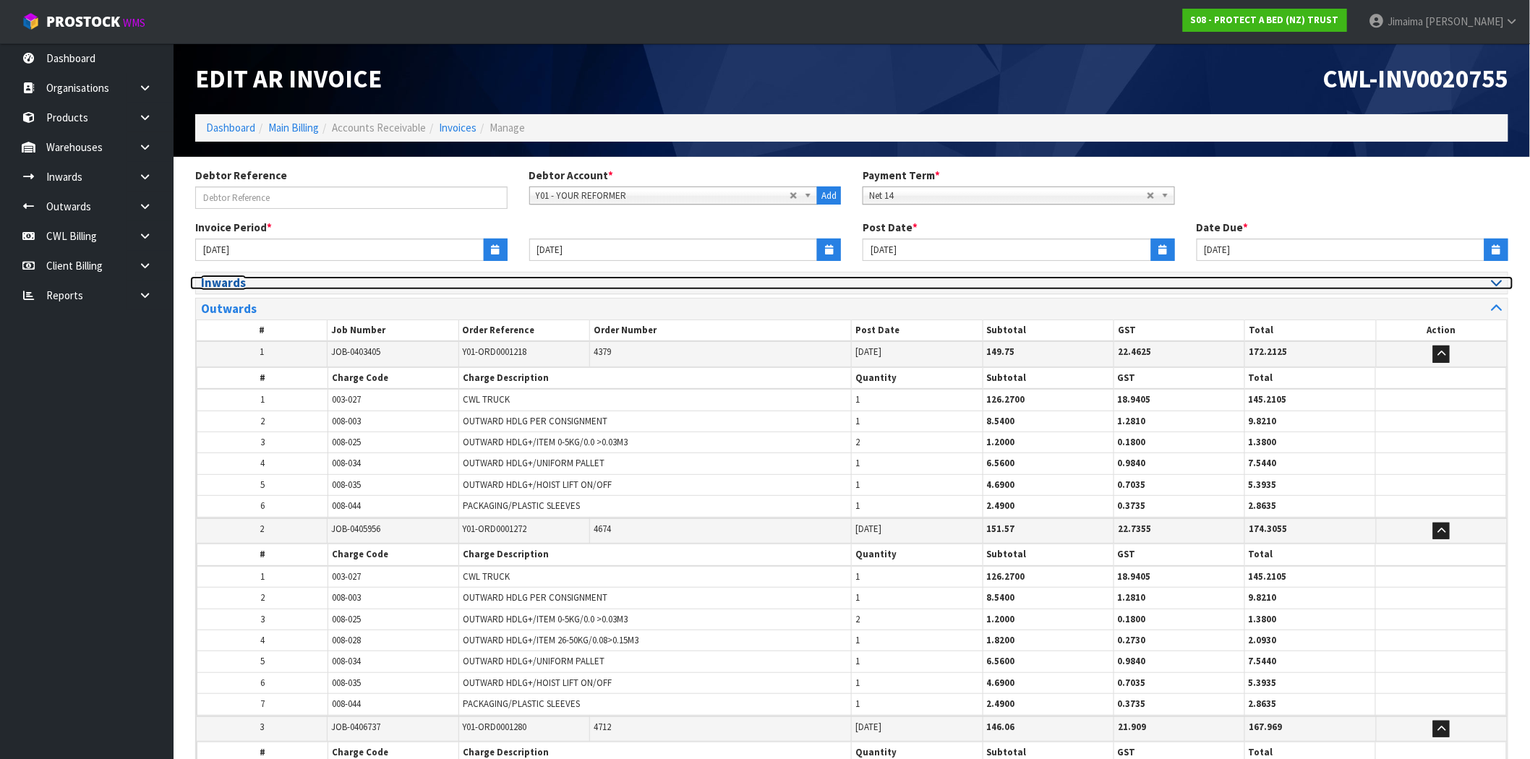
click at [309, 283] on h3 "Inwards" at bounding box center [521, 283] width 640 height 14
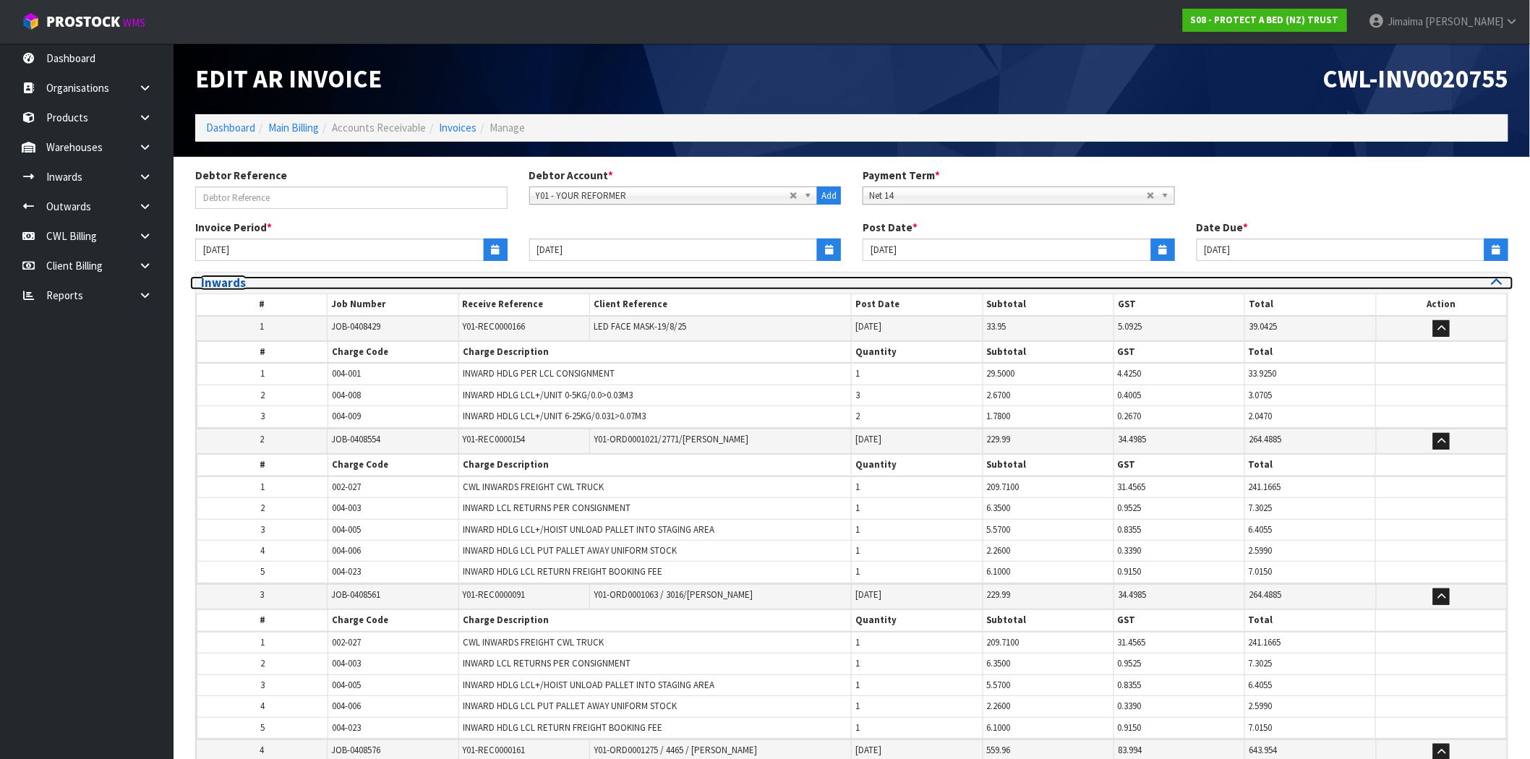
click at [258, 279] on h3 "Inwards" at bounding box center [521, 283] width 640 height 14
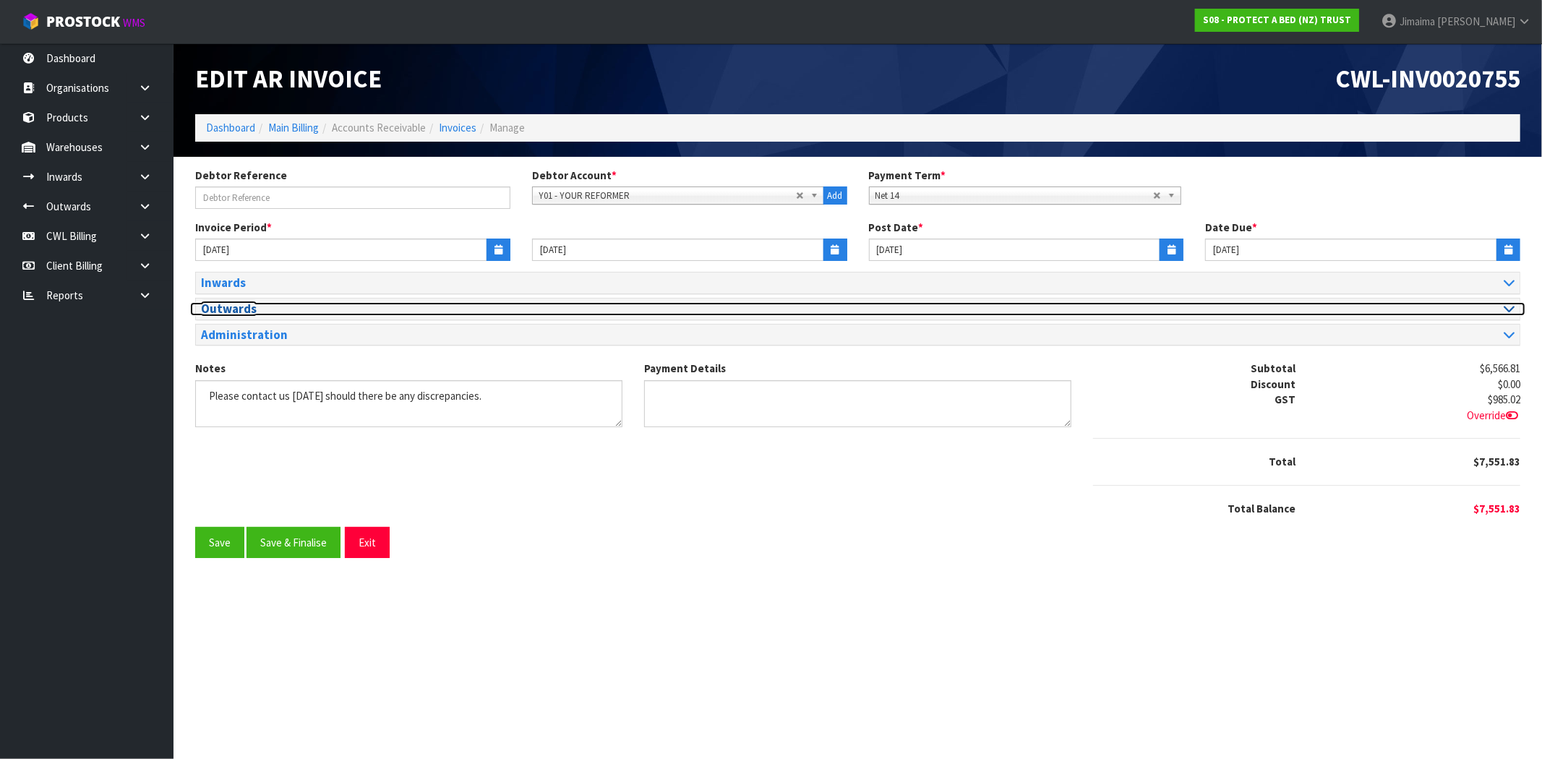
click at [243, 315] on h3 "Outwards" at bounding box center [524, 309] width 646 height 14
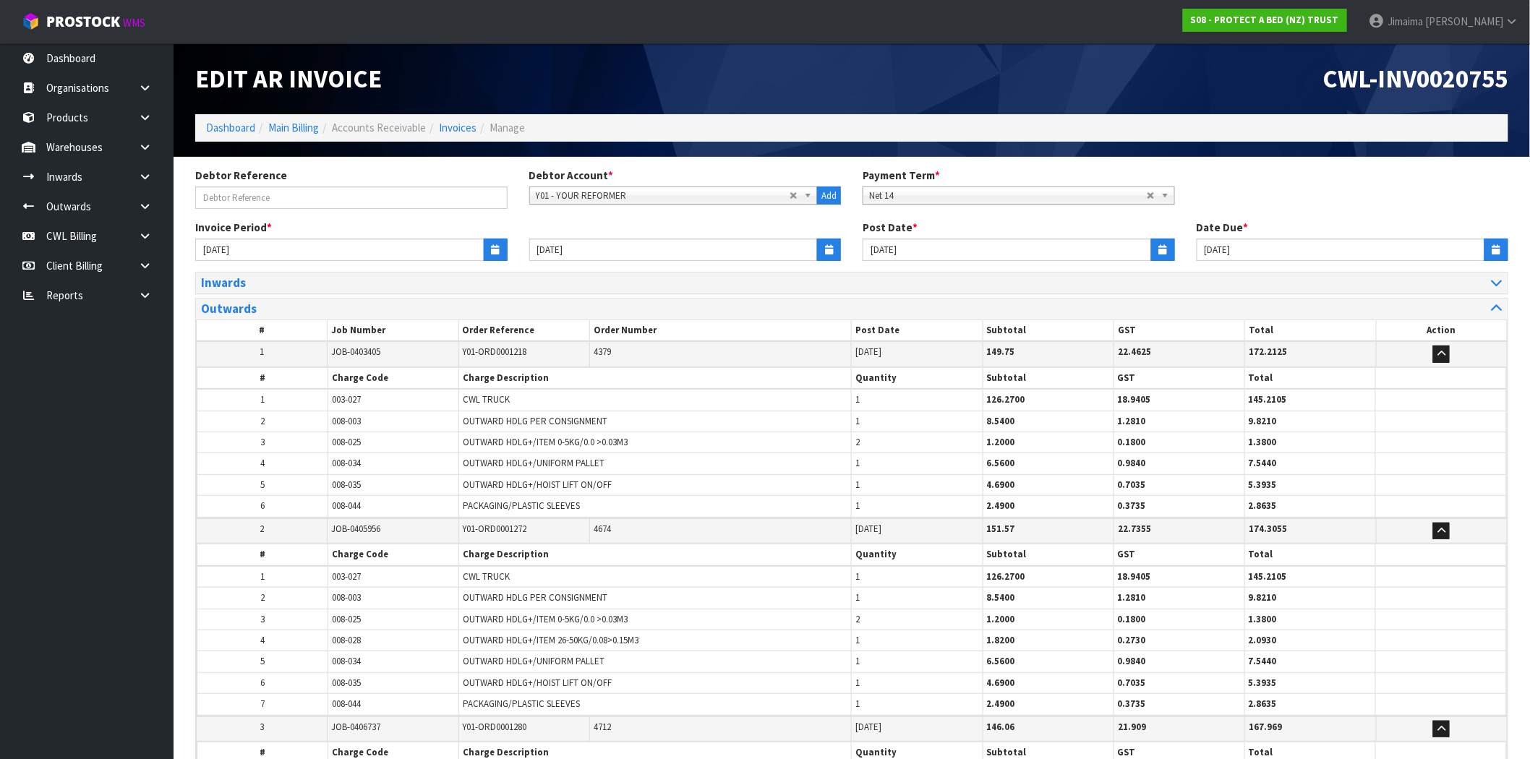
click at [353, 412] on td "008-003" at bounding box center [393, 421] width 131 height 21
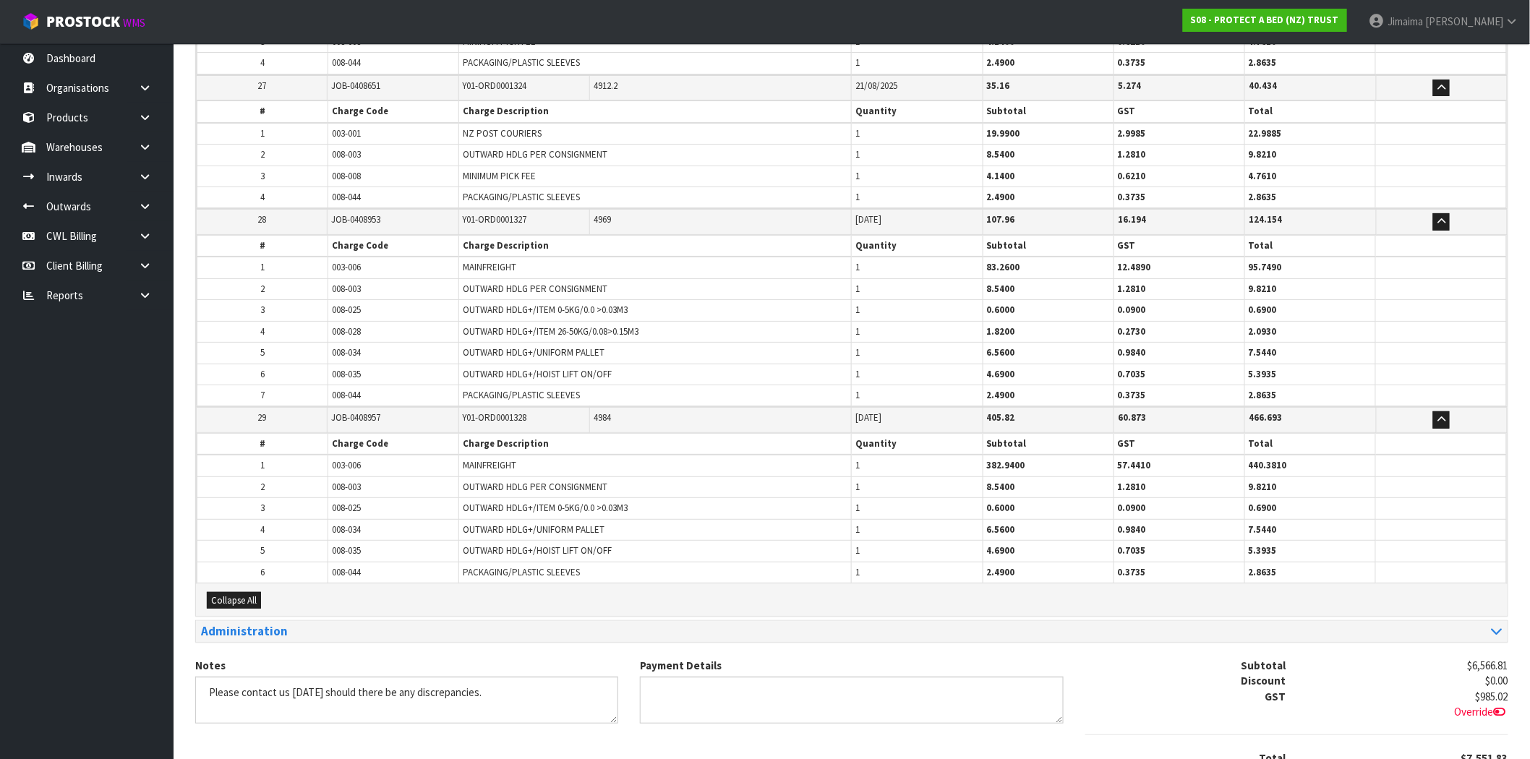
scroll to position [4665, 0]
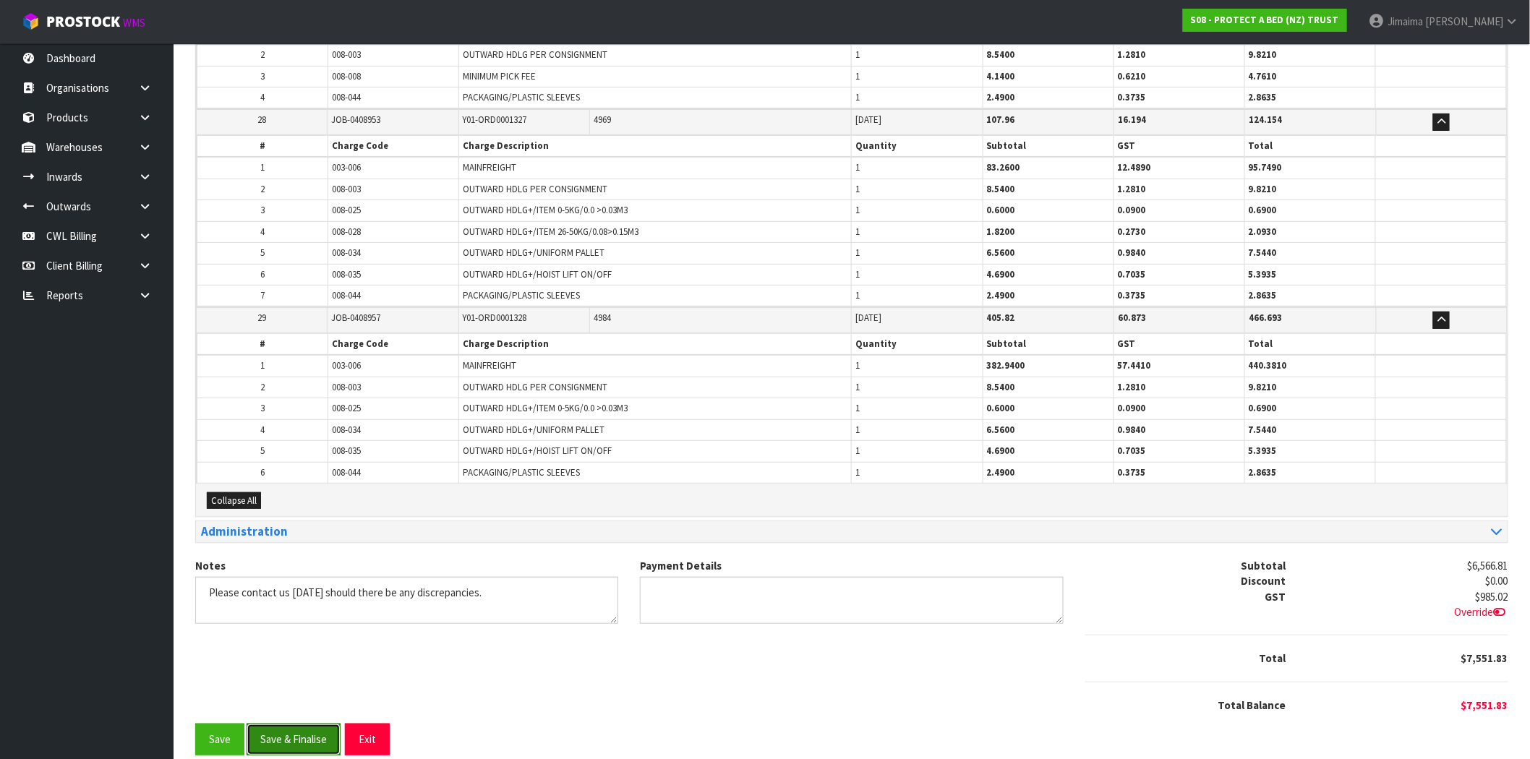
click at [317, 727] on button "Save & Finalise" at bounding box center [294, 739] width 94 height 31
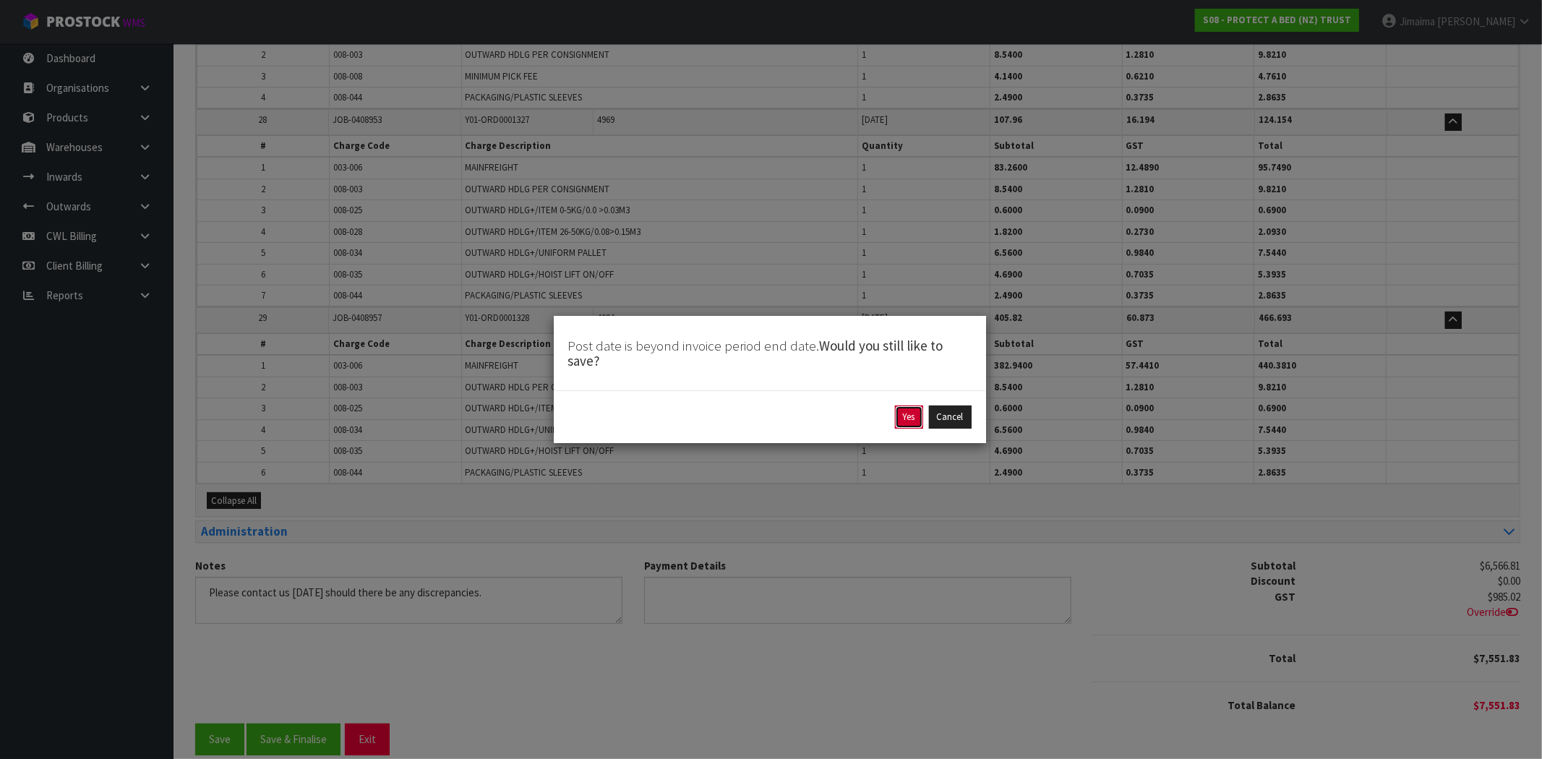
drag, startPoint x: 916, startPoint y: 418, endPoint x: 860, endPoint y: 414, distance: 55.8
click at [915, 418] on button "Yes" at bounding box center [909, 417] width 28 height 23
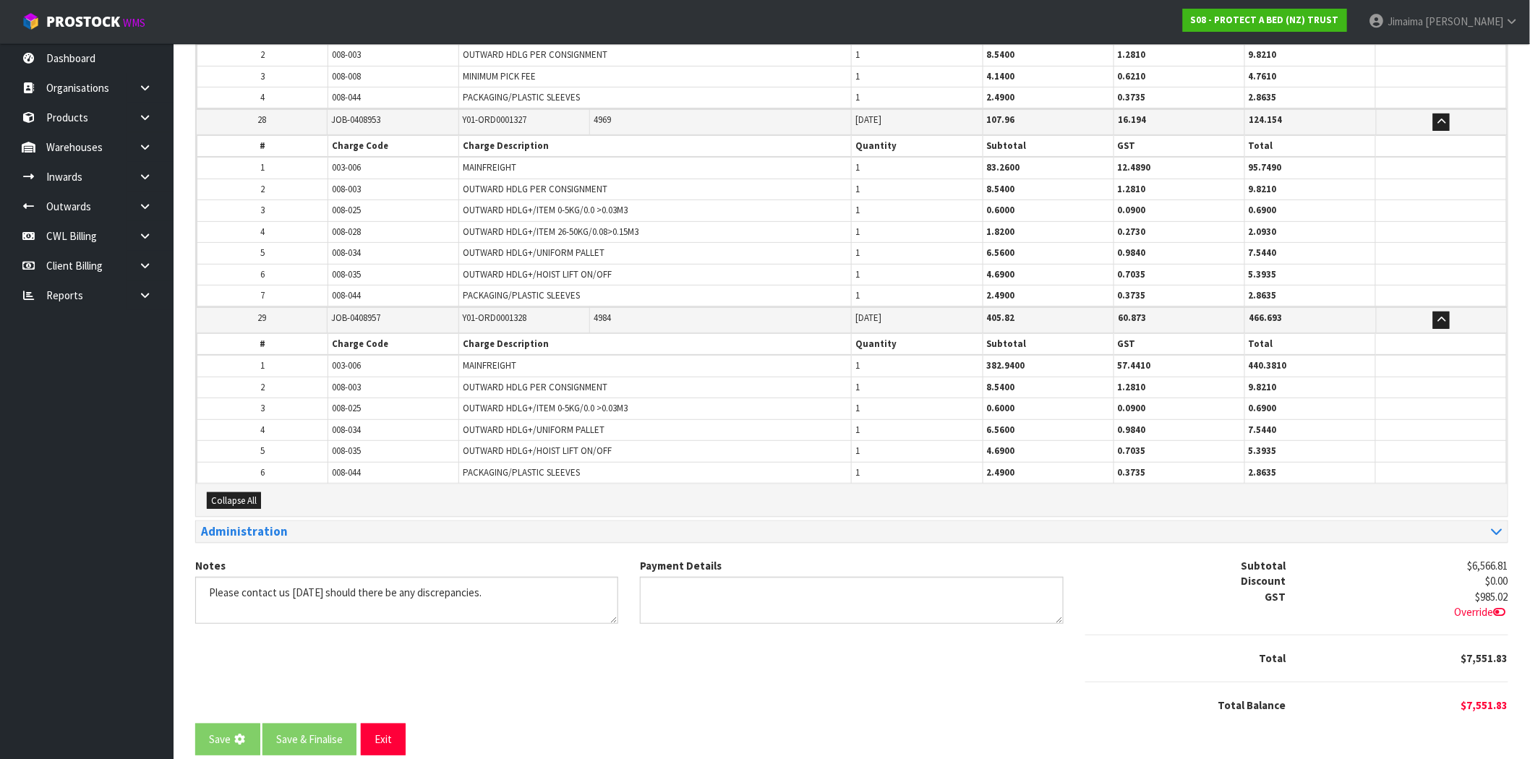
scroll to position [0, 0]
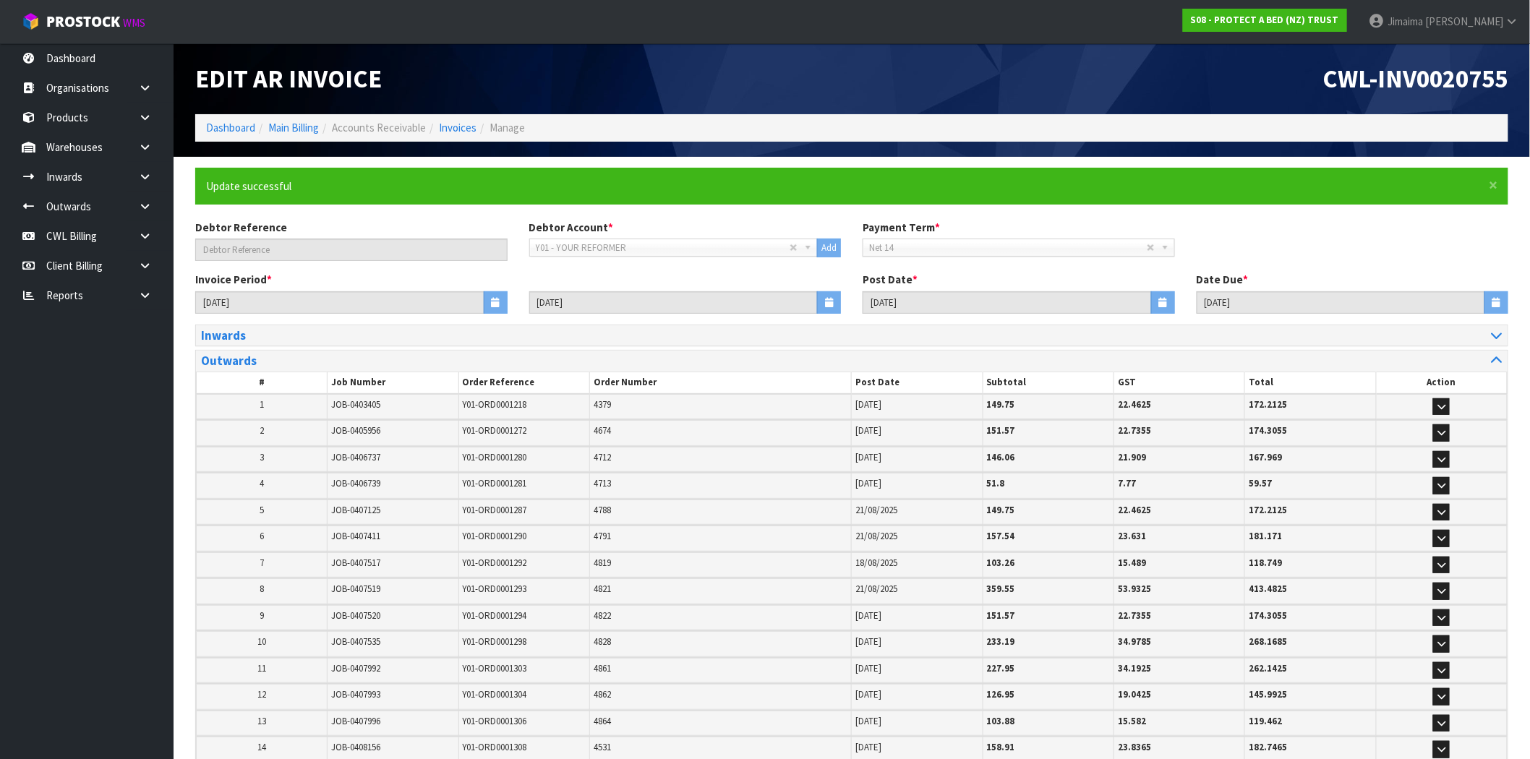
click at [489, 573] on td "Y01-ORD0001292" at bounding box center [523, 564] width 131 height 25
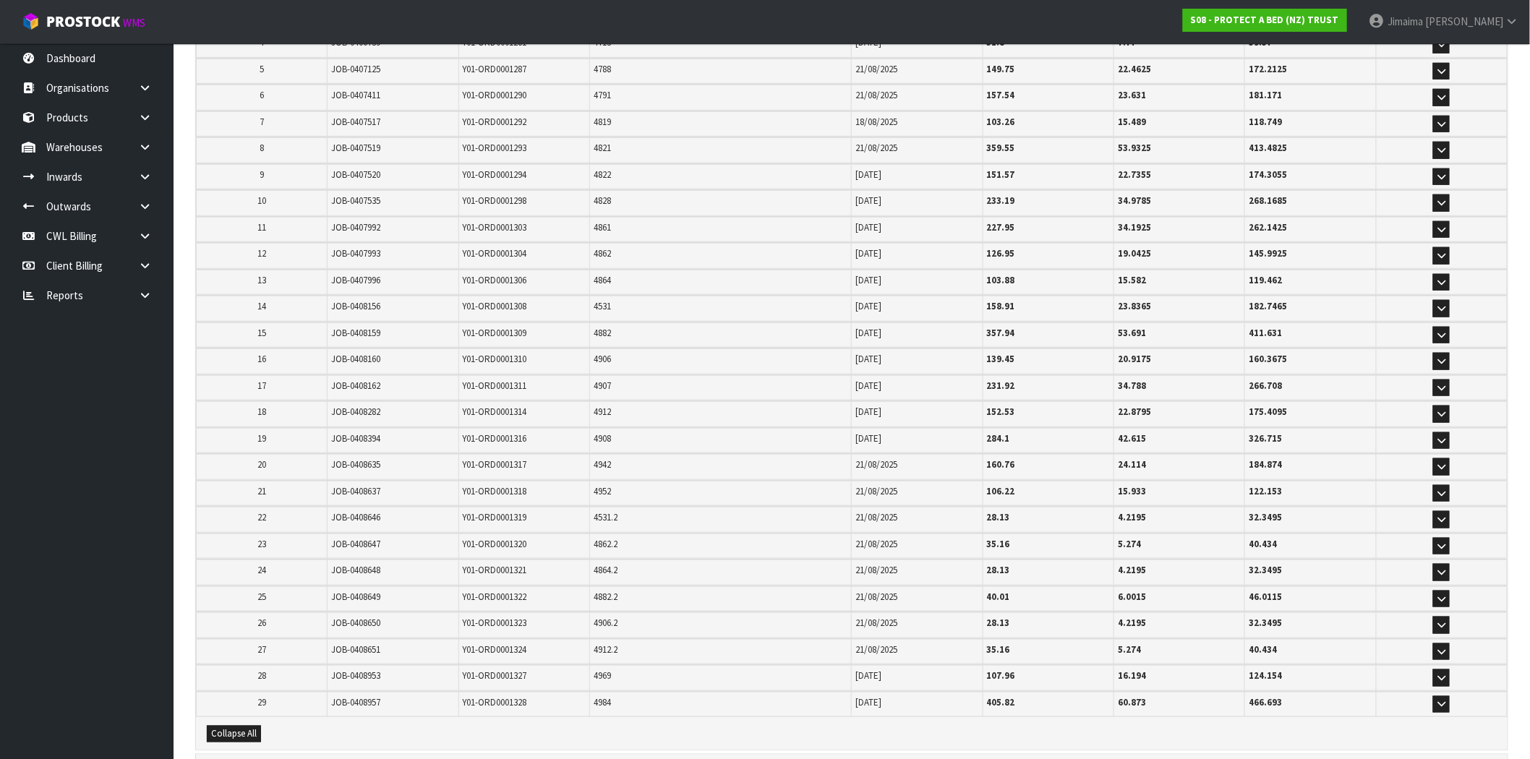
scroll to position [695, 0]
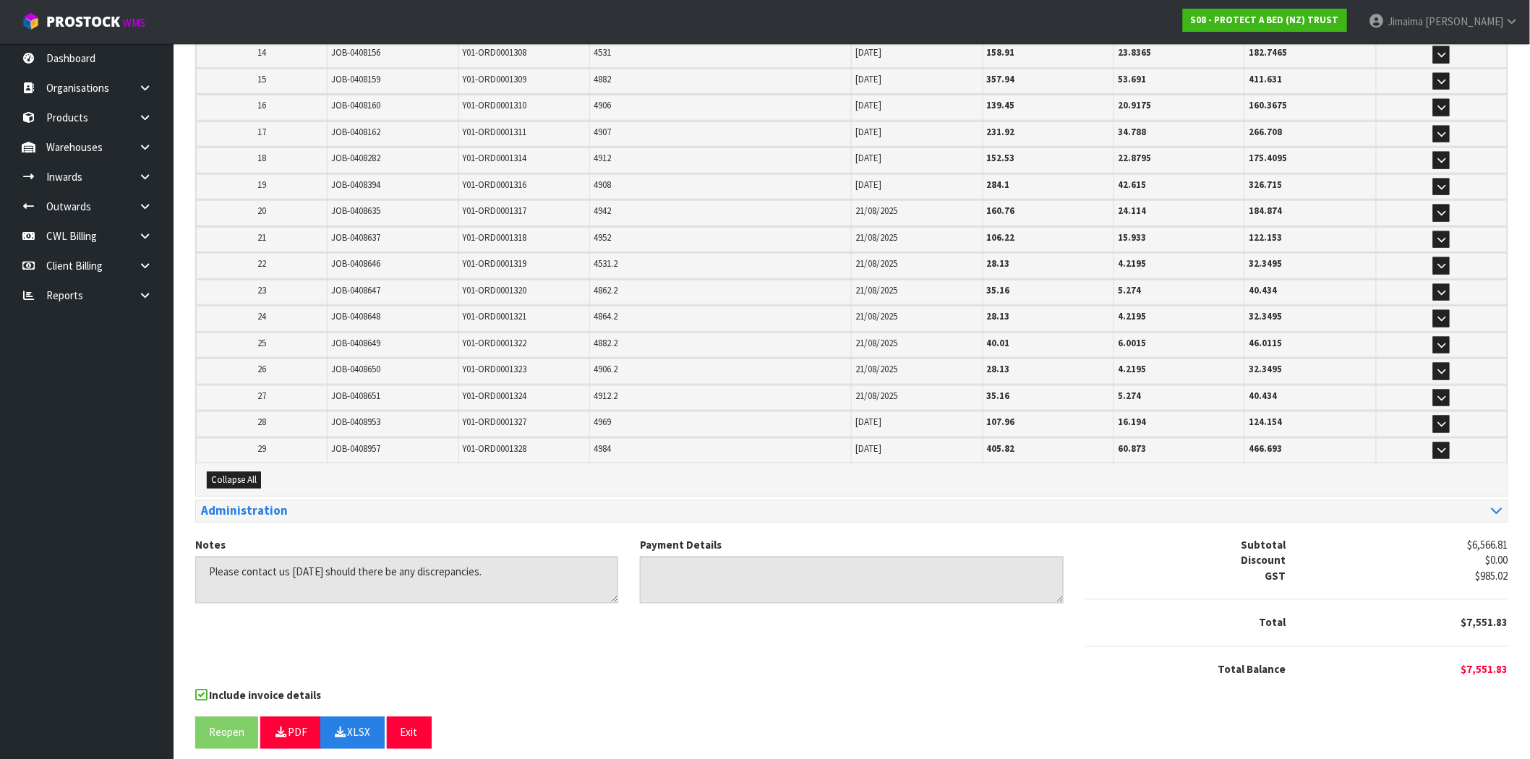
drag, startPoint x: 1288, startPoint y: 393, endPoint x: 1072, endPoint y: 335, distance: 223.8
click at [1288, 393] on td "40.434" at bounding box center [1310, 397] width 131 height 25
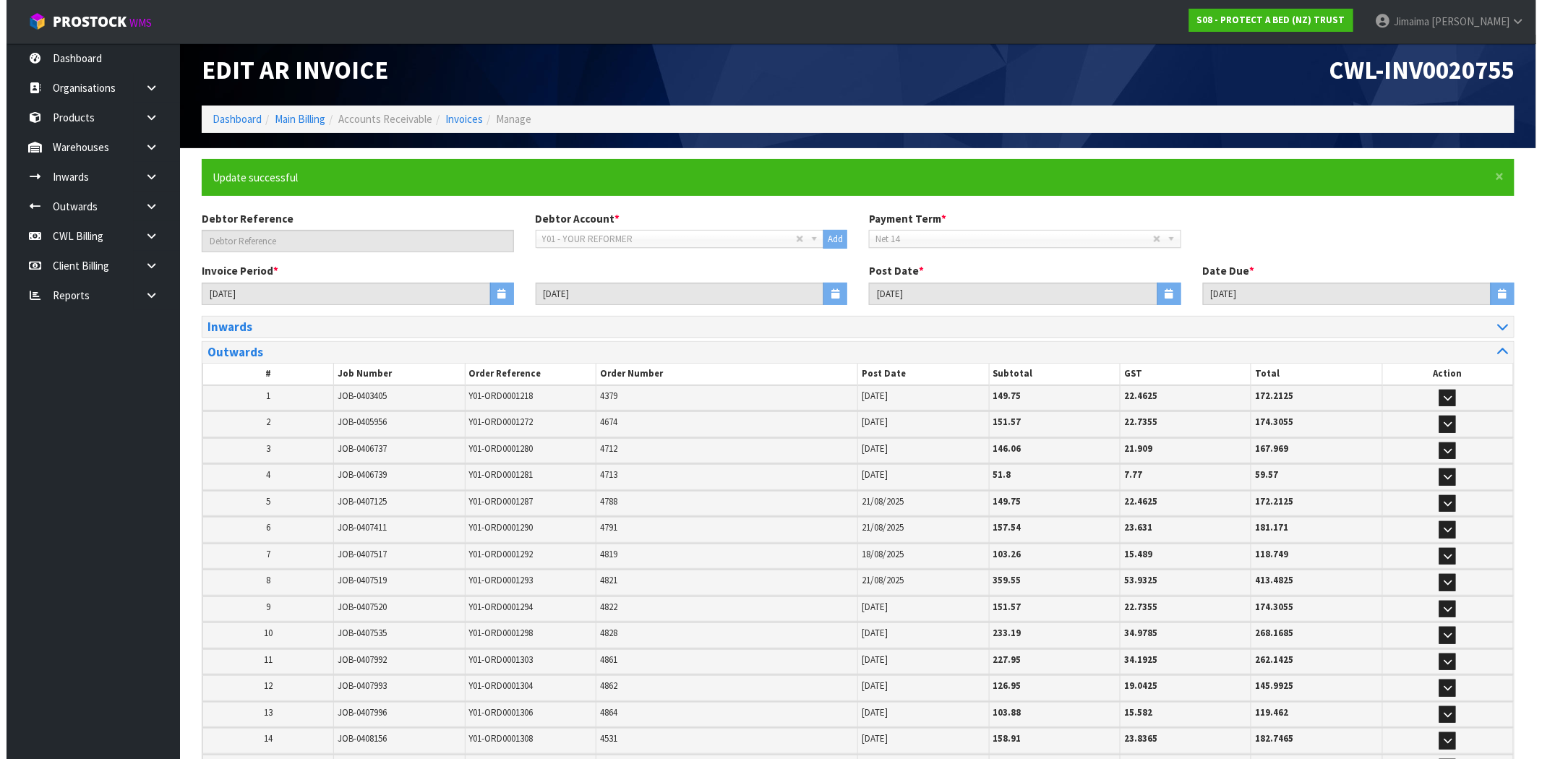
scroll to position [0, 0]
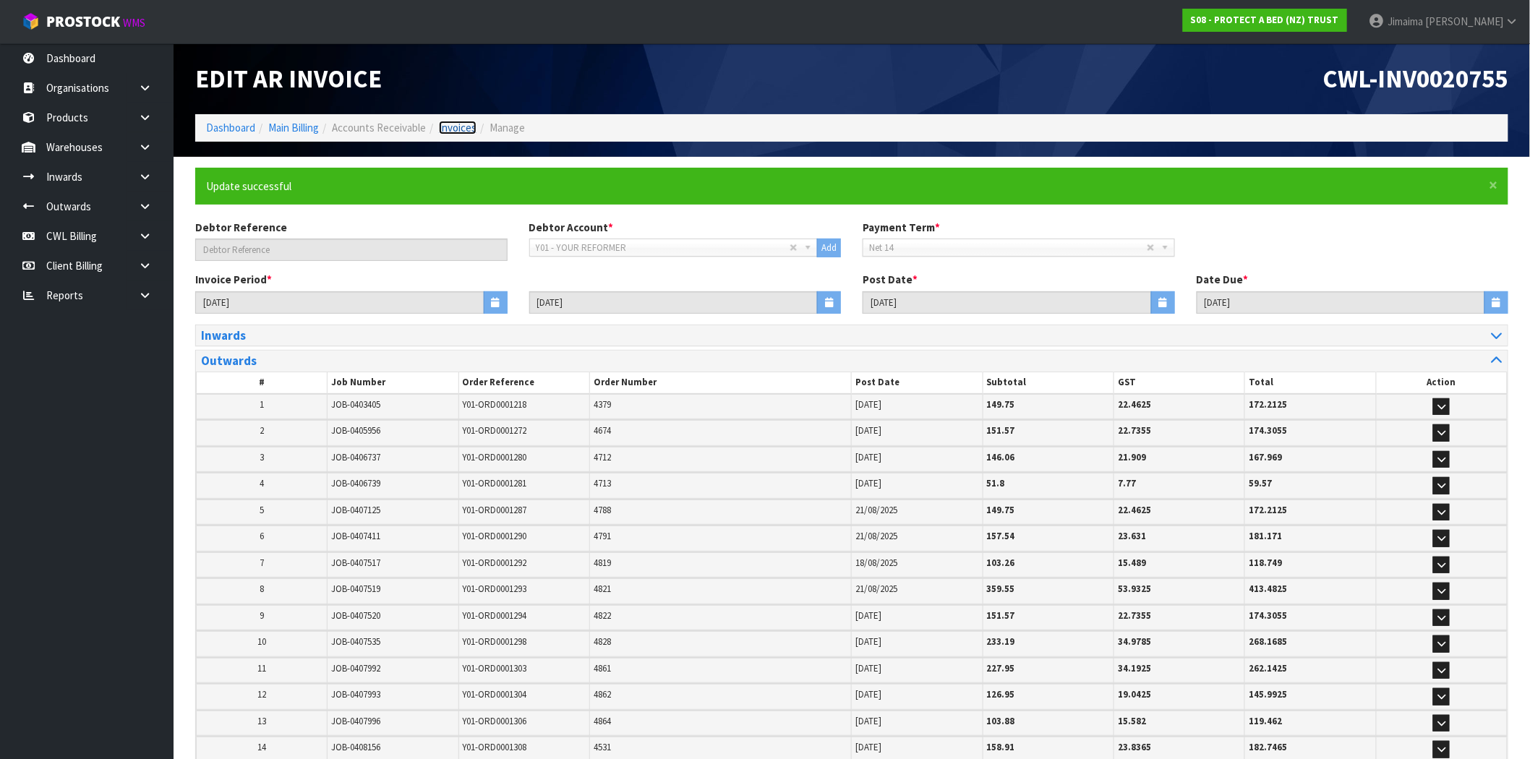
click at [461, 132] on link "Invoices" at bounding box center [458, 128] width 38 height 14
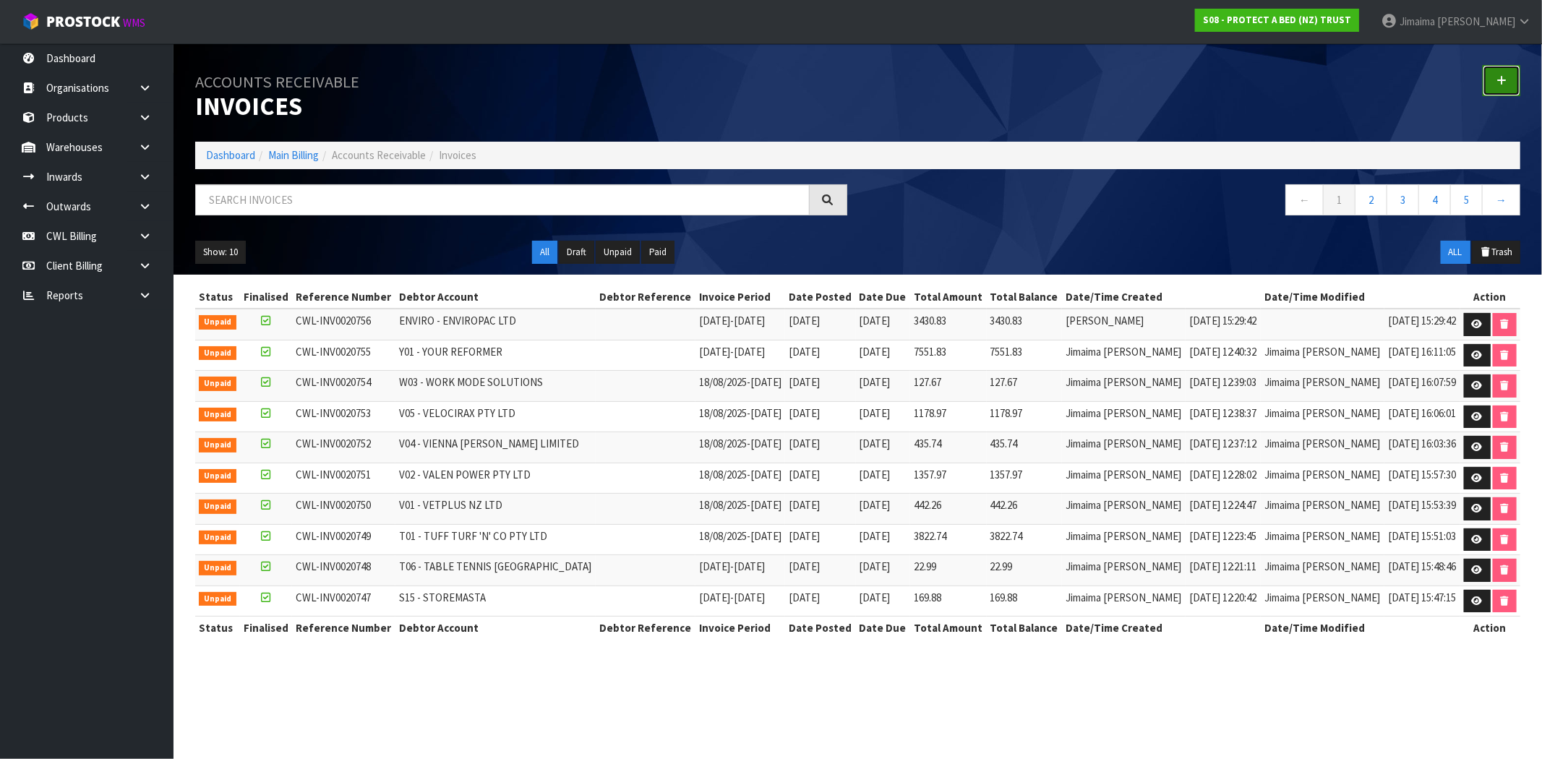
click at [1508, 74] on link at bounding box center [1502, 80] width 38 height 31
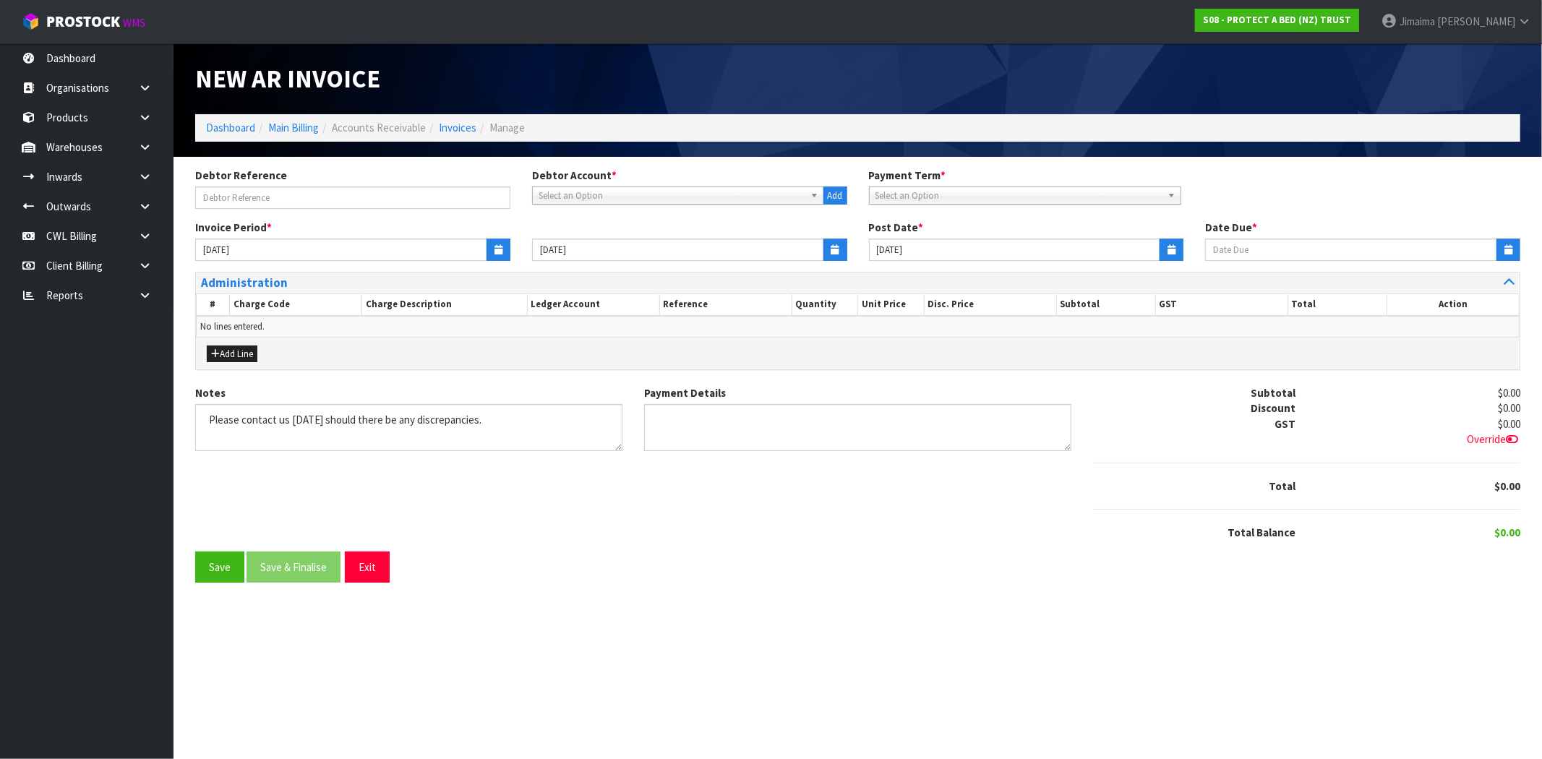
click at [622, 195] on span "Select an Option" at bounding box center [672, 195] width 266 height 17
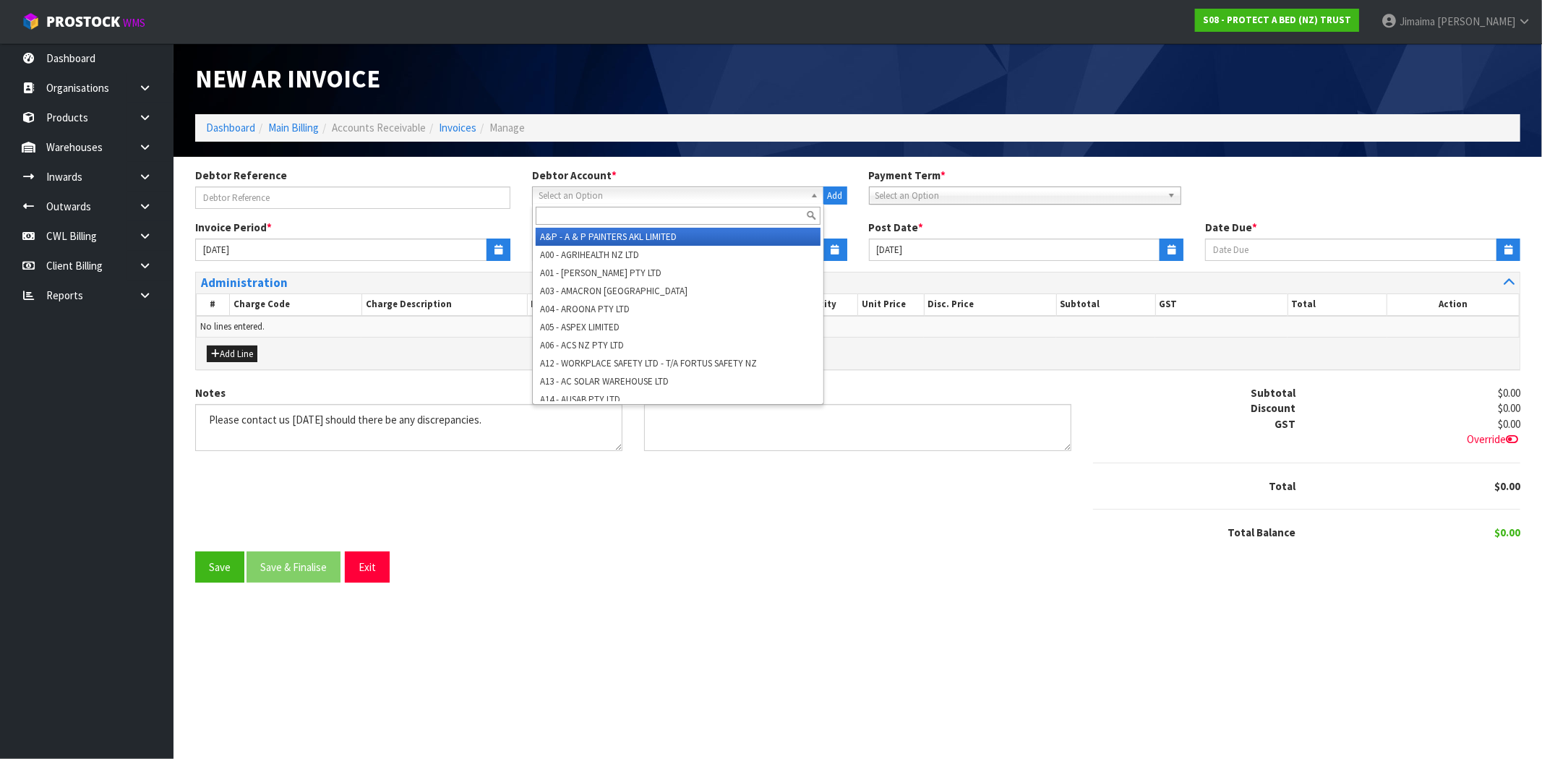
click at [593, 213] on input "text" at bounding box center [678, 216] width 285 height 18
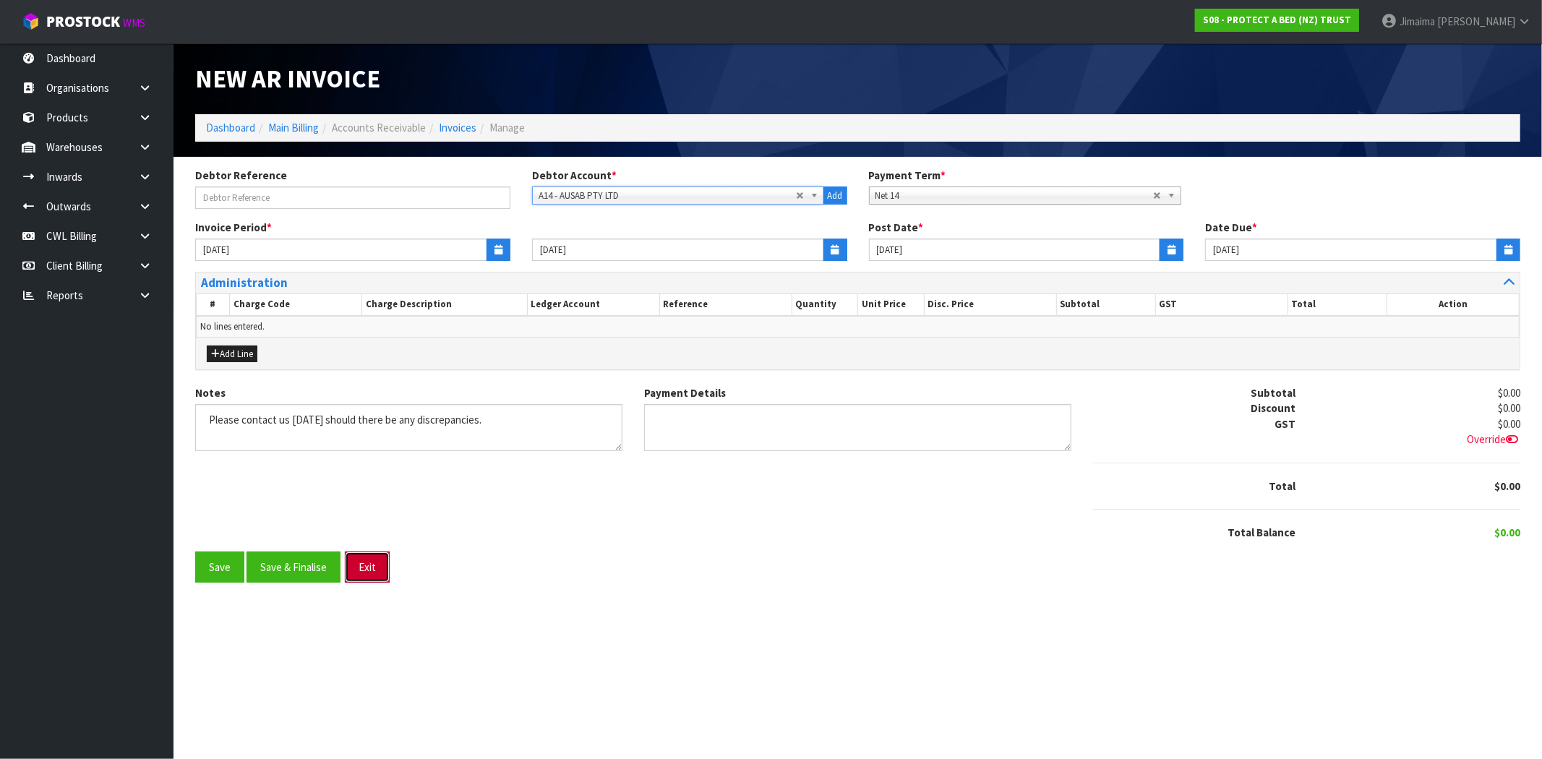
click at [357, 567] on button "Exit" at bounding box center [367, 567] width 45 height 31
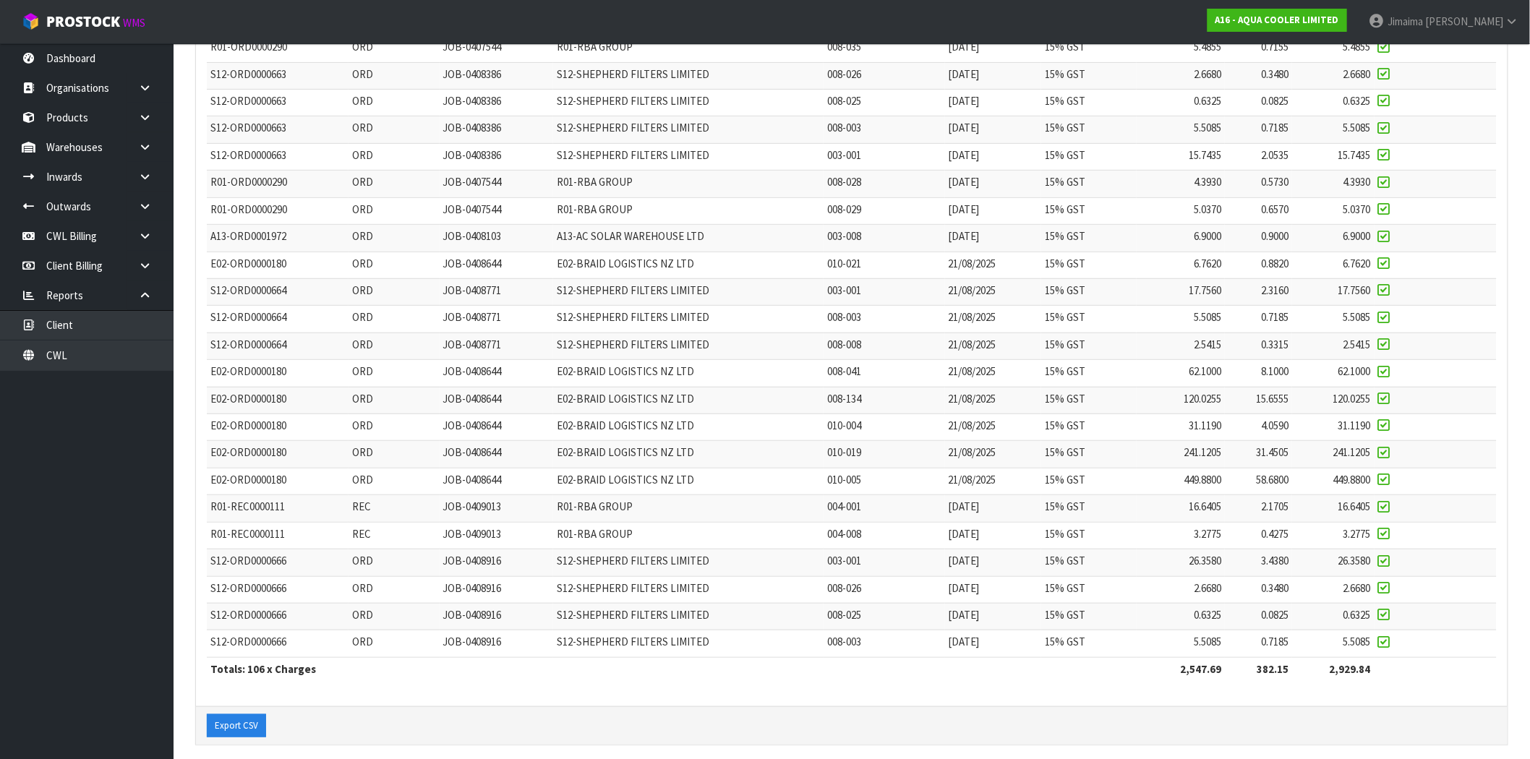
scroll to position [2496, 0]
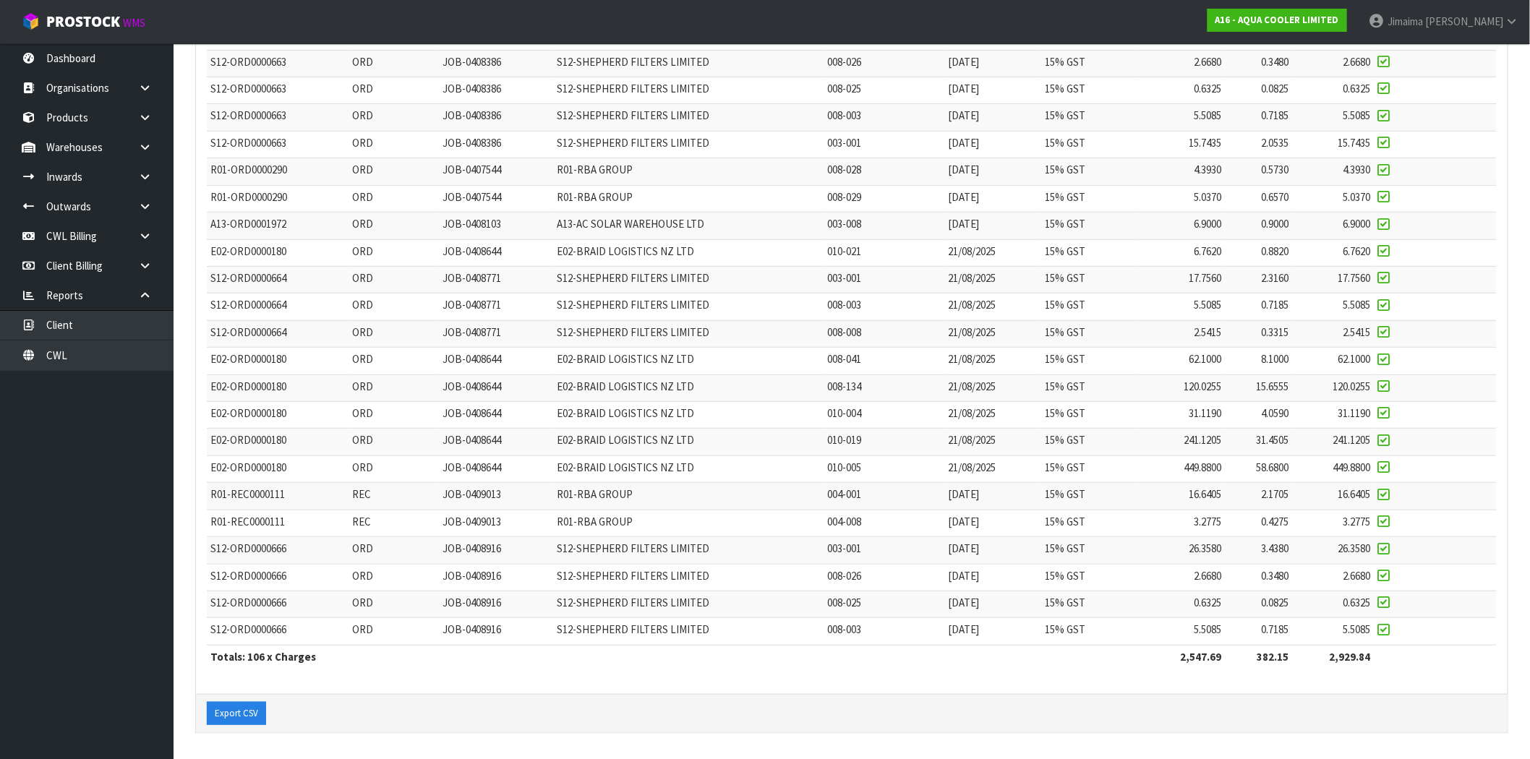
click at [522, 380] on td "JOB-0408644" at bounding box center [497, 387] width 114 height 27
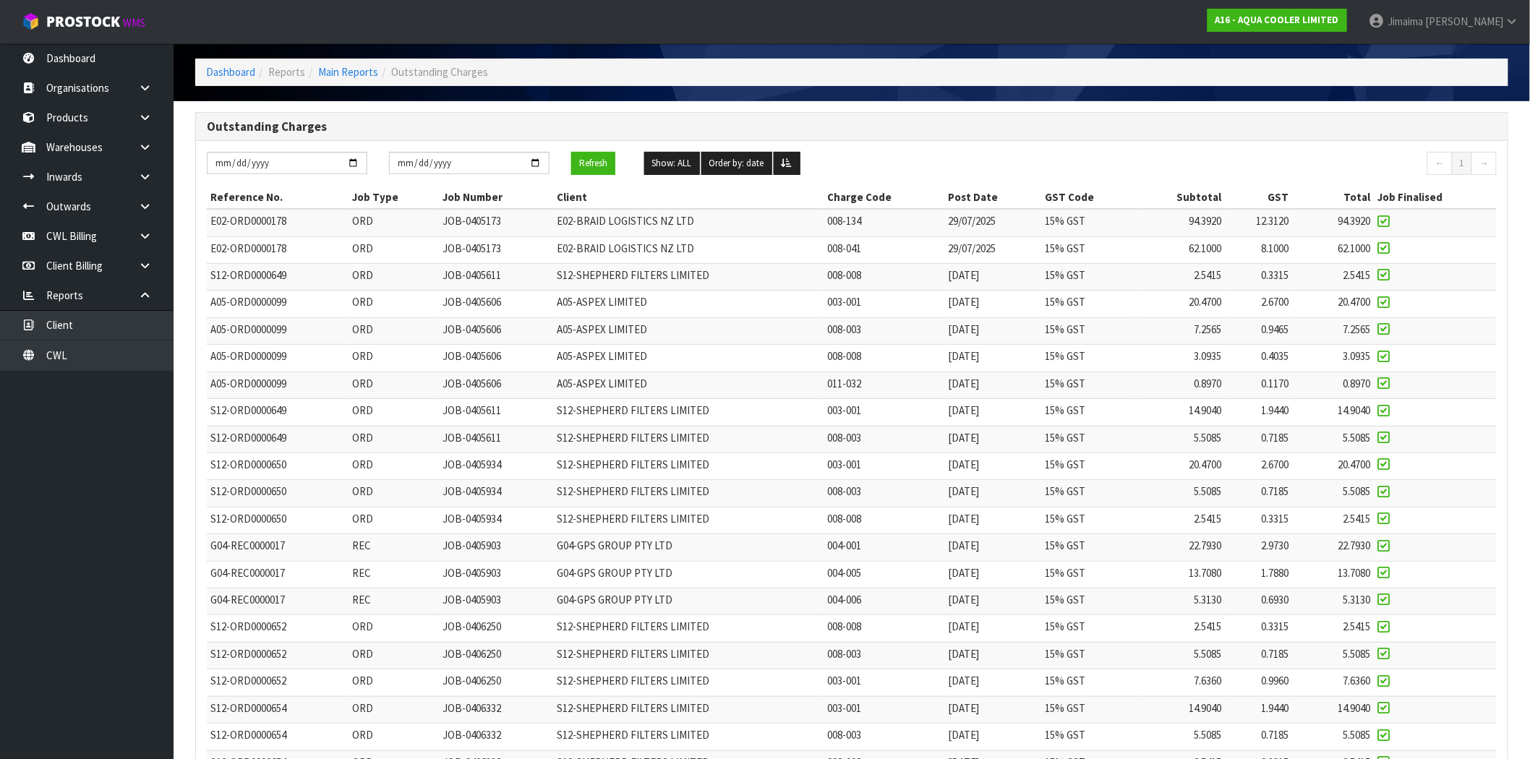
scroll to position [0, 0]
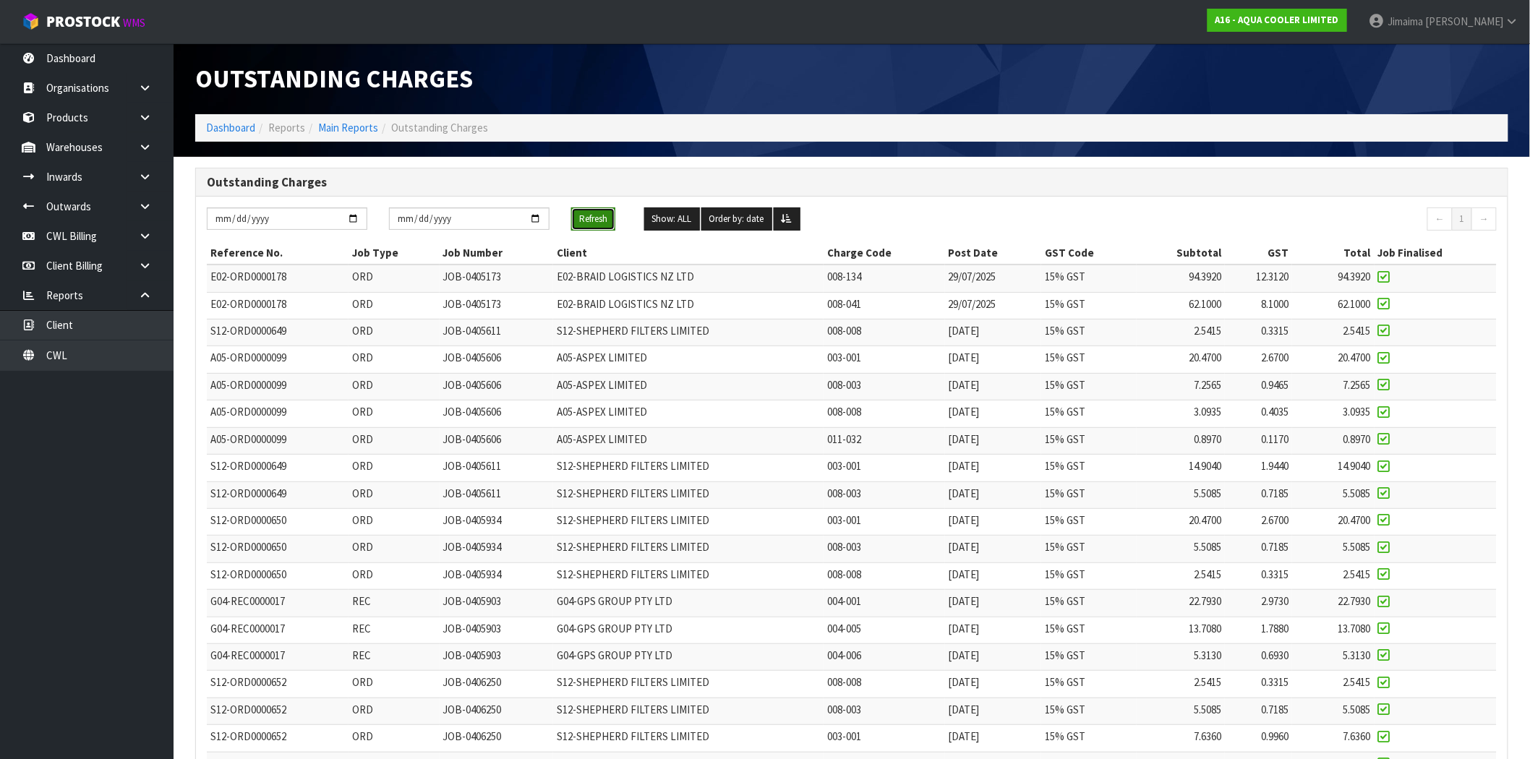
click at [590, 223] on button "Refresh" at bounding box center [593, 218] width 44 height 23
click at [437, 461] on td "ORD" at bounding box center [393, 468] width 90 height 27
click at [587, 227] on button "Refresh" at bounding box center [593, 218] width 44 height 23
click at [505, 450] on td "JOB-0405606" at bounding box center [497, 440] width 114 height 27
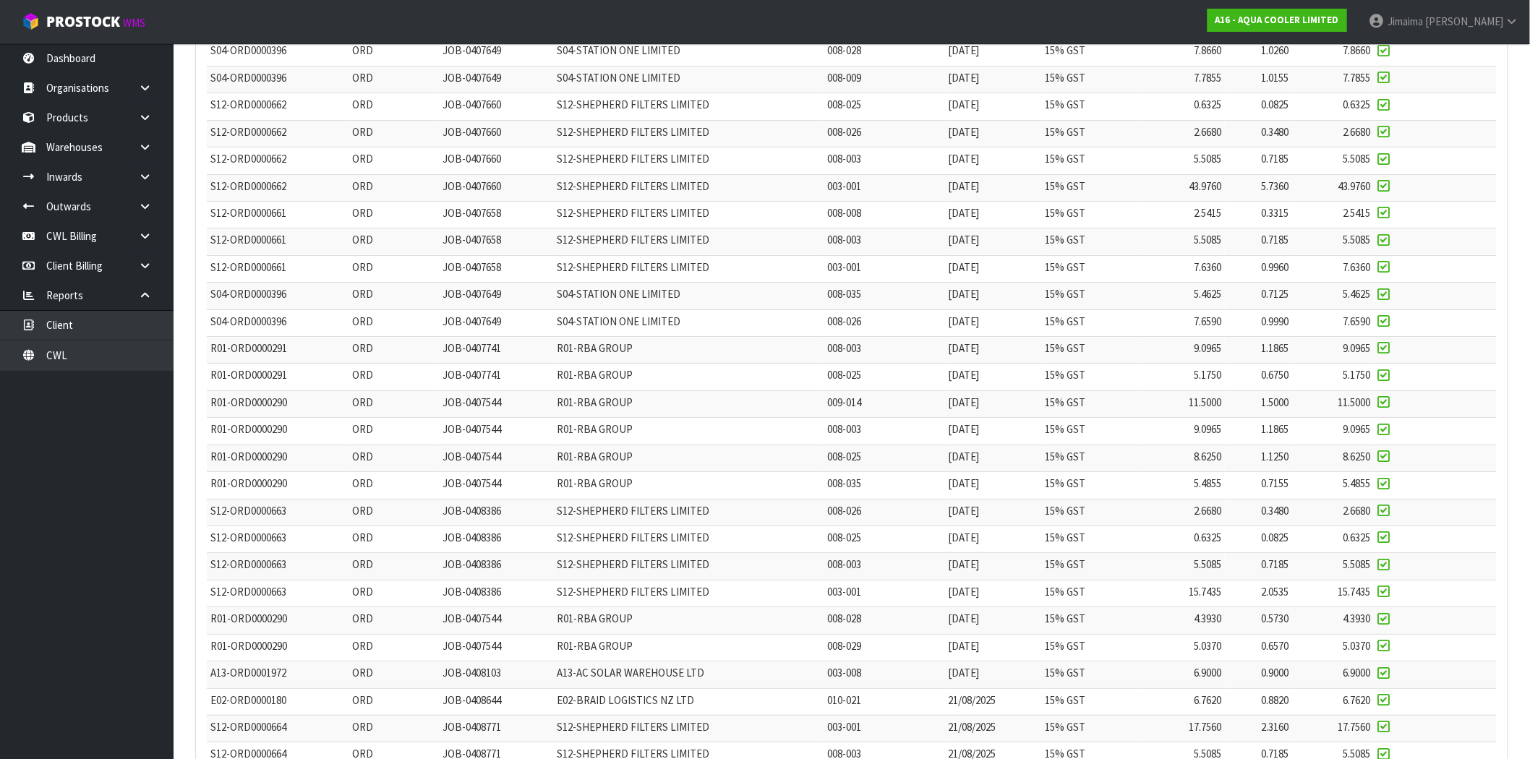
scroll to position [2228, 0]
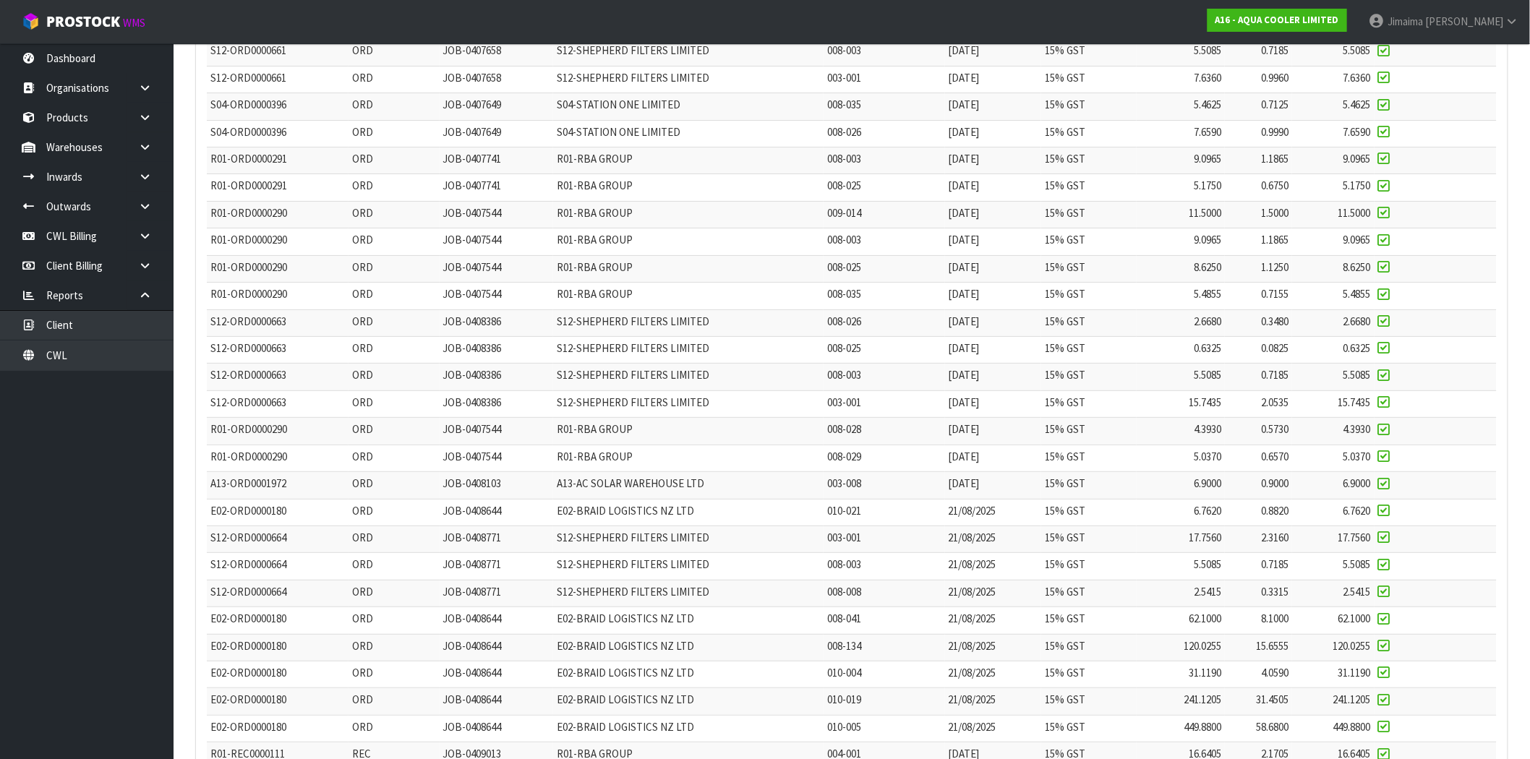
click at [275, 490] on span "A13-ORD0001972" at bounding box center [248, 483] width 76 height 14
drag, startPoint x: 275, startPoint y: 493, endPoint x: 335, endPoint y: 304, distance: 198.5
click at [275, 490] on span "A13-ORD0001972" at bounding box center [248, 483] width 76 height 14
copy span "ORD0001972"
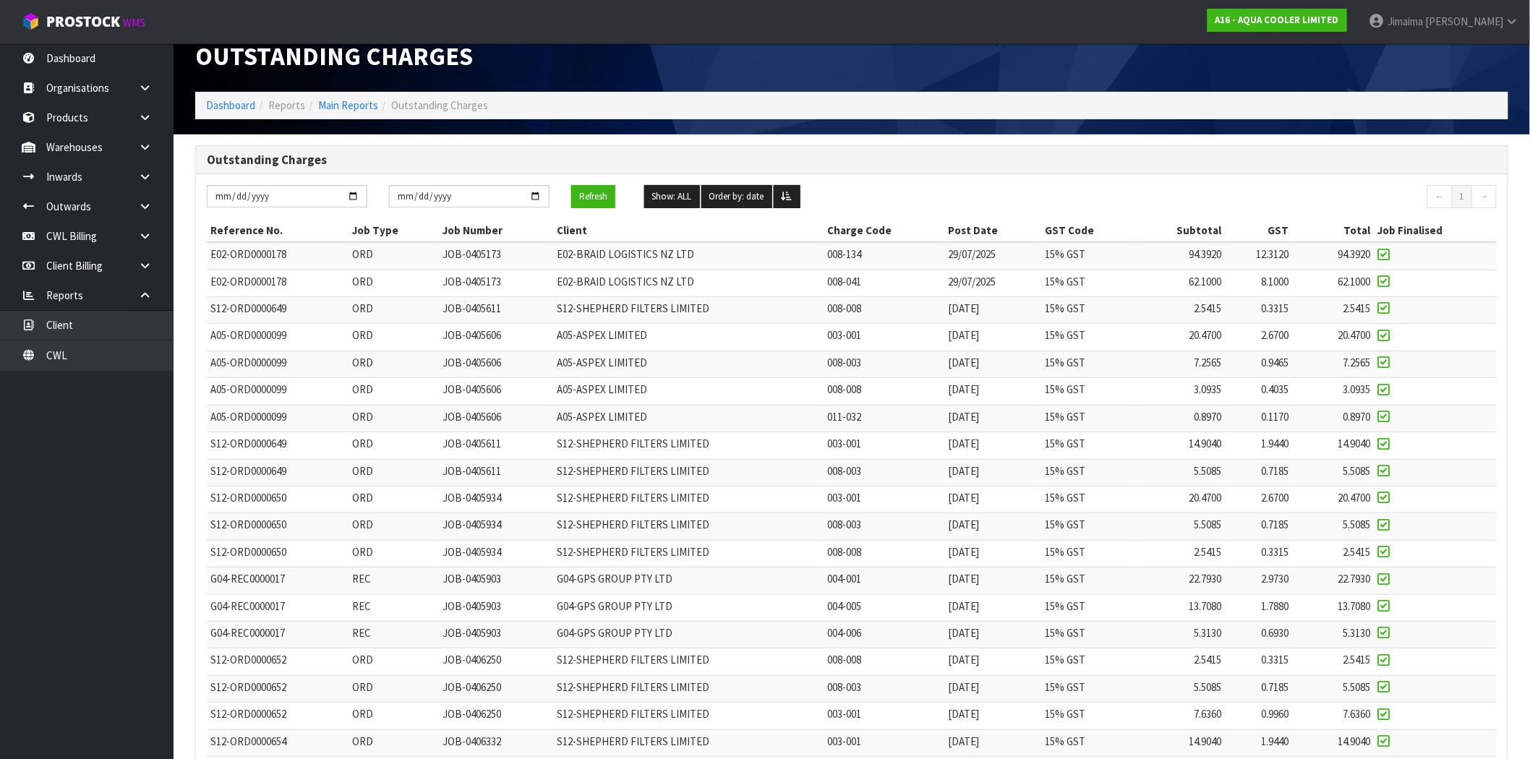
scroll to position [0, 0]
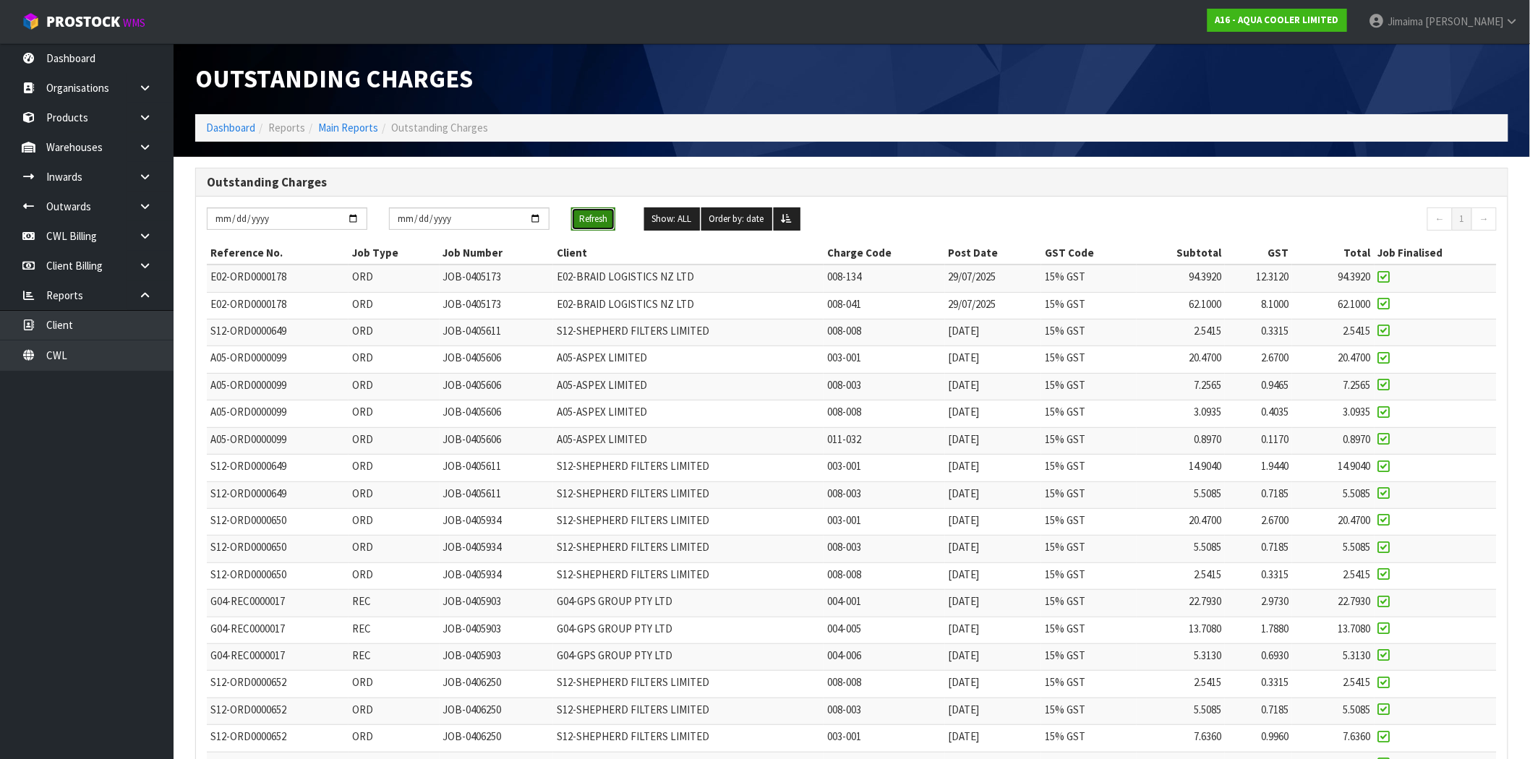
click at [580, 214] on button "Refresh" at bounding box center [593, 218] width 44 height 23
click at [748, 623] on td "G04-GPS GROUP PTY LTD" at bounding box center [688, 630] width 270 height 27
click at [599, 223] on button "Refresh" at bounding box center [593, 218] width 44 height 23
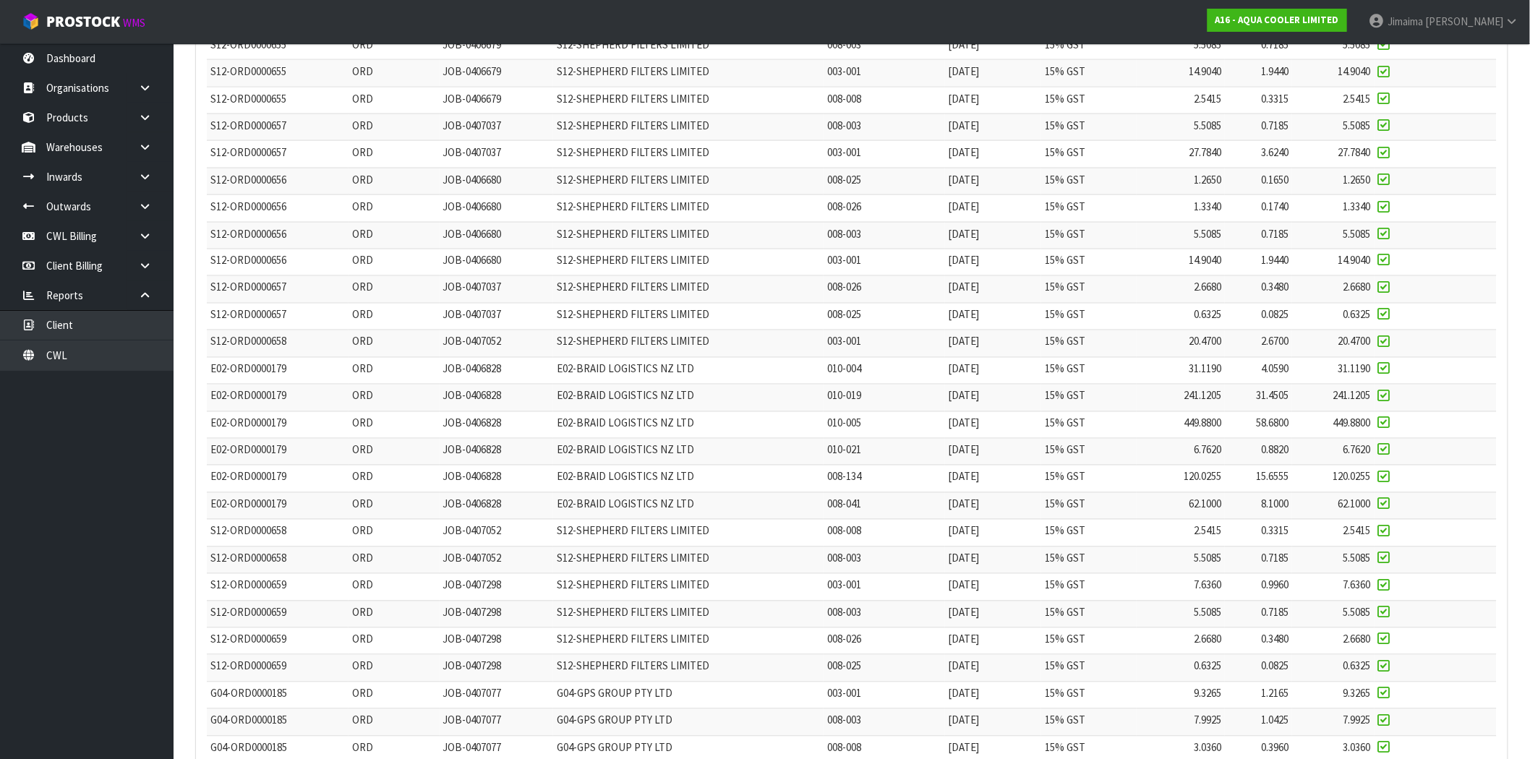
scroll to position [803, 0]
click at [642, 307] on span "S12-SHEPHERD FILTERS LIMITED" at bounding box center [633, 312] width 153 height 14
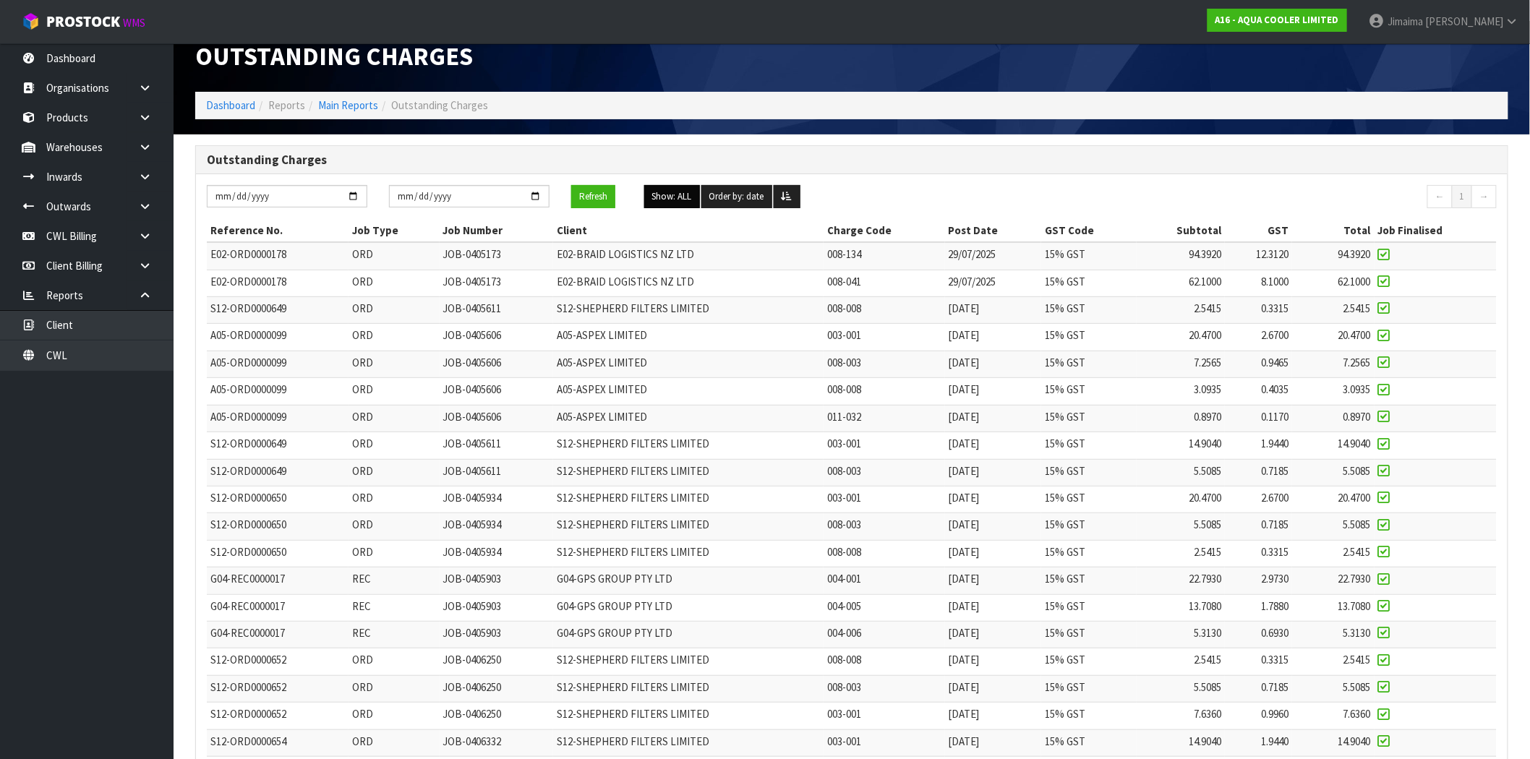
scroll to position [0, 0]
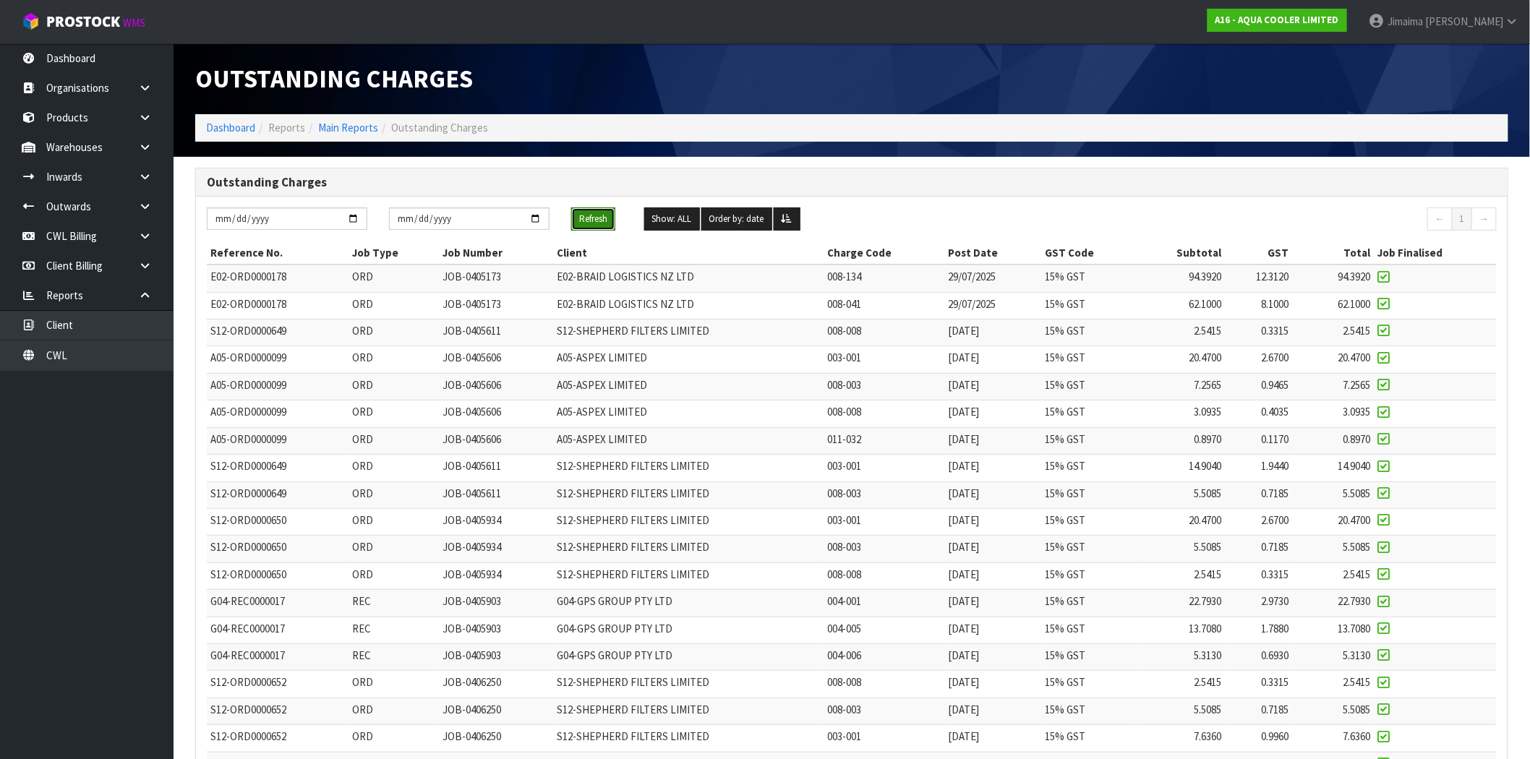
click at [604, 218] on button "Refresh" at bounding box center [593, 218] width 44 height 23
click at [606, 378] on span "A05-ASPEX LIMITED" at bounding box center [602, 385] width 90 height 14
click at [597, 222] on button "Refresh" at bounding box center [593, 218] width 44 height 23
click at [356, 129] on link "Main Reports" at bounding box center [348, 128] width 60 height 14
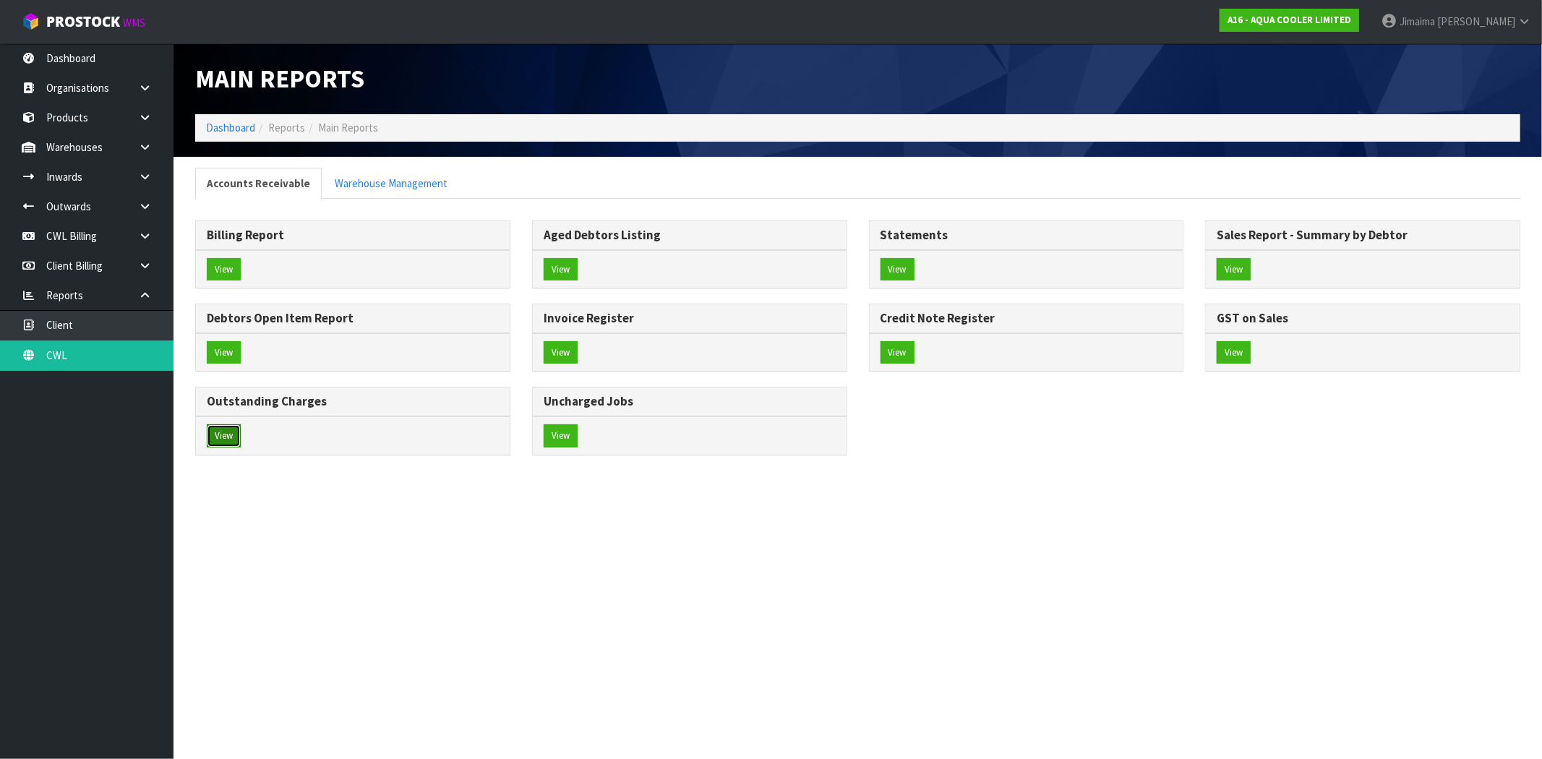
click at [228, 436] on button "View" at bounding box center [224, 435] width 34 height 23
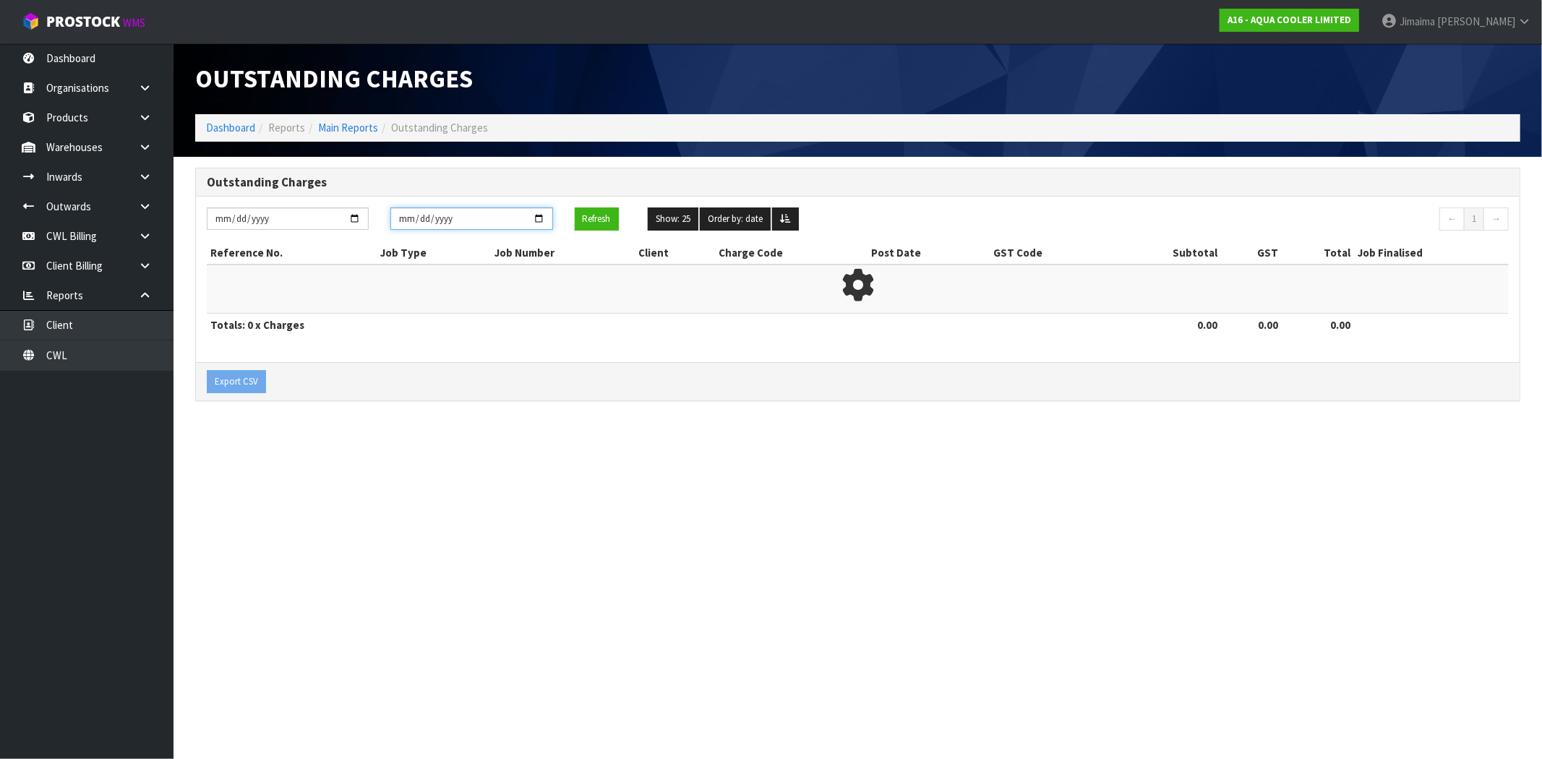
click at [536, 220] on input "[DATE]" at bounding box center [471, 218] width 162 height 22
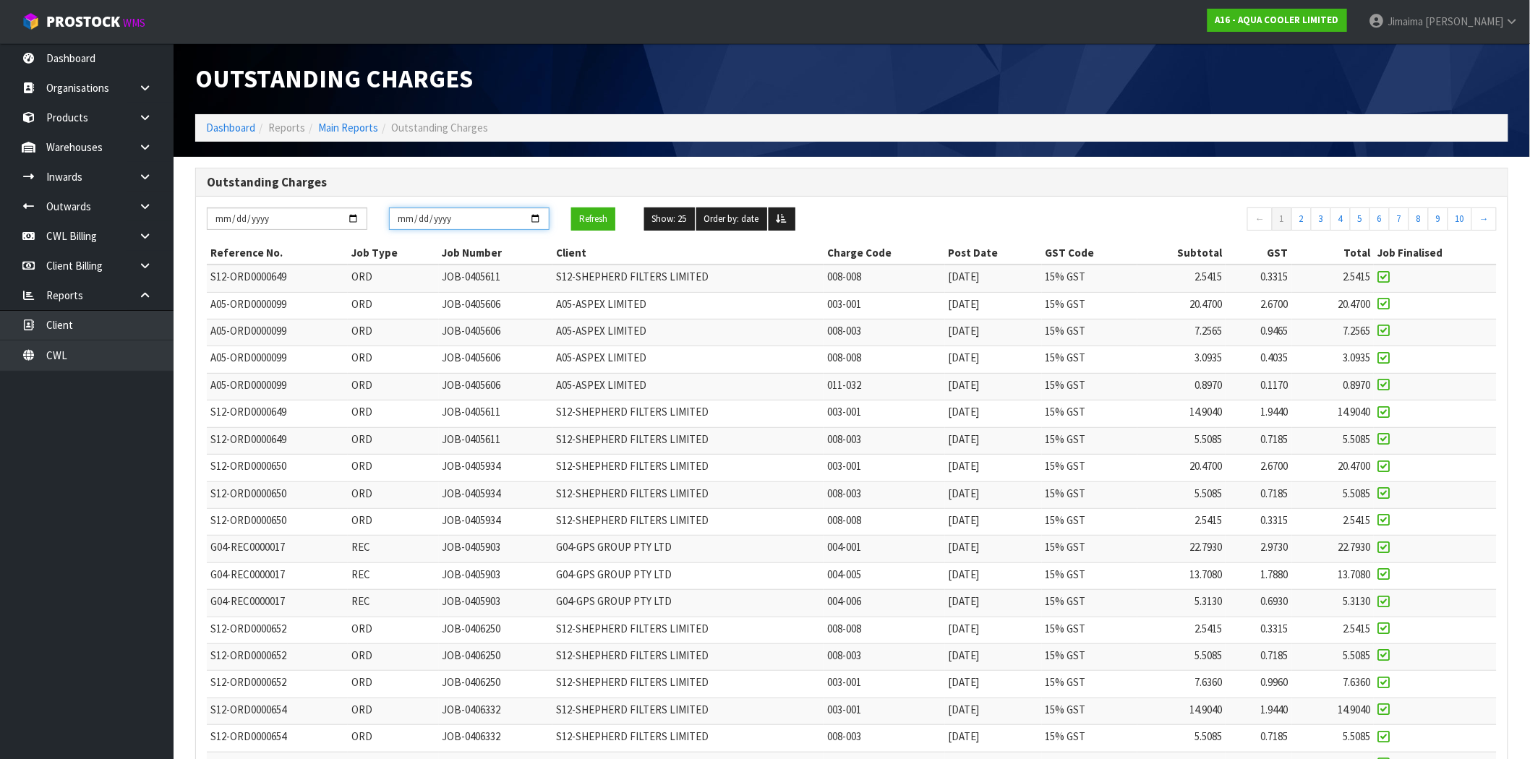
click at [537, 213] on input "[DATE]" at bounding box center [469, 218] width 160 height 22
type input "2025-08-24"
click at [588, 218] on button "Refresh" at bounding box center [593, 218] width 44 height 23
click at [487, 379] on td "JOB-0405606" at bounding box center [496, 386] width 114 height 27
click at [583, 226] on button "Refresh" at bounding box center [593, 218] width 44 height 23
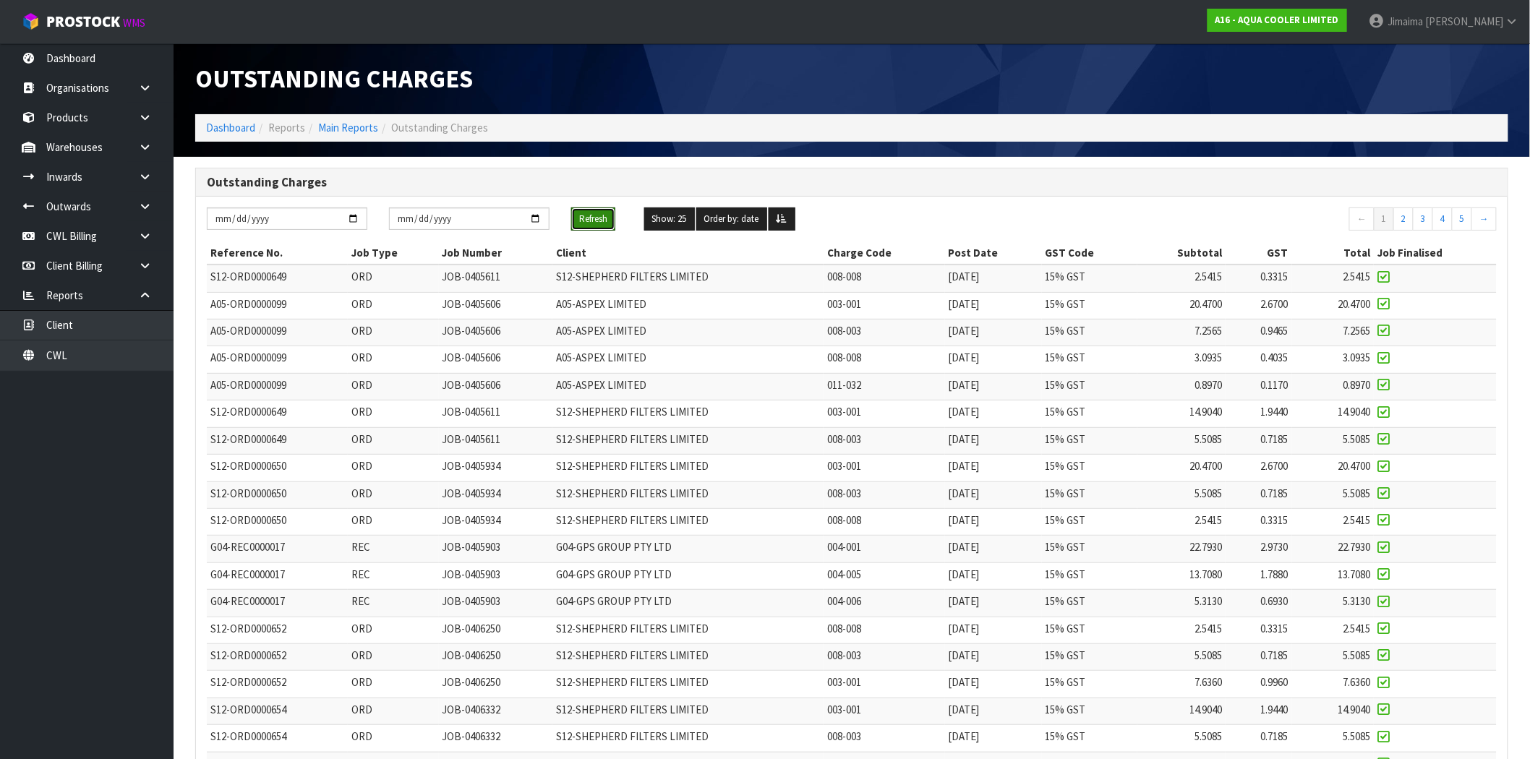
drag, startPoint x: 590, startPoint y: 228, endPoint x: 598, endPoint y: 241, distance: 15.9
click at [590, 228] on button "Refresh" at bounding box center [593, 218] width 44 height 23
click at [662, 421] on td "S12-SHEPHERD FILTERS LIMITED" at bounding box center [687, 414] width 271 height 27
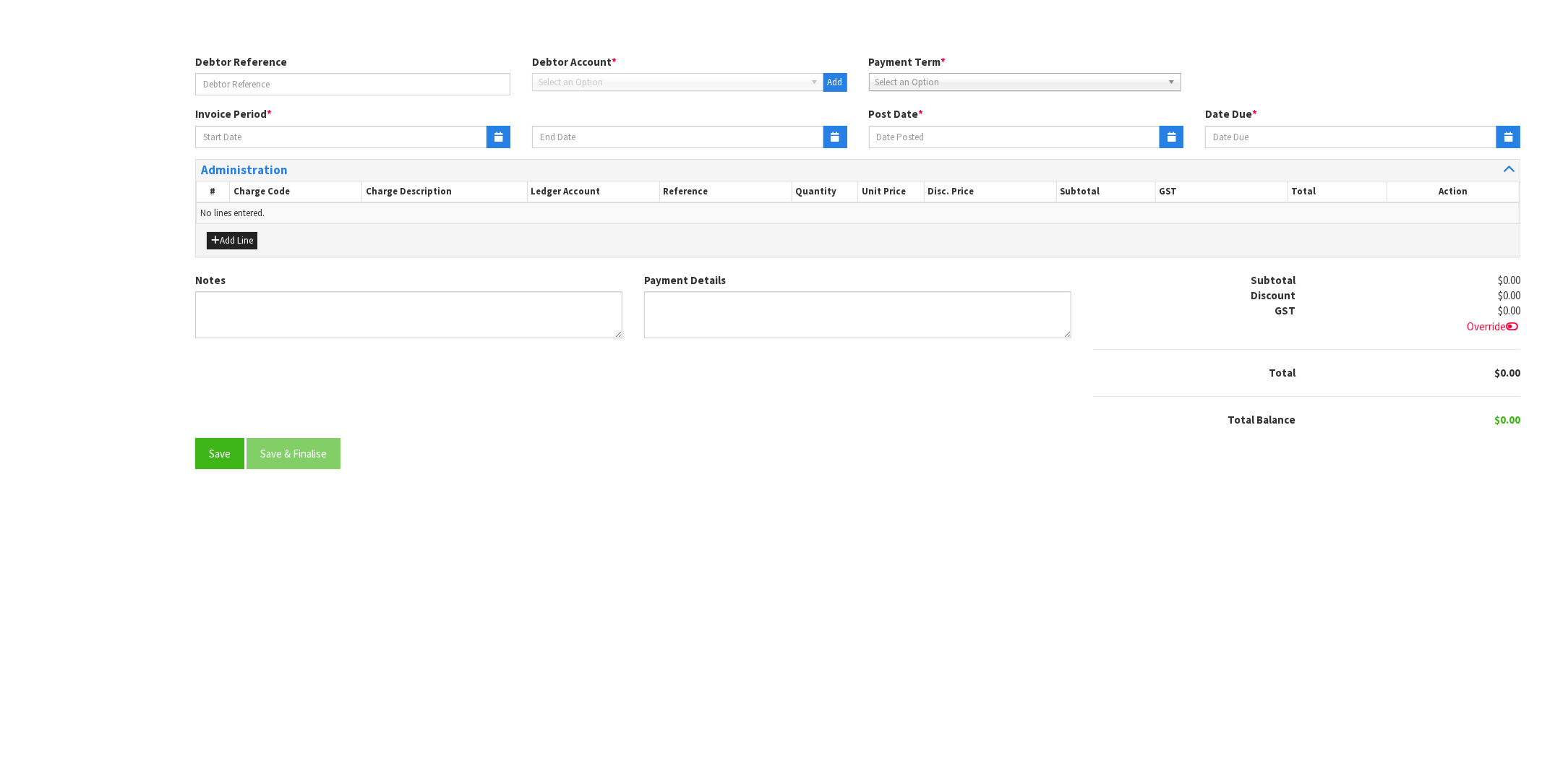
type input "18/08/2025"
type input "[DATE]"
type textarea "Please contact us [DATE] should there be any discrepancies."
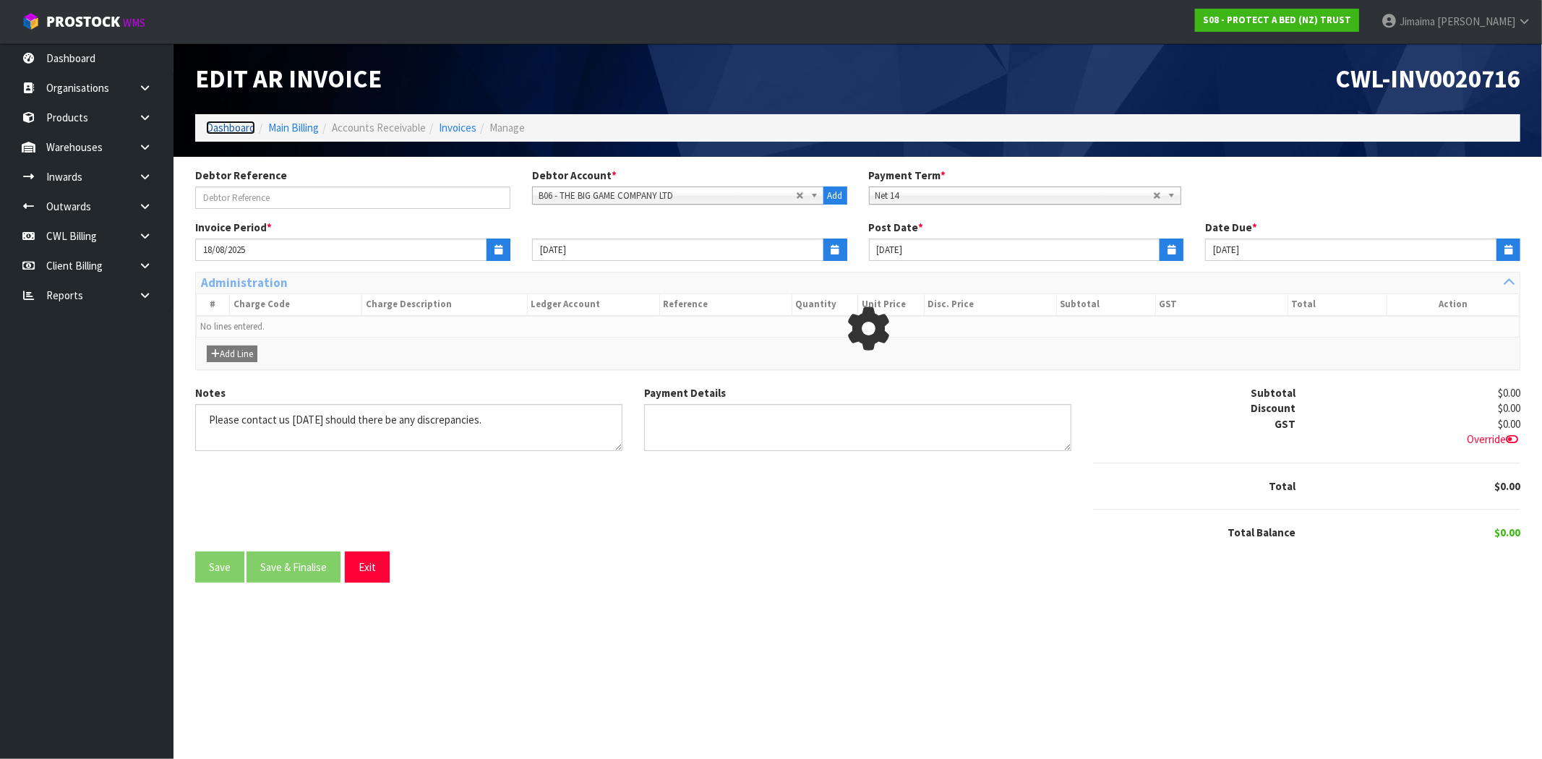
click at [246, 133] on link "Dashboard" at bounding box center [230, 128] width 49 height 14
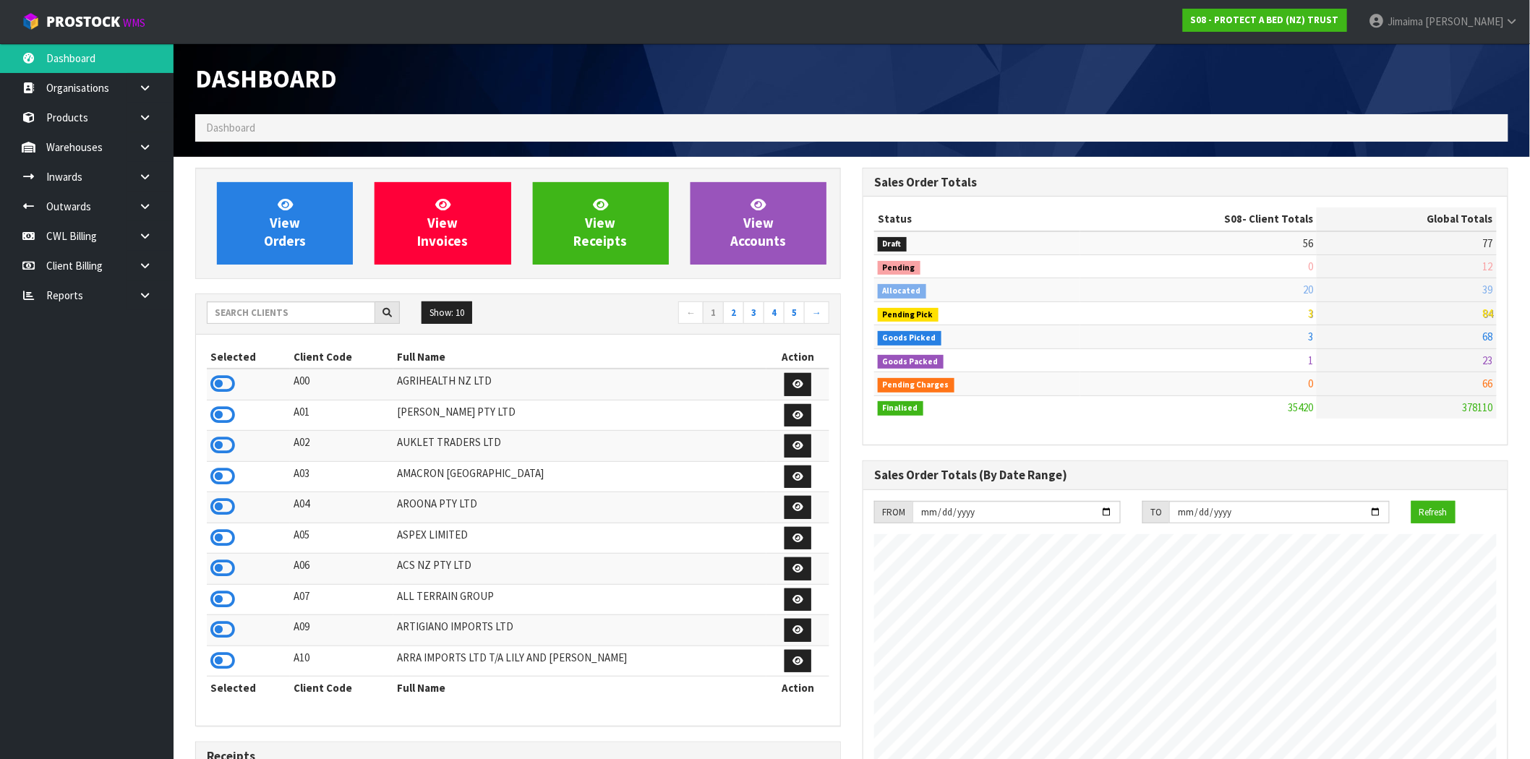
scroll to position [1095, 667]
click at [302, 323] on input "text" at bounding box center [291, 312] width 168 height 22
click at [150, 226] on link at bounding box center [150, 236] width 46 height 30
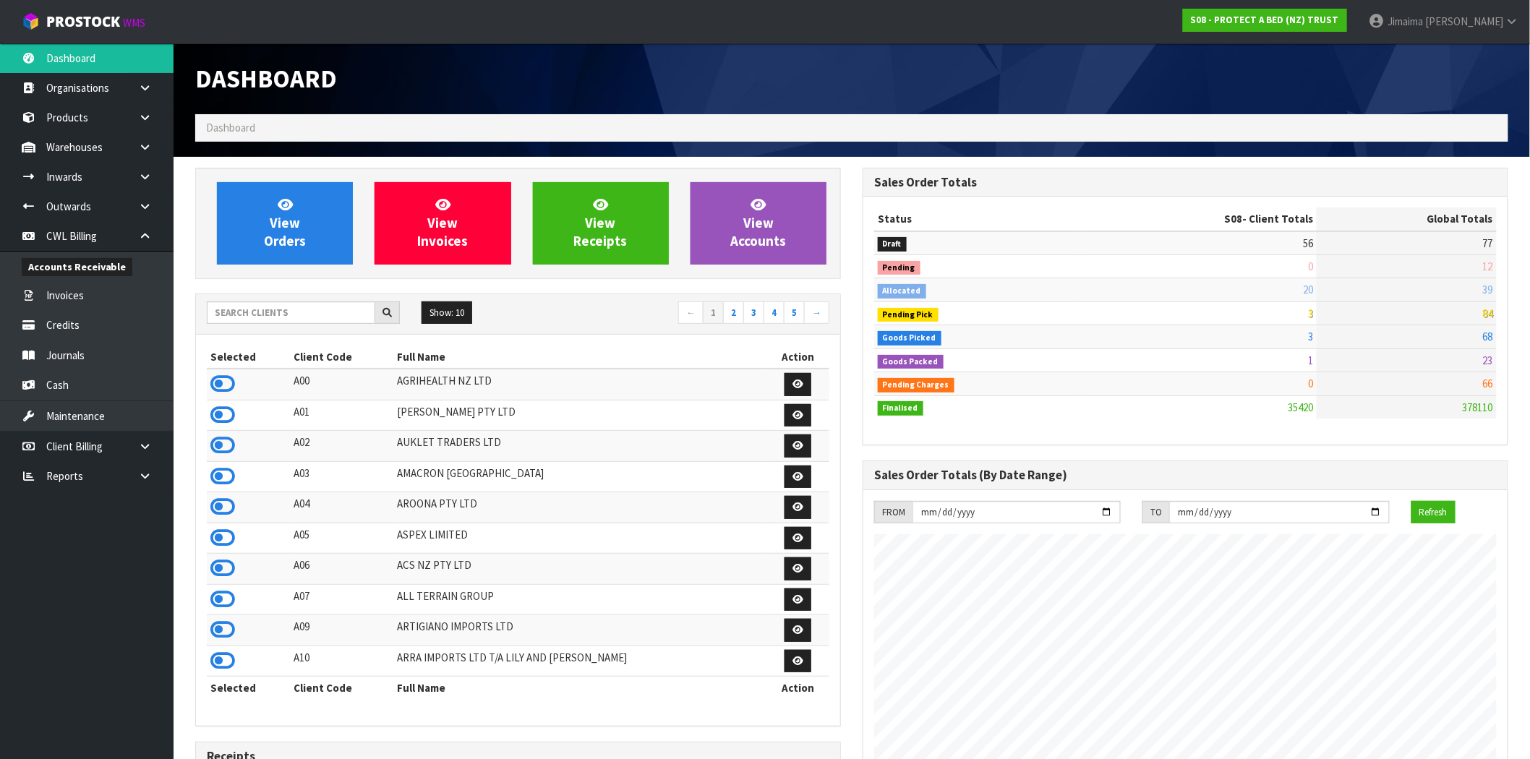
click at [99, 277] on div "Accounts Receivable" at bounding box center [87, 266] width 174 height 30
drag, startPoint x: 80, startPoint y: 291, endPoint x: 273, endPoint y: 256, distance: 196.1
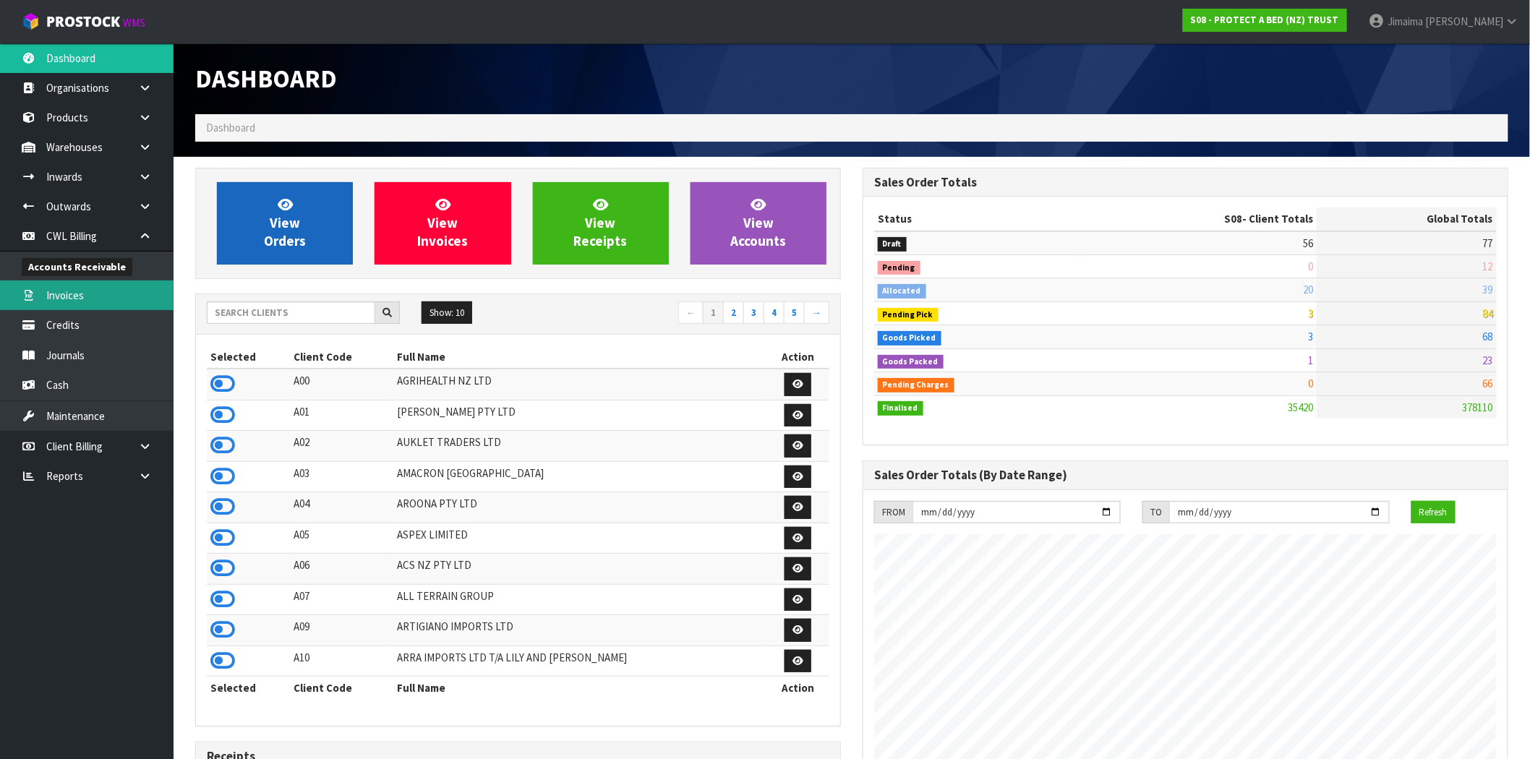
click at [80, 291] on link "Invoices" at bounding box center [87, 296] width 174 height 30
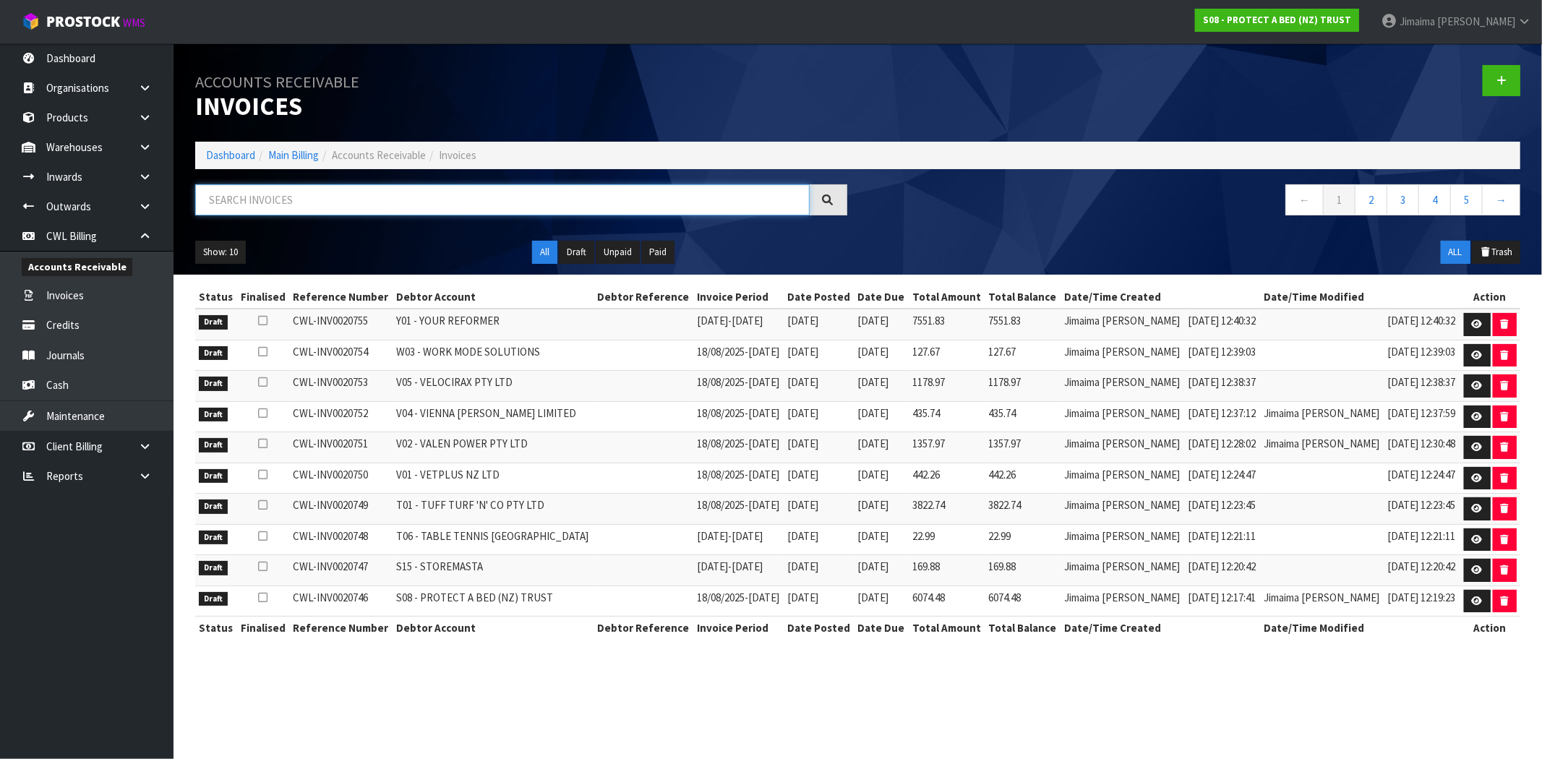
click at [250, 212] on input "text" at bounding box center [502, 199] width 615 height 31
click at [257, 199] on input "text" at bounding box center [502, 199] width 615 height 31
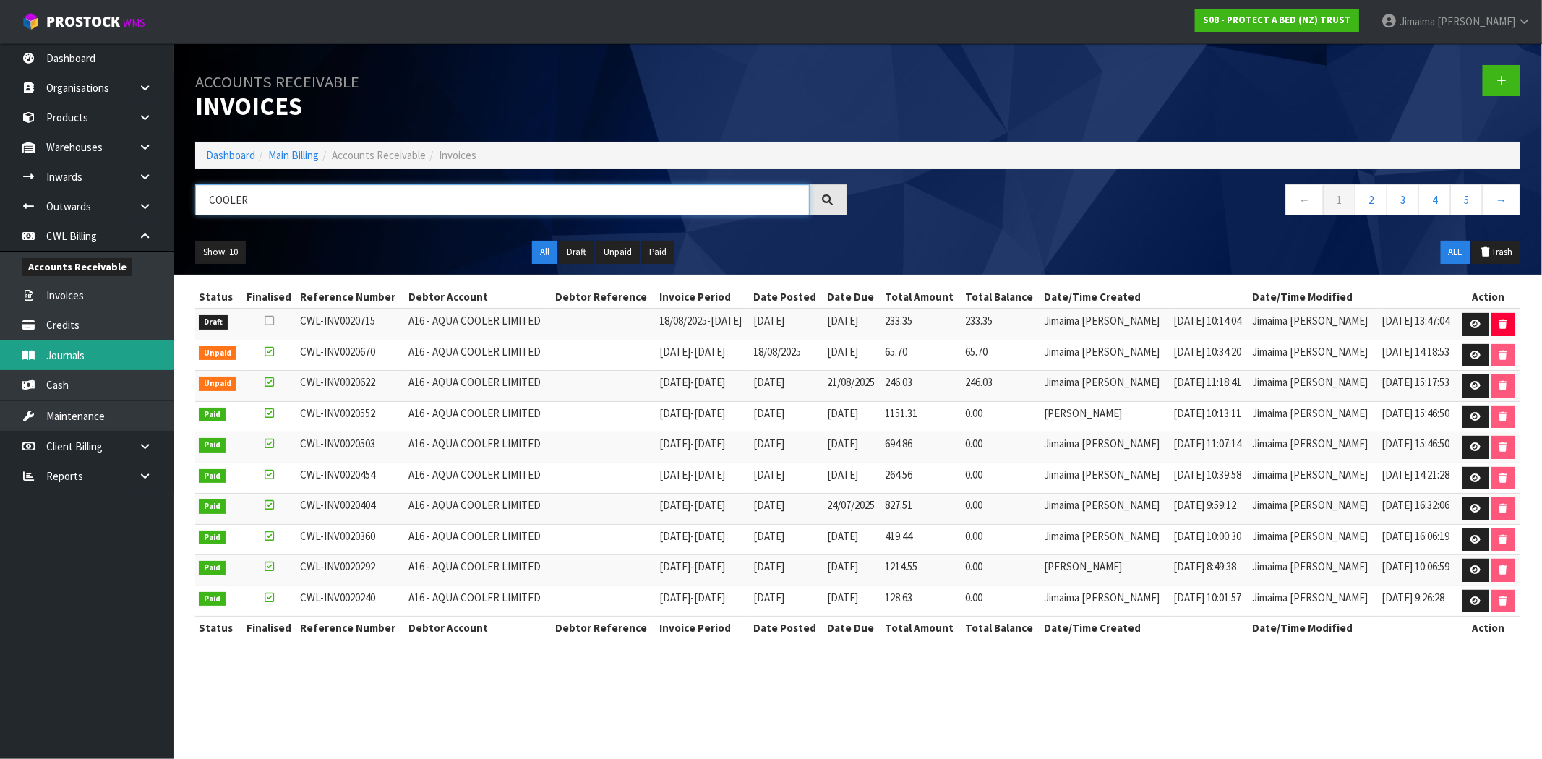
type input "COOLER"
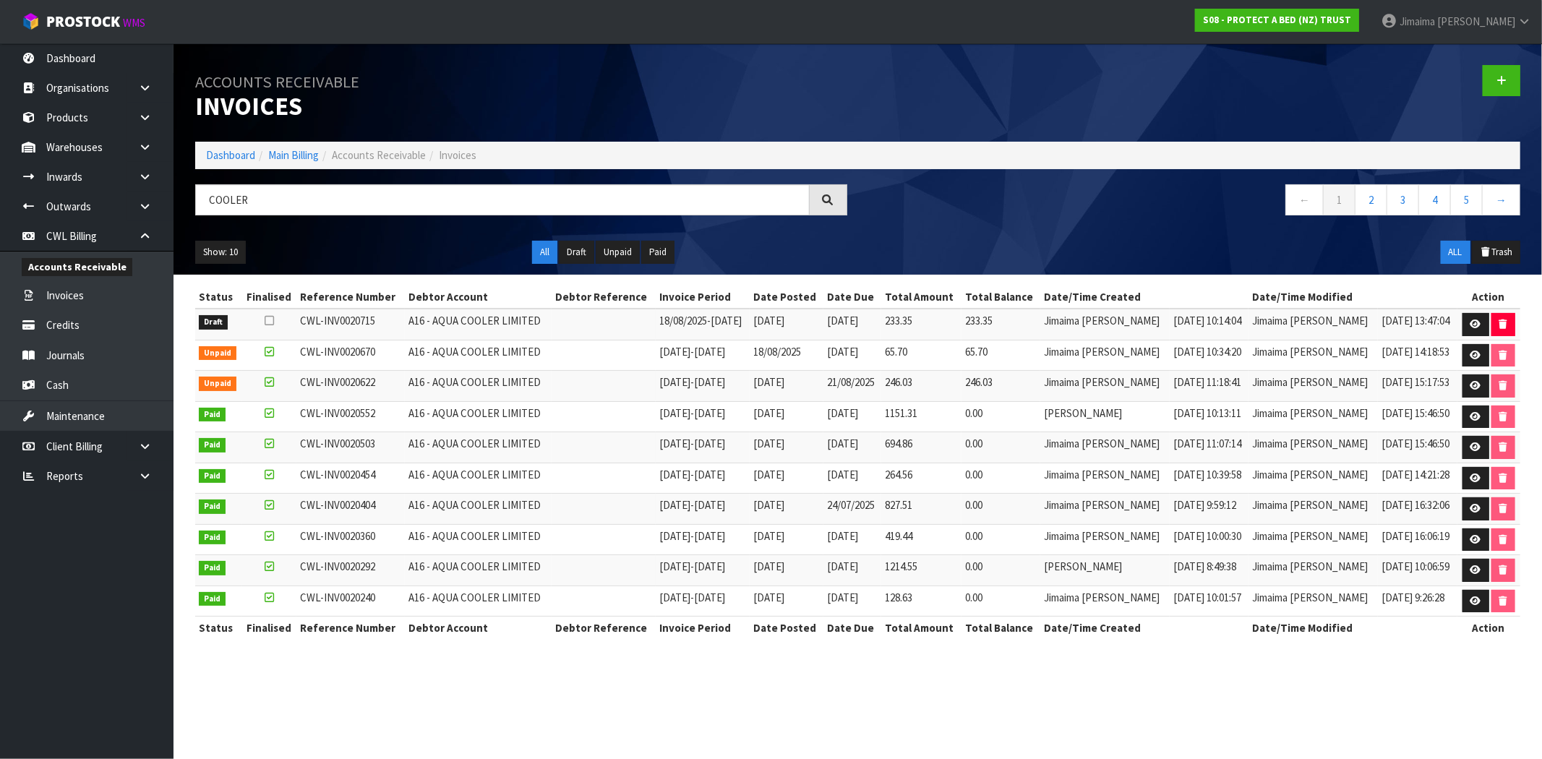
click at [218, 168] on ol "Dashboard Main Billing Accounts Receivable Invoices" at bounding box center [857, 155] width 1325 height 27
click at [221, 160] on link "Dashboard" at bounding box center [230, 155] width 49 height 14
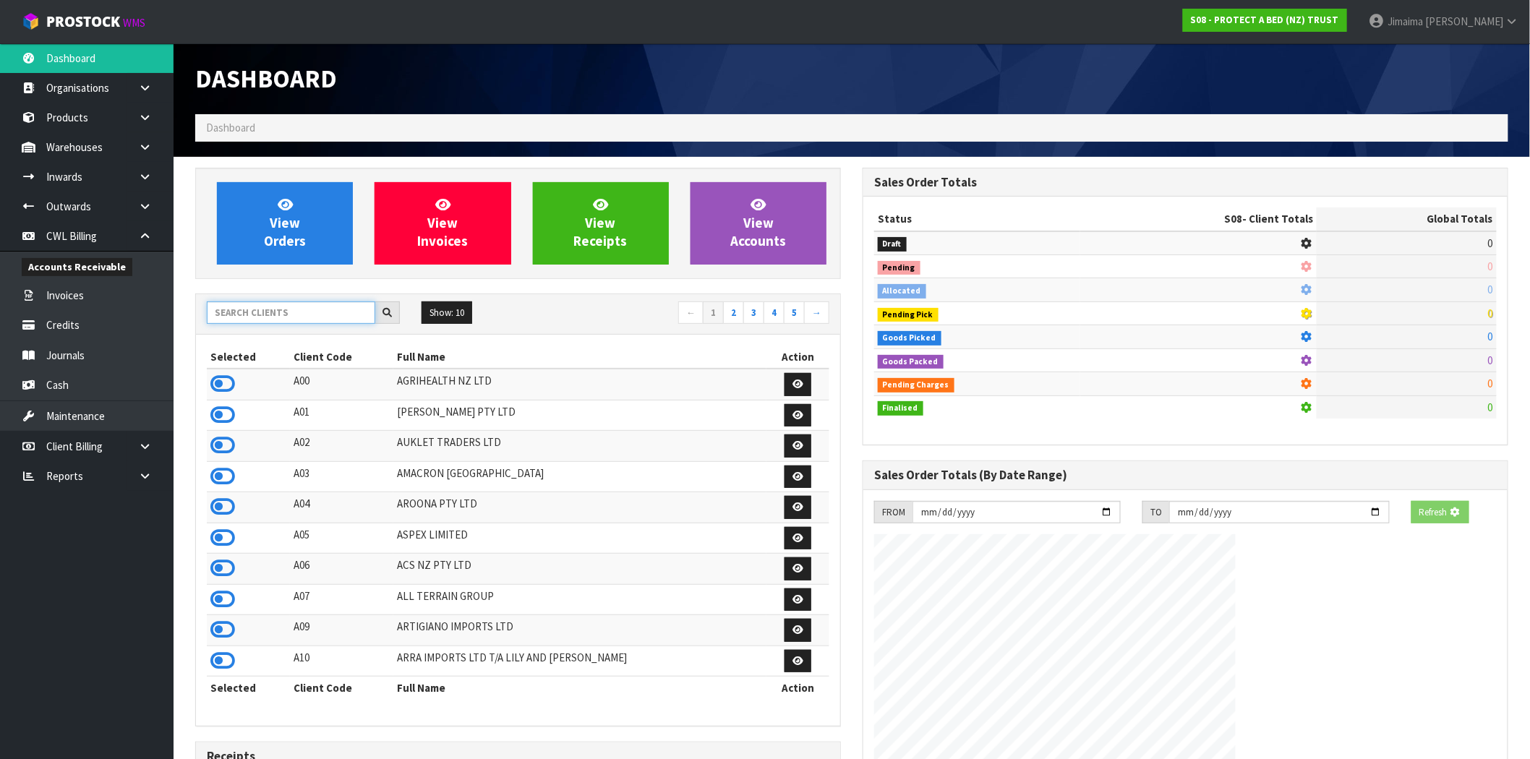
click at [311, 313] on input "text" at bounding box center [291, 312] width 168 height 22
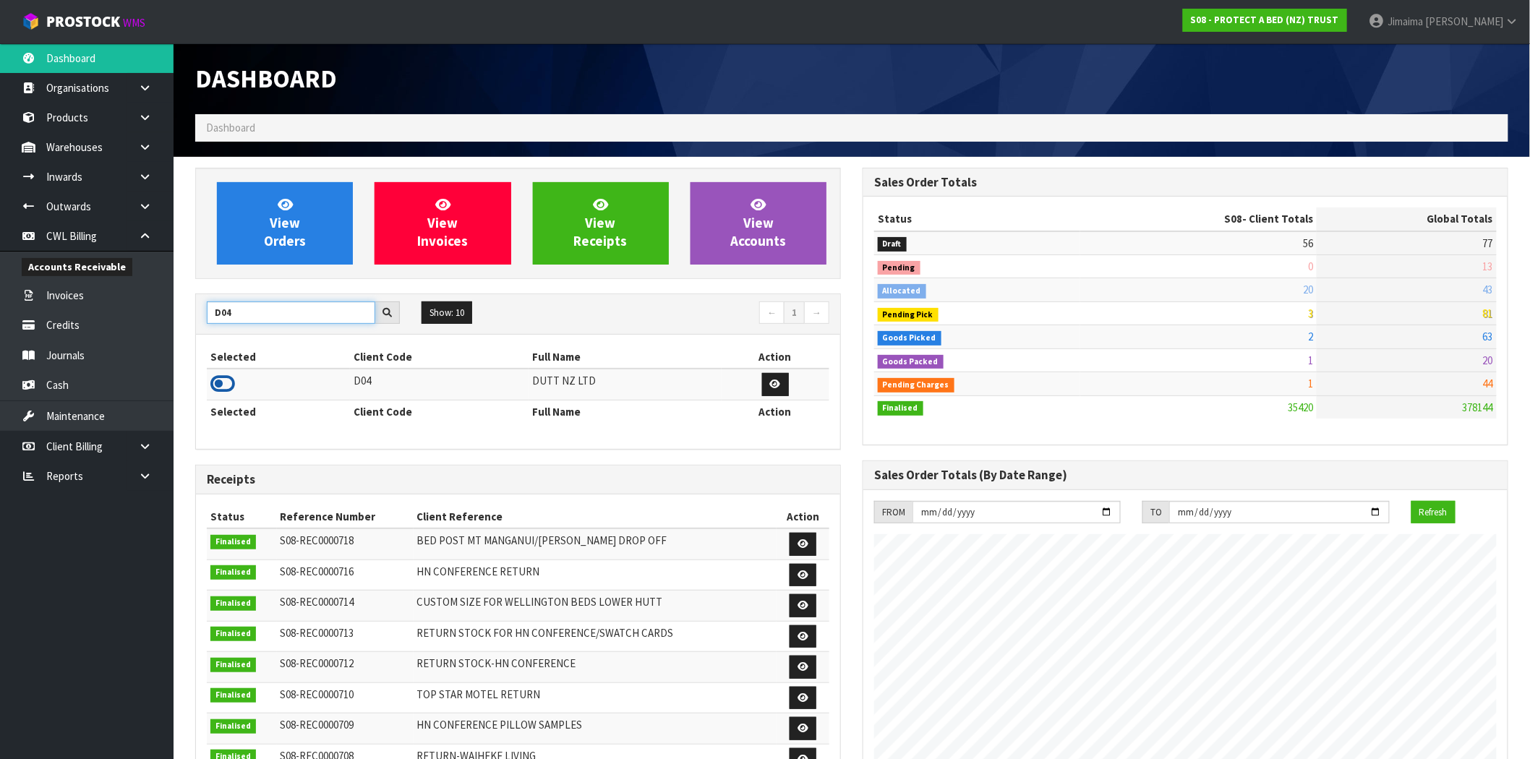
type input "D04"
click at [218, 385] on icon at bounding box center [222, 384] width 25 height 22
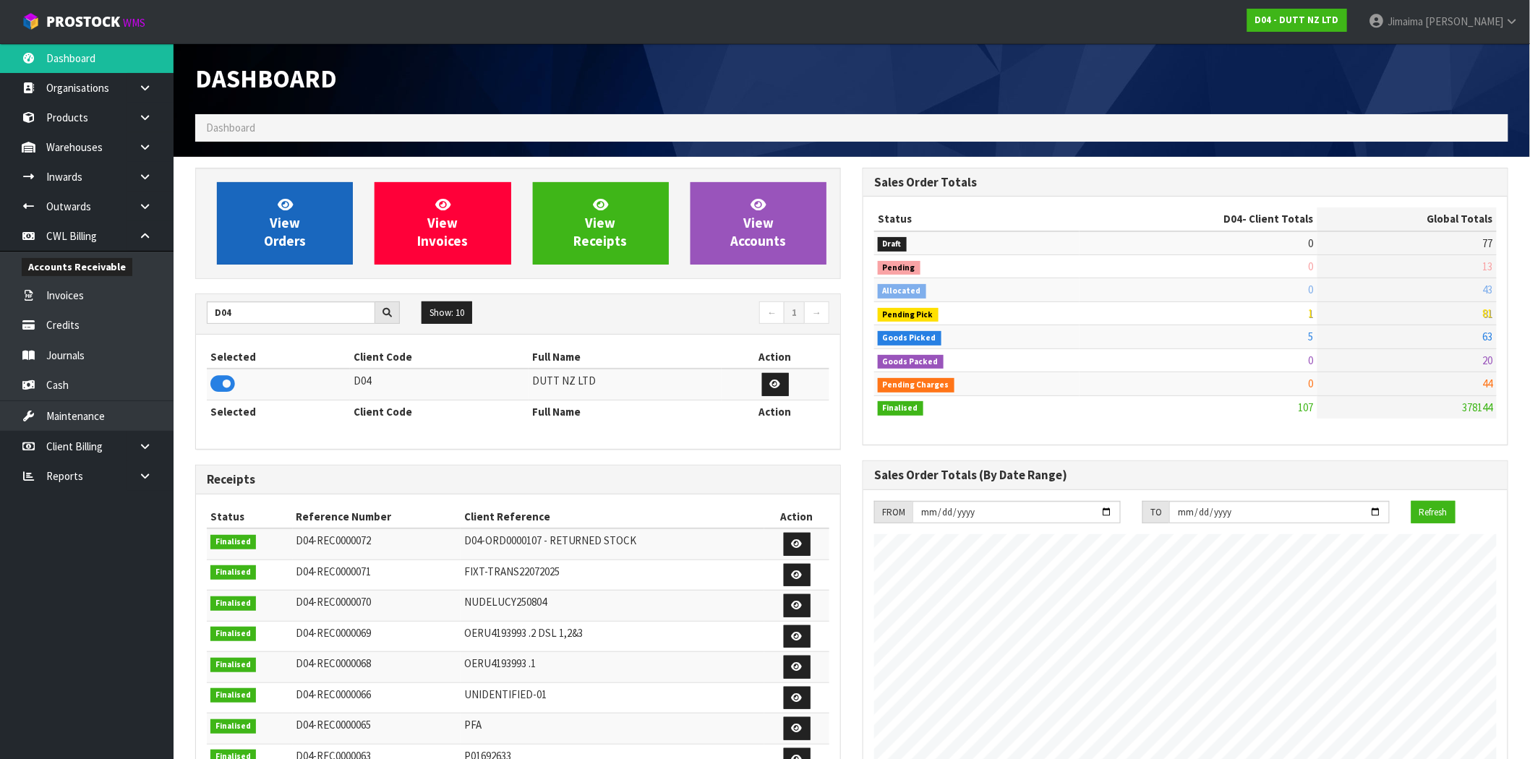
scroll to position [1073, 667]
click at [251, 210] on link "View Orders" at bounding box center [285, 223] width 136 height 82
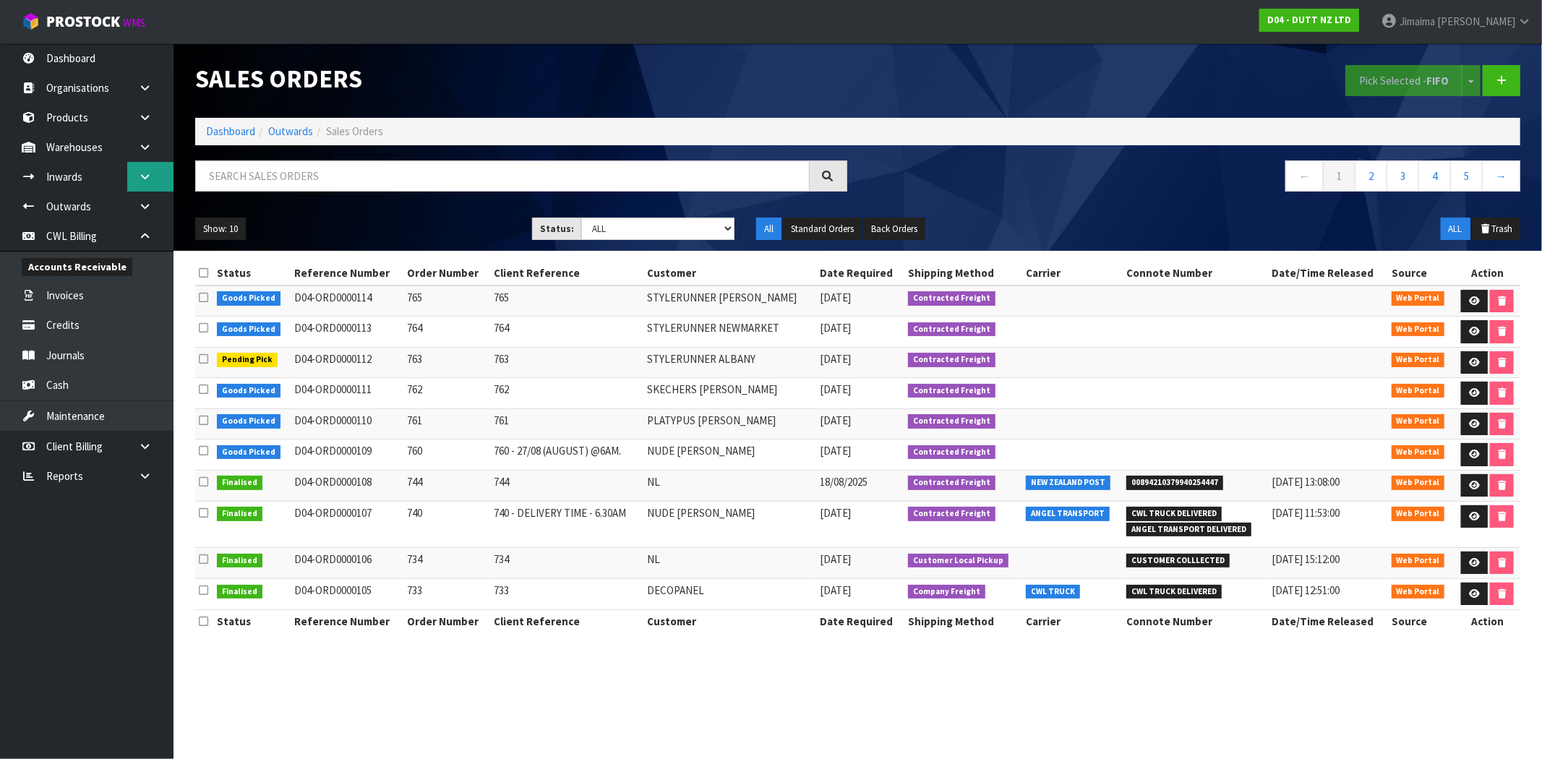
click at [150, 174] on icon at bounding box center [145, 176] width 14 height 11
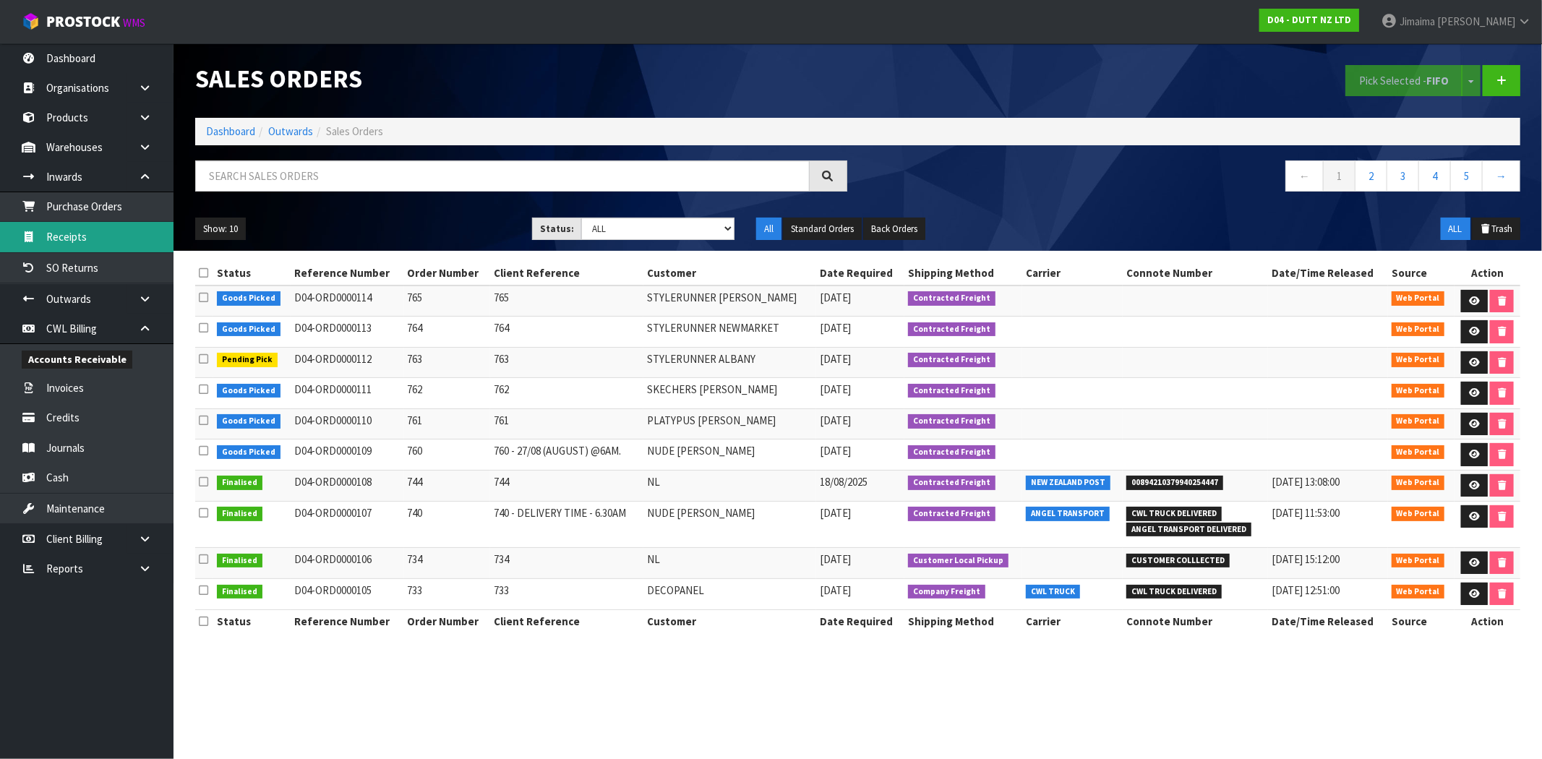
click at [95, 224] on link "Receipts" at bounding box center [87, 237] width 174 height 30
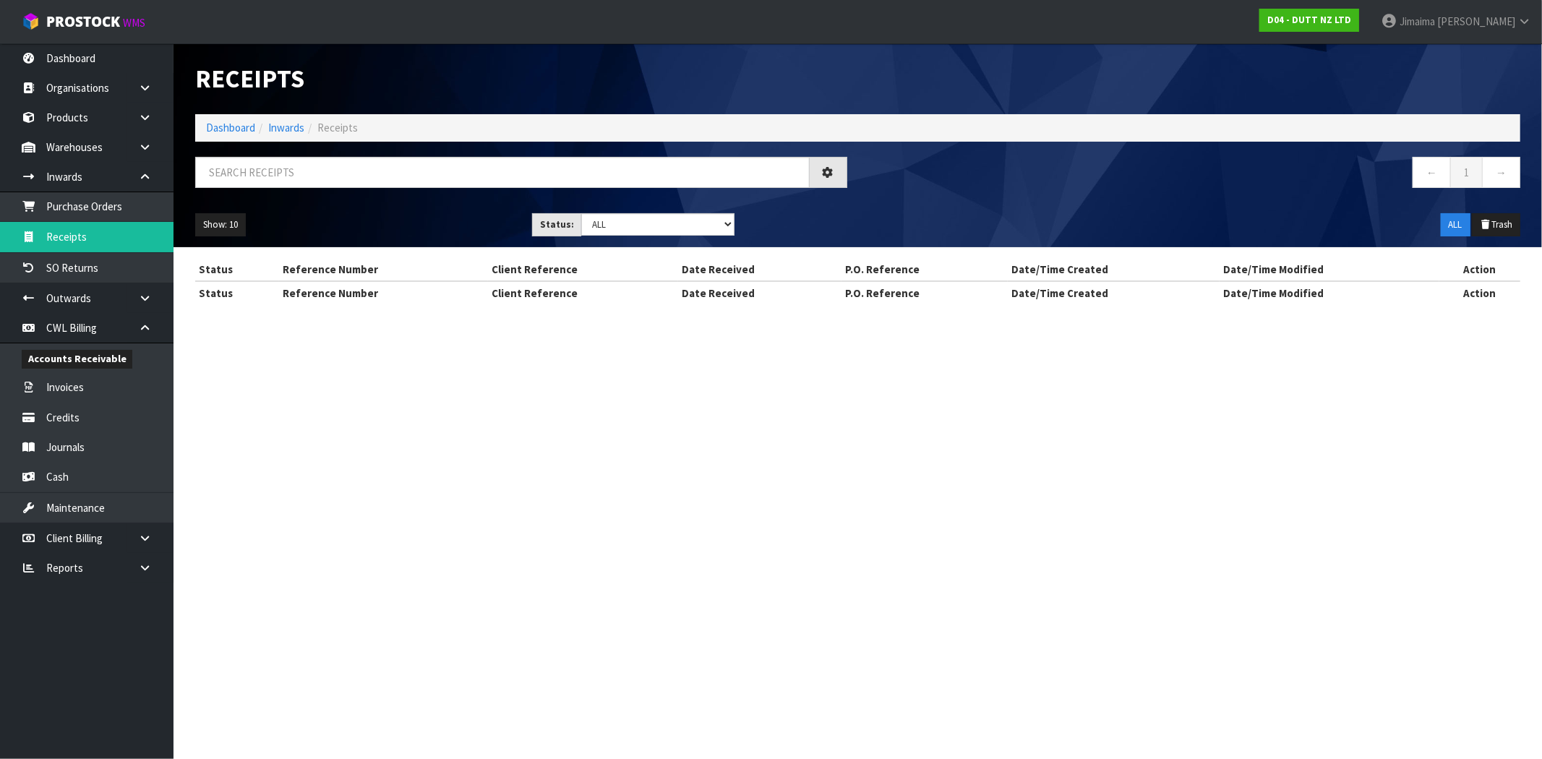
click at [270, 194] on div at bounding box center [521, 178] width 674 height 42
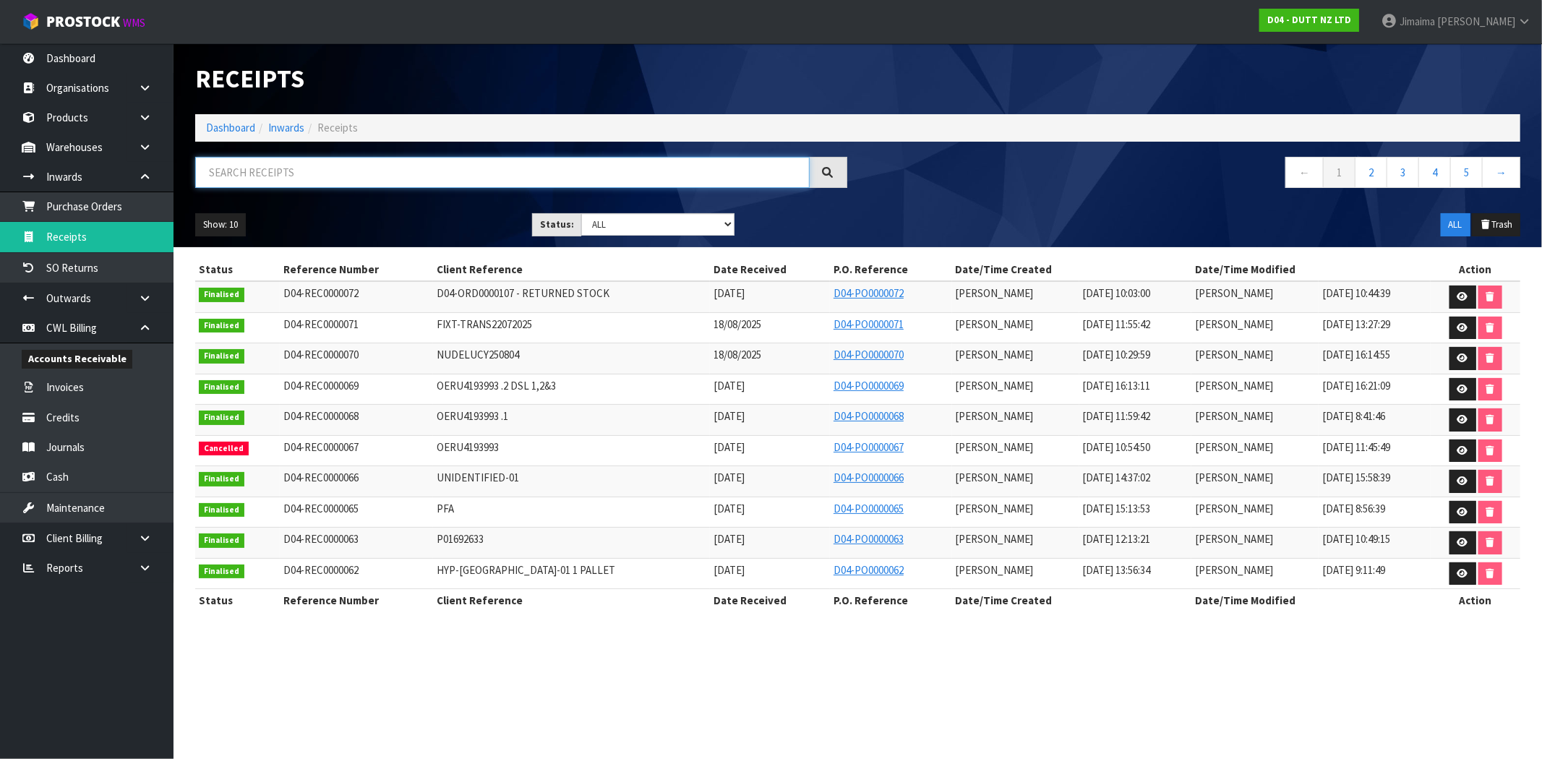
click at [283, 176] on input "text" at bounding box center [502, 172] width 615 height 31
paste input "REC0000072"
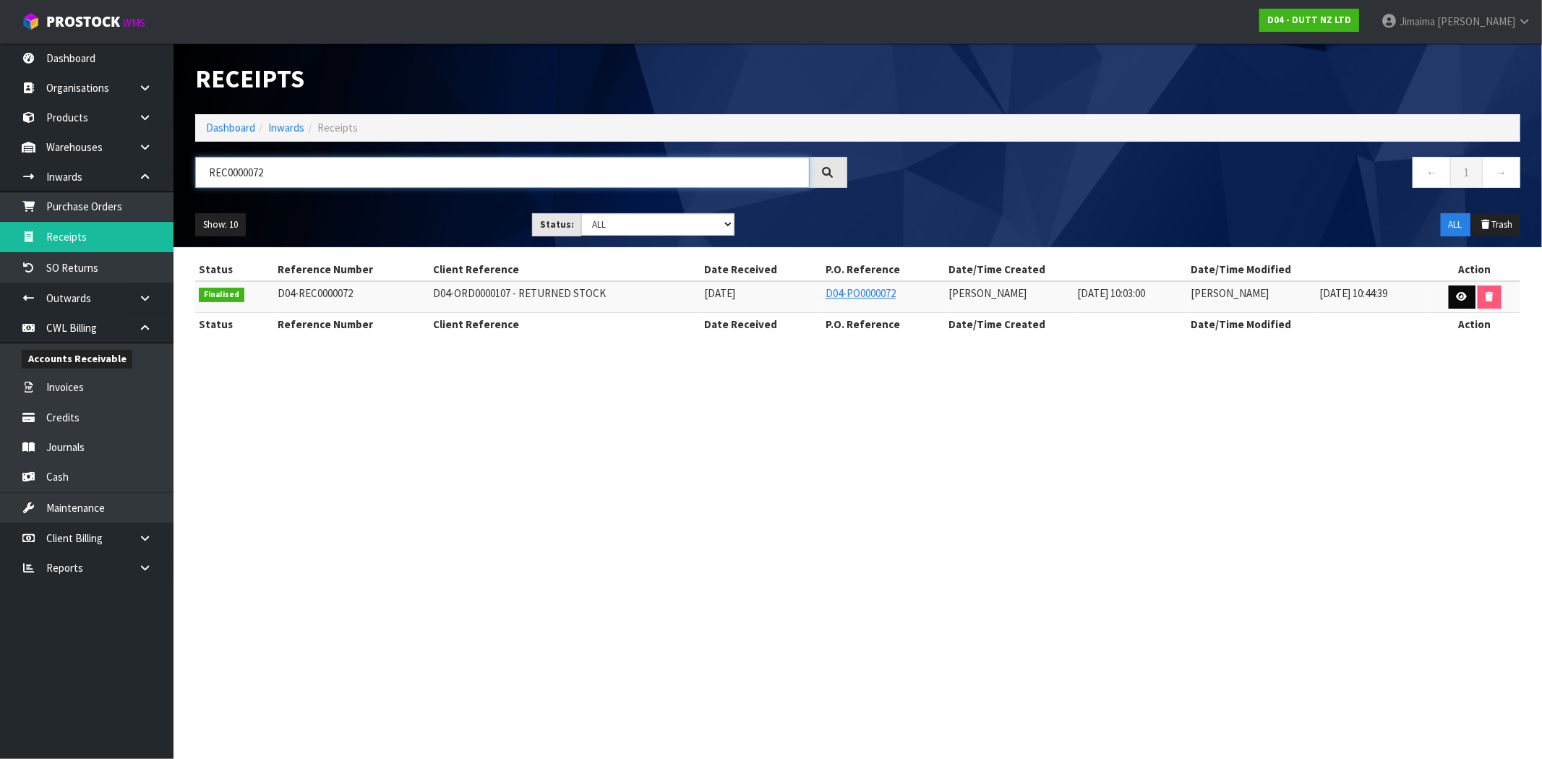
type input "REC0000072"
click at [1451, 301] on link at bounding box center [1462, 297] width 27 height 23
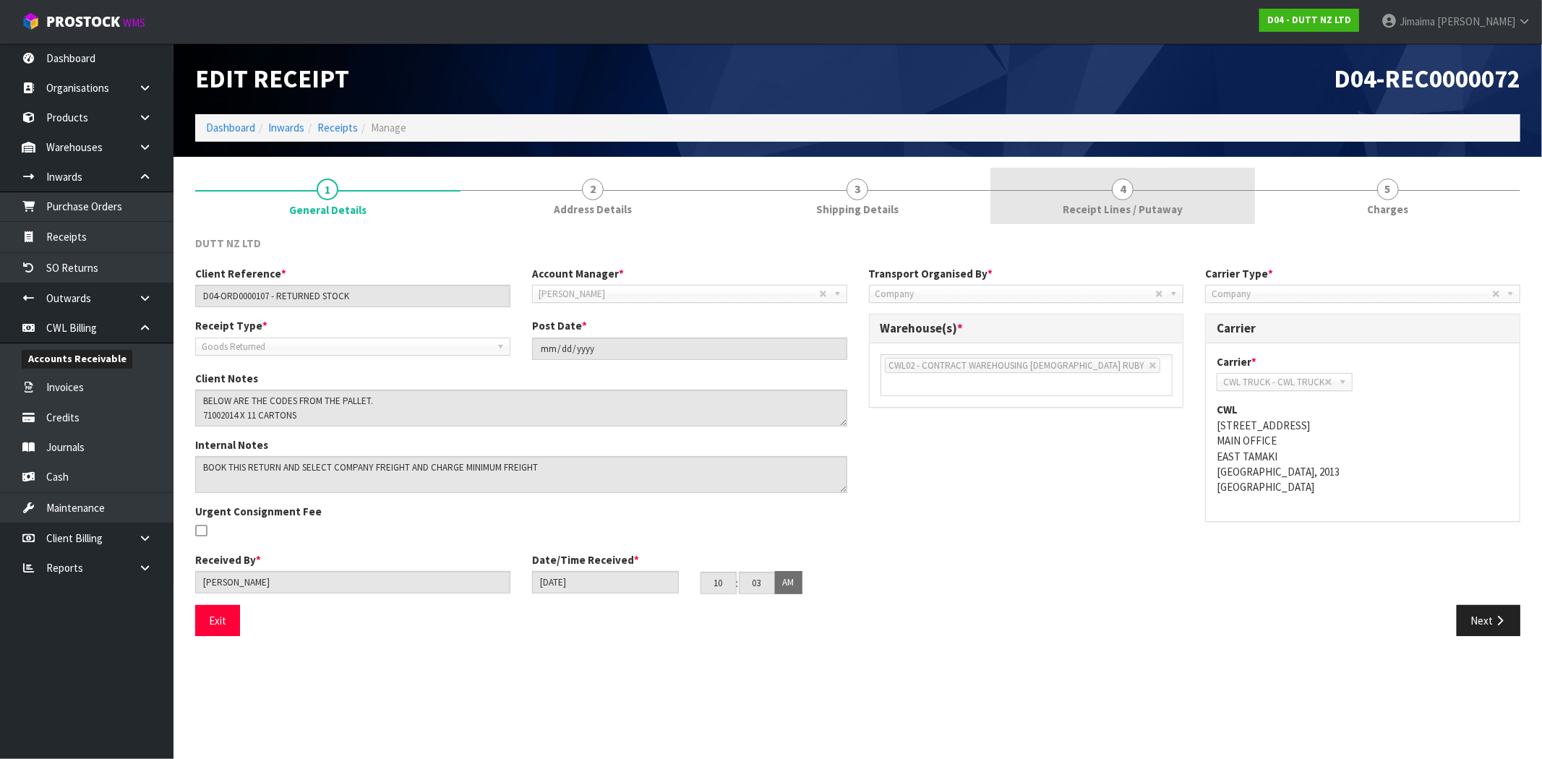
click at [1141, 218] on link "4 Receipt Lines / Putaway" at bounding box center [1122, 196] width 265 height 57
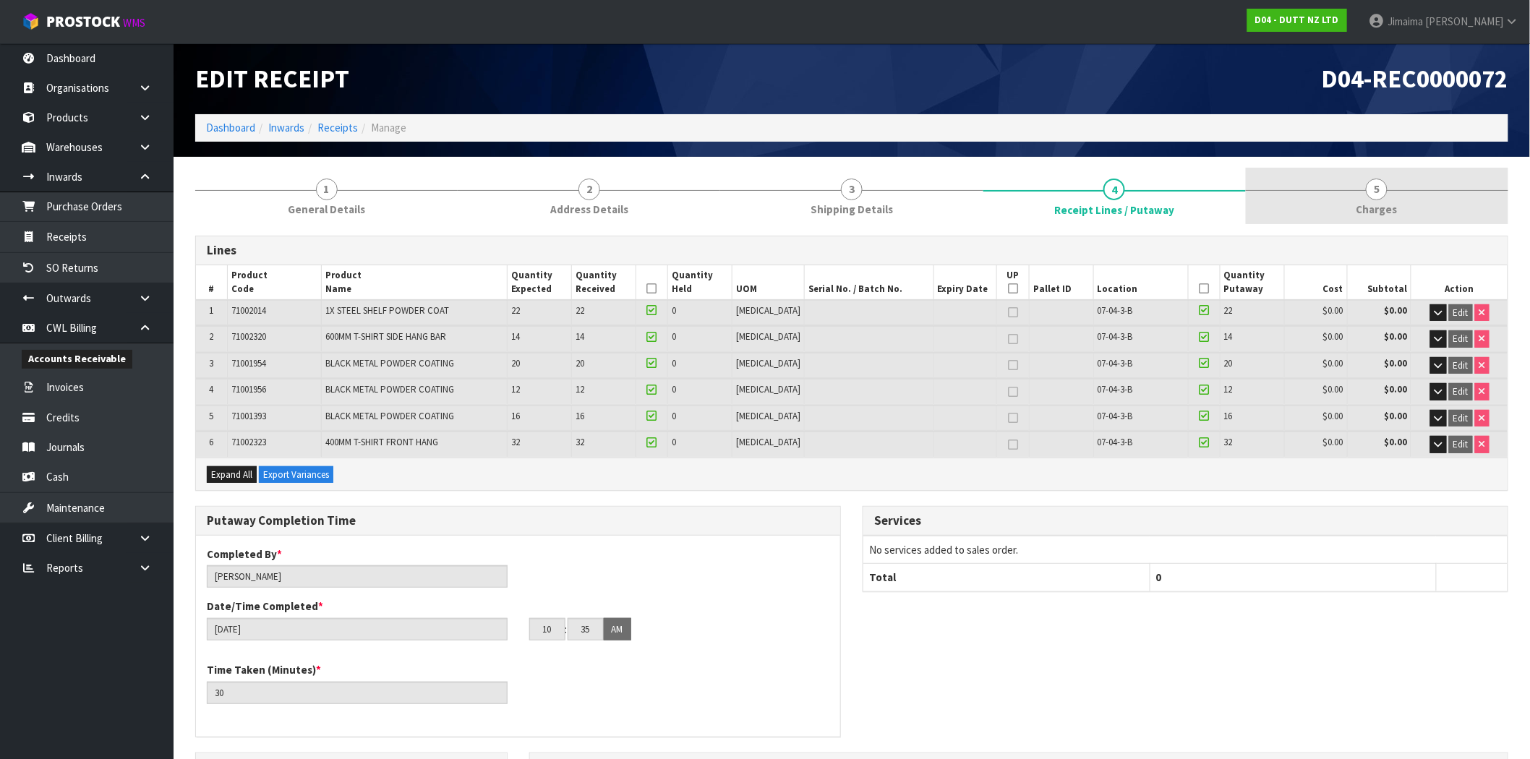
click at [1418, 181] on link "5 [GEOGRAPHIC_DATA]" at bounding box center [1377, 196] width 262 height 57
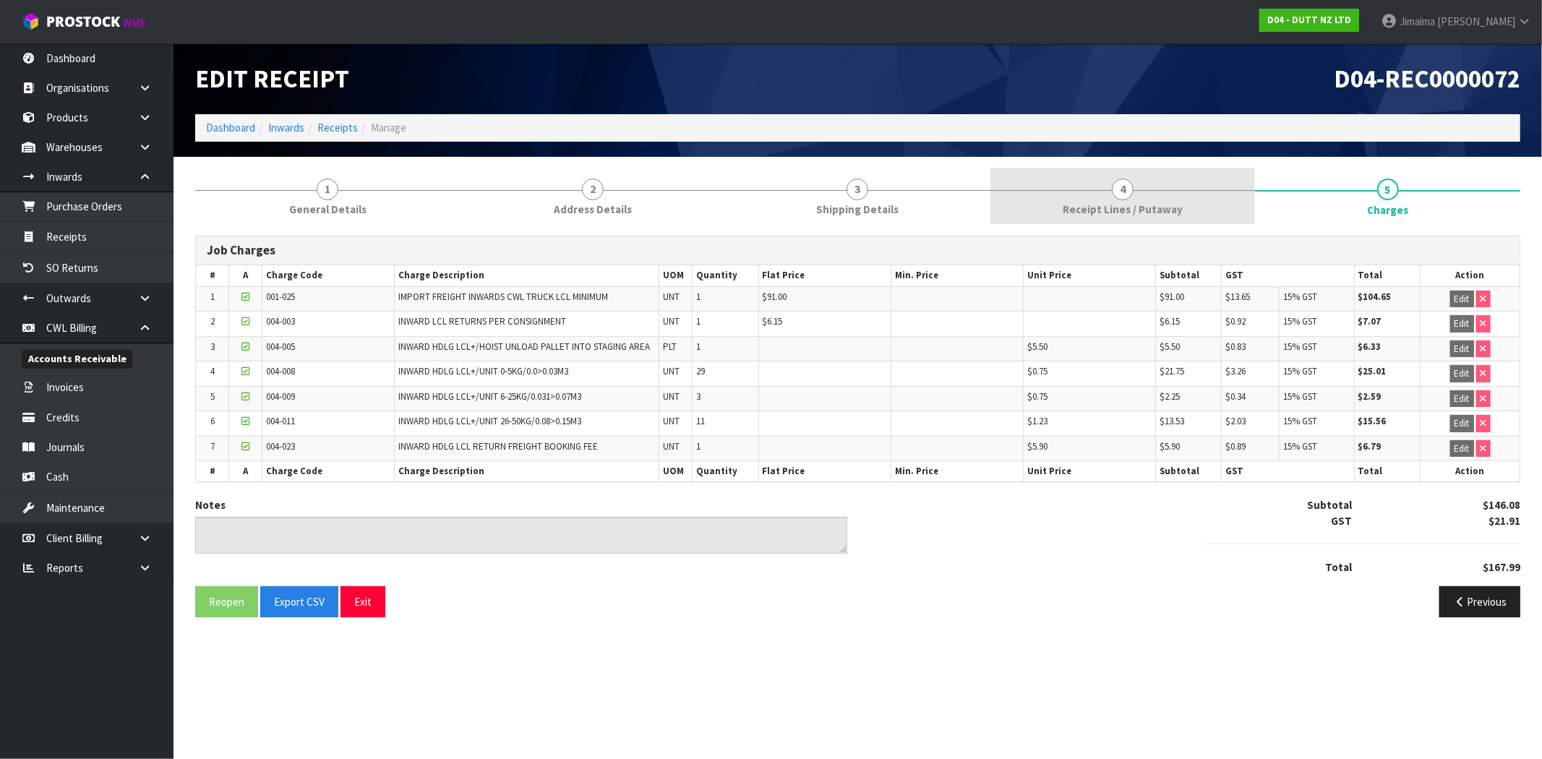
click at [1172, 205] on span "Receipt Lines / Putaway" at bounding box center [1123, 209] width 120 height 15
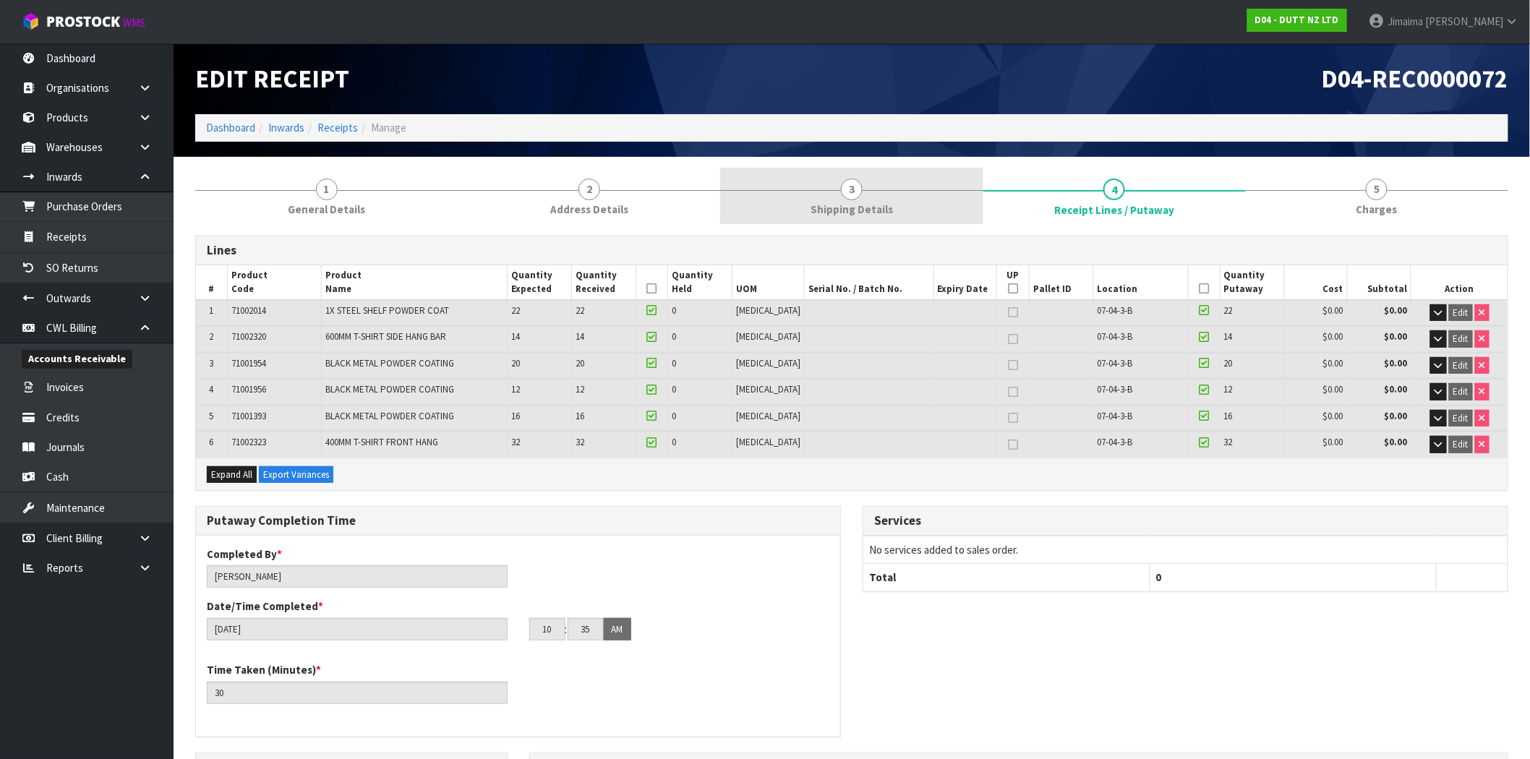
click at [884, 185] on link "3 Shipping Details" at bounding box center [851, 196] width 262 height 57
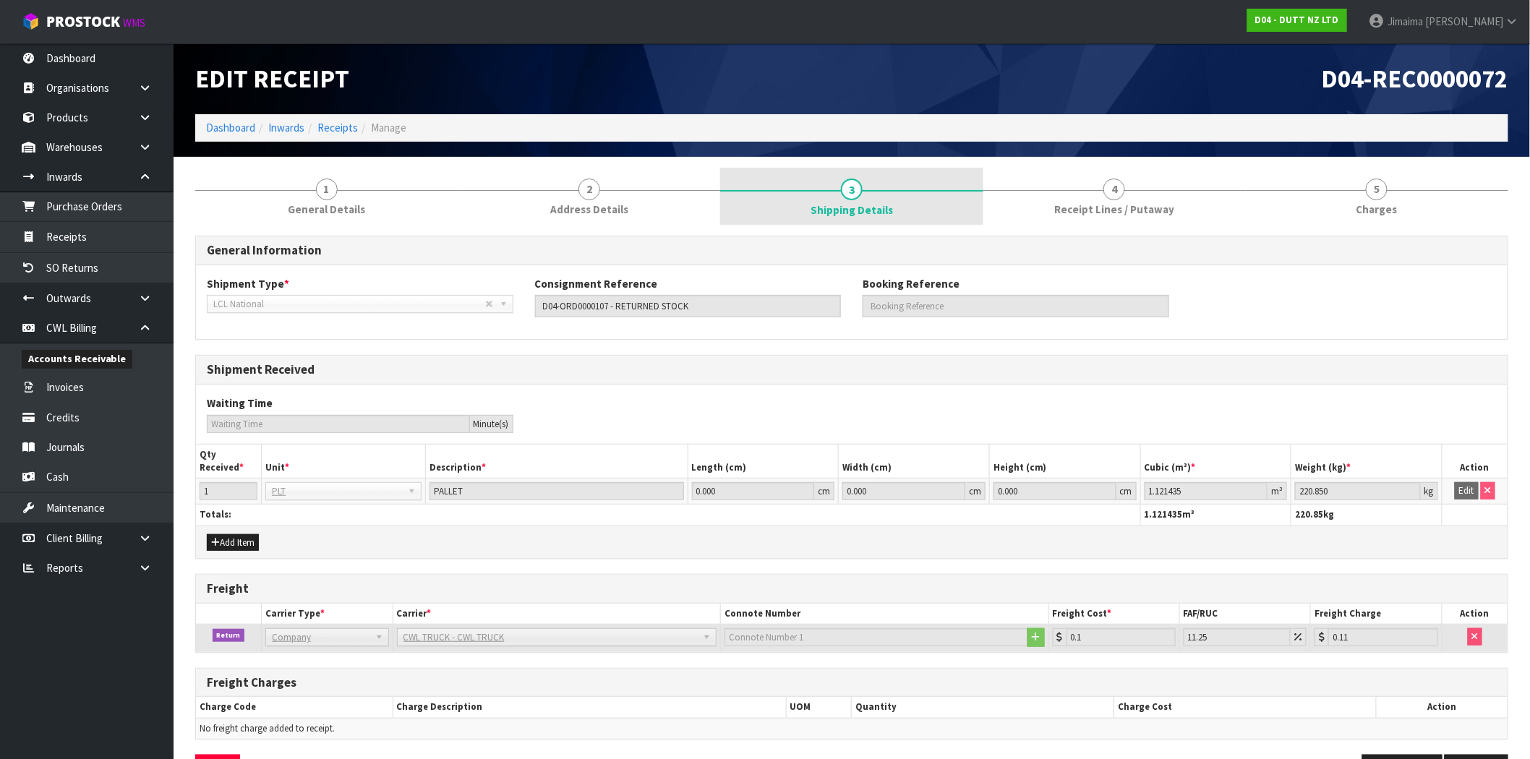
scroll to position [49, 0]
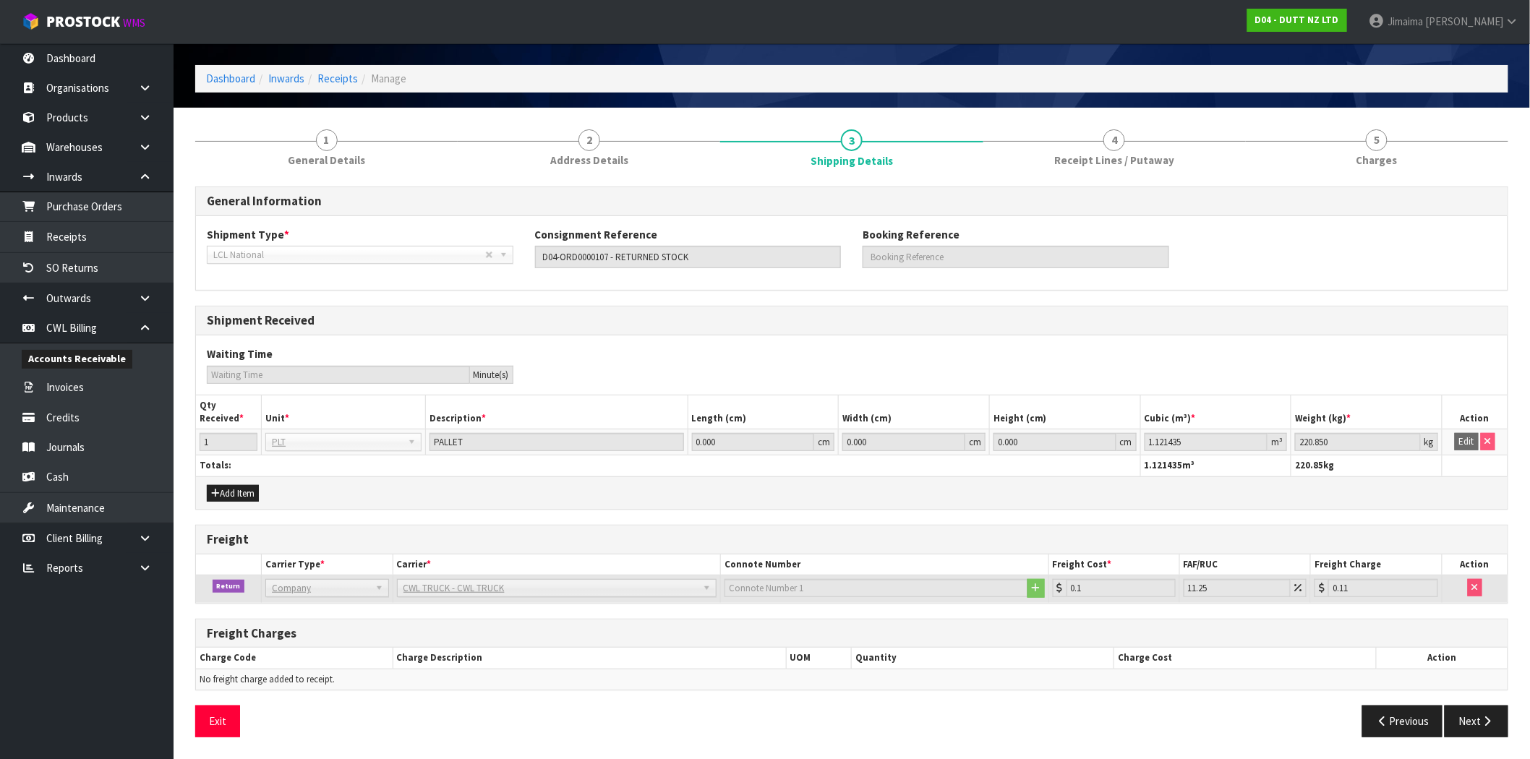
click at [637, 145] on link "2 Address Details" at bounding box center [589, 147] width 262 height 57
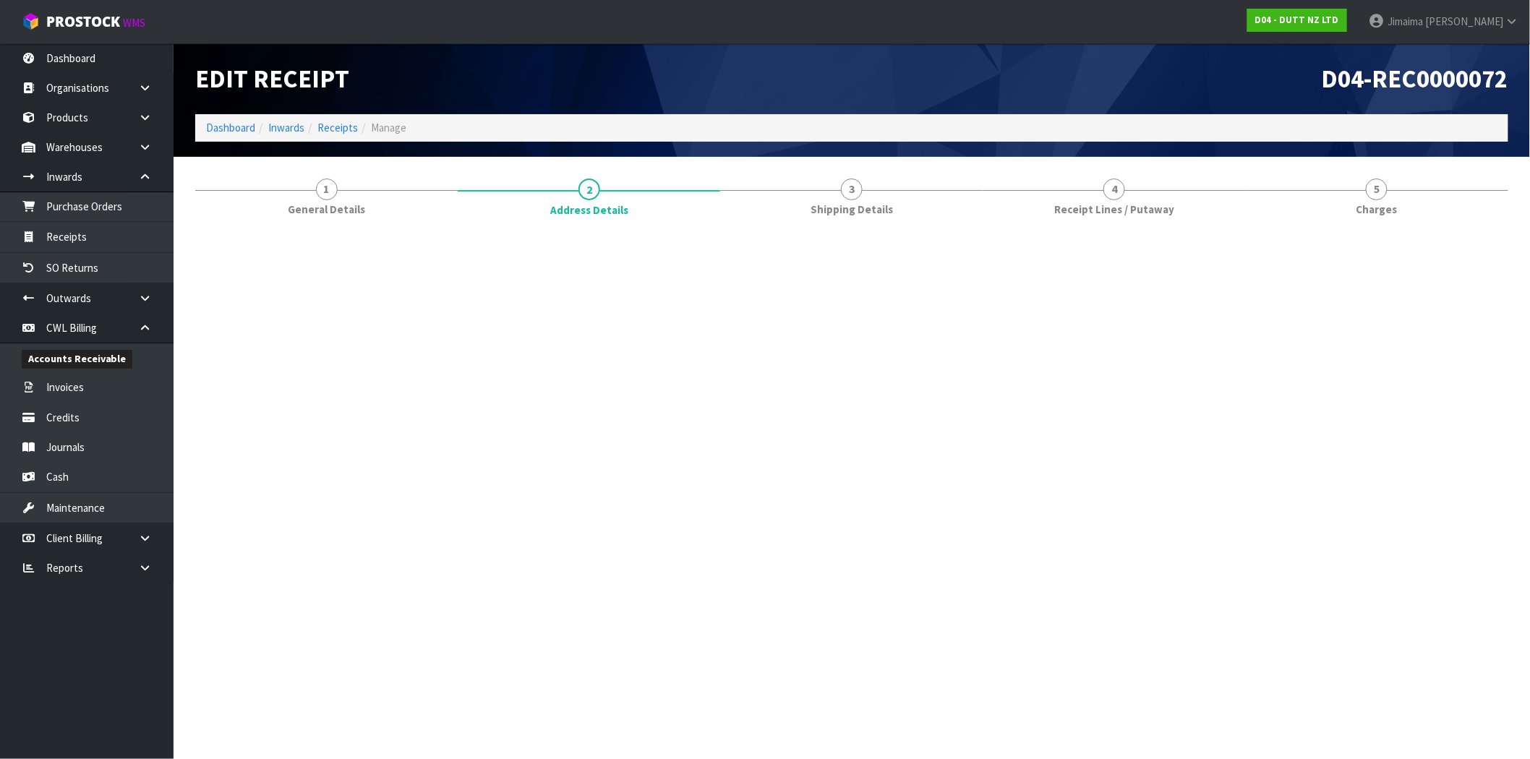
scroll to position [0, 0]
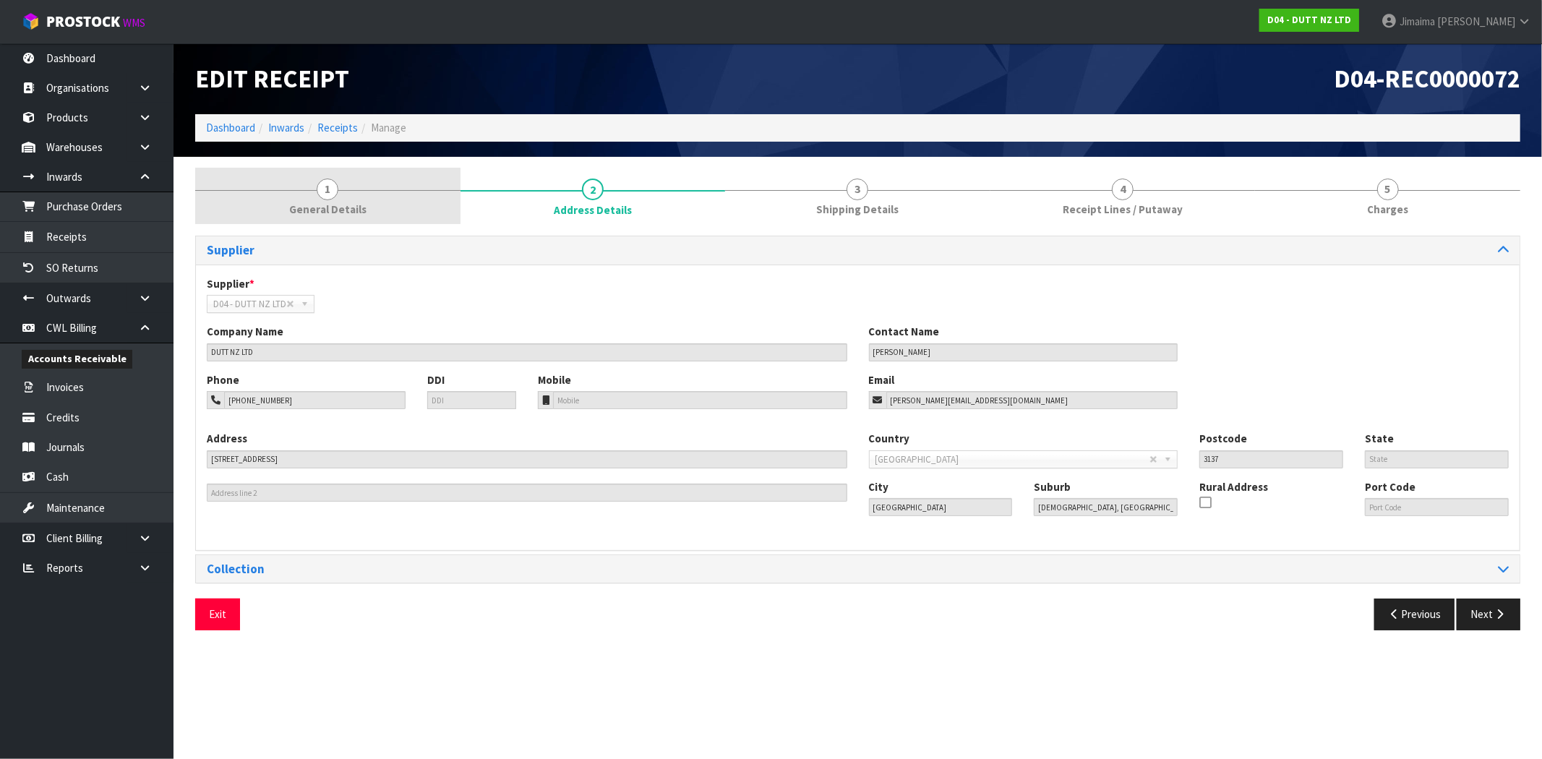
click at [329, 198] on span "1" at bounding box center [328, 190] width 22 height 22
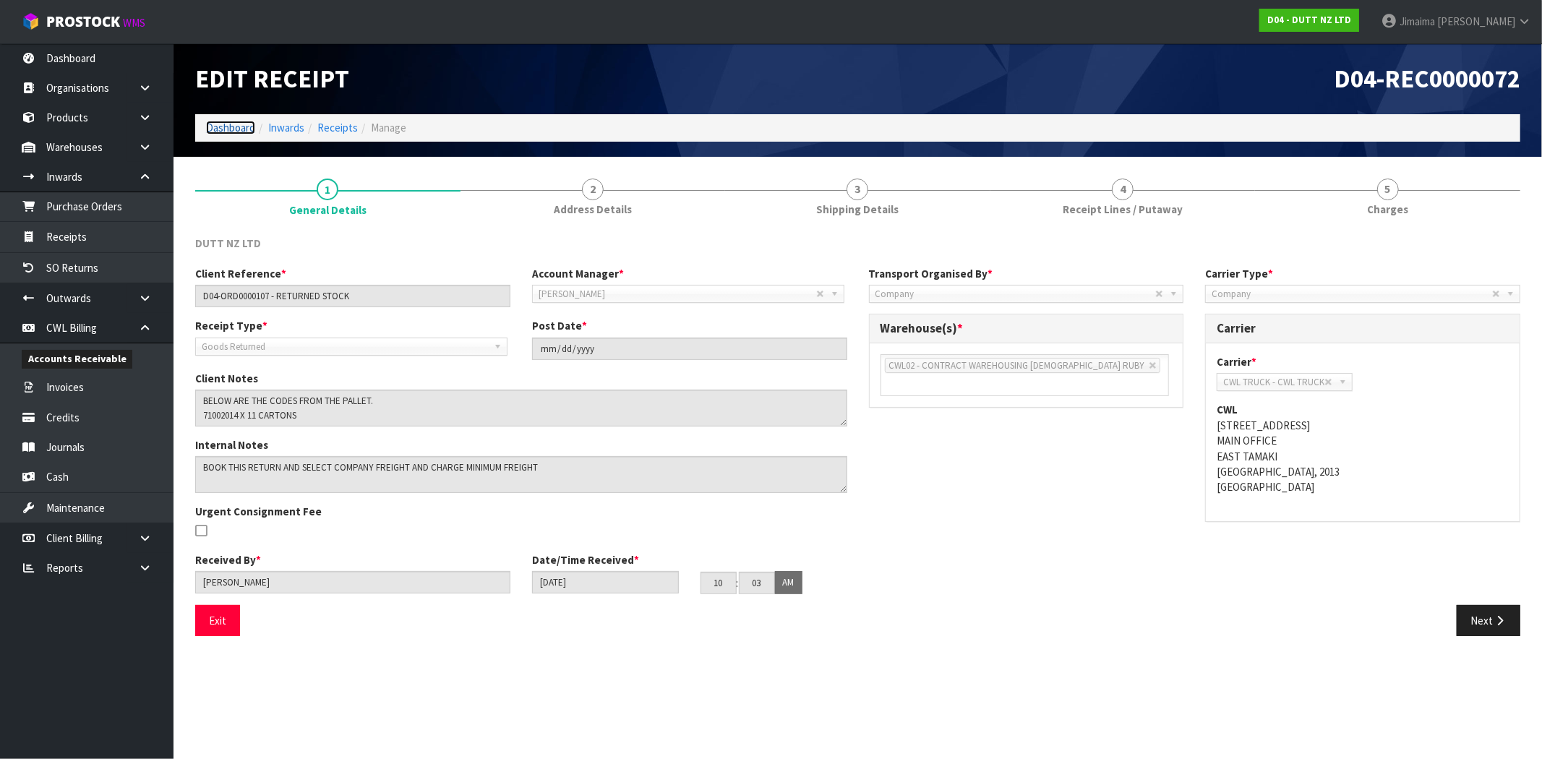
click at [234, 127] on link "Dashboard" at bounding box center [230, 128] width 49 height 14
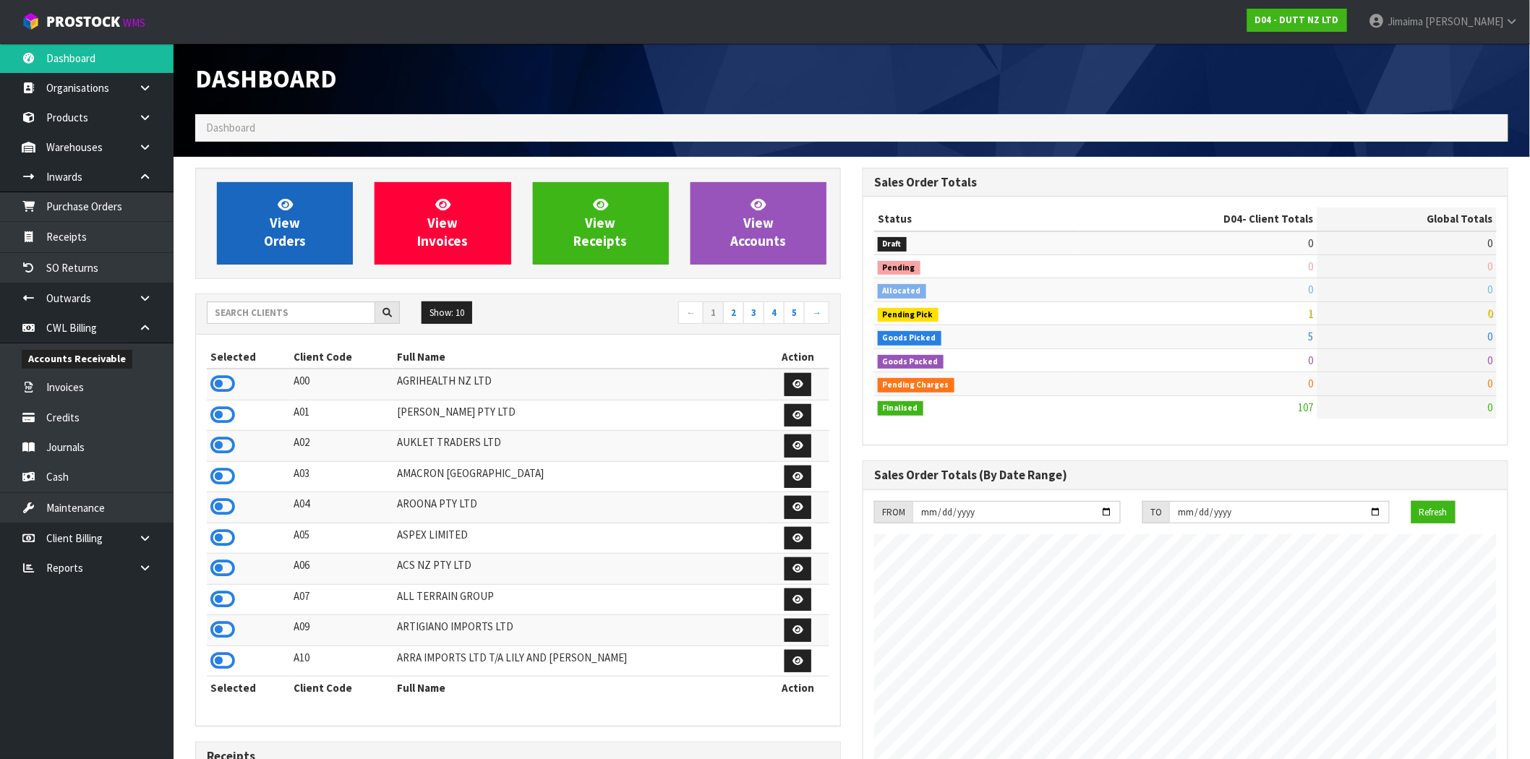
scroll to position [1073, 667]
click at [265, 314] on input "text" at bounding box center [291, 312] width 168 height 22
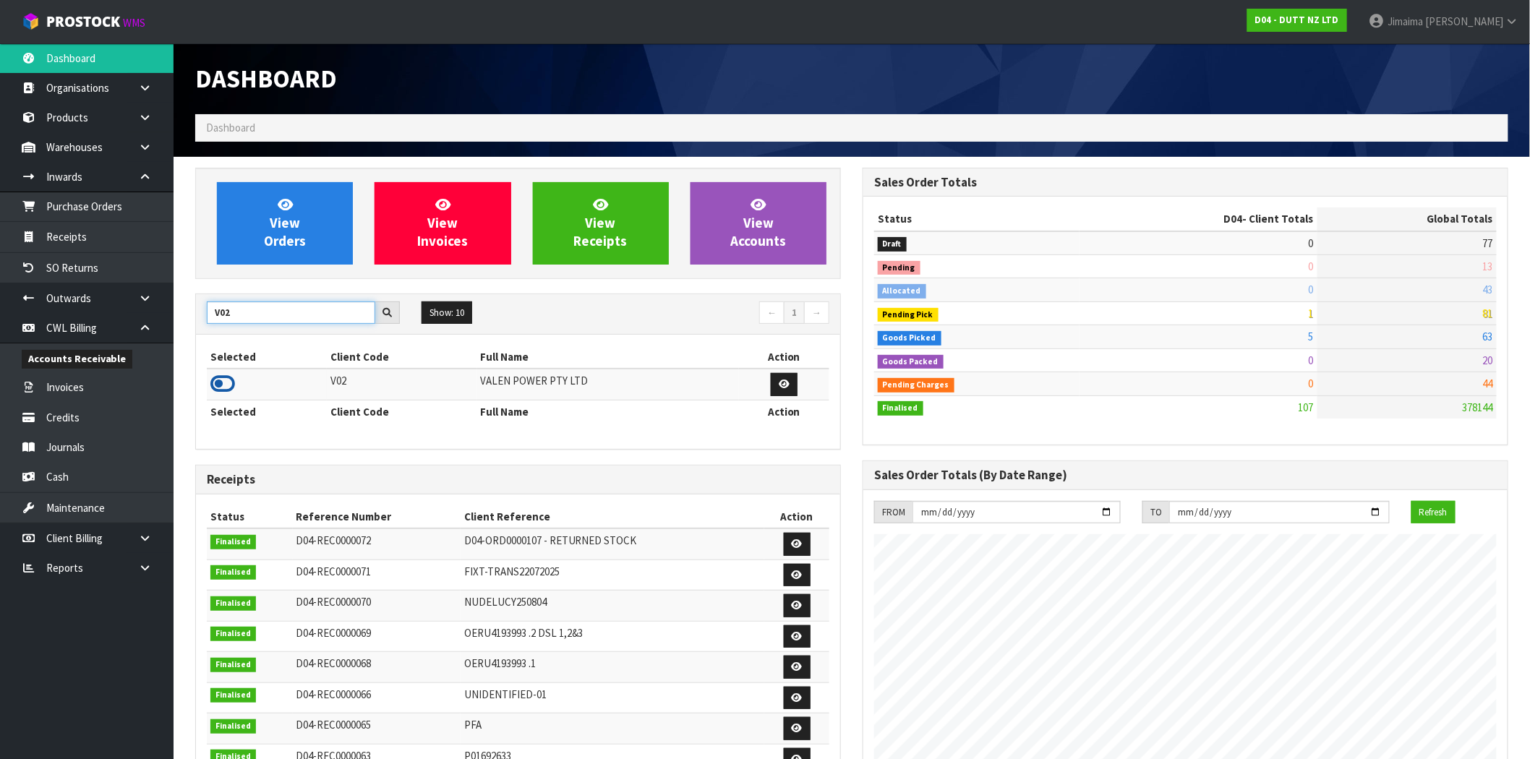
type input "V02"
click at [227, 384] on icon at bounding box center [222, 384] width 25 height 22
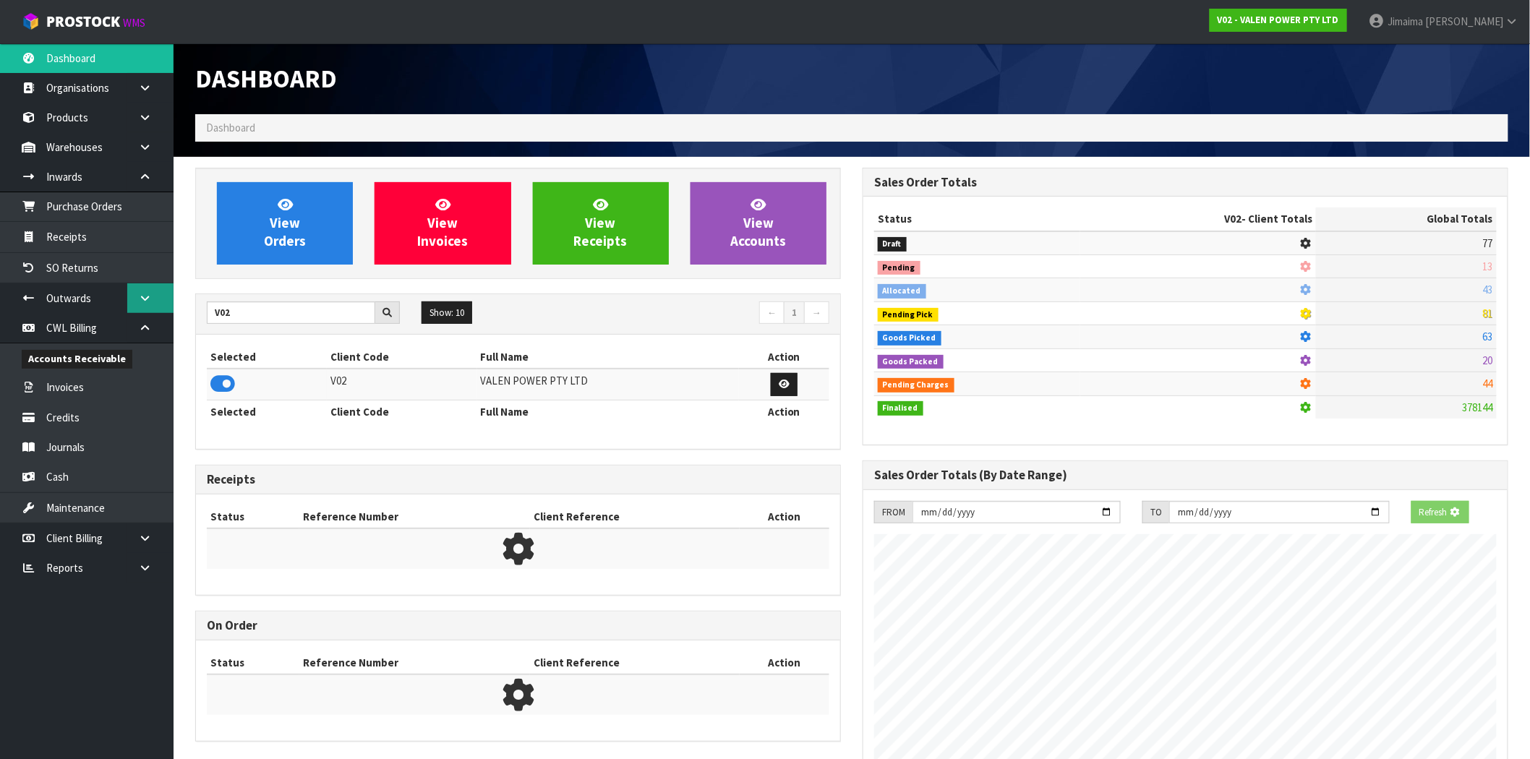
scroll to position [1095, 667]
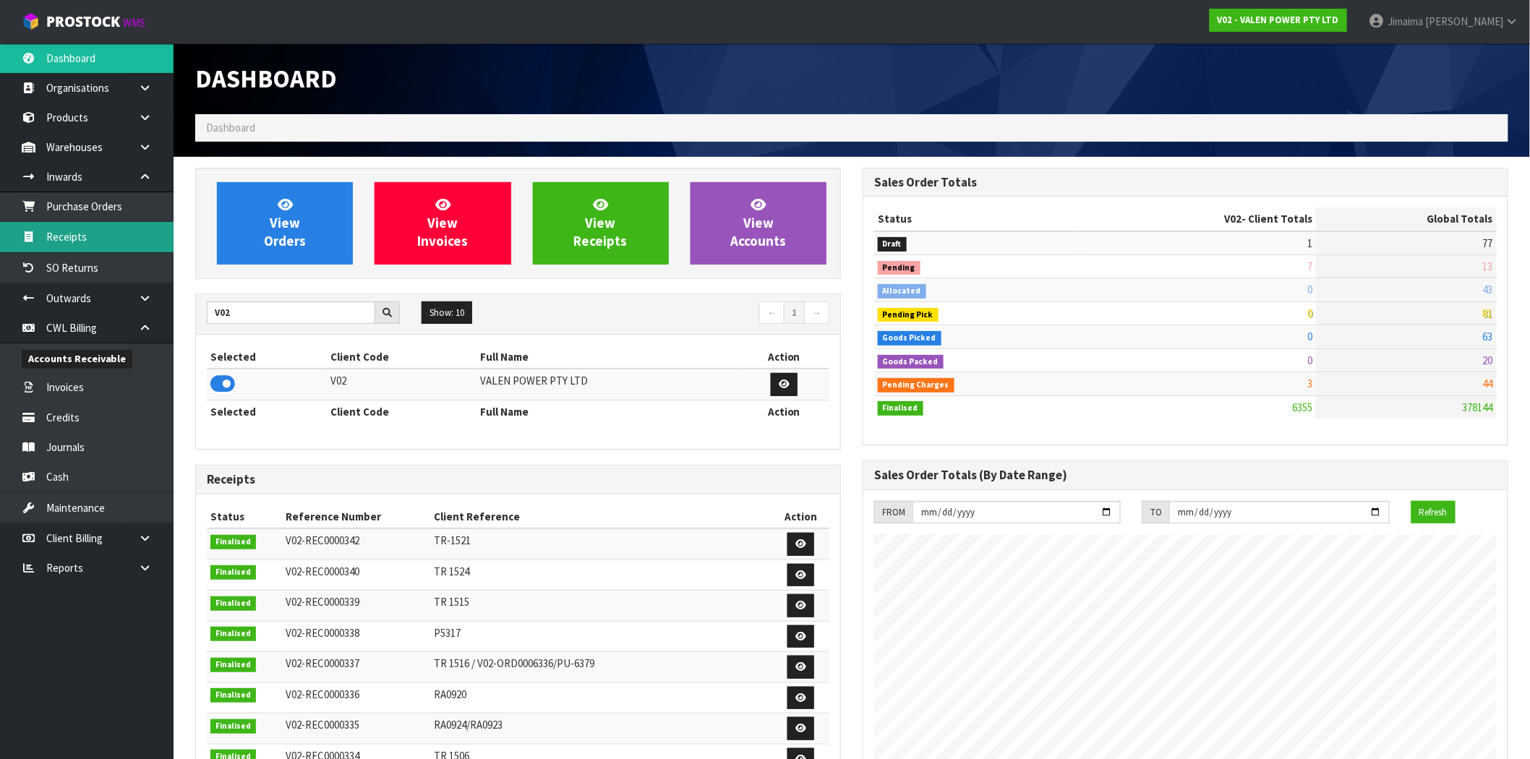
click at [124, 246] on link "Receipts" at bounding box center [87, 237] width 174 height 30
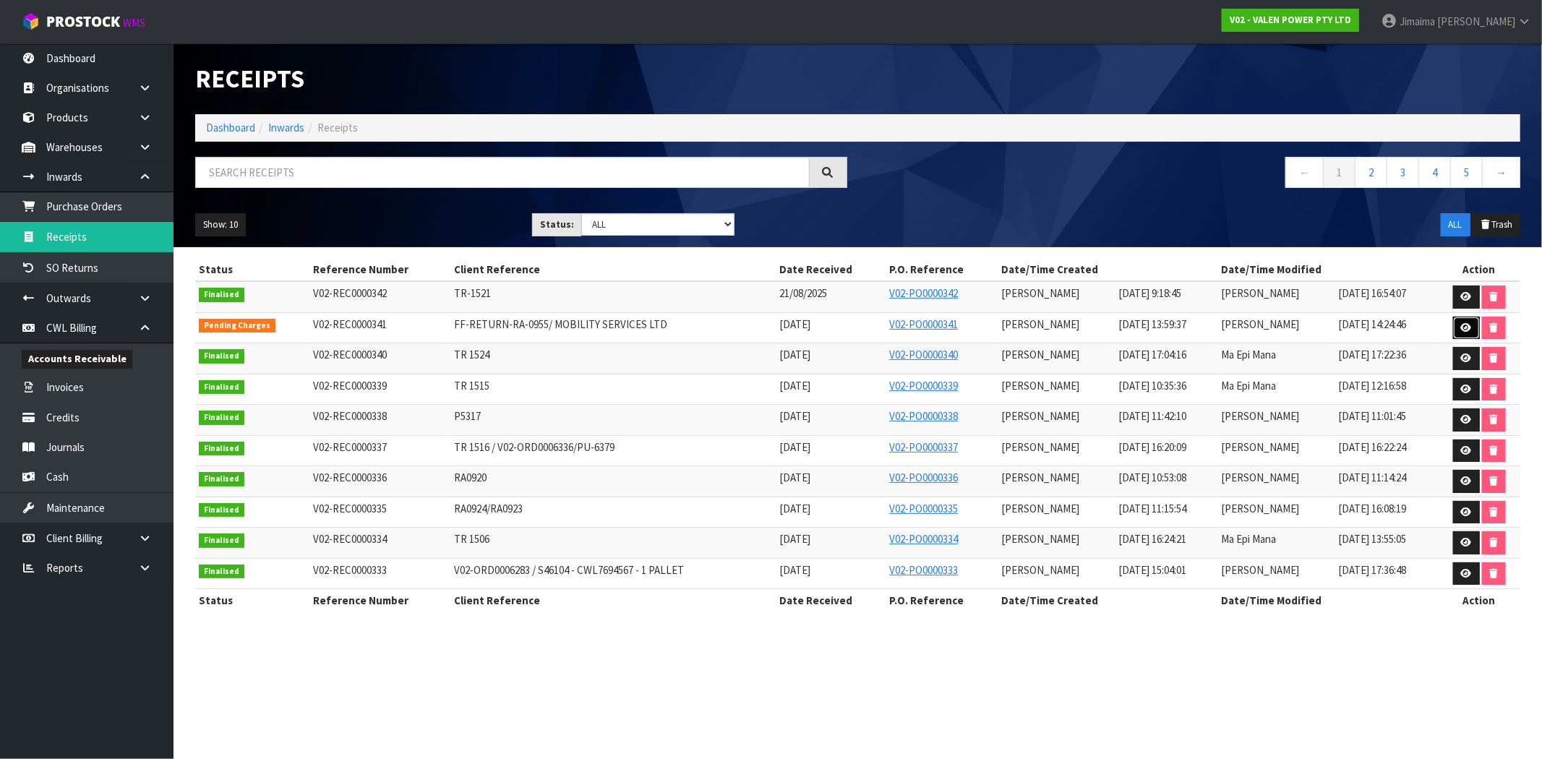
click at [1465, 323] on icon at bounding box center [1466, 327] width 11 height 9
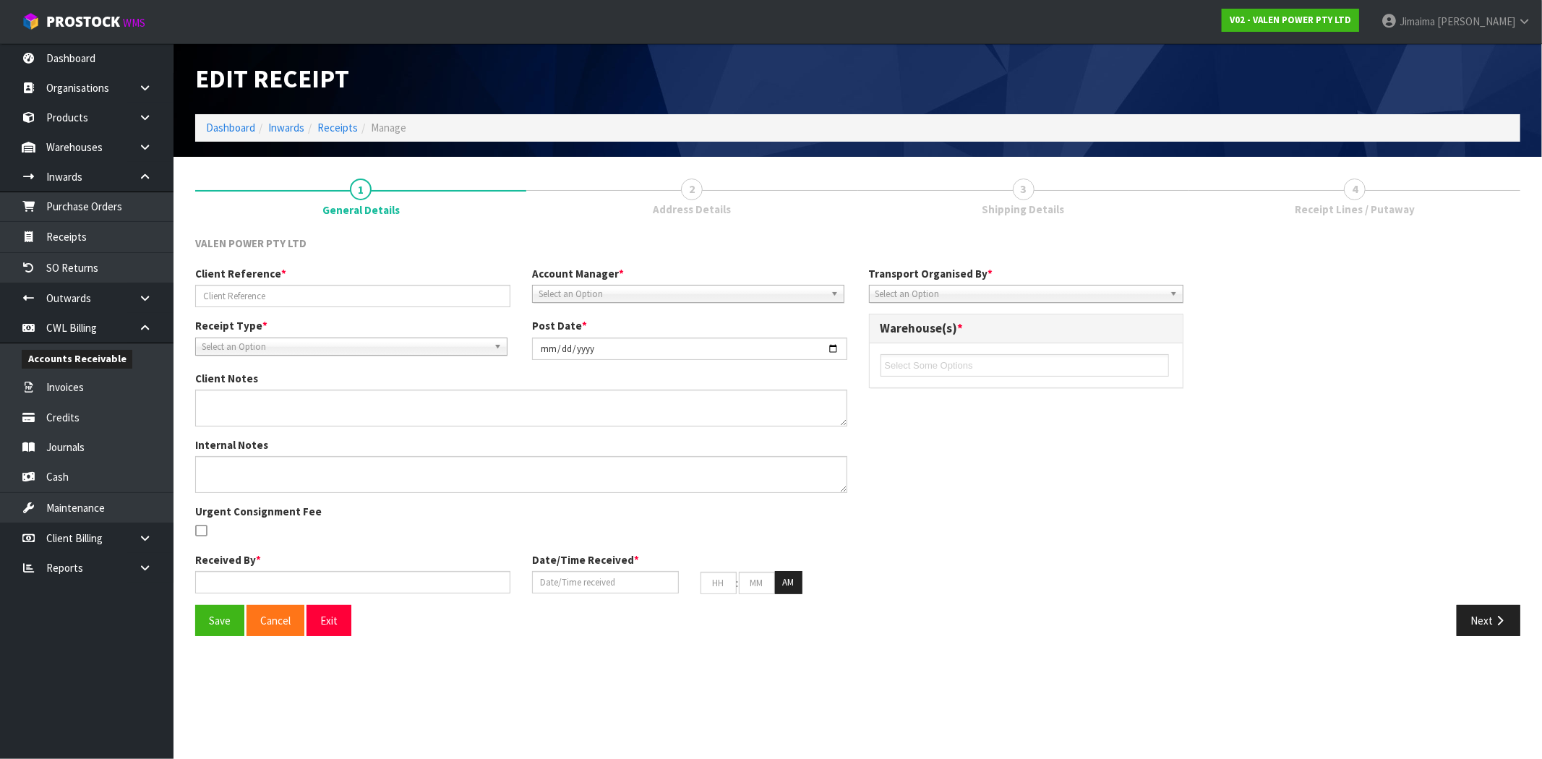
type input "FF-RETURN-RA-0955/ MOBILITY SERVICES LTD"
type input "[DATE]"
type input "[PERSON_NAME]"
type input "[DATE]"
type input "01"
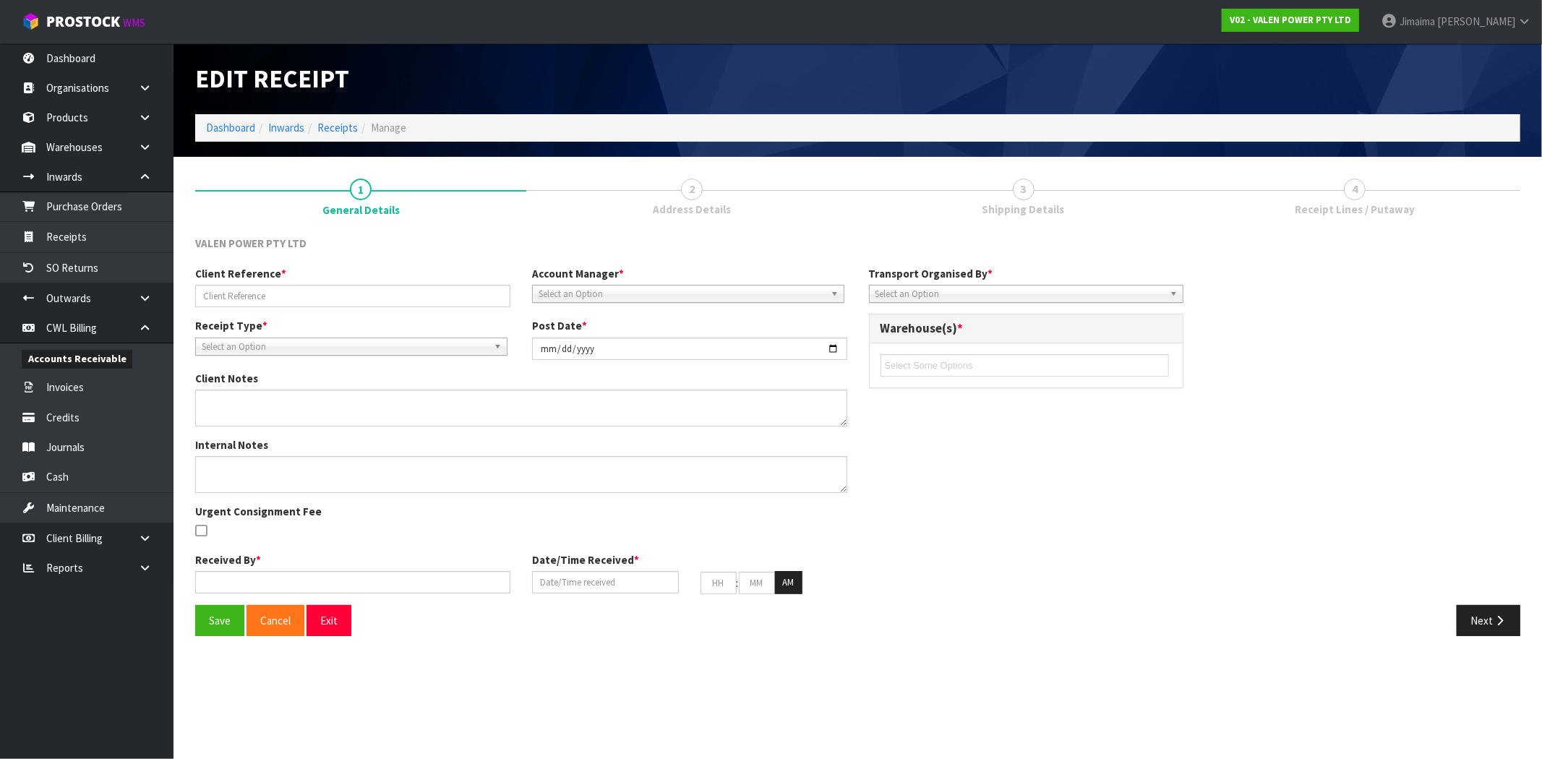
type input "59"
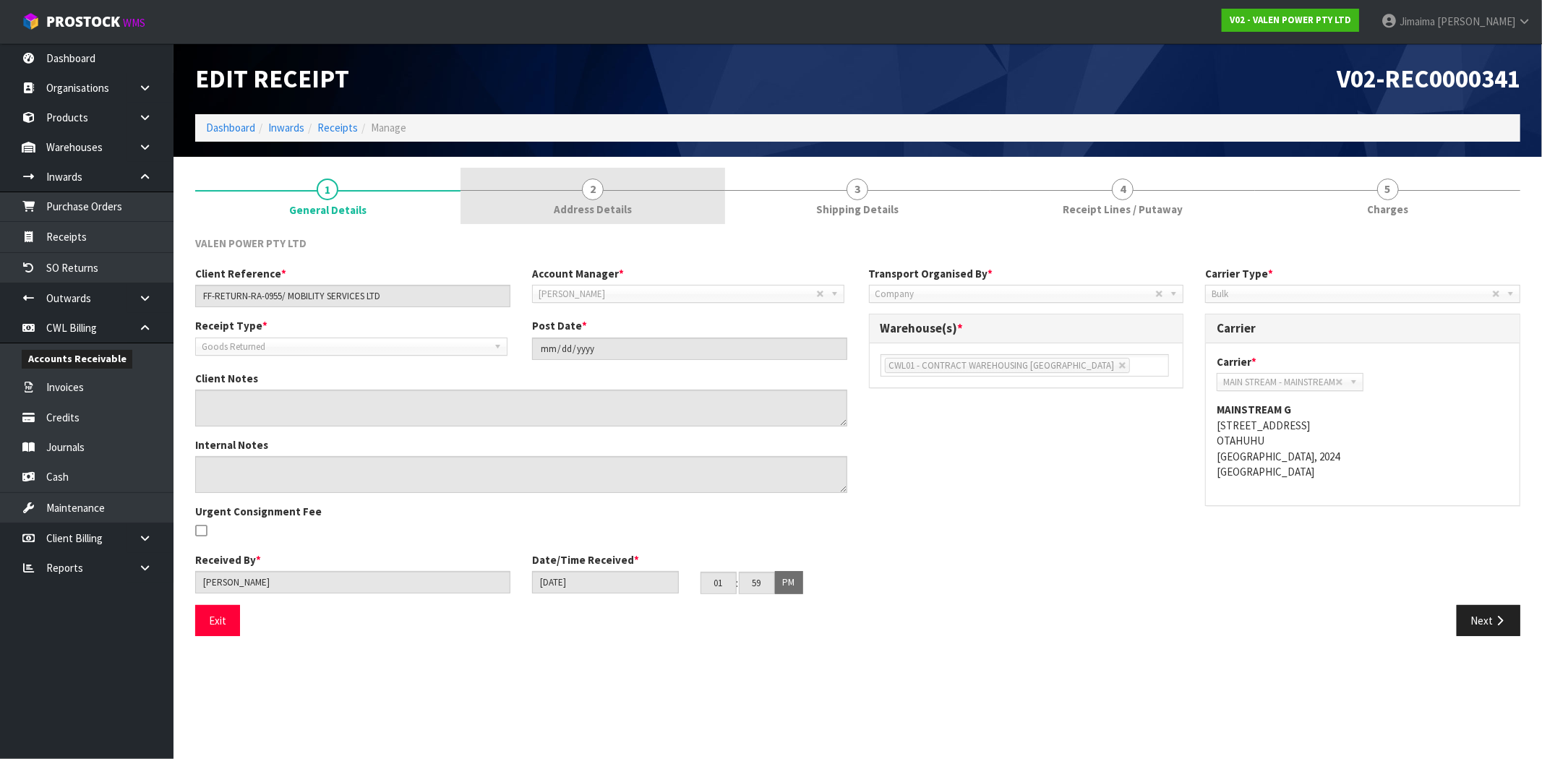
click at [622, 202] on span "Address Details" at bounding box center [593, 209] width 78 height 15
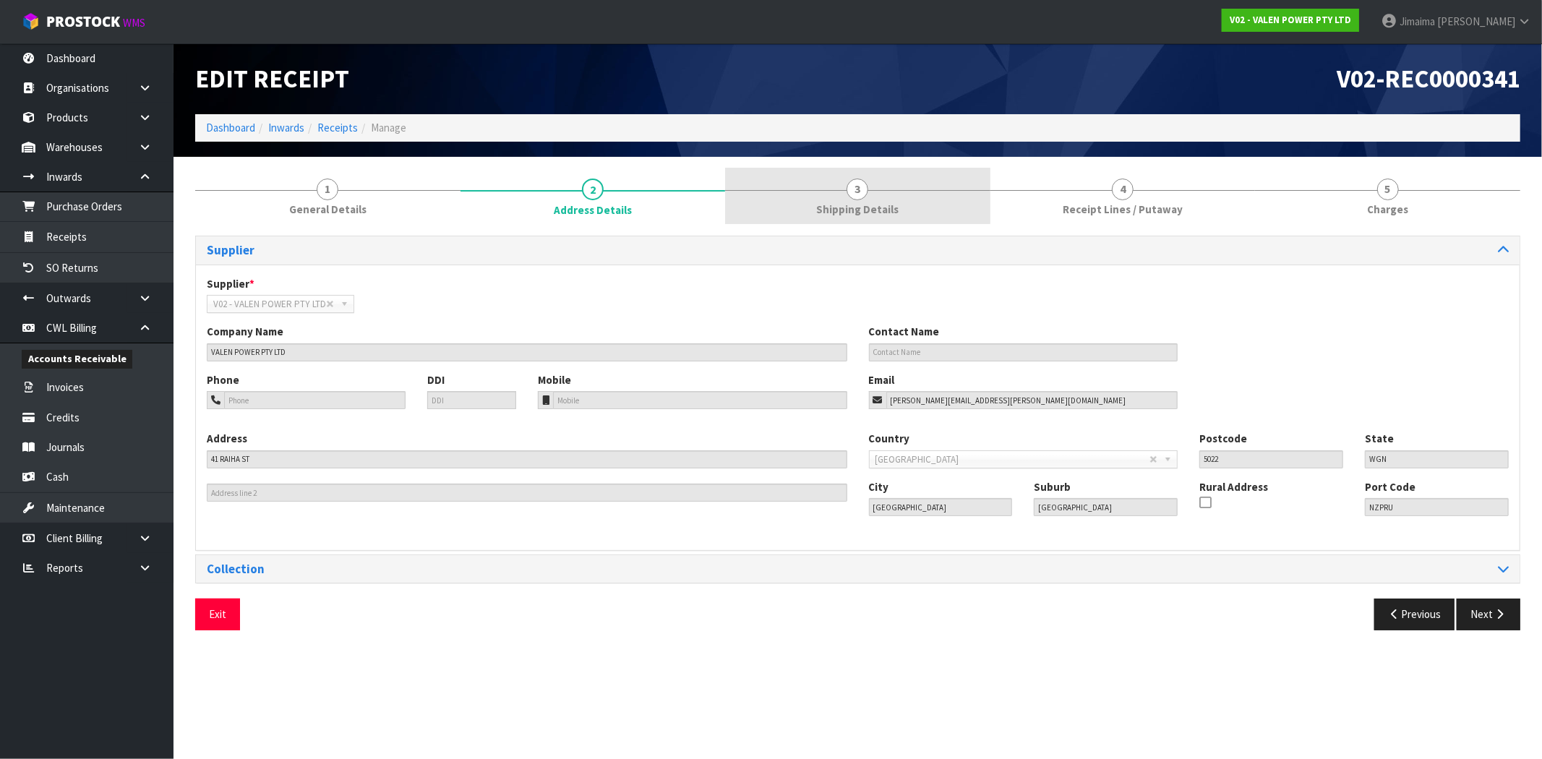
click at [820, 191] on link "3 Shipping Details" at bounding box center [857, 196] width 265 height 57
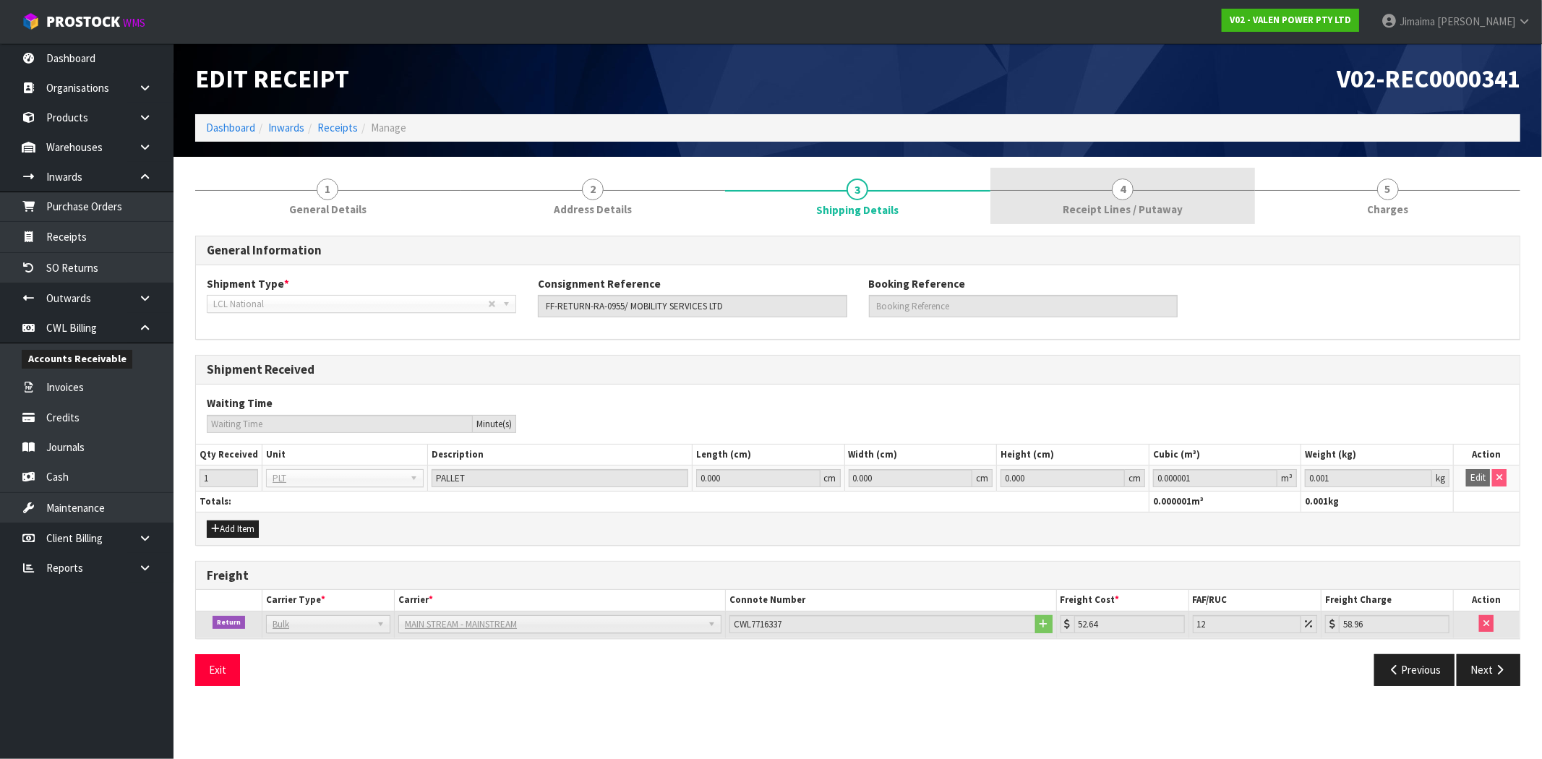
click at [1045, 211] on link "4 Receipt Lines / Putaway" at bounding box center [1122, 196] width 265 height 57
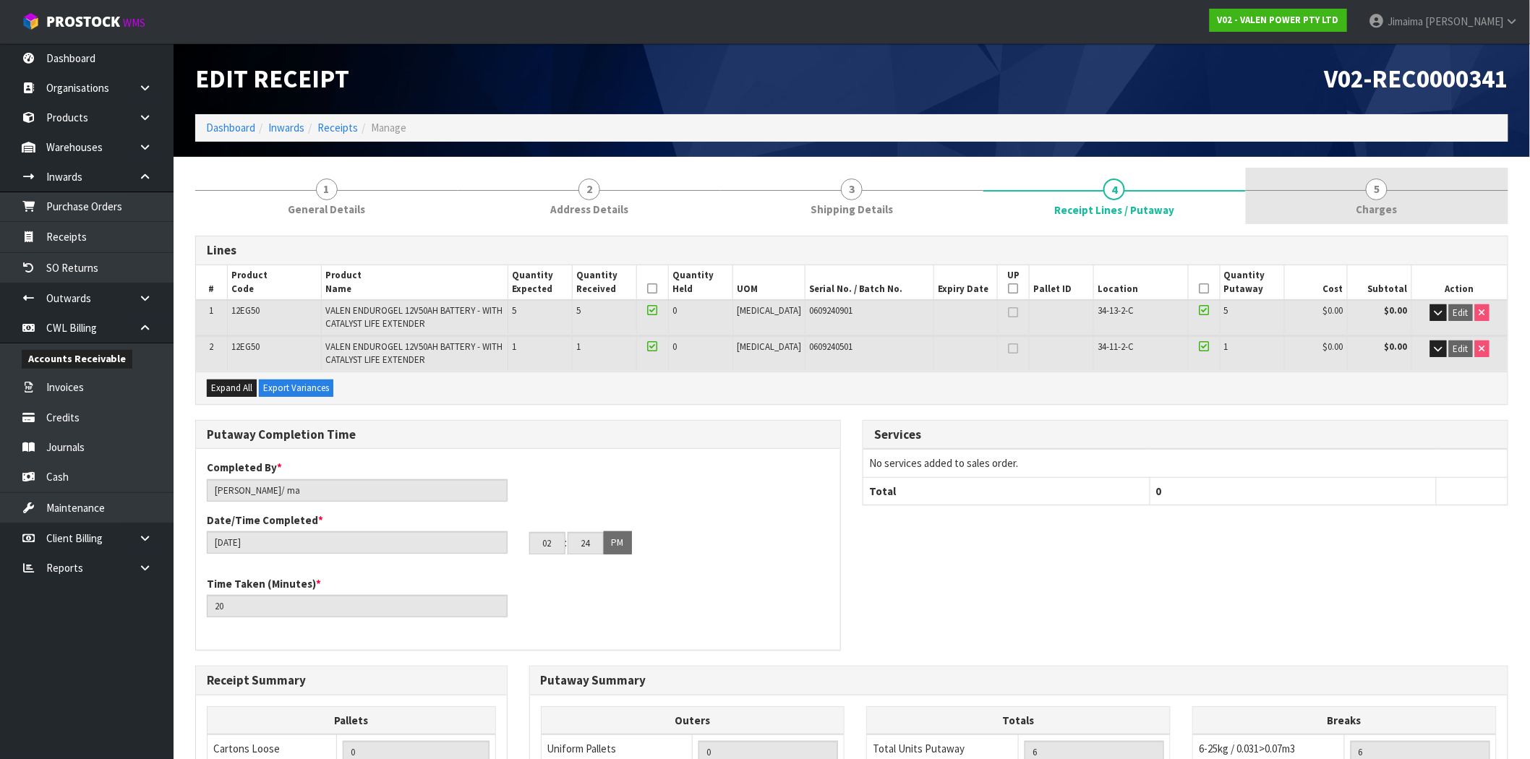
click at [1333, 198] on link "5 [GEOGRAPHIC_DATA]" at bounding box center [1377, 196] width 262 height 57
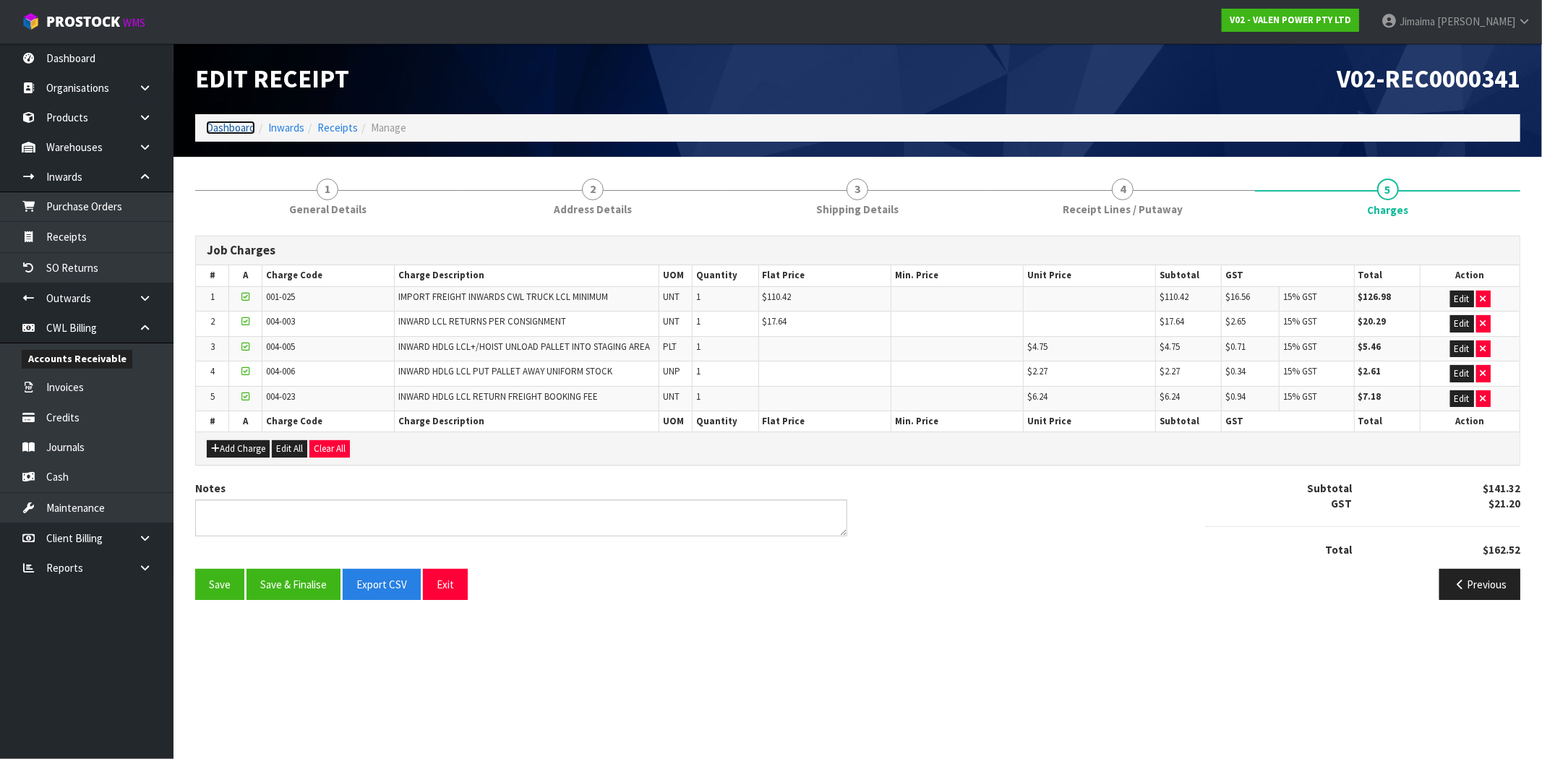
drag, startPoint x: 224, startPoint y: 130, endPoint x: 262, endPoint y: 149, distance: 42.0
click at [224, 130] on link "Dashboard" at bounding box center [230, 128] width 49 height 14
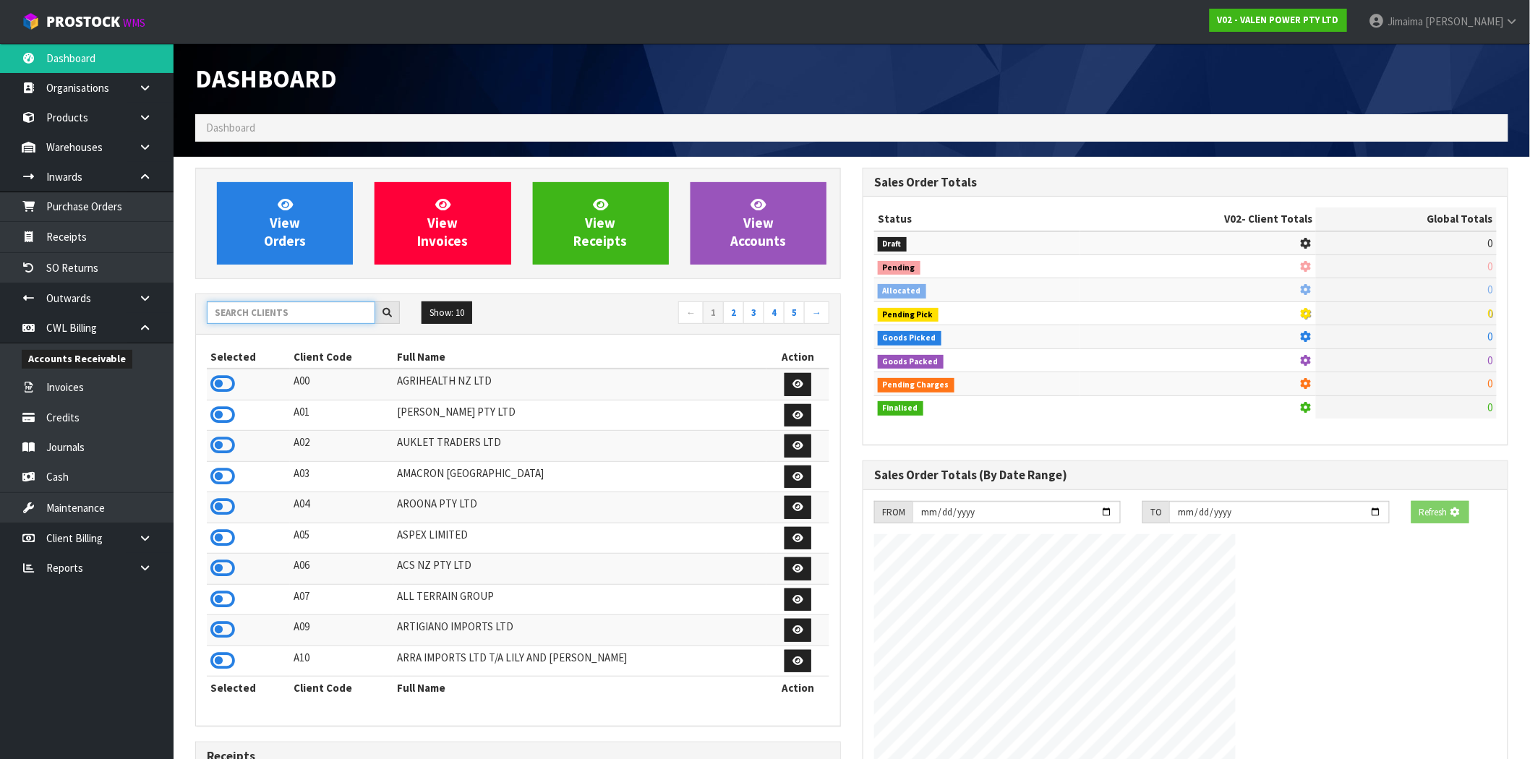
click at [293, 314] on input "text" at bounding box center [291, 312] width 168 height 22
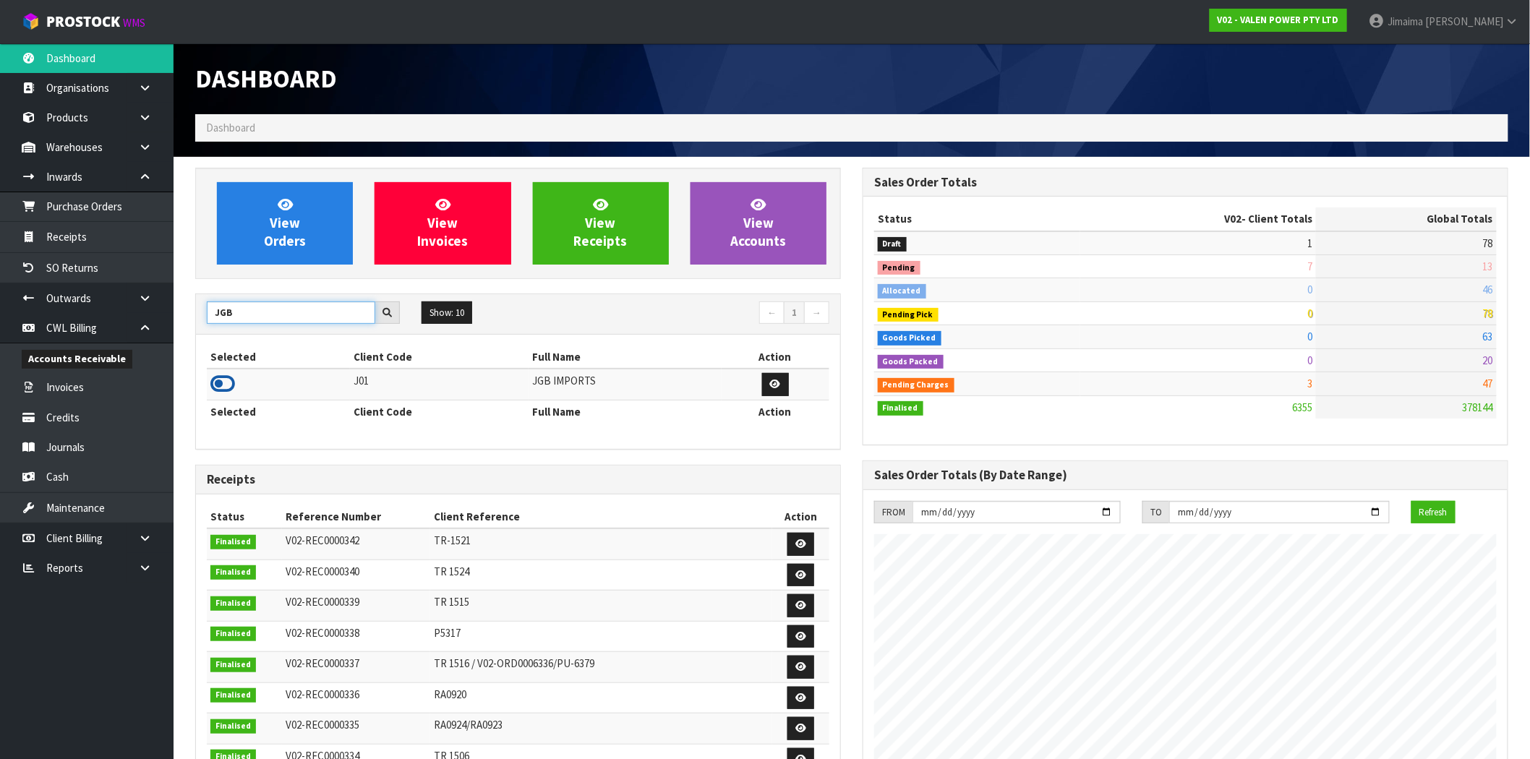
type input "JGB"
drag, startPoint x: 226, startPoint y: 385, endPoint x: 286, endPoint y: 314, distance: 92.8
click at [227, 385] on icon at bounding box center [222, 384] width 25 height 22
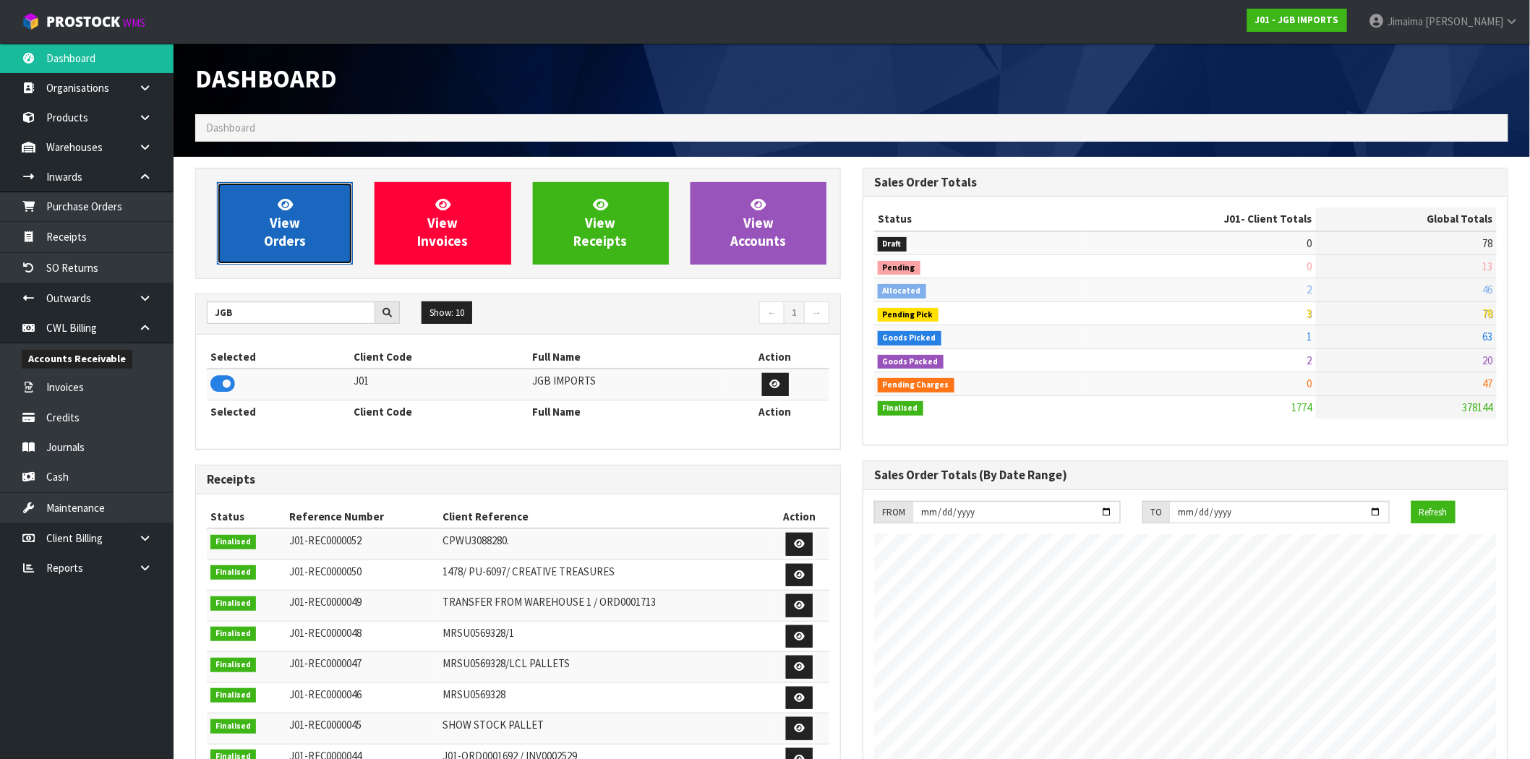
click at [304, 244] on span "View Orders" at bounding box center [285, 223] width 42 height 54
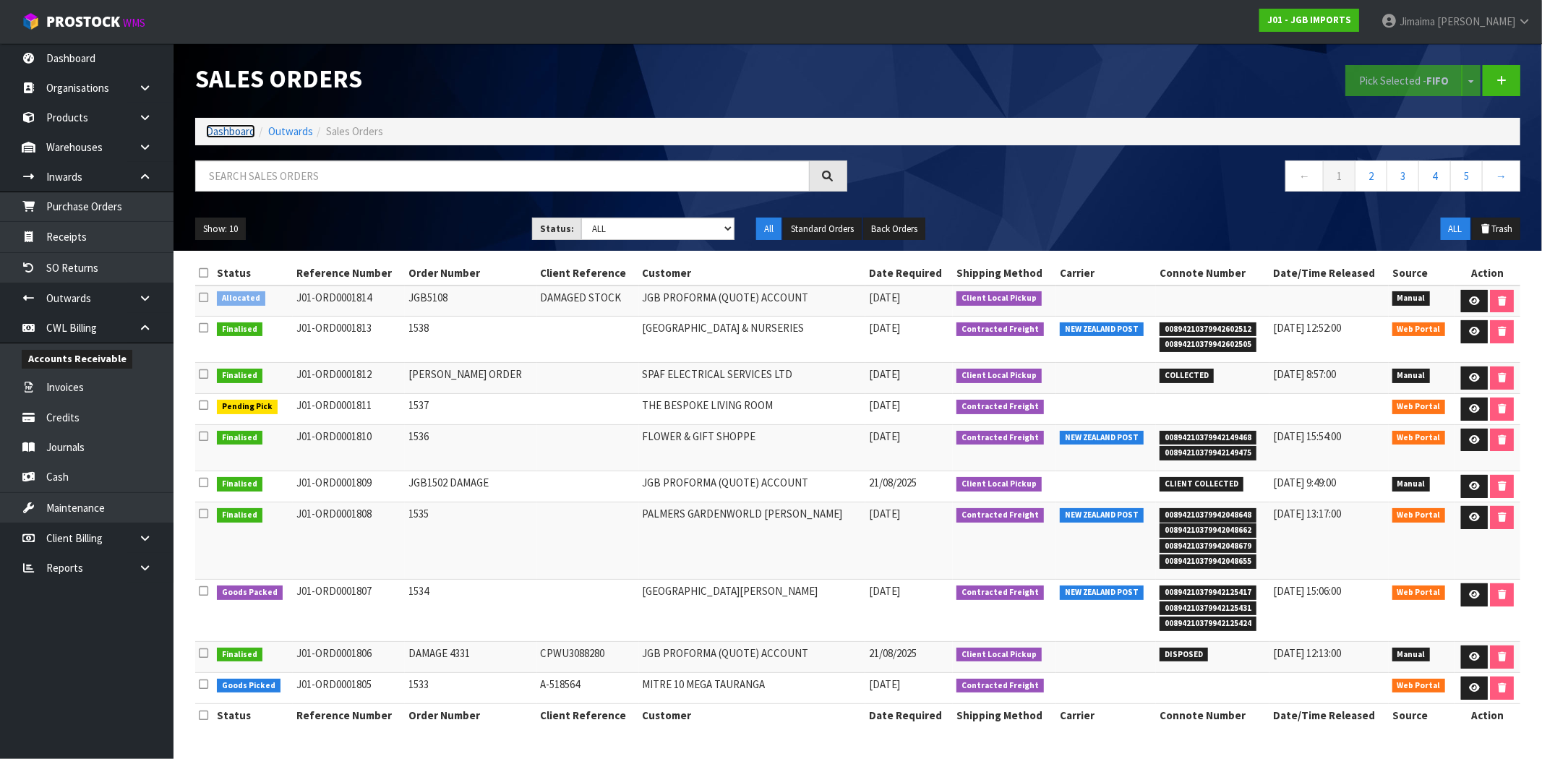
click at [236, 132] on link "Dashboard" at bounding box center [230, 131] width 49 height 14
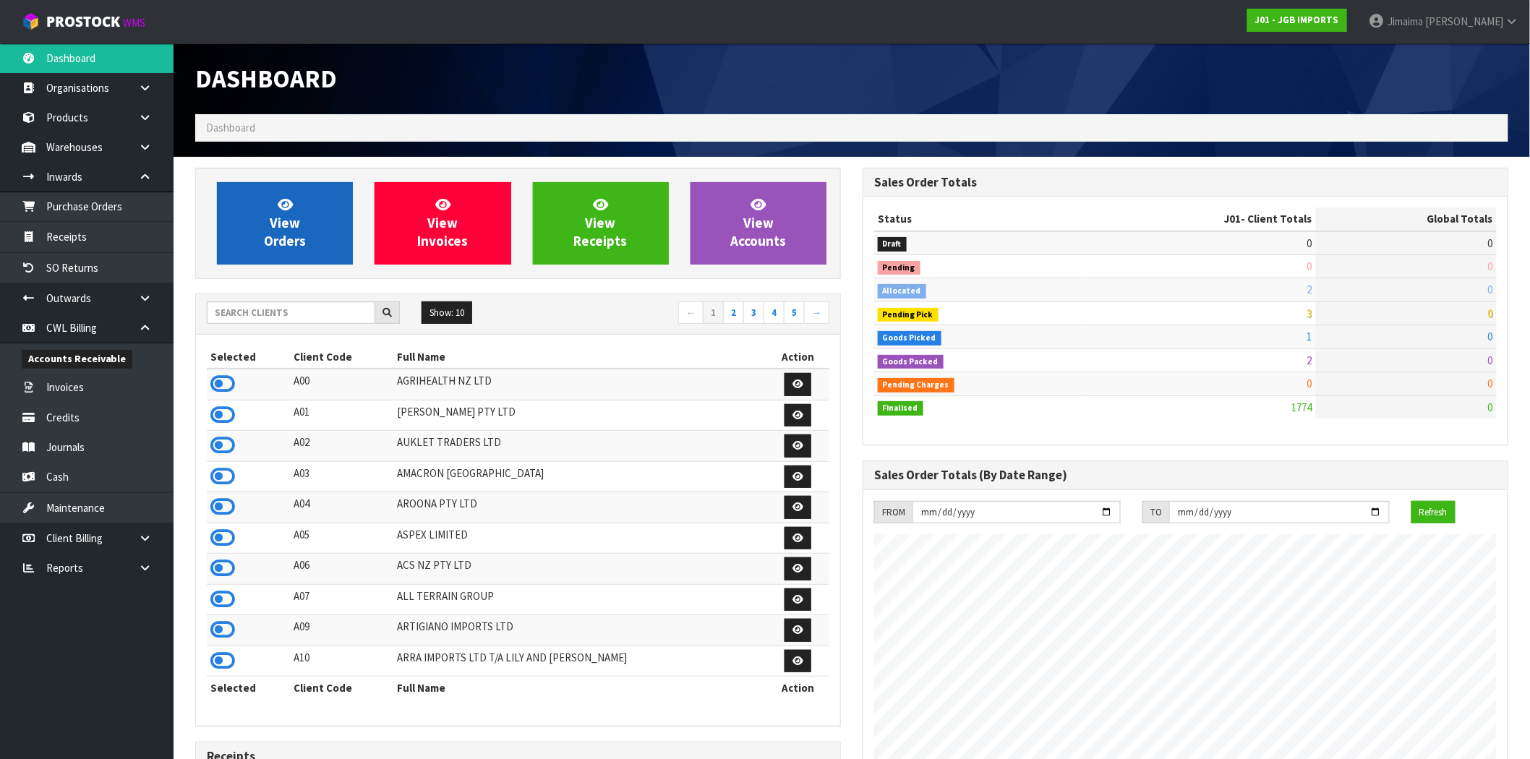
scroll to position [1095, 667]
click at [237, 229] on link "View Orders" at bounding box center [285, 223] width 136 height 82
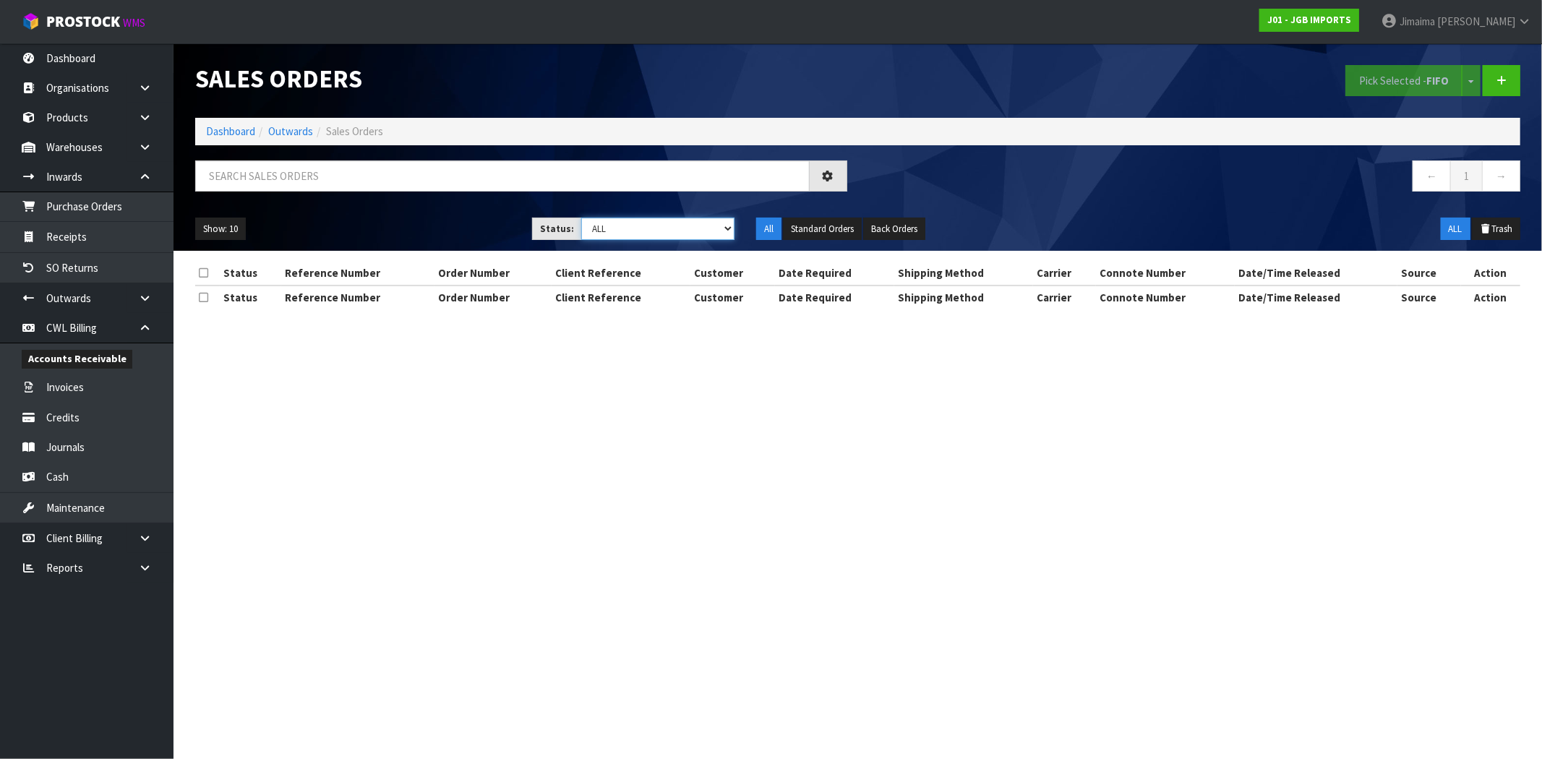
drag, startPoint x: 641, startPoint y: 240, endPoint x: 515, endPoint y: 239, distance: 126.5
click at [641, 240] on select "Draft Pending Allocated Pending Pick Goods Picked Goods Packed Pending Charges …" at bounding box center [657, 229] width 153 height 22
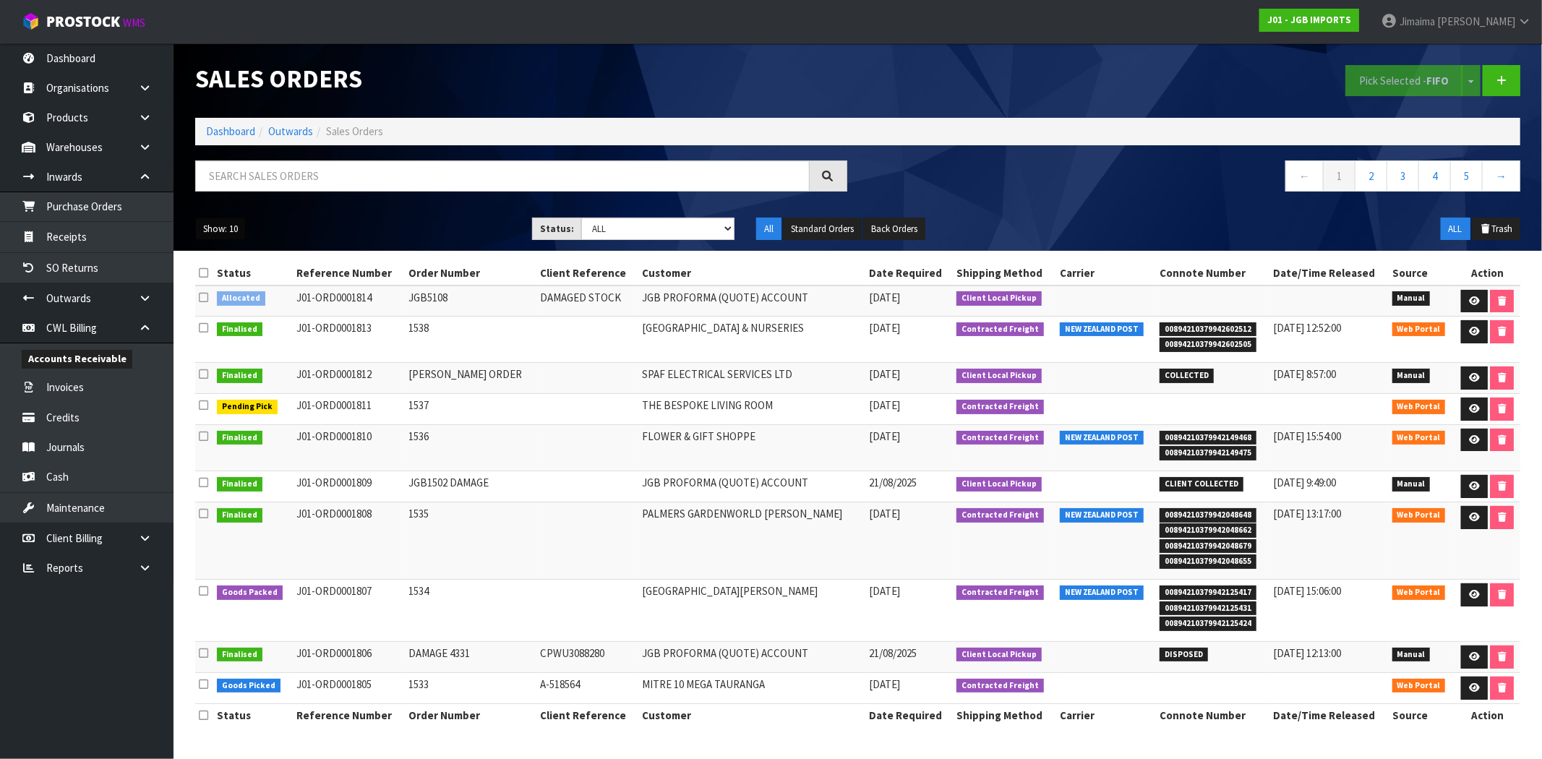
drag, startPoint x: 234, startPoint y: 227, endPoint x: 247, endPoint y: 234, distance: 14.3
click at [234, 227] on button "Show: 10" at bounding box center [220, 229] width 51 height 23
click at [275, 314] on link "50" at bounding box center [253, 315] width 114 height 20
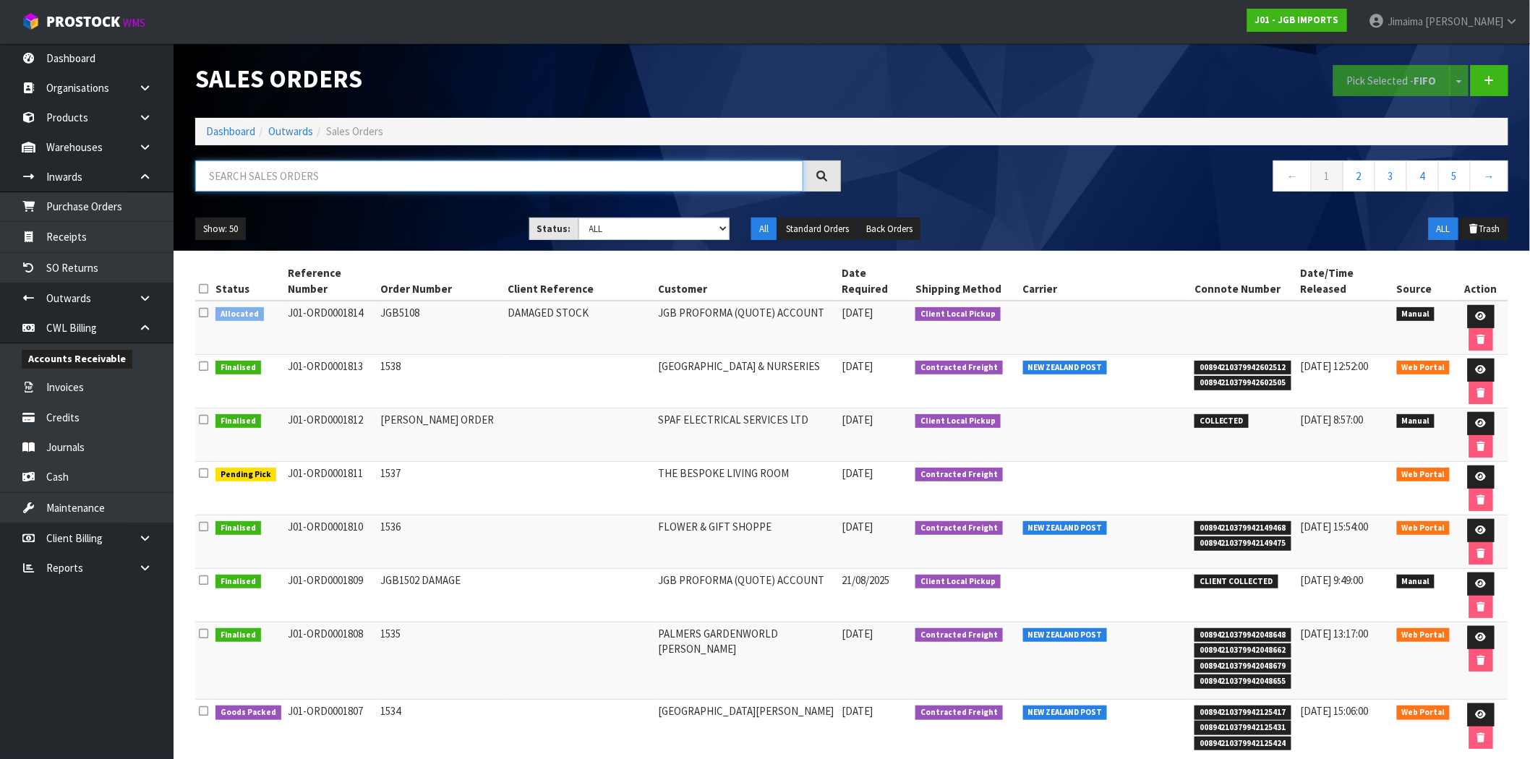
click at [326, 183] on input "text" at bounding box center [499, 175] width 608 height 31
paste input "ORD0001813"
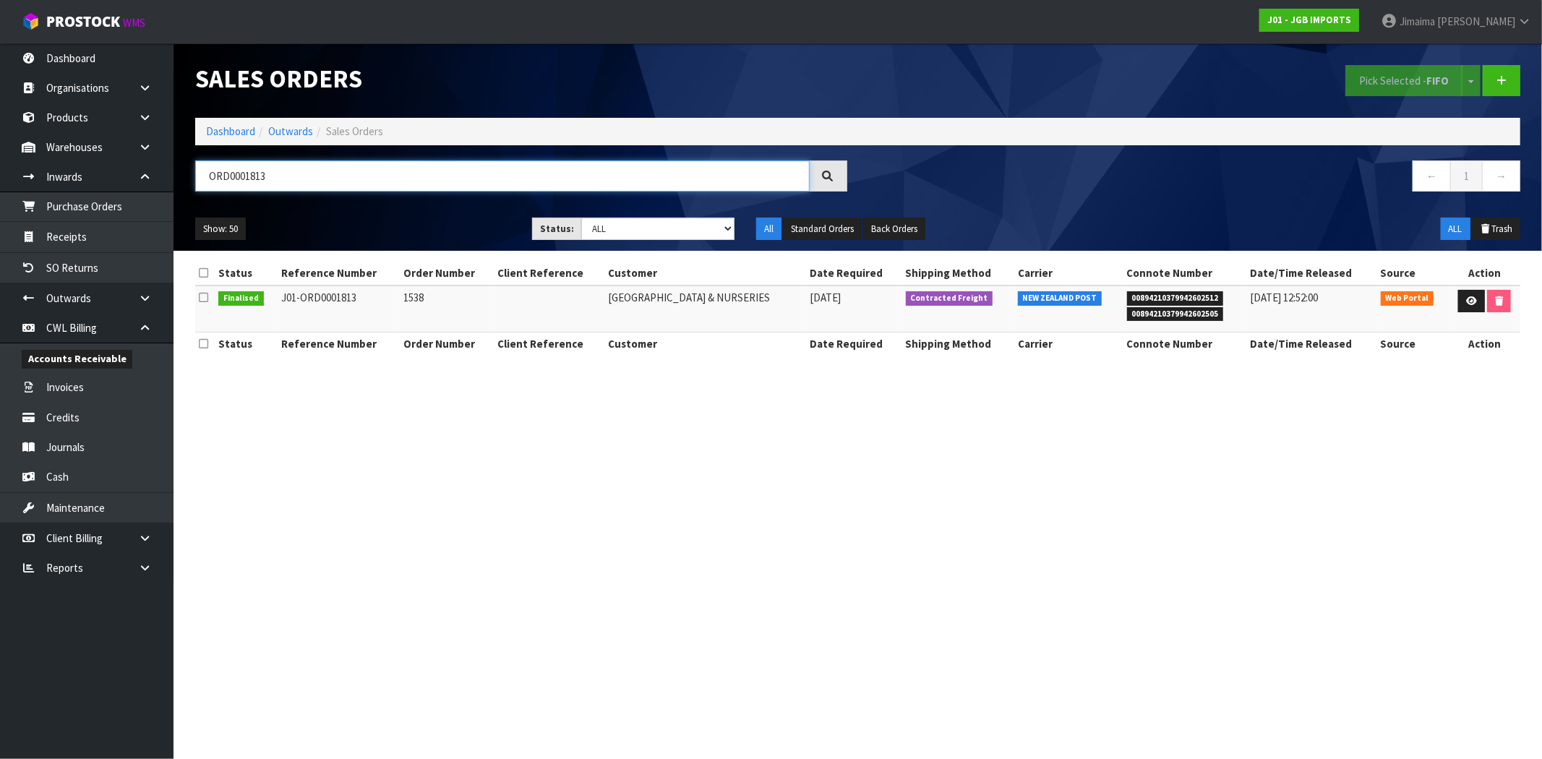
click at [200, 179] on input "ORD0001813" at bounding box center [502, 175] width 615 height 31
paste input "795"
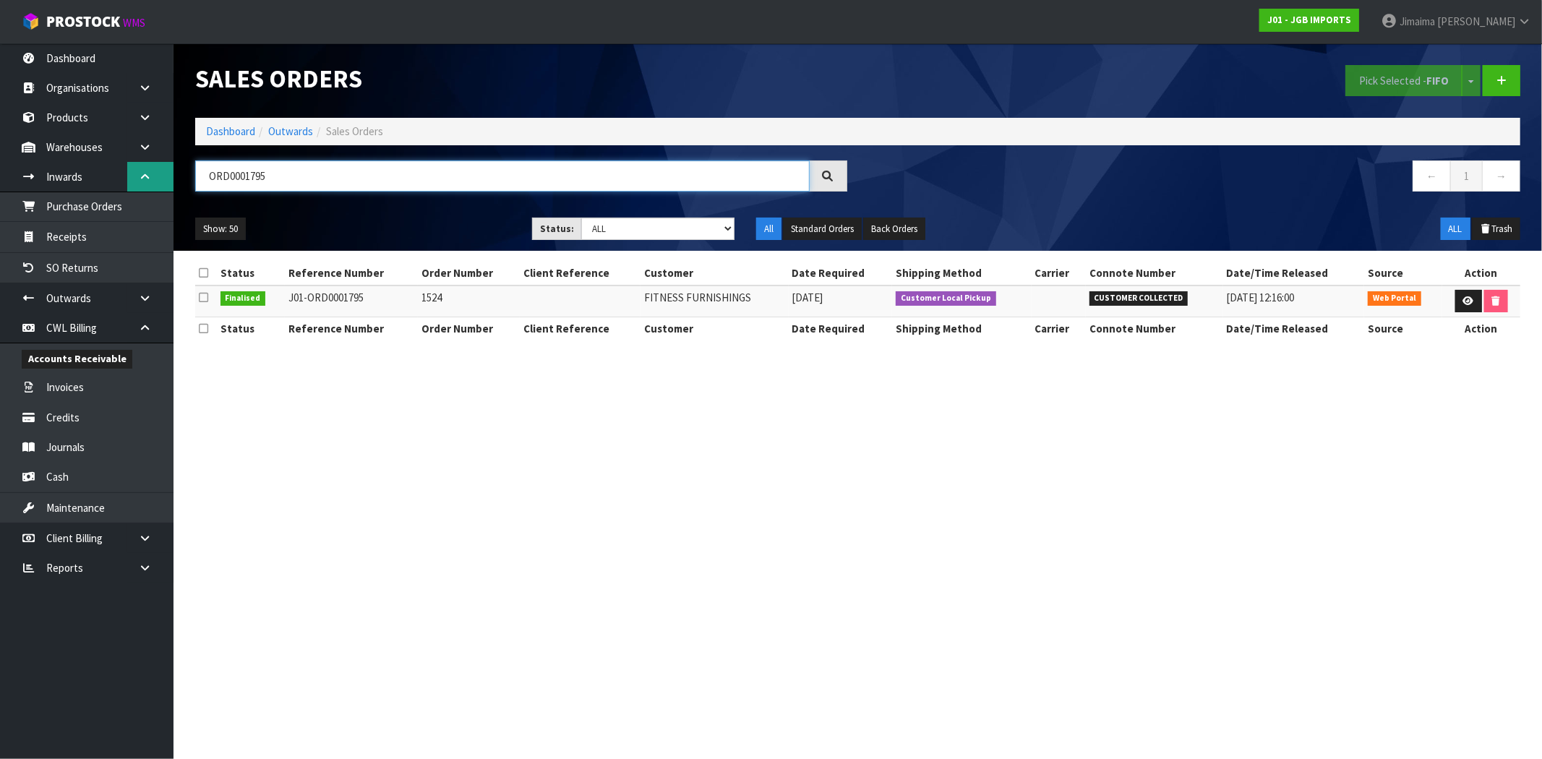
drag, startPoint x: 294, startPoint y: 168, endPoint x: 153, endPoint y: 175, distance: 141.1
click at [146, 171] on body "Toggle navigation ProStock WMS J01 - JGB IMPORTS Jimaima [PERSON_NAME] Logout D…" at bounding box center [771, 379] width 1542 height 759
paste input "803"
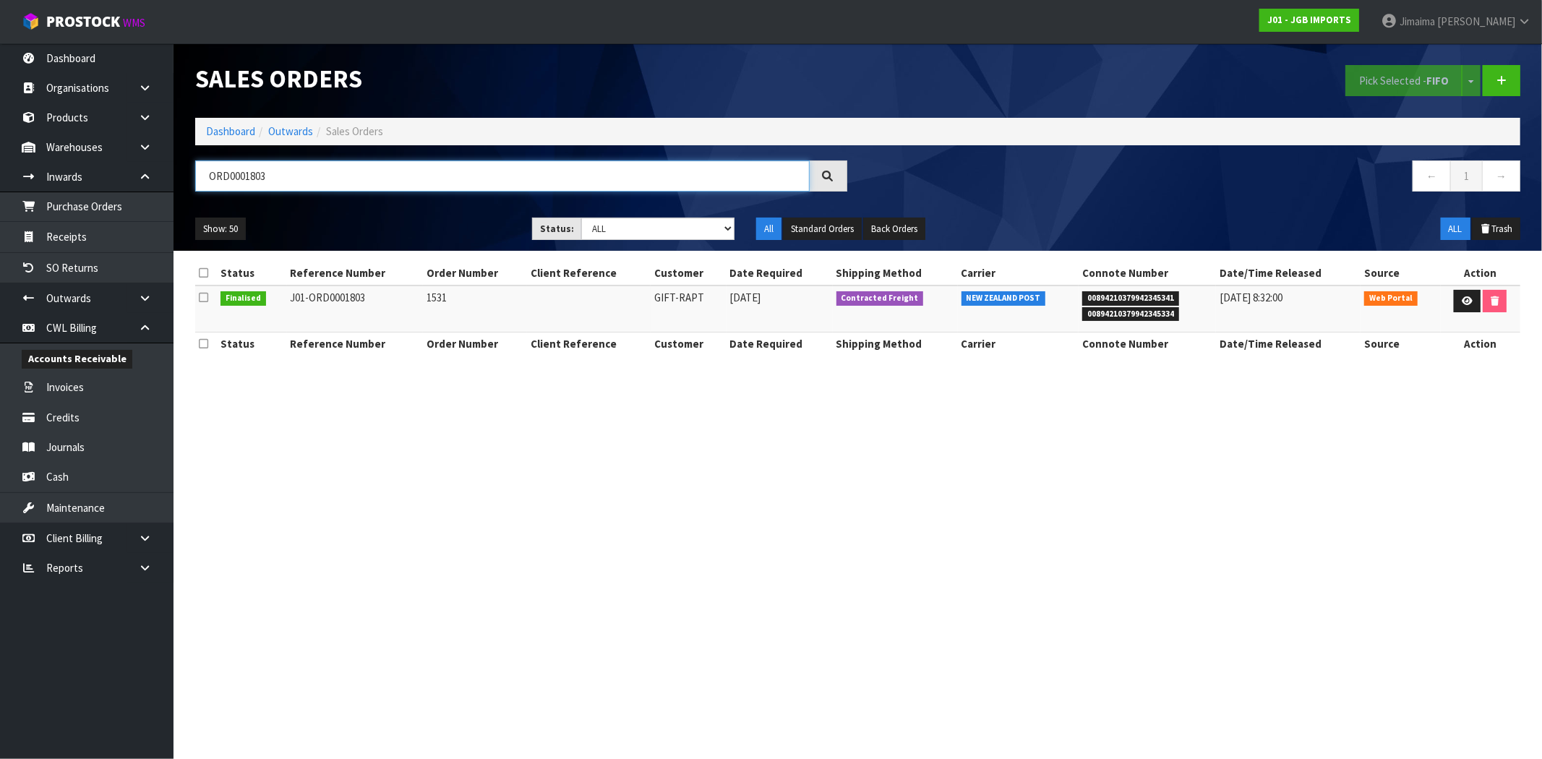
type input "ORD0001803"
click at [241, 135] on link "Dashboard" at bounding box center [230, 131] width 49 height 14
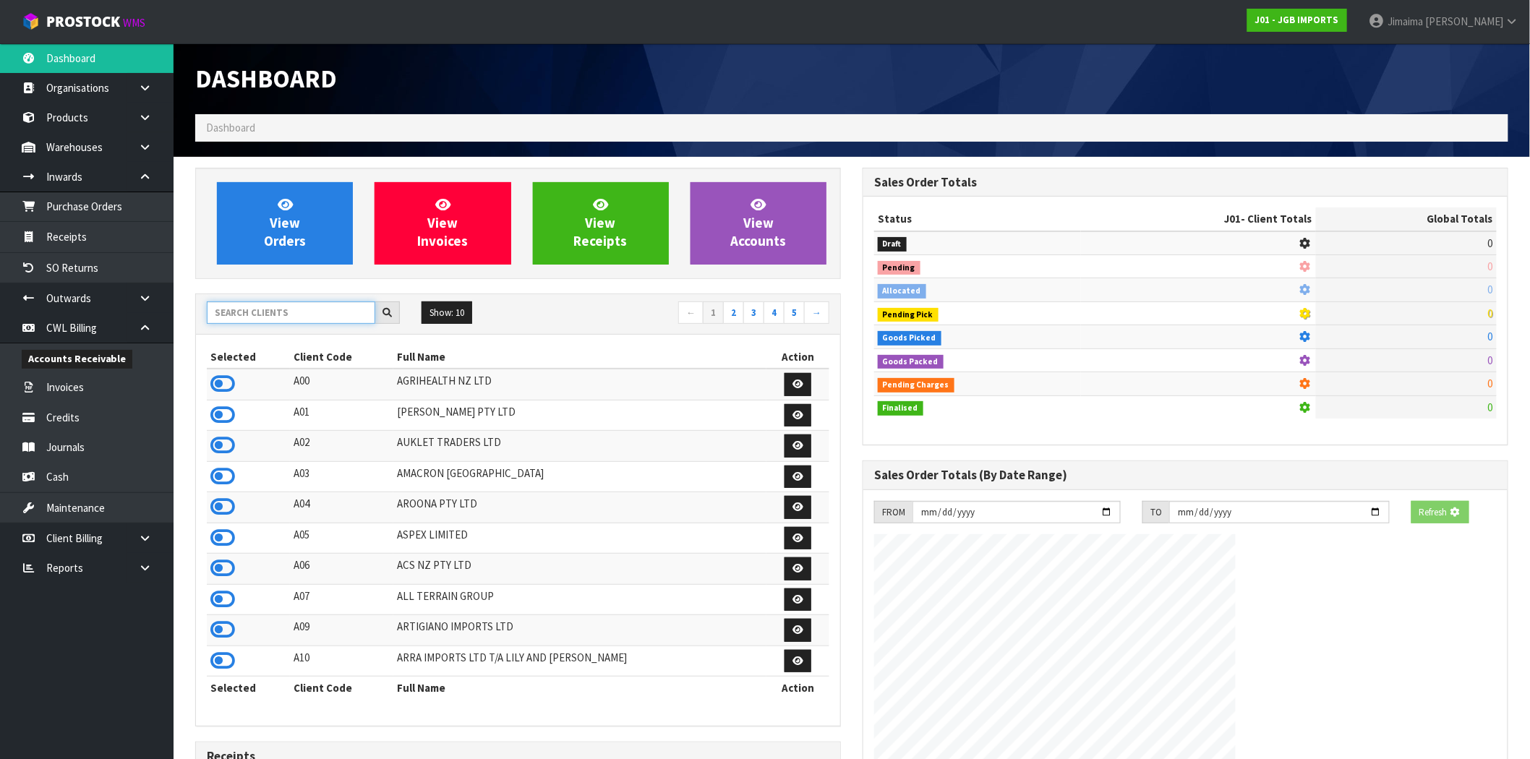
click at [283, 301] on input "text" at bounding box center [291, 312] width 168 height 22
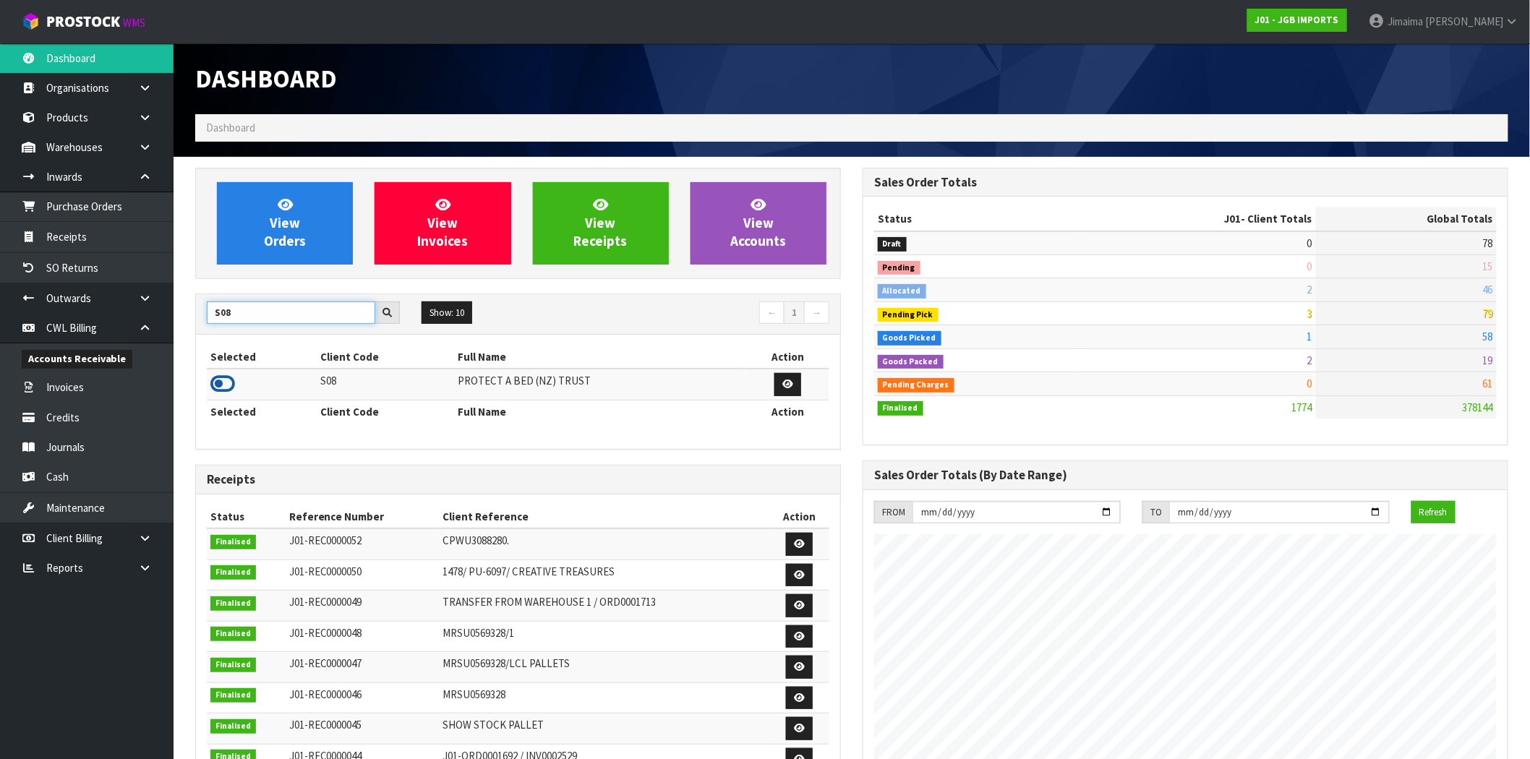
type input "S08"
drag, startPoint x: 226, startPoint y: 385, endPoint x: 291, endPoint y: 237, distance: 161.9
click at [227, 383] on icon at bounding box center [222, 384] width 25 height 22
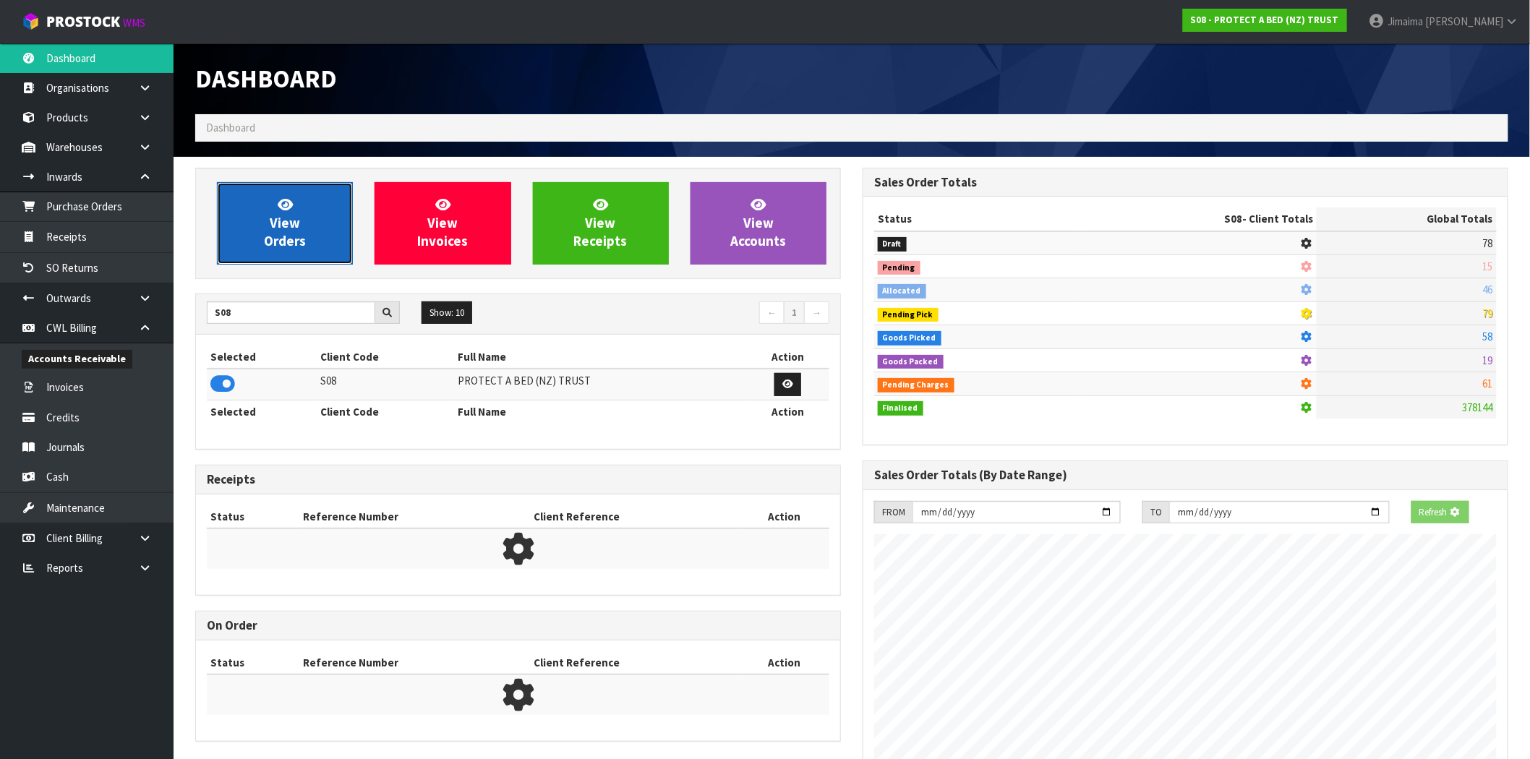
click at [294, 220] on span "View Orders" at bounding box center [285, 223] width 42 height 54
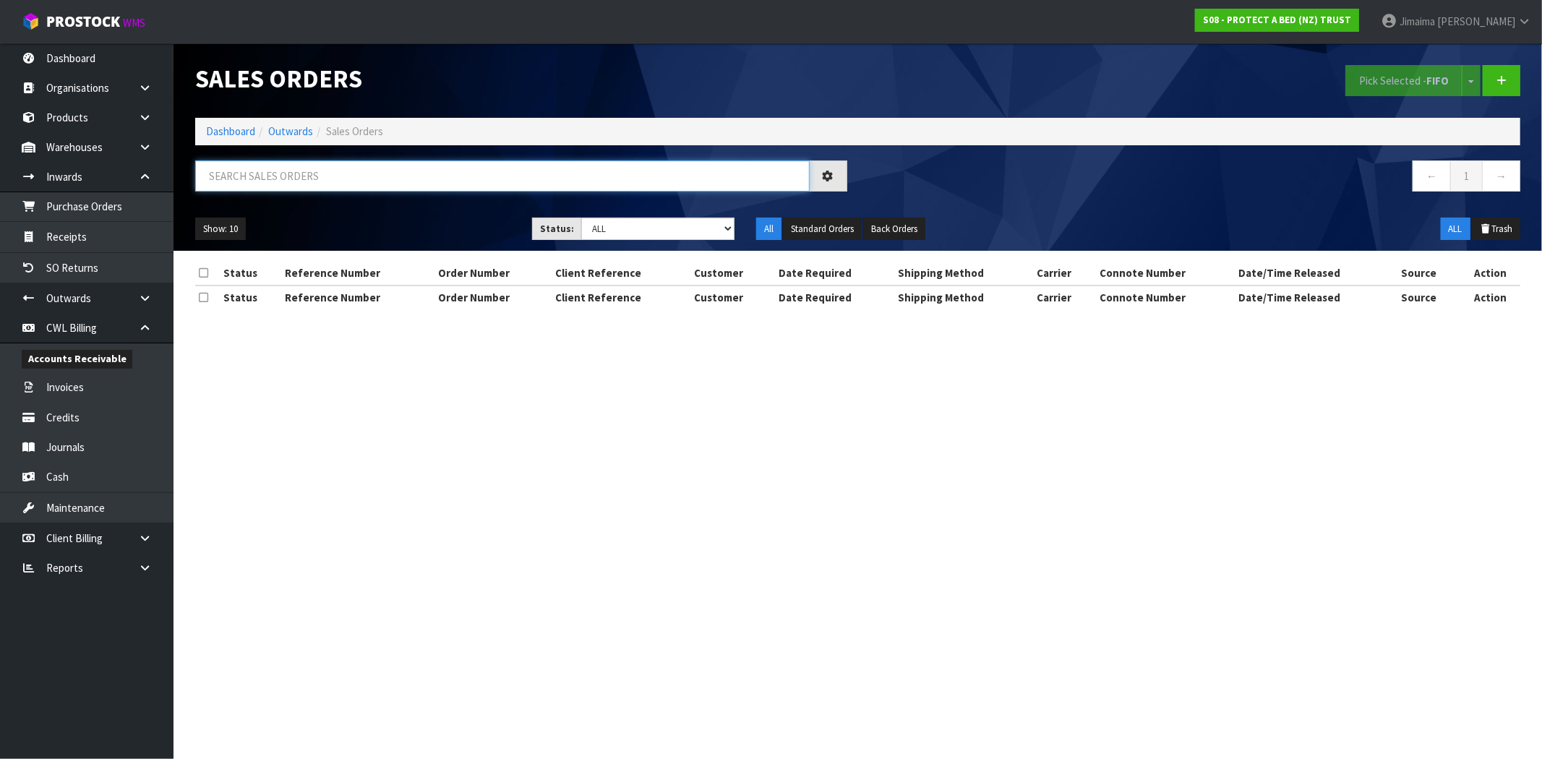
click at [301, 181] on input "text" at bounding box center [502, 175] width 615 height 31
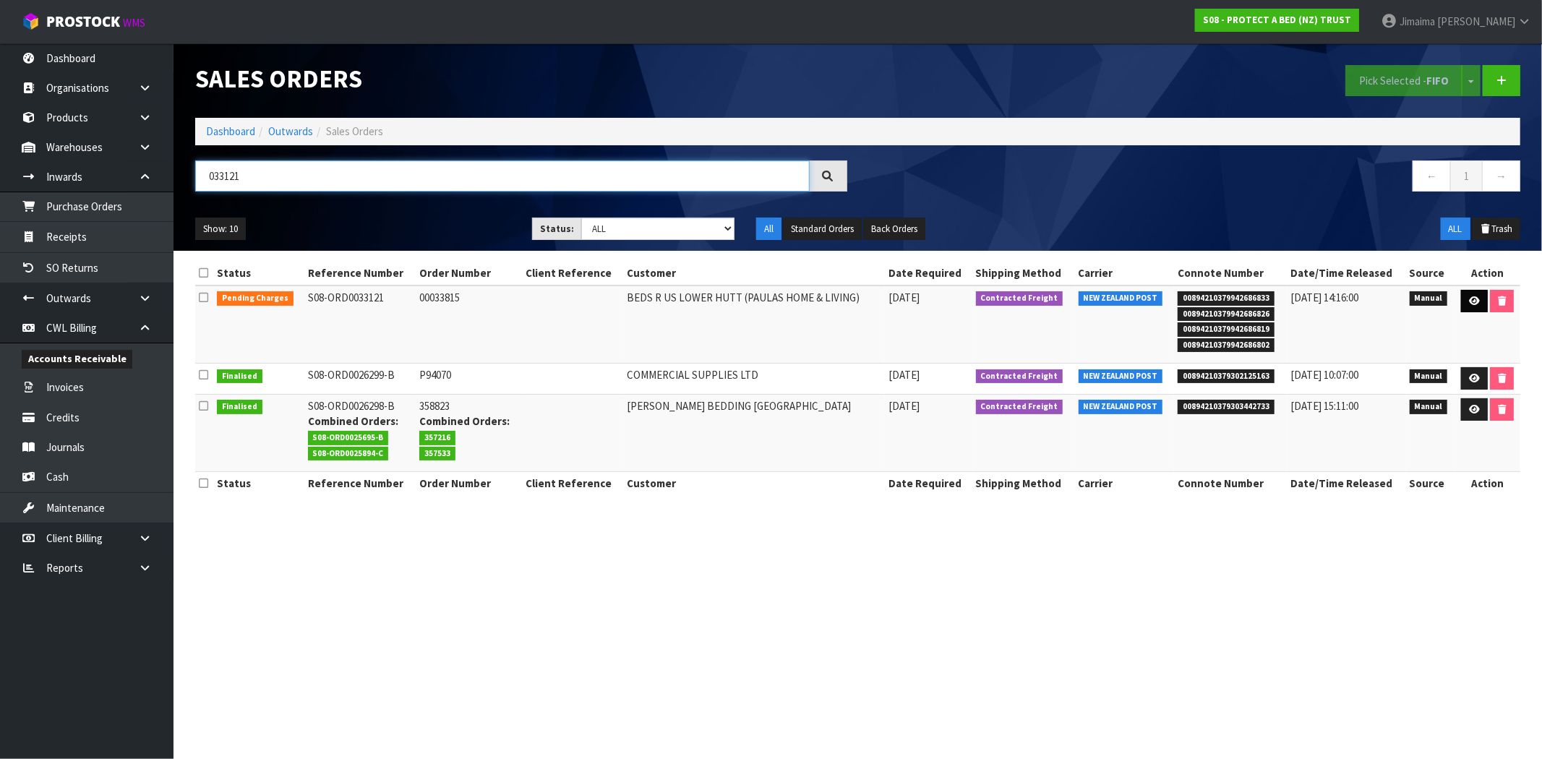
type input "033121"
click at [1478, 305] on icon at bounding box center [1474, 300] width 11 height 9
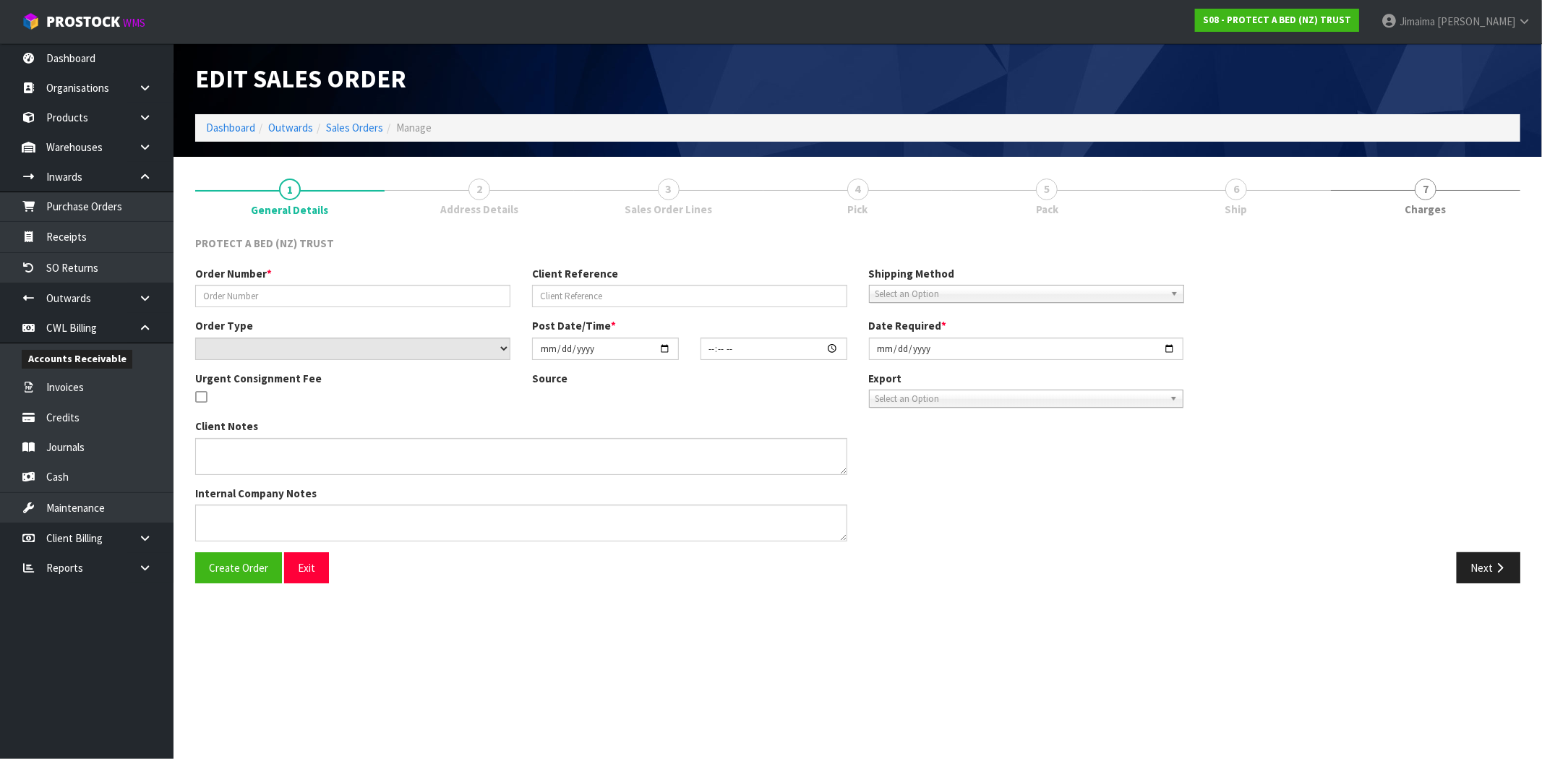
type input "00033815"
select select "number:0"
type input "[DATE]"
type input "08:28:00.000"
type input "[DATE]"
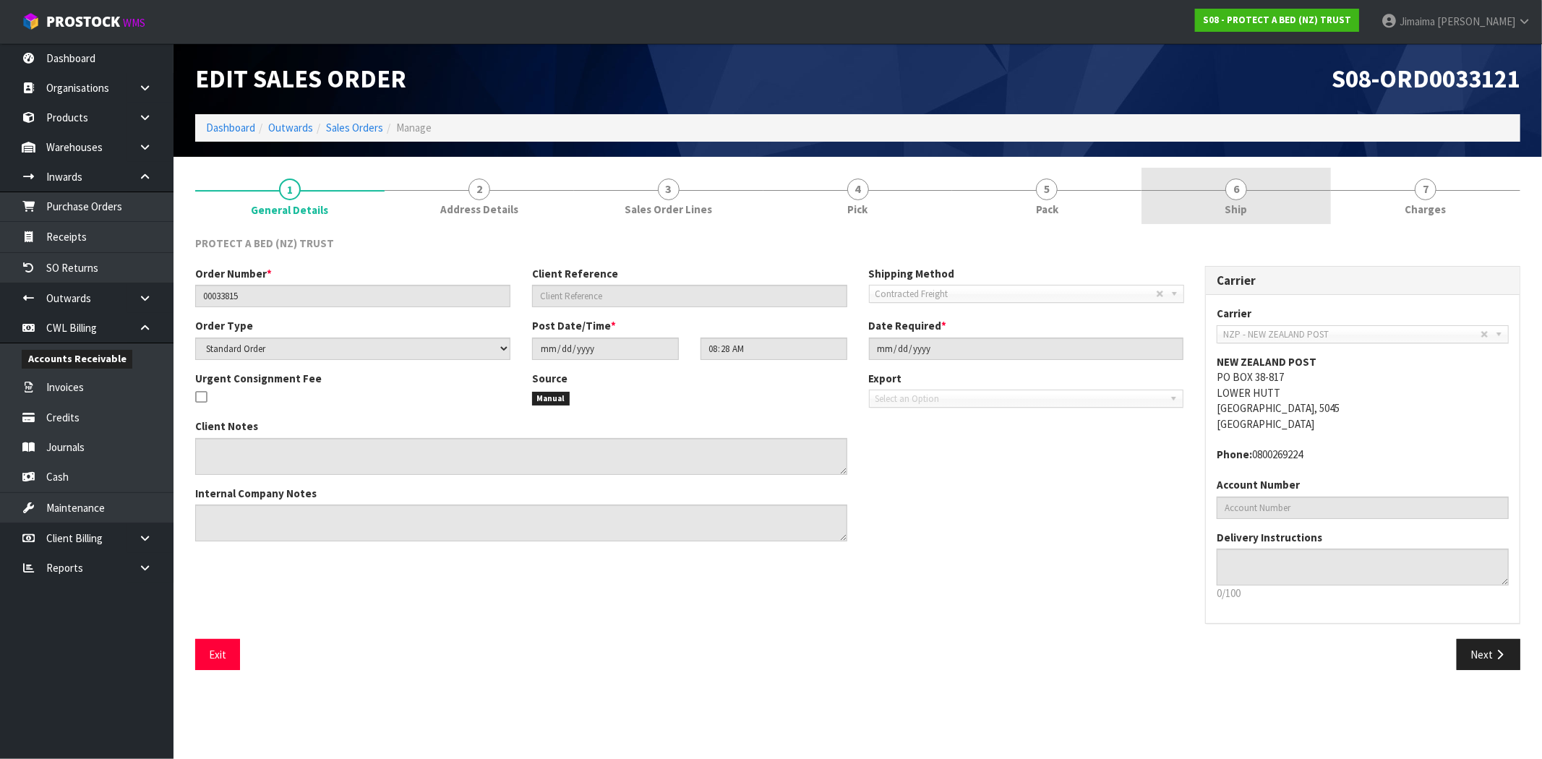
click at [1229, 198] on link "6 Ship" at bounding box center [1236, 196] width 189 height 57
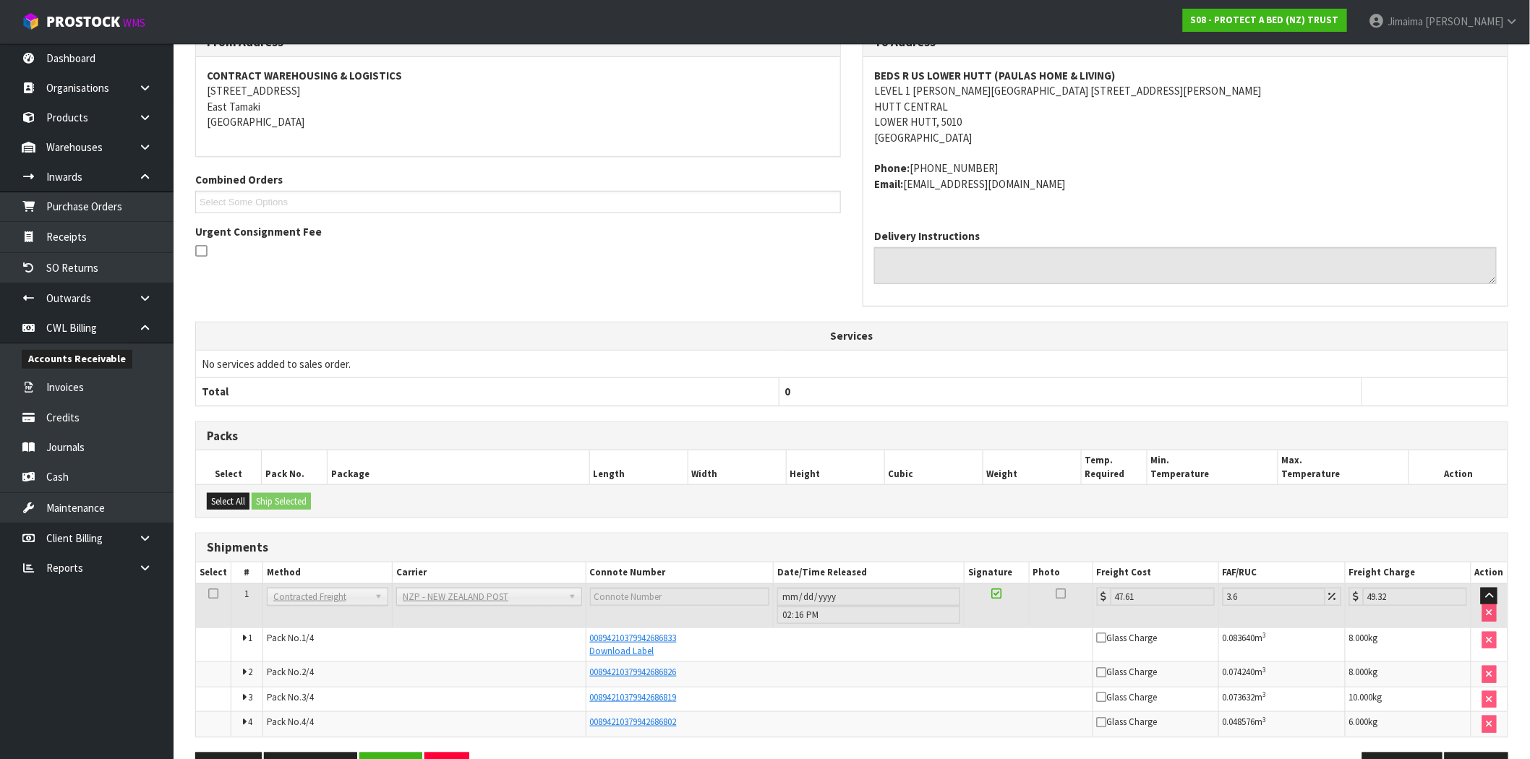
scroll to position [256, 0]
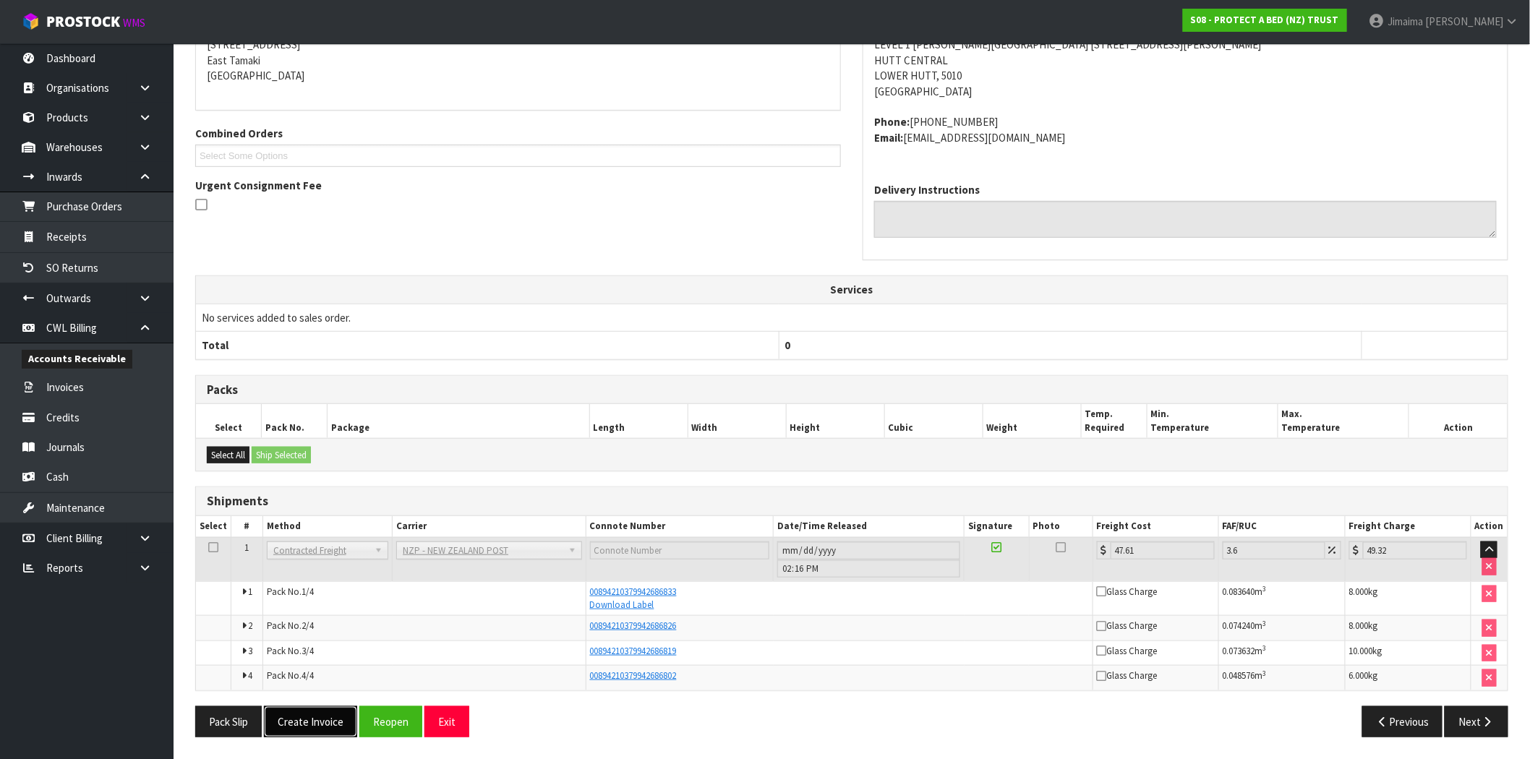
click at [319, 713] on button "Create Invoice" at bounding box center [310, 721] width 93 height 31
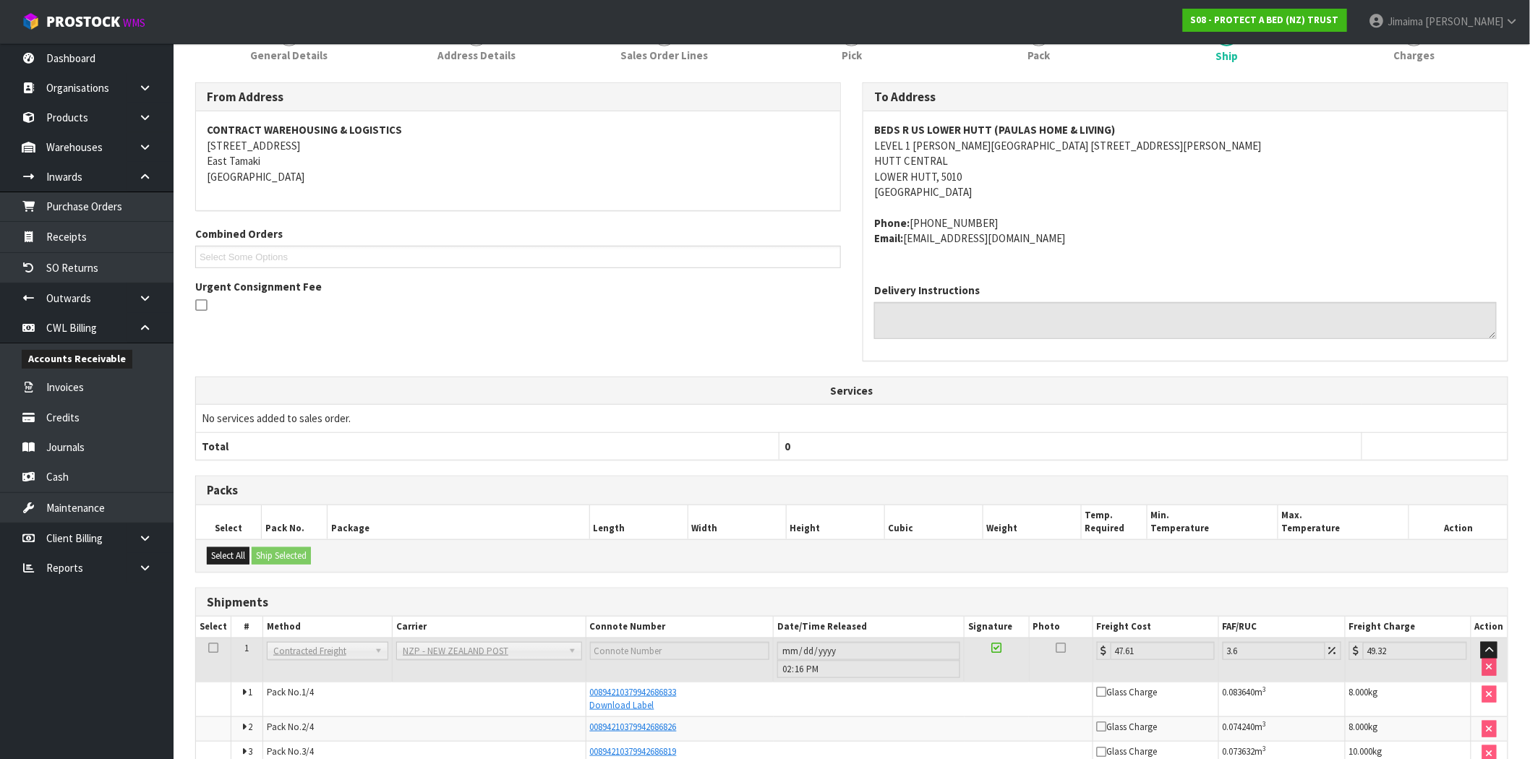
scroll to position [308, 0]
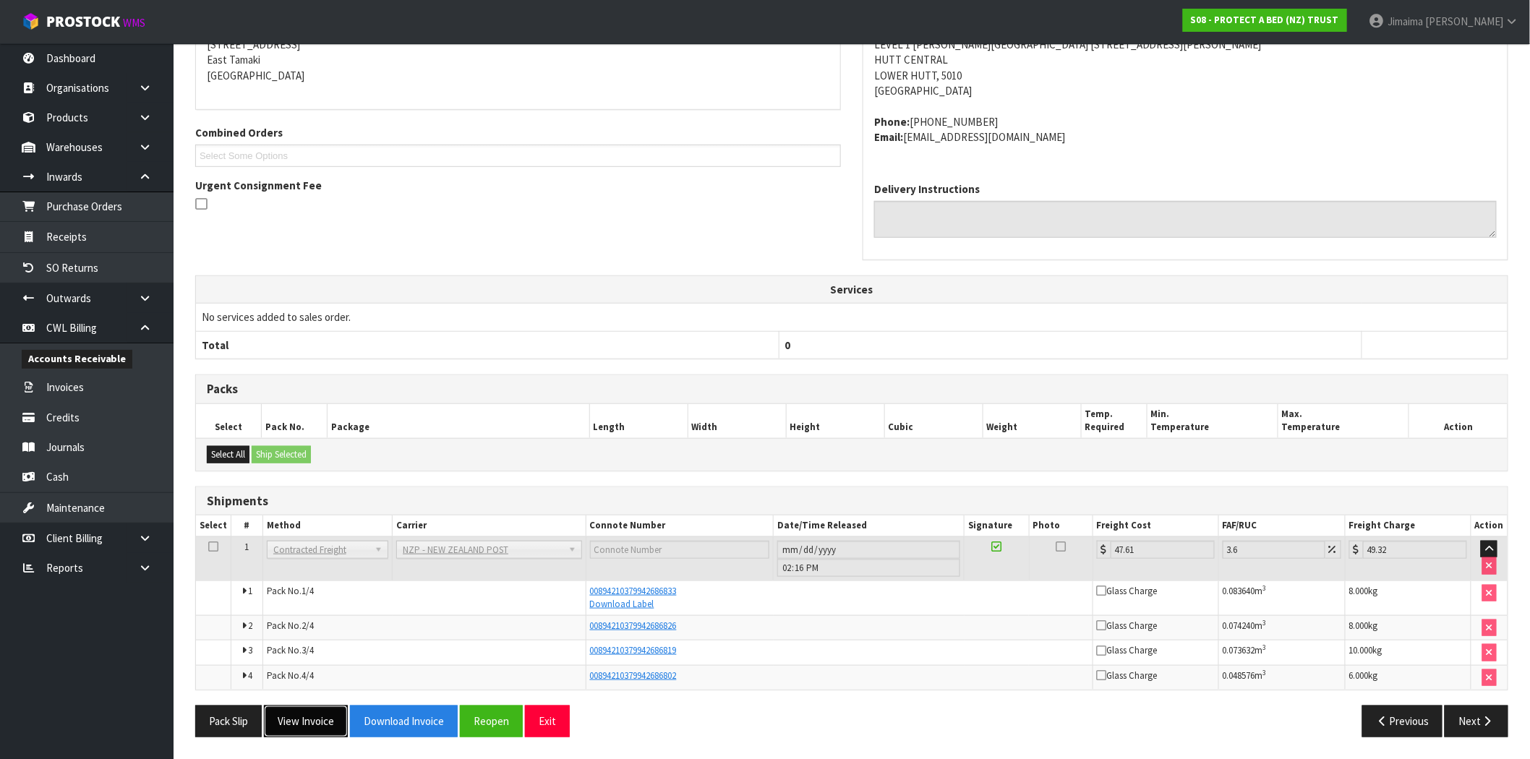
drag, startPoint x: 321, startPoint y: 727, endPoint x: 331, endPoint y: 716, distance: 14.8
click at [321, 727] on button "View Invoice" at bounding box center [306, 721] width 84 height 31
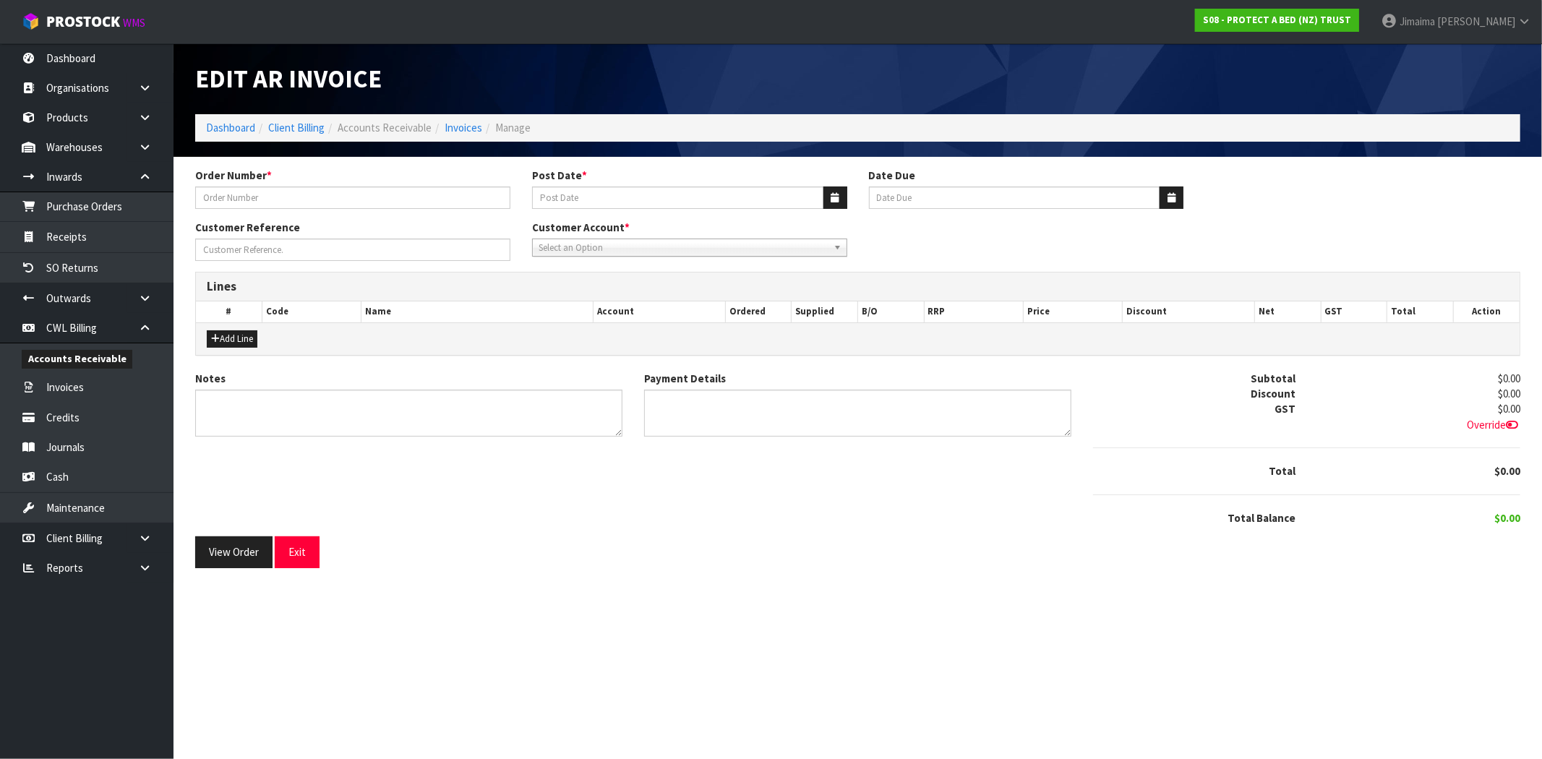
type input "00033815"
type input "[DATE]"
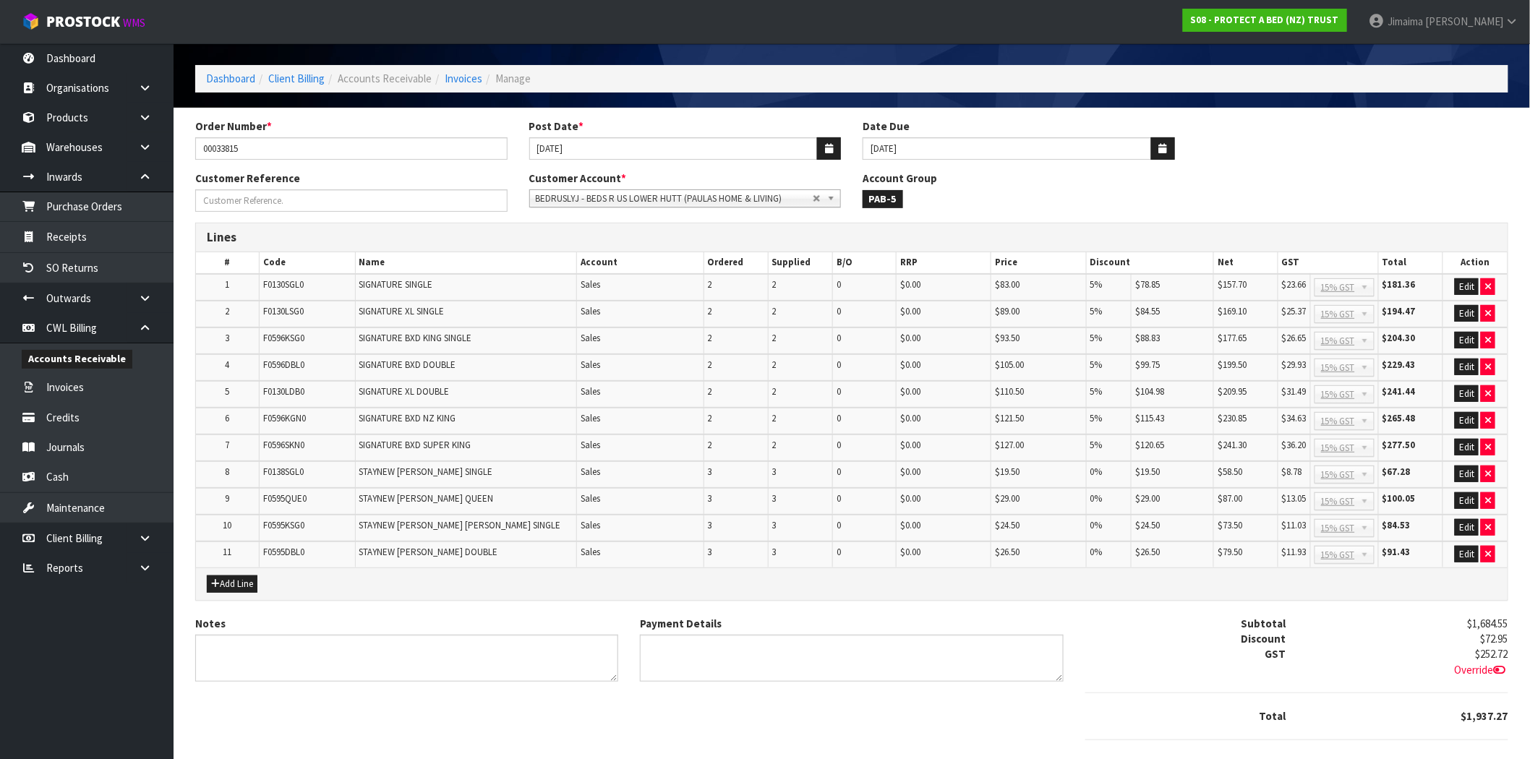
scroll to position [118, 0]
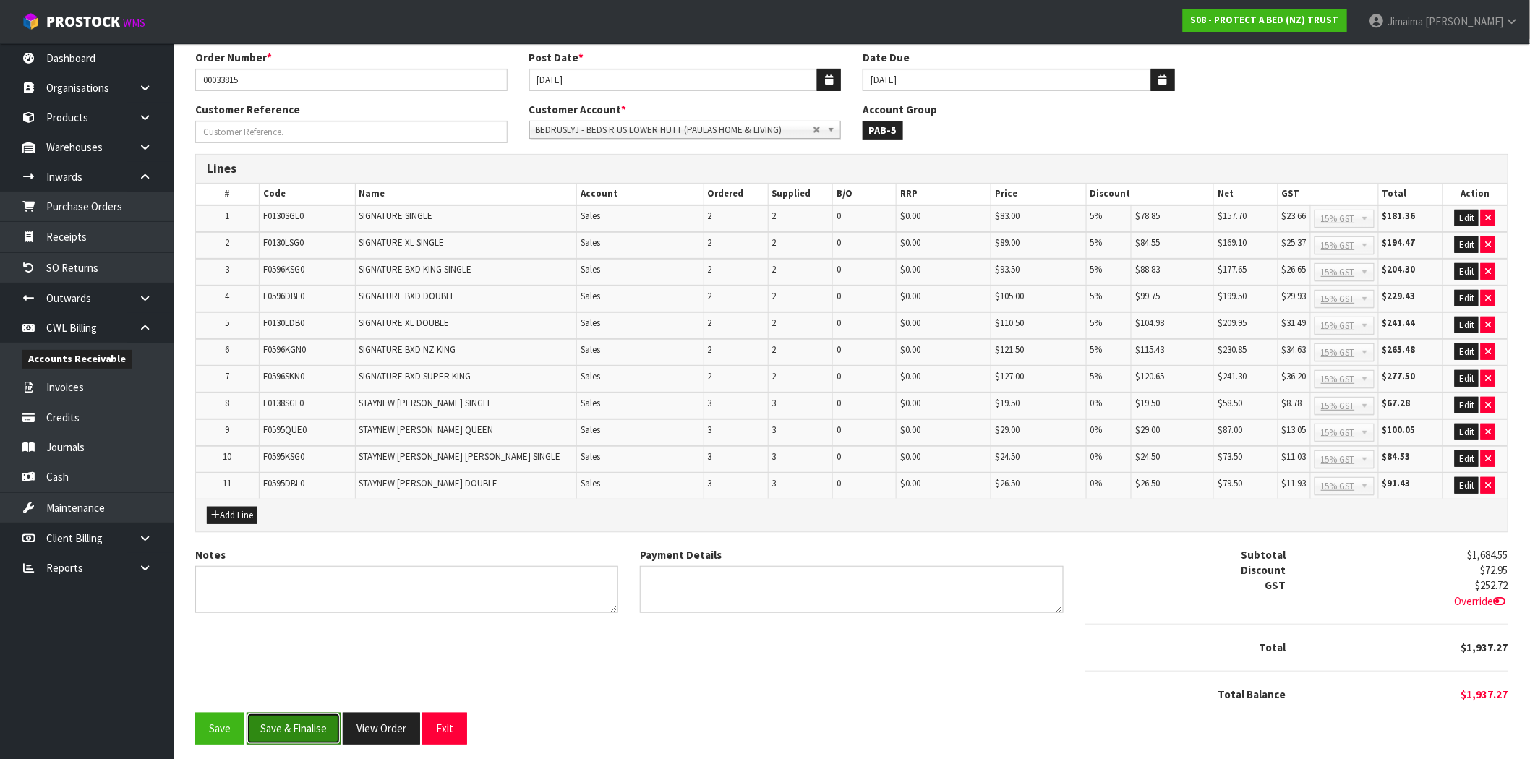
click at [301, 728] on button "Save & Finalise" at bounding box center [294, 728] width 94 height 31
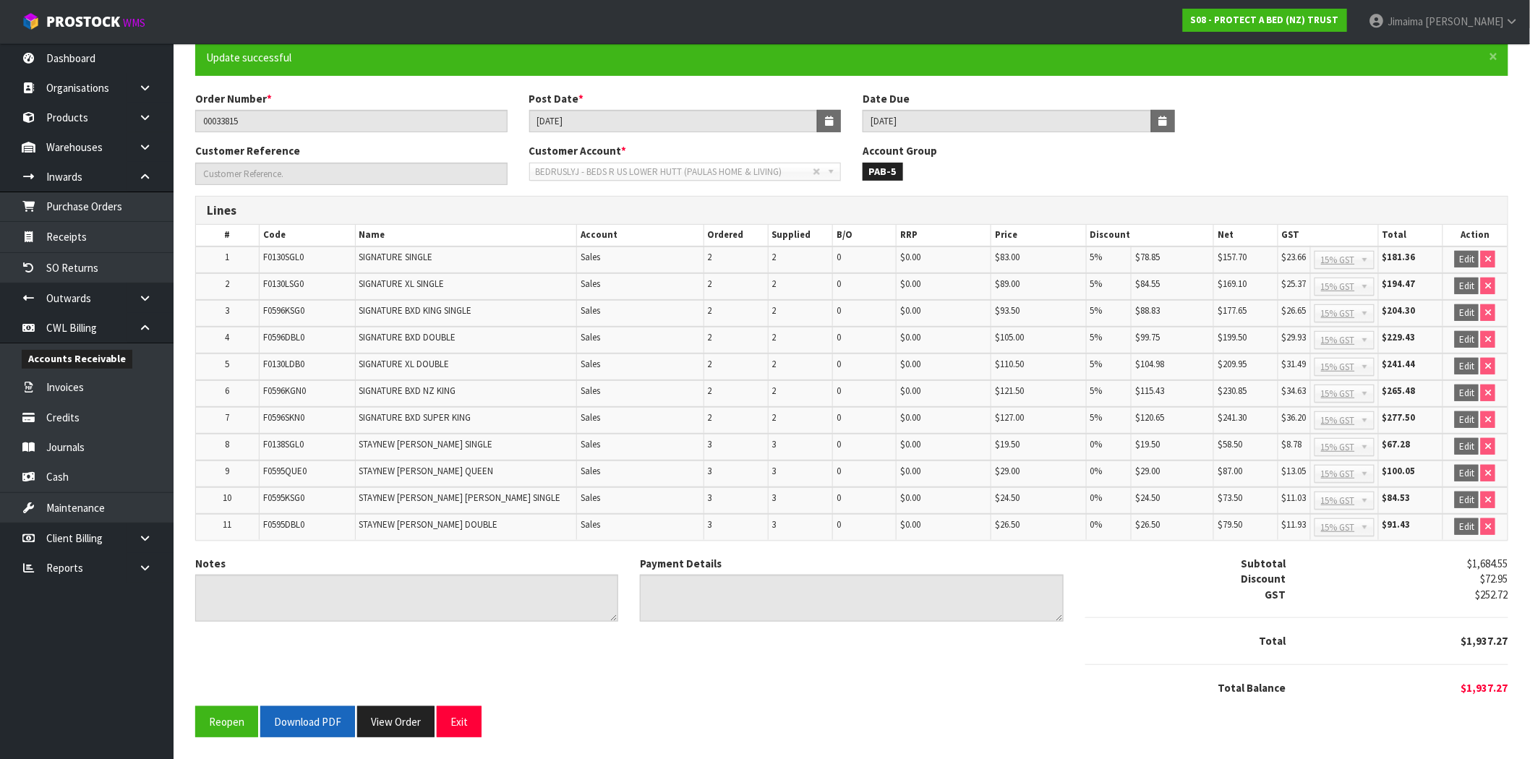
scroll to position [121, 0]
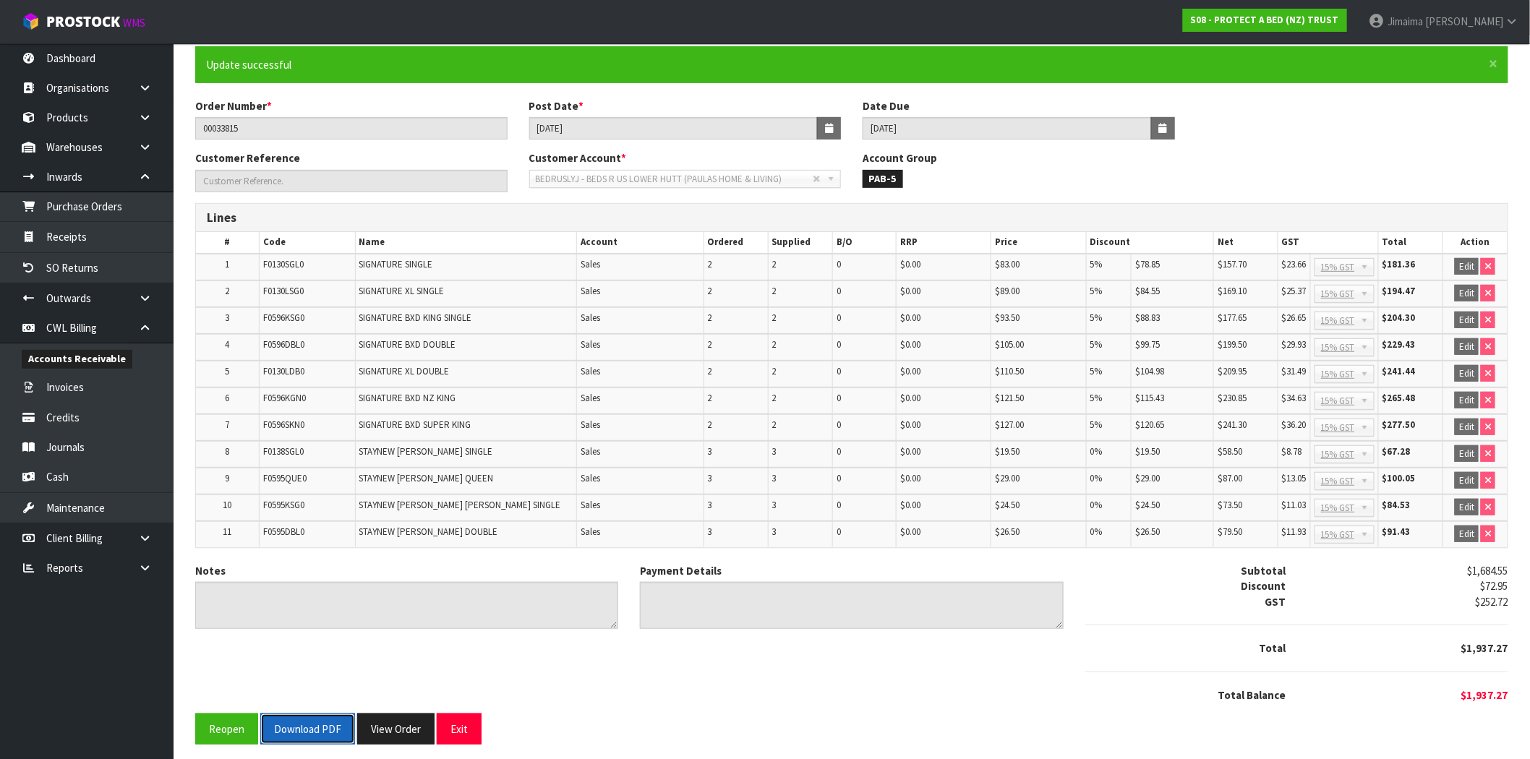
click at [320, 722] on button "Download PDF" at bounding box center [307, 729] width 95 height 31
click at [393, 718] on button "View Order" at bounding box center [395, 729] width 77 height 31
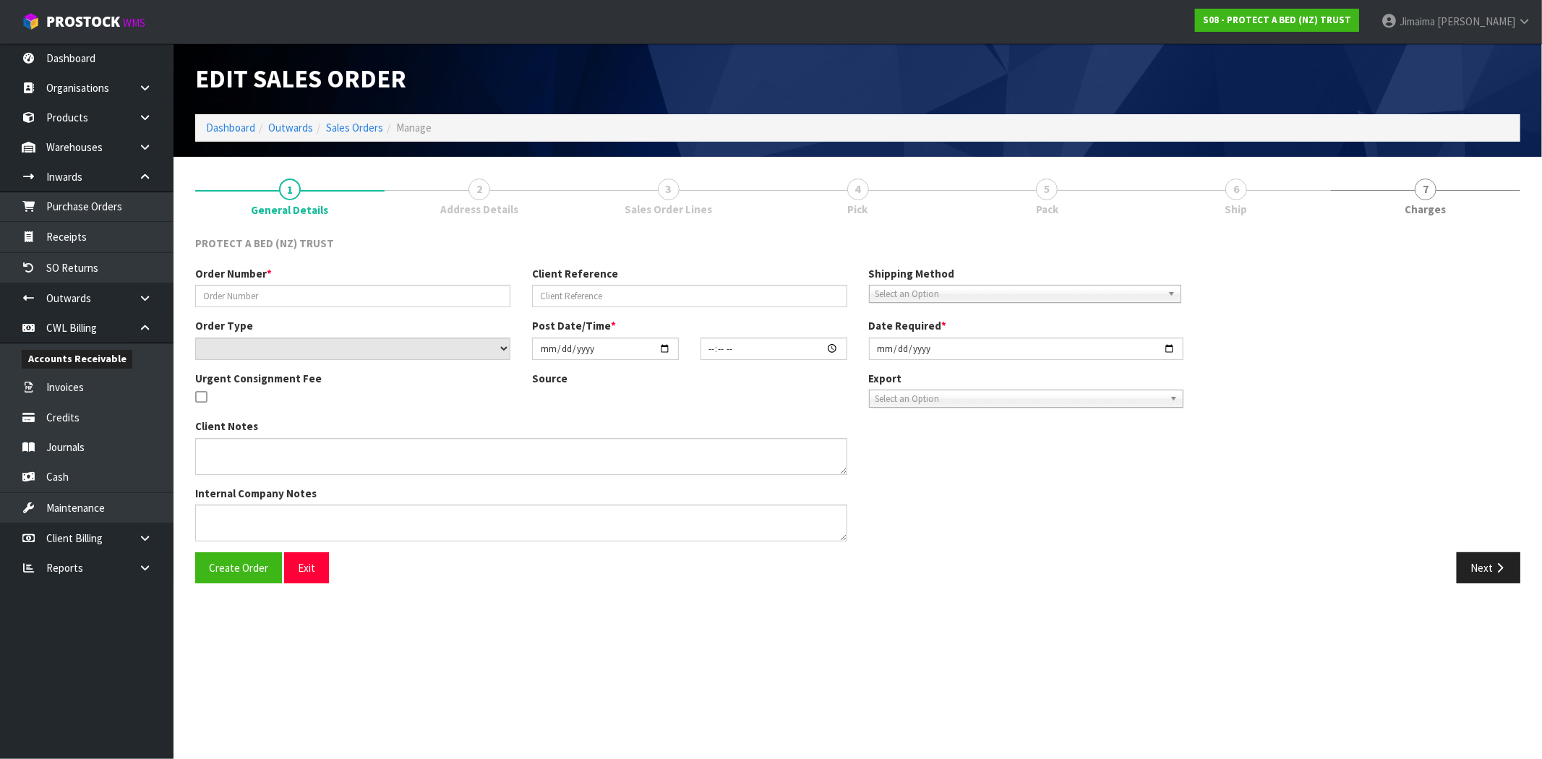
type input "00033815"
select select "number:0"
type input "[DATE]"
type input "08:28:00.000"
type input "[DATE]"
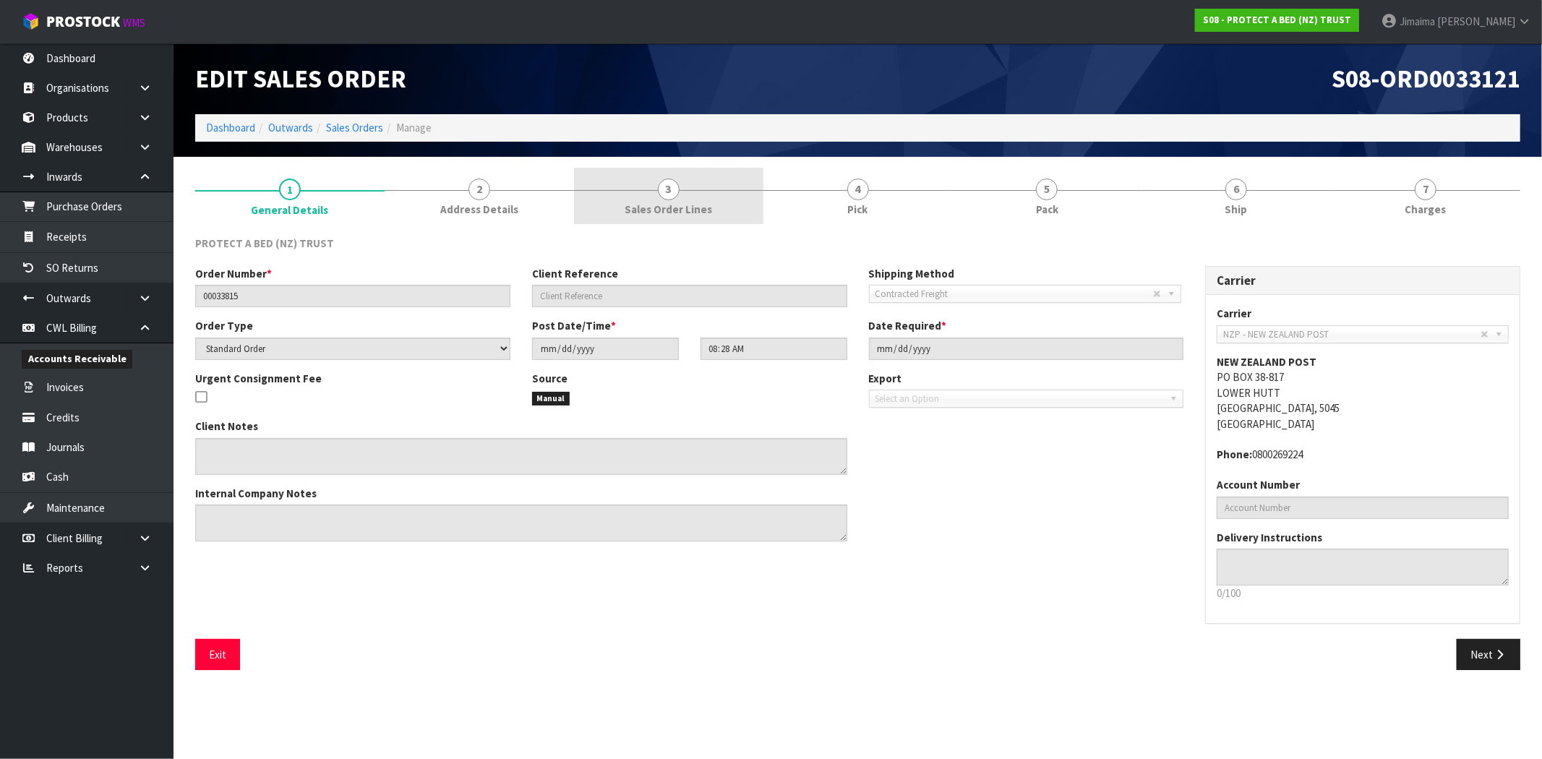
click at [688, 203] on span "Sales Order Lines" at bounding box center [668, 209] width 87 height 15
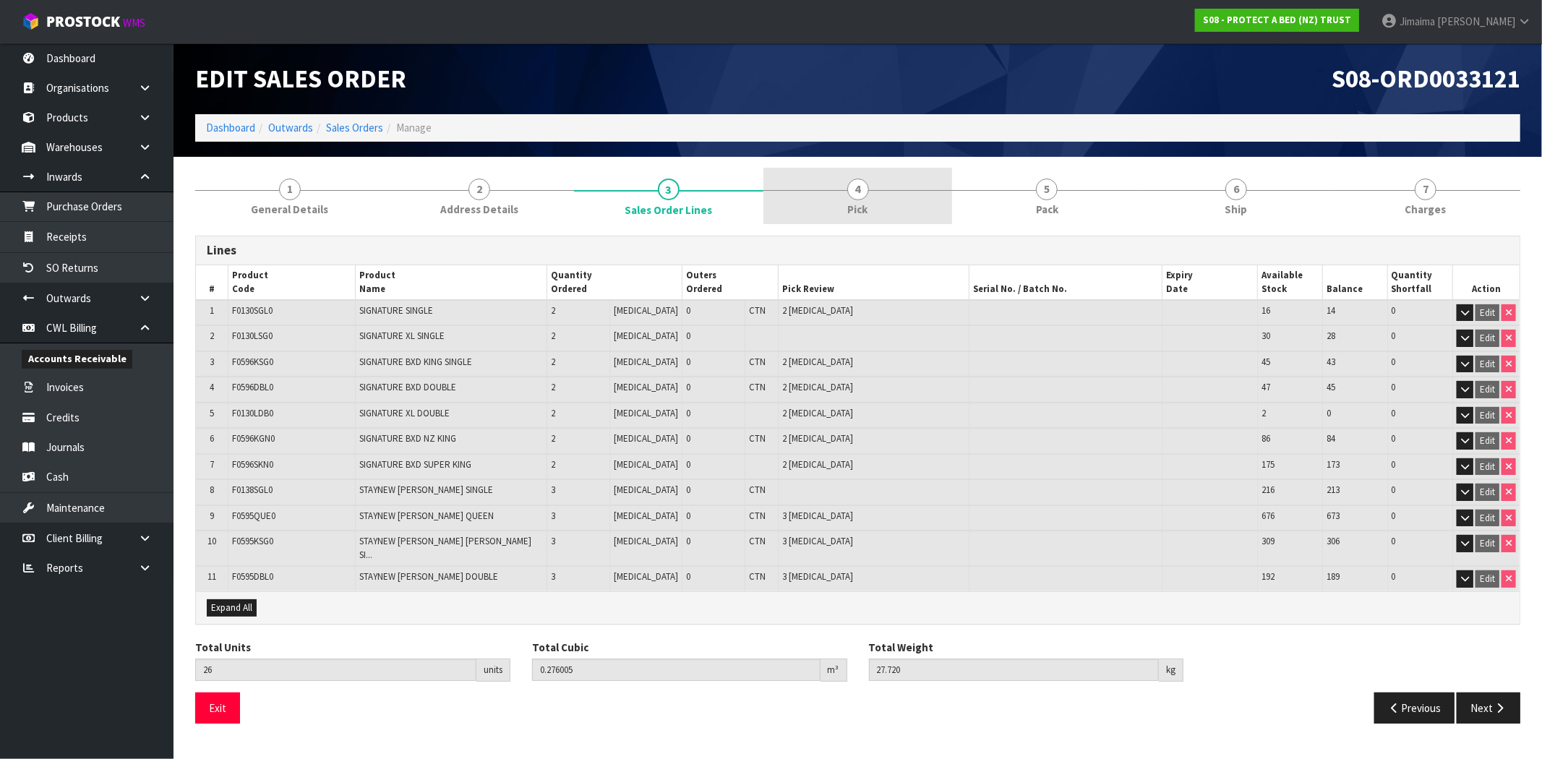
click at [827, 207] on link "4 Pick" at bounding box center [857, 196] width 189 height 57
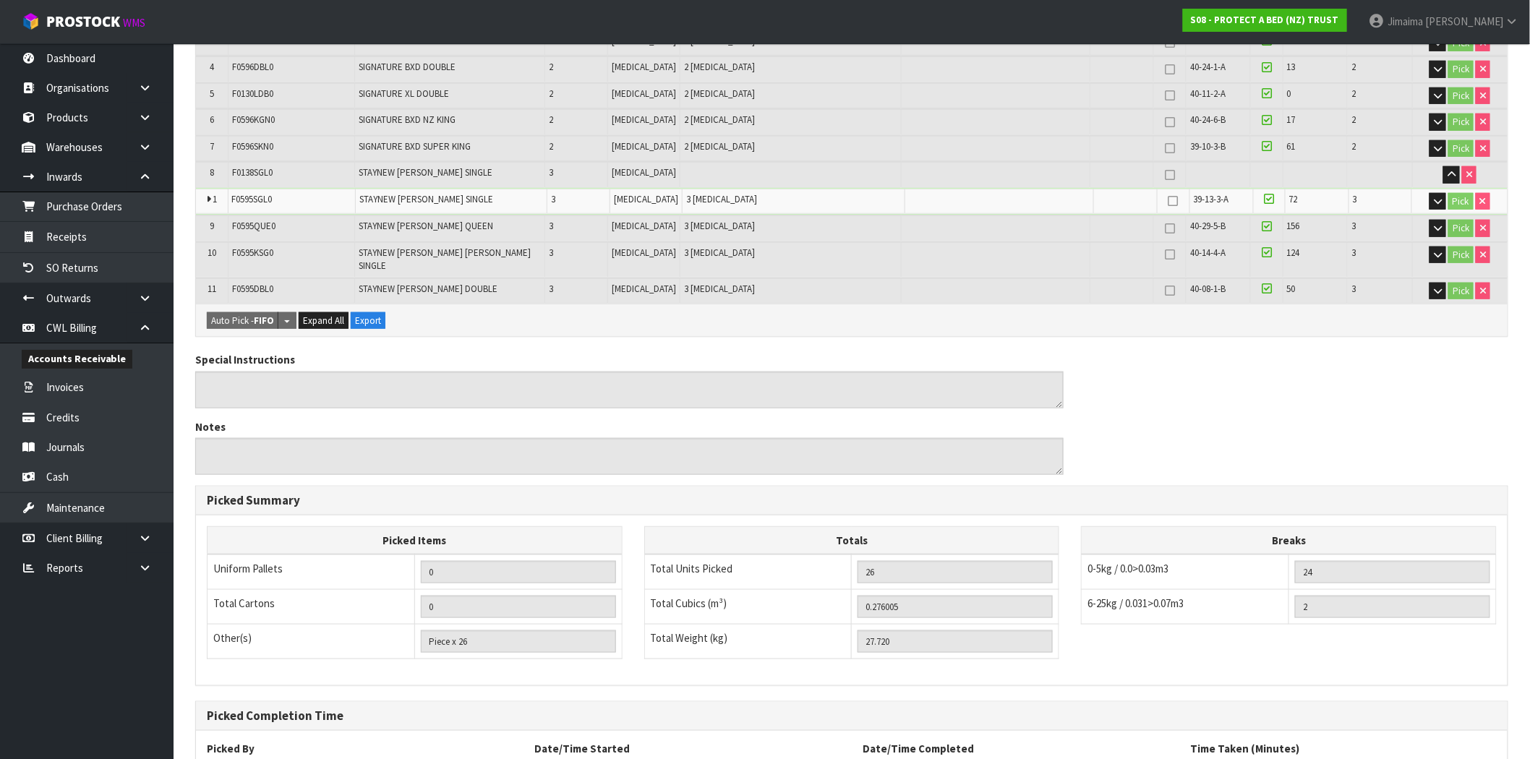
scroll to position [134, 0]
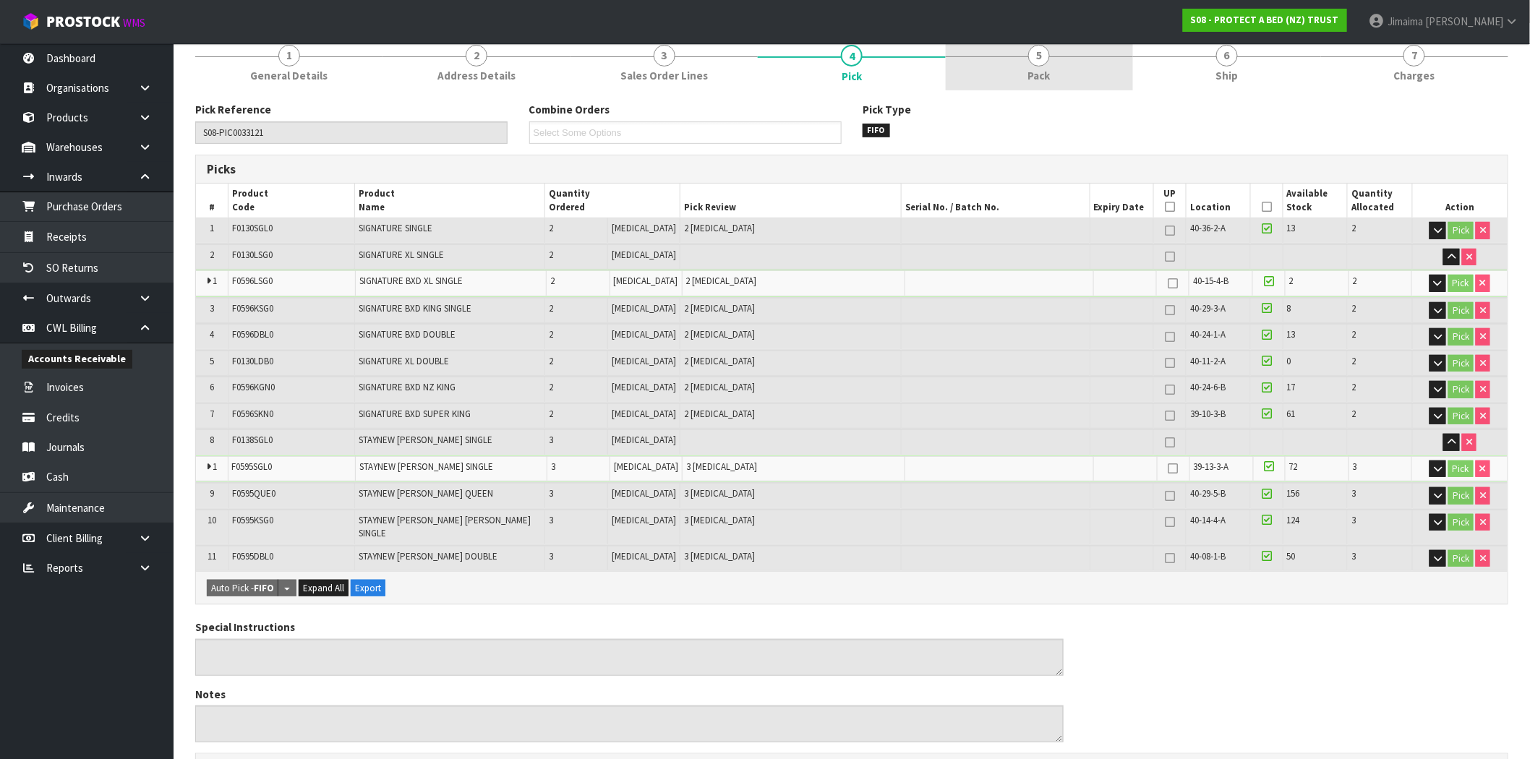
click at [1051, 87] on link "5 Pack" at bounding box center [1039, 62] width 187 height 57
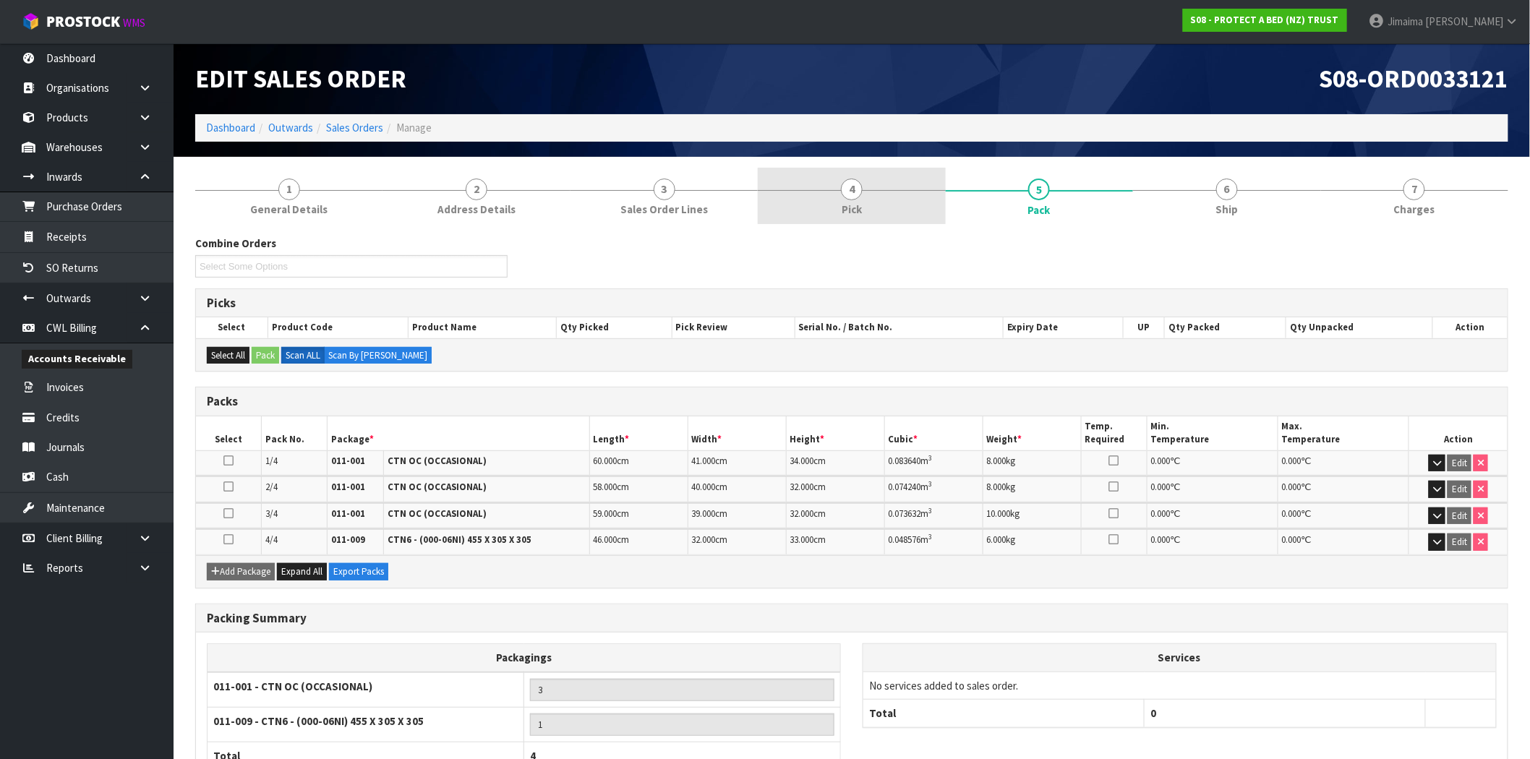
click at [896, 176] on link "4 Pick" at bounding box center [851, 196] width 187 height 57
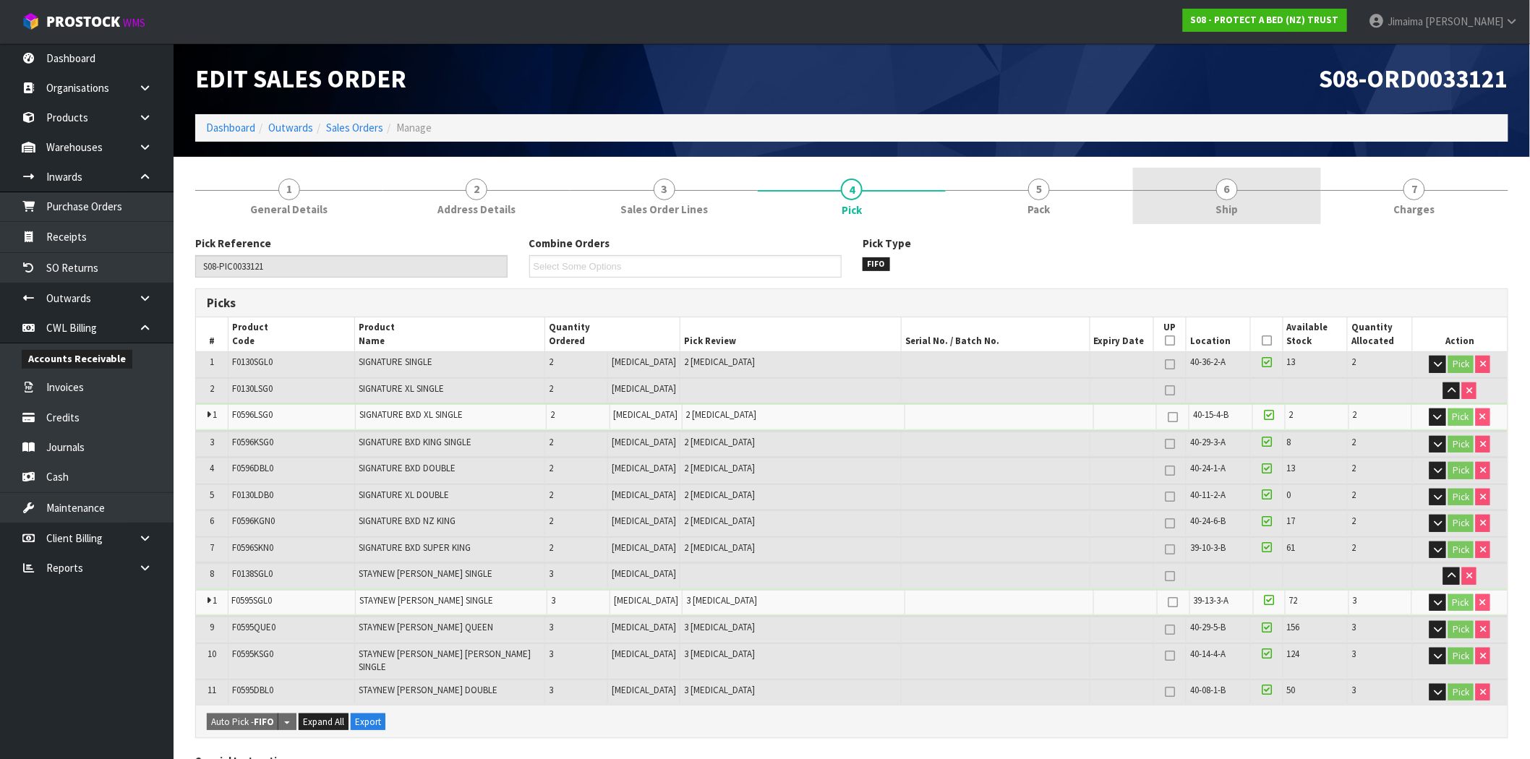
click at [1234, 194] on span "6" at bounding box center [1227, 190] width 22 height 22
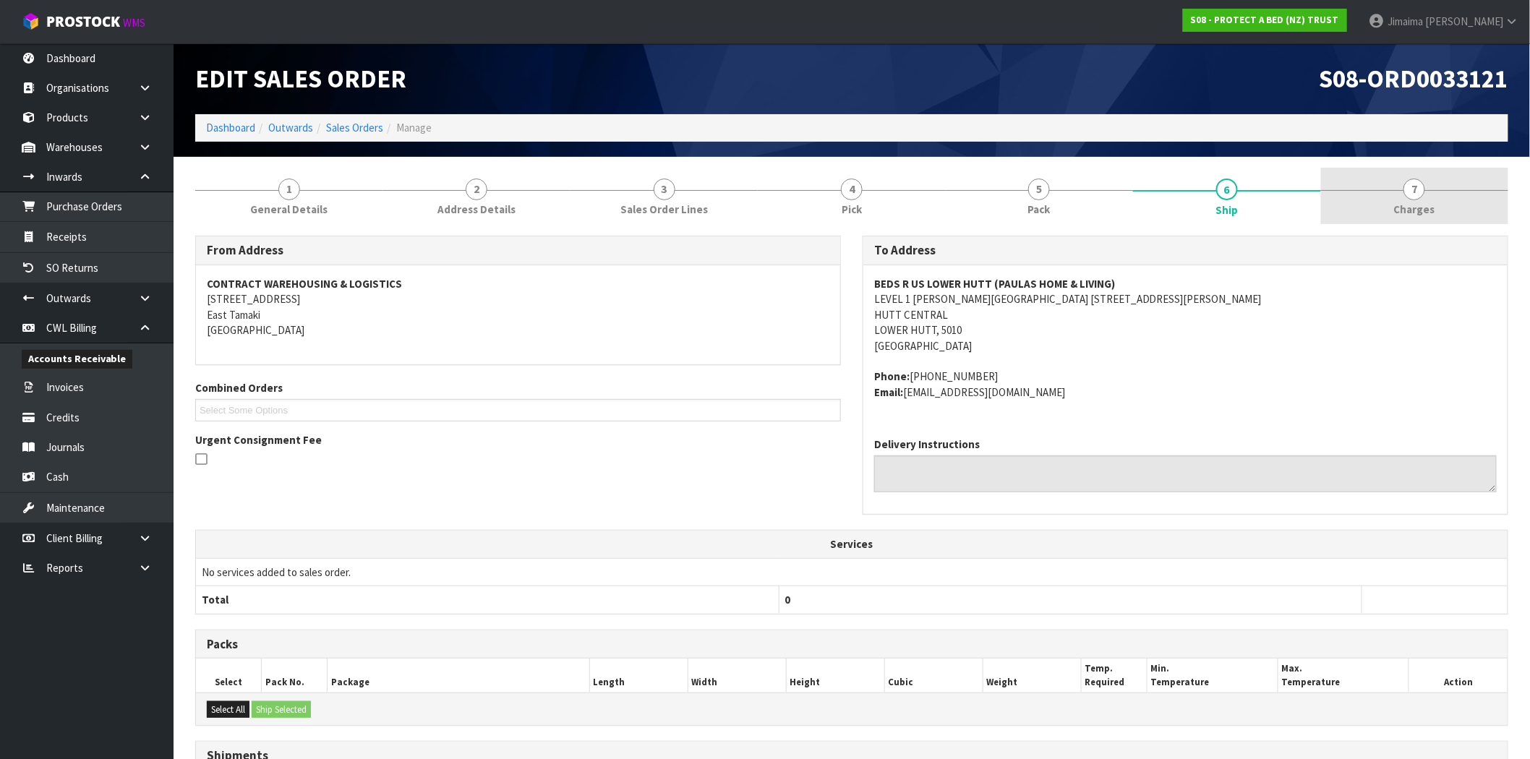
click at [1398, 203] on span "Charges" at bounding box center [1414, 209] width 41 height 15
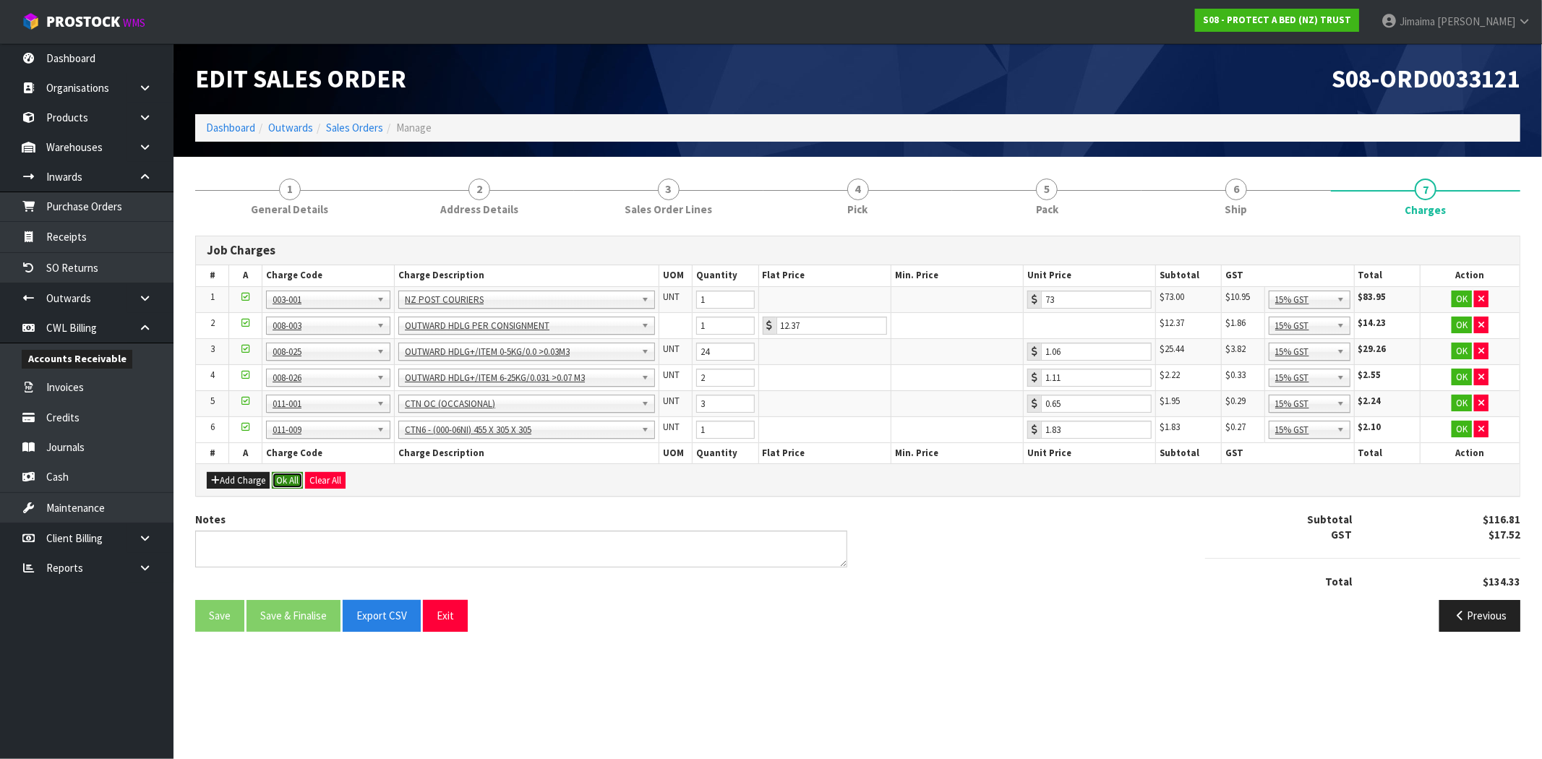
click at [293, 481] on button "Ok All" at bounding box center [287, 480] width 31 height 17
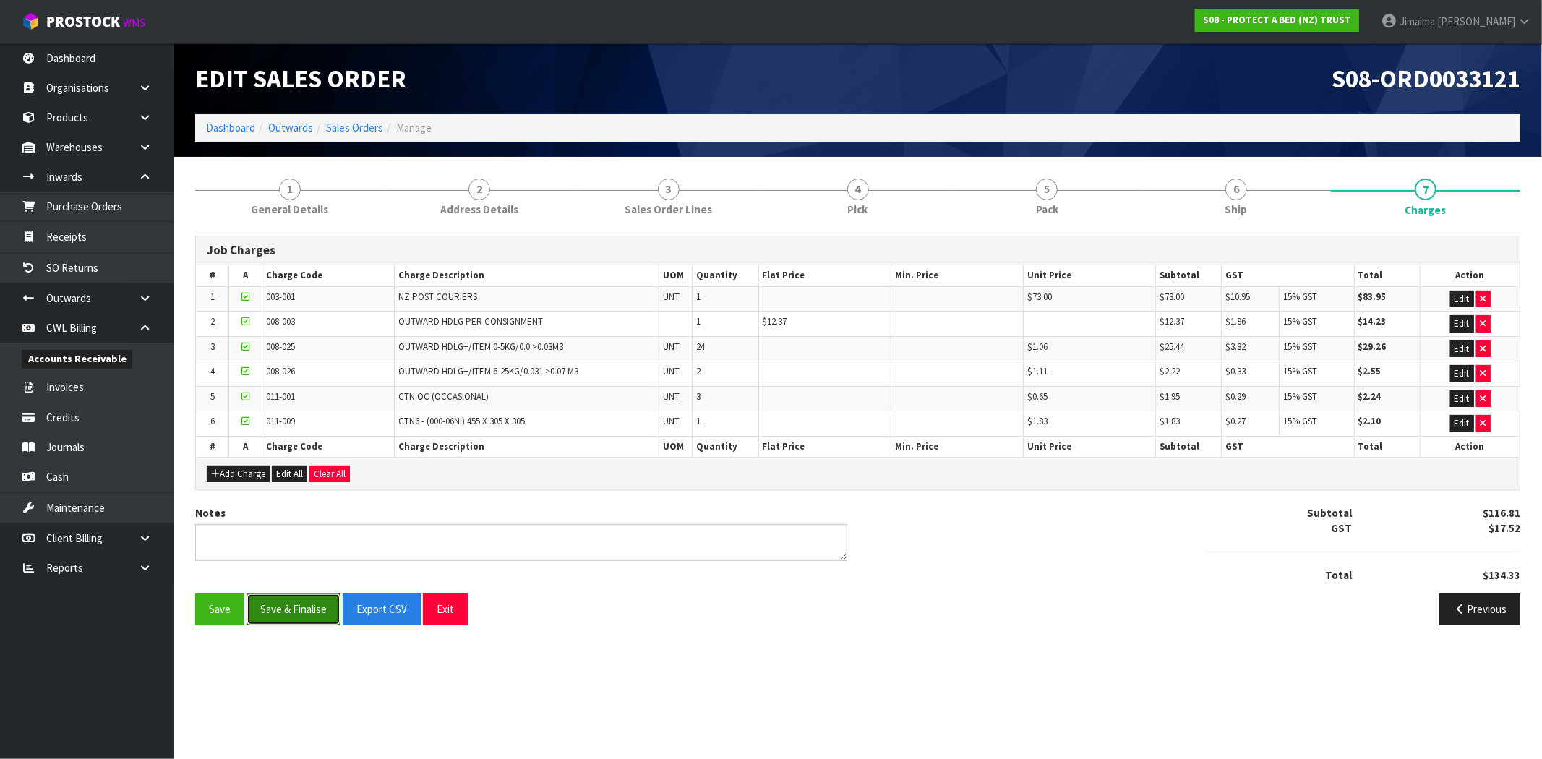
click at [291, 615] on button "Save & Finalise" at bounding box center [294, 609] width 94 height 31
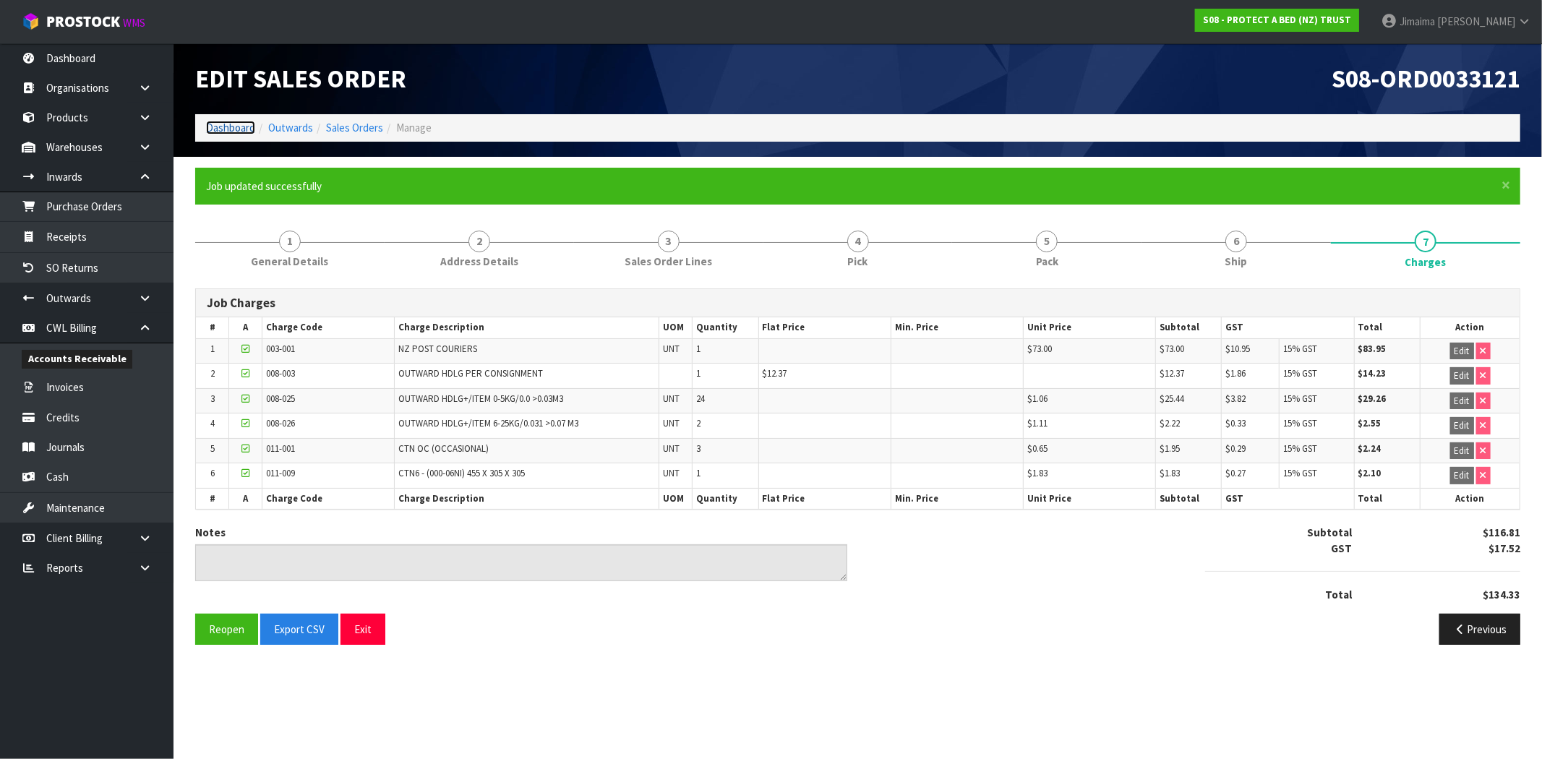
click at [231, 124] on link "Dashboard" at bounding box center [230, 128] width 49 height 14
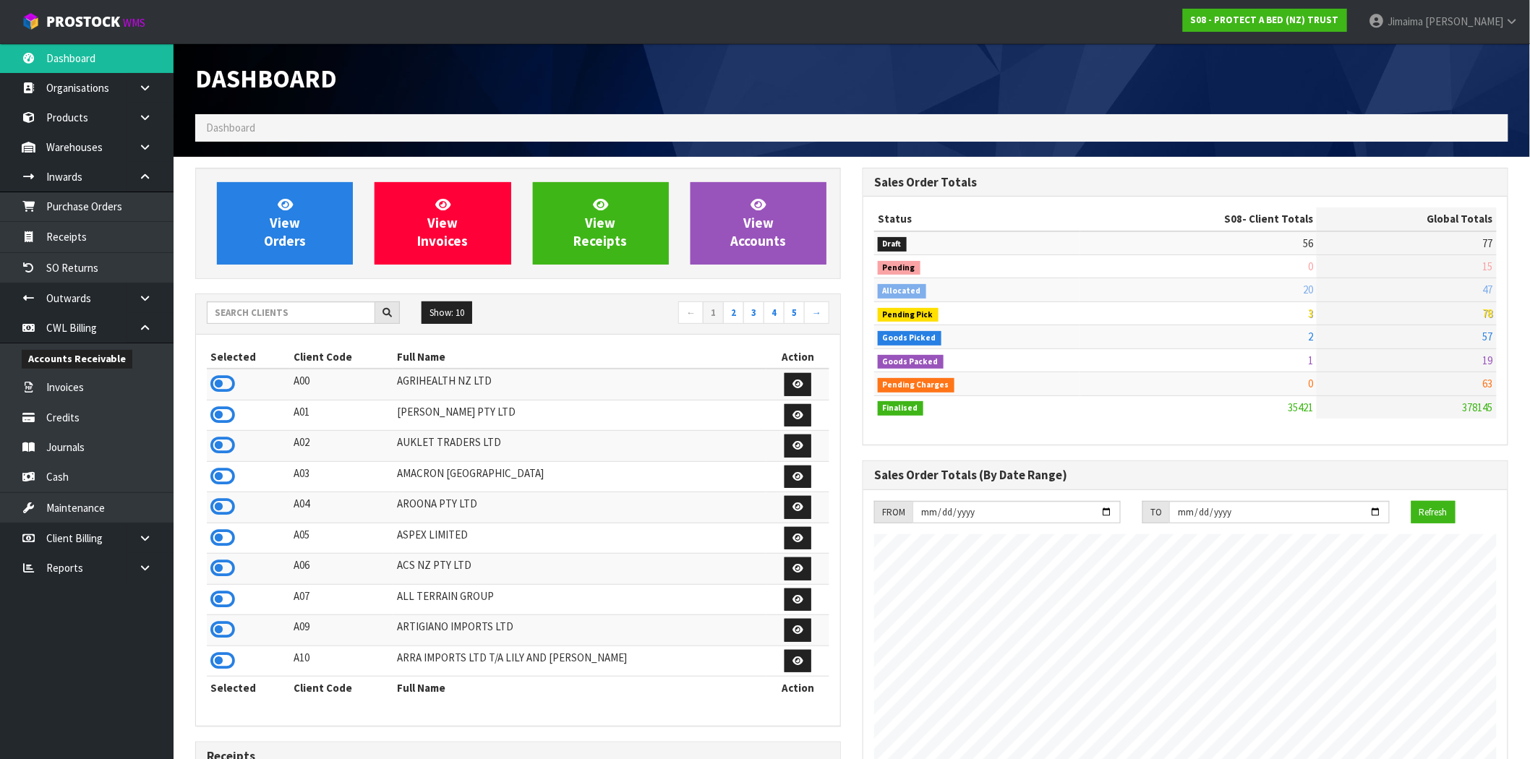
scroll to position [1095, 667]
click at [283, 309] on input "text" at bounding box center [291, 312] width 168 height 22
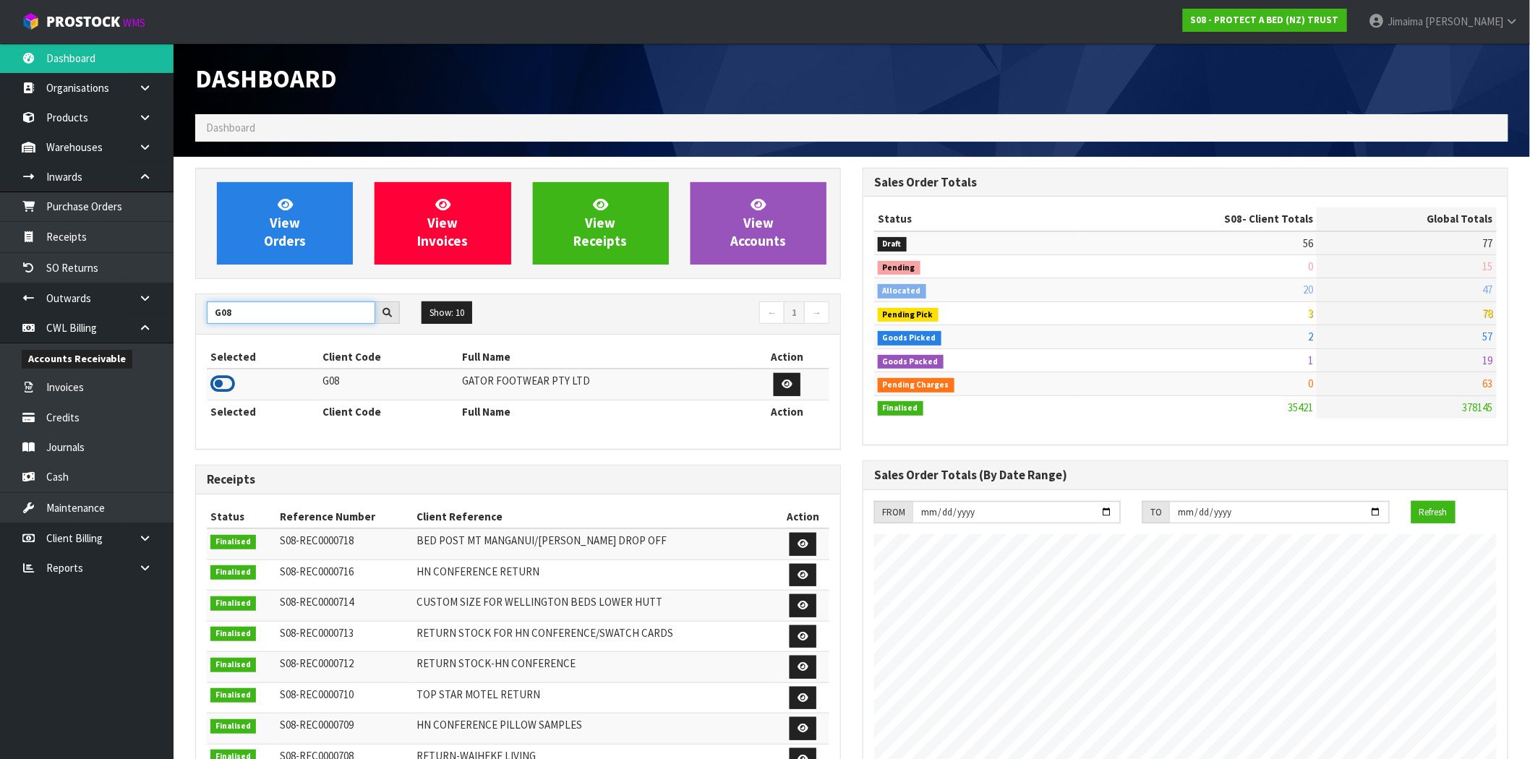
type input "G08"
click at [215, 390] on icon at bounding box center [222, 384] width 25 height 22
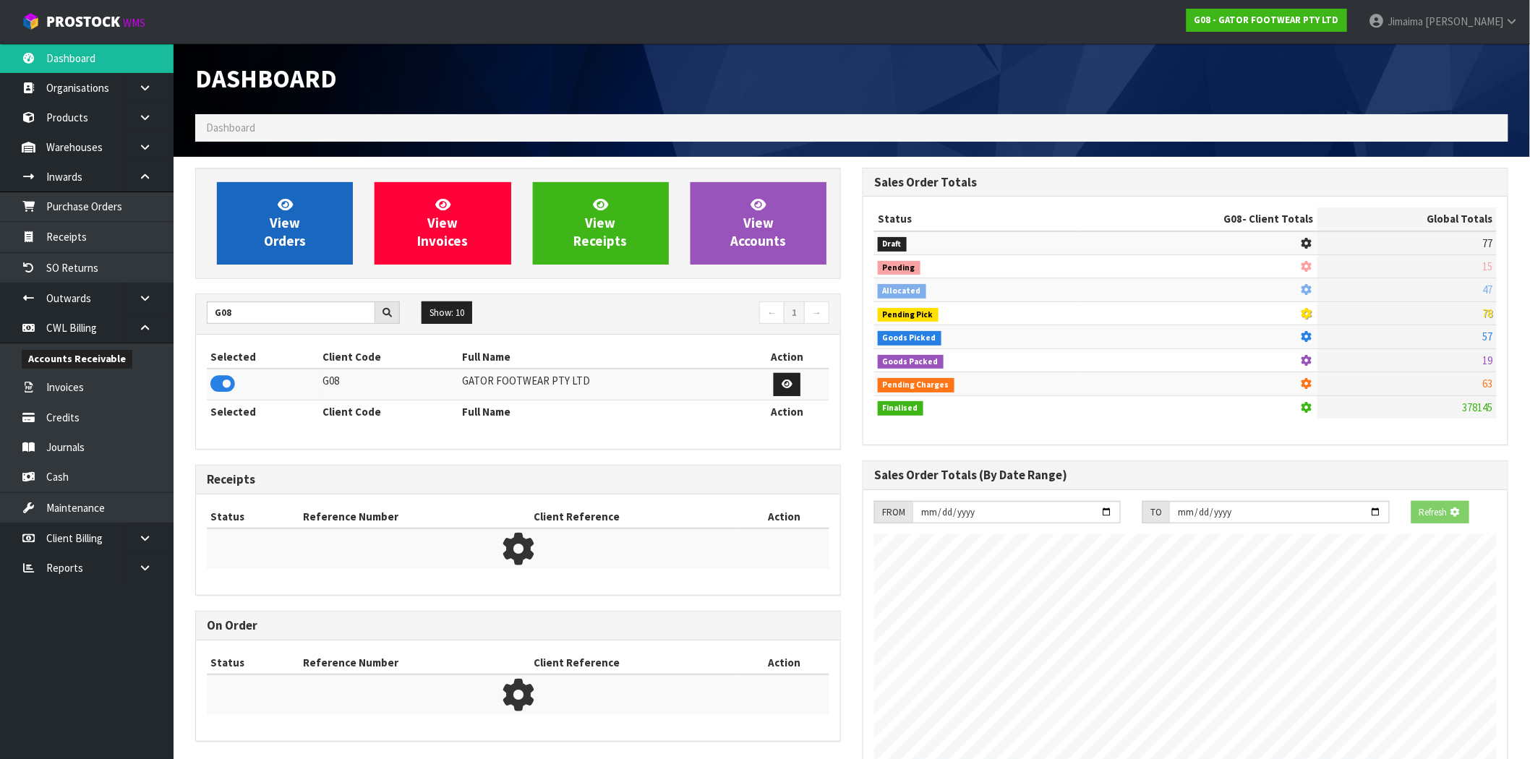
scroll to position [722071, 722304]
click at [291, 221] on span "View Orders" at bounding box center [285, 223] width 42 height 54
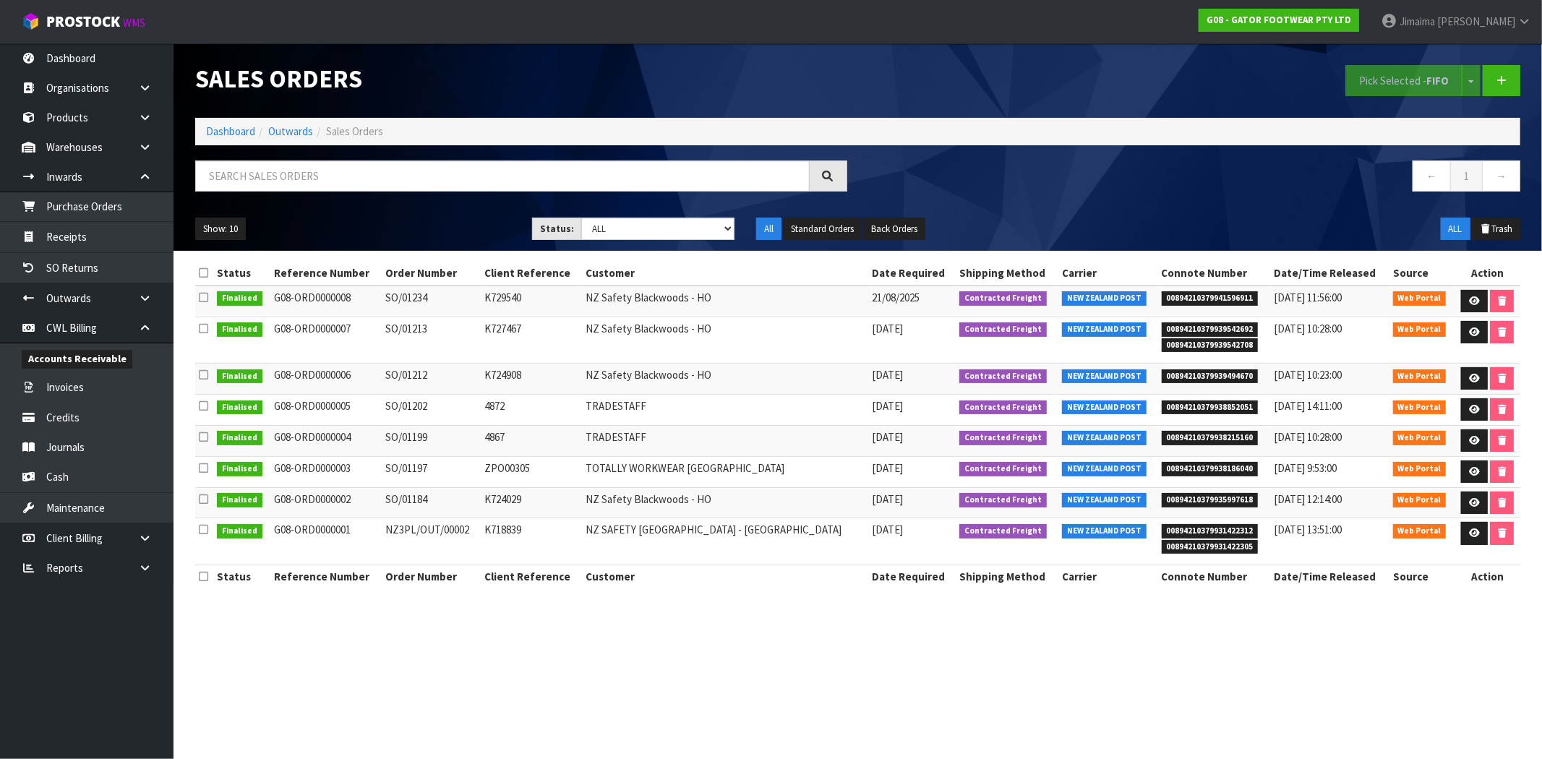
click at [232, 145] on div "Sales Orders Pick Selected - FIFO Split button! FIFO - First In First Out FEFO …" at bounding box center [857, 146] width 1347 height 207
click at [231, 134] on link "Dashboard" at bounding box center [230, 131] width 49 height 14
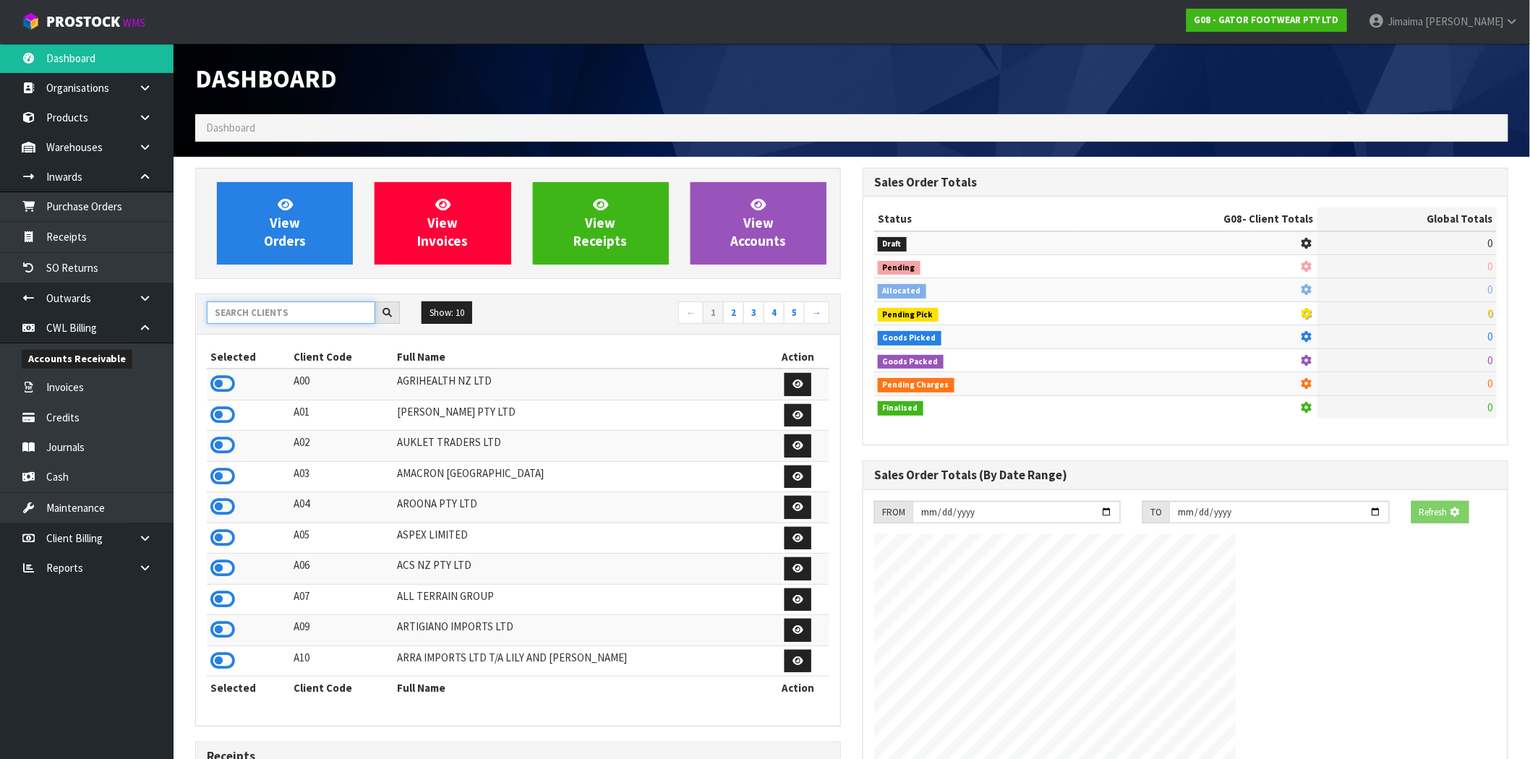
click at [251, 311] on input "text" at bounding box center [291, 312] width 168 height 22
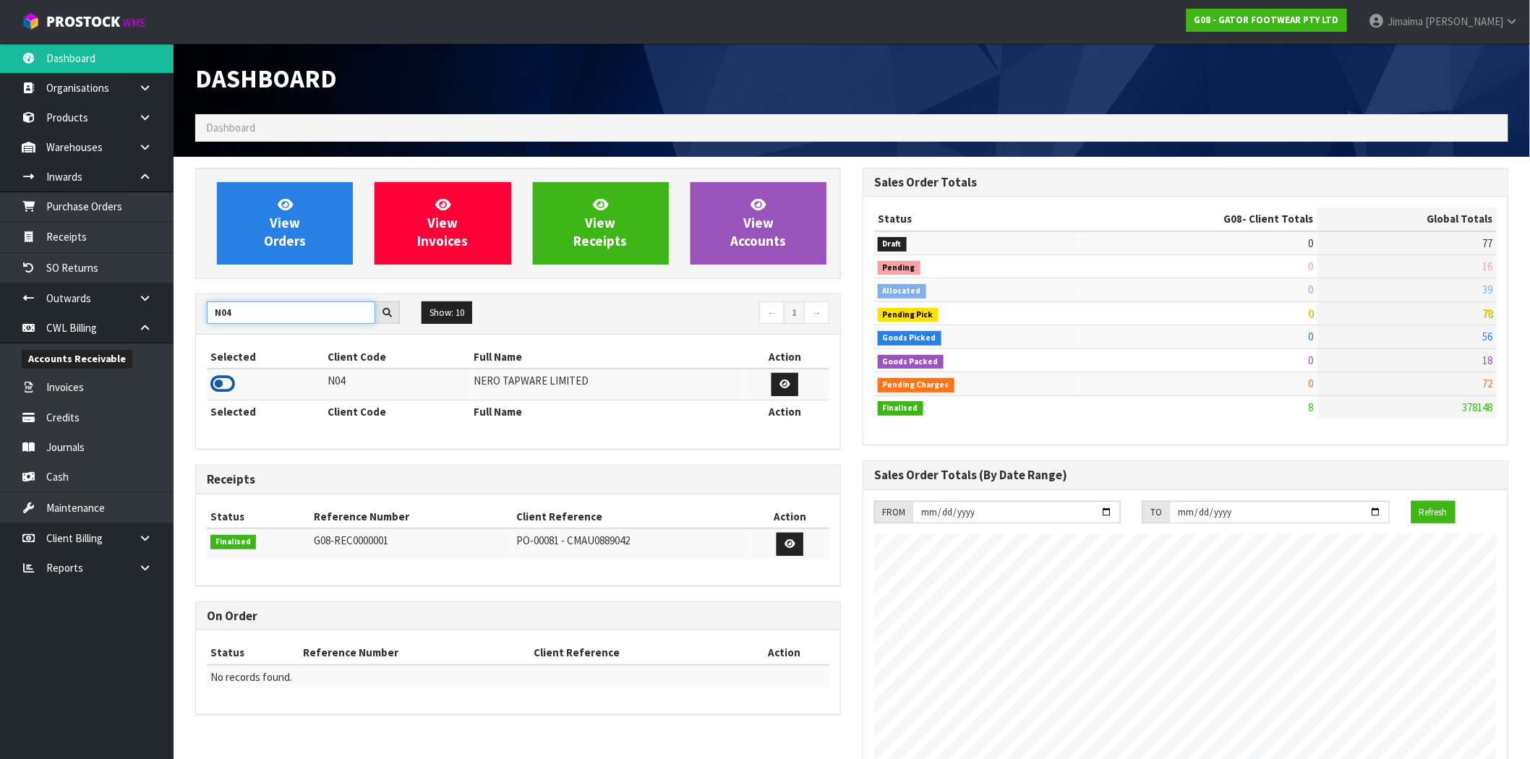
type input "N04"
click at [226, 383] on icon at bounding box center [222, 384] width 25 height 22
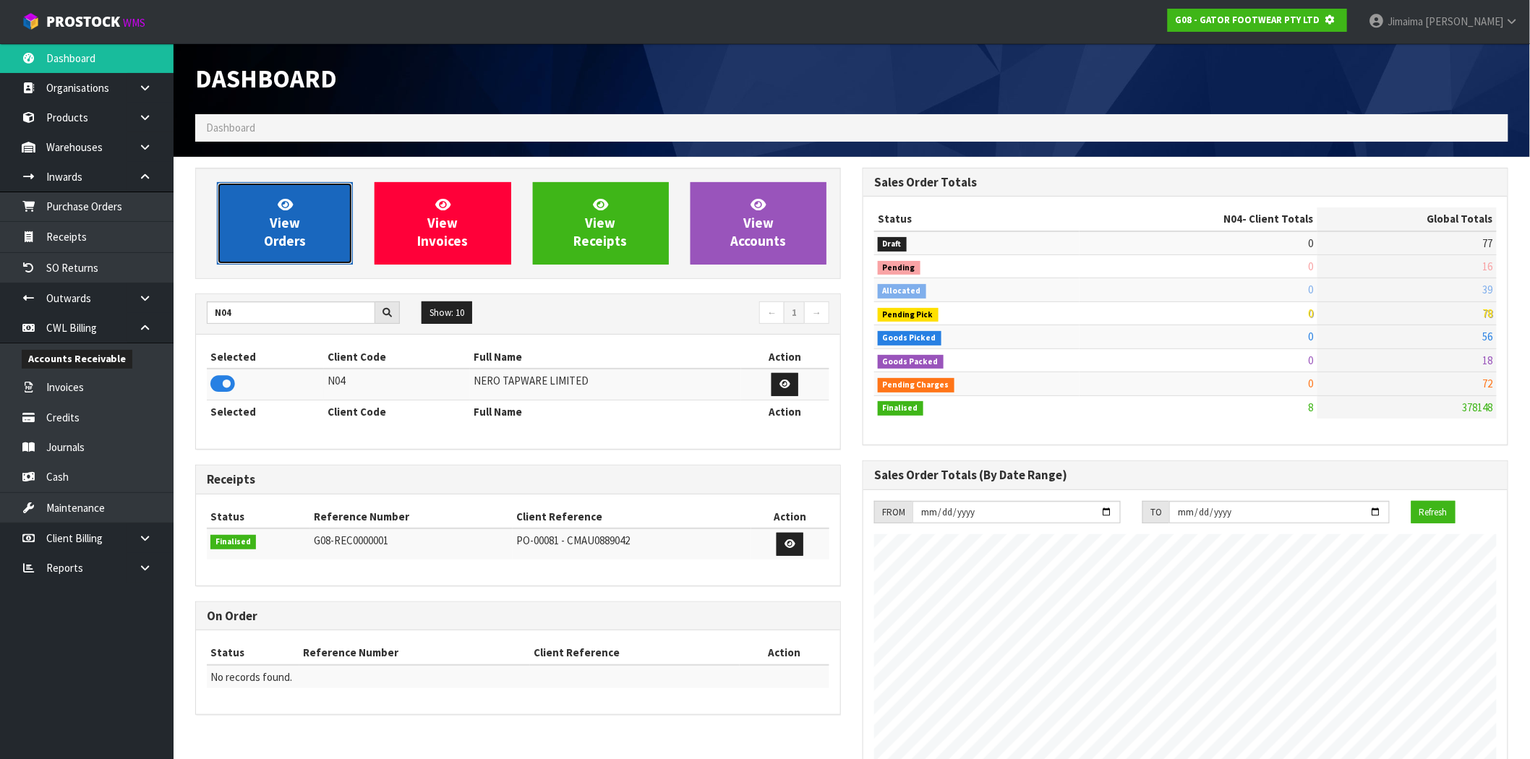
click at [270, 237] on span "View Orders" at bounding box center [285, 223] width 42 height 54
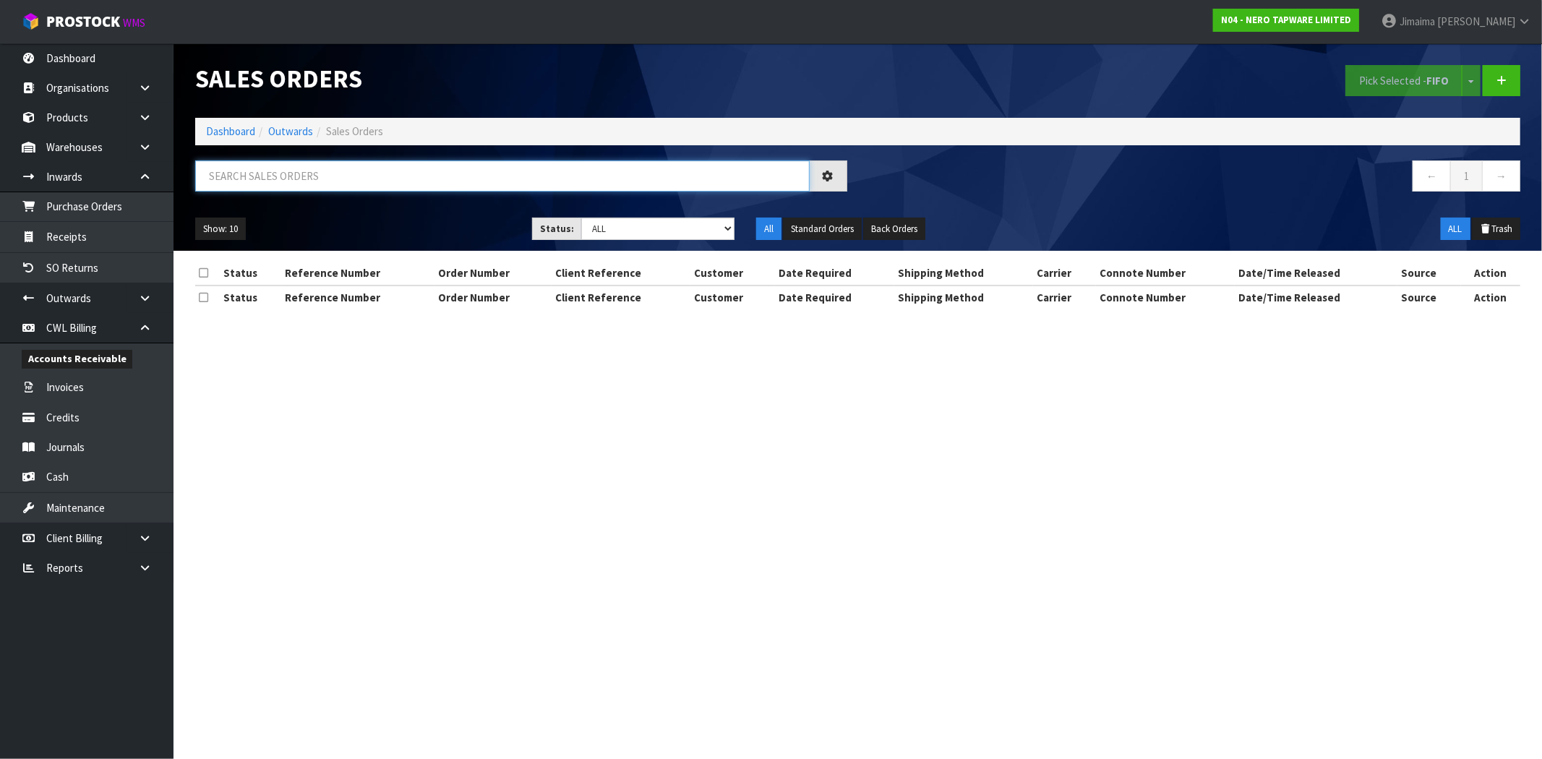
click at [277, 179] on input "text" at bounding box center [502, 175] width 615 height 31
paste input "ORD0002451"
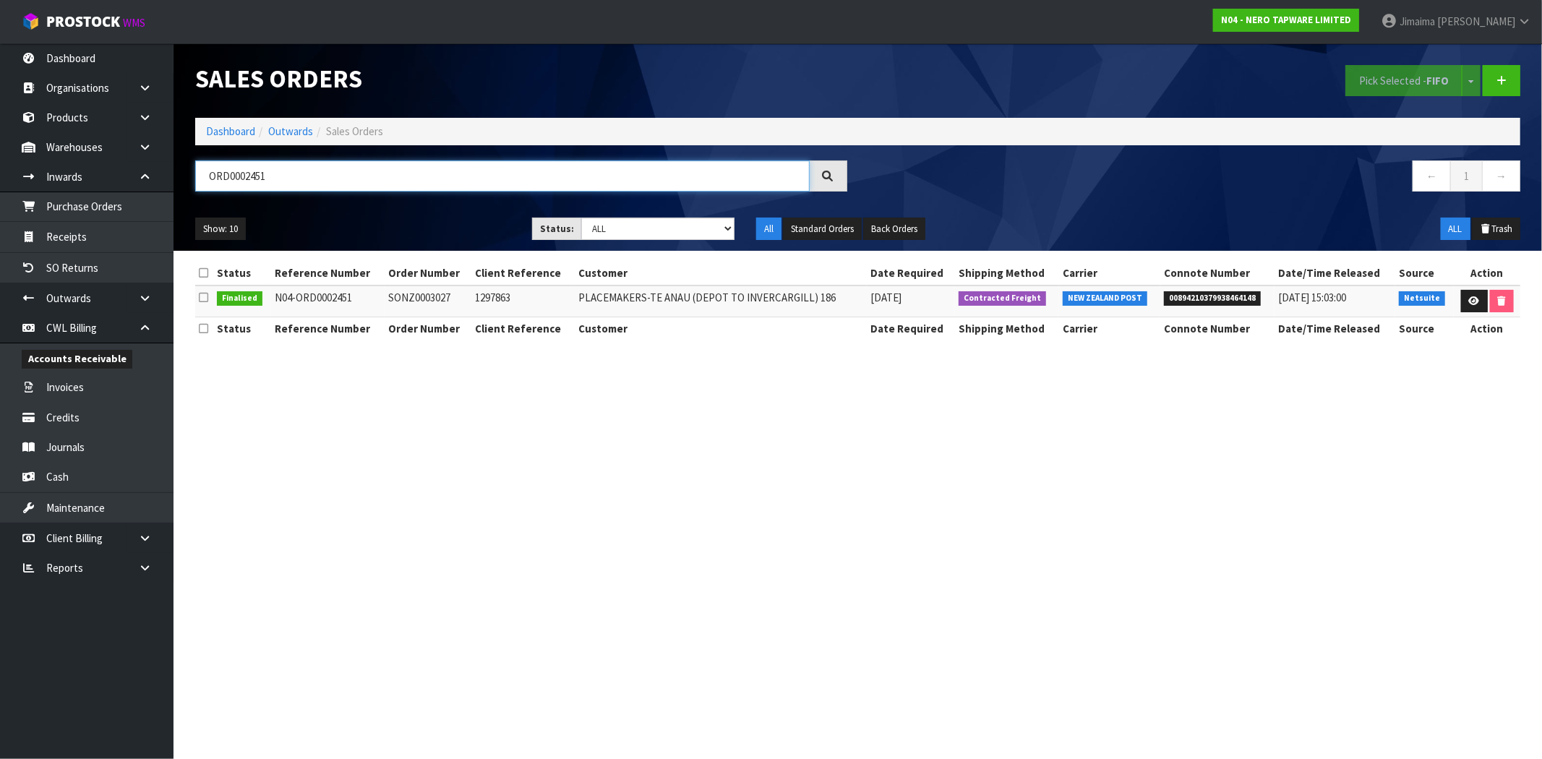
type input "ORD0002451"
click at [1478, 299] on link at bounding box center [1474, 301] width 27 height 23
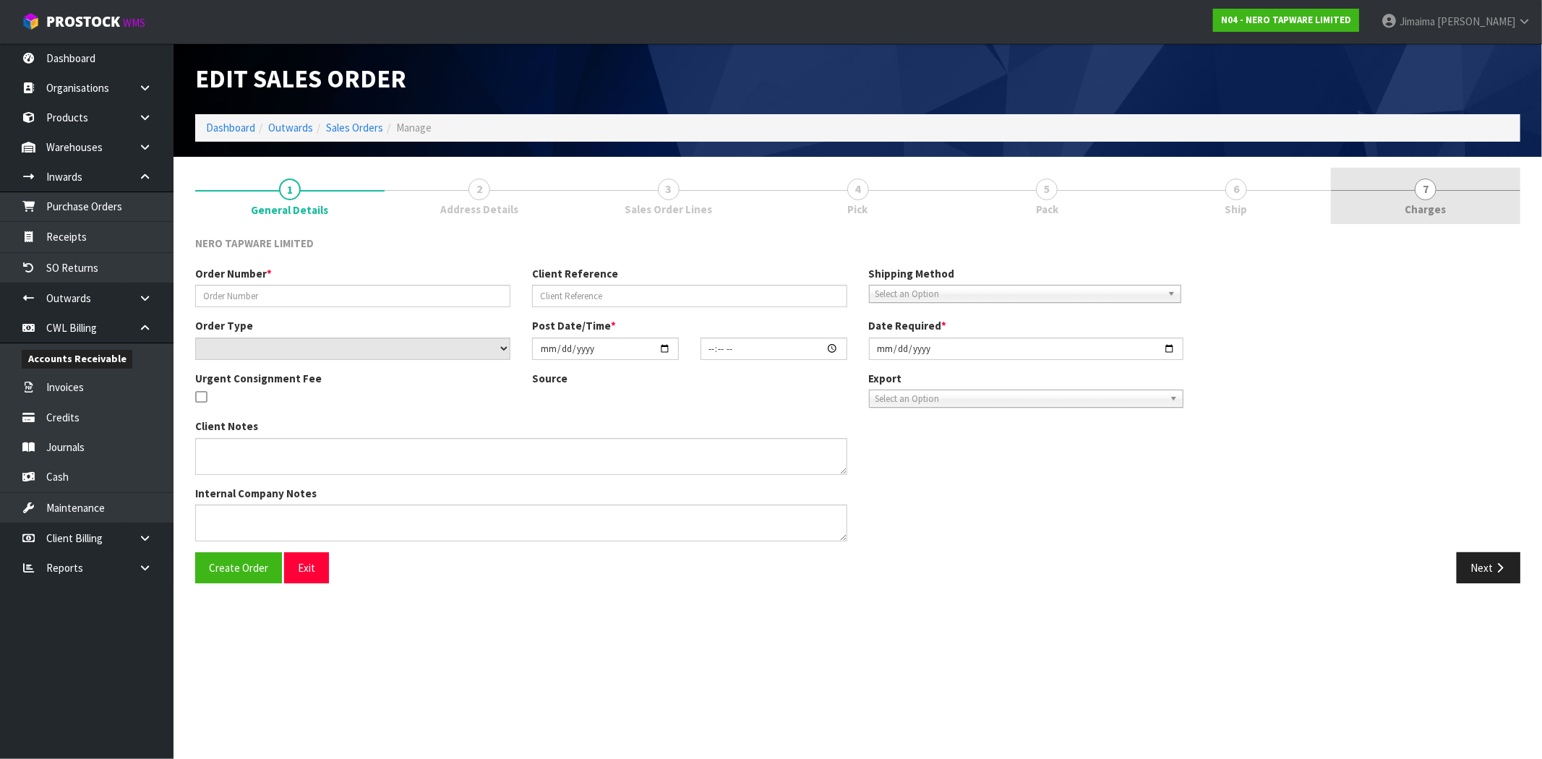
type input "SONZ0003027"
type input "1297863"
select select "number:0"
type input "[DATE]"
type input "12:45:04.000"
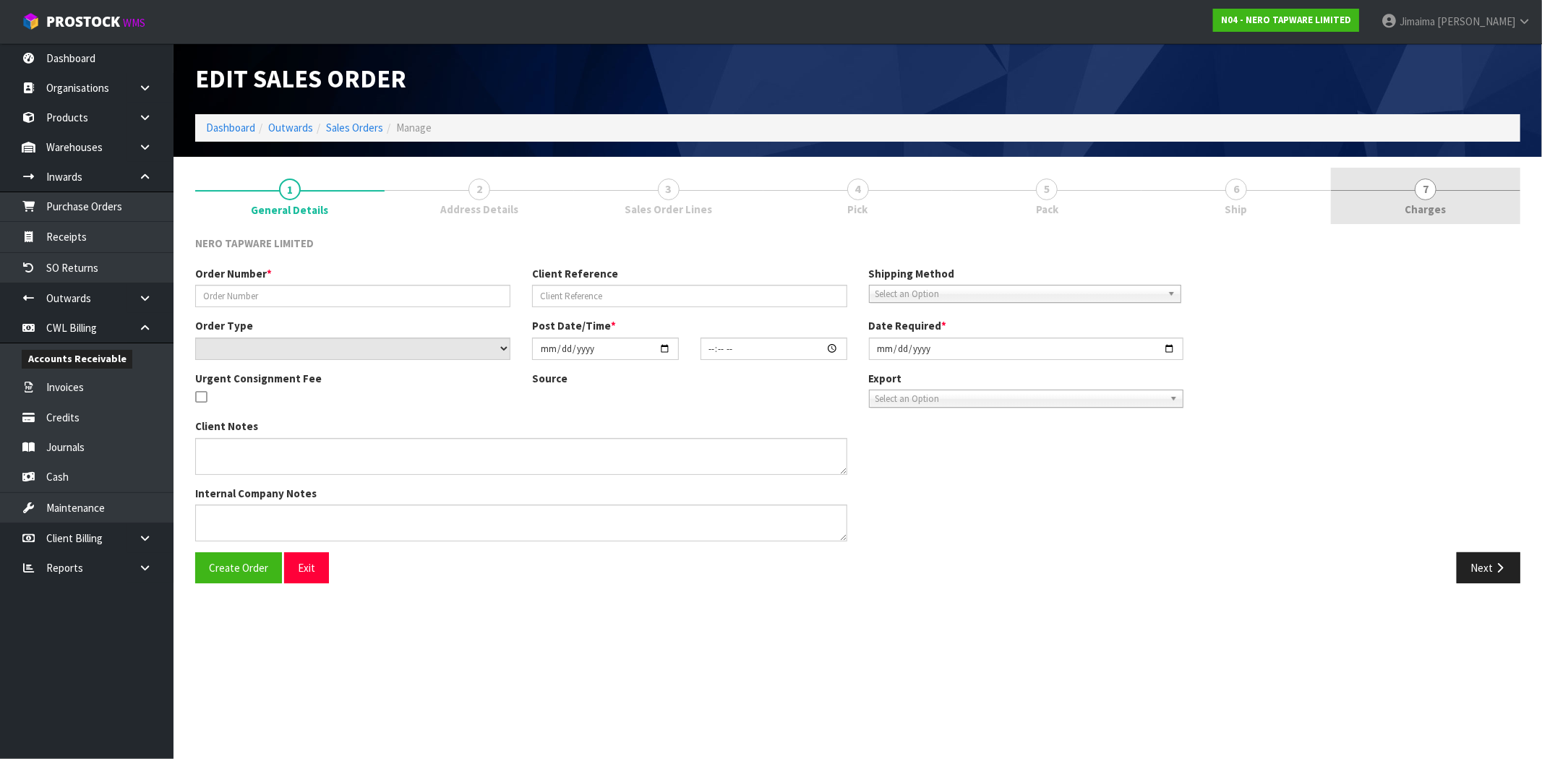
type input "[DATE]"
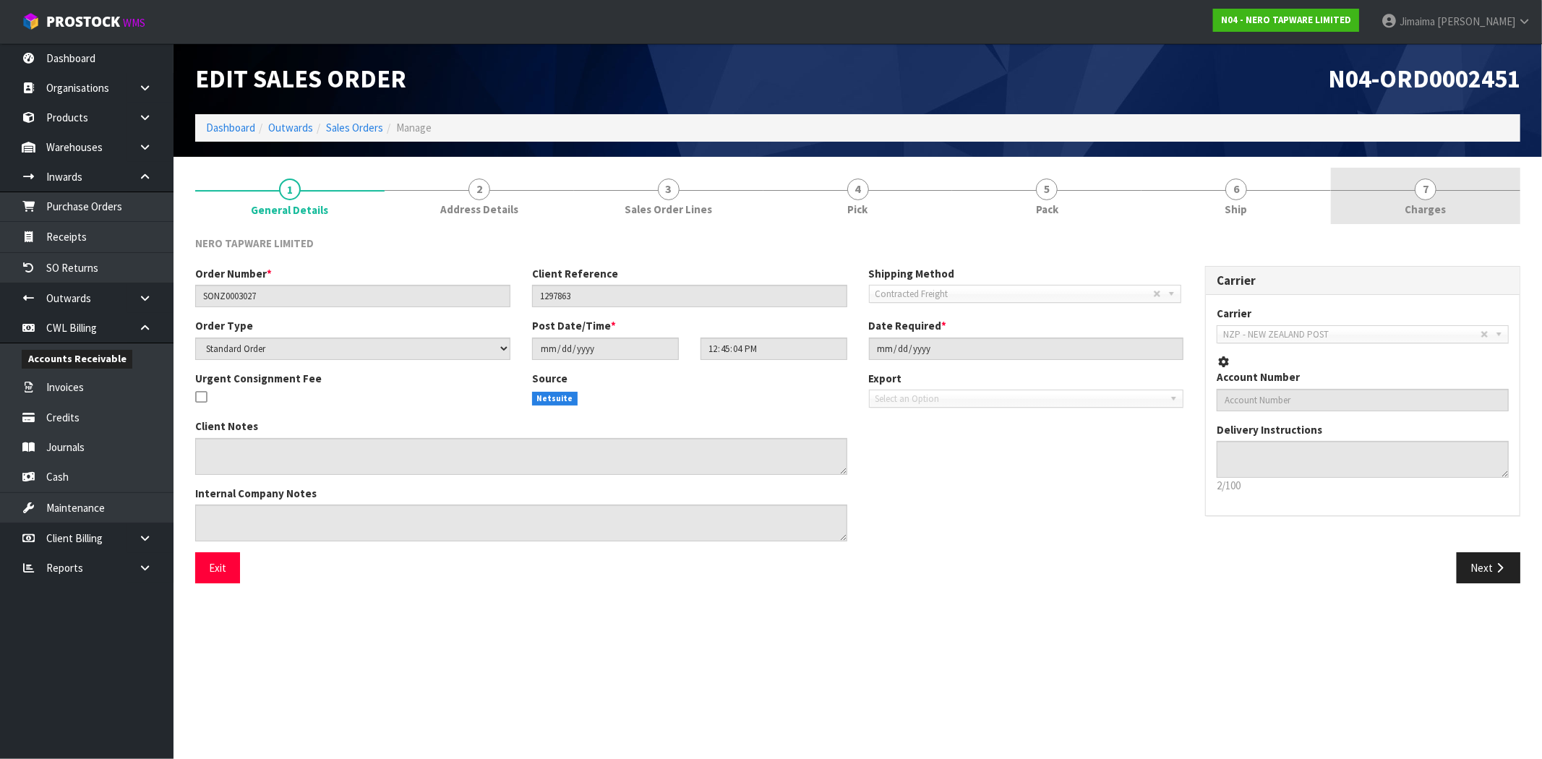
click at [1429, 213] on span "Charges" at bounding box center [1425, 209] width 41 height 15
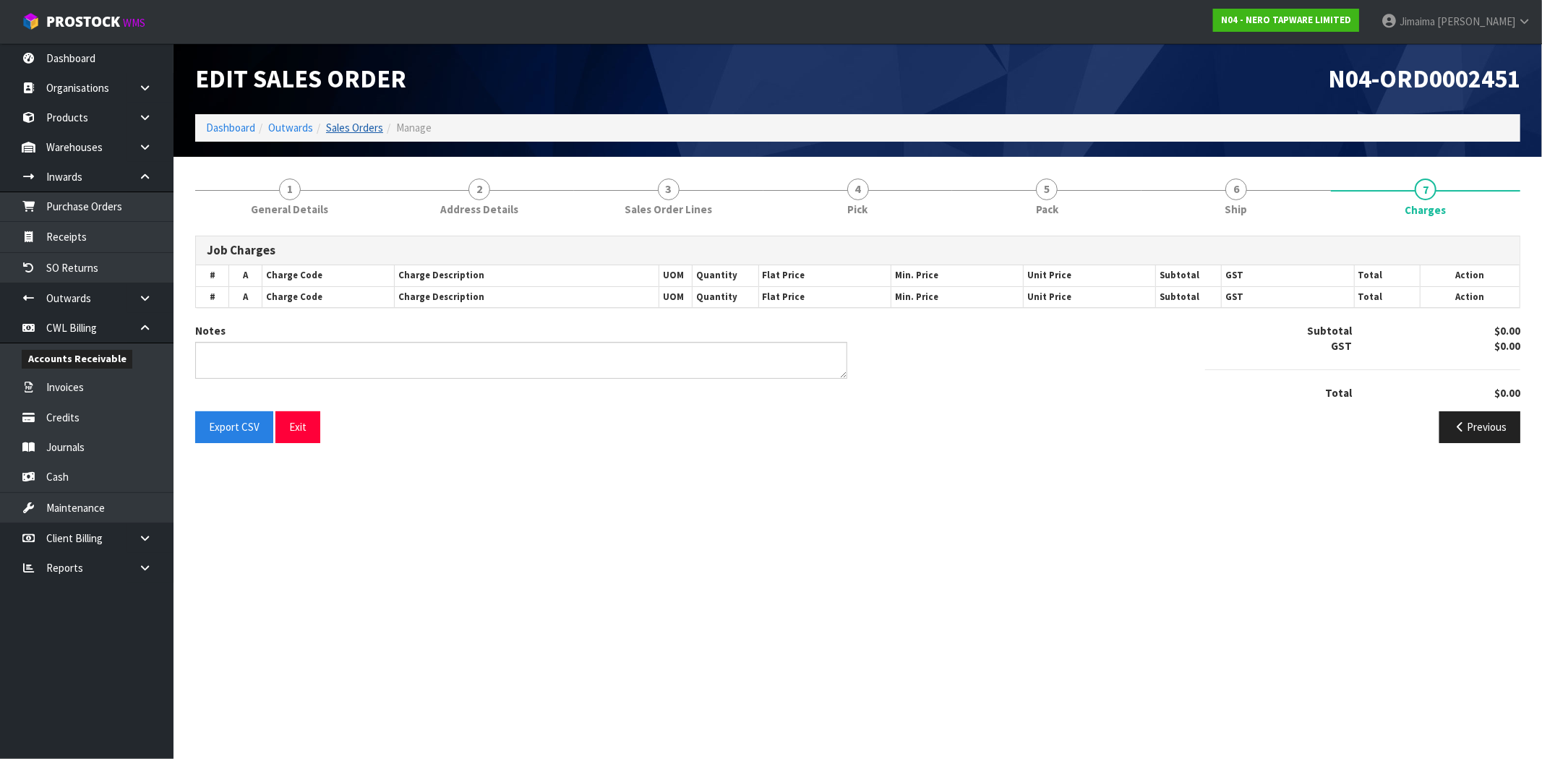
type textarea "RURAL FEE ADDED"
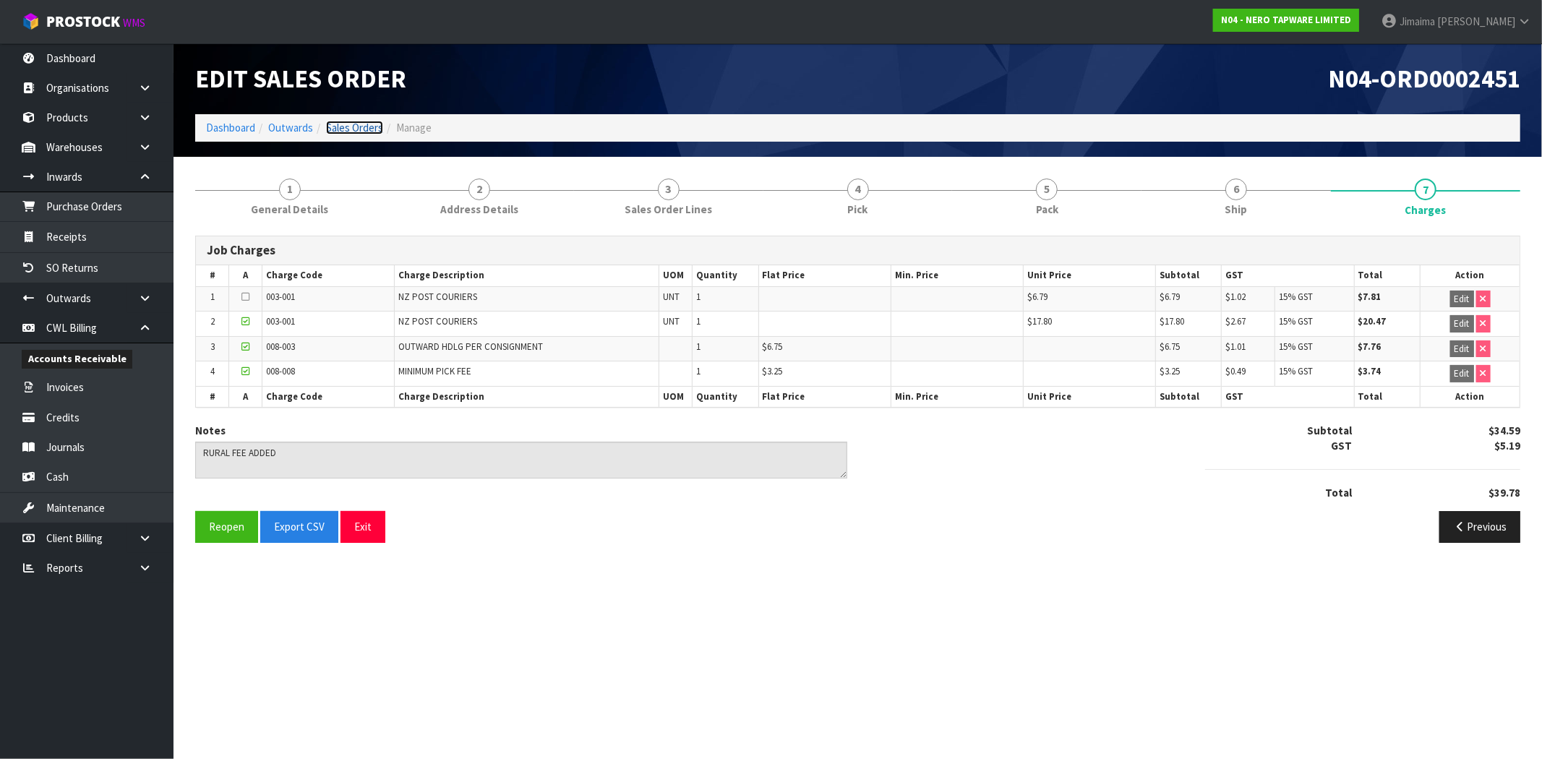
click at [345, 127] on link "Sales Orders" at bounding box center [354, 128] width 57 height 14
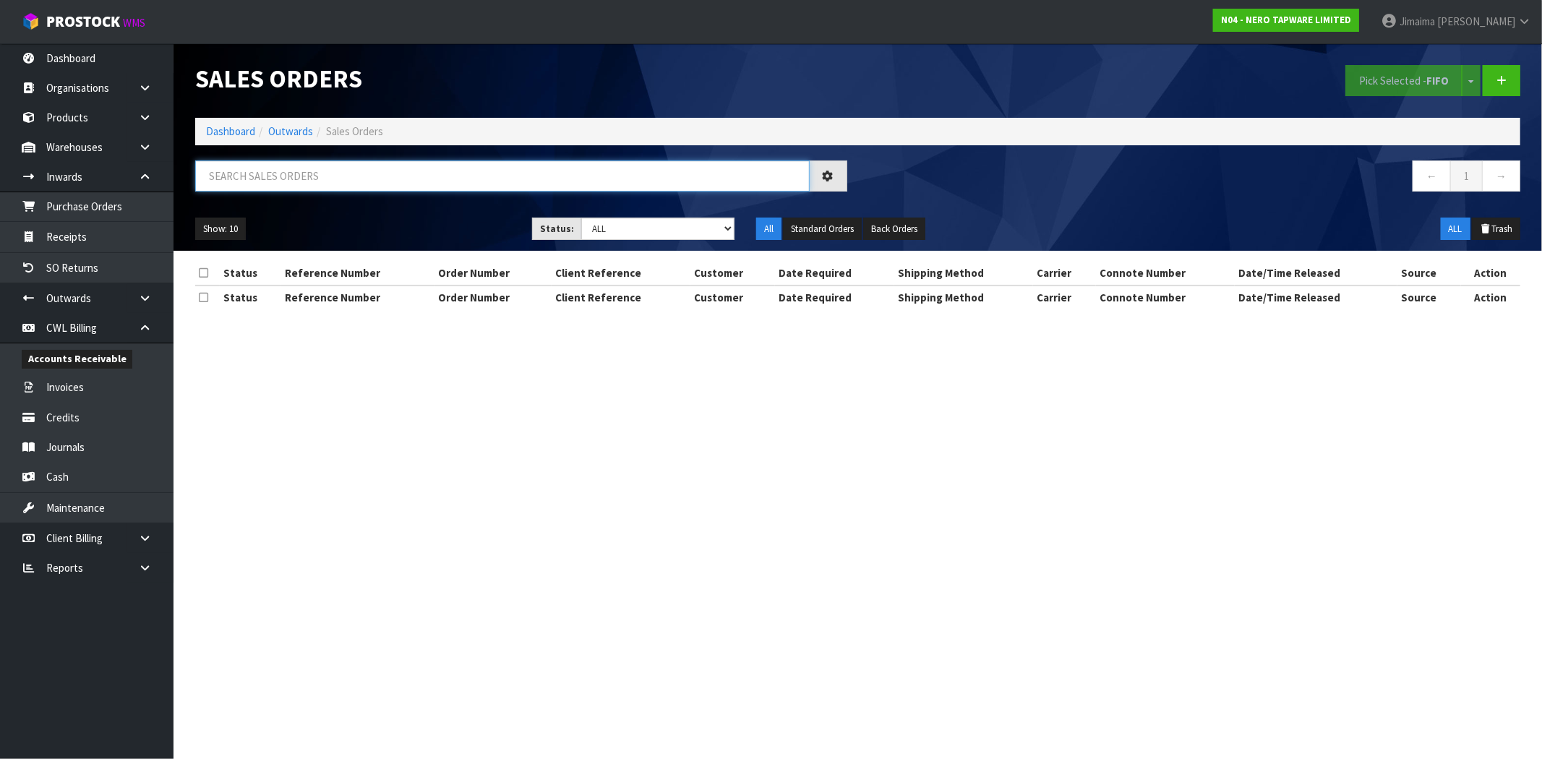
click at [293, 185] on input "text" at bounding box center [502, 175] width 615 height 31
paste input "ORD0002484"
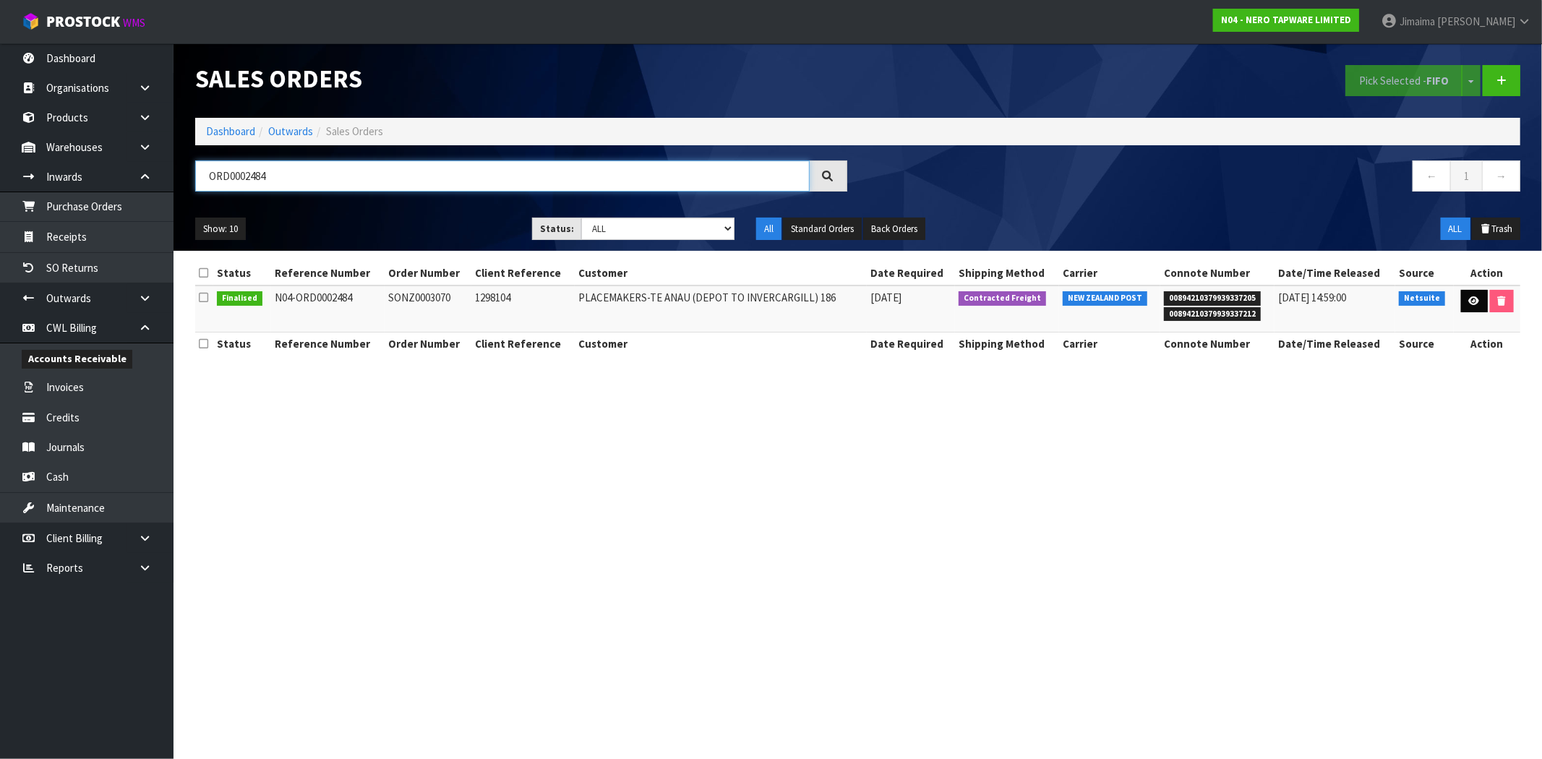
type input "ORD0002484"
click at [1482, 306] on link at bounding box center [1474, 301] width 27 height 23
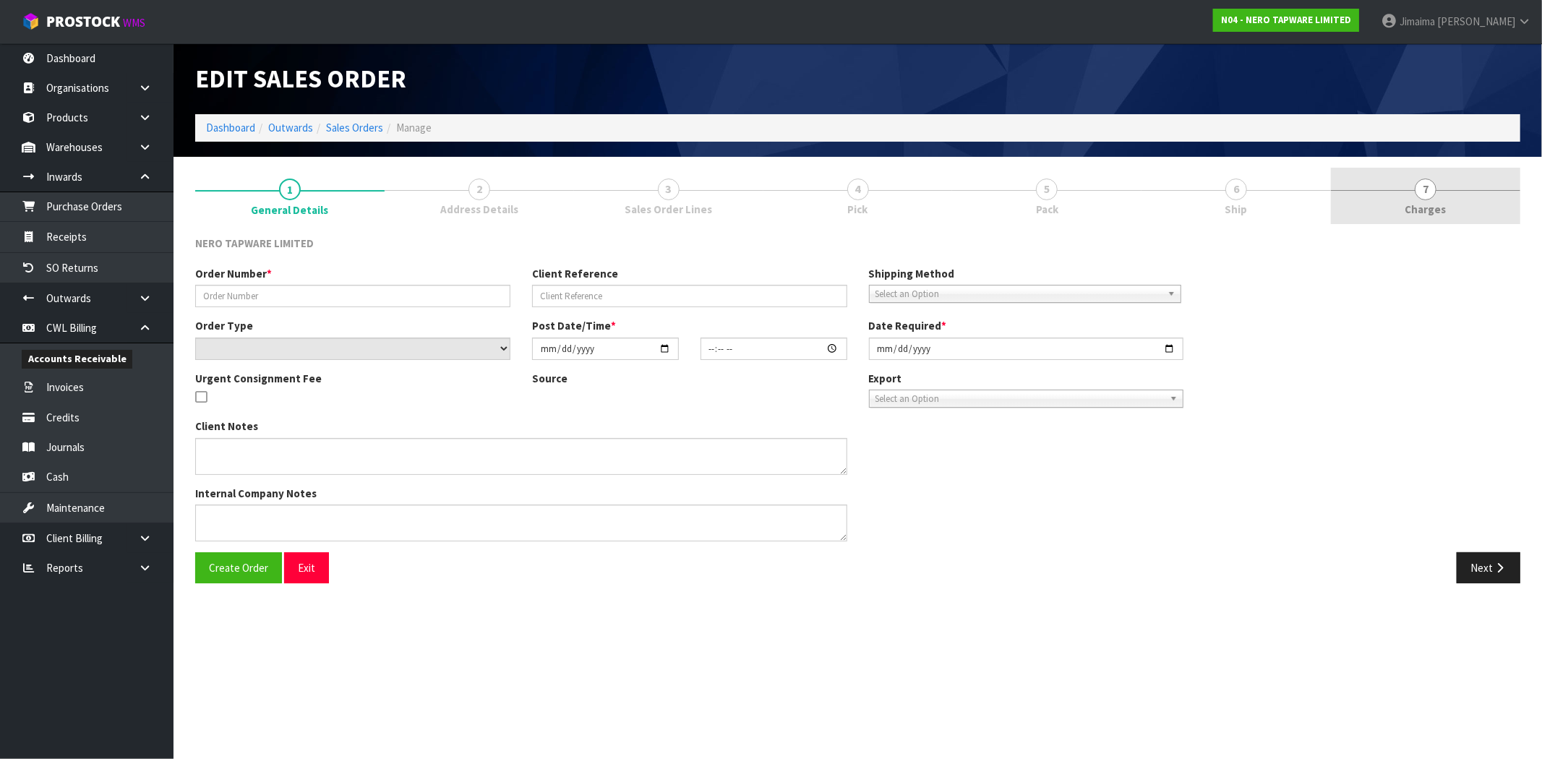
type input "SONZ0003070"
type input "1298104"
select select "number:0"
type input "[DATE]"
type input "13:00:05.000"
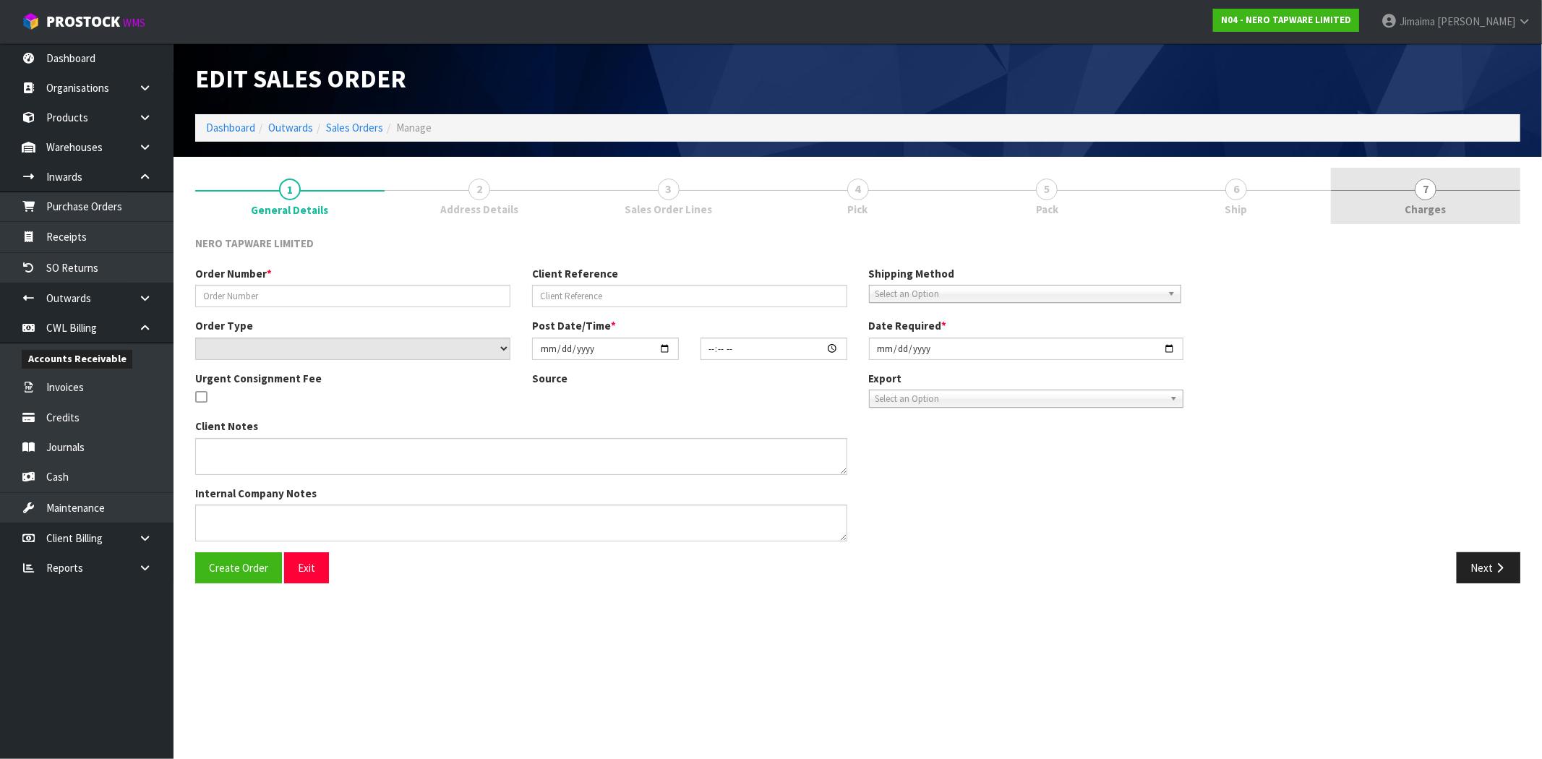
type input "[DATE]"
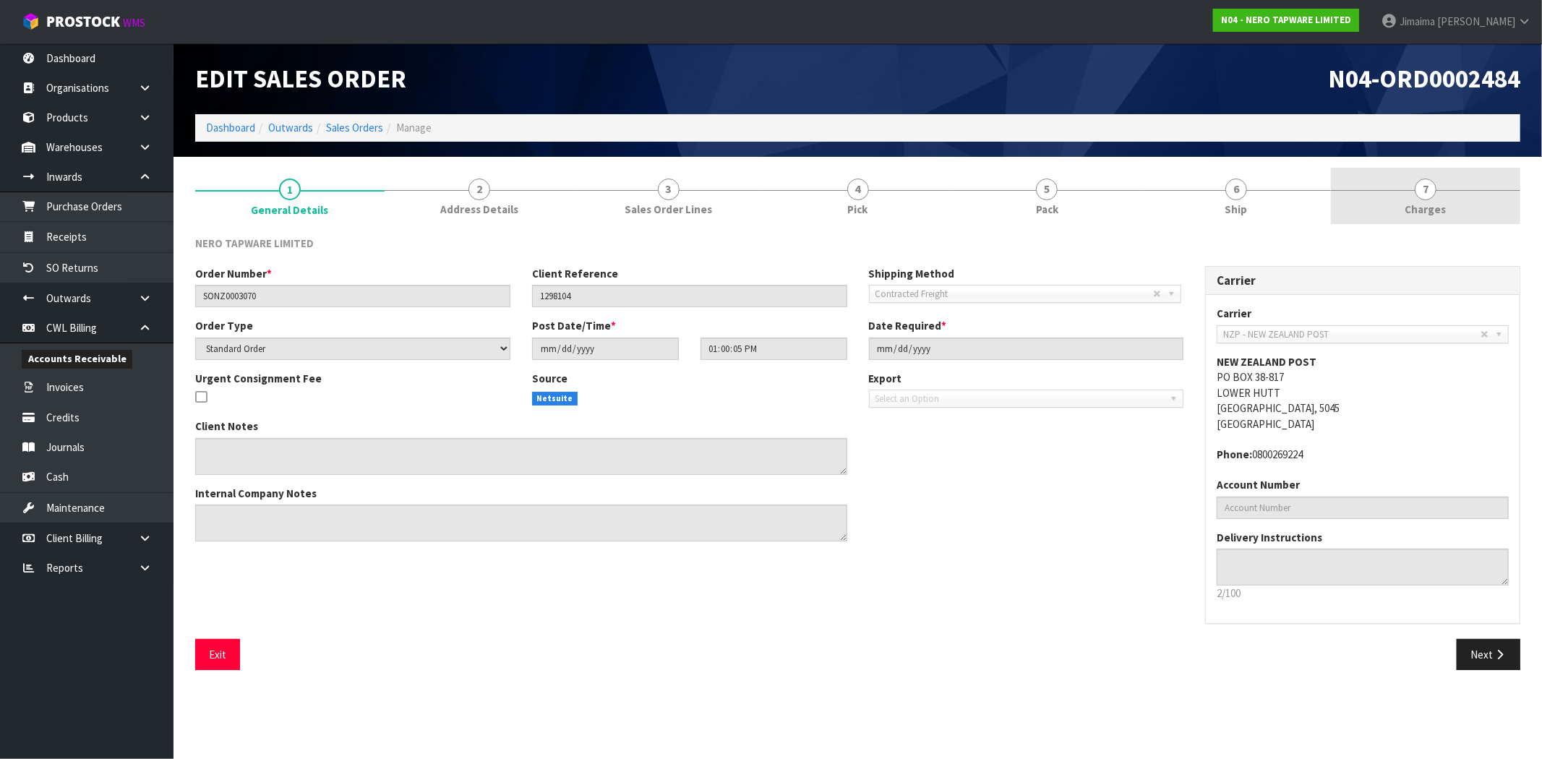
drag, startPoint x: 1439, startPoint y: 204, endPoint x: 1418, endPoint y: 200, distance: 20.7
click at [1439, 204] on span "Charges" at bounding box center [1425, 209] width 41 height 15
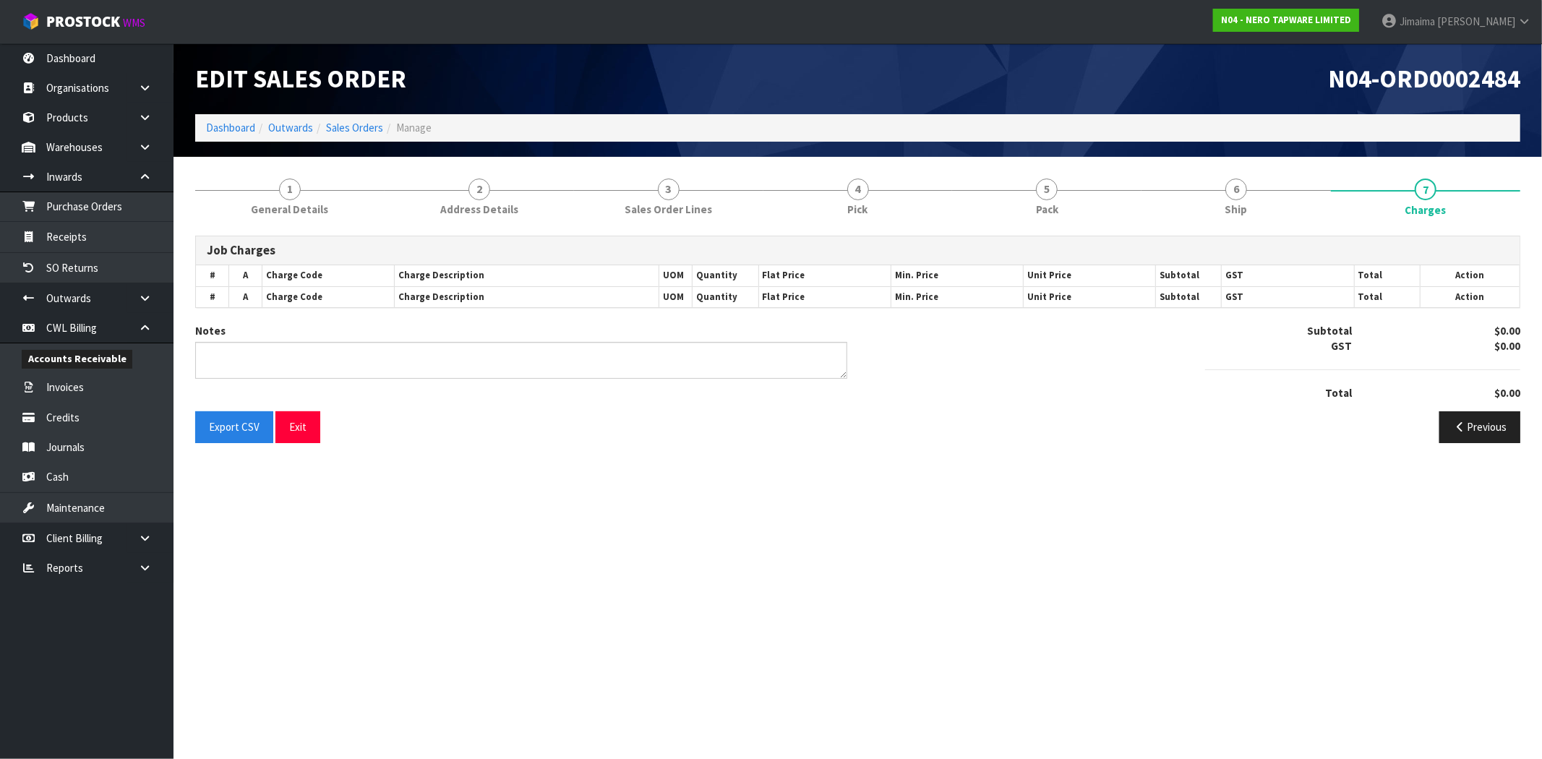
type textarea "2 X RURAL FEE ADDED"
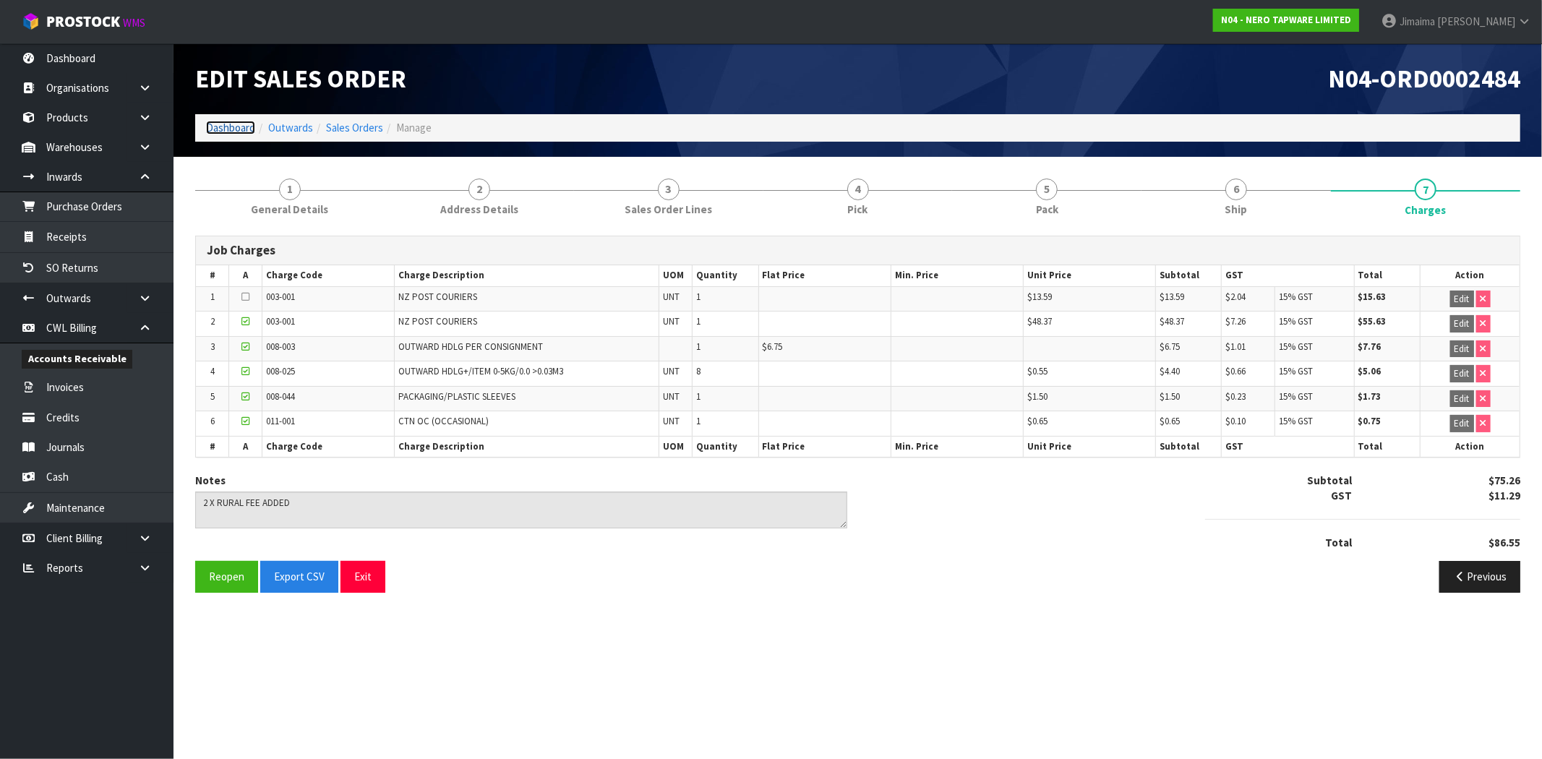
click at [240, 123] on link "Dashboard" at bounding box center [230, 128] width 49 height 14
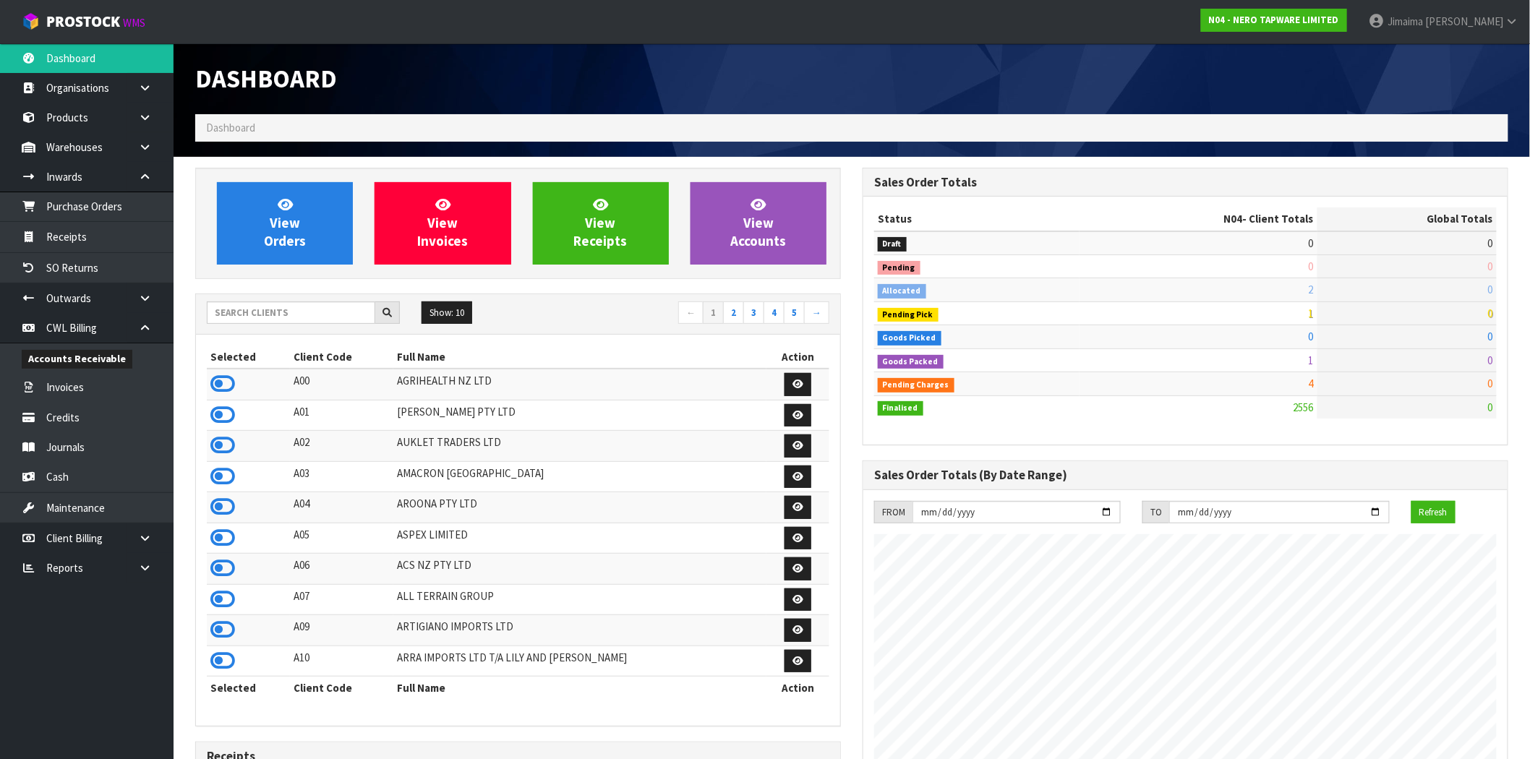
scroll to position [1095, 667]
click at [236, 311] on input "text" at bounding box center [291, 312] width 168 height 22
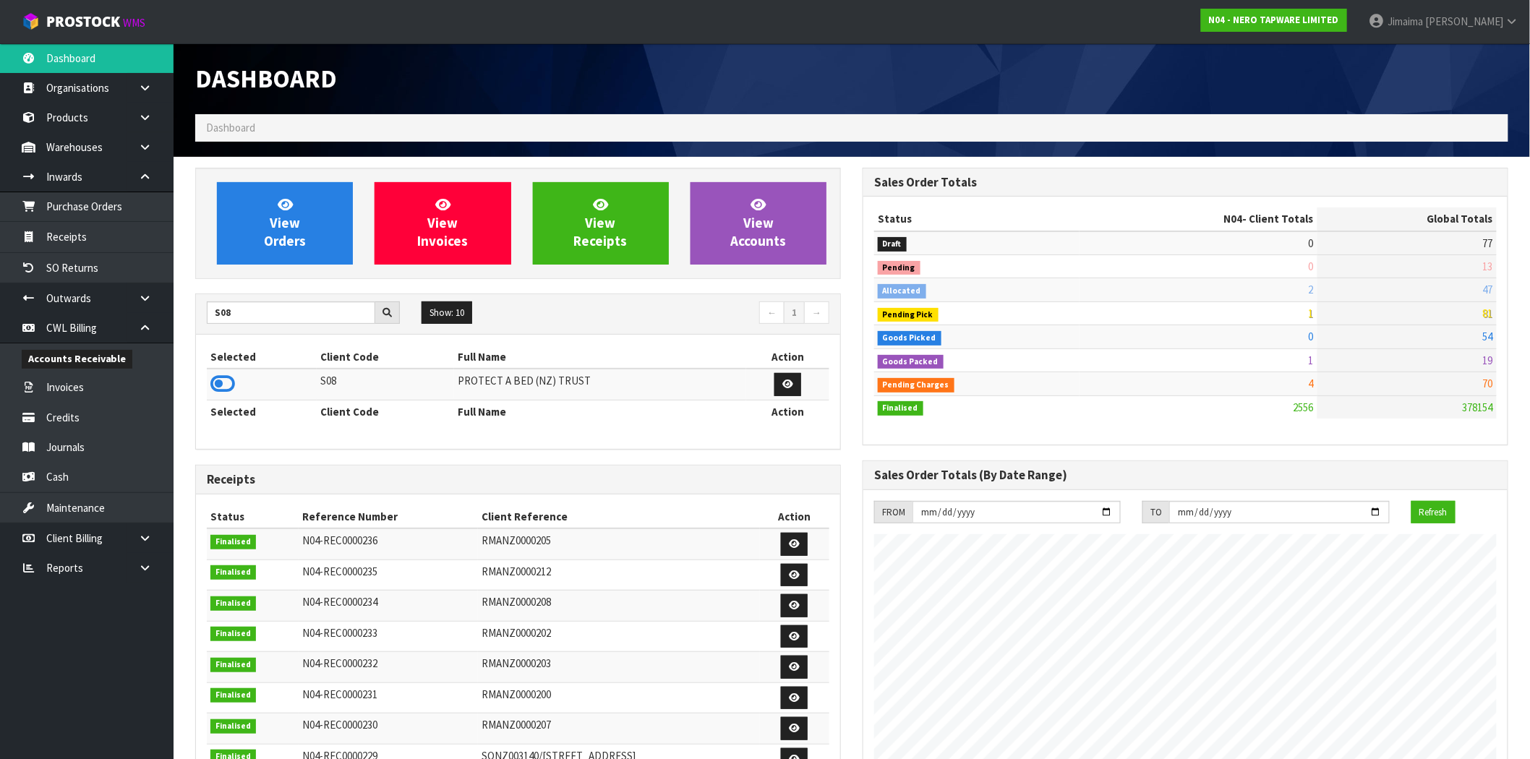
drag, startPoint x: 222, startPoint y: 387, endPoint x: 270, endPoint y: 312, distance: 89.1
click at [224, 385] on icon at bounding box center [222, 384] width 25 height 22
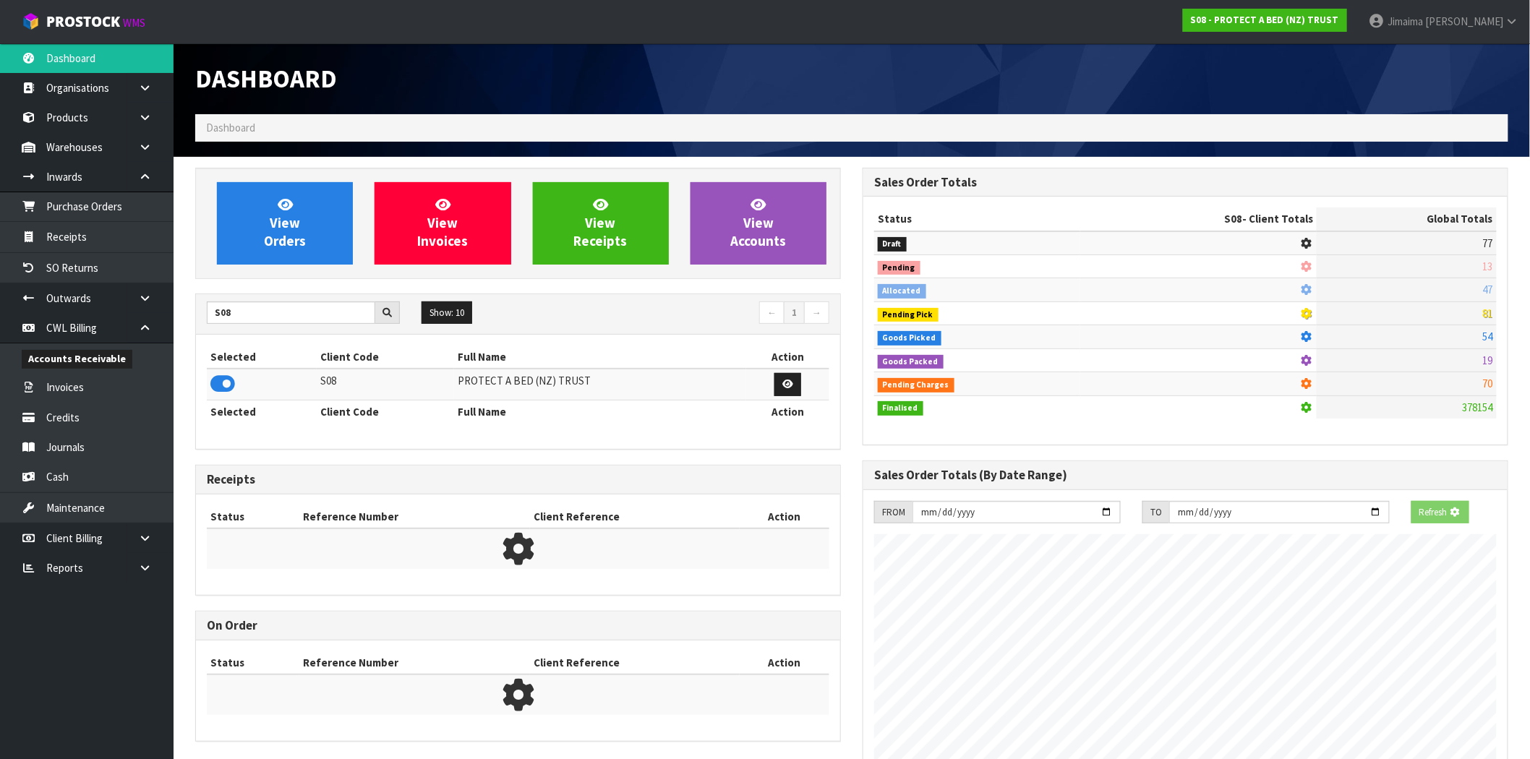
click at [286, 268] on div "View Orders View Invoices View Receipts View Accounts" at bounding box center [518, 223] width 646 height 111
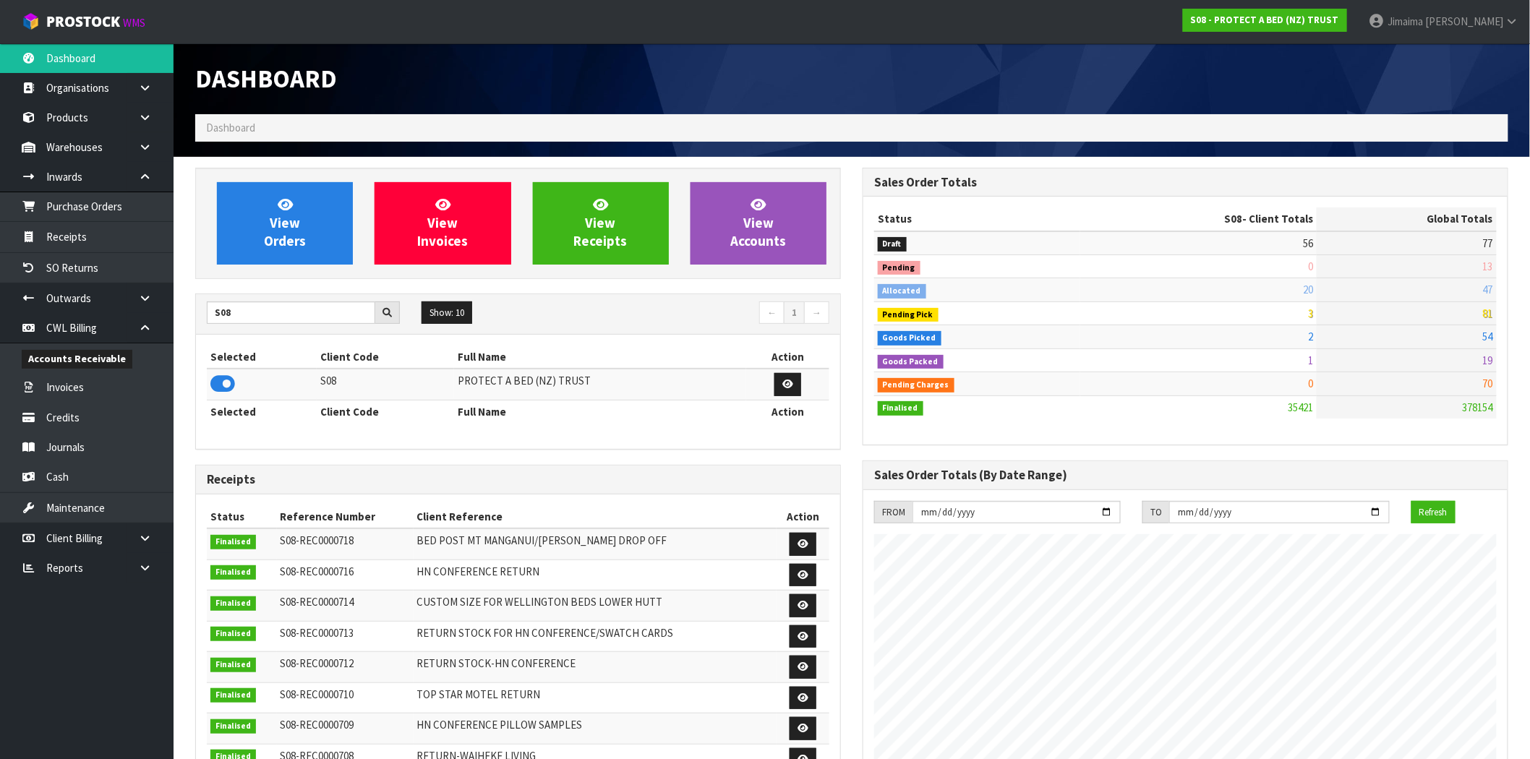
scroll to position [1095, 667]
click at [117, 319] on body "Toggle navigation ProStock WMS S08 - PROTECT A BED (NZ) TRUST Jimaima Reiher Lo…" at bounding box center [765, 379] width 1530 height 759
click at [242, 308] on input "S08" at bounding box center [291, 312] width 168 height 22
click at [241, 308] on input "S08" at bounding box center [291, 312] width 168 height 22
click at [239, 307] on input "S08" at bounding box center [291, 312] width 168 height 22
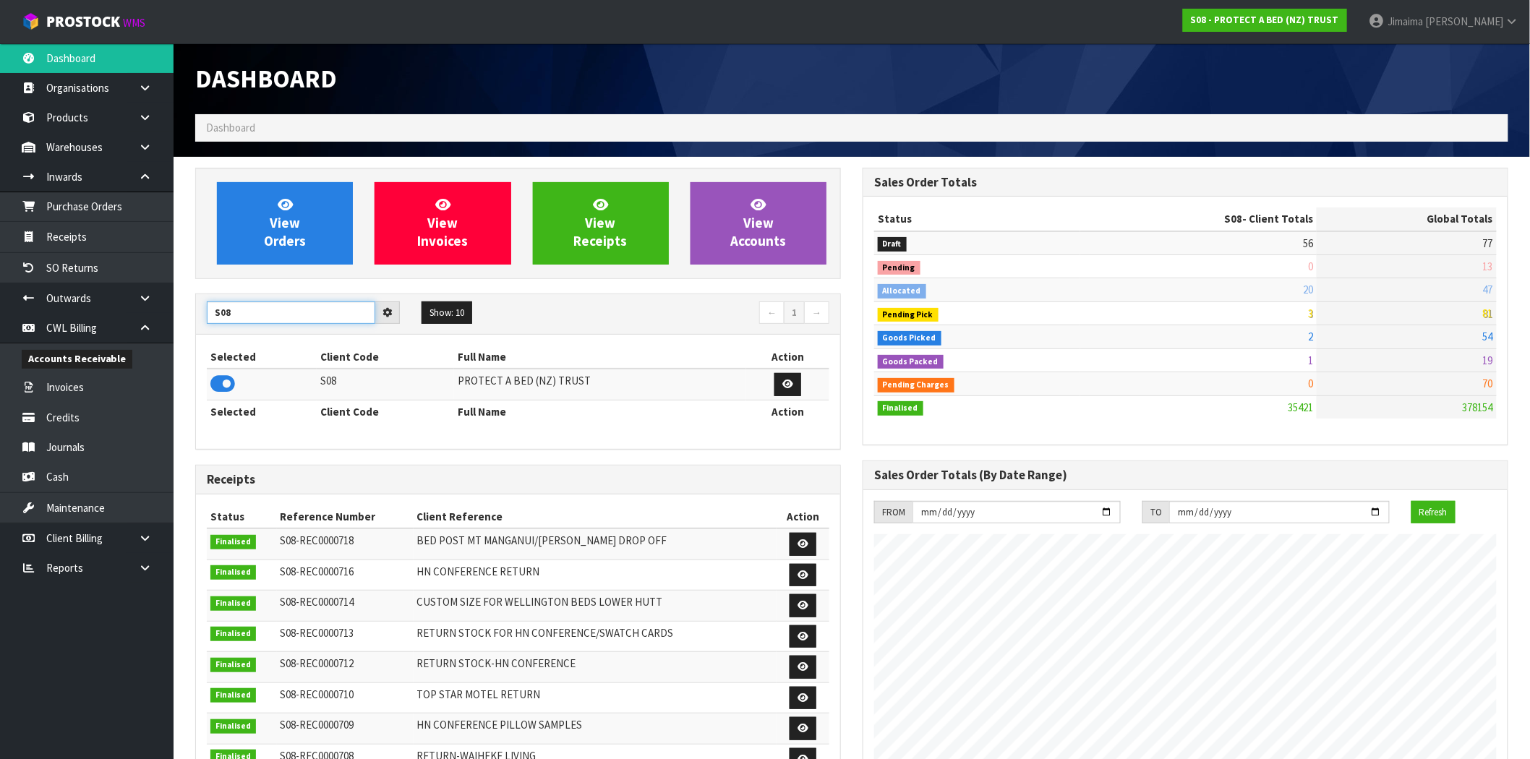
click at [239, 307] on input "S08" at bounding box center [291, 312] width 168 height 22
click at [239, 307] on input "S08D" at bounding box center [291, 312] width 168 height 22
type input "D00"
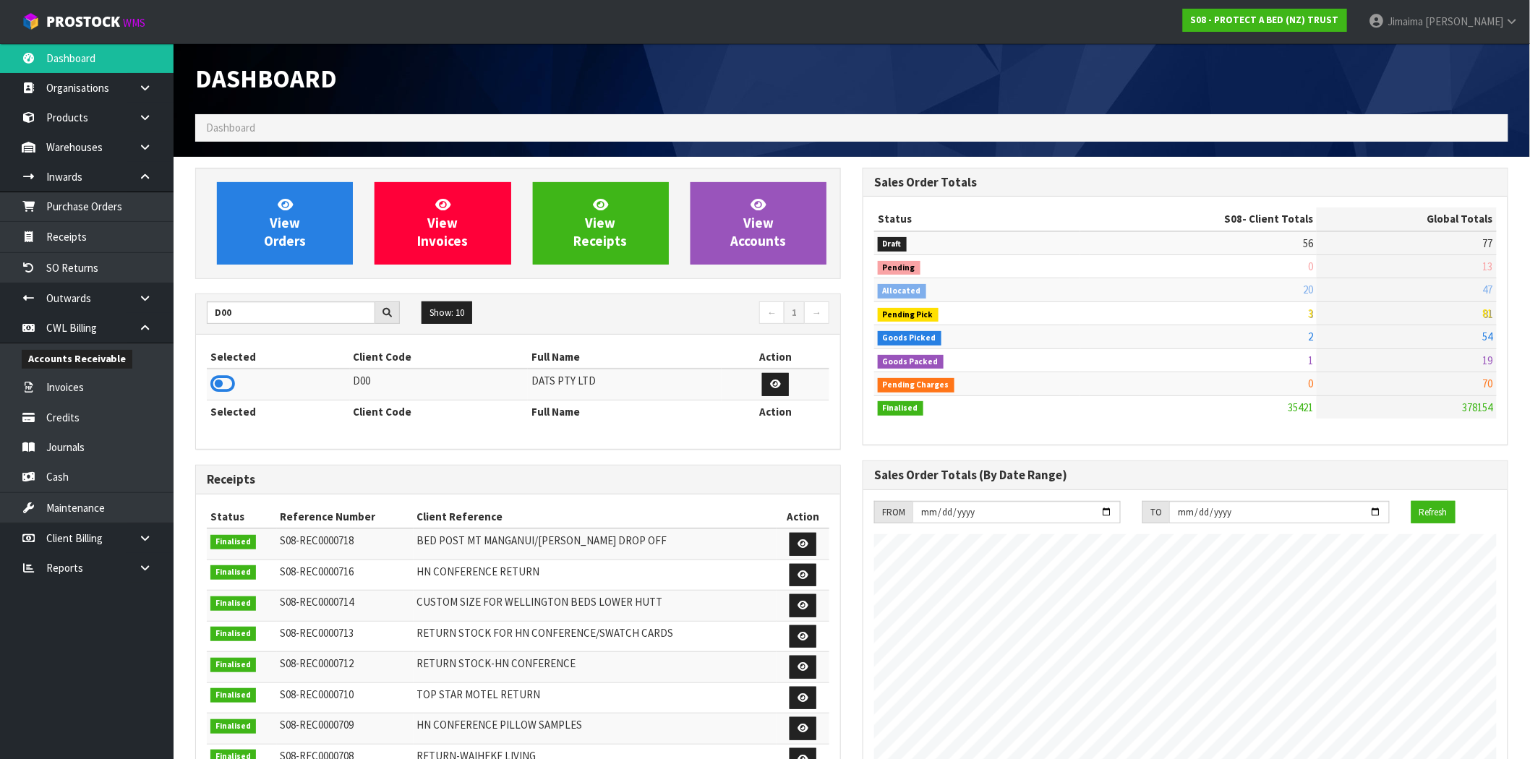
click at [224, 380] on icon at bounding box center [222, 384] width 25 height 22
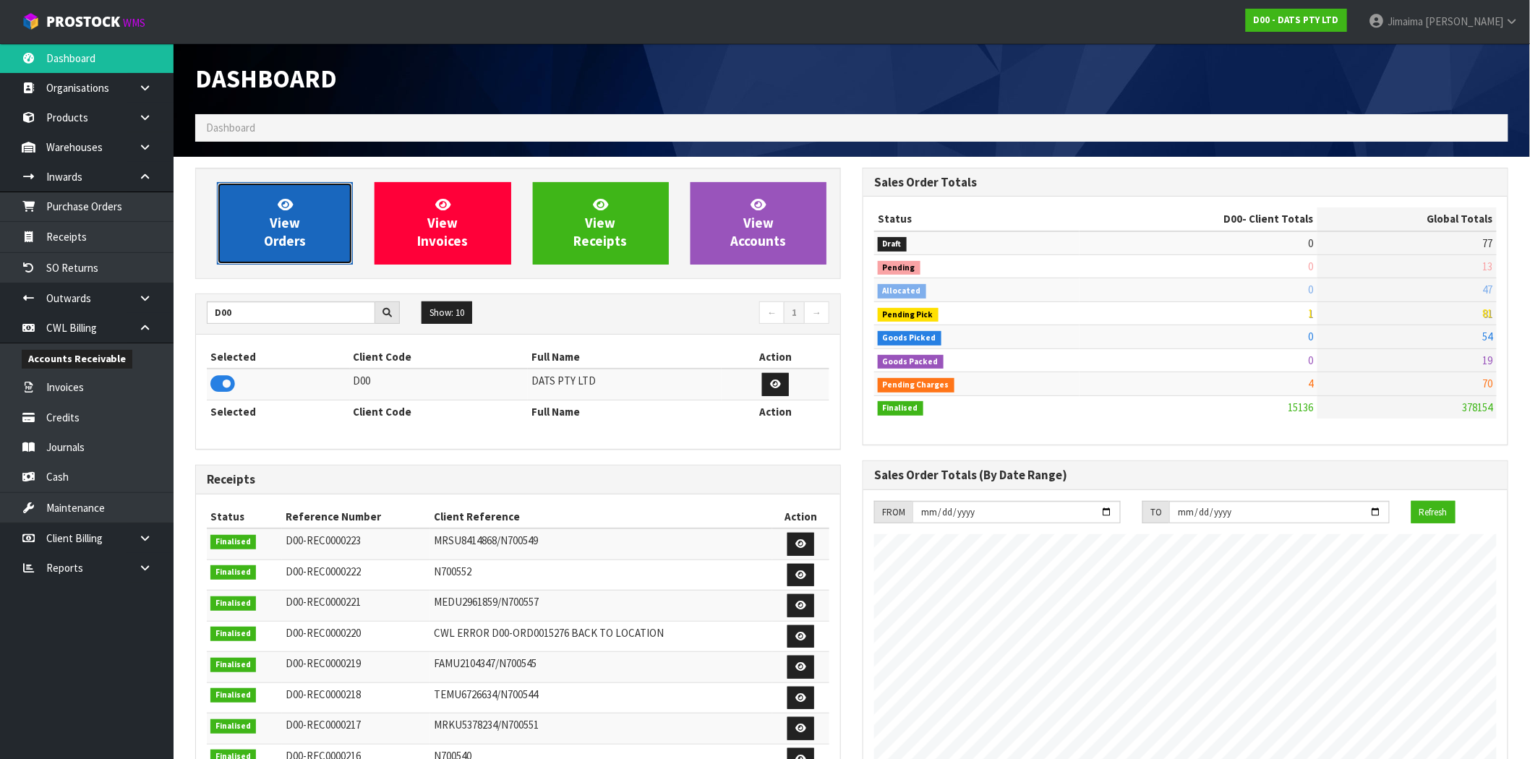
click at [308, 198] on link "View Orders" at bounding box center [285, 223] width 136 height 82
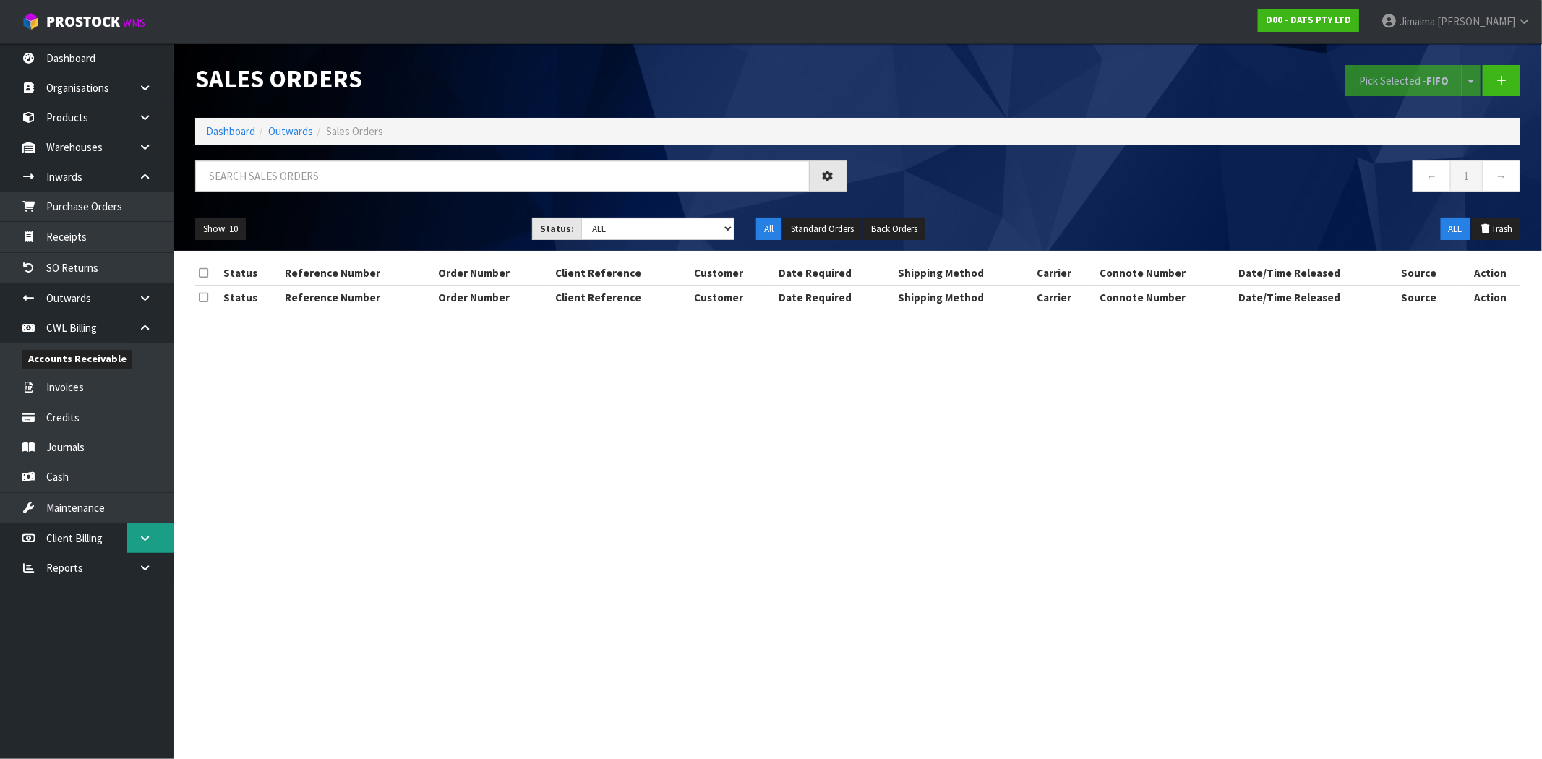
click at [157, 537] on link at bounding box center [150, 538] width 46 height 30
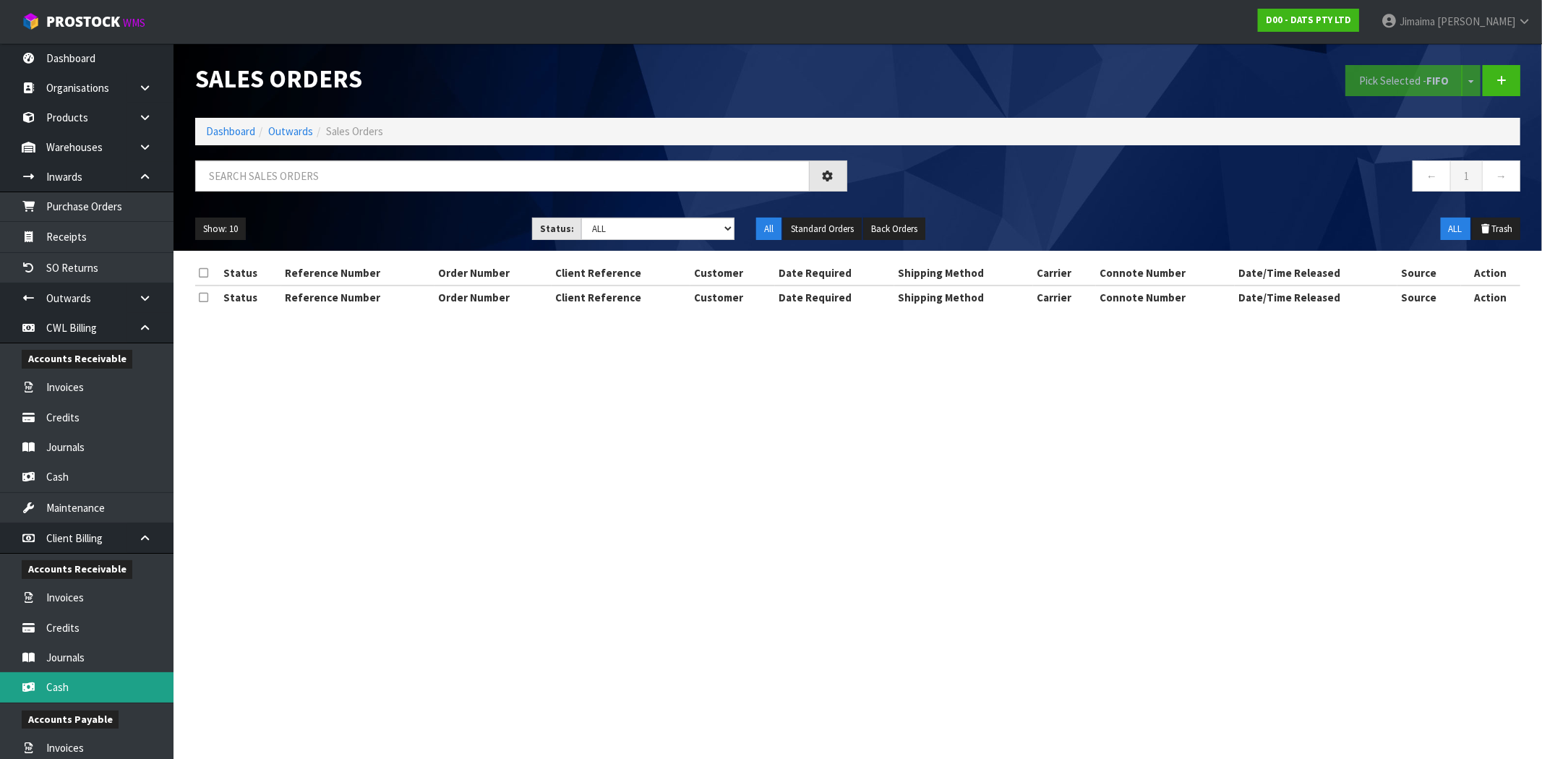
click at [77, 685] on link "Cash" at bounding box center [87, 687] width 174 height 30
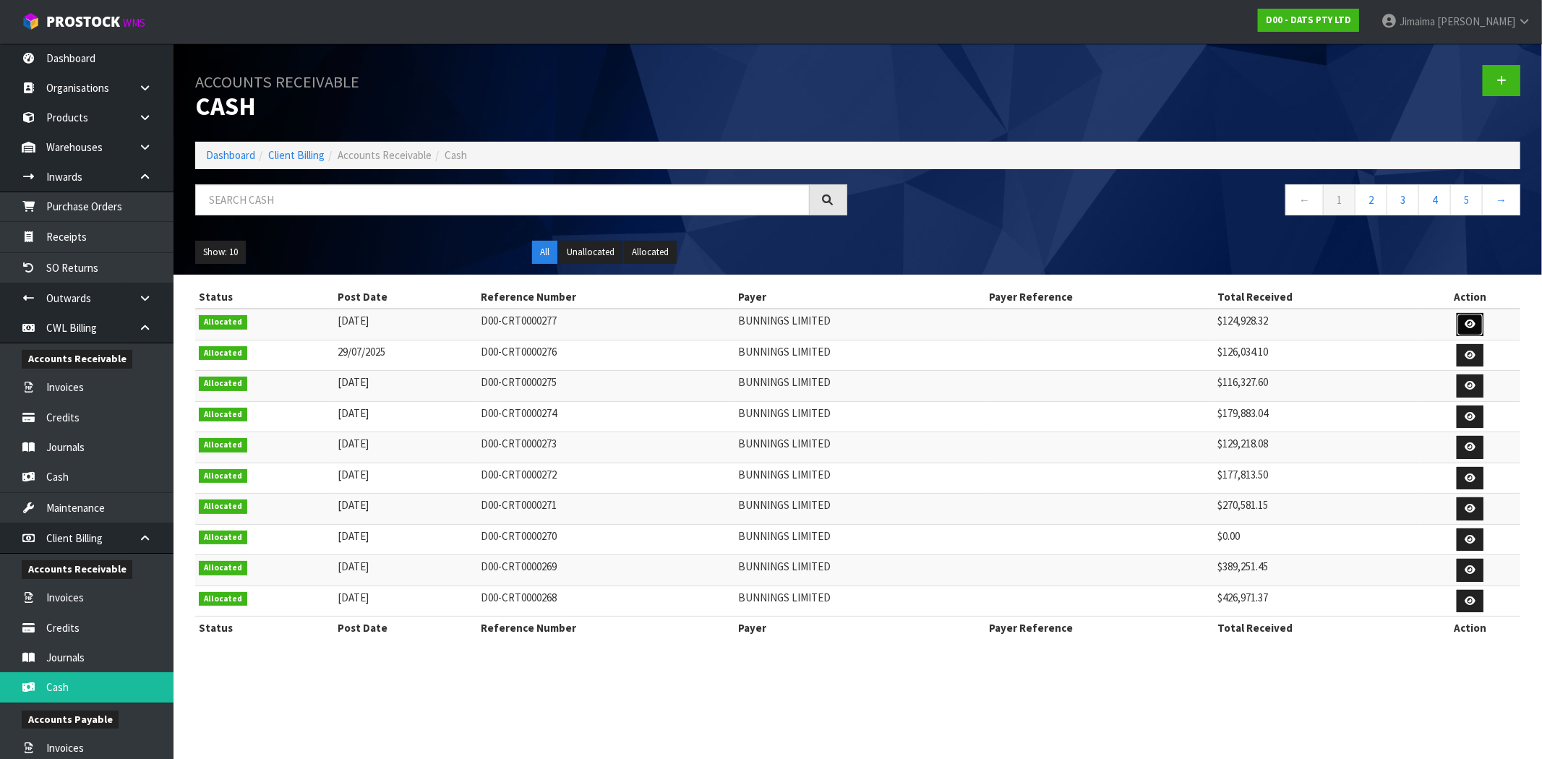
click at [1458, 323] on link at bounding box center [1470, 324] width 27 height 23
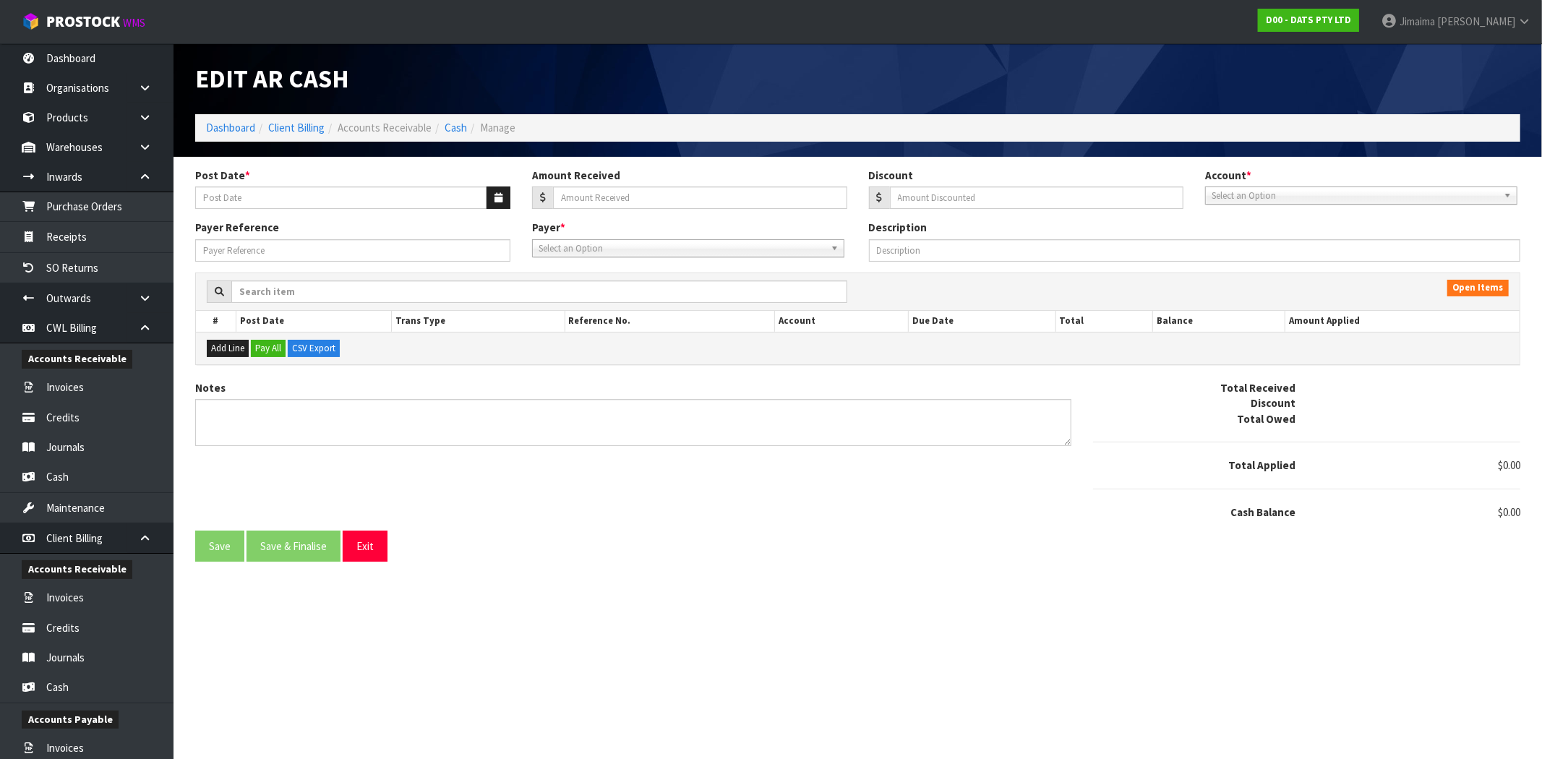
type input "25/08/2025"
type input "124928.32"
type input "0.88"
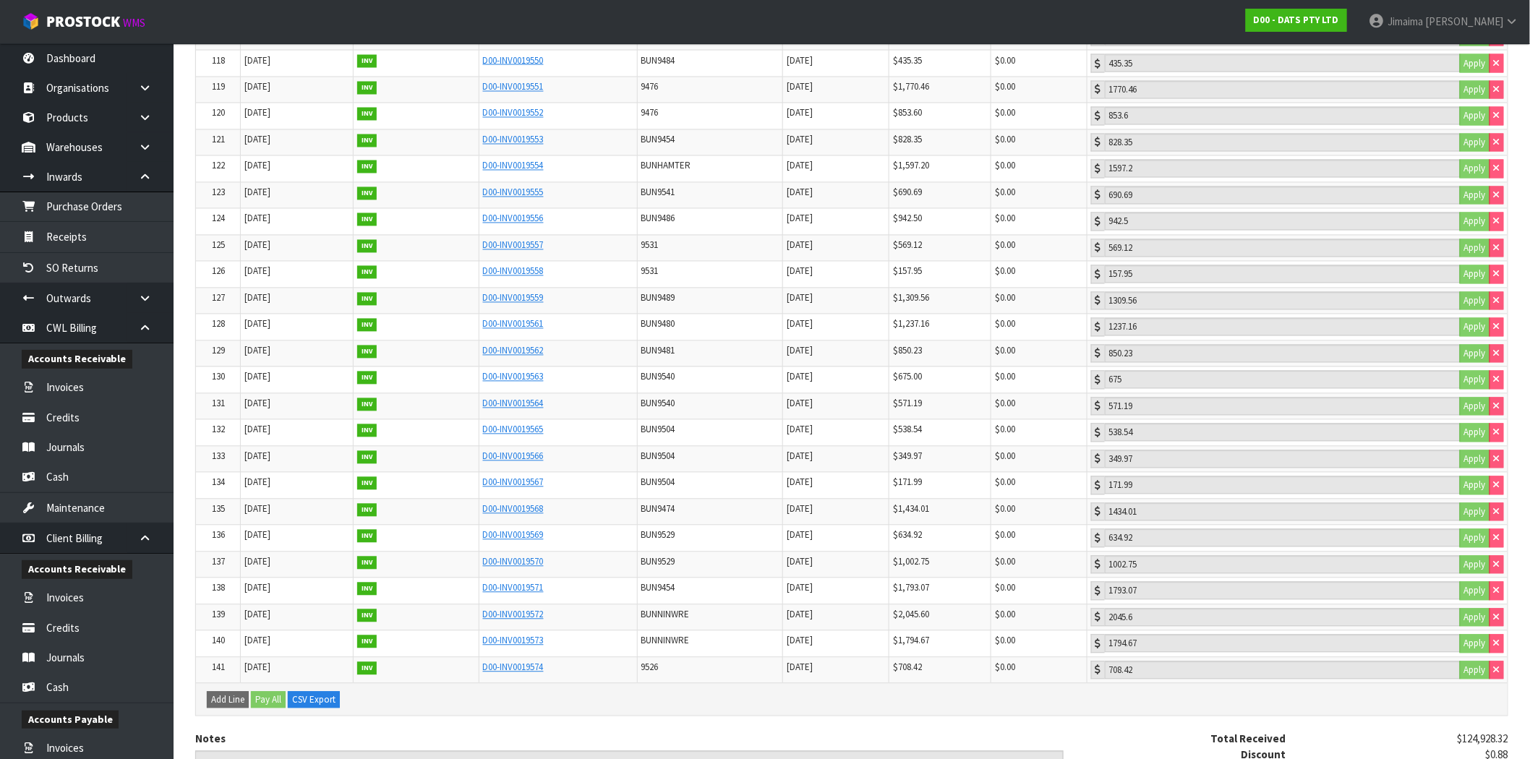
scroll to position [3568, 0]
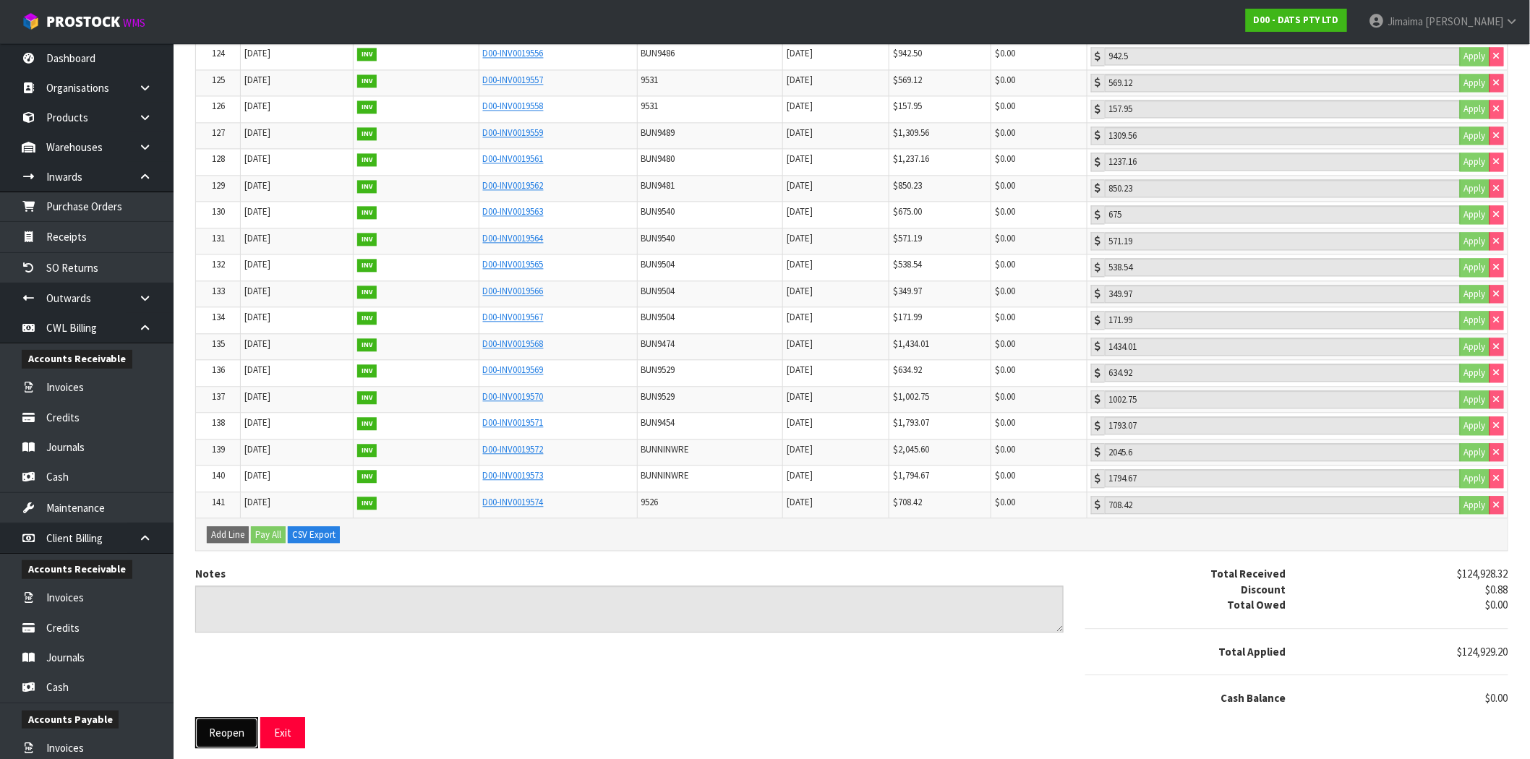
click at [225, 726] on button "Reopen" at bounding box center [226, 732] width 63 height 31
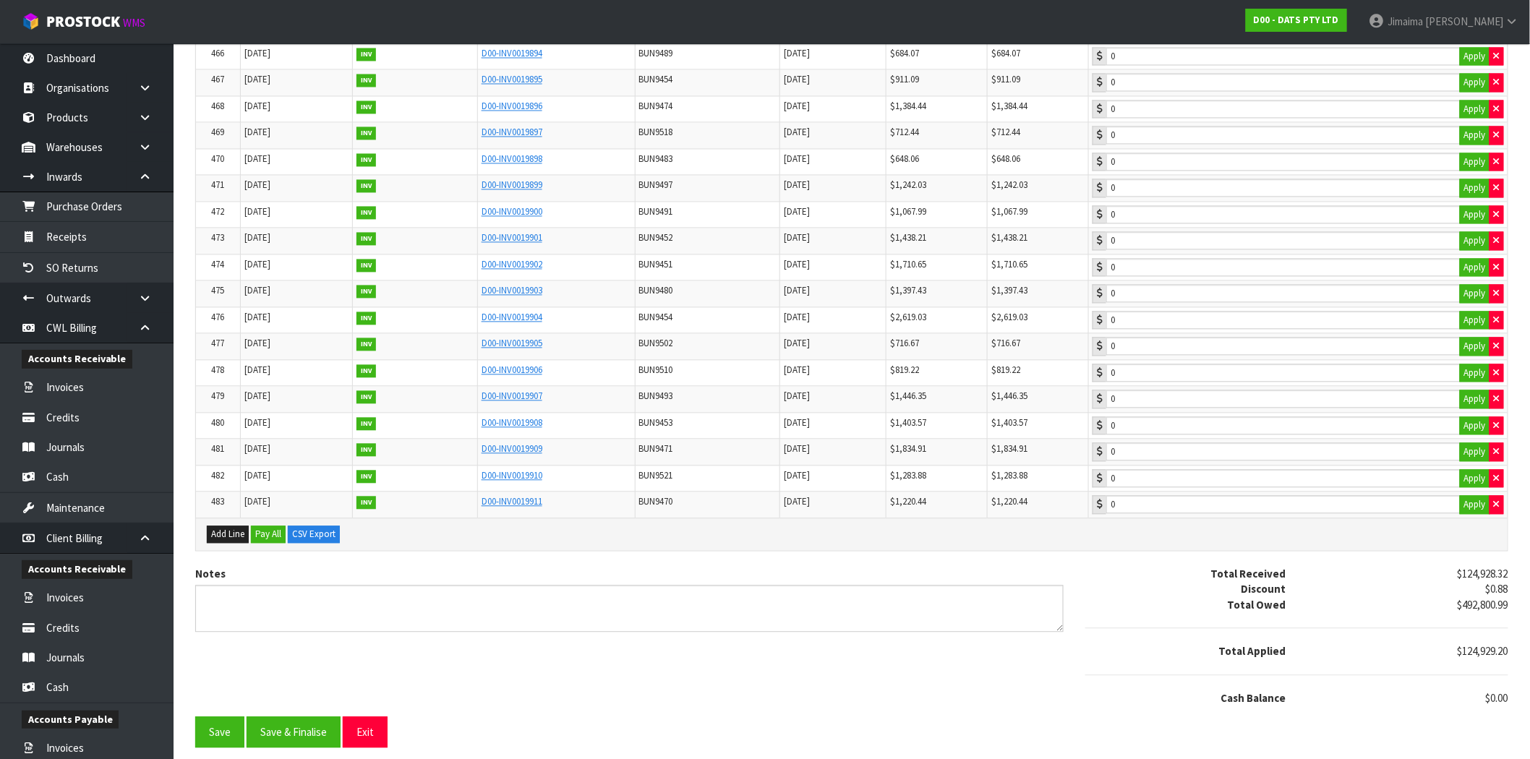
scroll to position [12725, 0]
click at [213, 727] on button "Save" at bounding box center [219, 732] width 49 height 31
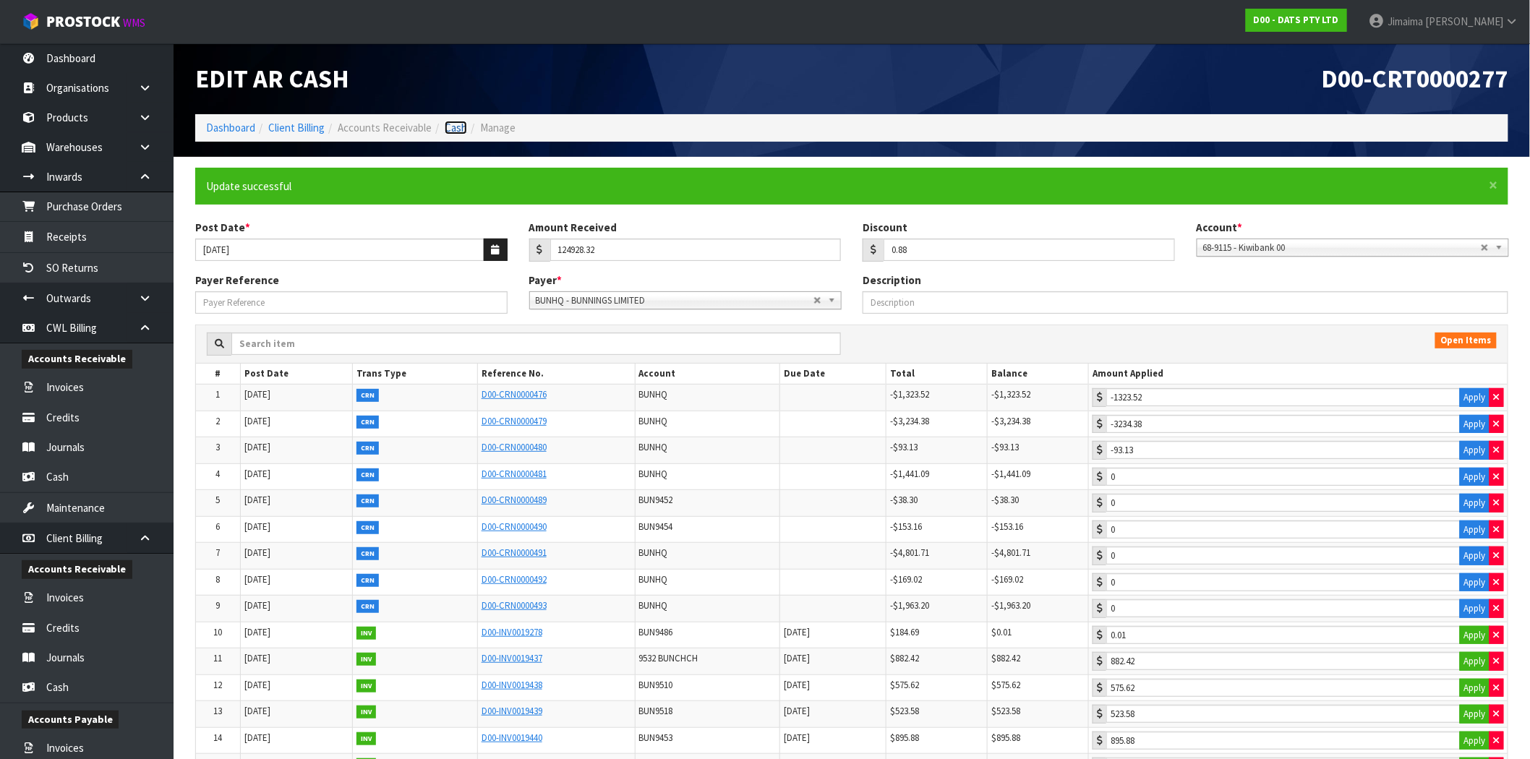
click at [448, 127] on link "Cash" at bounding box center [456, 128] width 22 height 14
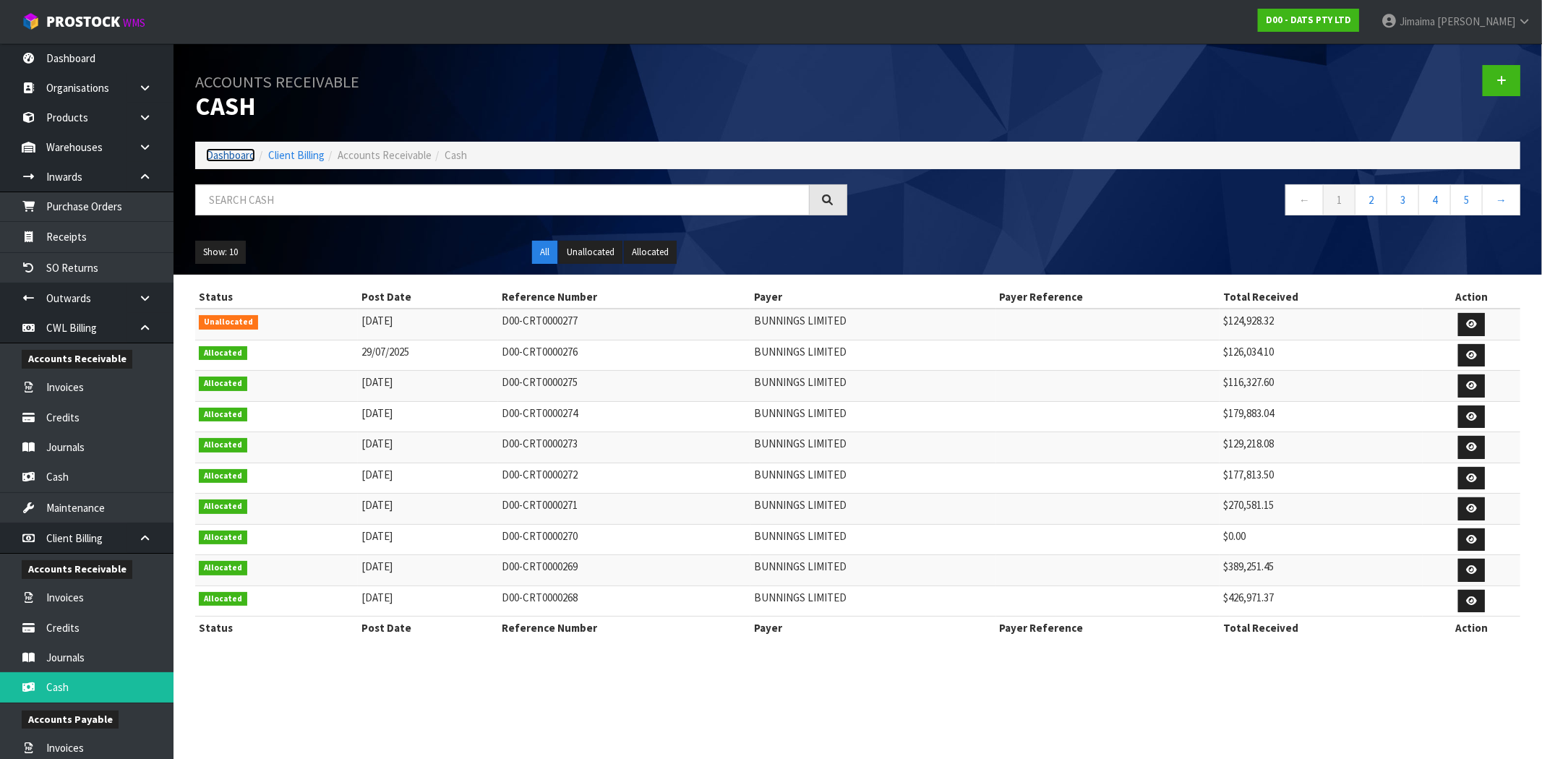
click at [254, 155] on link "Dashboard" at bounding box center [230, 155] width 49 height 14
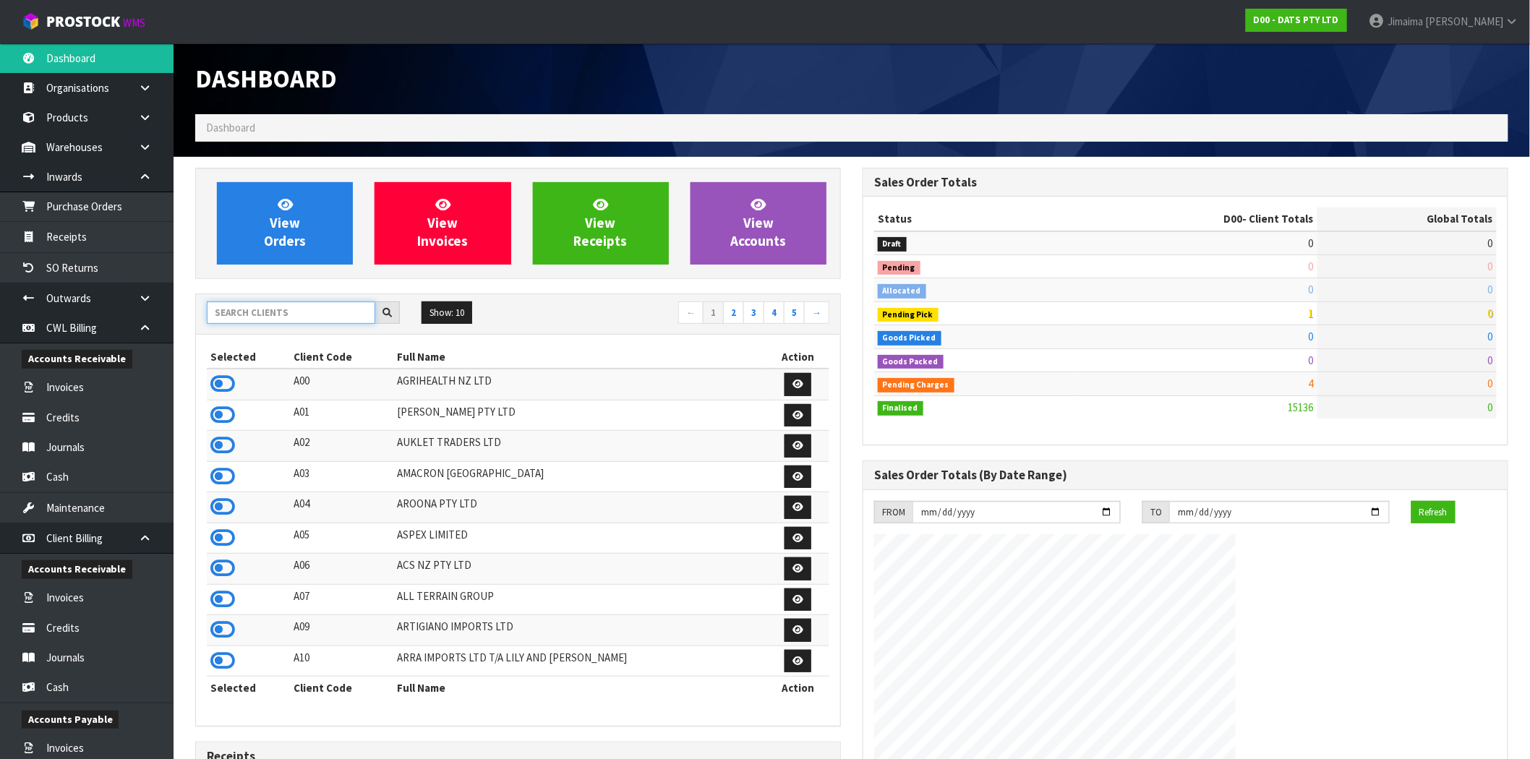
click at [282, 320] on input "text" at bounding box center [291, 312] width 168 height 22
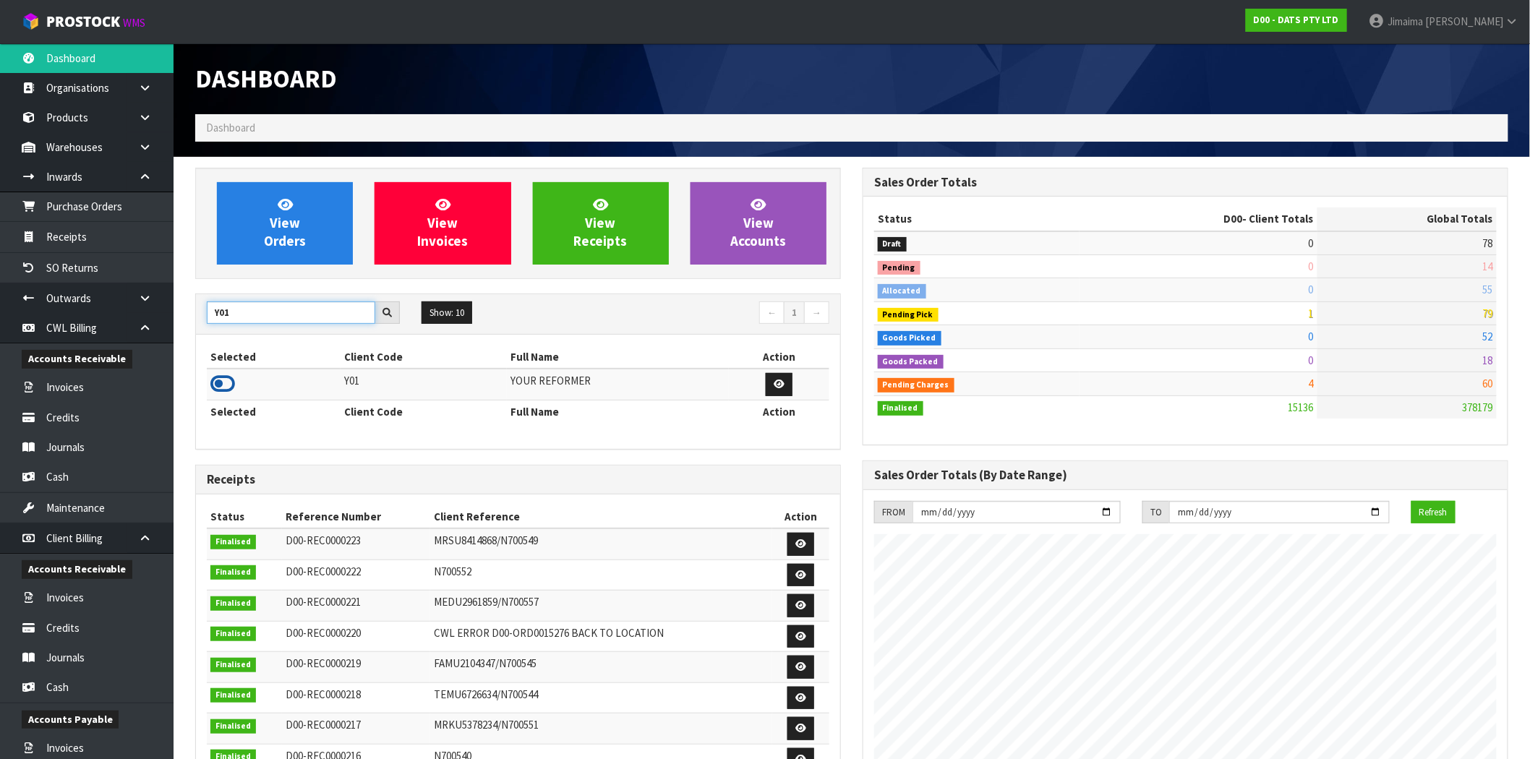
type input "Y01"
click at [221, 390] on icon at bounding box center [222, 384] width 25 height 22
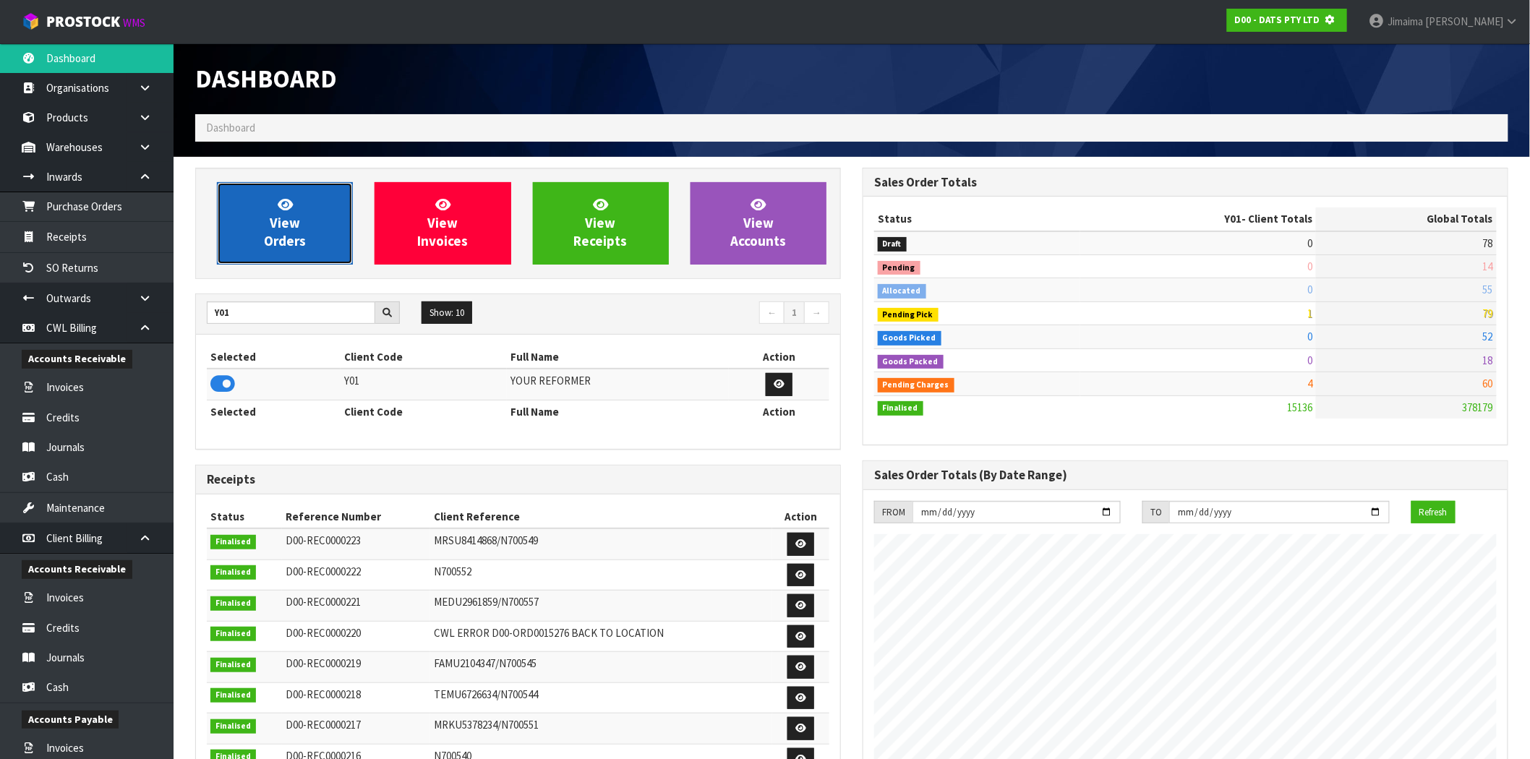
scroll to position [722071, 722304]
click at [286, 239] on span "View Orders" at bounding box center [285, 223] width 42 height 54
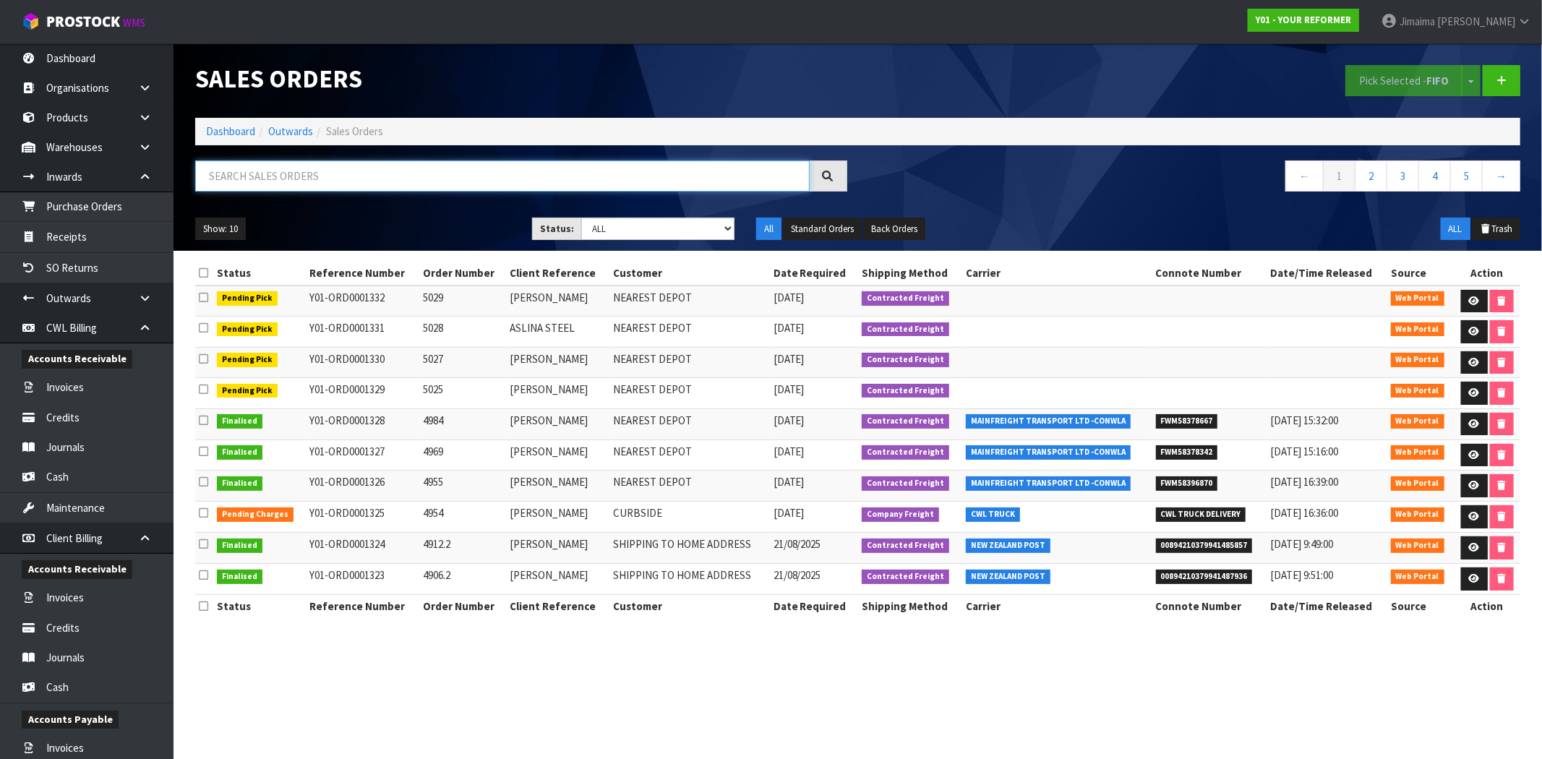
paste input "ORD0001281"
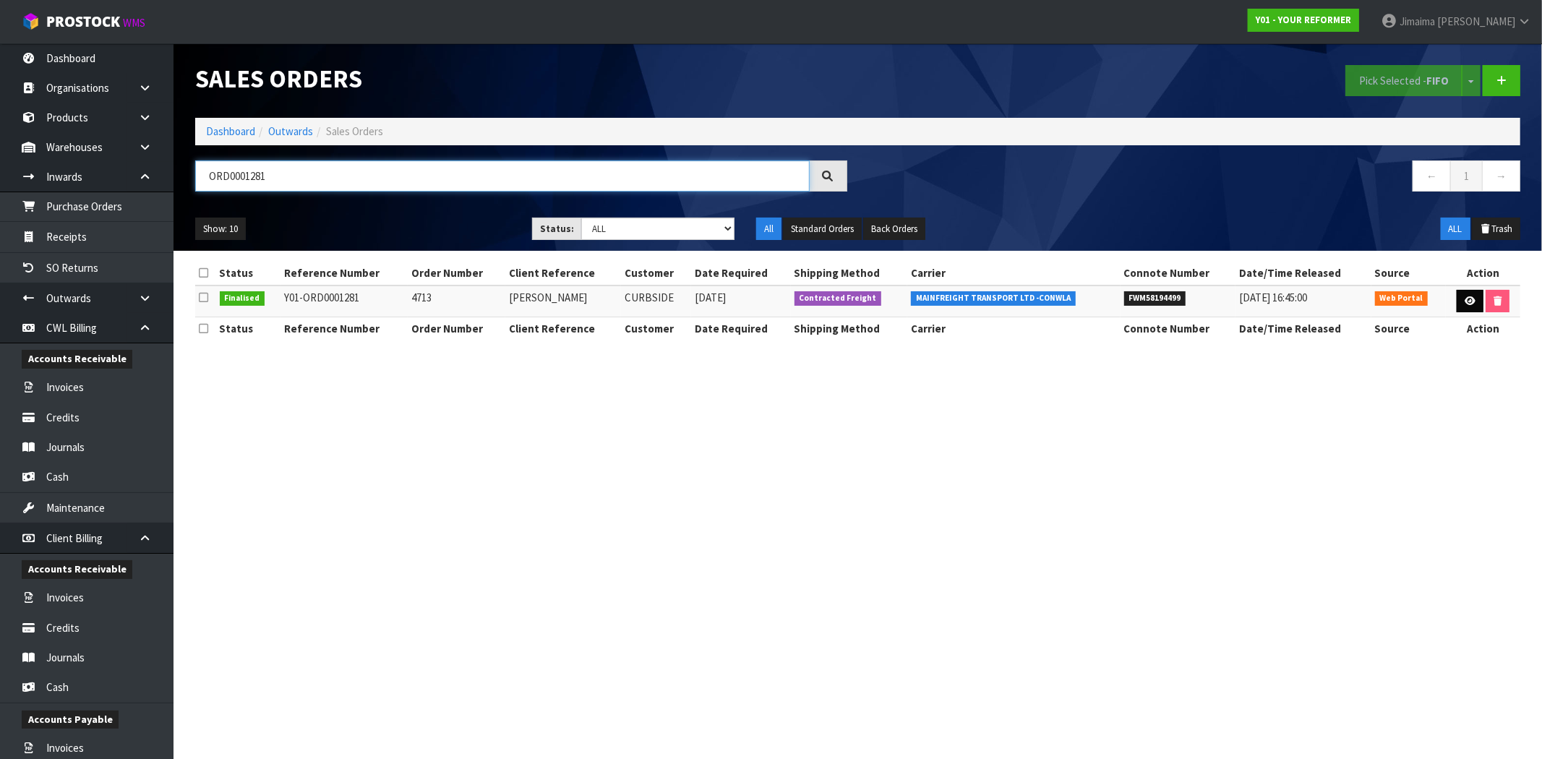
type input "ORD0001281"
click at [1471, 308] on link at bounding box center [1470, 301] width 27 height 23
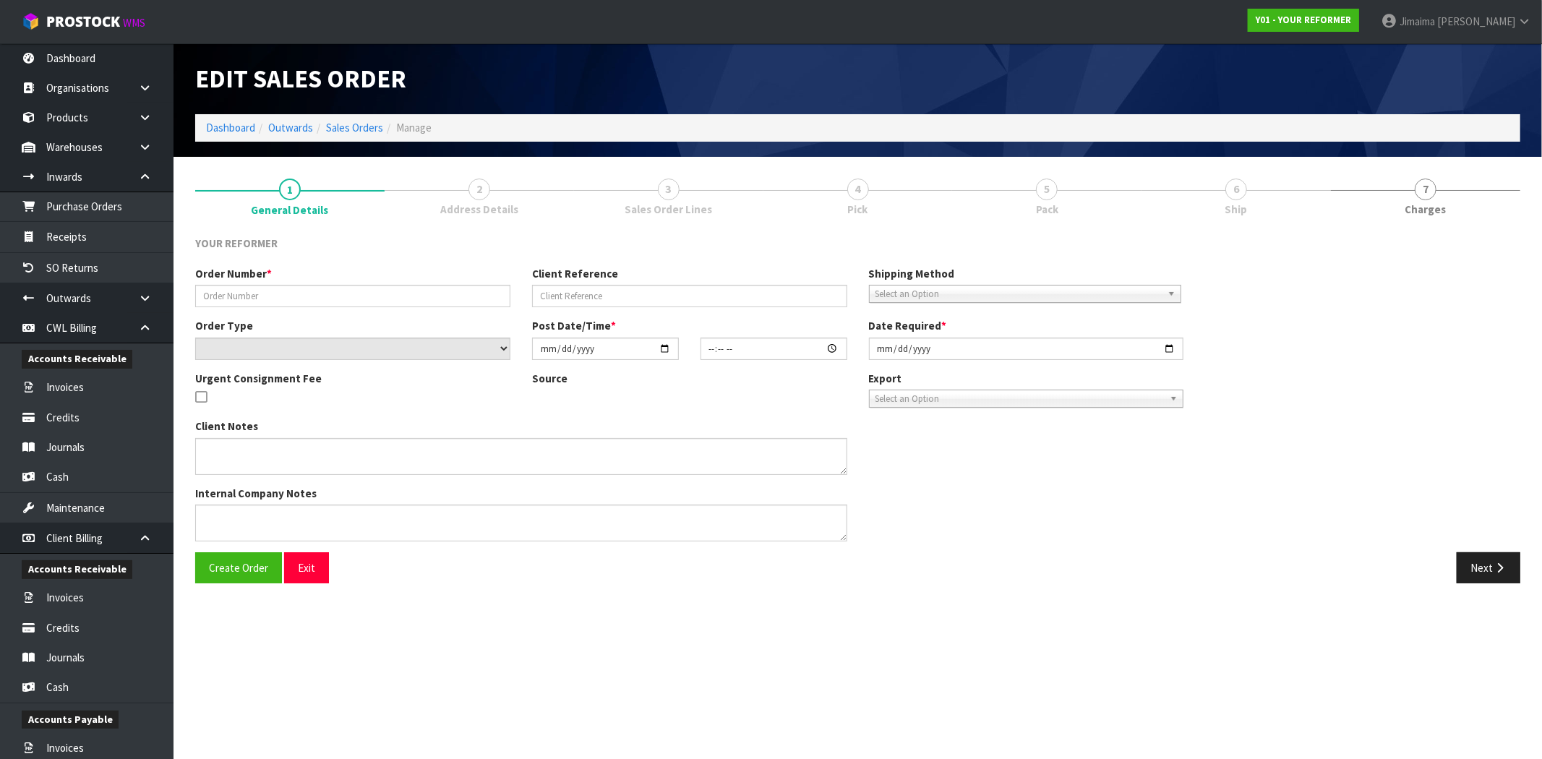
type input "4713"
type input "LAURA THWAITES"
select select "number:0"
type input "2025-08-07"
type input "15:27:00.000"
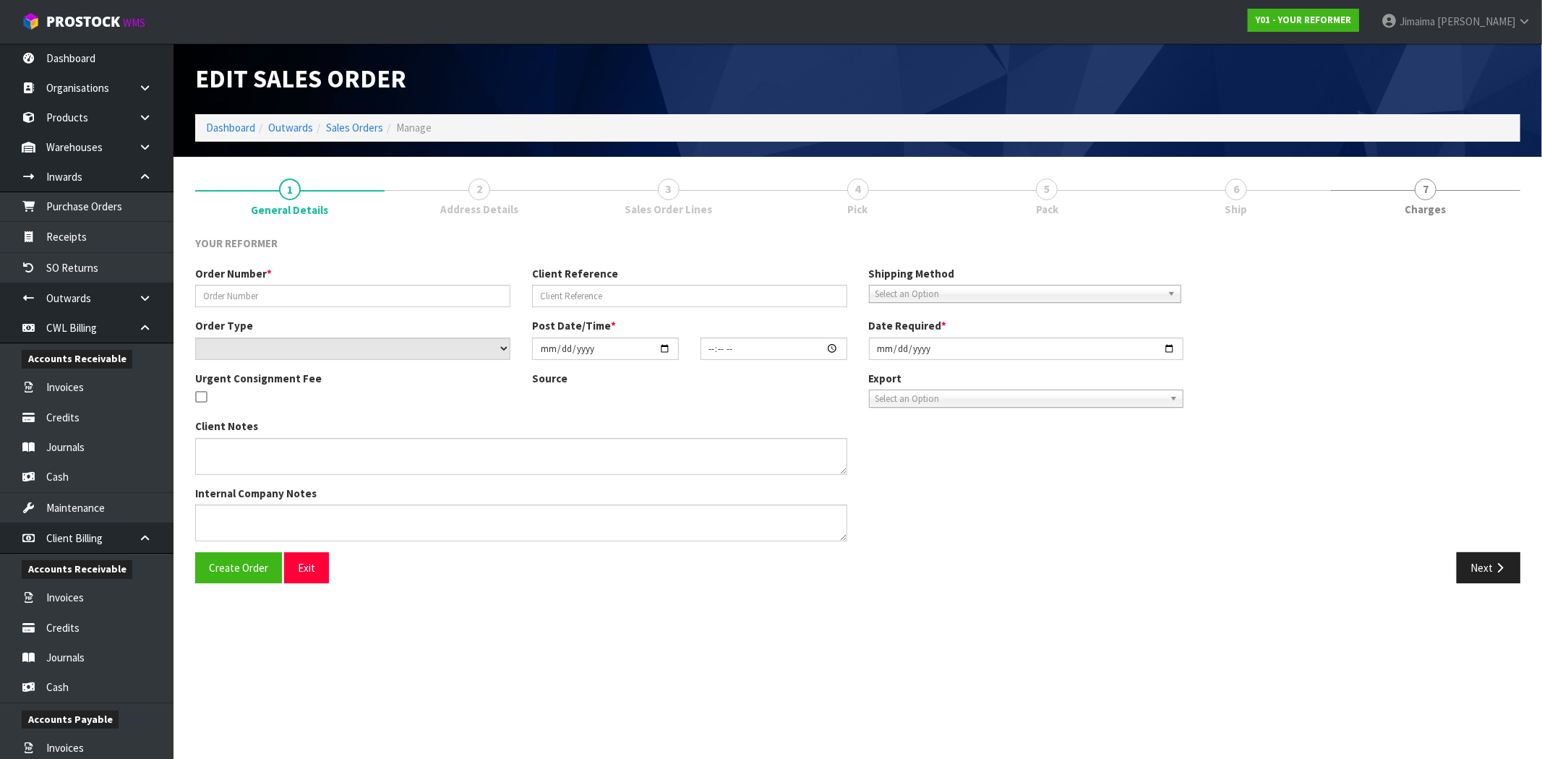
type input "2025-08-08"
type textarea "LAURA THWAITES 194 NAVIGATION DRIVE WHITBY WGN PORIRUA 5024 NEW ZEALAND +64 21 …"
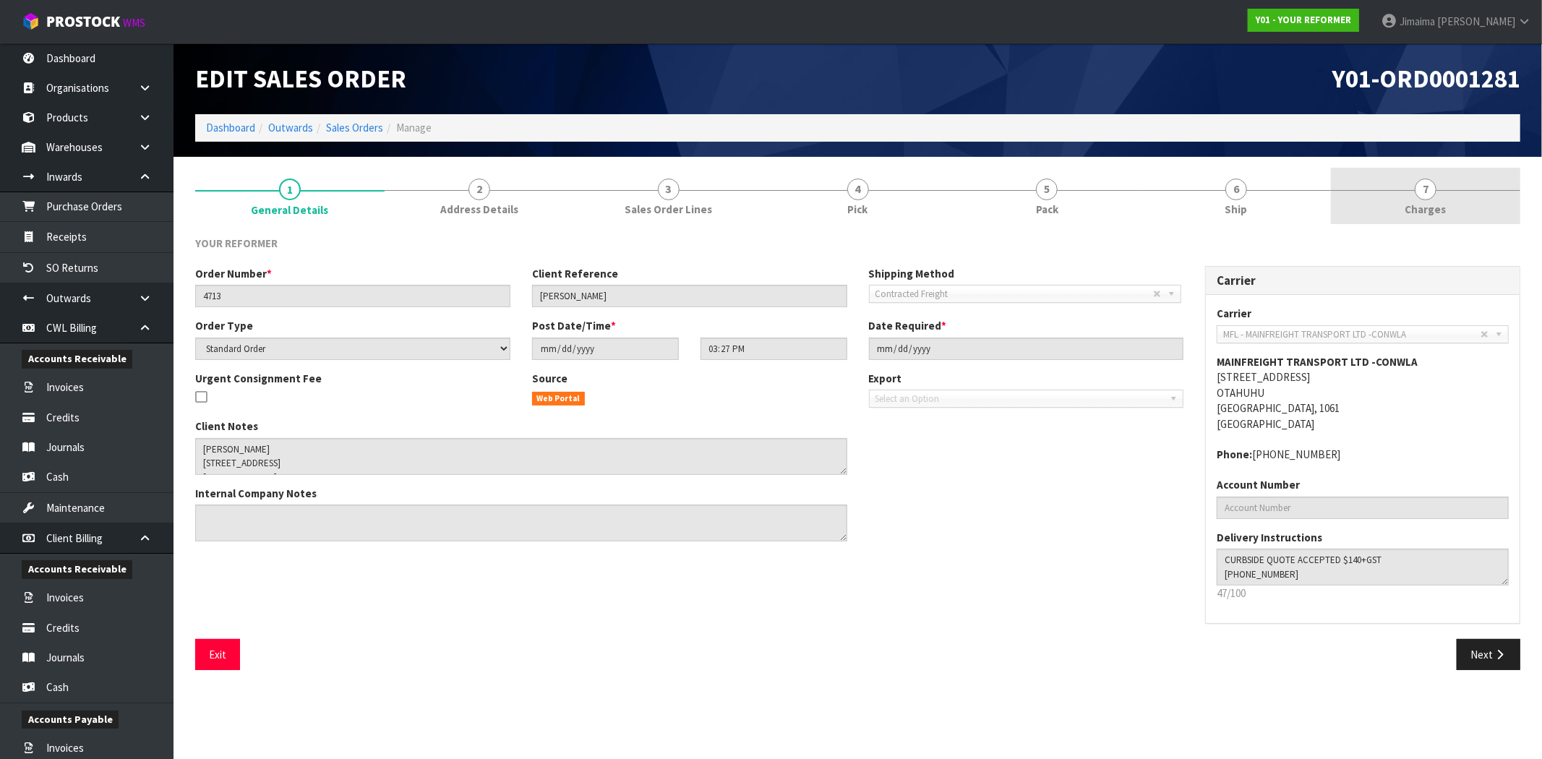
click at [1441, 189] on link "7 Charges" at bounding box center [1425, 196] width 189 height 57
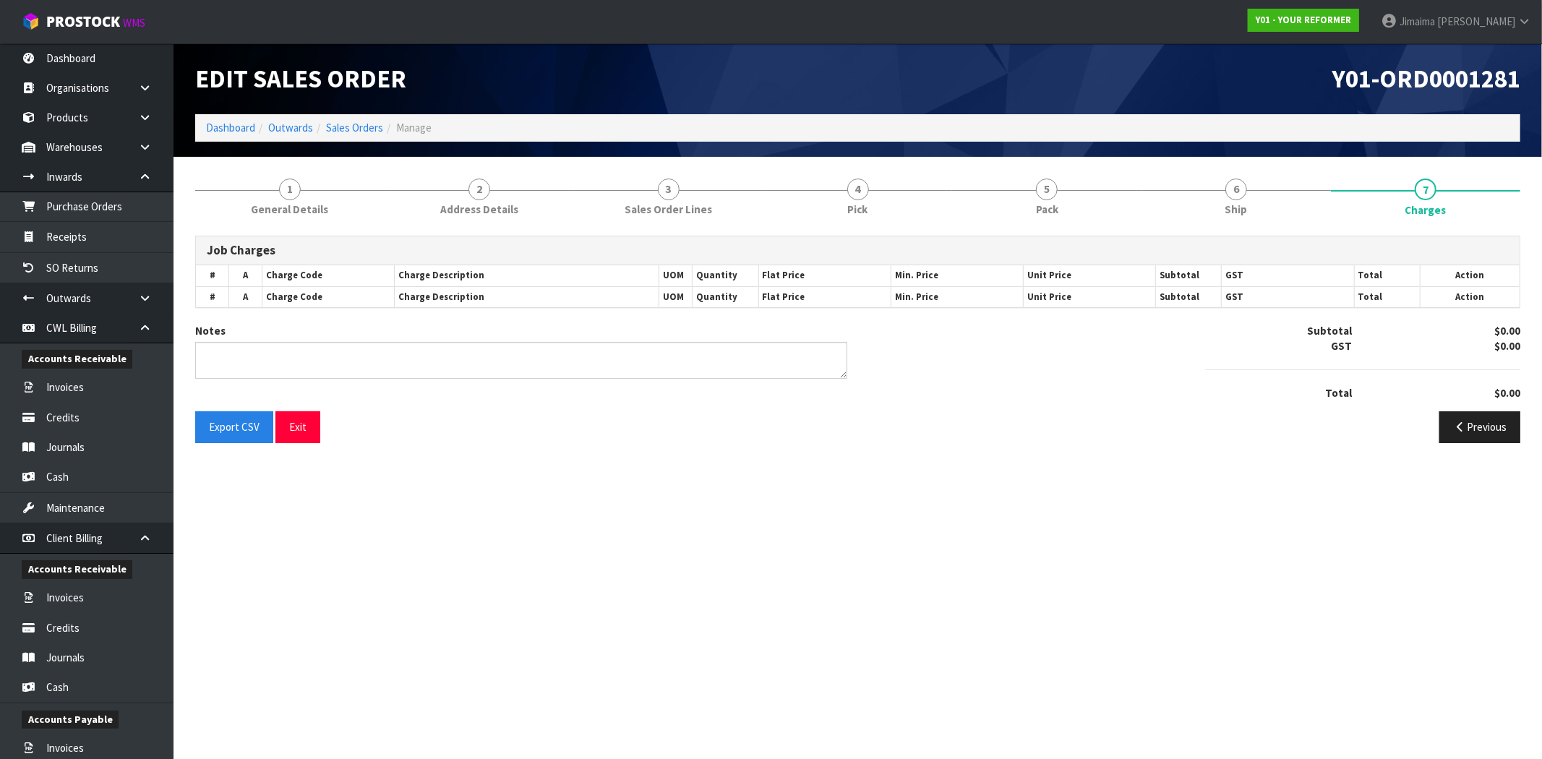
type textarea "RESIDENTIAL DELIVERY FEE ADDED"
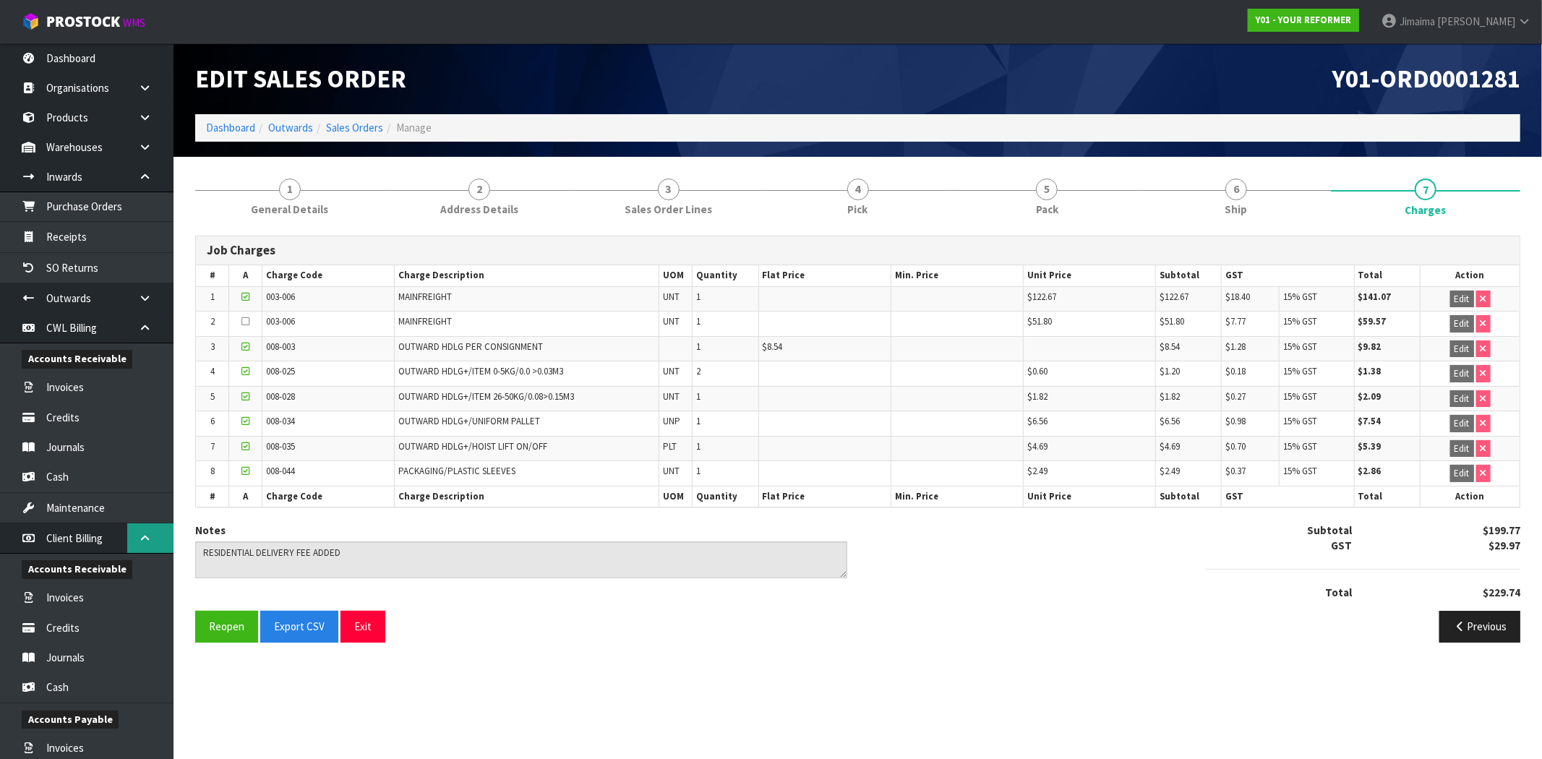
click at [150, 525] on link at bounding box center [150, 538] width 46 height 30
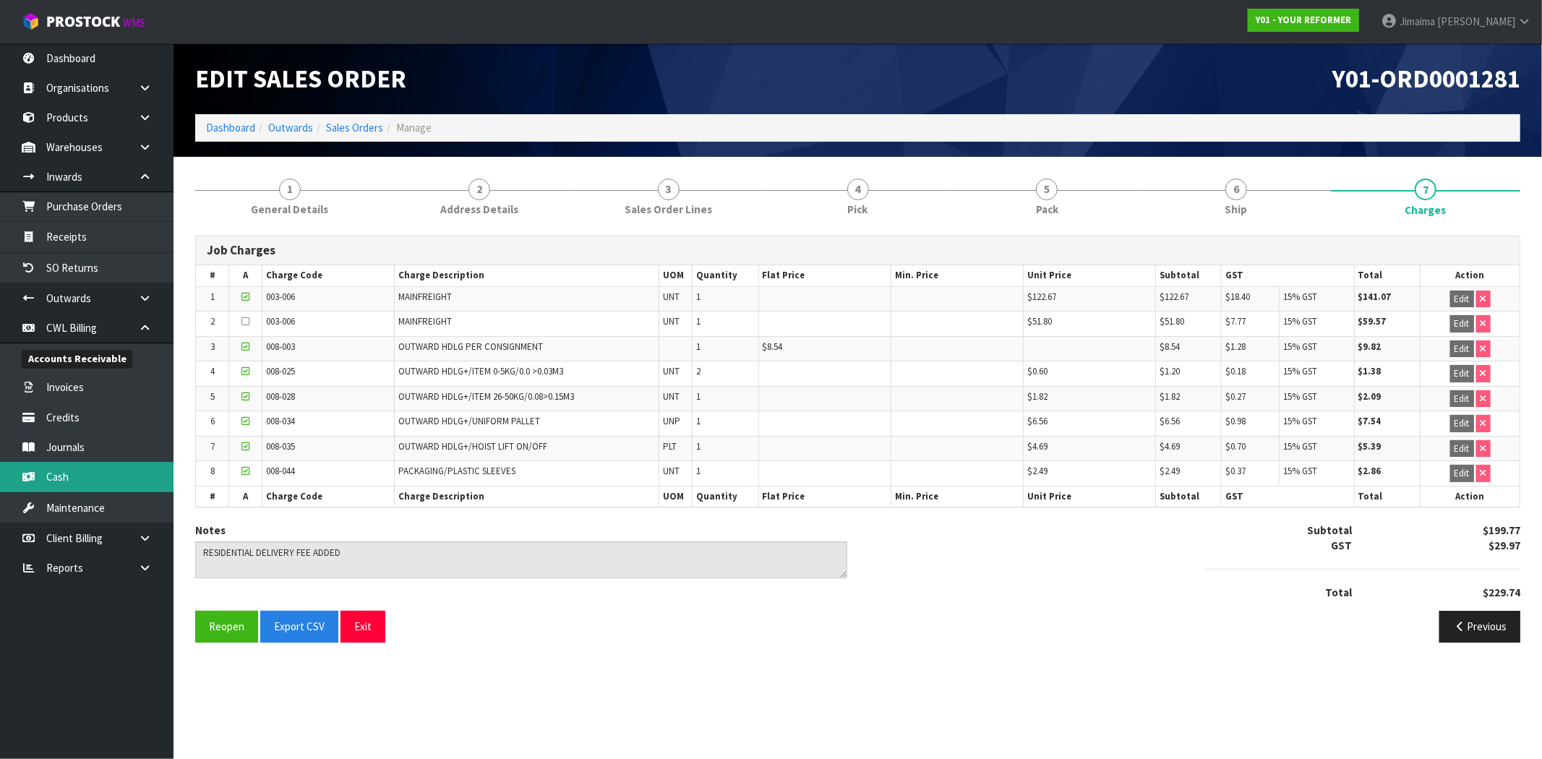
click at [103, 488] on link "Cash" at bounding box center [87, 477] width 174 height 30
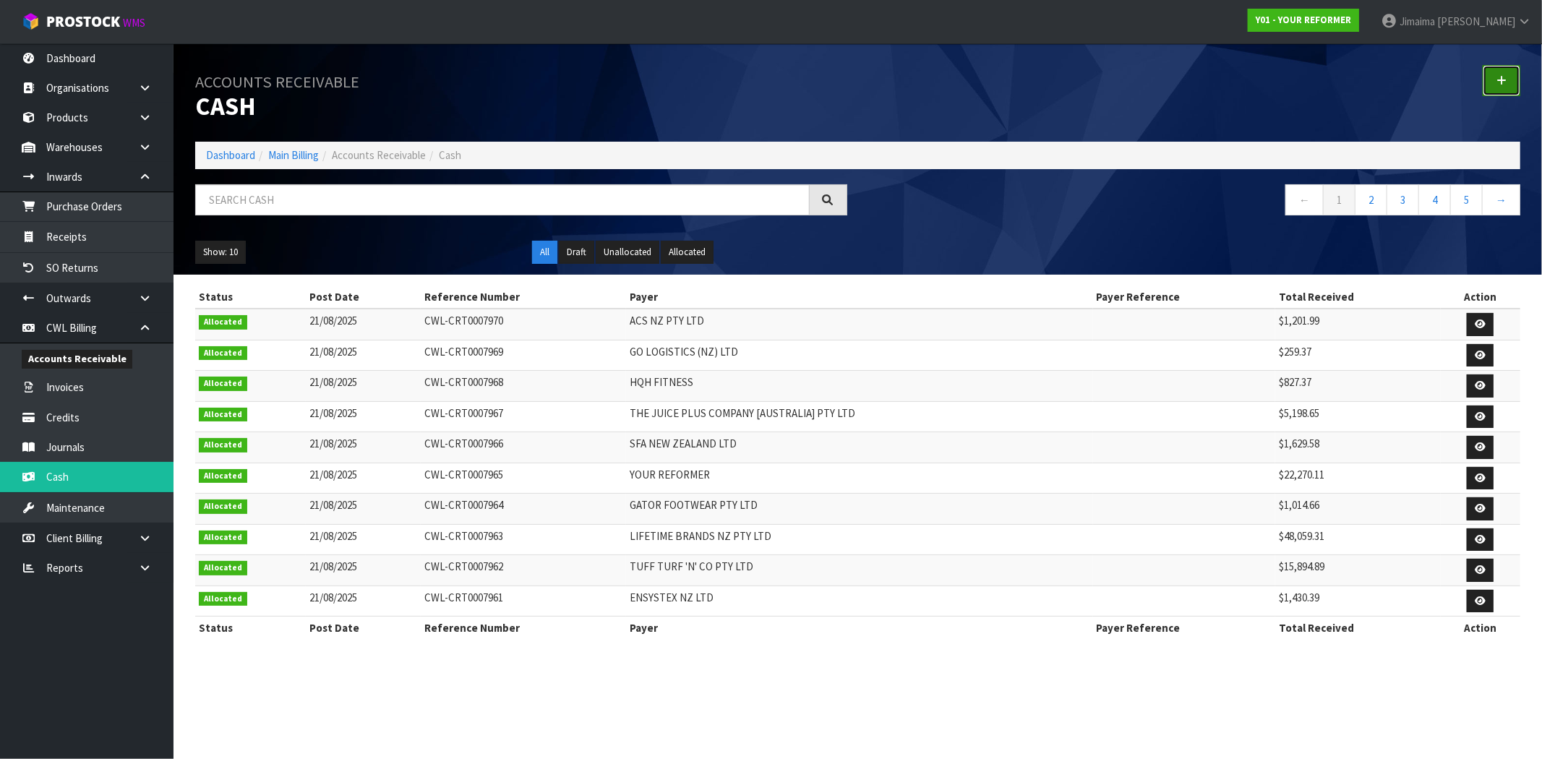
click at [1507, 72] on link at bounding box center [1502, 80] width 38 height 31
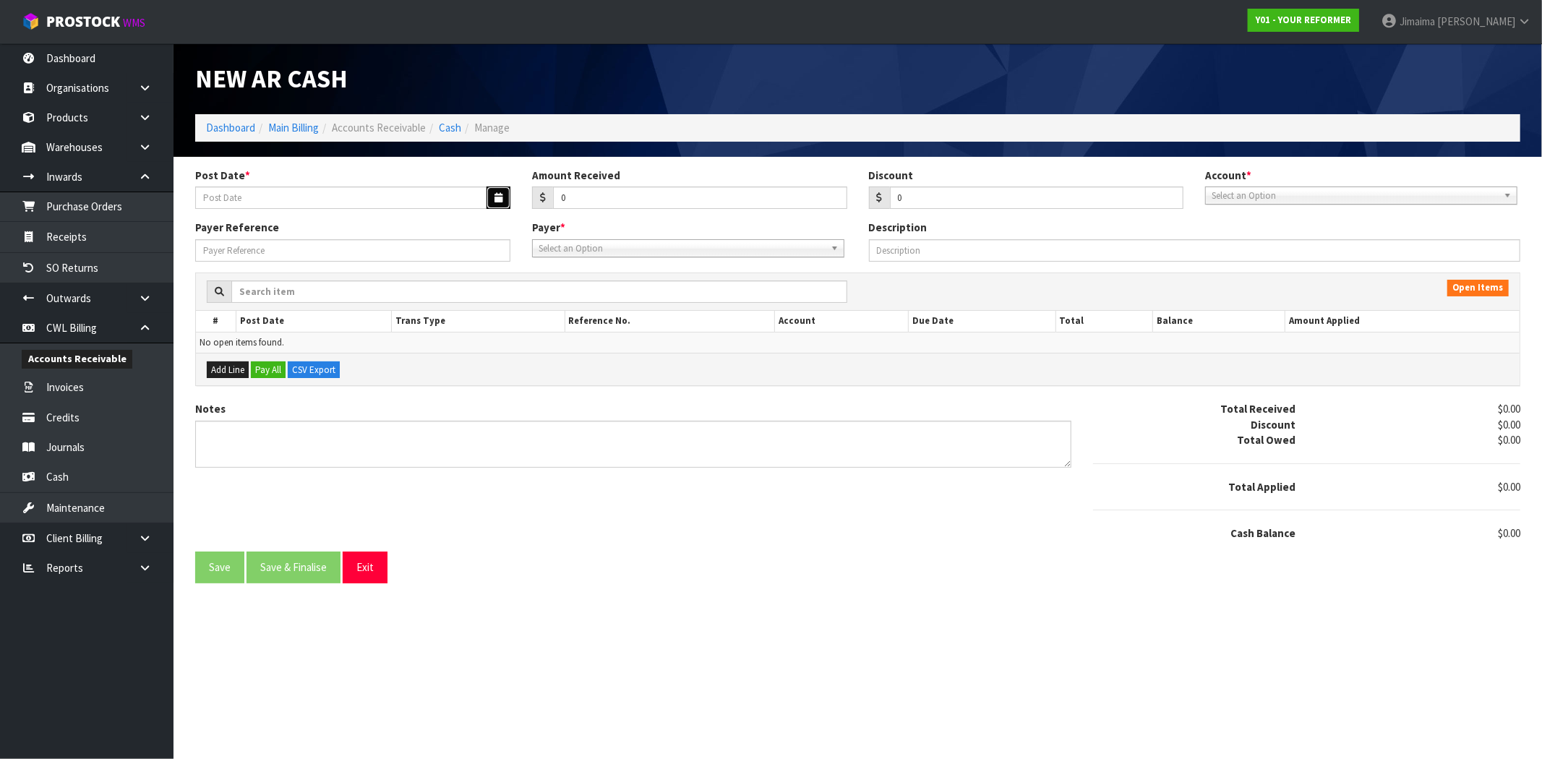
click at [493, 192] on button "button" at bounding box center [499, 198] width 24 height 22
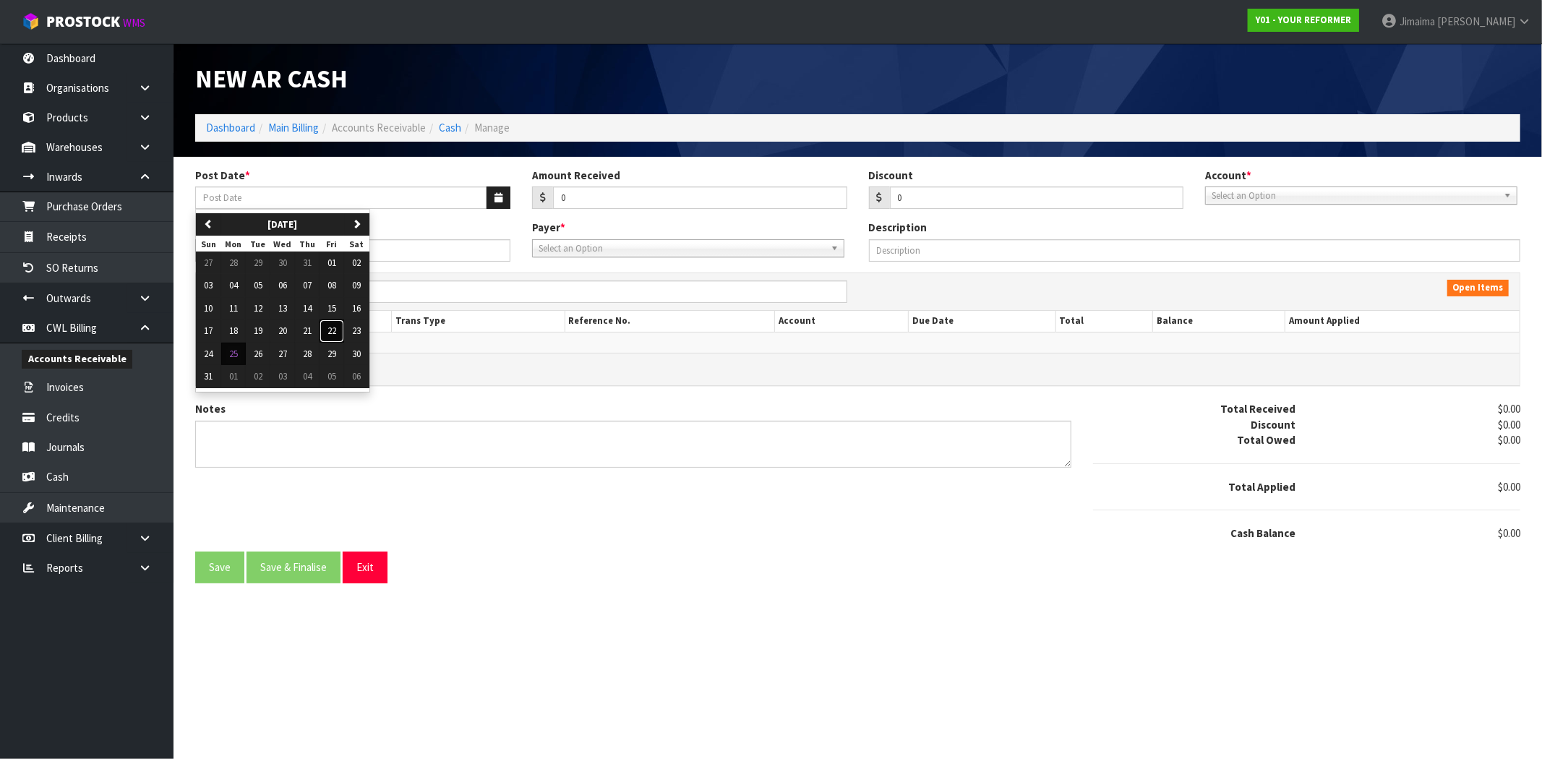
drag, startPoint x: 331, startPoint y: 333, endPoint x: 359, endPoint y: 324, distance: 29.0
click at [333, 333] on span "22" at bounding box center [332, 331] width 9 height 12
type input "[DATE]"
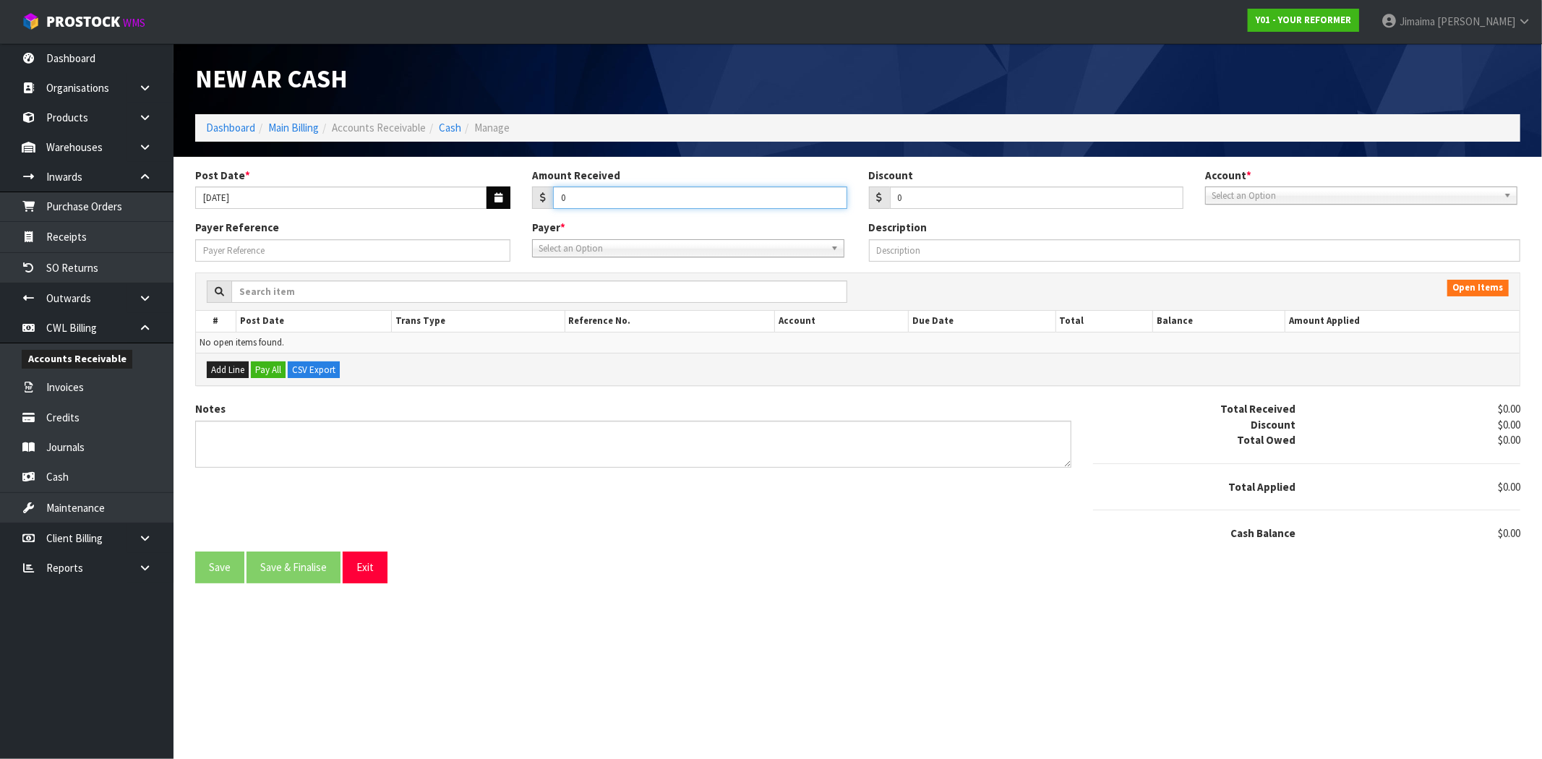
drag, startPoint x: 602, startPoint y: 201, endPoint x: 494, endPoint y: 200, distance: 108.4
click at [497, 205] on div "Post Date * 22/08/2025 Amount Received 0 Discount 0 Account * 01-9510 - BNZ 1#1…" at bounding box center [857, 194] width 1347 height 53
type input "1392.45"
click at [1384, 193] on span "Select an Option" at bounding box center [1355, 195] width 286 height 17
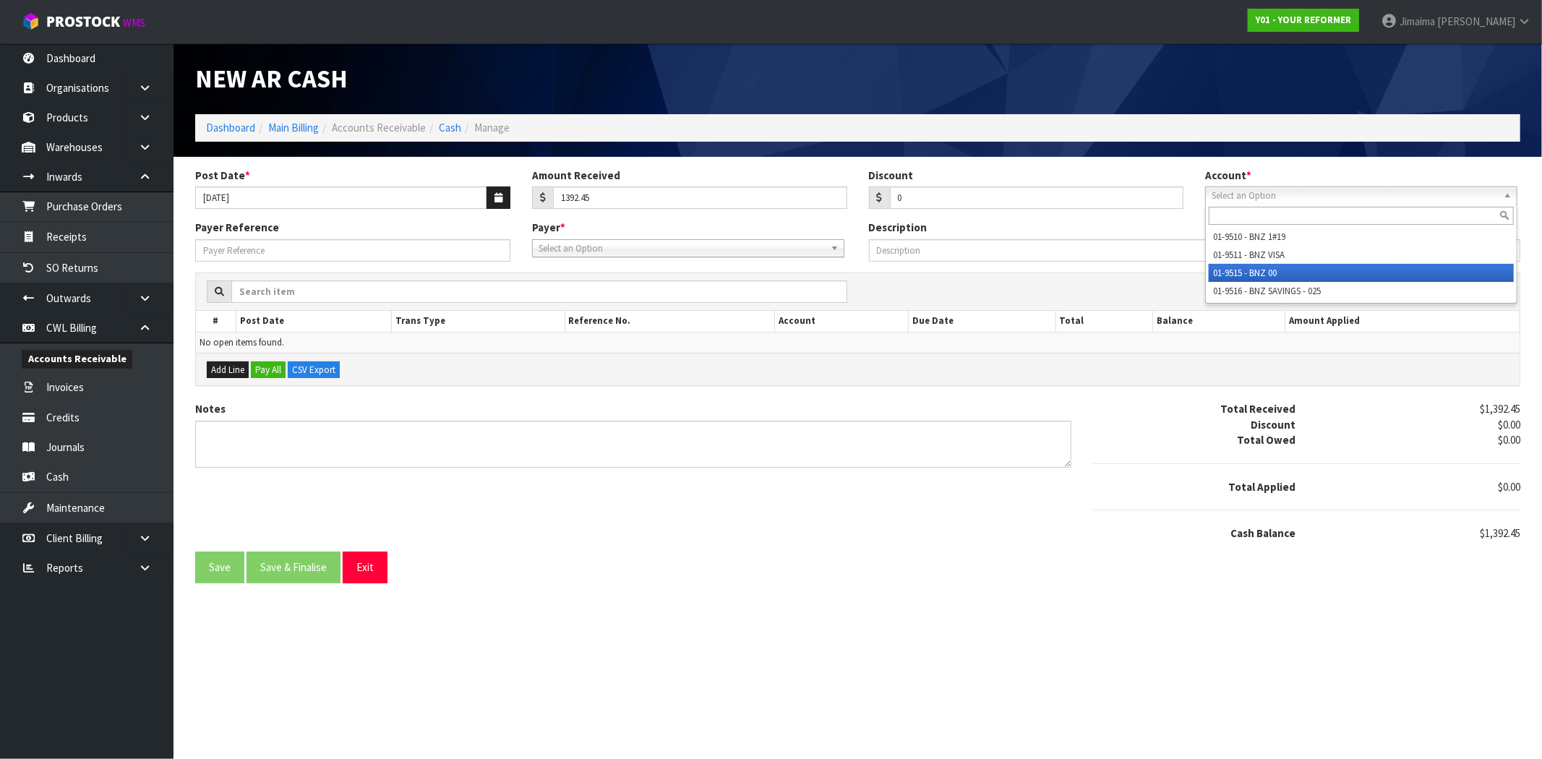
click at [1278, 271] on li "01-9515 - BNZ 00" at bounding box center [1361, 273] width 305 height 18
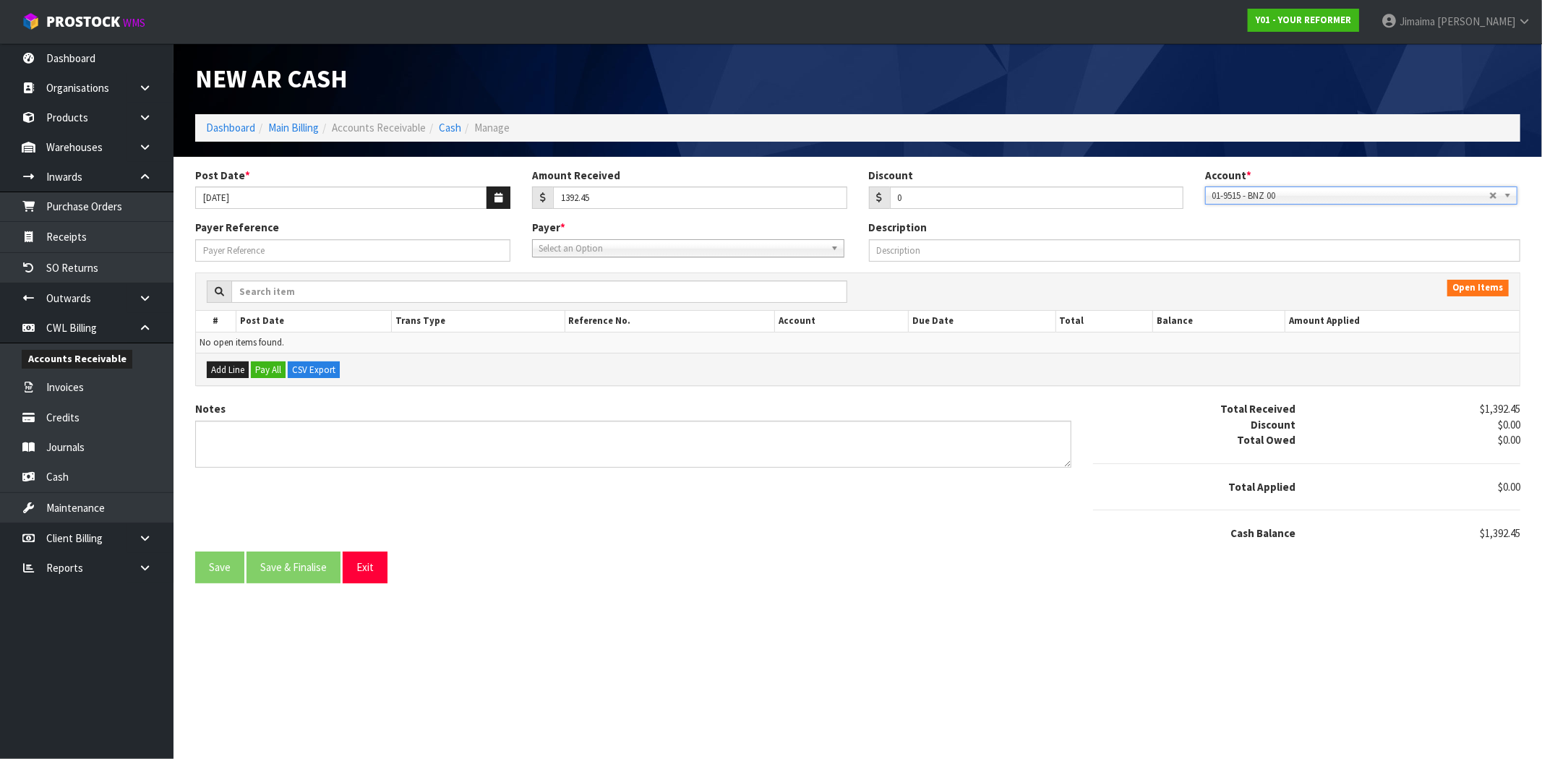
click at [565, 249] on span "Select an Option" at bounding box center [682, 248] width 286 height 17
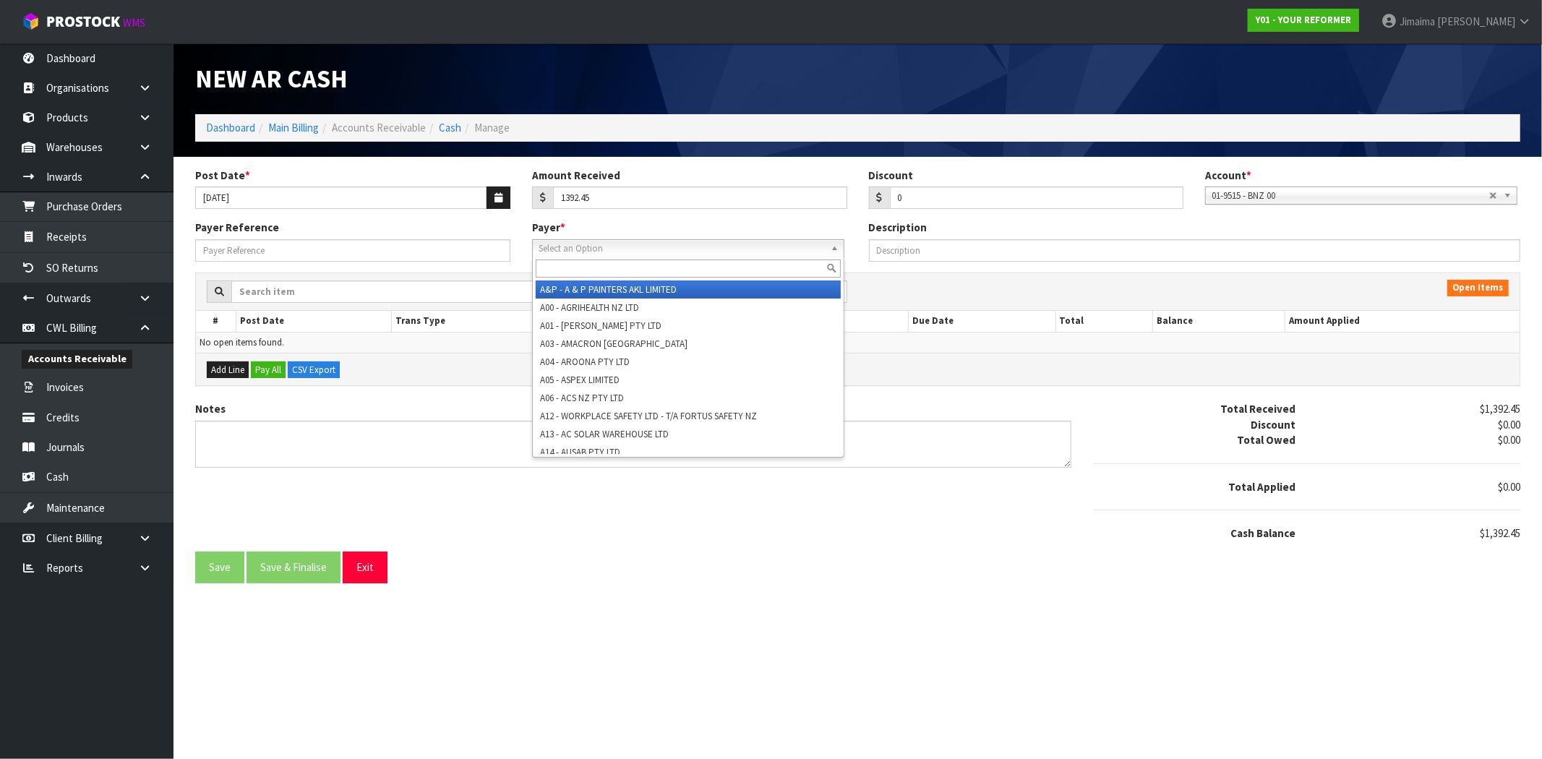
click at [548, 271] on input "text" at bounding box center [688, 269] width 305 height 18
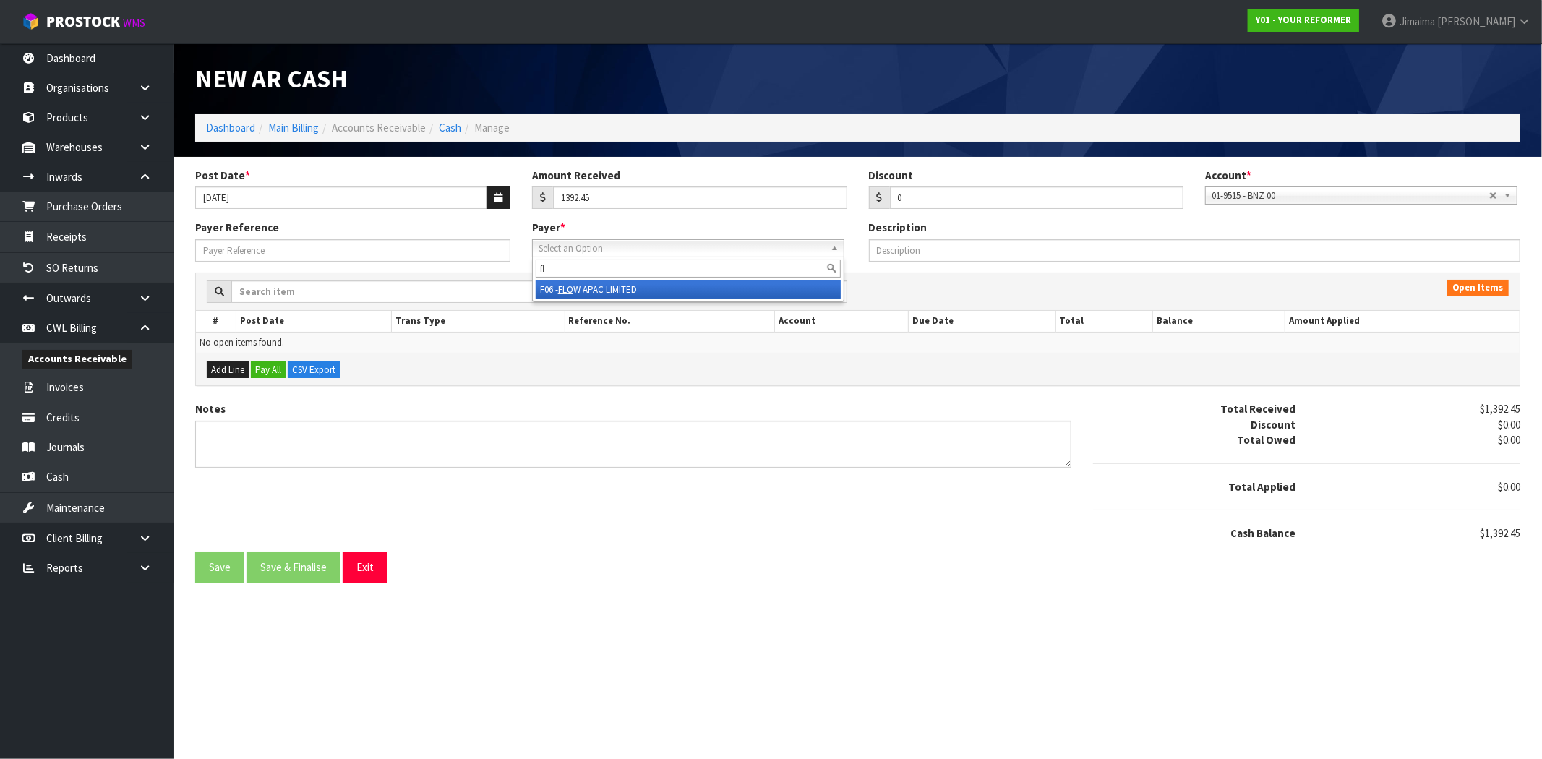
type input "f"
type input "eps"
click at [639, 293] on li "E03 - THE EPS OM SALTS COMPANY" at bounding box center [688, 290] width 305 height 18
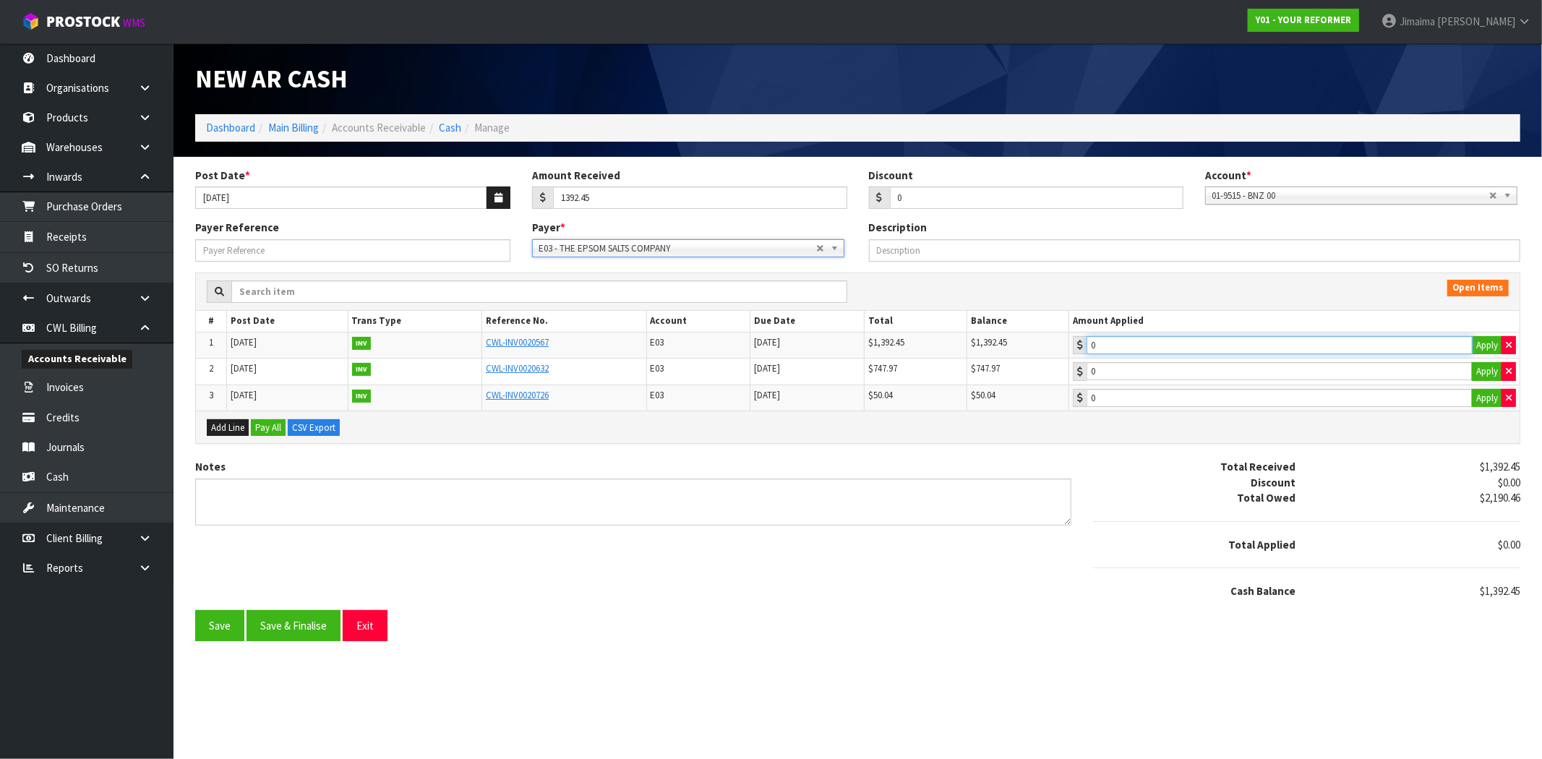
type input "1392.45"
click at [1136, 351] on input "1392.45" at bounding box center [1280, 345] width 386 height 18
click at [314, 636] on button "Save & Finalise" at bounding box center [294, 625] width 94 height 31
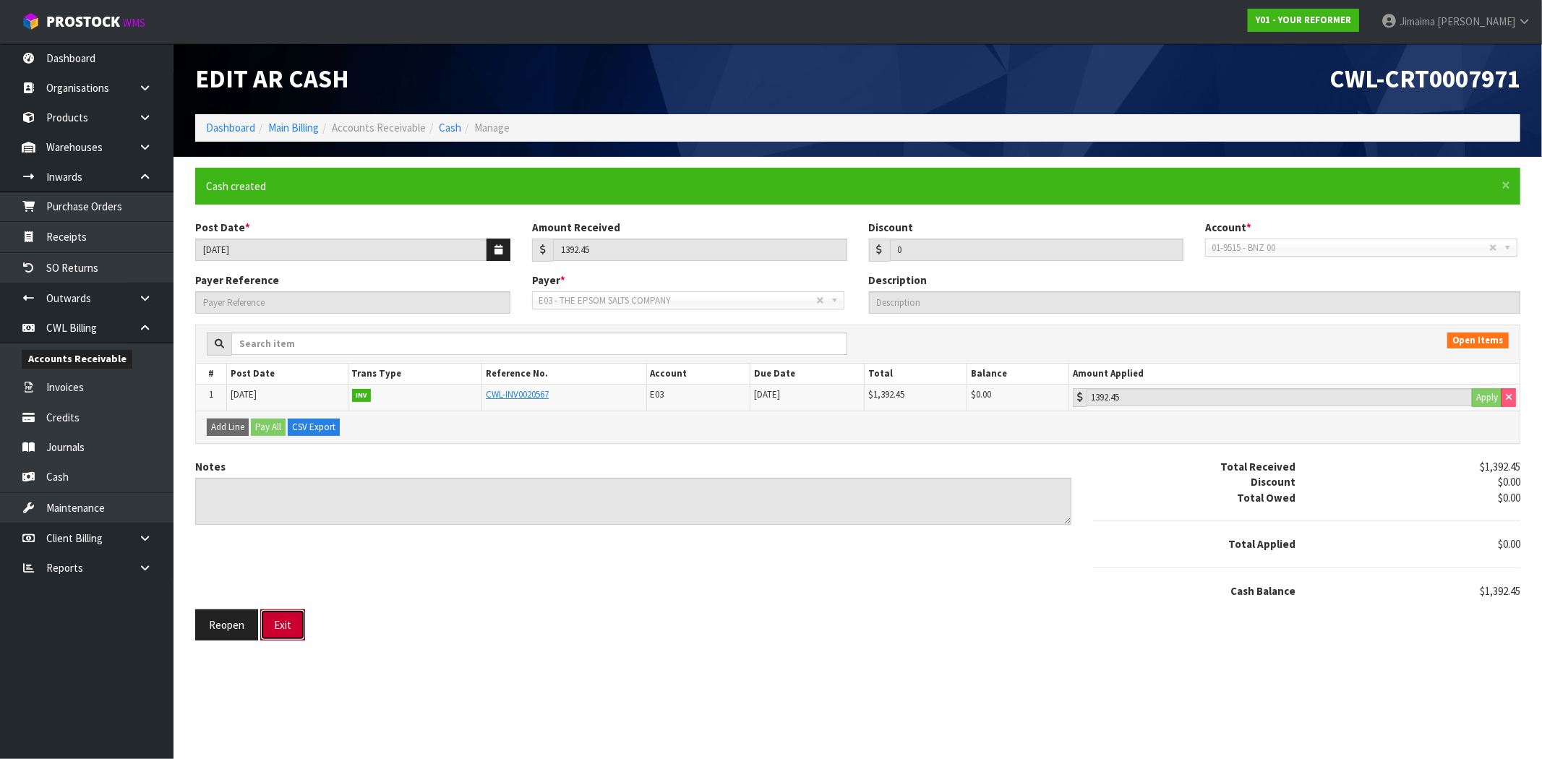
click at [290, 625] on button "Exit" at bounding box center [282, 624] width 45 height 31
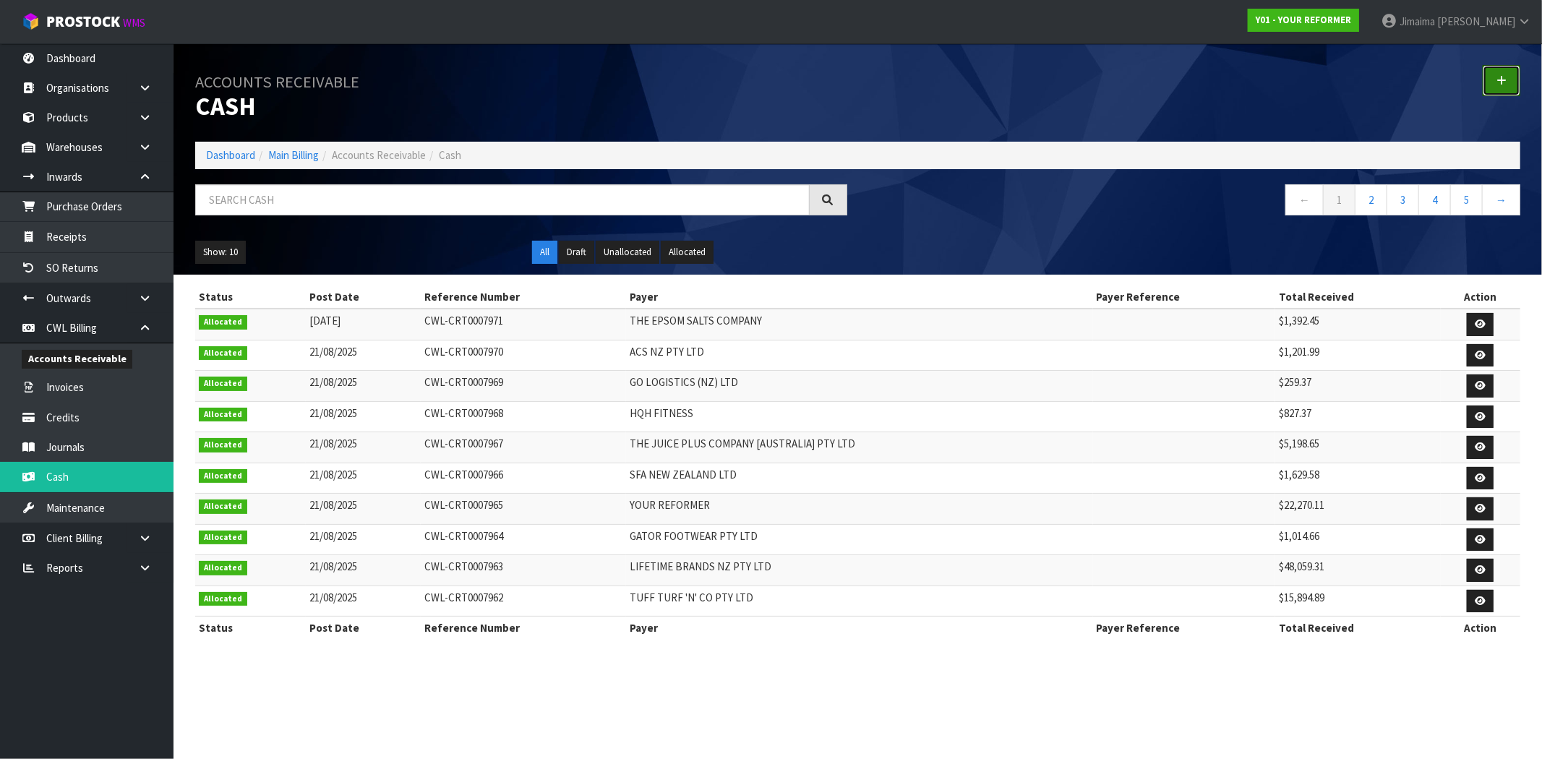
drag, startPoint x: 1516, startPoint y: 89, endPoint x: 1408, endPoint y: 119, distance: 112.6
click at [1516, 89] on link at bounding box center [1502, 80] width 38 height 31
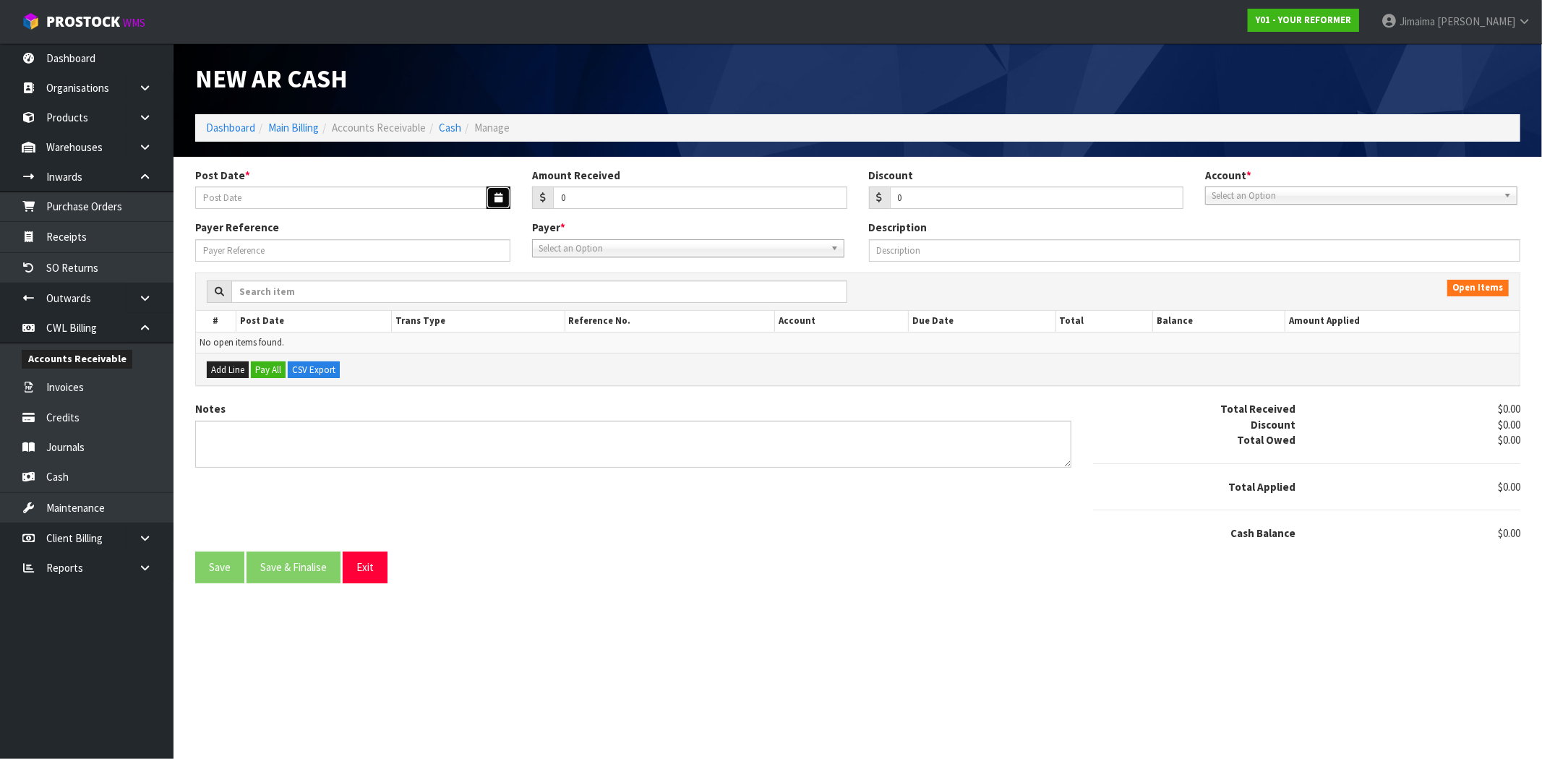
drag, startPoint x: 489, startPoint y: 196, endPoint x: 495, endPoint y: 212, distance: 16.7
click at [490, 197] on button "button" at bounding box center [499, 198] width 24 height 22
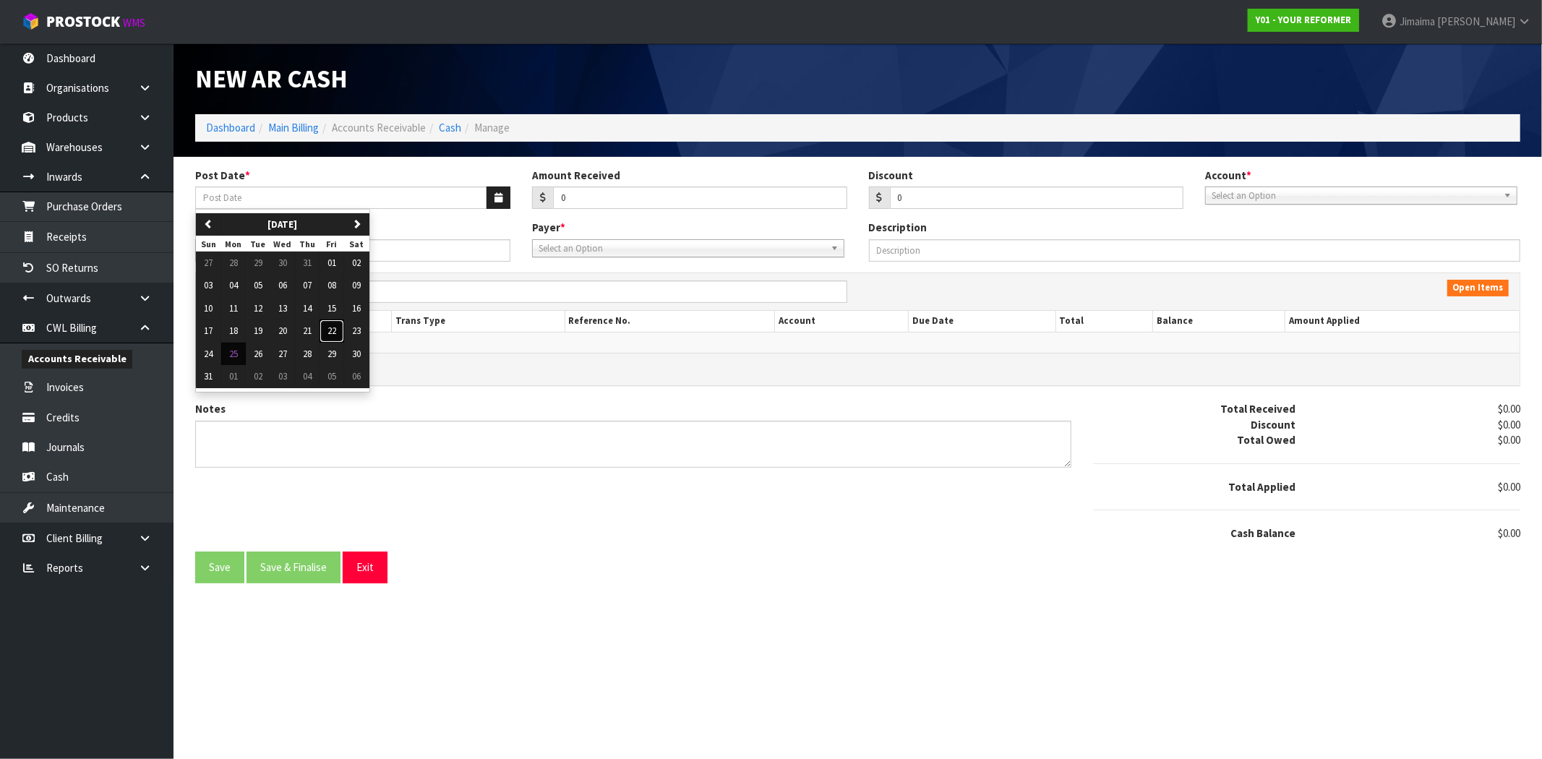
drag, startPoint x: 334, startPoint y: 333, endPoint x: 579, endPoint y: 247, distance: 260.0
click at [335, 333] on span "22" at bounding box center [332, 331] width 9 height 12
type input "[DATE]"
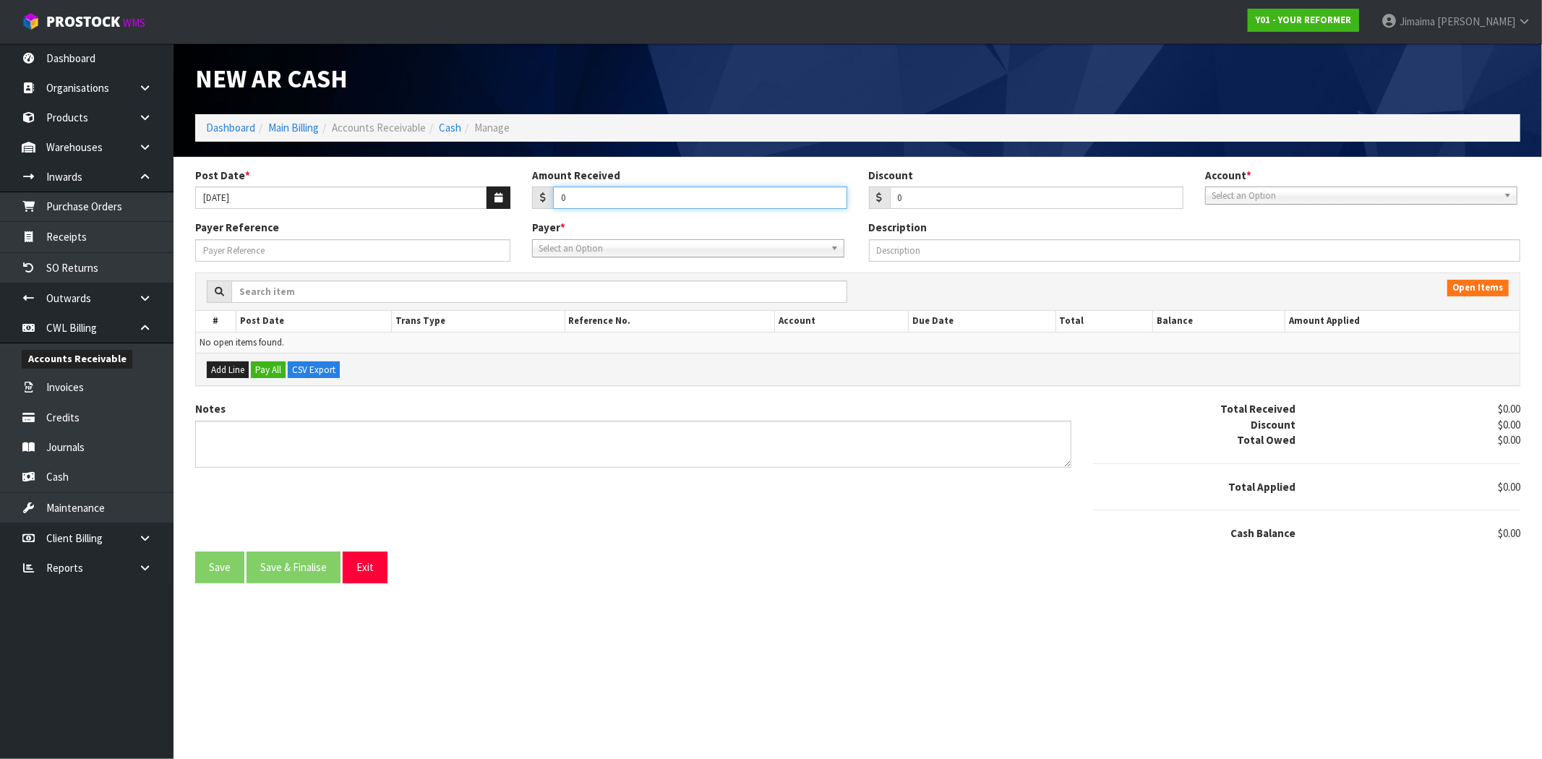
drag, startPoint x: 573, startPoint y: 205, endPoint x: 473, endPoint y: 181, distance: 103.3
click at [497, 204] on div "Post Date * 22/08/2025 Amount Received 0 Discount 0 Account * 01-9510 - BNZ 1#1…" at bounding box center [857, 194] width 1347 height 53
type input "1485.51"
click at [1270, 200] on span "Select an Option" at bounding box center [1355, 195] width 286 height 17
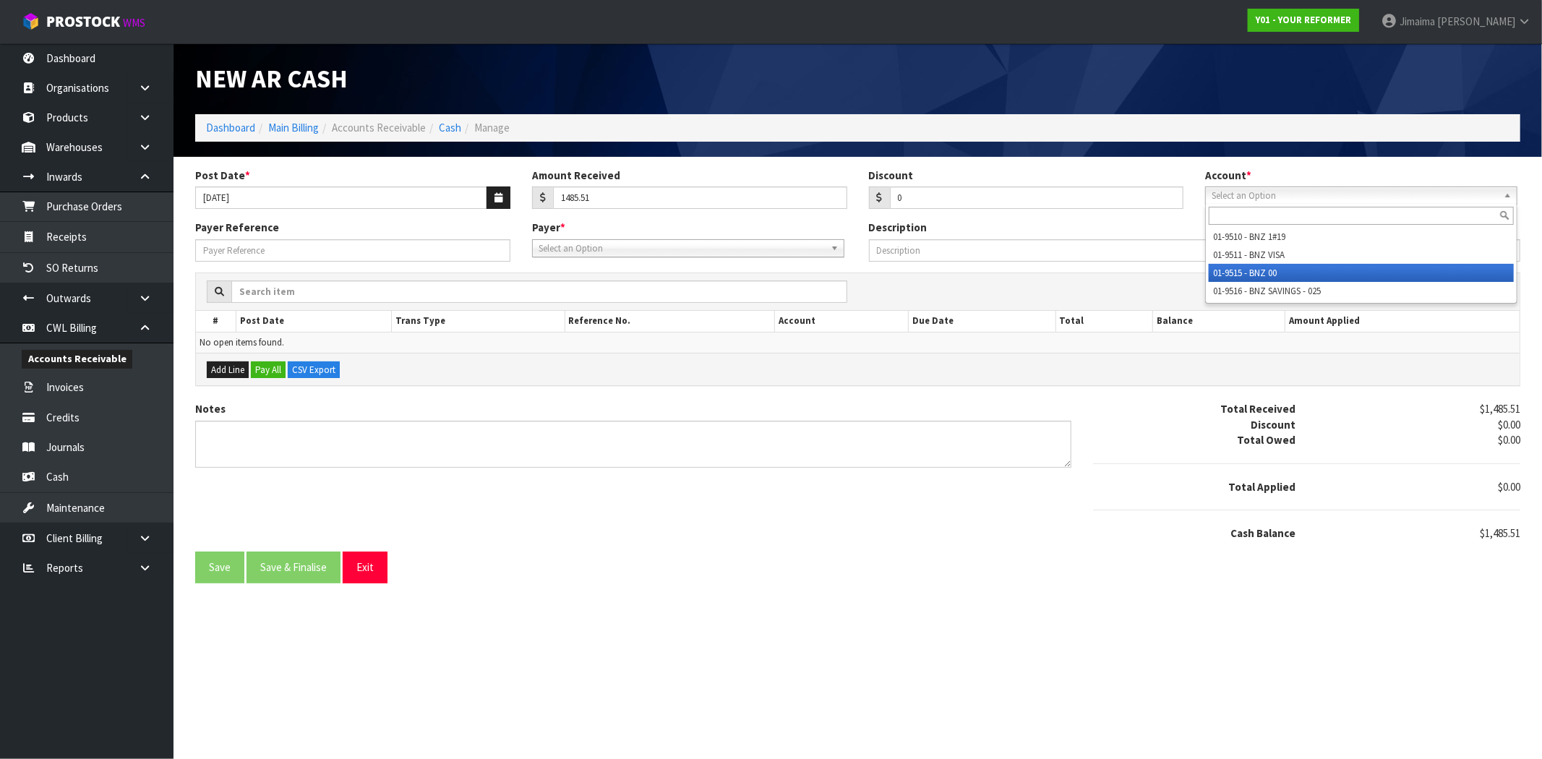
click at [1252, 265] on li "01-9515 - BNZ 00" at bounding box center [1361, 273] width 305 height 18
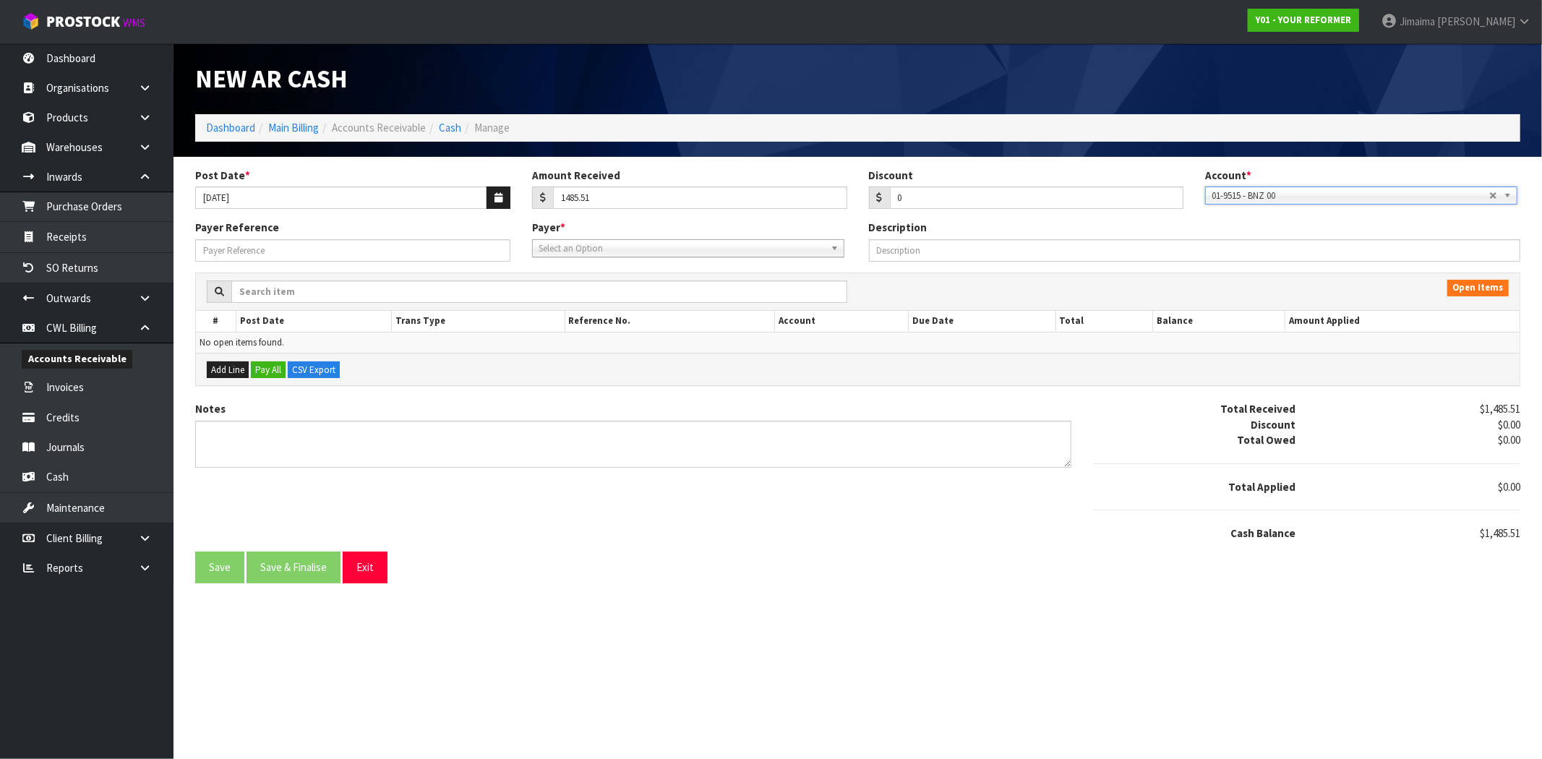
click at [591, 257] on div "Payer Reference Payer * A&P - A & P PAINTERS AKL LIMITED A00 - AGRIHEALTH NZ LT…" at bounding box center [857, 246] width 1347 height 52
click at [618, 256] on div "Select an Option" at bounding box center [688, 248] width 312 height 18
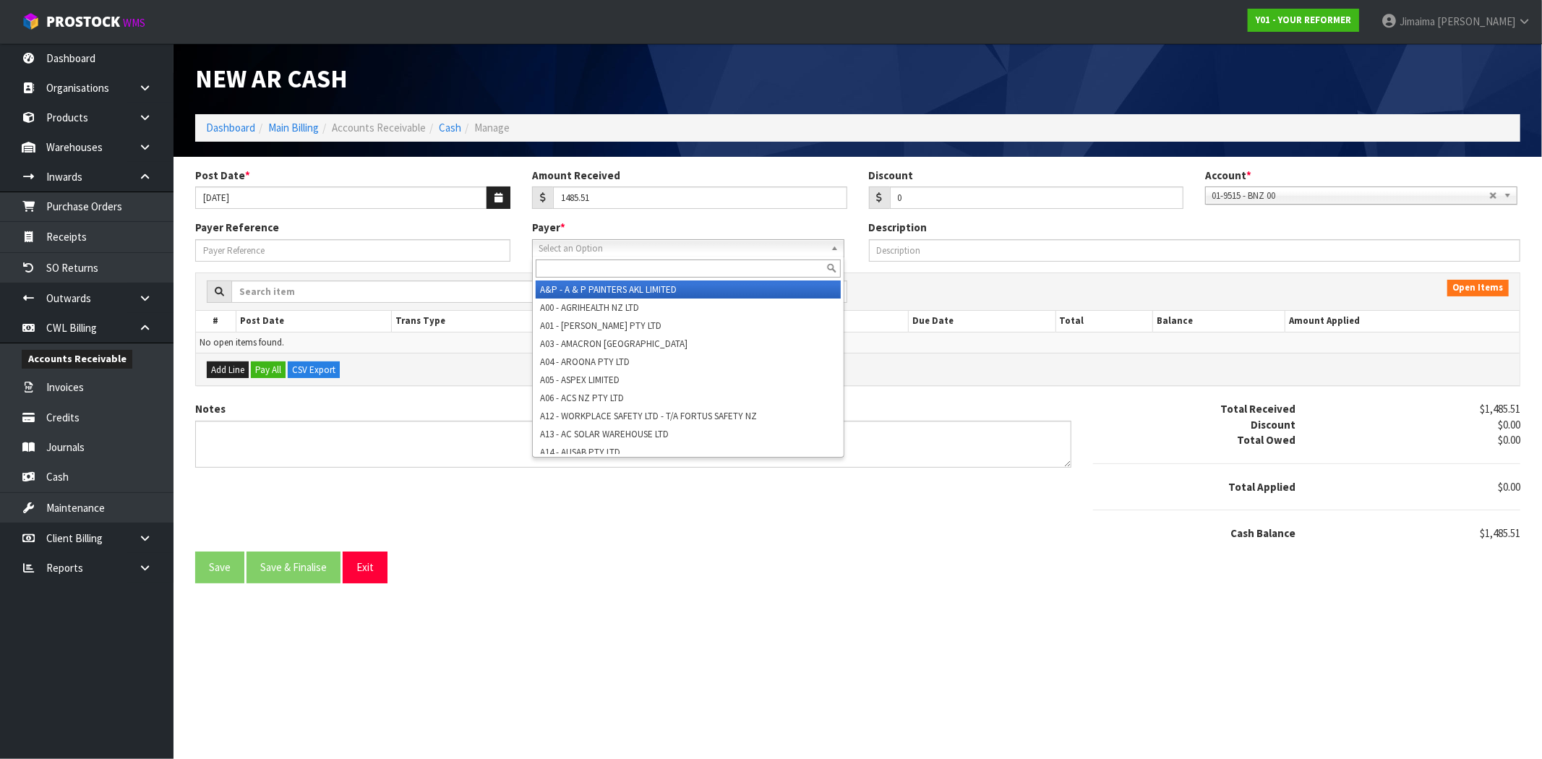
click at [601, 263] on input "text" at bounding box center [688, 269] width 305 height 18
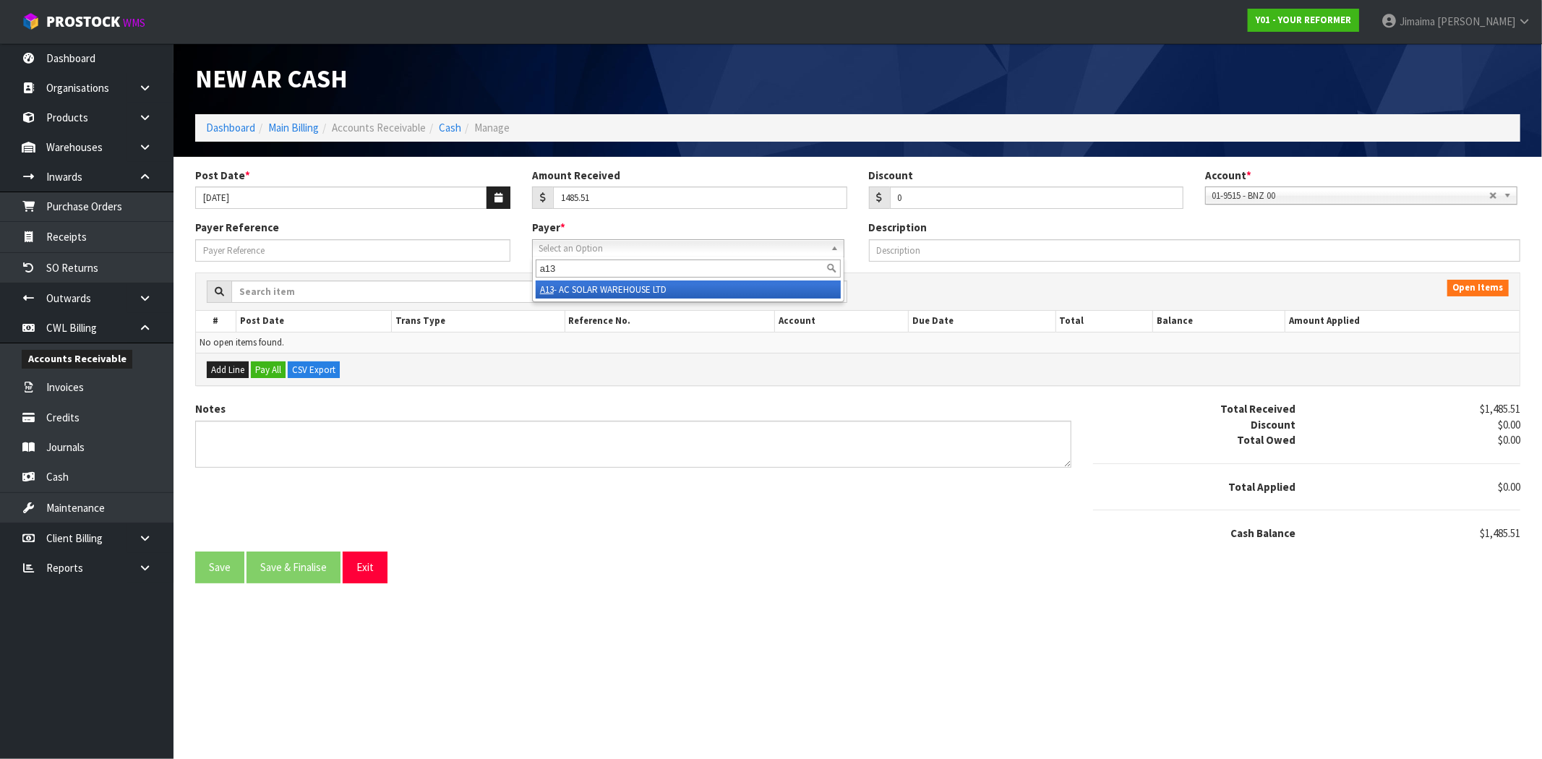
type input "a13"
click at [600, 291] on li "A13 - AC SOLAR WAREHOUSE LTD" at bounding box center [688, 290] width 305 height 18
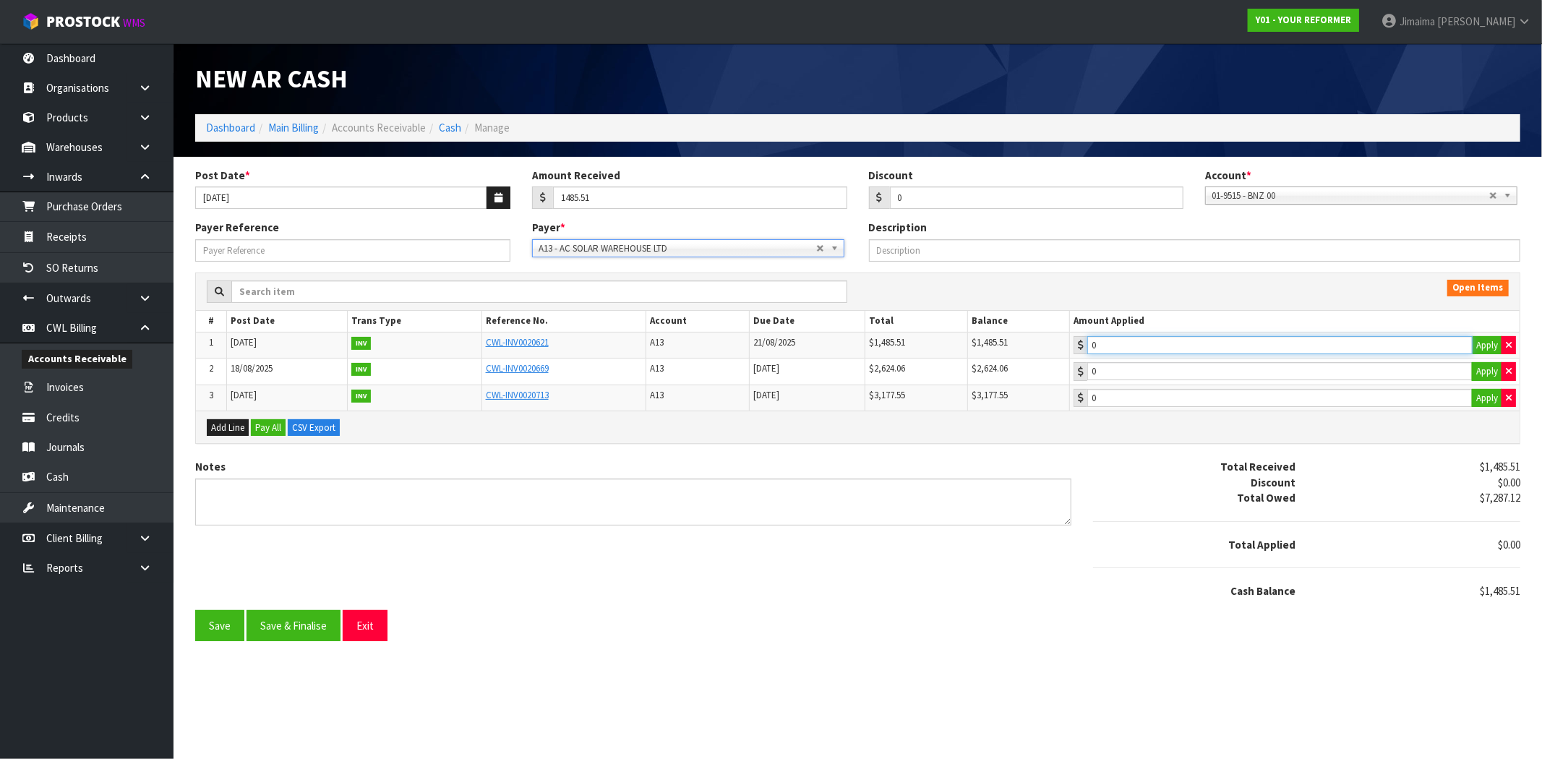
type input "1485.51"
click at [1190, 345] on input "1485.51" at bounding box center [1279, 345] width 385 height 18
drag, startPoint x: 296, startPoint y: 634, endPoint x: 301, endPoint y: 611, distance: 23.5
click at [298, 635] on button "Save & Finalise" at bounding box center [294, 625] width 94 height 31
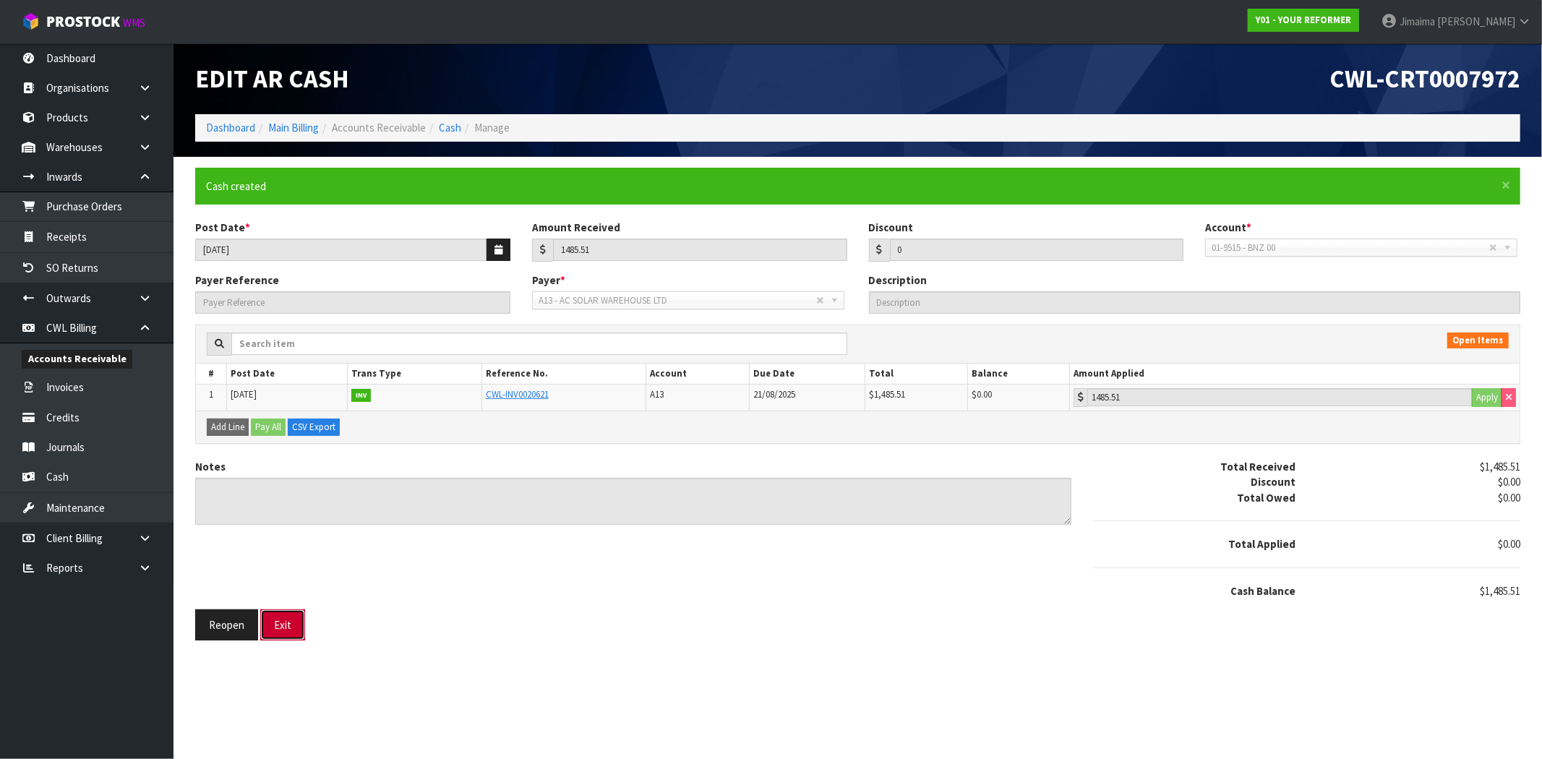
click at [279, 620] on button "Exit" at bounding box center [282, 624] width 45 height 31
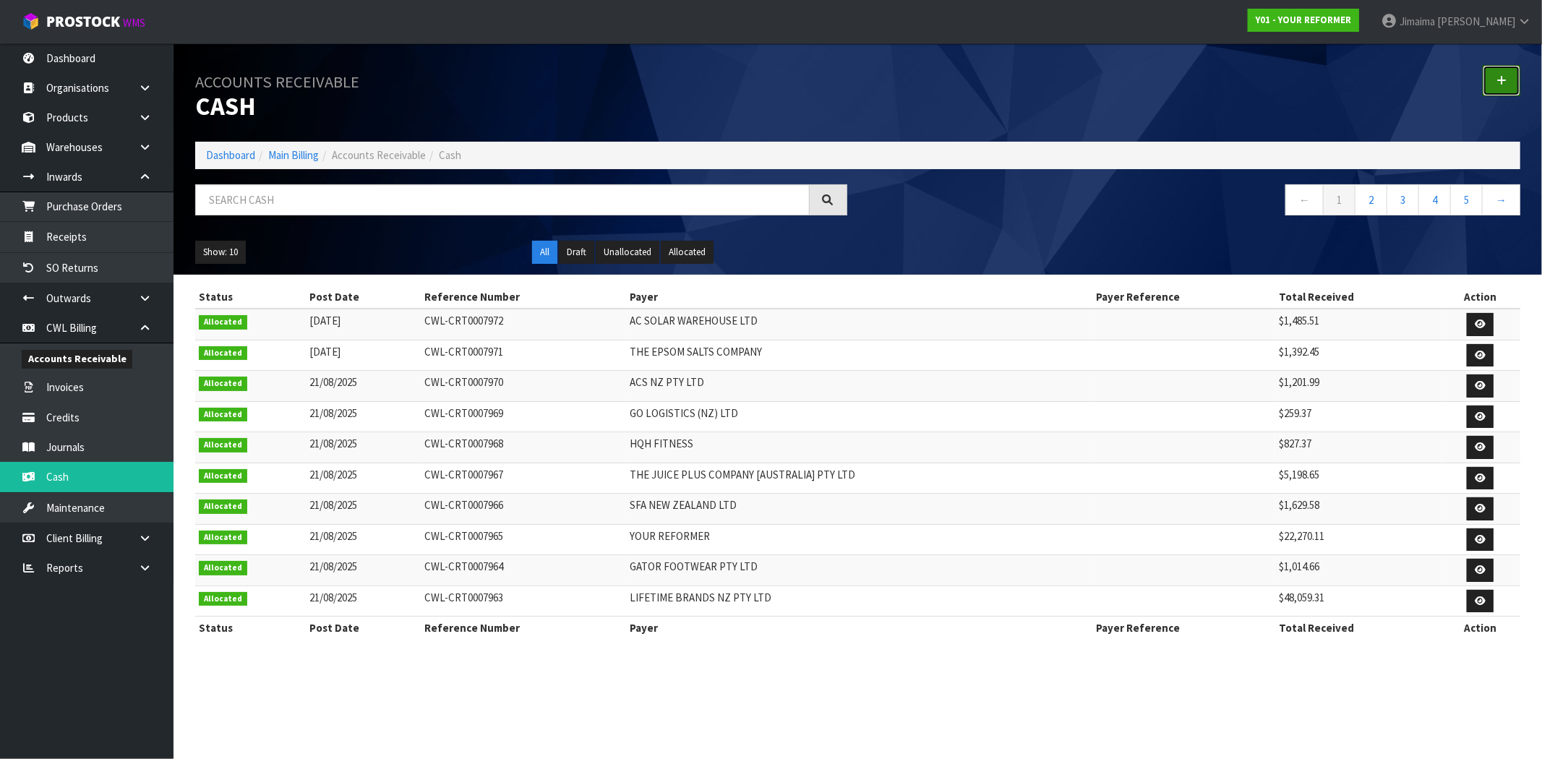
drag, startPoint x: 1499, startPoint y: 90, endPoint x: 1343, endPoint y: 137, distance: 163.3
click at [1499, 90] on link at bounding box center [1502, 80] width 38 height 31
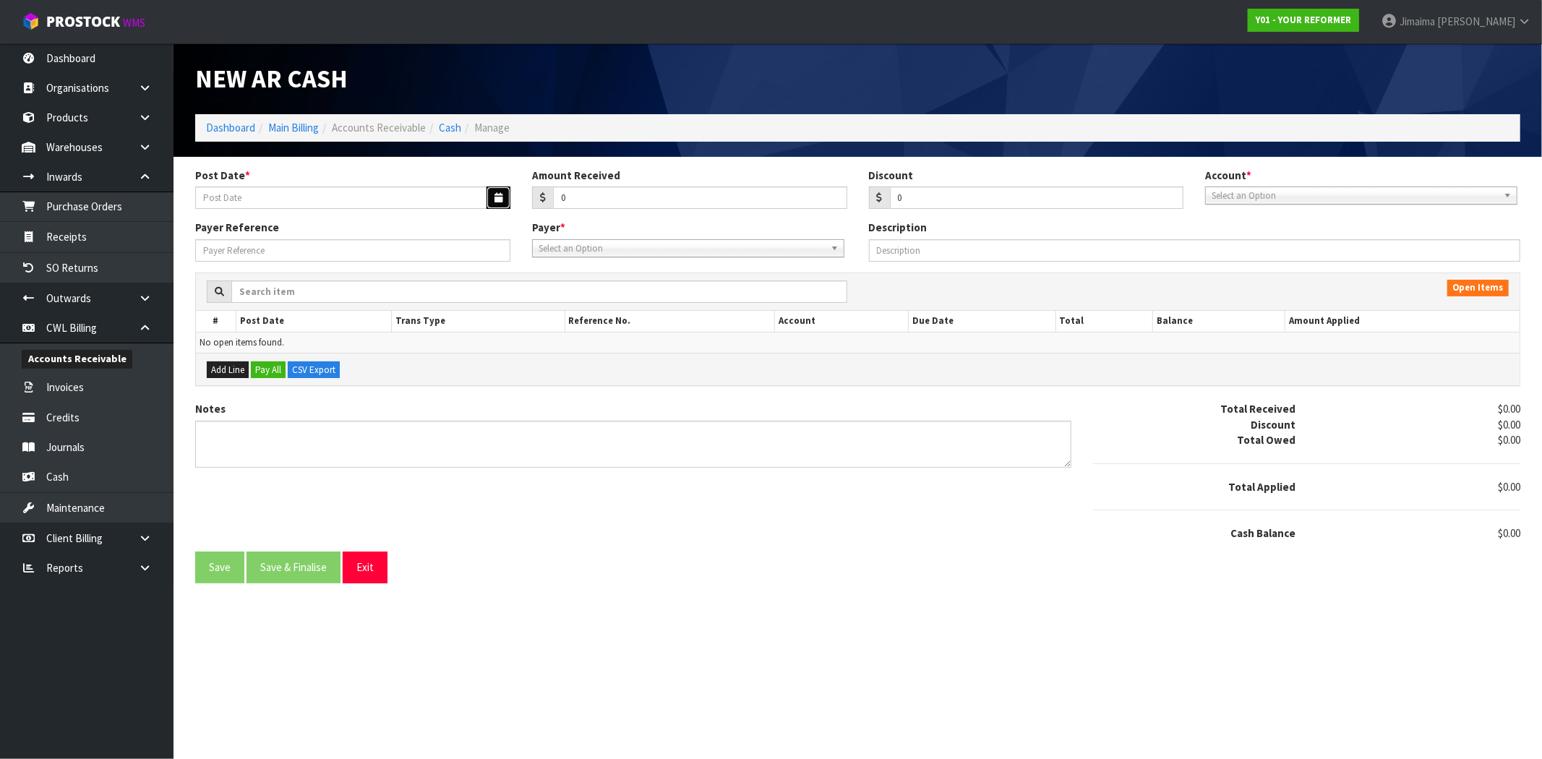
click at [499, 197] on icon "button" at bounding box center [499, 197] width 8 height 9
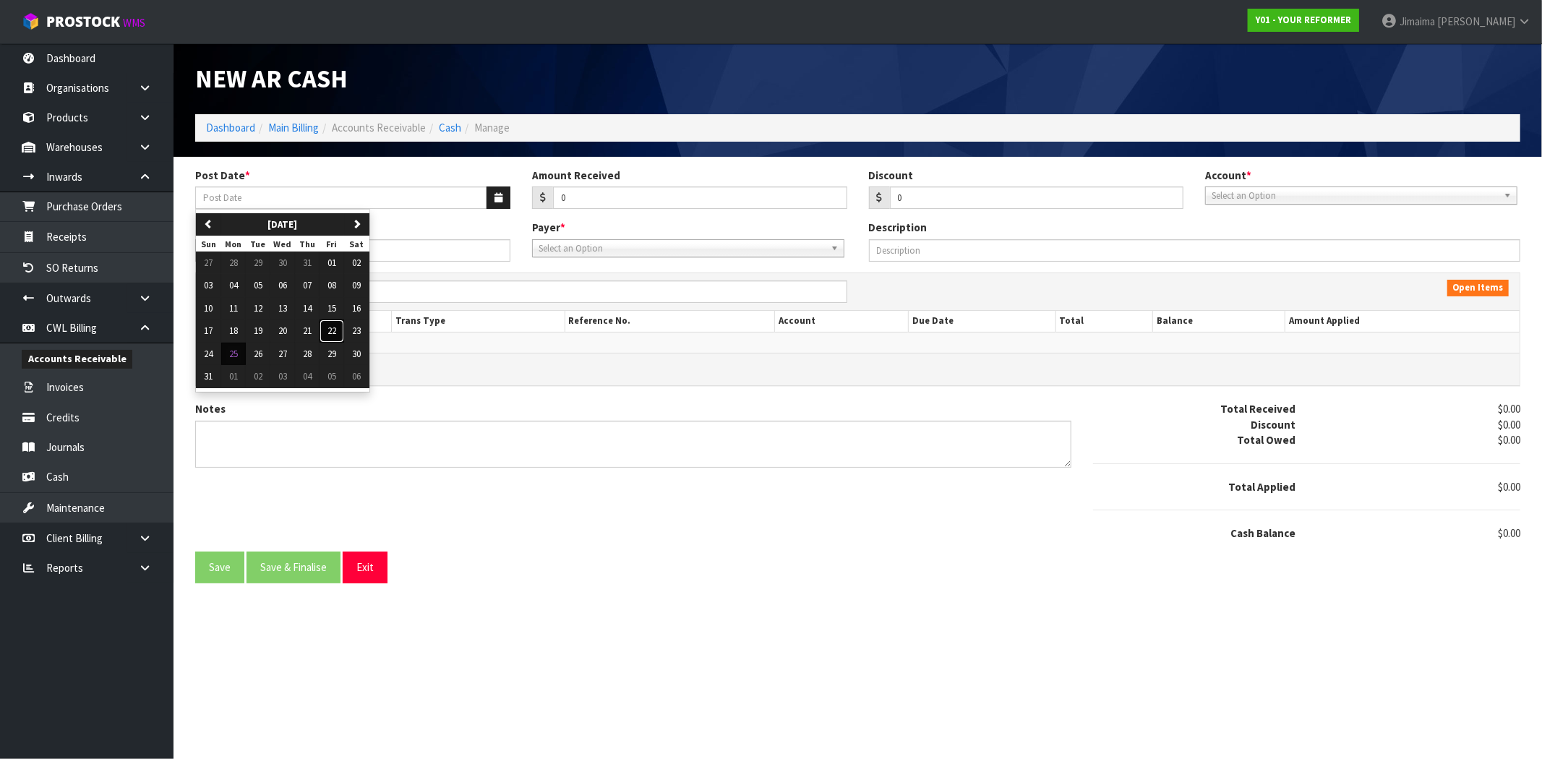
drag, startPoint x: 335, startPoint y: 333, endPoint x: 394, endPoint y: 302, distance: 66.6
click at [335, 330] on span "22" at bounding box center [332, 331] width 9 height 12
type input "[DATE]"
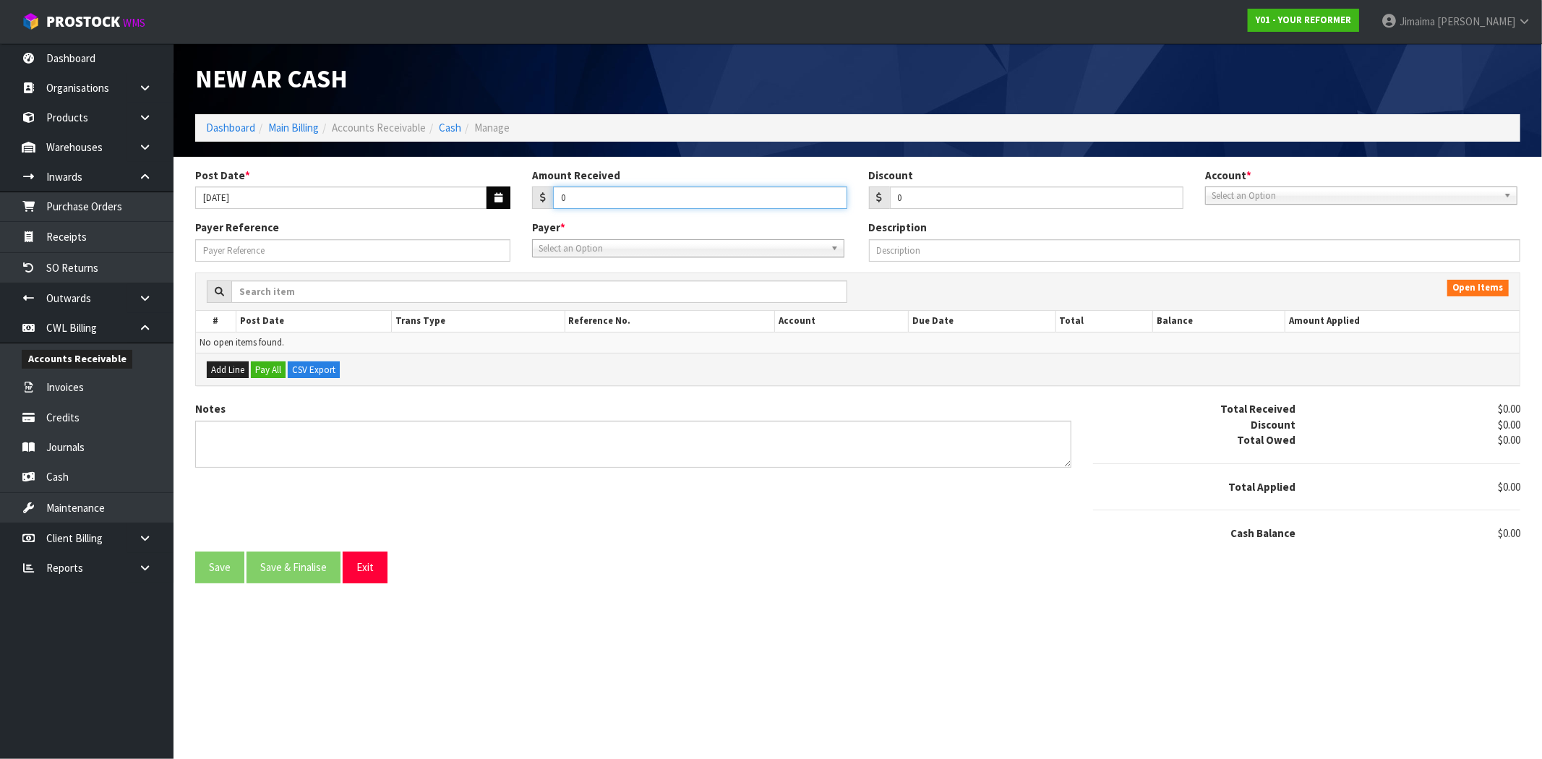
drag, startPoint x: 497, startPoint y: 207, endPoint x: 466, endPoint y: 184, distance: 38.9
click at [490, 205] on div "Post Date * 22/08/2025 Amount Received 0 Discount 0 Account * 01-9510 - BNZ 1#1…" at bounding box center [857, 194] width 1347 height 53
type input "928.93"
click at [1240, 199] on span "Select an Option" at bounding box center [1355, 195] width 286 height 17
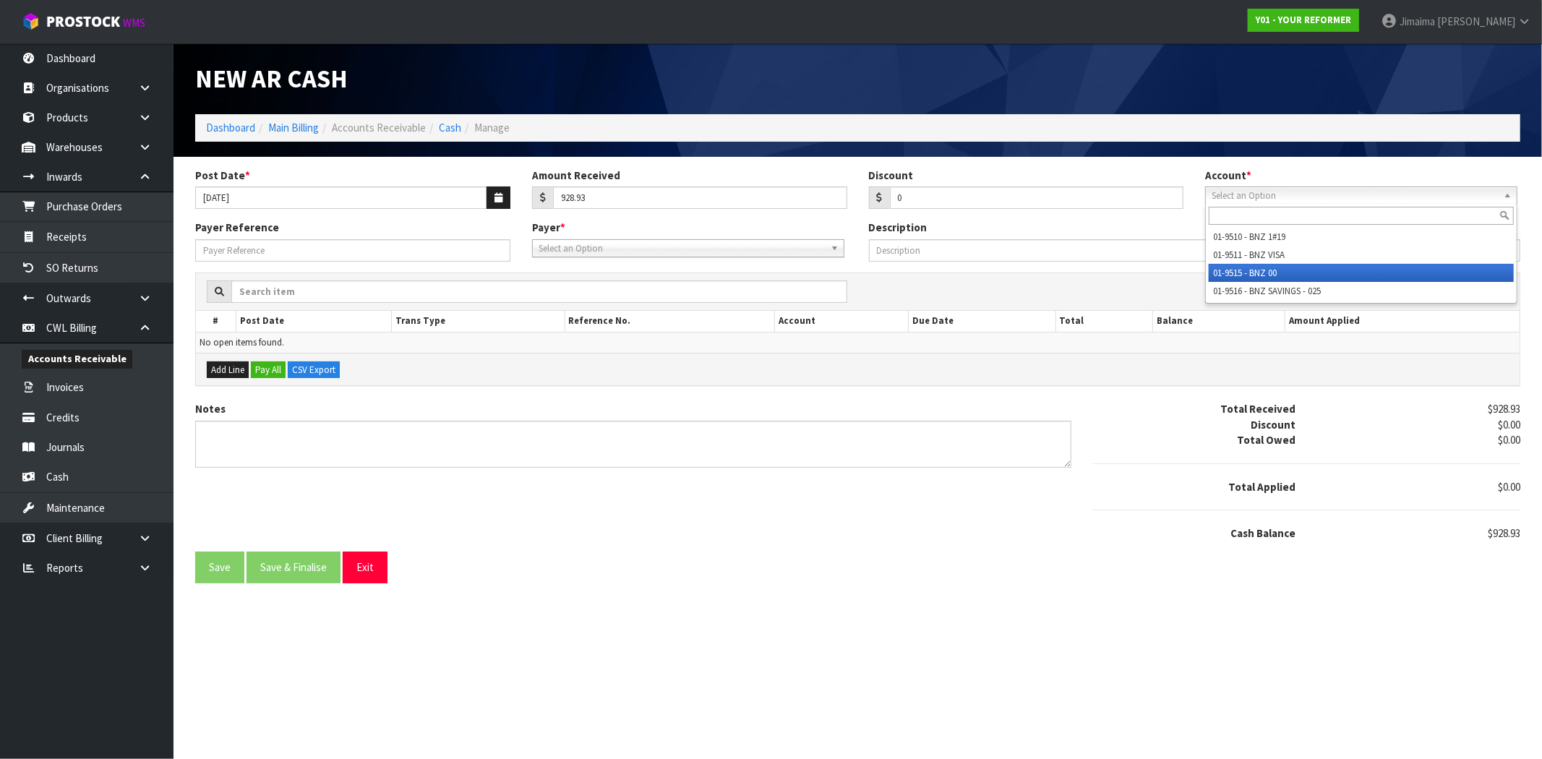
drag, startPoint x: 1236, startPoint y: 271, endPoint x: 996, endPoint y: 250, distance: 241.7
click at [1234, 271] on li "01-9515 - BNZ 00" at bounding box center [1361, 273] width 305 height 18
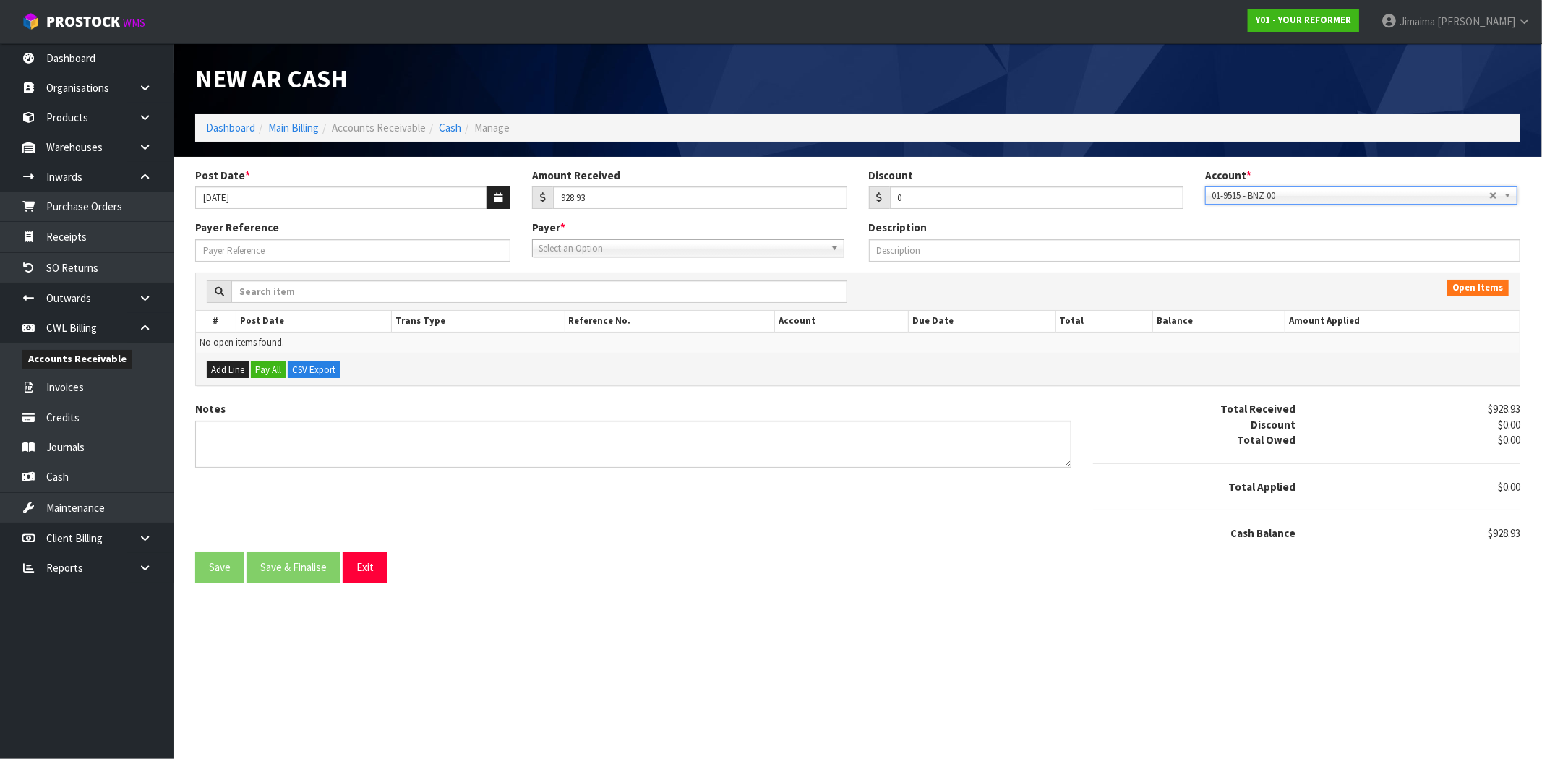
click at [779, 247] on span "Select an Option" at bounding box center [682, 248] width 286 height 17
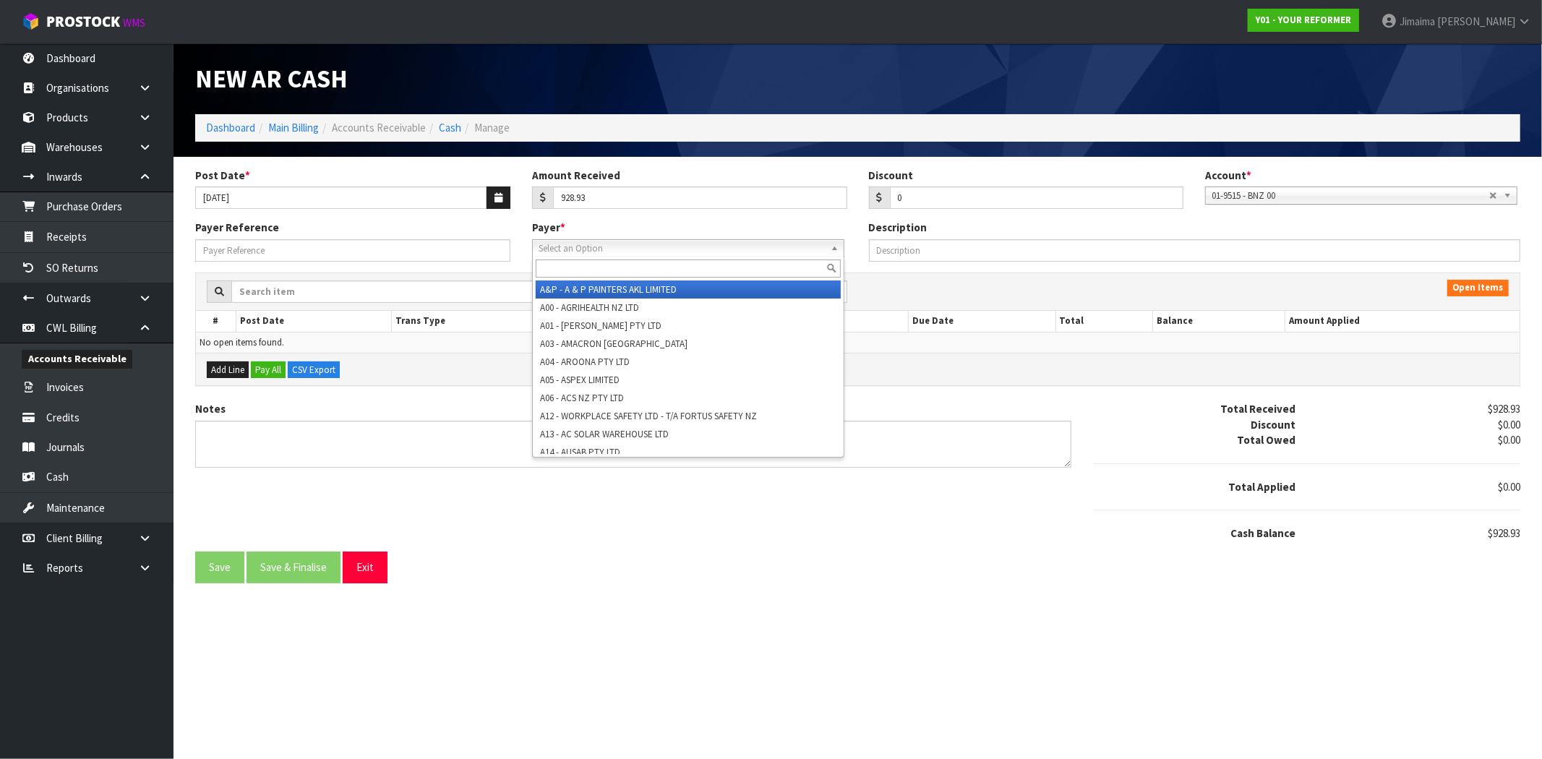
click at [742, 265] on input "text" at bounding box center [688, 269] width 305 height 18
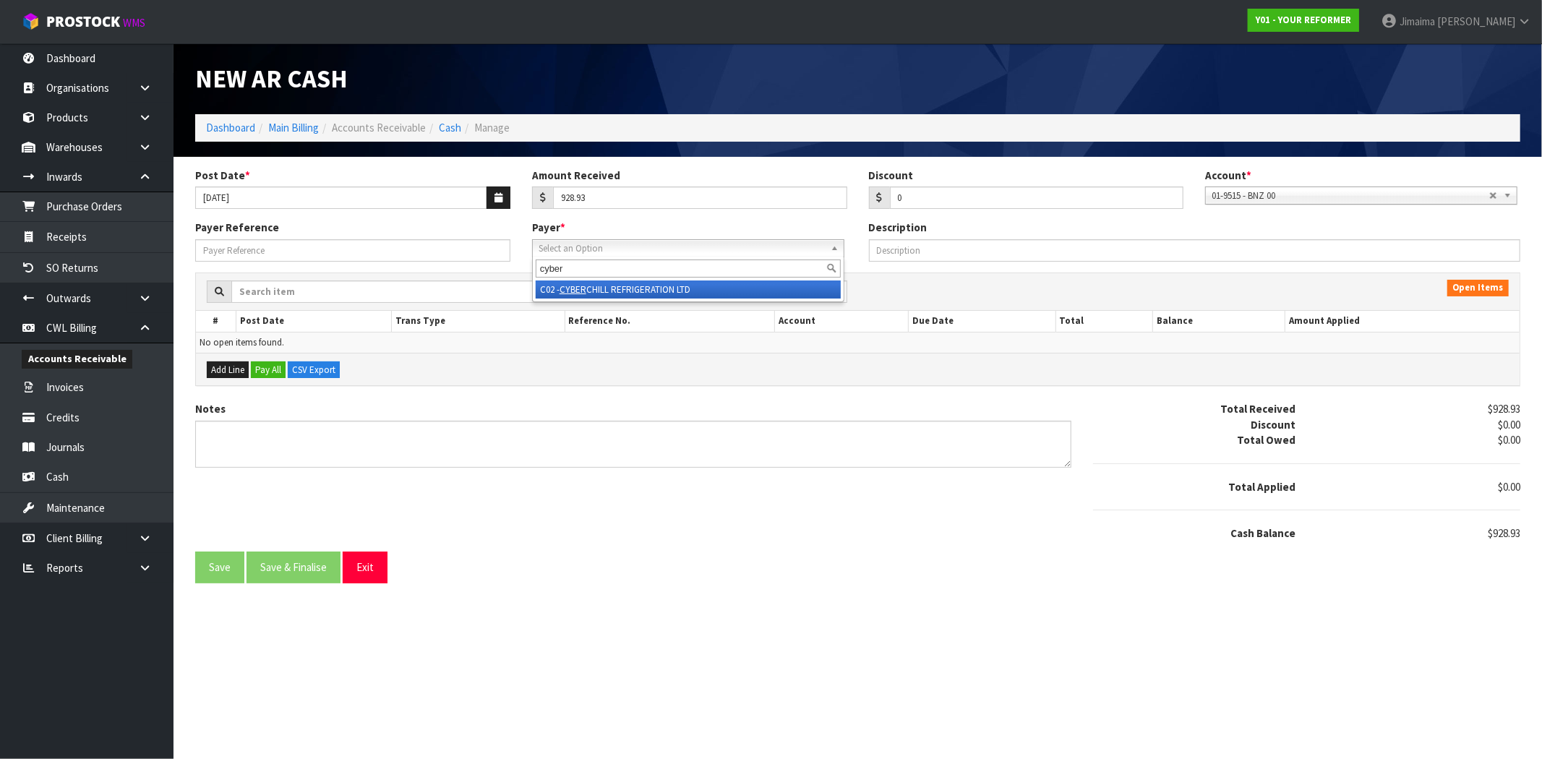
type input "cyber"
click at [727, 295] on li "C02 - CYBER CHILL REFRIGERATION LTD" at bounding box center [688, 290] width 305 height 18
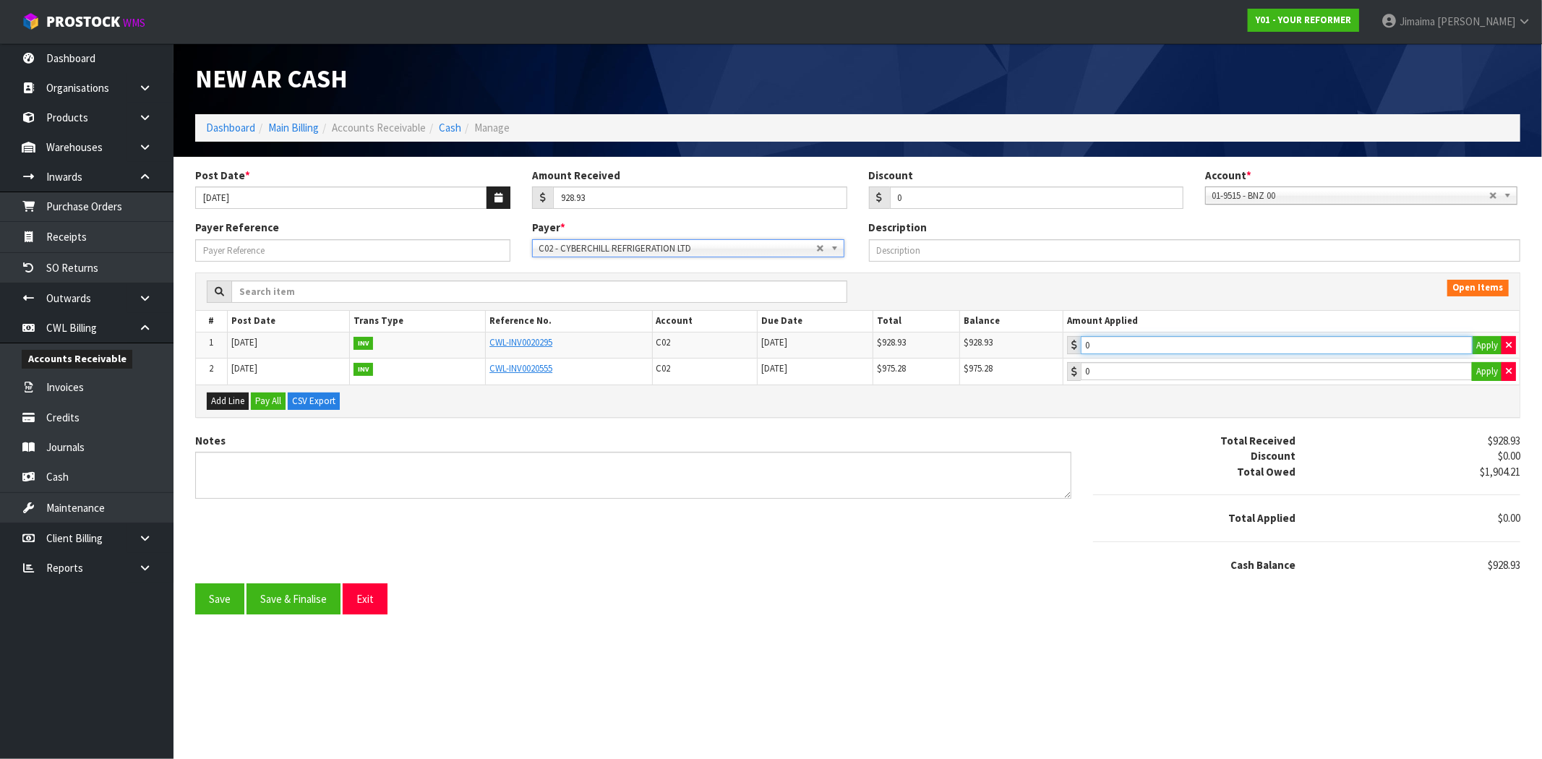
type input "928.93"
click at [1139, 348] on input "928.93" at bounding box center [1277, 345] width 392 height 18
click at [330, 607] on button "Save & Finalise" at bounding box center [294, 598] width 94 height 31
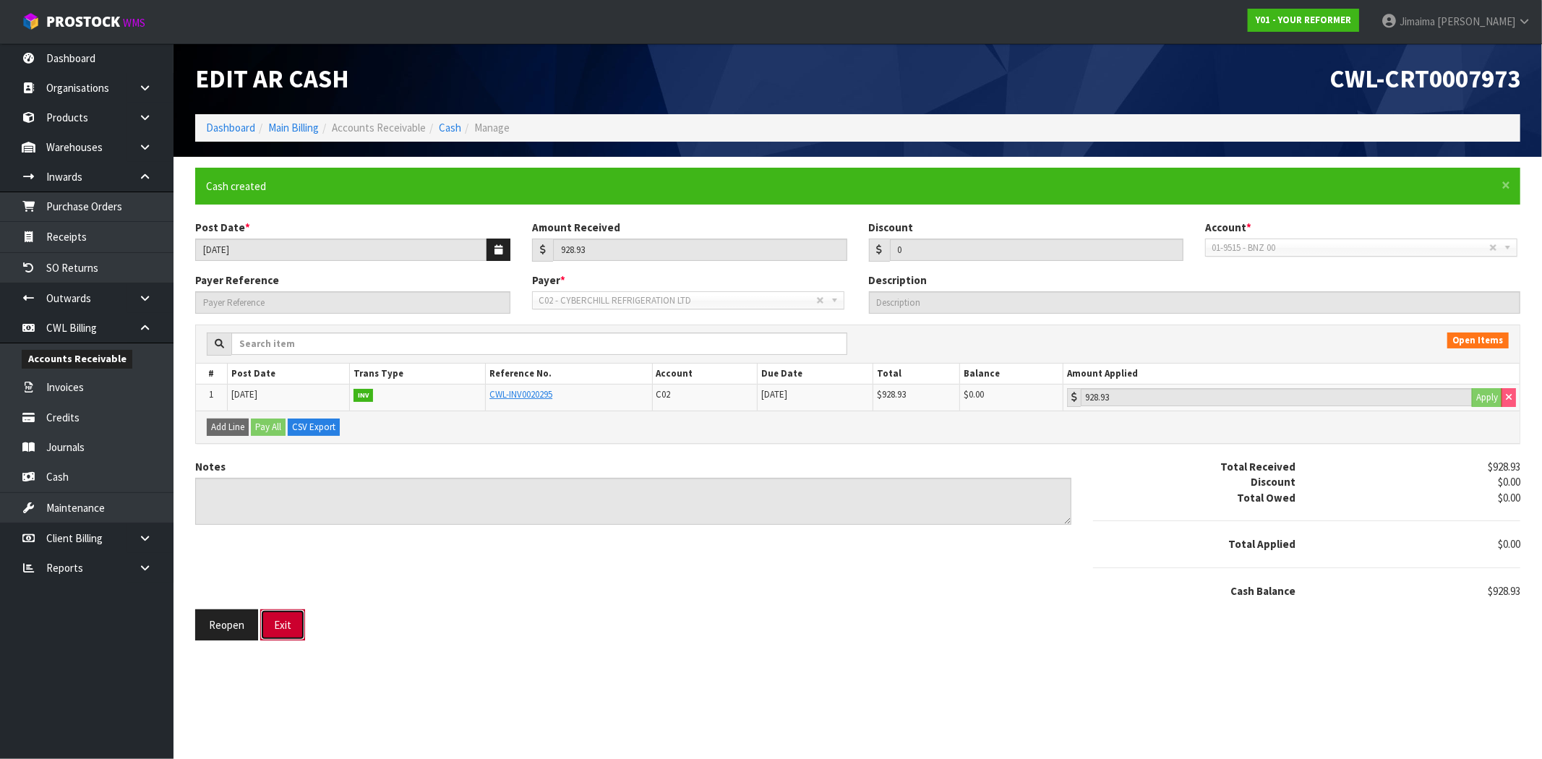
click at [280, 632] on button "Exit" at bounding box center [282, 624] width 45 height 31
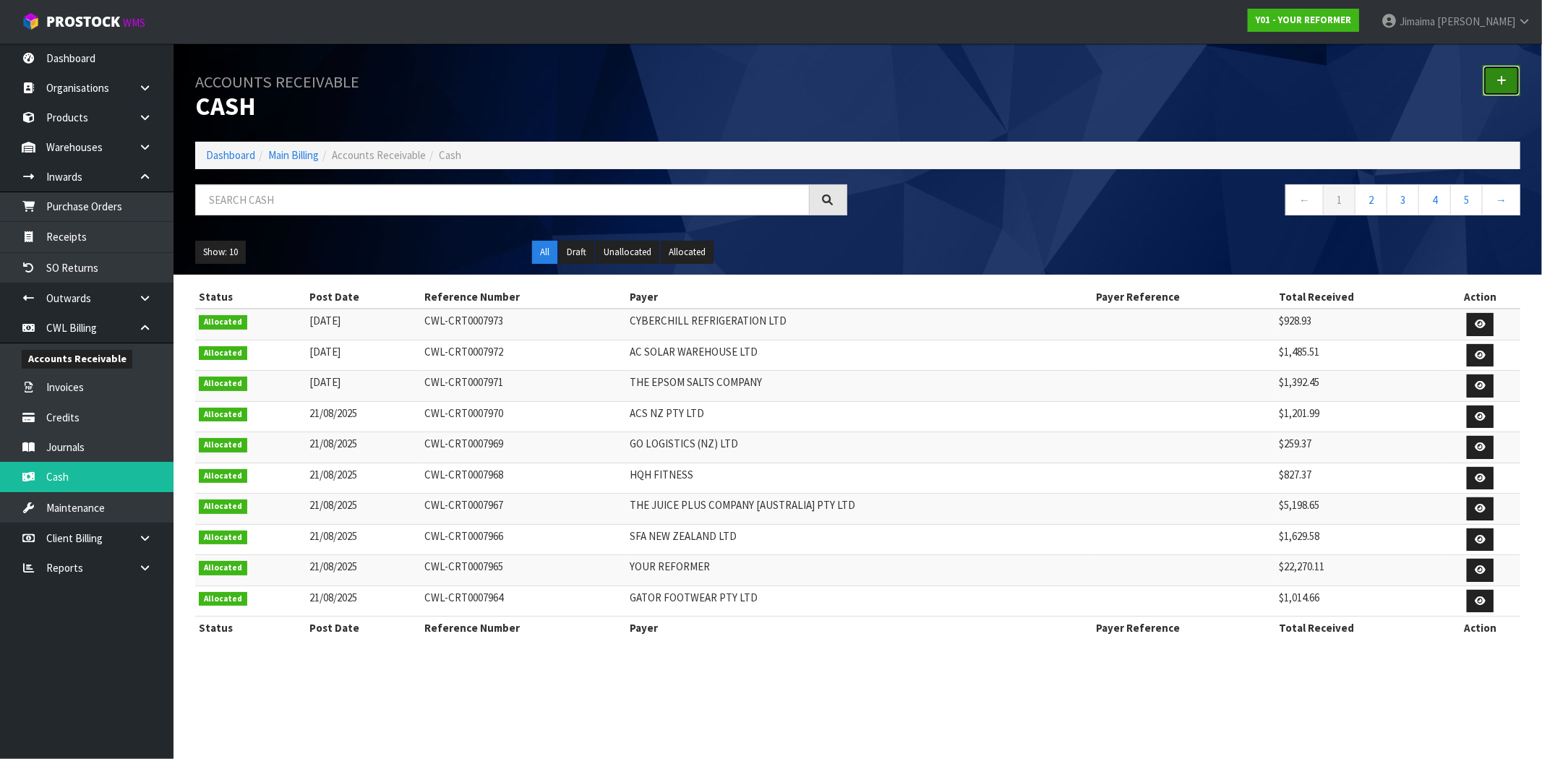
click at [1504, 80] on icon at bounding box center [1502, 80] width 10 height 11
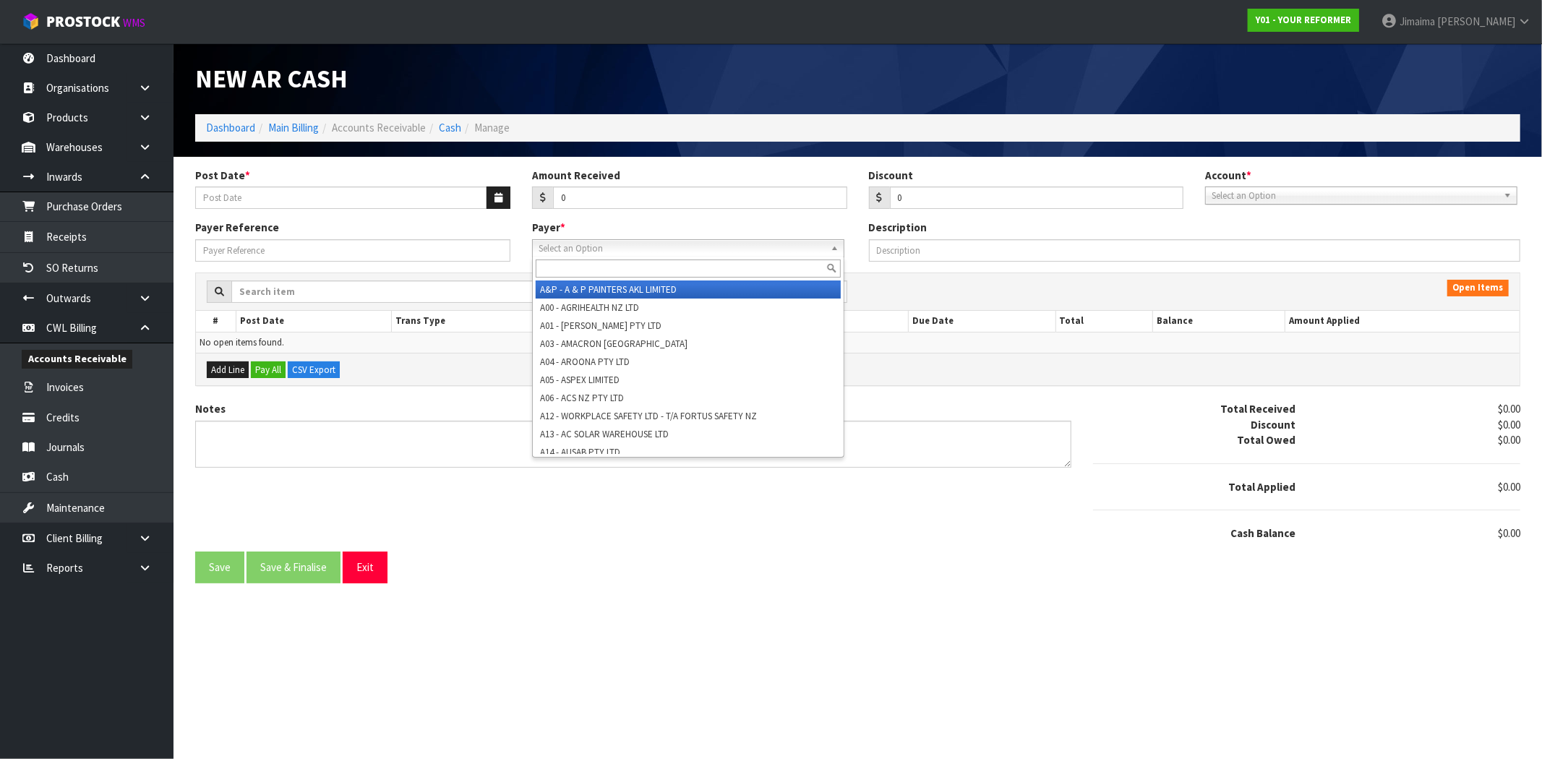
click at [718, 243] on span "Select an Option" at bounding box center [682, 248] width 286 height 17
click at [690, 257] on div at bounding box center [688, 269] width 311 height 24
click at [690, 264] on input "text" at bounding box center [688, 269] width 305 height 18
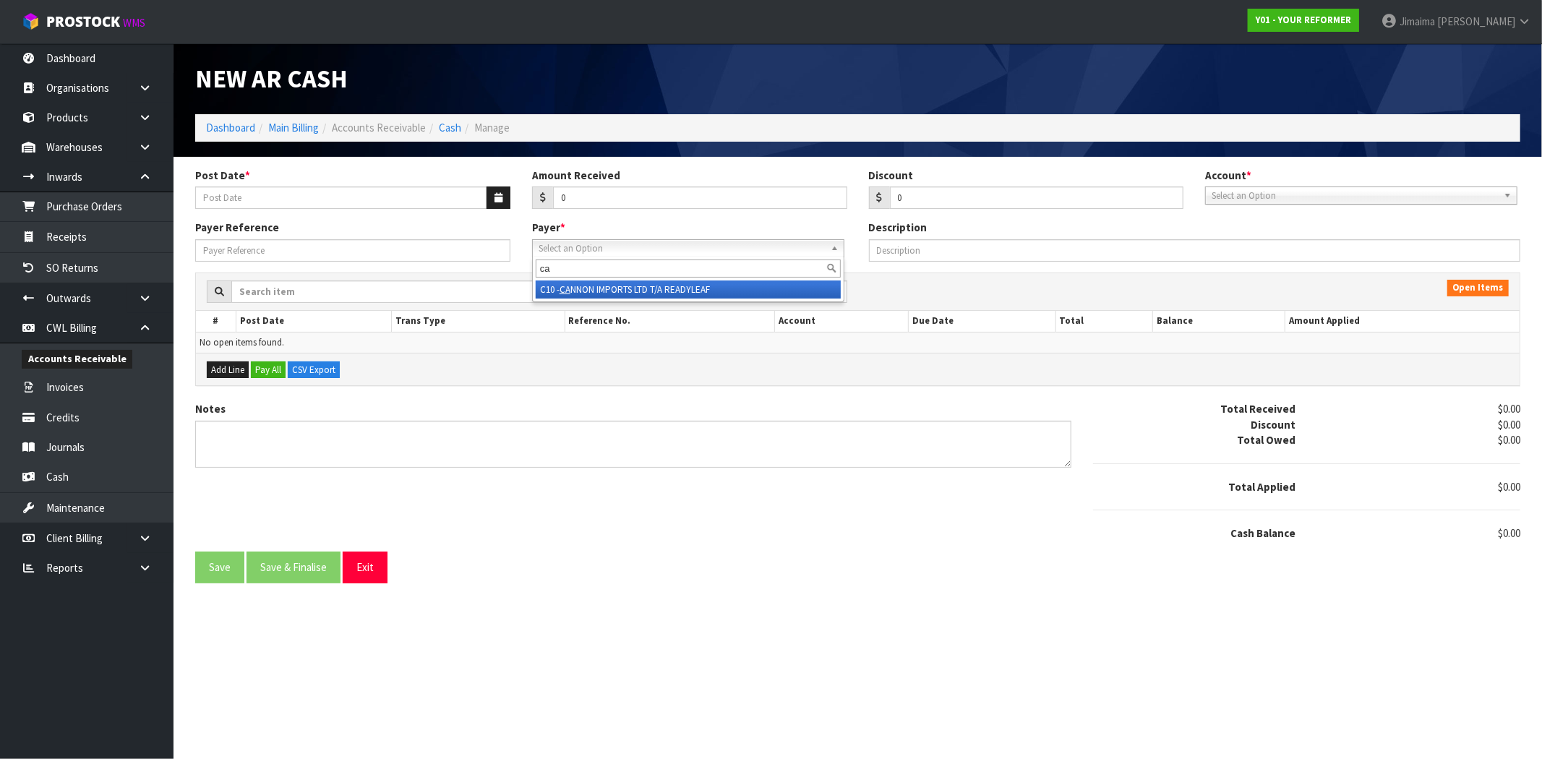
type input "cam"
drag, startPoint x: 690, startPoint y: 264, endPoint x: 442, endPoint y: 254, distance: 248.2
click at [442, 254] on div "Payer Reference Payer * A&P - A & P PAINTERS AKL LIMITED A00 - AGRIHEALTH NZ LT…" at bounding box center [857, 246] width 1347 height 52
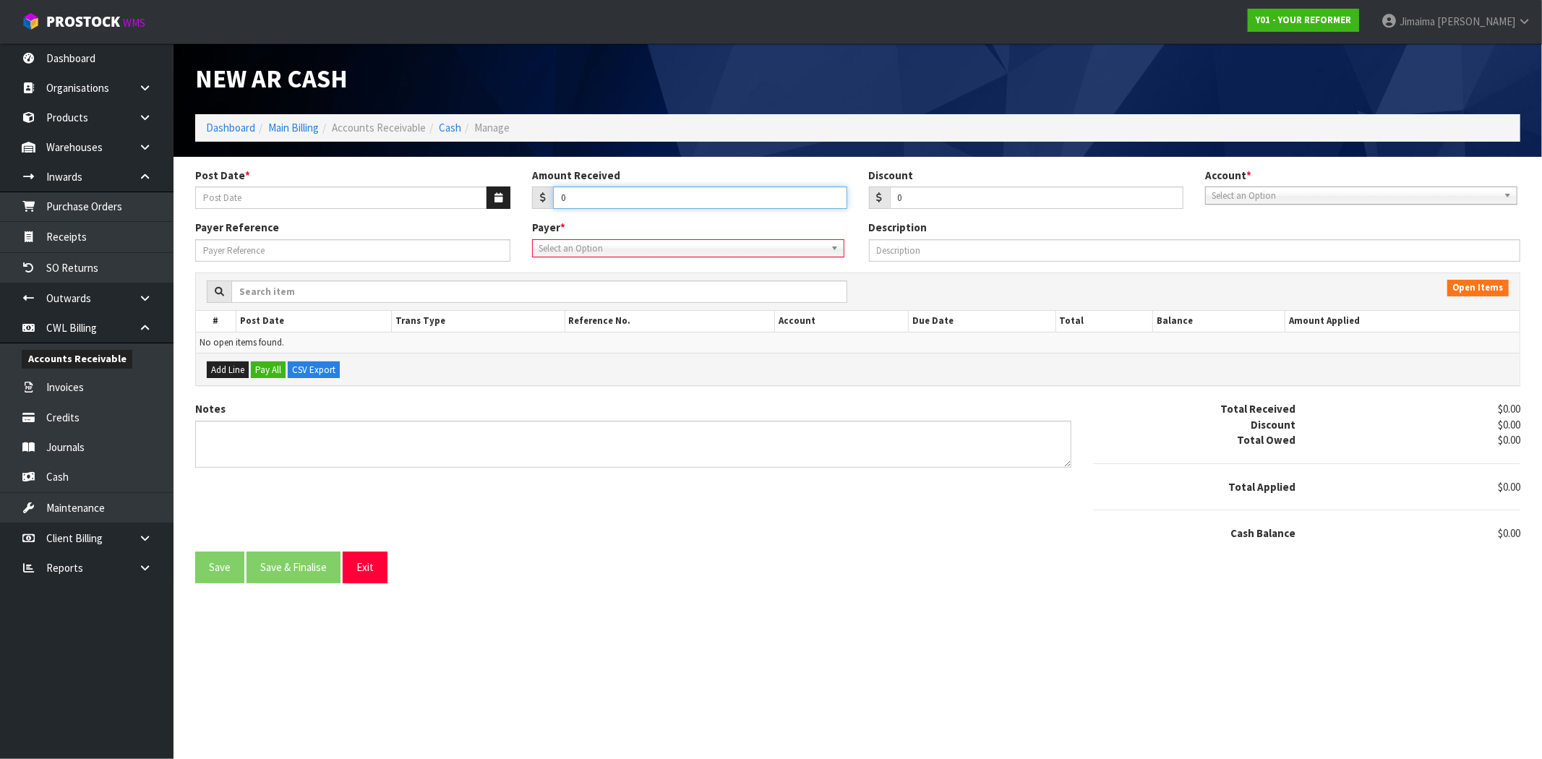
click at [414, 194] on div "Post Date * Amount Received 0 Discount 0 Account * 01-9510 - BNZ 1#19 01-9511 -…" at bounding box center [857, 194] width 1347 height 53
type input "1746.30"
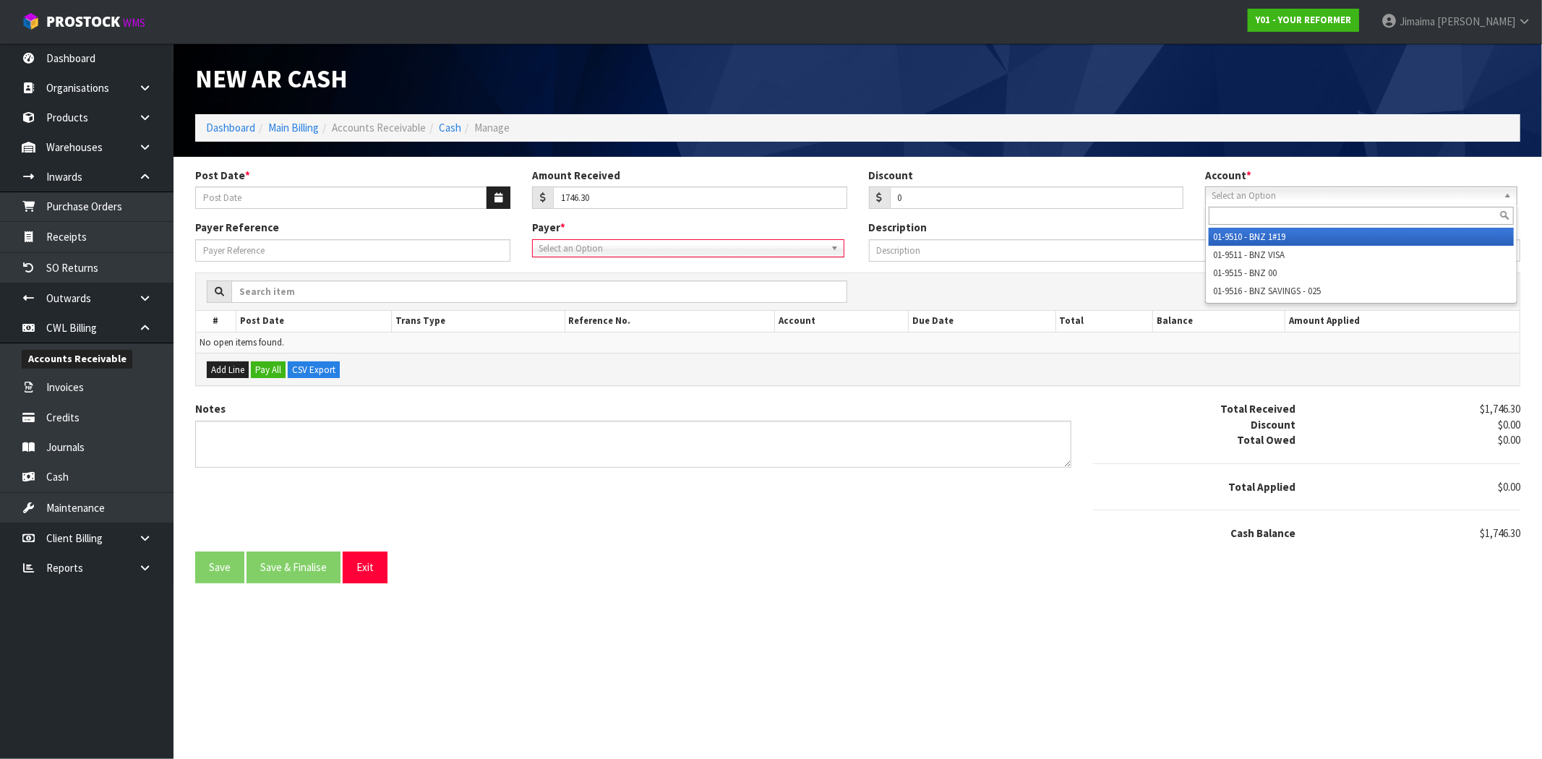
click at [1369, 193] on span "Select an Option" at bounding box center [1355, 195] width 286 height 17
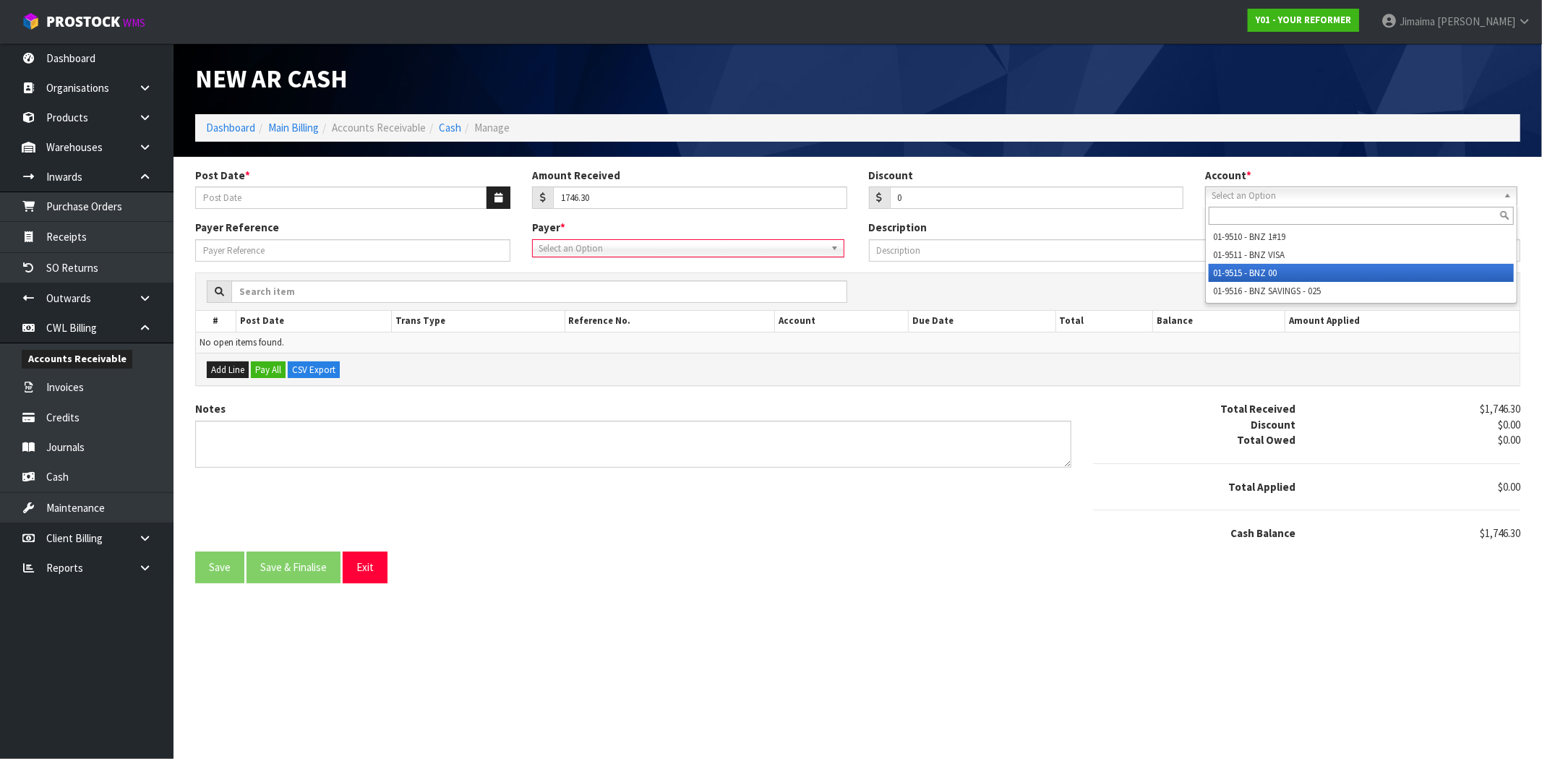
drag, startPoint x: 1275, startPoint y: 270, endPoint x: 879, endPoint y: 256, distance: 396.4
click at [1275, 270] on li "01-9515 - BNZ 00" at bounding box center [1361, 273] width 305 height 18
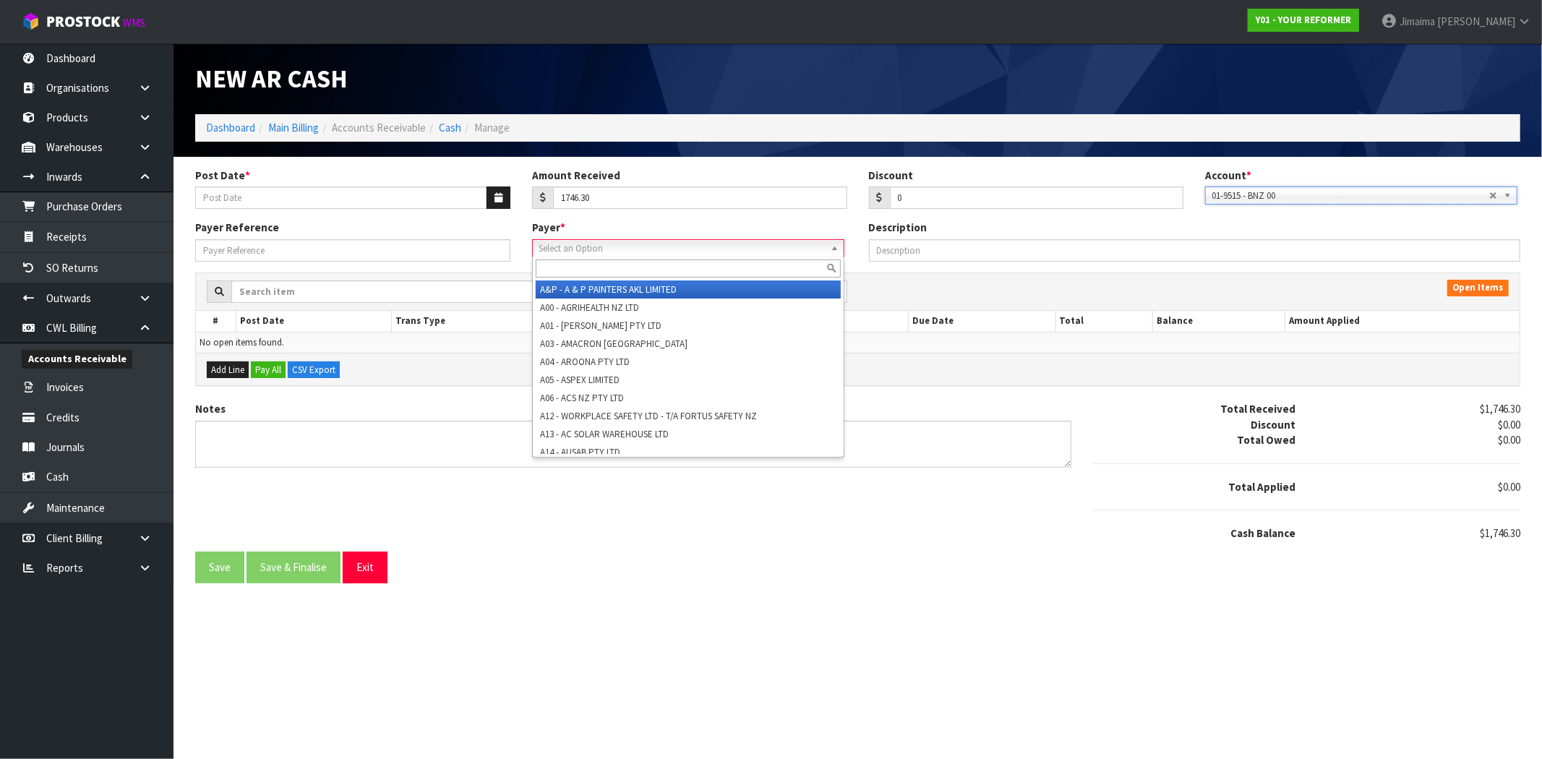
click at [761, 247] on span "Select an Option" at bounding box center [682, 248] width 286 height 17
click at [691, 273] on input "text" at bounding box center [688, 269] width 305 height 18
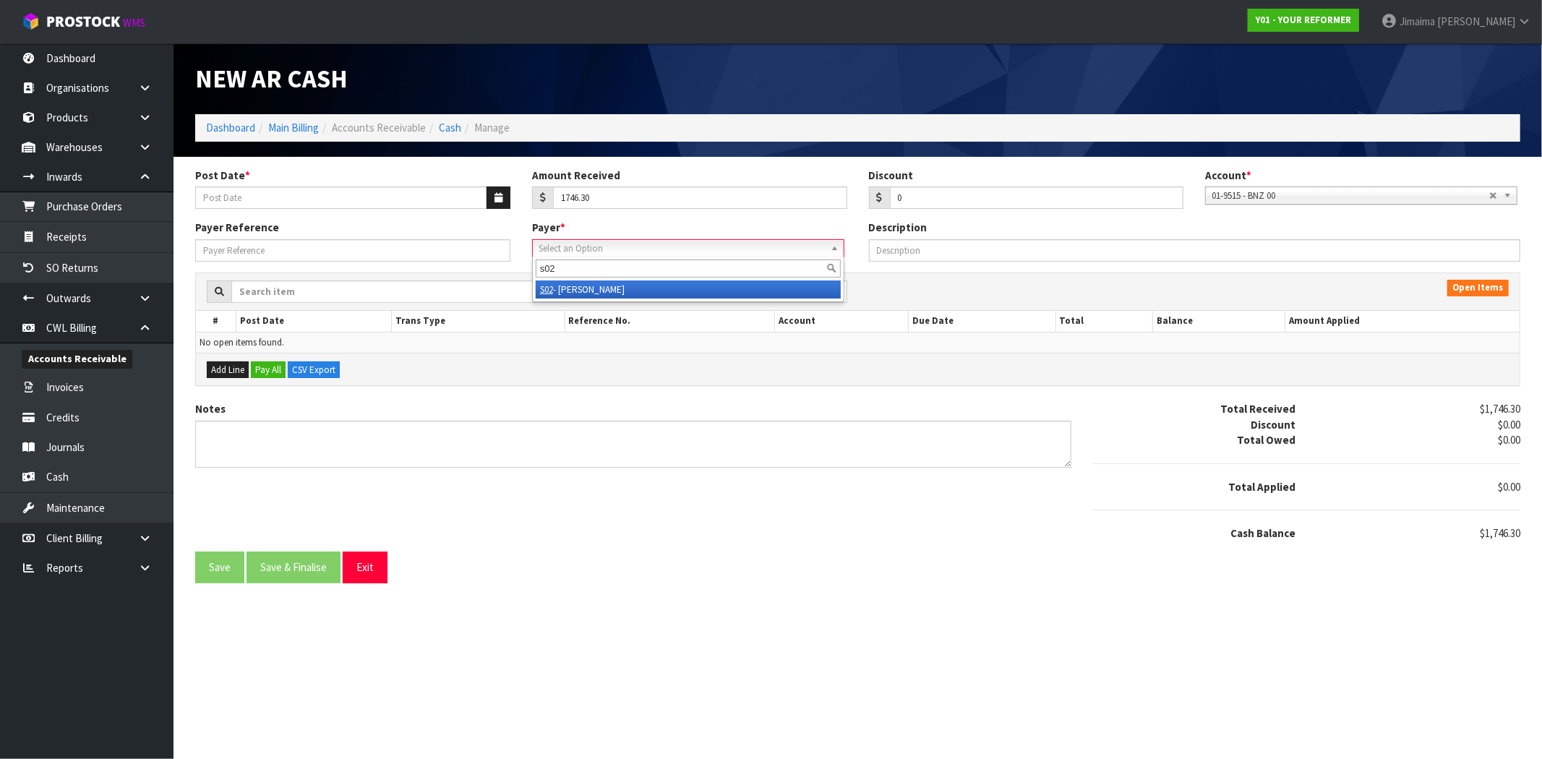
type input "s02"
click at [672, 285] on li "S02 - YINGMEI HAO" at bounding box center [688, 290] width 305 height 18
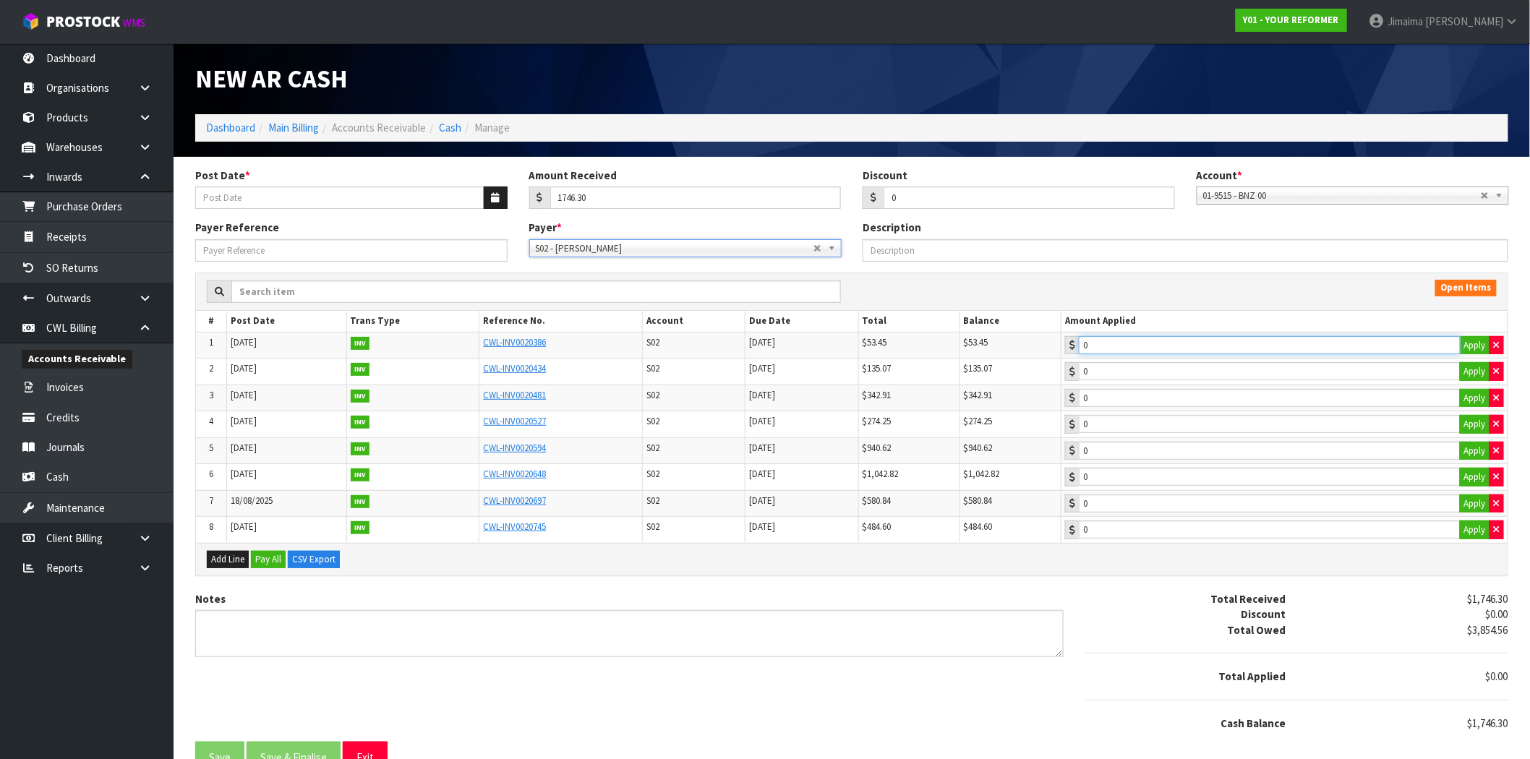
type input "53.45"
click at [1200, 346] on input "53.45" at bounding box center [1270, 345] width 382 height 18
type input "135.07"
click at [1180, 374] on input "135.07" at bounding box center [1270, 371] width 382 height 18
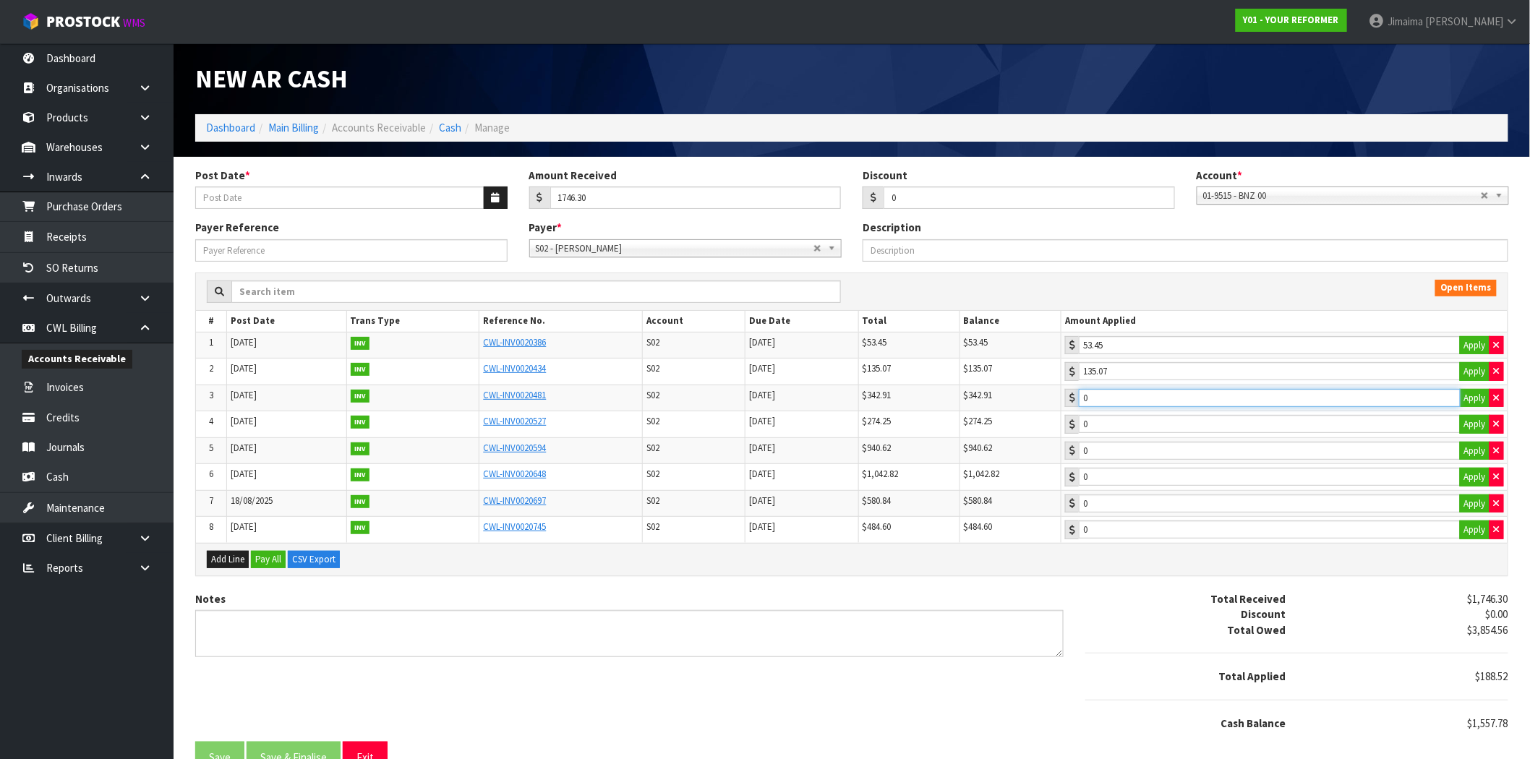
type input "342.91"
click at [1167, 396] on input "342.91" at bounding box center [1270, 398] width 382 height 18
type input "274.25"
click at [1153, 425] on input "274.25" at bounding box center [1270, 424] width 382 height 18
type input "940.62"
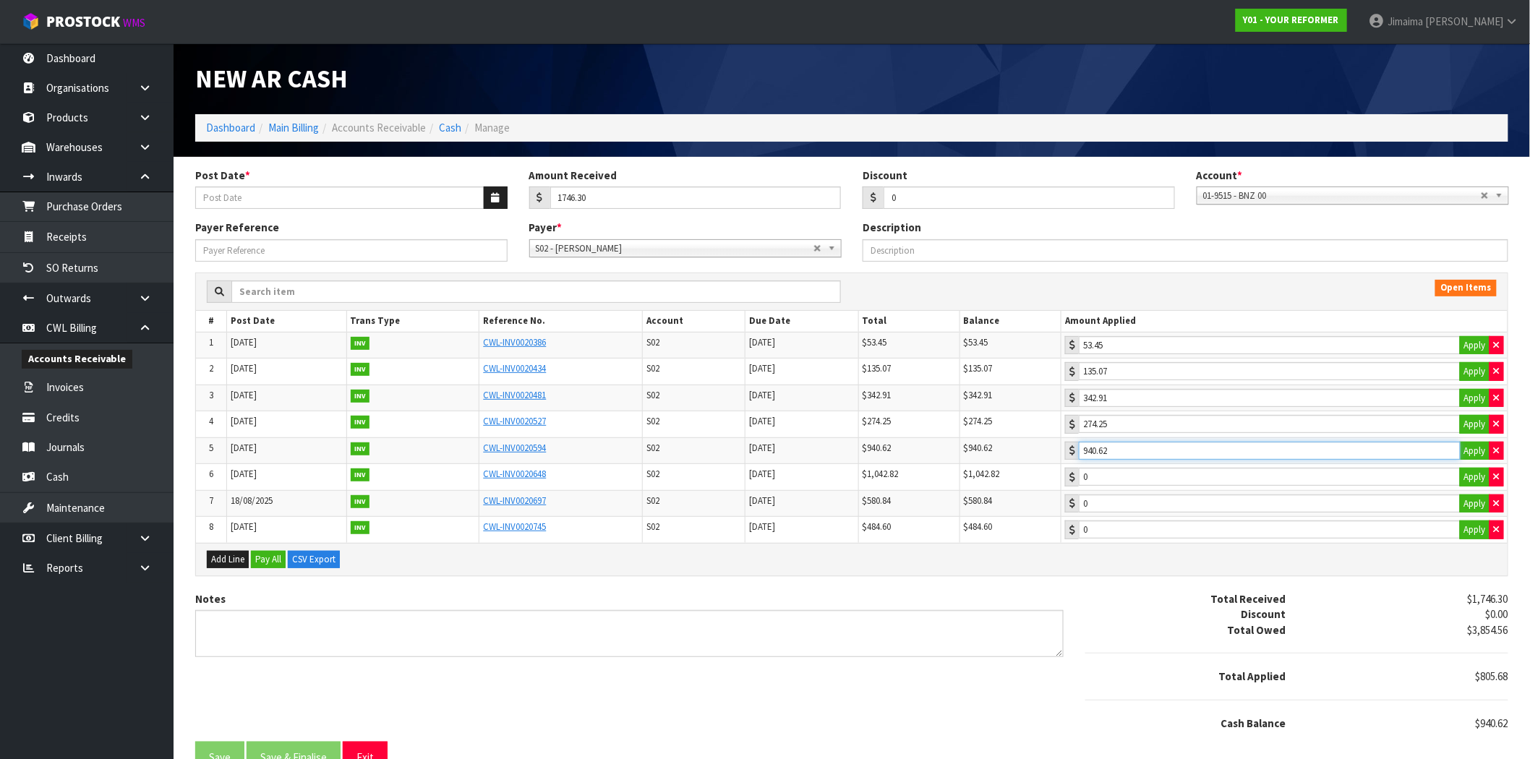
click at [1140, 449] on input "940.62" at bounding box center [1270, 451] width 382 height 18
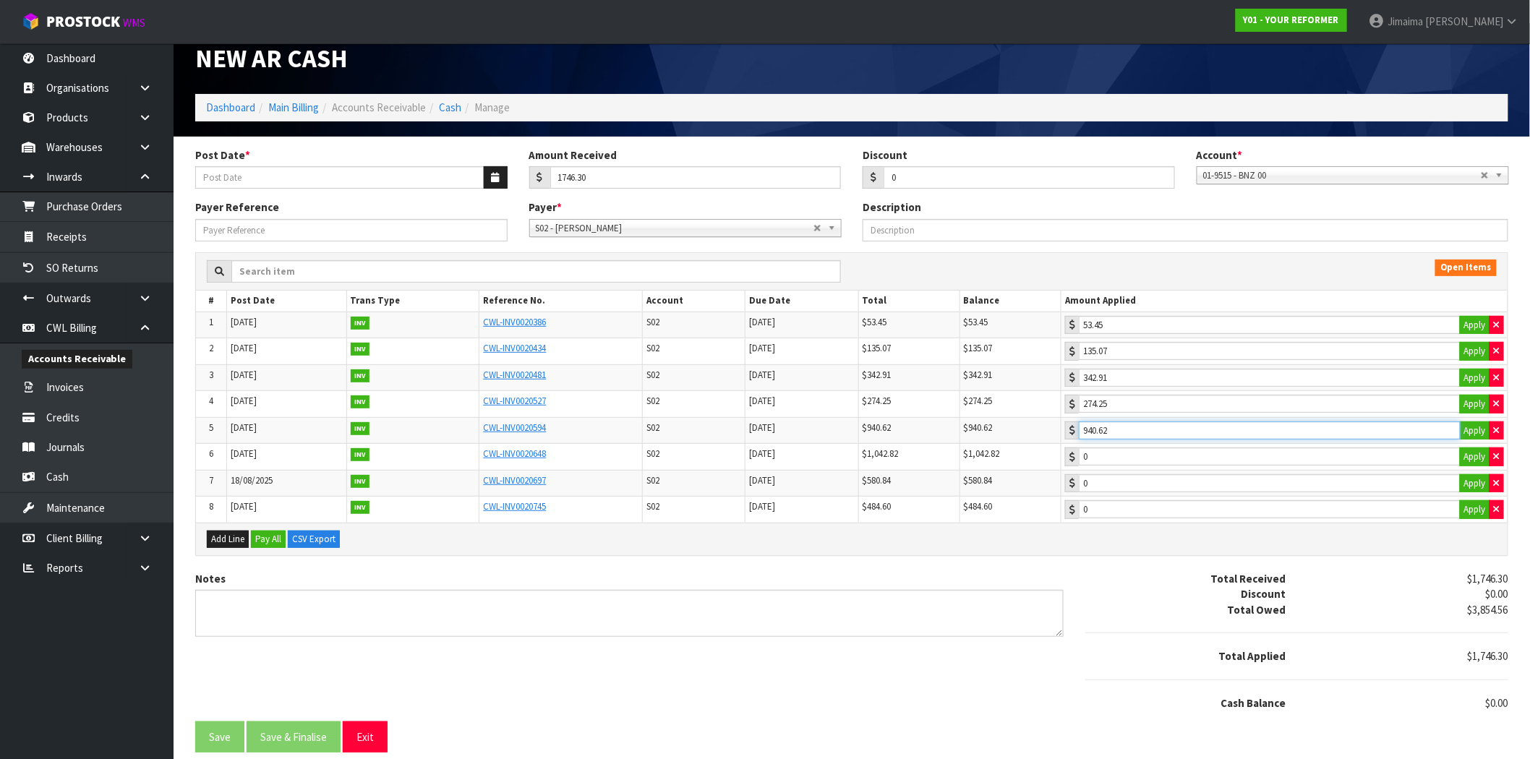
scroll to position [27, 0]
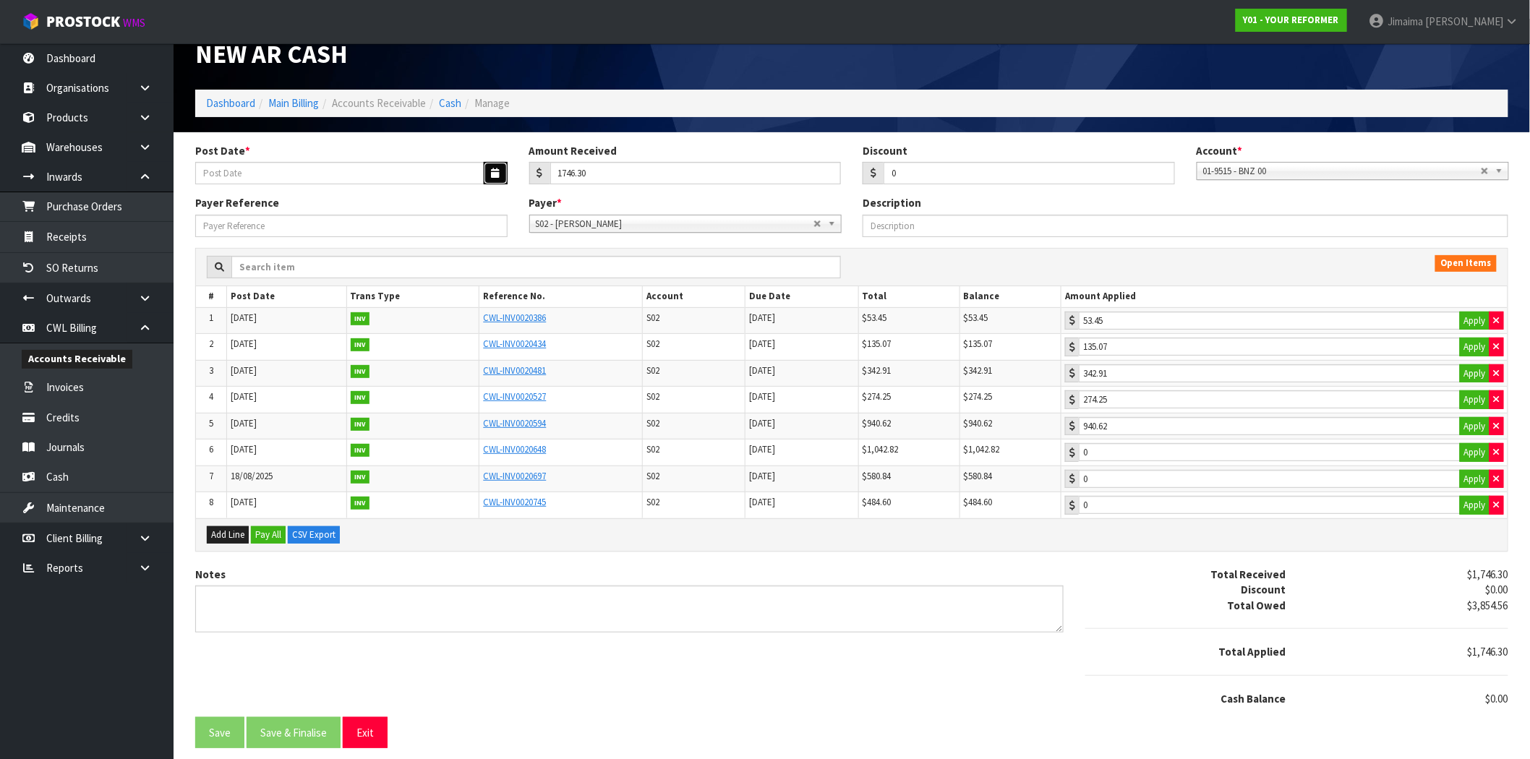
click at [505, 174] on button "button" at bounding box center [496, 173] width 24 height 22
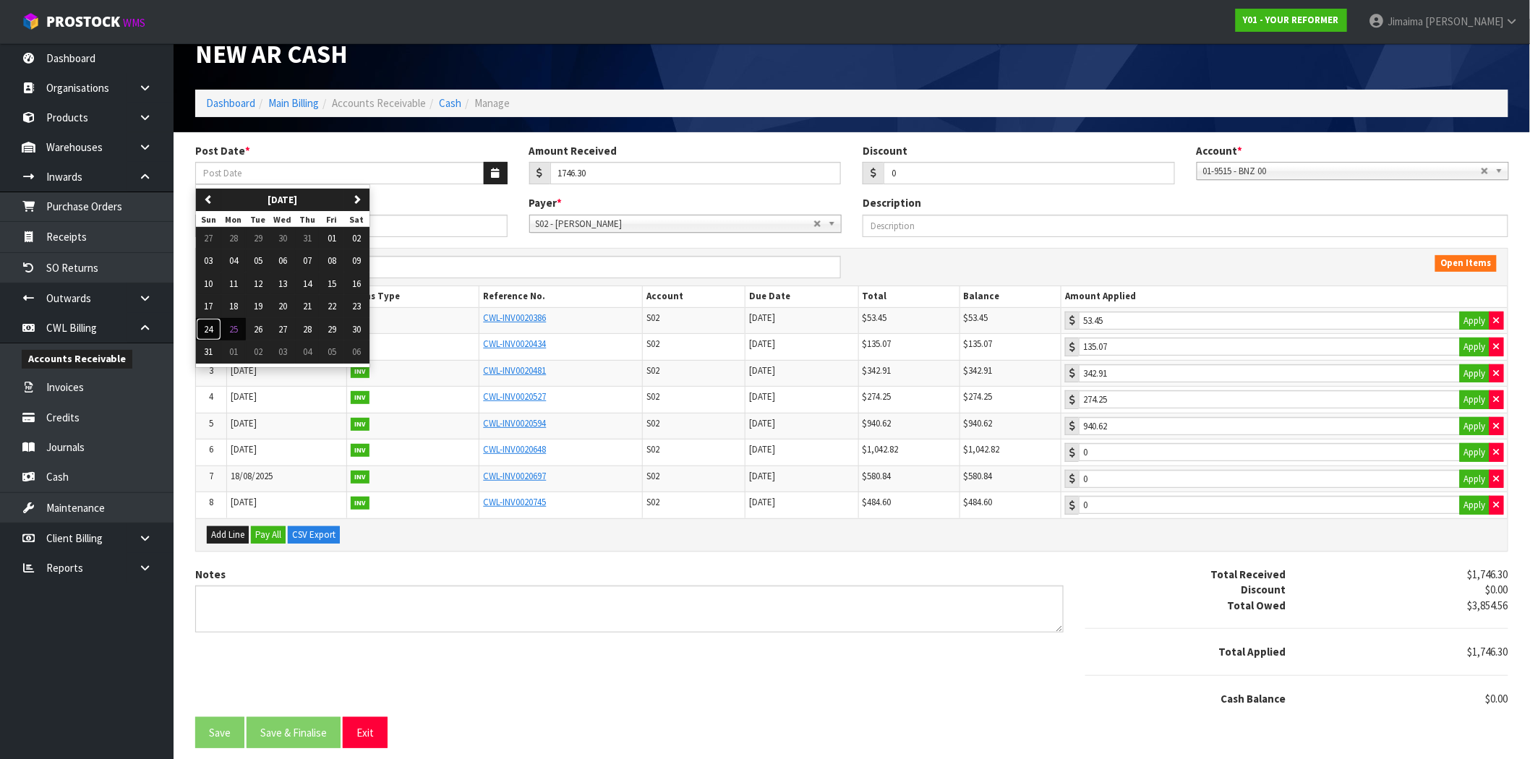
click at [211, 325] on span "24" at bounding box center [209, 329] width 9 height 12
type input "24/08/2025"
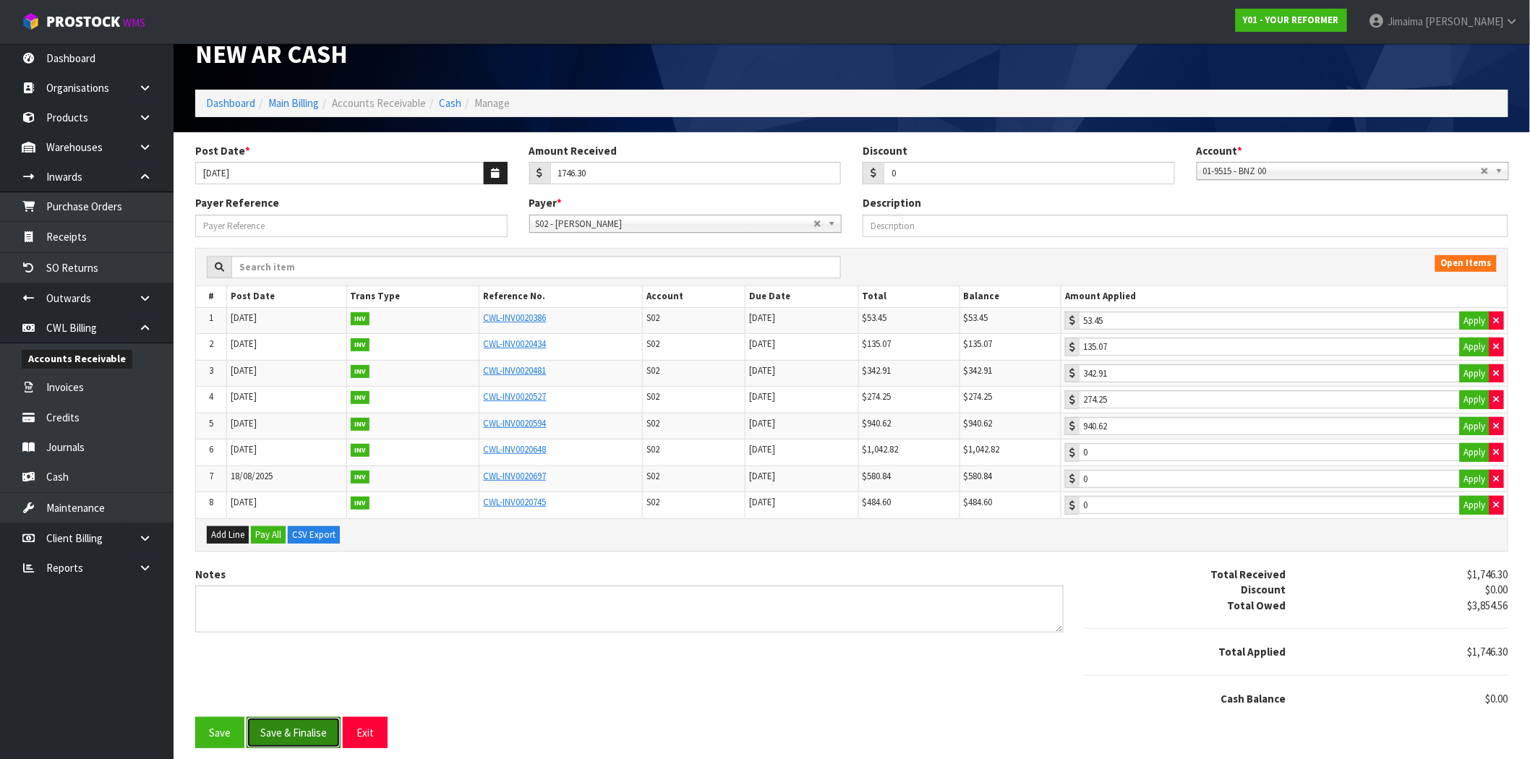
click at [284, 719] on button "Save & Finalise" at bounding box center [294, 732] width 94 height 31
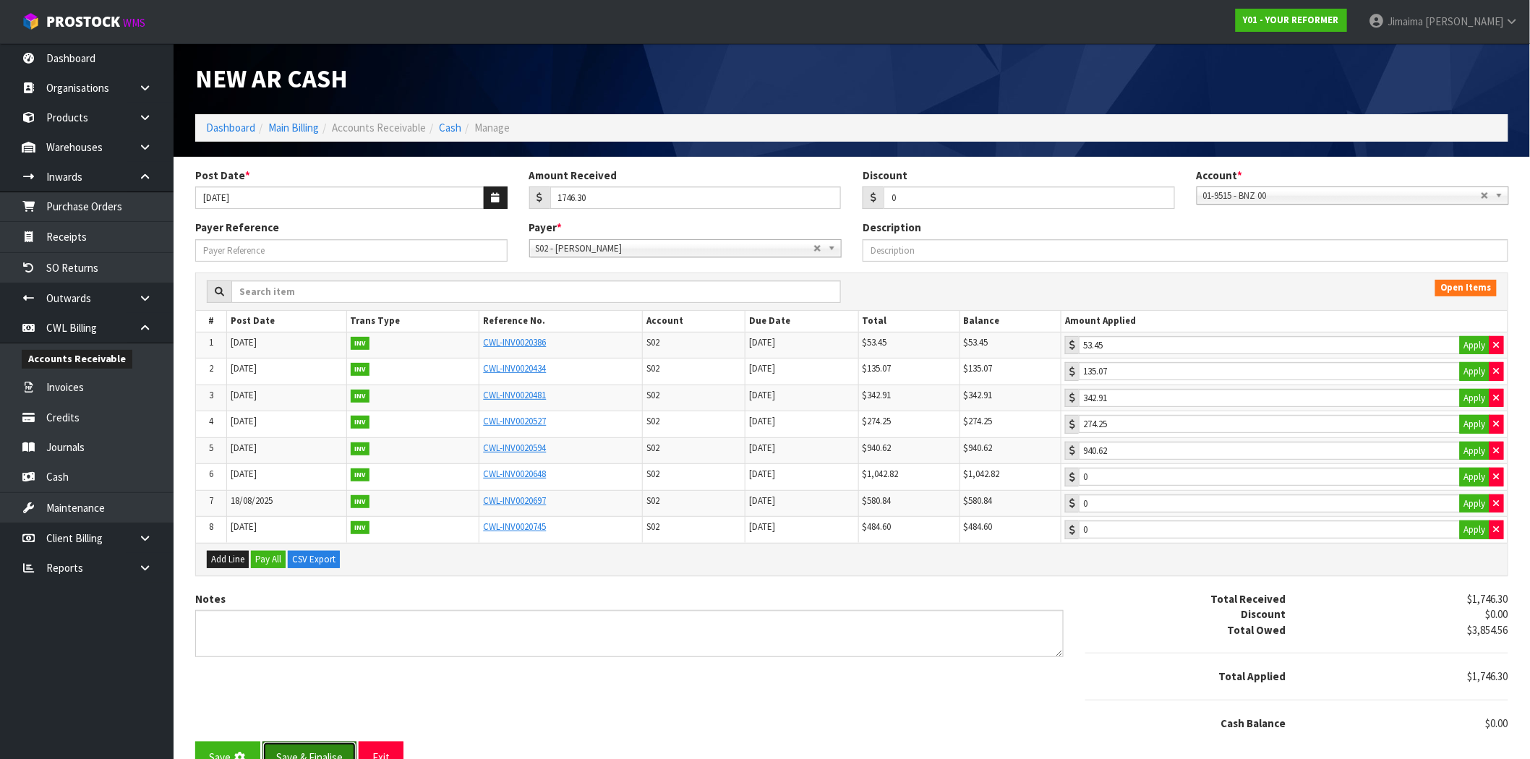
type input "1746.3"
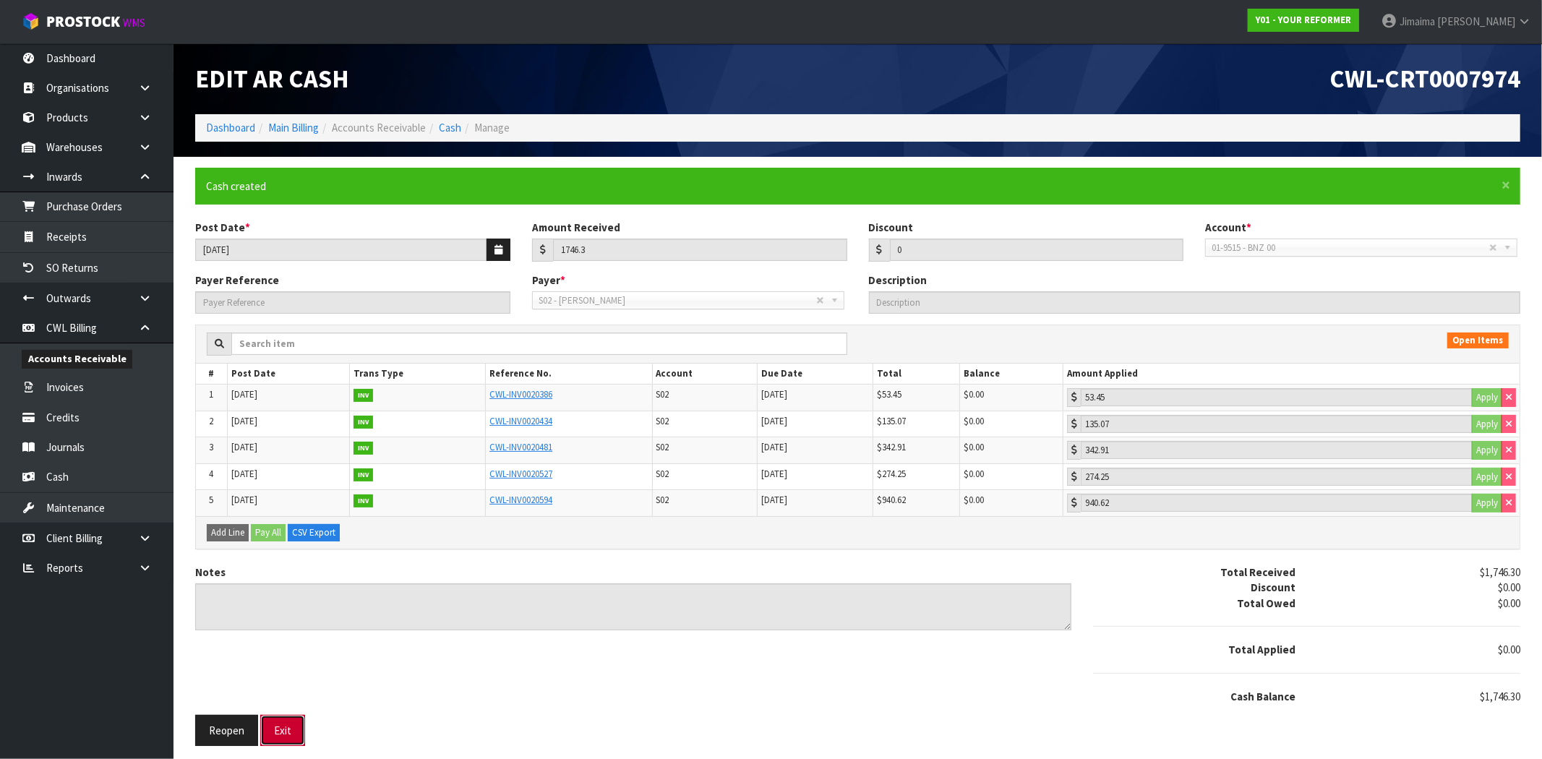
click at [289, 725] on button "Exit" at bounding box center [282, 730] width 45 height 31
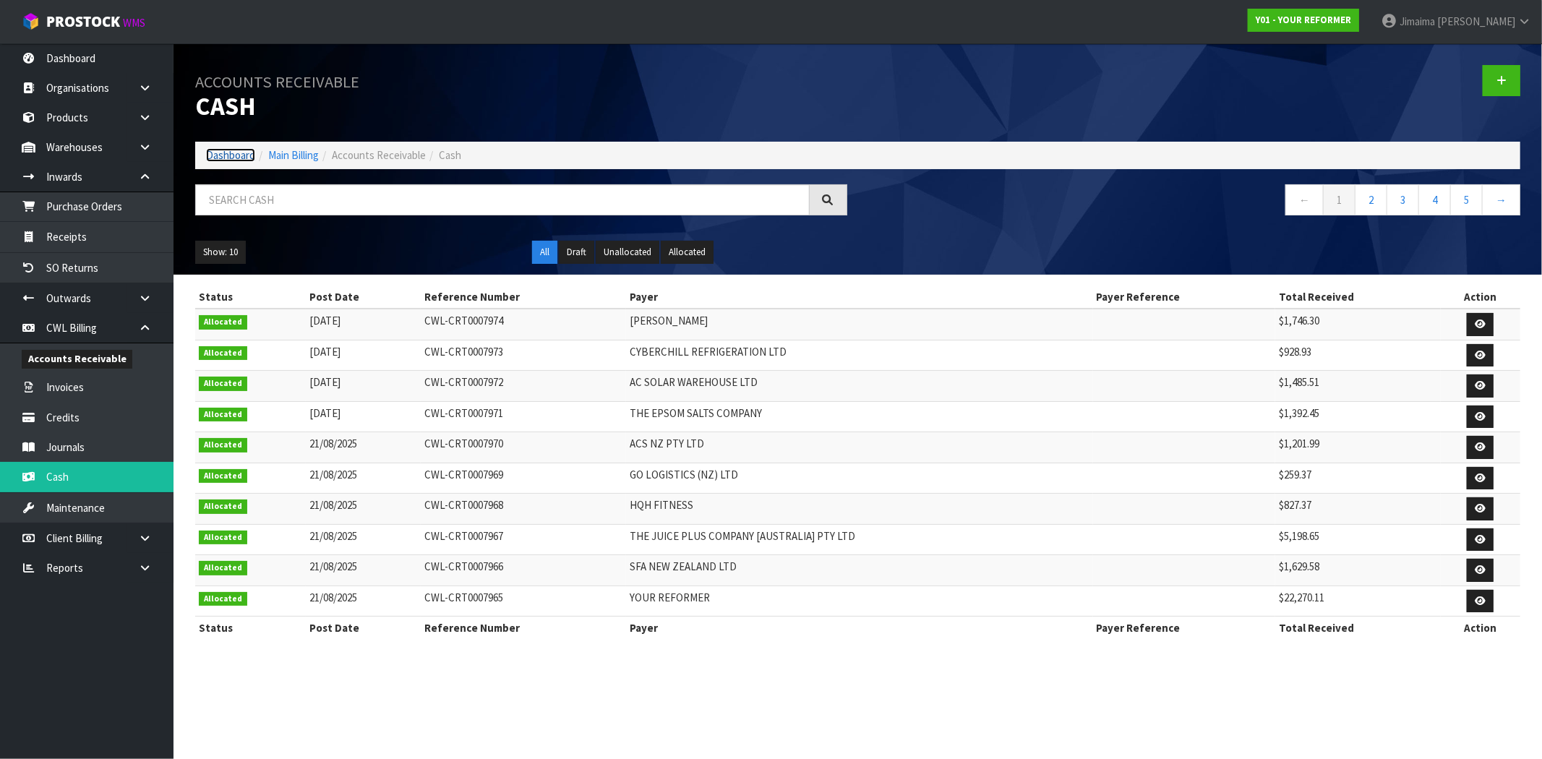
click at [219, 156] on link "Dashboard" at bounding box center [230, 155] width 49 height 14
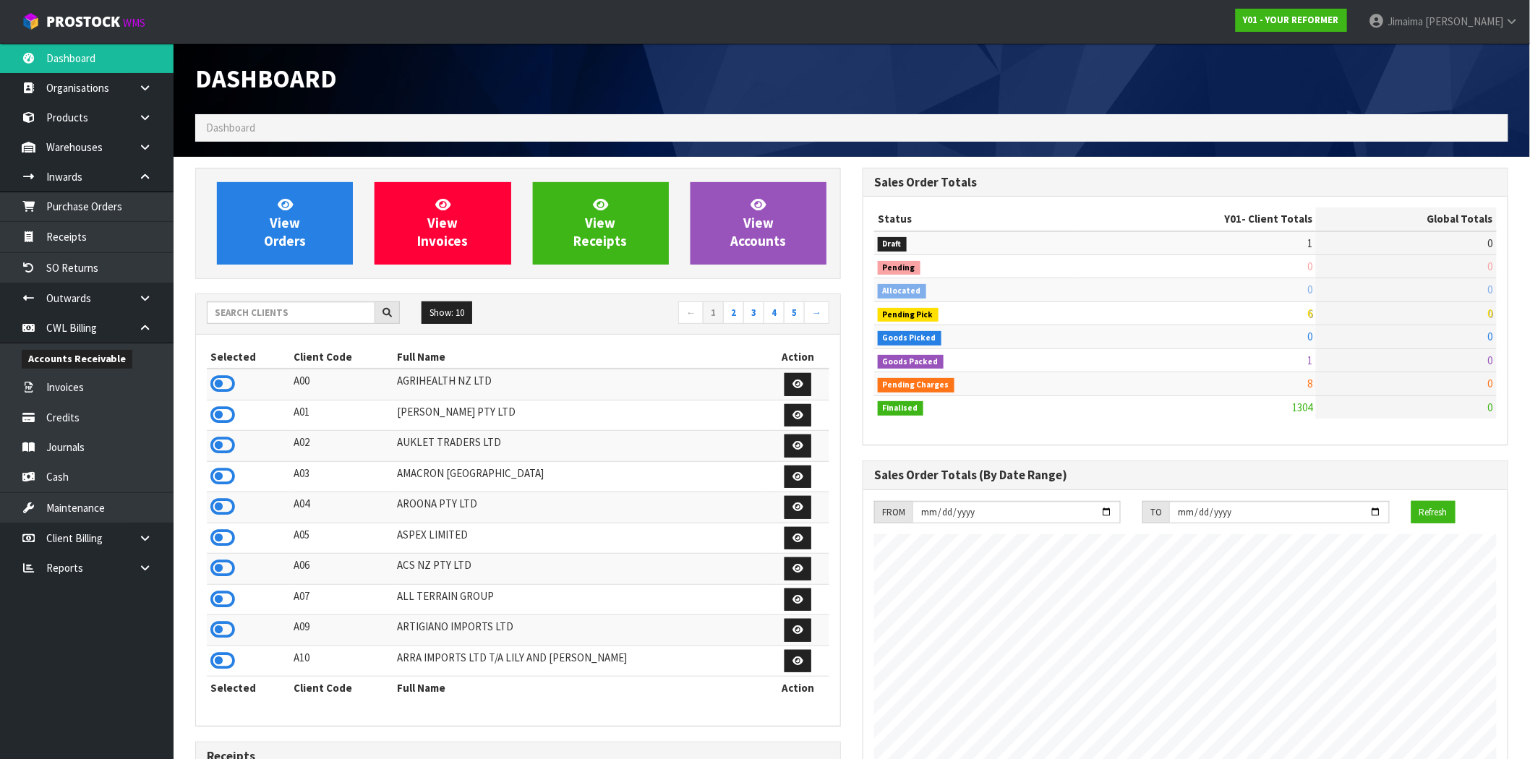
scroll to position [1095, 667]
click at [294, 320] on input "text" at bounding box center [291, 312] width 168 height 22
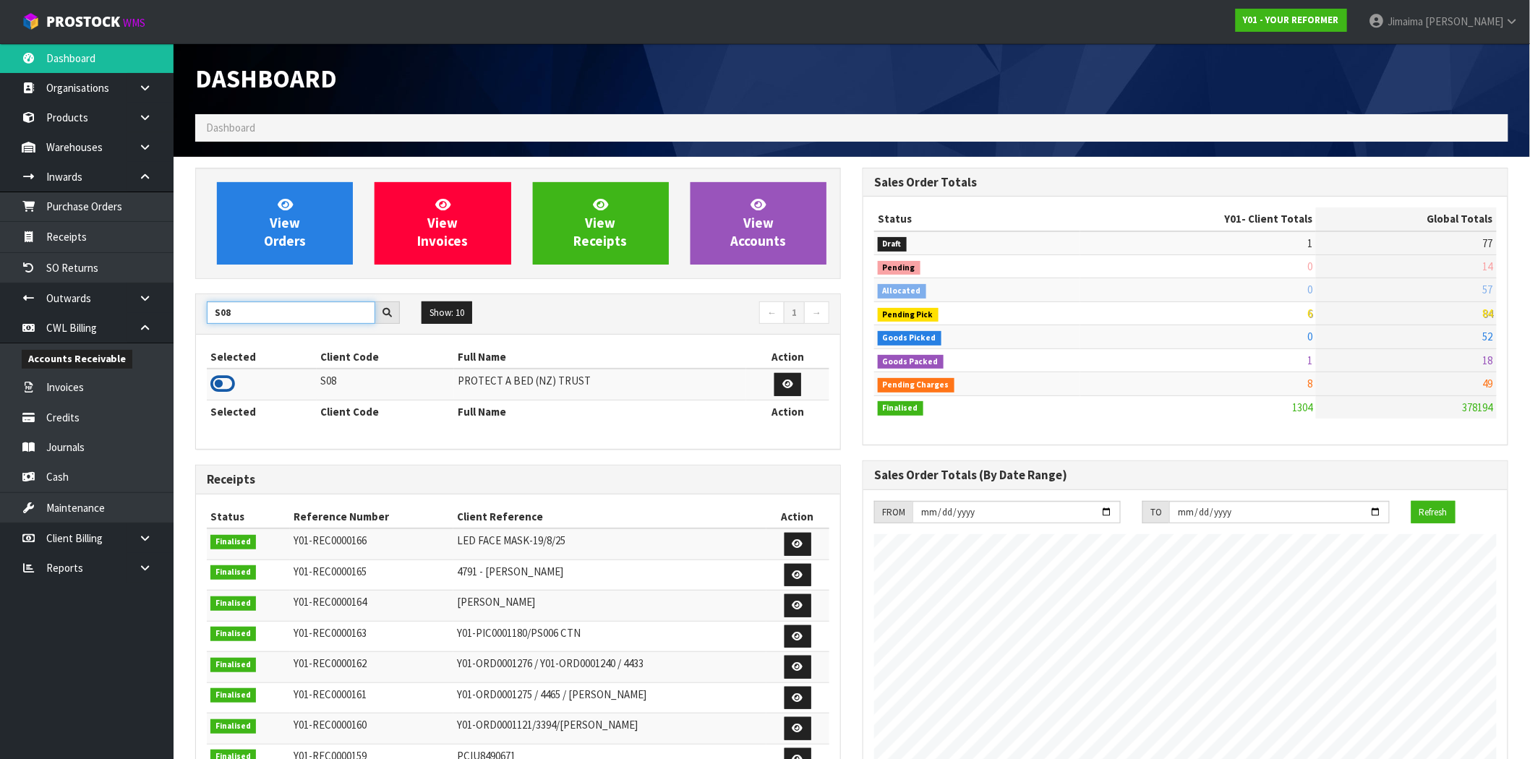
type input "S08"
click at [215, 387] on icon at bounding box center [222, 384] width 25 height 22
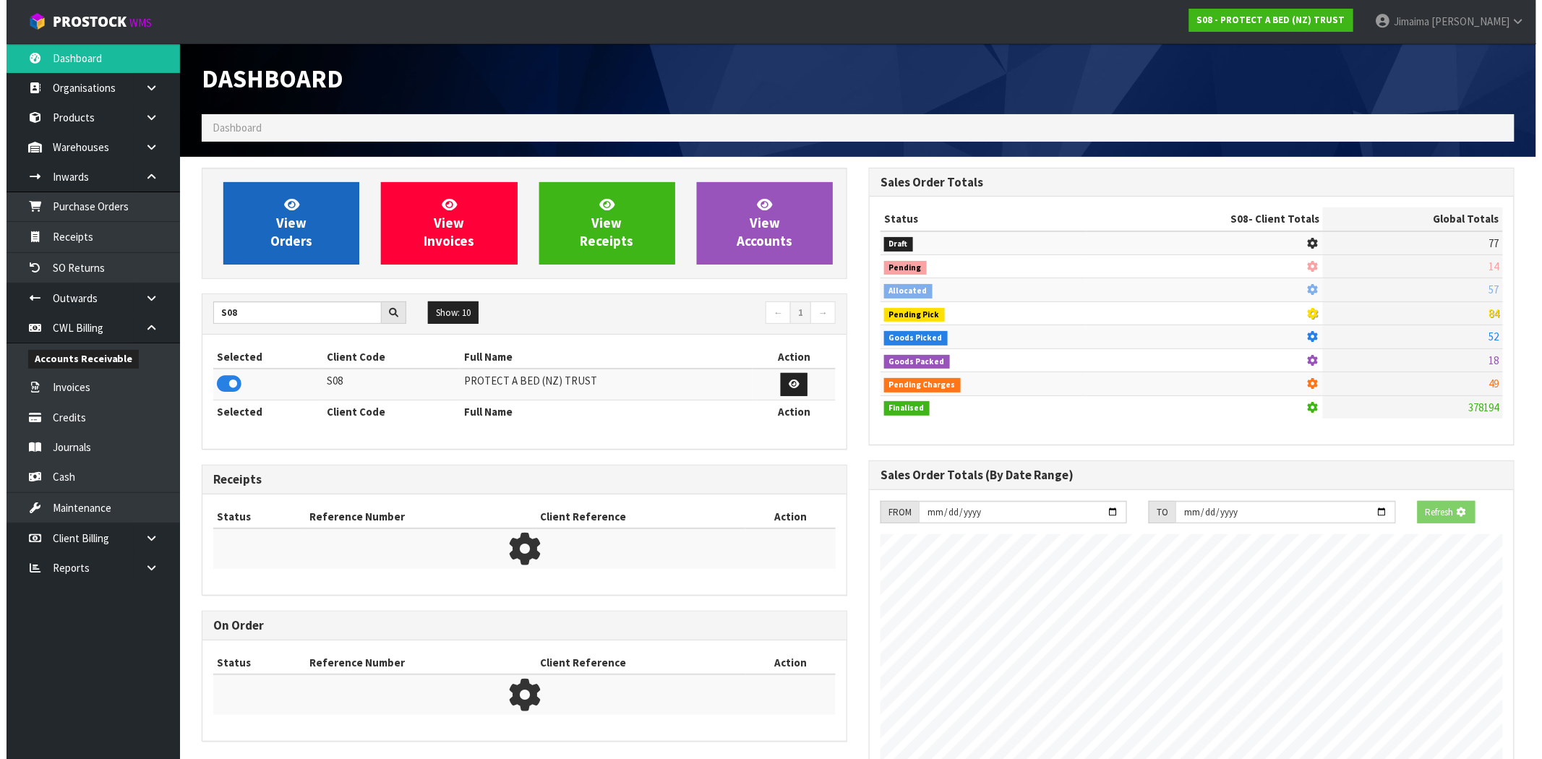
scroll to position [722071, 722304]
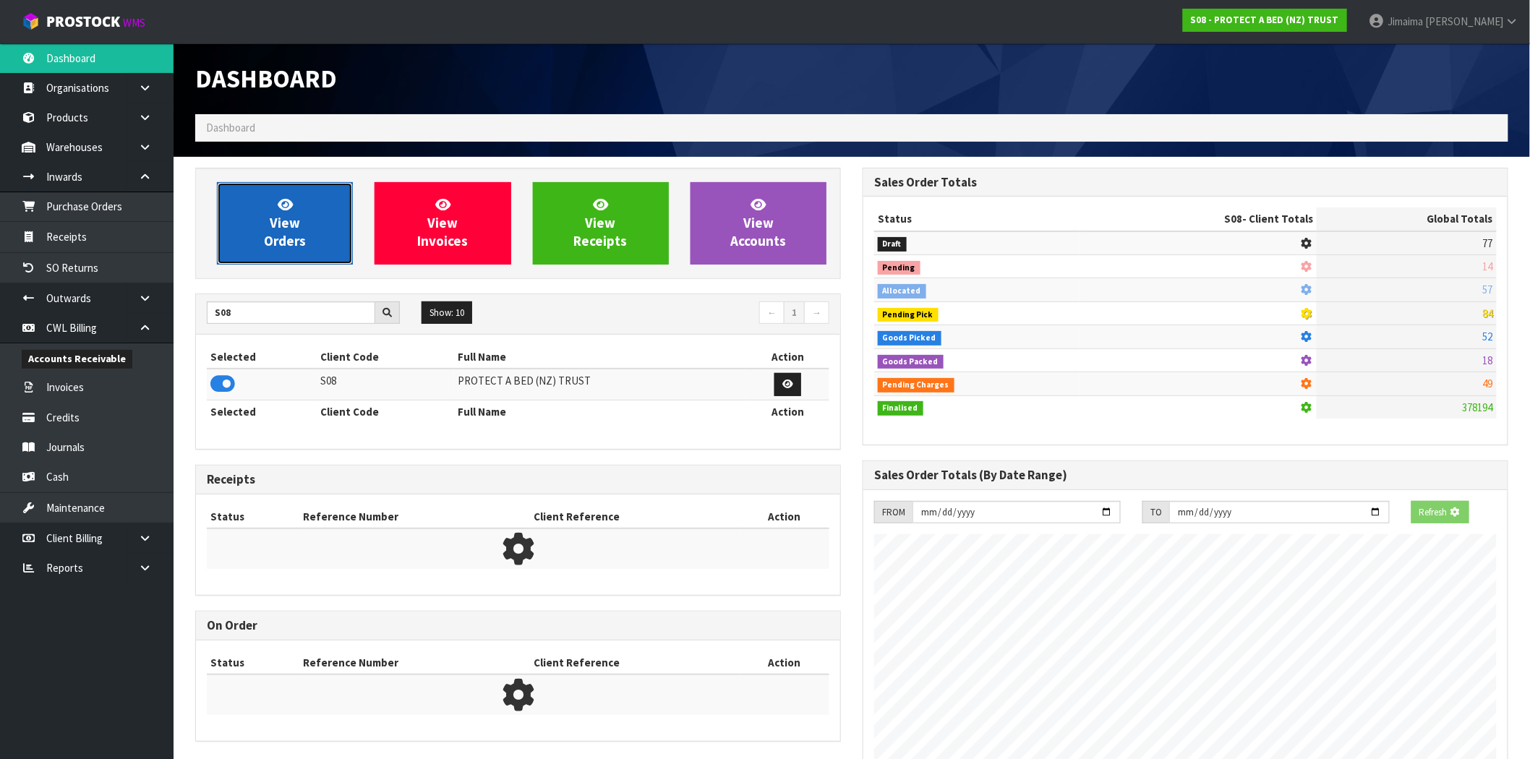
click at [306, 222] on link "View Orders" at bounding box center [285, 223] width 136 height 82
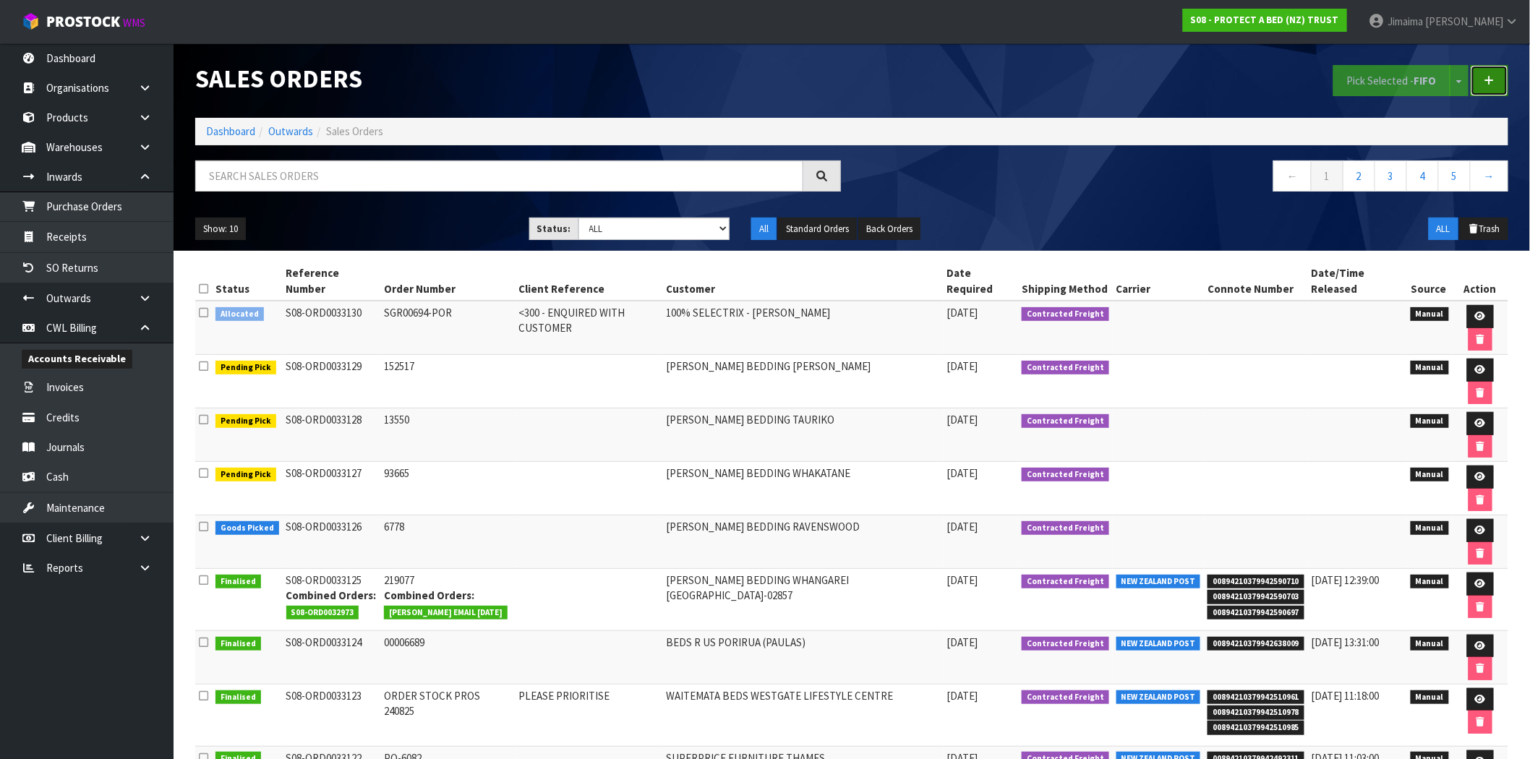
click at [1484, 81] on link at bounding box center [1490, 80] width 38 height 31
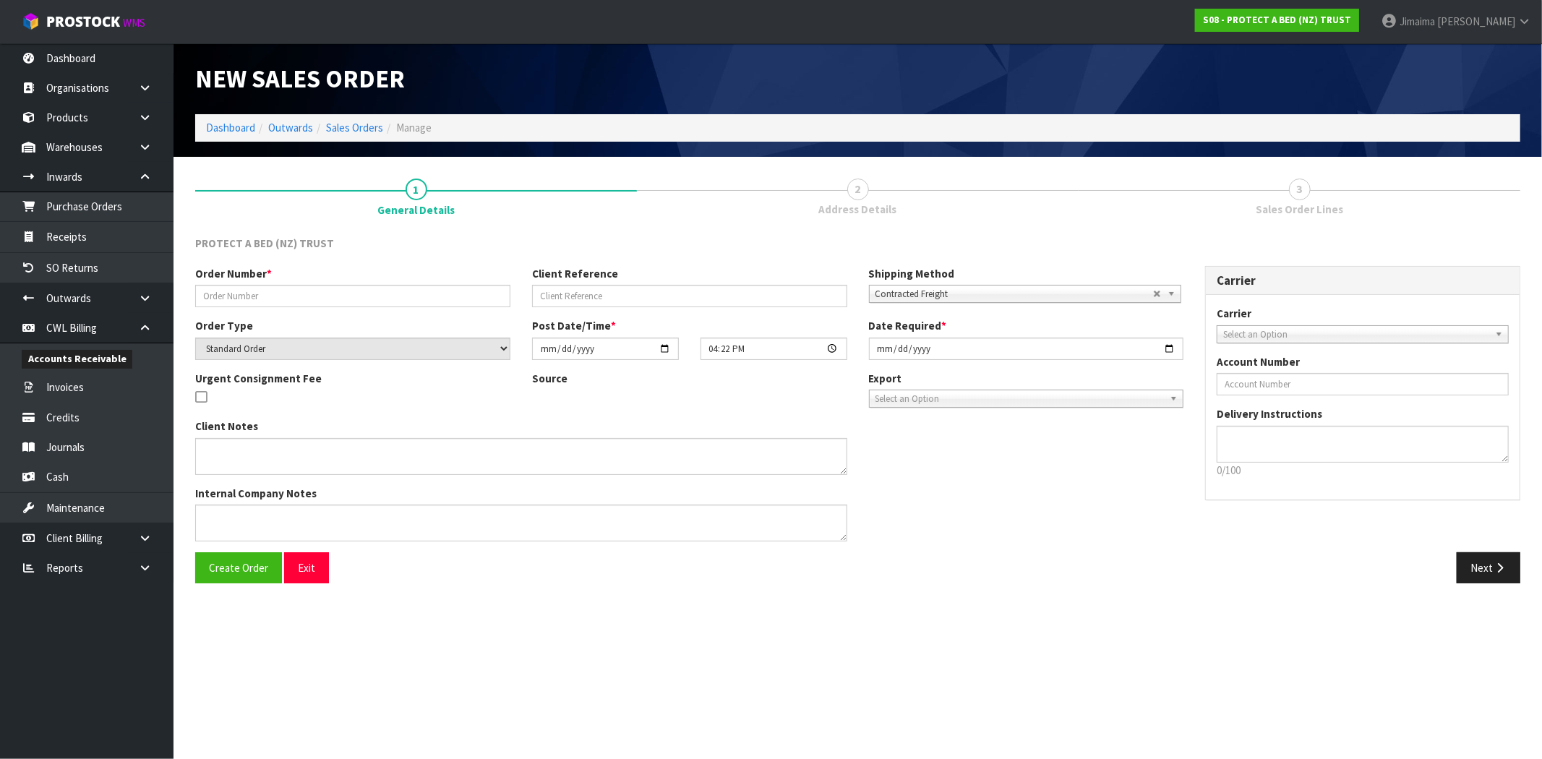
drag, startPoint x: 314, startPoint y: 312, endPoint x: 312, endPoint y: 304, distance: 7.5
click at [313, 311] on div "Order Number * Client Reference Shipping Method Client Local Pickup Customer Lo…" at bounding box center [689, 292] width 1010 height 52
click at [313, 299] on input "text" at bounding box center [352, 296] width 315 height 22
paste input "NEW ORDER"
type input "NEW ORDER 25.08.25"
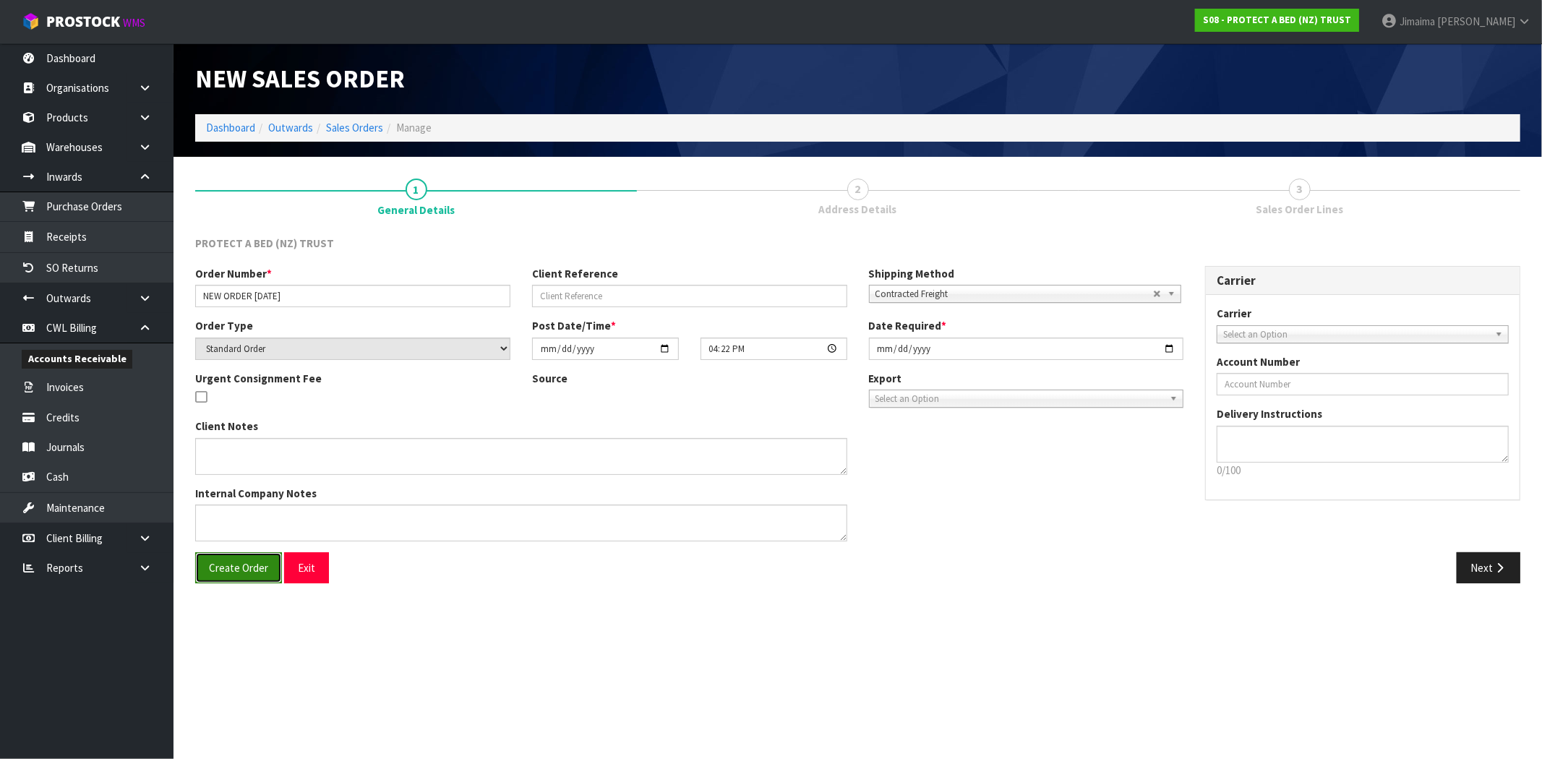
drag, startPoint x: 241, startPoint y: 567, endPoint x: 820, endPoint y: 489, distance: 583.5
click at [241, 566] on span "Create Order" at bounding box center [238, 568] width 59 height 14
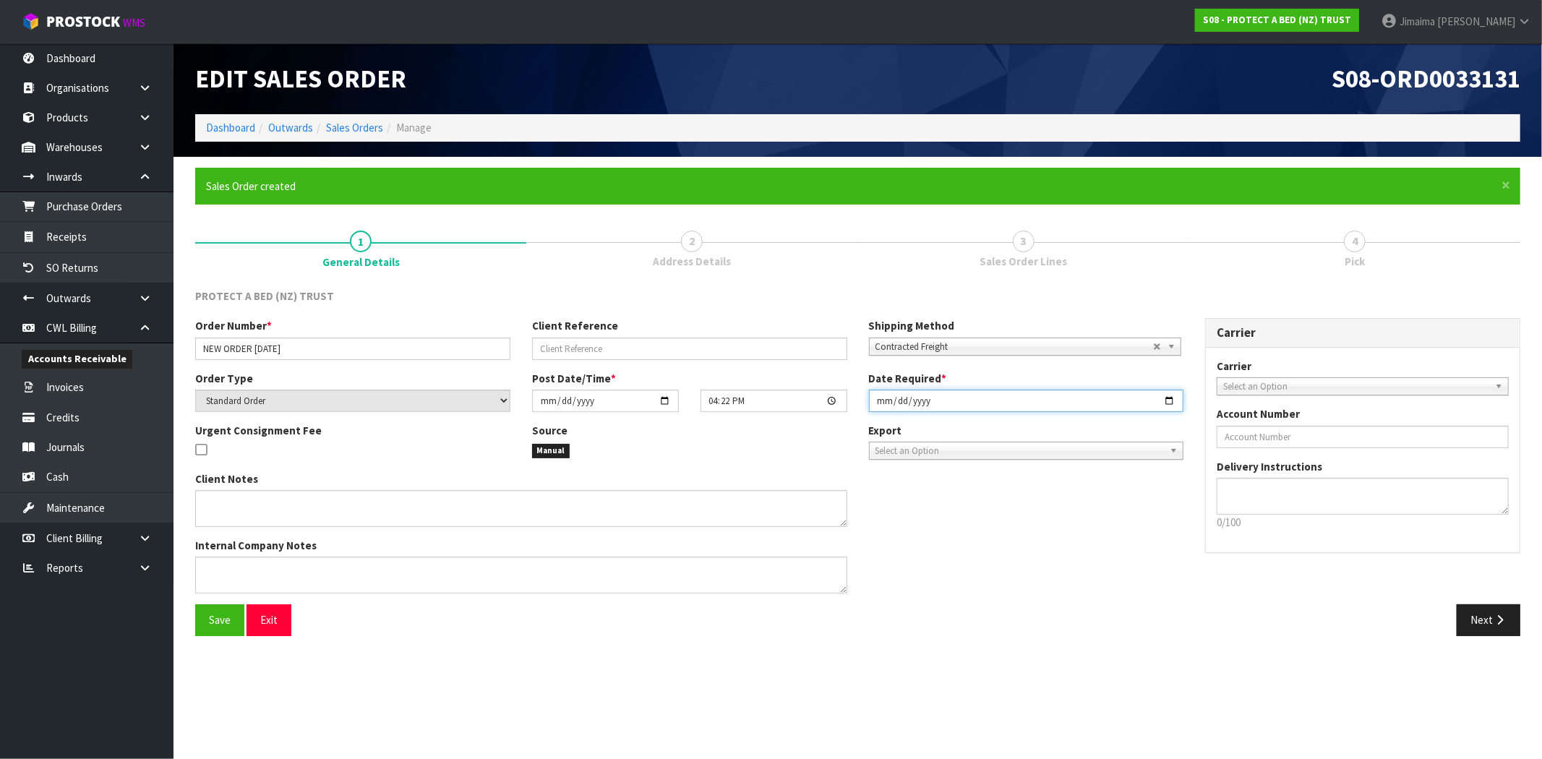
click at [1173, 398] on input "[DATE]" at bounding box center [1026, 401] width 315 height 22
type input "2025-08-26"
drag, startPoint x: 1497, startPoint y: 624, endPoint x: 1478, endPoint y: 620, distance: 19.3
click at [1495, 624] on icon "button" at bounding box center [1500, 620] width 14 height 11
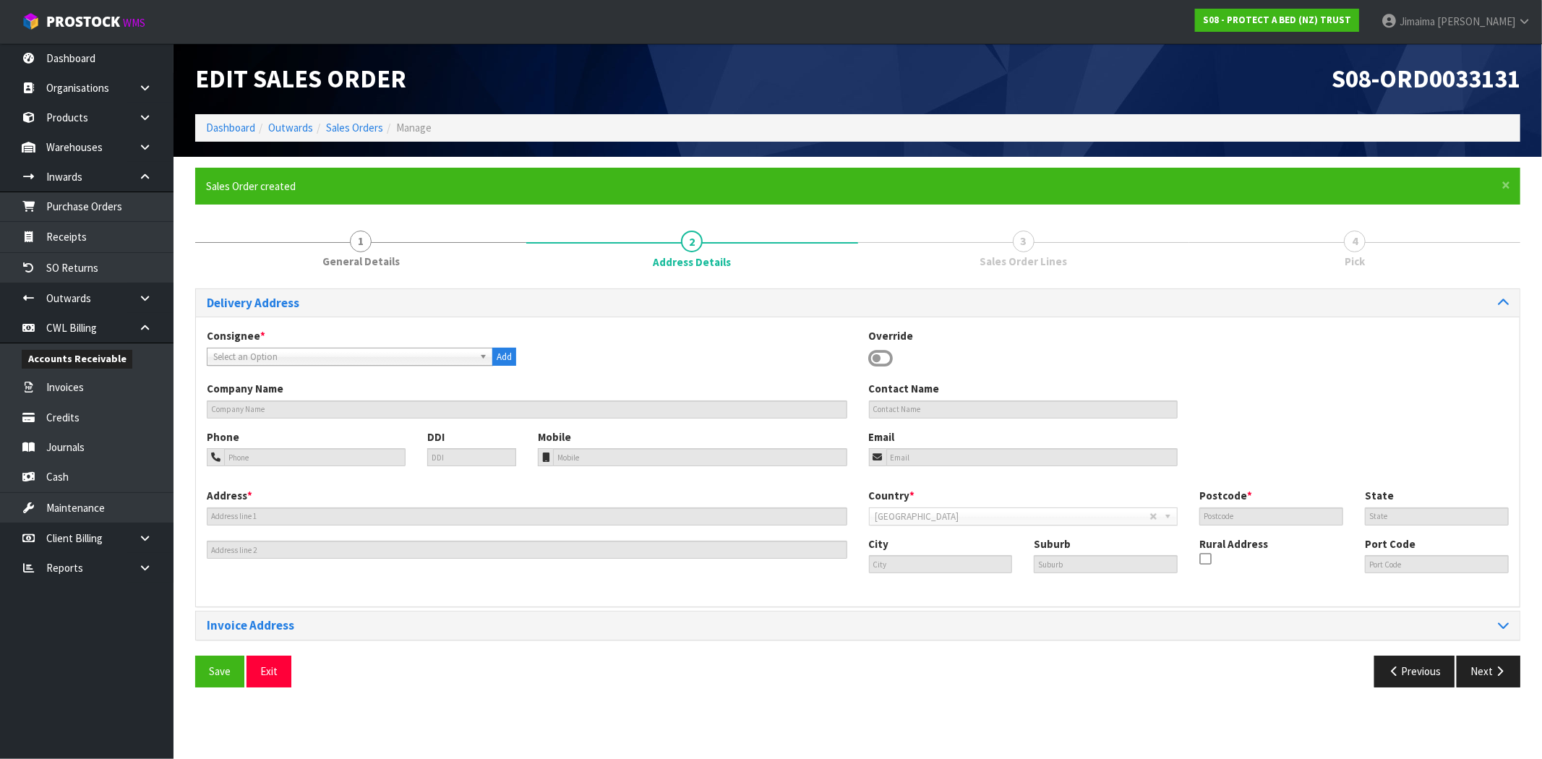
click at [235, 366] on div "Consignee * 000001.BAY MECHANICS - BAY MECHANICS 000001A - BRAKE & TRANSMISSION…" at bounding box center [858, 354] width 1324 height 53
click at [247, 354] on span "Select an Option" at bounding box center [343, 356] width 260 height 17
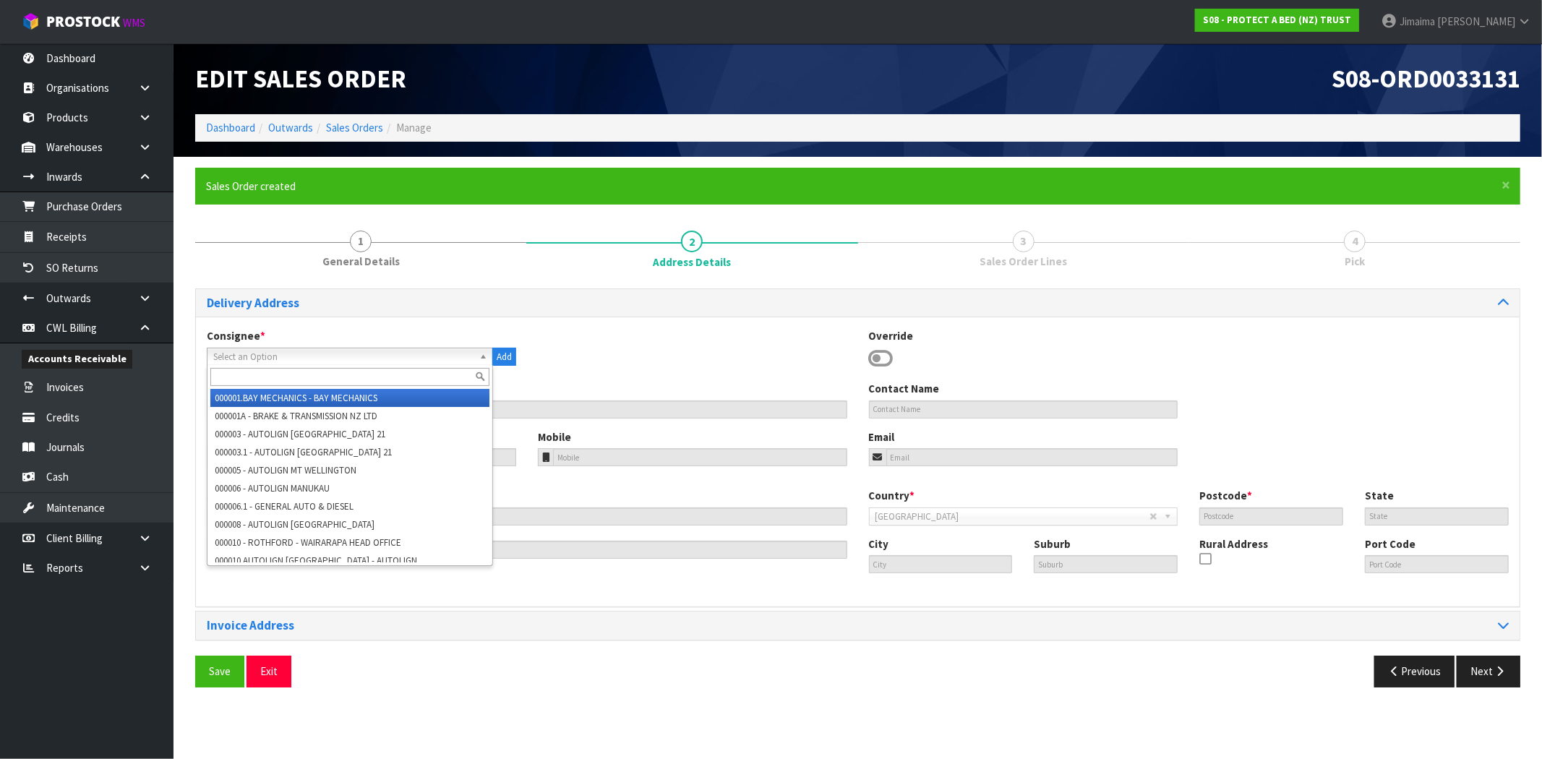
click at [241, 368] on input "text" at bounding box center [349, 377] width 279 height 18
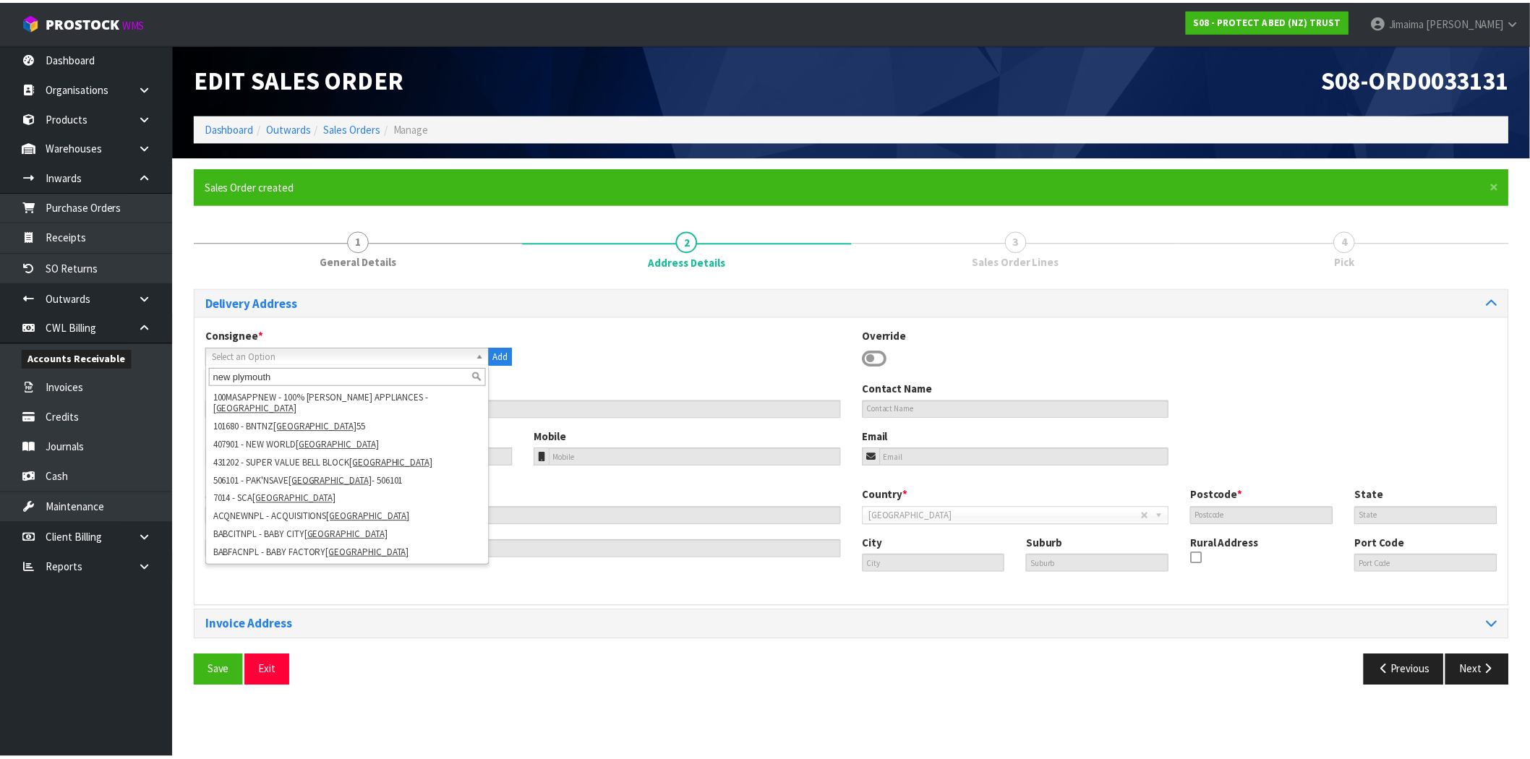
scroll to position [134, 0]
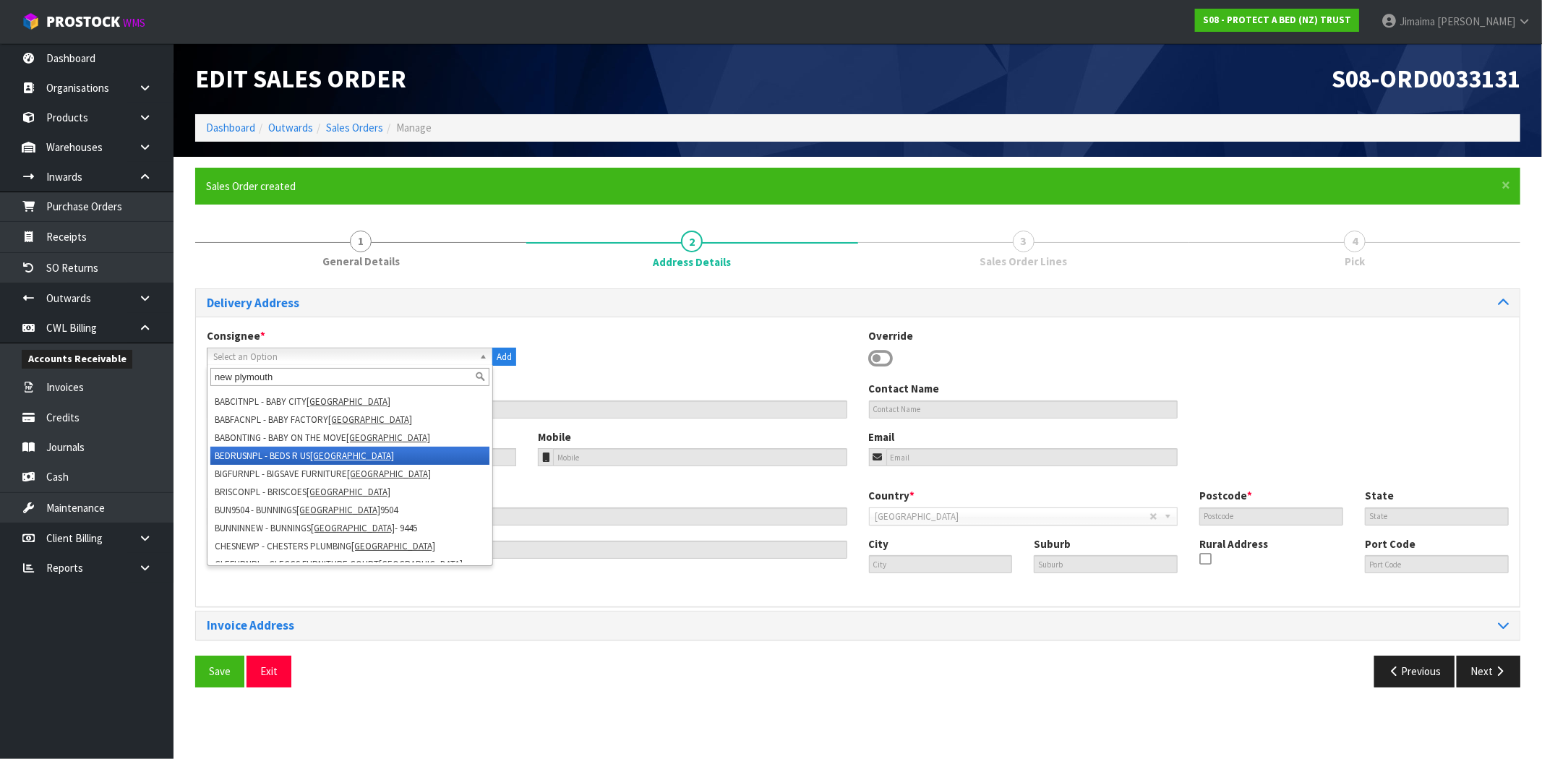
type input "new plymouth"
click at [437, 447] on li "BEDRUSNPL - BEDS R US NEW PLYMOUTH" at bounding box center [349, 456] width 279 height 18
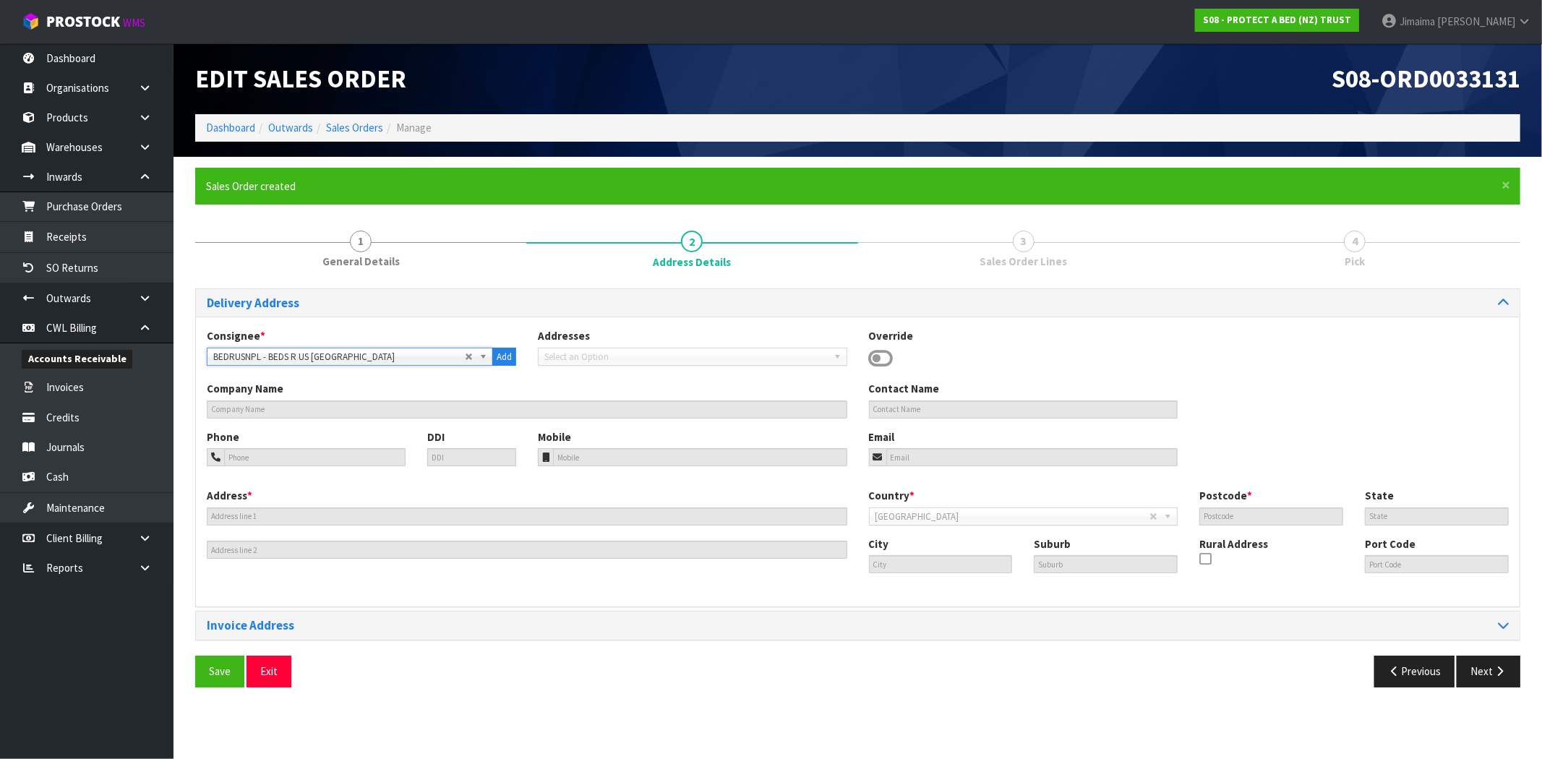
type input "BEDS R US NEW PLYMOUTH"
type input "bedsrus.nply@xtra.co.nz"
type input "UNIT 13 VALLEY MEGA CENTRE, 13/20 RIFLE RANGE ROAD"
type input "CRN RIFLE RANGE ROAD & SMART RD"
type input "4312"
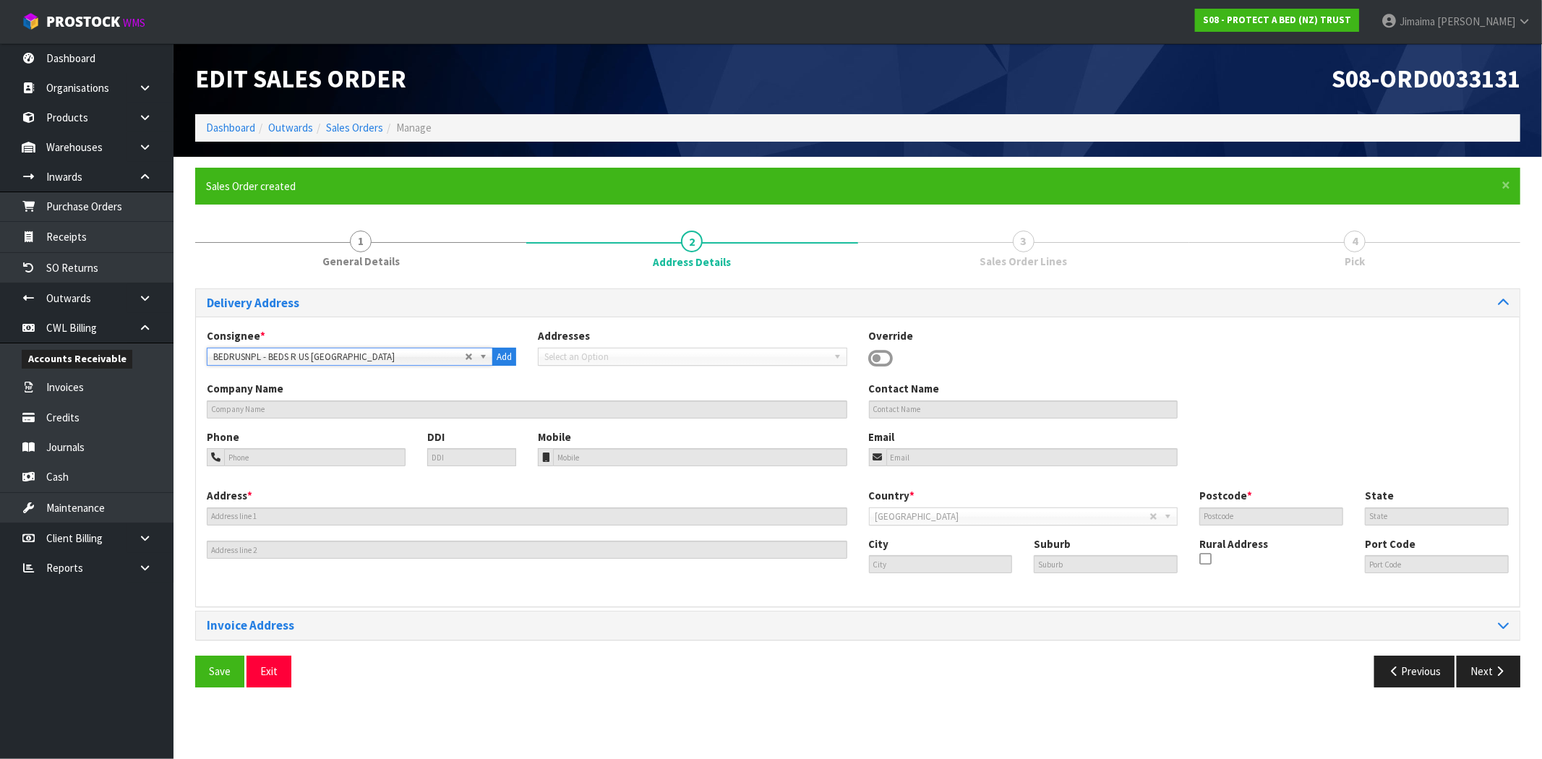
type input "TKI"
type input "NEW PLYMOUTH"
type input "WAIWHAKAIHO"
type input "NZNPL"
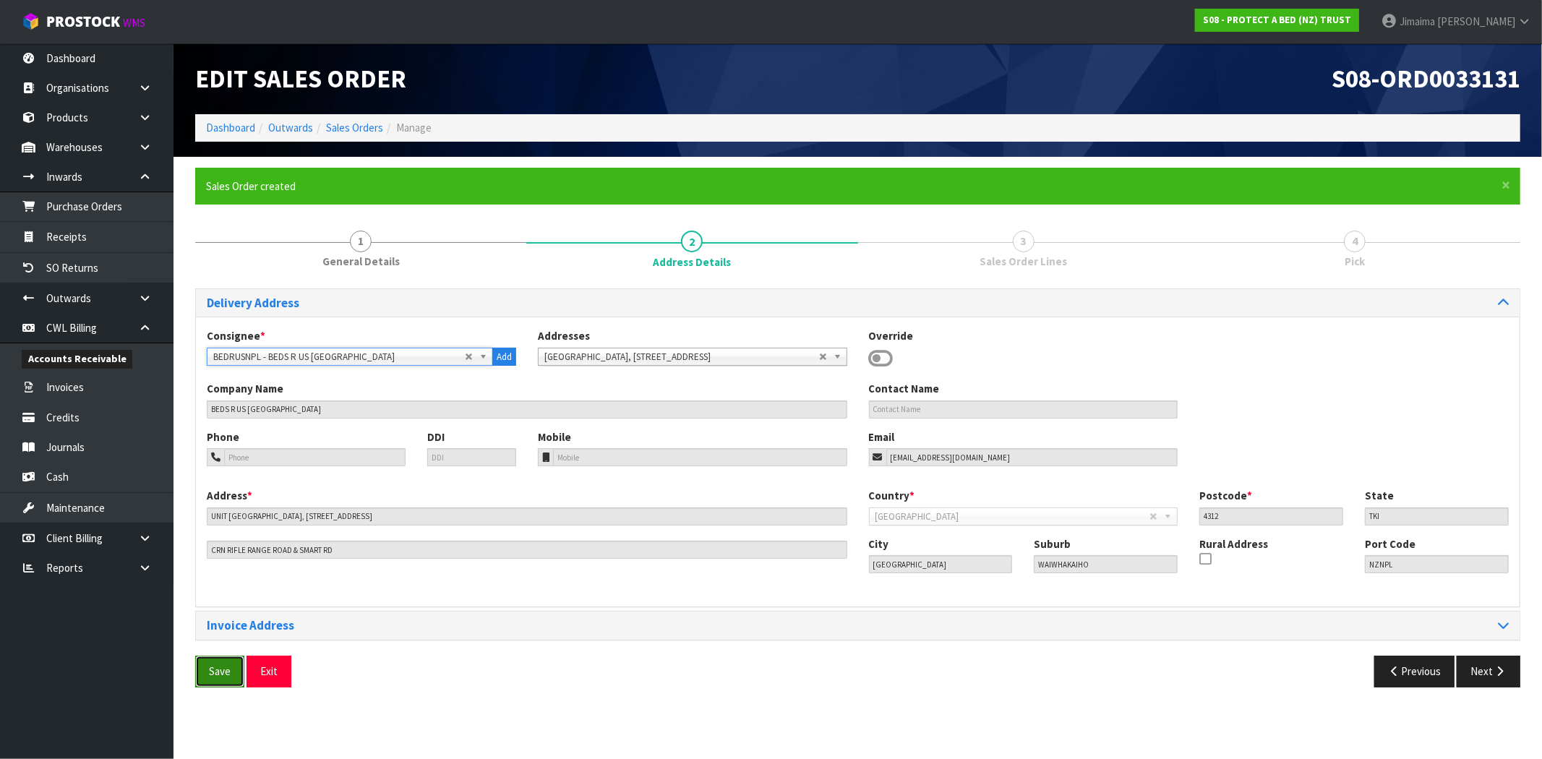
click at [221, 662] on button "Save" at bounding box center [219, 671] width 49 height 31
click at [1487, 654] on div "Delivery Address Consignee * 000001.BAY MECHANICS - BAY MECHANICS 000001A - BRA…" at bounding box center [857, 493] width 1325 height 410
drag, startPoint x: 1487, startPoint y: 662, endPoint x: 1414, endPoint y: 626, distance: 81.5
click at [1487, 663] on button "Next" at bounding box center [1489, 671] width 64 height 31
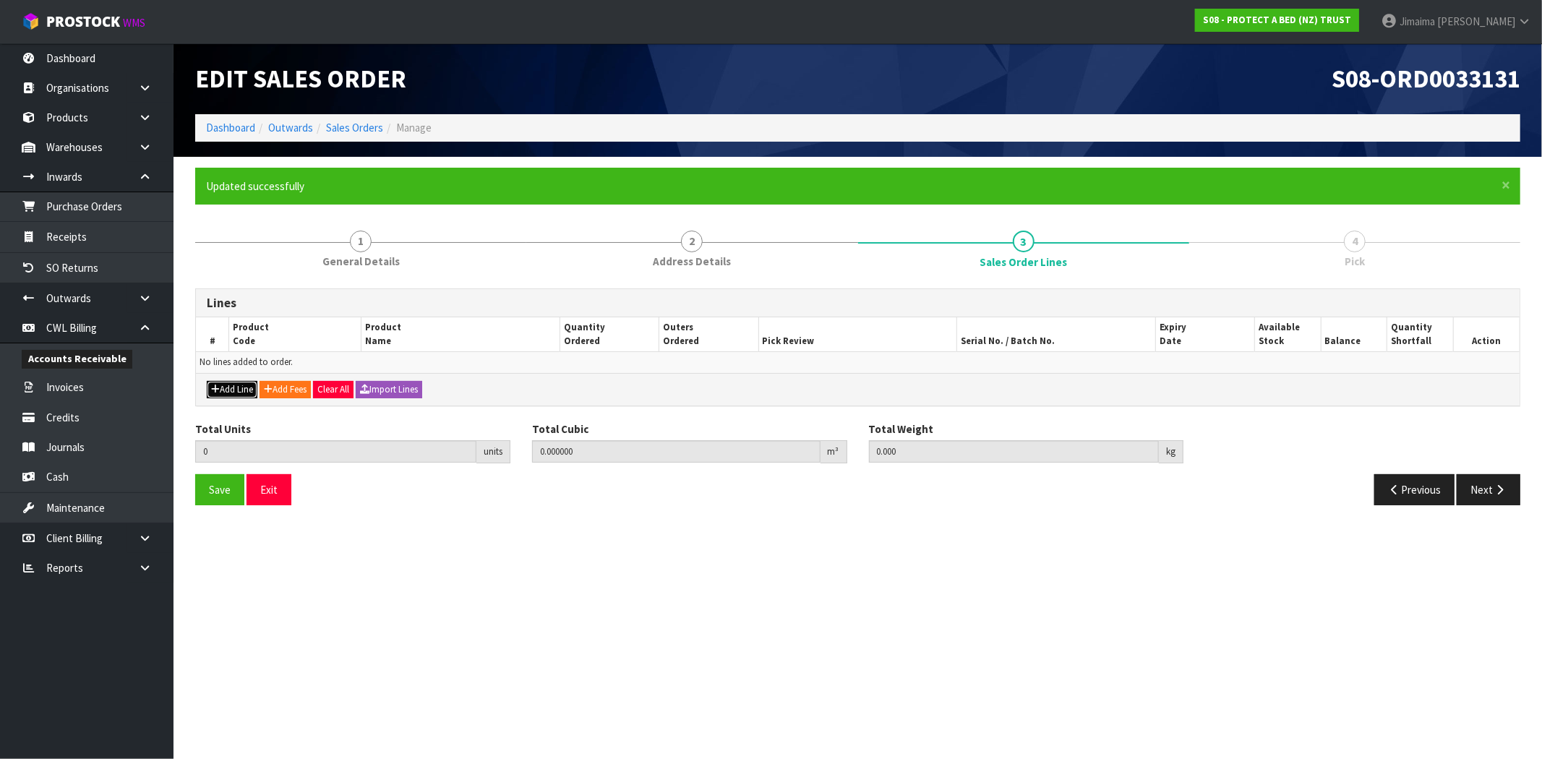
click at [217, 382] on button "Add Line" at bounding box center [232, 389] width 51 height 17
type input "0"
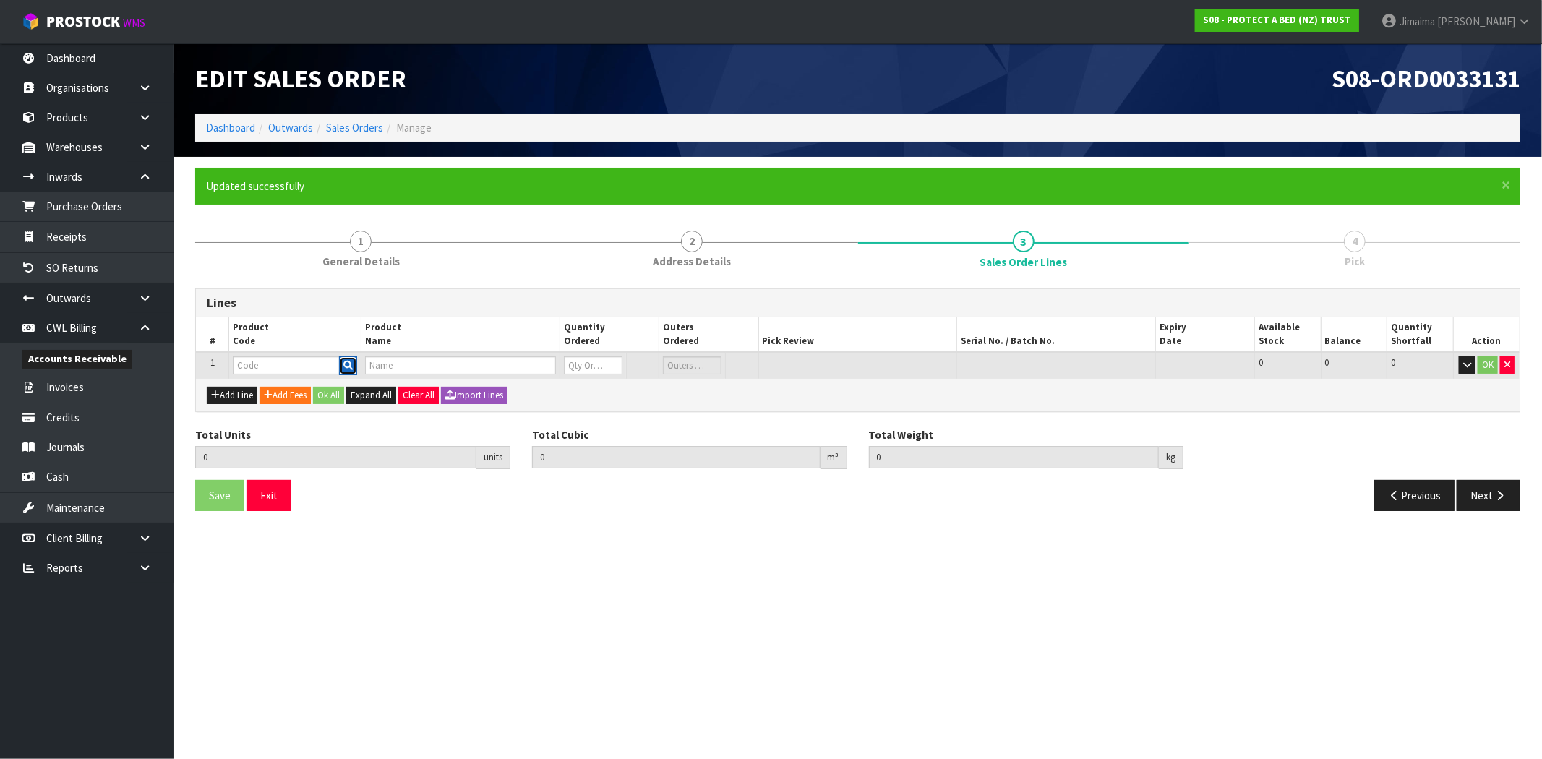
click at [342, 366] on button "button" at bounding box center [348, 365] width 18 height 19
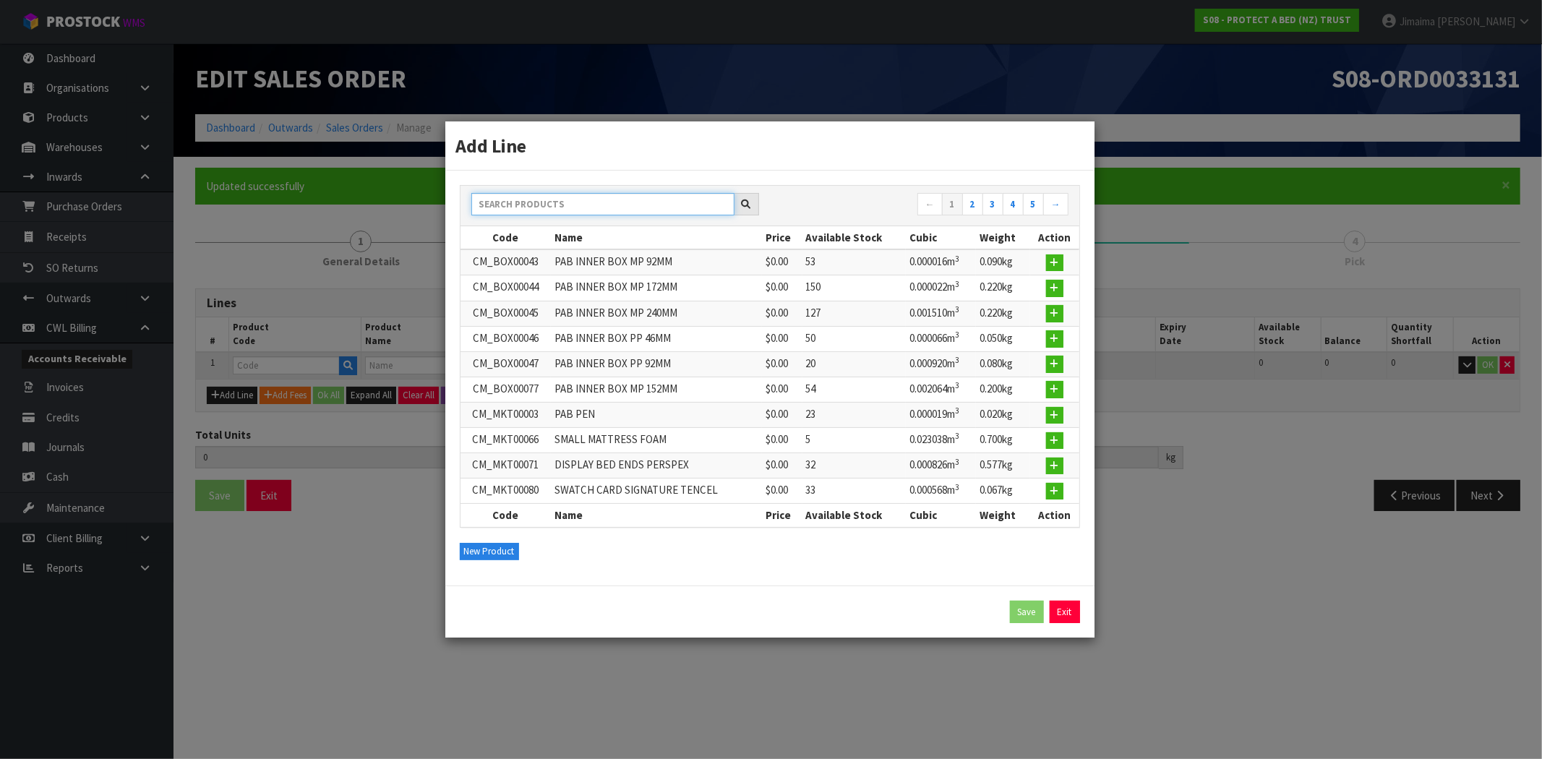
click at [577, 204] on input "text" at bounding box center [602, 204] width 263 height 22
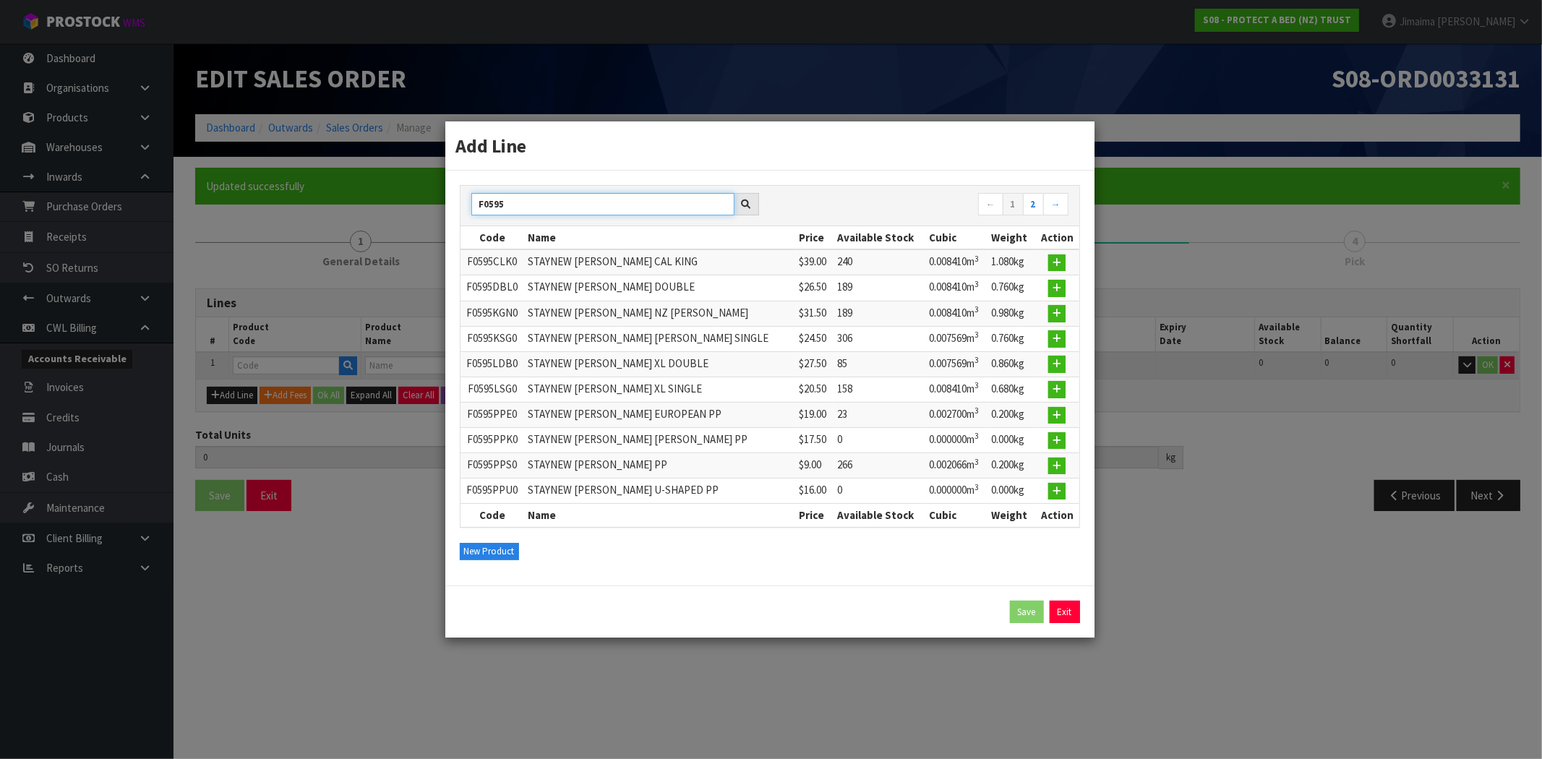
click at [476, 202] on input "F0595" at bounding box center [602, 204] width 263 height 22
paste input "138KSG0"
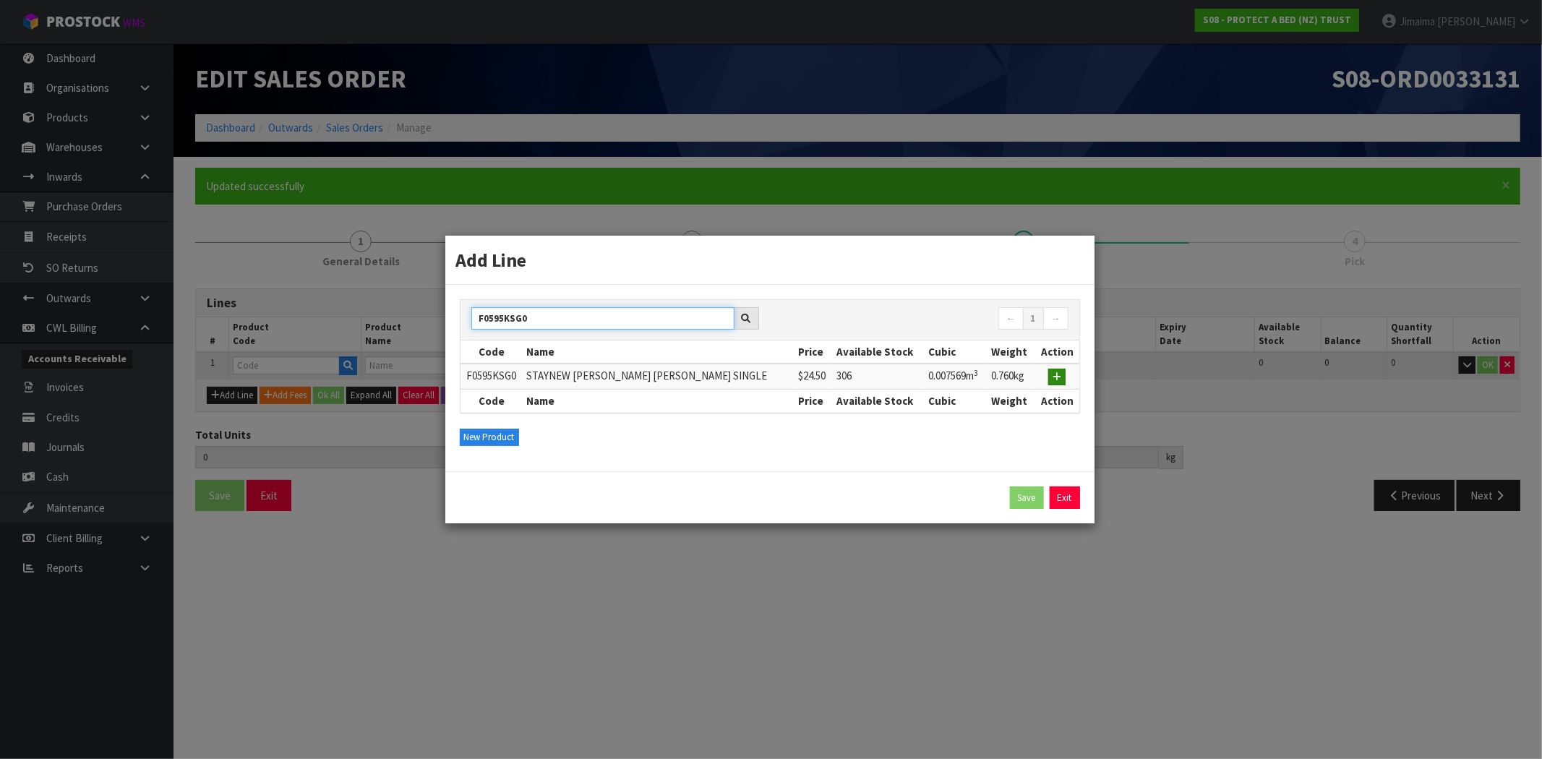
type input "F0595KSG0"
click at [1056, 374] on icon "button" at bounding box center [1057, 376] width 9 height 9
type input "0.000000"
type input "0.000"
type input "F0595KSG0"
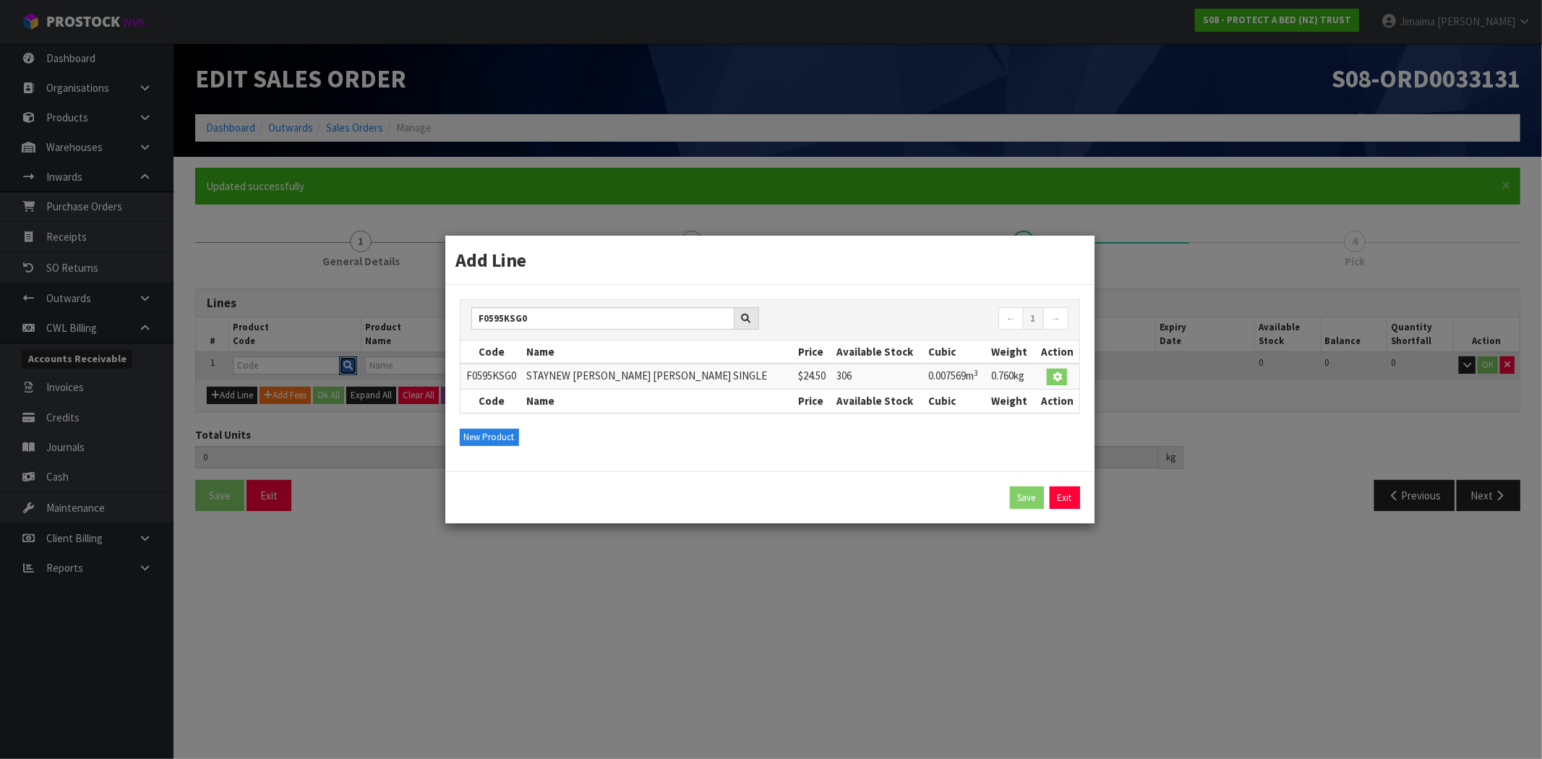
type input "STAYNEW [PERSON_NAME] [PERSON_NAME] SINGLE"
type input "0"
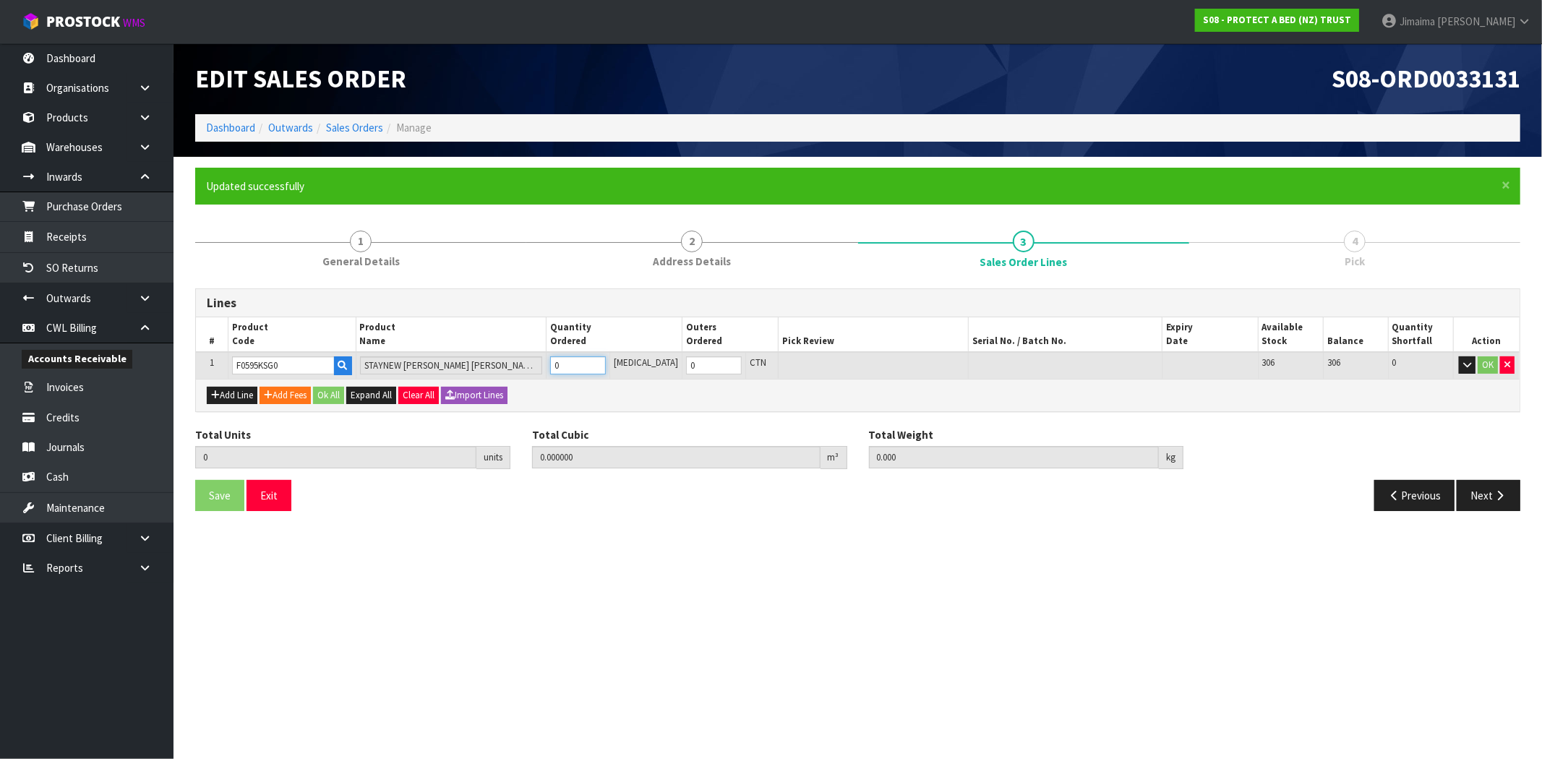
click at [593, 364] on input "0" at bounding box center [578, 365] width 56 height 18
type input "3"
type input "0.022707"
type input "2.28"
type input "3"
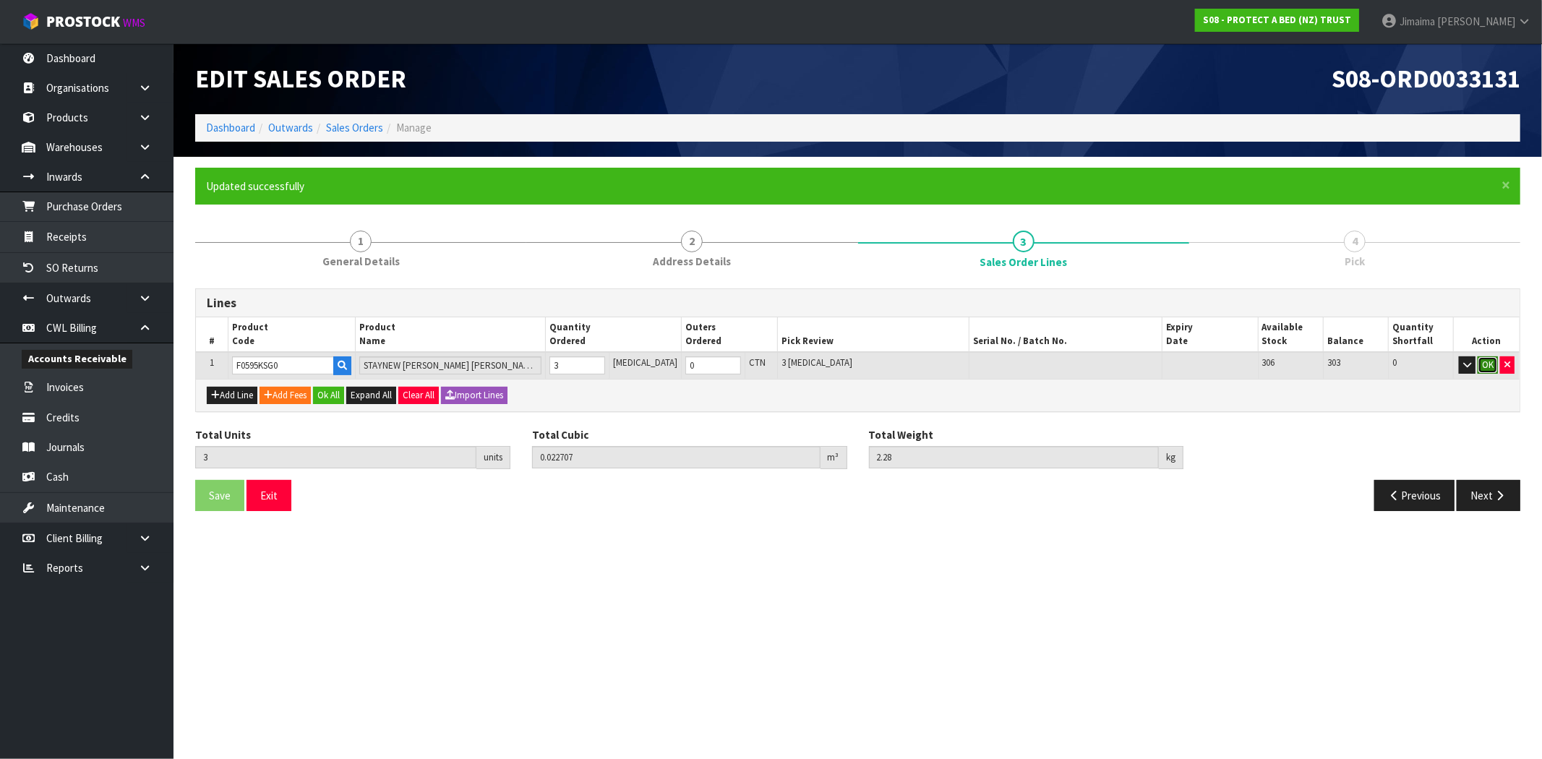
click at [1484, 363] on button "OK" at bounding box center [1488, 364] width 20 height 17
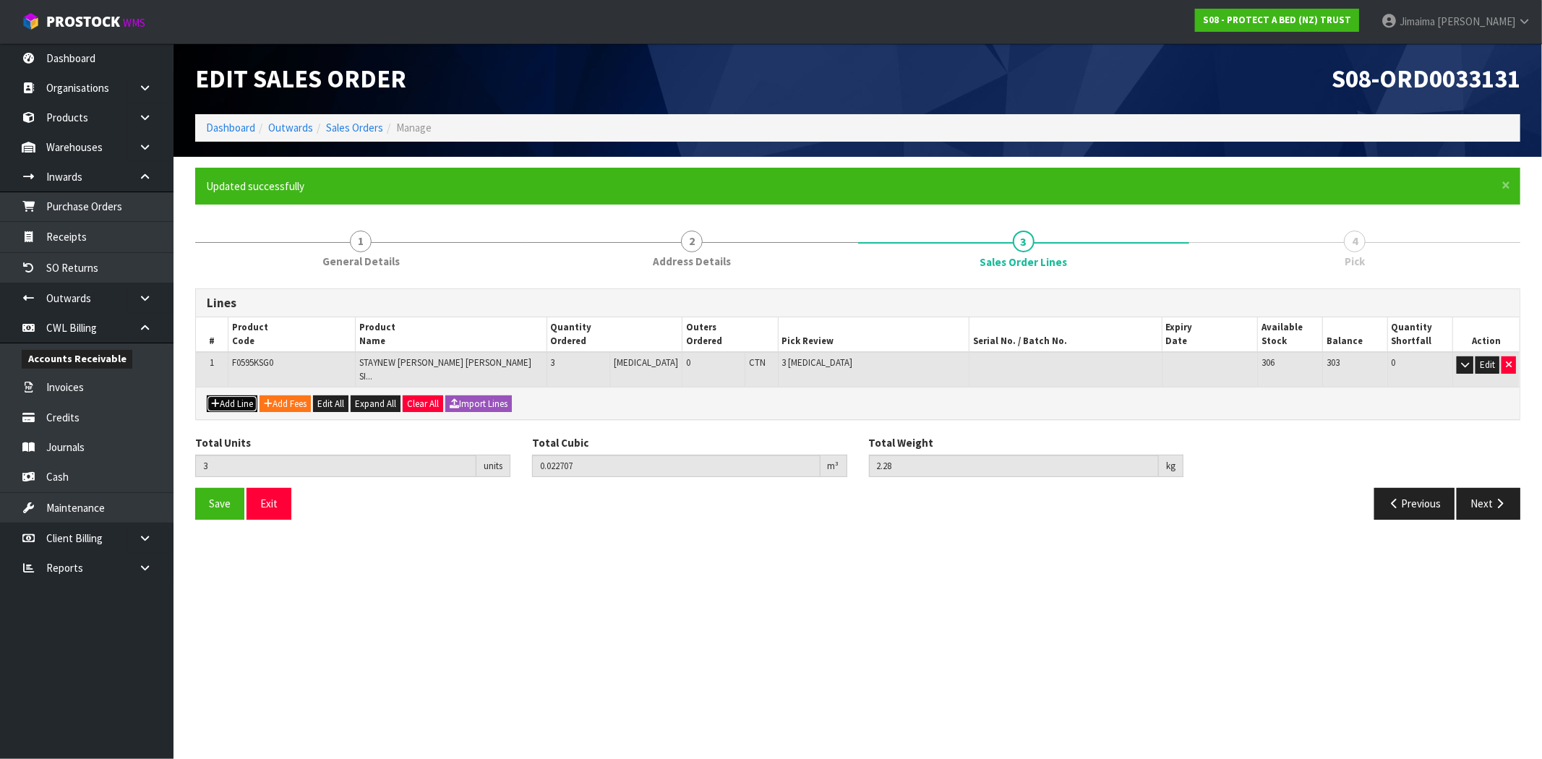
click at [247, 395] on button "Add Line" at bounding box center [232, 403] width 51 height 17
type input "0"
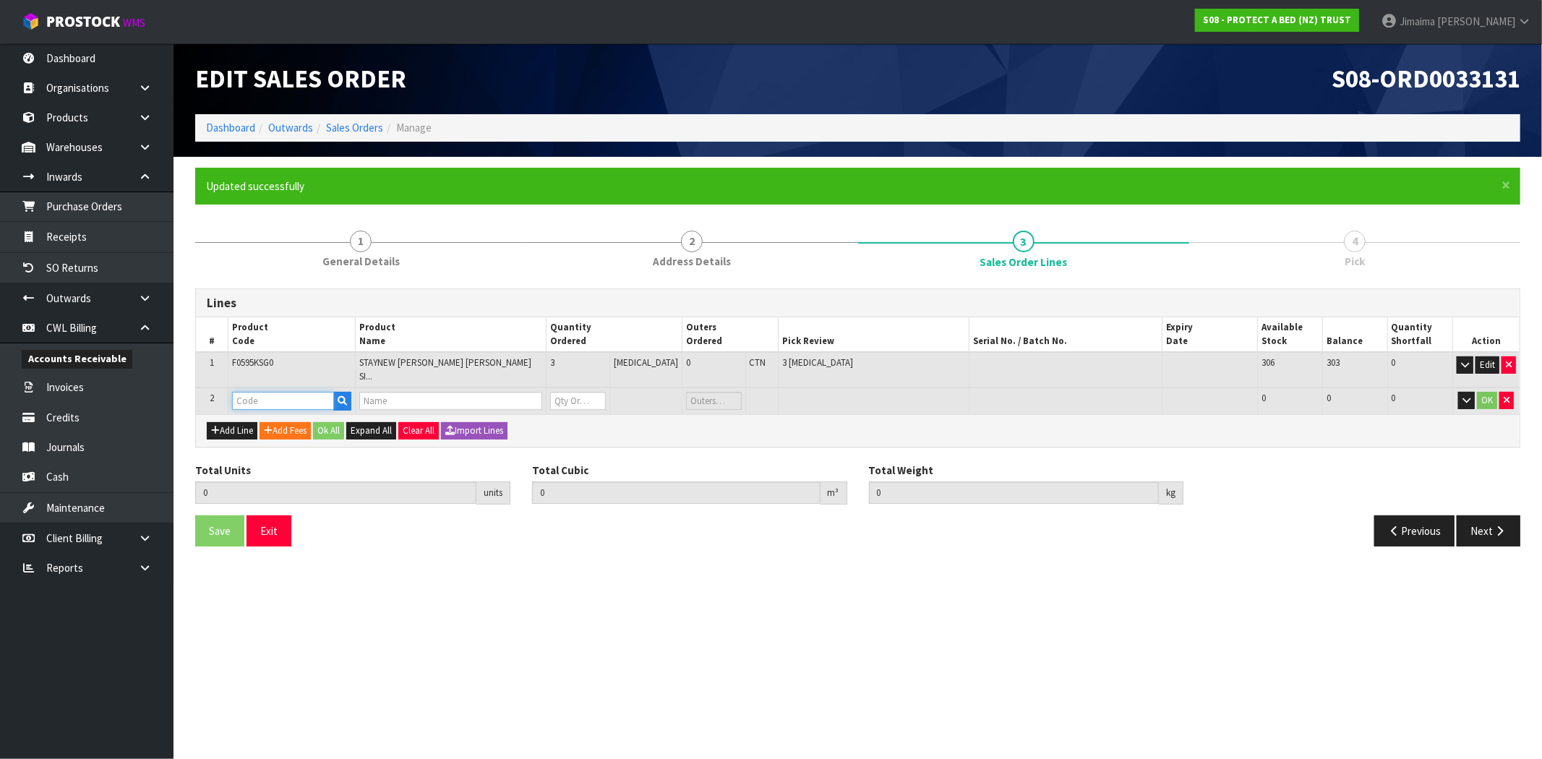
click at [278, 392] on input "text" at bounding box center [283, 401] width 102 height 18
paste input "F0042QUE0"
type input "F0042QUE0"
type input "3"
type input "0.022707"
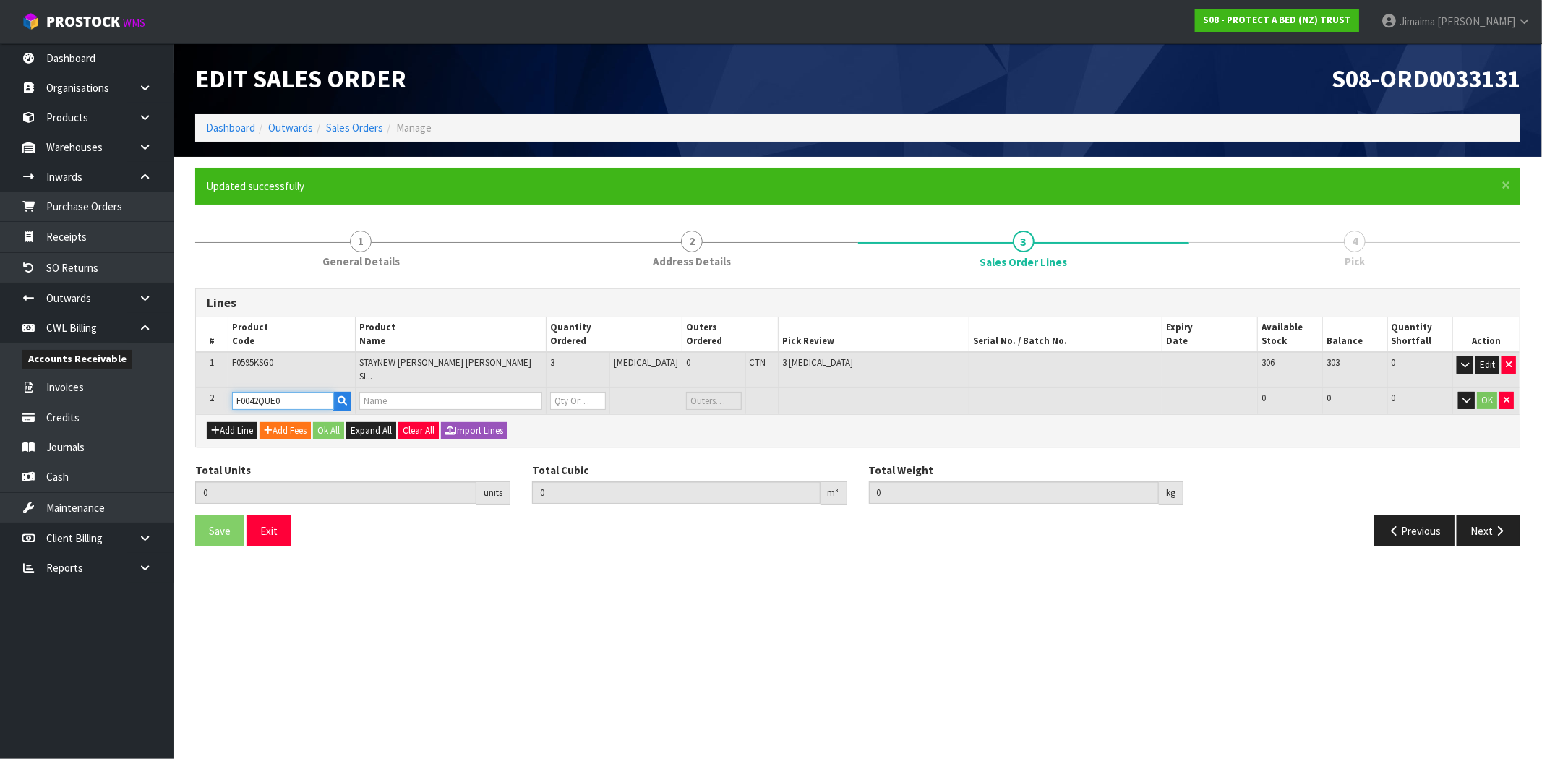
type input "2.28"
type input "BAMBOO JERSEY QUEEN"
type input "0"
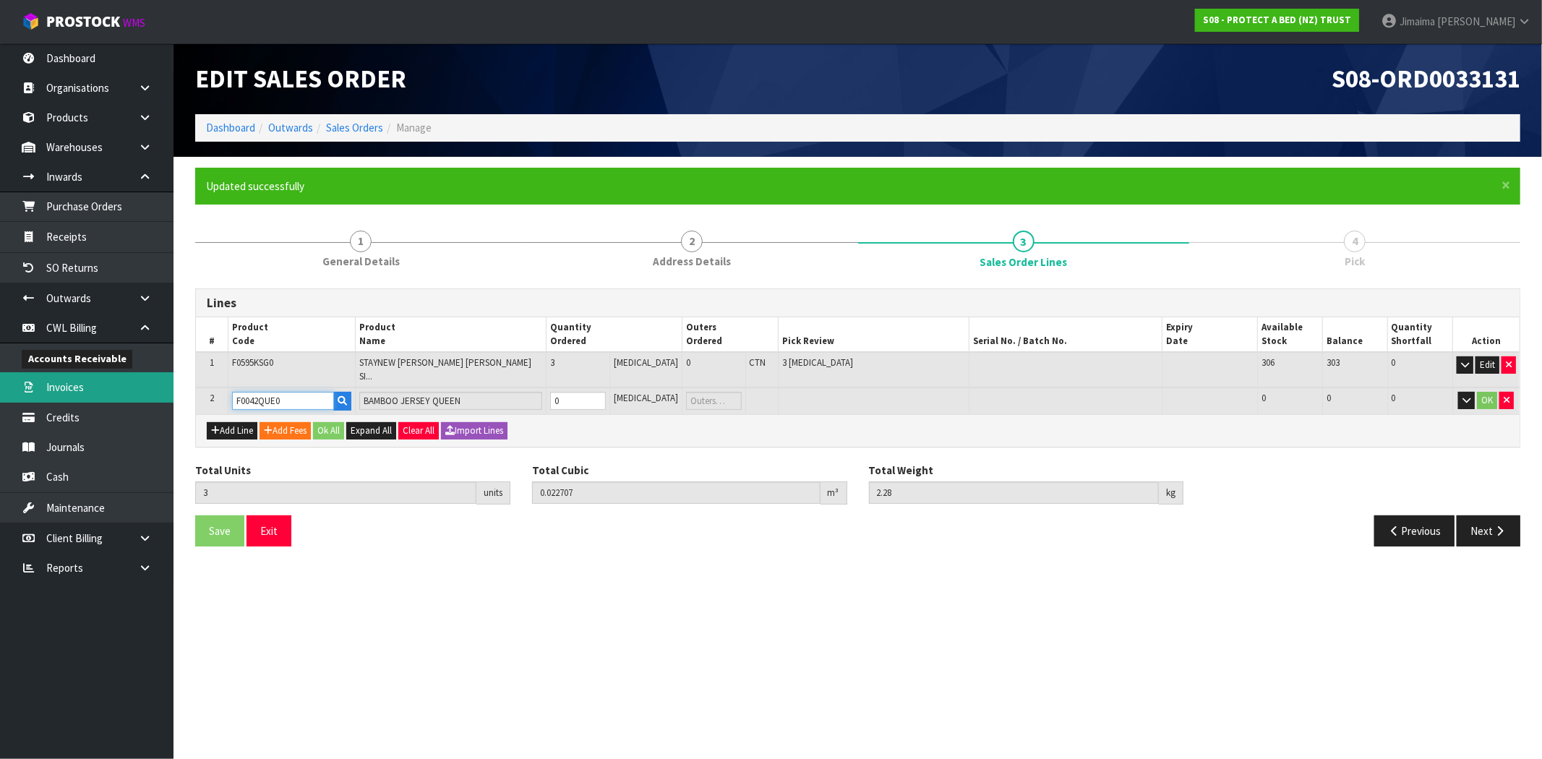
drag, startPoint x: 261, startPoint y: 385, endPoint x: 134, endPoint y: 391, distance: 127.4
click at [135, 391] on body "Toggle navigation ProStock WMS S08 - PROTECT A BED (NZ) TRUST Jimaima Reiher Lo…" at bounding box center [771, 379] width 1542 height 759
type input "F0600QUE0"
type input "BAMBOO JERSEY BXD QUEEN"
type input "0"
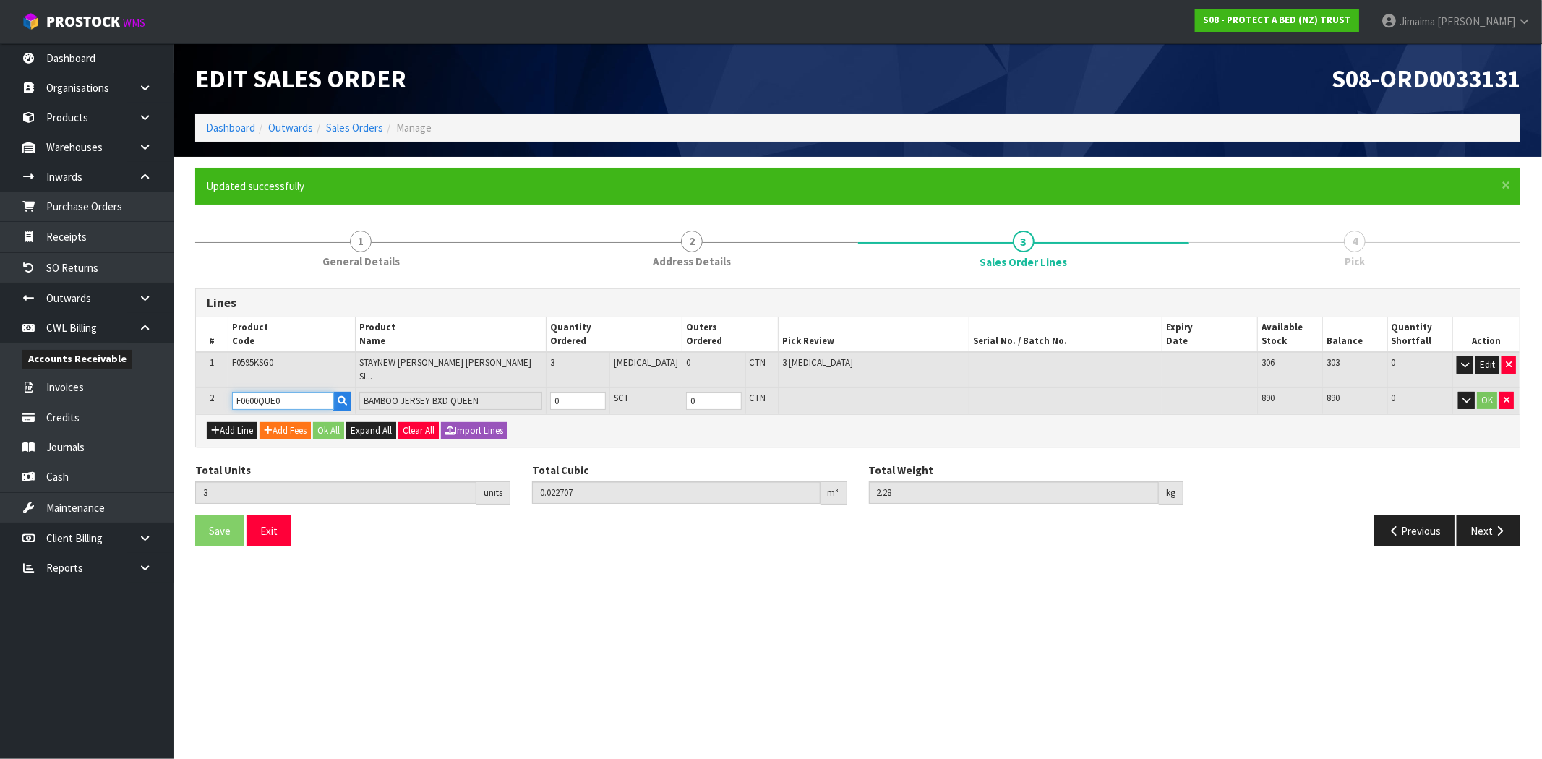
type input "F0600QUE0"
click at [606, 392] on input "0" at bounding box center [578, 401] width 56 height 18
type input "9"
type input "0.073167"
type input "7.8"
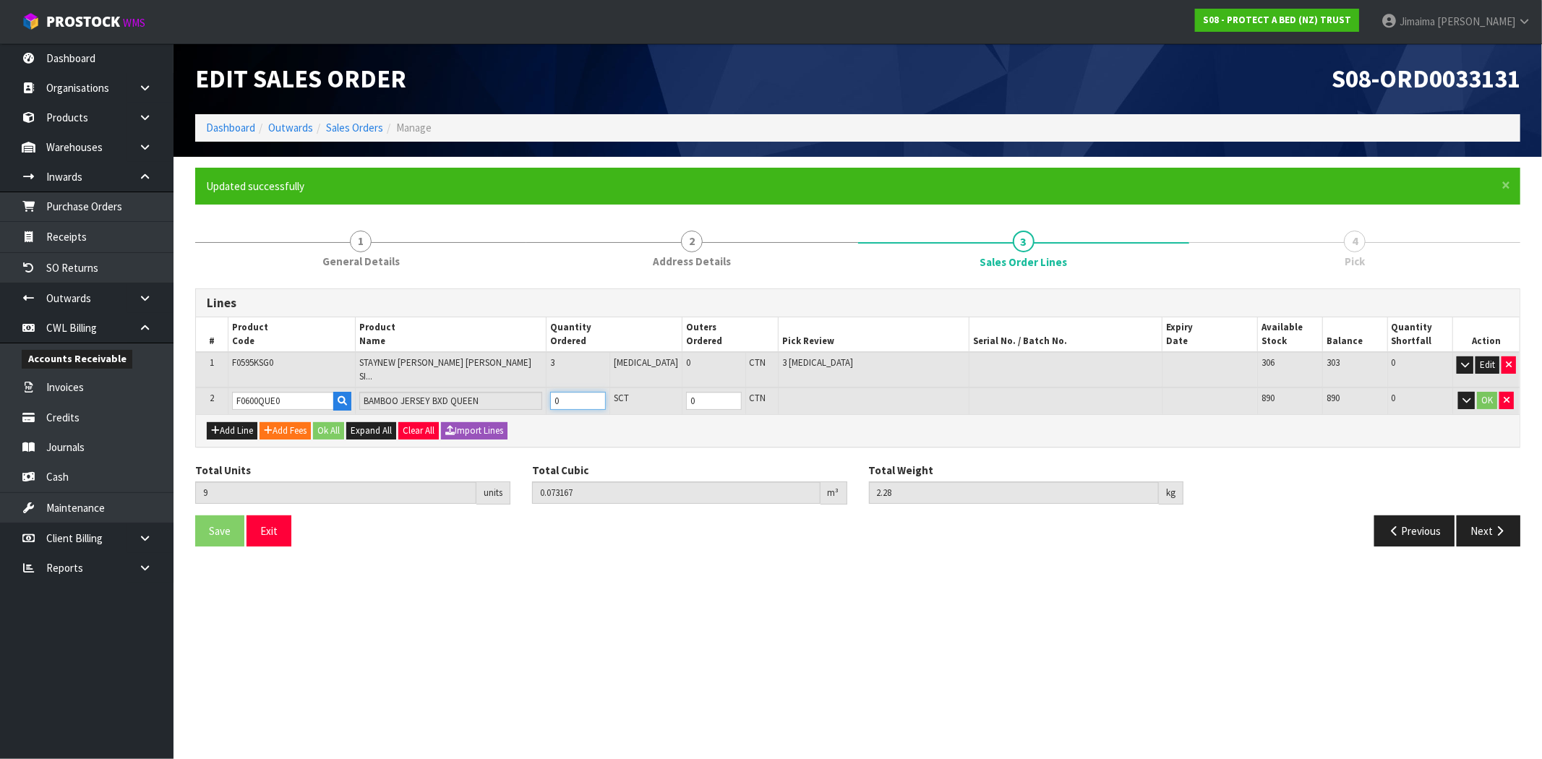
type input "6"
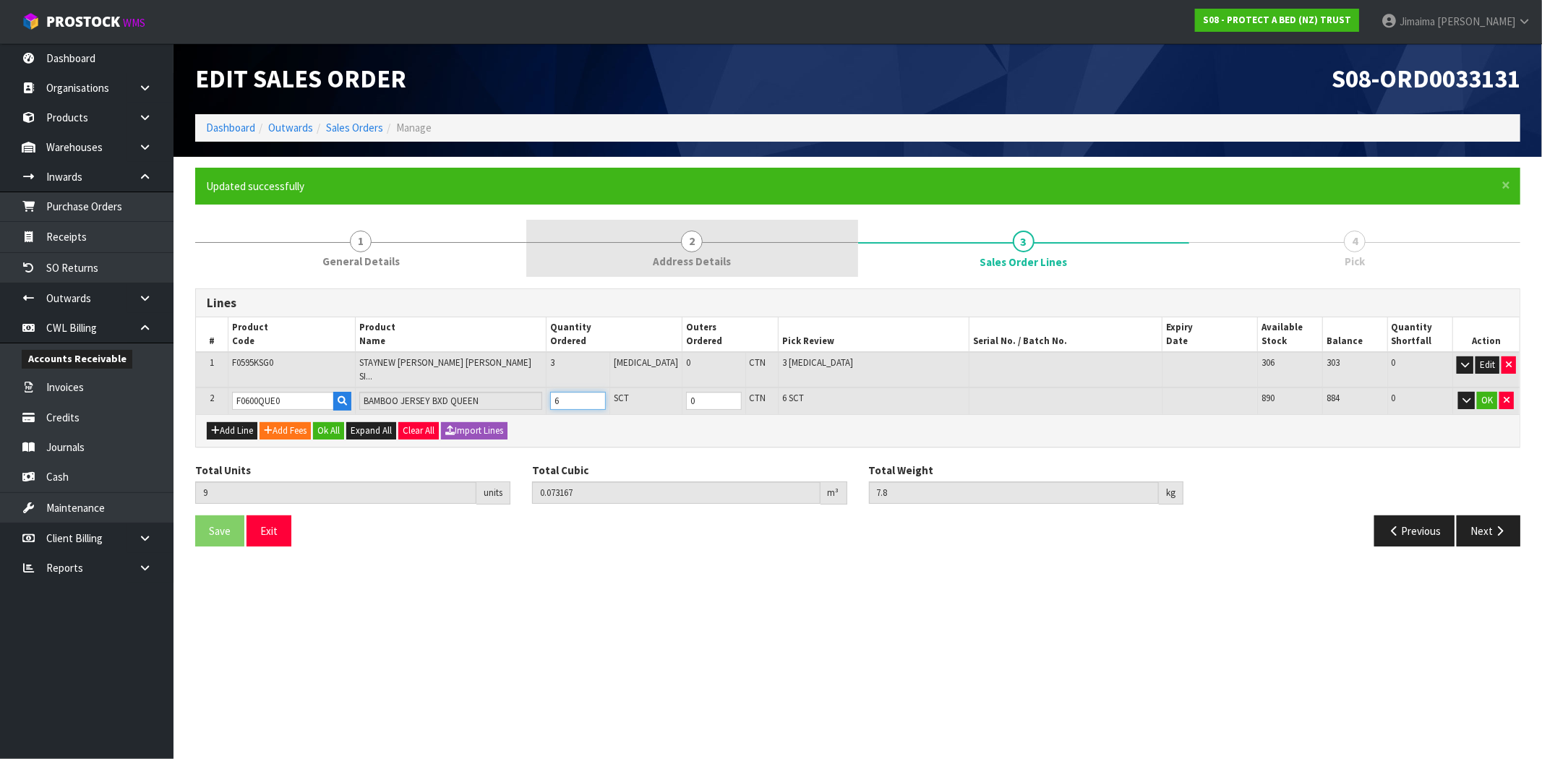
type input "0"
type input "5"
type input "0.039527"
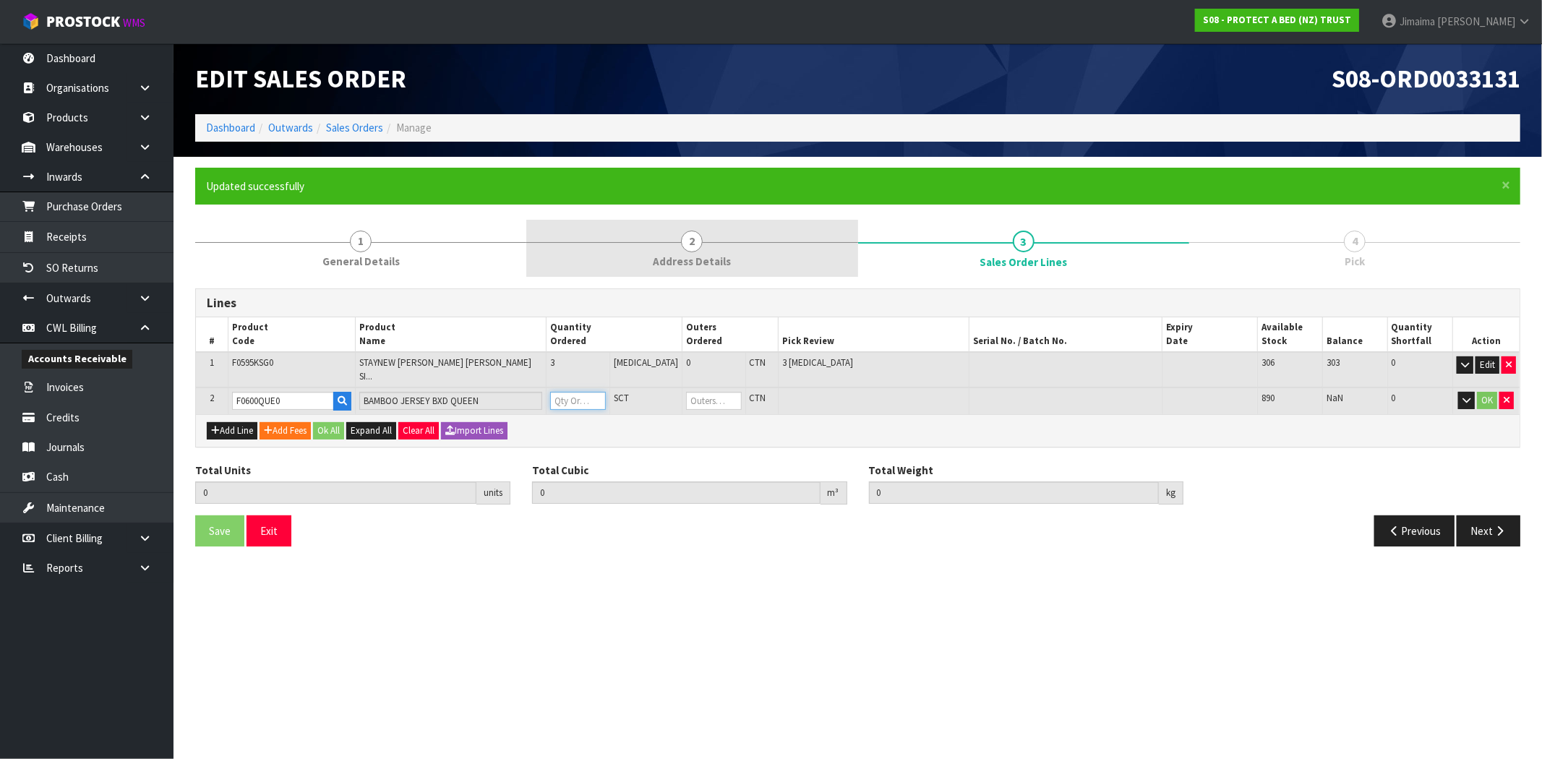
type input "4.12"
type input "2"
type input "0"
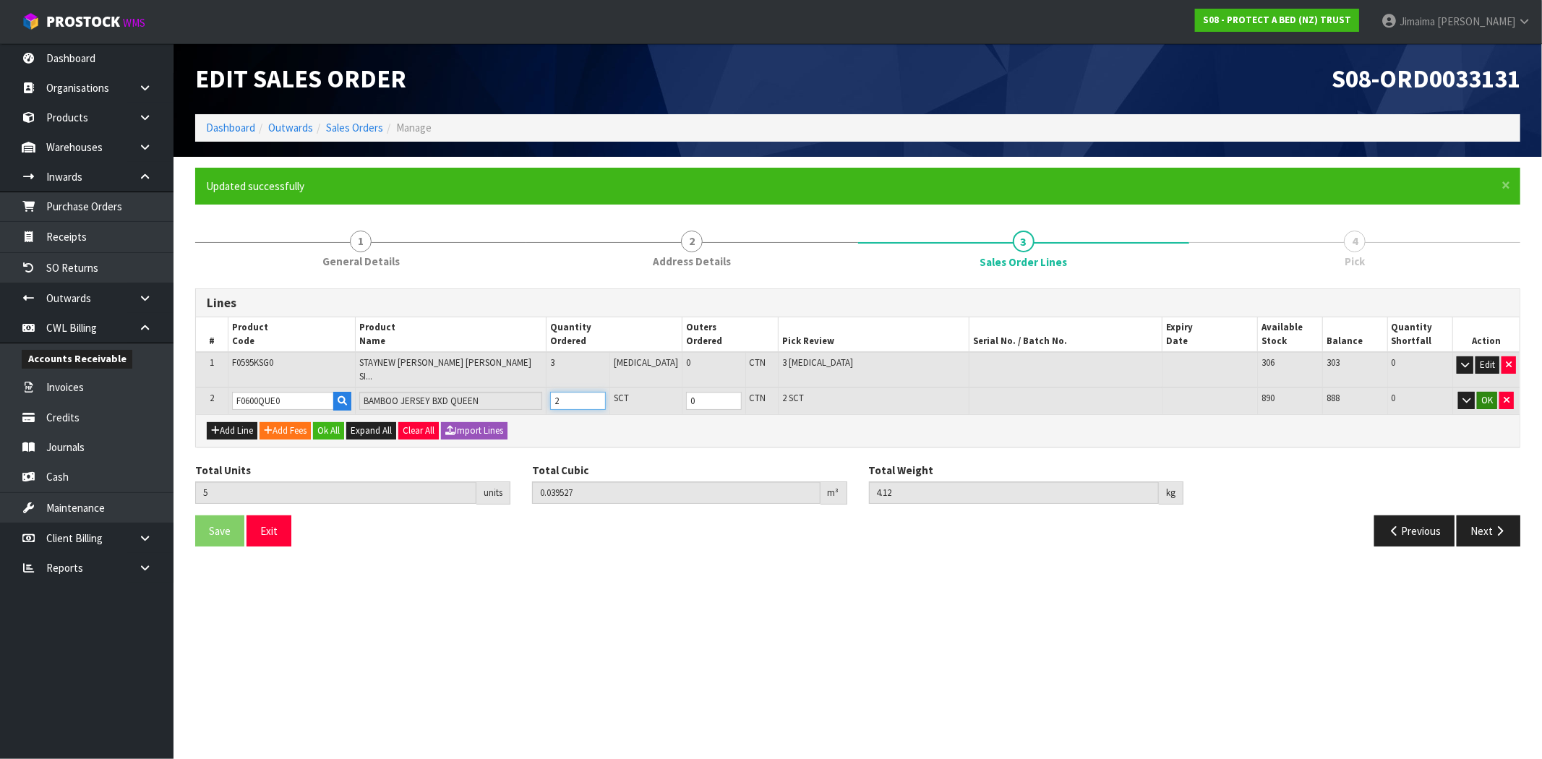
type input "2"
click at [1491, 392] on button "OK" at bounding box center [1487, 400] width 20 height 17
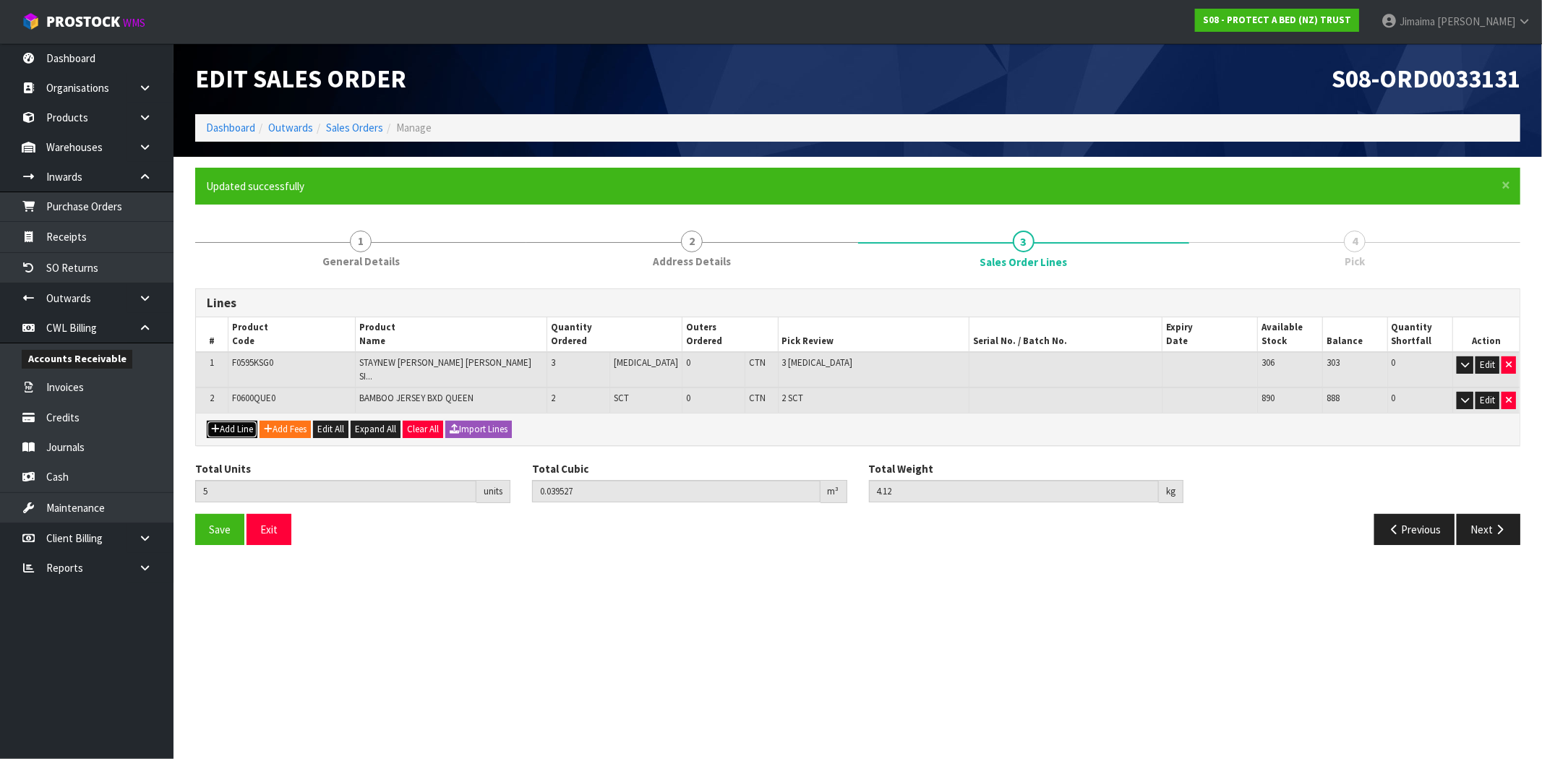
click at [228, 421] on button "Add Line" at bounding box center [232, 429] width 51 height 17
type input "0"
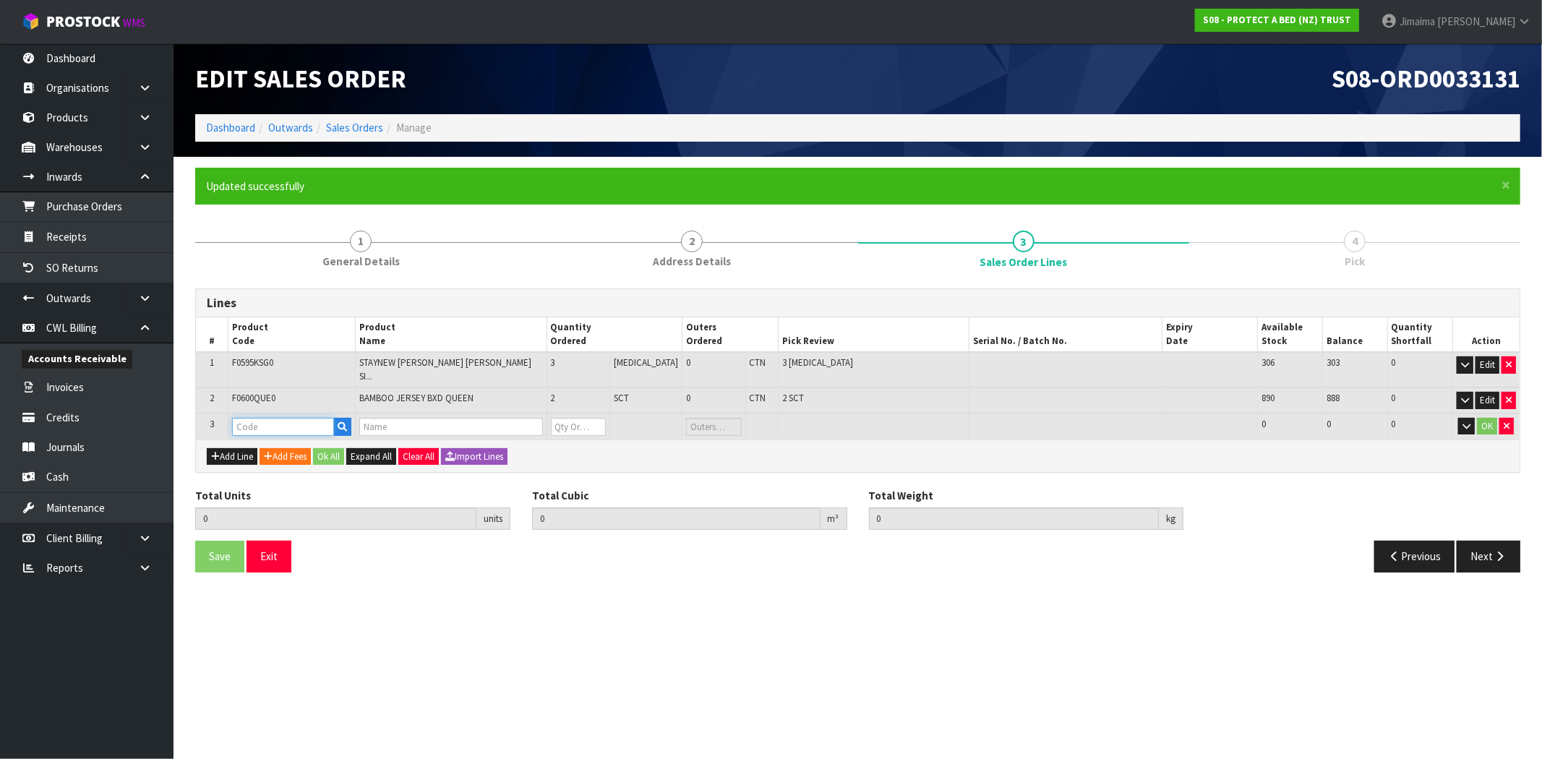
click at [312, 421] on input "text" at bounding box center [283, 427] width 102 height 18
paste input "F0042KGN0"
type input "F0042KGN0"
type input "5"
type input "0.039527"
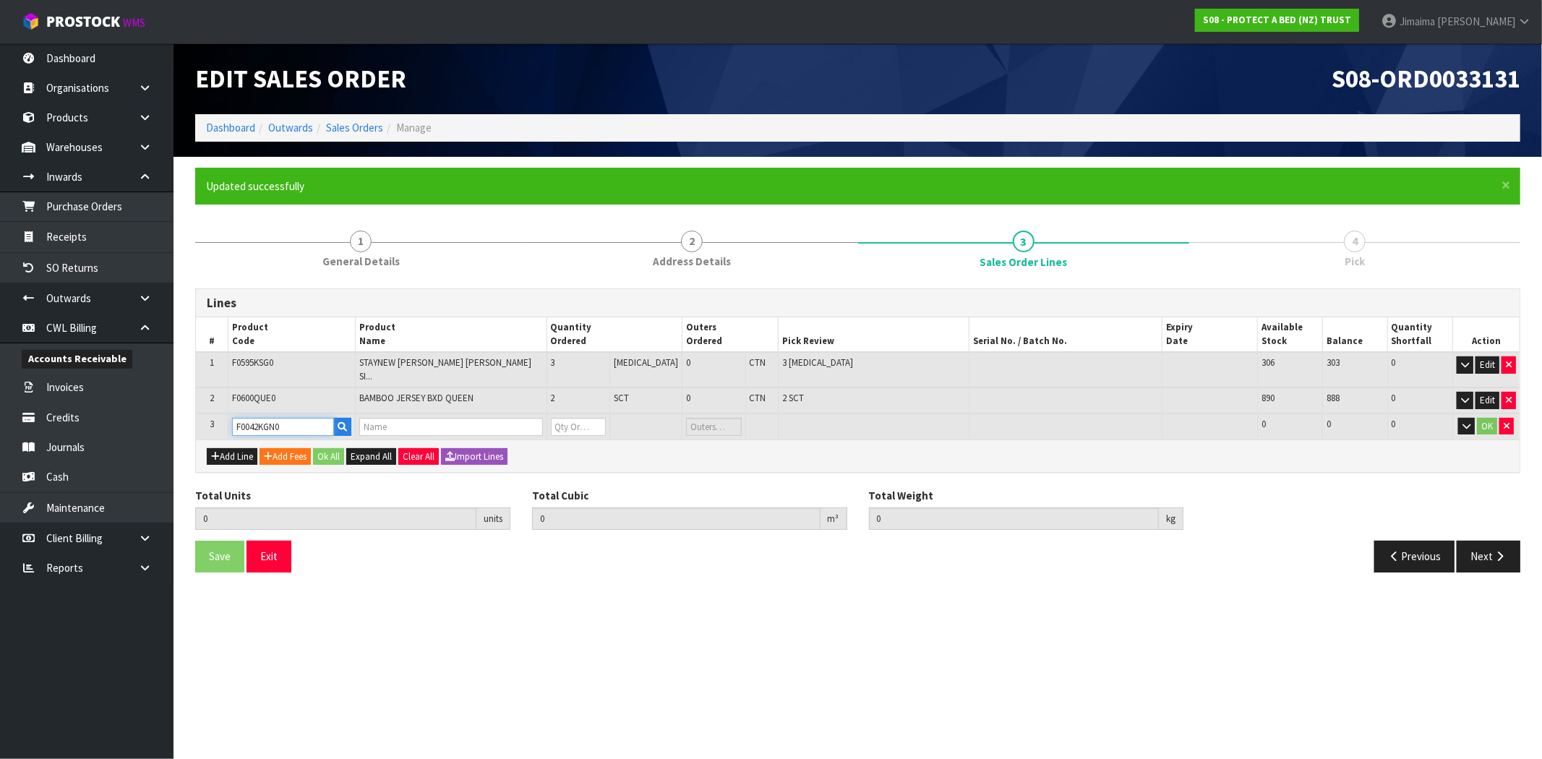
type input "4.12"
type input "BAMBOO JERSEY NZ KING"
type input "0"
drag, startPoint x: 258, startPoint y: 412, endPoint x: 191, endPoint y: 409, distance: 67.3
click at [191, 409] on div "× Close Updated successfully 1 General Details 2 Address Details 3 Sales Order …" at bounding box center [857, 376] width 1347 height 416
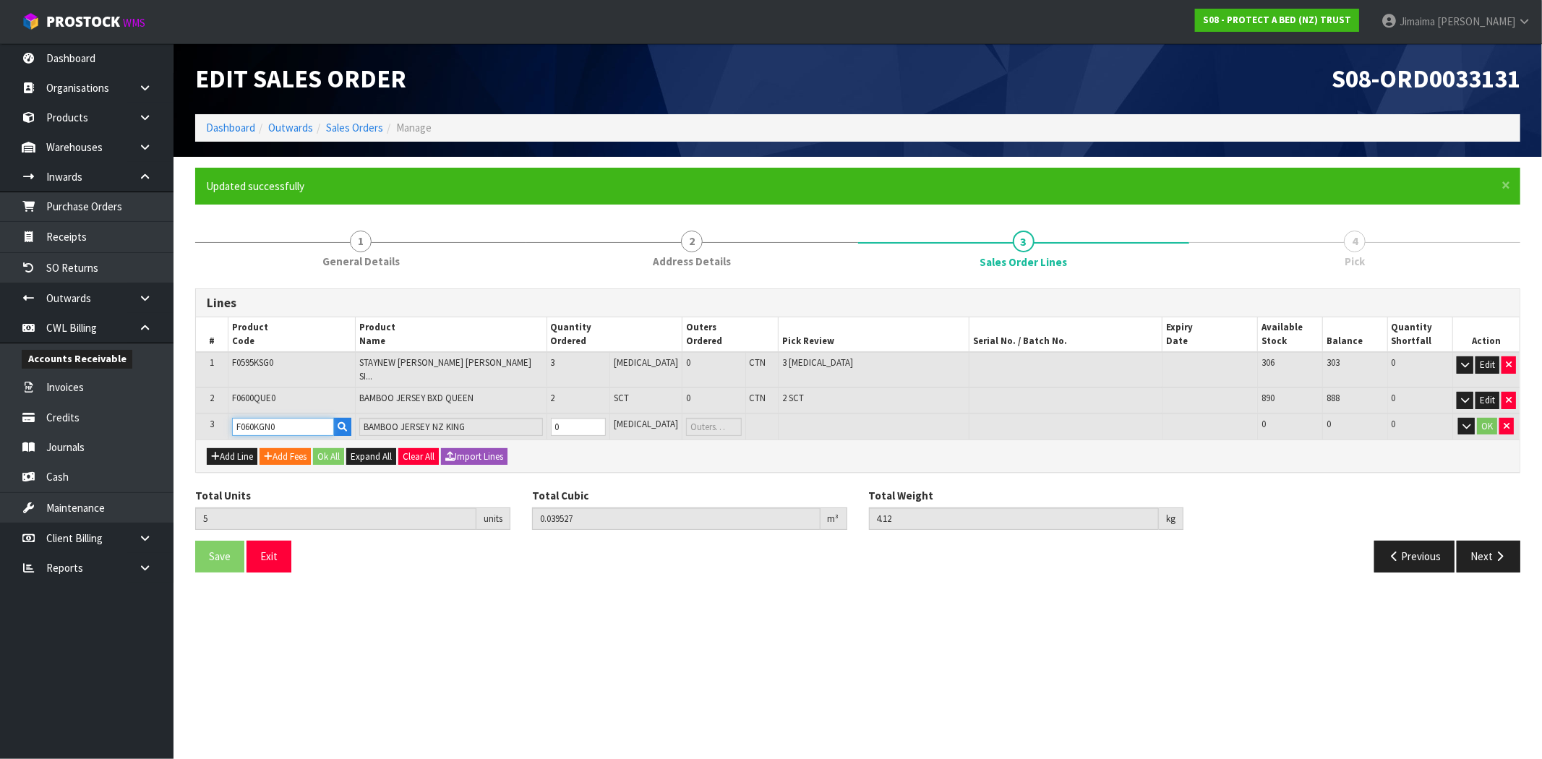
type input "F0600KGN0"
type input "BAMBOO JERSEY BXD NZ KING"
type input "0"
type input "F0600KGN0"
click at [588, 418] on input "0" at bounding box center [578, 427] width 55 height 18
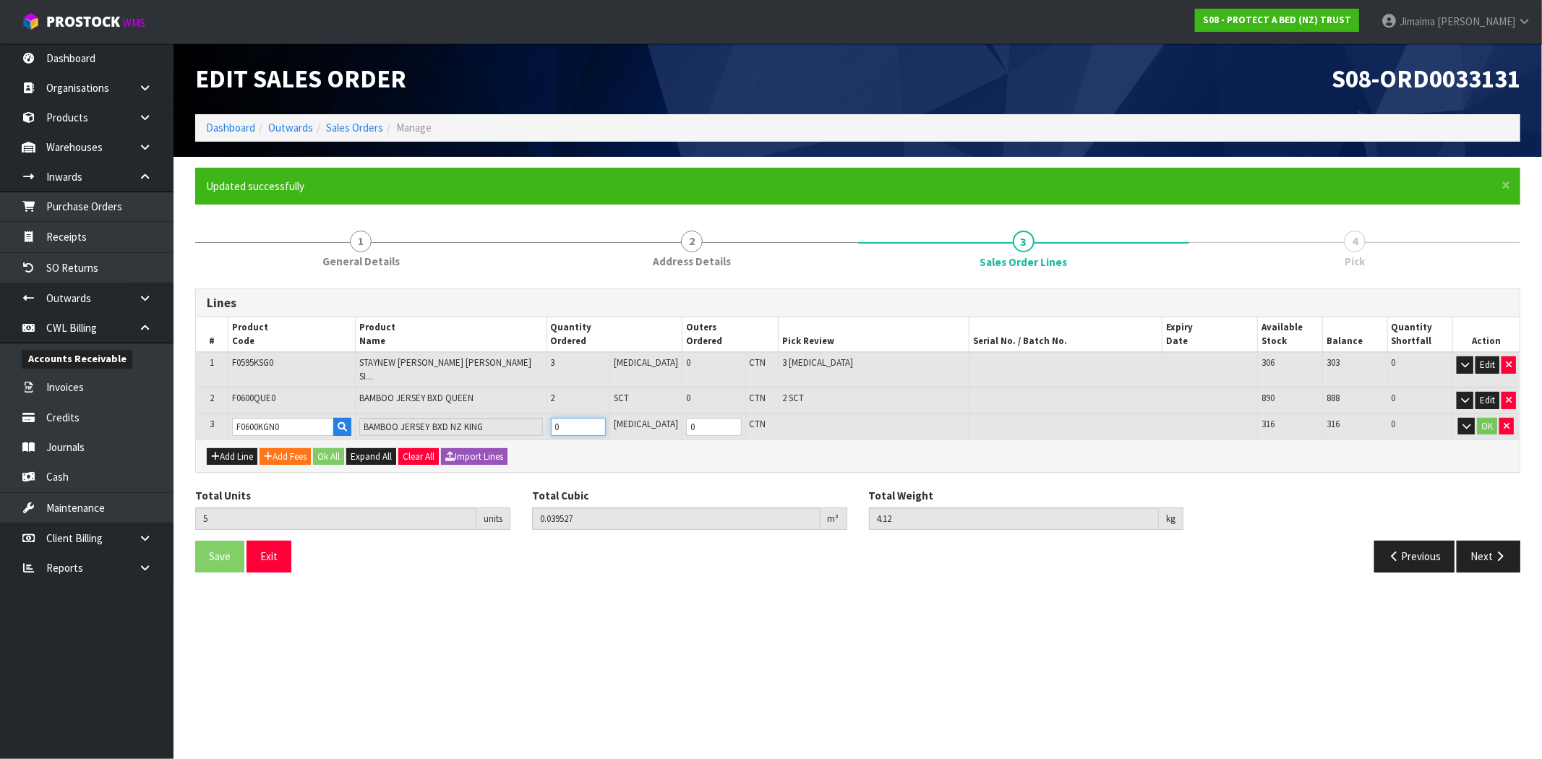
type input "6"
type input "0.047096"
type input "5.08"
type input "1"
click at [1486, 418] on button "OK" at bounding box center [1487, 426] width 20 height 17
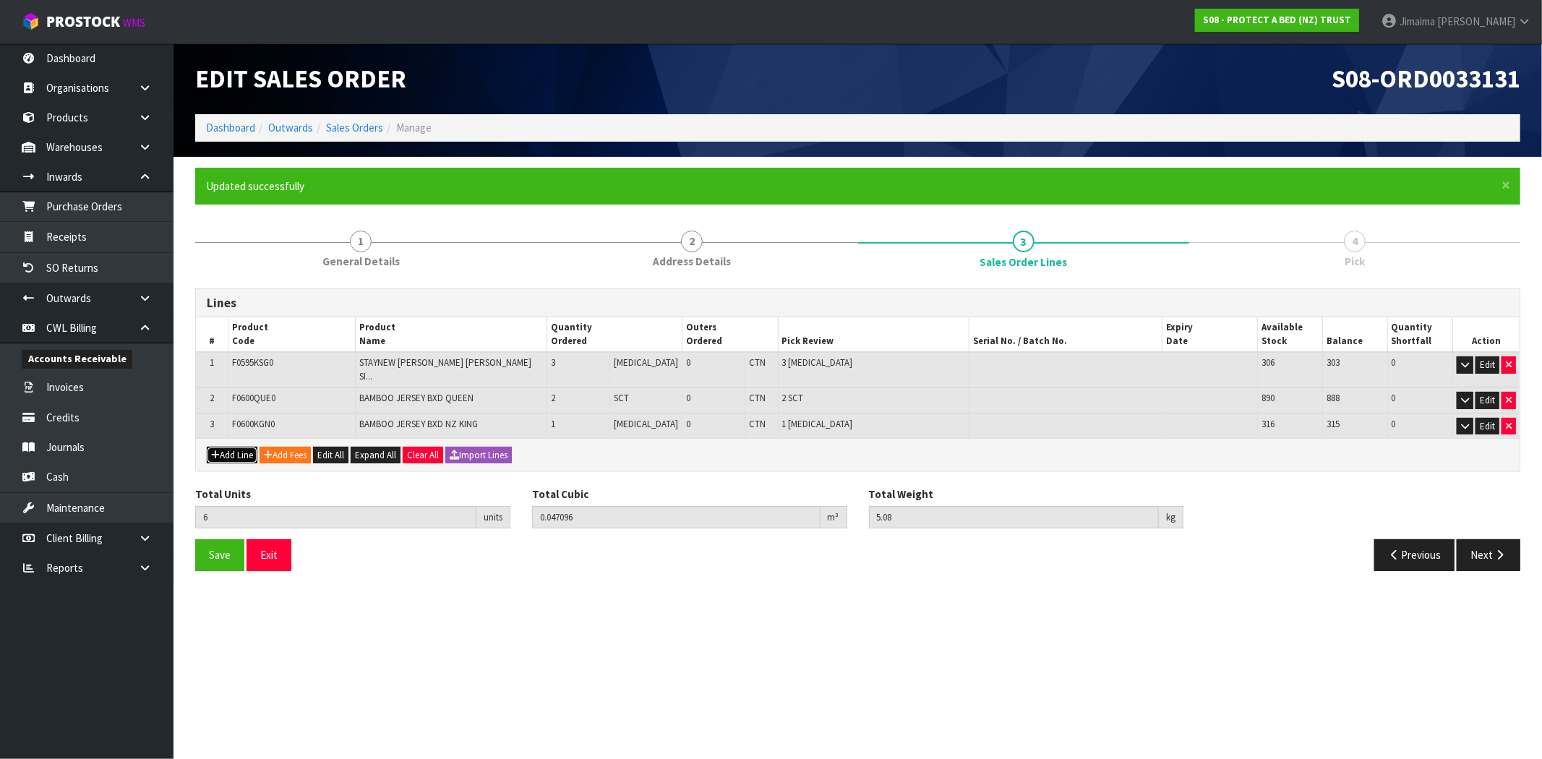
click at [221, 447] on button "Add Line" at bounding box center [232, 455] width 51 height 17
type input "0"
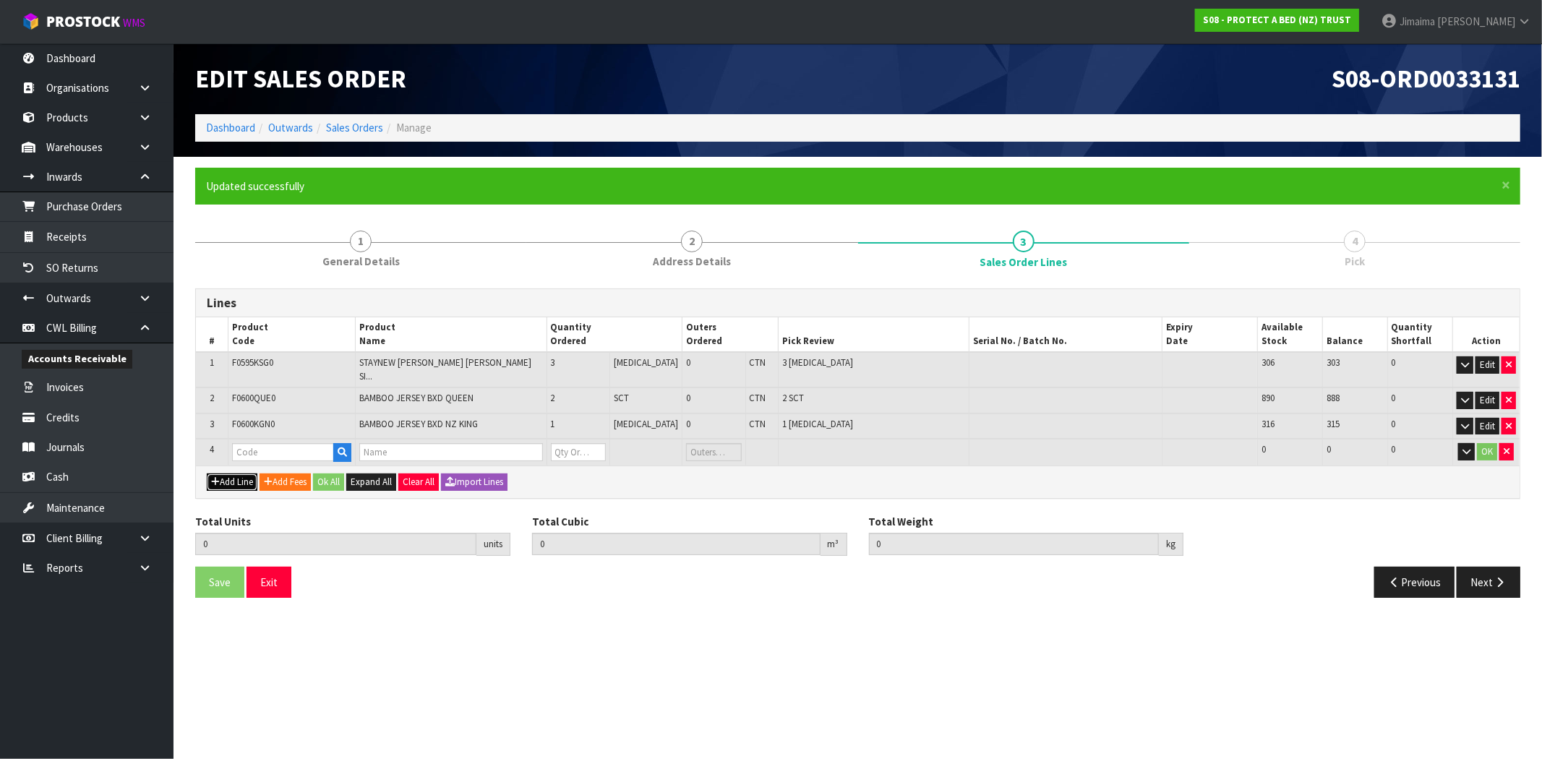
click at [237, 474] on button "Add Line" at bounding box center [232, 482] width 51 height 17
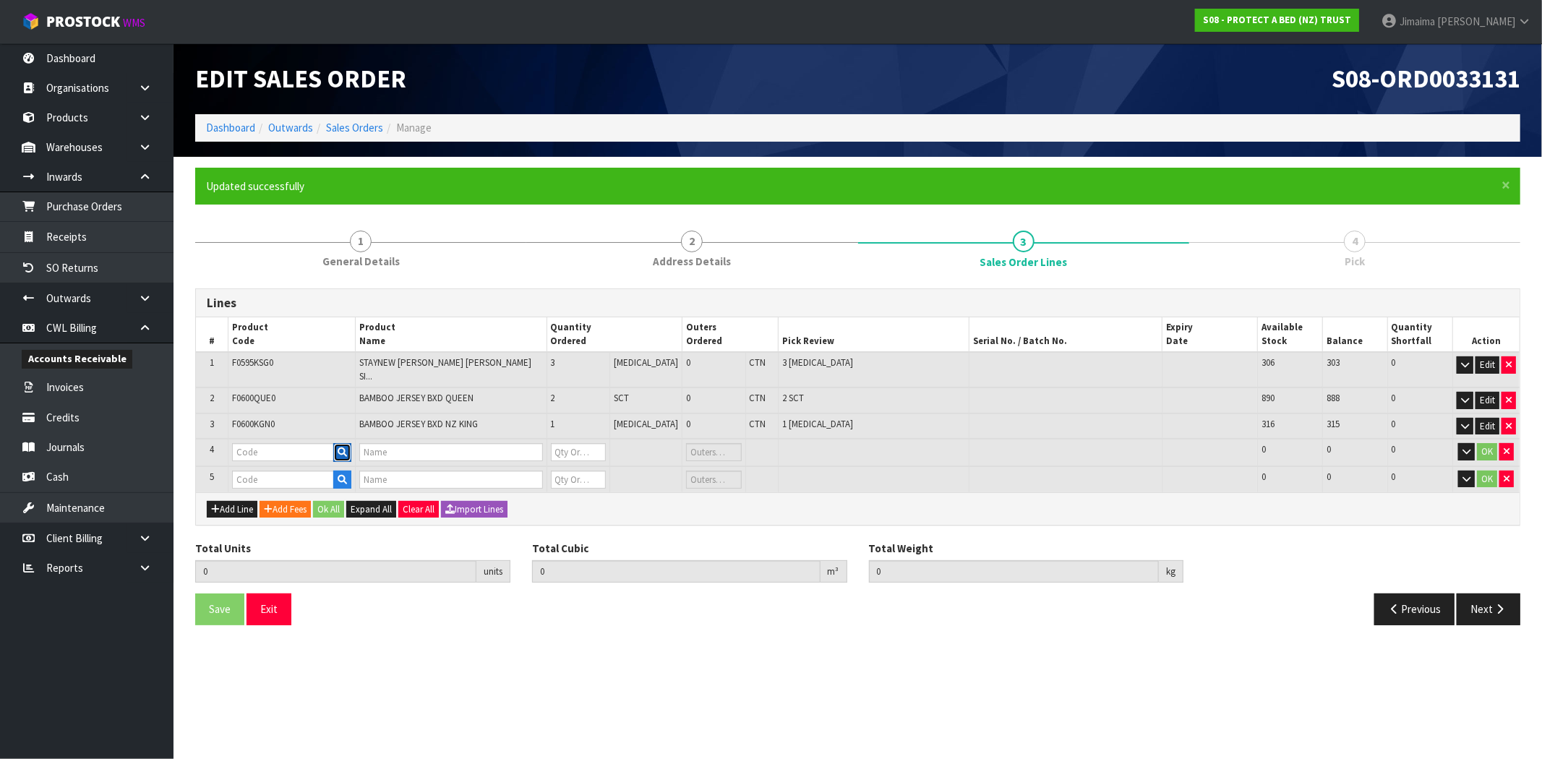
click at [347, 448] on icon "button" at bounding box center [342, 452] width 9 height 9
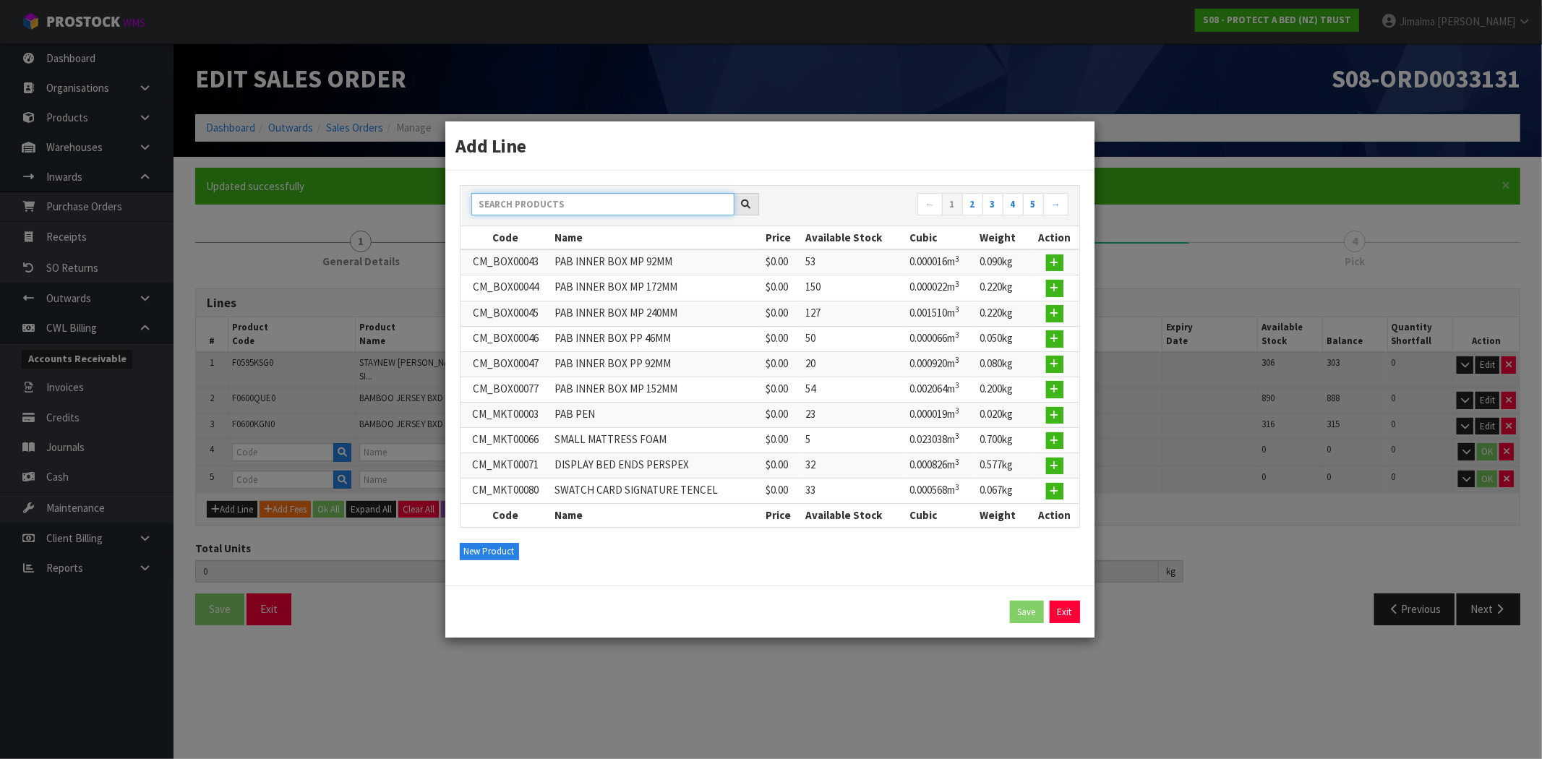
click at [604, 197] on input "text" at bounding box center [602, 204] width 263 height 22
paste input "F0498DBL0"
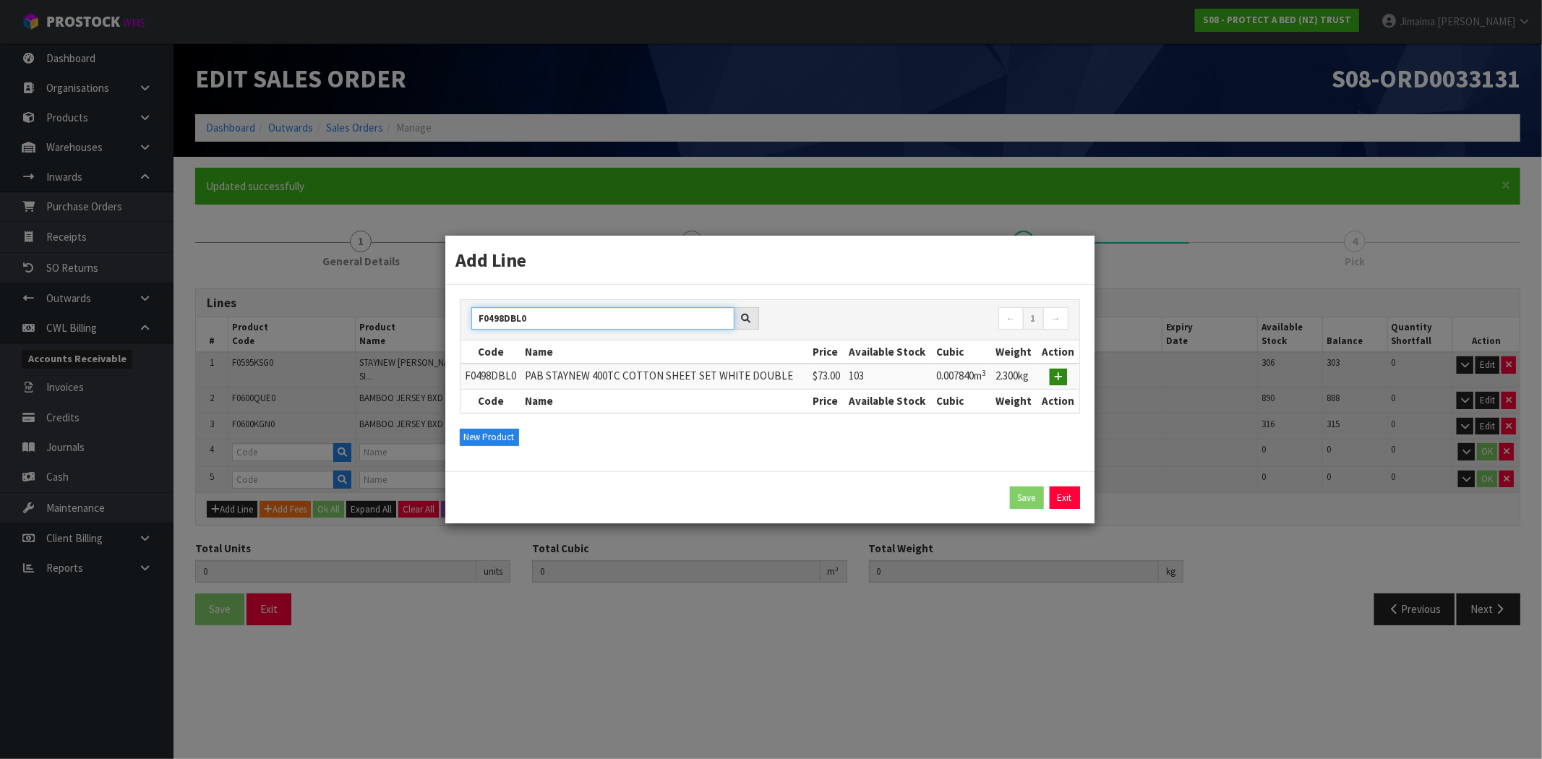
type input "F0498DBL0"
click at [1058, 378] on icon "button" at bounding box center [1058, 376] width 9 height 9
type input "F0498DBL0"
type input "PAB STAYNEW 400TC COTTON SHEET SET WHITE DOUBLE"
type input "0"
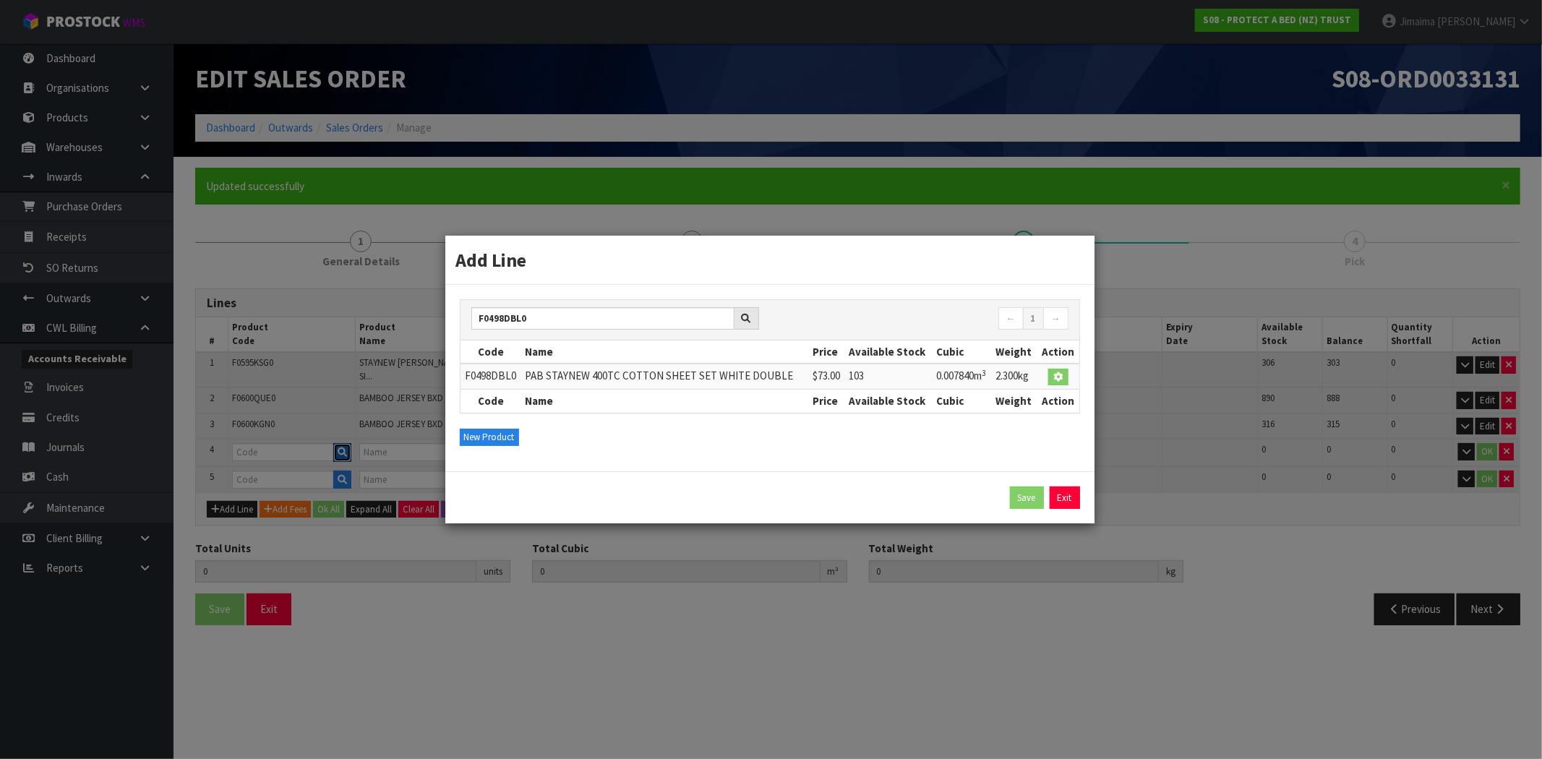
type input "0"
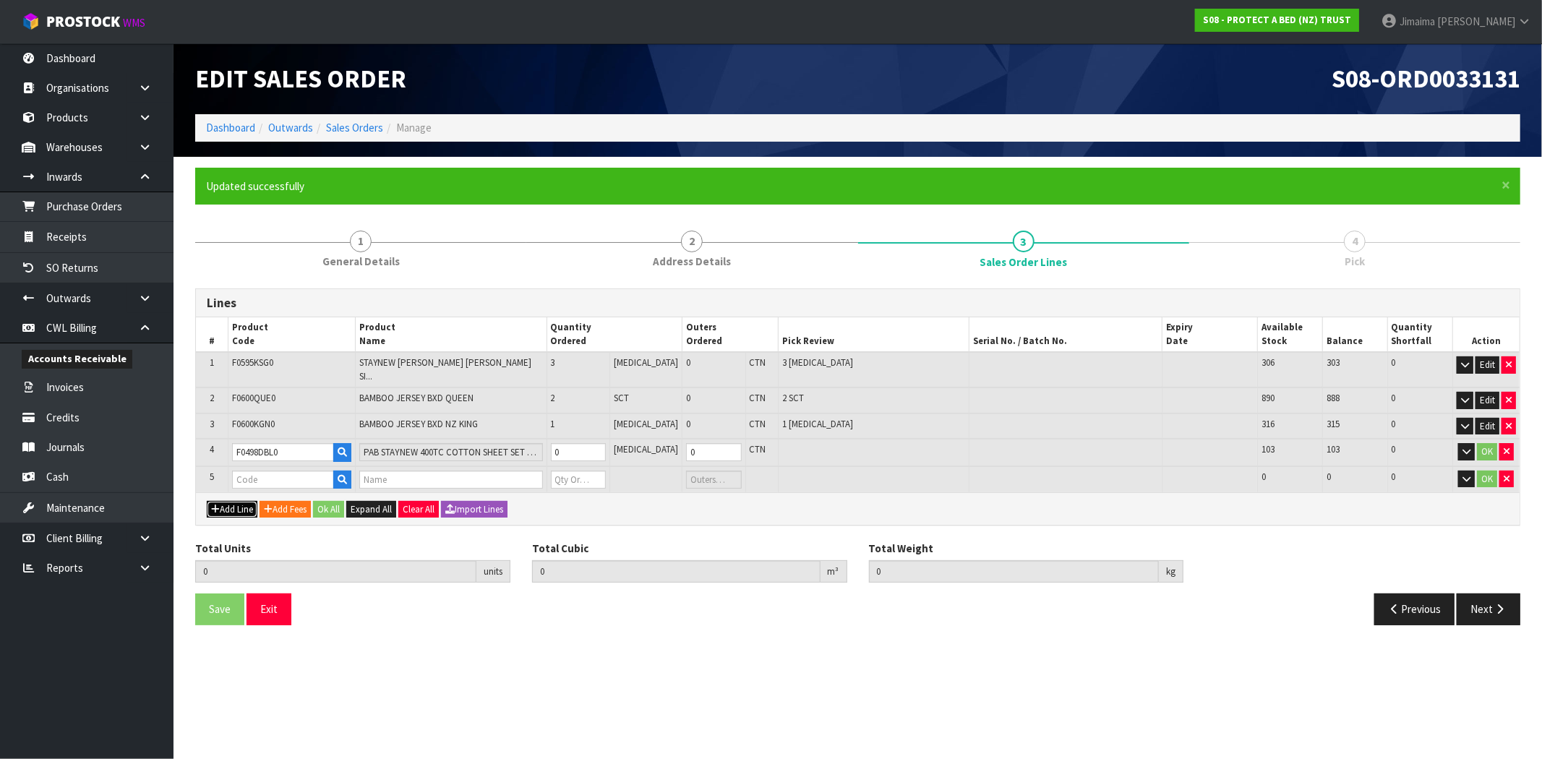
click at [215, 505] on icon "button" at bounding box center [215, 509] width 9 height 9
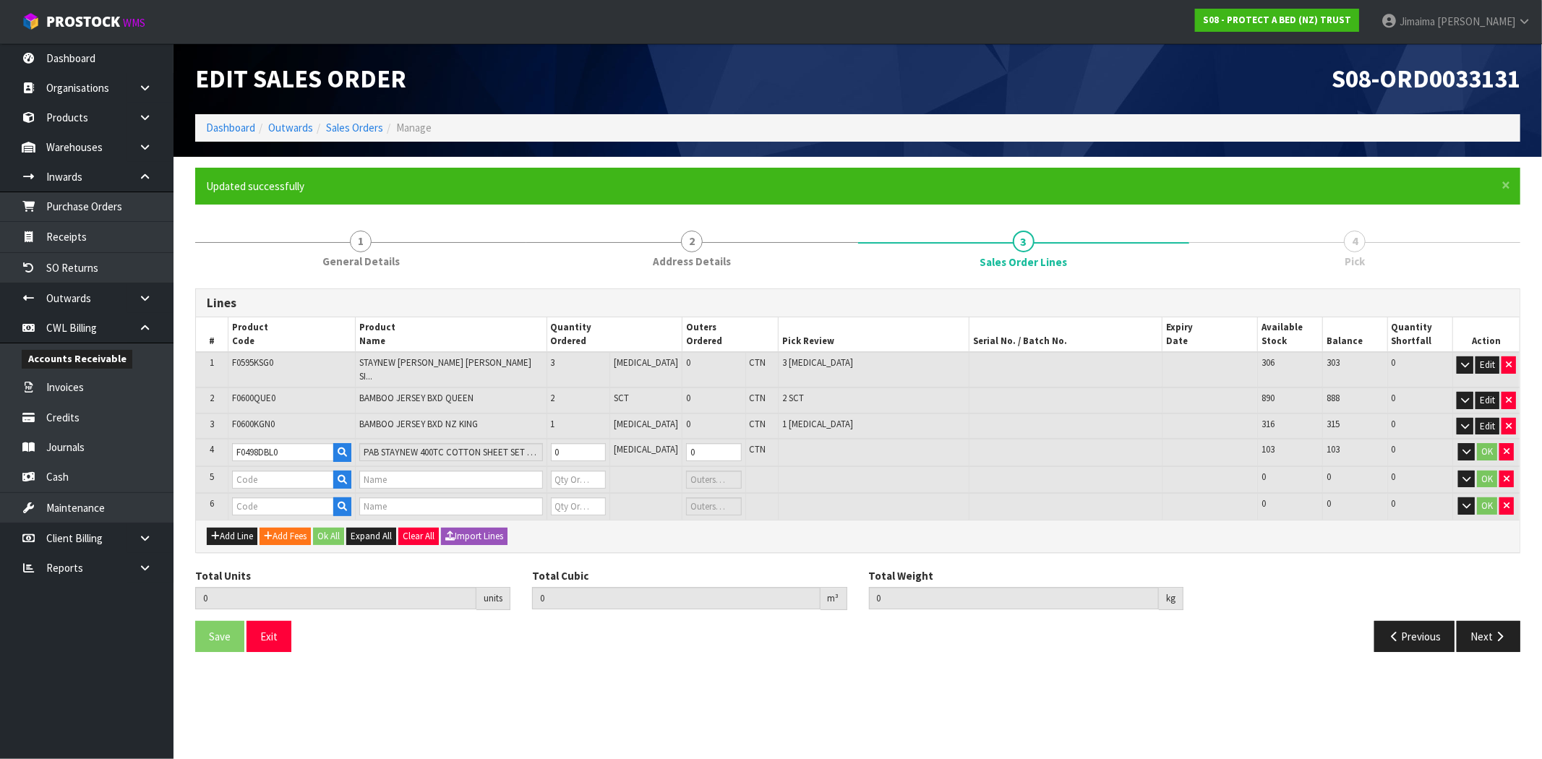
click at [914, 466] on td at bounding box center [873, 479] width 191 height 27
click at [581, 443] on input "0" at bounding box center [578, 452] width 55 height 18
type input "1"
click at [1515, 493] on td "OK" at bounding box center [1485, 506] width 67 height 27
click at [1512, 497] on button "button" at bounding box center [1506, 505] width 14 height 17
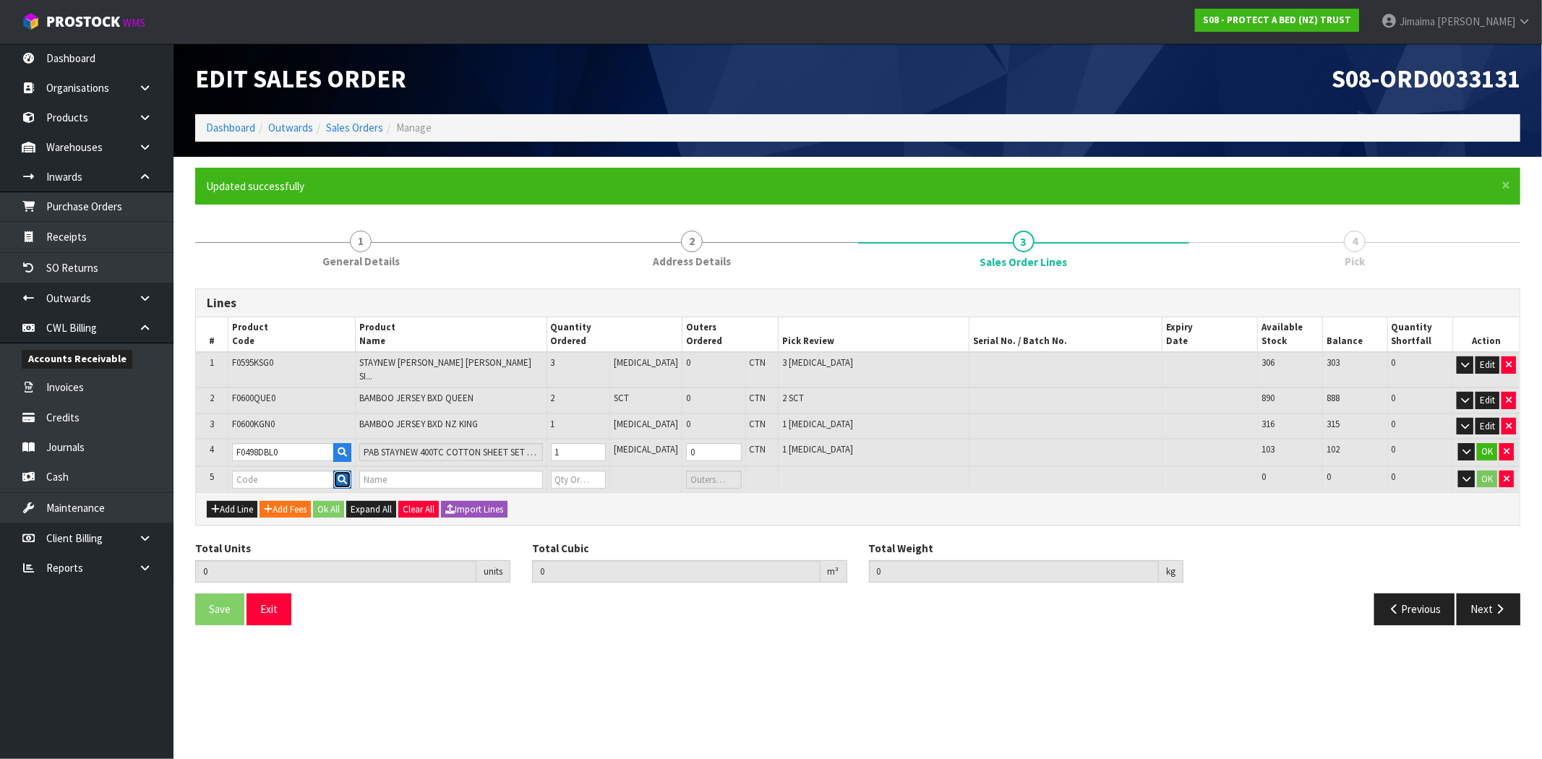
click at [343, 475] on icon "button" at bounding box center [342, 479] width 9 height 9
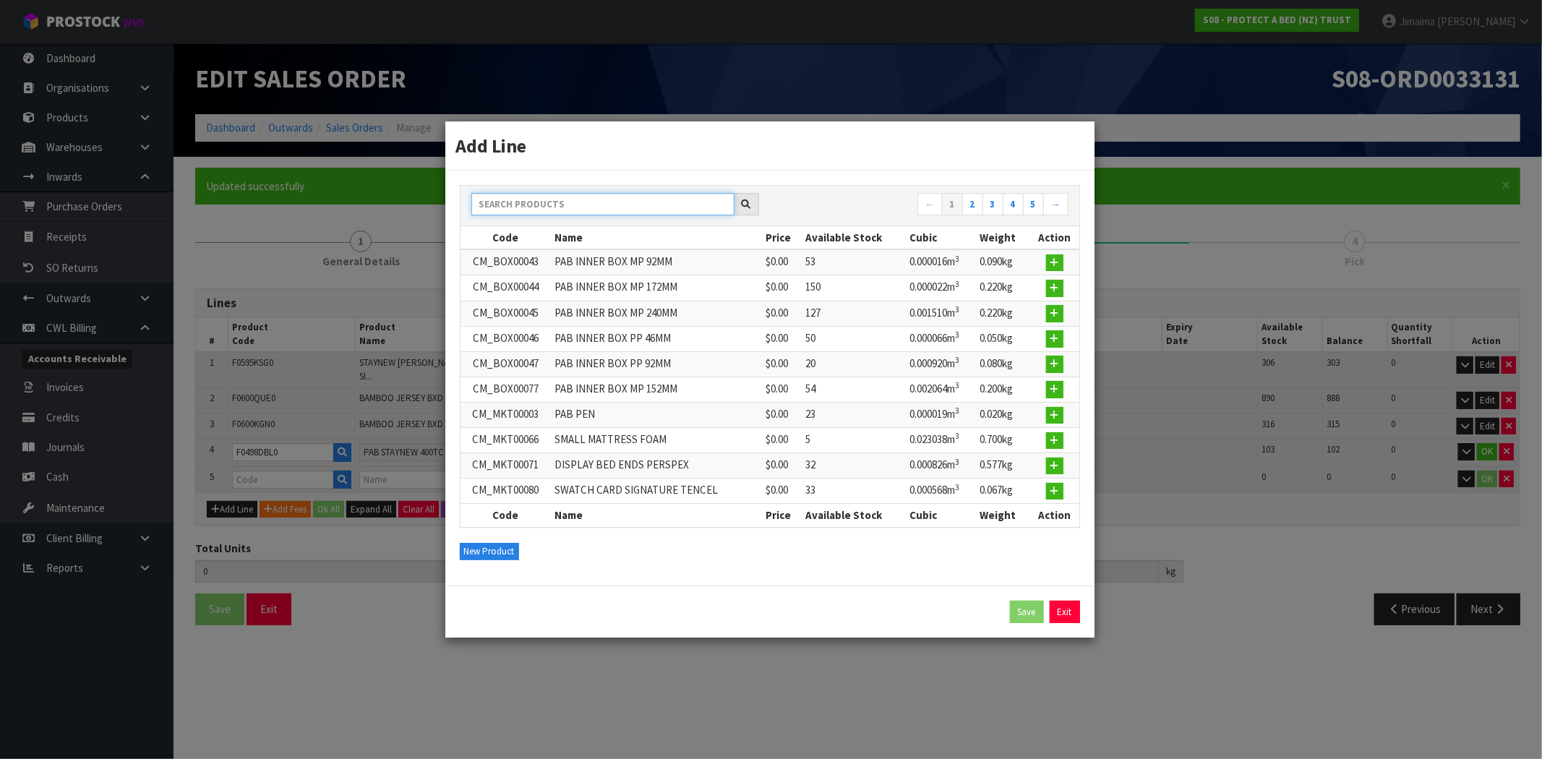
click at [603, 200] on input "text" at bounding box center [602, 204] width 263 height 22
paste input "F0498DBL0"
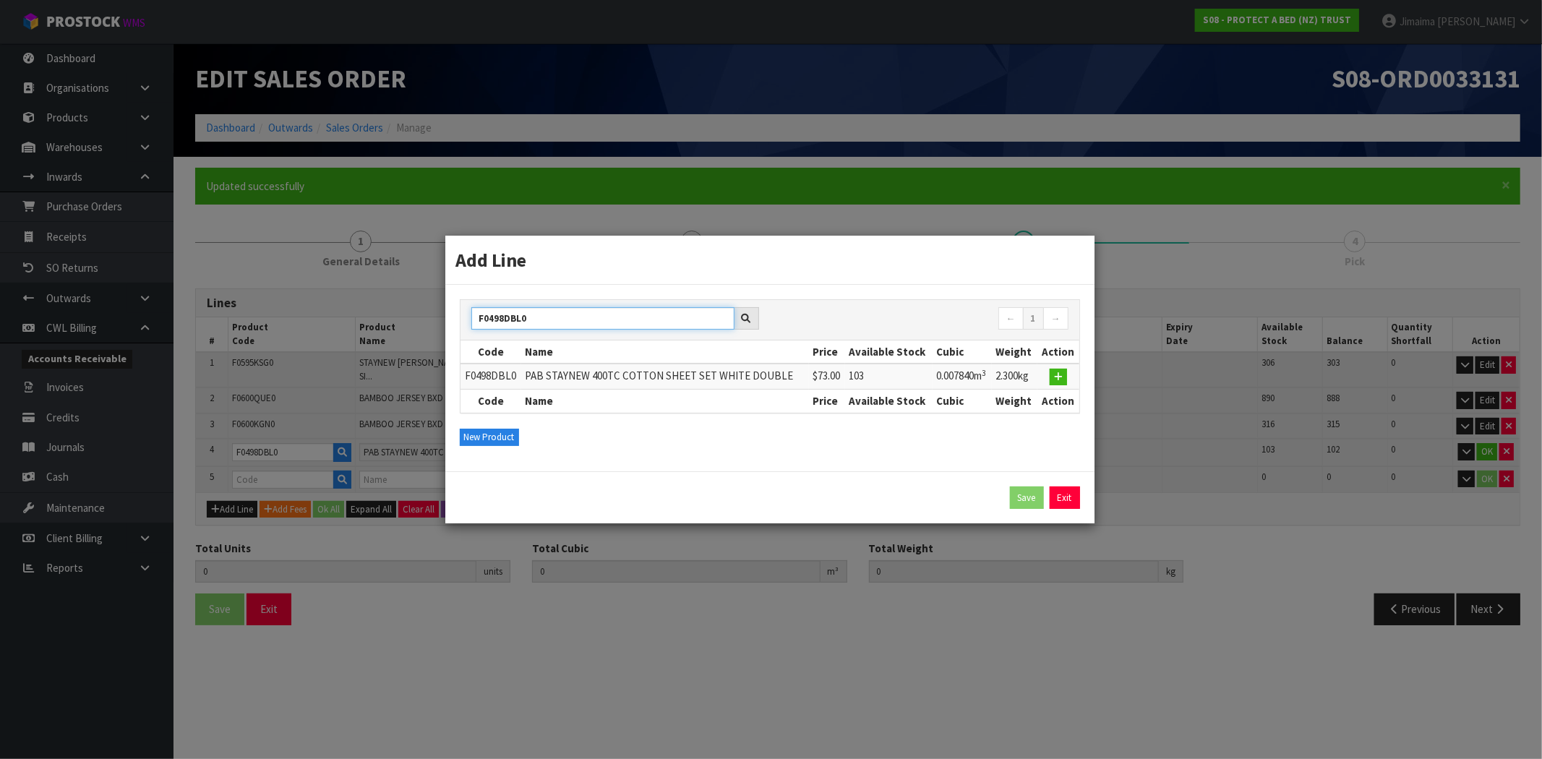
click at [496, 320] on input "F0498DBL0" at bounding box center [602, 318] width 263 height 22
paste input "KGN"
type input "F0498KGN0"
click at [1054, 373] on button "button" at bounding box center [1058, 377] width 17 height 17
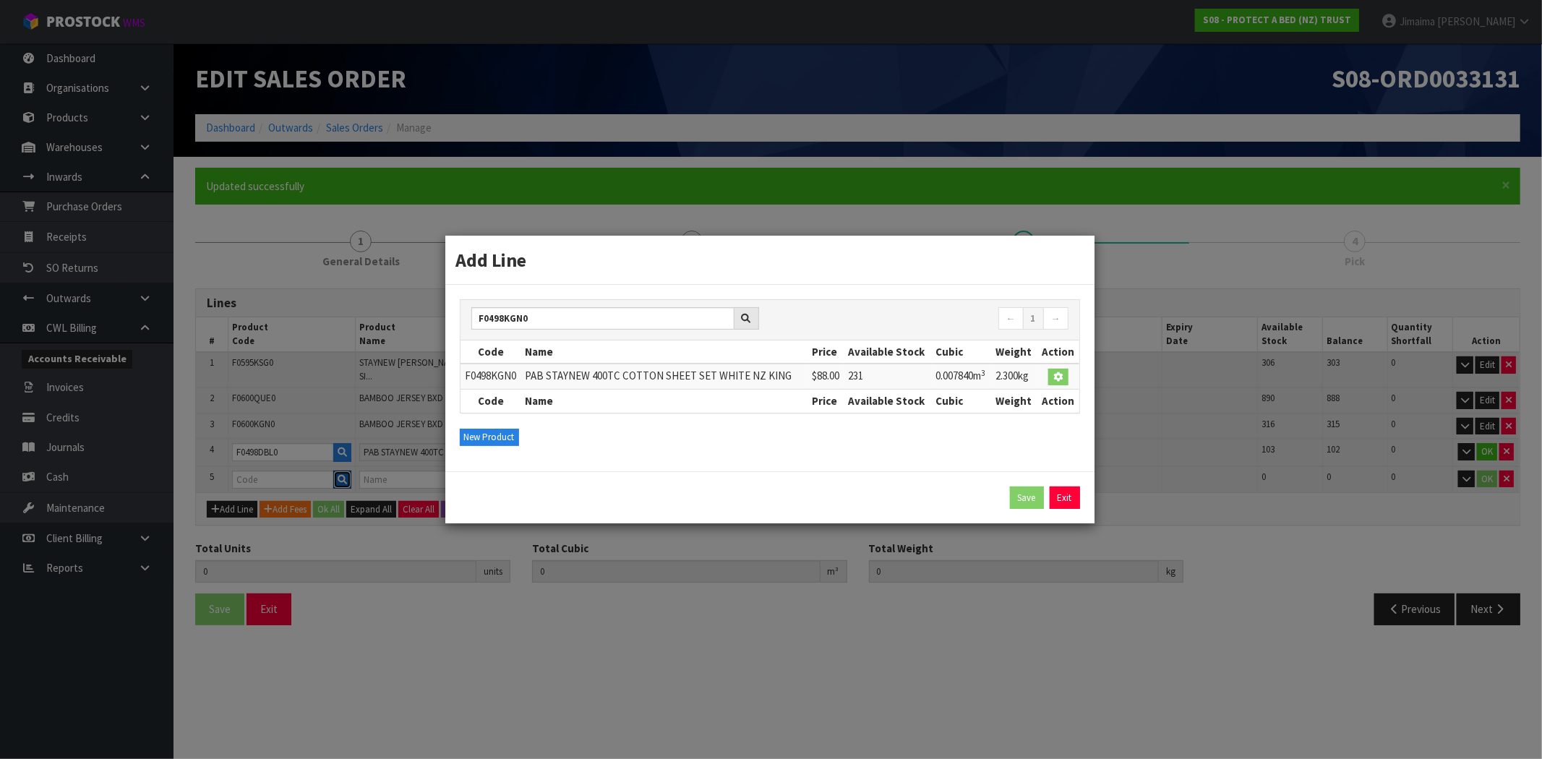
type input "7"
type input "0.054936"
type input "7.38"
type input "F0498KGN0"
type input "PAB STAYNEW 400TC COTTON SHEET SET WHITE NZ KING"
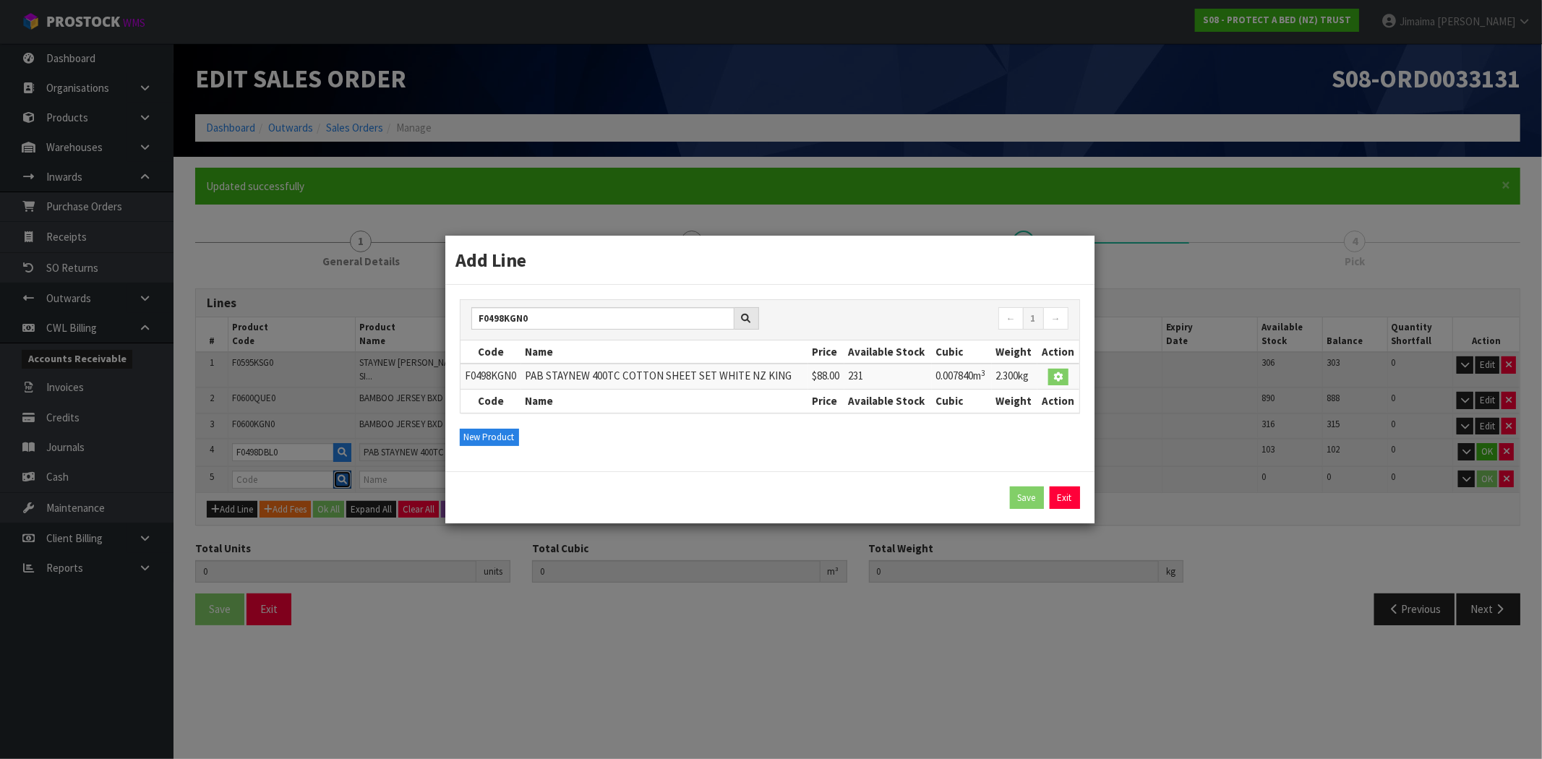
type input "0"
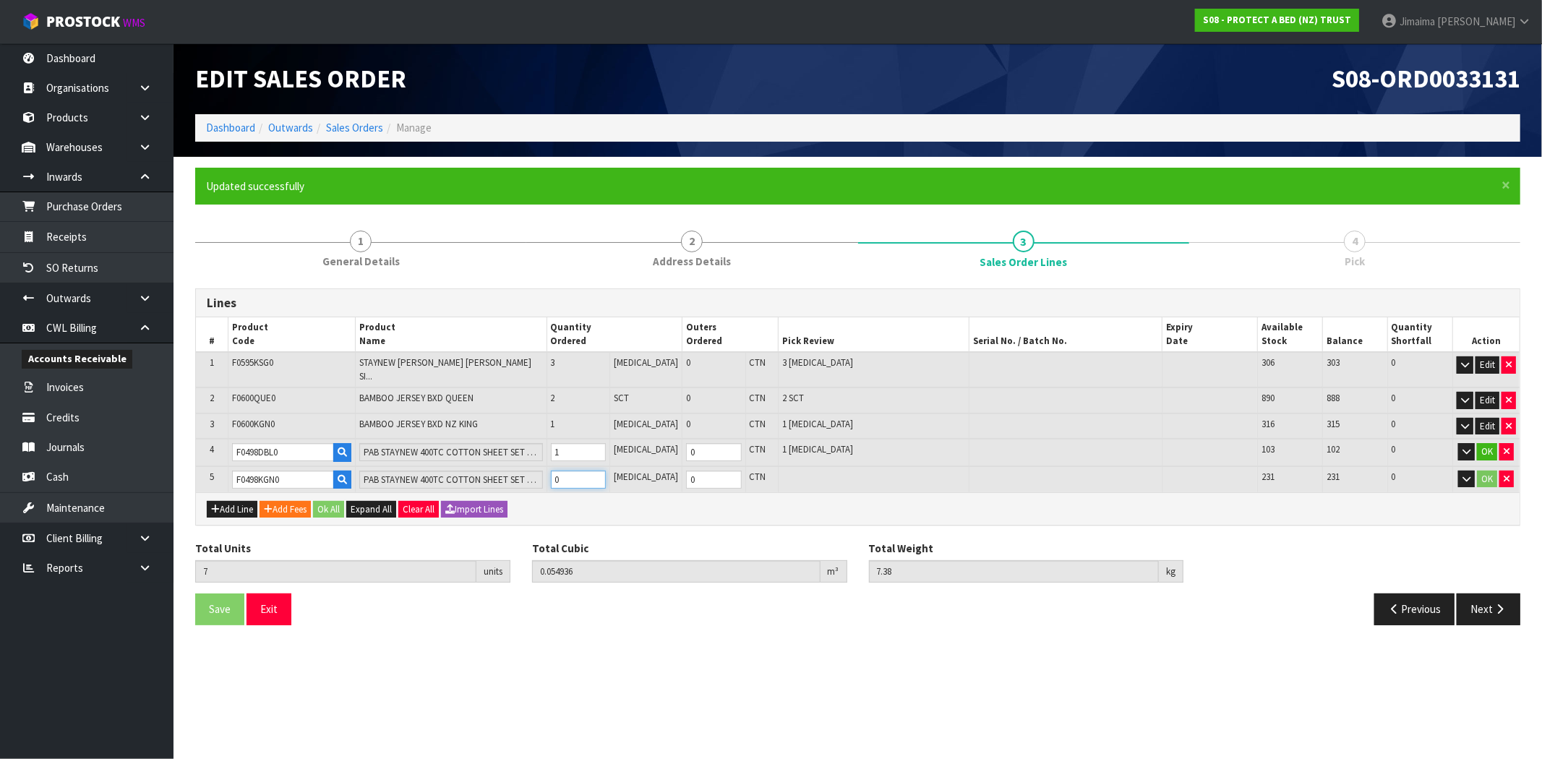
click at [588, 471] on input "0" at bounding box center [578, 480] width 55 height 18
type input "8"
type input "0.062776"
type input "9.68"
type input "1"
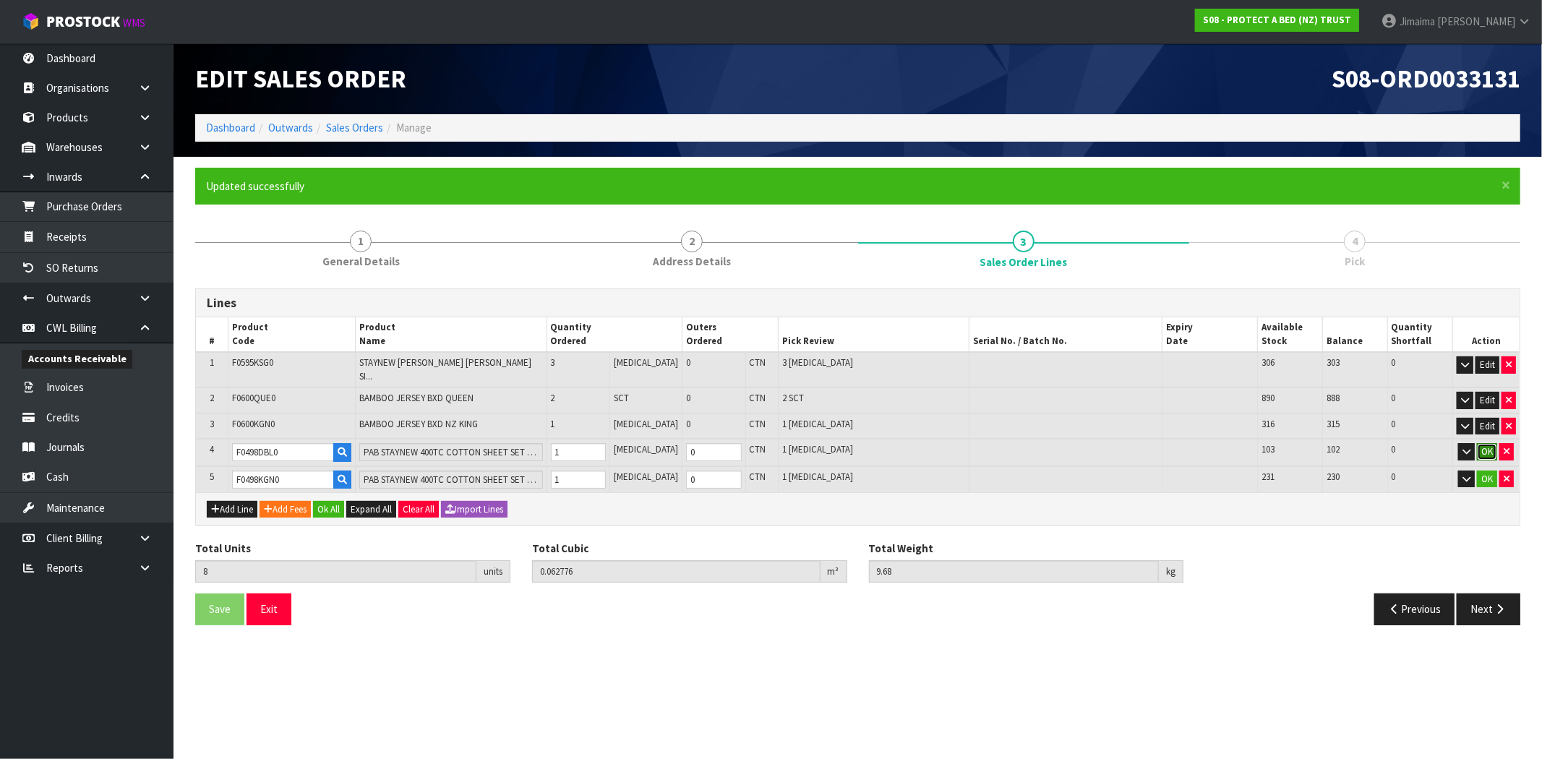
click at [1478, 443] on button "OK" at bounding box center [1487, 451] width 20 height 17
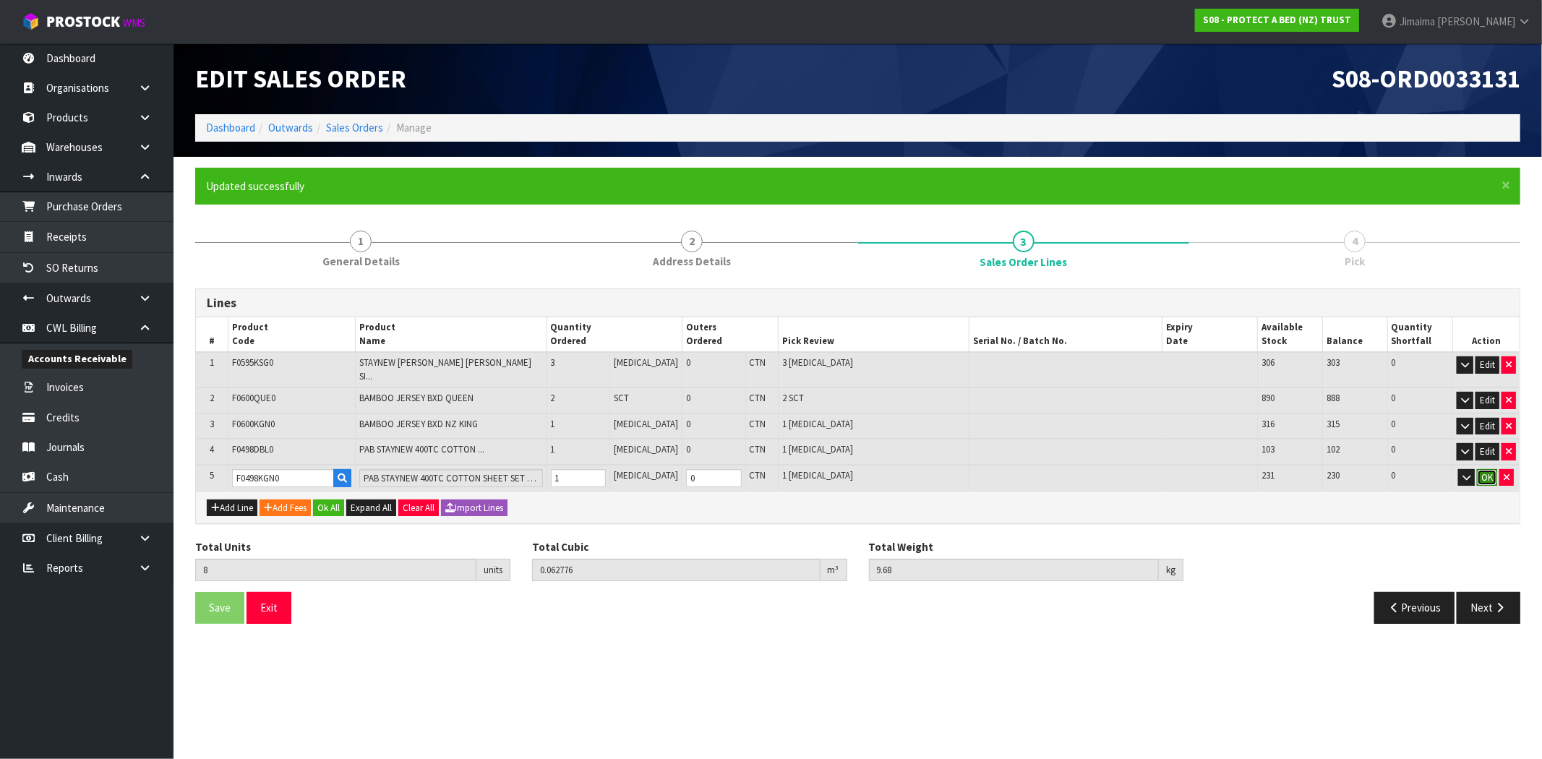
click at [1486, 469] on button "OK" at bounding box center [1487, 477] width 20 height 17
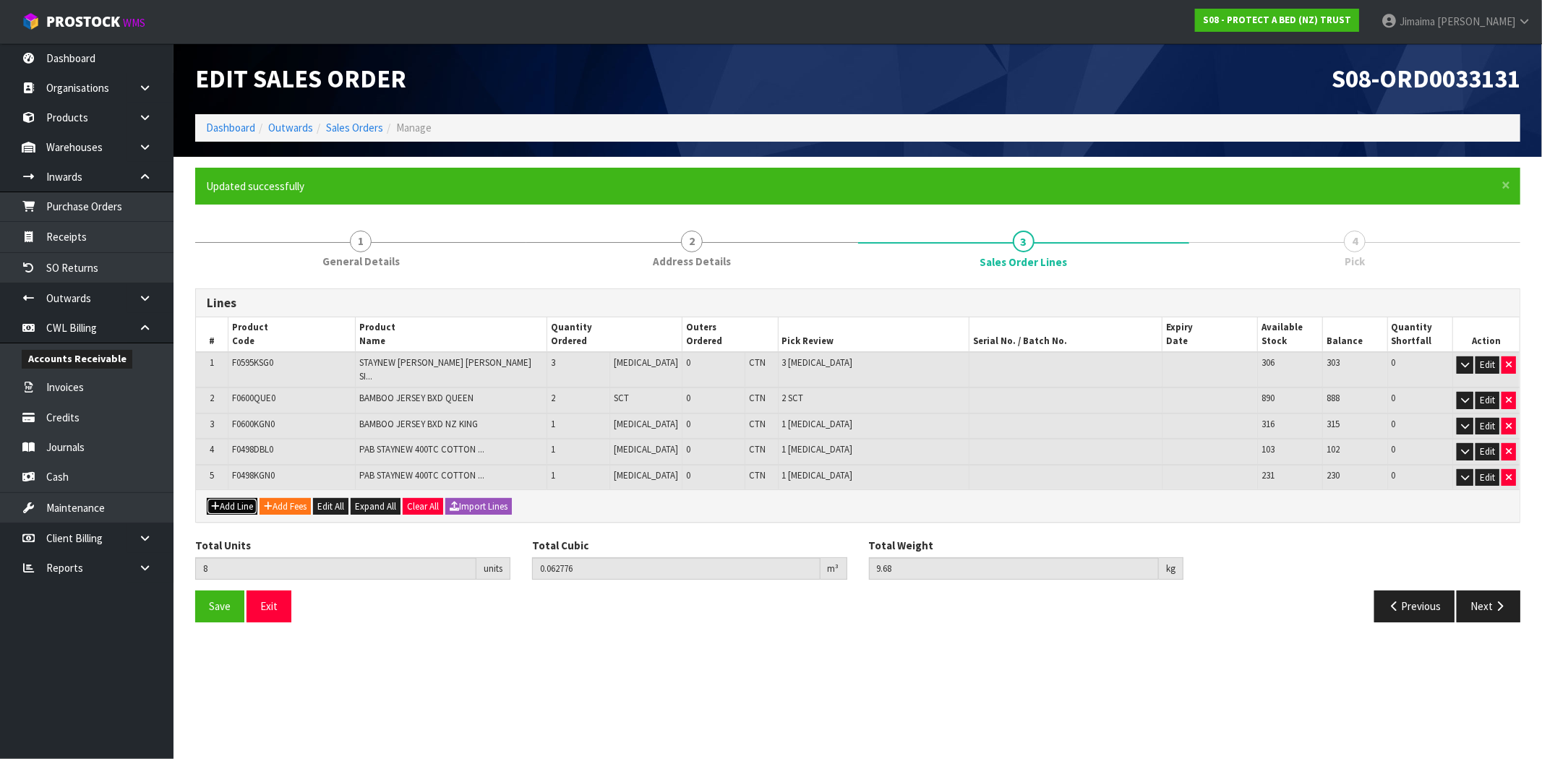
click at [241, 498] on button "Add Line" at bounding box center [232, 506] width 51 height 17
type input "0"
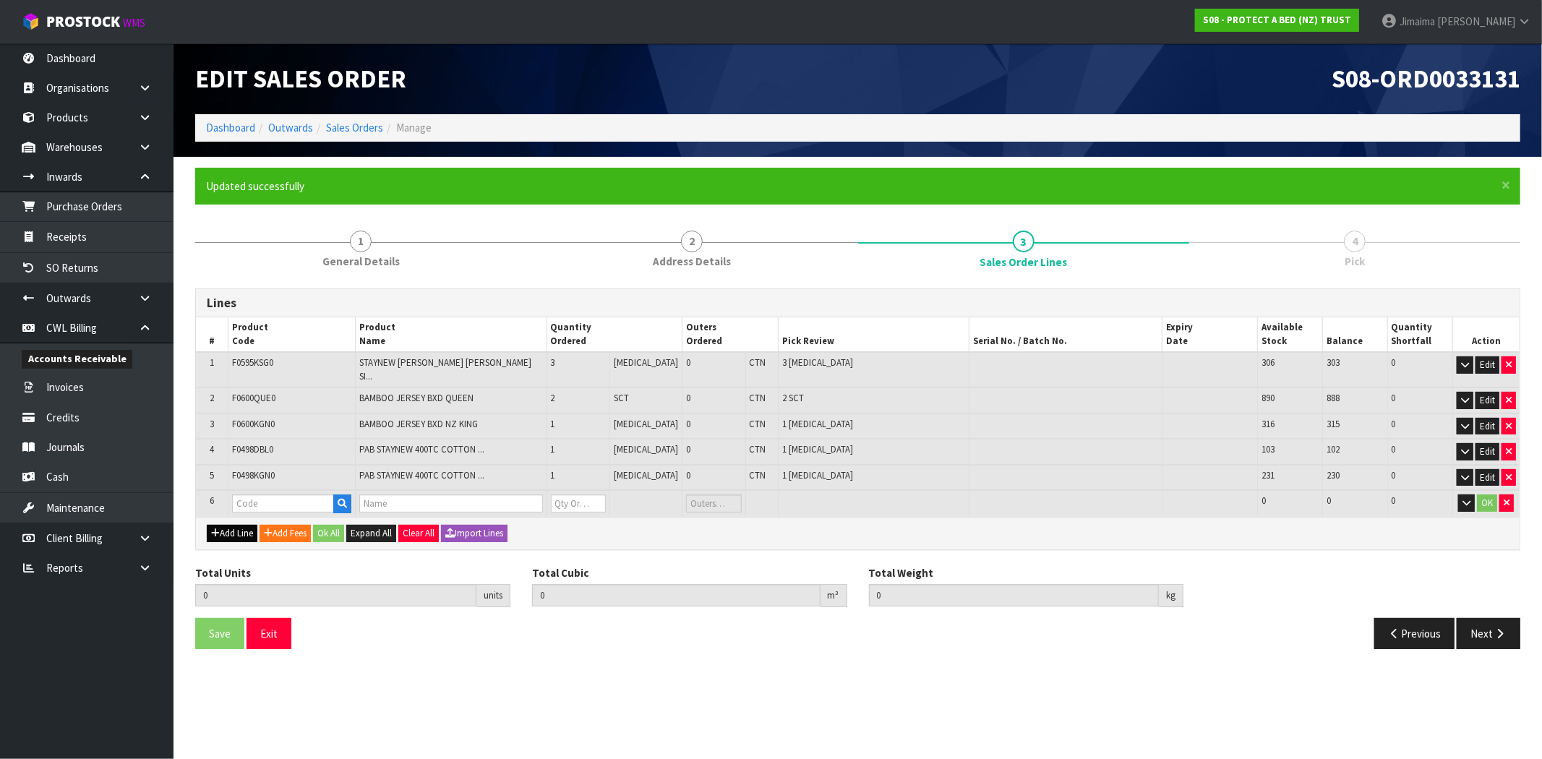
click at [241, 496] on input "text" at bounding box center [283, 504] width 102 height 18
drag, startPoint x: 243, startPoint y: 522, endPoint x: 241, endPoint y: 533, distance: 10.9
click at [243, 525] on button "Add Line" at bounding box center [232, 533] width 51 height 17
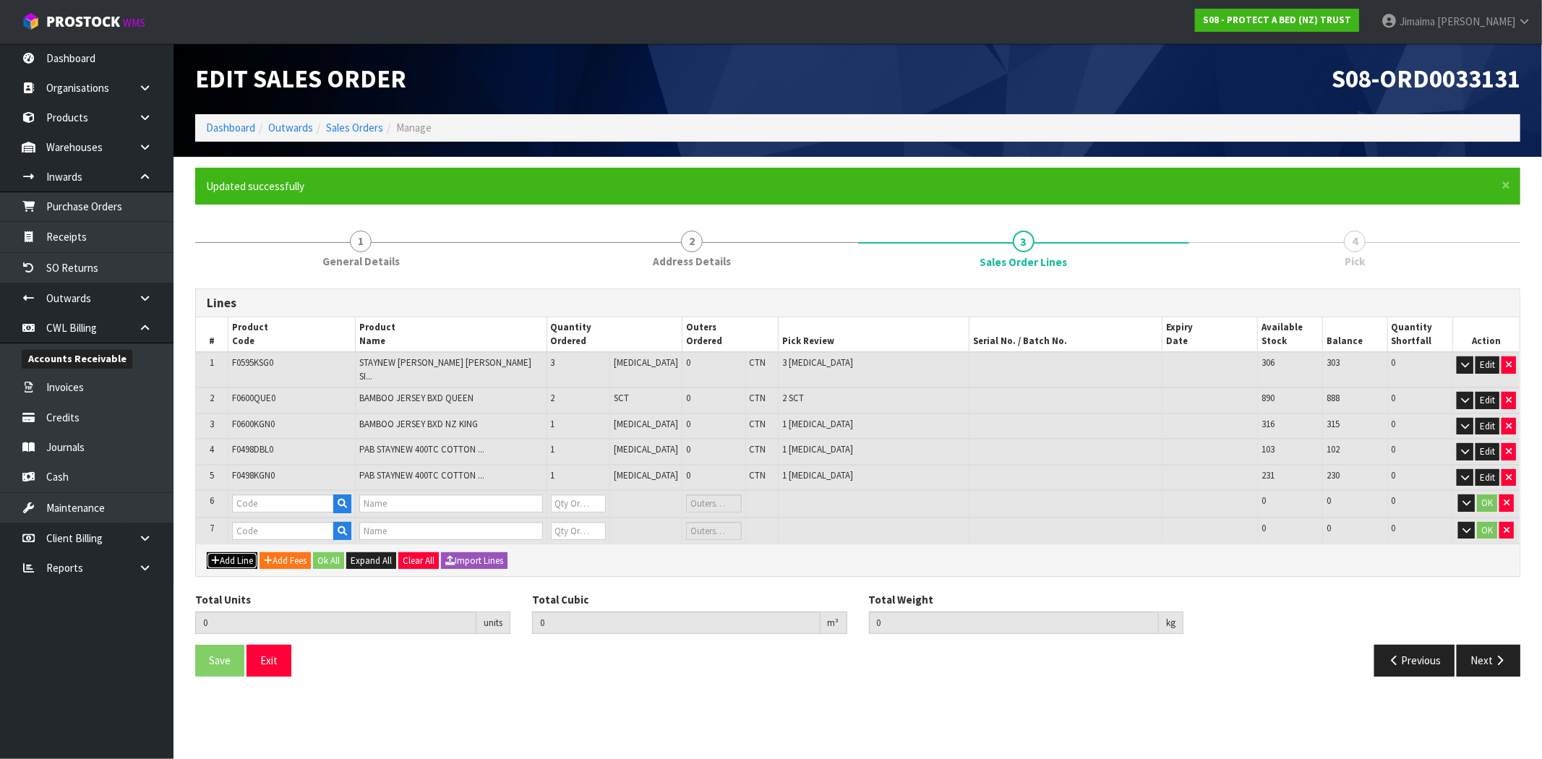
click at [240, 552] on button "Add Line" at bounding box center [232, 560] width 51 height 17
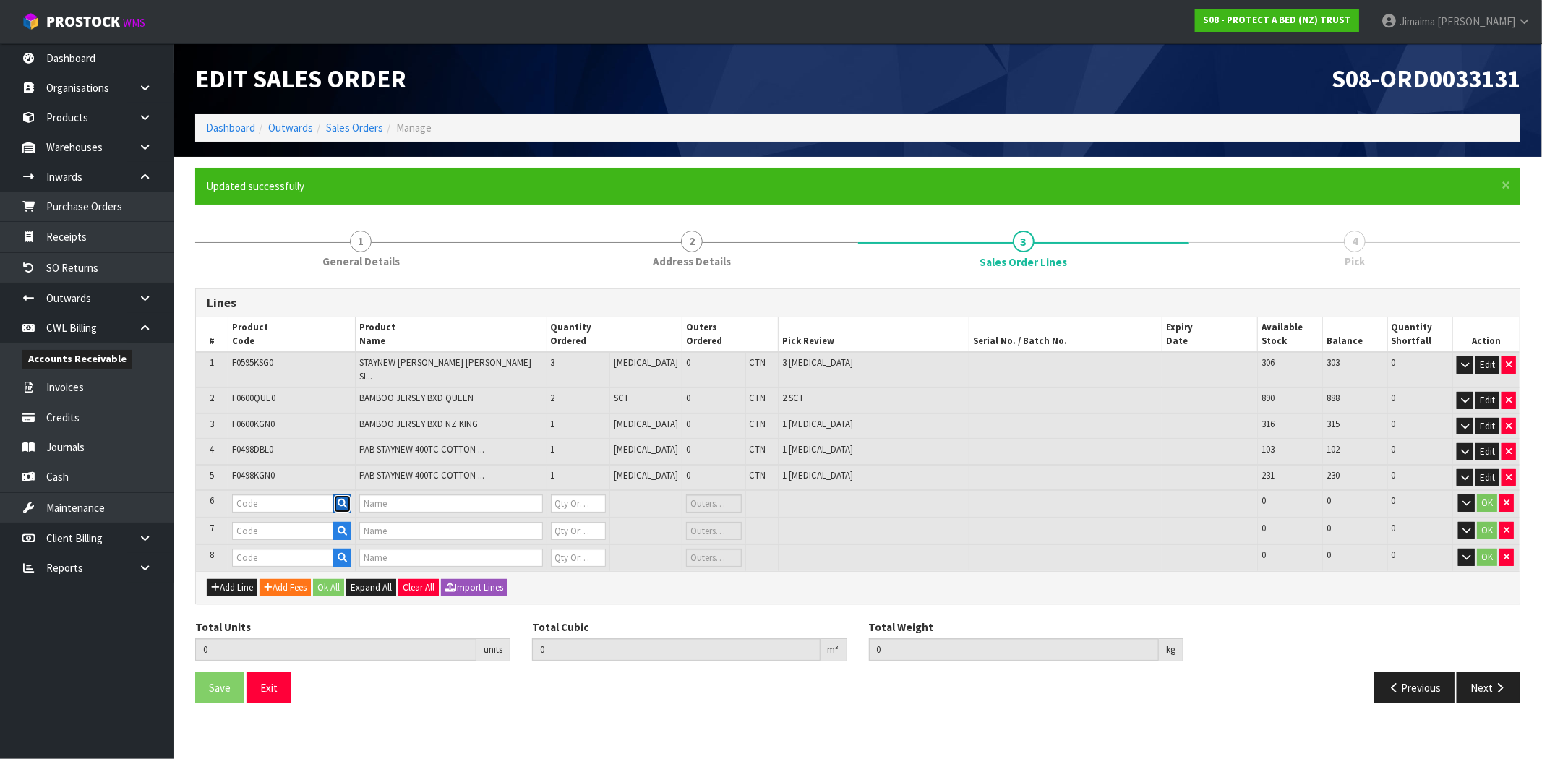
click at [343, 499] on icon "button" at bounding box center [342, 503] width 9 height 9
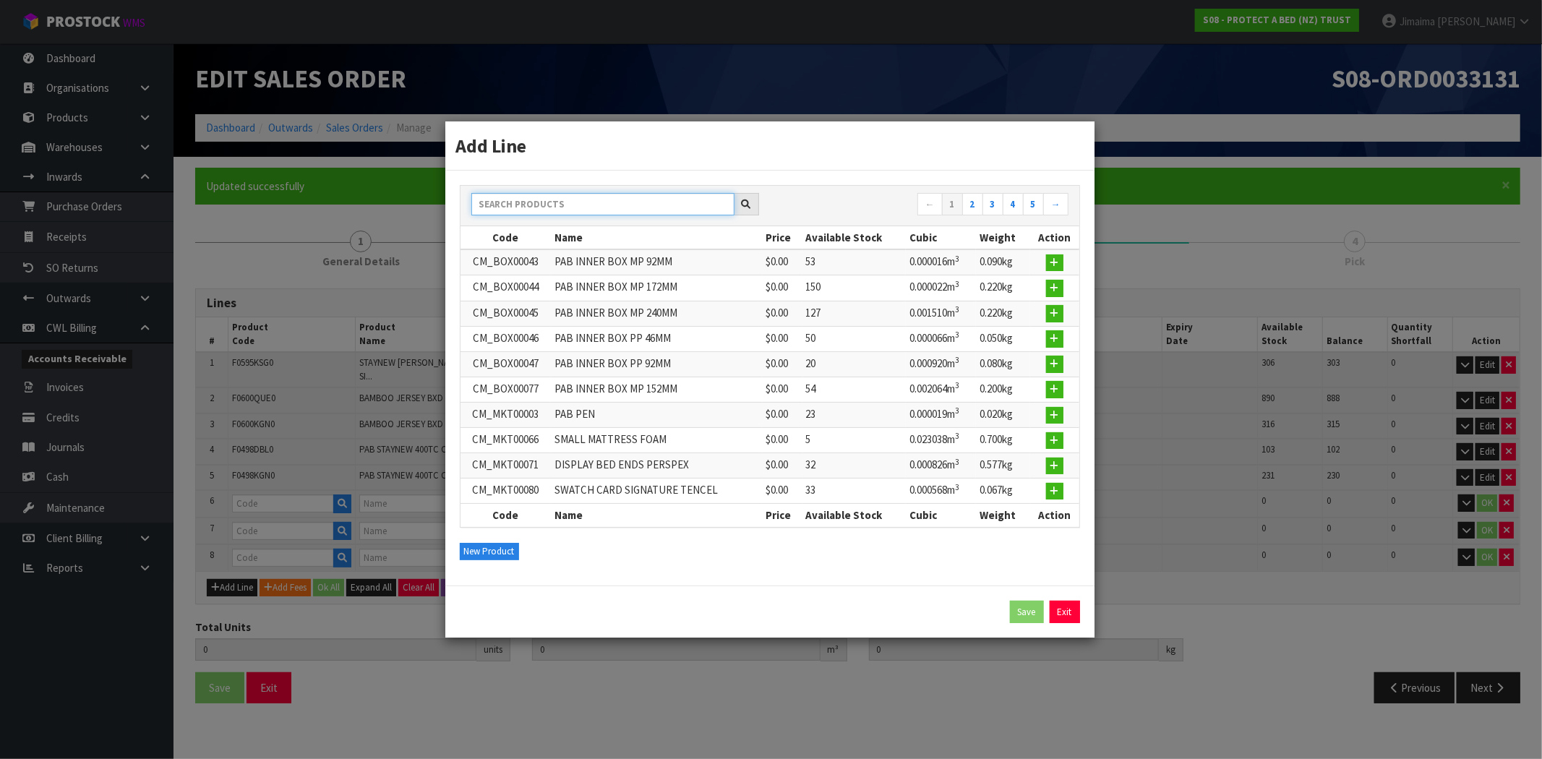
click at [611, 213] on input "text" at bounding box center [602, 204] width 263 height 22
paste input "F0499DBL0"
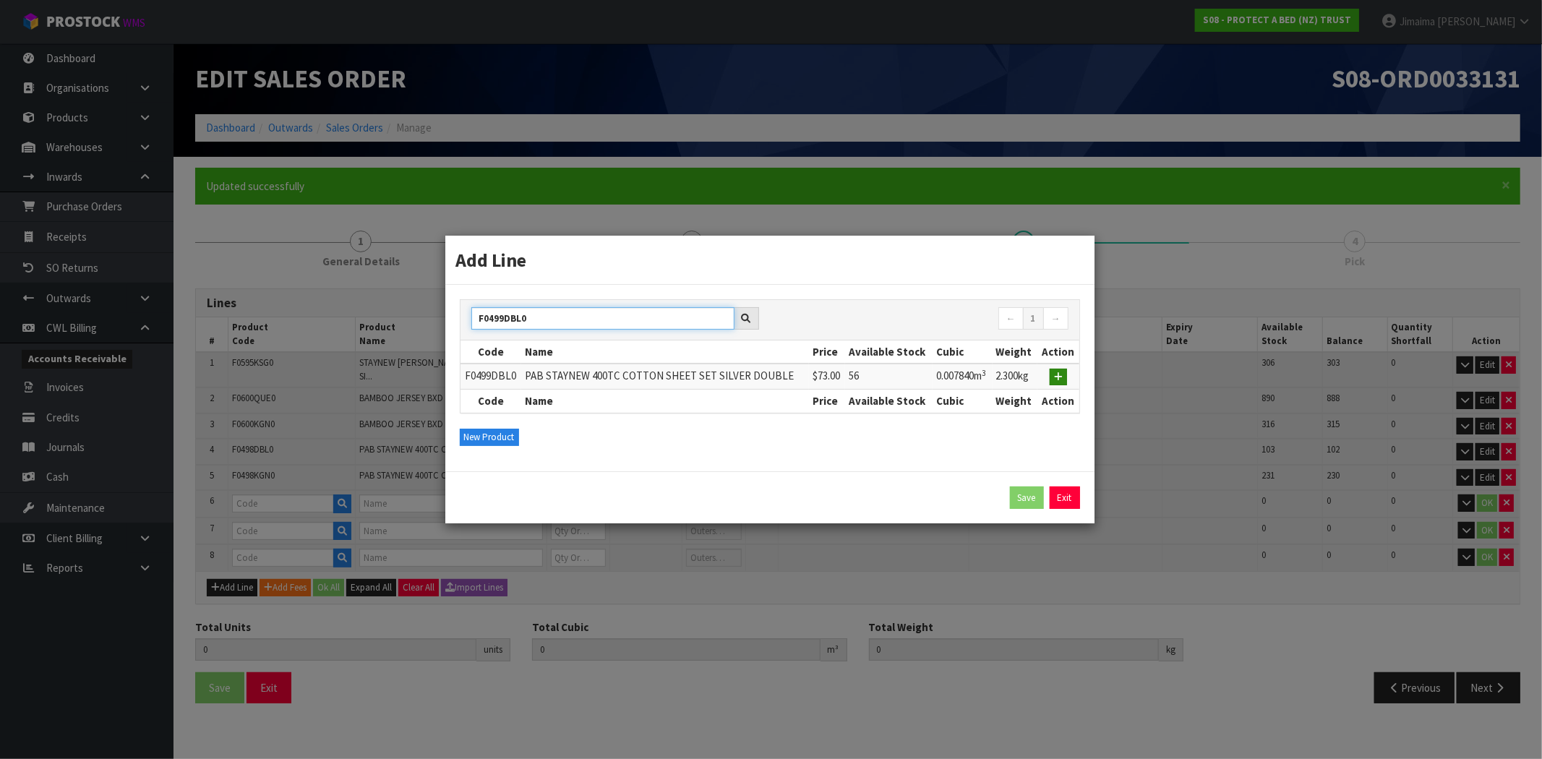
type input "F0499DBL0"
click at [1061, 377] on icon "button" at bounding box center [1058, 376] width 9 height 9
type input "F0499DBL0"
type input "PAB STAYNEW 400TC COTTON SHEET SET SILVER DOUBLE"
type input "0"
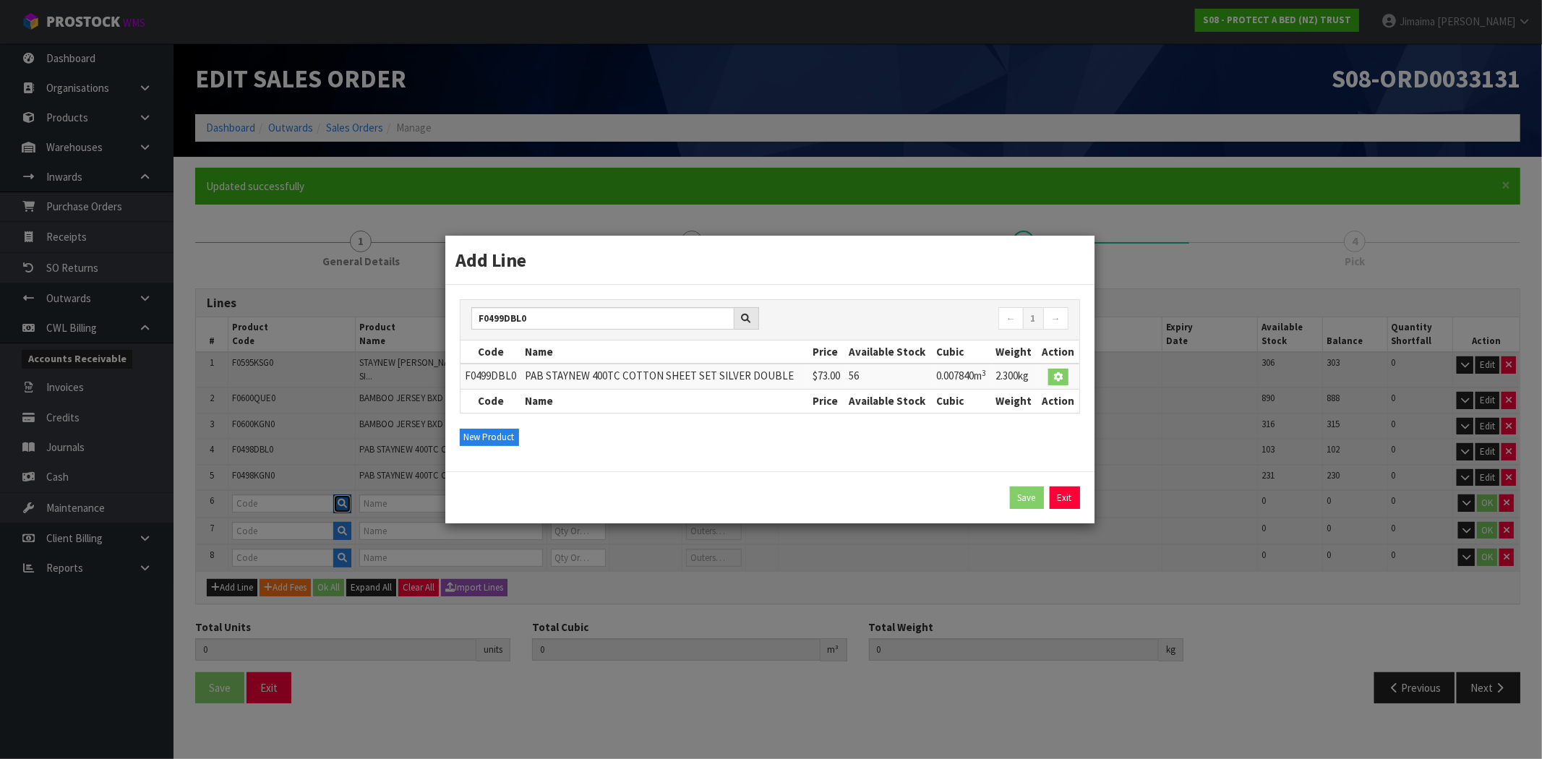
type input "0"
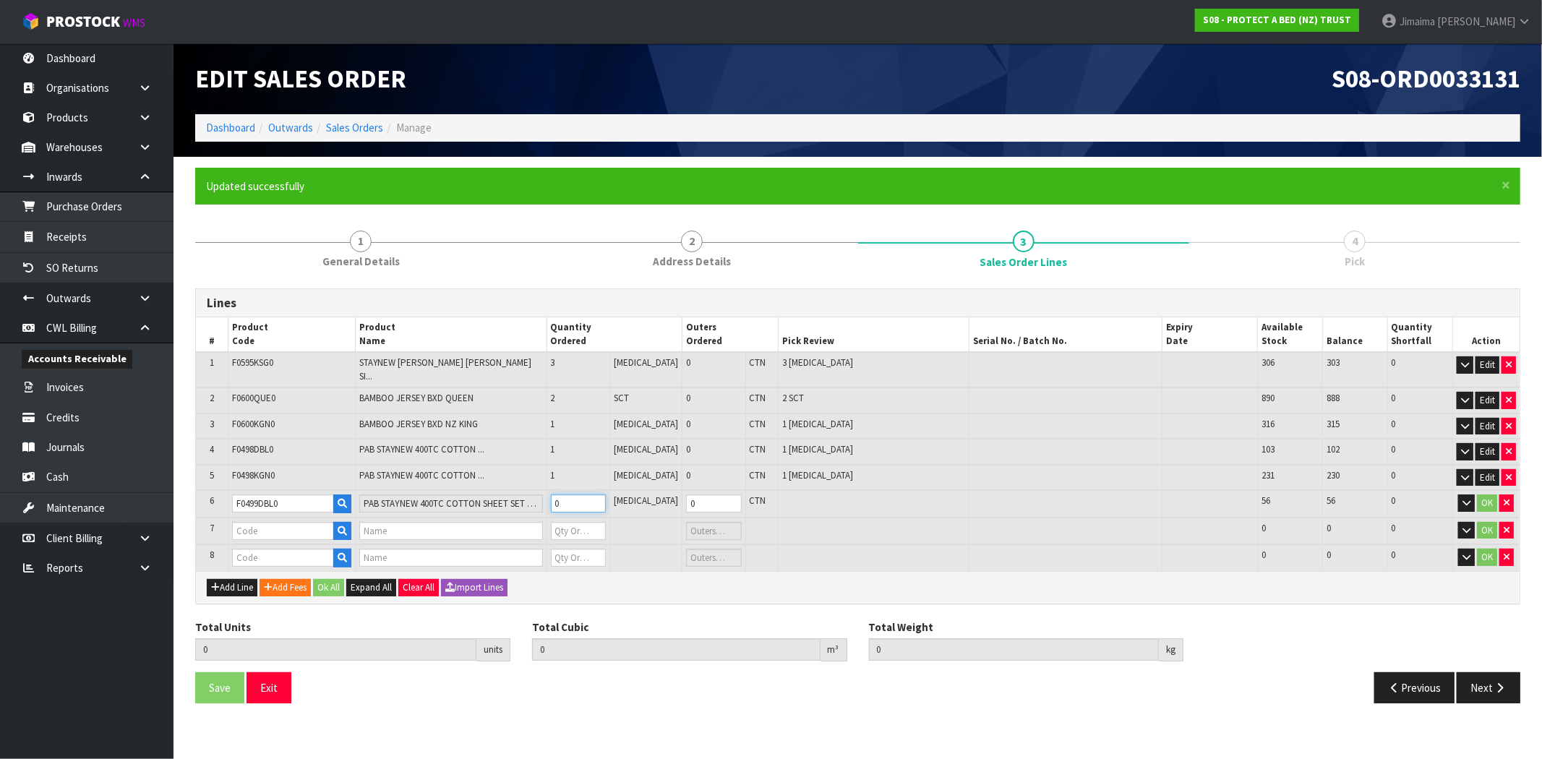
click at [586, 495] on input "0" at bounding box center [578, 504] width 55 height 18
type input "4"
type input "1"
type input "0"
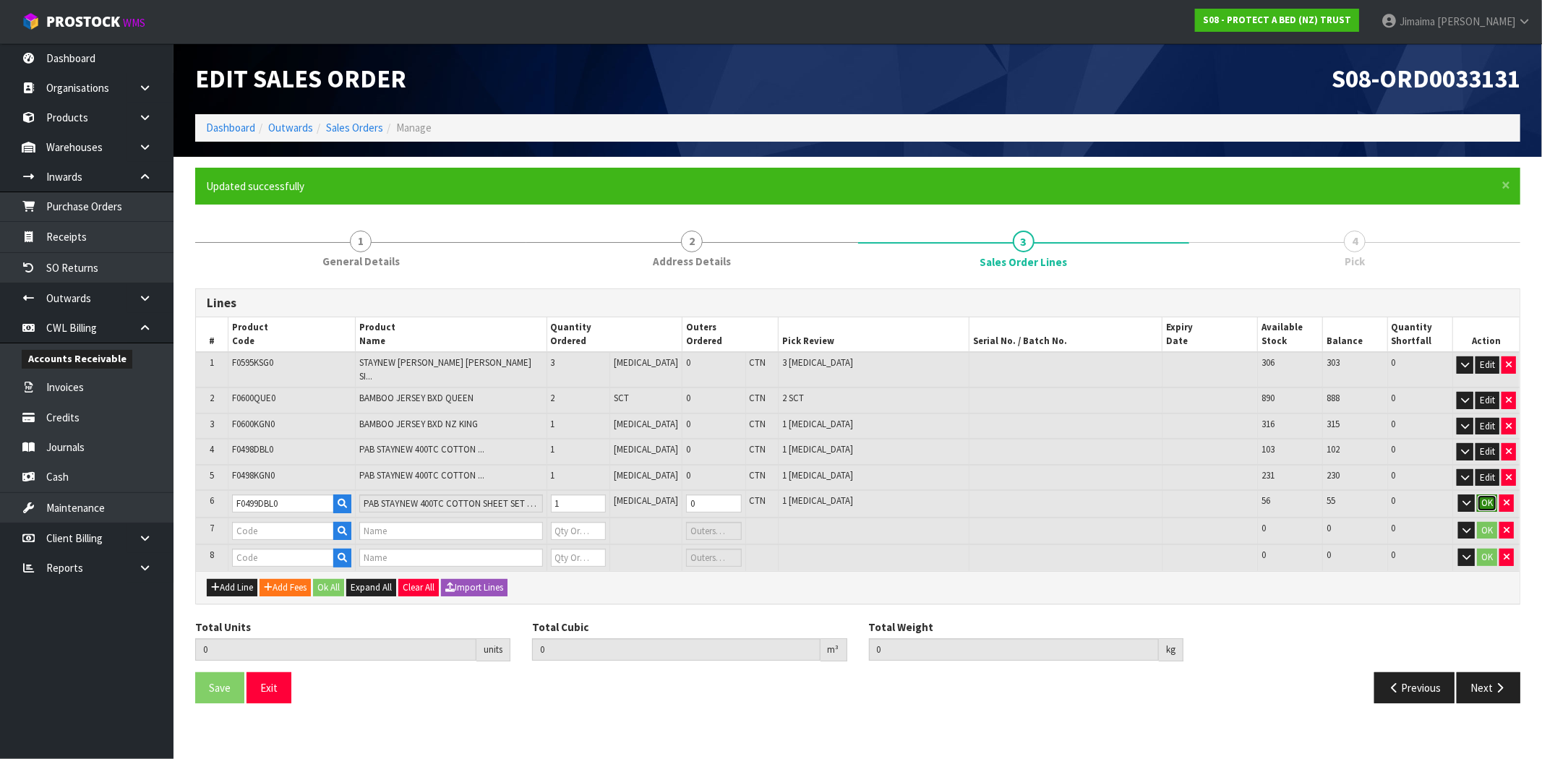
click at [1493, 495] on button "OK" at bounding box center [1487, 503] width 20 height 17
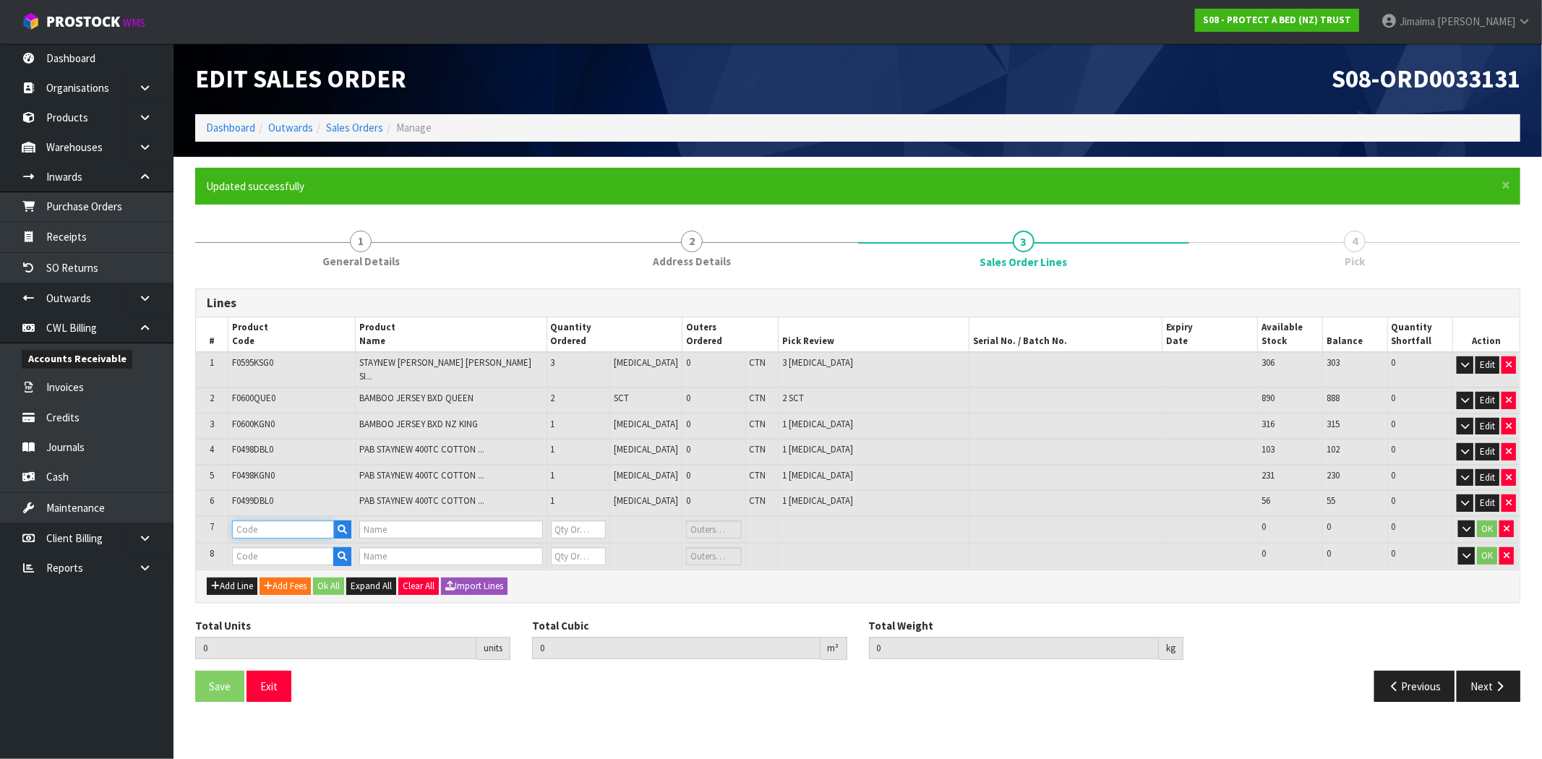
click at [290, 521] on input "text" at bounding box center [283, 530] width 102 height 18
paste input "F0499QUE0"
click at [581, 521] on input "0" at bounding box center [578, 530] width 55 height 18
click at [1491, 521] on button "OK" at bounding box center [1487, 529] width 20 height 17
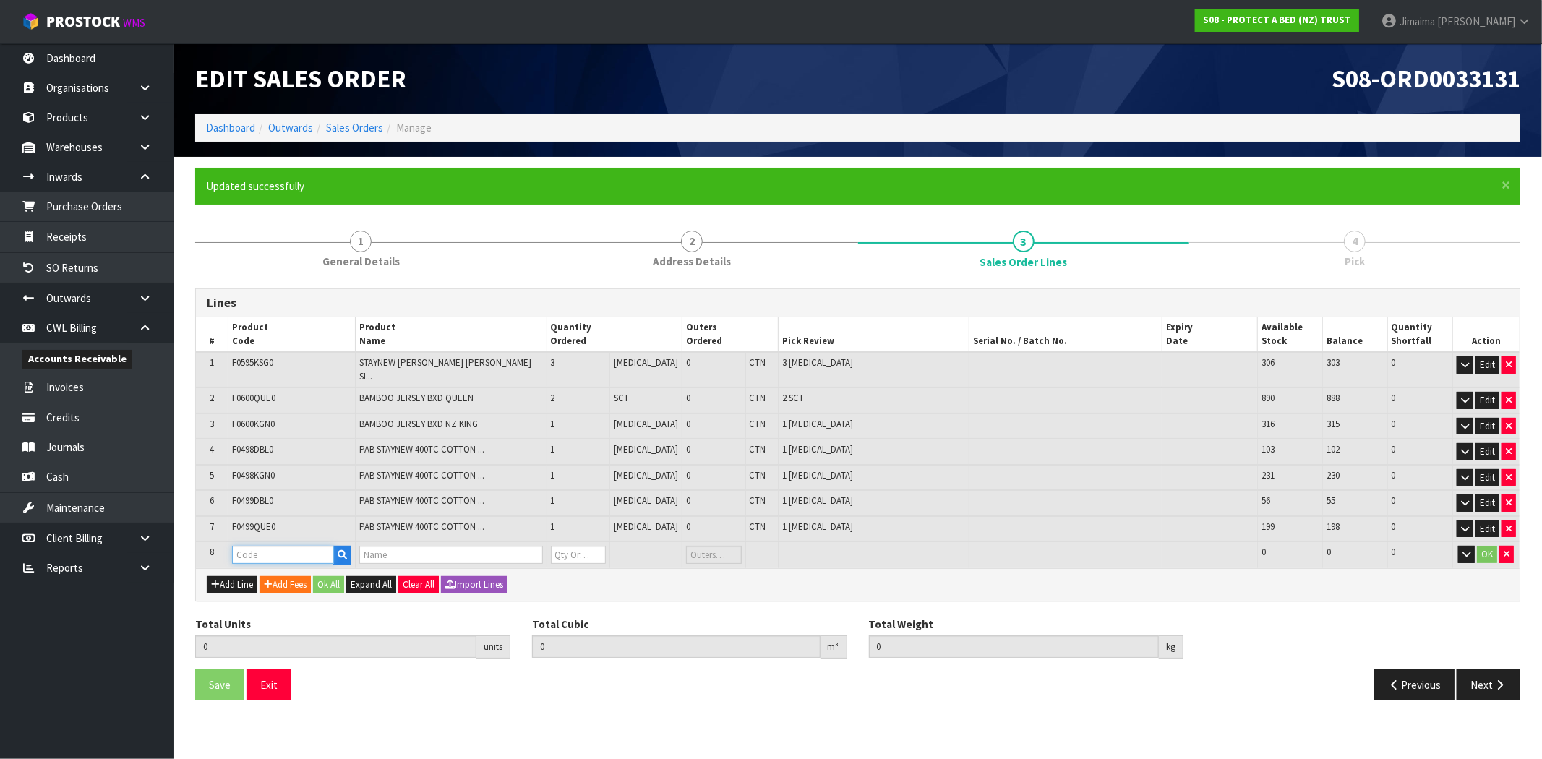
drag, startPoint x: 265, startPoint y: 543, endPoint x: 314, endPoint y: 539, distance: 48.6
click at [265, 546] on input "text" at bounding box center [283, 555] width 102 height 18
paste input "F0499KGN0"
click at [591, 546] on input "0" at bounding box center [578, 555] width 55 height 18
click at [1494, 546] on button "OK" at bounding box center [1487, 554] width 20 height 17
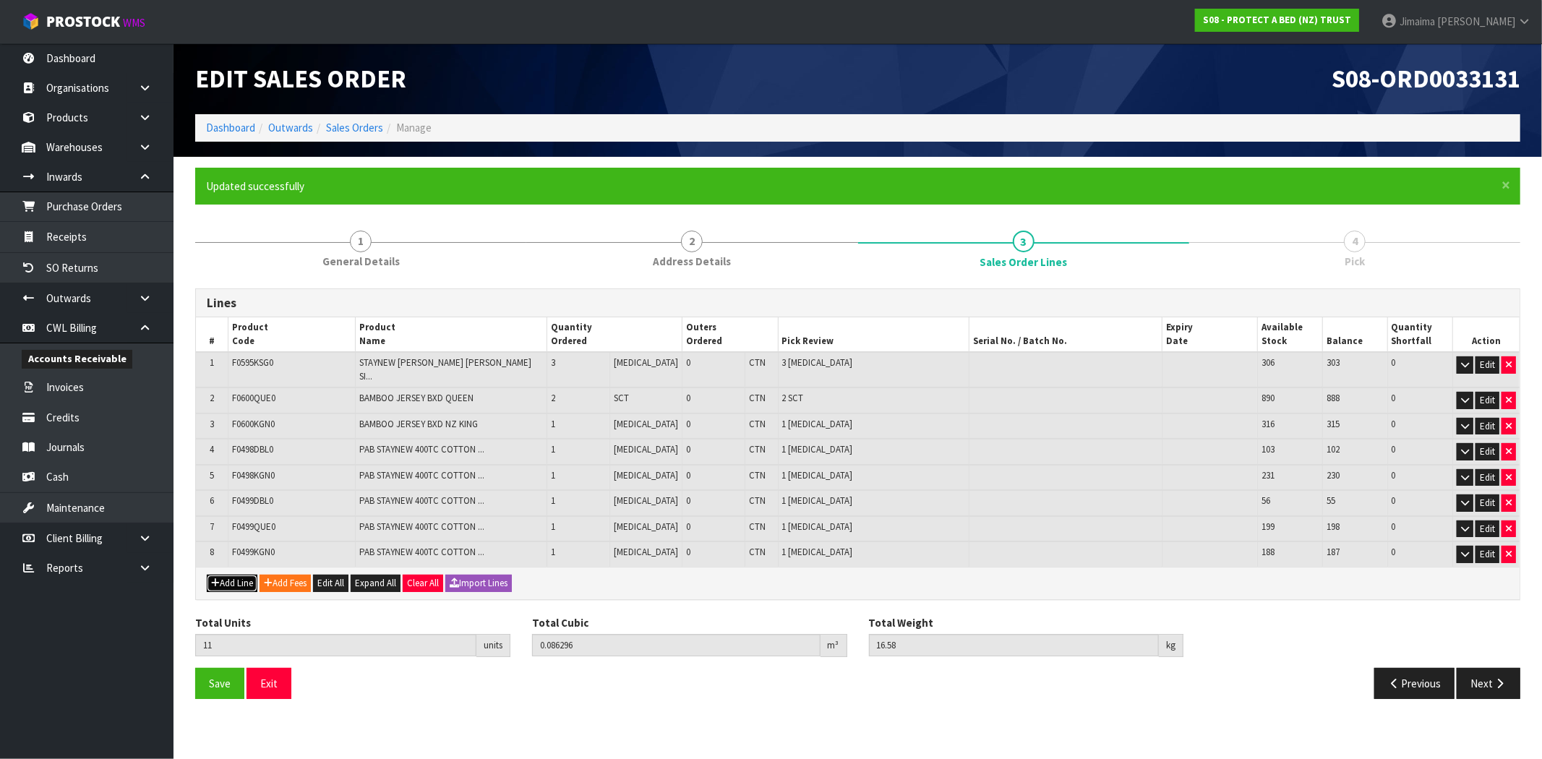
click at [239, 575] on button "Add Line" at bounding box center [232, 583] width 51 height 17
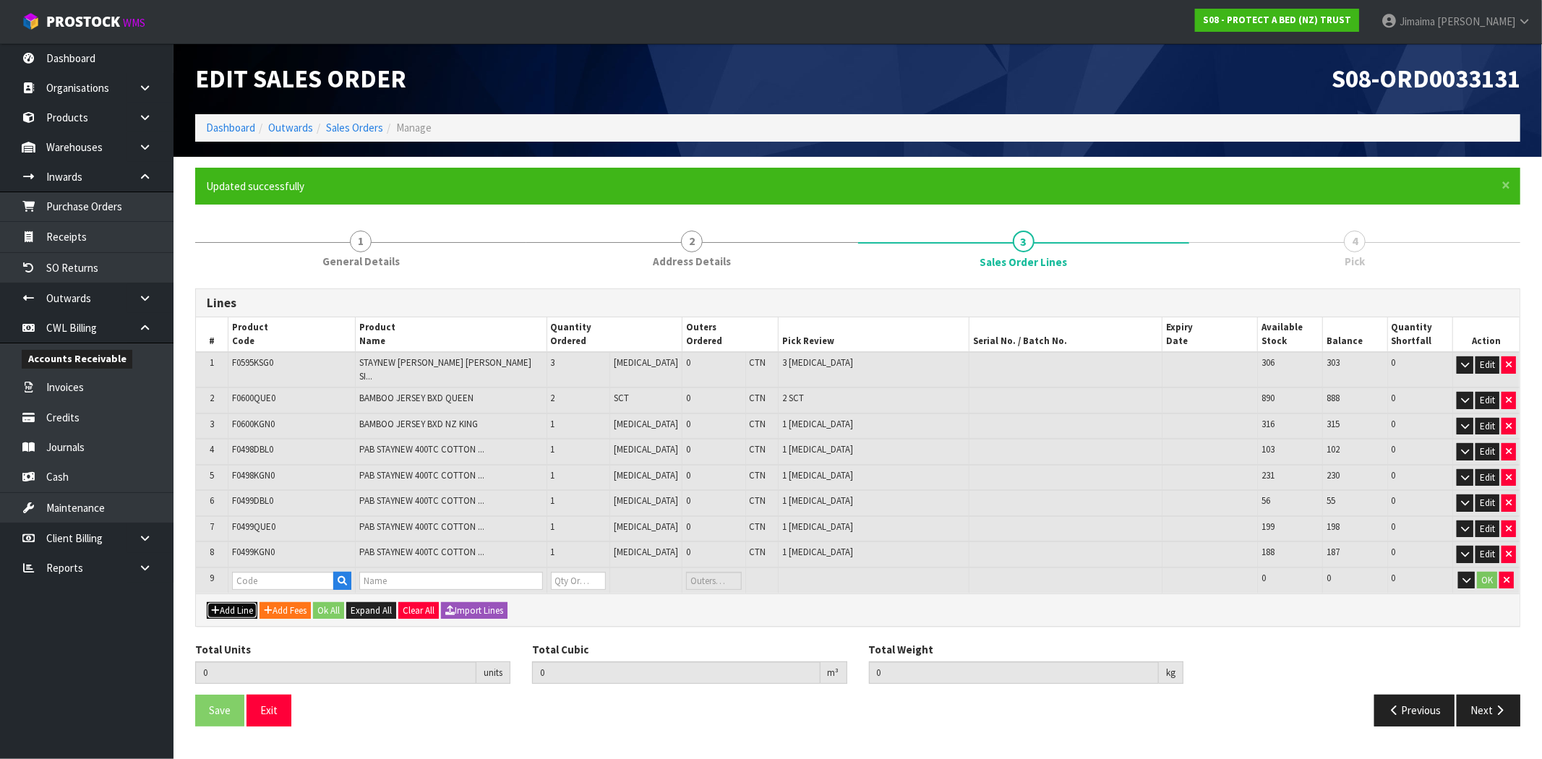
click at [234, 602] on button "Add Line" at bounding box center [232, 610] width 51 height 17
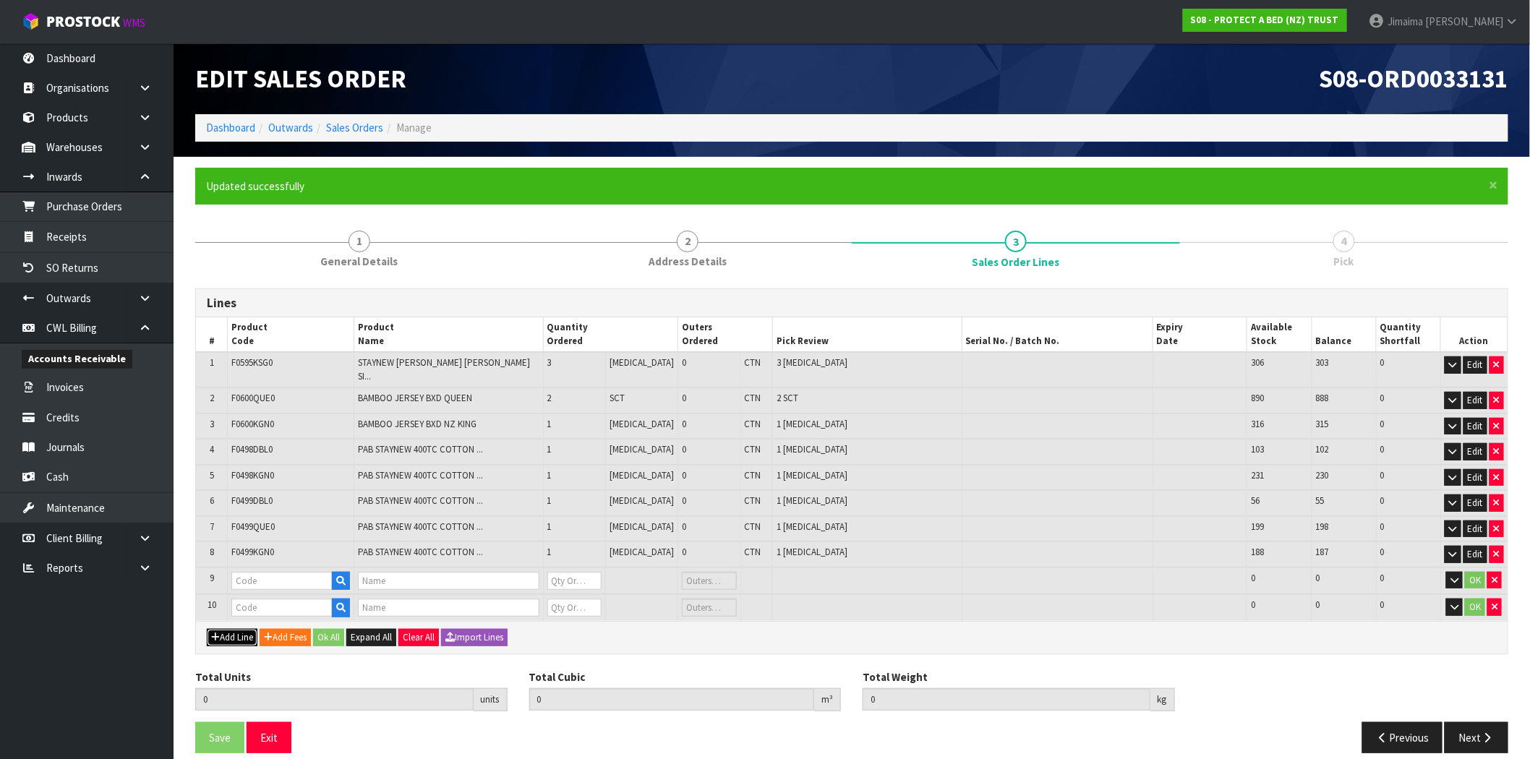
click at [239, 629] on button "Add Line" at bounding box center [232, 637] width 51 height 17
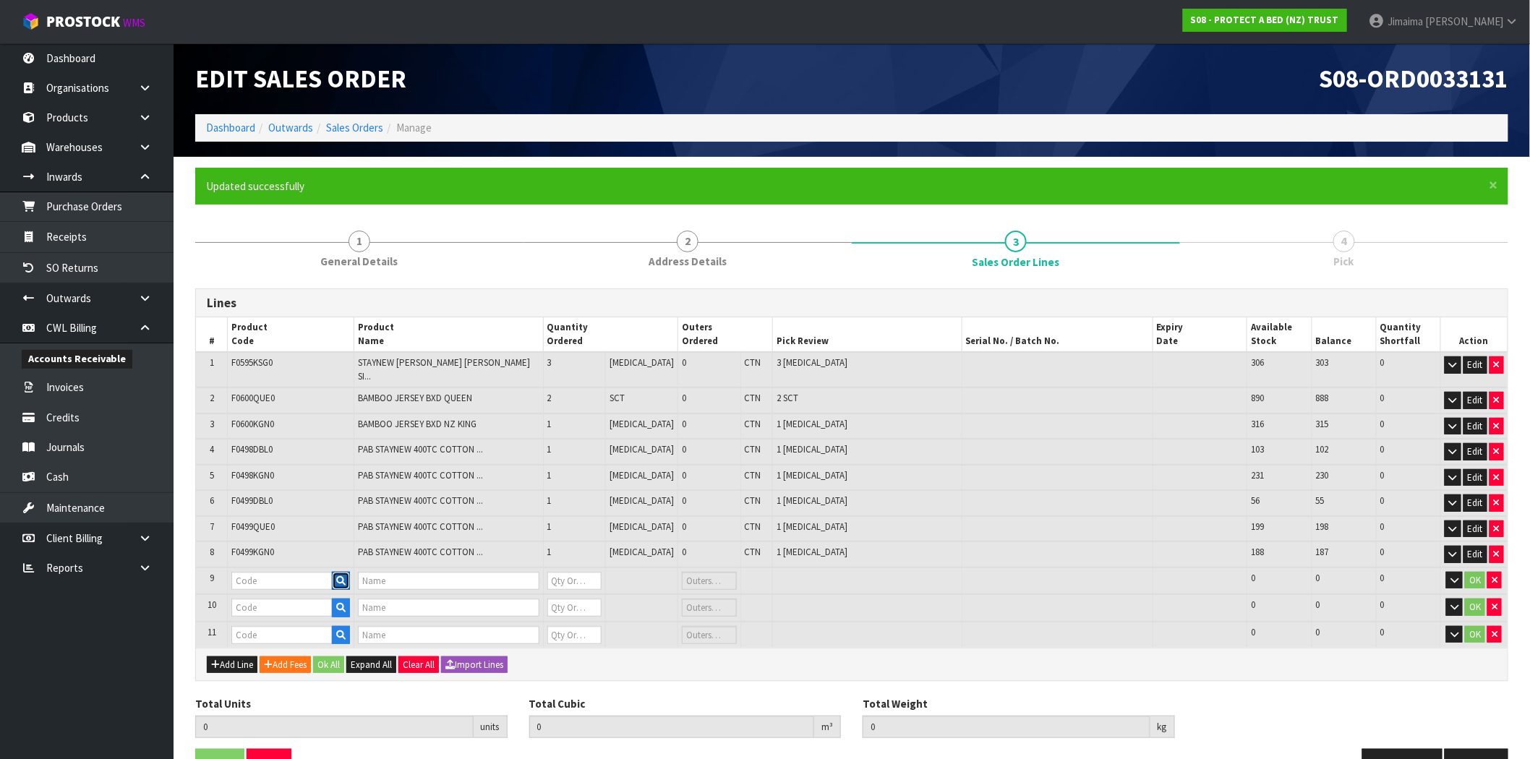
click at [345, 573] on button "button" at bounding box center [341, 581] width 18 height 19
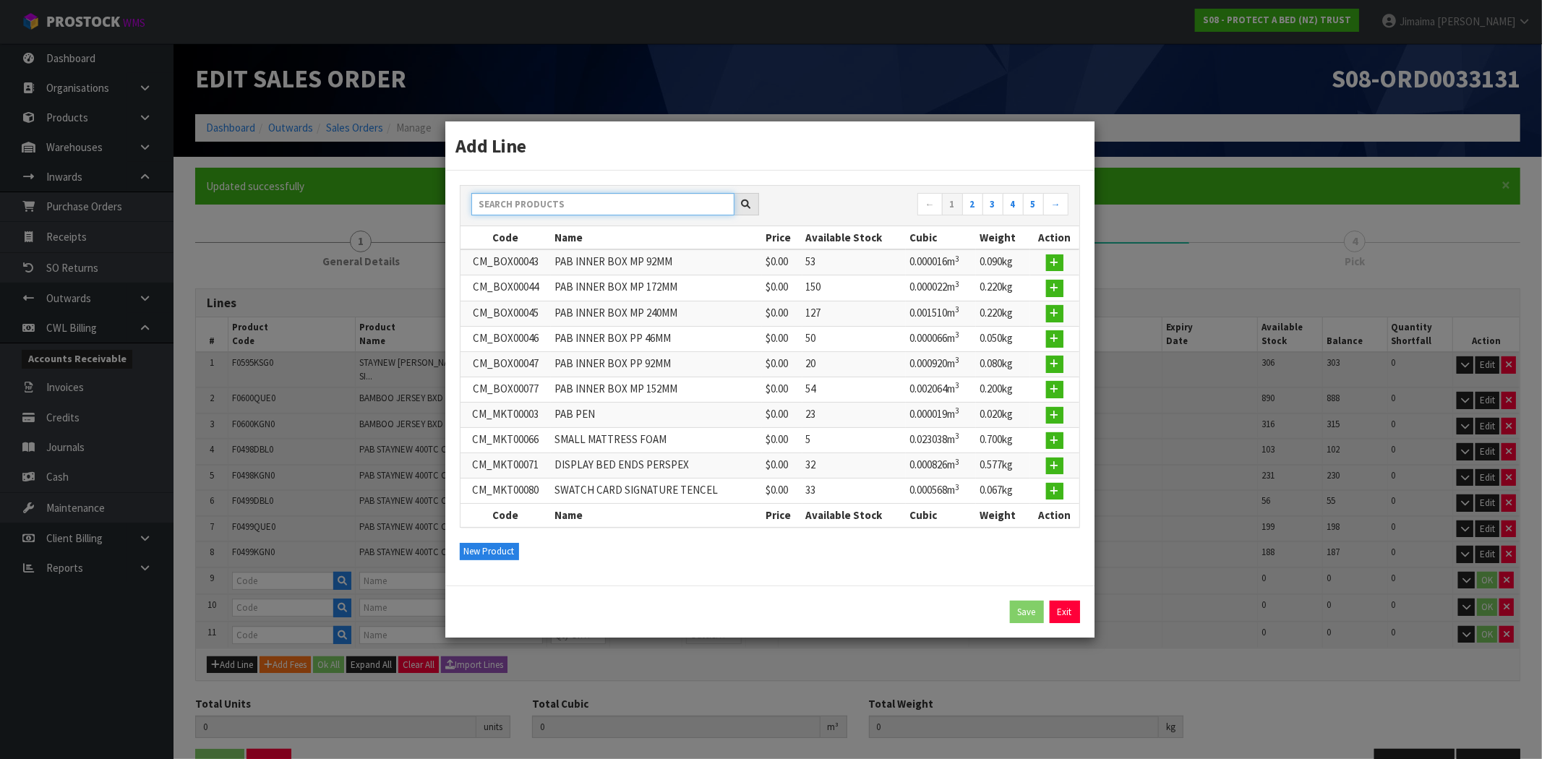
click at [609, 198] on input "text" at bounding box center [602, 204] width 263 height 22
paste input "F0500DBL0"
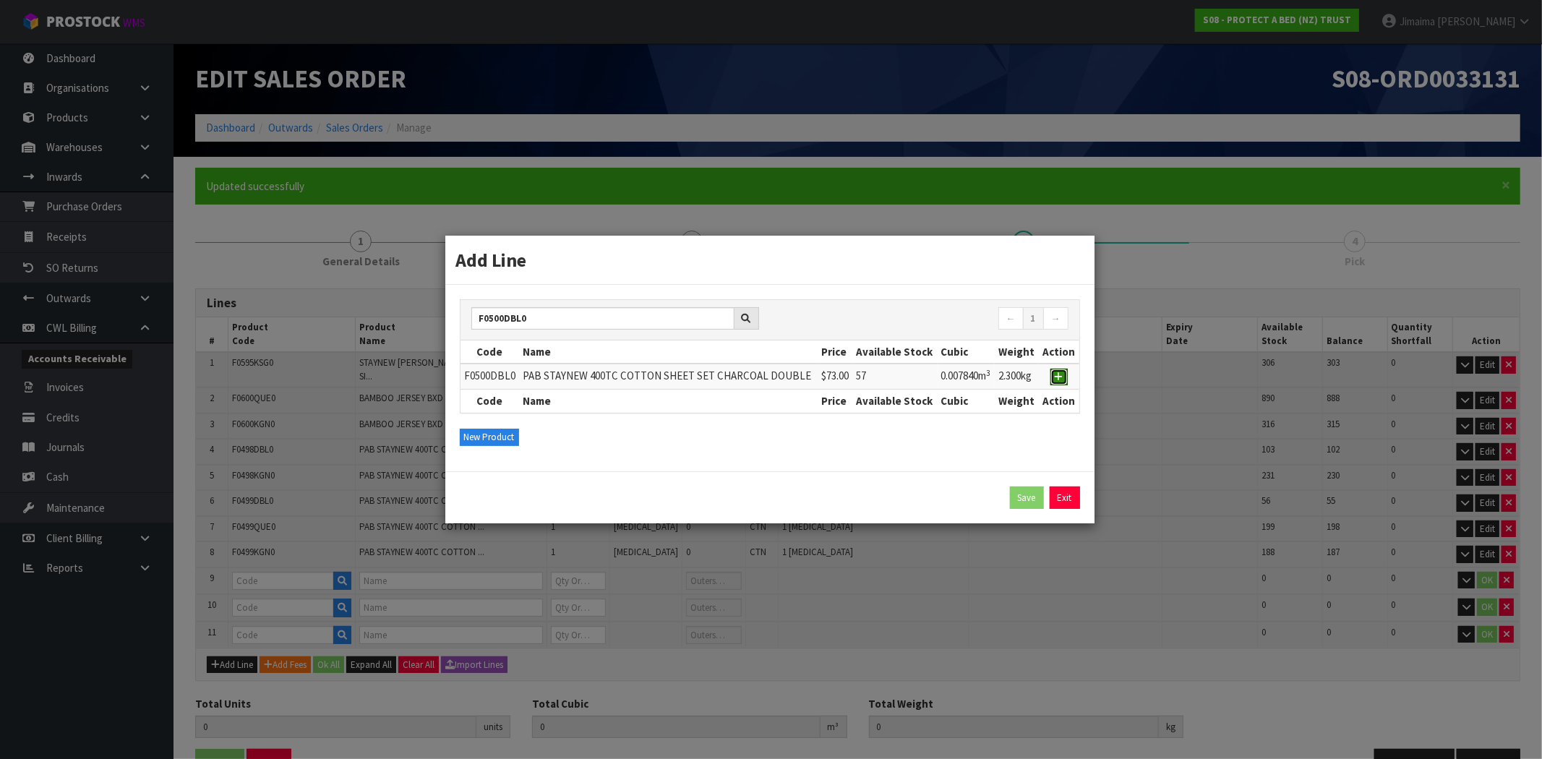
drag, startPoint x: 1058, startPoint y: 374, endPoint x: 1022, endPoint y: 376, distance: 36.2
click at [1058, 372] on icon "button" at bounding box center [1059, 376] width 9 height 9
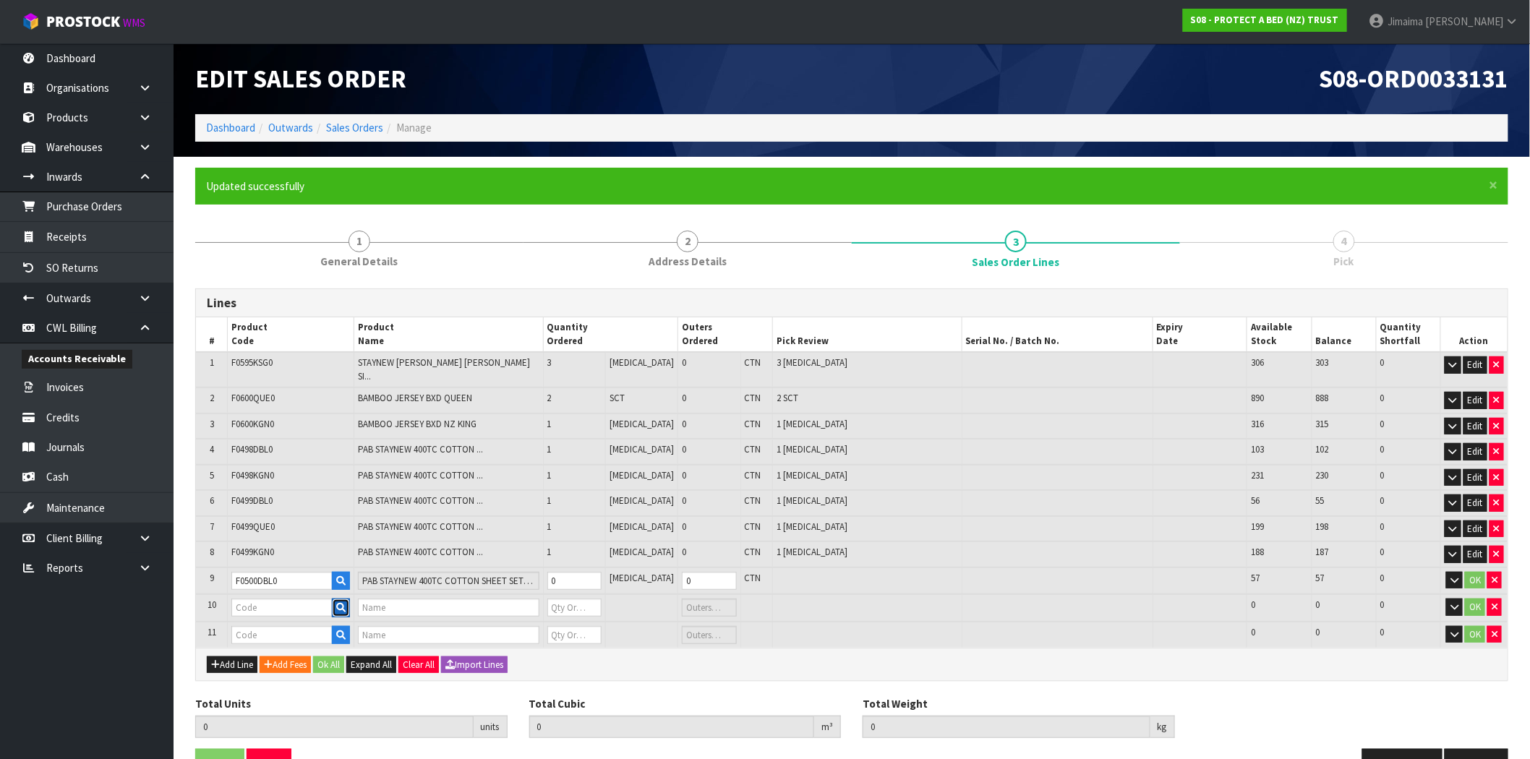
click at [346, 603] on icon "button" at bounding box center [340, 607] width 9 height 9
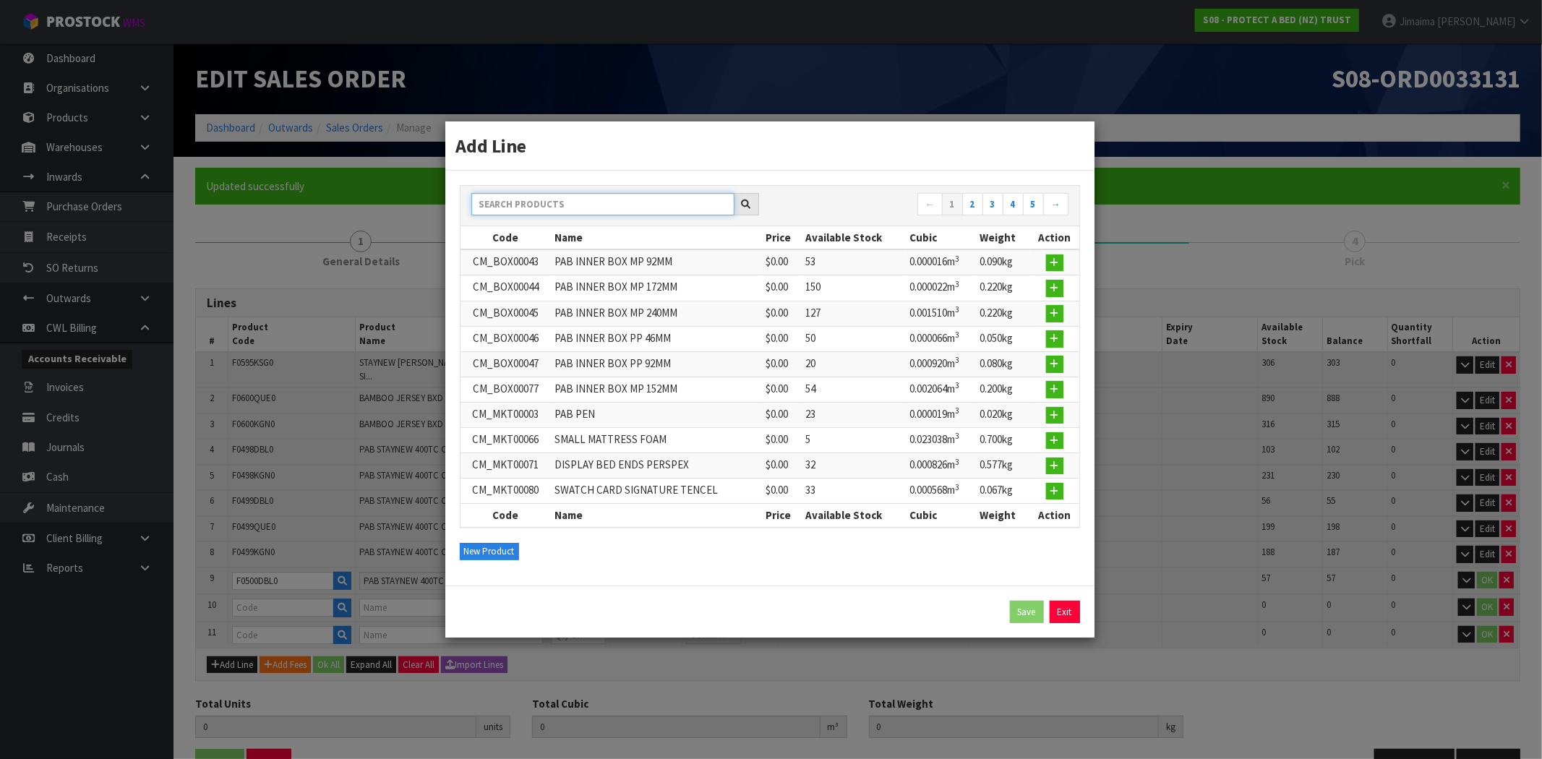
click at [688, 204] on input "text" at bounding box center [602, 204] width 263 height 22
paste input "F0500QUE0"
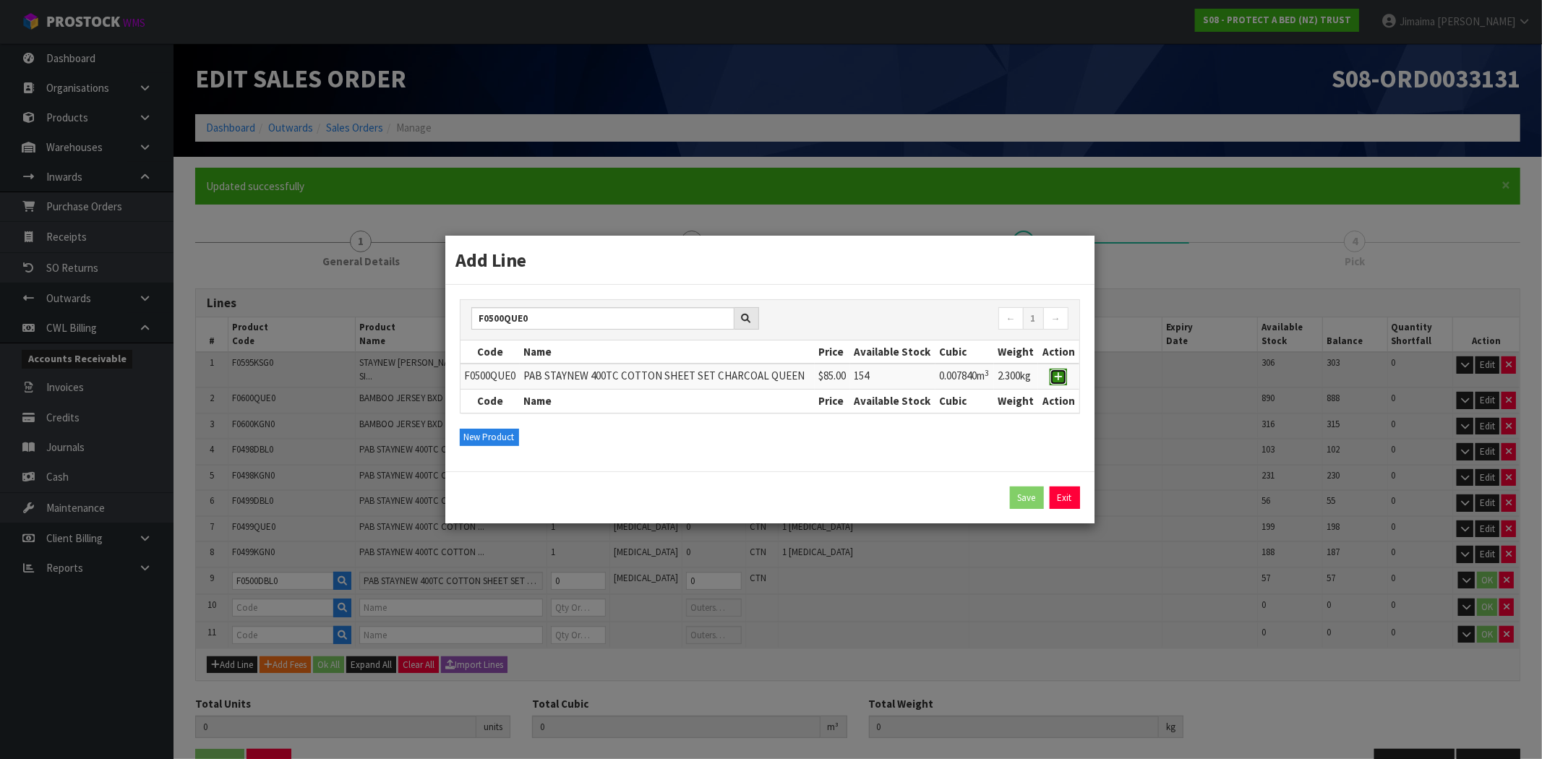
click at [1060, 372] on icon "button" at bounding box center [1058, 376] width 9 height 9
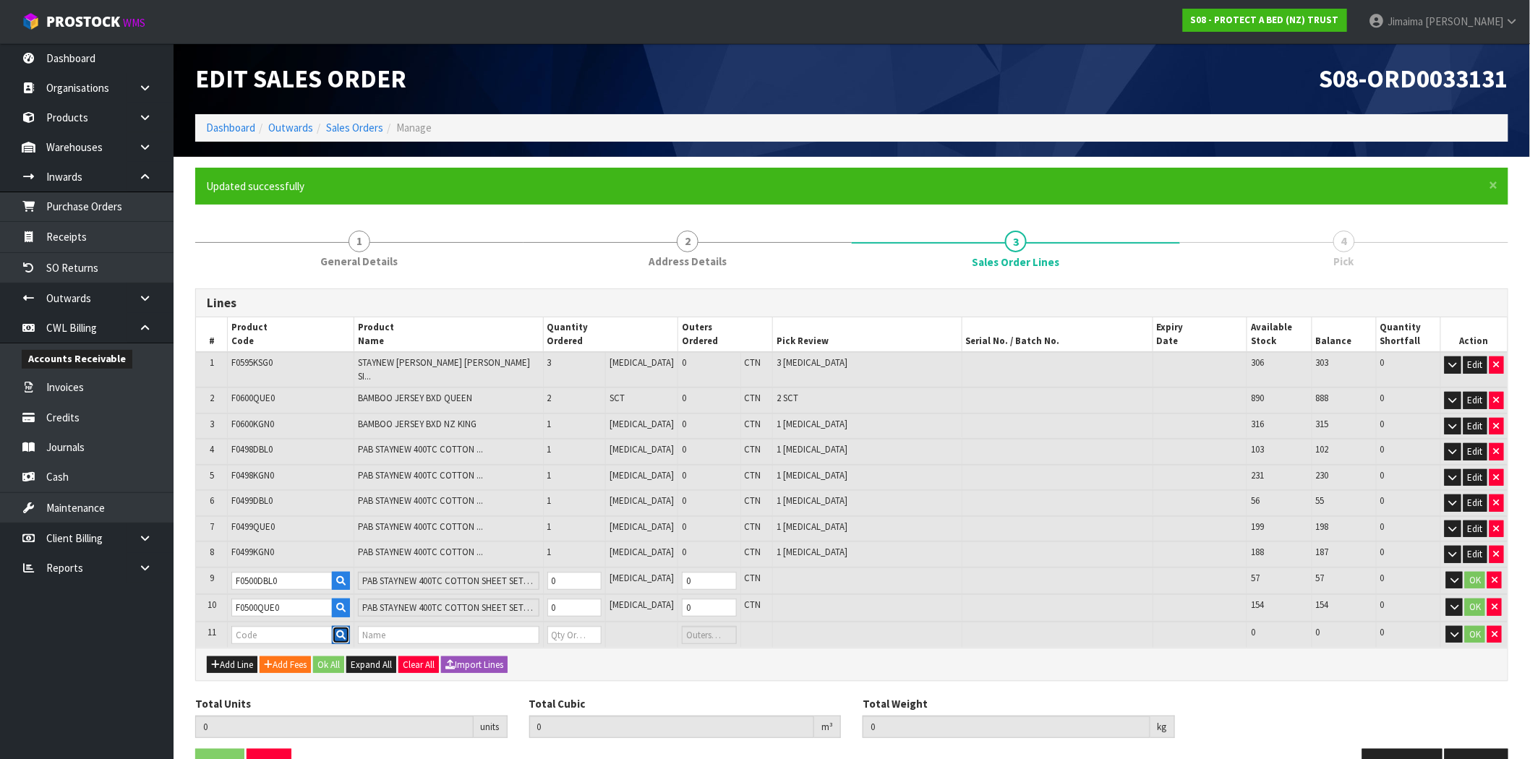
click at [342, 630] on icon "button" at bounding box center [340, 634] width 9 height 9
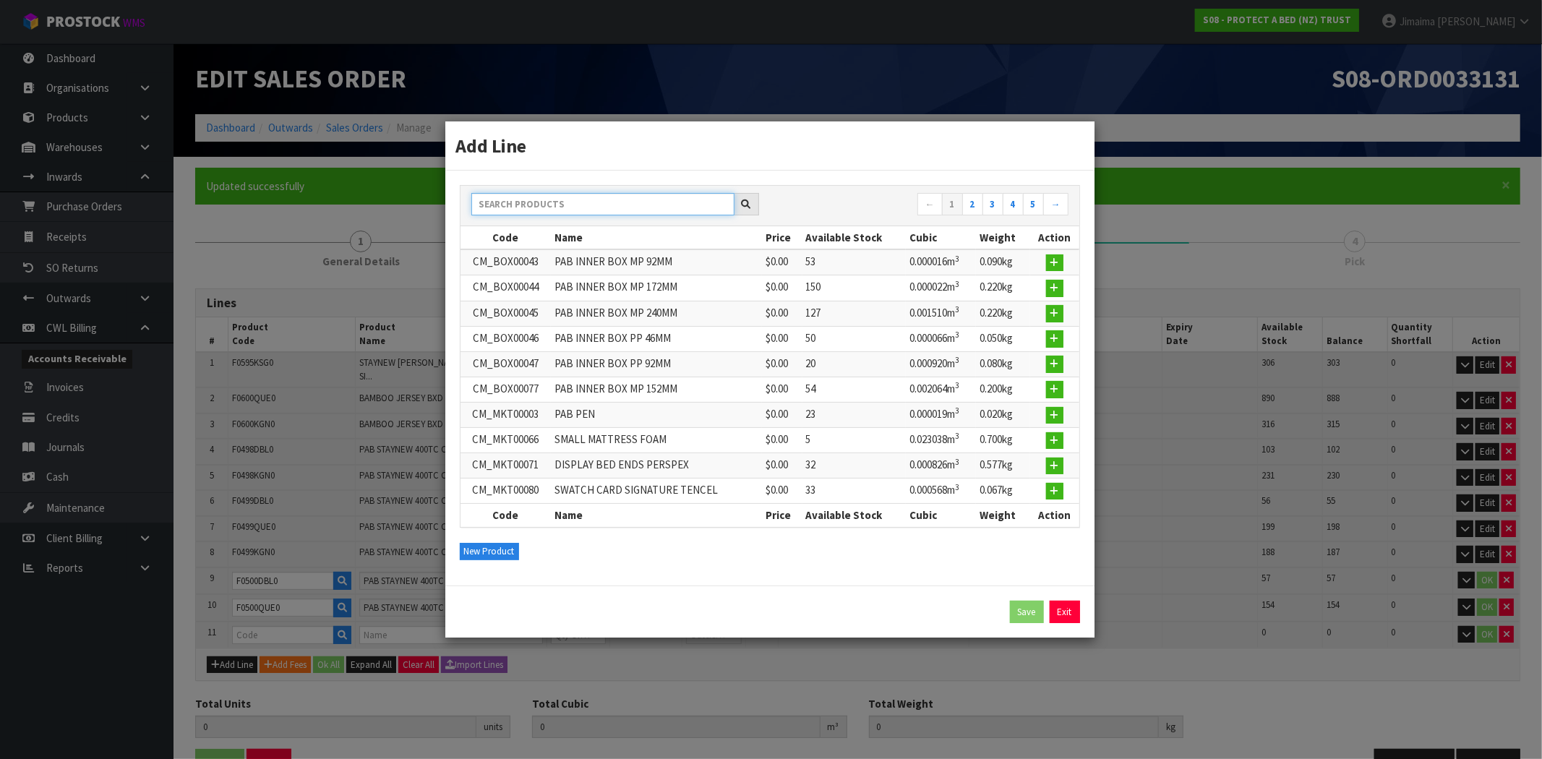
click at [644, 202] on input "text" at bounding box center [602, 204] width 263 height 22
paste input "F0500KGN0"
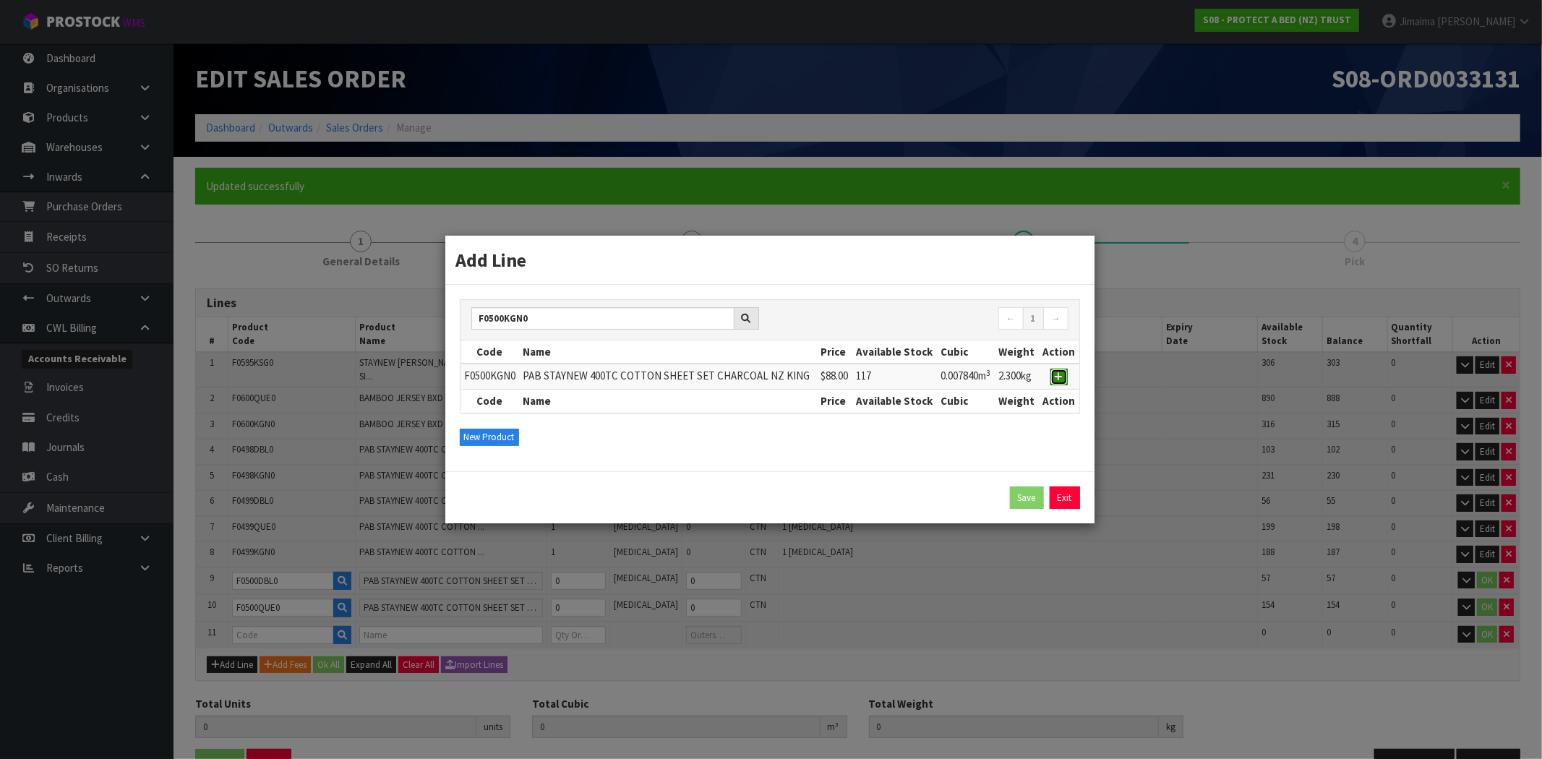
click at [1056, 377] on icon "button" at bounding box center [1059, 376] width 9 height 9
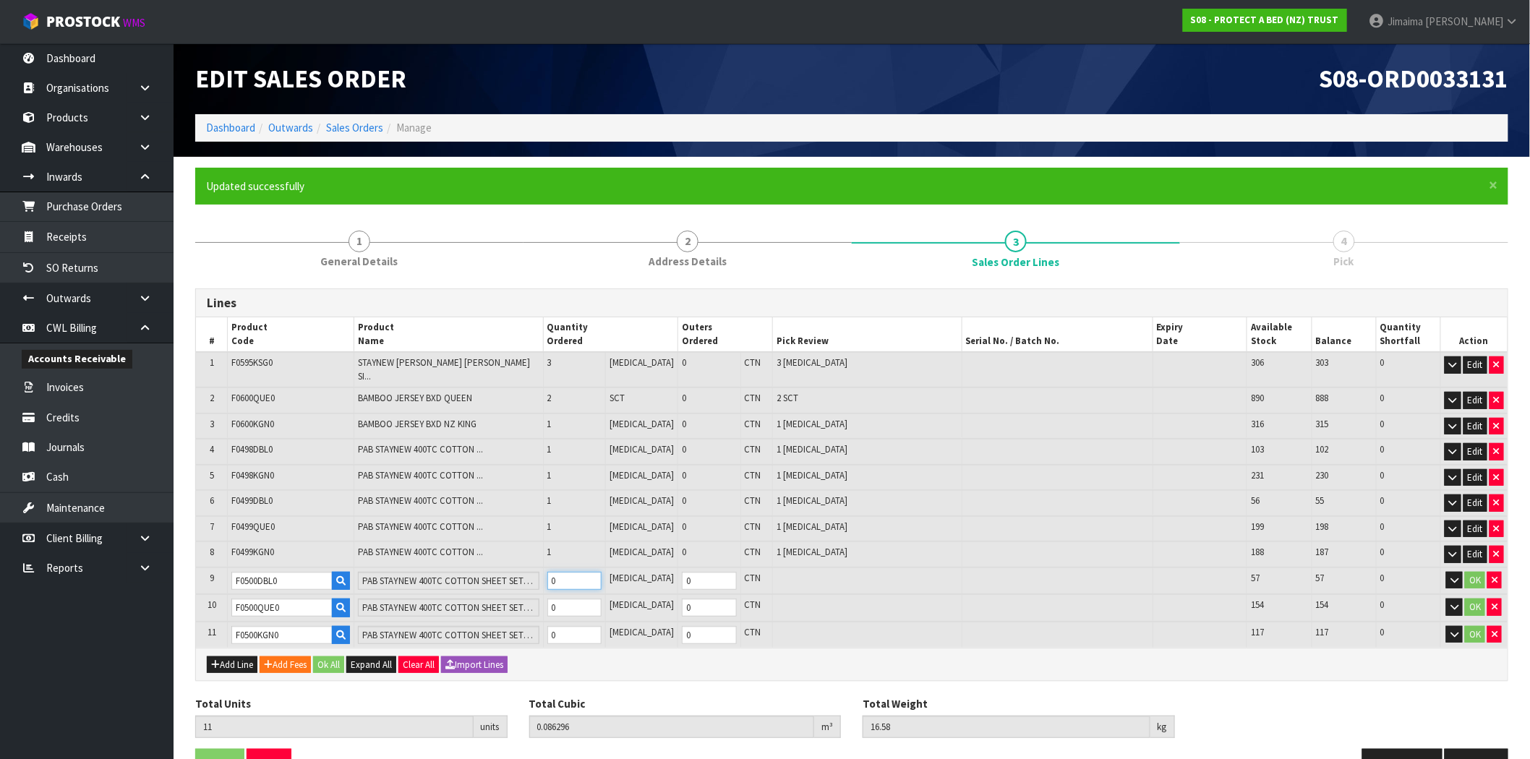
click at [589, 572] on input "0" at bounding box center [574, 581] width 55 height 18
click at [576, 599] on input "0" at bounding box center [574, 608] width 55 height 18
drag, startPoint x: 575, startPoint y: 620, endPoint x: 620, endPoint y: 616, distance: 45.0
click at [577, 626] on input "0" at bounding box center [574, 635] width 55 height 18
drag, startPoint x: 1471, startPoint y: 565, endPoint x: 1468, endPoint y: 586, distance: 21.8
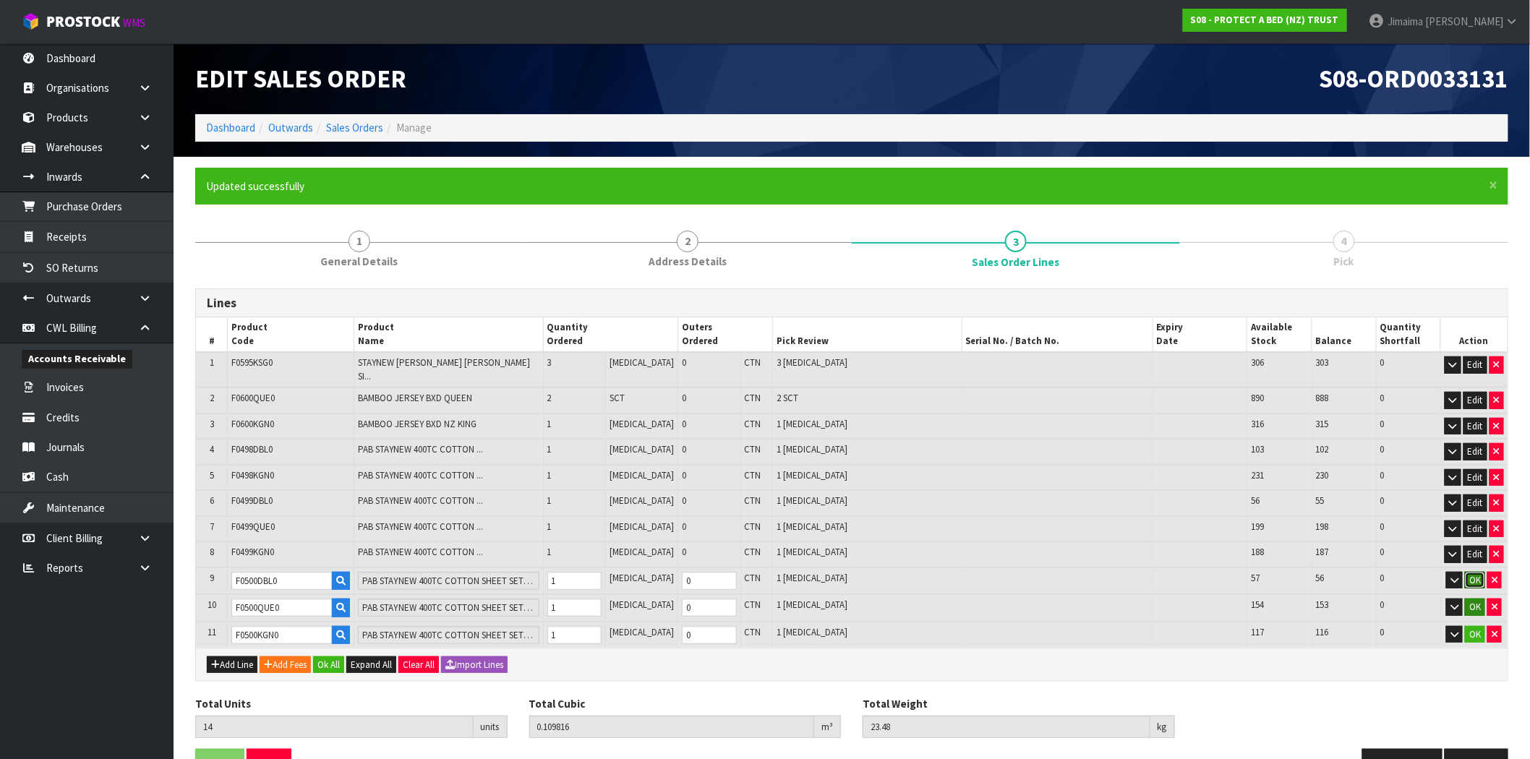
click at [1471, 572] on button "OK" at bounding box center [1475, 580] width 20 height 17
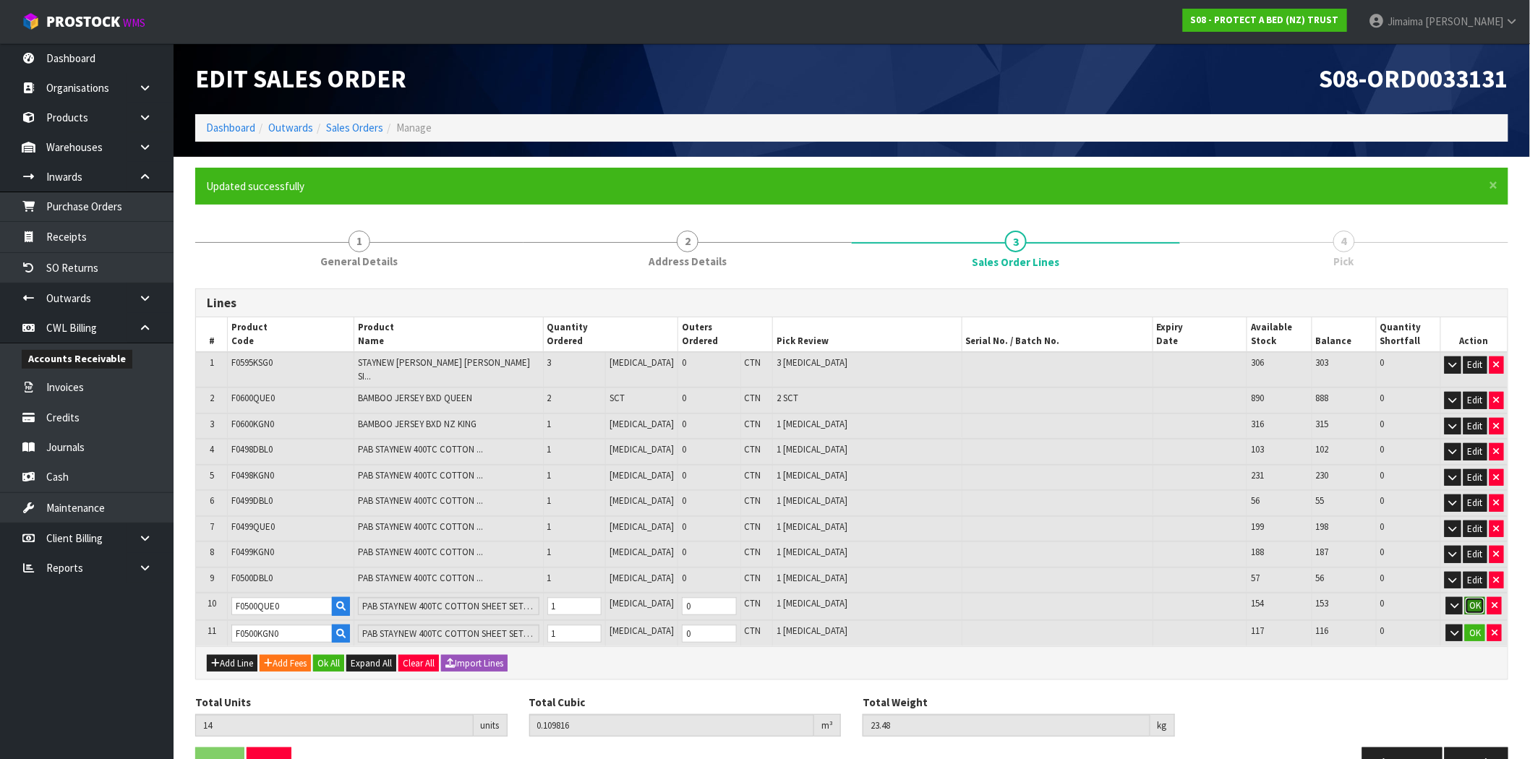
click at [1468, 597] on button "OK" at bounding box center [1475, 605] width 20 height 17
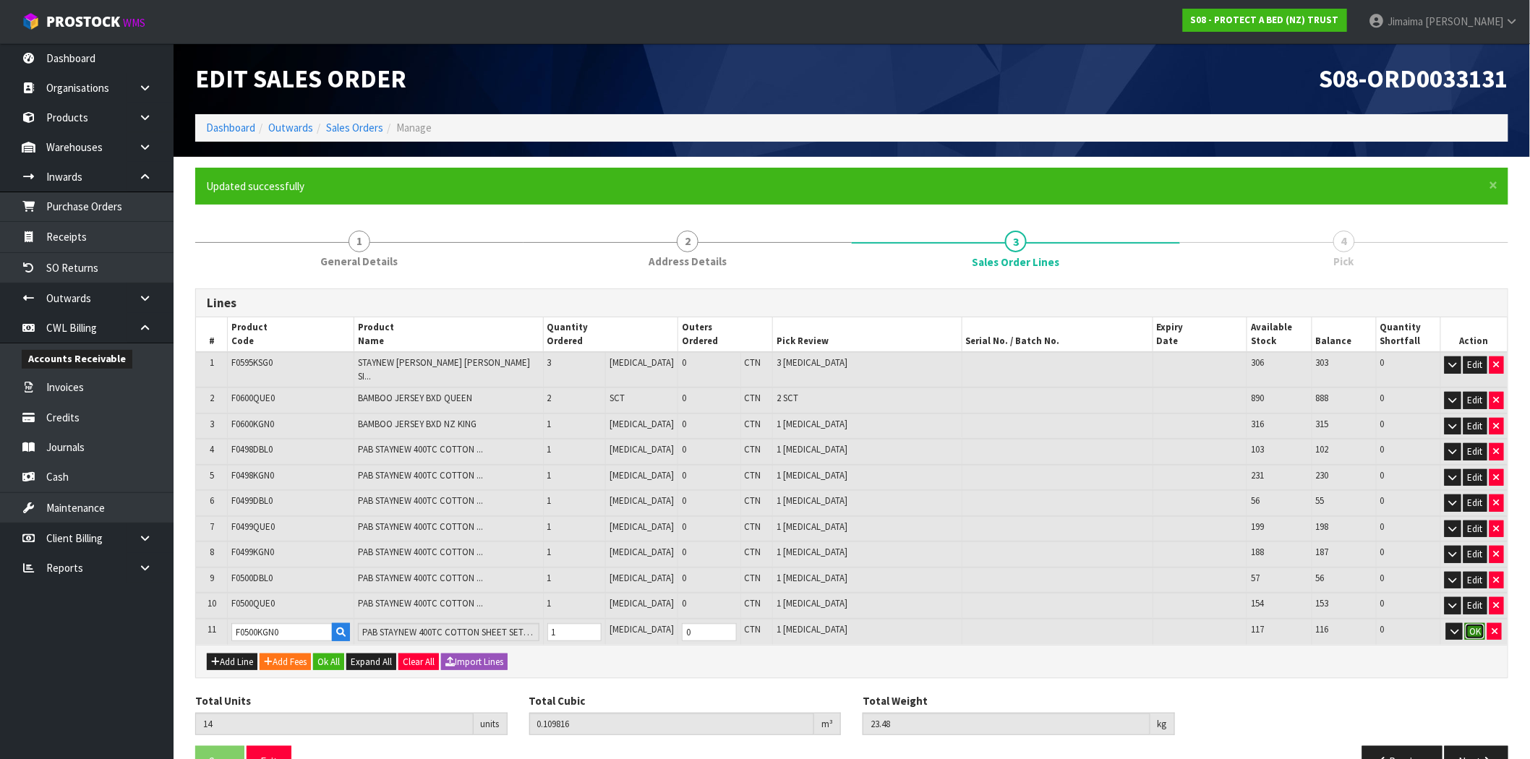
click at [1471, 623] on button "OK" at bounding box center [1475, 631] width 20 height 17
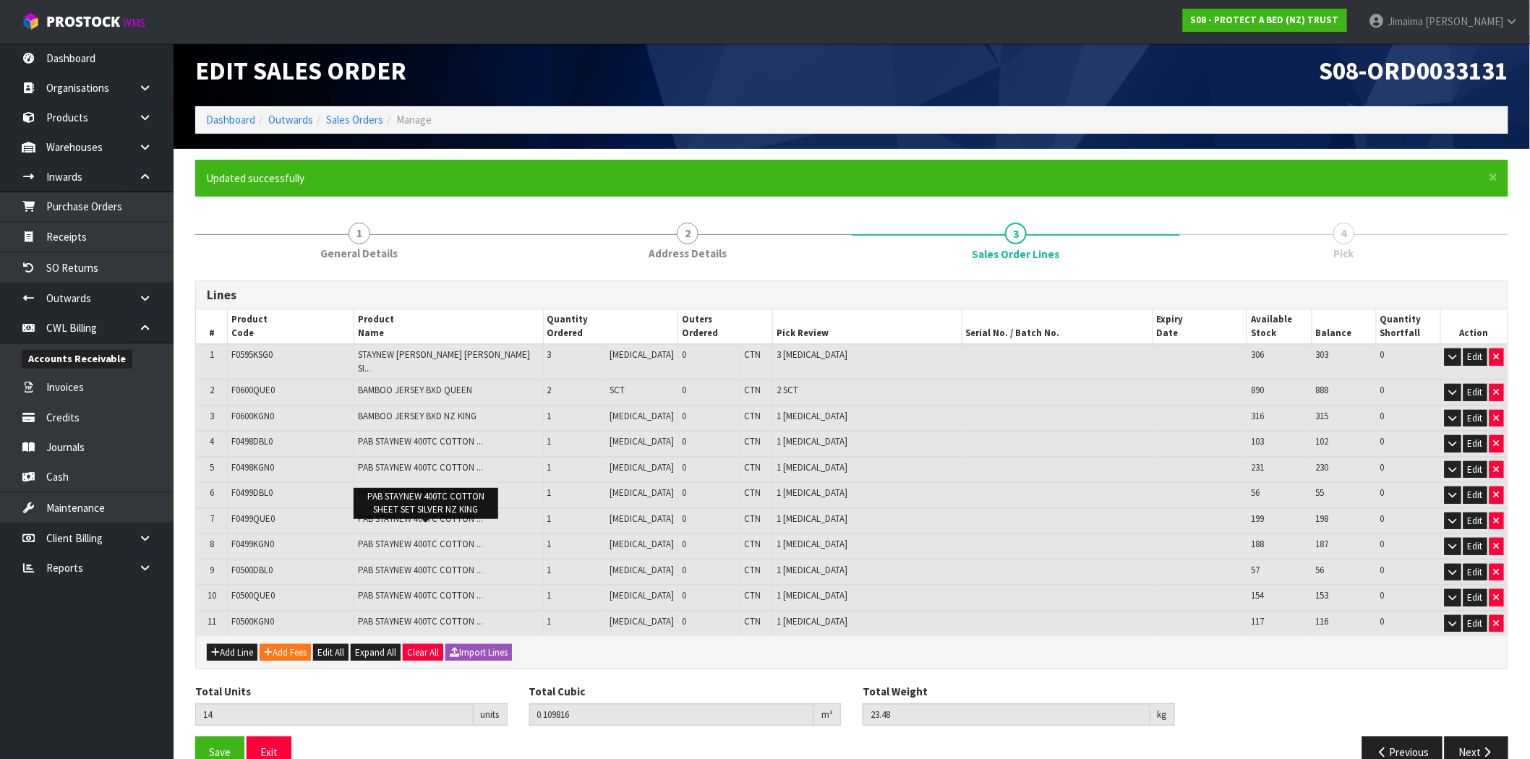
scroll to position [23, 0]
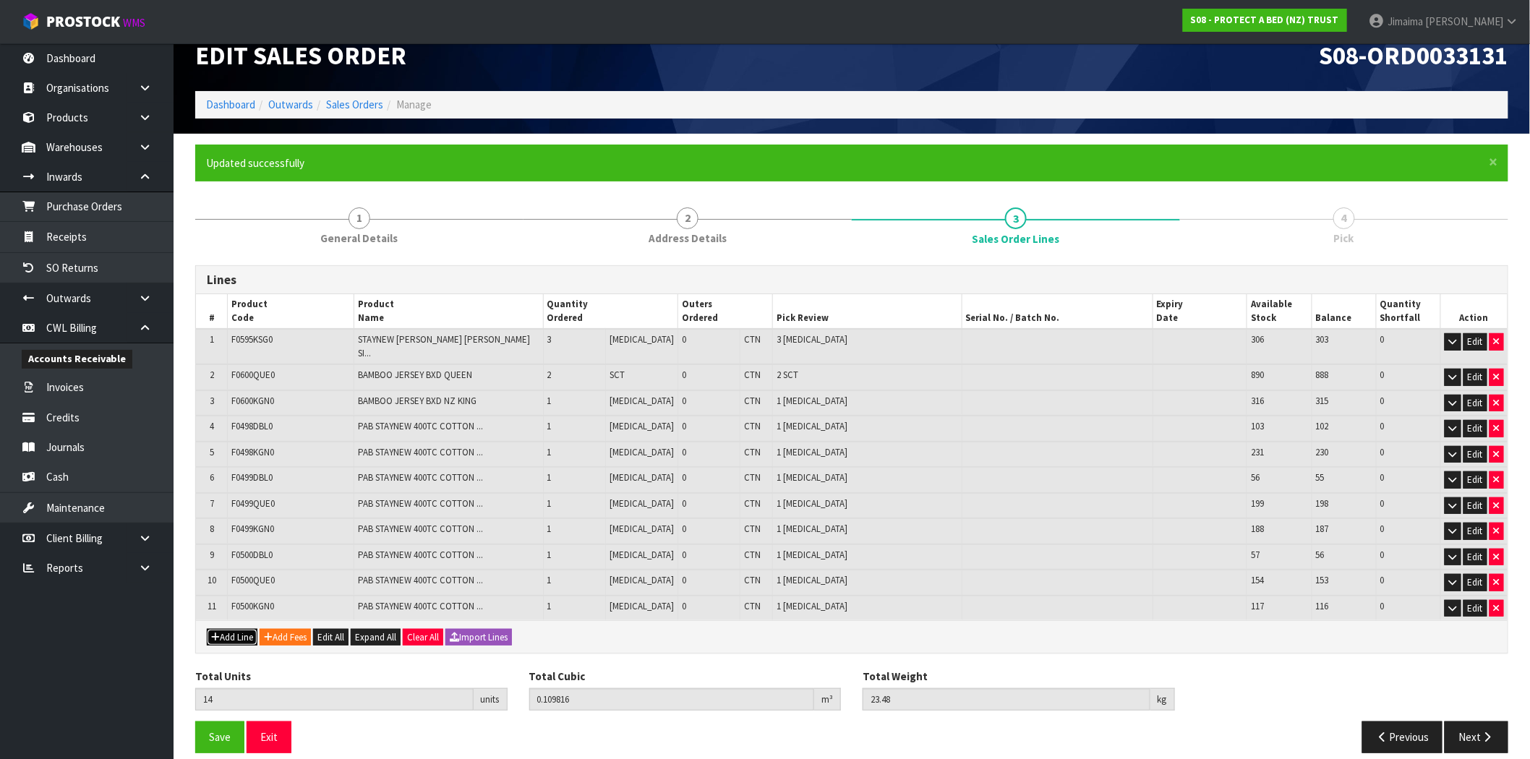
click at [239, 629] on button "Add Line" at bounding box center [232, 637] width 51 height 17
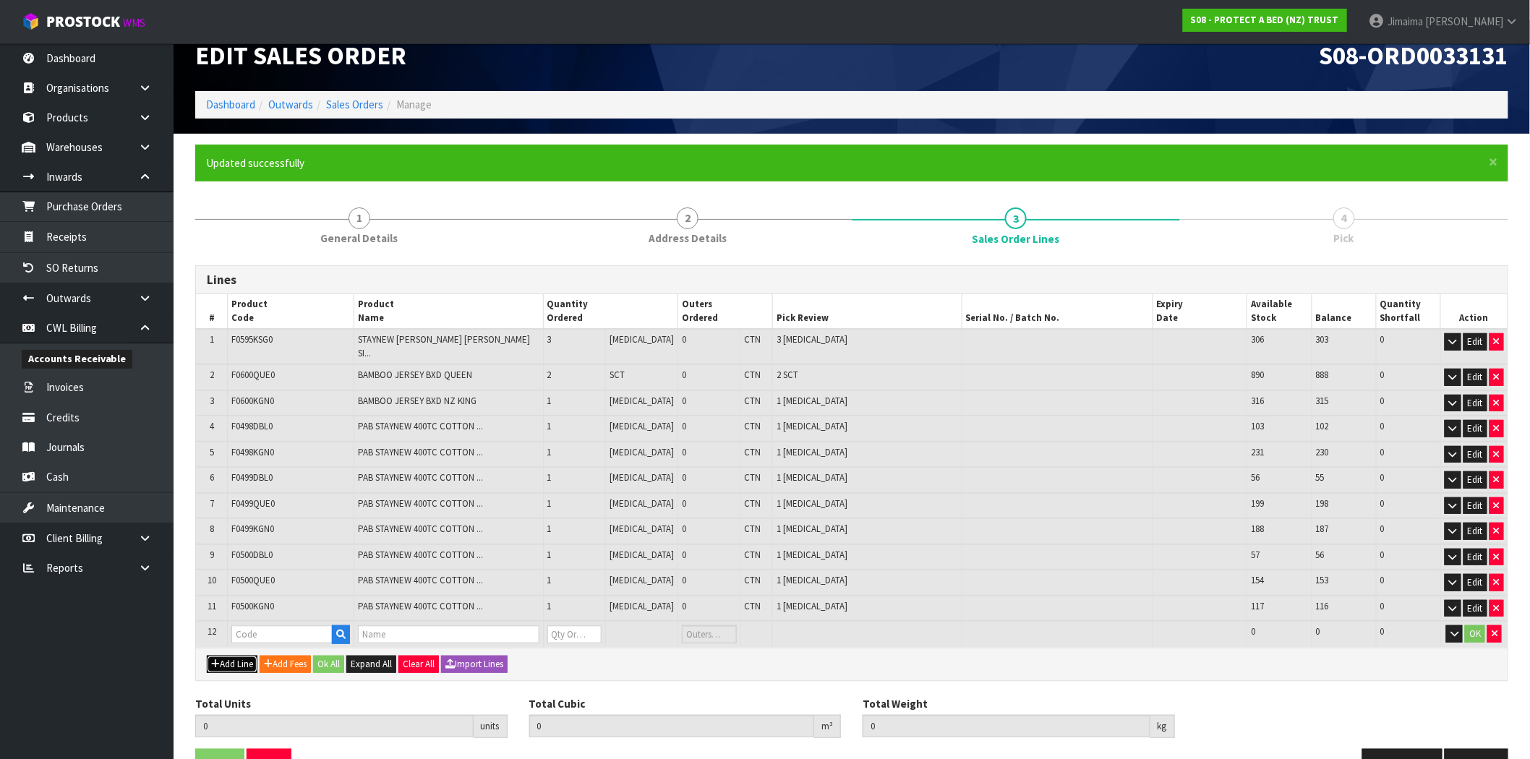
click at [231, 656] on button "Add Line" at bounding box center [232, 664] width 51 height 17
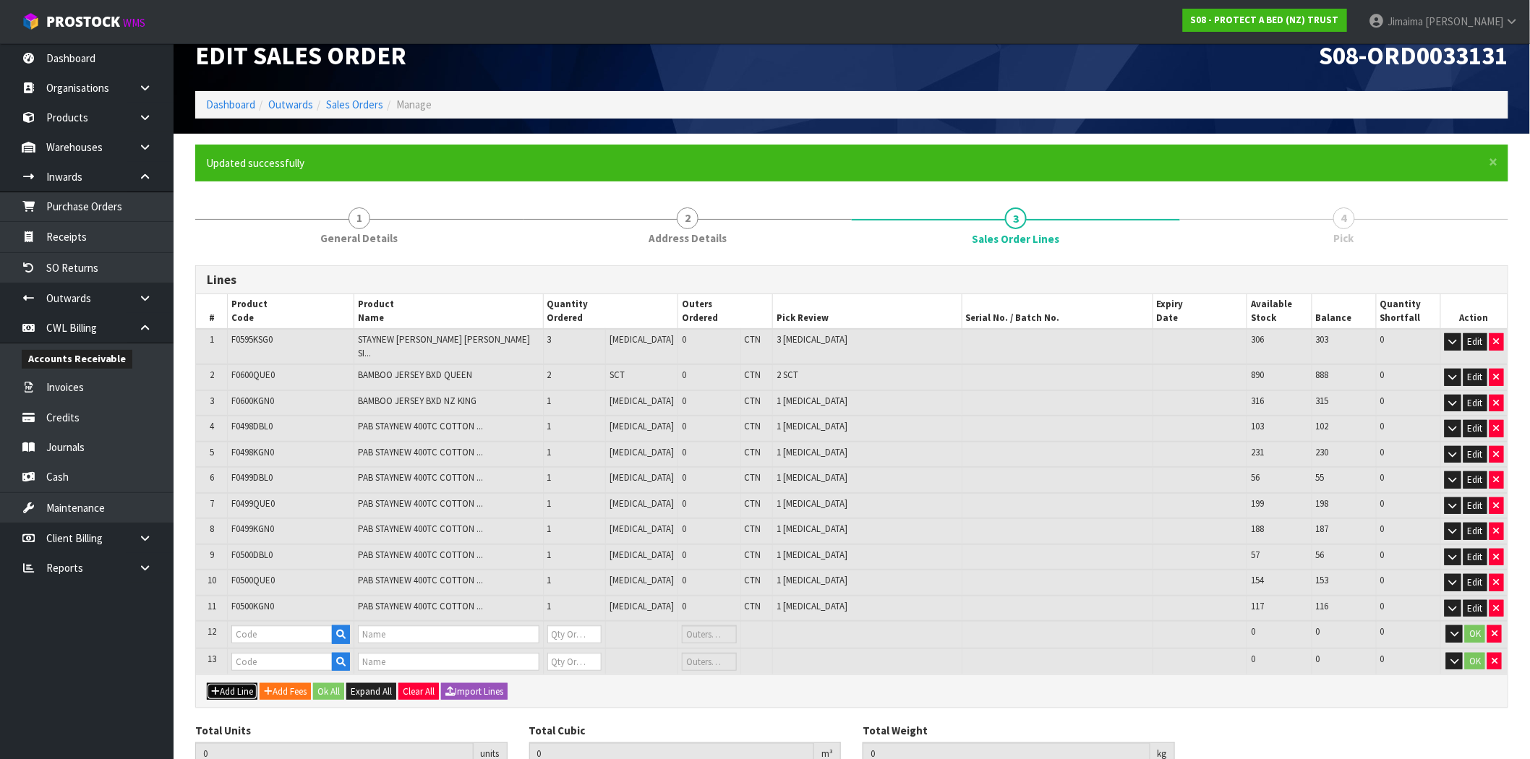
click at [232, 683] on button "Add Line" at bounding box center [232, 691] width 51 height 17
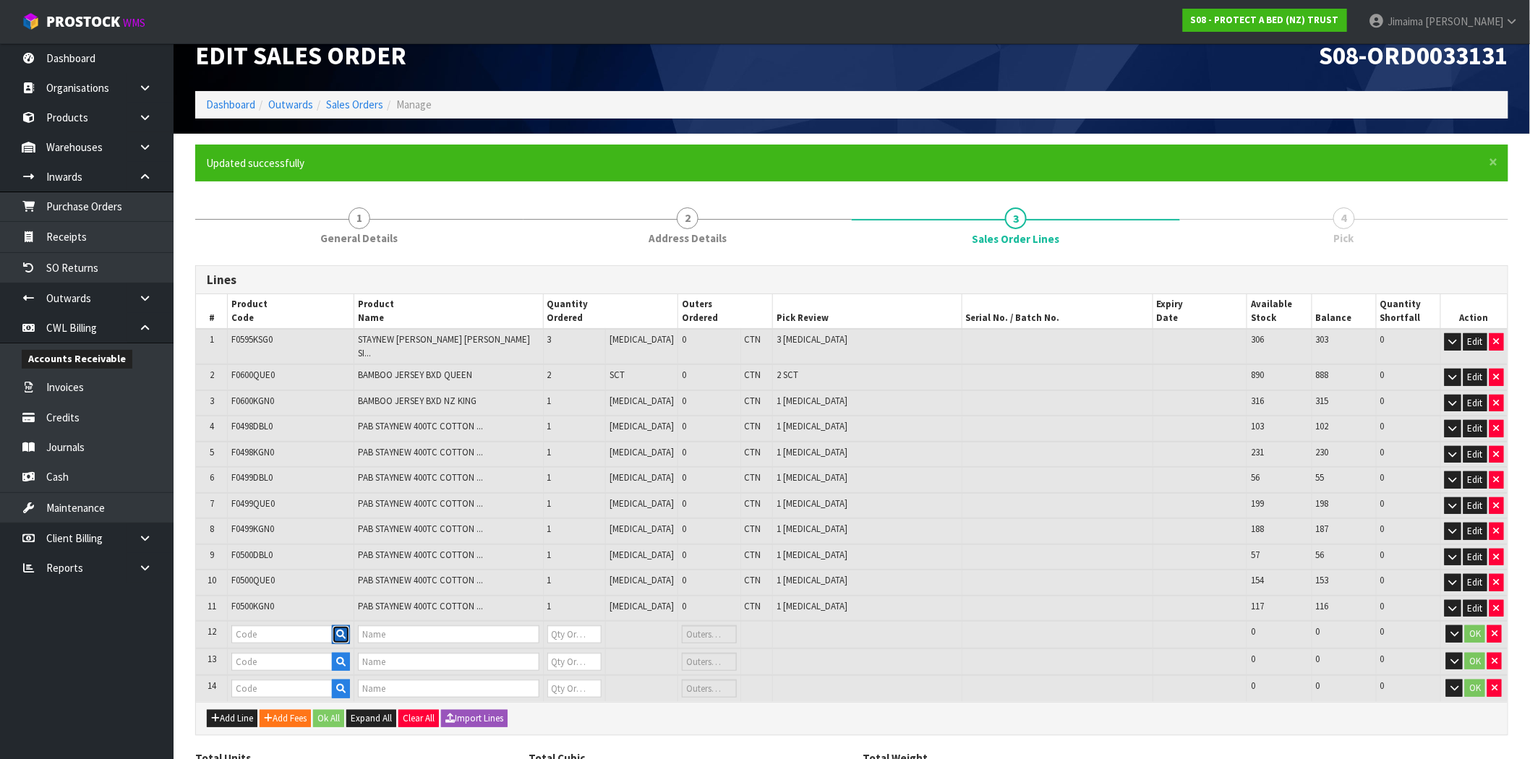
click at [346, 630] on icon "button" at bounding box center [340, 634] width 9 height 9
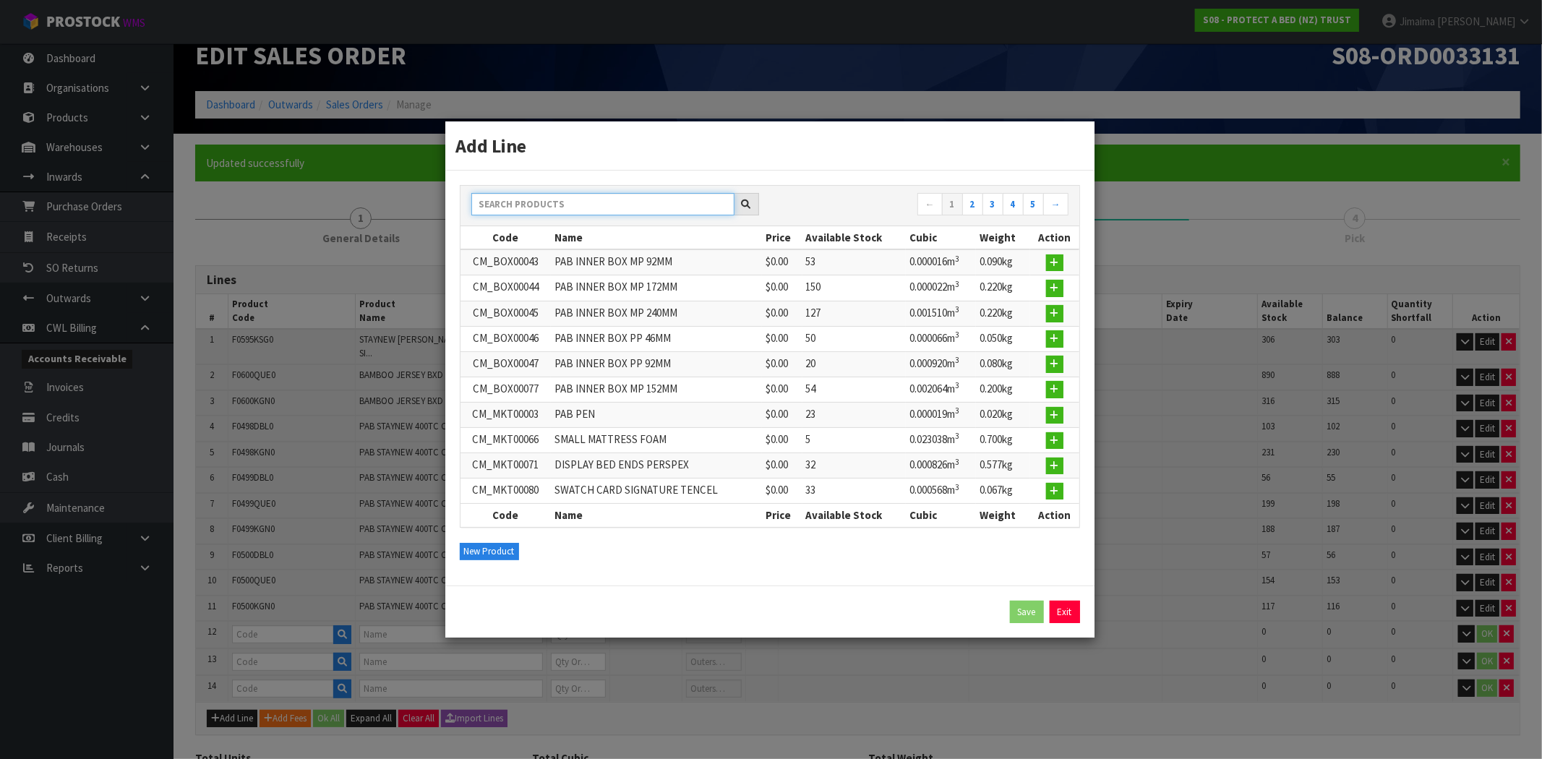
click at [634, 210] on input "text" at bounding box center [602, 204] width 263 height 22
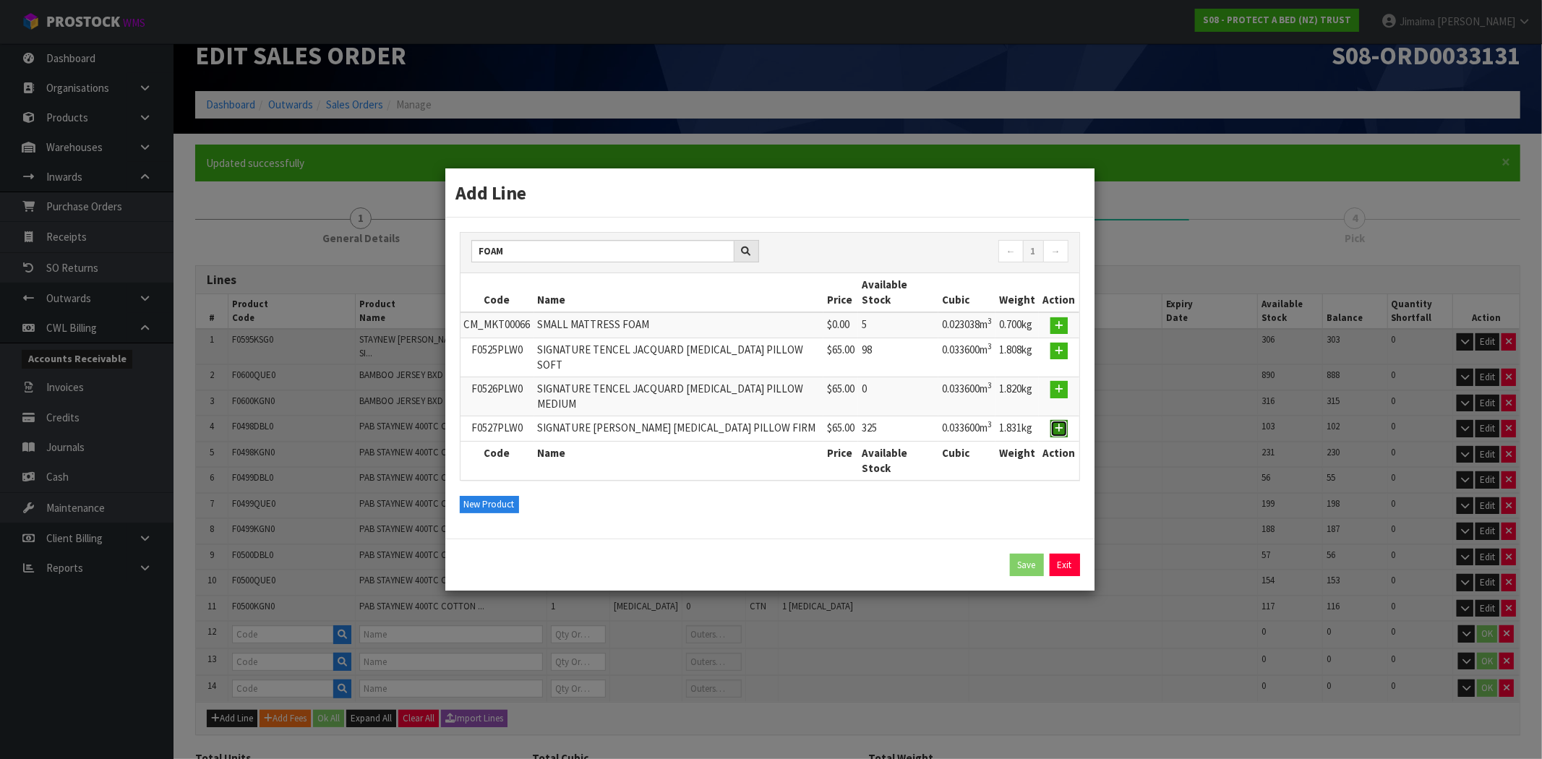
click at [1058, 424] on icon "button" at bounding box center [1059, 428] width 9 height 9
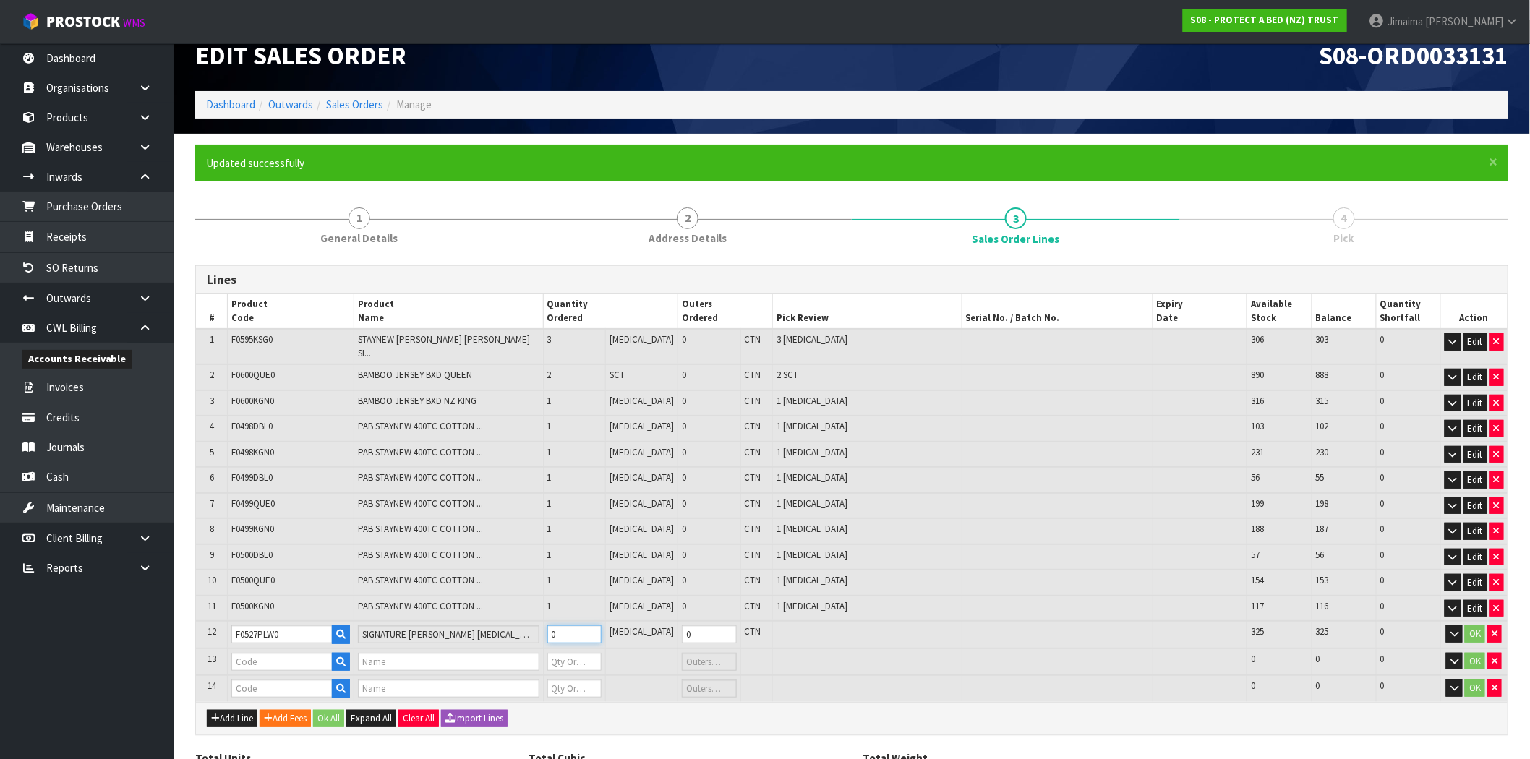
click at [586, 625] on input "0" at bounding box center [574, 634] width 55 height 18
click at [1476, 625] on button "OK" at bounding box center [1475, 633] width 20 height 17
click at [343, 656] on icon "button" at bounding box center [340, 660] width 9 height 9
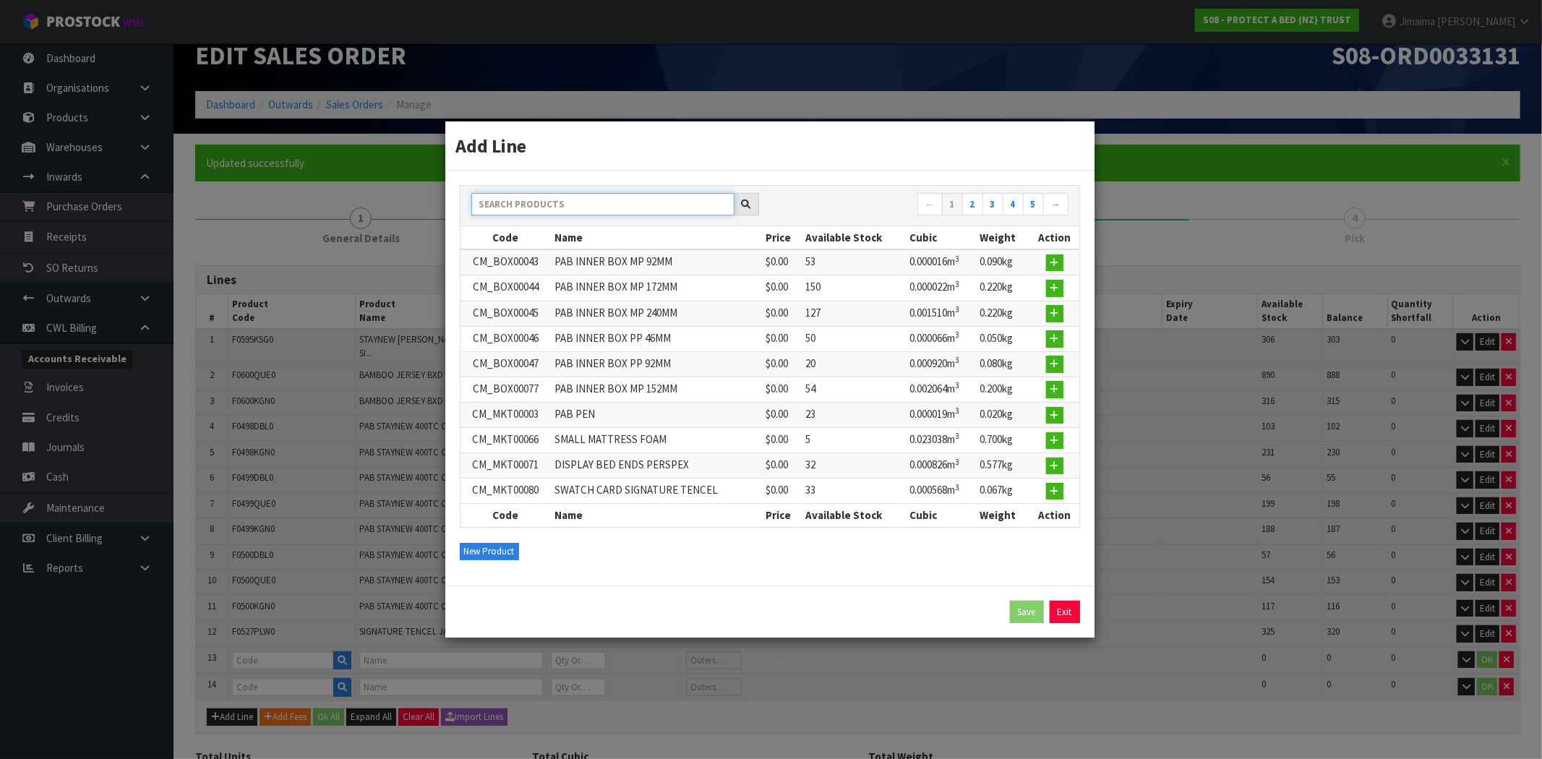
click at [569, 212] on input "text" at bounding box center [602, 204] width 263 height 22
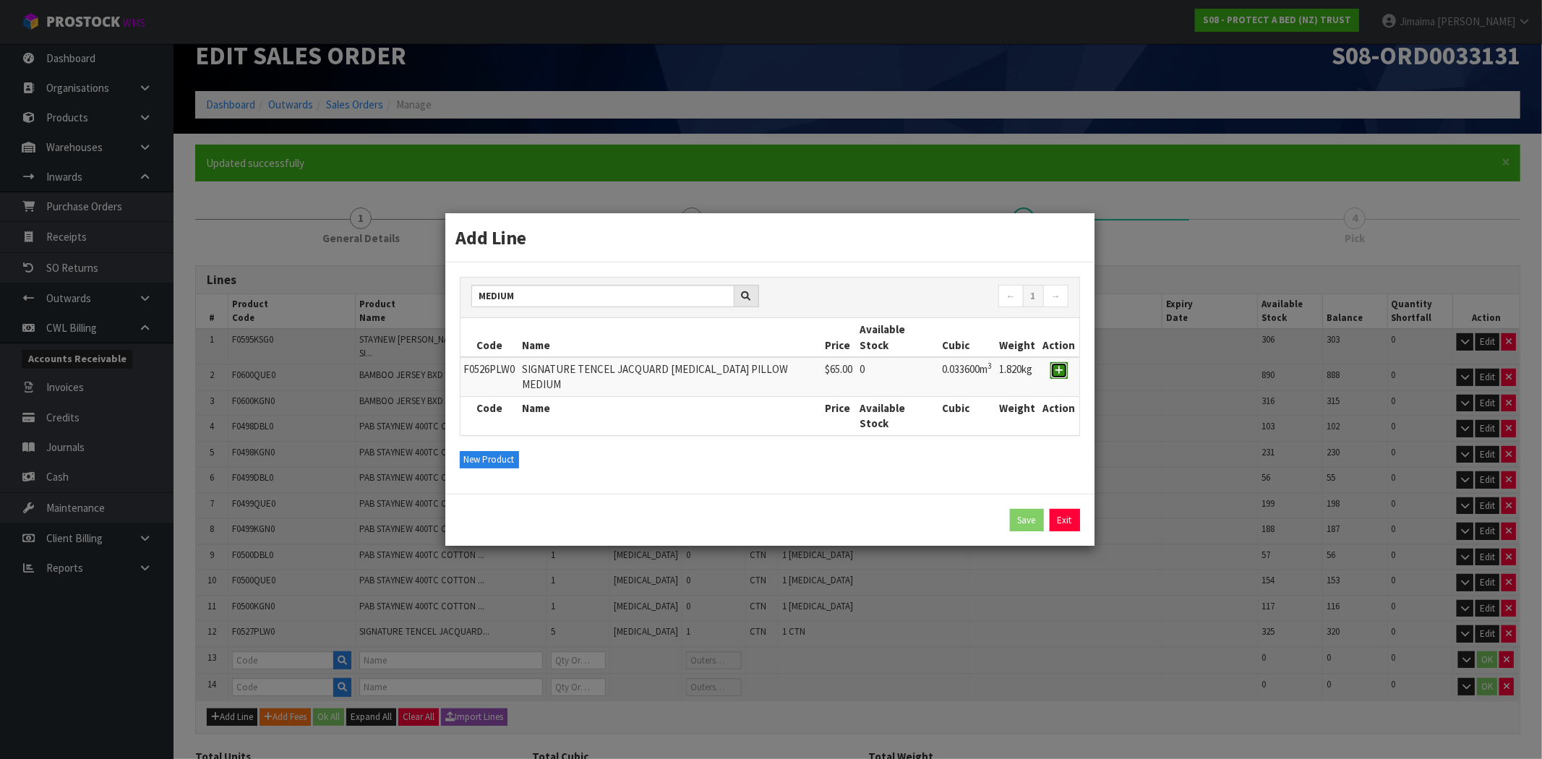
click at [1058, 373] on icon "button" at bounding box center [1059, 370] width 9 height 9
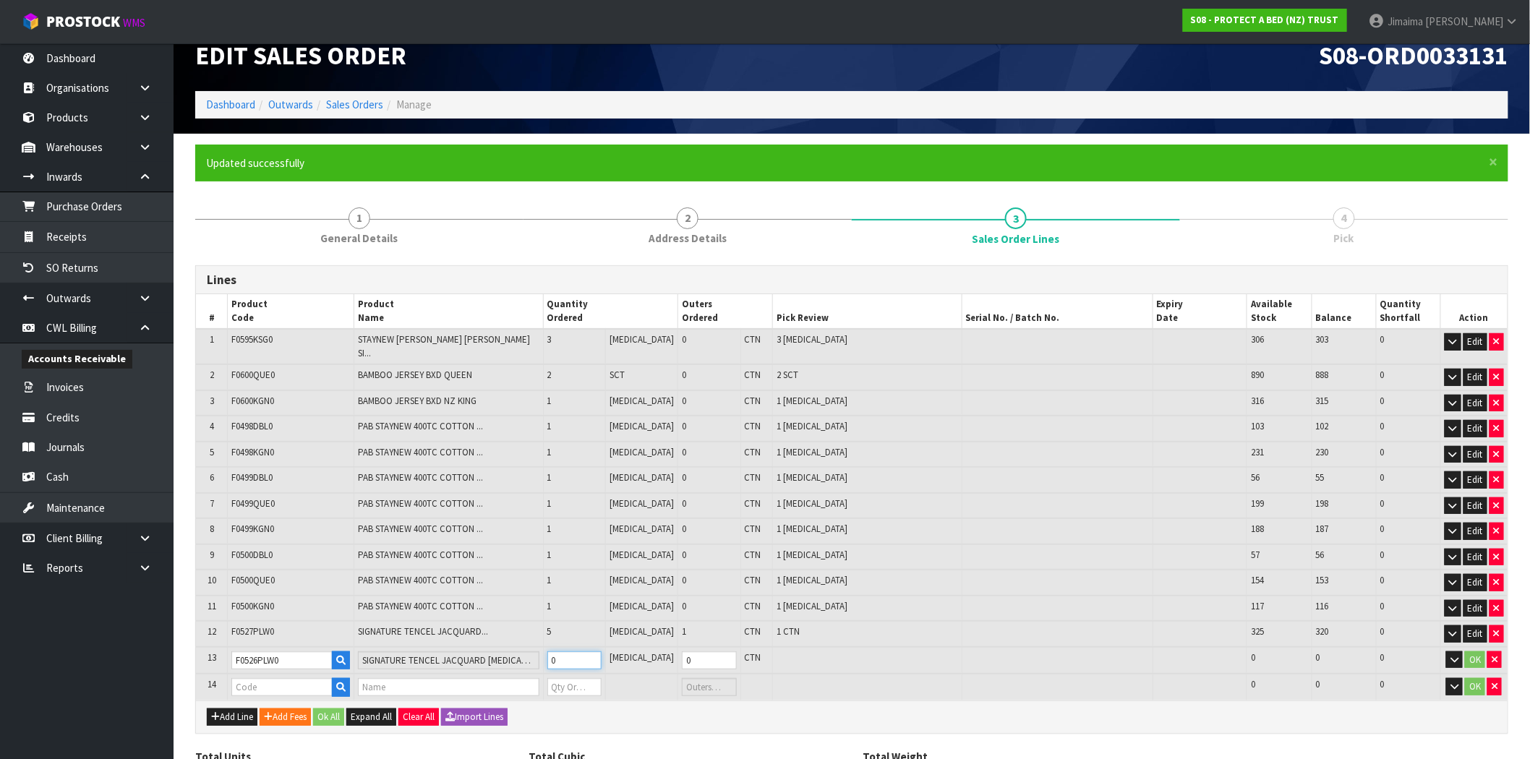
click at [581, 651] on input "0" at bounding box center [574, 660] width 55 height 18
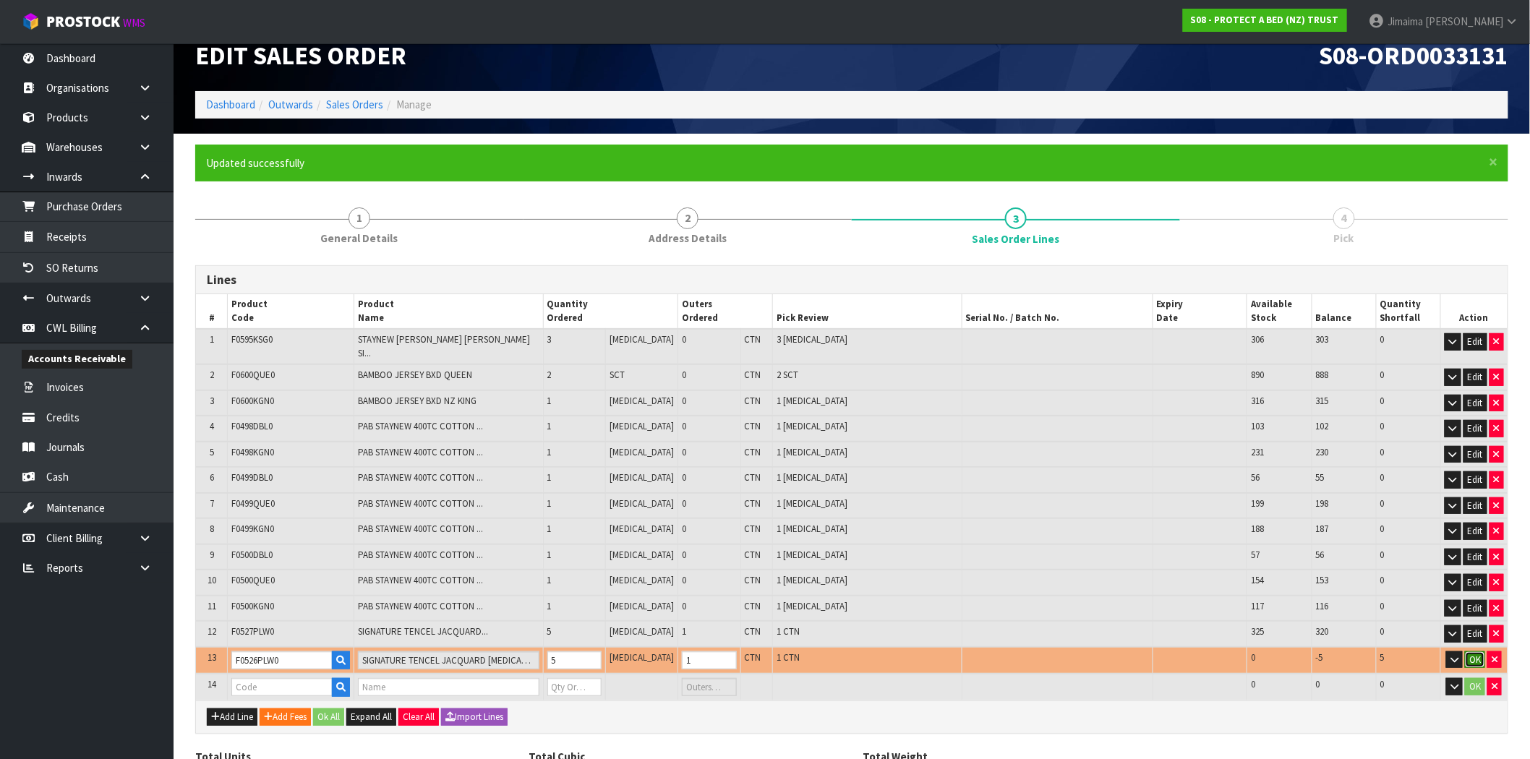
click at [1480, 651] on button "OK" at bounding box center [1475, 659] width 20 height 17
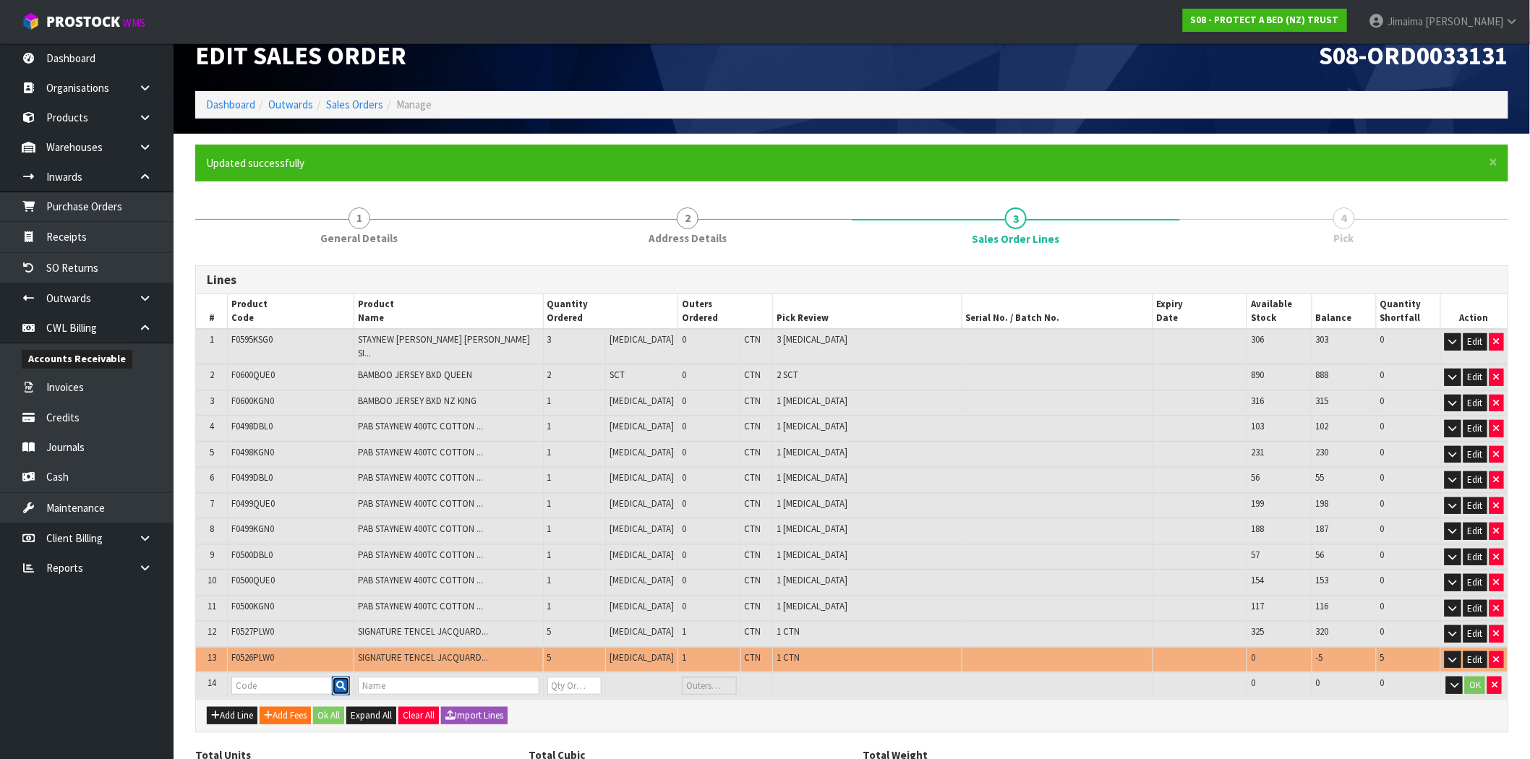
click at [343, 681] on icon "button" at bounding box center [340, 685] width 9 height 9
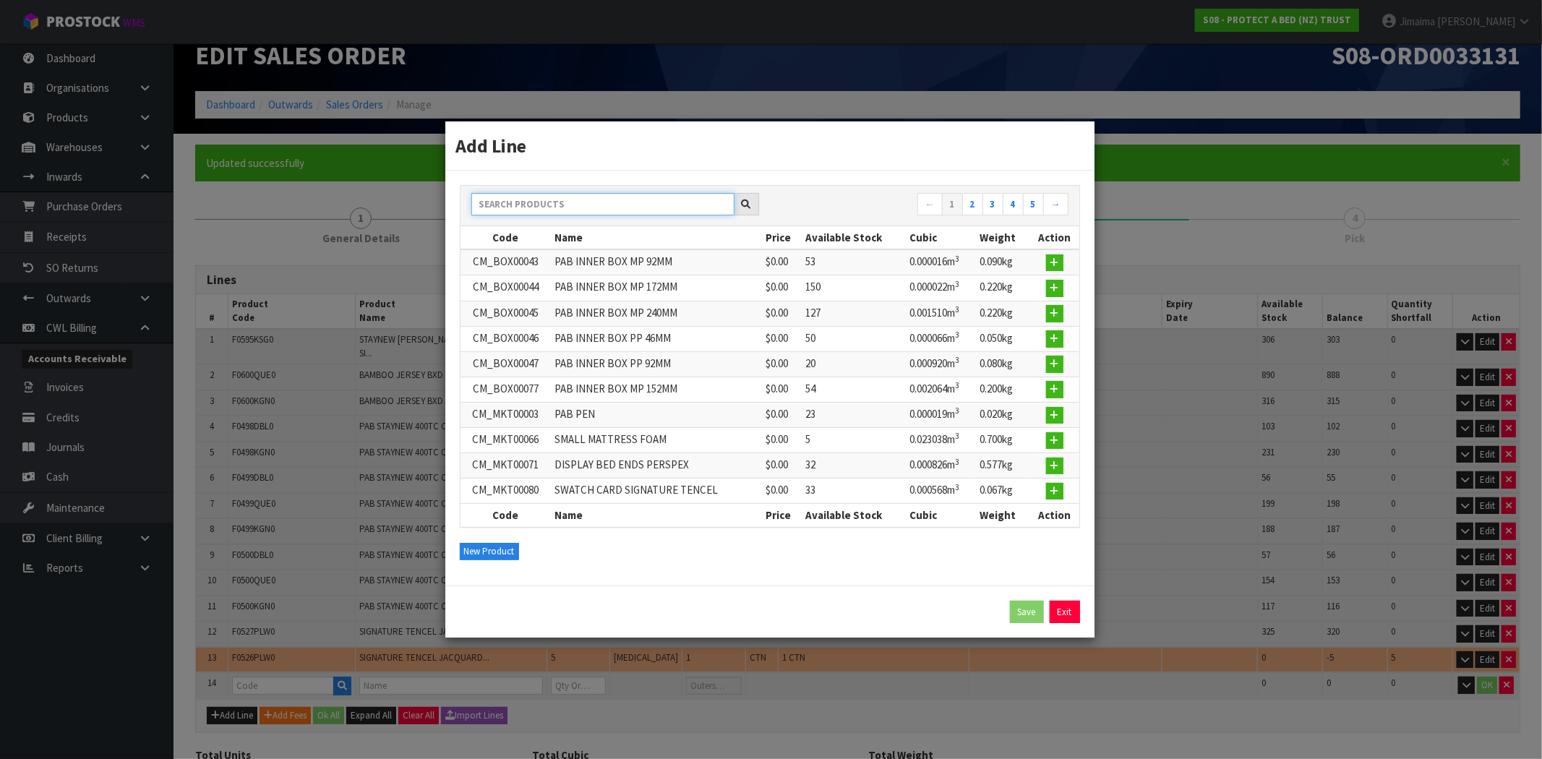
click at [531, 200] on input "text" at bounding box center [602, 204] width 263 height 22
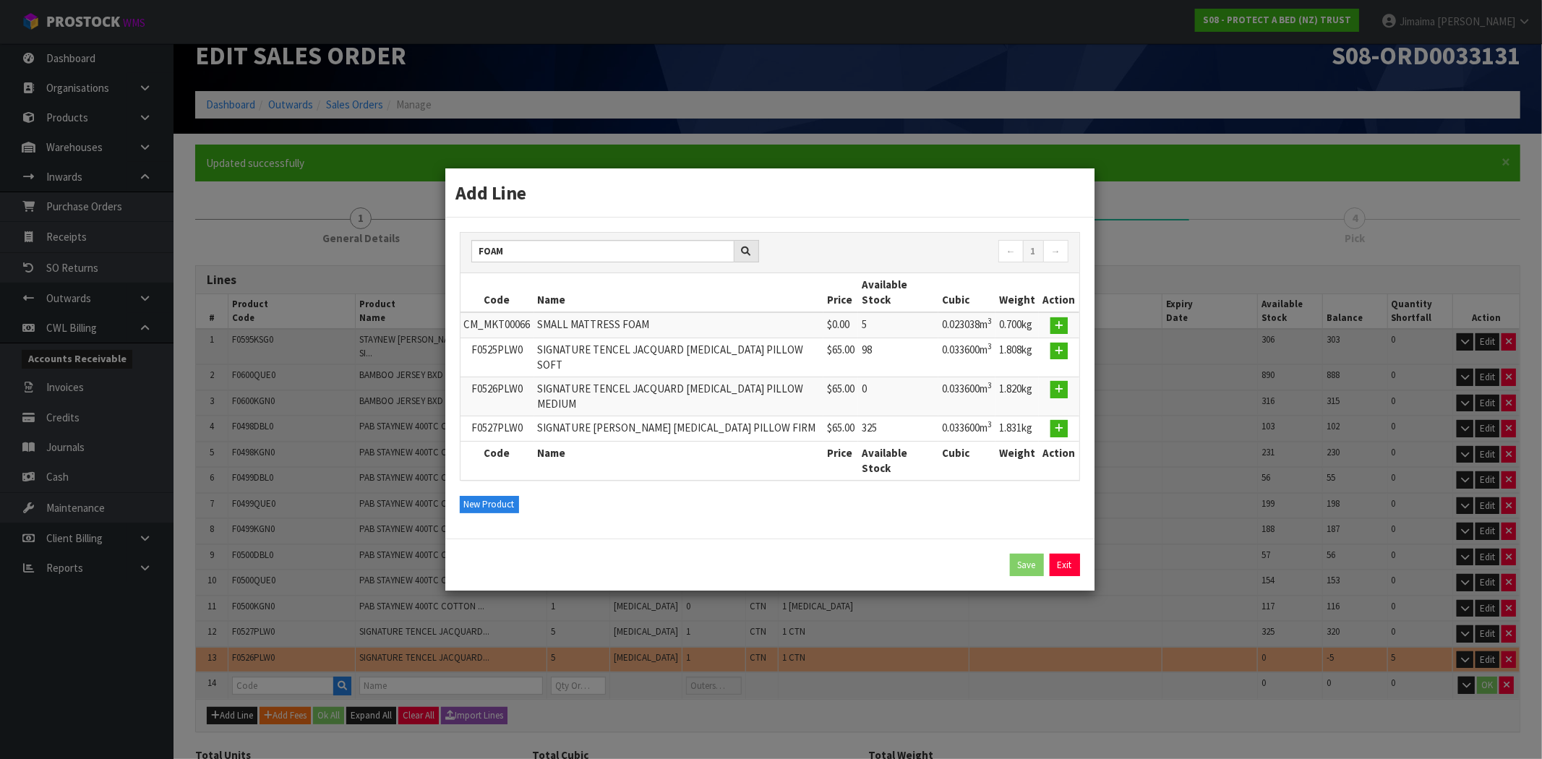
click at [662, 401] on td "SIGNATURE TENCEL JACQUARD MEMORY FOAM PILLOW MEDIUM" at bounding box center [679, 396] width 290 height 39
click at [1056, 356] on icon "button" at bounding box center [1059, 350] width 9 height 9
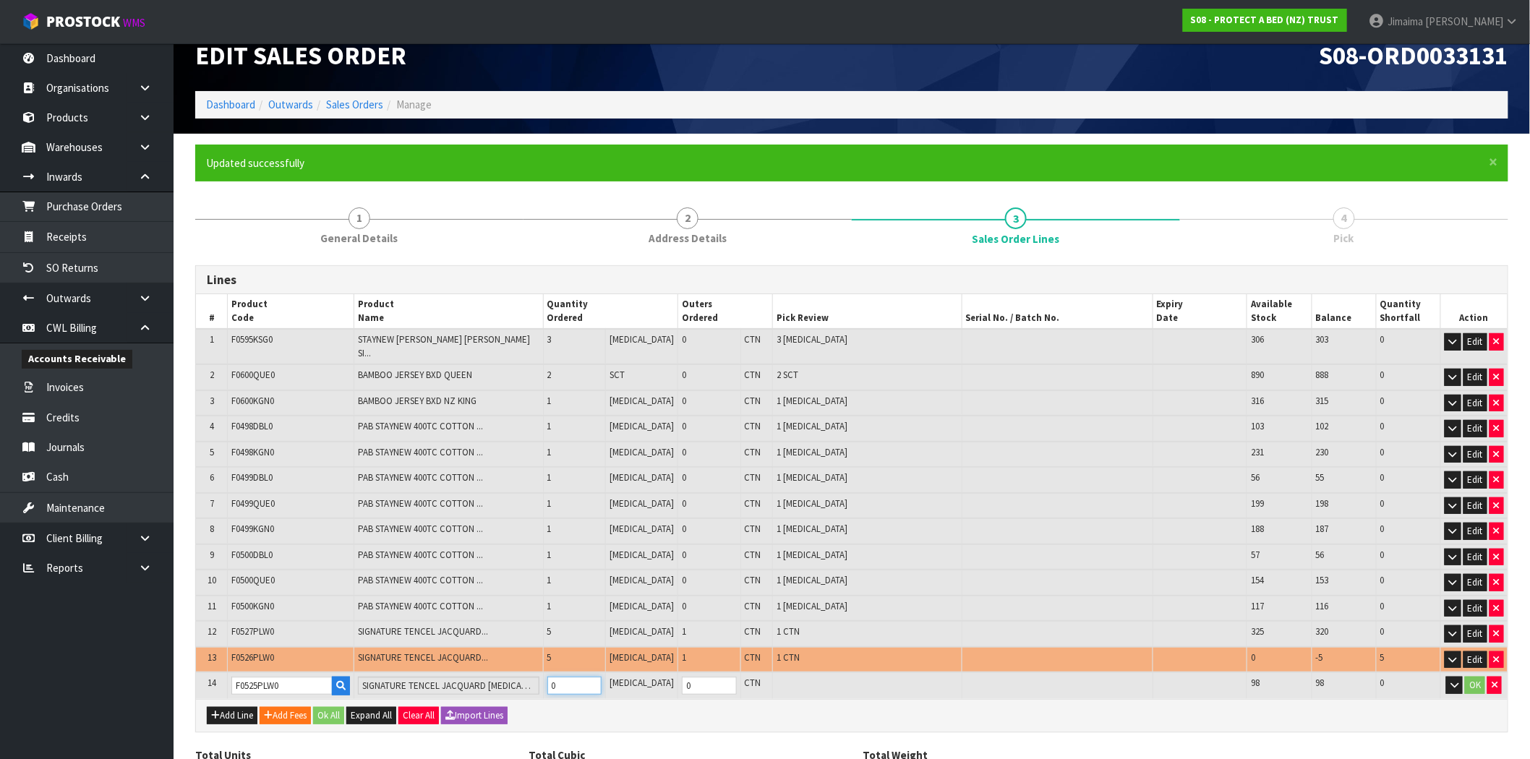
click at [591, 677] on input "0" at bounding box center [574, 686] width 55 height 18
click at [1475, 677] on button "OK" at bounding box center [1475, 685] width 20 height 17
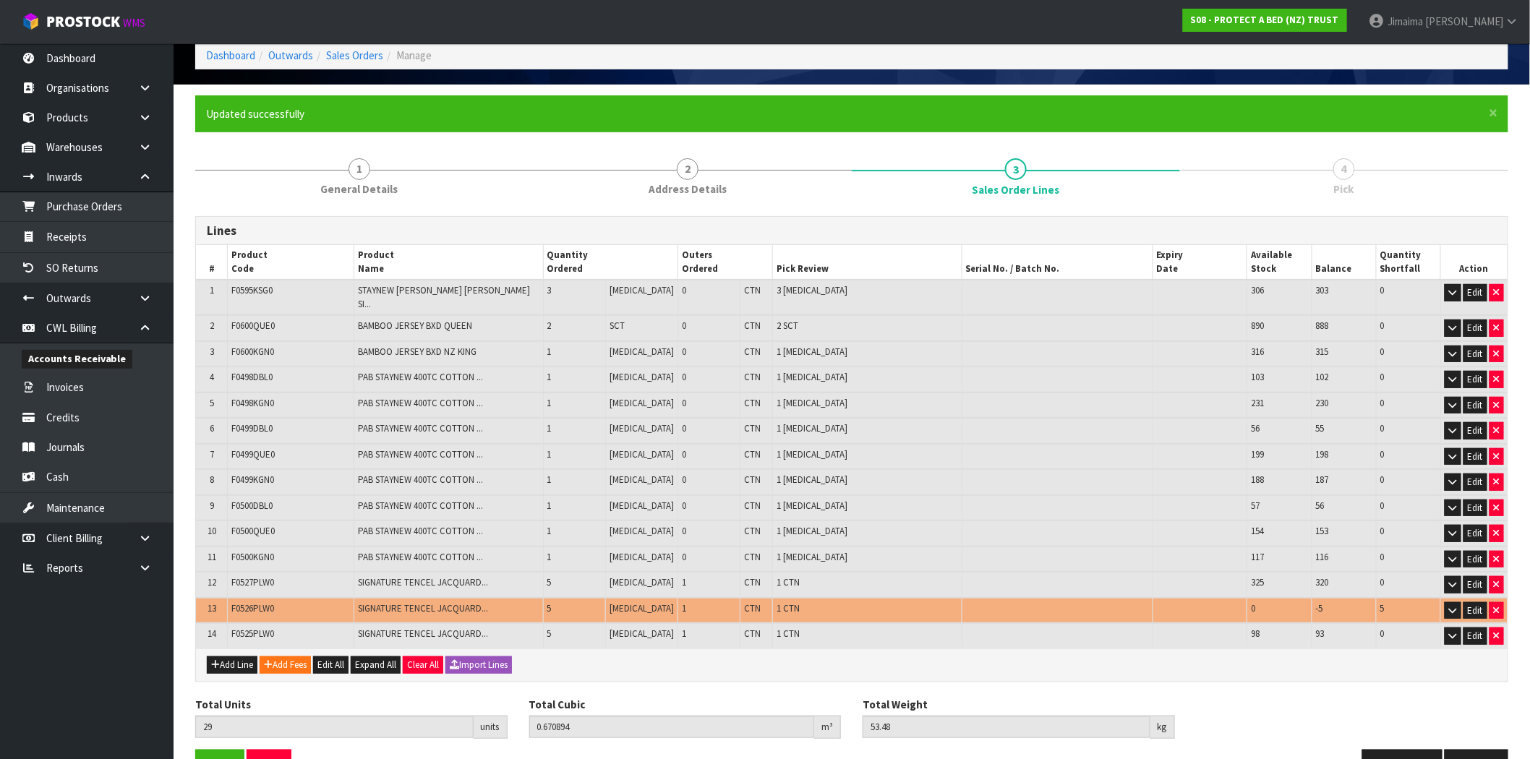
scroll to position [98, 0]
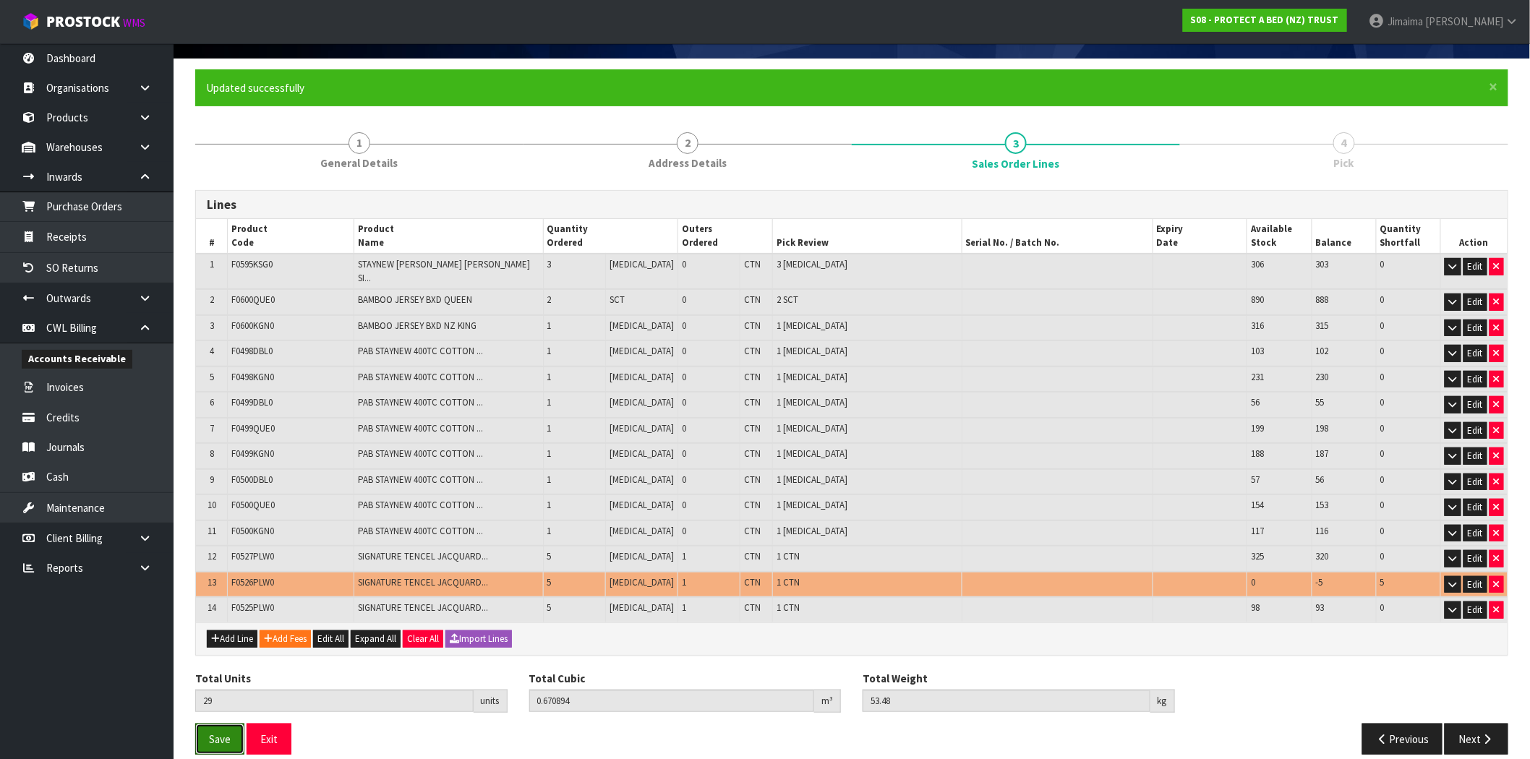
drag, startPoint x: 223, startPoint y: 725, endPoint x: 268, endPoint y: 602, distance: 131.1
click at [223, 732] on span "Save" at bounding box center [220, 739] width 22 height 14
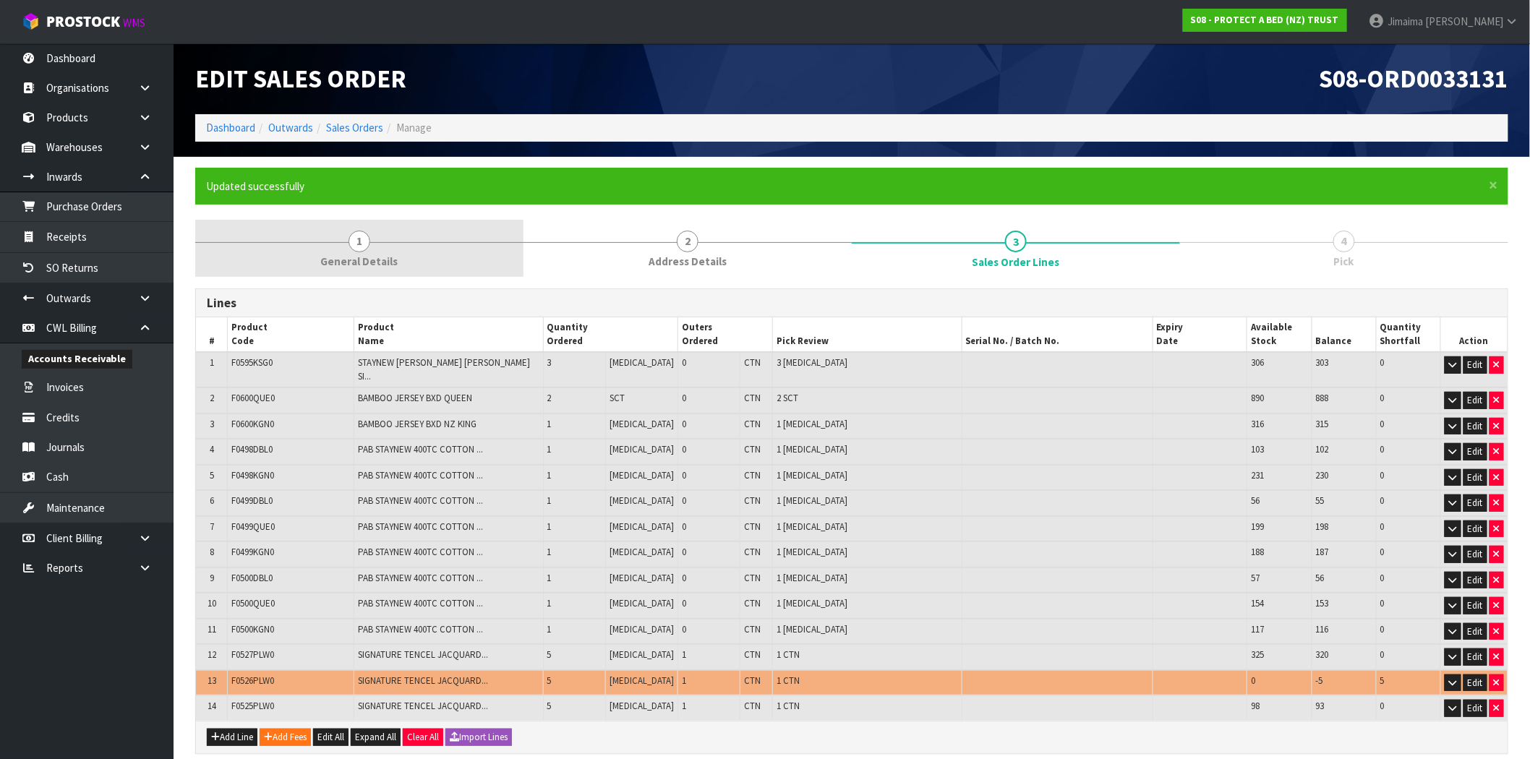
drag, startPoint x: 358, startPoint y: 261, endPoint x: 335, endPoint y: 269, distance: 24.5
click at [357, 261] on span "General Details" at bounding box center [359, 261] width 77 height 15
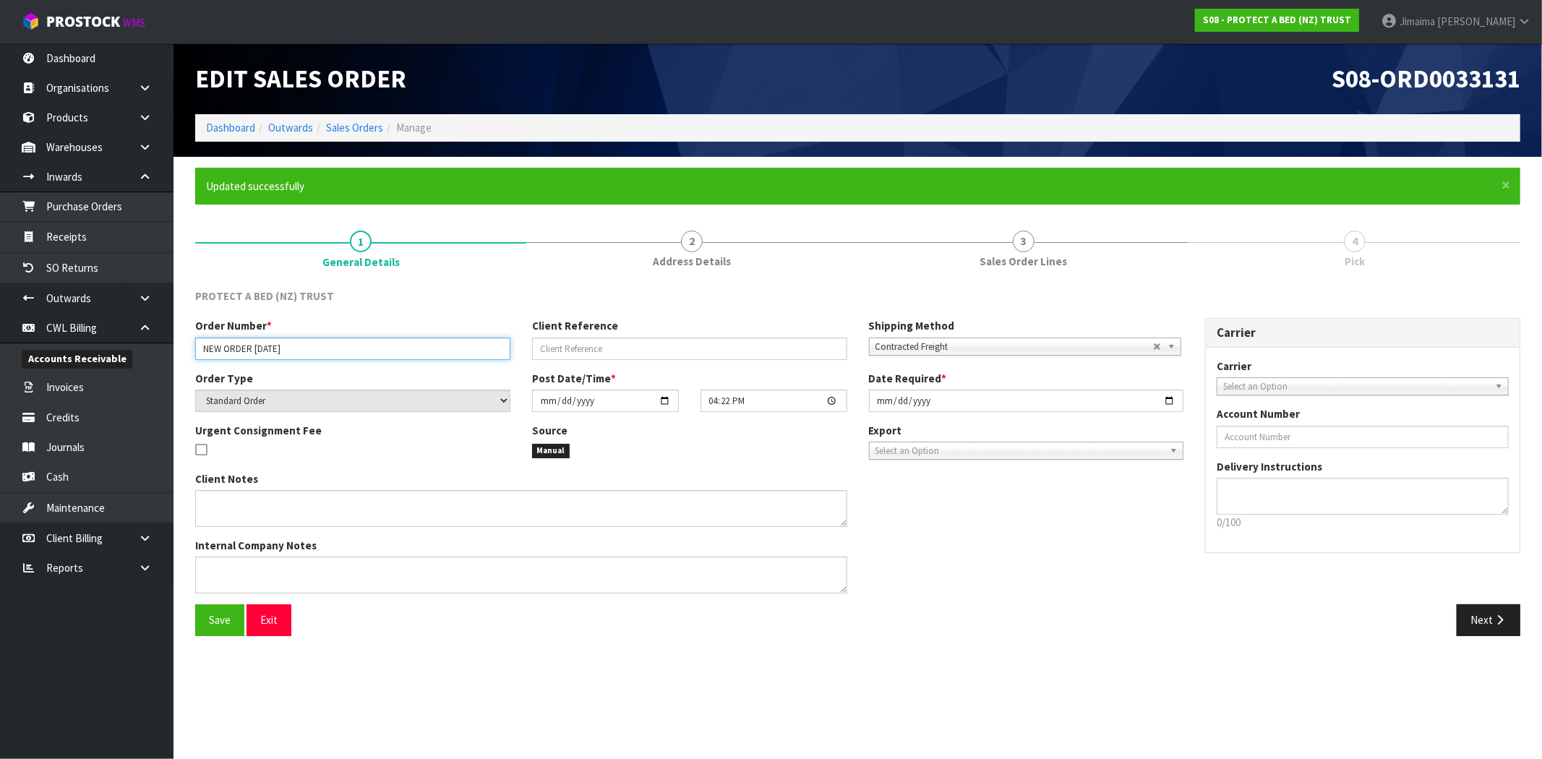
drag, startPoint x: 253, startPoint y: 350, endPoint x: 380, endPoint y: 356, distance: 127.4
click at [165, 351] on body "Toggle navigation ProStock WMS S08 - PROTECT A BED (NZ) TRUST Jimaima Reiher Lo…" at bounding box center [771, 379] width 1542 height 759
click at [359, 353] on input "NEW ORDER 25.08.25" at bounding box center [352, 349] width 315 height 22
drag, startPoint x: 185, startPoint y: 352, endPoint x: -39, endPoint y: 362, distance: 224.3
click at [0, 362] on html "Toggle navigation ProStock WMS S08 - PROTECT A BED (NZ) TRUST Jimaima Reiher Lo…" at bounding box center [771, 379] width 1542 height 759
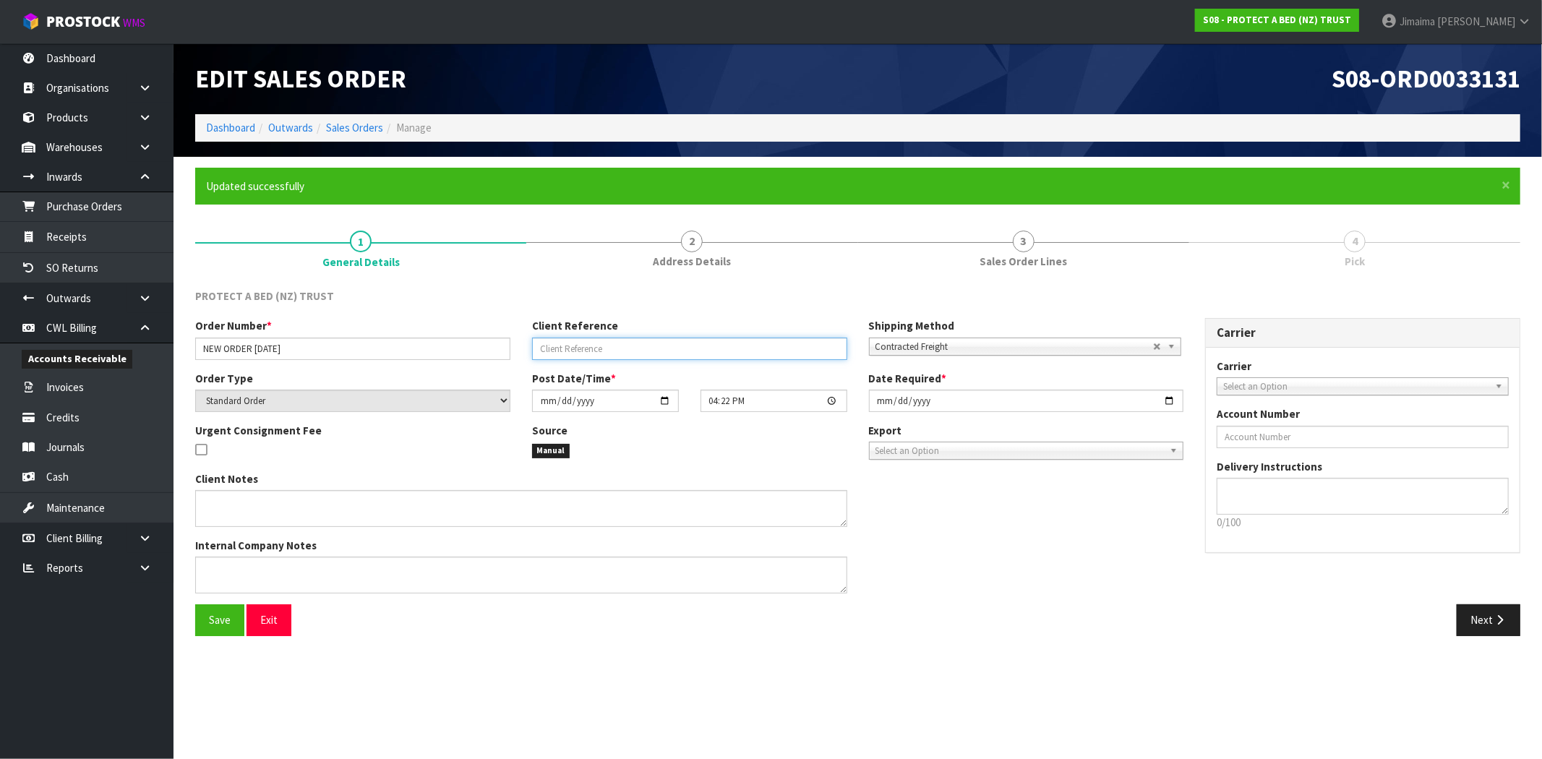
drag, startPoint x: 690, startPoint y: 352, endPoint x: 393, endPoint y: 358, distance: 297.2
click at [689, 353] on input "text" at bounding box center [689, 349] width 315 height 22
drag, startPoint x: 344, startPoint y: 353, endPoint x: 199, endPoint y: 387, distance: 149.2
click at [100, 372] on body "Toggle navigation ProStock WMS S08 - PROTECT A BED (NZ) TRUST Jimaima Reiher Lo…" at bounding box center [771, 379] width 1542 height 759
paste input "JRNP2508"
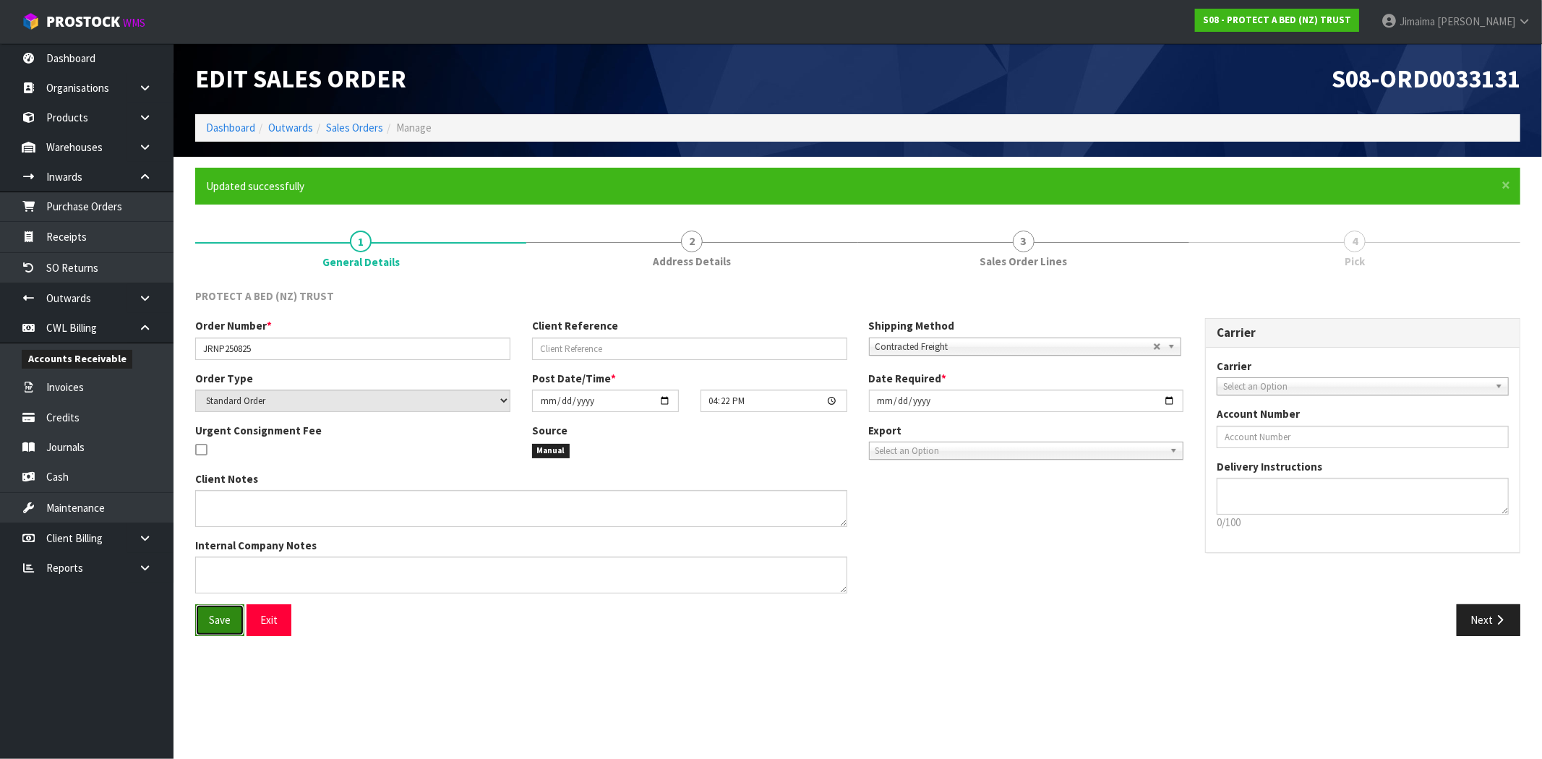
click at [213, 620] on span "Save" at bounding box center [220, 620] width 22 height 14
click at [1492, 610] on button "Next" at bounding box center [1489, 619] width 64 height 31
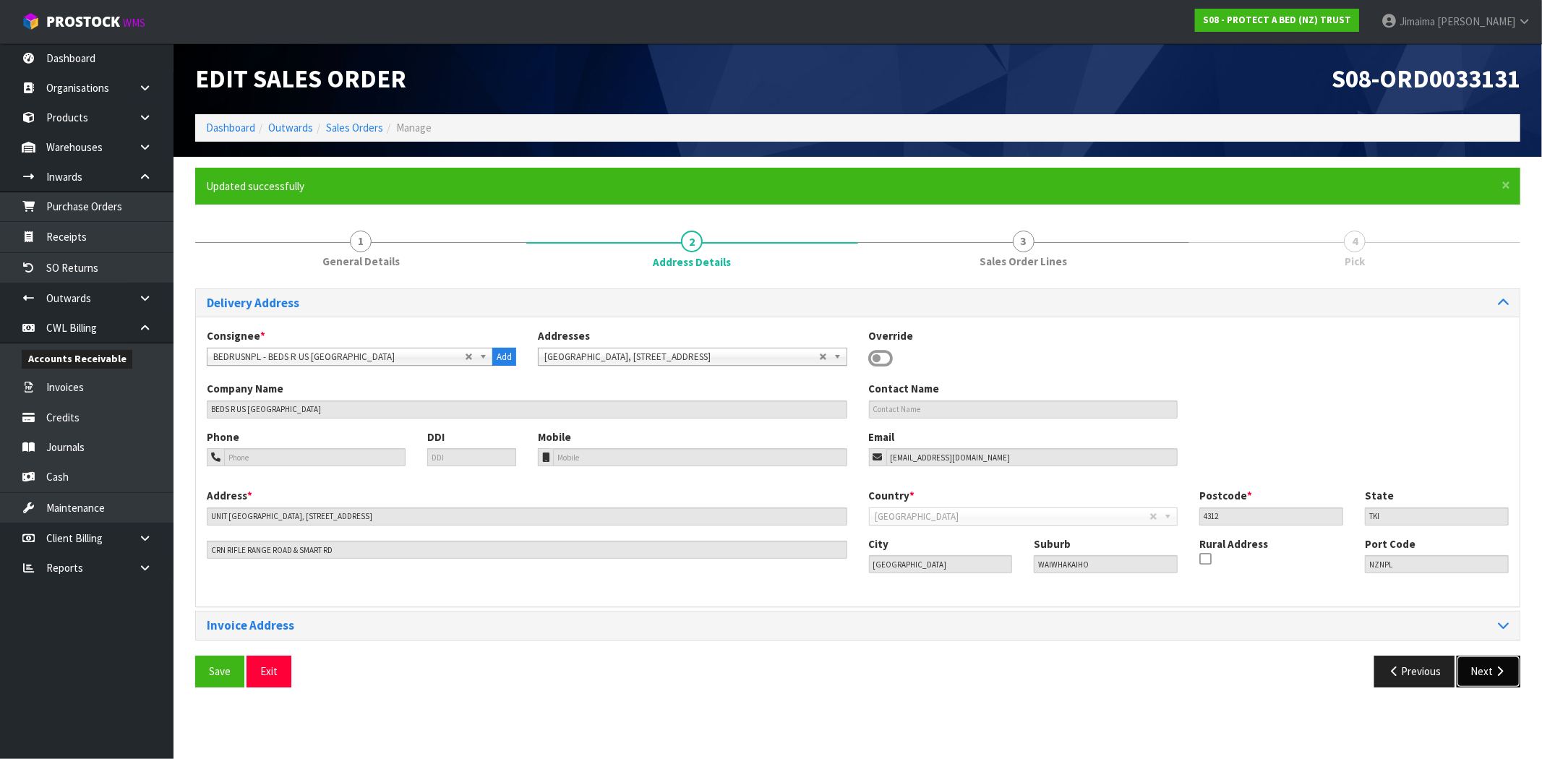
click at [1478, 668] on button "Next" at bounding box center [1489, 671] width 64 height 31
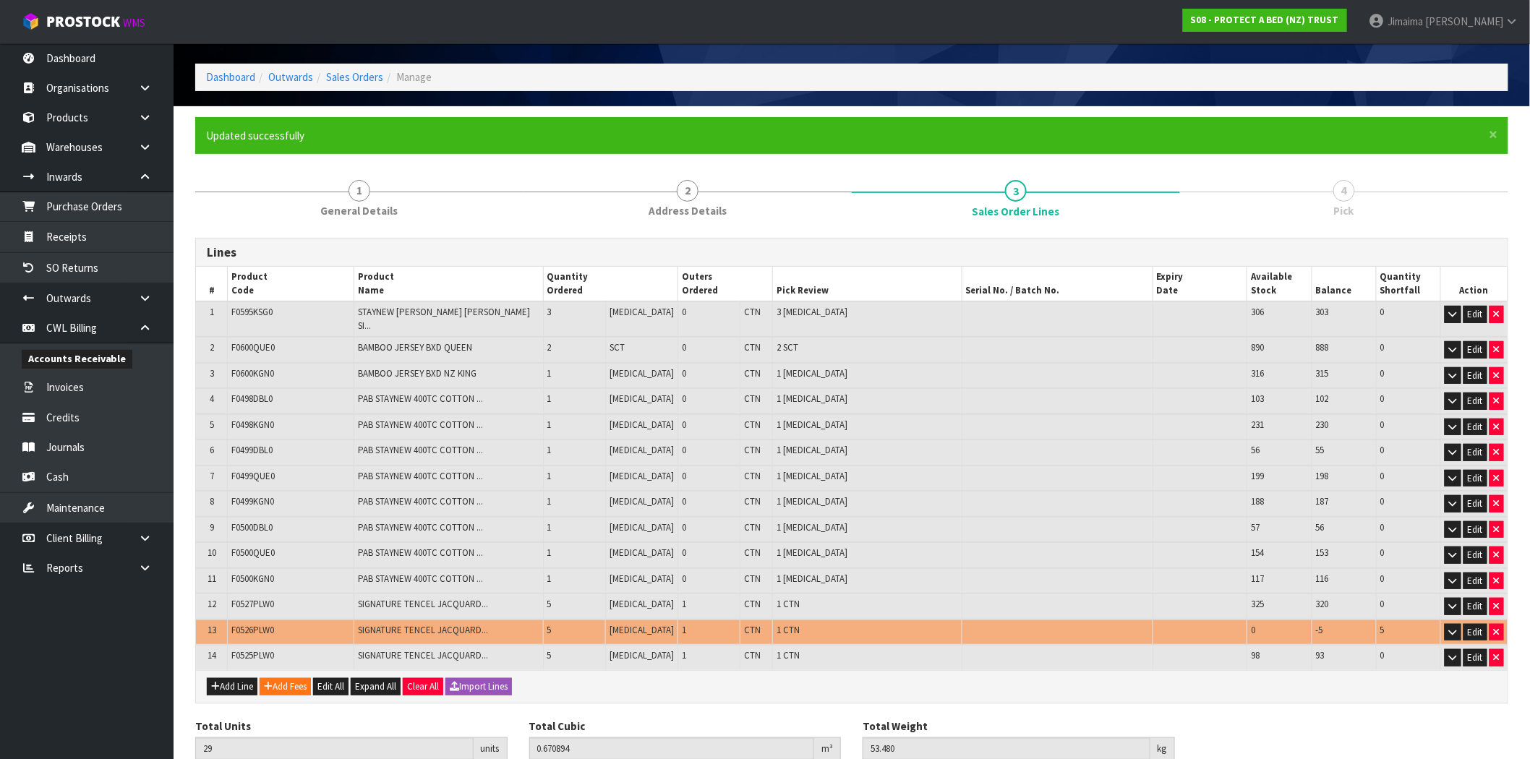
scroll to position [98, 0]
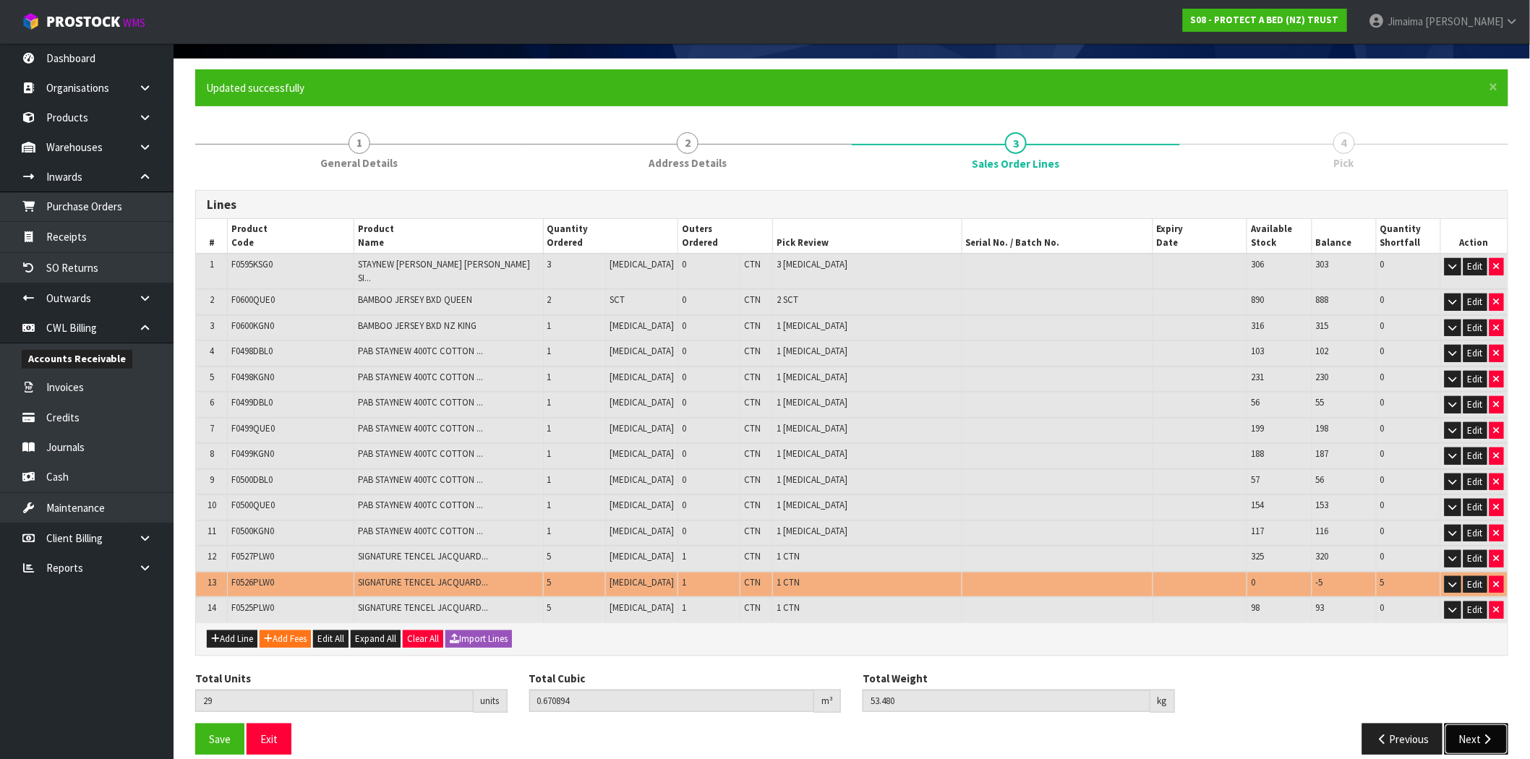
drag, startPoint x: 1466, startPoint y: 727, endPoint x: 946, endPoint y: 724, distance: 520.6
click at [1462, 726] on button "Next" at bounding box center [1476, 739] width 64 height 31
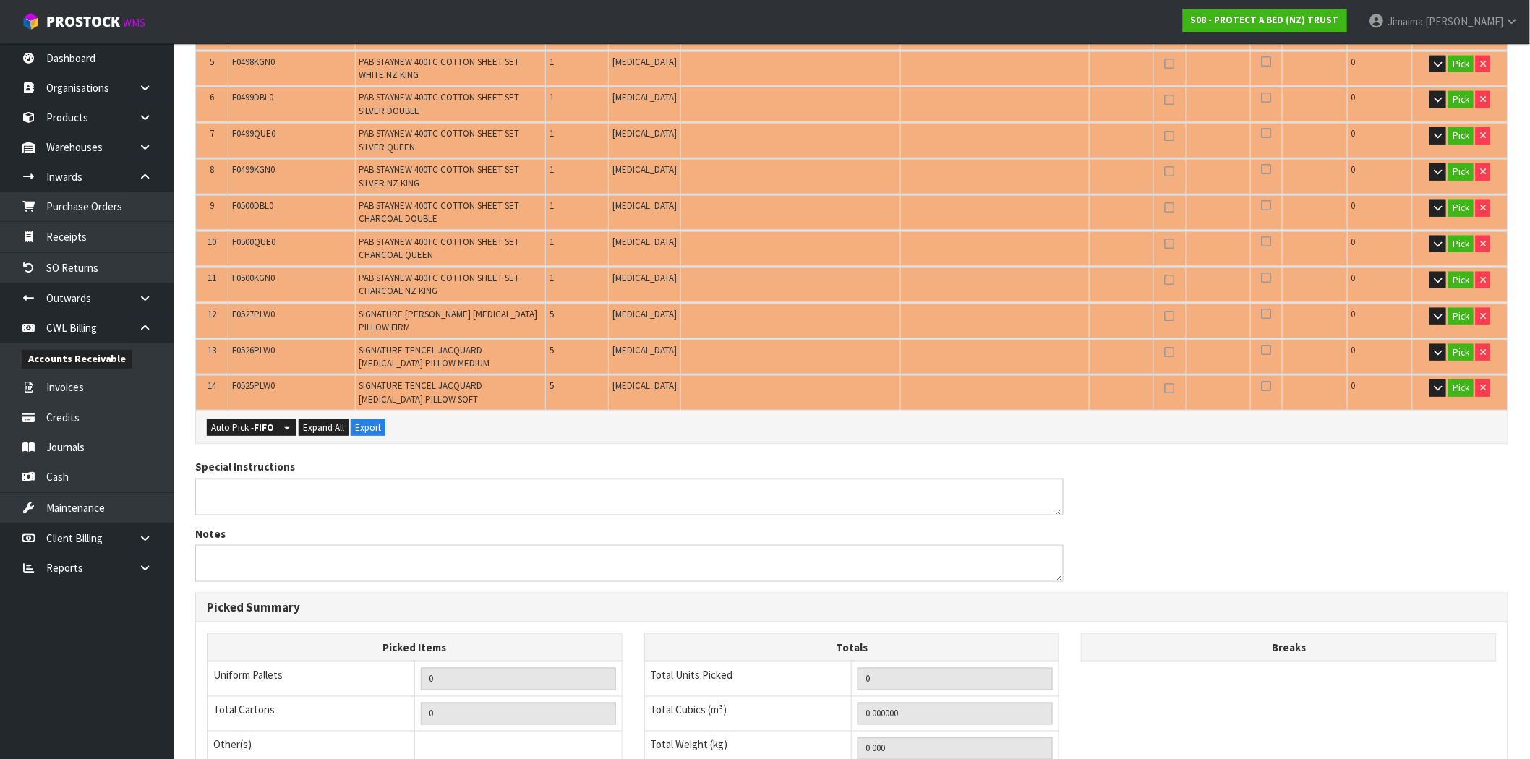
scroll to position [634, 0]
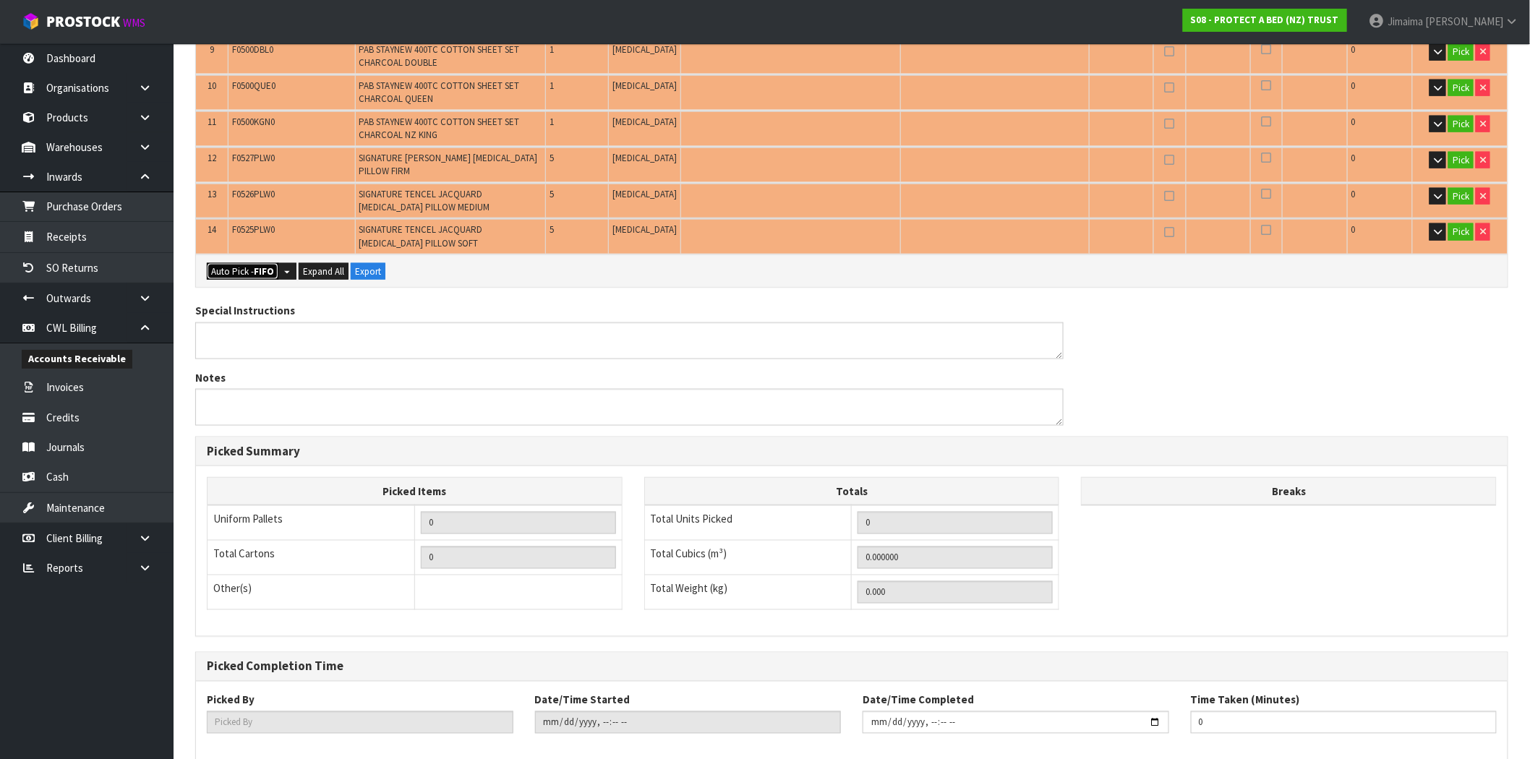
click at [247, 263] on button "Auto Pick - FIFO" at bounding box center [243, 271] width 72 height 17
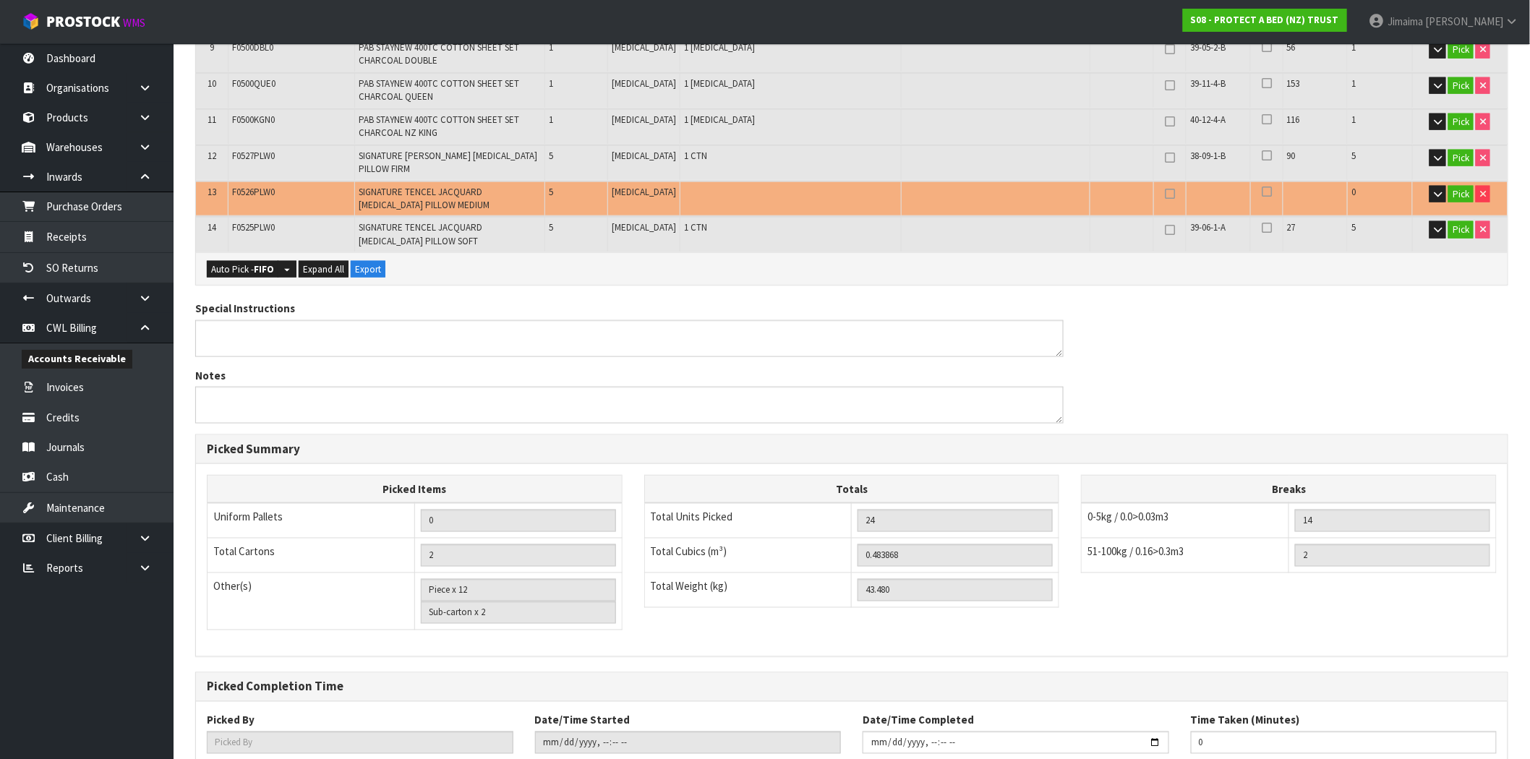
scroll to position [716, 0]
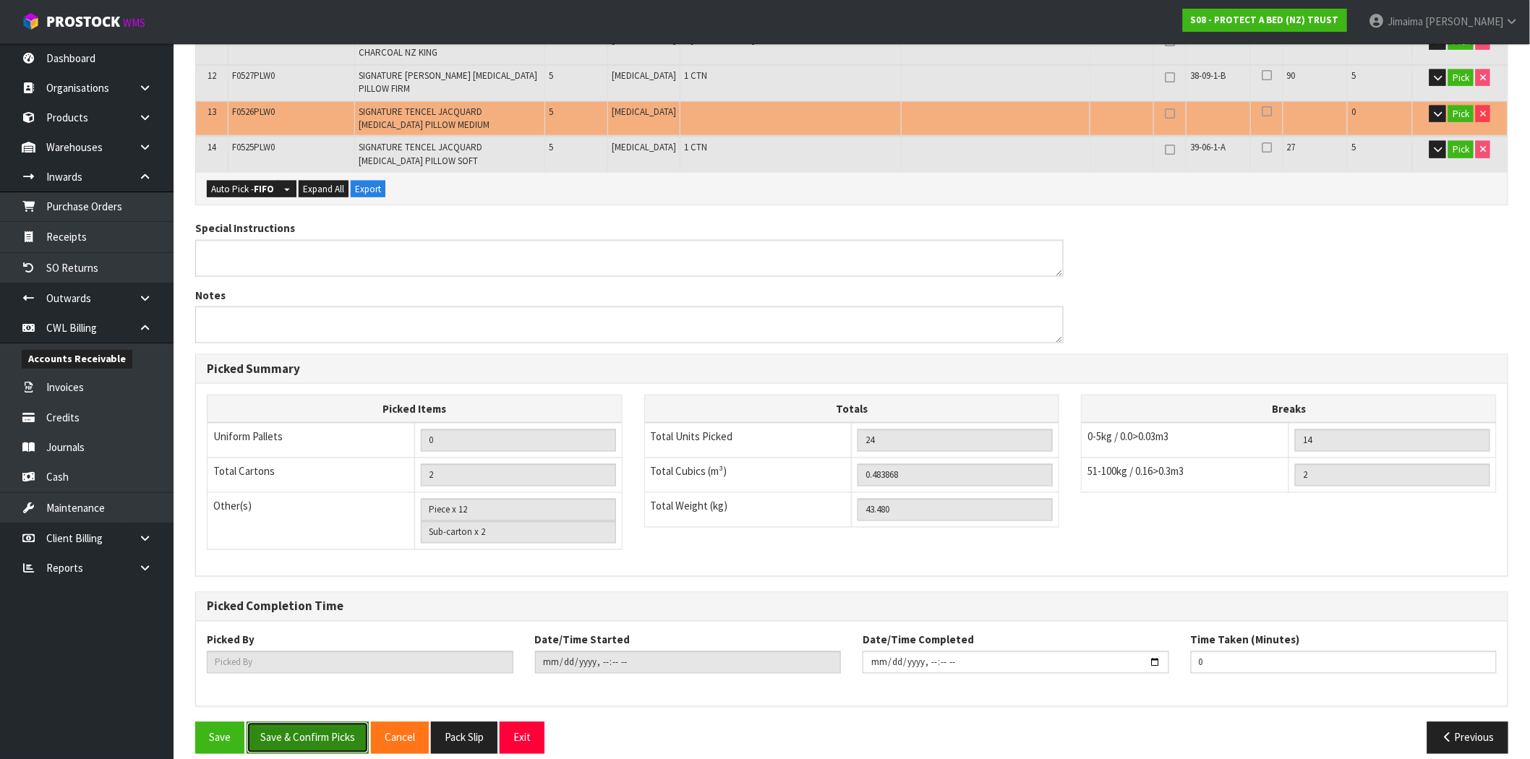
click at [322, 722] on button "Save & Confirm Picks" at bounding box center [308, 737] width 122 height 31
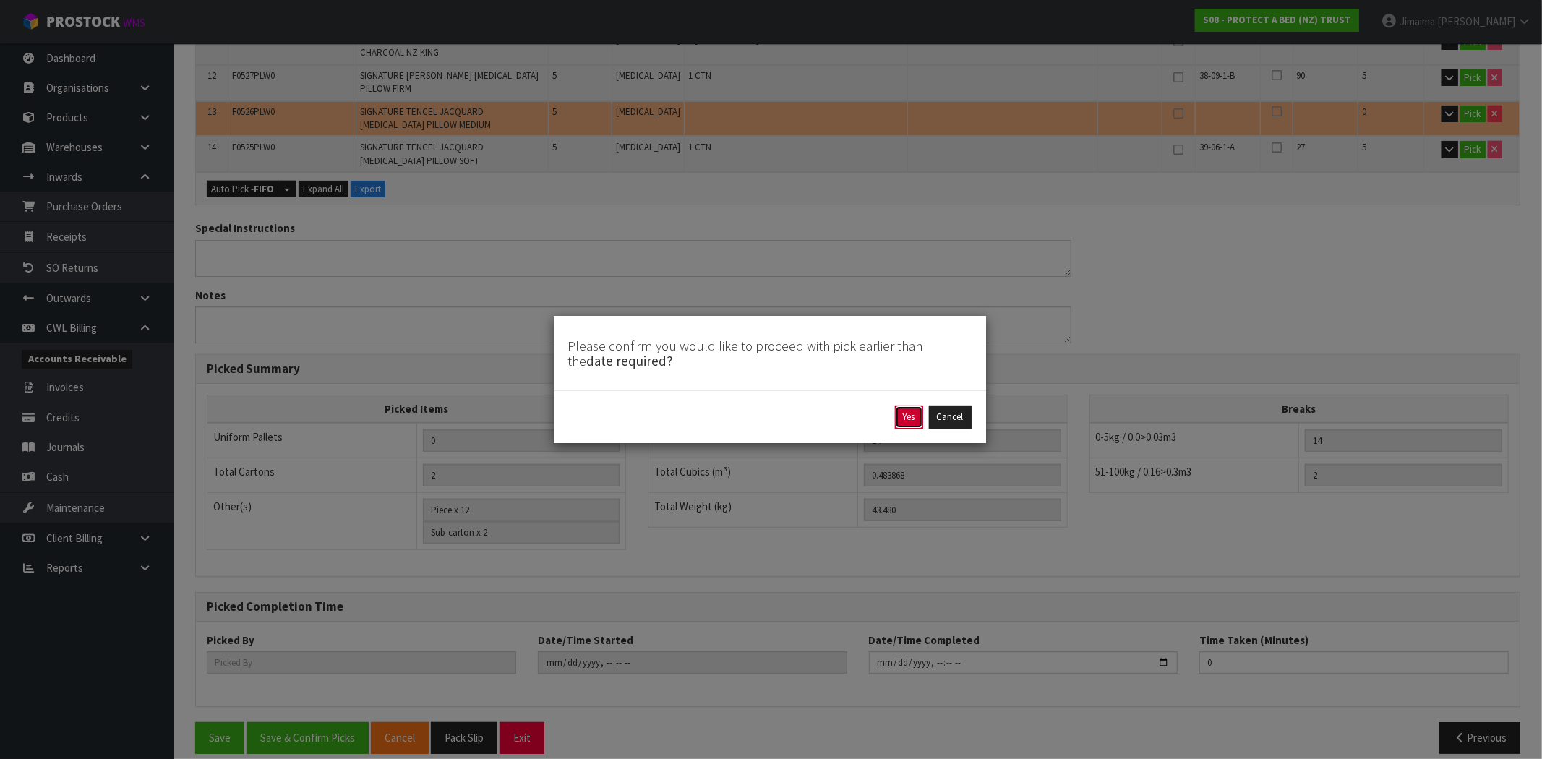
click at [908, 416] on button "Yes" at bounding box center [909, 417] width 28 height 23
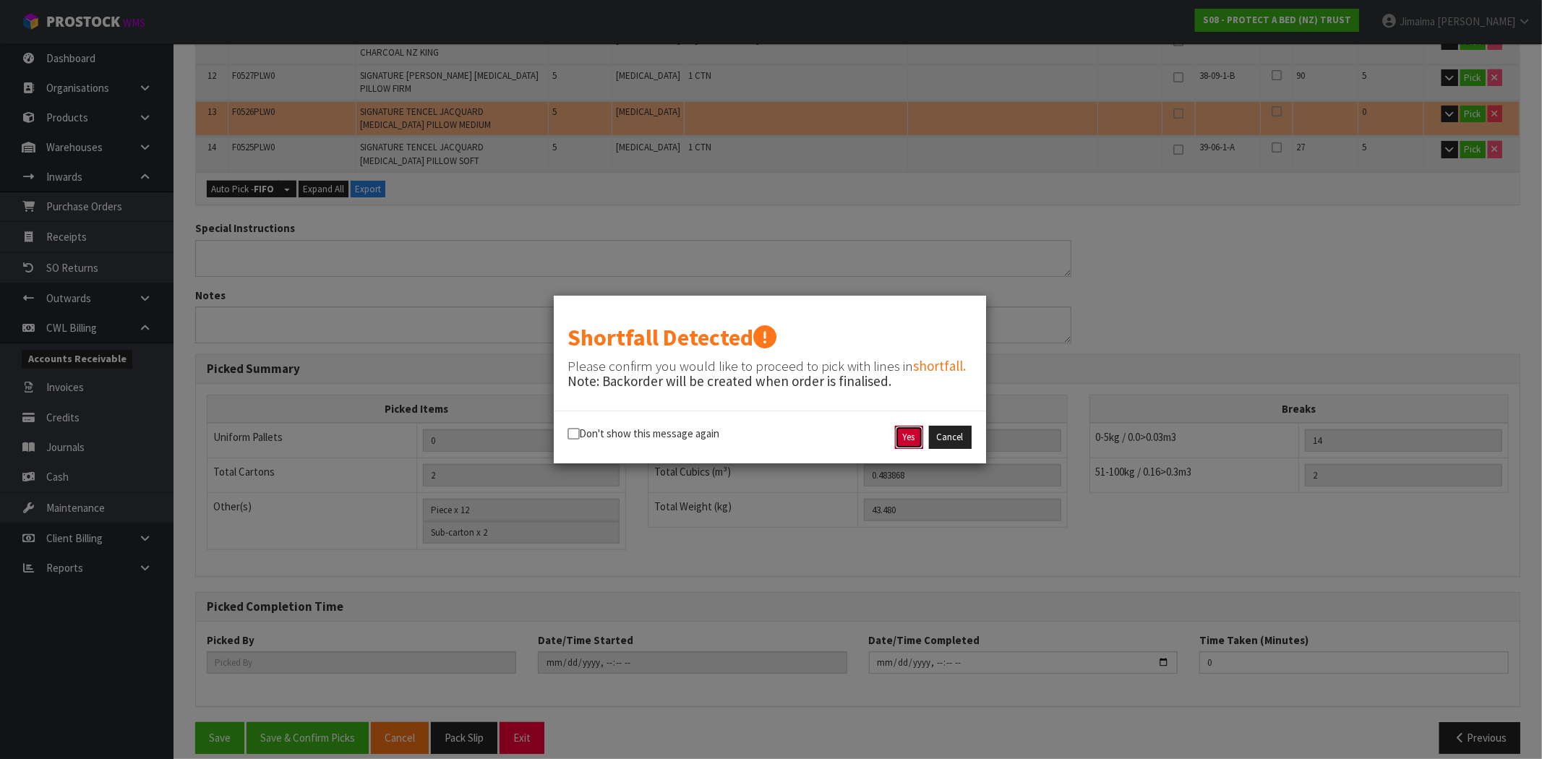
drag, startPoint x: 900, startPoint y: 427, endPoint x: 1097, endPoint y: 275, distance: 249.0
click at [901, 427] on button "Yes" at bounding box center [909, 437] width 28 height 23
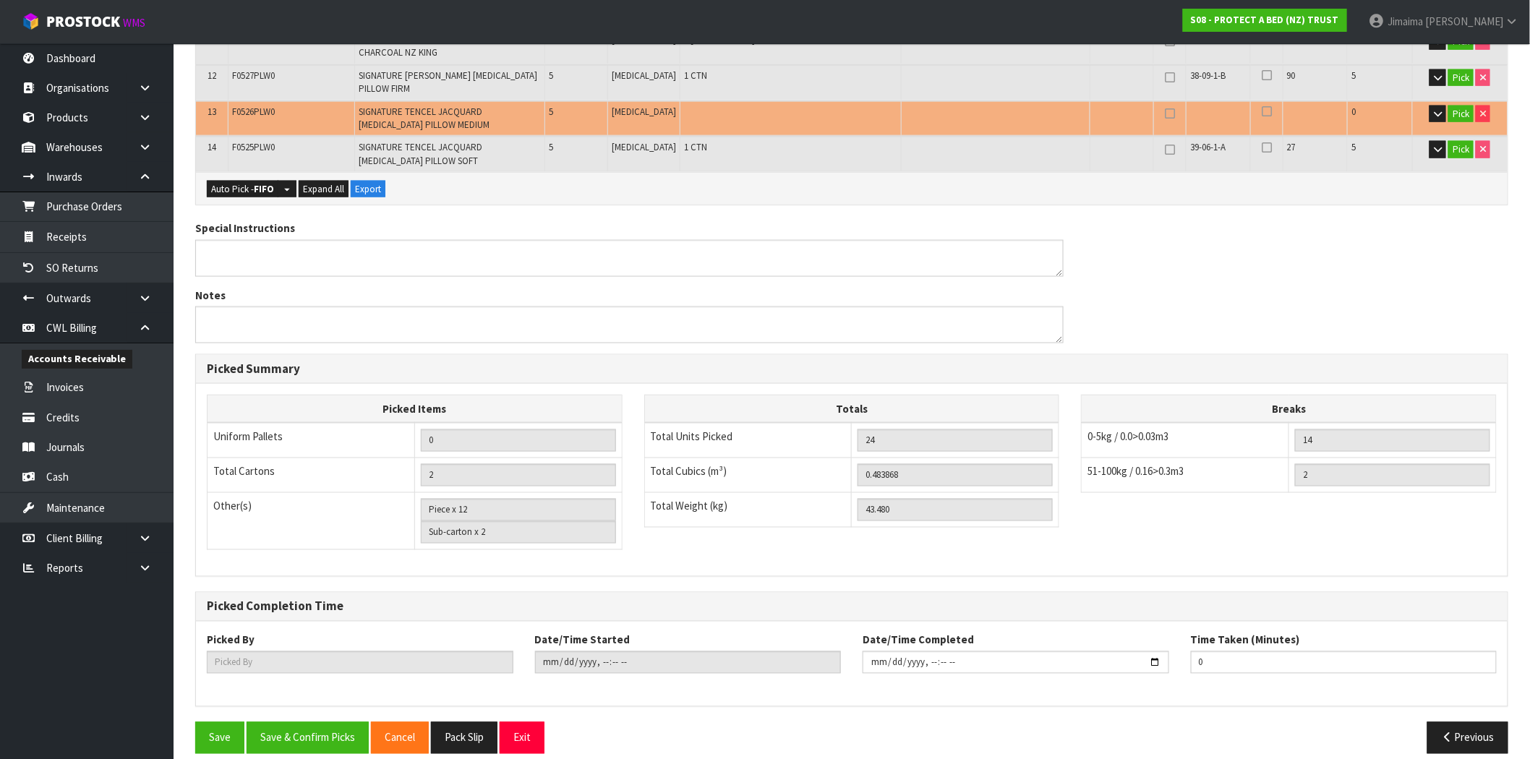
scroll to position [0, 0]
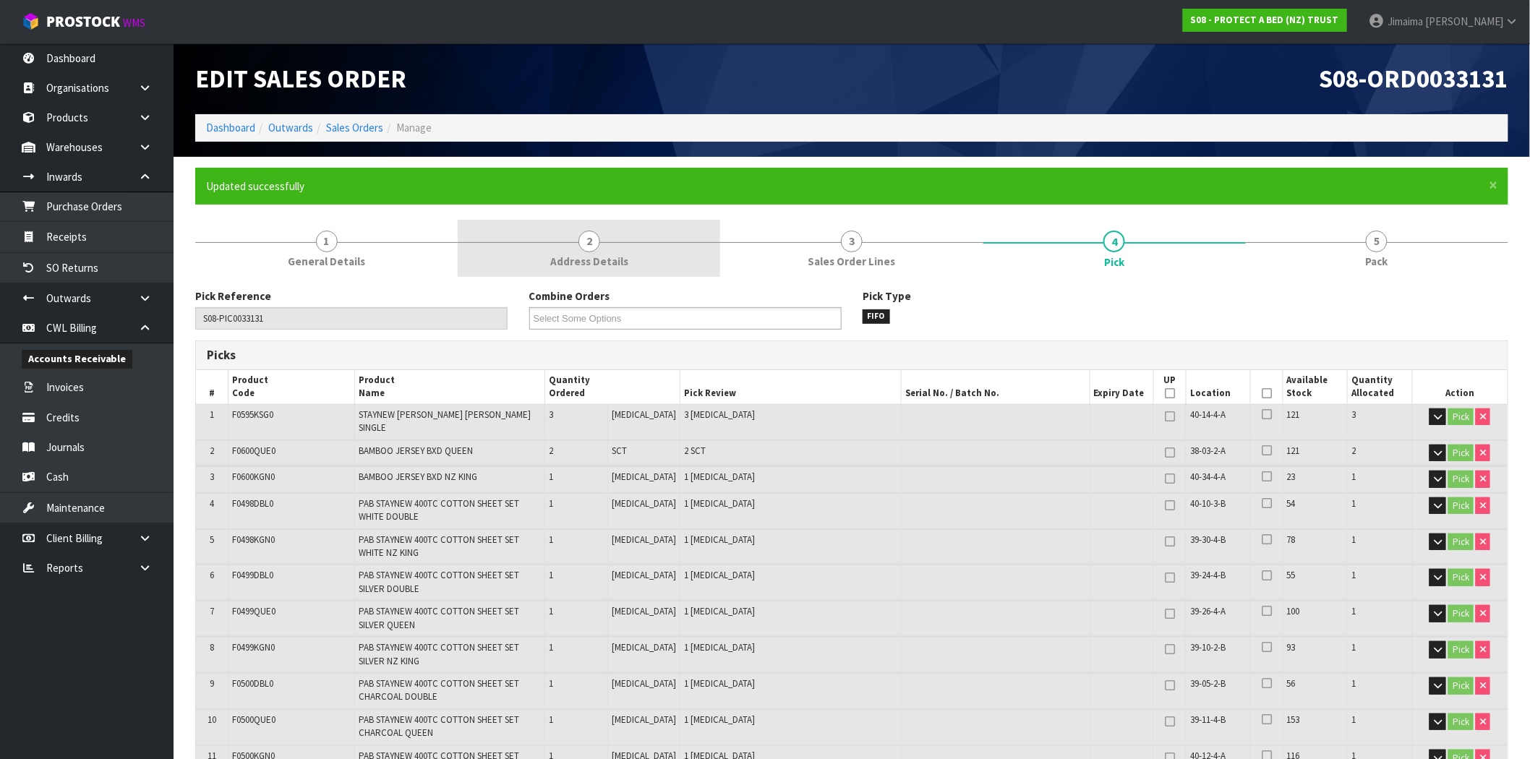
click at [602, 253] on link "2 Address Details" at bounding box center [589, 248] width 262 height 57
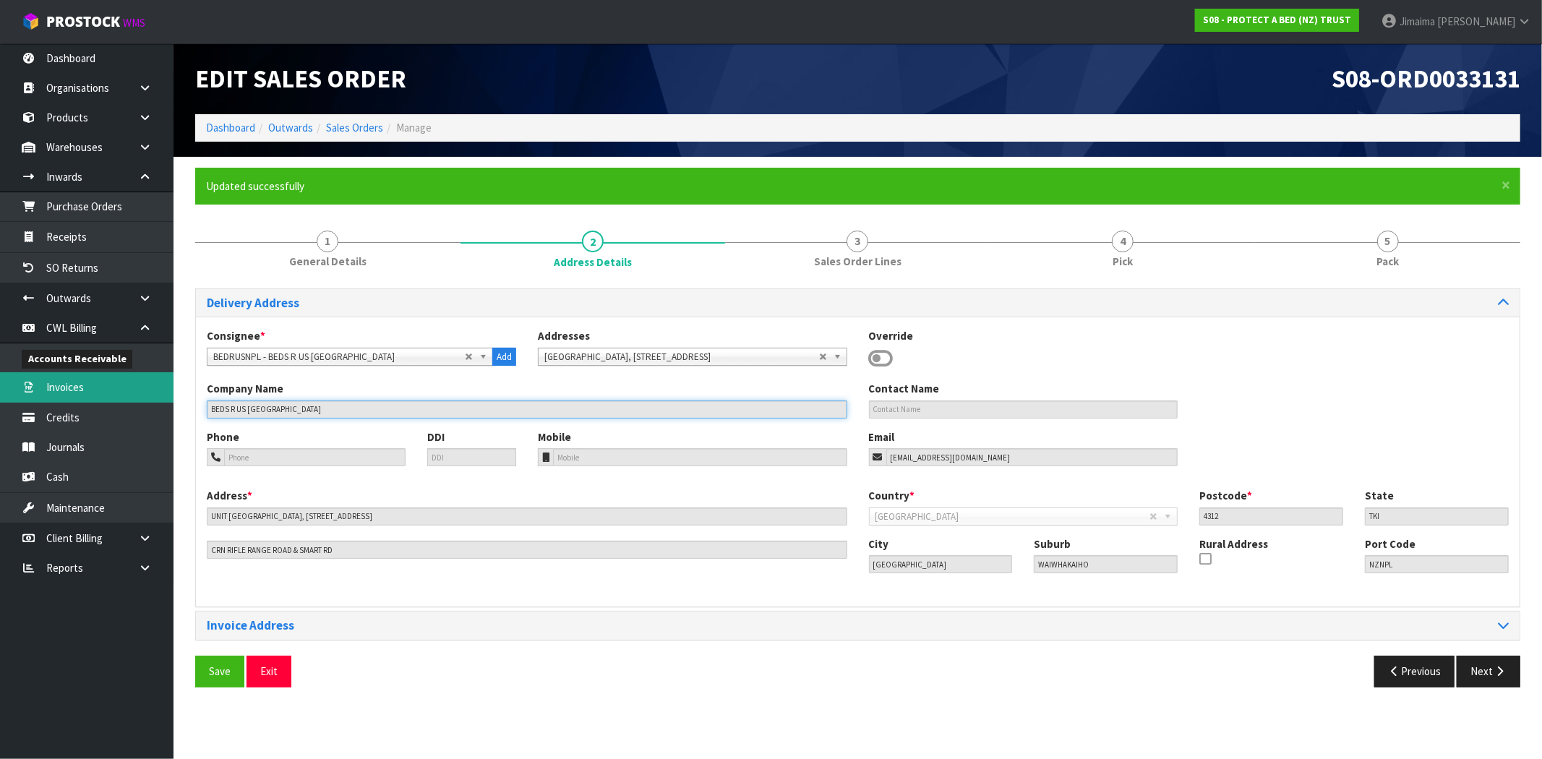
drag, startPoint x: 217, startPoint y: 415, endPoint x: 160, endPoint y: 395, distance: 60.4
click at [137, 410] on body "Toggle navigation ProStock WMS S08 - PROTECT A BED (NZ) TRUST Jimaima Reiher Lo…" at bounding box center [771, 379] width 1542 height 759
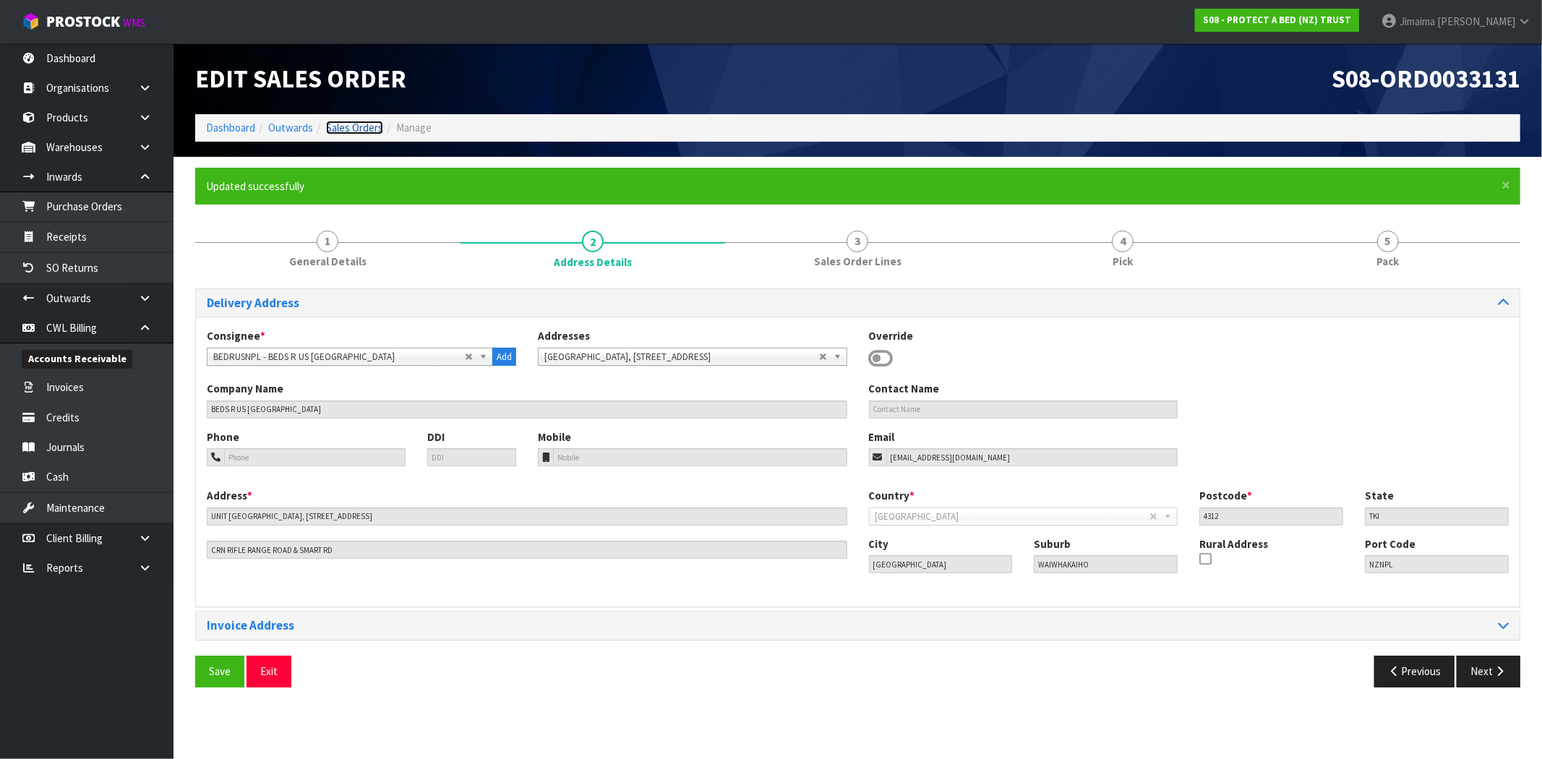
click at [365, 124] on link "Sales Orders" at bounding box center [354, 128] width 57 height 14
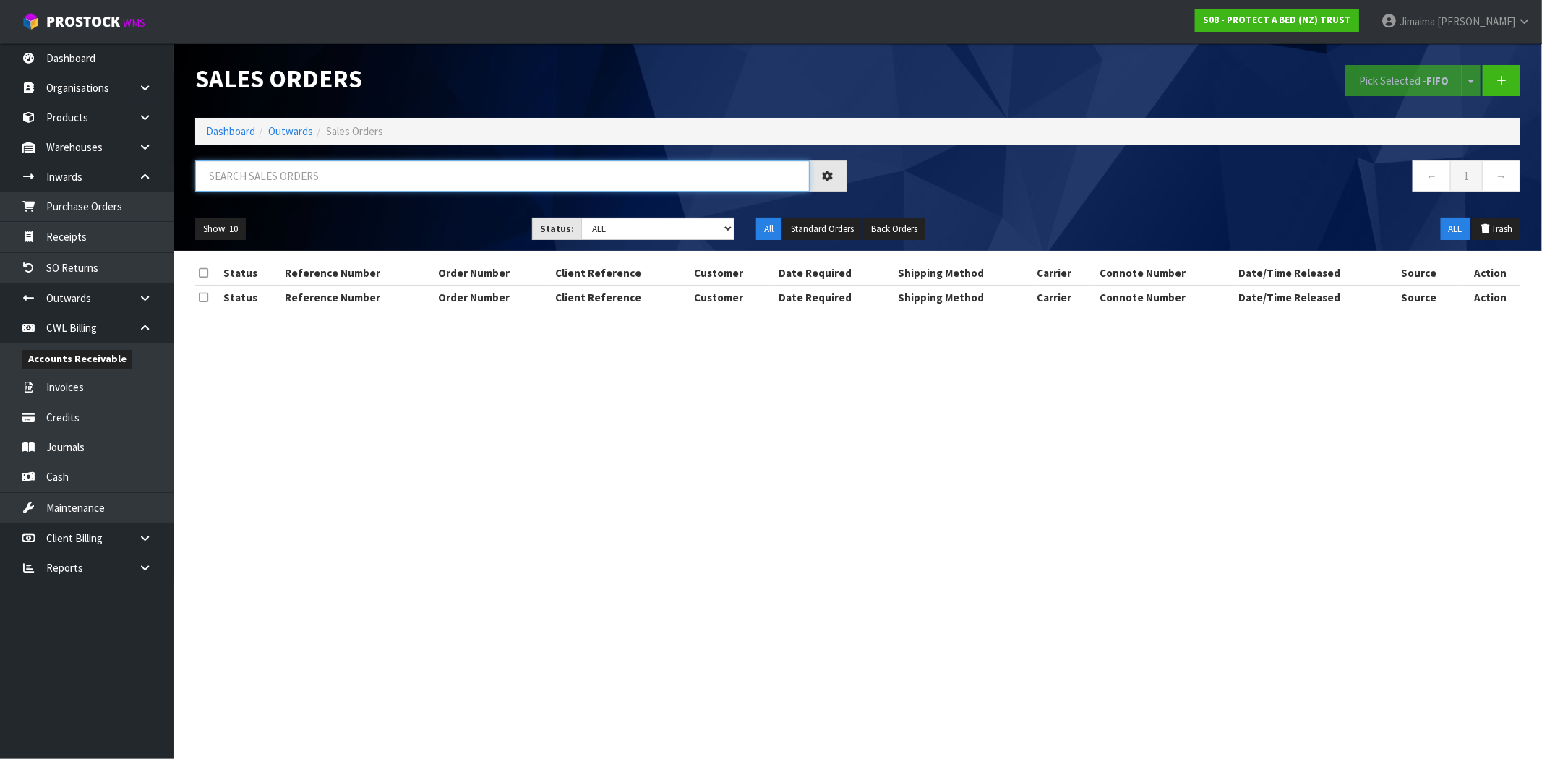
click at [306, 179] on input "text" at bounding box center [502, 175] width 615 height 31
paste input "BEDS R US NEW PLYMOUTH"
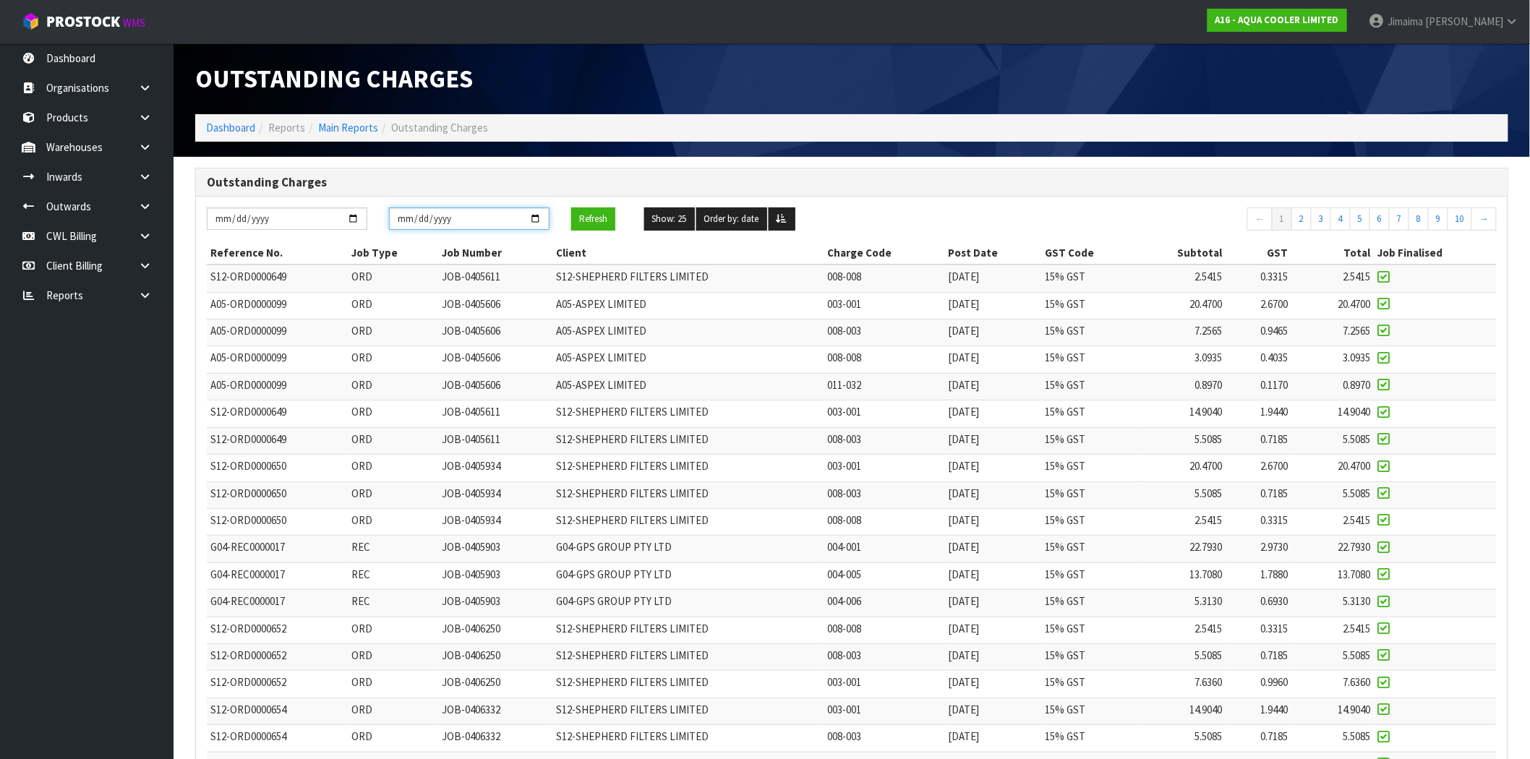
drag, startPoint x: 539, startPoint y: 215, endPoint x: 533, endPoint y: 227, distance: 13.3
click at [538, 215] on input "[DATE]" at bounding box center [469, 218] width 160 height 22
click at [583, 207] on button "Refresh" at bounding box center [593, 218] width 44 height 23
click at [515, 420] on td "JOB-0405611" at bounding box center [496, 414] width 114 height 27
click at [534, 208] on input "[DATE]" at bounding box center [469, 218] width 160 height 22
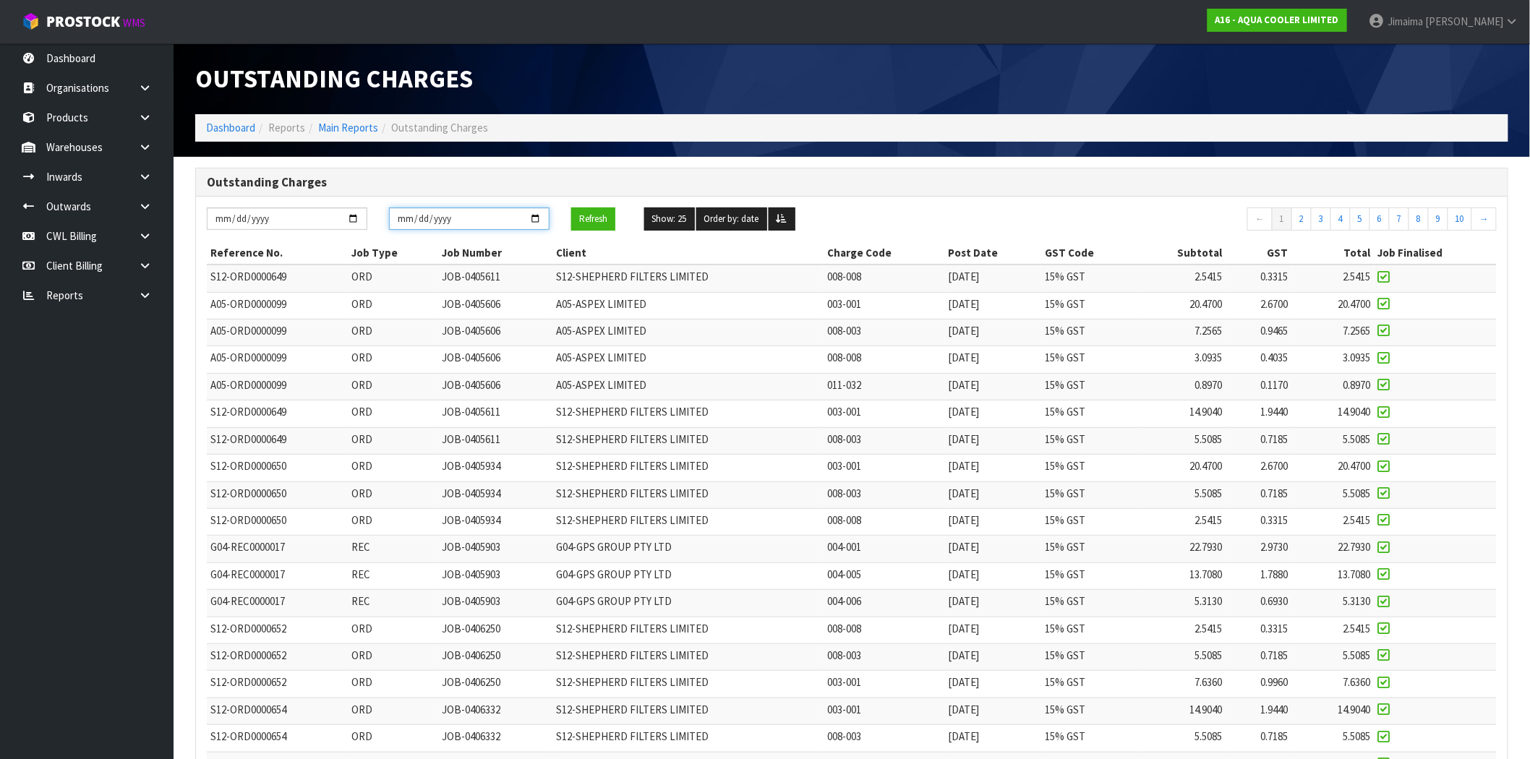
click at [531, 220] on input "[DATE]" at bounding box center [469, 218] width 160 height 22
type input "[DATE]"
click at [596, 224] on button "Refresh" at bounding box center [593, 218] width 44 height 23
click at [351, 218] on input "[DATE]" at bounding box center [287, 218] width 160 height 22
type input "[DATE]"
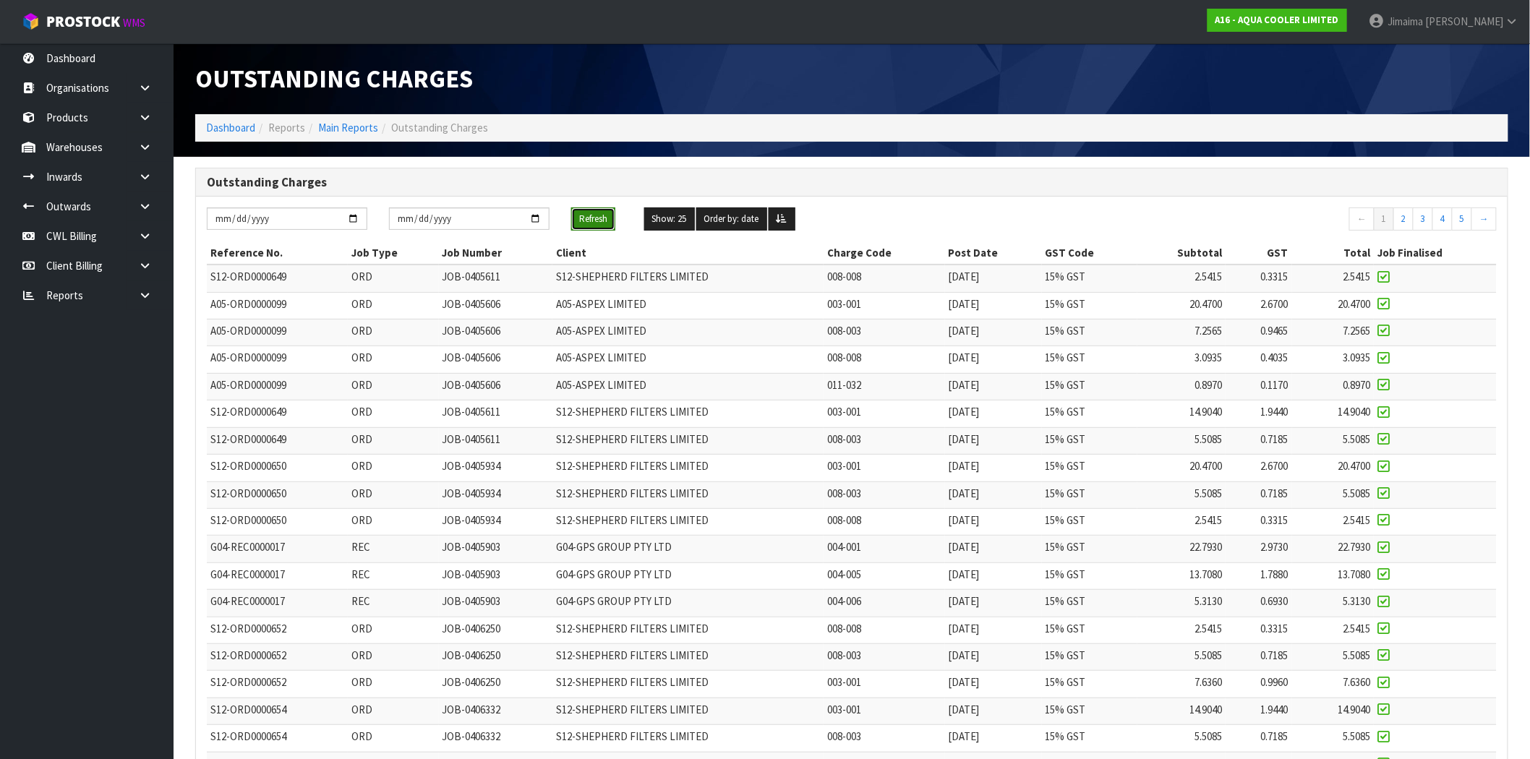
click at [605, 213] on button "Refresh" at bounding box center [593, 218] width 44 height 23
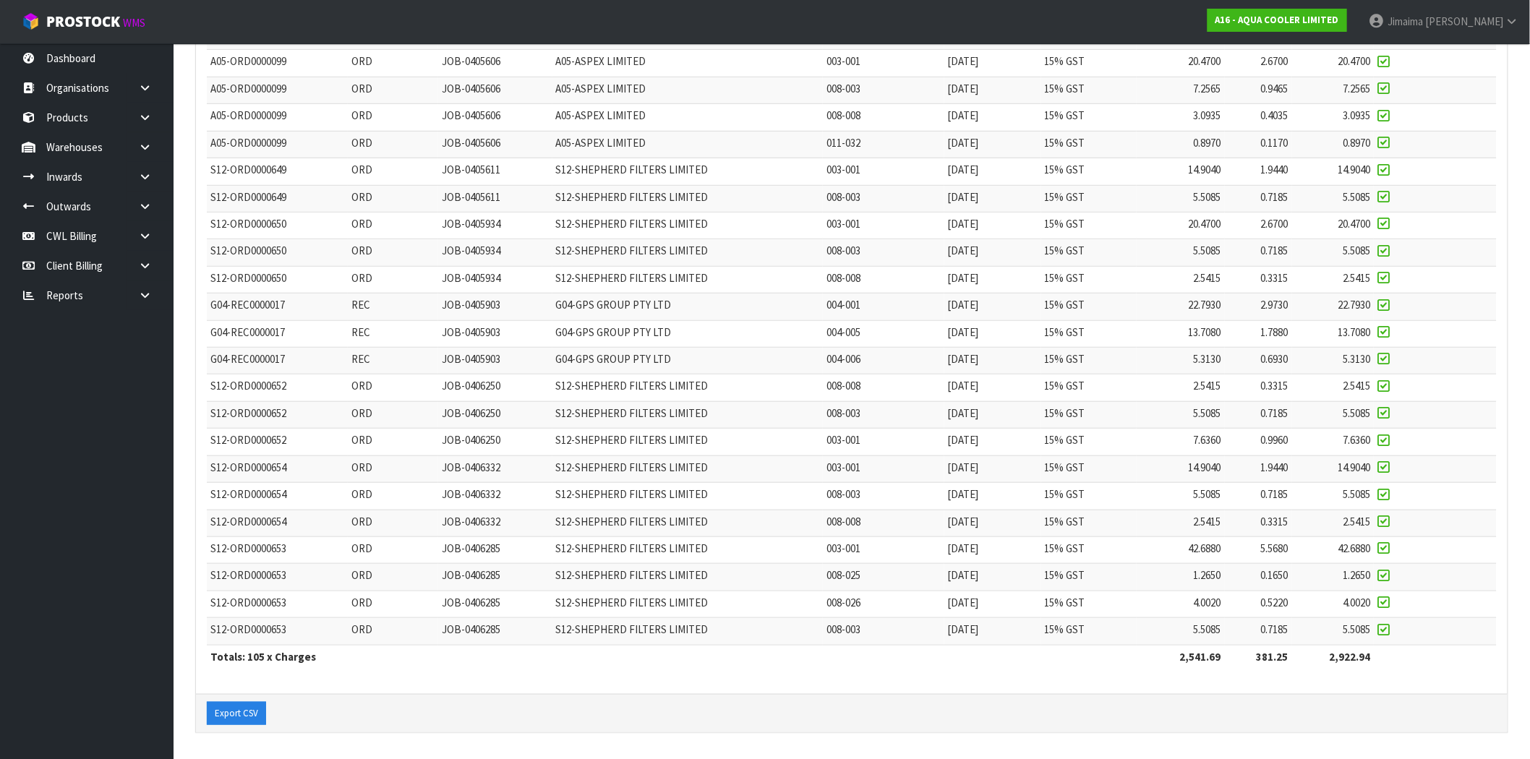
click at [393, 450] on td "ORD" at bounding box center [393, 442] width 90 height 27
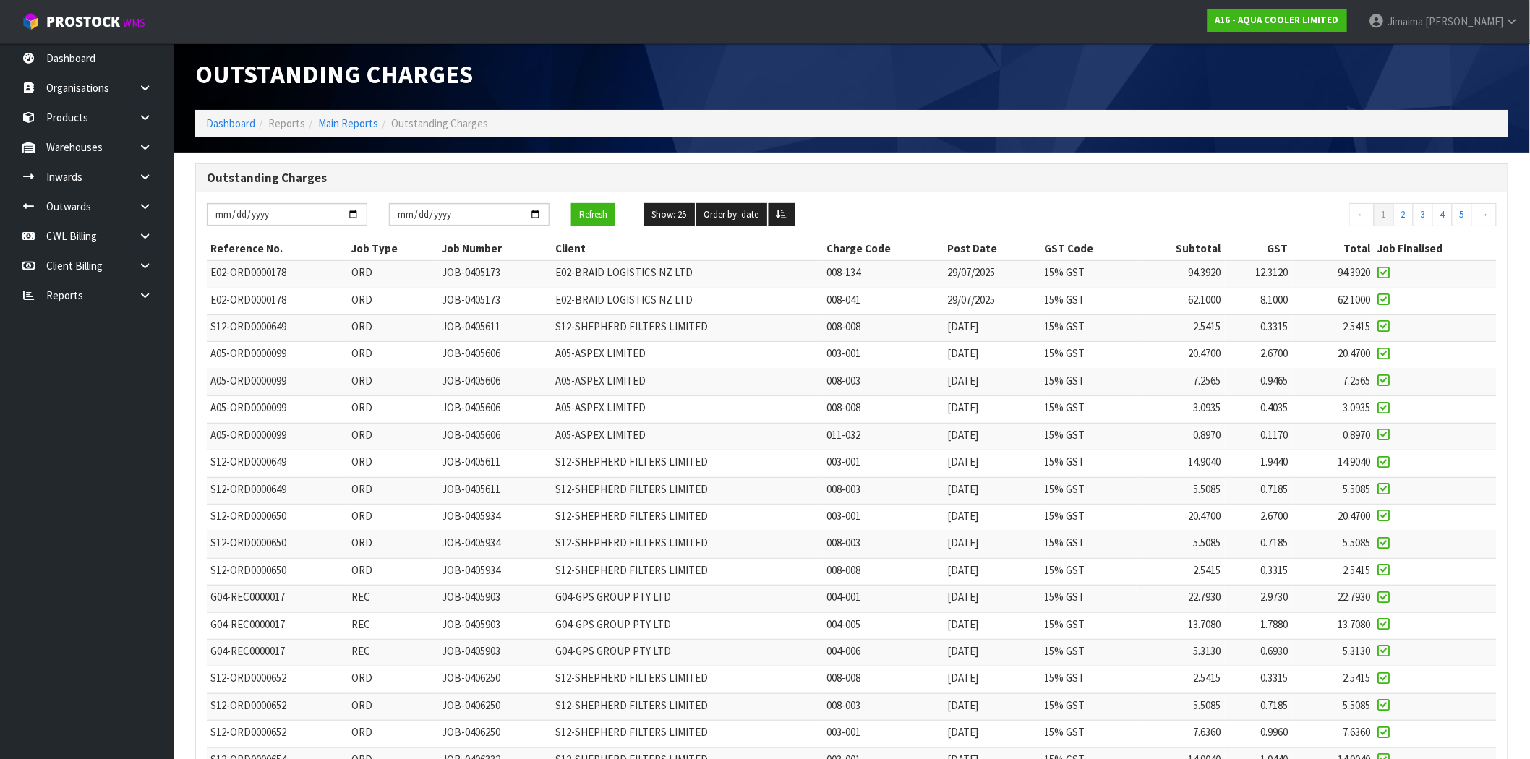
scroll to position [0, 0]
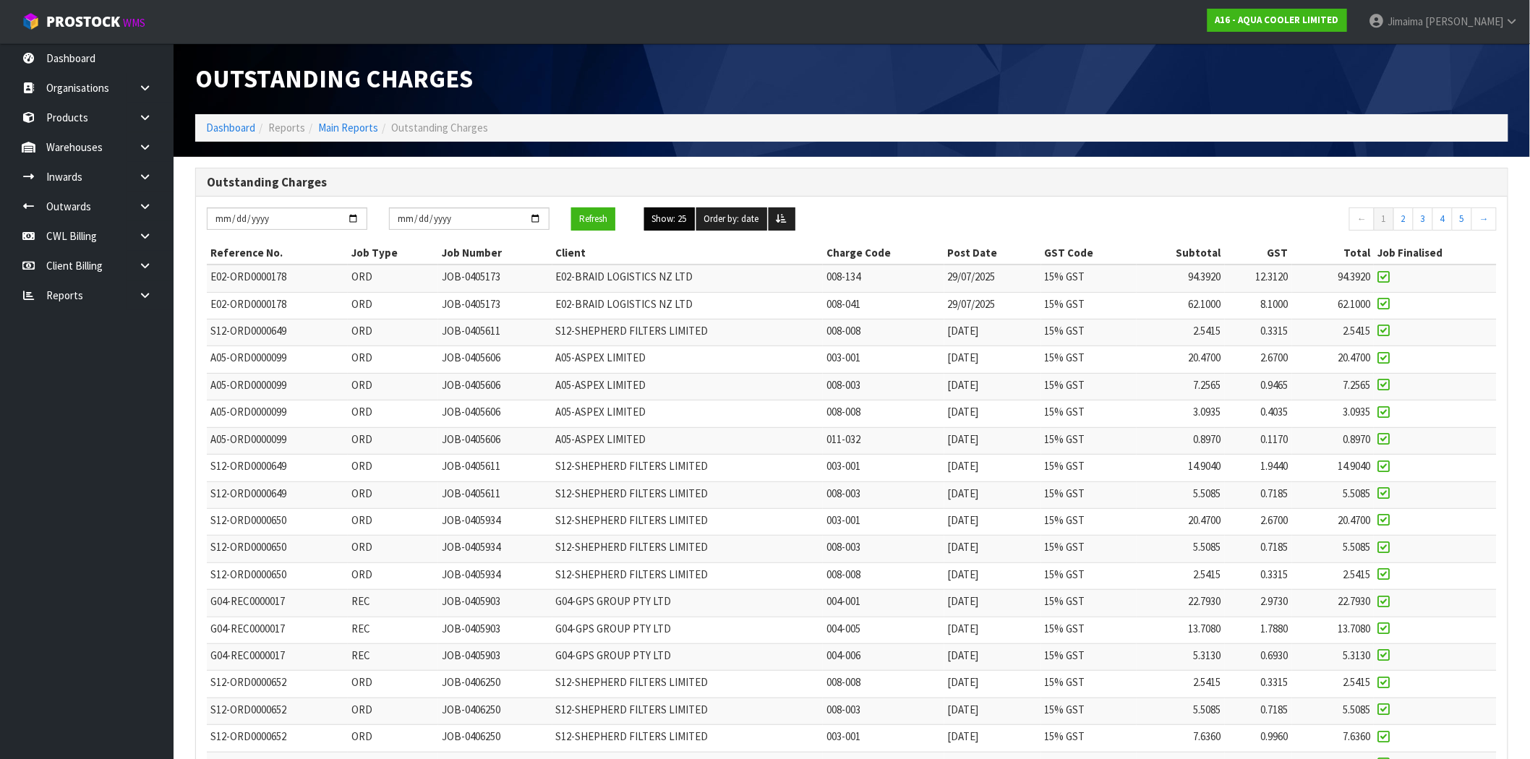
click at [680, 215] on button "Show: 25" at bounding box center [669, 218] width 51 height 23
click at [659, 355] on link "ALL" at bounding box center [702, 345] width 114 height 20
click at [662, 356] on td "A05-ASPEX LIMITED" at bounding box center [688, 359] width 270 height 27
click at [565, 445] on span "A05-ASPEX LIMITED" at bounding box center [602, 439] width 90 height 14
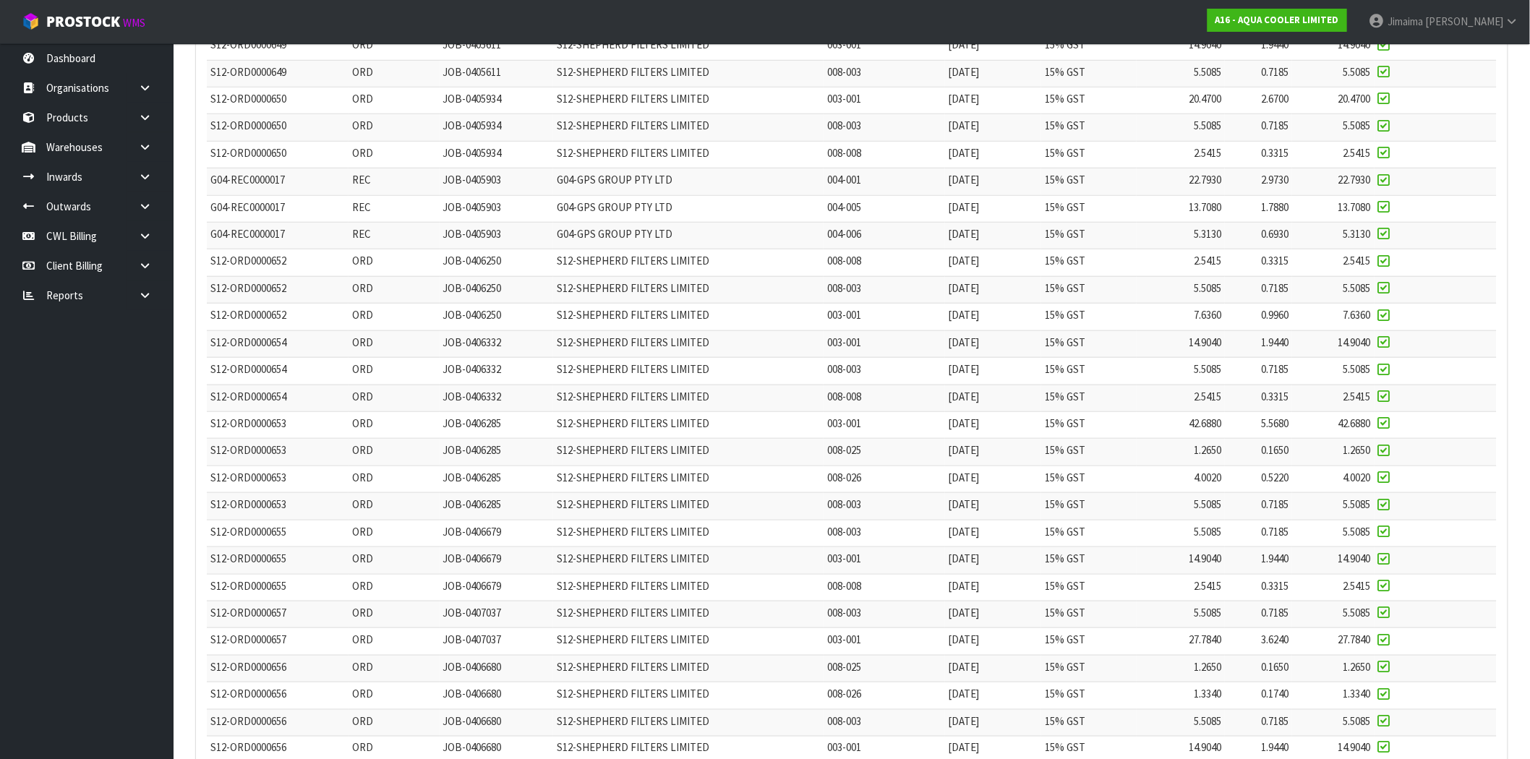
scroll to position [59, 0]
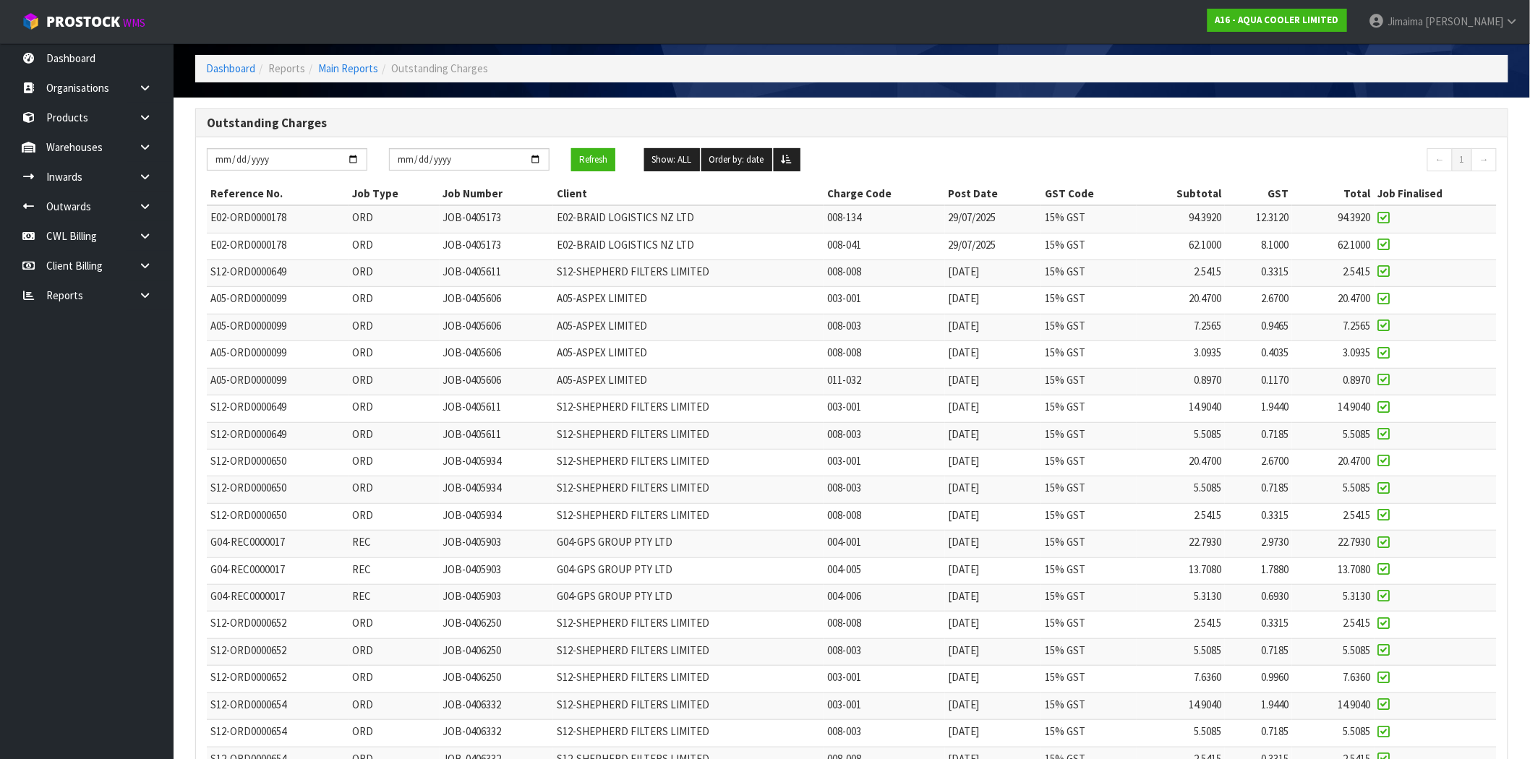
click at [427, 301] on td "ORD" at bounding box center [393, 300] width 90 height 27
click at [406, 250] on td "ORD" at bounding box center [393, 246] width 90 height 27
click at [595, 166] on button "Refresh" at bounding box center [593, 159] width 44 height 23
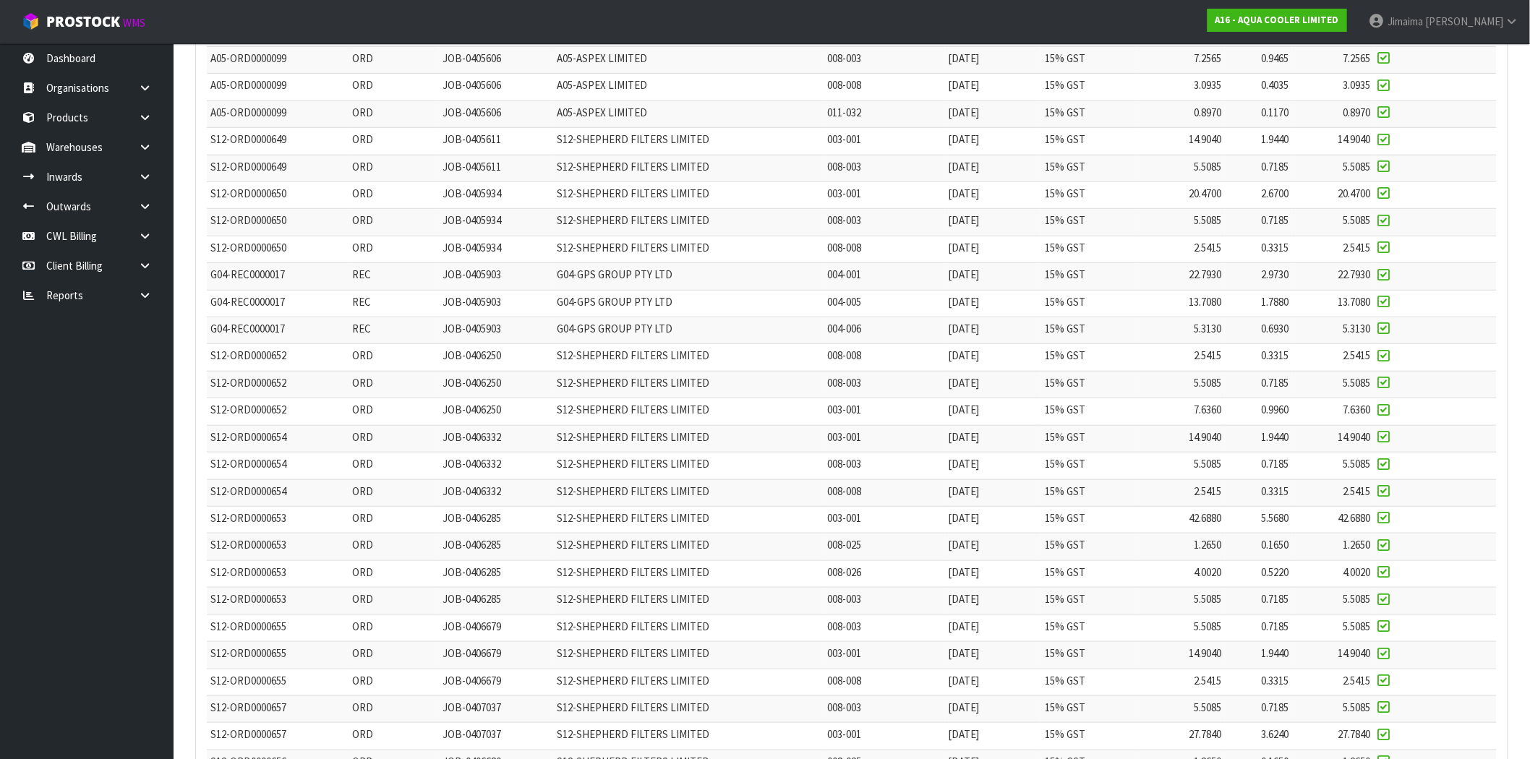
scroll to position [0, 0]
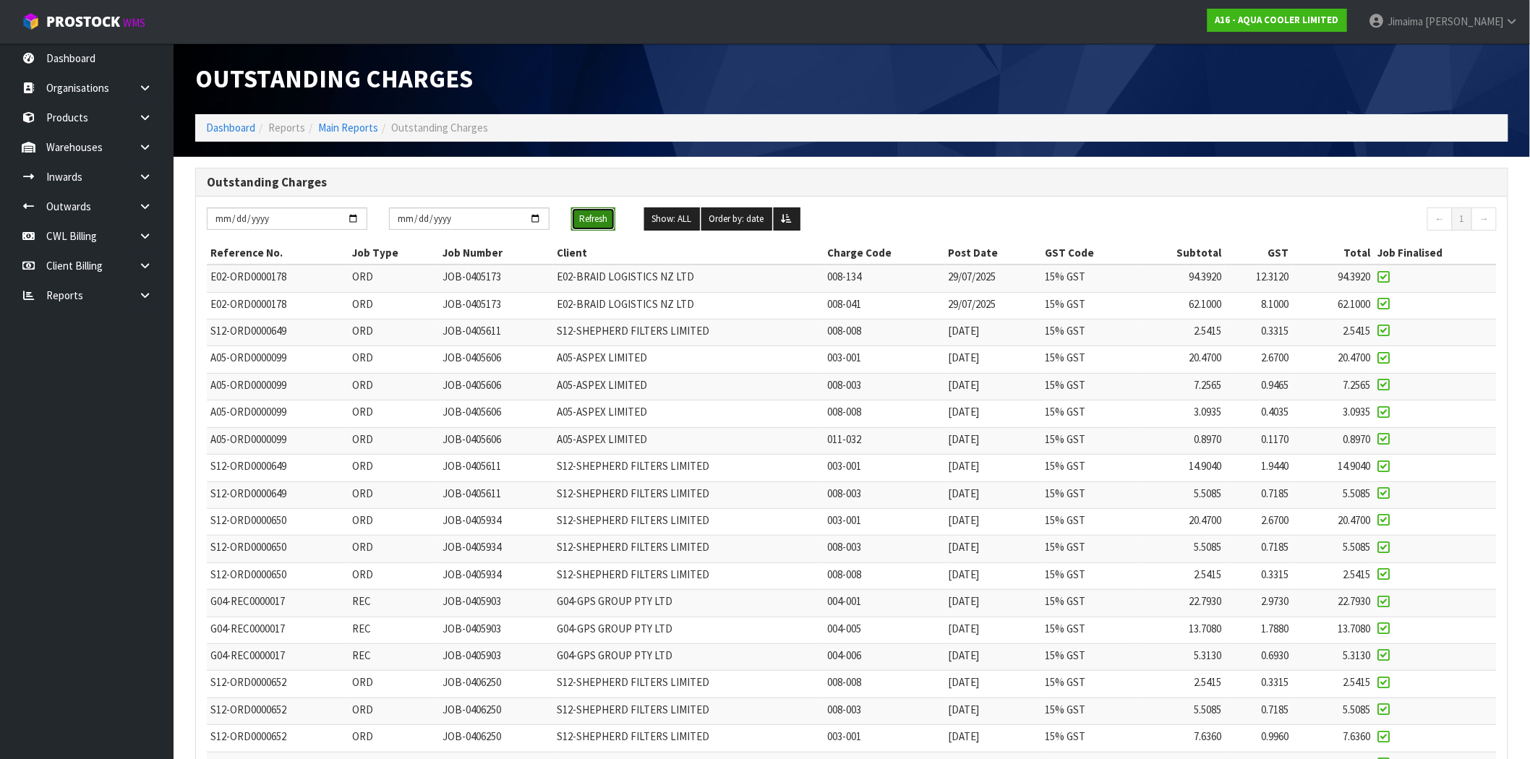
click at [586, 221] on button "Refresh" at bounding box center [593, 218] width 44 height 23
click at [535, 399] on td "JOB-0405606" at bounding box center [493, 386] width 113 height 27
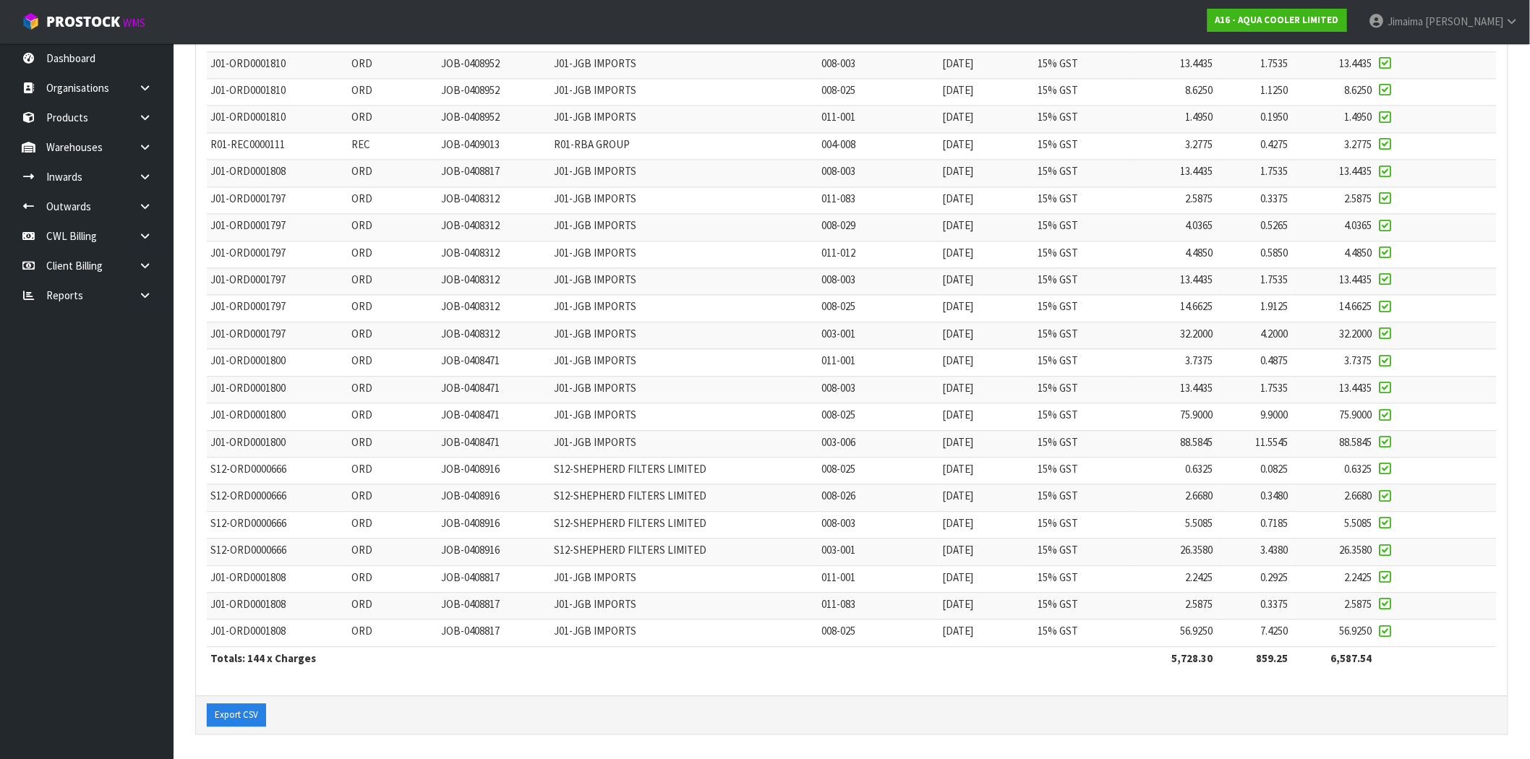
scroll to position [3527, 0]
click at [362, 260] on td "ORD" at bounding box center [393, 252] width 90 height 27
click at [555, 262] on td "J01-JGB IMPORTS" at bounding box center [684, 252] width 268 height 27
click at [480, 307] on span "JOB-0408312" at bounding box center [470, 305] width 59 height 14
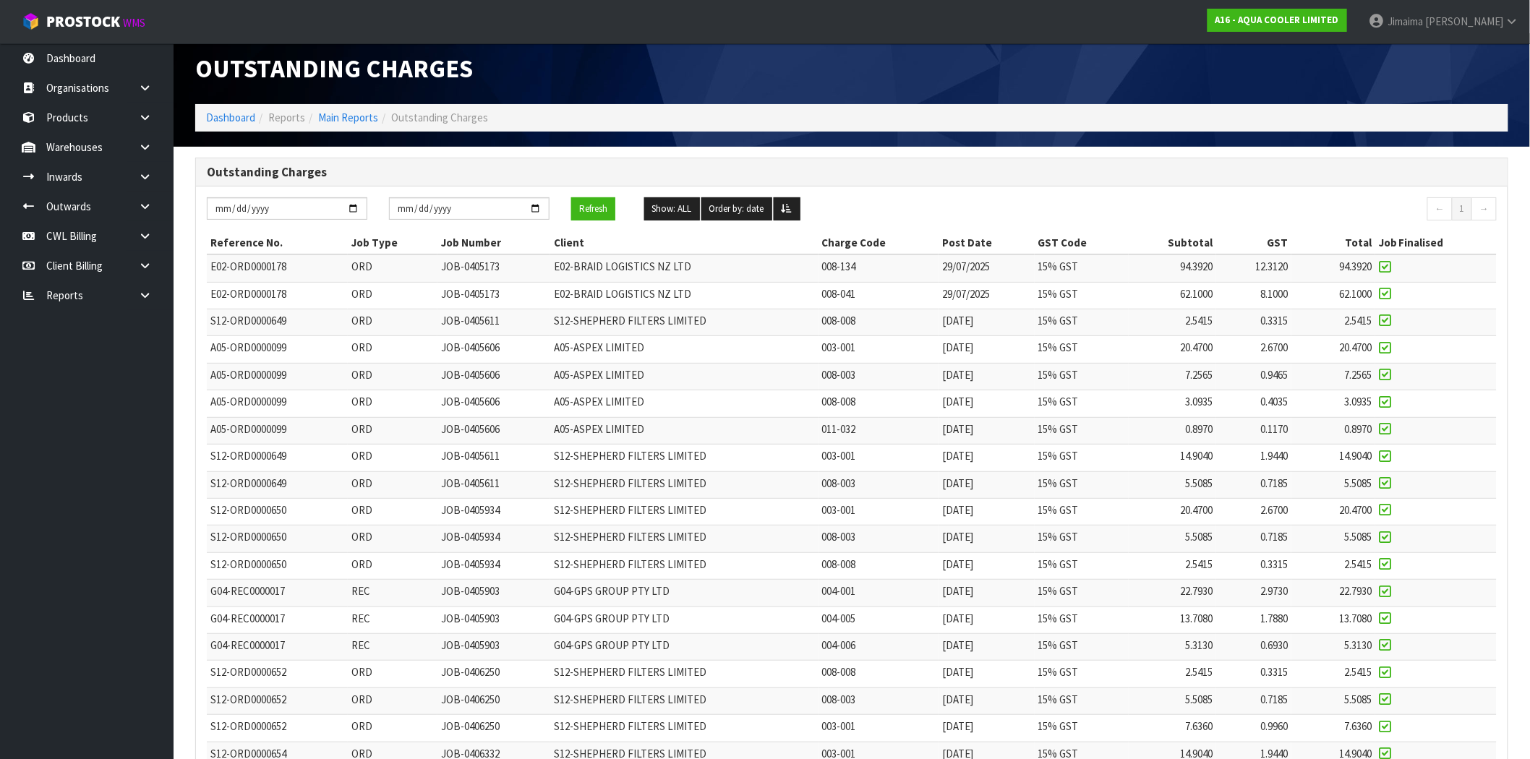
scroll to position [0, 0]
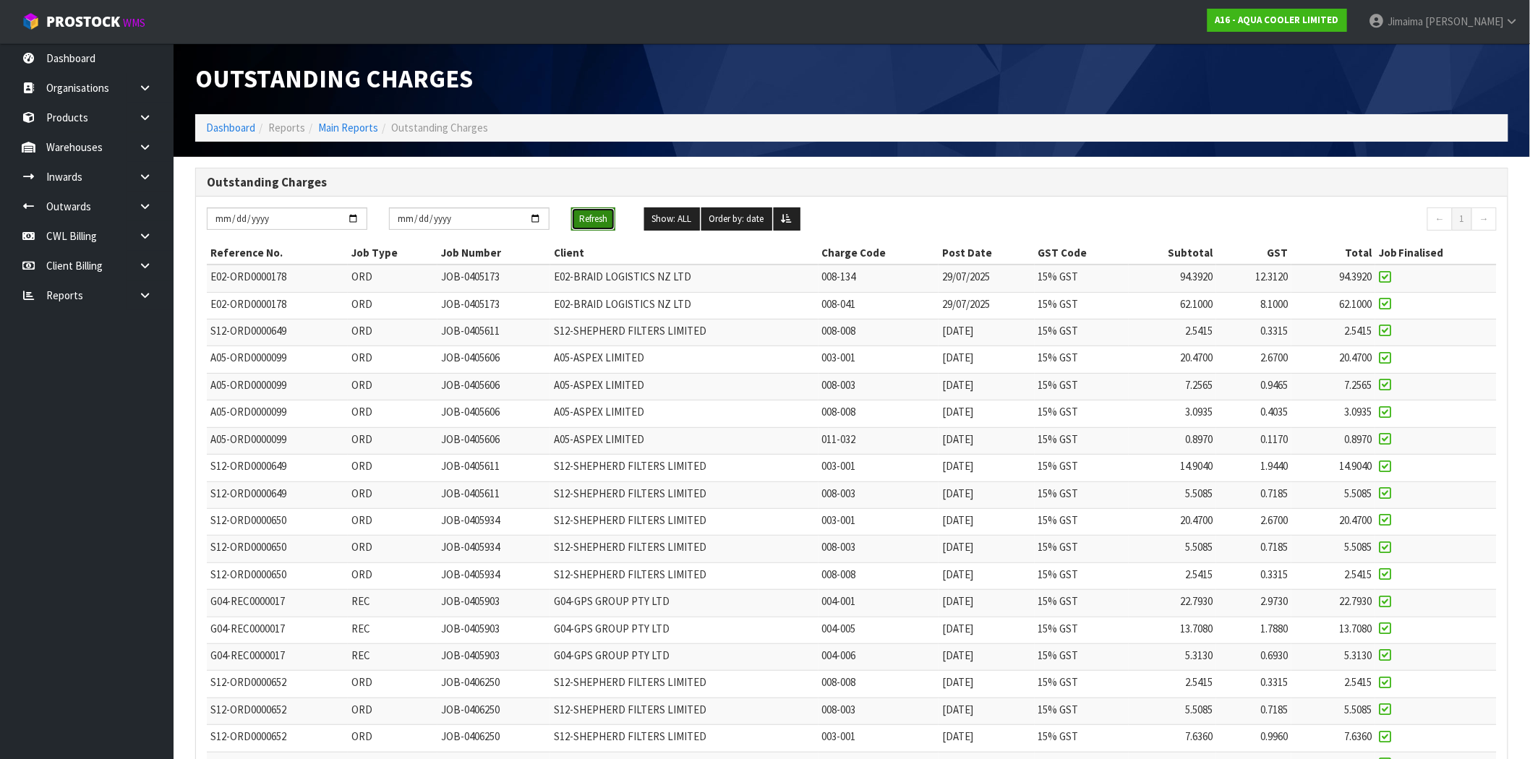
click at [583, 226] on button "Refresh" at bounding box center [593, 218] width 44 height 23
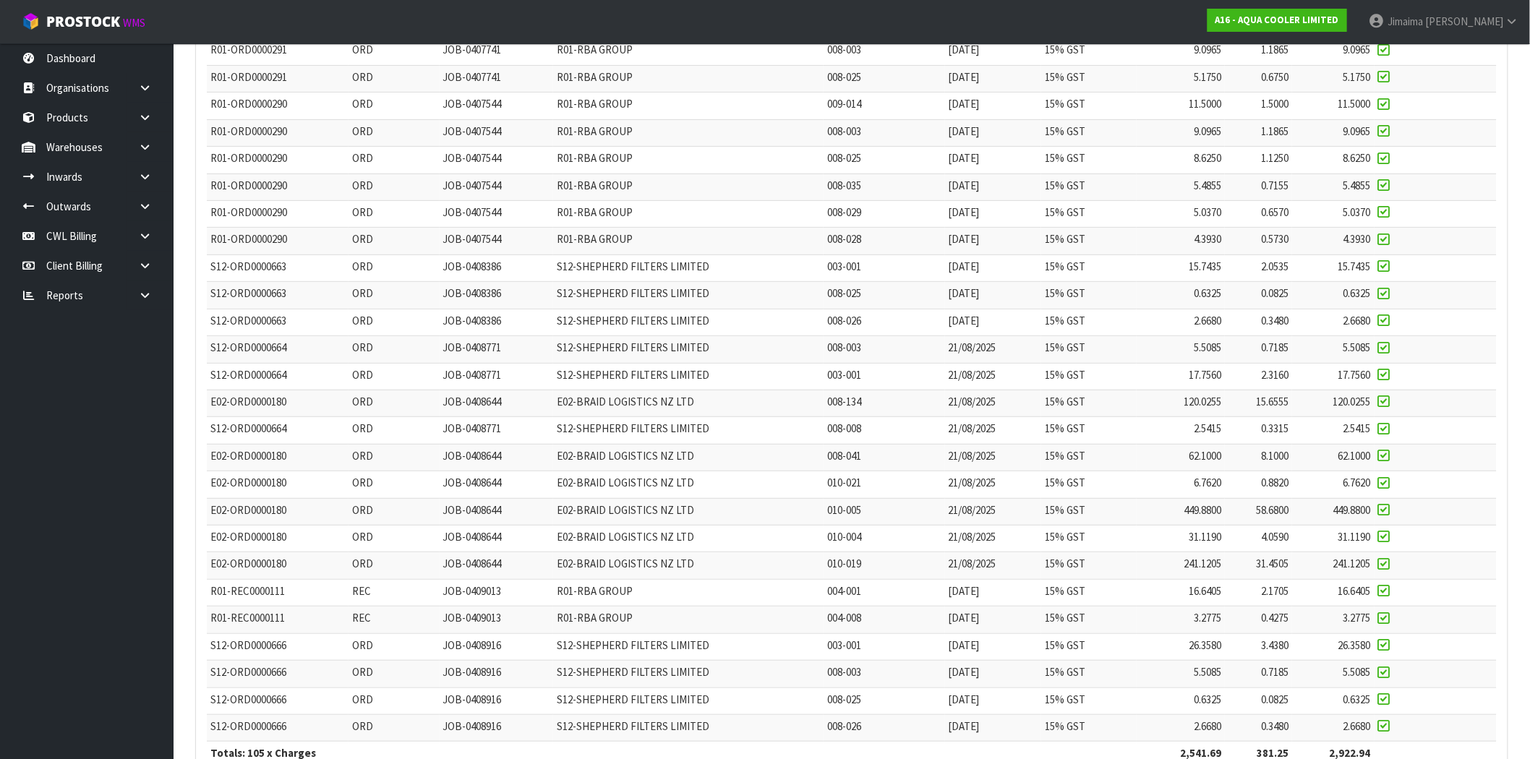
scroll to position [2469, 0]
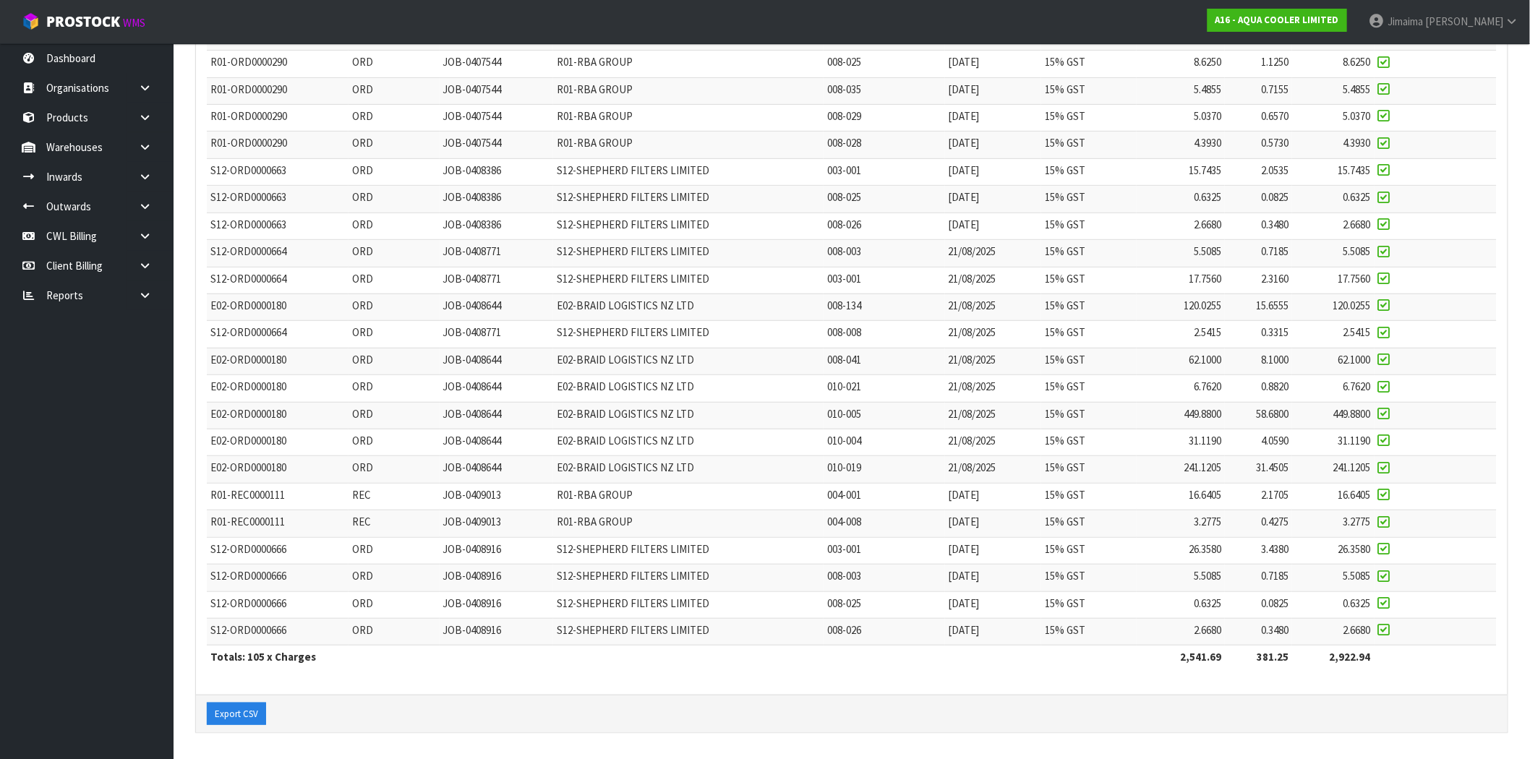
click at [609, 353] on span "E02-BRAID LOGISTICS NZ LTD" at bounding box center [625, 360] width 137 height 14
click at [483, 276] on span "JOB-0408771" at bounding box center [472, 279] width 59 height 14
click at [553, 355] on td "JOB-0408644" at bounding box center [497, 361] width 114 height 27
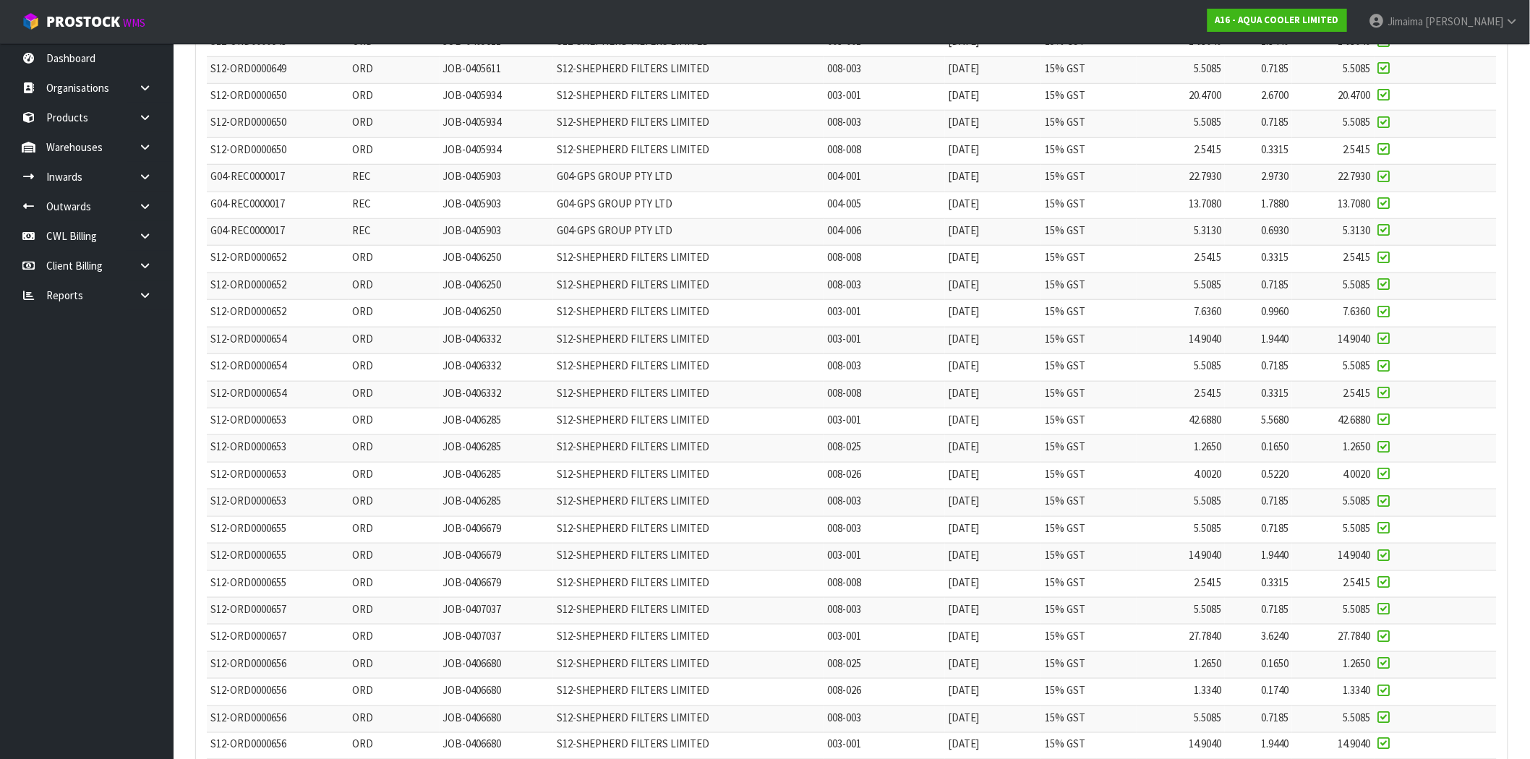
scroll to position [0, 0]
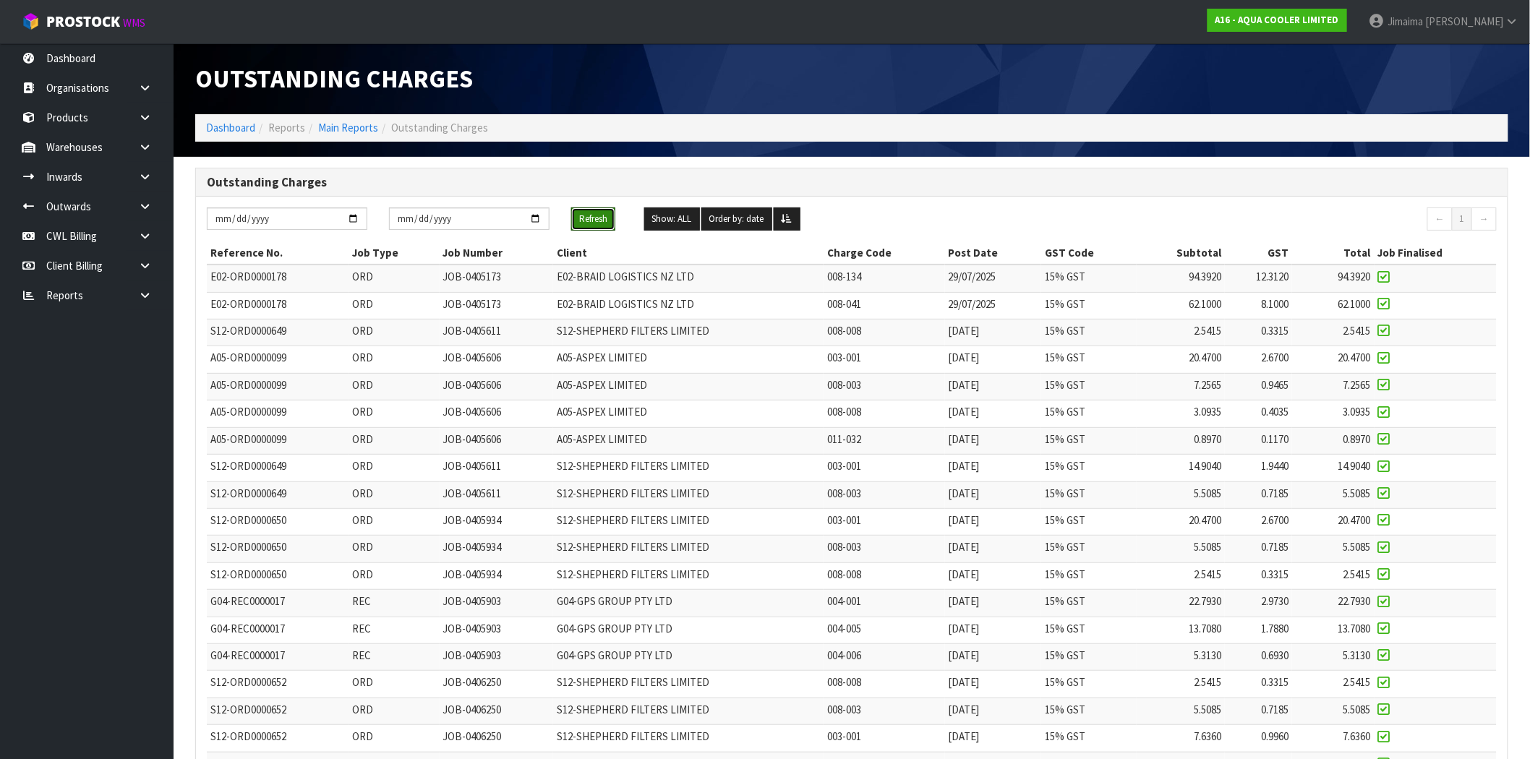
drag, startPoint x: 586, startPoint y: 225, endPoint x: 586, endPoint y: 252, distance: 26.7
click at [586, 225] on button "Refresh" at bounding box center [593, 218] width 44 height 23
click at [552, 381] on td "JOB-0405606" at bounding box center [497, 386] width 114 height 27
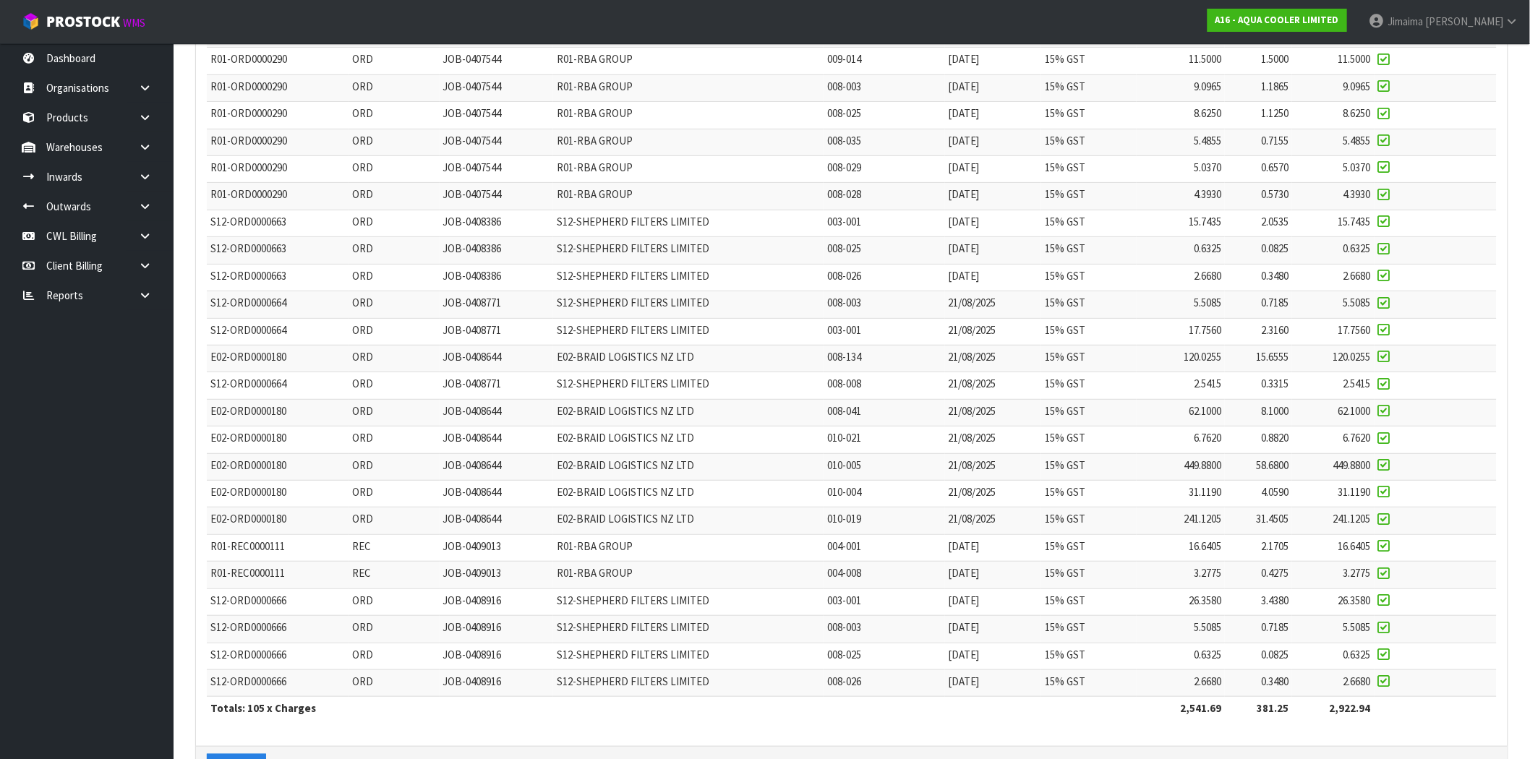
scroll to position [2410, 0]
drag, startPoint x: 481, startPoint y: 366, endPoint x: 489, endPoint y: 373, distance: 10.7
click at [481, 363] on span "JOB-0408644" at bounding box center [472, 356] width 59 height 14
click at [427, 344] on td "ORD" at bounding box center [393, 330] width 90 height 27
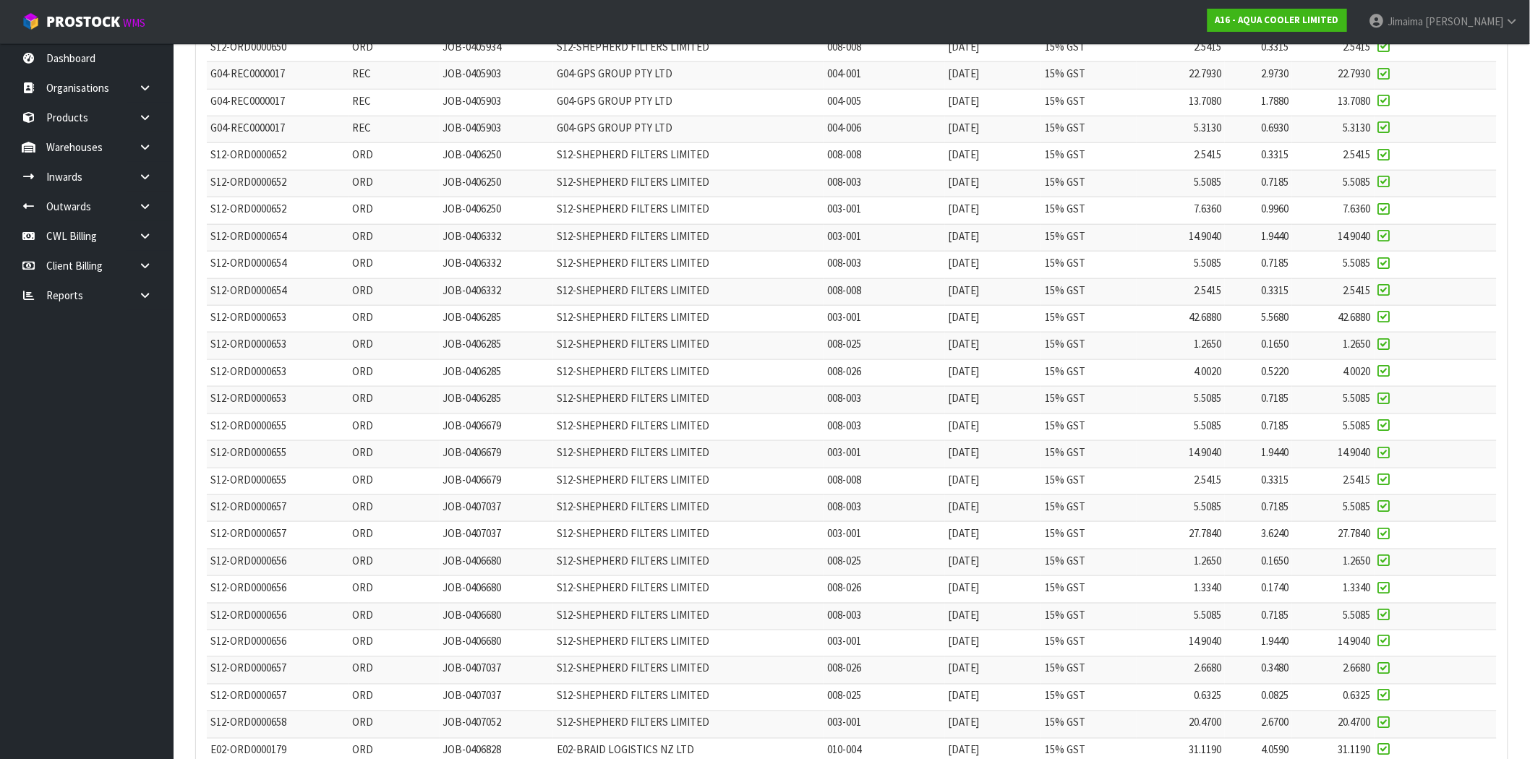
scroll to position [0, 0]
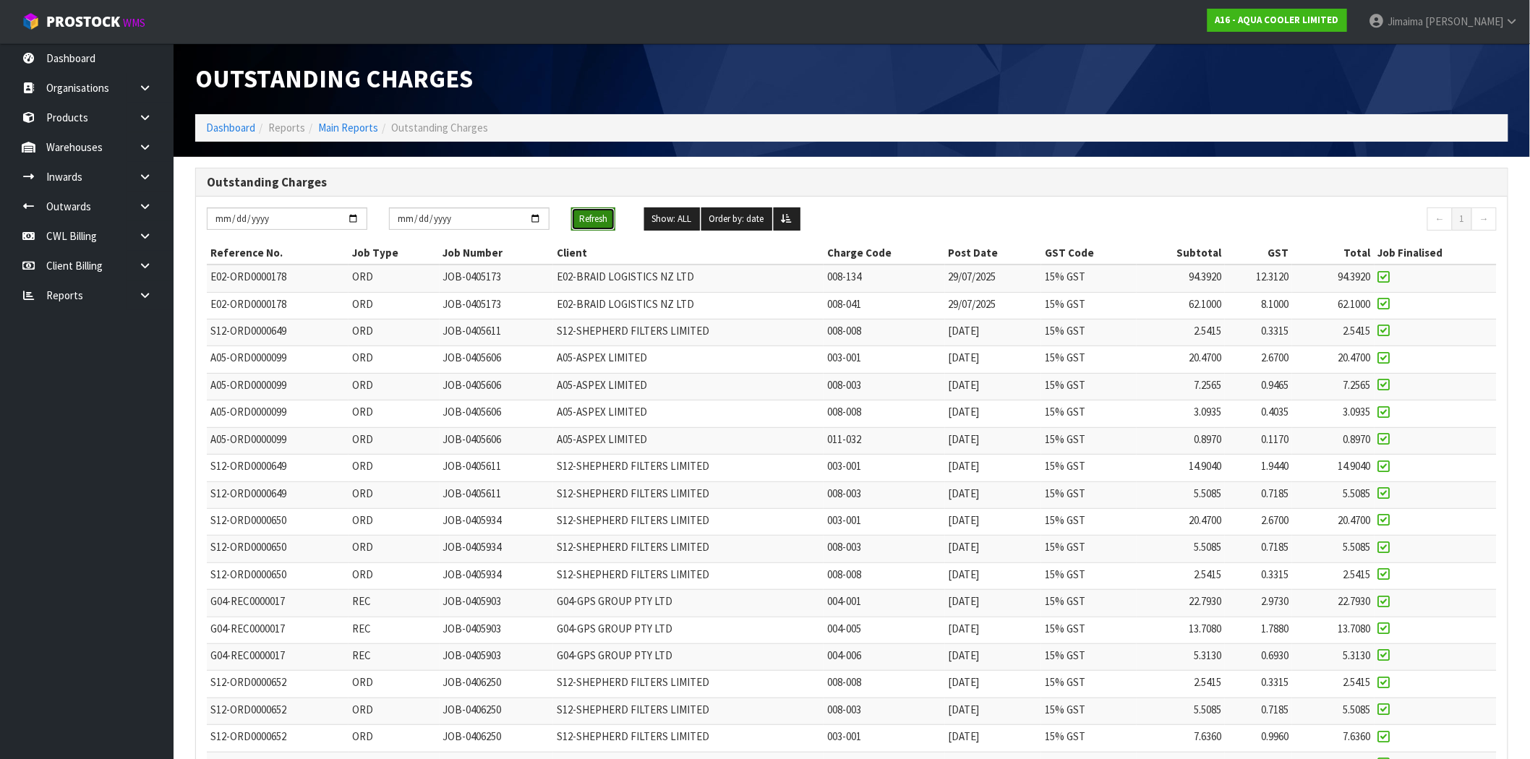
click at [591, 208] on button "Refresh" at bounding box center [593, 218] width 44 height 23
click at [477, 380] on span "JOB-0405606" at bounding box center [472, 385] width 59 height 14
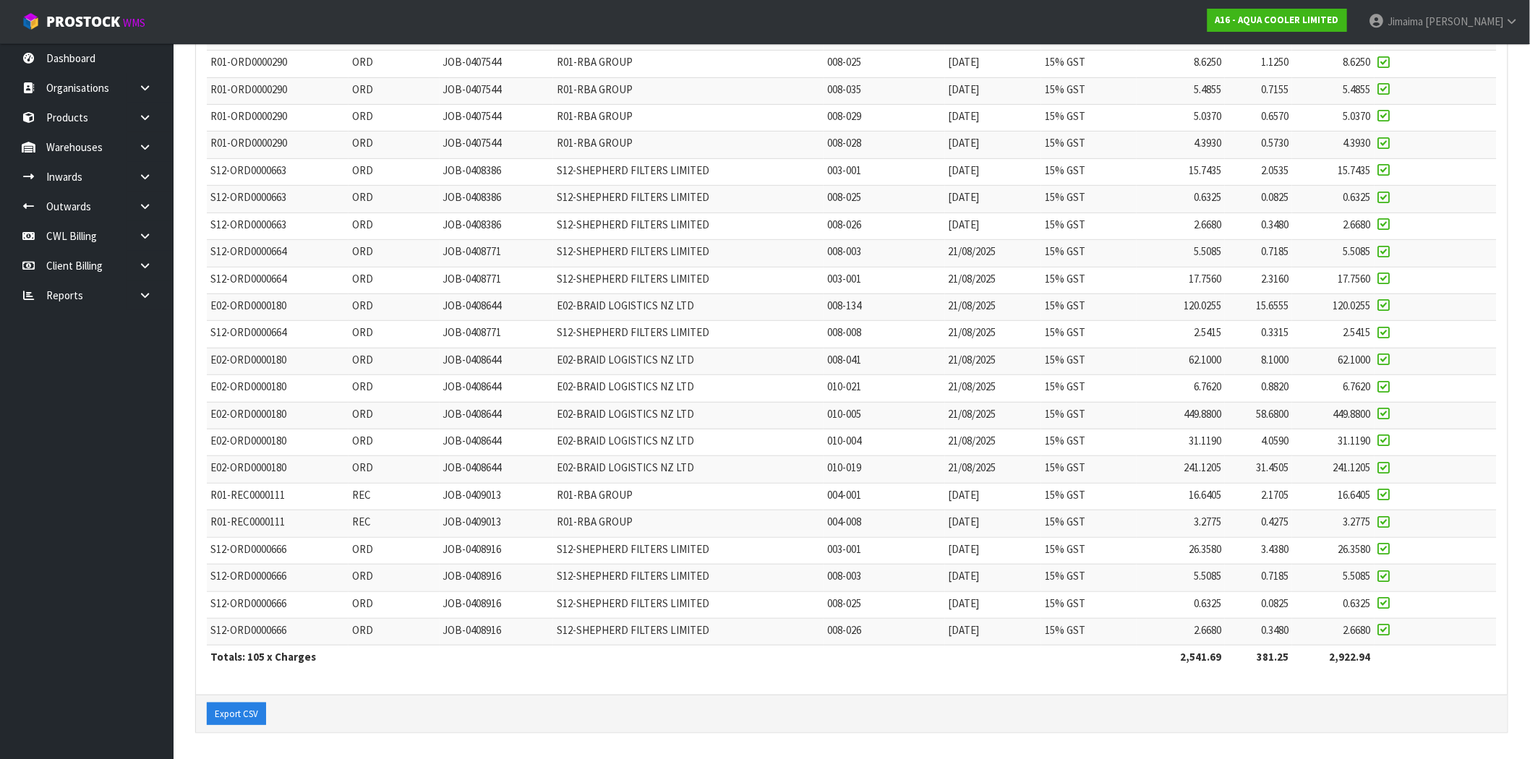
scroll to position [2469, 0]
click at [414, 174] on td "ORD" at bounding box center [393, 171] width 90 height 27
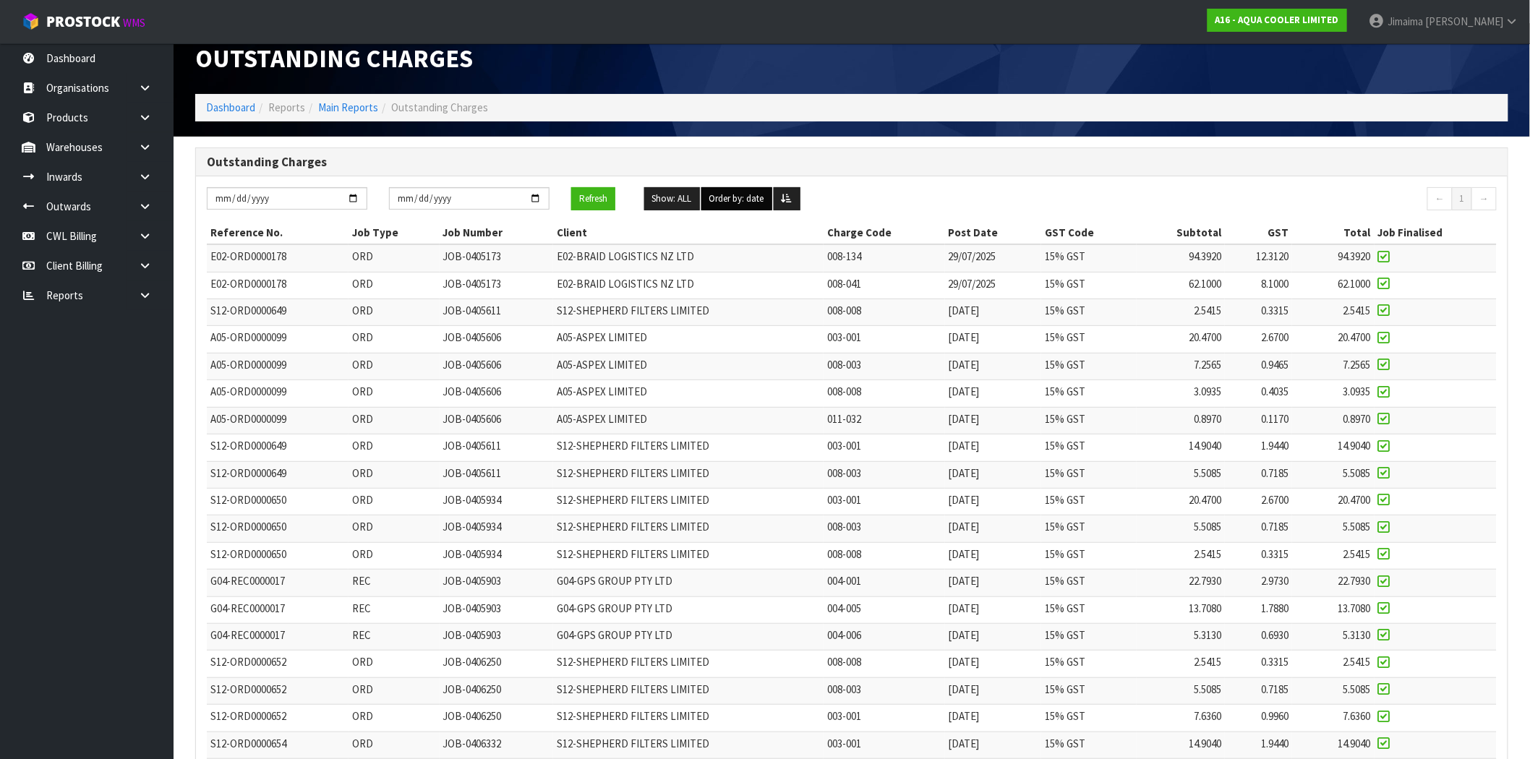
scroll to position [0, 0]
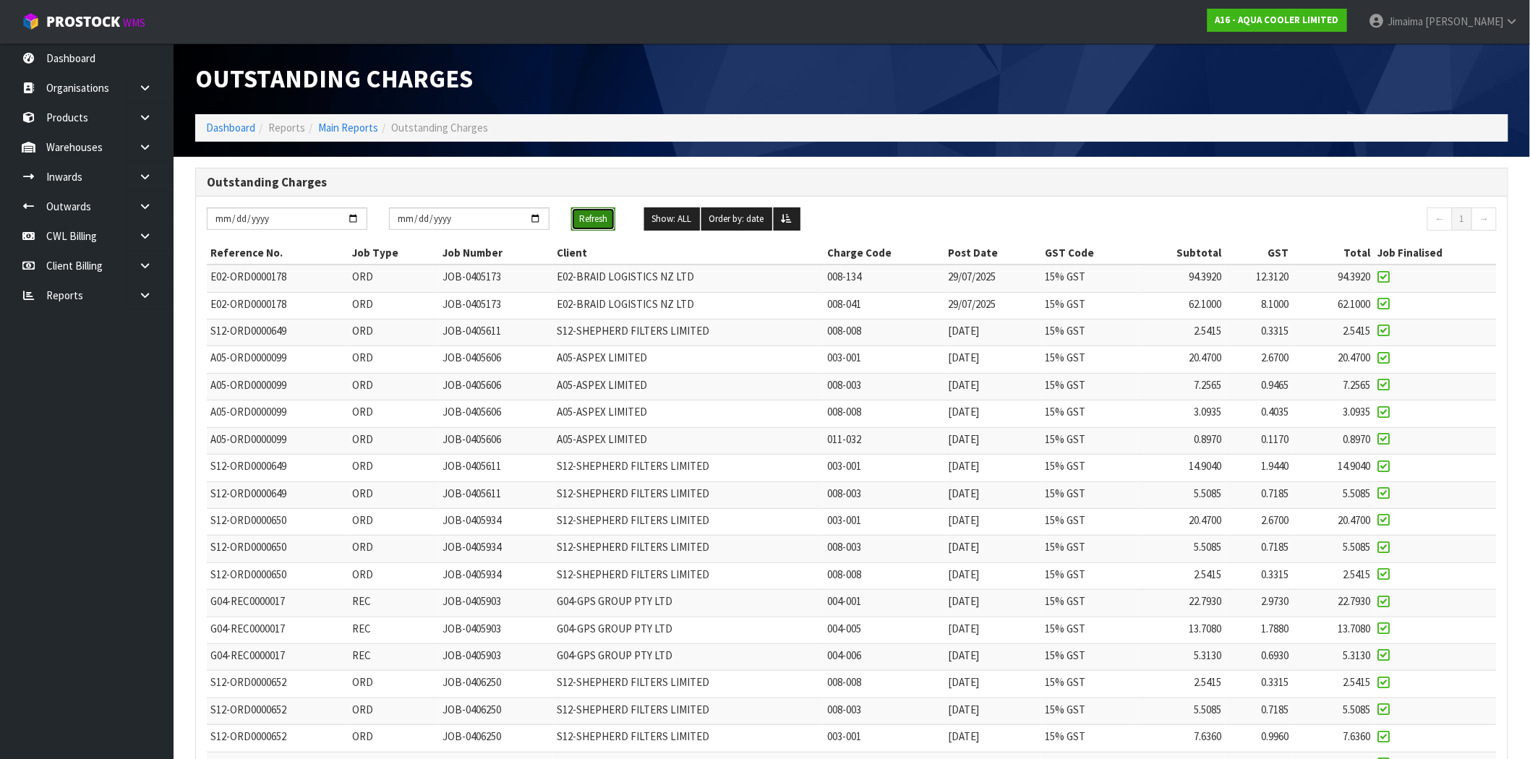
click at [593, 222] on button "Refresh" at bounding box center [593, 218] width 44 height 23
click at [581, 221] on button "Refresh" at bounding box center [593, 218] width 44 height 23
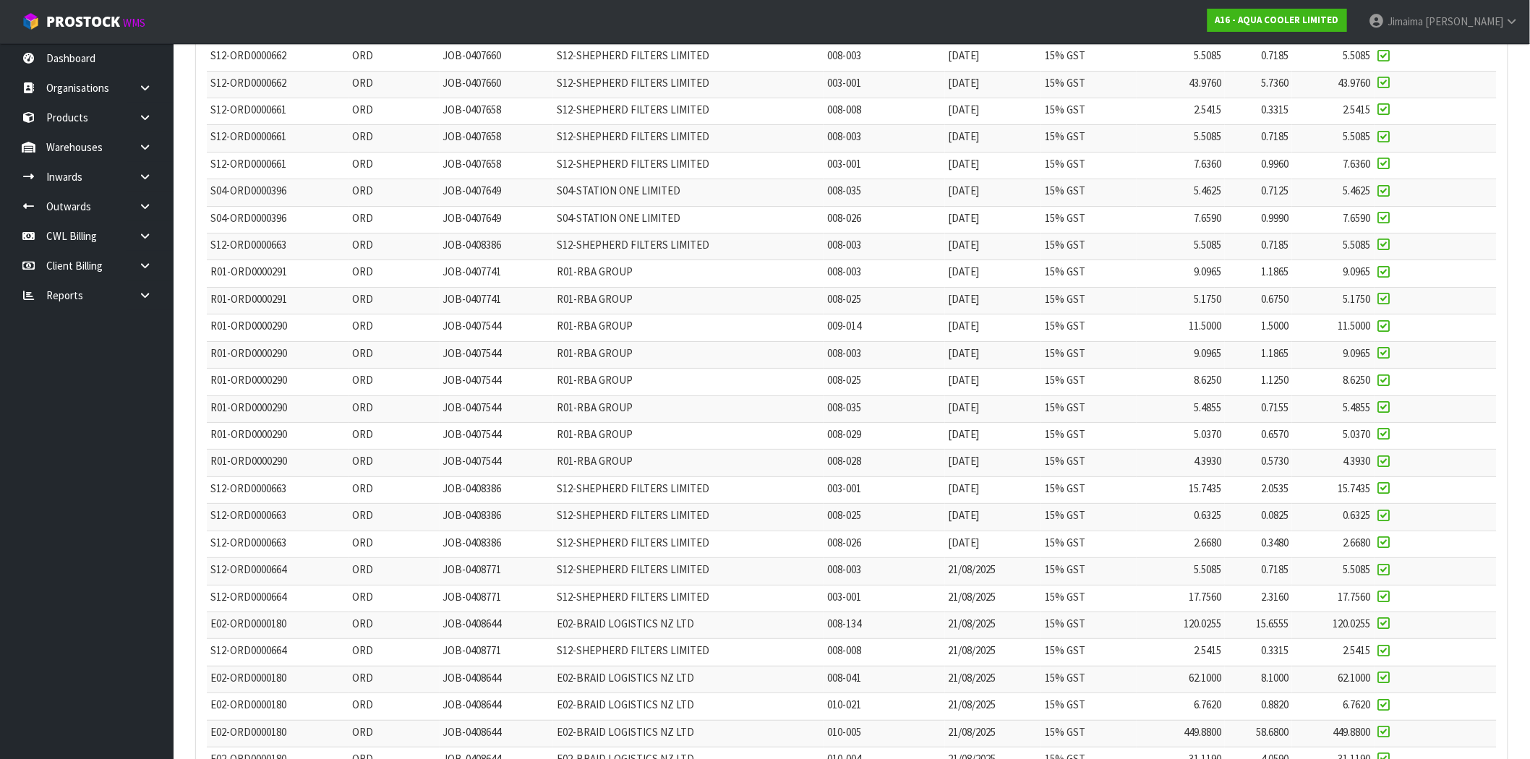
scroll to position [2469, 0]
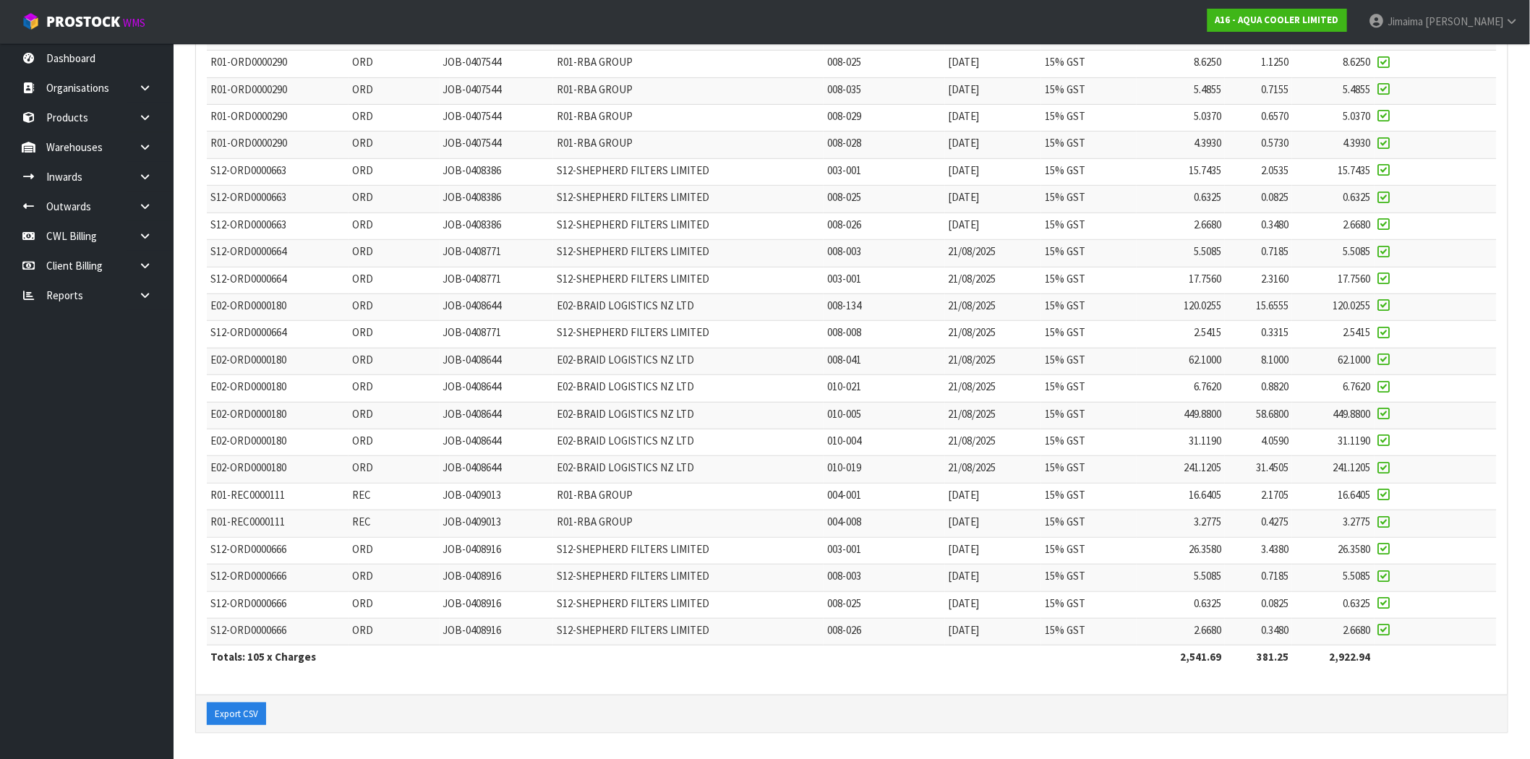
click at [415, 202] on td "ORD" at bounding box center [393, 199] width 90 height 27
click at [509, 198] on td "JOB-0408386" at bounding box center [497, 199] width 114 height 27
click at [342, 258] on td "S12-ORD0000664" at bounding box center [278, 253] width 142 height 27
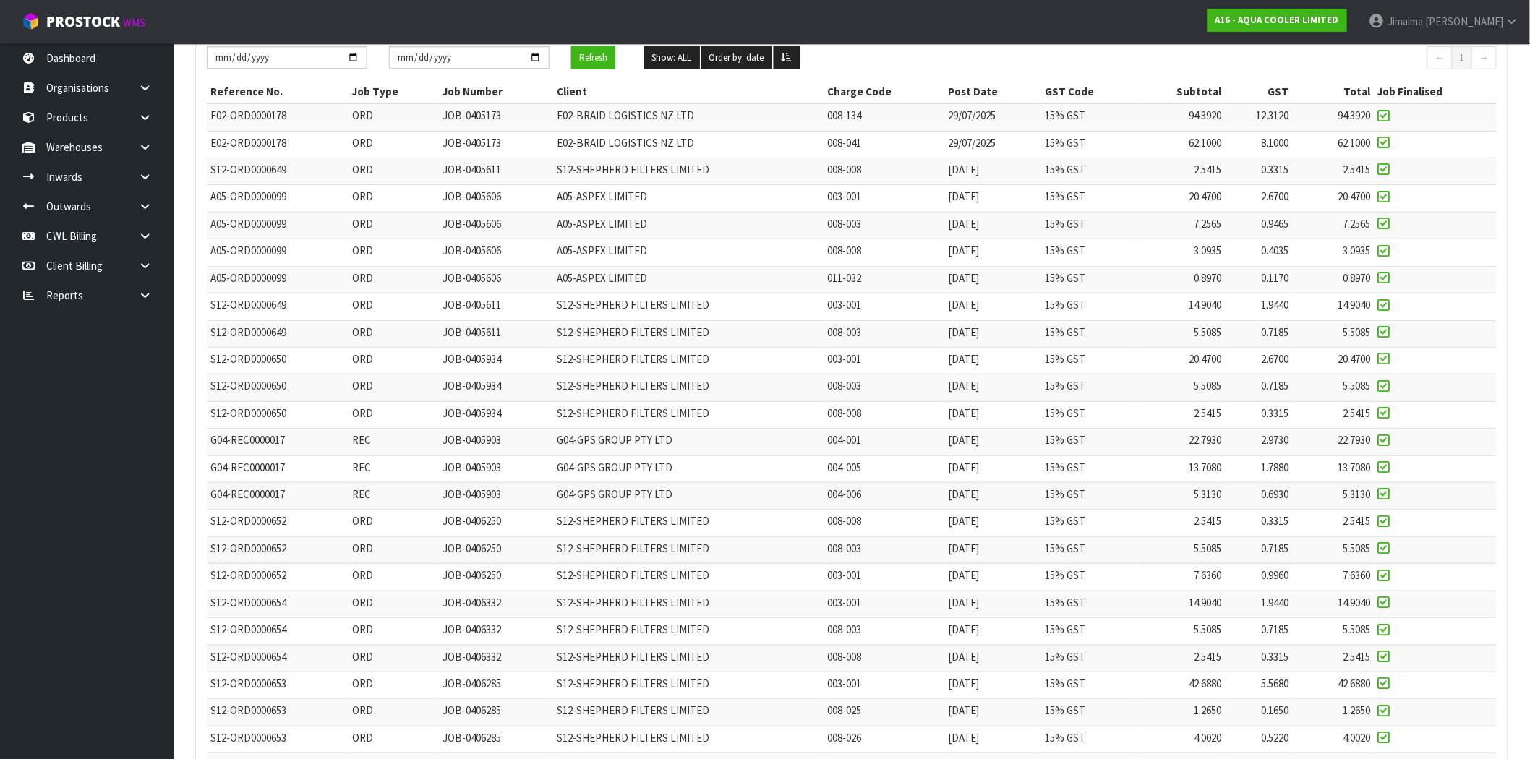
scroll to position [0, 0]
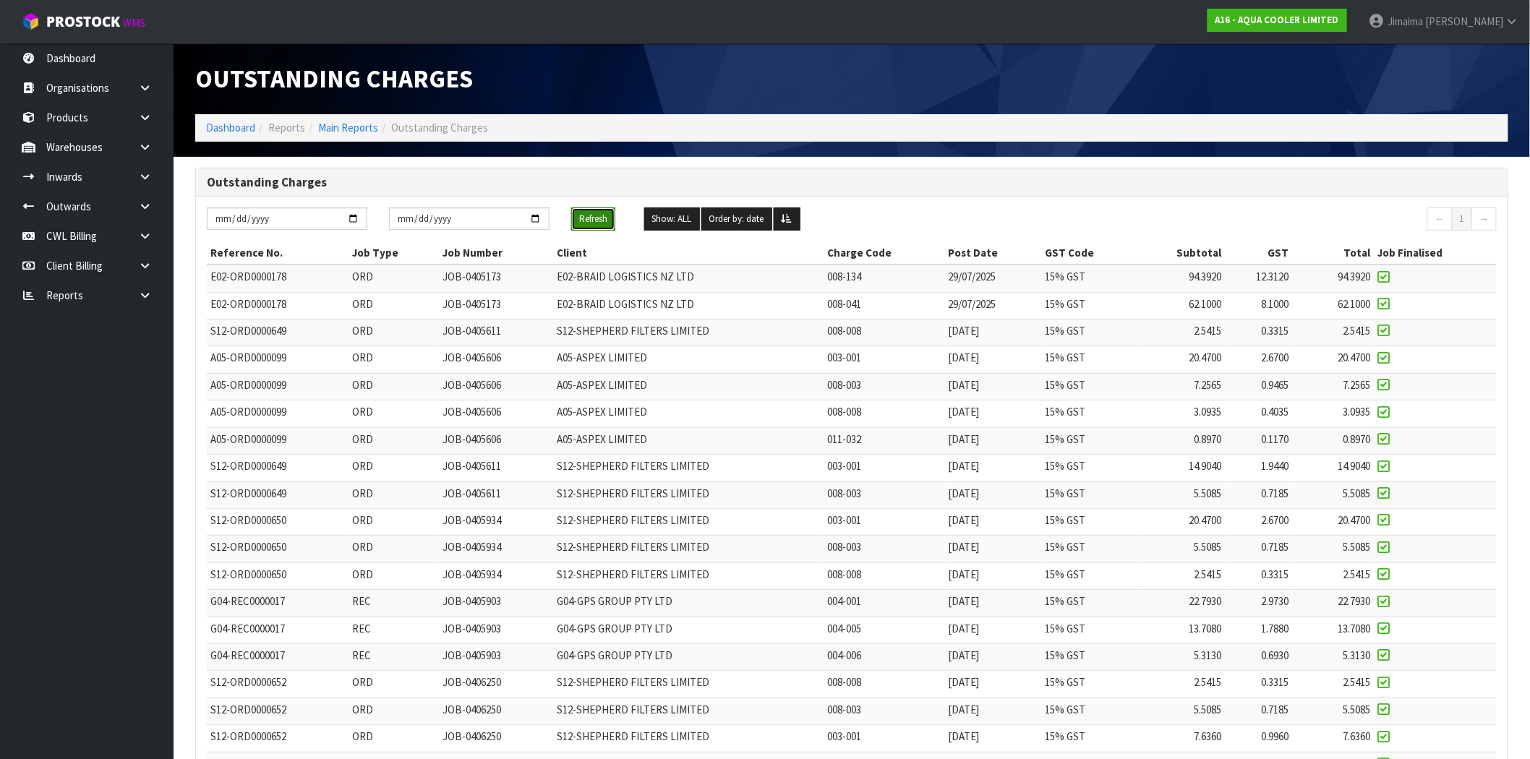
click at [581, 223] on button "Refresh" at bounding box center [593, 218] width 44 height 23
click at [582, 213] on button "Refresh" at bounding box center [593, 218] width 44 height 23
click at [596, 212] on button "Refresh" at bounding box center [593, 218] width 44 height 23
click at [1095, 360] on td "15% GST" at bounding box center [1088, 359] width 95 height 27
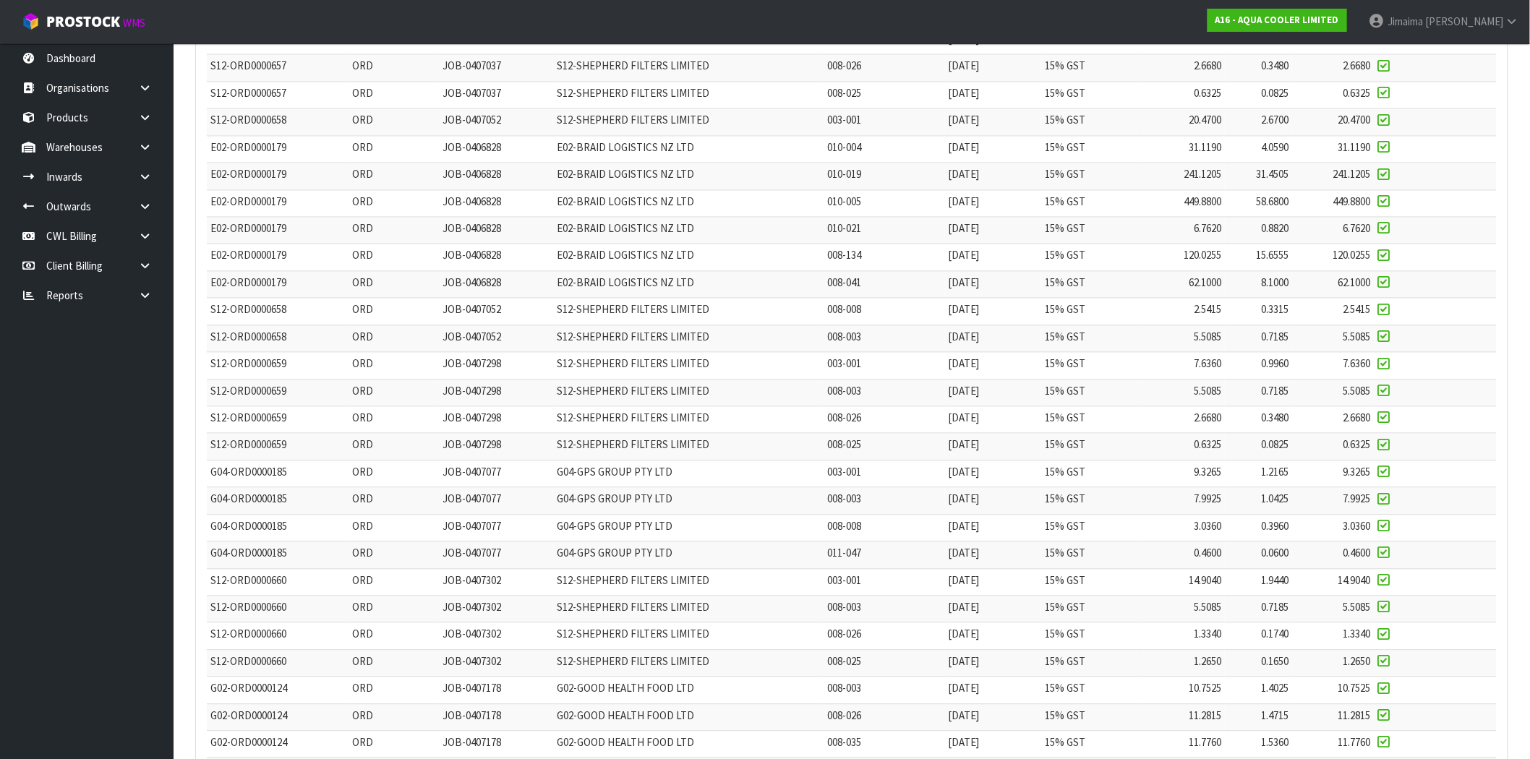
scroll to position [595, 0]
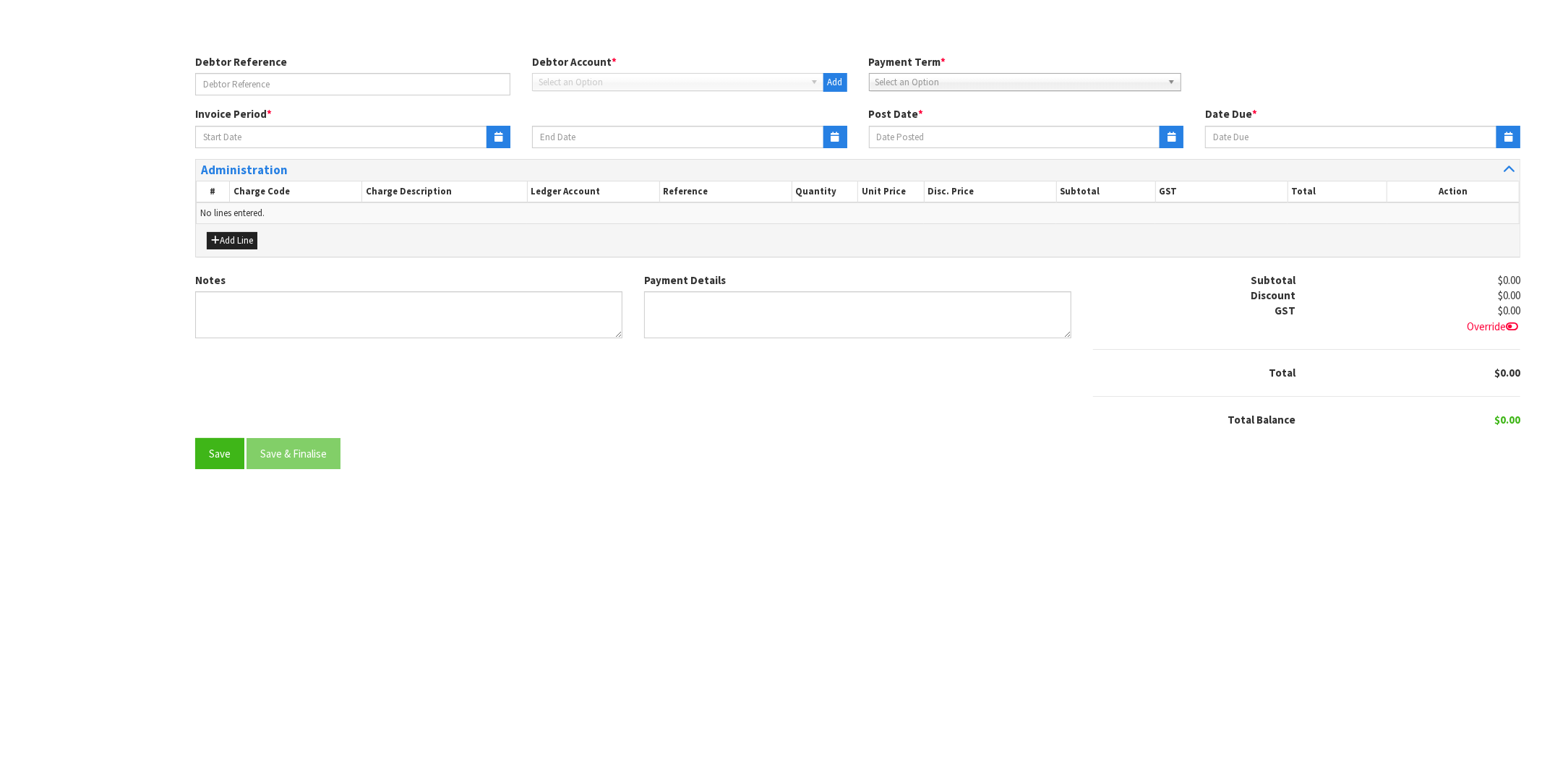
type input "[DATE]"
type textarea "Please contact us [DATE] should there be any discrepancies."
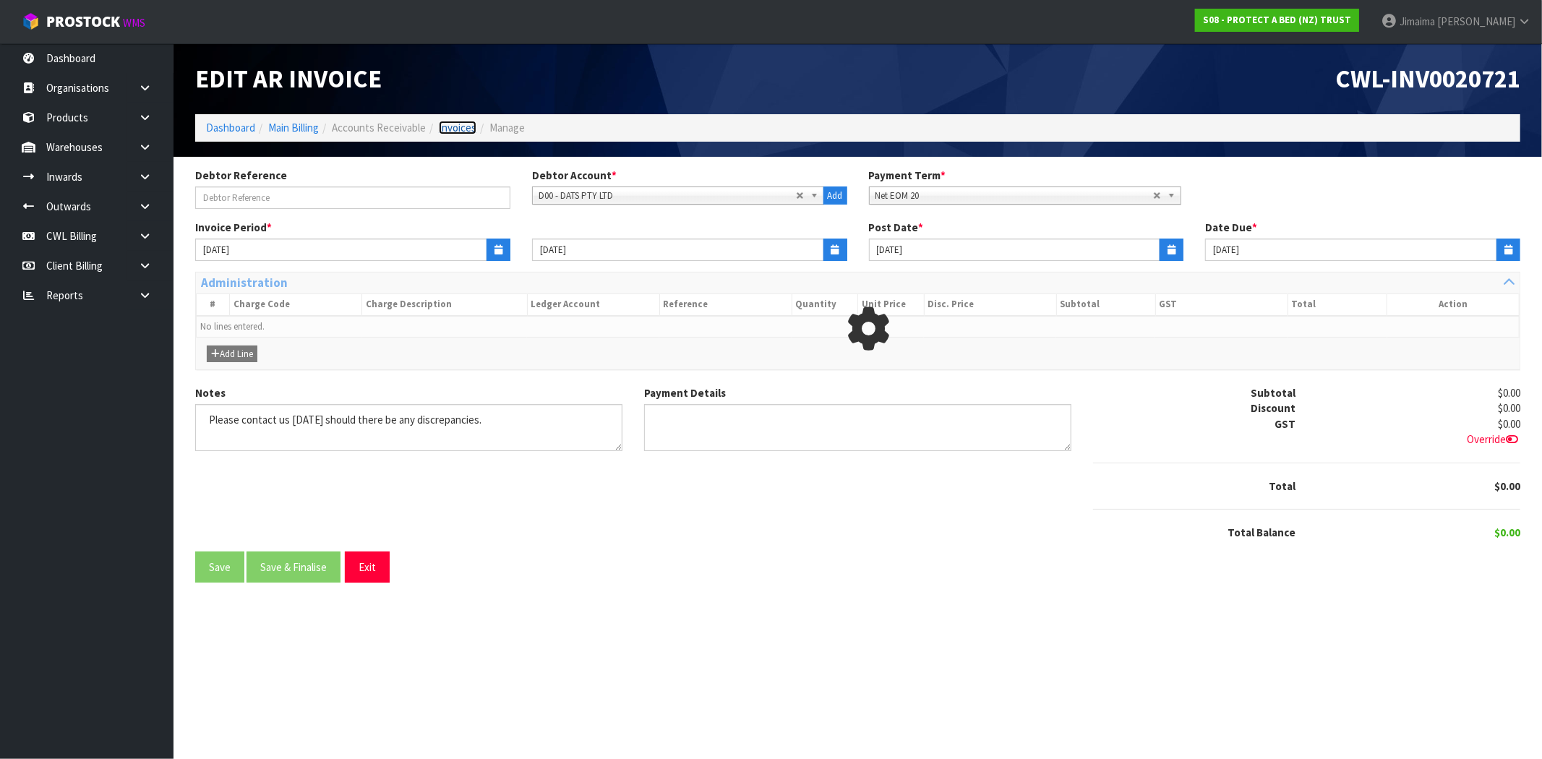
drag, startPoint x: 457, startPoint y: 132, endPoint x: 467, endPoint y: 133, distance: 10.1
click at [457, 132] on link "Invoices" at bounding box center [458, 128] width 38 height 14
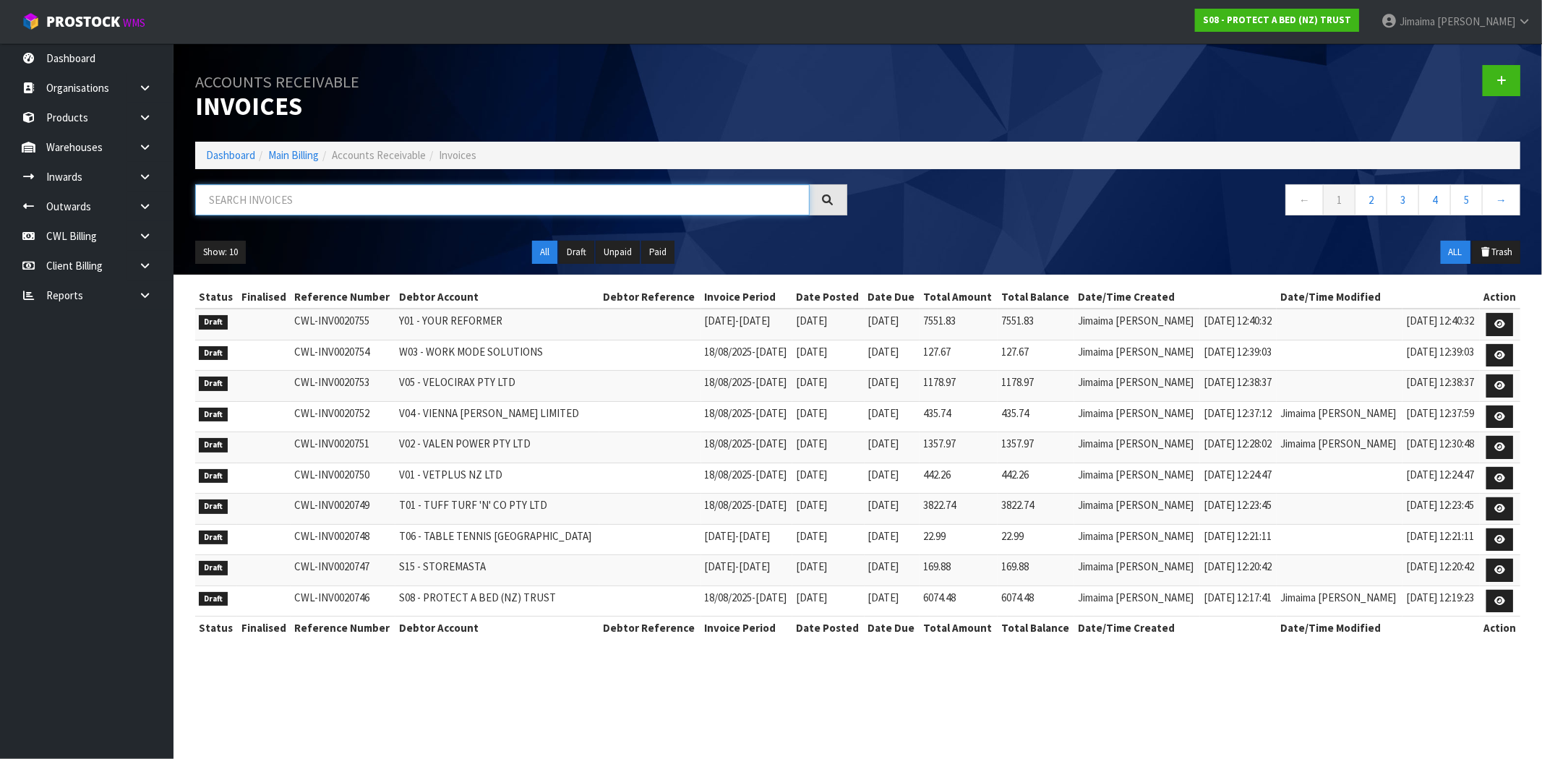
click at [421, 199] on input "text" at bounding box center [502, 199] width 615 height 31
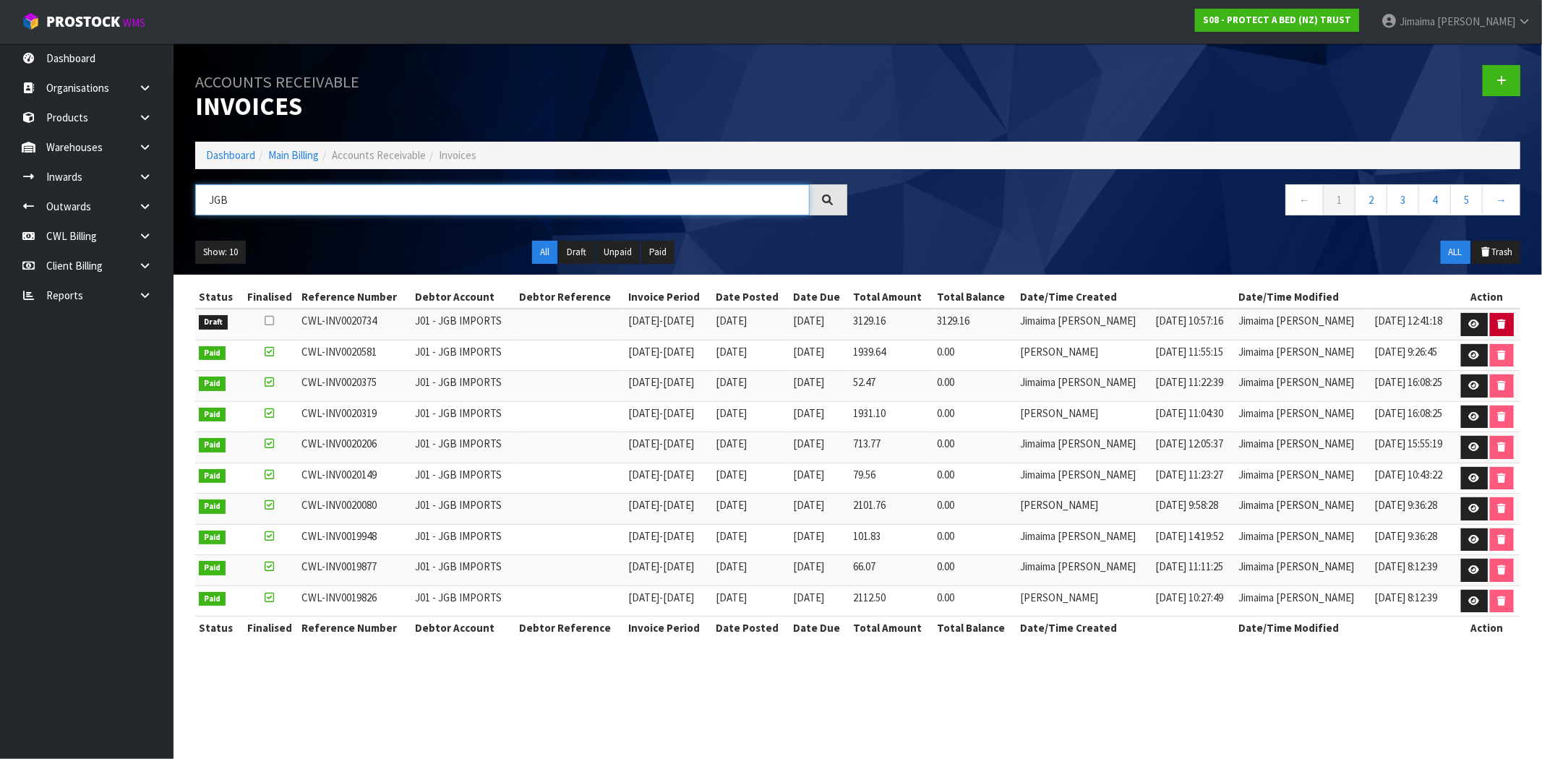
type input "JGB"
click at [1501, 326] on icon "button" at bounding box center [1502, 324] width 8 height 9
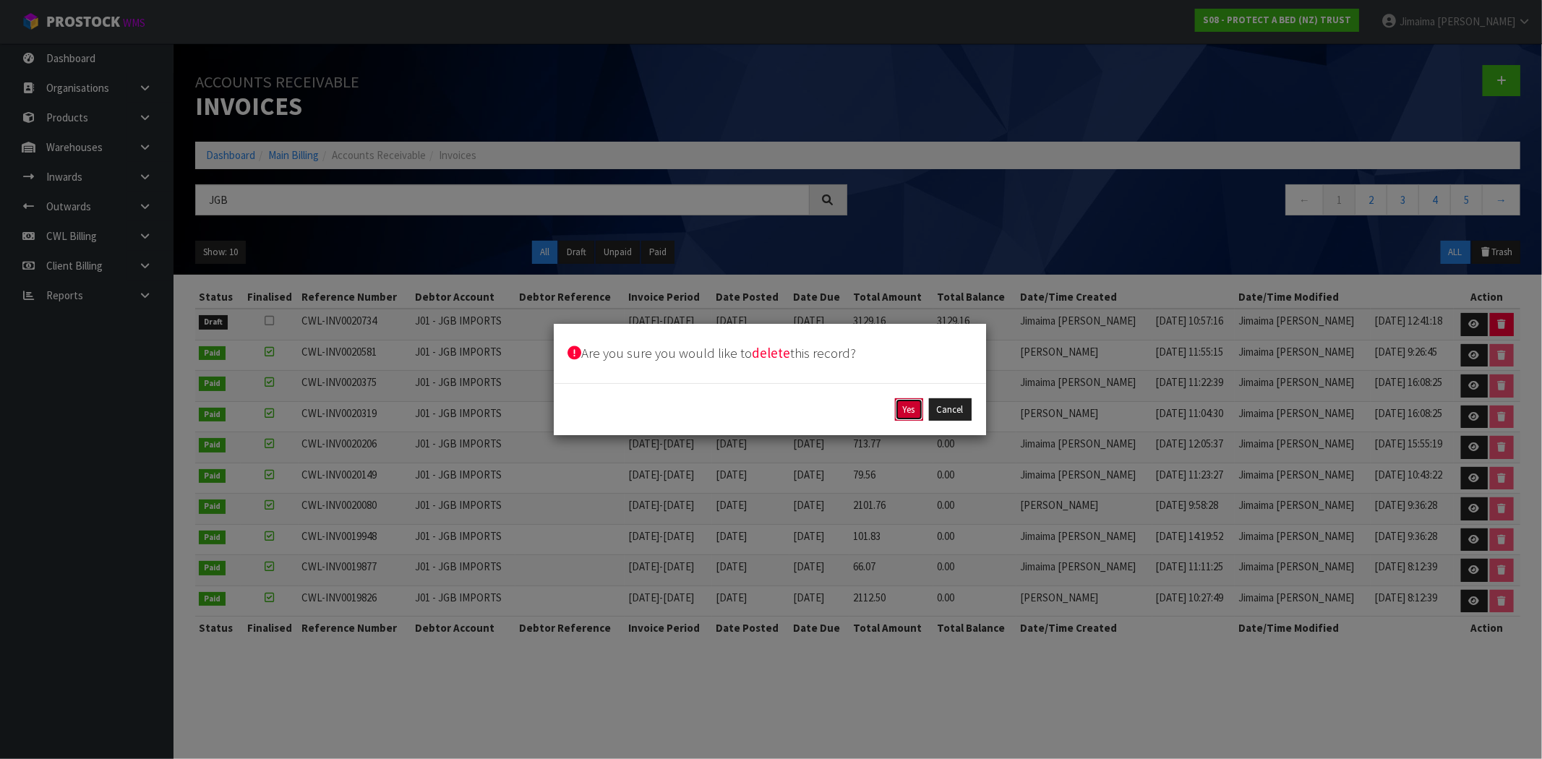
click at [907, 414] on button "Yes" at bounding box center [909, 409] width 28 height 23
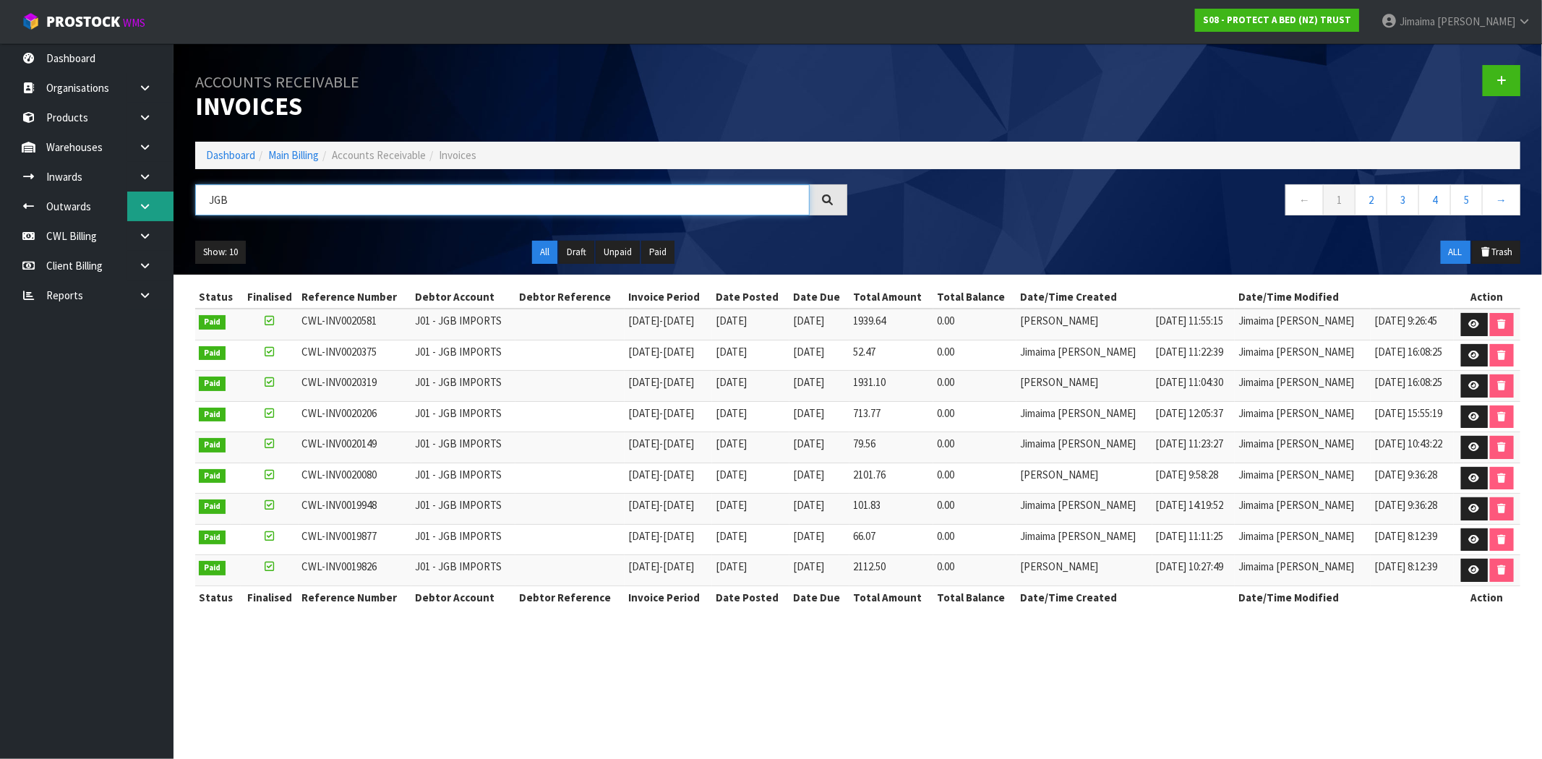
drag, startPoint x: 244, startPoint y: 203, endPoint x: 162, endPoint y: 198, distance: 82.6
click at [167, 202] on body "Toggle navigation ProStock WMS S08 - PROTECT A BED (NZ) TRUST Jimaima [PERSON_N…" at bounding box center [771, 379] width 1542 height 759
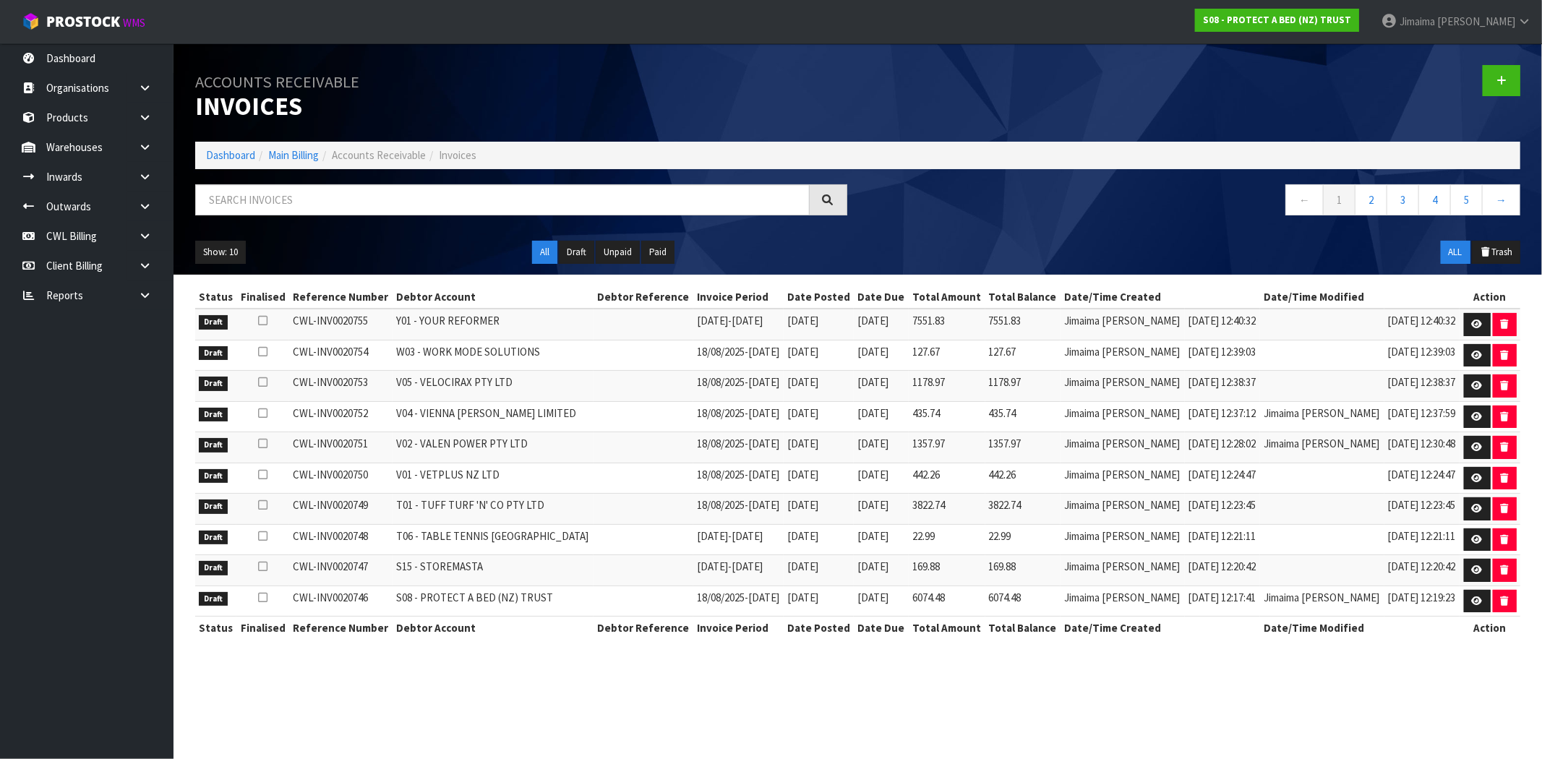
click at [233, 163] on li "Dashboard" at bounding box center [230, 154] width 49 height 15
click at [239, 158] on link "Dashboard" at bounding box center [230, 155] width 49 height 14
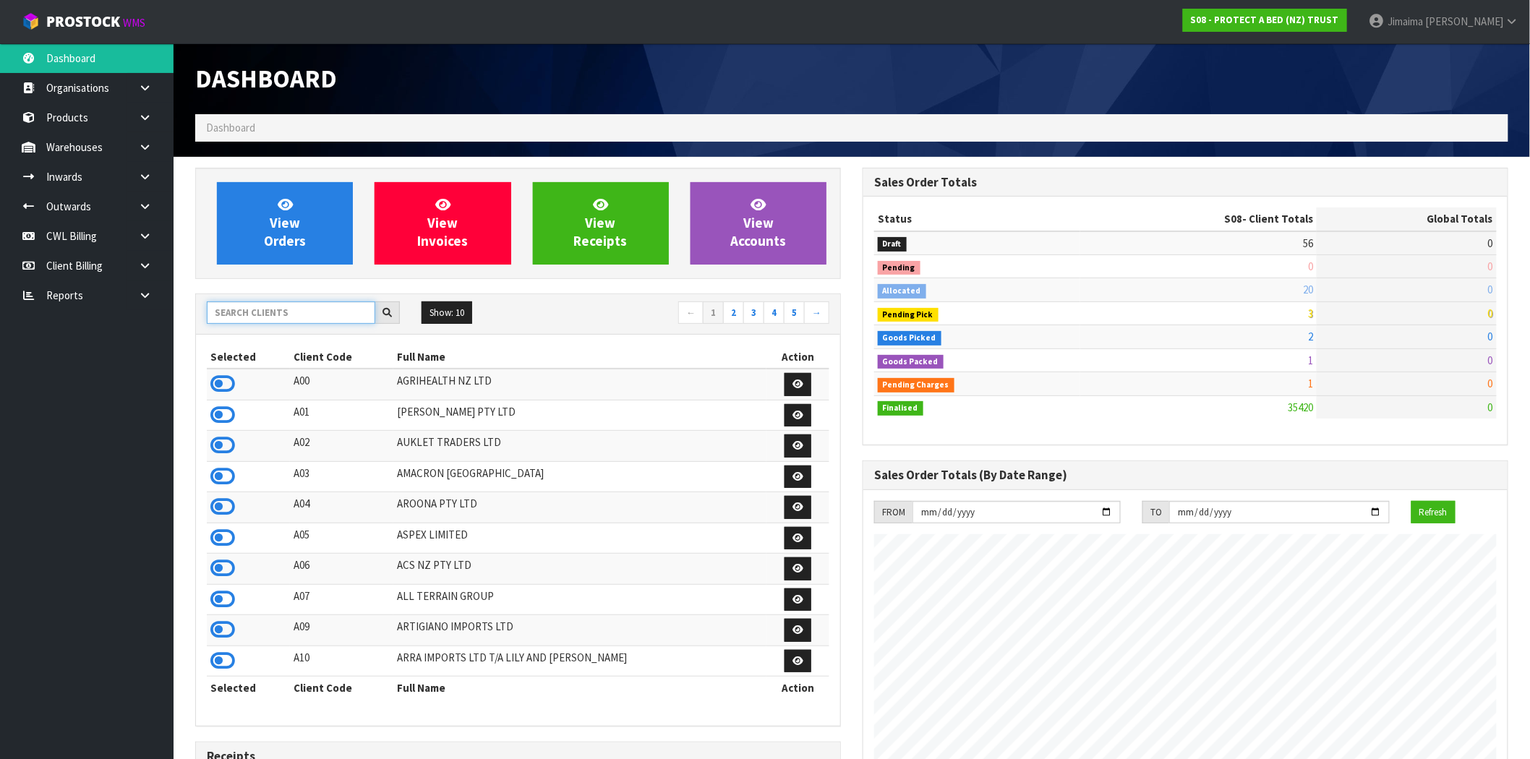
scroll to position [902, 667]
drag, startPoint x: 273, startPoint y: 311, endPoint x: 261, endPoint y: 279, distance: 34.1
click at [273, 308] on input "text" at bounding box center [291, 312] width 168 height 22
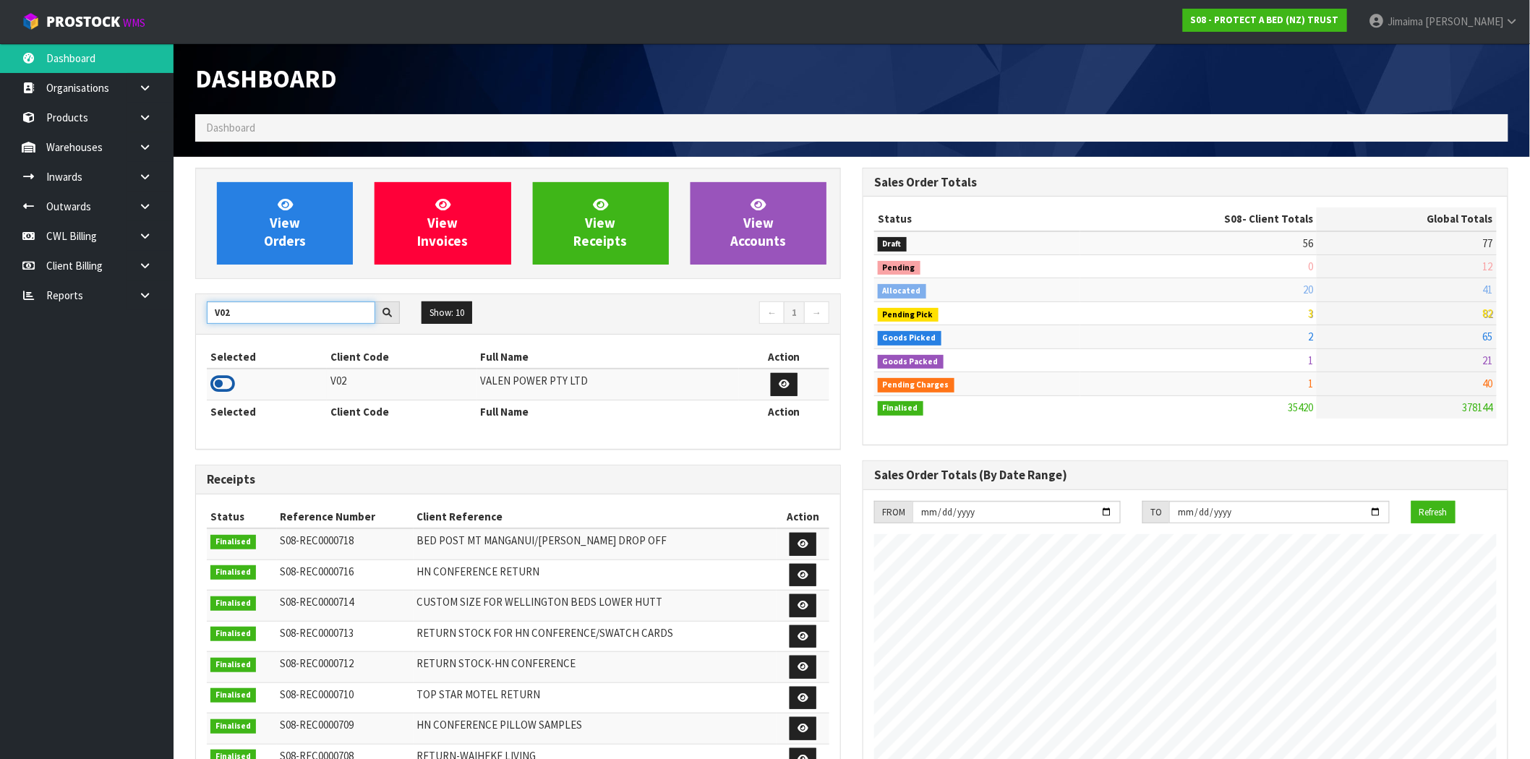
type input "V02"
click at [231, 378] on icon at bounding box center [222, 384] width 25 height 22
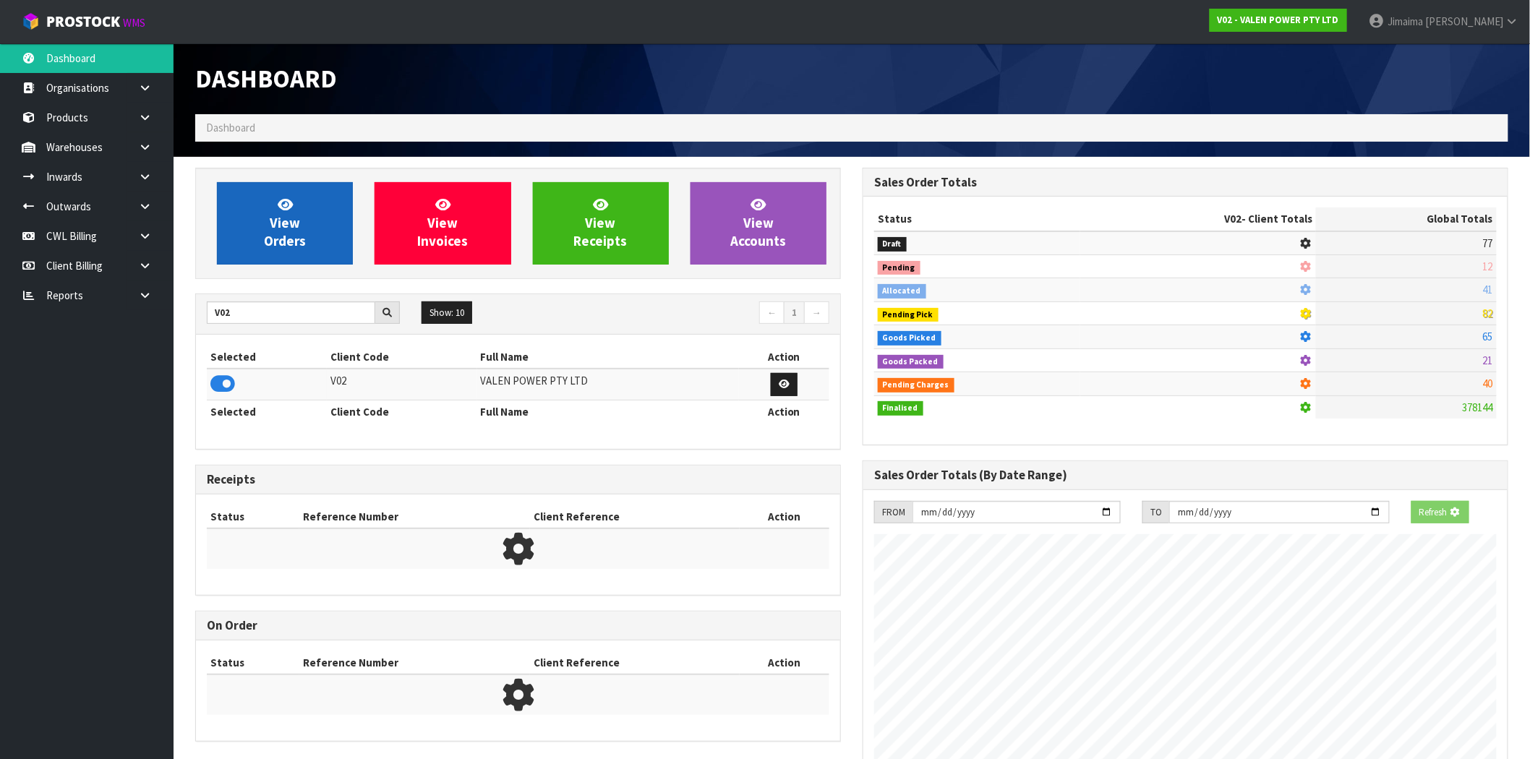
scroll to position [902, 667]
click at [257, 217] on link "View Orders" at bounding box center [285, 223] width 136 height 82
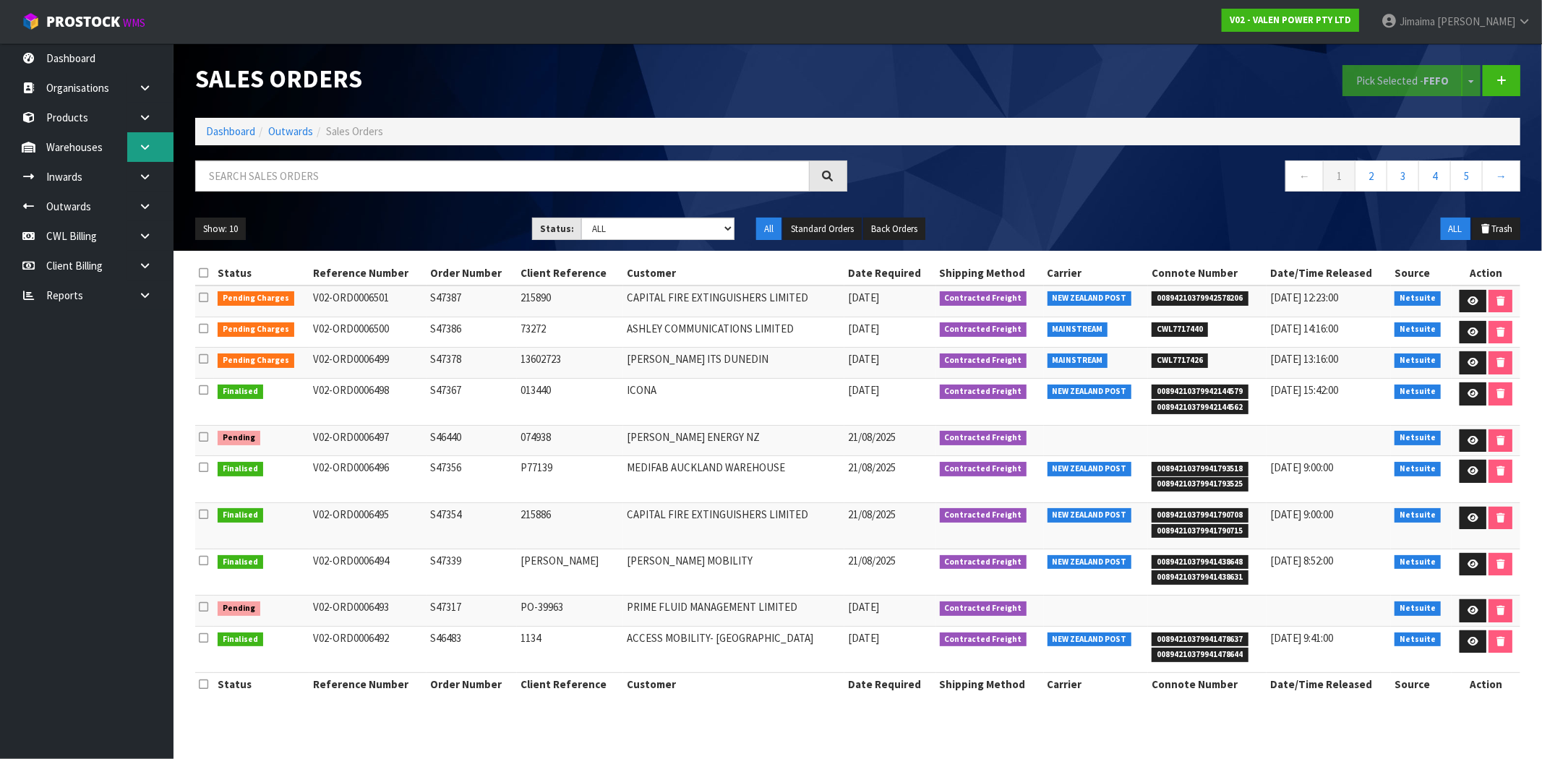
click at [162, 156] on link at bounding box center [150, 147] width 46 height 30
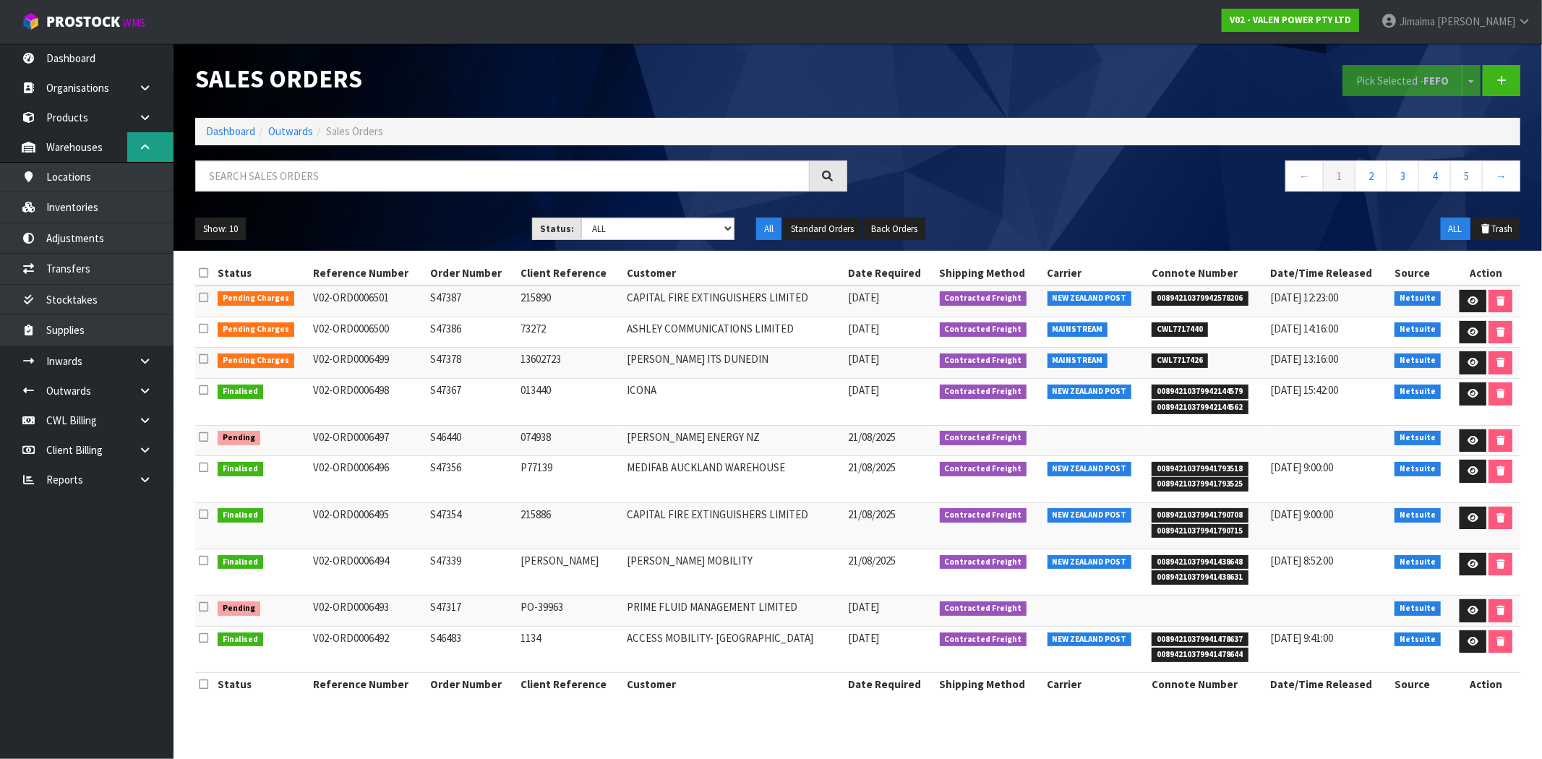
click at [160, 153] on link at bounding box center [150, 147] width 46 height 30
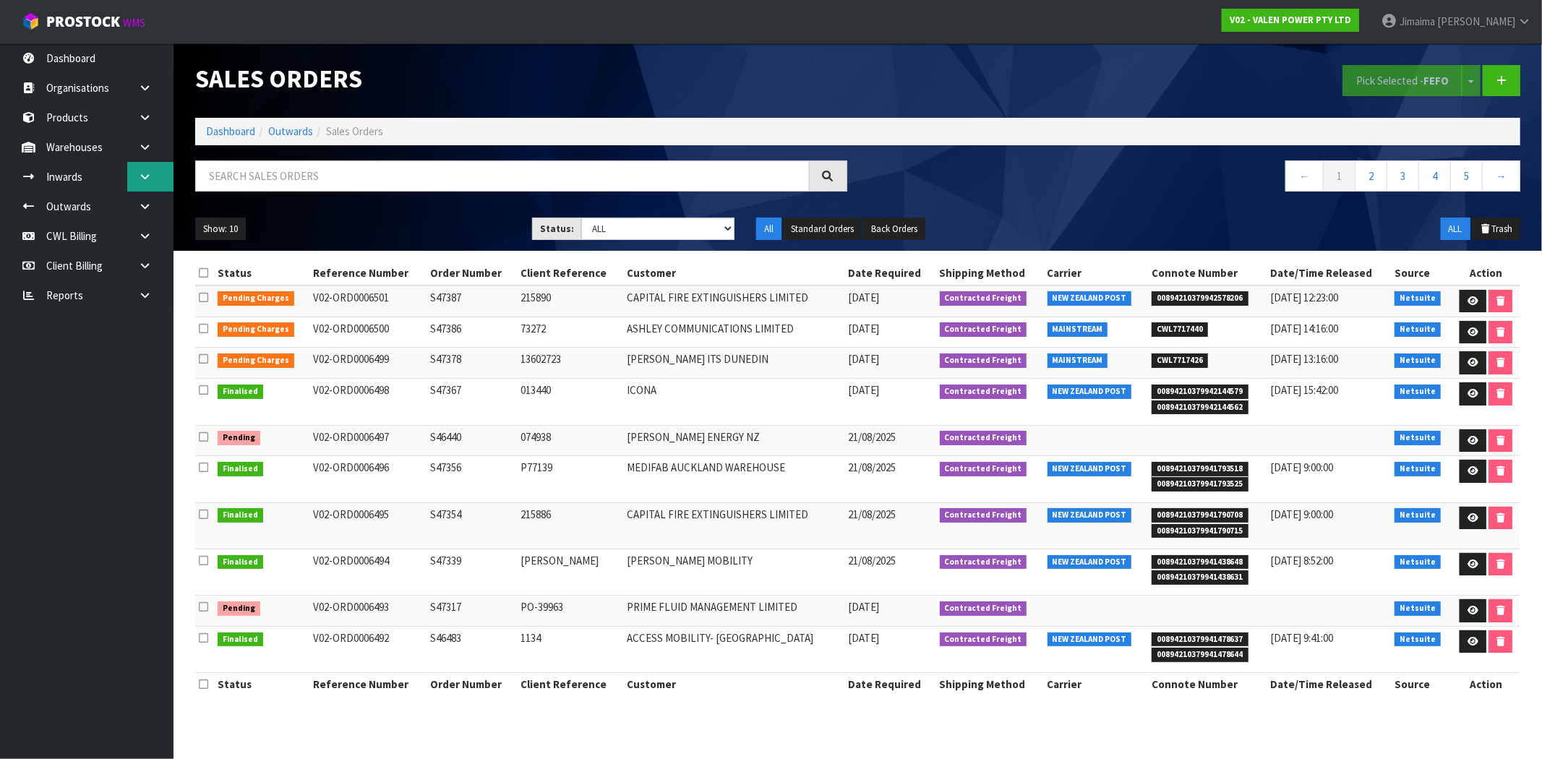
click at [146, 187] on link at bounding box center [150, 177] width 46 height 30
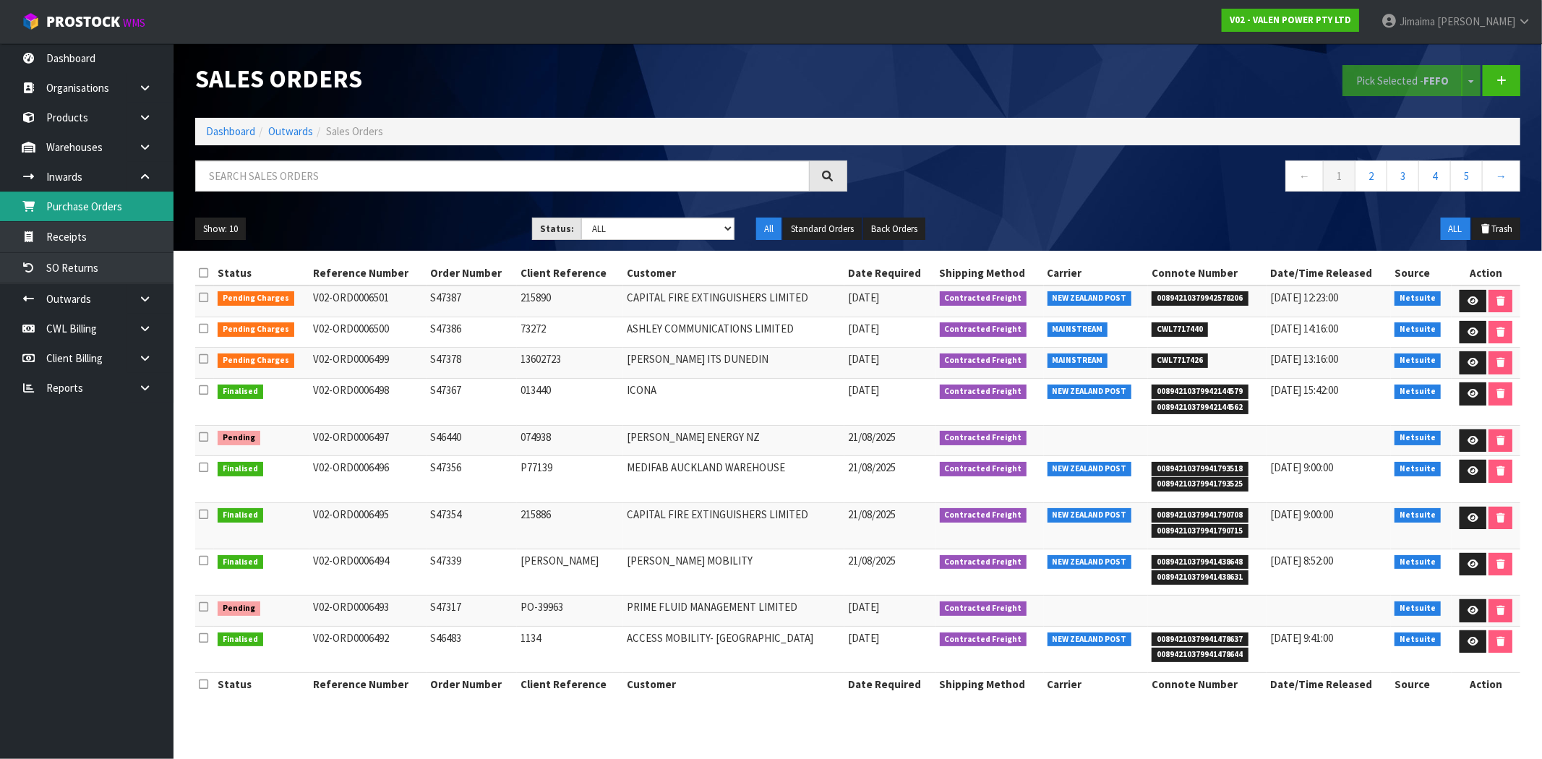
click at [114, 204] on link "Purchase Orders" at bounding box center [87, 207] width 174 height 30
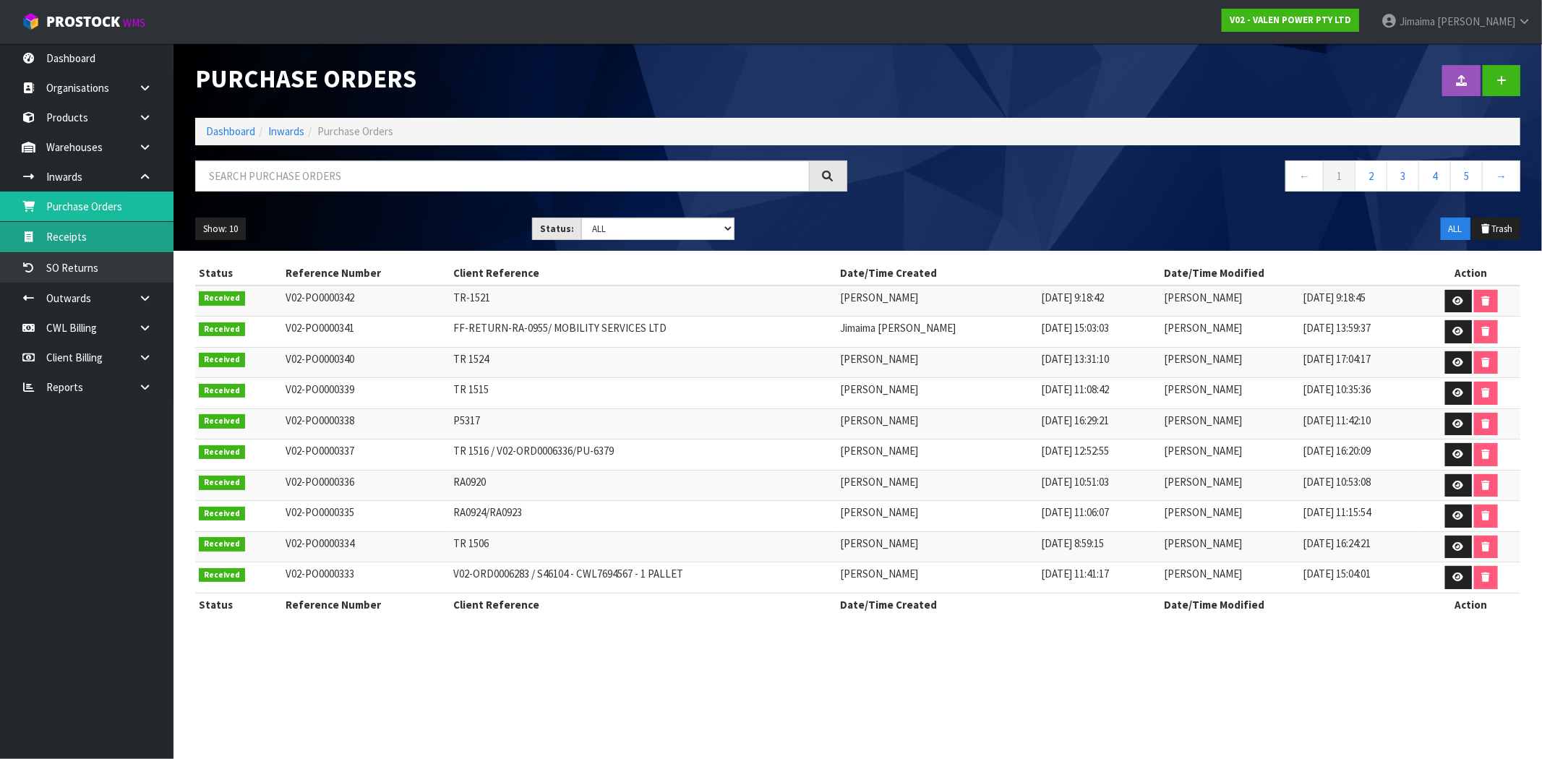
click at [107, 239] on link "Receipts" at bounding box center [87, 237] width 174 height 30
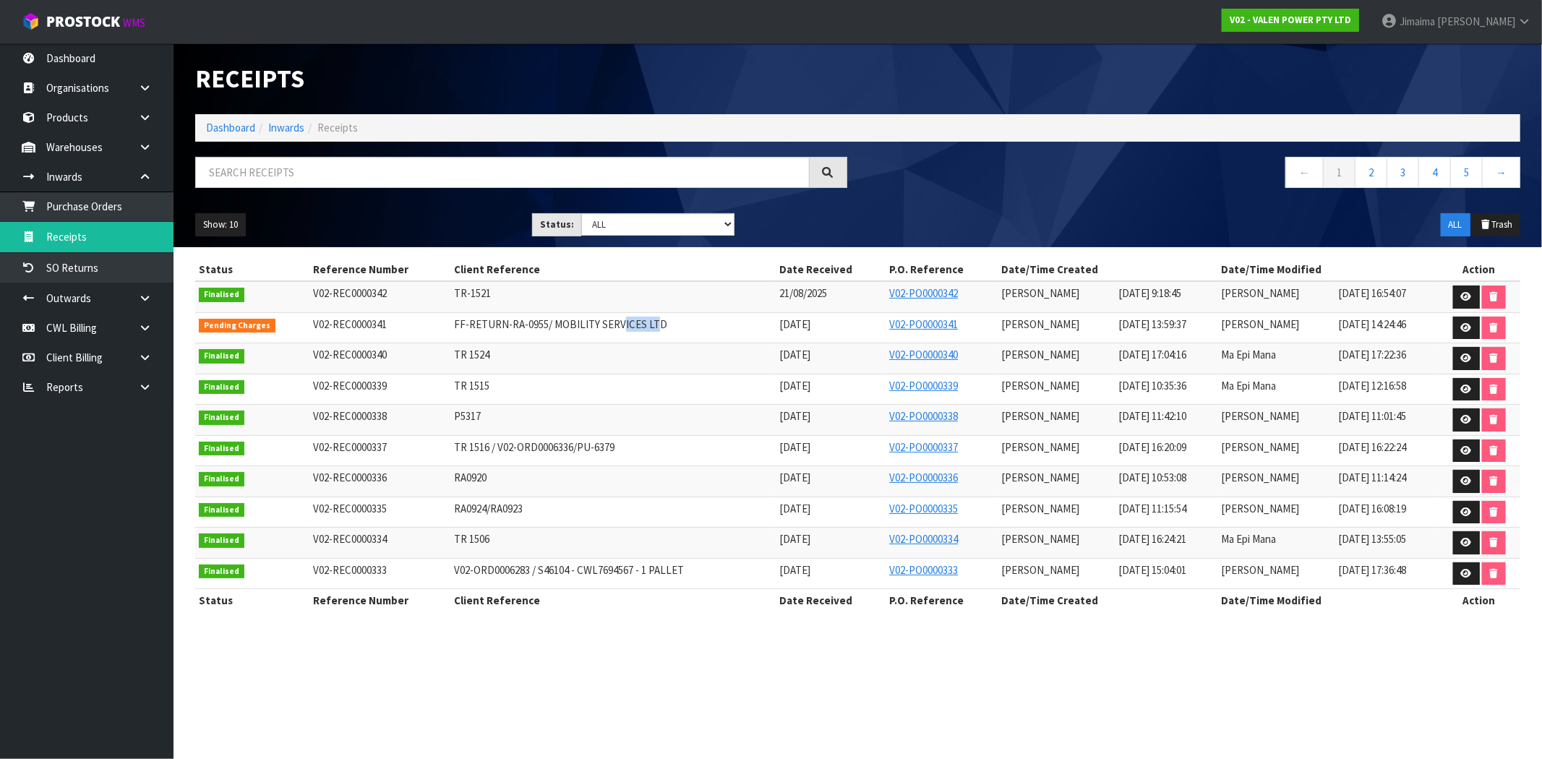
drag, startPoint x: 629, startPoint y: 314, endPoint x: 680, endPoint y: 317, distance: 51.4
click at [596, 318] on td "FF-RETURN-RA-0955/ MOBILITY SERVICES LTD" at bounding box center [612, 327] width 325 height 31
click at [1338, 320] on span "[DATE] 14:24:46" at bounding box center [1372, 324] width 68 height 14
click at [1465, 331] on icon at bounding box center [1466, 327] width 11 height 9
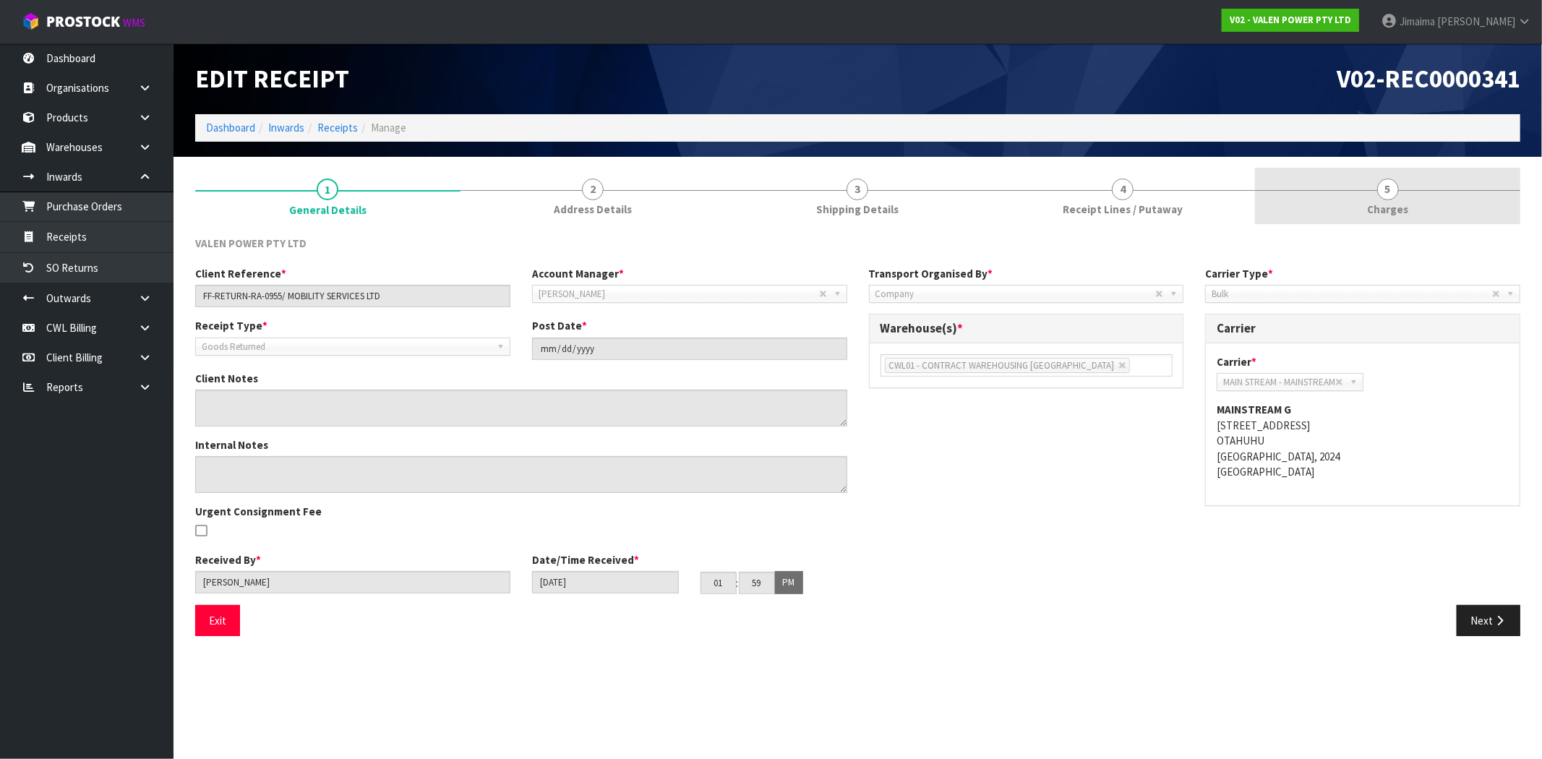
click at [1385, 205] on span "Charges" at bounding box center [1387, 209] width 41 height 15
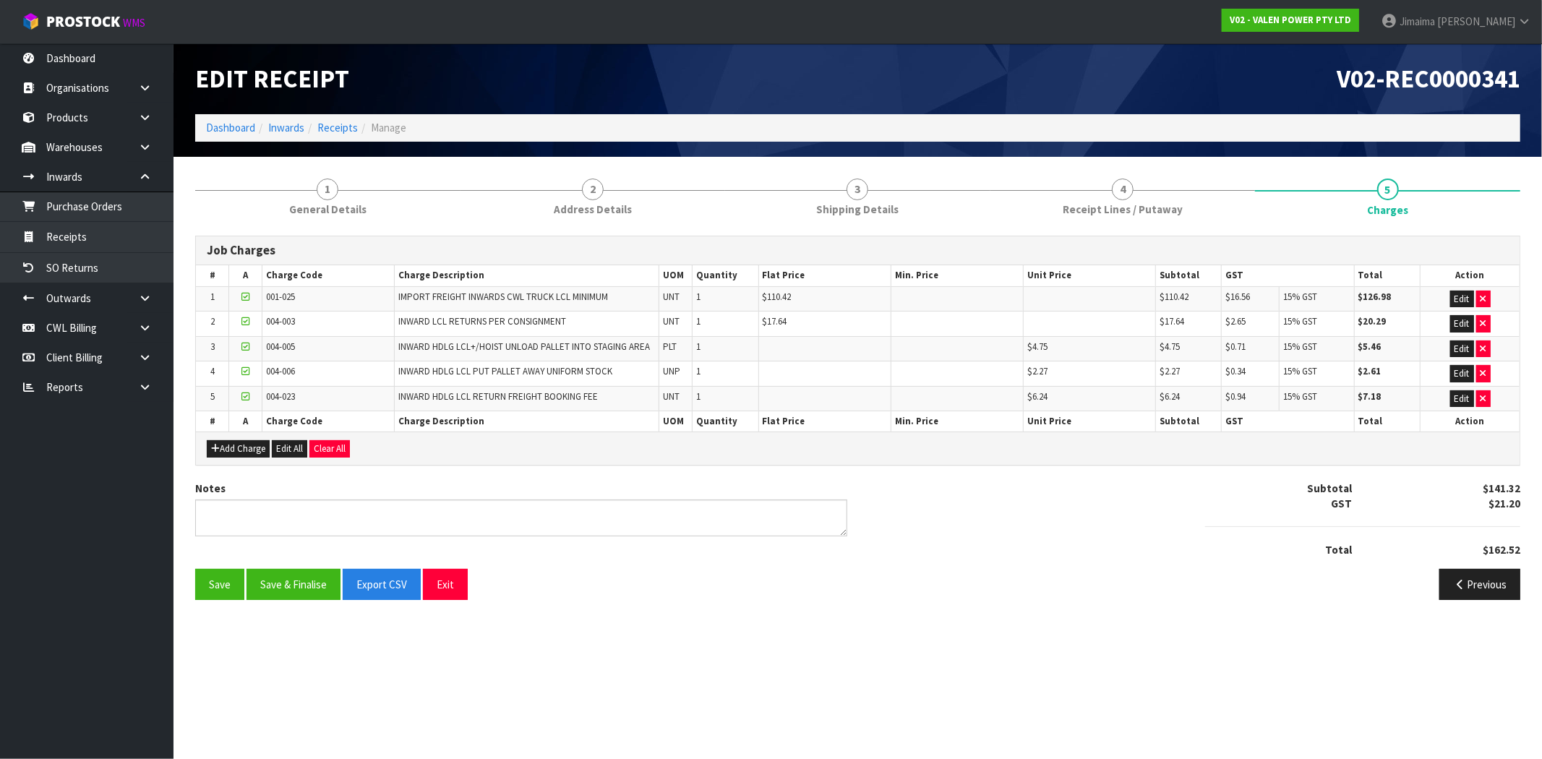
drag, startPoint x: 372, startPoint y: 213, endPoint x: 367, endPoint y: 140, distance: 73.2
click at [372, 207] on link "1 General Details" at bounding box center [327, 196] width 265 height 57
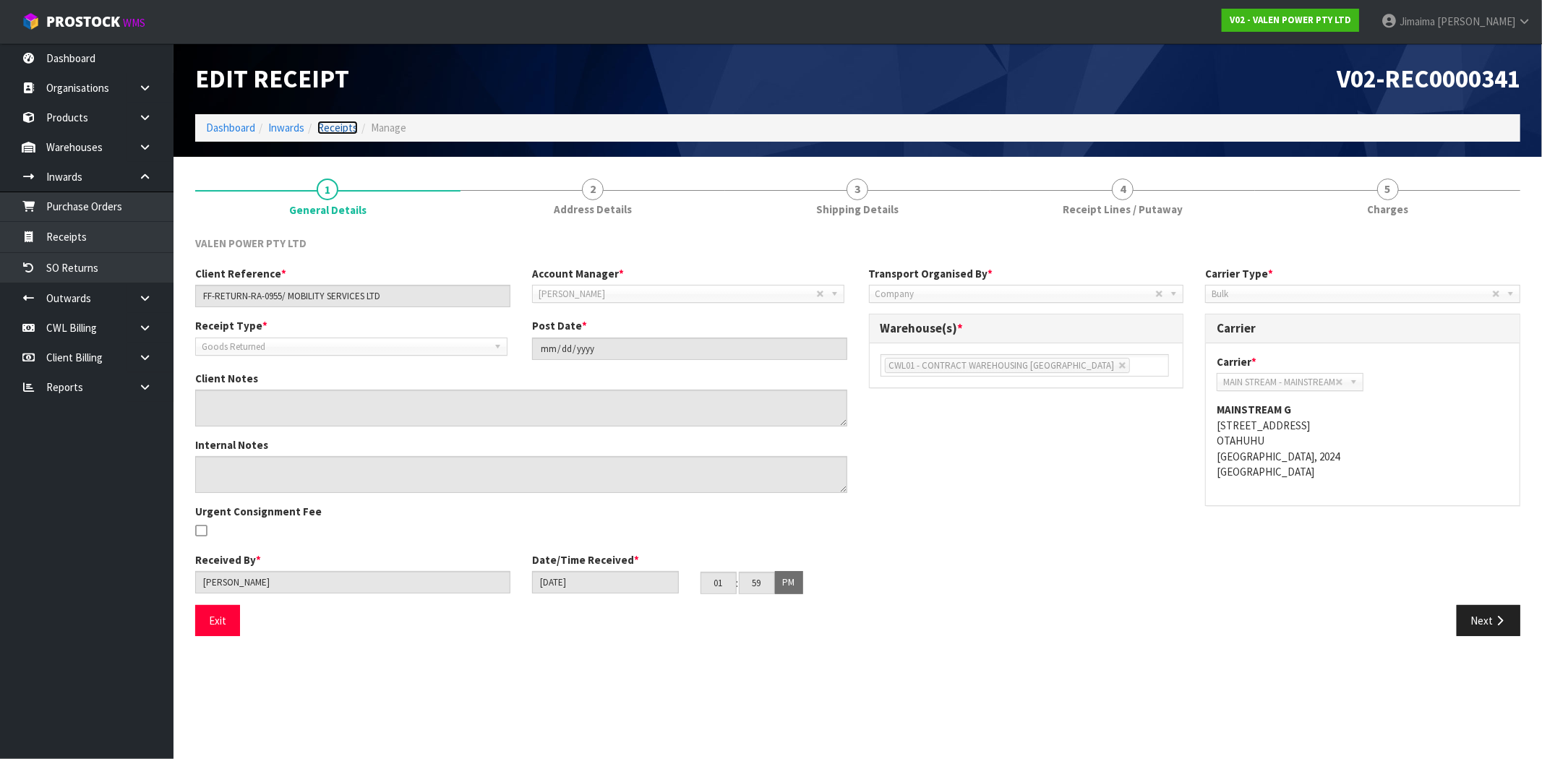
click at [333, 127] on link "Receipts" at bounding box center [337, 128] width 40 height 14
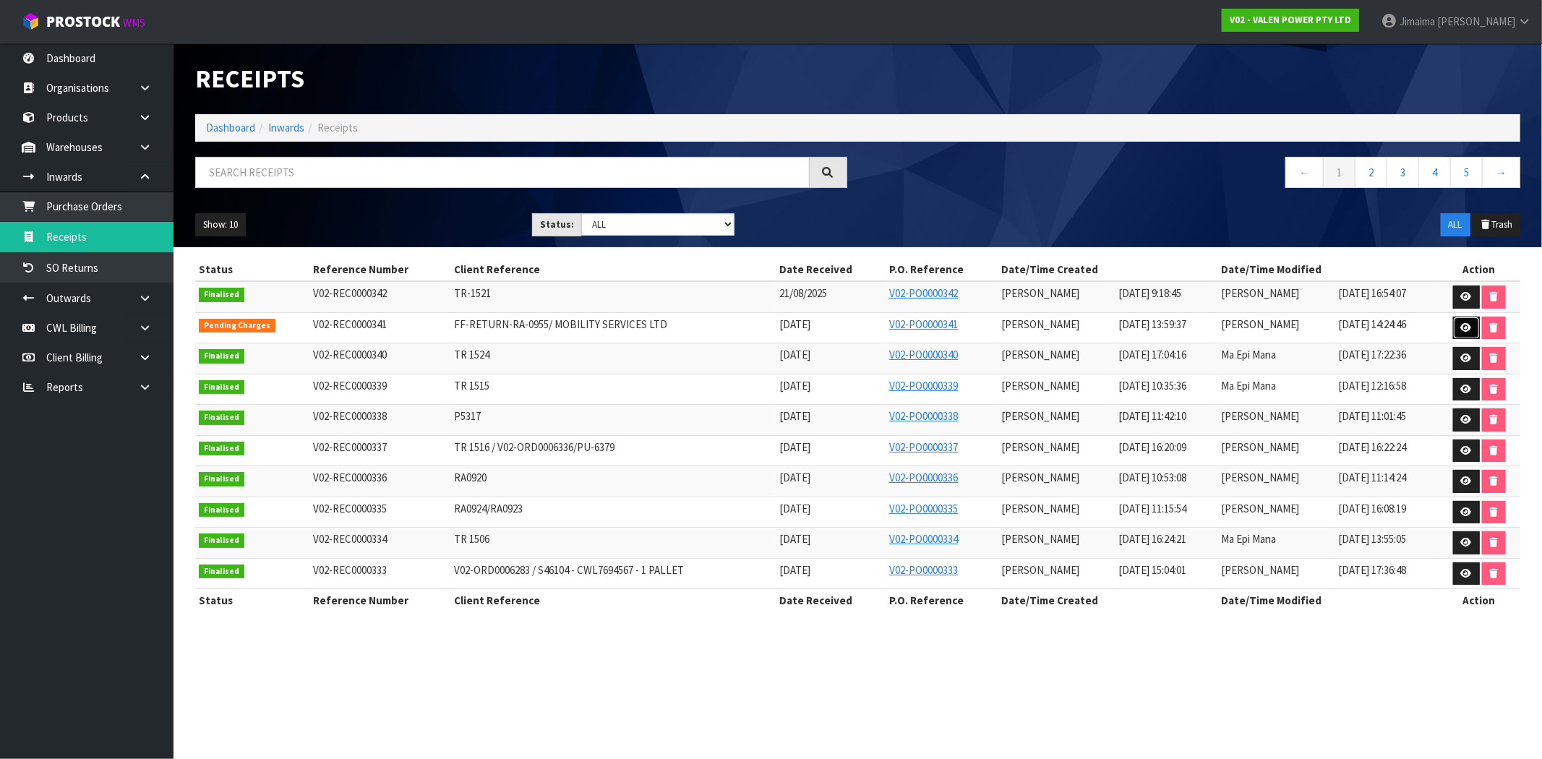
click at [1456, 330] on link at bounding box center [1466, 328] width 27 height 23
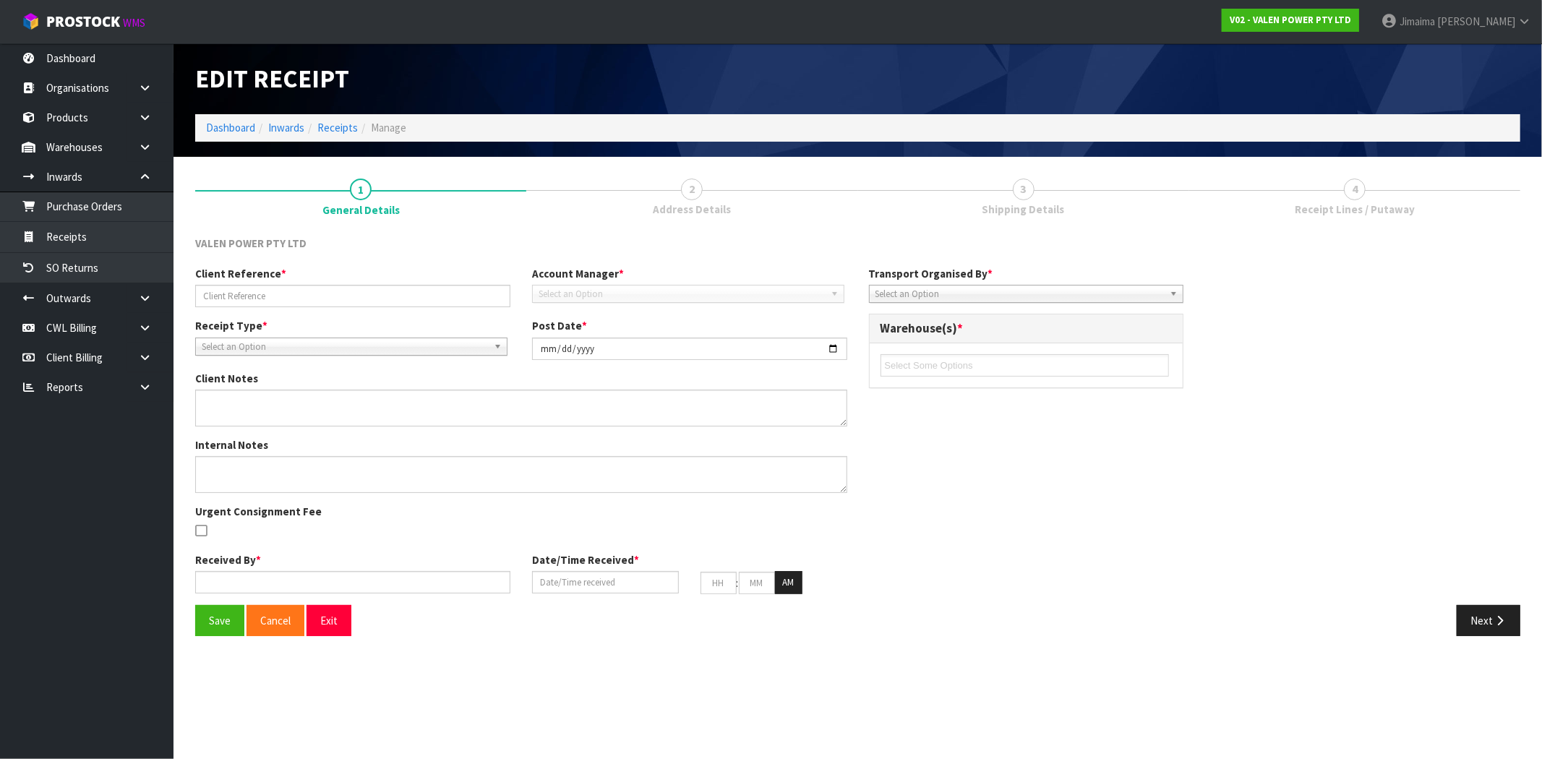
type input "FF-RETURN-RA-0955/ MOBILITY SERVICES LTD"
type input "[DATE]"
type input "[PERSON_NAME]"
type input "[DATE]"
type input "01"
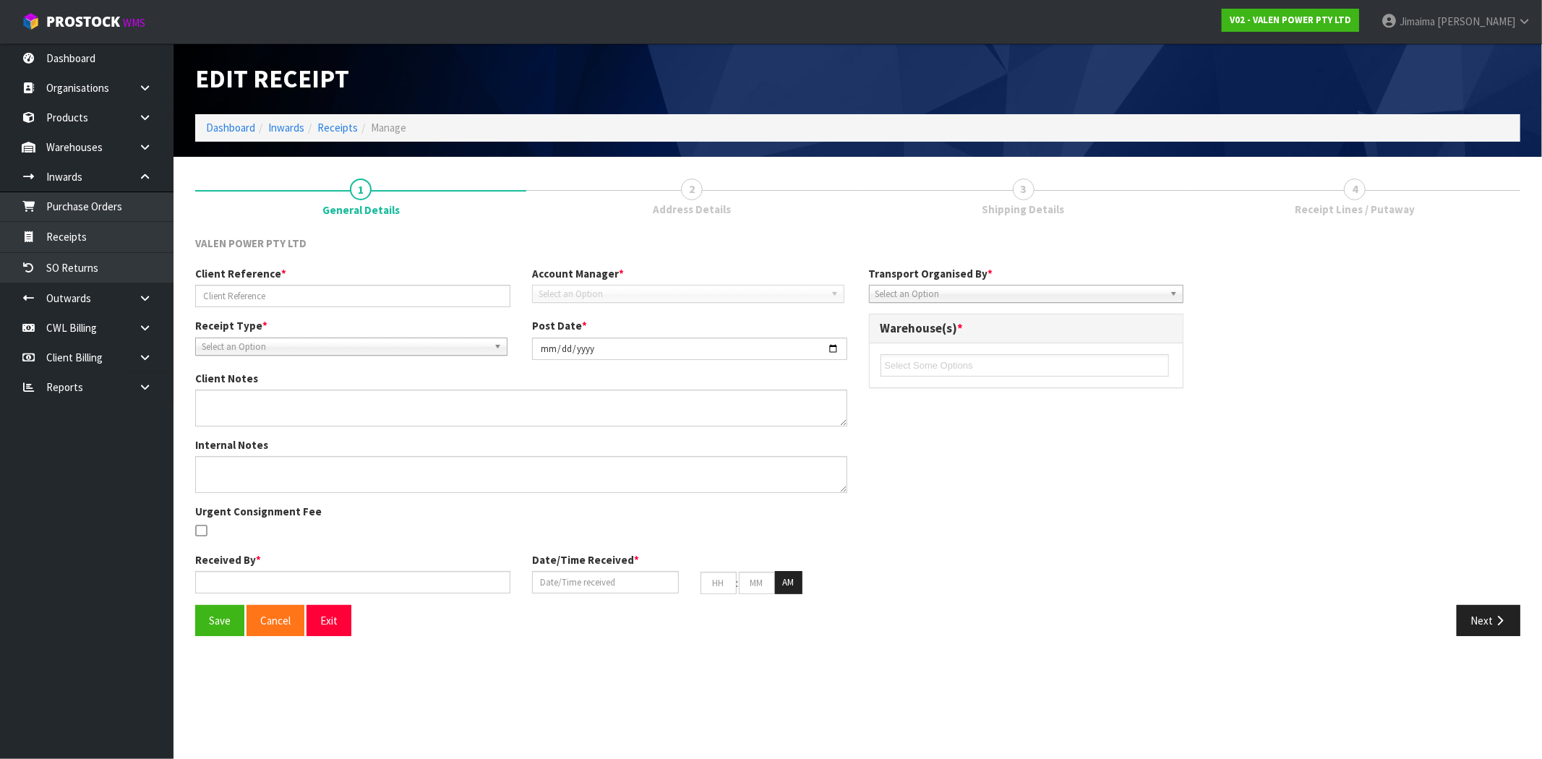
type input "59"
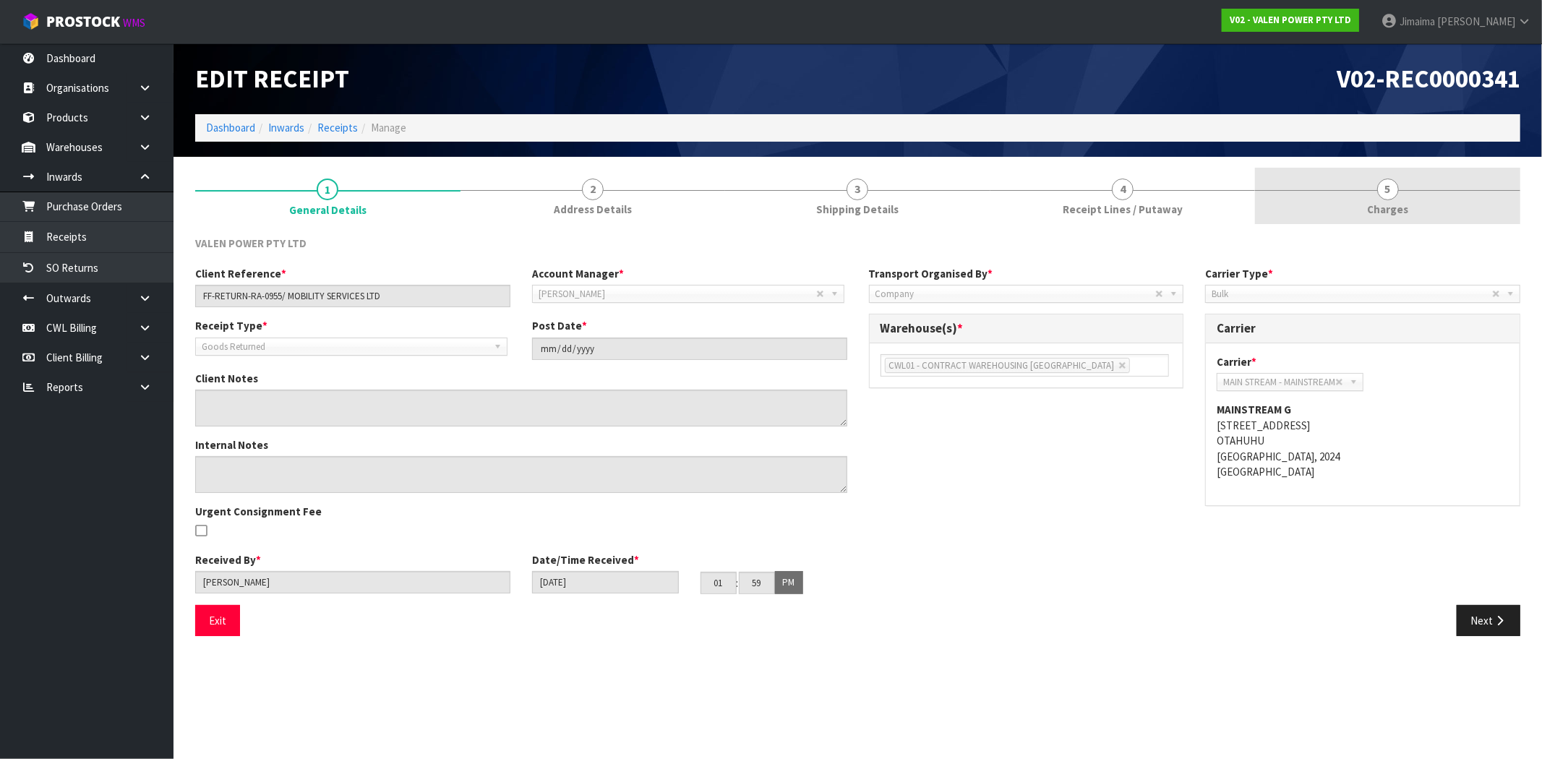
click at [1357, 201] on link "5 [GEOGRAPHIC_DATA]" at bounding box center [1387, 196] width 265 height 57
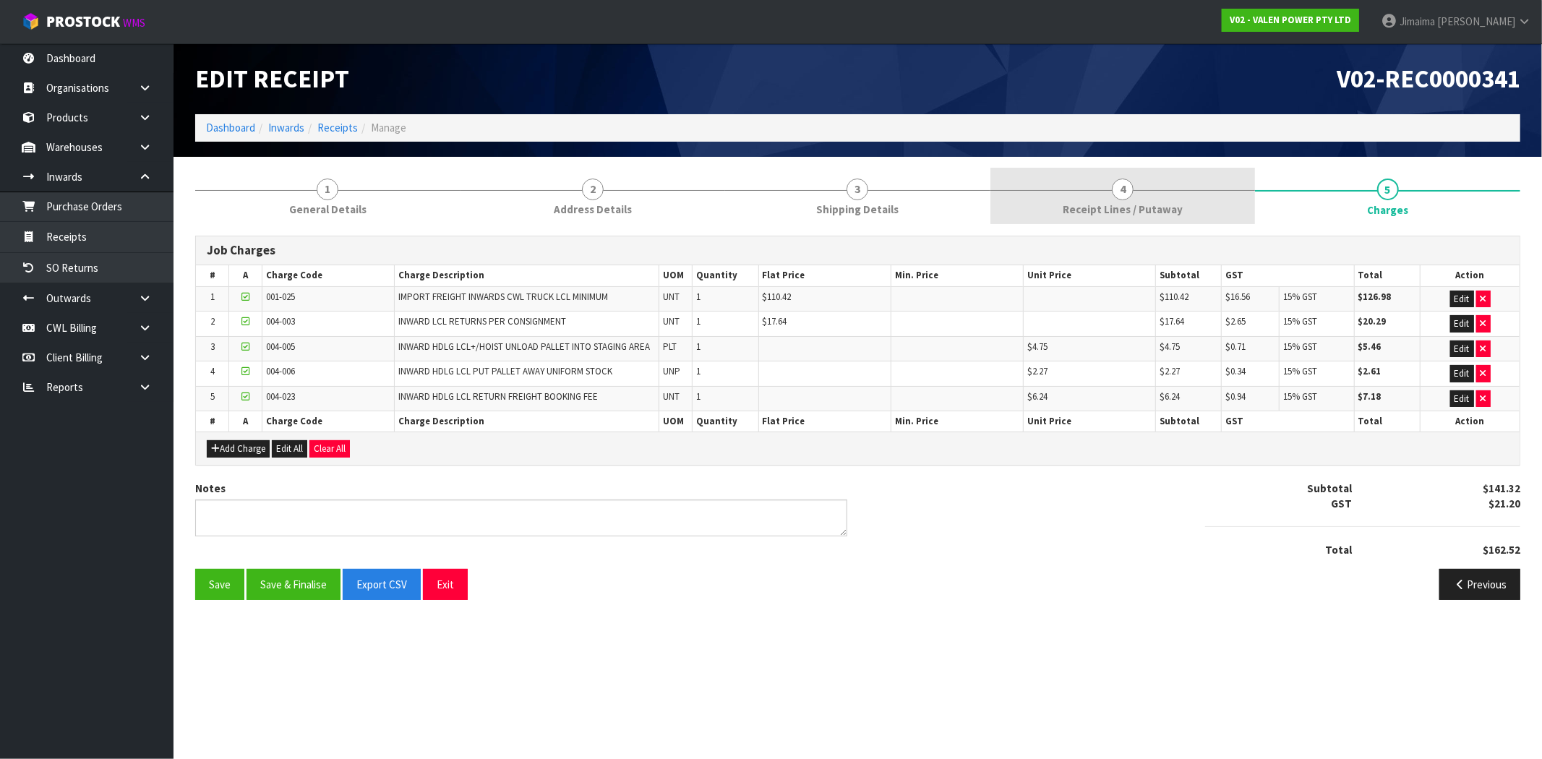
click at [1160, 193] on link "4 Receipt Lines / Putaway" at bounding box center [1122, 196] width 265 height 57
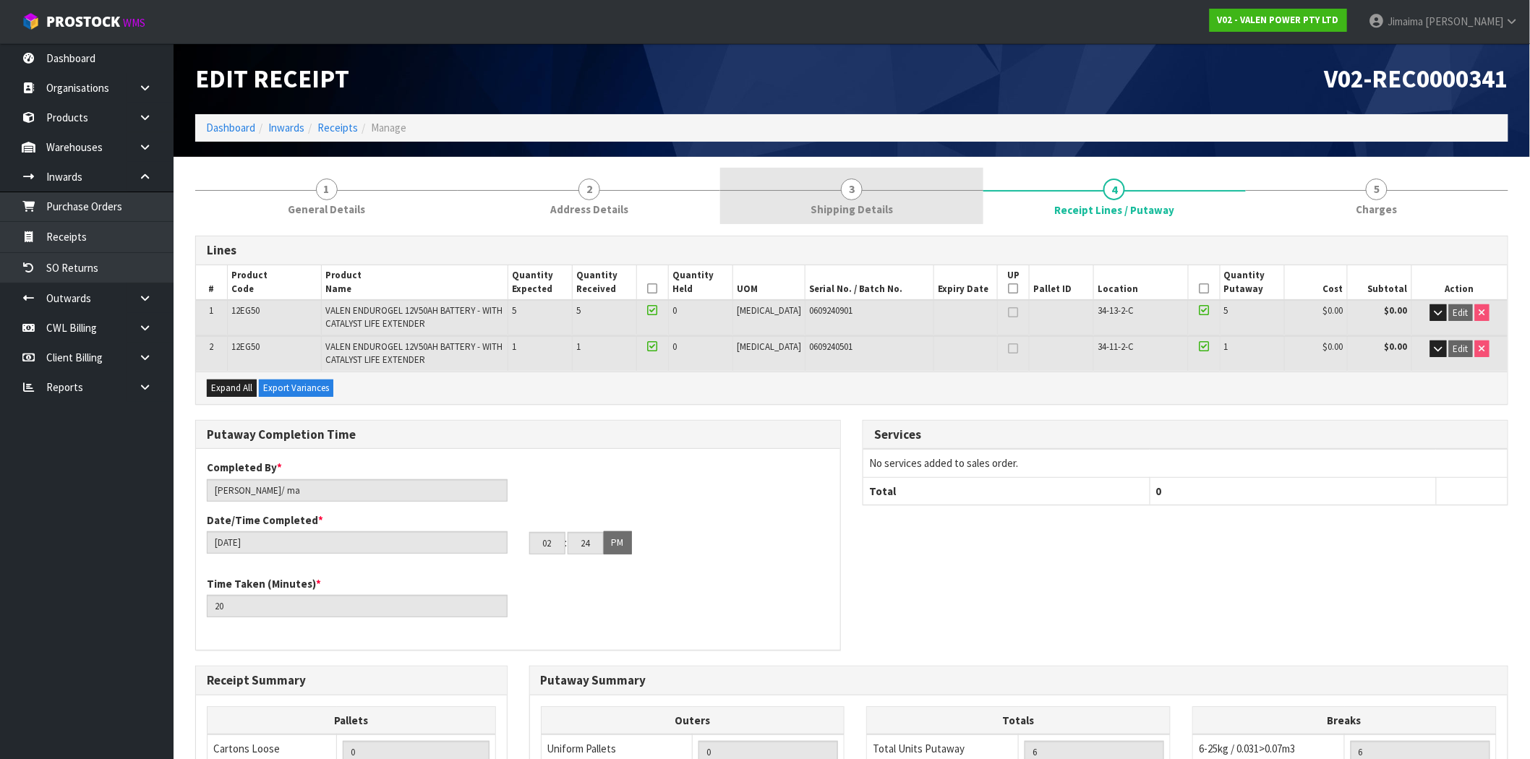
click at [898, 189] on link "3 Shipping Details" at bounding box center [851, 196] width 262 height 57
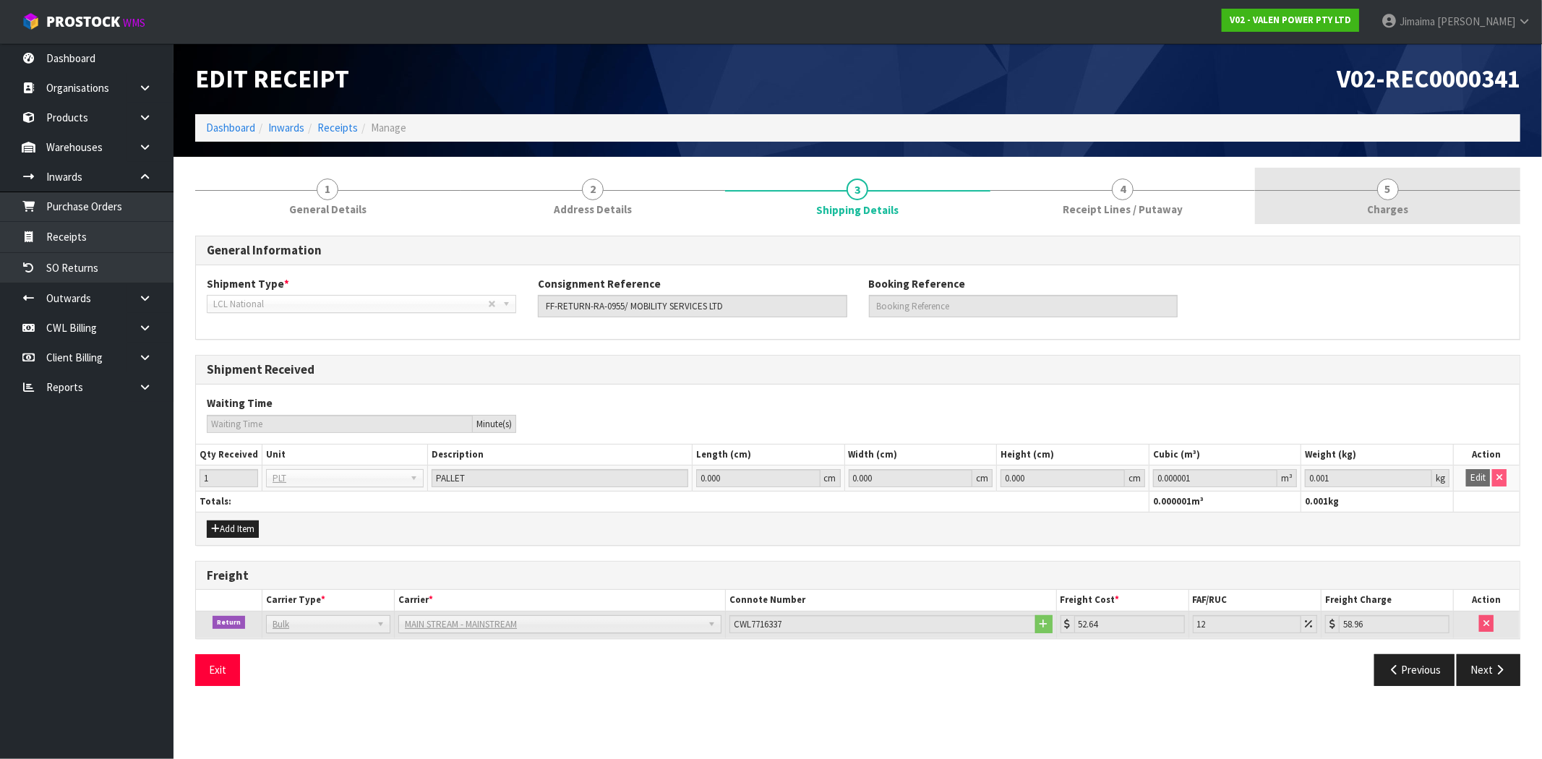
click at [1385, 205] on span "Charges" at bounding box center [1387, 209] width 41 height 15
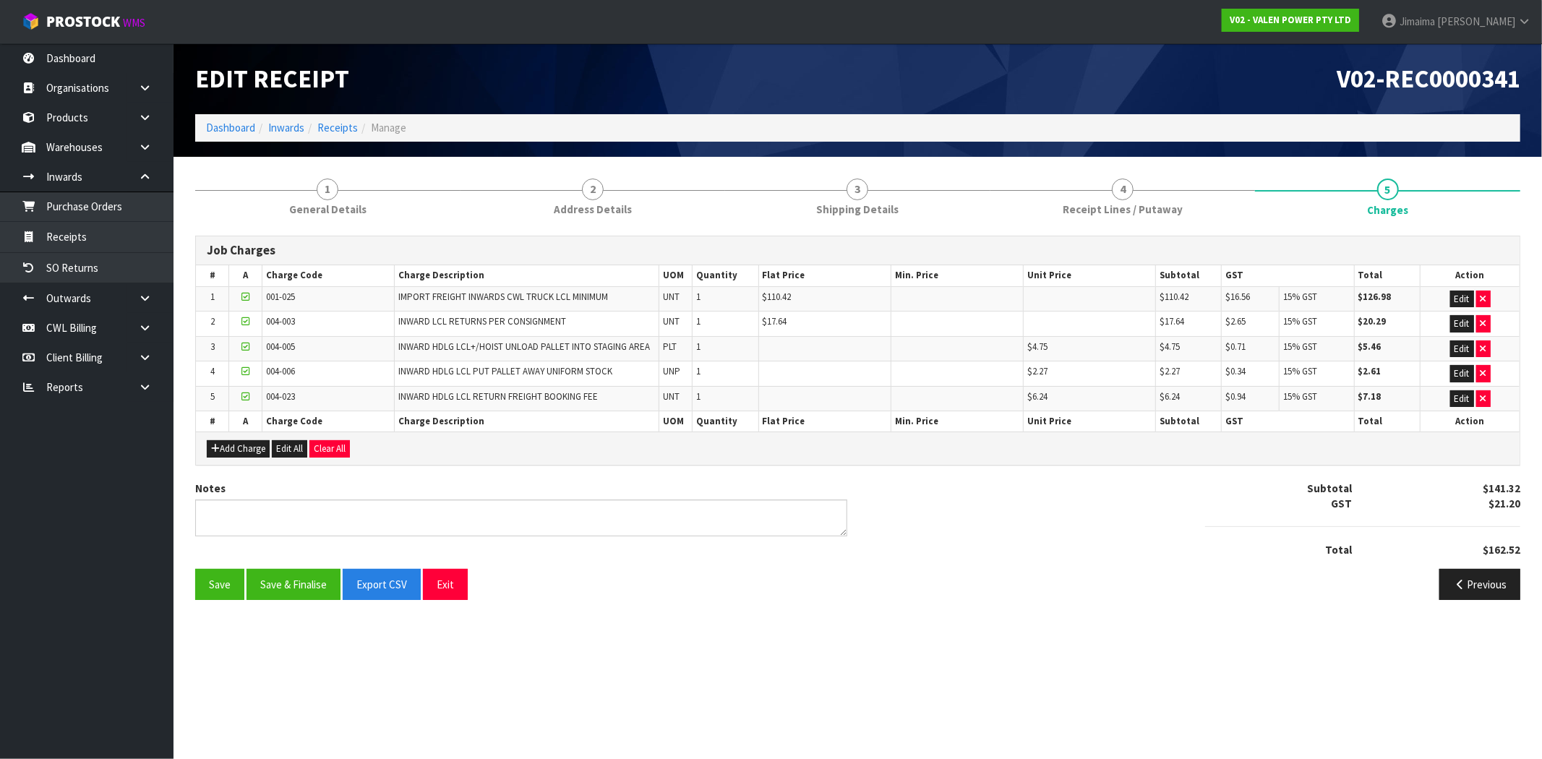
drag, startPoint x: 1010, startPoint y: 651, endPoint x: 915, endPoint y: 554, distance: 135.5
click at [1009, 648] on section "Edit Receipt V02-REC0000341 Dashboard Inwards Receipts Manage 1 General Details…" at bounding box center [771, 379] width 1542 height 759
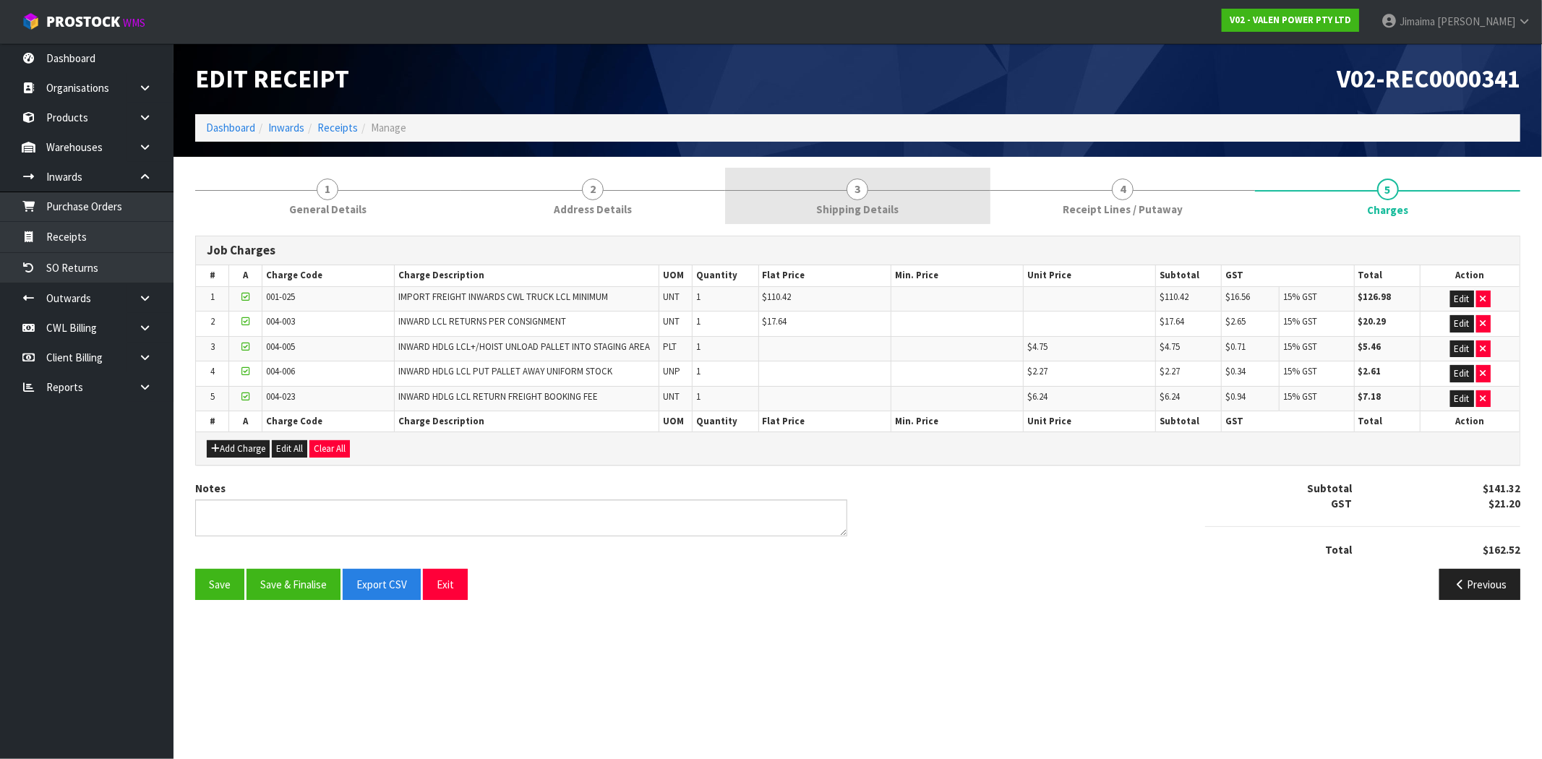
click at [1078, 205] on span "Receipt Lines / Putaway" at bounding box center [1123, 209] width 120 height 15
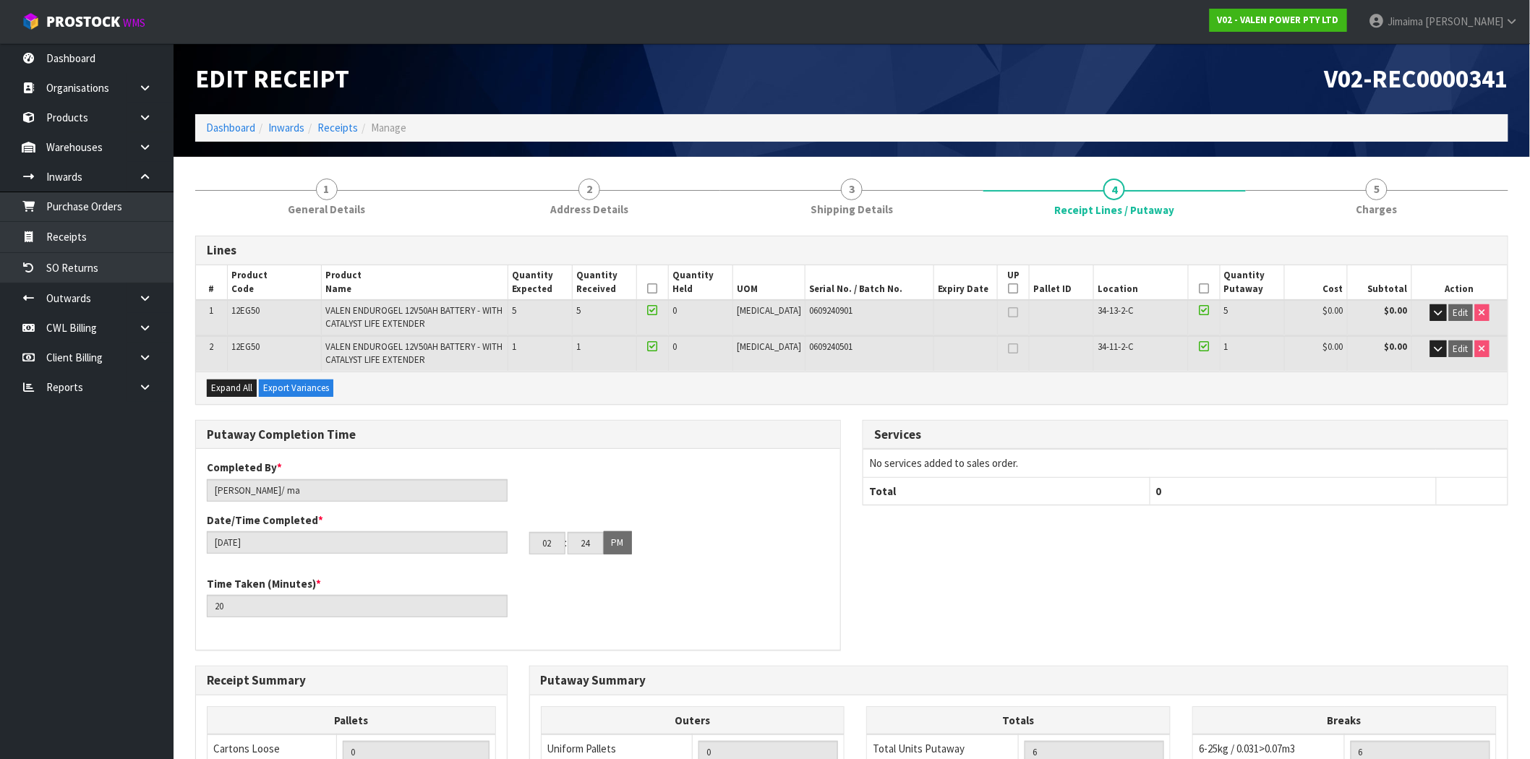
click at [366, 143] on div "Edit Receipt V02-REC0000341 Dashboard Inwards Receipts Manage" at bounding box center [851, 100] width 1335 height 114
drag, startPoint x: 363, startPoint y: 174, endPoint x: 465, endPoint y: 174, distance: 101.9
click at [362, 174] on link "1 General Details" at bounding box center [326, 196] width 262 height 57
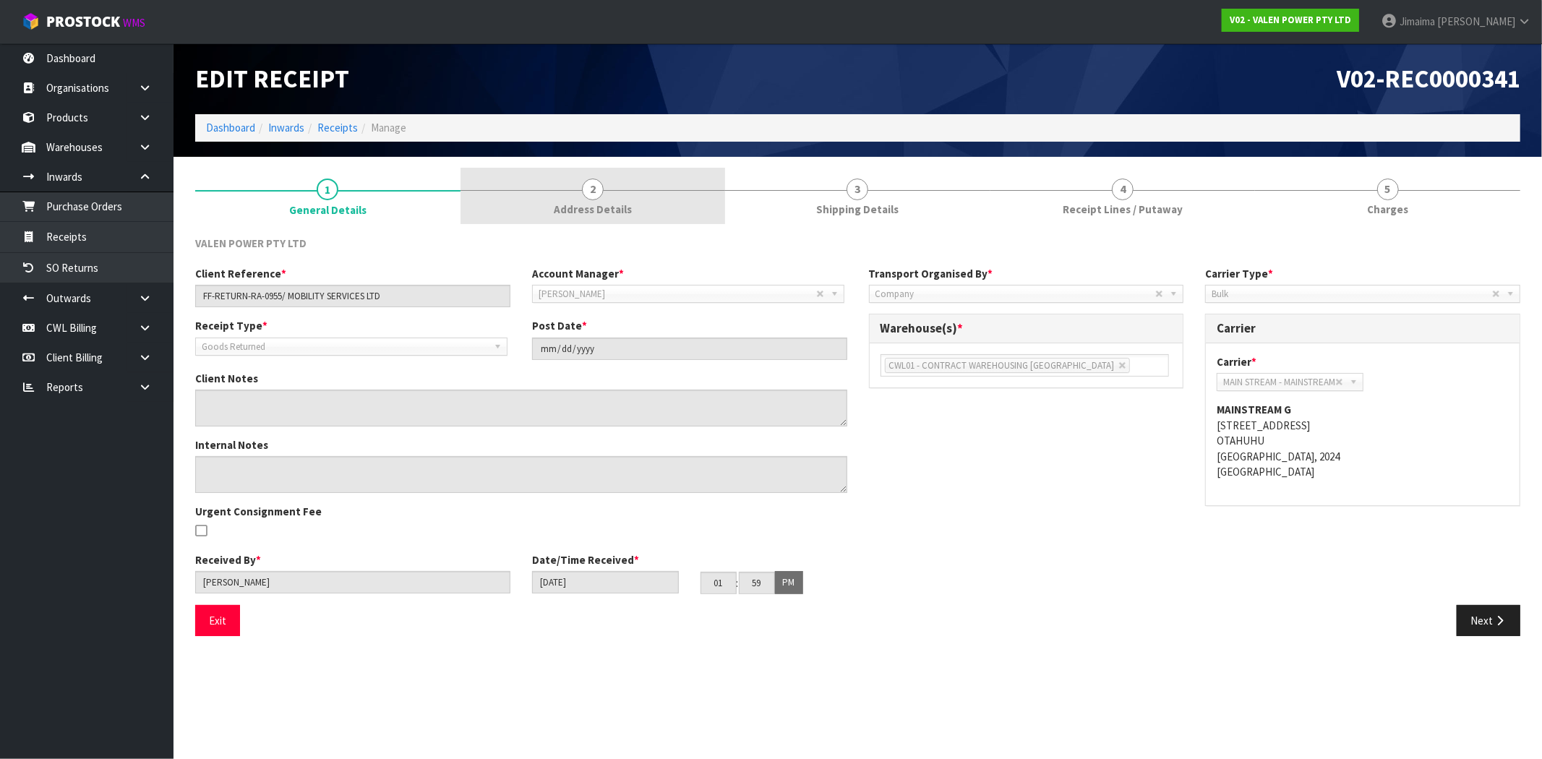
click at [604, 171] on link "2 Address Details" at bounding box center [593, 196] width 265 height 57
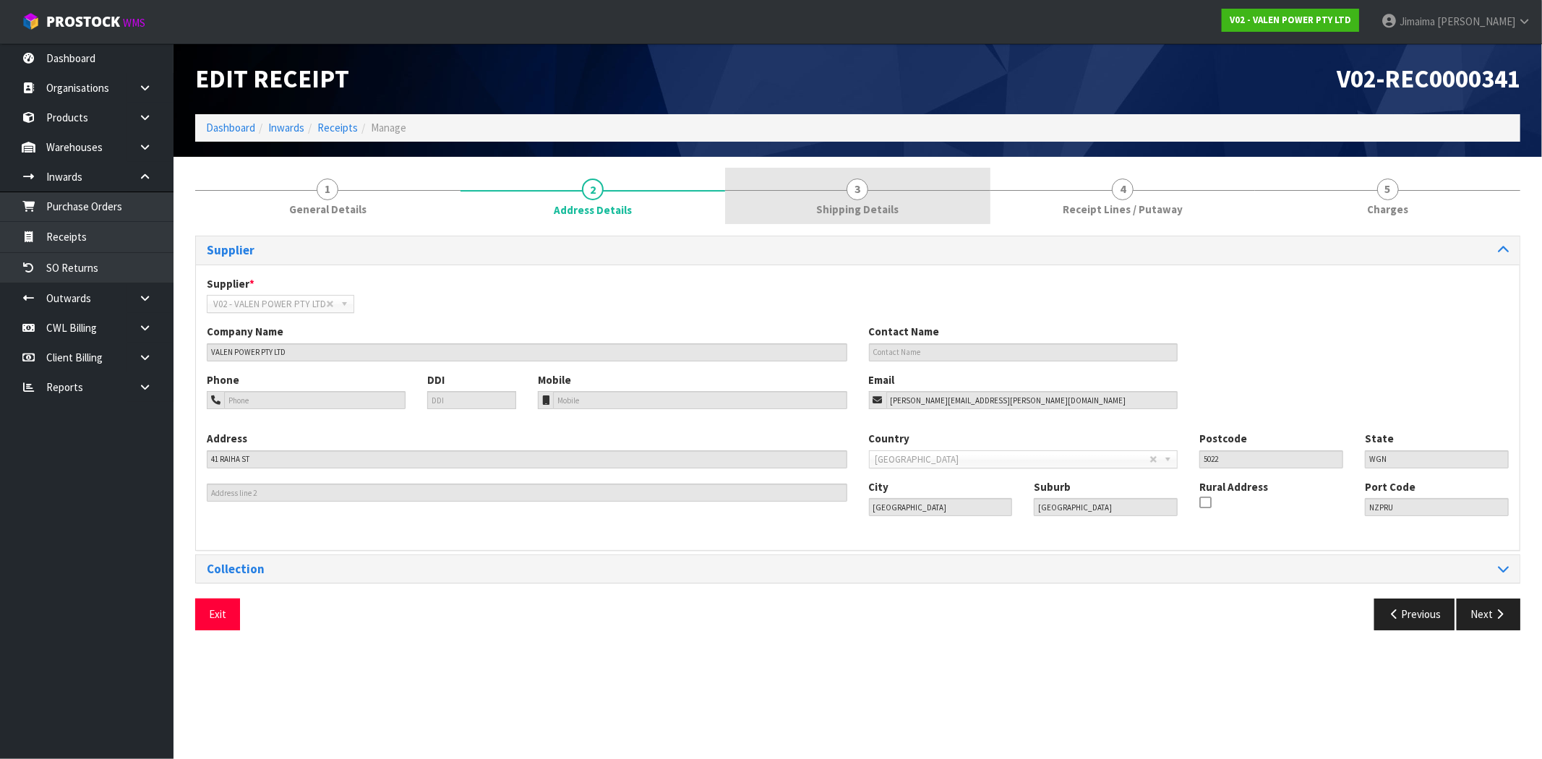
click at [824, 174] on link "3 Shipping Details" at bounding box center [857, 196] width 265 height 57
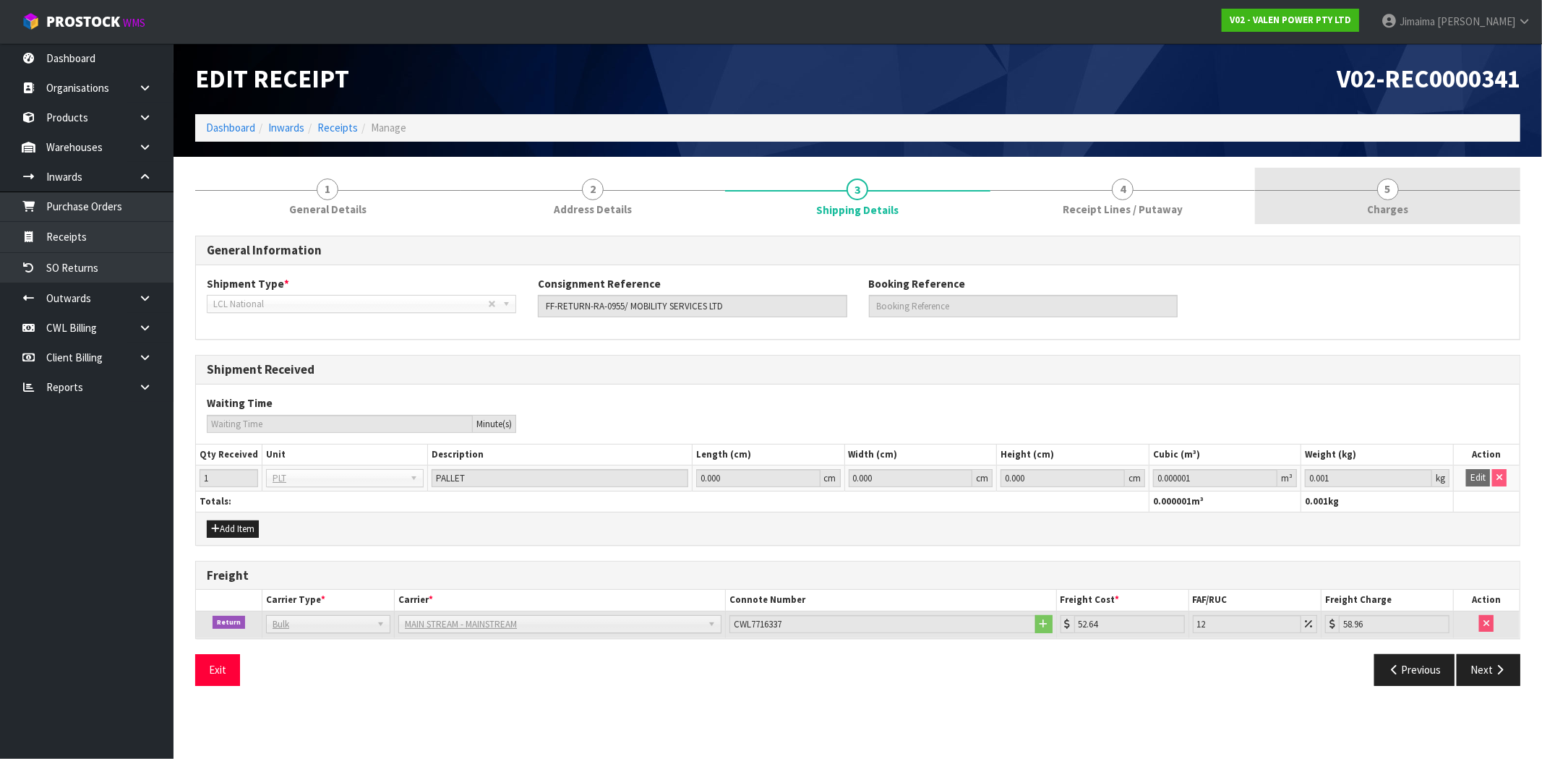
click at [1392, 196] on span "5" at bounding box center [1388, 190] width 22 height 22
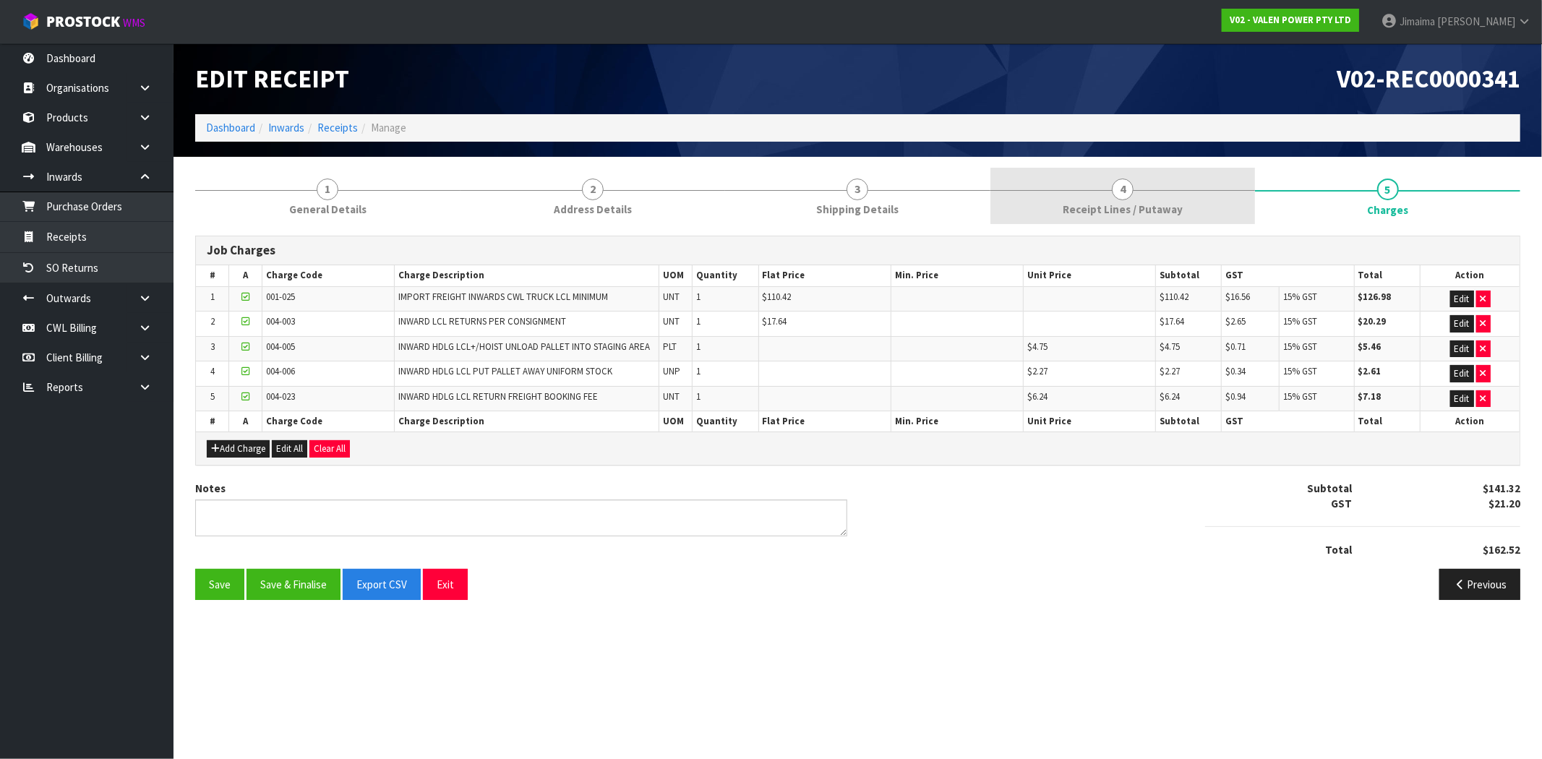
drag, startPoint x: 1181, startPoint y: 189, endPoint x: 1135, endPoint y: 198, distance: 46.5
click at [1179, 189] on link "4 Receipt Lines / Putaway" at bounding box center [1122, 196] width 265 height 57
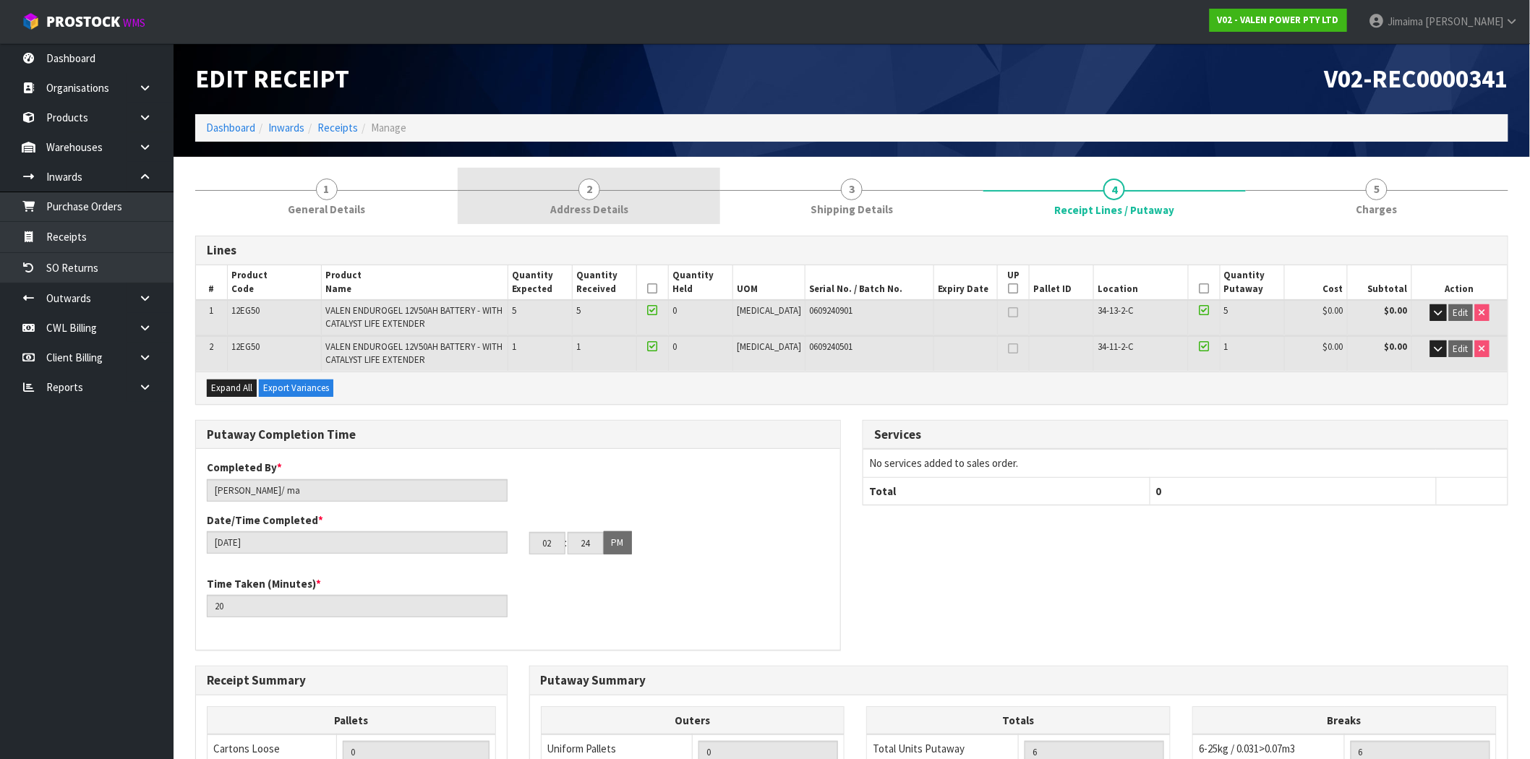
drag, startPoint x: 668, startPoint y: 167, endPoint x: 648, endPoint y: 184, distance: 26.7
click at [668, 168] on link "2 Address Details" at bounding box center [589, 196] width 262 height 57
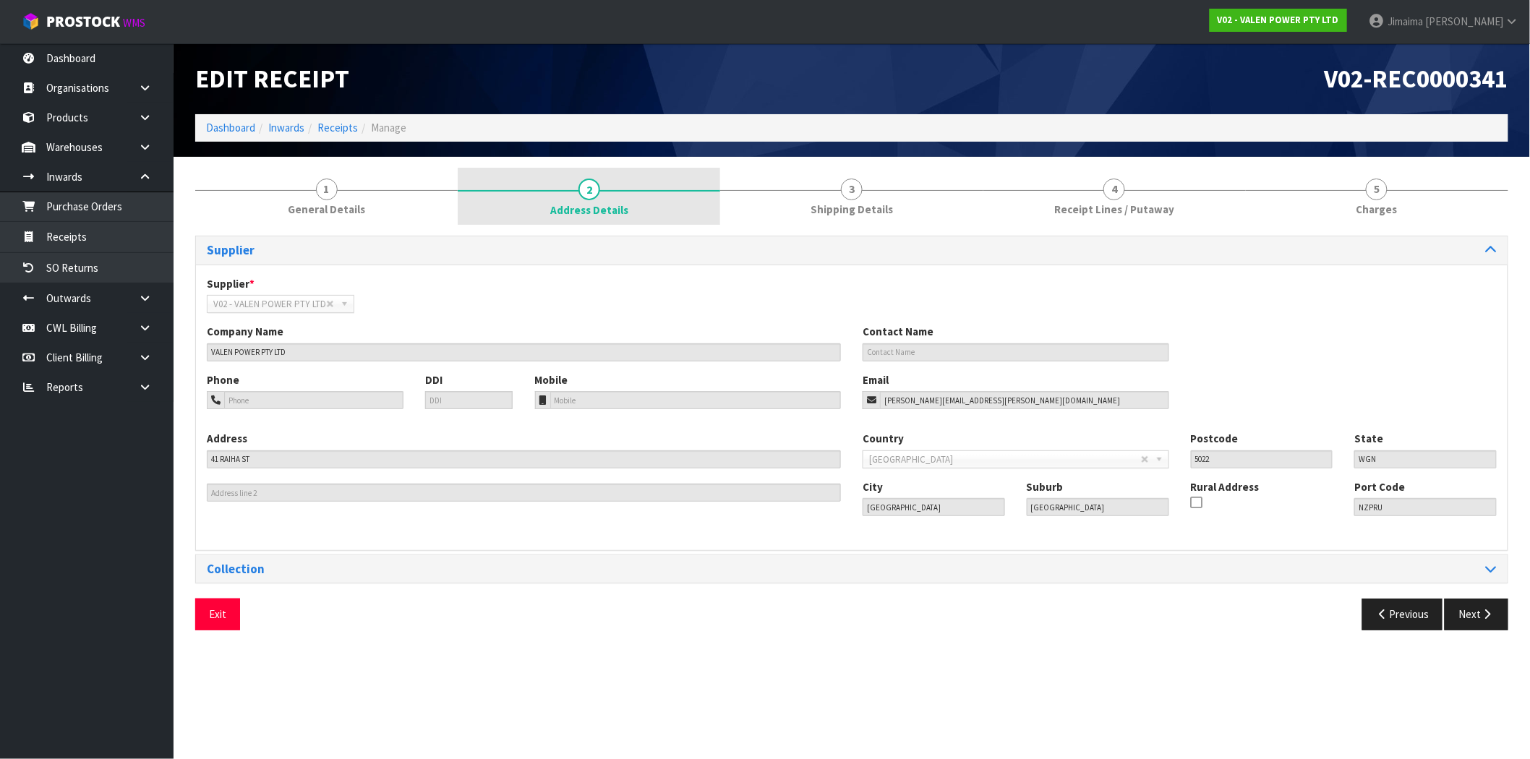
click at [648, 184] on link "2 Address Details" at bounding box center [589, 197] width 262 height 58
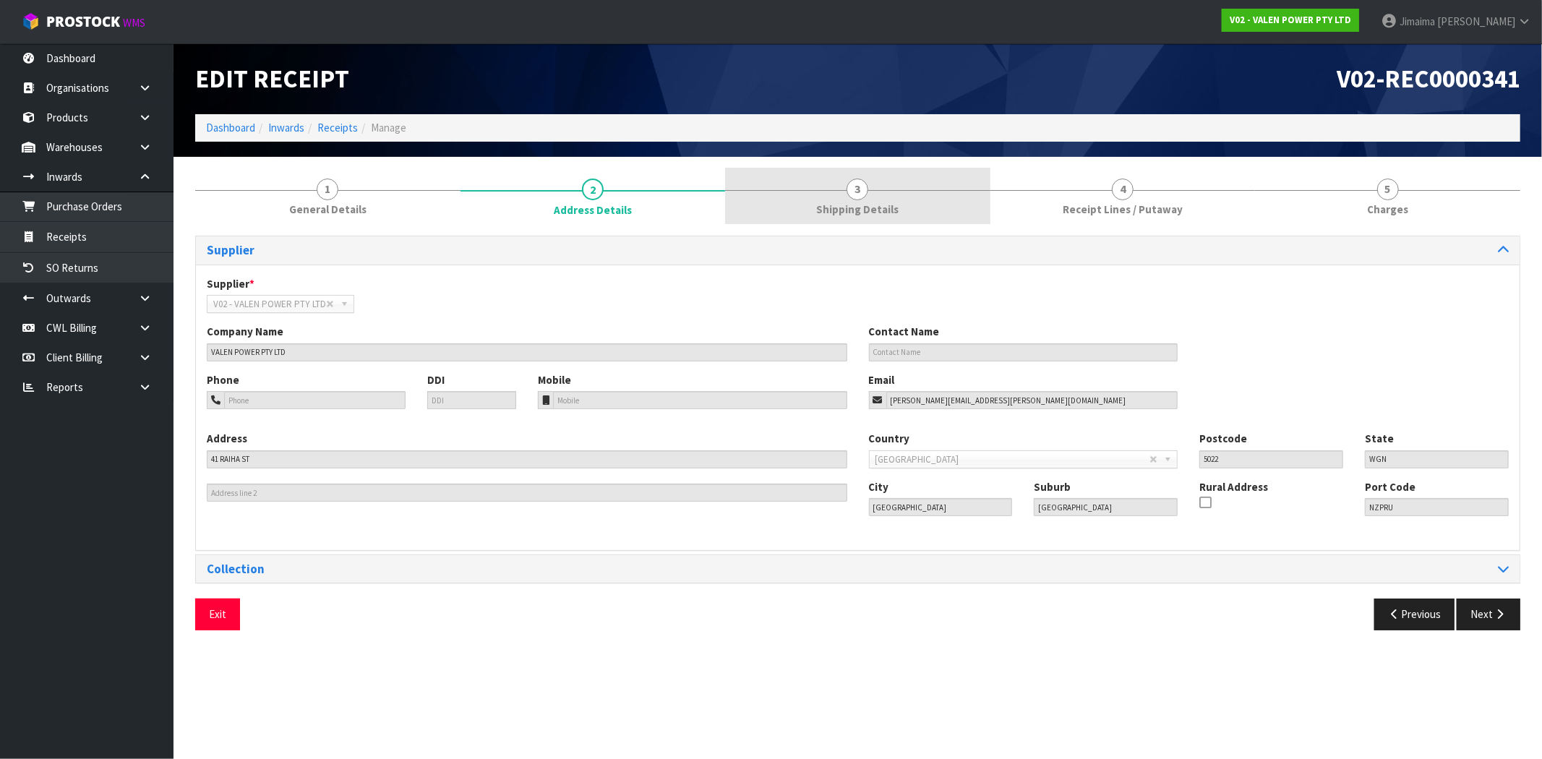
click at [843, 185] on link "3 Shipping Details" at bounding box center [857, 196] width 265 height 57
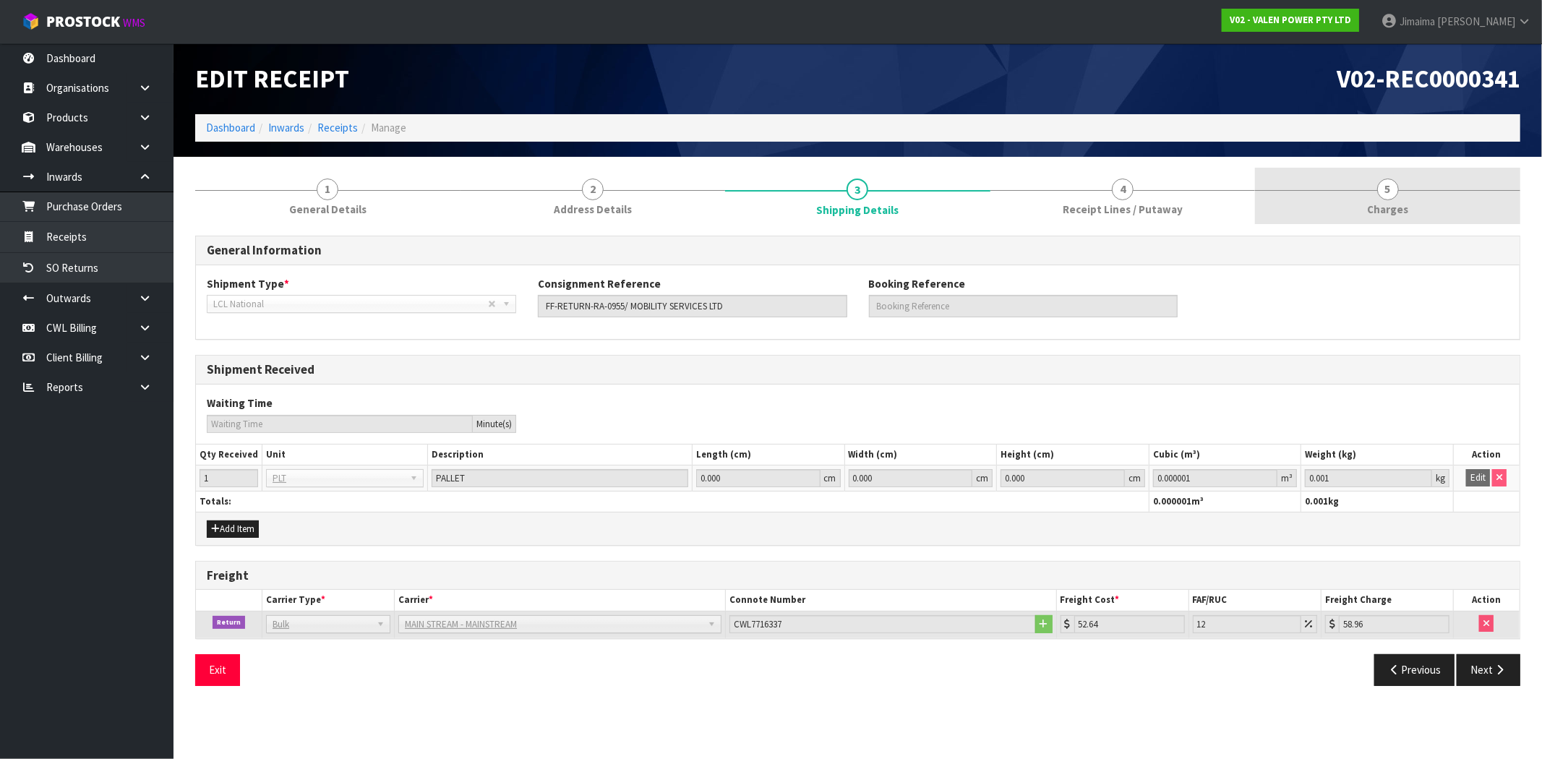
click at [1317, 208] on link "5 [GEOGRAPHIC_DATA]" at bounding box center [1387, 196] width 265 height 57
